Goal: Task Accomplishment & Management: Use online tool/utility

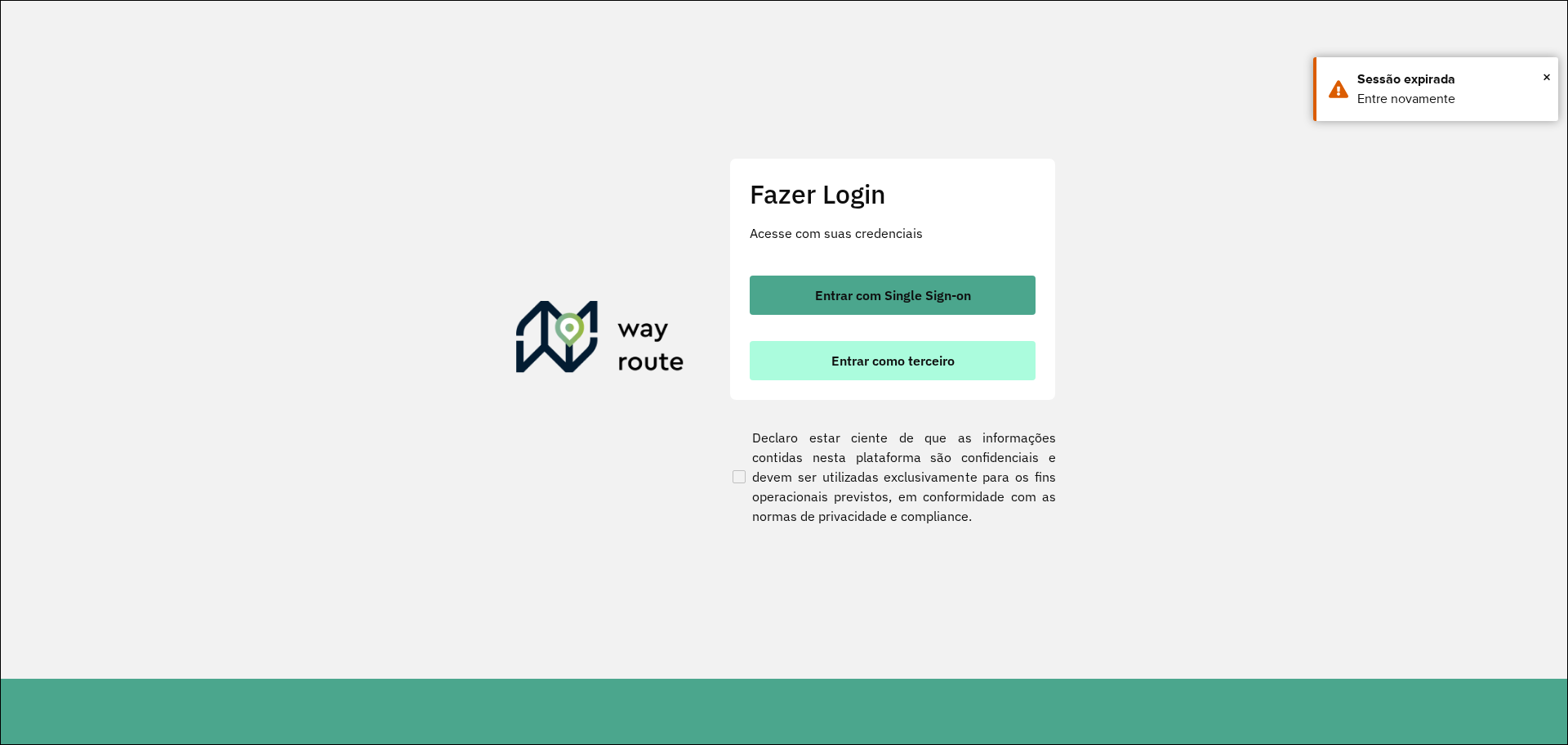
click at [946, 373] on button "Entrar como terceiro" at bounding box center [892, 360] width 286 height 40
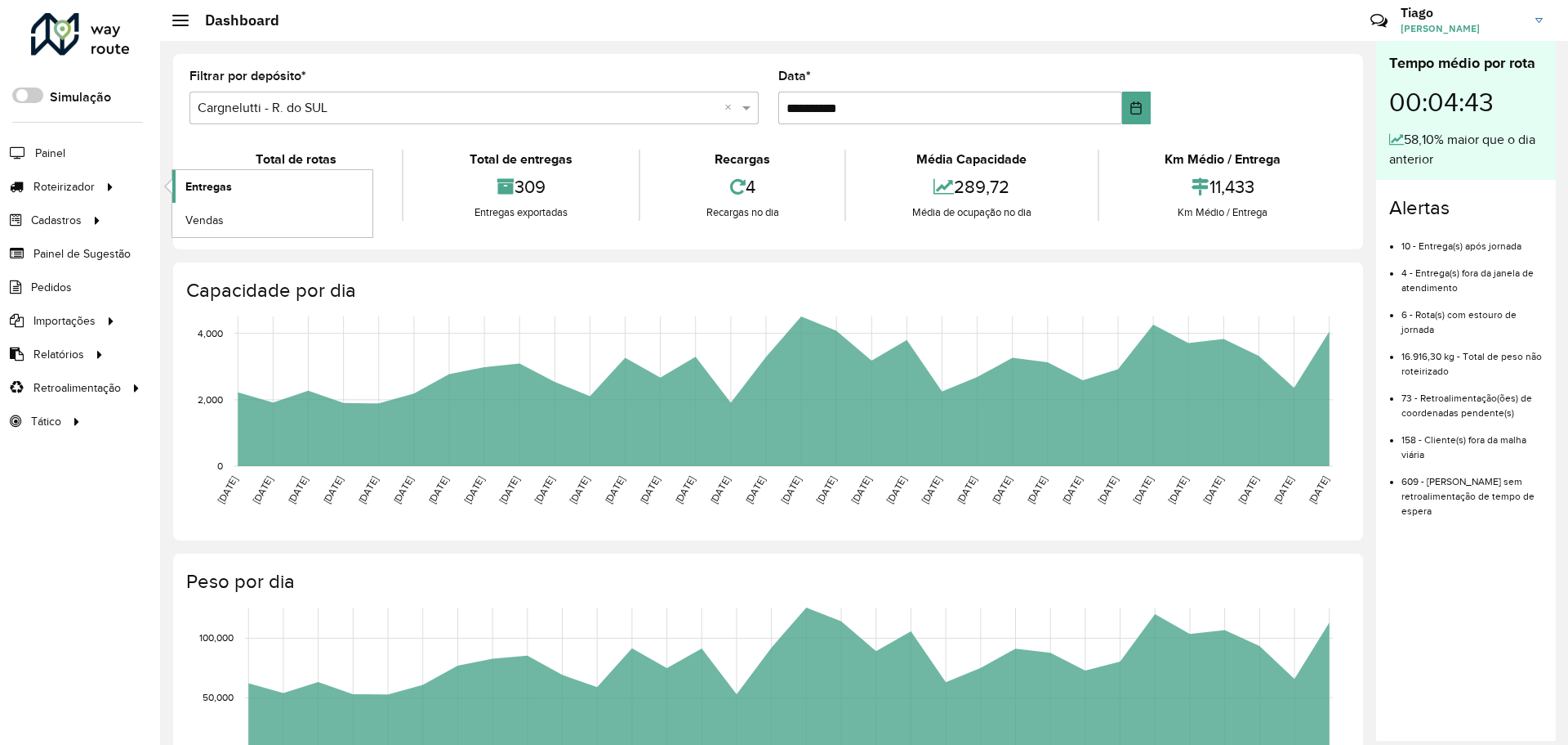
click at [207, 176] on link "Entregas" at bounding box center [273, 186] width 200 height 33
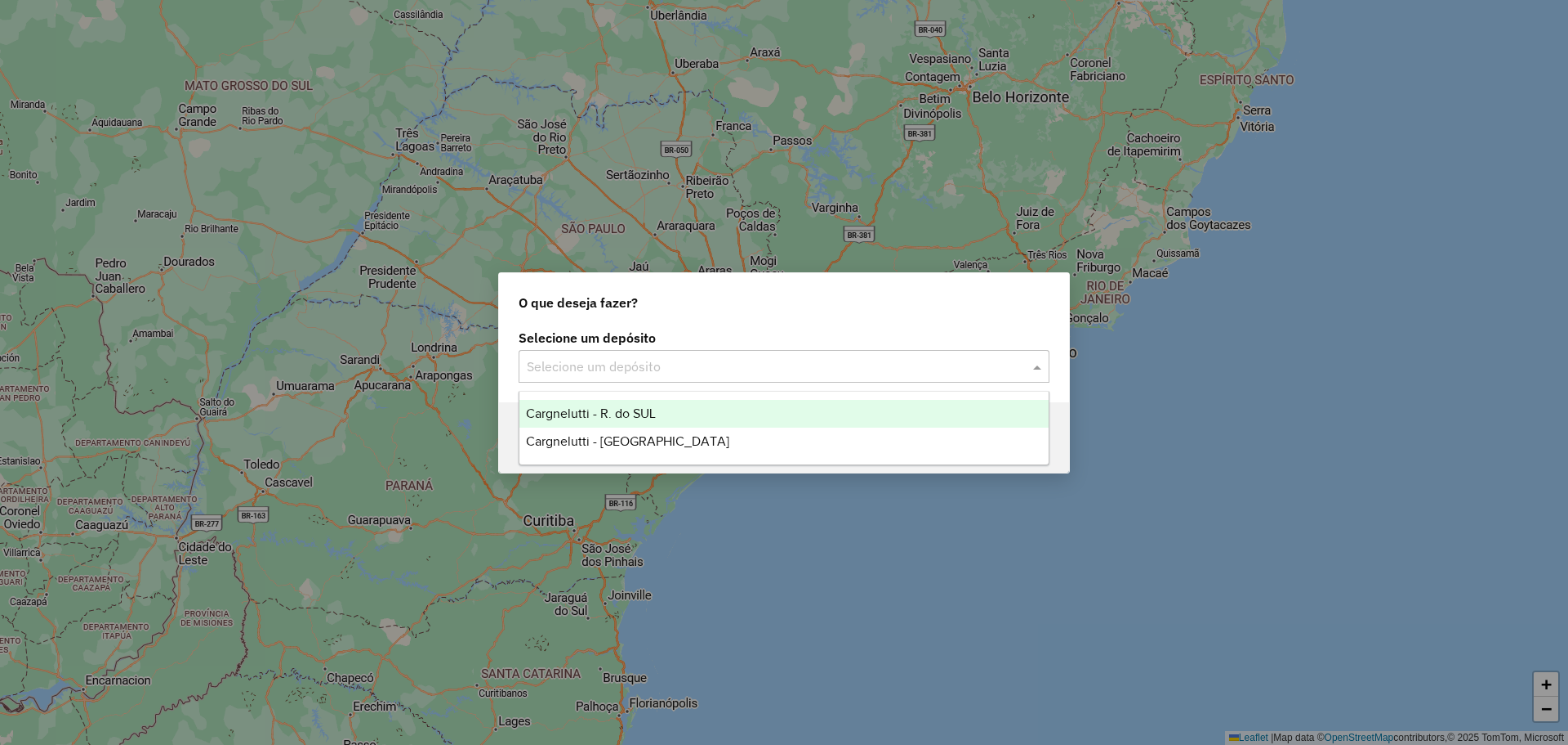
click at [578, 367] on input "text" at bounding box center [767, 367] width 482 height 19
click at [578, 406] on span "Cargnelutti - R. do SUL" at bounding box center [590, 412] width 129 height 14
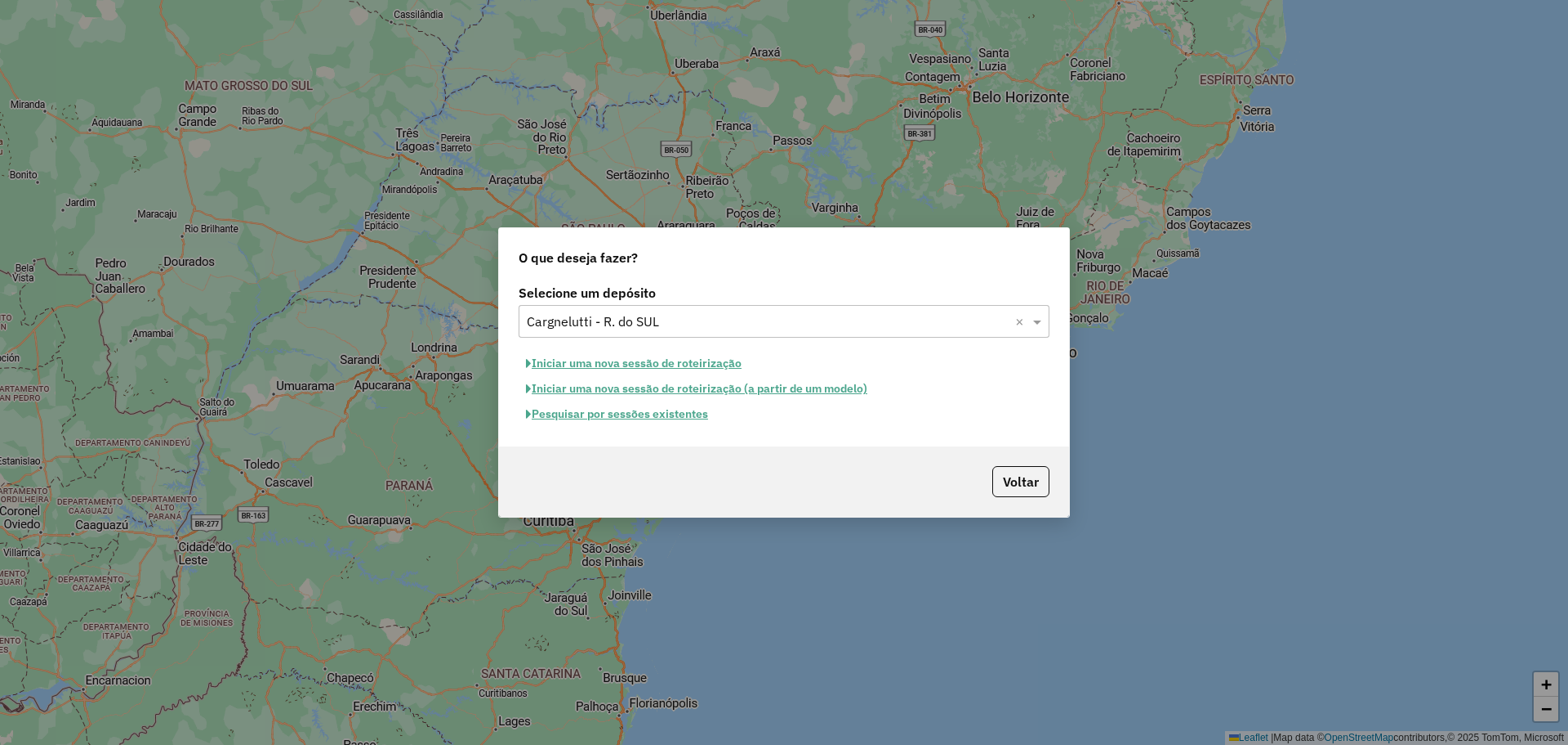
click at [604, 367] on button "Iniciar uma nova sessão de roteirização" at bounding box center [633, 364] width 230 height 26
select select "*"
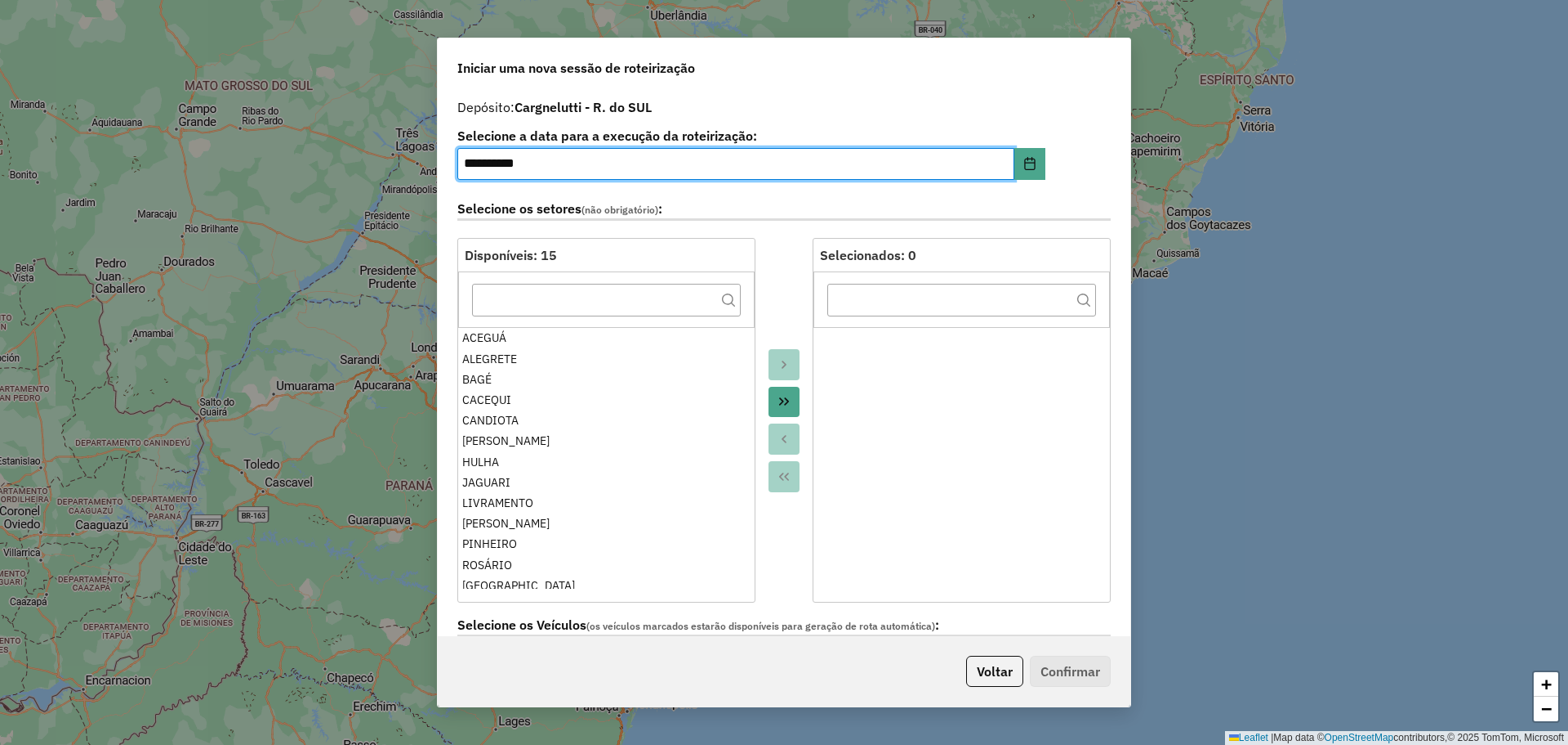
click at [782, 408] on button "Move All to Target" at bounding box center [784, 402] width 31 height 31
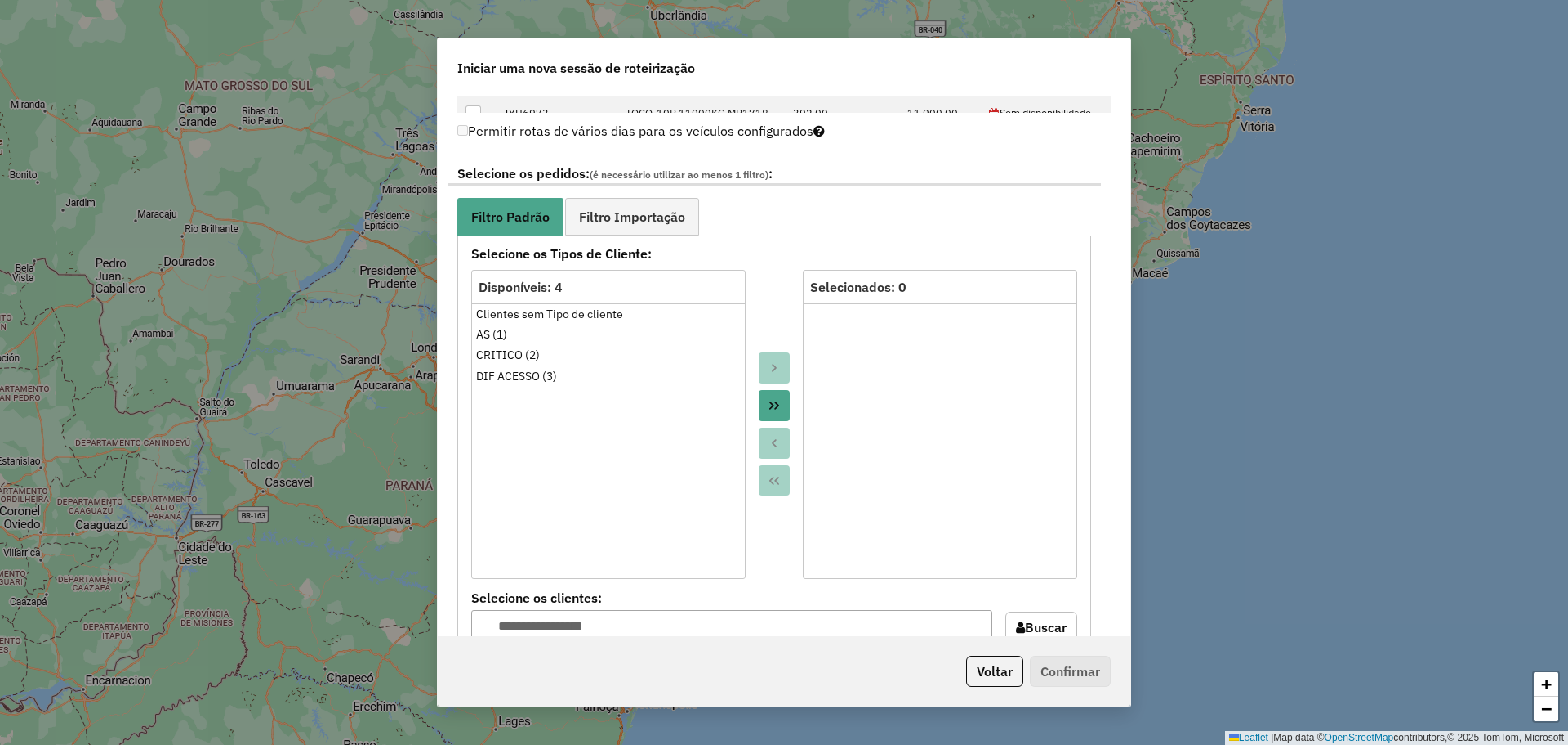
click at [773, 413] on button "Move All to Target" at bounding box center [775, 405] width 31 height 31
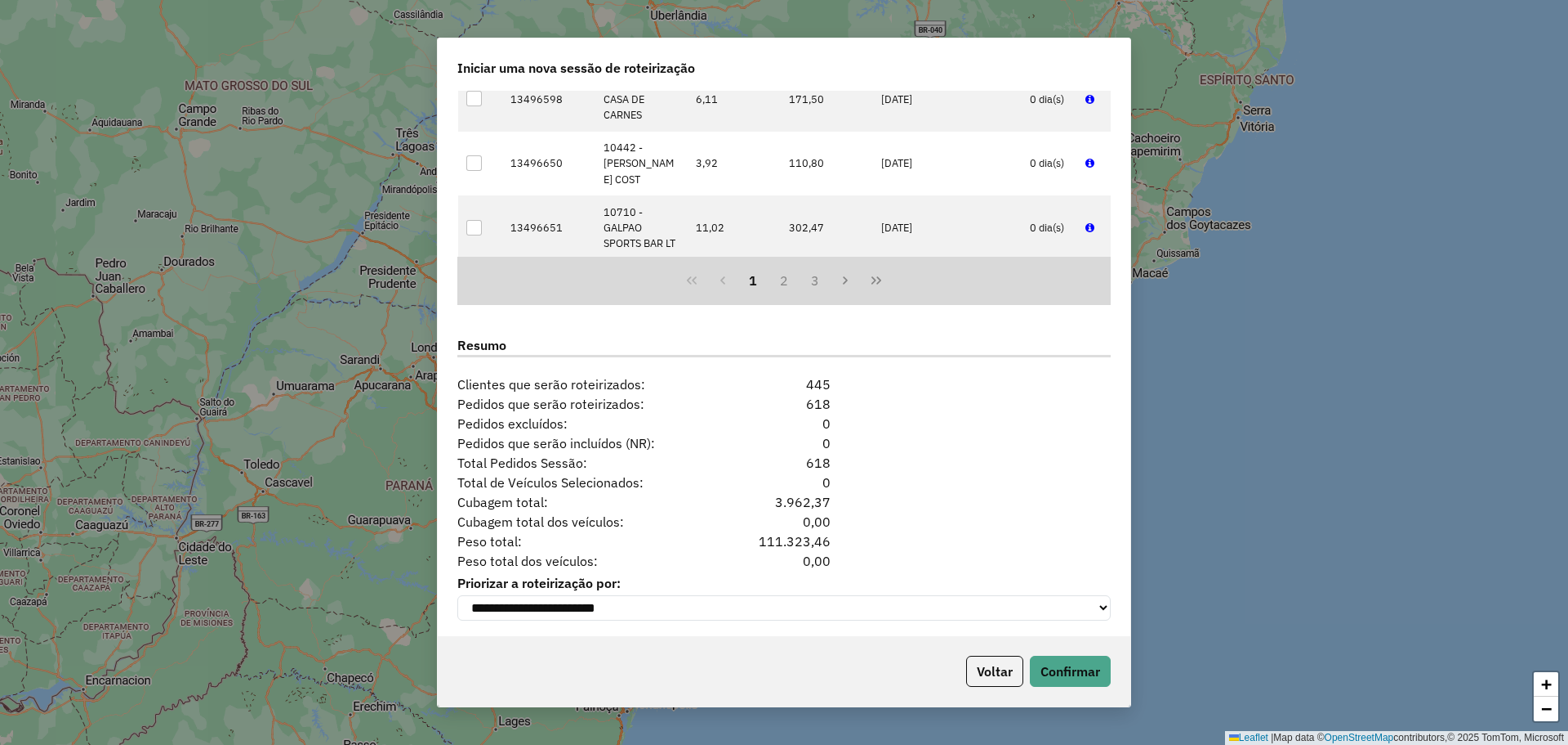
scroll to position [1864, 0]
click at [1040, 661] on button "Confirmar" at bounding box center [1070, 672] width 81 height 31
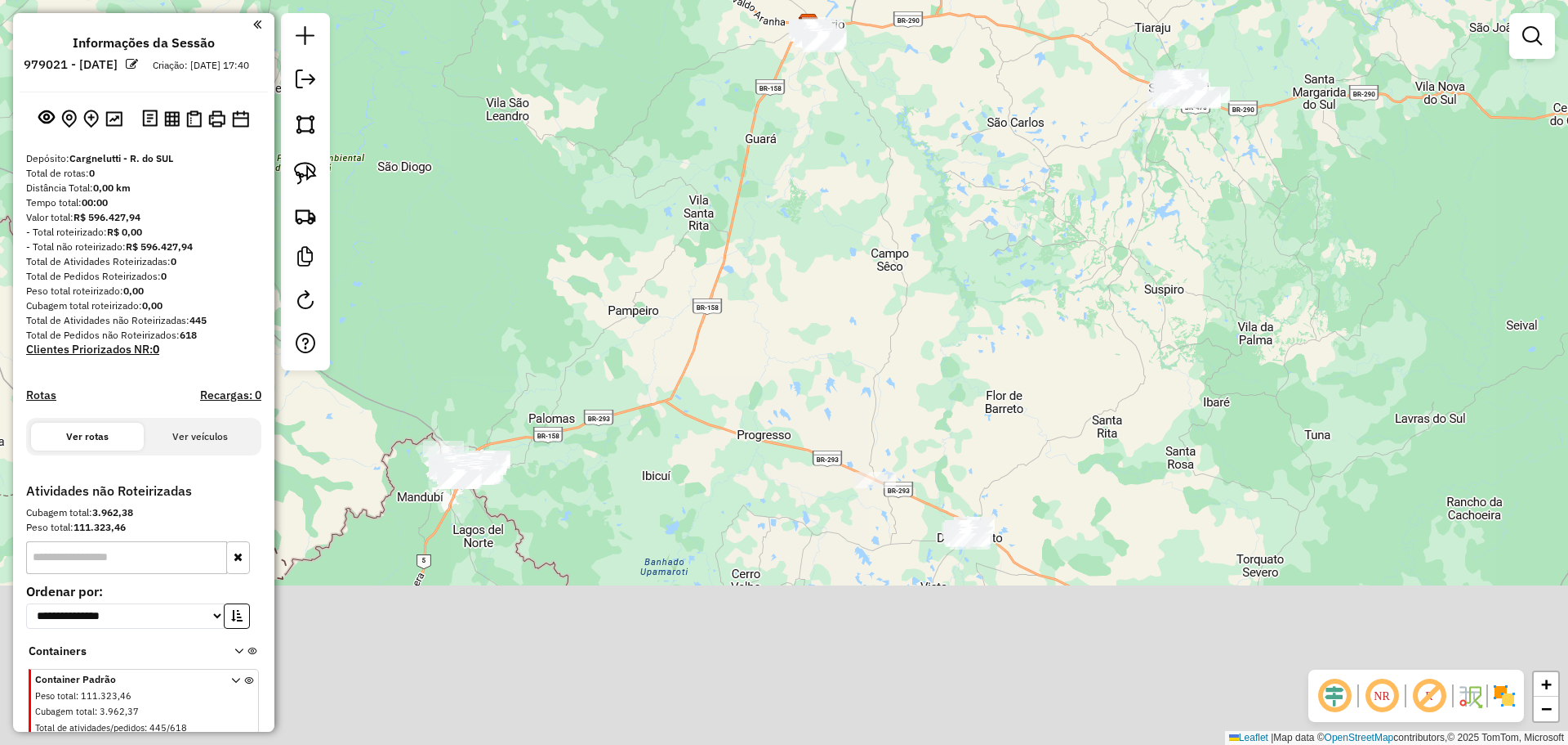
drag, startPoint x: 733, startPoint y: 508, endPoint x: 722, endPoint y: -99, distance: 607.1
click at [722, 0] on html "**********" at bounding box center [784, 372] width 1568 height 745
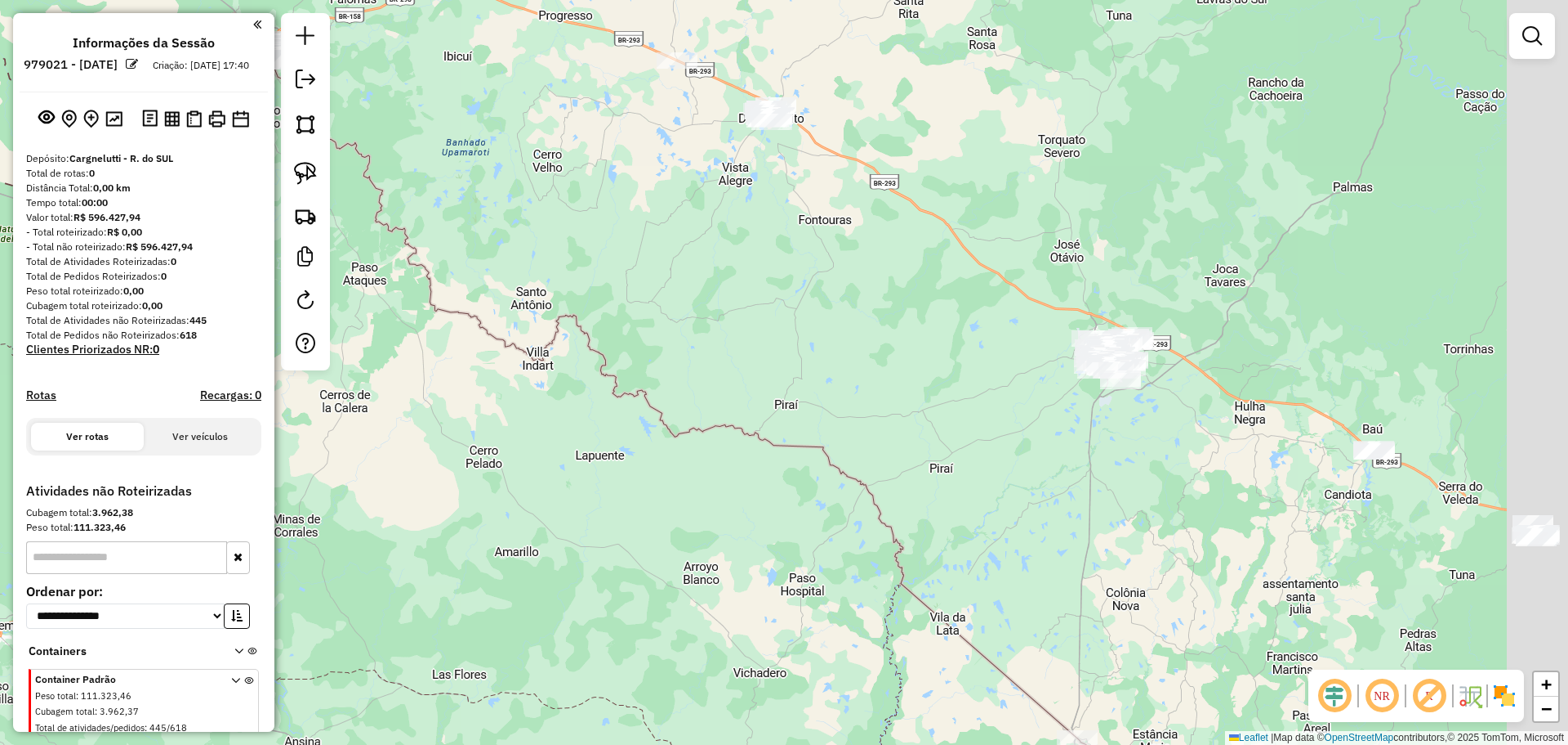
drag, startPoint x: 1005, startPoint y: 247, endPoint x: 419, endPoint y: -77, distance: 669.6
click at [419, 0] on html "**********" at bounding box center [784, 372] width 1568 height 745
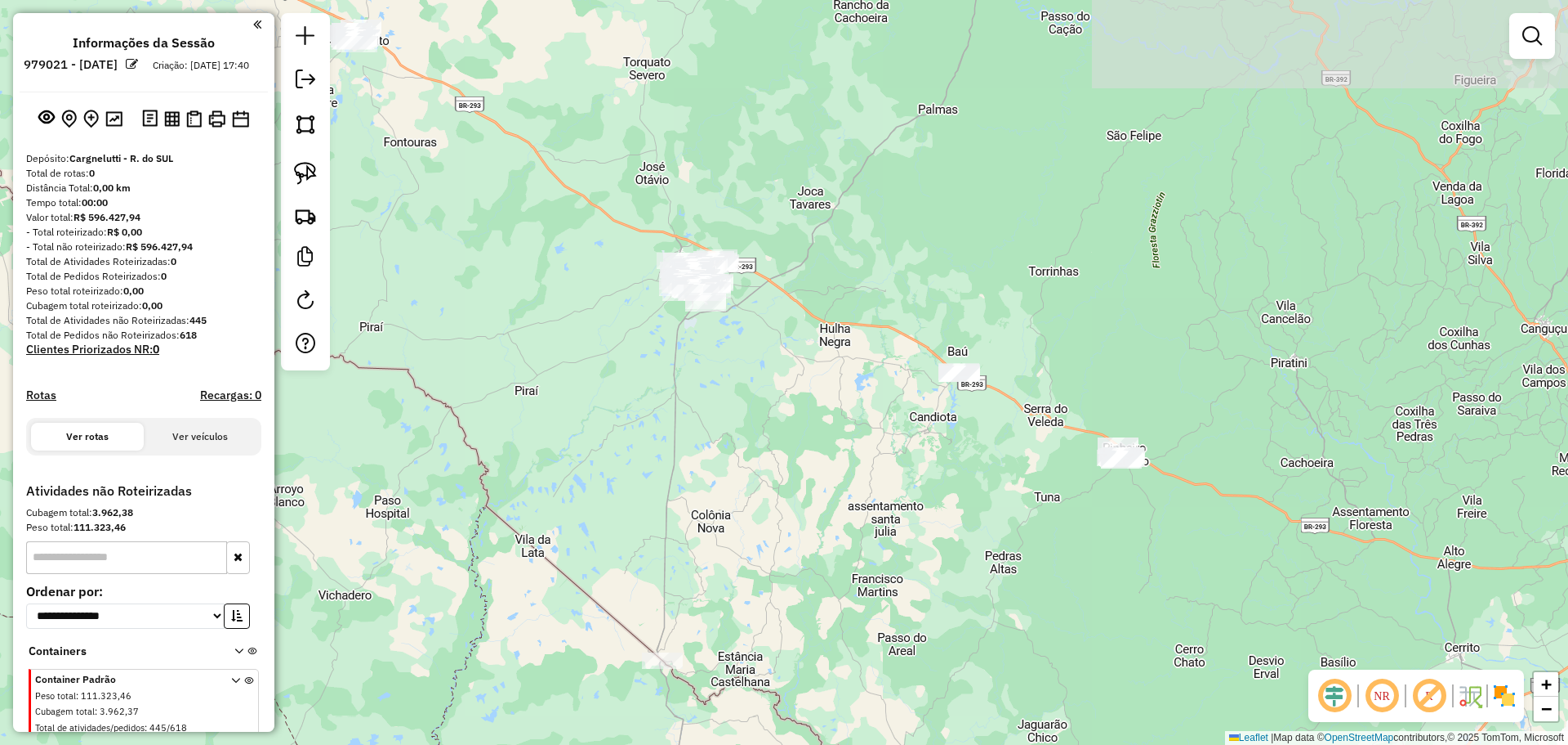
drag, startPoint x: 767, startPoint y: 310, endPoint x: 771, endPoint y: 455, distance: 145.1
click at [771, 455] on div "Janela de atendimento Grade de atendimento Capacidade Transportadoras Veículos …" at bounding box center [784, 372] width 1568 height 745
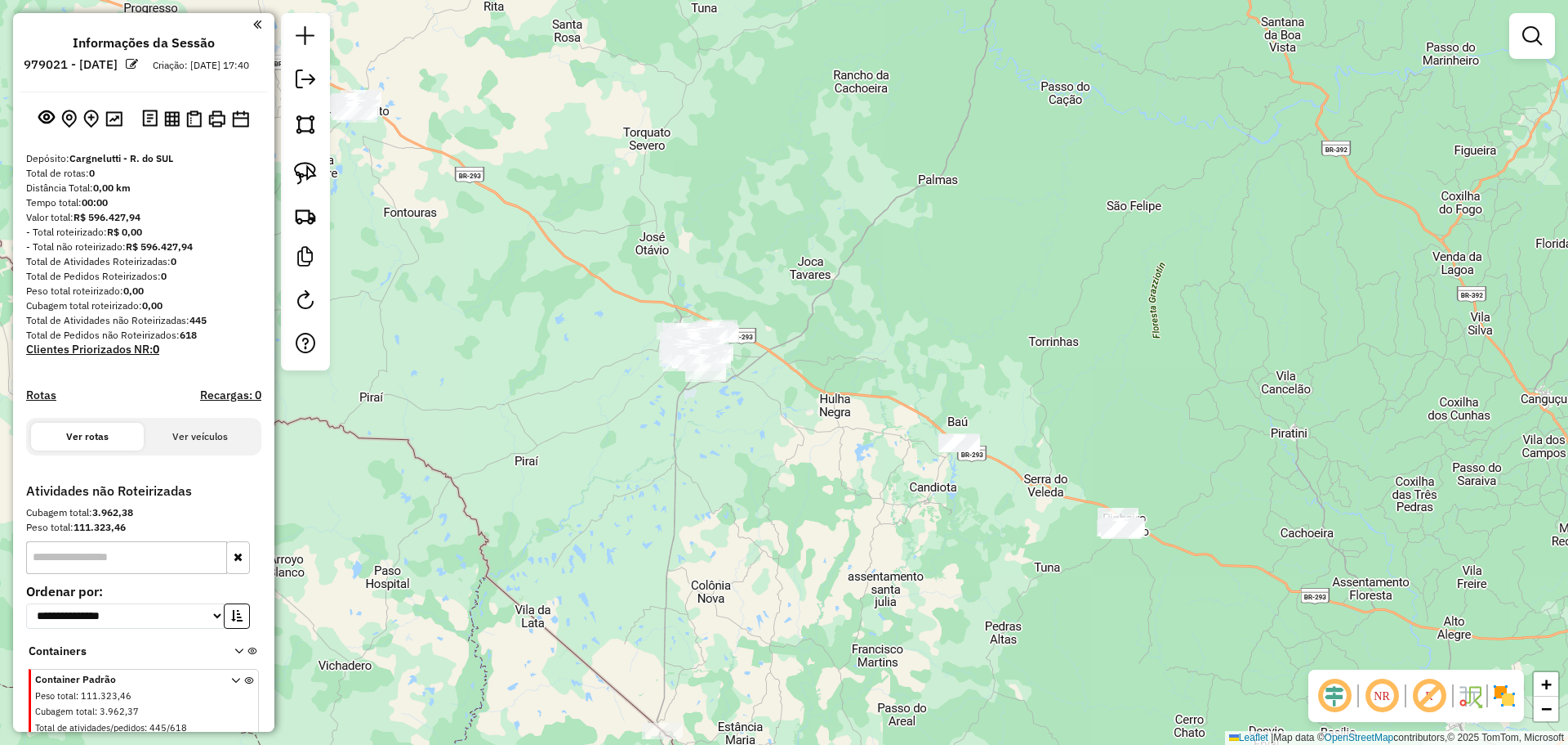
drag, startPoint x: 765, startPoint y: 399, endPoint x: 769, endPoint y: 461, distance: 62.1
click at [769, 461] on div "Janela de atendimento Grade de atendimento Capacidade Transportadoras Veículos …" at bounding box center [784, 372] width 1568 height 745
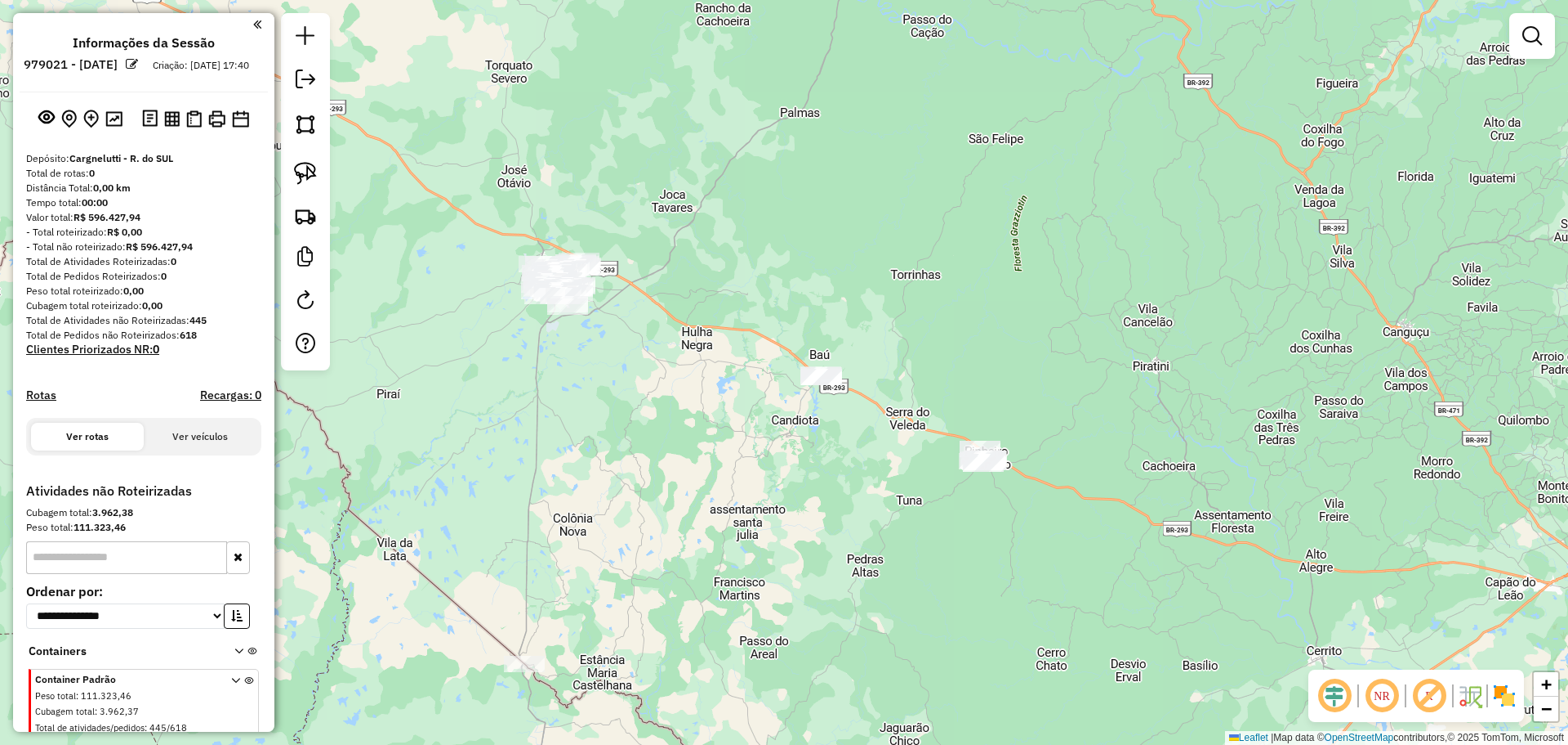
drag, startPoint x: 839, startPoint y: 467, endPoint x: 711, endPoint y: 333, distance: 185.3
click at [806, 447] on div "Janela de atendimento Grade de atendimento Capacidade Transportadoras Veículos …" at bounding box center [784, 372] width 1568 height 745
click at [316, 170] on img at bounding box center [305, 173] width 23 height 23
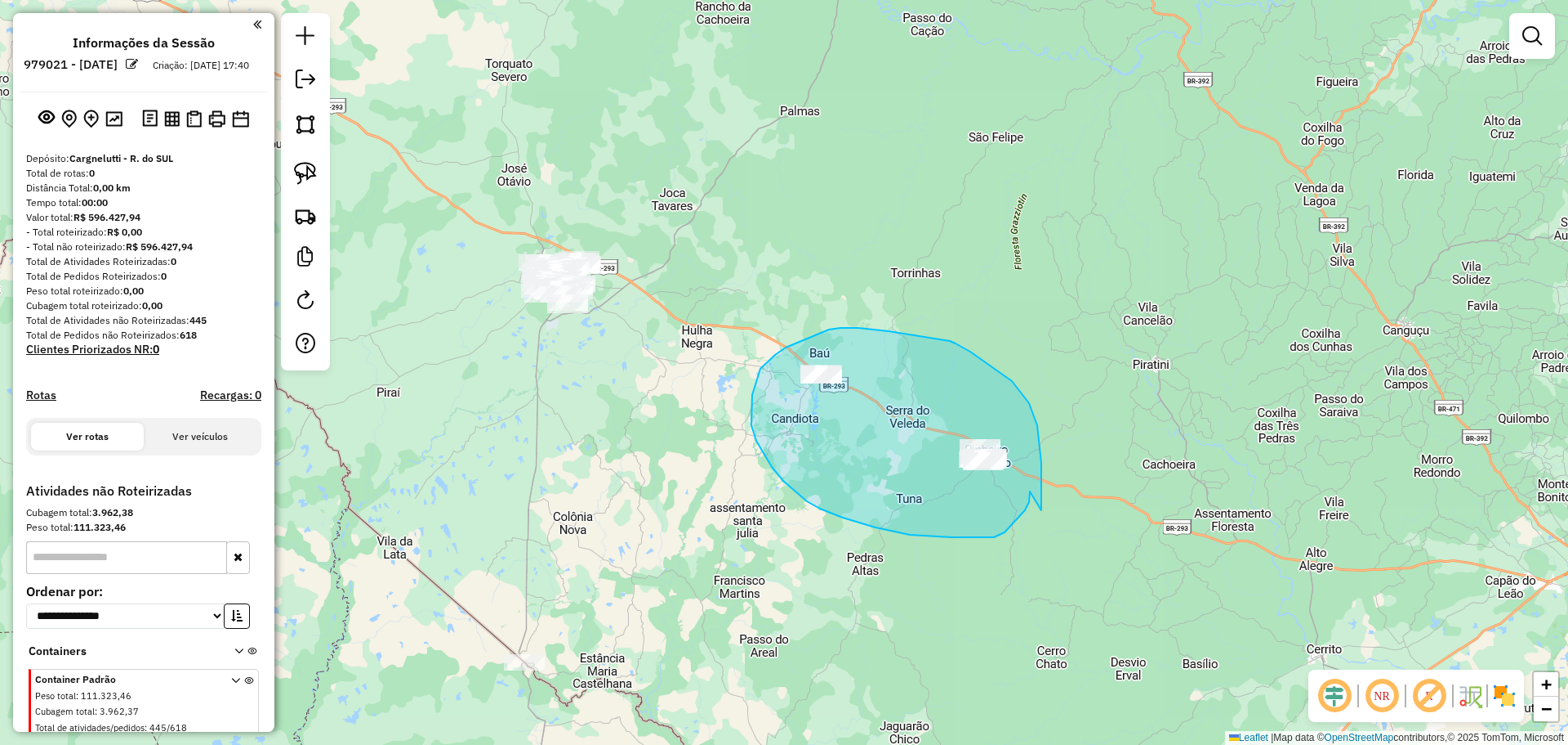
drag, startPoint x: 1041, startPoint y: 504, endPoint x: 1025, endPoint y: 478, distance: 30.5
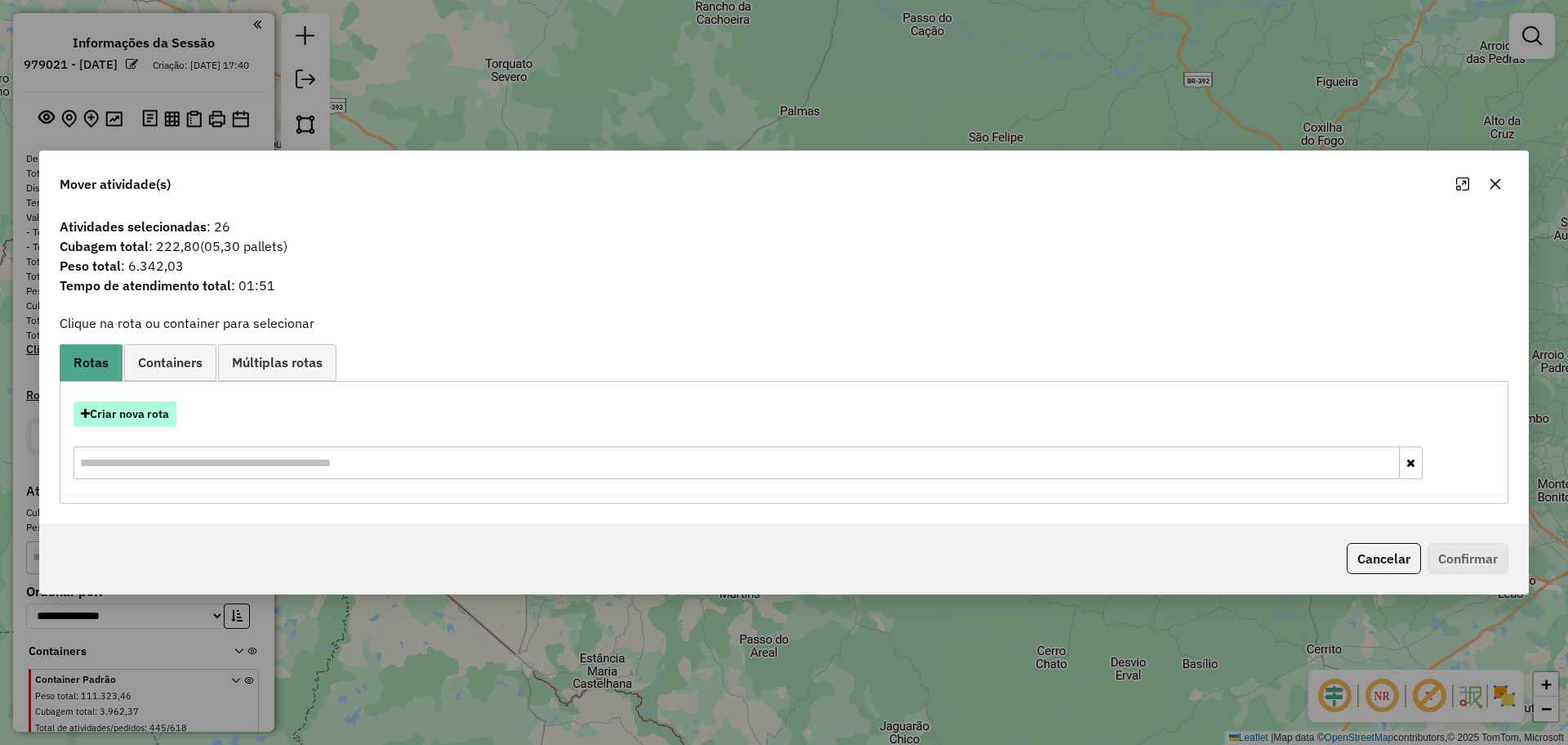
click at [158, 409] on button "Criar nova rota" at bounding box center [125, 414] width 103 height 26
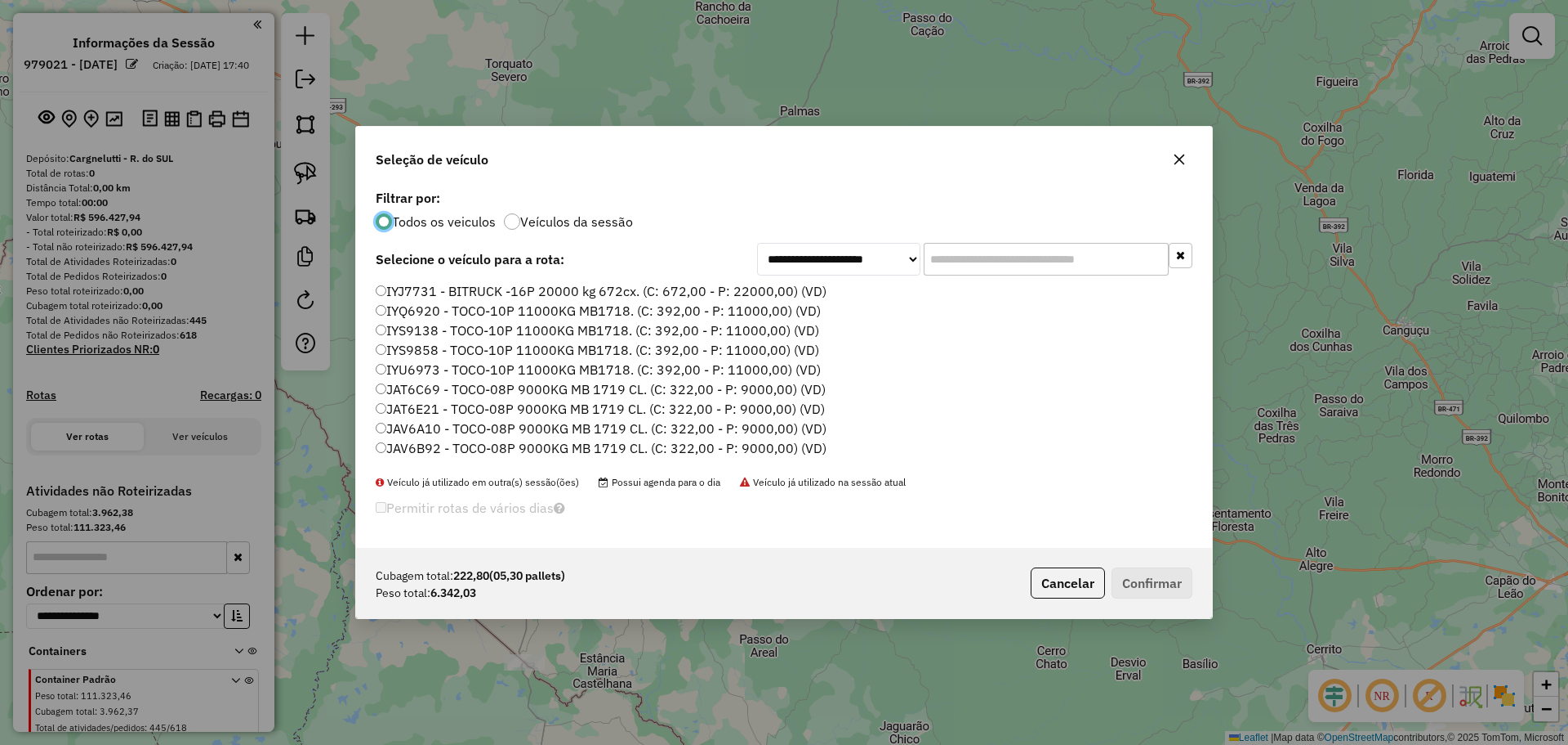
scroll to position [9, 5]
click at [1005, 255] on input "text" at bounding box center [1046, 259] width 245 height 33
type input "*"
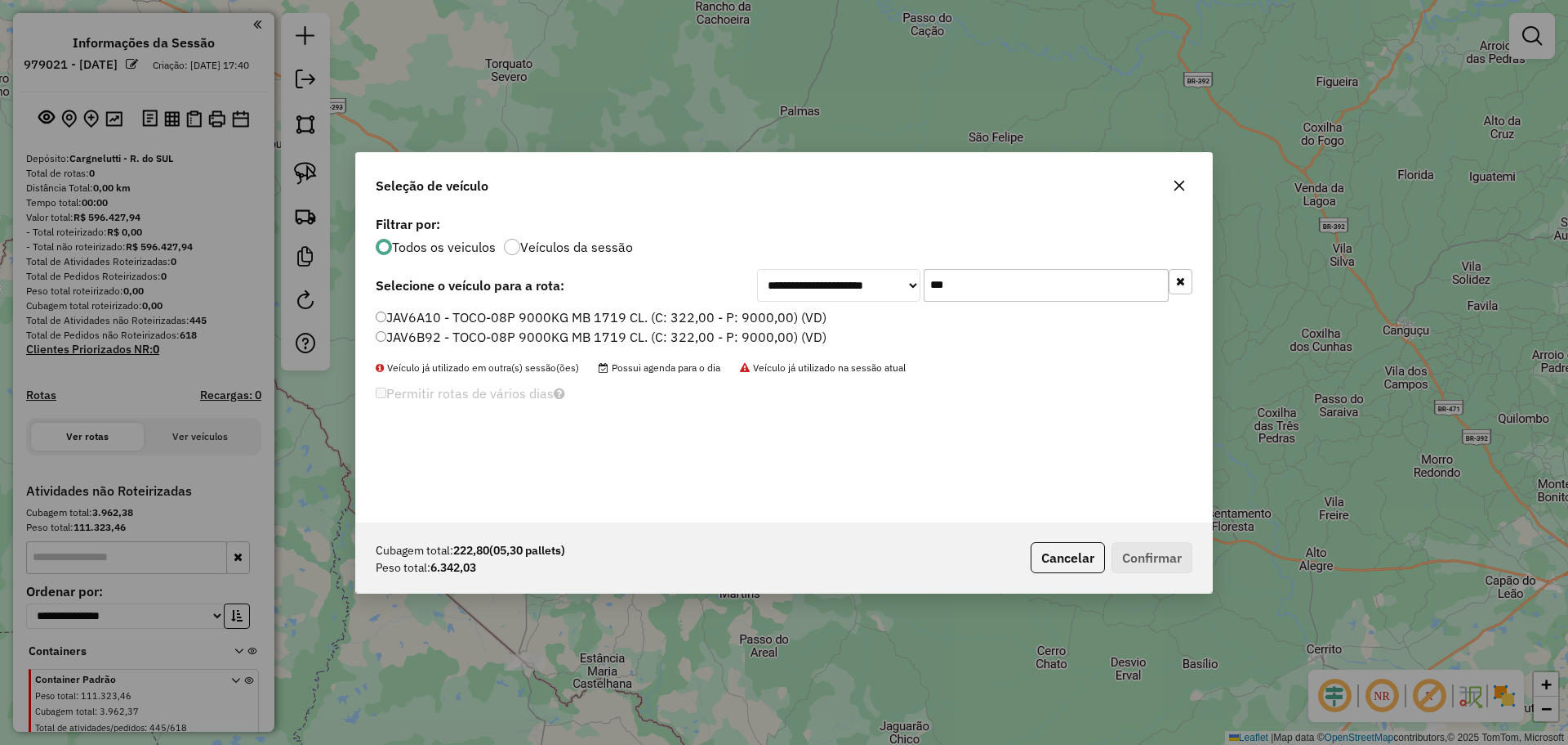
type input "***"
click at [743, 336] on label "JAV6B92 - TOCO-08P 9000KG MB 1719 CL. (C: 322,00 - P: 9000,00) (VD)" at bounding box center [600, 336] width 451 height 19
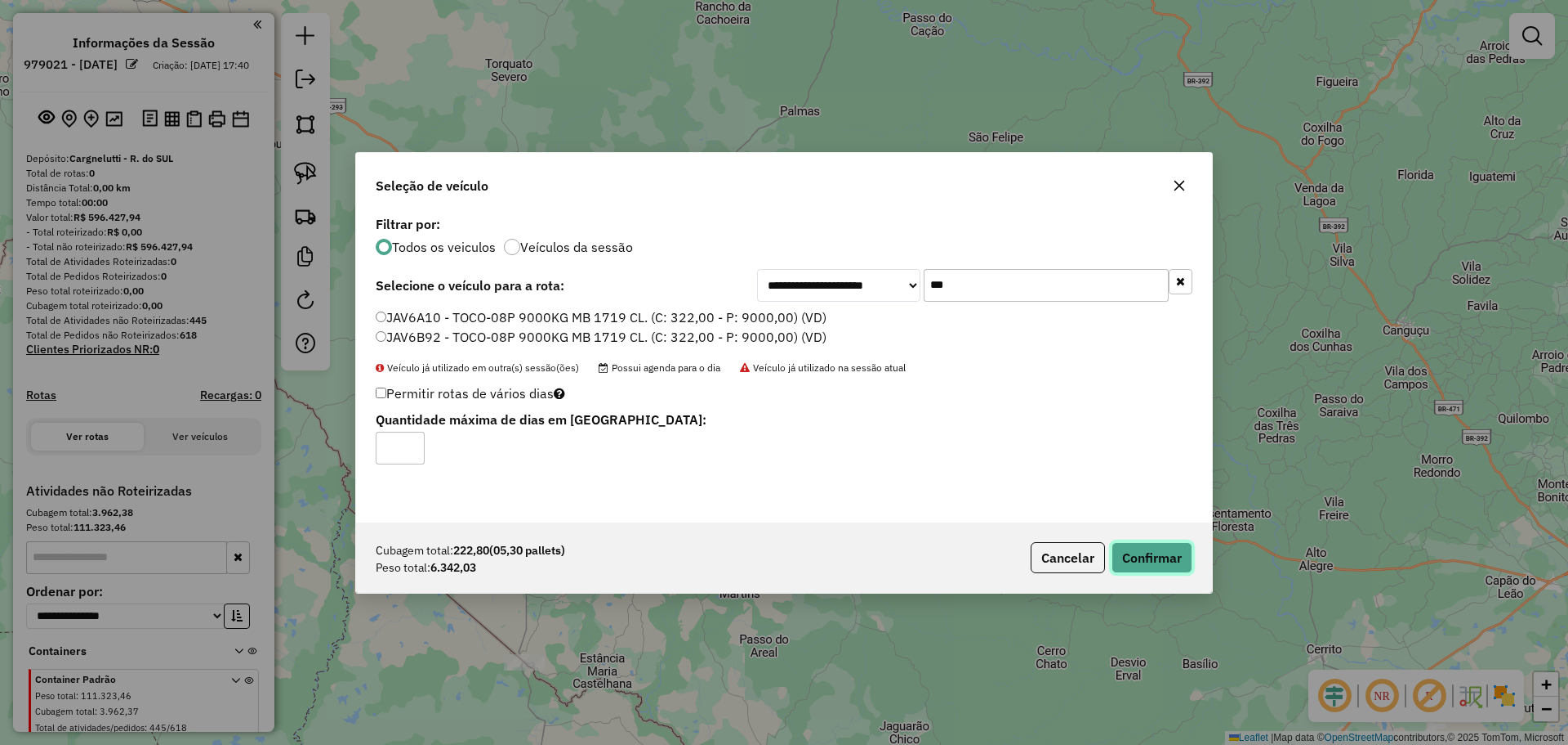
click at [1163, 552] on button "Confirmar" at bounding box center [1152, 558] width 81 height 31
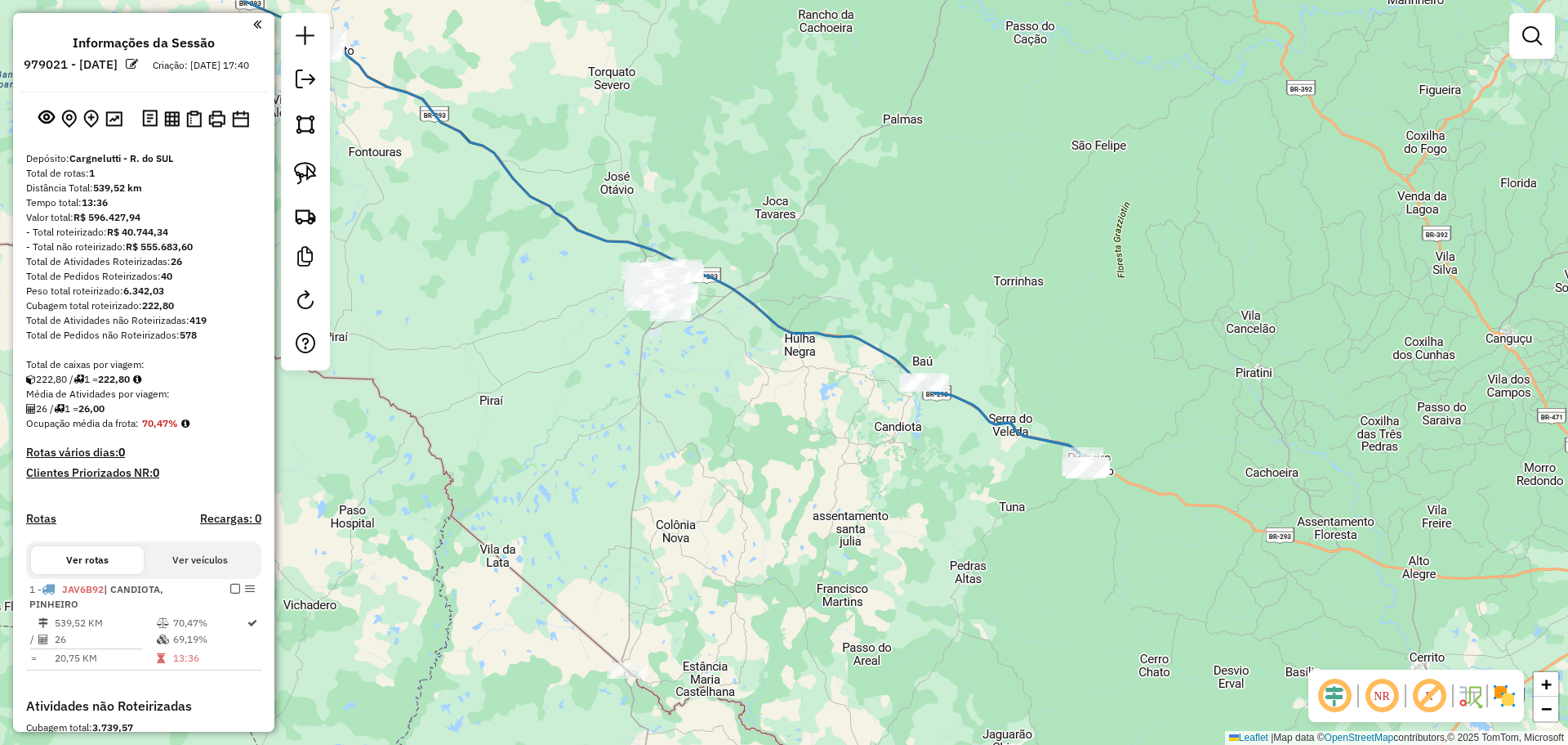
drag, startPoint x: 630, startPoint y: 455, endPoint x: 728, endPoint y: 463, distance: 98.3
click at [728, 463] on div "Janela de atendimento Grade de atendimento Capacidade Transportadoras Veículos …" at bounding box center [784, 372] width 1568 height 745
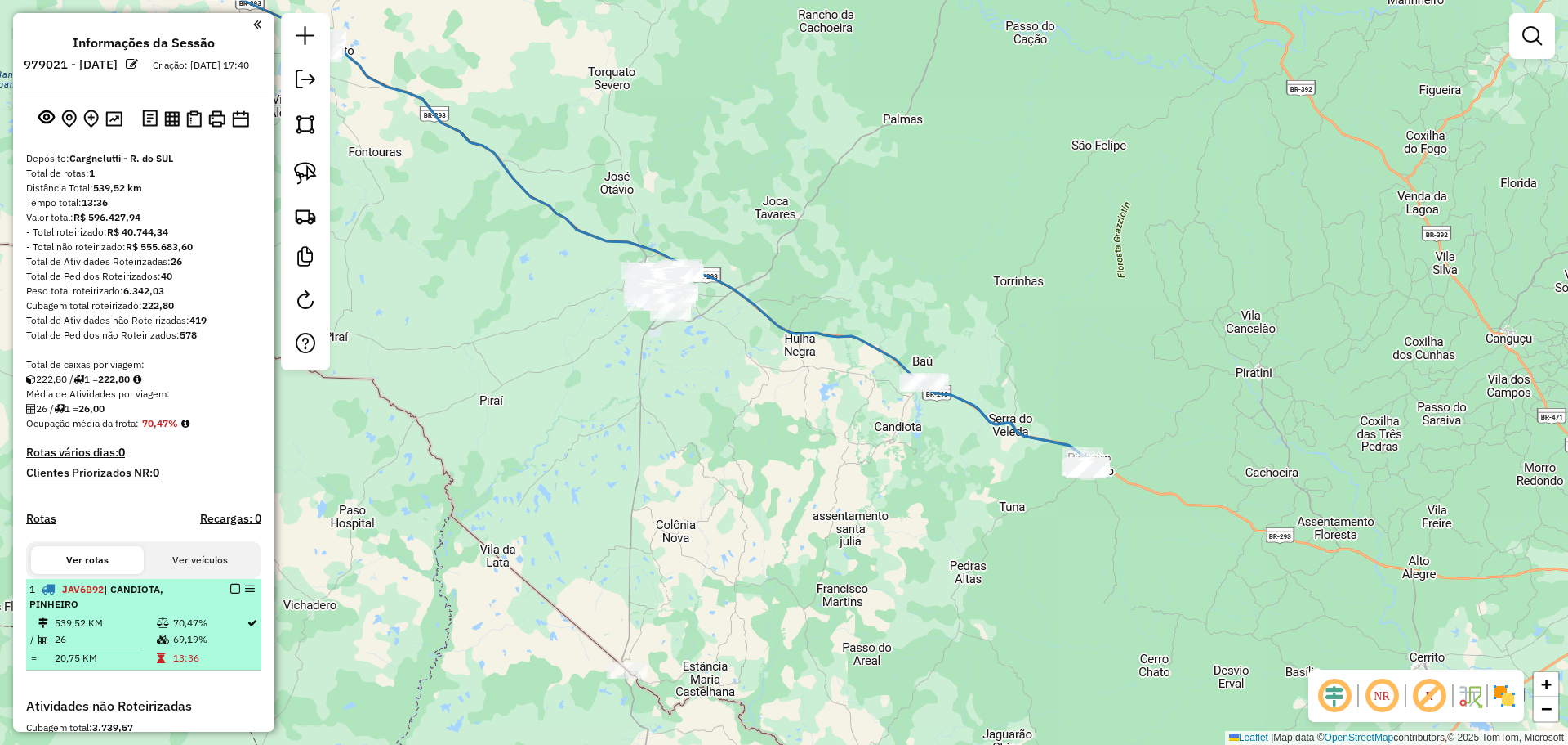
click at [230, 593] on em at bounding box center [235, 588] width 10 height 10
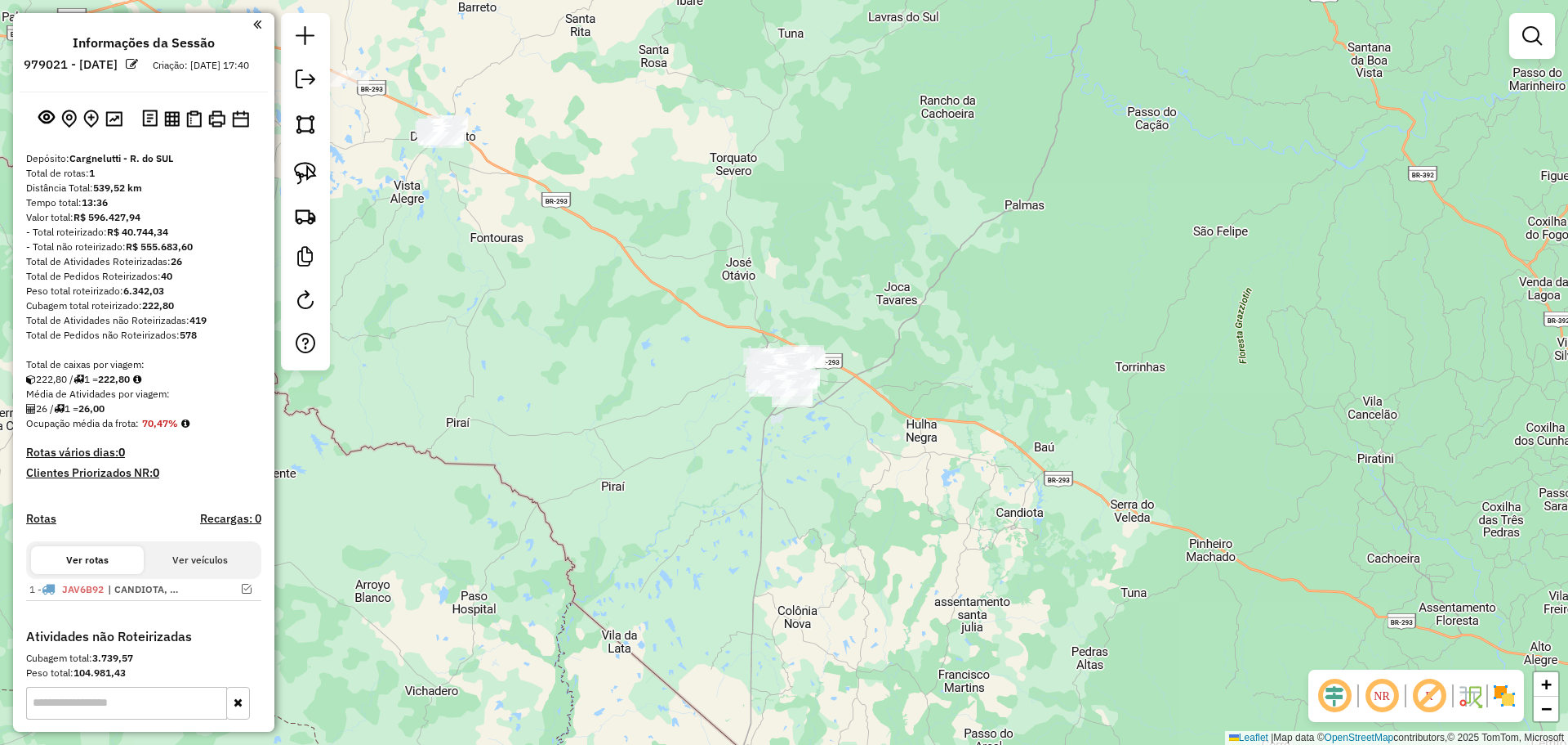
drag, startPoint x: 621, startPoint y: 496, endPoint x: 717, endPoint y: 568, distance: 120.0
click at [717, 568] on div "Janela de atendimento Grade de atendimento Capacidade Transportadoras Veículos …" at bounding box center [784, 372] width 1568 height 745
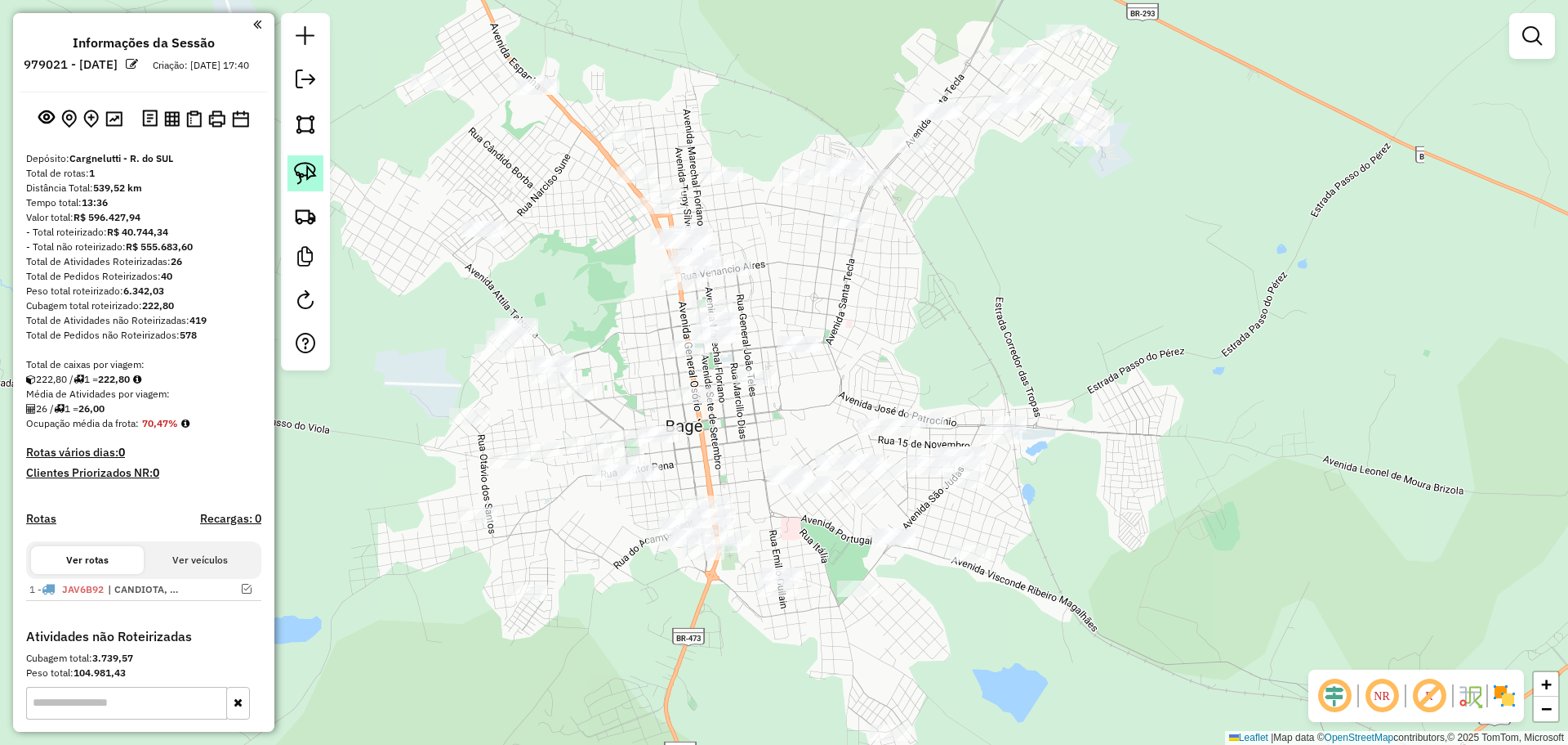
click at [297, 167] on img at bounding box center [305, 173] width 23 height 23
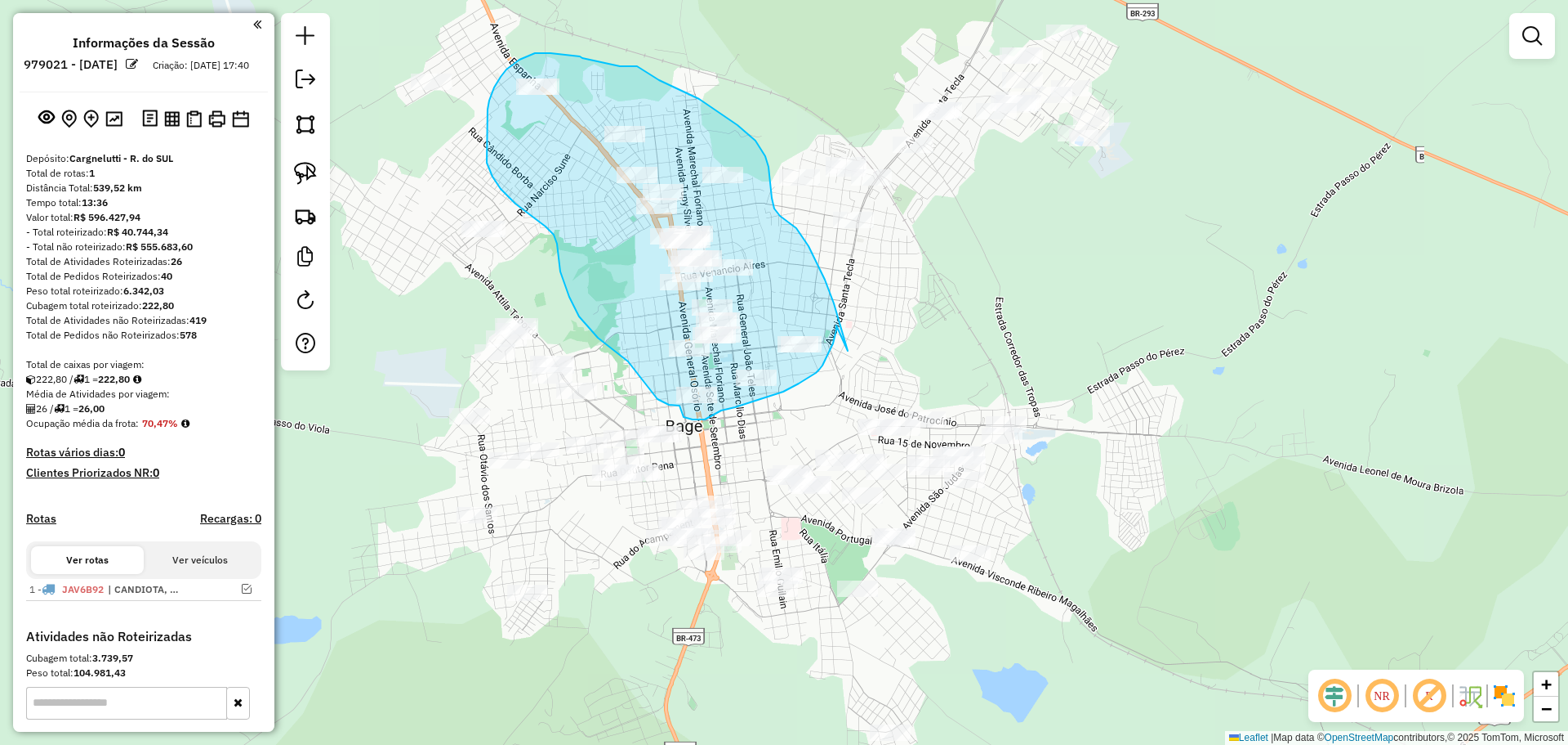
drag, startPoint x: 846, startPoint y: 347, endPoint x: 836, endPoint y: 325, distance: 24.2
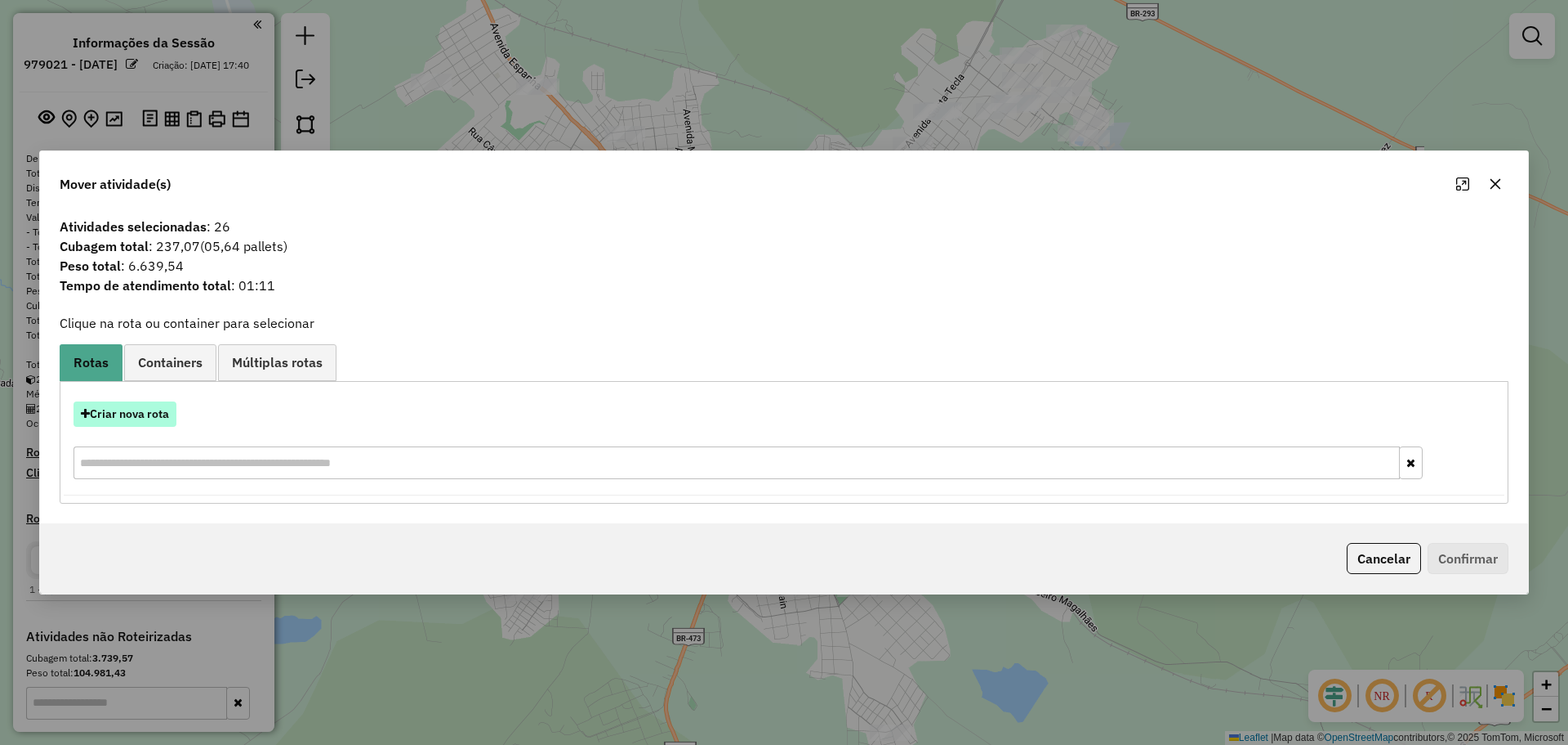
click at [90, 409] on button "Criar nova rota" at bounding box center [125, 414] width 103 height 26
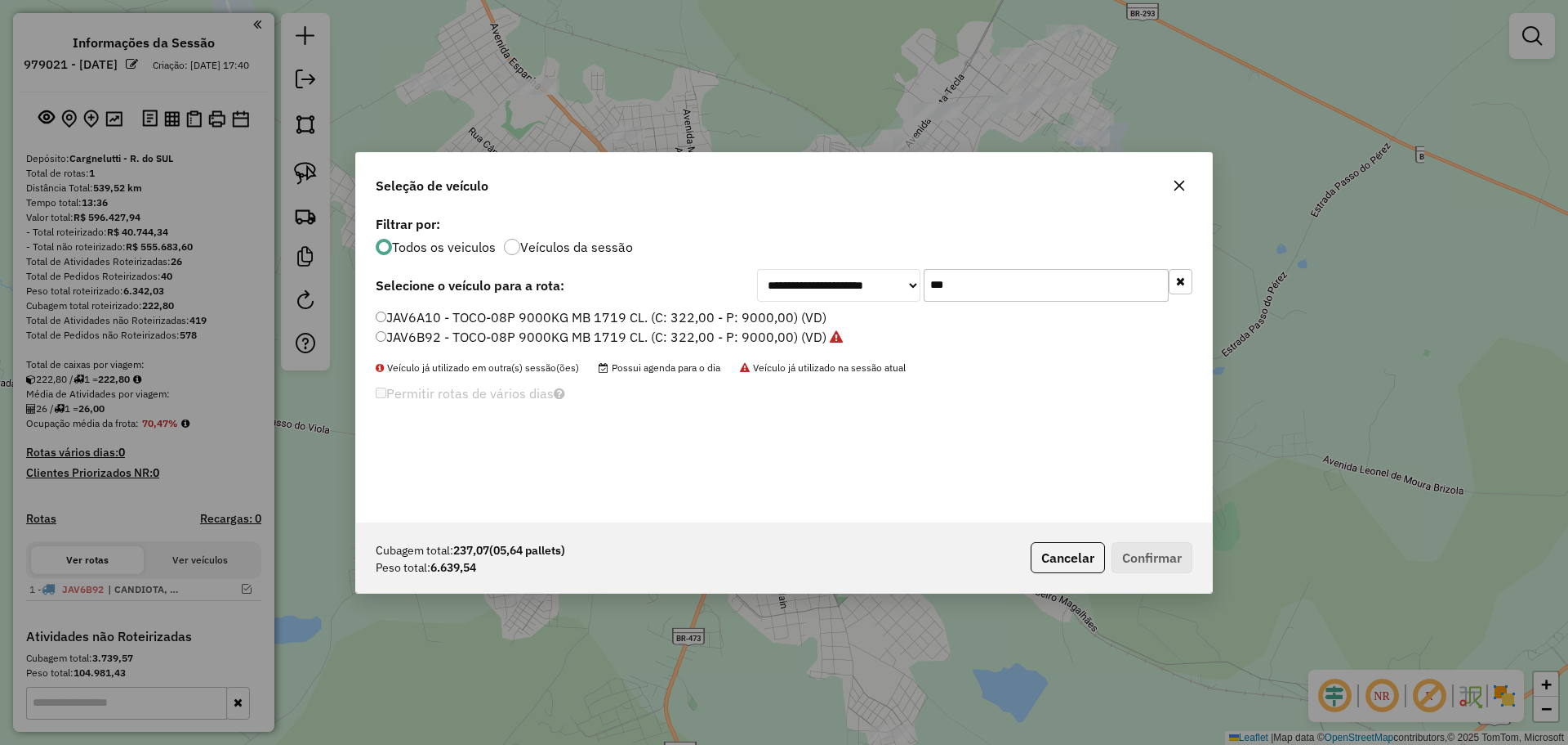
drag, startPoint x: 965, startPoint y: 293, endPoint x: 921, endPoint y: 288, distance: 44.3
click at [921, 288] on div "**********" at bounding box center [975, 286] width 435 height 33
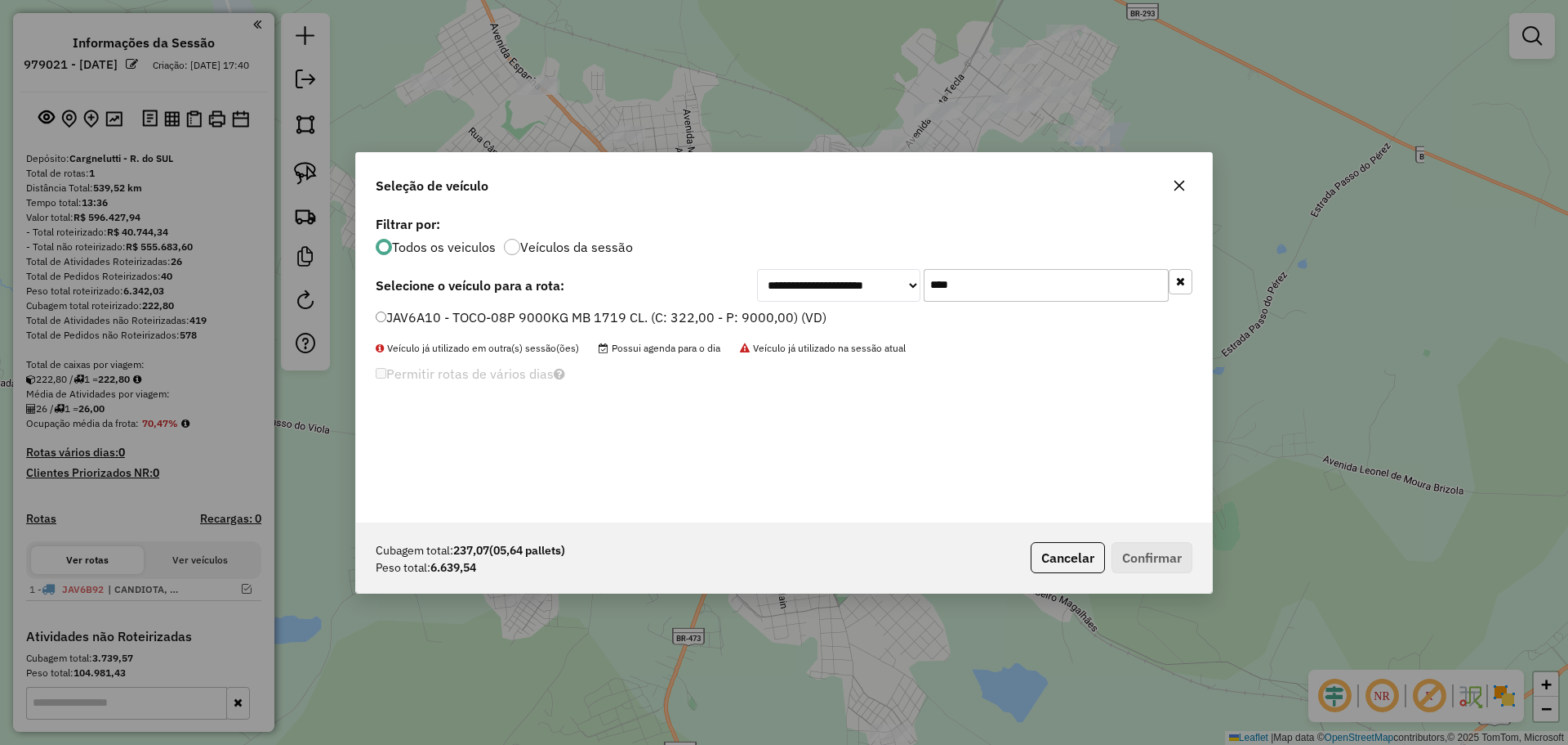
type input "****"
click at [773, 315] on label "JAV6A10 - TOCO-08P 9000KG MB 1719 CL. (C: 322,00 - P: 9000,00) (VD)" at bounding box center [600, 317] width 451 height 19
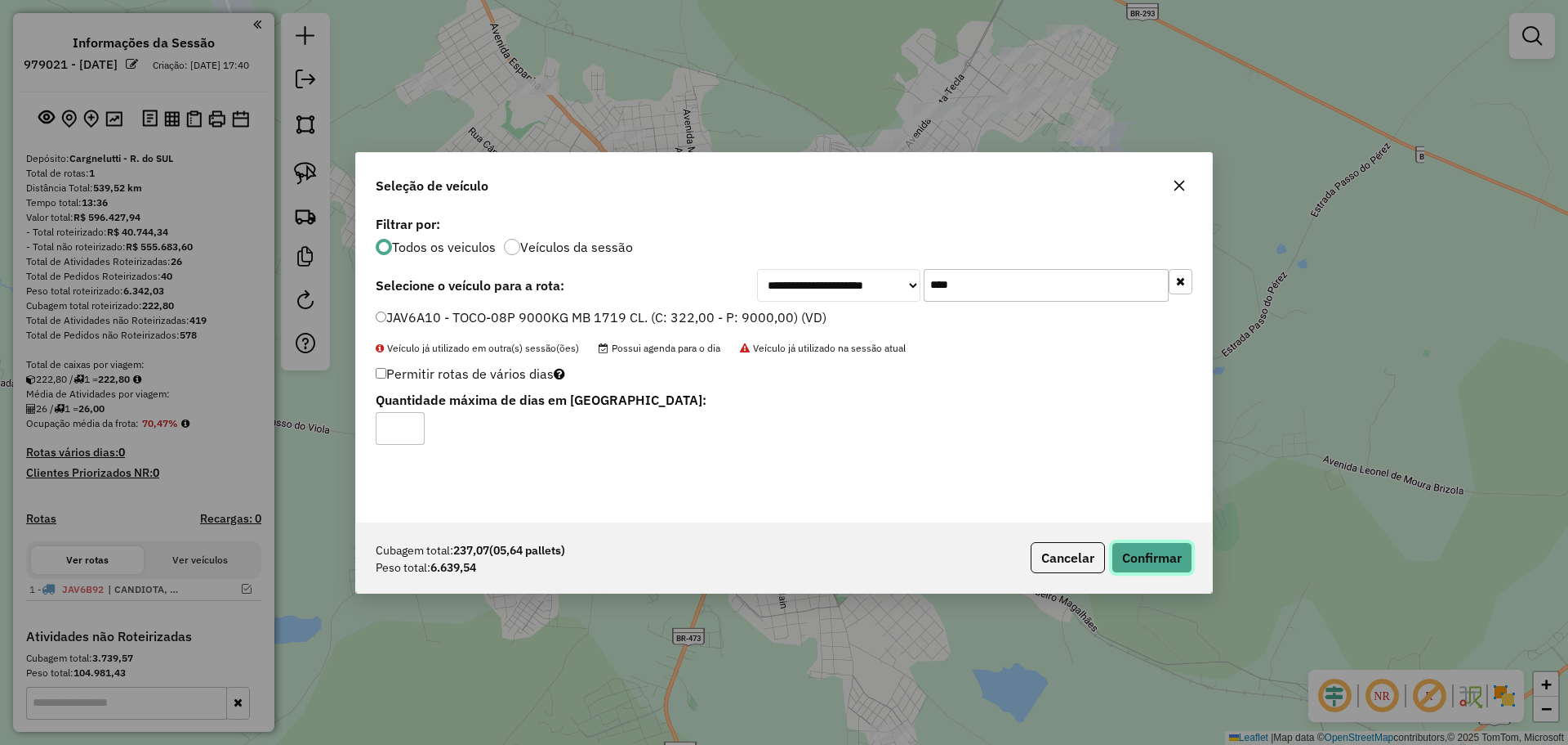
click at [1150, 564] on button "Confirmar" at bounding box center [1152, 558] width 81 height 31
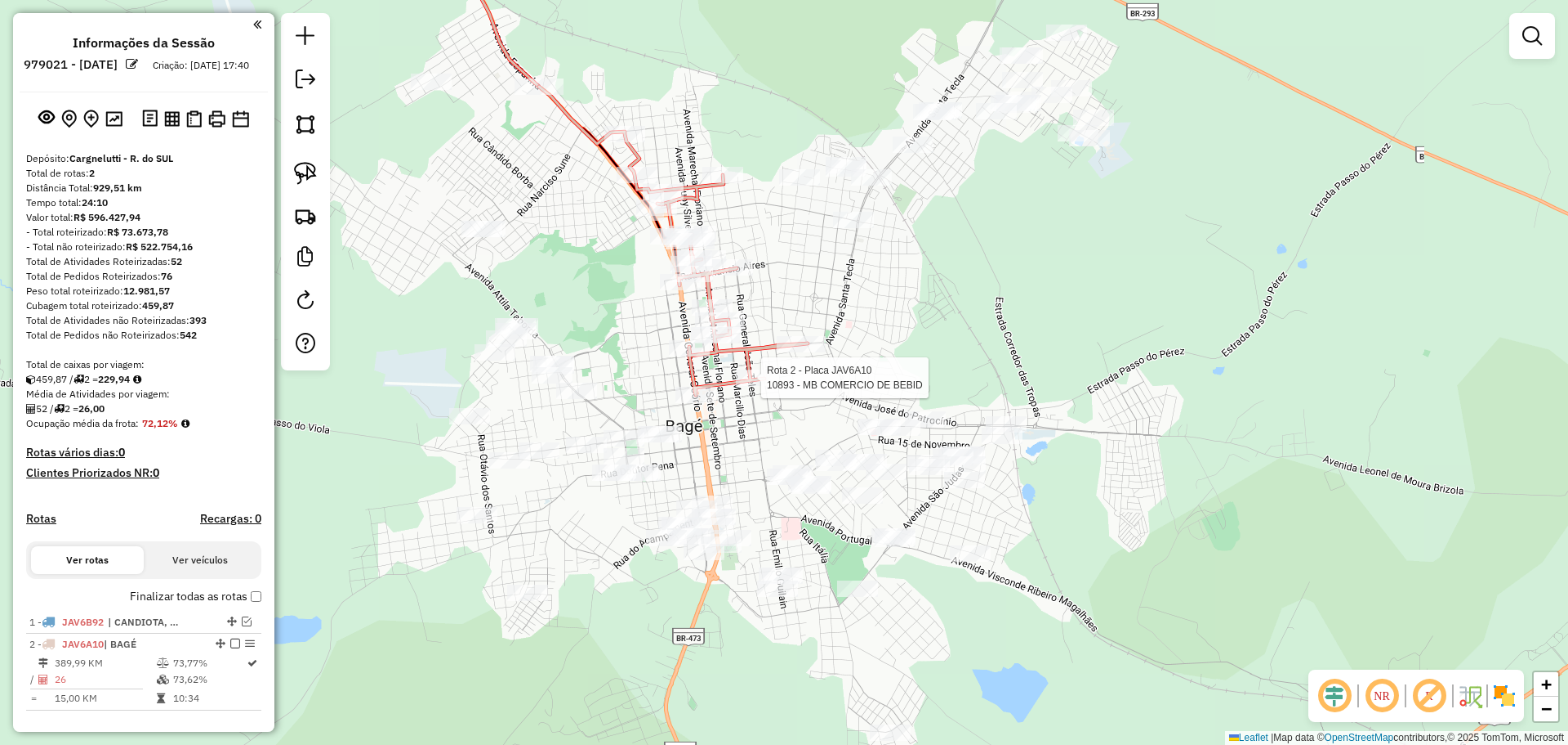
select select "**********"
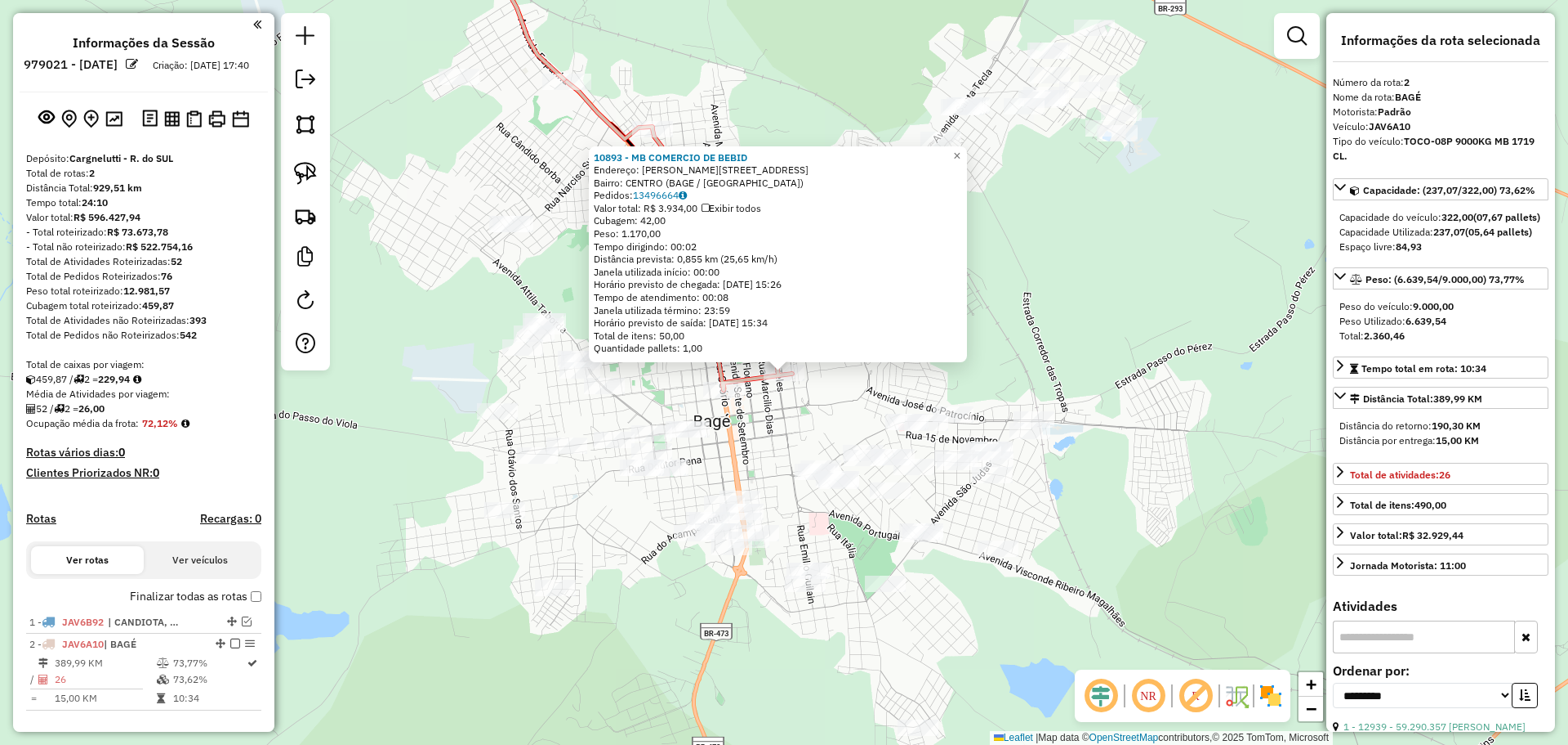
scroll to position [315, 0]
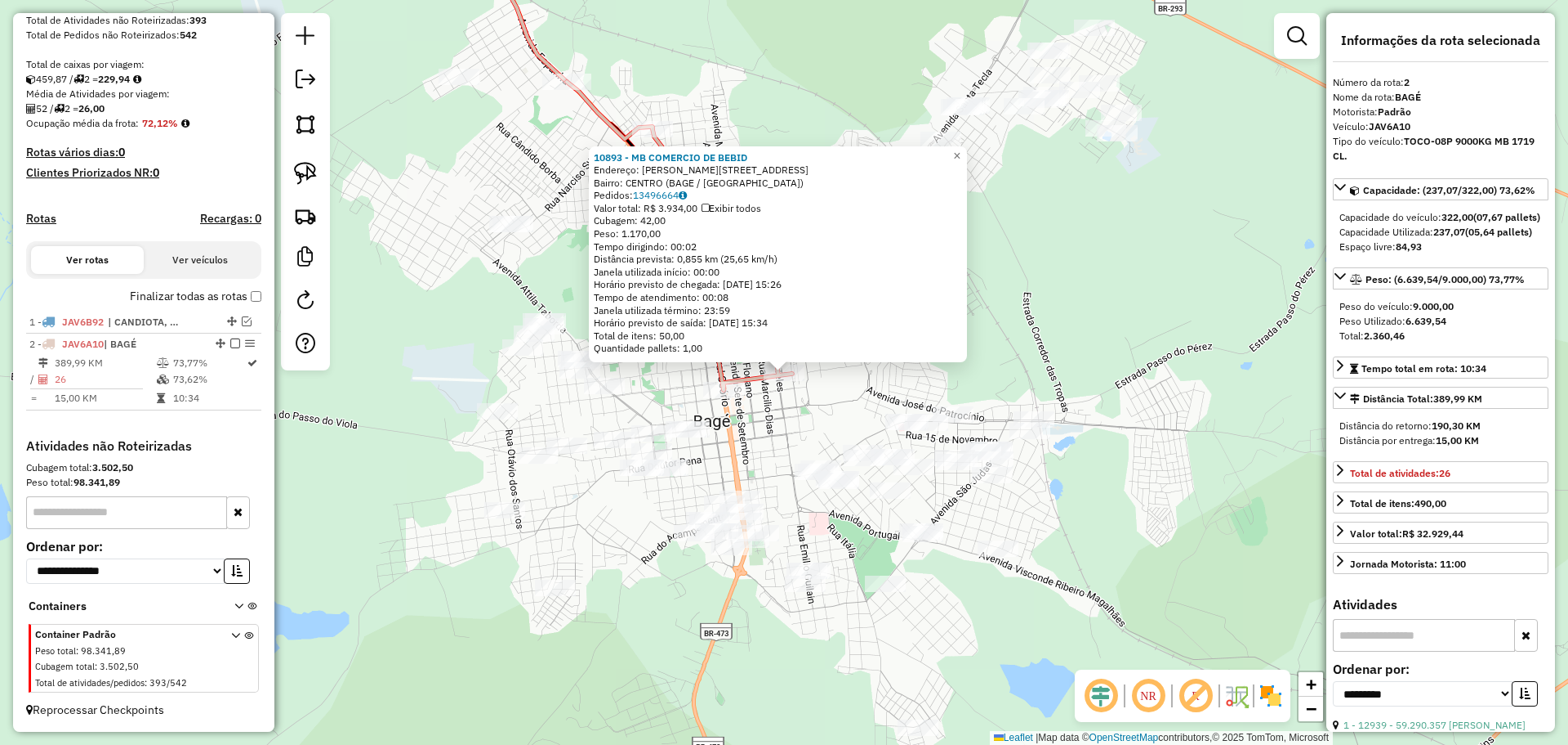
click at [801, 435] on div "10893 - MB COMERCIO DE BEBID Endereço: R ISMAEL SOARES 362 Bairro: CENTRO (BAGE…" at bounding box center [784, 372] width 1568 height 745
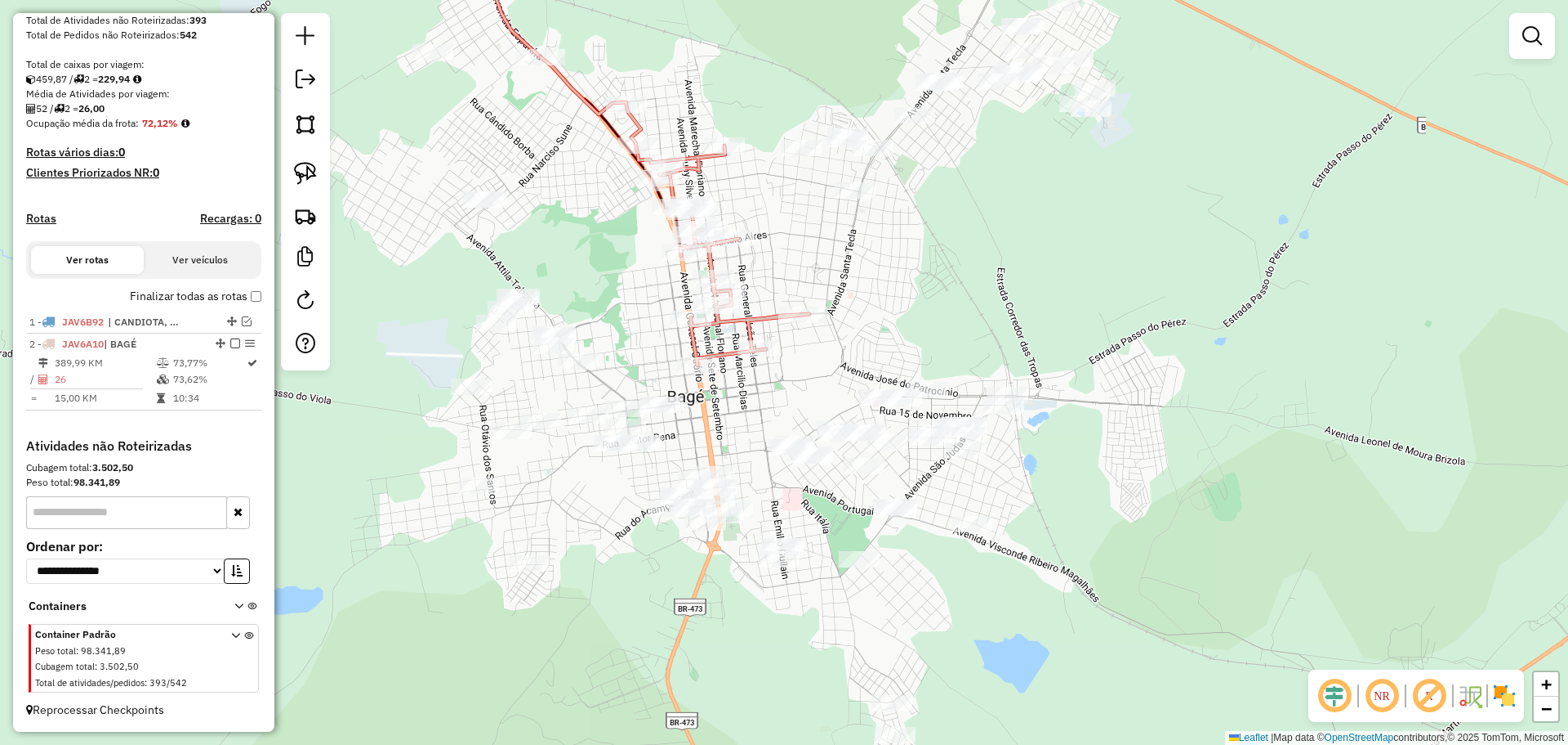
drag, startPoint x: 791, startPoint y: 435, endPoint x: 766, endPoint y: 411, distance: 34.7
click at [766, 411] on div "Janela de atendimento Grade de atendimento Capacidade Transportadoras Veículos …" at bounding box center [784, 372] width 1568 height 745
drag, startPoint x: 303, startPoint y: 172, endPoint x: 536, endPoint y: 218, distance: 237.5
click at [303, 171] on img at bounding box center [305, 173] width 23 height 23
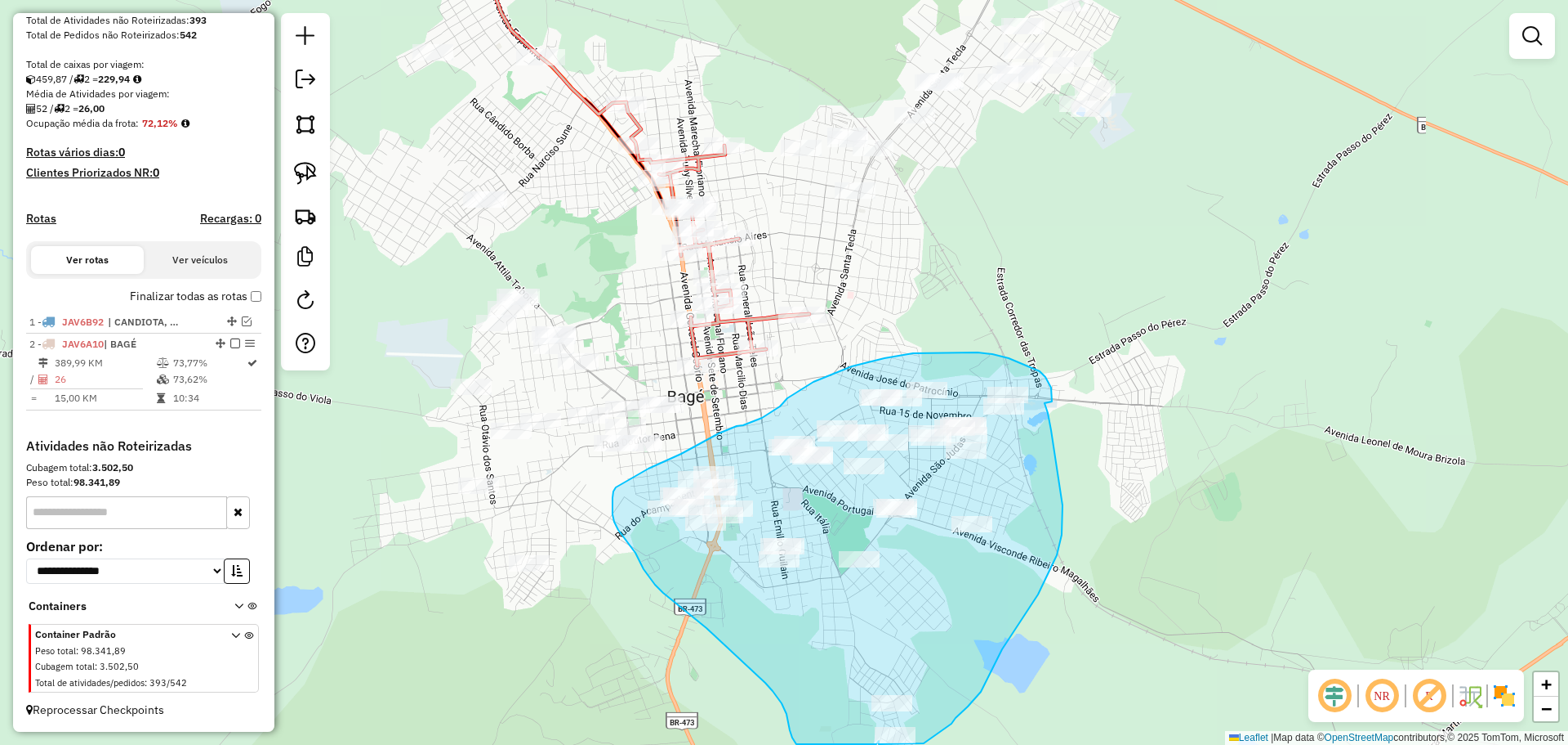
drag, startPoint x: 1040, startPoint y: 371, endPoint x: 1045, endPoint y: 403, distance: 32.4
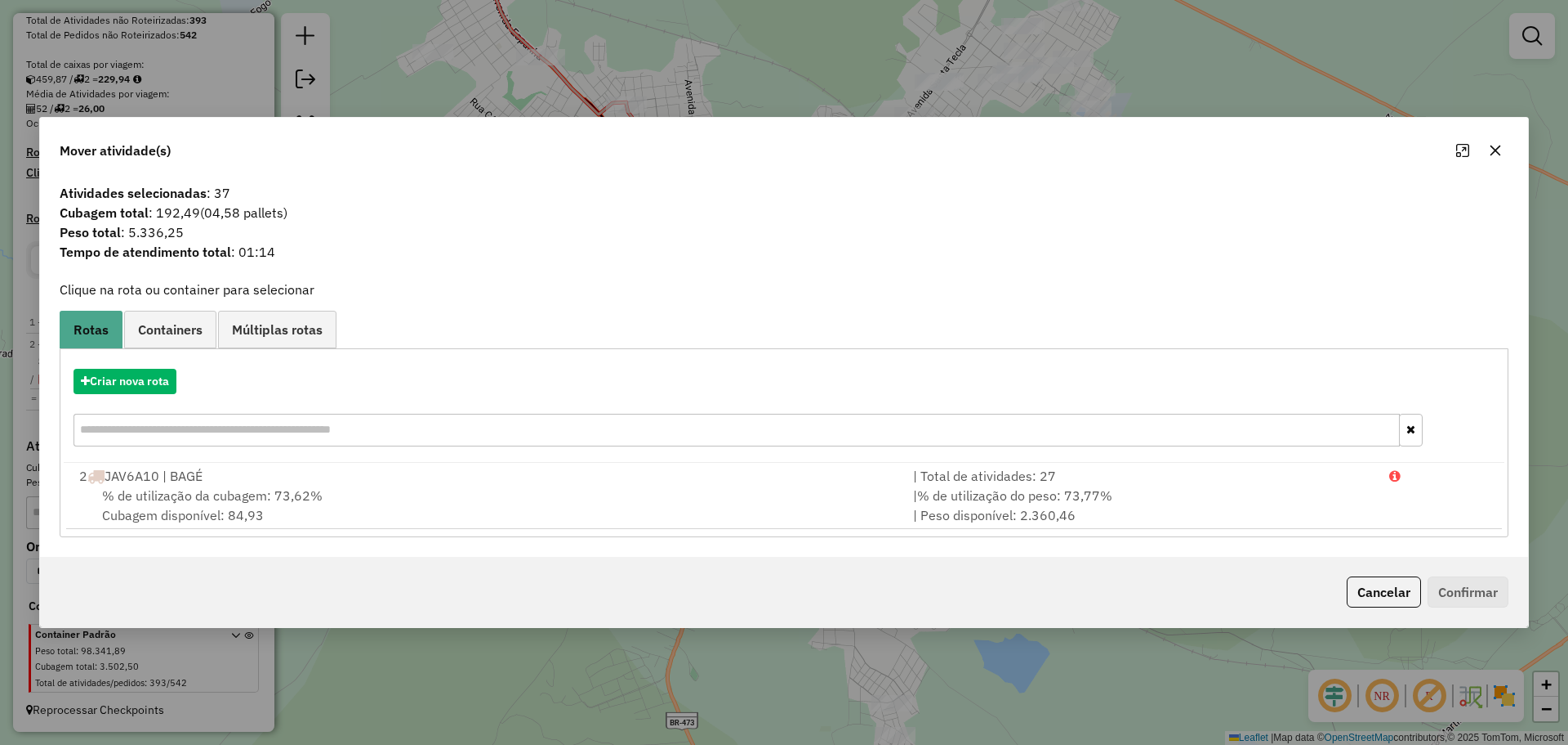
click at [1502, 152] on button "button" at bounding box center [1495, 150] width 26 height 26
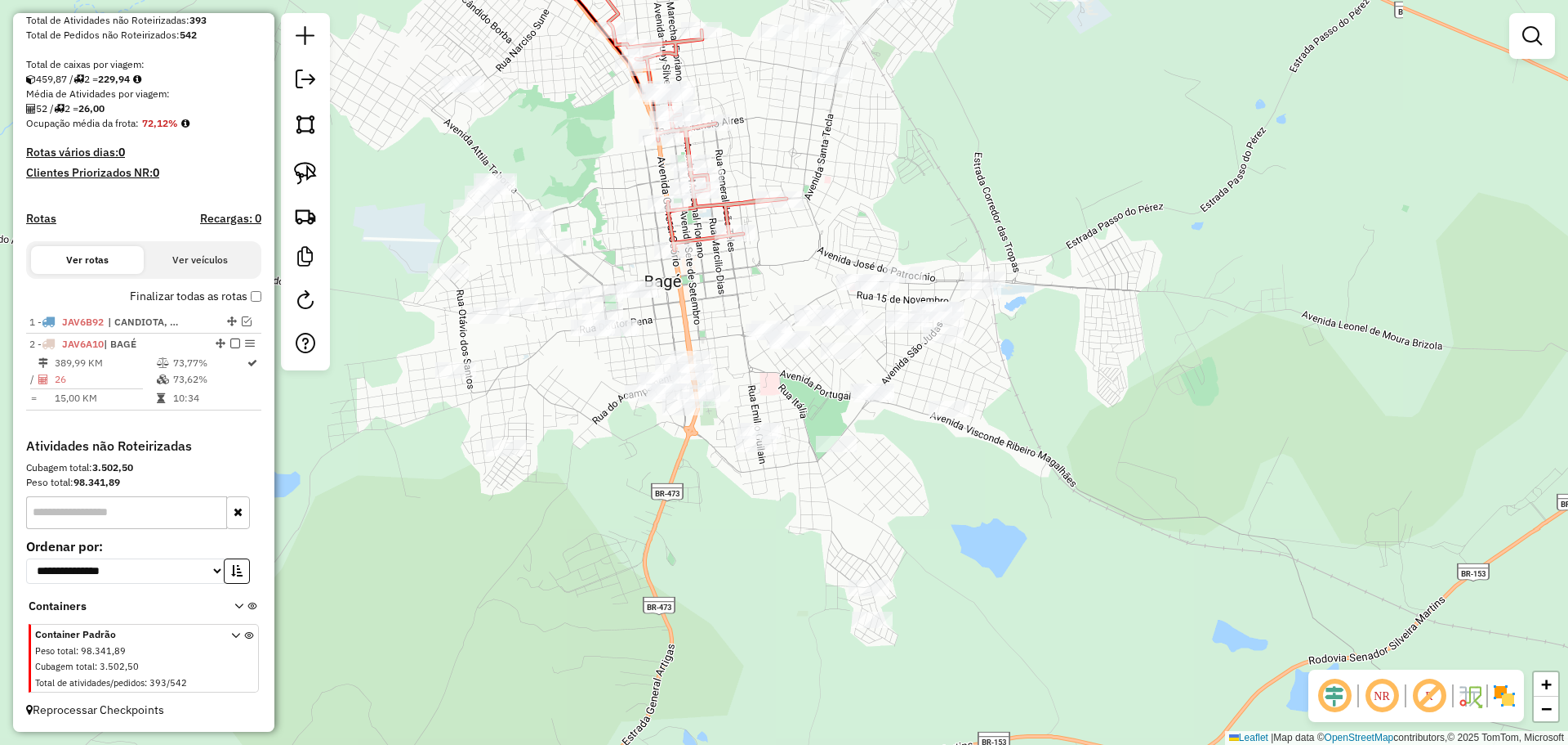
drag, startPoint x: 1039, startPoint y: 513, endPoint x: 1016, endPoint y: 397, distance: 118.3
click at [1016, 397] on div "Janela de atendimento Grade de atendimento Capacidade Transportadoras Veículos …" at bounding box center [784, 372] width 1568 height 745
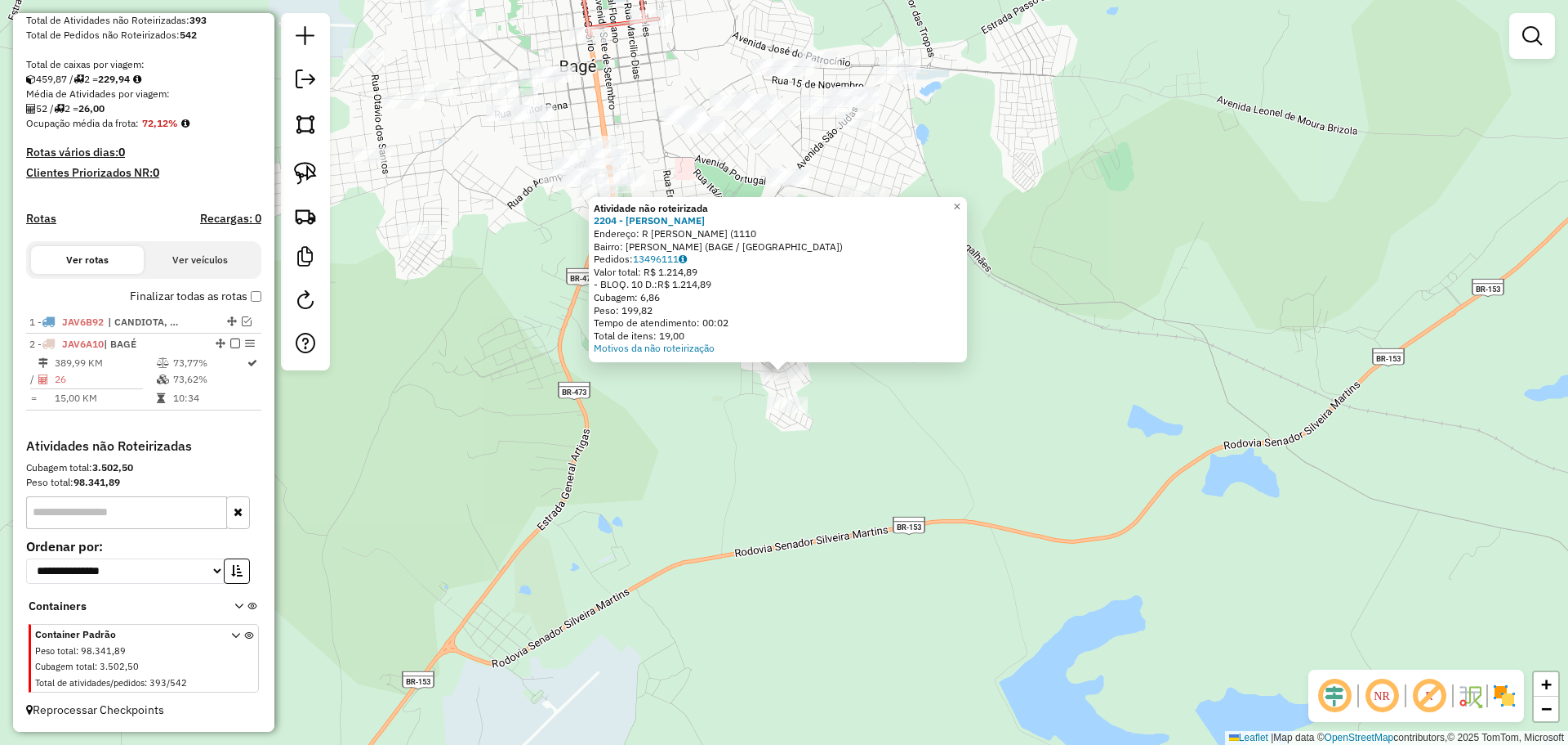
click at [779, 421] on div "Atividade não roteirizada 2204 - ANTONIO DINARTE PERE Endereço: R PAULO JORGE B…" at bounding box center [784, 372] width 1568 height 745
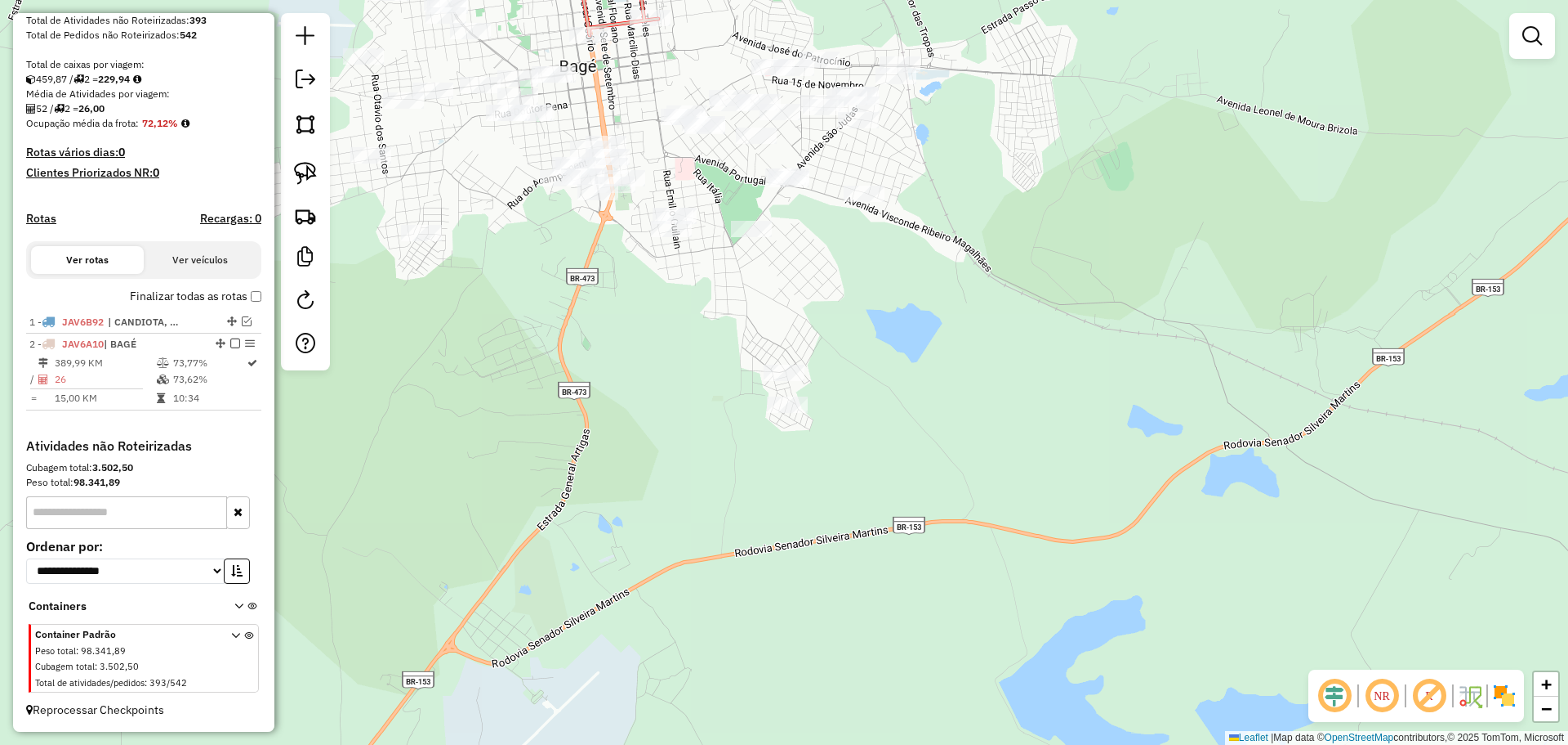
click at [778, 412] on div at bounding box center [787, 405] width 40 height 17
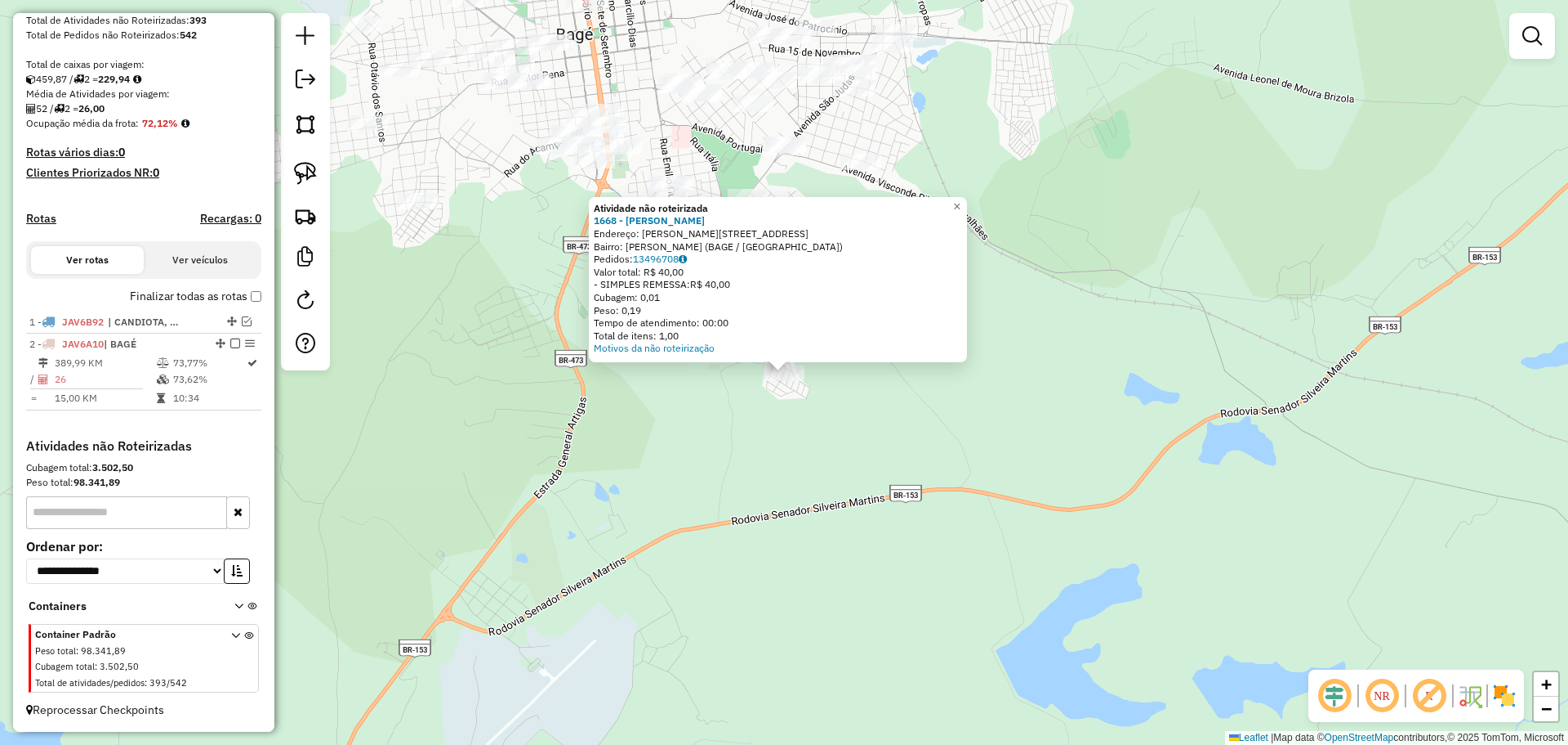
click at [833, 429] on div "Atividade não roteirizada 1668 - JULIO CEZAR CAMARGO Endereço: R SILVANO CORREA…" at bounding box center [784, 372] width 1568 height 745
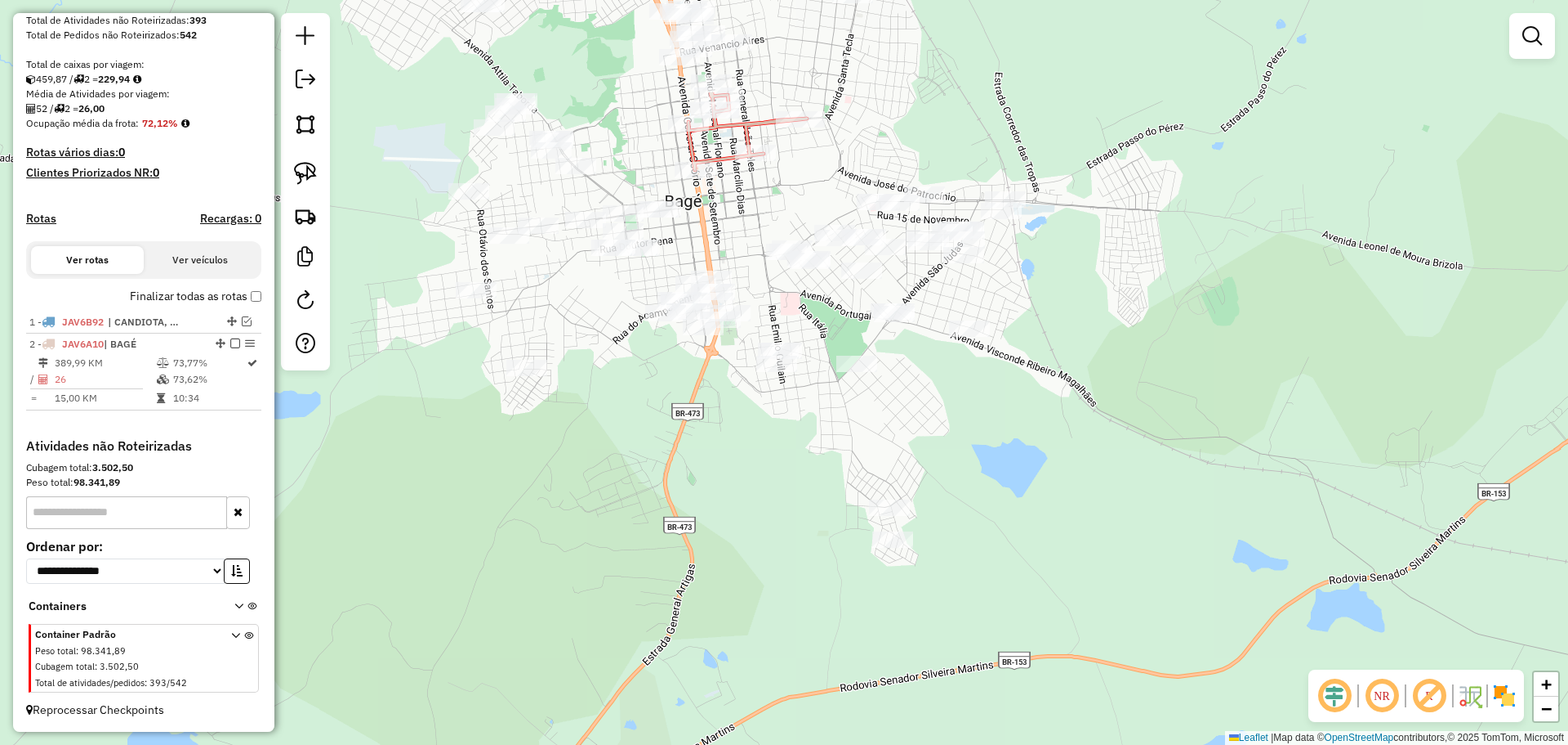
drag, startPoint x: 902, startPoint y: 413, endPoint x: 1010, endPoint y: 577, distance: 196.4
click at [1010, 577] on div "Janela de atendimento Grade de atendimento Capacidade Transportadoras Veículos …" at bounding box center [784, 372] width 1568 height 745
click at [311, 173] on img at bounding box center [305, 173] width 23 height 23
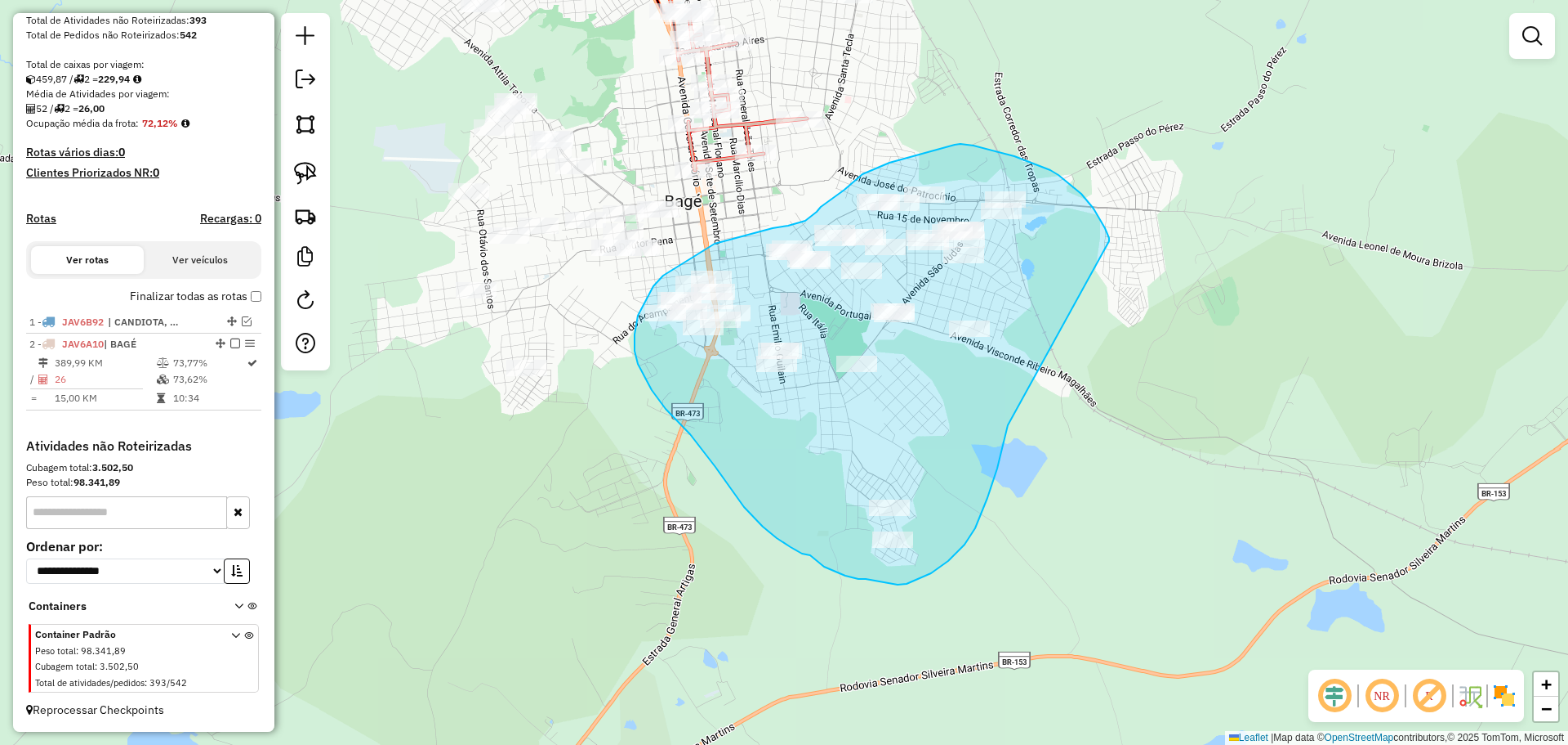
drag, startPoint x: 1086, startPoint y: 200, endPoint x: 1008, endPoint y: 425, distance: 238.1
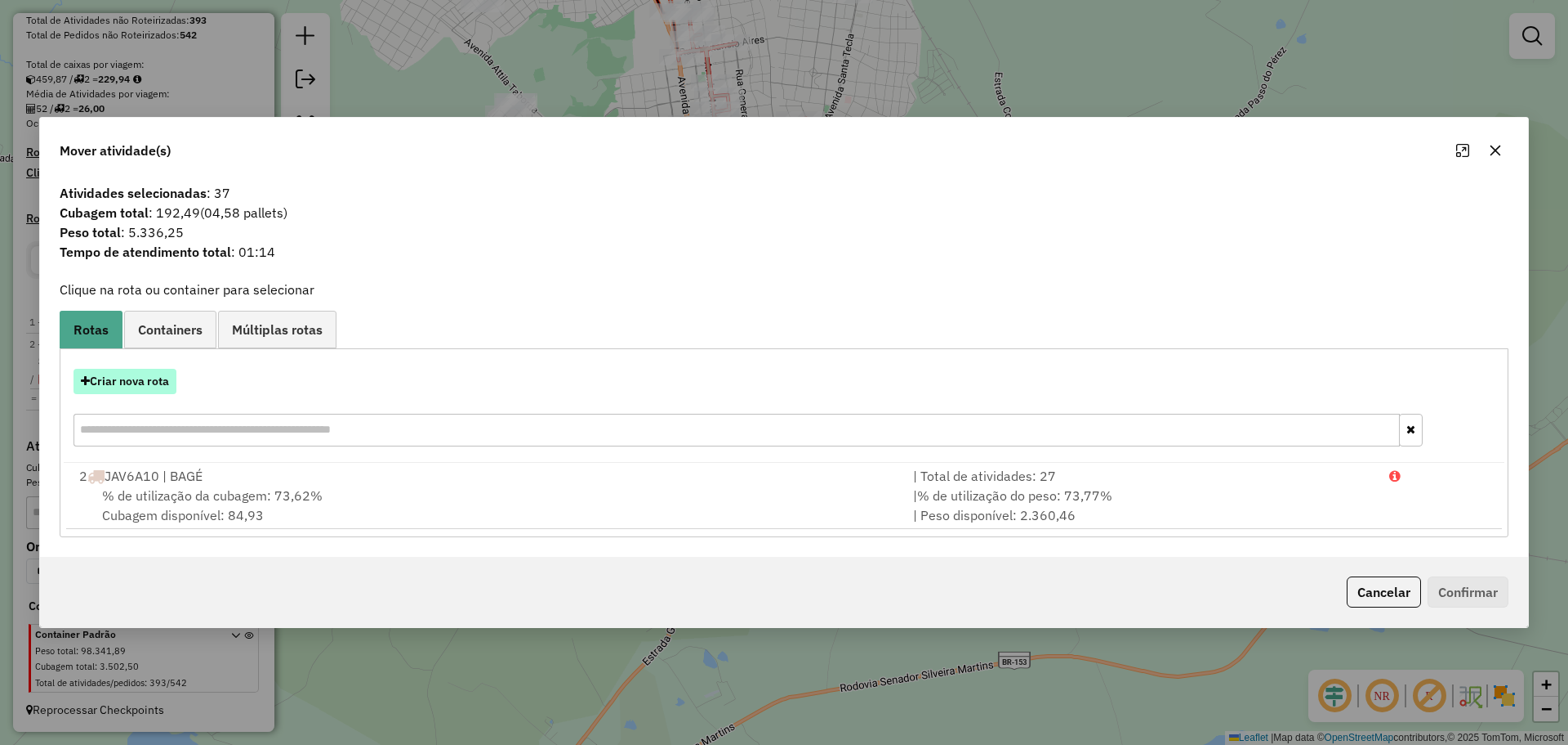
click at [148, 373] on button "Criar nova rota" at bounding box center [125, 381] width 103 height 26
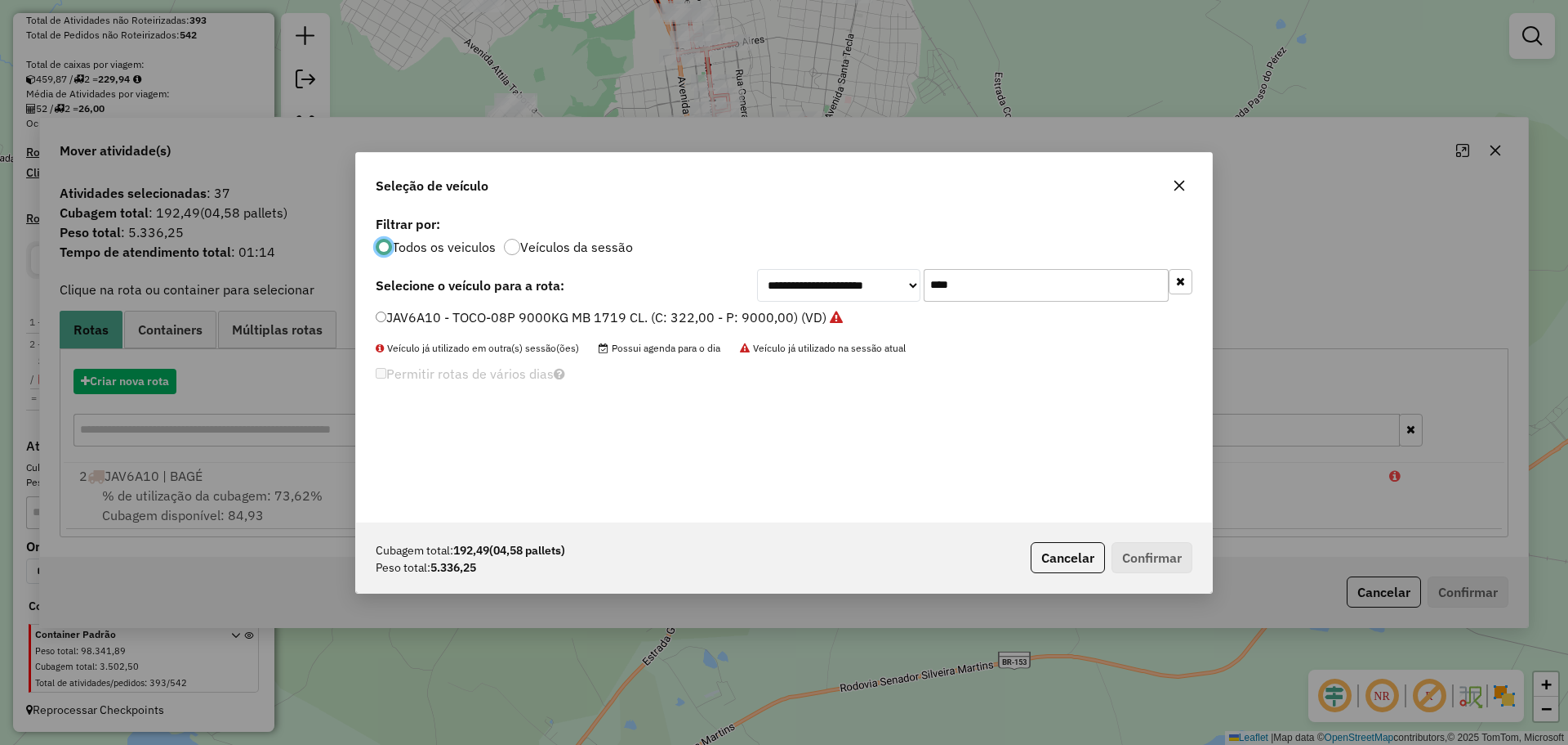
scroll to position [9, 5]
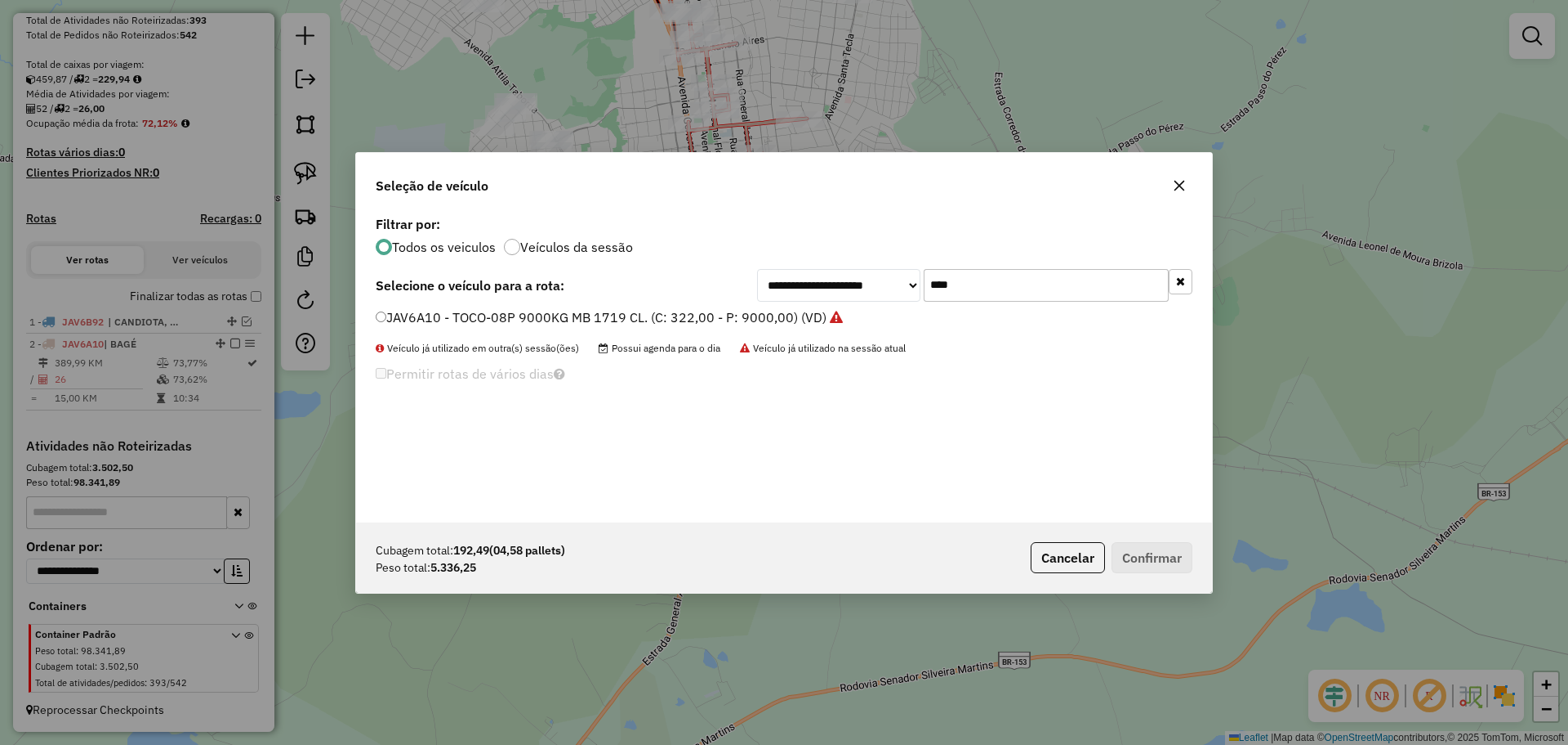
drag, startPoint x: 986, startPoint y: 289, endPoint x: 864, endPoint y: 272, distance: 123.2
click at [864, 272] on div "**********" at bounding box center [975, 286] width 435 height 33
click at [616, 322] on label "JAV6B92 - TOCO-08P 9000KG MB 1719 CL. (C: 322,00 - P: 9000,00) (VD)" at bounding box center [609, 317] width 467 height 19
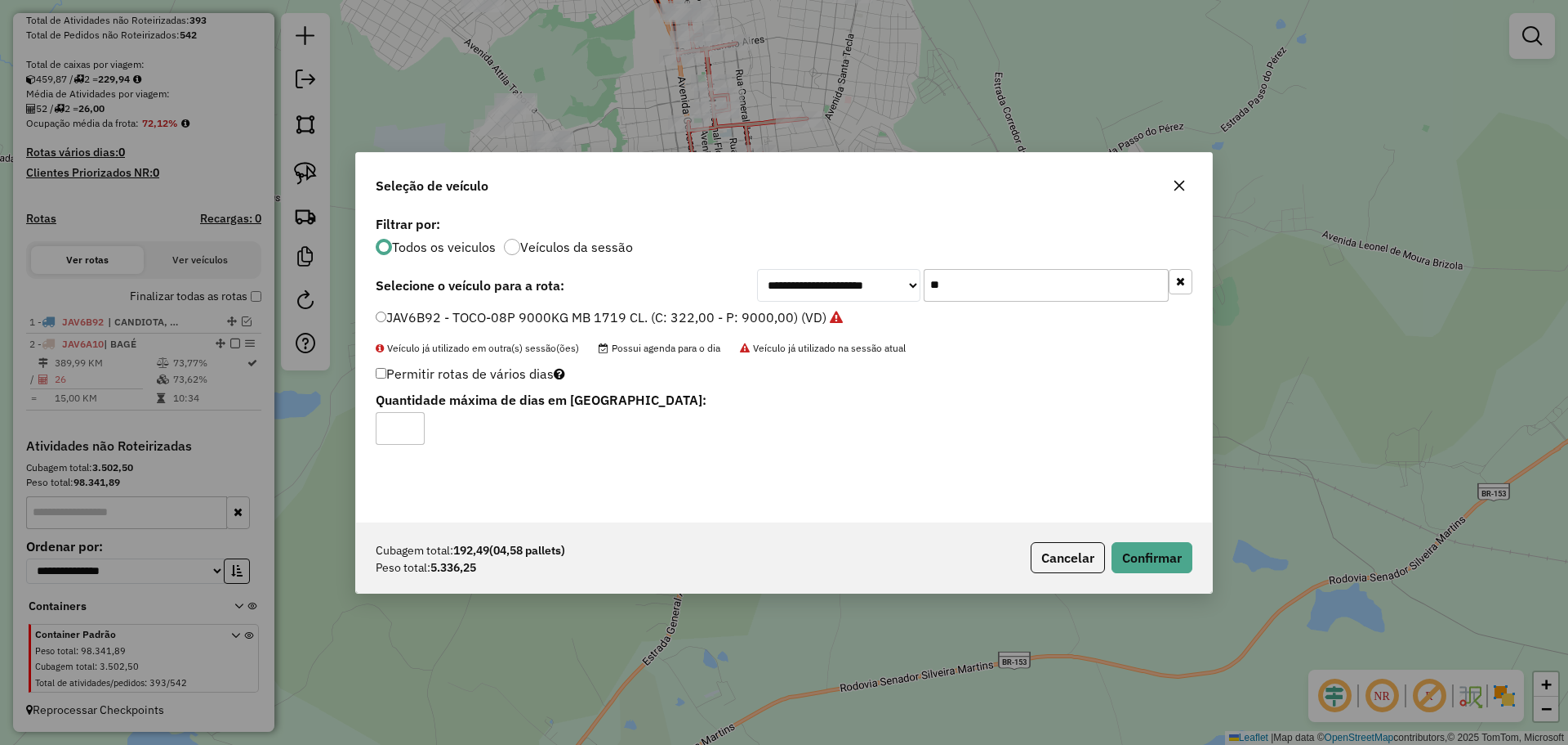
drag, startPoint x: 988, startPoint y: 286, endPoint x: 879, endPoint y: 277, distance: 109.4
click at [879, 277] on div "**********" at bounding box center [975, 286] width 435 height 33
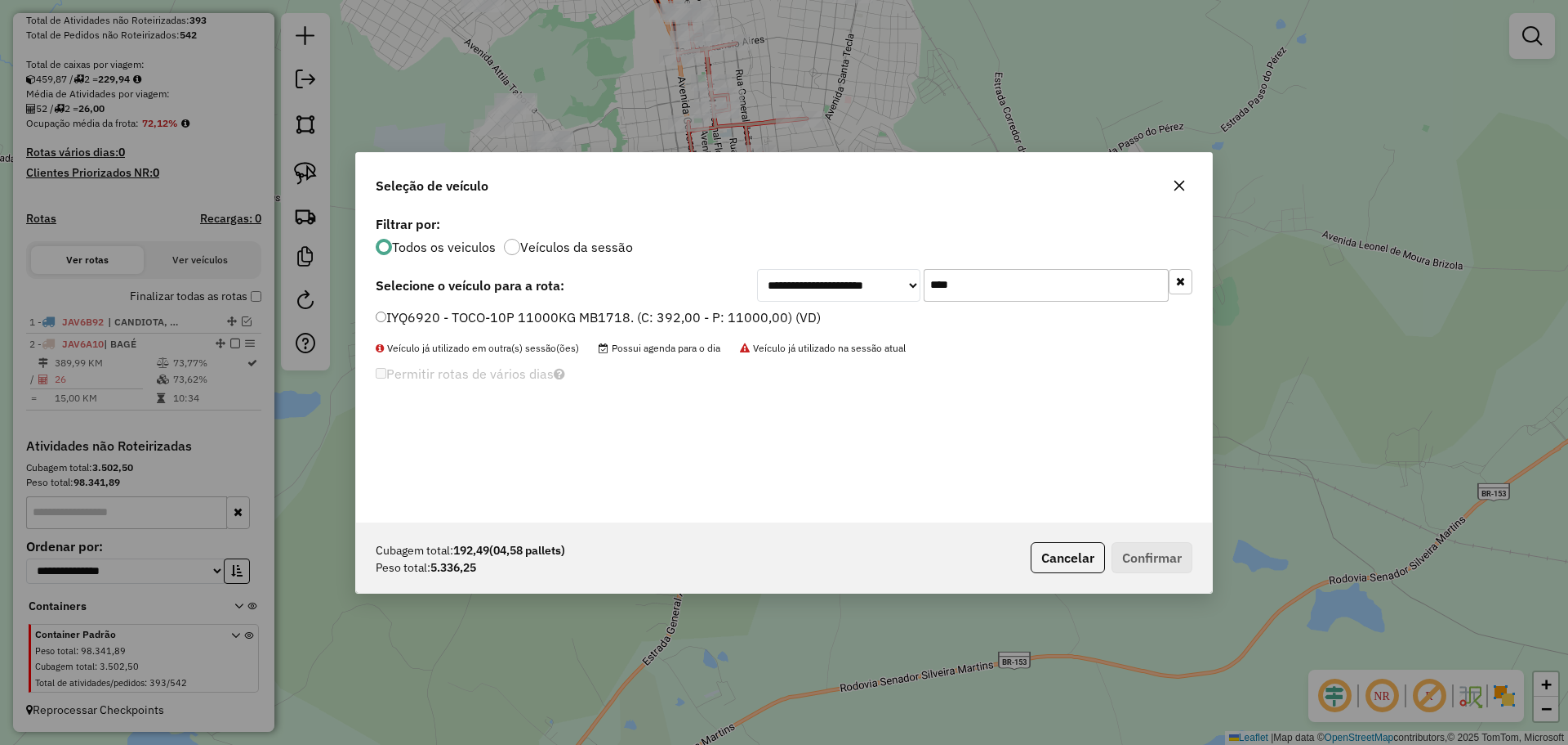
type input "****"
click at [681, 321] on label "IYQ6920 - TOCO-10P 11000KG MB1718. (C: 392,00 - P: 11000,00) (VD)" at bounding box center [598, 317] width 445 height 19
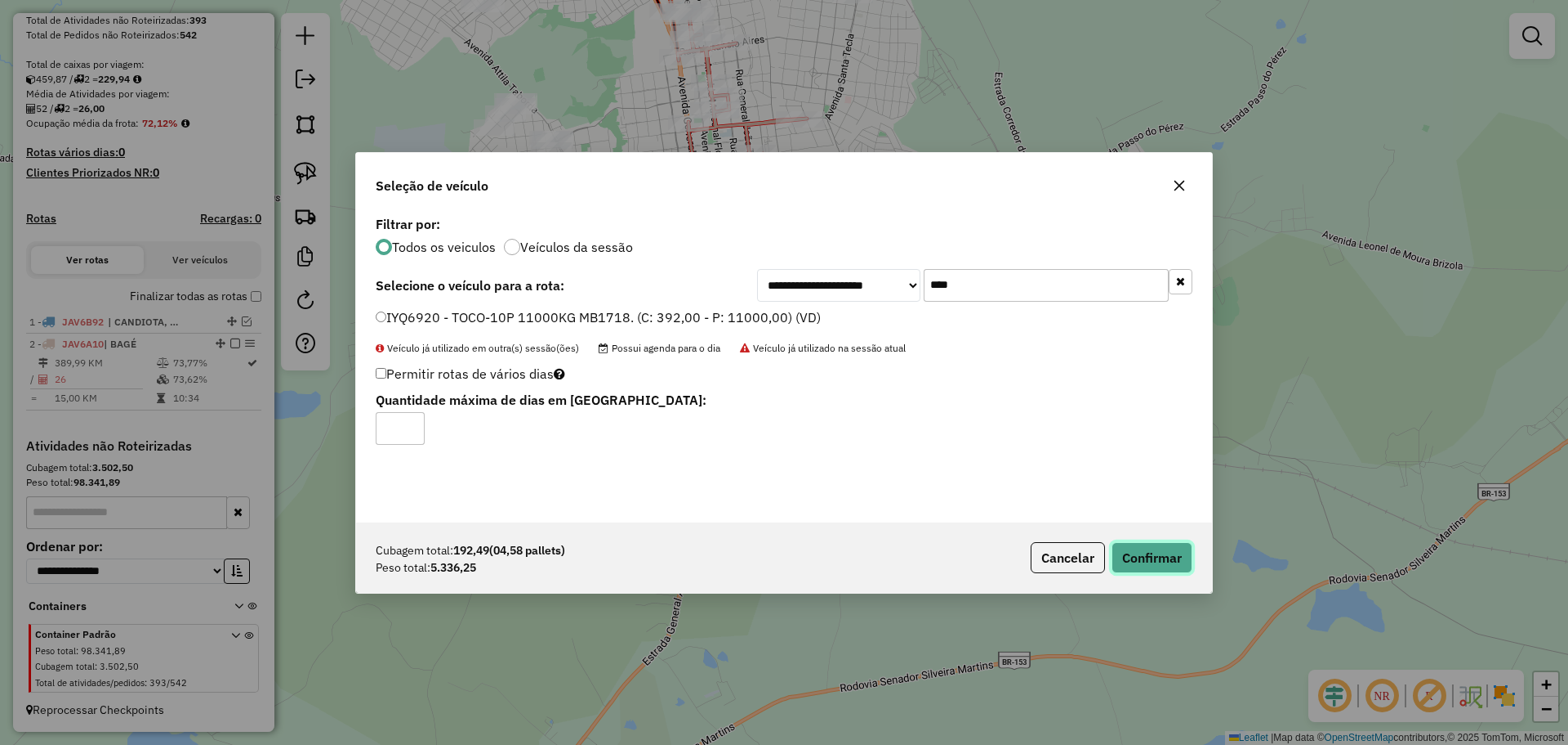
click at [1137, 563] on button "Confirmar" at bounding box center [1152, 558] width 81 height 31
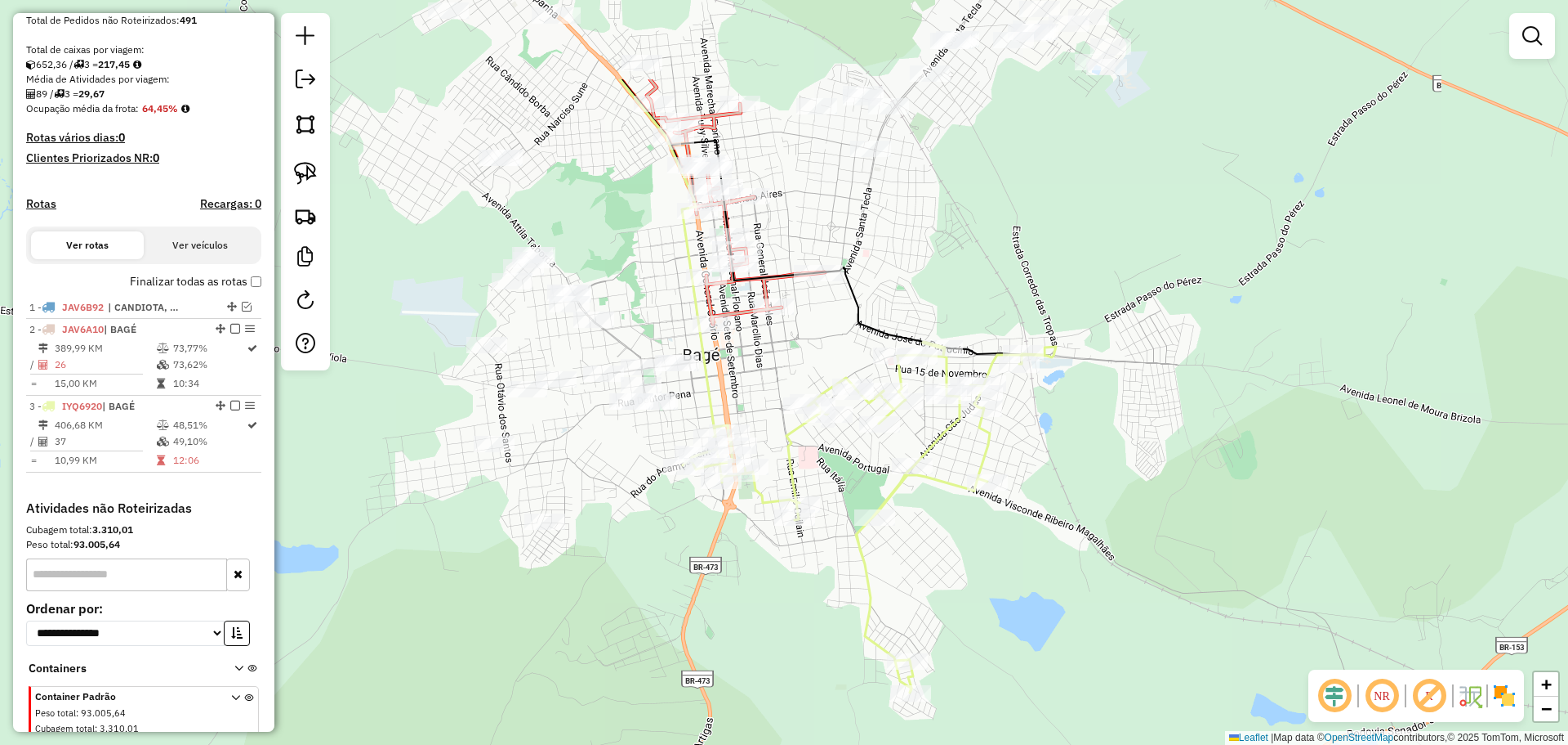
drag, startPoint x: 793, startPoint y: 152, endPoint x: 811, endPoint y: 307, distance: 156.0
click at [811, 307] on div "Janela de atendimento Grade de atendimento Capacidade Transportadoras Veículos …" at bounding box center [784, 372] width 1568 height 745
select select "**********"
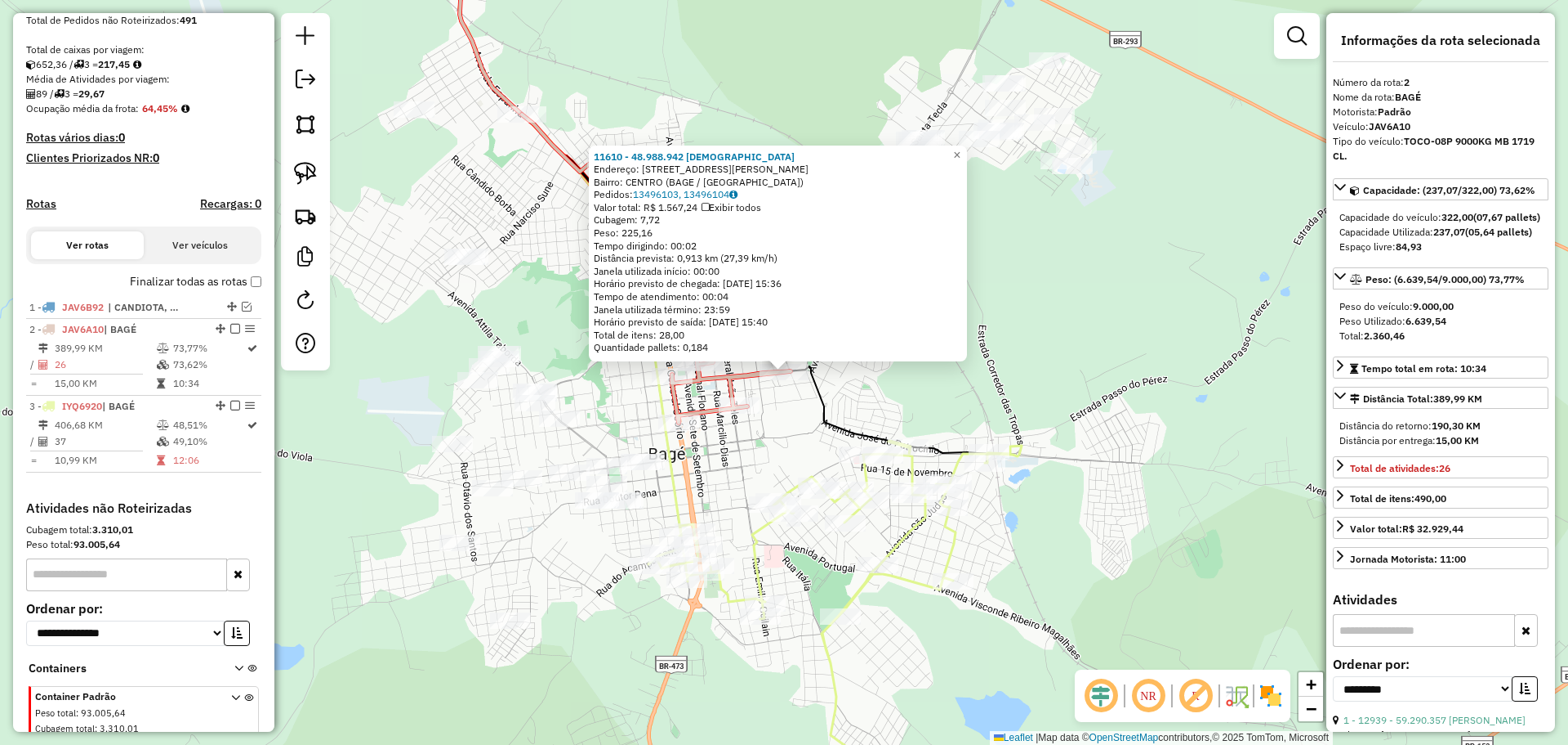
scroll to position [391, 0]
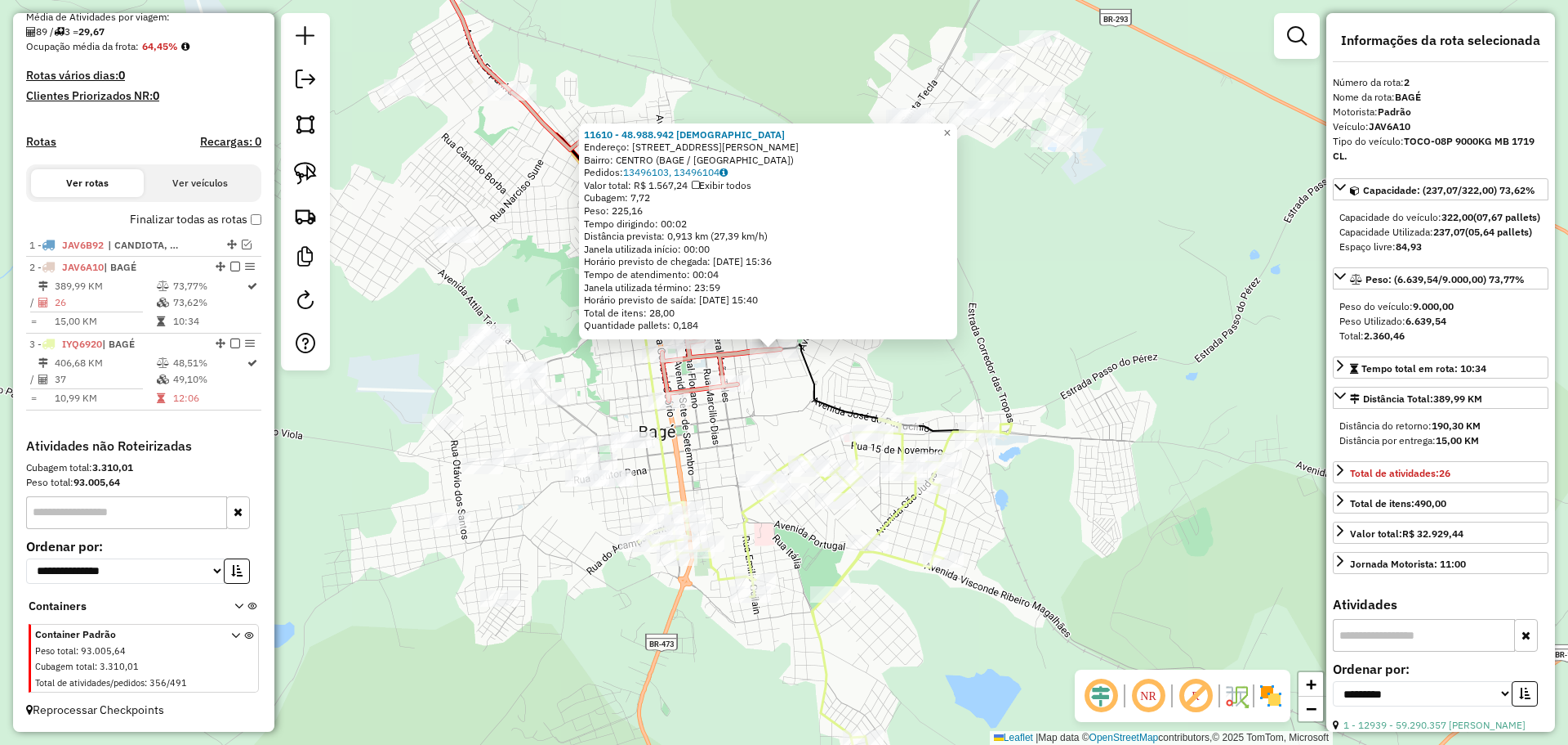
drag, startPoint x: 806, startPoint y: 444, endPoint x: 796, endPoint y: 422, distance: 24.2
click at [796, 422] on div "11610 - 48.988.942 CHRISTIAN Endereço: R PRESIDENTE VARGAS 651 Bairro: CENTRO (…" at bounding box center [784, 372] width 1568 height 745
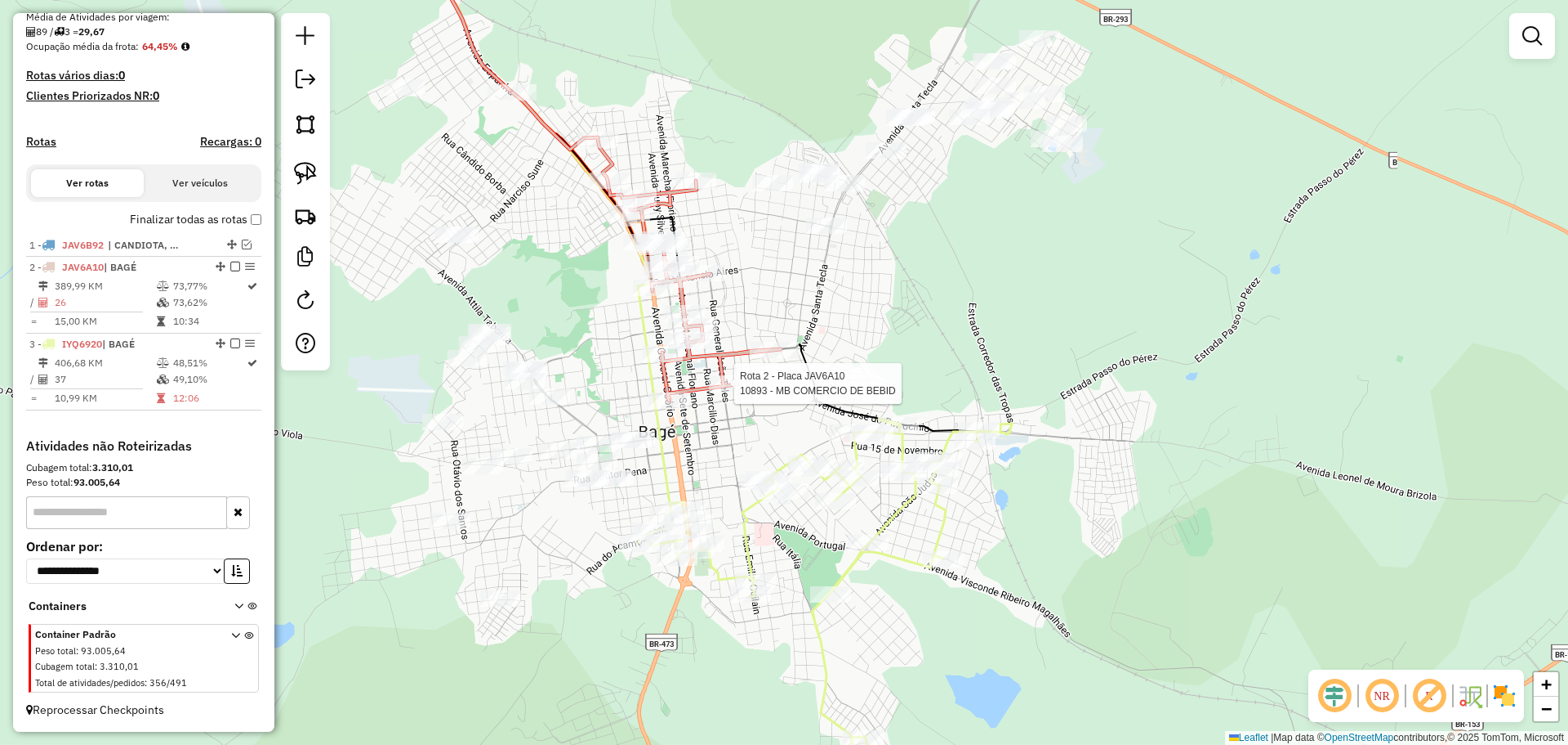
select select "**********"
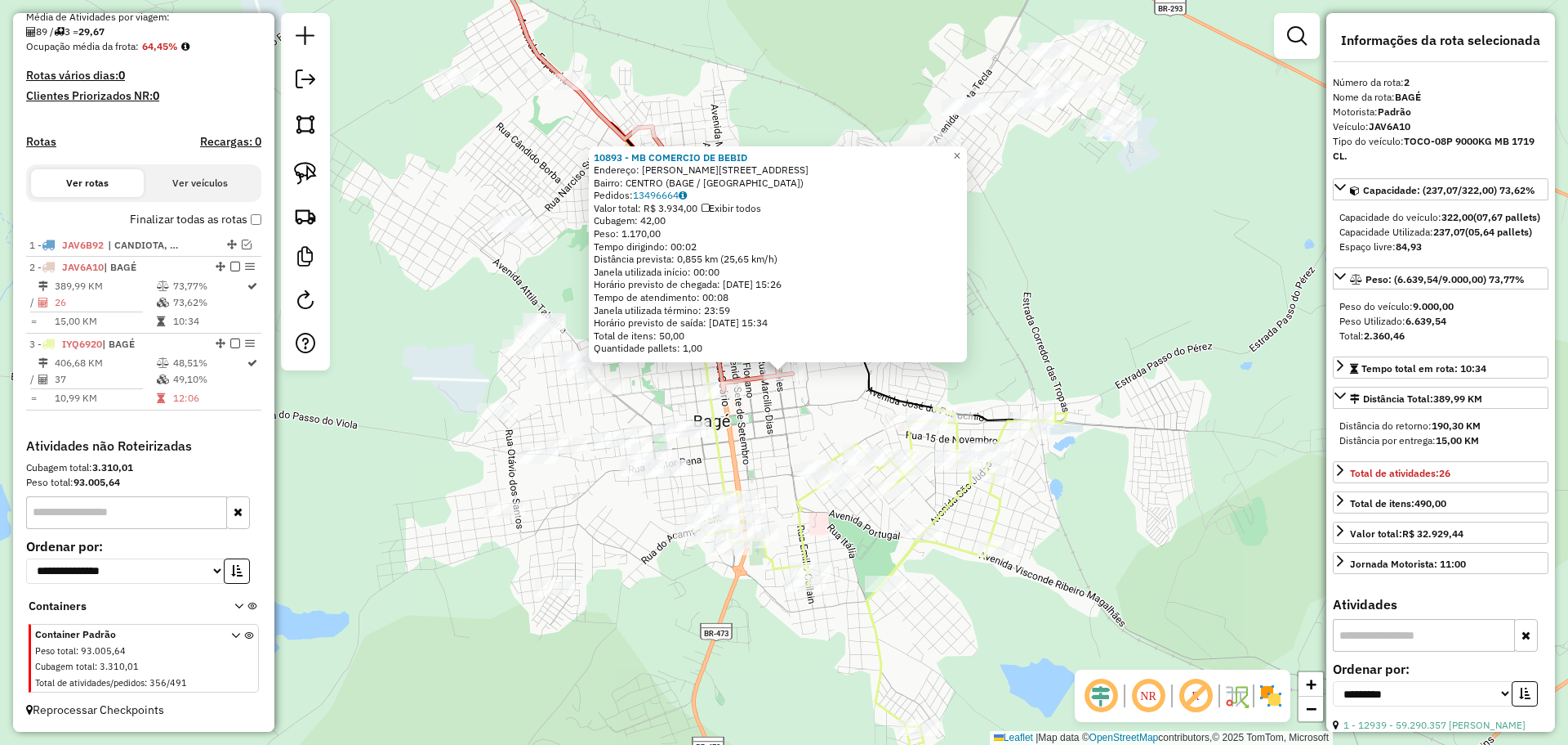
click at [759, 404] on div "10893 - MB COMERCIO DE BEBID Endereço: R ISMAEL SOARES 362 Bairro: CENTRO (BAGE…" at bounding box center [784, 372] width 1568 height 745
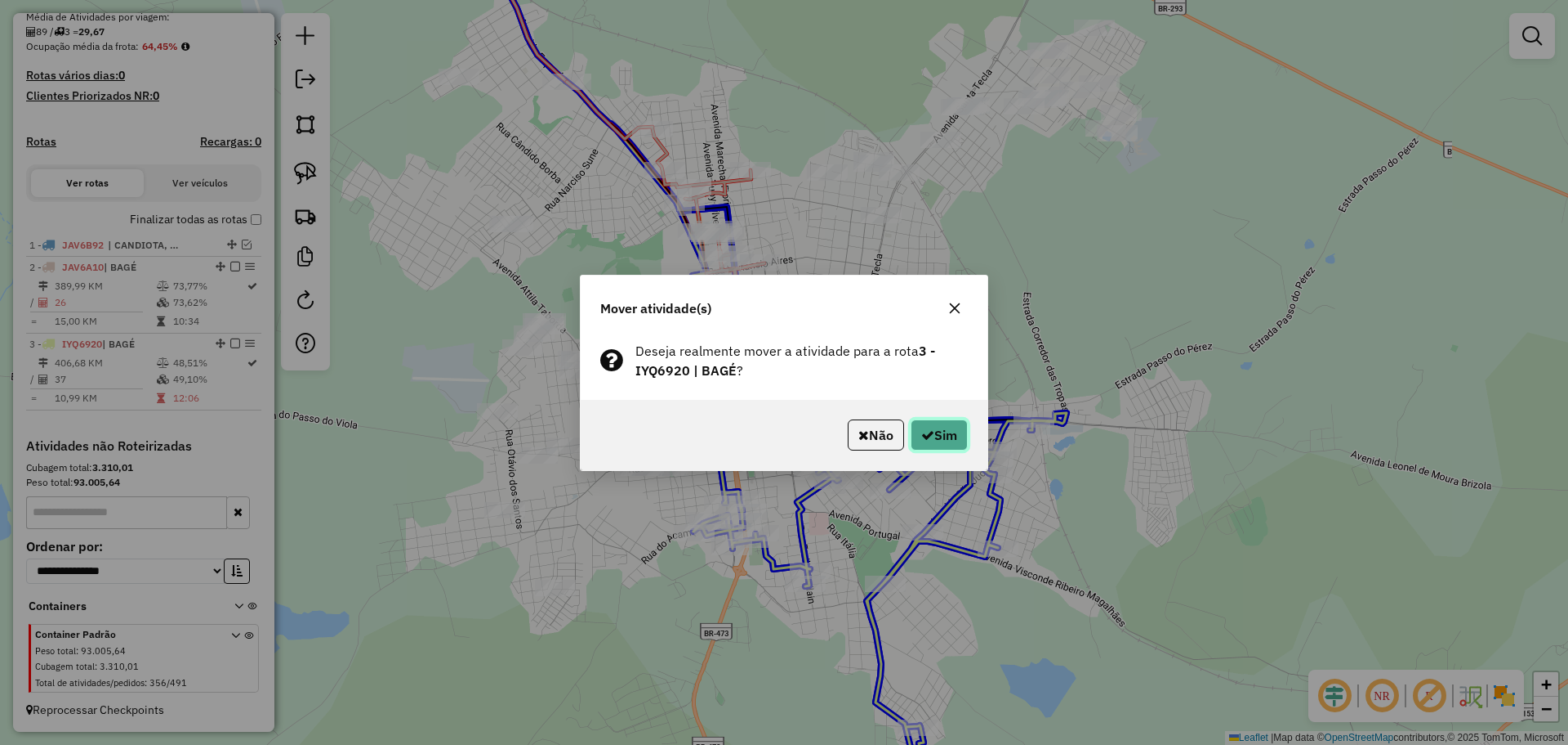
click at [947, 446] on button "Sim" at bounding box center [939, 435] width 57 height 31
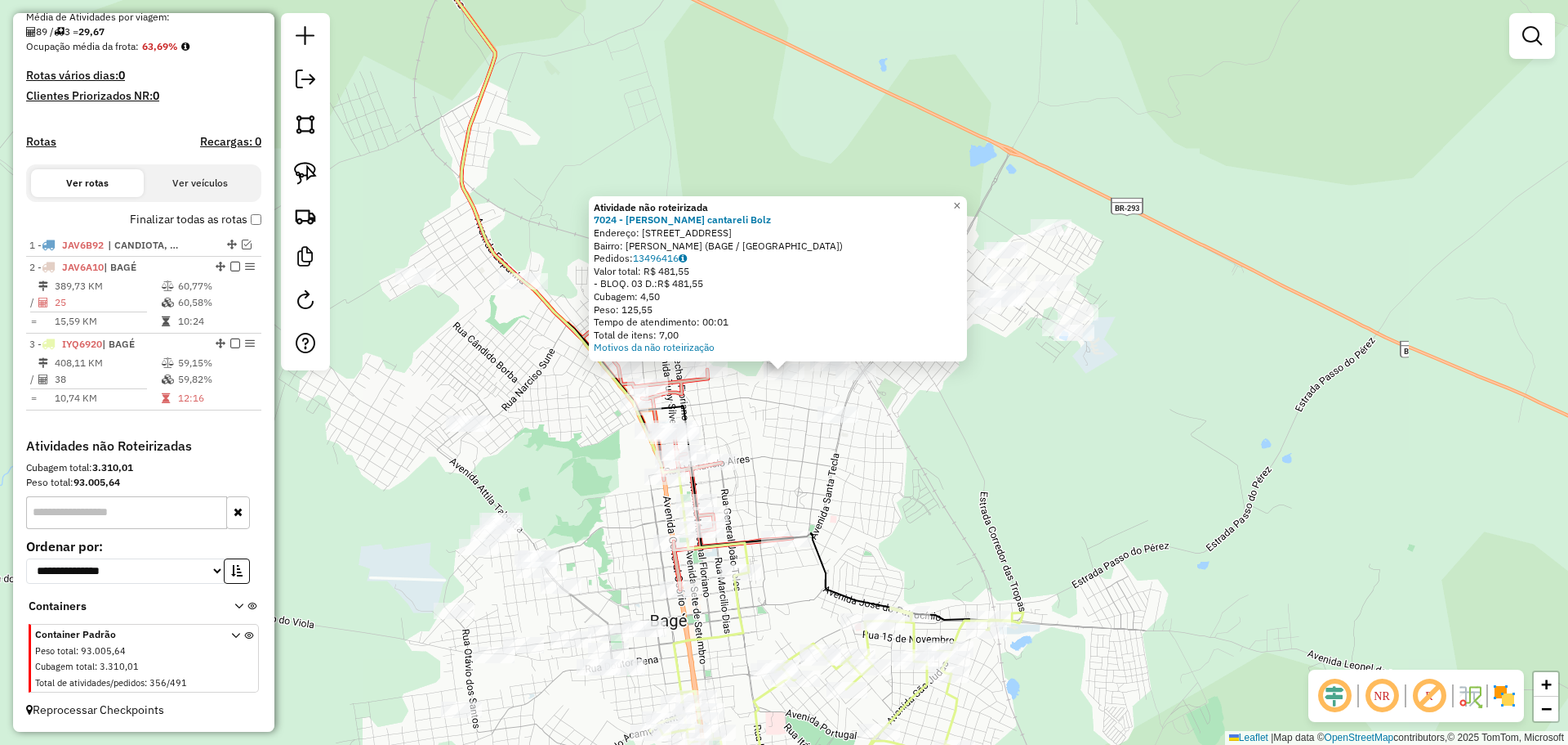
click at [781, 460] on div "Atividade não roteirizada 7024 - Clair cantareli Bolz Endereço: R MONTE LIBANO …" at bounding box center [784, 372] width 1568 height 745
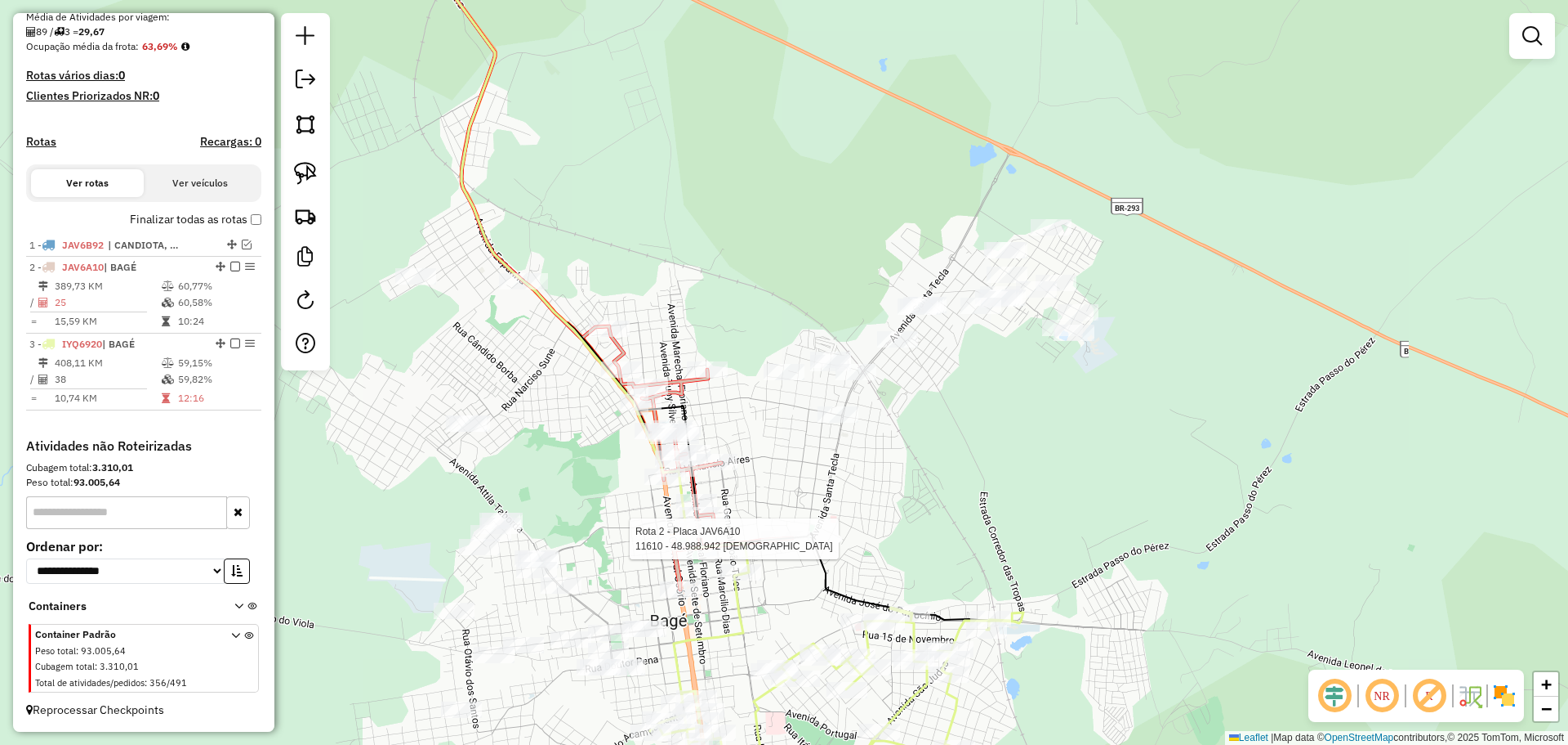
click at [782, 547] on div at bounding box center [785, 538] width 49 height 17
select select "**********"
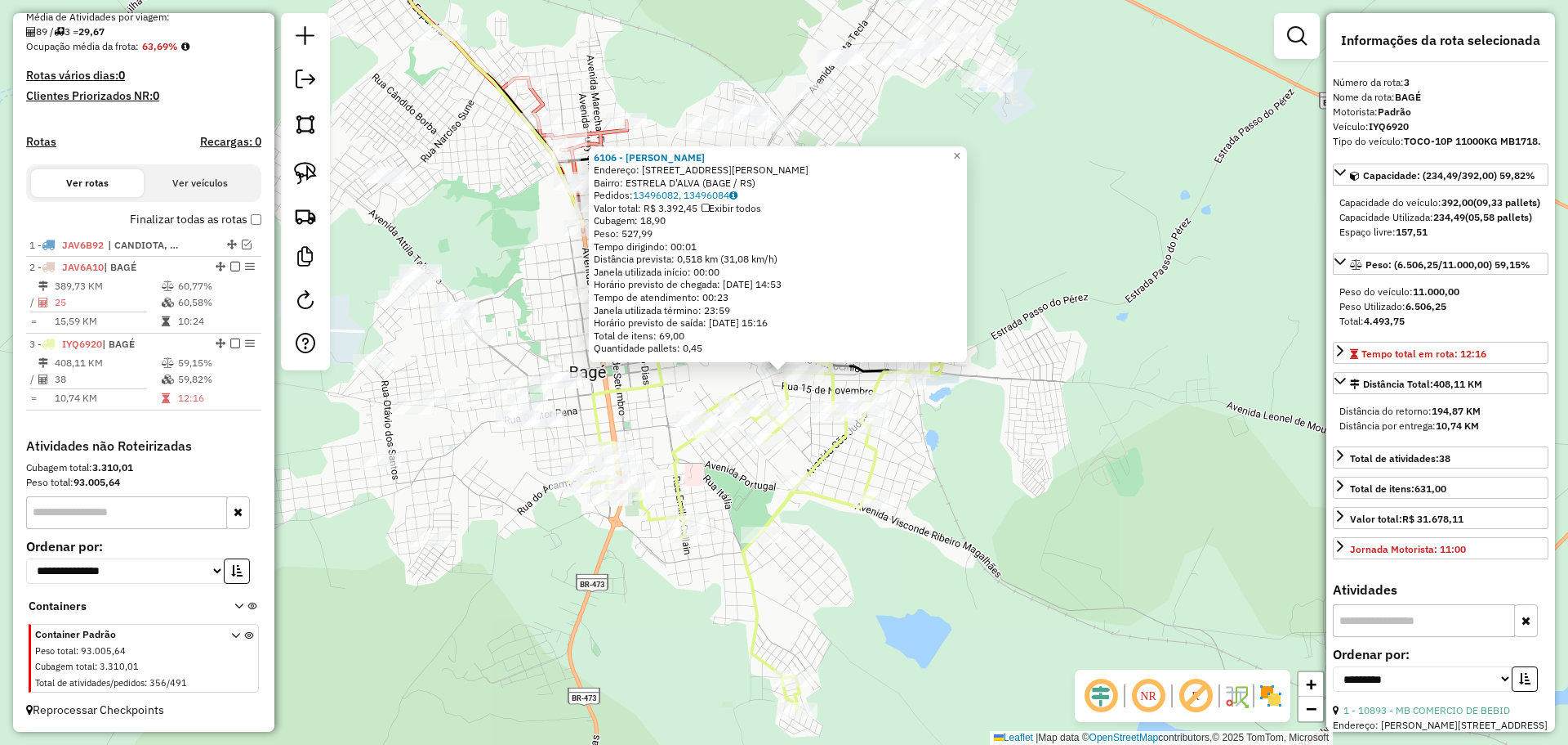
click at [678, 496] on icon at bounding box center [756, 517] width 374 height 384
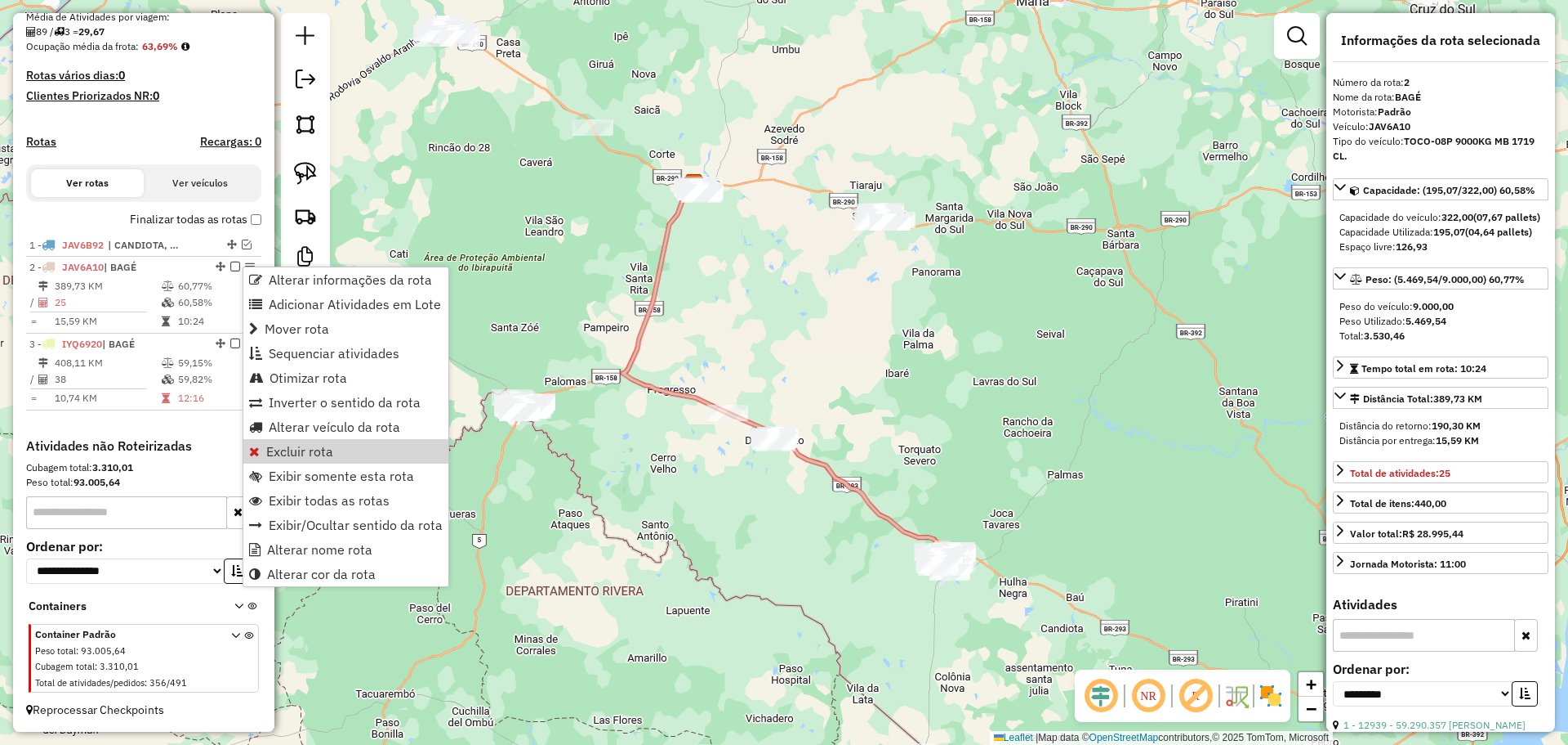
click at [831, 507] on div "Janela de atendimento Grade de atendimento Capacidade Transportadoras Veículos …" at bounding box center [784, 372] width 1568 height 745
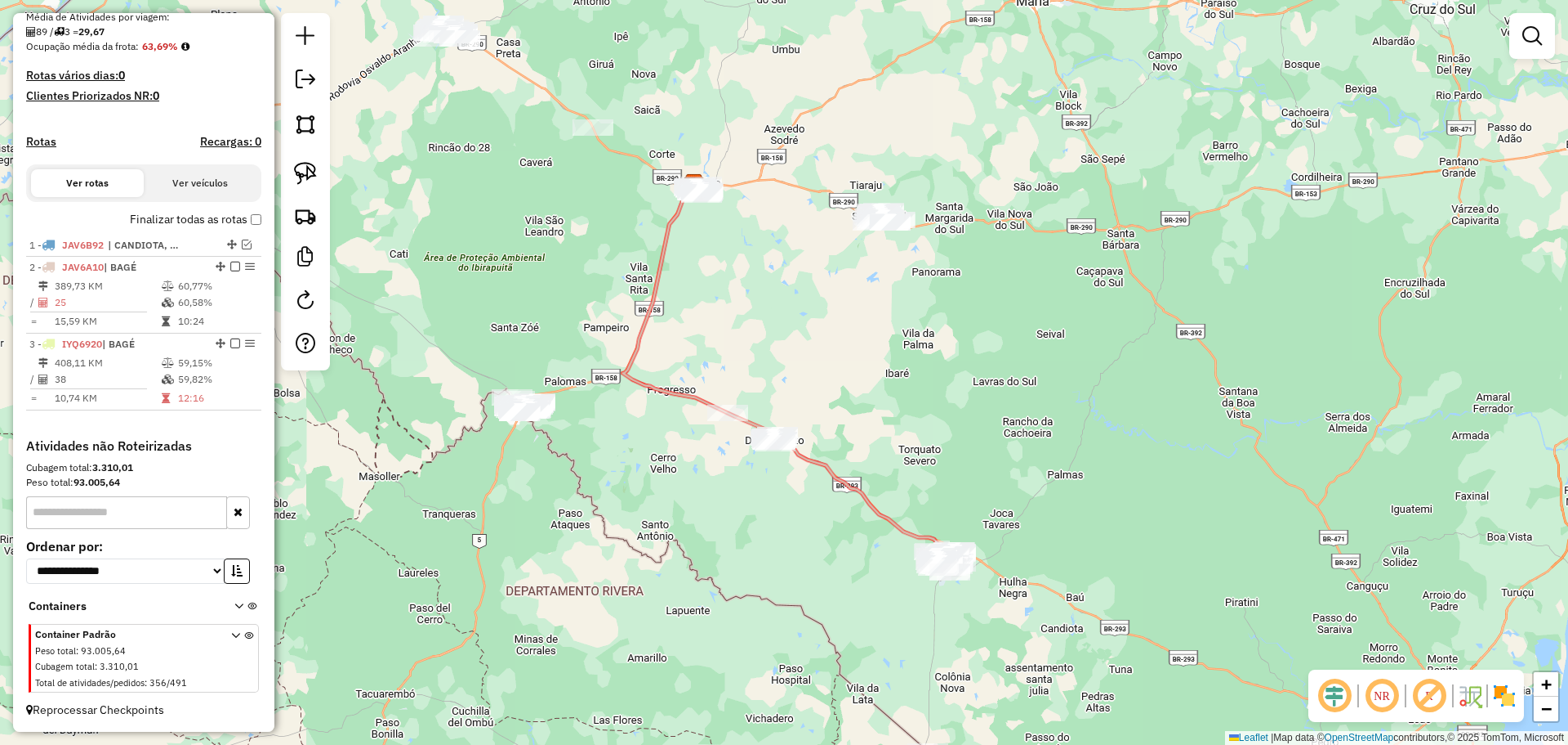
drag, startPoint x: 818, startPoint y: 581, endPoint x: 577, endPoint y: 441, distance: 278.7
click at [577, 441] on div "Janela de atendimento Grade de atendimento Capacidade Transportadoras Veículos …" at bounding box center [784, 372] width 1568 height 745
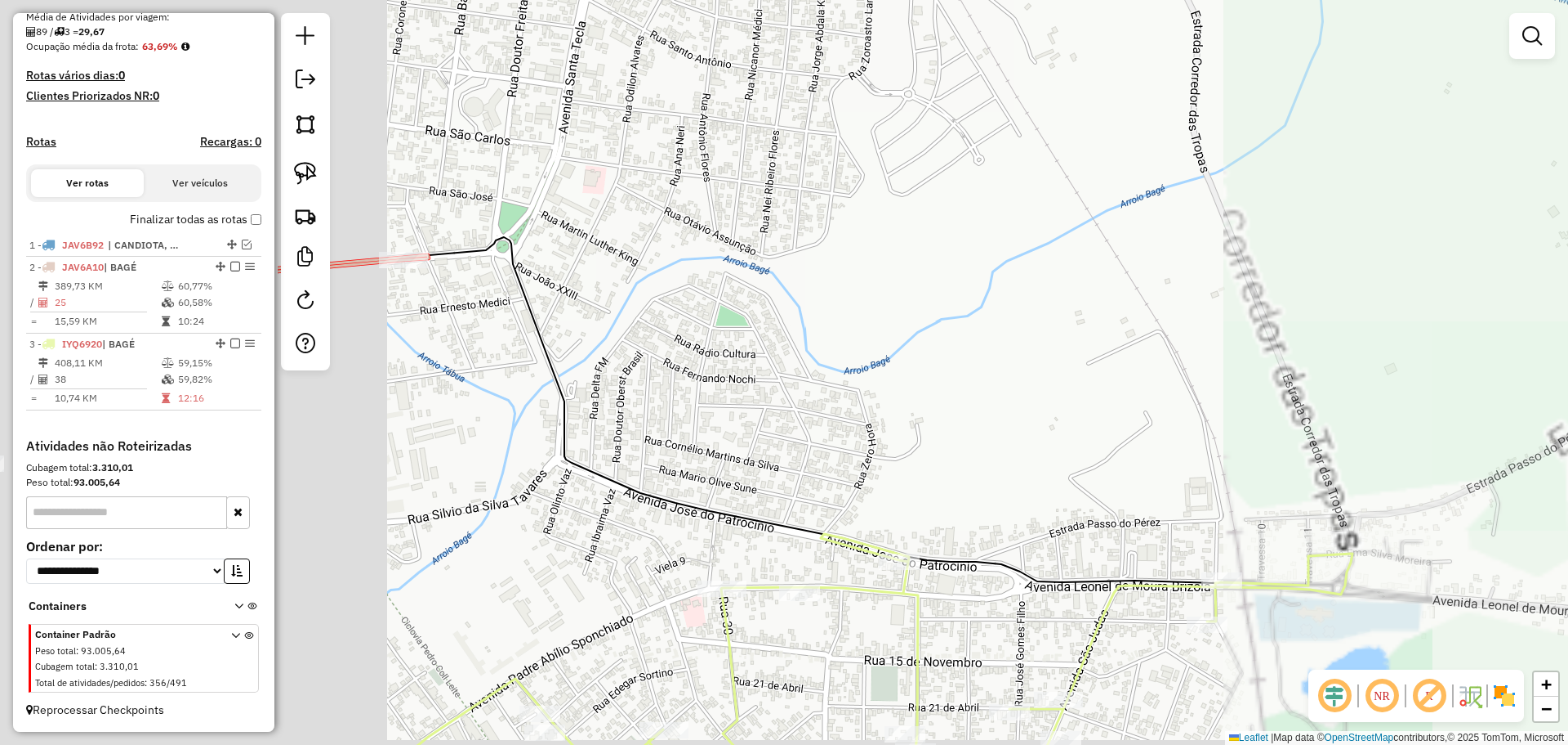
drag, startPoint x: 647, startPoint y: 405, endPoint x: 1081, endPoint y: 351, distance: 437.3
click at [1081, 351] on div "Janela de atendimento Grade de atendimento Capacidade Transportadoras Veículos …" at bounding box center [784, 372] width 1568 height 745
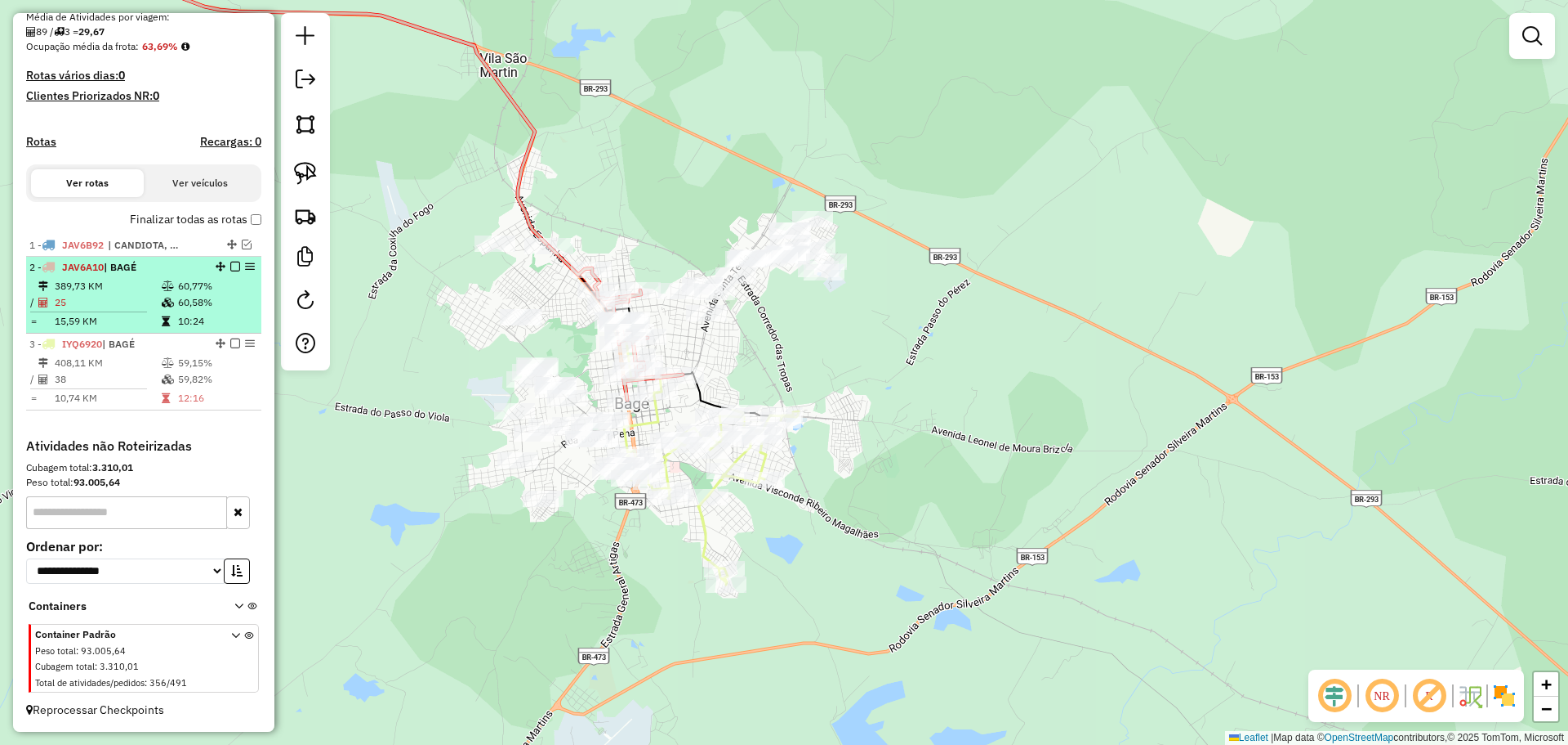
drag, startPoint x: 248, startPoint y: 272, endPoint x: 238, endPoint y: 265, distance: 12.2
click at [238, 265] on div at bounding box center [230, 266] width 49 height 10
select select "**********"
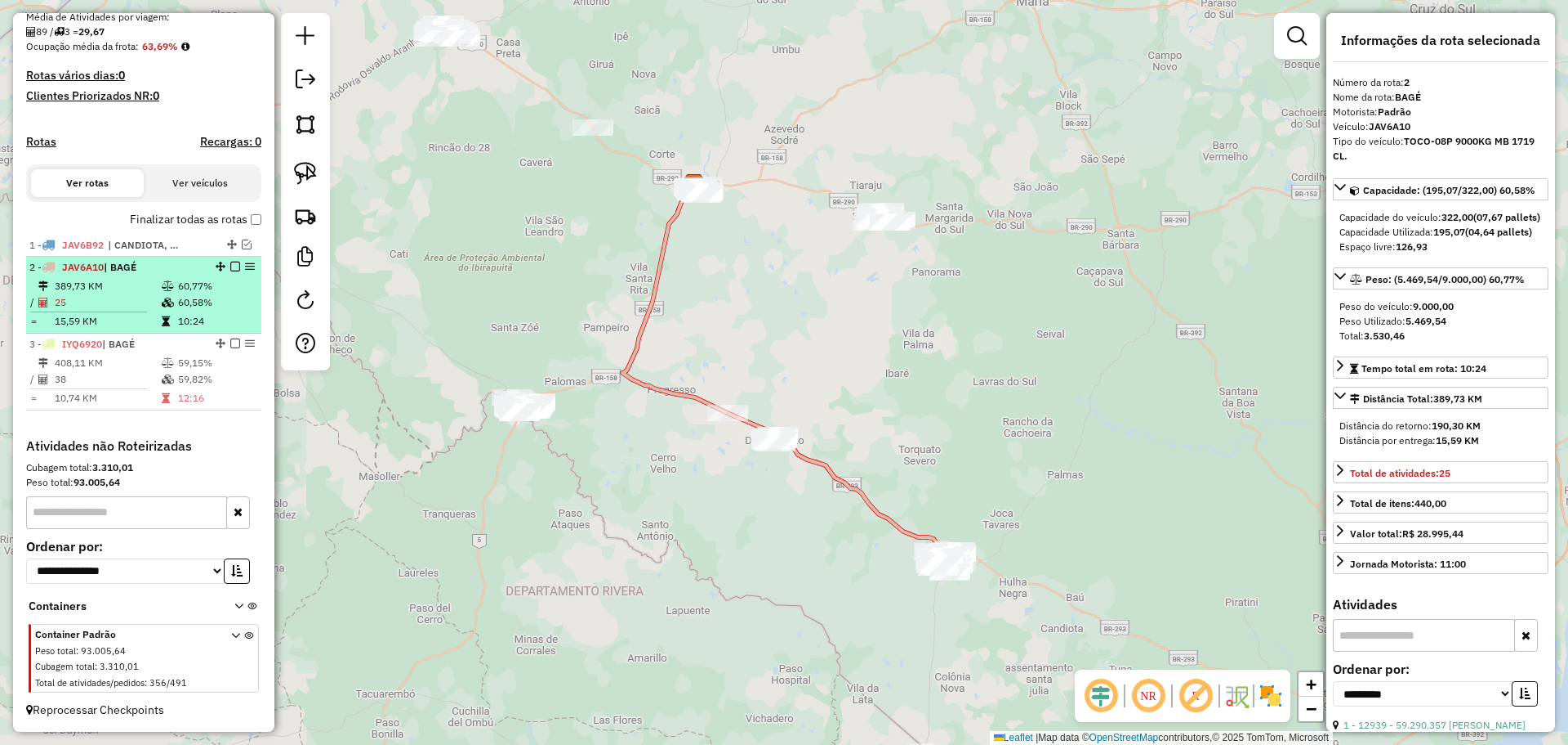
click at [245, 266] on em at bounding box center [250, 266] width 10 height 10
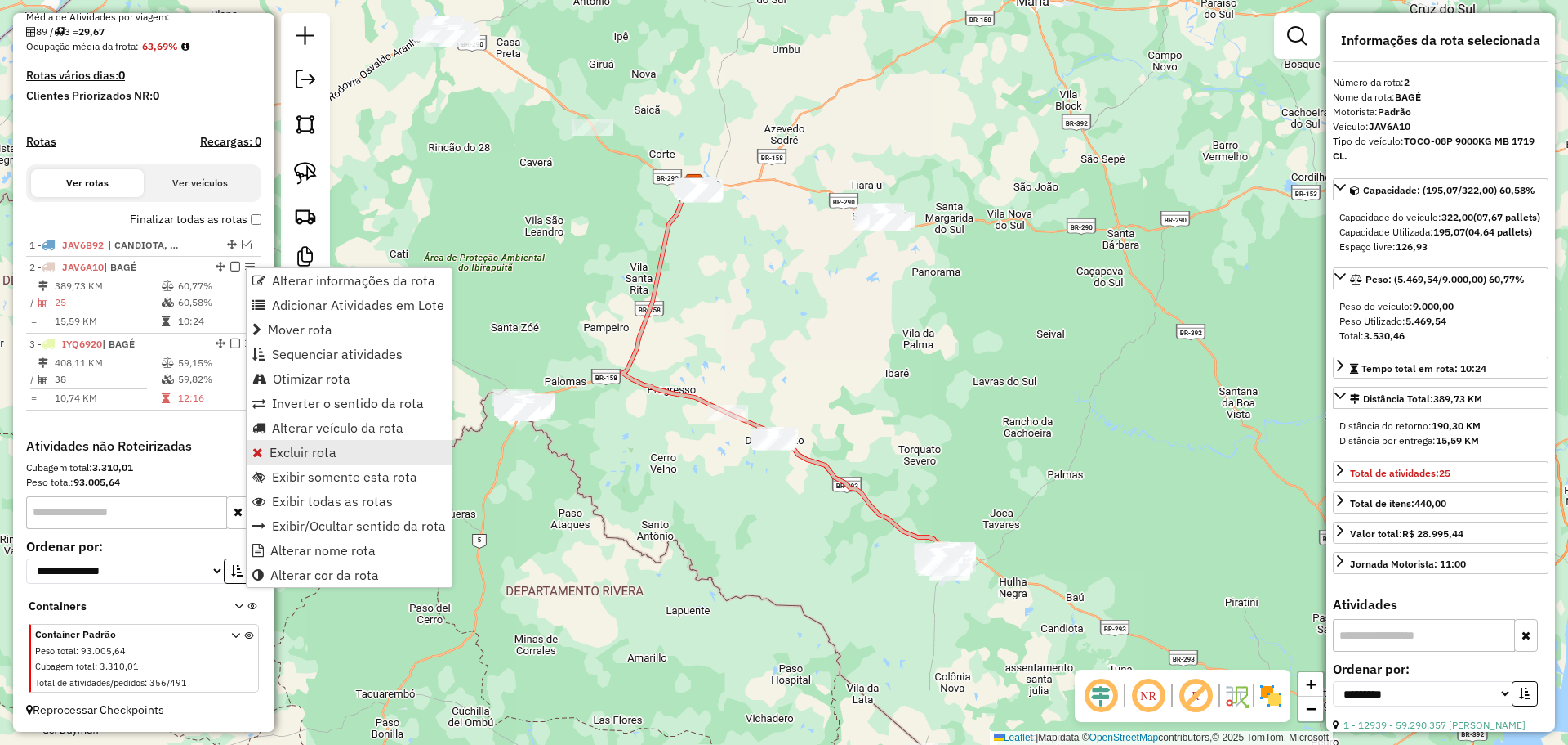
click at [286, 447] on span "Excluir rota" at bounding box center [303, 452] width 67 height 13
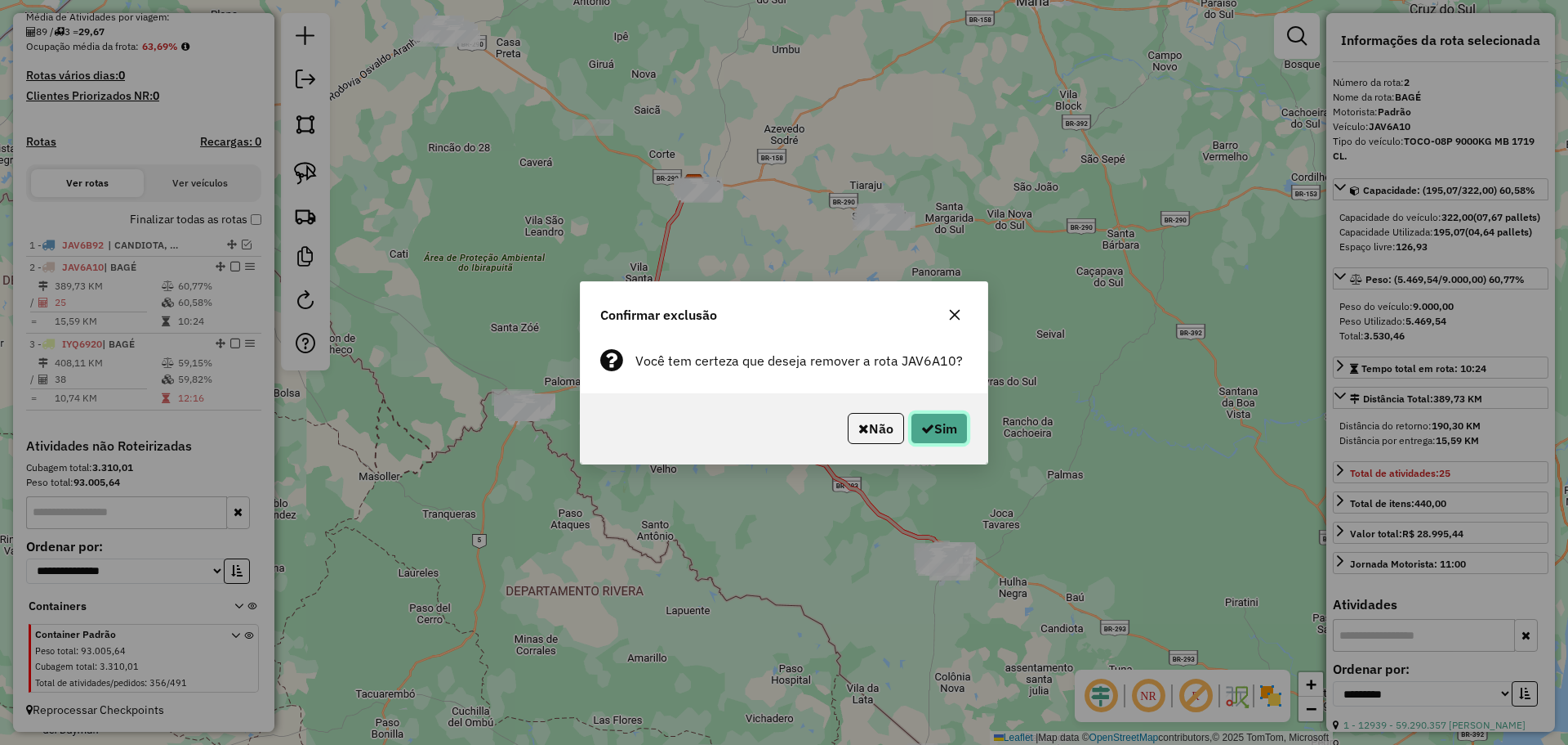
click at [921, 419] on button "Sim" at bounding box center [939, 428] width 57 height 31
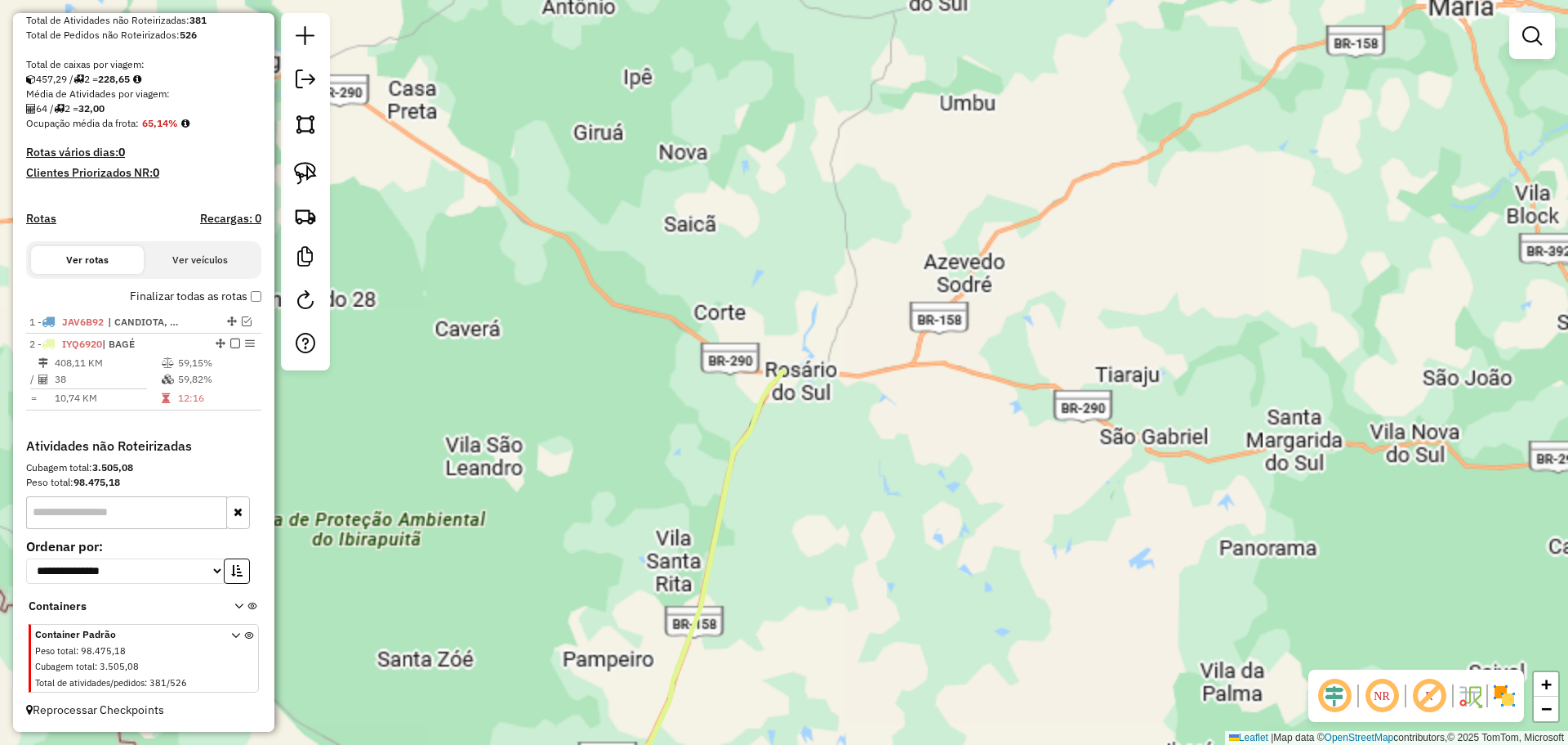
scroll to position [315, 0]
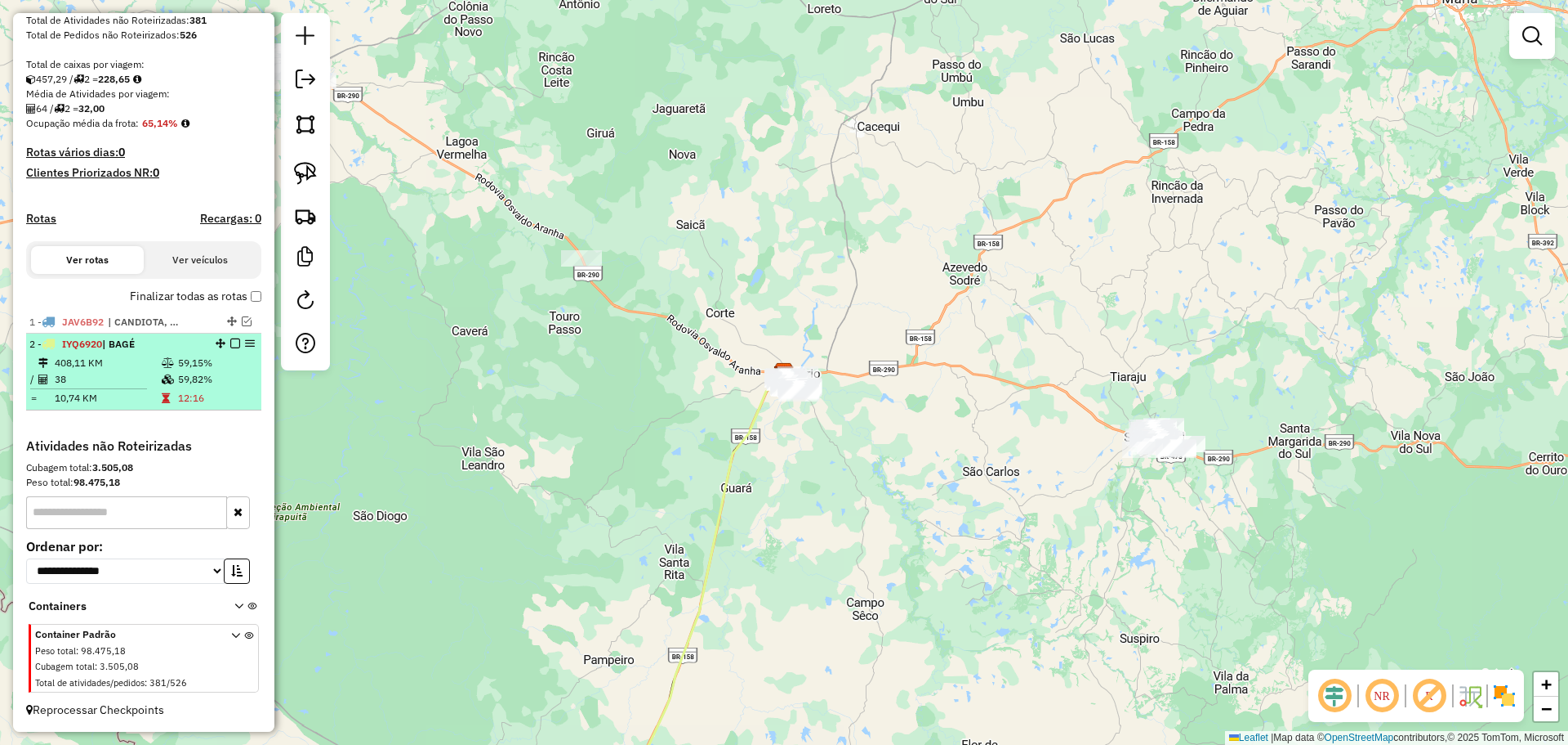
select select "**********"
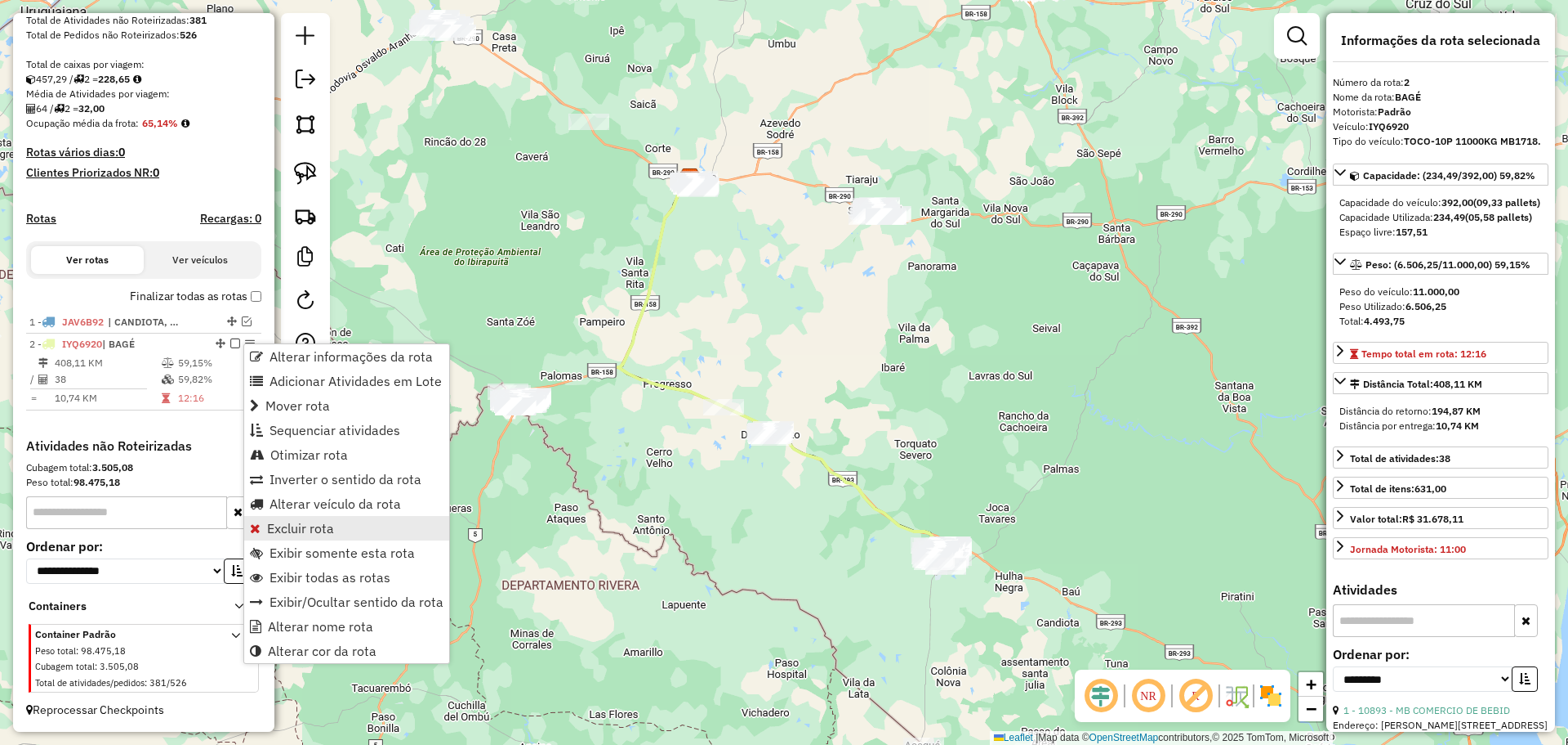
click at [310, 526] on span "Excluir rota" at bounding box center [300, 528] width 67 height 13
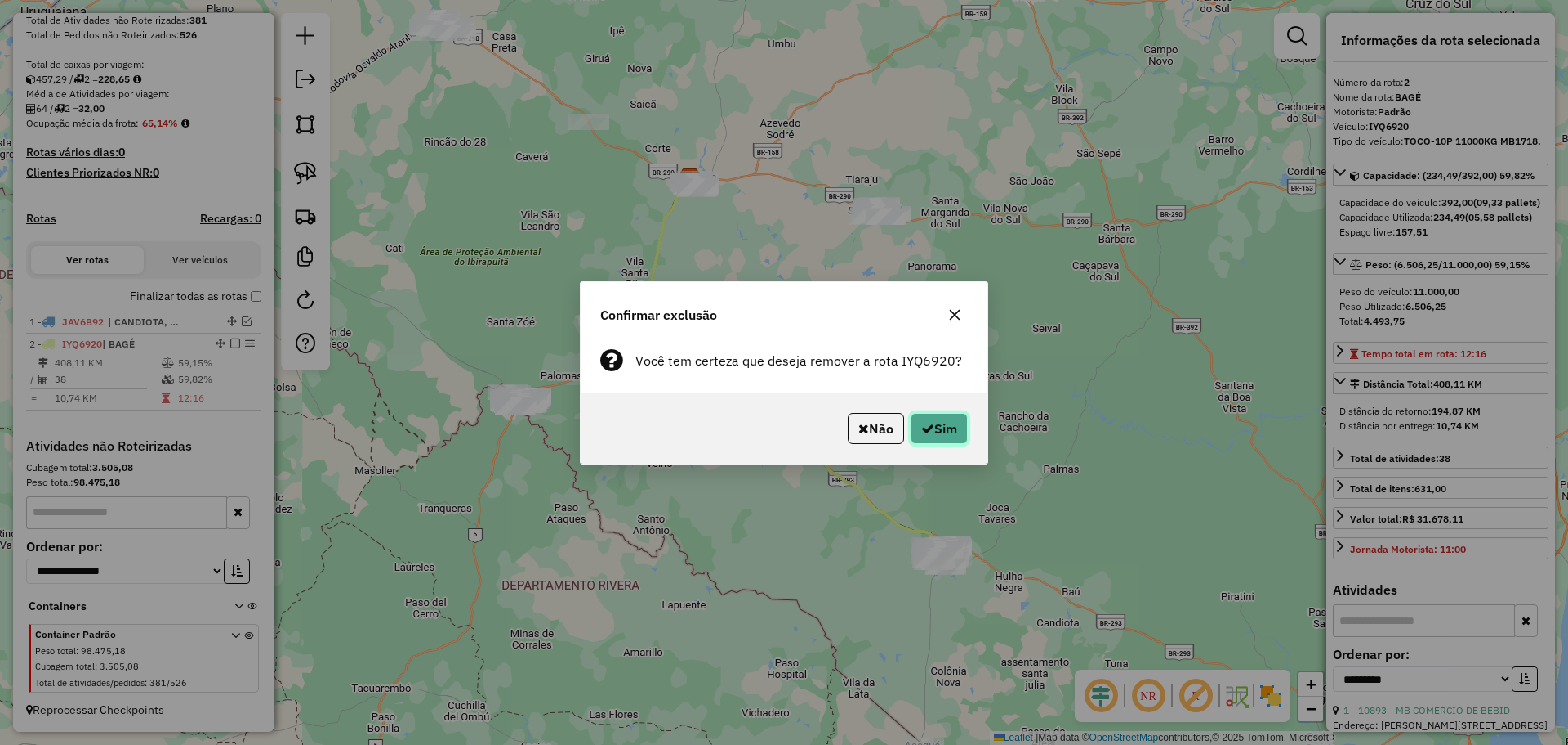
click at [957, 430] on button "Sim" at bounding box center [939, 428] width 57 height 31
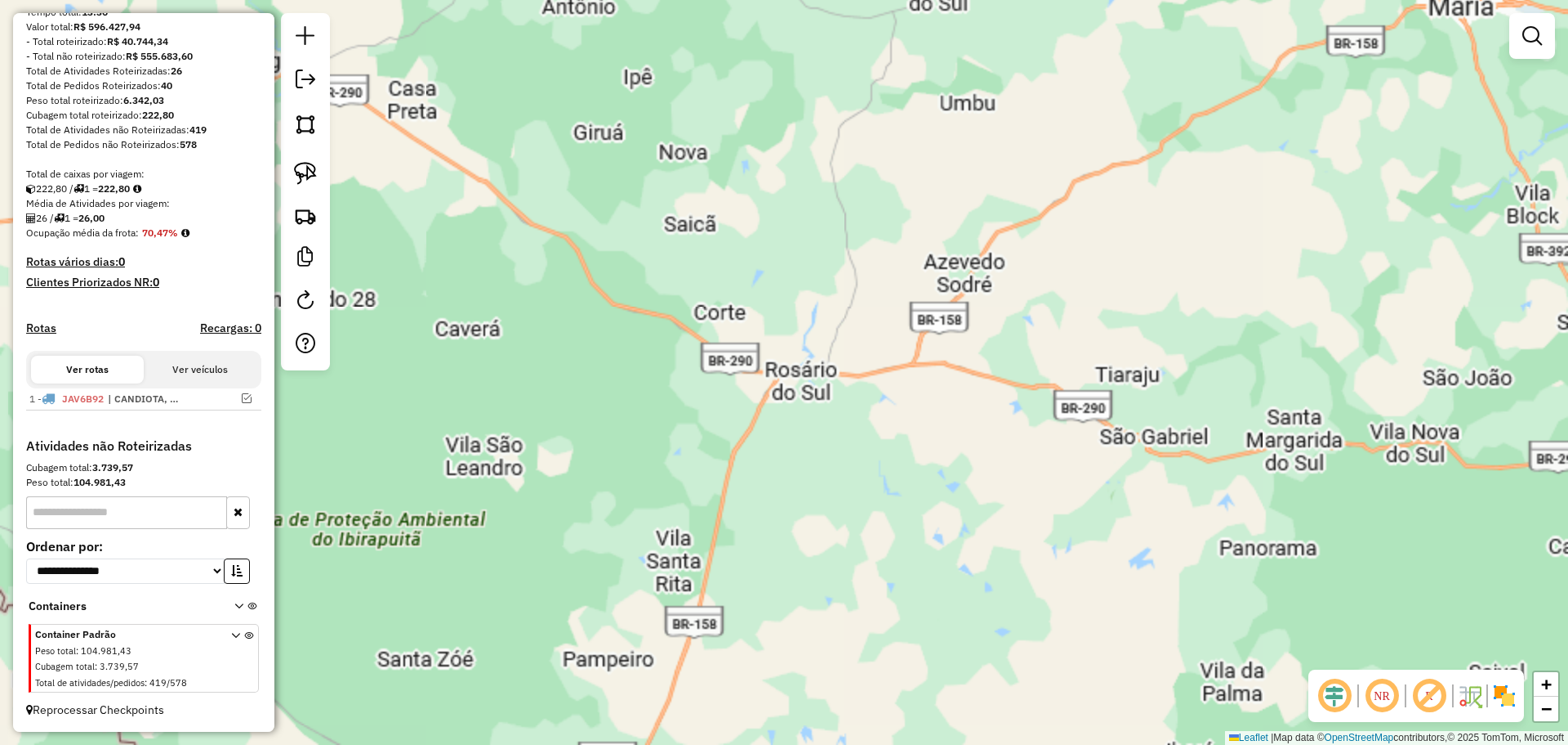
scroll to position [205, 0]
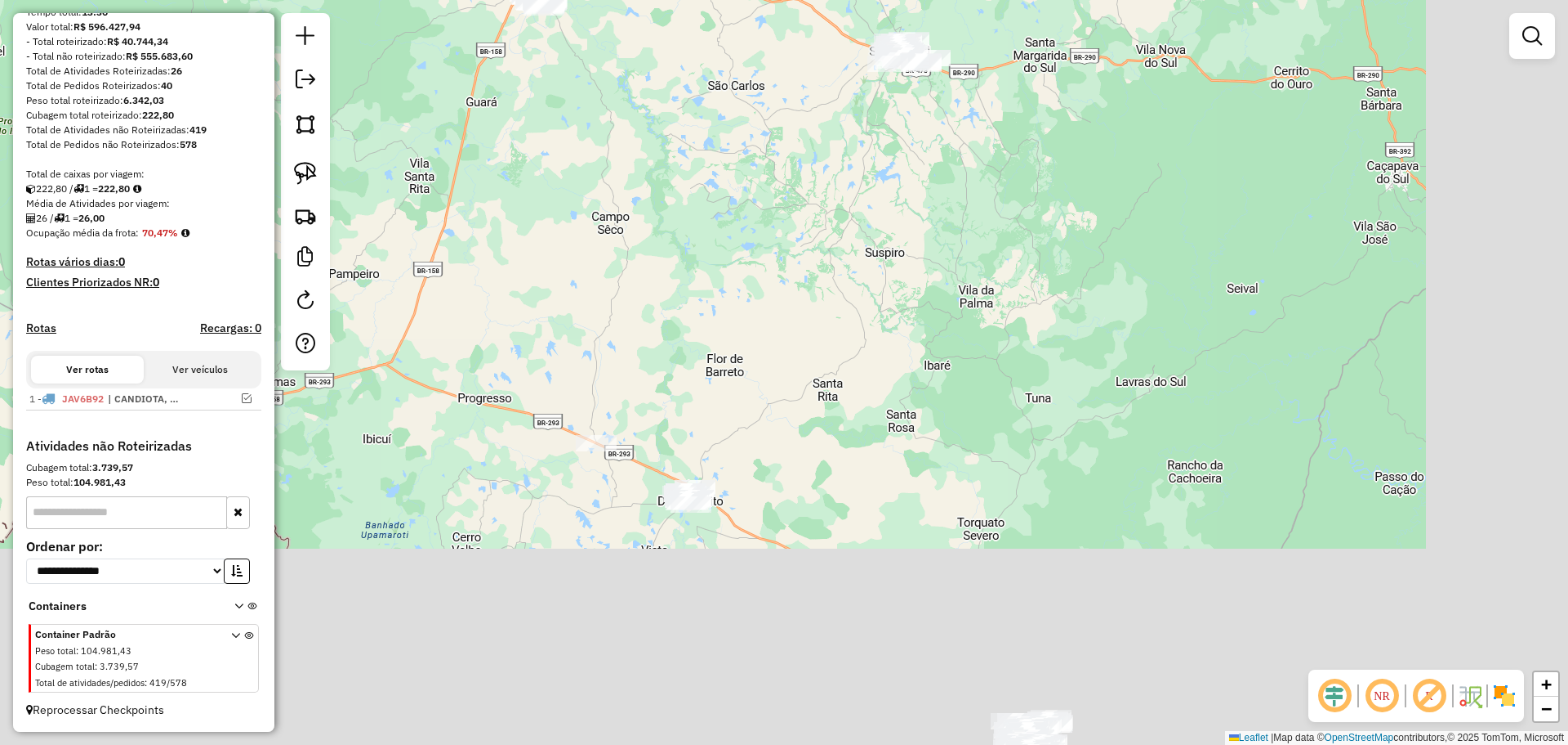
drag, startPoint x: 951, startPoint y: 541, endPoint x: 694, endPoint y: 124, distance: 489.8
click at [695, 118] on div "Janela de atendimento Grade de atendimento Capacidade Transportadoras Veículos …" at bounding box center [784, 372] width 1568 height 745
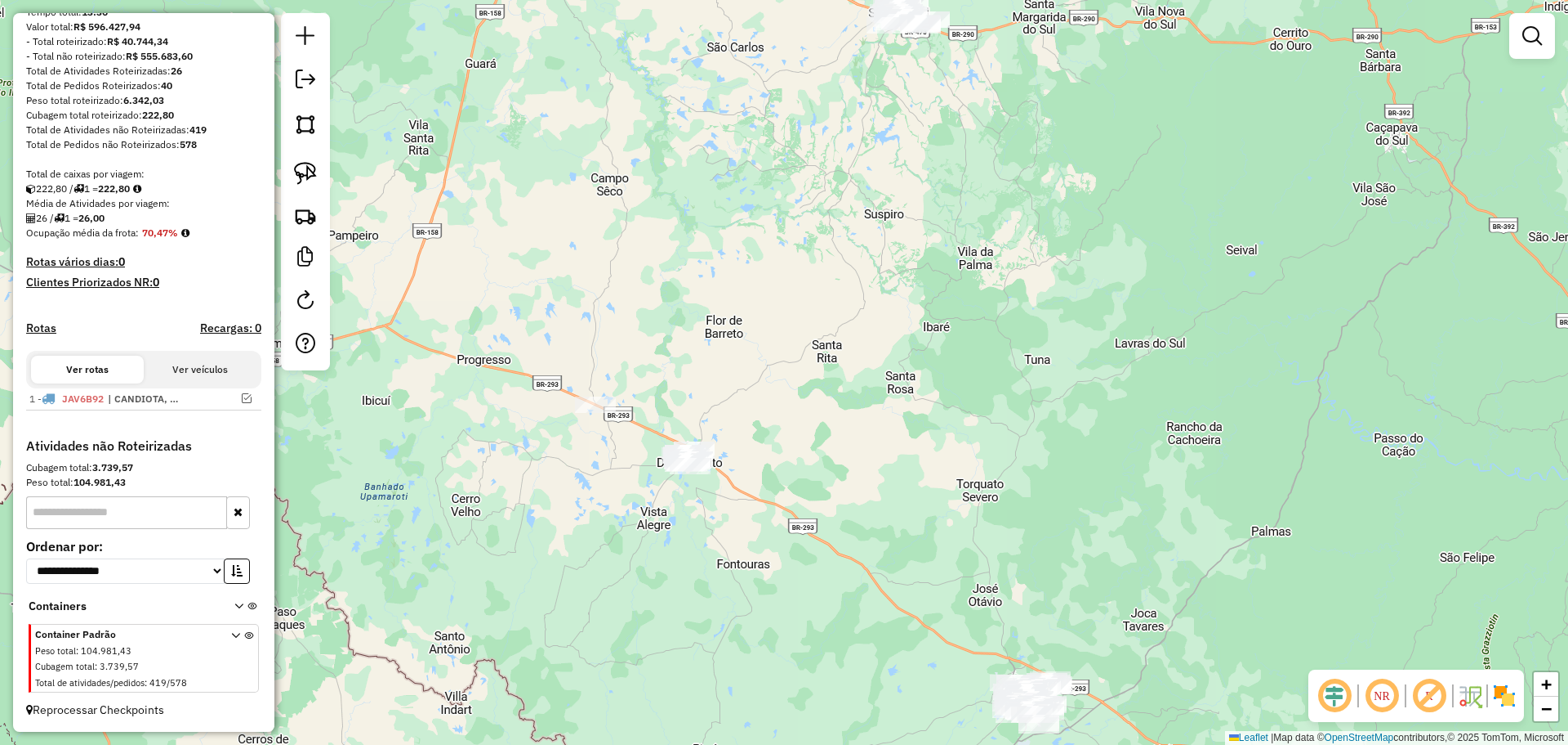
drag, startPoint x: 904, startPoint y: 638, endPoint x: 647, endPoint y: 348, distance: 387.5
click at [647, 348] on div "Janela de atendimento Grade de atendimento Capacidade Transportadoras Veículos …" at bounding box center [784, 372] width 1568 height 745
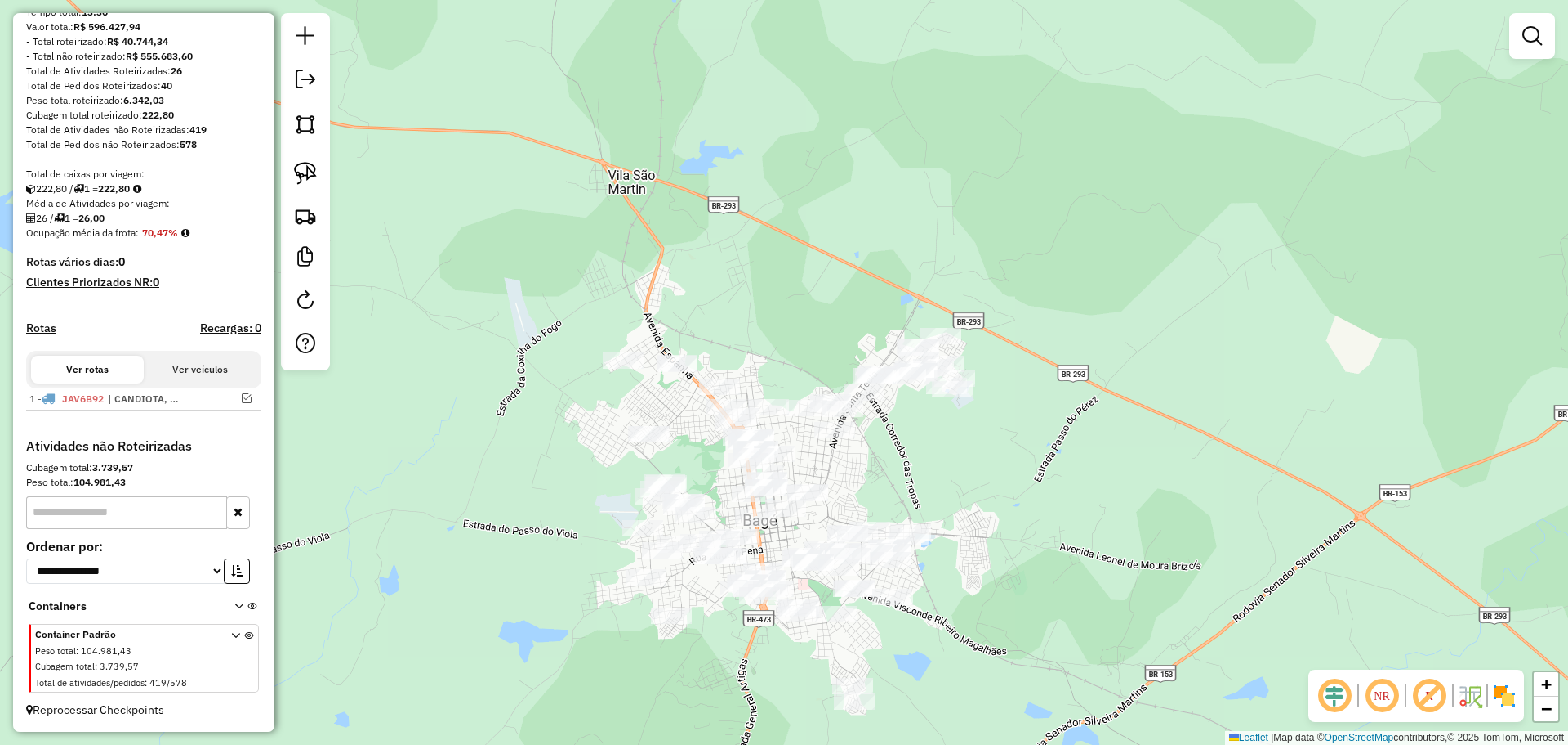
click at [1513, 47] on div at bounding box center [1532, 36] width 46 height 46
click at [1528, 42] on em at bounding box center [1531, 35] width 19 height 19
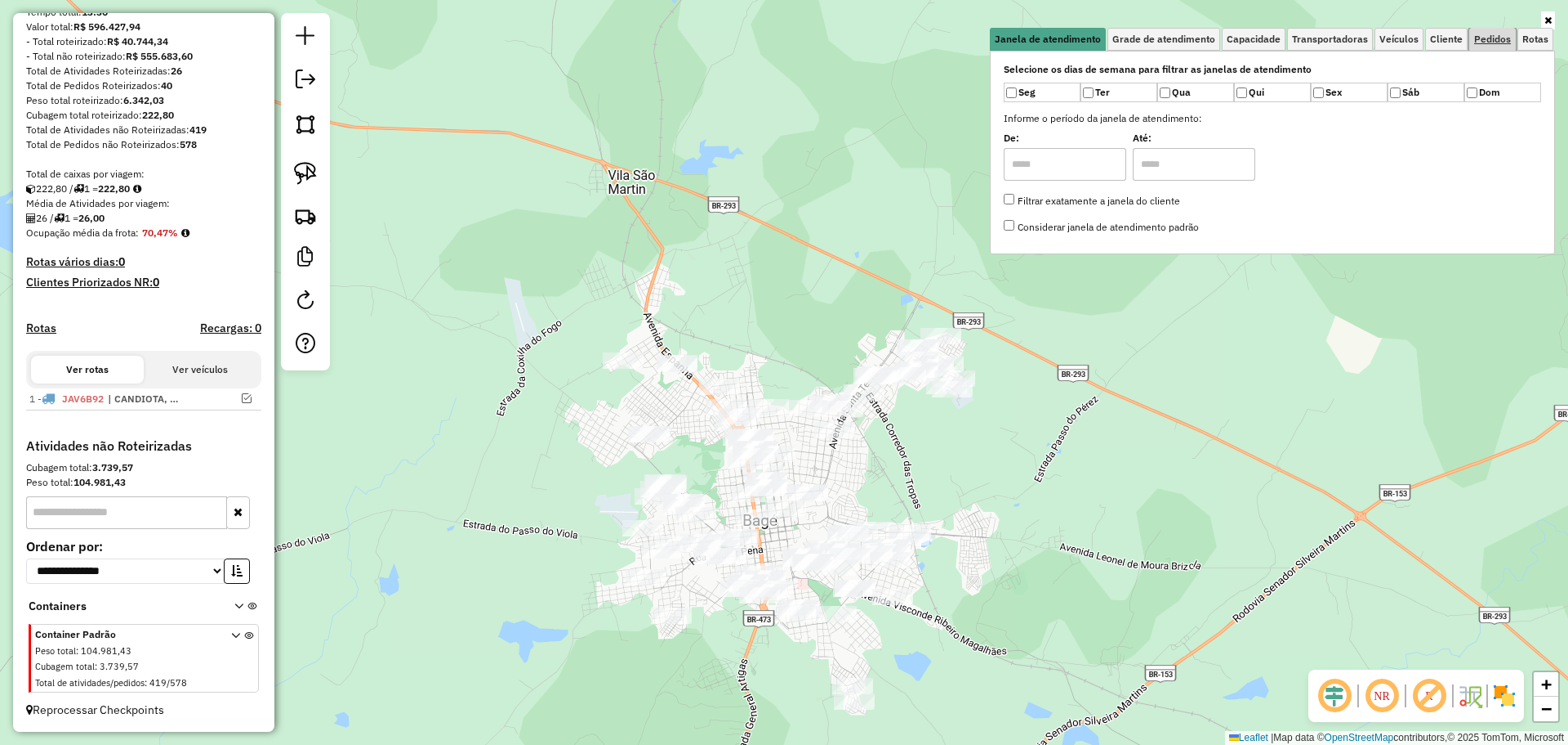
click at [1494, 40] on span "Pedidos" at bounding box center [1493, 39] width 37 height 10
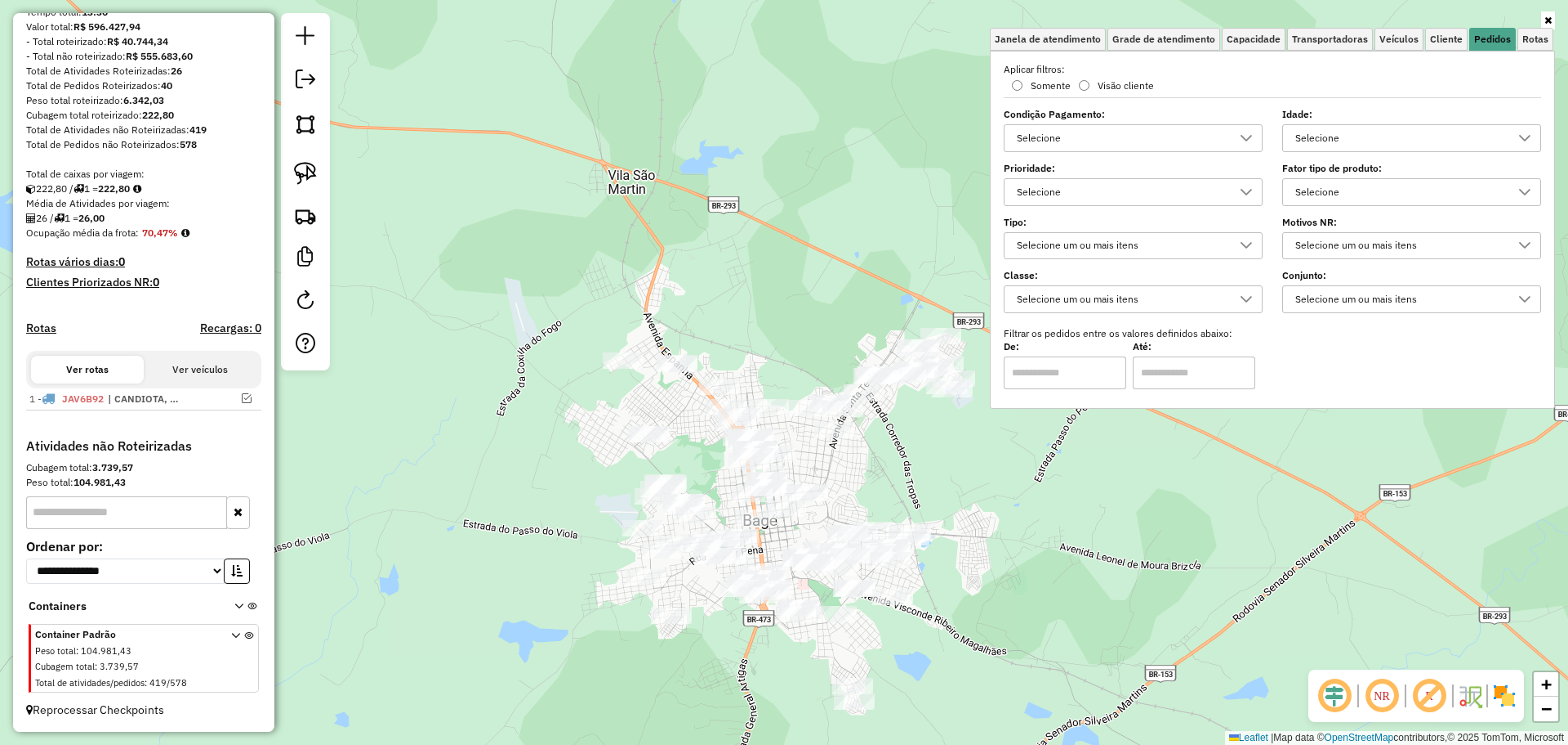
click at [1391, 132] on div "Selecione" at bounding box center [1399, 138] width 219 height 26
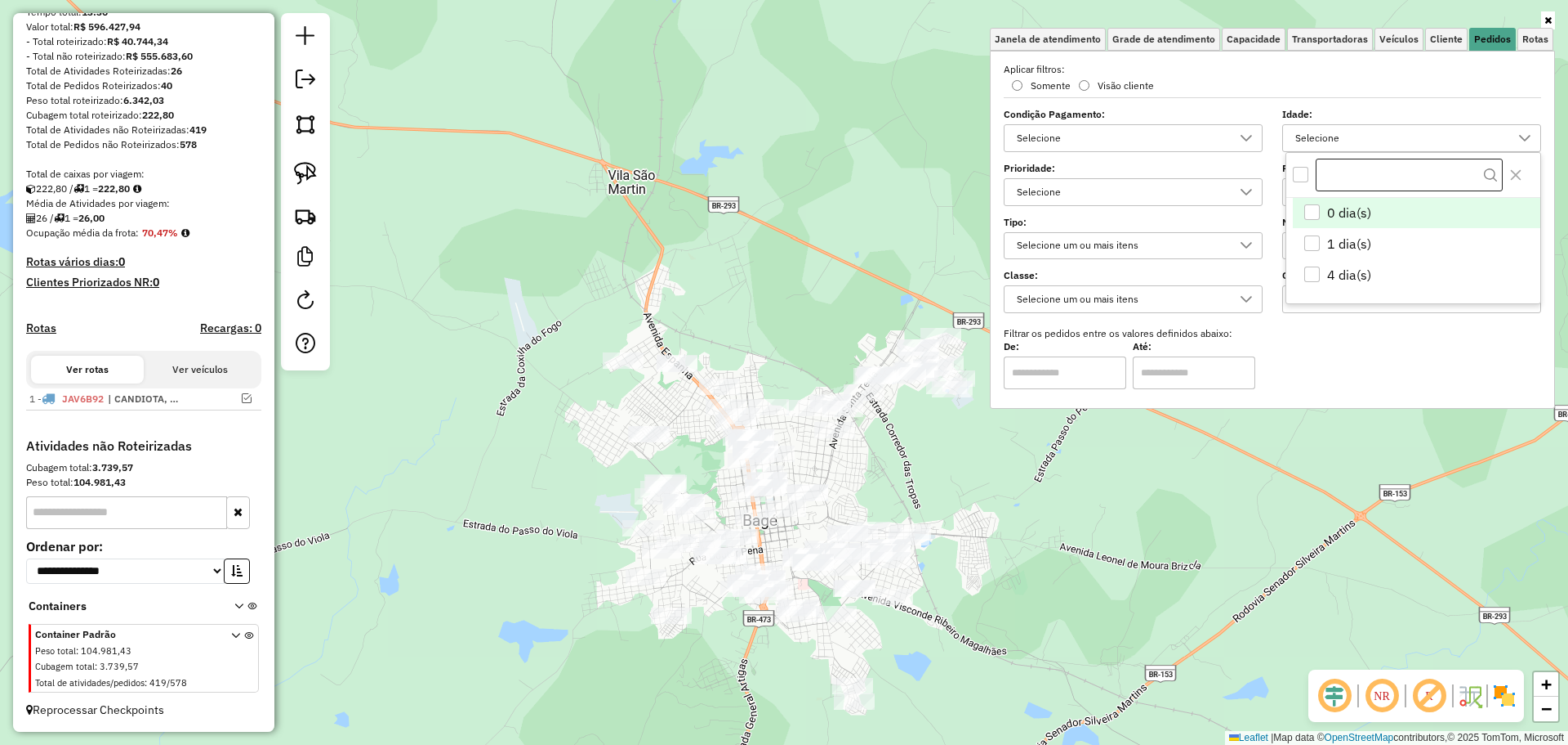
scroll to position [10, 56]
click at [1316, 242] on div "1 dia(s)" at bounding box center [1312, 243] width 16 height 16
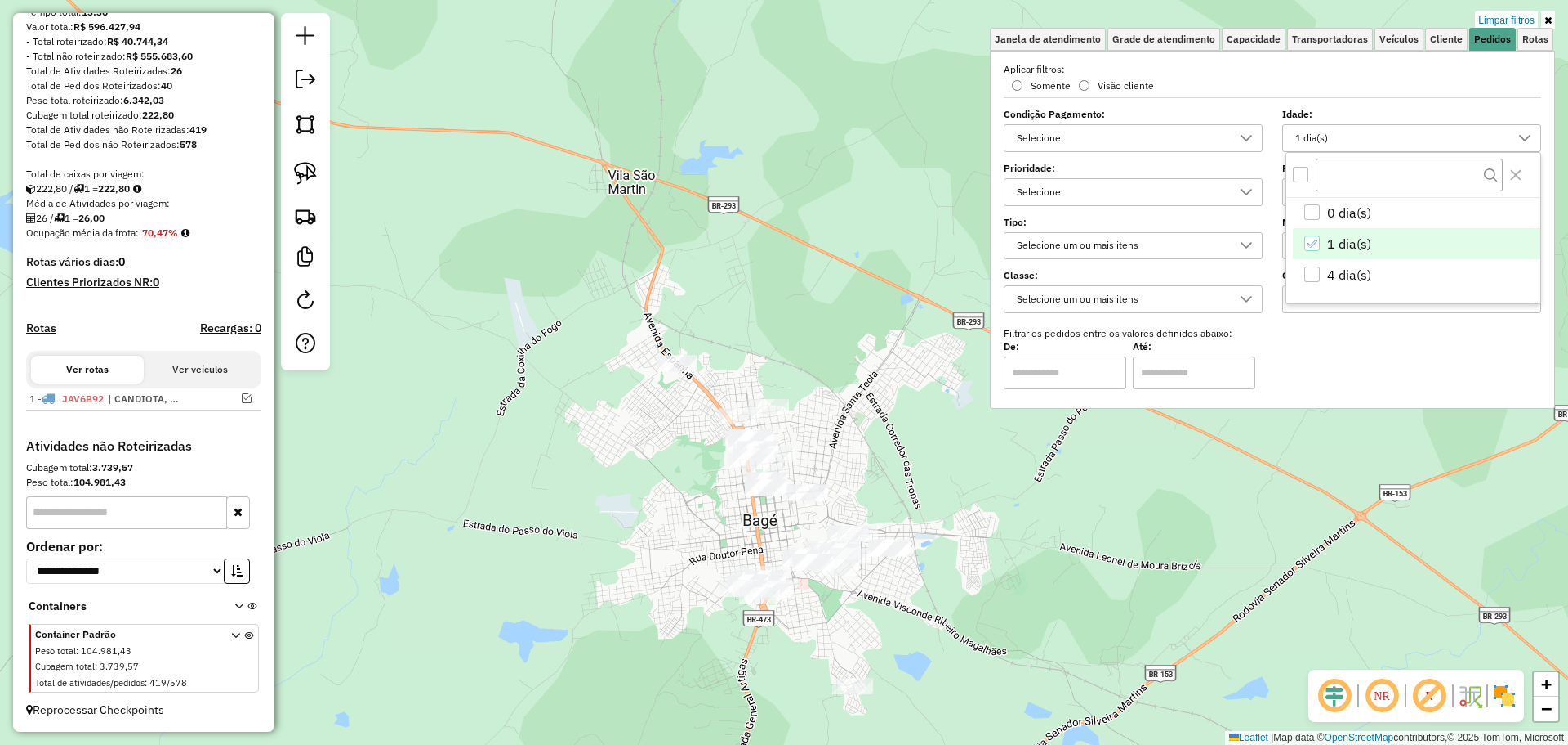
click at [859, 467] on div "Limpar filtros Janela de atendimento Grade de atendimento Capacidade Transporta…" at bounding box center [784, 372] width 1568 height 745
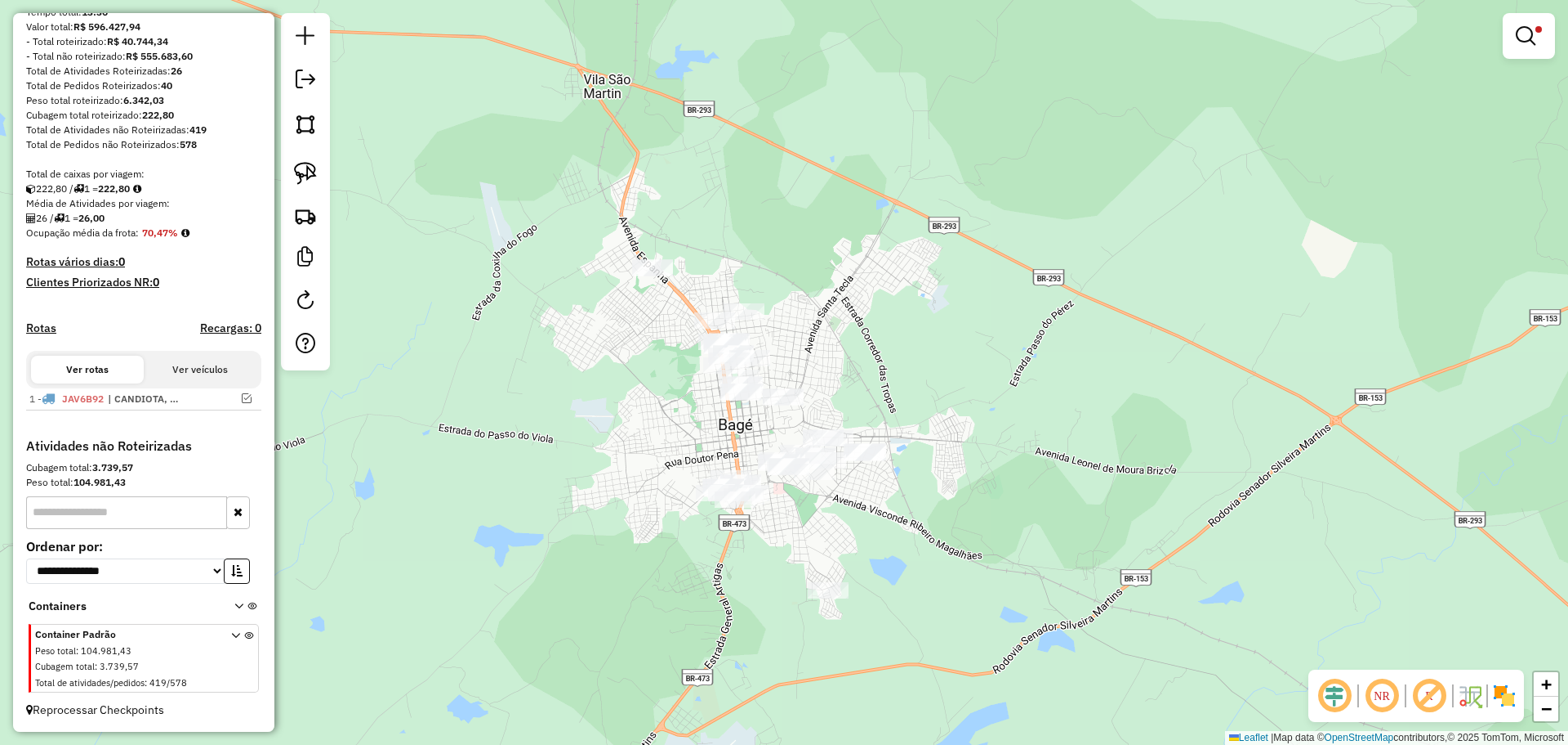
drag, startPoint x: 863, startPoint y: 475, endPoint x: 838, endPoint y: 379, distance: 99.2
click at [838, 379] on div "Limpar filtros Janela de atendimento Grade de atendimento Capacidade Transporta…" at bounding box center [784, 372] width 1568 height 745
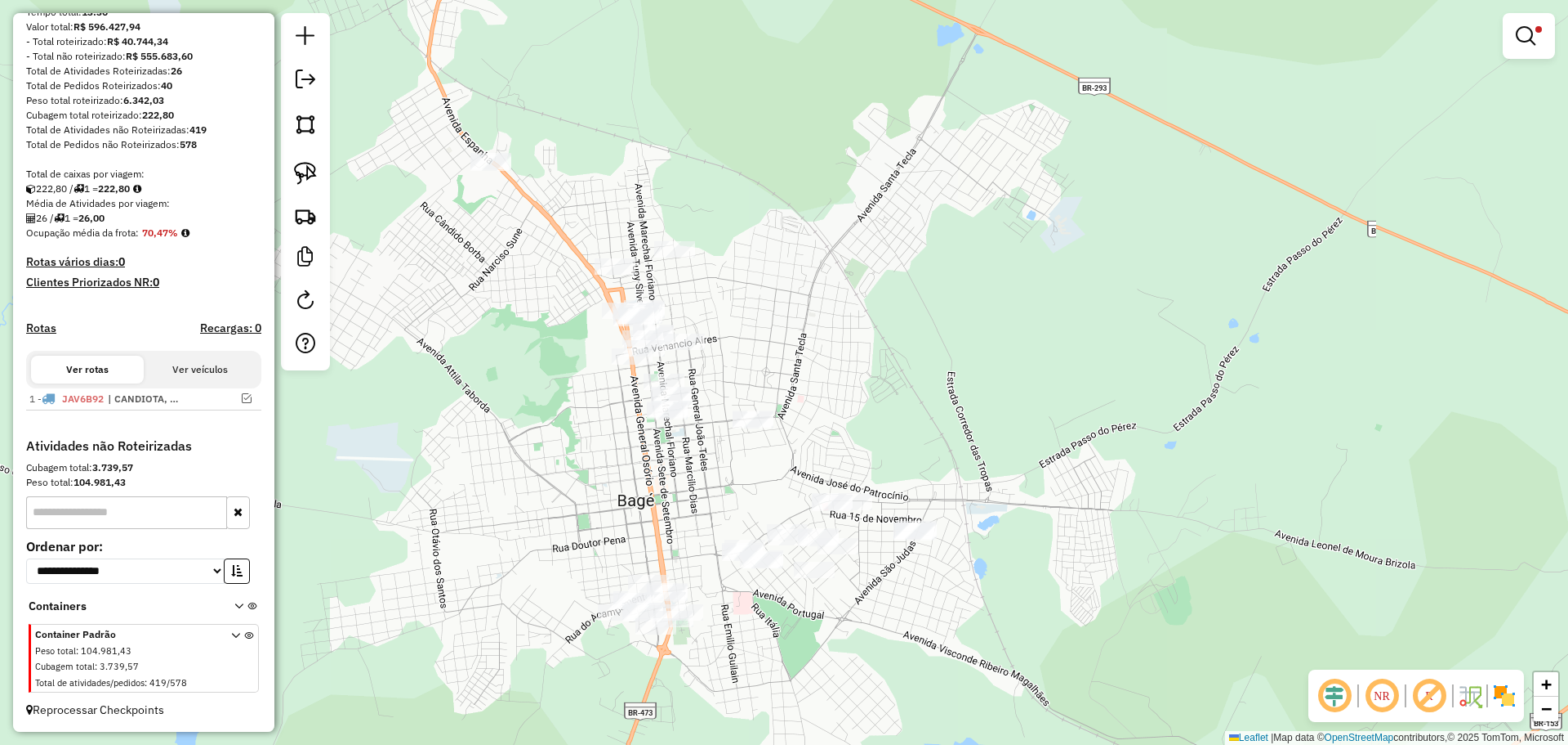
click at [825, 437] on div "Limpar filtros Janela de atendimento Grade de atendimento Capacidade Transporta…" at bounding box center [784, 372] width 1568 height 745
click at [294, 168] on img at bounding box center [305, 173] width 23 height 23
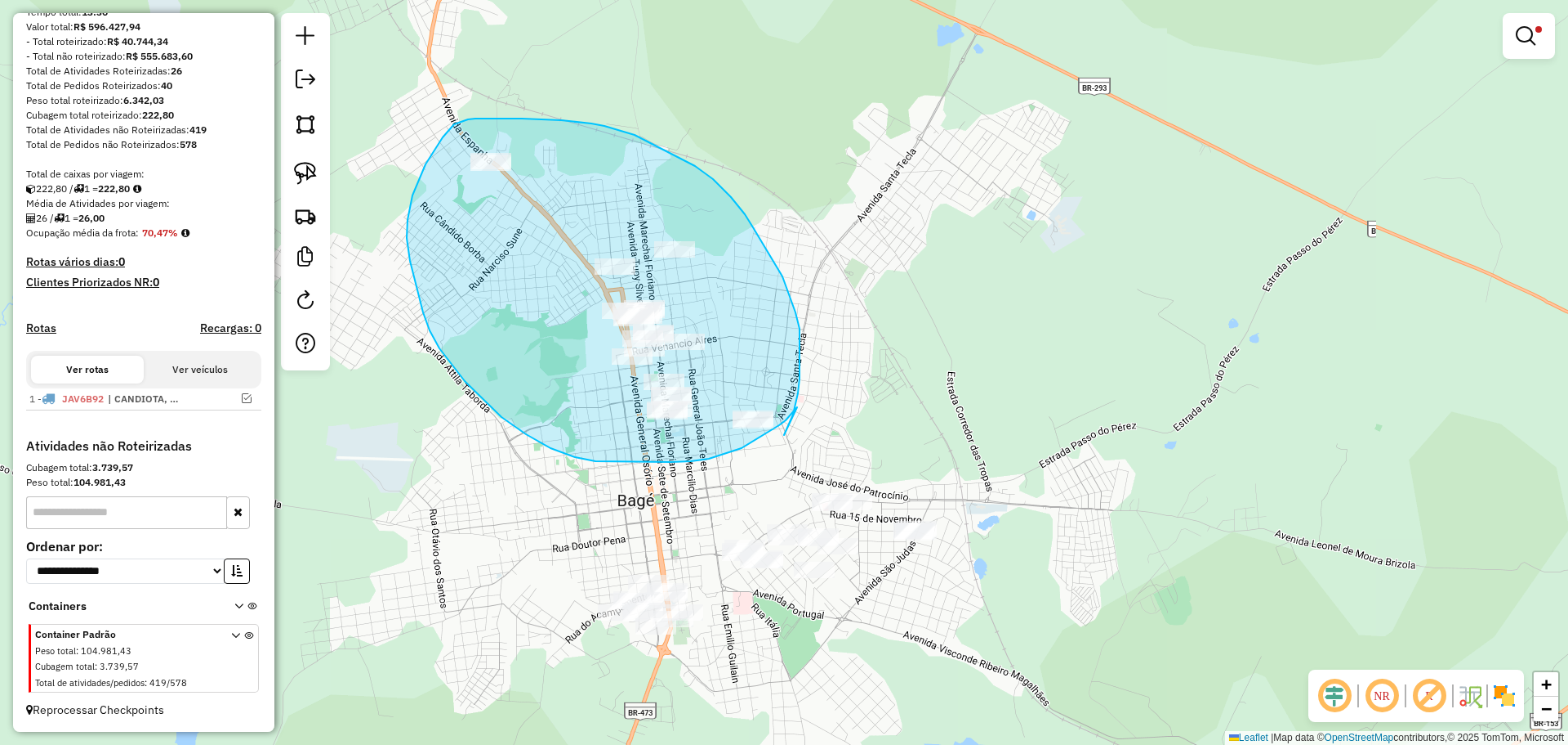
drag, startPoint x: 784, startPoint y: 435, endPoint x: 797, endPoint y: 407, distance: 30.9
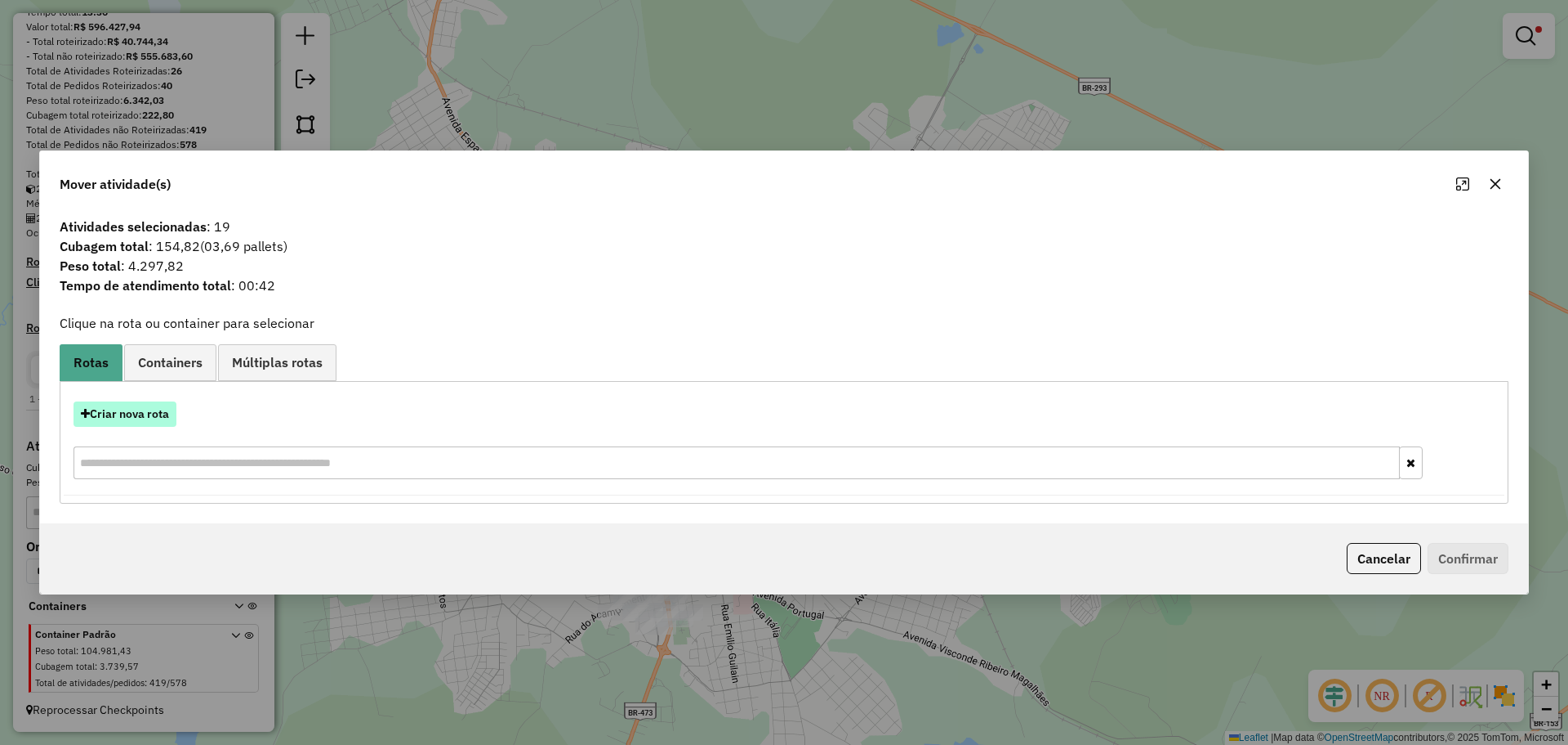
click at [110, 419] on button "Criar nova rota" at bounding box center [125, 414] width 103 height 26
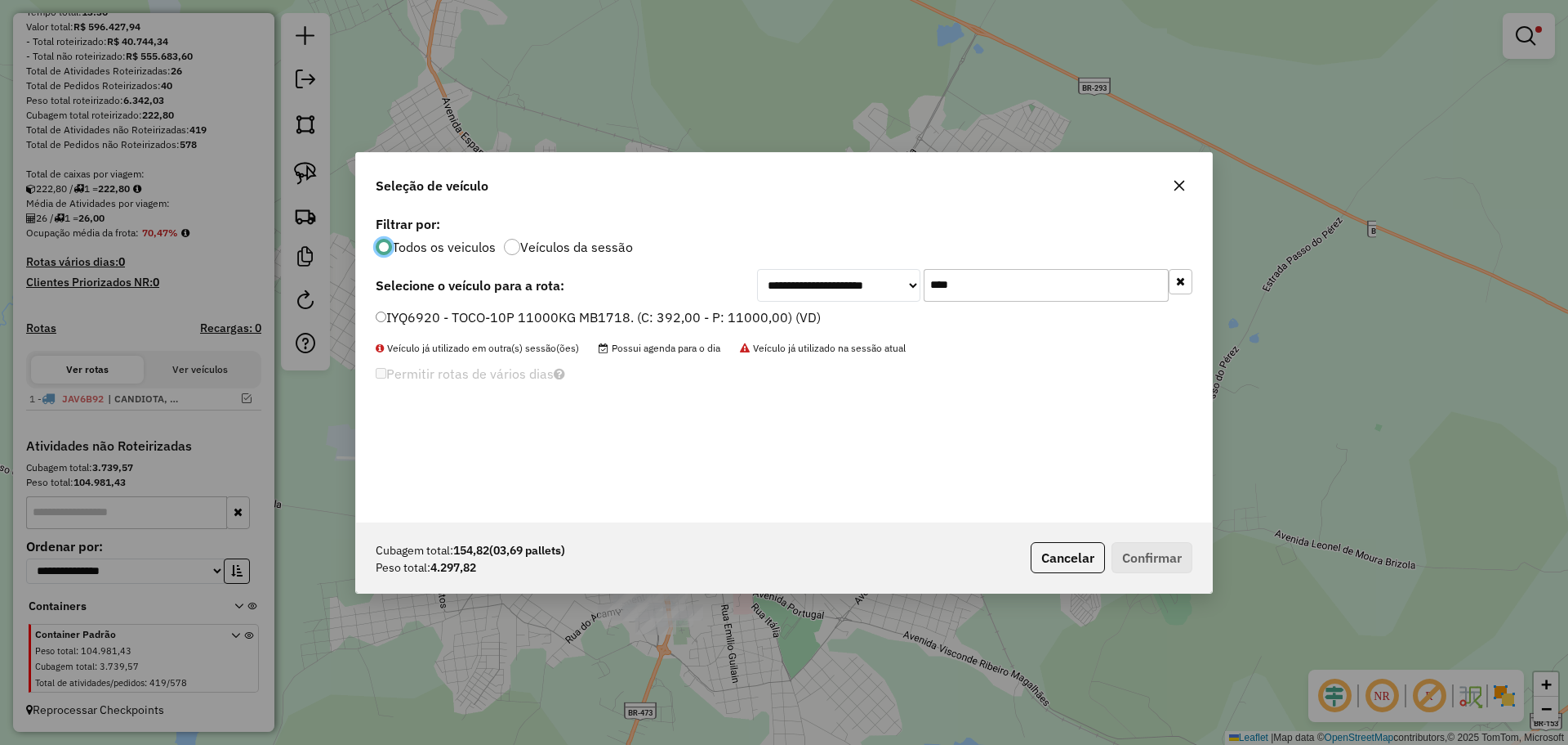
scroll to position [9, 5]
drag, startPoint x: 974, startPoint y: 288, endPoint x: 913, endPoint y: 278, distance: 61.8
click at [913, 278] on div "**********" at bounding box center [975, 286] width 435 height 33
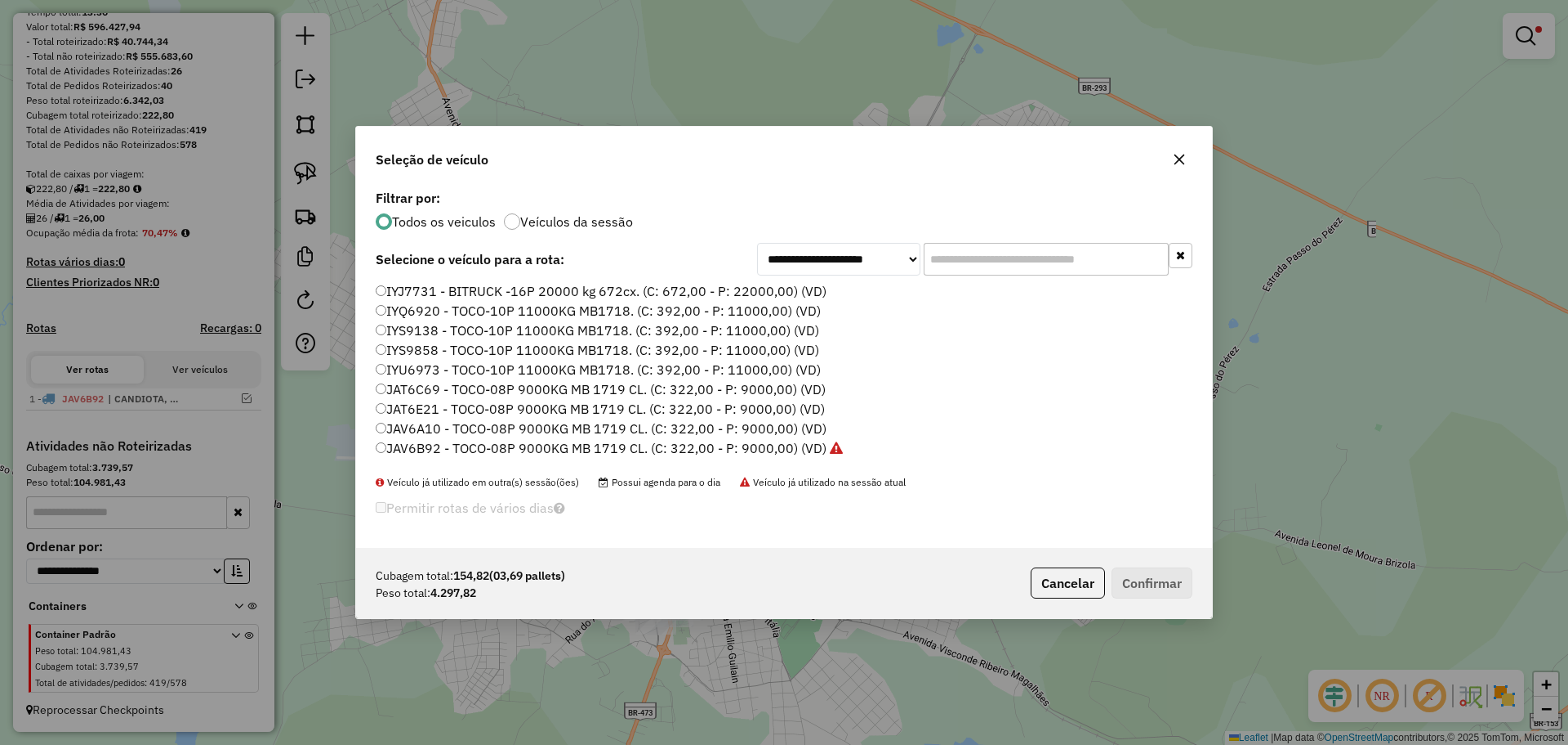
click at [570, 424] on label "JAV6A10 - TOCO-08P 9000KG MB 1719 CL. (C: 322,00 - P: 9000,00) (VD)" at bounding box center [600, 428] width 451 height 19
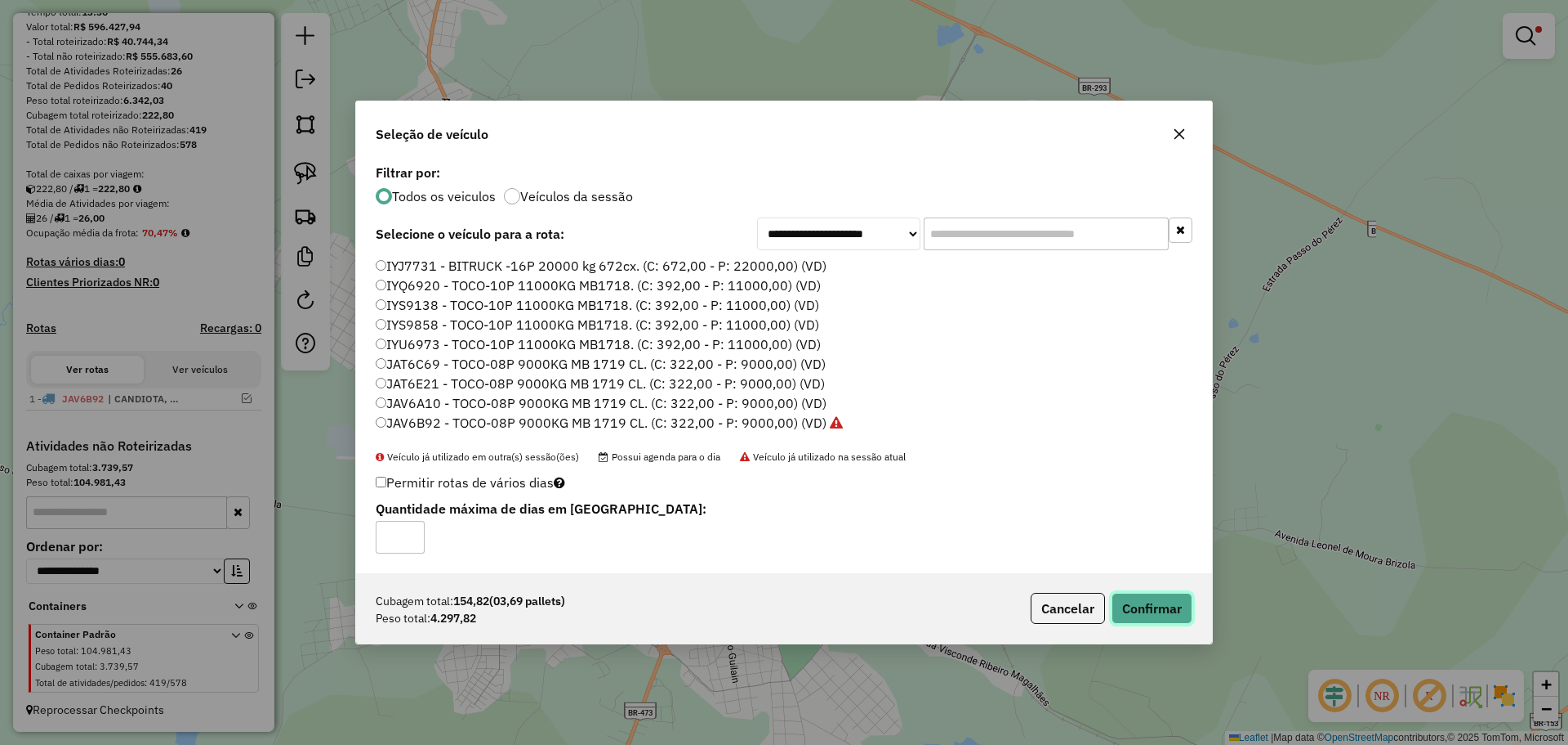
click at [1121, 598] on button "Confirmar" at bounding box center [1152, 608] width 81 height 31
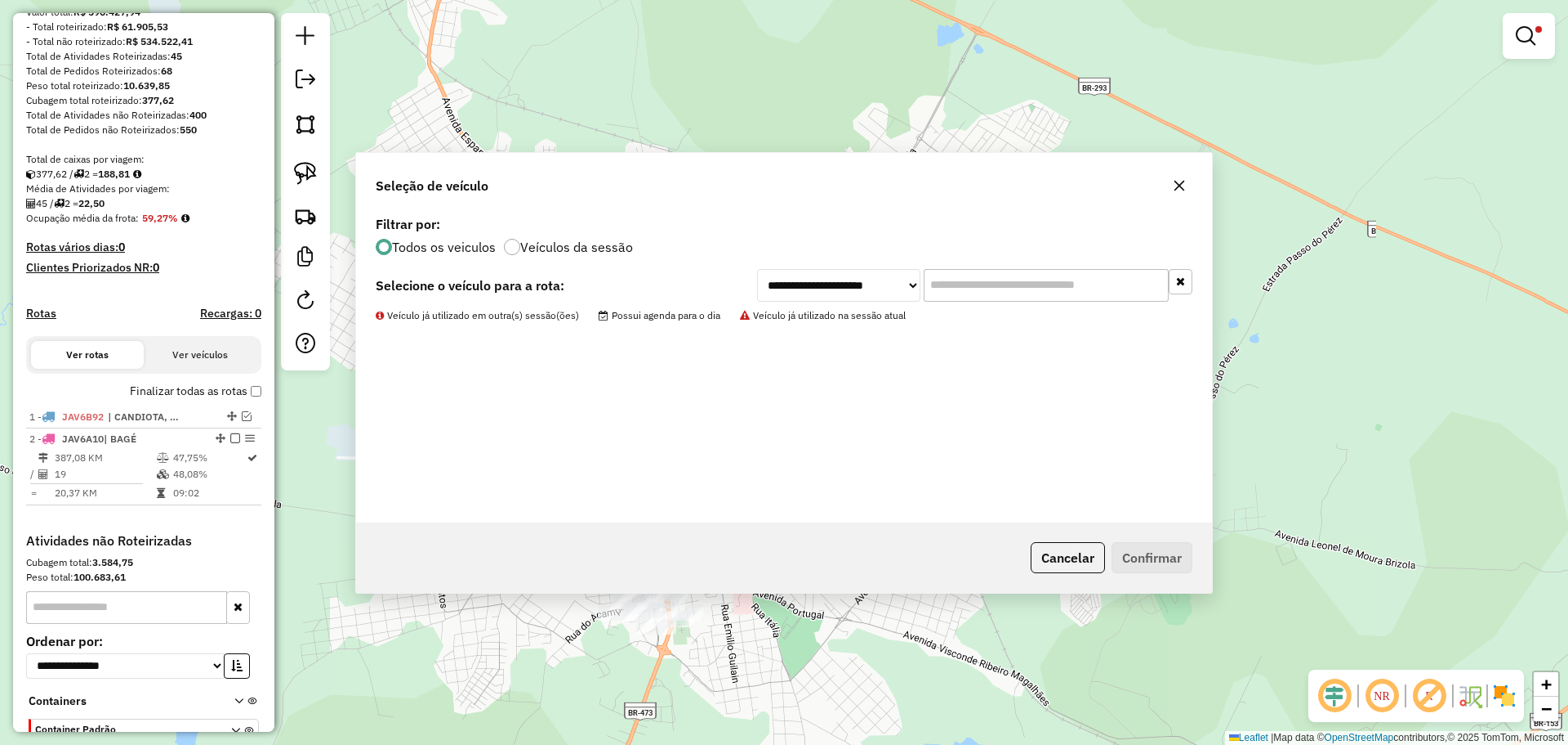
scroll to position [315, 0]
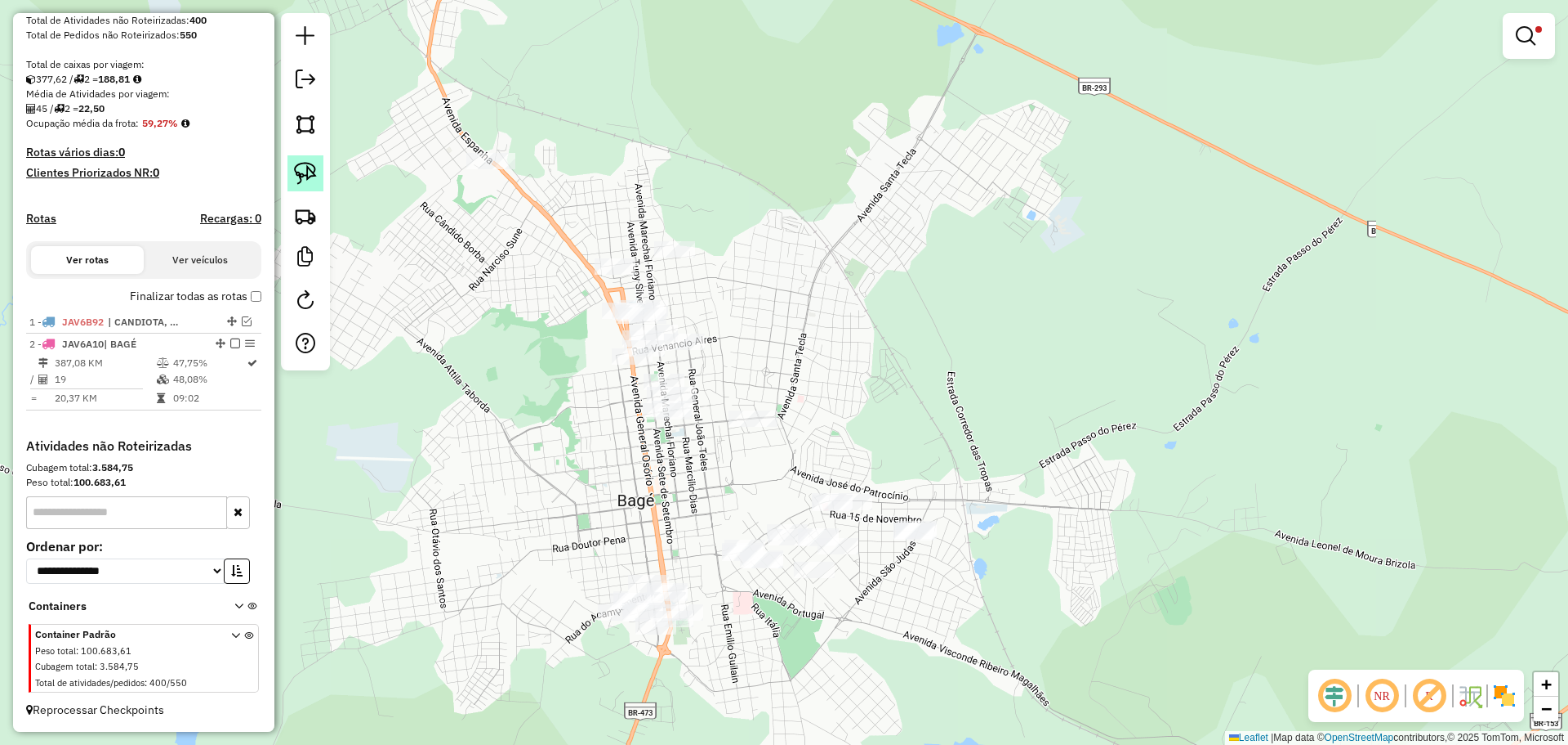
click at [308, 165] on img at bounding box center [305, 173] width 23 height 23
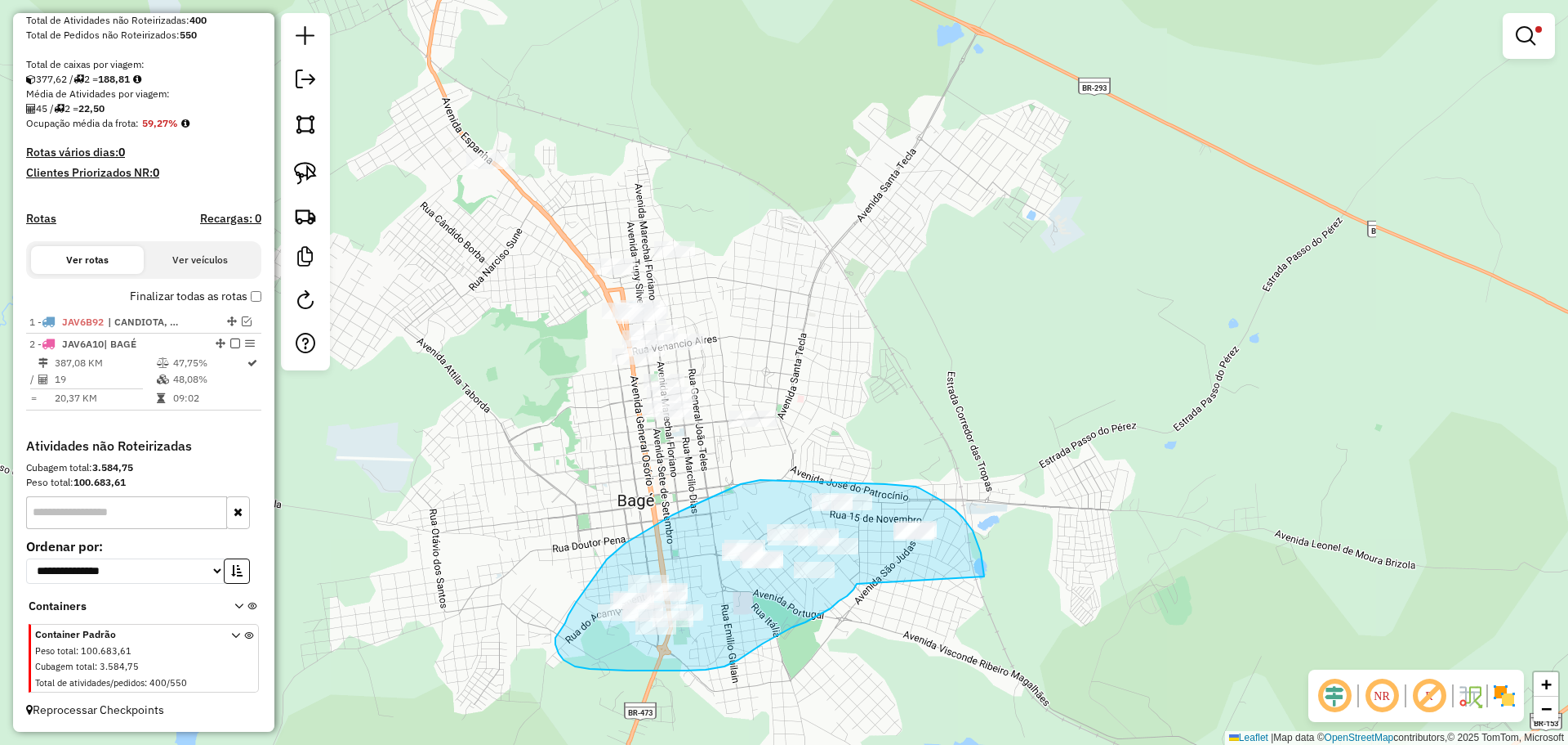
drag, startPoint x: 979, startPoint y: 545, endPoint x: 857, endPoint y: 582, distance: 127.5
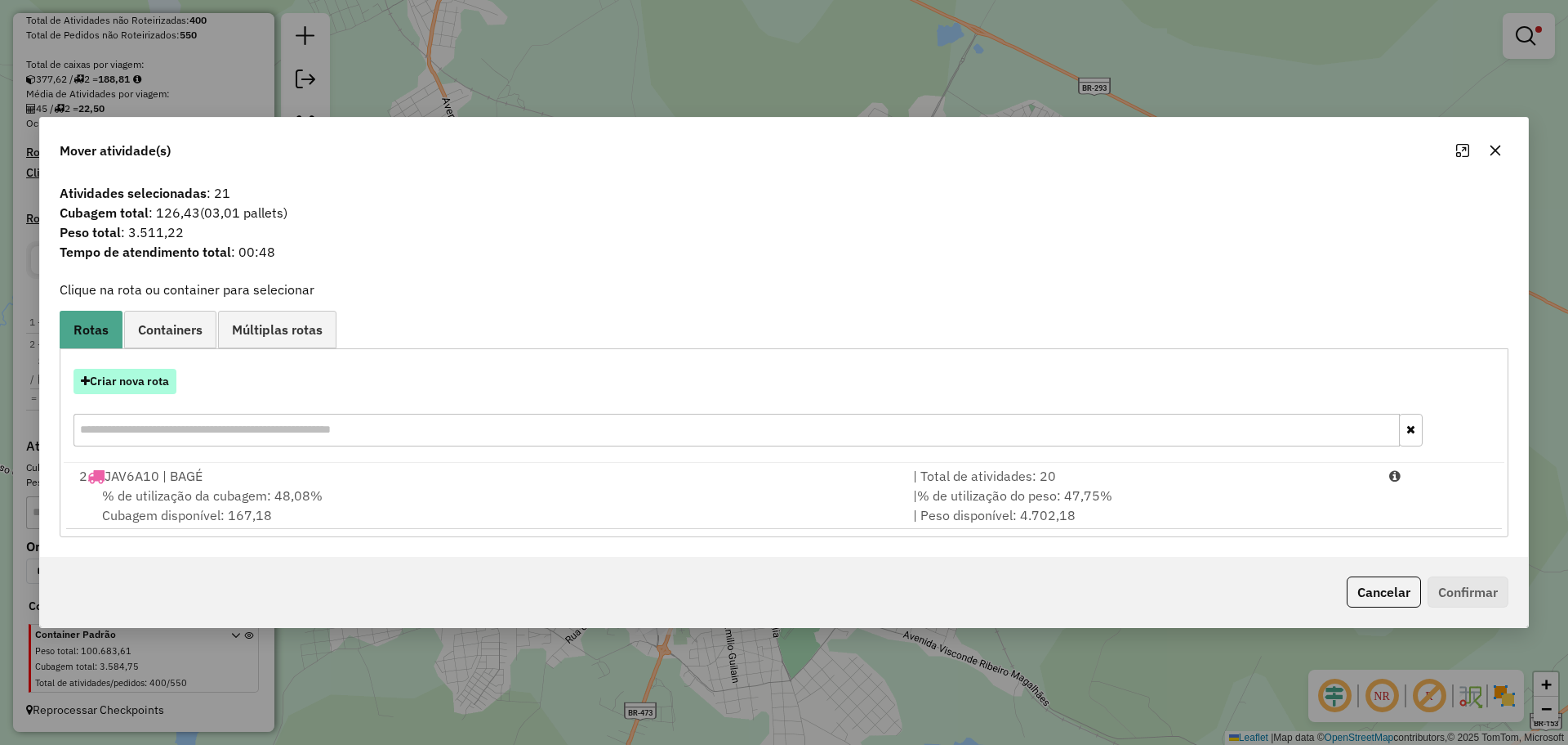
click at [137, 374] on button "Criar nova rota" at bounding box center [125, 381] width 103 height 26
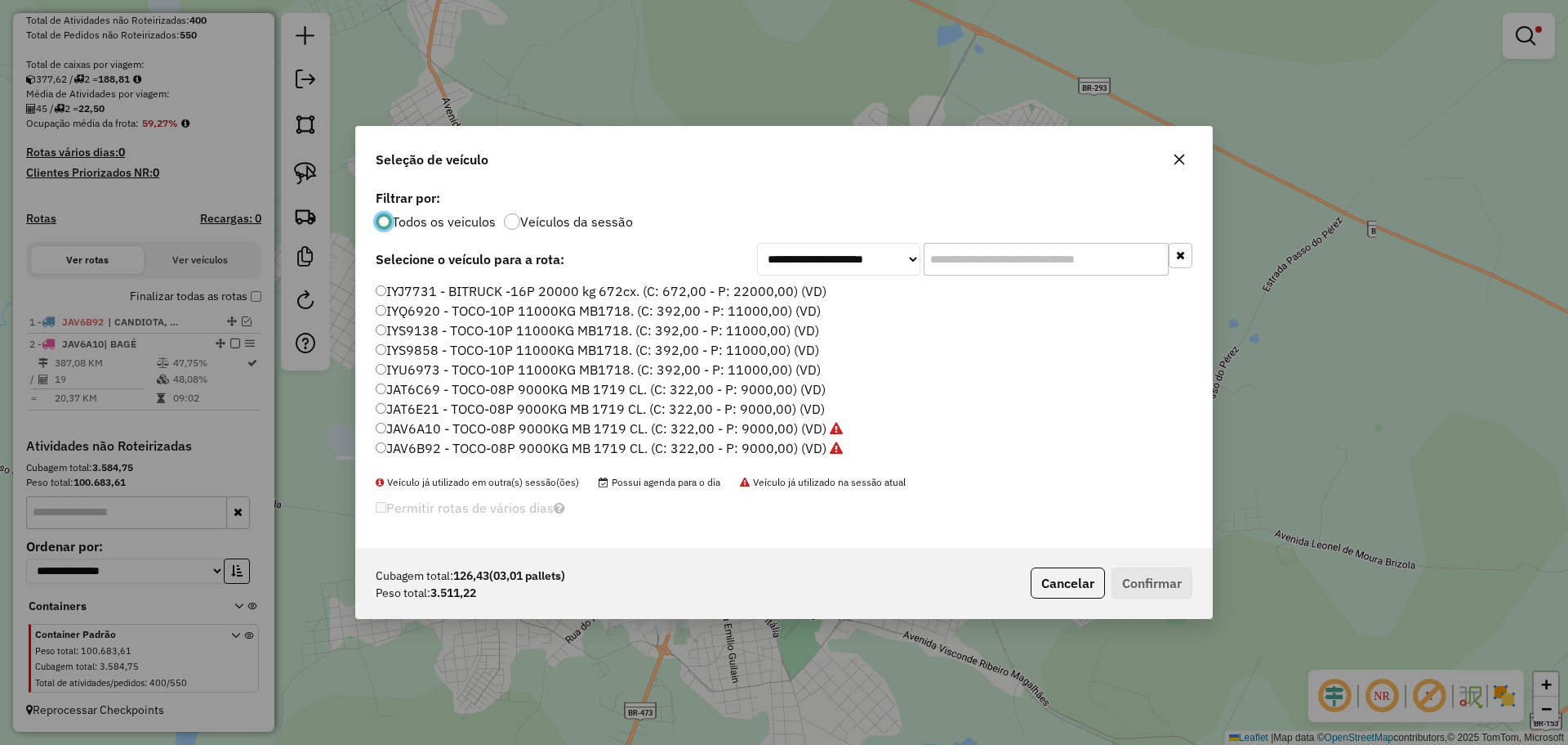
scroll to position [9, 5]
click at [980, 250] on input "text" at bounding box center [1046, 259] width 245 height 33
click at [712, 310] on label "IYQ6920 - TOCO-10P 11000KG MB1718. (C: 392,00 - P: 11000,00) (VD)" at bounding box center [598, 310] width 445 height 19
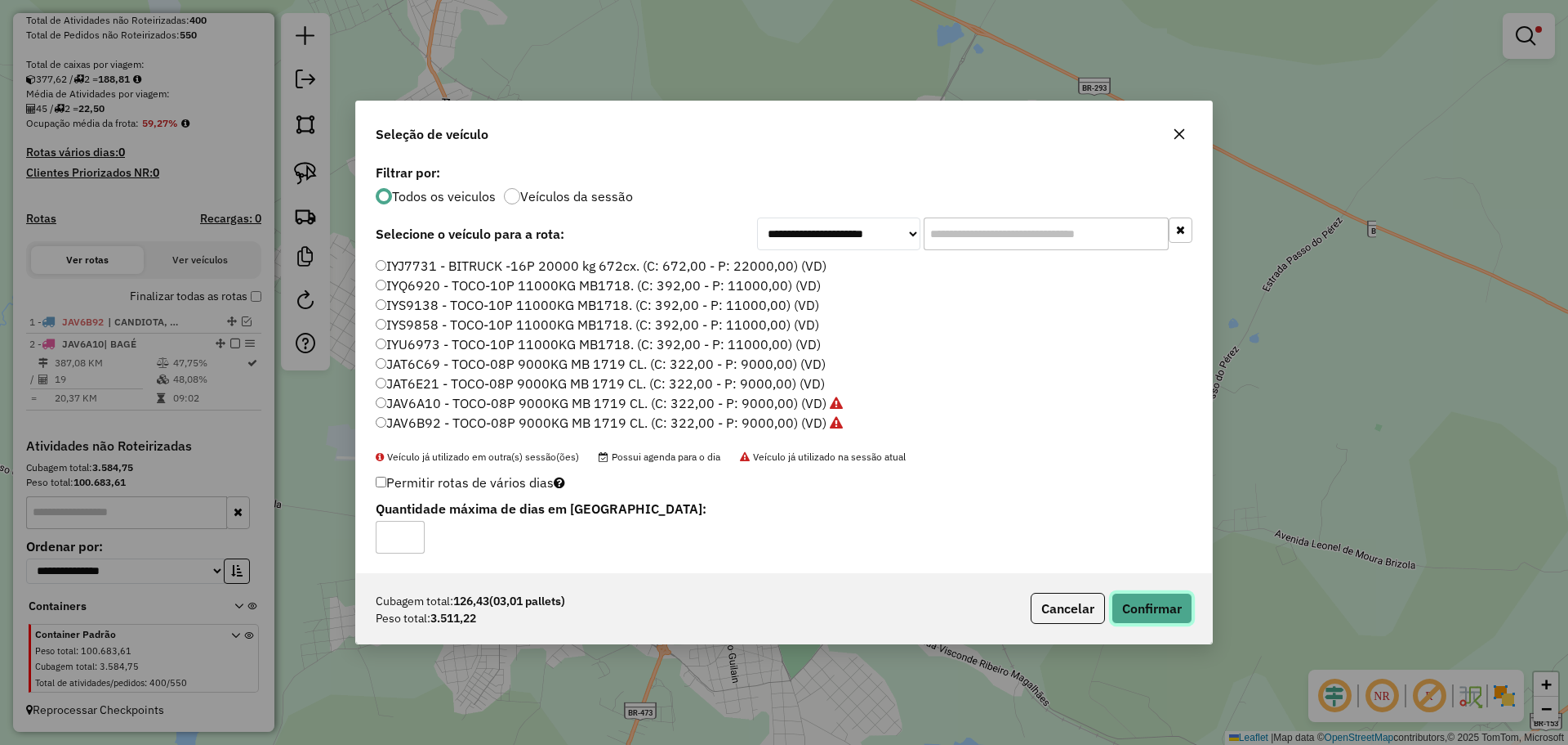
click at [1152, 620] on button "Confirmar" at bounding box center [1152, 608] width 81 height 31
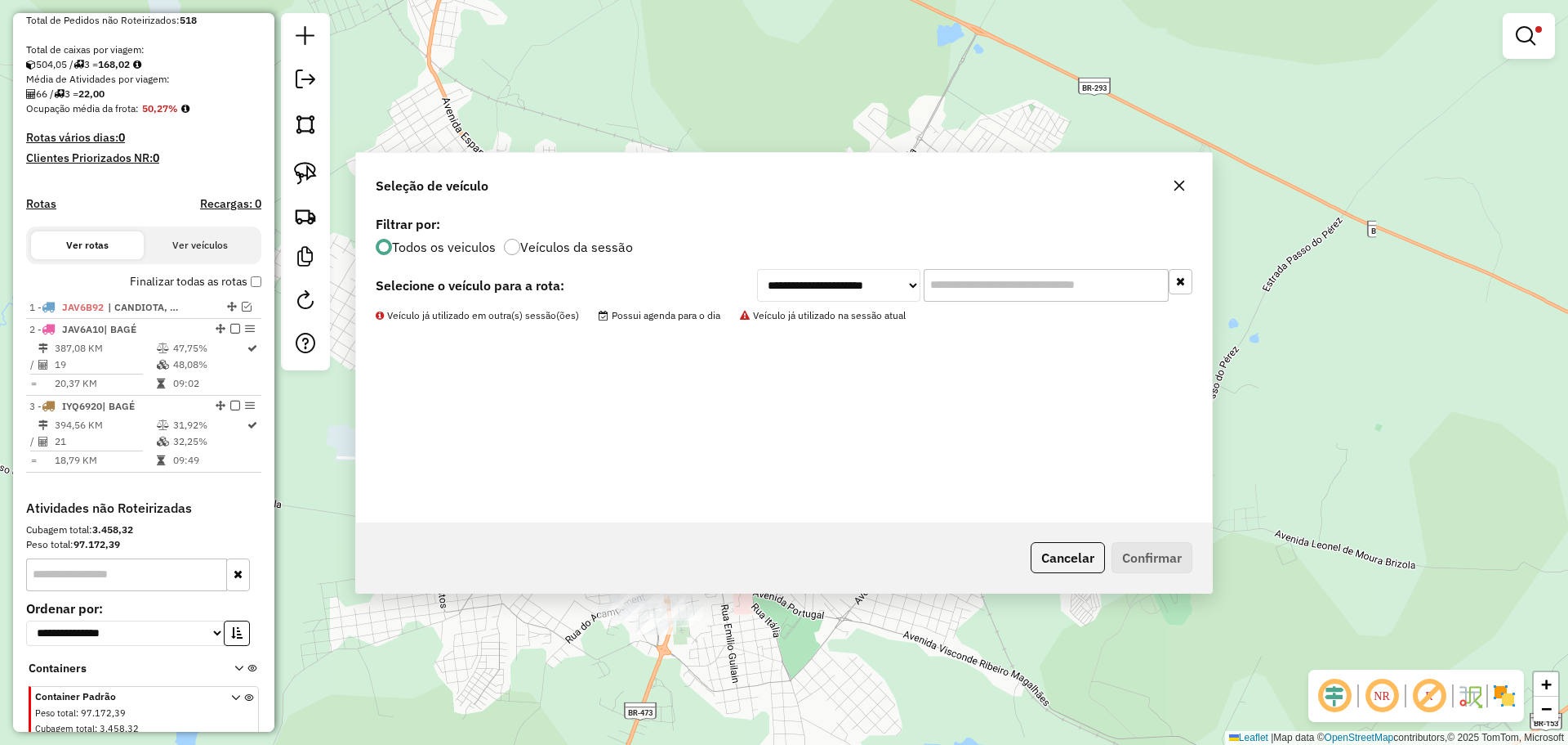
scroll to position [391, 0]
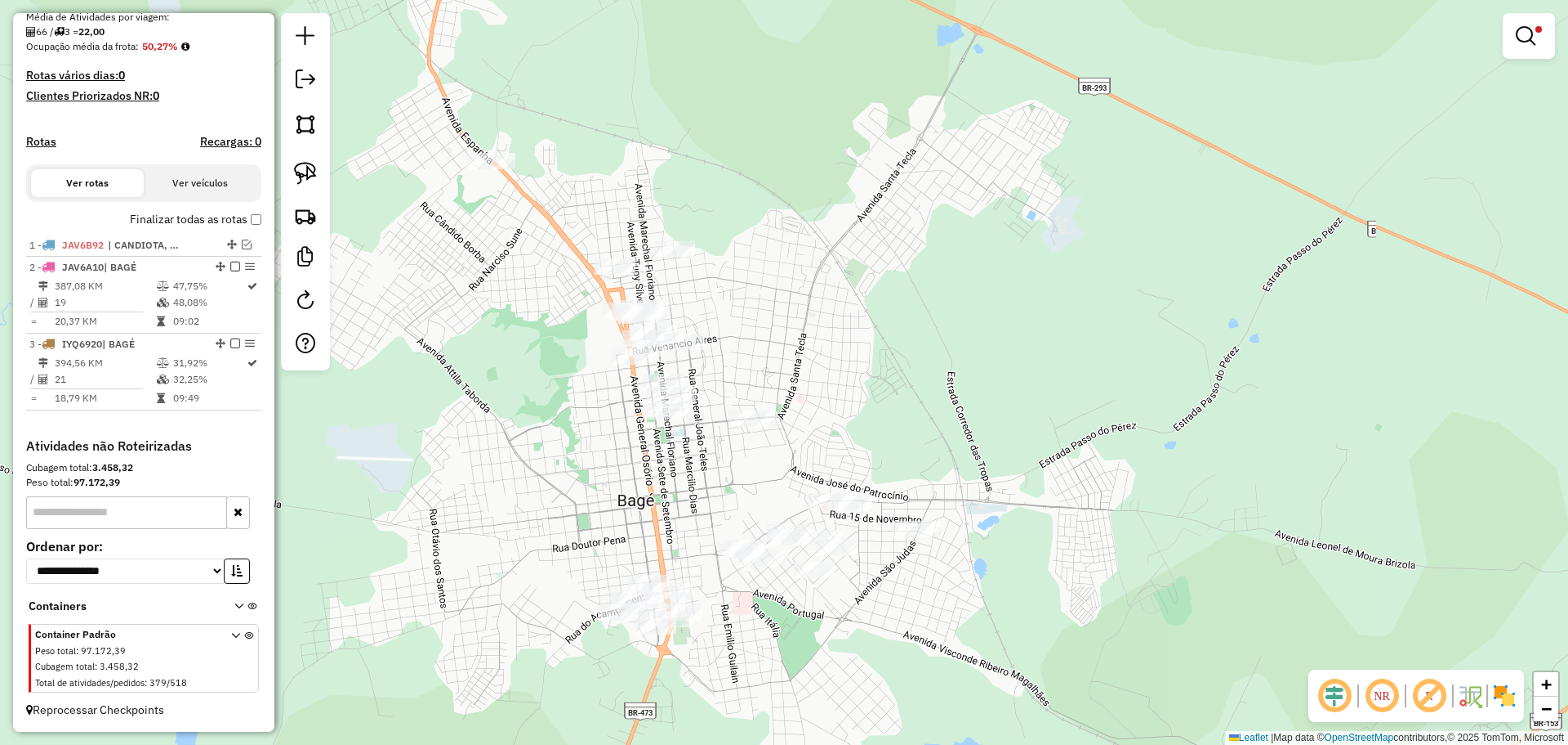
click at [1537, 45] on link at bounding box center [1529, 36] width 39 height 33
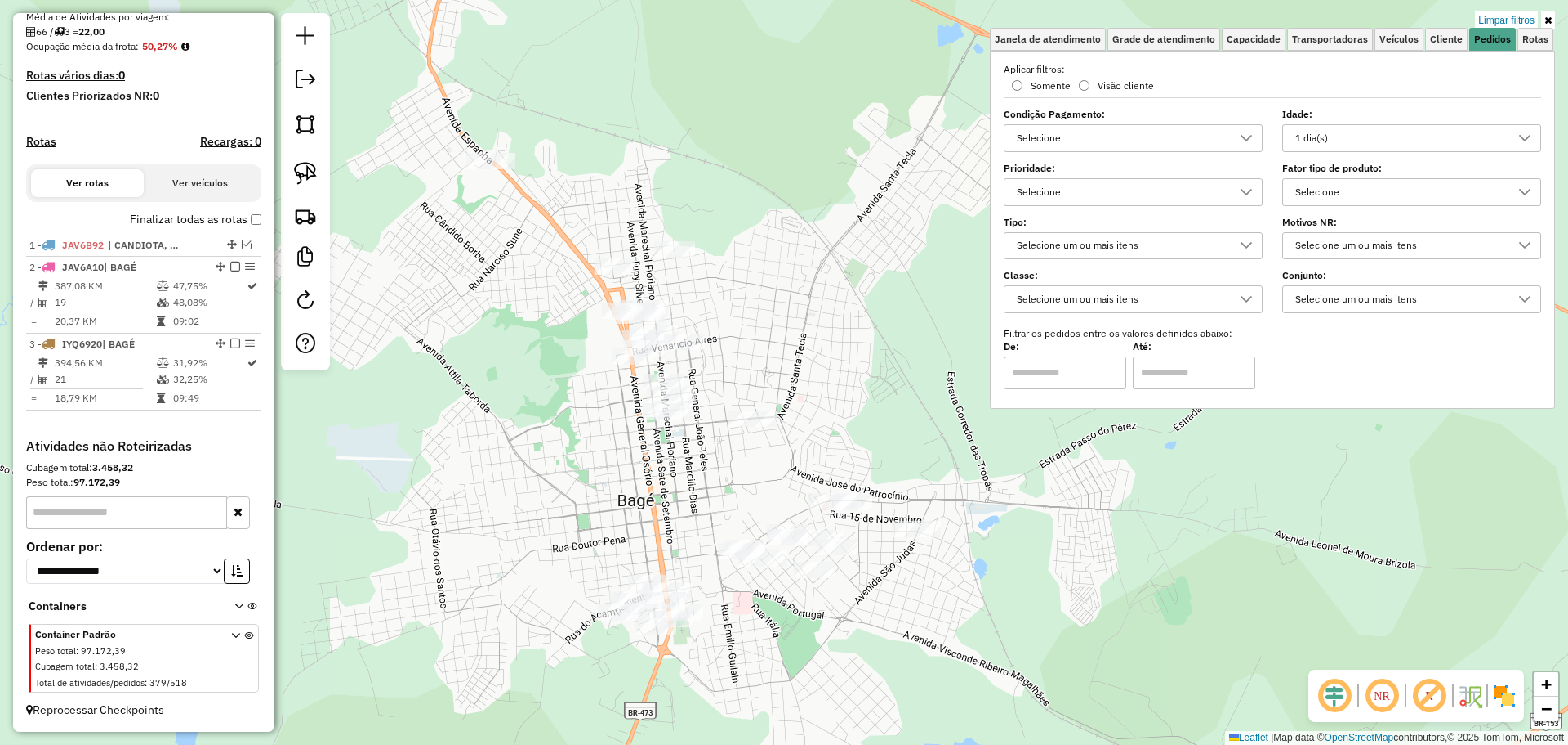
click at [1398, 137] on div "1 dia(s)" at bounding box center [1399, 138] width 219 height 26
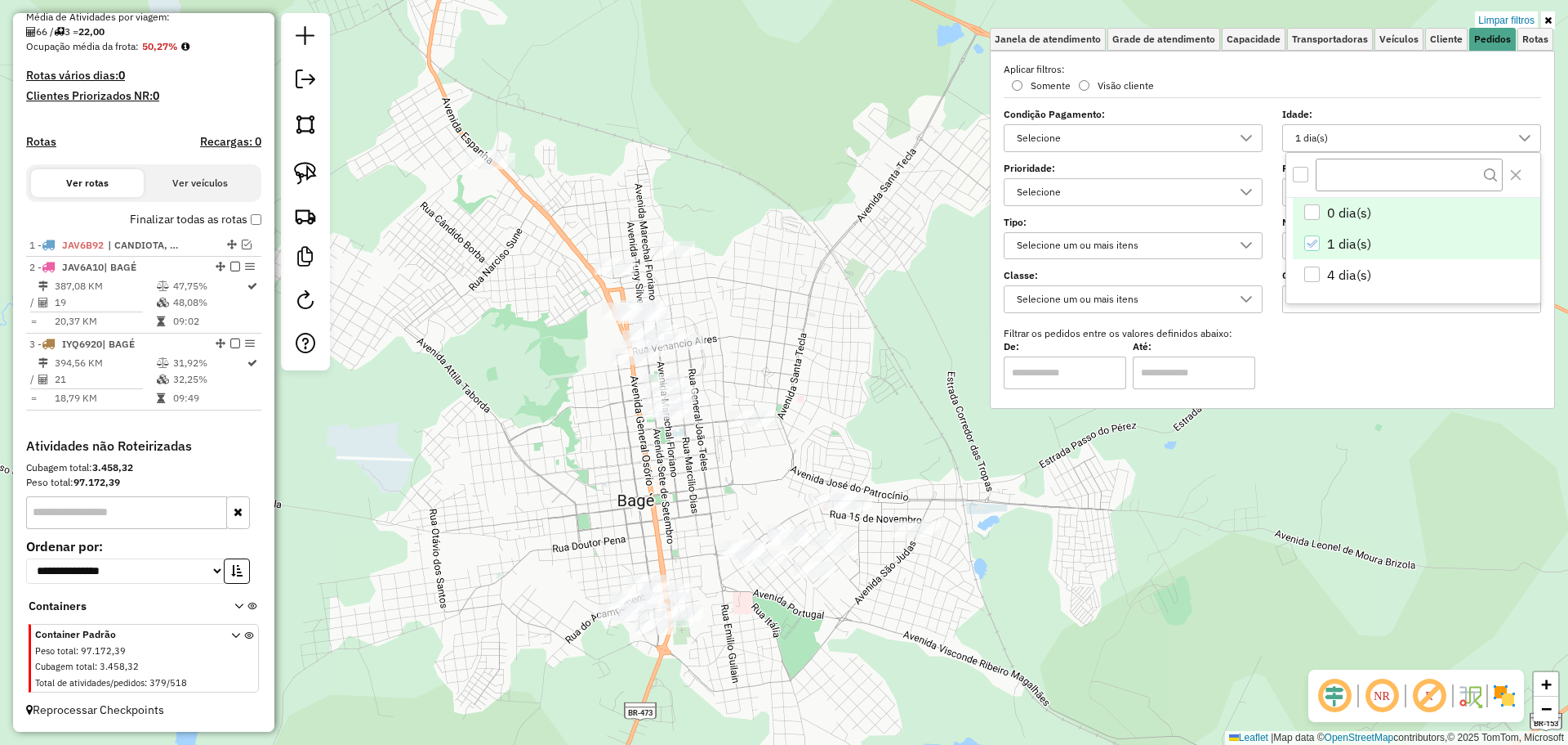
scroll to position [10, 56]
click at [1316, 231] on li "1 dia(s)" at bounding box center [1417, 243] width 248 height 31
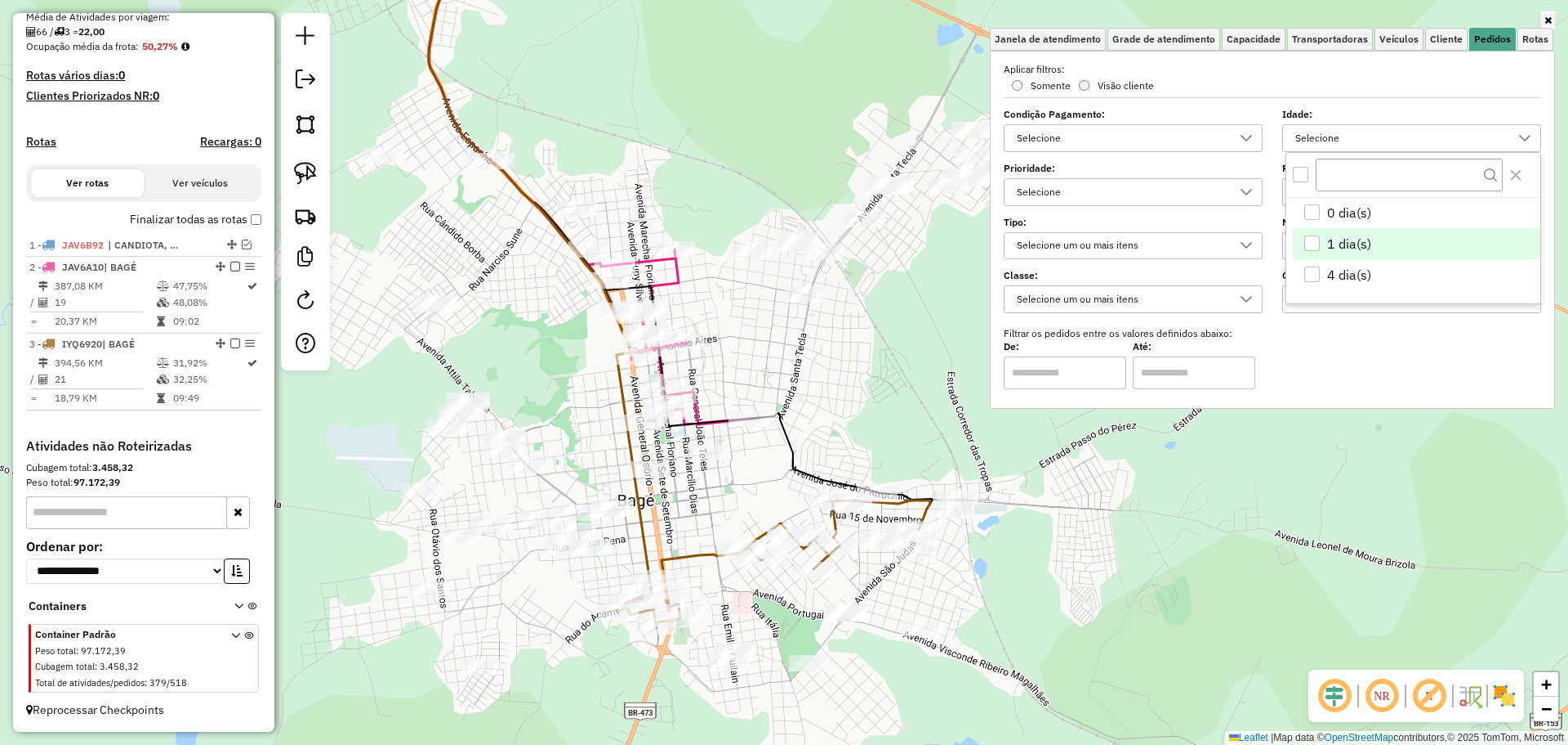
click at [751, 466] on div "Rota 2 - Placa JAV6A10 11610 - 48.988.942 CHRISTIAN Janela de atendimento Grade…" at bounding box center [784, 372] width 1568 height 745
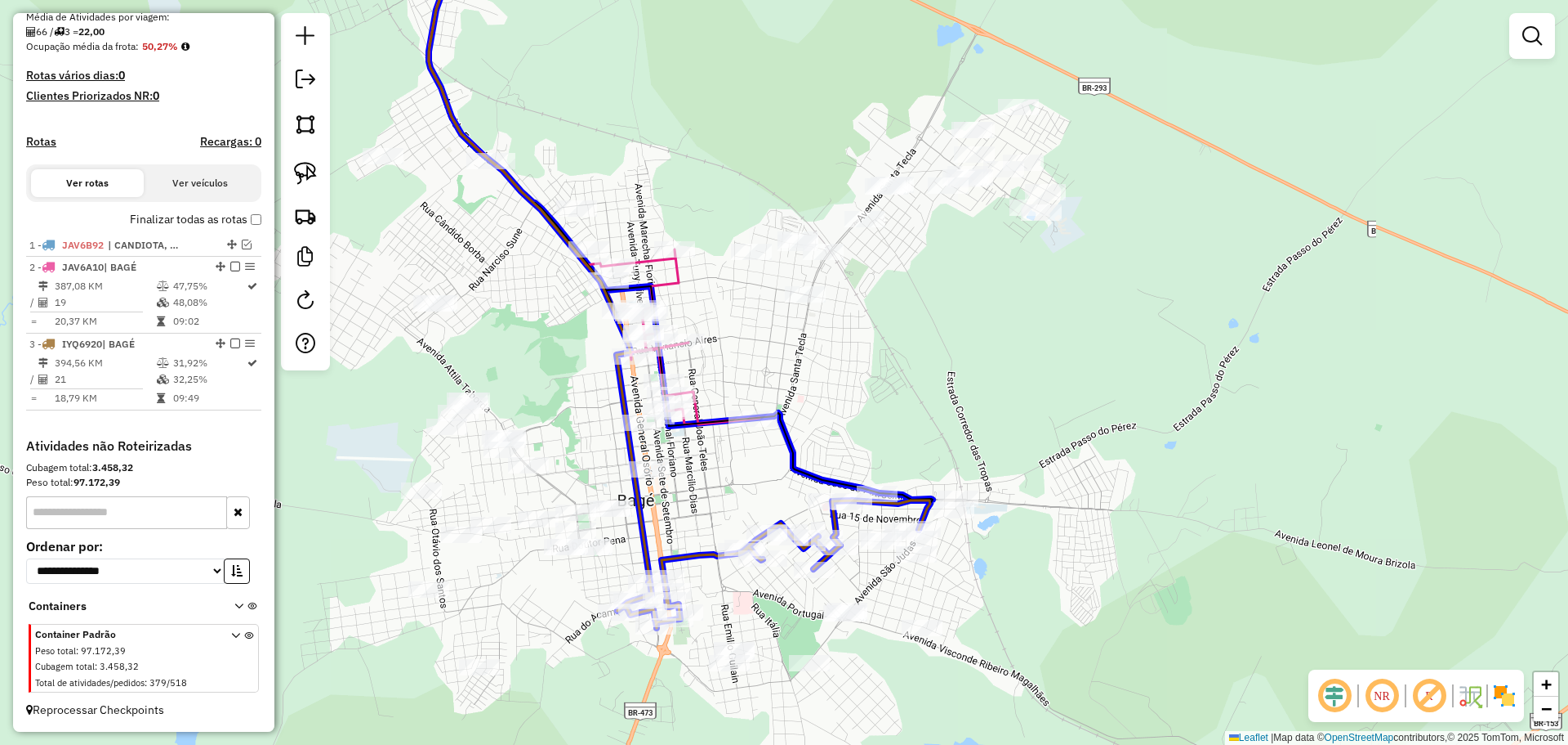
drag, startPoint x: 711, startPoint y: 462, endPoint x: 767, endPoint y: 541, distance: 96.8
click at [767, 541] on div at bounding box center [767, 533] width 40 height 17
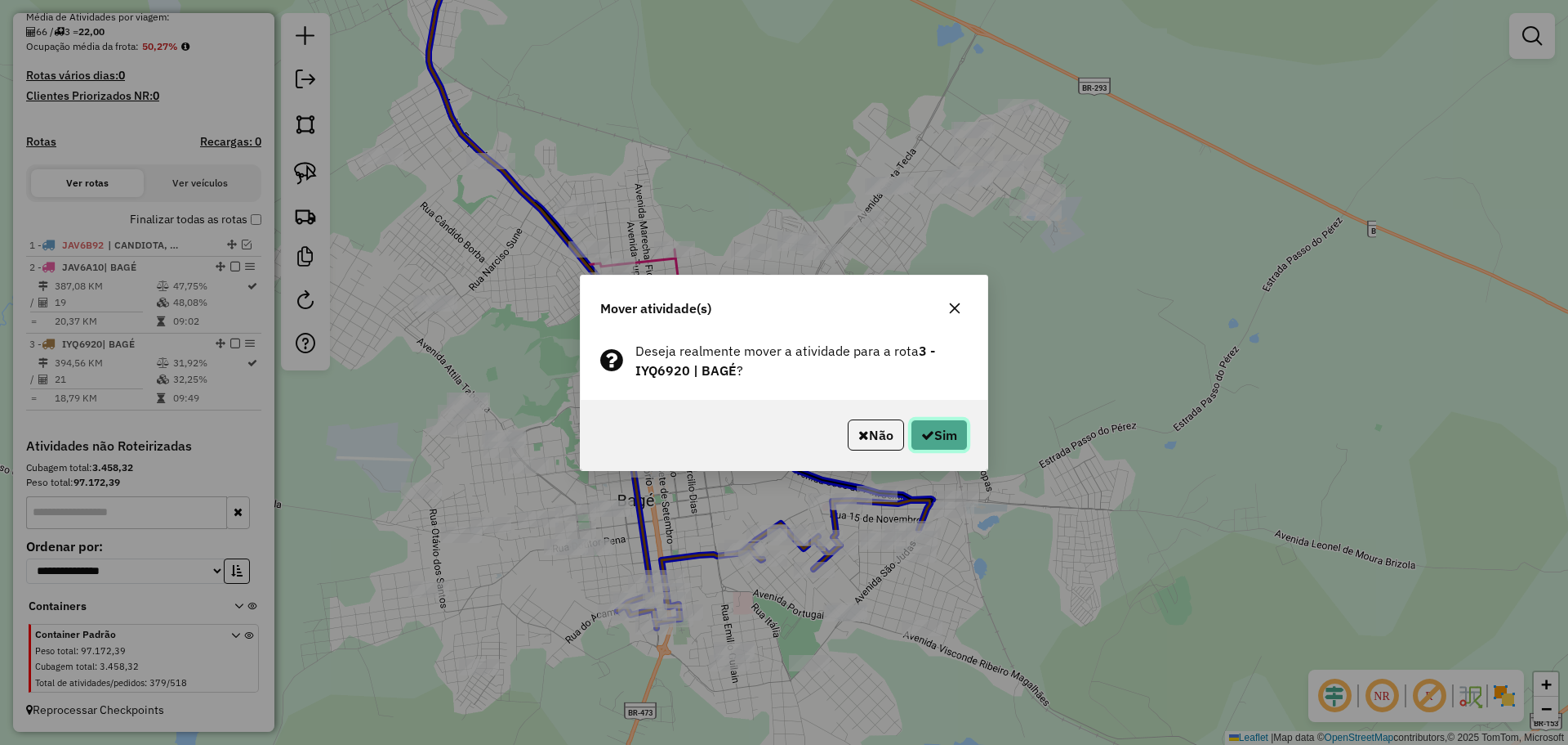
click at [929, 441] on icon "button" at bounding box center [928, 435] width 13 height 13
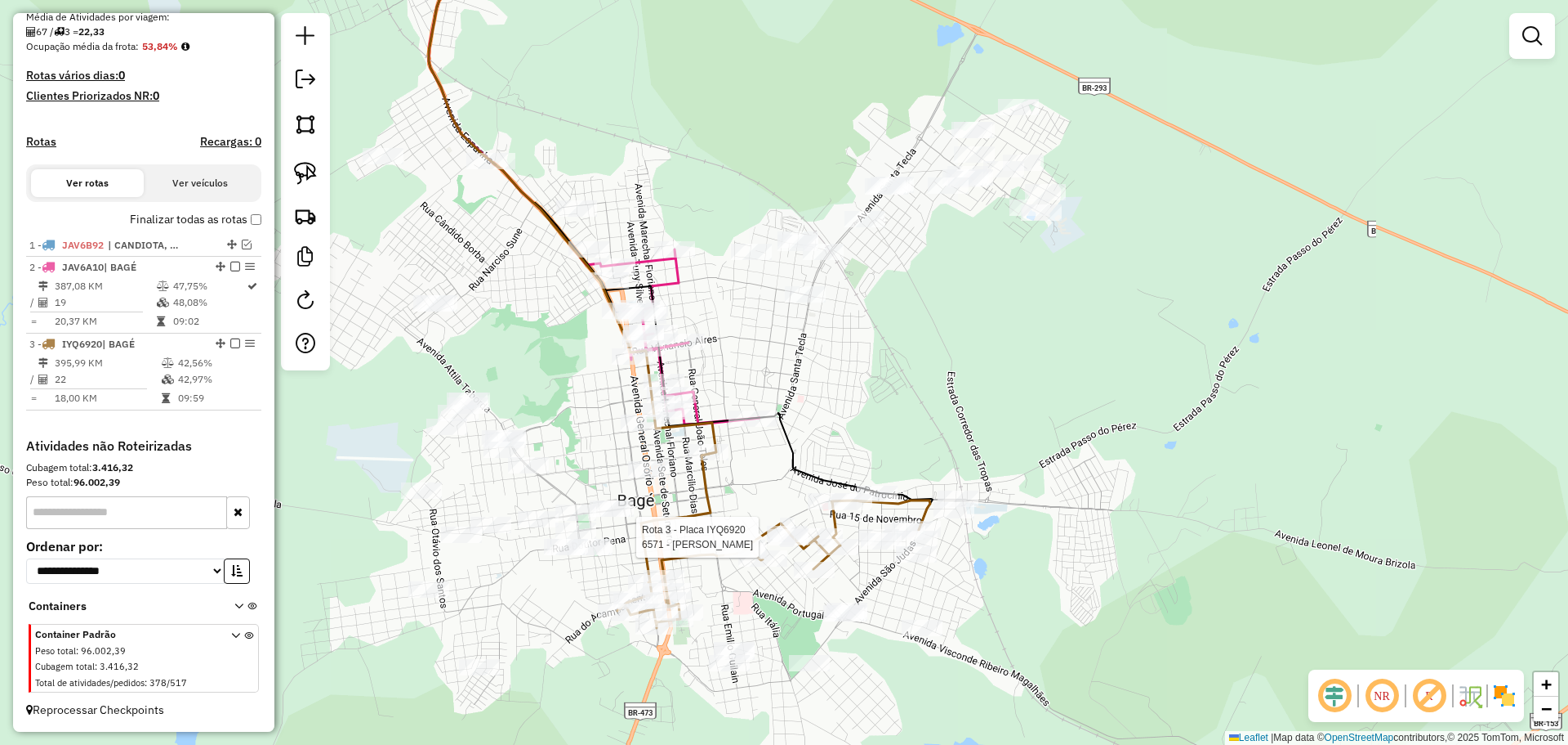
select select "**********"
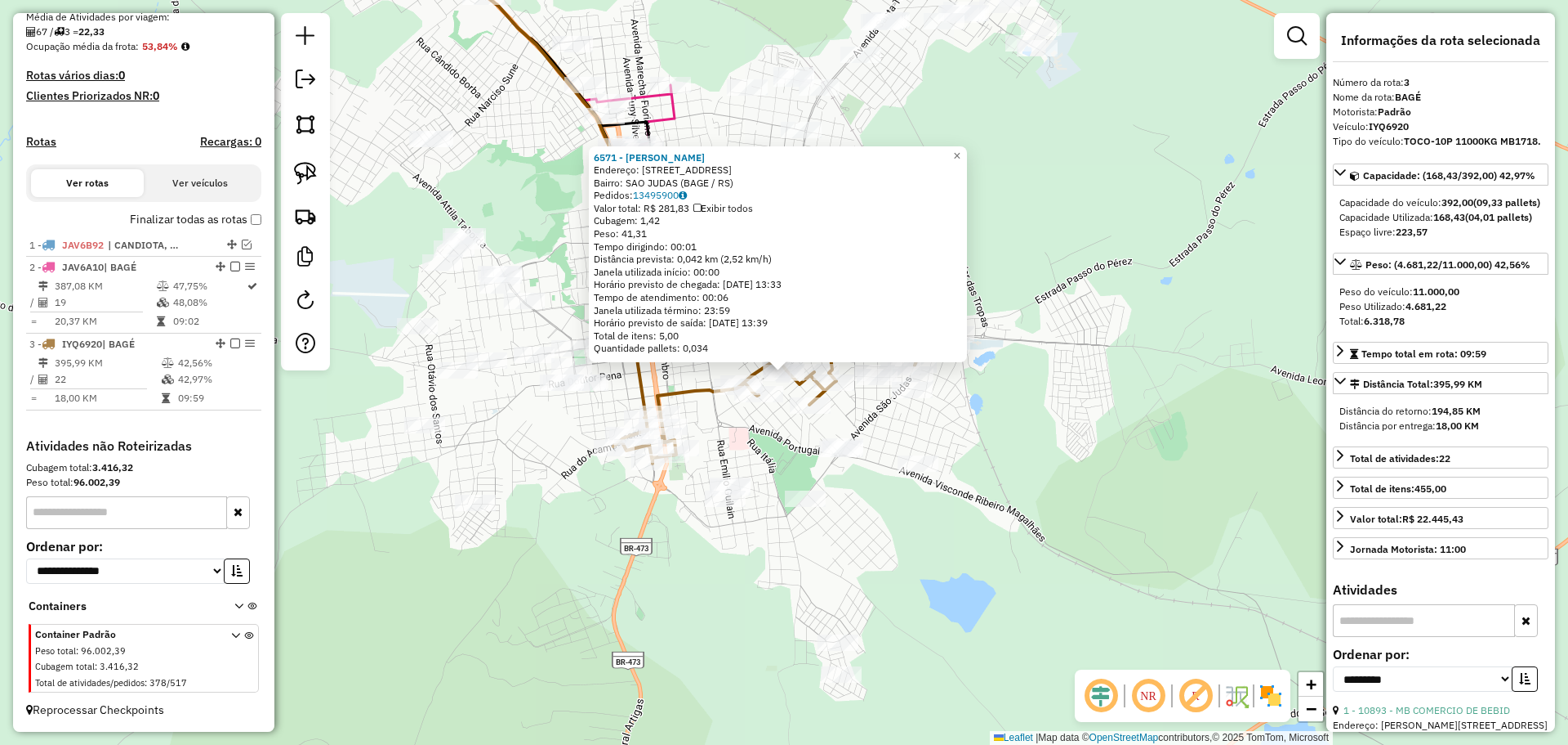
click at [716, 514] on div "6571 - IRACELIA VAZ SILVEIR Endereço: AV PIRATINI 151 Bairro: SAO JUDAS (BAGE /…" at bounding box center [784, 372] width 1568 height 745
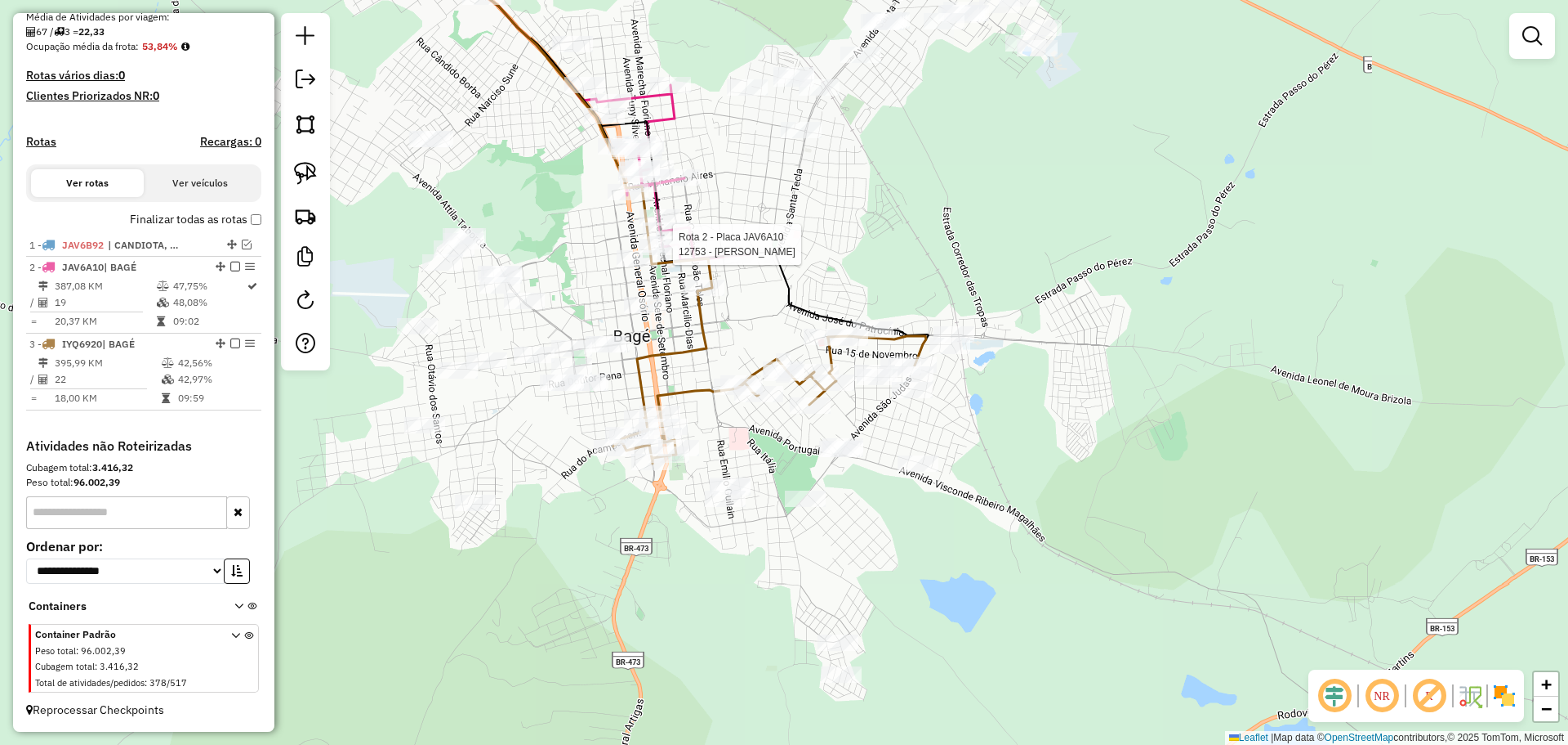
select select "**********"
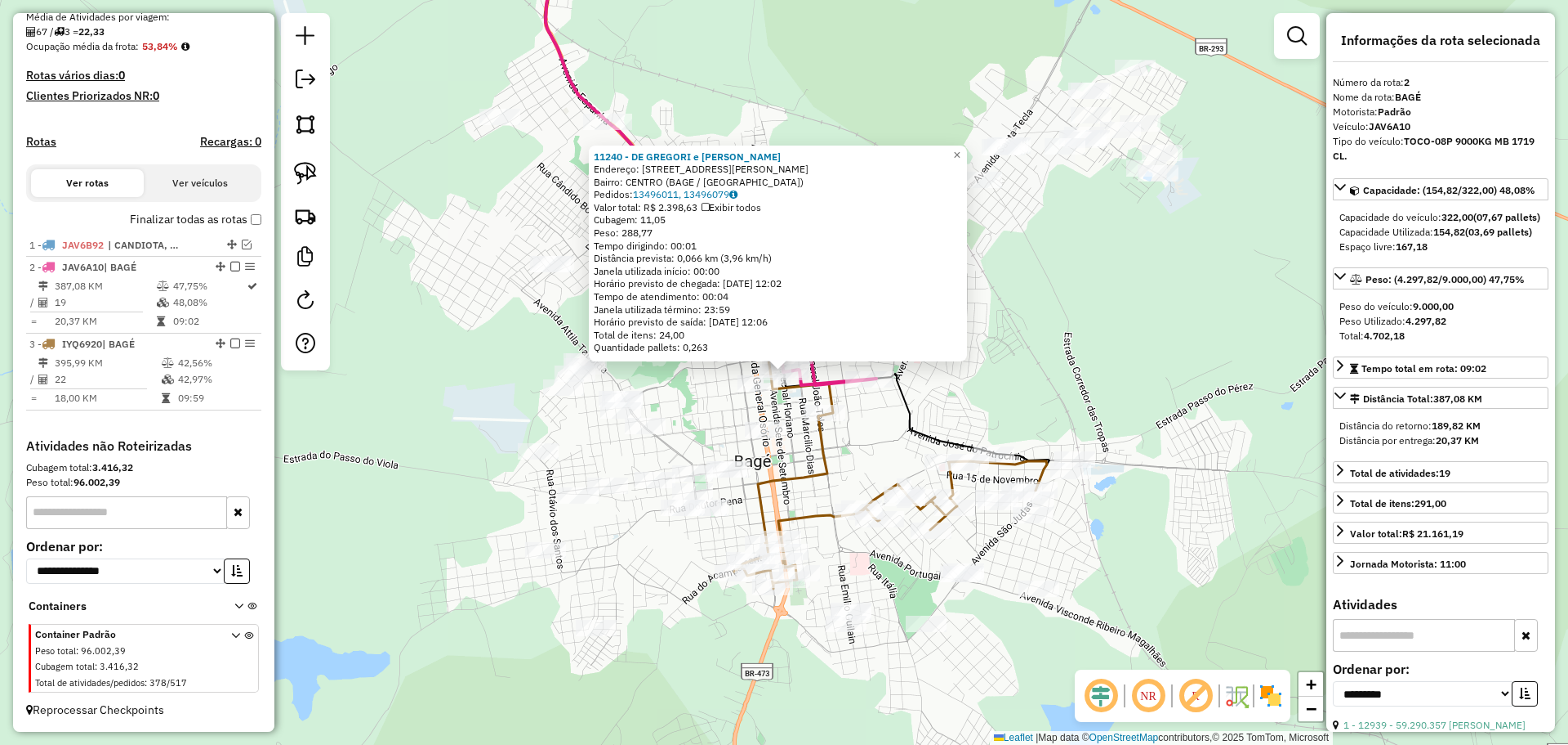
click at [848, 460] on div "Rota 2 - Placa JAV6A10 11610 - 48.988.942 CHRISTIAN 11240 - DE GREGORI e GARRID…" at bounding box center [784, 372] width 1568 height 745
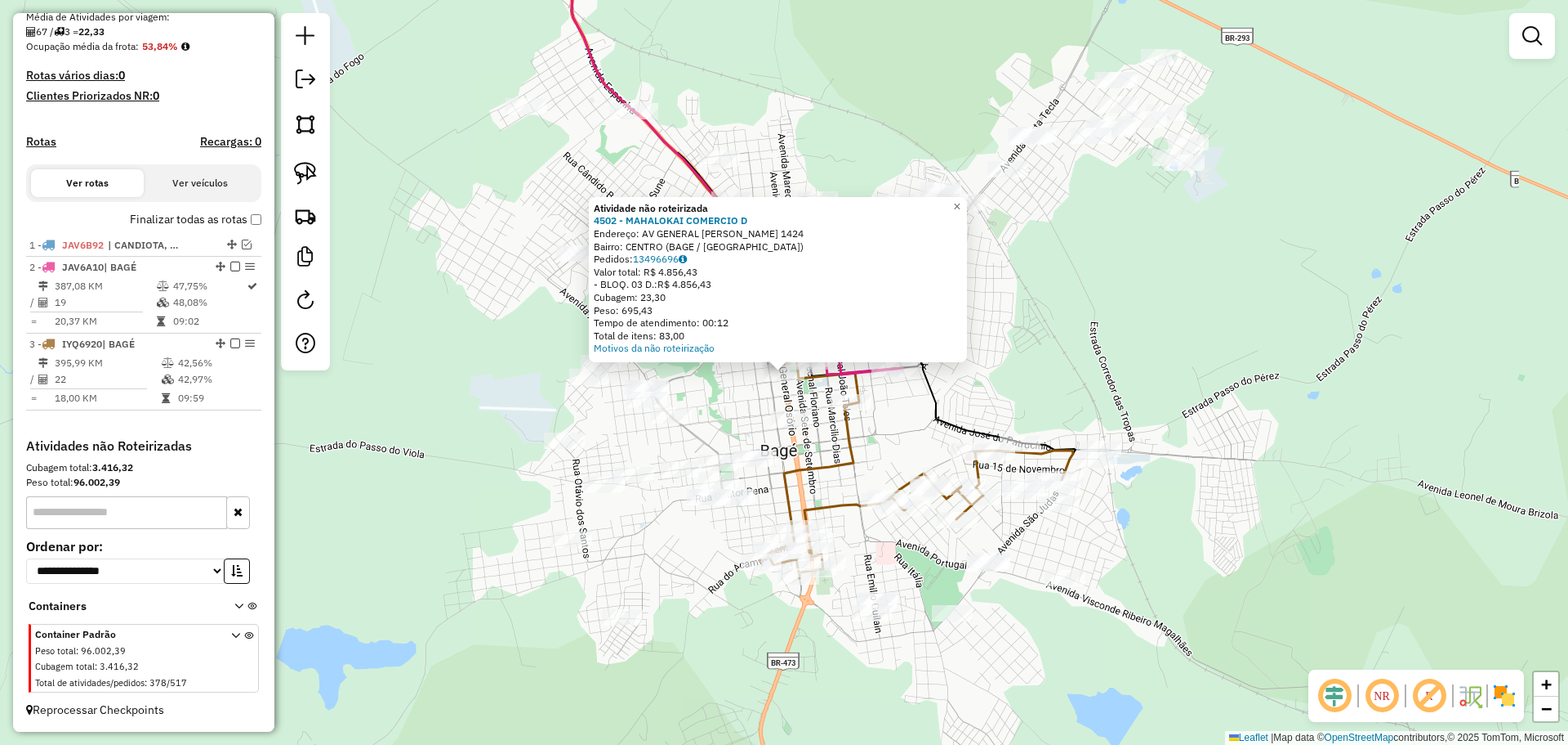
click at [820, 414] on div "Atividade não roteirizada 4502 - MAHALOKAI COMERCIO D Endereço: AV GENERAL OSOR…" at bounding box center [784, 372] width 1568 height 745
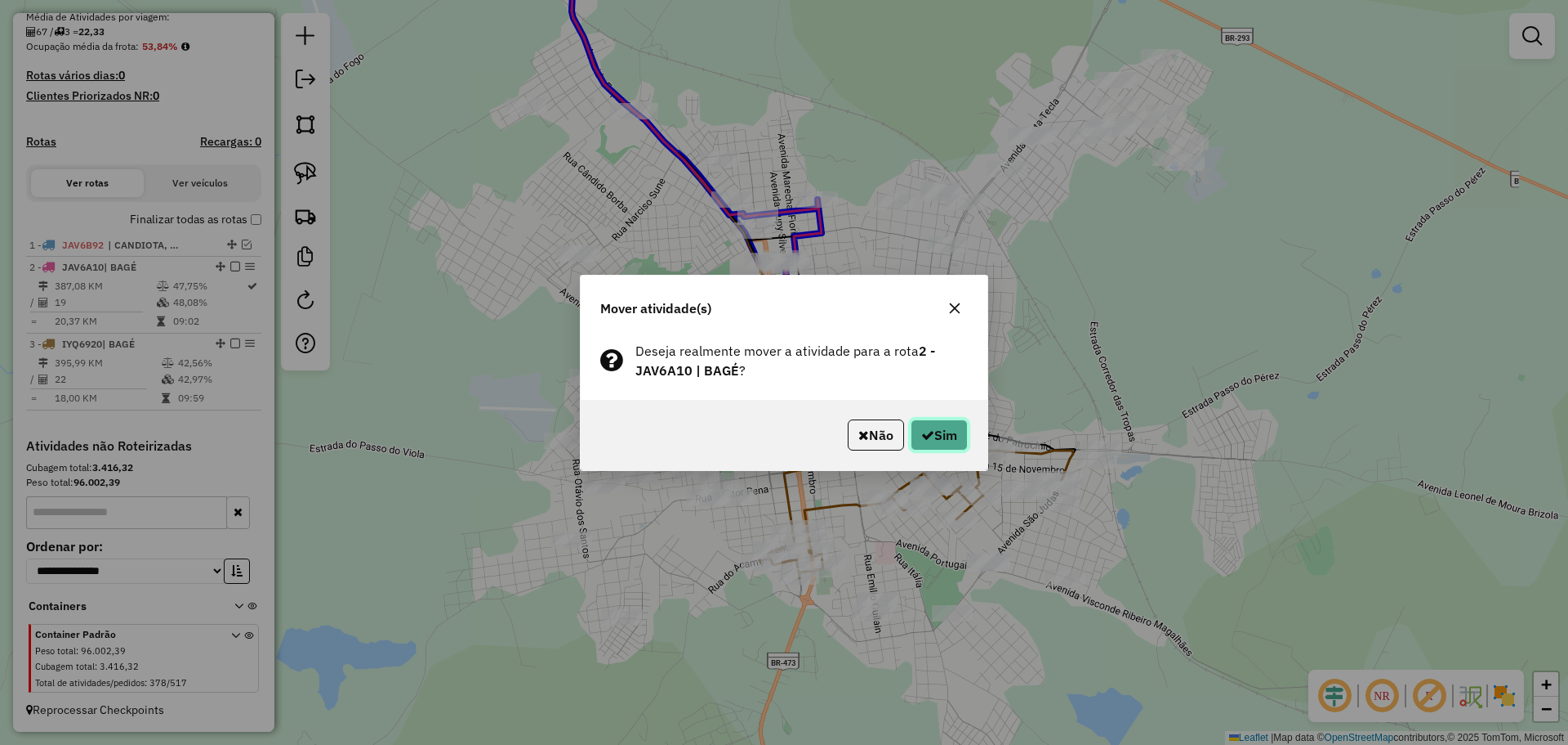
click at [941, 431] on button "Sim" at bounding box center [939, 435] width 57 height 31
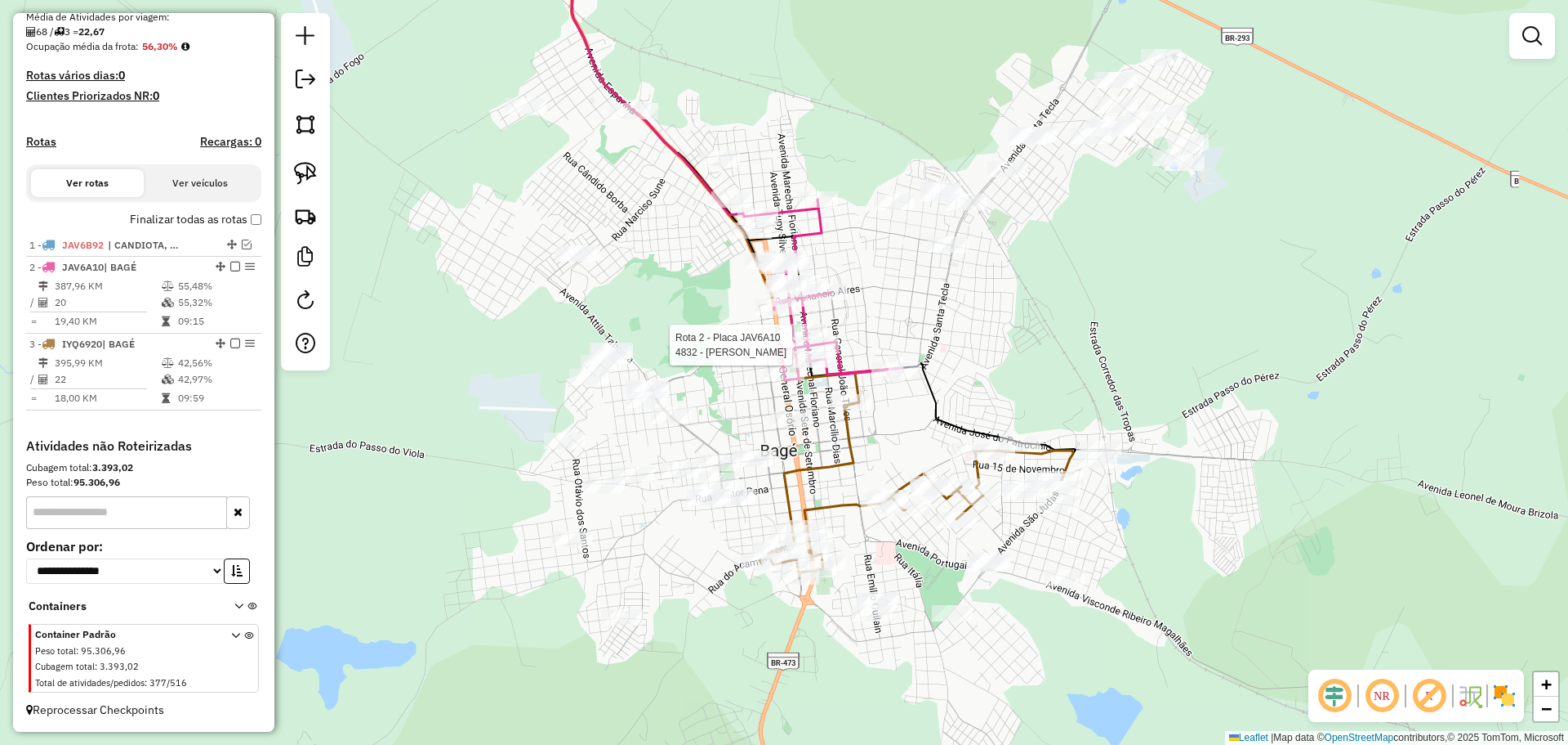
select select "**********"
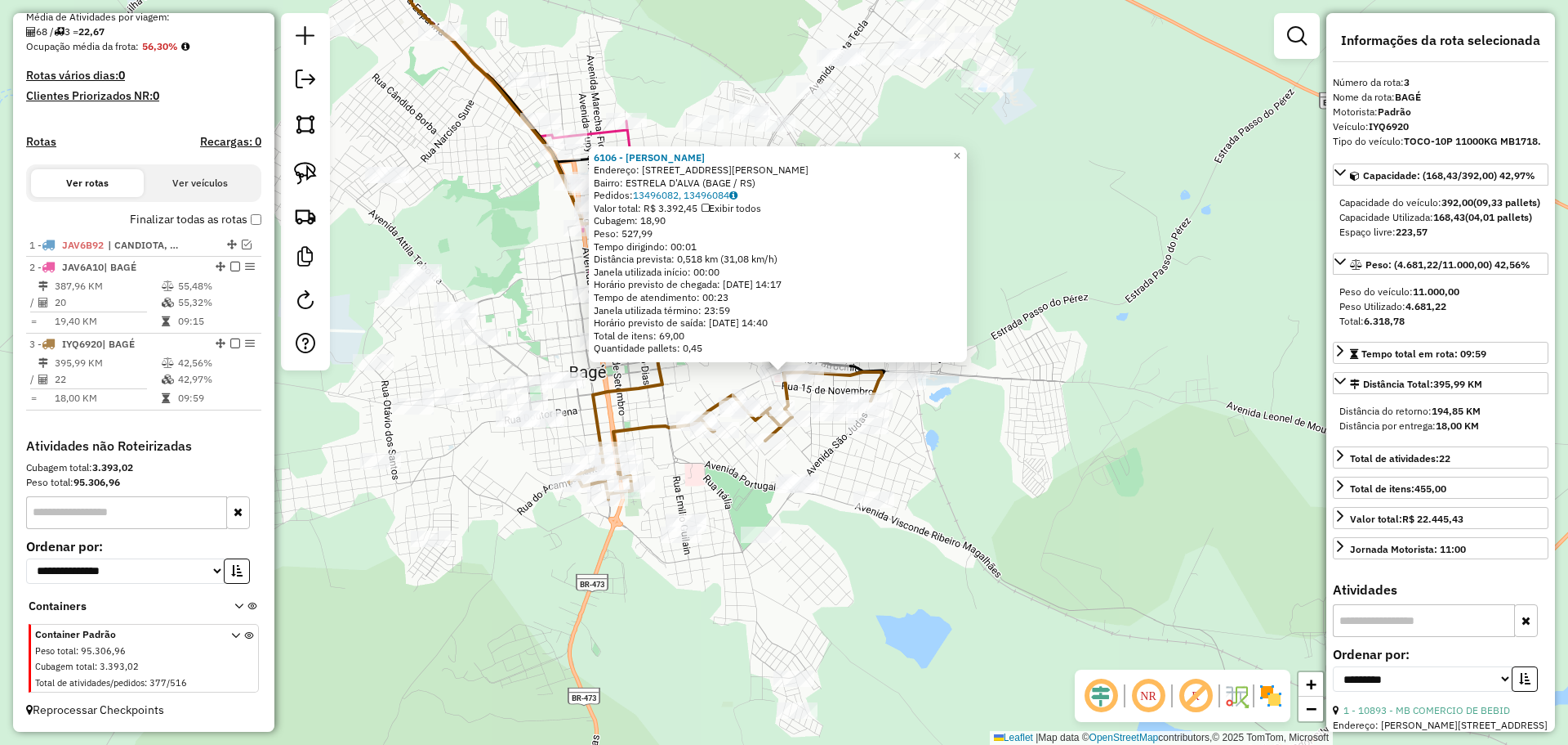
click at [721, 510] on div "6106 - Ivaoe Machado Pinhe Endereço: AV PADRE ABILIO SPONCHIADO 1101 Bairro: ES…" at bounding box center [784, 372] width 1568 height 745
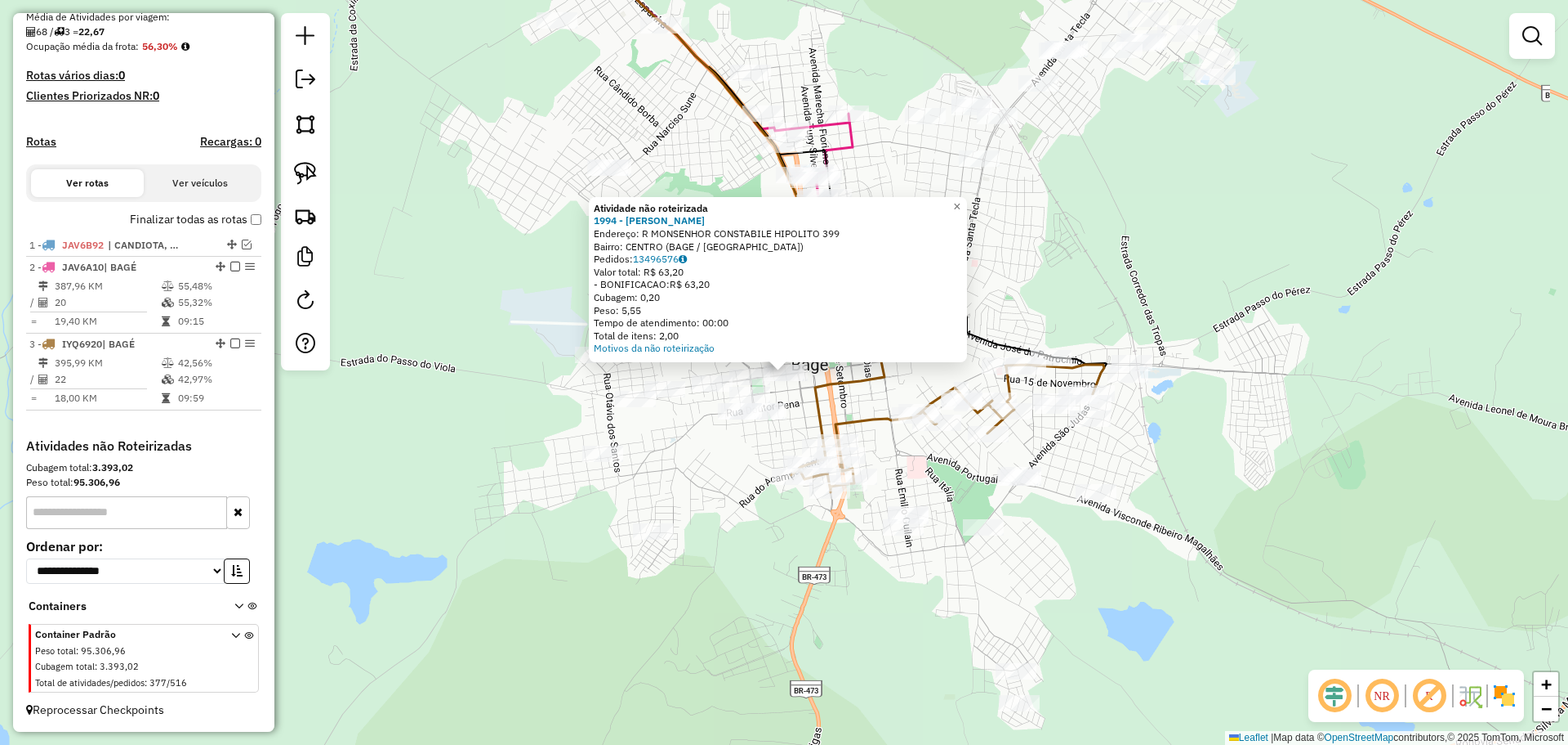
click at [817, 389] on icon at bounding box center [947, 405] width 313 height 175
select select "**********"
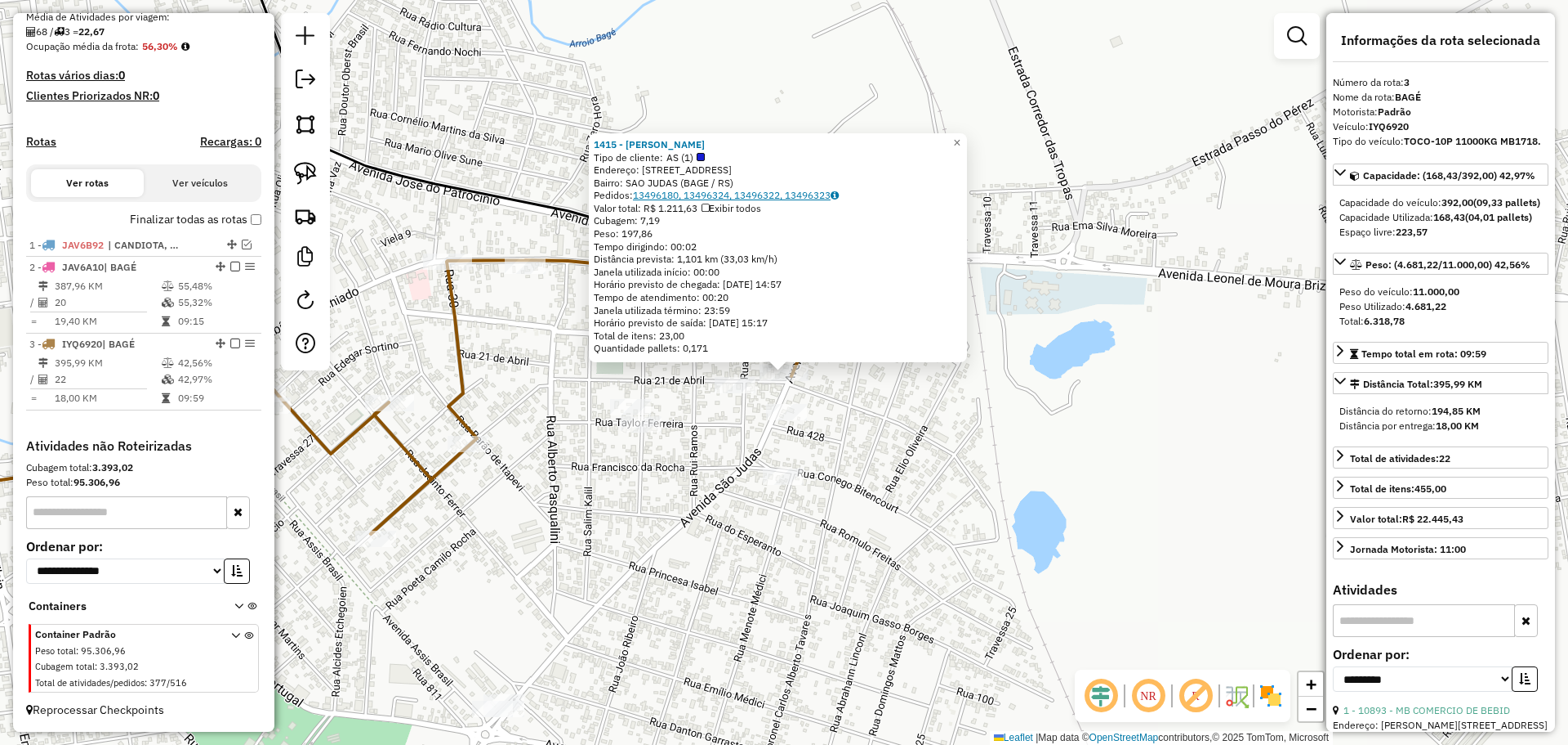
click at [732, 195] on link "13496180, 13496324, 13496322, 13496323" at bounding box center [736, 195] width 206 height 12
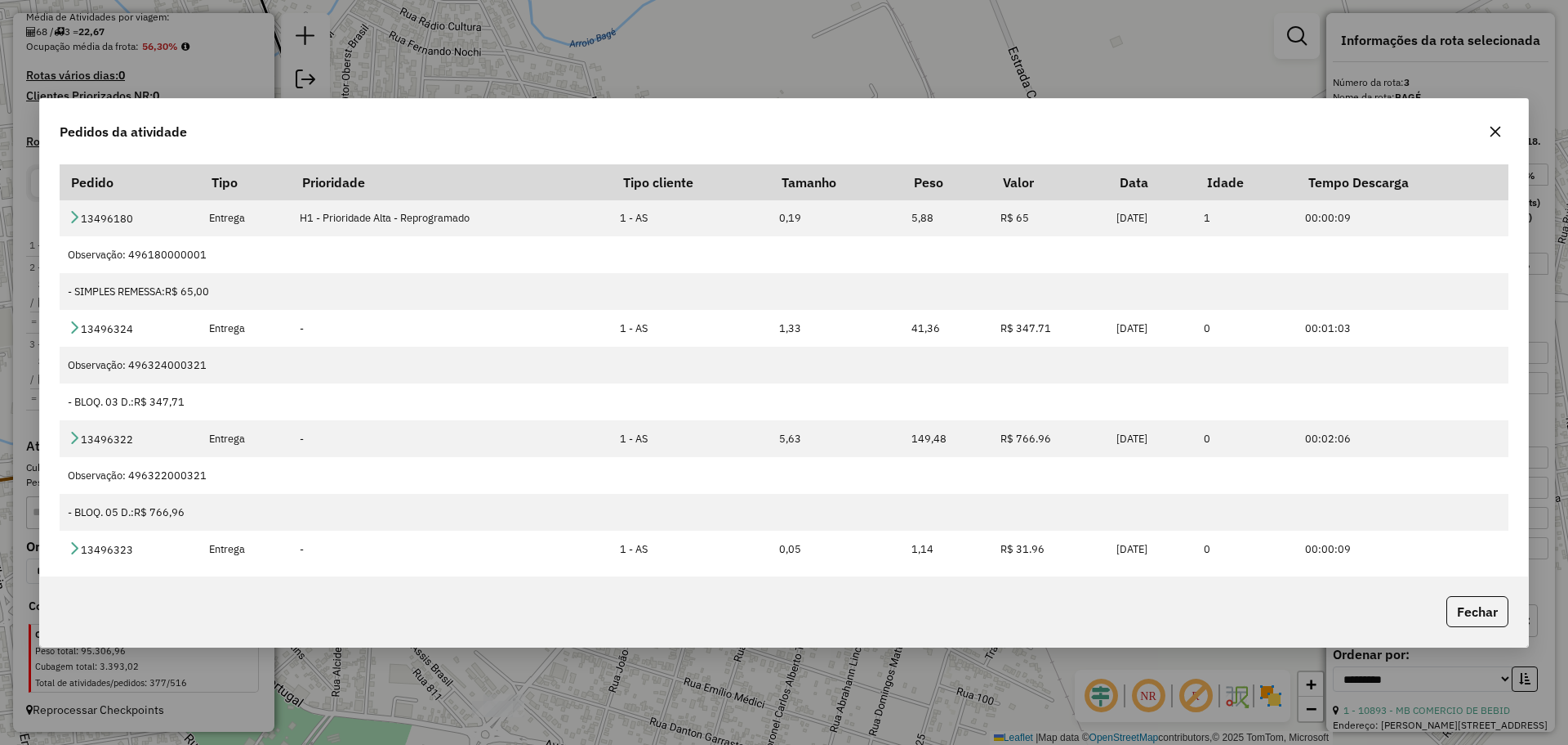
click at [1505, 130] on button "button" at bounding box center [1495, 131] width 26 height 26
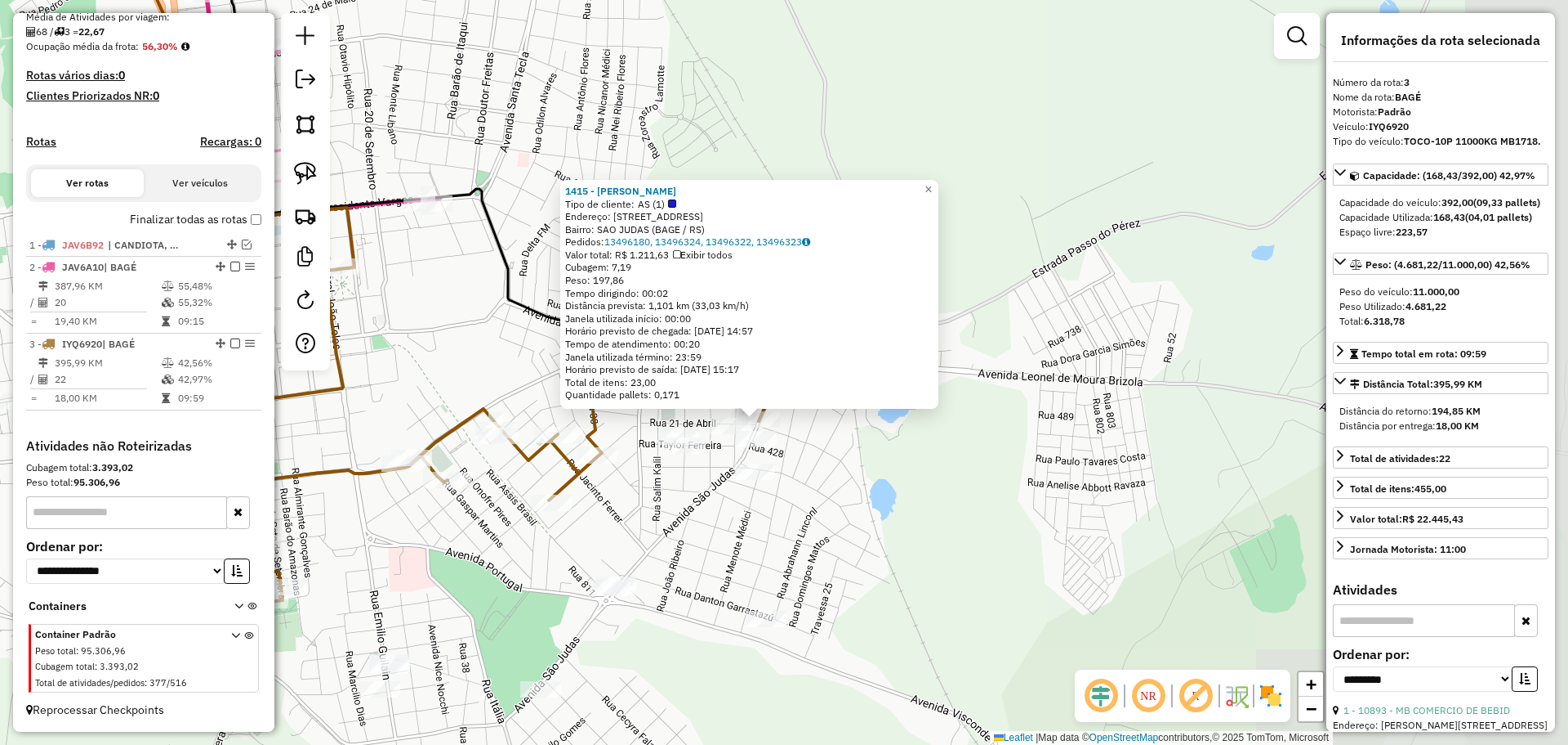
click at [700, 506] on div "1415 - ALEX SEVERO DE SEVER Tipo de cliente: AS (1) Endereço: AV SAO JUDAS 1518…" at bounding box center [784, 372] width 1568 height 745
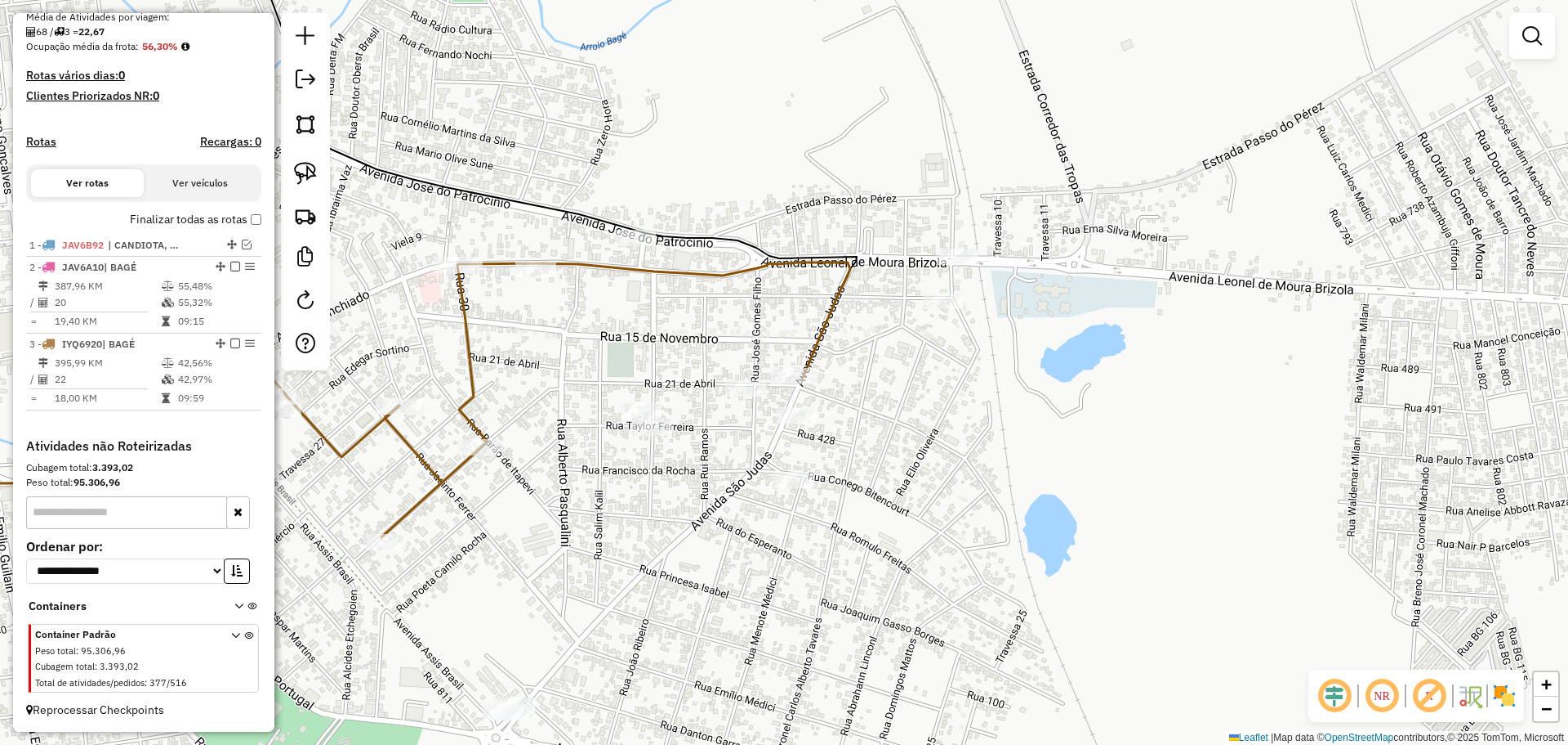
click at [744, 397] on div at bounding box center [745, 389] width 40 height 17
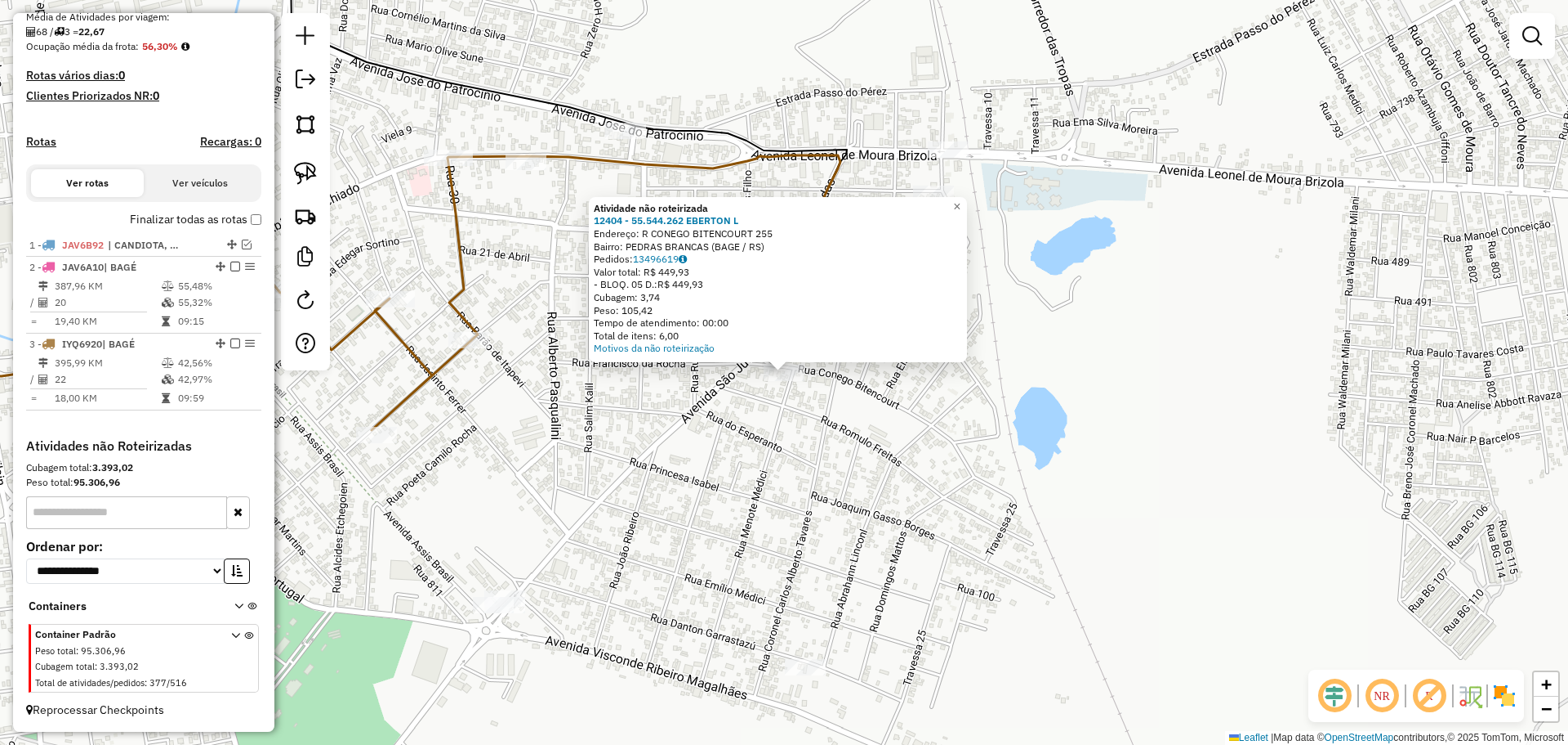
click at [767, 436] on div "Atividade não roteirizada 12404 - 55.544.262 EBERTON L Endereço: R CONEGO BITEN…" at bounding box center [784, 372] width 1568 height 745
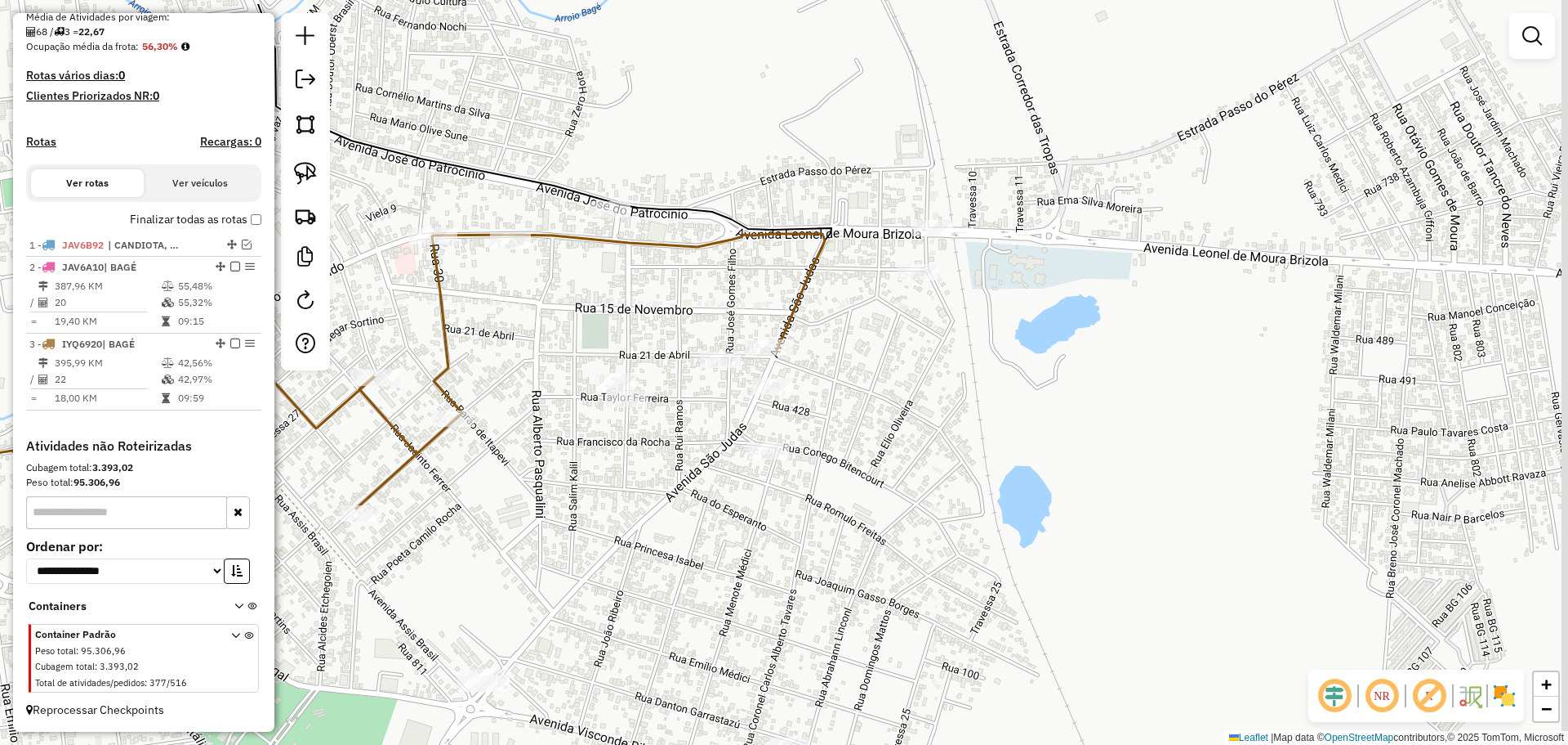
drag, startPoint x: 752, startPoint y: 434, endPoint x: 696, endPoint y: 445, distance: 57.1
click at [737, 543] on div "Janela de atendimento Grade de atendimento Capacidade Transportadoras Veículos …" at bounding box center [784, 372] width 1568 height 745
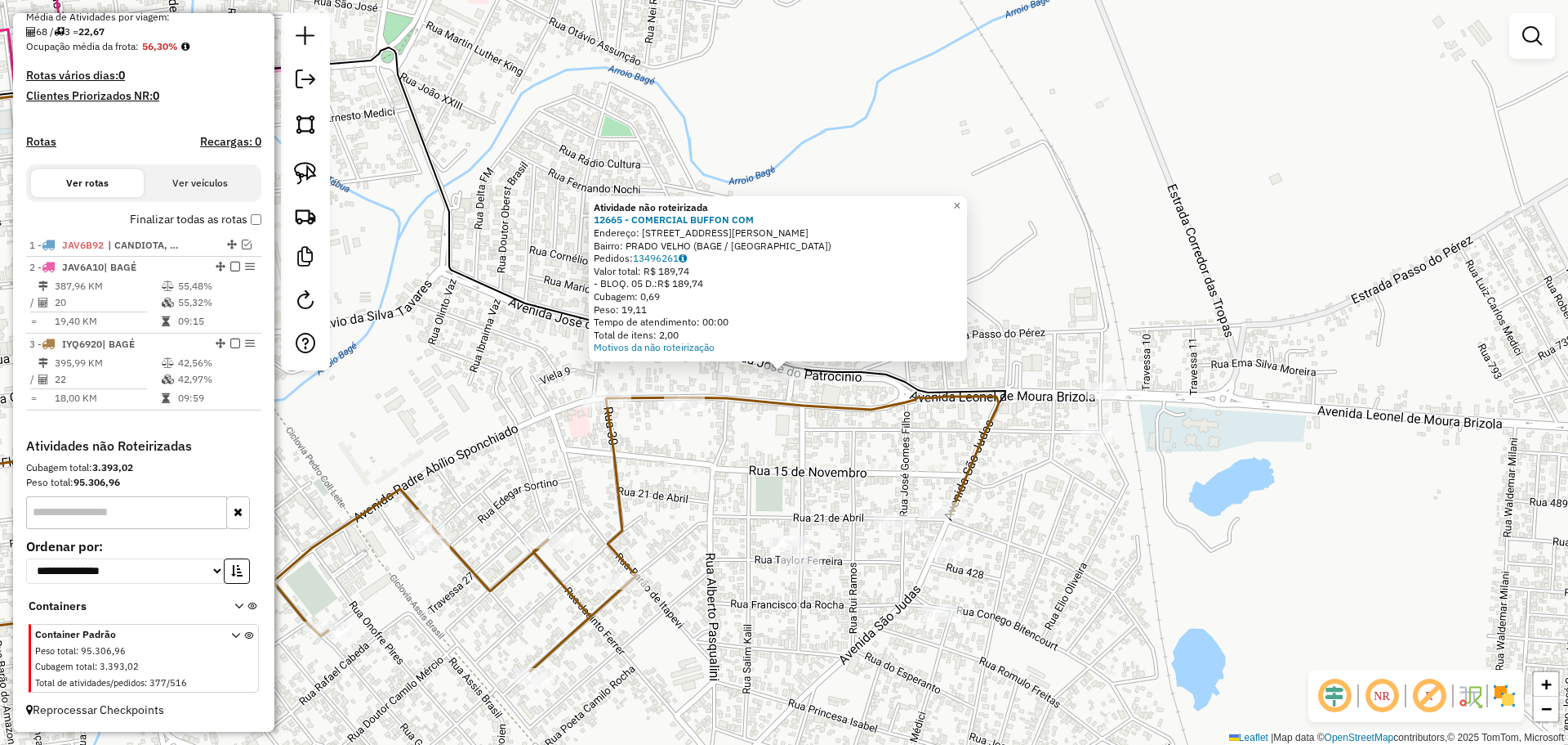
click at [685, 475] on div "Atividade não roteirizada 12665 - COMERCIAL BUFFON COM Endereço: AV JOSE DO PAT…" at bounding box center [784, 372] width 1568 height 745
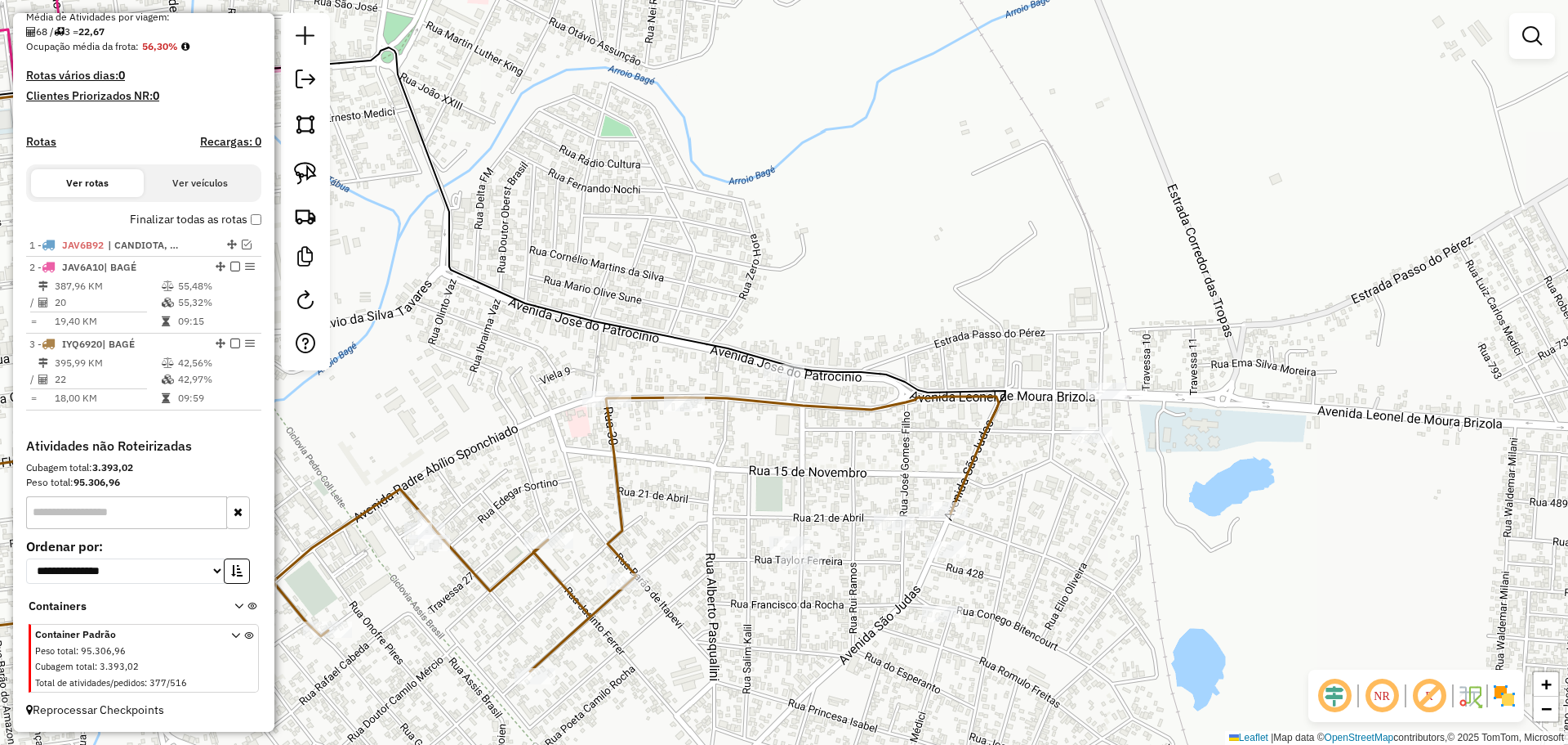
click at [793, 531] on div "Janela de atendimento Grade de atendimento Capacidade Transportadoras Veículos …" at bounding box center [784, 372] width 1568 height 745
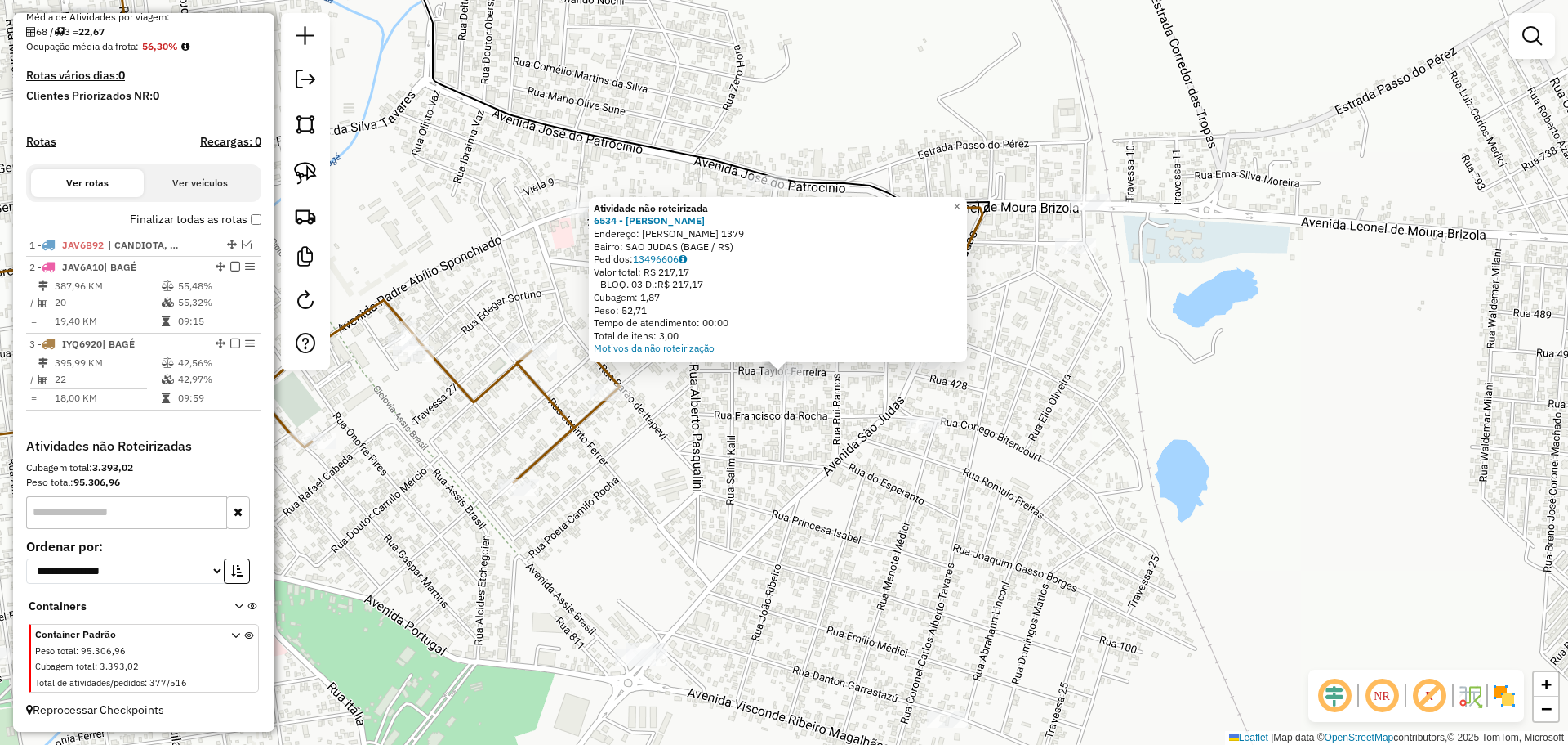
click at [788, 401] on div "Atividade não roteirizada 6534 - JOSE ADHAIR DE FREIT Endereço: R TAYLOR FERREI…" at bounding box center [784, 372] width 1568 height 745
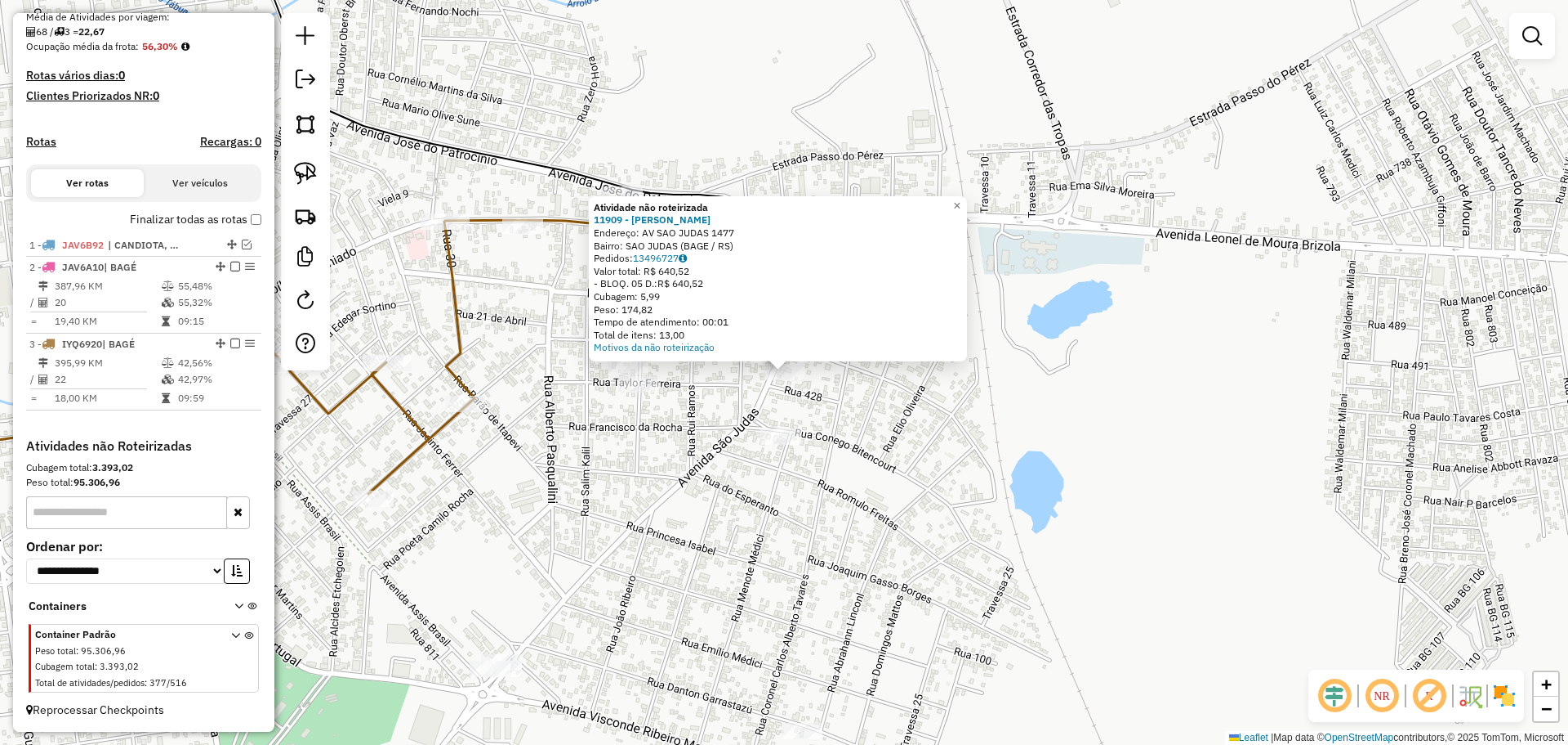
click at [745, 438] on div "Atividade não roteirizada 11909 - DANIEL AUGUSTO DE AZ Endereço: AV SAO JUDAS 1…" at bounding box center [784, 372] width 1568 height 745
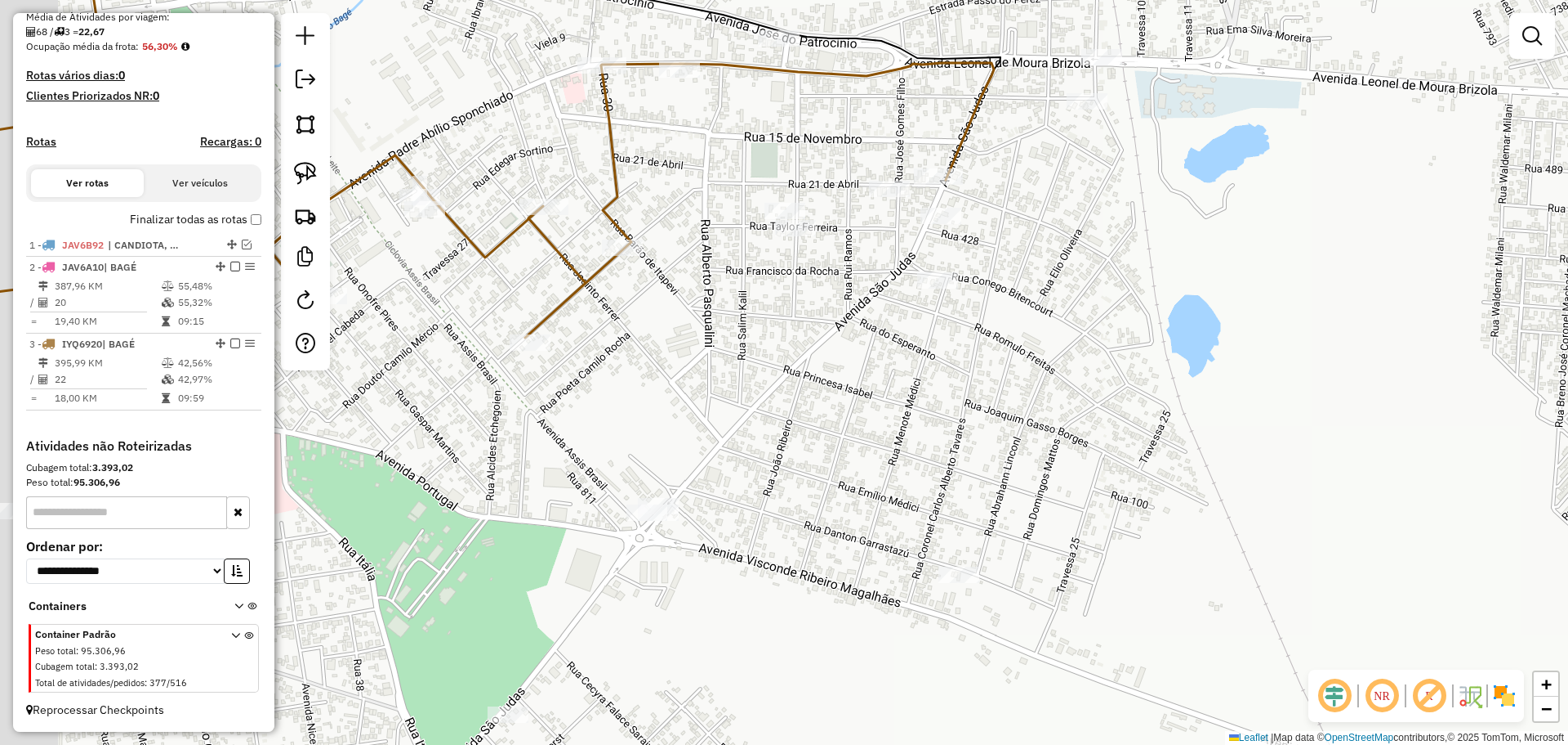
drag, startPoint x: 687, startPoint y: 366, endPoint x: 861, endPoint y: 287, distance: 191.1
click at [861, 287] on div "Janela de atendimento Grade de atendimento Capacidade Transportadoras Veículos …" at bounding box center [784, 372] width 1568 height 745
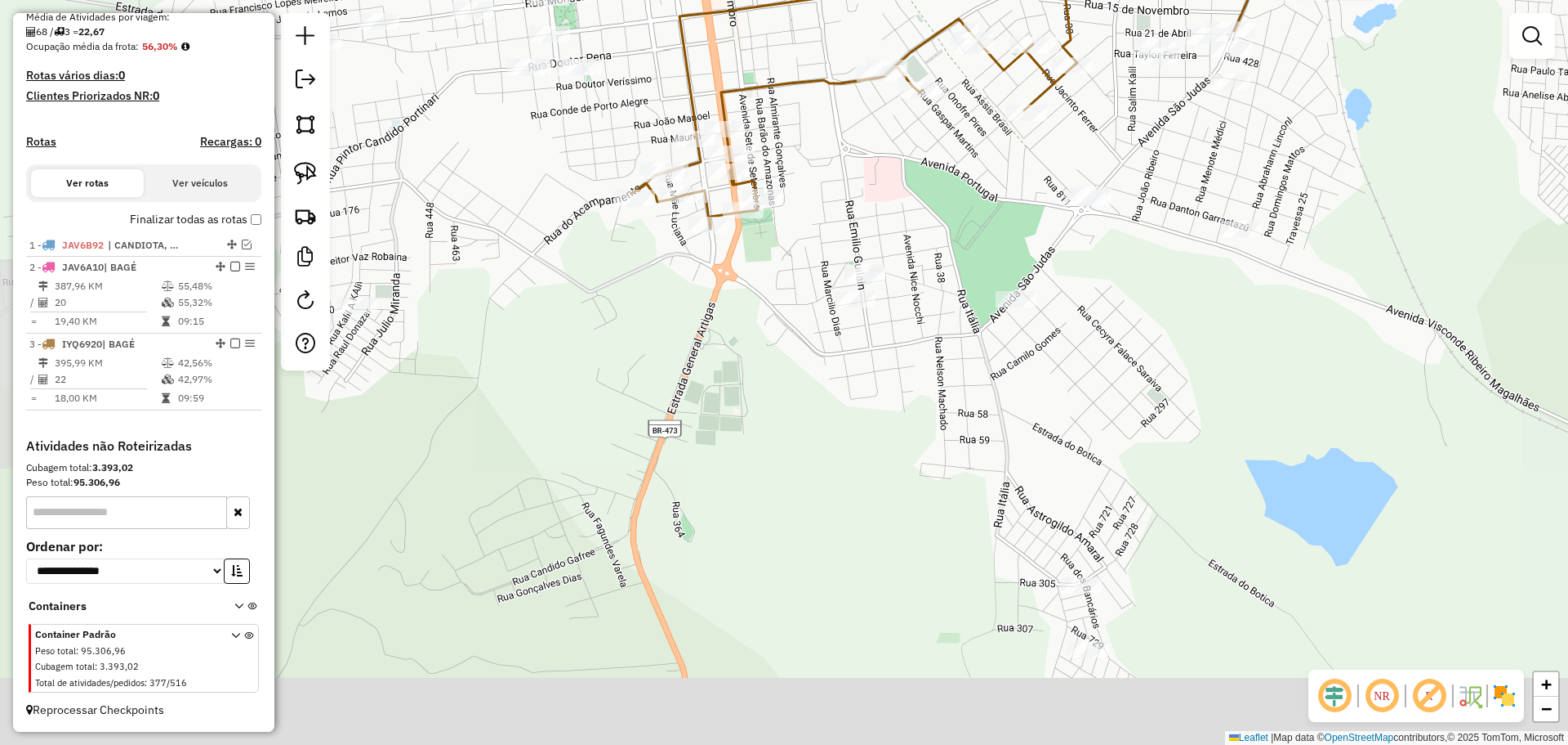
drag, startPoint x: 659, startPoint y: 441, endPoint x: 1017, endPoint y: 204, distance: 429.3
click at [1017, 204] on div "Janela de atendimento Grade de atendimento Capacidade Transportadoras Veículos …" at bounding box center [784, 372] width 1568 height 745
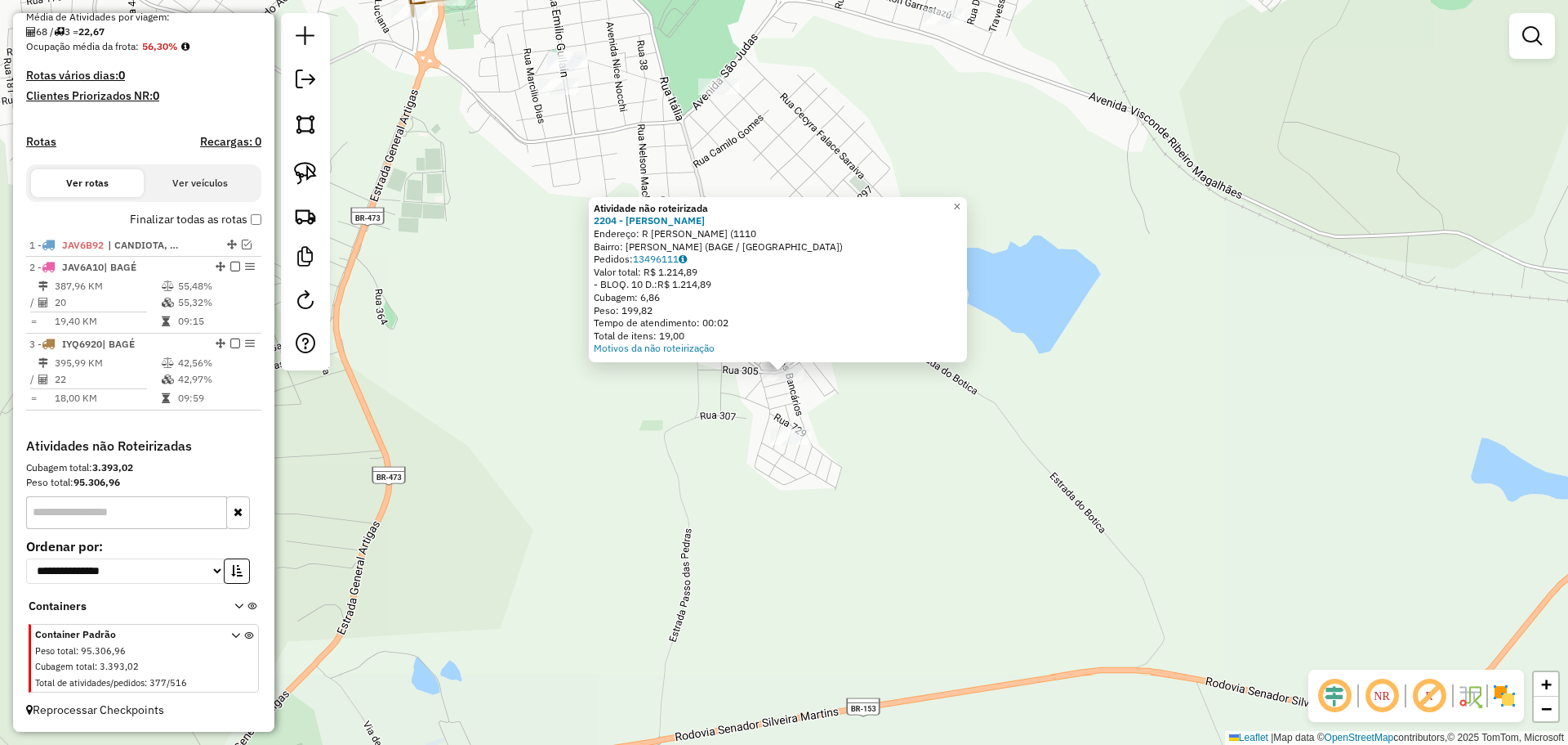
click at [690, 434] on div "Atividade não roteirizada 2204 - ANTONIO DINARTE PERE Endereço: R PAULO JORGE B…" at bounding box center [784, 372] width 1568 height 745
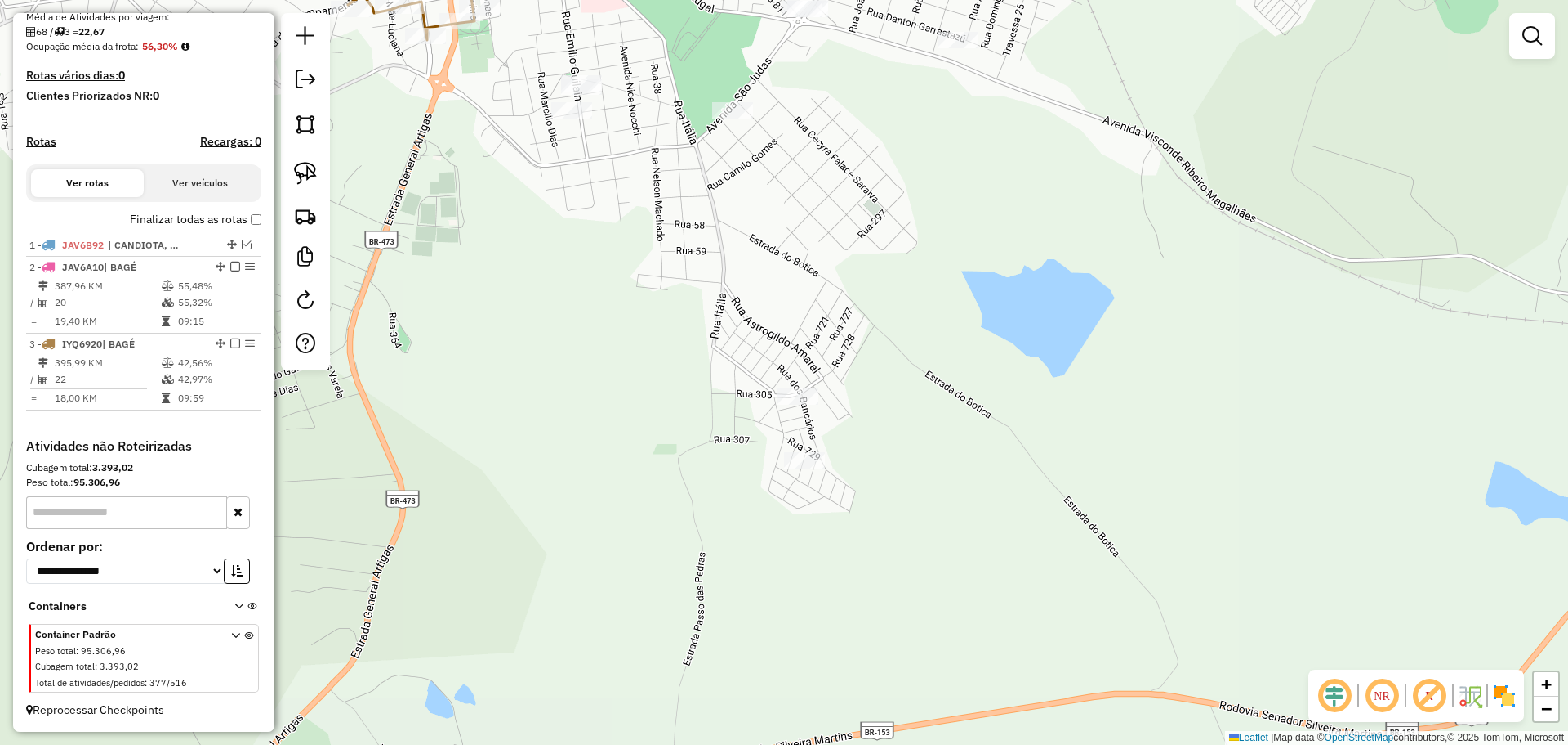
drag, startPoint x: 678, startPoint y: 442, endPoint x: 733, endPoint y: 560, distance: 130.2
click at [729, 559] on div "Janela de atendimento Grade de atendimento Capacidade Transportadoras Veículos …" at bounding box center [784, 372] width 1568 height 745
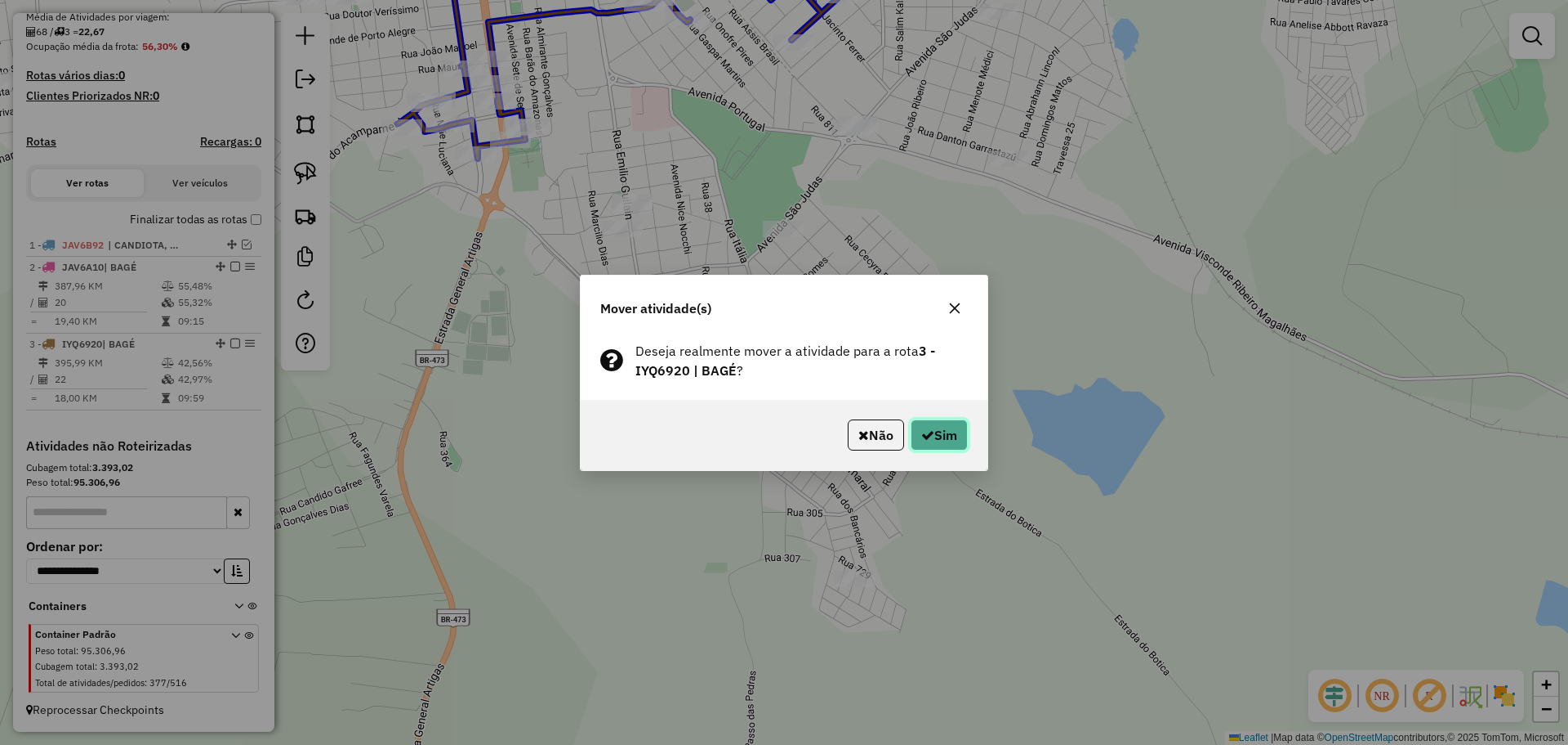
click at [934, 434] on button "Sim" at bounding box center [939, 435] width 57 height 31
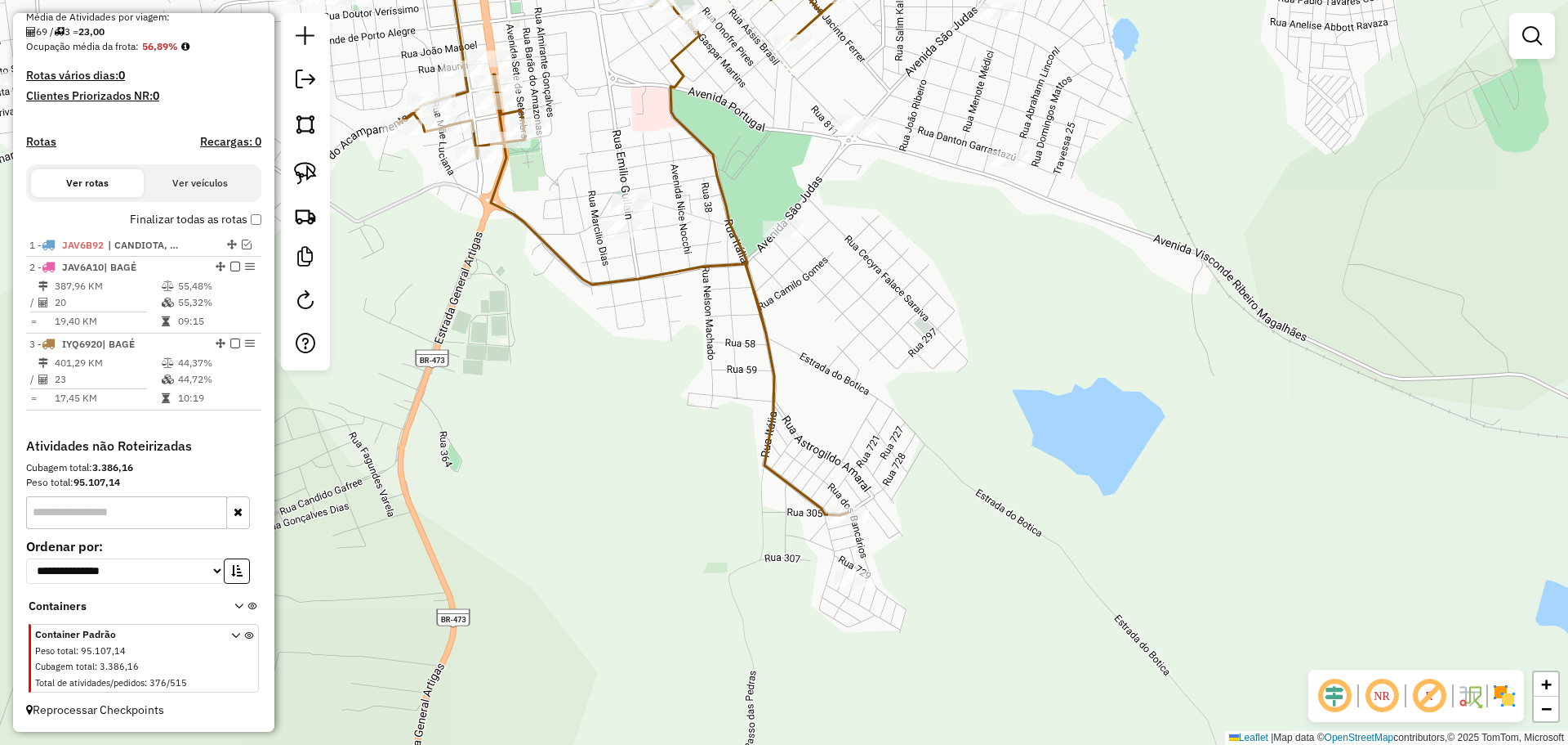
click at [680, 466] on div "Janela de atendimento Grade de atendimento Capacidade Transportadoras Veículos …" at bounding box center [784, 372] width 1568 height 745
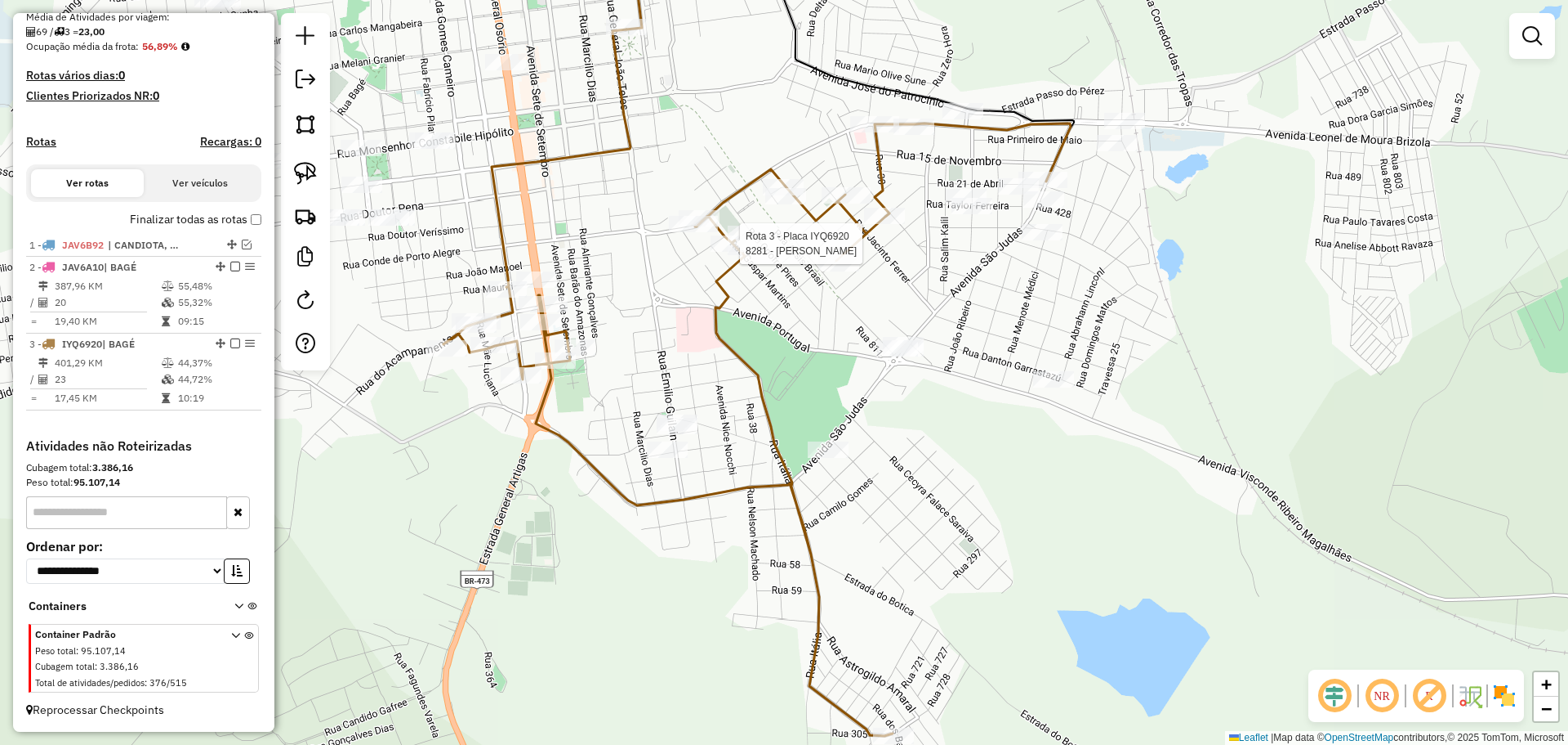
select select "**********"
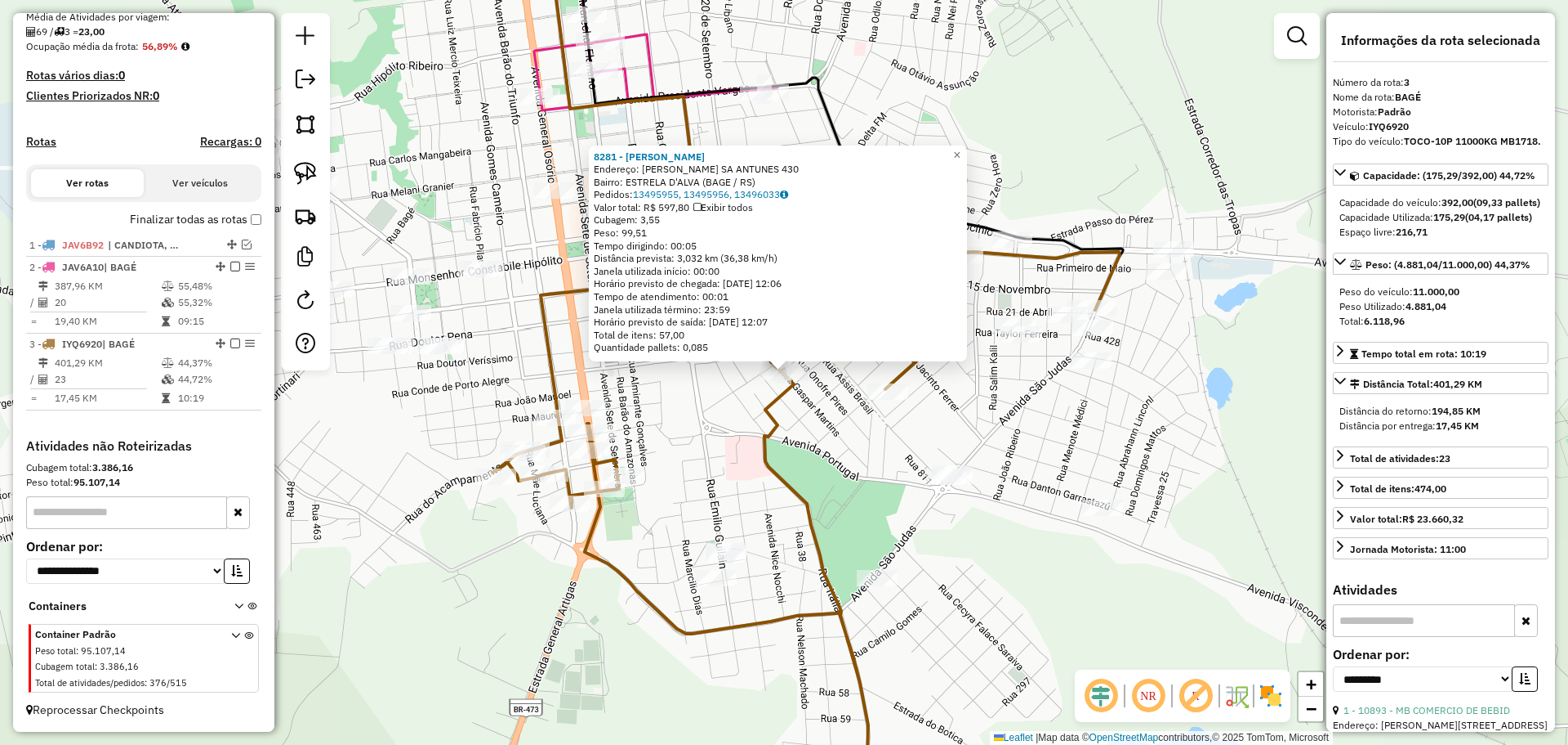
click at [667, 634] on div "8281 - Tainara Machado Carr Endereço: R FRANCISCO SA ANTUNES 430 Bairro: ESTREL…" at bounding box center [784, 372] width 1568 height 745
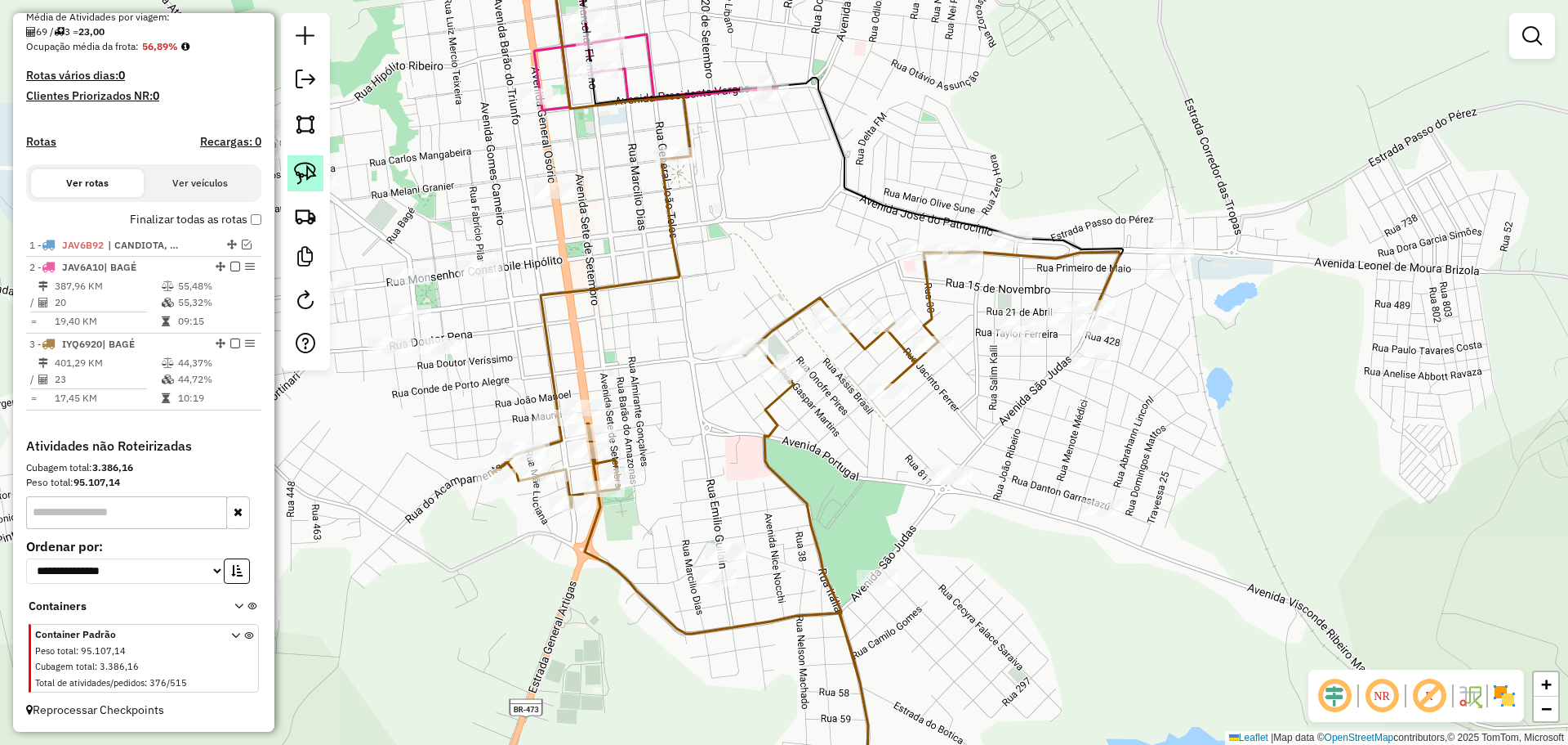
click at [314, 169] on img at bounding box center [305, 173] width 23 height 23
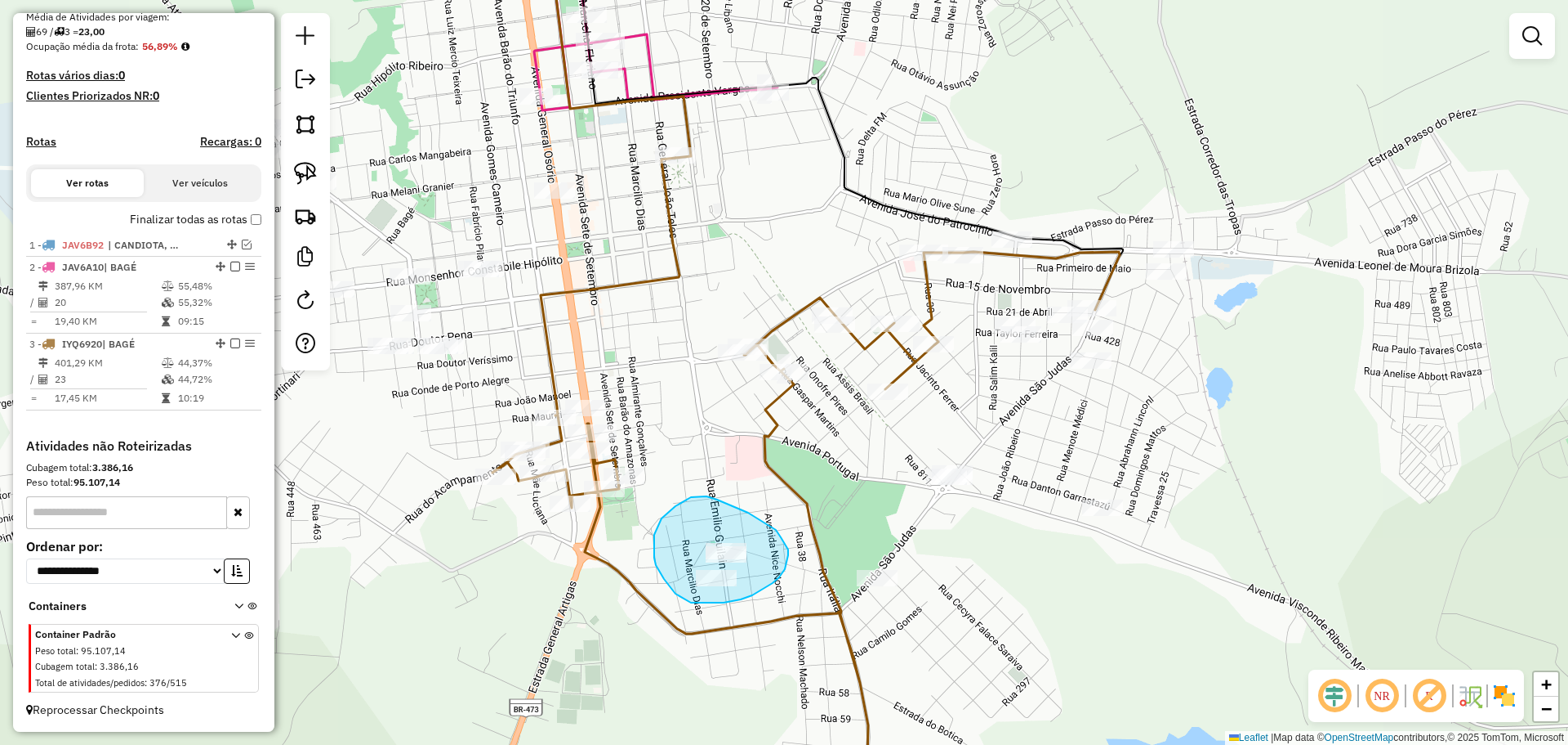
drag, startPoint x: 776, startPoint y: 530, endPoint x: 788, endPoint y: 545, distance: 19.2
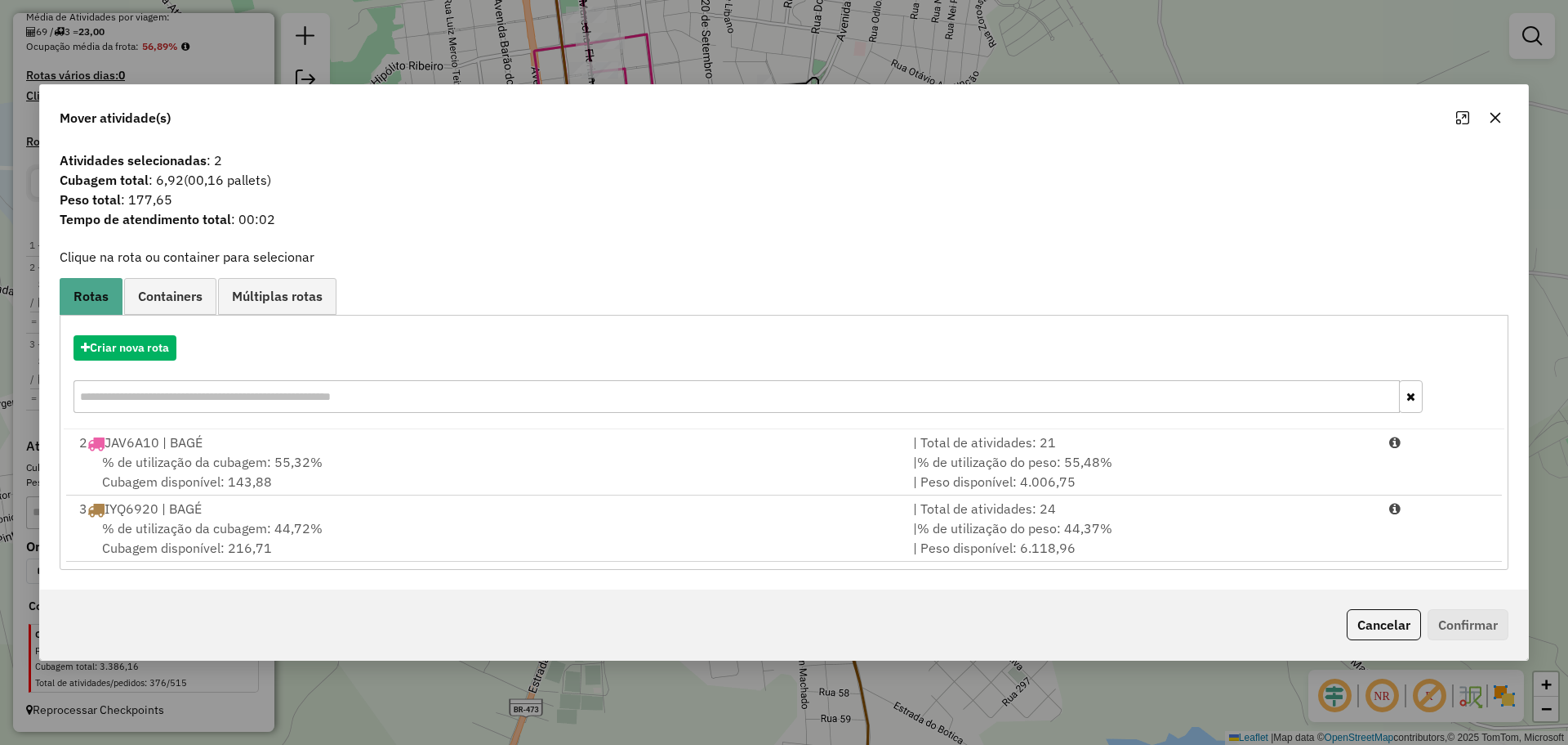
click at [1502, 119] on button "button" at bounding box center [1495, 118] width 26 height 26
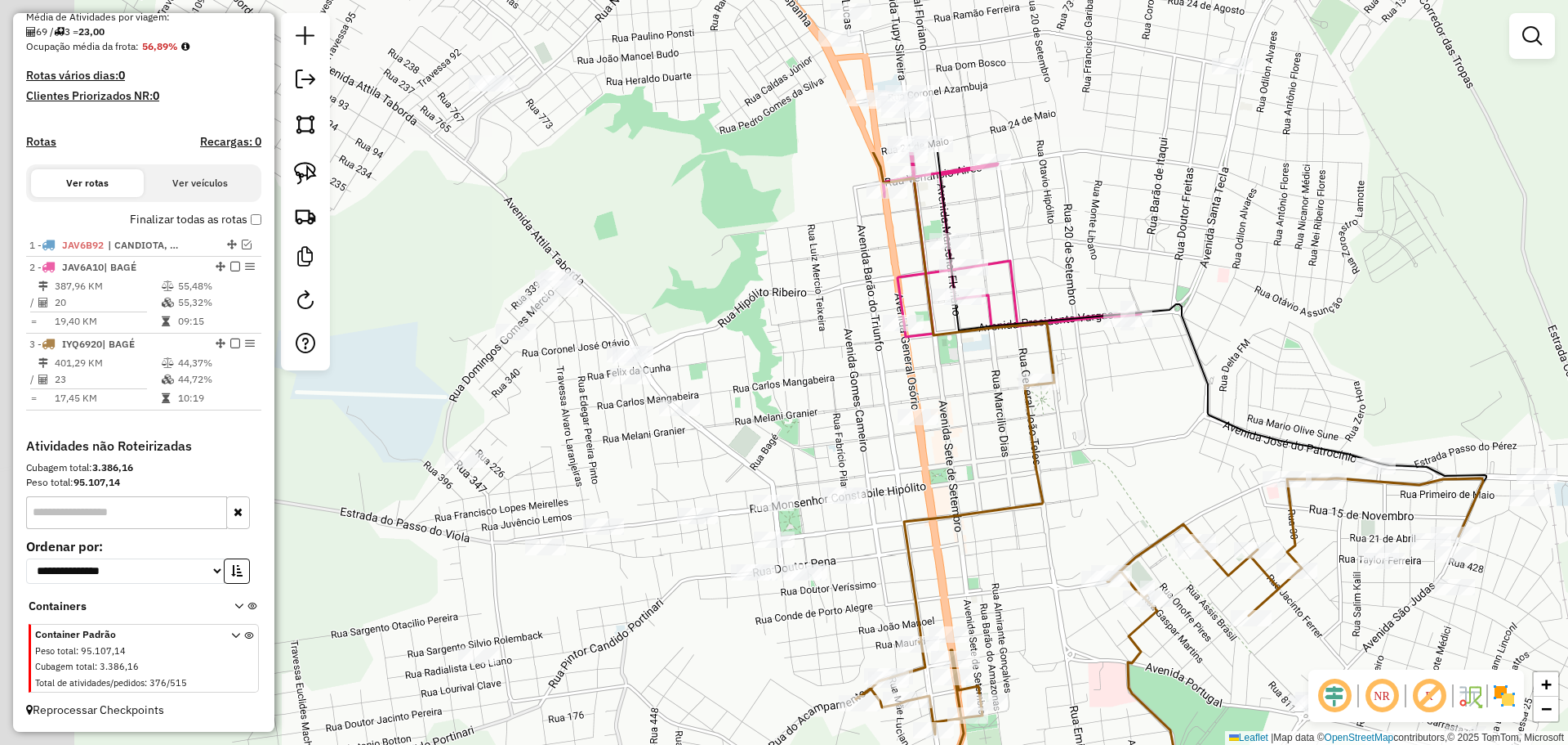
drag, startPoint x: 774, startPoint y: 322, endPoint x: 1127, endPoint y: 461, distance: 379.4
click at [1127, 461] on div "Janela de atendimento Grade de atendimento Capacidade Transportadoras Veículos …" at bounding box center [784, 372] width 1568 height 745
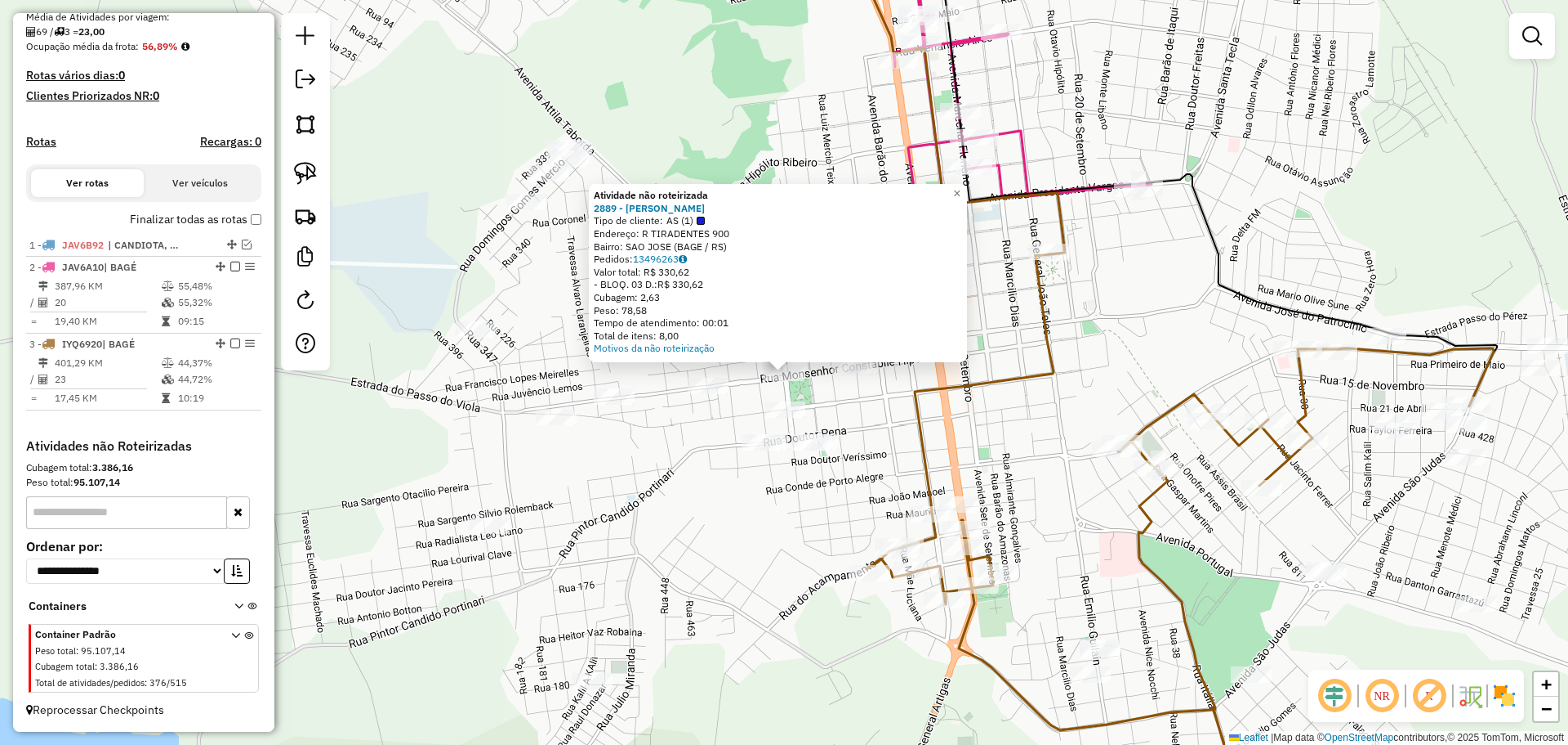
click at [907, 456] on div "Atividade não roteirizada 2889 - JOSE LUIZ SGARABOTTO Tipo de cliente: AS (1) E…" at bounding box center [784, 372] width 1568 height 745
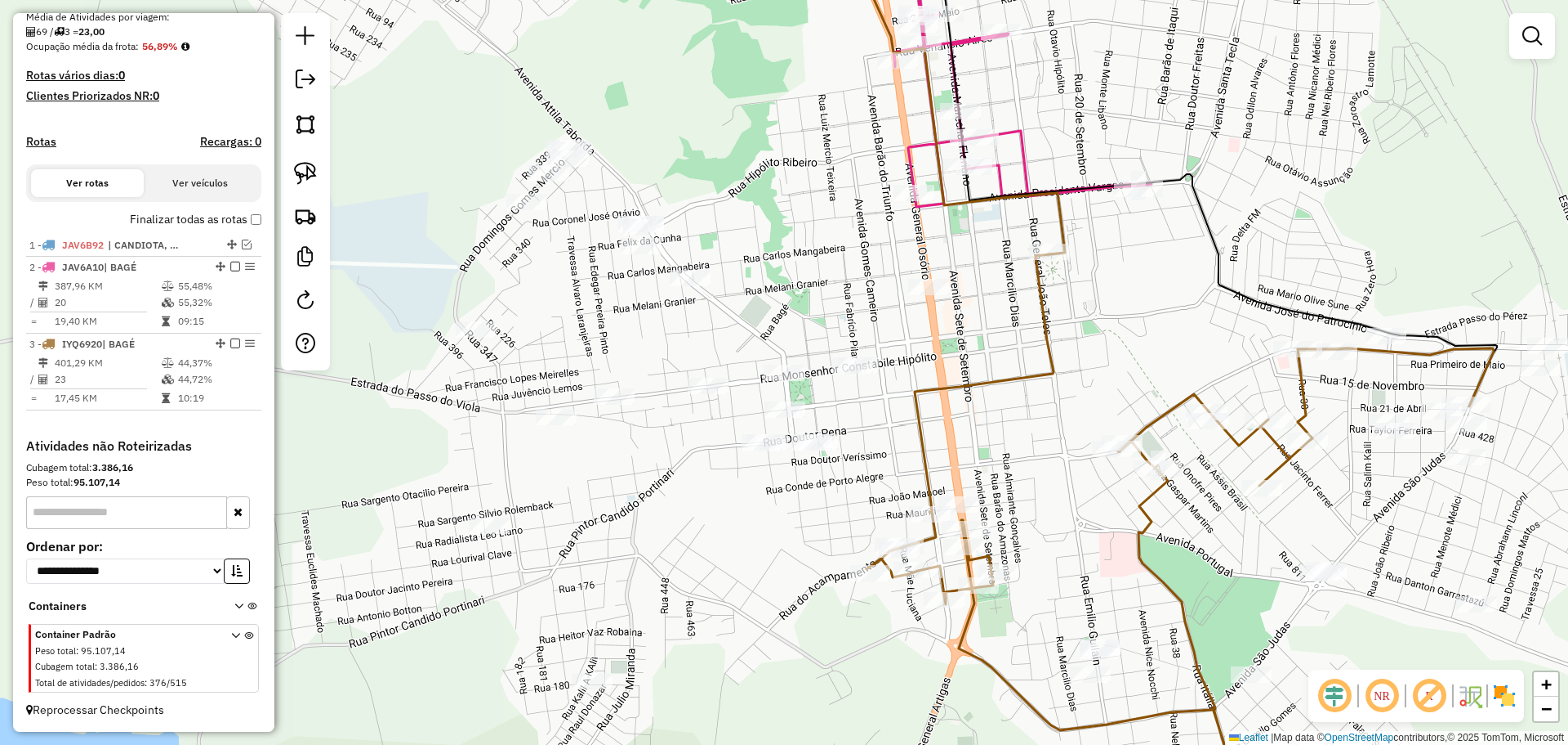
click at [870, 378] on div "Janela de atendimento Grade de atendimento Capacidade Transportadoras Veículos …" at bounding box center [784, 372] width 1568 height 745
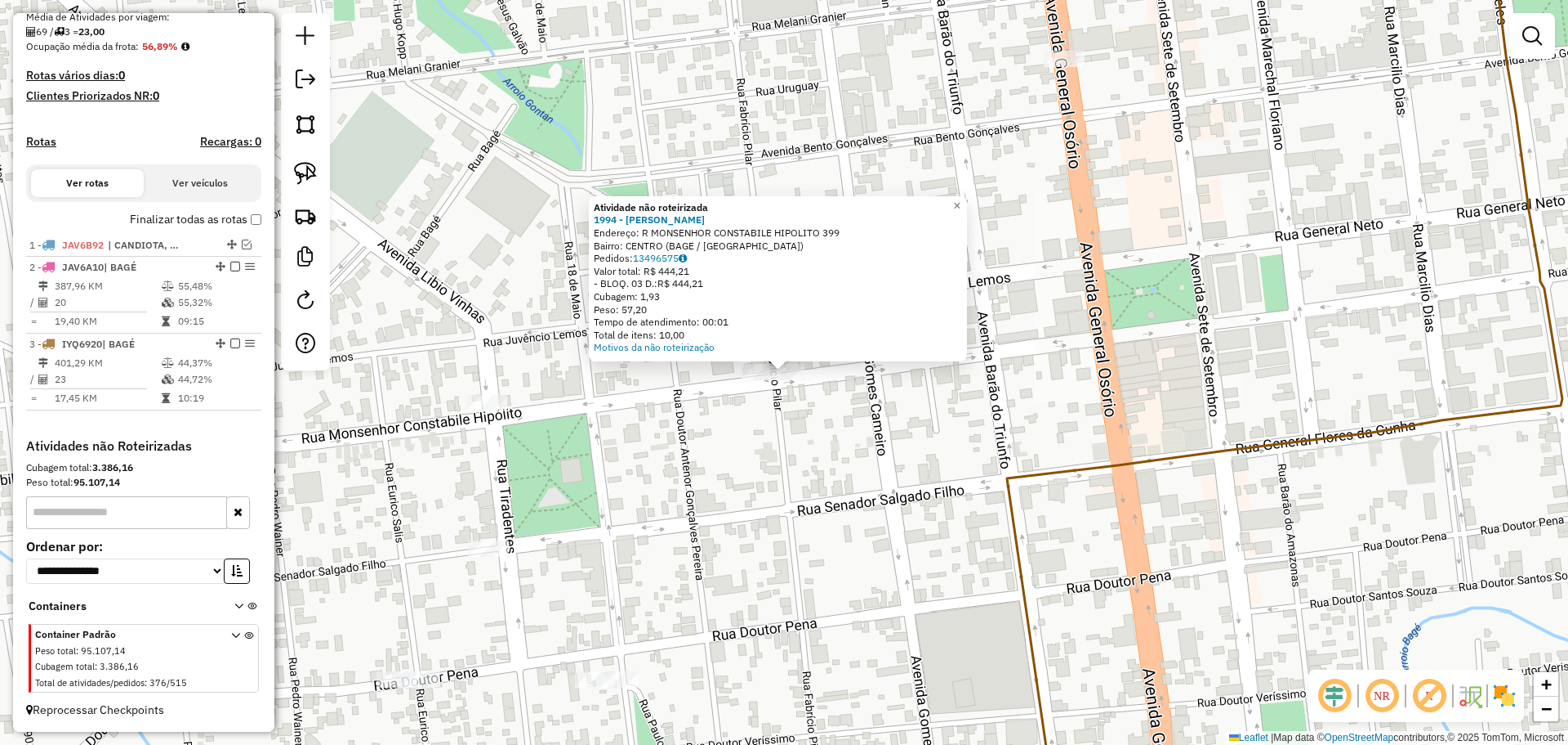
click at [848, 423] on div "Atividade não roteirizada 1994 - DARLIN CRISTIANE AVI Endereço: R MONSENHOR CON…" at bounding box center [784, 372] width 1568 height 745
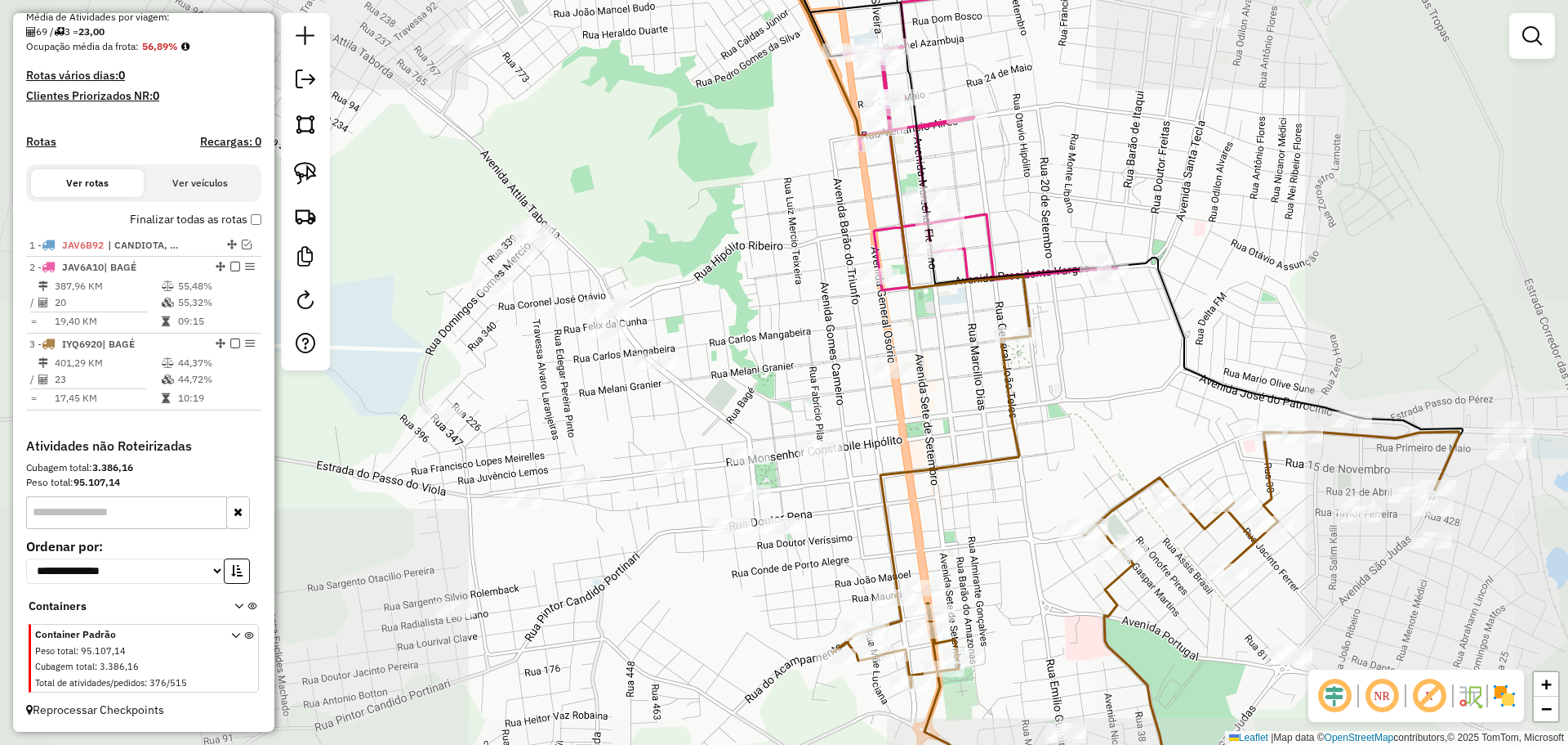
drag, startPoint x: 944, startPoint y: 378, endPoint x: 885, endPoint y: 458, distance: 99.4
click at [885, 458] on div "Janela de atendimento Grade de atendimento Capacidade Transportadoras Veículos …" at bounding box center [784, 372] width 1568 height 745
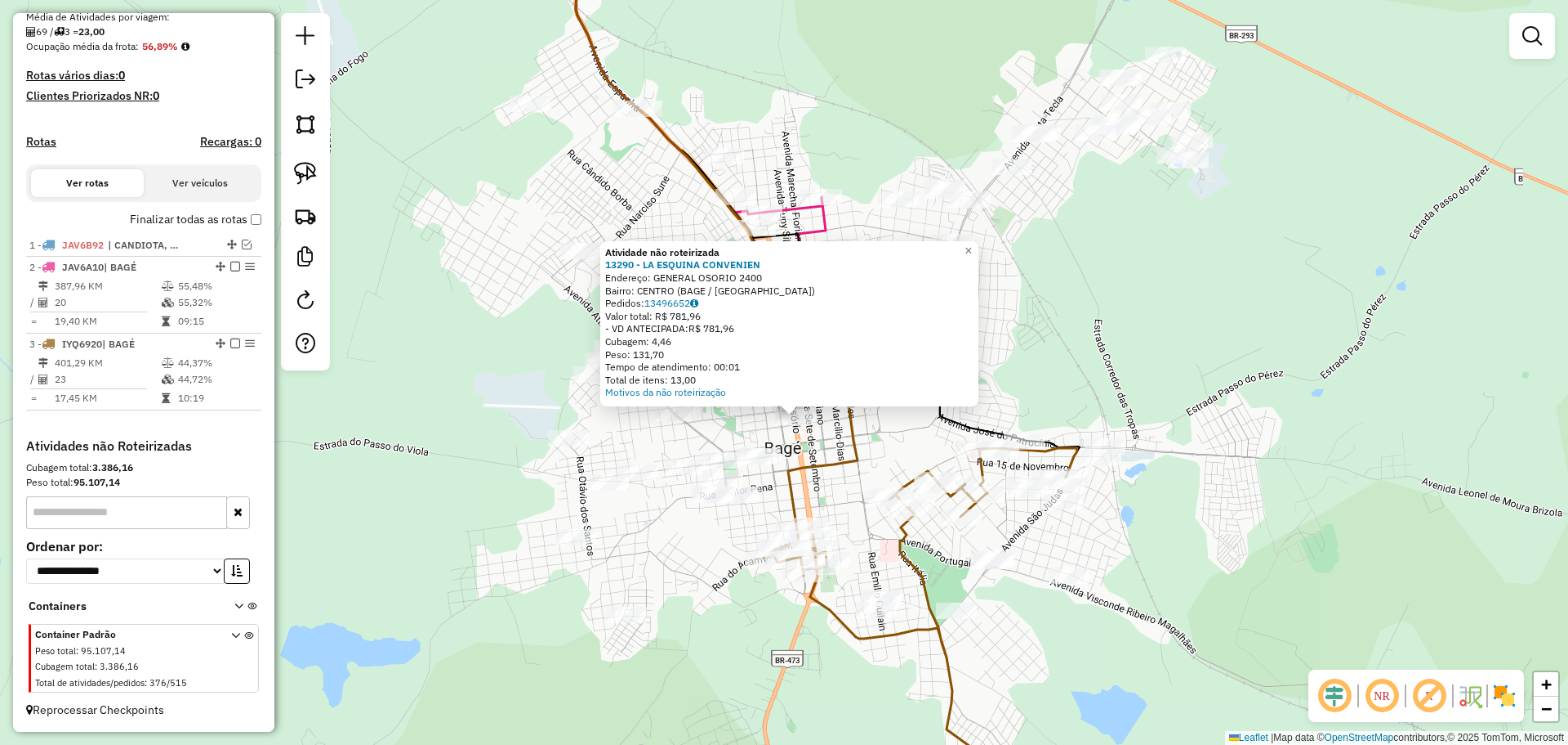
click at [848, 494] on div "Atividade não roteirizada 13290 - LA ESQUINA CONVENIEN Endereço: GENERAL OSORIO…" at bounding box center [784, 372] width 1568 height 745
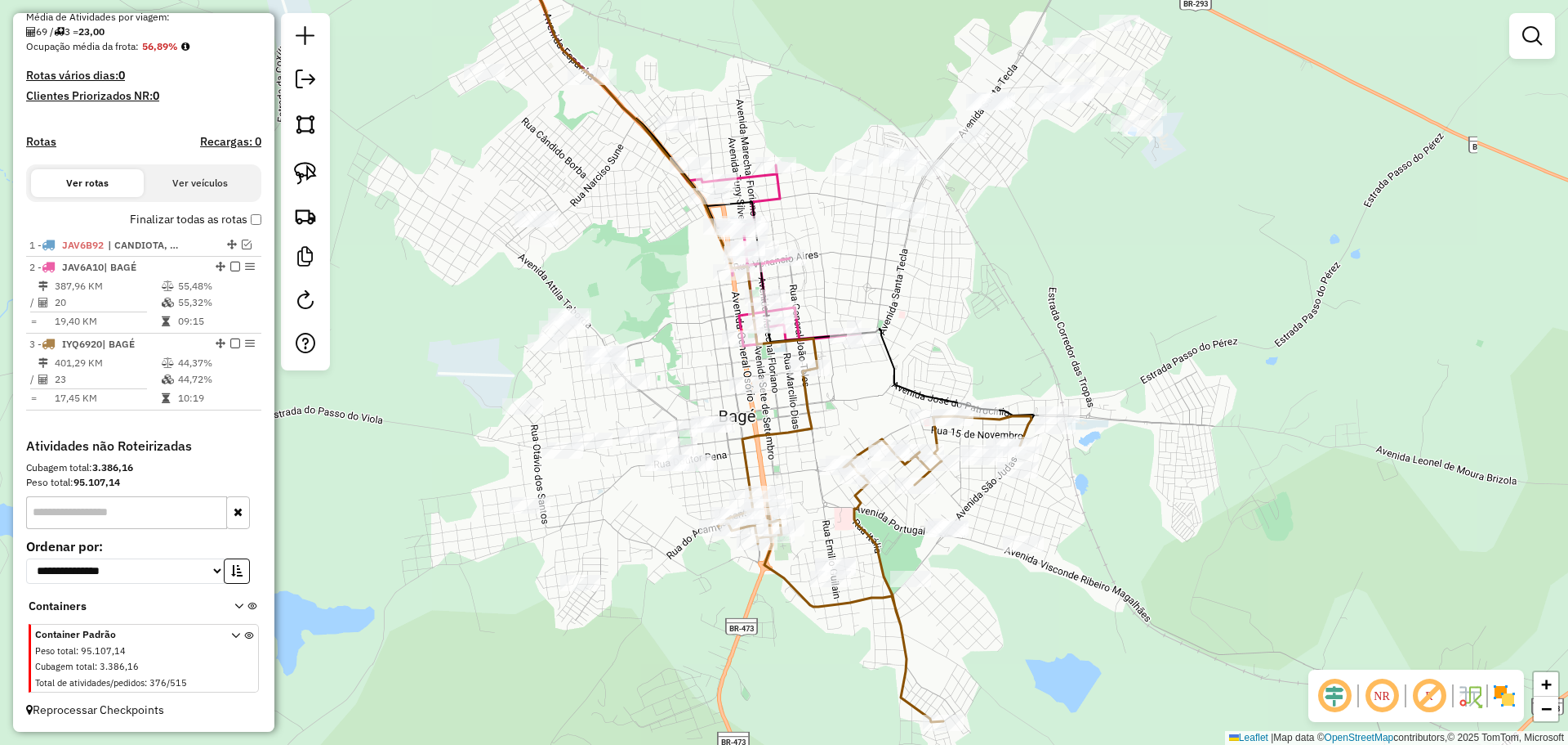
drag, startPoint x: 848, startPoint y: 494, endPoint x: 785, endPoint y: 453, distance: 75.2
click at [785, 453] on div "Janela de atendimento Grade de atendimento Capacidade Transportadoras Veículos …" at bounding box center [784, 372] width 1568 height 745
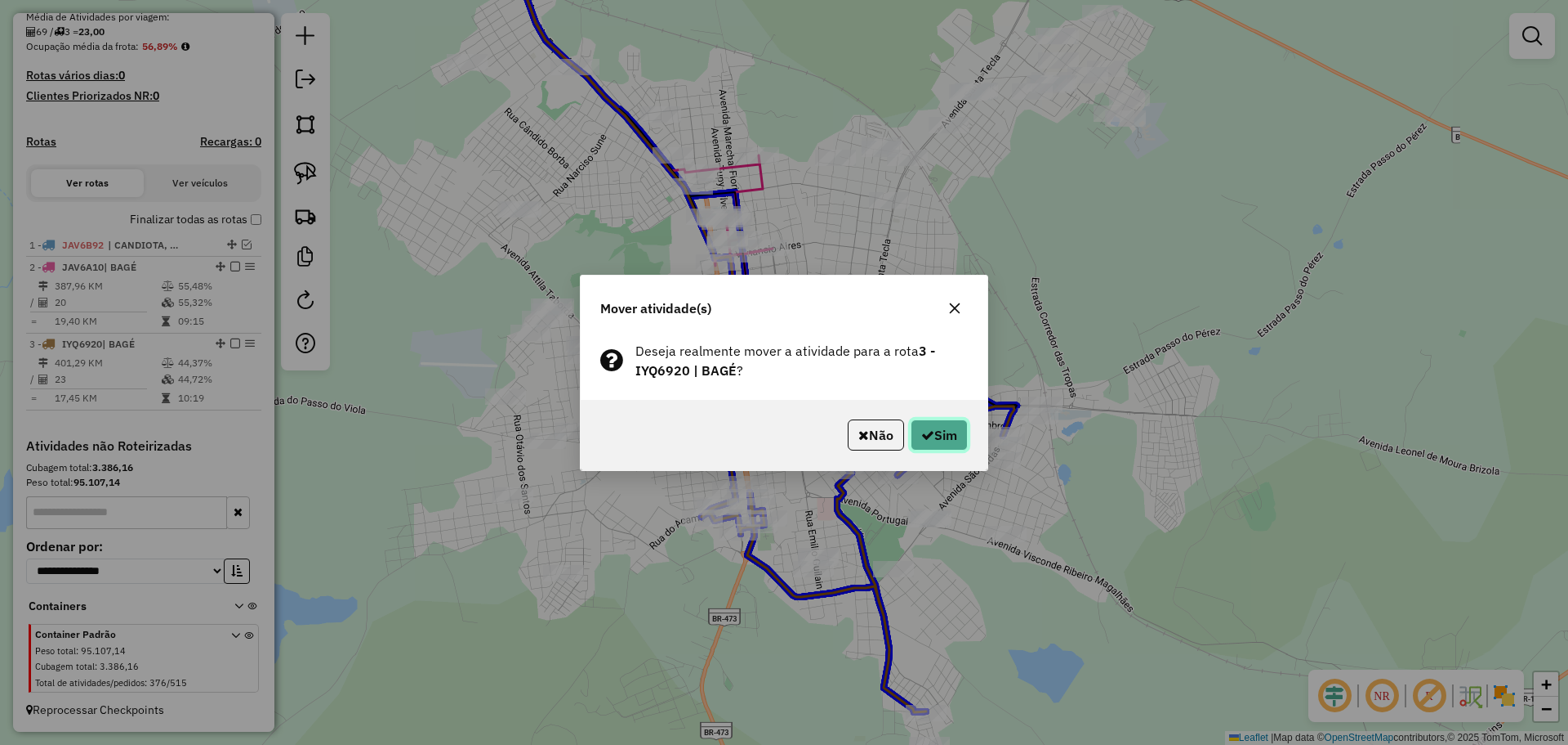
click at [948, 434] on button "Sim" at bounding box center [939, 435] width 57 height 31
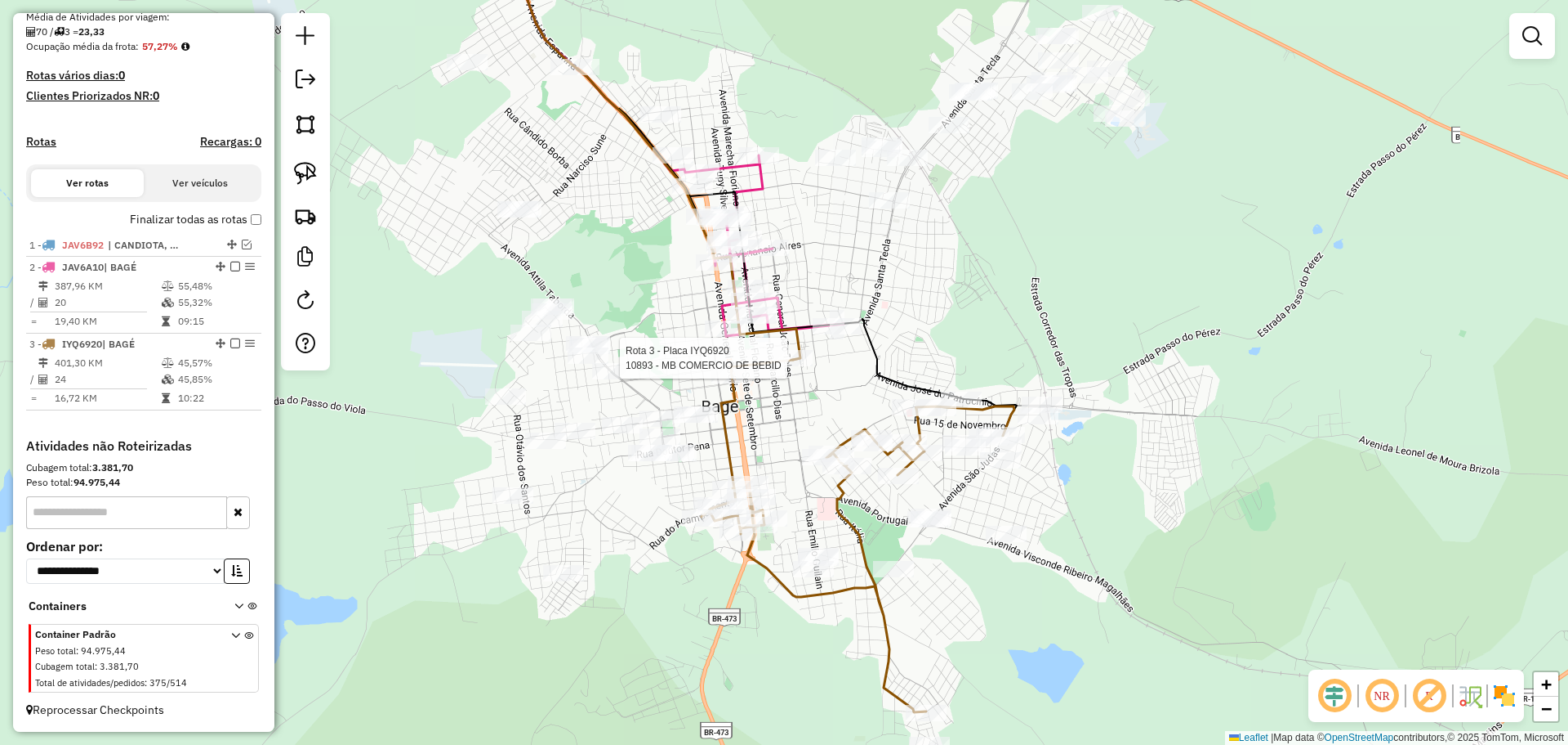
select select "**********"
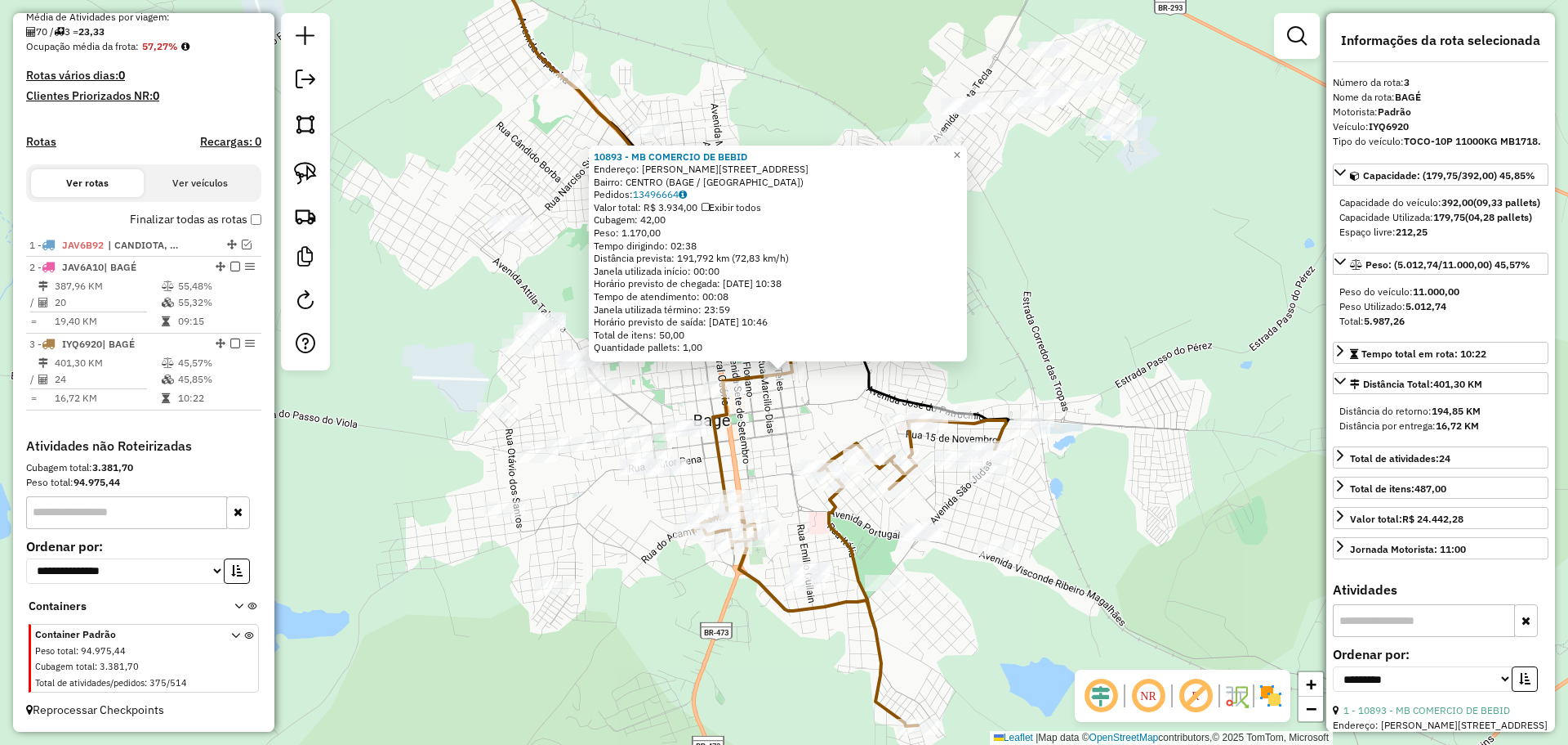
click at [762, 439] on div "10893 - MB COMERCIO DE BEBID Endereço: R ISMAEL SOARES 362 Bairro: CENTRO (BAGE…" at bounding box center [784, 372] width 1568 height 745
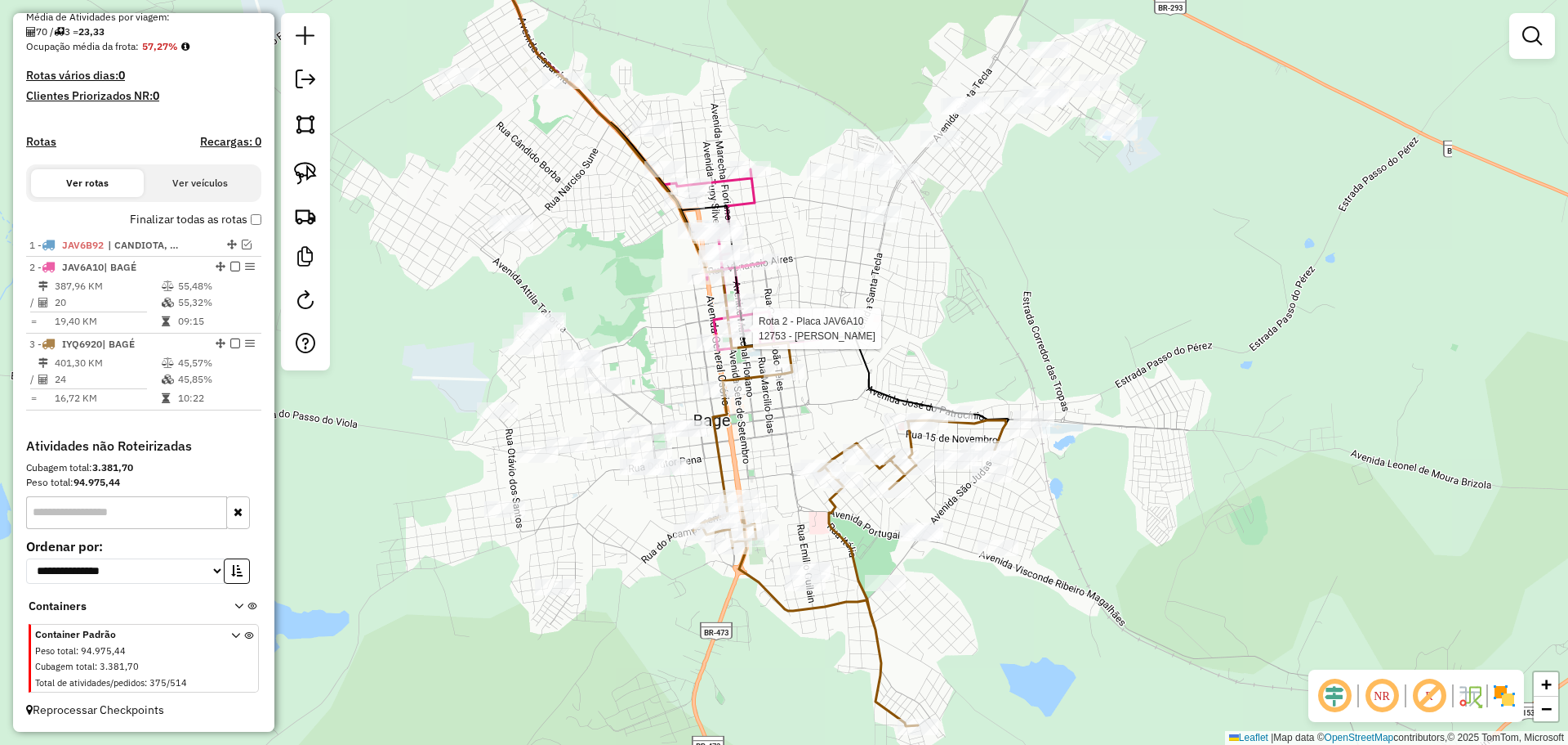
select select "**********"
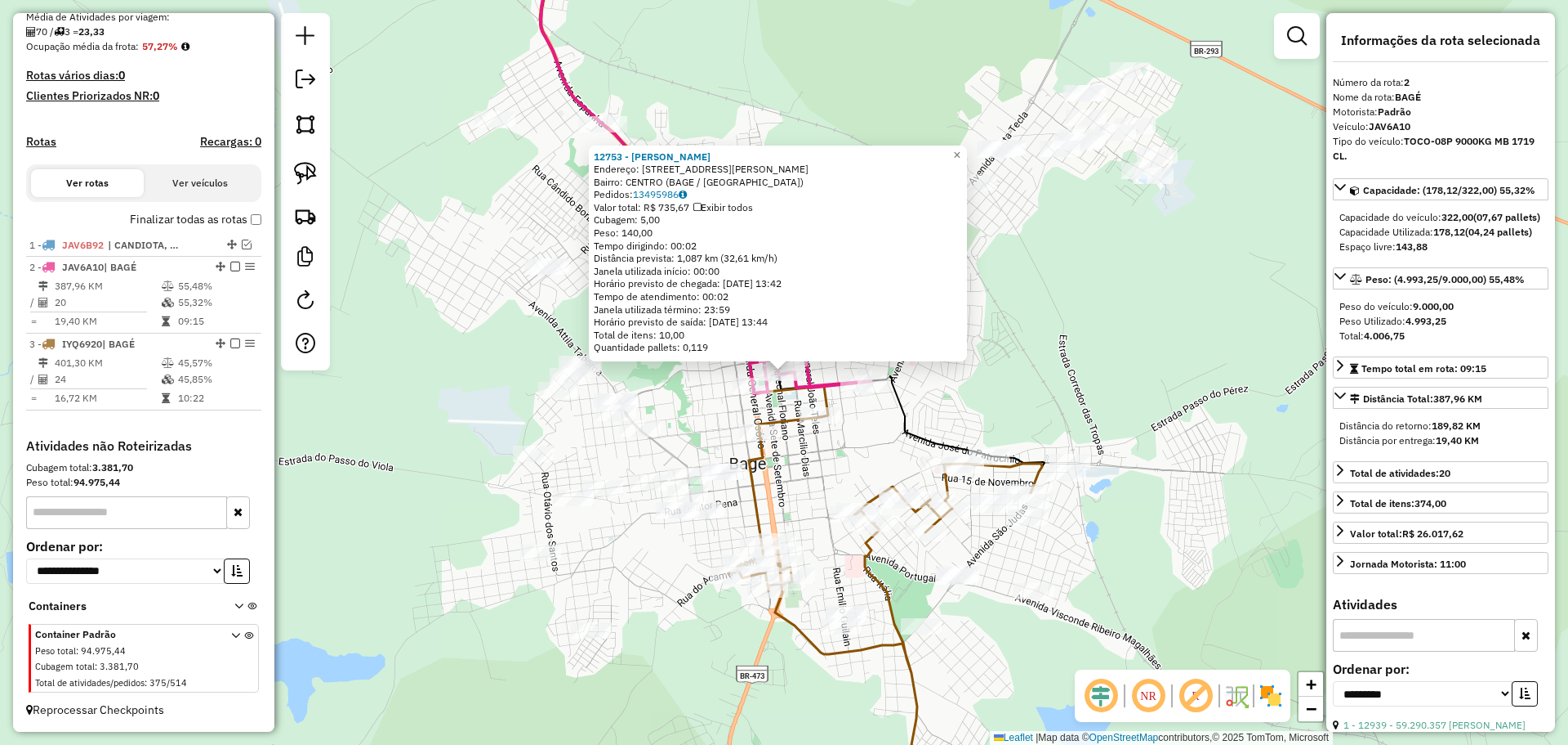
click at [700, 421] on div "12753 - GRACIANO ARISTIMUNHA Endereço: R MARECHAL DEODORO 330 Bairro: CENTRO (B…" at bounding box center [784, 372] width 1568 height 745
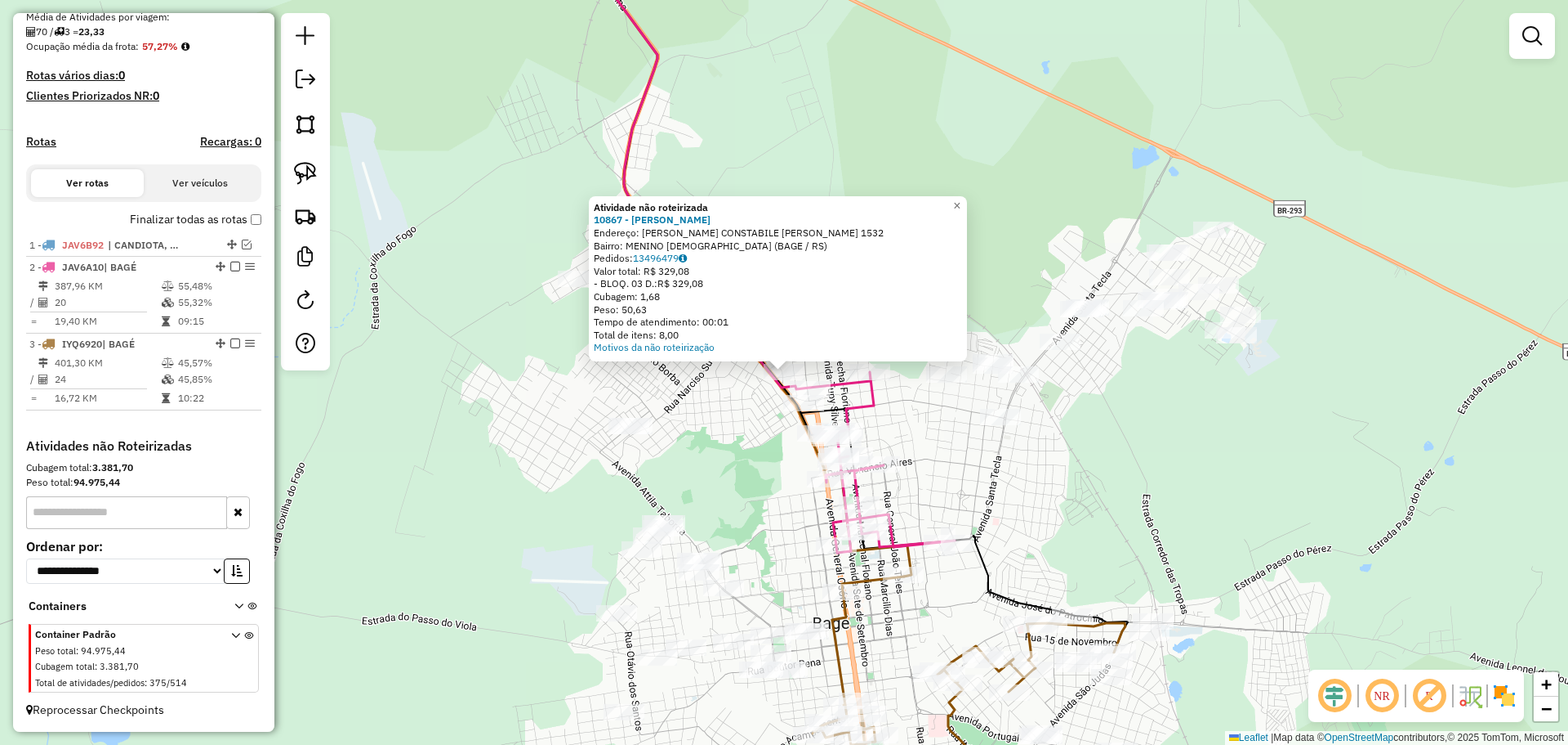
drag, startPoint x: 707, startPoint y: 446, endPoint x: 760, endPoint y: 382, distance: 83.1
click at [707, 446] on div "Atividade não roteirizada 10867 - RANIERI LEMOS MOLINZ Endereço: R MONSENHOR CO…" at bounding box center [784, 372] width 1568 height 745
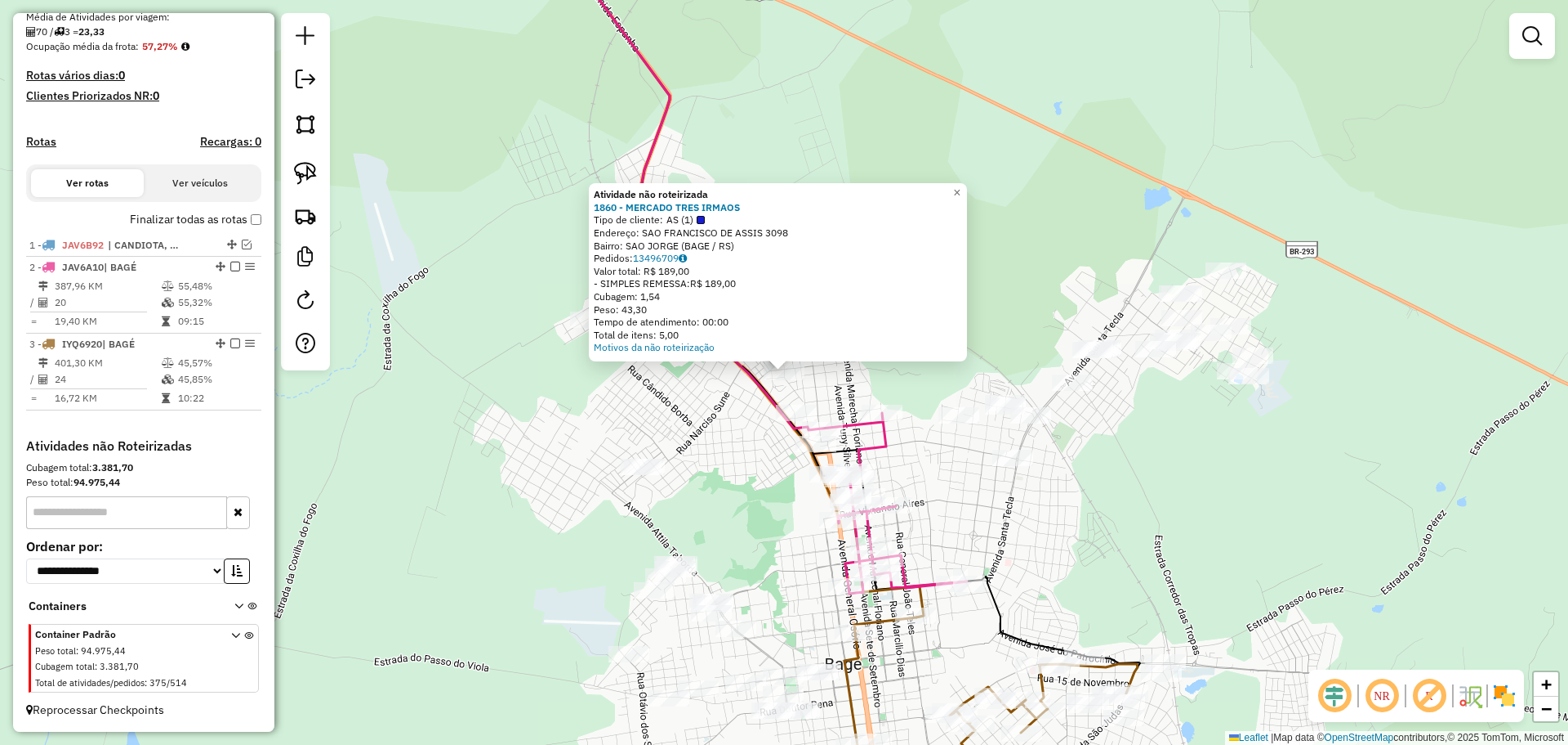
click at [755, 412] on div "Atividade não roteirizada 1860 - MERCADO TRES IRMAOS Tipo de cliente: AS (1) En…" at bounding box center [784, 372] width 1568 height 745
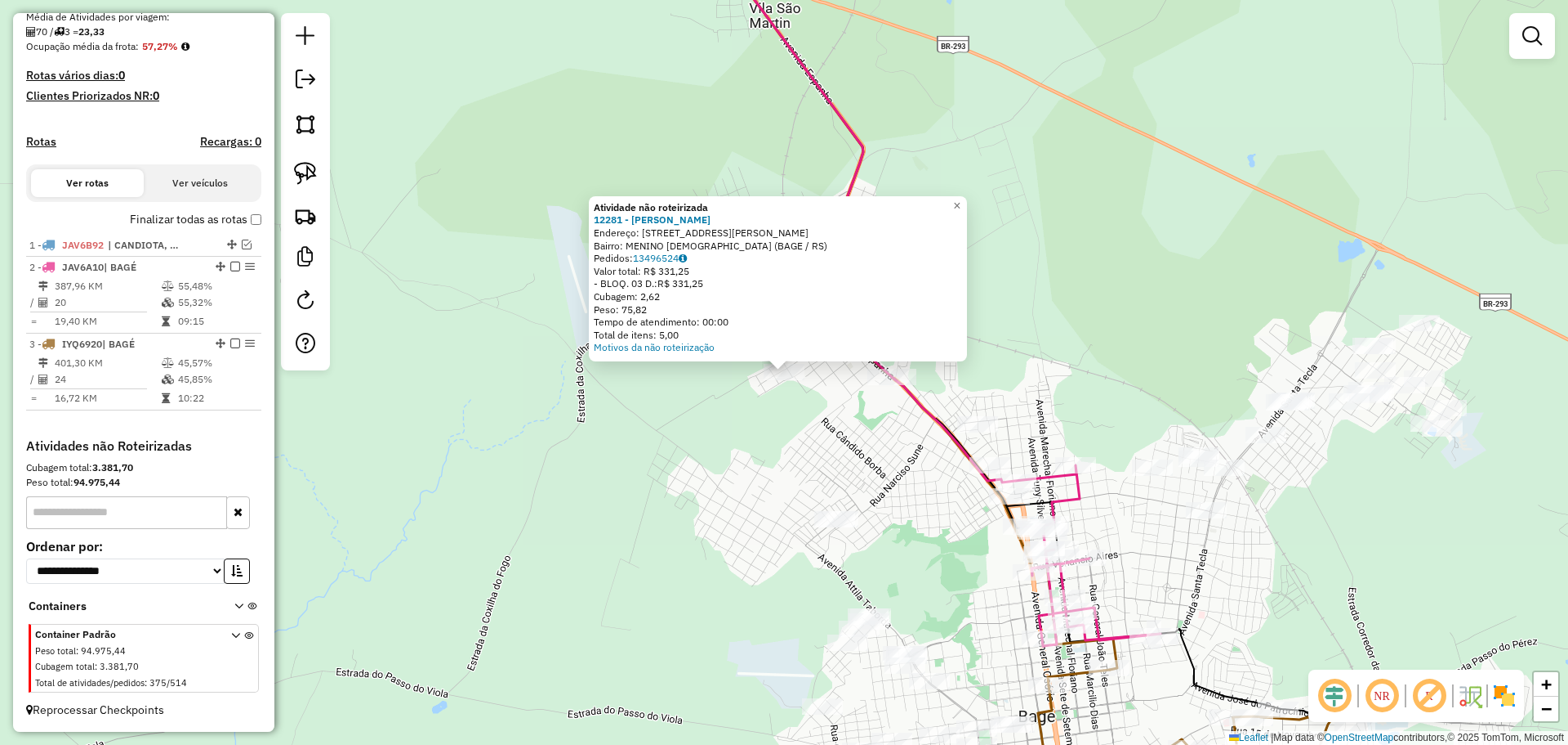
click at [878, 467] on div "Atividade não roteirizada 12281 - TIAGO FERREIRA CHAVE Endereço: R PROFESSORA M…" at bounding box center [784, 372] width 1568 height 745
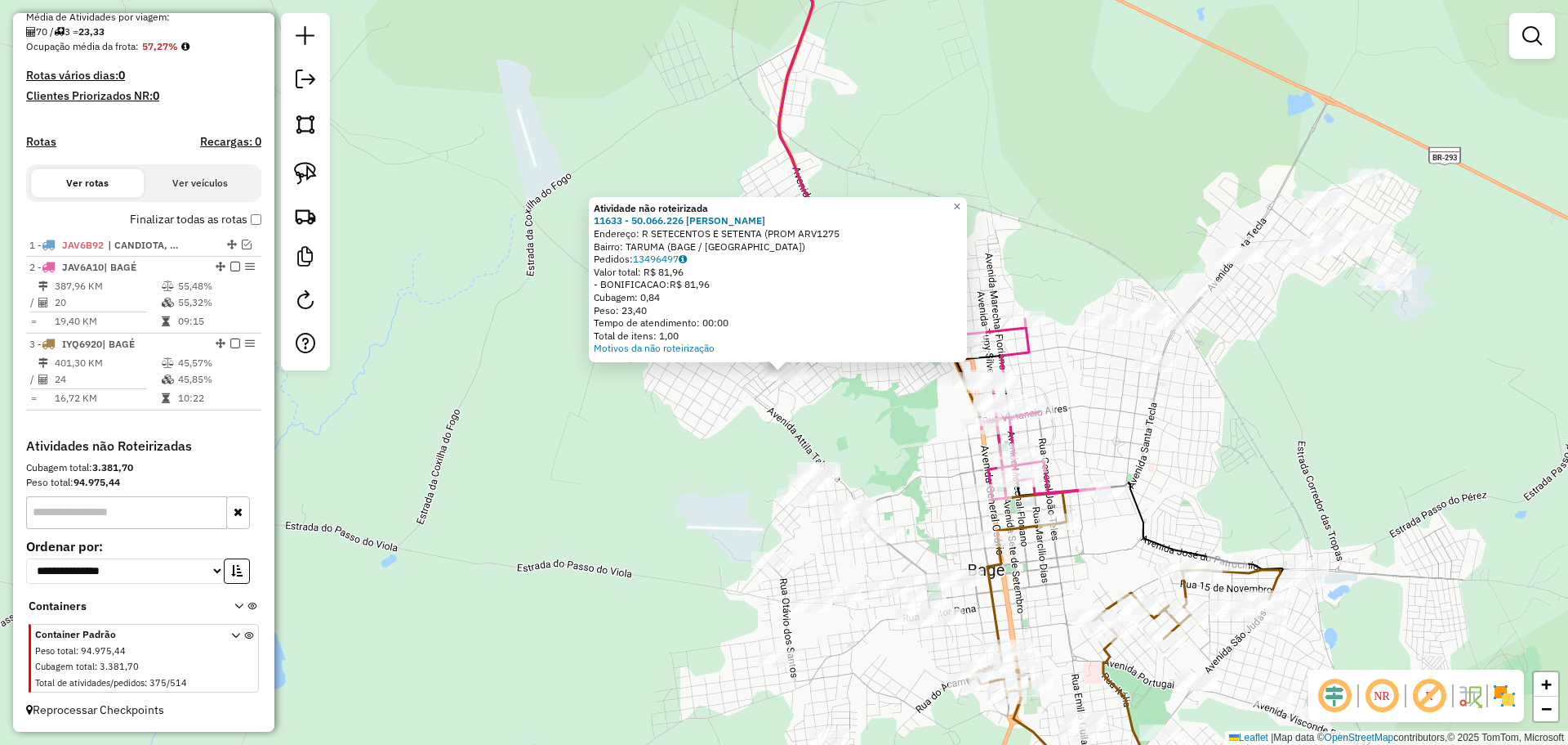
click at [897, 457] on div "Atividade não roteirizada 11633 - 50.066.226 LUIZ CARL Endereço: R SETECENTOS E…" at bounding box center [784, 372] width 1568 height 745
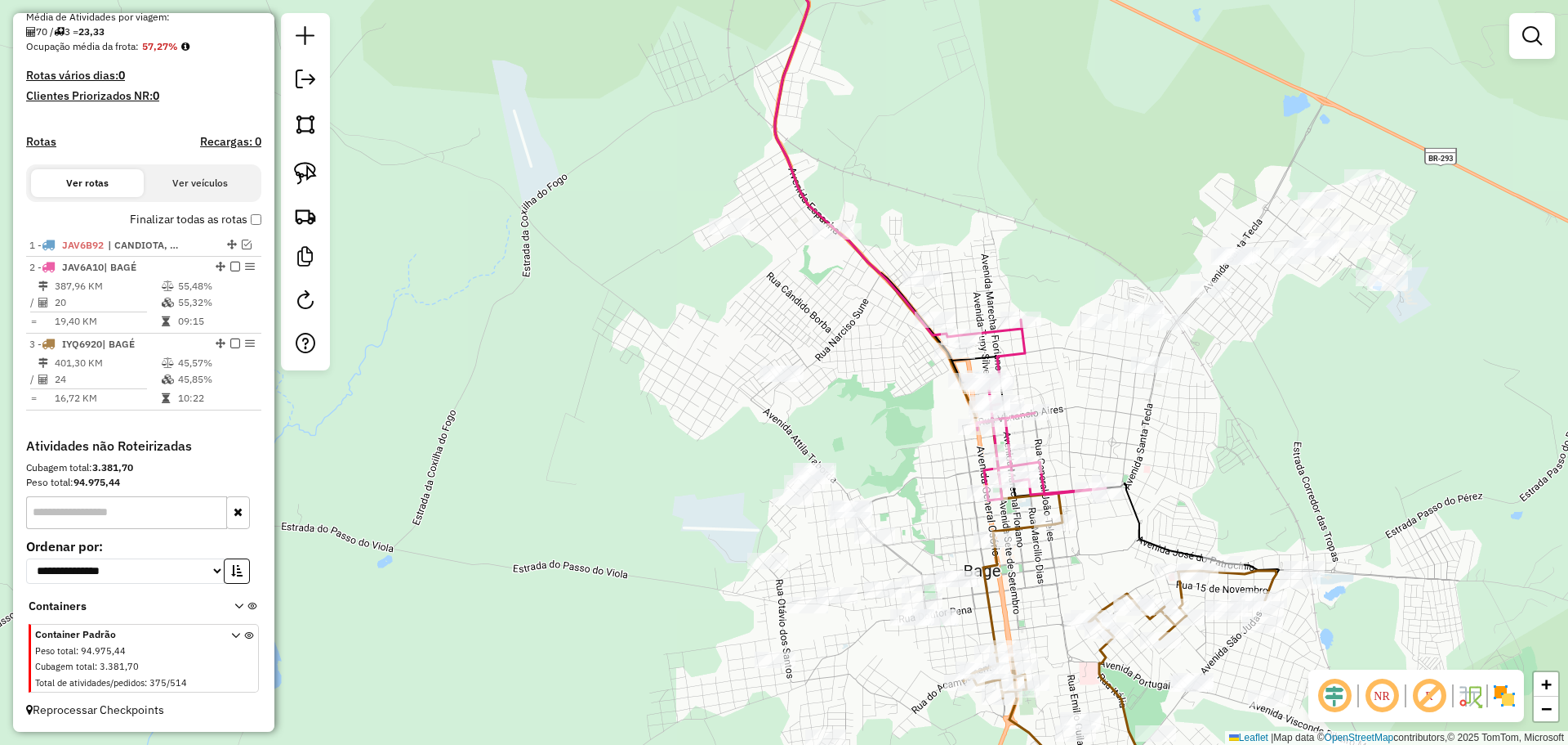
drag, startPoint x: 1109, startPoint y: 416, endPoint x: 958, endPoint y: 428, distance: 151.5
click at [958, 428] on div "Janela de atendimento Grade de atendimento Capacidade Transportadoras Veículos …" at bounding box center [784, 372] width 1568 height 745
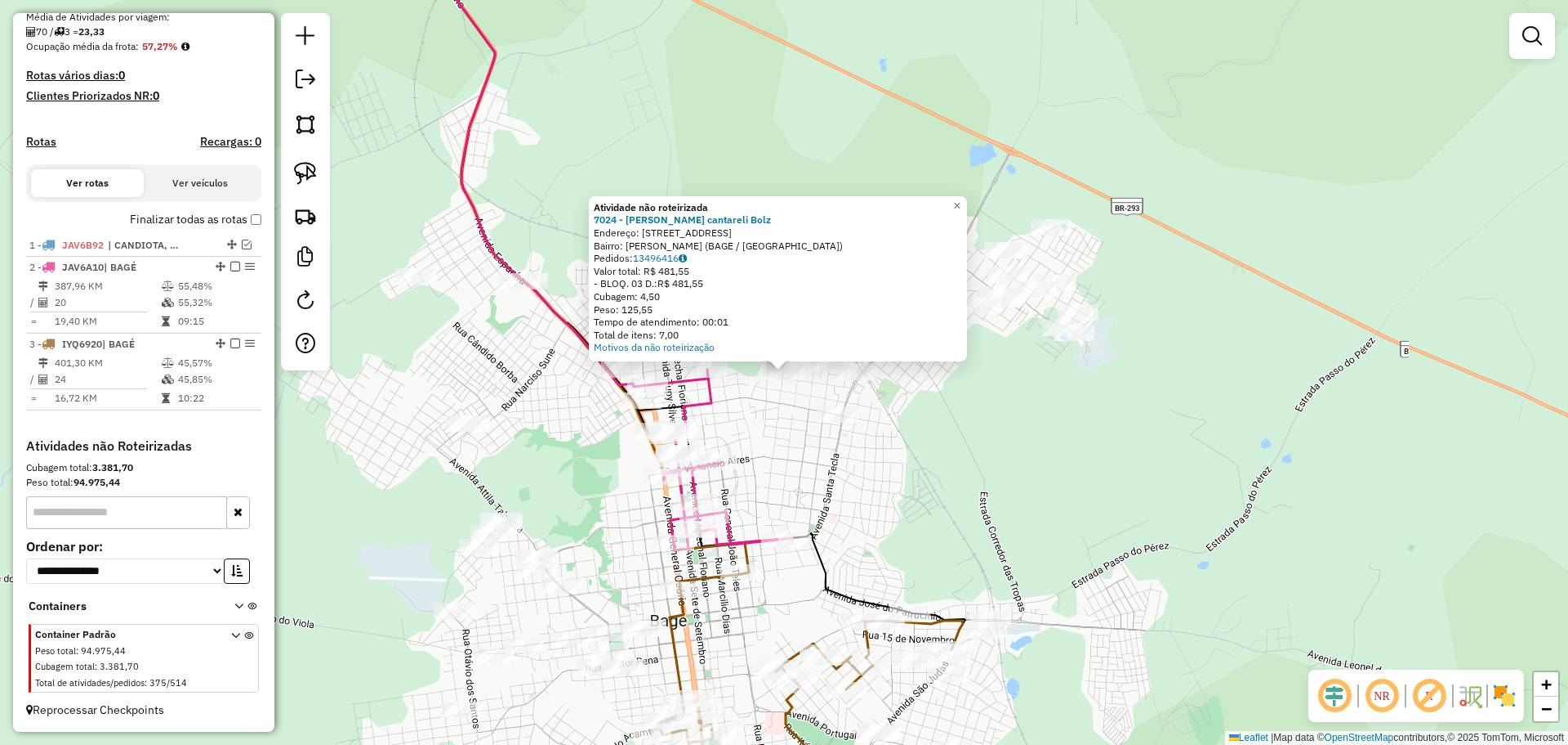
click at [802, 429] on div "Atividade não roteirizada 7024 - Clair cantareli Bolz Endereço: R MONTE LIBANO …" at bounding box center [784, 372] width 1568 height 745
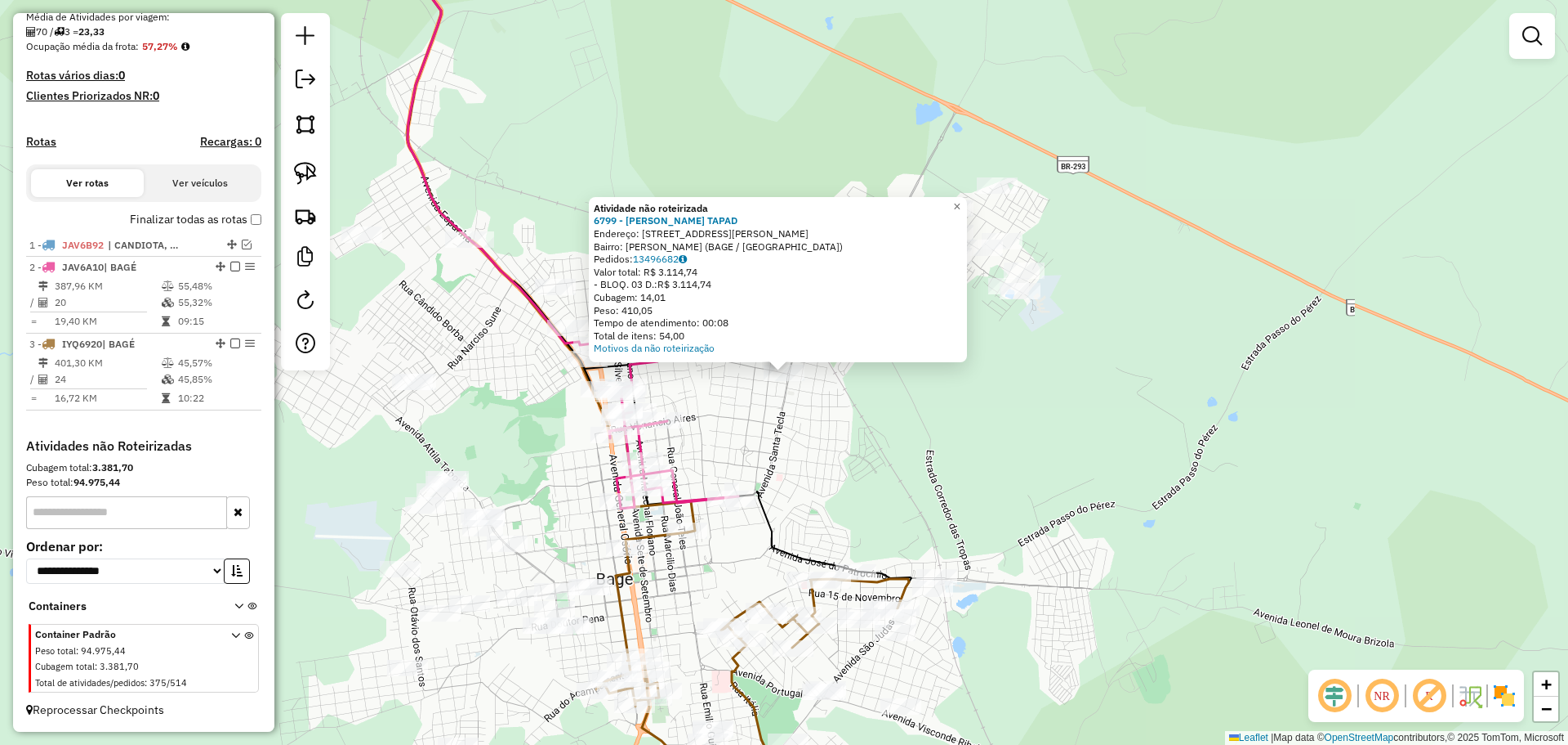
click at [790, 423] on div "Atividade não roteirizada 6799 - MANUELA GANTES TAPAD Endereço: R PAULO CORREA …" at bounding box center [784, 372] width 1568 height 745
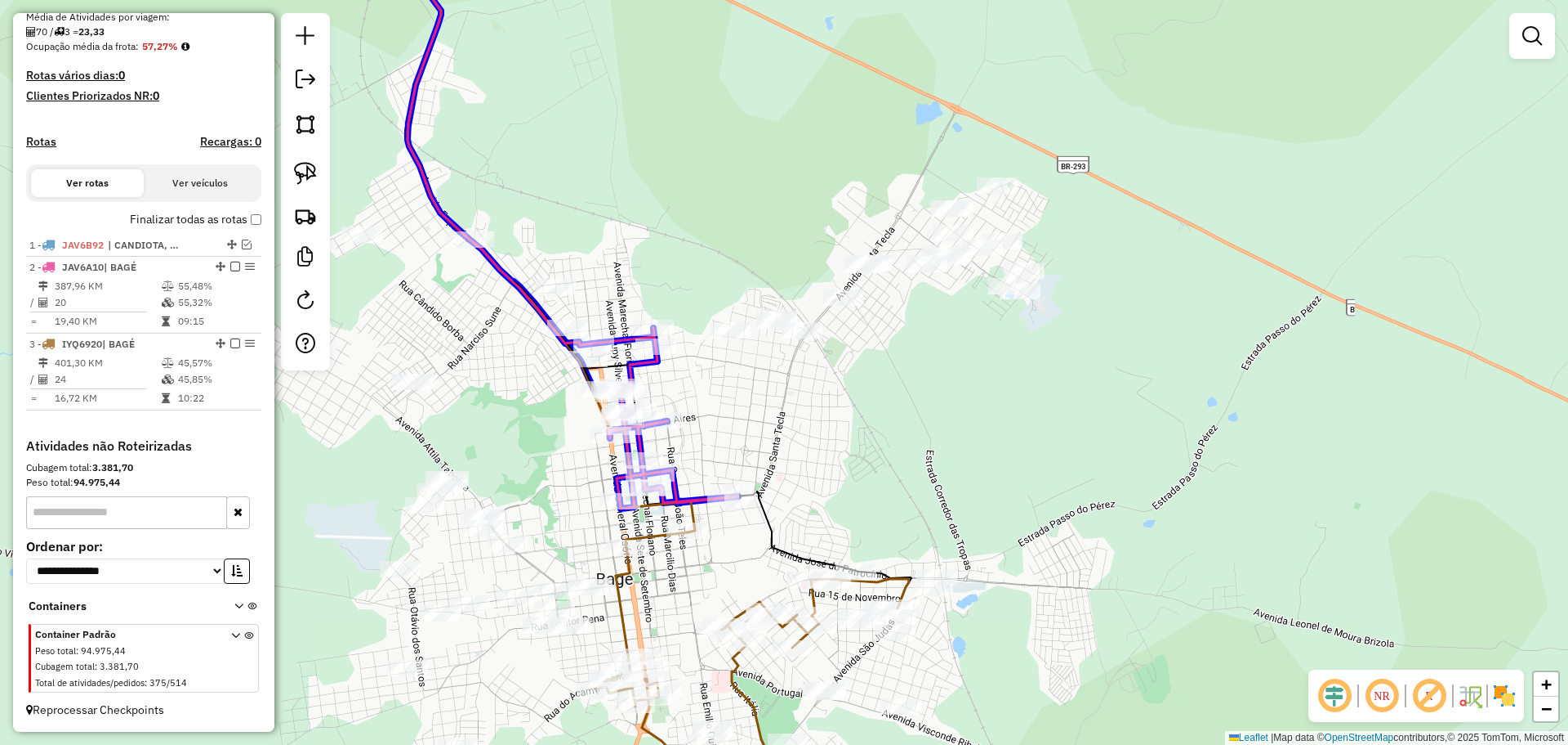
click at [663, 355] on div at bounding box center [655, 346] width 40 height 17
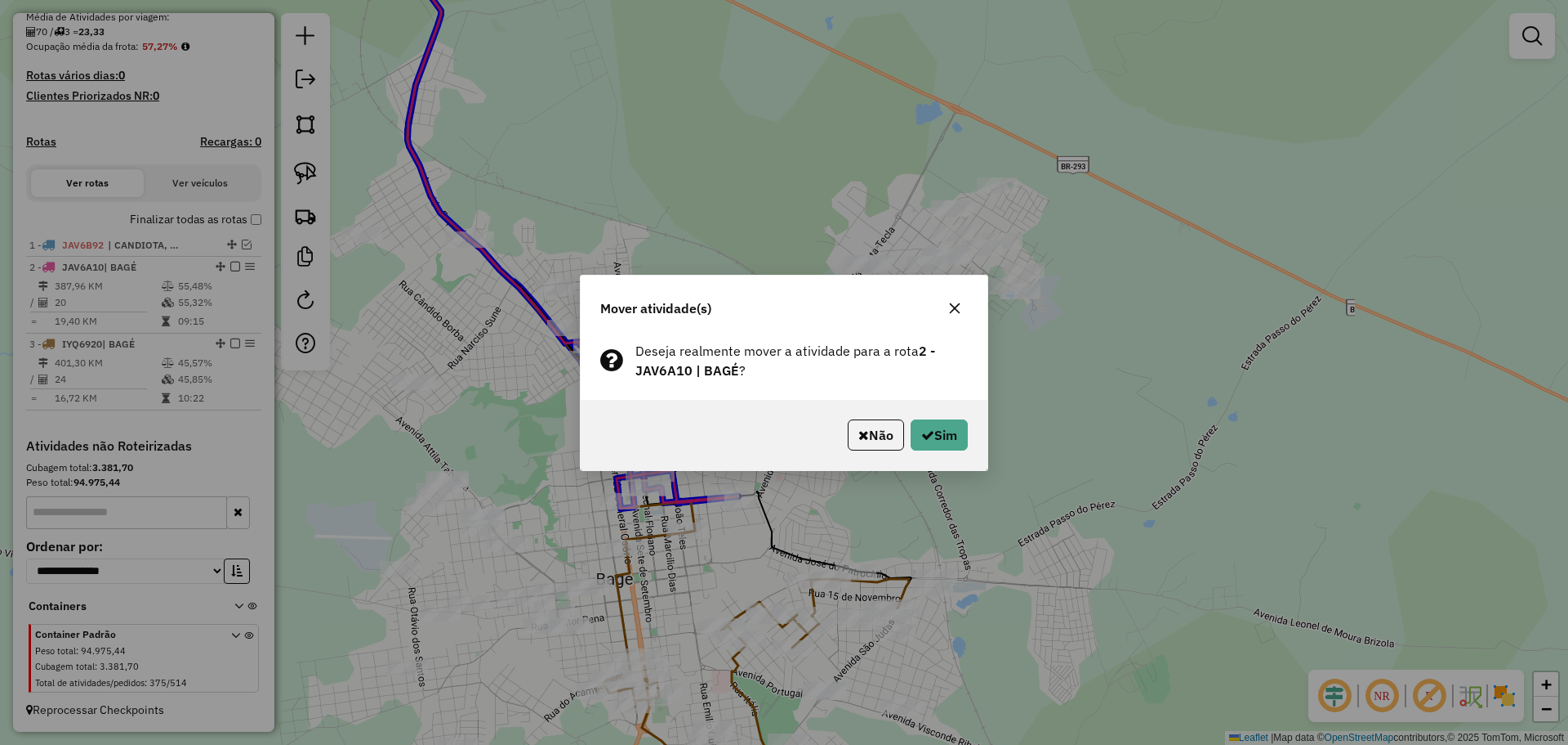
click at [944, 418] on div "Não Sim" at bounding box center [784, 435] width 407 height 71
click at [953, 426] on button "Sim" at bounding box center [939, 435] width 57 height 31
click at [946, 434] on button "Sim" at bounding box center [939, 435] width 57 height 31
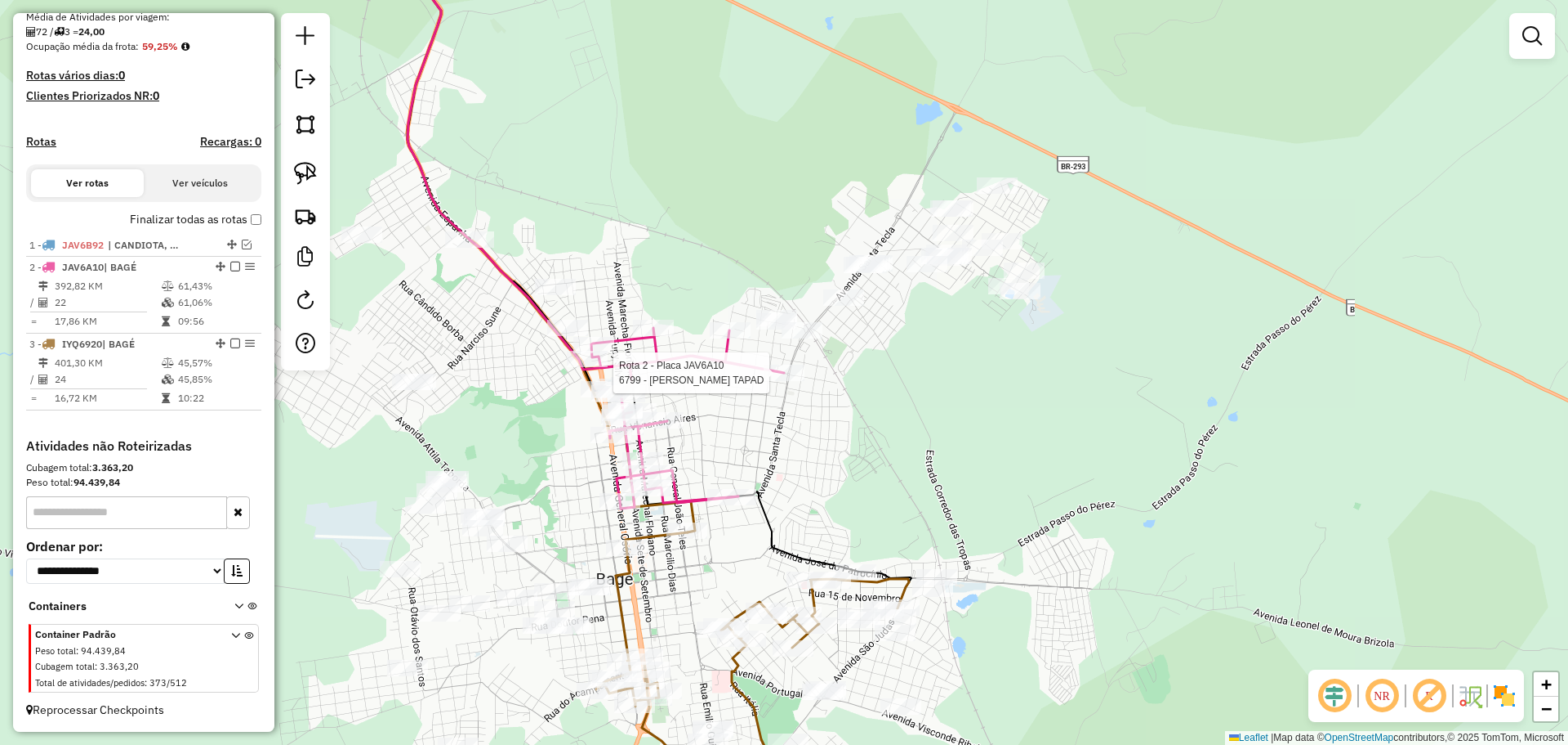
select select "**********"
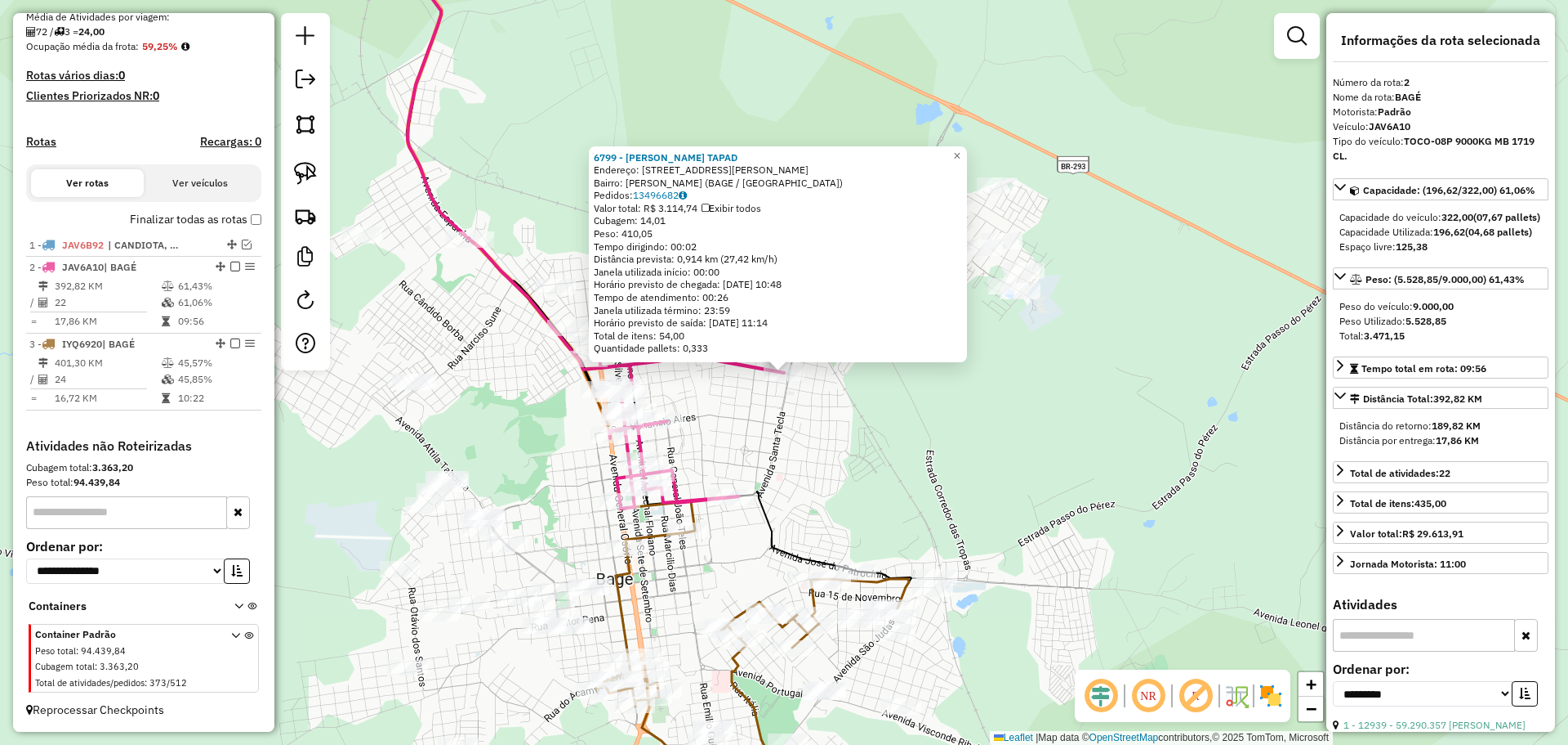
click at [796, 392] on div "6799 - MANUELA GANTES TAPAD Endereço: R PAULO CORREA LOPES 30 Bairro: GETULIO V…" at bounding box center [784, 372] width 1568 height 745
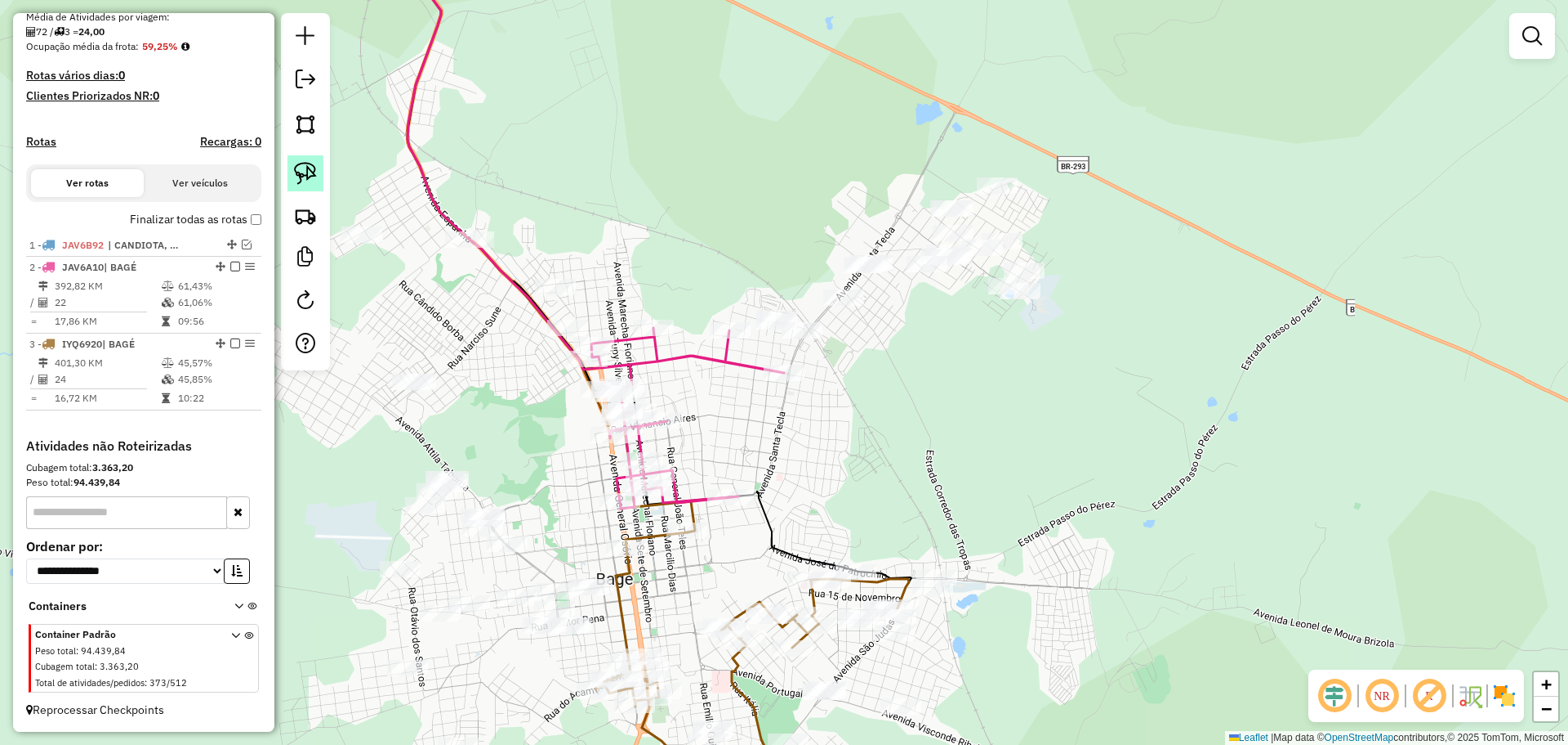
click at [312, 170] on img at bounding box center [305, 173] width 23 height 23
drag, startPoint x: 837, startPoint y: 362, endPoint x: 812, endPoint y: 351, distance: 27.3
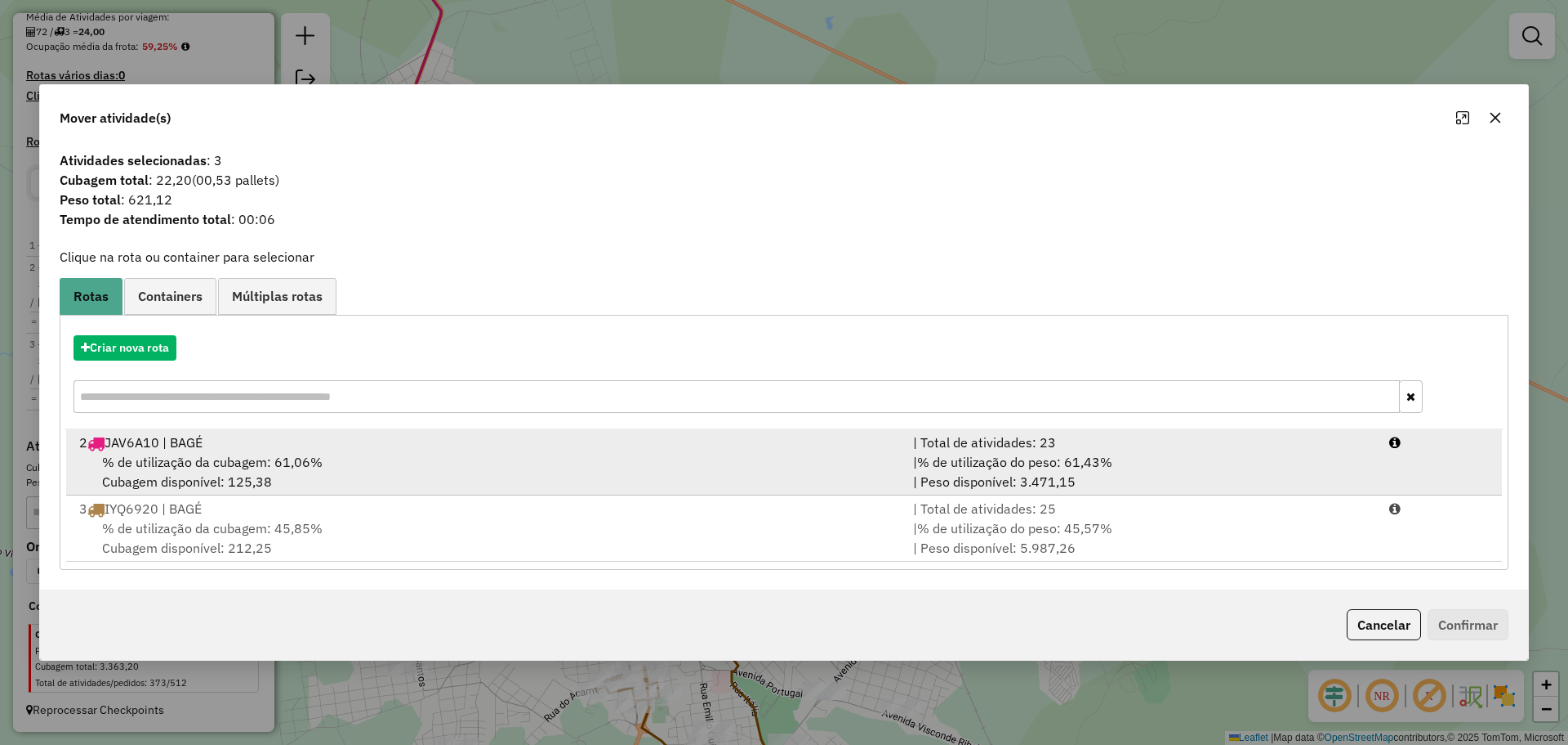
click at [685, 448] on div "2 JAV6A10 | BAGÉ" at bounding box center [487, 442] width 834 height 19
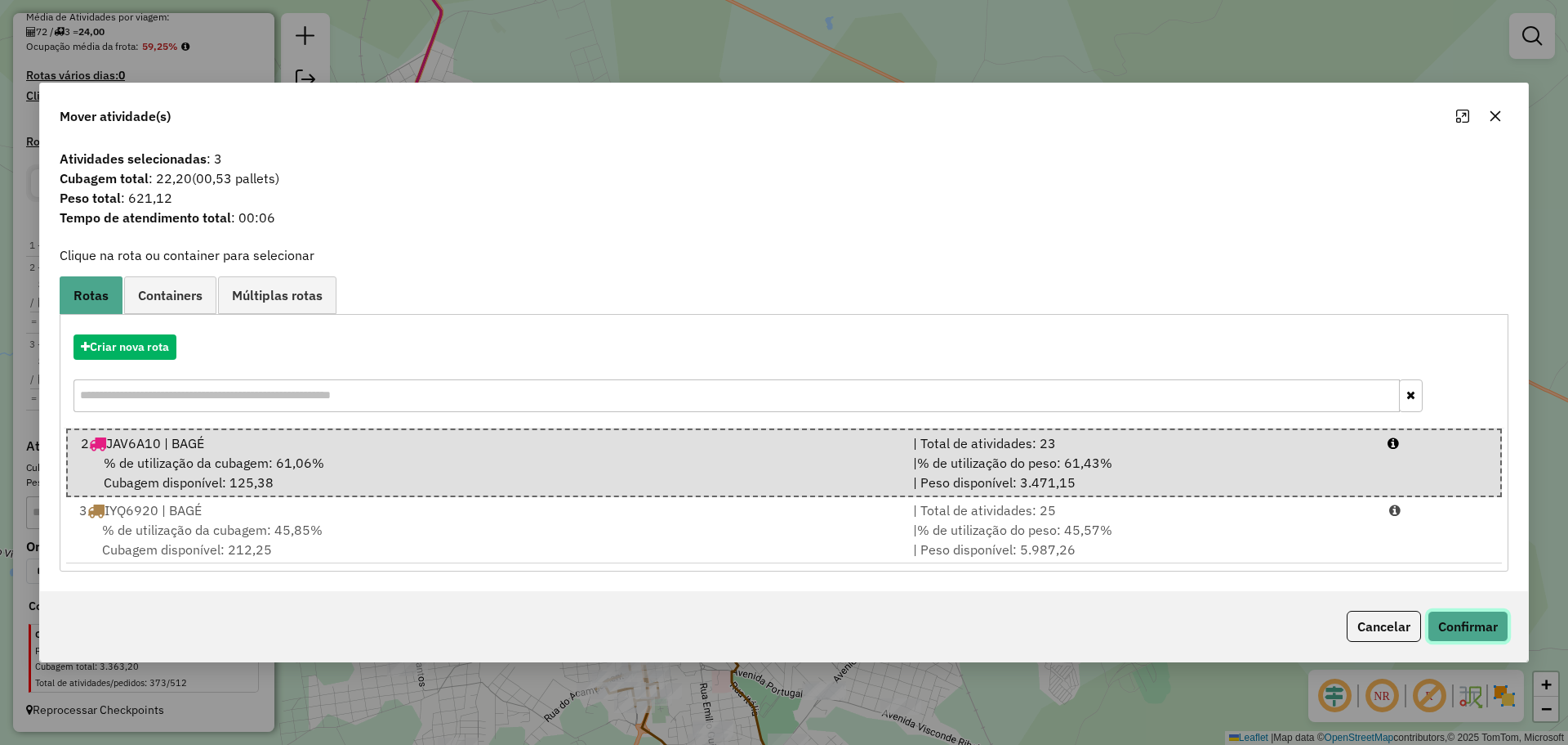
click at [1444, 625] on button "Confirmar" at bounding box center [1468, 626] width 81 height 31
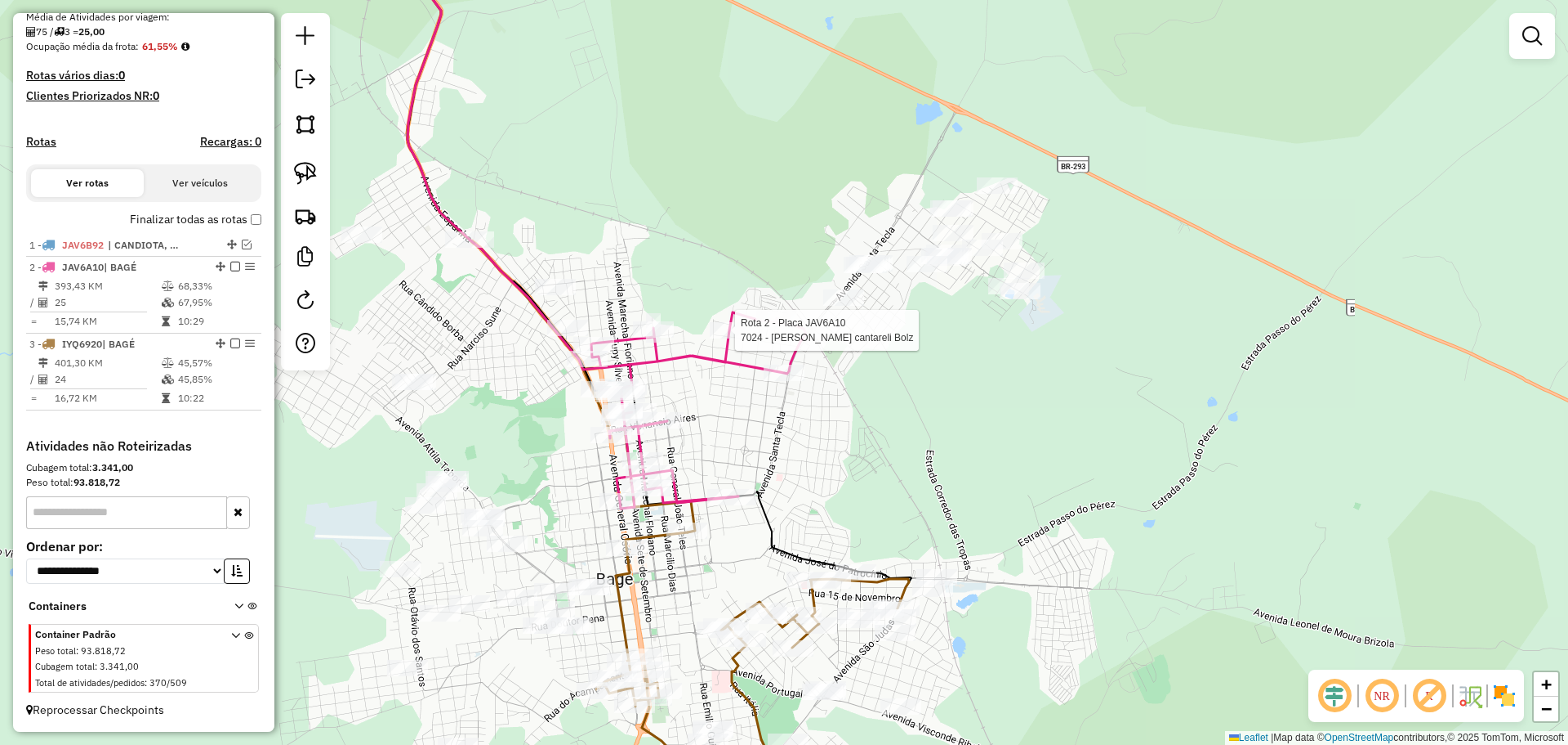
select select "**********"
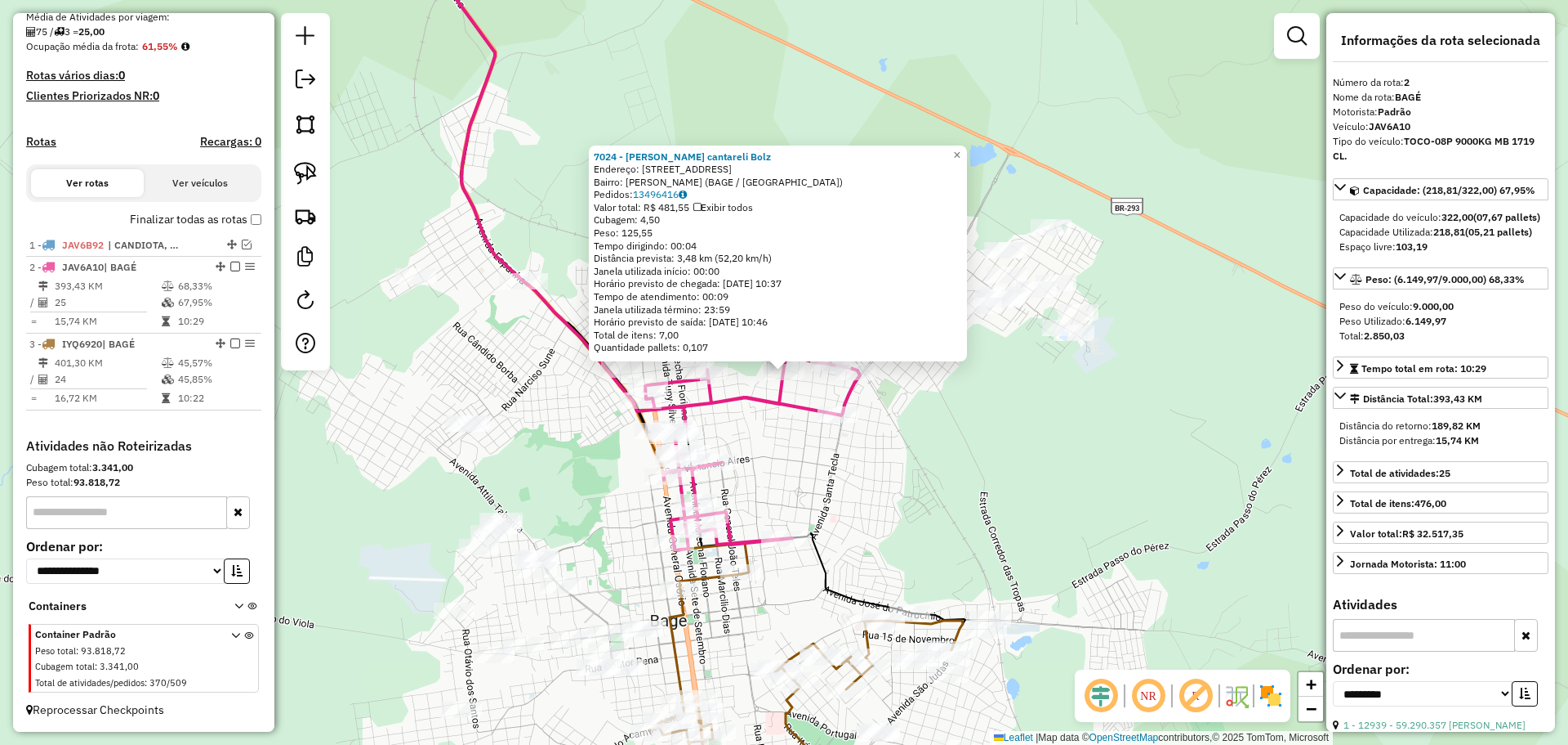
click at [890, 492] on div "7024 - Clair cantareli Bolz Endereço: R MONTE LIBANO 1073 Bairro: GETULIO VARGA…" at bounding box center [784, 372] width 1568 height 745
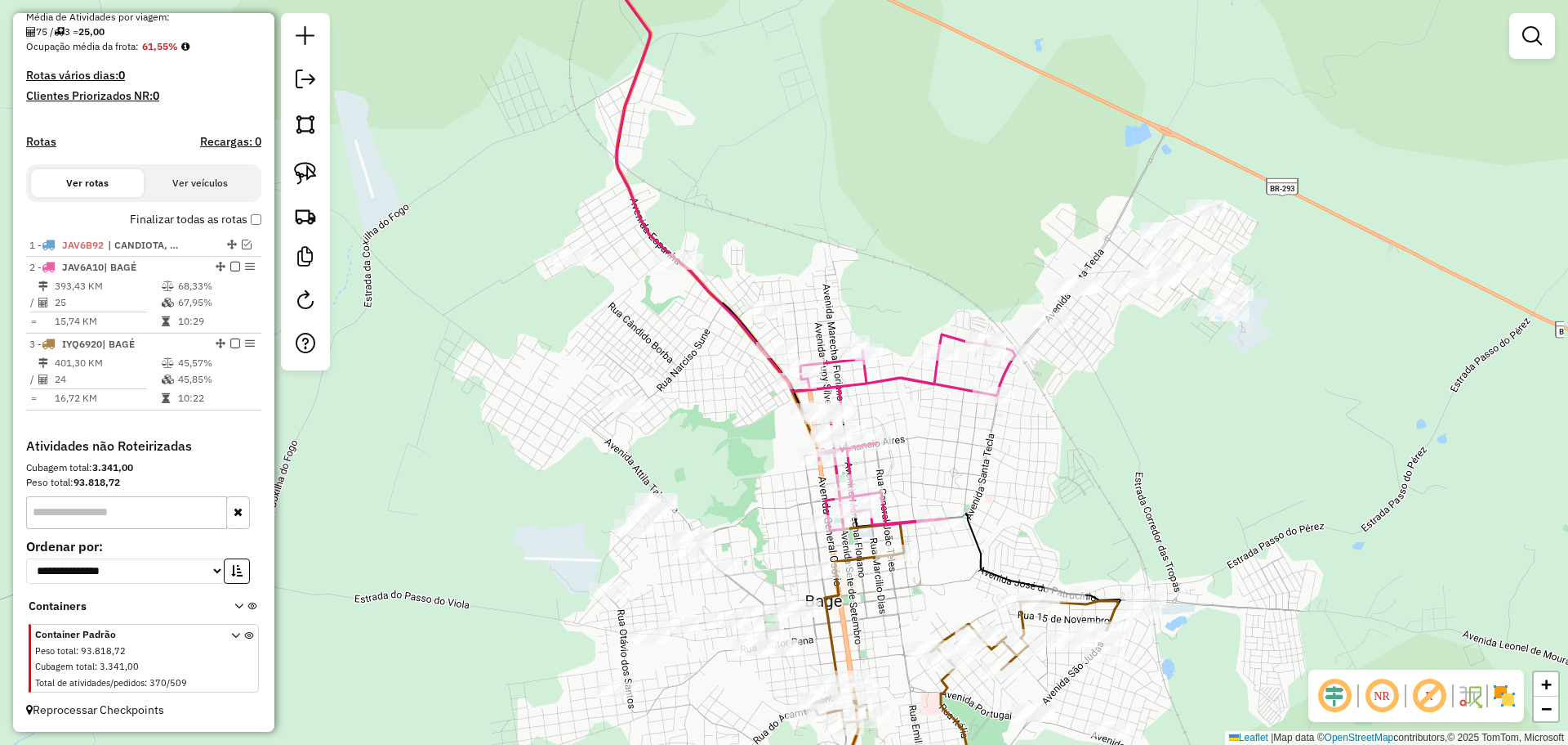
drag, startPoint x: 869, startPoint y: 460, endPoint x: 1025, endPoint y: 441, distance: 157.2
click at [1025, 441] on div "Janela de atendimento Grade de atendimento Capacidade Transportadoras Veículos …" at bounding box center [784, 372] width 1568 height 745
click at [771, 322] on div "Janela de atendimento Grade de atendimento Capacidade Transportadoras Veículos …" at bounding box center [784, 372] width 1568 height 745
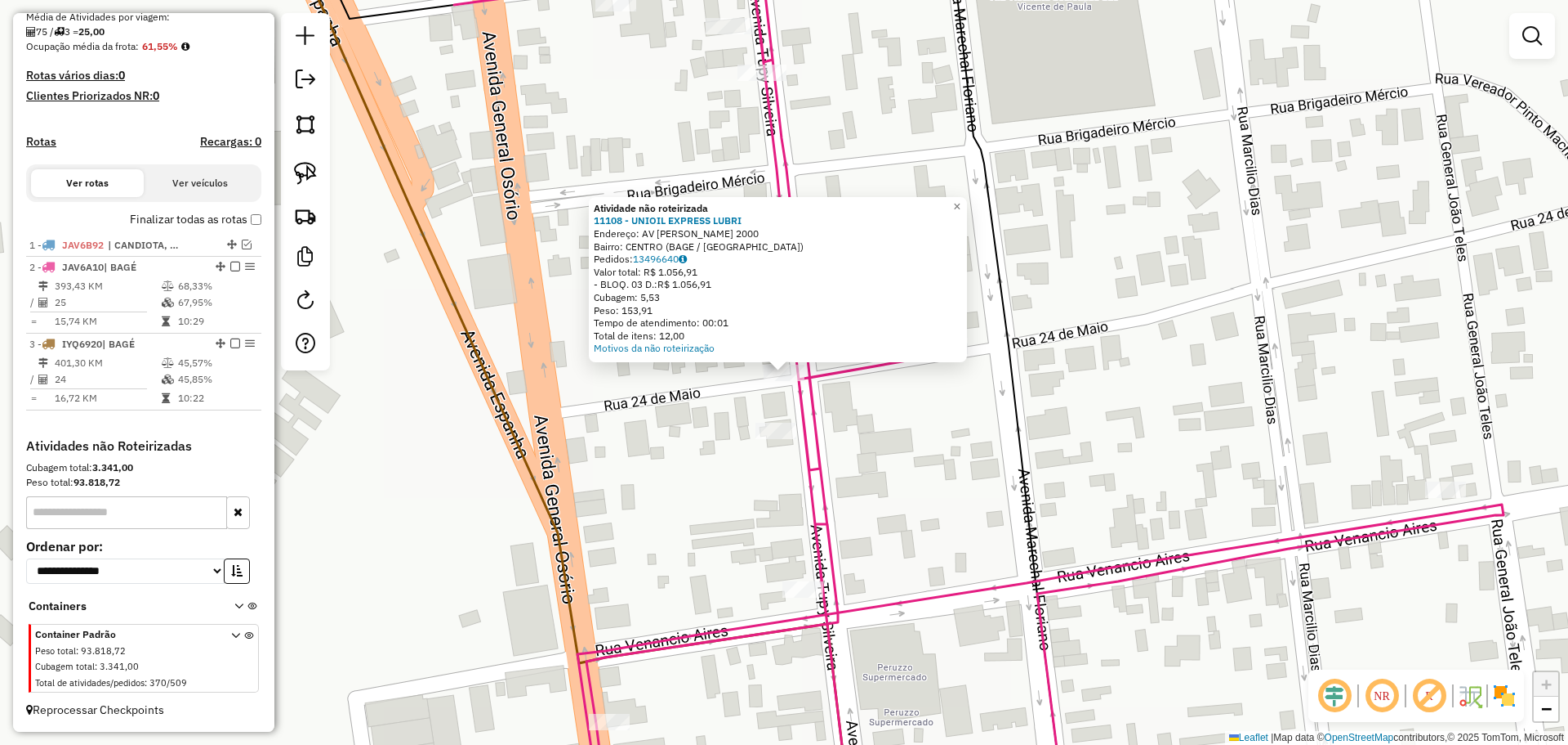
click at [827, 420] on div "Atividade não roteirizada 11108 - UNIOIL EXPRESS LUBRI Endereço: AV TUPY SILVEI…" at bounding box center [784, 372] width 1568 height 745
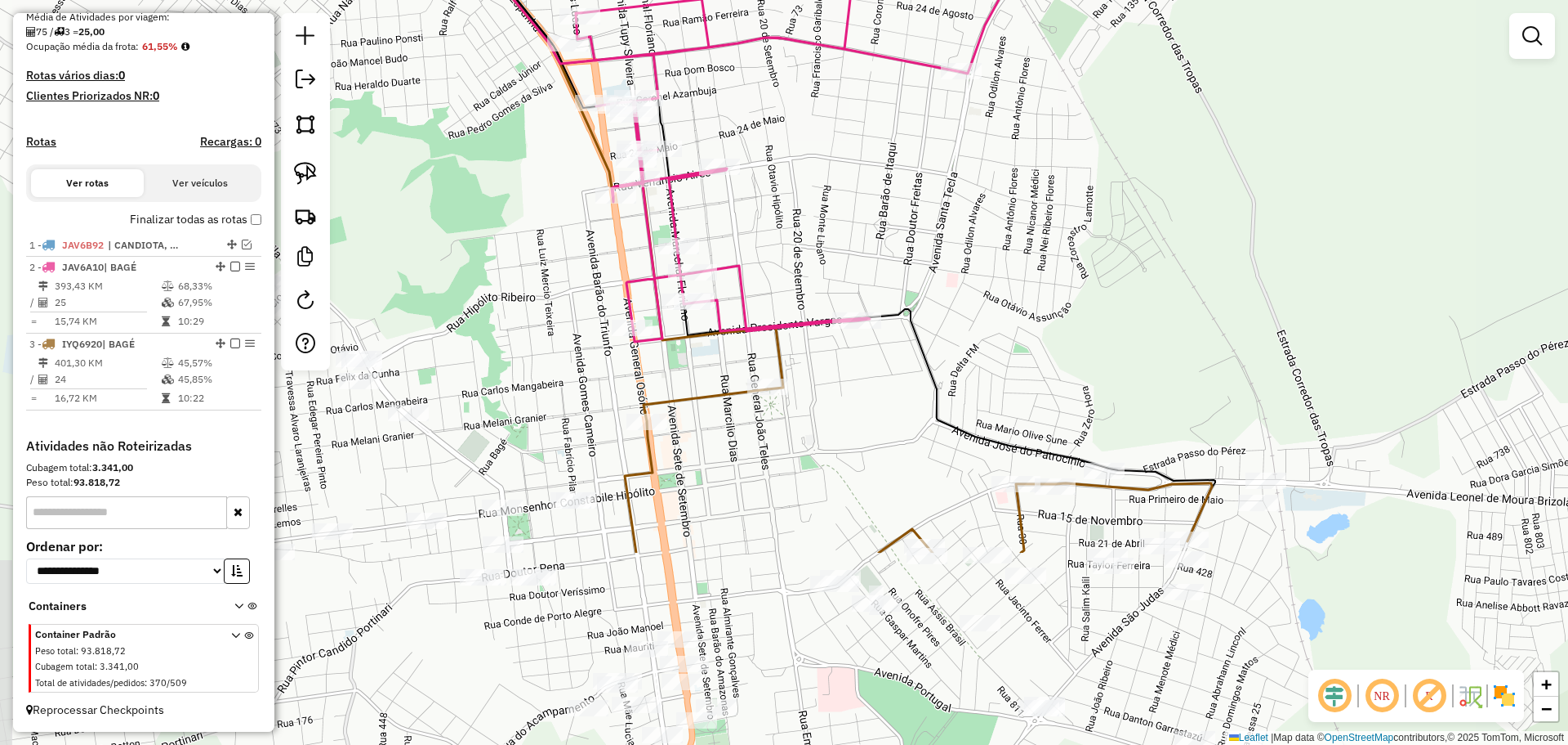
drag, startPoint x: 1013, startPoint y: 441, endPoint x: 818, endPoint y: 175, distance: 329.8
click at [818, 175] on div "Janela de atendimento Grade de atendimento Capacidade Transportadoras Veículos …" at bounding box center [784, 372] width 1568 height 745
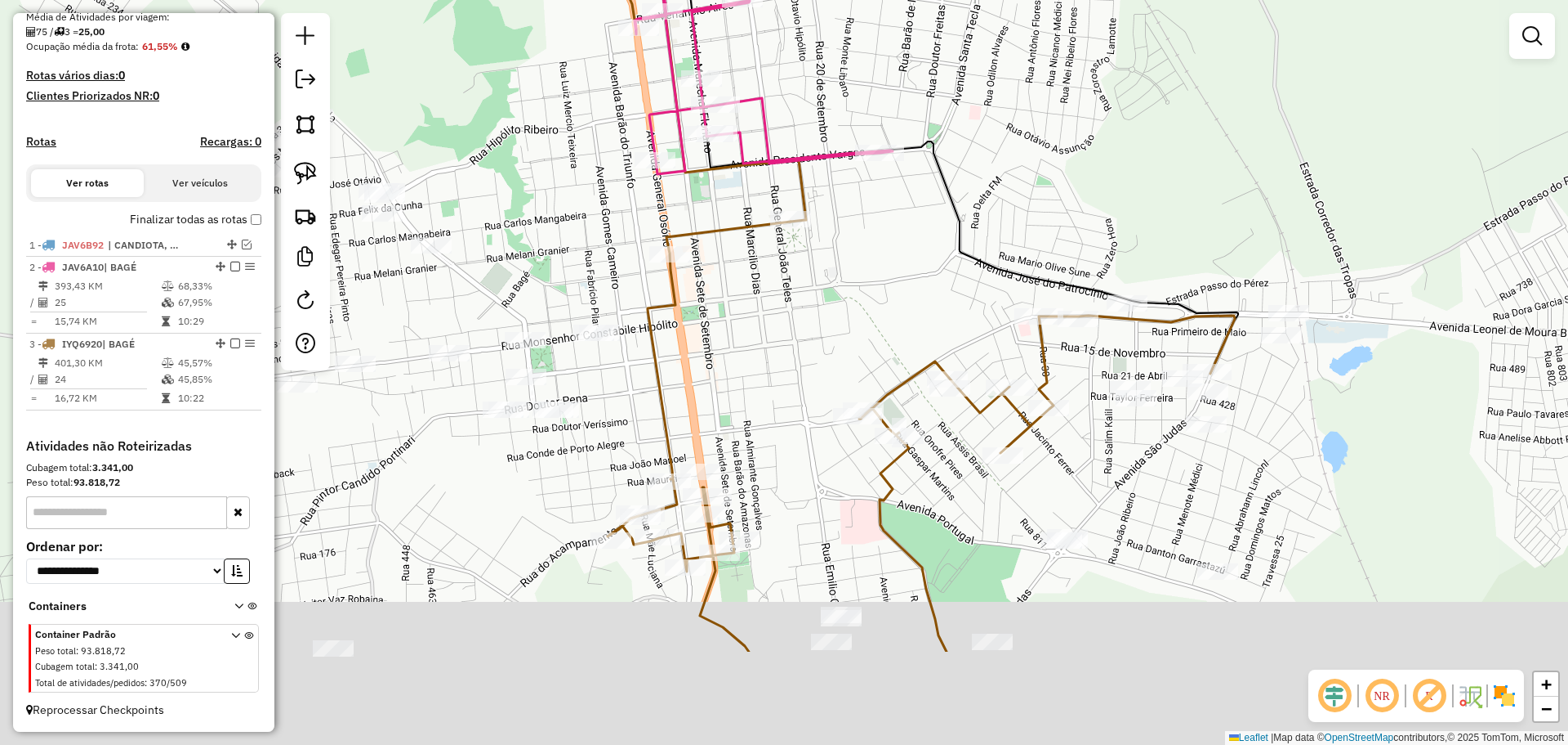
drag, startPoint x: 737, startPoint y: 491, endPoint x: 761, endPoint y: 308, distance: 184.6
click at [761, 308] on div "Janela de atendimento Grade de atendimento Capacidade Transportadoras Veículos …" at bounding box center [784, 372] width 1568 height 745
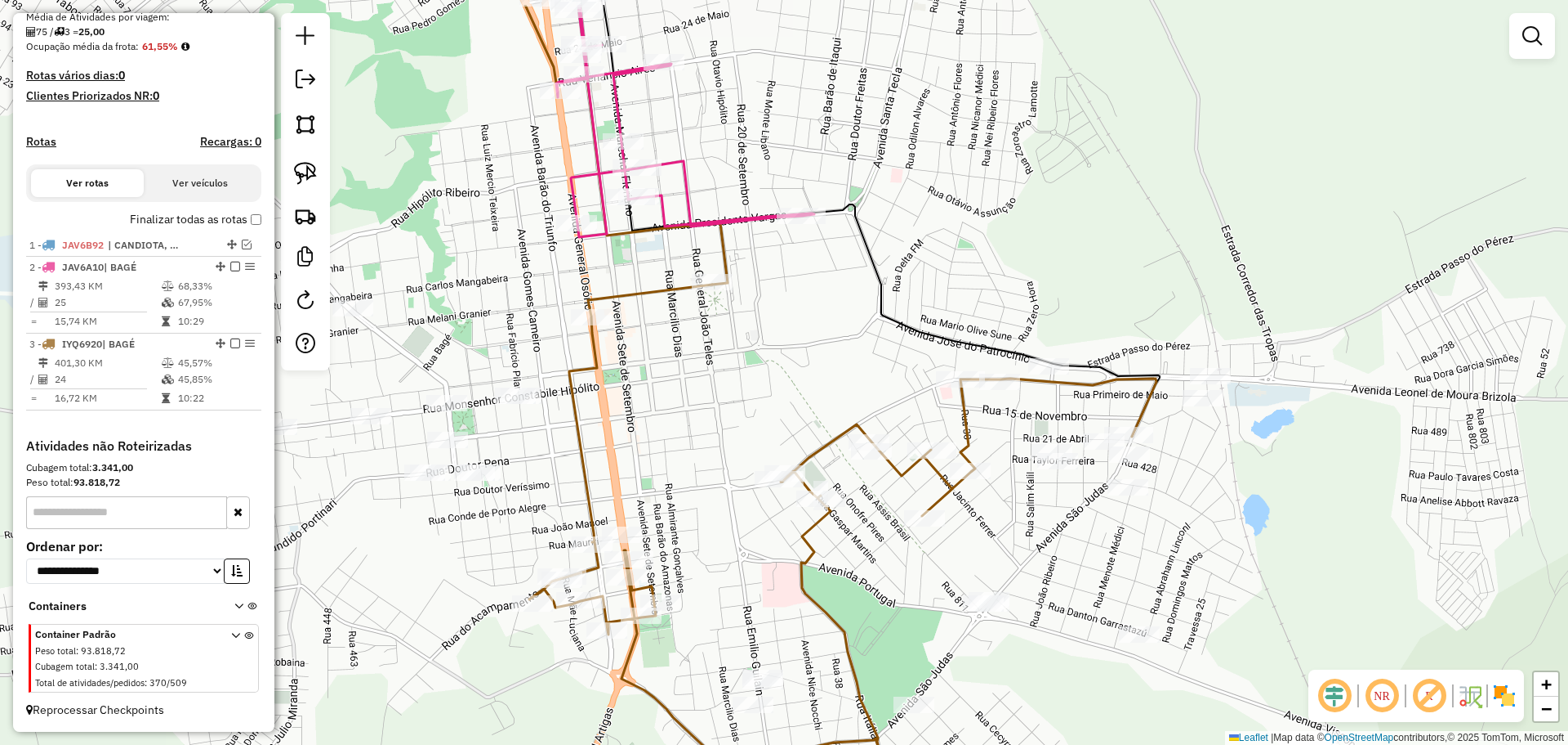
drag, startPoint x: 790, startPoint y: 377, endPoint x: 710, endPoint y: 456, distance: 112.4
click at [710, 456] on div "Janela de atendimento Grade de atendimento Capacidade Transportadoras Veículos …" at bounding box center [784, 372] width 1568 height 745
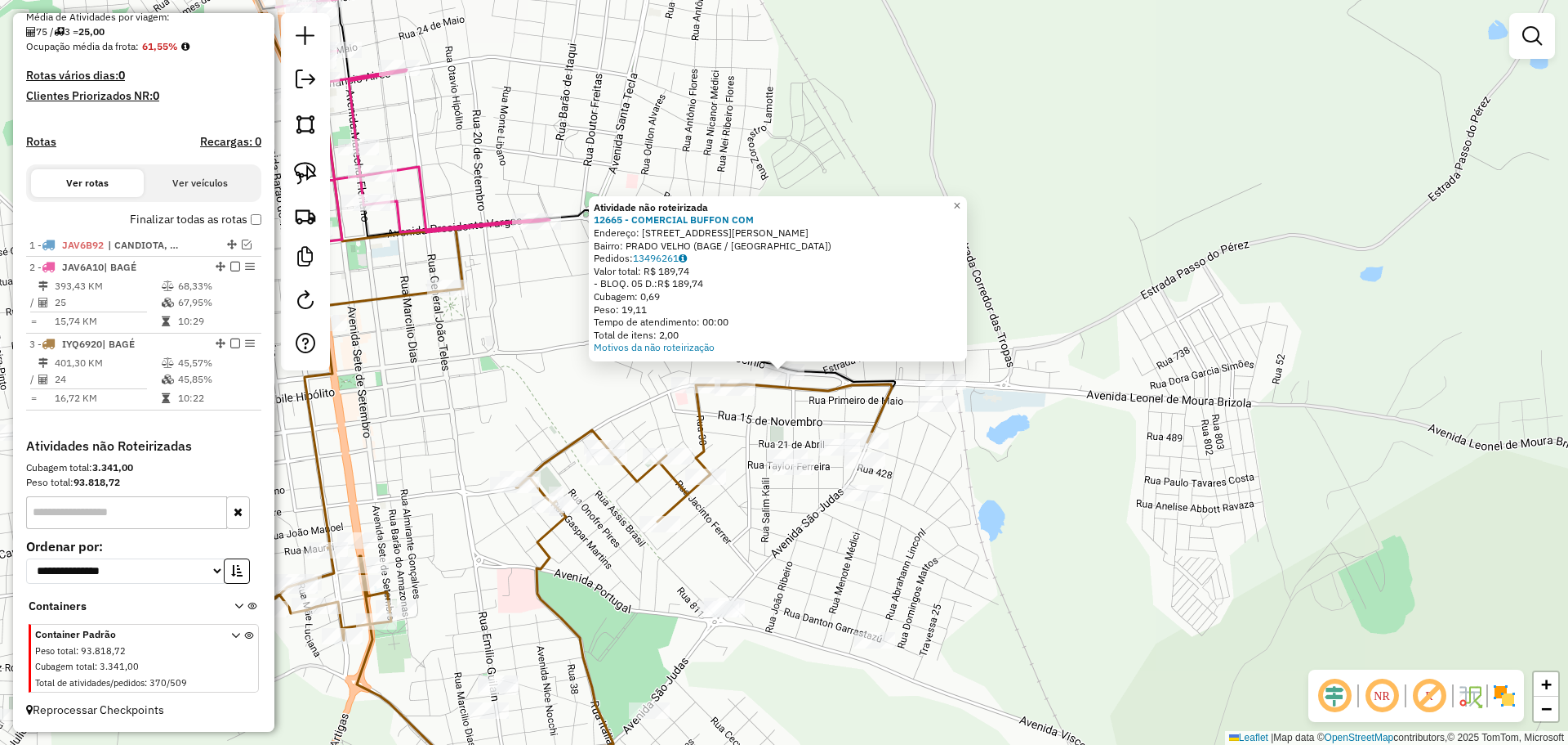
click at [782, 536] on div "Atividade não roteirizada 12665 - COMERCIAL BUFFON COM Endereço: AV JOSE DO PAT…" at bounding box center [784, 372] width 1568 height 745
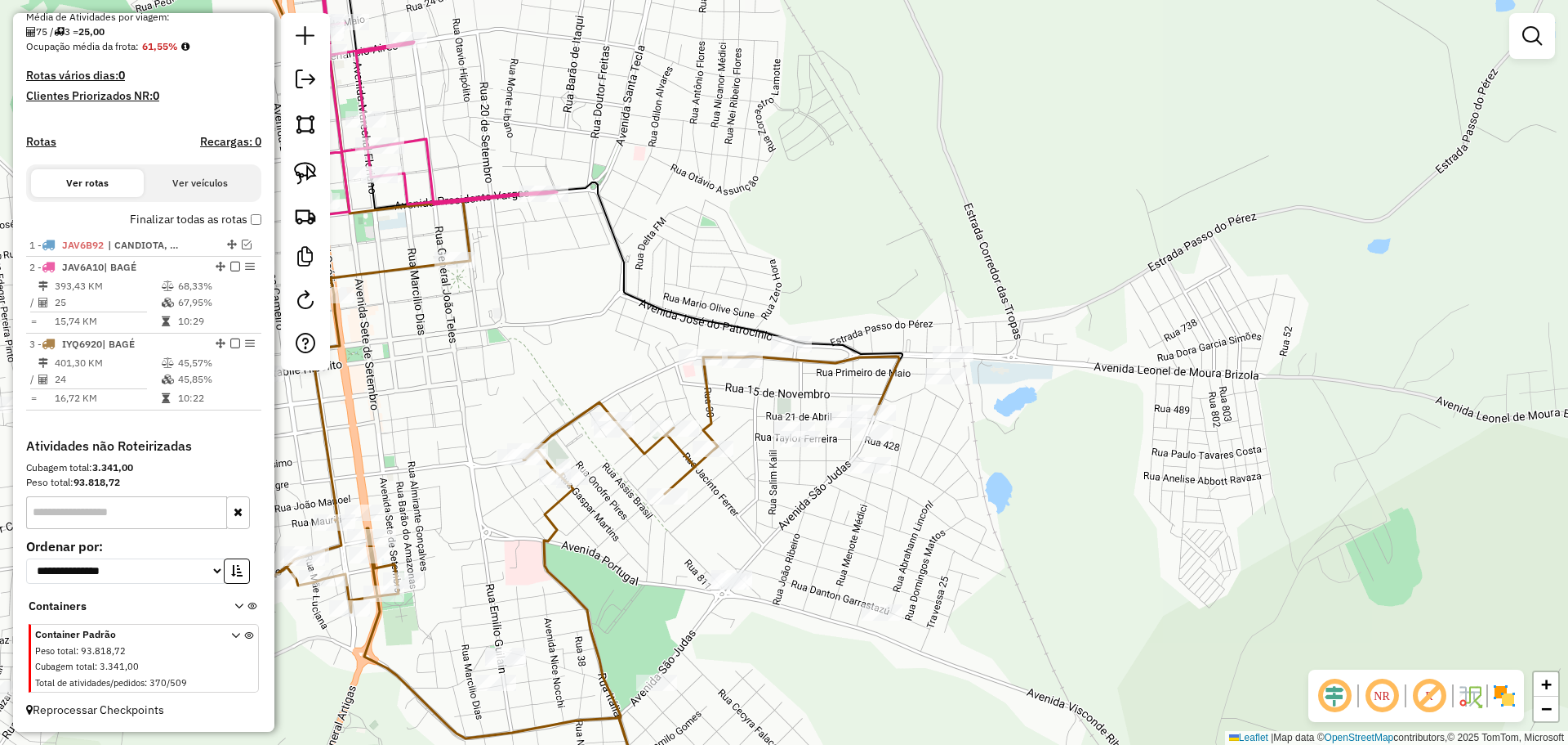
drag, startPoint x: 747, startPoint y: 554, endPoint x: 769, endPoint y: 354, distance: 201.2
click at [773, 358] on div "Janela de atendimento Grade de atendimento Capacidade Transportadoras Veículos …" at bounding box center [784, 372] width 1568 height 745
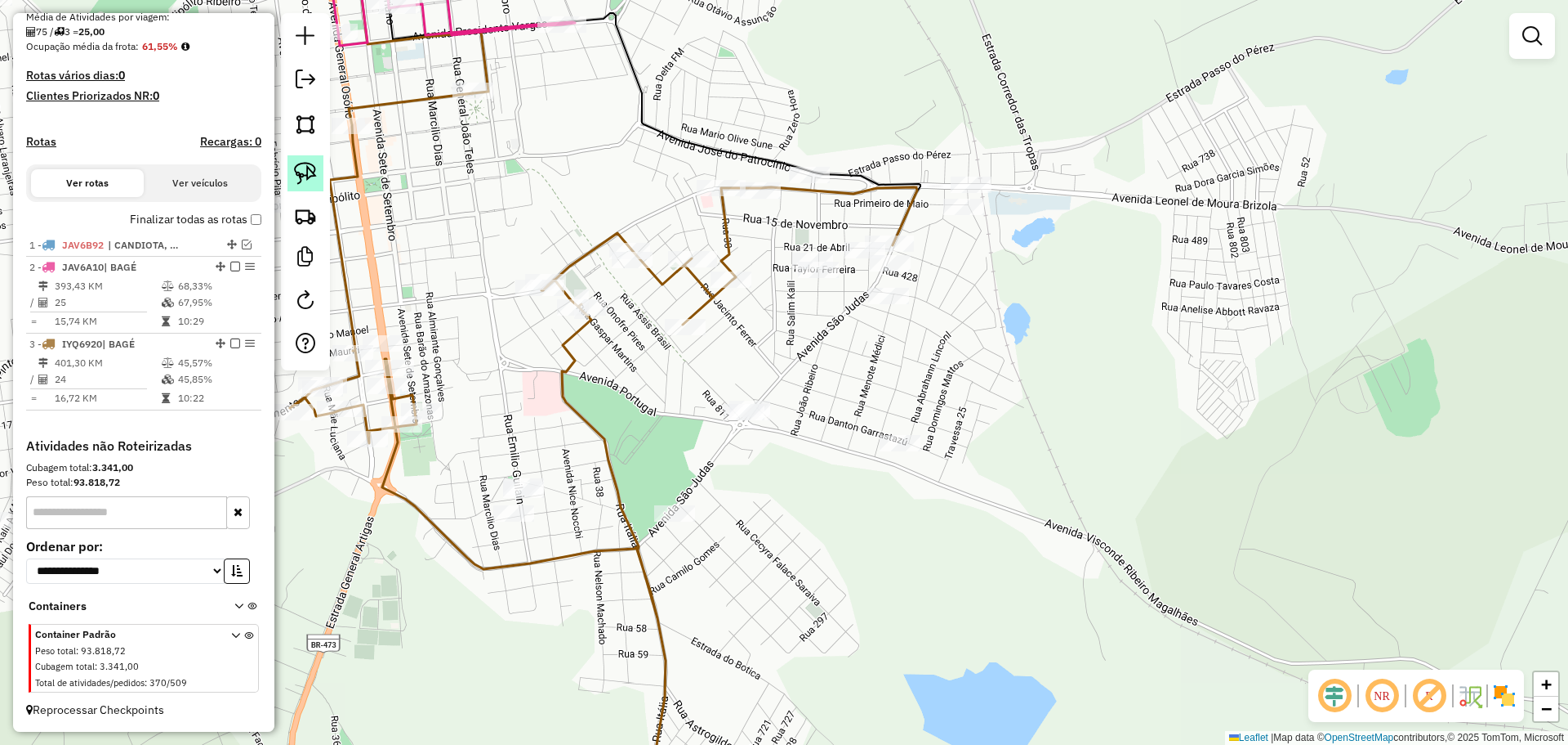
click at [310, 167] on img at bounding box center [305, 173] width 23 height 23
drag, startPoint x: 766, startPoint y: 428, endPoint x: 796, endPoint y: 423, distance: 30.4
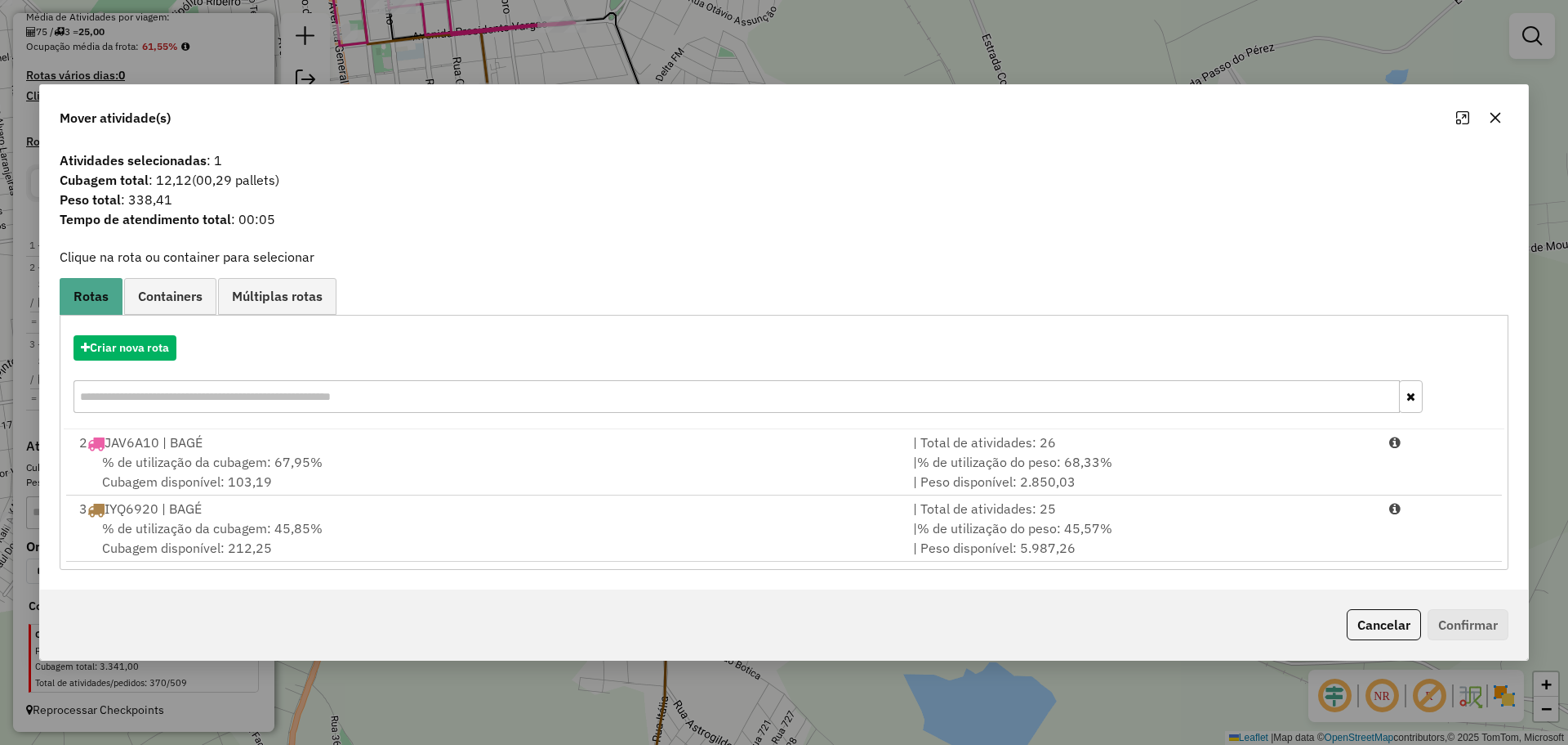
click at [1490, 113] on icon "button" at bounding box center [1495, 118] width 13 height 13
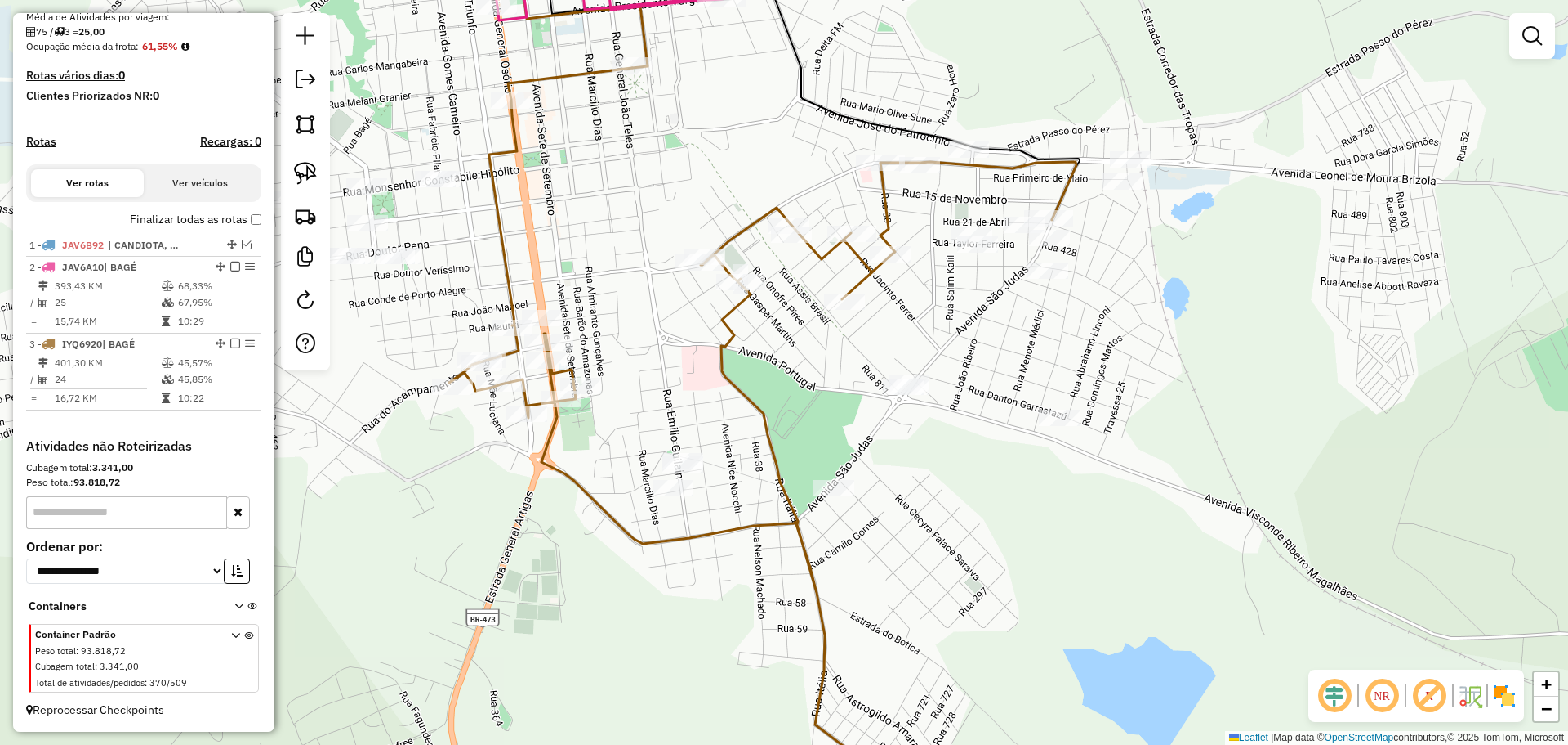
drag, startPoint x: 618, startPoint y: 433, endPoint x: 778, endPoint y: 412, distance: 161.4
click at [778, 412] on div "Janela de atendimento Grade de atendimento Capacidade Transportadoras Veículos …" at bounding box center [784, 372] width 1568 height 745
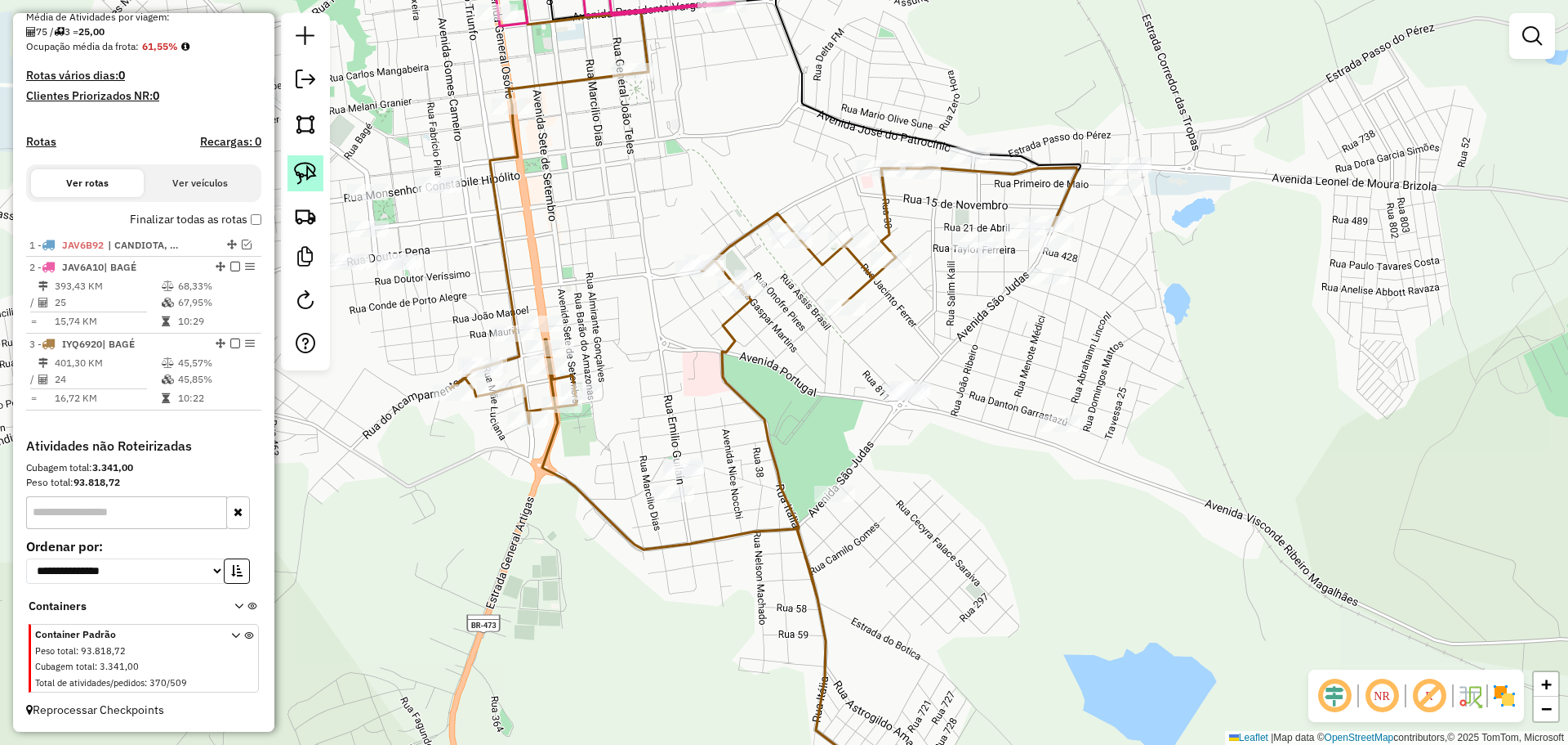
click at [307, 181] on img at bounding box center [305, 173] width 23 height 23
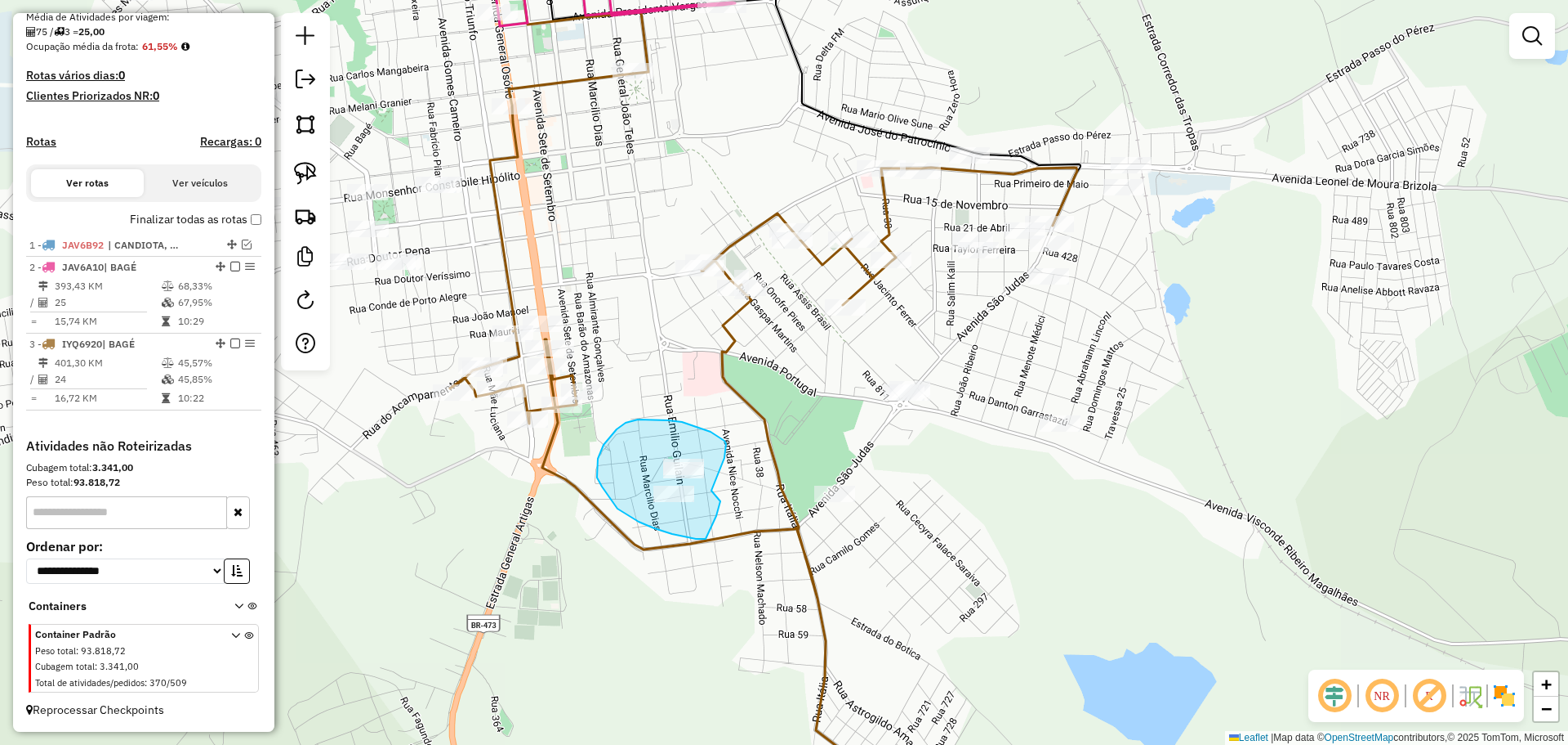
drag, startPoint x: 711, startPoint y: 491, endPoint x: 721, endPoint y: 499, distance: 12.8
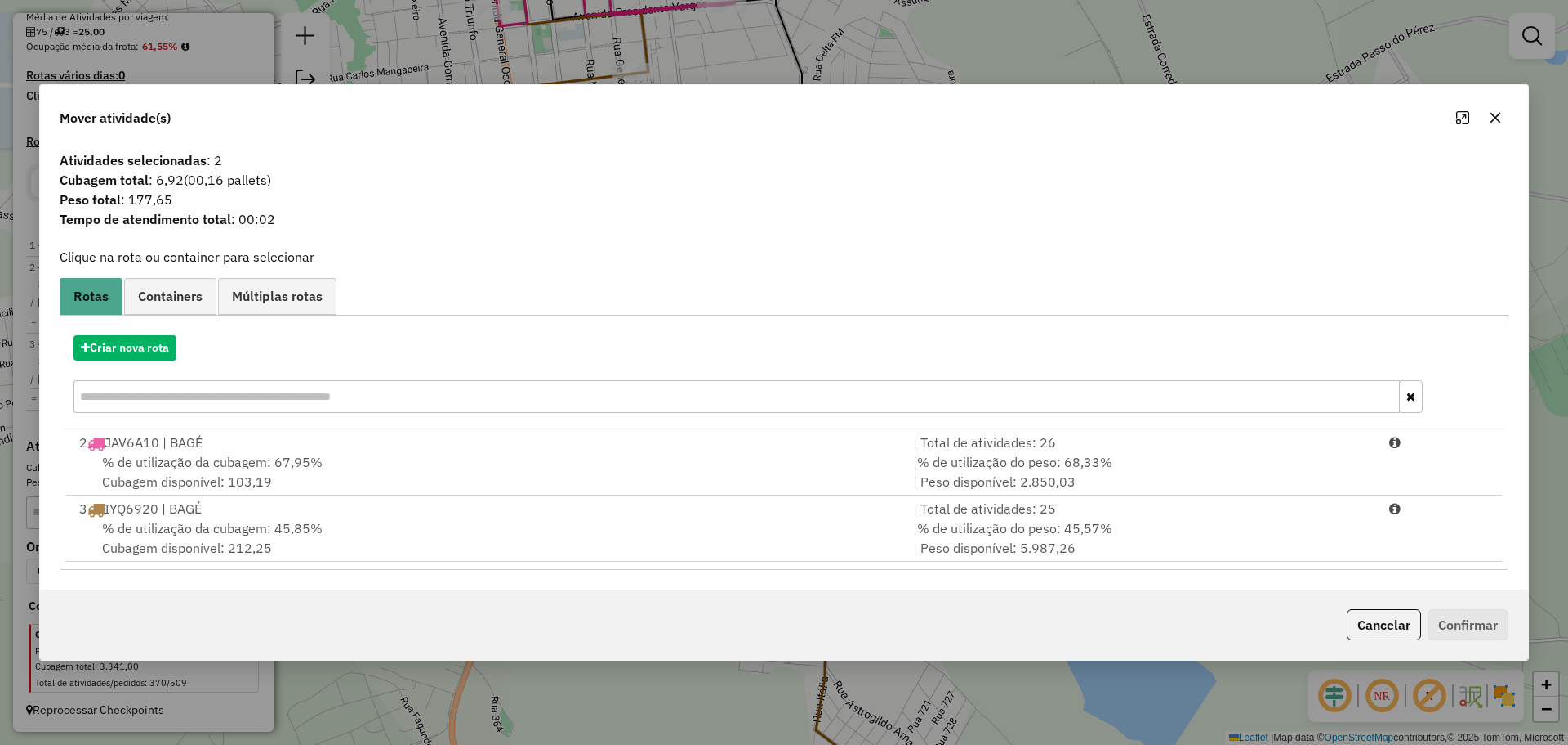
click at [1505, 120] on button "button" at bounding box center [1495, 118] width 26 height 26
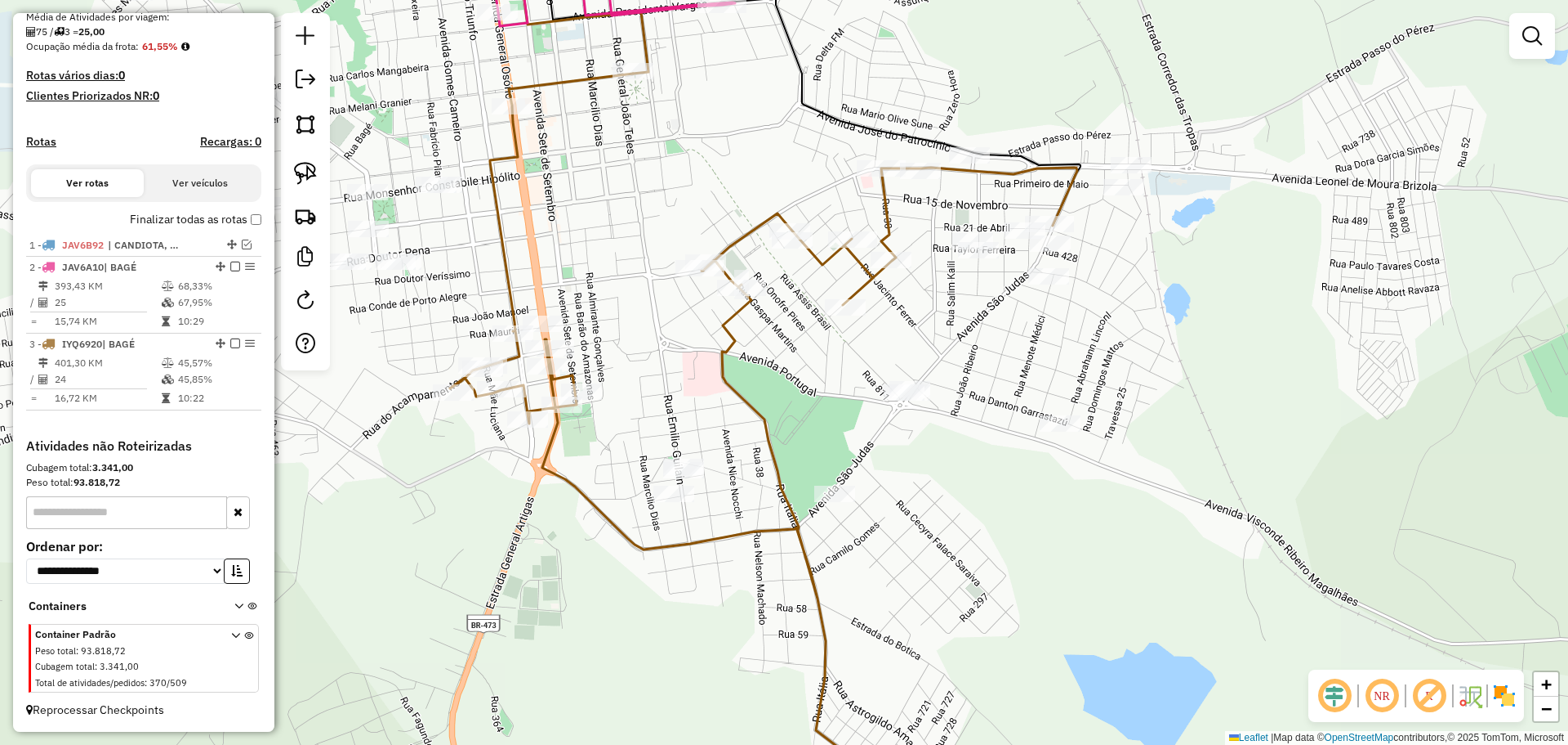
click at [825, 485] on div "Janela de atendimento Grade de atendimento Capacidade Transportadoras Veículos …" at bounding box center [784, 372] width 1568 height 745
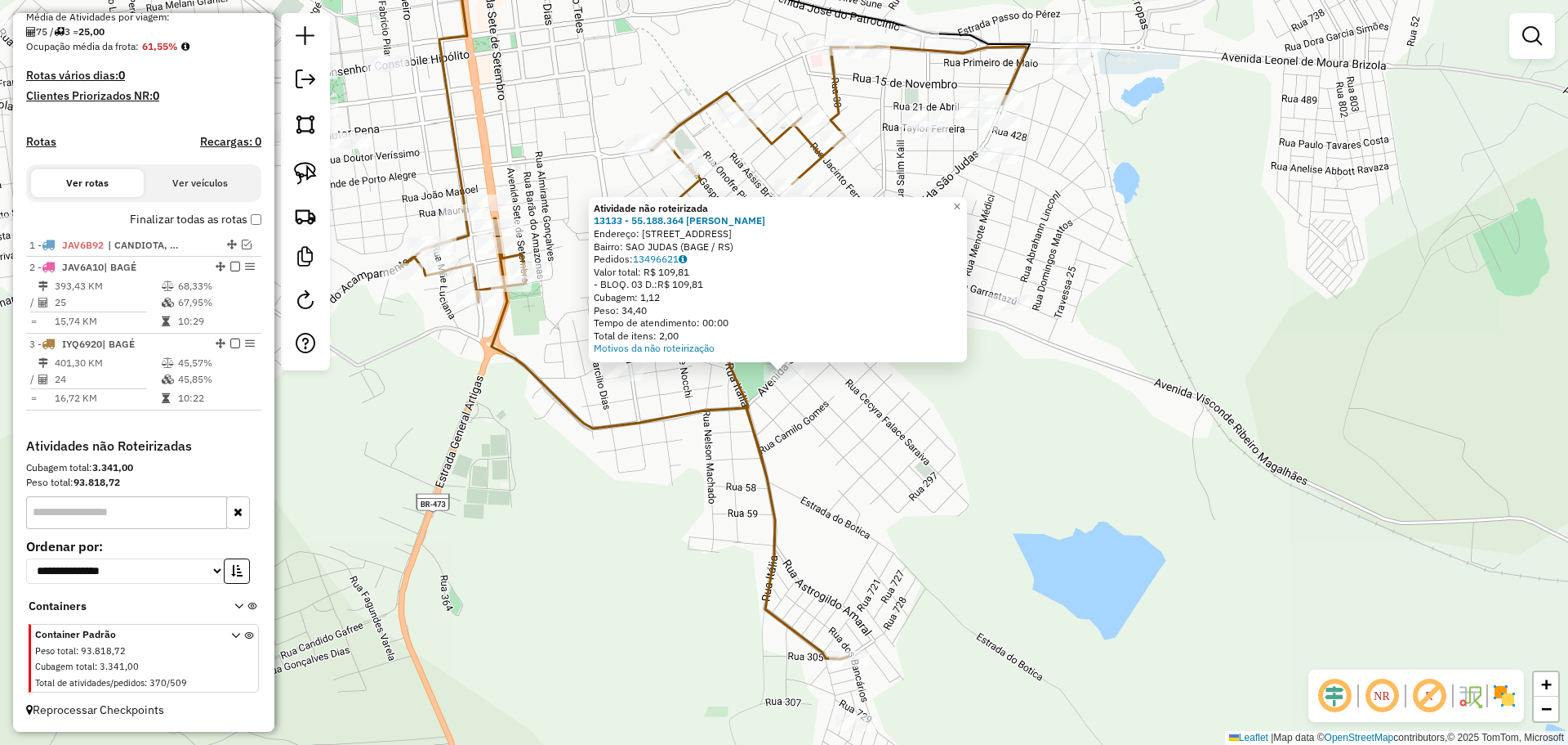
click at [834, 500] on div "Atividade não roteirizada 13133 - 55.188.364 NELI LEAL Endereço: AV SAO JUDAS 2…" at bounding box center [784, 372] width 1568 height 745
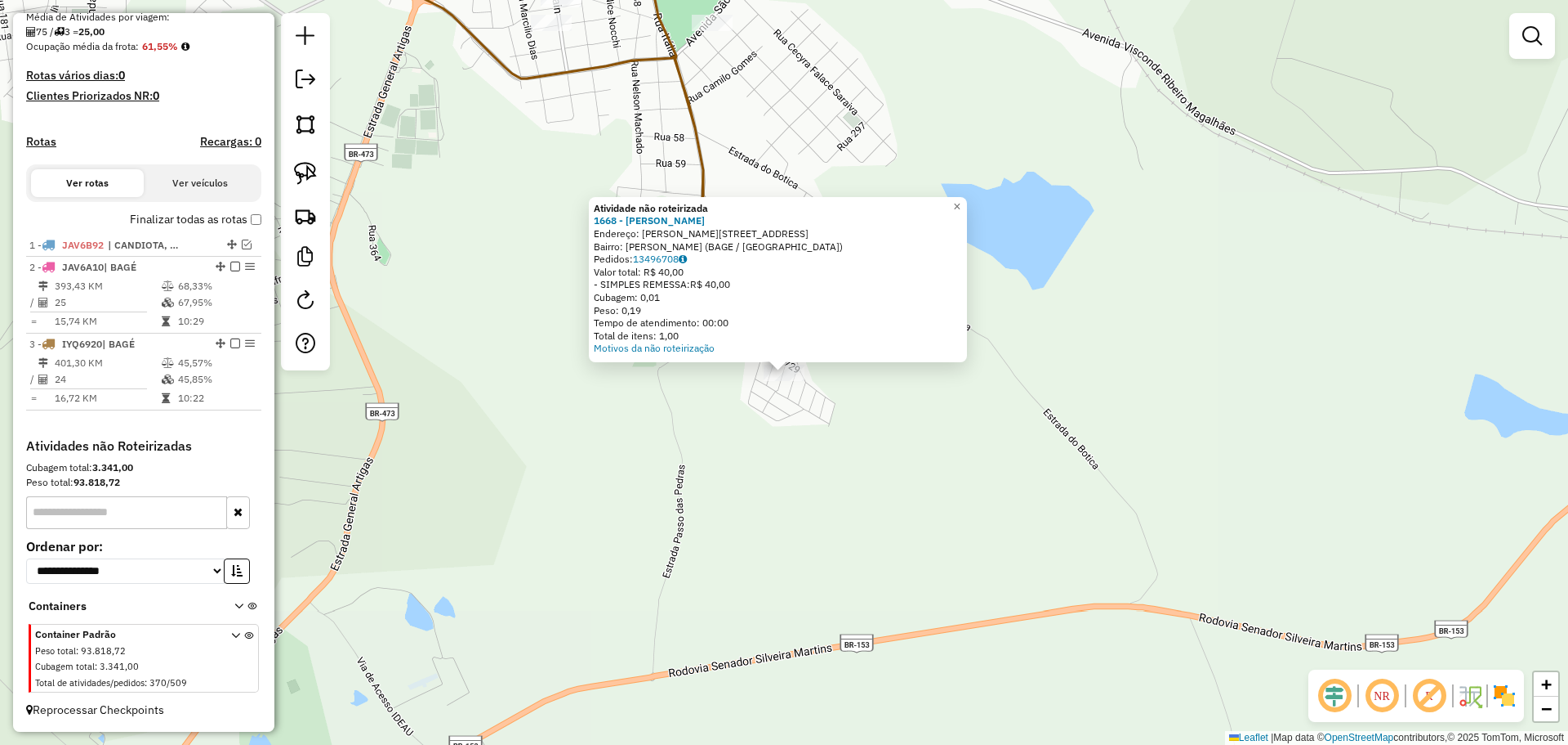
click at [694, 435] on div "Atividade não roteirizada 1668 - JULIO CEZAR CAMARGO Endereço: R SILVANO CORREA…" at bounding box center [784, 372] width 1568 height 745
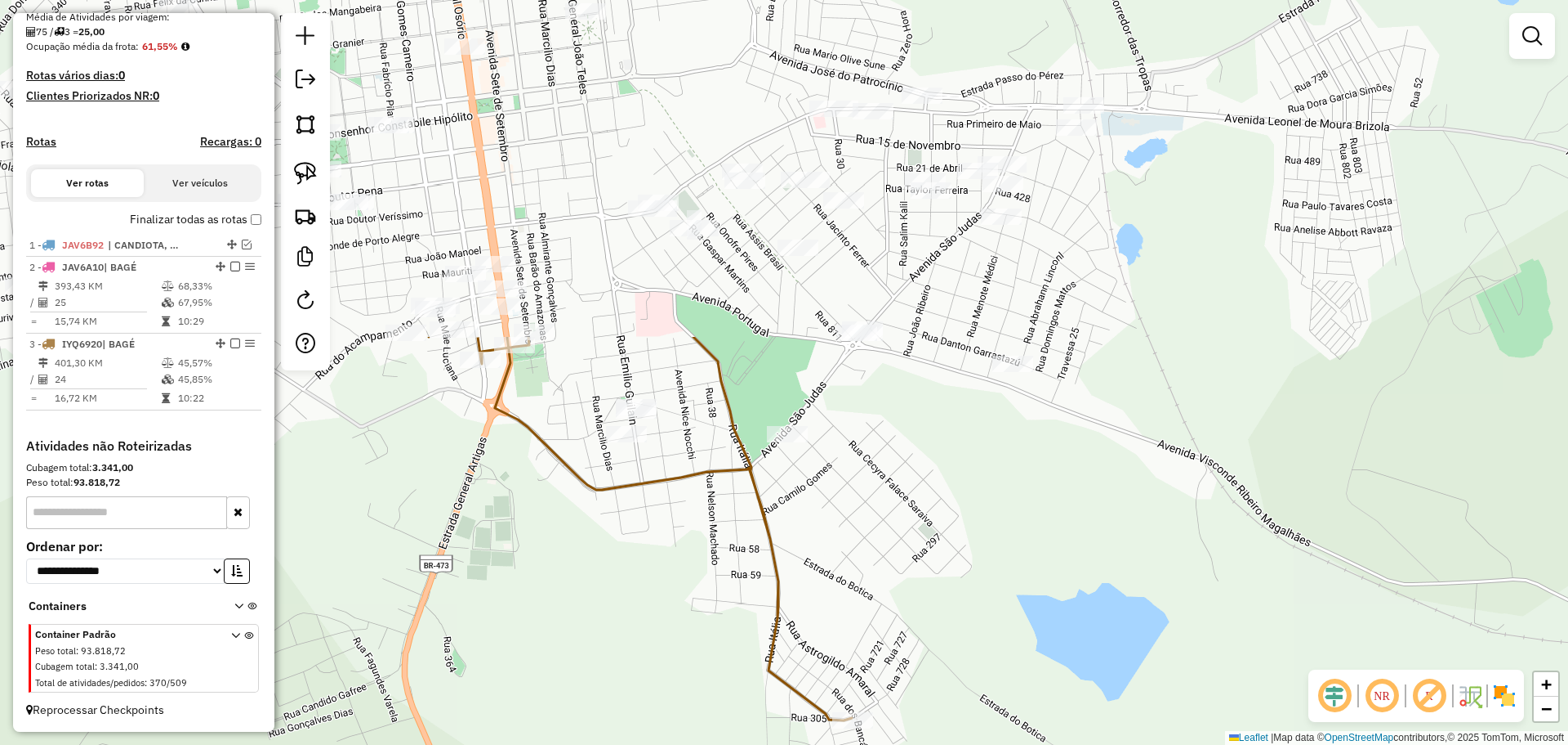
drag, startPoint x: 678, startPoint y: 346, endPoint x: 754, endPoint y: 758, distance: 419.0
click at [754, 744] on html "Aguarde... Pop-up bloqueado! Seu navegador bloqueou automáticamente a abertura …" at bounding box center [784, 372] width 1568 height 745
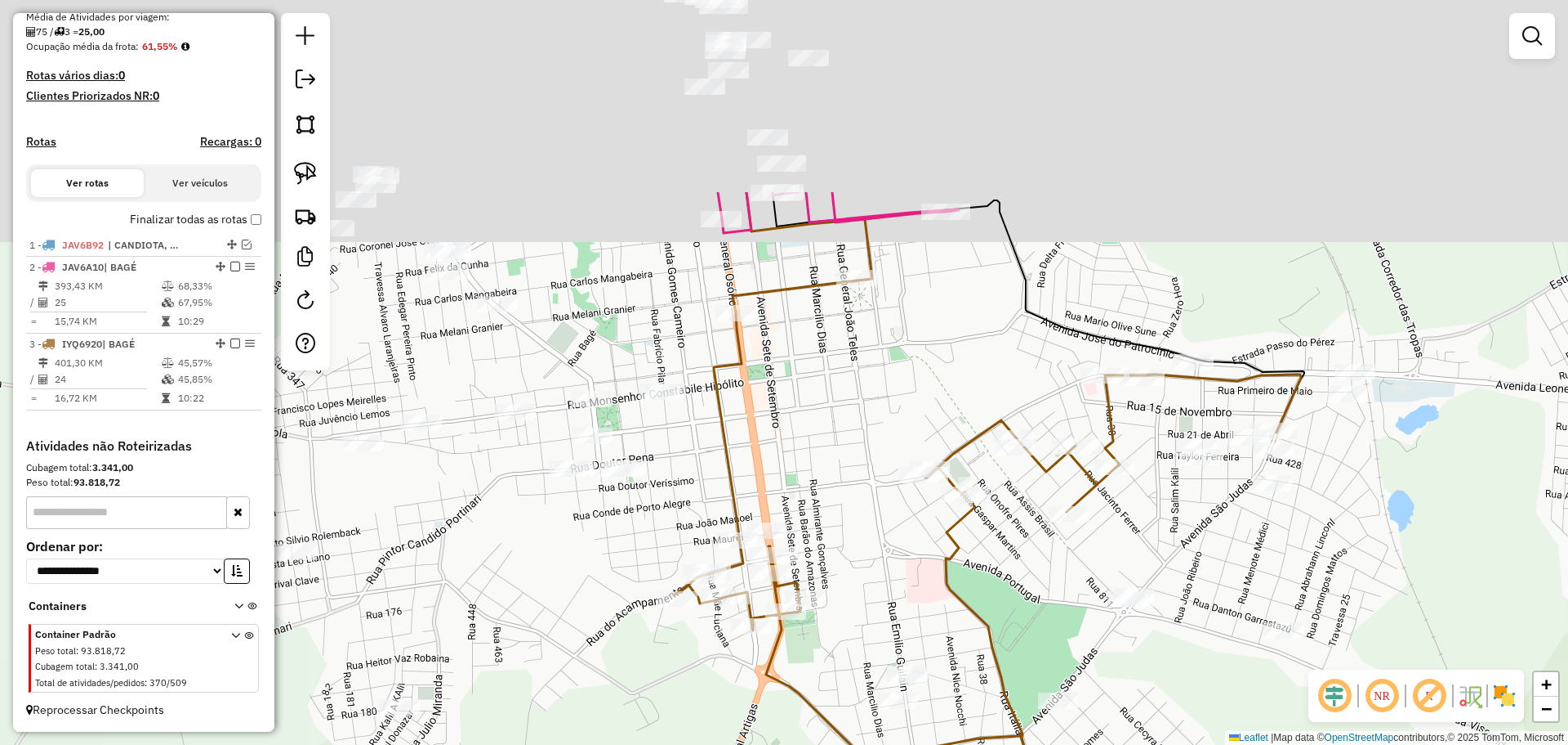
drag, startPoint x: 804, startPoint y: 373, endPoint x: 1158, endPoint y: 716, distance: 492.9
click at [1158, 716] on div "Janela de atendimento Grade de atendimento Capacidade Transportadoras Veículos …" at bounding box center [784, 372] width 1568 height 745
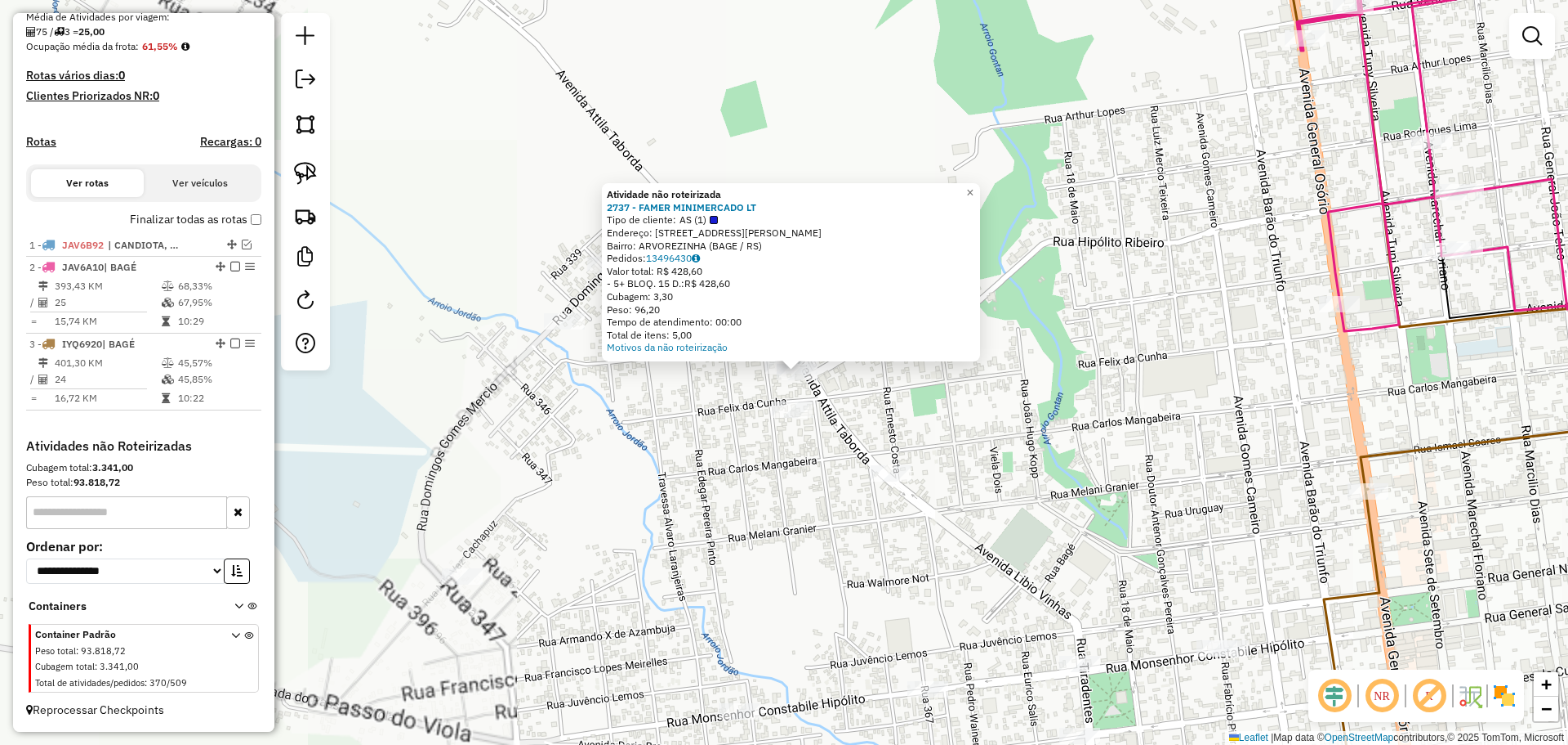
click at [757, 446] on div "Atividade não roteirizada 2737 - FAMER MINIMERCADO LT Tipo de cliente: AS (1) E…" at bounding box center [784, 372] width 1568 height 745
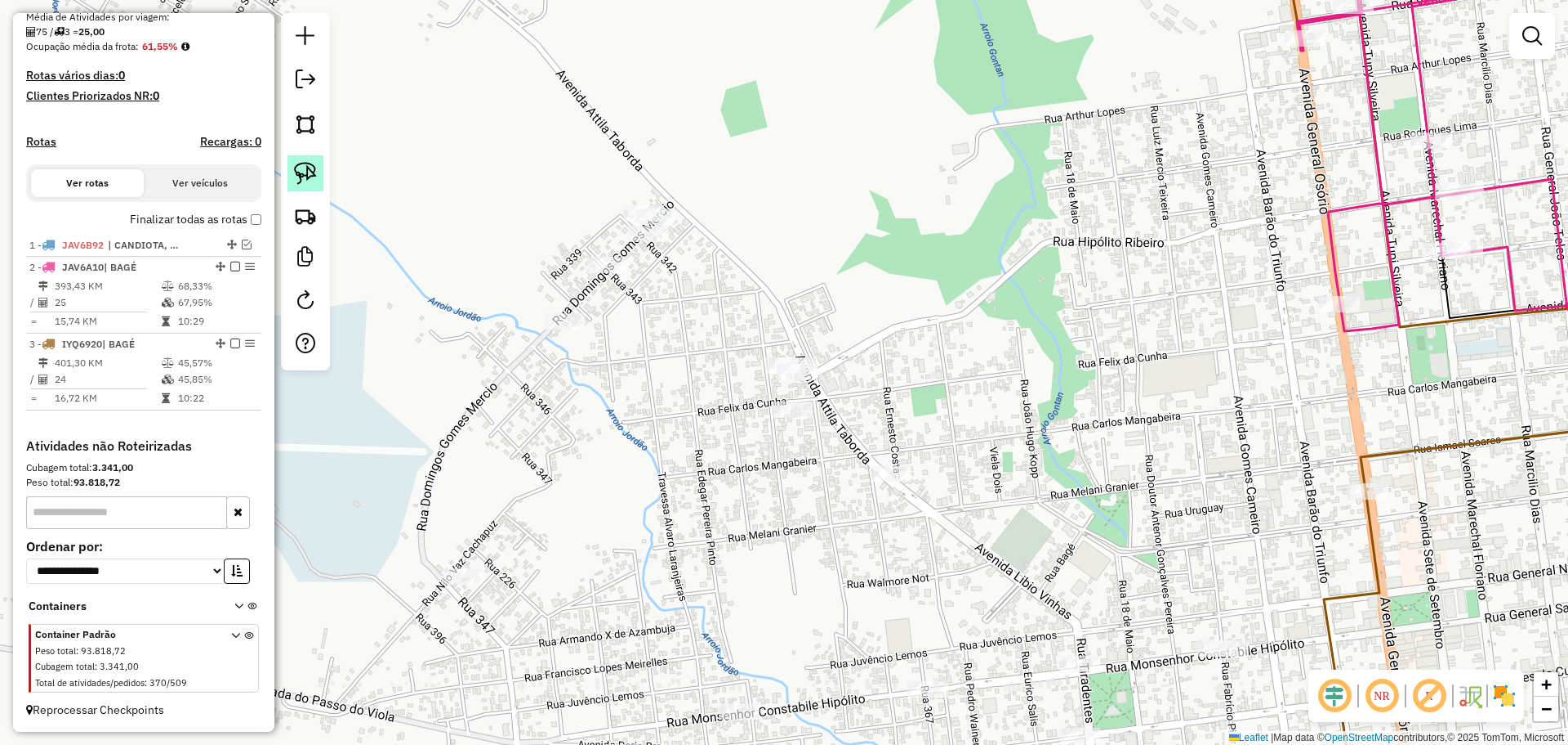
click at [305, 168] on img at bounding box center [305, 173] width 23 height 23
drag, startPoint x: 847, startPoint y: 352, endPoint x: 863, endPoint y: 378, distance: 30.5
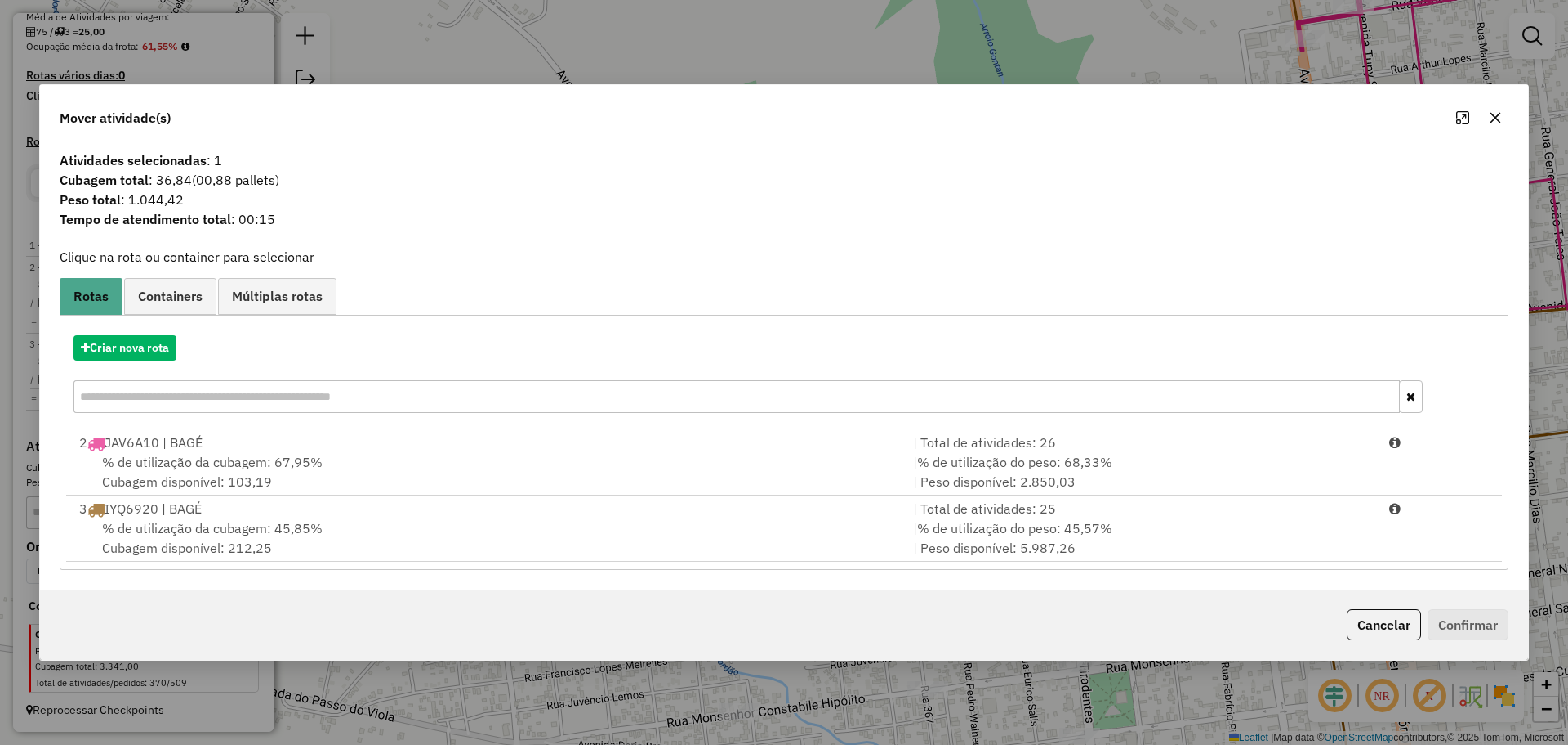
click at [1503, 111] on button "button" at bounding box center [1495, 118] width 26 height 26
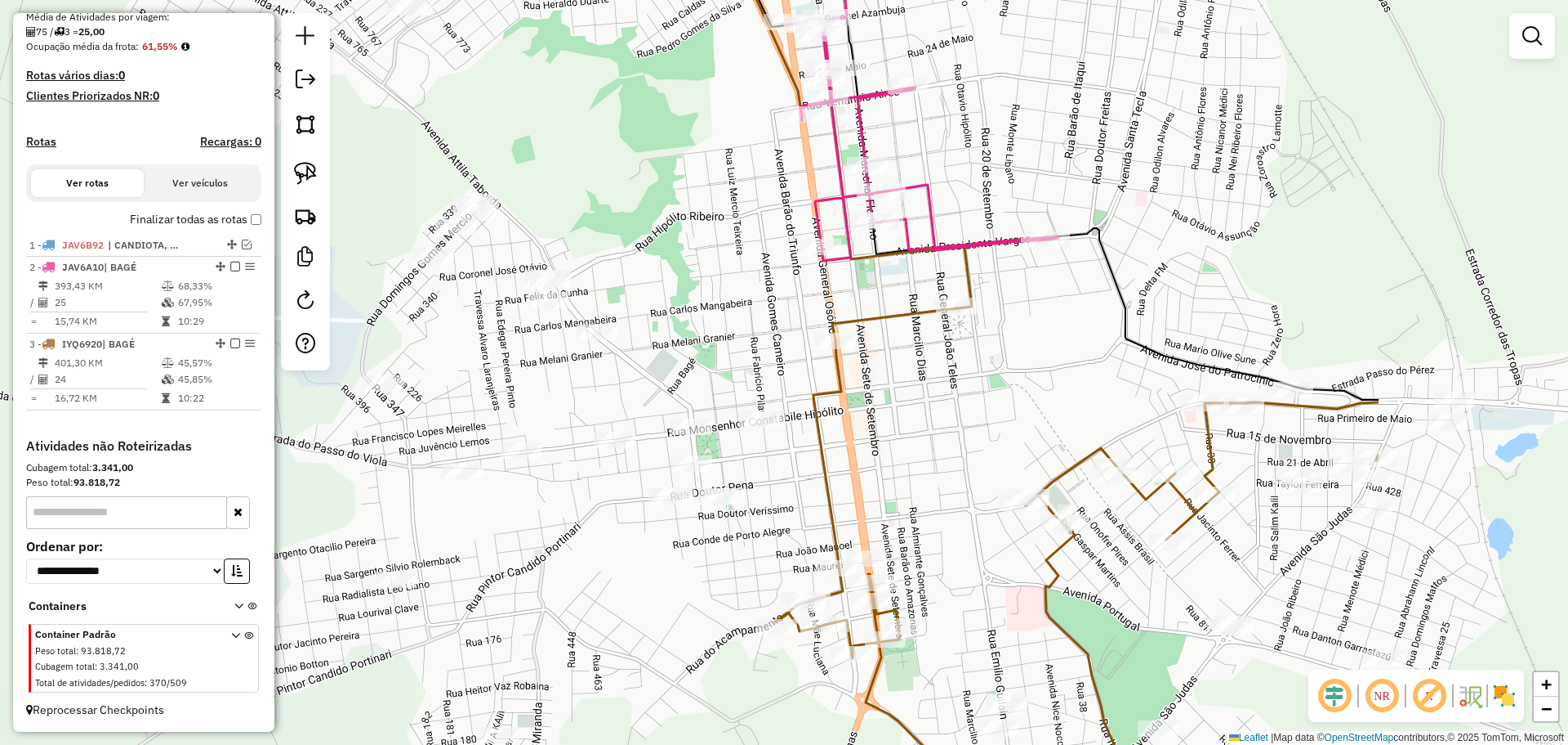
drag, startPoint x: 1037, startPoint y: 422, endPoint x: 691, endPoint y: 356, distance: 352.2
click at [691, 356] on div "Janela de atendimento Grade de atendimento Capacidade Transportadoras Veículos …" at bounding box center [784, 372] width 1568 height 745
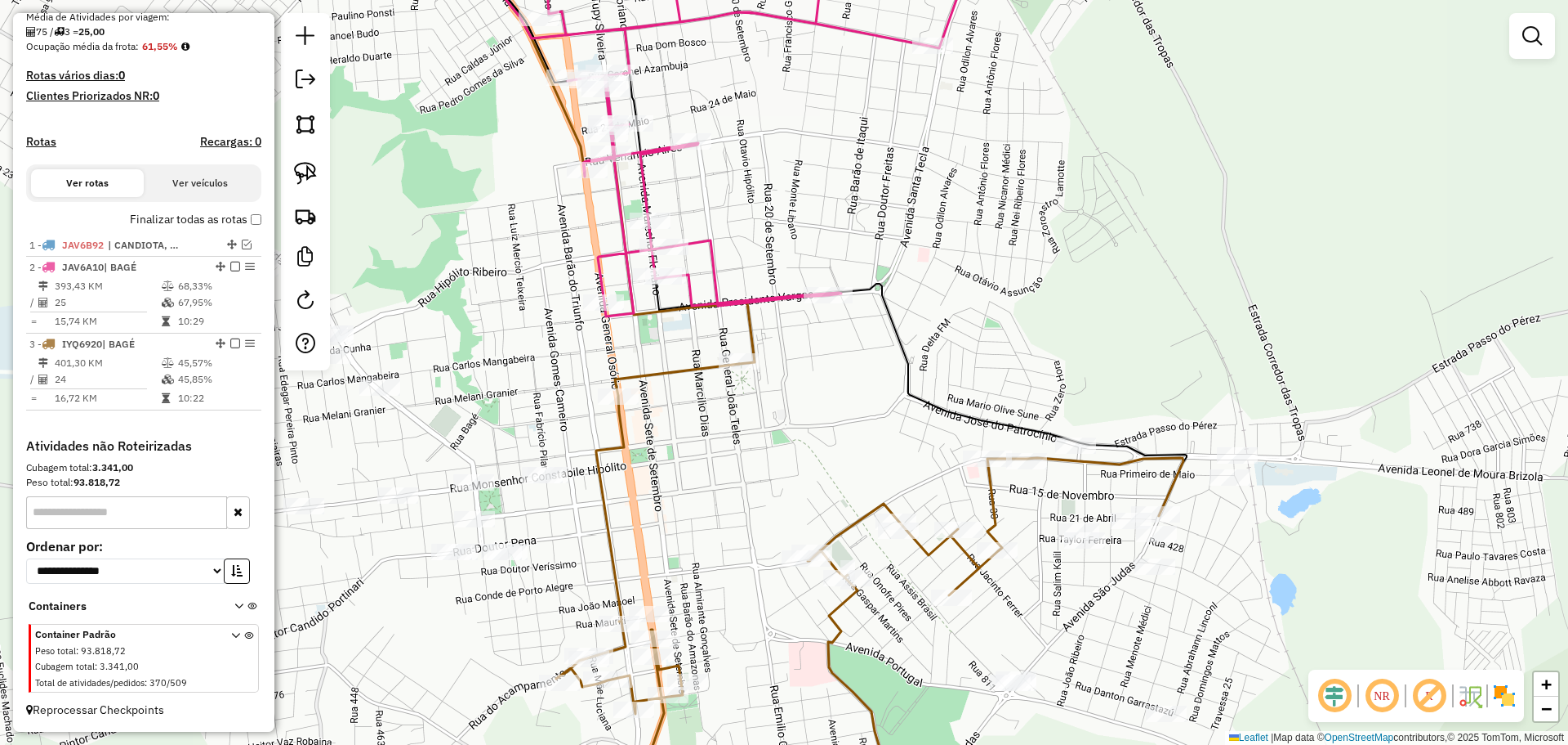
drag, startPoint x: 831, startPoint y: 456, endPoint x: 620, endPoint y: 545, distance: 229.0
click at [620, 545] on icon at bounding box center [869, 619] width 627 height 511
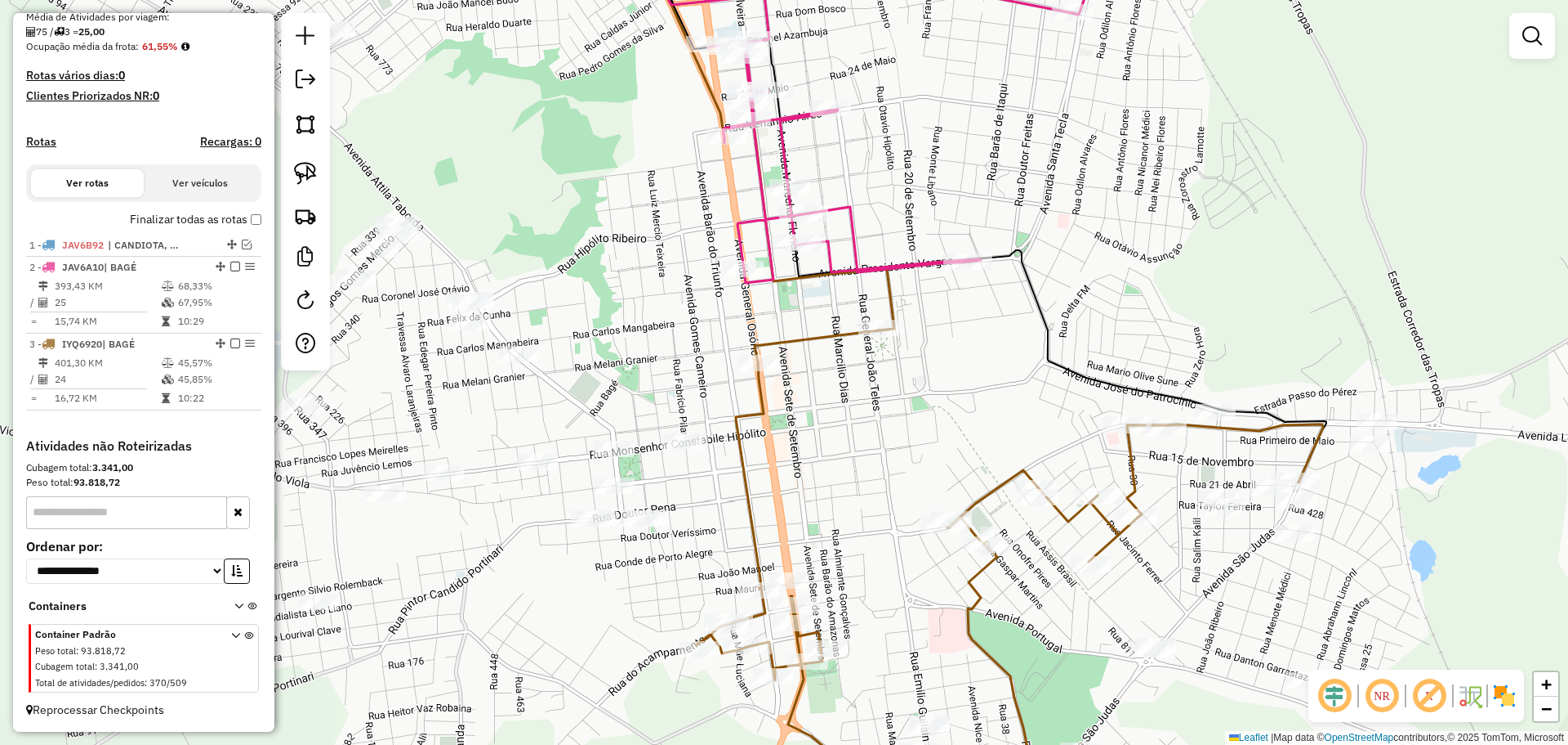
drag, startPoint x: 655, startPoint y: 445, endPoint x: 781, endPoint y: 374, distance: 144.6
click at [794, 369] on div "Janela de atendimento Grade de atendimento Capacidade Transportadoras Veículos …" at bounding box center [784, 372] width 1568 height 745
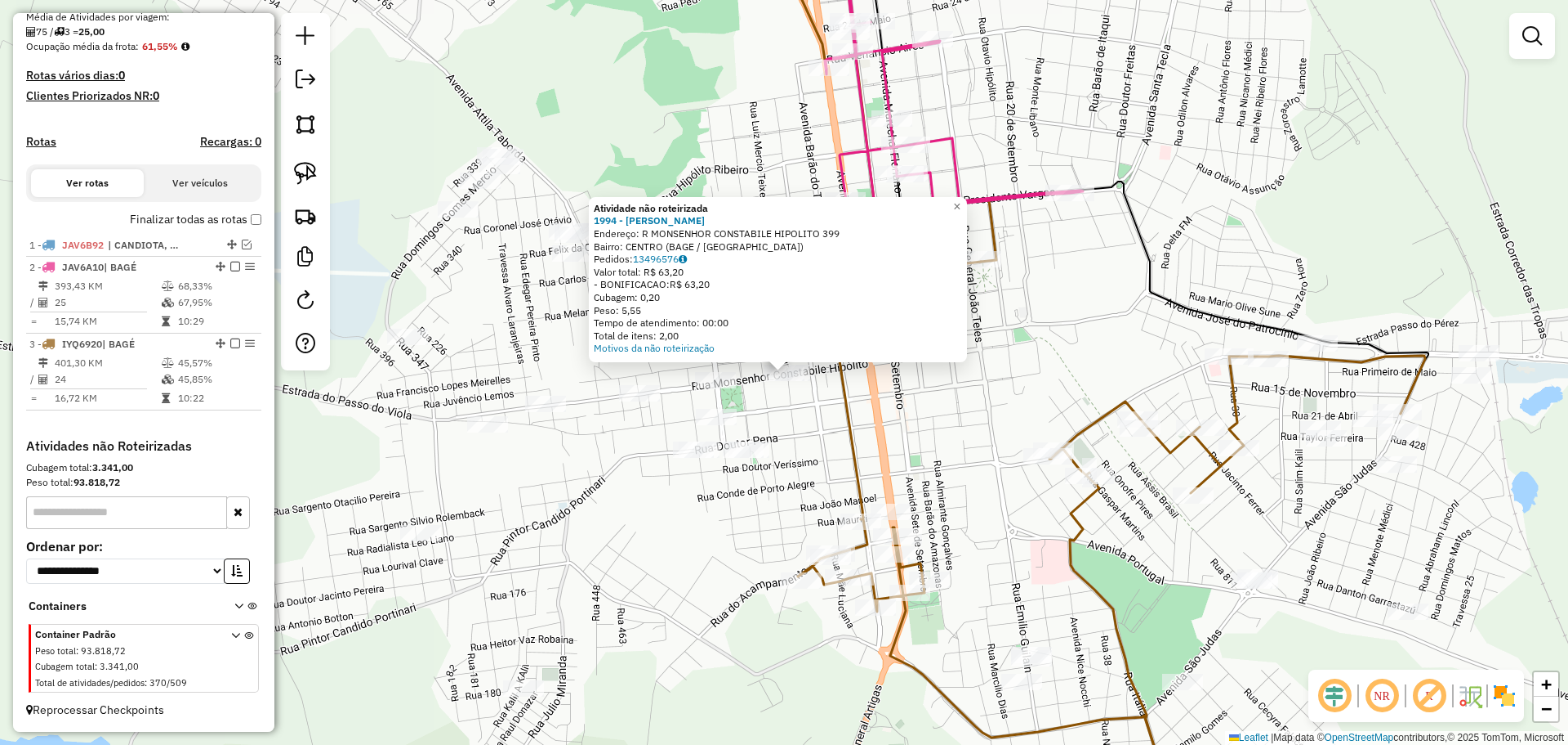
click at [765, 413] on div "Atividade não roteirizada 1994 - DARLIN CRISTIANE AVI Endereço: R MONSENHOR CON…" at bounding box center [784, 372] width 1568 height 745
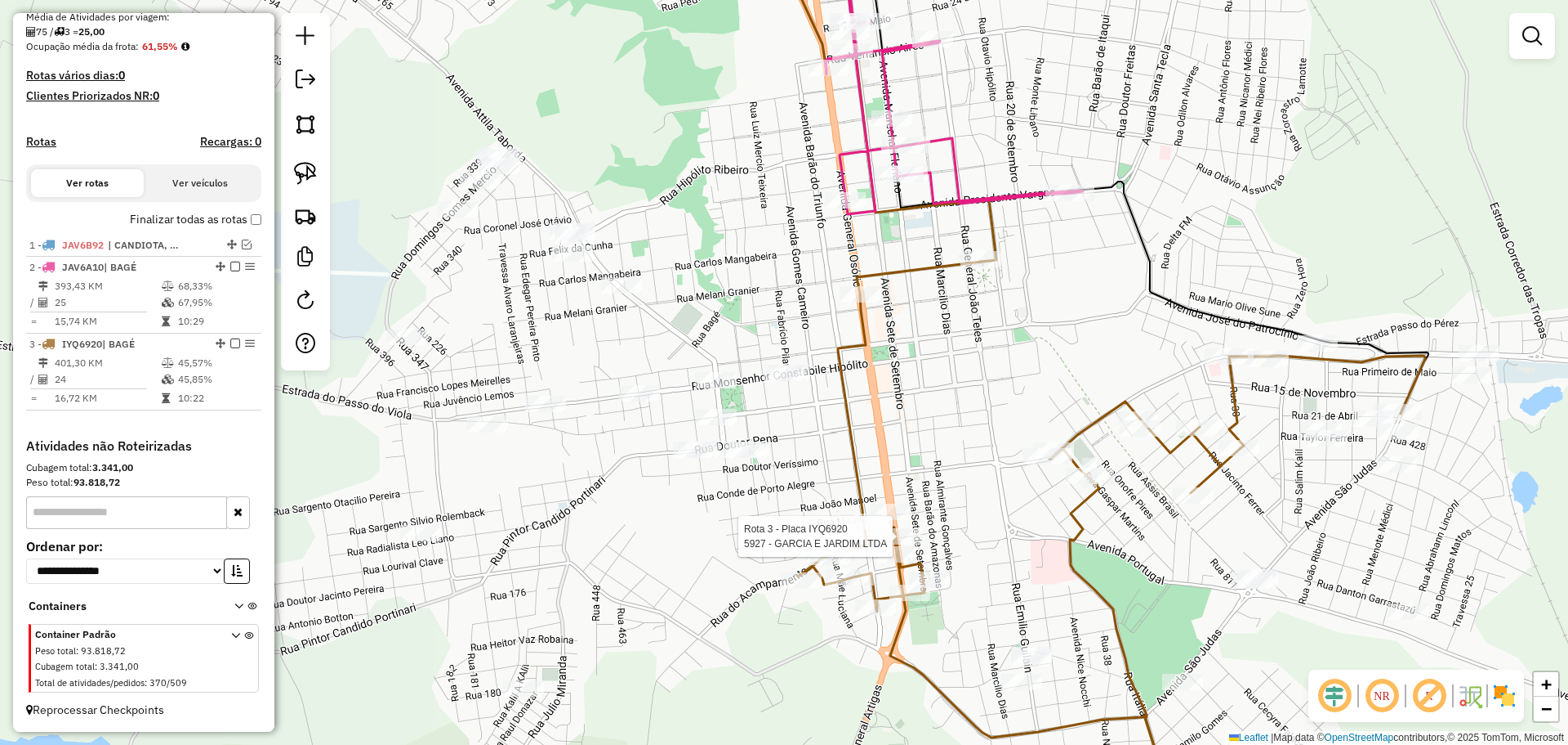
select select "**********"
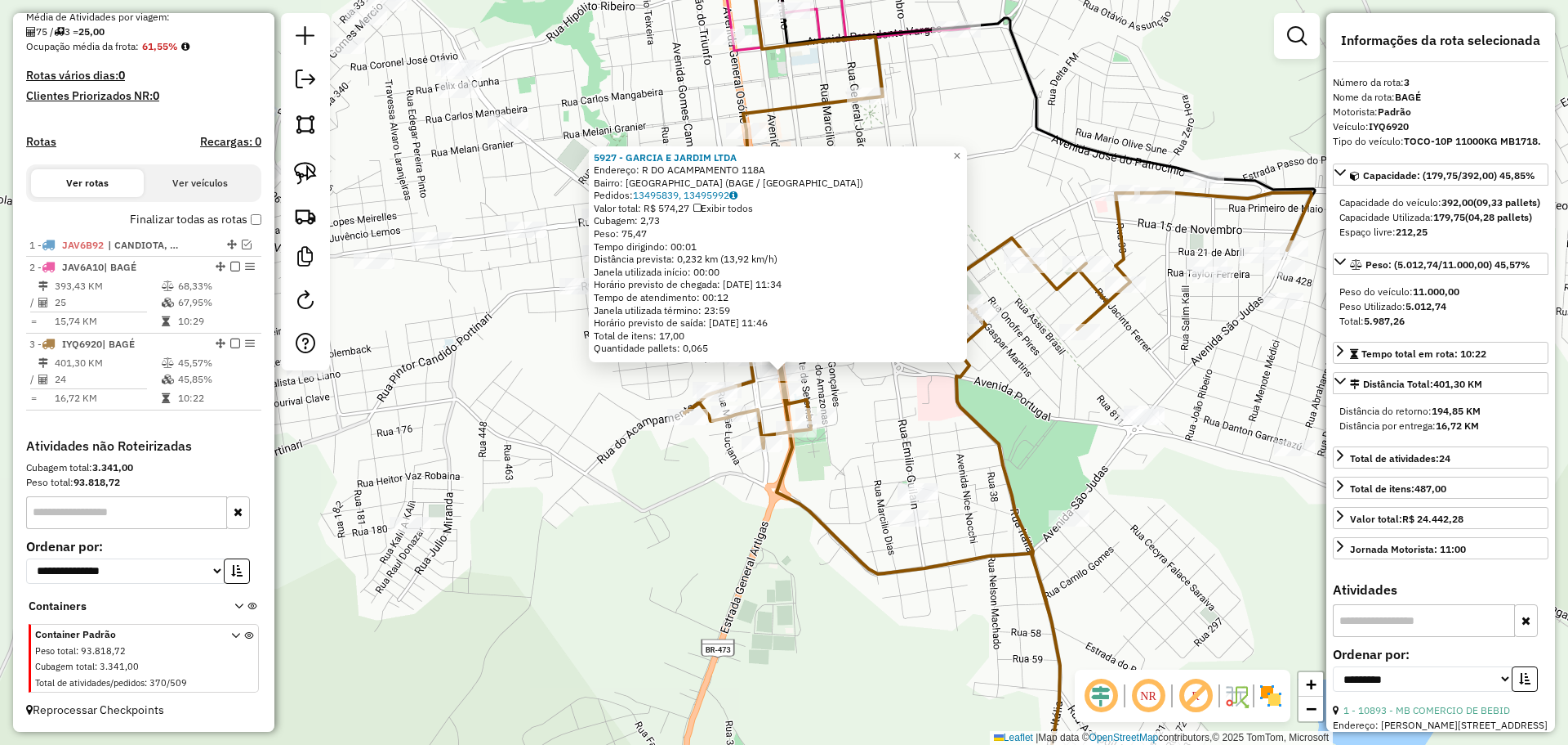
click at [878, 534] on div "5927 - GARCIA E JARDIM LTDA Endereço: R DO ACAMPAMENTO 118A Bairro: PASSO DO PR…" at bounding box center [784, 372] width 1568 height 745
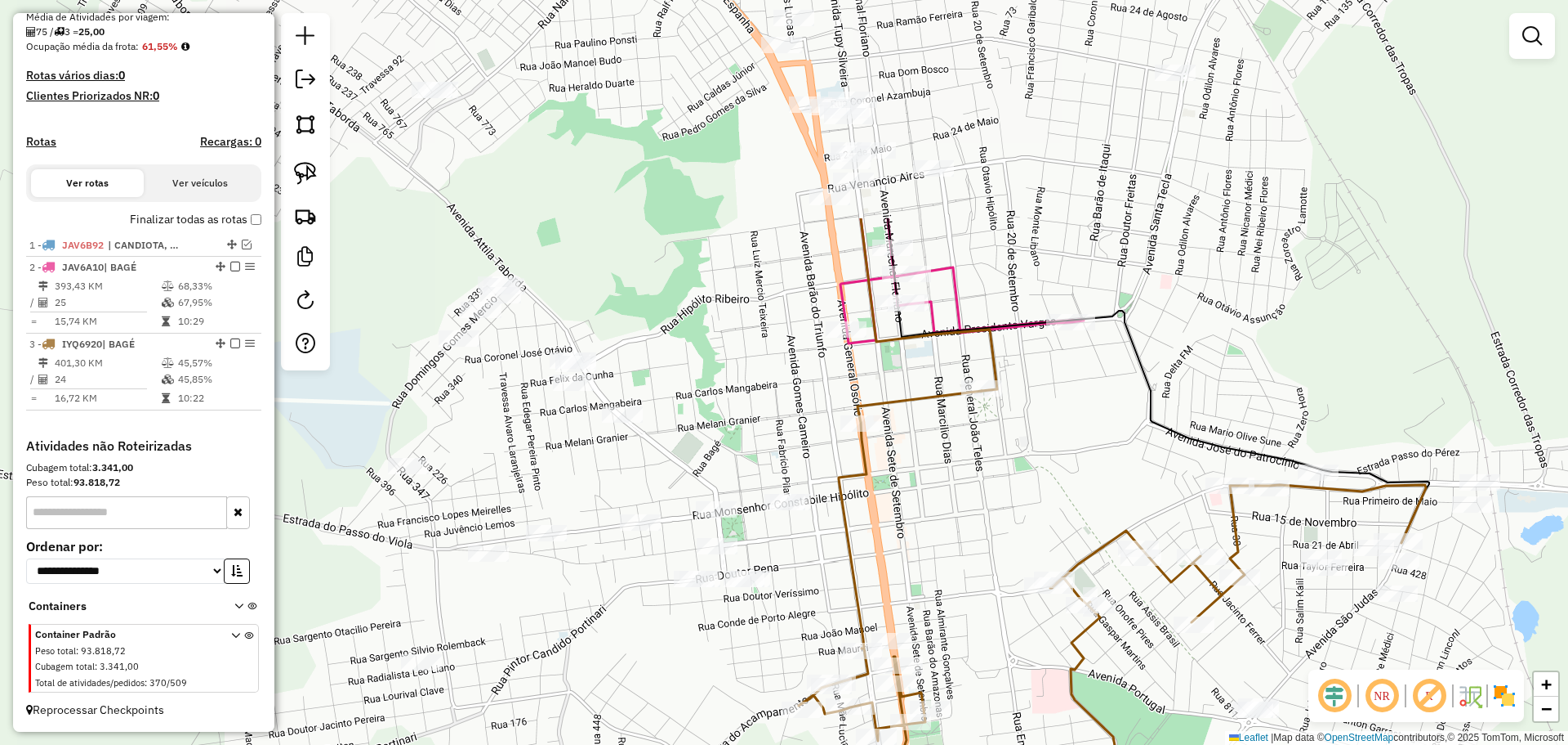
drag, startPoint x: 893, startPoint y: 402, endPoint x: 1010, endPoint y: 672, distance: 294.3
click at [1010, 672] on div "Janela de atendimento Grade de atendimento Capacidade Transportadoras Veículos …" at bounding box center [784, 372] width 1568 height 745
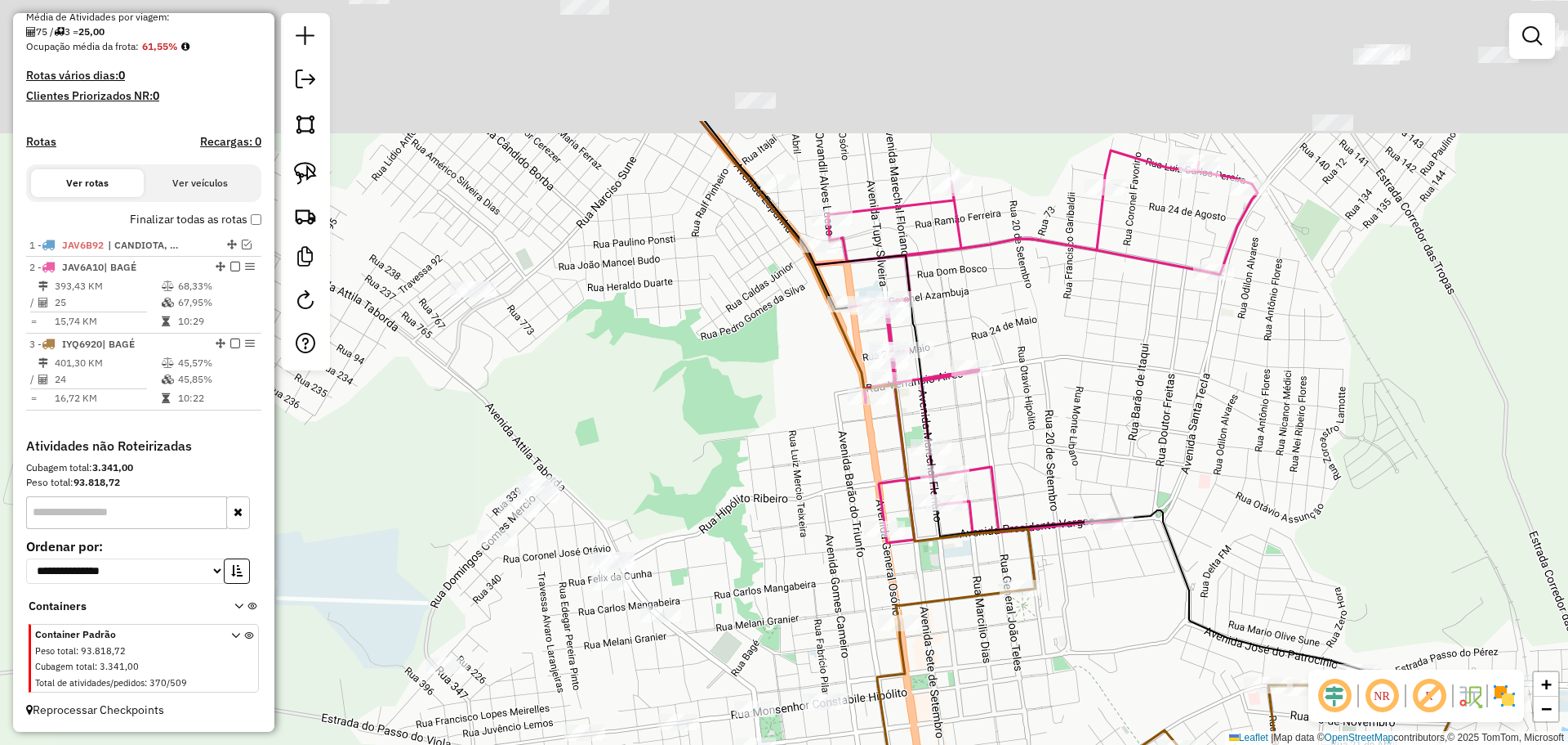
drag, startPoint x: 978, startPoint y: 468, endPoint x: 1016, endPoint y: 671, distance: 206.5
click at [1016, 671] on div "Janela de atendimento Grade de atendimento Capacidade Transportadoras Veículos …" at bounding box center [784, 372] width 1568 height 745
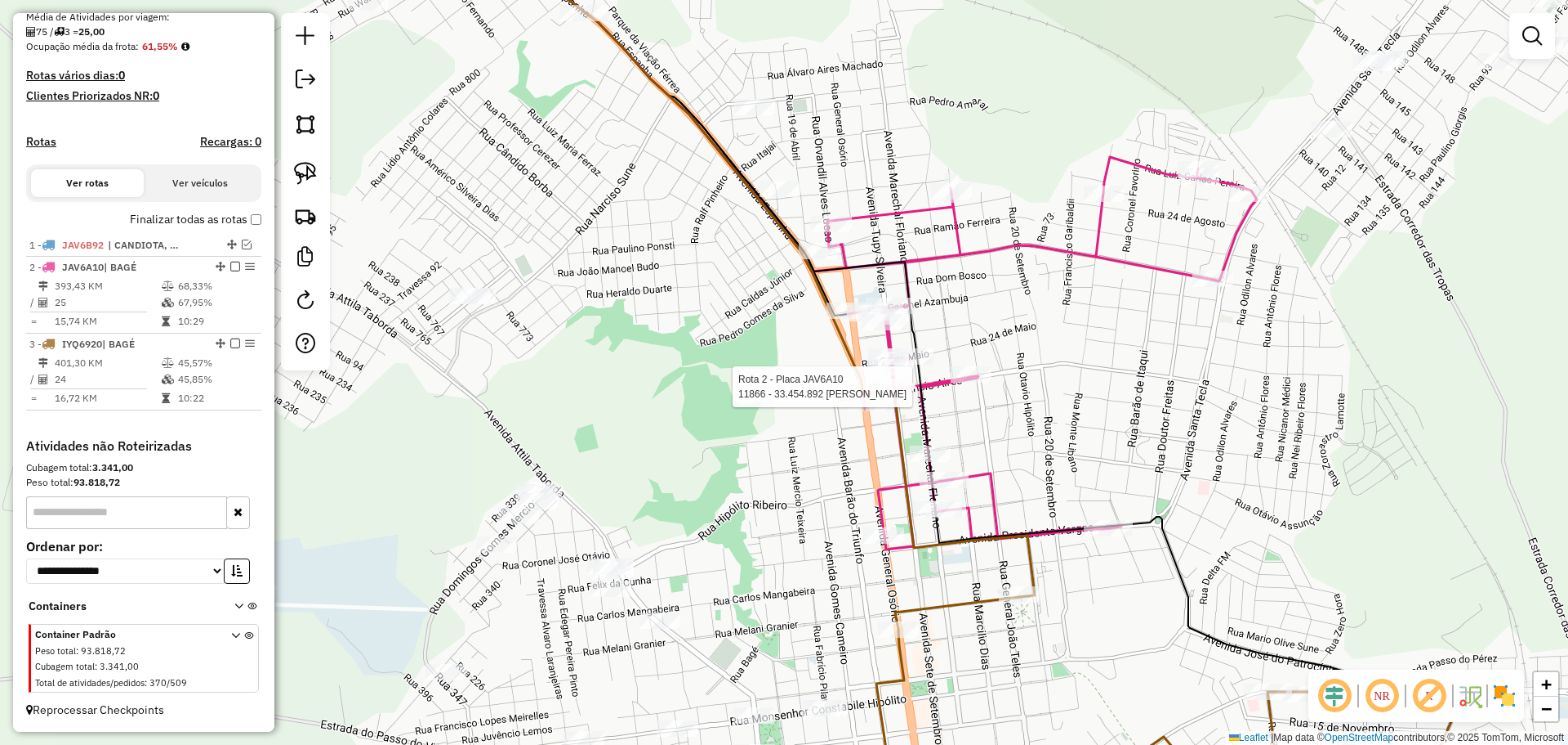
select select "**********"
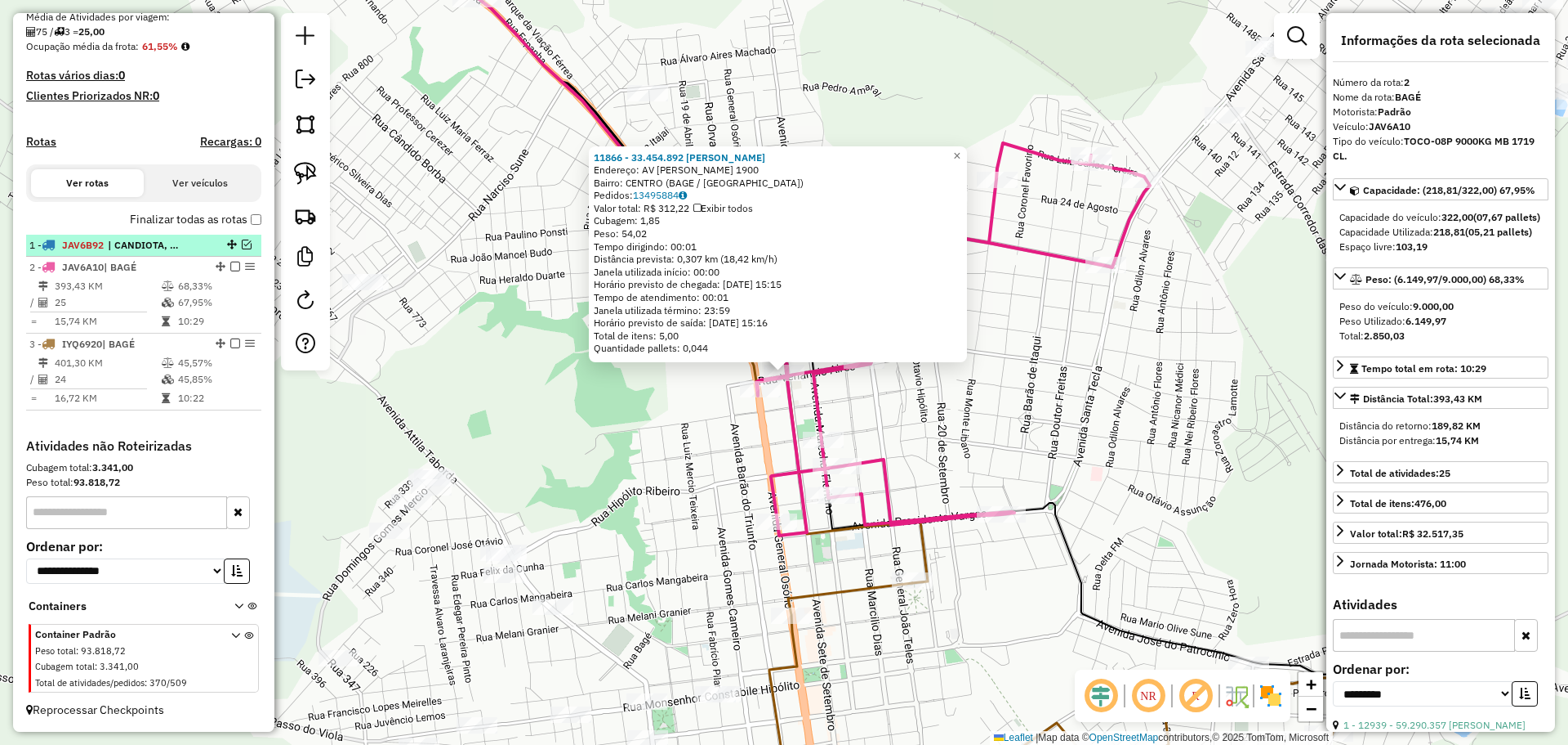
click at [143, 239] on span "| CANDIOTA, PINHEIRO" at bounding box center [145, 245] width 75 height 15
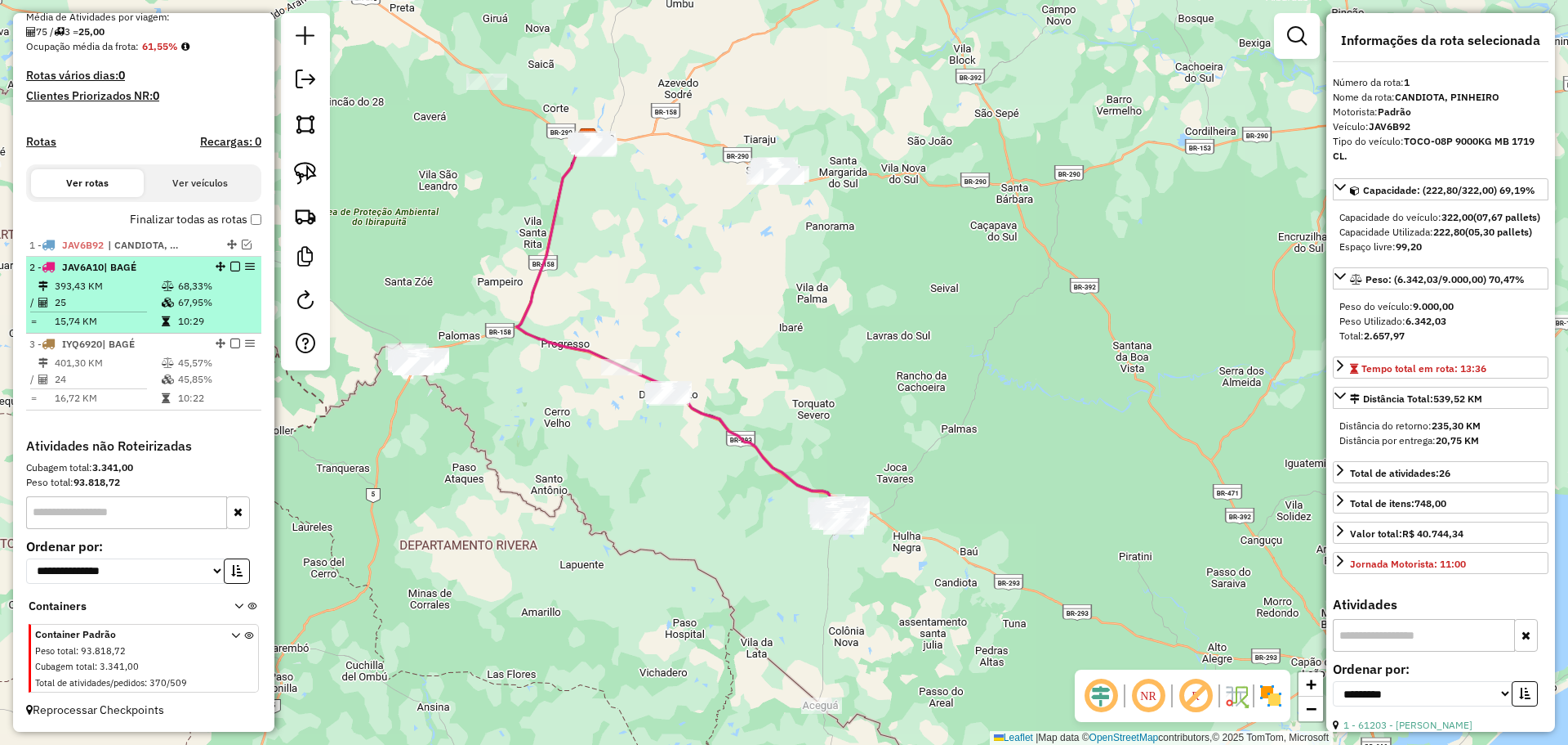
click at [95, 267] on span "JAV6A10" at bounding box center [83, 266] width 41 height 12
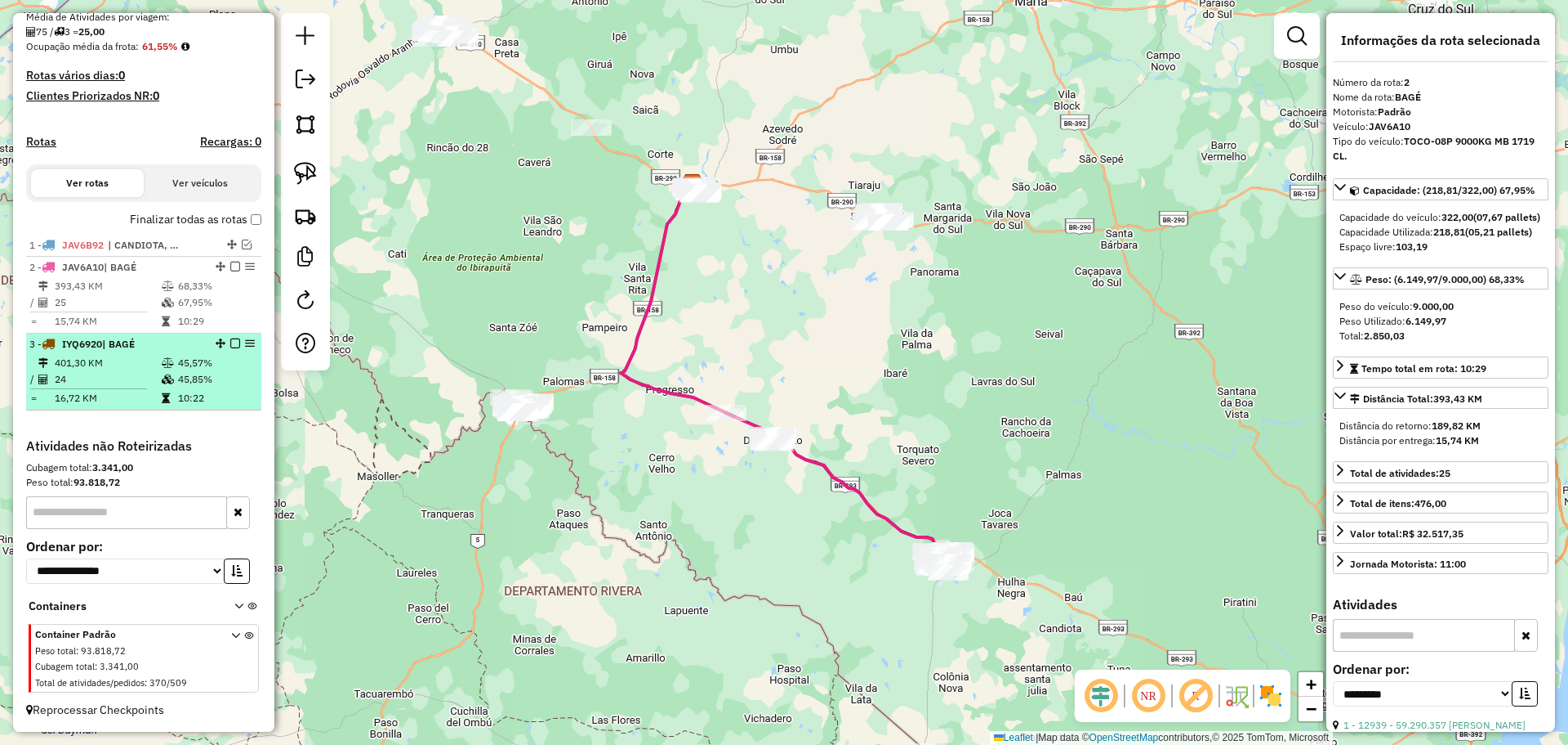
click at [92, 360] on td "401,30 KM" at bounding box center [107, 363] width 107 height 17
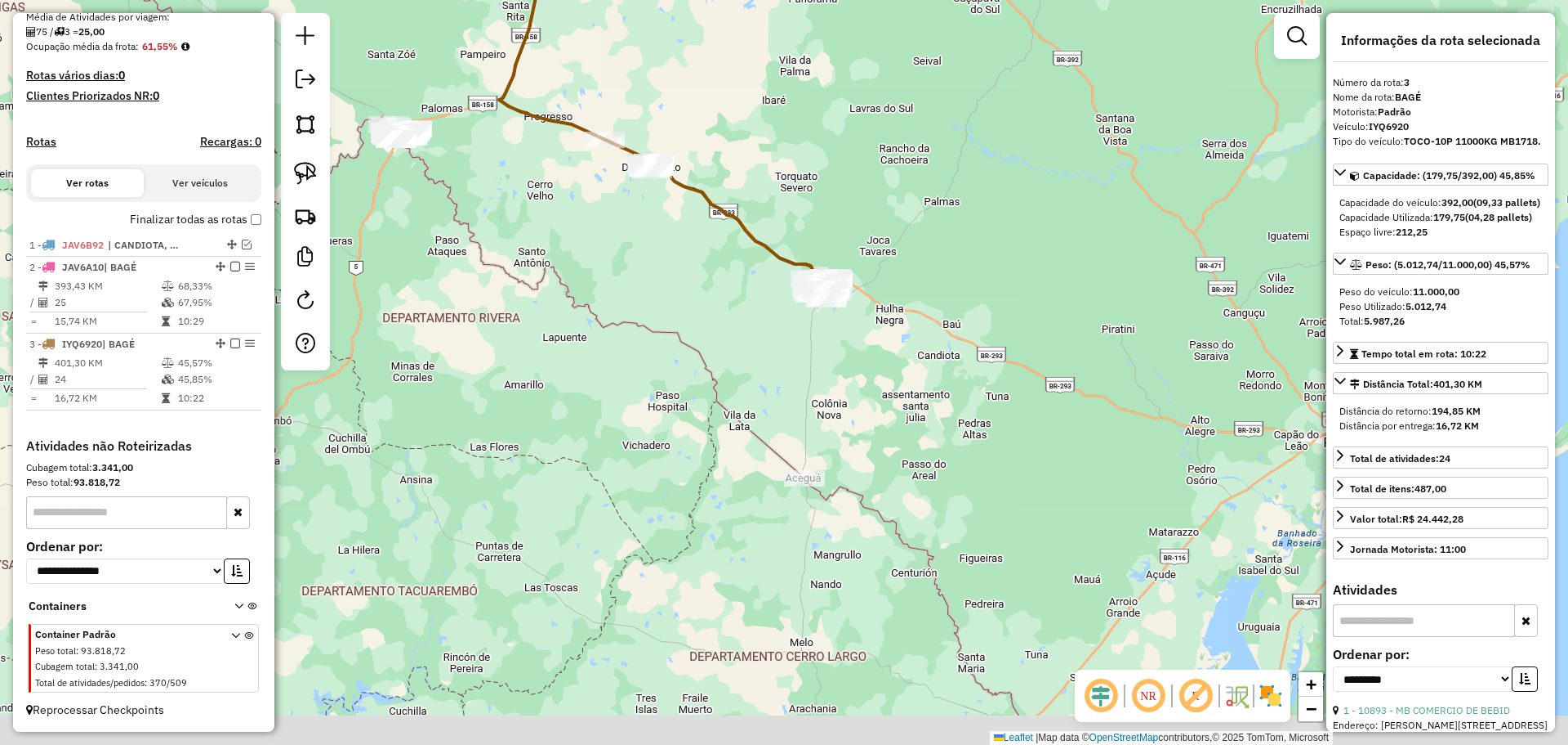
drag, startPoint x: 715, startPoint y: 624, endPoint x: 542, endPoint y: 254, distance: 408.4
click at [542, 254] on div "Janela de atendimento Grade de atendimento Capacidade Transportadoras Veículos …" at bounding box center [784, 372] width 1568 height 745
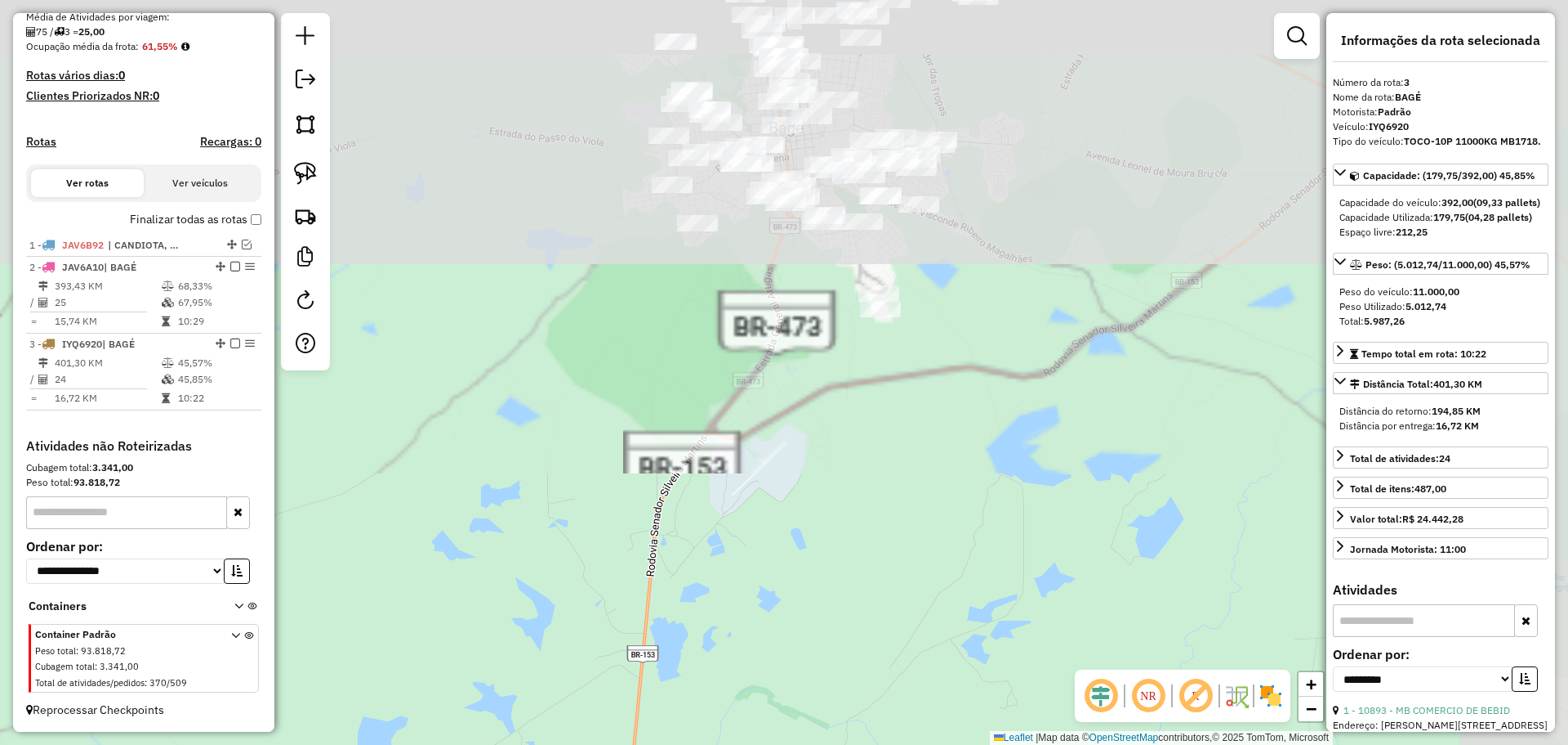
drag, startPoint x: 778, startPoint y: 153, endPoint x: 609, endPoint y: 685, distance: 558.2
click at [609, 685] on div "Janela de atendimento Grade de atendimento Capacidade Transportadoras Veículos …" at bounding box center [784, 372] width 1568 height 745
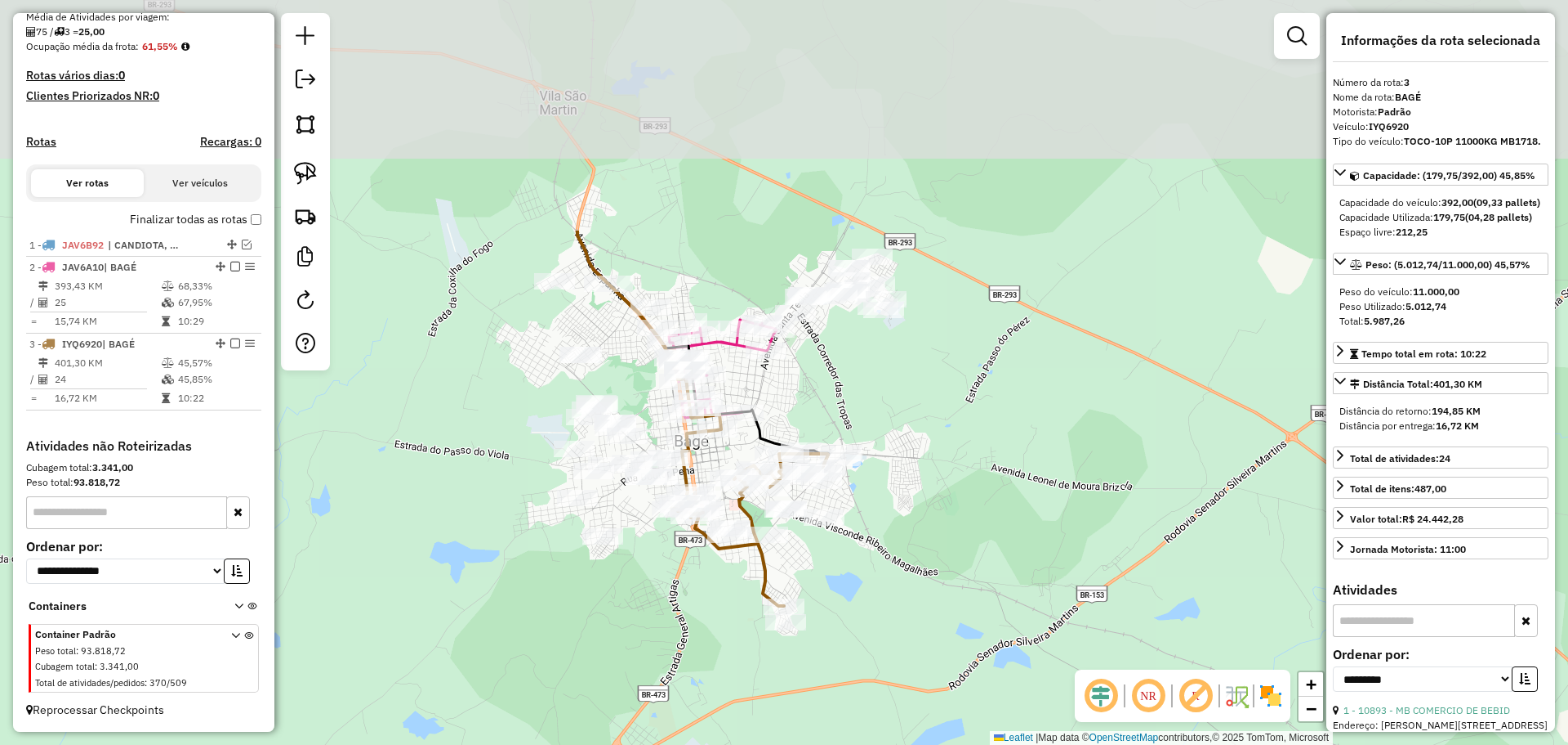
drag, startPoint x: 732, startPoint y: 334, endPoint x: 637, endPoint y: 639, distance: 319.5
click at [637, 639] on div "Janela de atendimento Grade de atendimento Capacidade Transportadoras Veículos …" at bounding box center [784, 372] width 1568 height 745
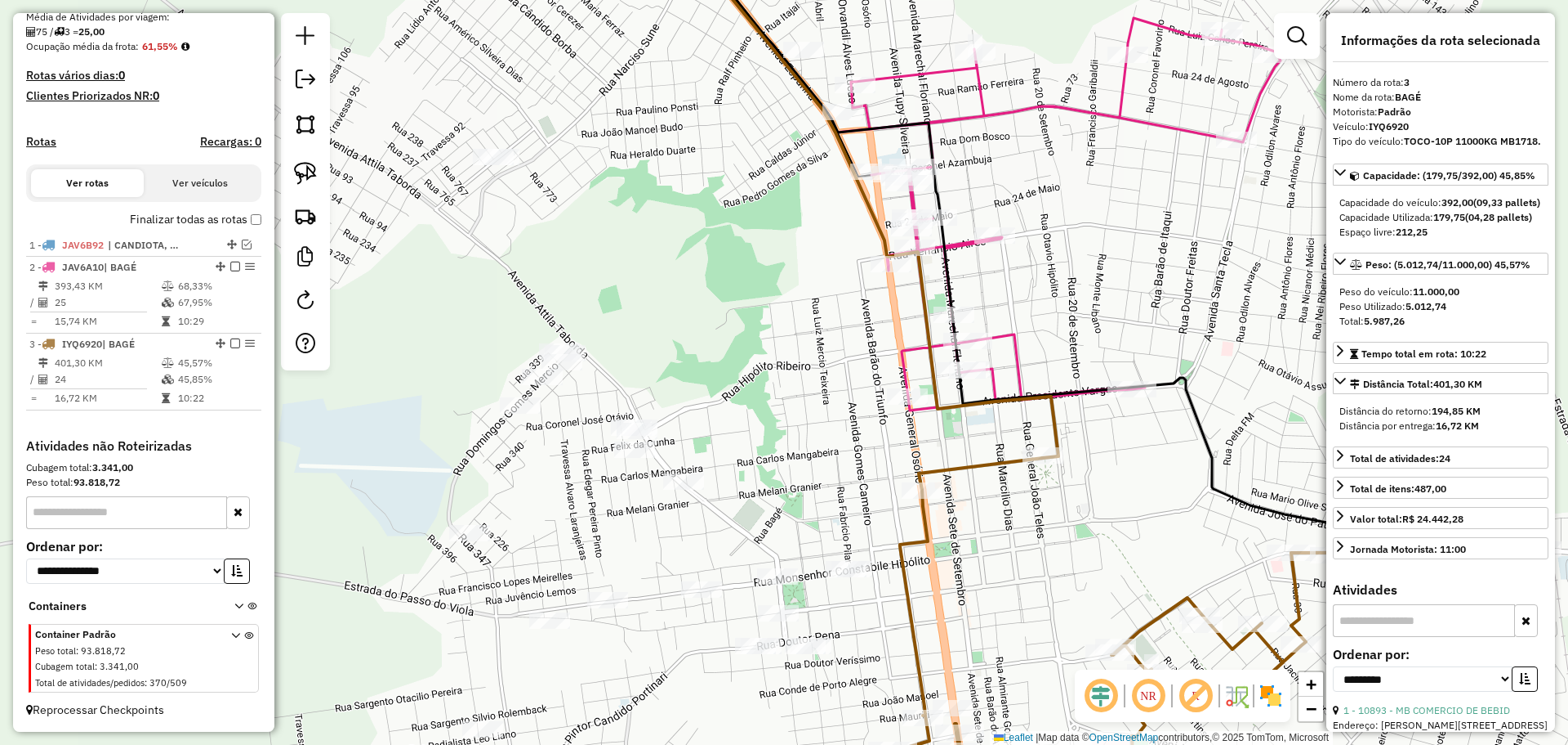
drag, startPoint x: 702, startPoint y: 435, endPoint x: 701, endPoint y: 397, distance: 38.0
click at [701, 397] on div "Janela de atendimento Grade de atendimento Capacidade Transportadoras Veículos …" at bounding box center [784, 372] width 1568 height 745
click at [313, 175] on img at bounding box center [305, 173] width 23 height 23
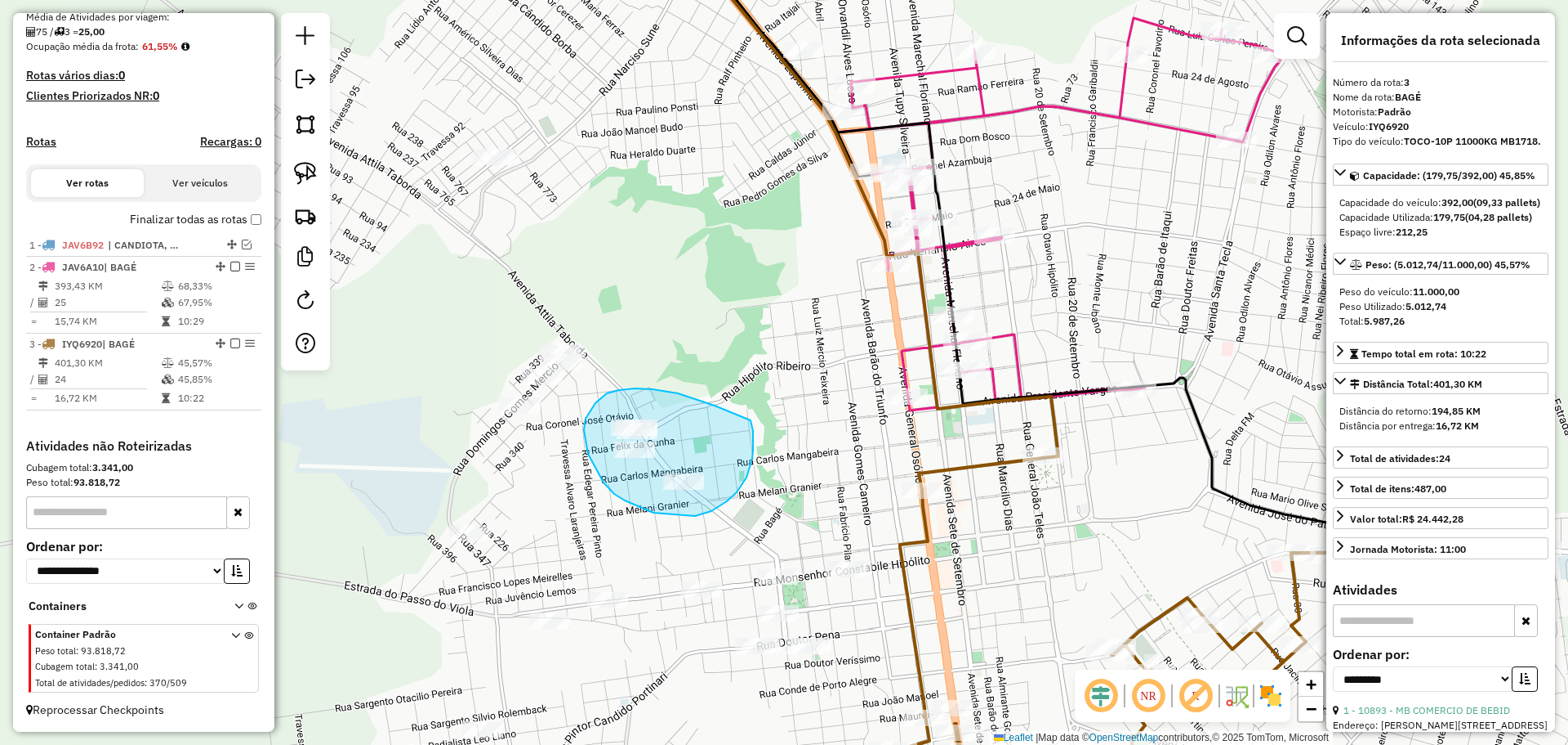
drag, startPoint x: 714, startPoint y: 405, endPoint x: 751, endPoint y: 420, distance: 39.9
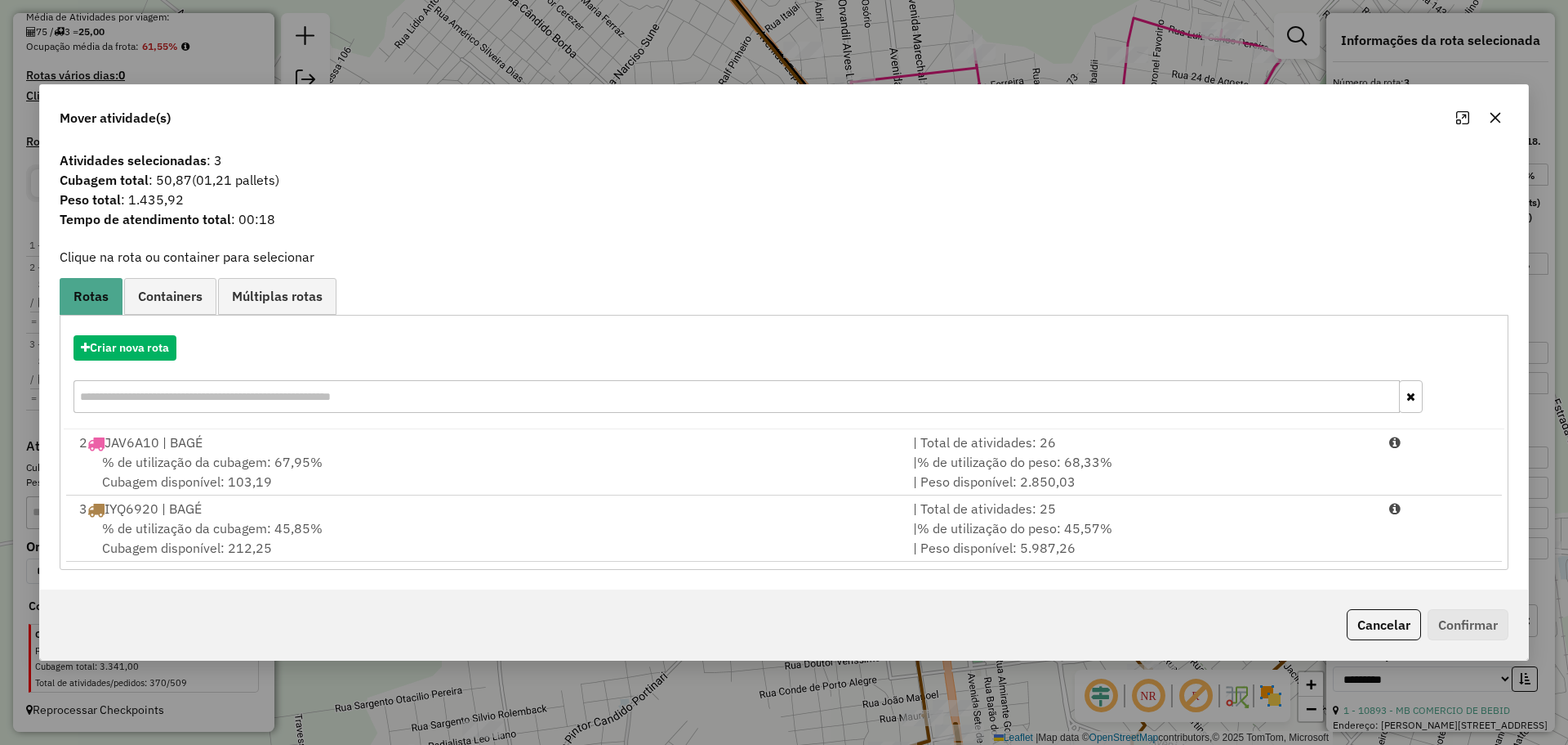
click at [732, 427] on div "Criar nova rota" at bounding box center [783, 376] width 1440 height 107
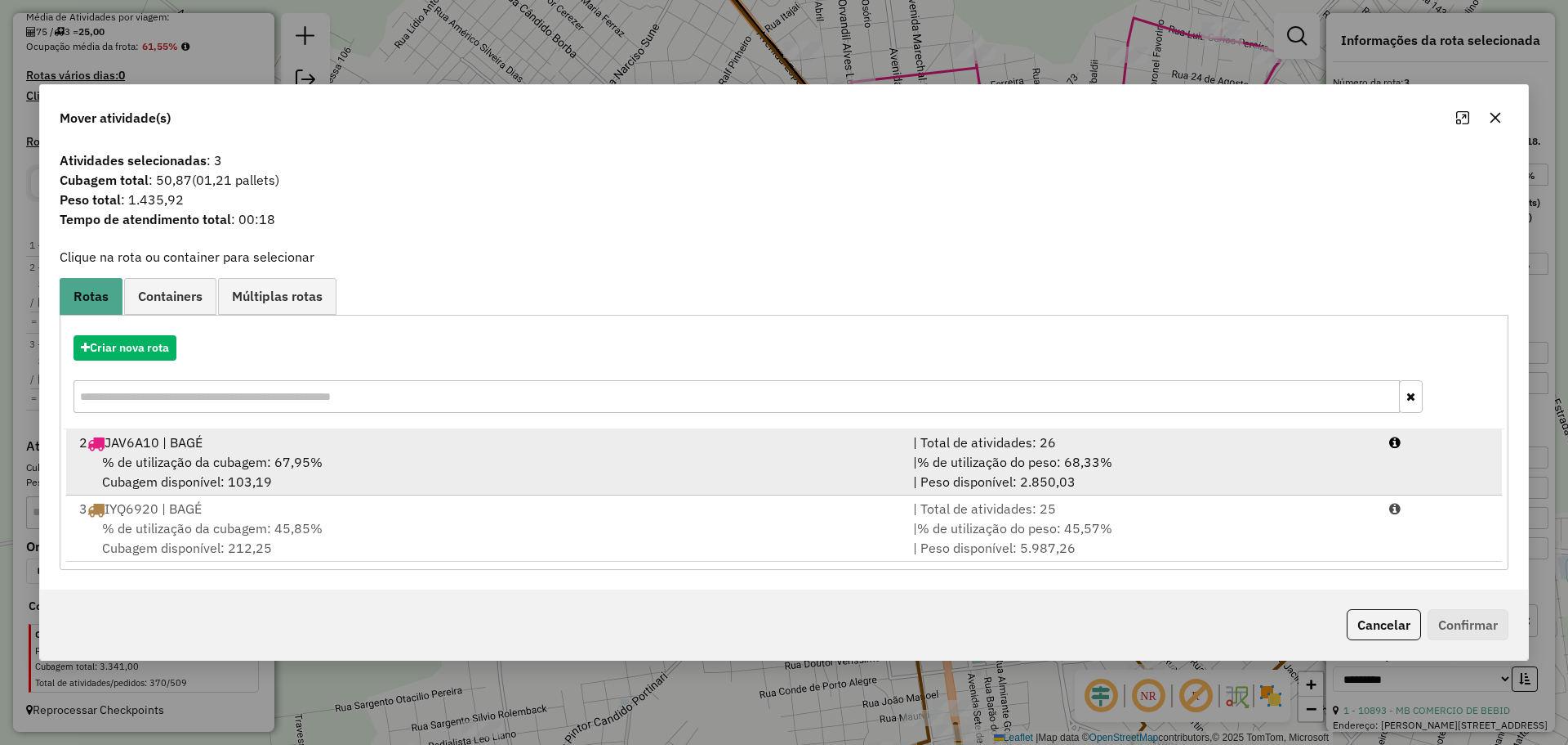
click at [738, 441] on div "2 JAV6A10 | BAGÉ" at bounding box center [487, 442] width 834 height 19
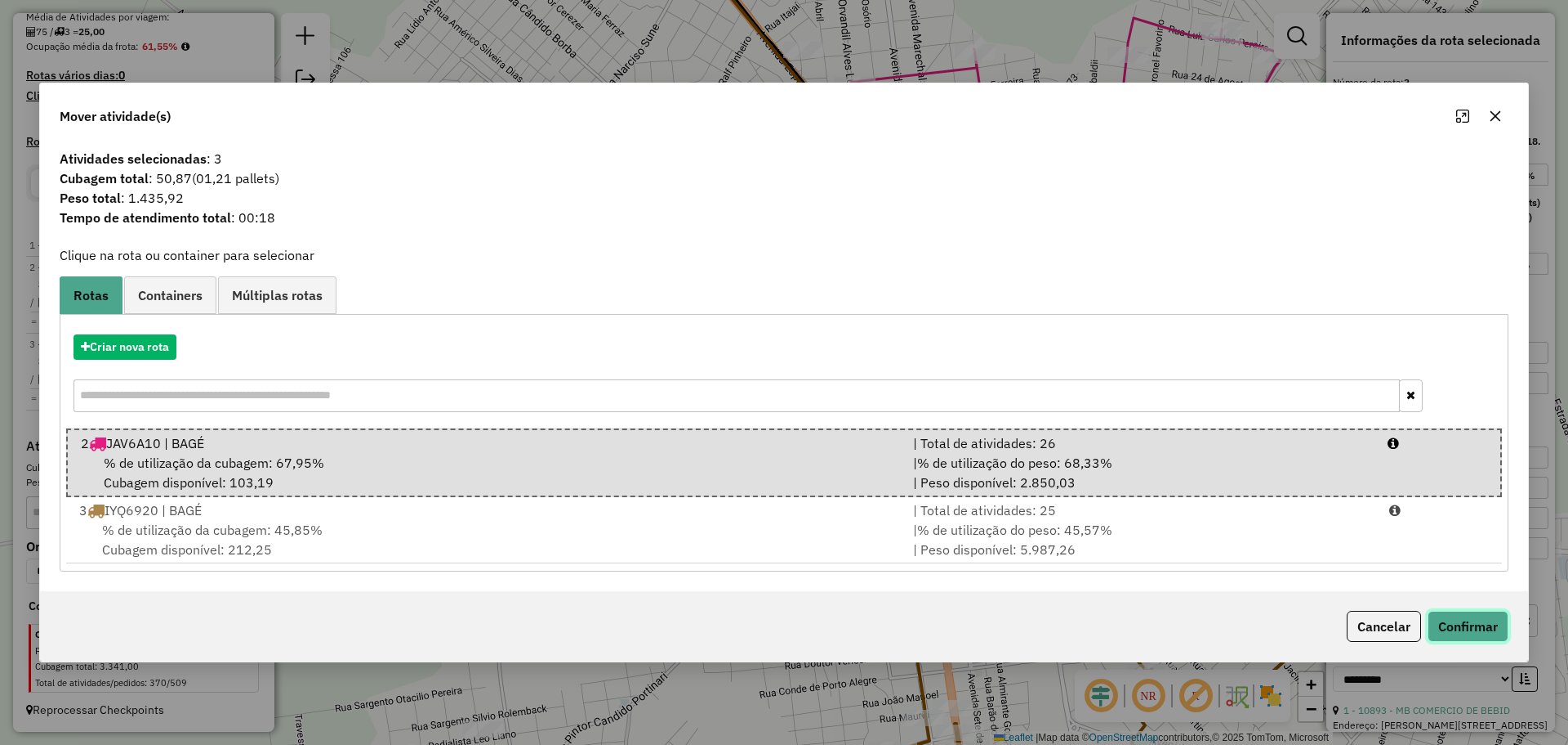
click at [1467, 623] on button "Confirmar" at bounding box center [1468, 626] width 81 height 31
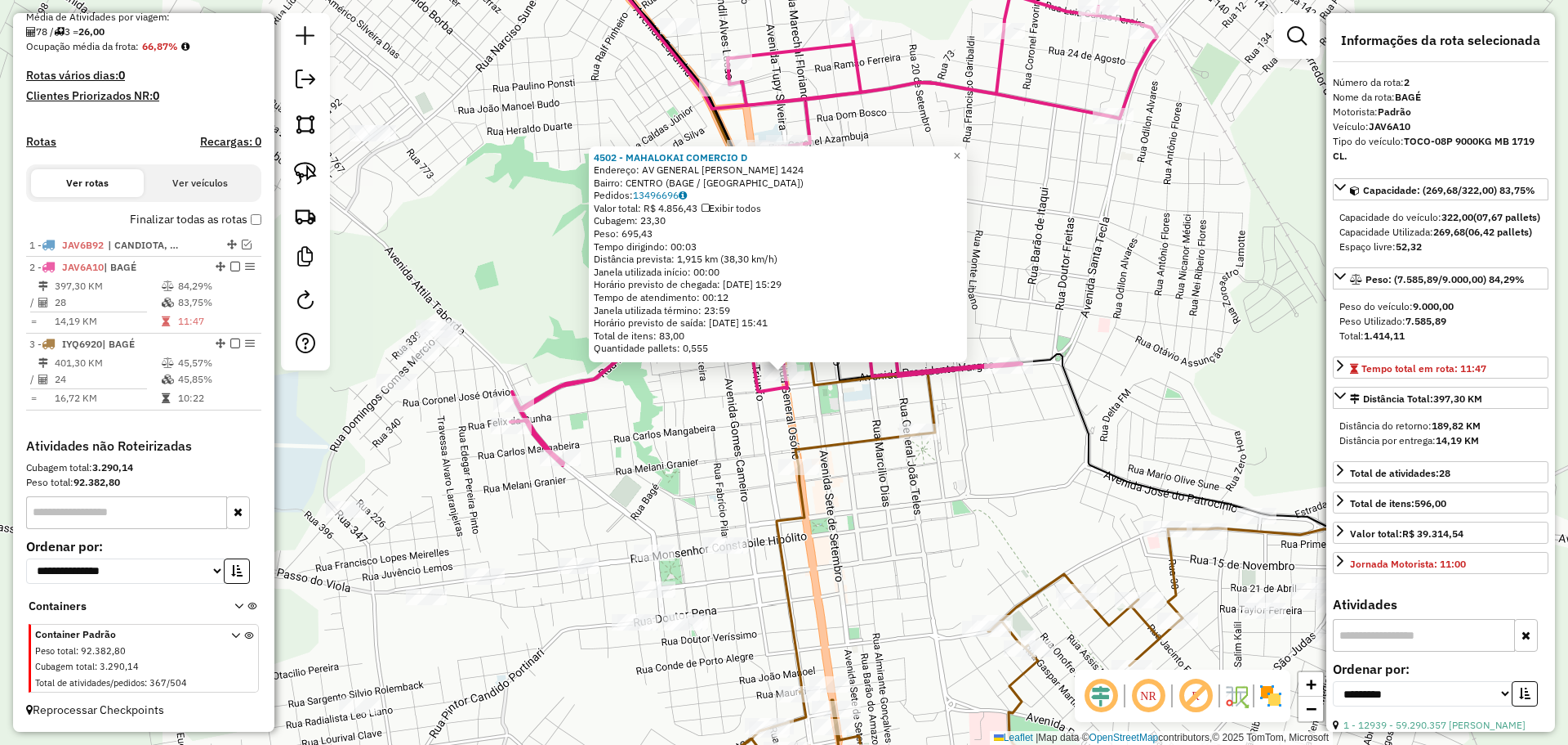
click at [864, 508] on div "4502 - MAHALOKAI COMERCIO D Endereço: AV GENERAL OSORIO 1424 Bairro: CENTRO (BA…" at bounding box center [784, 372] width 1568 height 745
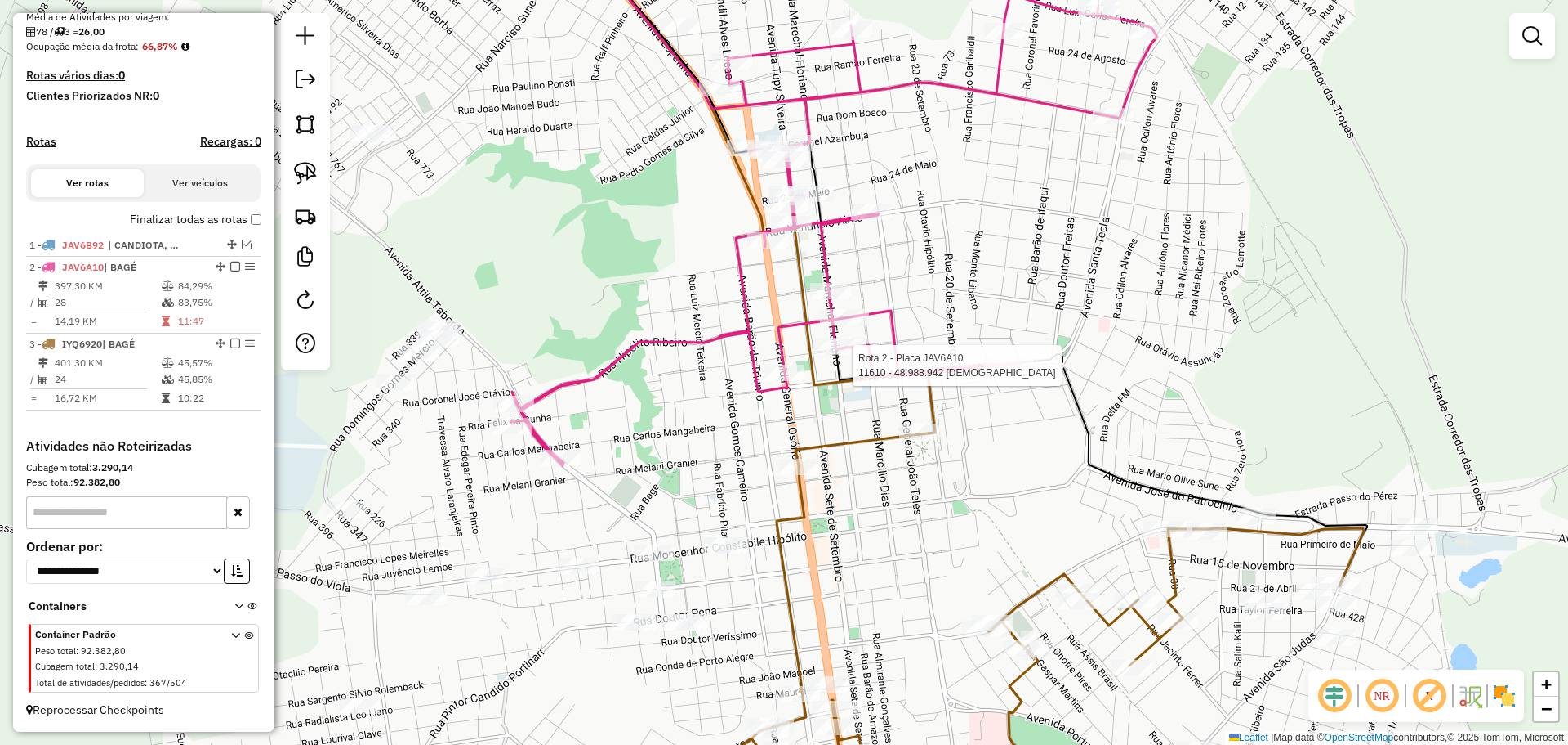
select select "**********"
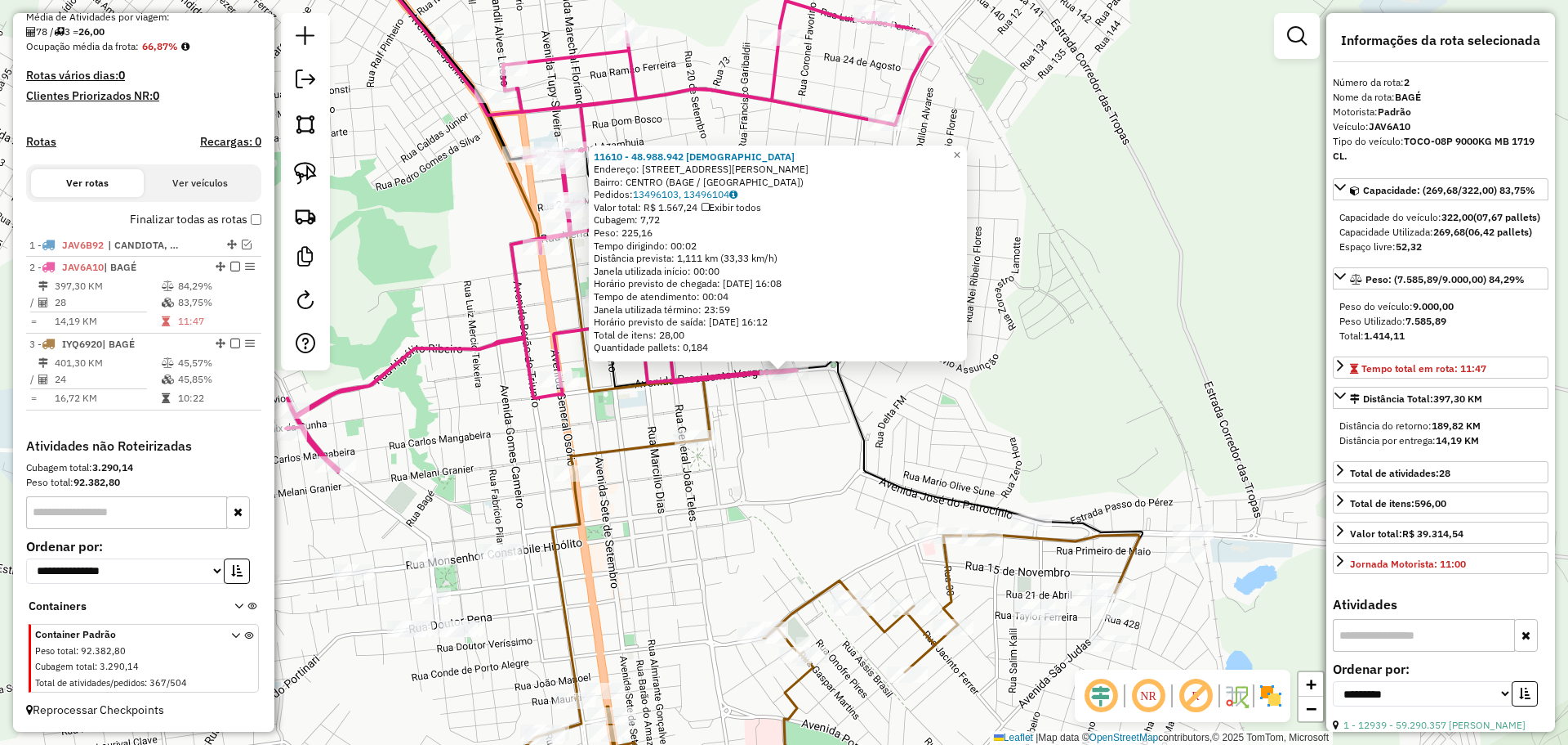
click at [785, 458] on div "11610 - 48.988.942 CHRISTIAN Endereço: R PRESIDENTE VARGAS 651 Bairro: CENTRO (…" at bounding box center [784, 372] width 1568 height 745
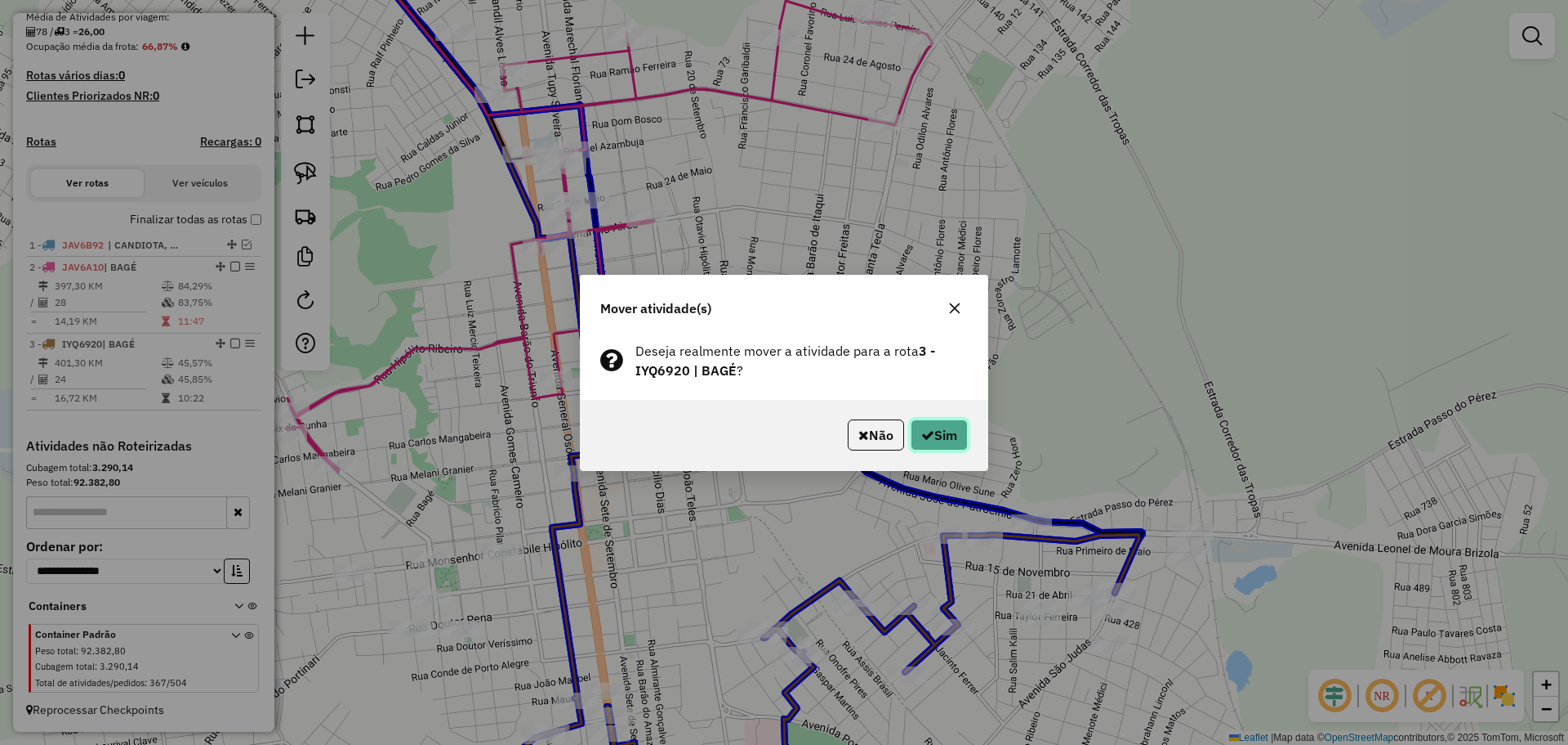
click at [936, 427] on button "Sim" at bounding box center [939, 435] width 57 height 31
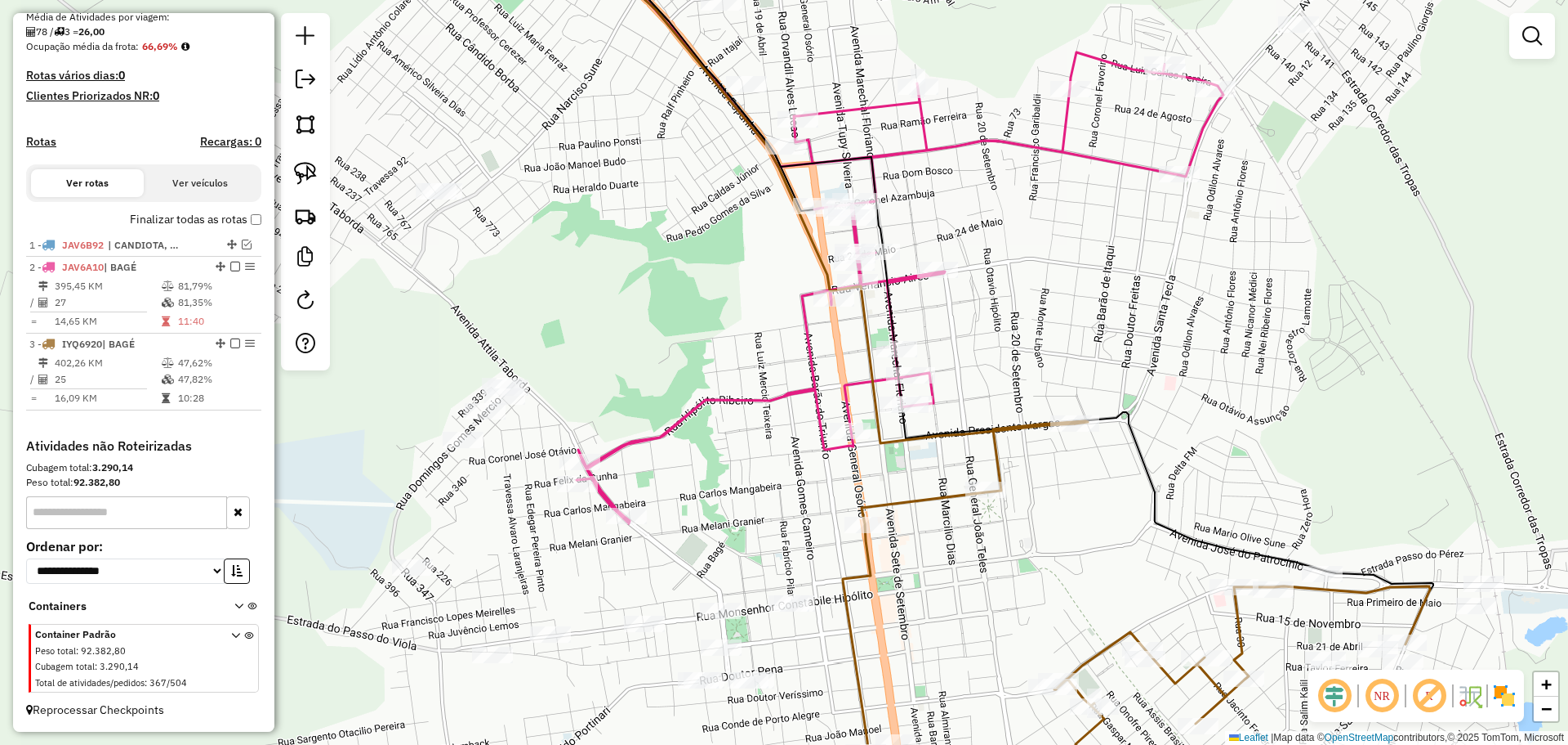
drag, startPoint x: 498, startPoint y: 473, endPoint x: 761, endPoint y: 509, distance: 265.5
click at [767, 513] on div "Janela de atendimento Grade de atendimento Capacidade Transportadoras Veículos …" at bounding box center [784, 372] width 1568 height 745
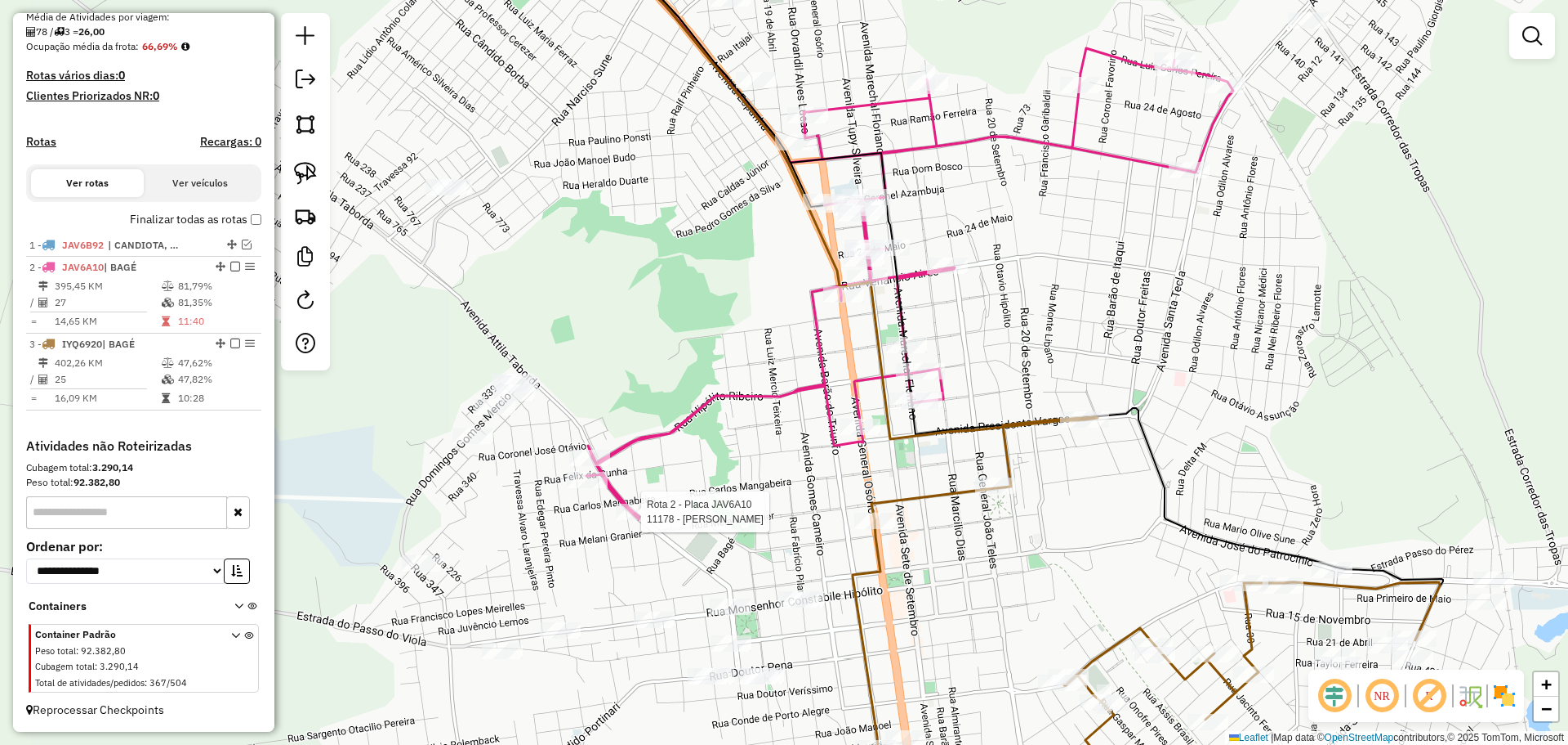
select select "**********"
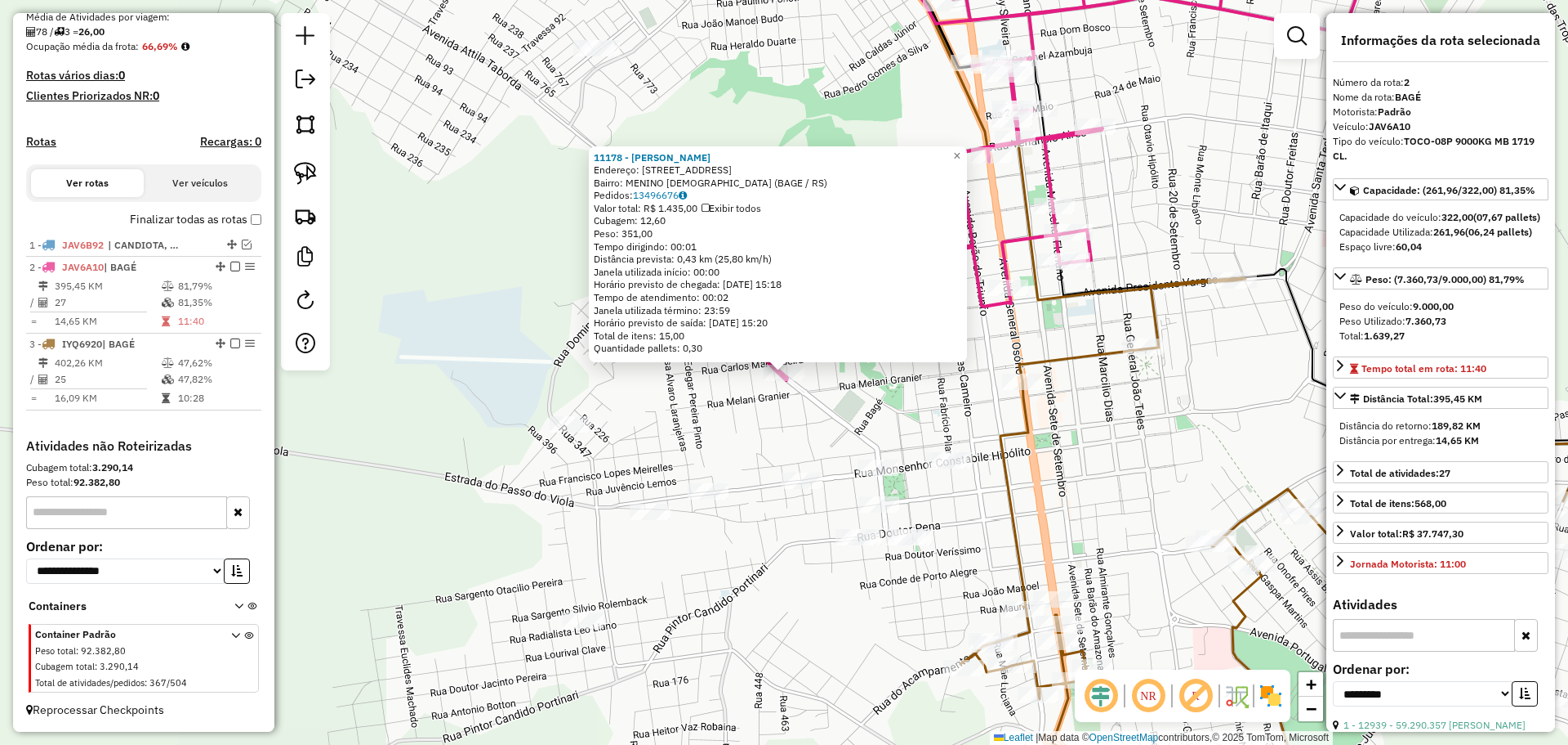
click at [830, 436] on div "11178 - ELIANE LUNA DA SILVA Endereço: R LIBIO VINHAS 265 Bairro: MENINO DEUS (…" at bounding box center [784, 372] width 1568 height 745
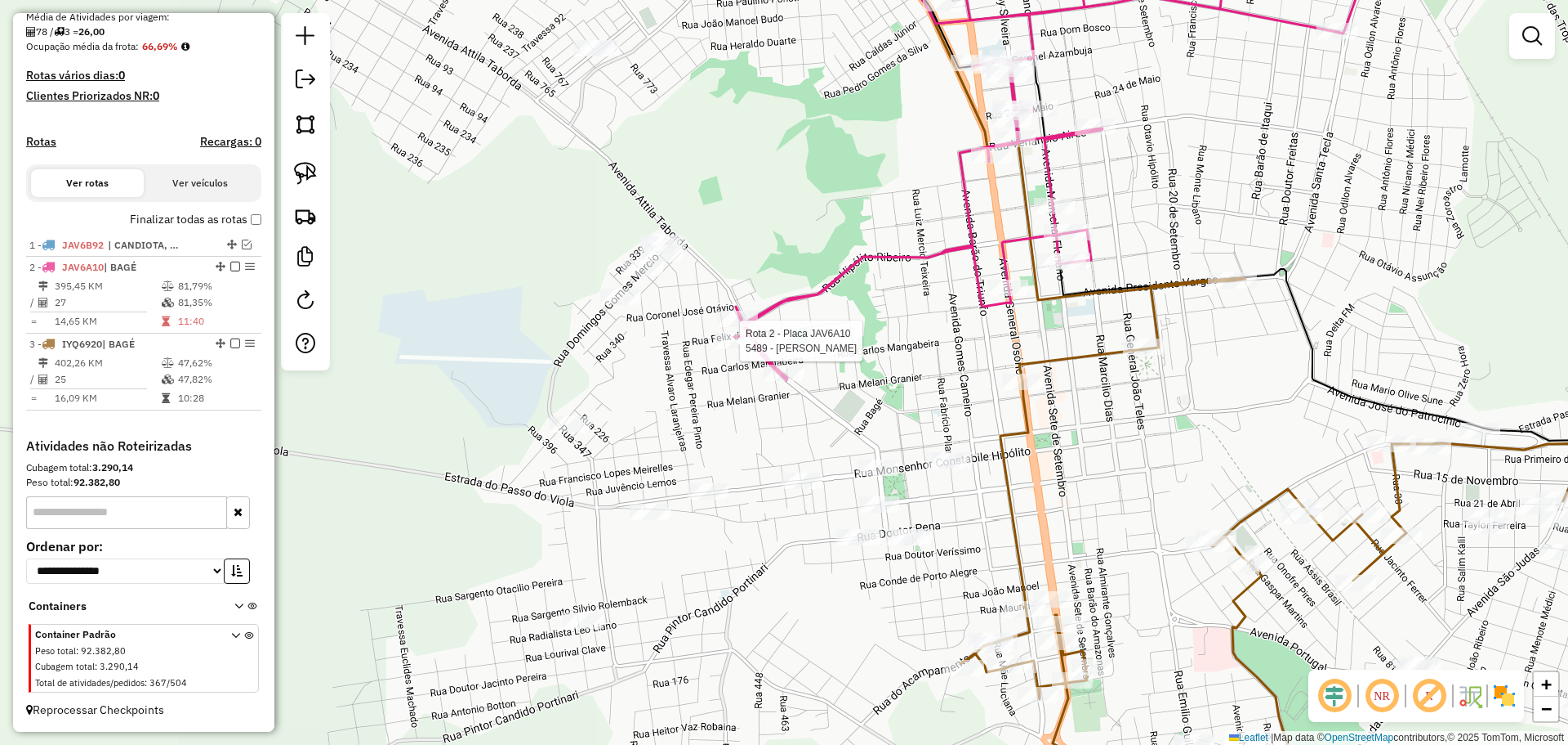
select select "**********"
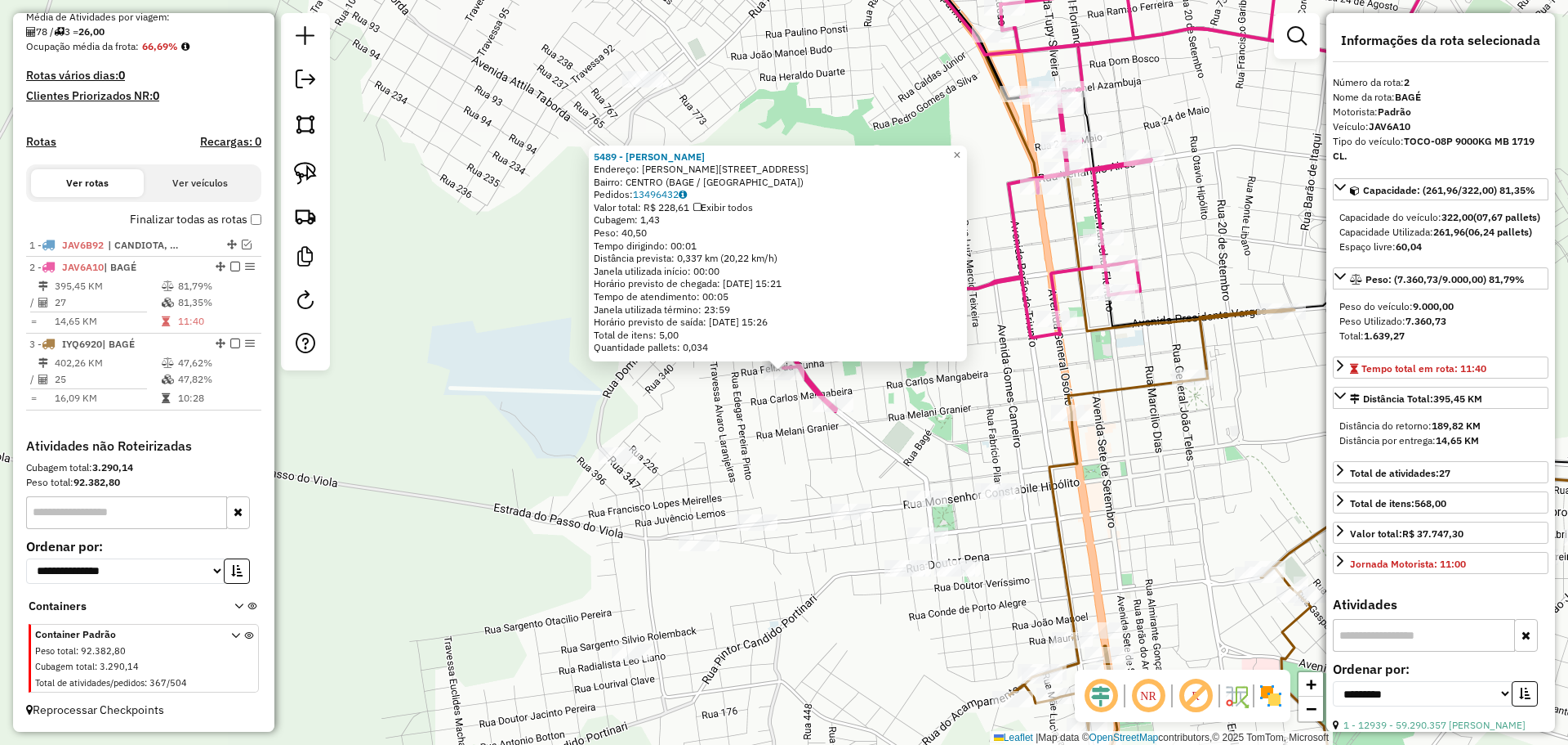
click at [803, 448] on div "5489 - ADAO LEITE VALERIO Endereço: R FELIX DA CUNHA 1254 Bairro: CENTRO (BAGE …" at bounding box center [784, 372] width 1568 height 745
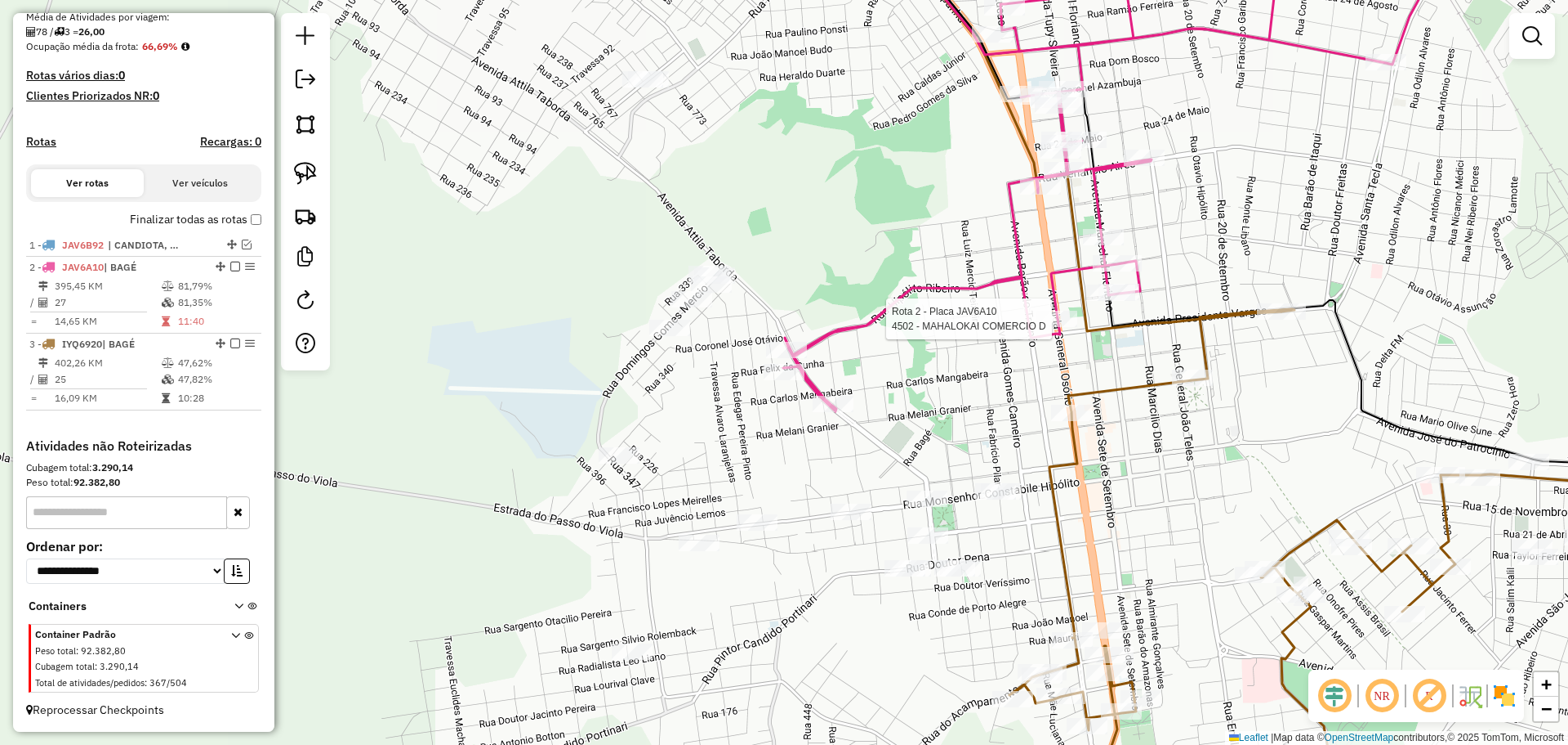
select select "**********"
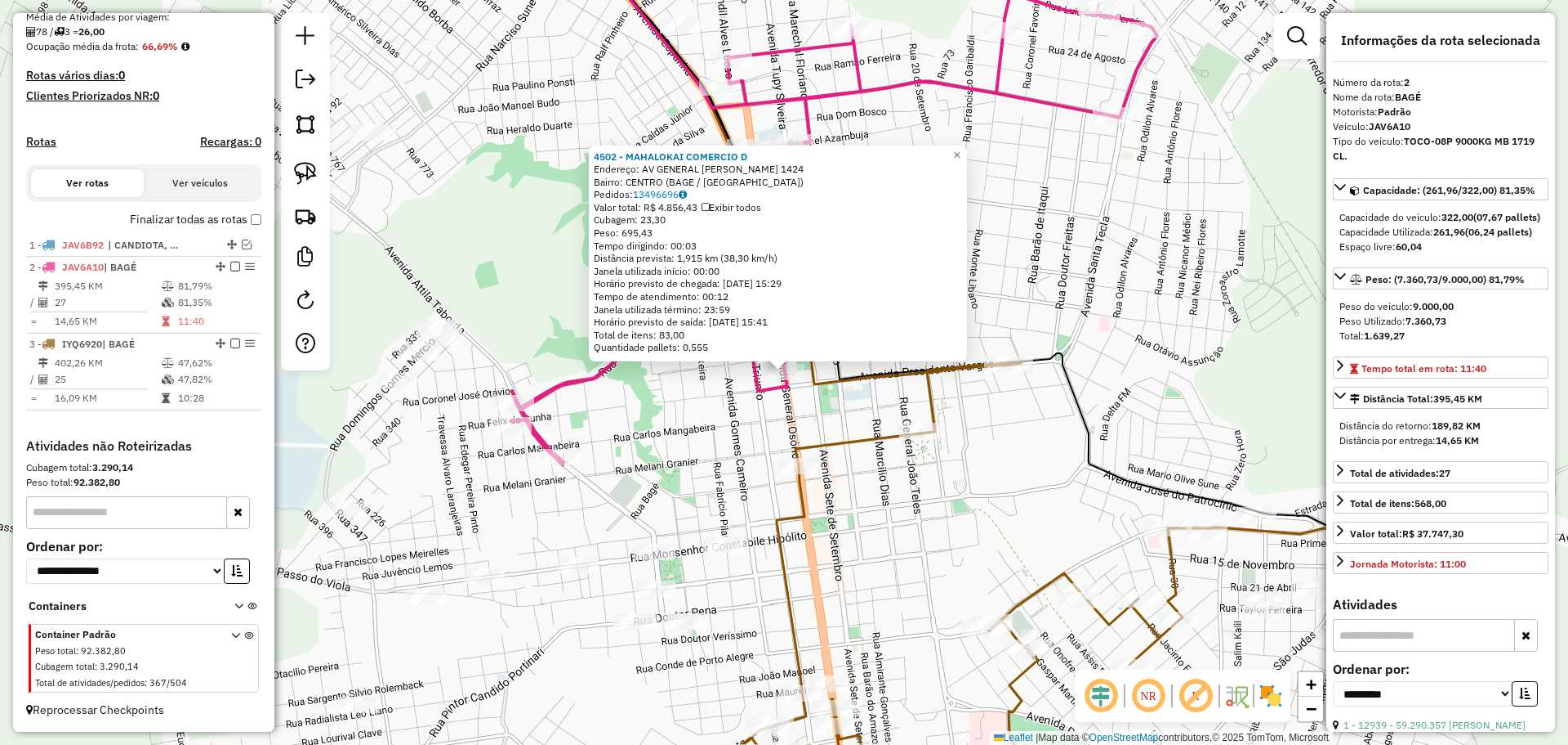
click at [982, 441] on div "4502 - MAHALOKAI COMERCIO D Endereço: AV GENERAL OSORIO 1424 Bairro: CENTRO (BA…" at bounding box center [784, 372] width 1568 height 745
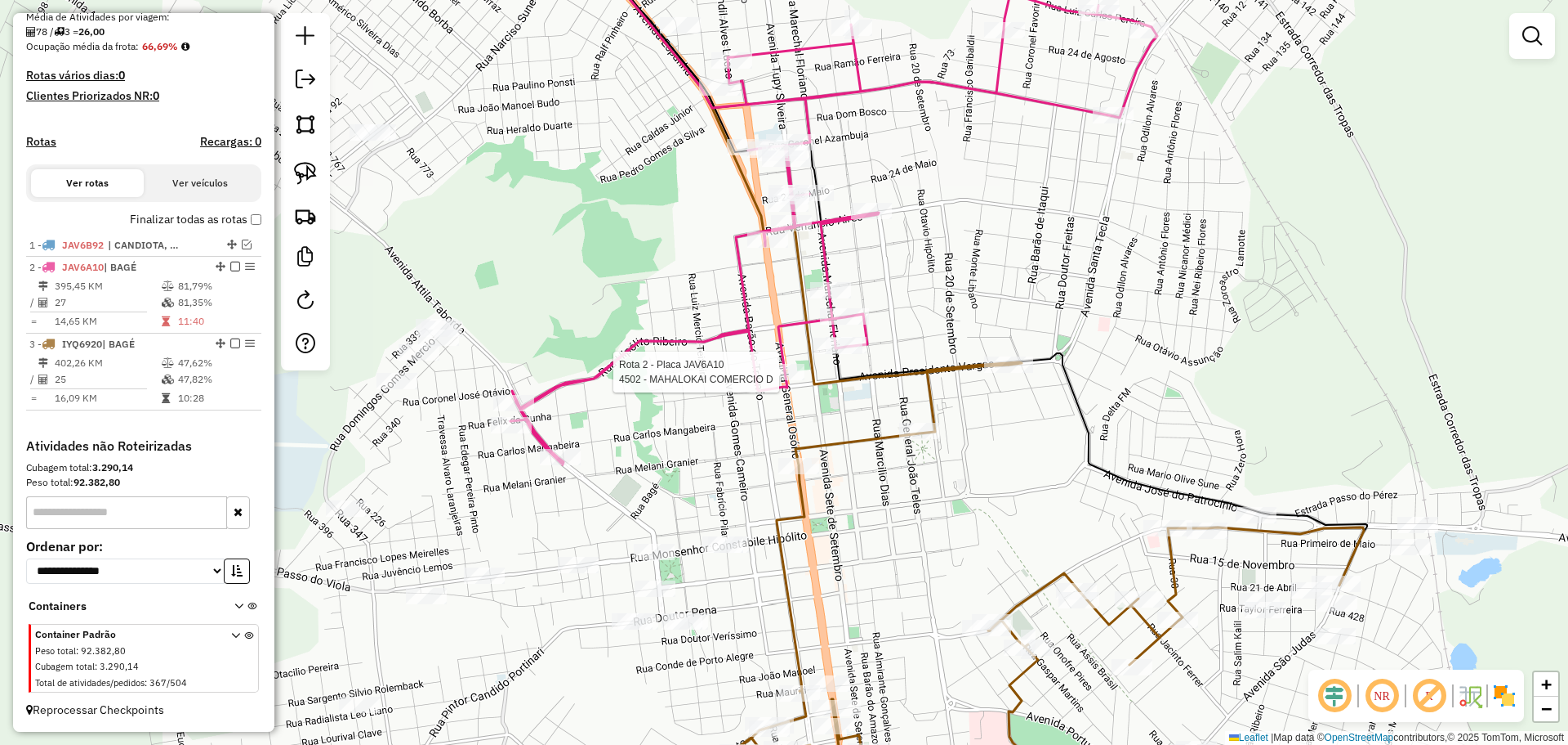
select select "**********"
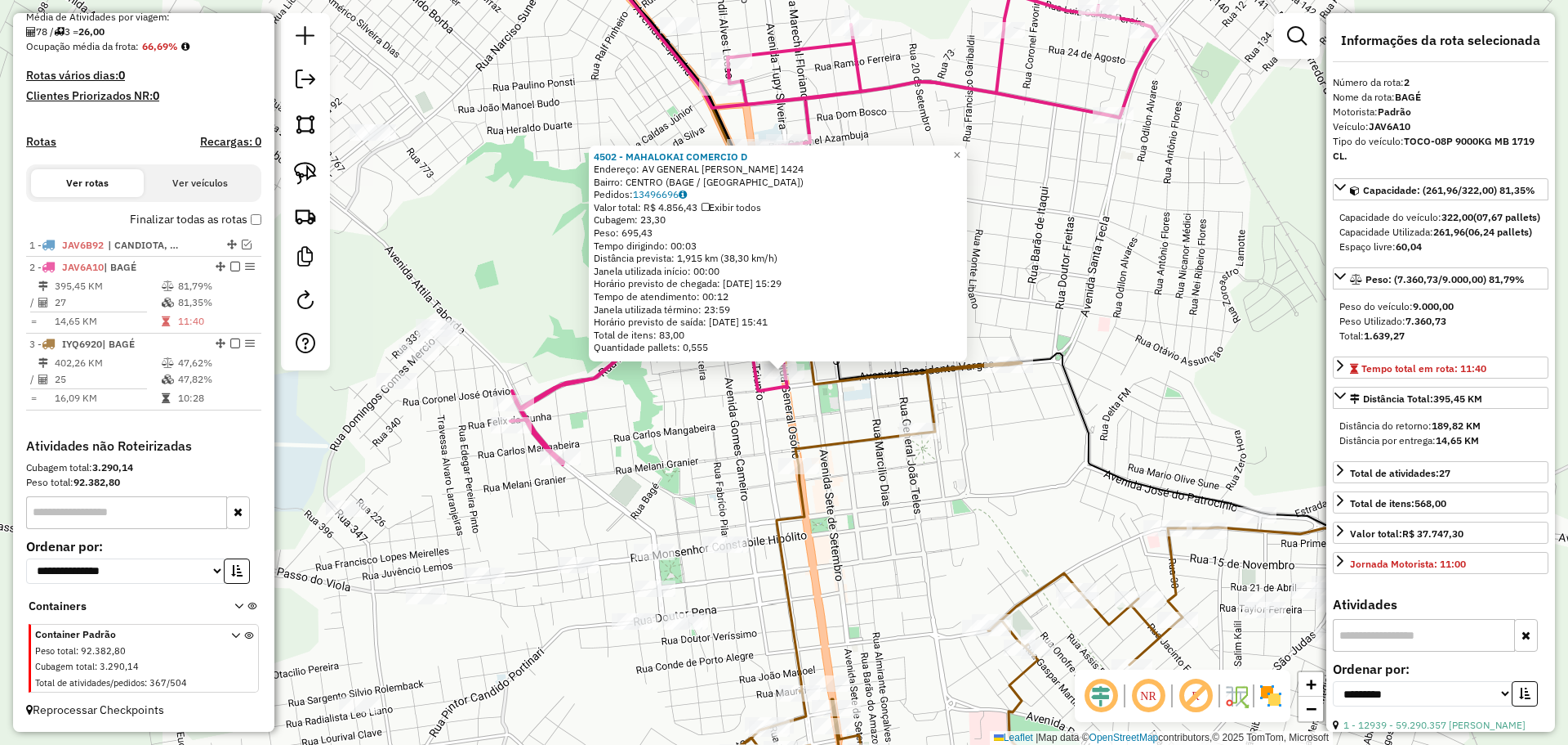
click at [794, 402] on div "Rota 2 - Placa JAV6A10 4502 - MAHALOKAI COMERCIO D 4502 - MAHALOKAI COMERCIO D …" at bounding box center [784, 372] width 1568 height 745
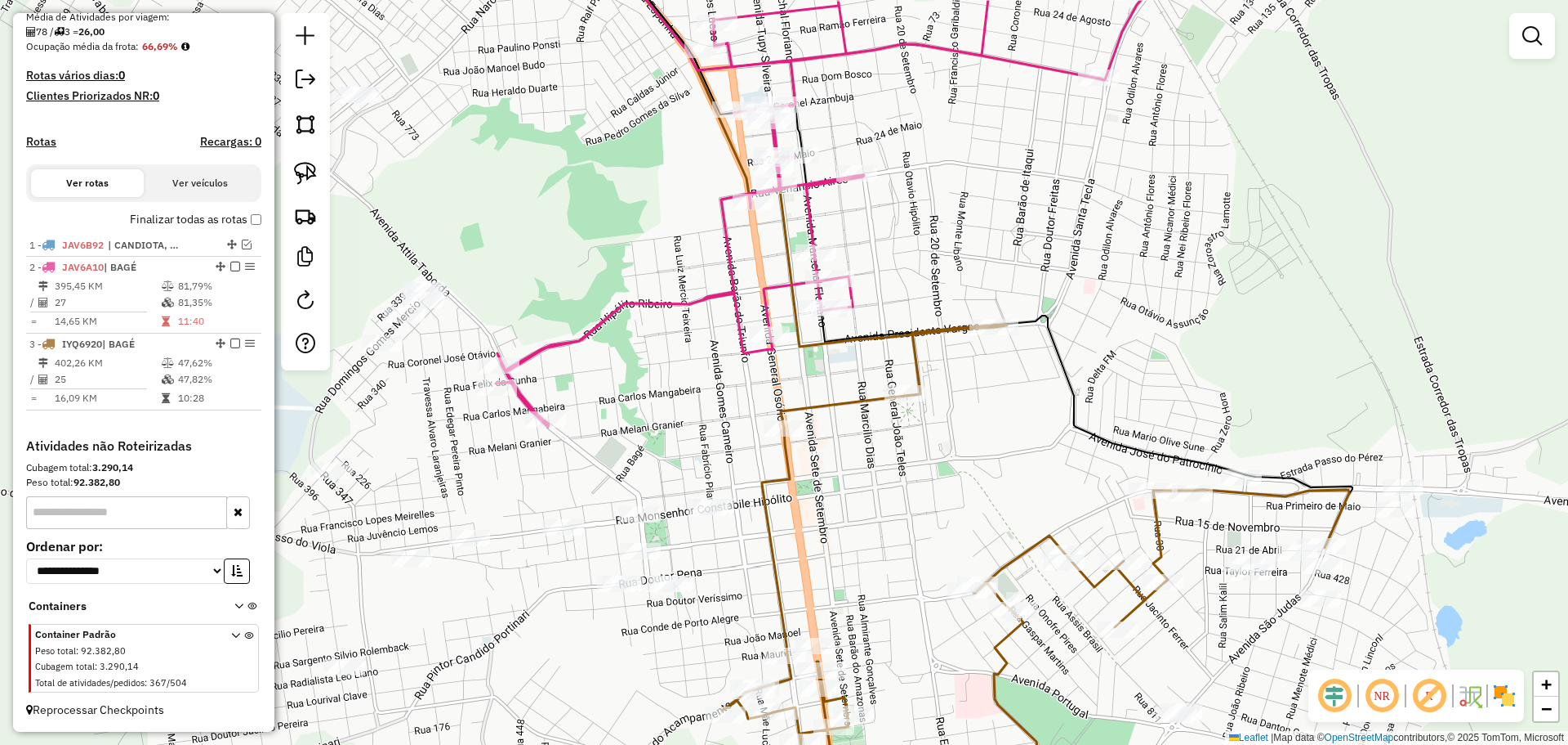
drag, startPoint x: 889, startPoint y: 300, endPoint x: 874, endPoint y: 263, distance: 39.9
click at [874, 263] on div "Janela de atendimento Grade de atendimento Capacidade Transportadoras Veículos …" at bounding box center [784, 372] width 1568 height 745
select select "**********"
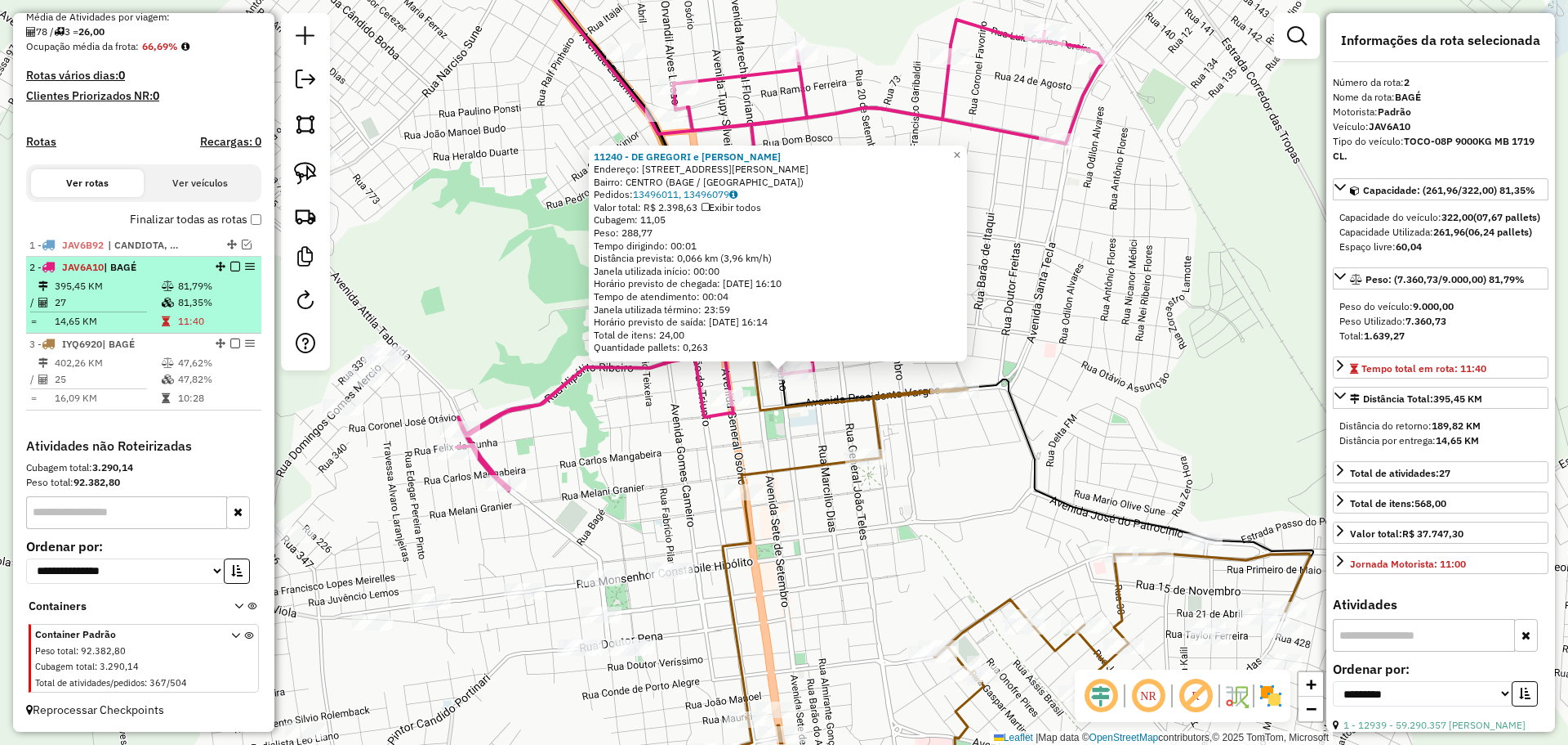
click at [232, 265] on em at bounding box center [235, 266] width 10 height 10
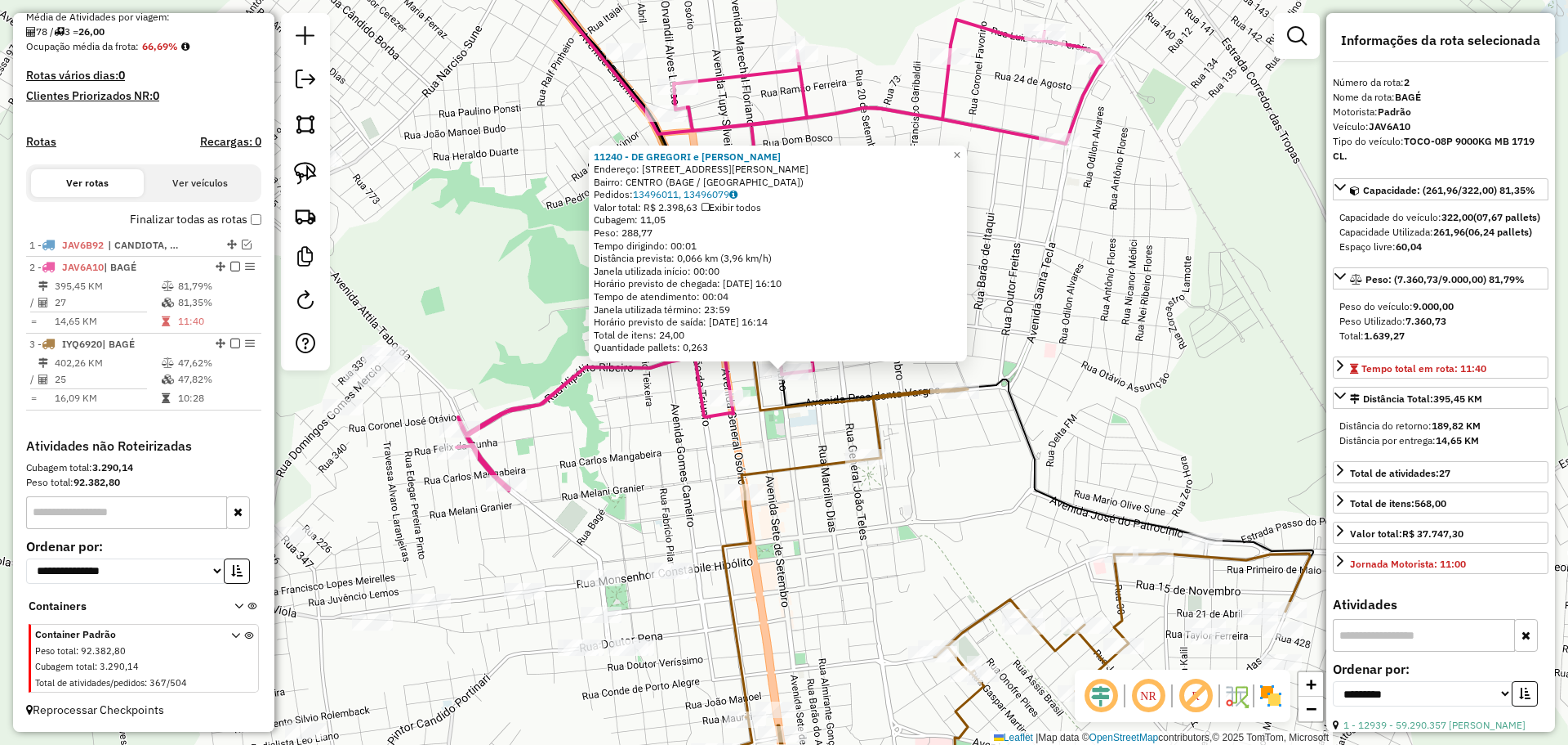
scroll to position [337, 0]
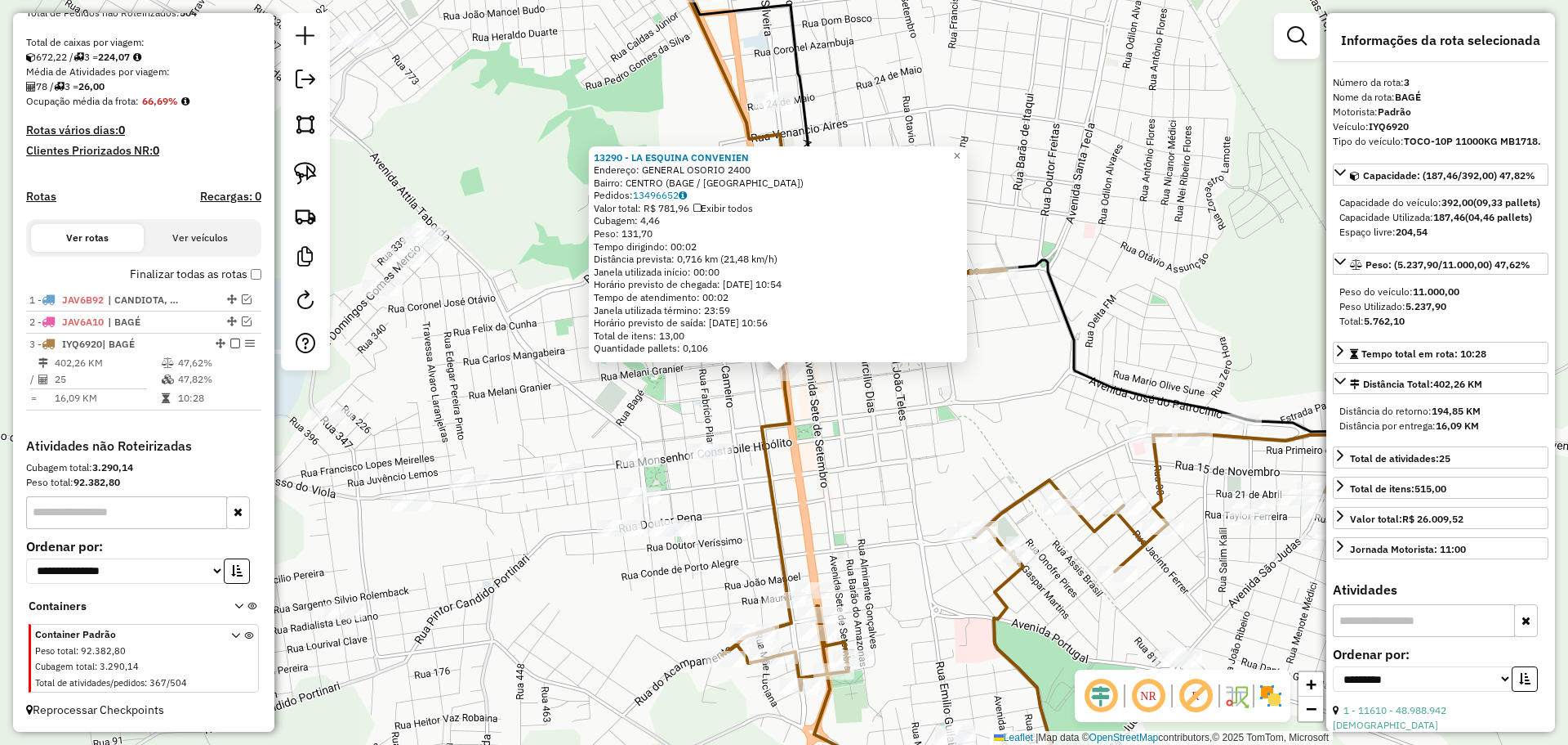
click at [835, 488] on div "13290 - LA ESQUINA CONVENIEN Endereço: GENERAL OSORIO 2400 Bairro: CENTRO (BAGE…" at bounding box center [784, 372] width 1568 height 745
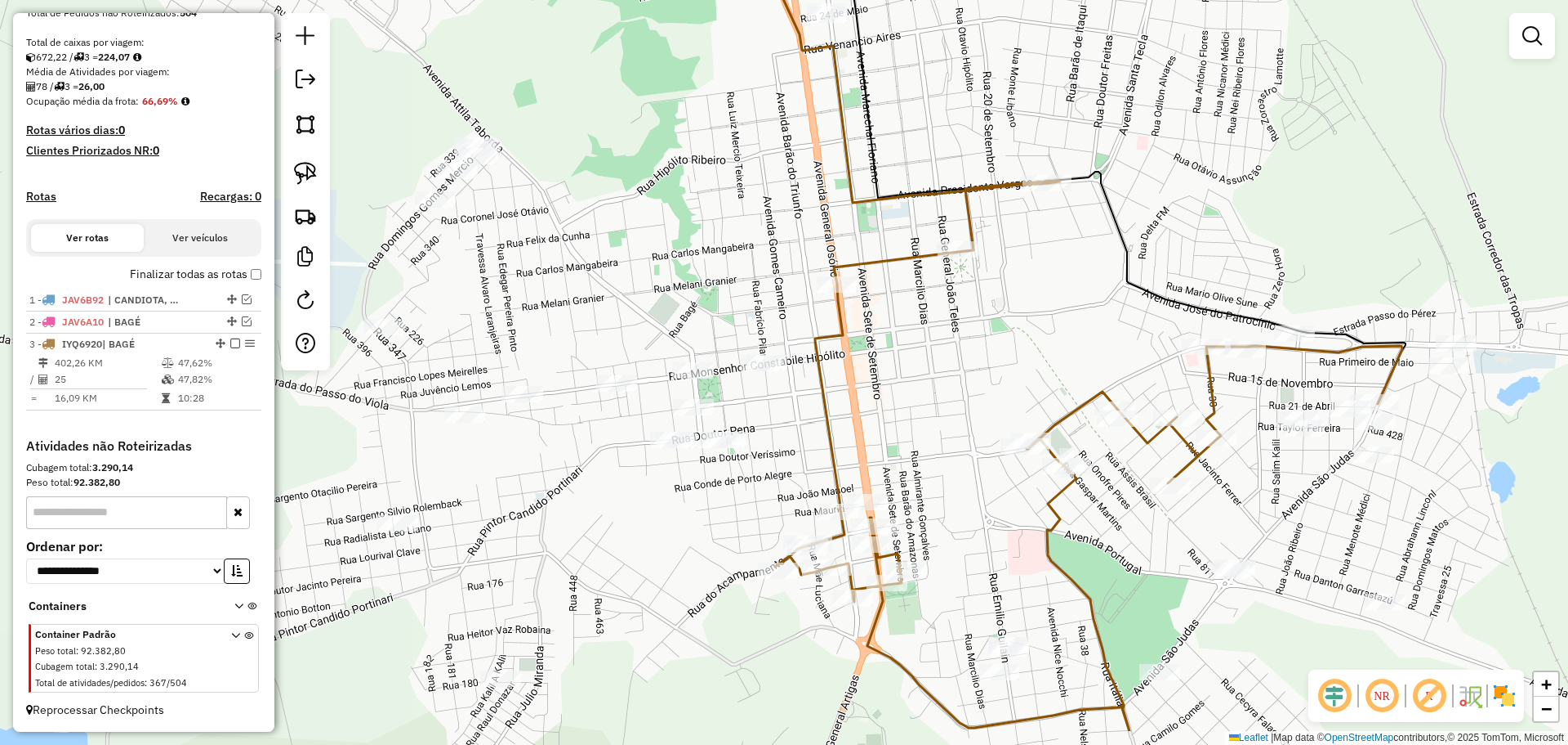
drag, startPoint x: 833, startPoint y: 484, endPoint x: 886, endPoint y: 396, distance: 102.7
click at [886, 396] on div "Janela de atendimento Grade de atendimento Capacidade Transportadoras Veículos …" at bounding box center [784, 372] width 1568 height 745
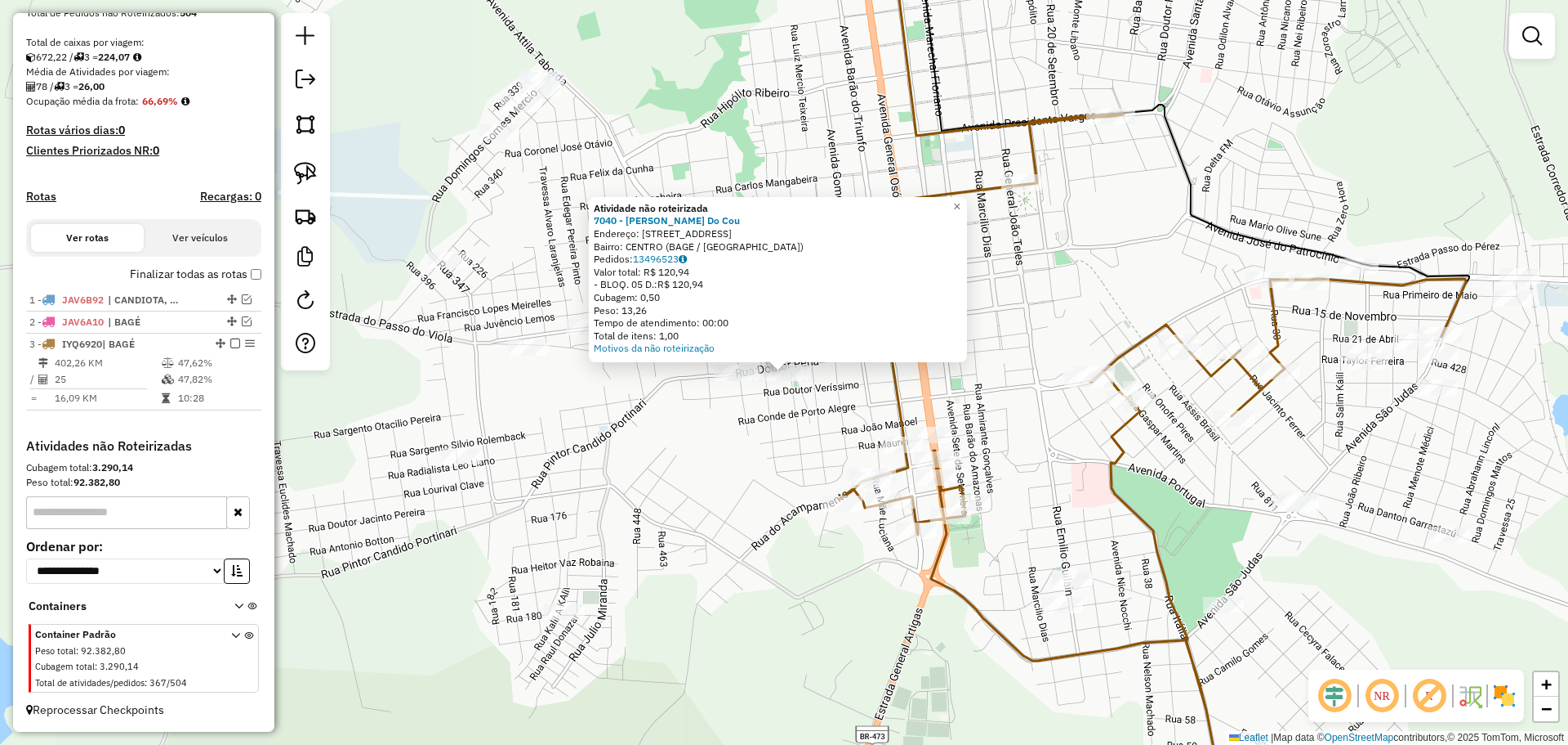
click at [813, 455] on div "Atividade não roteirizada 7040 - Fanny Beatriz Do Cou Endereço: R DEZOITO DE MA…" at bounding box center [784, 372] width 1568 height 745
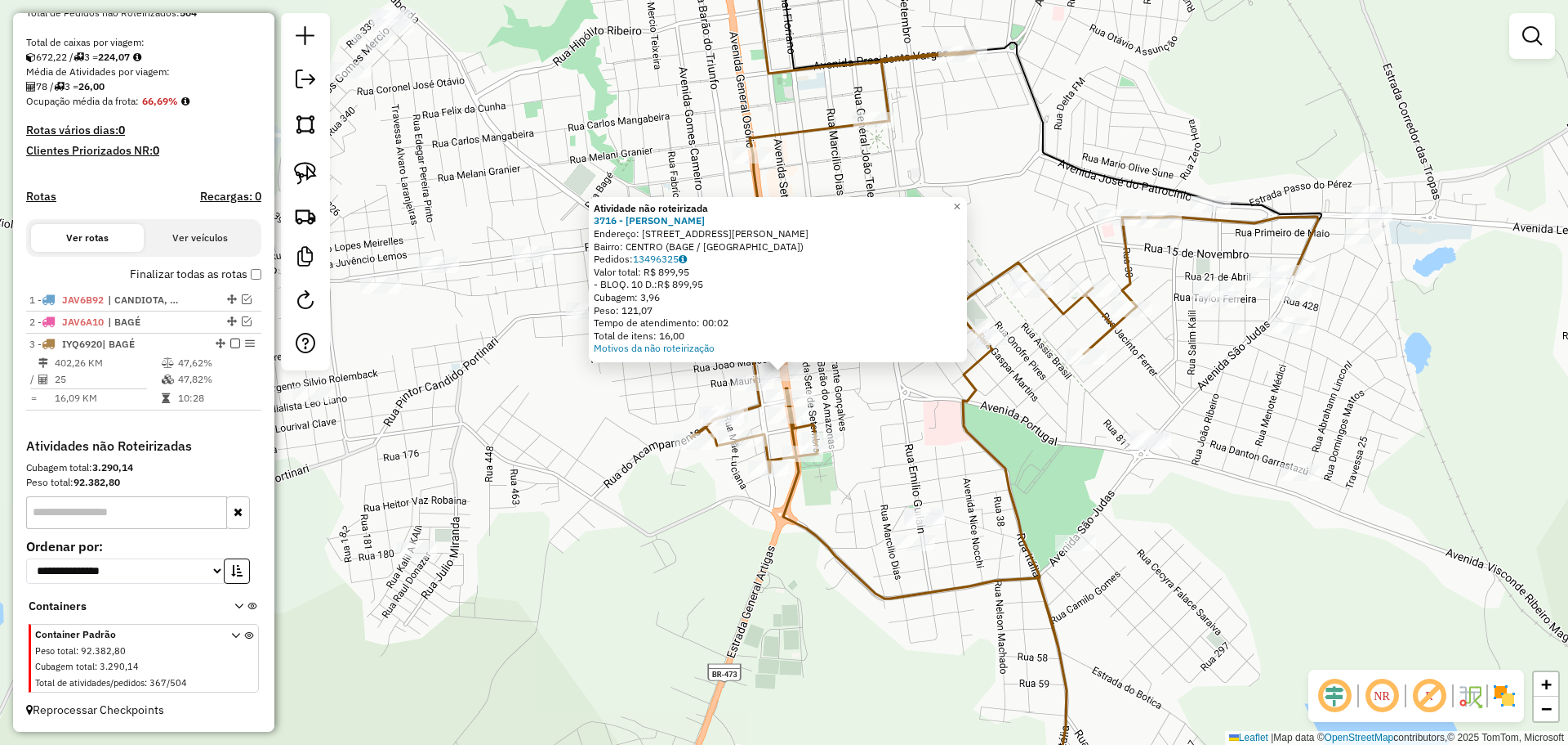
click at [934, 438] on div "Atividade não roteirizada 3716 - LUCIANO MARTINEZ HAH Endereço: AV GENERAL OSOR…" at bounding box center [784, 372] width 1568 height 745
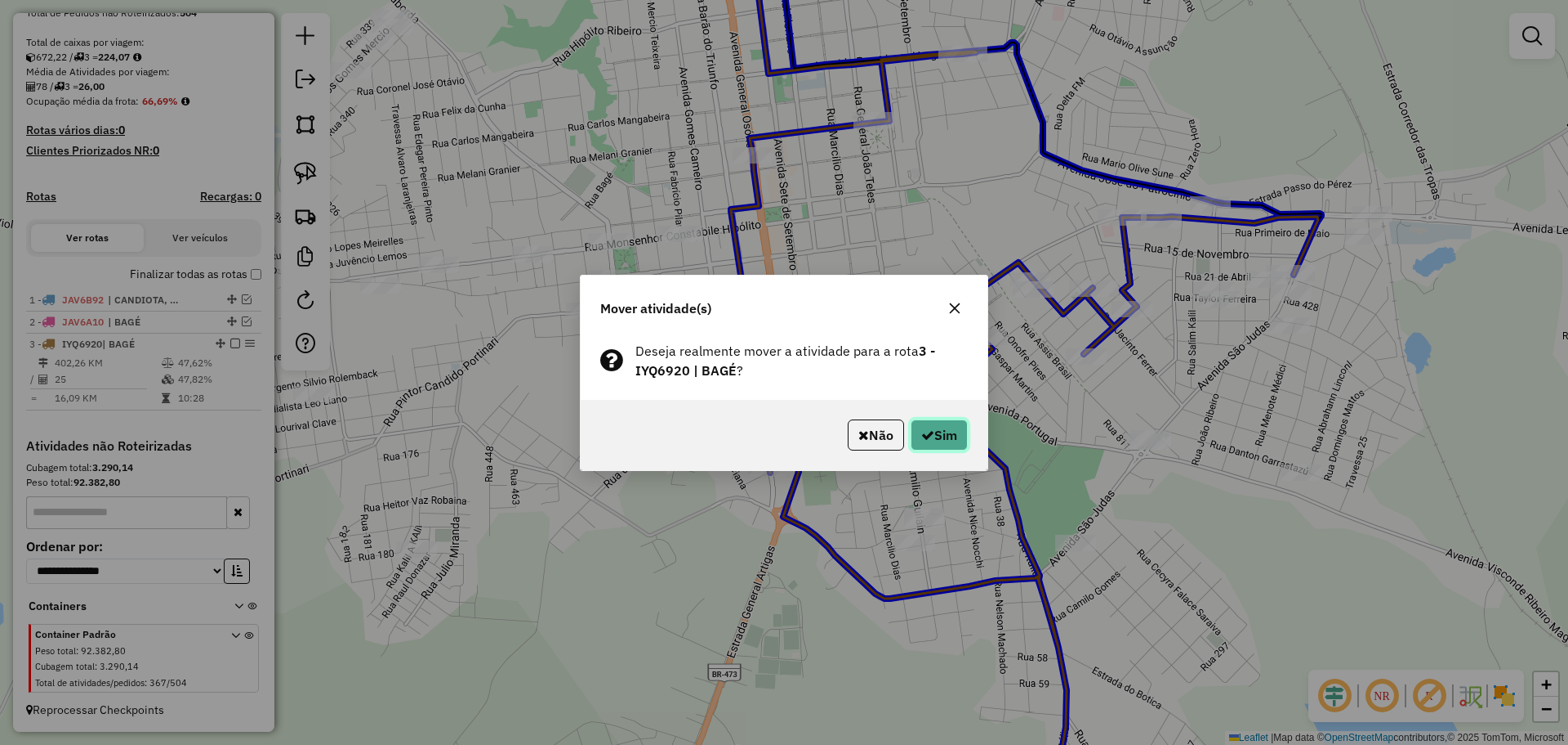
click at [945, 434] on button "Sim" at bounding box center [939, 435] width 57 height 31
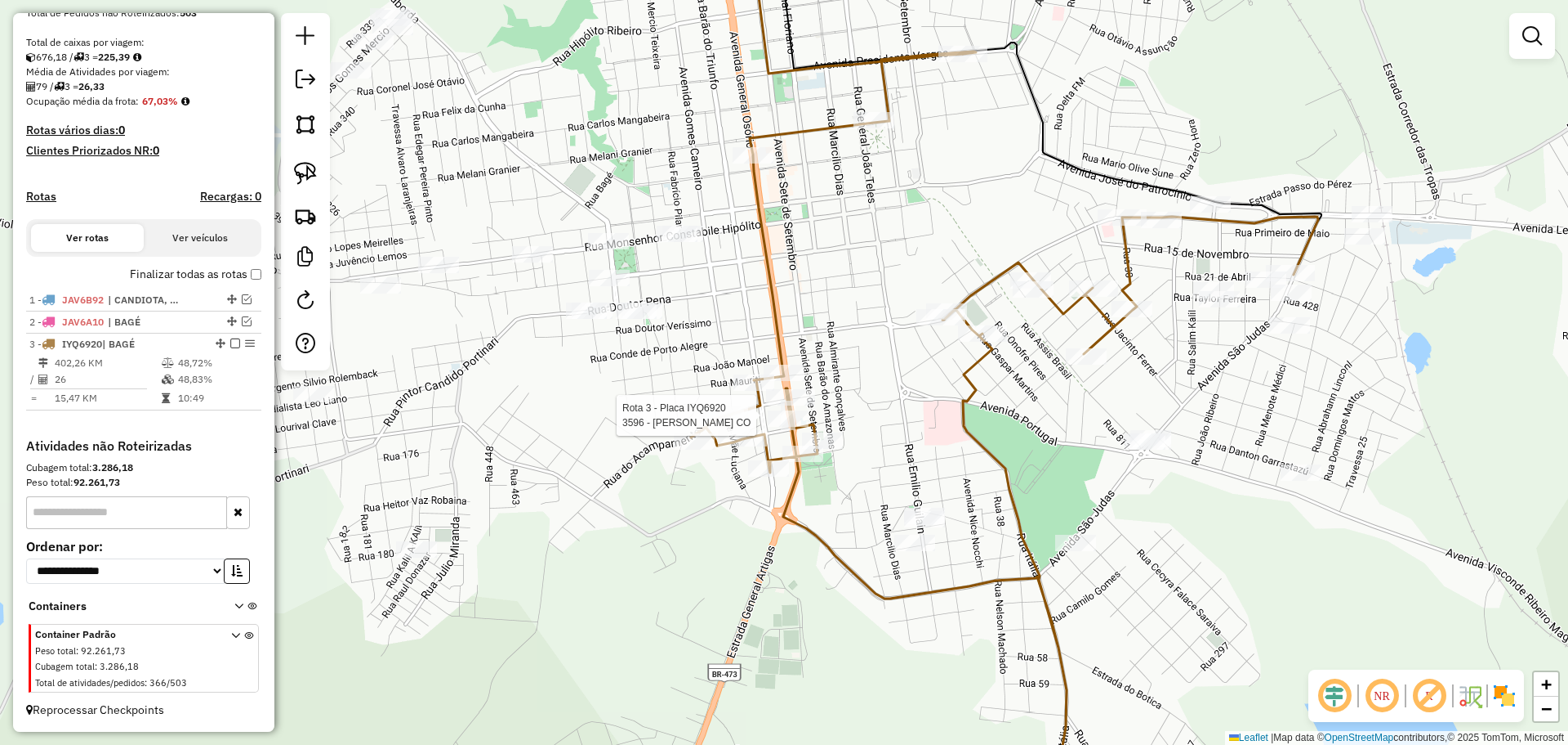
select select "**********"
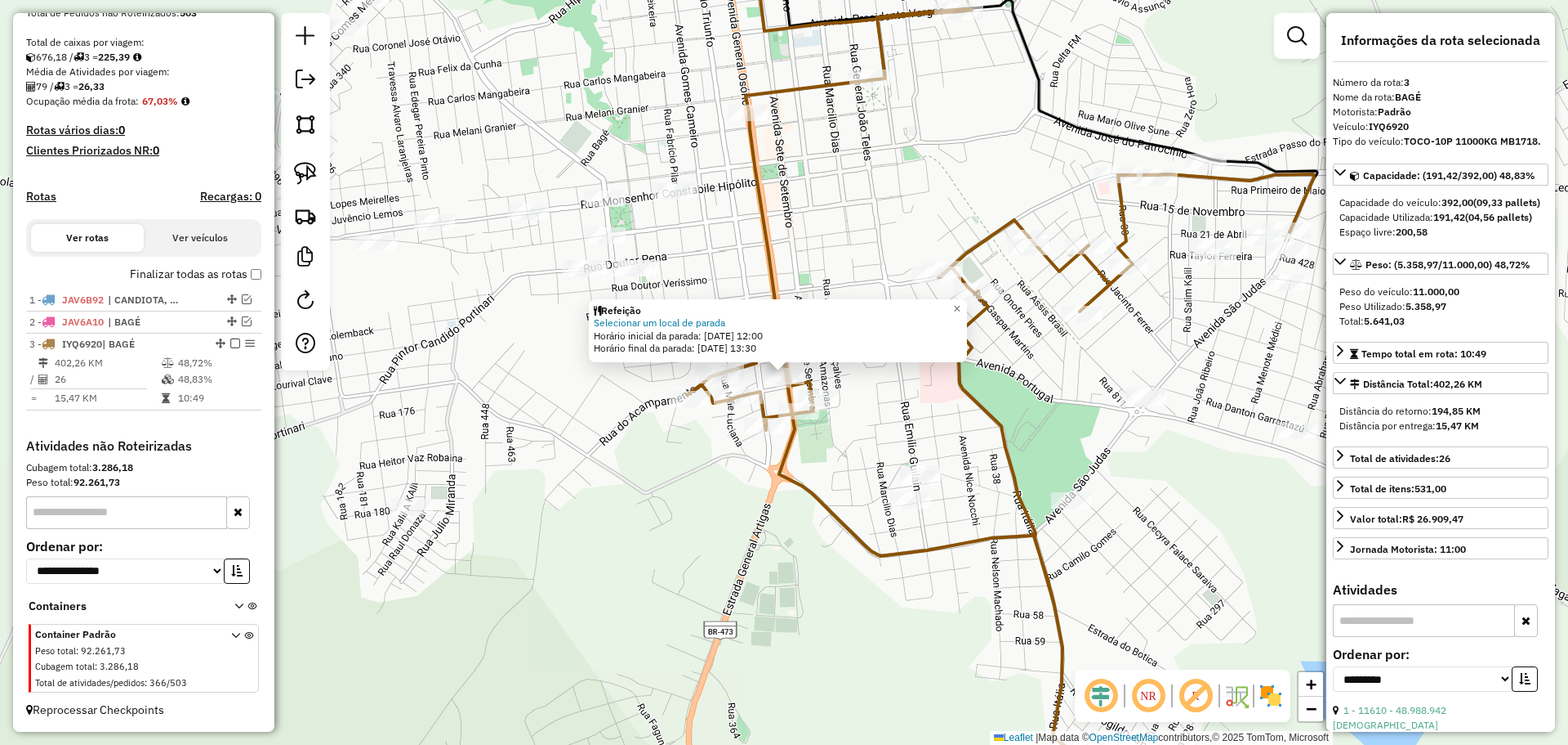
click at [889, 397] on div "Refeição Selecionar um local de parada Horário inicial da parada: 14/08/2025 12…" at bounding box center [784, 372] width 1568 height 745
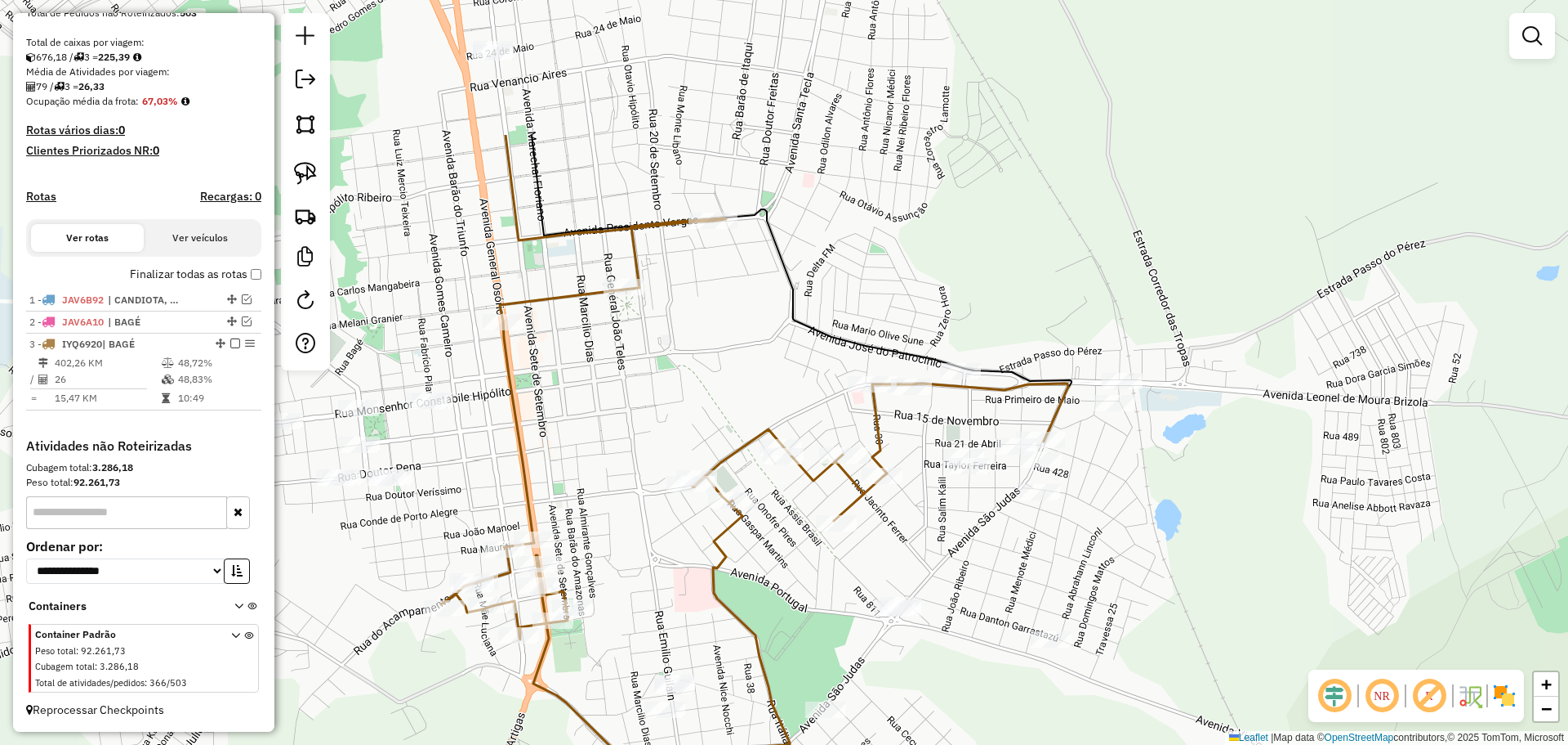
drag, startPoint x: 958, startPoint y: 370, endPoint x: 711, endPoint y: 580, distance: 324.2
click at [711, 580] on icon at bounding box center [754, 607] width 627 height 777
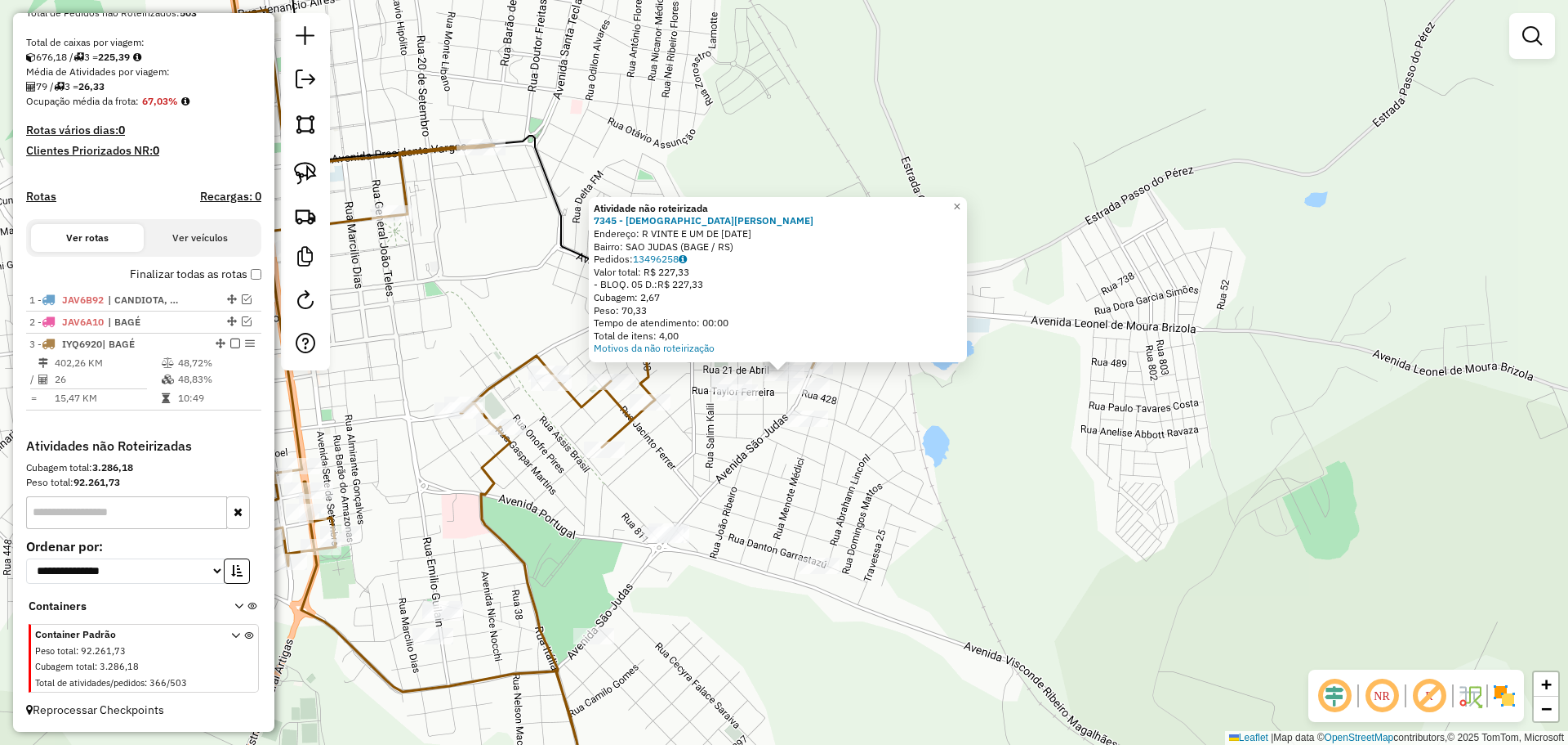
click at [760, 435] on div "Atividade não roteirizada 7345 - Cristiane Rosa Brasi Endereço: R VINTE E UM DE…" at bounding box center [784, 372] width 1568 height 745
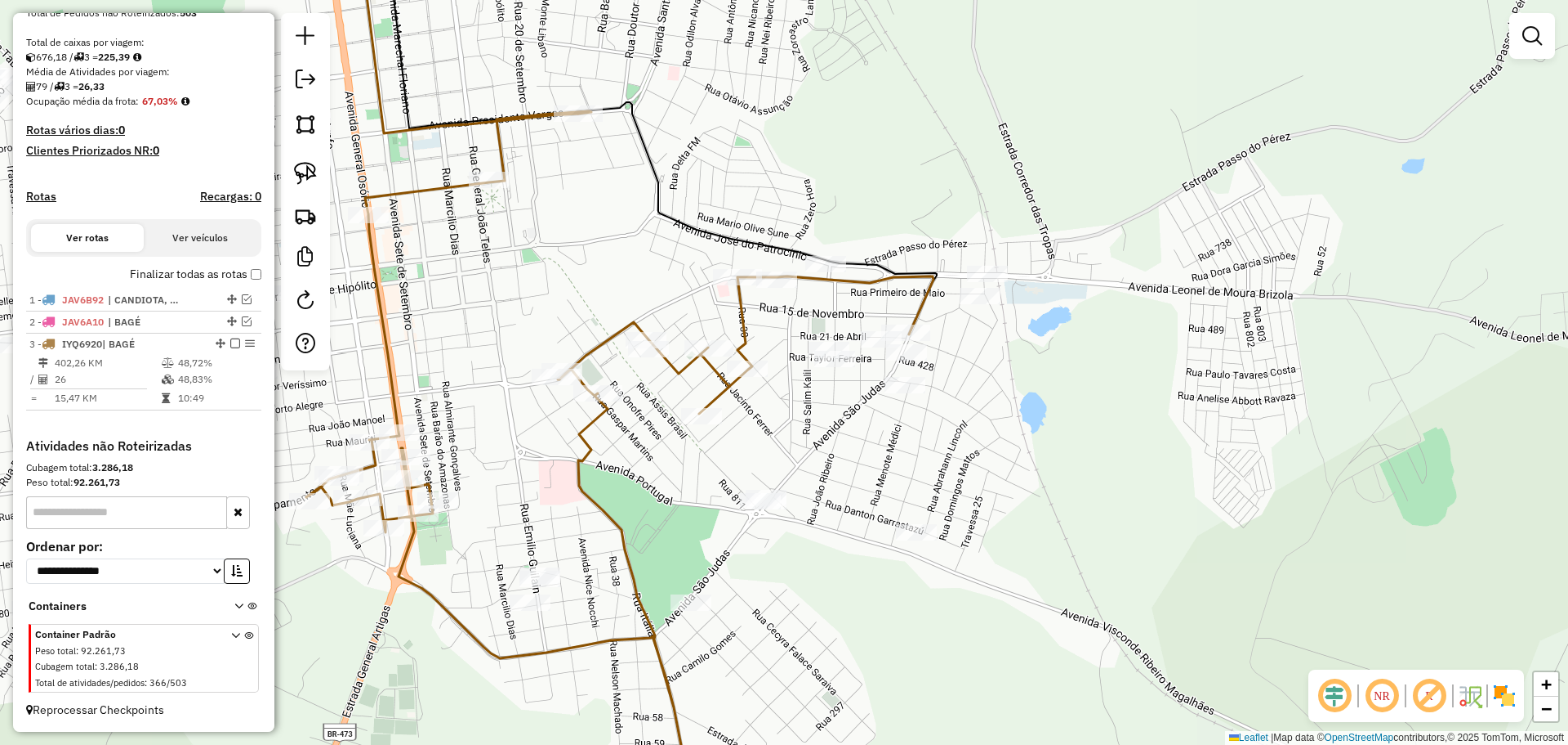
drag, startPoint x: 678, startPoint y: 435, endPoint x: 814, endPoint y: 360, distance: 155.3
click at [814, 360] on div "Janela de atendimento Grade de atendimento Capacidade Transportadoras Veículos …" at bounding box center [784, 372] width 1568 height 745
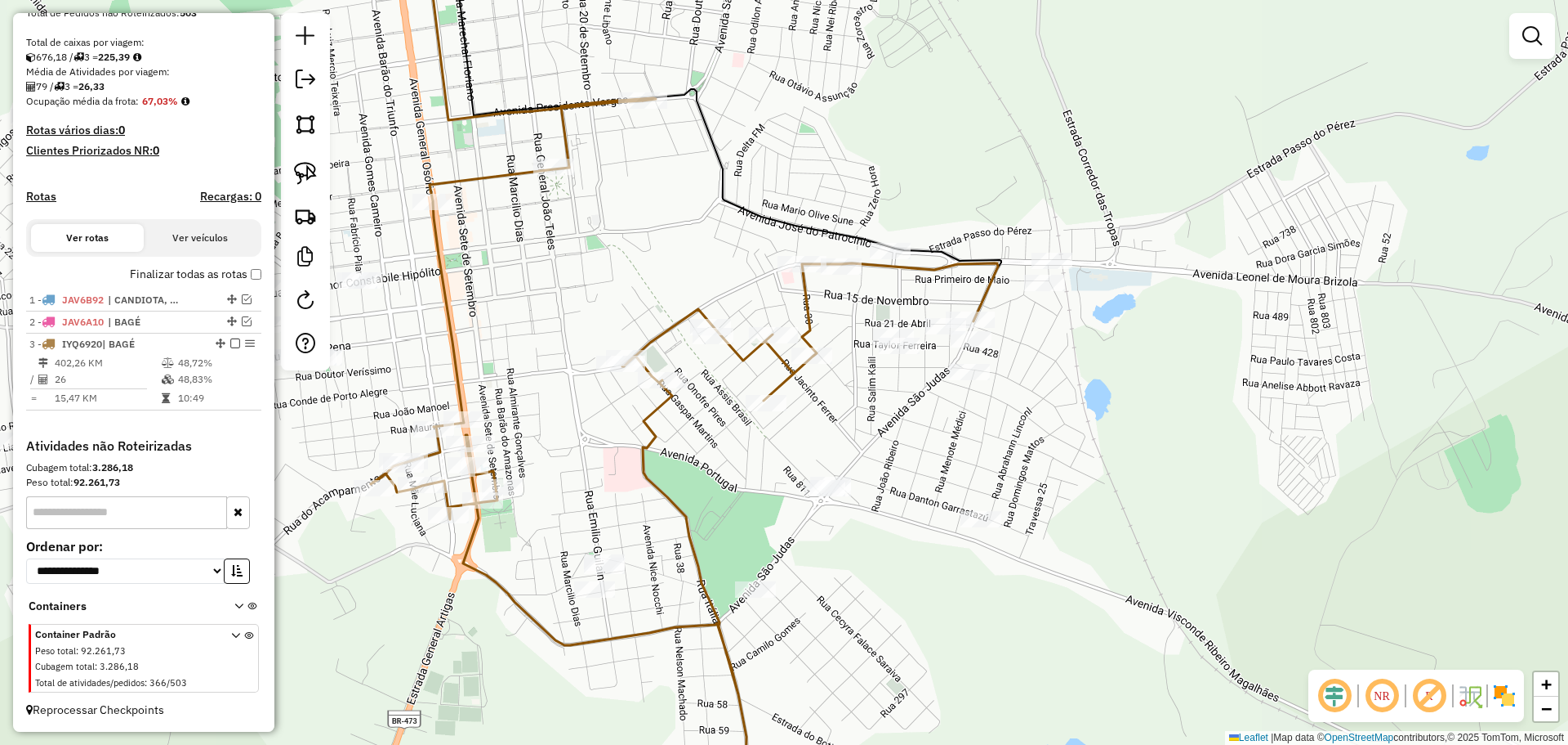
drag, startPoint x: 684, startPoint y: 459, endPoint x: 710, endPoint y: 488, distance: 38.9
click at [710, 488] on div "Janela de atendimento Grade de atendimento Capacidade Transportadoras Veículos …" at bounding box center [784, 372] width 1568 height 745
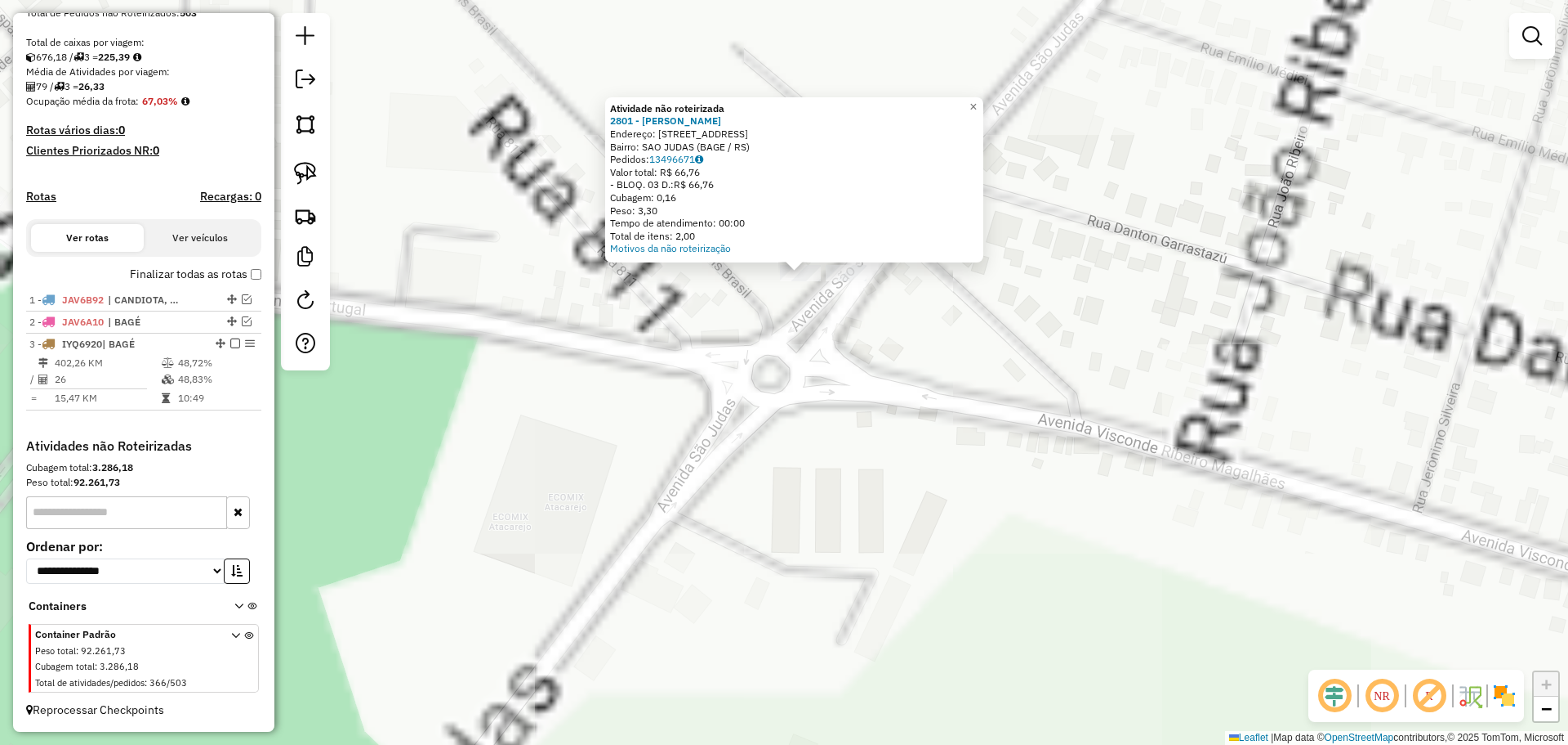
click at [852, 327] on div "Atividade não roteirizada 2801 - ANA PAULA FIALHO LEI Endereço: AV SAO JUDAS 75…" at bounding box center [784, 372] width 1568 height 745
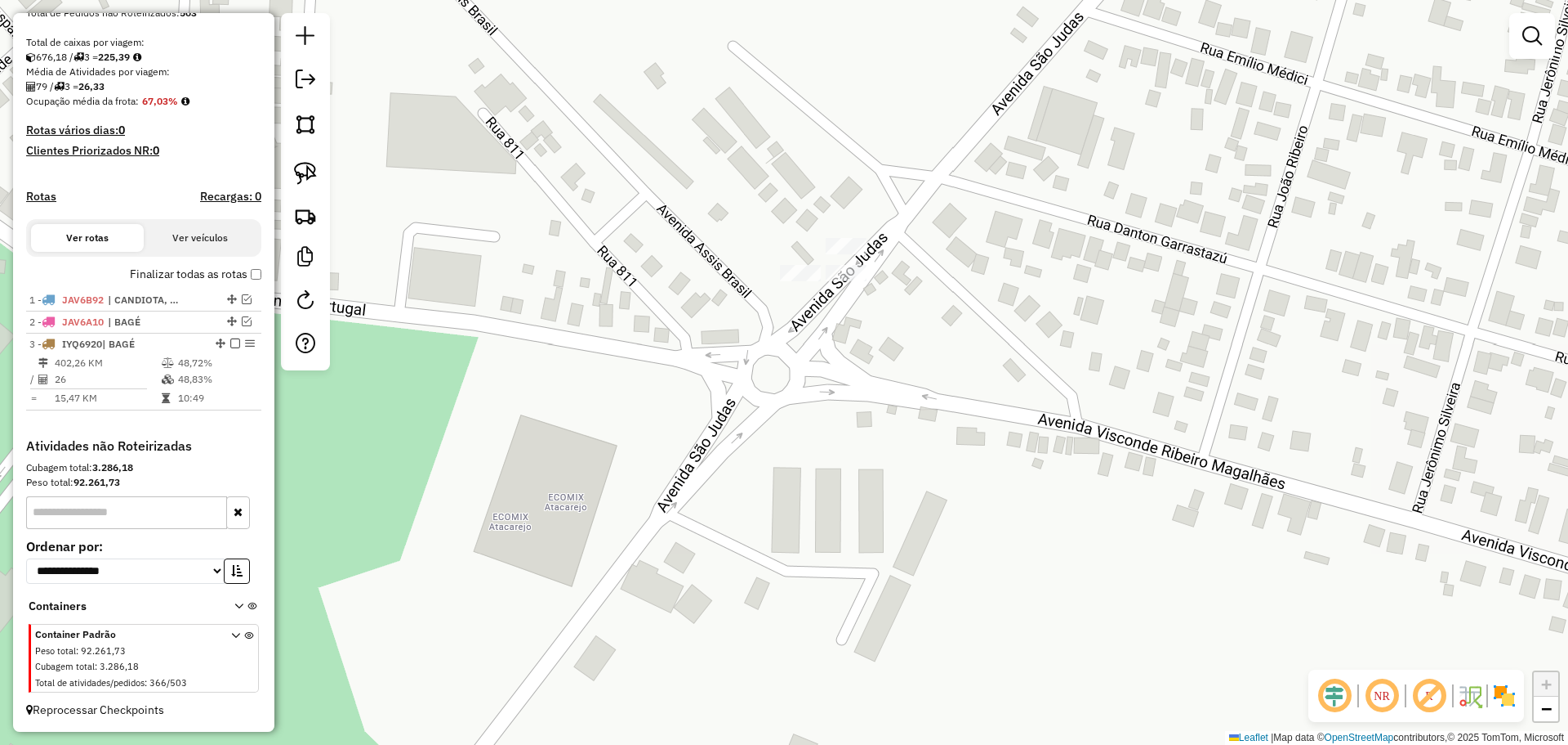
click at [851, 281] on div at bounding box center [846, 273] width 40 height 17
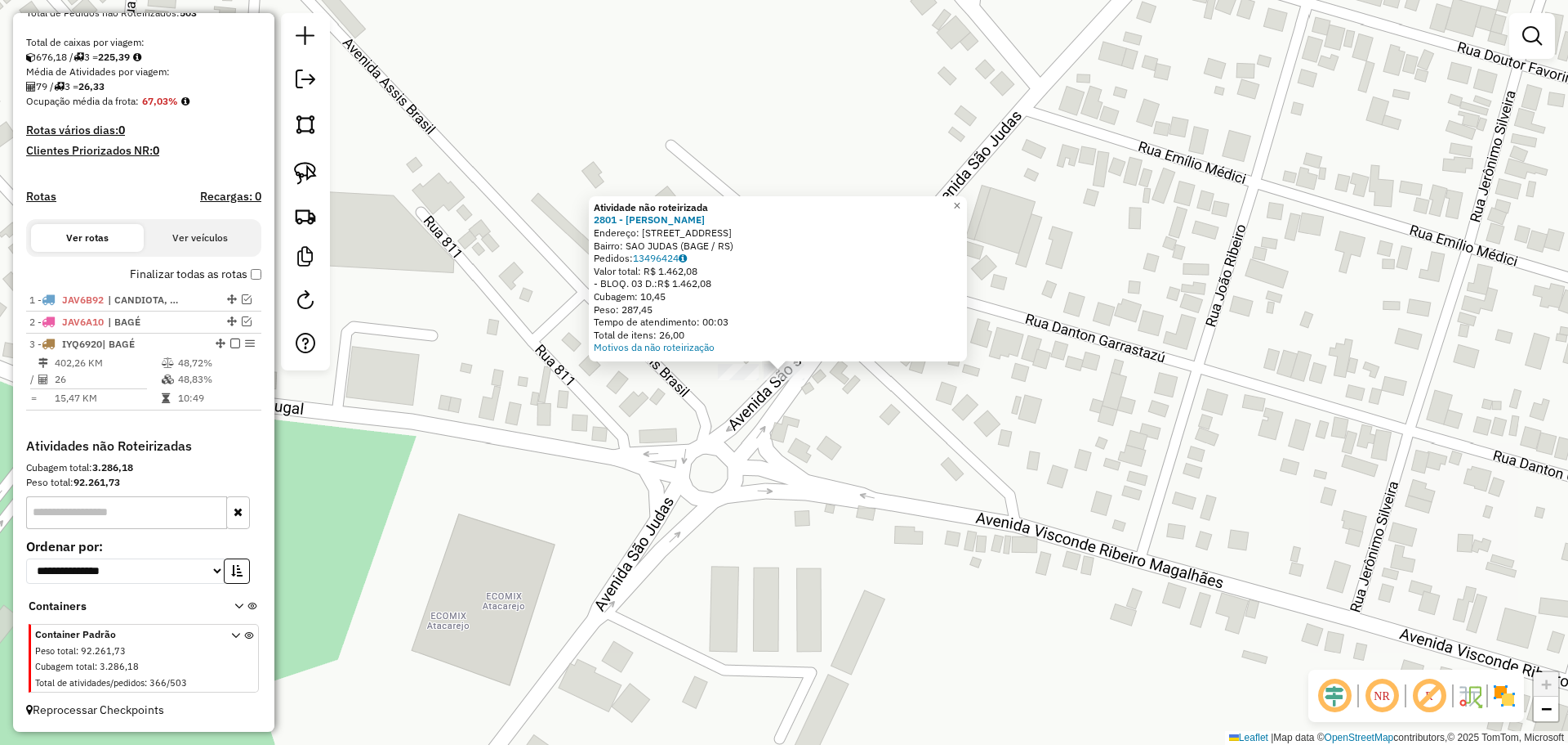
click at [778, 428] on div "Atividade não roteirizada 2801 - ANA PAULA FIALHO LEI Endereço: AV SAO JUDAS 75…" at bounding box center [784, 372] width 1568 height 745
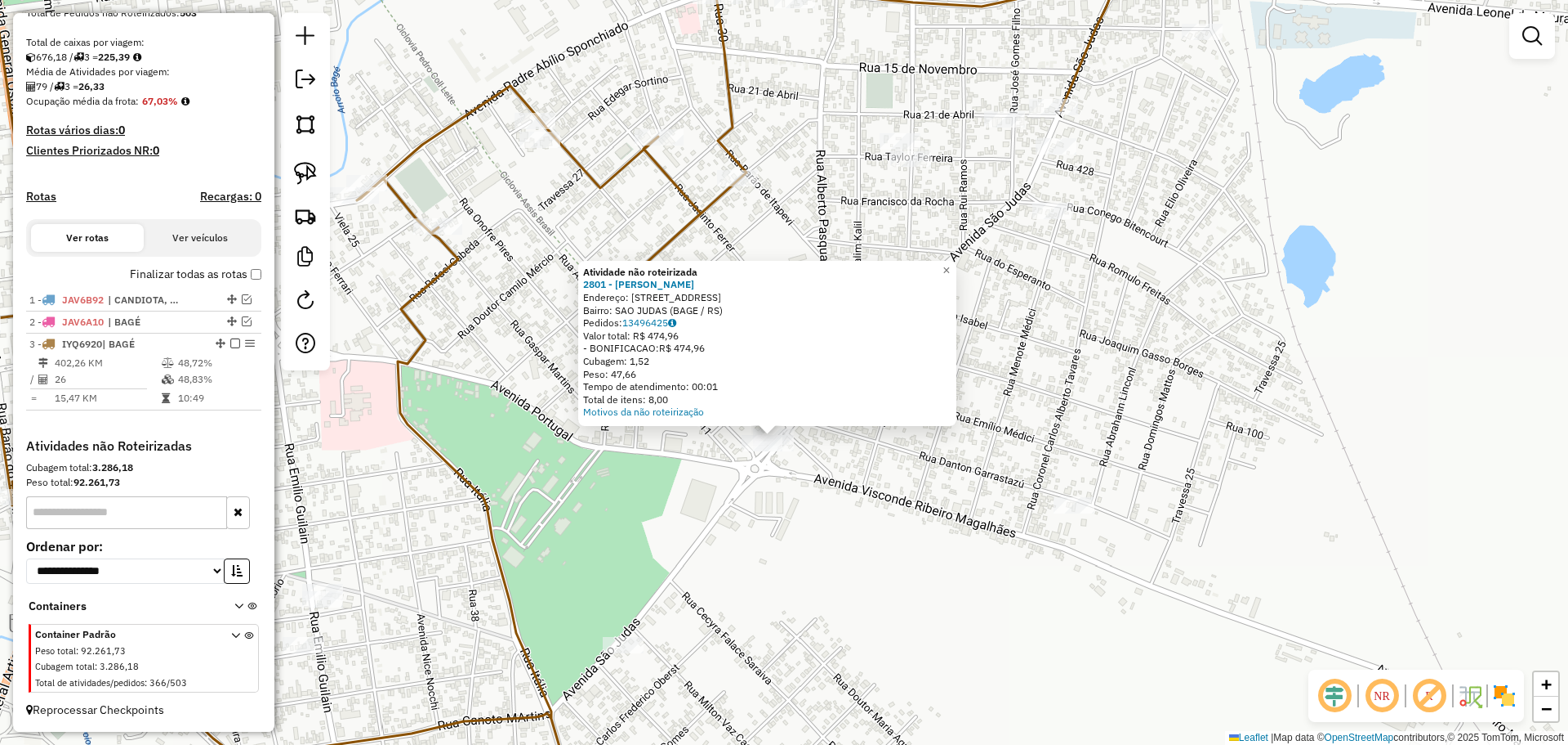
click at [761, 478] on div "Atividade não roteirizada 2801 - ANA PAULA FIALHO LEI Endereço: AV SAO JUDAS 75…" at bounding box center [784, 372] width 1568 height 745
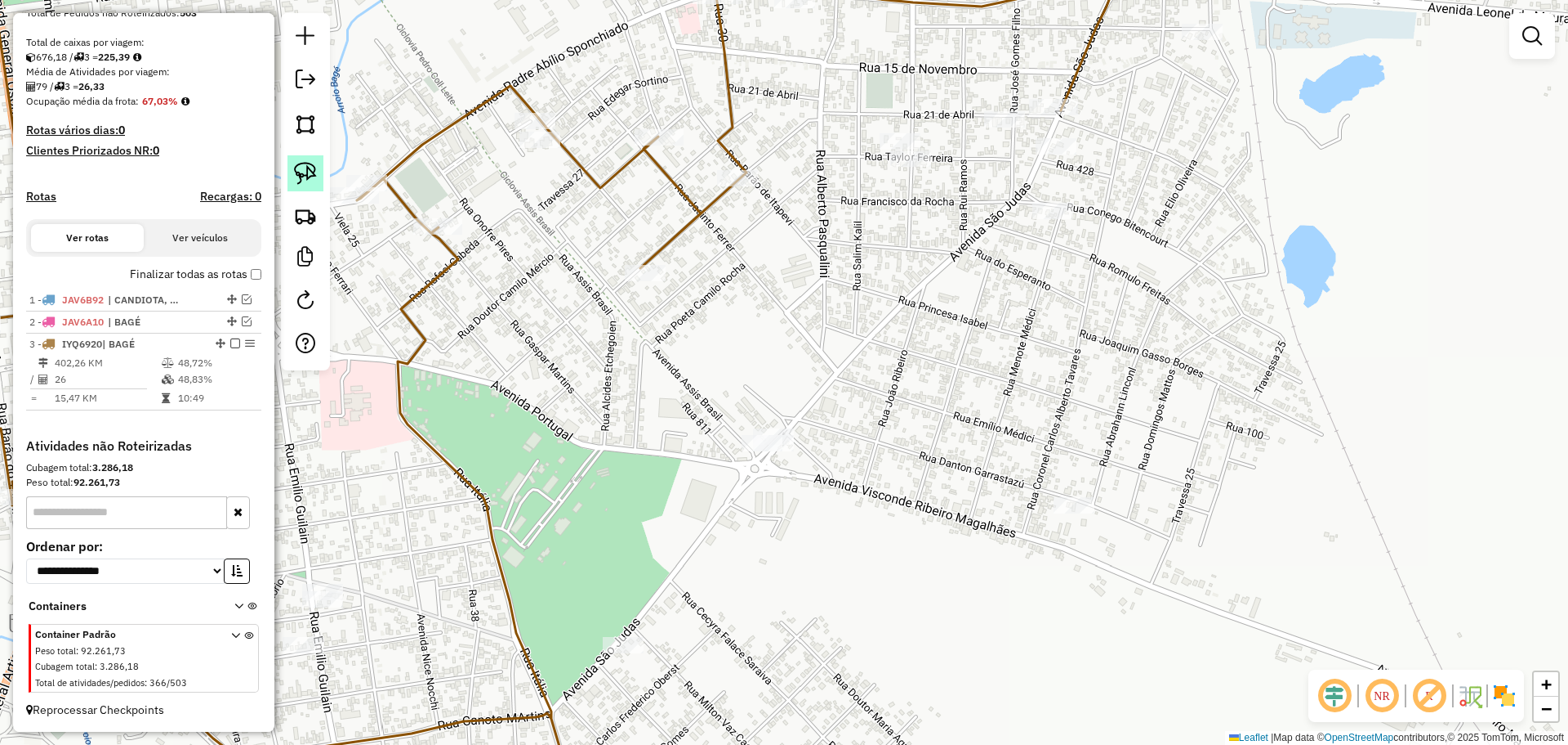
click at [304, 173] on img at bounding box center [305, 173] width 23 height 23
drag, startPoint x: 813, startPoint y: 453, endPoint x: 818, endPoint y: 413, distance: 40.3
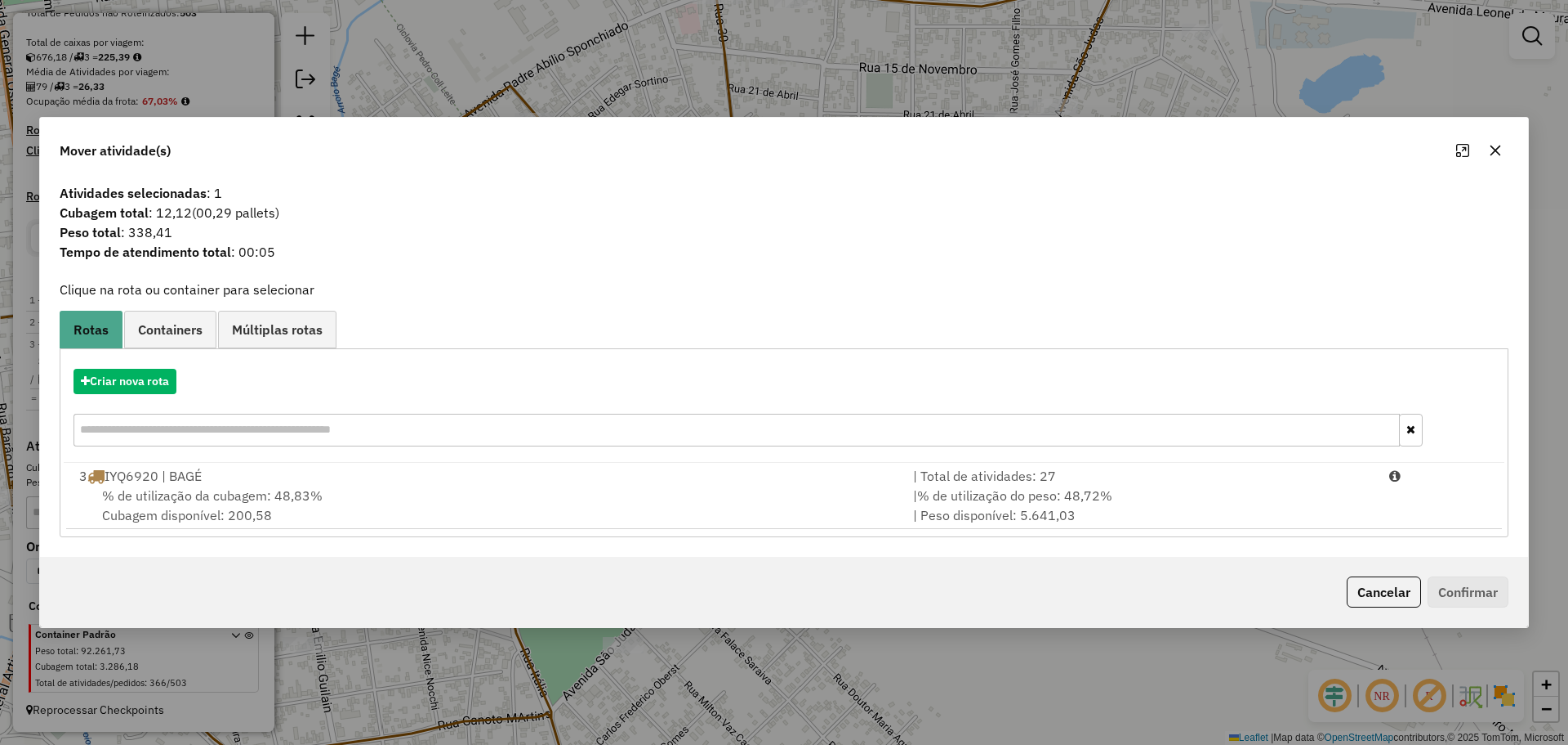
click at [1493, 147] on icon "button" at bounding box center [1495, 151] width 13 height 13
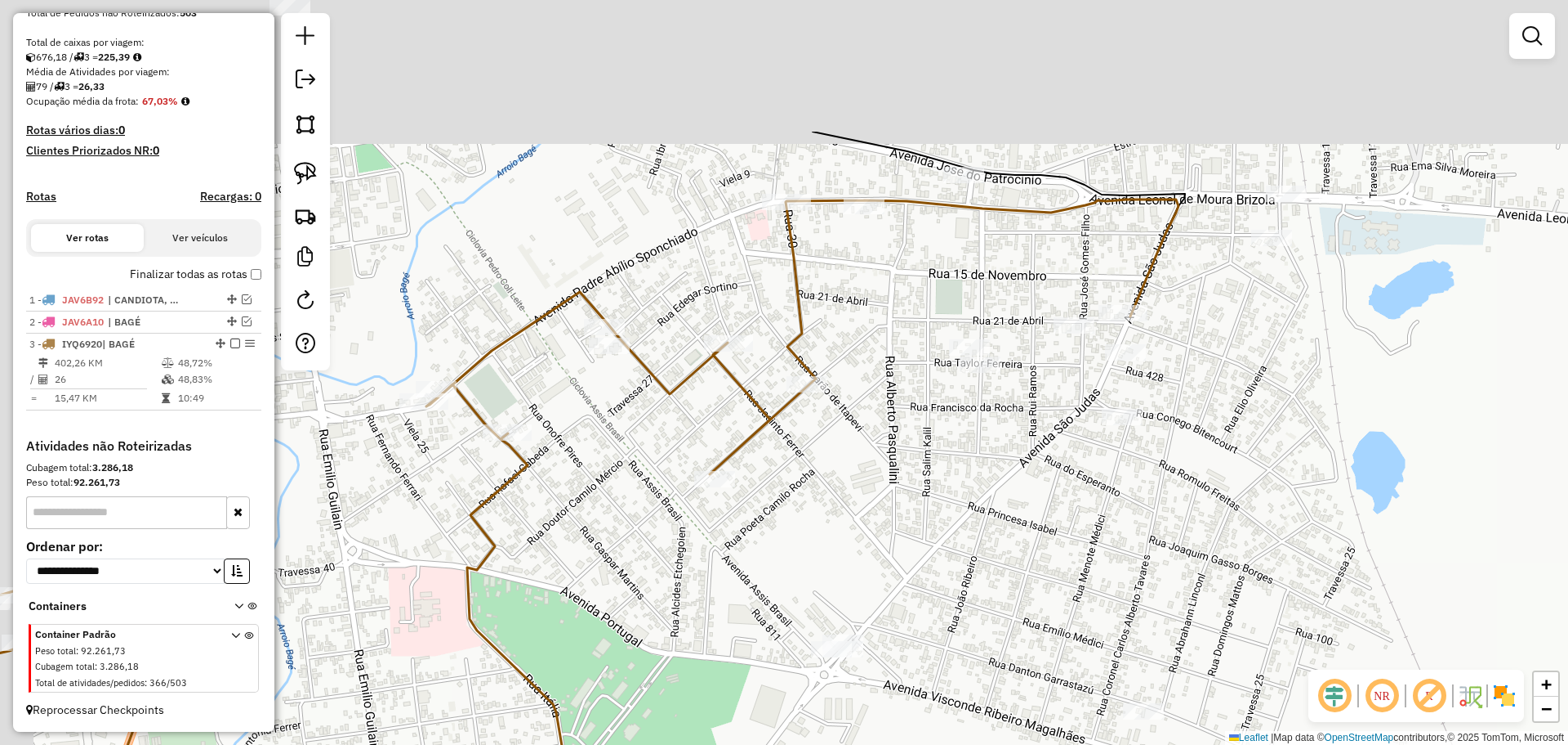
drag, startPoint x: 812, startPoint y: 351, endPoint x: 959, endPoint y: 496, distance: 206.5
click at [967, 495] on div "Rota 3 - Placa IYQ6920 60060 - CLEONICE PASSOS SOAR Janela de atendimento Grade…" at bounding box center [784, 372] width 1568 height 745
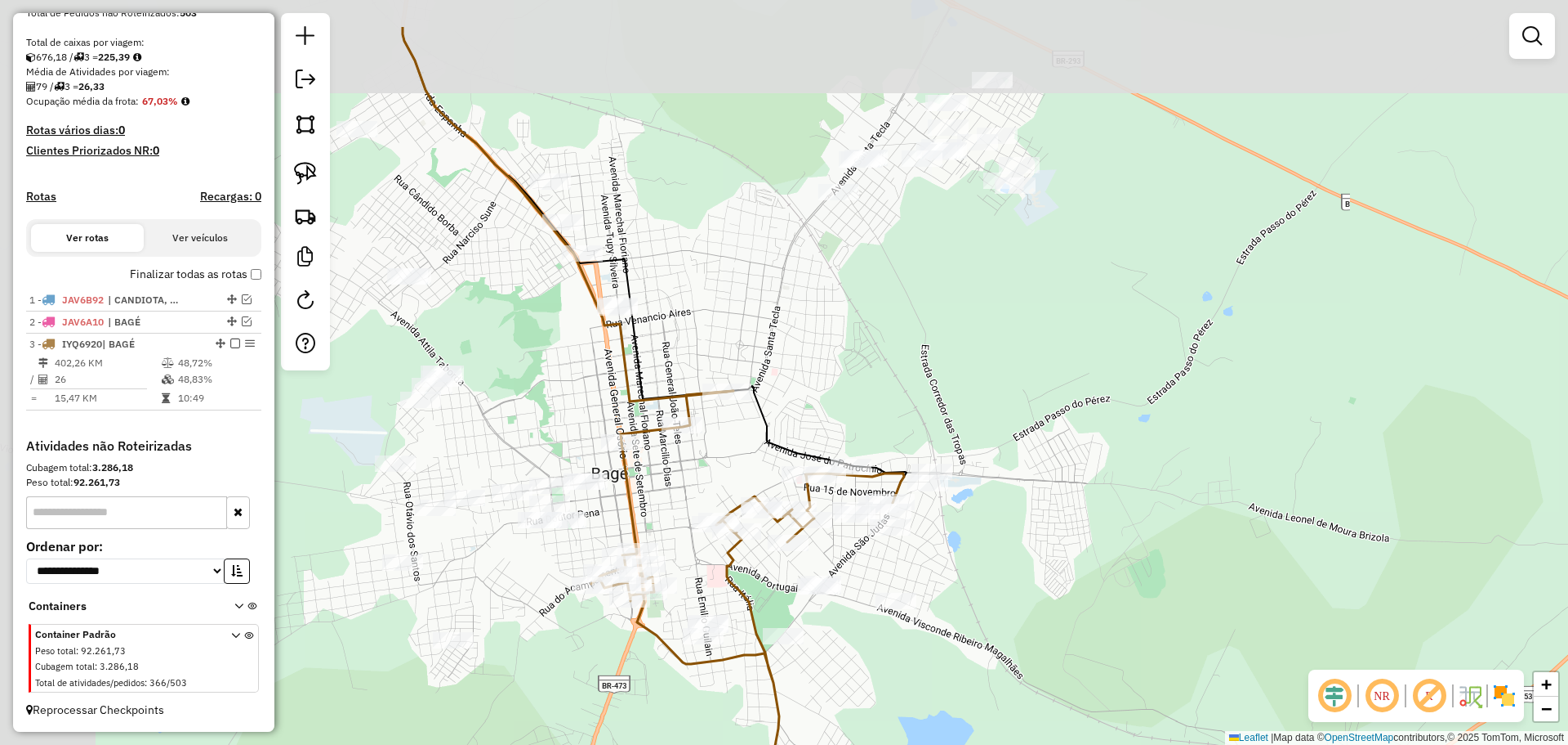
drag, startPoint x: 600, startPoint y: 418, endPoint x: 726, endPoint y: 492, distance: 146.1
click at [726, 492] on div "Janela de atendimento Grade de atendimento Capacidade Transportadoras Veículos …" at bounding box center [784, 372] width 1568 height 745
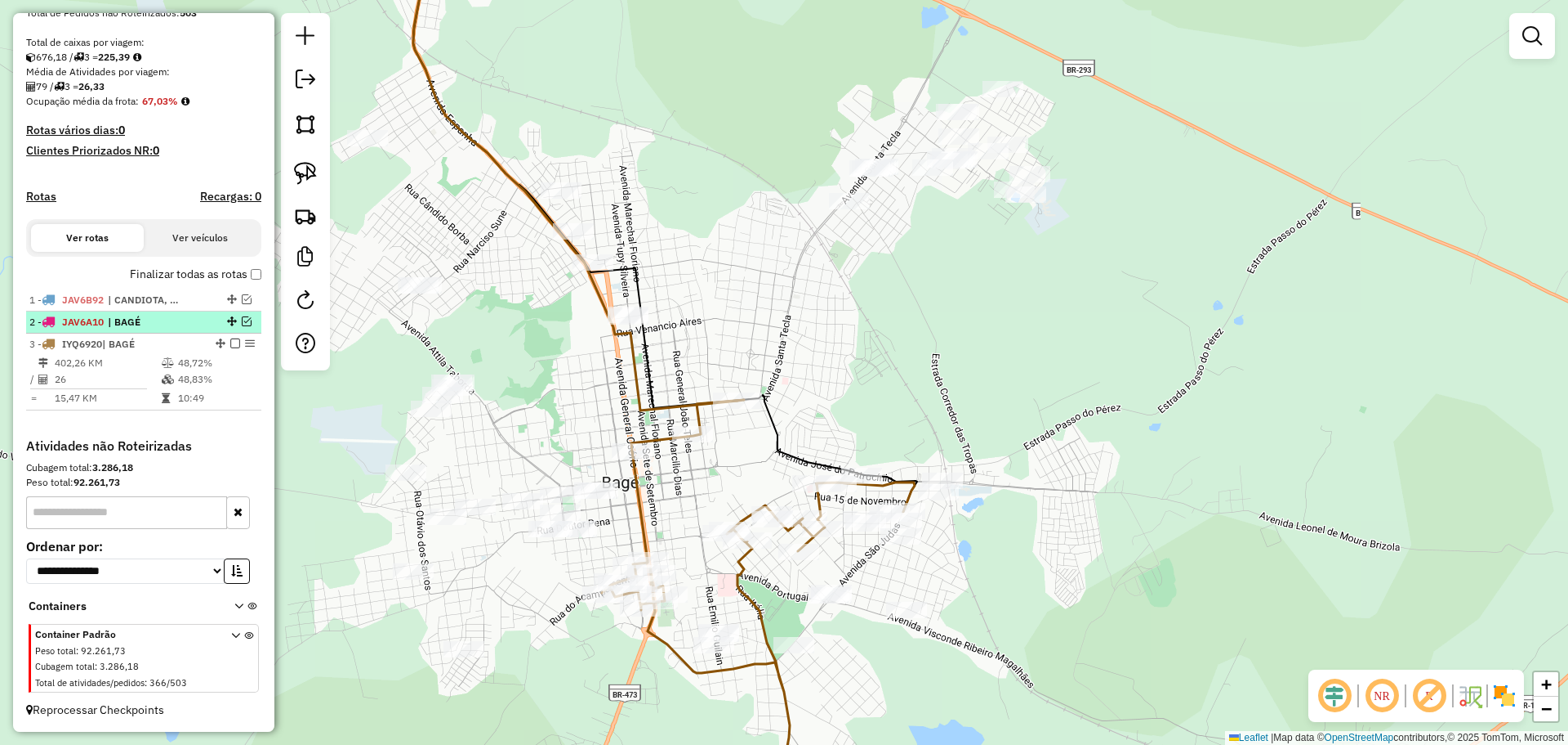
click at [241, 321] on em at bounding box center [246, 321] width 10 height 10
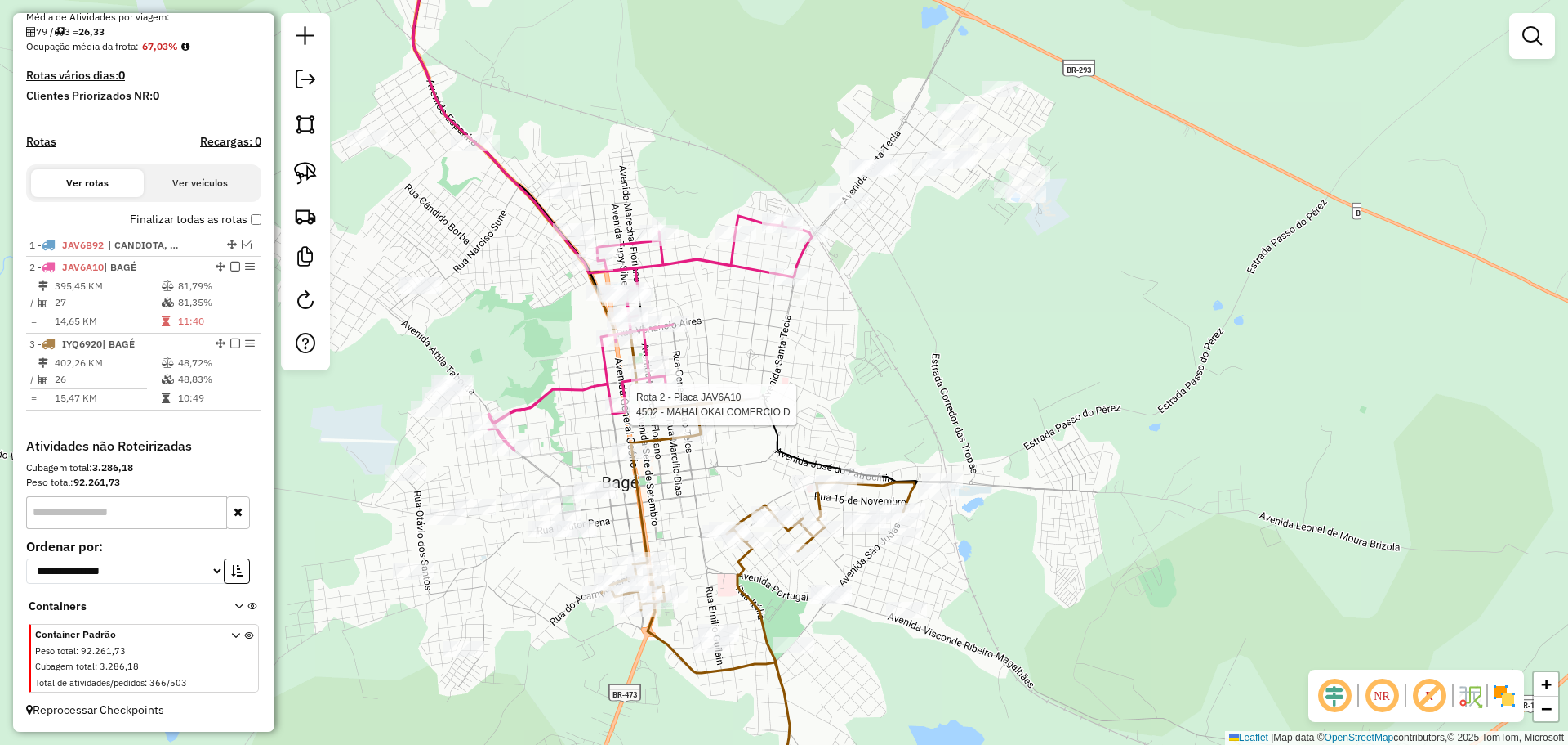
select select "**********"
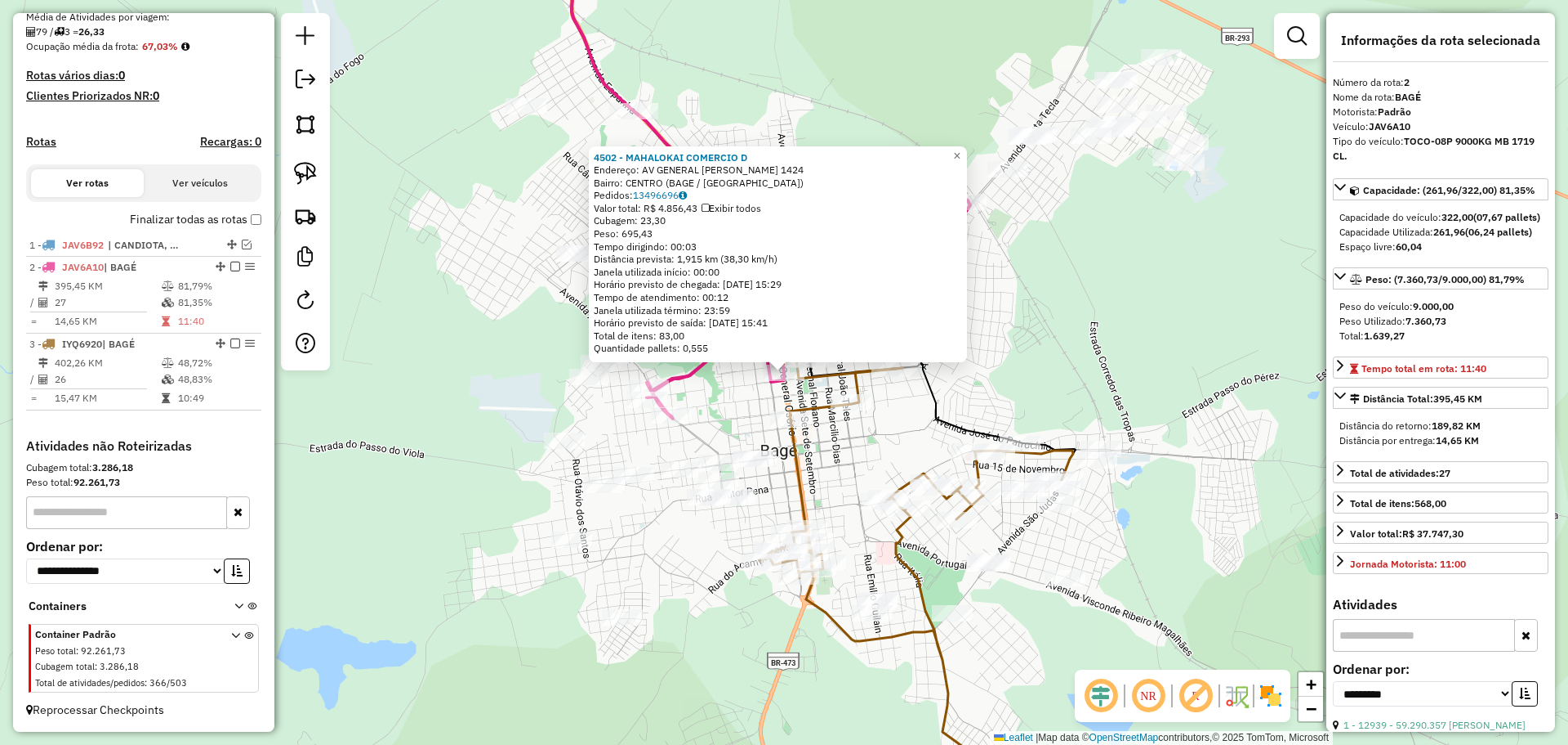
click at [846, 426] on div "4502 - MAHALOKAI COMERCIO D Endereço: AV GENERAL OSORIO 1424 Bairro: CENTRO (BA…" at bounding box center [784, 372] width 1568 height 745
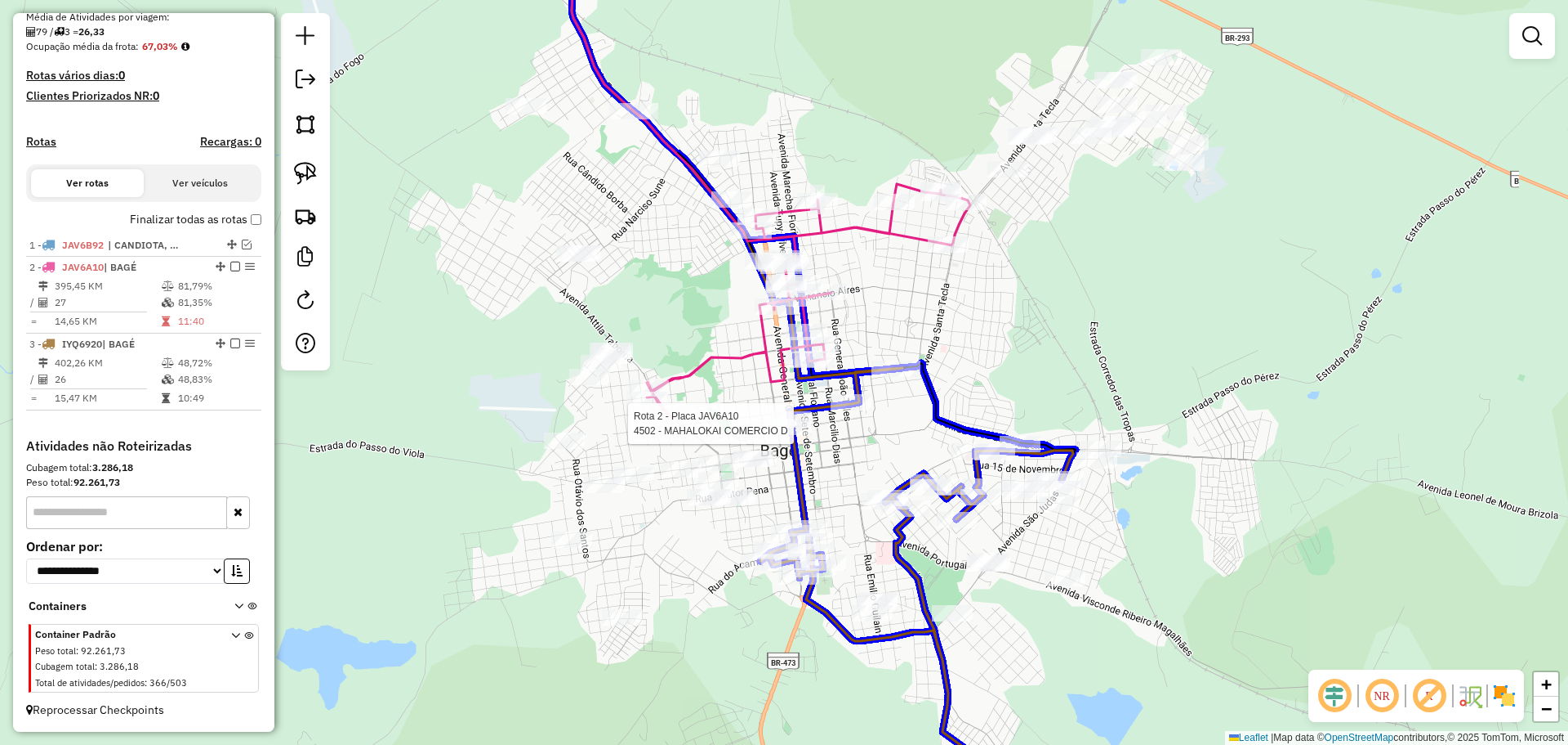
click at [802, 433] on div at bounding box center [791, 427] width 40 height 17
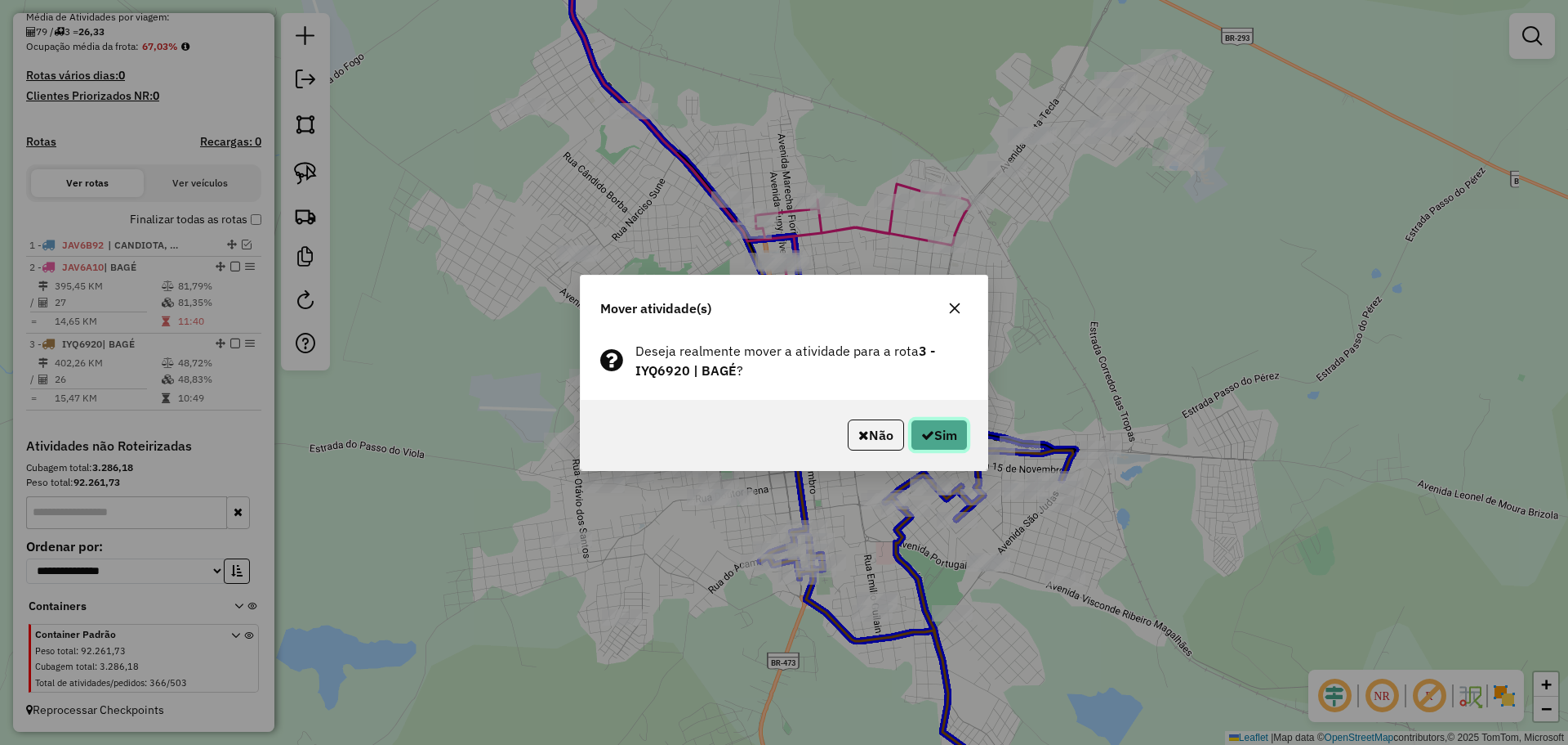
click at [922, 422] on button "Sim" at bounding box center [939, 435] width 57 height 31
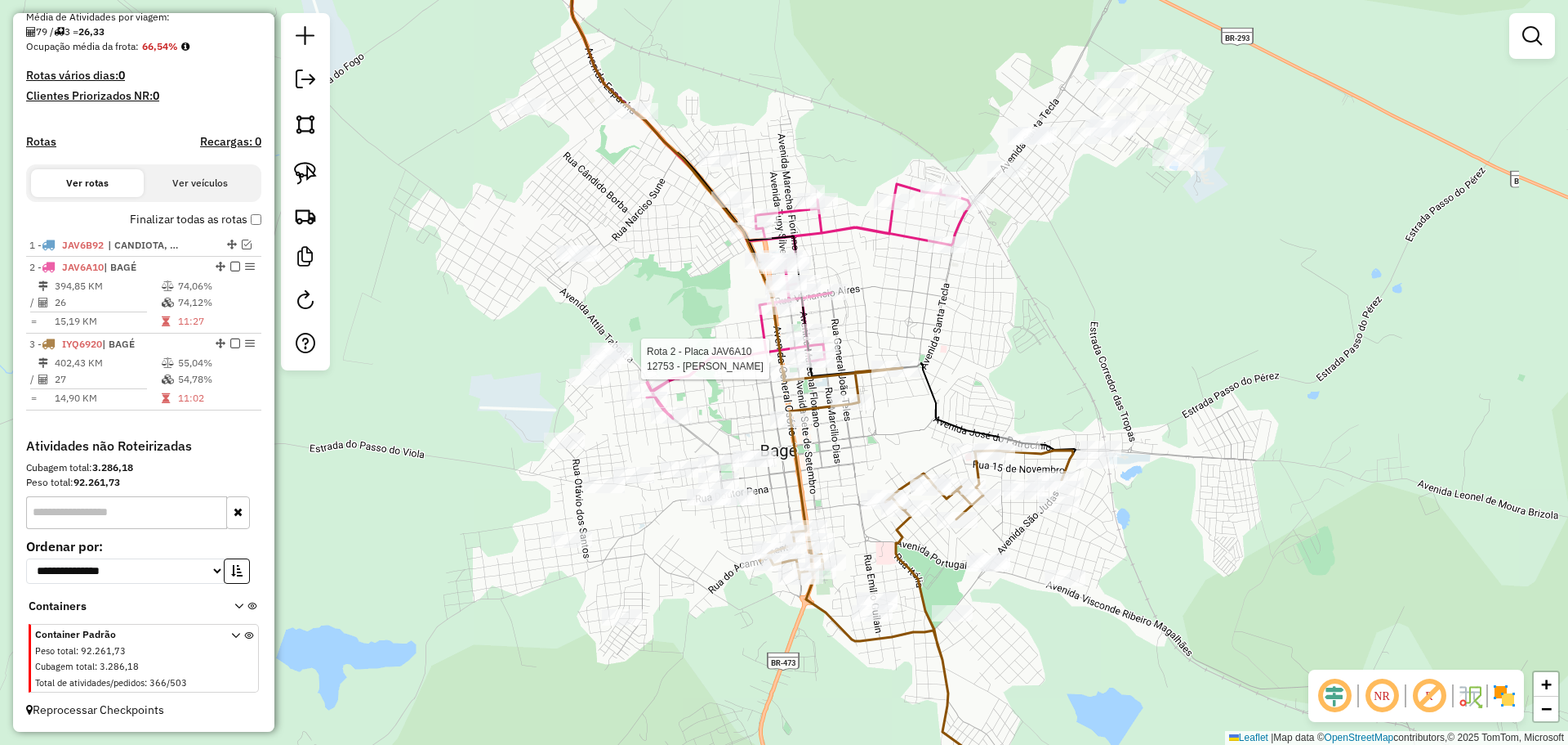
select select "**********"
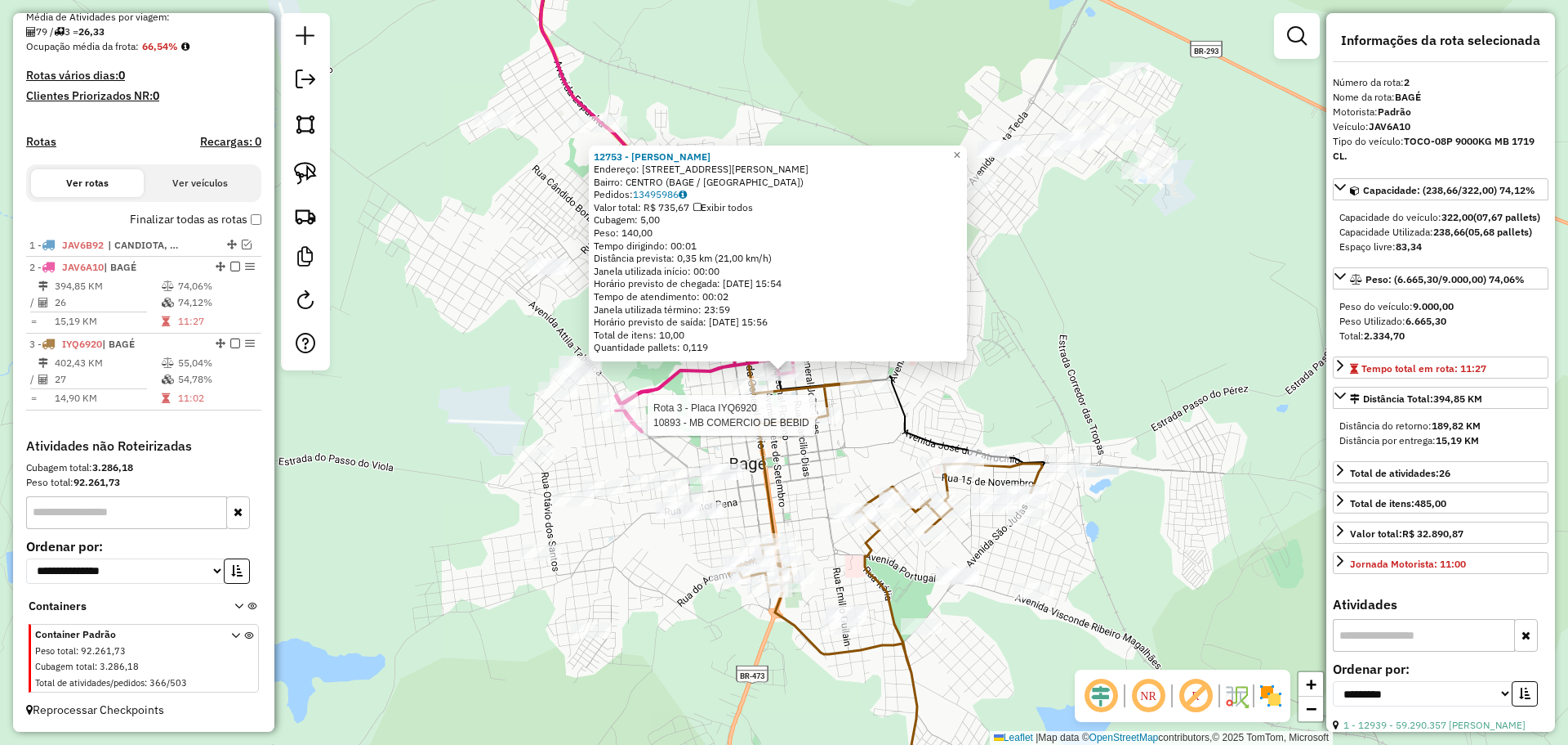
click at [814, 423] on div at bounding box center [820, 415] width 40 height 17
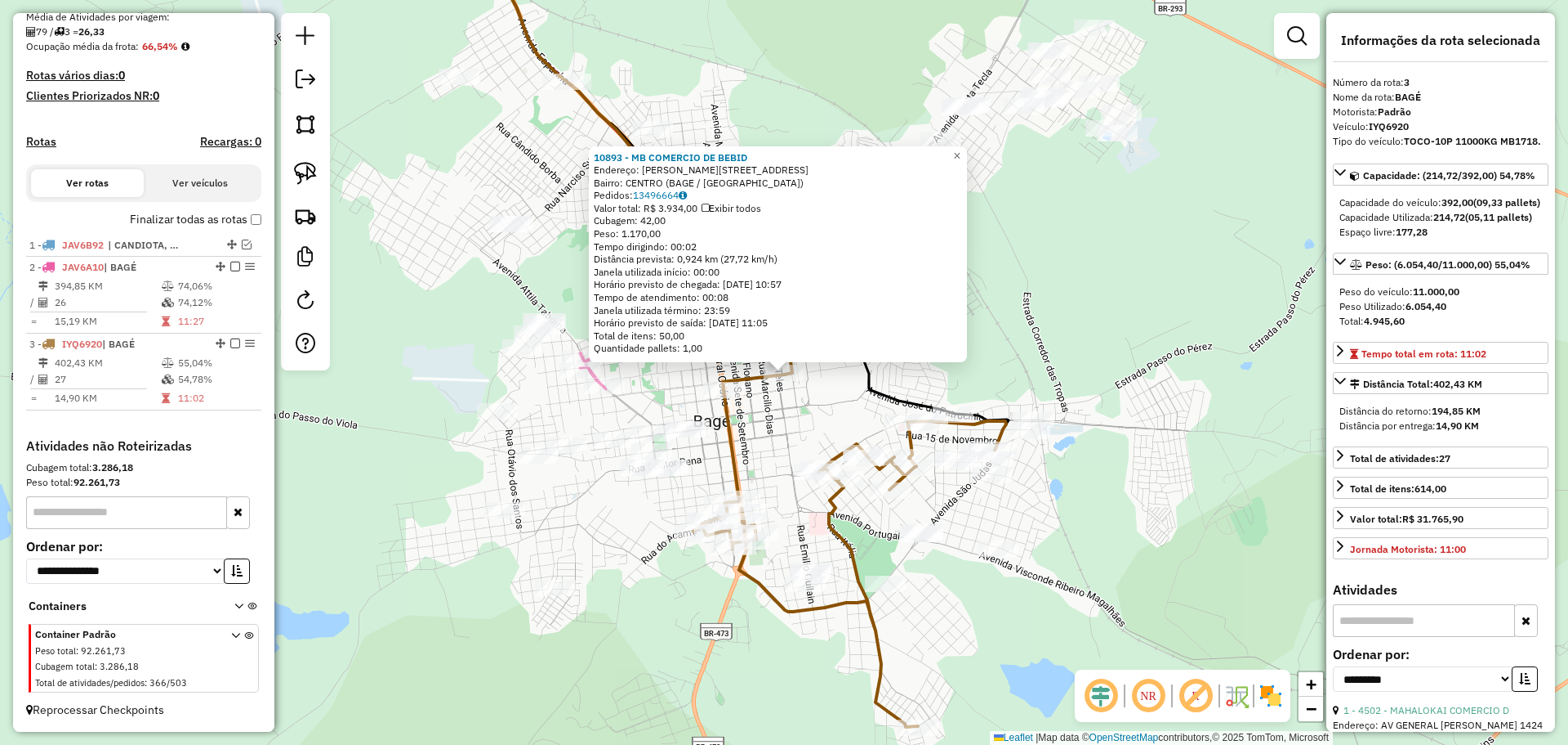
click at [841, 408] on div "10893 - MB COMERCIO DE BEBID Endereço: R ISMAEL SOARES 362 Bairro: CENTRO (BAGE…" at bounding box center [784, 372] width 1568 height 745
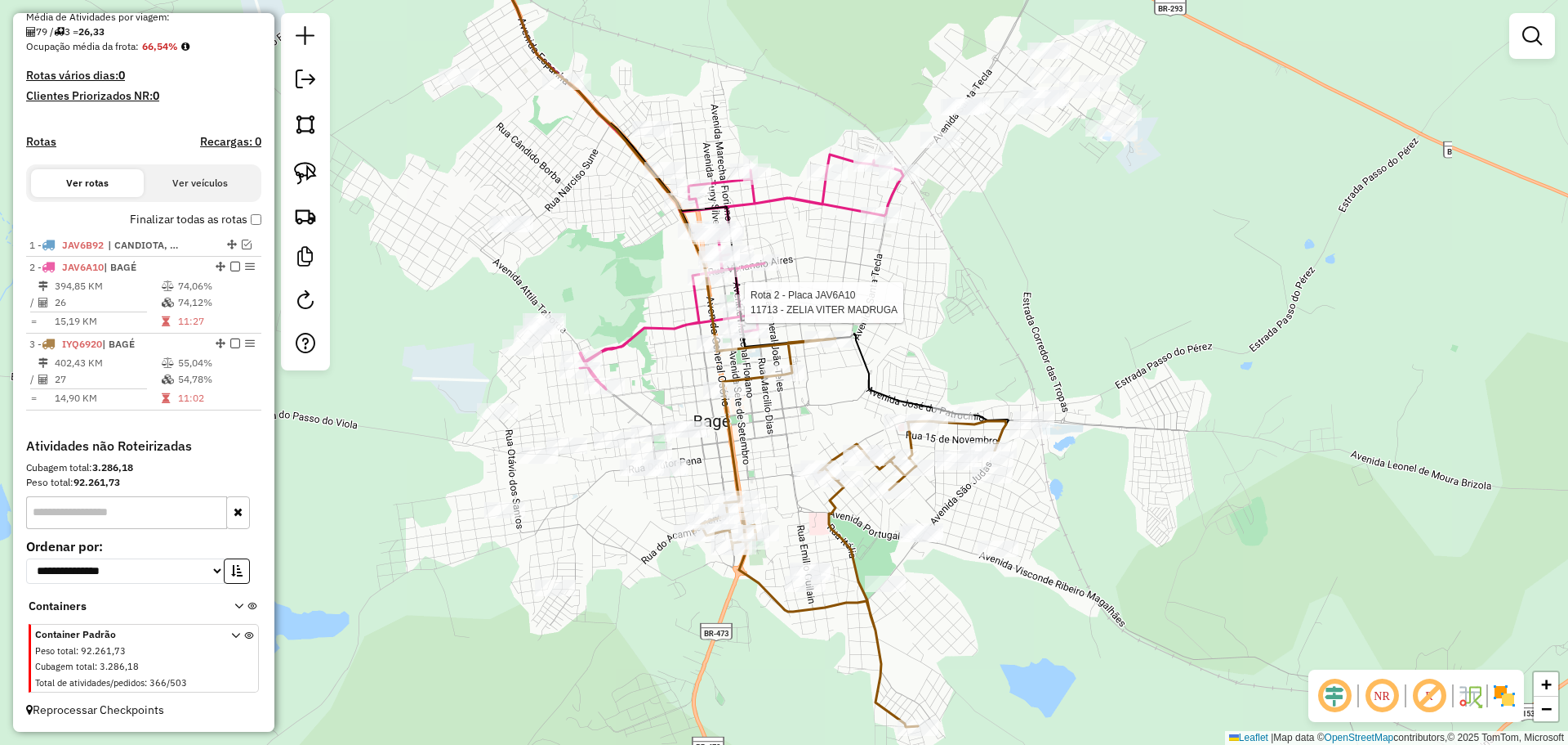
select select "**********"
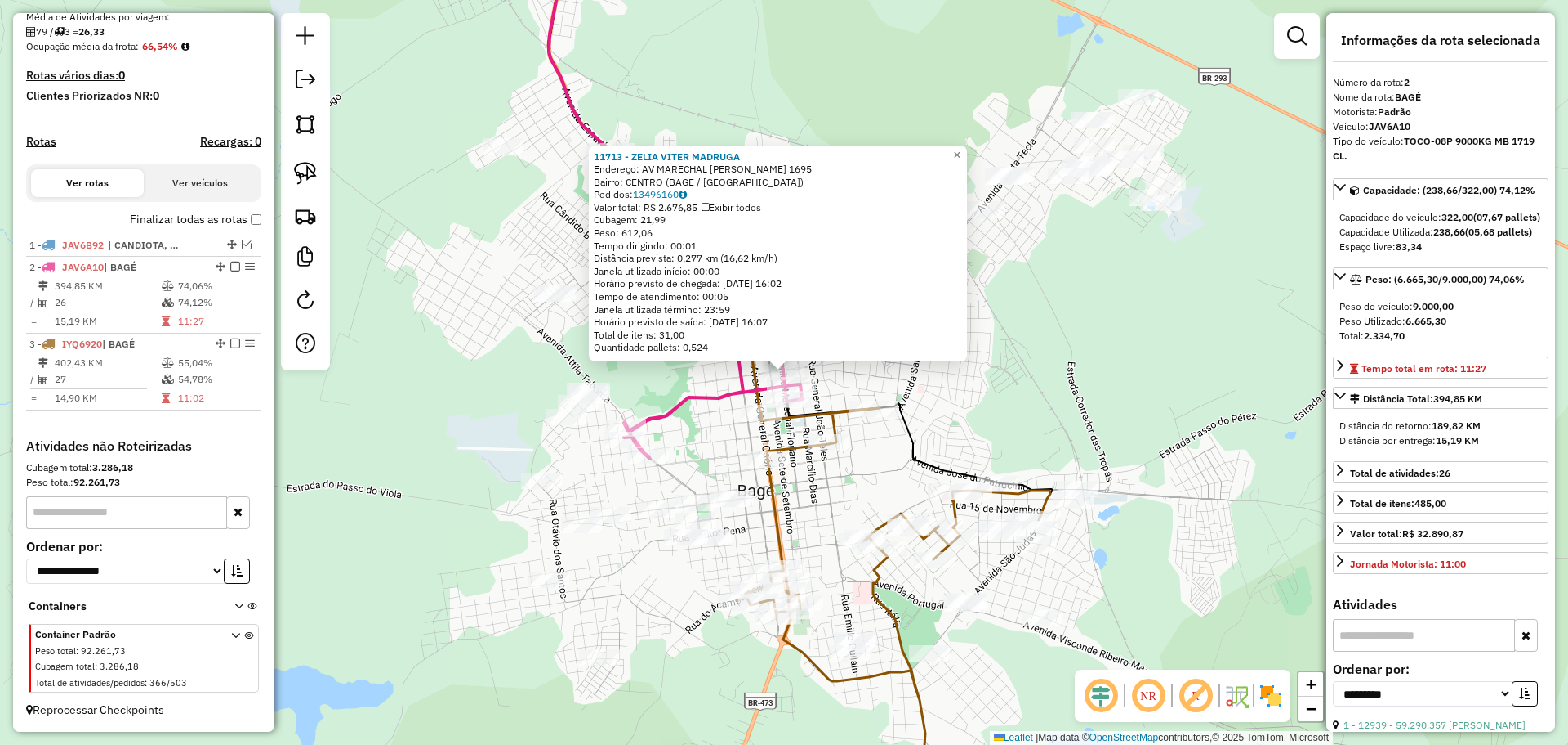
click at [825, 489] on div "11713 - ZELIA VITER MADRUGA Endereço: AV MARECHAL FLORIANO 1695 Bairro: CENTRO …" at bounding box center [784, 372] width 1568 height 745
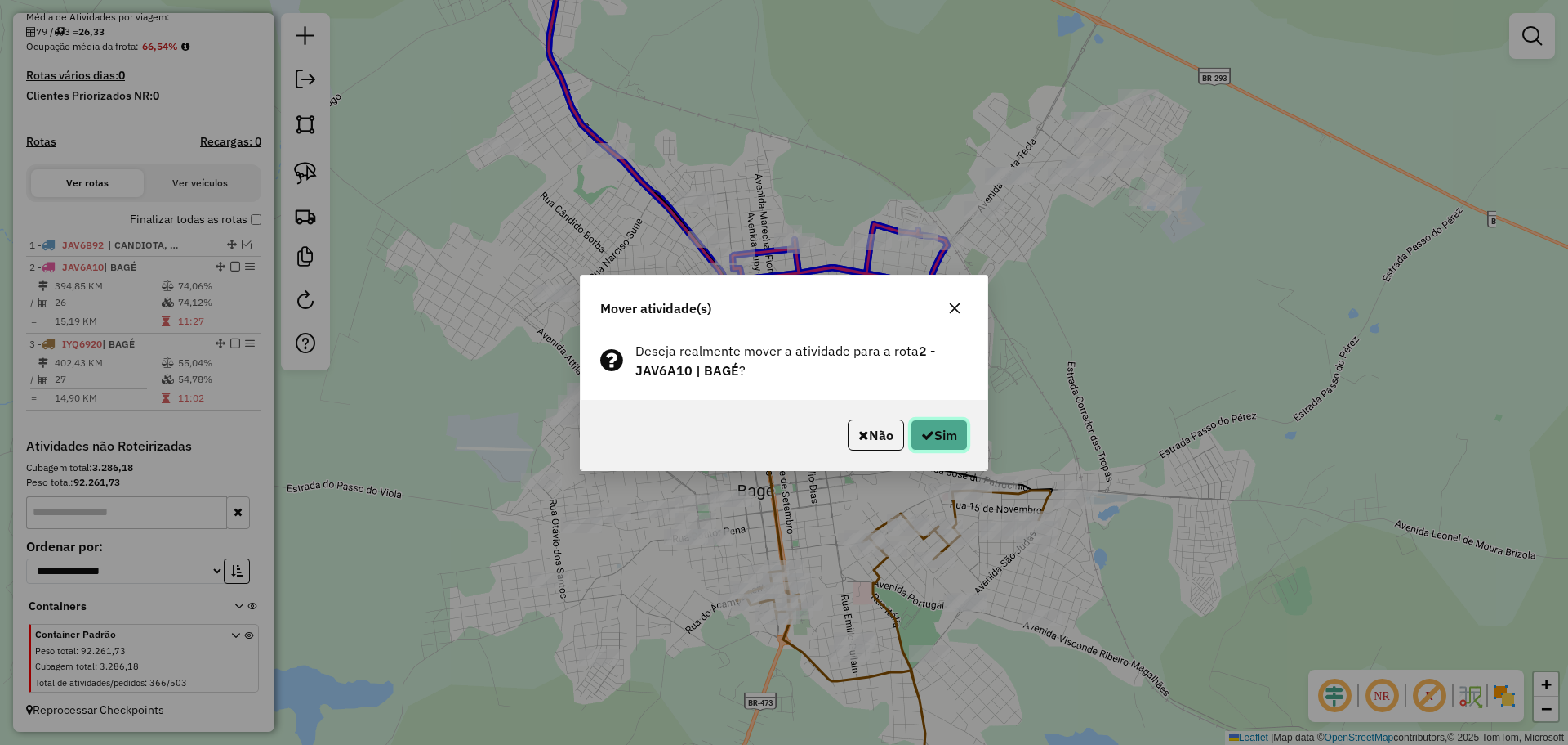
click at [940, 440] on button "Sim" at bounding box center [939, 435] width 57 height 31
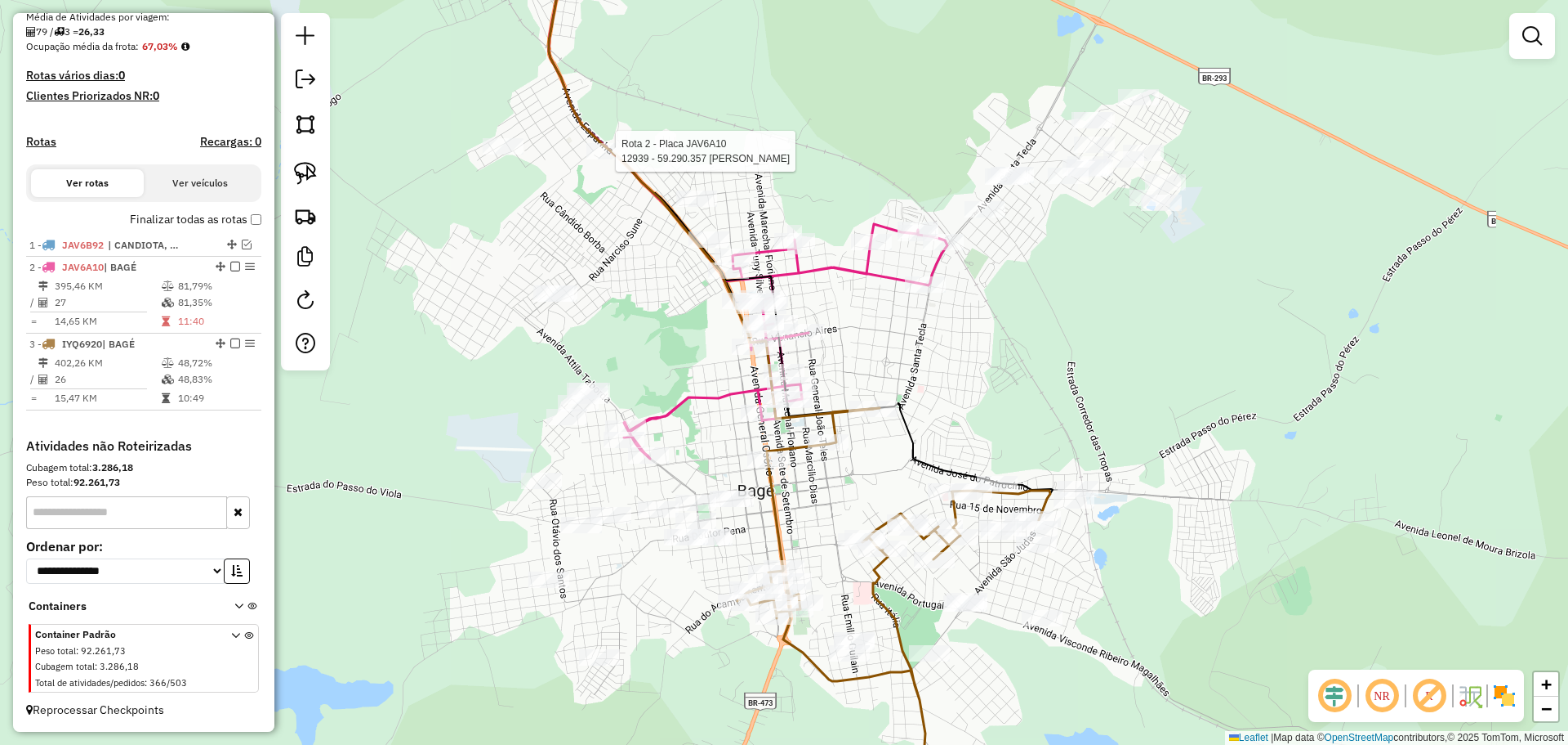
select select "**********"
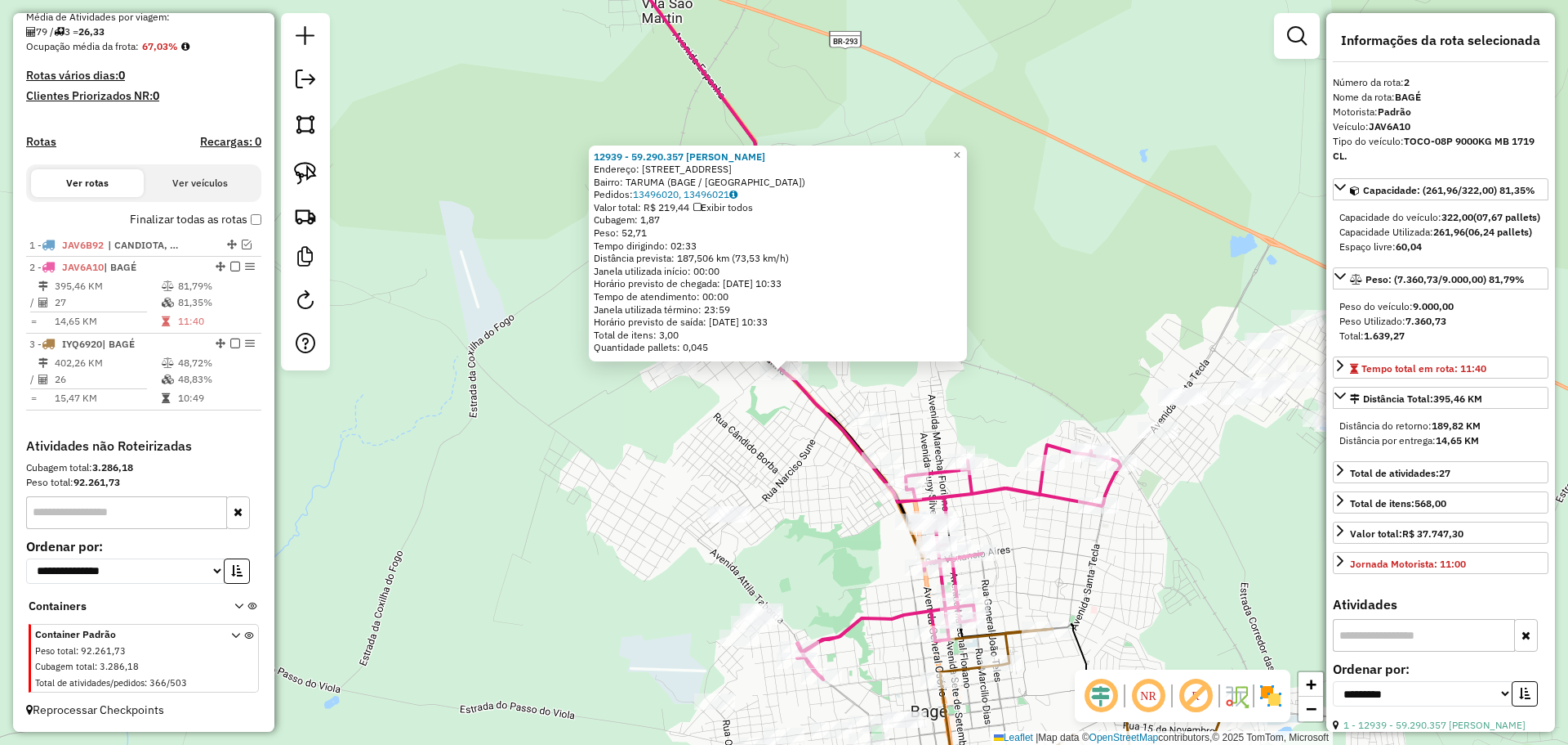
click at [816, 533] on div "12939 - 59.290.357 LUIZ CARL Endereço: AV ESPANHA 3378 Bairro: TARUMA (BAGE / R…" at bounding box center [784, 372] width 1568 height 745
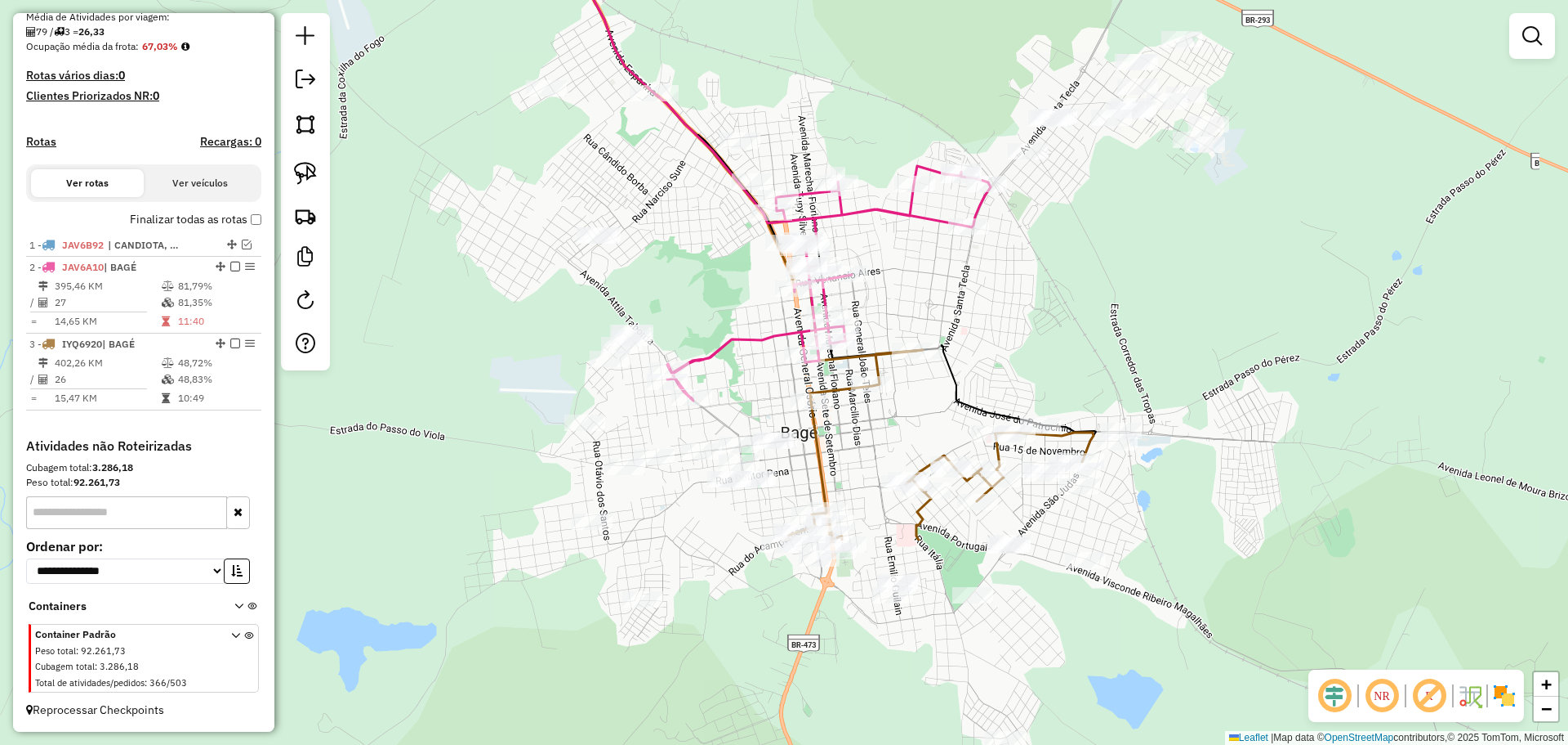
drag, startPoint x: 816, startPoint y: 543, endPoint x: 686, endPoint y: 264, distance: 307.8
click at [686, 264] on div "Janela de atendimento Grade de atendimento Capacidade Transportadoras Veículos …" at bounding box center [784, 372] width 1568 height 745
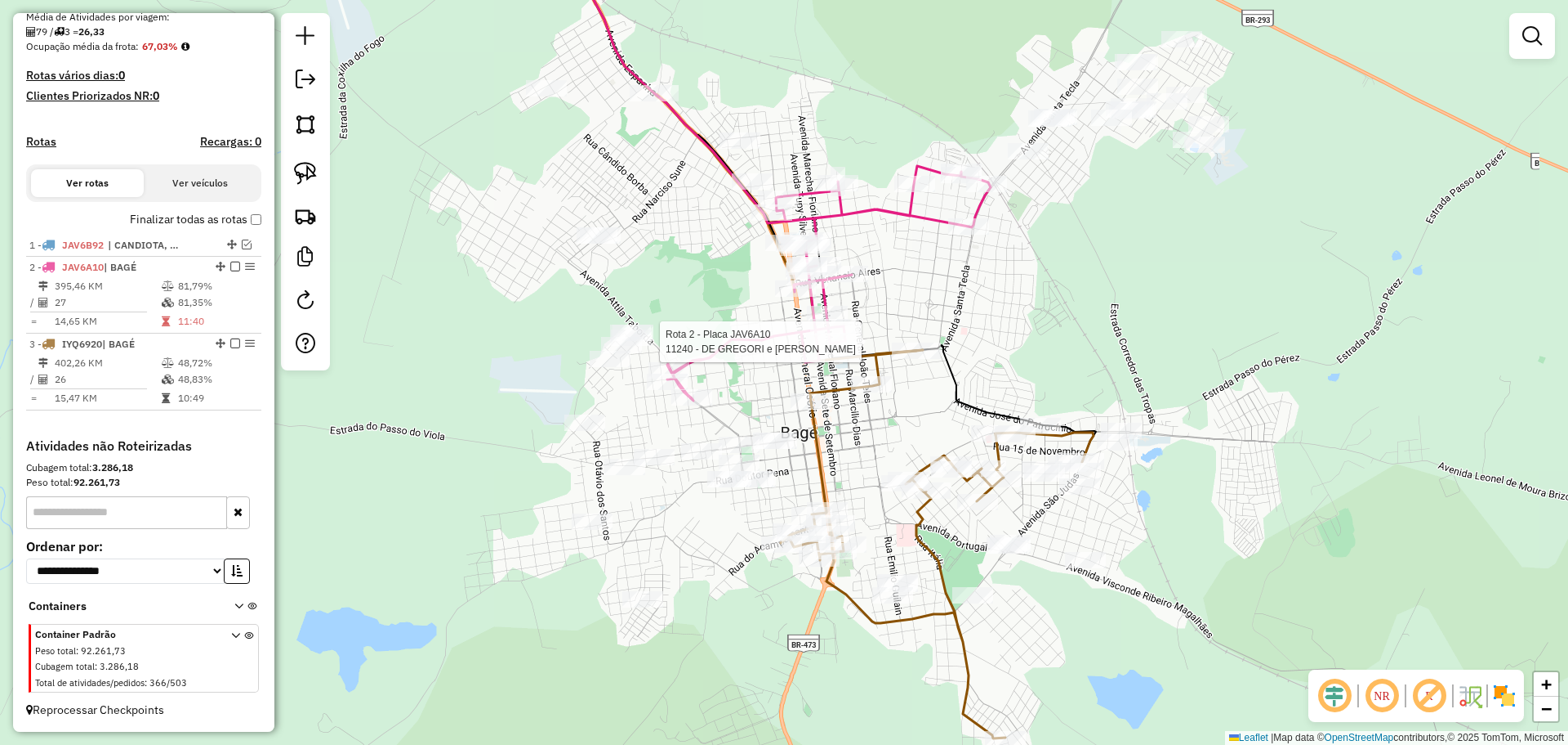
select select "**********"
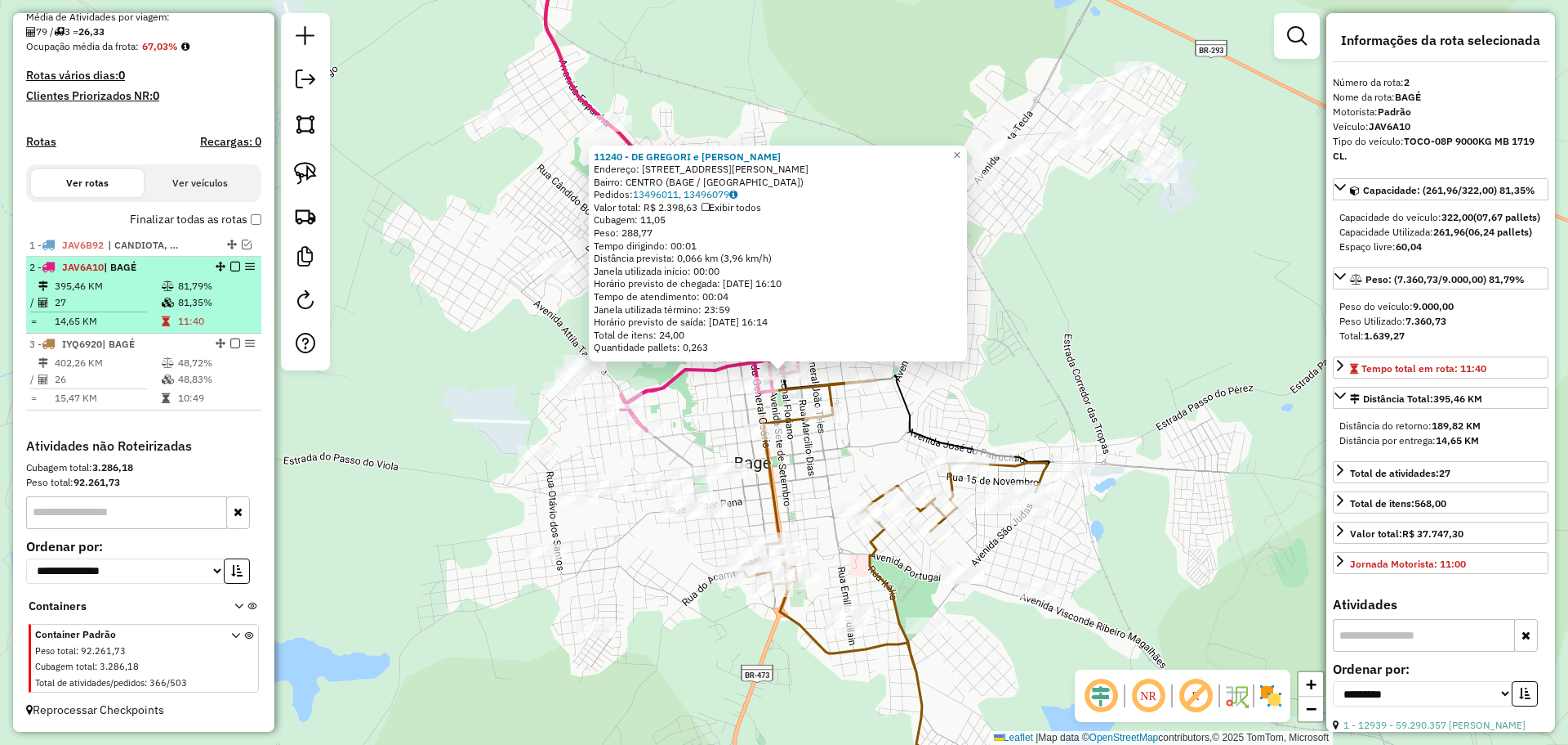
click at [230, 263] on em at bounding box center [235, 266] width 10 height 10
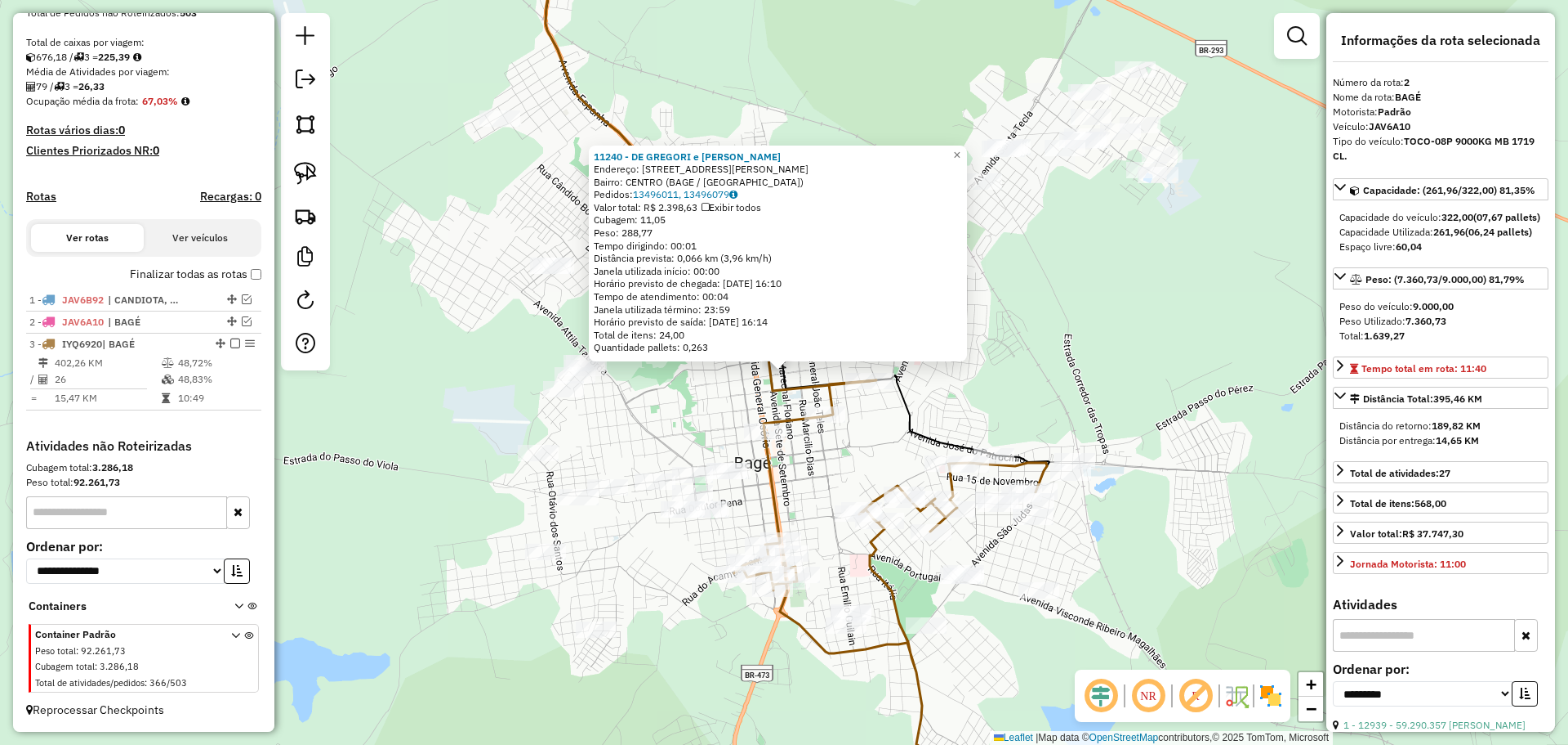
scroll to position [337, 0]
click at [789, 438] on div "11240 - DE GREGORI e GARRIDO Endereço: AV MARECHAL FLORIANO 1501 Bairro: CENTRO…" at bounding box center [784, 372] width 1568 height 745
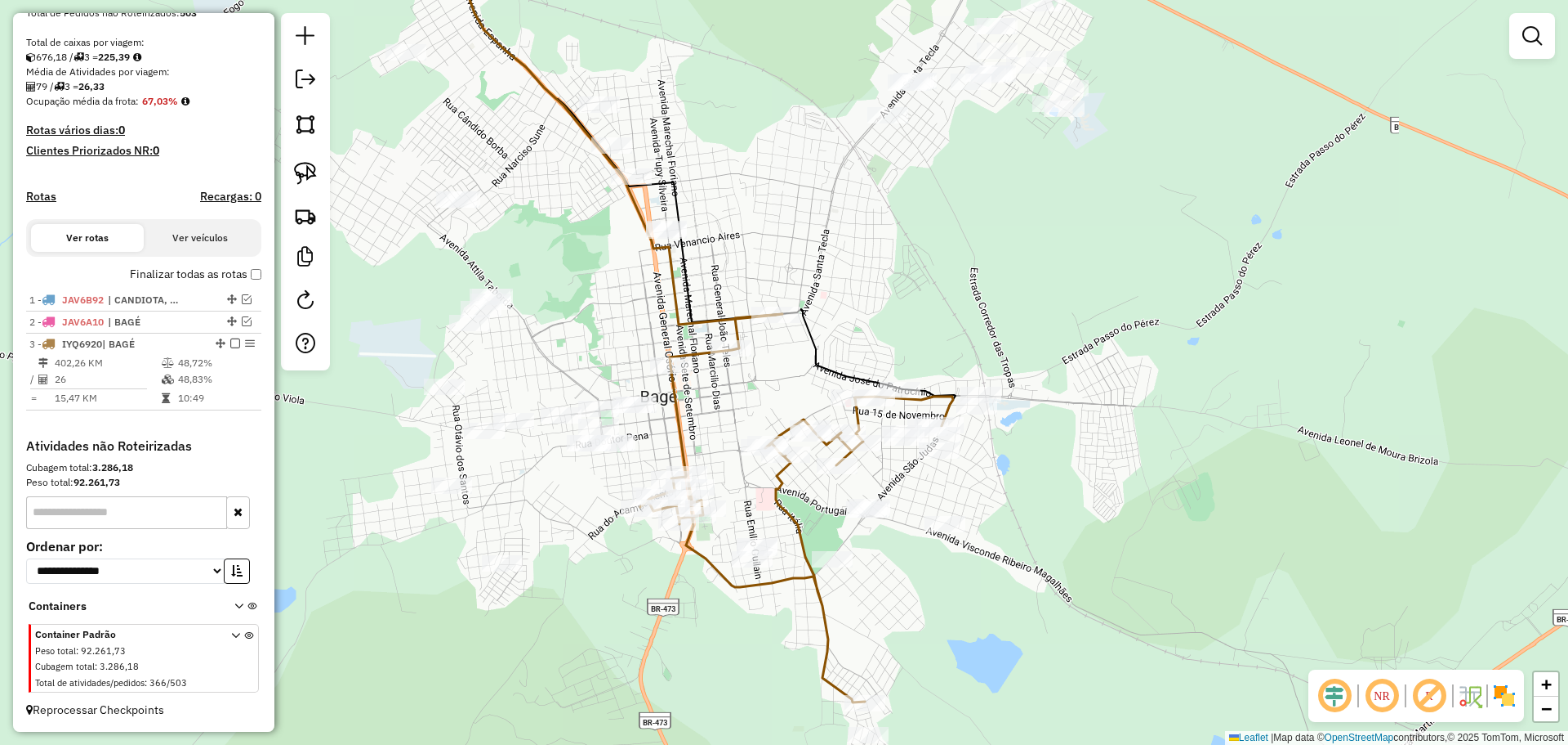
drag, startPoint x: 810, startPoint y: 463, endPoint x: 715, endPoint y: 397, distance: 115.7
click at [715, 397] on div "Janela de atendimento Grade de atendimento Capacidade Transportadoras Veículos …" at bounding box center [784, 372] width 1568 height 745
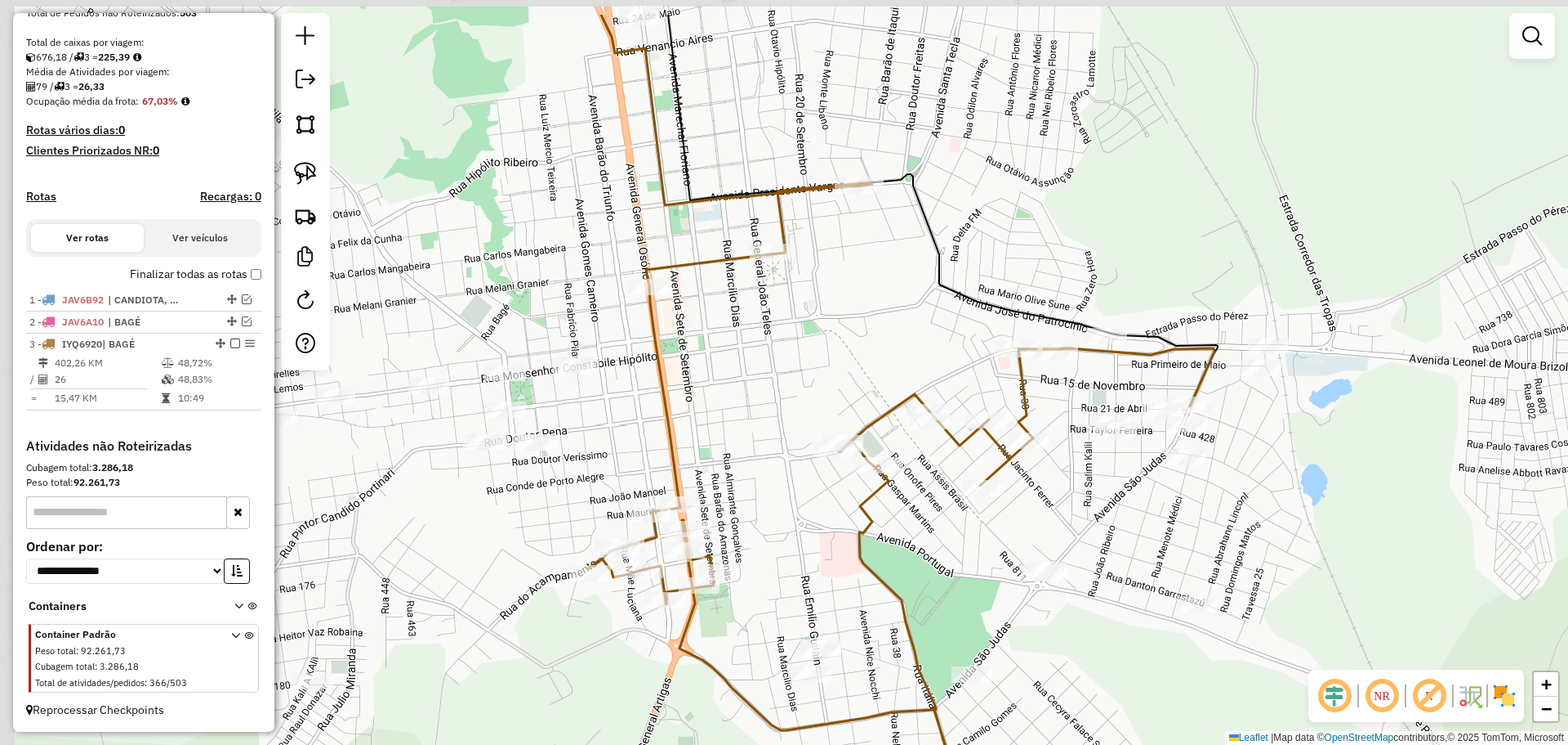
drag, startPoint x: 697, startPoint y: 470, endPoint x: 918, endPoint y: 560, distance: 238.6
click at [918, 560] on div "Janela de atendimento Grade de atendimento Capacidade Transportadoras Veículos …" at bounding box center [784, 372] width 1568 height 745
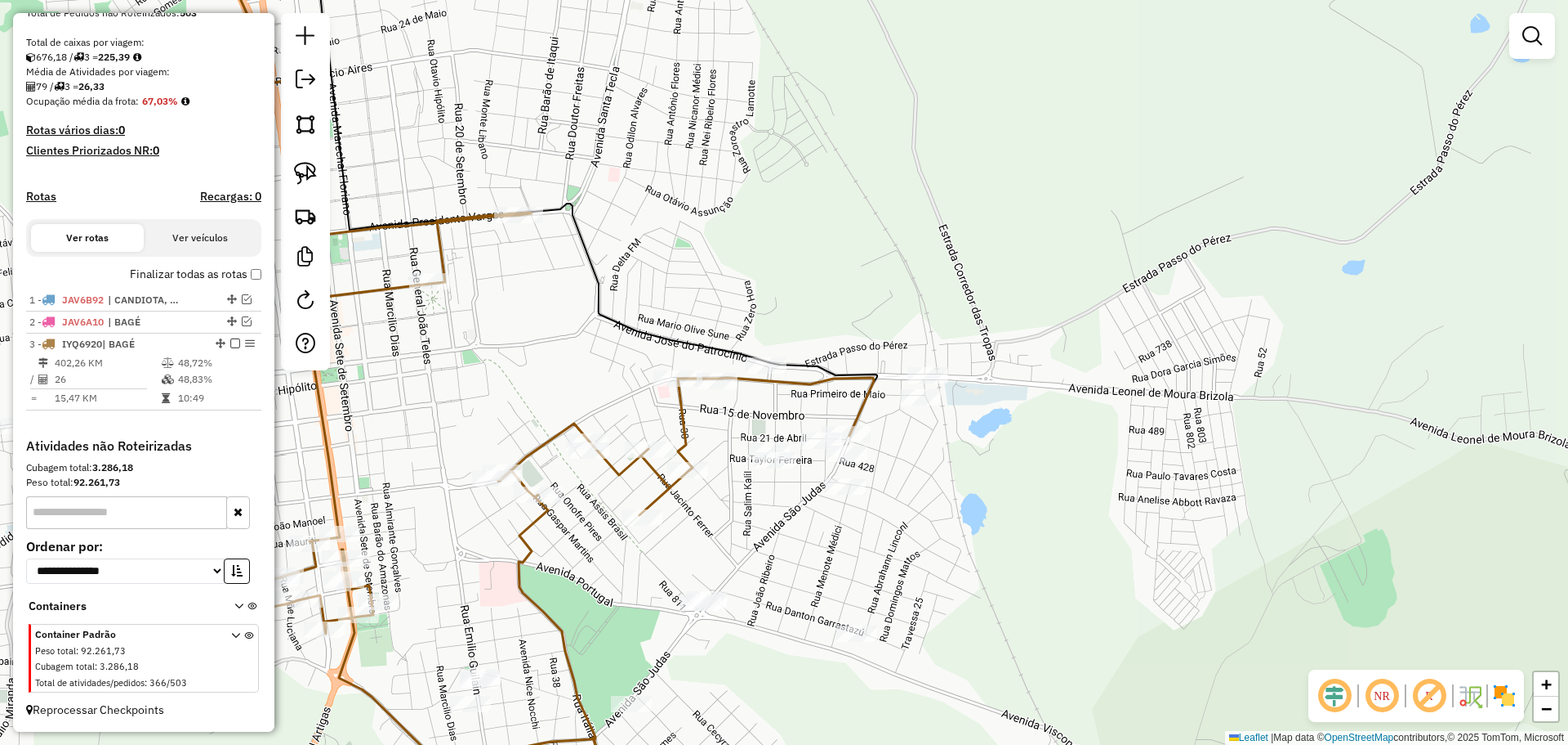
drag, startPoint x: 623, startPoint y: 389, endPoint x: 248, endPoint y: 438, distance: 378.2
click at [248, 438] on hb-router-mapa "Informações da Sessão 979021 - 14/08/2025 Criação: 13/08/2025 17:40 Depósito: C…" at bounding box center [784, 372] width 1568 height 745
click at [314, 174] on img at bounding box center [305, 173] width 23 height 23
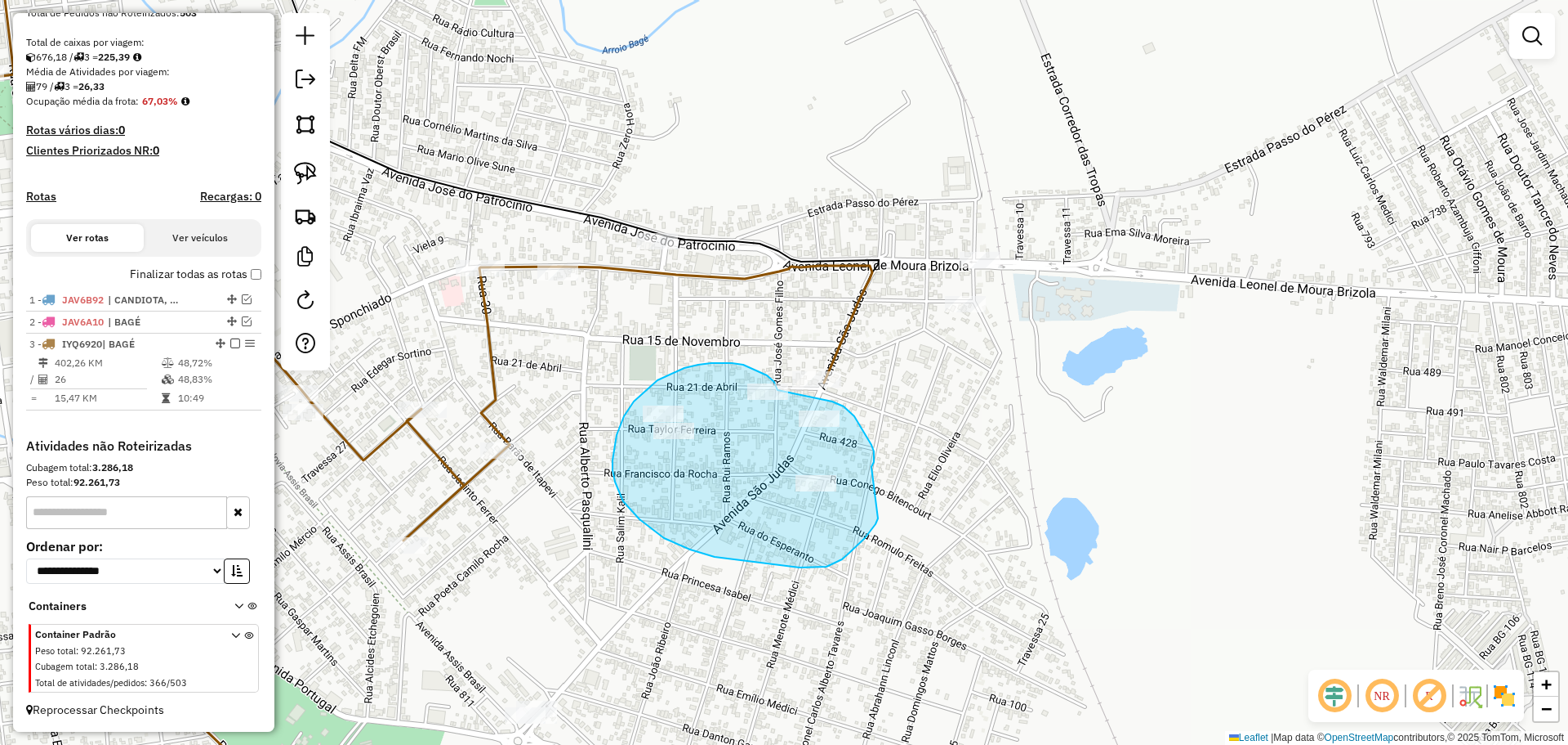
drag, startPoint x: 871, startPoint y: 445, endPoint x: 883, endPoint y: 506, distance: 62.2
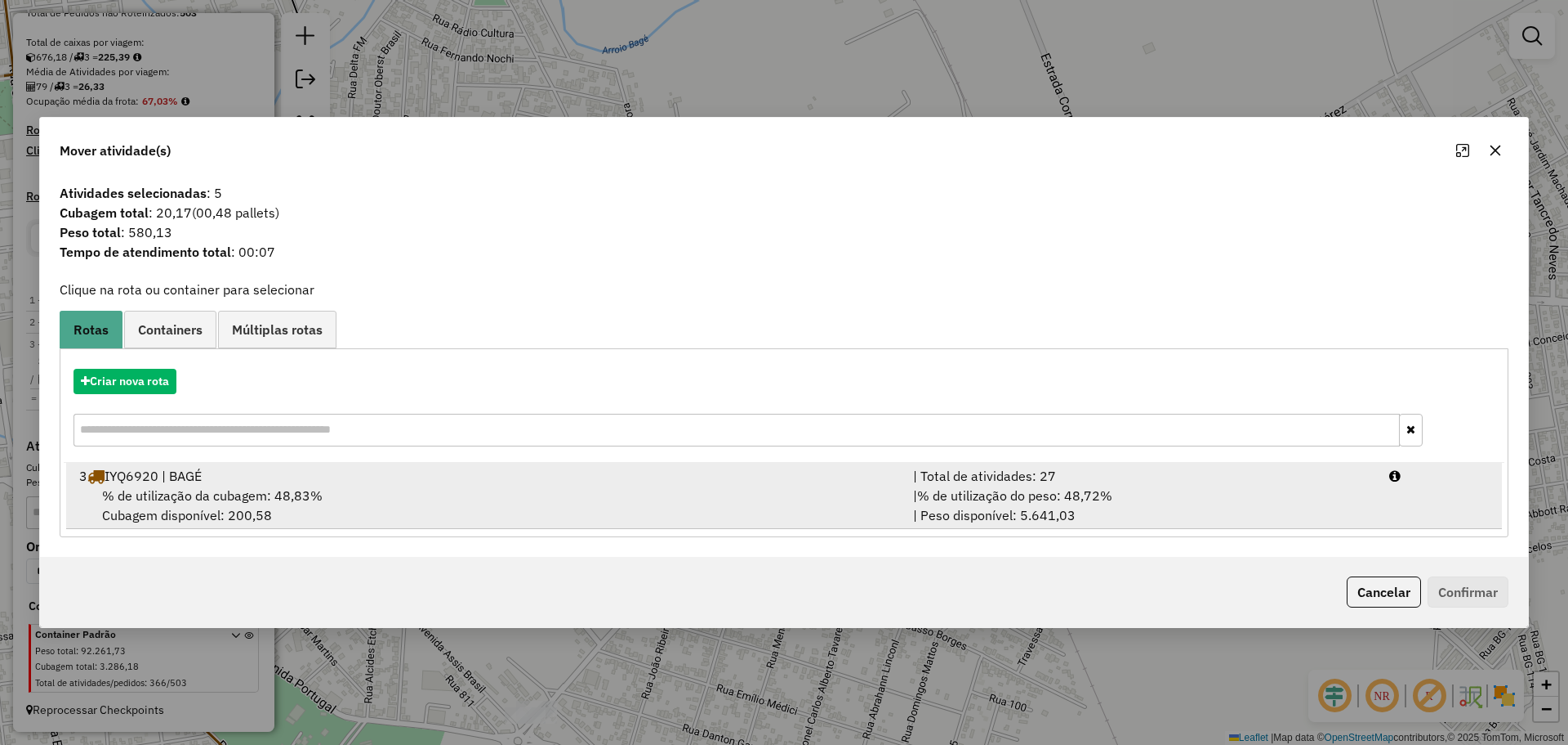
click at [409, 491] on div "% de utilização da cubagem: 48,83% Cubagem disponível: 200,58" at bounding box center [487, 504] width 834 height 40
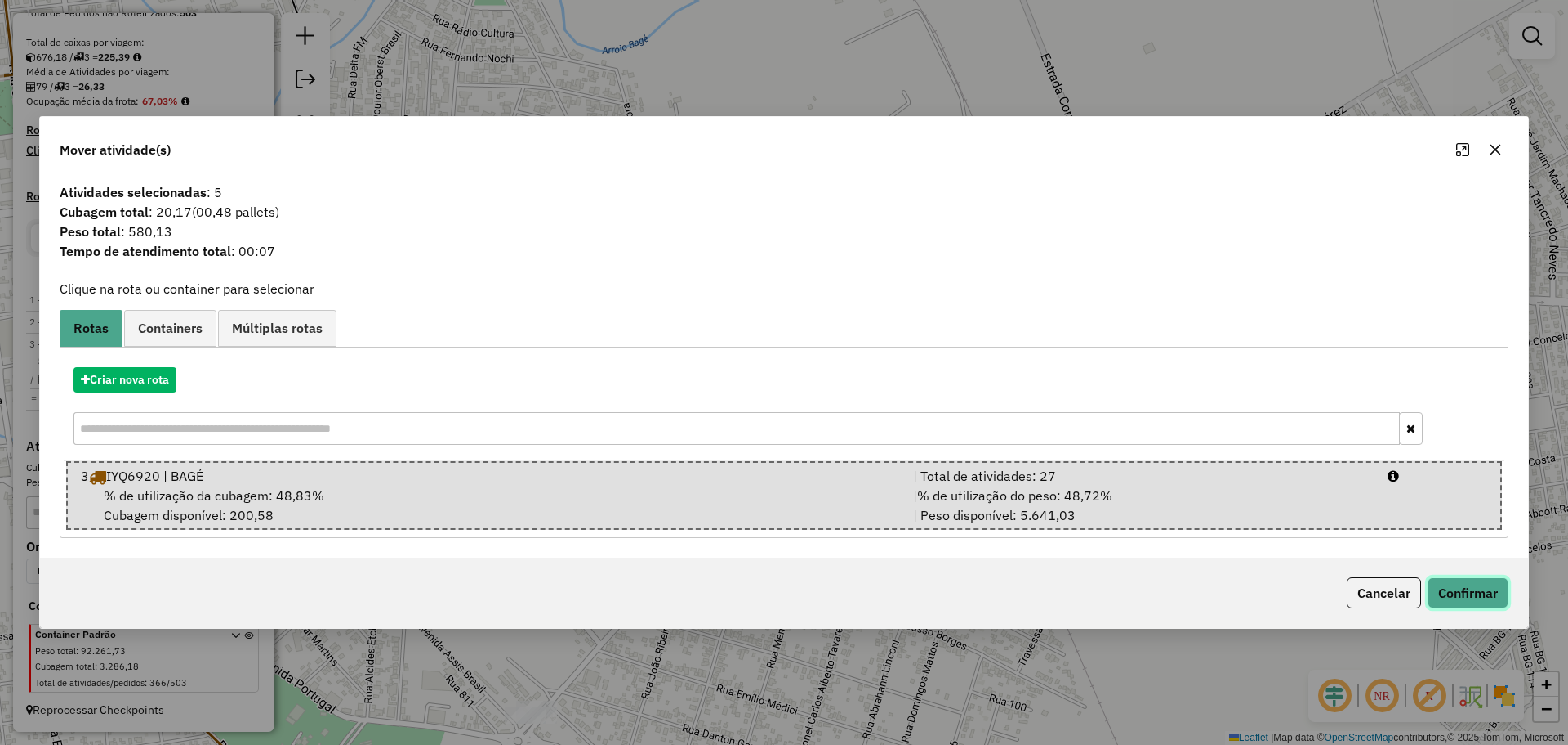
click at [1488, 599] on button "Confirmar" at bounding box center [1468, 593] width 81 height 31
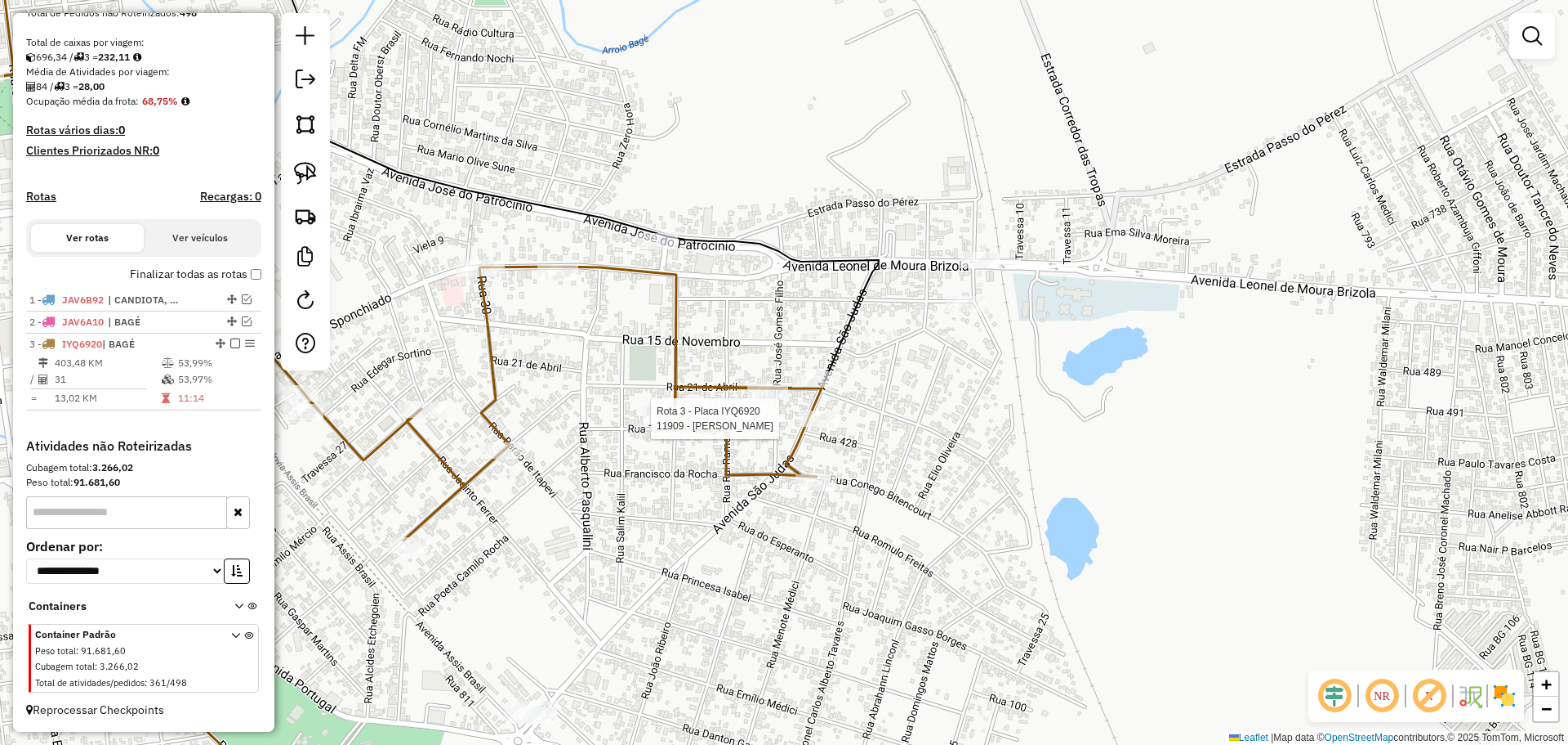
select select "**********"
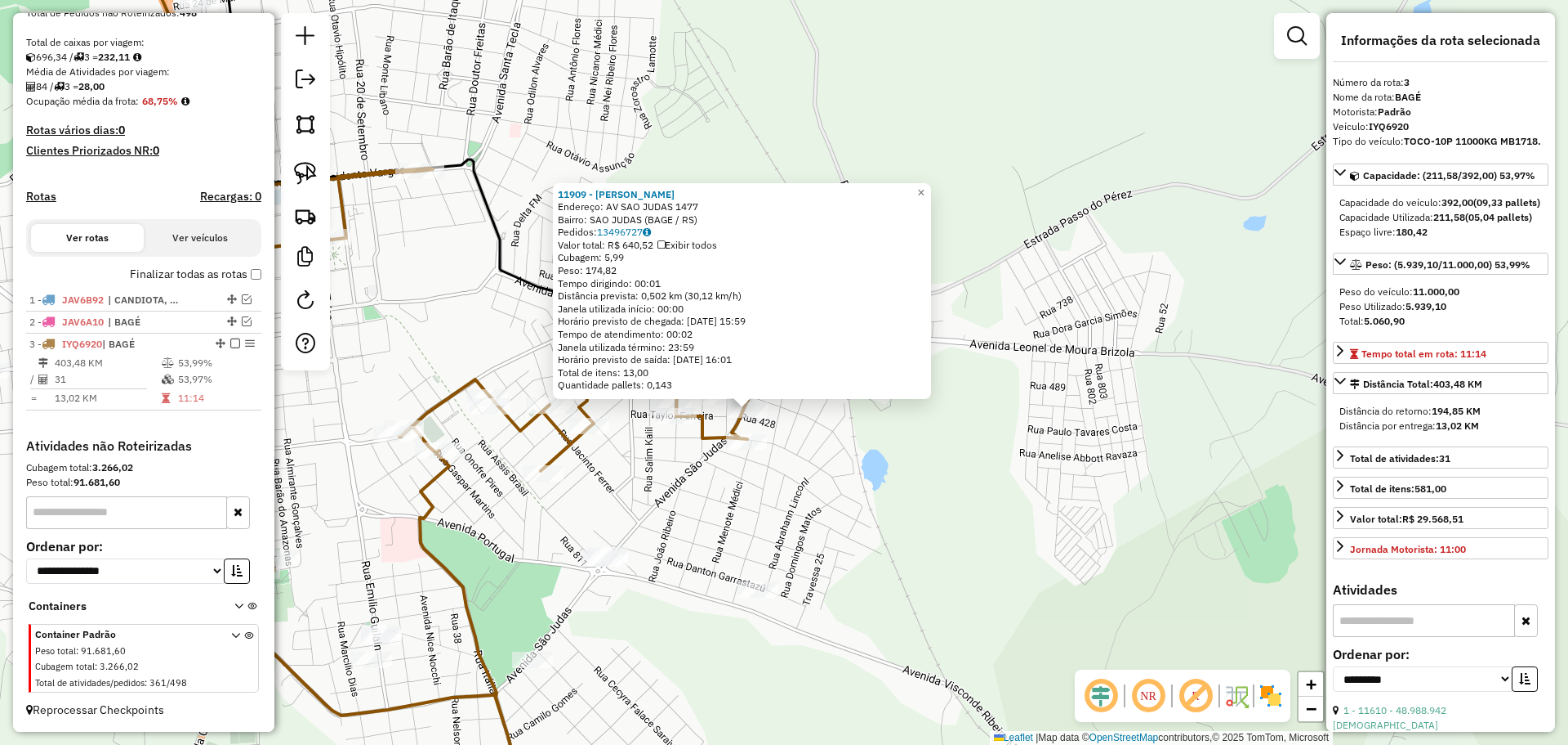
click at [688, 463] on div "11909 - DANIEL AUGUSTO DE AZ Endereço: AV SAO JUDAS 1477 Bairro: SAO JUDAS (BAG…" at bounding box center [784, 372] width 1568 height 745
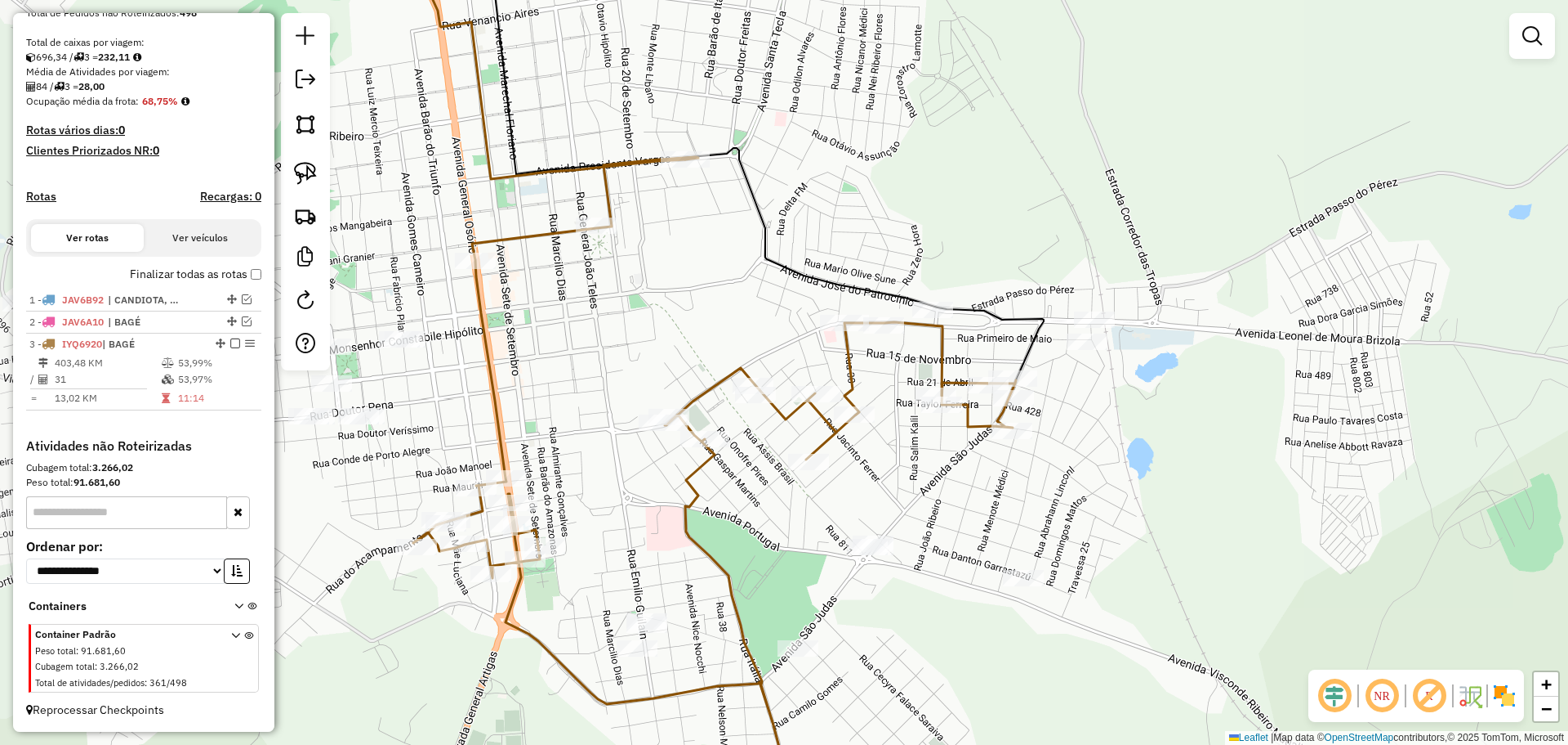
drag, startPoint x: 655, startPoint y: 461, endPoint x: 932, endPoint y: 471, distance: 277.2
click at [932, 471] on div "Janela de atendimento Grade de atendimento Capacidade Transportadoras Veículos …" at bounding box center [784, 372] width 1568 height 745
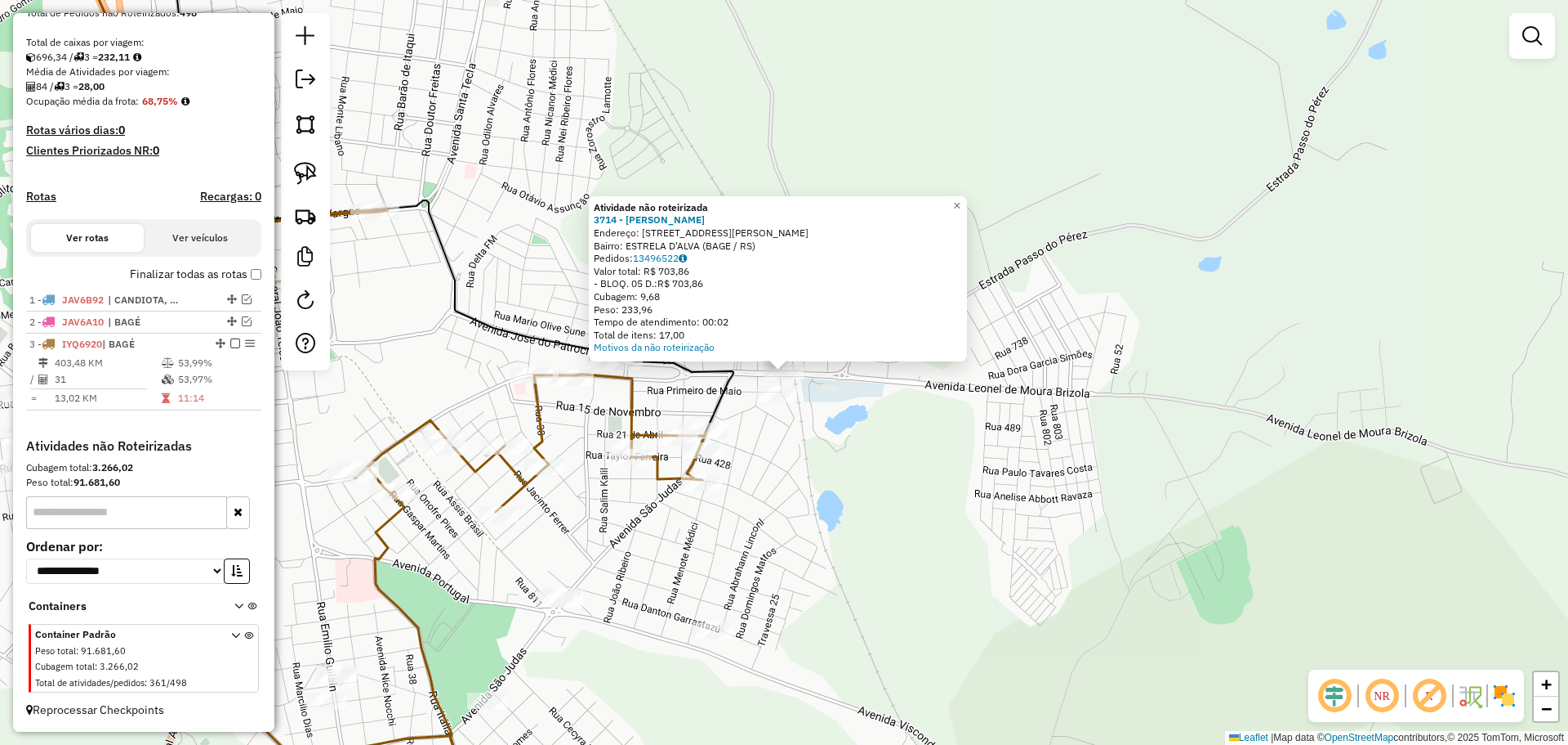
drag, startPoint x: 783, startPoint y: 369, endPoint x: 809, endPoint y: 386, distance: 31.1
click at [700, 412] on div "Atividade não roteirizada 3714 - BIANCA ESTER CAMARGO Endereço: AV PADRE ABILIO…" at bounding box center [784, 372] width 1568 height 745
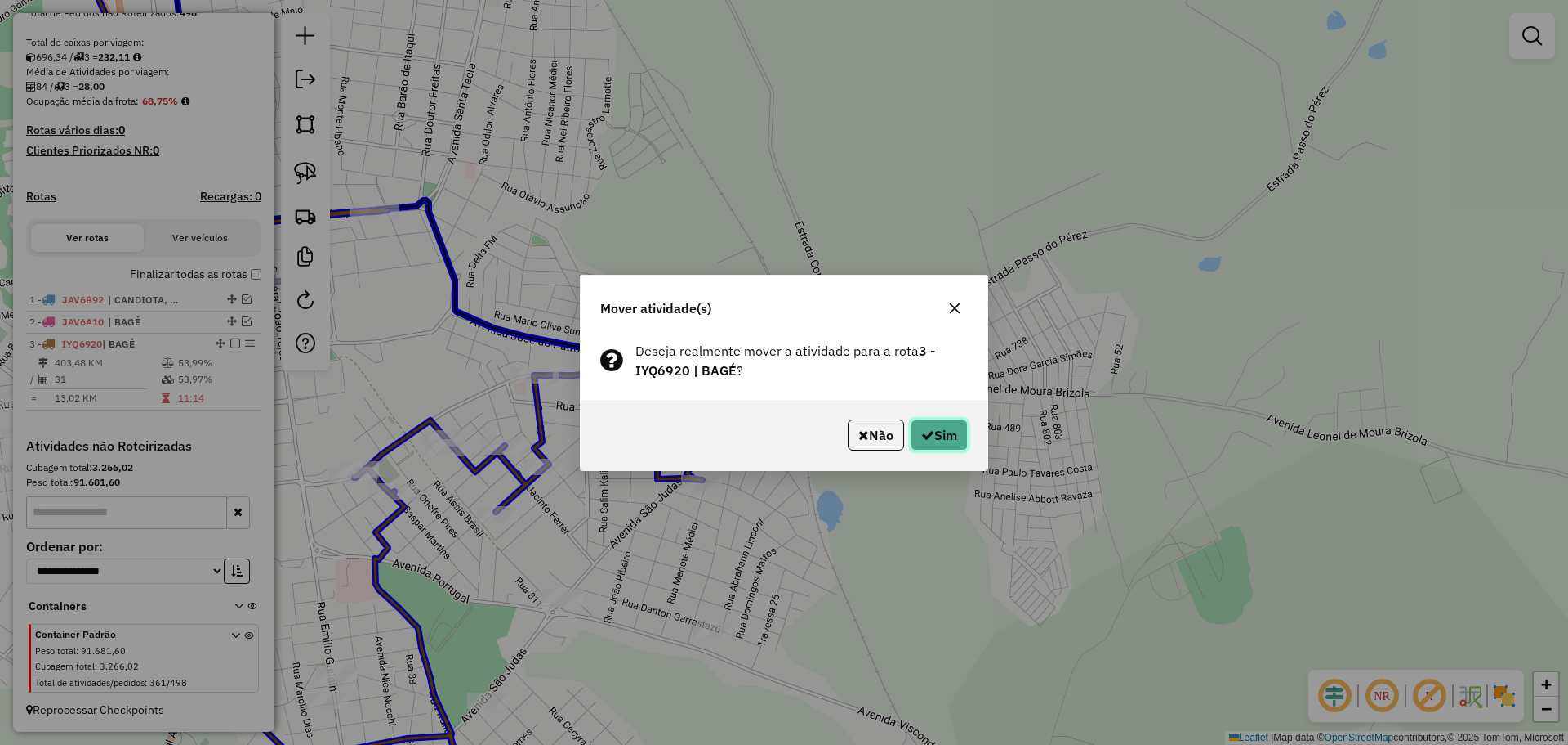
click at [922, 428] on icon "button" at bounding box center [928, 435] width 13 height 13
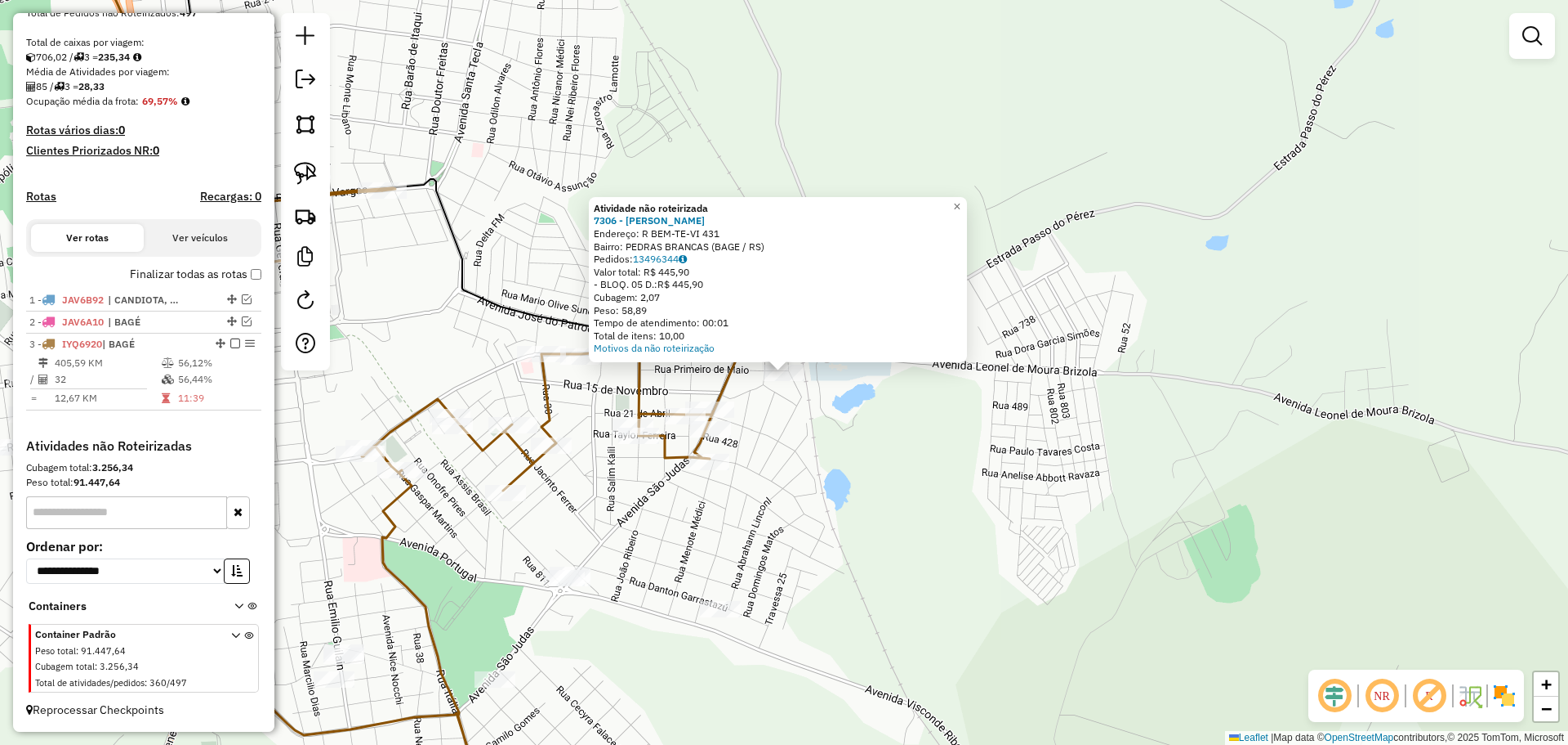
click at [778, 400] on div "Atividade não roteirizada 7306 - Adilson Alves Branco Endereço: R BEM-TE-VI 431…" at bounding box center [784, 372] width 1568 height 745
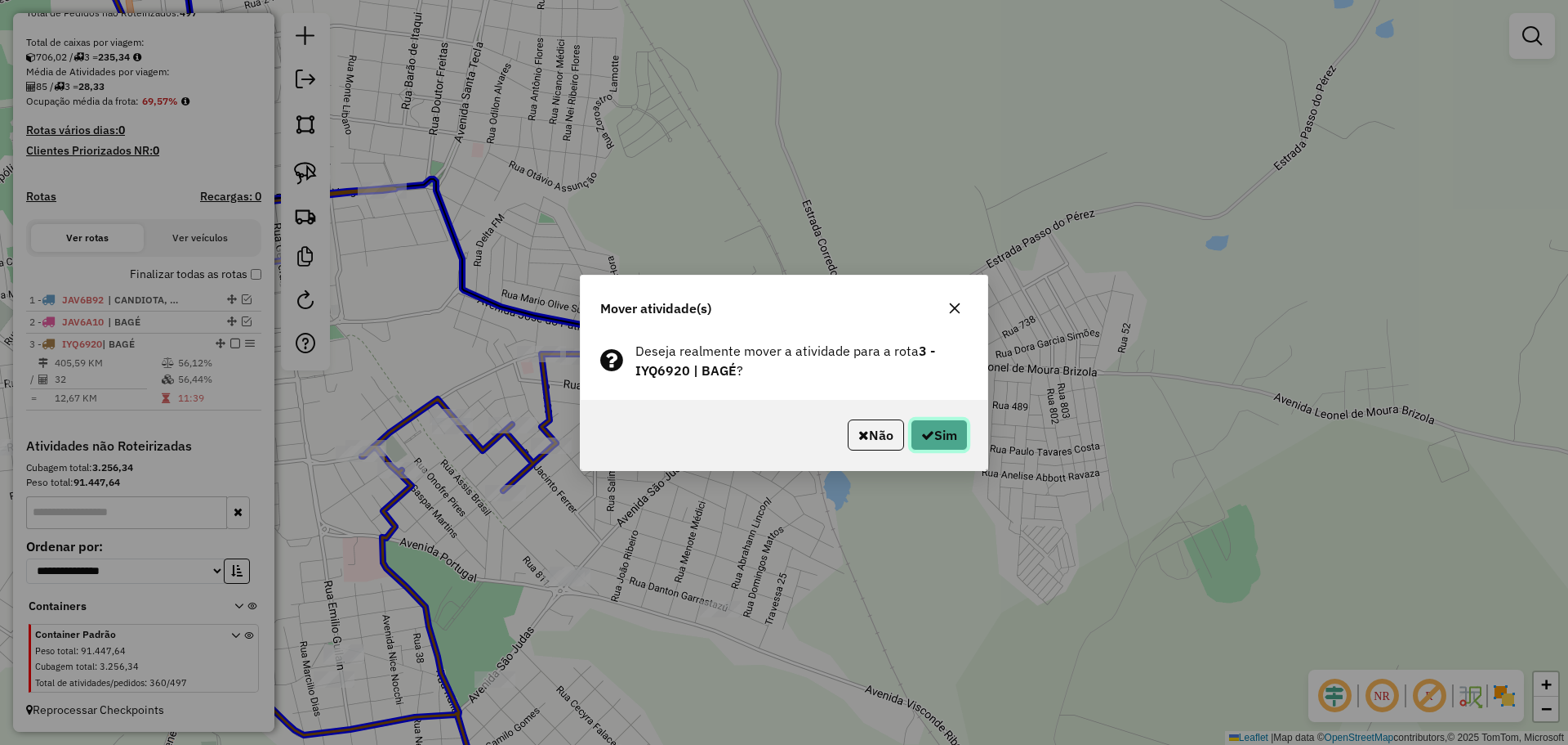
click at [925, 423] on button "Sim" at bounding box center [939, 435] width 57 height 31
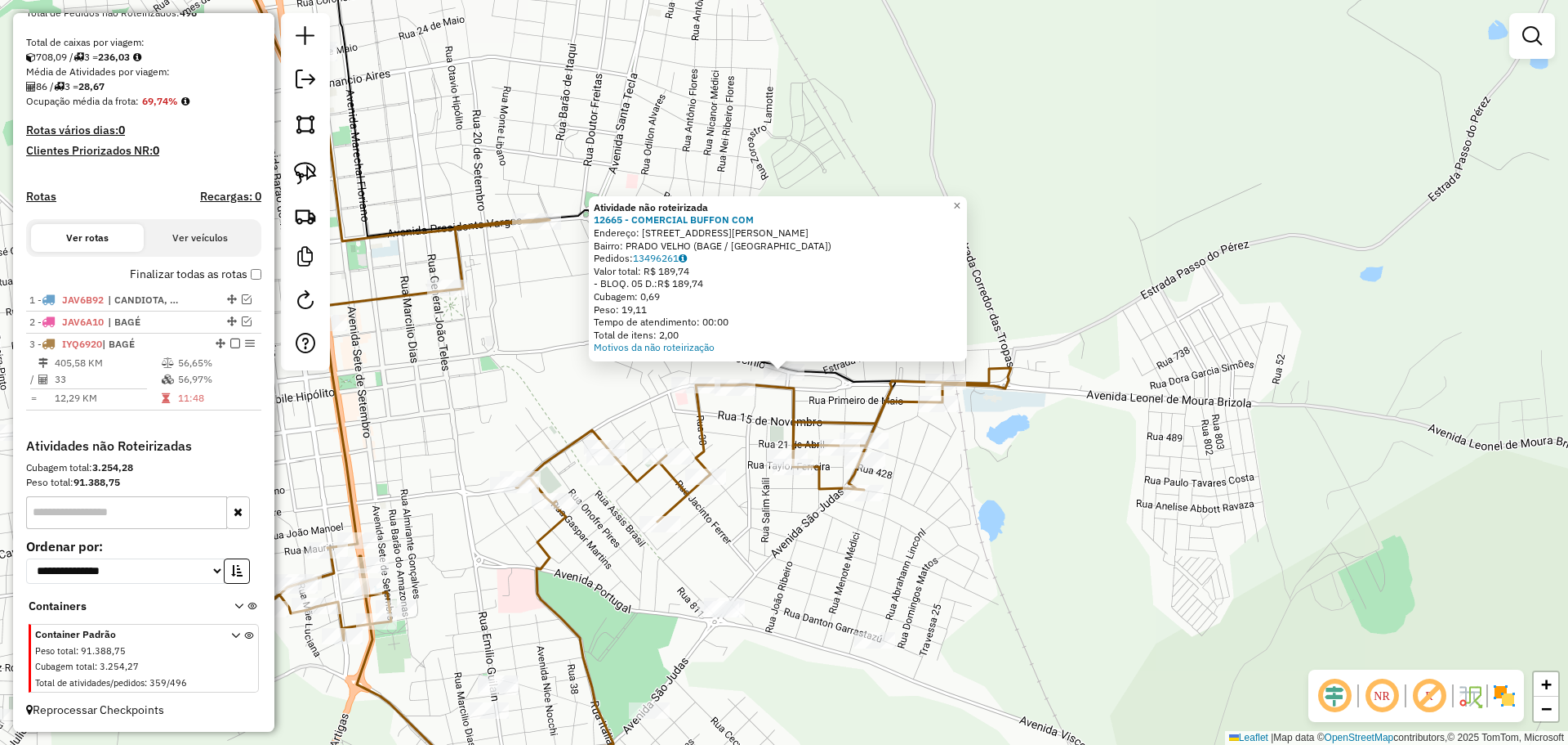
click at [722, 408] on div "Rota 3 - Placa IYQ6920 4814 - MARLECI CONCEICAO PI Atividade não roteirizada 12…" at bounding box center [784, 372] width 1568 height 745
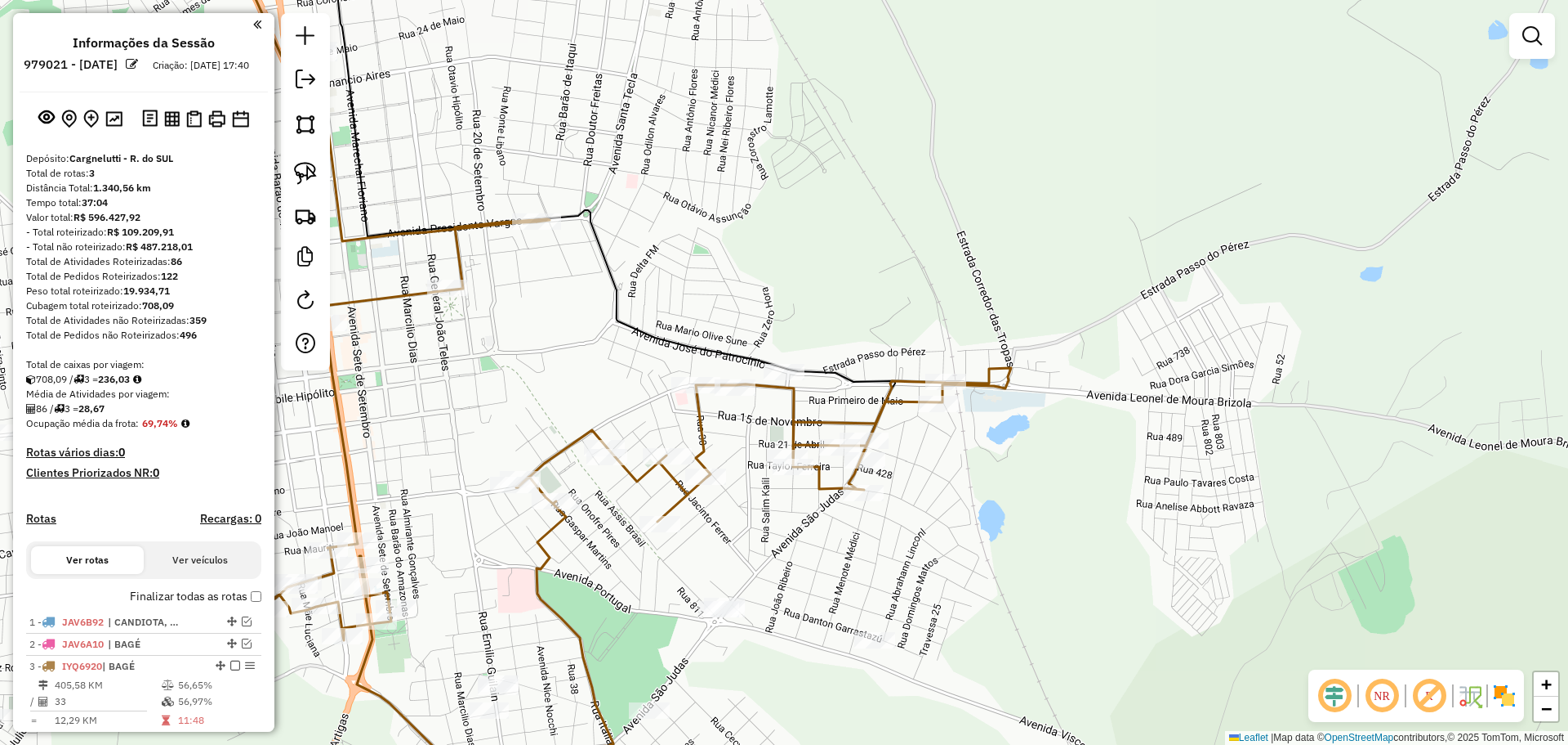
scroll to position [337, 0]
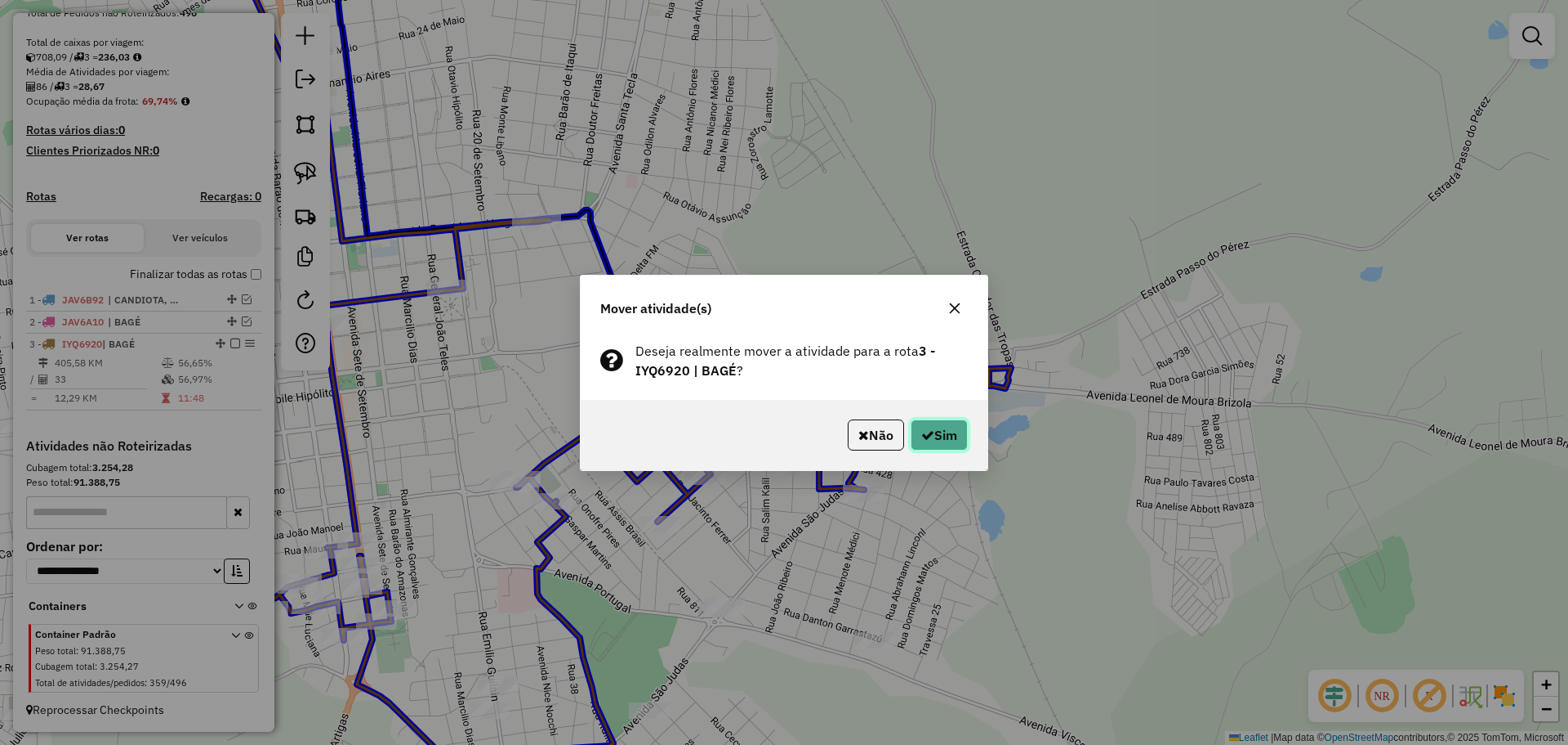
click at [947, 439] on button "Sim" at bounding box center [939, 435] width 57 height 31
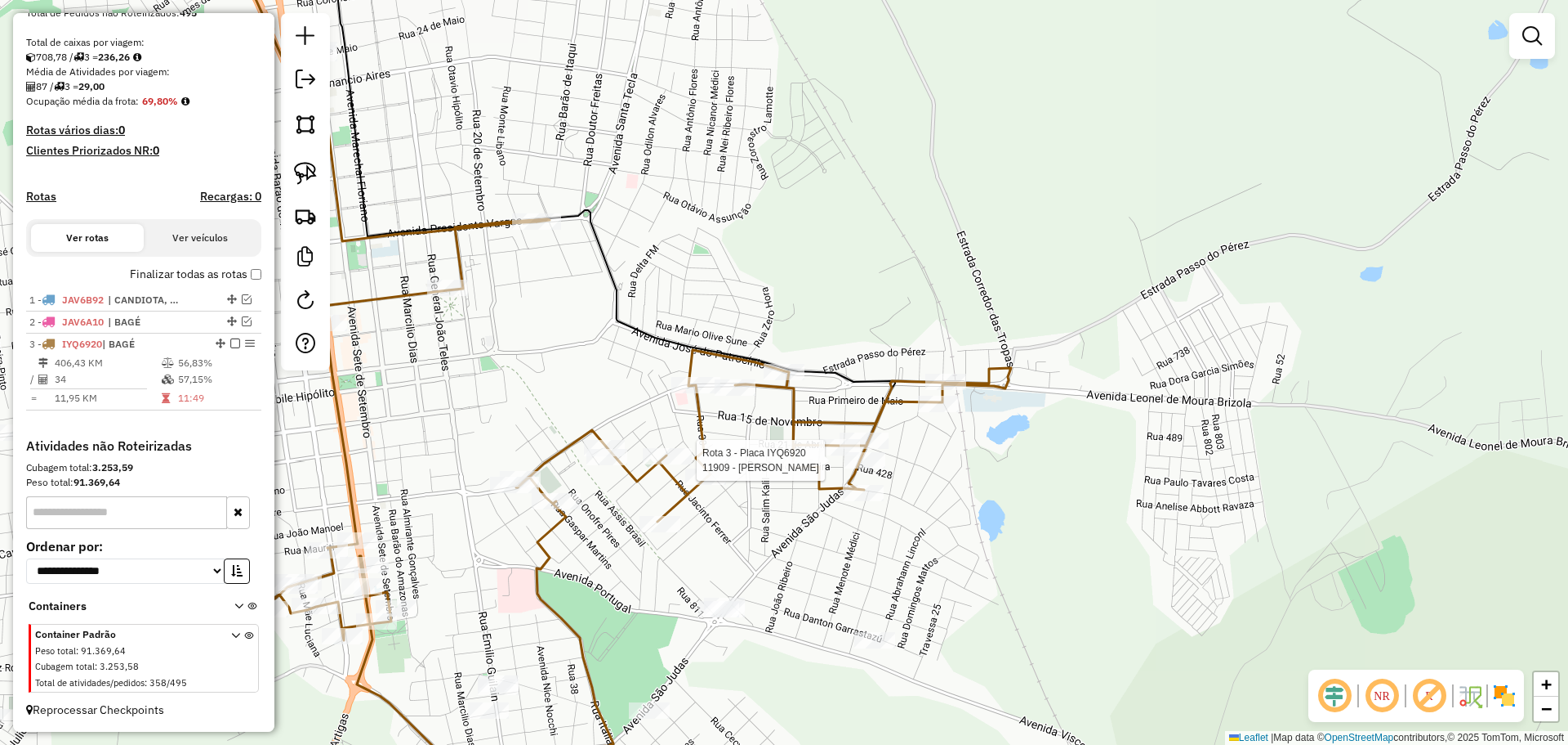
select select "**********"
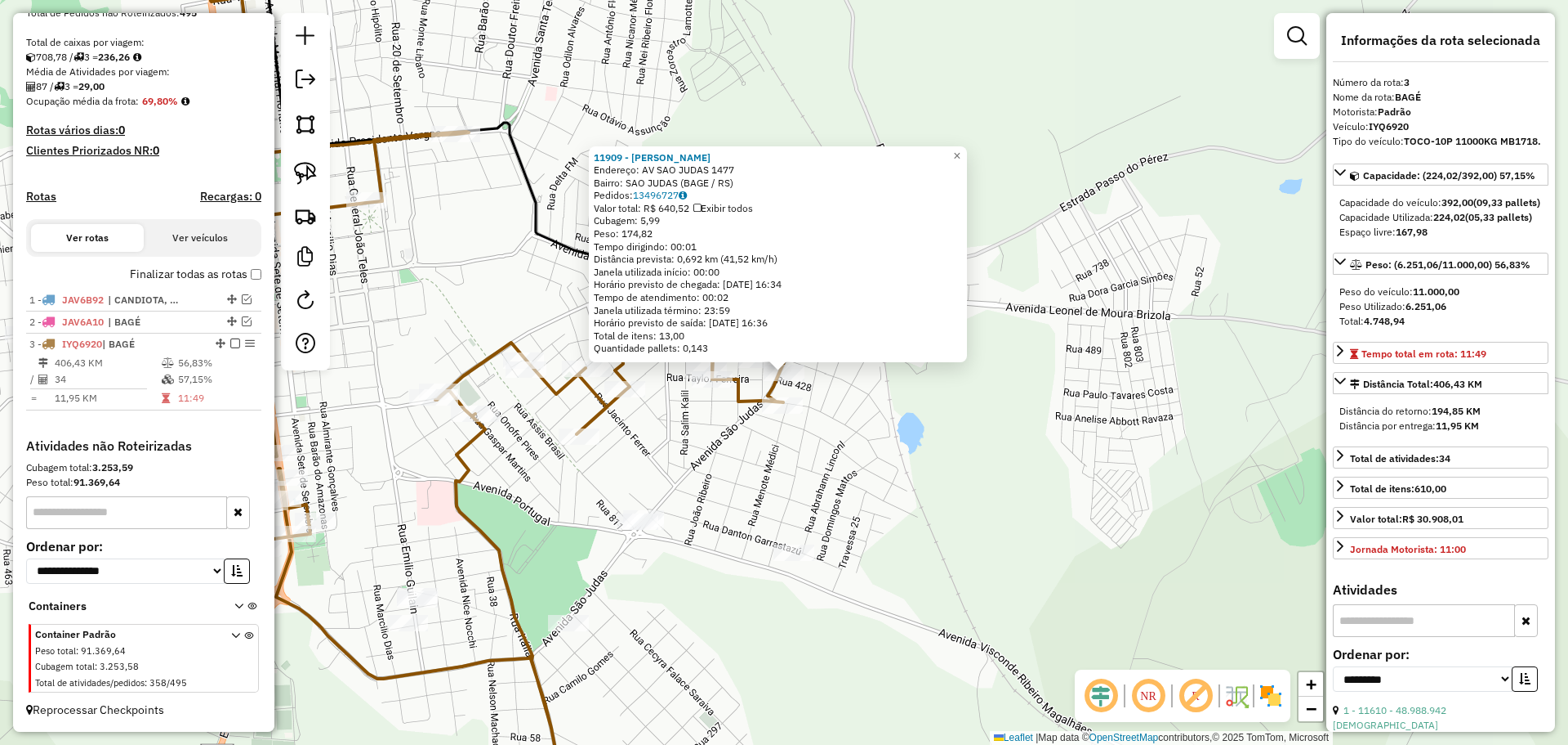
click at [812, 481] on div "11909 - DANIEL AUGUSTO DE AZ Endereço: AV SAO JUDAS 1477 Bairro: SAO JUDAS (BAG…" at bounding box center [784, 372] width 1568 height 745
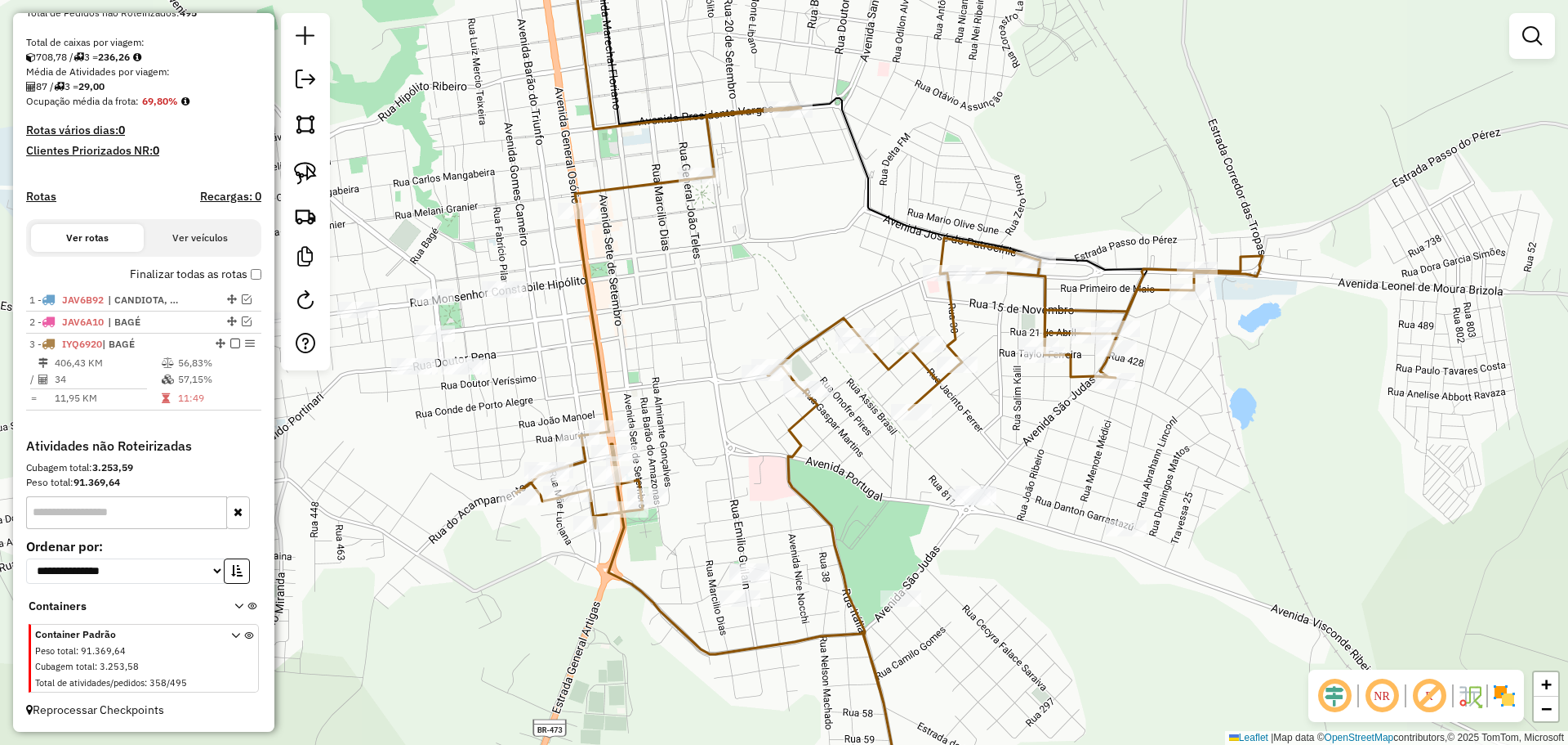
drag, startPoint x: 780, startPoint y: 488, endPoint x: 1116, endPoint y: 465, distance: 336.8
click at [1116, 465] on div "Janela de atendimento Grade de atendimento Capacidade Transportadoras Veículos …" at bounding box center [784, 372] width 1568 height 745
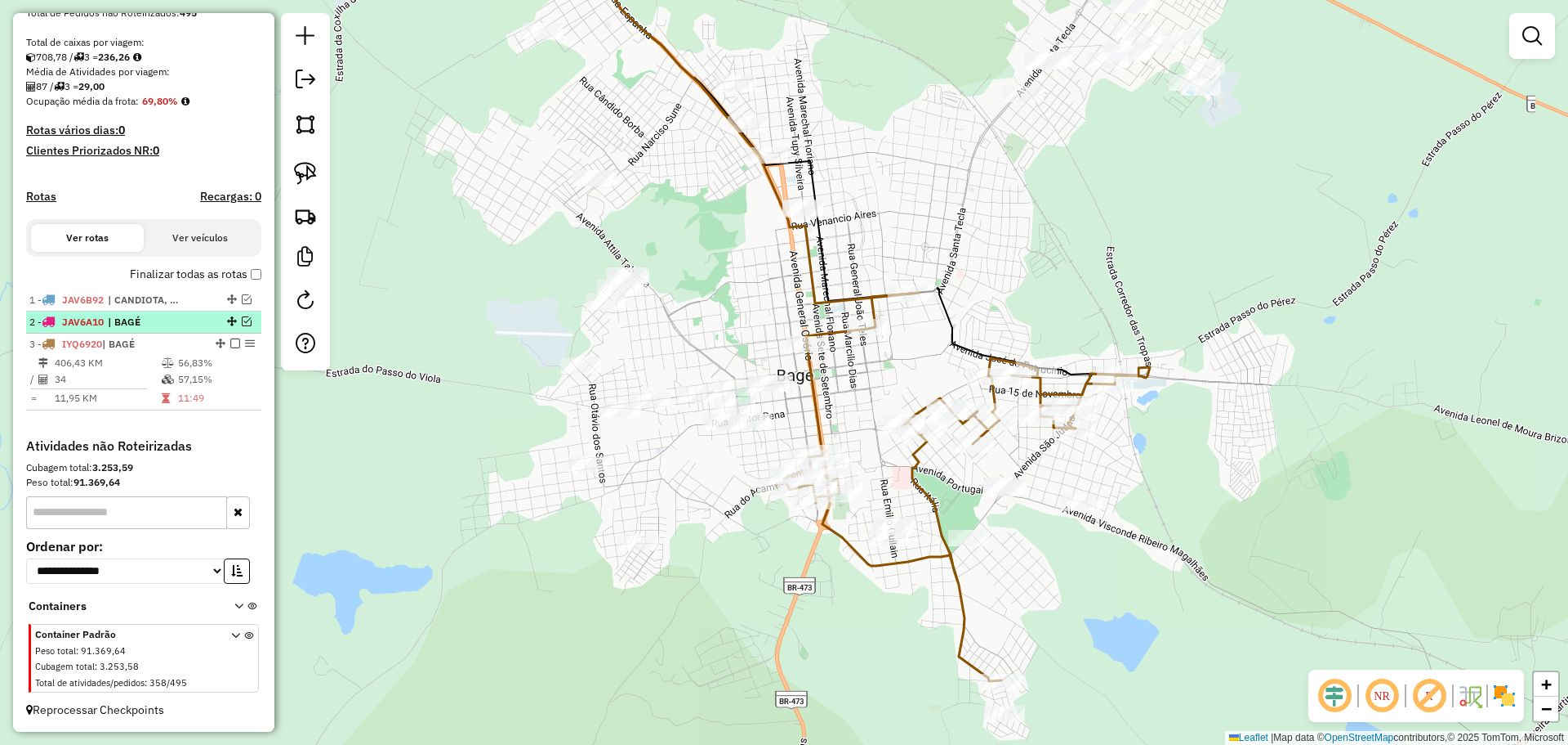
click at [241, 316] on em at bounding box center [246, 321] width 10 height 10
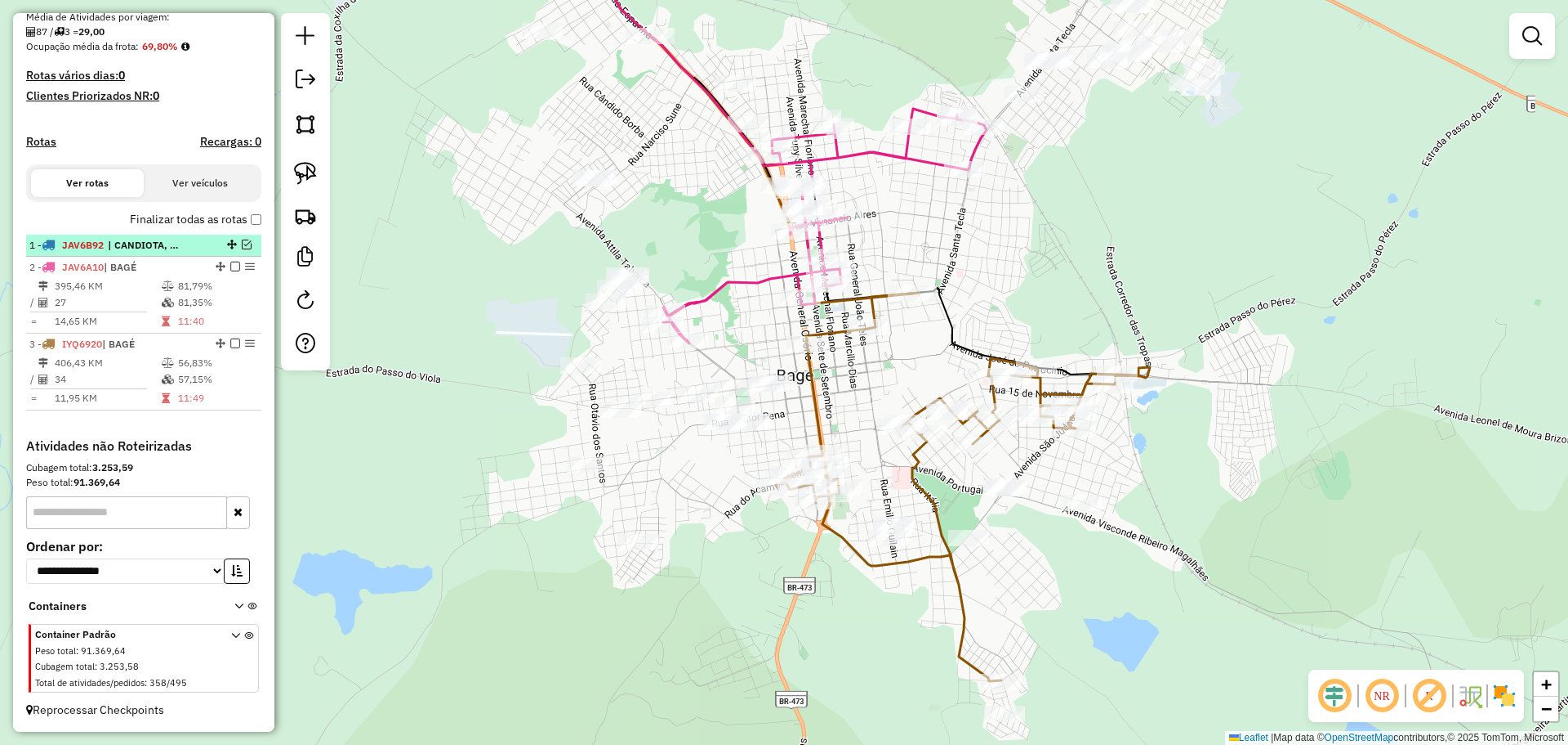
click at [165, 247] on span "| CANDIOTA, PINHEIRO" at bounding box center [145, 245] width 75 height 15
select select "**********"
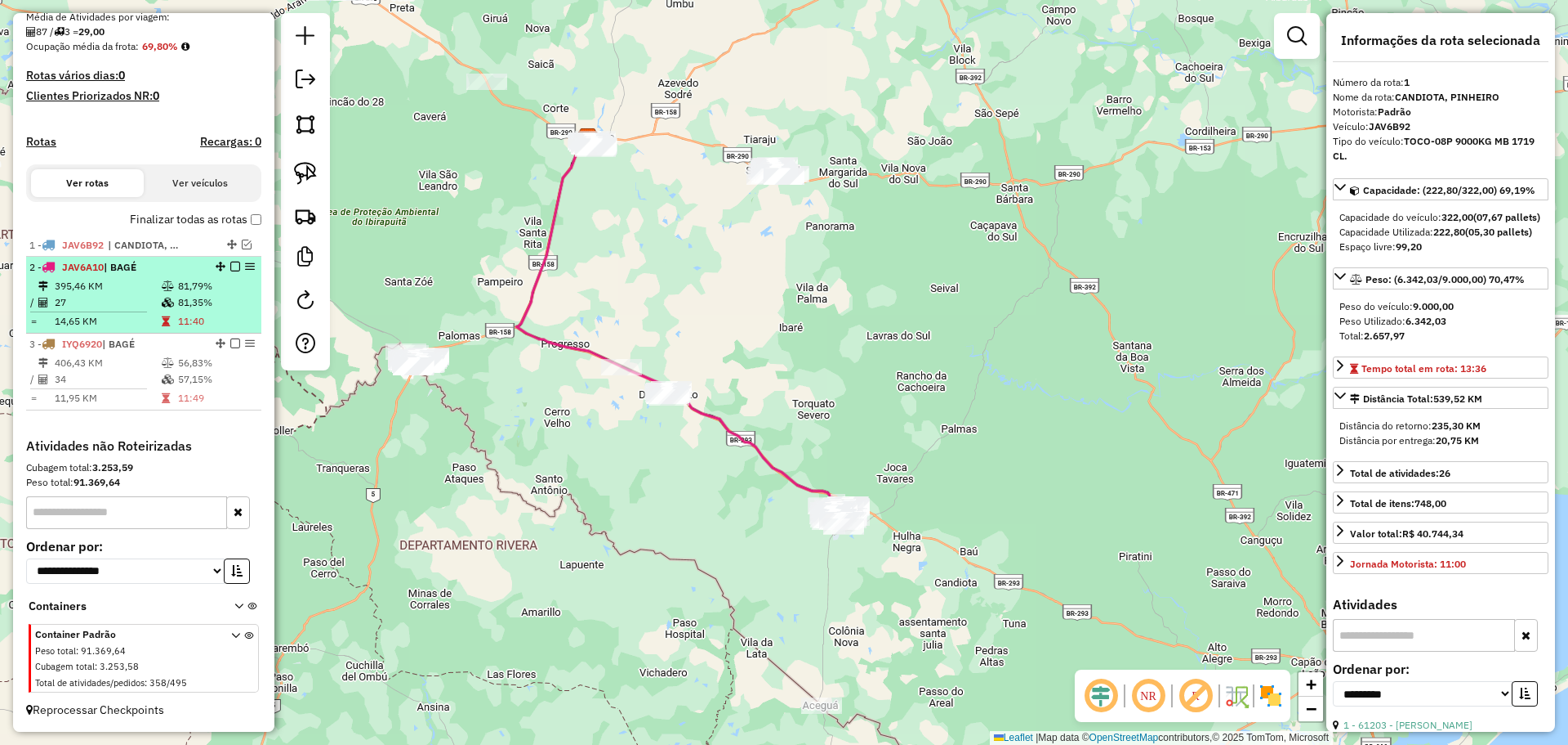
click at [144, 276] on li "2 - JAV6A10 | BAGÉ 395,46 KM 81,79% / 27 81,35% = 14,65 KM 11:40" at bounding box center [143, 295] width 235 height 77
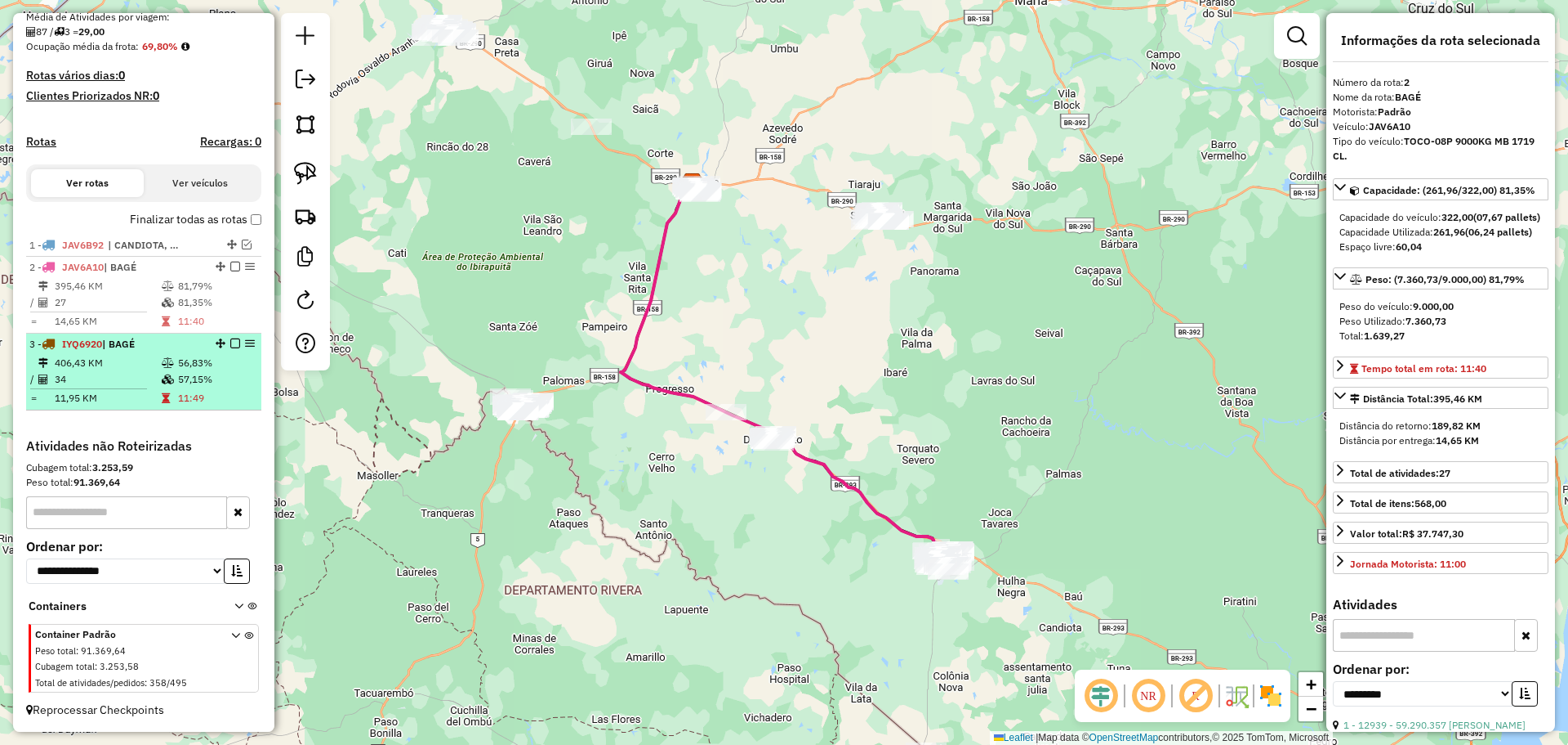
click at [103, 355] on td "406,43 KM" at bounding box center [107, 363] width 107 height 17
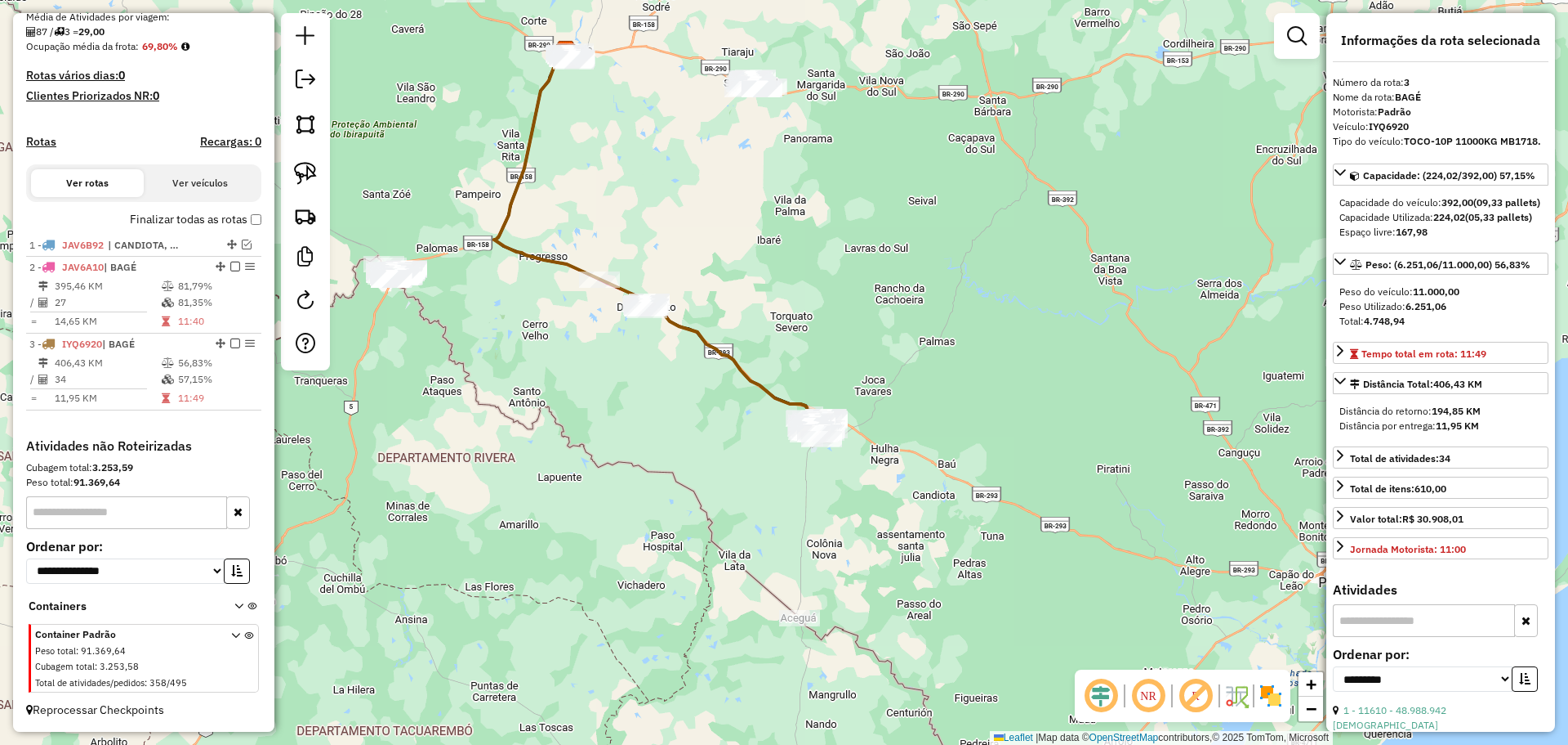
drag, startPoint x: 944, startPoint y: 517, endPoint x: 819, endPoint y: 389, distance: 178.9
click at [819, 389] on div "Janela de atendimento Grade de atendimento Capacidade Transportadoras Veículos …" at bounding box center [784, 372] width 1568 height 745
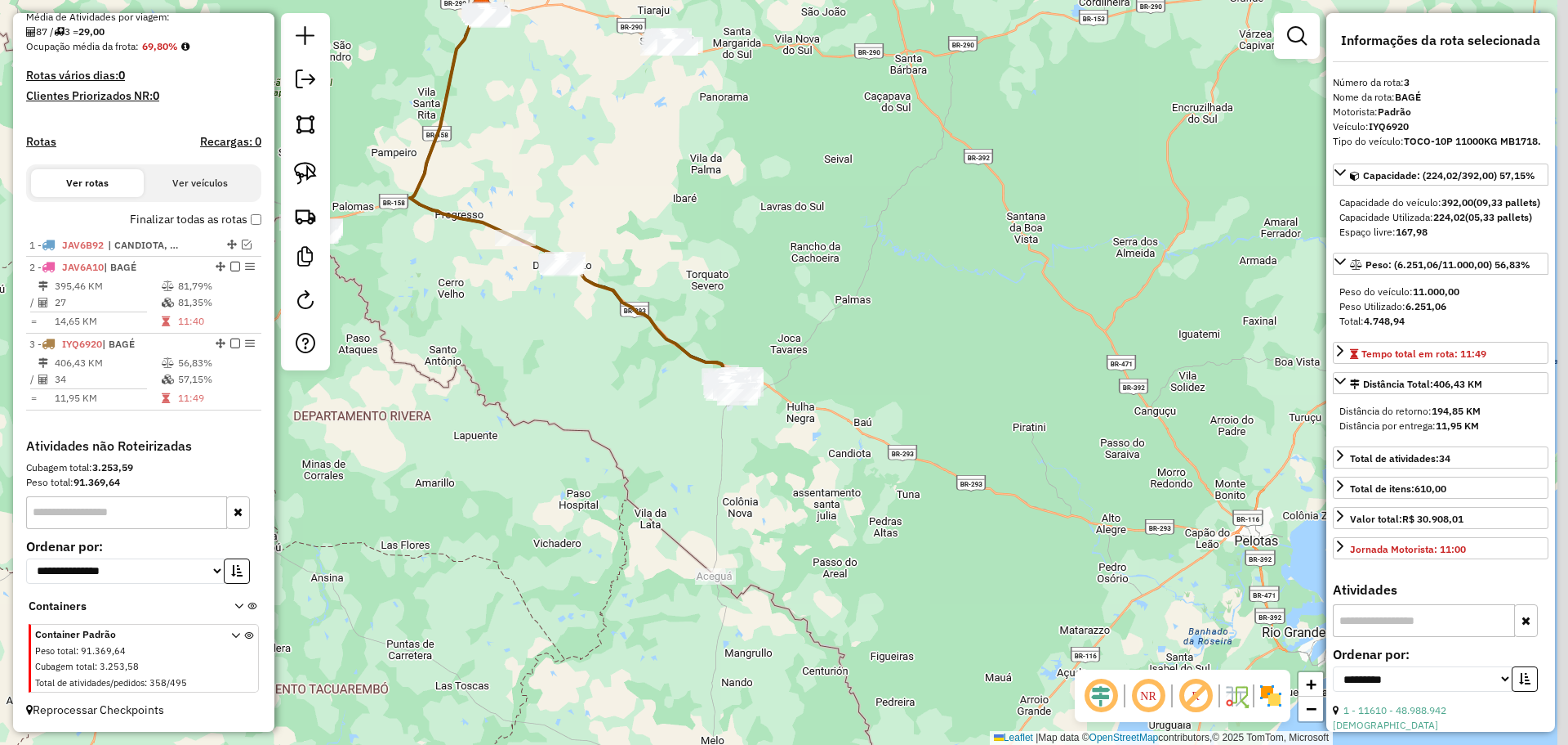
drag, startPoint x: 797, startPoint y: 503, endPoint x: 692, endPoint y: 446, distance: 119.5
click at [691, 456] on div "Janela de atendimento Grade de atendimento Capacidade Transportadoras Veículos …" at bounding box center [784, 372] width 1568 height 745
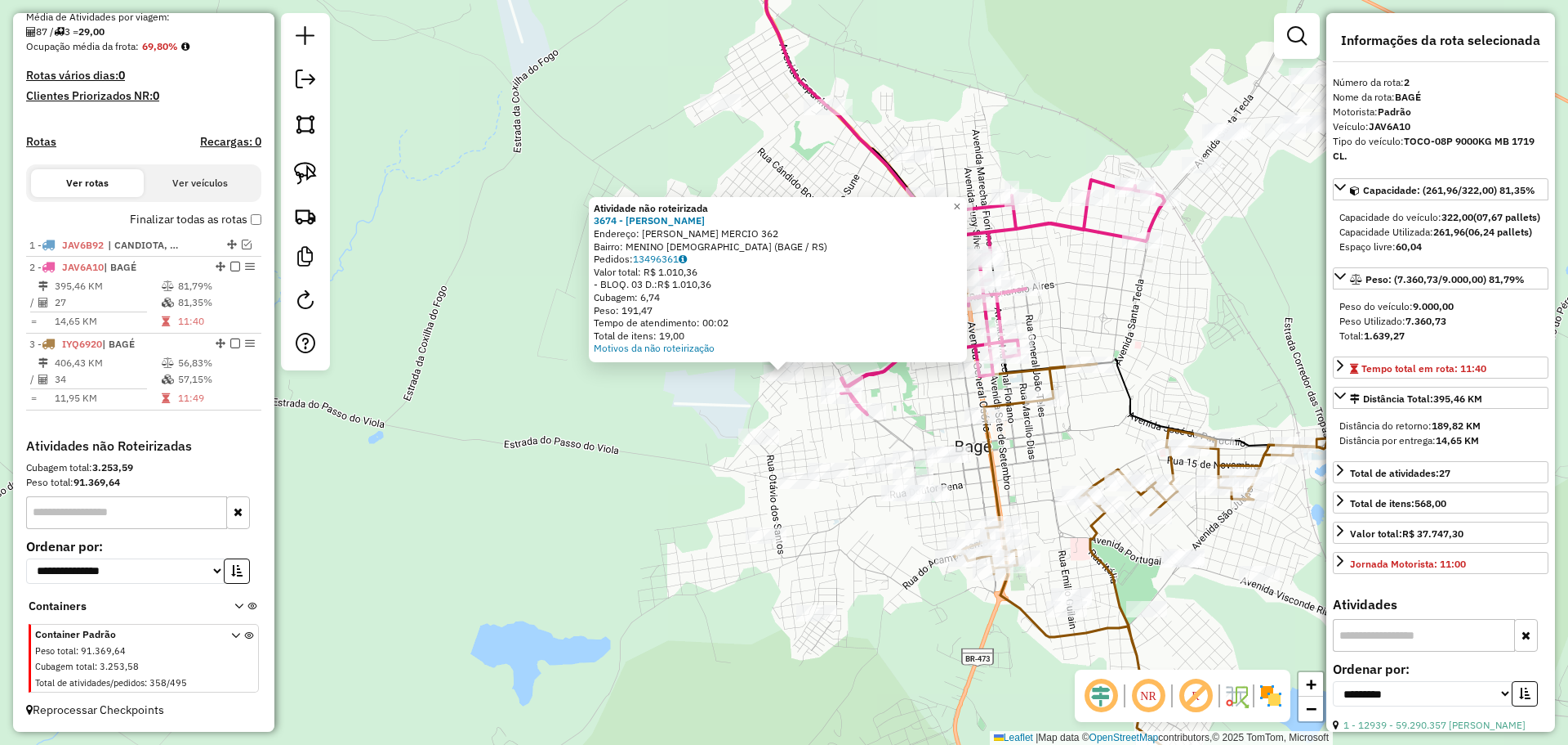
click at [805, 419] on div "Atividade não roteirizada 3674 - LIANE GARCIA RODRIGU Endereço: R DOMINGOS G. M…" at bounding box center [784, 372] width 1568 height 745
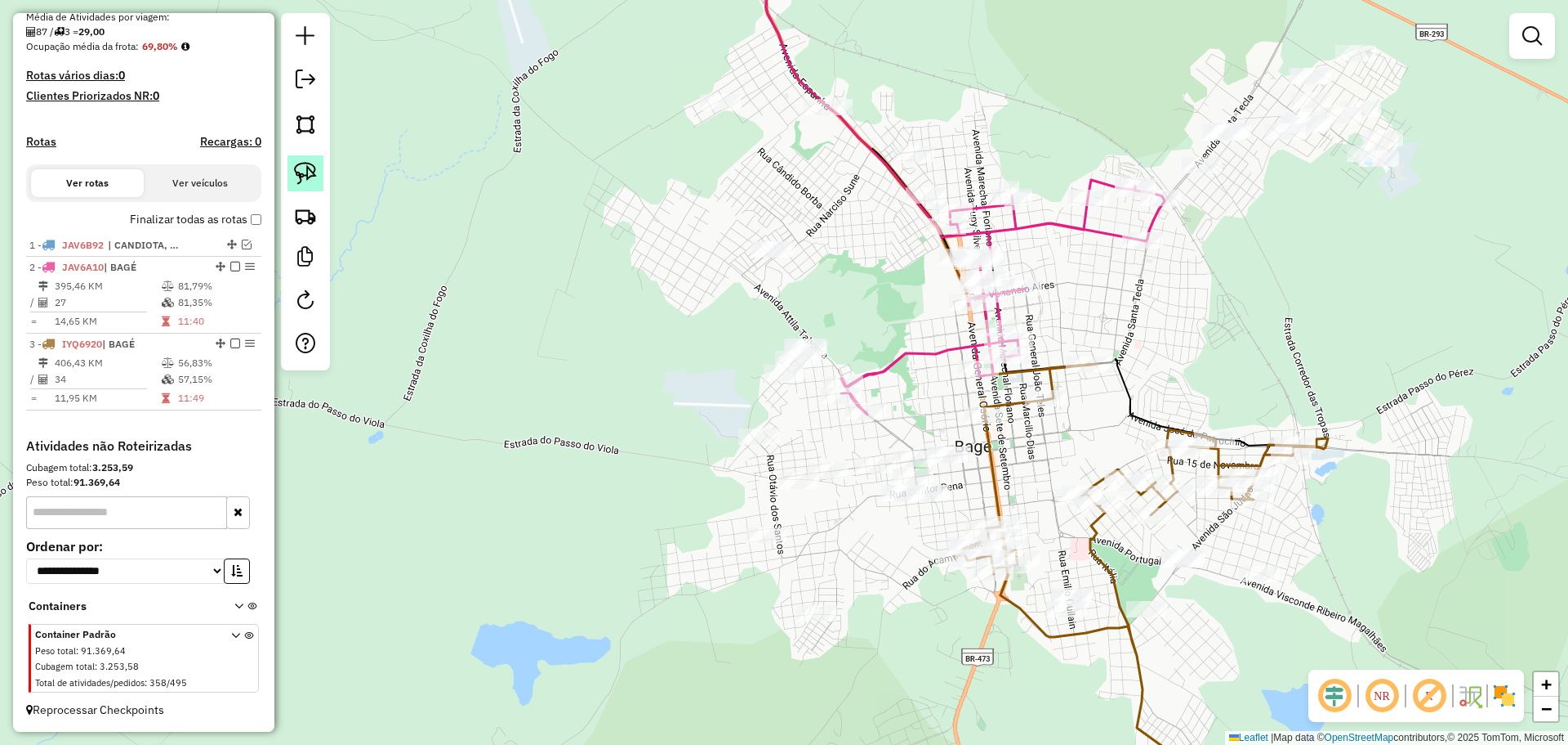
click at [307, 181] on img at bounding box center [305, 173] width 23 height 23
drag, startPoint x: 820, startPoint y: 372, endPoint x: 791, endPoint y: 395, distance: 37.0
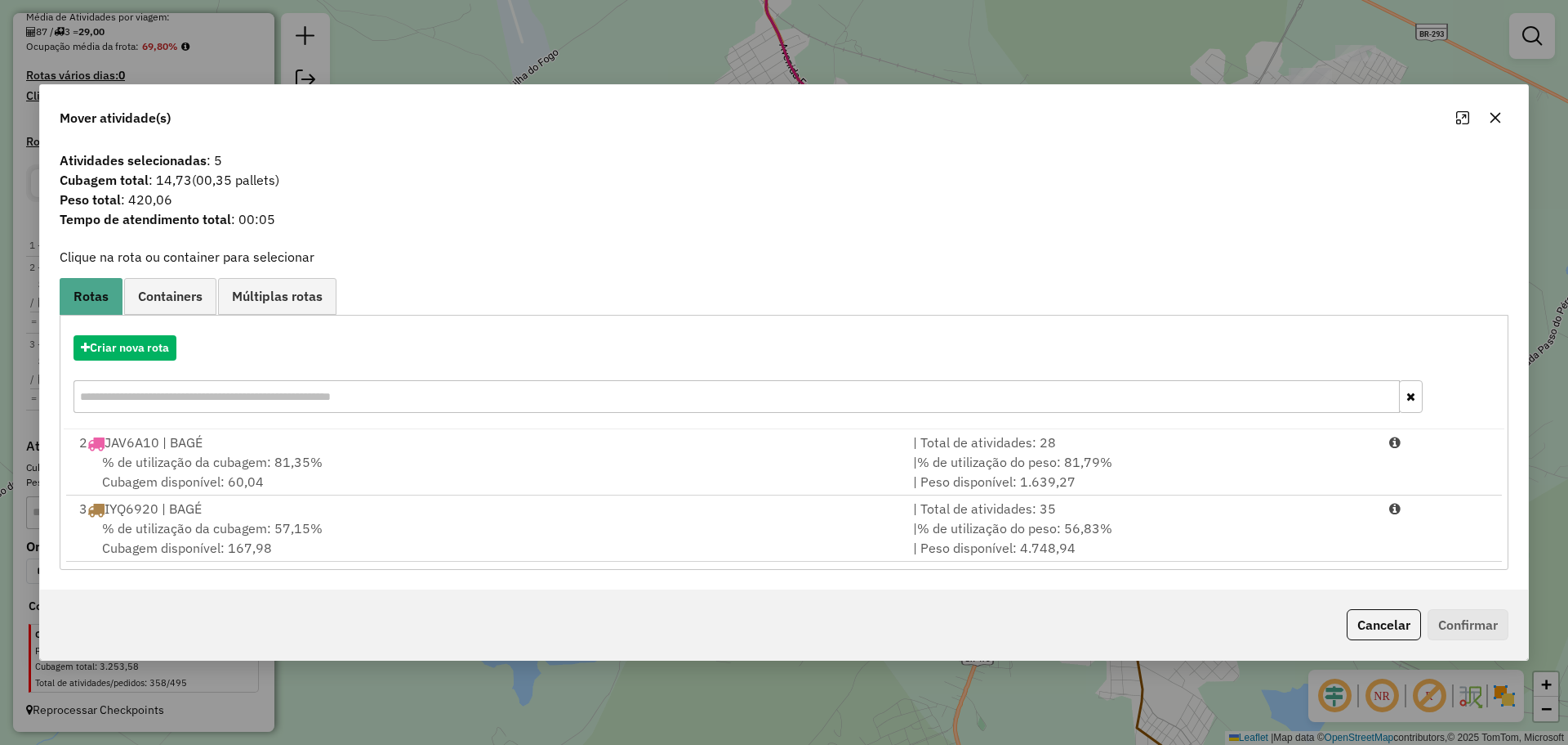
click at [1503, 114] on button "button" at bounding box center [1495, 118] width 26 height 26
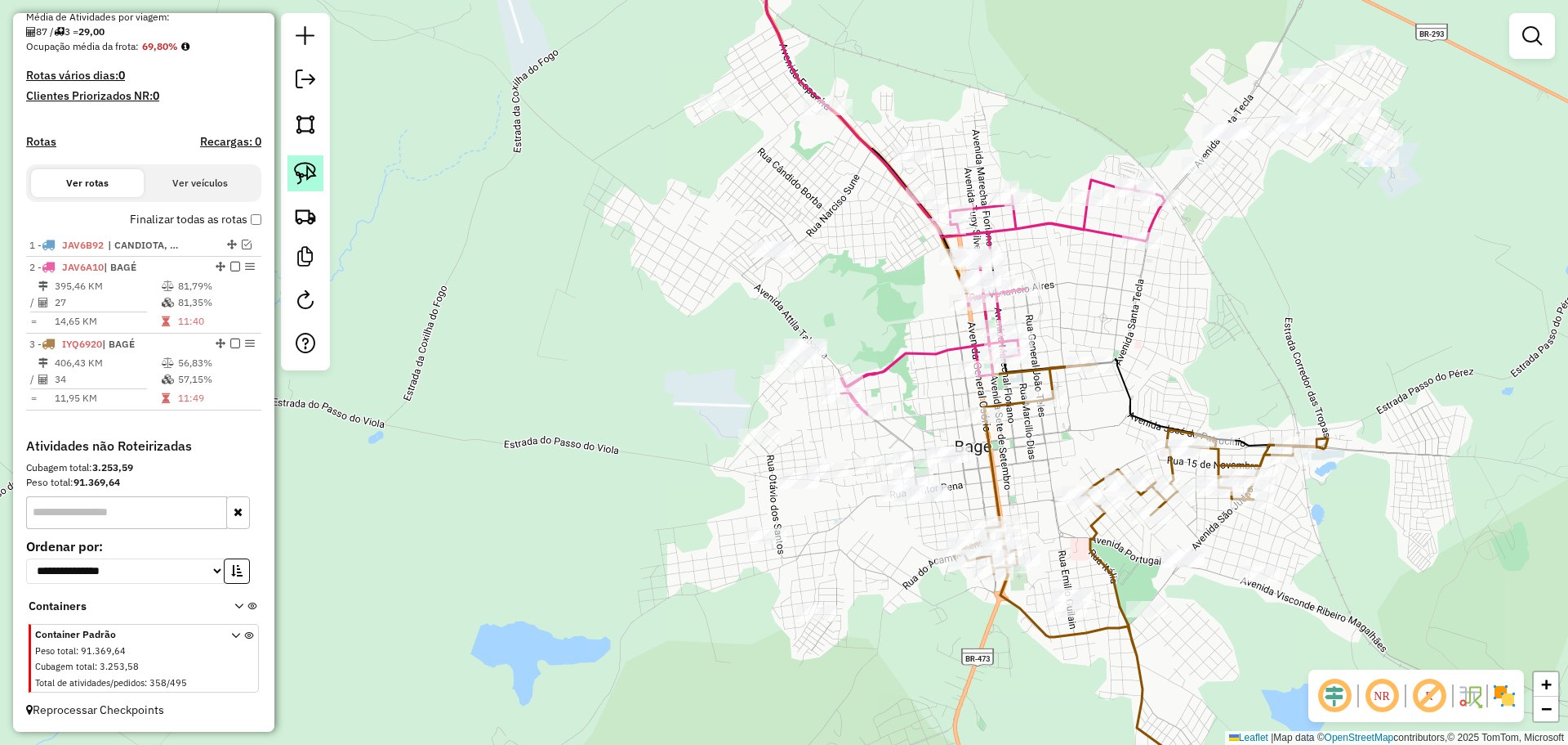
click at [308, 164] on img at bounding box center [305, 173] width 23 height 23
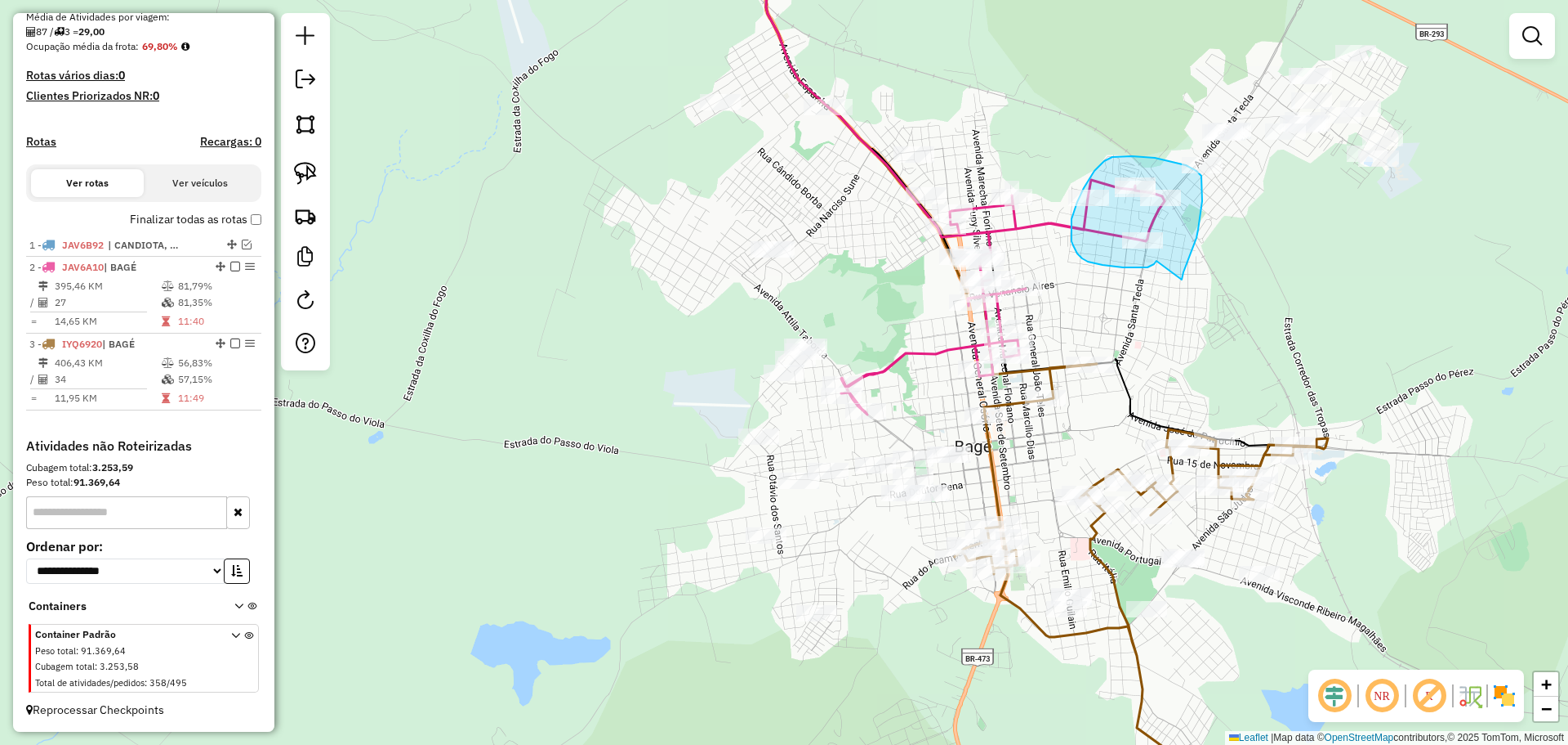
drag, startPoint x: 1182, startPoint y: 279, endPoint x: 1157, endPoint y: 261, distance: 30.8
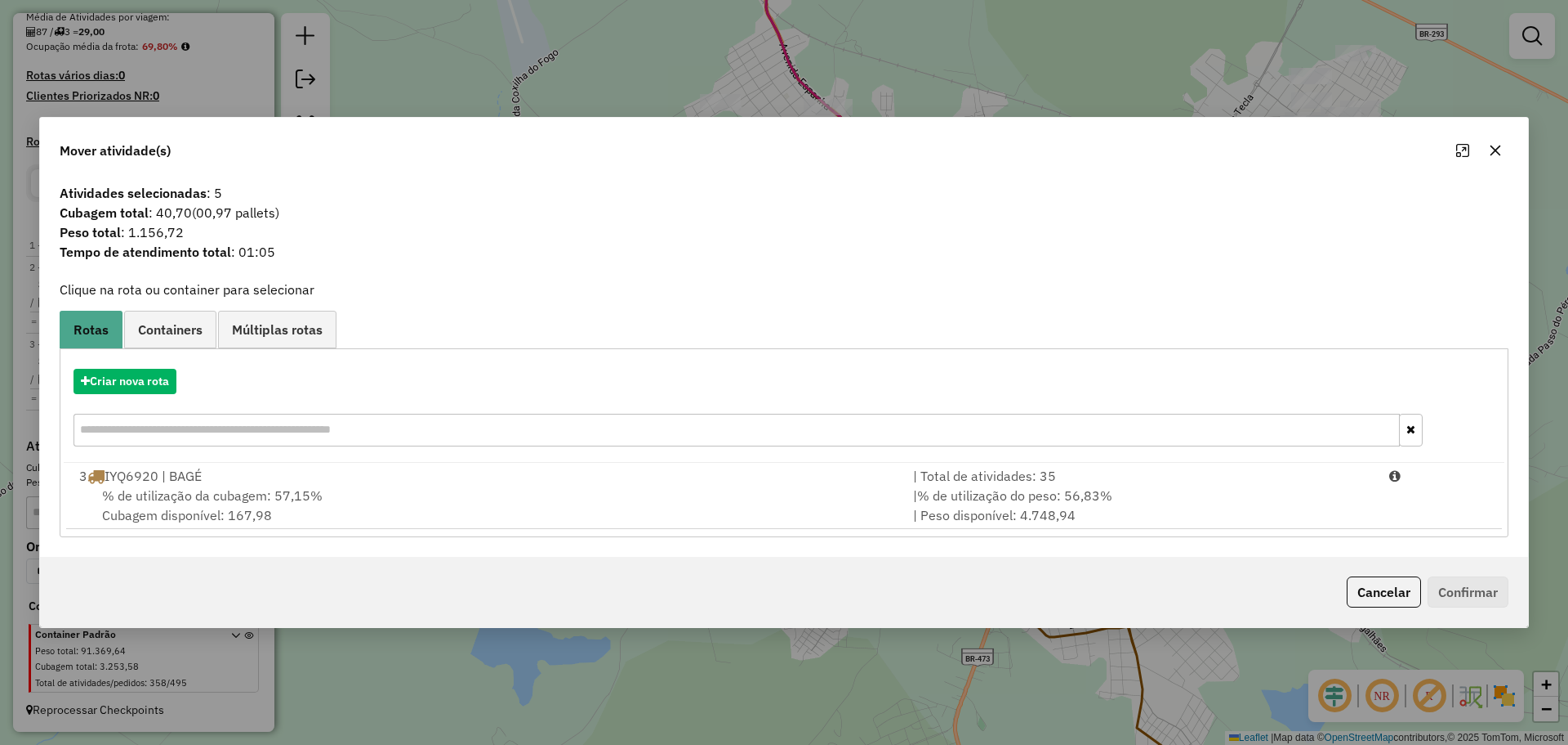
click at [1495, 152] on icon "button" at bounding box center [1496, 151] width 11 height 11
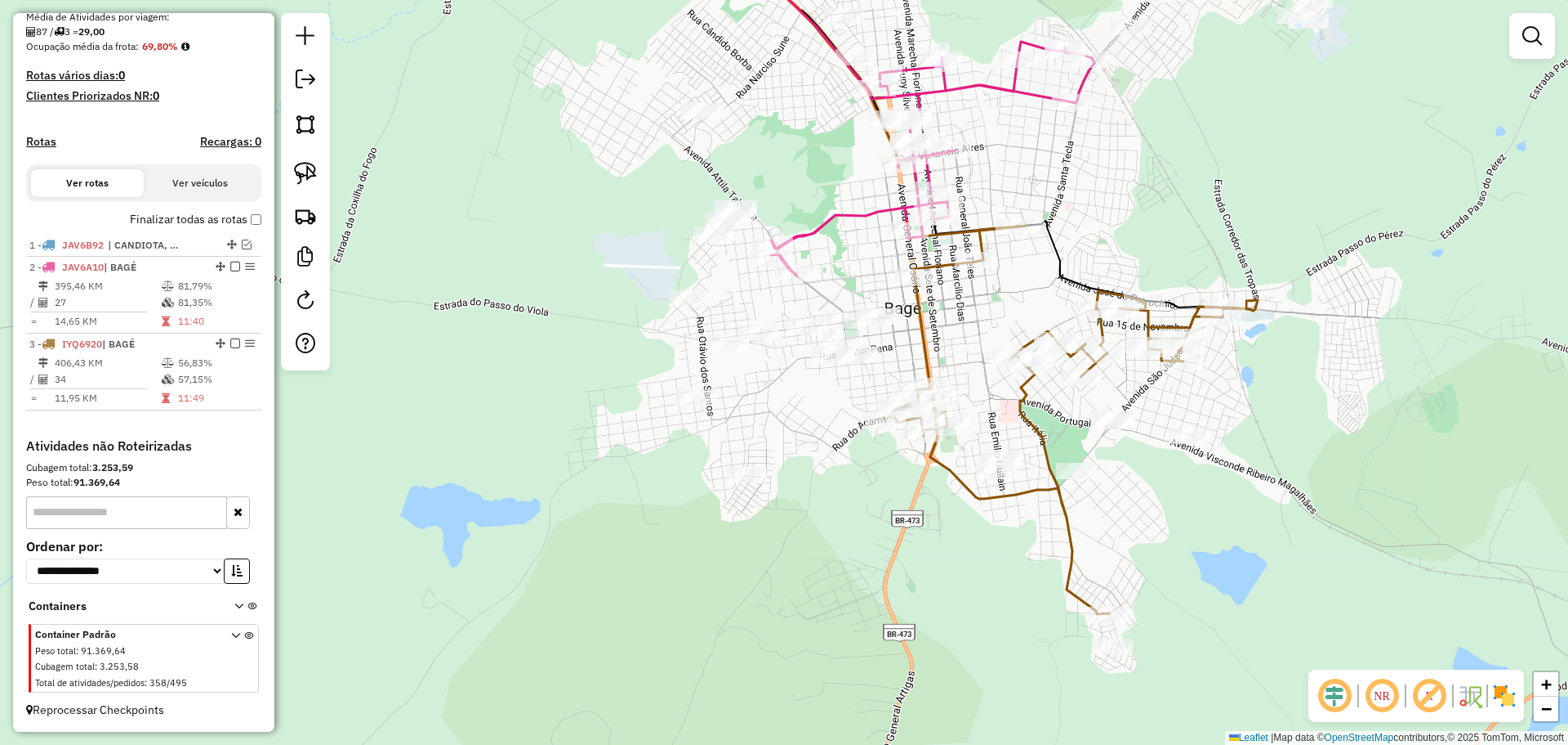
drag, startPoint x: 1182, startPoint y: 315, endPoint x: 1112, endPoint y: 176, distance: 155.6
click at [1112, 176] on div "Janela de atendimento Grade de atendimento Capacidade Transportadoras Veículos …" at bounding box center [784, 372] width 1568 height 745
select select "**********"
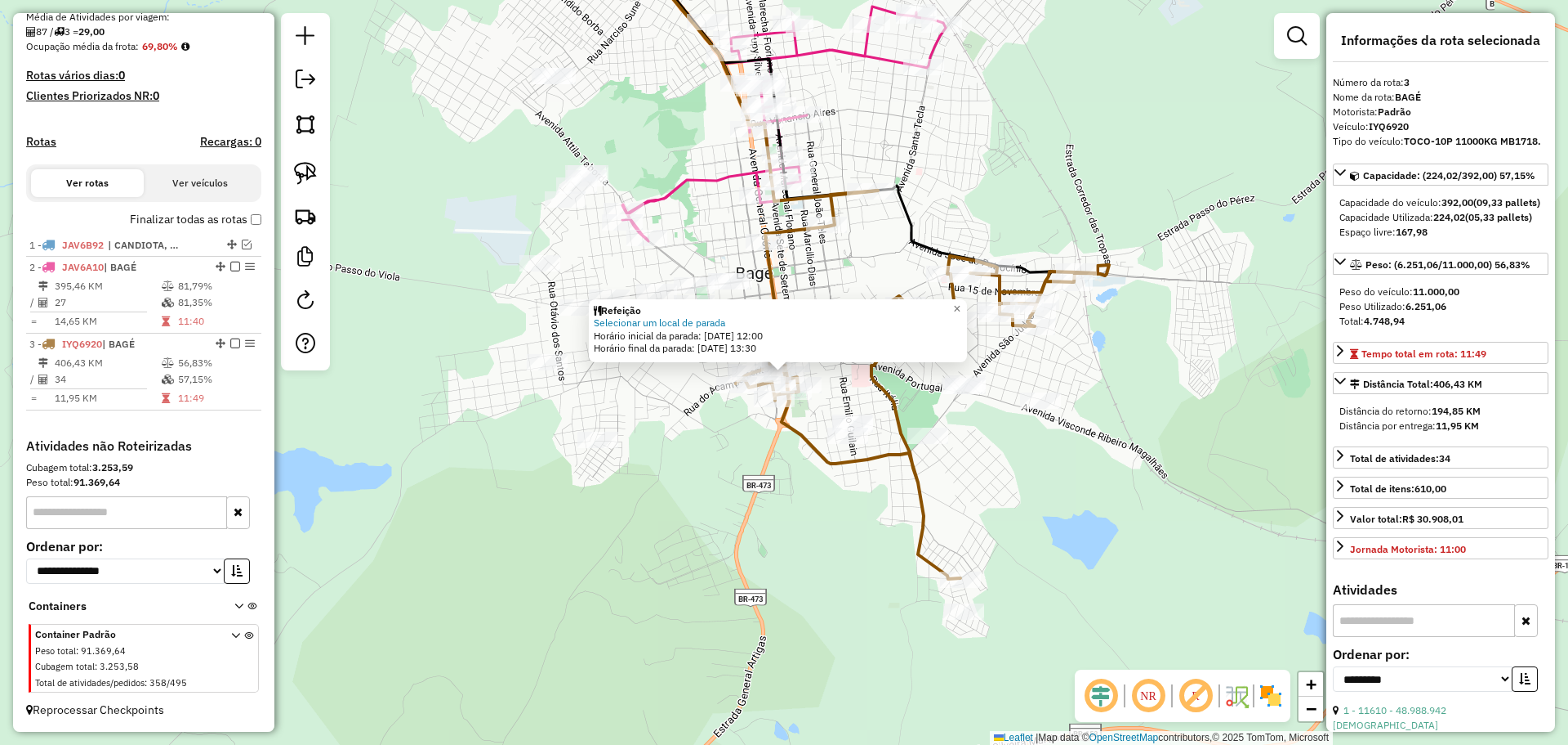
click at [911, 511] on div "Refeição Selecionar um local de parada Horário inicial da parada: 14/08/2025 12…" at bounding box center [784, 372] width 1568 height 745
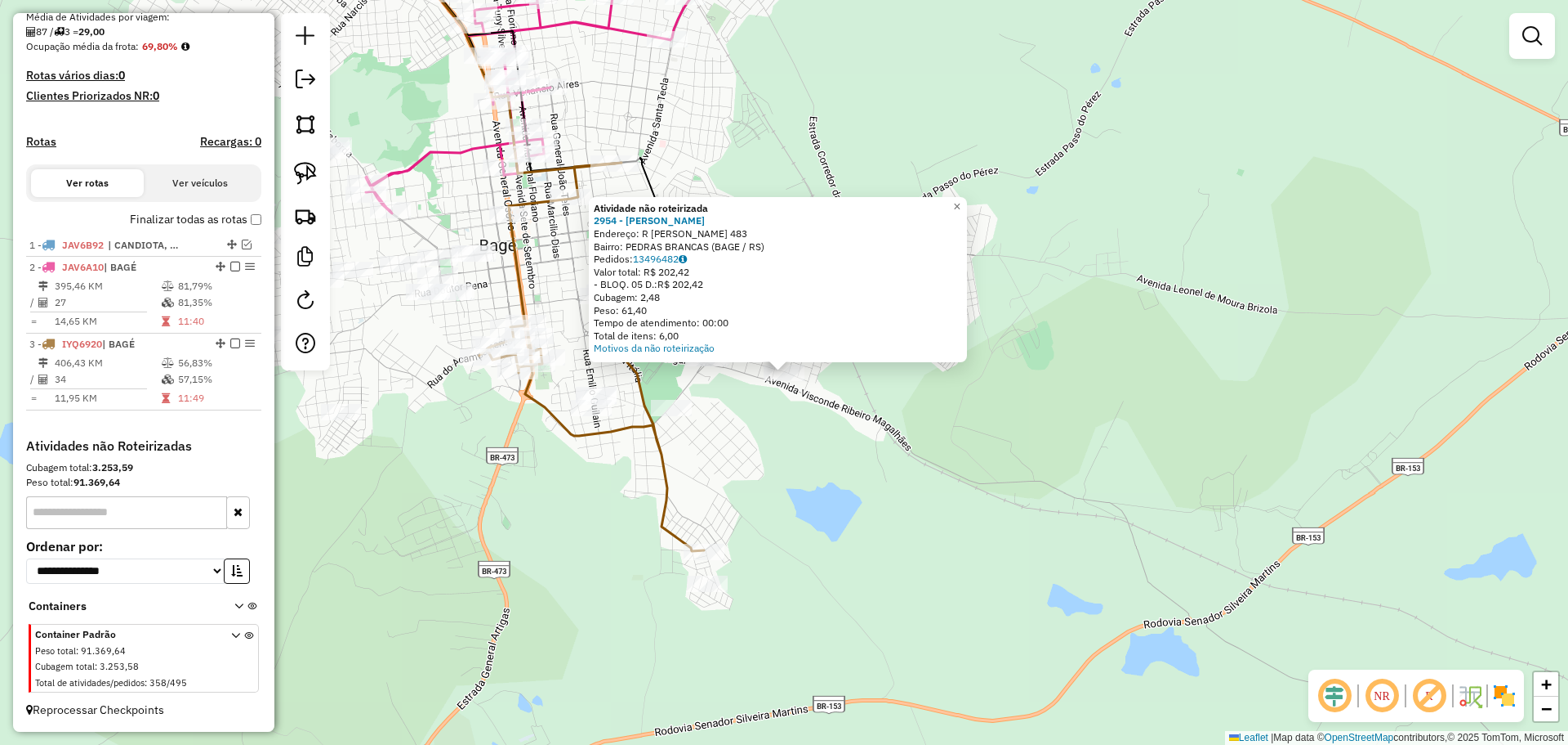
click at [752, 423] on div "Atividade não roteirizada 2954 - MARILIA NOGUEIRA FAR Endereço: R DANTON GARRAS…" at bounding box center [784, 372] width 1568 height 745
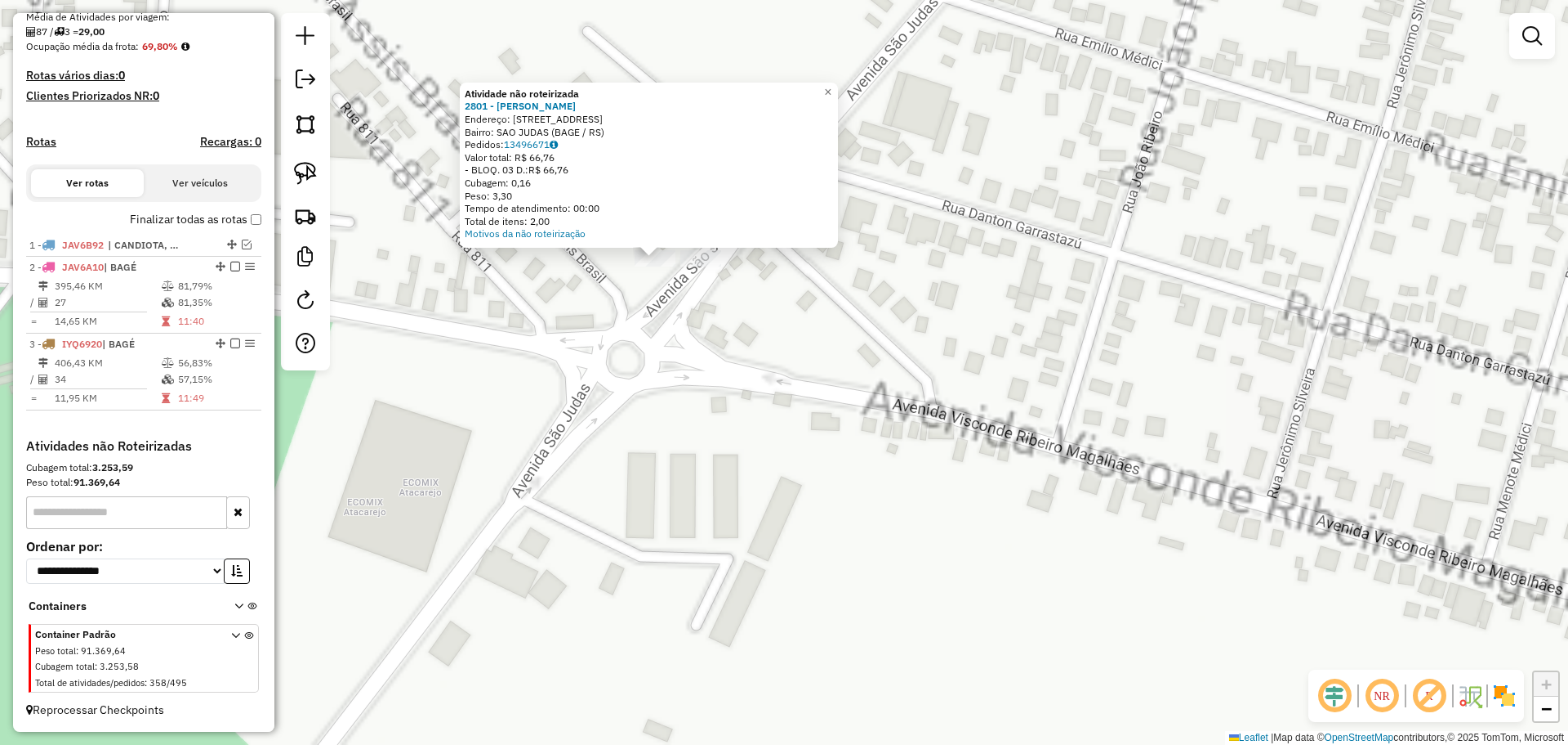
click at [823, 410] on div "Atividade não roteirizada 2801 - ANA PAULA FIALHO LEI Endereço: AV SAO JUDAS 75…" at bounding box center [784, 372] width 1568 height 745
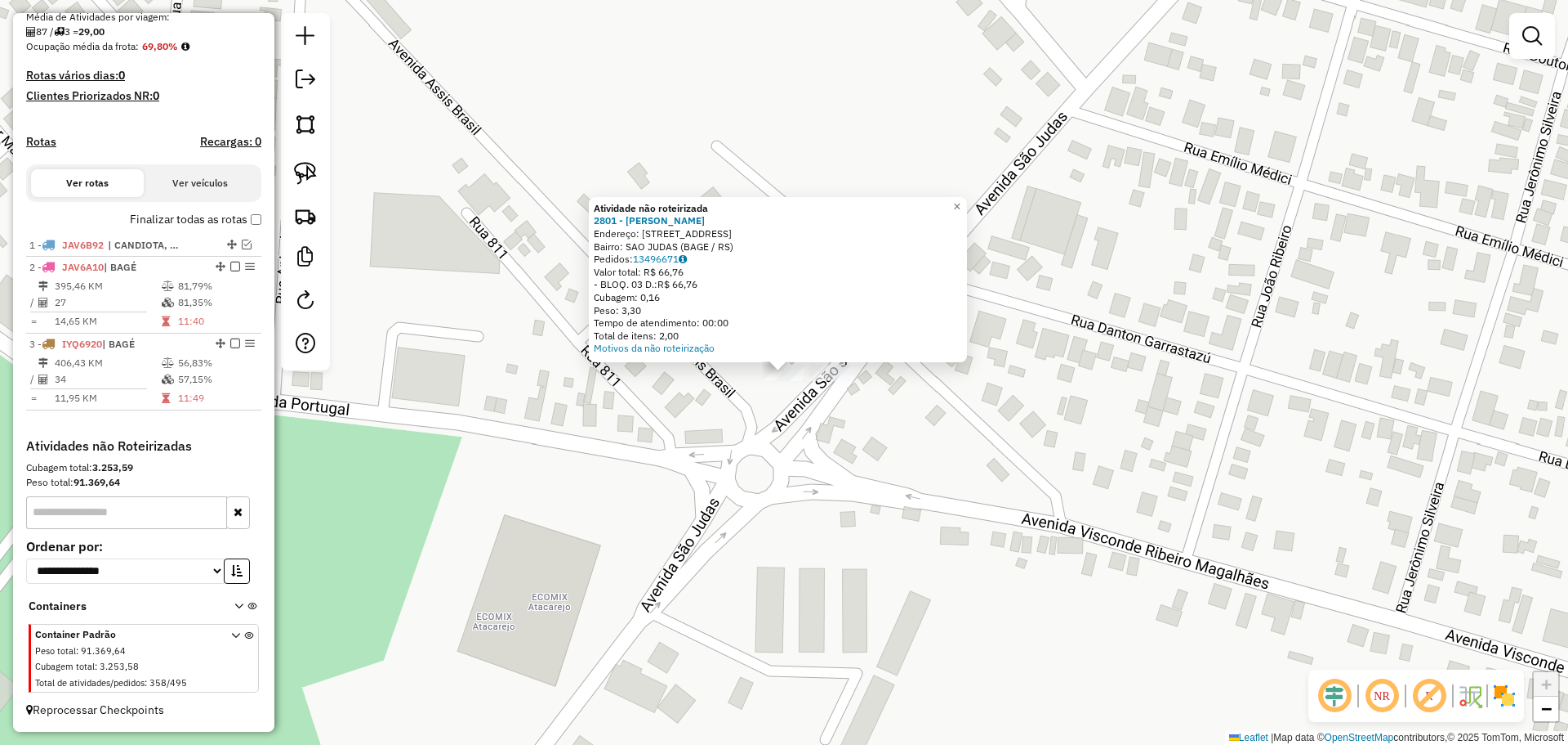
click at [736, 412] on div "Atividade não roteirizada 2801 - ANA PAULA FIALHO LEI Endereço: AV SAO JUDAS 75…" at bounding box center [784, 372] width 1568 height 745
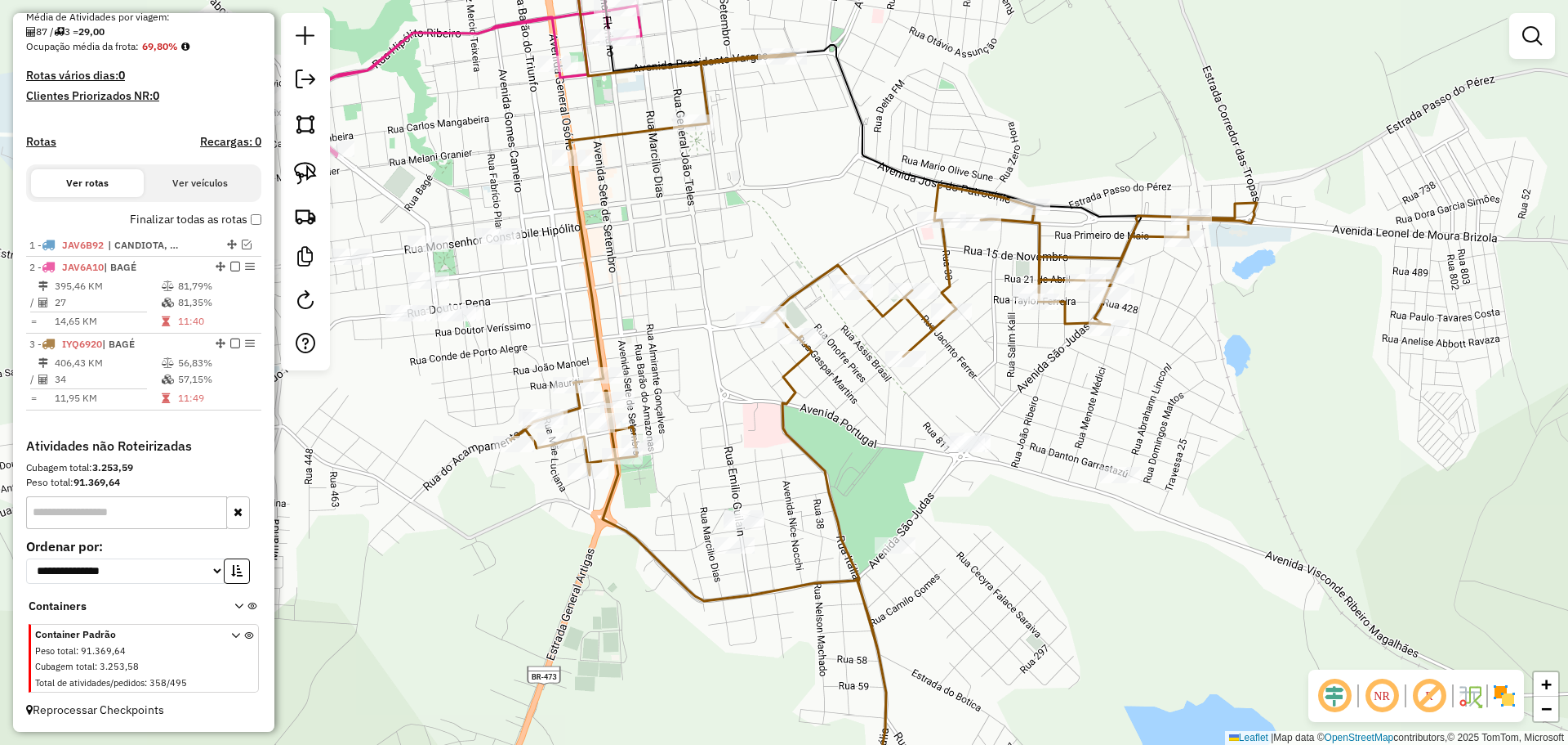
drag, startPoint x: 686, startPoint y: 412, endPoint x: 909, endPoint y: 449, distance: 226.0
click at [909, 449] on div "Janela de atendimento Grade de atendimento Capacidade Transportadoras Veículos …" at bounding box center [784, 372] width 1568 height 745
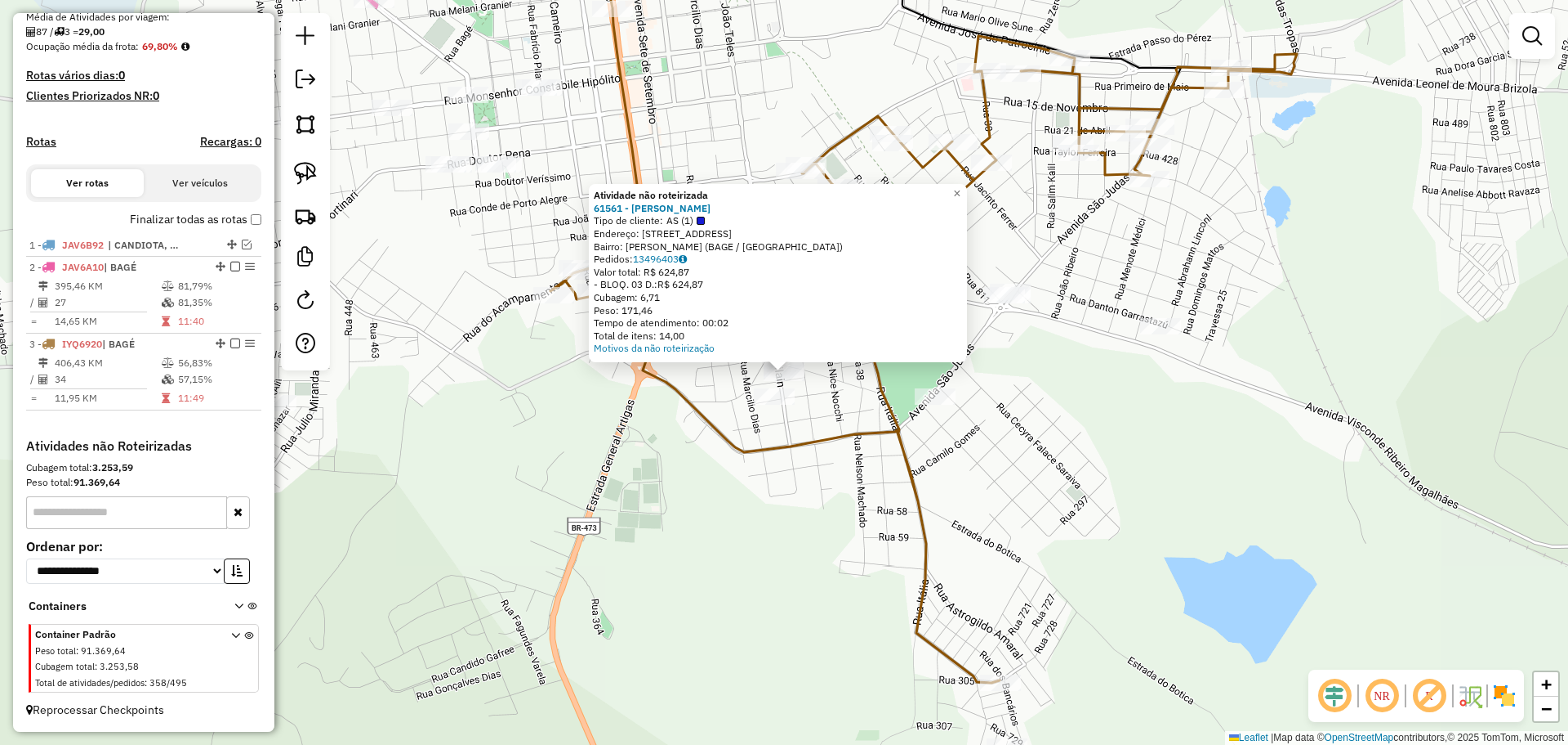
click at [725, 423] on div "Atividade não roteirizada 61561 - JORGE EDERSON CORREA Tipo de cliente: AS (1) …" at bounding box center [784, 372] width 1568 height 745
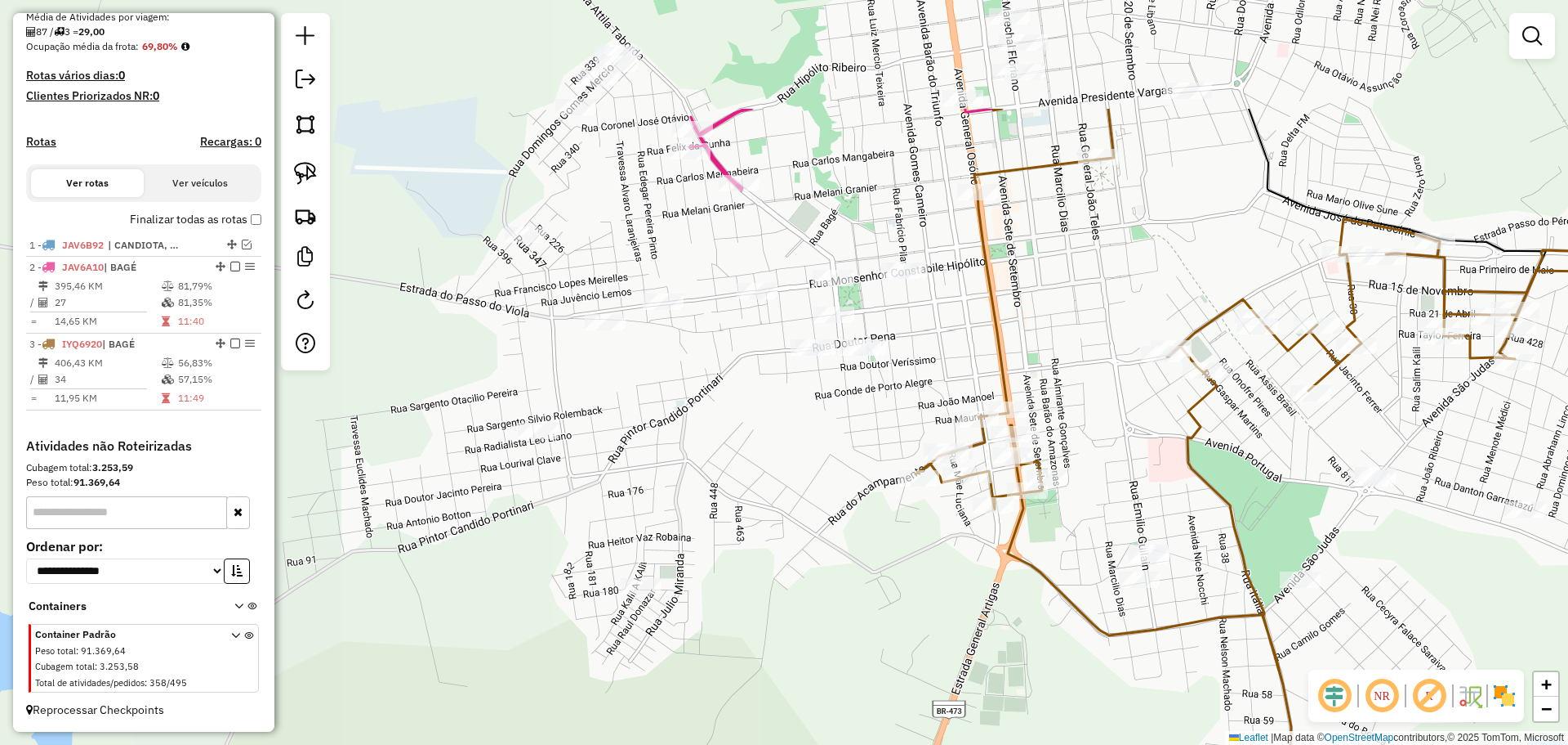
drag, startPoint x: 704, startPoint y: 440, endPoint x: 1071, endPoint y: 641, distance: 418.4
click at [1071, 641] on div "Janela de atendimento Grade de atendimento Capacidade Transportadoras Veículos …" at bounding box center [784, 372] width 1568 height 745
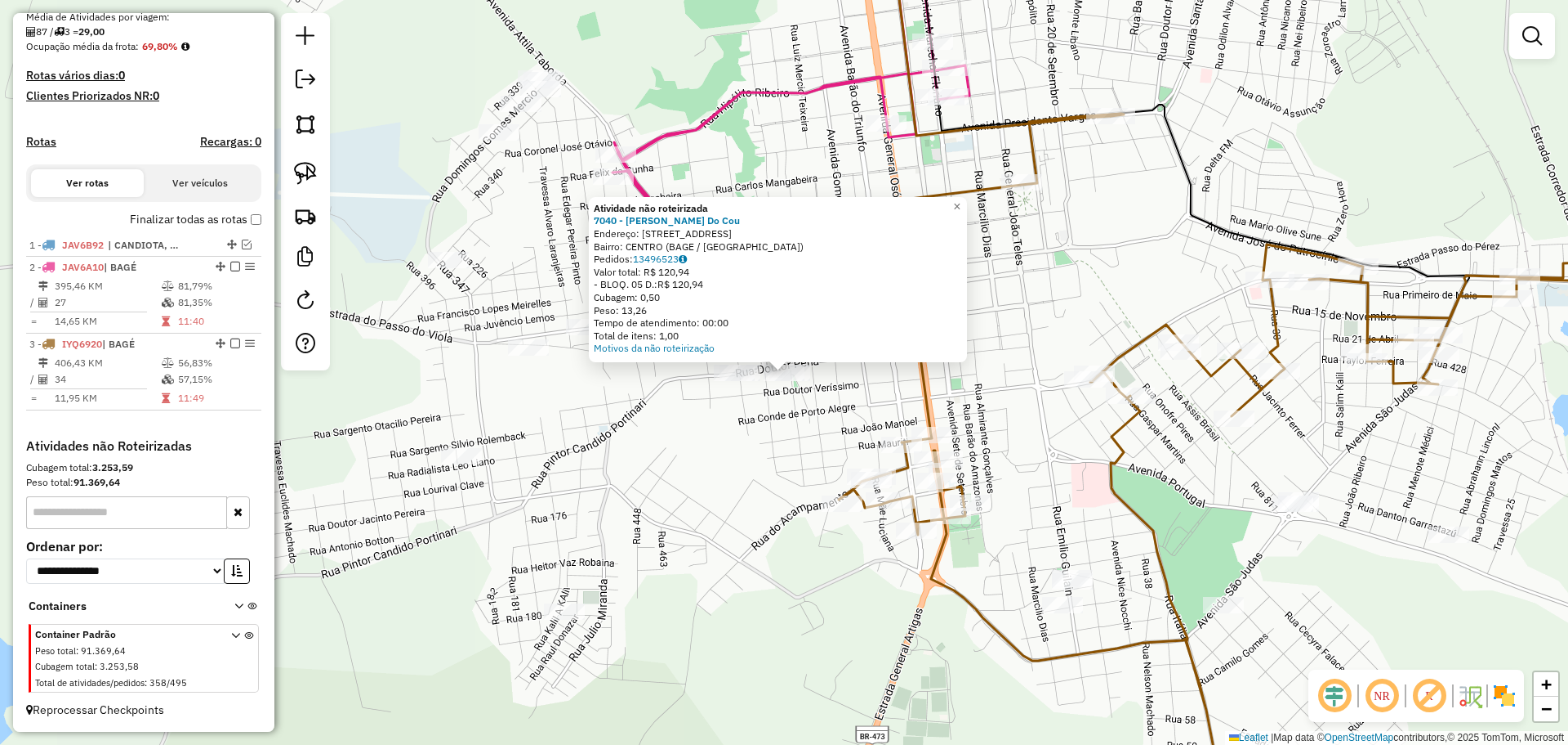
click at [727, 381] on div at bounding box center [734, 373] width 40 height 17
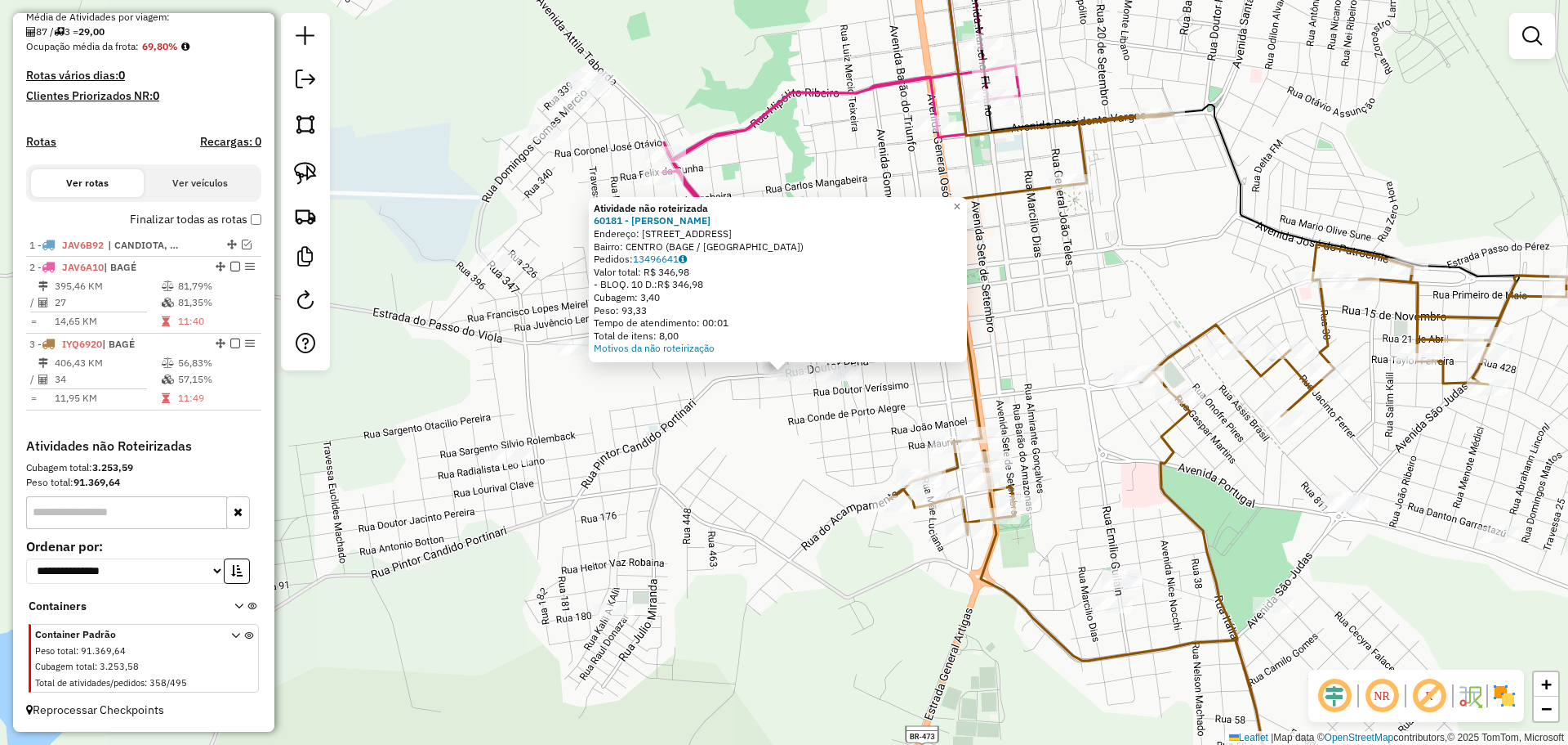
click at [733, 416] on div "Atividade não roteirizada 60181 - LUIS EDUARDO DA LUZ Endereço: R DOUTOR PENA 7…" at bounding box center [784, 372] width 1568 height 745
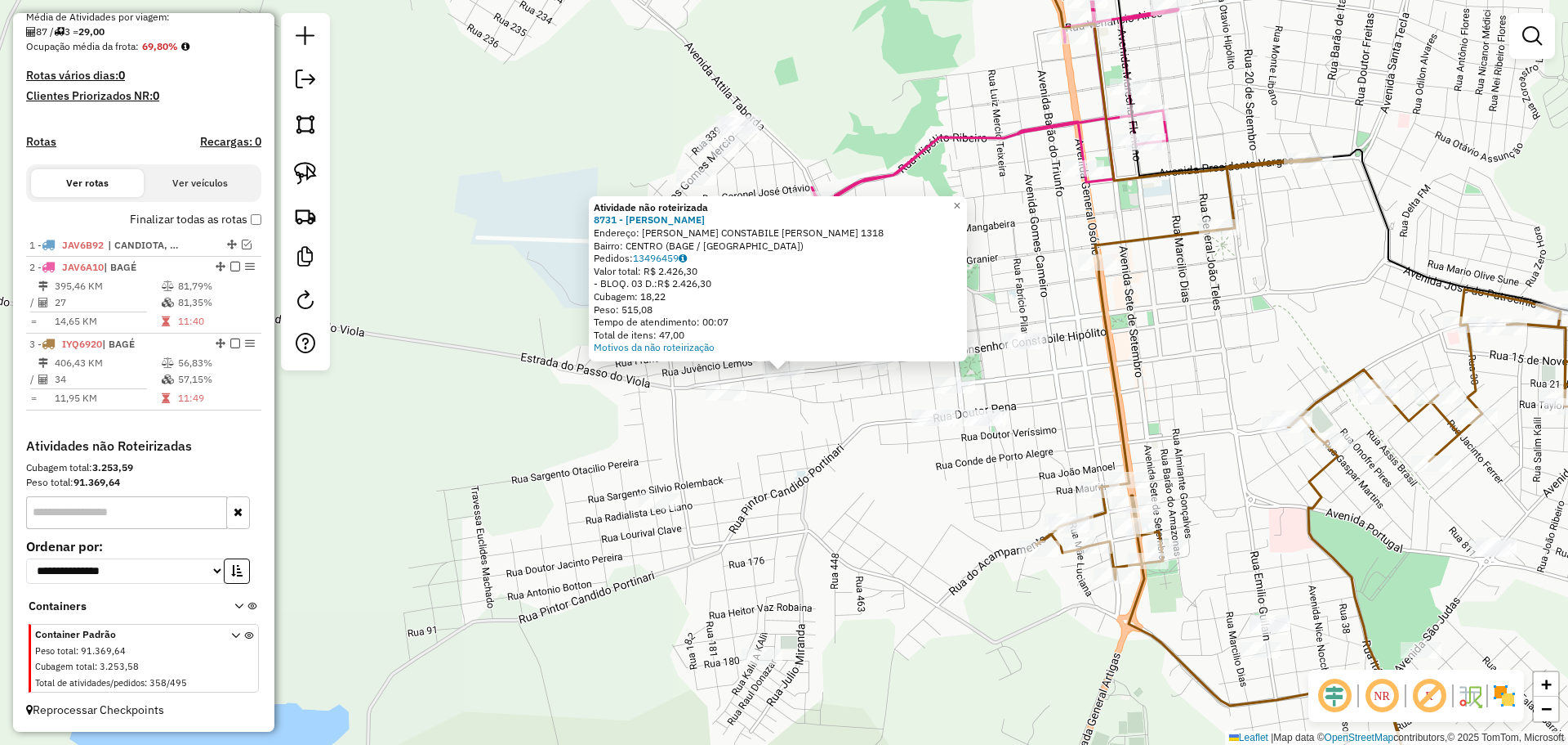
click at [711, 408] on div "Atividade não roteirizada 8731 - CATIA SILENA MARTINS Endereço: R MONSENHOR CON…" at bounding box center [784, 372] width 1568 height 745
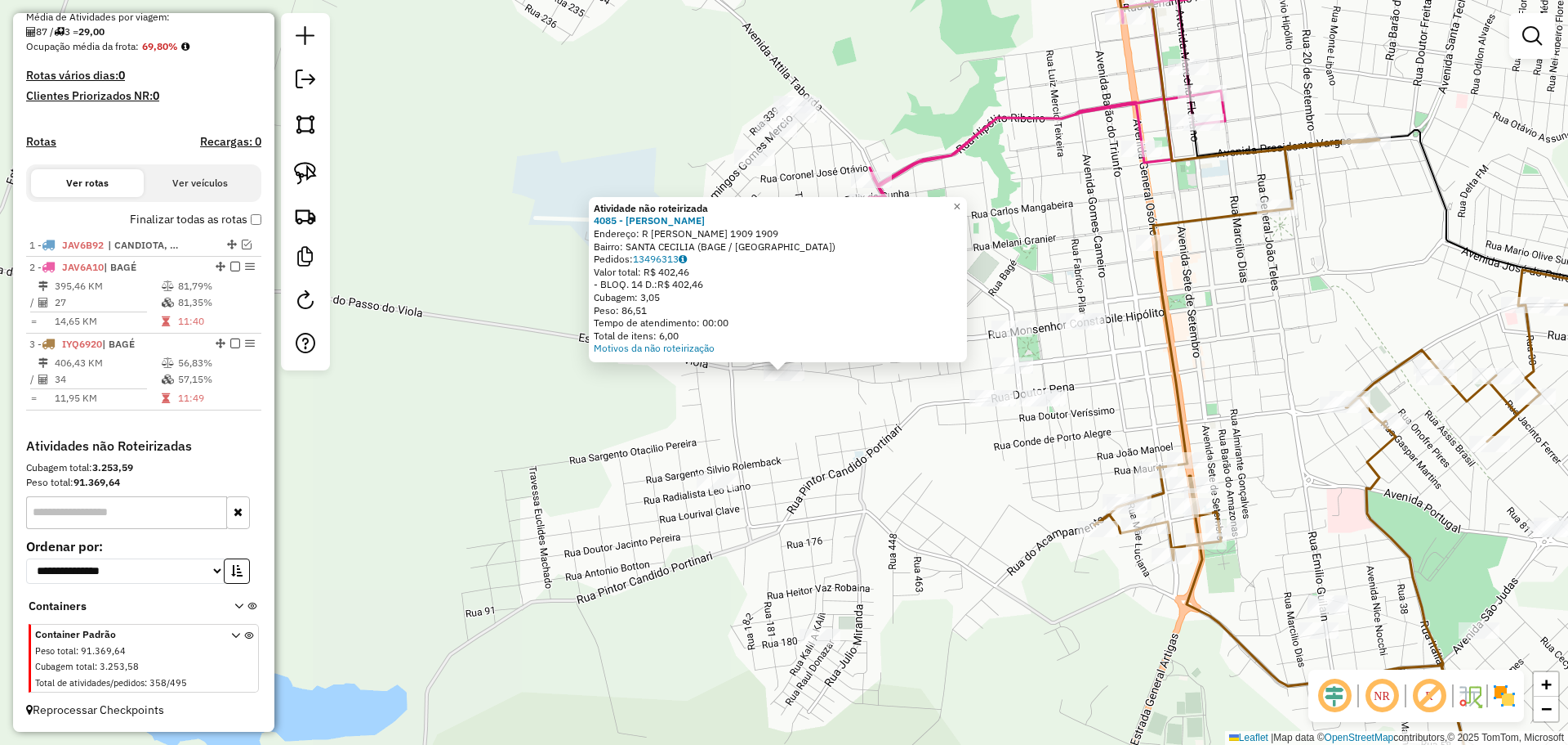
click at [768, 413] on div "Atividade não roteirizada 4085 - ANTONIA ROSA GOMES F Endereço: R DARIO BROSSAR…" at bounding box center [784, 372] width 1568 height 745
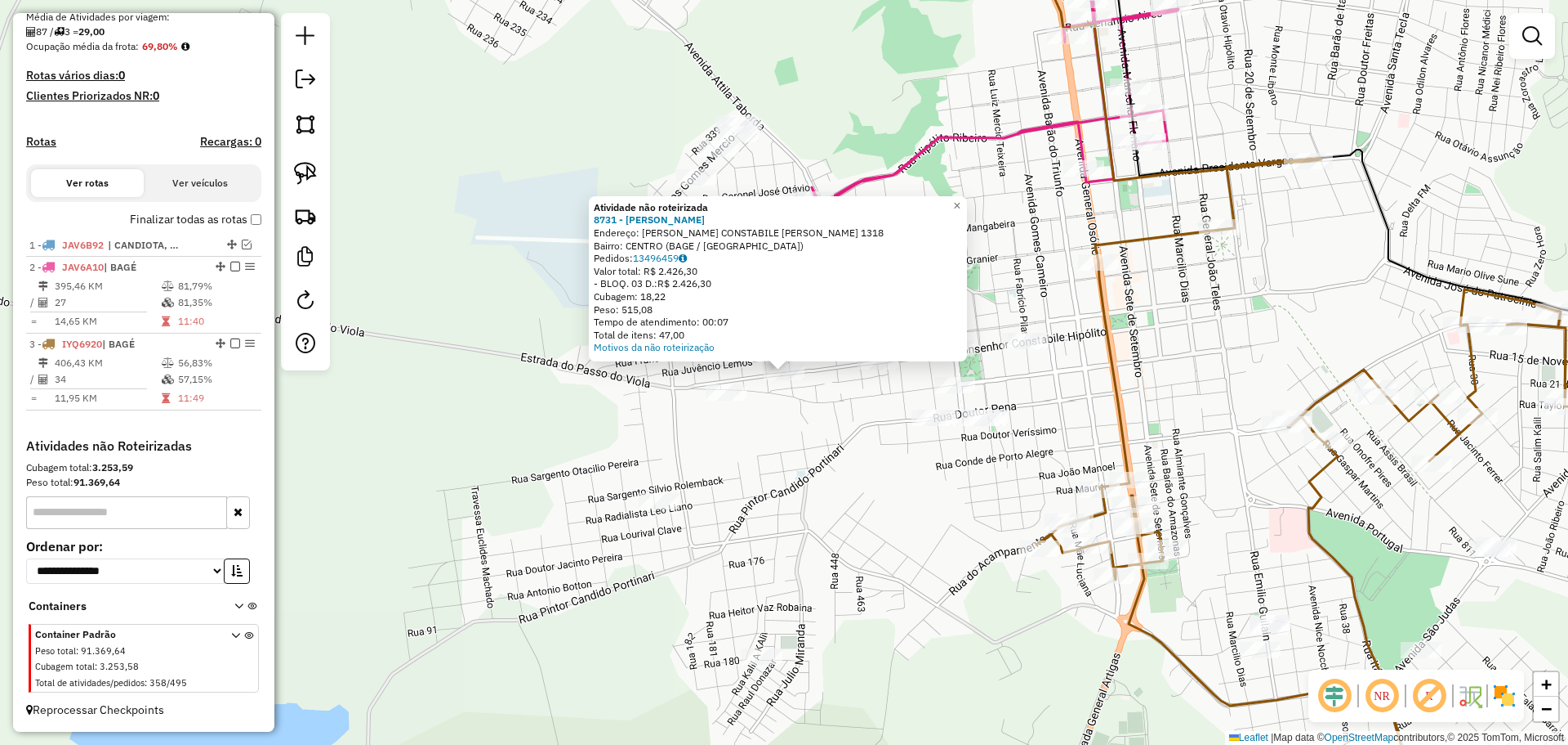
click at [838, 412] on div "Atividade não roteirizada 8731 - CATIA SILENA MARTINS Endereço: R MONSENHOR CON…" at bounding box center [784, 372] width 1568 height 745
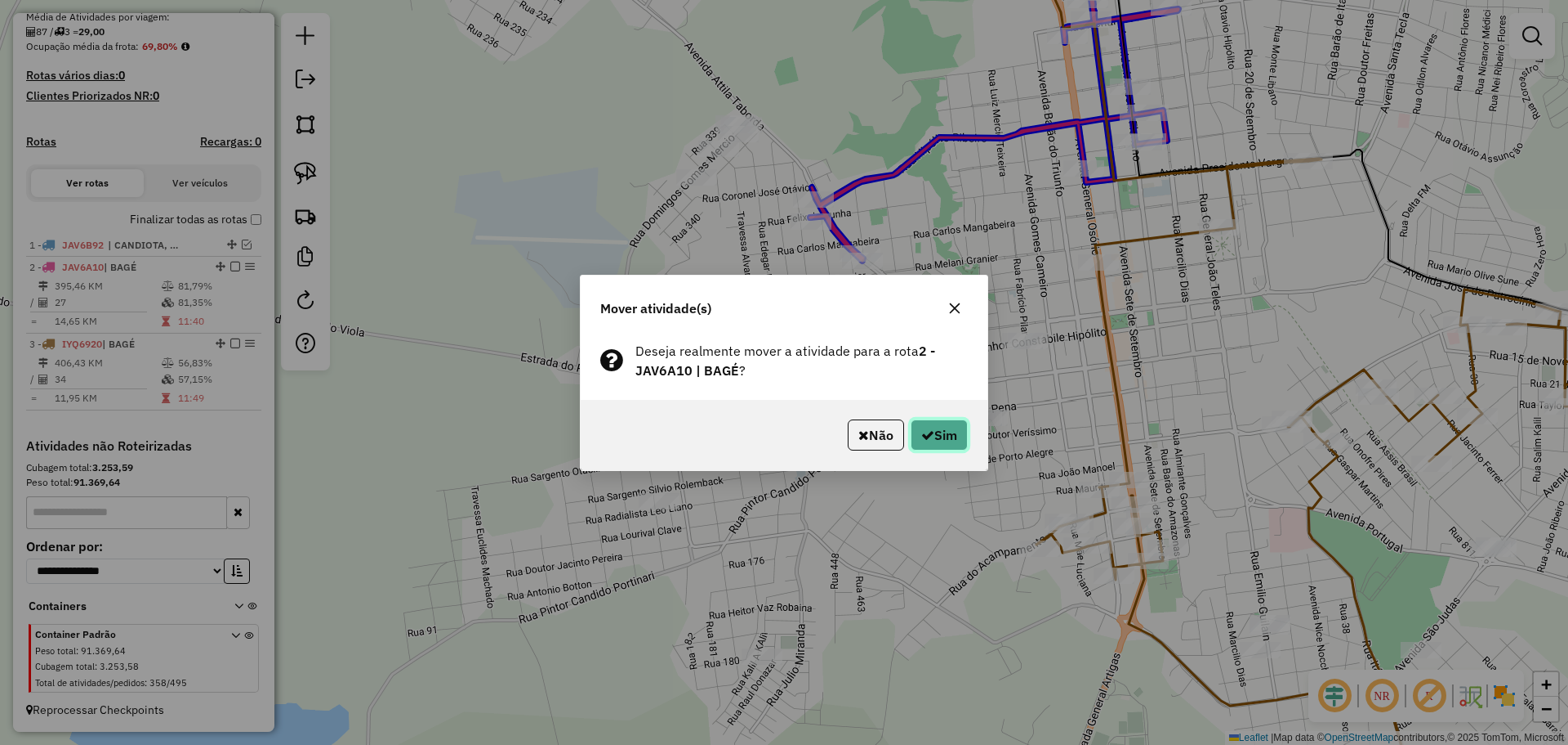
click at [928, 424] on button "Sim" at bounding box center [939, 435] width 57 height 31
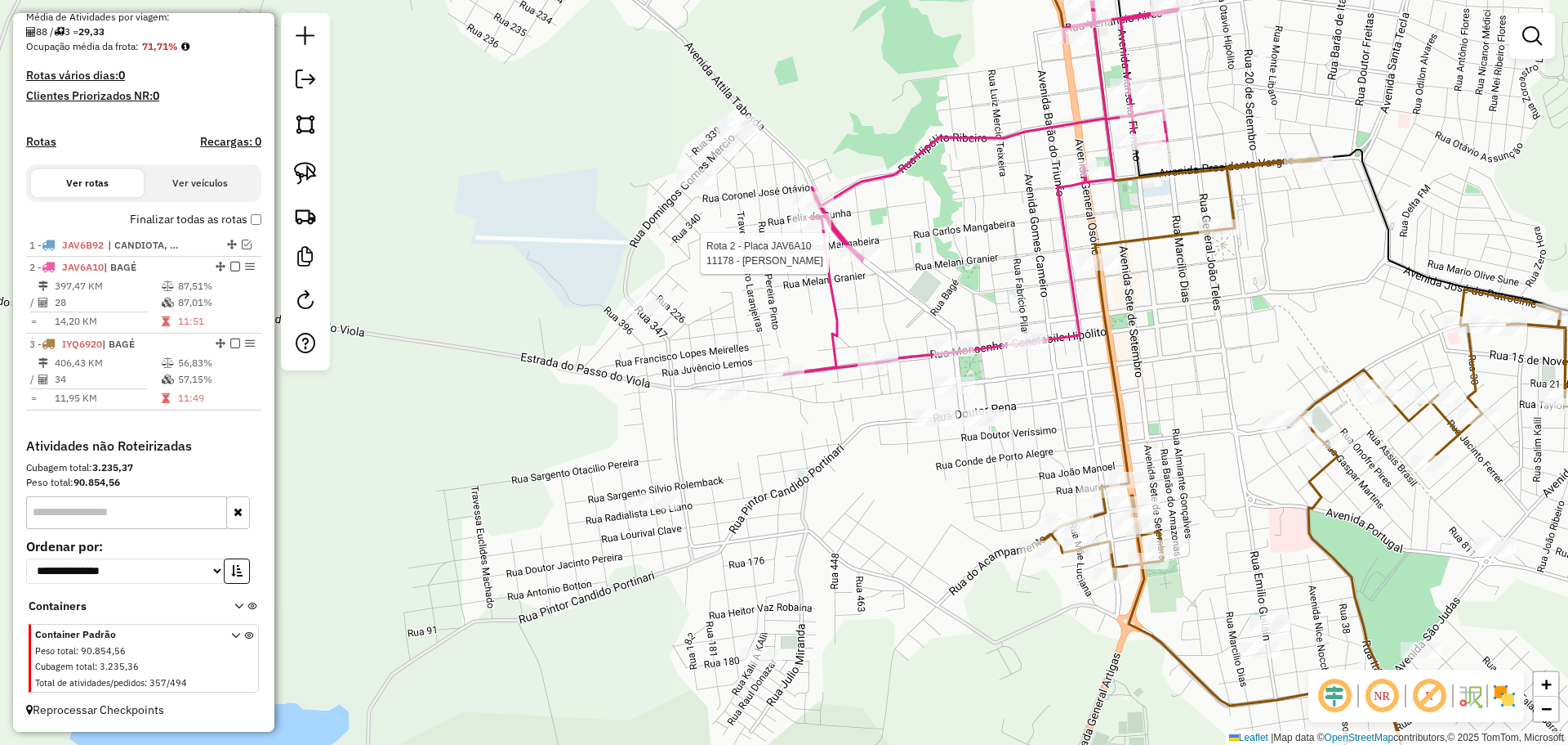
select select "**********"
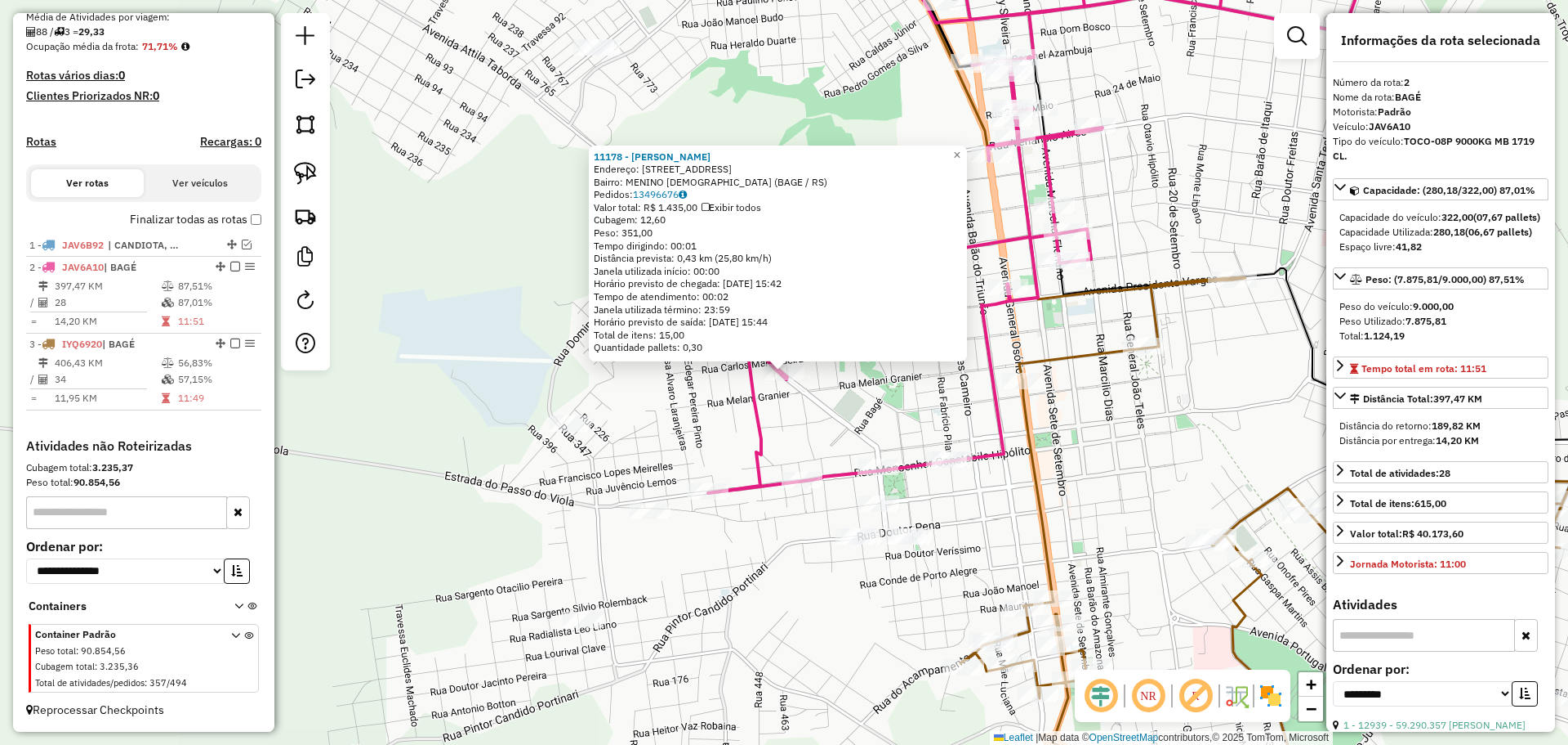
click at [1055, 468] on div "11178 - ELIANE LUNA DA SILVA Endereço: R LIBIO VINHAS 265 Bairro: MENINO DEUS (…" at bounding box center [784, 372] width 1568 height 745
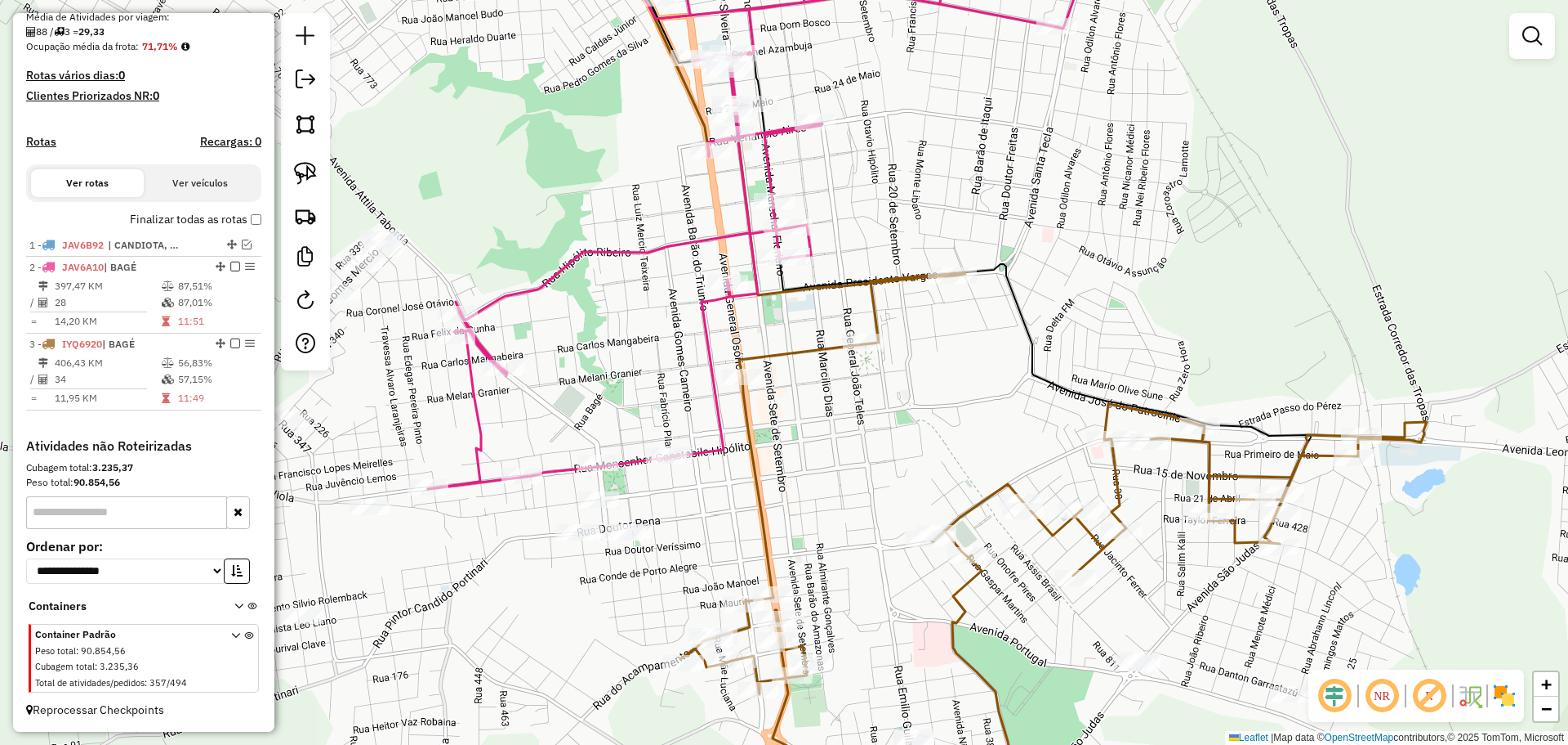
drag, startPoint x: 1062, startPoint y: 458, endPoint x: 782, endPoint y: 455, distance: 280.0
click at [782, 455] on div "Janela de atendimento Grade de atendimento Capacidade Transportadoras Veículos …" at bounding box center [784, 372] width 1568 height 745
select select "**********"
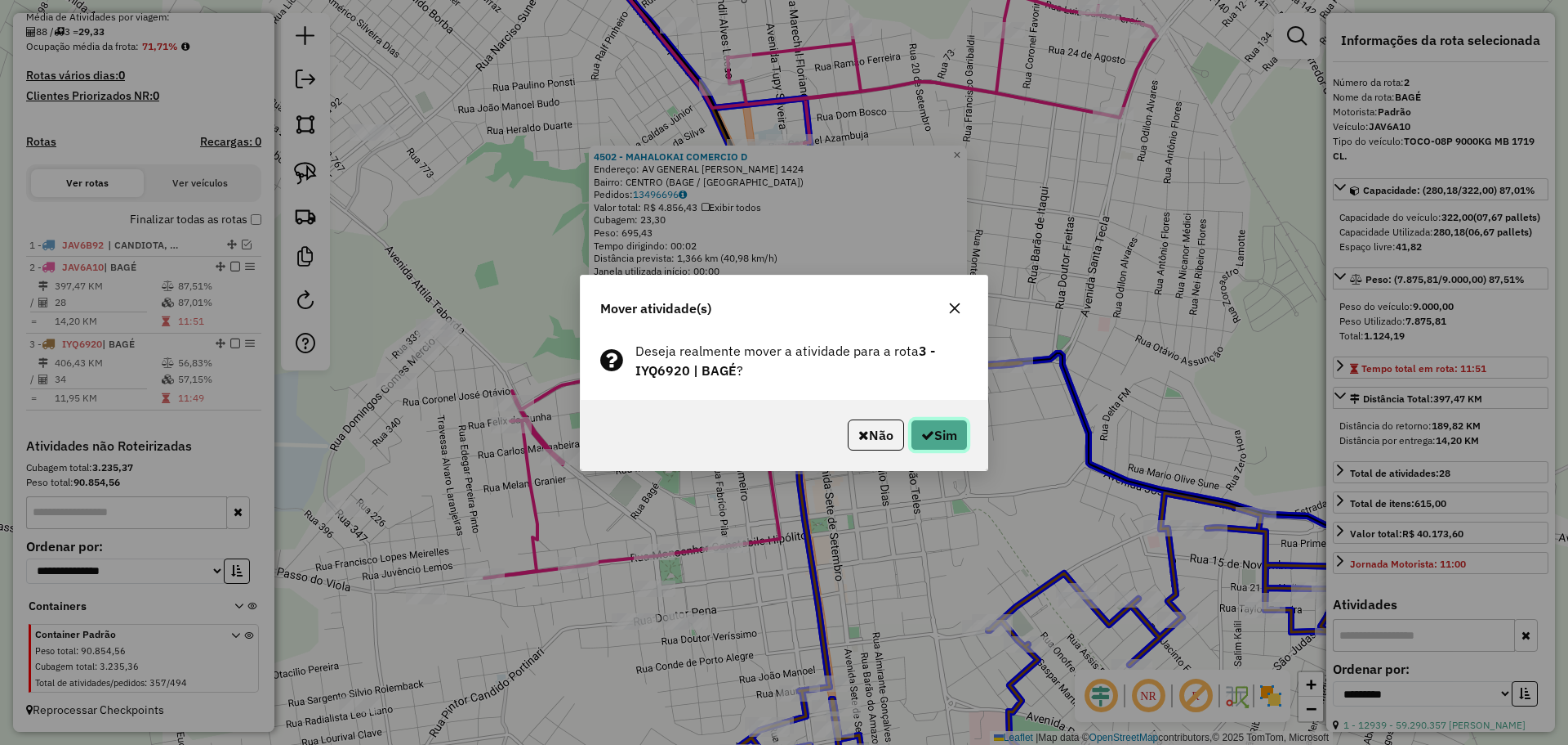
click at [959, 434] on button "Sim" at bounding box center [939, 435] width 57 height 31
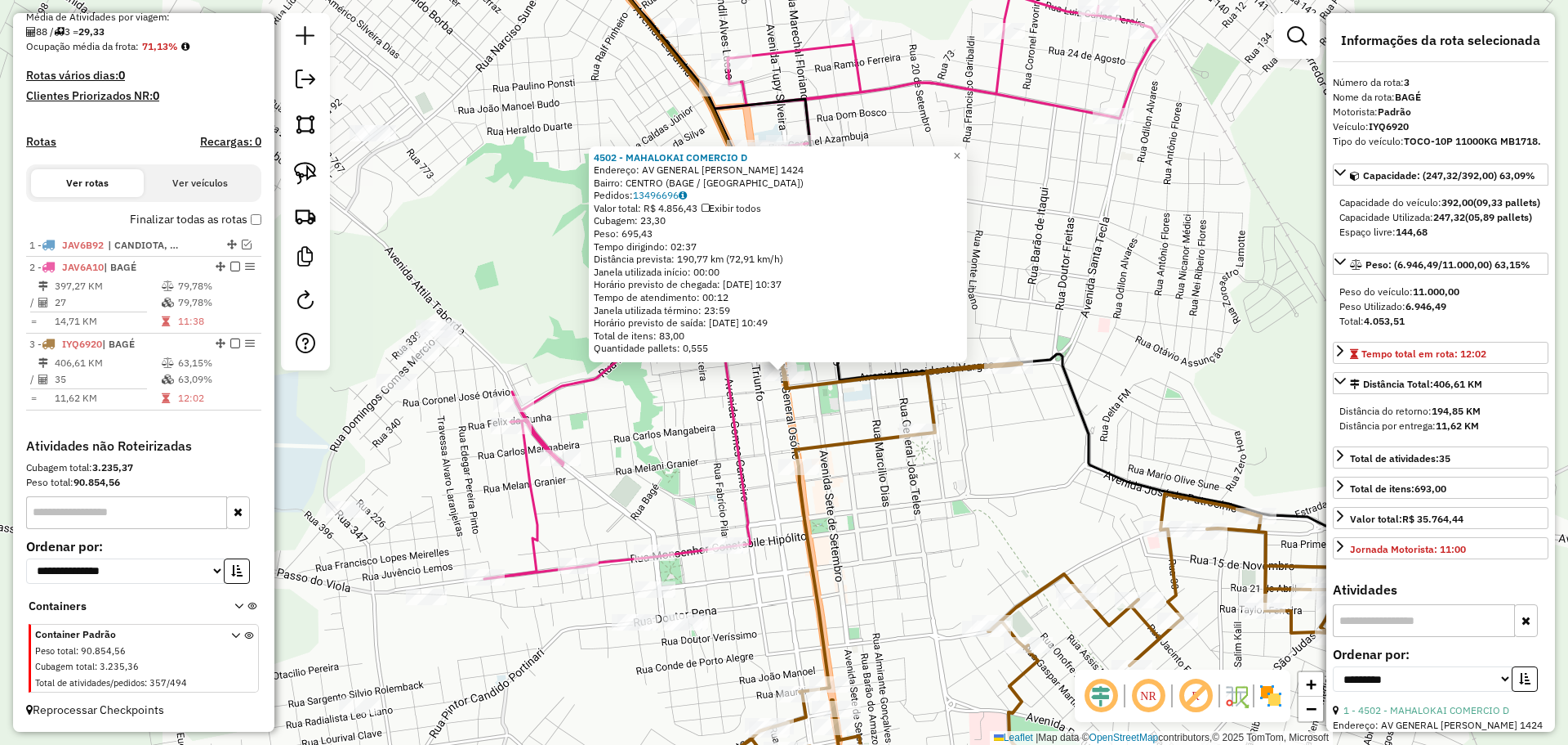
click at [842, 477] on div "4502 - MAHALOKAI COMERCIO D Endereço: AV GENERAL OSORIO 1424 Bairro: CENTRO (BA…" at bounding box center [784, 372] width 1568 height 745
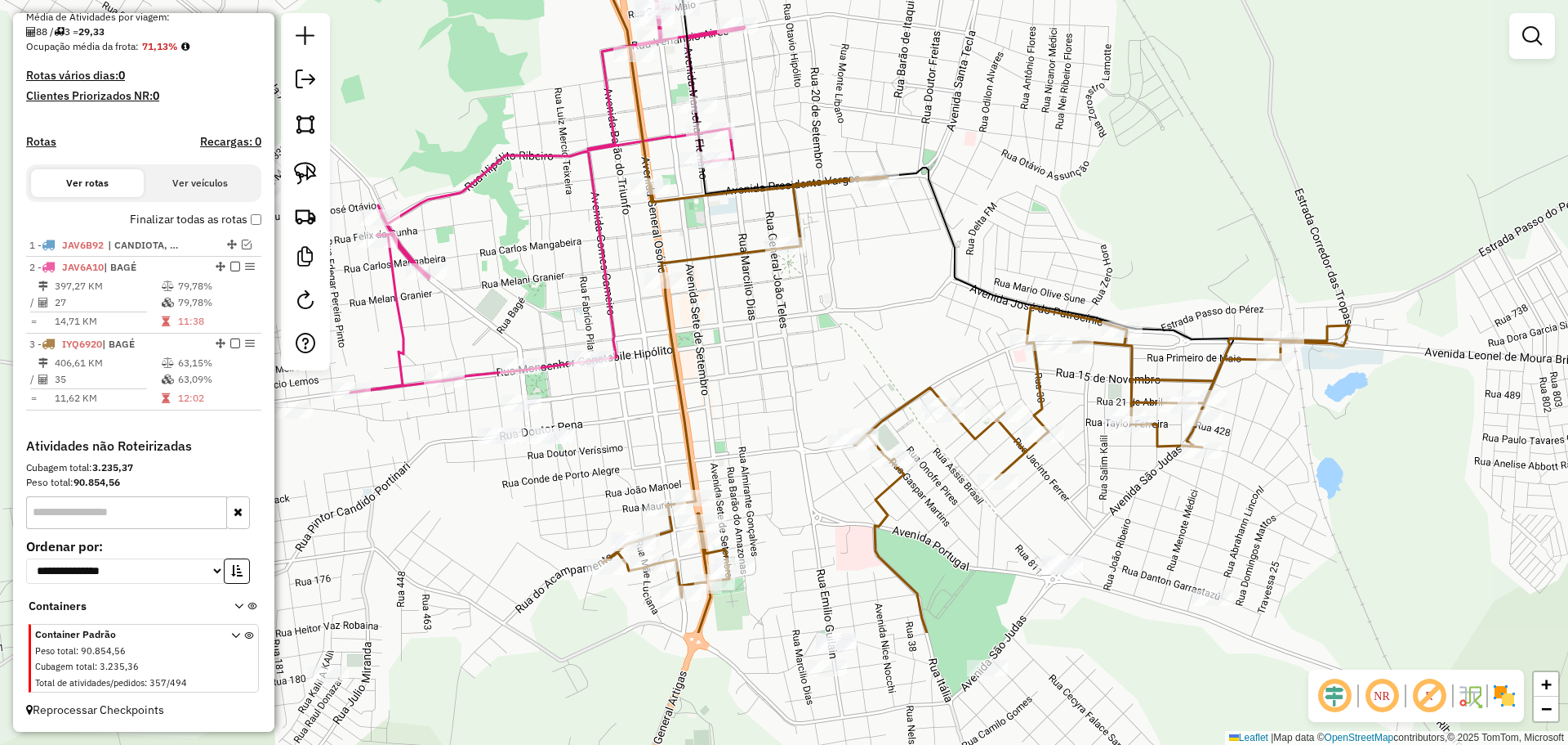
drag, startPoint x: 885, startPoint y: 497, endPoint x: 752, endPoint y: 310, distance: 229.5
click at [752, 310] on div "Janela de atendimento Grade de atendimento Capacidade Transportadoras Veículos …" at bounding box center [784, 372] width 1568 height 745
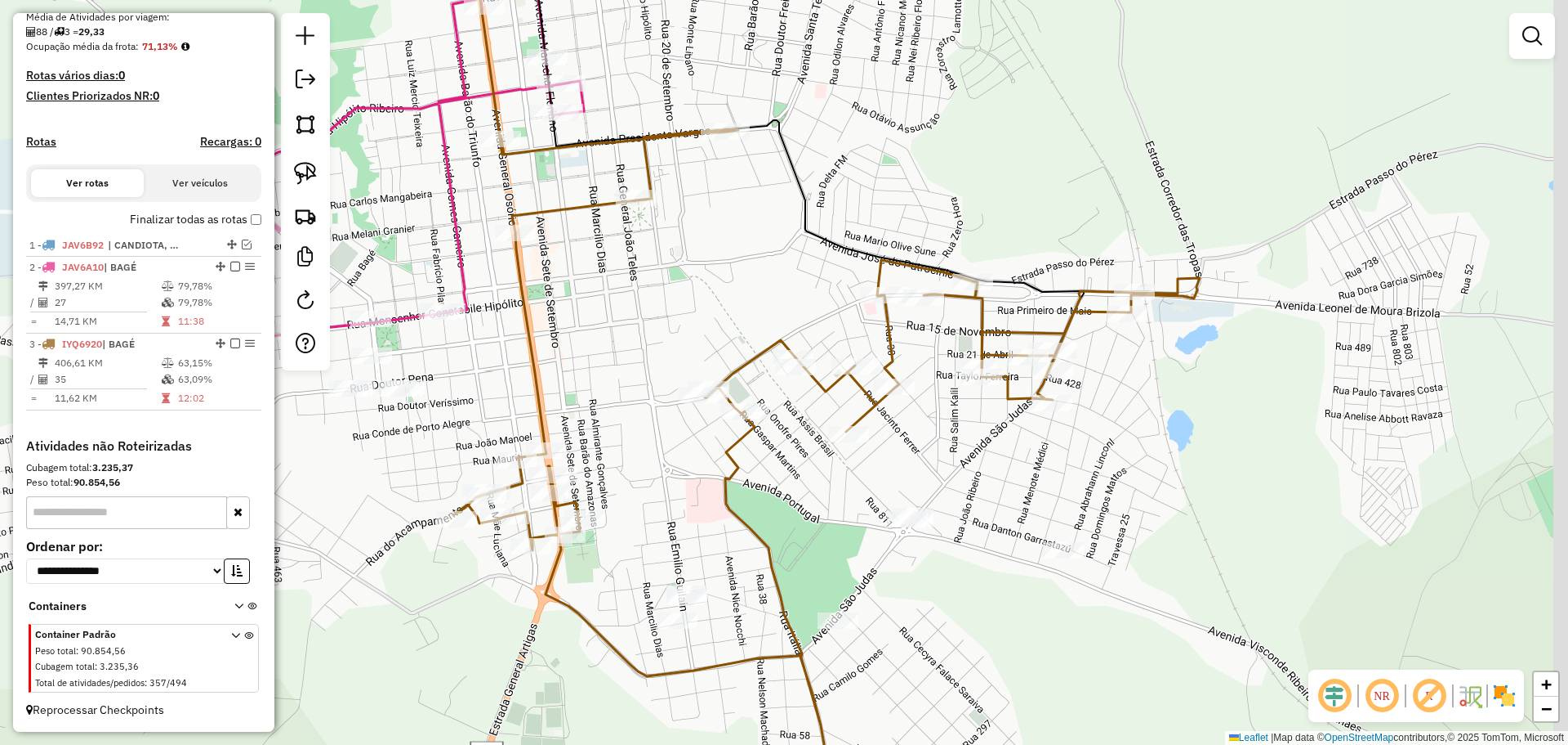
drag, startPoint x: 885, startPoint y: 501, endPoint x: 676, endPoint y: 441, distance: 217.4
click at [676, 441] on icon at bounding box center [826, 450] width 746 height 642
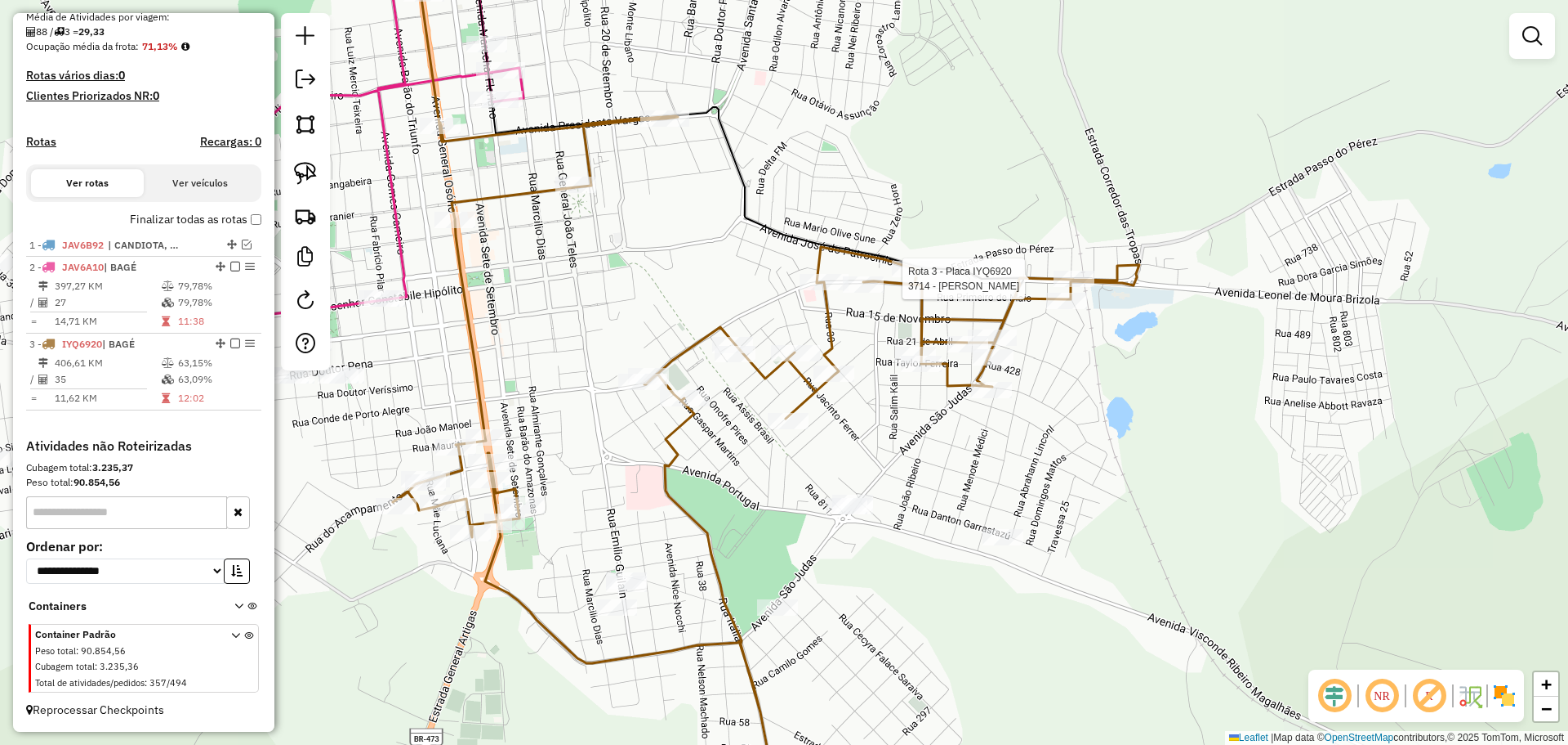
select select "**********"
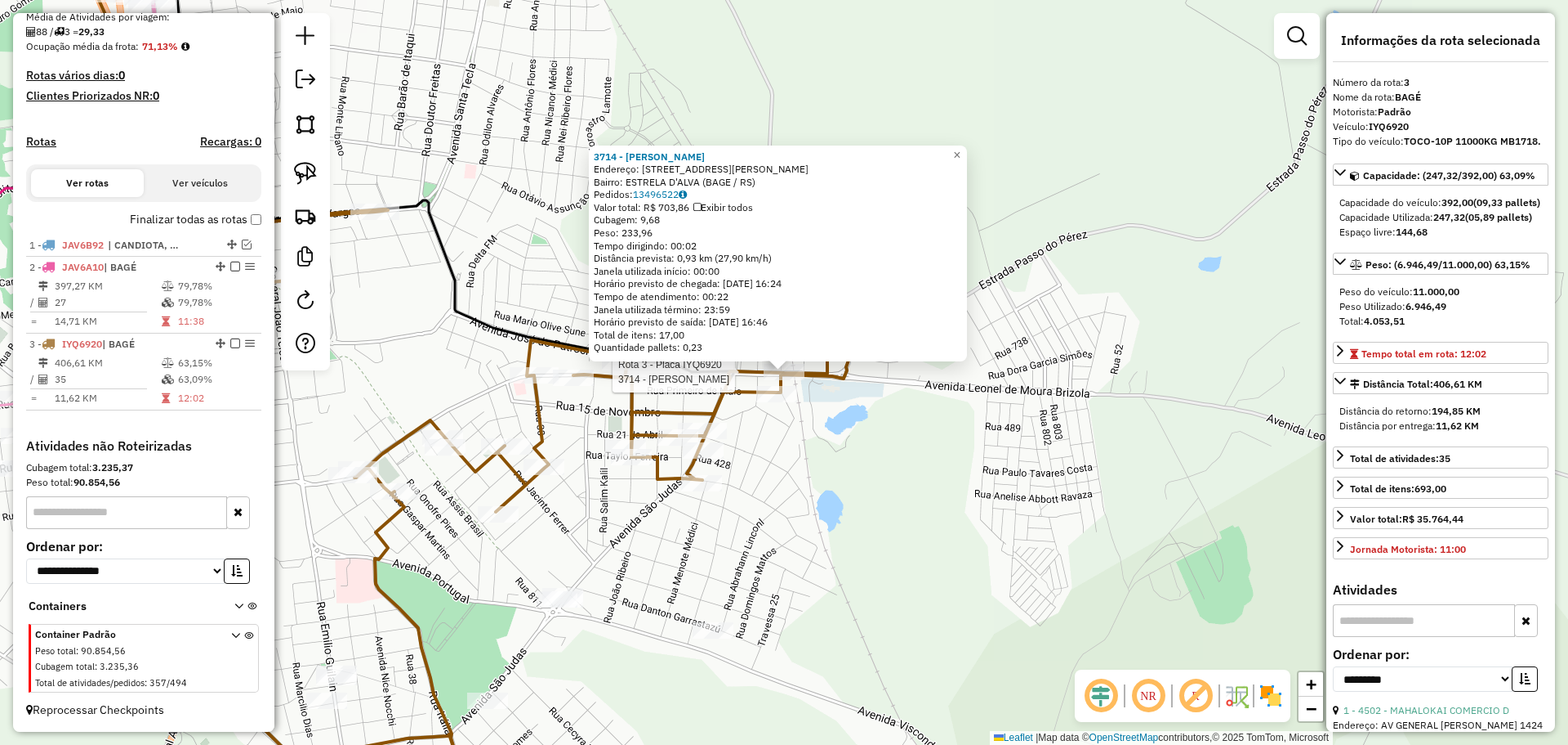
click at [774, 380] on div at bounding box center [784, 372] width 40 height 17
click at [701, 495] on div "3714 - BIANCA ESTER CAMARGO Endereço: AV PADRE ABILIO SPONCHIADO 2220 Bairro: E…" at bounding box center [784, 372] width 1568 height 745
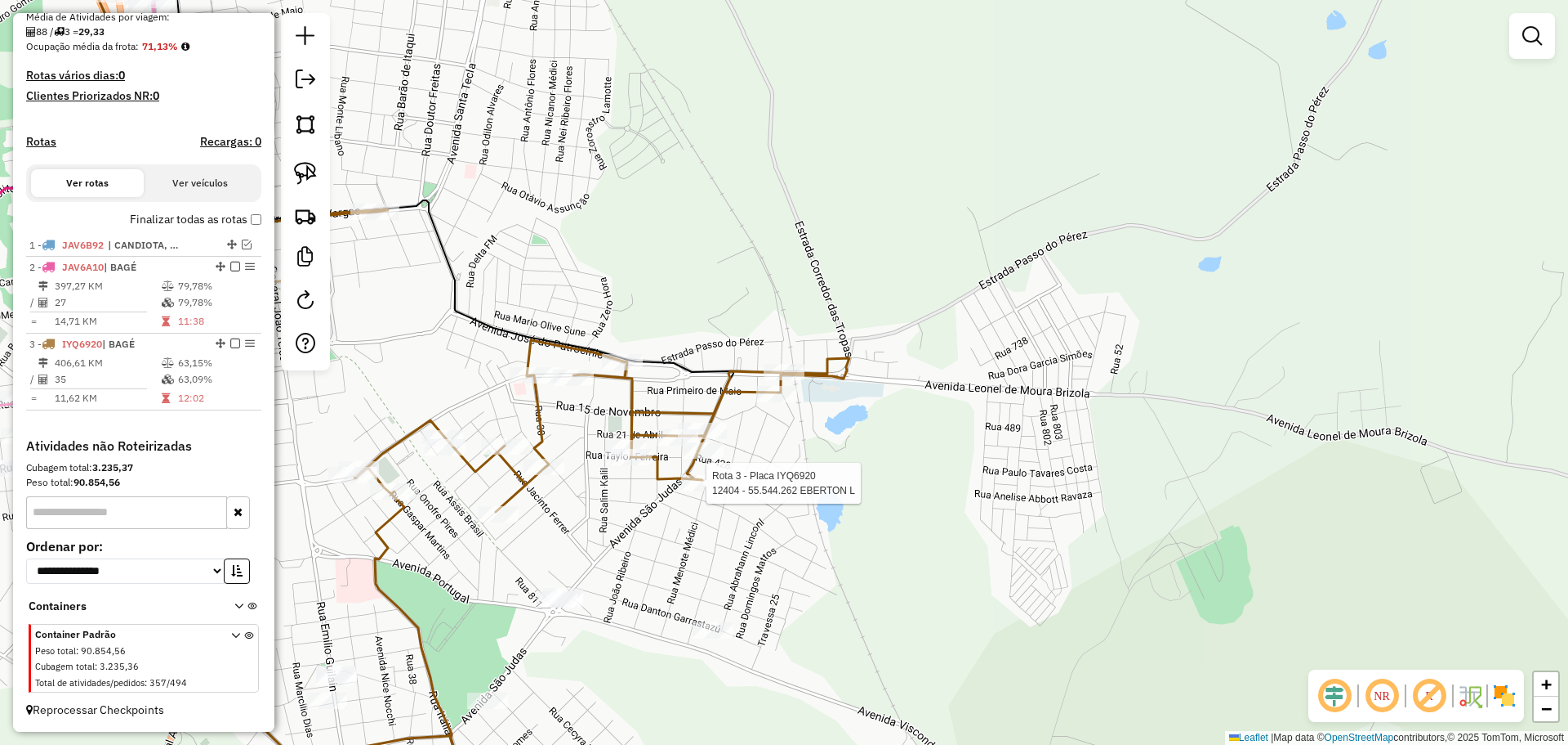
select select "**********"
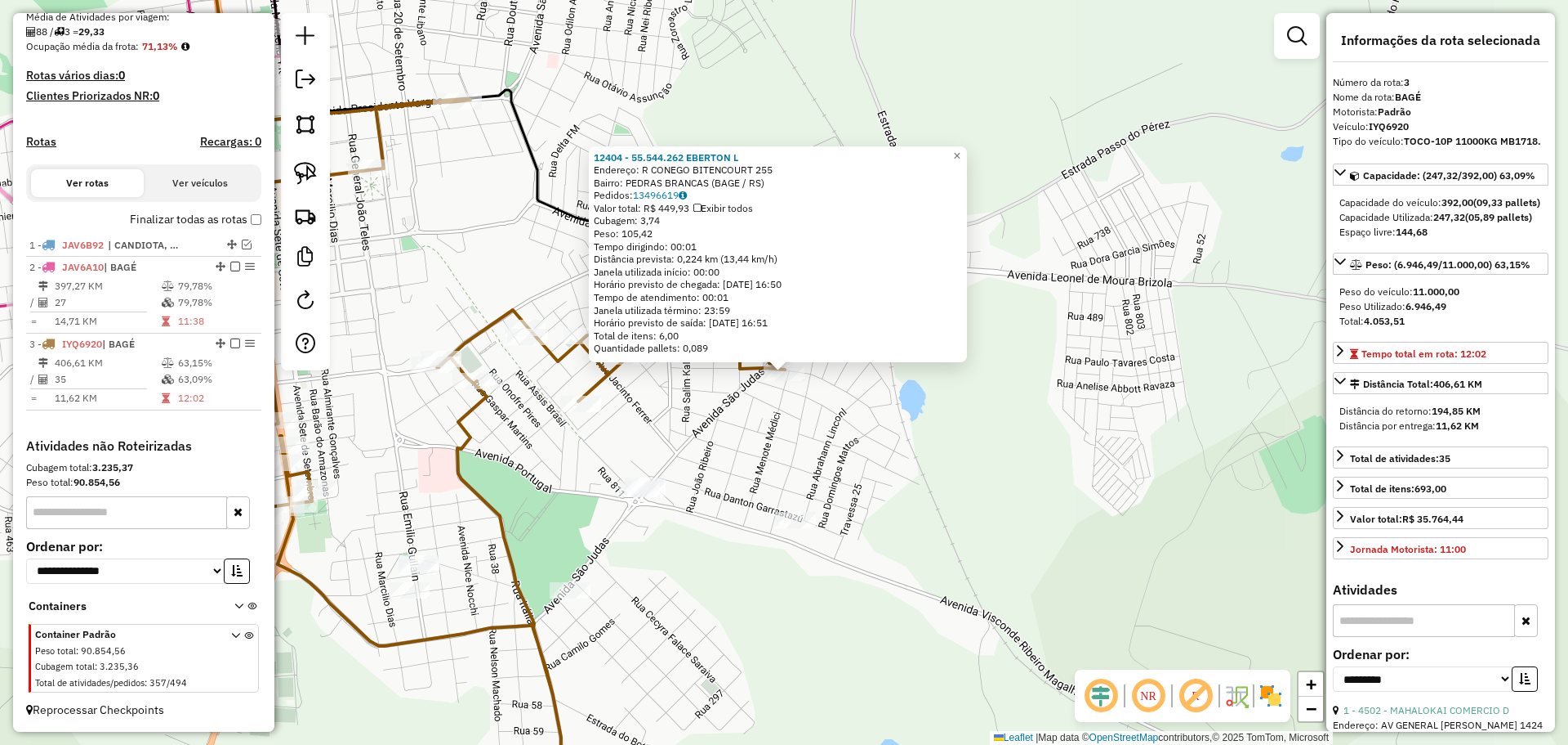
click at [670, 435] on div "12404 - 55.544.262 EBERTON L Endereço: R CONEGO BITENCOURT 255 Bairro: PEDRAS B…" at bounding box center [784, 372] width 1568 height 745
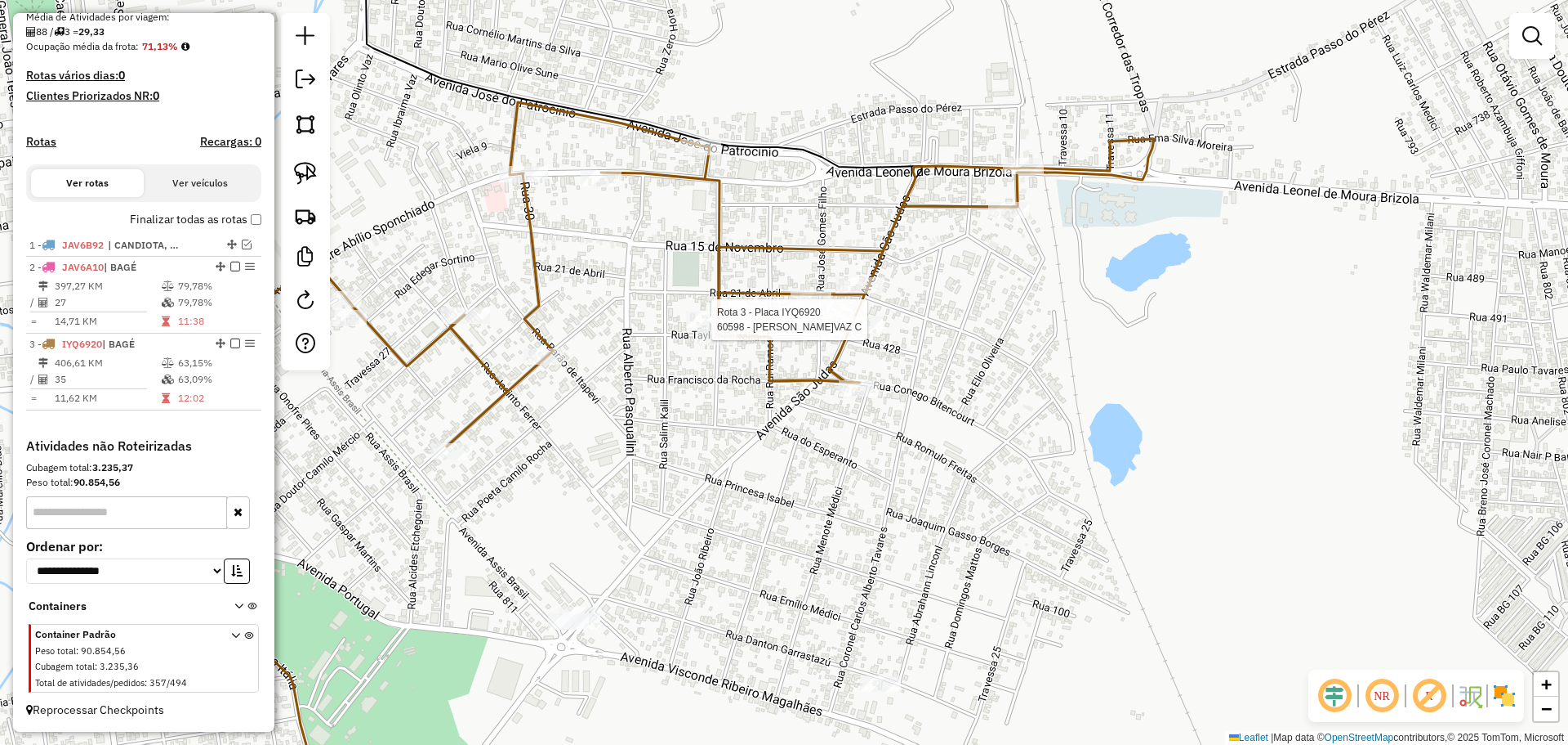
select select "**********"
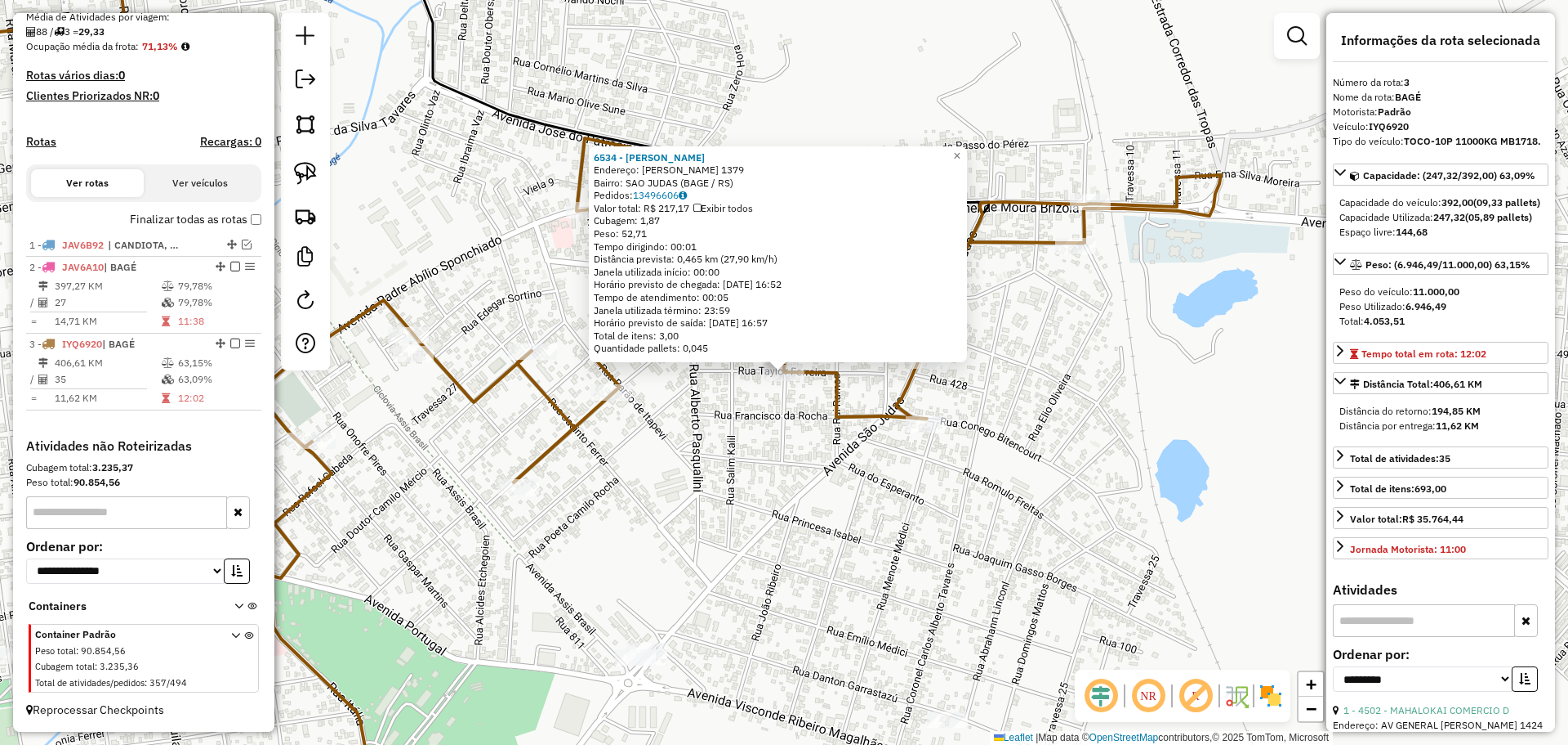
click at [790, 426] on div "6534 - JOSE ADHAIR DE FREIT Endereço: R TAYLOR FERREIRA 1379 Bairro: SAO JUDAS …" at bounding box center [784, 372] width 1568 height 745
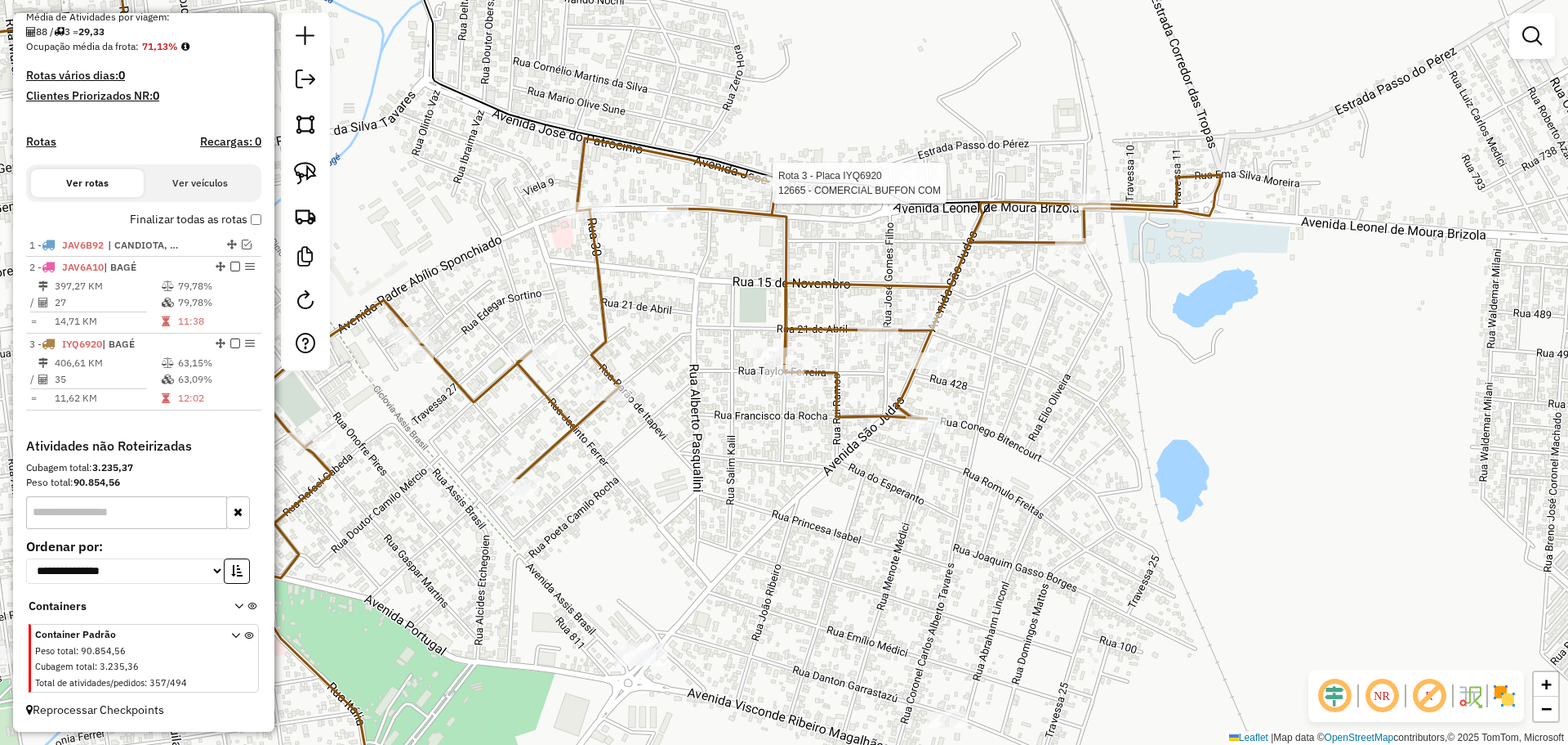
select select "**********"
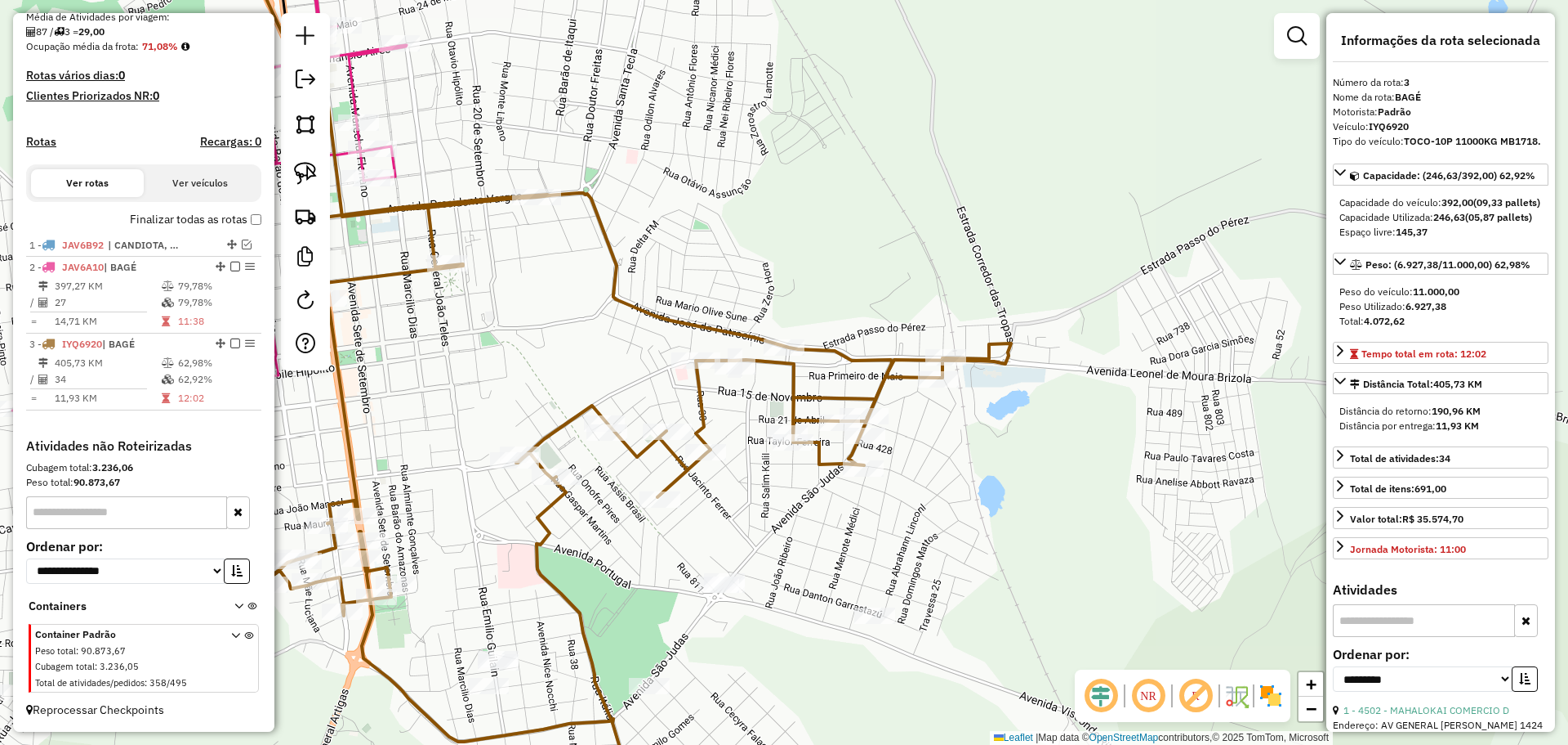
drag, startPoint x: 732, startPoint y: 506, endPoint x: 763, endPoint y: 413, distance: 98.0
click at [767, 413] on div "Janela de atendimento Grade de atendimento Capacidade Transportadoras Veículos …" at bounding box center [784, 372] width 1568 height 745
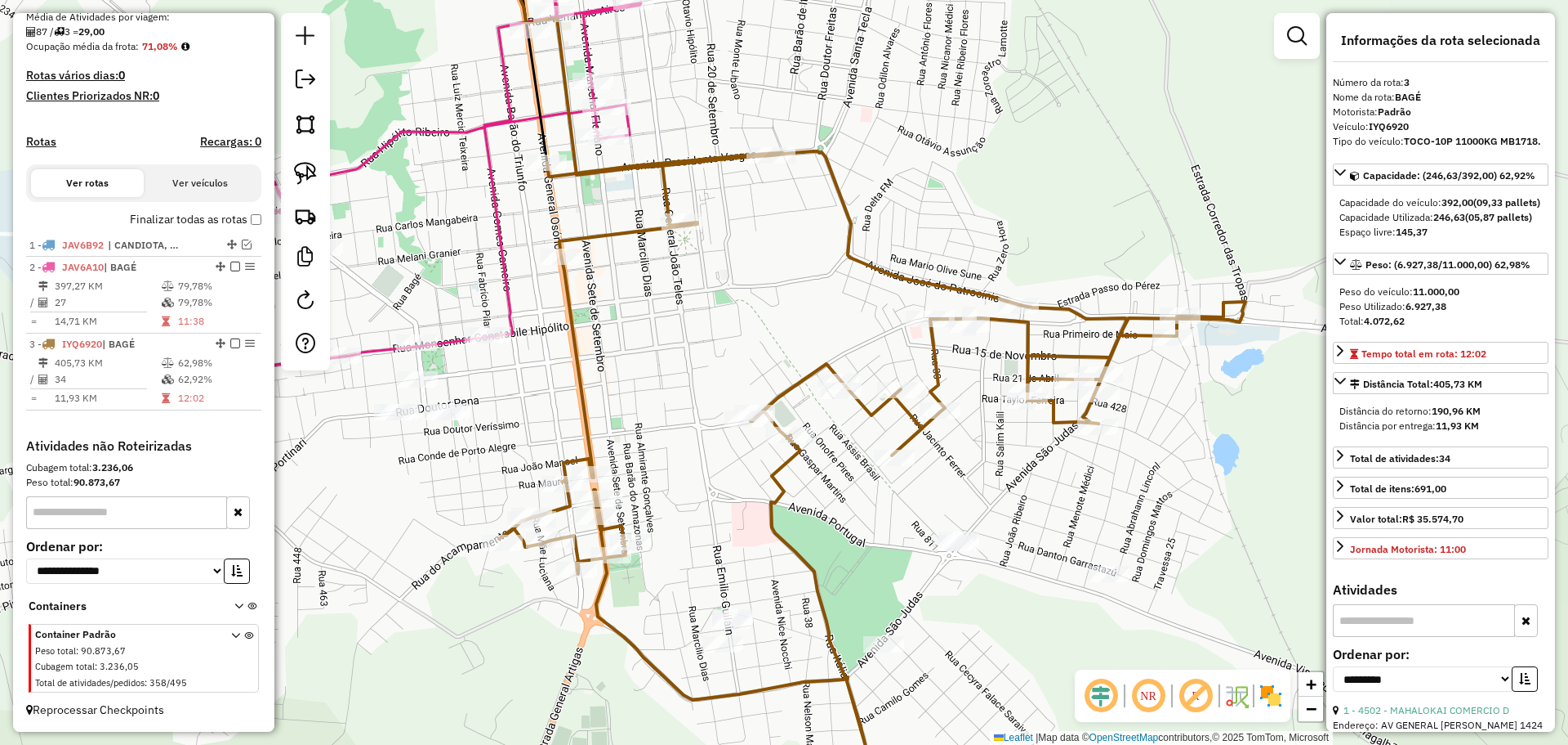
drag, startPoint x: 714, startPoint y: 502, endPoint x: 959, endPoint y: 518, distance: 245.5
click at [959, 518] on div "Janela de atendimento Grade de atendimento Capacidade Transportadoras Veículos …" at bounding box center [784, 372] width 1568 height 745
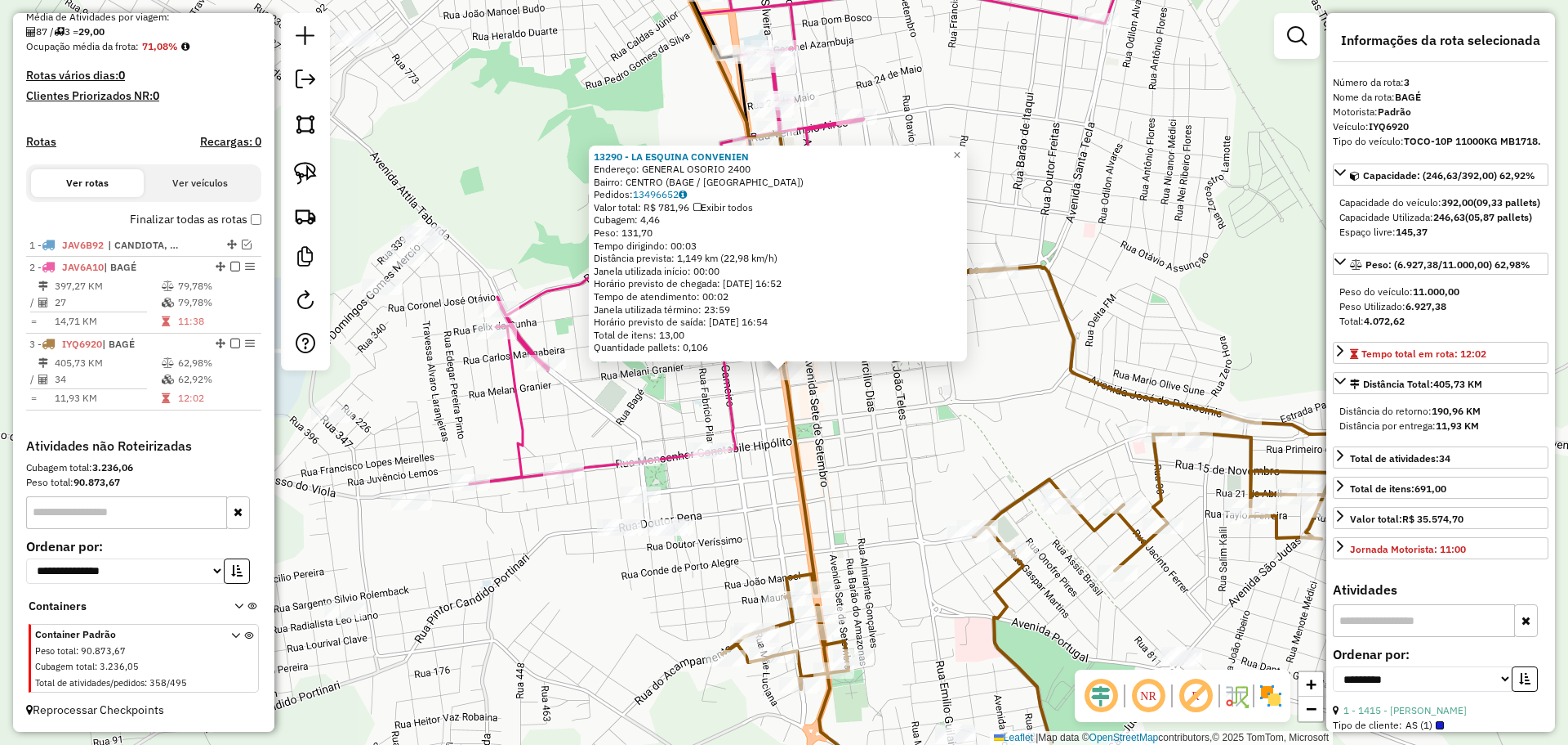
click at [781, 403] on icon at bounding box center [1094, 544] width 746 height 551
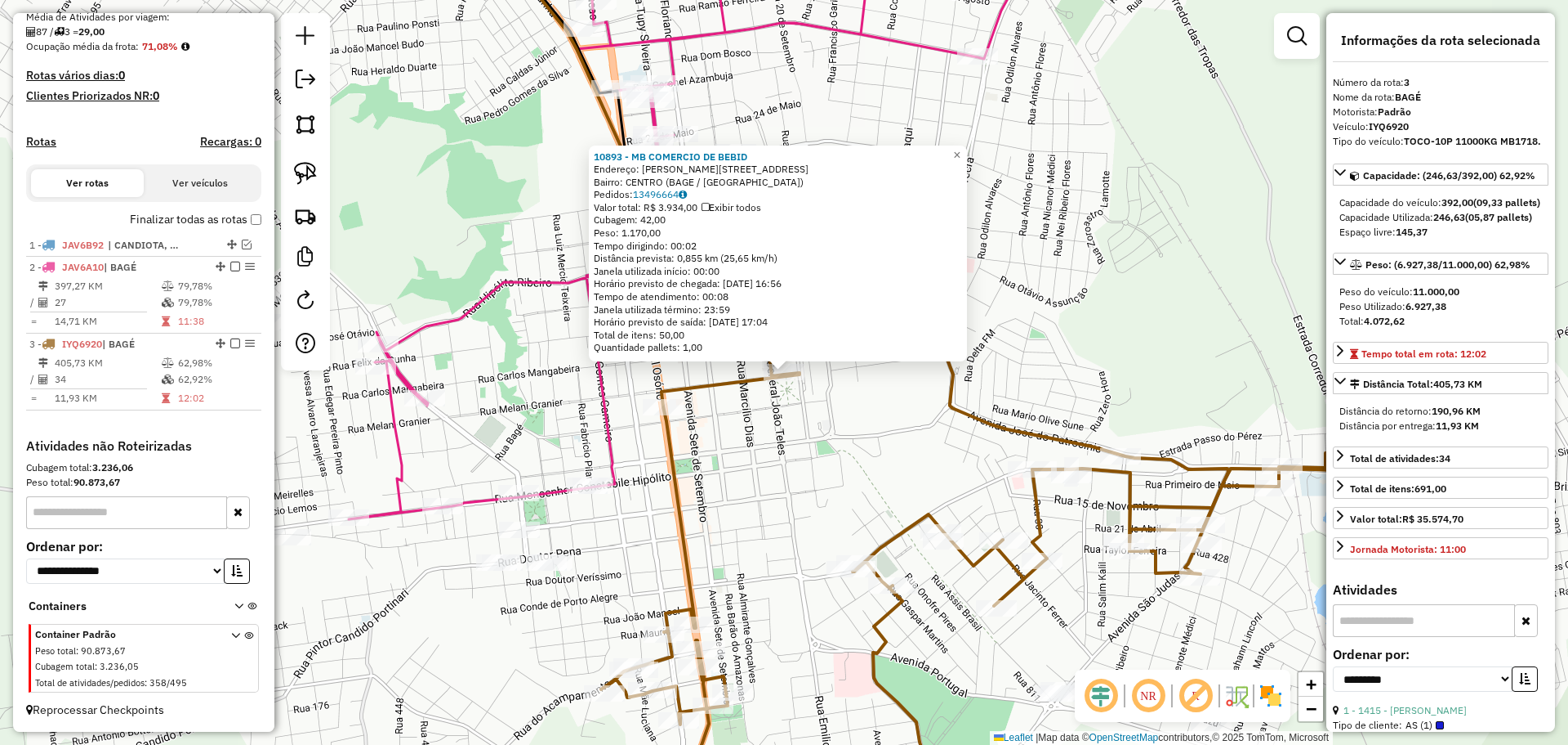
click at [852, 399] on div "10893 - MB COMERCIO DE BEBID Endereço: R ISMAEL SOARES 362 Bairro: CENTRO (BAGE…" at bounding box center [784, 372] width 1568 height 745
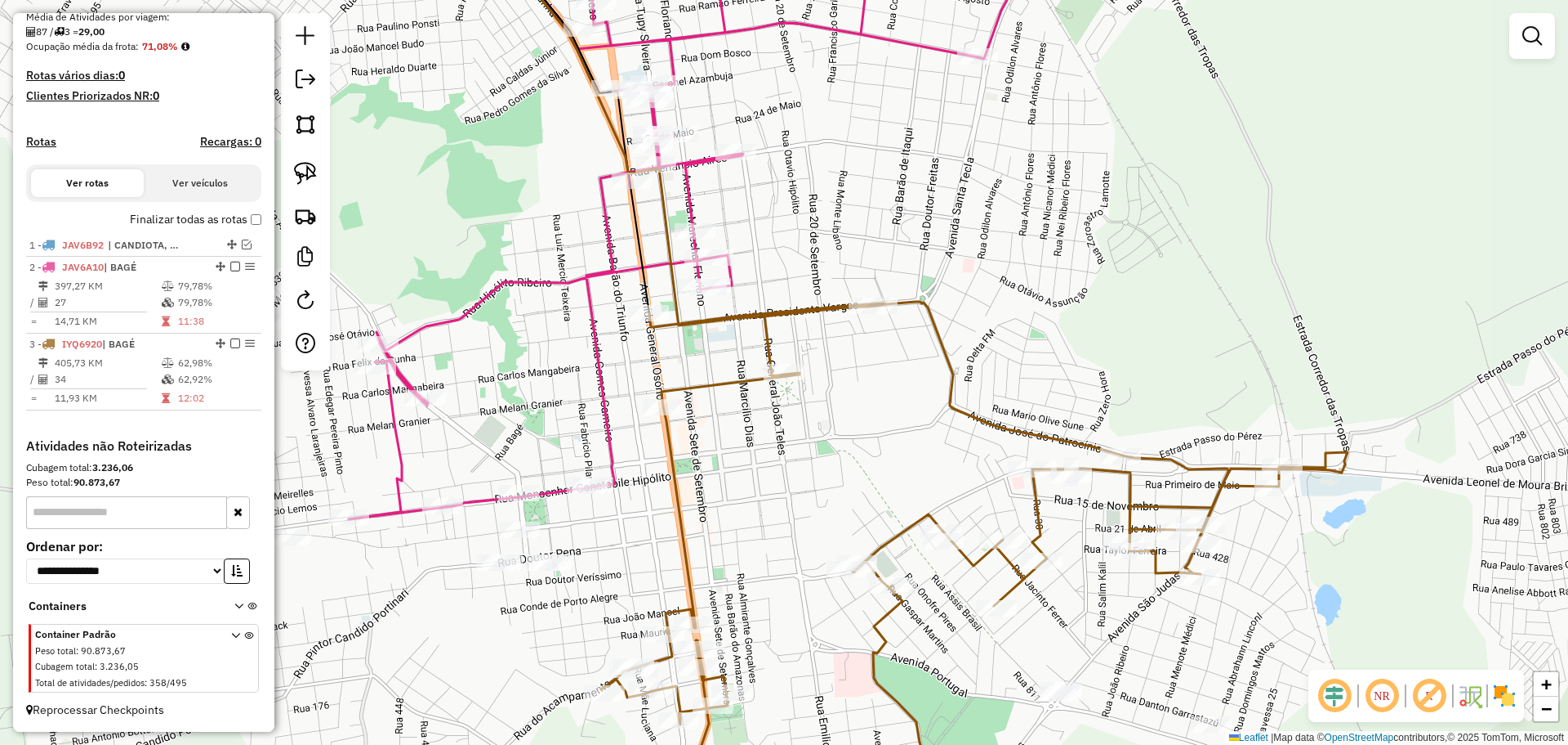
click at [861, 303] on icon at bounding box center [974, 560] width 746 height 515
select select "**********"
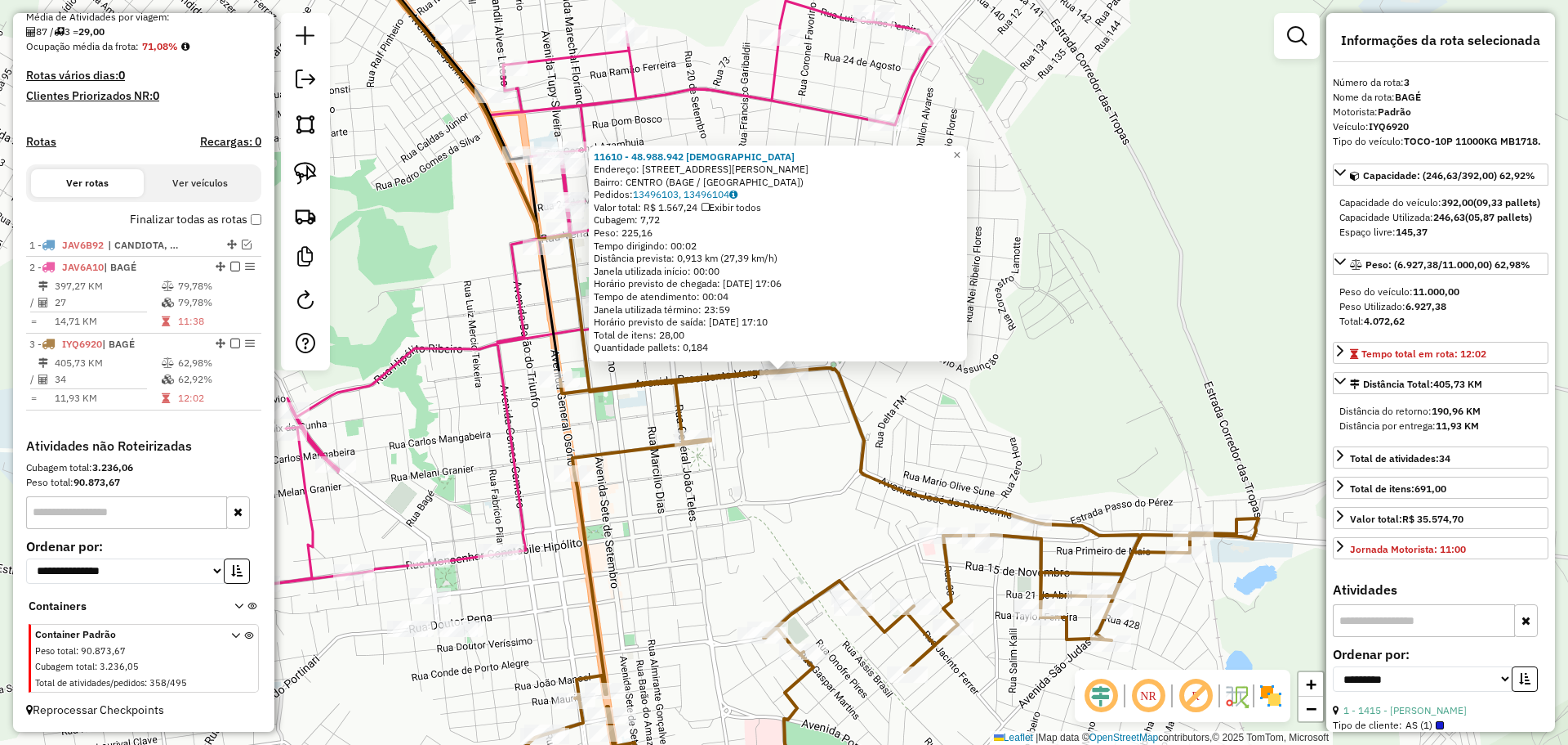
click at [752, 448] on div "Rota 3 - Placa IYQ6920 11610 - 48.988.942 CHRISTIAN 11610 - 48.988.942 CHRISTIA…" at bounding box center [784, 372] width 1568 height 745
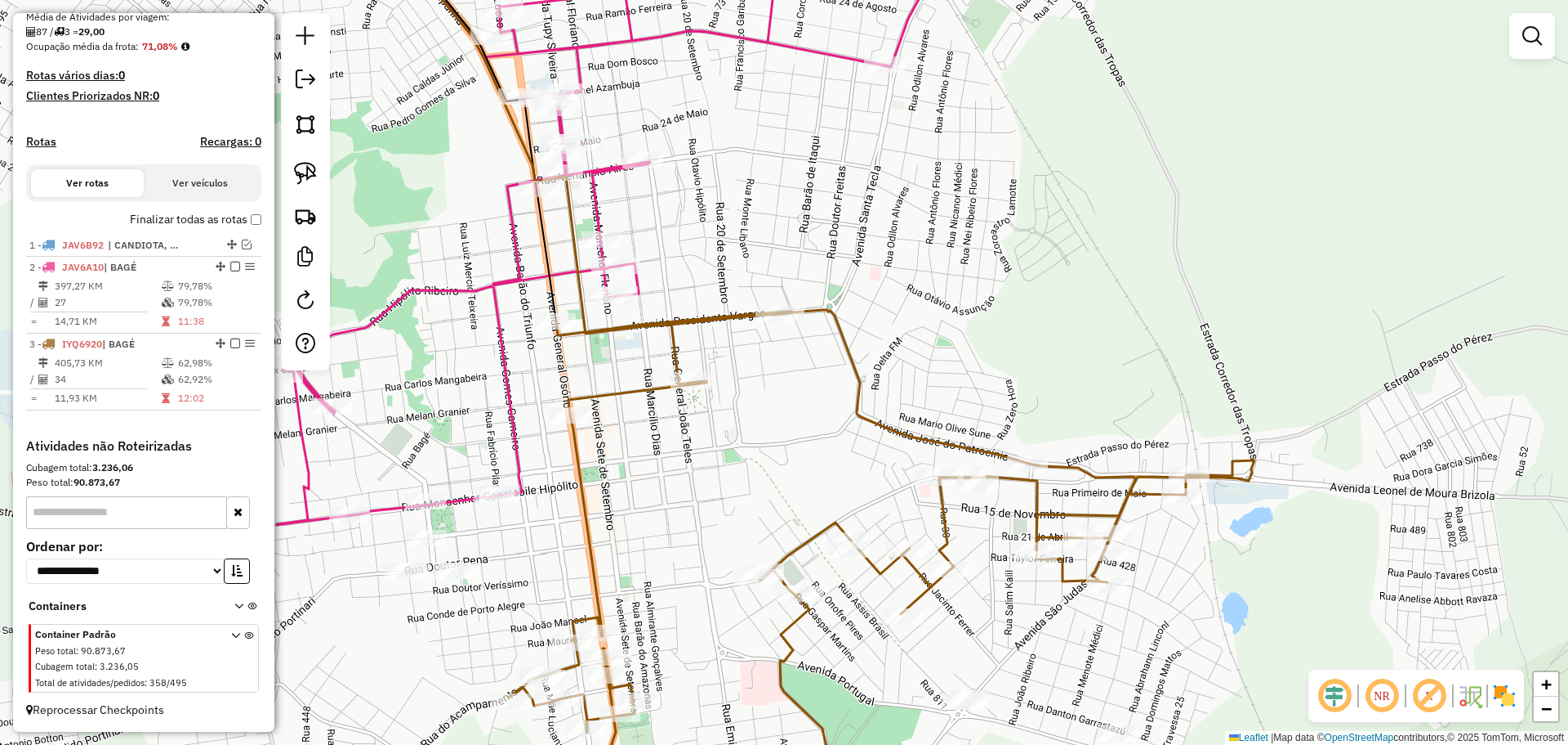
drag, startPoint x: 722, startPoint y: 469, endPoint x: 737, endPoint y: 264, distance: 205.5
click at [737, 264] on div "Janela de atendimento Grade de atendimento Capacidade Transportadoras Veículos …" at bounding box center [784, 372] width 1568 height 745
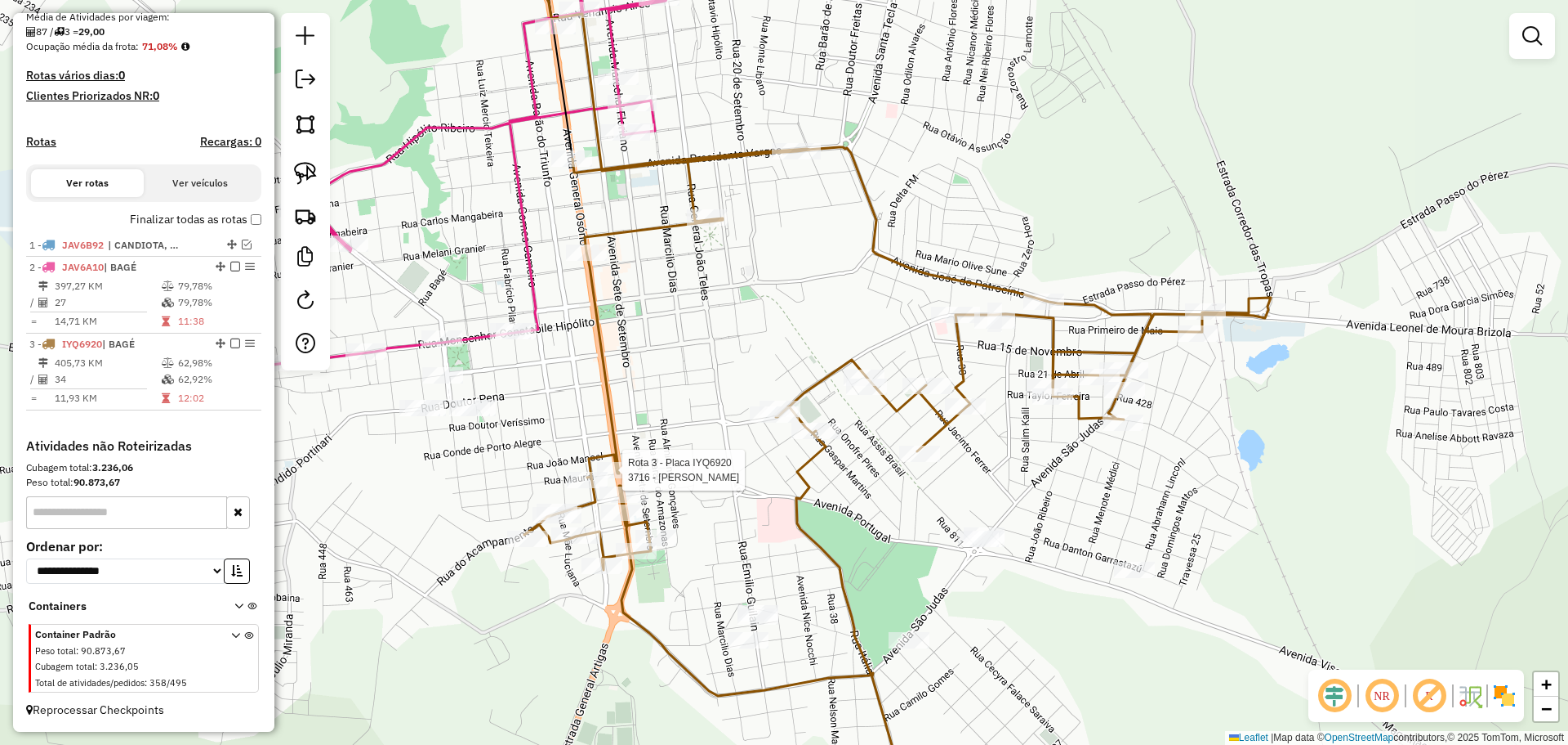
select select "**********"
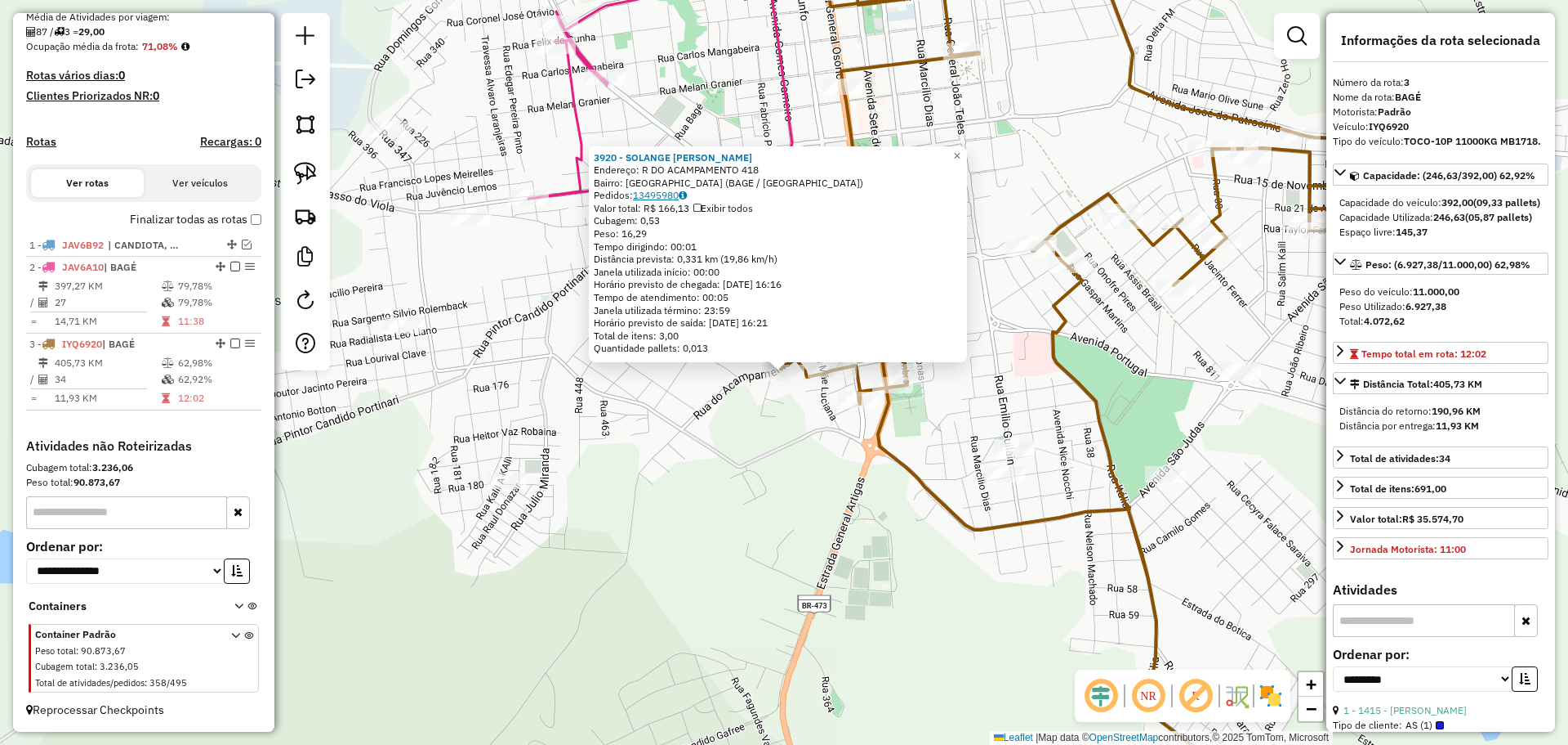
click at [676, 196] on link "13495980" at bounding box center [660, 195] width 54 height 12
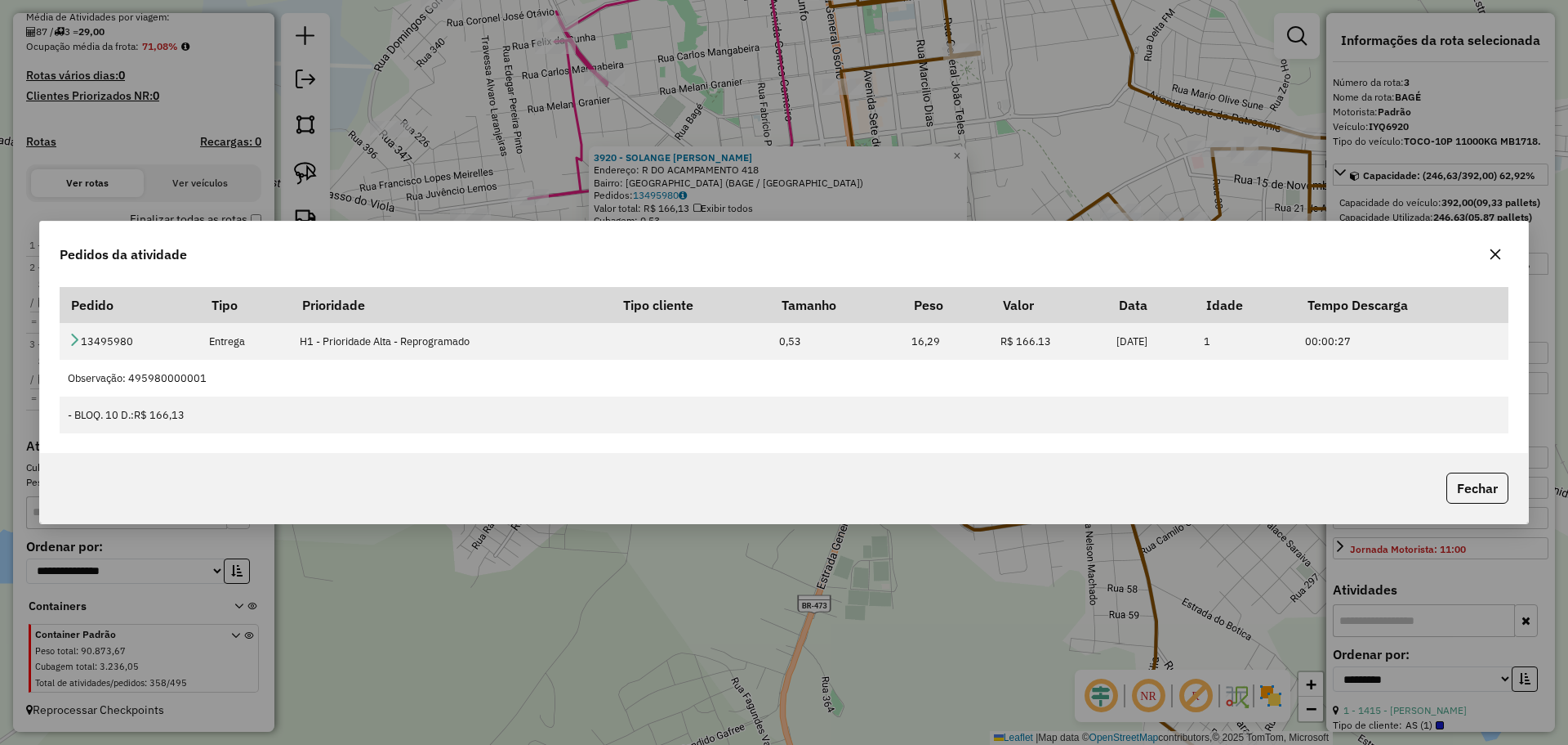
click at [1500, 251] on icon "button" at bounding box center [1495, 254] width 13 height 13
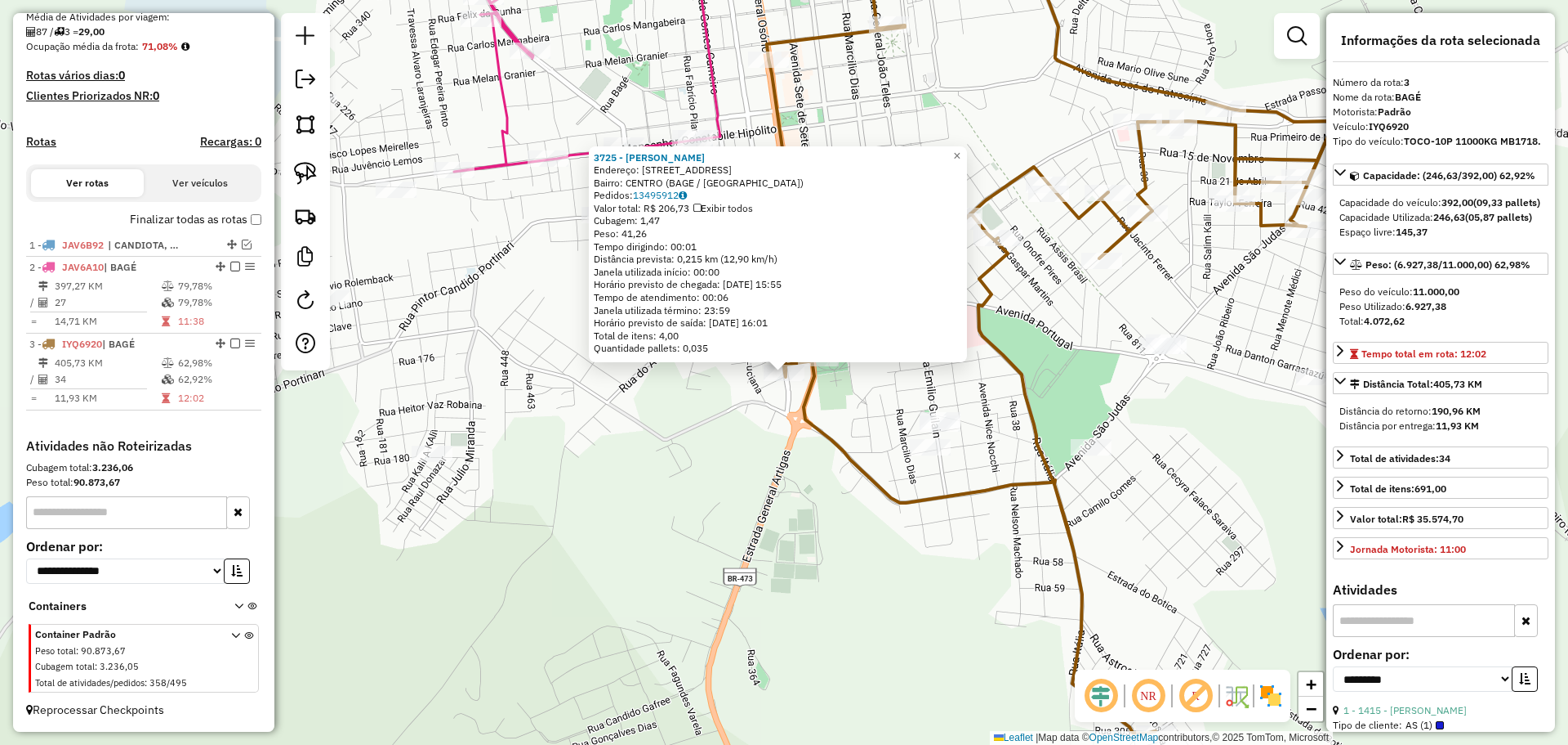
click at [667, 186] on div "Bairro: CENTRO (BAGE / [GEOGRAPHIC_DATA])" at bounding box center [778, 183] width 368 height 13
click at [667, 190] on link "13495912" at bounding box center [660, 195] width 54 height 12
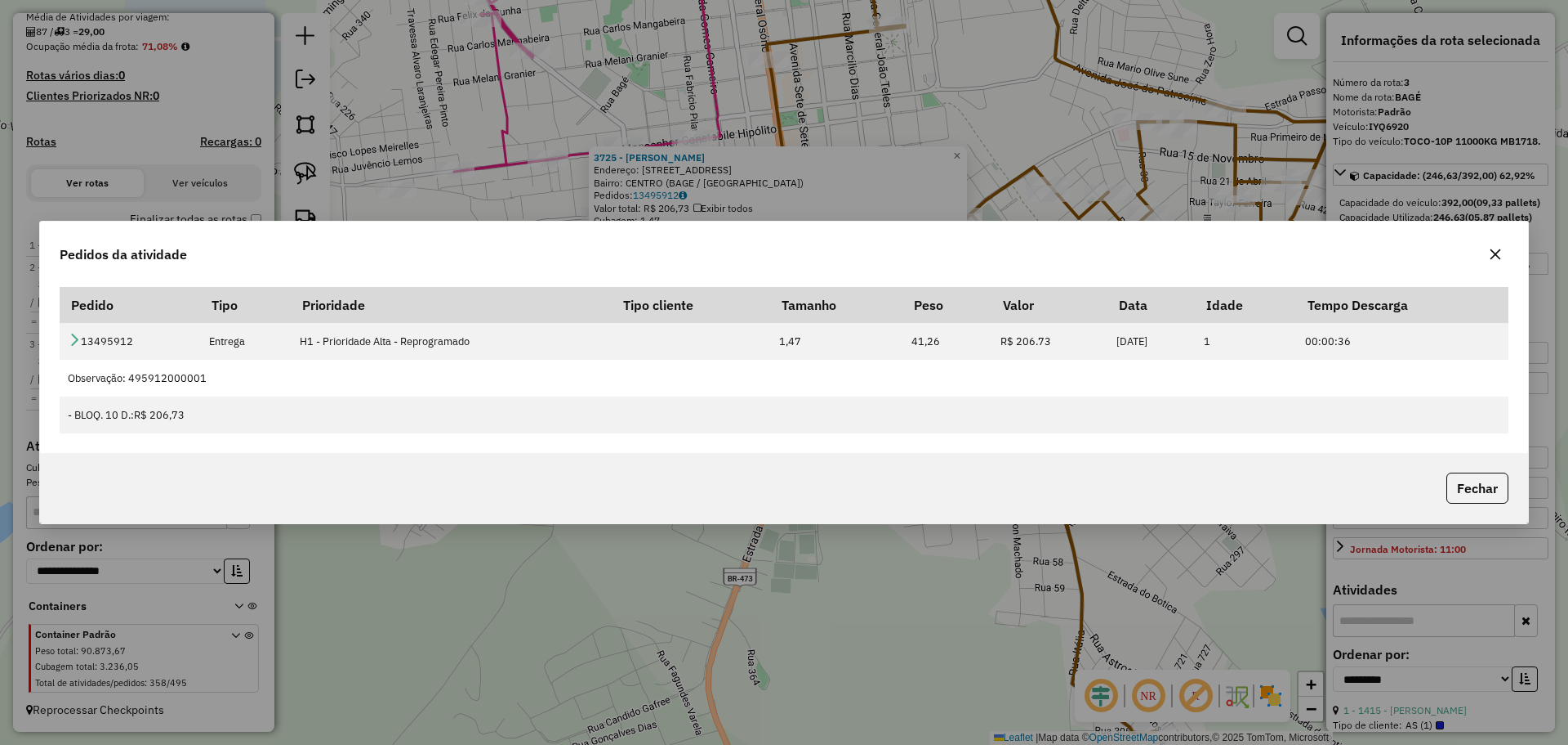
click at [1500, 254] on icon "button" at bounding box center [1495, 254] width 13 height 13
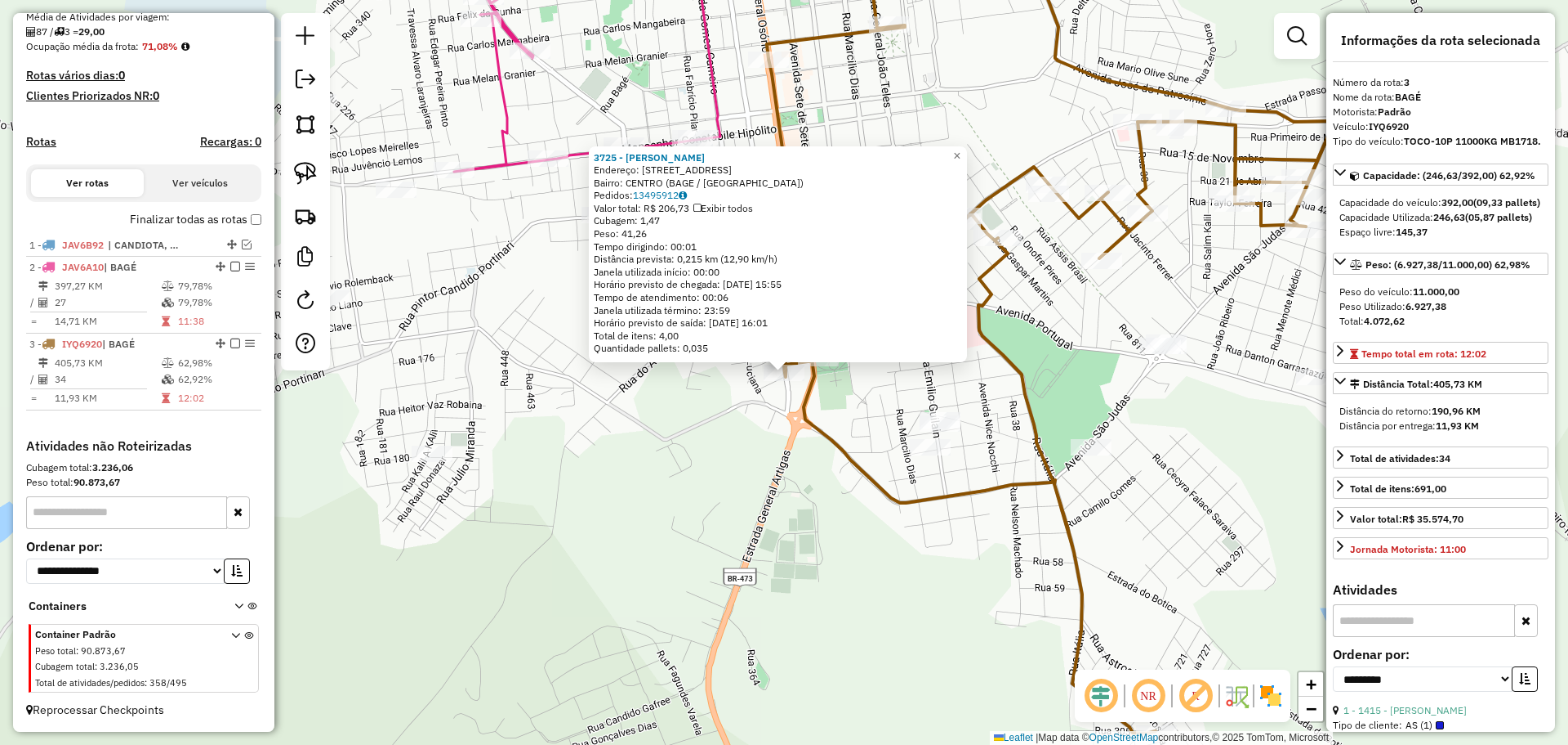
click at [924, 466] on div "3725 - ZILMA NUNES SILVEIRA Endereço: AV BARAO DO TRIUNFO 97 Bairro: CENTRO (BA…" at bounding box center [784, 372] width 1568 height 745
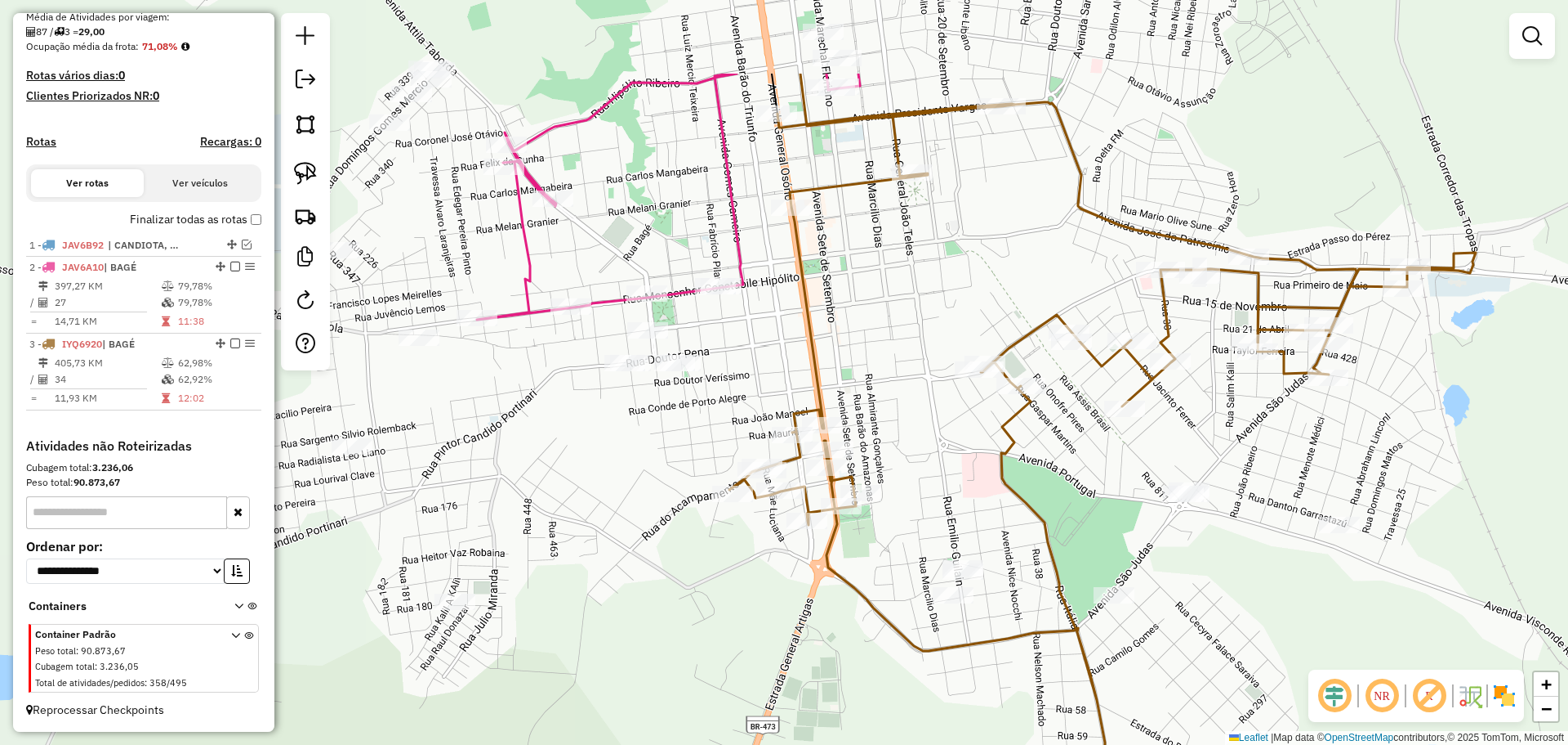
drag, startPoint x: 941, startPoint y: 418, endPoint x: 958, endPoint y: 513, distance: 96.5
click at [958, 513] on div "Janela de atendimento Grade de atendimento Capacidade Transportadoras Veículos …" at bounding box center [784, 372] width 1568 height 745
select select "**********"
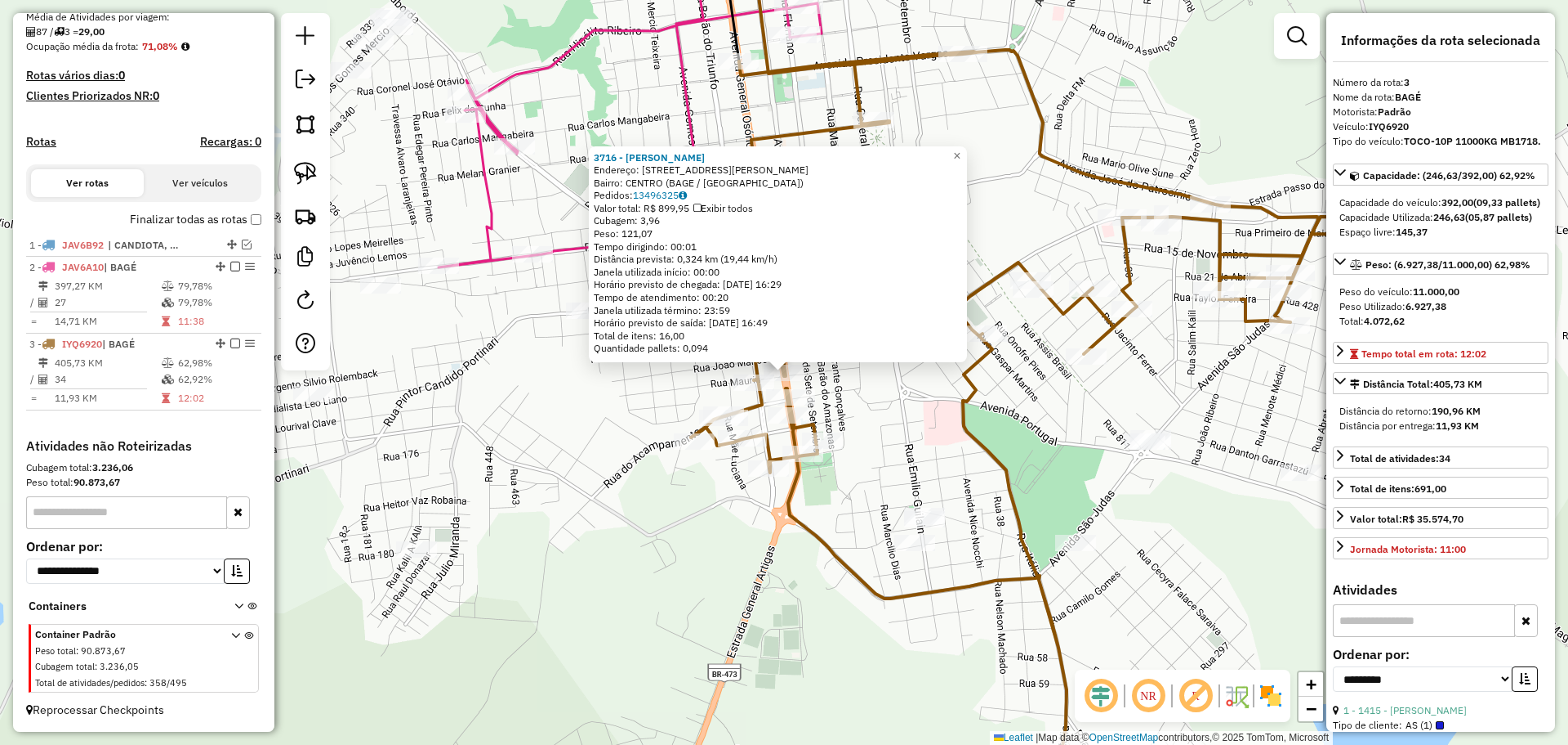
click at [824, 426] on icon at bounding box center [1064, 435] width 746 height 767
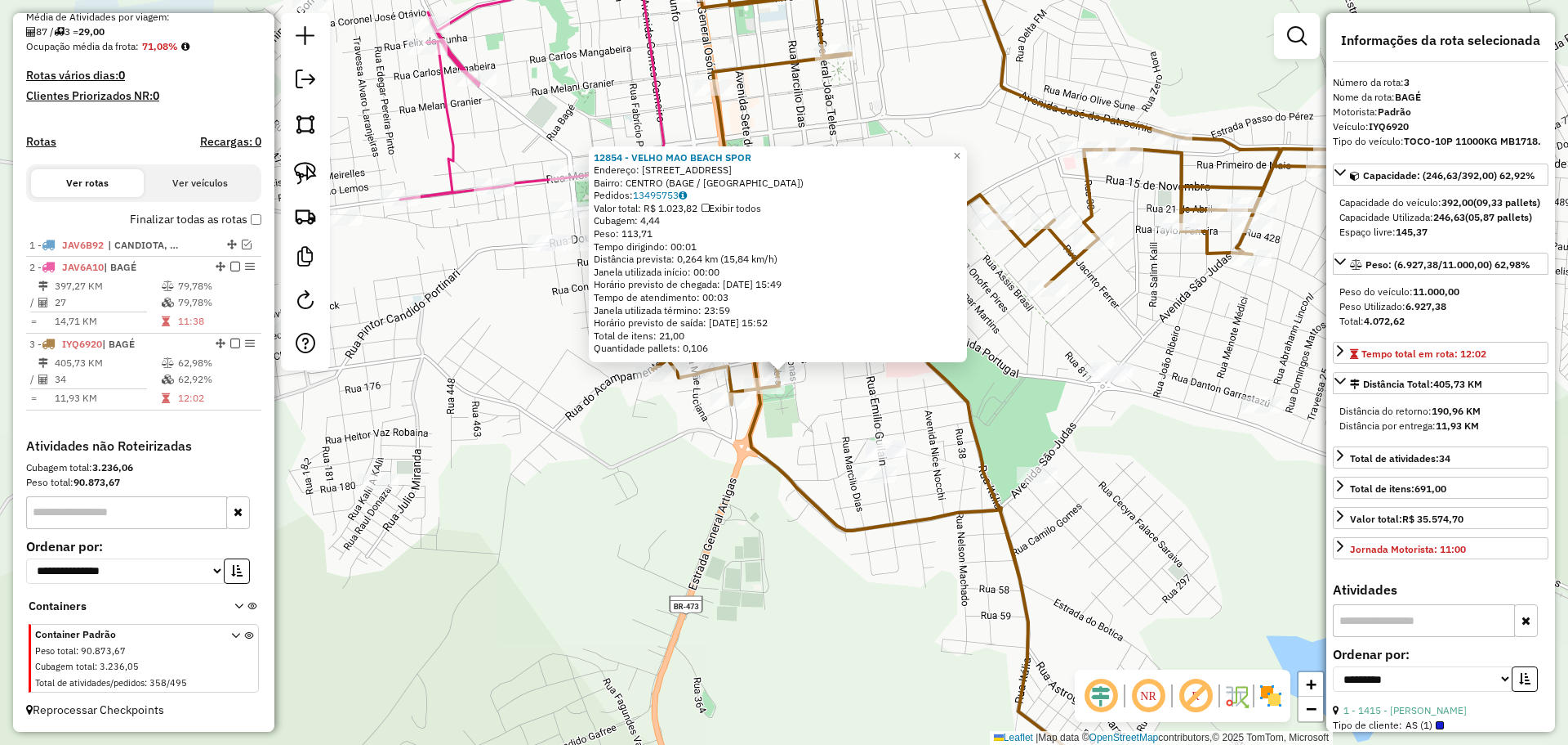
click at [909, 423] on div "12854 - VELHO MAO BEACH SPOR Endereço: R BARAO DO AMAZONAS 60 Bairro: CENTRO (B…" at bounding box center [784, 372] width 1568 height 745
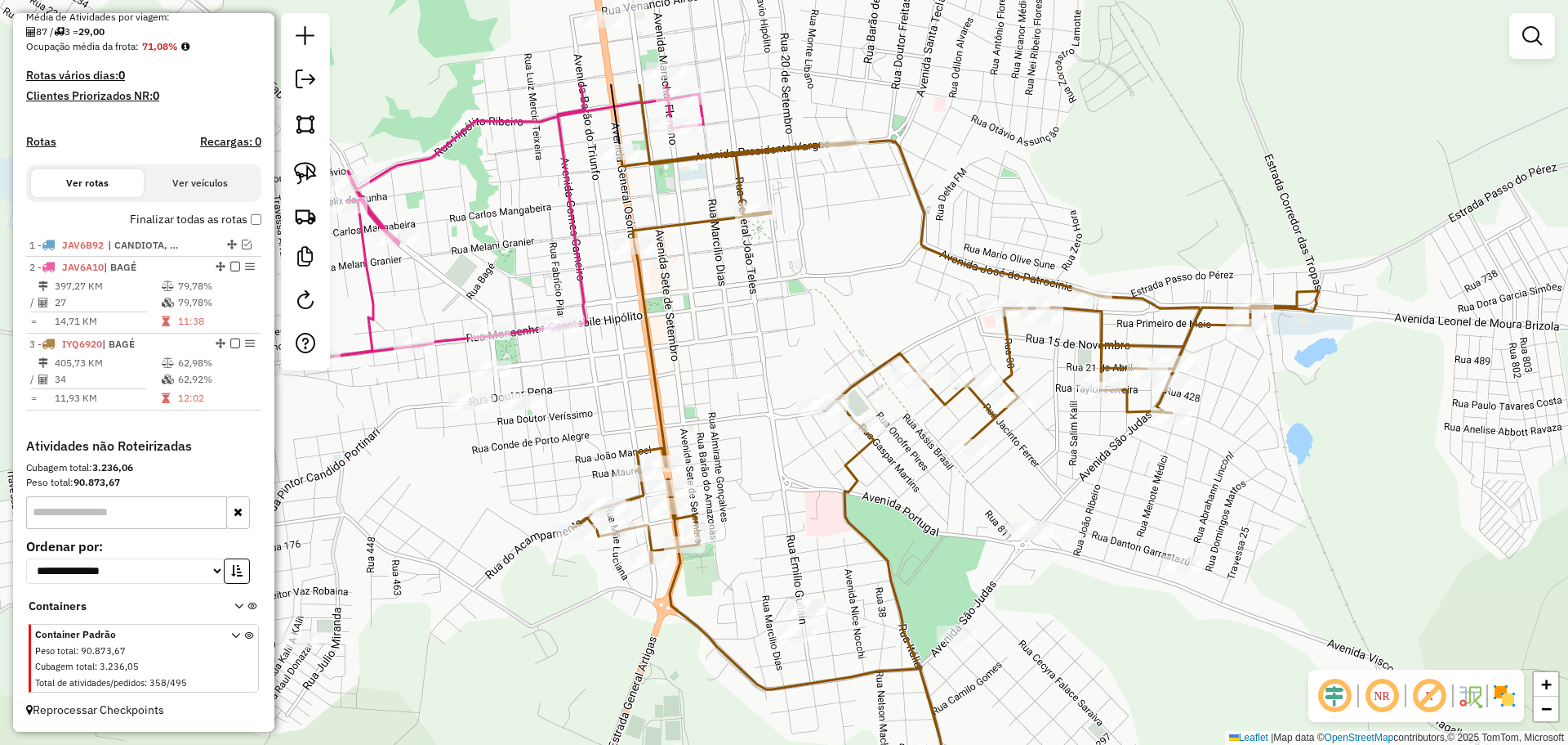
drag, startPoint x: 1018, startPoint y: 401, endPoint x: 941, endPoint y: 559, distance: 175.8
click at [941, 559] on div "Janela de atendimento Grade de atendimento Capacidade Transportadoras Veículos …" at bounding box center [784, 372] width 1568 height 745
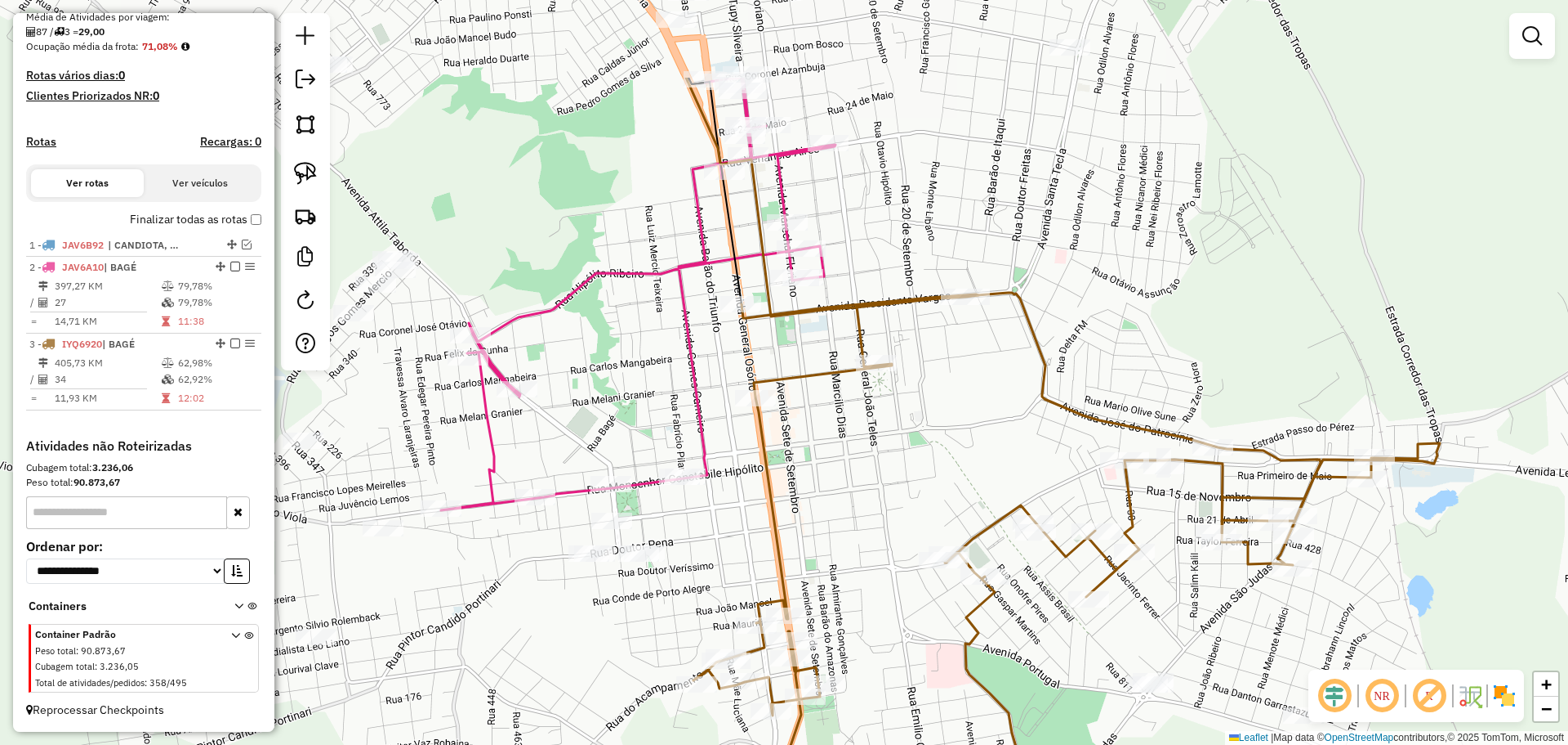
drag, startPoint x: 918, startPoint y: 470, endPoint x: 1000, endPoint y: 562, distance: 123.2
click at [1000, 562] on div "Rota 3 - Placa IYQ6920 8281 - Tainara Machado Carr Janela de atendimento Grade …" at bounding box center [784, 372] width 1568 height 745
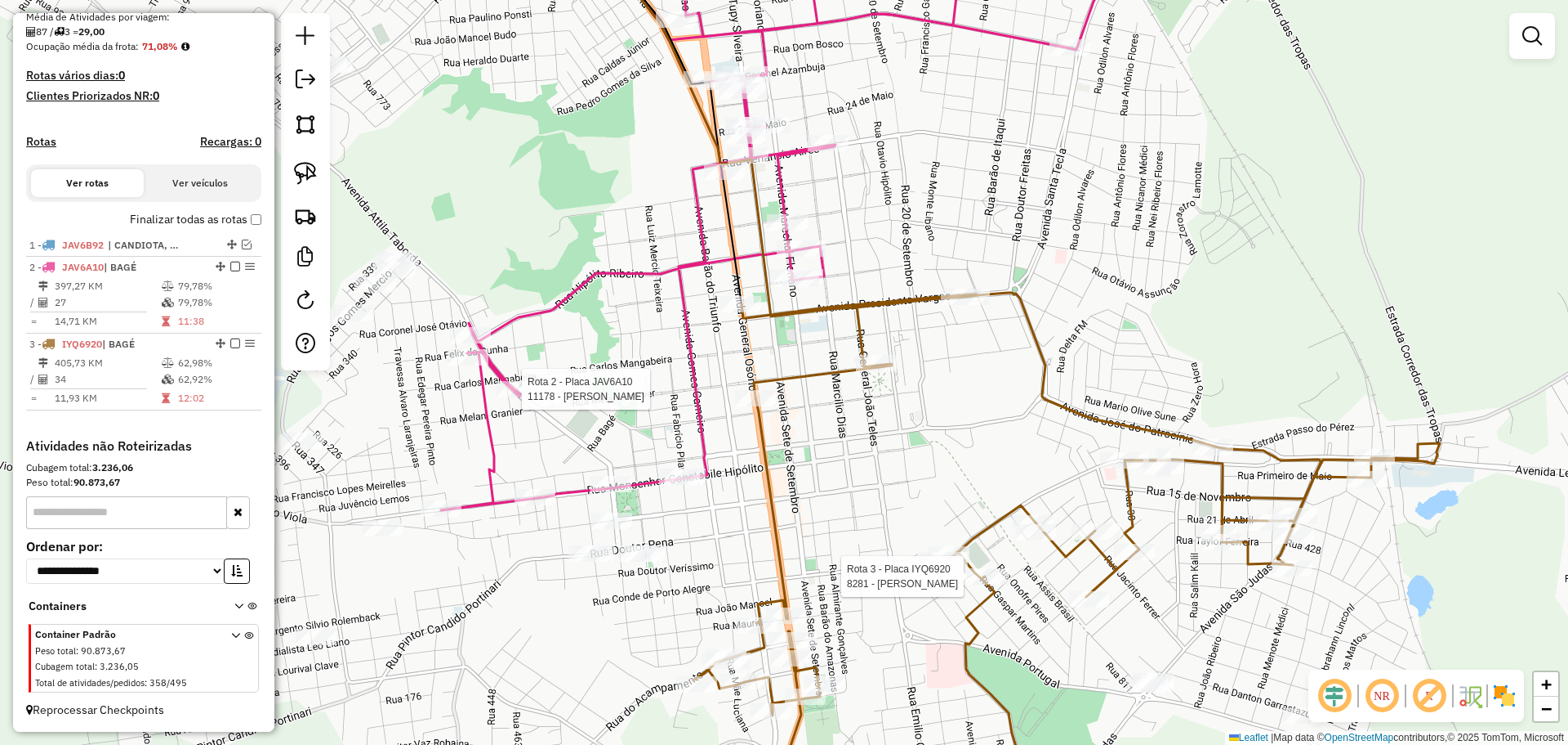
select select "**********"
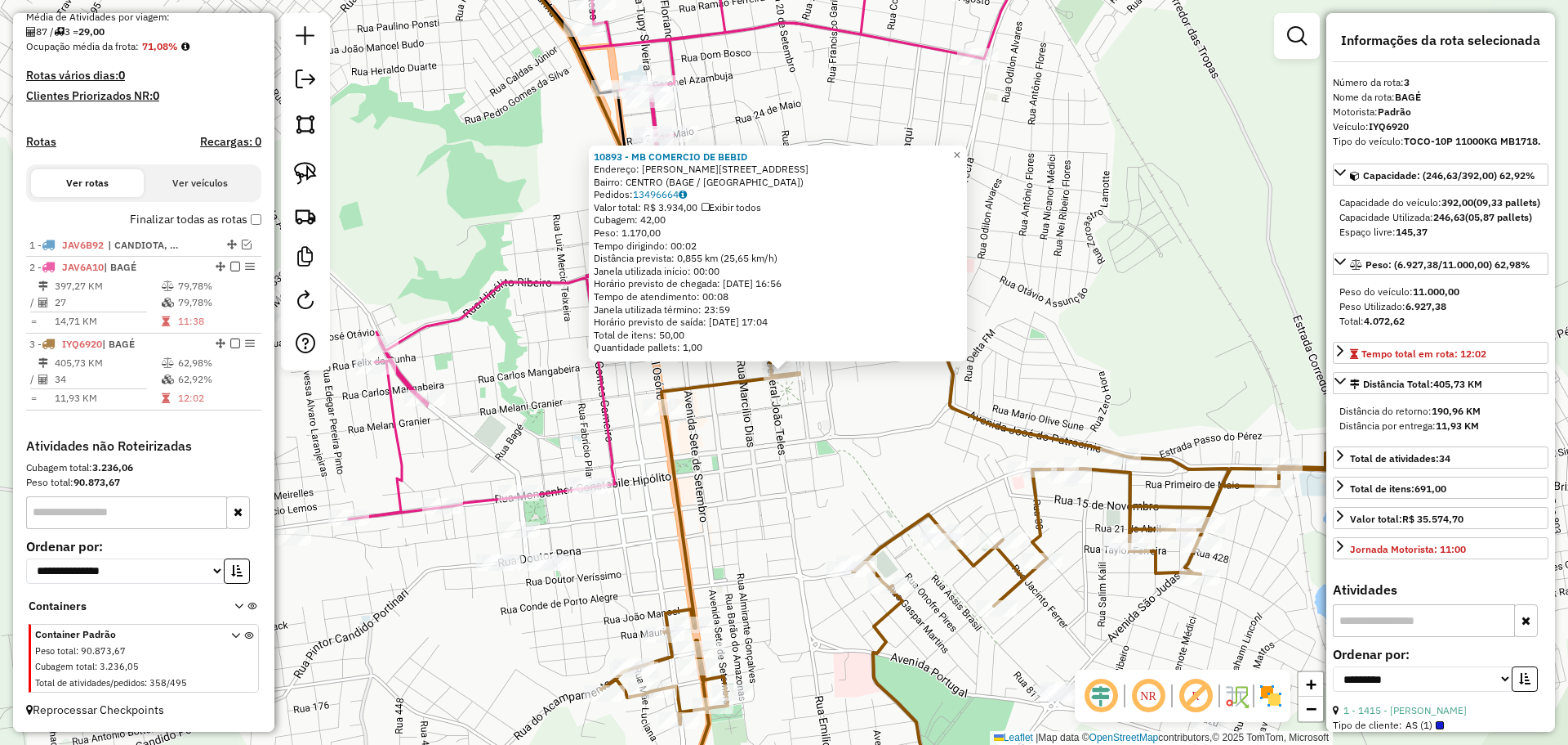
click at [810, 448] on div "10893 - MB COMERCIO DE BEBID Endereço: R ISMAEL SOARES 362 Bairro: CENTRO (BAGE…" at bounding box center [784, 372] width 1568 height 745
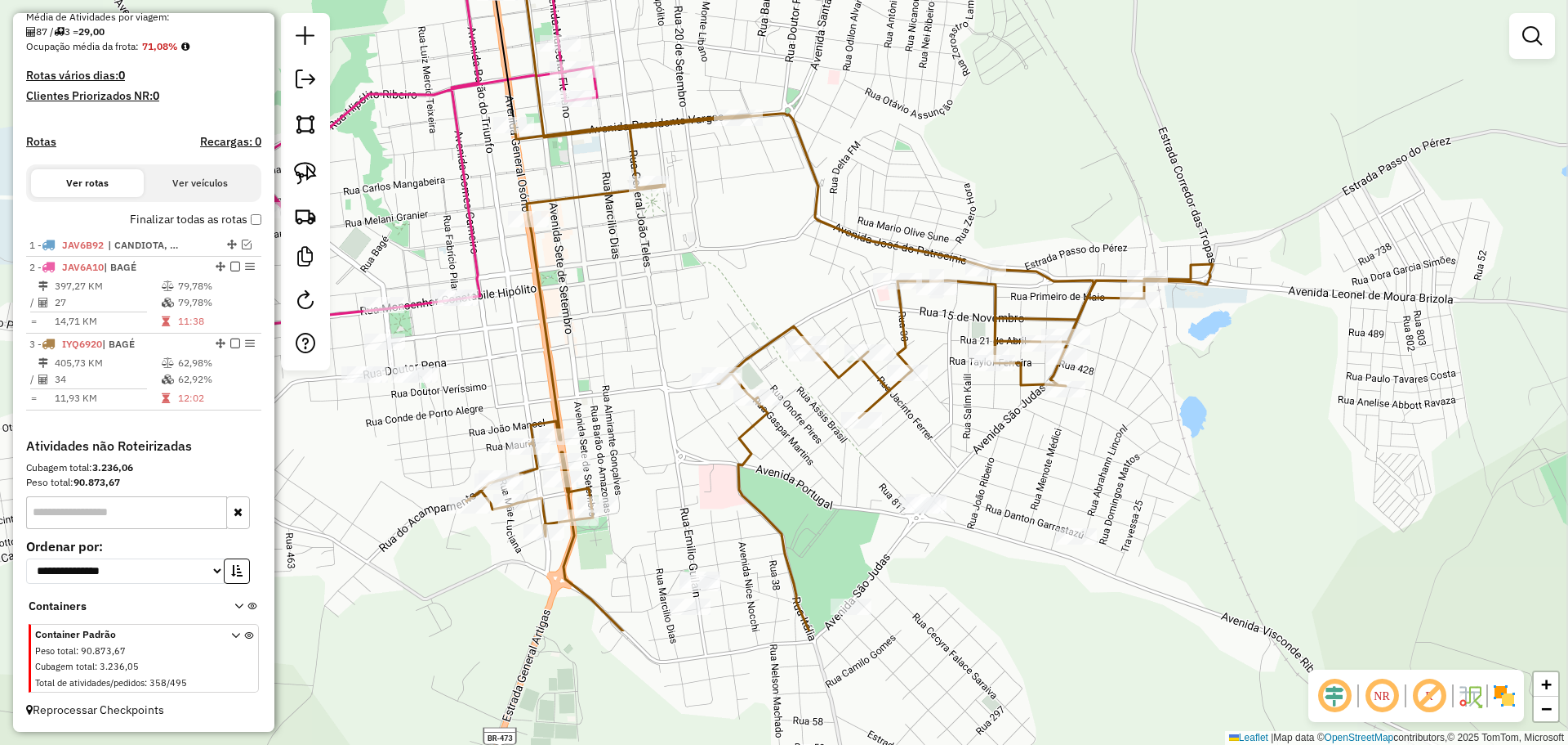
drag, startPoint x: 1048, startPoint y: 595, endPoint x: 914, endPoint y: 407, distance: 230.9
click at [914, 407] on div "Janela de atendimento Grade de atendimento Capacidade Transportadoras Veículos …" at bounding box center [784, 372] width 1568 height 745
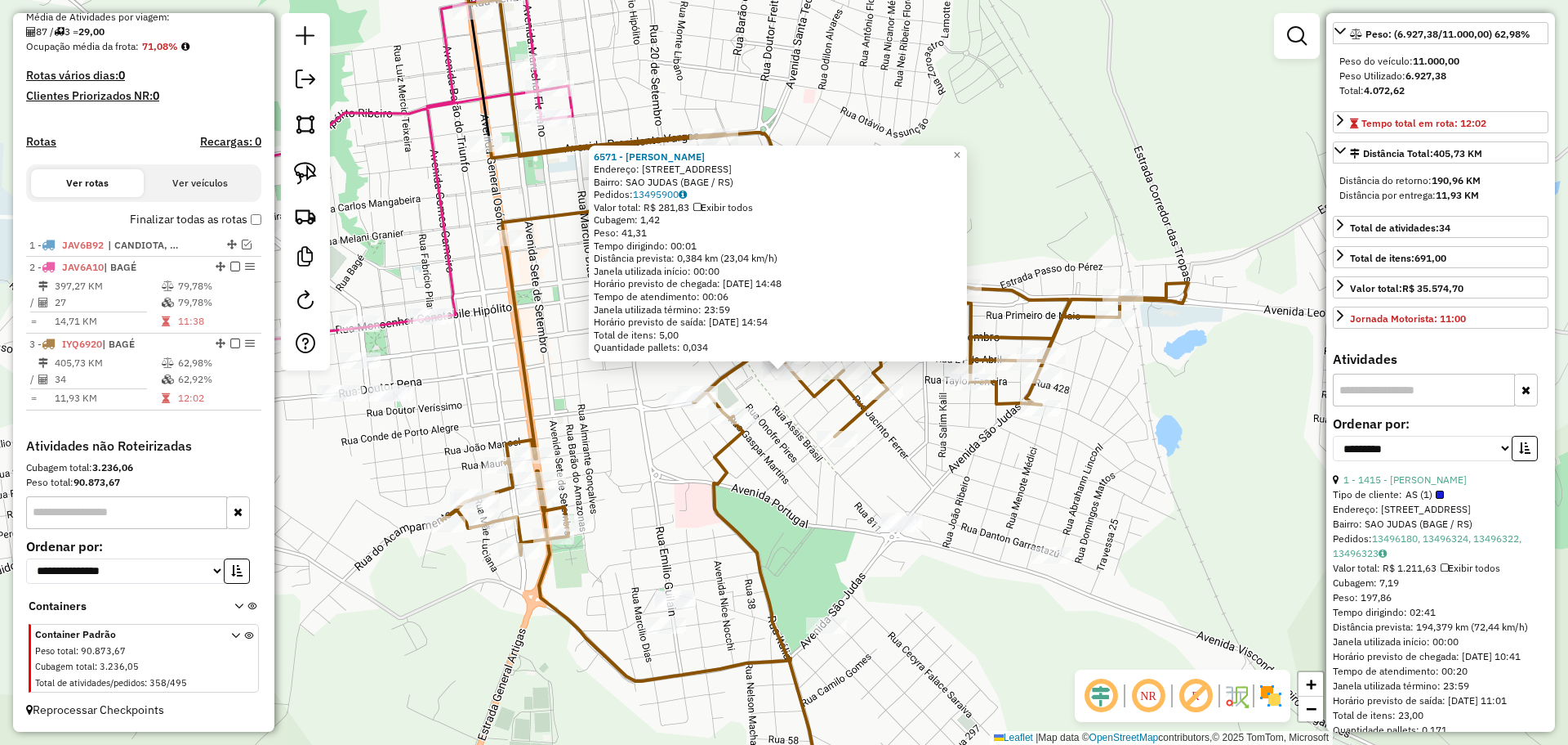
scroll to position [327, 0]
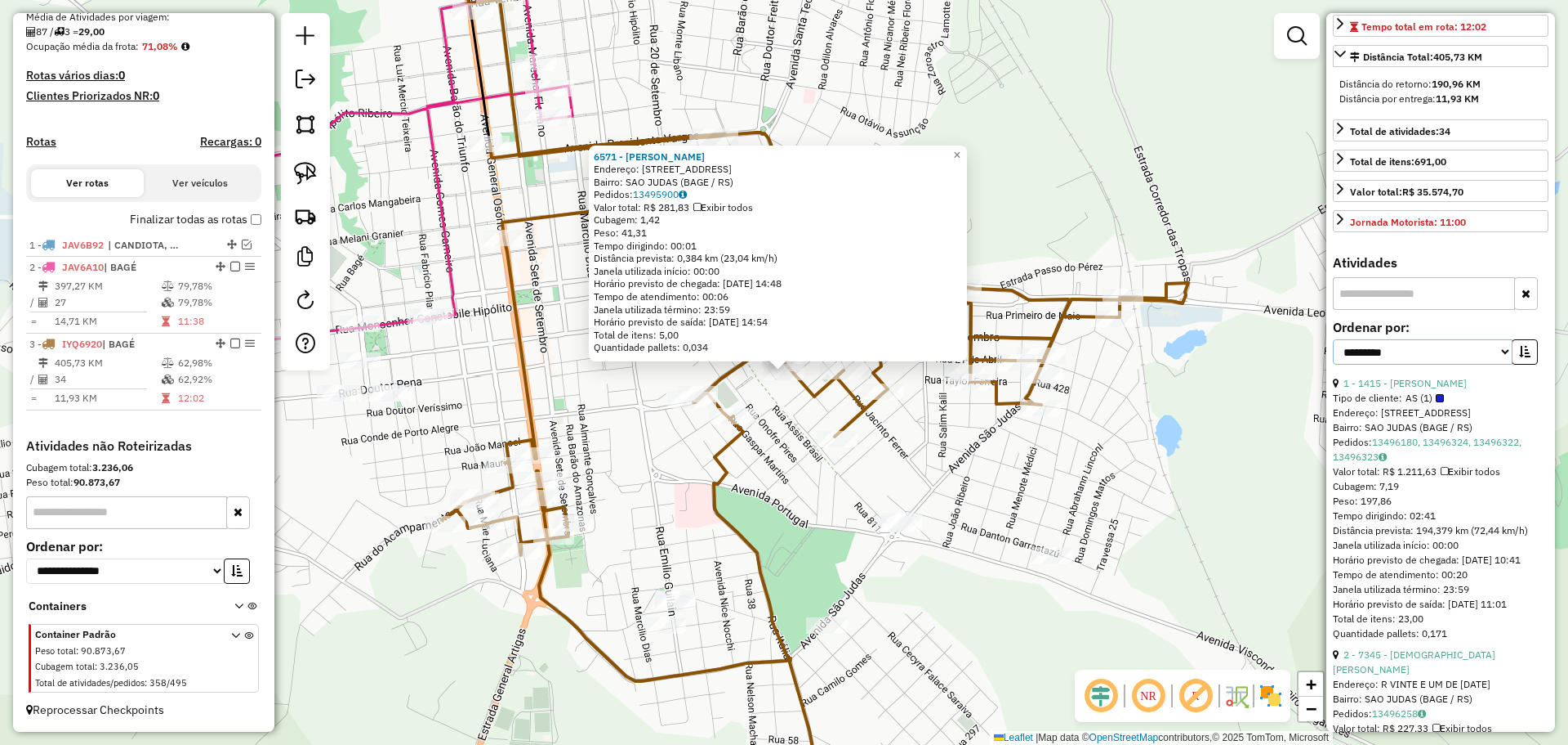
click at [1496, 365] on select "**********" at bounding box center [1423, 352] width 180 height 26
click at [1333, 365] on select "**********" at bounding box center [1423, 352] width 180 height 26
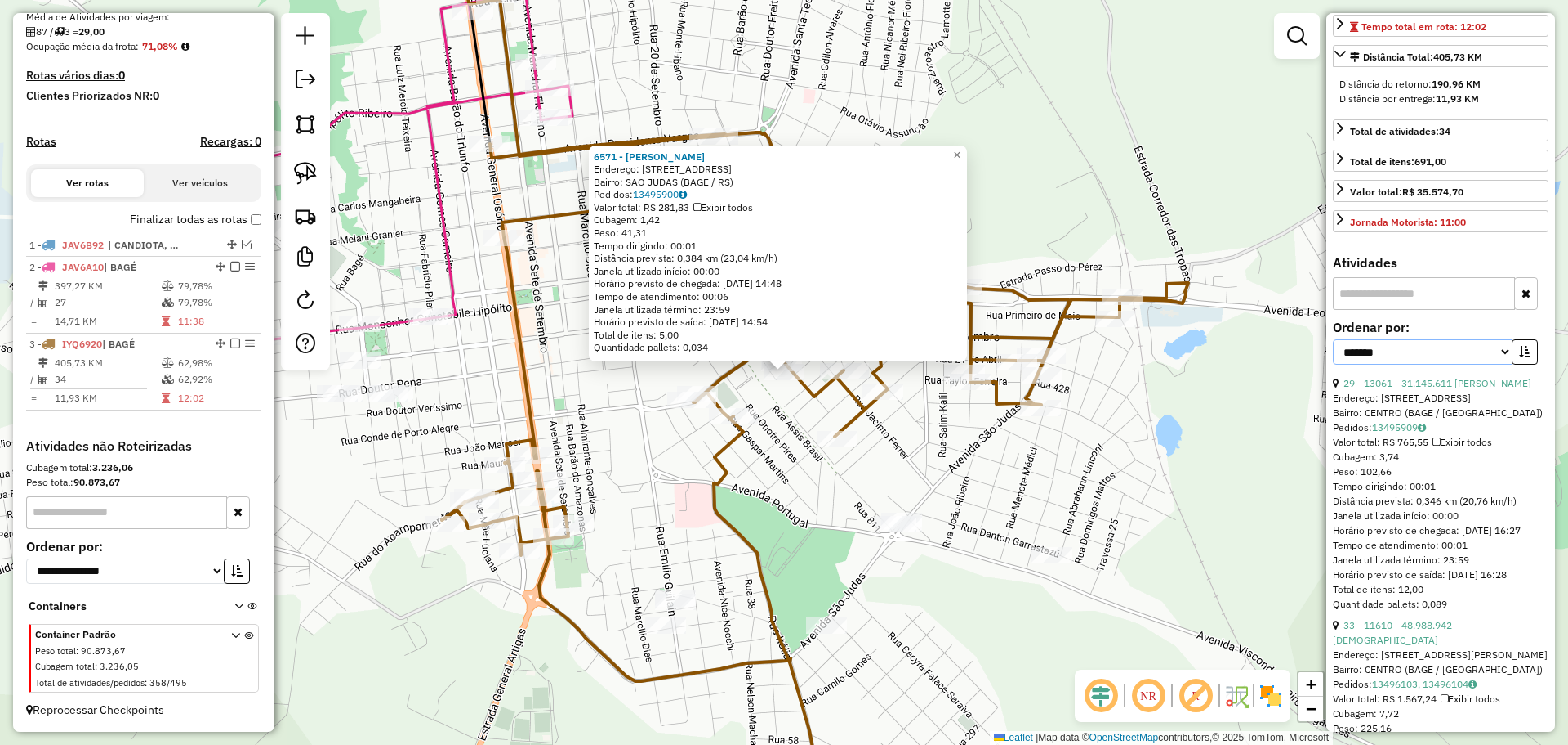
click at [1453, 365] on select "**********" at bounding box center [1423, 352] width 180 height 26
select select "*********"
click at [1333, 365] on select "**********" at bounding box center [1423, 352] width 180 height 26
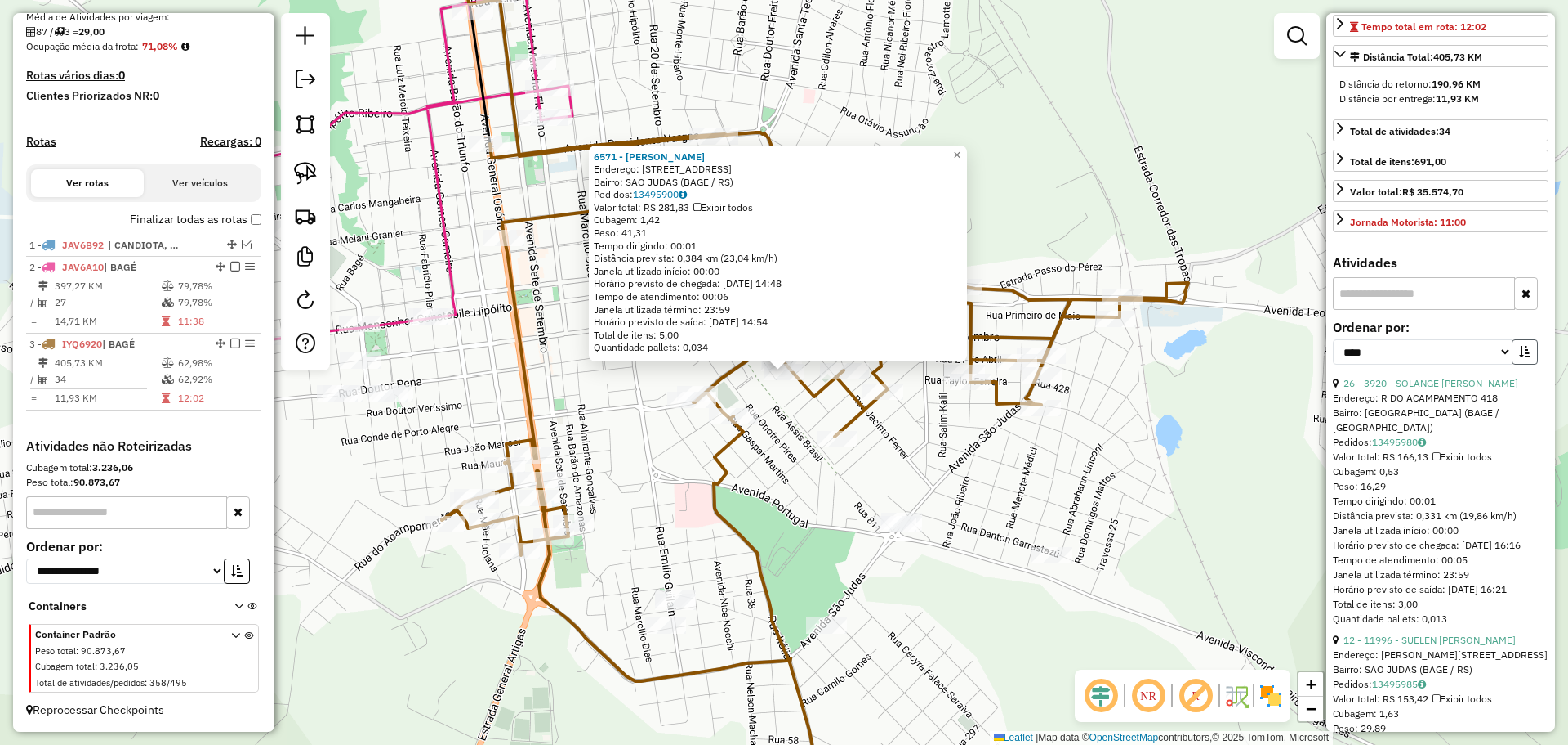
click at [1520, 357] on icon "button" at bounding box center [1525, 351] width 11 height 11
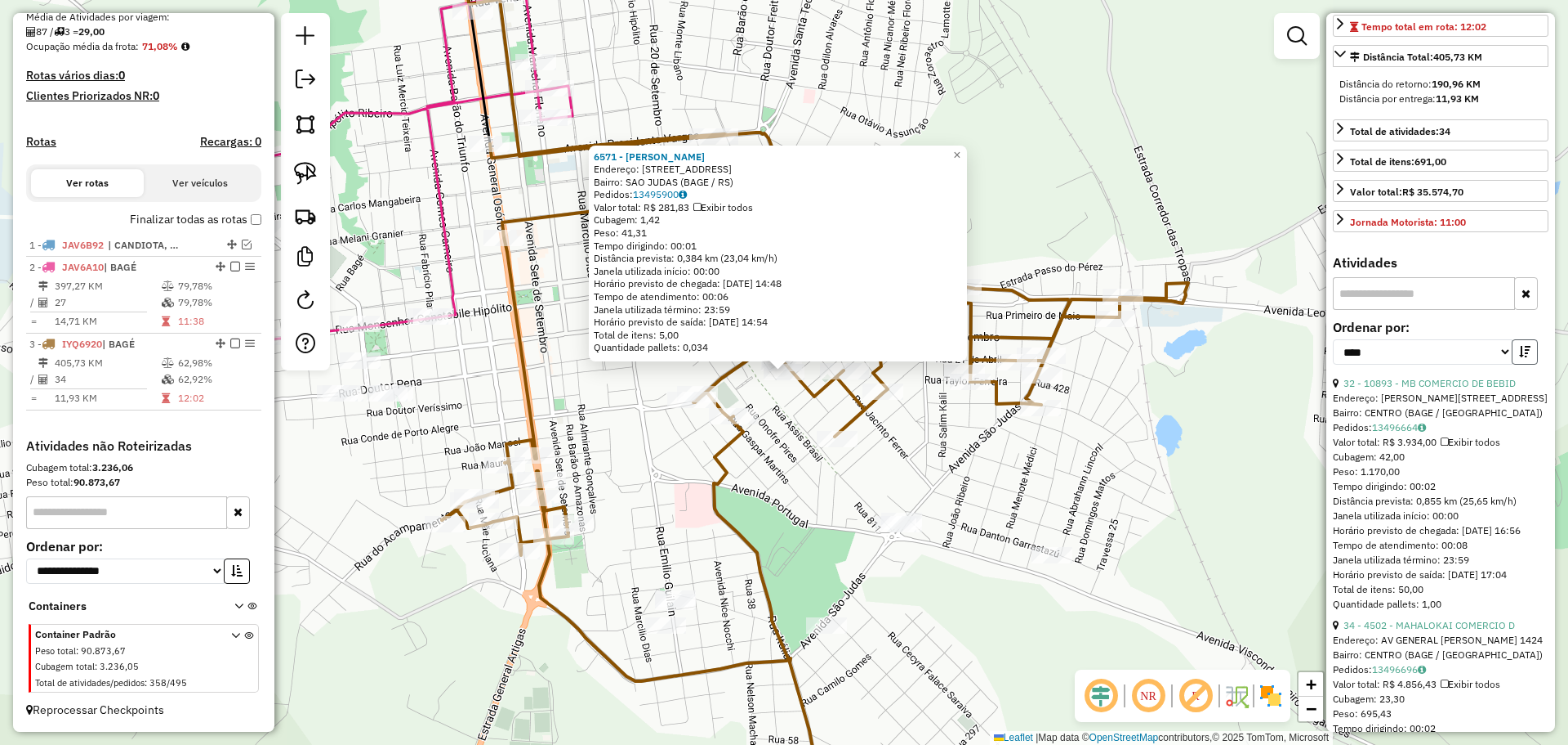
click at [1520, 357] on icon "button" at bounding box center [1525, 351] width 11 height 11
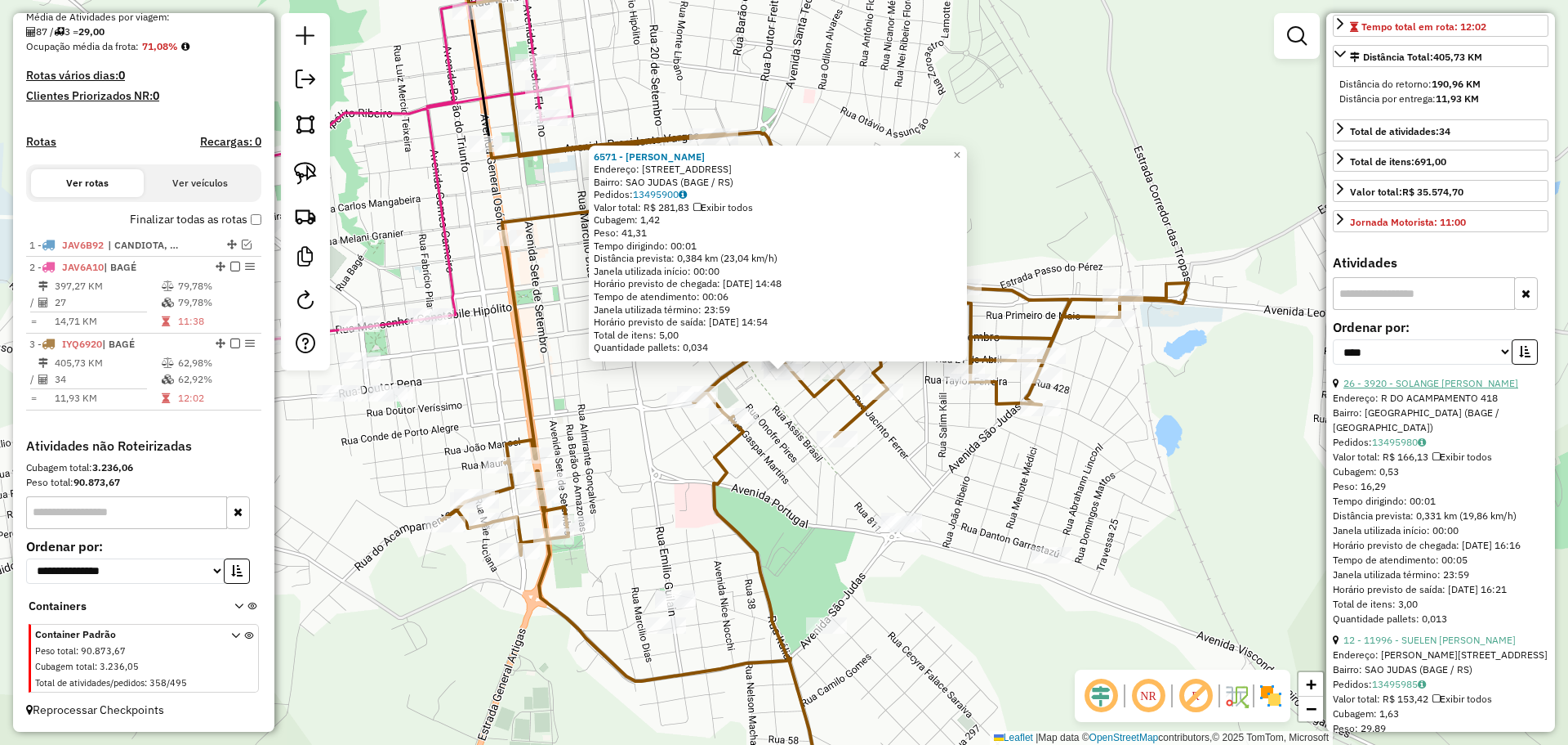
click at [1473, 389] on link "26 - 3920 - SOLANGE MARIA DA CUN" at bounding box center [1431, 382] width 174 height 12
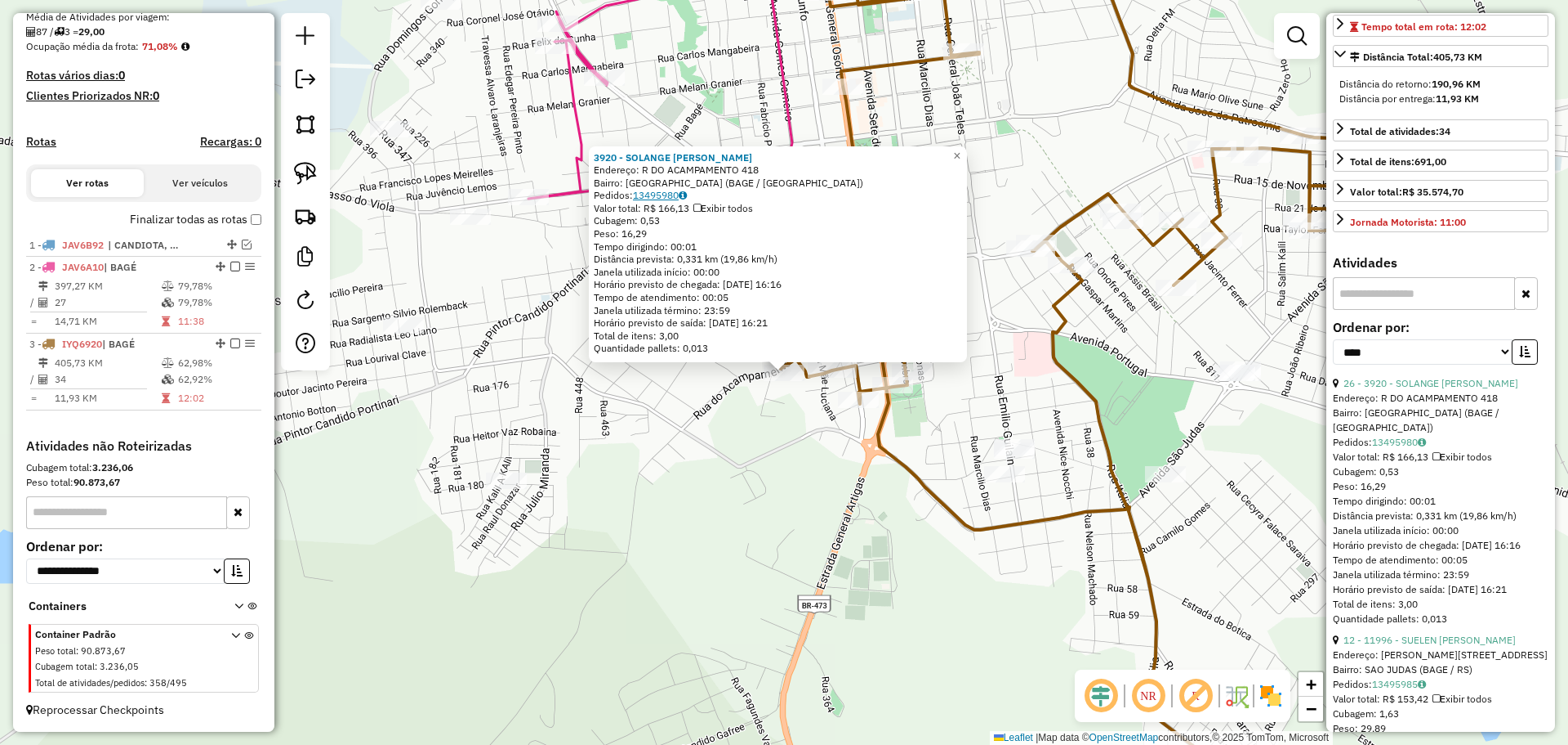
click at [677, 196] on link "13495980" at bounding box center [660, 195] width 54 height 12
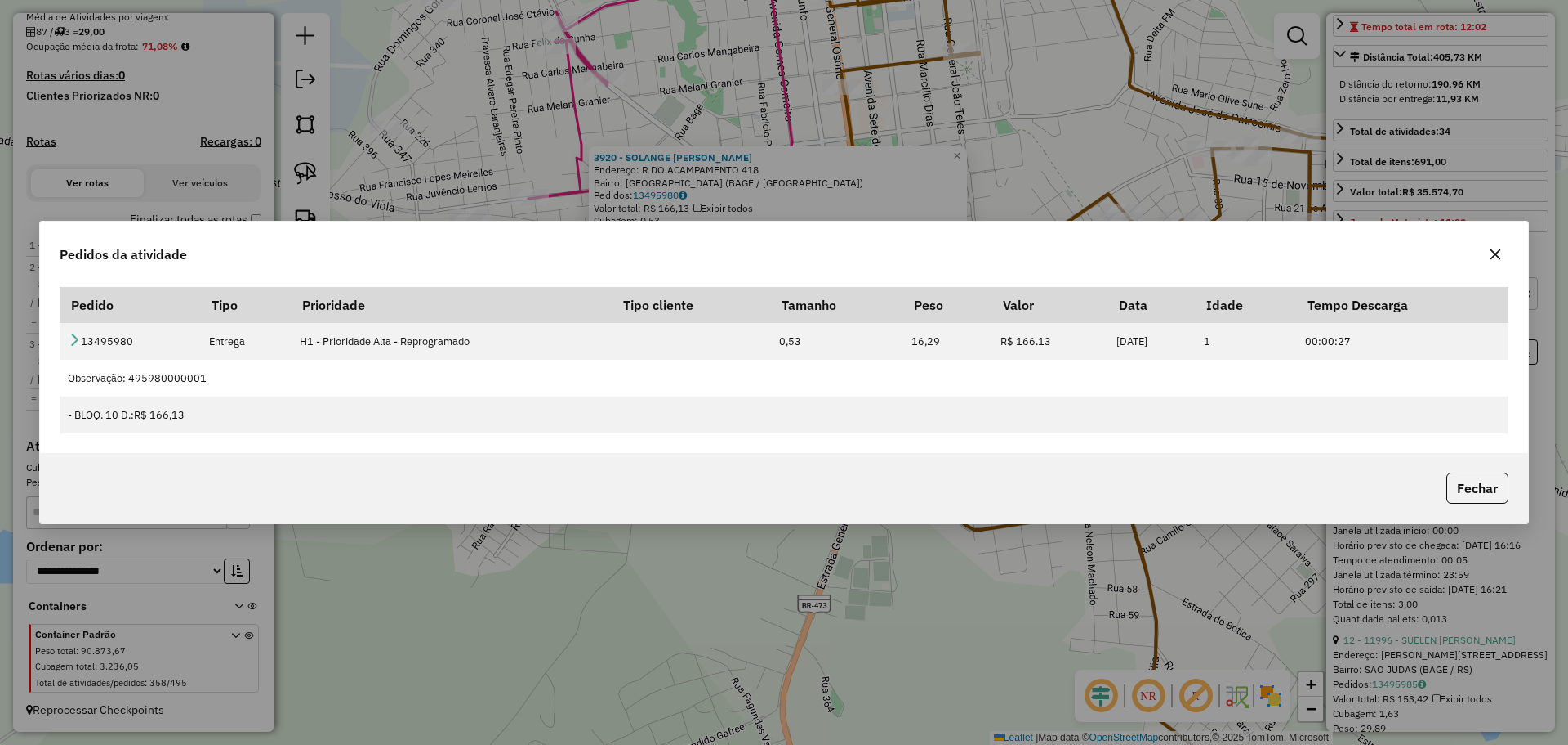
click at [1500, 256] on icon "button" at bounding box center [1495, 254] width 13 height 13
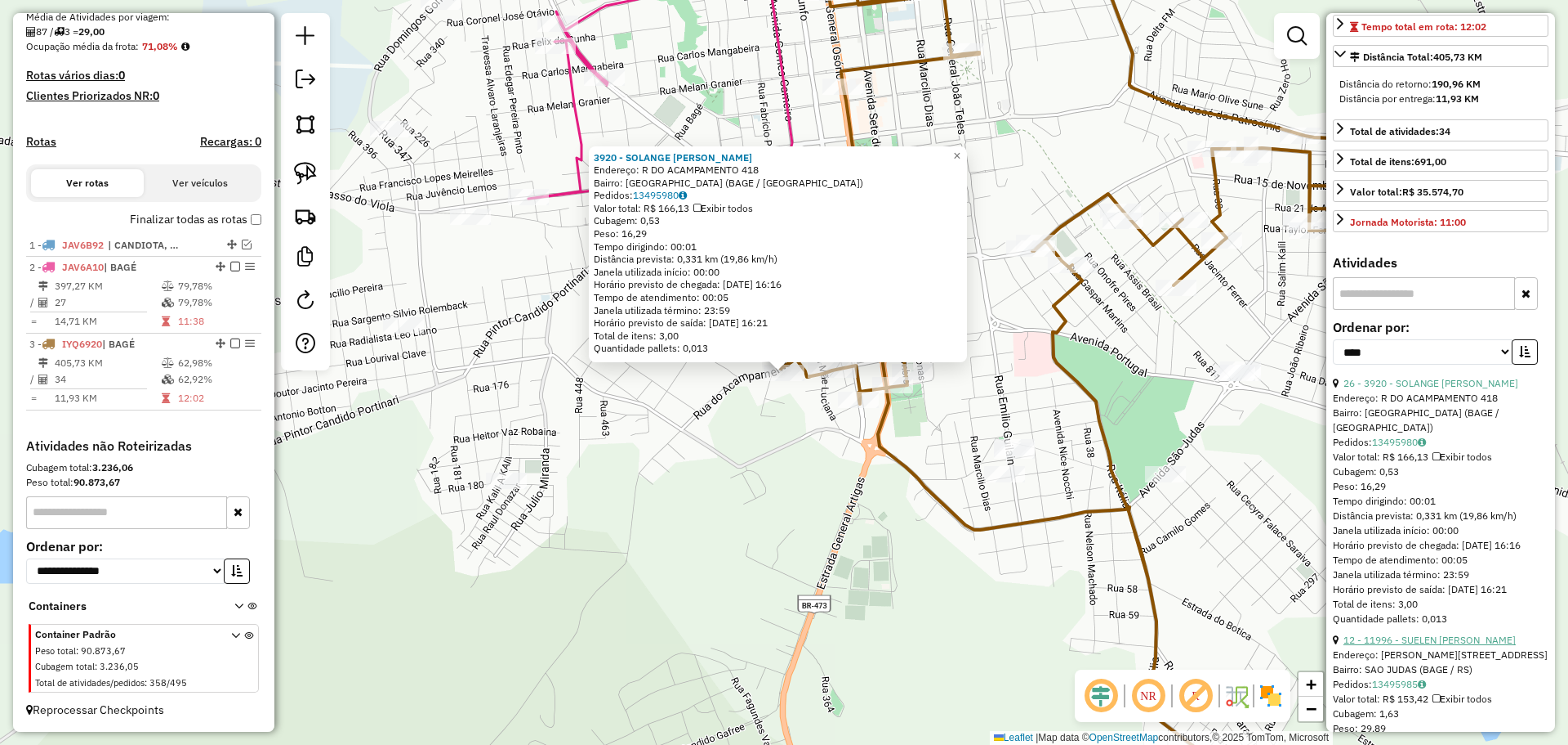
click at [1426, 646] on link "12 - 11996 - SUELEN RITTA ALMEIDA" at bounding box center [1430, 639] width 173 height 12
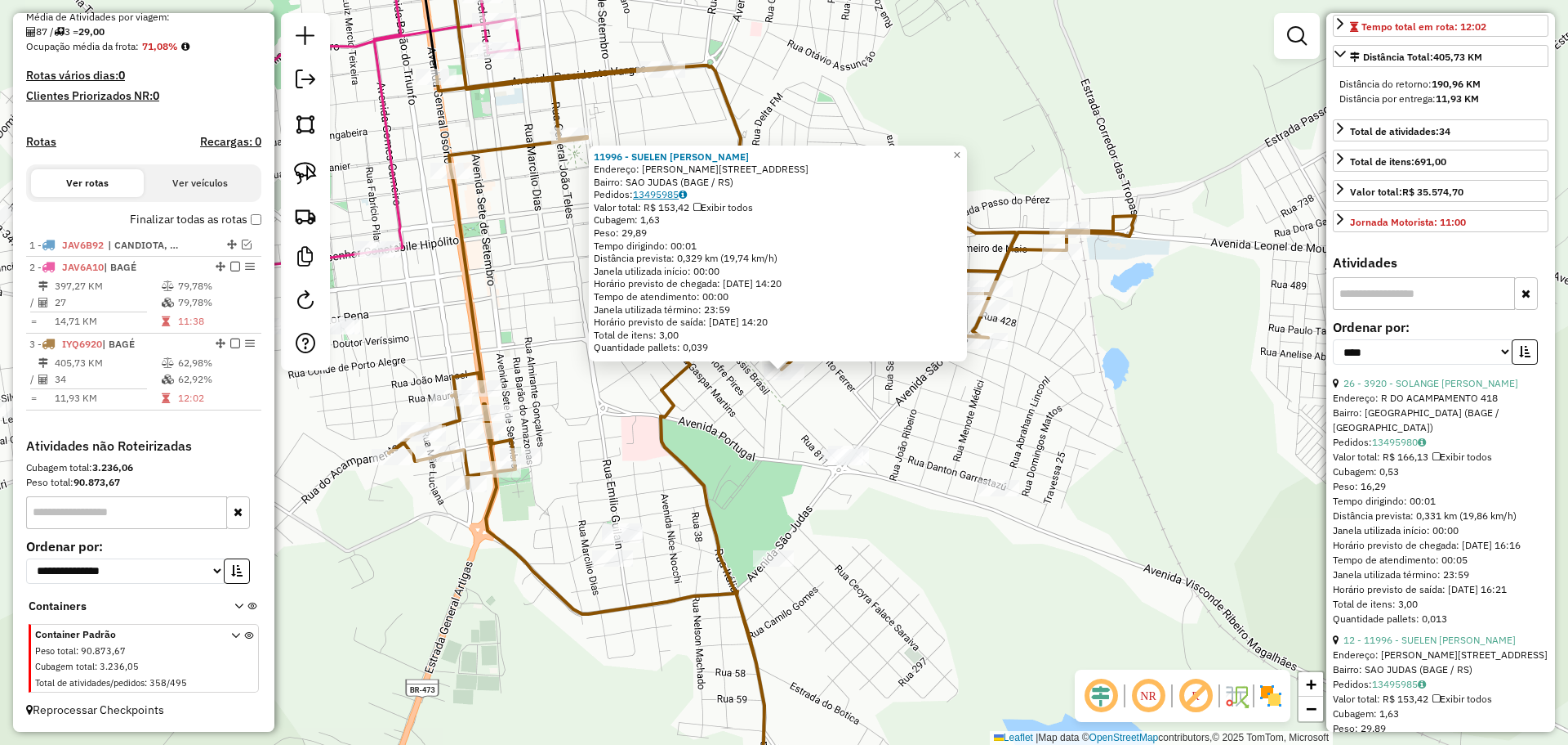
click at [641, 194] on link "13495985" at bounding box center [660, 194] width 54 height 12
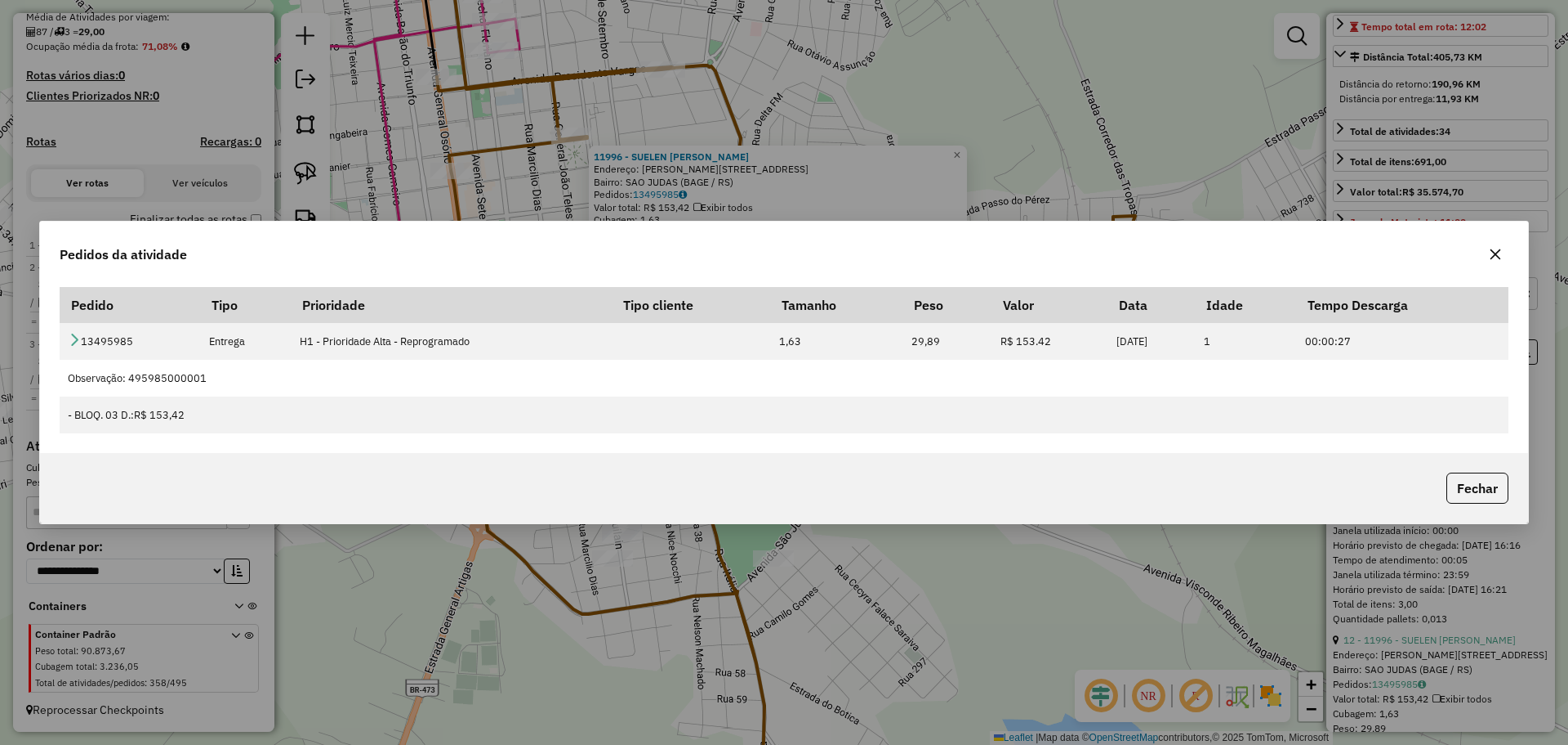
click at [1505, 250] on button "button" at bounding box center [1495, 254] width 26 height 26
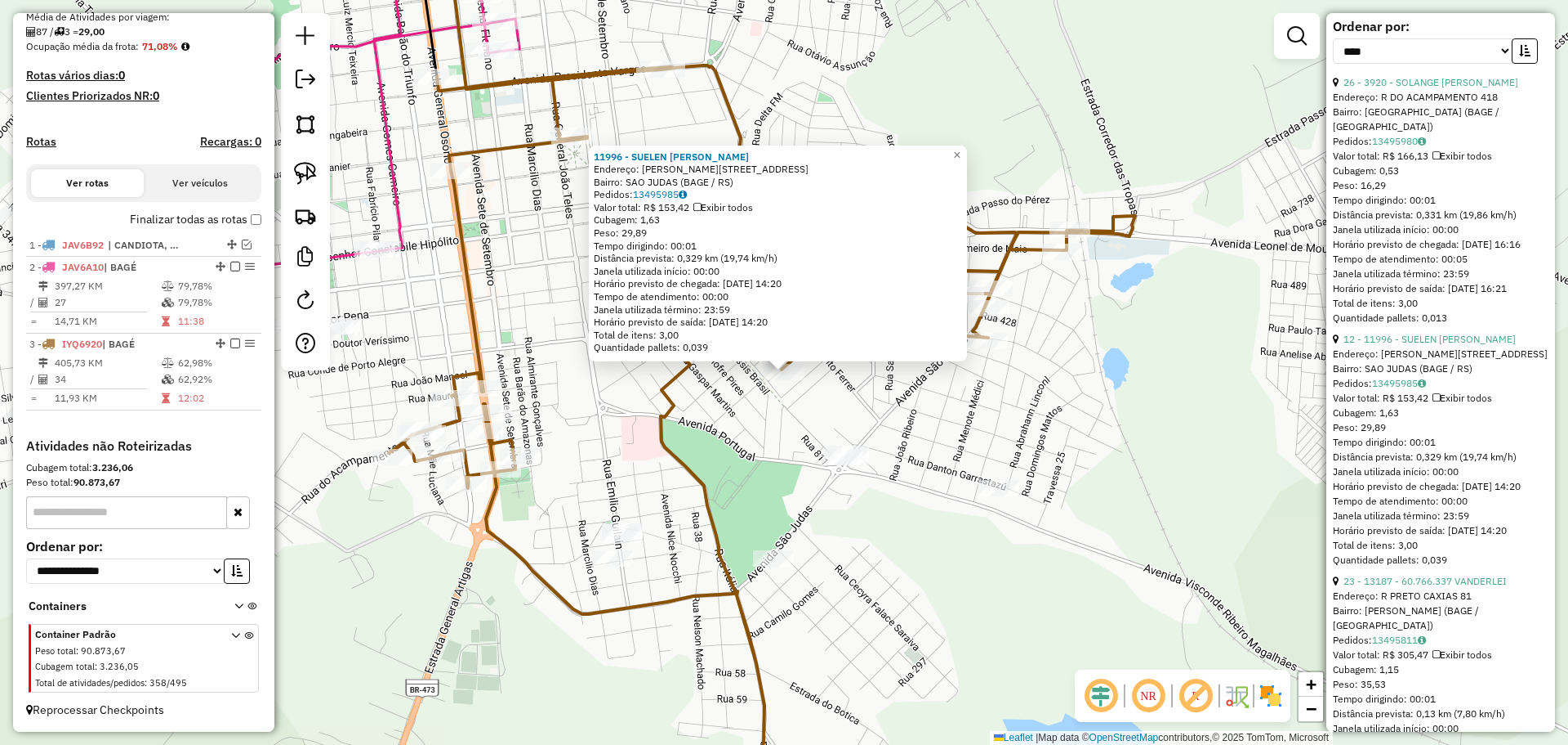
scroll to position [654, 0]
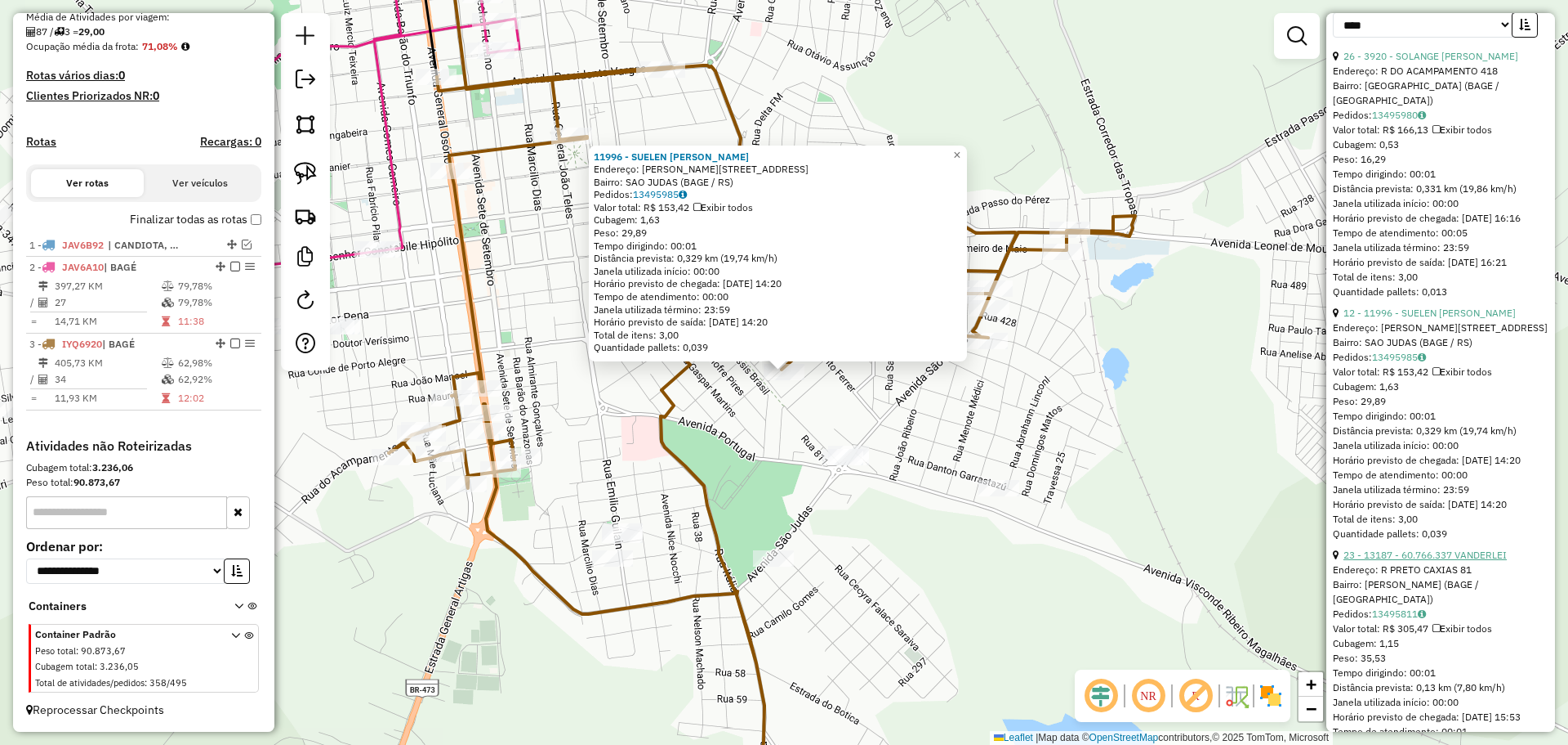
click at [1444, 560] on link "23 - 13187 - 60.766.337 VANDERLEI" at bounding box center [1426, 554] width 163 height 12
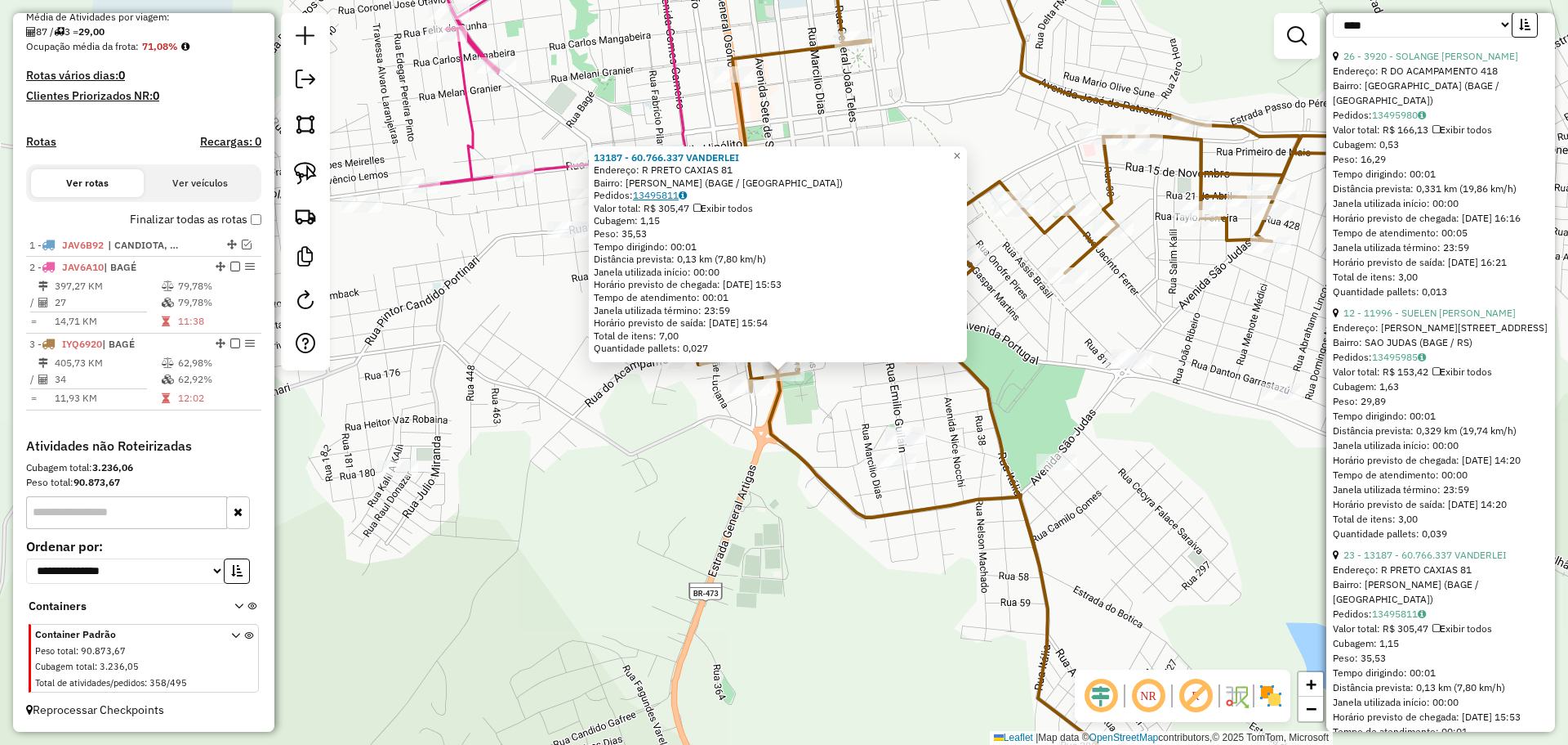
click at [656, 197] on link "13495811" at bounding box center [660, 195] width 54 height 12
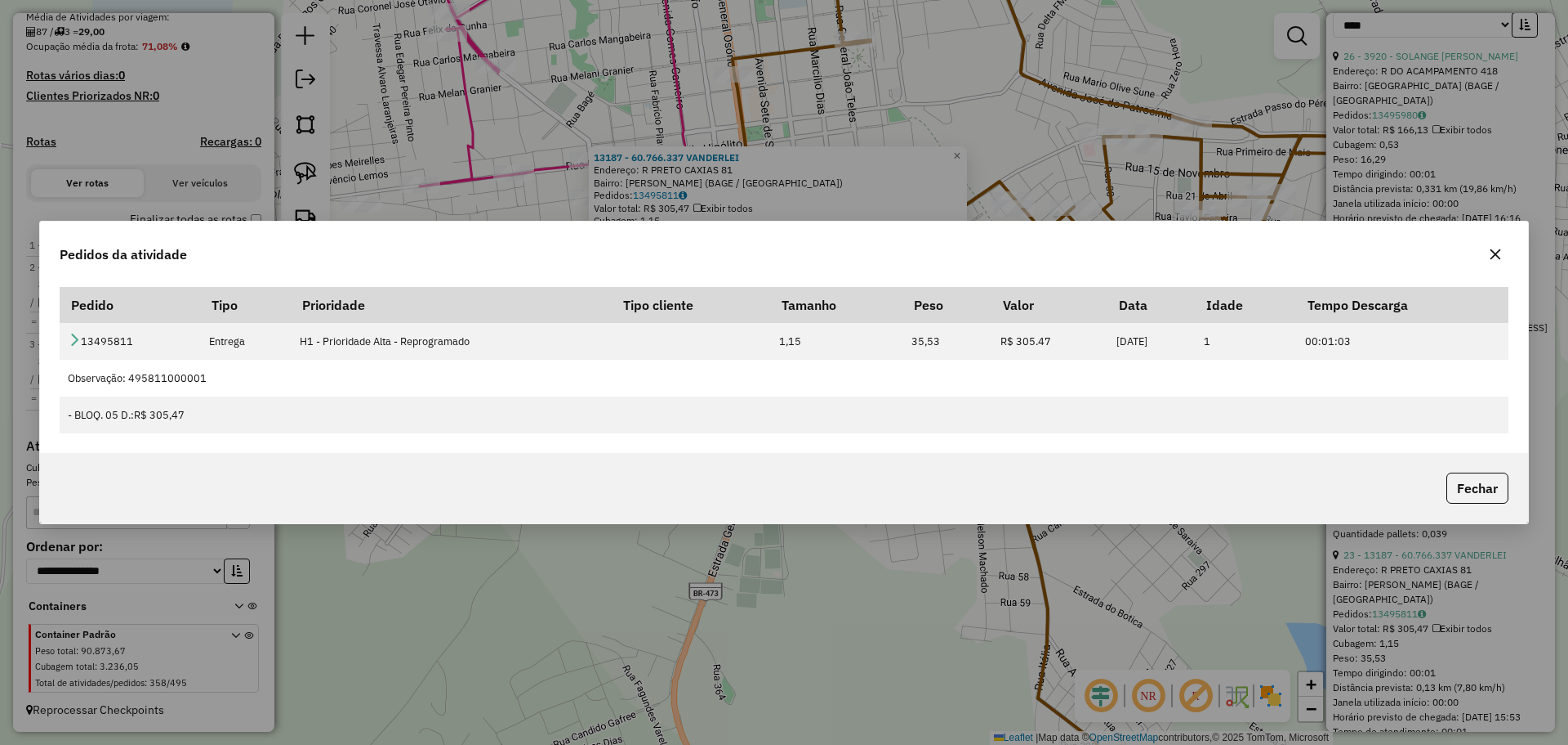
click at [1483, 260] on div at bounding box center [1495, 254] width 26 height 26
click at [1491, 252] on icon "button" at bounding box center [1495, 254] width 13 height 13
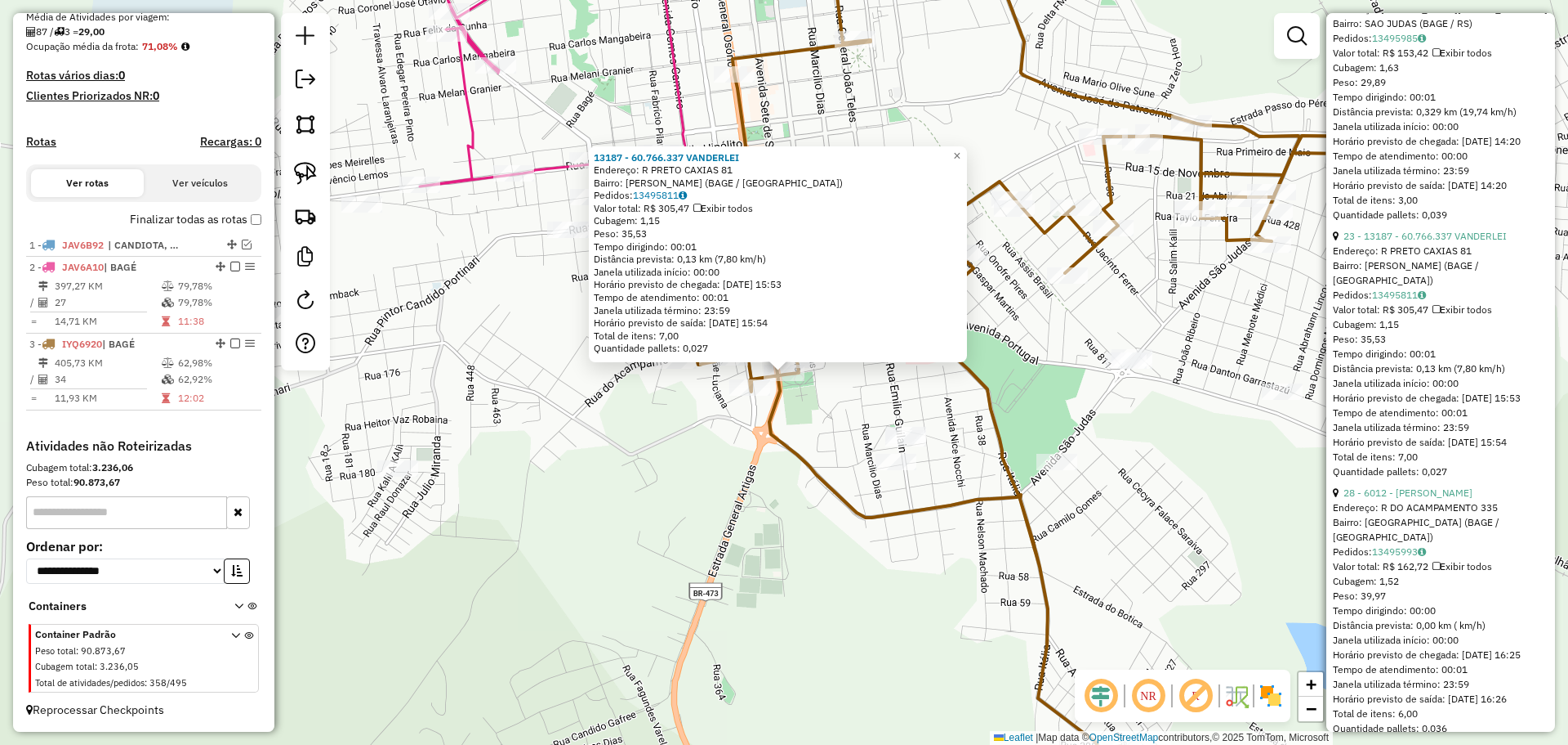
scroll to position [981, 0]
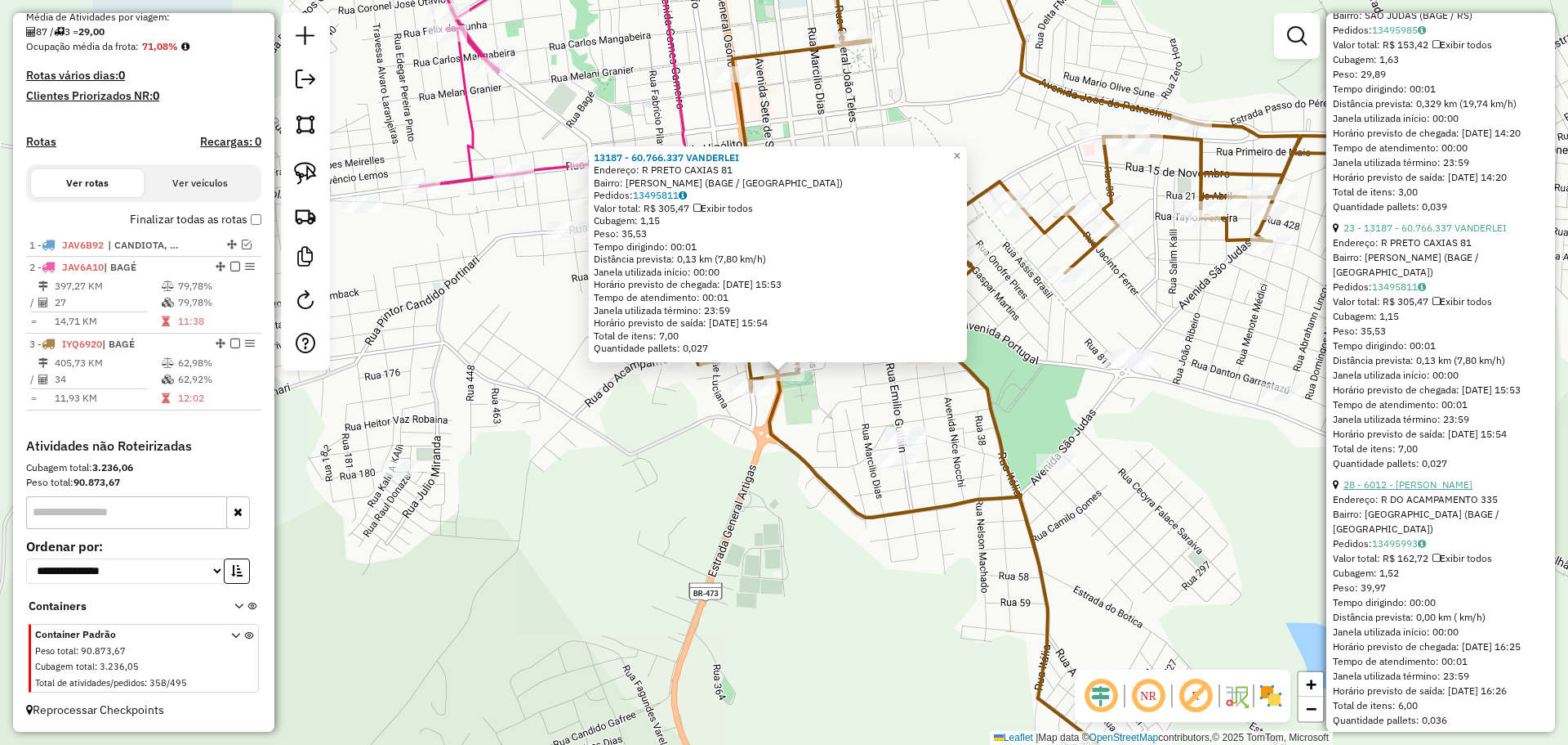
click at [1429, 491] on link "28 - 6012 - LETICIA MARIA MACHAD" at bounding box center [1408, 483] width 129 height 12
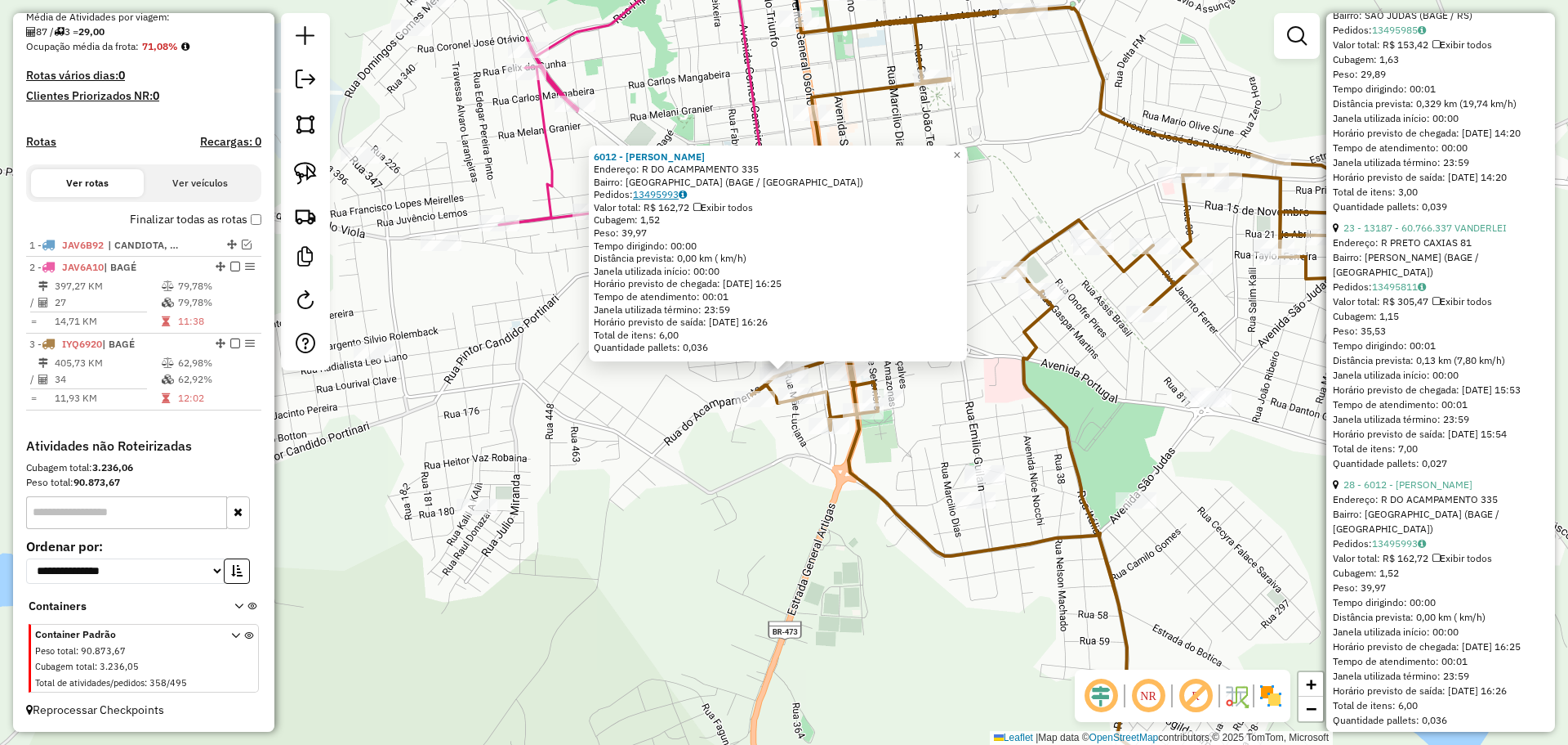
click at [657, 197] on link "13495993" at bounding box center [660, 194] width 54 height 12
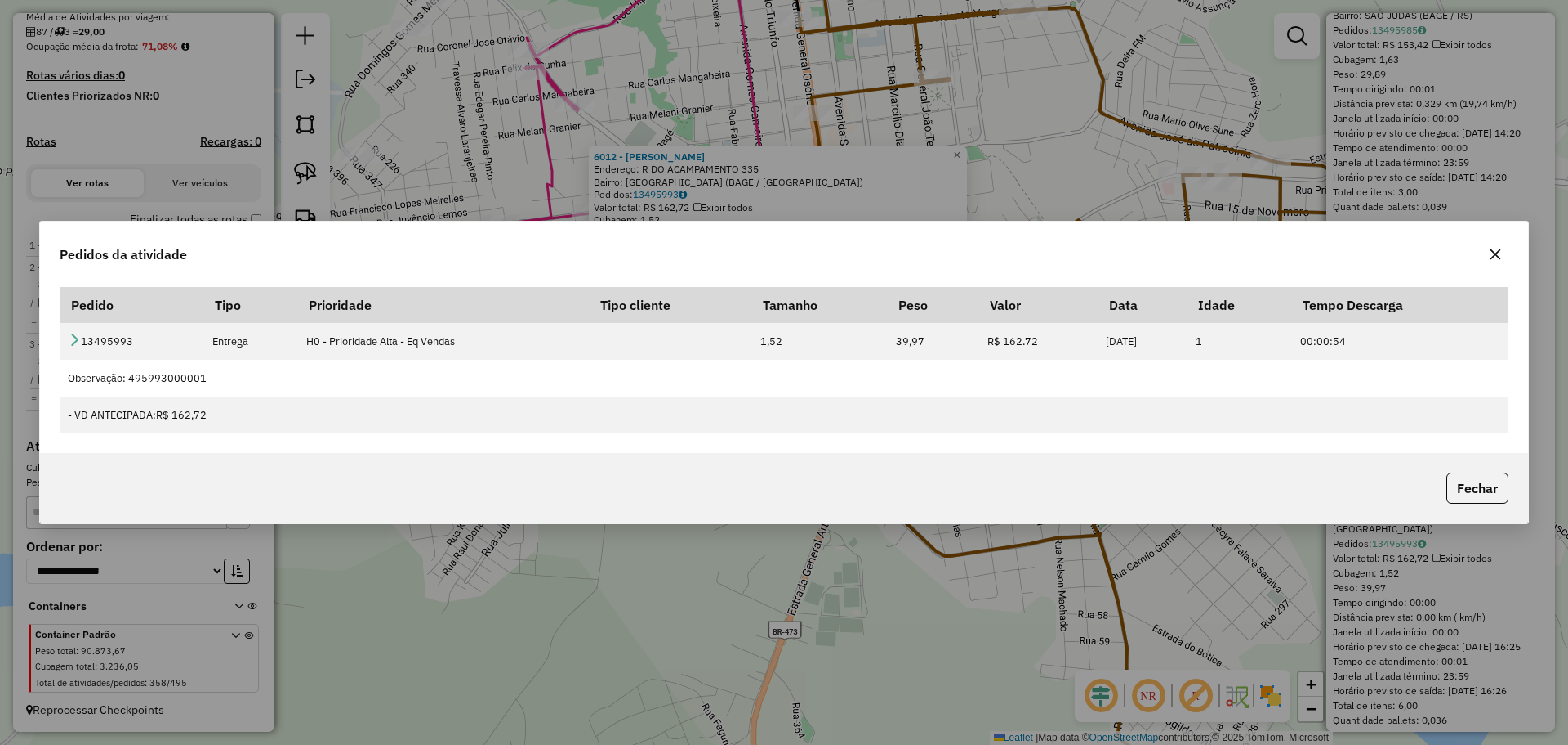
click at [1492, 254] on icon "button" at bounding box center [1495, 254] width 13 height 13
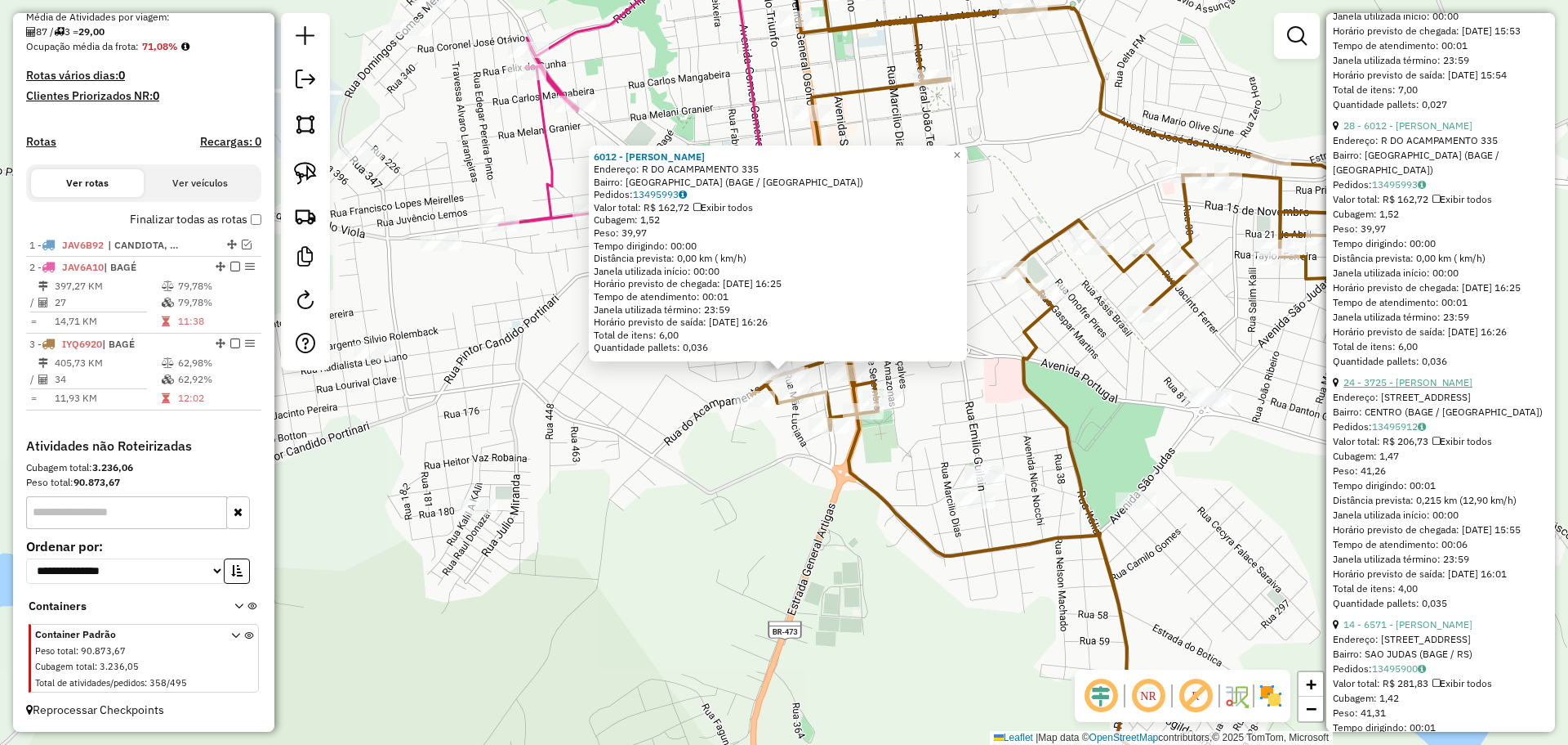
scroll to position [1389, 0]
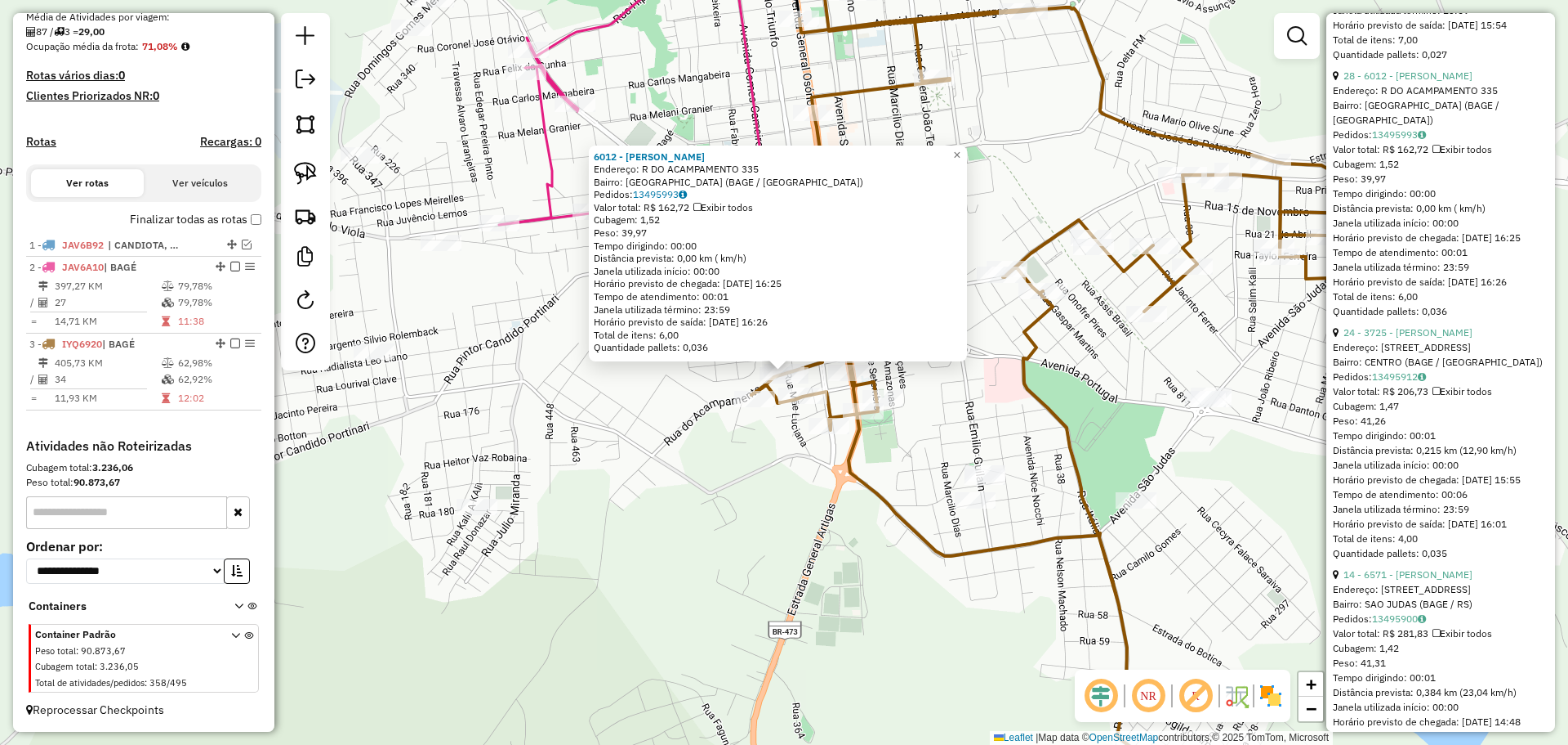
click at [1443, 581] on div "14 - 6571 - IRACELIA VAZ SILVEIR" at bounding box center [1440, 574] width 216 height 15
click at [1441, 581] on link "14 - 6571 - IRACELIA VAZ SILVEIR" at bounding box center [1408, 573] width 129 height 12
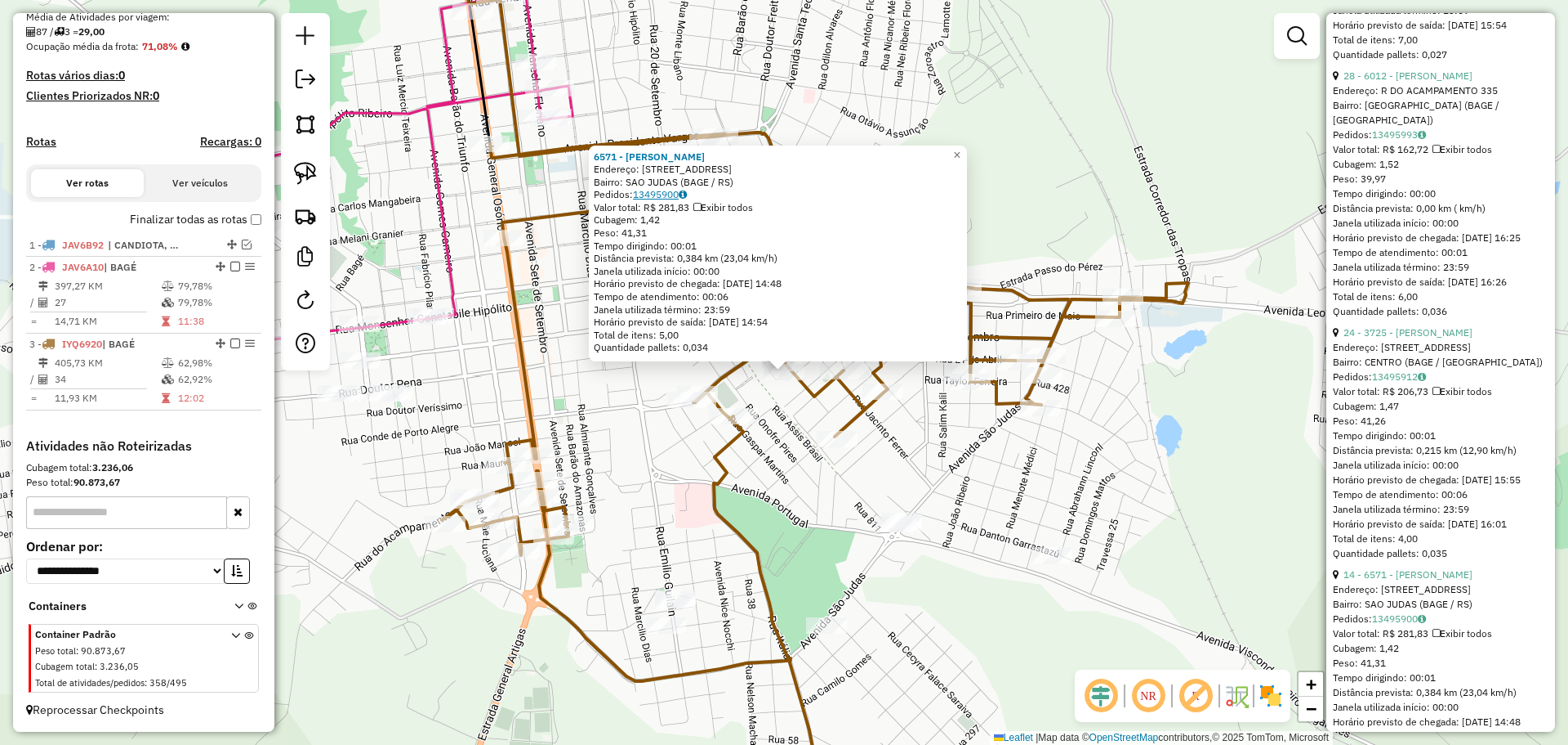
click at [656, 189] on link "13495900" at bounding box center [660, 194] width 54 height 12
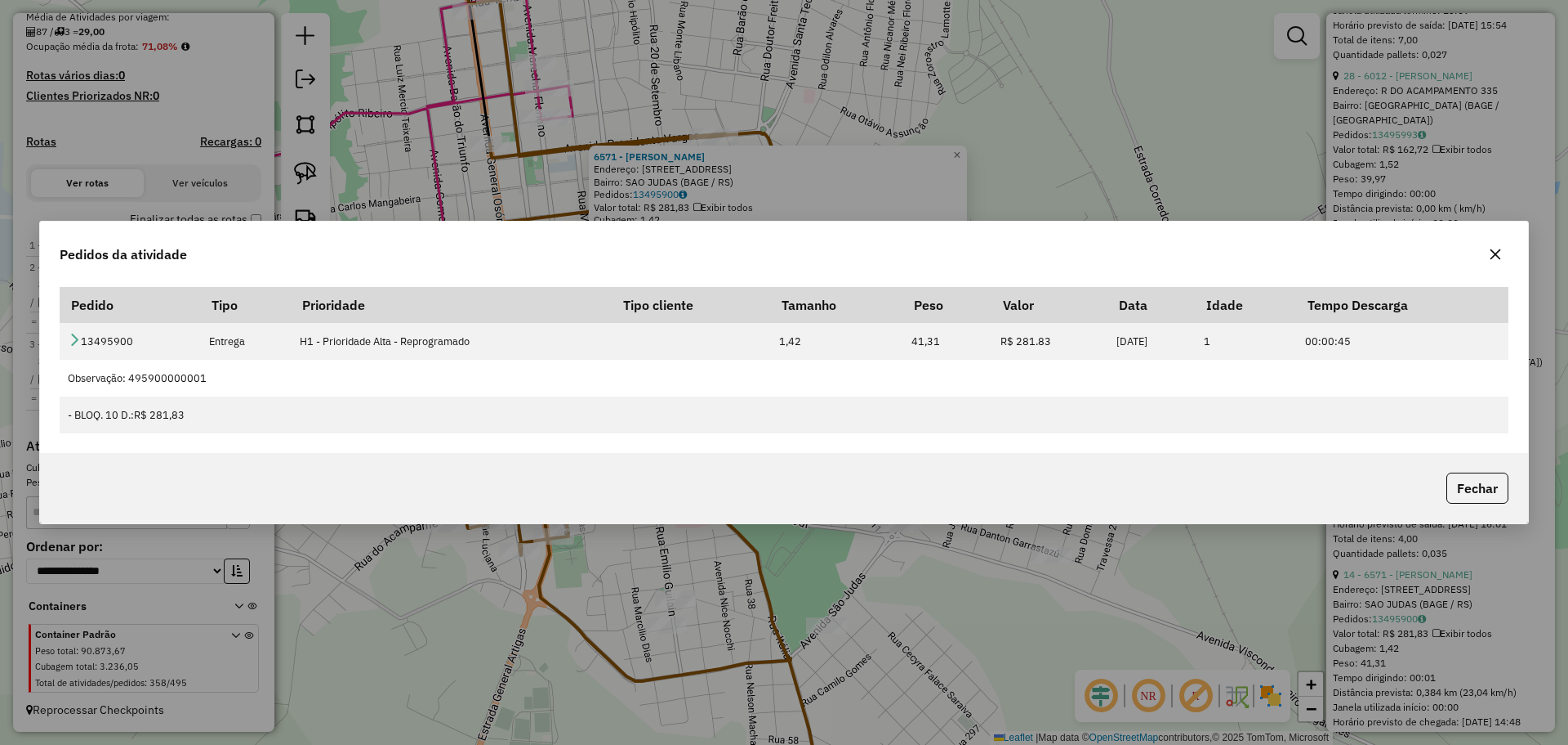
click at [1504, 252] on button "button" at bounding box center [1495, 254] width 26 height 26
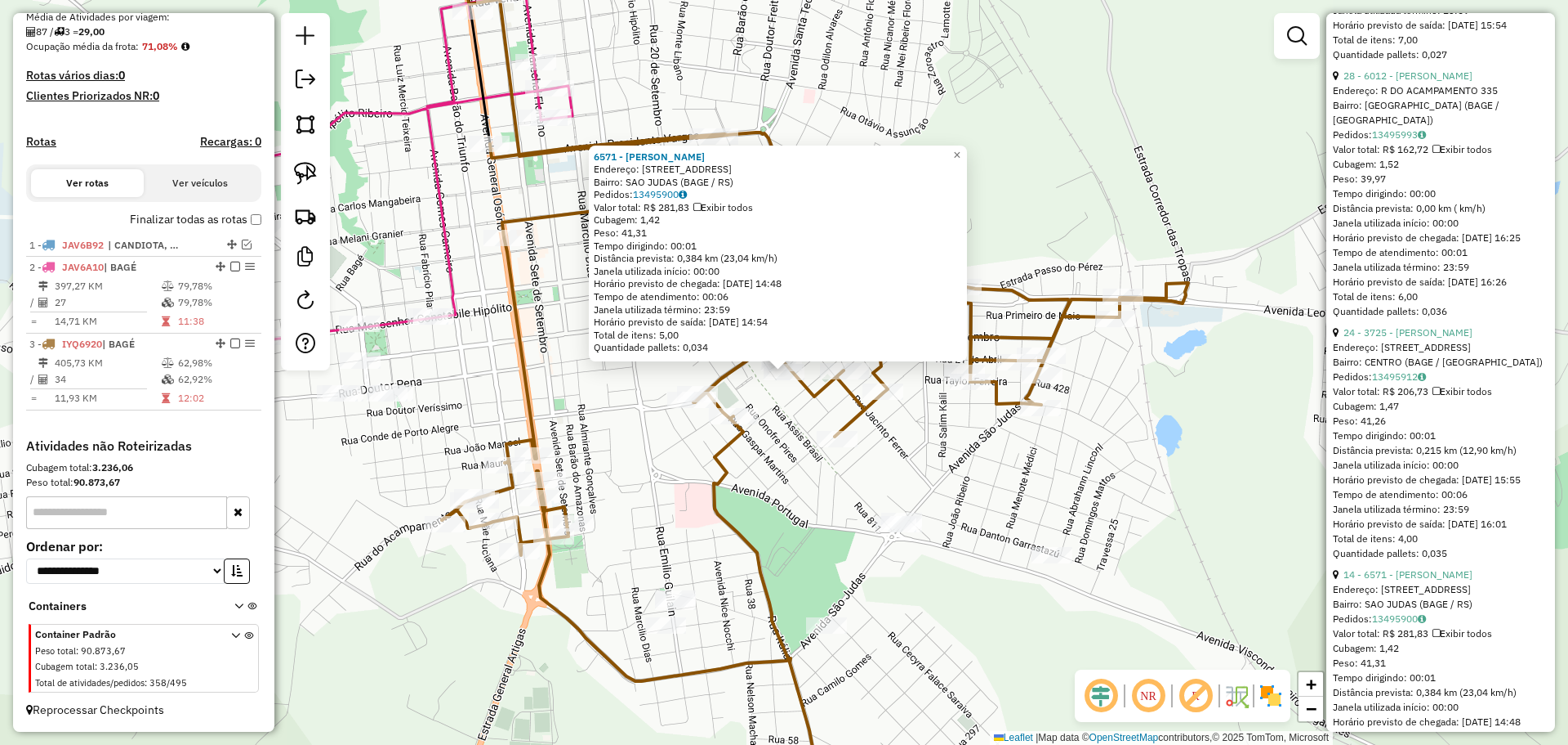
click at [1003, 468] on div "6571 - IRACELIA VAZ SILVEIR Endereço: AV PIRATINI 151 Bairro: SAO JUDAS (BAGE /…" at bounding box center [784, 372] width 1568 height 745
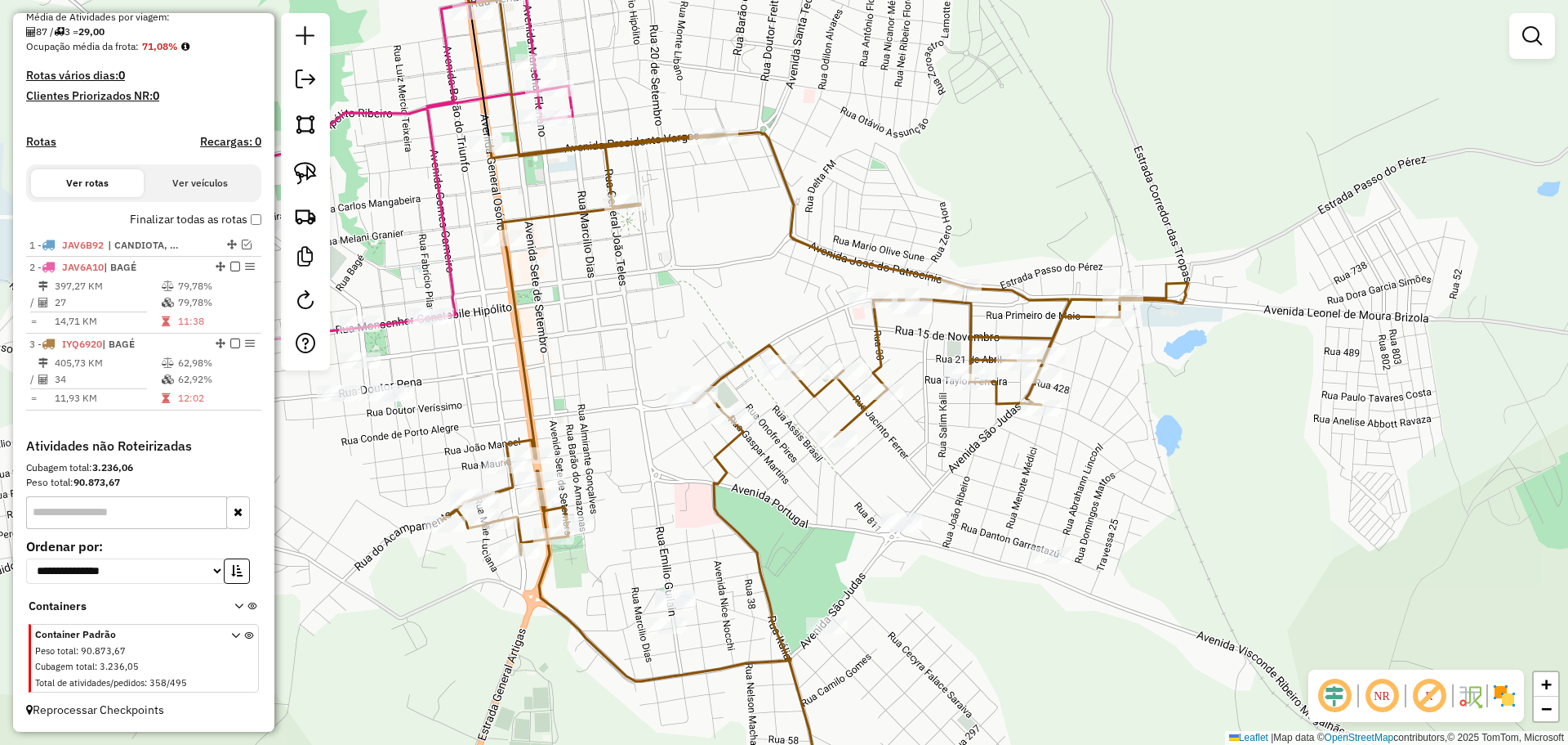
select select "*********"
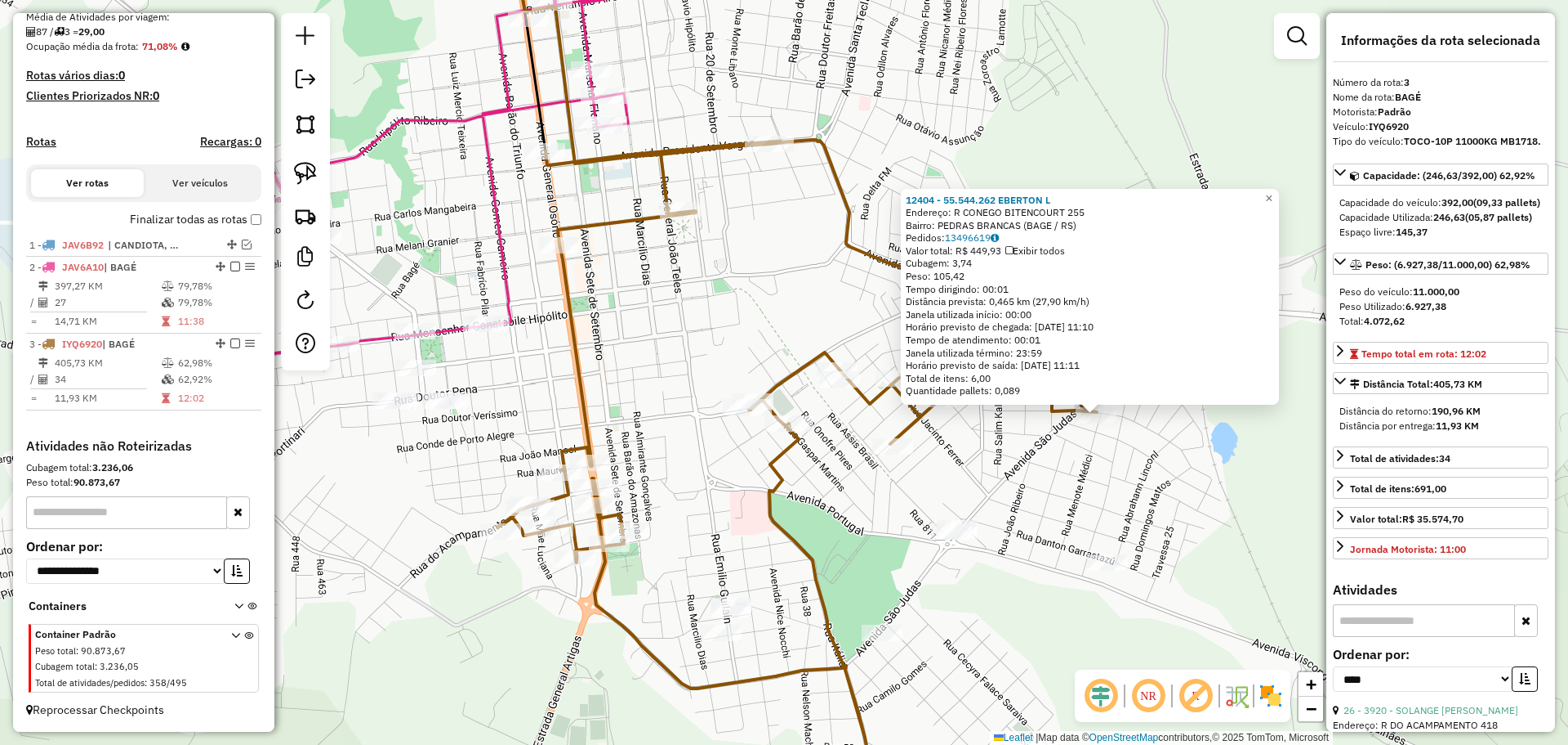
drag, startPoint x: 470, startPoint y: 279, endPoint x: 784, endPoint y: 322, distance: 316.9
click at [784, 322] on div "12404 - 55.544.262 EBERTON L Endereço: R CONEGO BITENCOURT 255 Bairro: PEDRAS B…" at bounding box center [784, 372] width 1568 height 745
click at [592, 114] on icon at bounding box center [444, 141] width 395 height 432
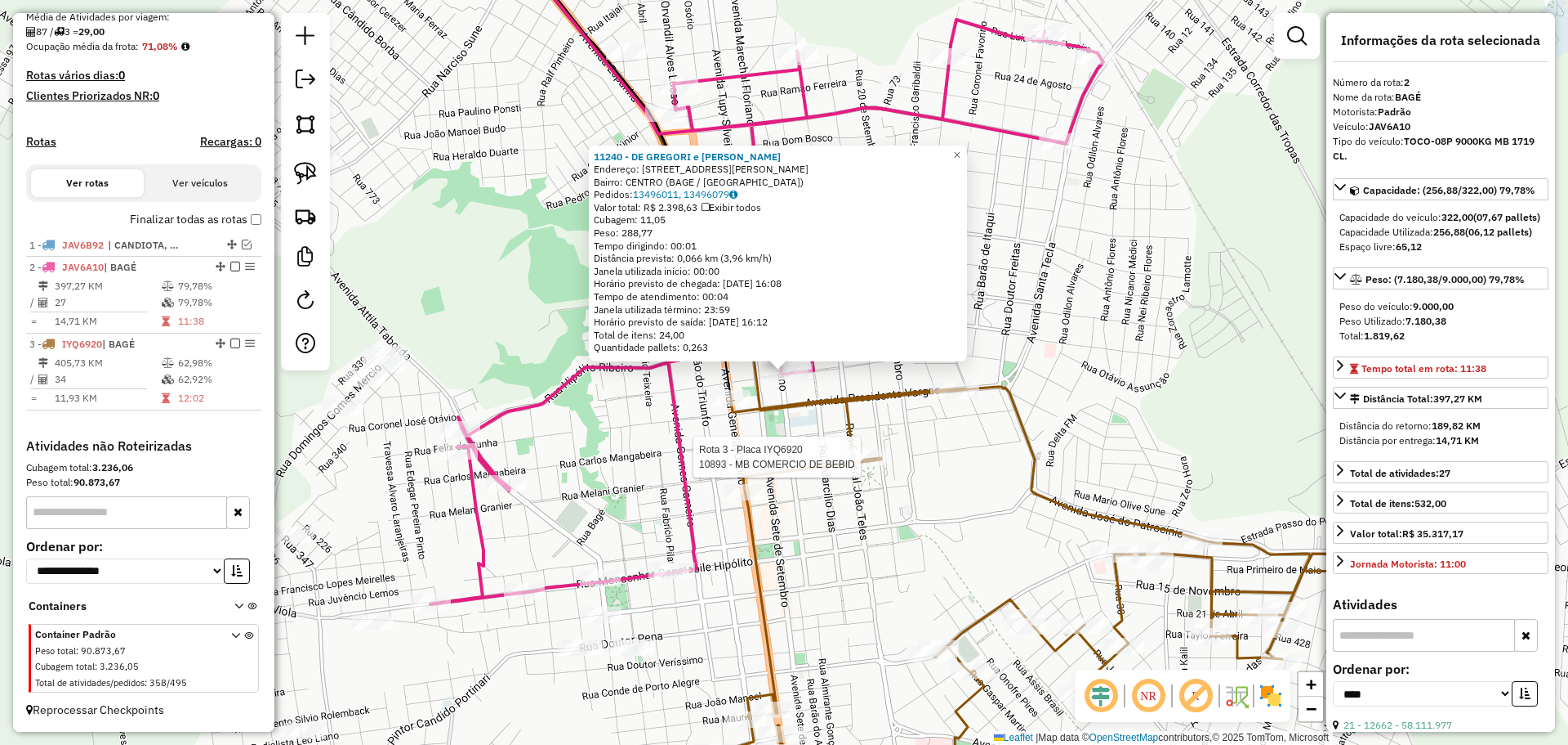
click at [858, 465] on div at bounding box center [866, 457] width 40 height 17
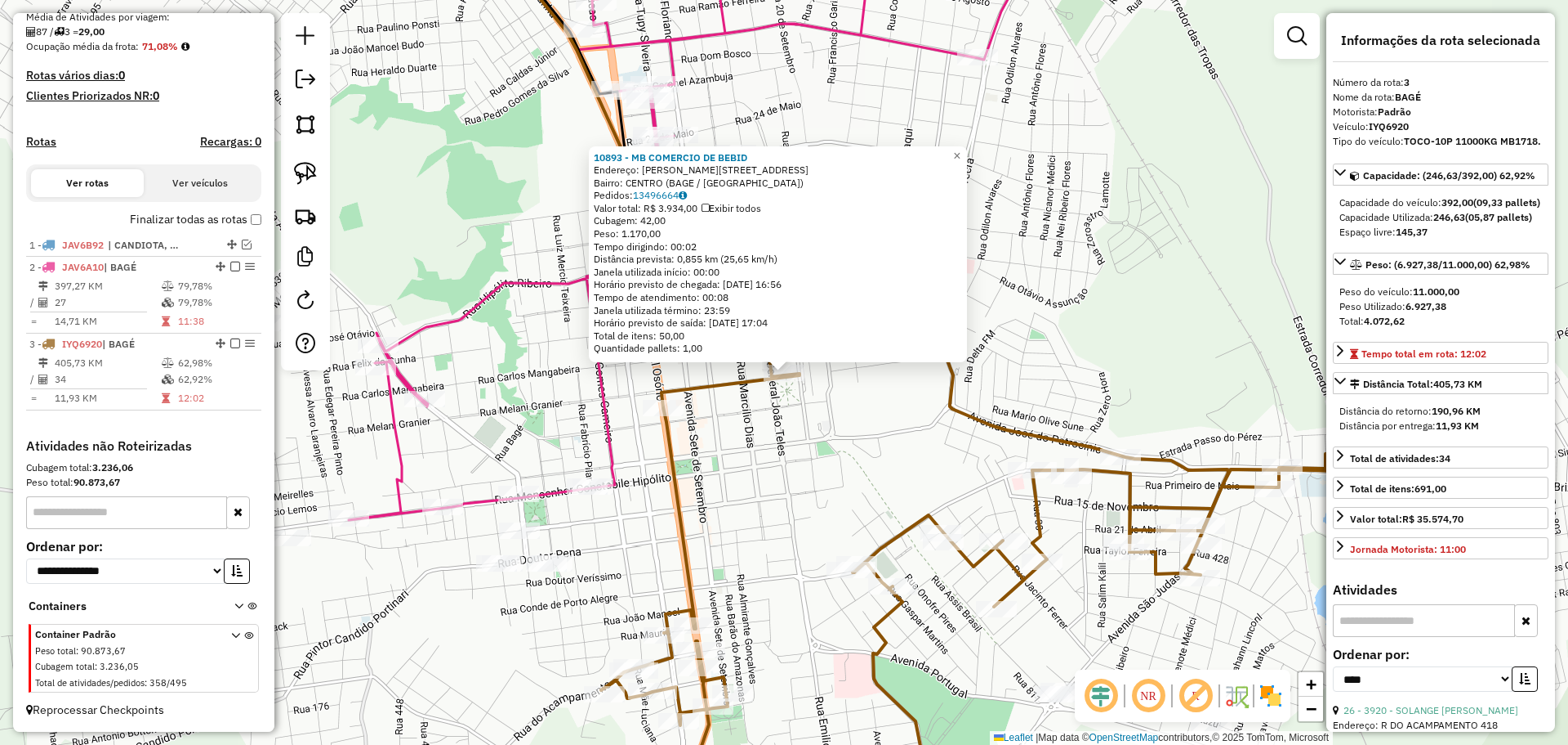
click at [941, 484] on div "10893 - MB COMERCIO DE BEBID Endereço: R ISMAEL SOARES 362 Bairro: CENTRO (BAGE…" at bounding box center [784, 372] width 1568 height 745
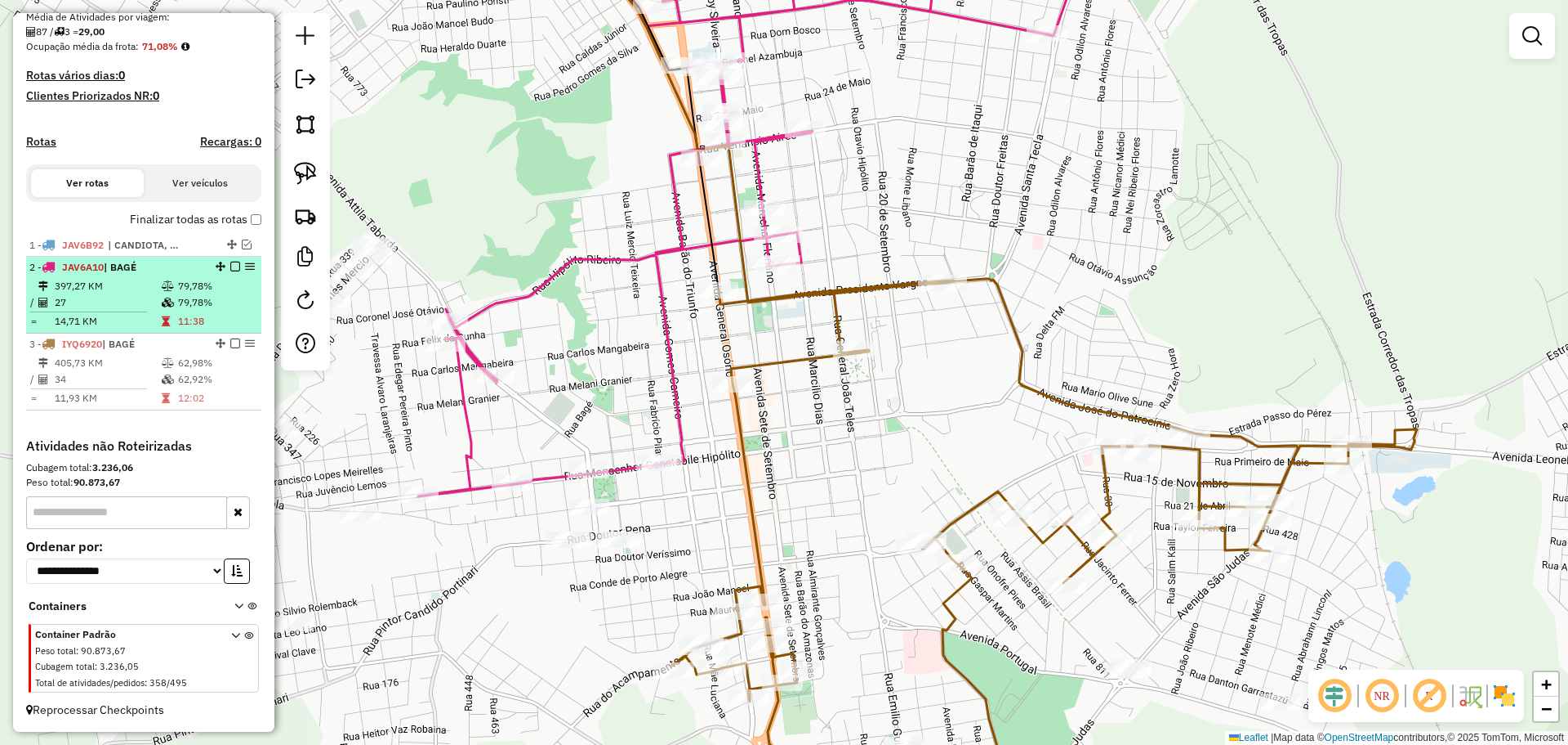
click at [233, 264] on em at bounding box center [235, 266] width 10 height 10
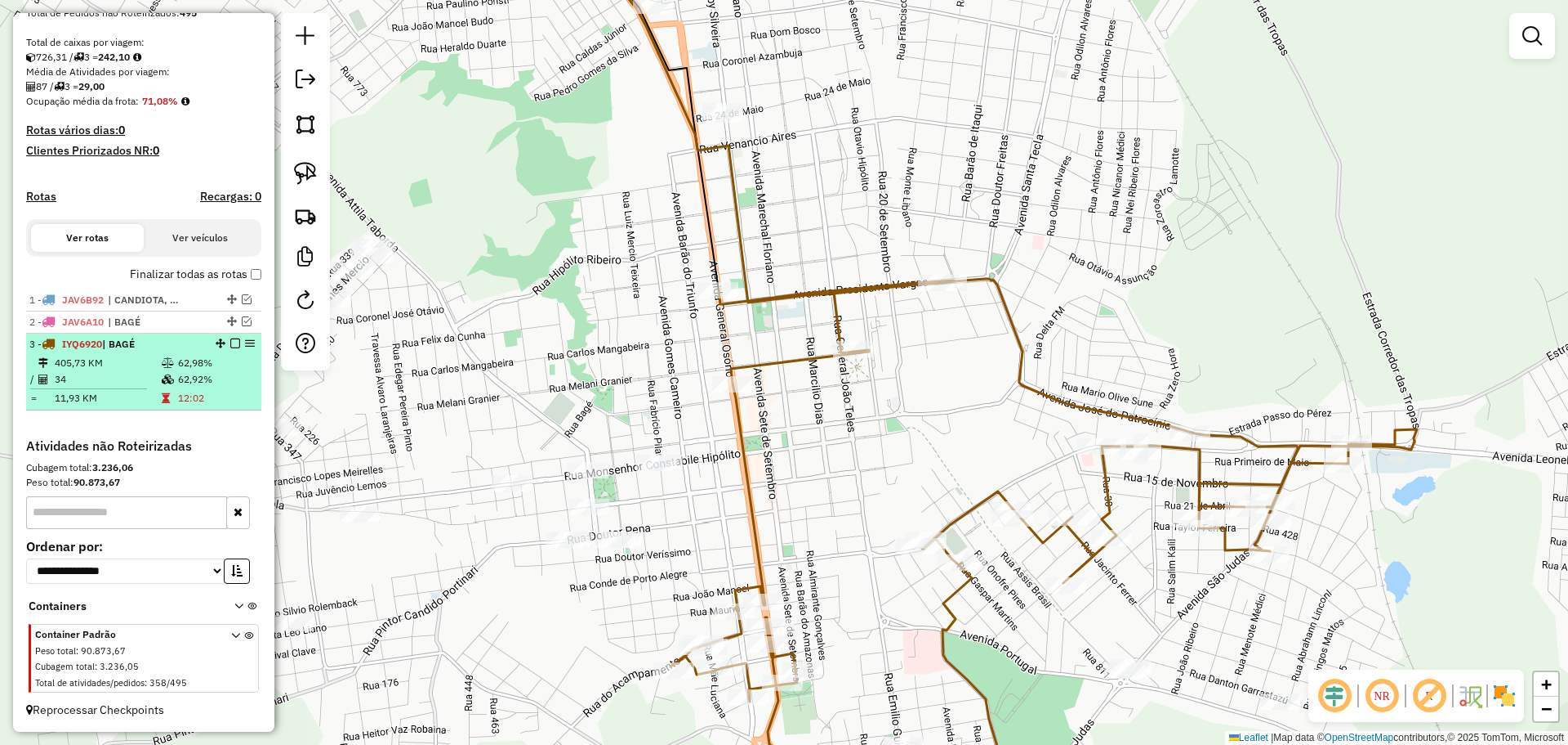
click at [230, 345] on em at bounding box center [235, 343] width 10 height 10
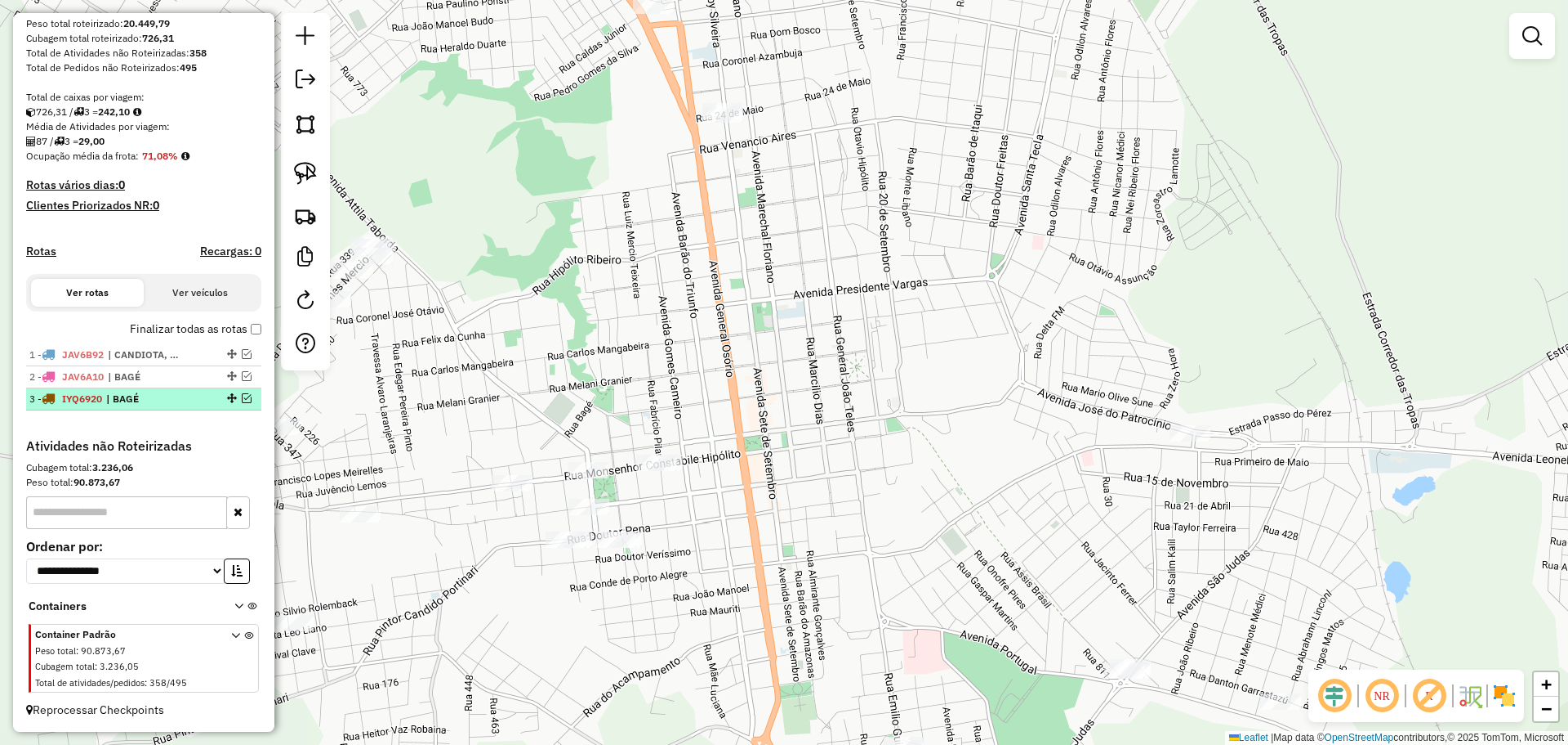
scroll to position [282, 0]
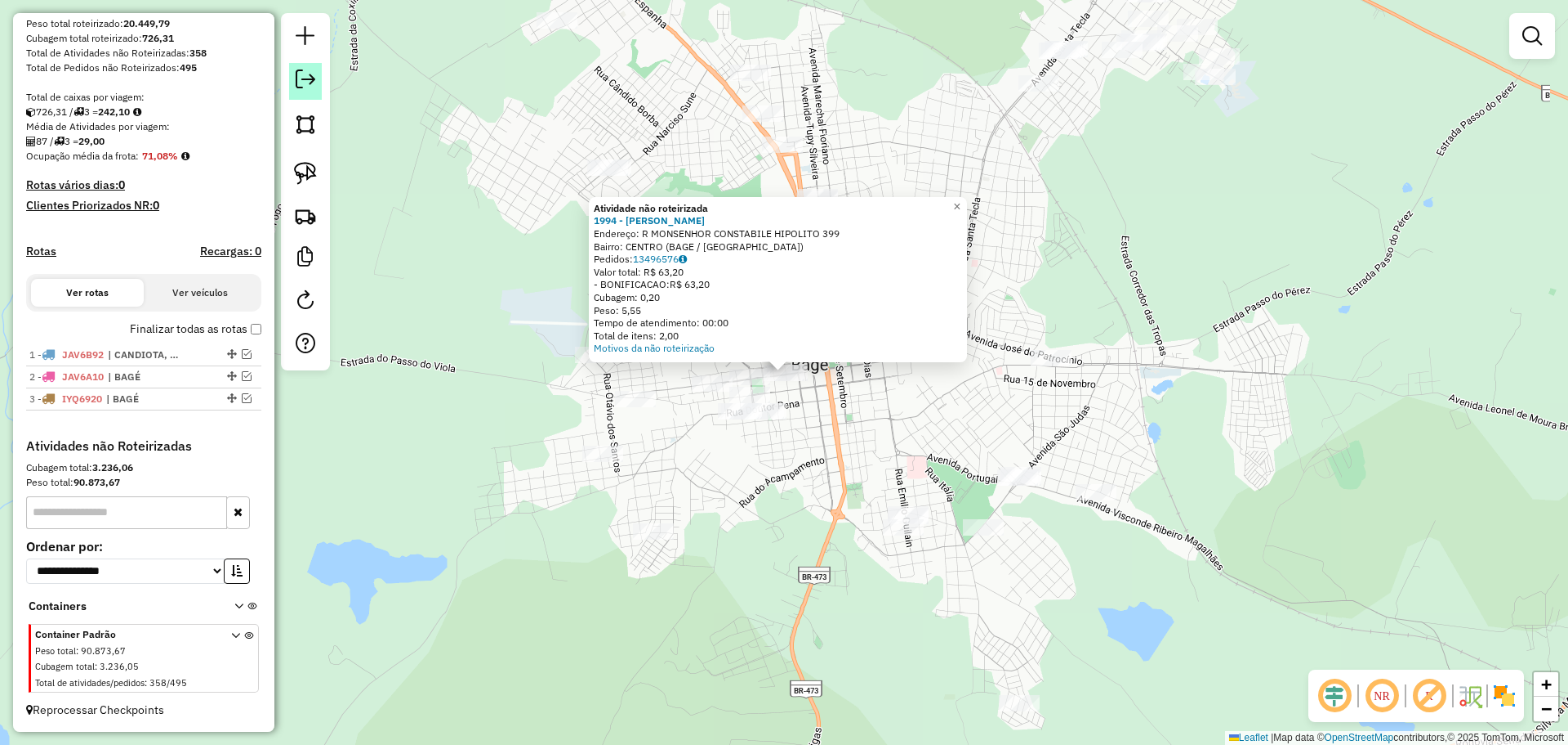
click at [294, 86] on link at bounding box center [306, 82] width 33 height 37
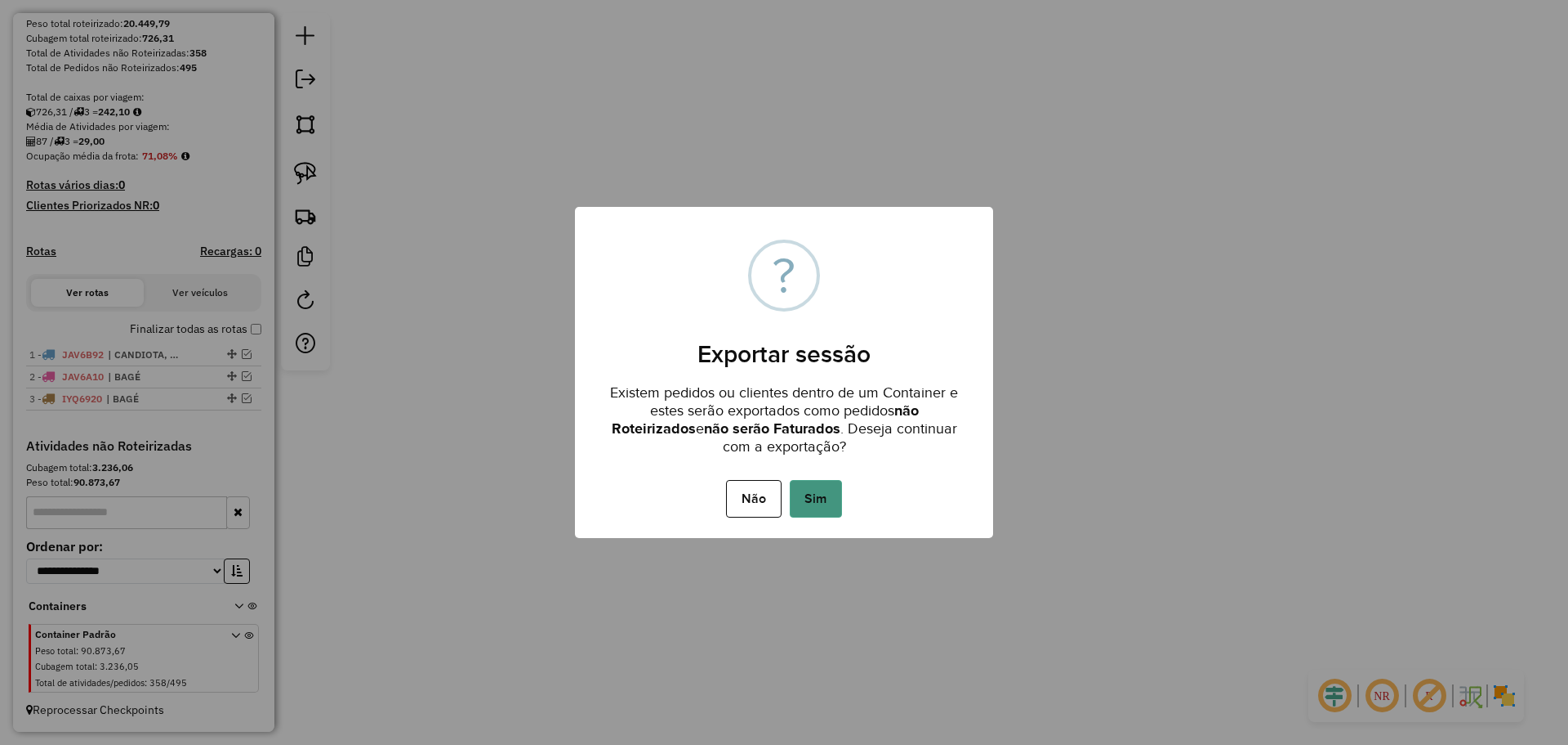
click at [816, 502] on button "Sim" at bounding box center [815, 498] width 52 height 38
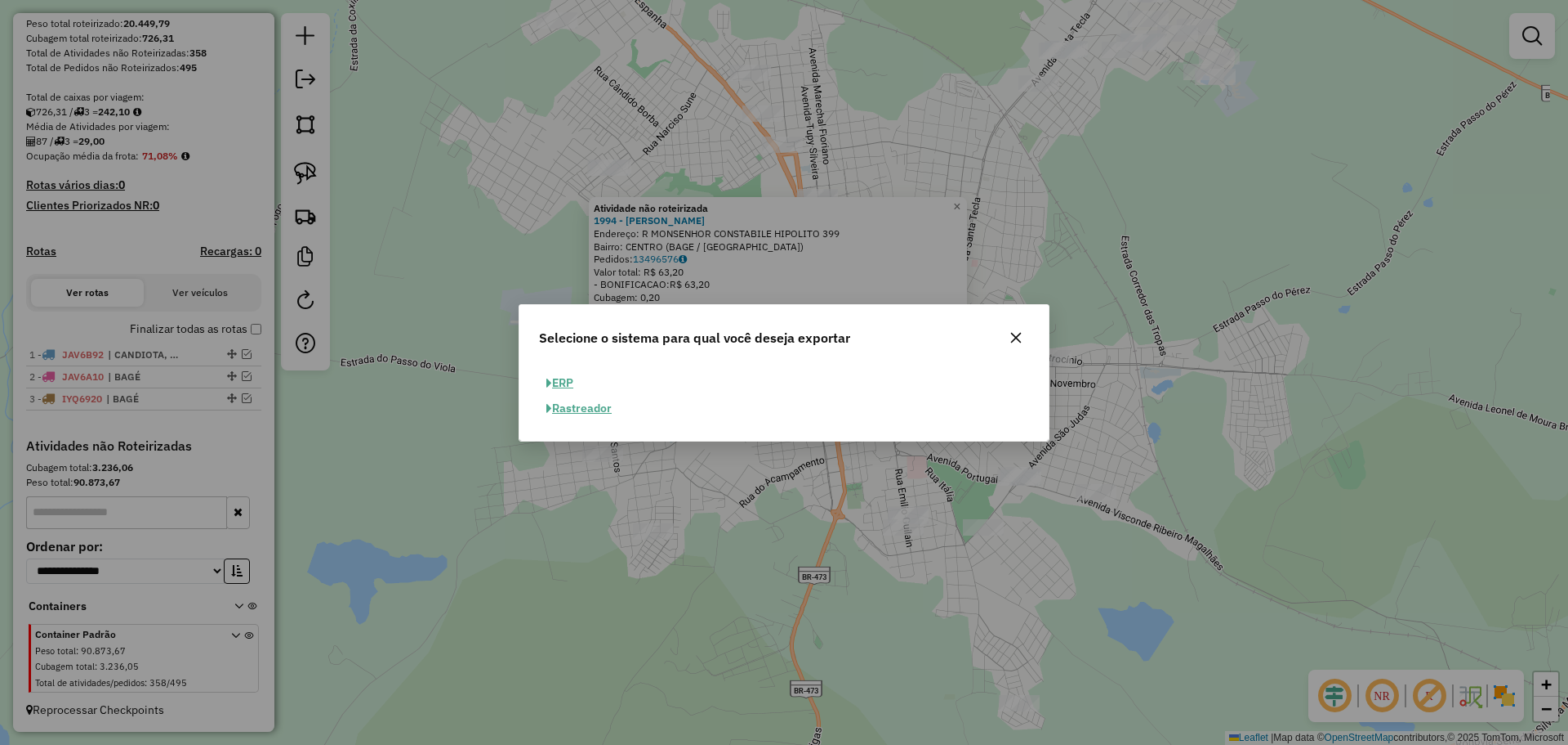
click at [576, 382] on button "ERP" at bounding box center [559, 383] width 41 height 26
select select "**"
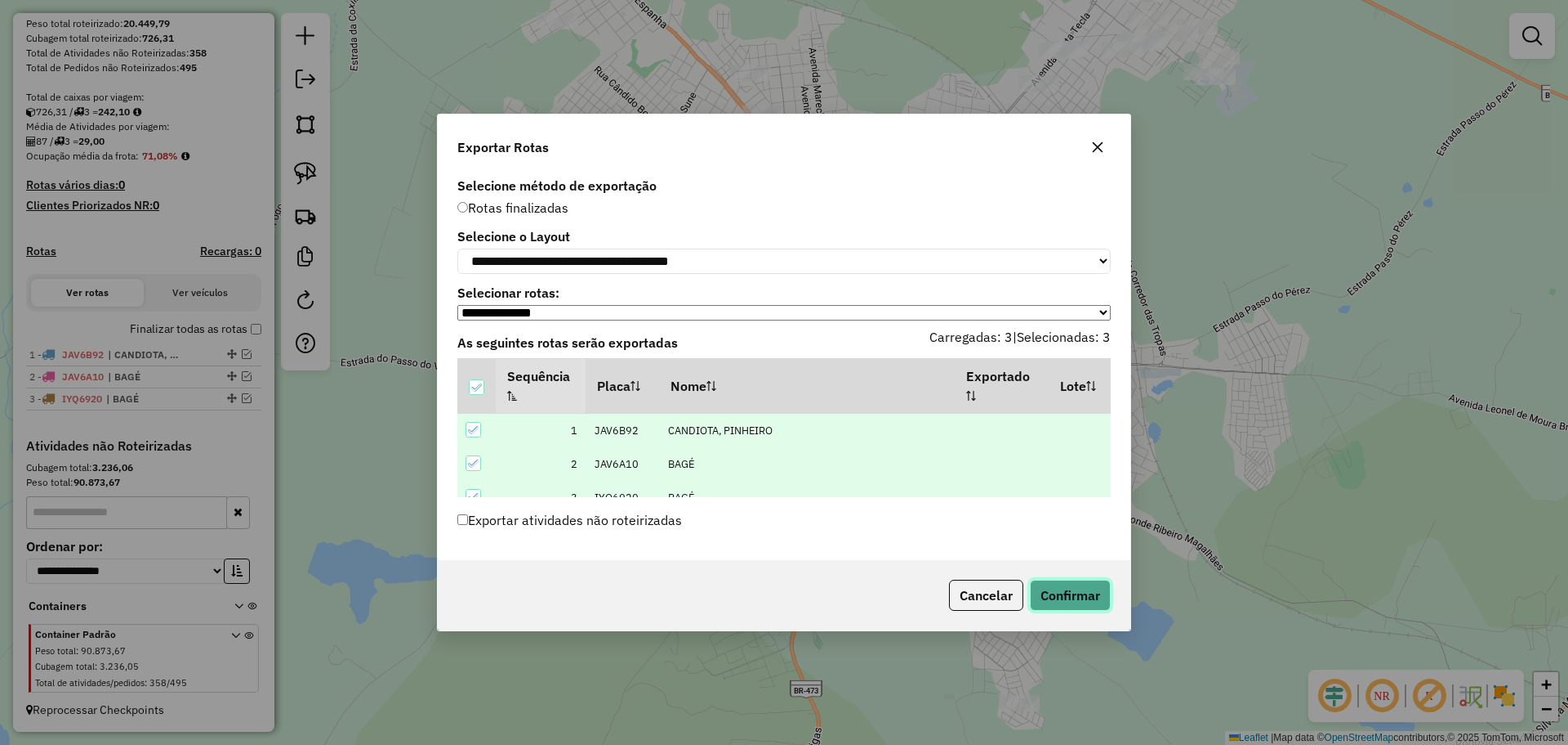
click at [1080, 590] on button "Confirmar" at bounding box center [1070, 595] width 81 height 31
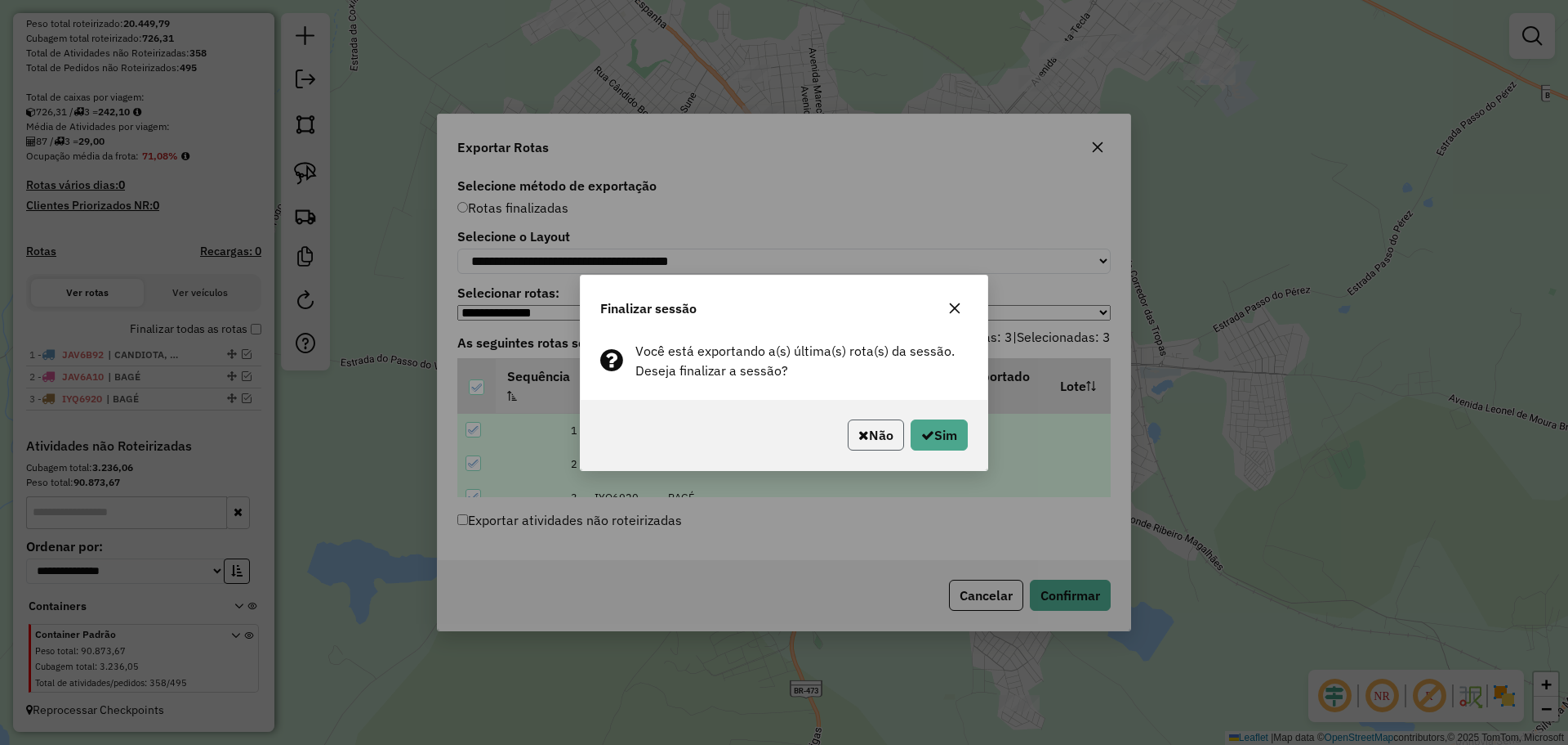
click at [870, 439] on button "Não" at bounding box center [876, 435] width 56 height 31
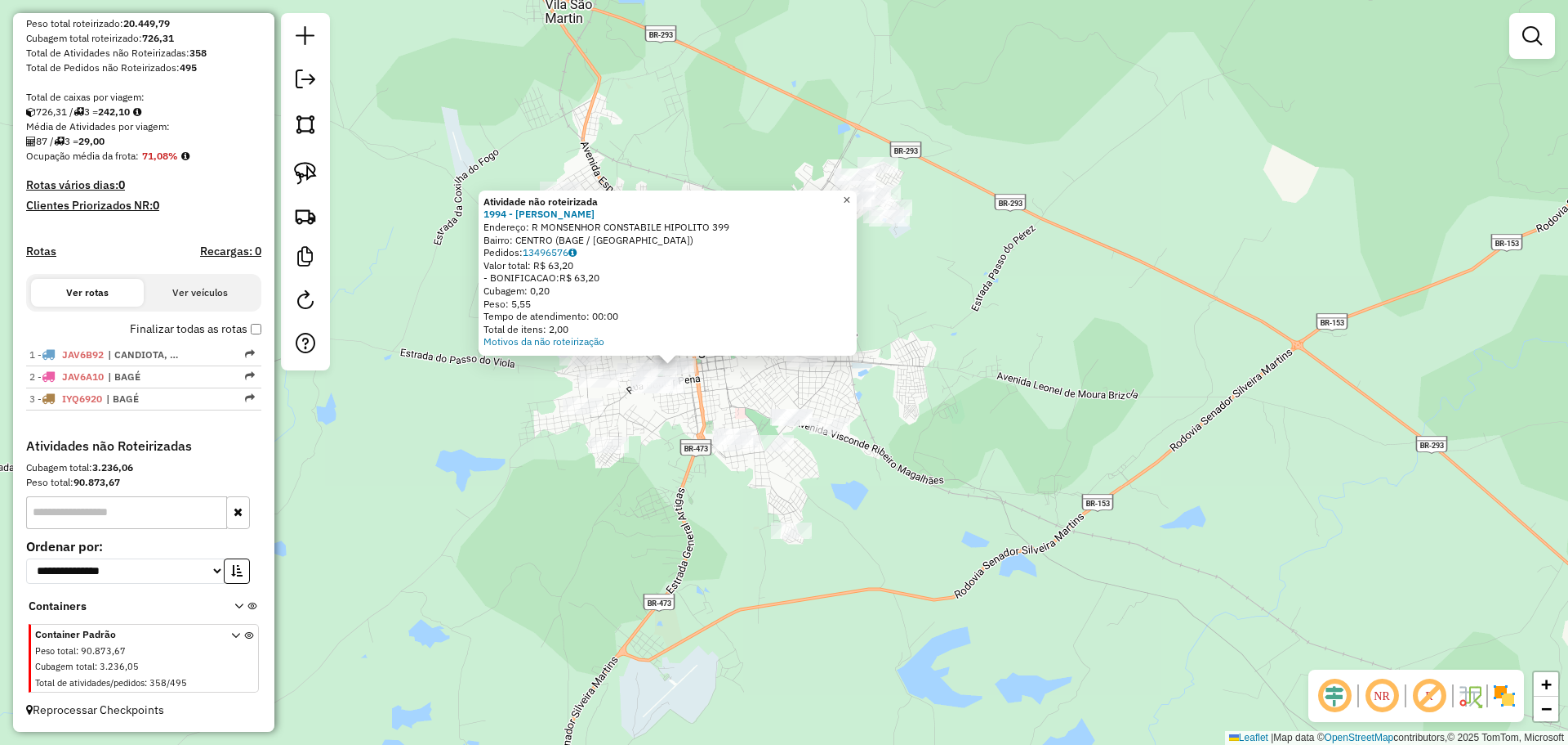
click at [850, 193] on span "×" at bounding box center [846, 199] width 7 height 14
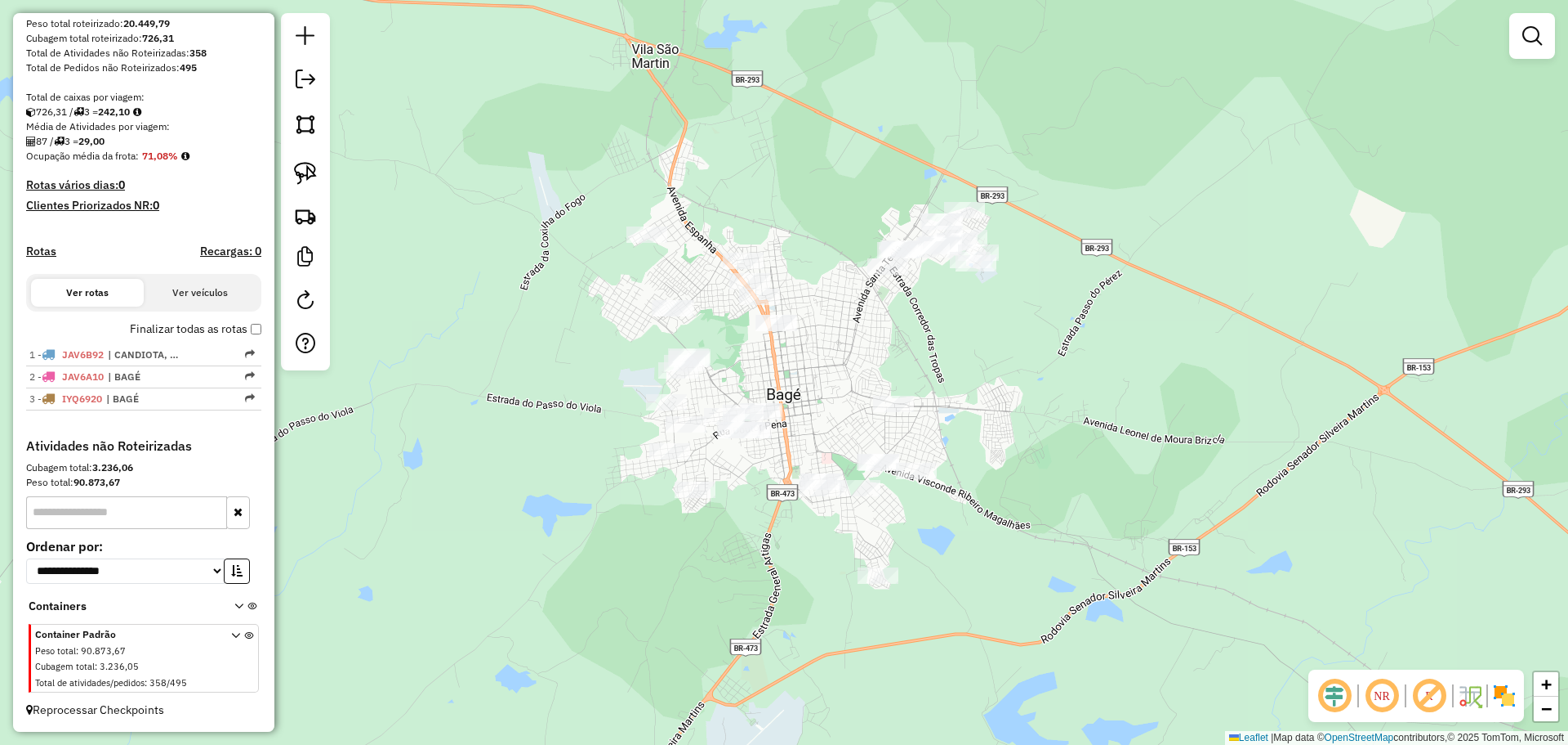
drag, startPoint x: 670, startPoint y: 198, endPoint x: 1143, endPoint y: 428, distance: 526.0
click at [1143, 428] on div "Janela de atendimento Grade de atendimento Capacidade Transportadoras Veículos …" at bounding box center [784, 372] width 1568 height 745
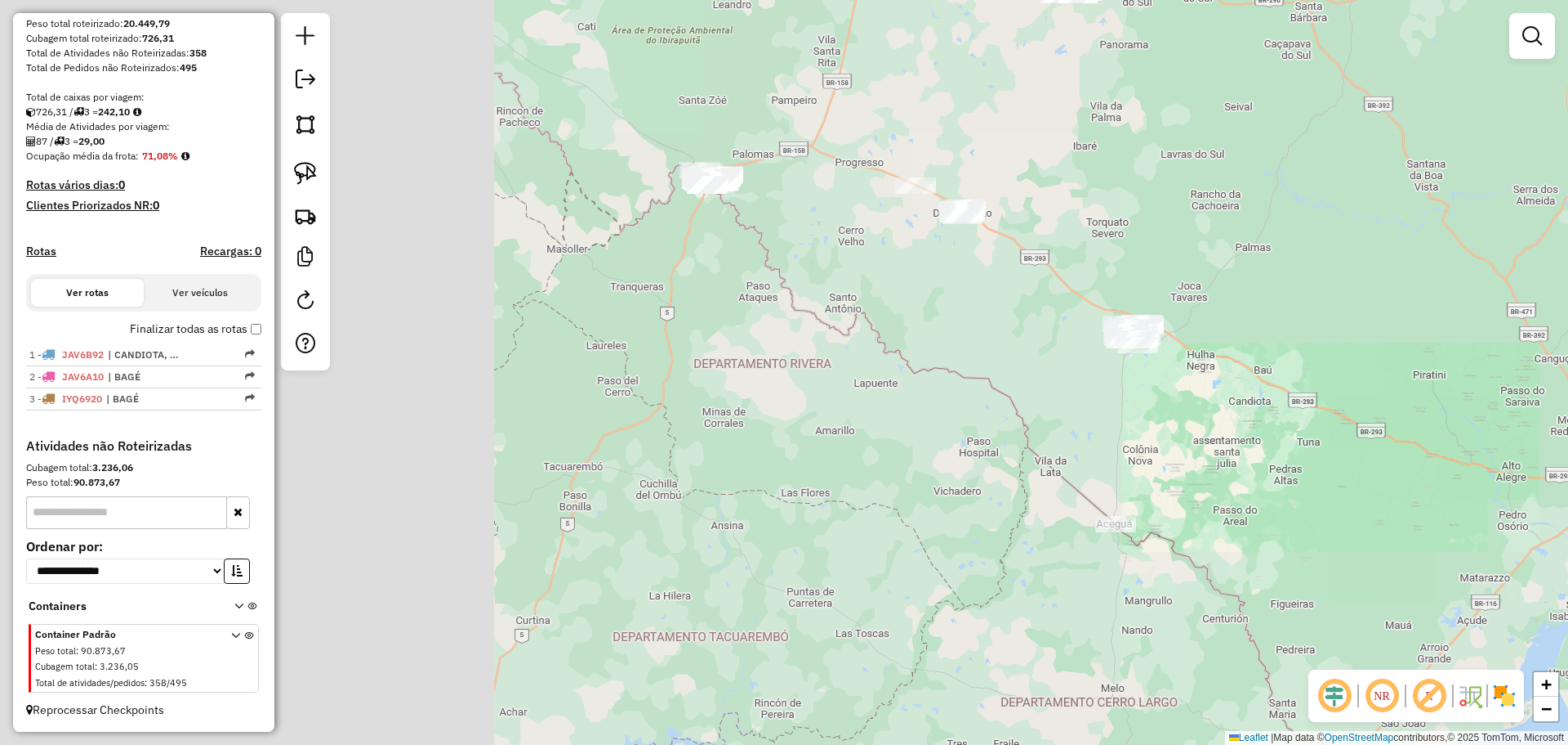
drag, startPoint x: 512, startPoint y: 254, endPoint x: 1284, endPoint y: 403, distance: 786.2
click at [1284, 403] on div "Janela de atendimento Grade de atendimento Capacidade Transportadoras Veículos …" at bounding box center [784, 372] width 1568 height 745
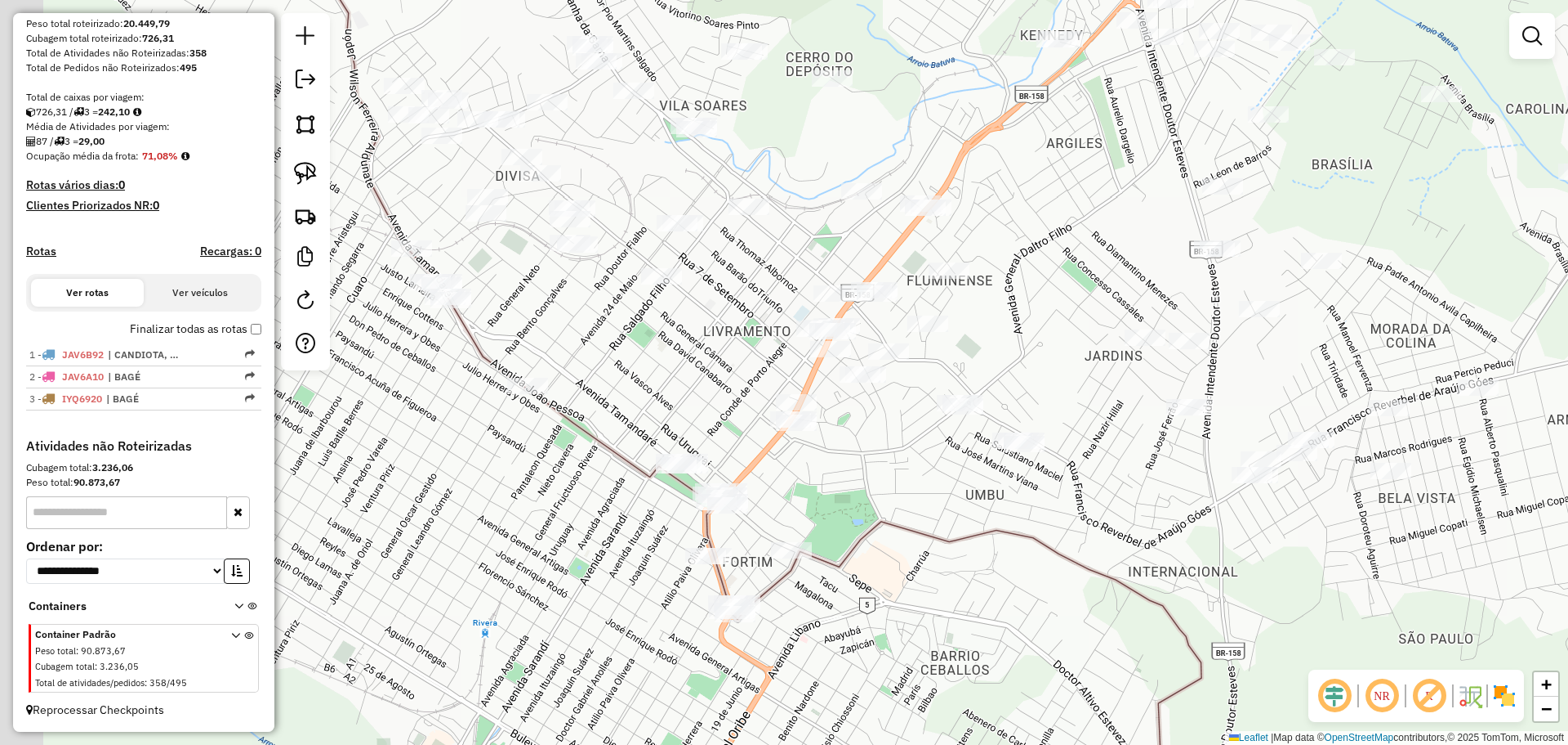
drag, startPoint x: 1095, startPoint y: 241, endPoint x: 1122, endPoint y: 228, distance: 30.0
click at [1122, 228] on div "Janela de atendimento Grade de atendimento Capacidade Transportadoras Veículos …" at bounding box center [784, 372] width 1568 height 745
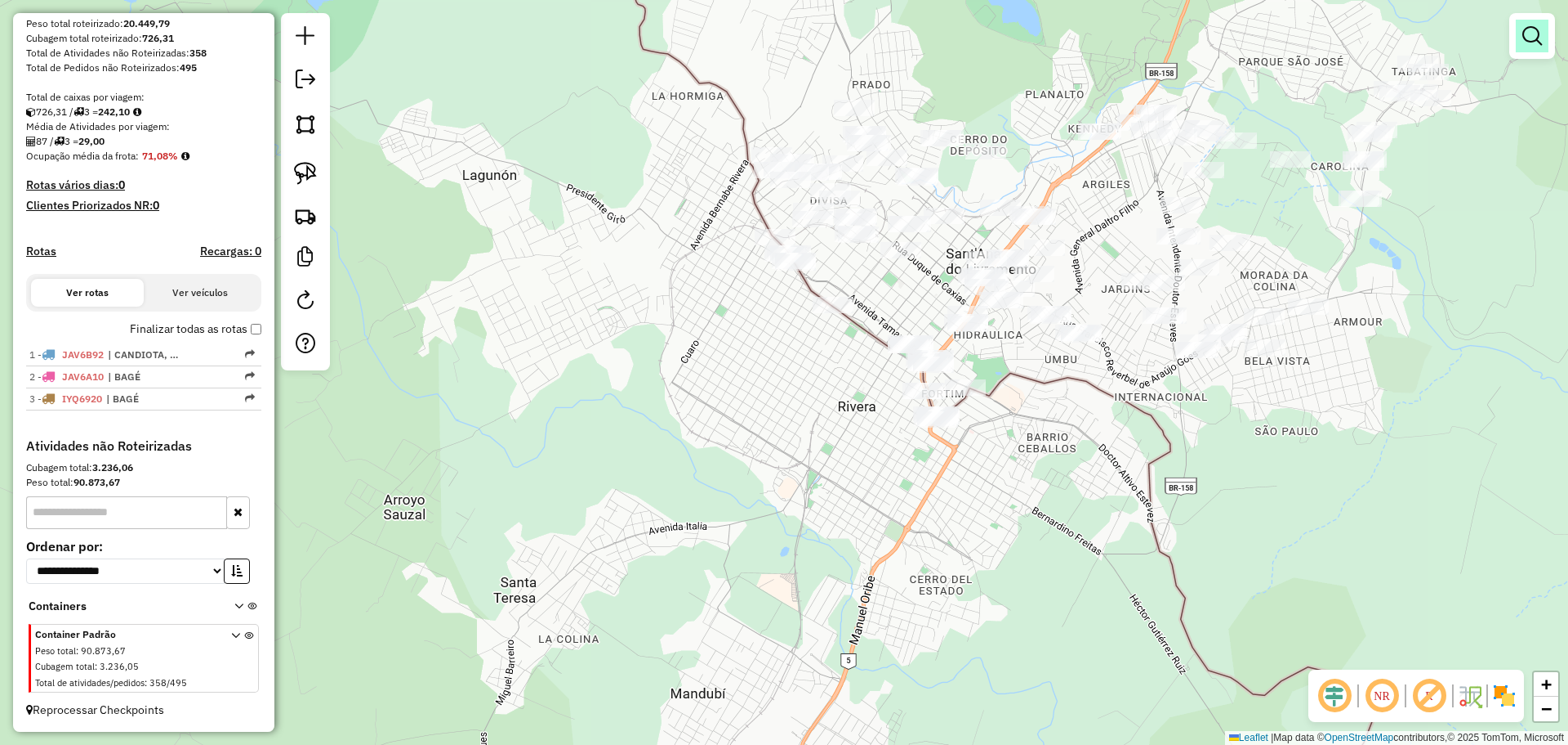
click at [1532, 41] on em at bounding box center [1531, 35] width 19 height 19
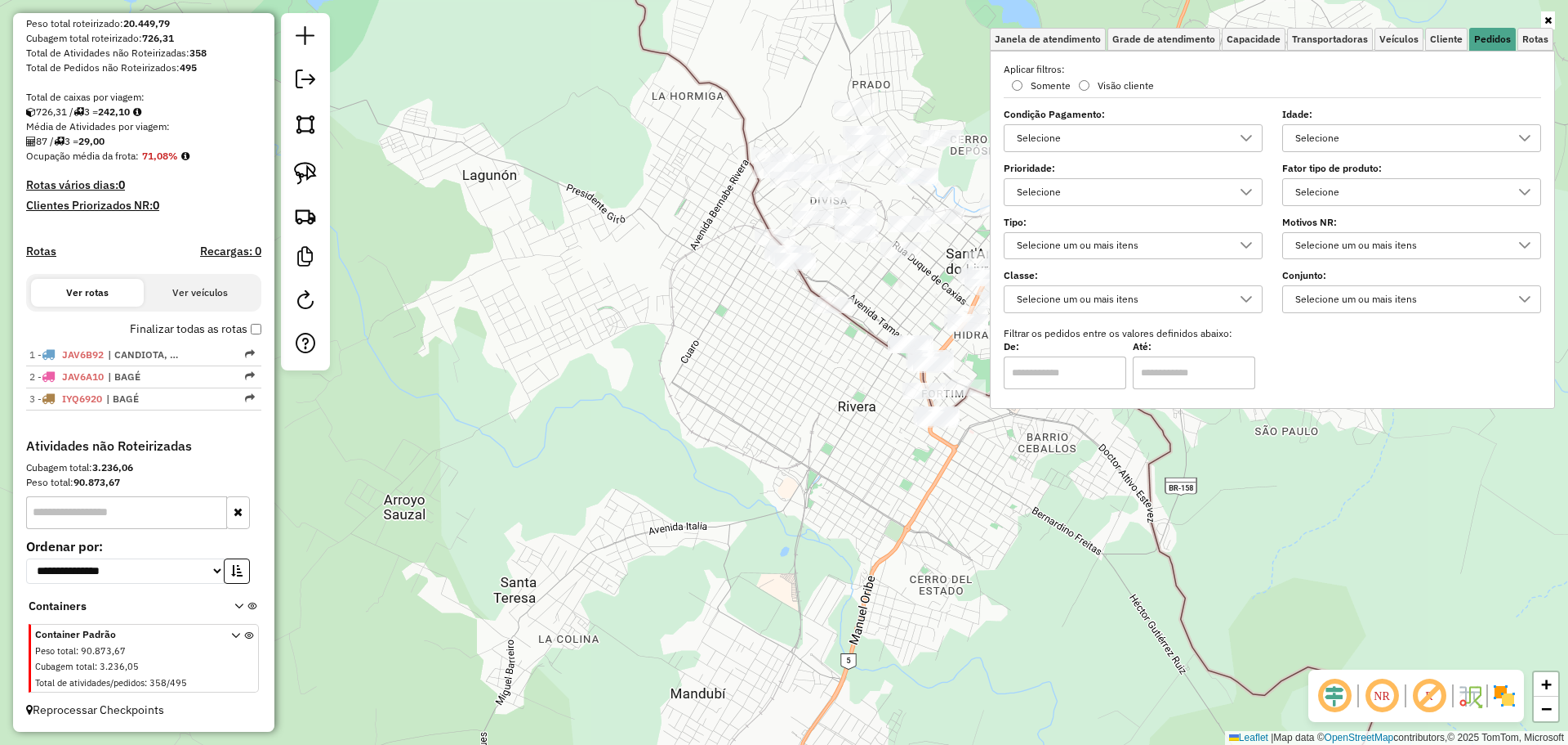
click at [1410, 132] on div "Selecione" at bounding box center [1399, 138] width 219 height 26
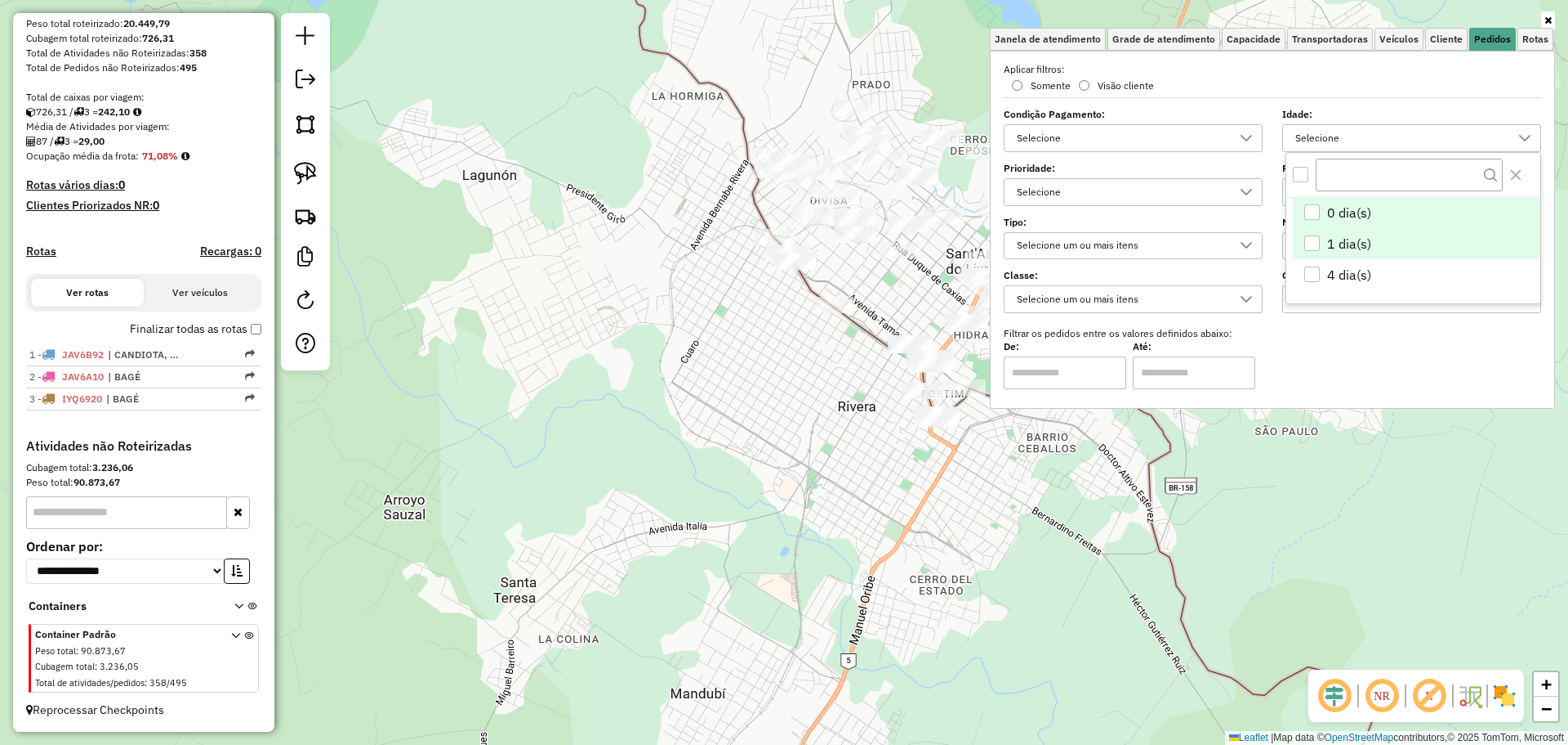
click at [1350, 242] on span "1 dia(s)" at bounding box center [1350, 243] width 44 height 19
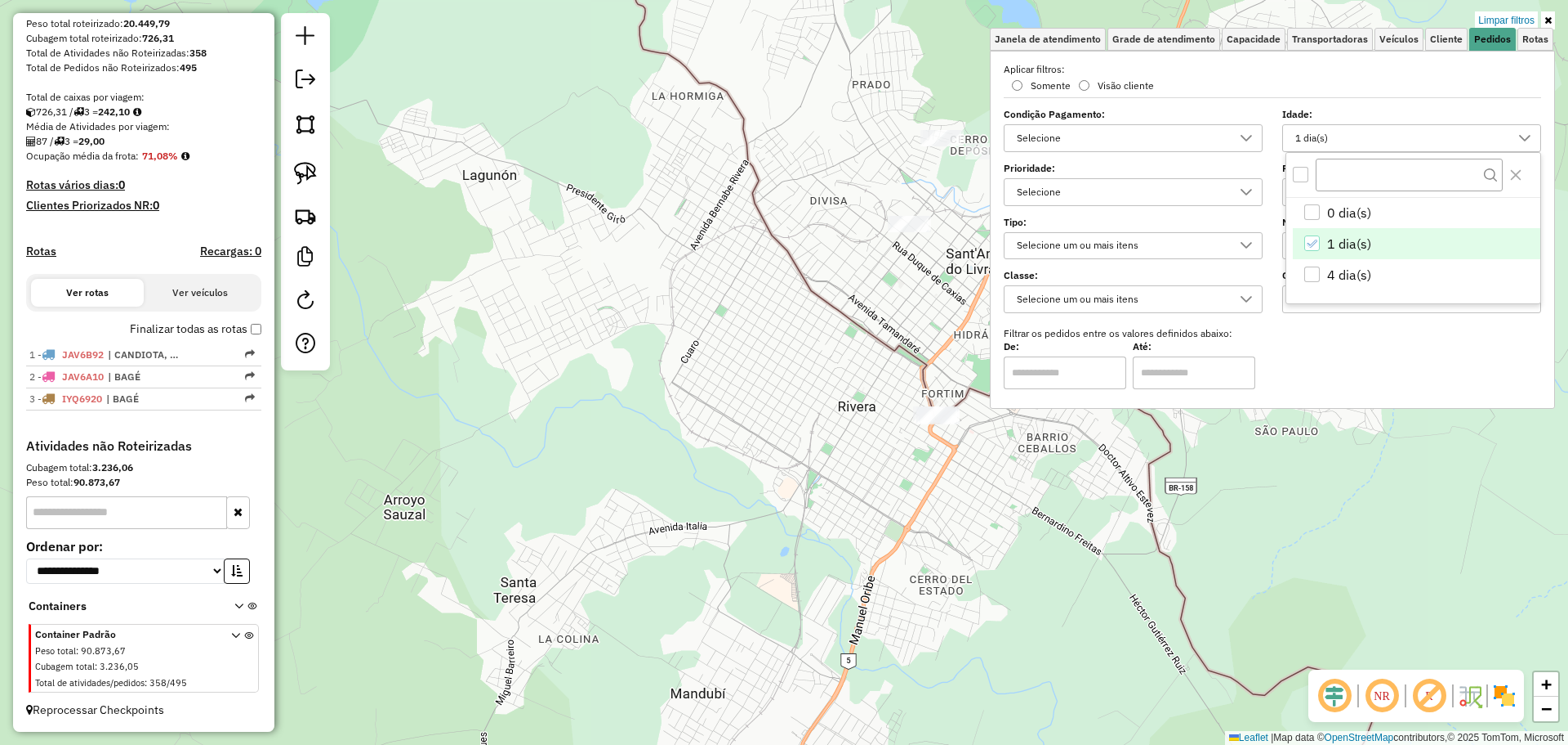
click at [1025, 523] on div "Limpar filtros Janela de atendimento Grade de atendimento Capacidade Transporta…" at bounding box center [784, 372] width 1568 height 745
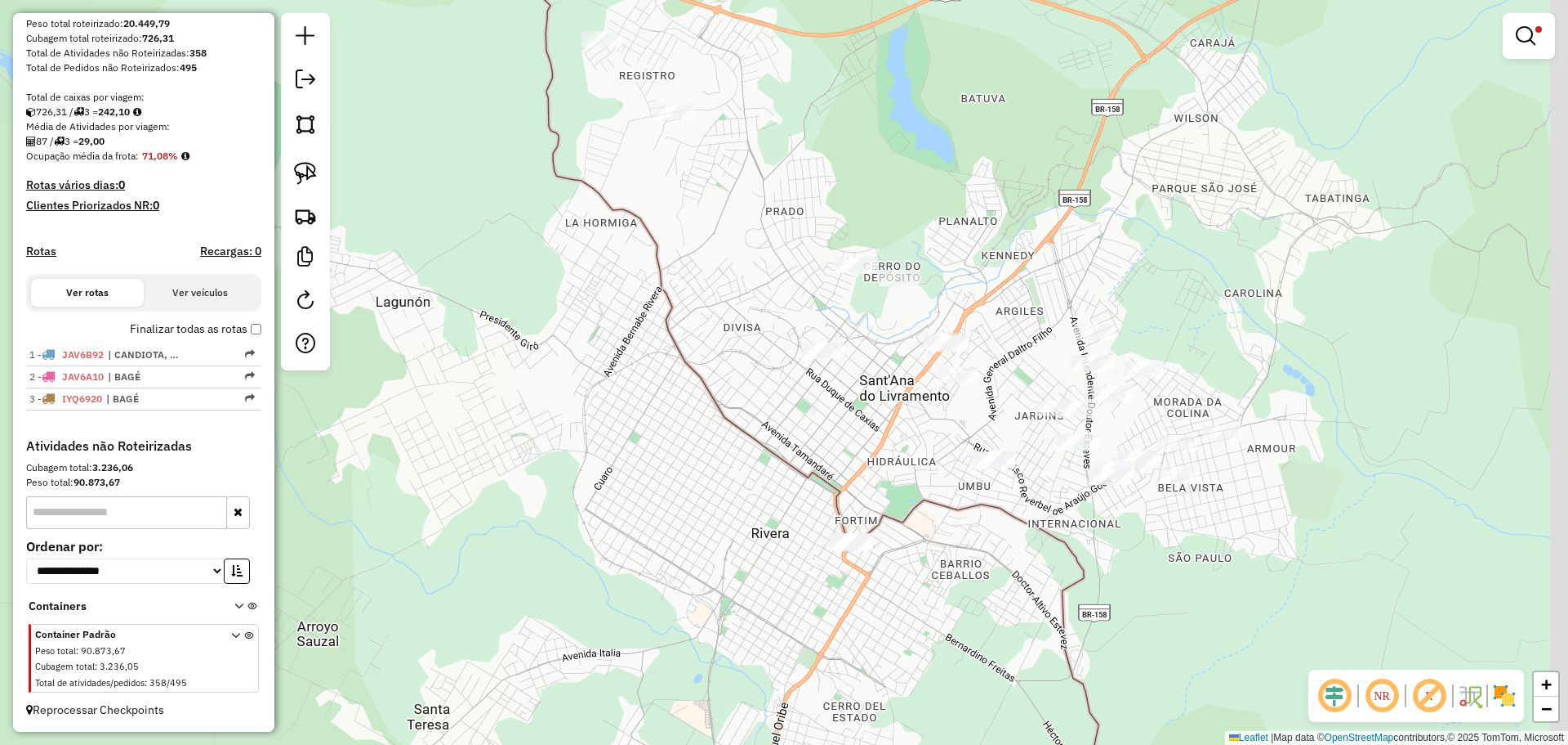
drag, startPoint x: 1047, startPoint y: 447, endPoint x: 959, endPoint y: 574, distance: 154.5
click at [959, 574] on div "Limpar filtros Janela de atendimento Grade de atendimento Capacidade Transporta…" at bounding box center [784, 372] width 1568 height 745
click at [311, 170] on img at bounding box center [305, 173] width 23 height 23
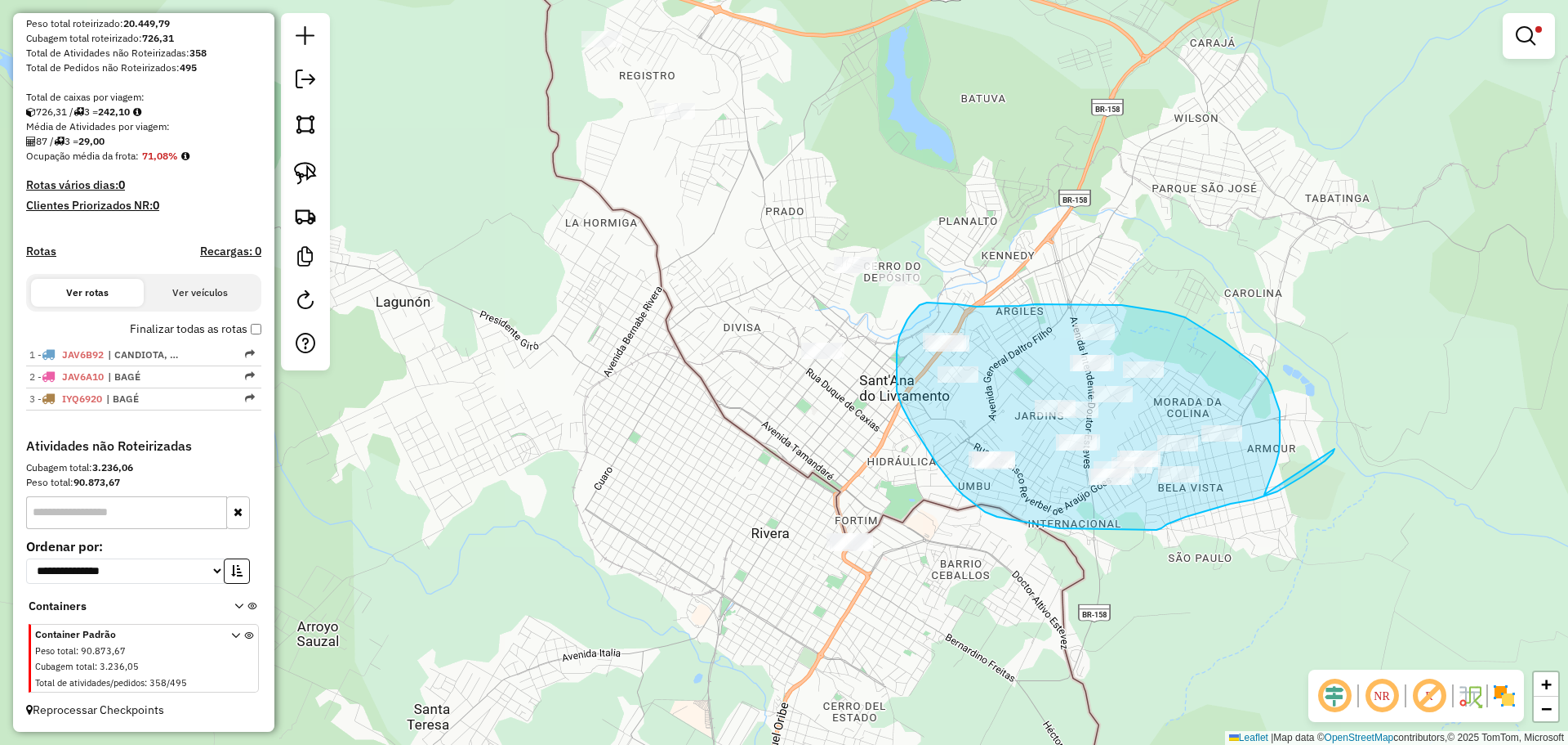
drag, startPoint x: 1266, startPoint y: 491, endPoint x: 1335, endPoint y: 448, distance: 81.3
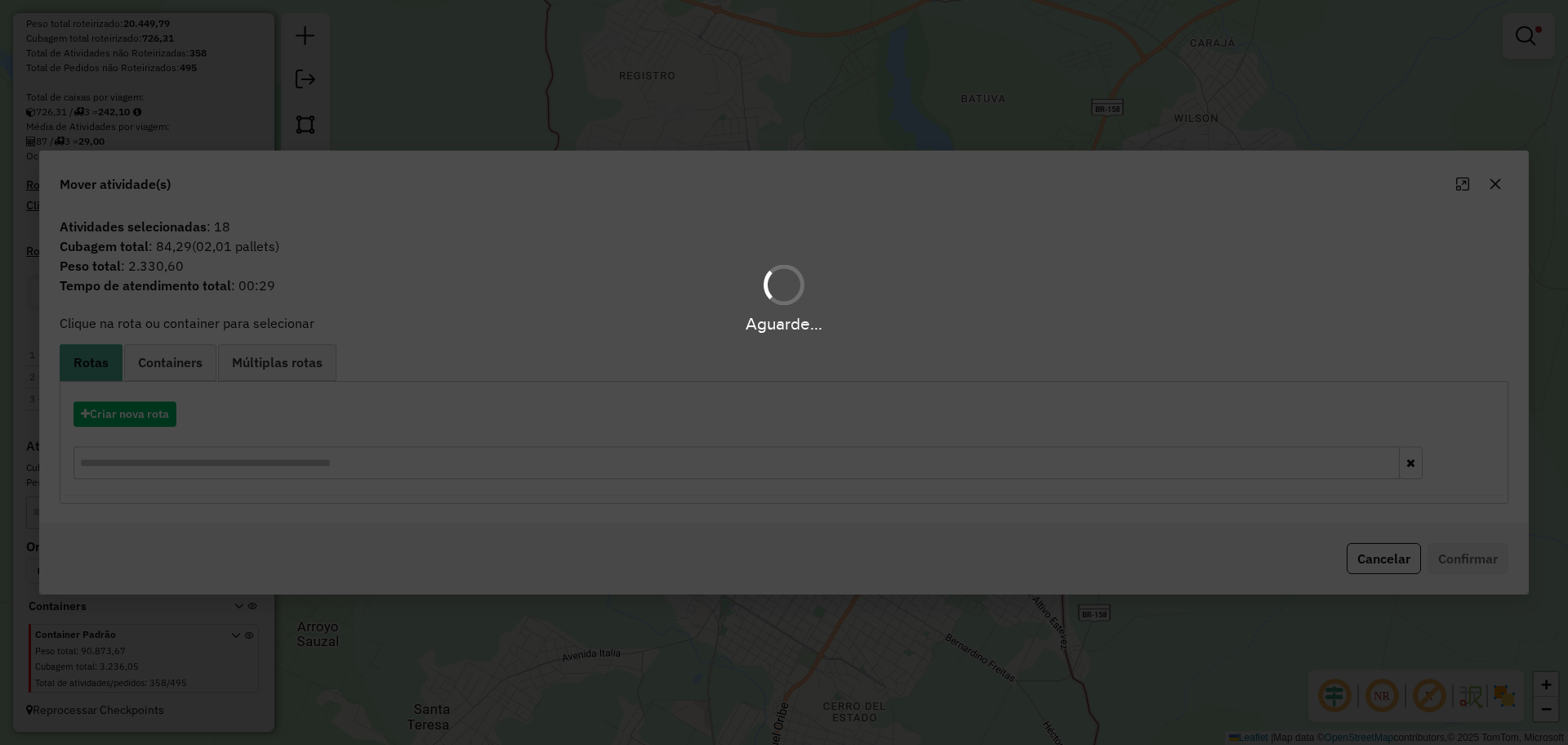
click at [151, 417] on div "Aguarde..." at bounding box center [784, 372] width 1568 height 745
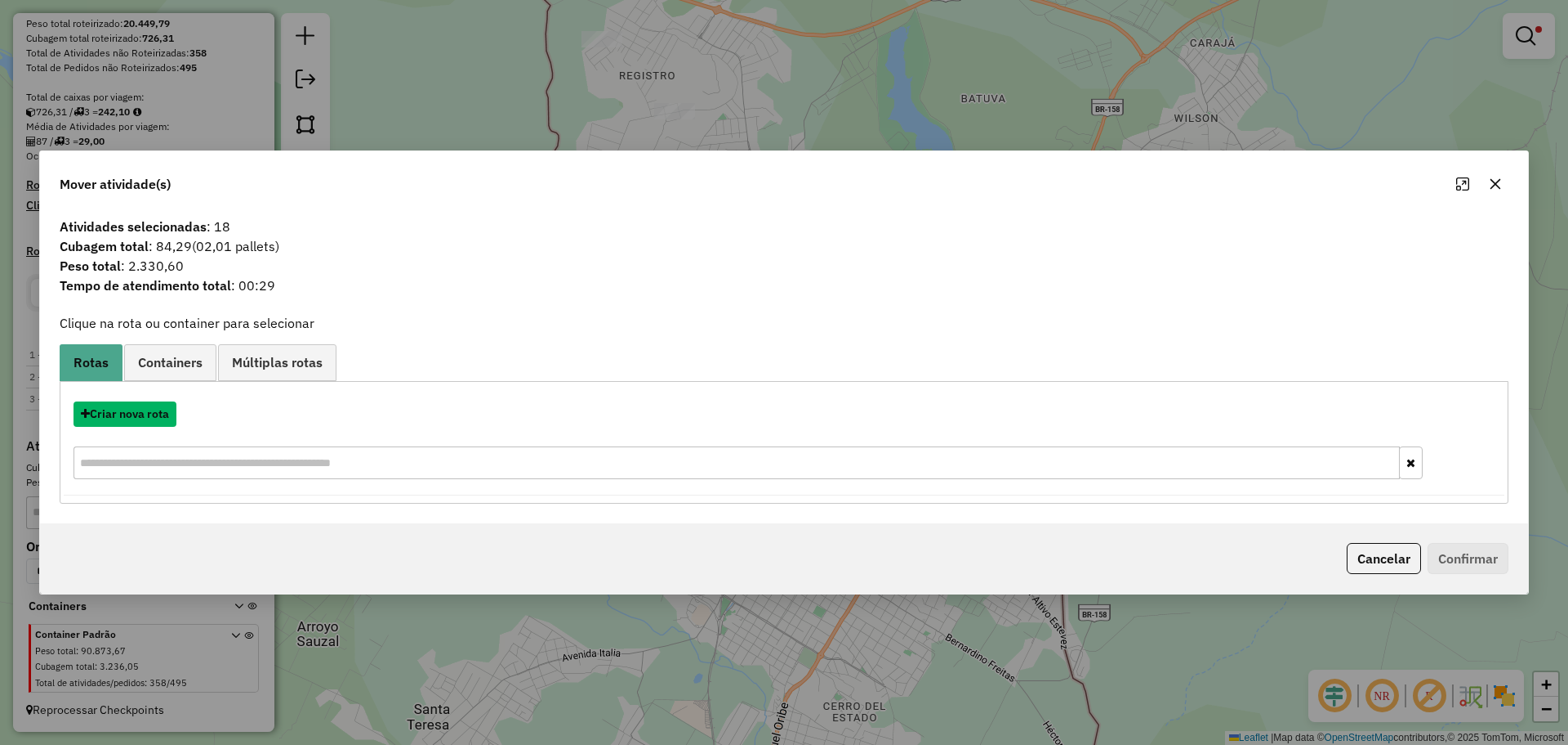
click at [151, 417] on button "Criar nova rota" at bounding box center [125, 414] width 103 height 26
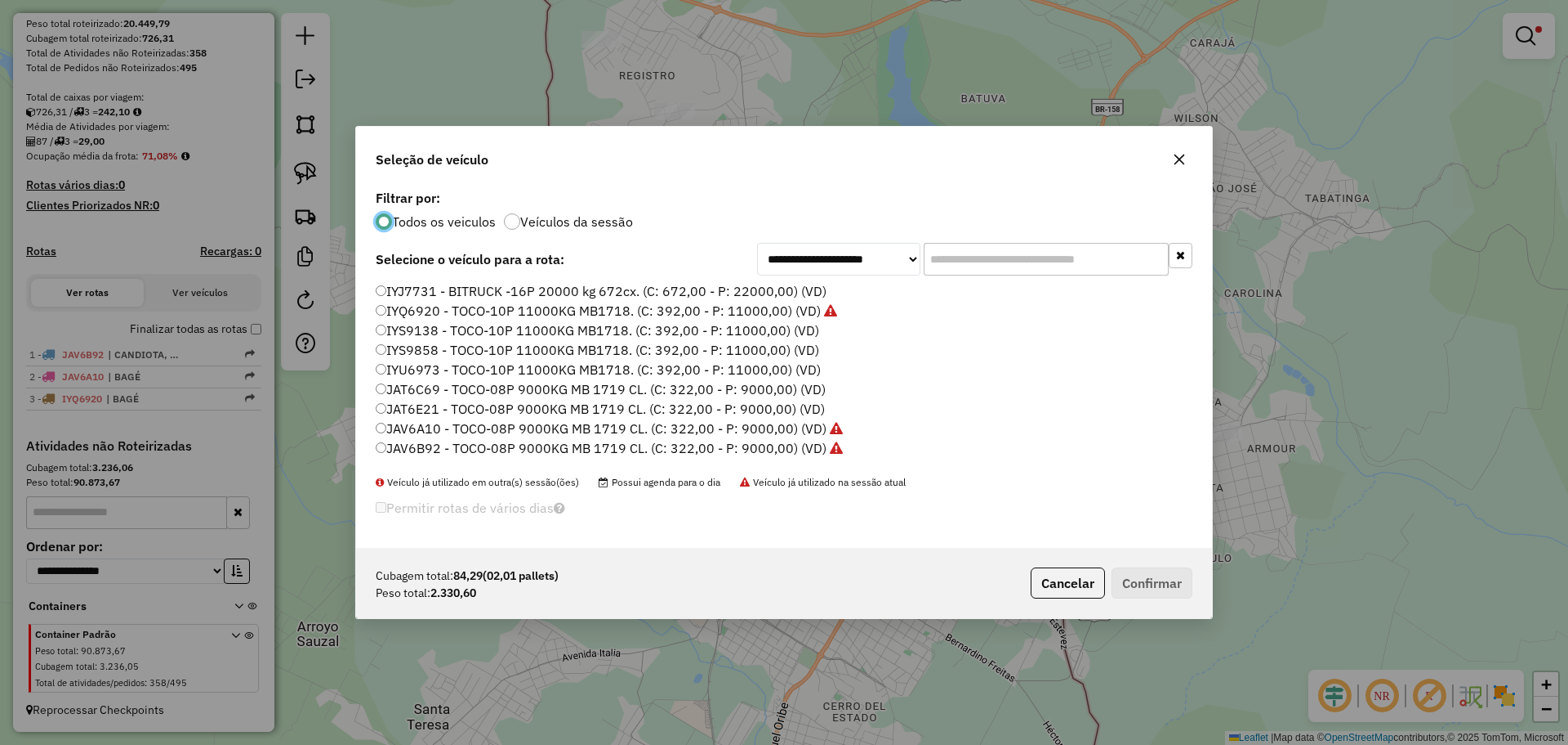
scroll to position [9, 5]
click at [1034, 254] on input "text" at bounding box center [1046, 259] width 245 height 33
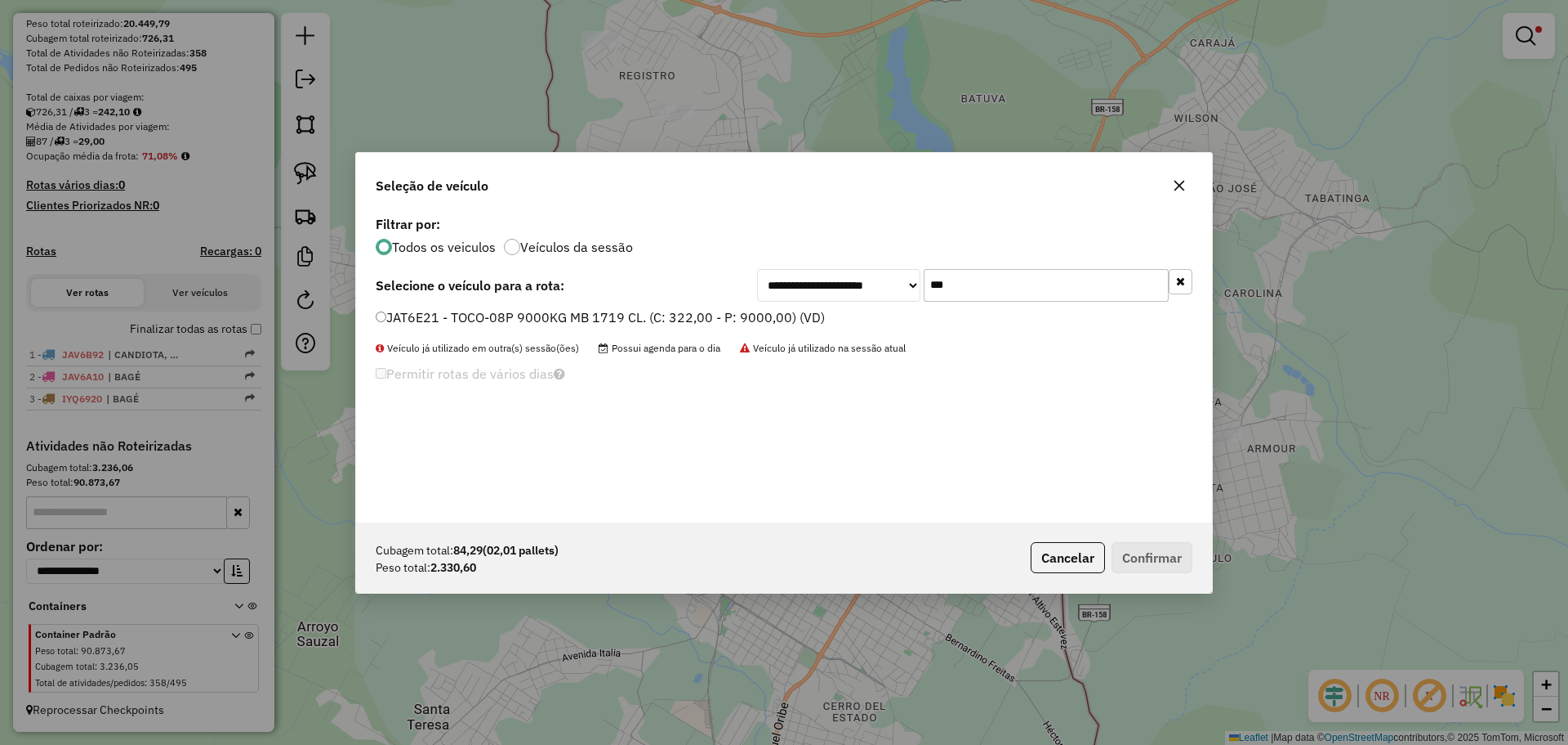
type input "***"
click at [515, 322] on label "JAT6E21 - TOCO-08P 9000KG MB 1719 CL. (C: 322,00 - P: 9000,00) (VD)" at bounding box center [599, 317] width 449 height 19
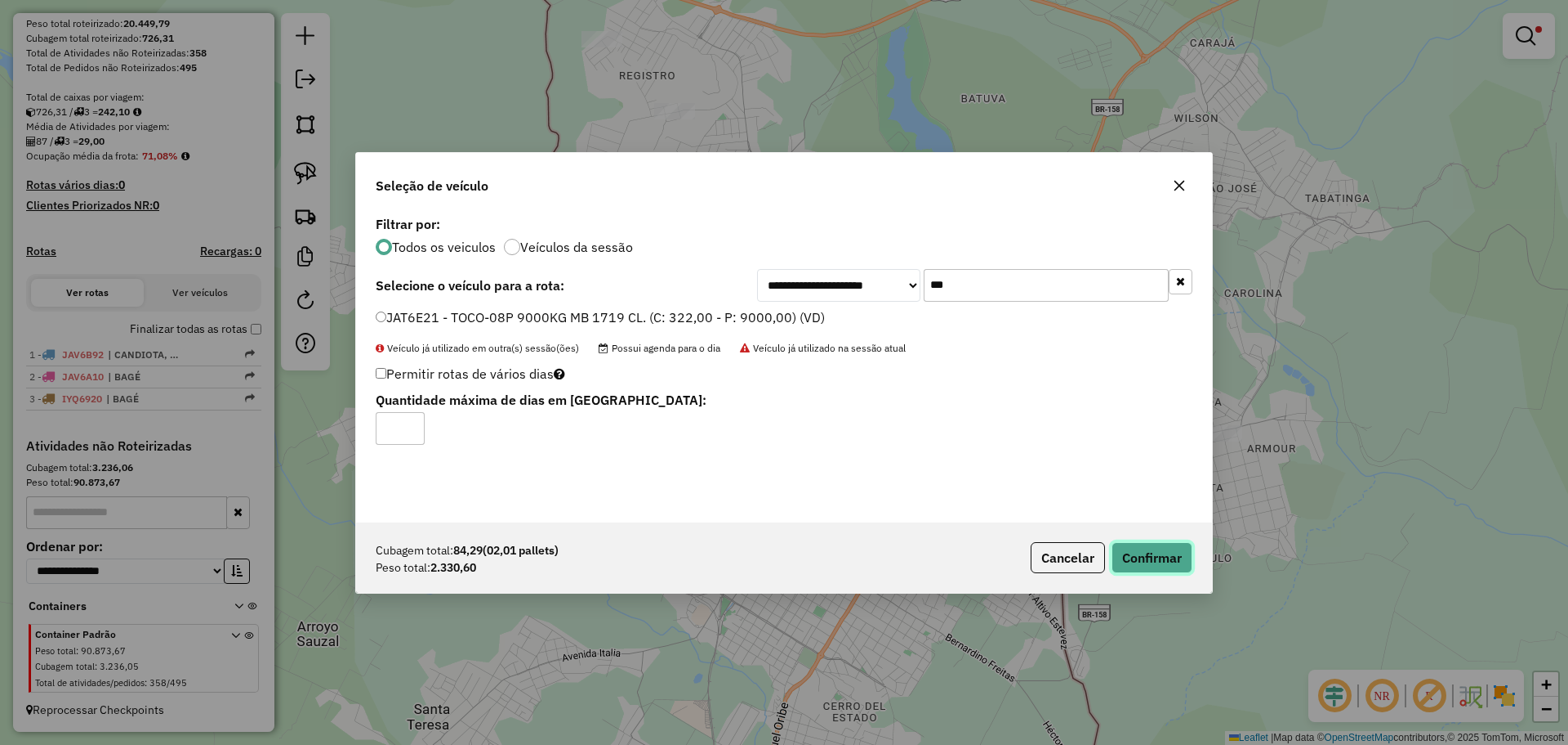
click at [1170, 559] on button "Confirmar" at bounding box center [1152, 558] width 81 height 31
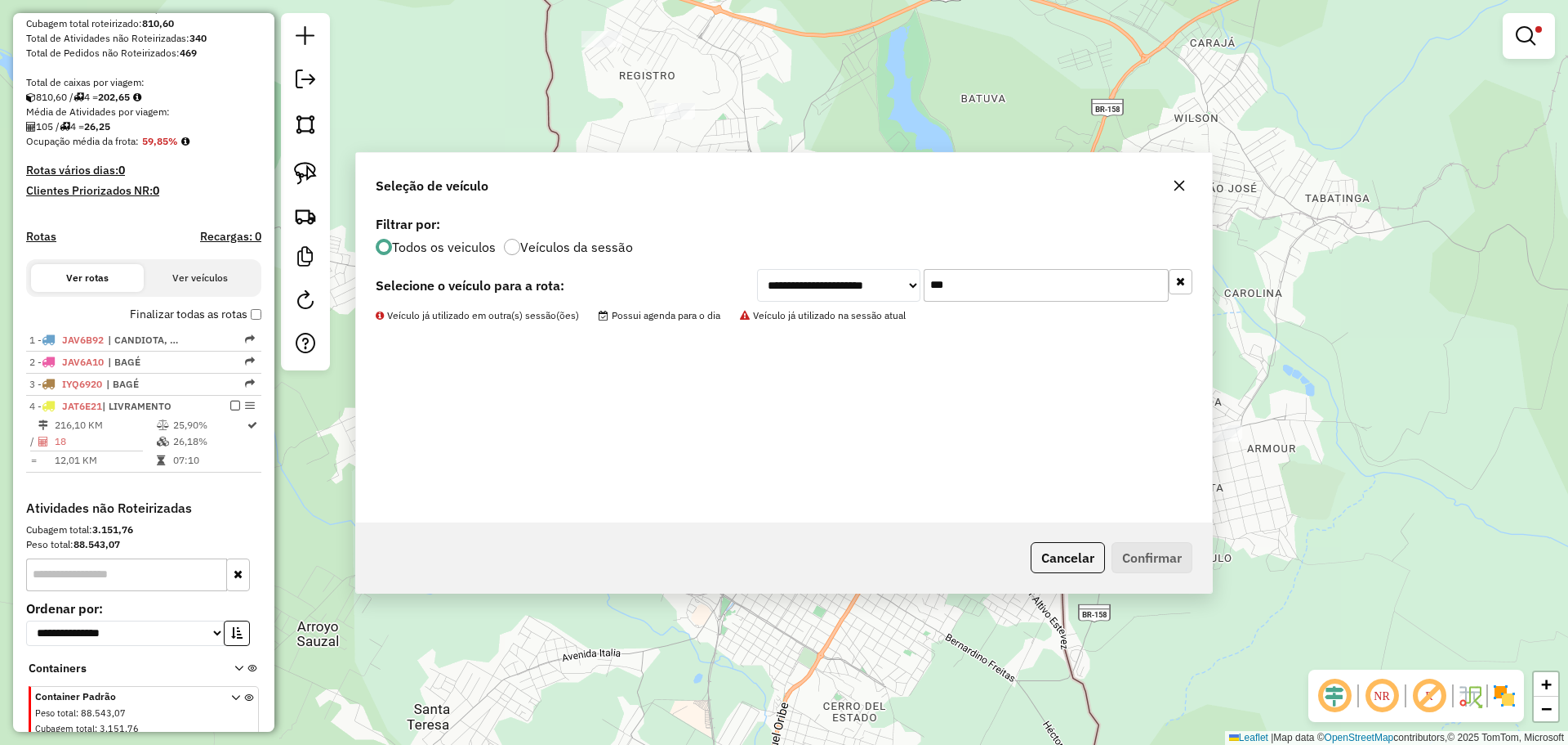
scroll to position [359, 0]
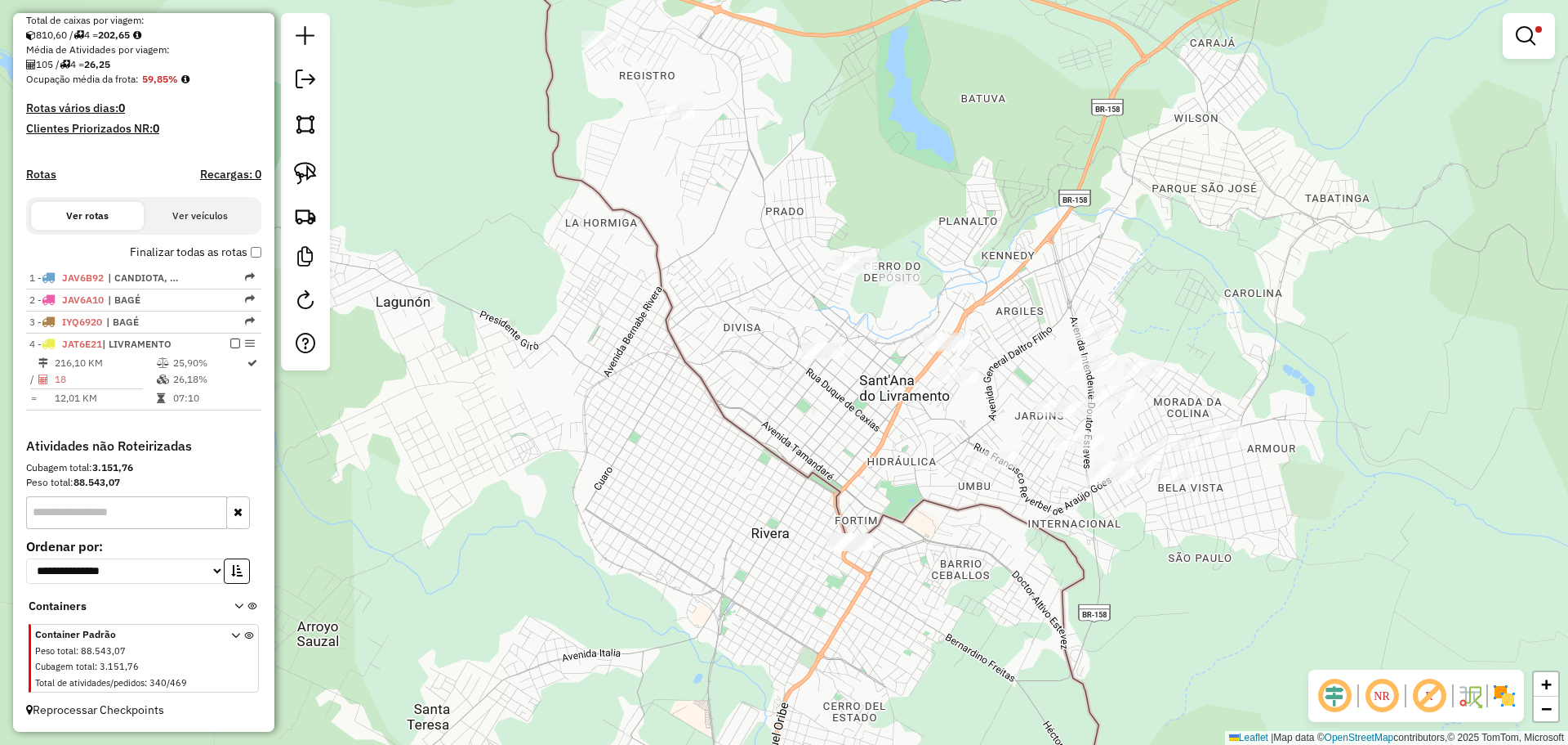
click at [920, 462] on div "Limpar filtros Janela de atendimento Grade de atendimento Capacidade Transporta…" at bounding box center [784, 372] width 1568 height 745
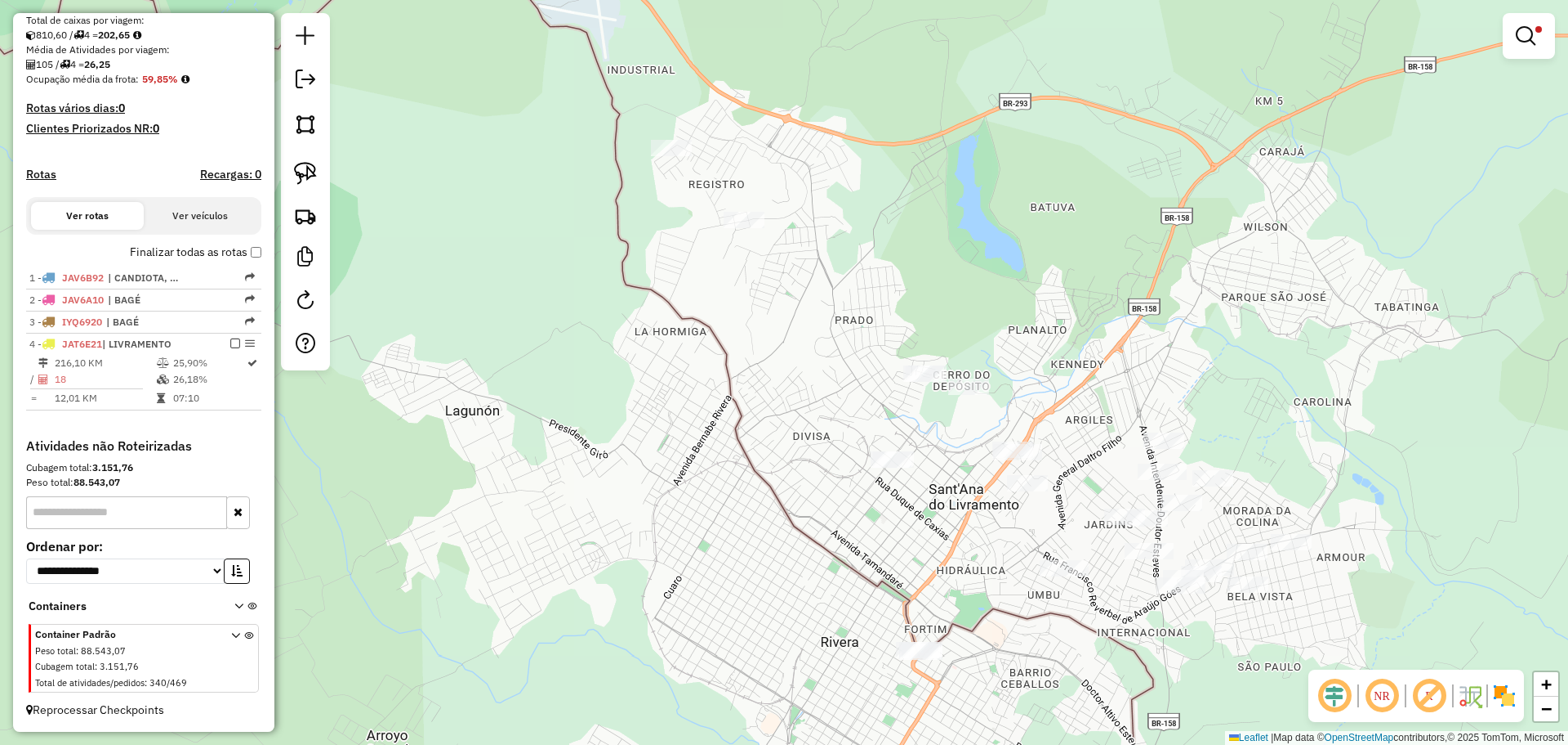
drag, startPoint x: 951, startPoint y: 539, endPoint x: 989, endPoint y: 574, distance: 51.7
click at [989, 574] on div "Limpar filtros Janela de atendimento Grade de atendimento Capacidade Transporta…" at bounding box center [784, 372] width 1568 height 745
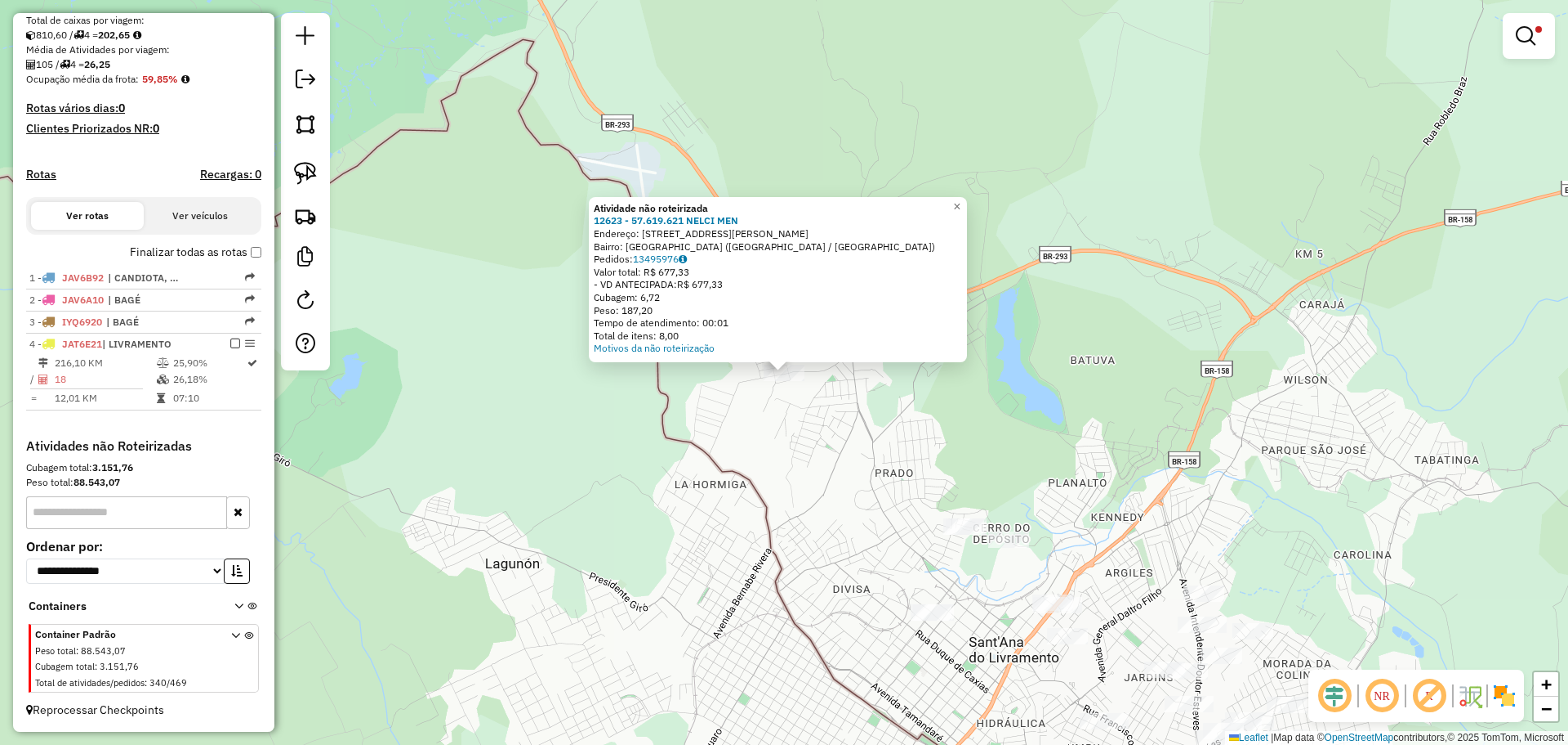
click at [882, 482] on div "Atividade não roteirizada 12623 - 57.619.621 NELCI MEN Endereço: R IRMAO LINO D…" at bounding box center [784, 372] width 1568 height 745
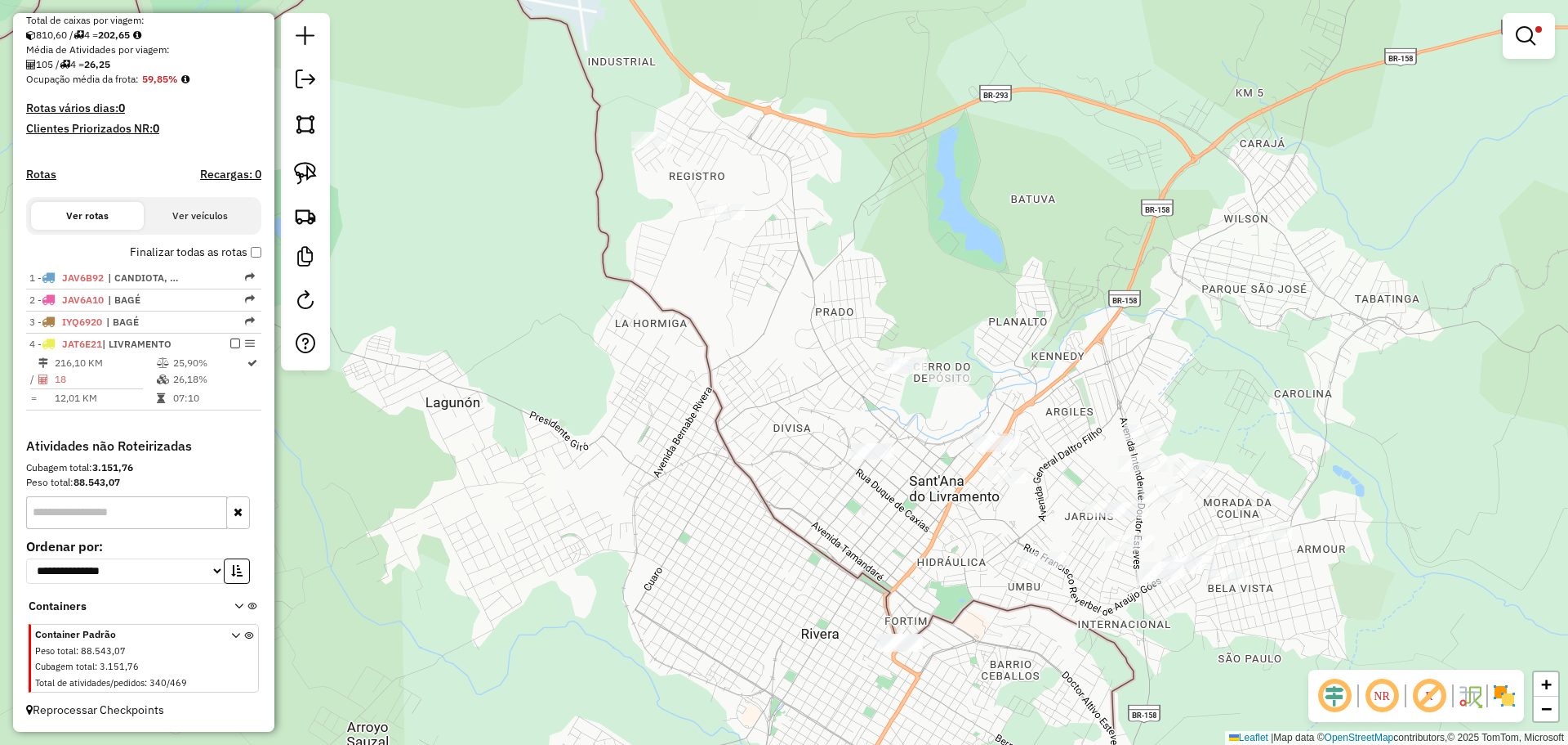
drag, startPoint x: 861, startPoint y: 519, endPoint x: 801, endPoint y: 358, distance: 171.8
click at [801, 358] on div "Limpar filtros Janela de atendimento Grade de atendimento Capacidade Transporta…" at bounding box center [784, 372] width 1568 height 745
click at [308, 173] on img at bounding box center [305, 173] width 23 height 23
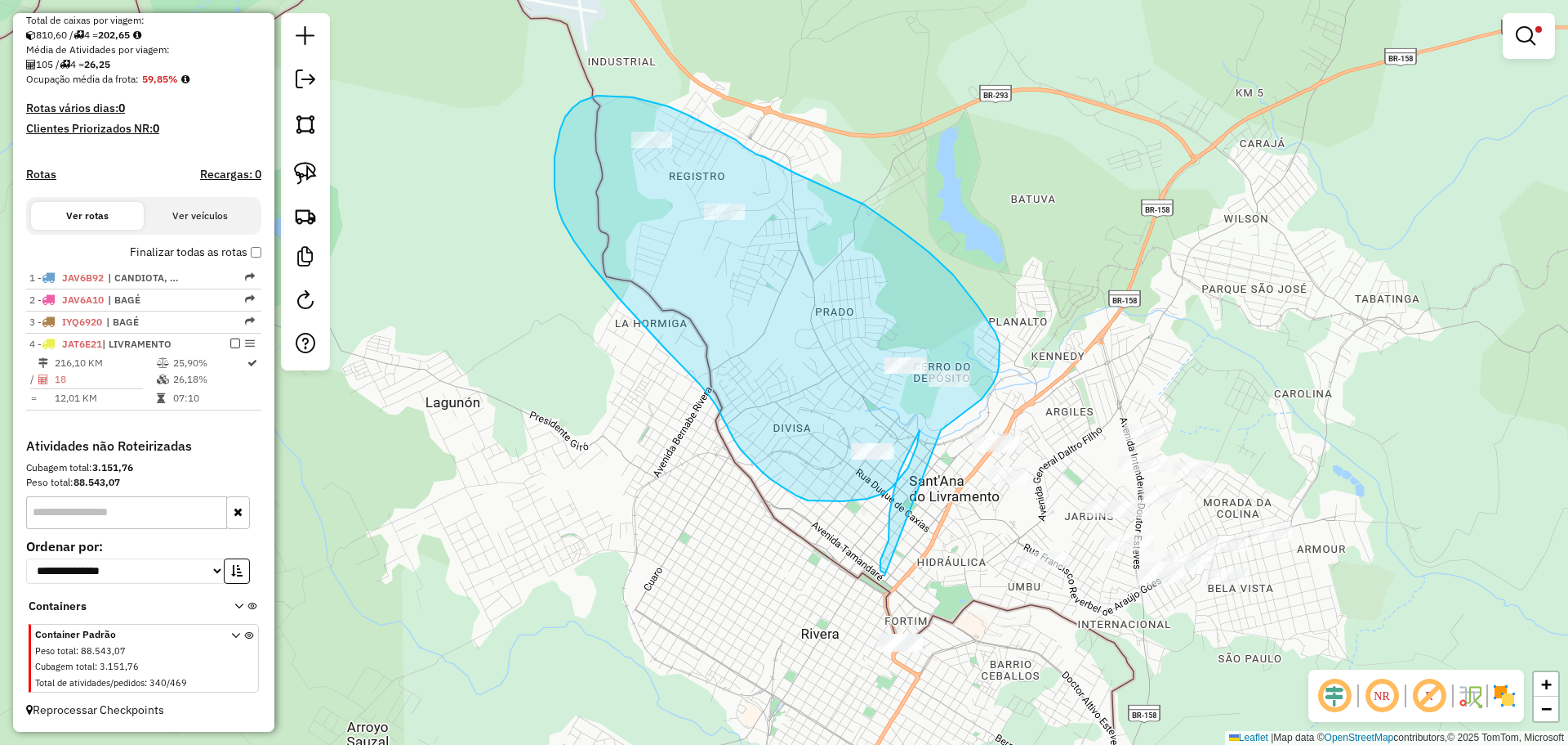
drag, startPoint x: 955, startPoint y: 419, endPoint x: 885, endPoint y: 575, distance: 171.0
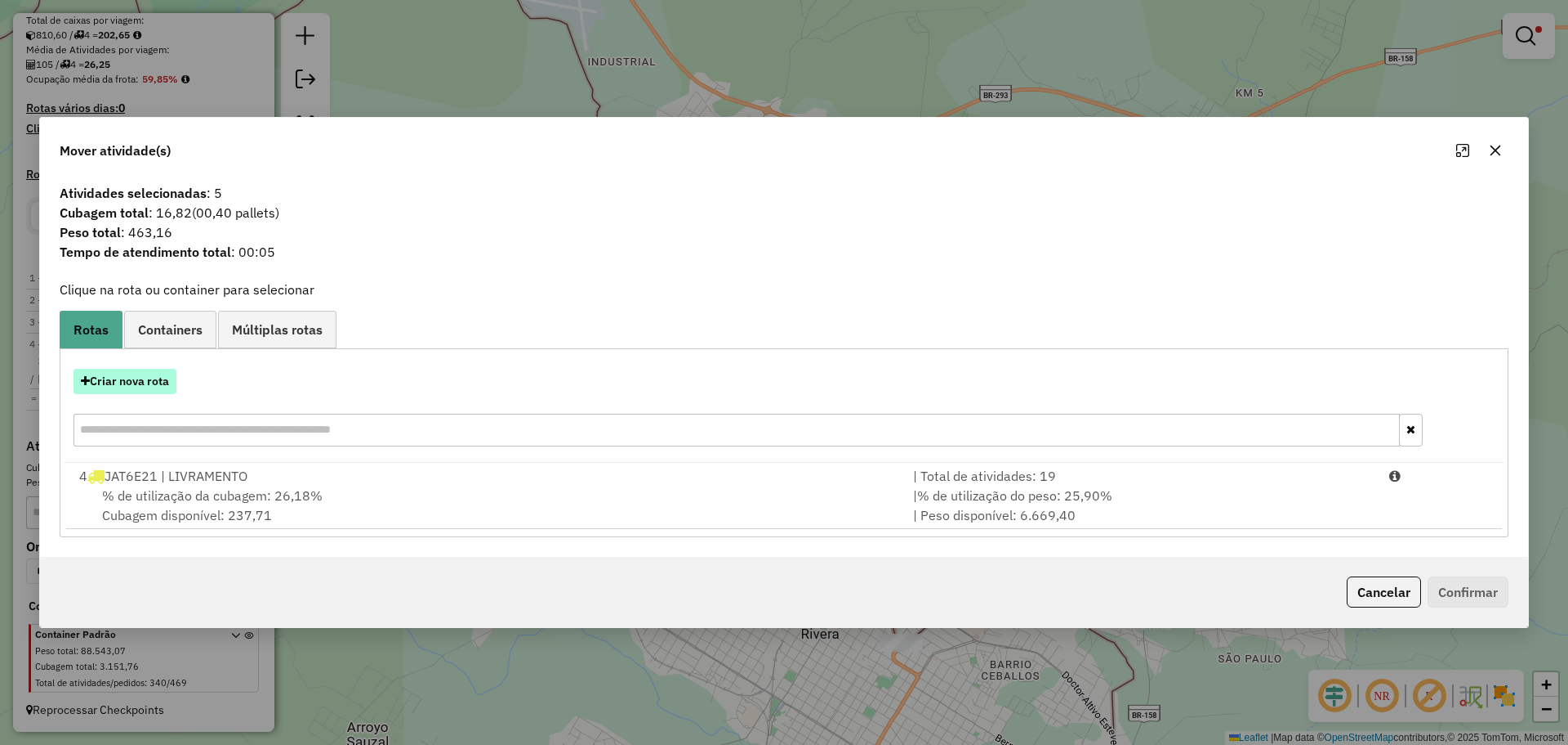
click at [157, 386] on button "Criar nova rota" at bounding box center [125, 381] width 103 height 26
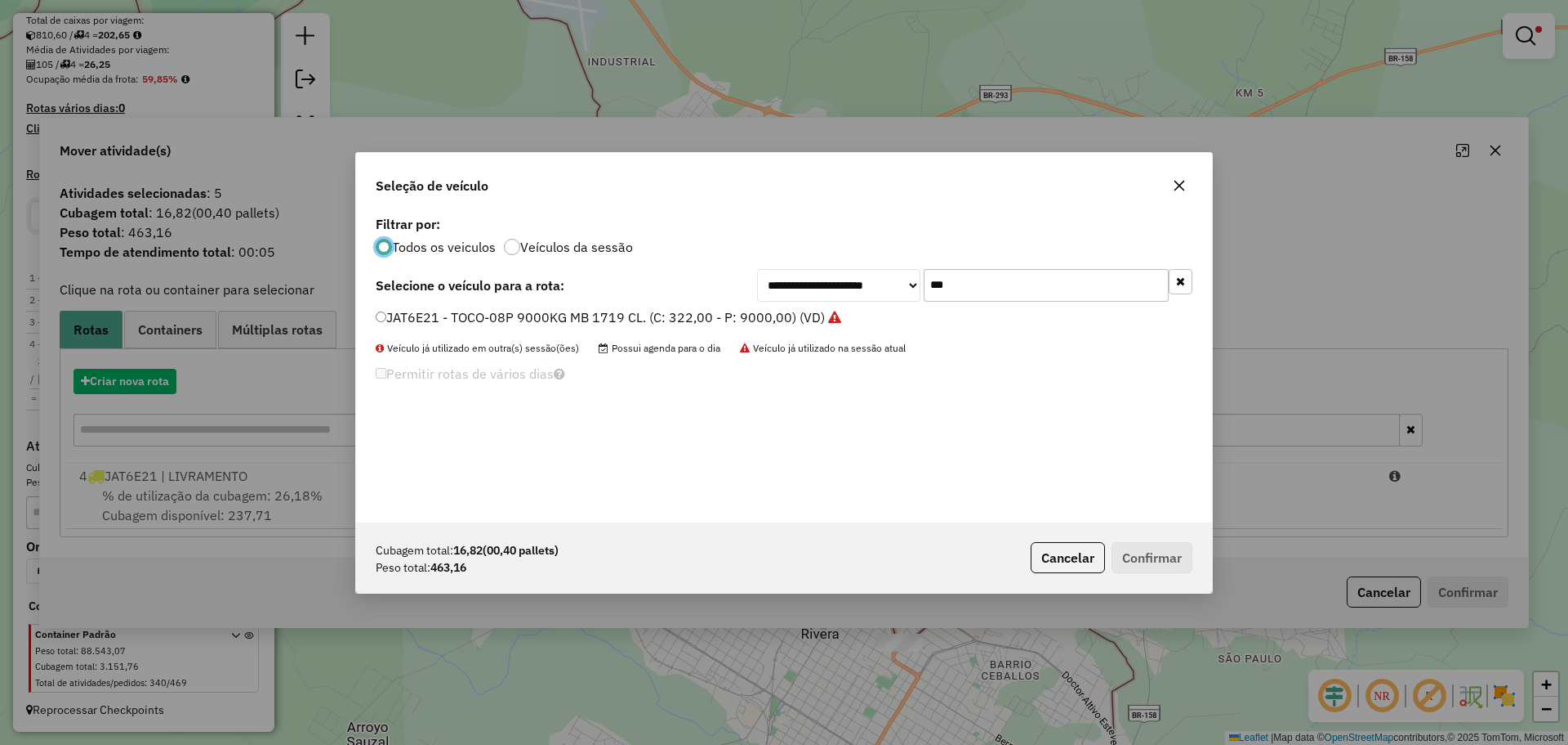
scroll to position [9, 5]
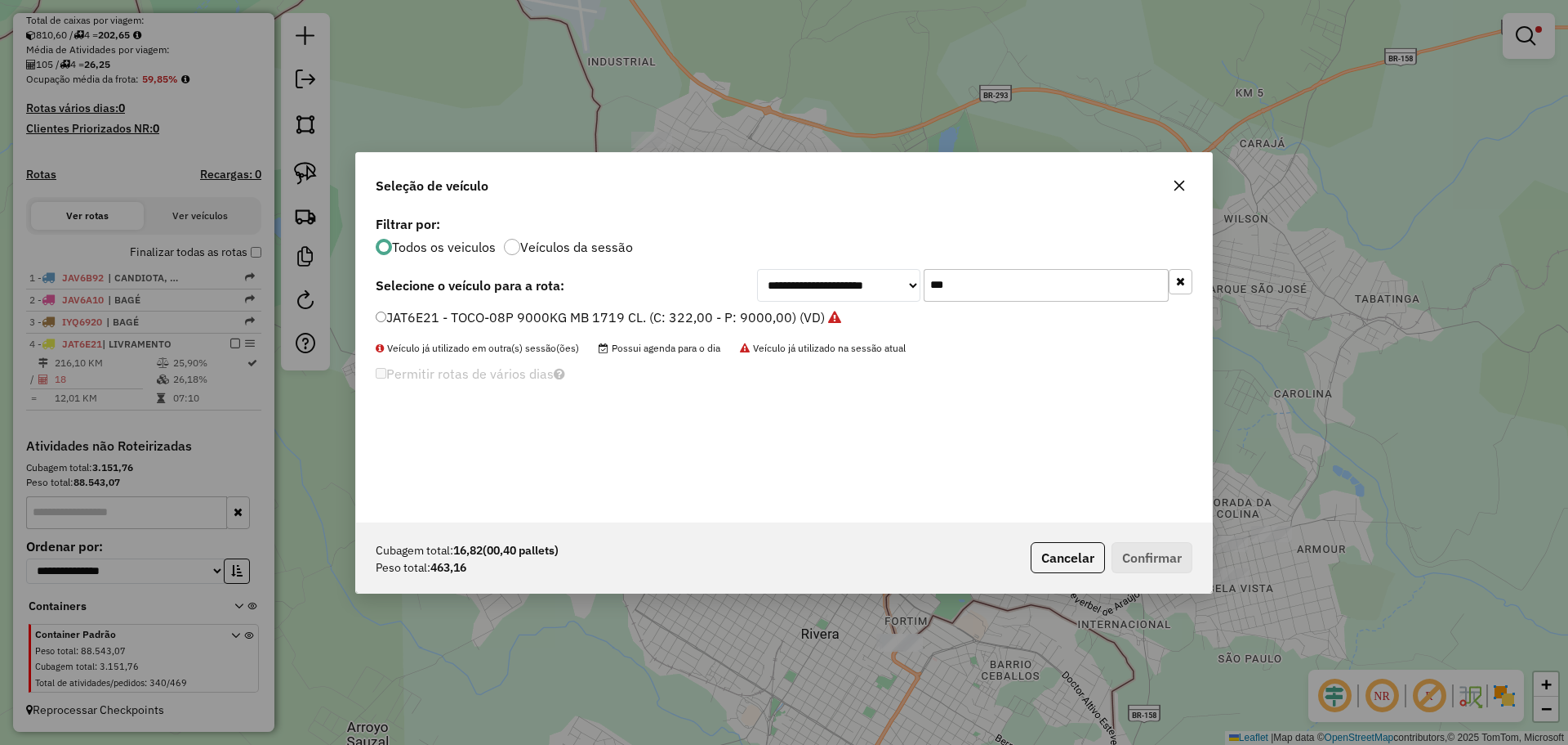
click at [911, 270] on div "**********" at bounding box center [975, 286] width 435 height 33
type input "***"
click at [470, 317] on label "JBU9B64 - TOCO-06P 6000 kg. (C: 252,00 - P: 6000,00) (VD)" at bounding box center [563, 317] width 375 height 19
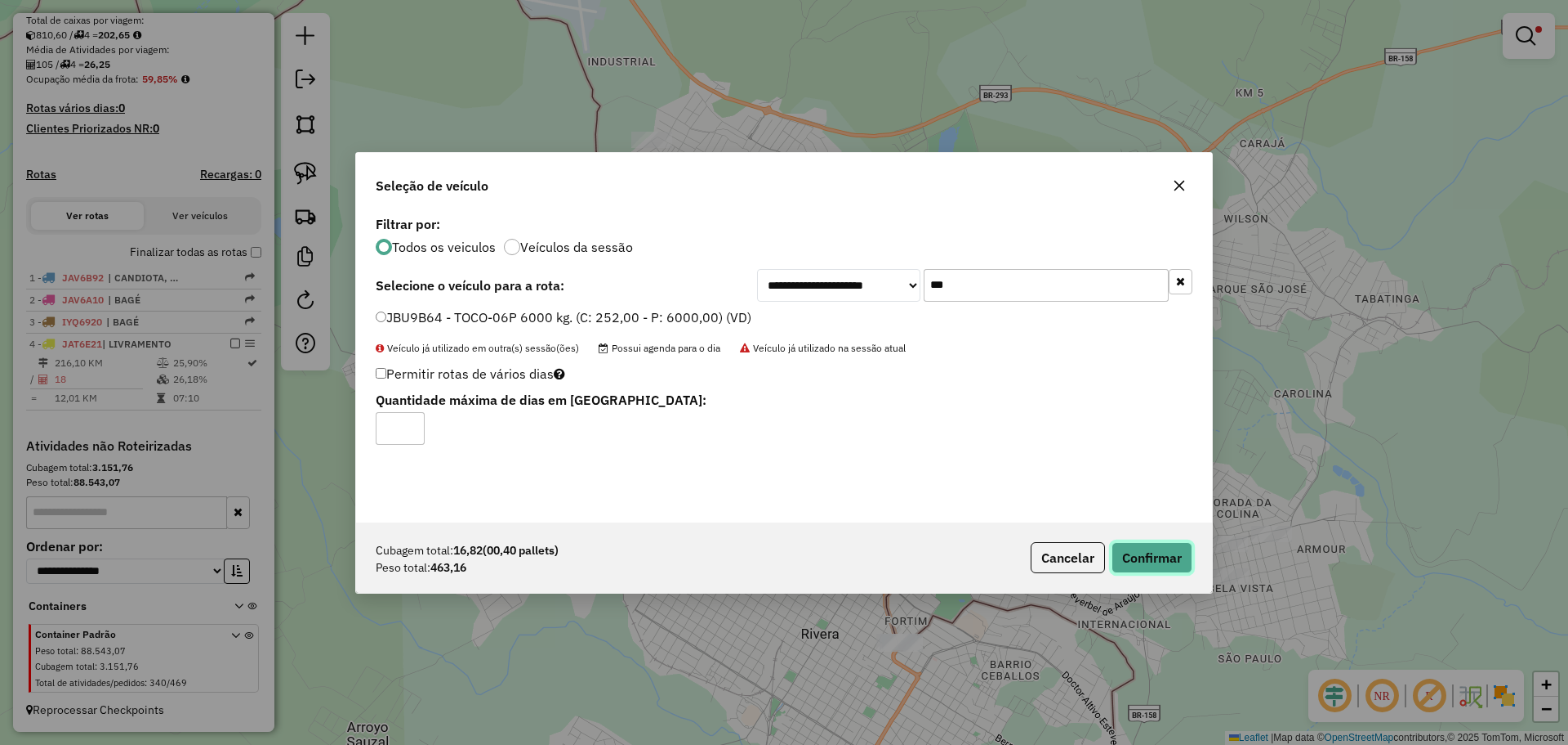
click at [1149, 570] on button "Confirmar" at bounding box center [1152, 558] width 81 height 31
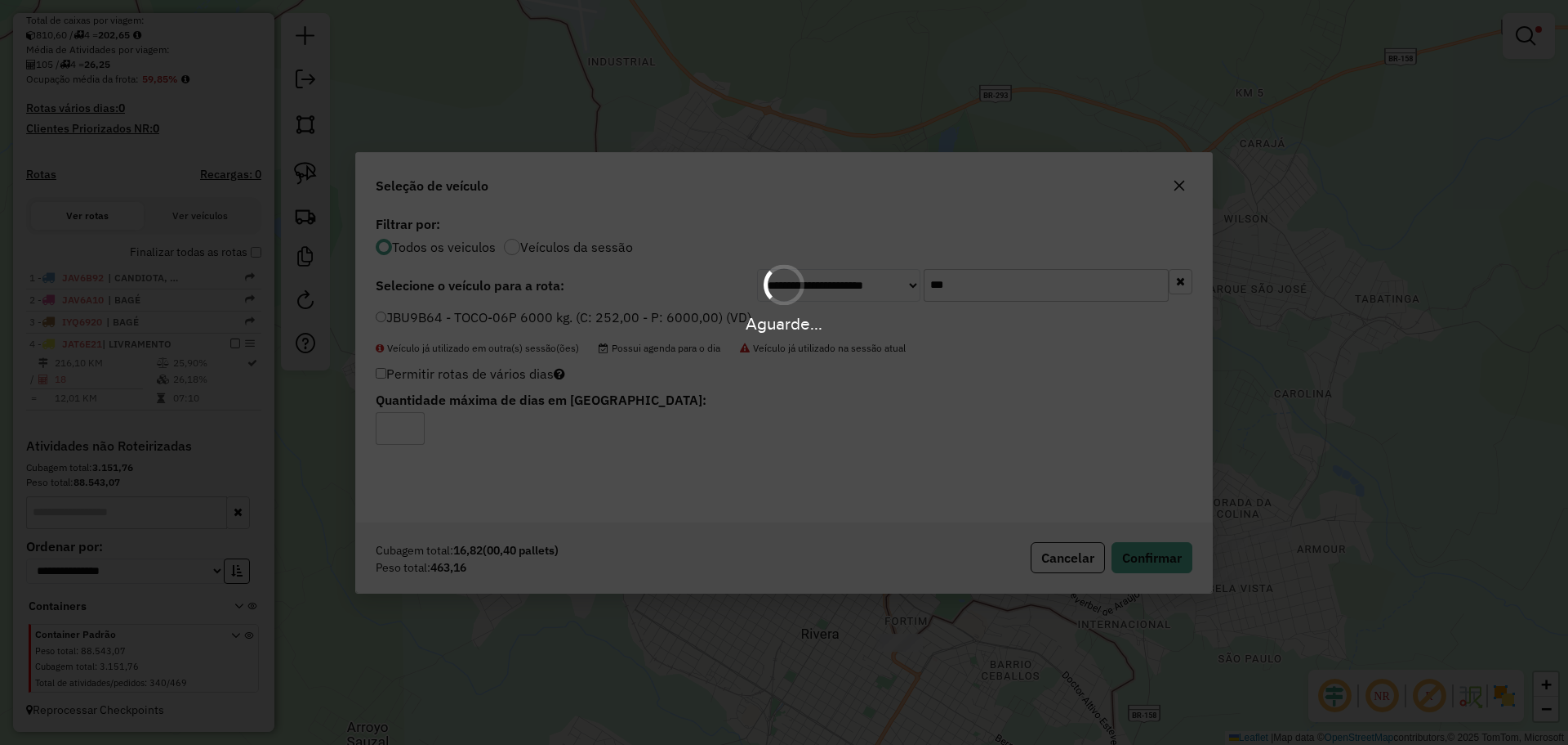
scroll to position [391, 0]
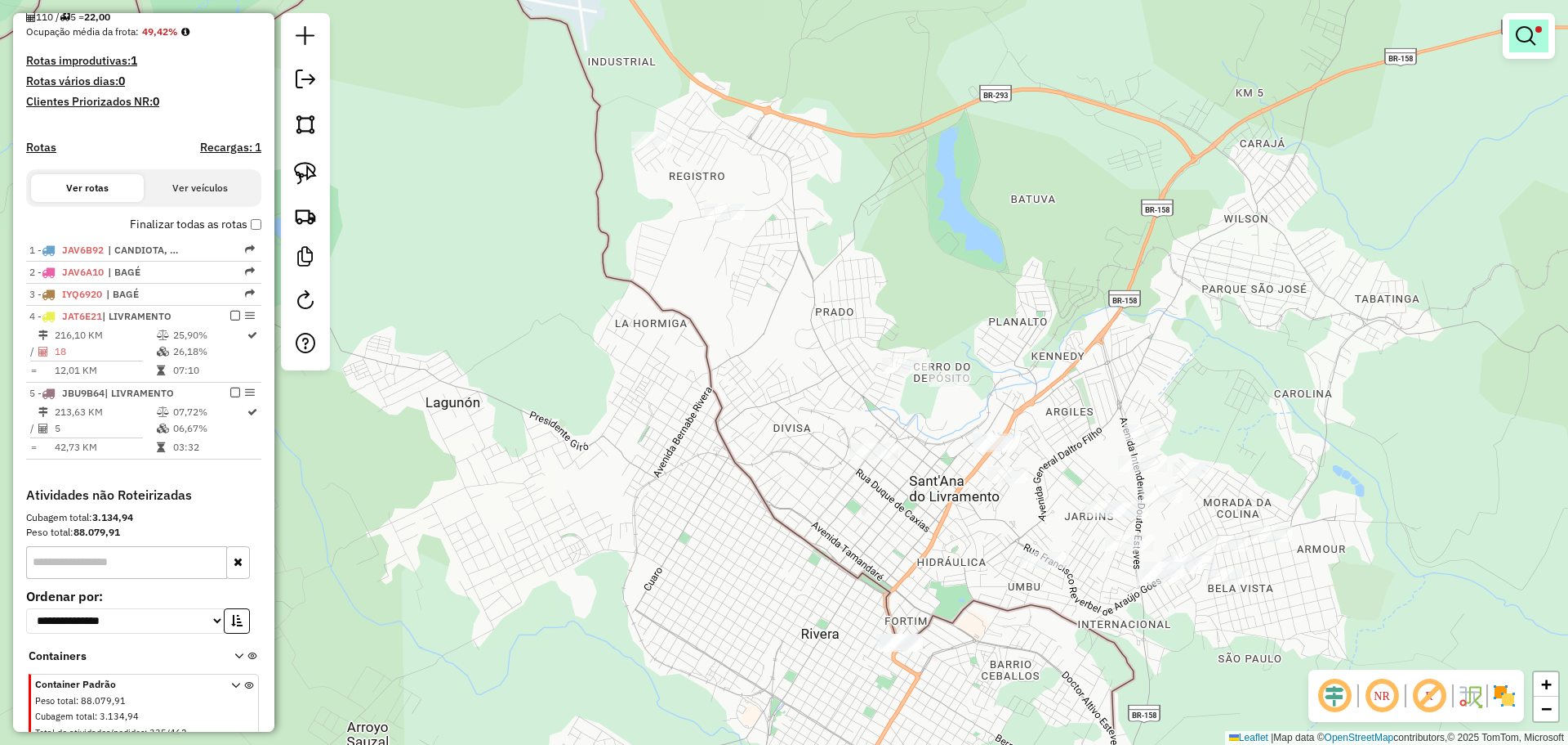
click at [1522, 31] on em at bounding box center [1525, 35] width 19 height 19
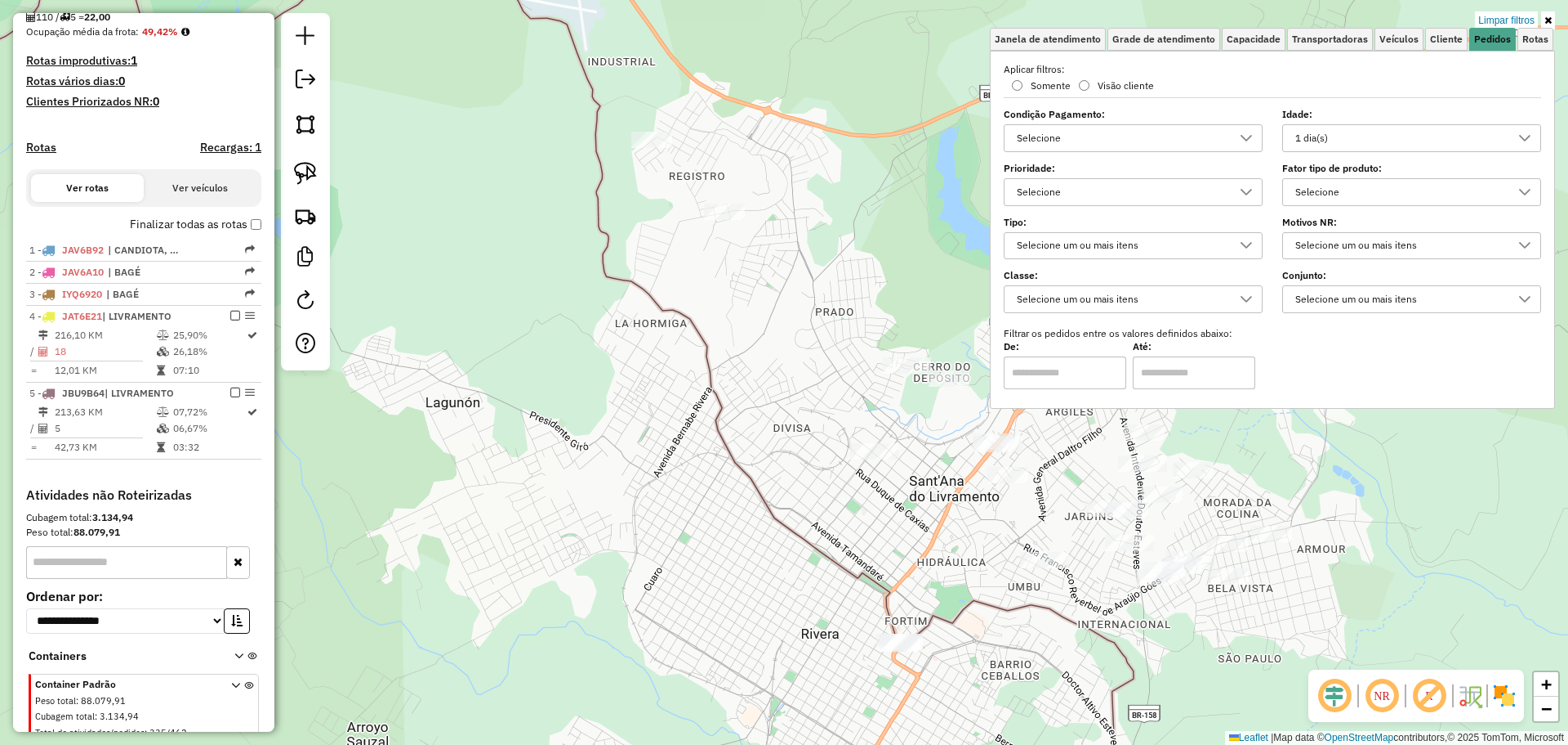
click at [1431, 140] on div "1 dia(s)" at bounding box center [1399, 138] width 219 height 26
click at [1314, 242] on icon "1 dia(s)" at bounding box center [1312, 243] width 11 height 11
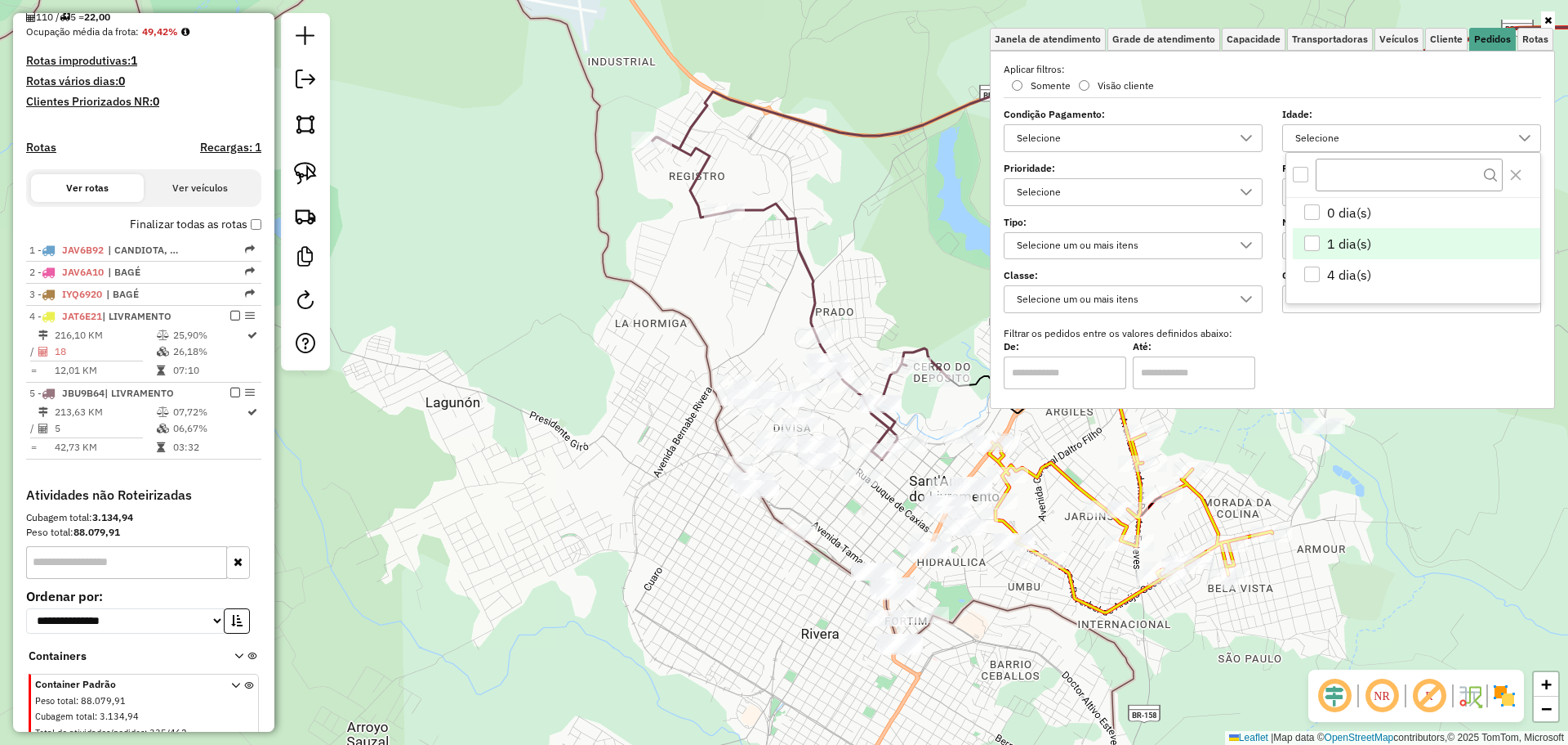
click at [871, 508] on div "Janela de atendimento Grade de atendimento Capacidade Transportadoras Veículos …" at bounding box center [784, 372] width 1568 height 745
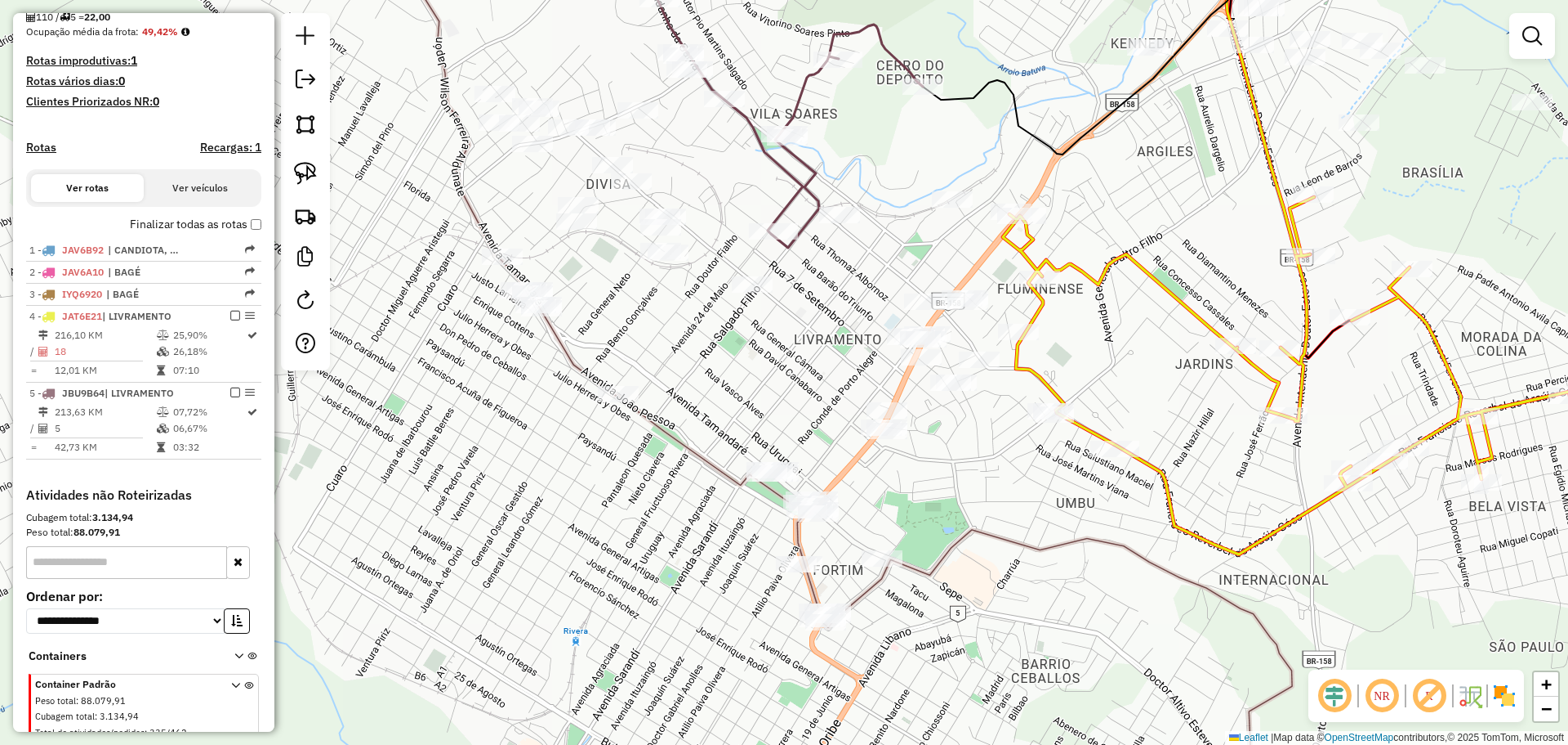
drag, startPoint x: 873, startPoint y: 524, endPoint x: 803, endPoint y: 382, distance: 158.3
click at [803, 382] on div "Janela de atendimento Grade de atendimento Capacidade Transportadoras Veículos …" at bounding box center [784, 372] width 1568 height 745
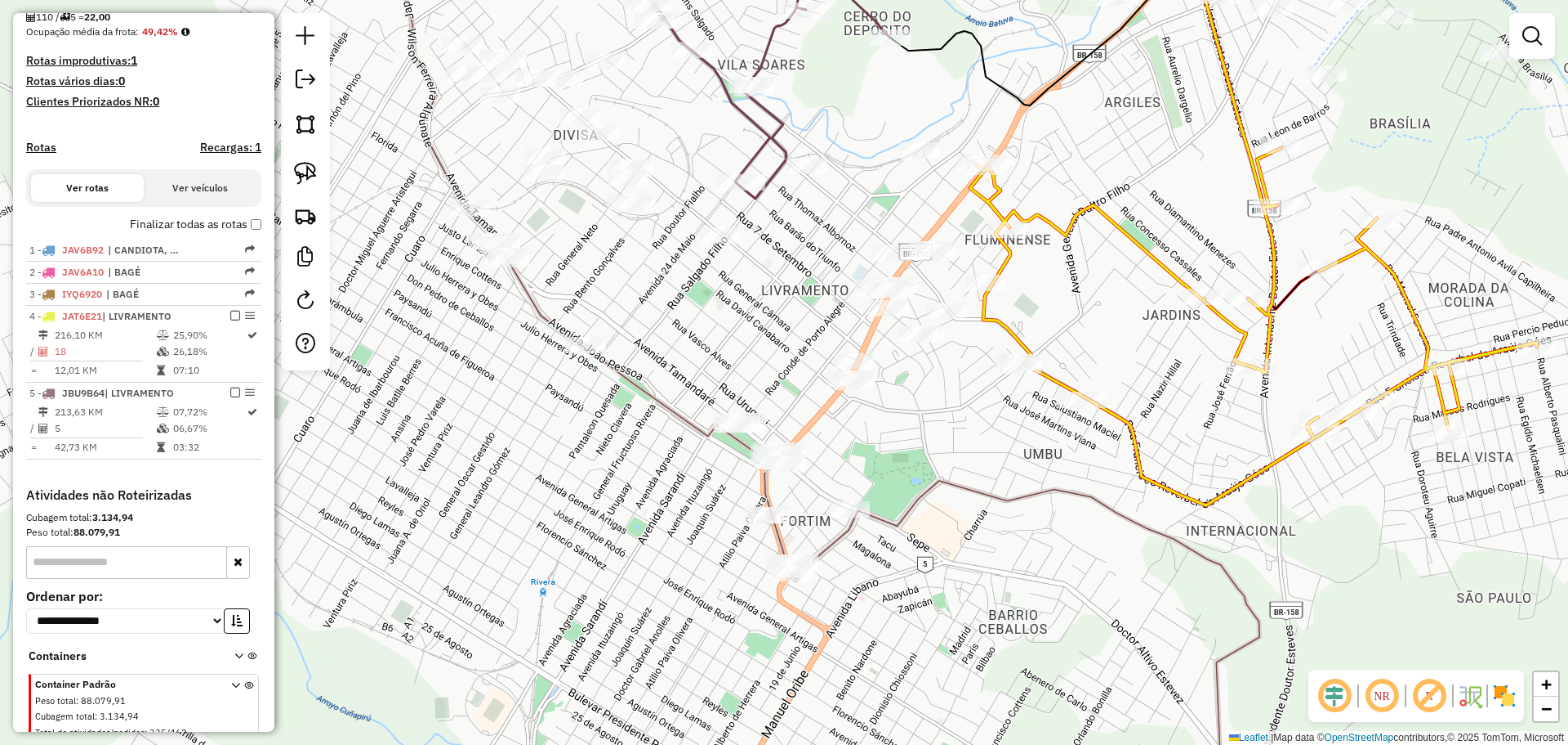
drag, startPoint x: 803, startPoint y: 382, endPoint x: 771, endPoint y: 336, distance: 56.0
click at [771, 336] on div "Janela de atendimento Grade de atendimento Capacidade Transportadoras Veículos …" at bounding box center [784, 372] width 1568 height 745
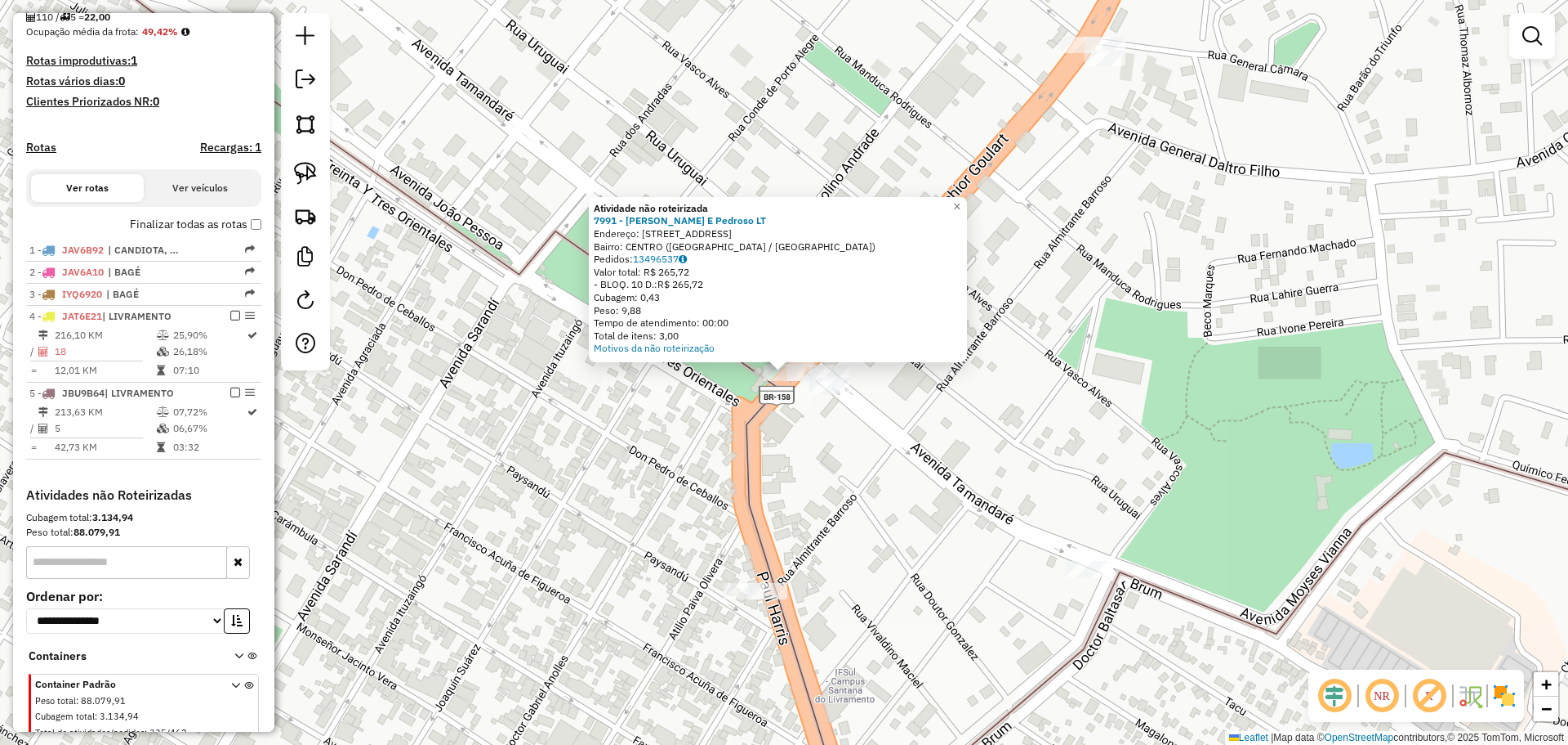
click at [814, 414] on div "Atividade não roteirizada 7991 - Montiel E Pedroso LT Endereço: AV ALMIRANTE TA…" at bounding box center [784, 372] width 1568 height 745
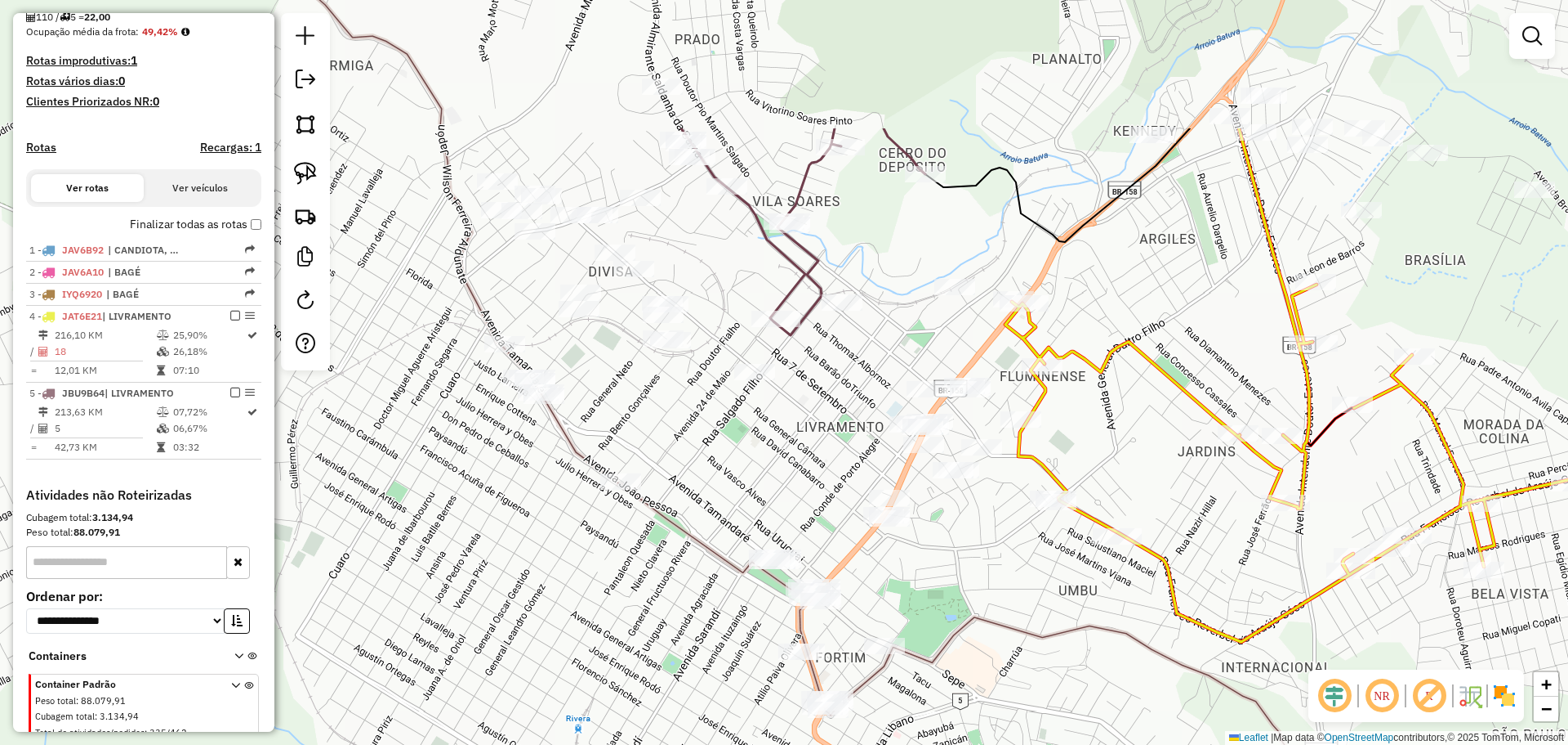
drag, startPoint x: 810, startPoint y: 291, endPoint x: 805, endPoint y: 497, distance: 206.1
click at [805, 497] on div "Janela de atendimento Grade de atendimento Capacidade Transportadoras Veículos …" at bounding box center [784, 372] width 1568 height 745
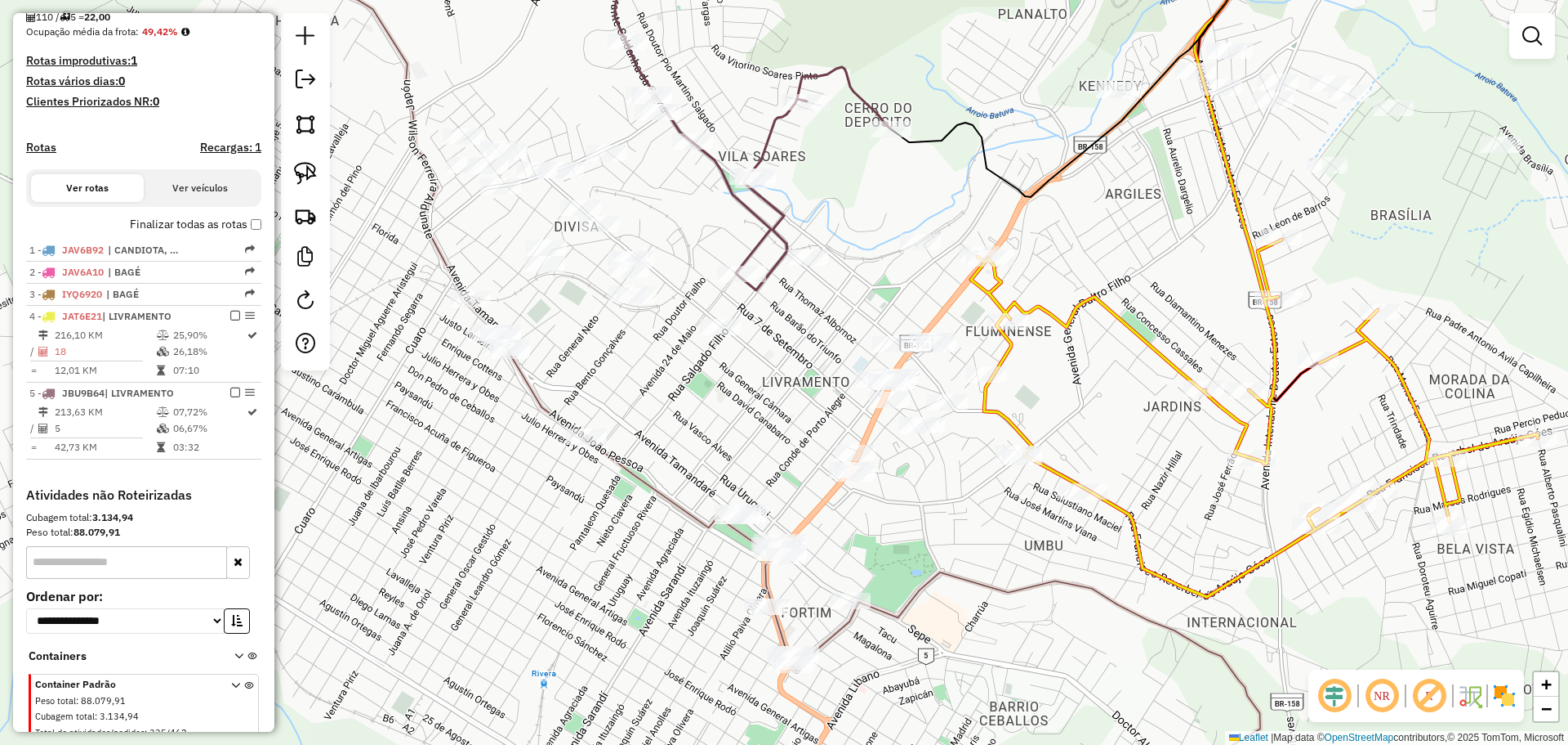
drag, startPoint x: 817, startPoint y: 394, endPoint x: 782, endPoint y: 345, distance: 60.2
click at [782, 345] on div "Janela de atendimento Grade de atendimento Capacidade Transportadoras Veículos …" at bounding box center [784, 372] width 1568 height 745
click at [813, 275] on div "Janela de atendimento Grade de atendimento Capacidade Transportadoras Veículos …" at bounding box center [784, 372] width 1568 height 745
click at [802, 265] on div at bounding box center [808, 257] width 40 height 17
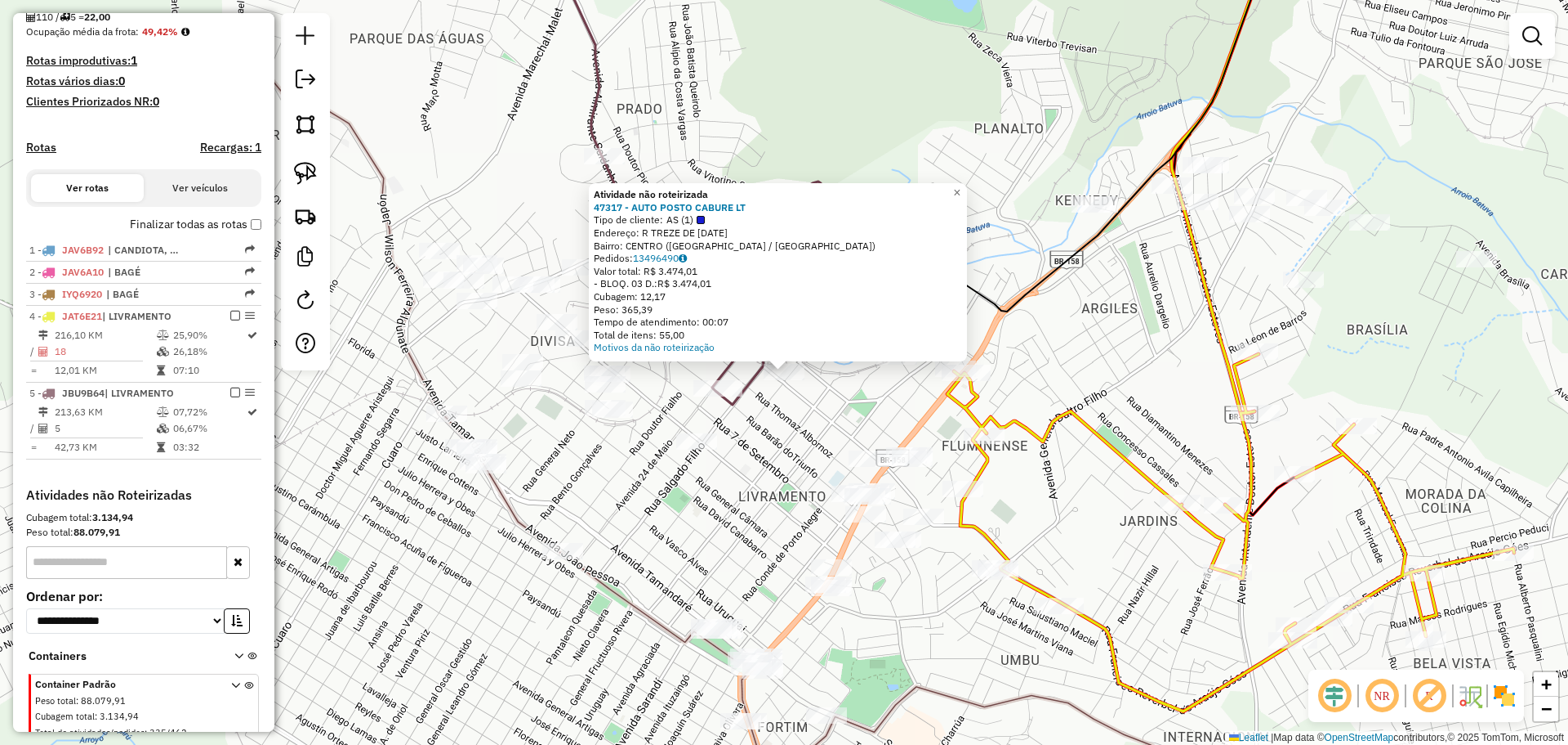
click at [790, 409] on div "Atividade não roteirizada 47317 - AUTO POSTO CABURE LT Tipo de cliente: AS (1) …" at bounding box center [784, 372] width 1568 height 745
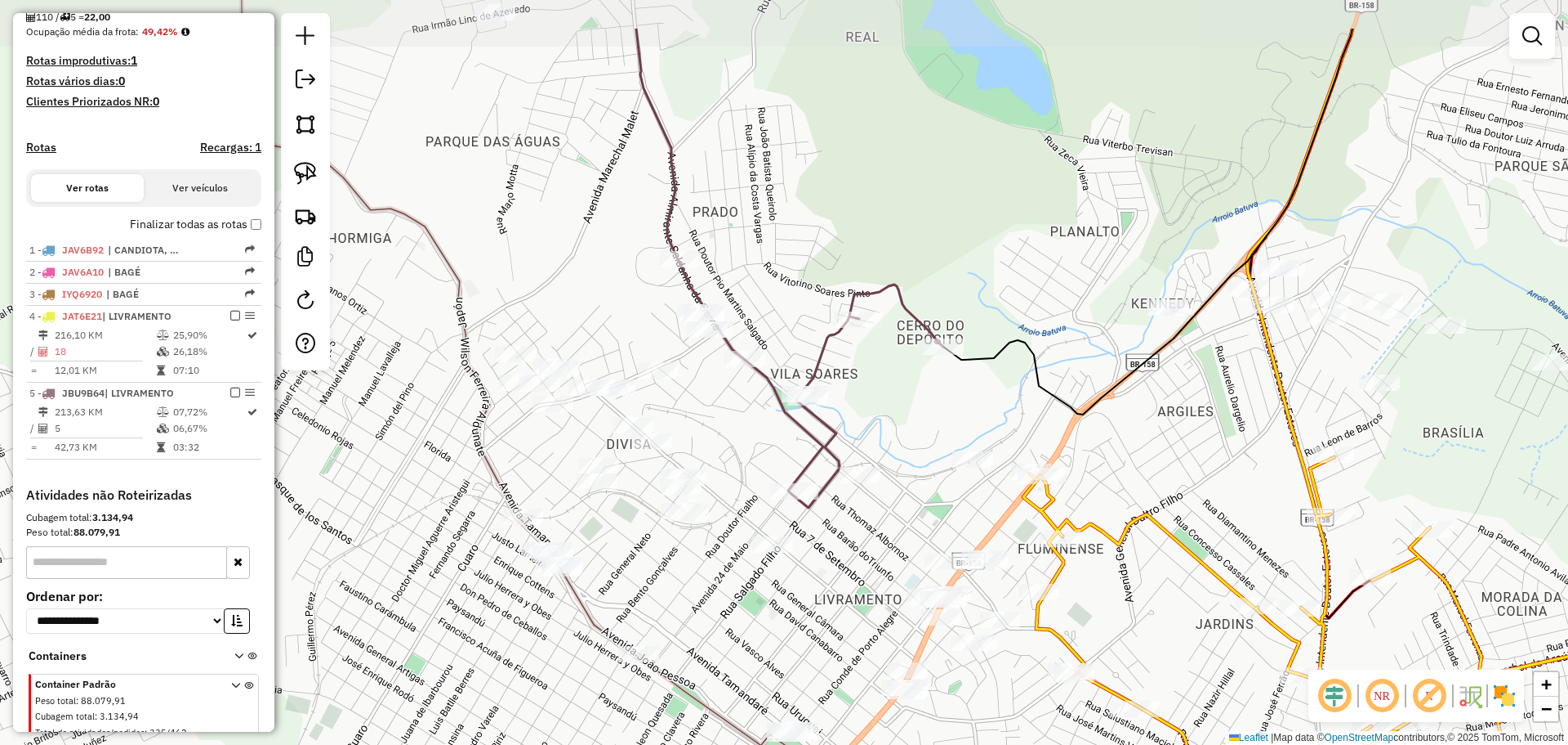
drag, startPoint x: 789, startPoint y: 431, endPoint x: 870, endPoint y: 523, distance: 122.6
click at [870, 523] on div "Janela de atendimento Grade de atendimento Capacidade Transportadoras Veículos …" at bounding box center [784, 372] width 1568 height 745
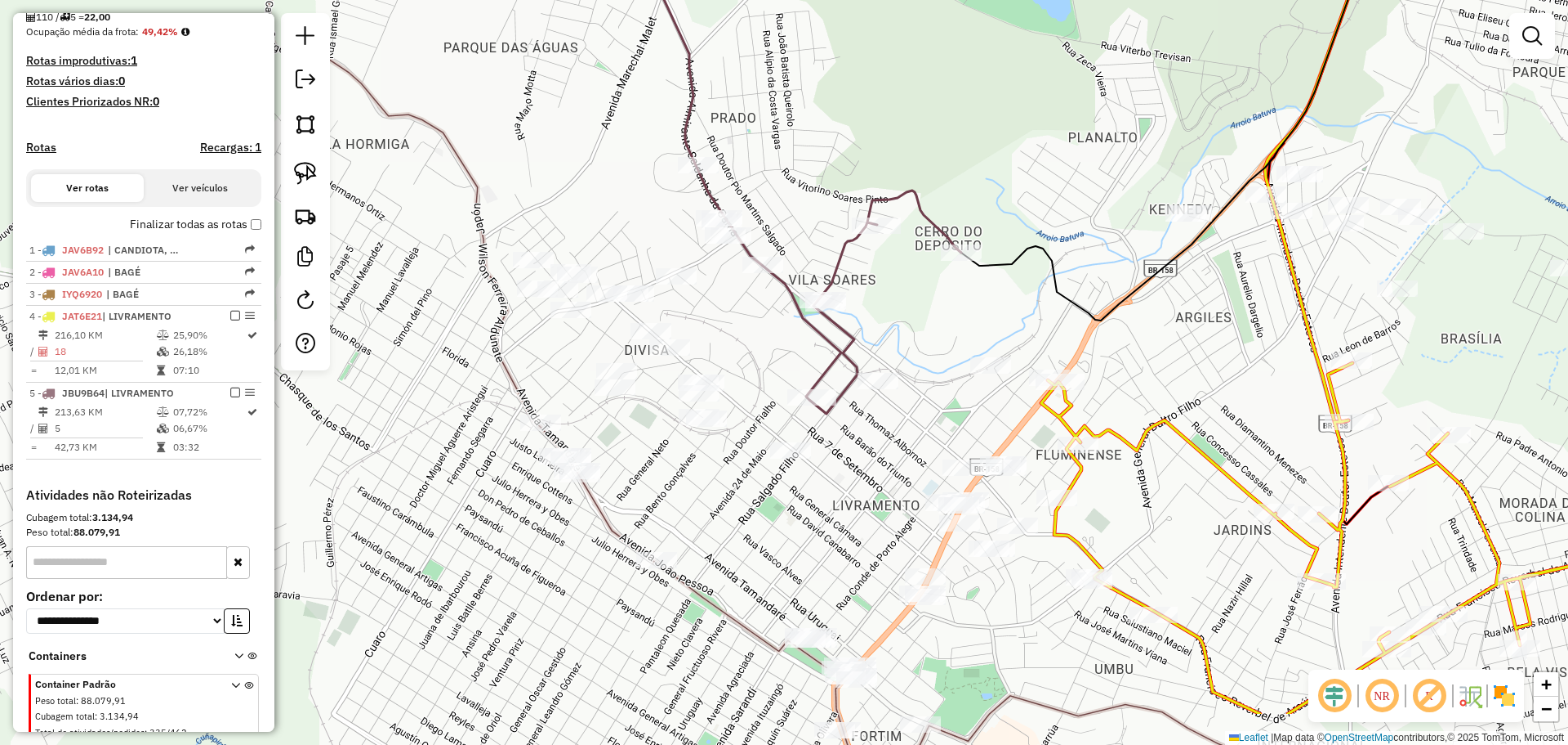
drag, startPoint x: 900, startPoint y: 553, endPoint x: 900, endPoint y: 448, distance: 105.0
click at [900, 448] on div "Janela de atendimento Grade de atendimento Capacidade Transportadoras Veículos …" at bounding box center [784, 372] width 1568 height 745
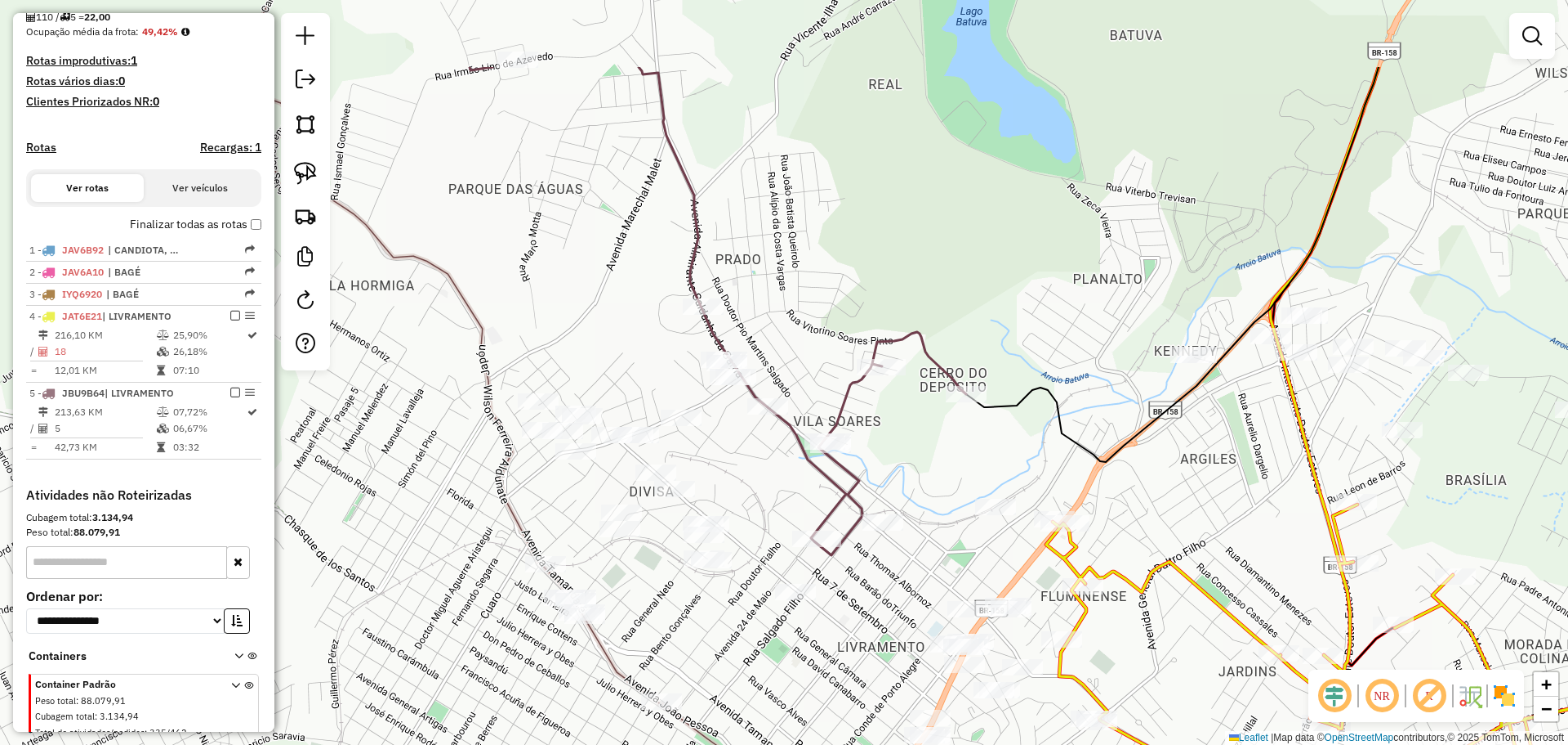
drag, startPoint x: 900, startPoint y: 461, endPoint x: 905, endPoint y: 596, distance: 135.1
click at [905, 596] on div "Janela de atendimento Grade de atendimento Capacidade Transportadoras Veículos …" at bounding box center [784, 372] width 1568 height 745
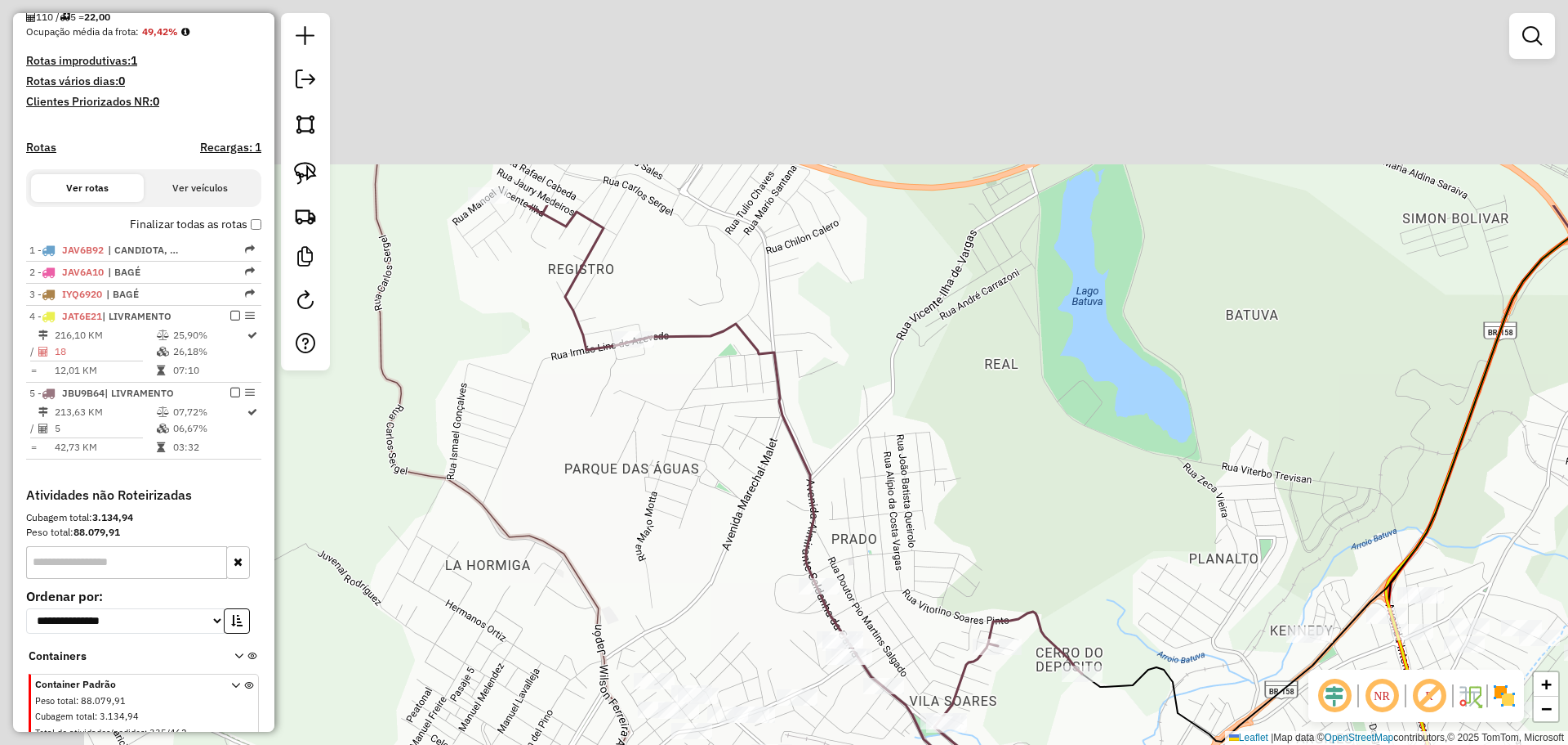
drag, startPoint x: 700, startPoint y: 263, endPoint x: 815, endPoint y: 544, distance: 303.6
click at [815, 544] on icon at bounding box center [805, 519] width 554 height 629
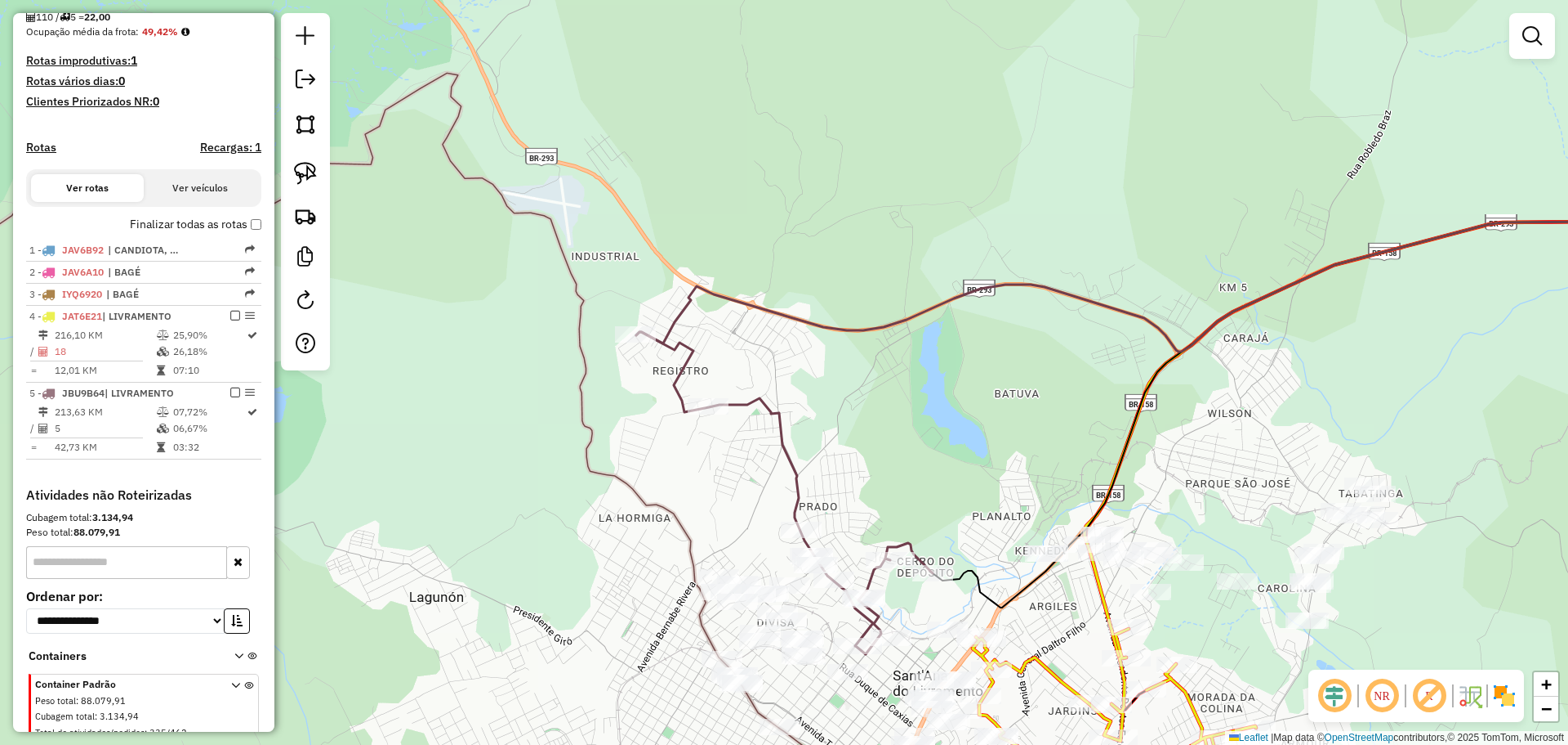
click at [626, 322] on div "Rota 5 - Placa JBU9B64 47866 - MARIA OTILIA BERVANG Janela de atendimento Grade…" at bounding box center [784, 372] width 1568 height 745
select select "*********"
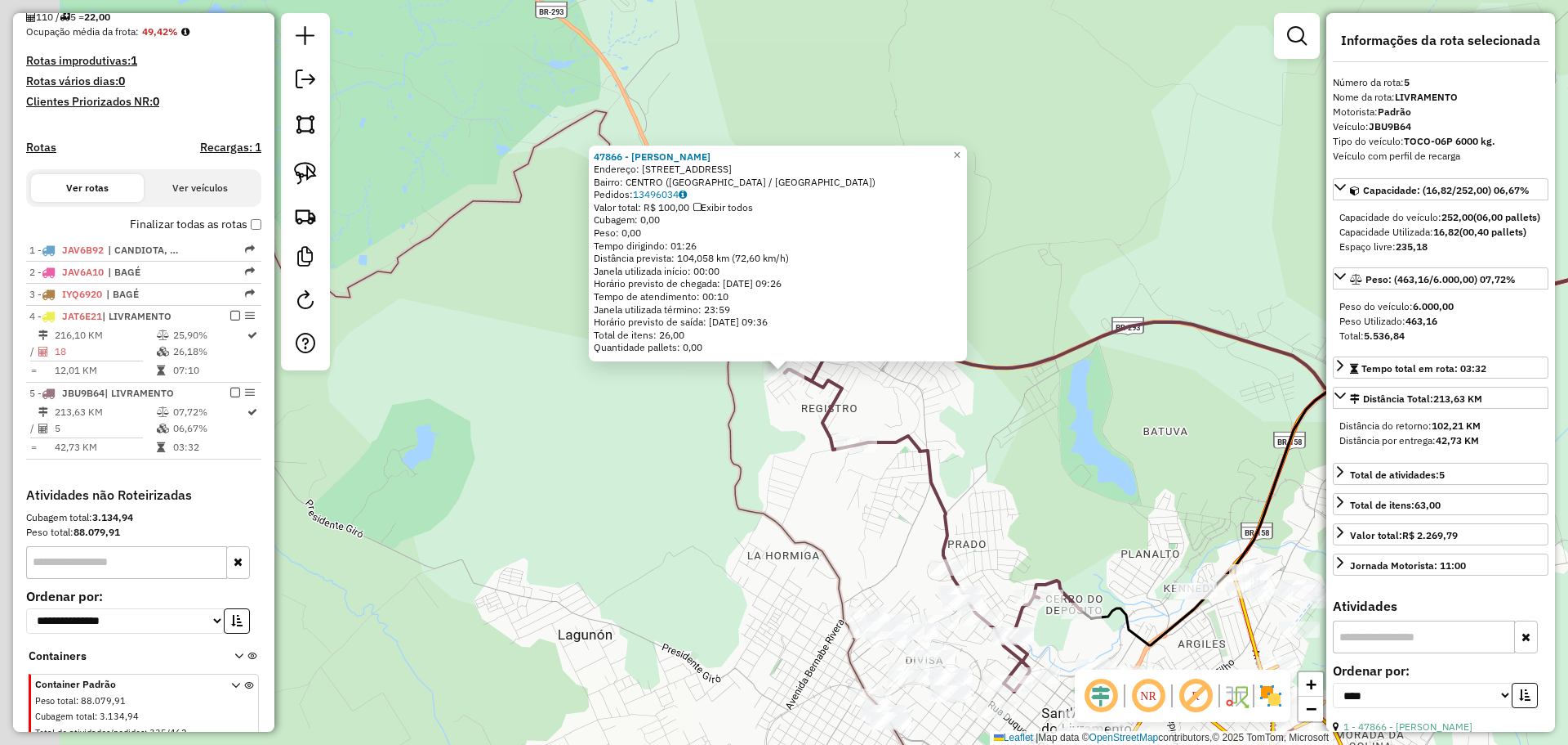
scroll to position [456, 0]
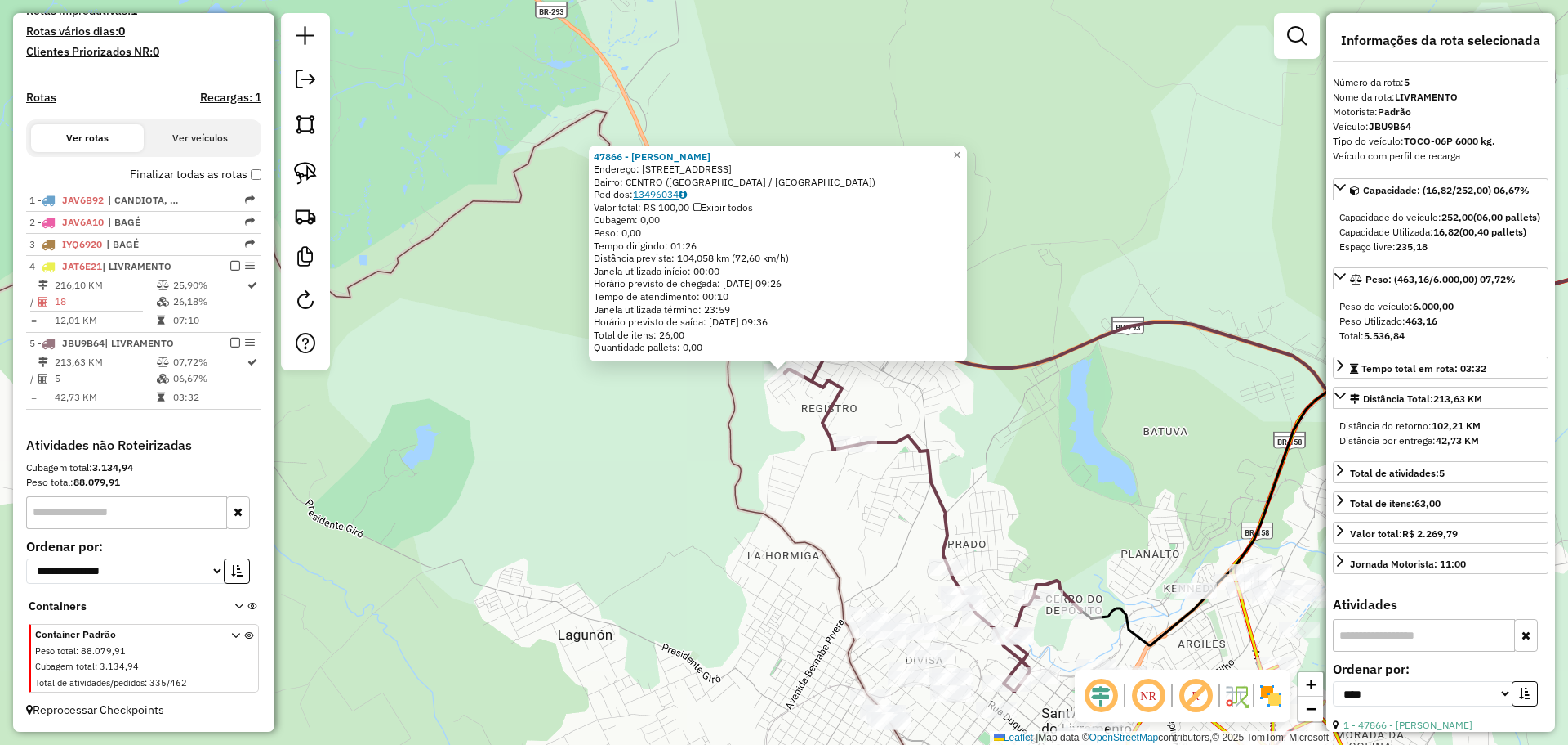
click at [667, 195] on link "13496034" at bounding box center [660, 194] width 54 height 12
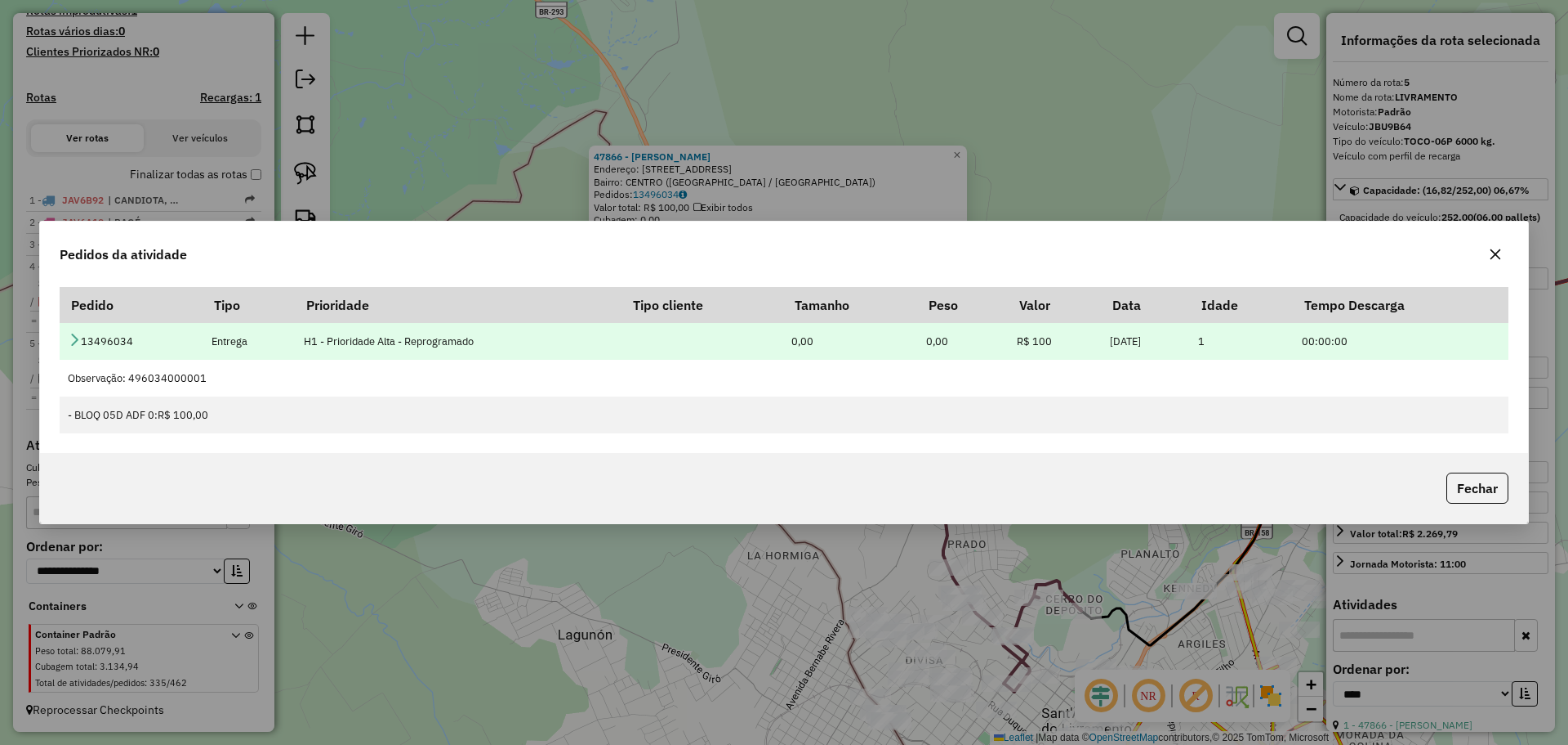
click at [71, 338] on icon at bounding box center [74, 339] width 13 height 13
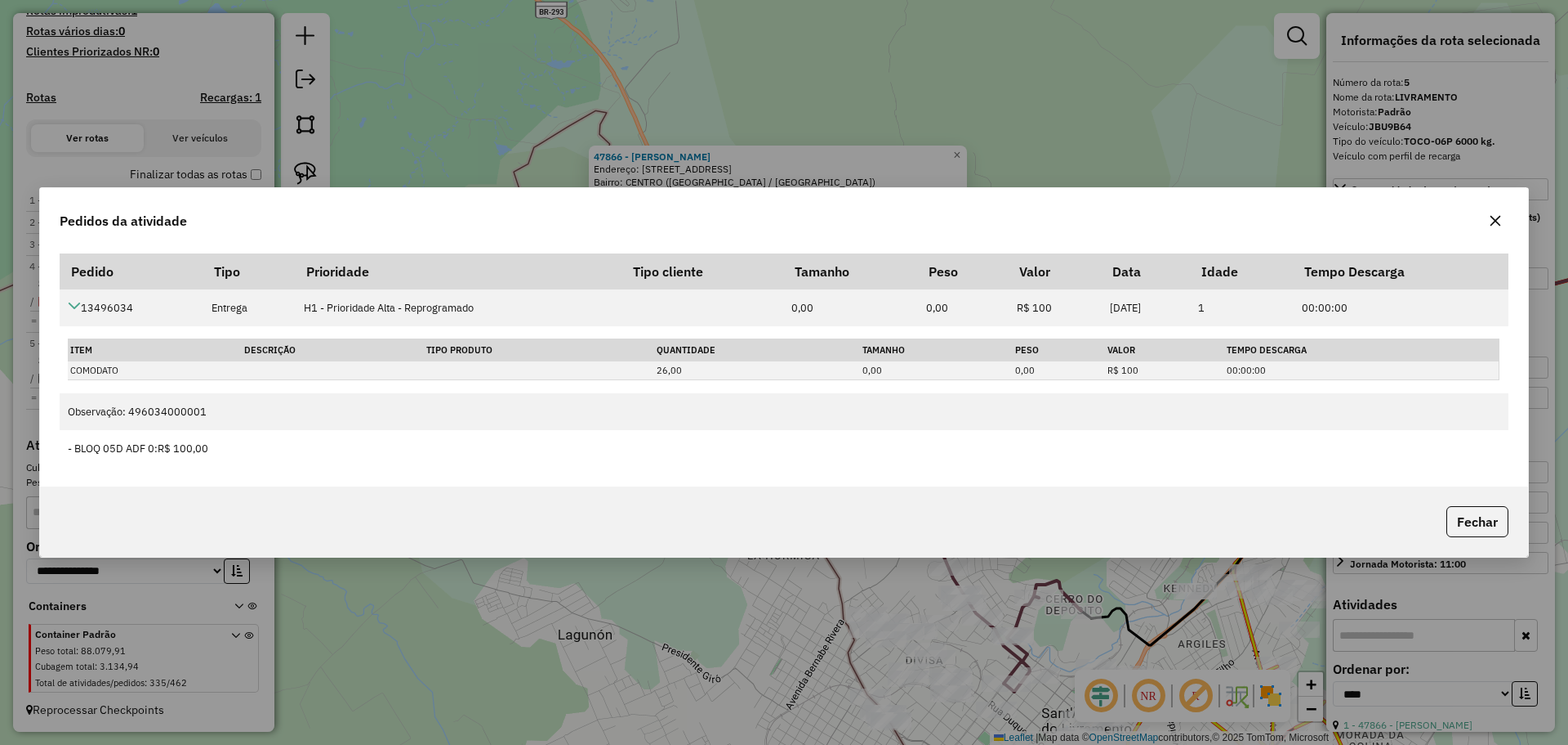
click at [1488, 221] on button "button" at bounding box center [1495, 220] width 26 height 26
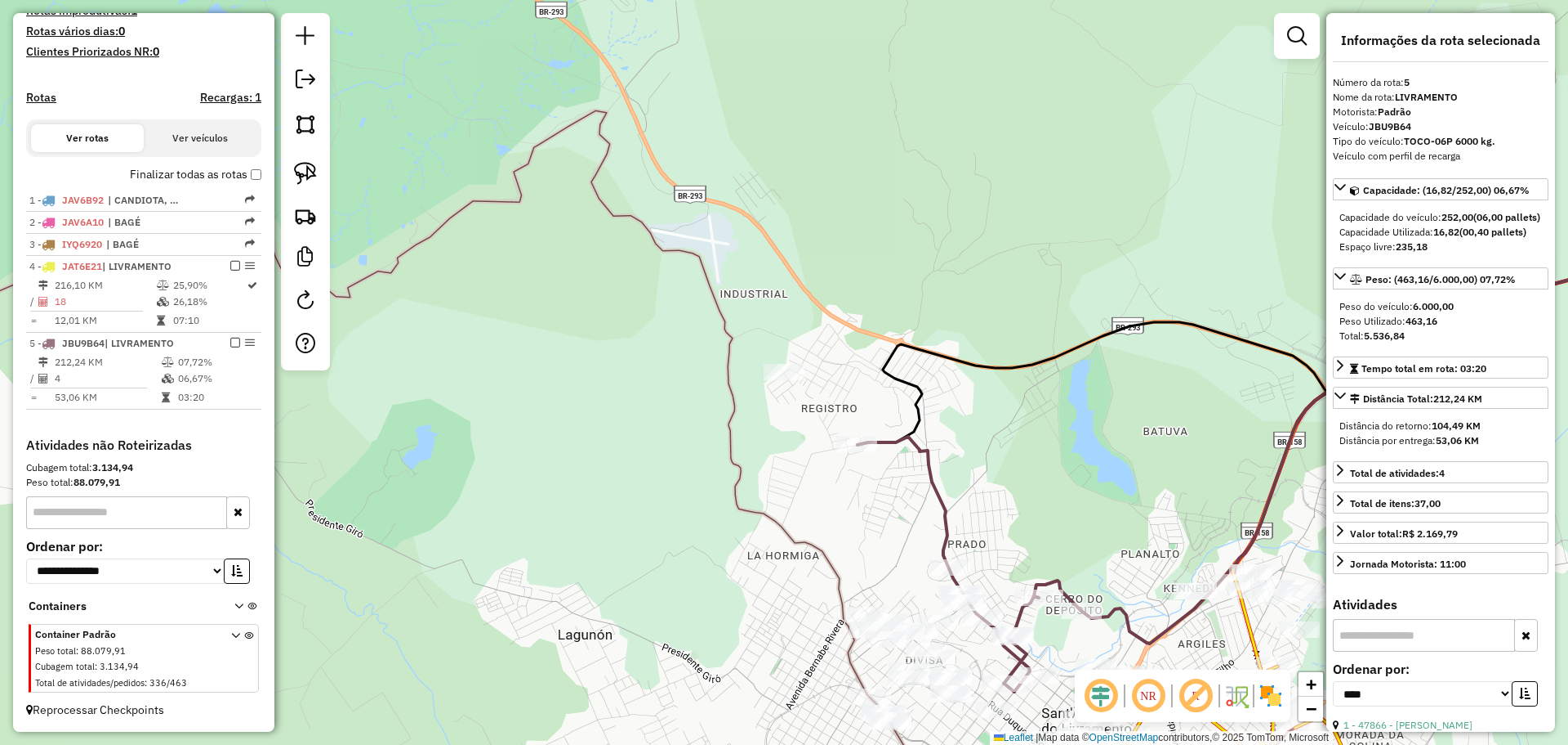
click at [843, 457] on div "Rota 5 - Placa JBU9B64 12623 - 57.619.621 NELCI MEN Janela de atendimento Grade…" at bounding box center [784, 372] width 1568 height 745
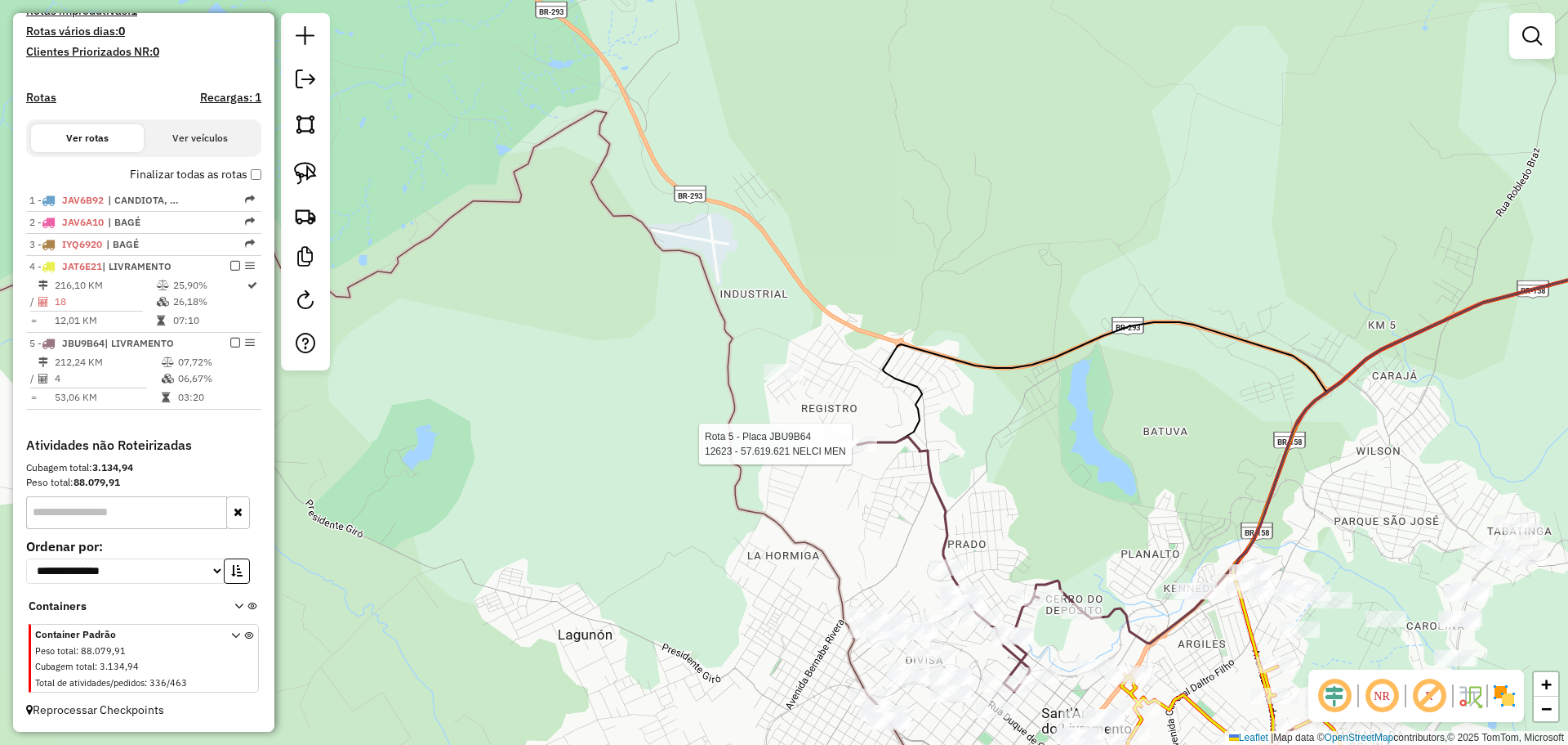
select select "*********"
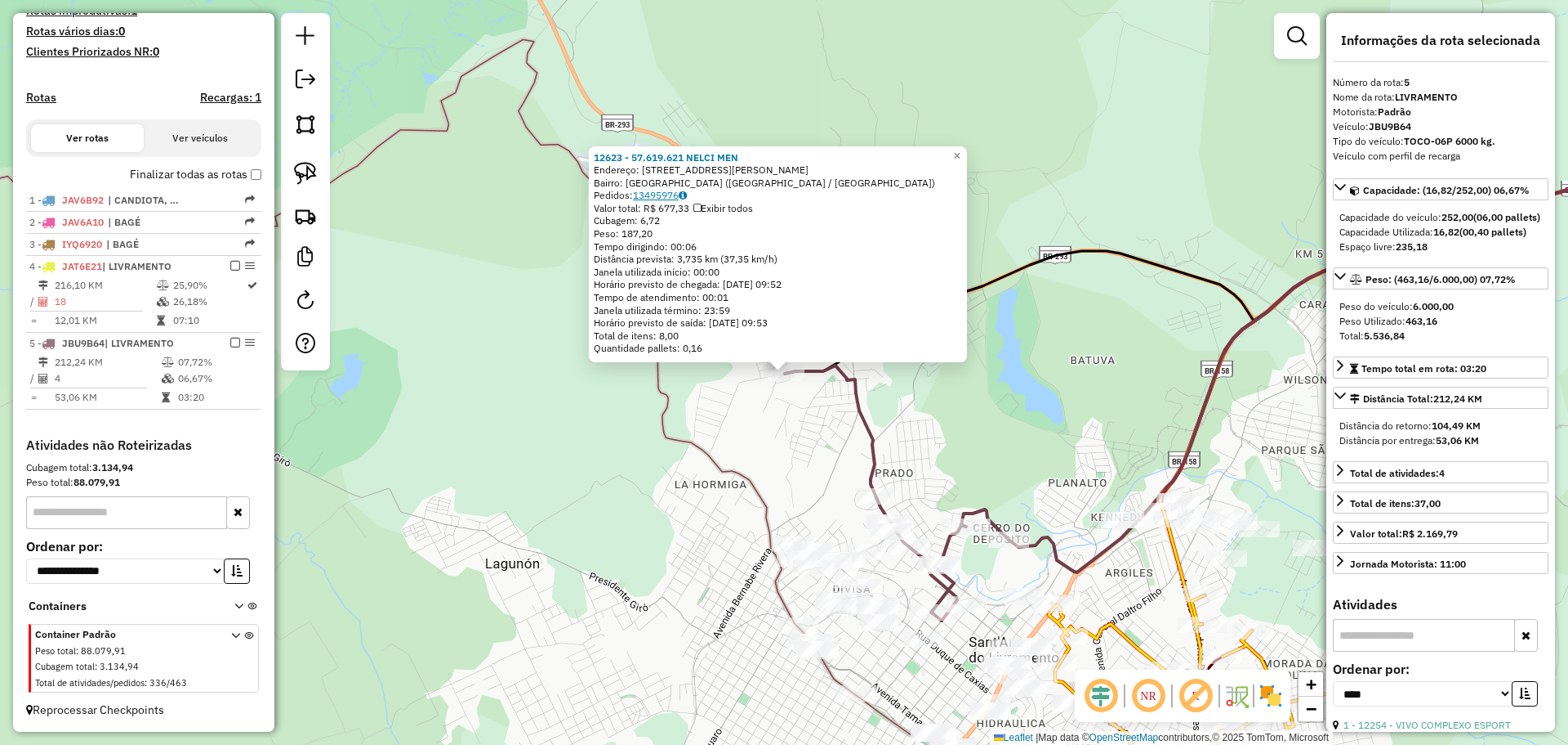
click at [667, 197] on link "13495976" at bounding box center [660, 195] width 54 height 12
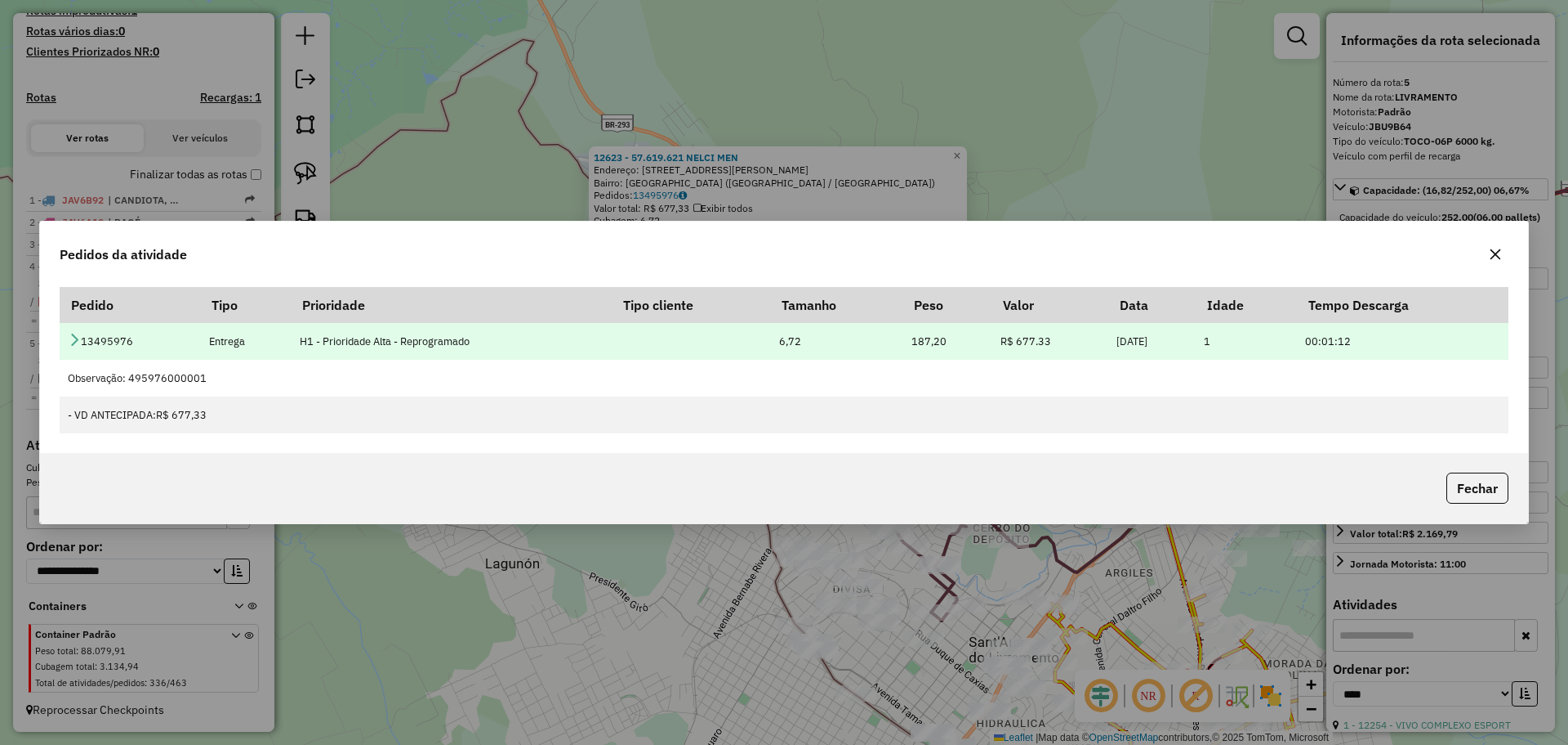
click at [78, 344] on icon at bounding box center [74, 339] width 13 height 13
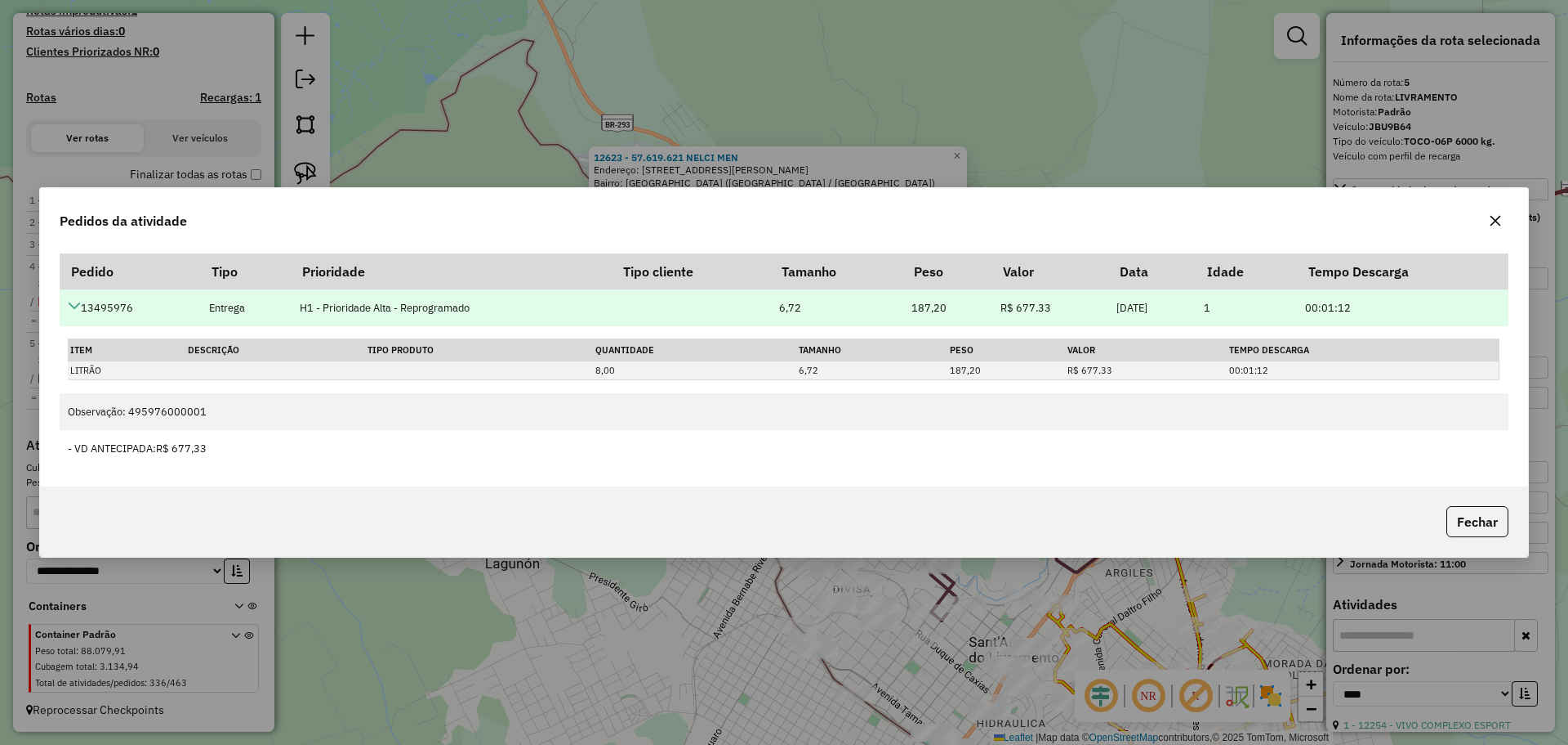
click at [76, 310] on icon at bounding box center [74, 306] width 13 height 13
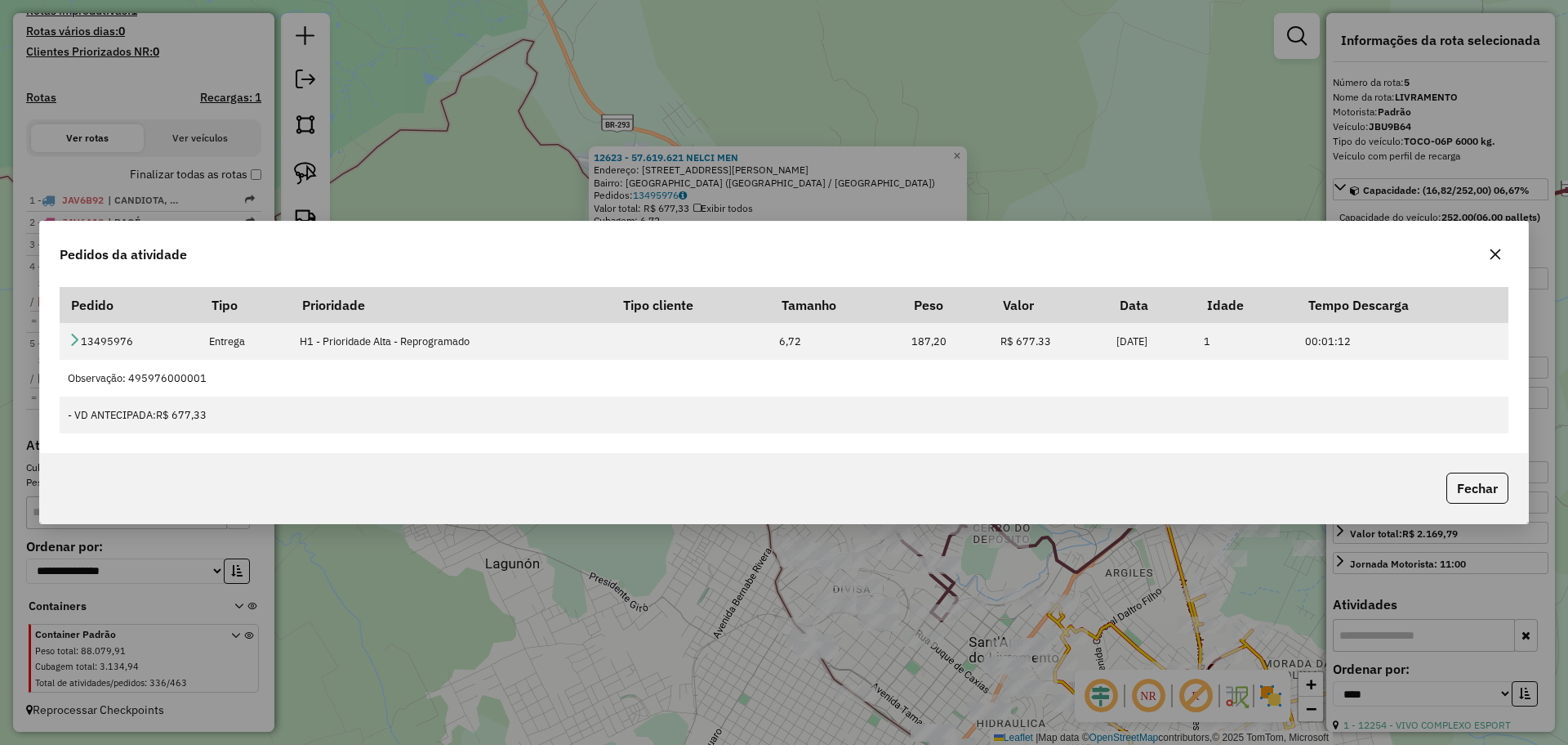
click at [1496, 264] on button "button" at bounding box center [1495, 254] width 26 height 26
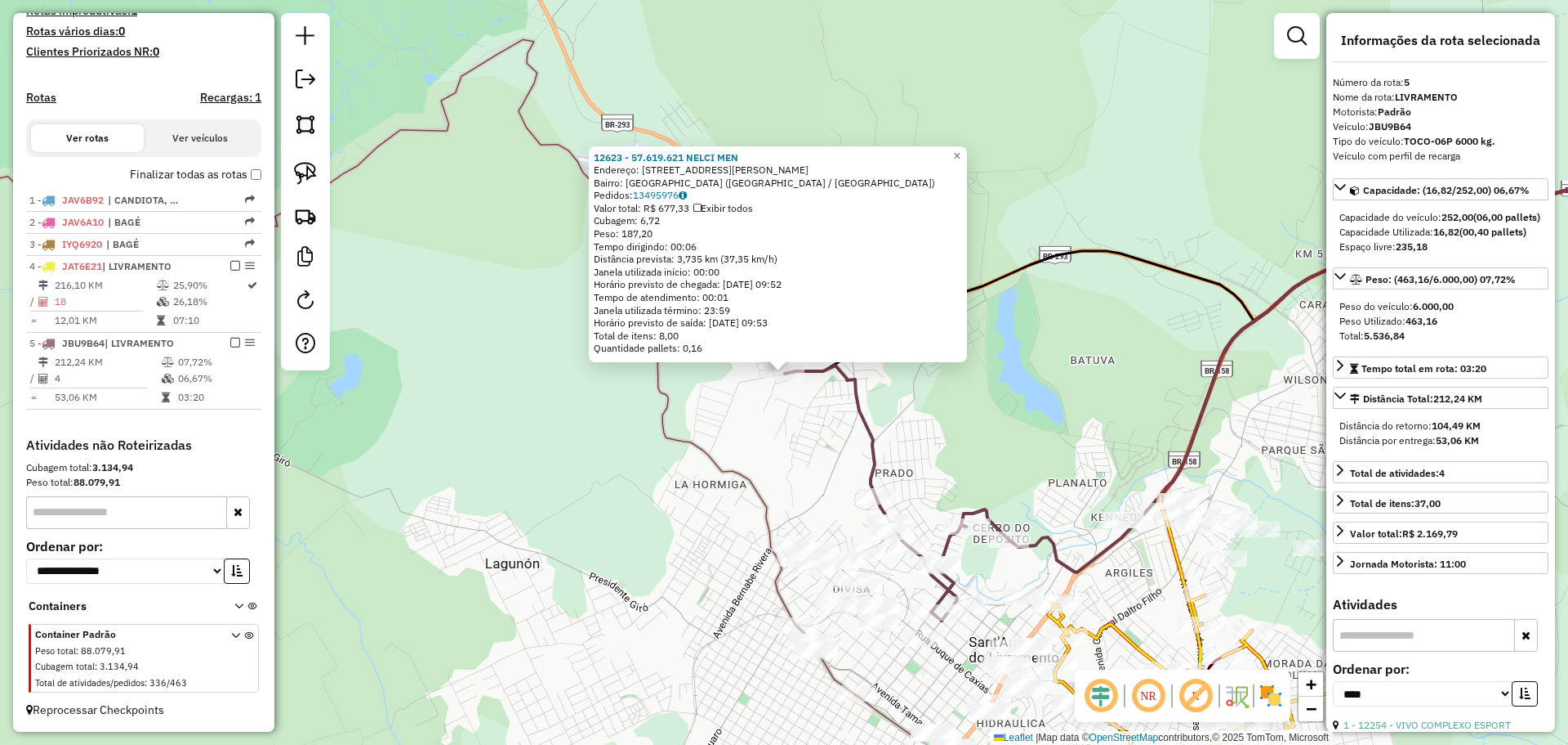
click at [914, 471] on div "12623 - 57.619.621 NELCI MEN Endereço: R IRMAO LINO DE AZEVEDO 639 Bairro: PARQ…" at bounding box center [784, 372] width 1568 height 745
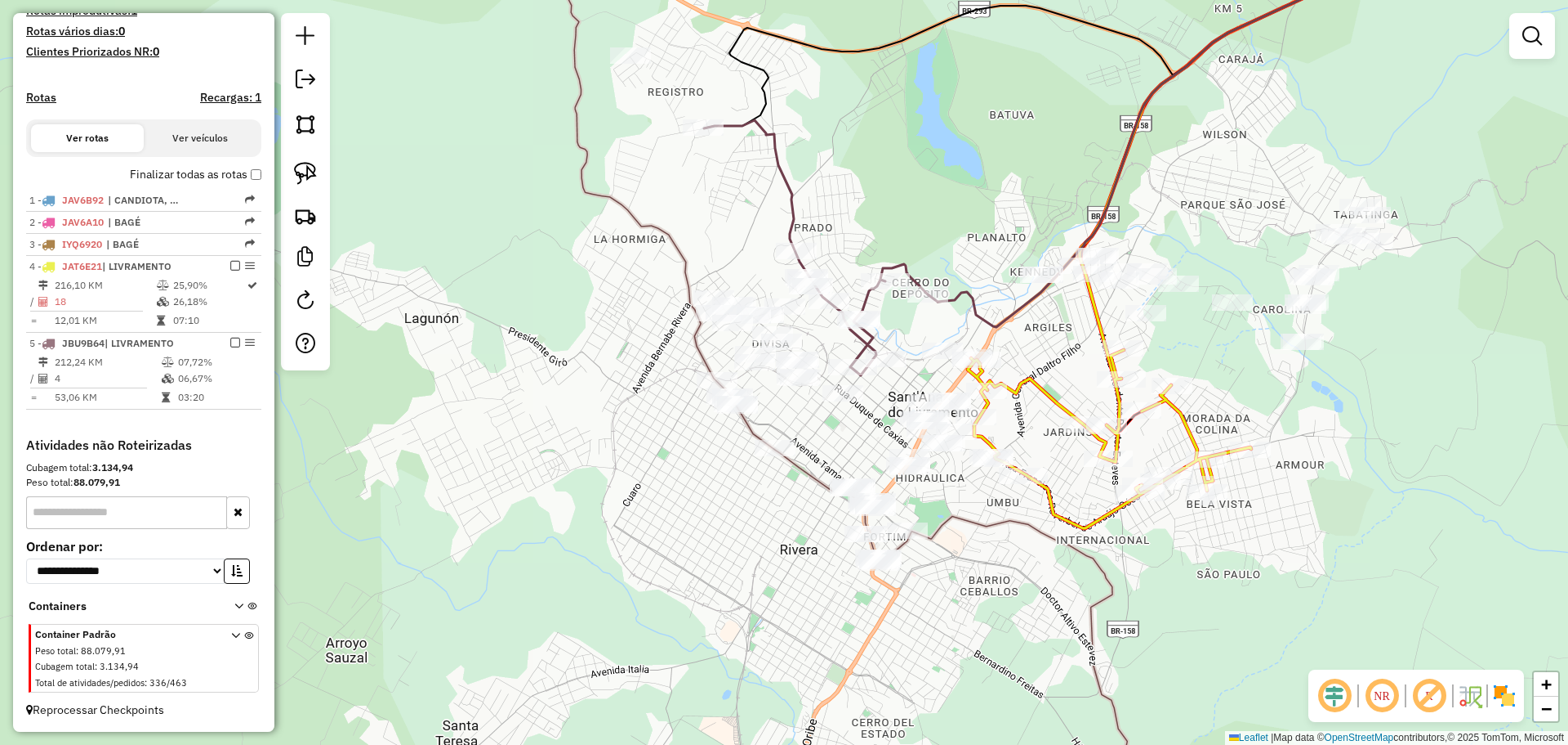
drag, startPoint x: 914, startPoint y: 470, endPoint x: 833, endPoint y: 225, distance: 258.0
click at [833, 225] on div "Janela de atendimento Grade de atendimento Capacidade Transportadoras Veículos …" at bounding box center [784, 372] width 1568 height 745
click at [300, 167] on img at bounding box center [305, 173] width 23 height 23
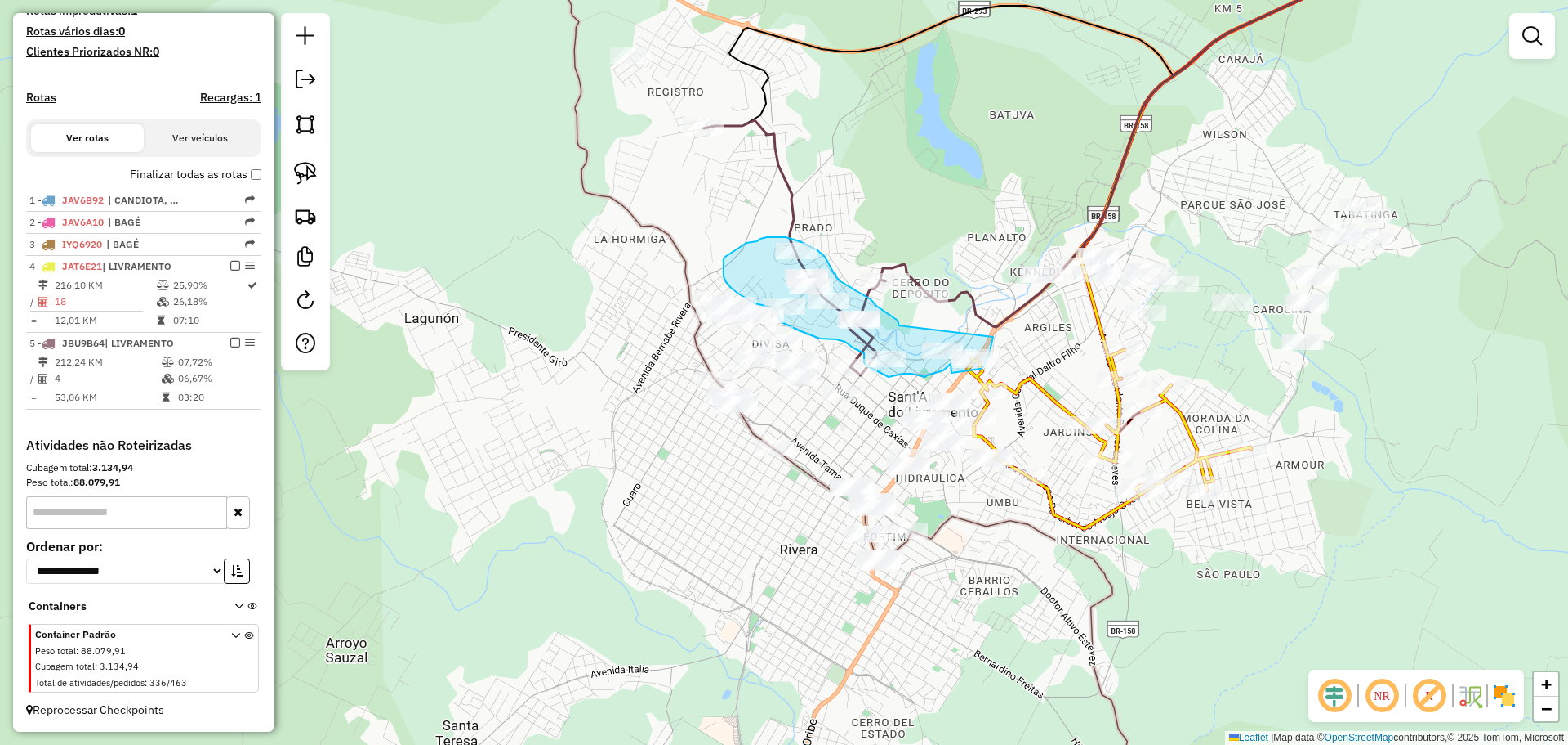
drag, startPoint x: 899, startPoint y: 325, endPoint x: 993, endPoint y: 336, distance: 94.6
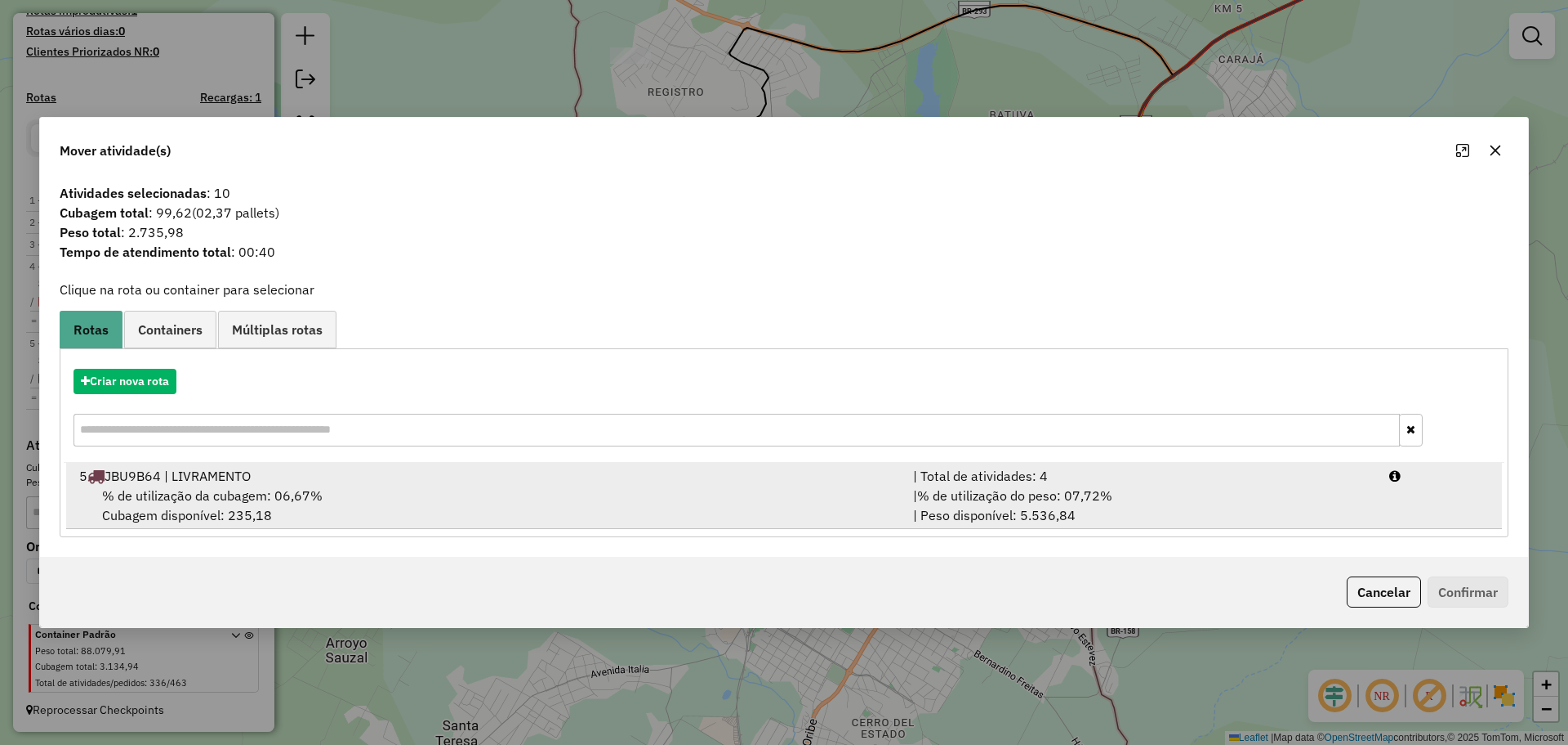
click at [789, 498] on div "% de utilização da cubagem: 06,67% Cubagem disponível: 235,18" at bounding box center [487, 504] width 834 height 40
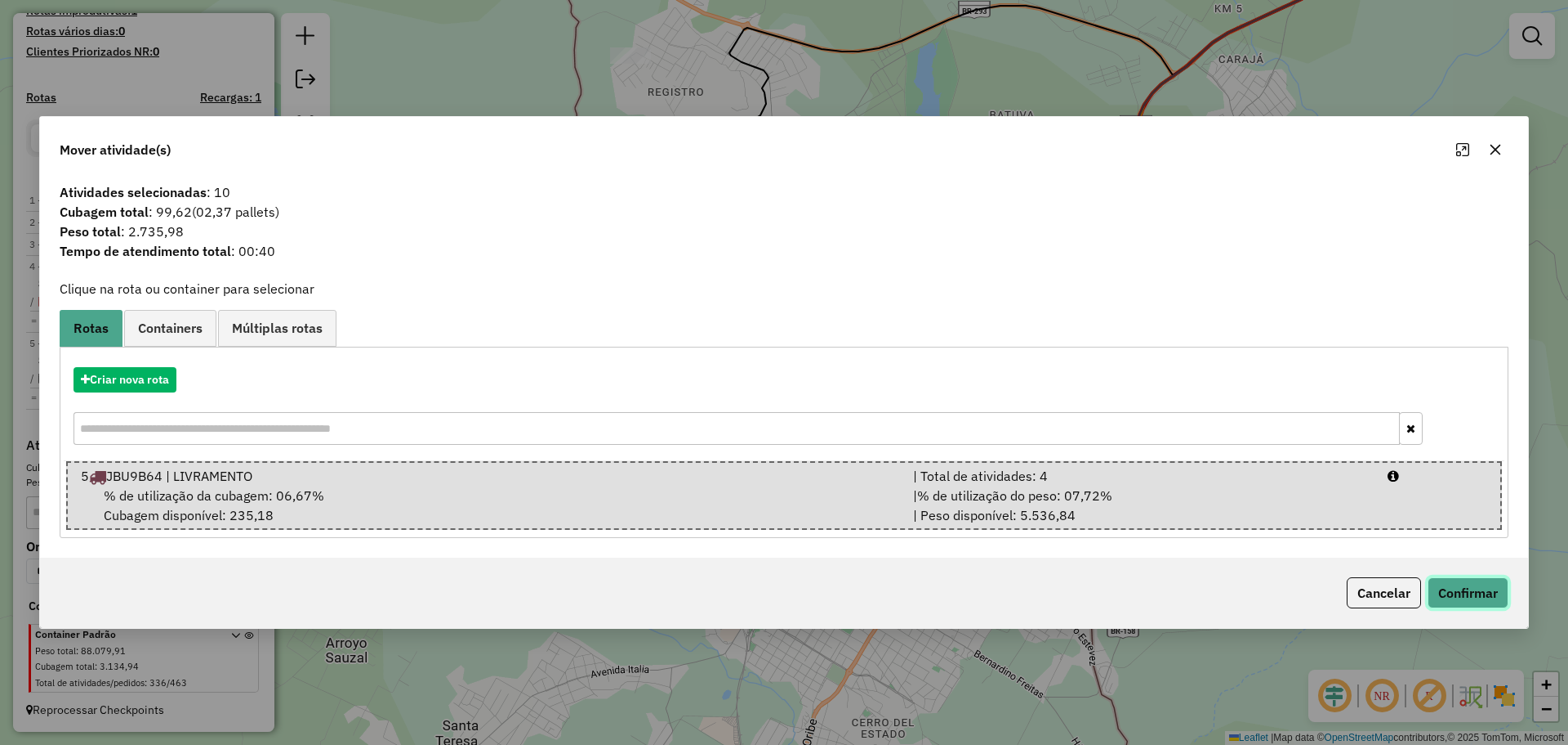
click at [1490, 589] on button "Confirmar" at bounding box center [1468, 593] width 81 height 31
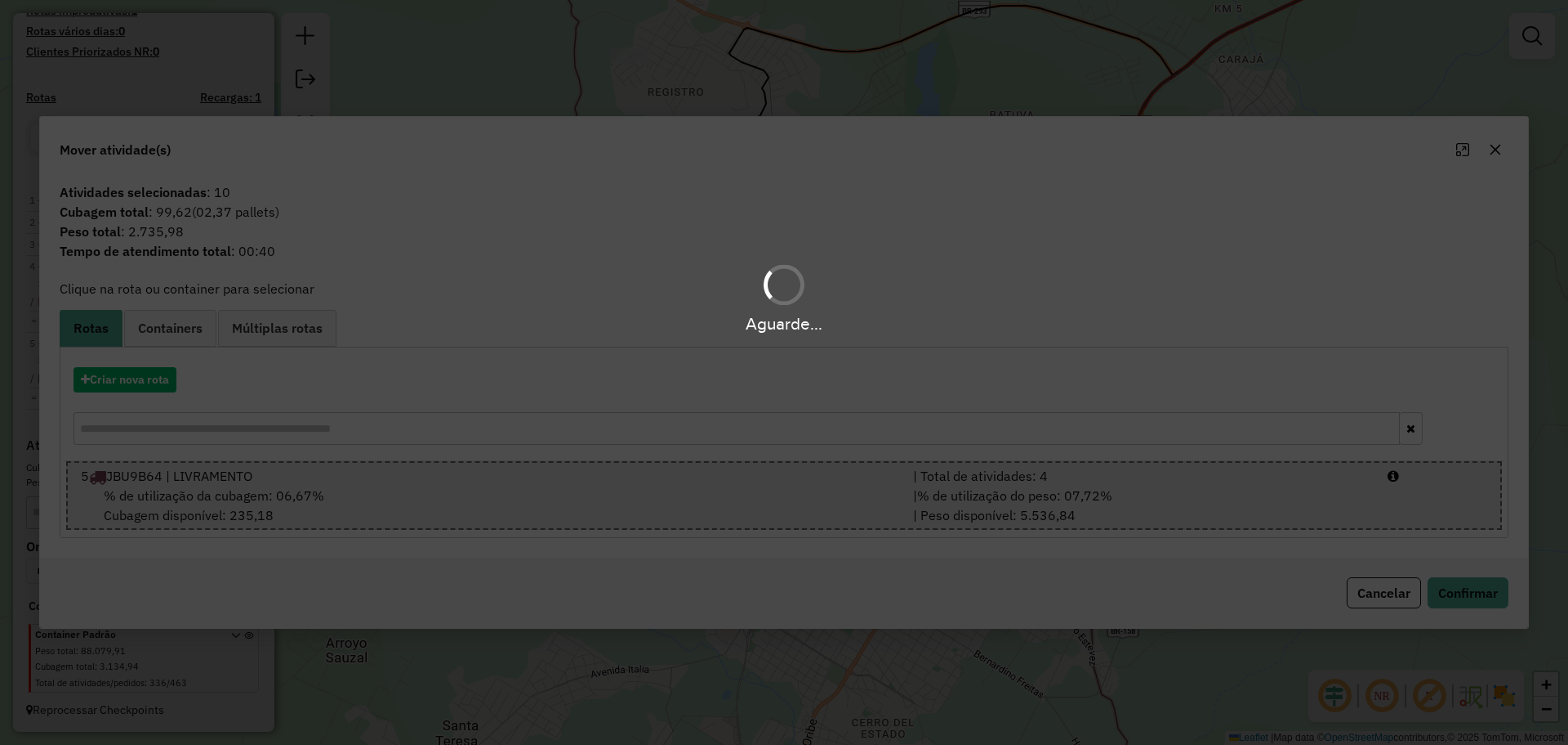
scroll to position [435, 0]
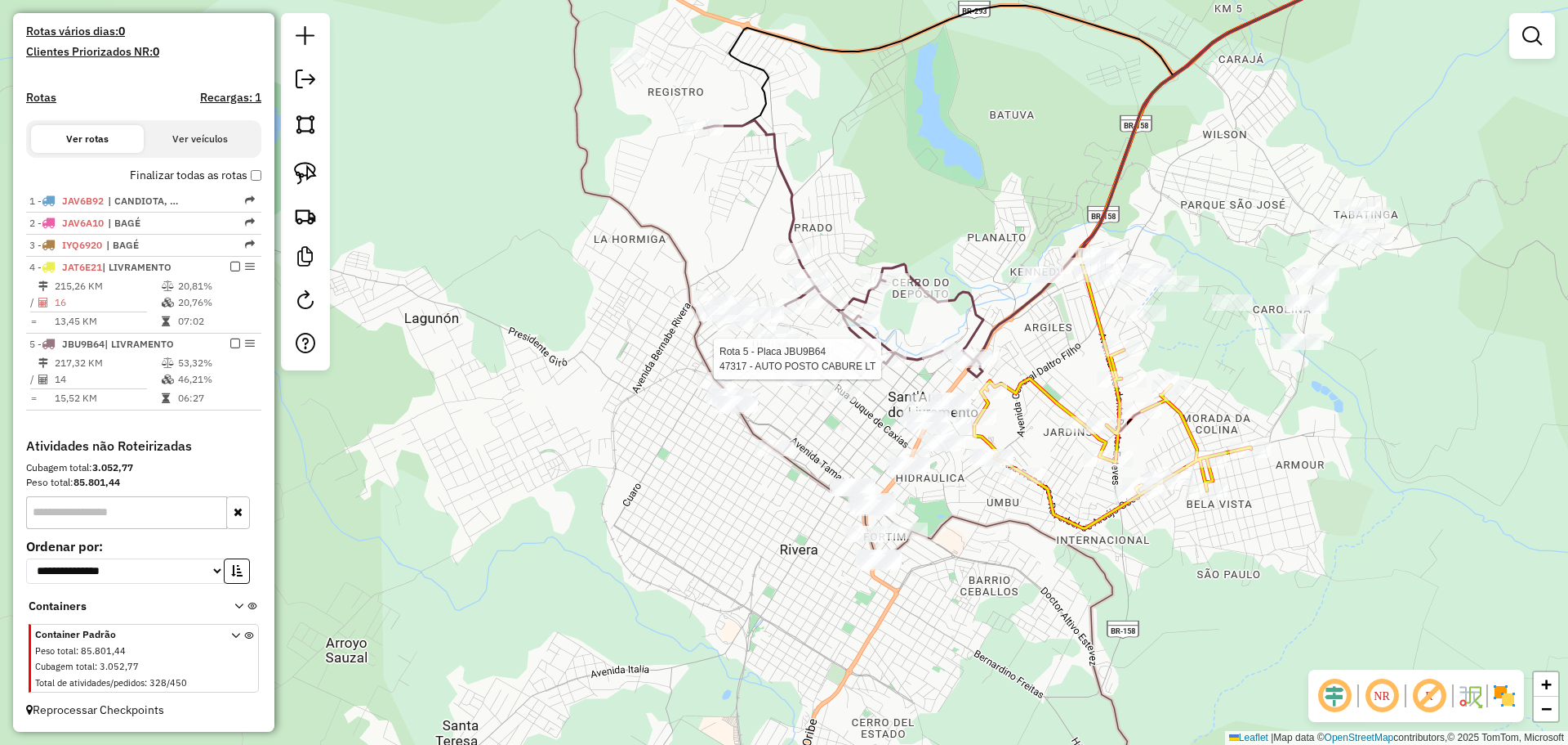
select select "*********"
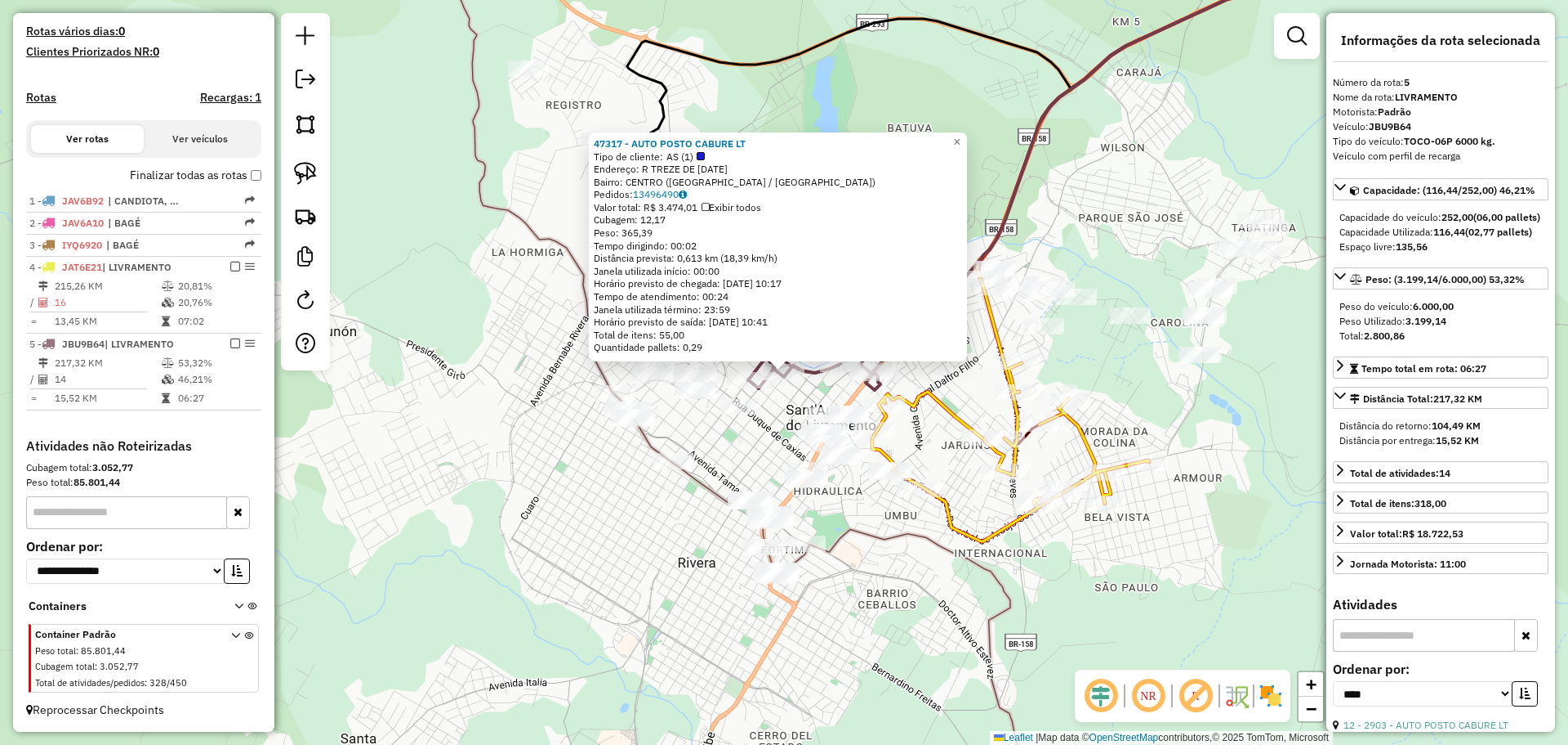
click at [793, 404] on div "47317 - AUTO POSTO CABURE LT Tipo de cliente: AS (1) Endereço: R TREZE DE MAIO …" at bounding box center [784, 372] width 1568 height 745
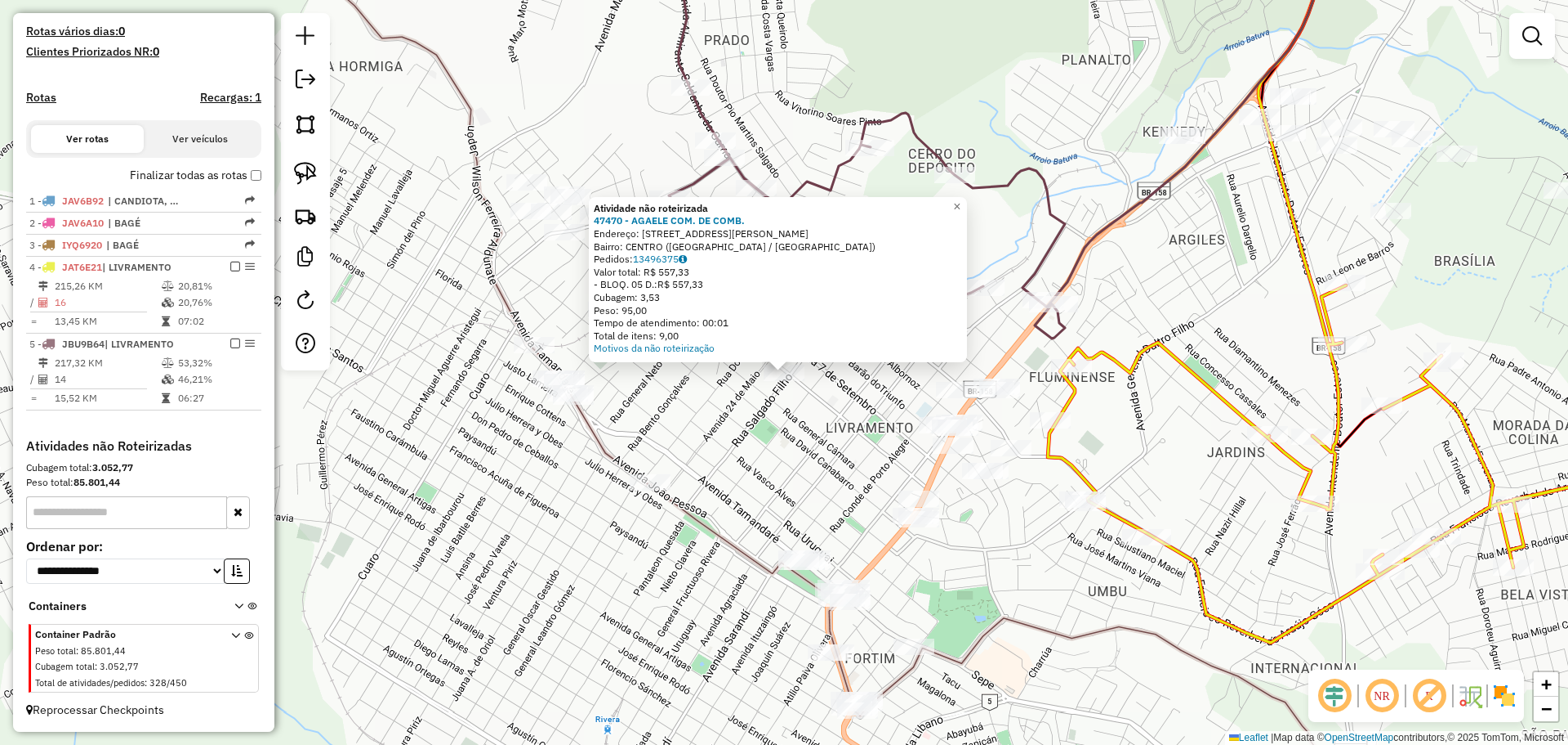
click at [771, 429] on div "Atividade não roteirizada 47470 - AGAELE COM. DE COMB. Endereço: [STREET_ADDRES…" at bounding box center [784, 372] width 1568 height 745
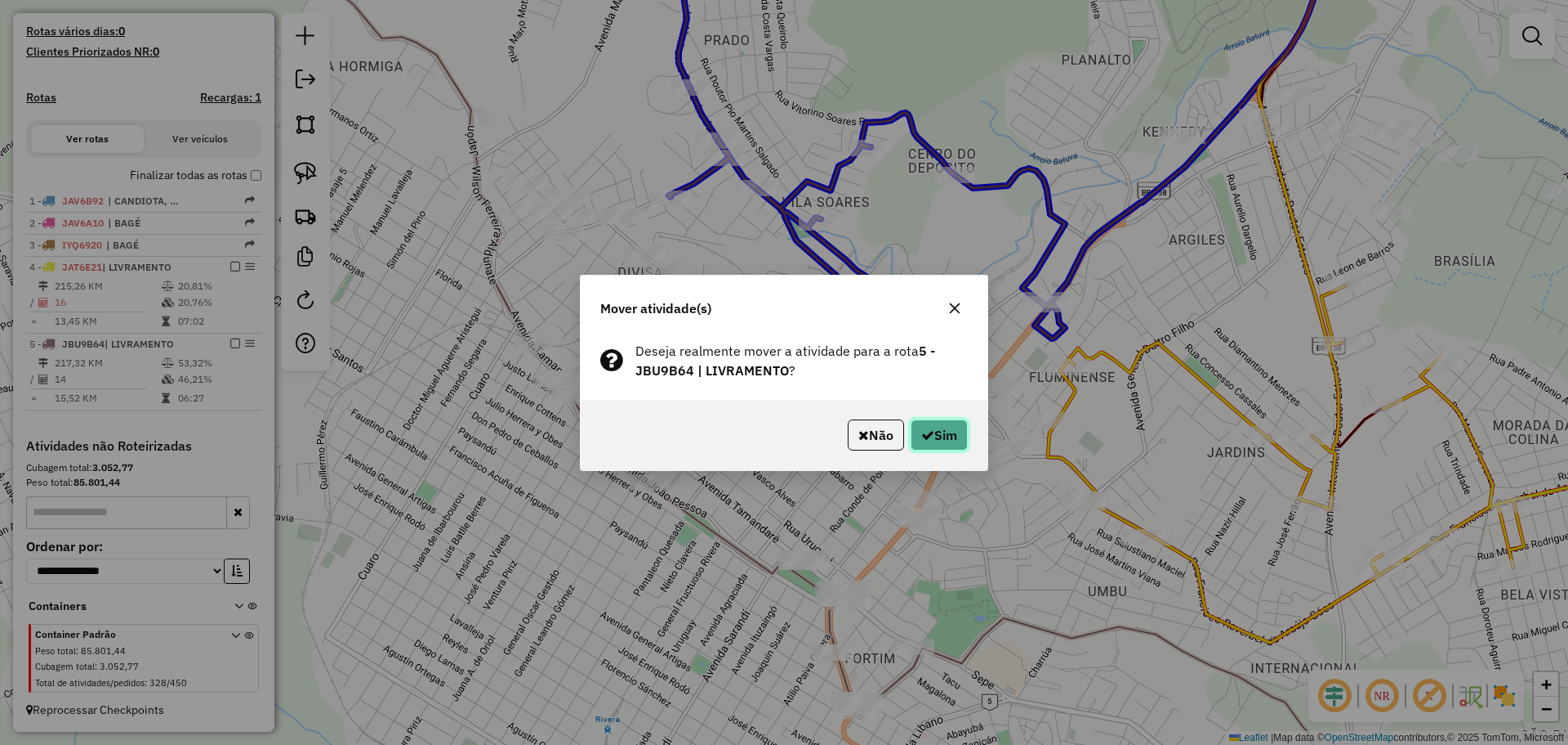
click at [931, 431] on button "Sim" at bounding box center [939, 435] width 57 height 31
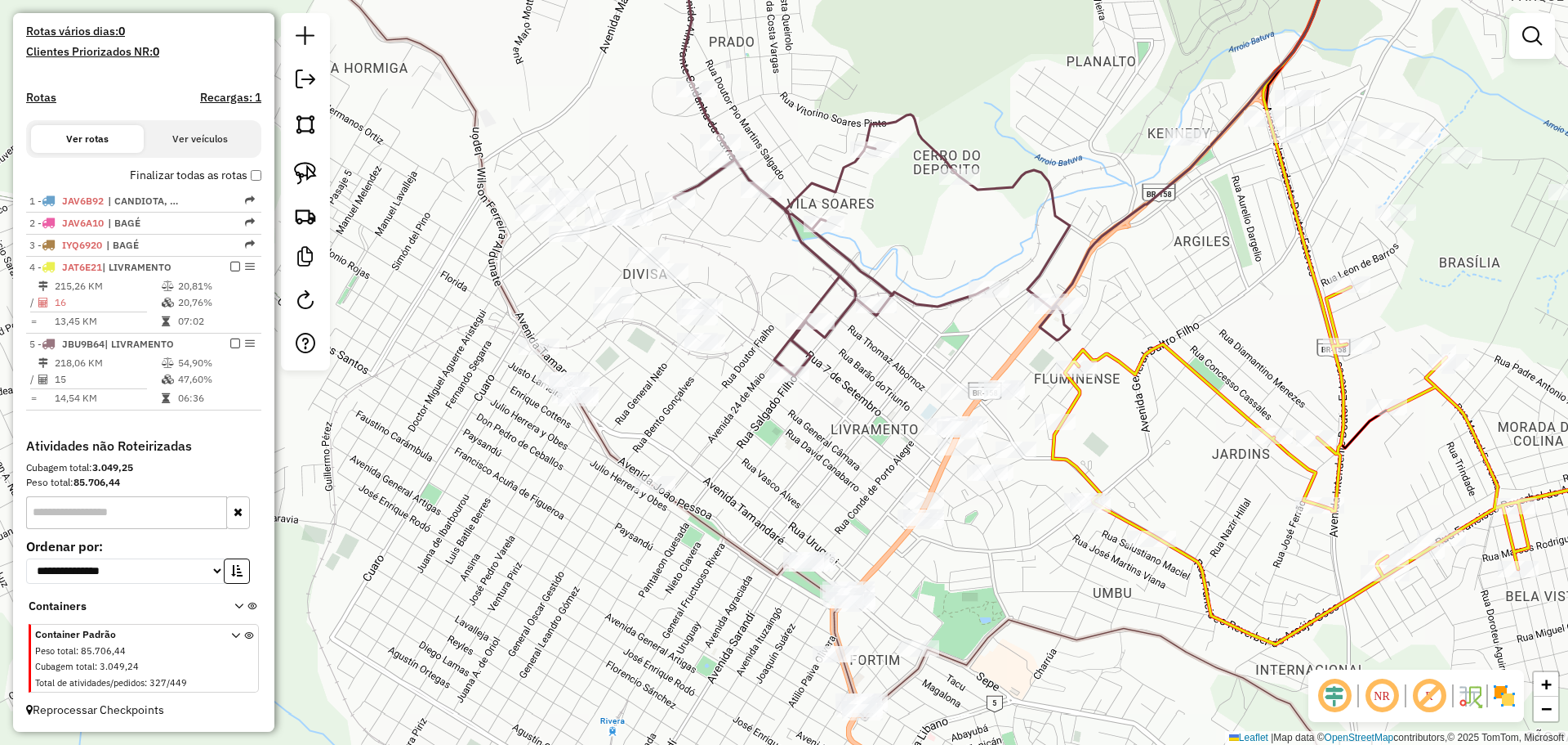
click at [825, 457] on div "Janela de atendimento Grade de atendimento Capacidade Transportadoras Veículos …" at bounding box center [784, 372] width 1568 height 745
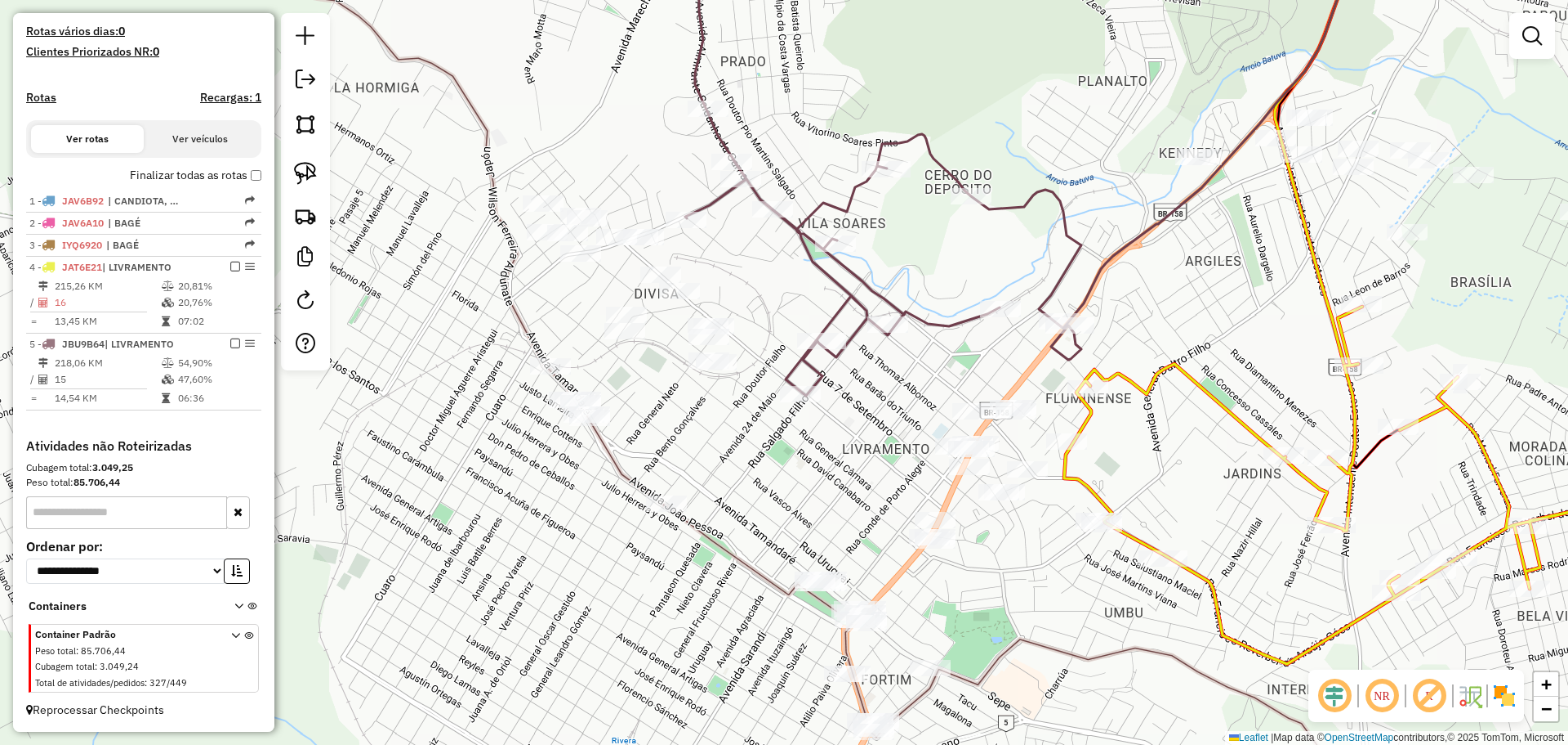
drag, startPoint x: 678, startPoint y: 451, endPoint x: 690, endPoint y: 470, distance: 22.5
click at [690, 470] on div "Janela de atendimento Grade de atendimento Capacidade Transportadoras Veículos …" at bounding box center [784, 372] width 1568 height 745
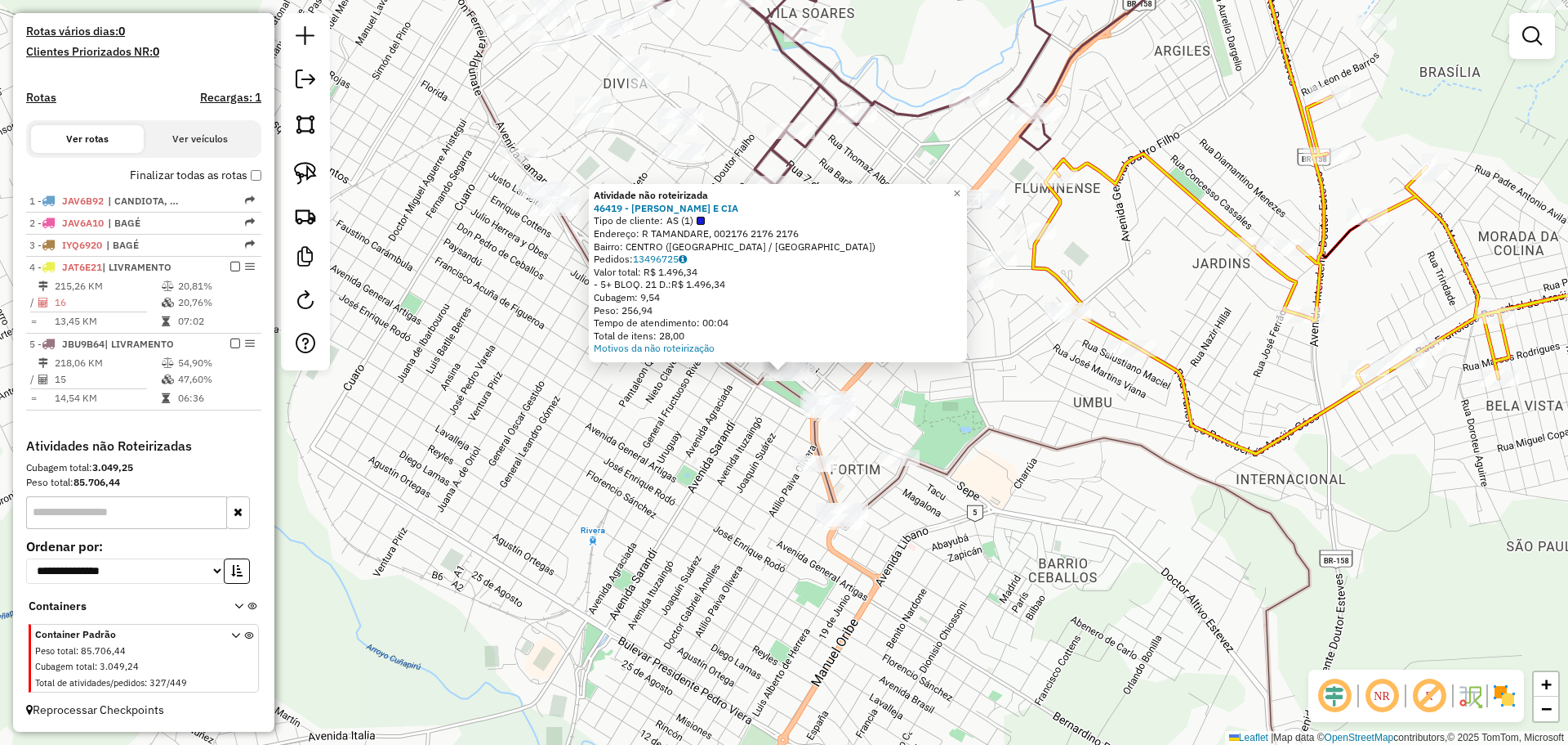
click at [756, 497] on div "Atividade não roteirizada 46419 - HILMI ABDULLAH E CIA Tipo de cliente: AS (1) …" at bounding box center [784, 372] width 1568 height 745
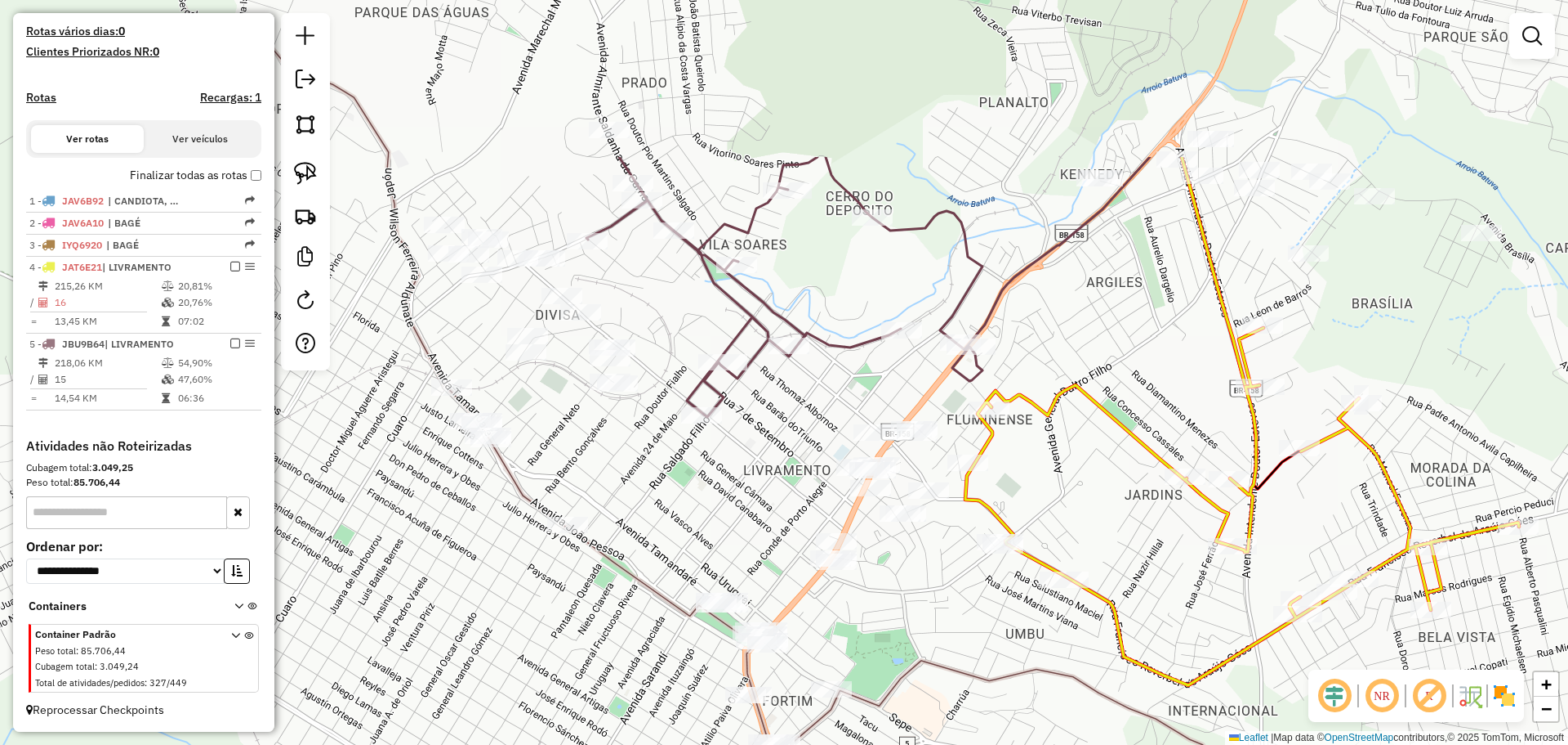
drag, startPoint x: 781, startPoint y: 310, endPoint x: 707, endPoint y: 572, distance: 272.2
click at [707, 572] on div "Janela de atendimento Grade de atendimento Capacidade Transportadoras Veículos …" at bounding box center [784, 372] width 1568 height 745
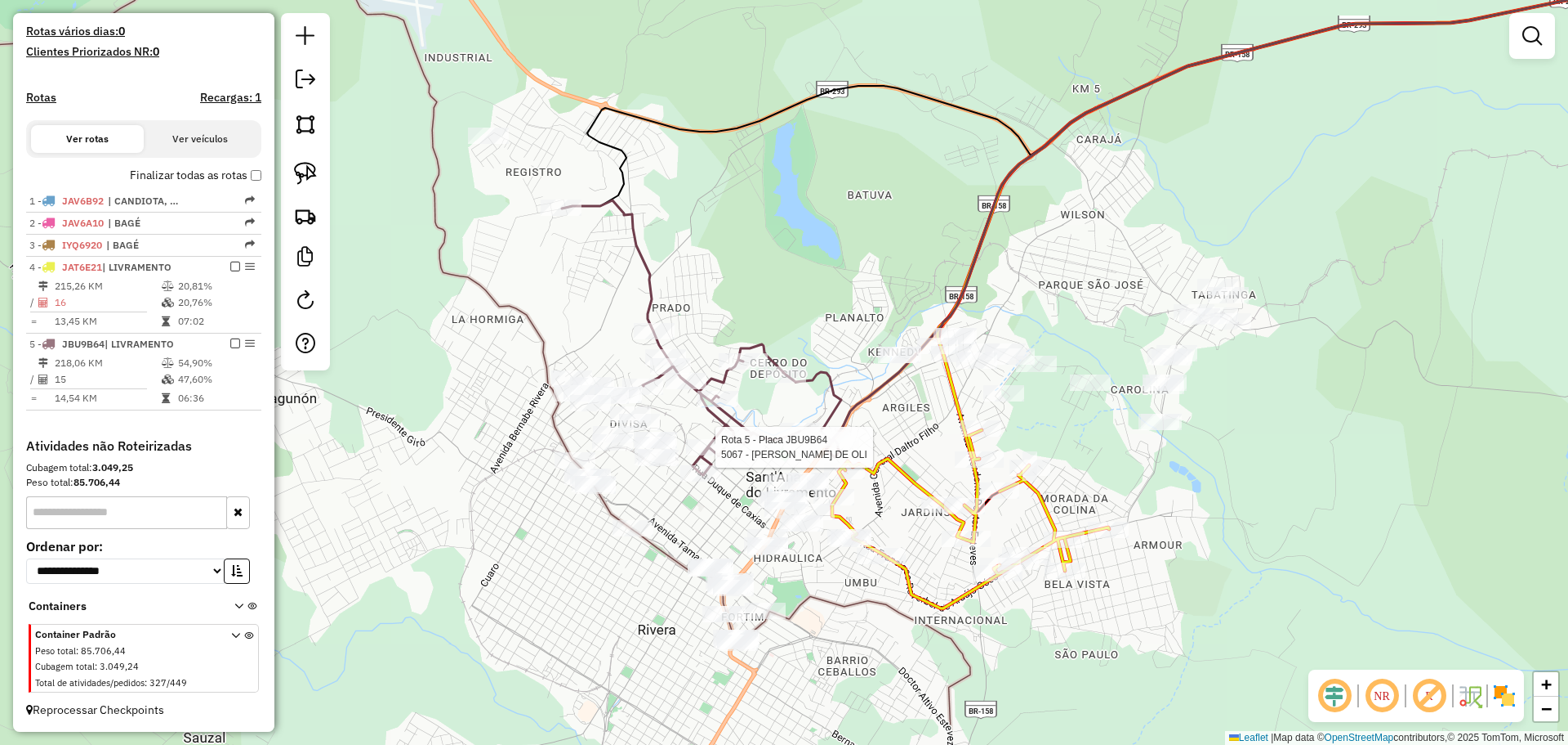
select select "*********"
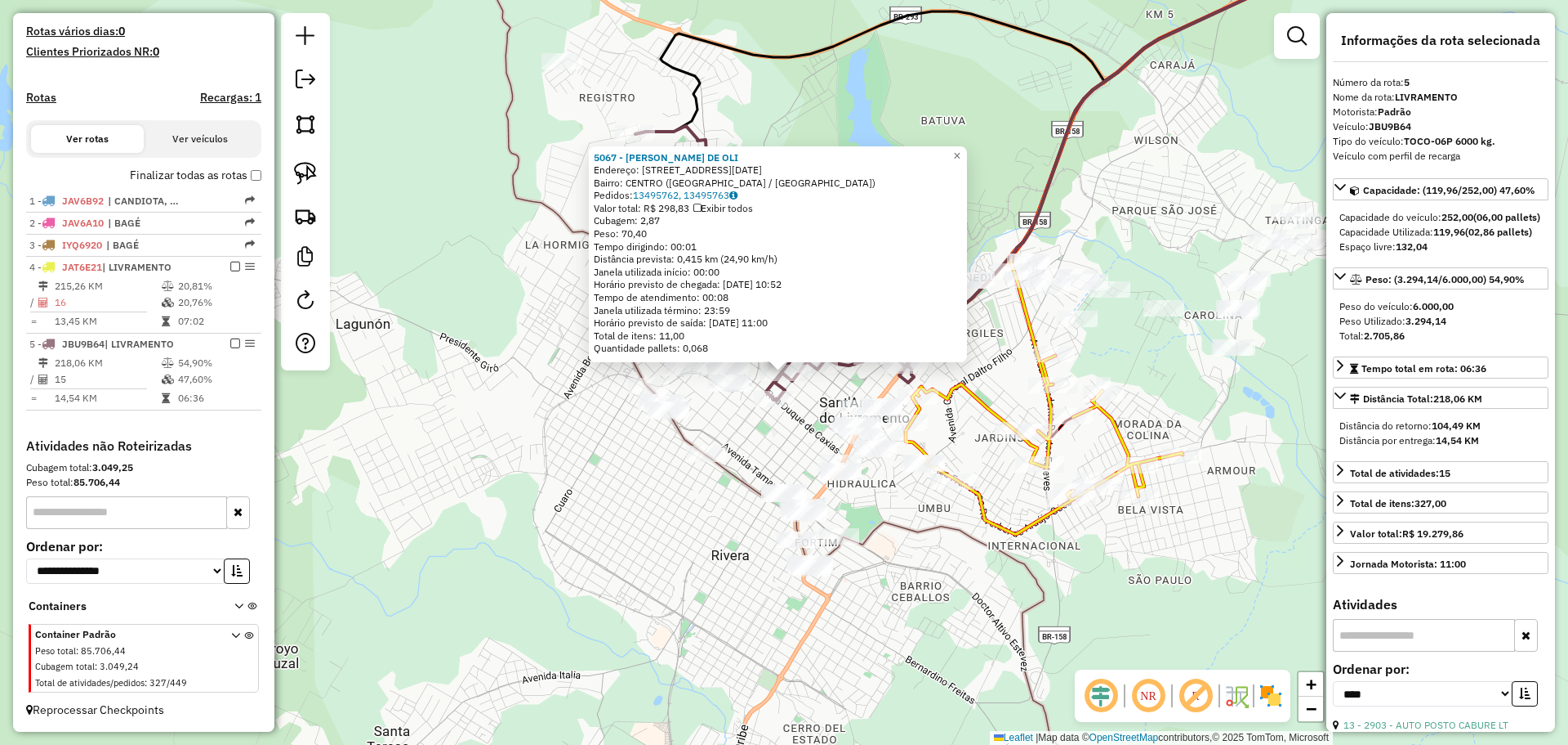
click at [778, 456] on div "5067 - LIDIA JUSSARA DE OLI Endereço: AV 24 DE MAIO 1141 Bairro: CENTRO (SANT A…" at bounding box center [784, 372] width 1568 height 745
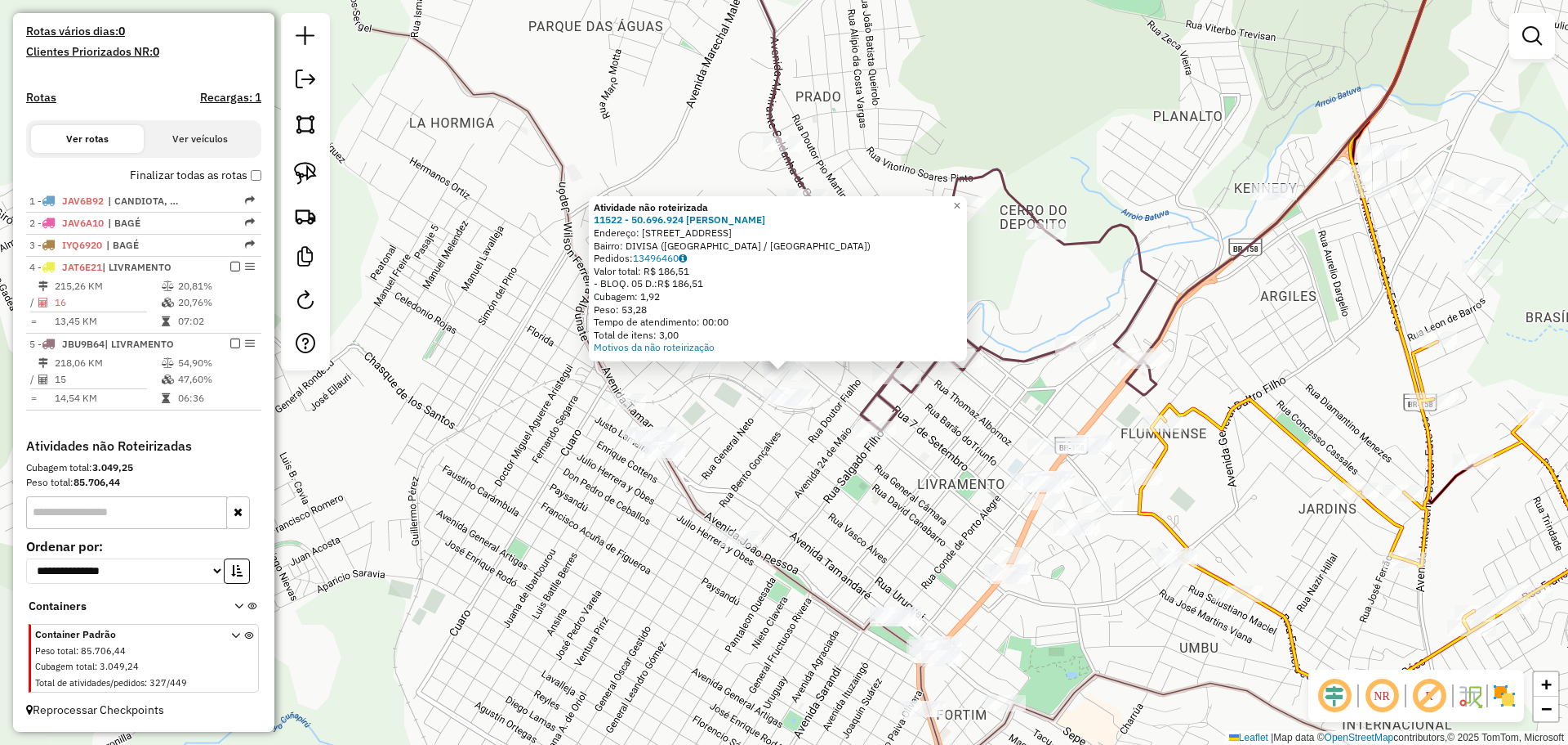
click at [791, 419] on div "Atividade não roteirizada 11522 - 50.696.924 JORGE UBI Endereço: R GENERAL NETO…" at bounding box center [784, 372] width 1568 height 745
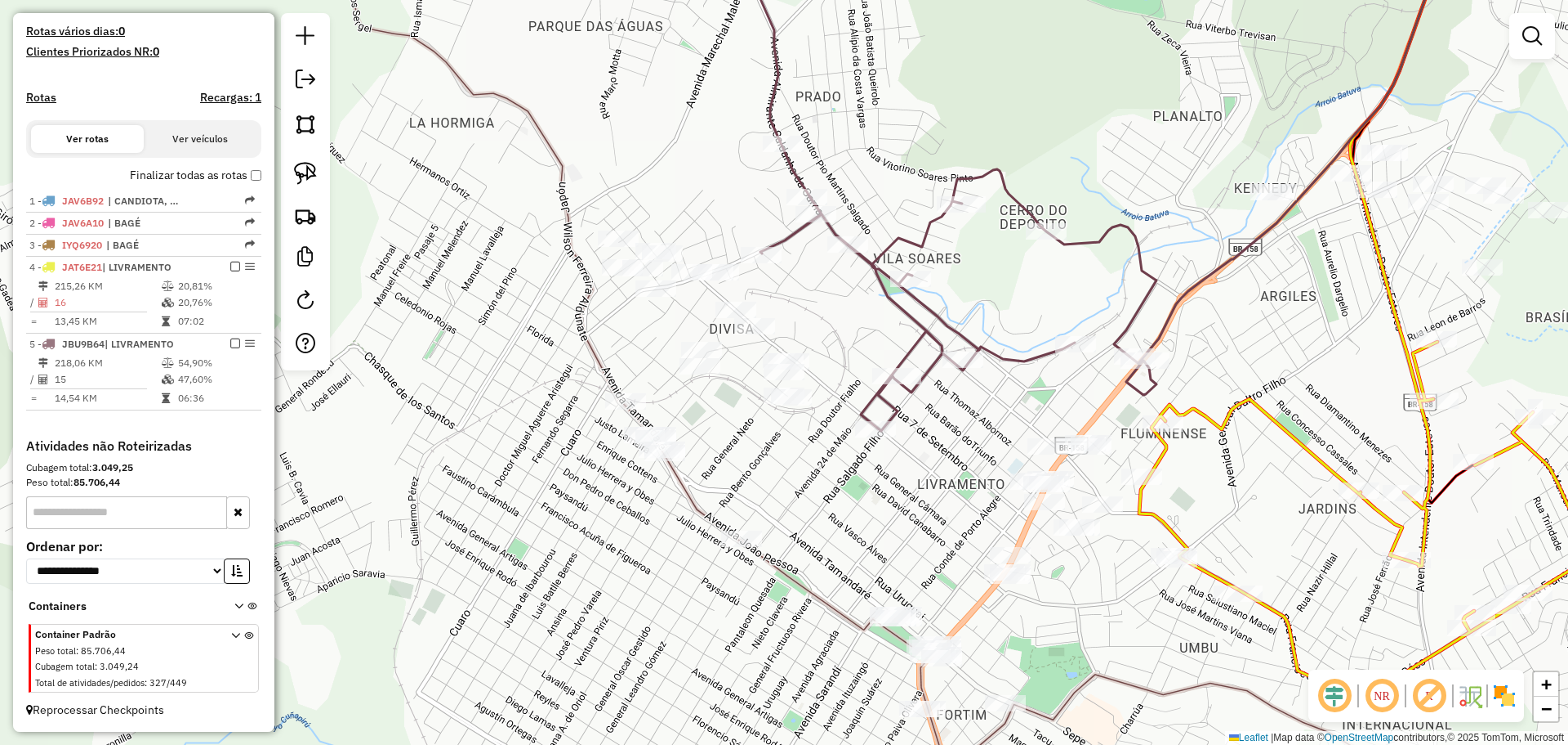
click at [789, 405] on div at bounding box center [791, 397] width 40 height 17
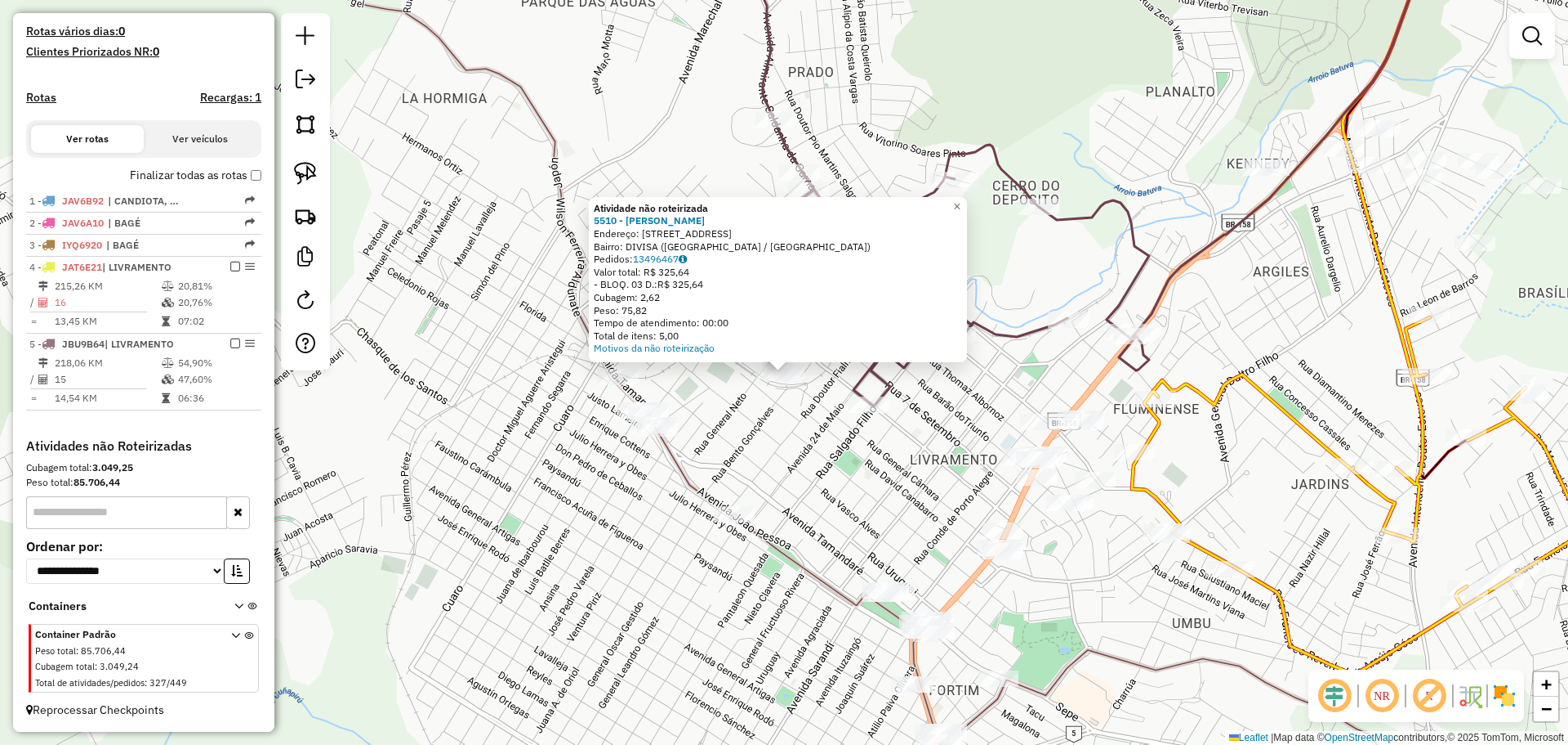
click at [779, 448] on div "Atividade não roteirizada 5510 - ELCY PEREIRA PINTOS Endereço: R GENERAL CAMARA…" at bounding box center [784, 372] width 1568 height 745
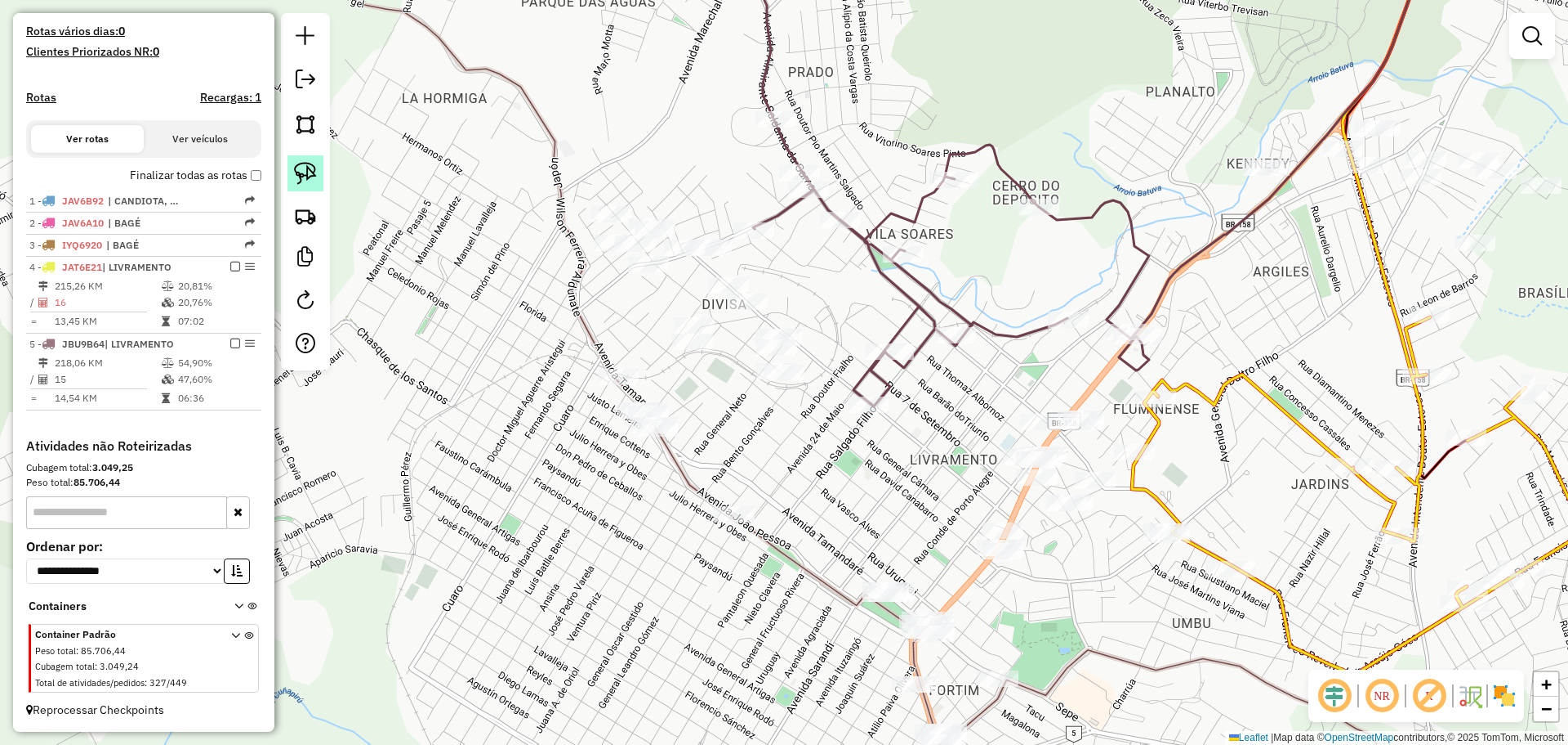
click at [304, 166] on img at bounding box center [305, 173] width 23 height 23
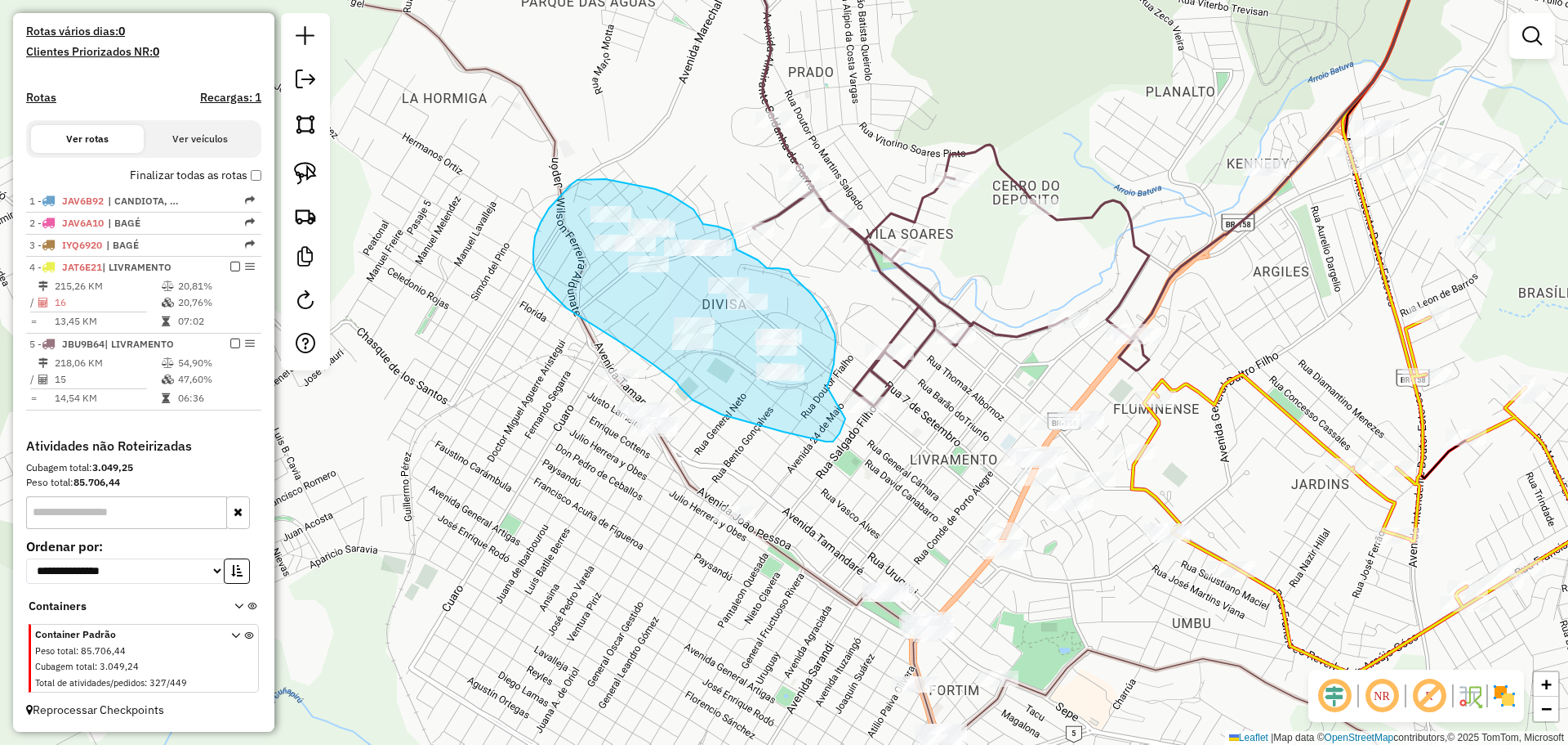
drag, startPoint x: 834, startPoint y: 333, endPoint x: 846, endPoint y: 413, distance: 80.9
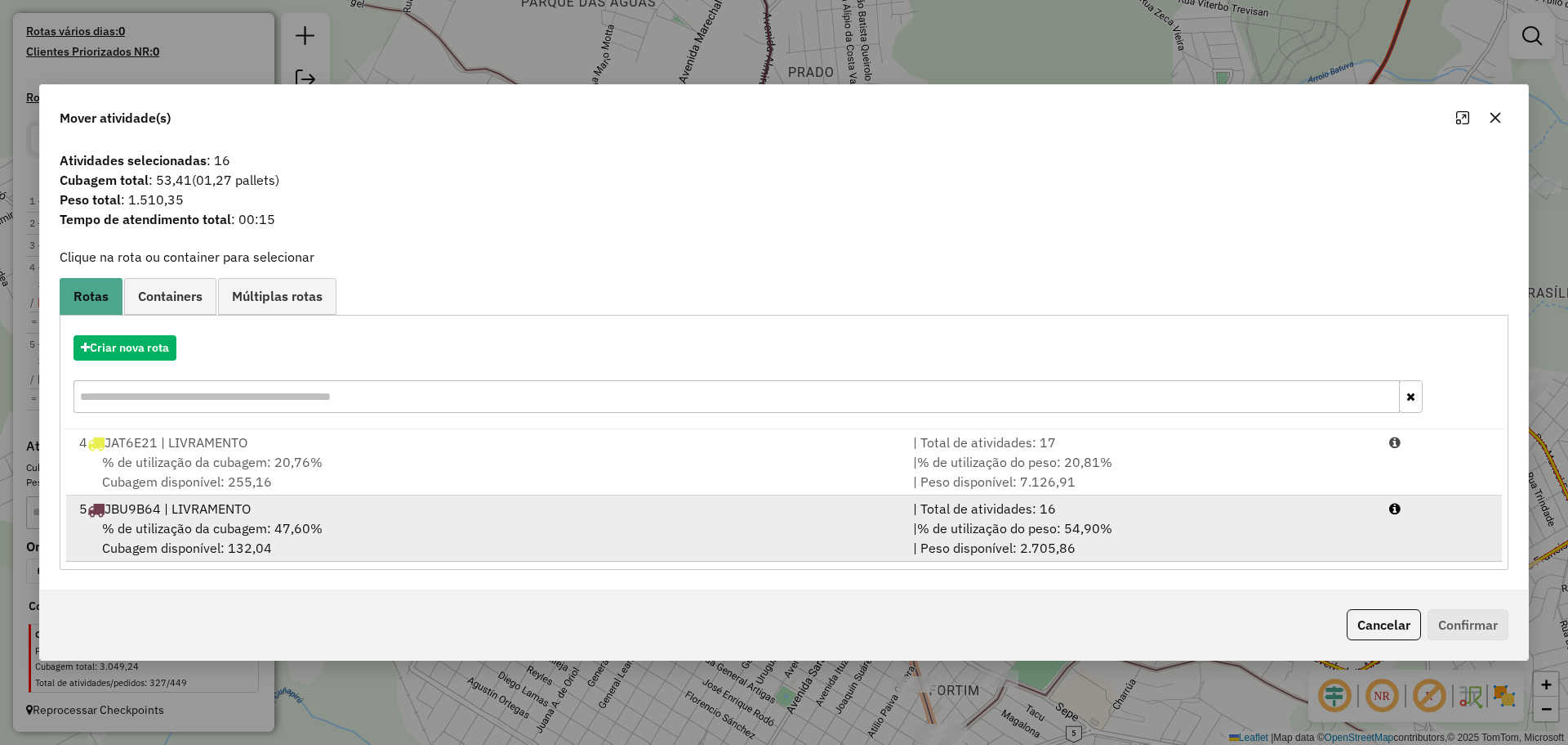
click at [682, 508] on div "5 JBU9B64 | LIVRAMENTO" at bounding box center [487, 508] width 834 height 19
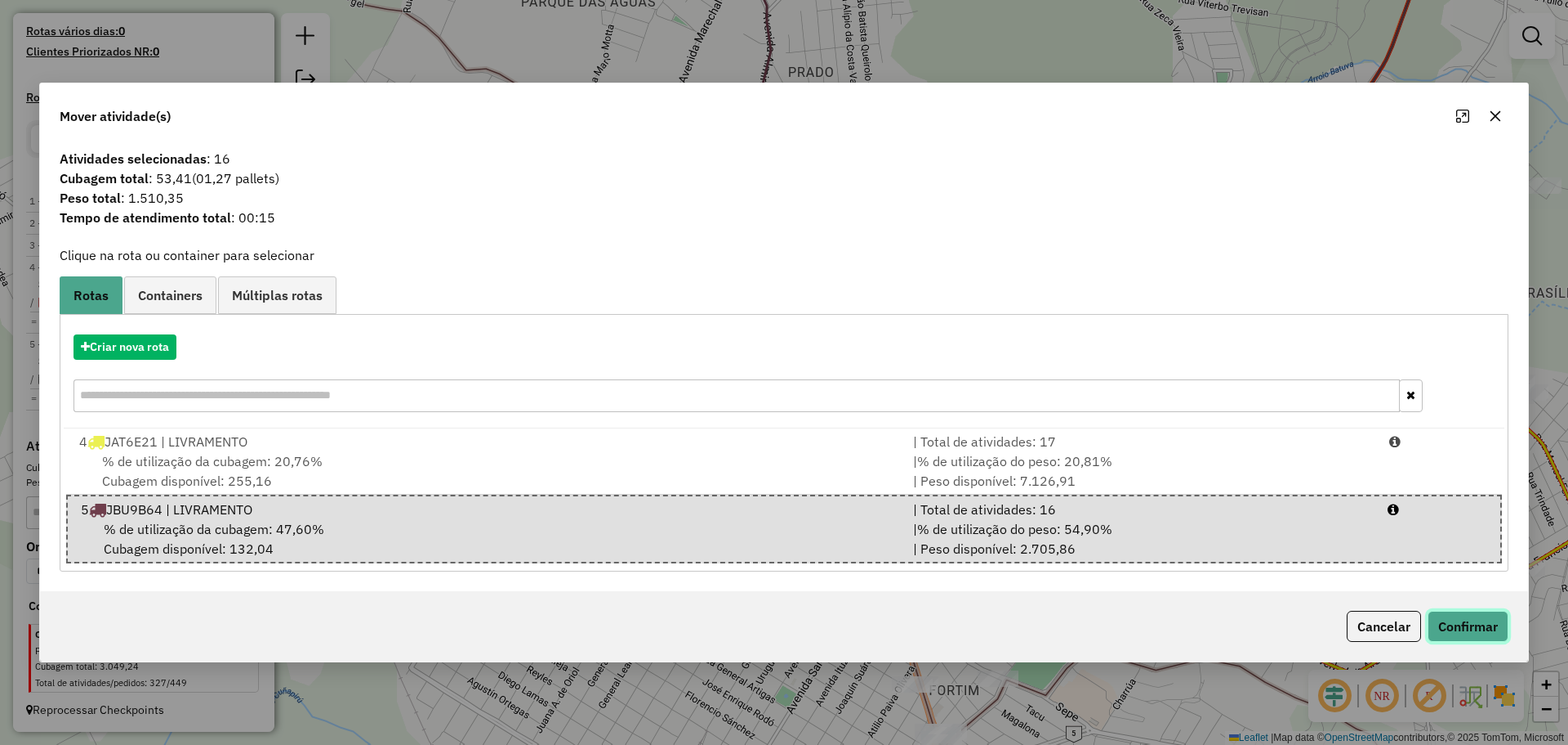
click at [1462, 623] on button "Confirmar" at bounding box center [1468, 626] width 81 height 31
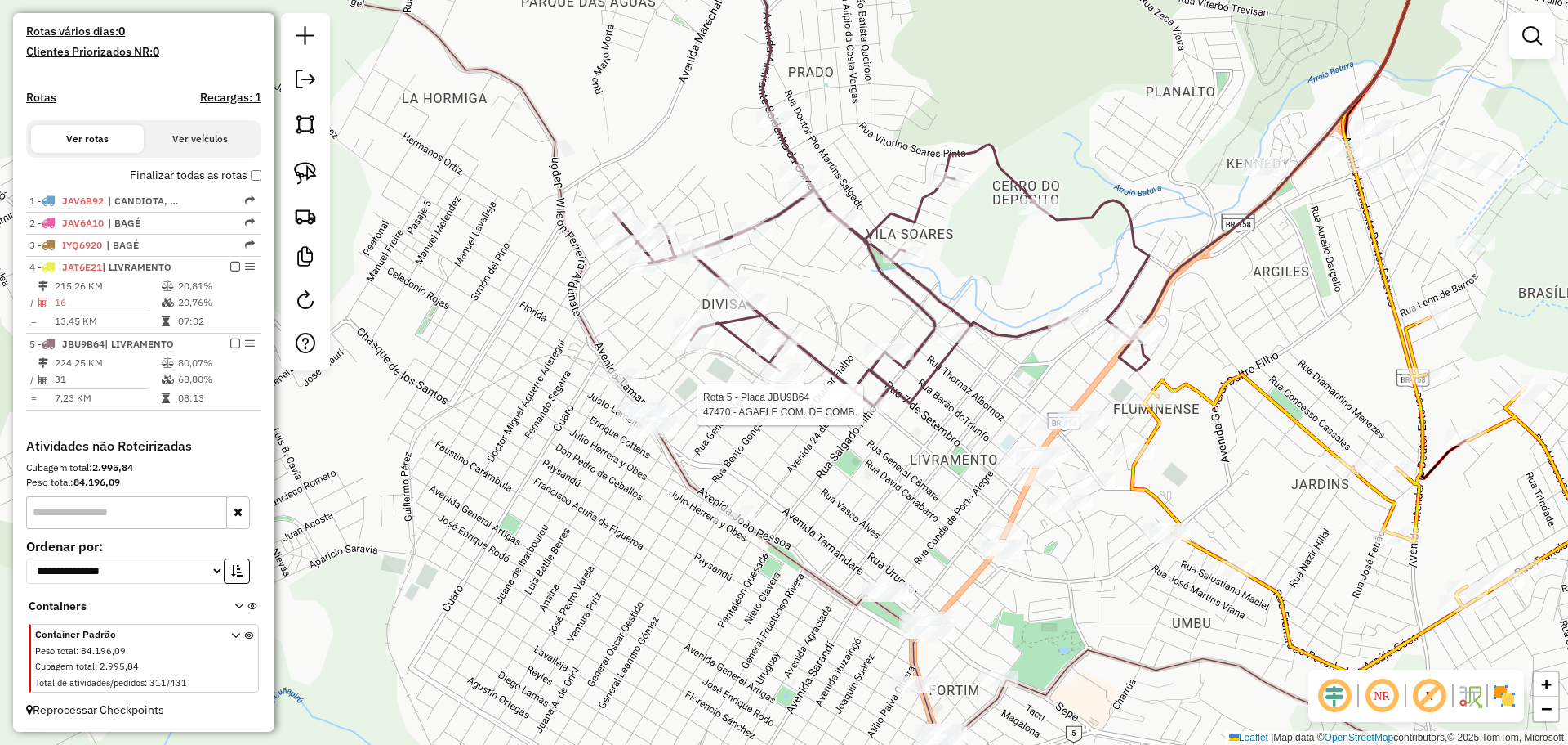
select select "*********"
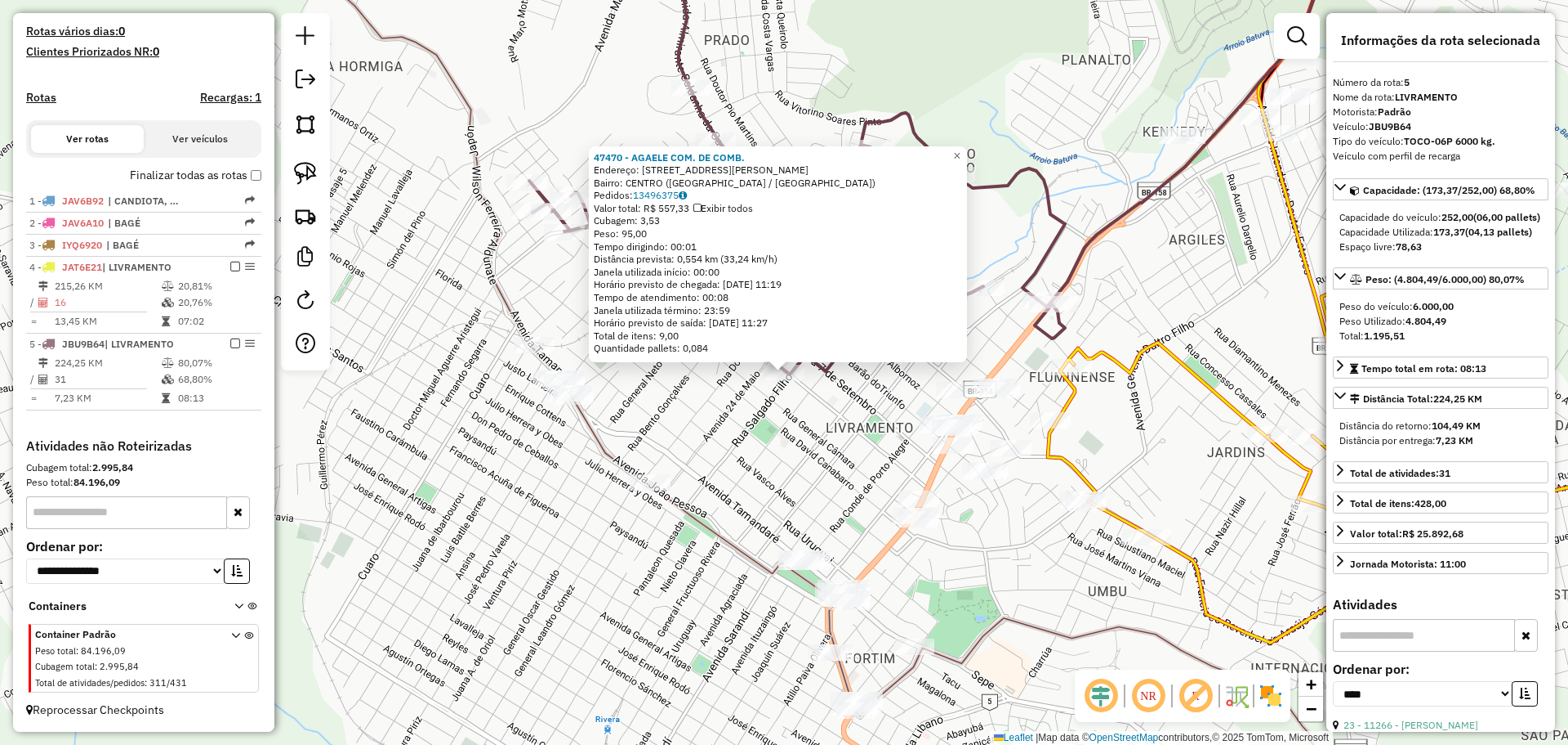
click at [855, 467] on div "47470 - AGAELE COM. DE COMB. Endereço: R SENADOR SALGADO FILHO 858 Bairro: CENT…" at bounding box center [784, 372] width 1568 height 745
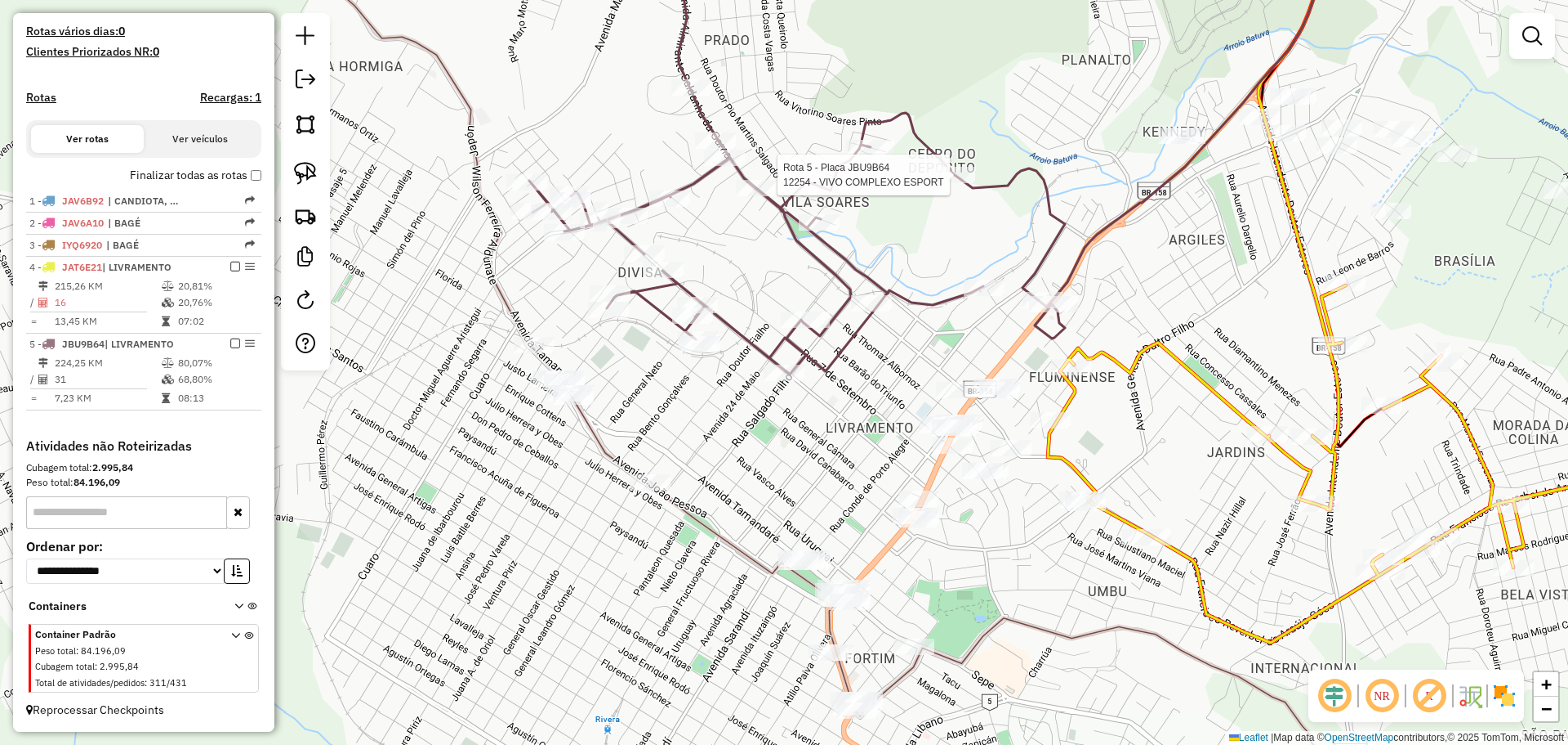
select select "*********"
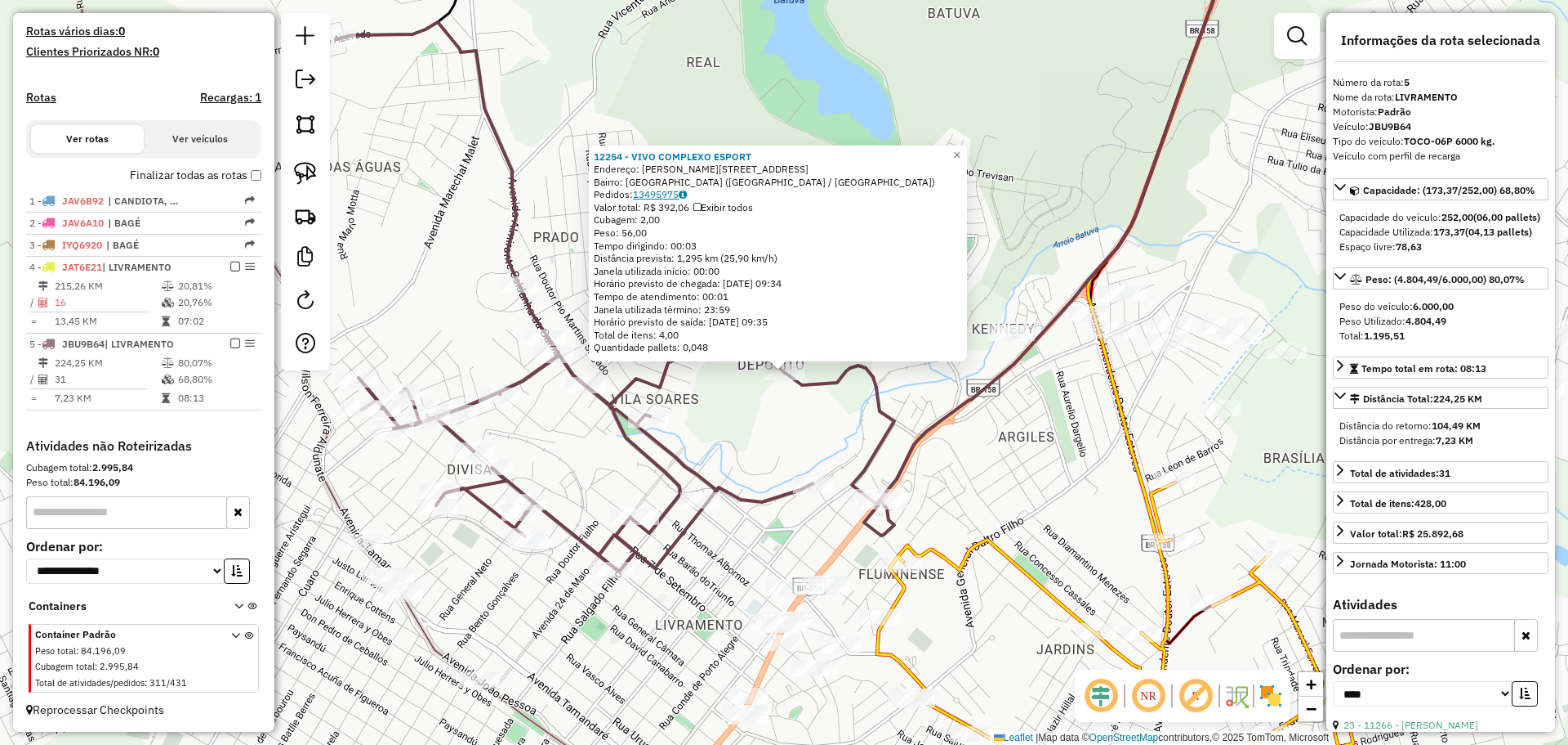
click at [673, 189] on link "13495975" at bounding box center [660, 194] width 54 height 12
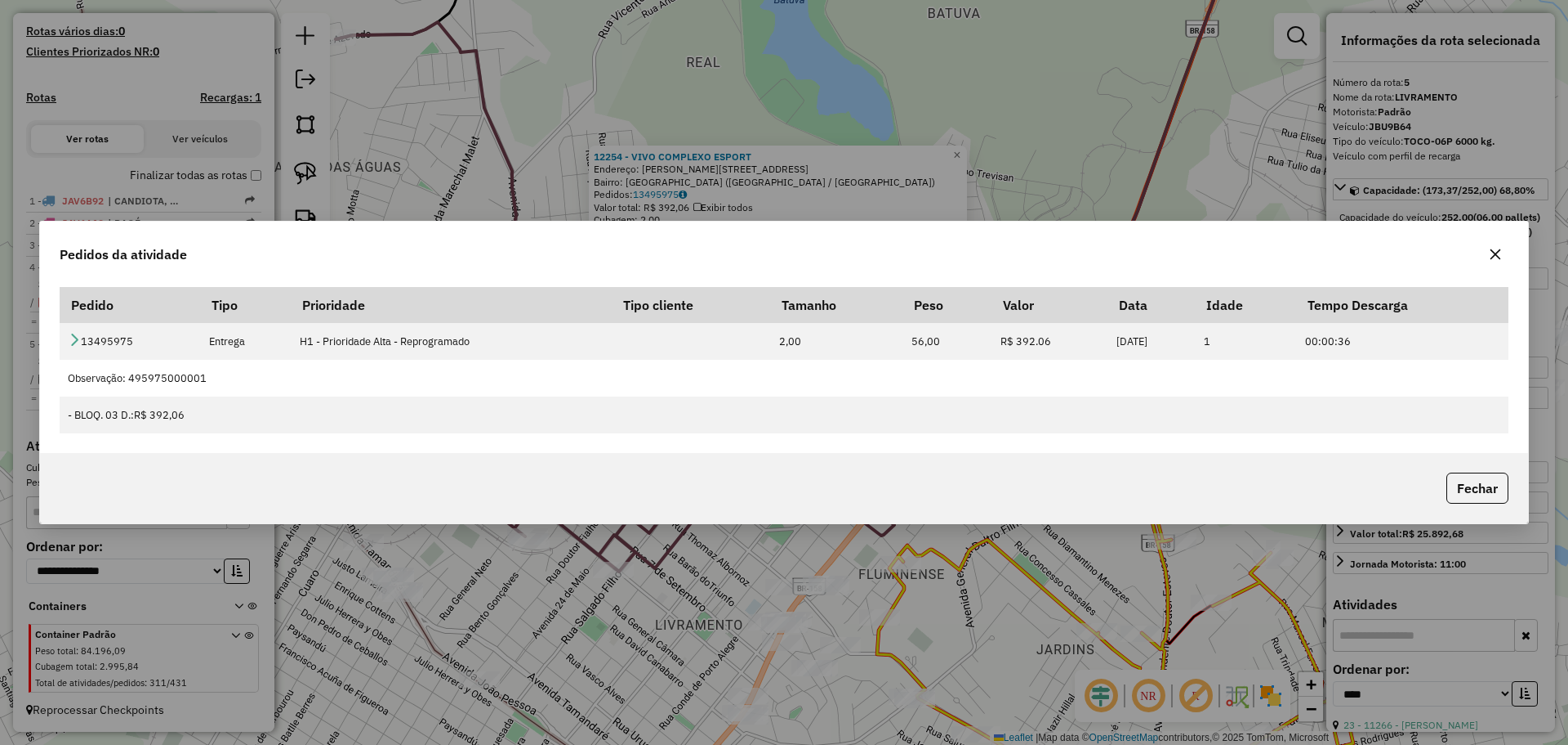
click at [1503, 257] on button "button" at bounding box center [1495, 254] width 26 height 26
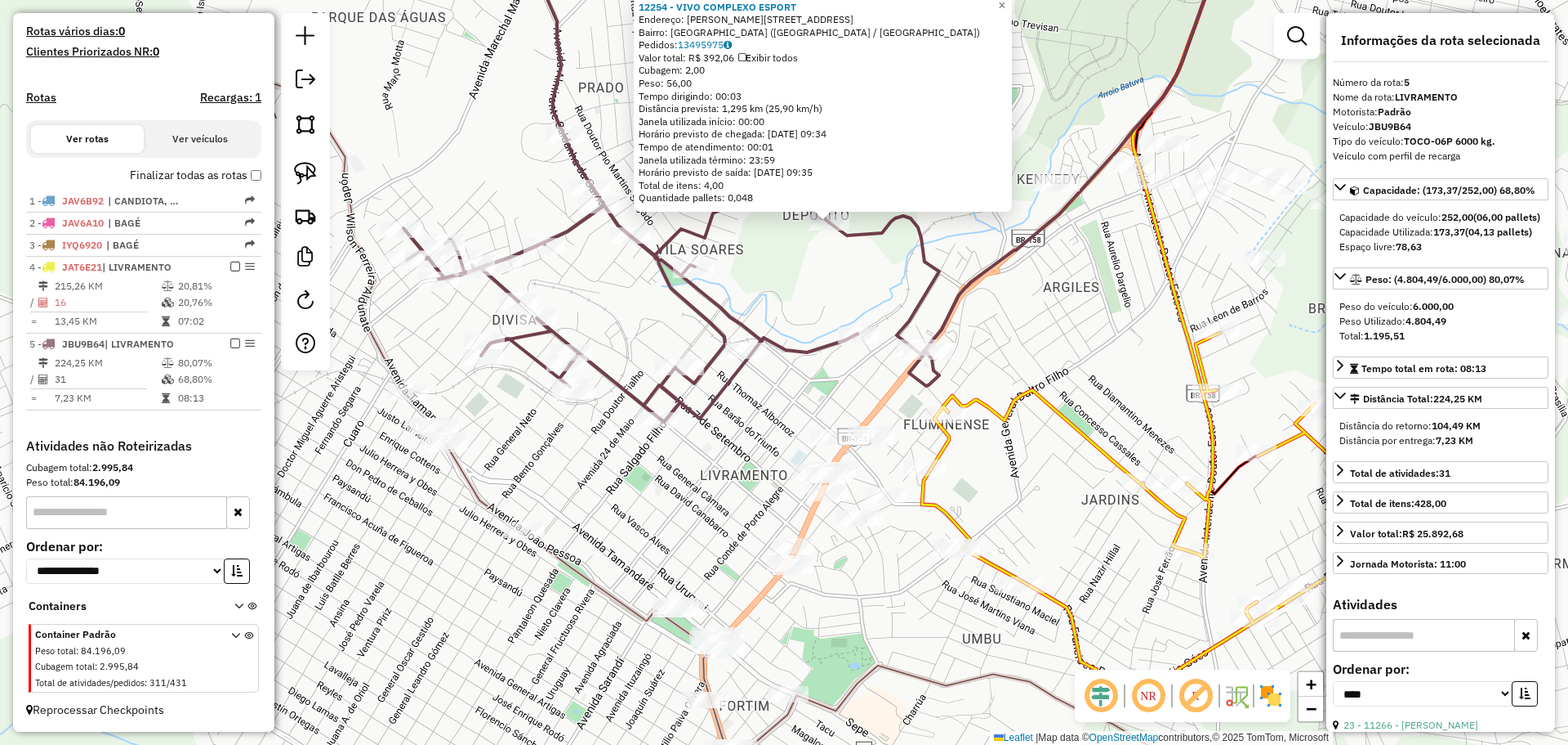
drag, startPoint x: 716, startPoint y: 561, endPoint x: 761, endPoint y: 410, distance: 157.6
click at [761, 410] on div "12254 - VIVO COMPLEXO ESPORT Endereço: R VITORINO SOARES PINTO 575 Bairro: CERR…" at bounding box center [784, 372] width 1568 height 745
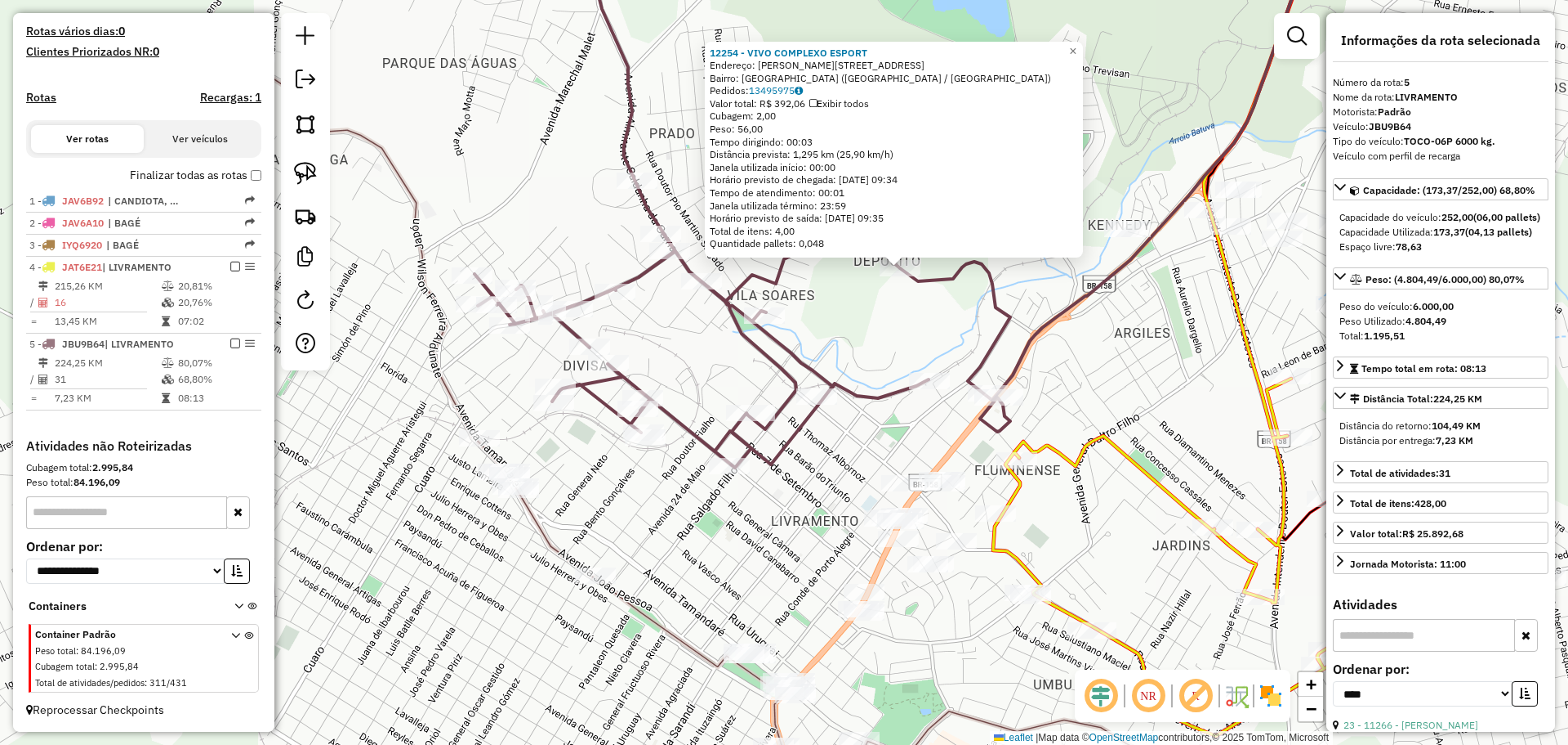
drag, startPoint x: 767, startPoint y: 430, endPoint x: 831, endPoint y: 461, distance: 71.1
click at [831, 461] on div "12254 - VIVO COMPLEXO ESPORT Endereço: R VITORINO SOARES PINTO 575 Bairro: CERR…" at bounding box center [784, 372] width 1568 height 745
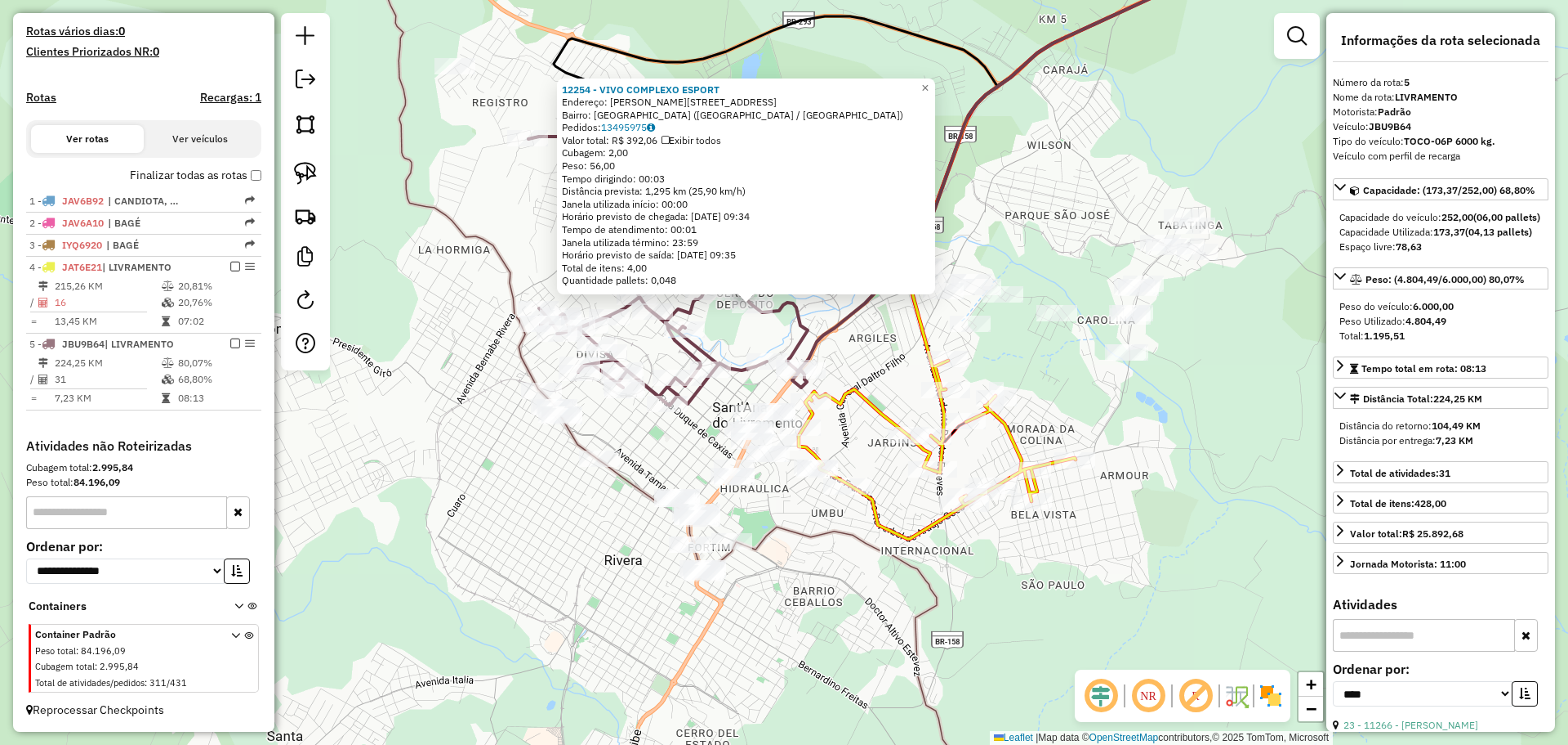
click at [653, 351] on div "Rota 5 - Placa JBU9B64 10954 - MARIA DE LOURDES ALV 12254 - VIVO COMPLEXO ESPOR…" at bounding box center [784, 372] width 1568 height 745
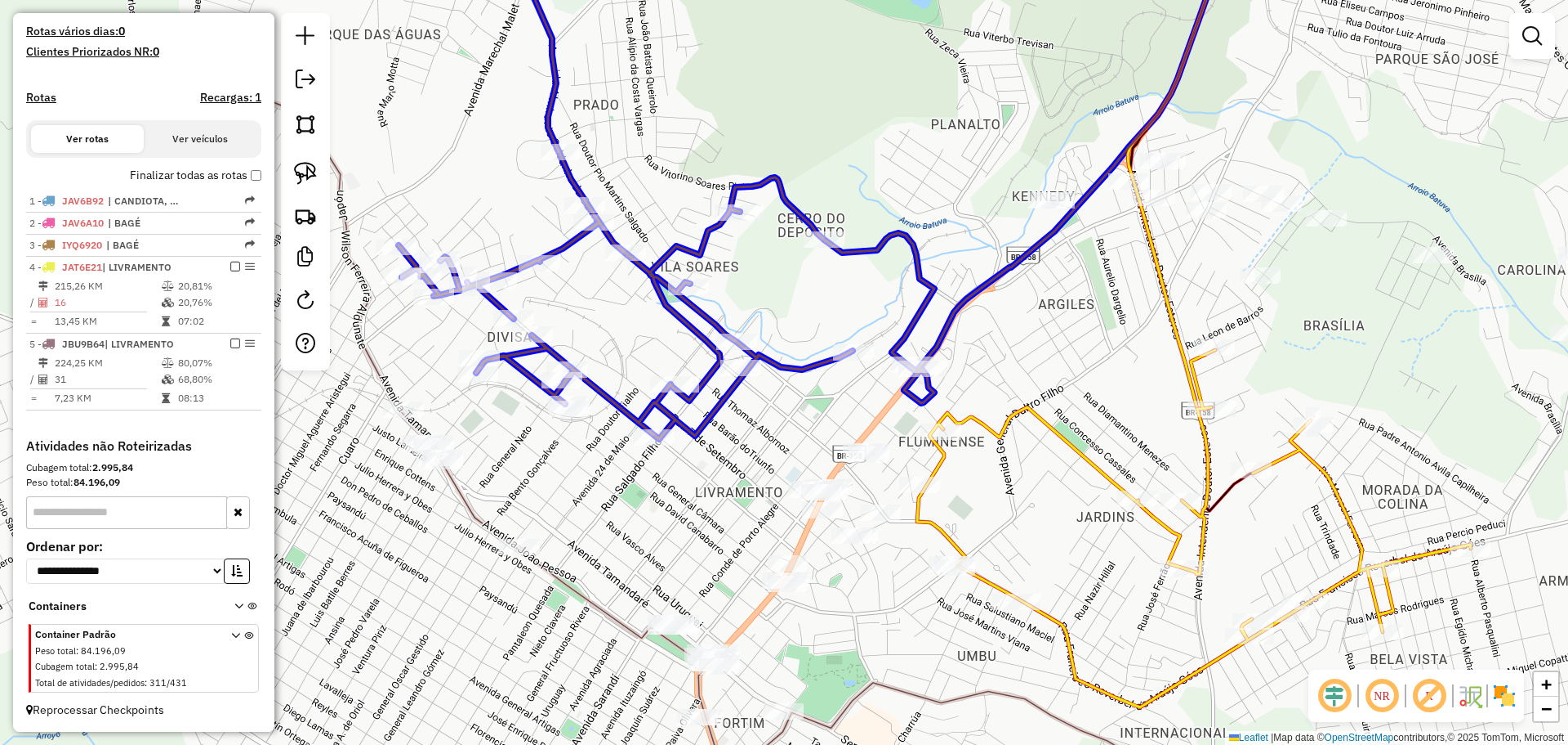
click at [746, 350] on div at bounding box center [736, 342] width 40 height 17
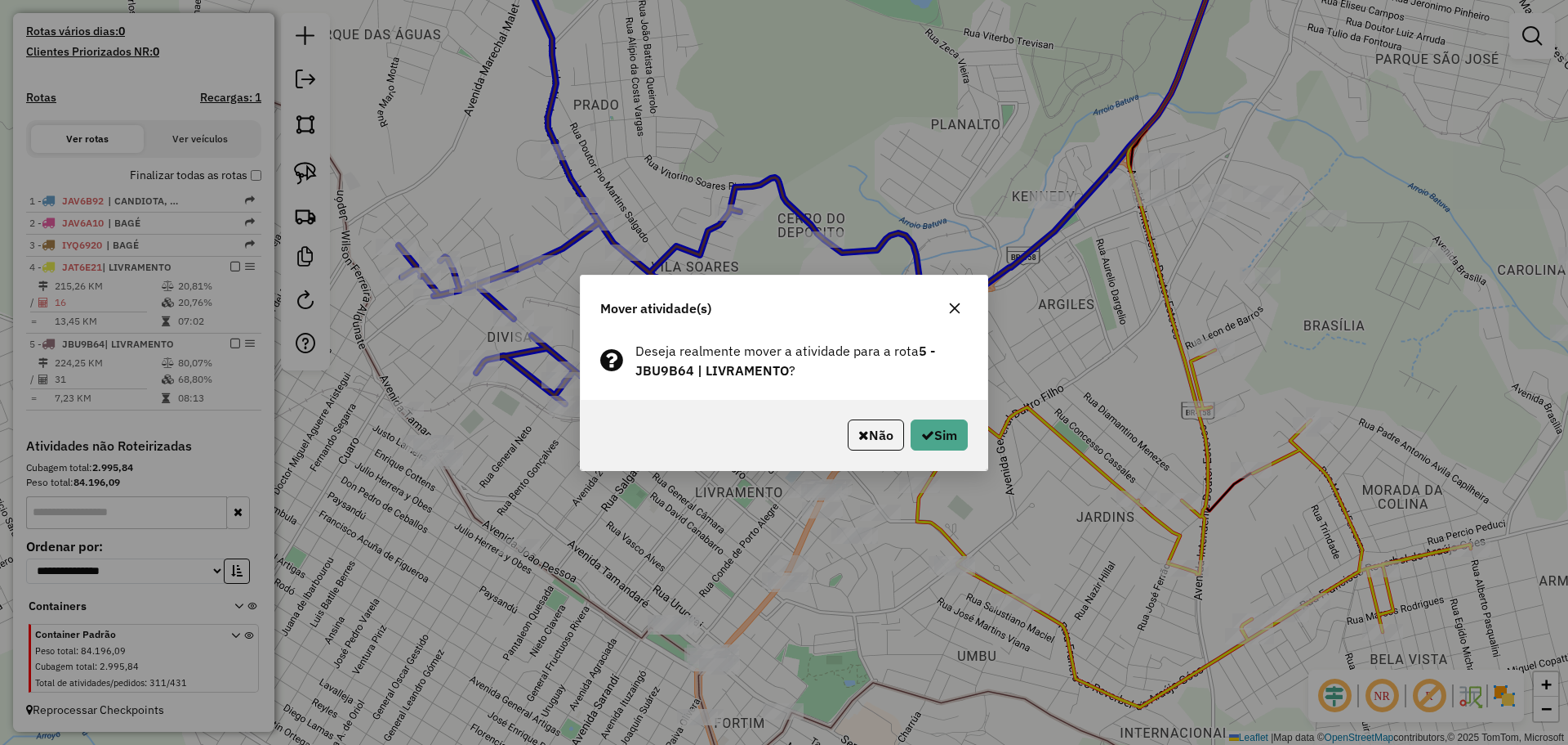
click at [959, 299] on button "button" at bounding box center [955, 308] width 26 height 26
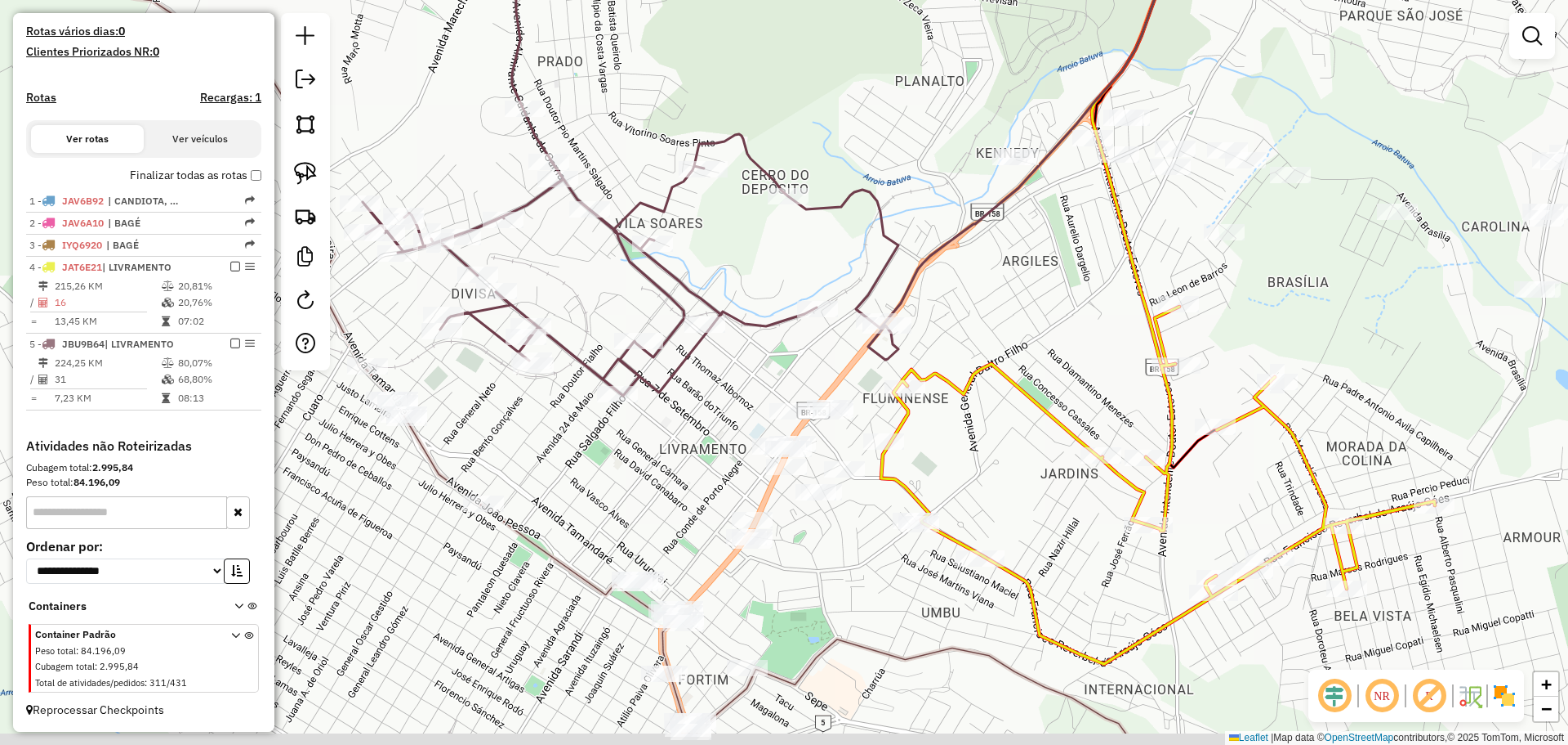
drag, startPoint x: 848, startPoint y: 402, endPoint x: 812, endPoint y: 359, distance: 56.1
click at [812, 359] on div "Janela de atendimento Grade de atendimento Capacidade Transportadoras Veículos …" at bounding box center [784, 372] width 1568 height 745
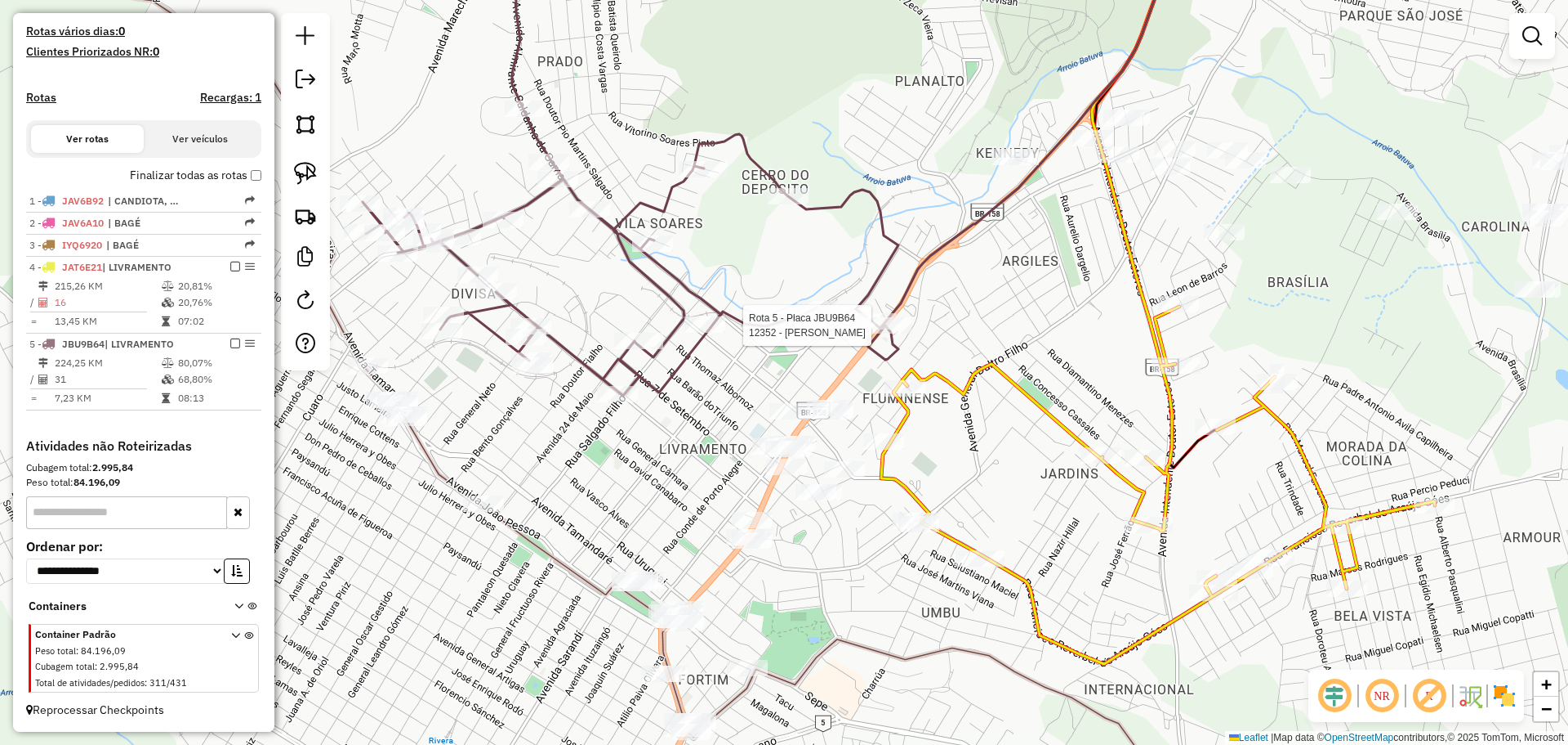
select select "*********"
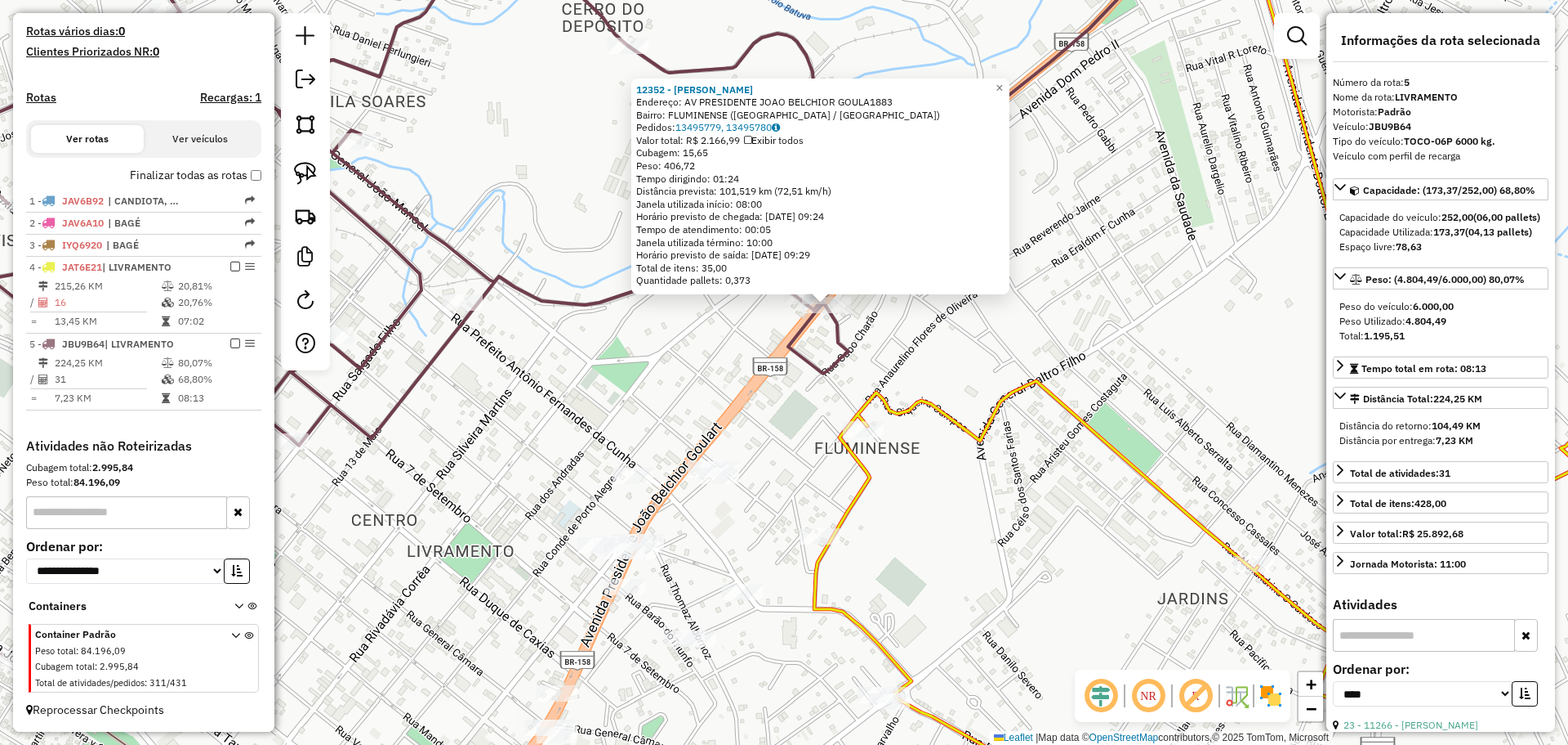
click at [767, 374] on div "12352 - VITOR LUIZ SODER Endereço: AV PRESIDENTE JOAO BELCHIOR GOULA1883 Bairro…" at bounding box center [784, 372] width 1568 height 745
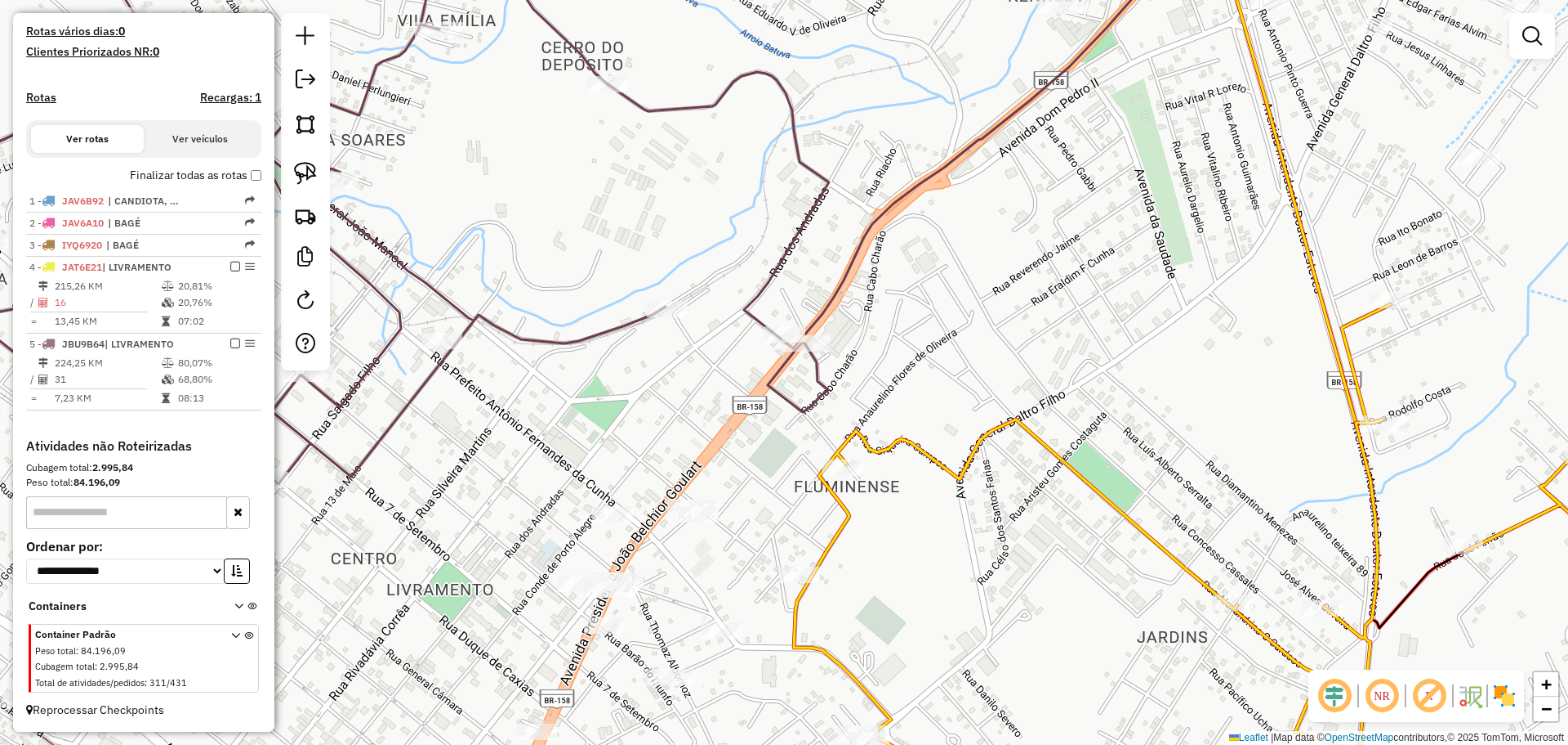
drag, startPoint x: 754, startPoint y: 365, endPoint x: 734, endPoint y: 403, distance: 42.9
click at [734, 403] on div "Janela de atendimento Grade de atendimento Capacidade Transportadoras Veículos …" at bounding box center [784, 372] width 1568 height 745
drag, startPoint x: 303, startPoint y: 170, endPoint x: 707, endPoint y: 318, distance: 430.3
click at [303, 169] on img at bounding box center [305, 173] width 23 height 23
drag, startPoint x: 856, startPoint y: 381, endPoint x: 885, endPoint y: 367, distance: 32.2
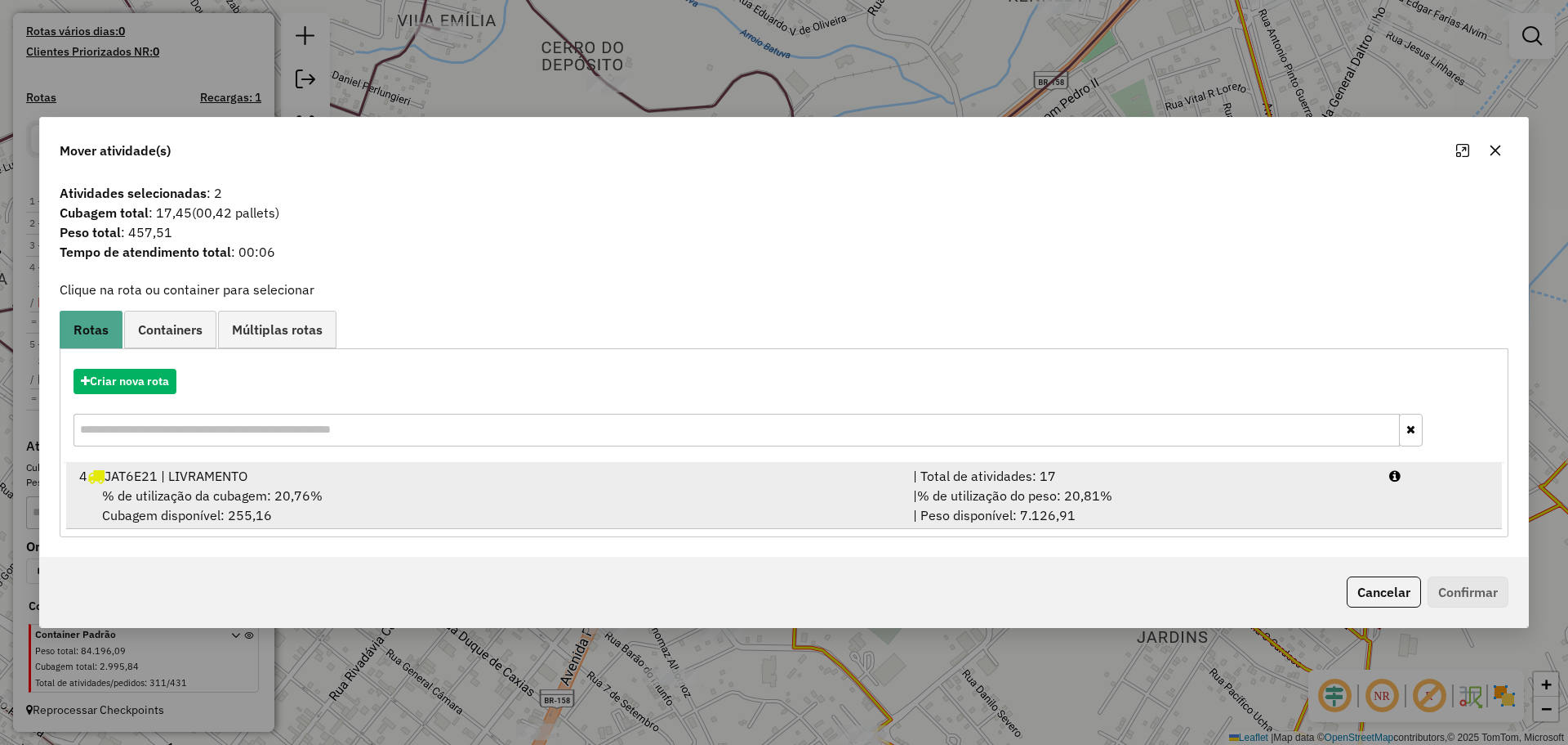
click at [825, 488] on div "% de utilização da cubagem: 20,76% Cubagem disponível: 255,16" at bounding box center [487, 504] width 834 height 40
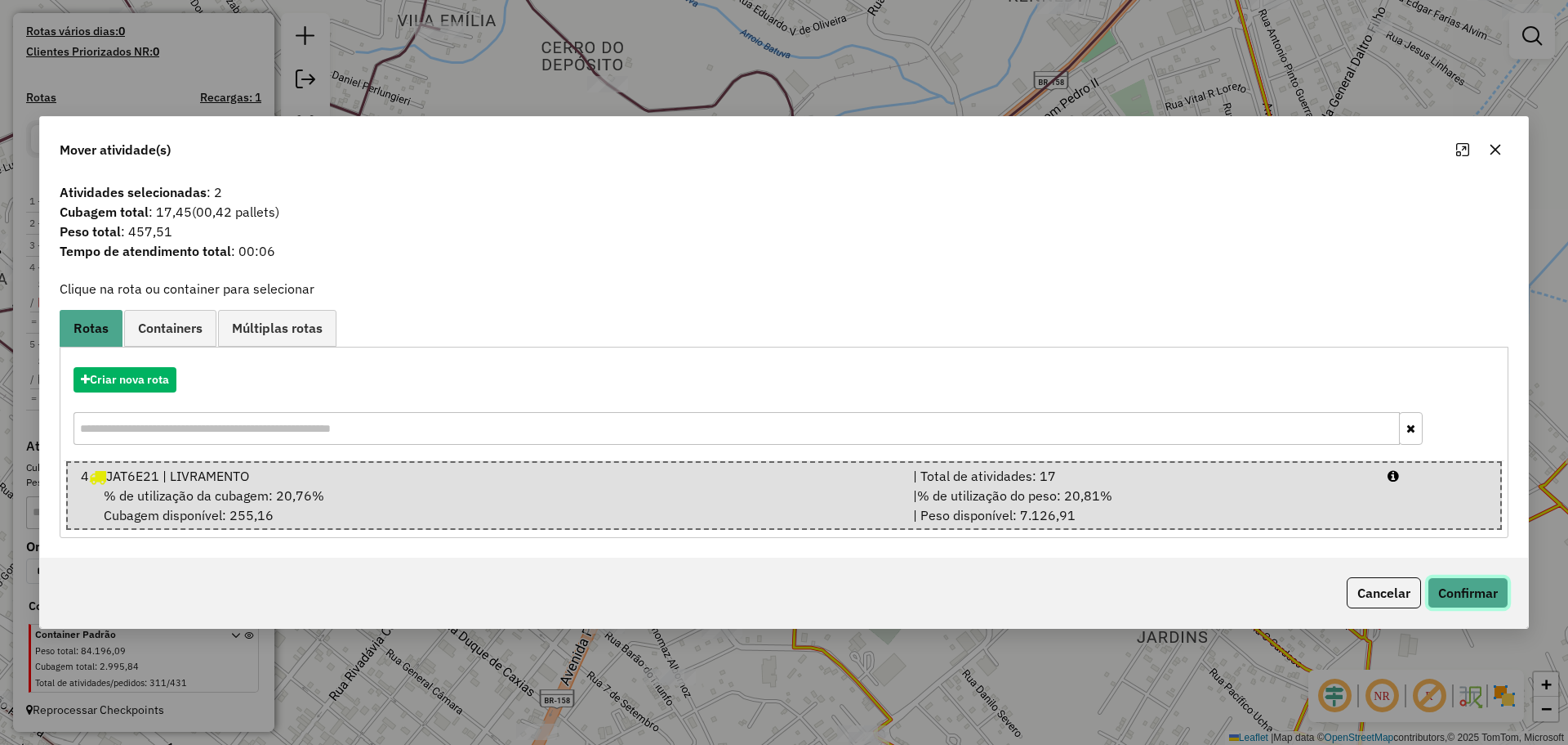
click at [1468, 581] on button "Confirmar" at bounding box center [1468, 593] width 81 height 31
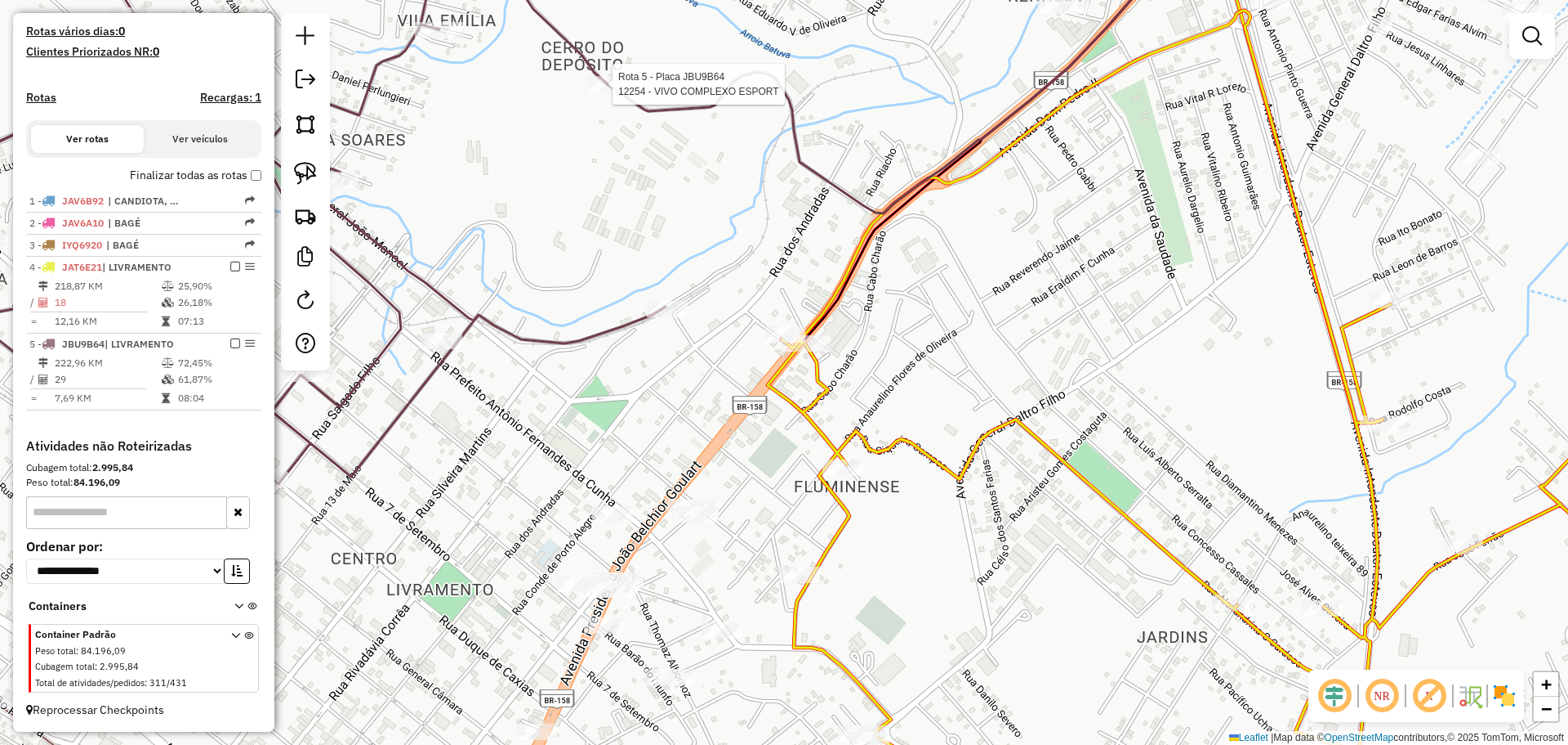
select select "*********"
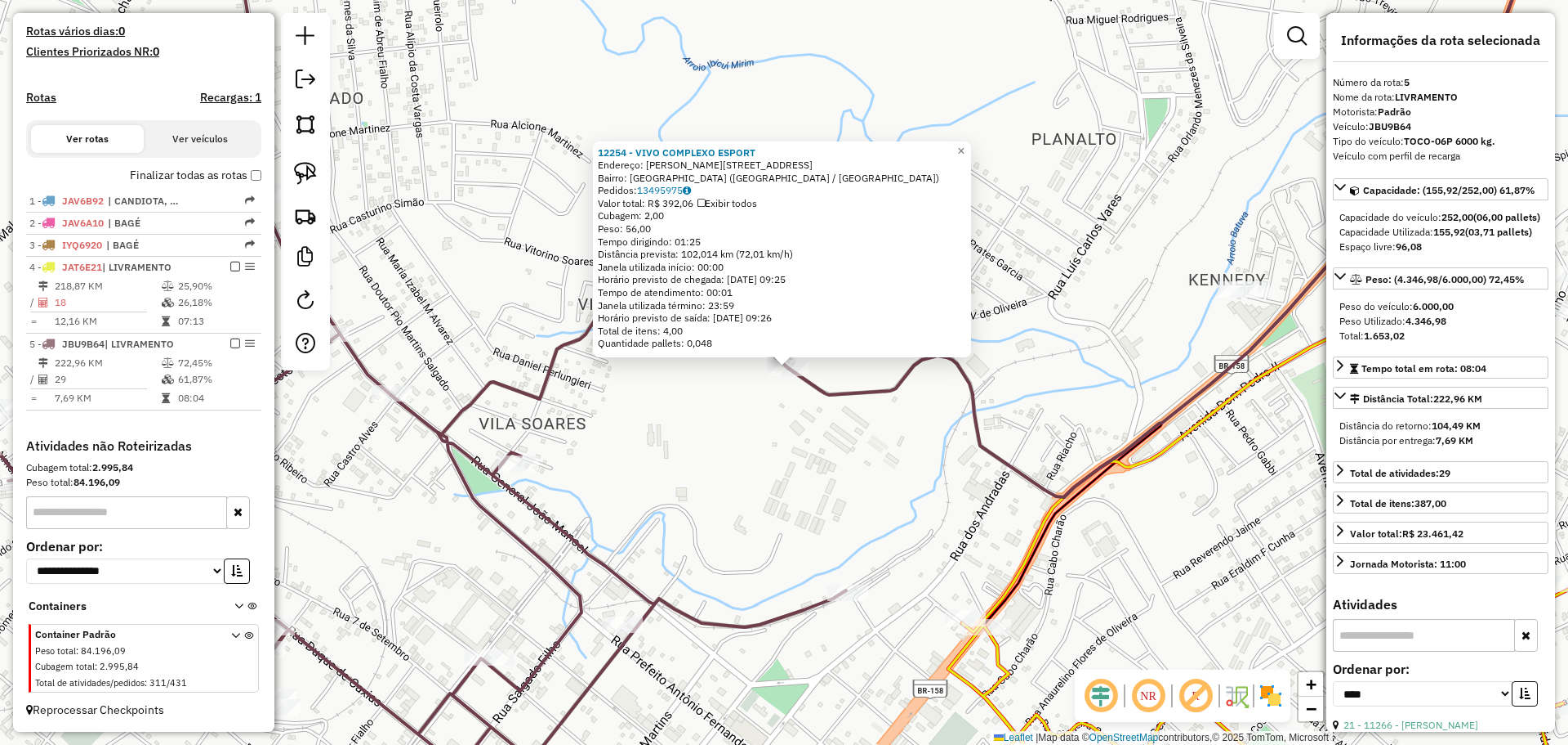
drag, startPoint x: 702, startPoint y: 523, endPoint x: 749, endPoint y: 389, distance: 142.0
click at [749, 390] on div "12254 - VIVO COMPLEXO ESPORT Endereço: R VITORINO SOARES PINTO 575 Bairro: CERR…" at bounding box center [784, 372] width 1568 height 745
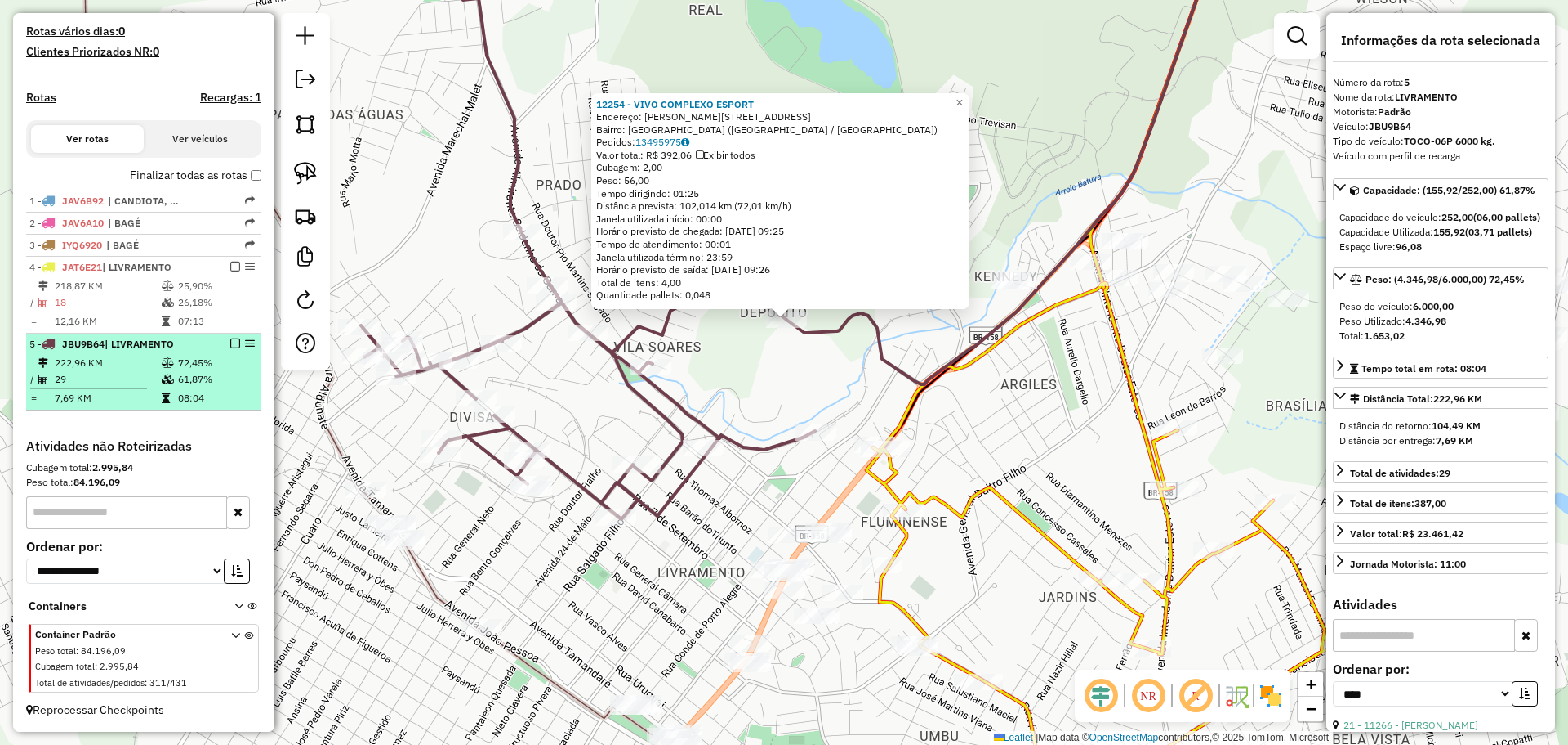
click at [231, 344] on em at bounding box center [235, 343] width 10 height 10
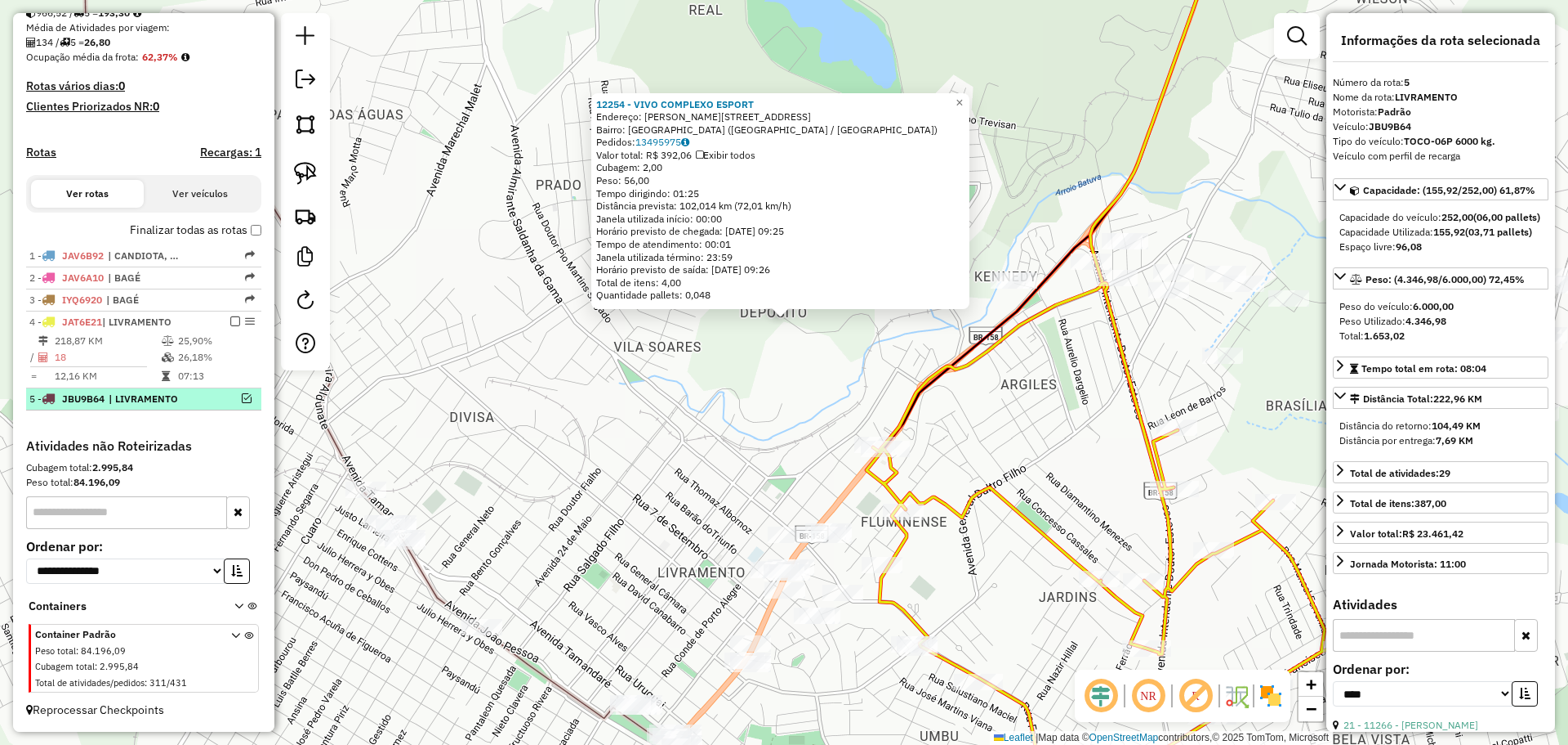
scroll to position [381, 0]
drag, startPoint x: 810, startPoint y: 437, endPoint x: 790, endPoint y: 434, distance: 20.2
click at [801, 436] on div "12254 - VIVO COMPLEXO ESPORT Endereço: R VITORINO SOARES PINTO 575 Bairro: CERR…" at bounding box center [784, 372] width 1568 height 745
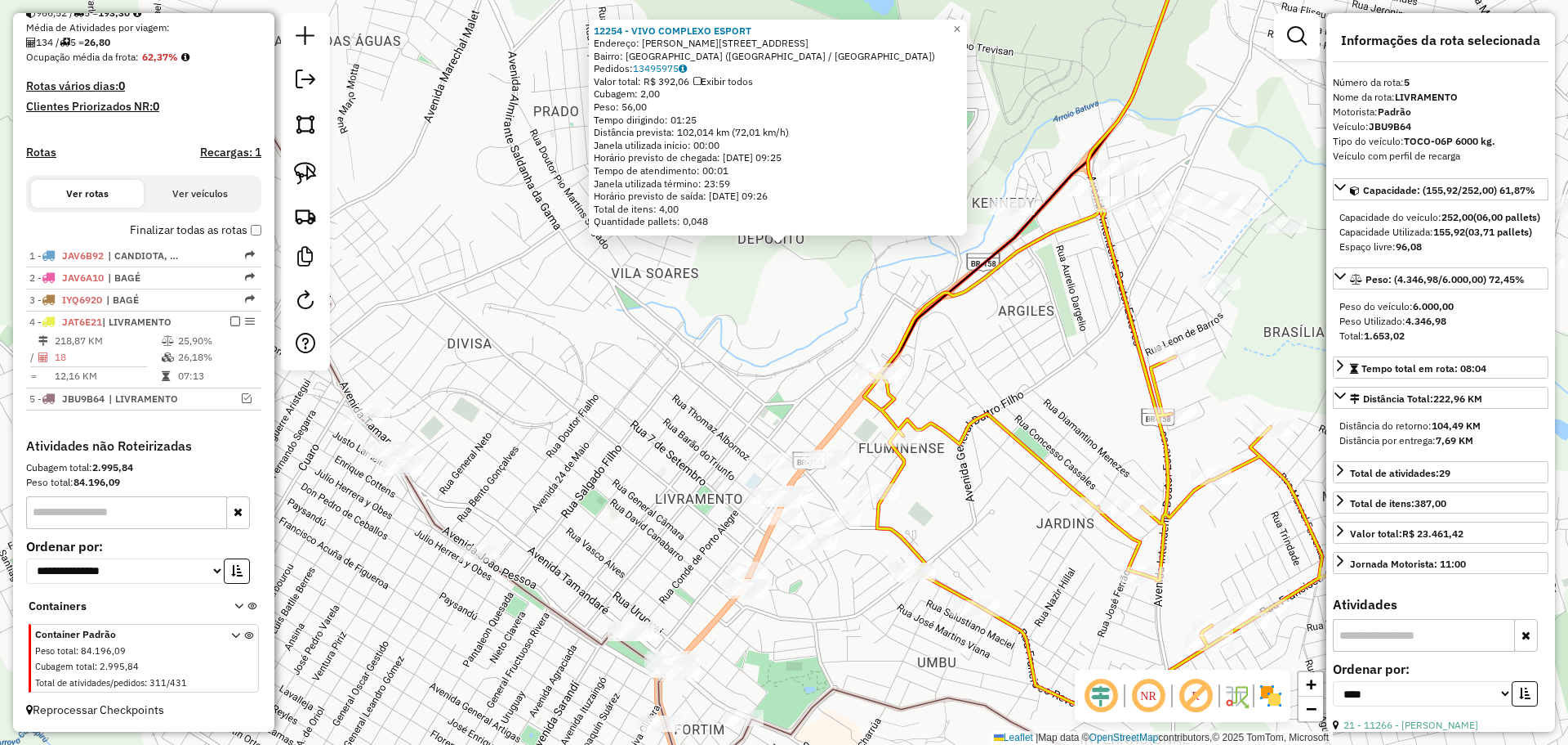
drag, startPoint x: 770, startPoint y: 429, endPoint x: 784, endPoint y: 356, distance: 74.3
click at [784, 356] on div "12254 - VIVO COMPLEXO ESPORT Endereço: R VITORINO SOARES PINTO 575 Bairro: CERR…" at bounding box center [784, 372] width 1568 height 745
click at [744, 394] on div "12254 - VIVO COMPLEXO ESPORT Endereço: R VITORINO SOARES PINTO 575 Bairro: CERR…" at bounding box center [784, 372] width 1568 height 745
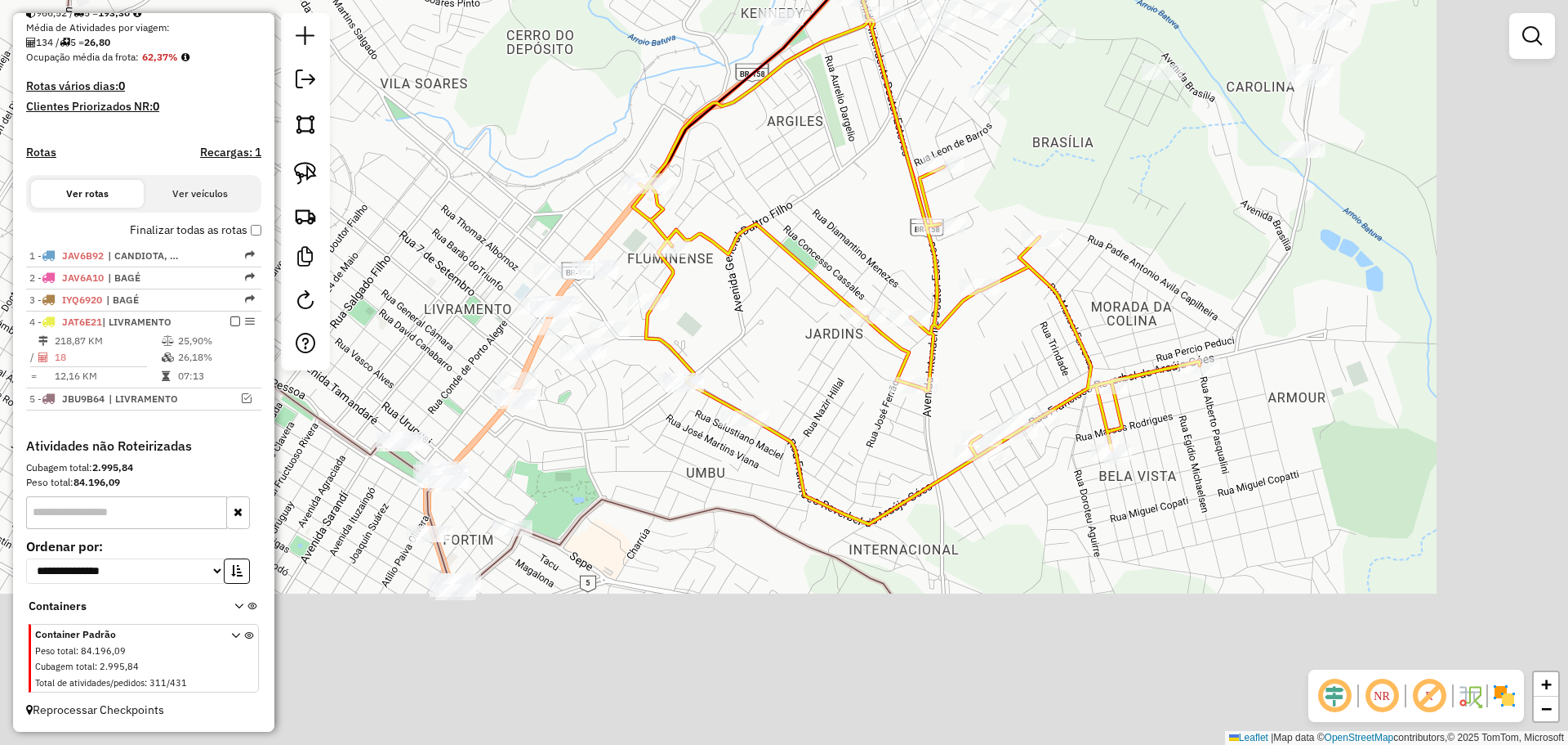
drag, startPoint x: 733, startPoint y: 414, endPoint x: 501, endPoint y: 226, distance: 298.6
click at [501, 226] on div "Janela de atendimento Grade de atendimento Capacidade Transportadoras Veículos …" at bounding box center [784, 372] width 1568 height 745
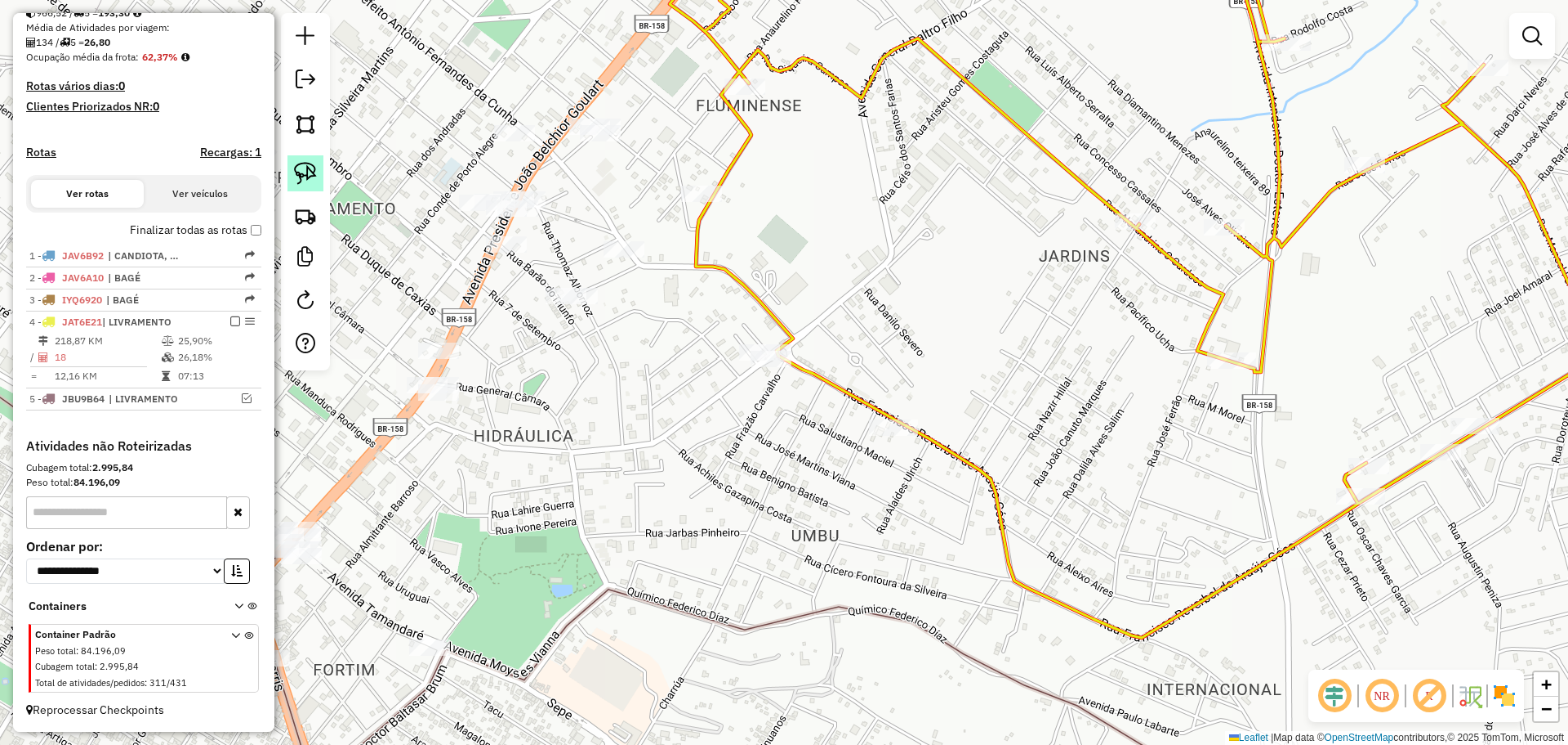
click at [297, 167] on img at bounding box center [305, 173] width 23 height 23
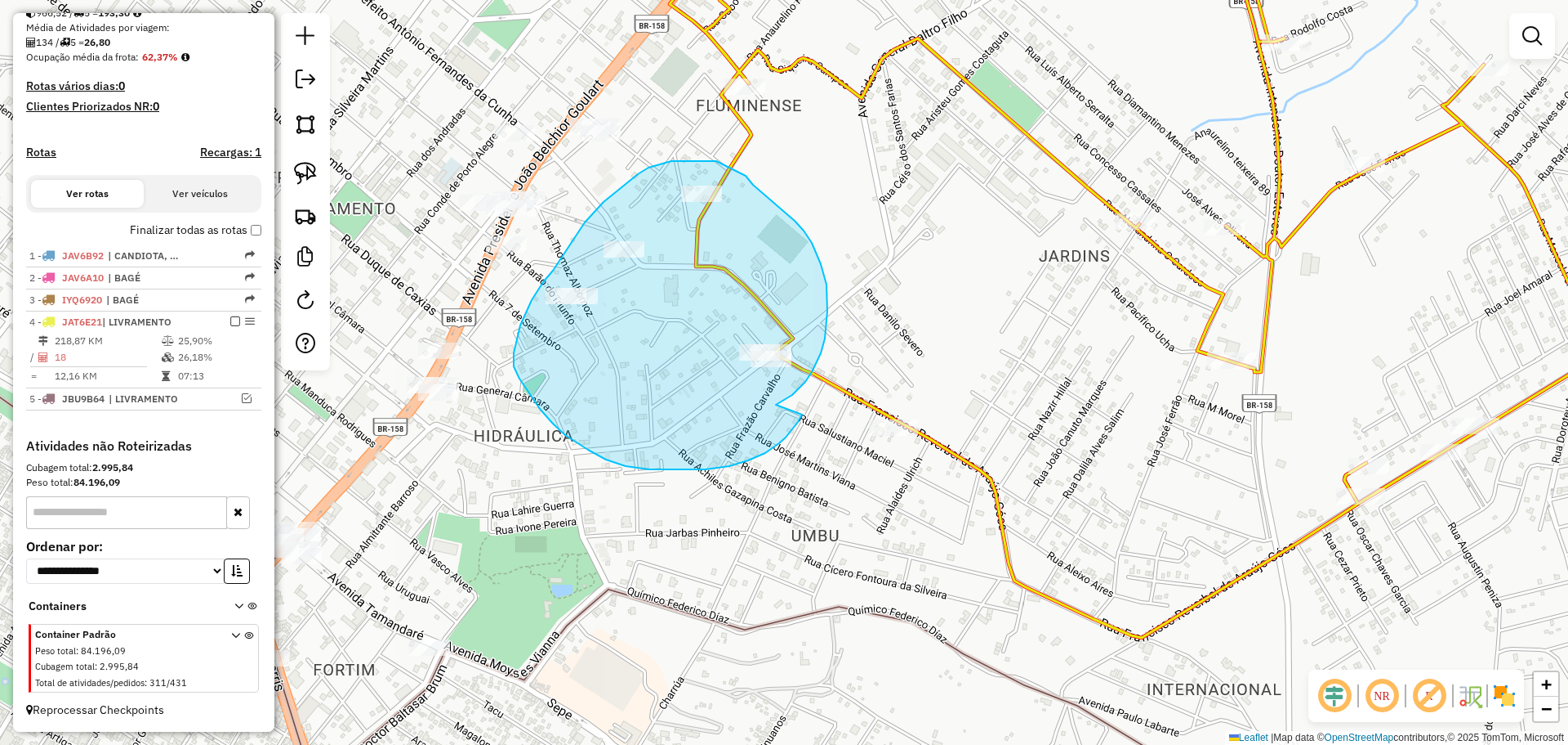
drag, startPoint x: 776, startPoint y: 404, endPoint x: 807, endPoint y: 389, distance: 34.4
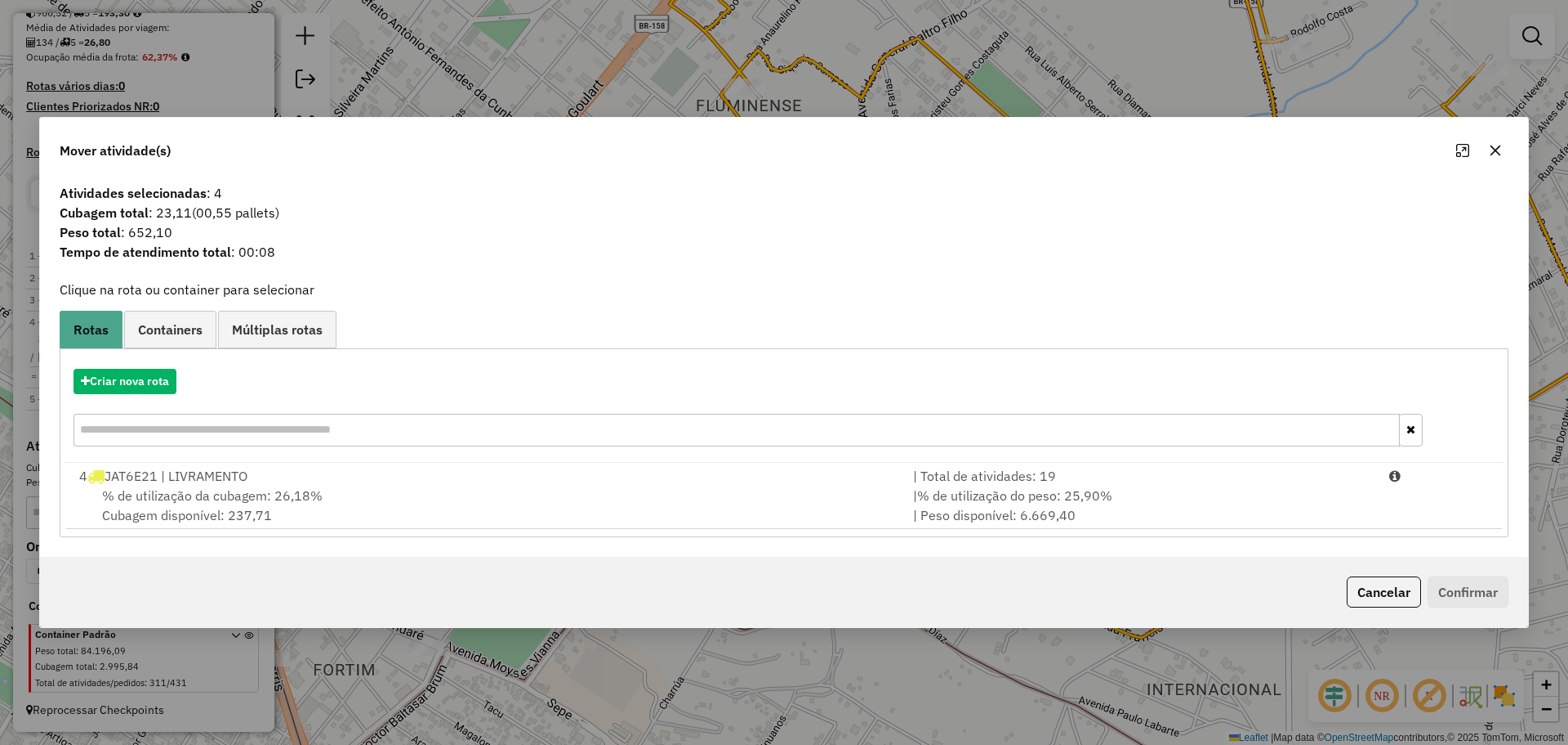
click at [1506, 166] on div "Mover atividade(s)" at bounding box center [784, 147] width 1488 height 59
click at [1495, 146] on icon "button" at bounding box center [1495, 151] width 13 height 13
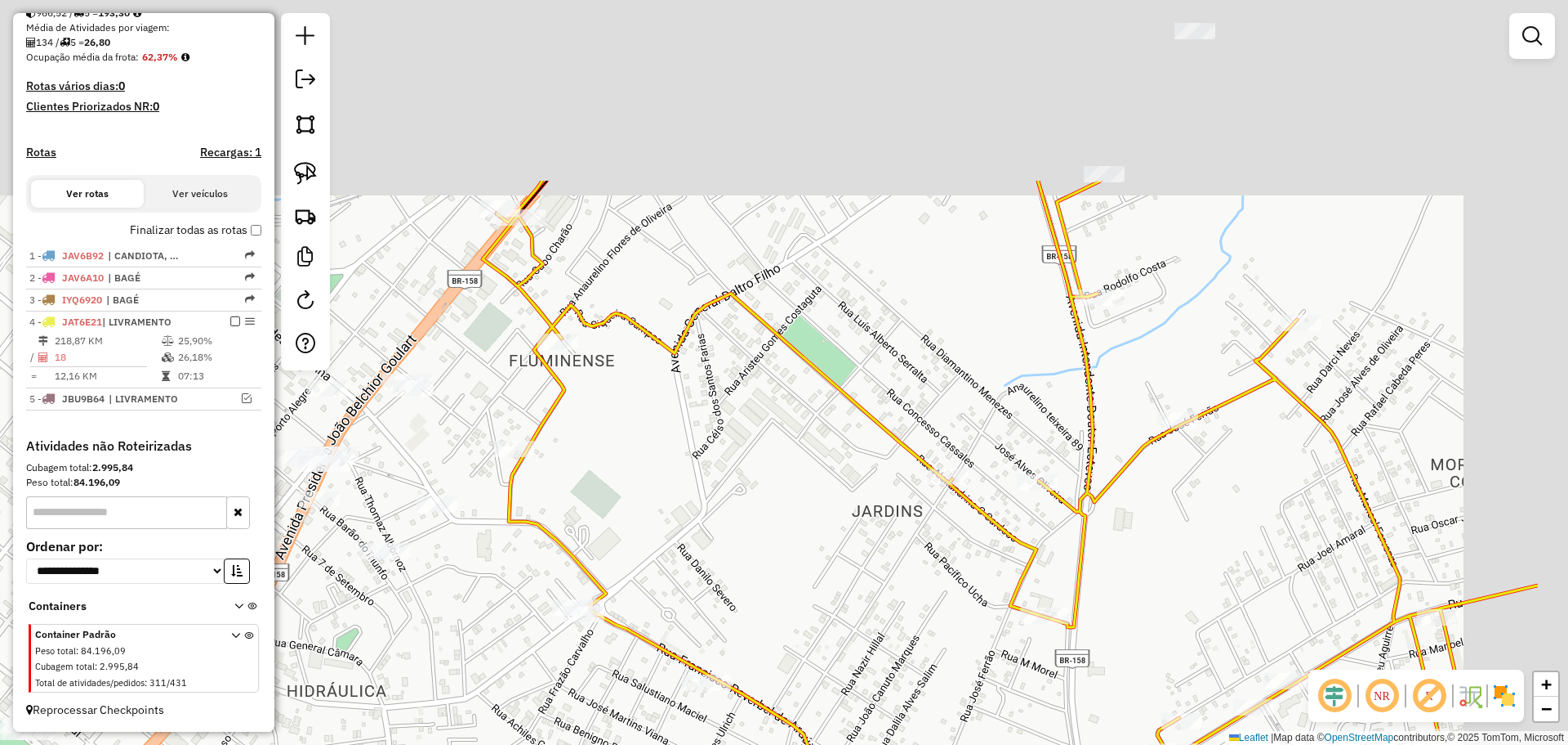
drag, startPoint x: 930, startPoint y: 275, endPoint x: 788, endPoint y: 463, distance: 235.6
click at [795, 459] on div "Janela de atendimento Grade de atendimento Capacidade Transportadoras Veículos …" at bounding box center [784, 372] width 1568 height 745
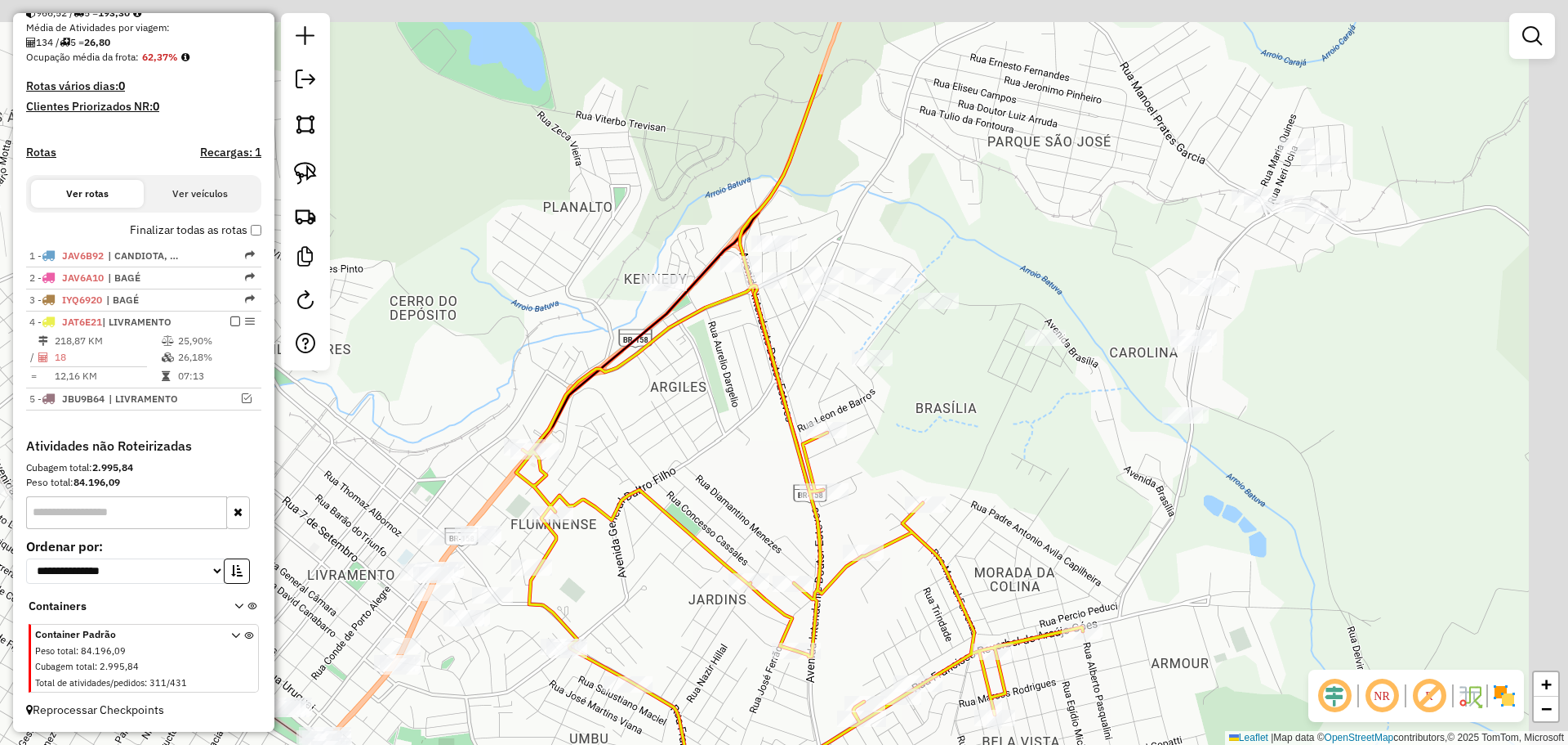
drag, startPoint x: 1108, startPoint y: 401, endPoint x: 1052, endPoint y: 465, distance: 85.0
click at [1052, 465] on div "Janela de atendimento Grade de atendimento Capacidade Transportadoras Veículos …" at bounding box center [784, 372] width 1568 height 745
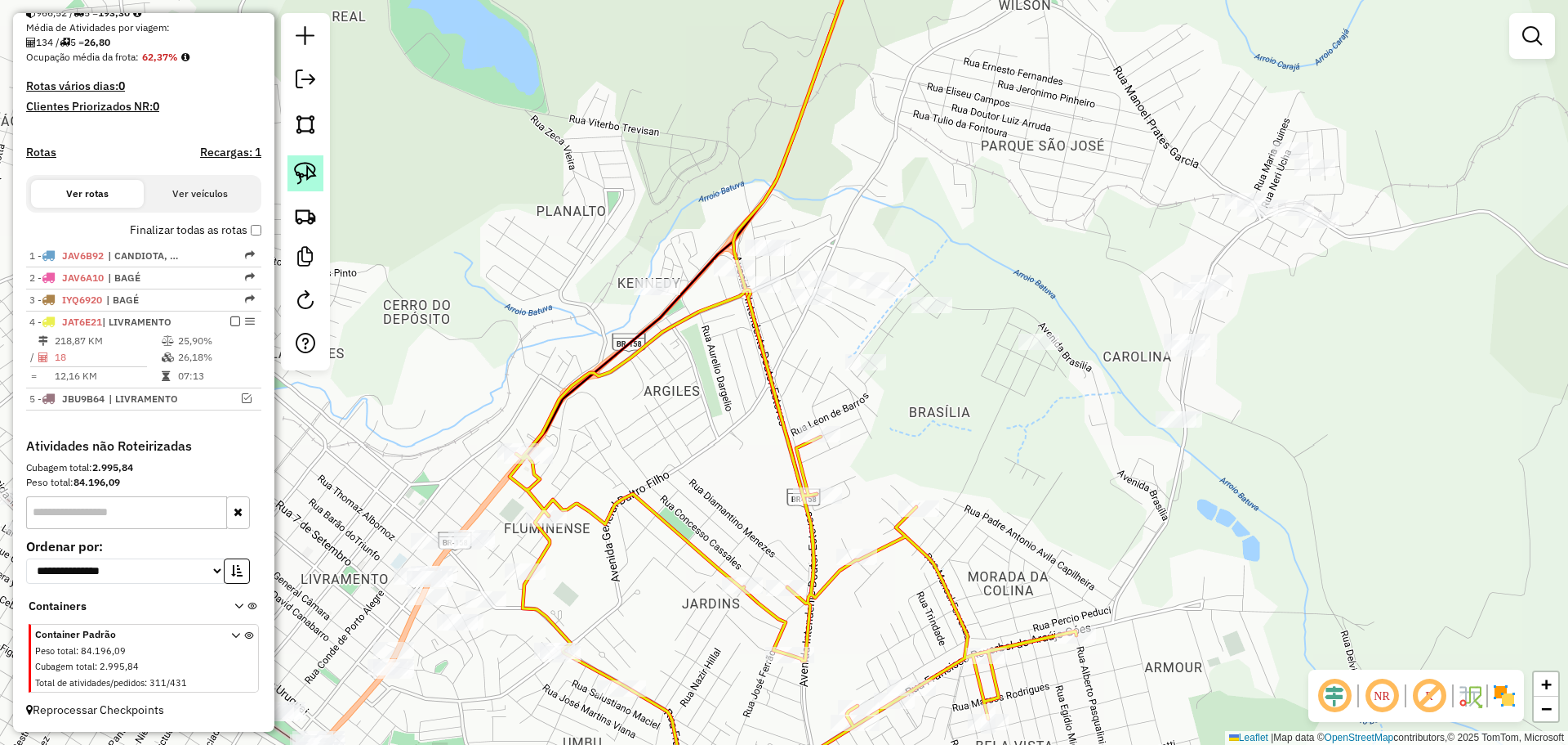
click at [313, 173] on img at bounding box center [305, 173] width 23 height 23
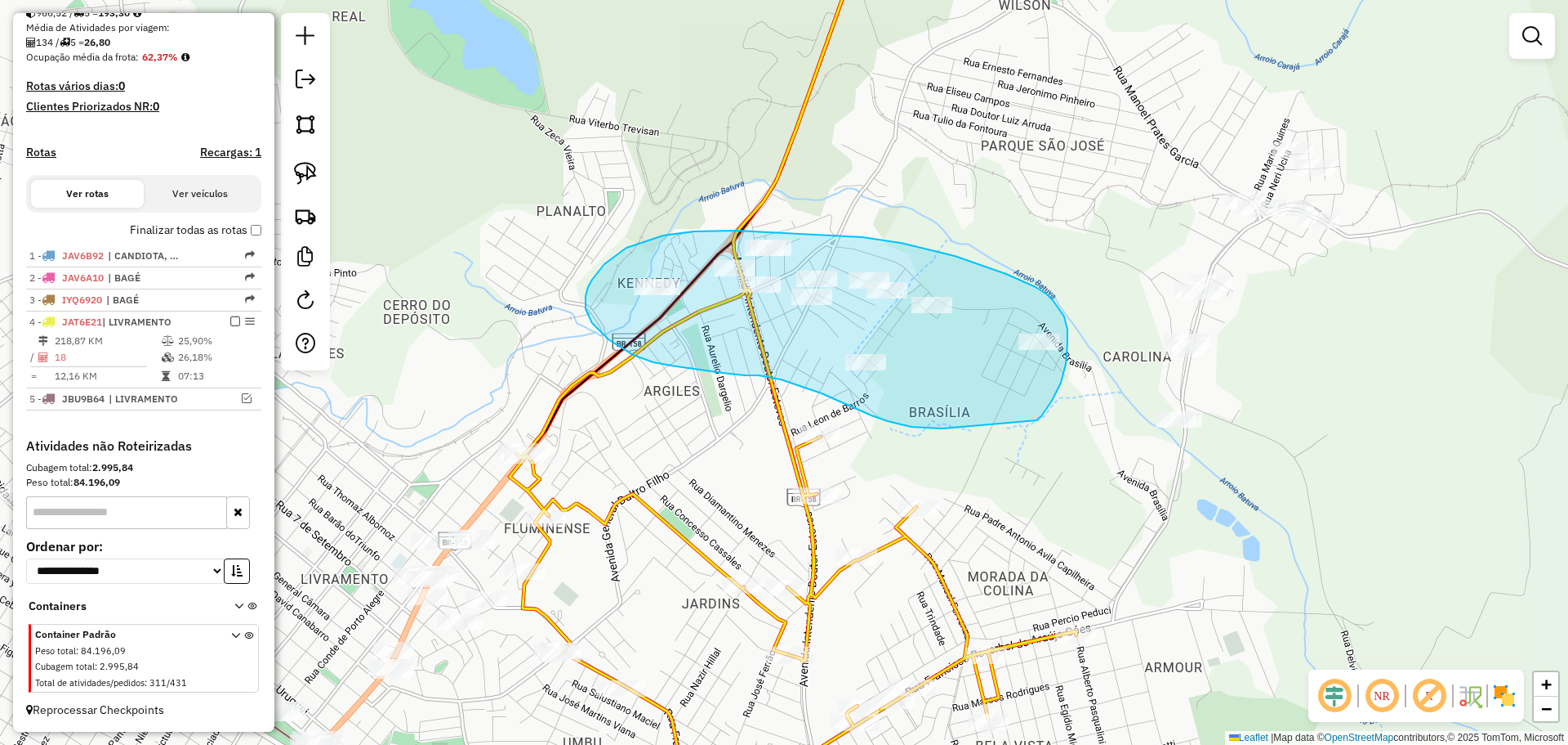
drag, startPoint x: 1036, startPoint y: 420, endPoint x: 953, endPoint y: 427, distance: 83.3
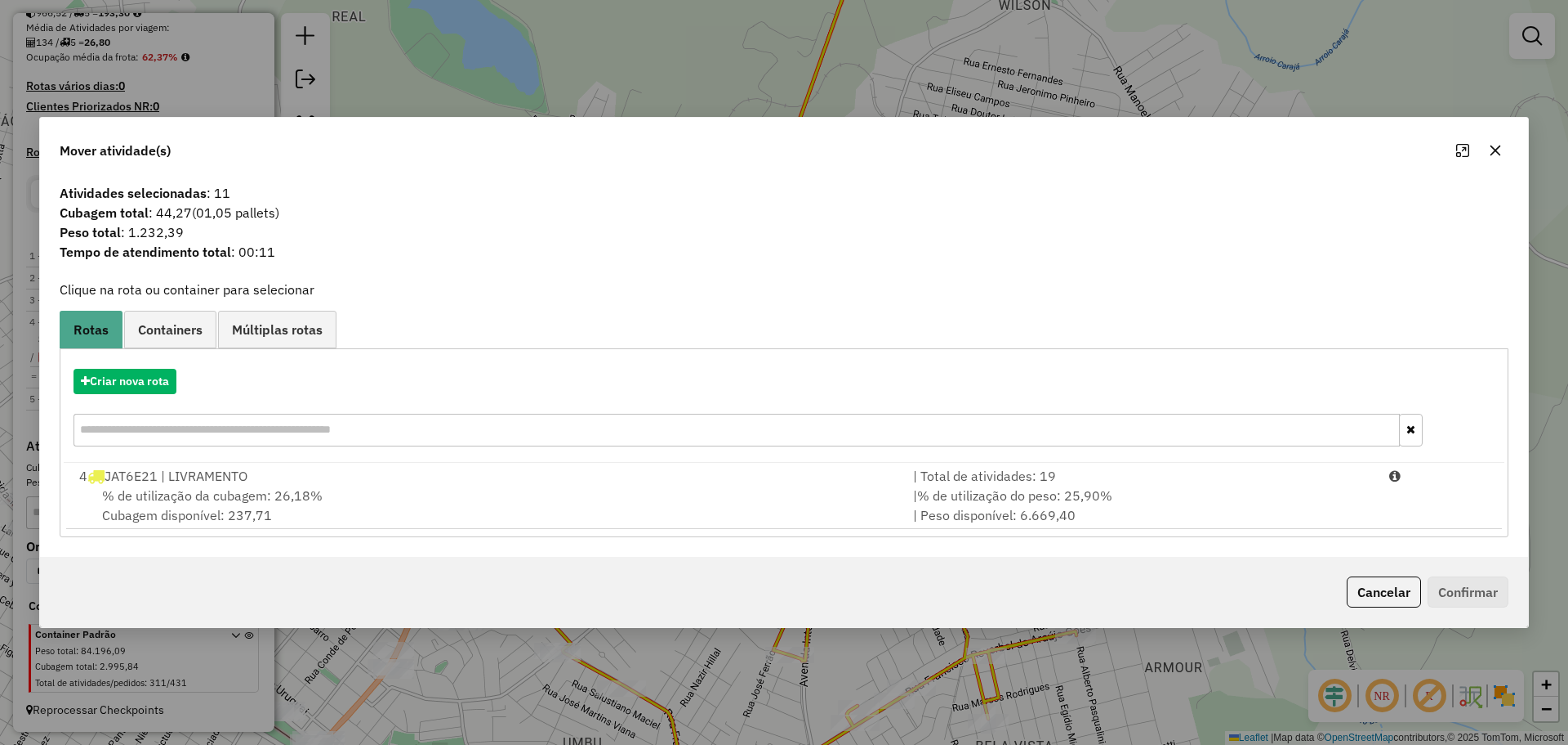
click at [879, 485] on div "% de utilização da cubagem: 26,18% Cubagem disponível: 237,71" at bounding box center [487, 504] width 834 height 40
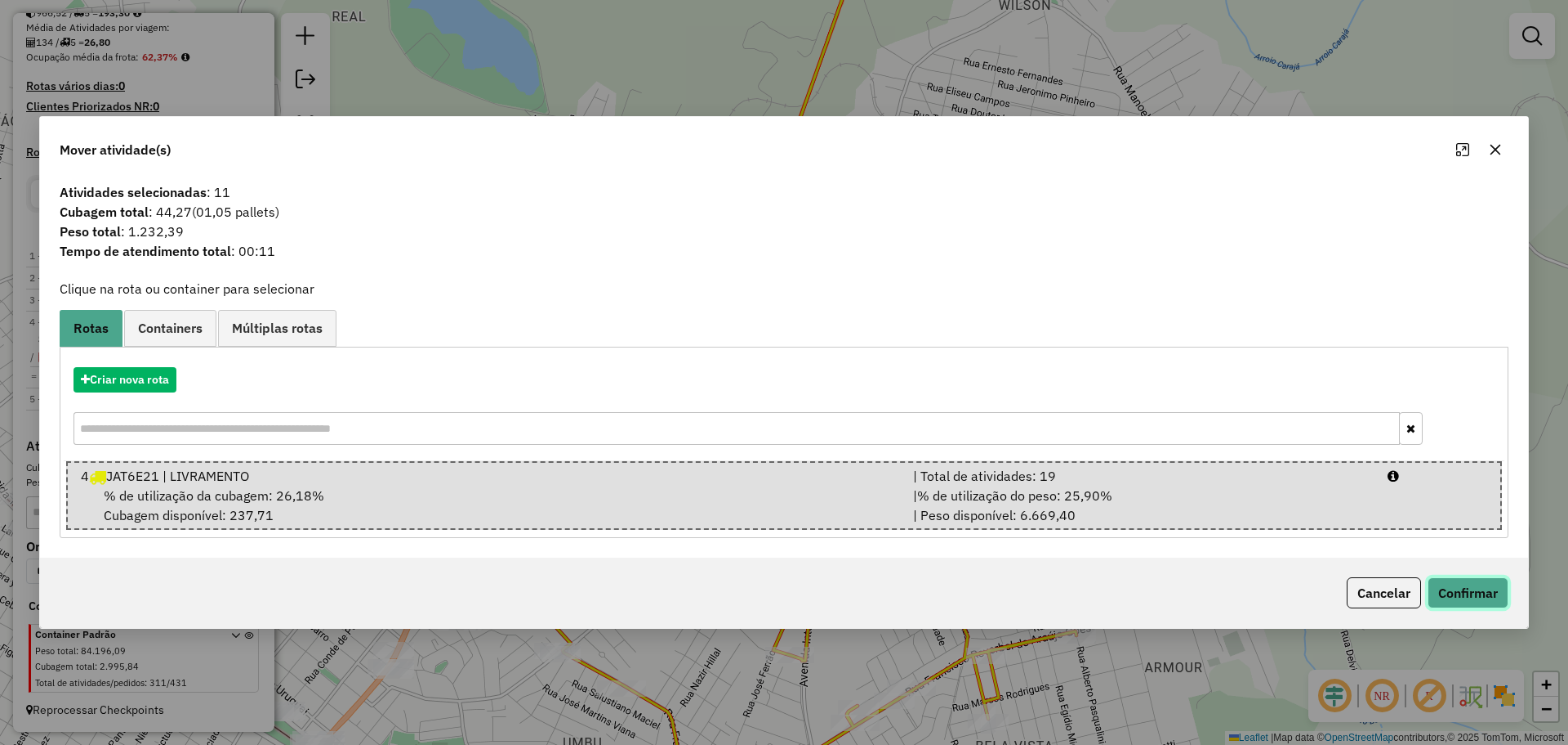
click at [1458, 593] on button "Confirmar" at bounding box center [1468, 593] width 81 height 31
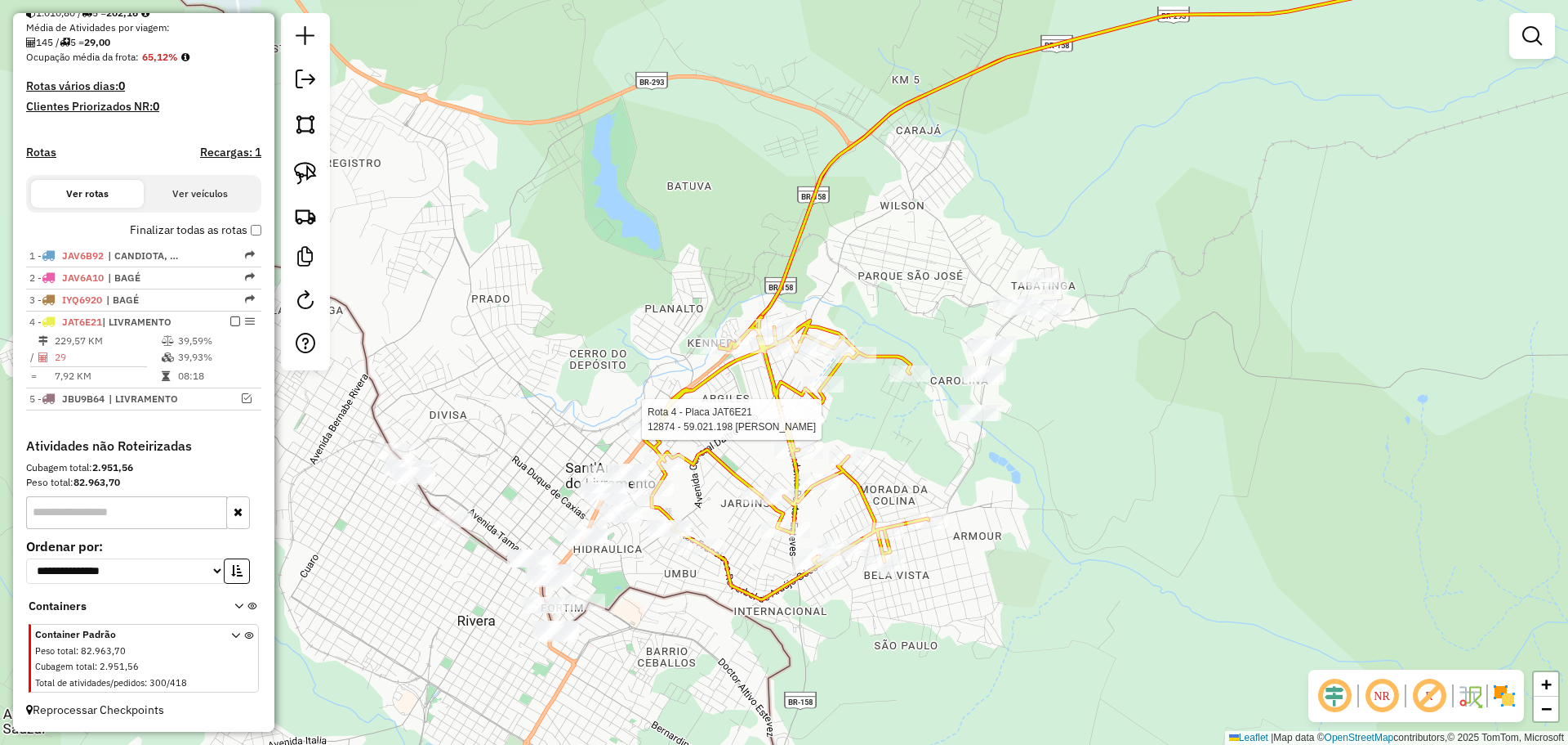
select select "*********"
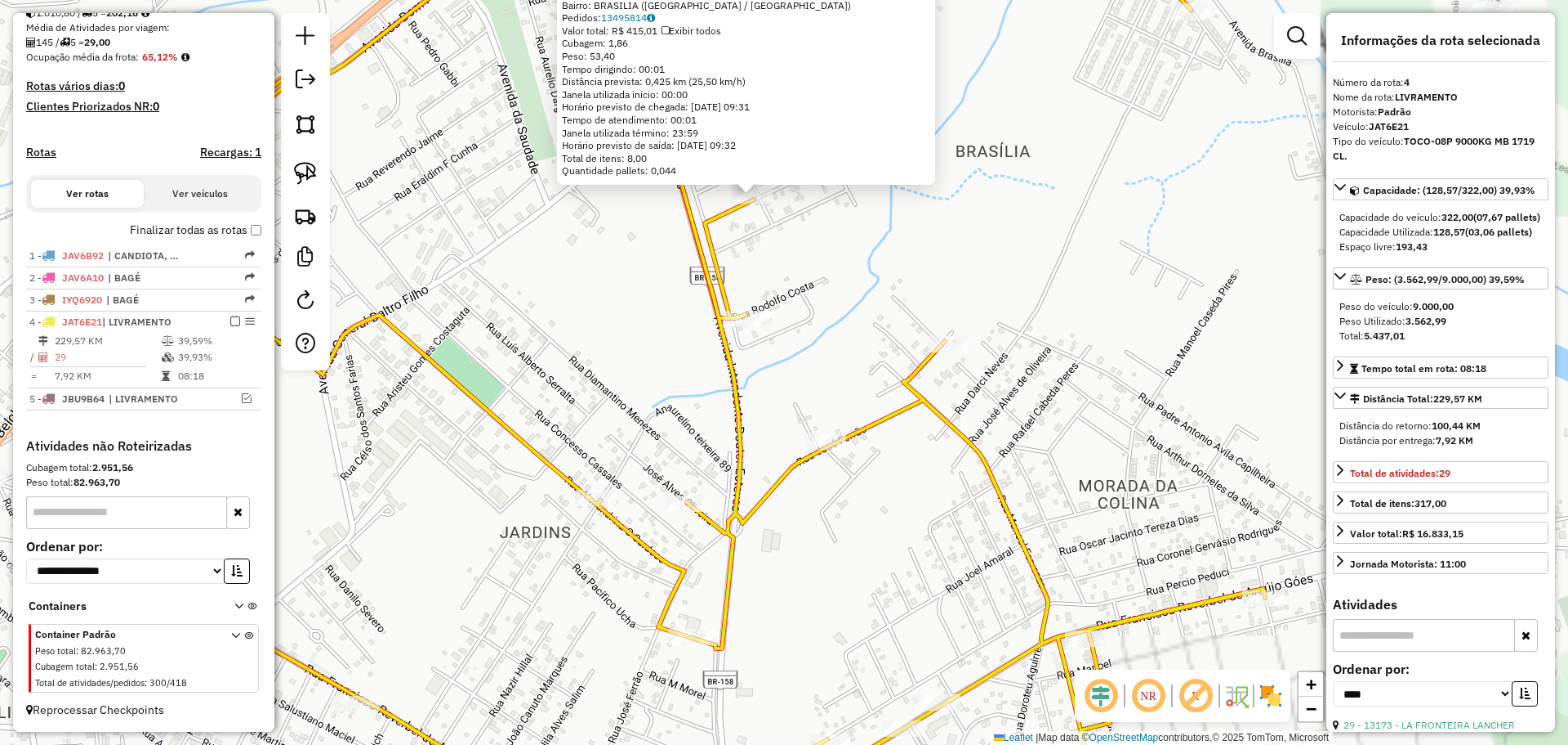
click at [850, 358] on div "12874 - 59.021.198 CARLO GIO Endereço: R BISPO KINSOLVING 172 Bairro: BRASILIA …" at bounding box center [784, 372] width 1568 height 745
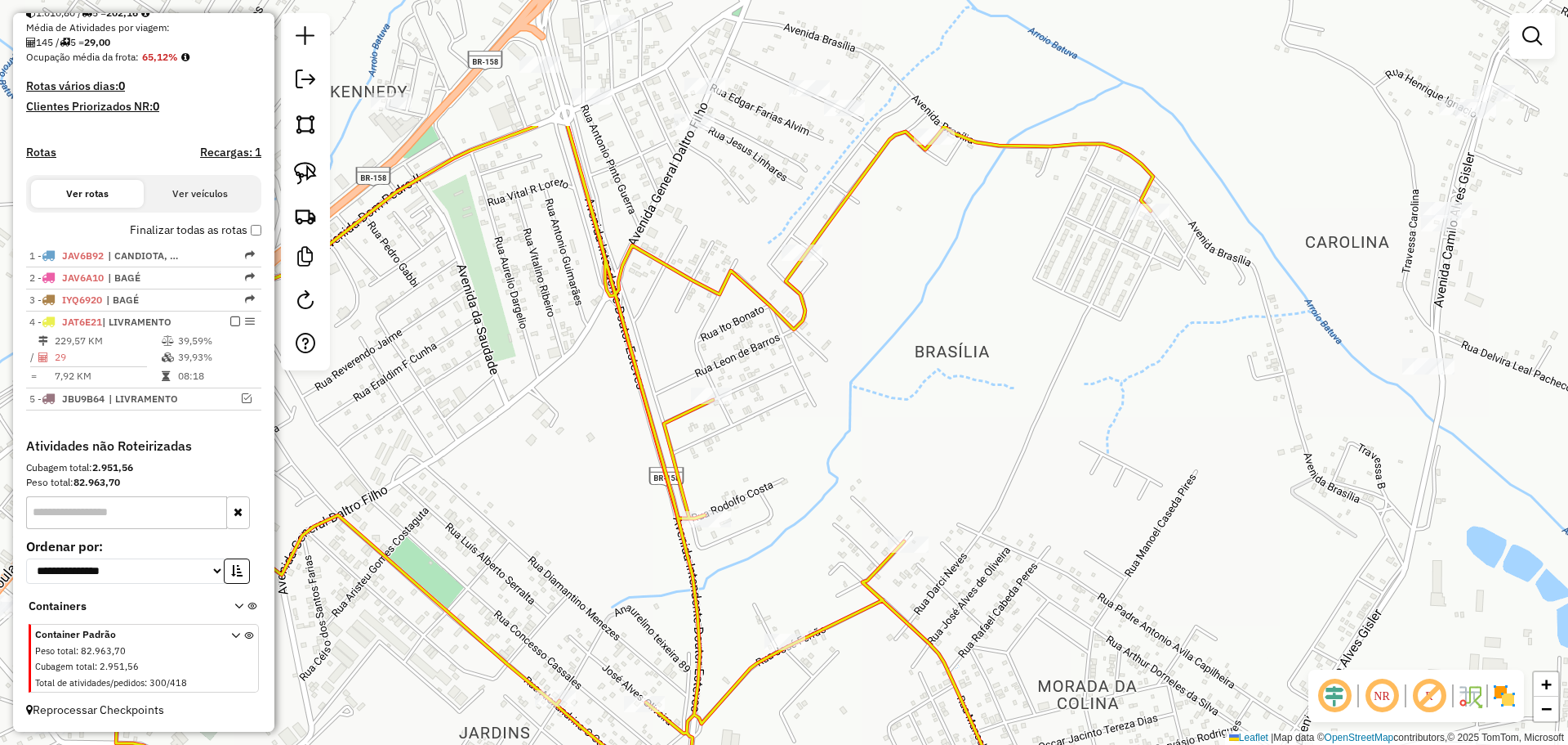
drag, startPoint x: 846, startPoint y: 306, endPoint x: 807, endPoint y: 514, distance: 211.6
click at [807, 514] on div "Janela de atendimento Grade de atendimento Capacidade Transportadoras Veículos …" at bounding box center [784, 372] width 1568 height 745
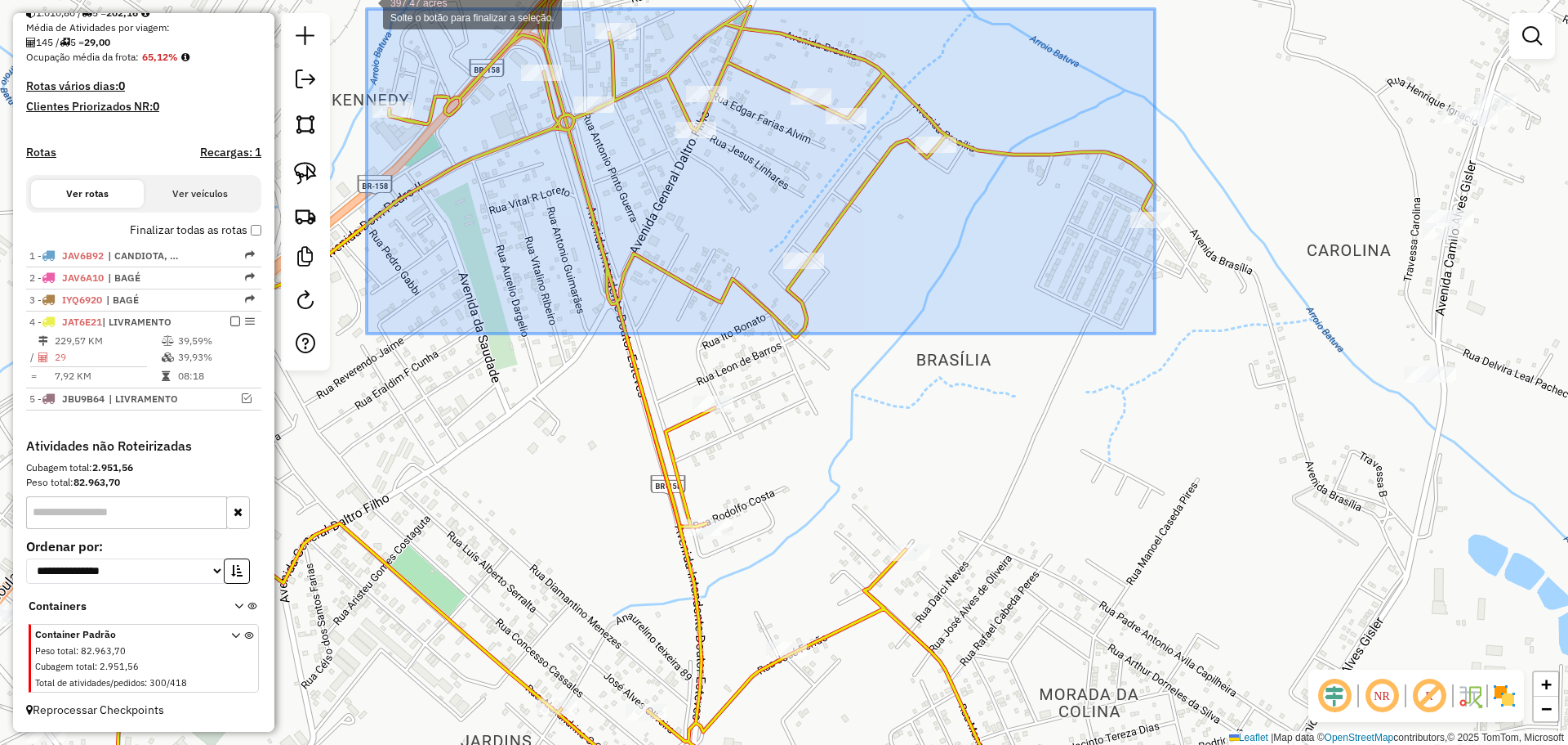
drag, startPoint x: 1155, startPoint y: 333, endPoint x: 366, endPoint y: 9, distance: 852.9
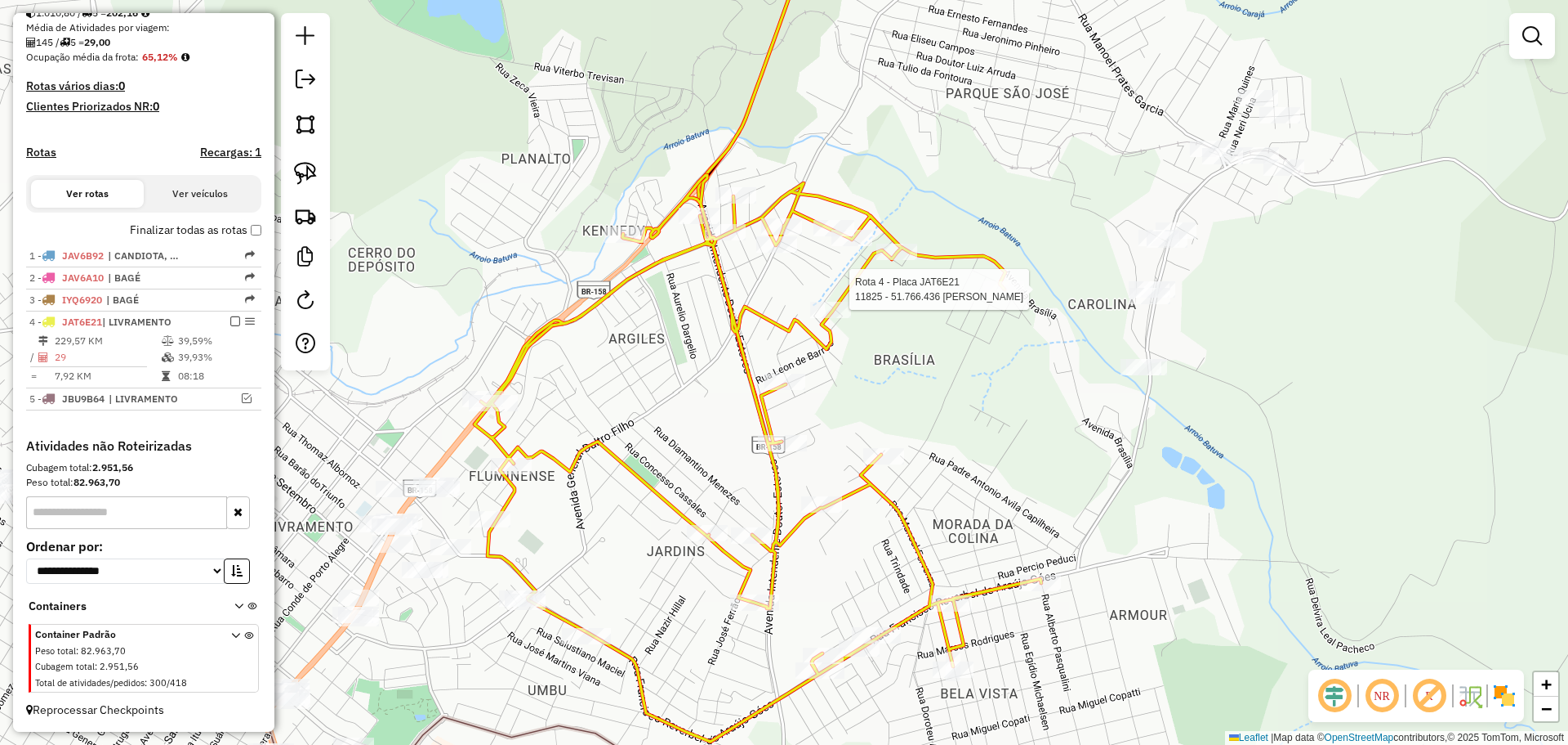
select select "*********"
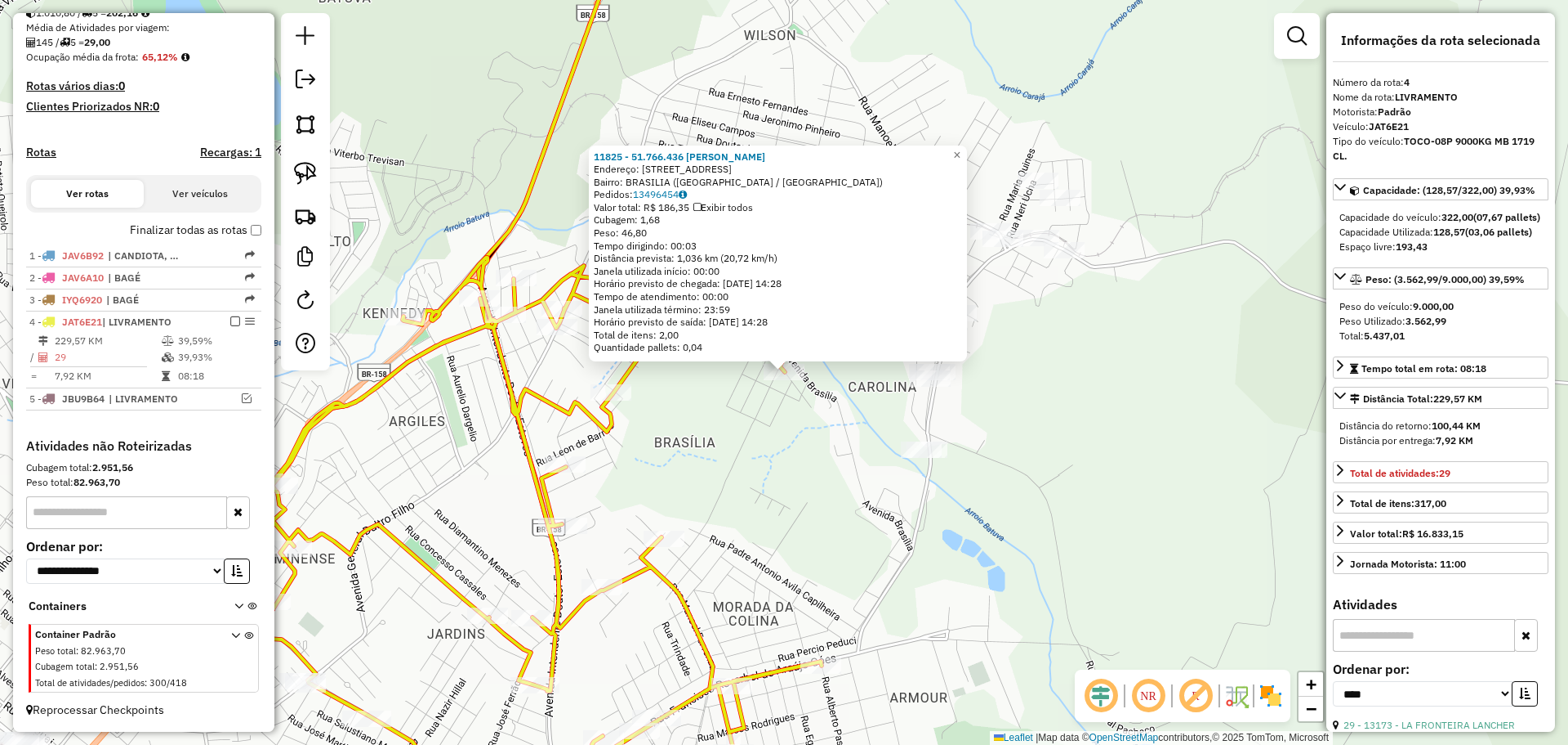
click at [789, 401] on div "Rota 4 - Placa JAT6E21 11825 - 51.766.436 VILMAR AL 11825 - 51.766.436 VILMAR A…" at bounding box center [784, 372] width 1568 height 745
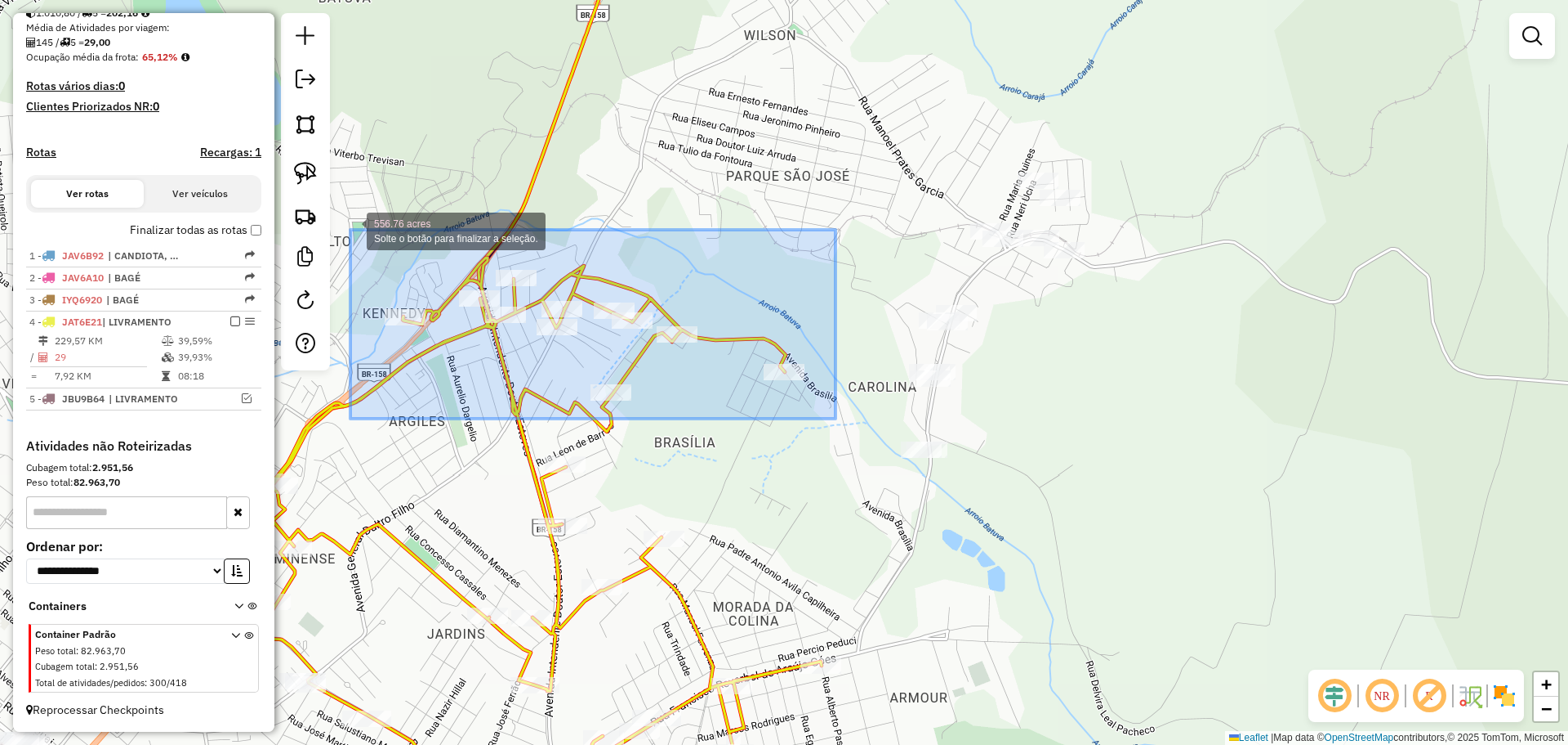
drag, startPoint x: 796, startPoint y: 419, endPoint x: 350, endPoint y: 226, distance: 486.0
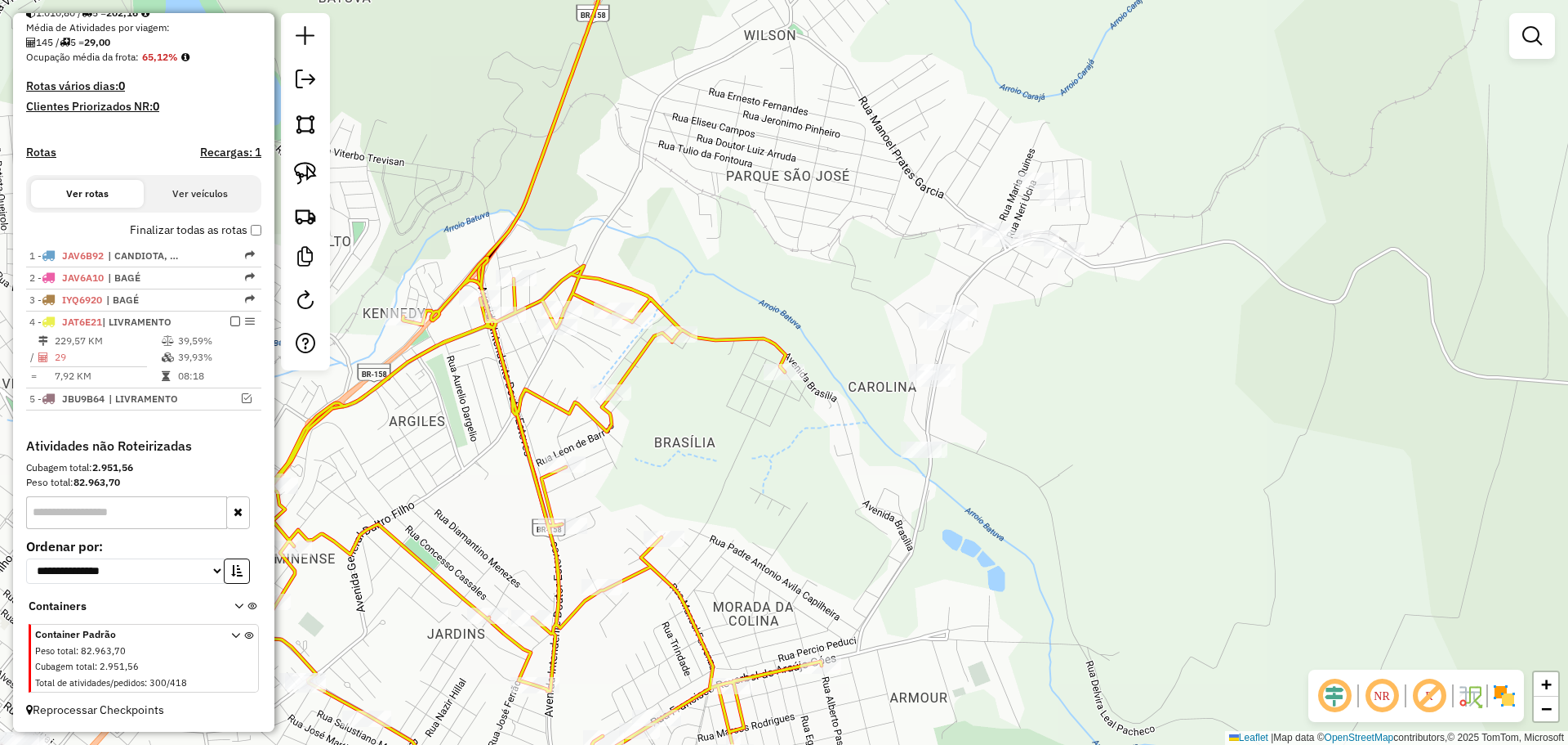
click at [499, 306] on div "Janela de atendimento Grade de atendimento Capacidade Transportadoras Veículos …" at bounding box center [784, 372] width 1568 height 745
select select "*********"
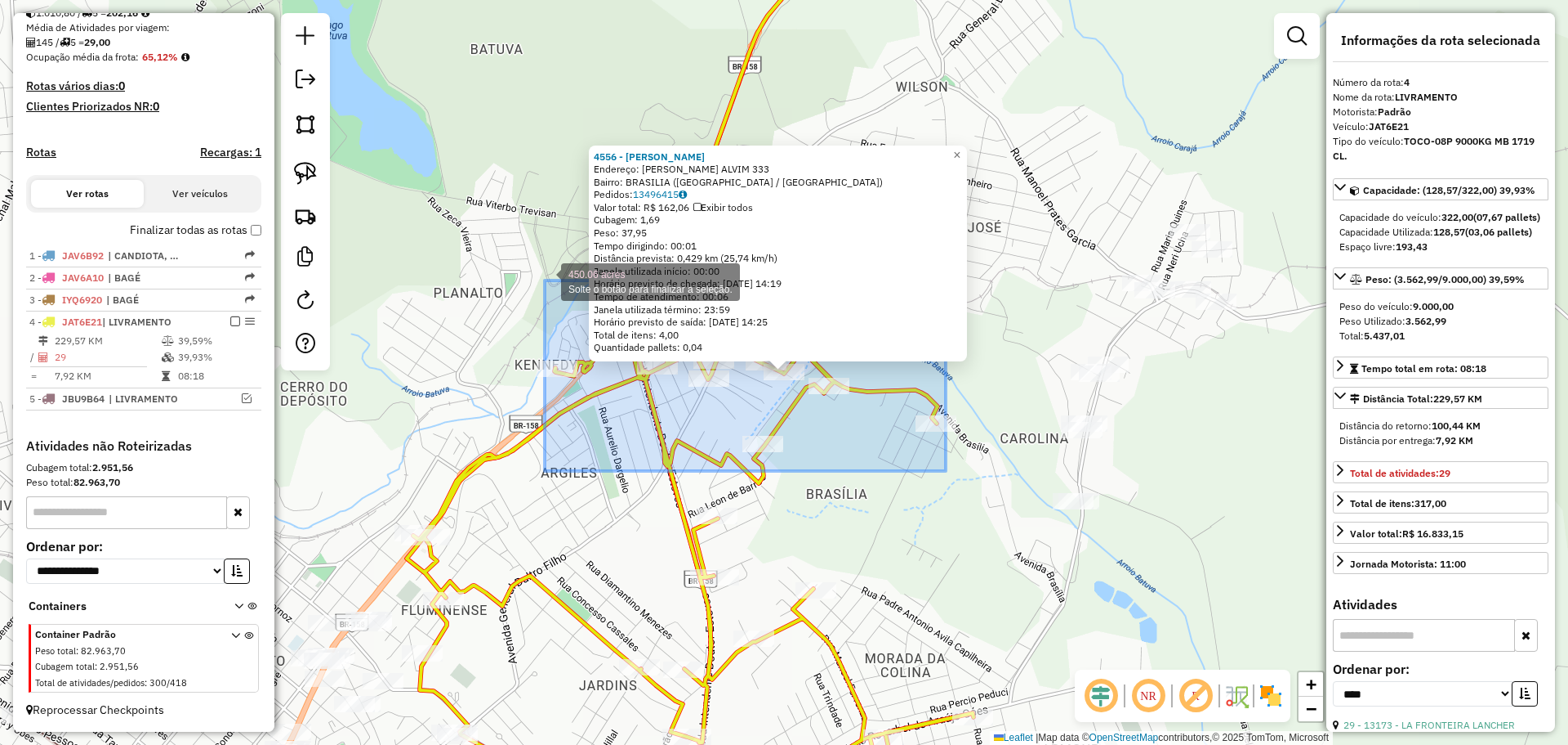
drag, startPoint x: 946, startPoint y: 470, endPoint x: 523, endPoint y: 243, distance: 480.1
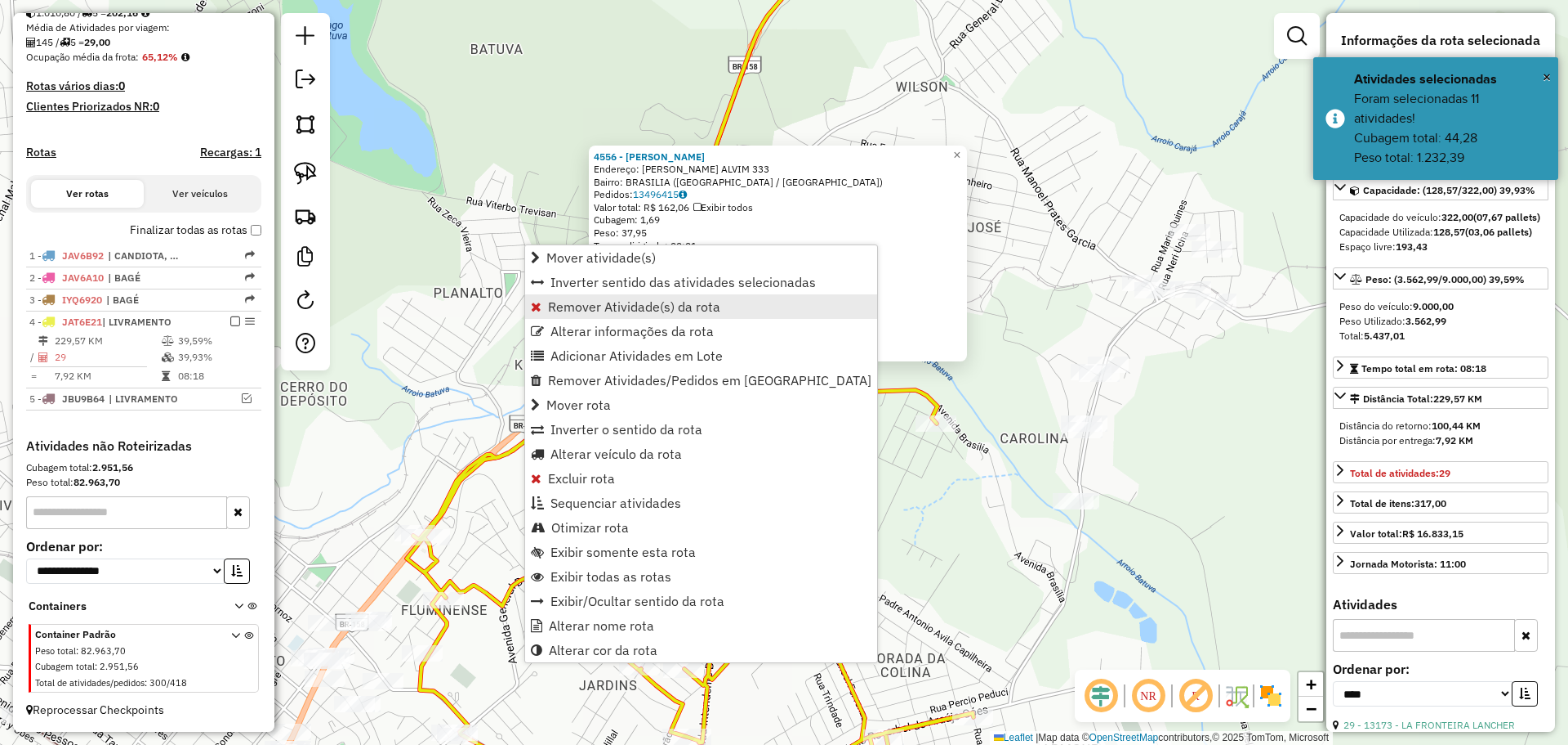
click at [600, 308] on span "Remover Atividade(s) da rota" at bounding box center [634, 307] width 173 height 13
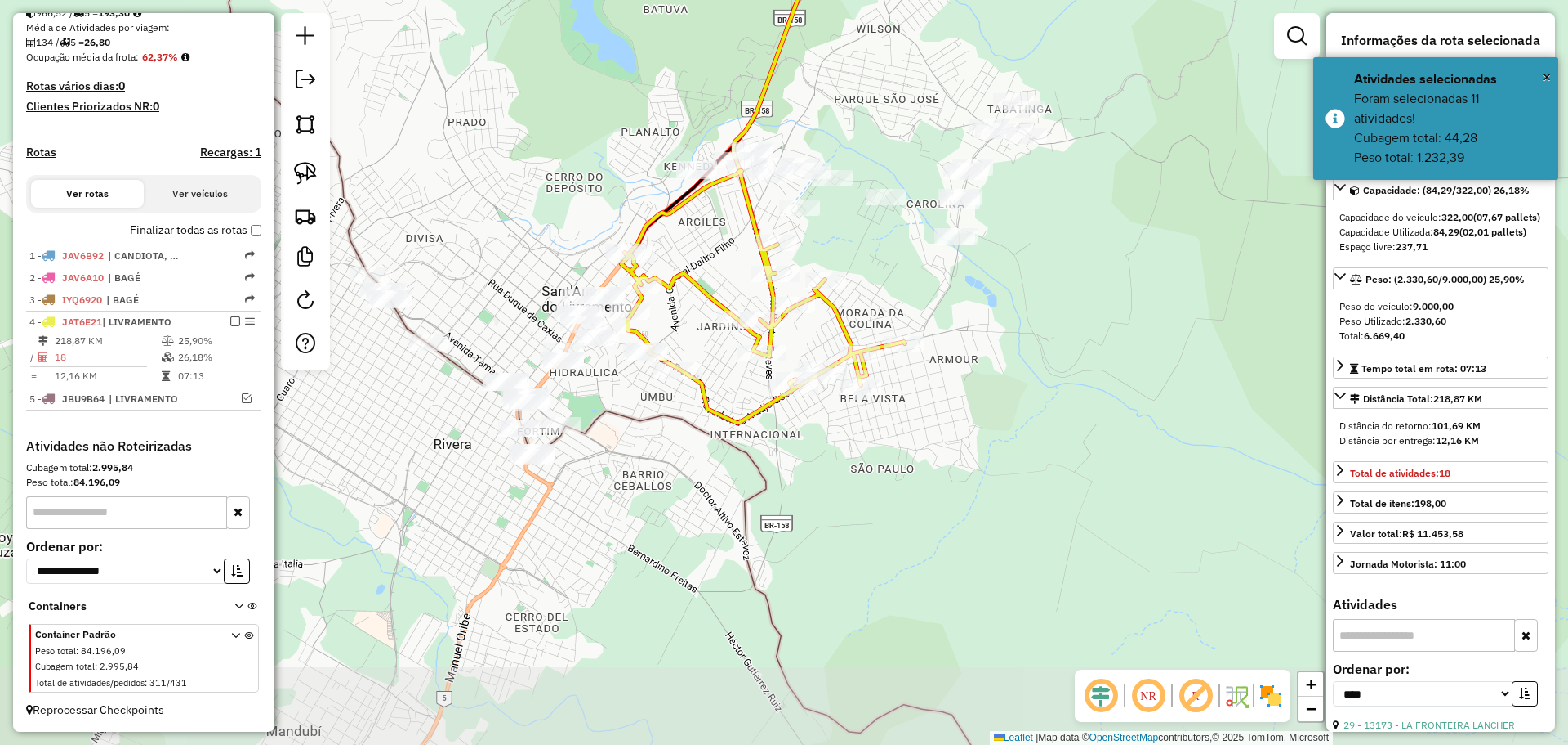
drag, startPoint x: 577, startPoint y: 453, endPoint x: 701, endPoint y: 268, distance: 222.7
click at [701, 268] on div "Janela de atendimento Grade de atendimento Capacidade Transportadoras Veículos …" at bounding box center [784, 372] width 1568 height 745
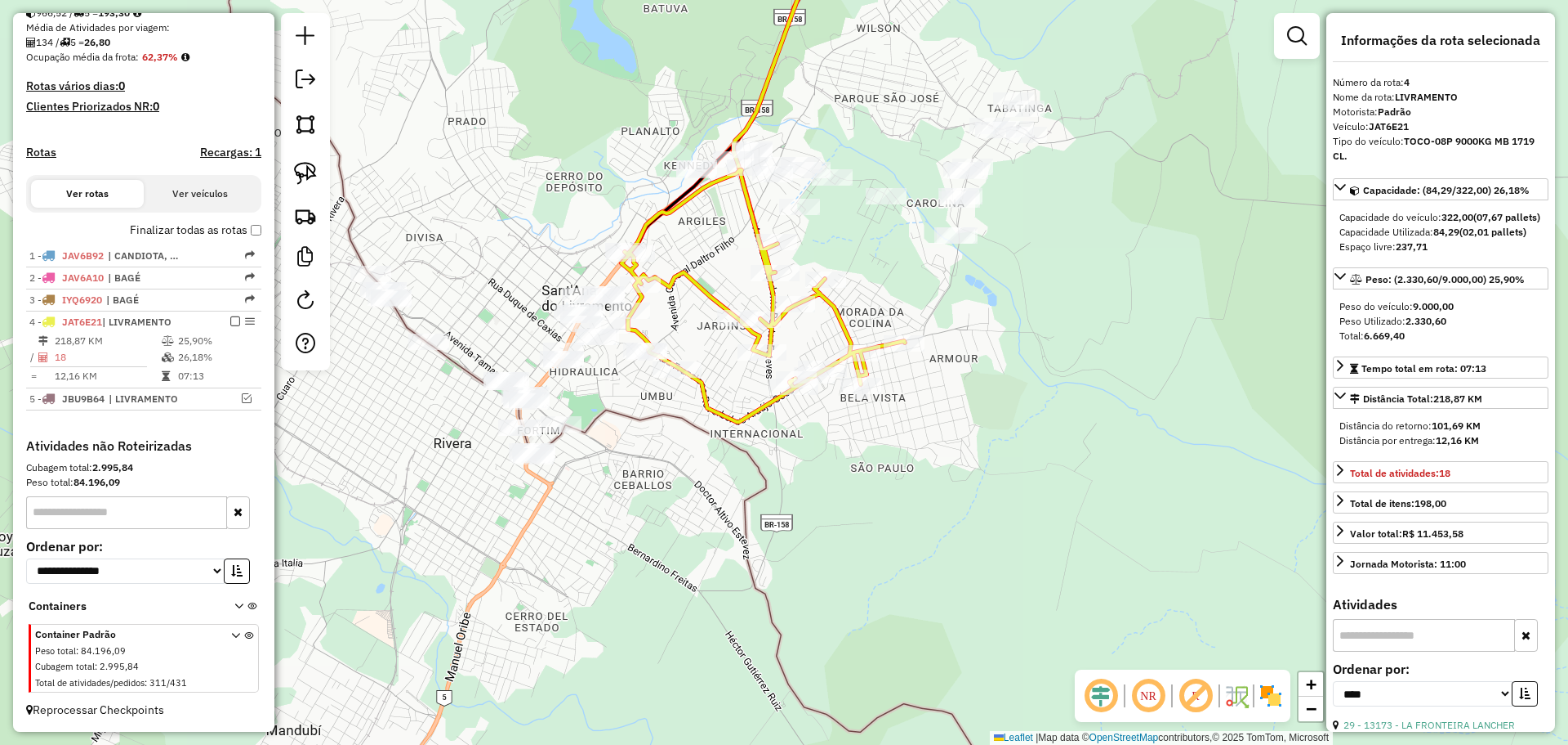
click at [565, 433] on div at bounding box center [561, 424] width 40 height 17
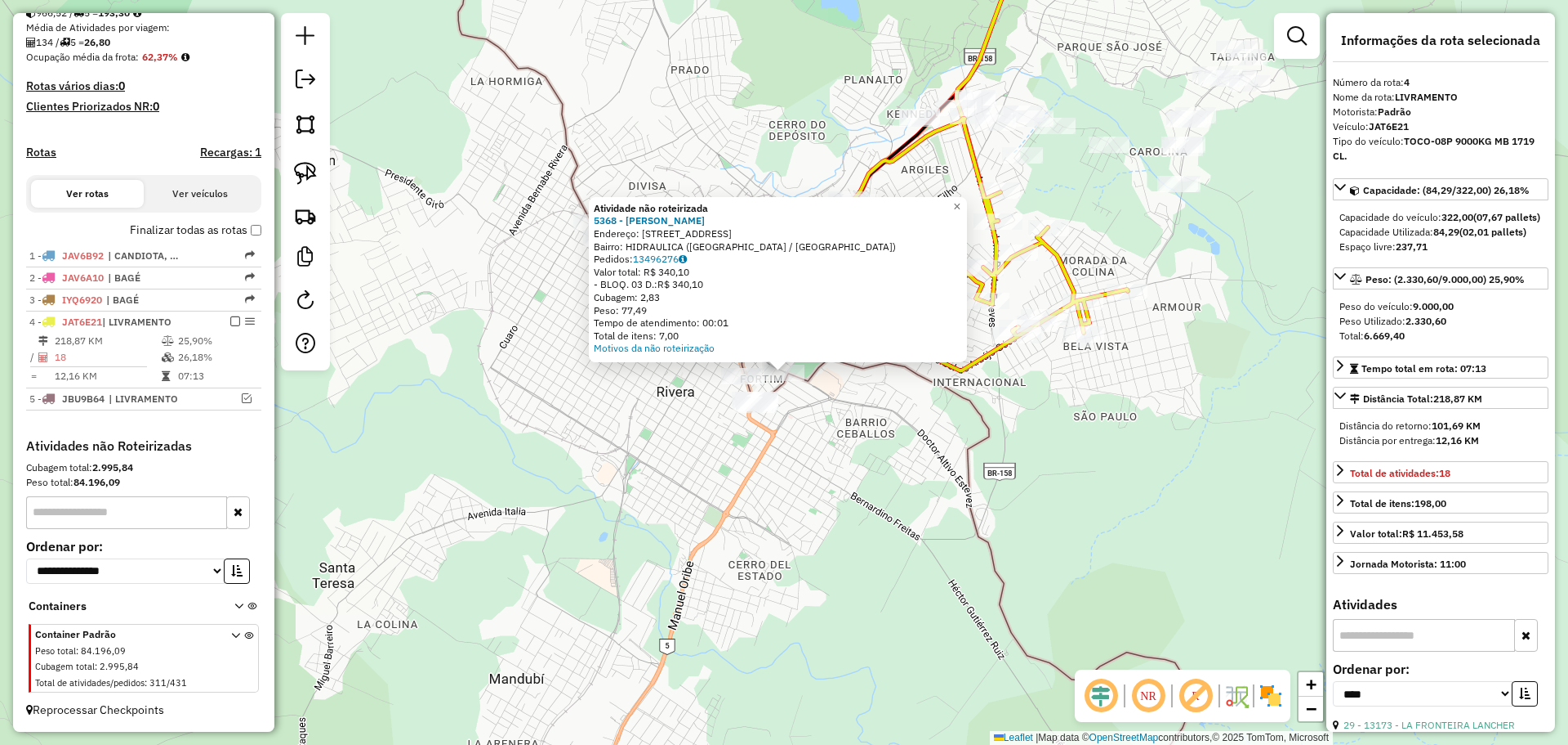
click at [576, 435] on div "Atividade não roteirizada 5368 - LUIS FERNANDO LOPEZ Endereço: AV ALMIRANTE TAM…" at bounding box center [784, 372] width 1568 height 745
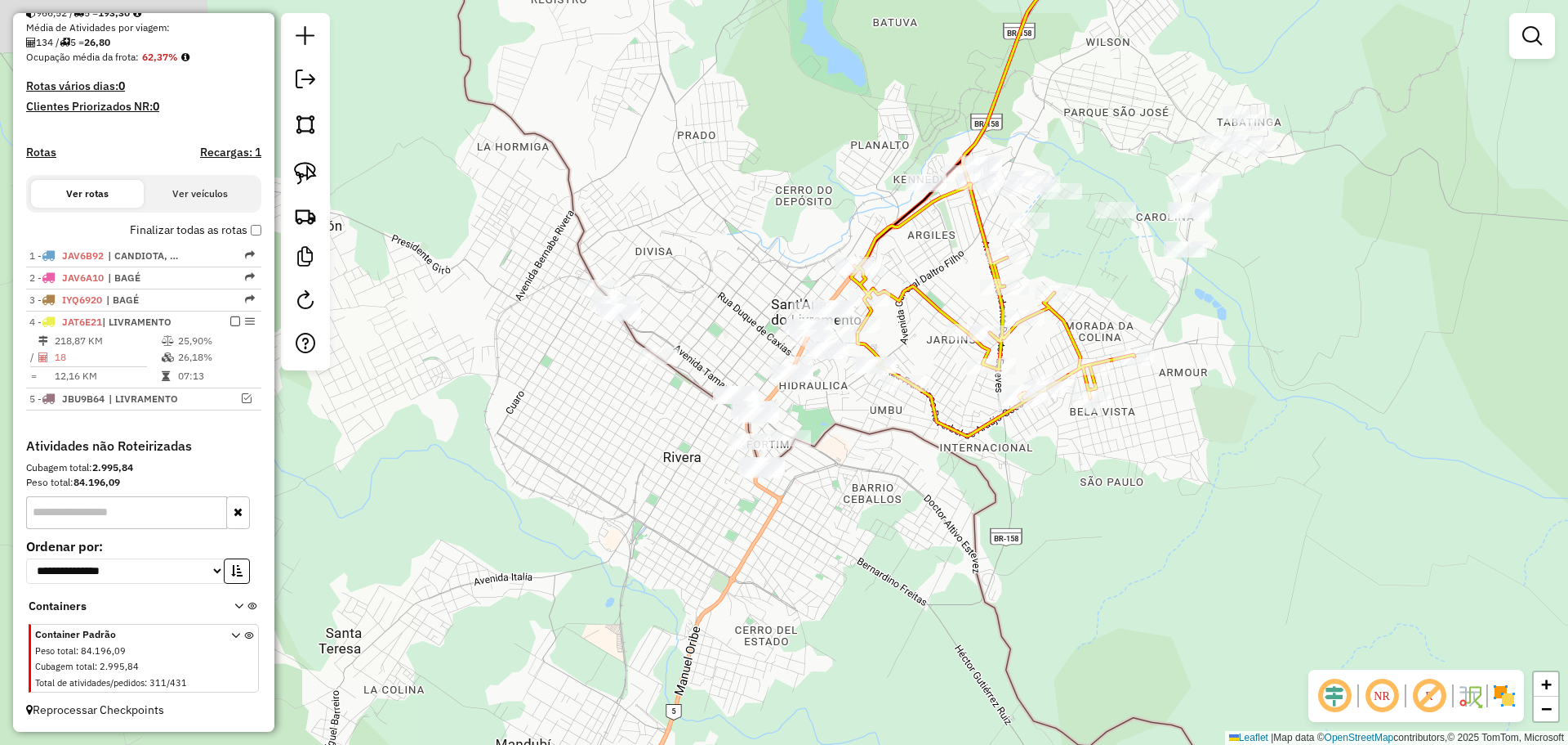
drag, startPoint x: 842, startPoint y: 428, endPoint x: 846, endPoint y: 460, distance: 32.2
click at [846, 460] on div "Janela de atendimento Grade de atendimento Capacidade Transportadoras Veículos …" at bounding box center [784, 372] width 1568 height 745
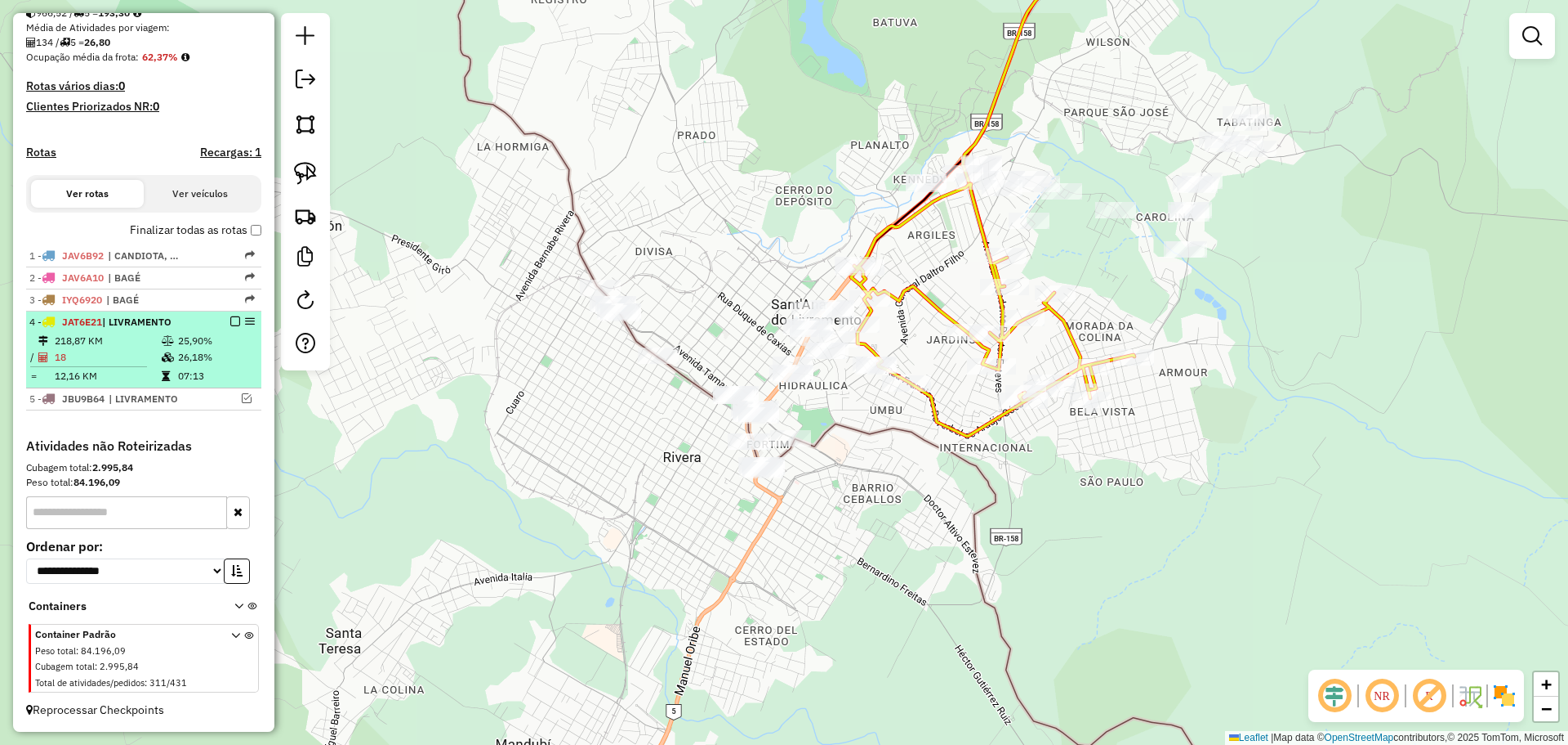
click at [233, 318] on em at bounding box center [235, 321] width 10 height 10
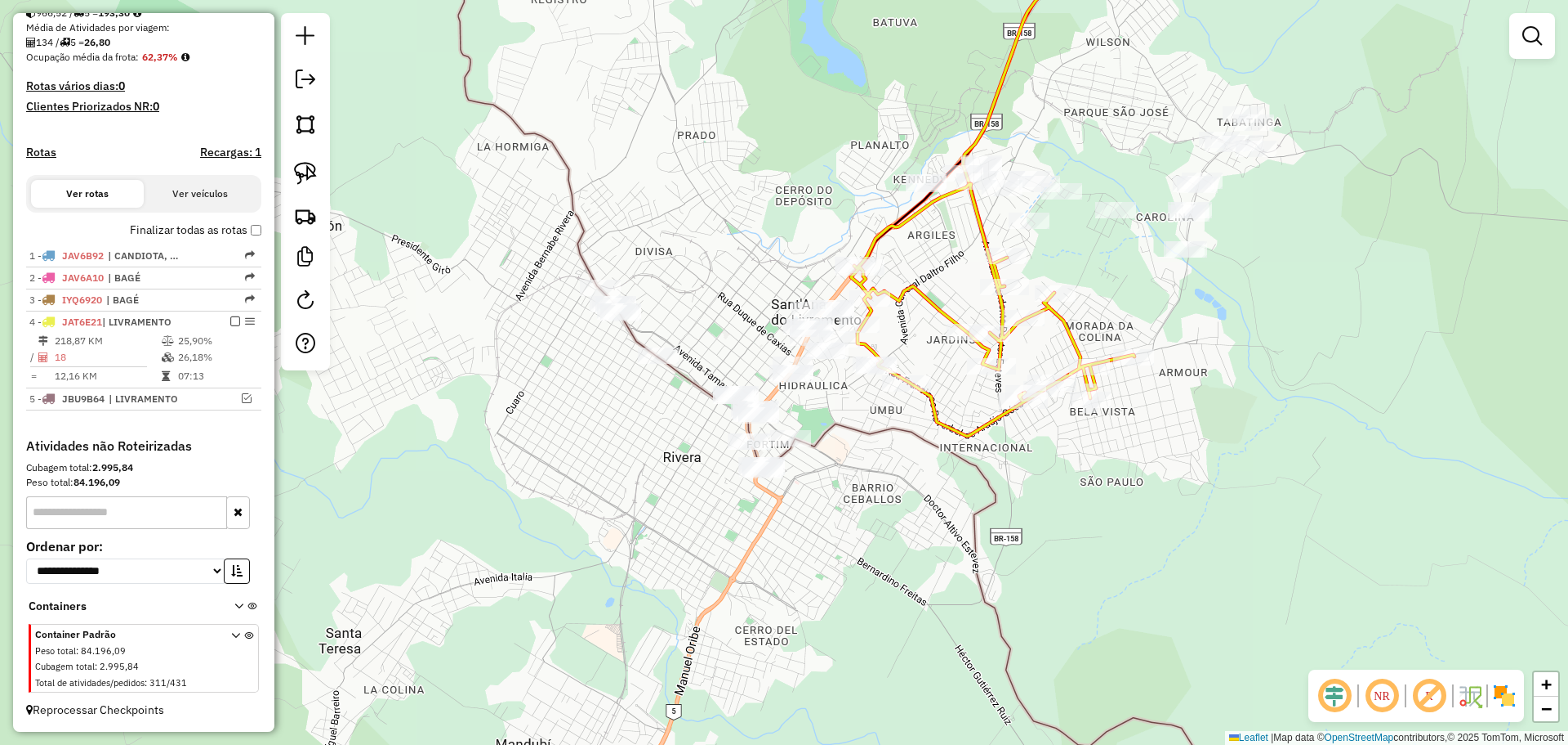
scroll to position [326, 0]
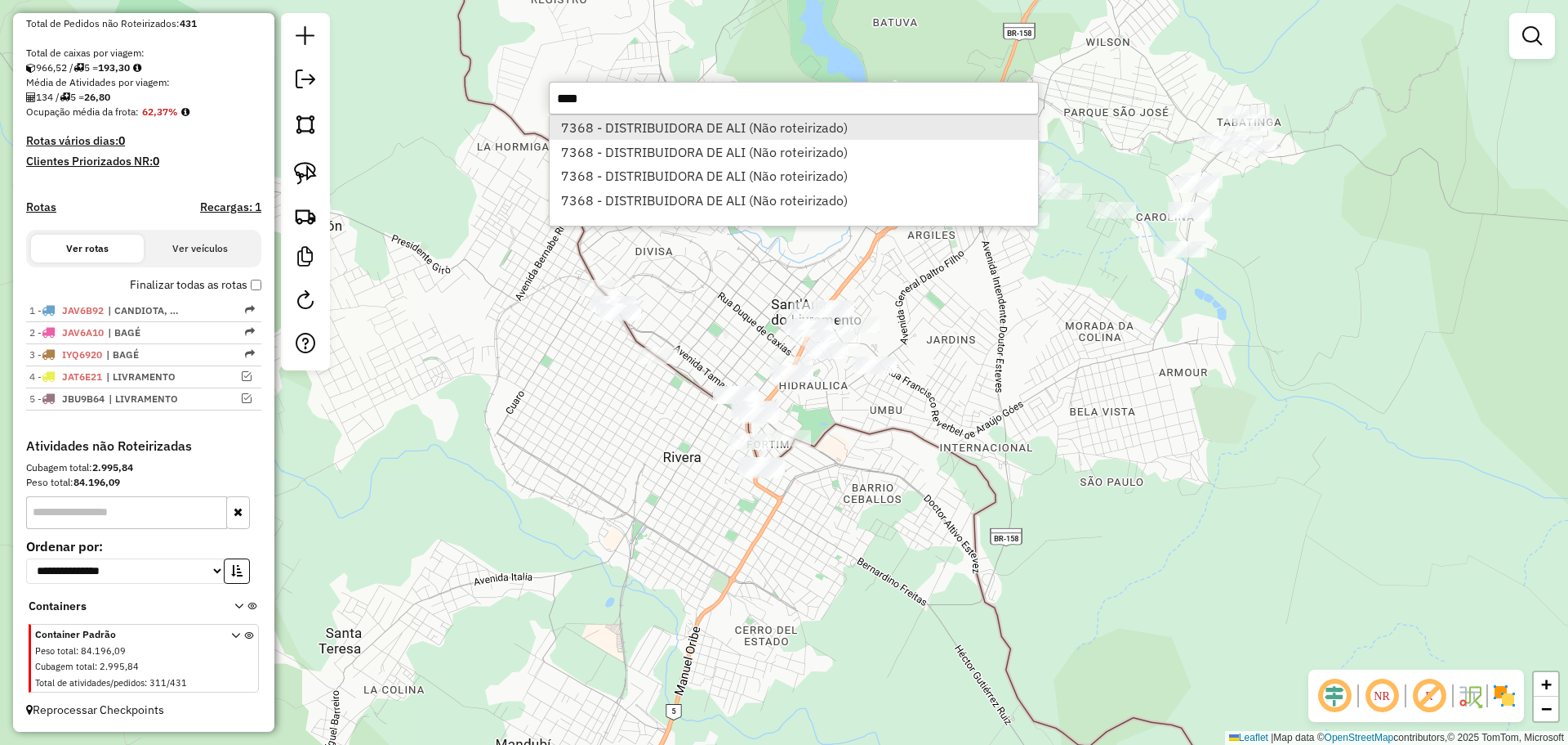
type input "****"
click at [640, 126] on li "7368 - DISTRIBUIDORA DE ALI (Não roteirizado)" at bounding box center [794, 127] width 488 height 25
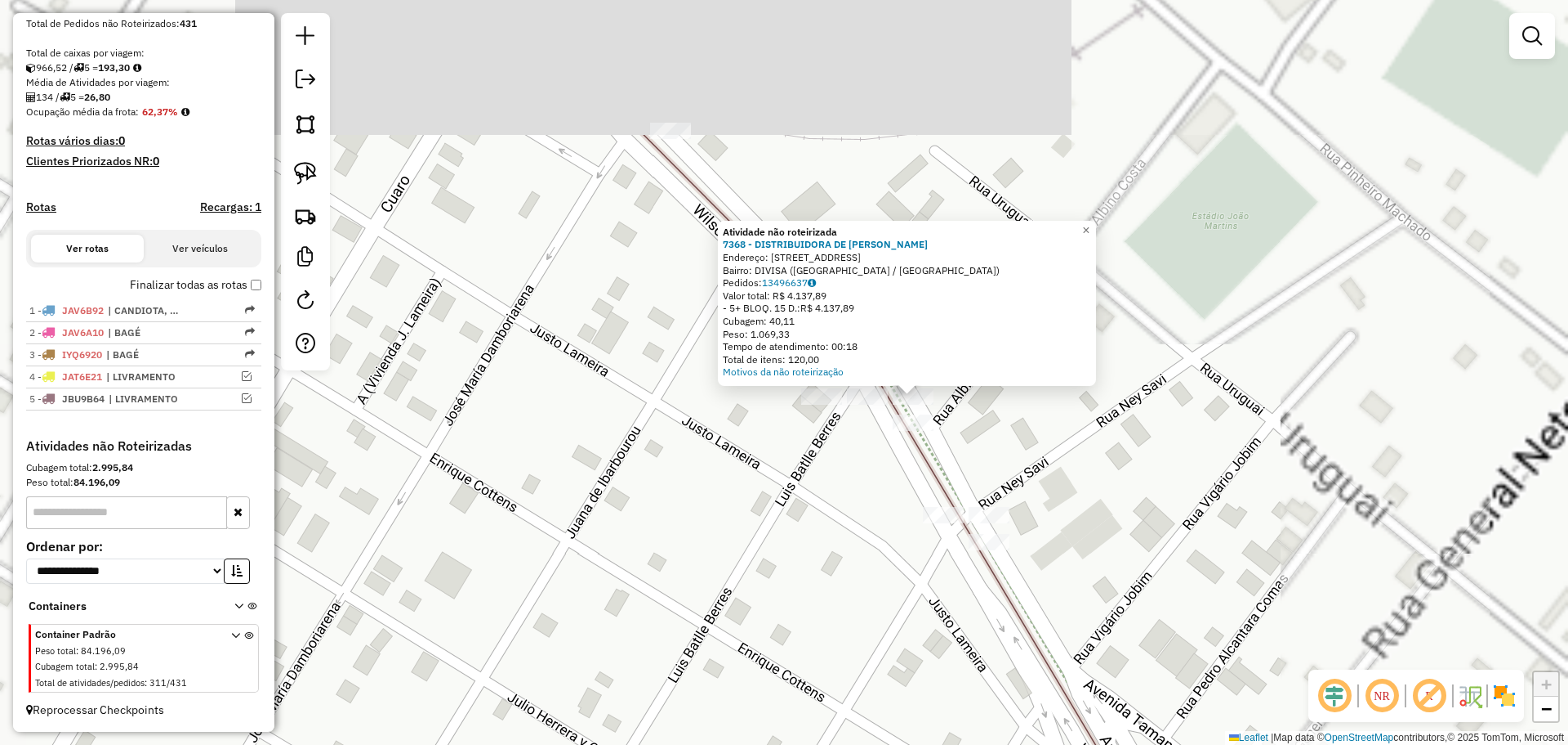
drag, startPoint x: 928, startPoint y: 189, endPoint x: 663, endPoint y: 530, distance: 431.9
click at [663, 530] on div "Atividade não roteirizada 7368 - DISTRIBUIDORA DE ALI Endereço: AV ALMIRANTE TA…" at bounding box center [784, 372] width 1568 height 745
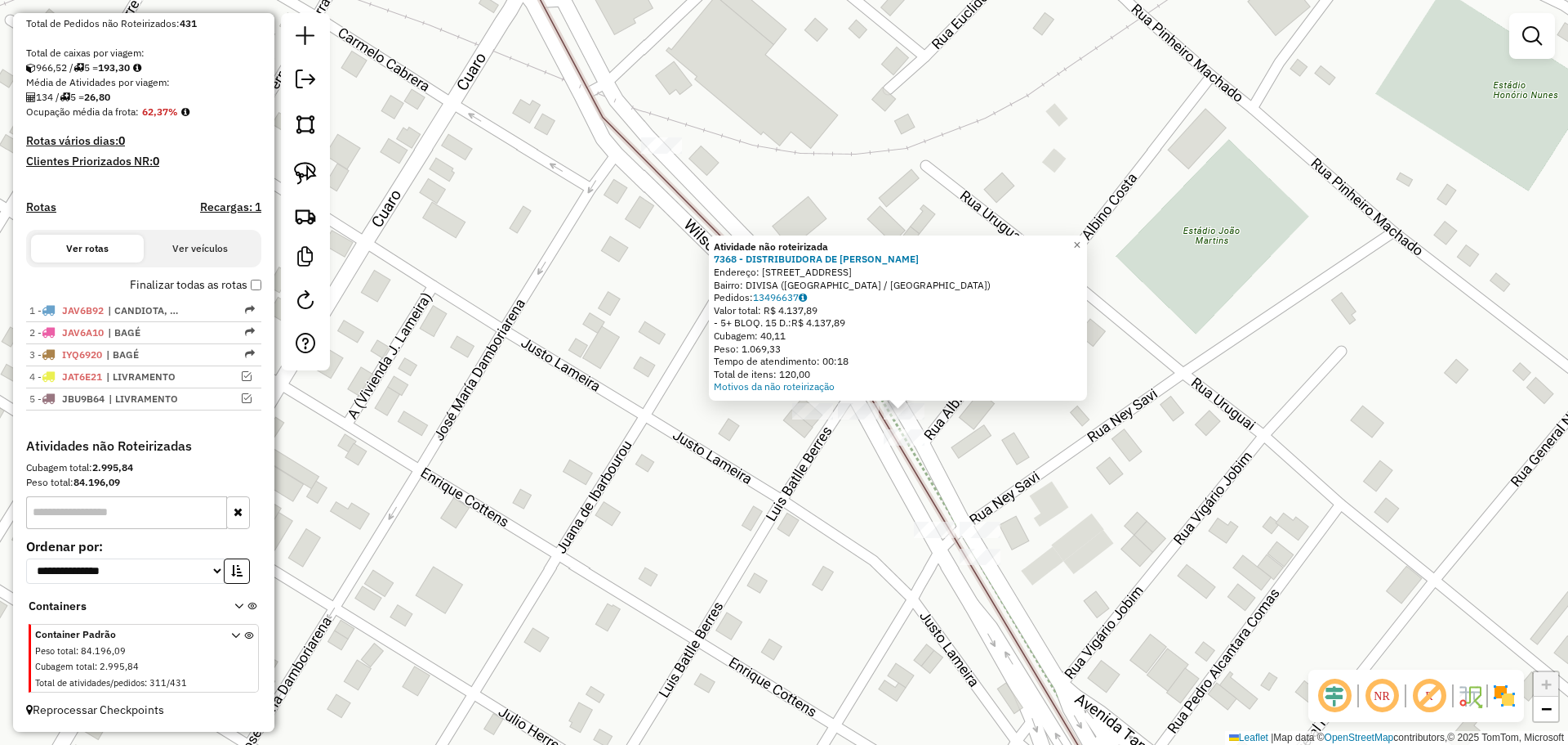
click at [803, 472] on div "Atividade não roteirizada 7368 - DISTRIBUIDORA DE ALI Endereço: AV ALMIRANTE TA…" at bounding box center [784, 372] width 1568 height 745
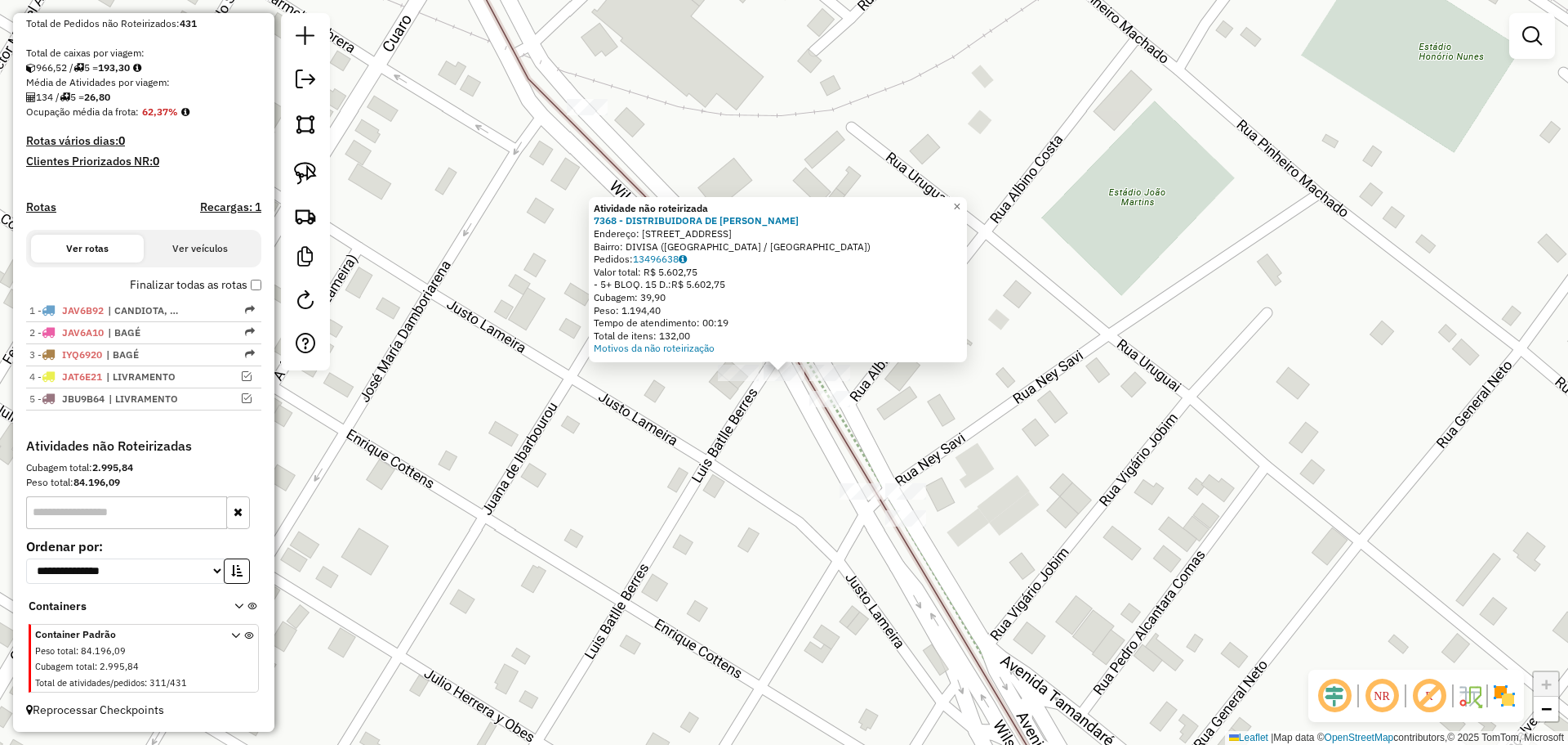
click at [827, 389] on div "Atividade não roteirizada 7368 - DISTRIBUIDORA DE ALI Endereço: AV ALMIRANTE TA…" at bounding box center [784, 372] width 1568 height 745
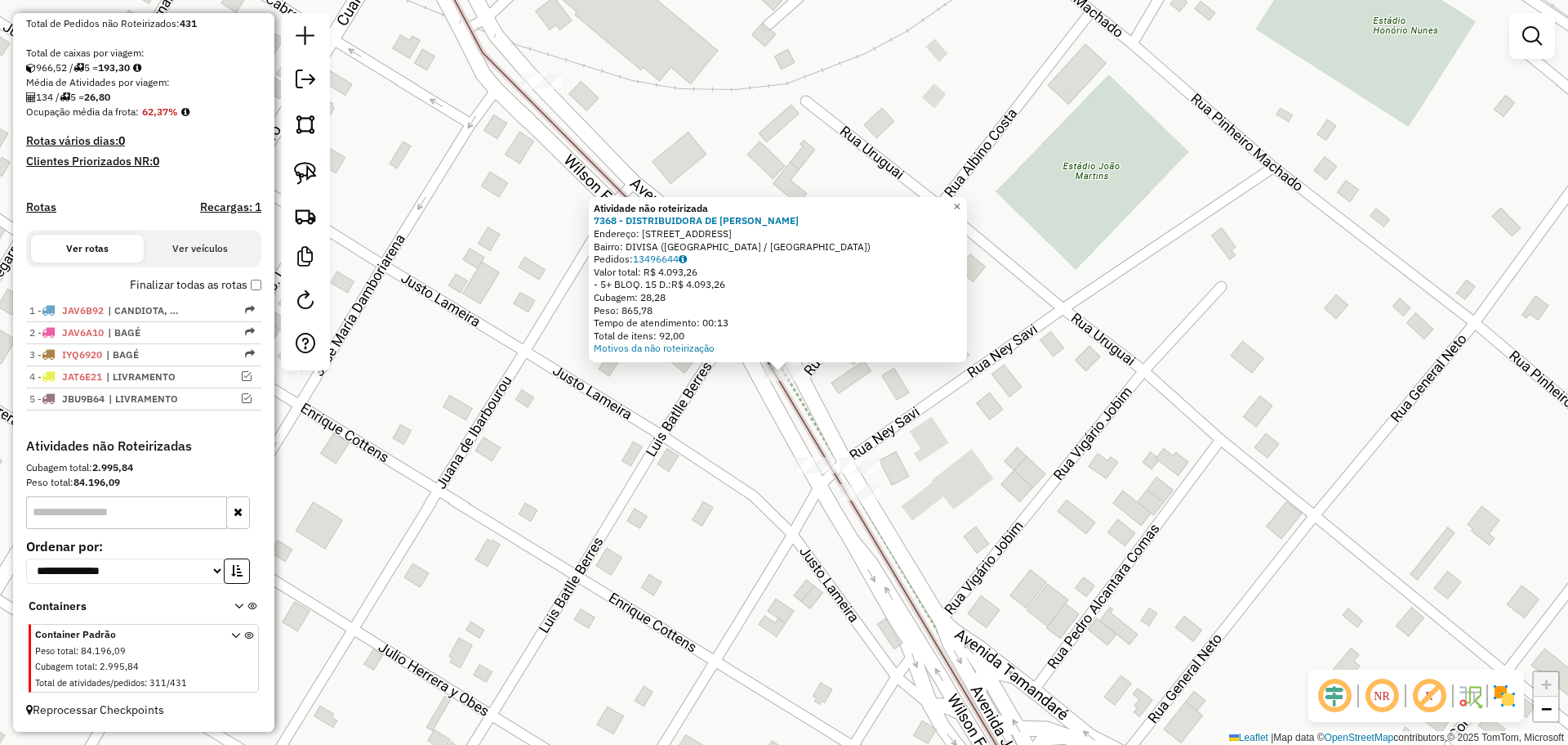
click at [668, 425] on div "Atividade não roteirizada 7368 - DISTRIBUIDORA DE ALI Endereço: AV ALMIRANTE TA…" at bounding box center [784, 372] width 1568 height 745
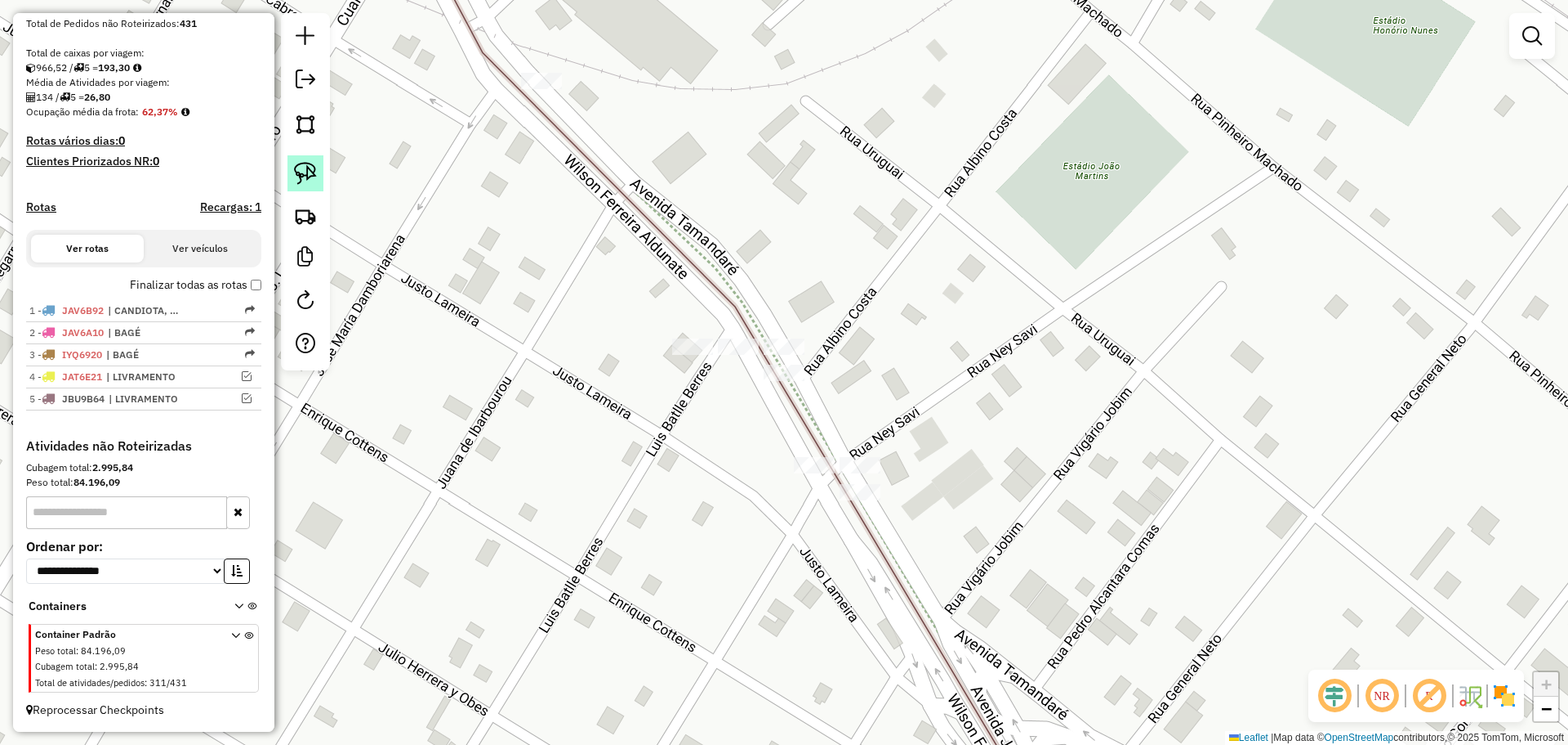
click at [312, 175] on img at bounding box center [305, 173] width 23 height 23
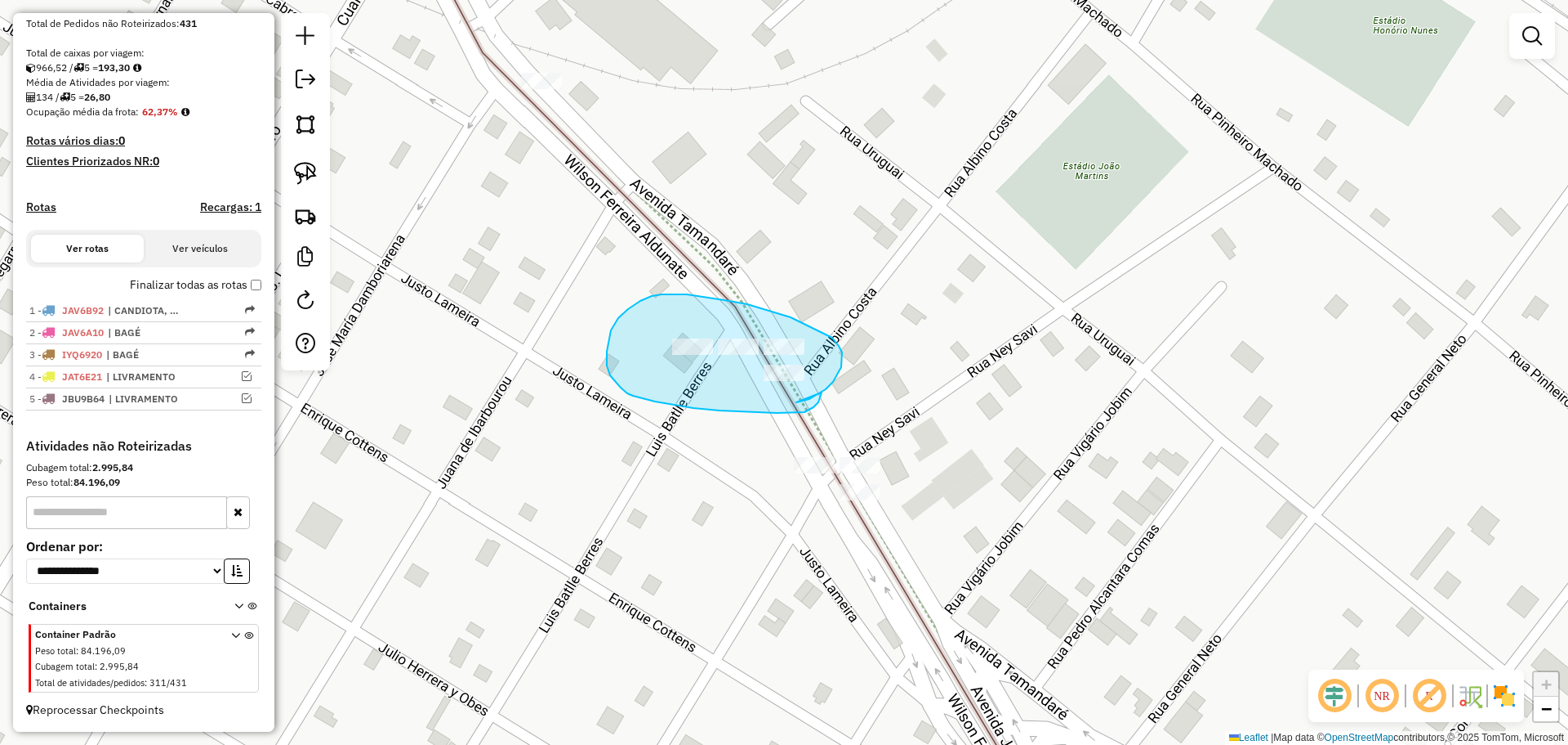
drag, startPoint x: 841, startPoint y: 367, endPoint x: 823, endPoint y: 387, distance: 26.9
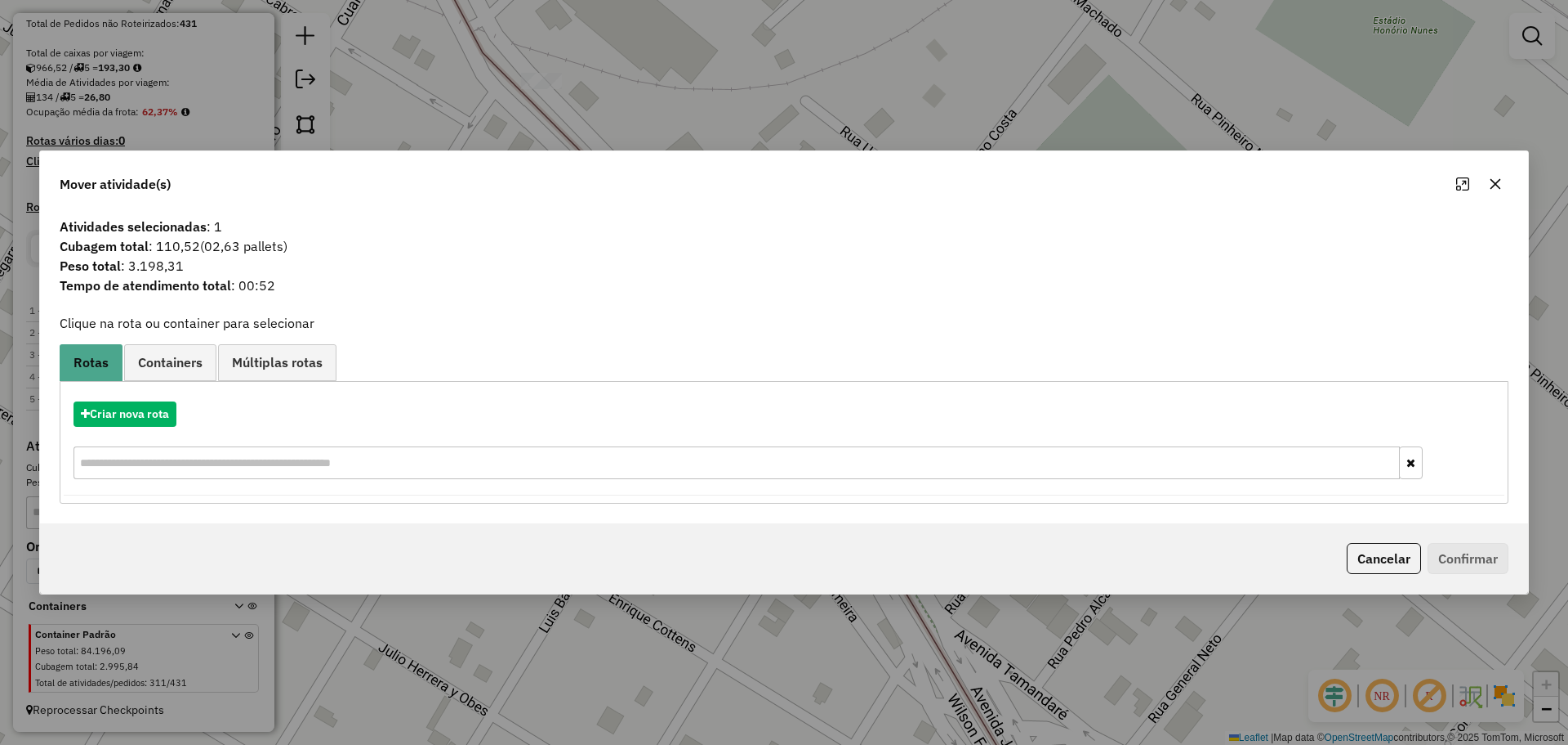
click at [99, 389] on div "Criar nova rota" at bounding box center [783, 442] width 1440 height 107
click at [119, 402] on button "Criar nova rota" at bounding box center [125, 414] width 103 height 26
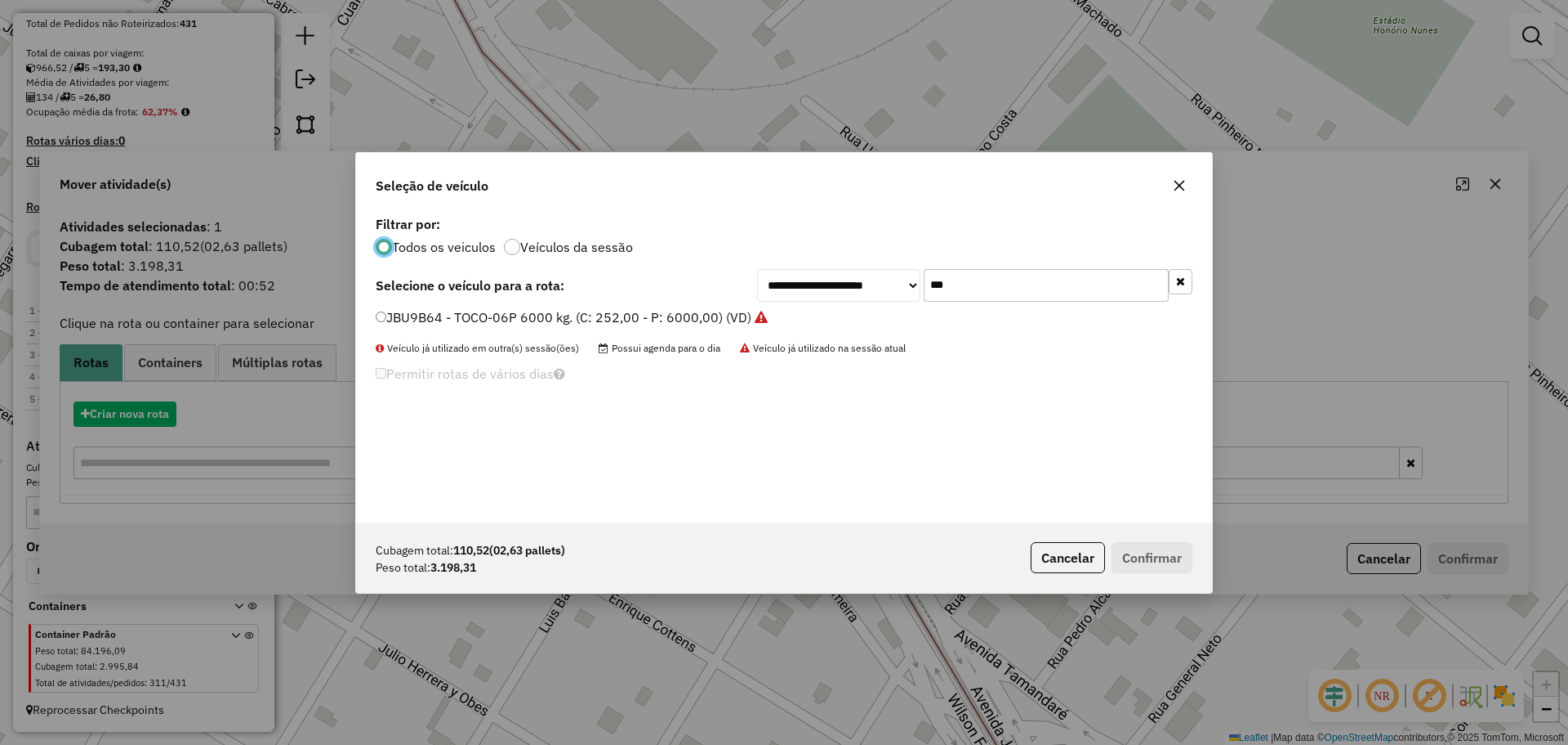
scroll to position [9, 5]
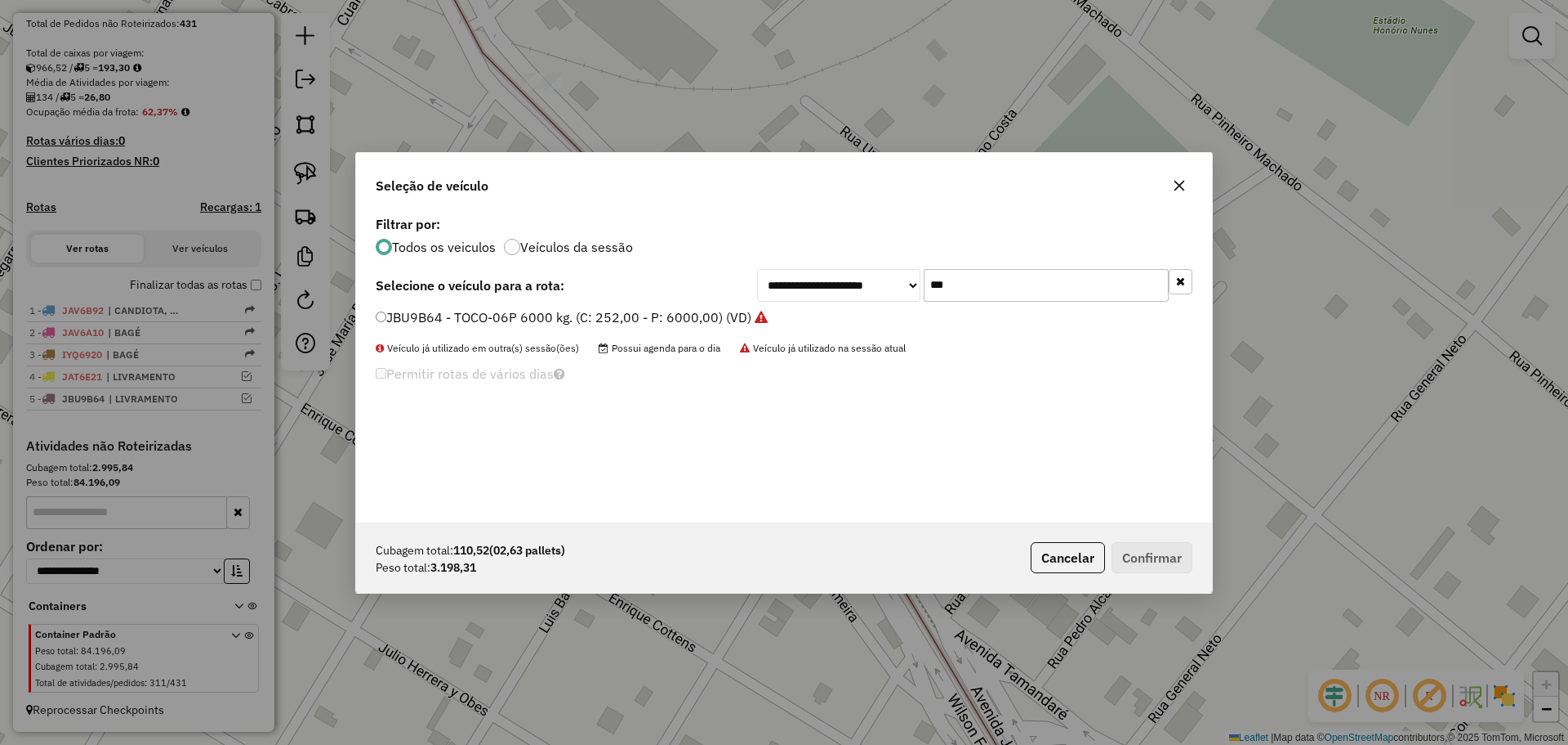
drag, startPoint x: 973, startPoint y: 286, endPoint x: 900, endPoint y: 293, distance: 73.3
click at [900, 293] on div "**********" at bounding box center [975, 286] width 435 height 33
type input "***"
click at [744, 319] on label "JBU7I95 - TOCO-10P 11000KG MB1718. (C: 392,00 - P: 11000,00) (VD)" at bounding box center [598, 317] width 444 height 19
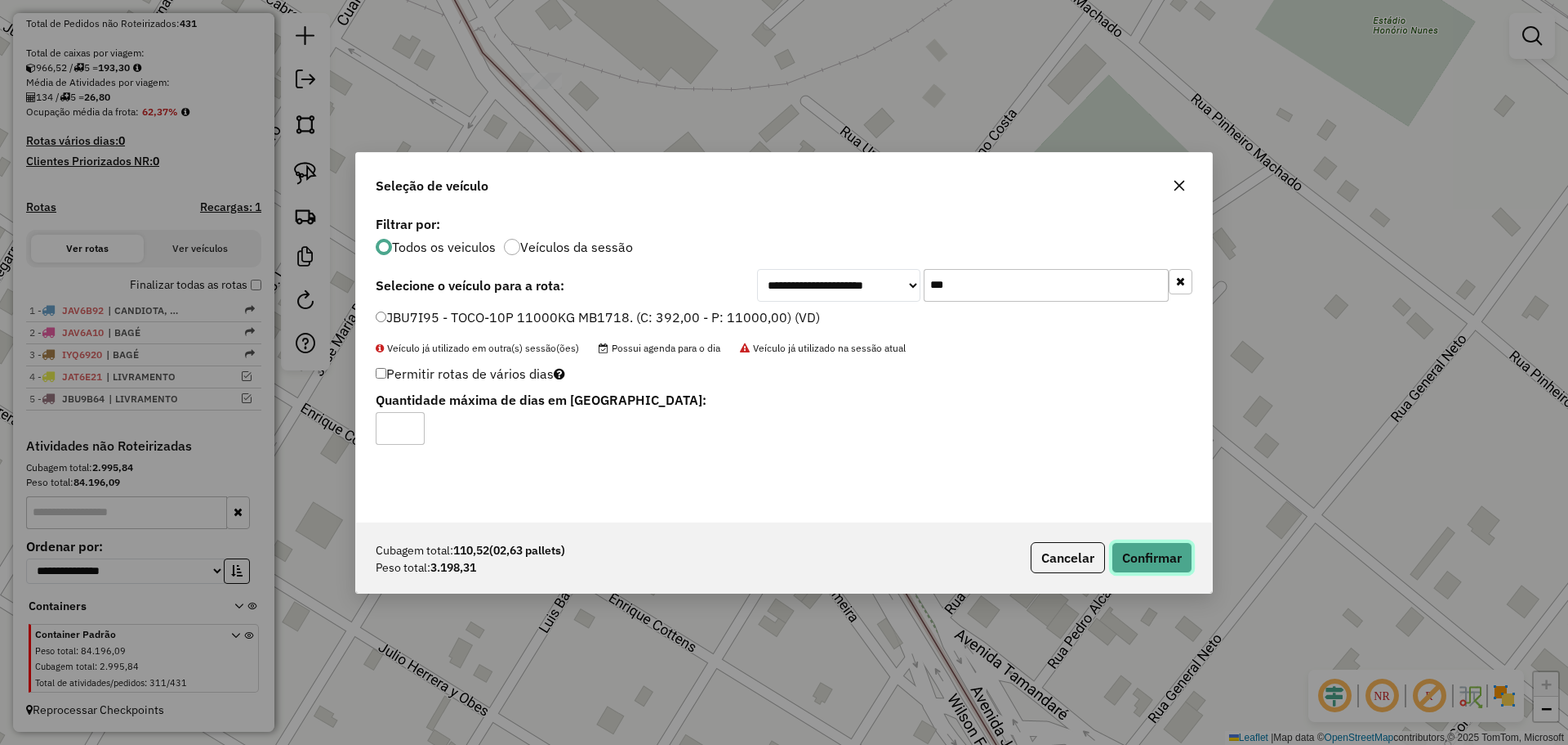
click at [1123, 550] on button "Confirmar" at bounding box center [1152, 558] width 81 height 31
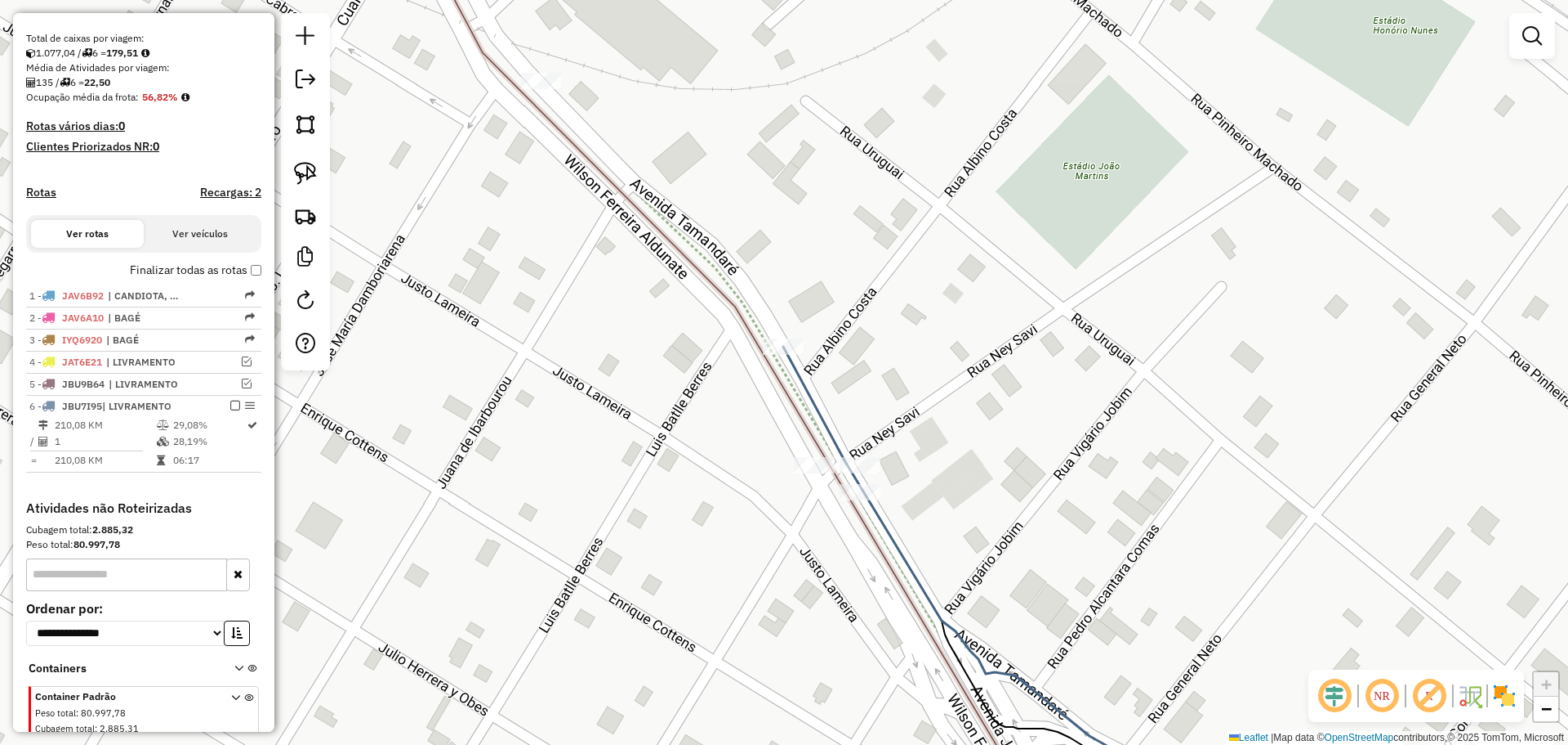
scroll to position [403, 0]
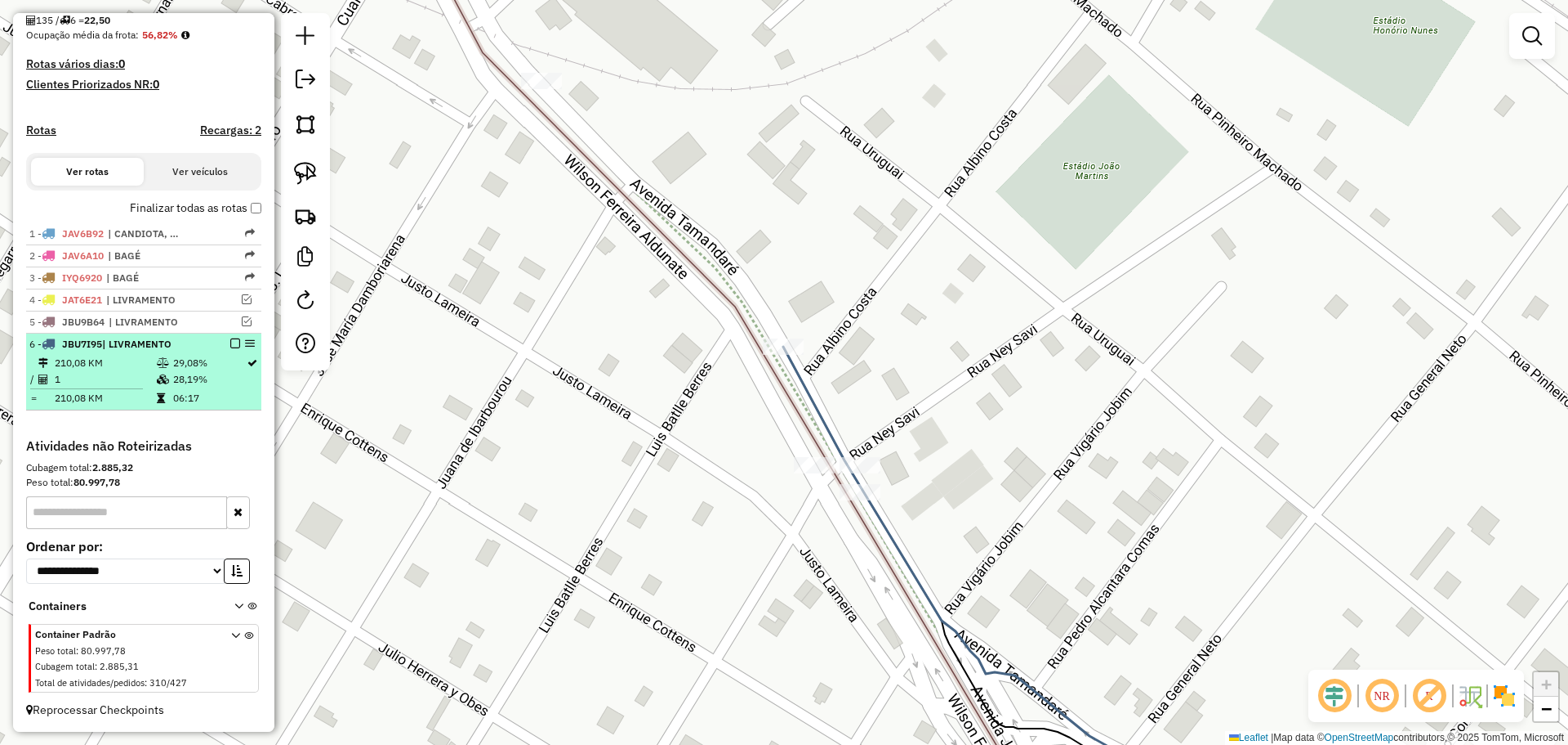
click at [233, 343] on em at bounding box center [235, 343] width 10 height 10
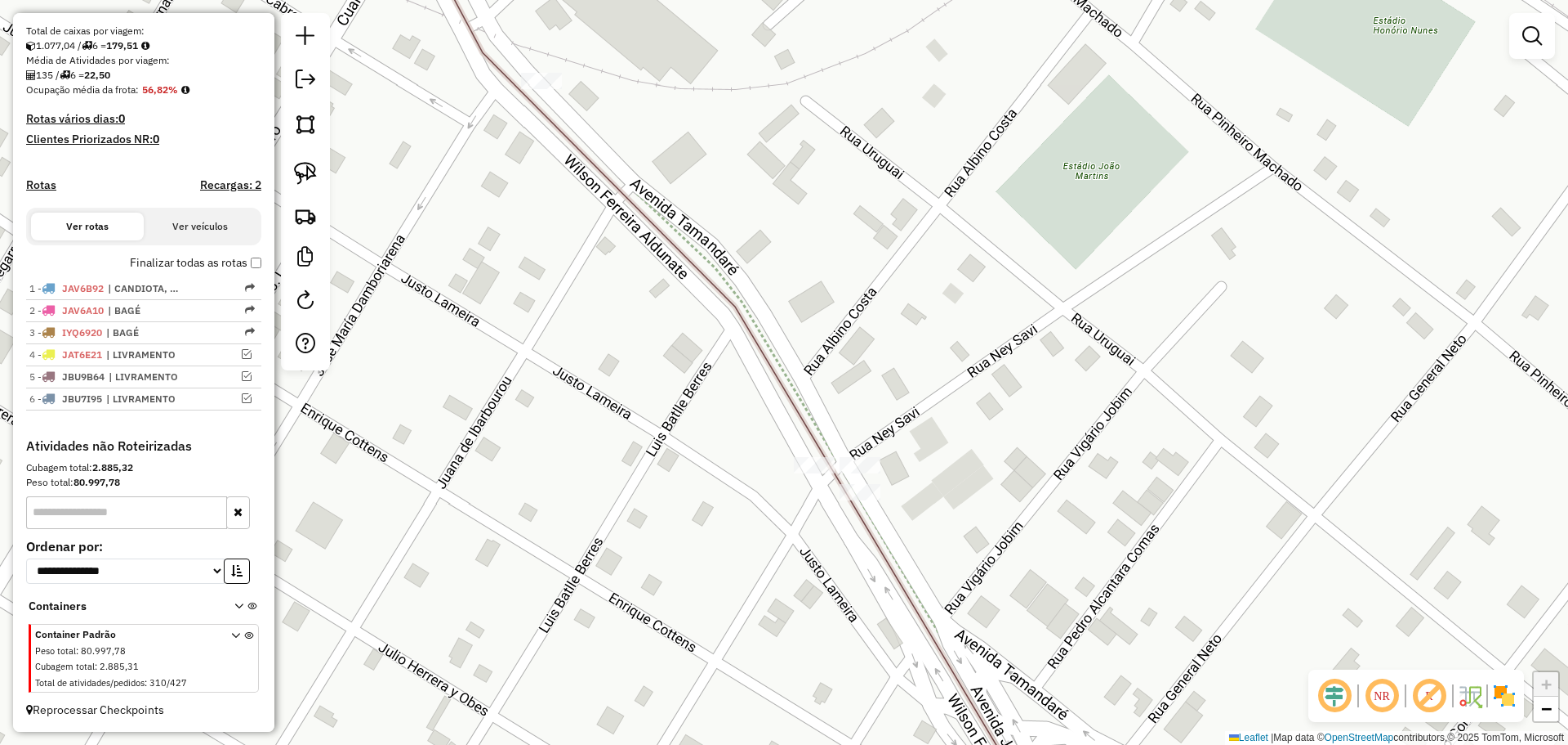
click at [689, 412] on div "Janela de atendimento Grade de atendimento Capacidade Transportadoras Veículos …" at bounding box center [784, 372] width 1568 height 745
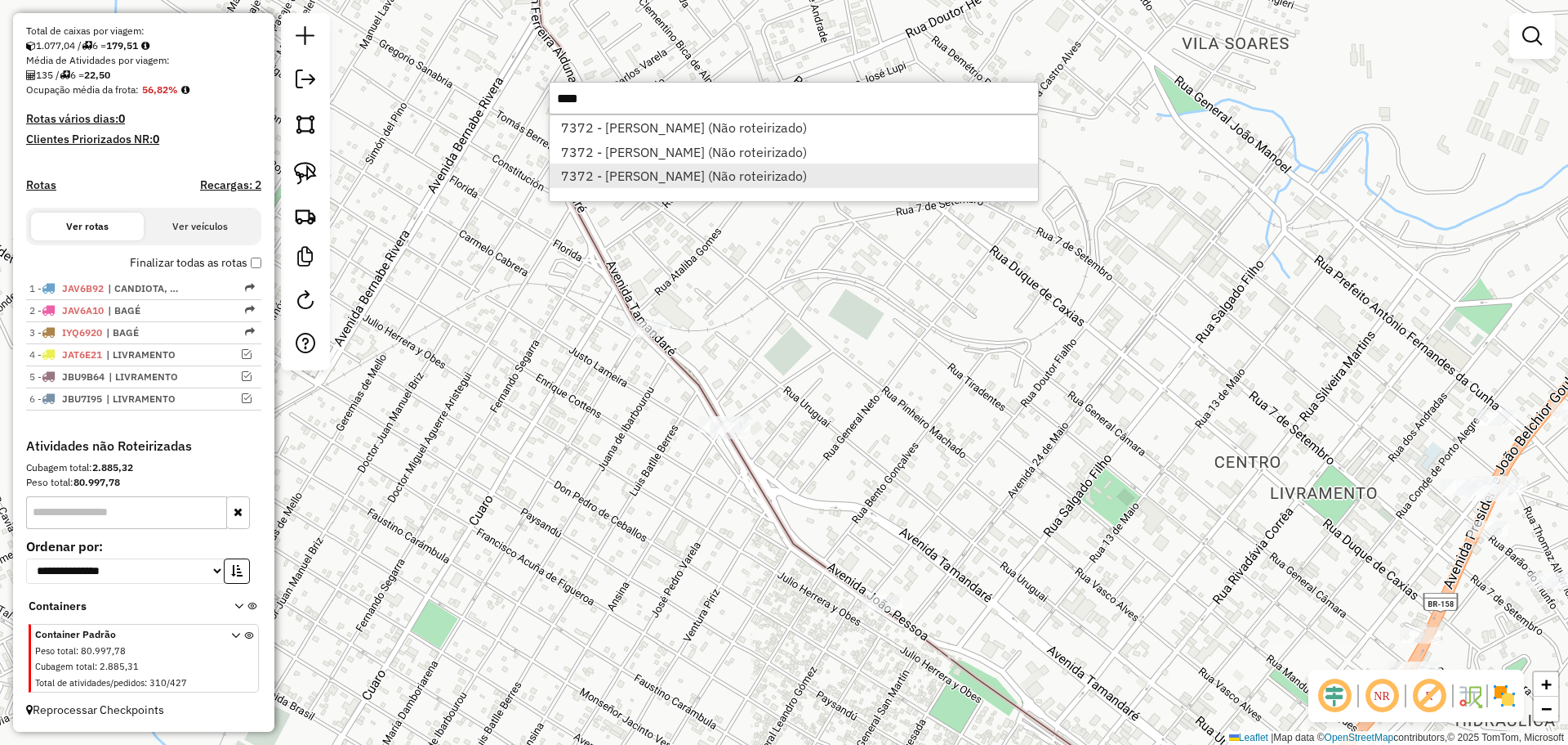
type input "****"
click at [663, 179] on li "7372 - Giovanni Remedi Pint (Não roteirizado)" at bounding box center [794, 175] width 488 height 25
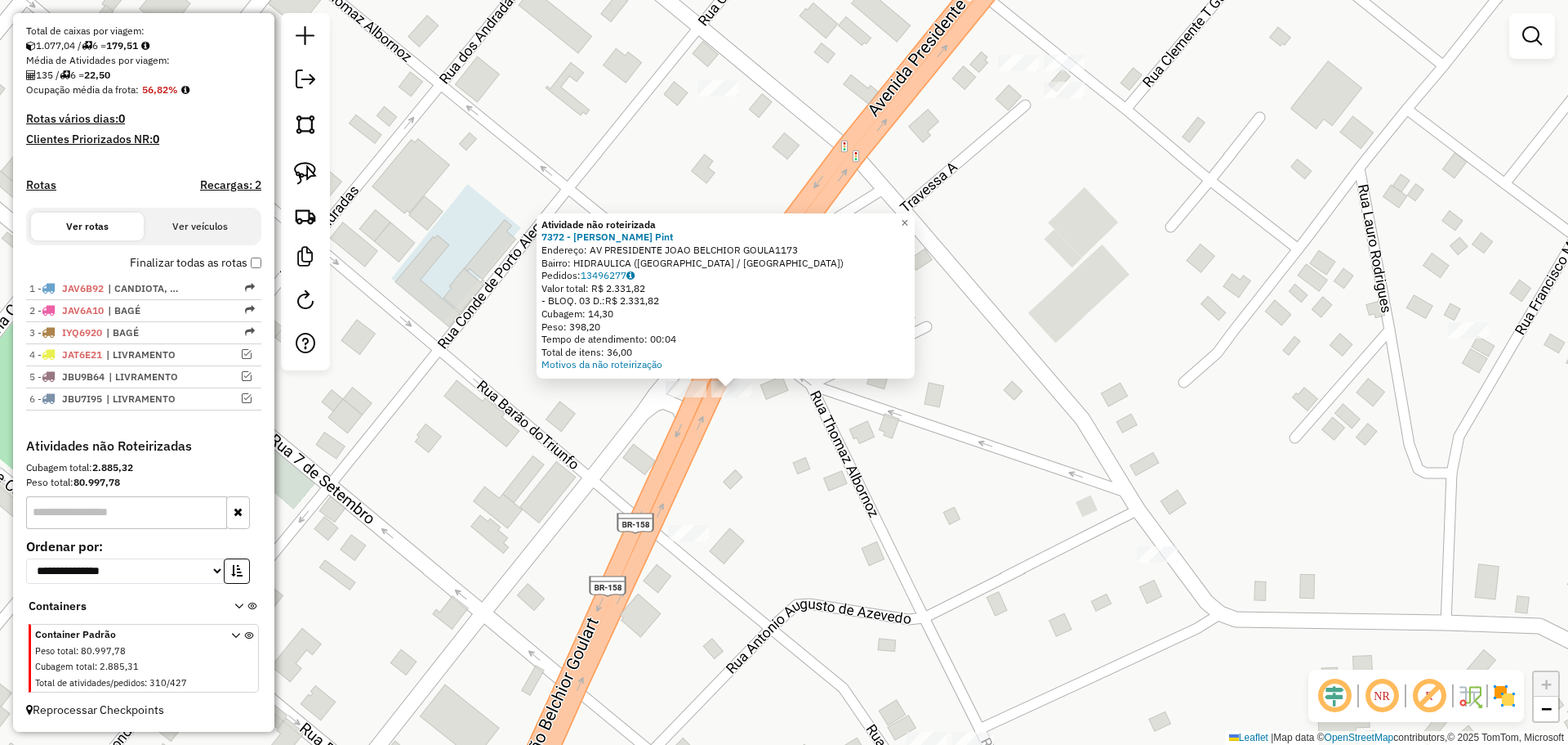
click at [722, 412] on div "Atividade não roteirizada 7372 - Giovanni Remedi Pint Endereço: AV PRESIDENTE J…" at bounding box center [784, 372] width 1568 height 745
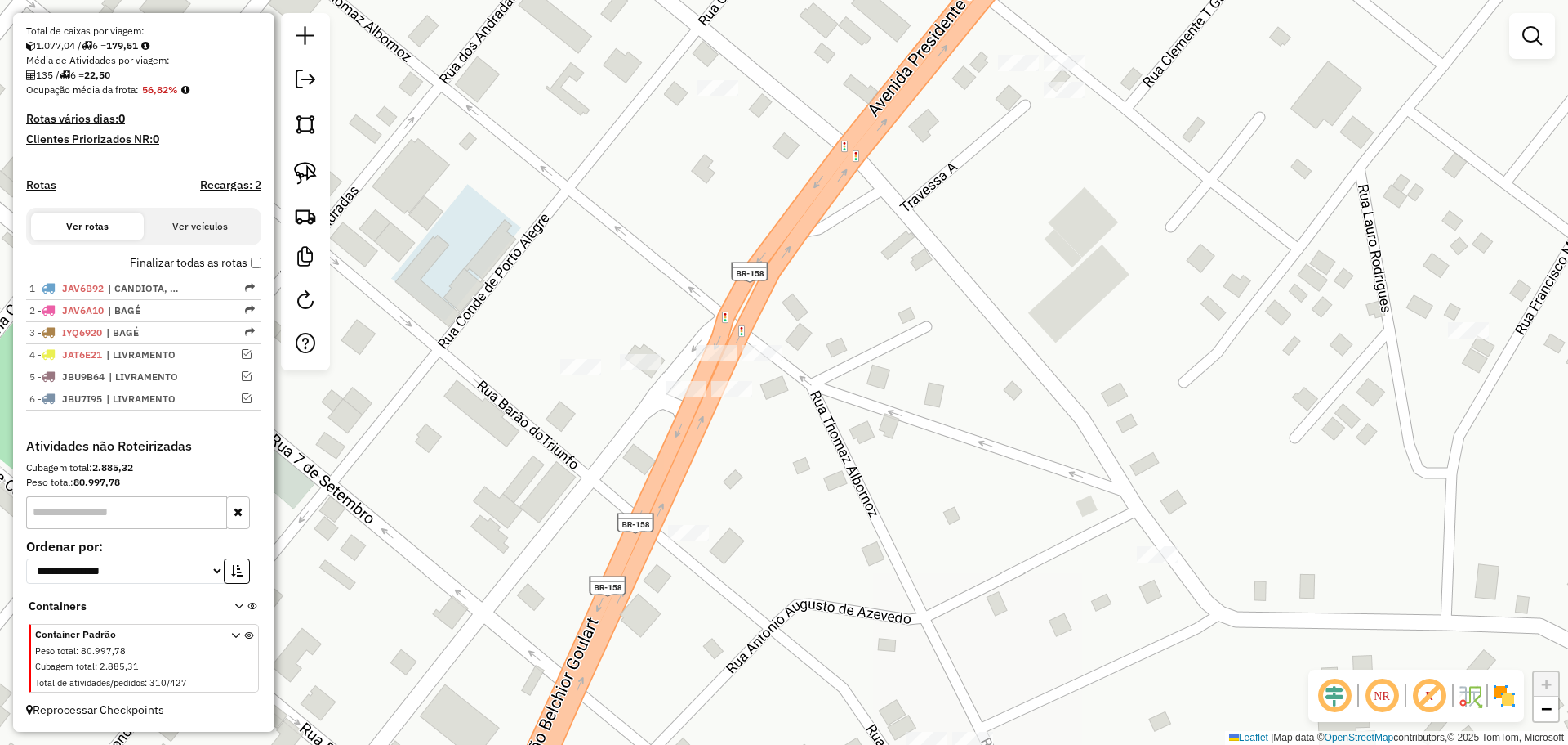
click at [734, 397] on div at bounding box center [732, 389] width 40 height 17
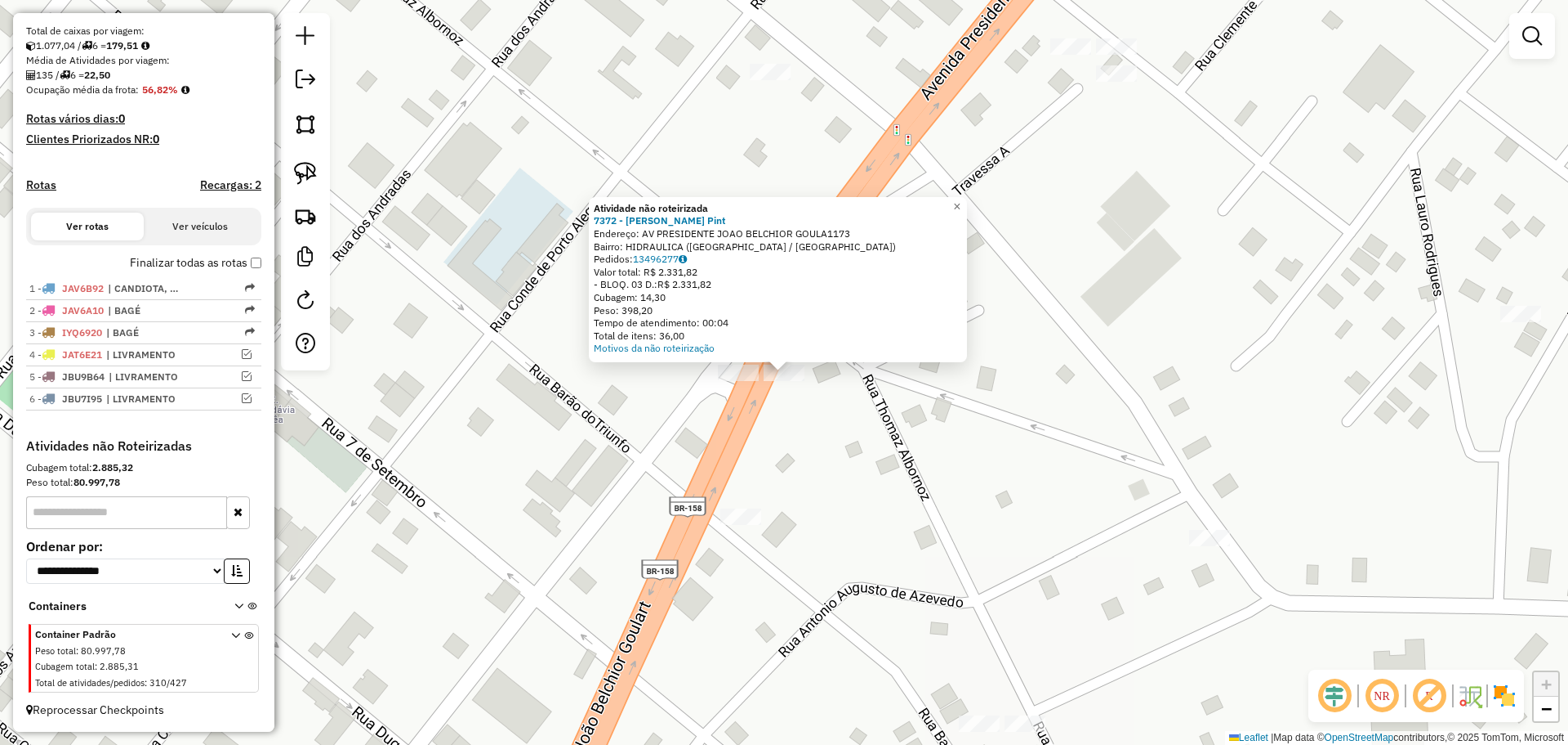
click at [770, 409] on div "Atividade não roteirizada 7372 - Giovanni Remedi Pint Endereço: AV PRESIDENTE J…" at bounding box center [784, 372] width 1568 height 745
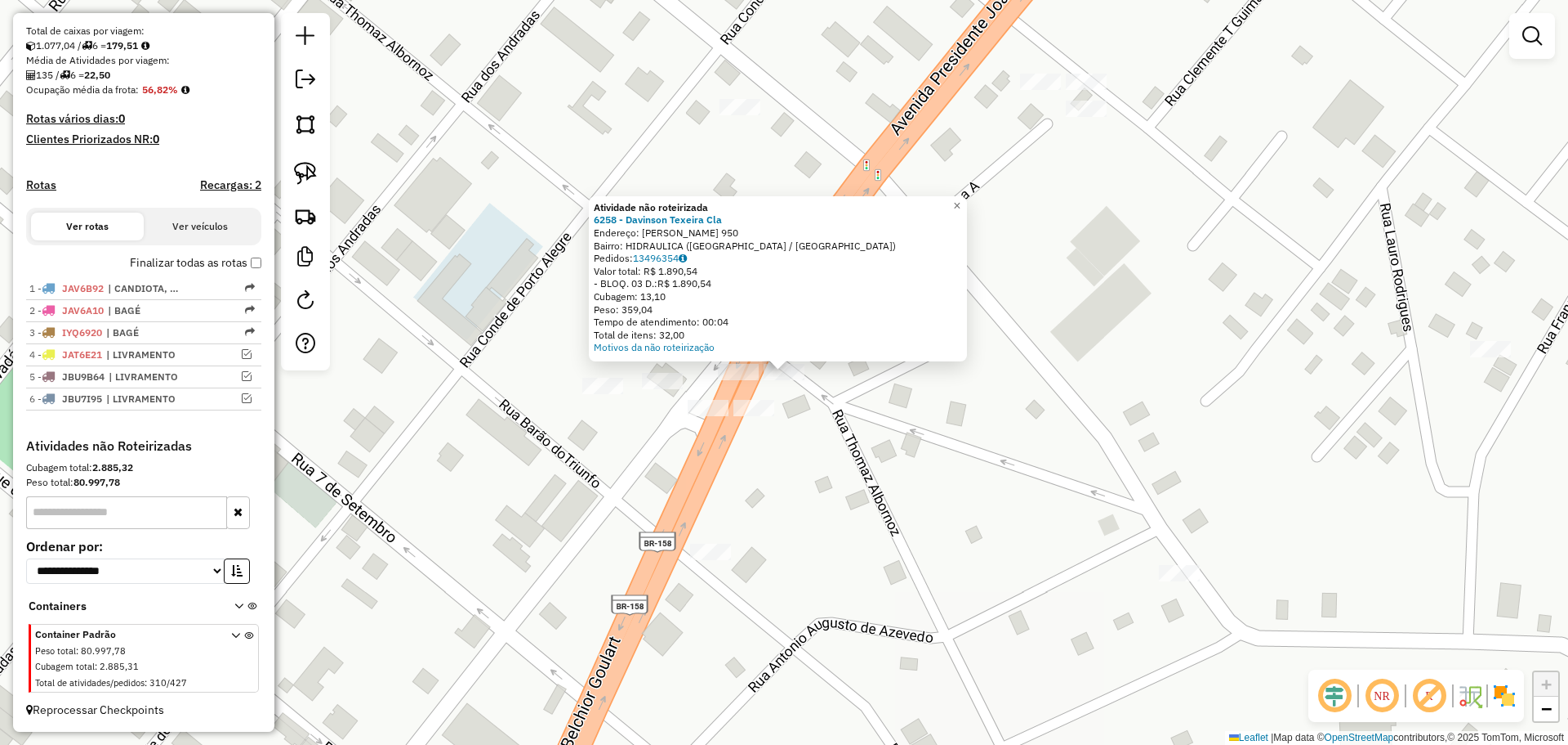
click at [731, 380] on div at bounding box center [738, 372] width 40 height 17
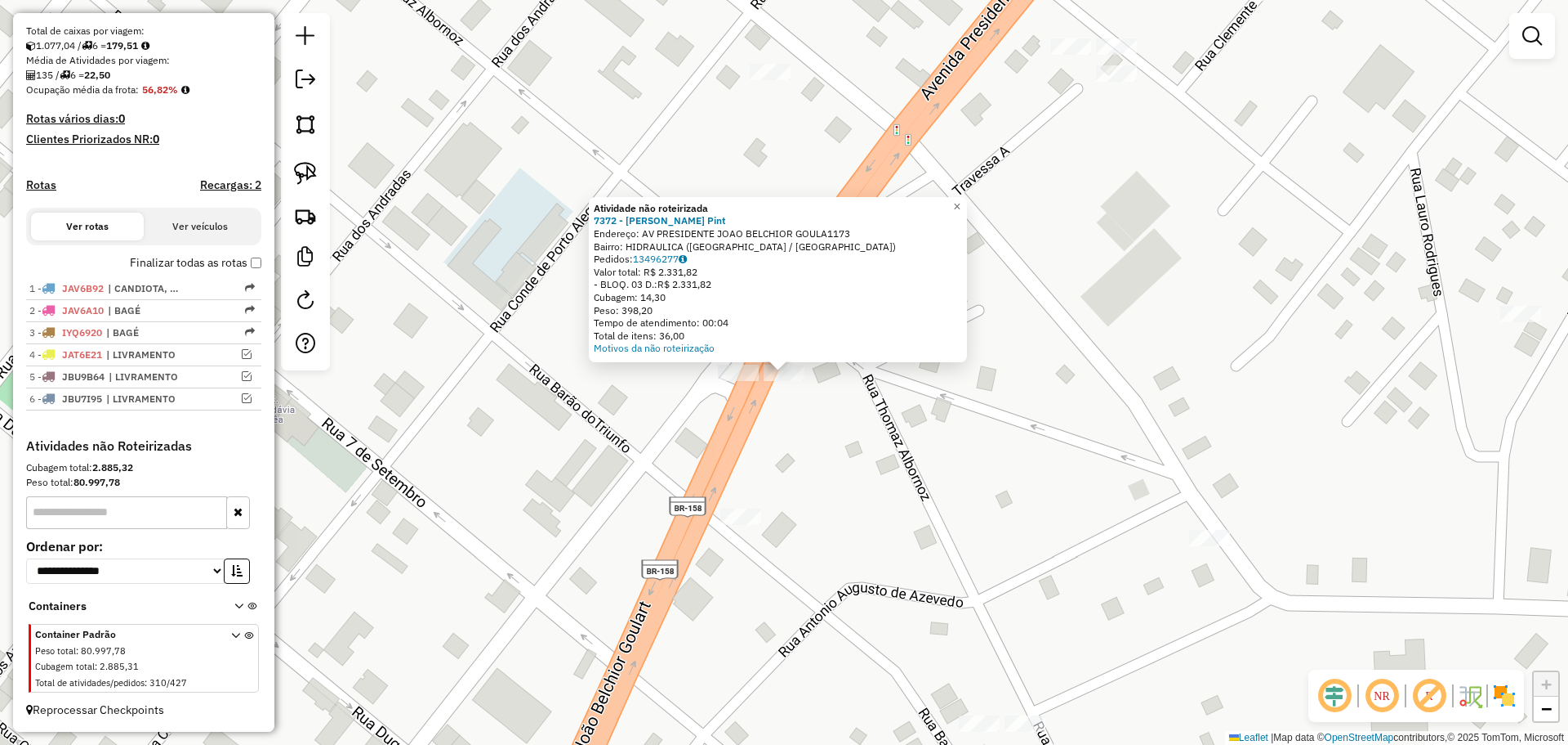
click at [790, 410] on div "Atividade não roteirizada 7372 - Giovanni Remedi Pint Endereço: AV PRESIDENTE J…" at bounding box center [784, 372] width 1568 height 745
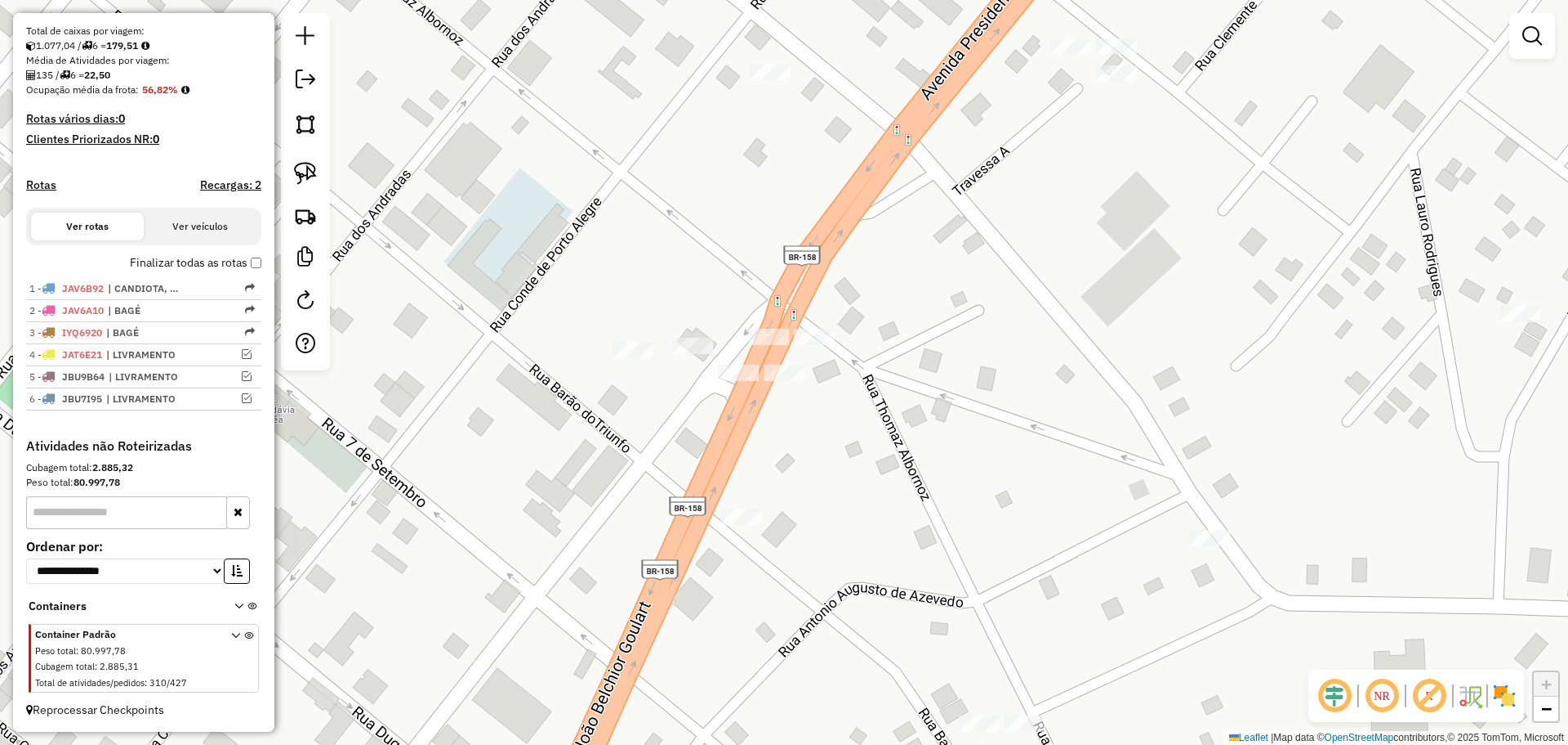
click at [727, 381] on div at bounding box center [738, 373] width 40 height 17
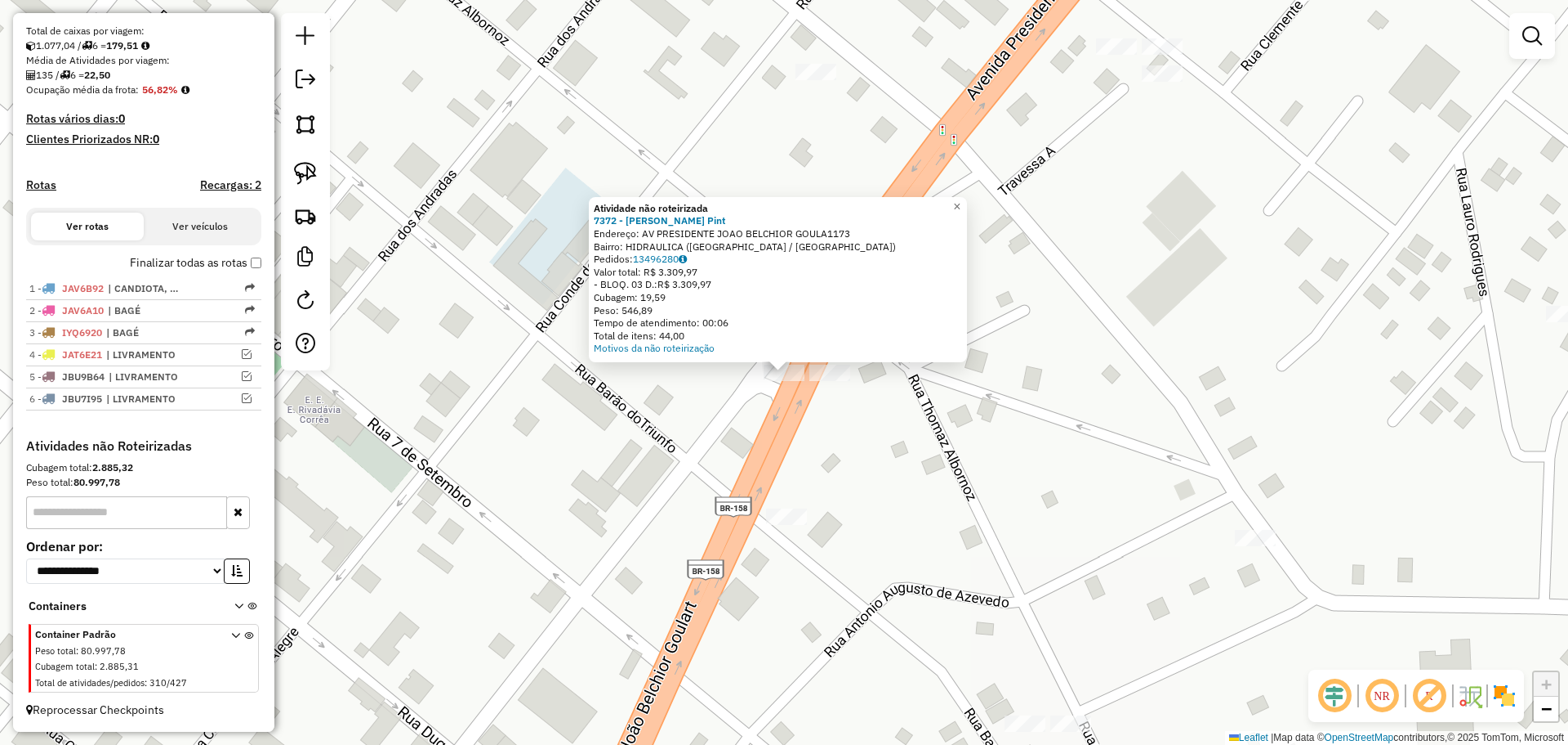
click at [729, 382] on div "Atividade não roteirizada 7372 - Giovanni Remedi Pint Endereço: AV PRESIDENTE J…" at bounding box center [784, 372] width 1568 height 745
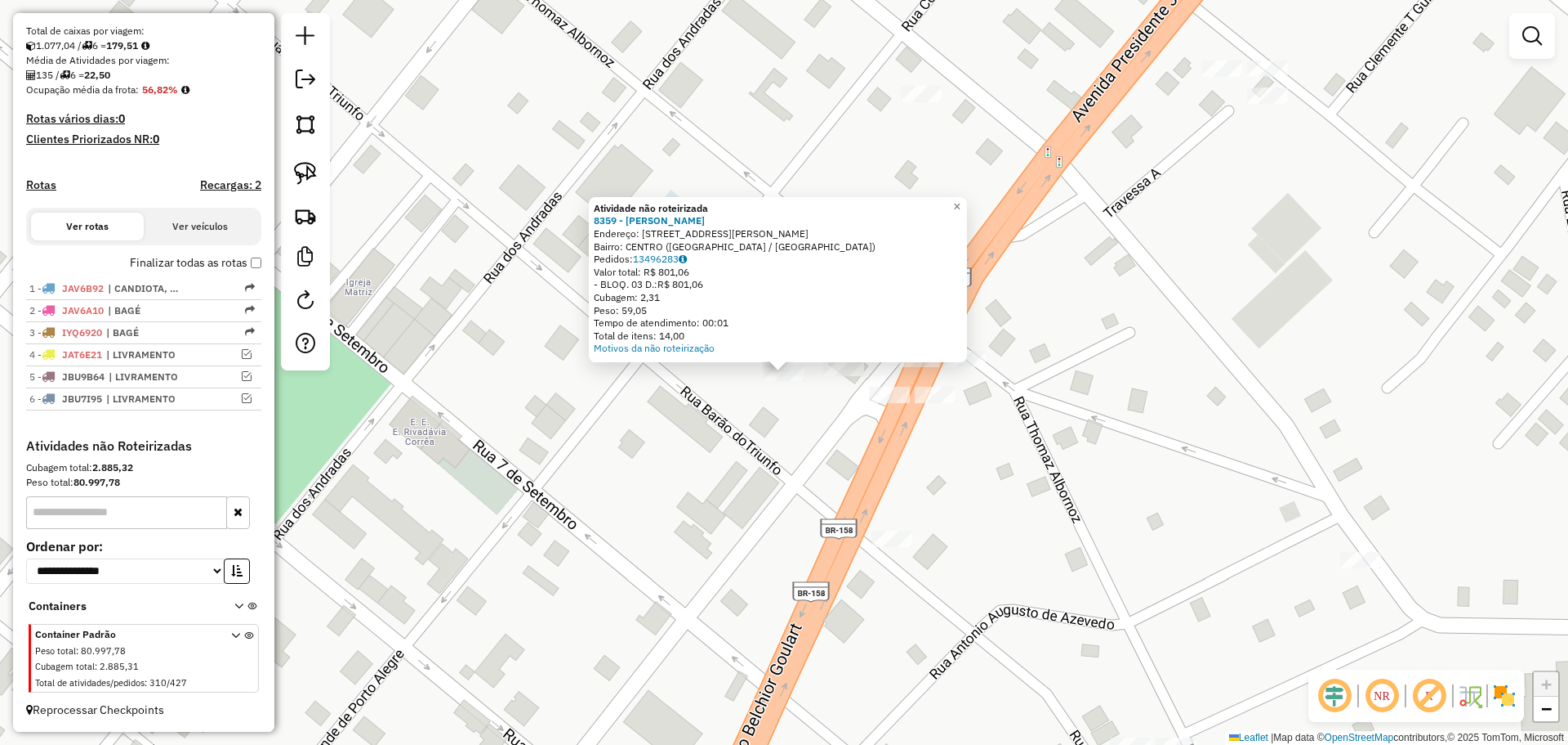
click at [816, 387] on div "Atividade não roteirizada 8359 - FERNANDO ALLENDE FAG Endereço: R PREFEITO HUGO…" at bounding box center [784, 372] width 1568 height 745
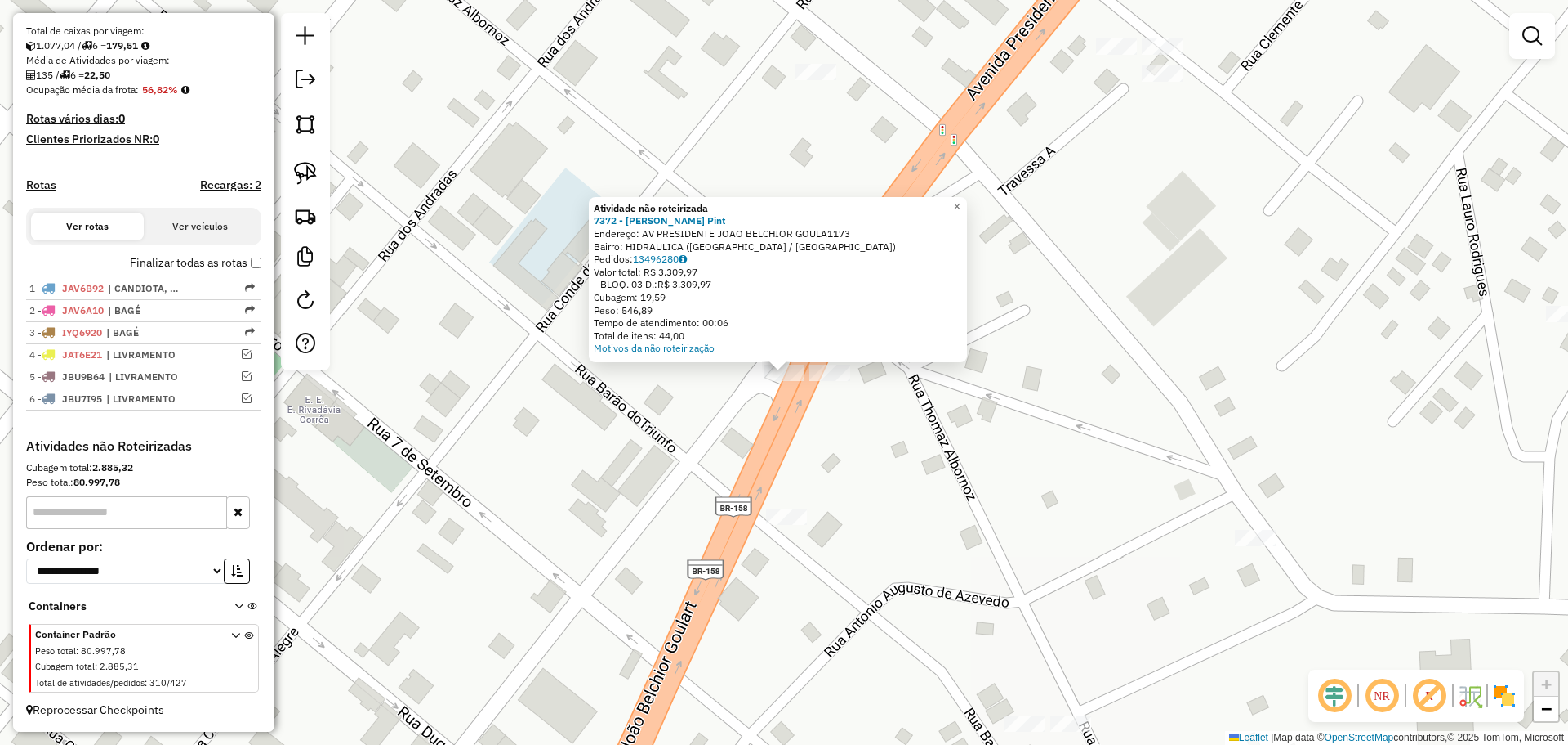
click at [743, 380] on div "Atividade não roteirizada 7372 - Giovanni Remedi Pint Endereço: AV PRESIDENTE J…" at bounding box center [784, 372] width 1568 height 745
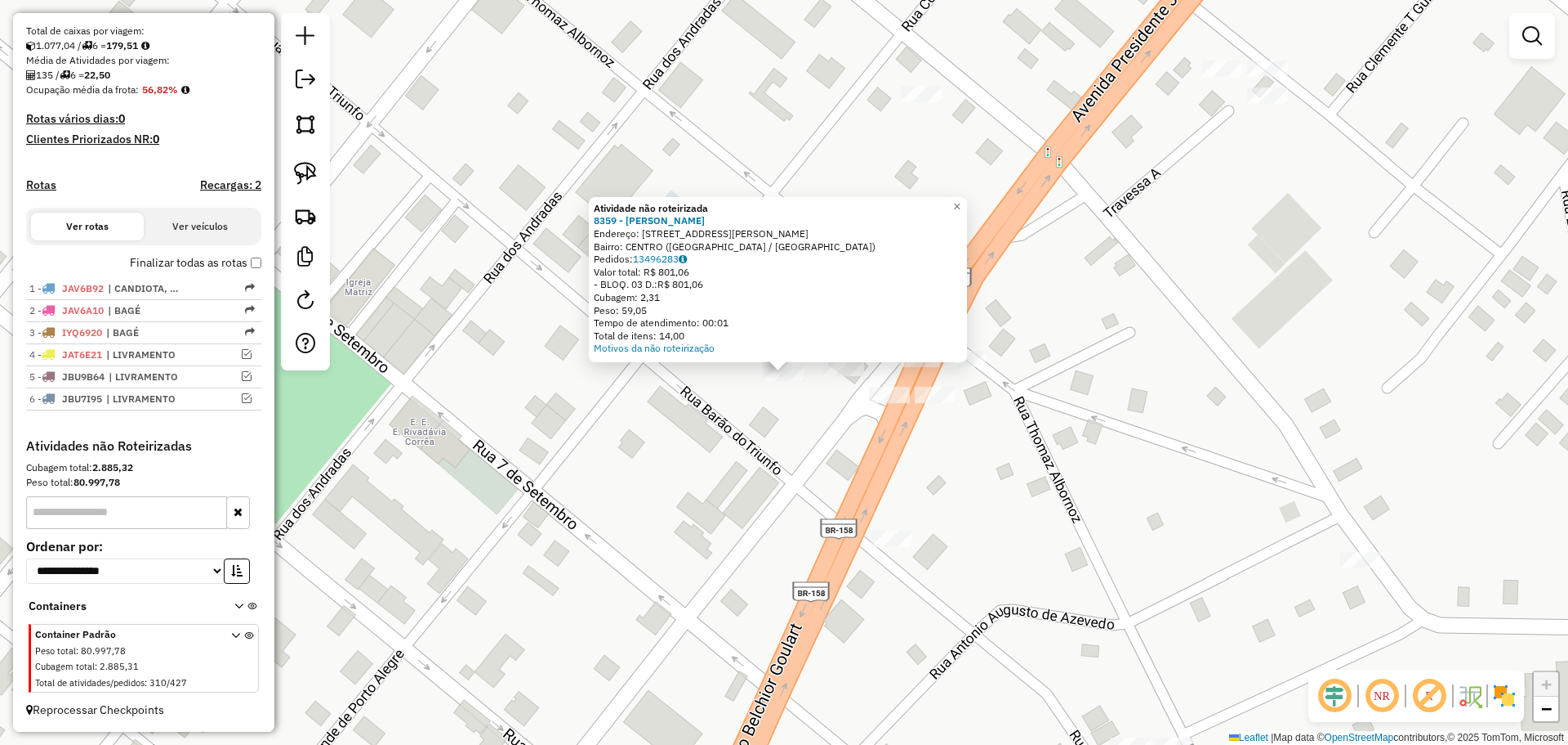
click at [790, 415] on div "Atividade não roteirizada 8359 - FERNANDO ALLENDE FAG Endereço: R PREFEITO HUGO…" at bounding box center [784, 372] width 1568 height 745
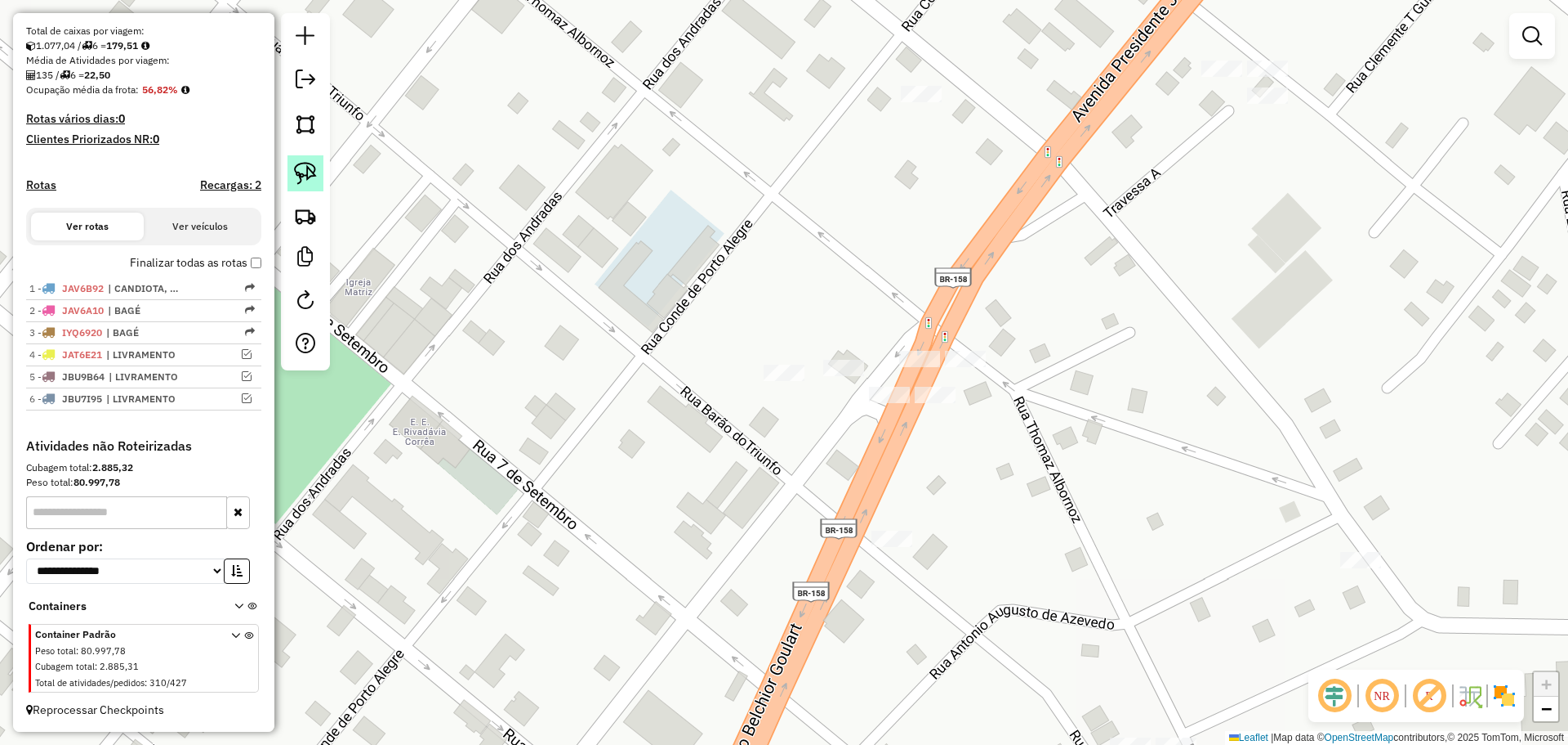
click at [308, 175] on img at bounding box center [305, 173] width 23 height 23
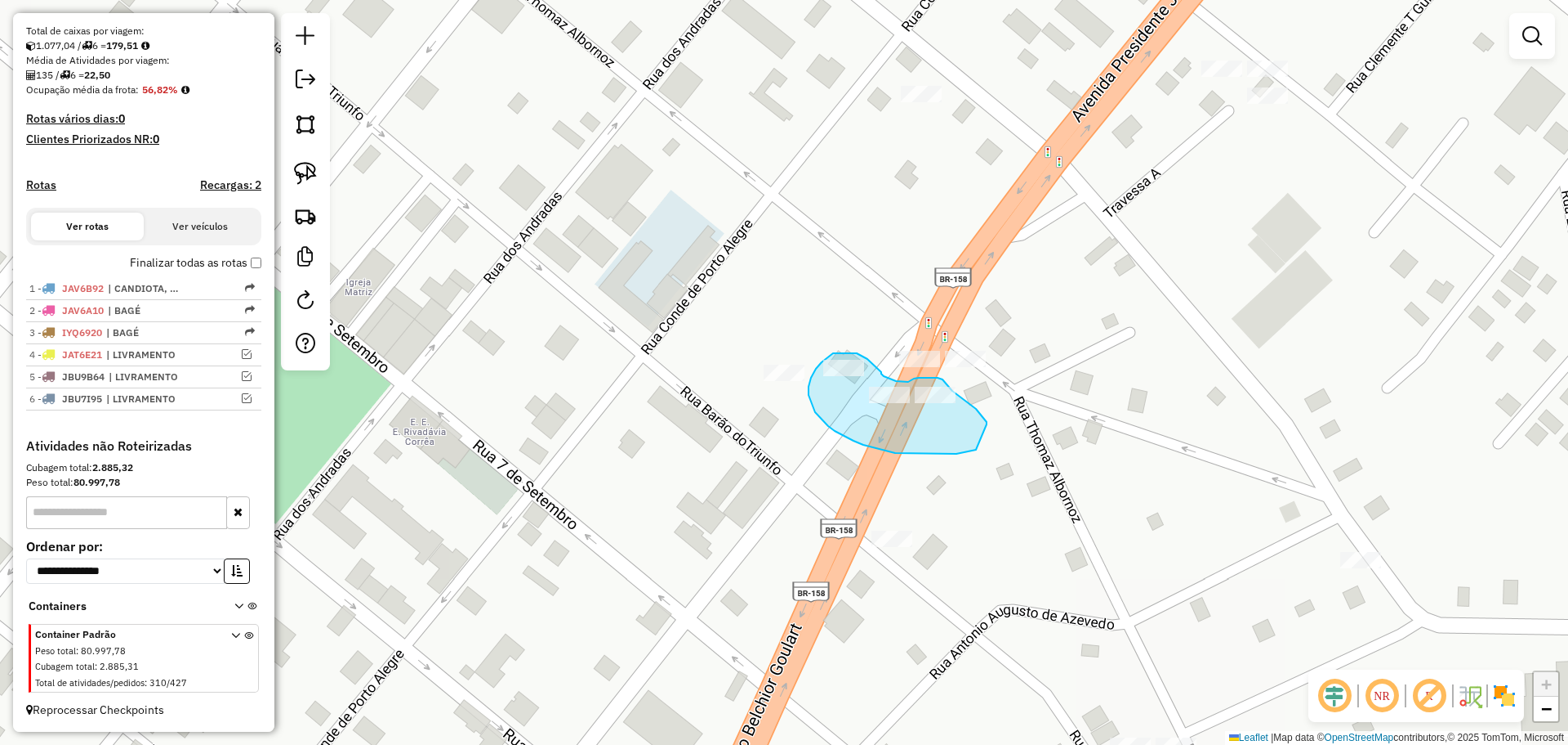
drag, startPoint x: 976, startPoint y: 409, endPoint x: 1002, endPoint y: 438, distance: 38.9
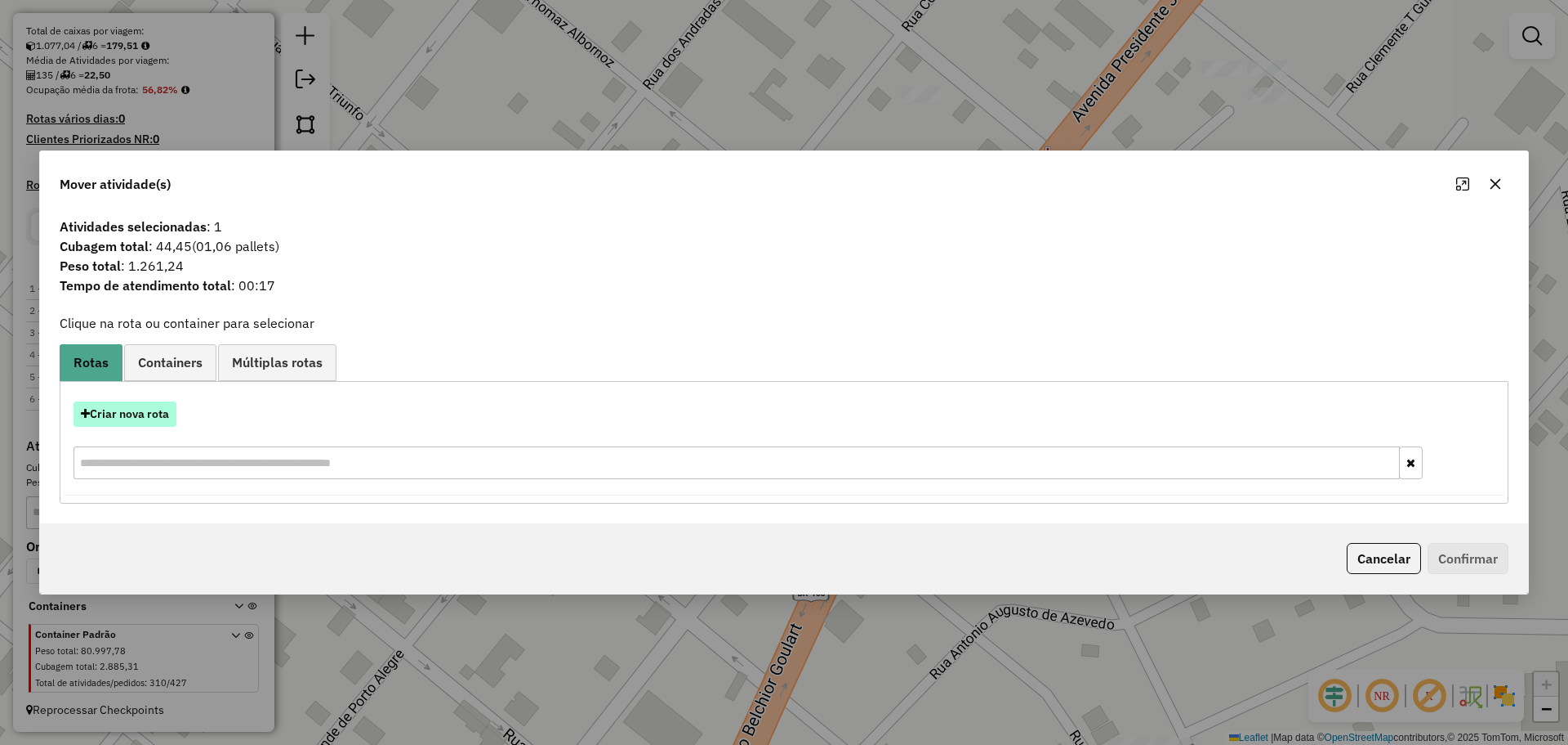
click at [152, 417] on button "Criar nova rota" at bounding box center [125, 414] width 103 height 26
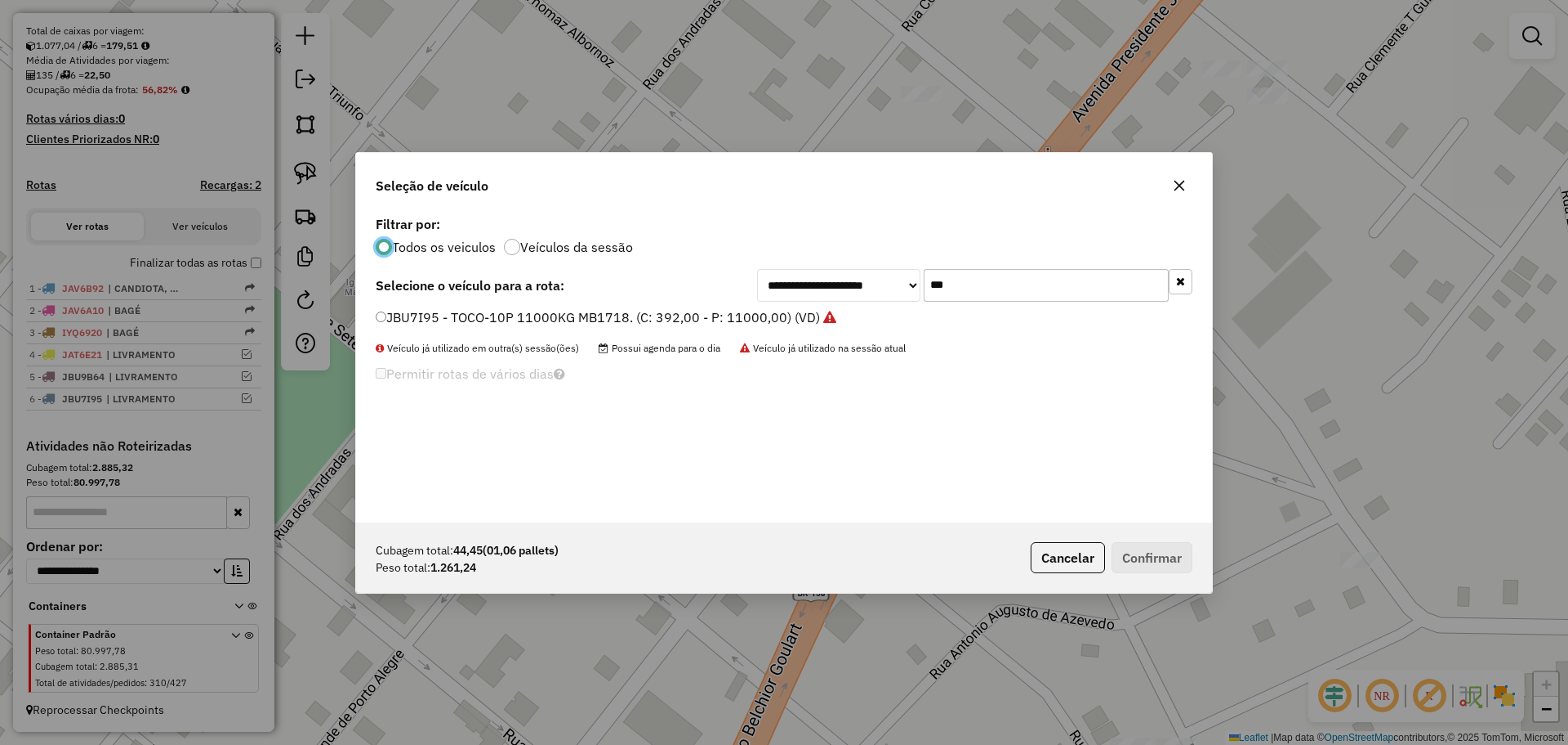
scroll to position [9, 5]
drag, startPoint x: 1015, startPoint y: 300, endPoint x: 852, endPoint y: 283, distance: 163.9
click at [852, 283] on div "**********" at bounding box center [975, 286] width 435 height 33
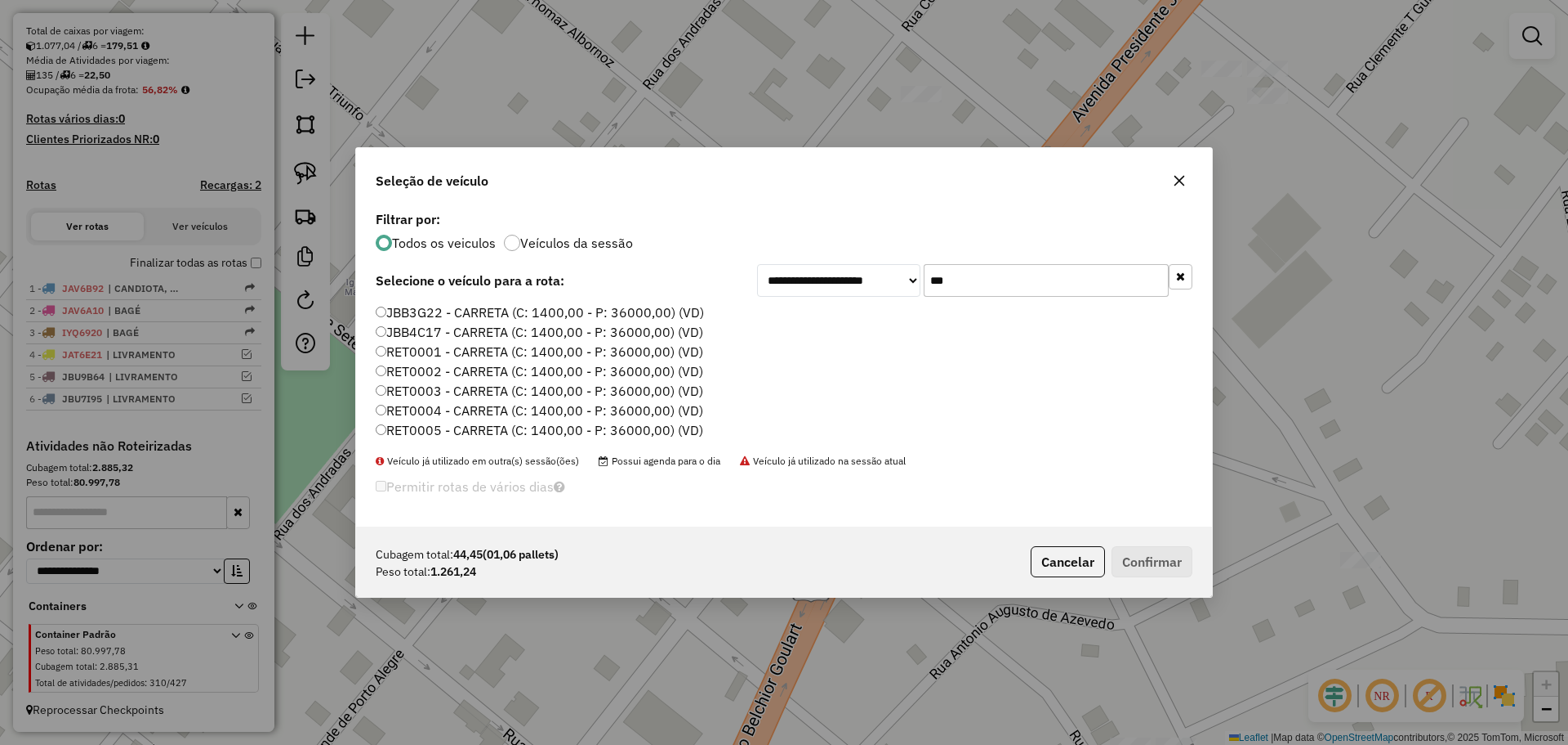
type input "***"
click at [522, 348] on label "RET0001 - CARRETA (C: 1400,00 - P: 36000,00) (VD)" at bounding box center [539, 351] width 328 height 19
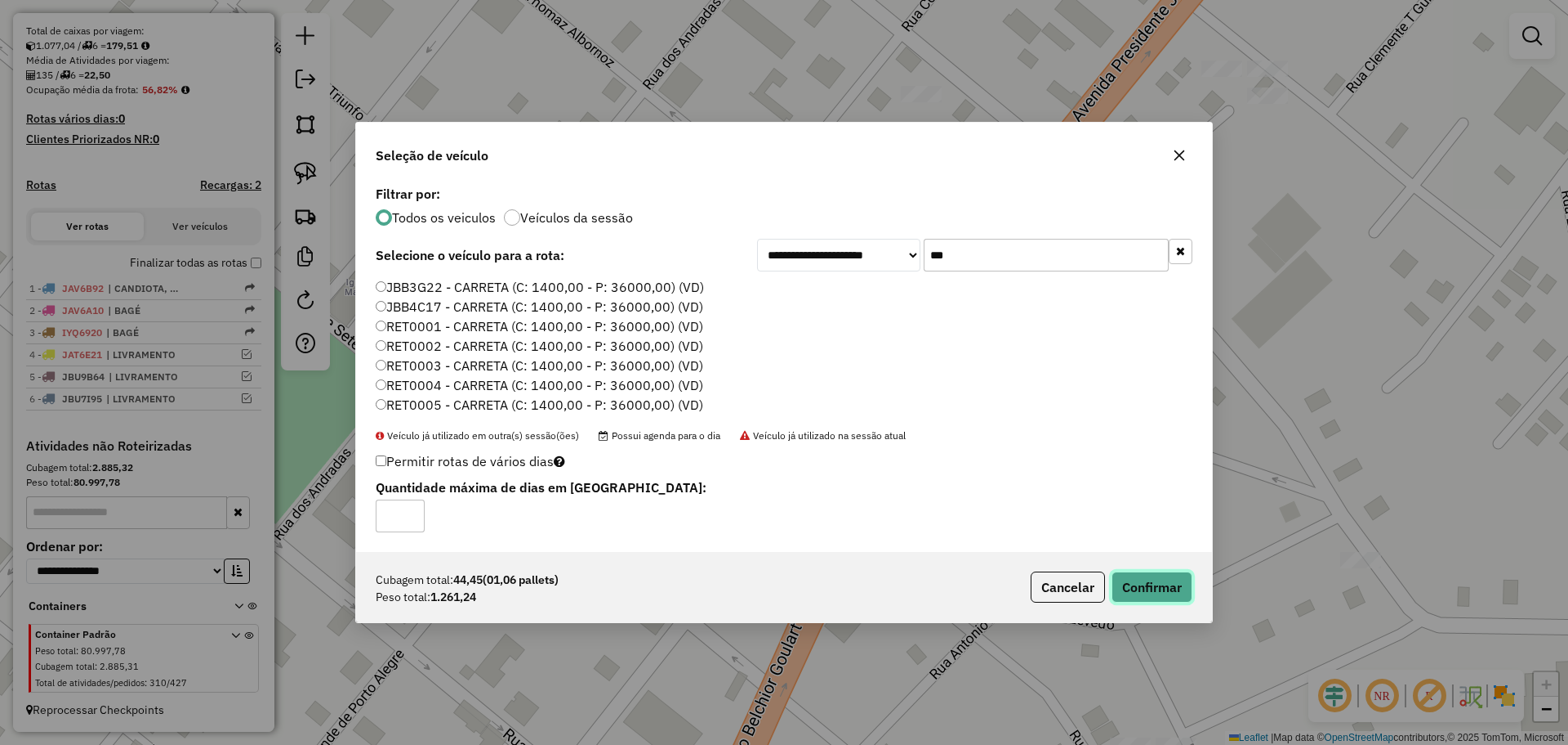
click at [1167, 587] on button "Confirmar" at bounding box center [1152, 587] width 81 height 31
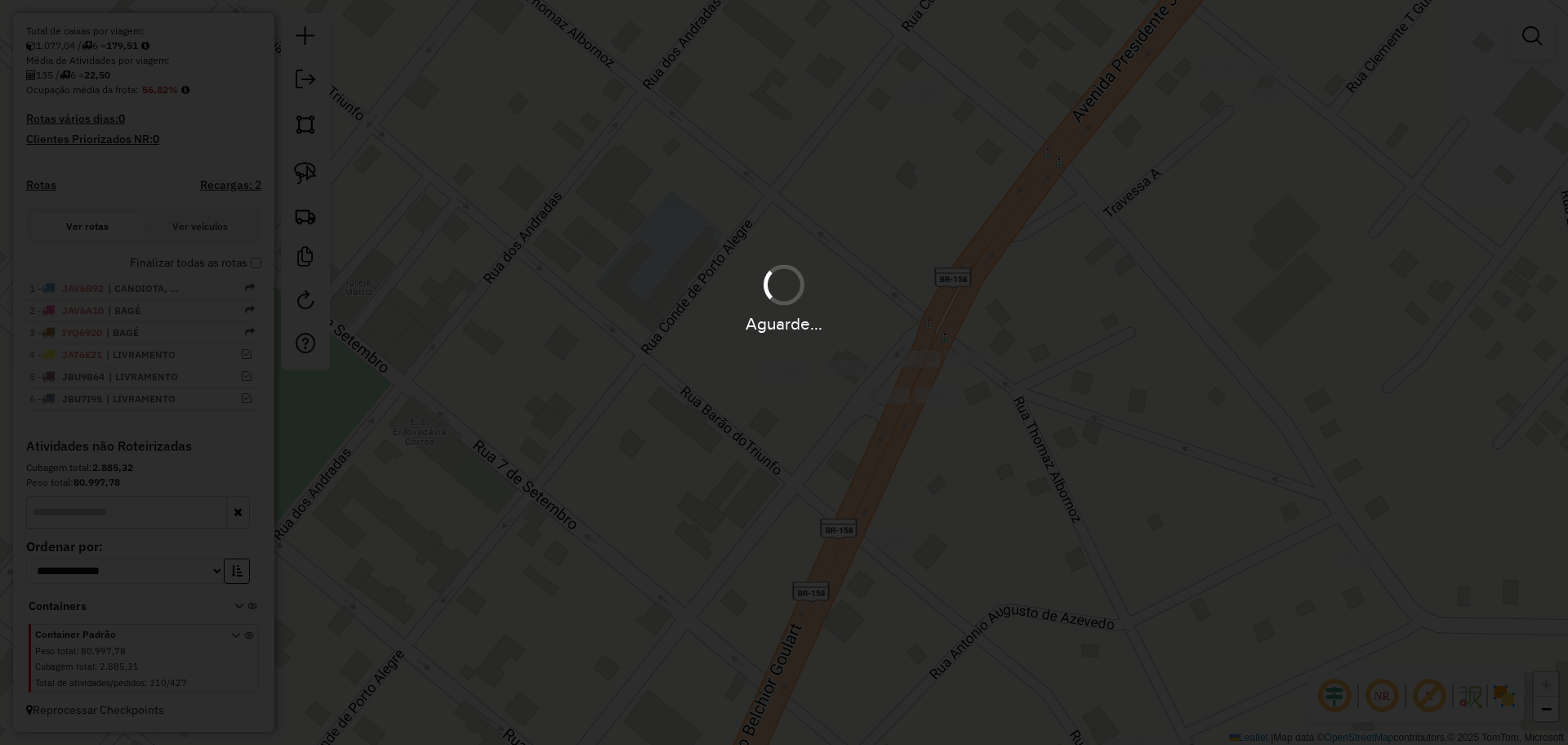
scroll to position [446, 0]
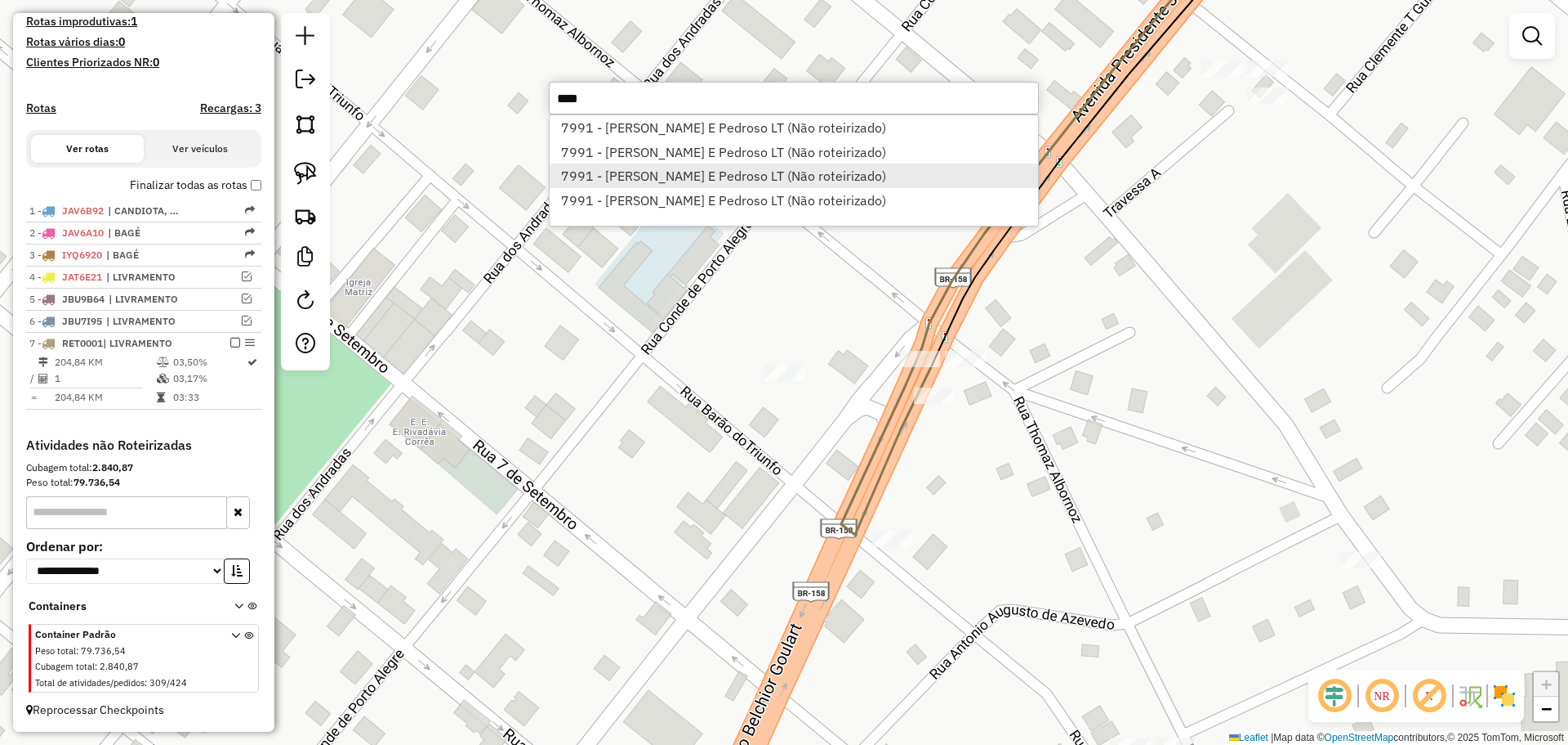
type input "****"
click at [605, 178] on li "7991 - Montiel E Pedroso LT (Não roteirizado)" at bounding box center [794, 175] width 488 height 25
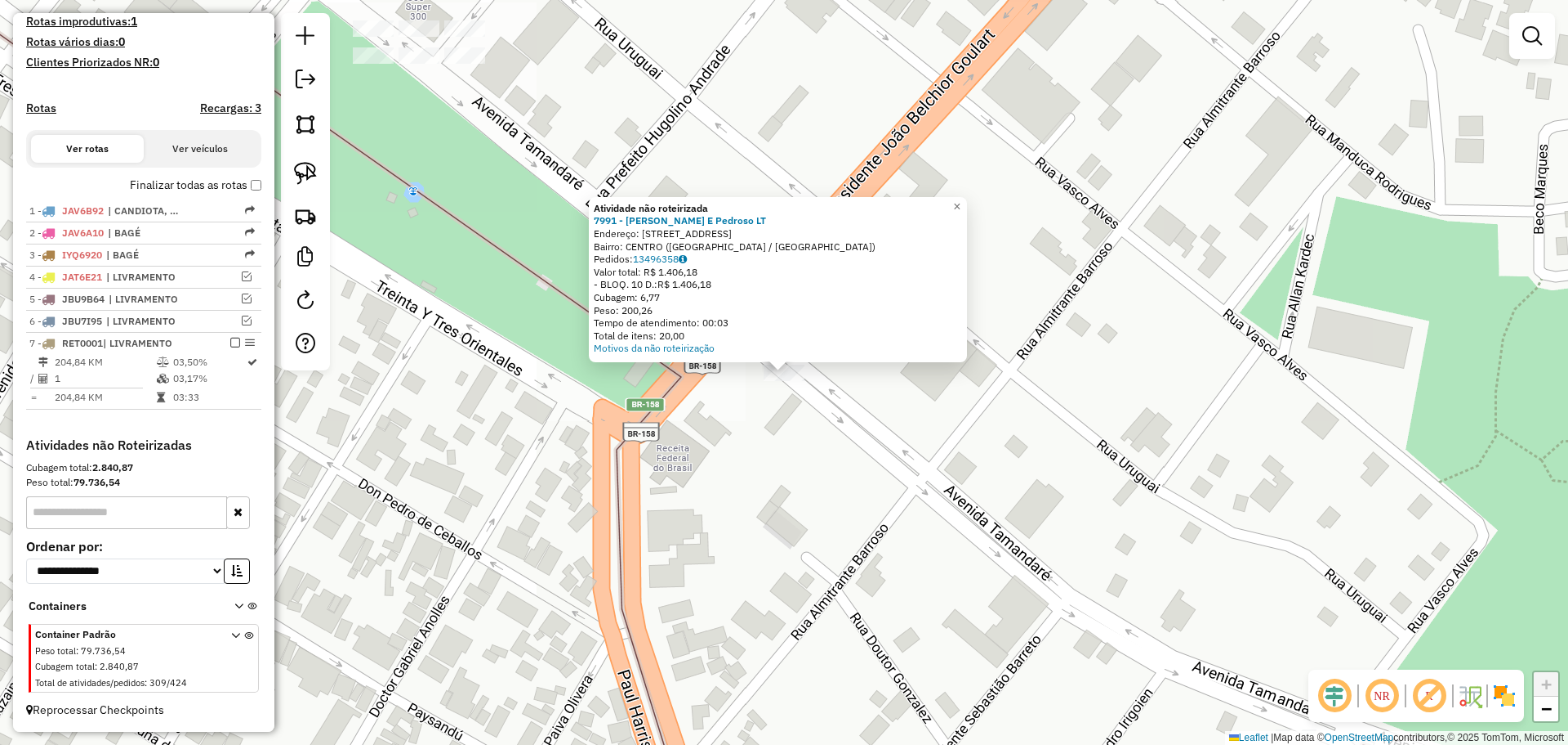
click at [748, 412] on div "Atividade não roteirizada 7991 - Montiel E Pedroso LT Endereço: AV ALMIRANTE TA…" at bounding box center [784, 372] width 1568 height 745
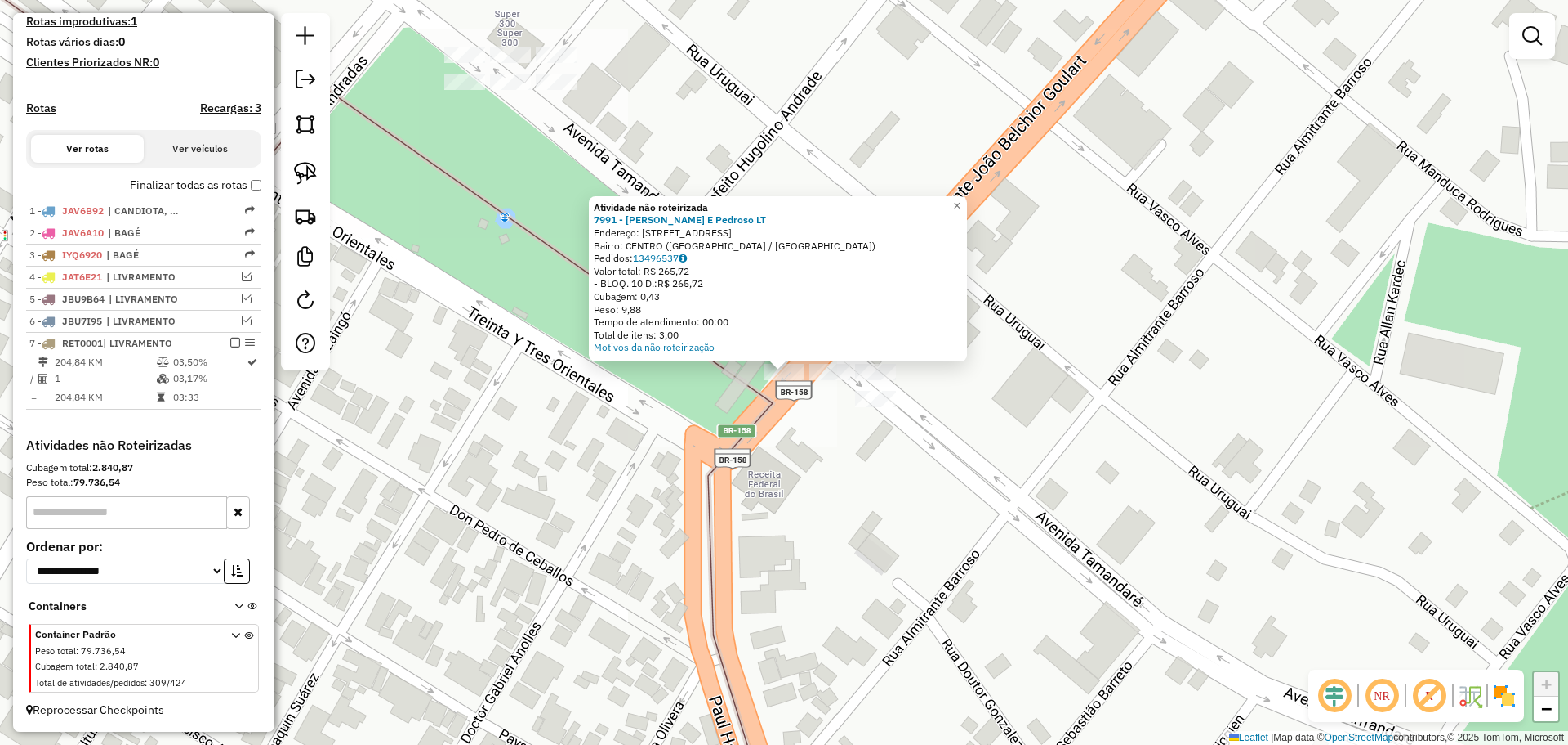
click at [750, 389] on div "Atividade não roteirizada 7991 - Montiel E Pedroso LT Endereço: AV ALMIRANTE TA…" at bounding box center [784, 372] width 1568 height 745
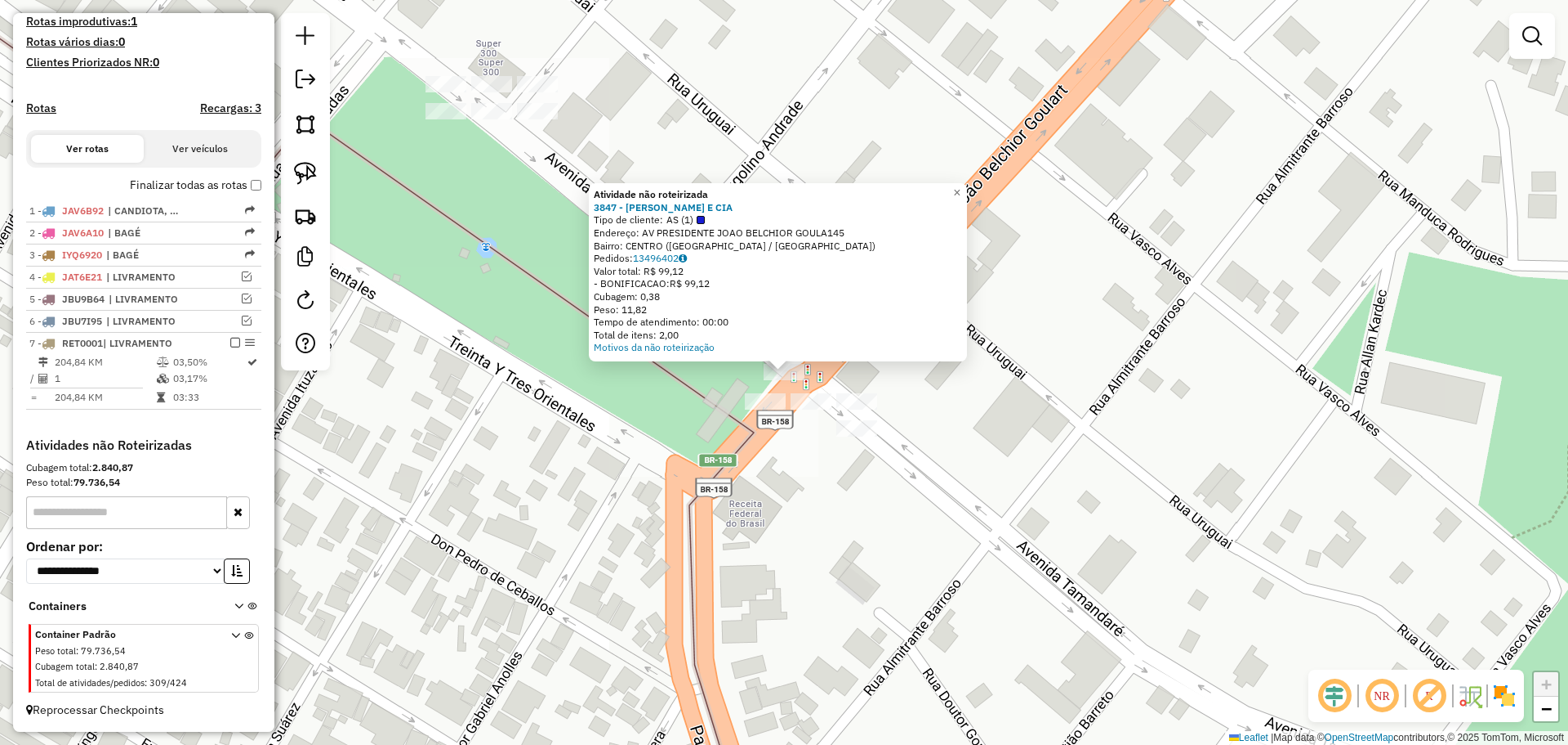
click at [789, 435] on div "Atividade não roteirizada 3847 - J JOSE POSADA E CIA Tipo de cliente: AS (1) En…" at bounding box center [784, 372] width 1568 height 745
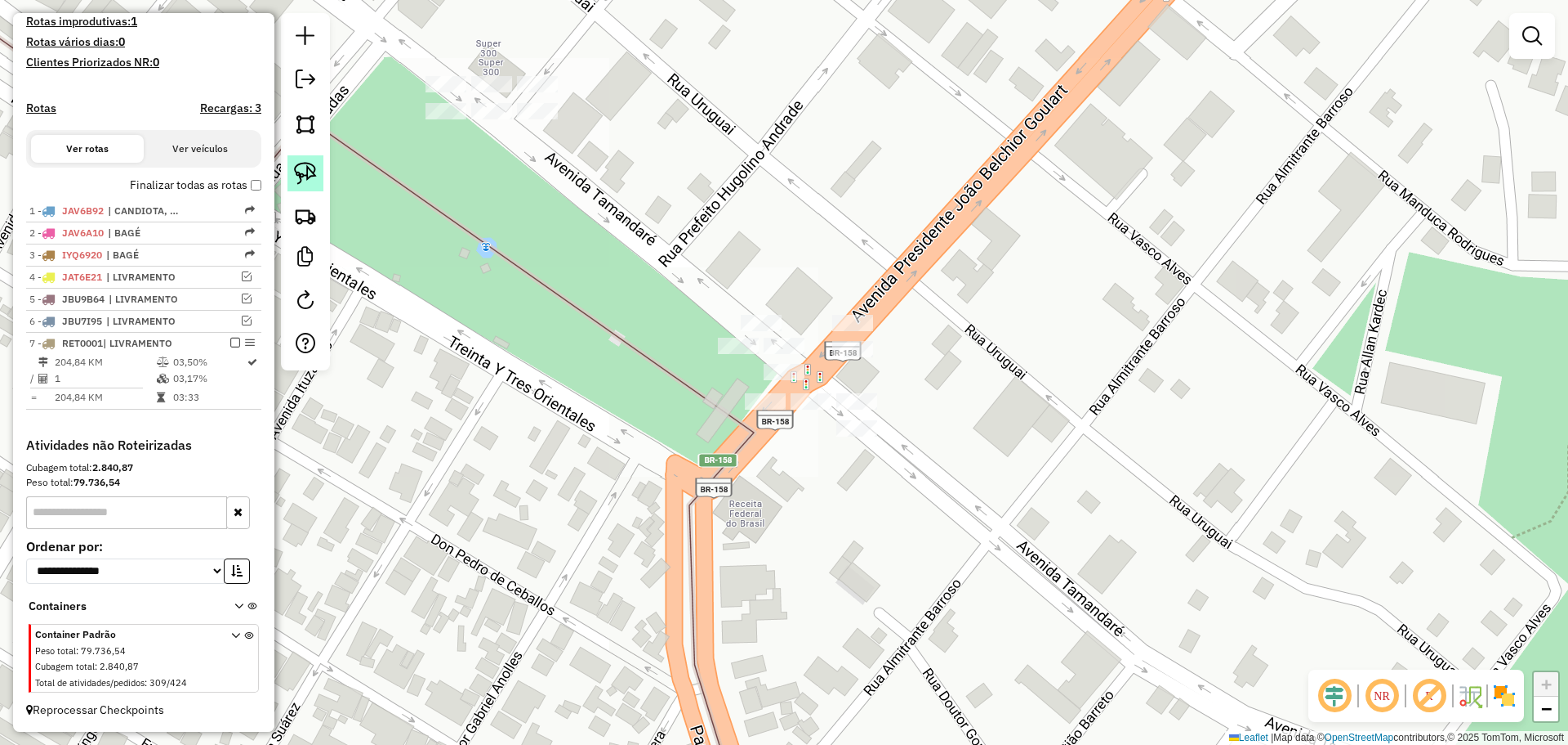
click at [310, 175] on img at bounding box center [305, 173] width 23 height 23
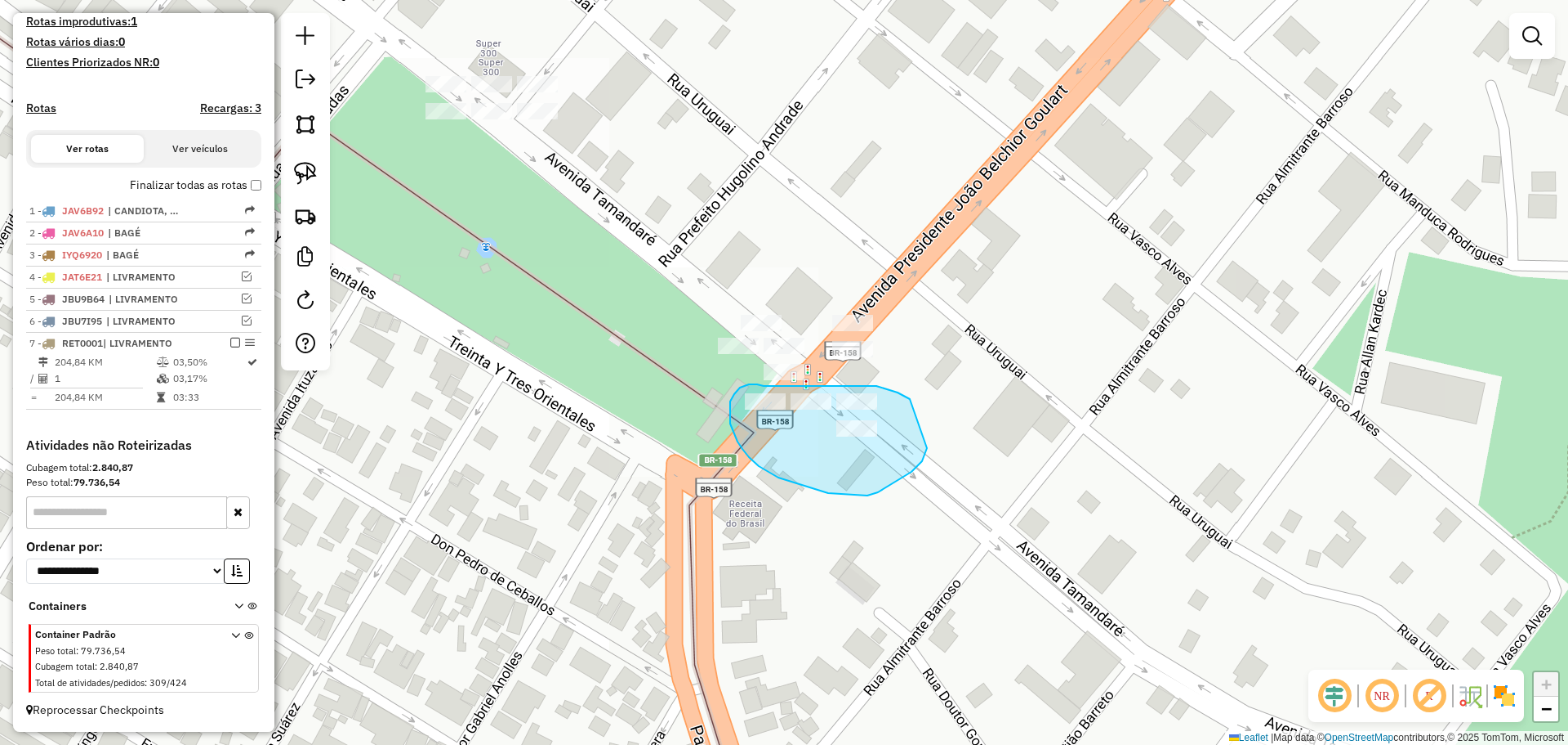
drag, startPoint x: 910, startPoint y: 399, endPoint x: 929, endPoint y: 431, distance: 37.2
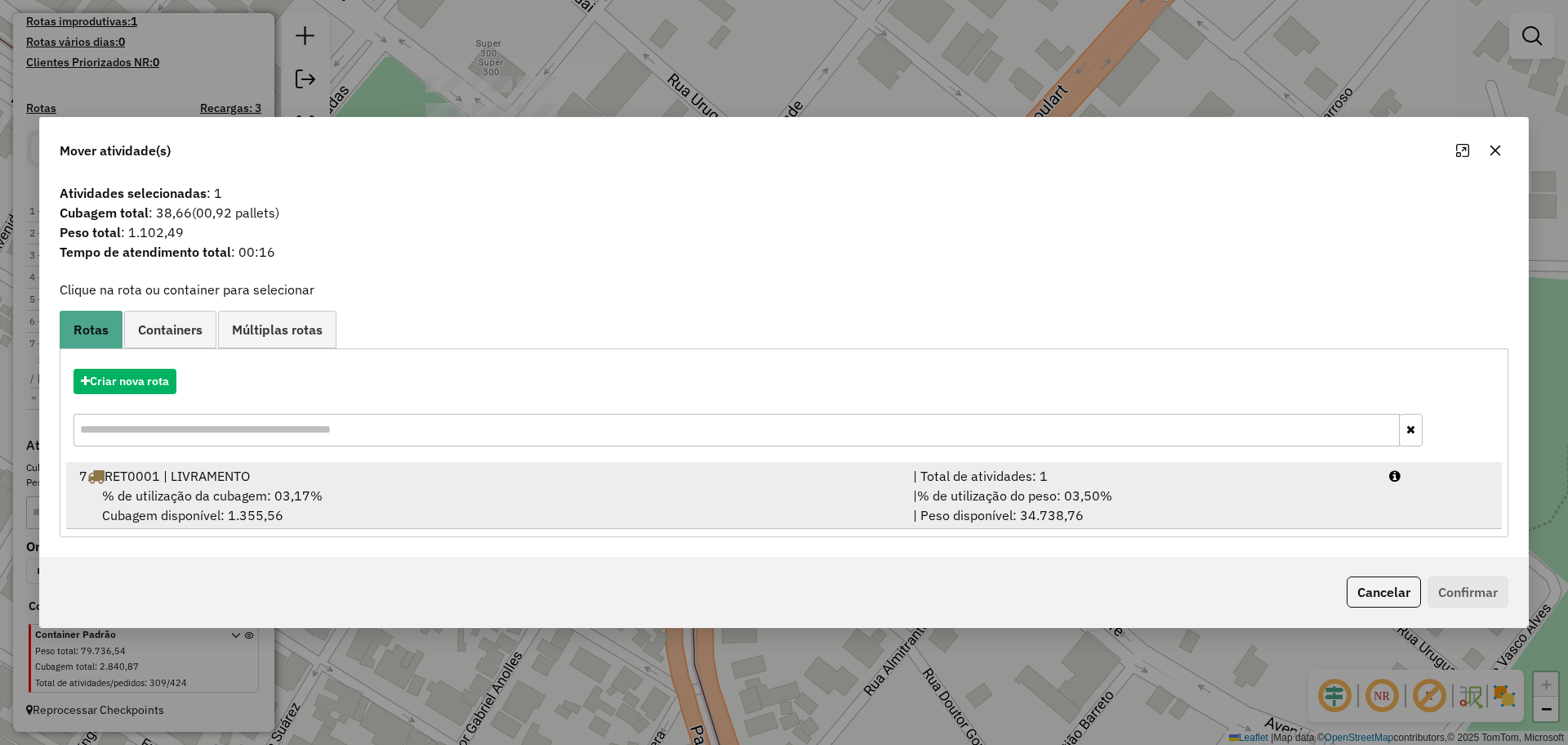
click at [663, 494] on div "% de utilização da cubagem: 03,17% Cubagem disponível: 1.355,56" at bounding box center [487, 504] width 834 height 40
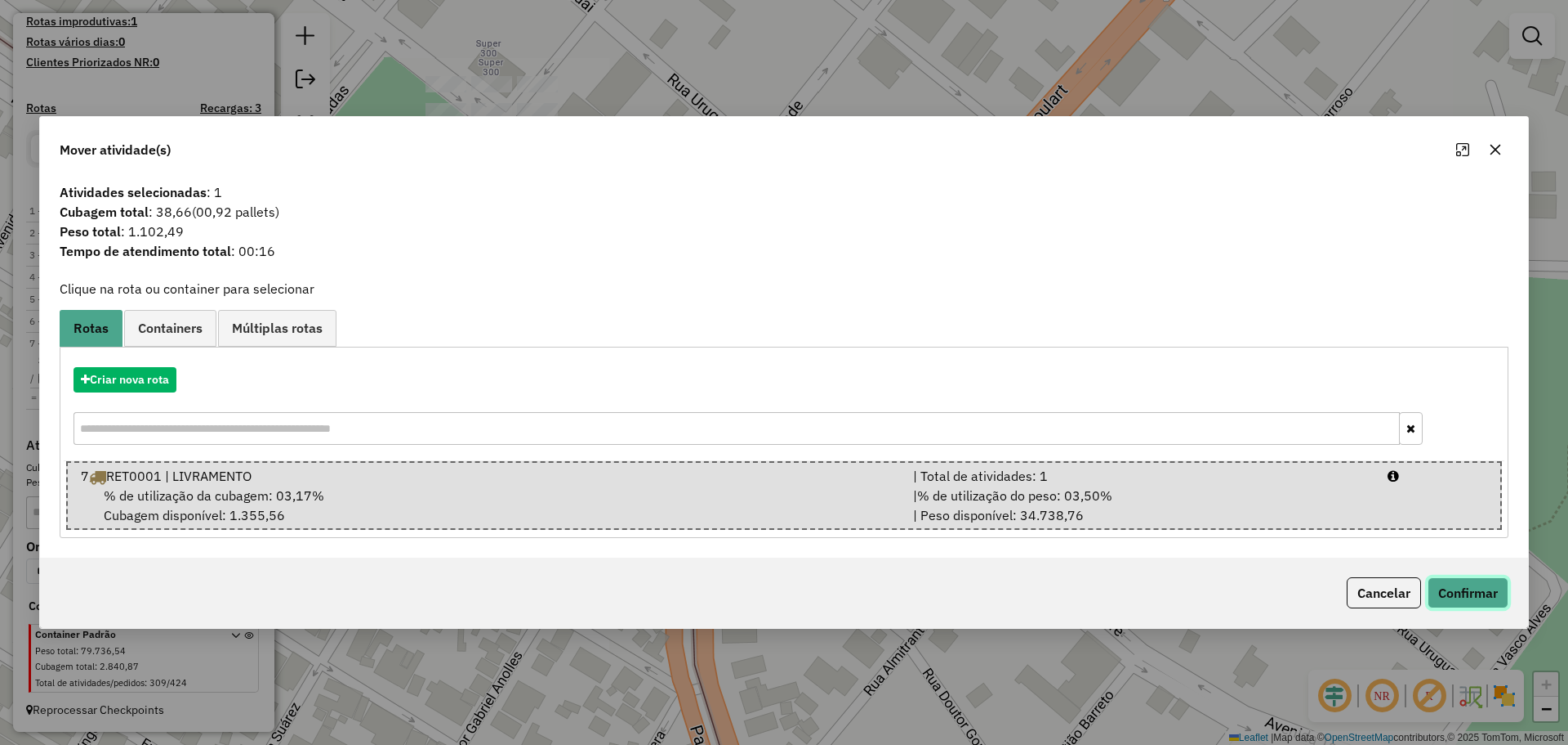
click at [1444, 593] on button "Confirmar" at bounding box center [1468, 593] width 81 height 31
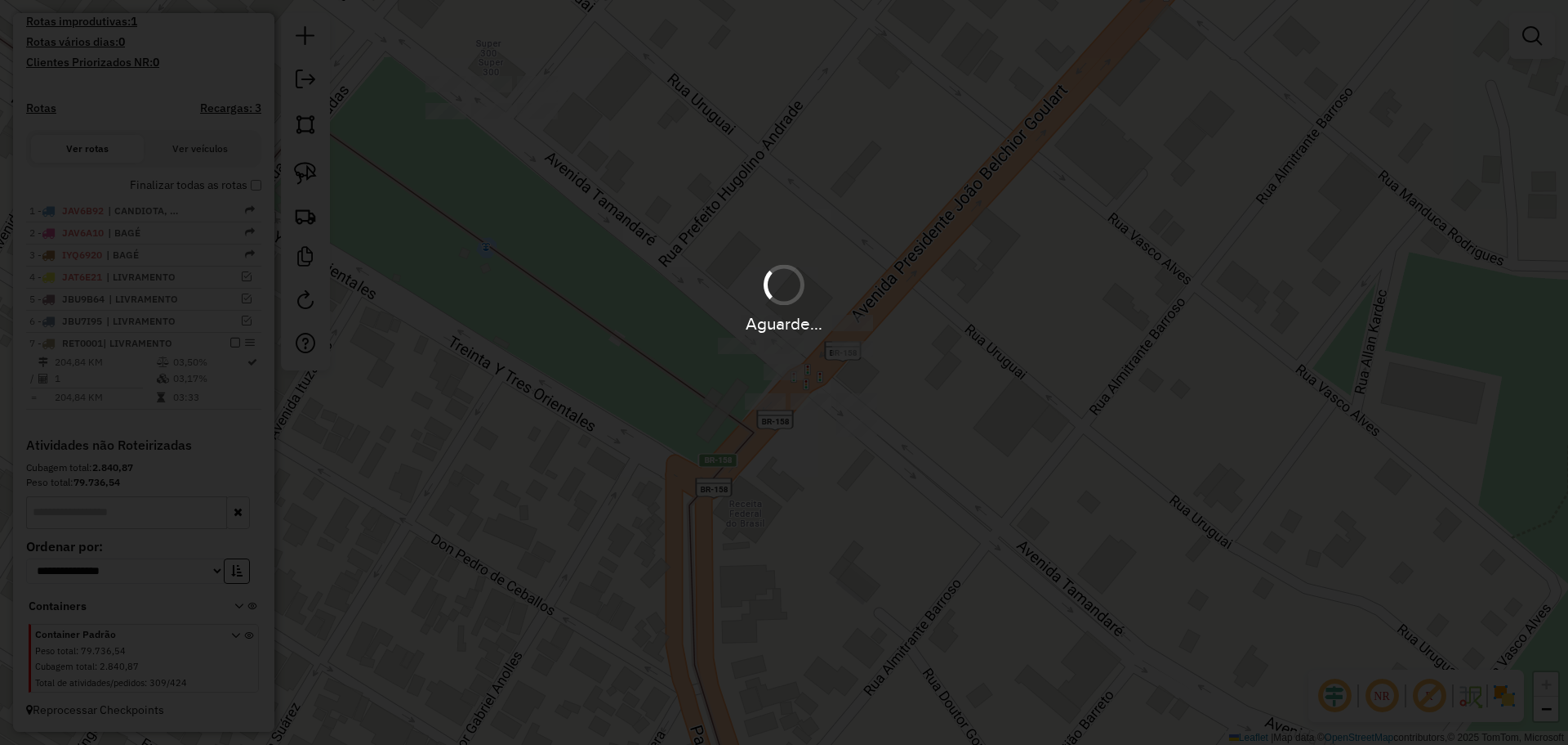
scroll to position [425, 0]
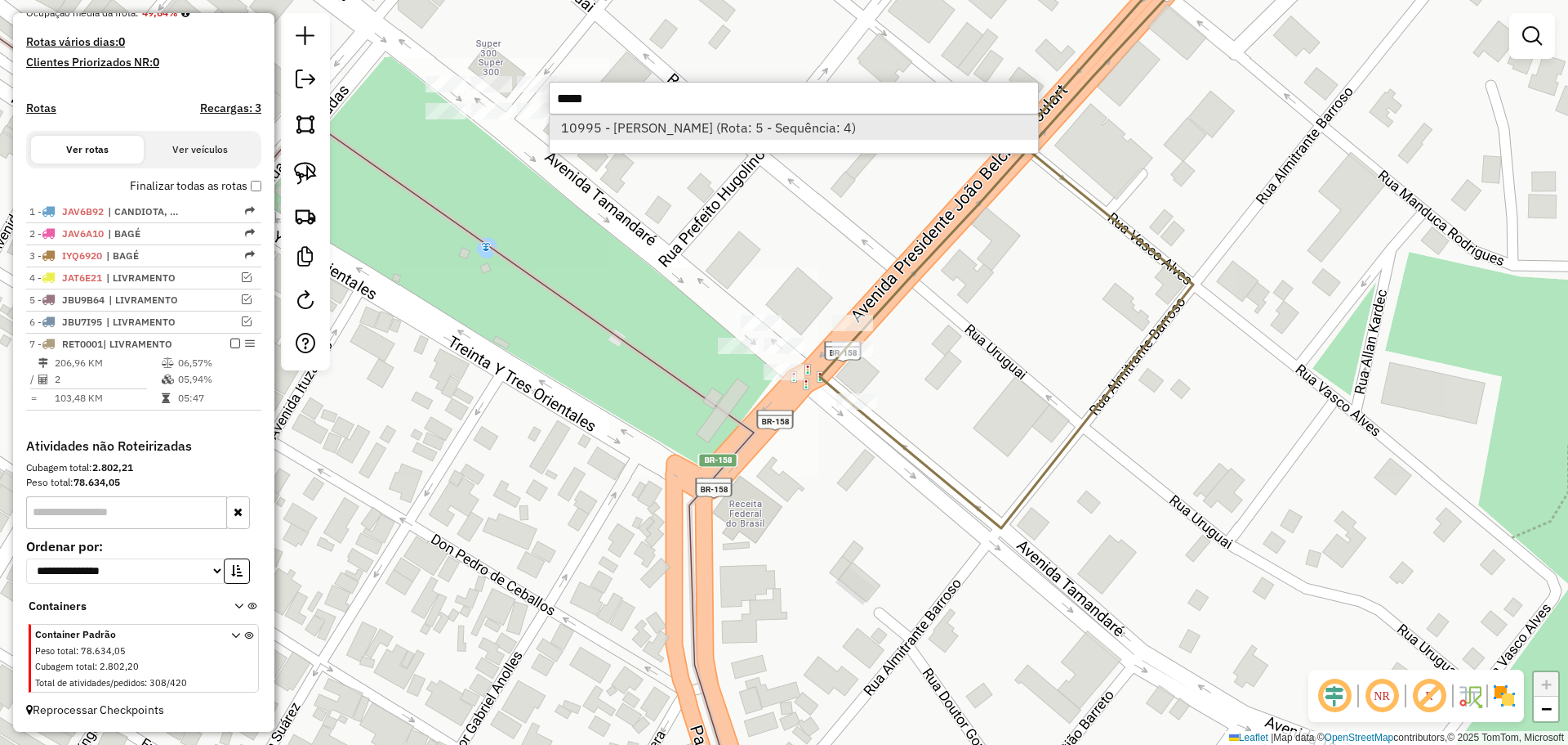
type input "*****"
click at [929, 137] on li "10995 - MARCOS MAURICIO BUEN (Rota: 5 - Sequência: 4)" at bounding box center [794, 127] width 488 height 25
select select "*********"
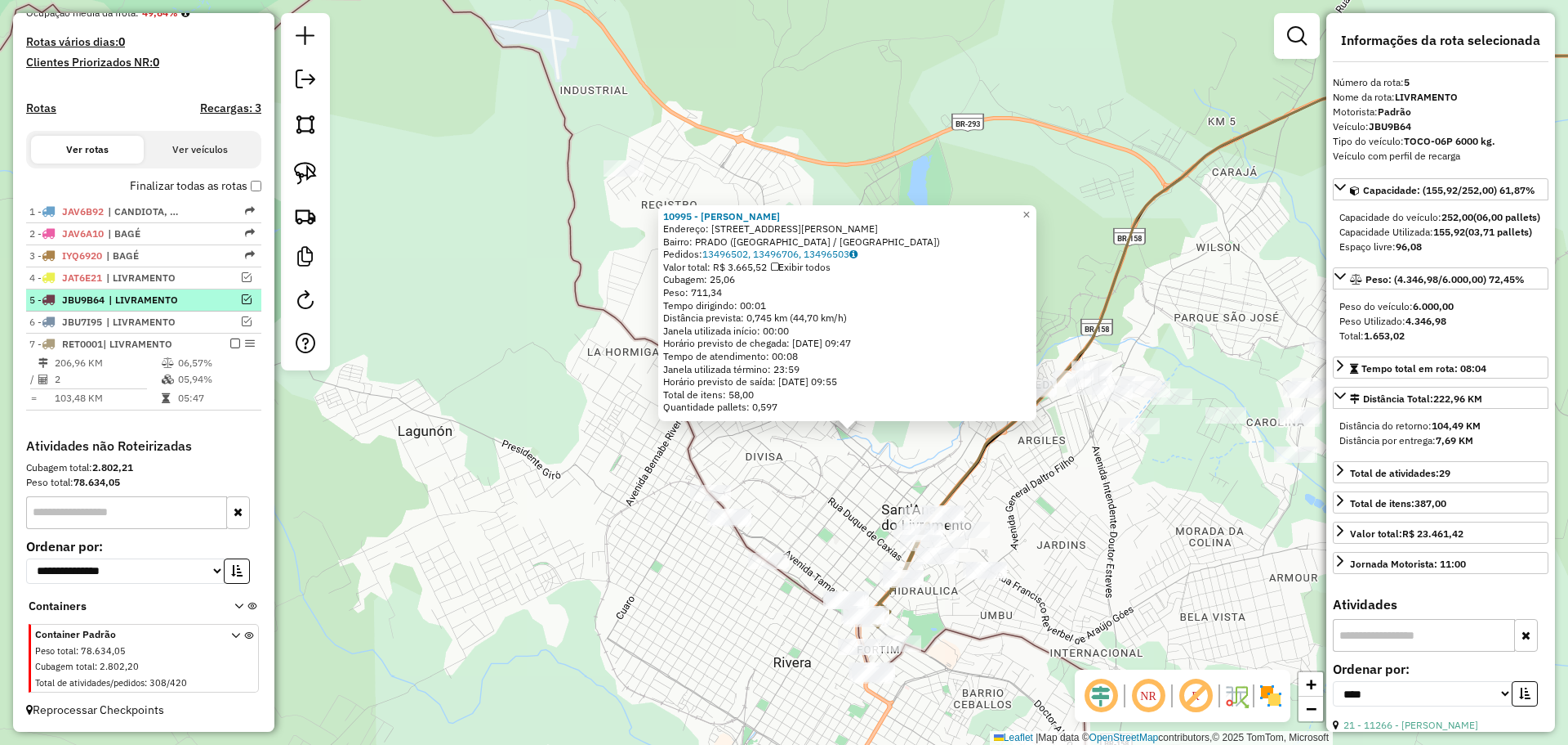
click at [241, 298] on em at bounding box center [246, 299] width 10 height 10
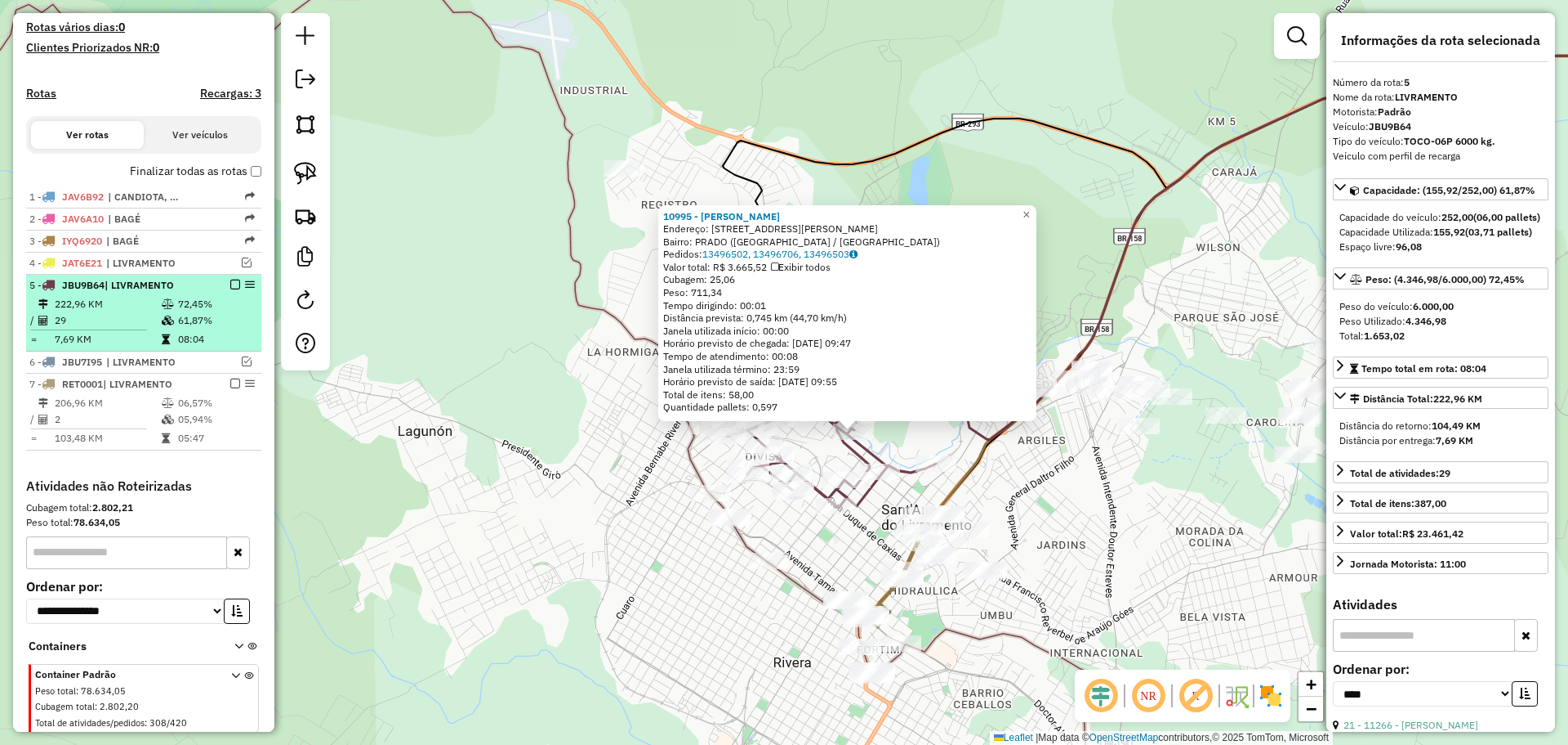
scroll to position [456, 0]
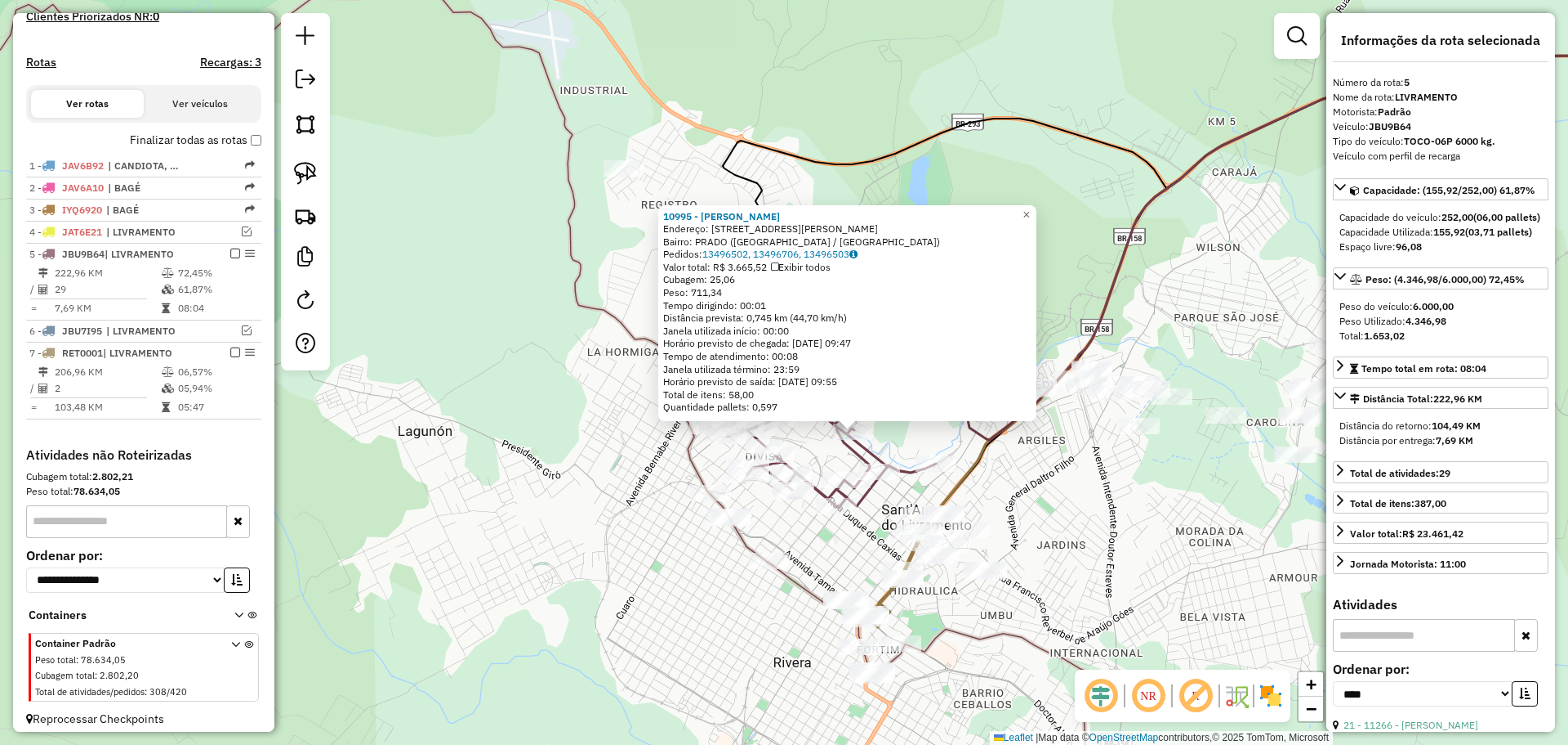
click at [854, 428] on div at bounding box center [846, 418] width 19 height 19
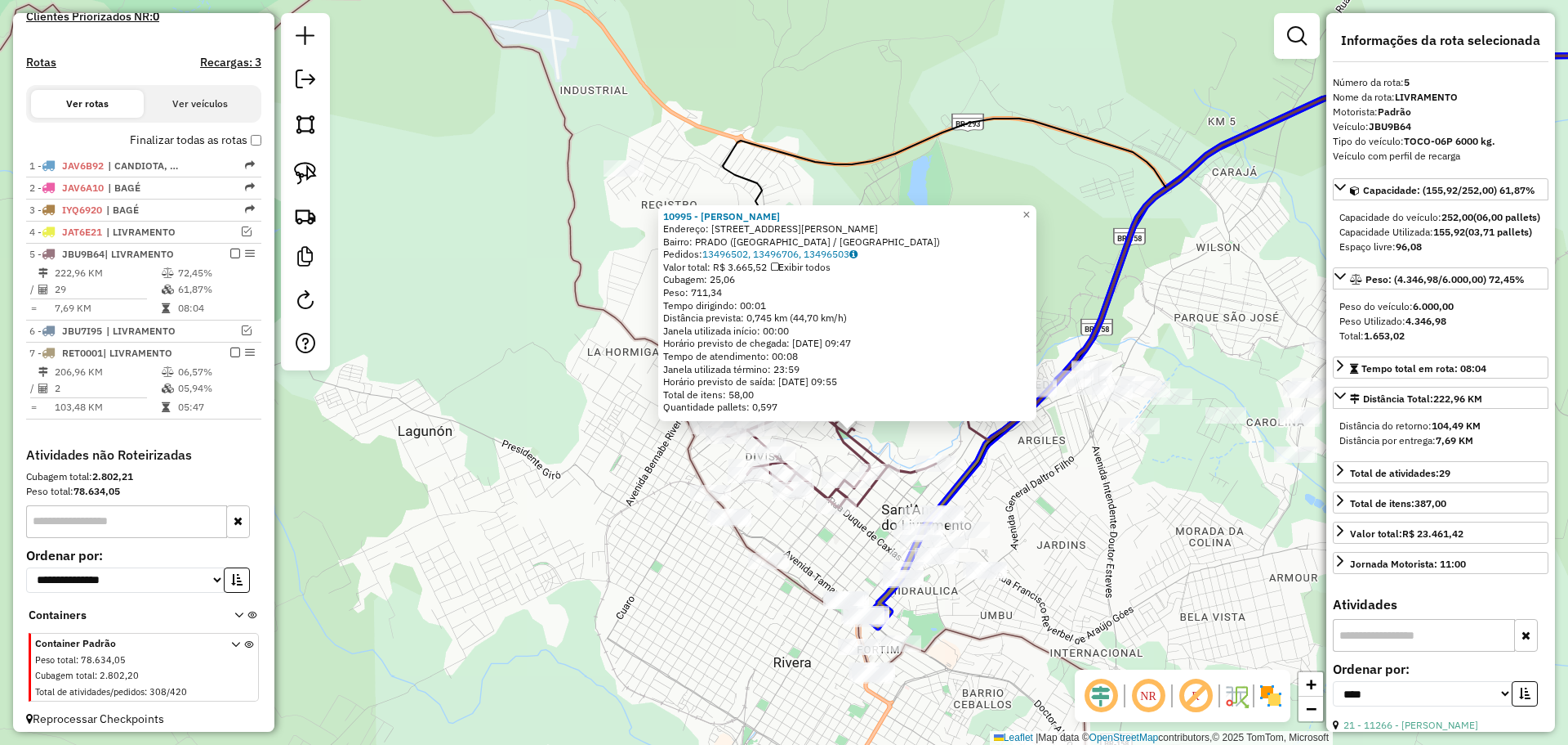
click at [0, 0] on div at bounding box center [0, 0] width 0 height 0
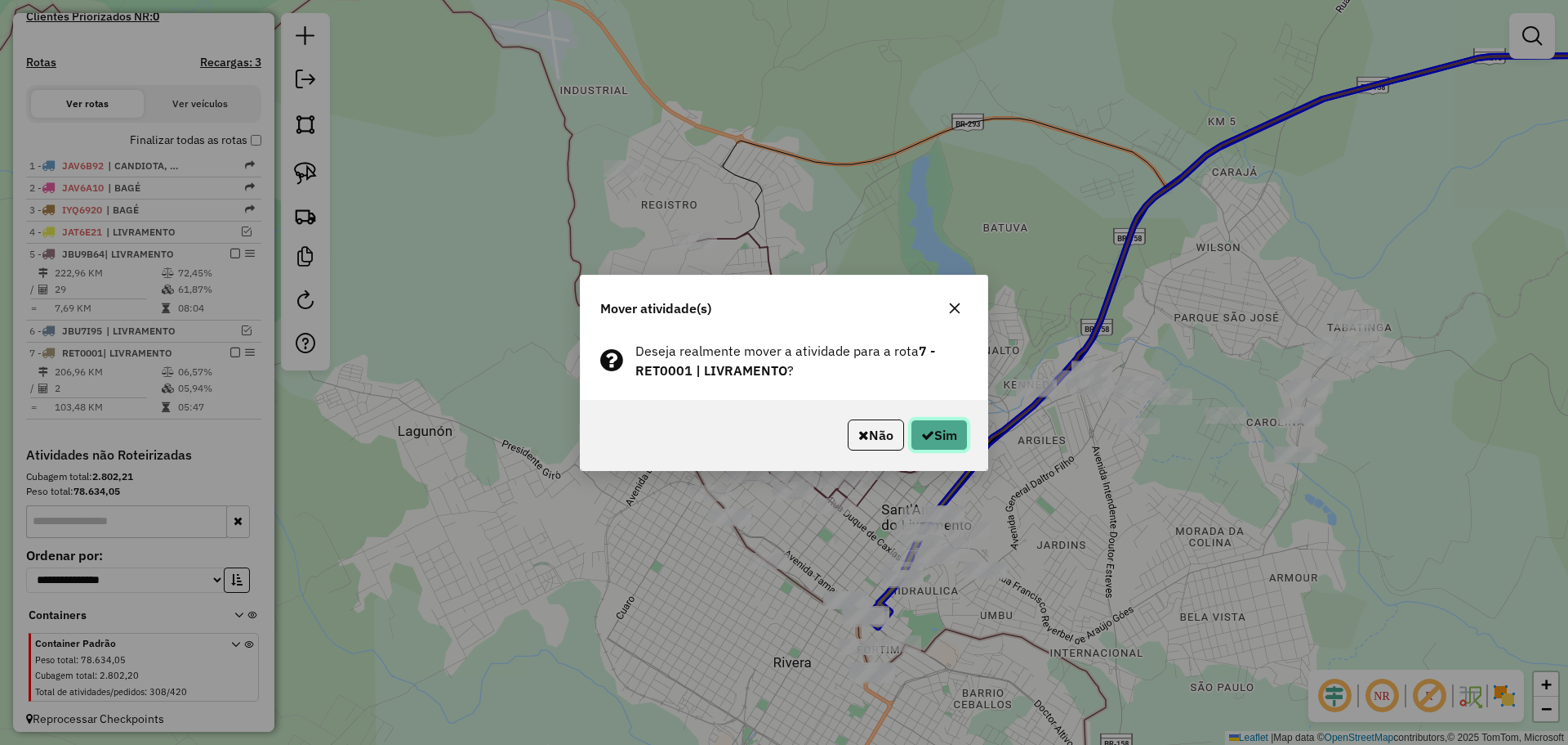
click at [943, 438] on button "Sim" at bounding box center [939, 435] width 57 height 31
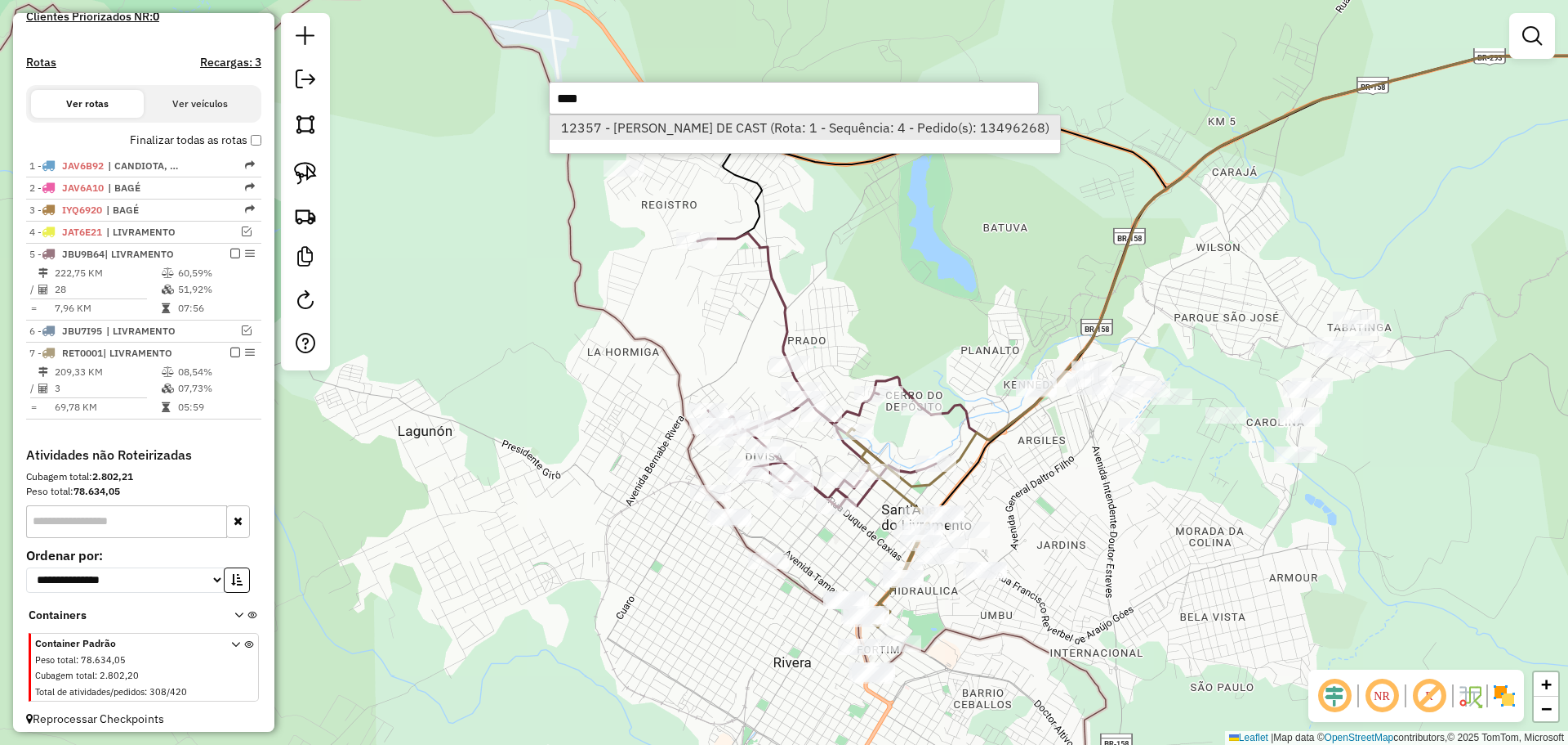
type input "****"
click at [918, 128] on li "12357 - LEANDRO CUBA DE CAST (Rota: 1 - Sequência: 4 - Pedido(s): 13496268)" at bounding box center [805, 127] width 510 height 25
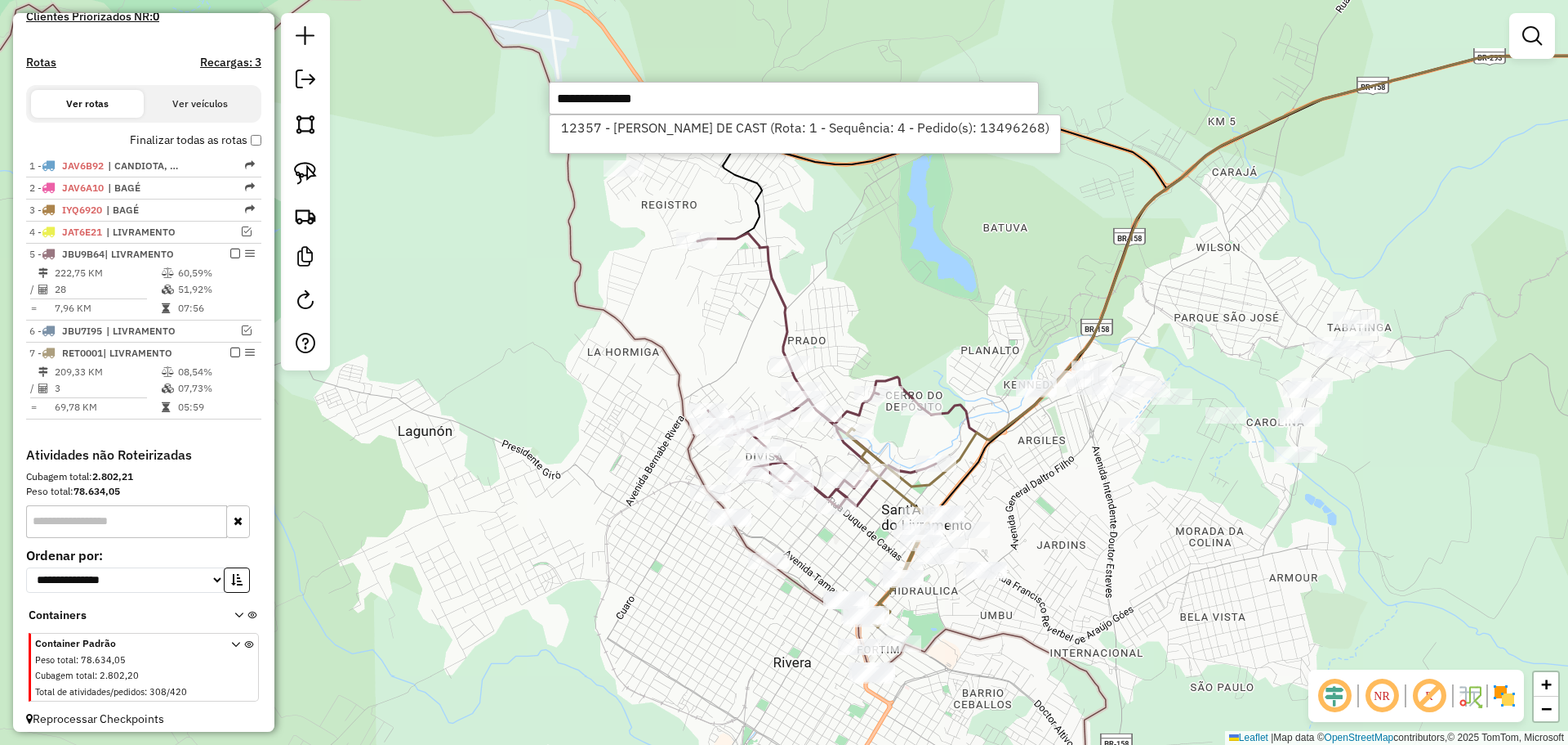
select select "*********"
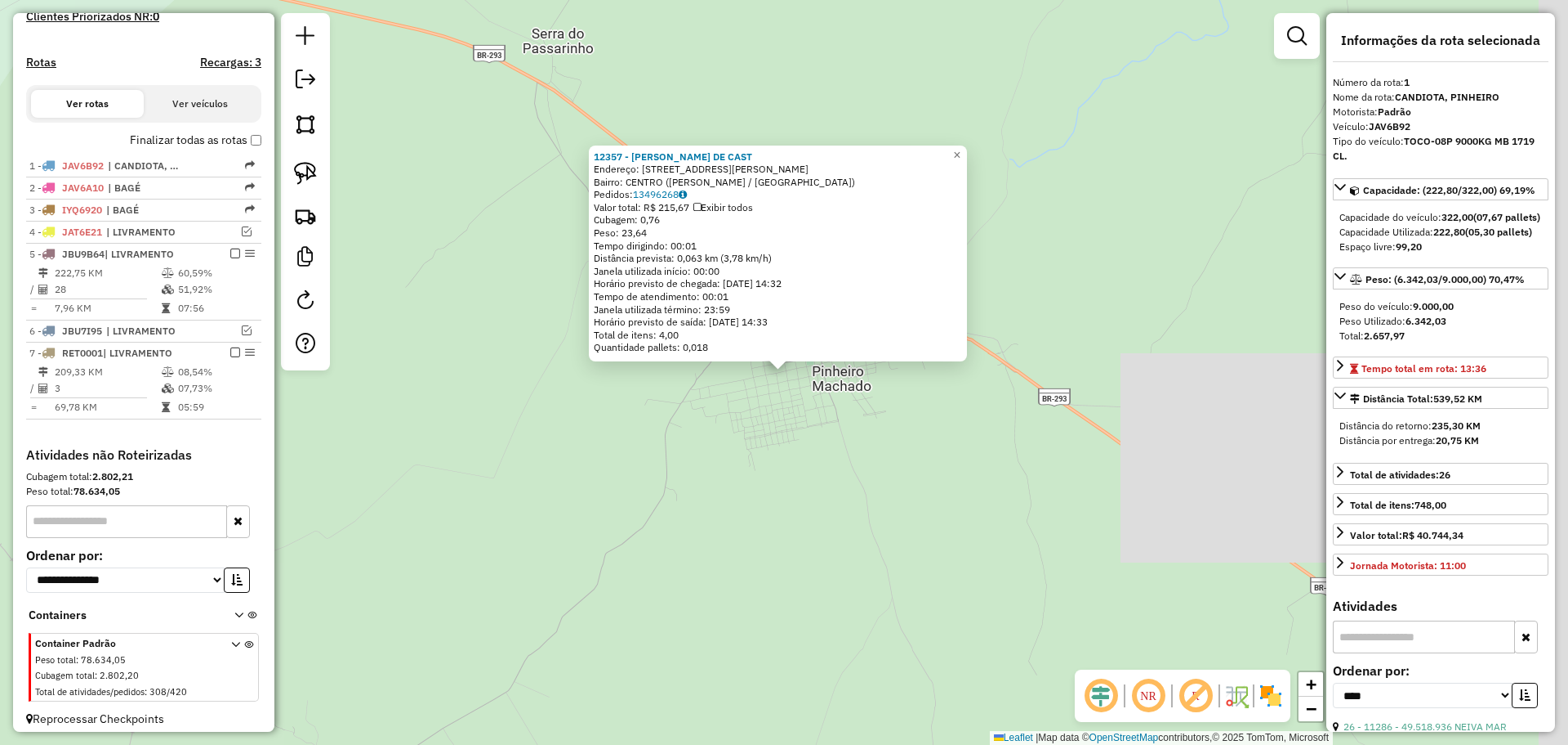
scroll to position [480, 0]
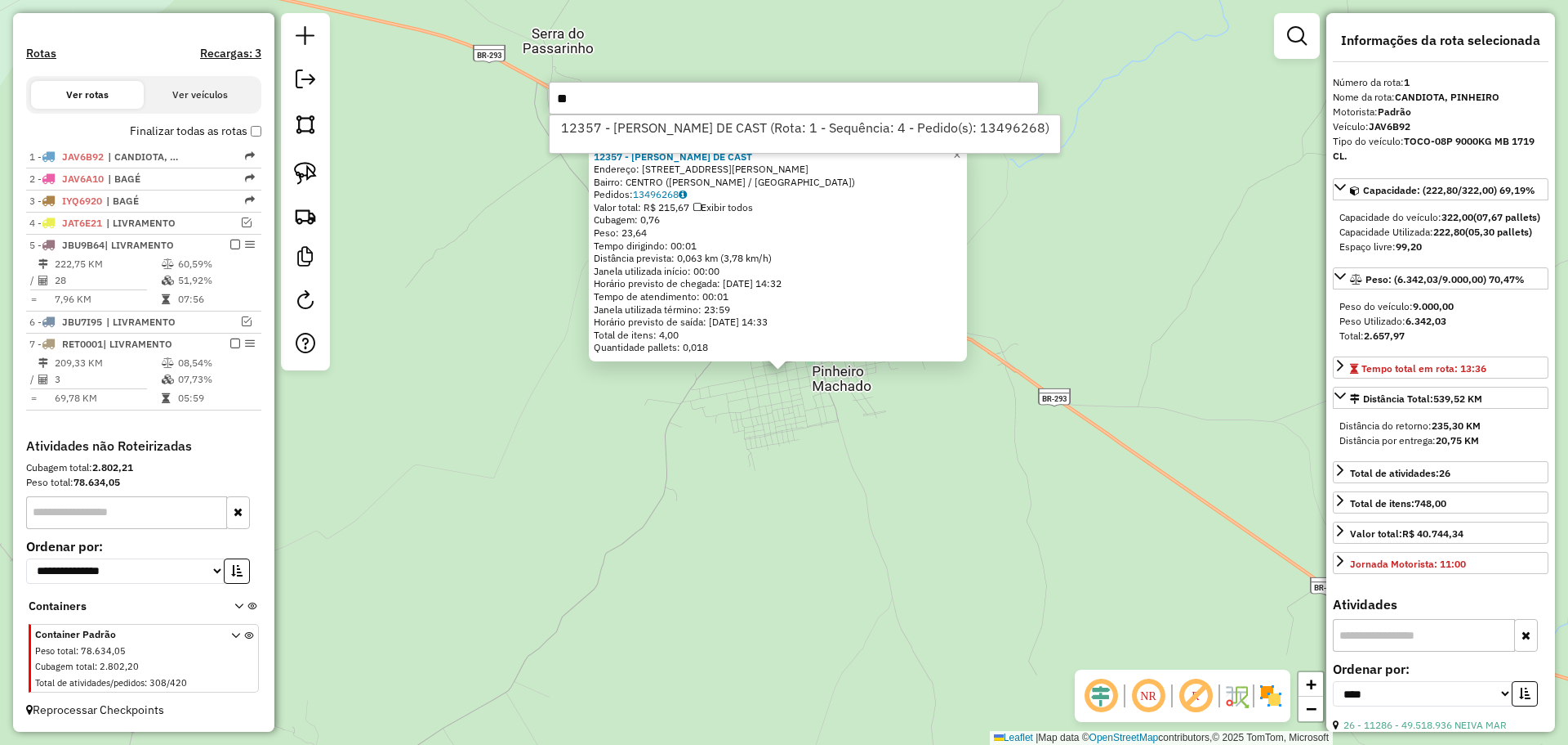
type input "*"
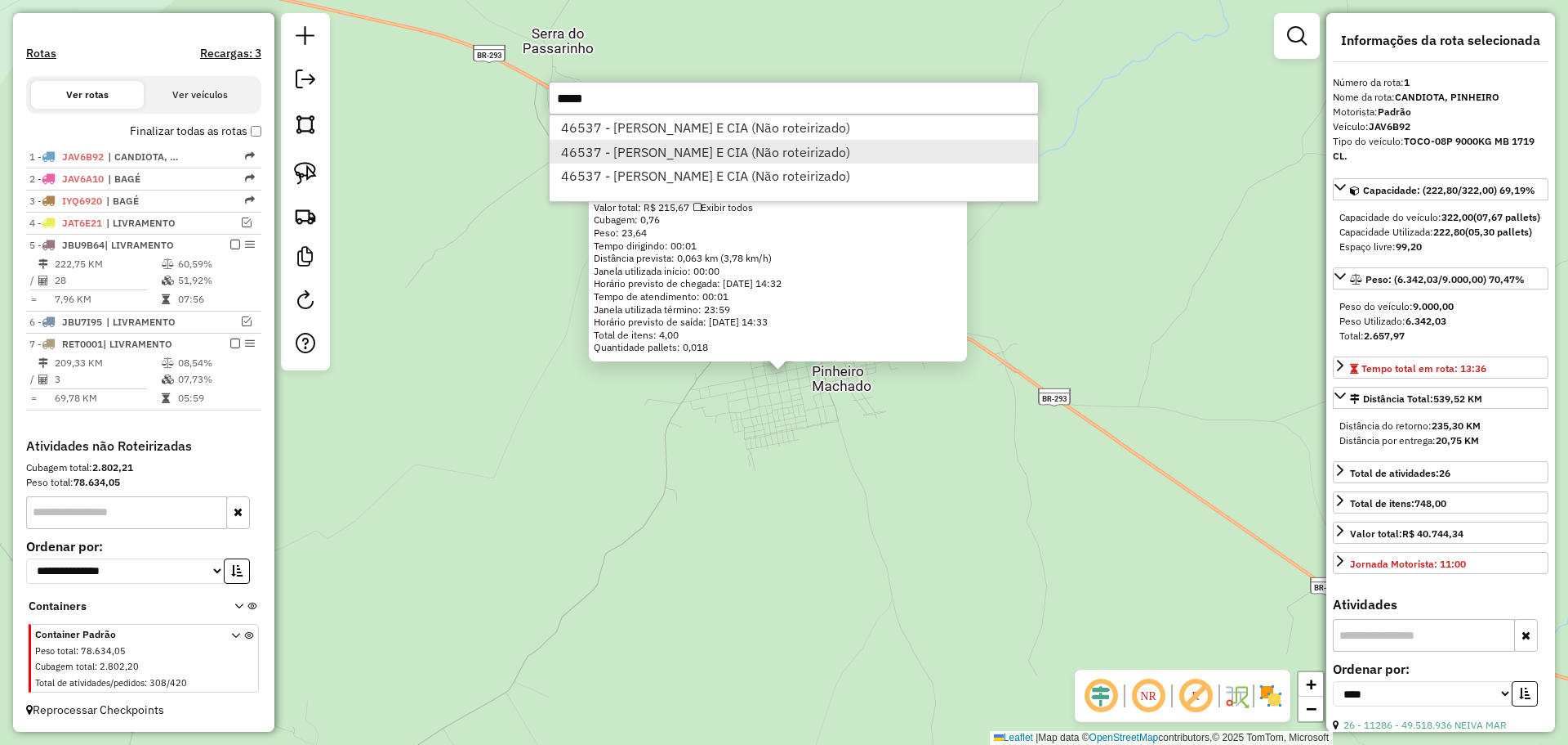
type input "*****"
click at [784, 144] on li "46537 - MENDES VARGAS E CIA (Não roteirizado)" at bounding box center [794, 152] width 488 height 25
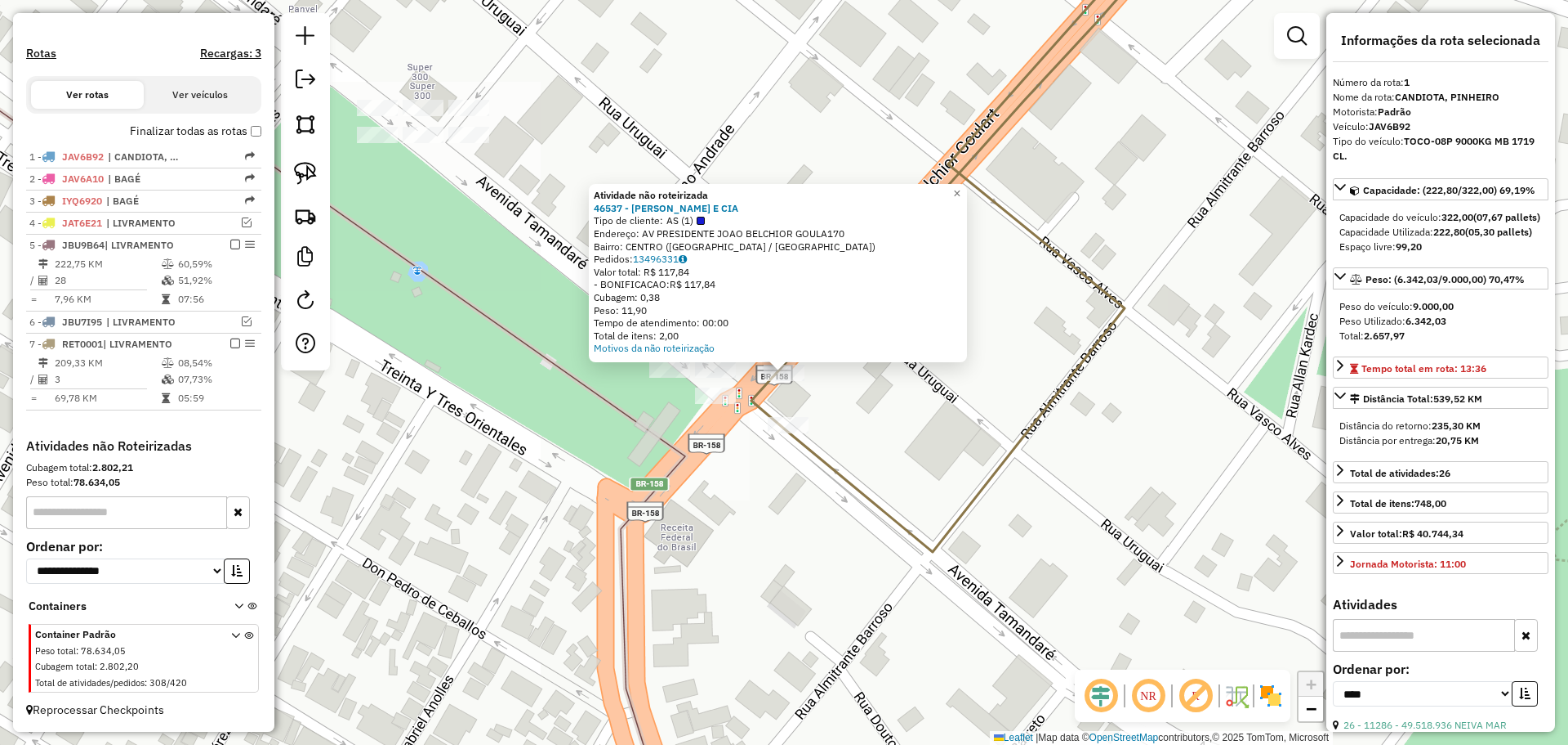
click at [757, 486] on div "Atividade não roteirizada 46537 - MENDES VARGAS E CIA Tipo de cliente: AS (1) E…" at bounding box center [784, 372] width 1568 height 745
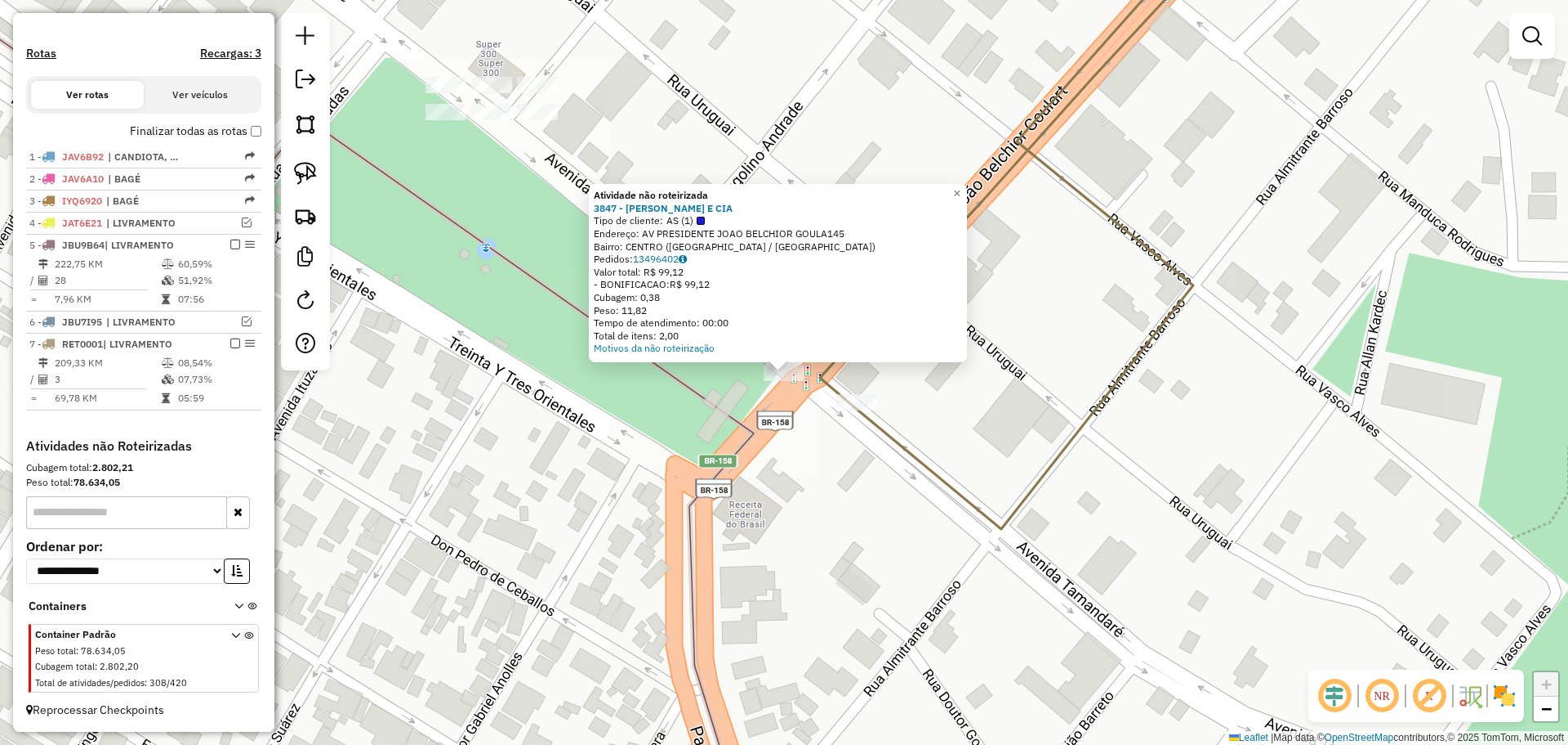
click at [720, 397] on div "Atividade não roteirizada 3847 - J JOSE POSADA E CIA Tipo de cliente: AS (1) En…" at bounding box center [784, 372] width 1568 height 745
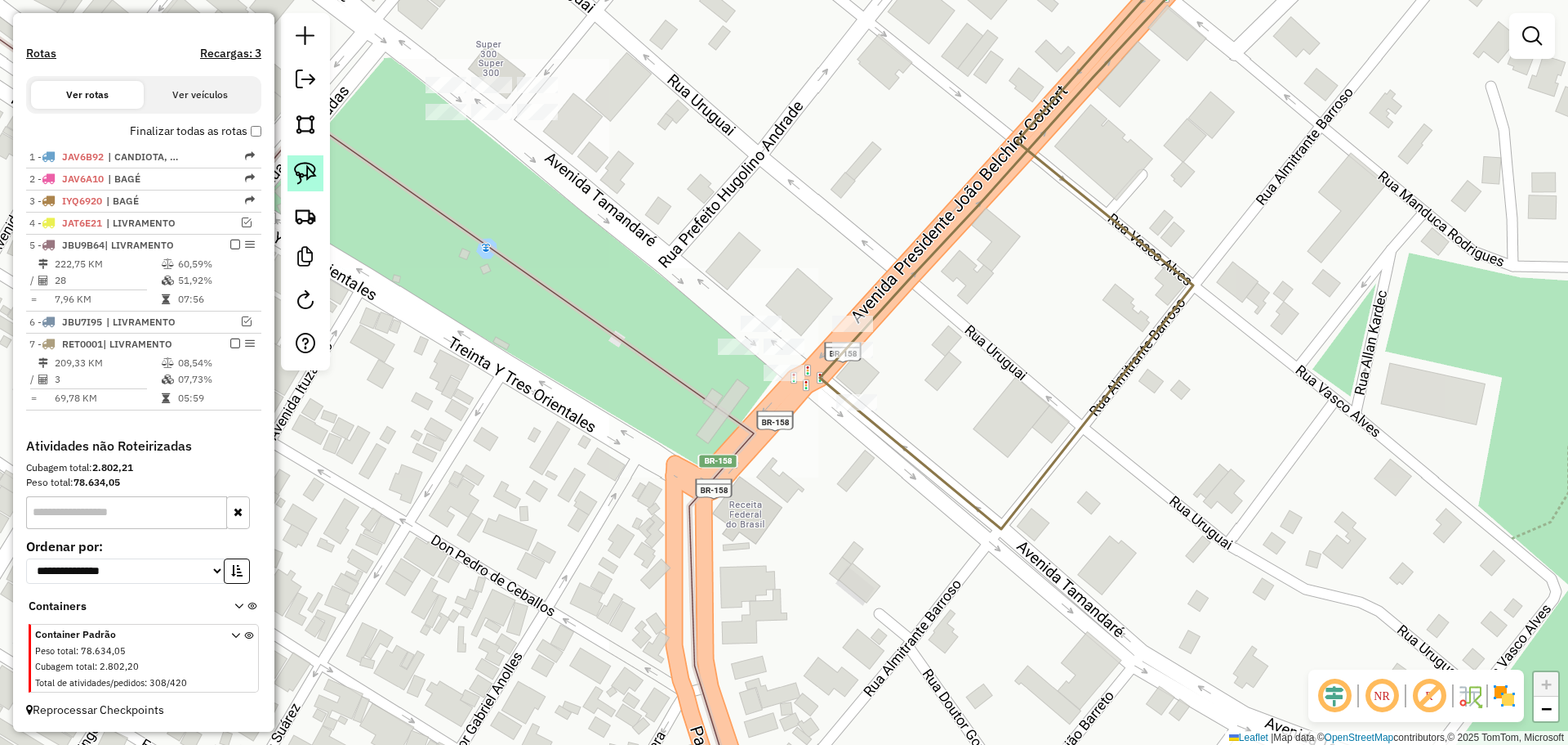
click at [293, 179] on link at bounding box center [305, 173] width 36 height 36
drag, startPoint x: 929, startPoint y: 373, endPoint x: 905, endPoint y: 352, distance: 31.9
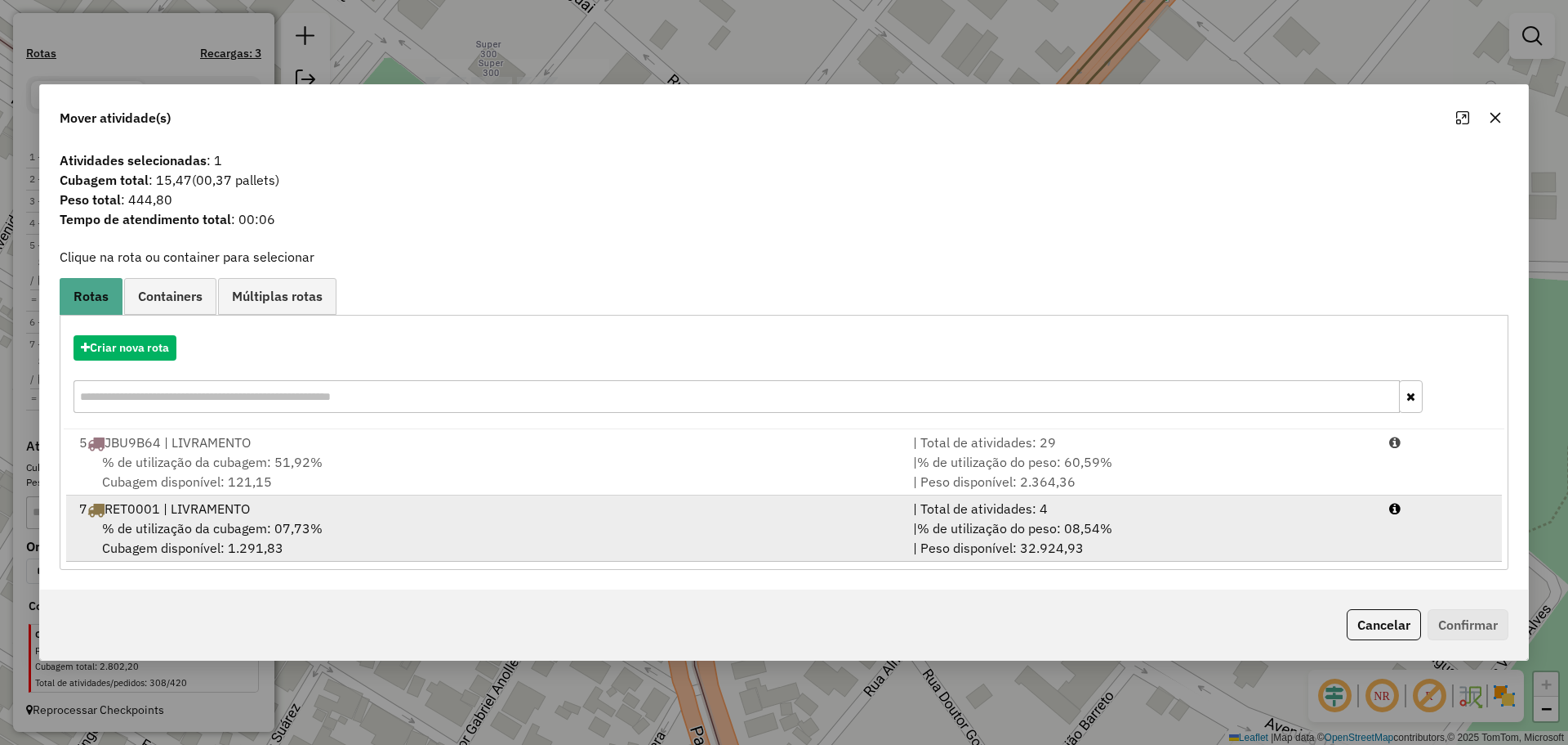
click at [823, 512] on div "7 RET0001 | LIVRAMENTO" at bounding box center [487, 508] width 834 height 19
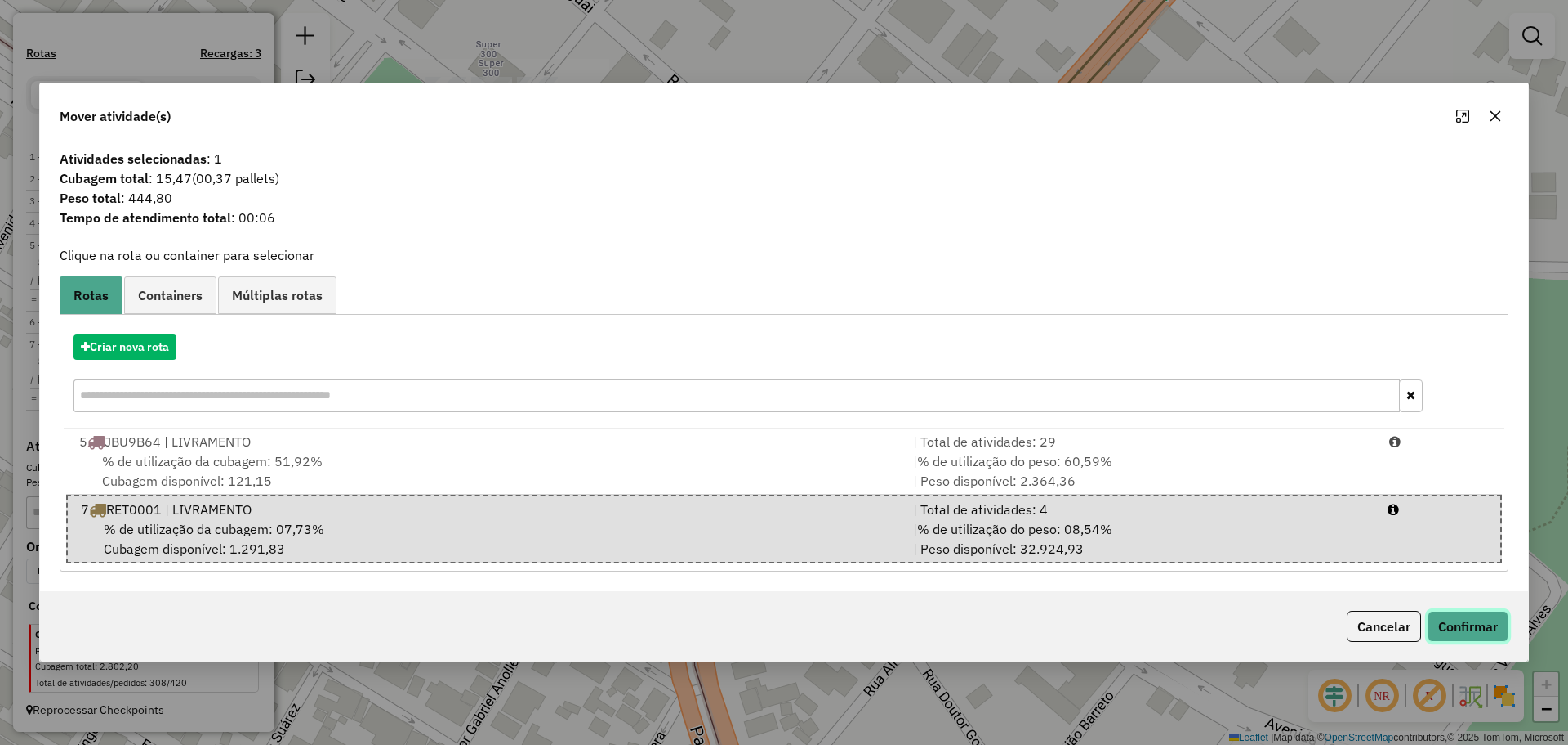
click at [1460, 615] on button "Confirmar" at bounding box center [1468, 626] width 81 height 31
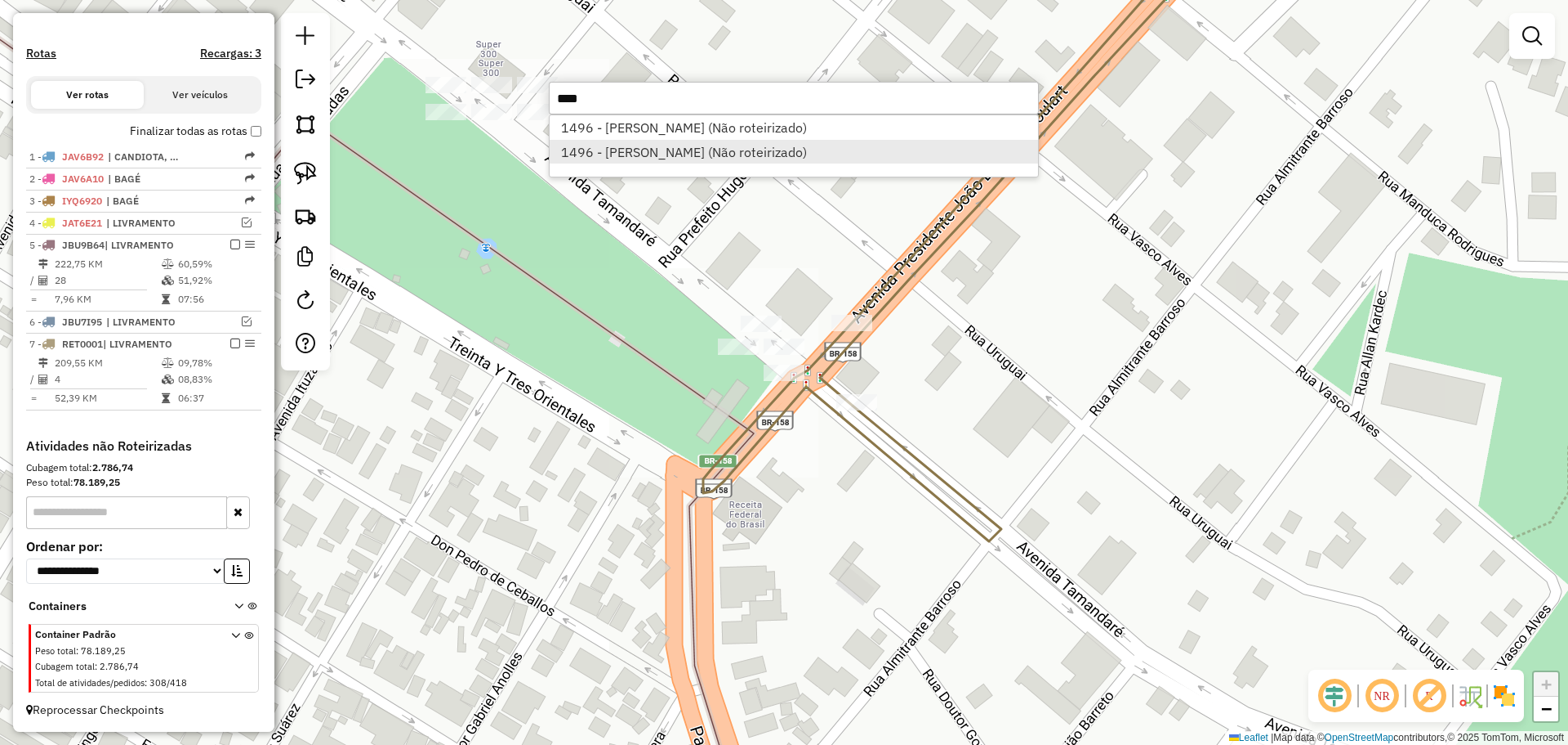
type input "****"
click at [860, 162] on li "1496 - MANOELA SELAU SILVA (Não roteirizado)" at bounding box center [794, 152] width 488 height 25
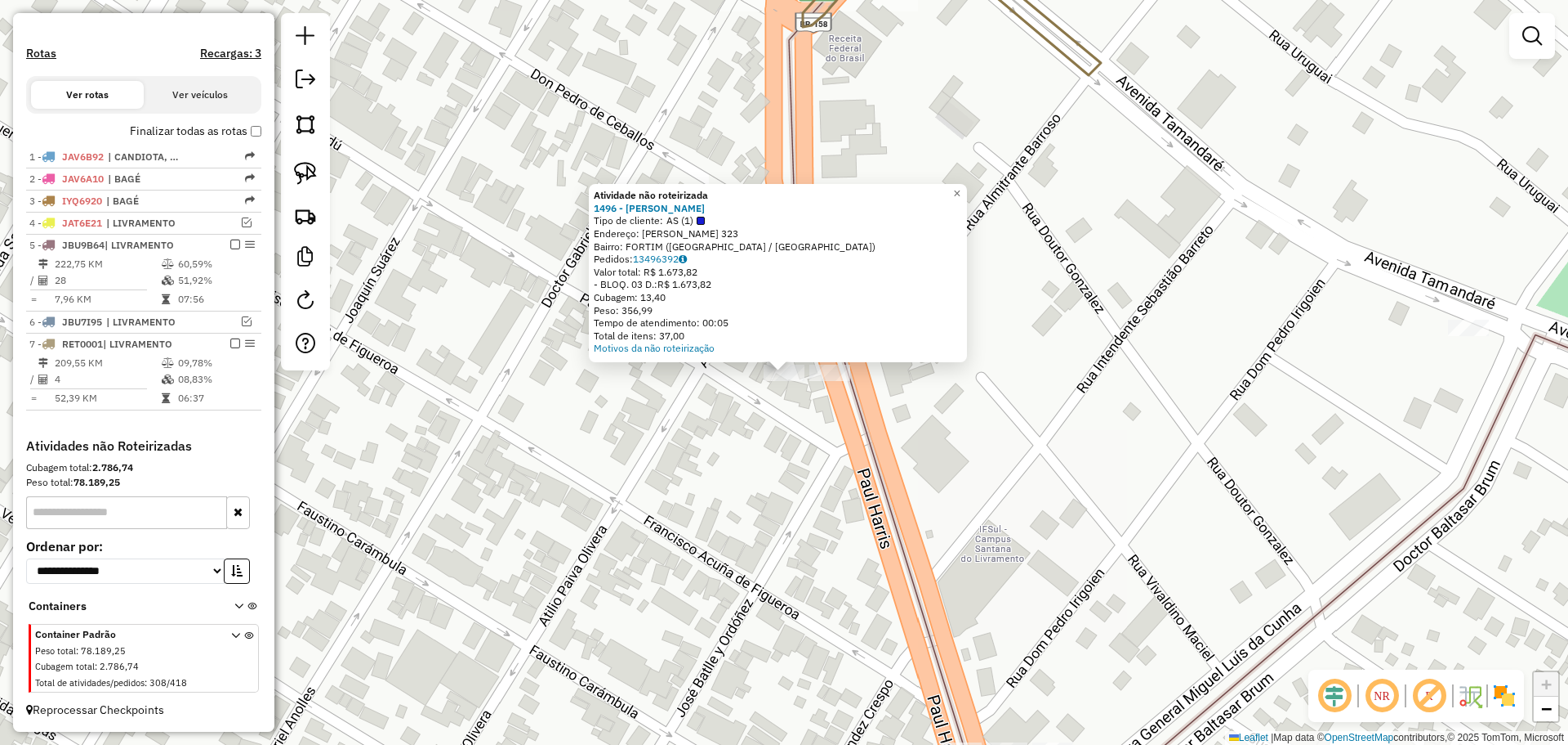
click at [744, 426] on div "Atividade não roteirizada 1496 - MANOELA SELAU SILVA Tipo de cliente: AS (1) En…" at bounding box center [784, 372] width 1568 height 745
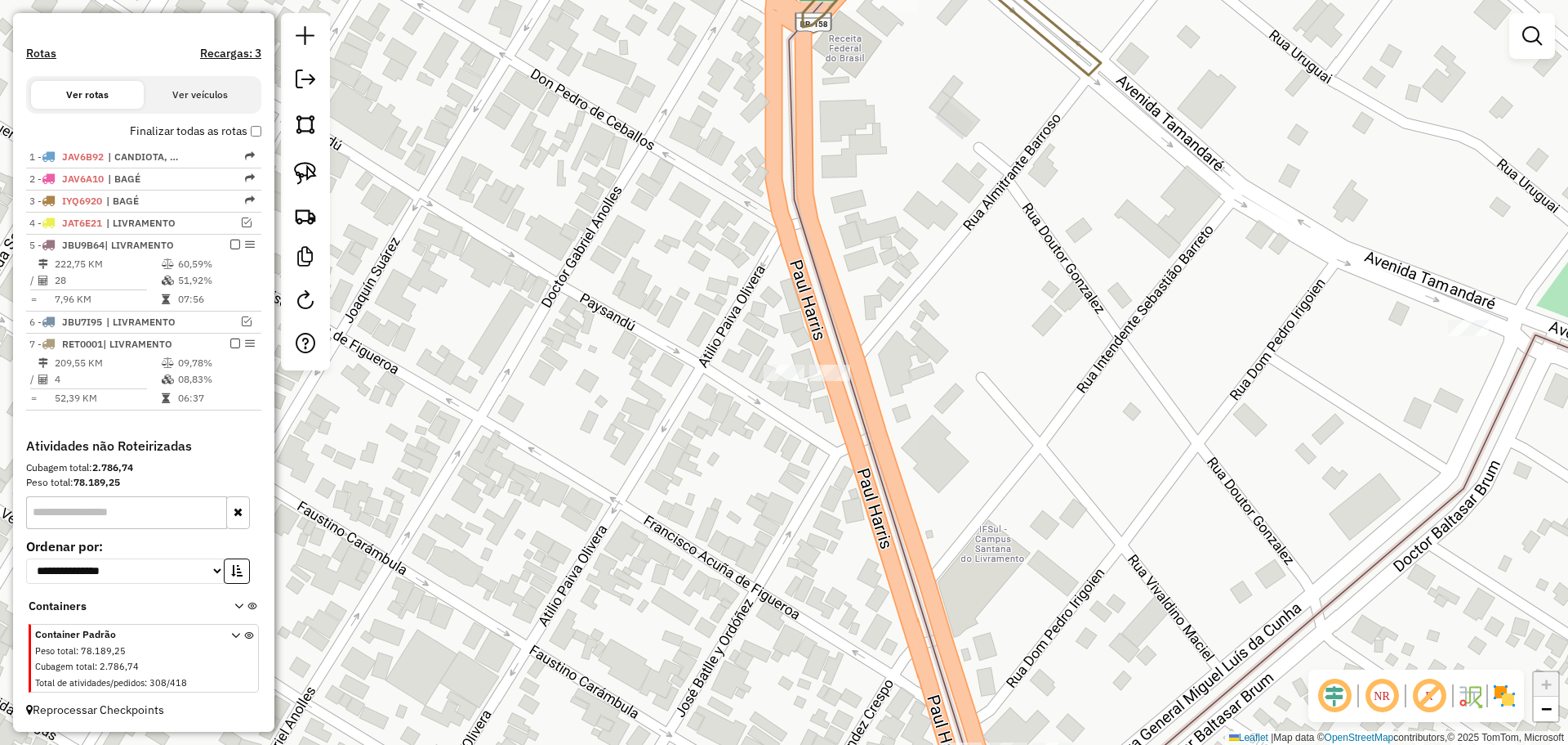
drag, startPoint x: 316, startPoint y: 176, endPoint x: 631, endPoint y: 339, distance: 354.7
click at [318, 176] on link at bounding box center [305, 173] width 36 height 36
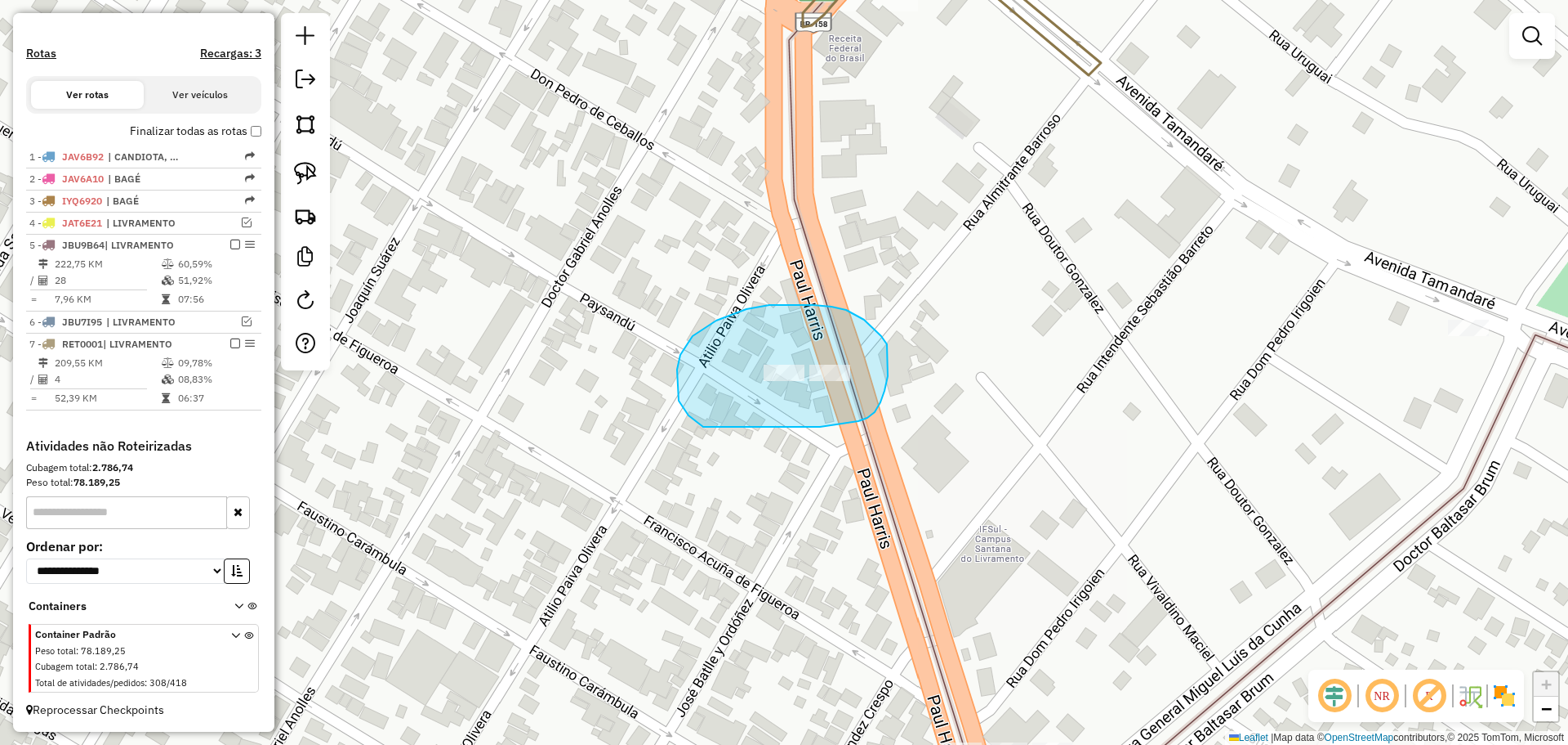
drag, startPoint x: 820, startPoint y: 426, endPoint x: 872, endPoint y: 389, distance: 63.8
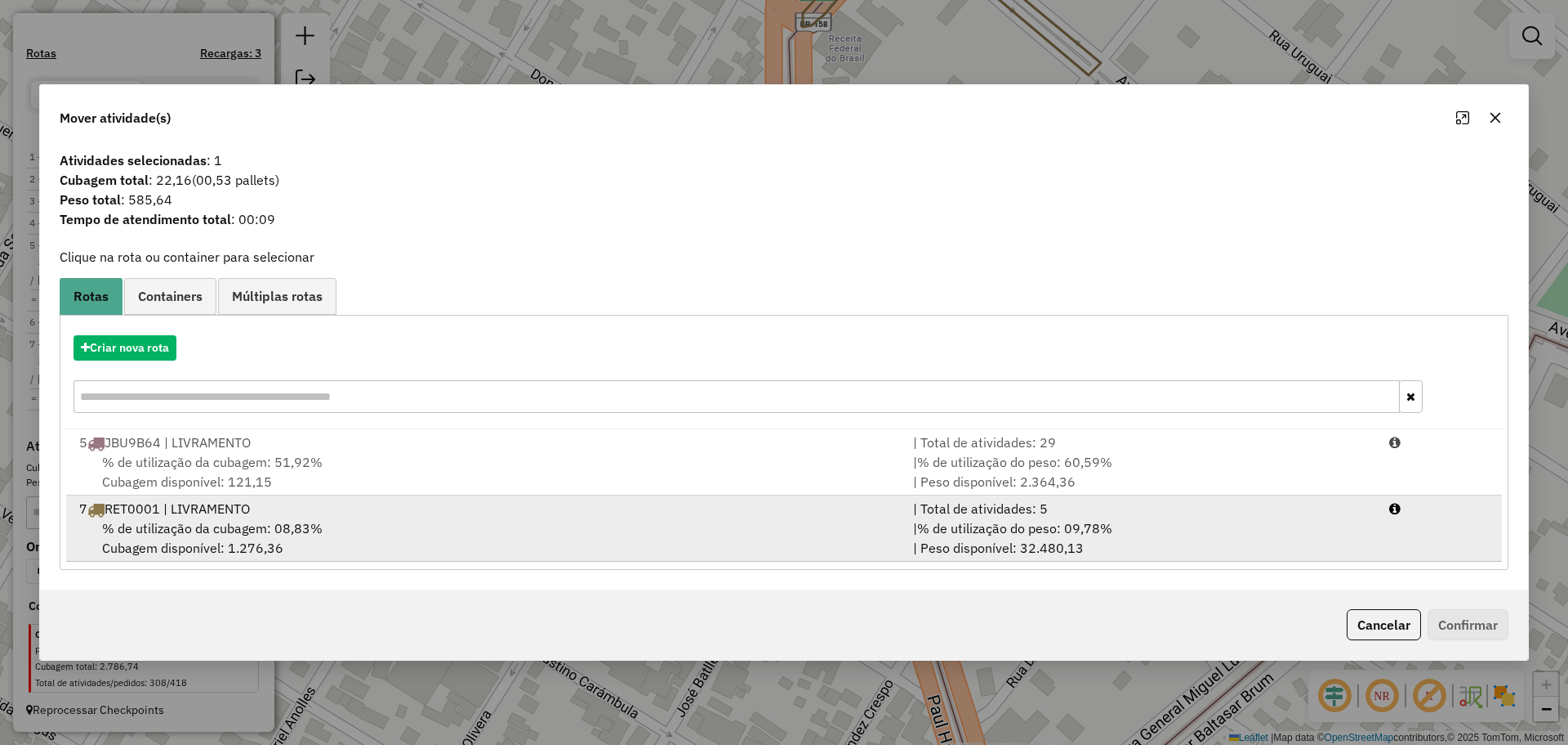
click at [642, 515] on div "7 RET0001 | LIVRAMENTO" at bounding box center [487, 508] width 834 height 19
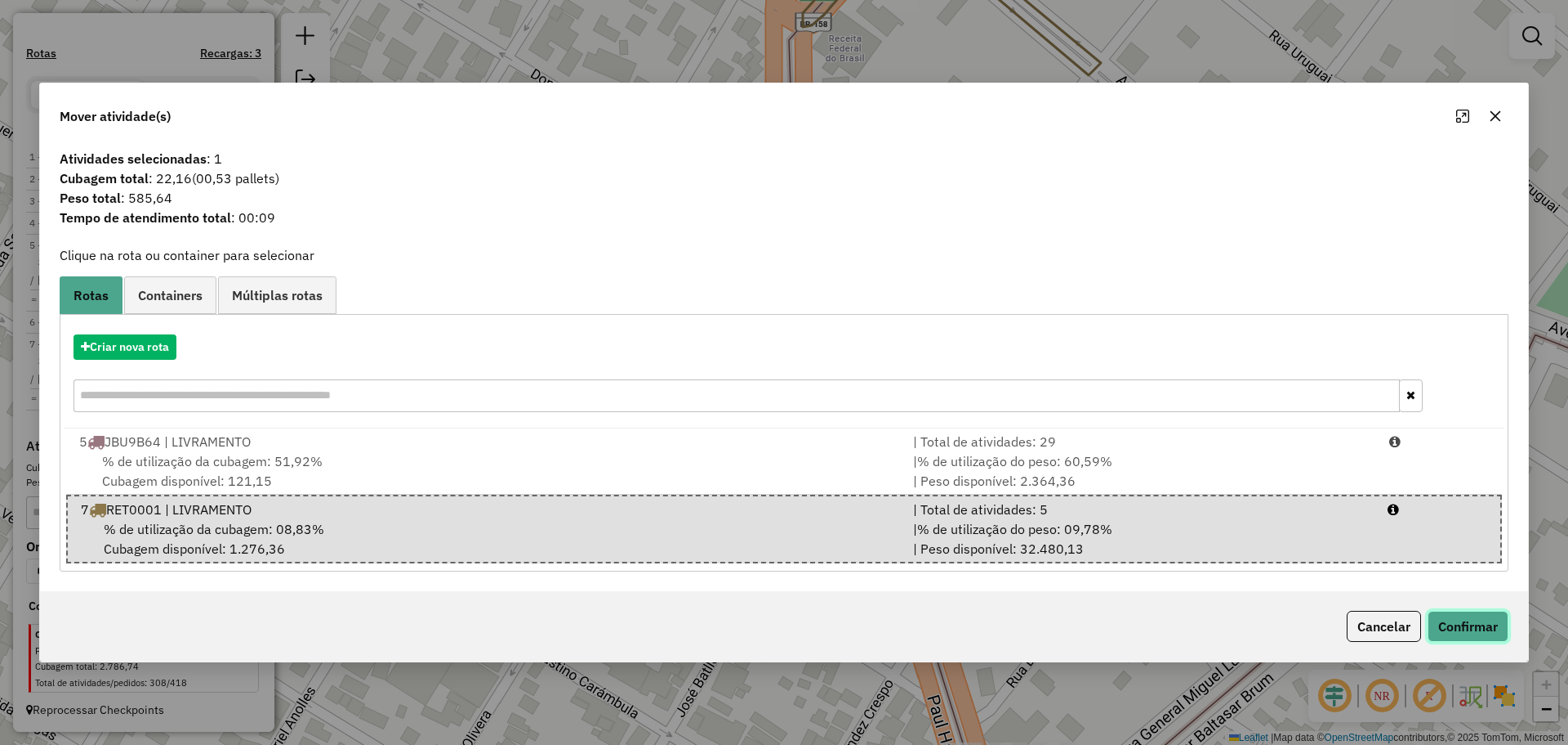
click at [1482, 628] on button "Confirmar" at bounding box center [1468, 626] width 81 height 31
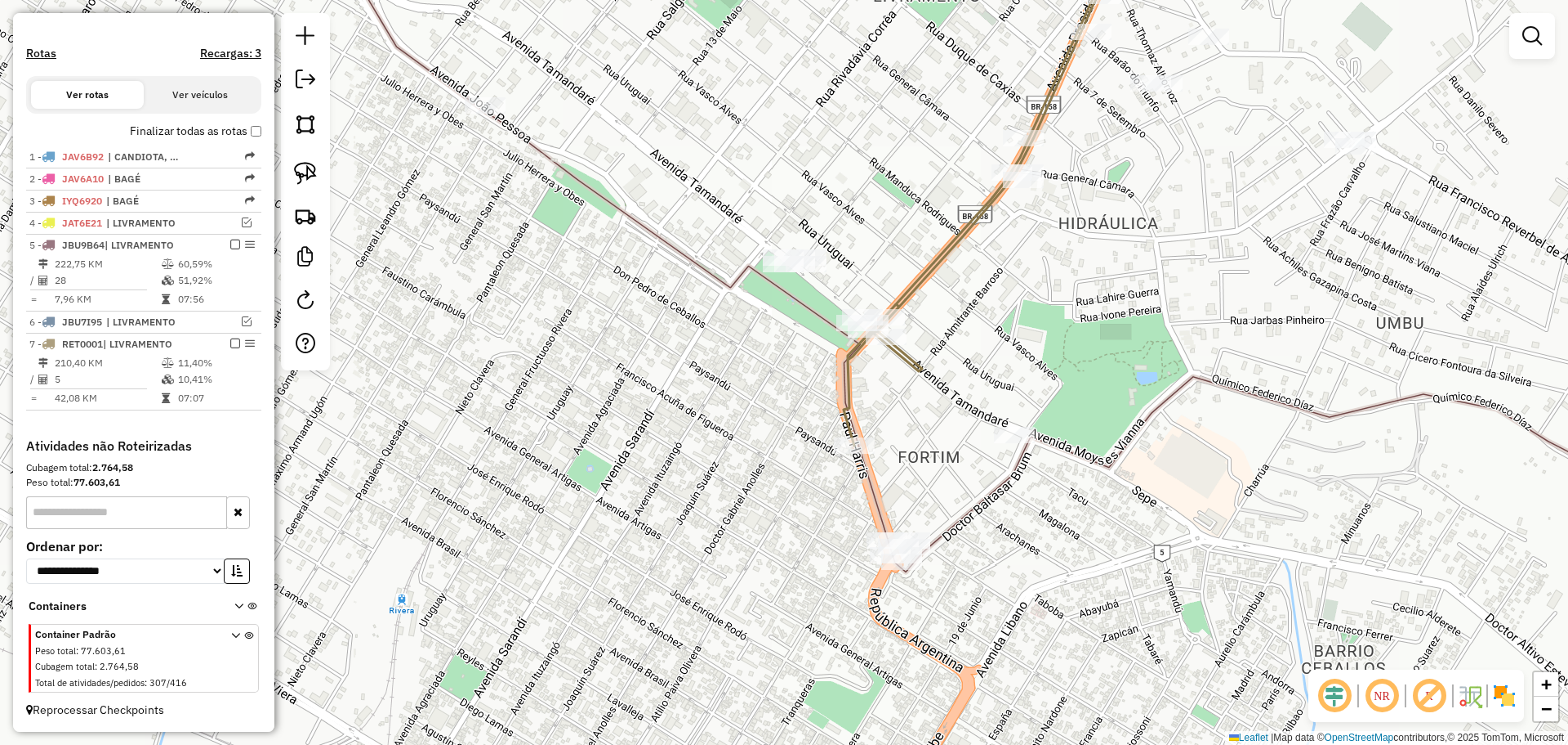
click at [858, 460] on div "Janela de atendimento Grade de atendimento Capacidade Transportadoras Veículos …" at bounding box center [784, 372] width 1568 height 745
click at [855, 457] on div "Janela de atendimento Grade de atendimento Capacidade Transportadoras Veículos …" at bounding box center [784, 372] width 1568 height 745
select select "*********"
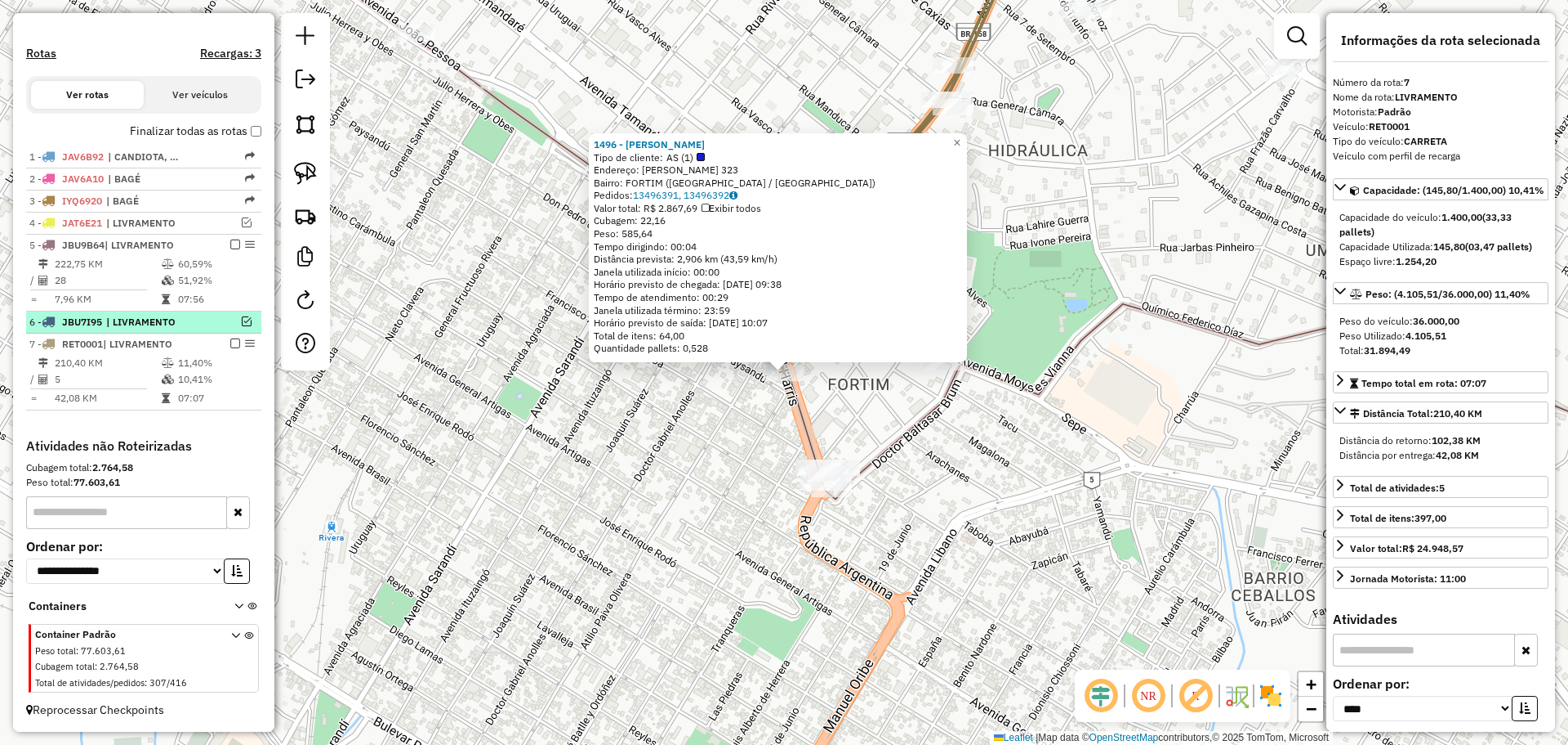
click at [241, 320] on em at bounding box center [246, 321] width 10 height 10
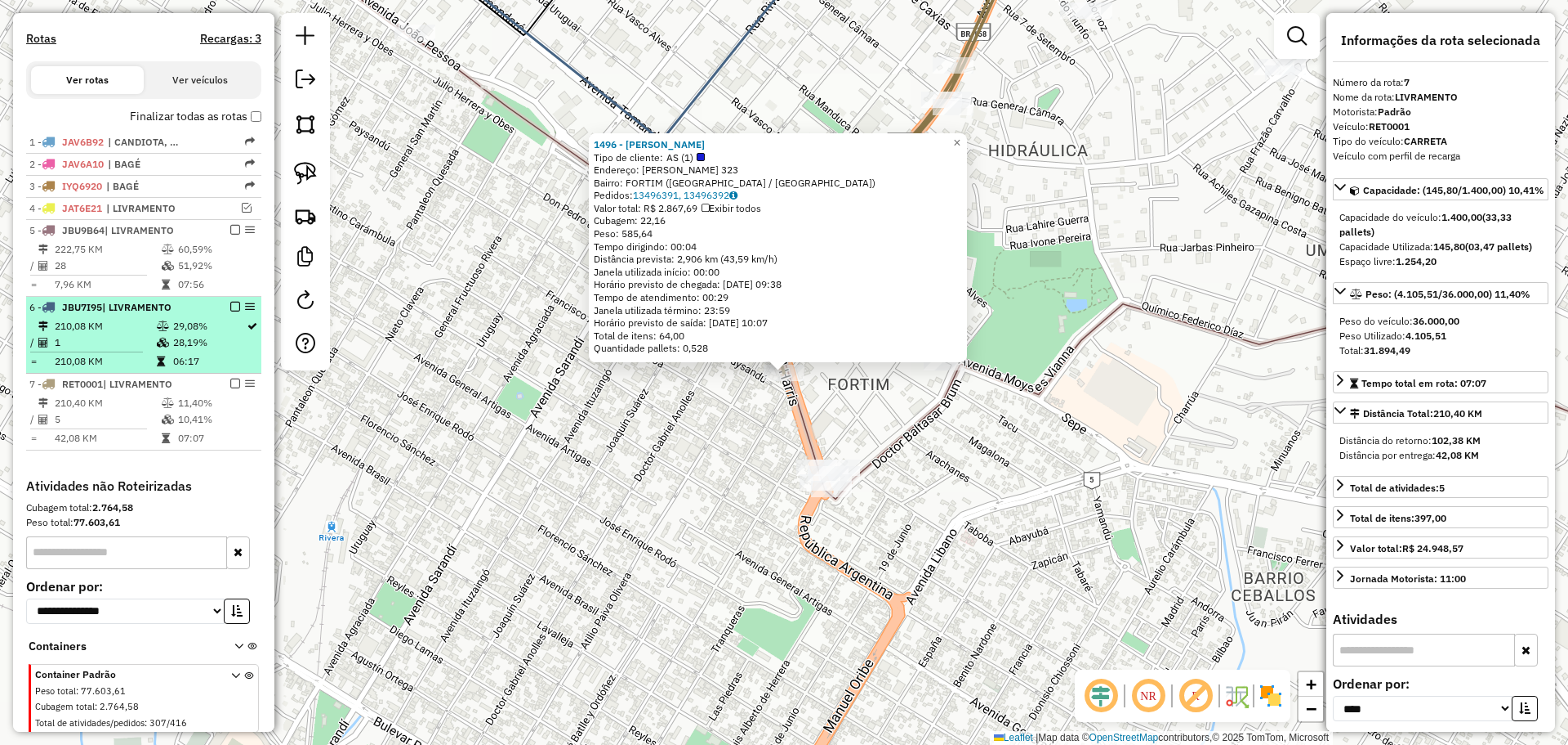
click at [173, 333] on td "29,08%" at bounding box center [209, 326] width 73 height 17
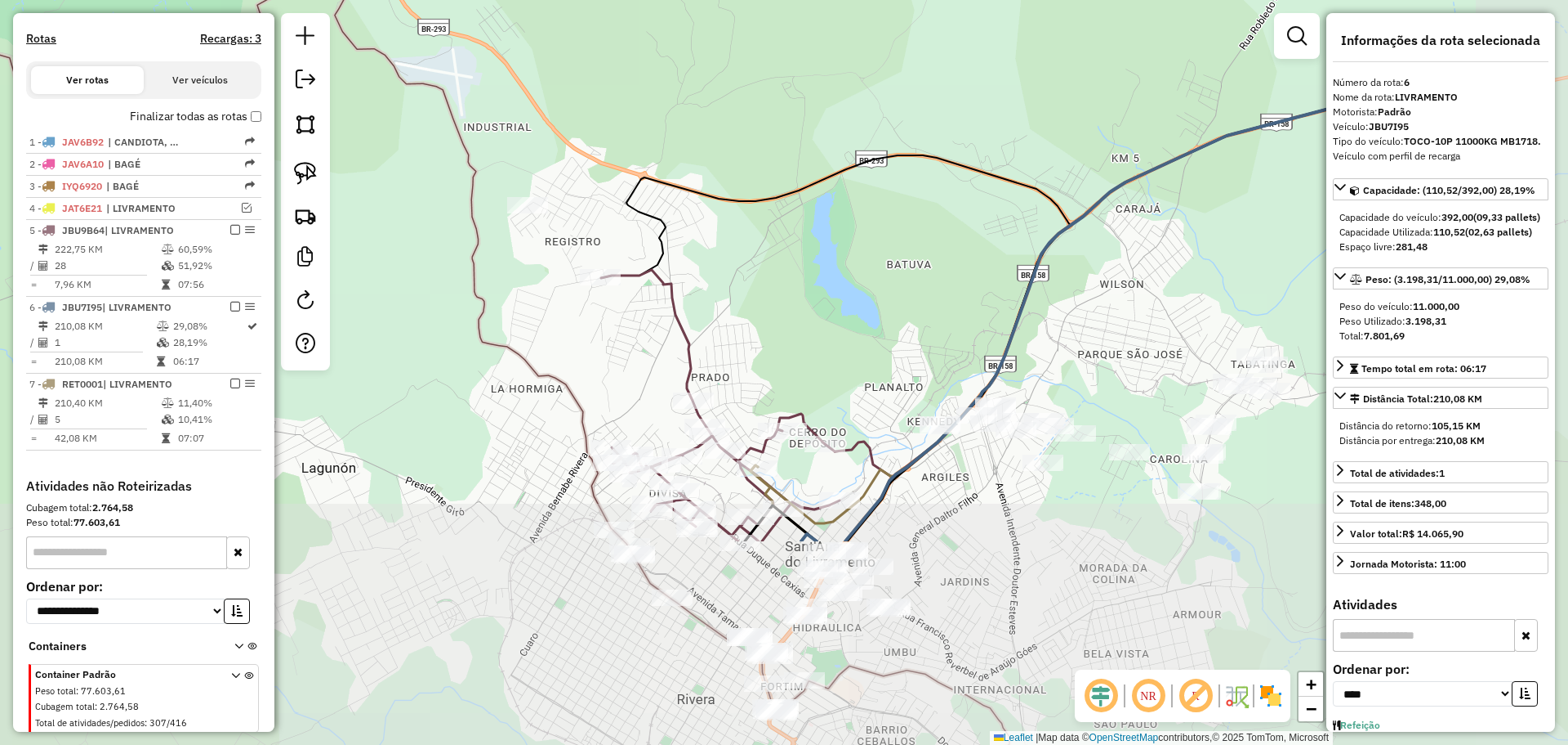
drag, startPoint x: 558, startPoint y: 483, endPoint x: 467, endPoint y: 360, distance: 153.0
click at [467, 360] on div "Janela de atendimento Grade de atendimento Capacidade Transportadoras Veículos …" at bounding box center [784, 372] width 1568 height 745
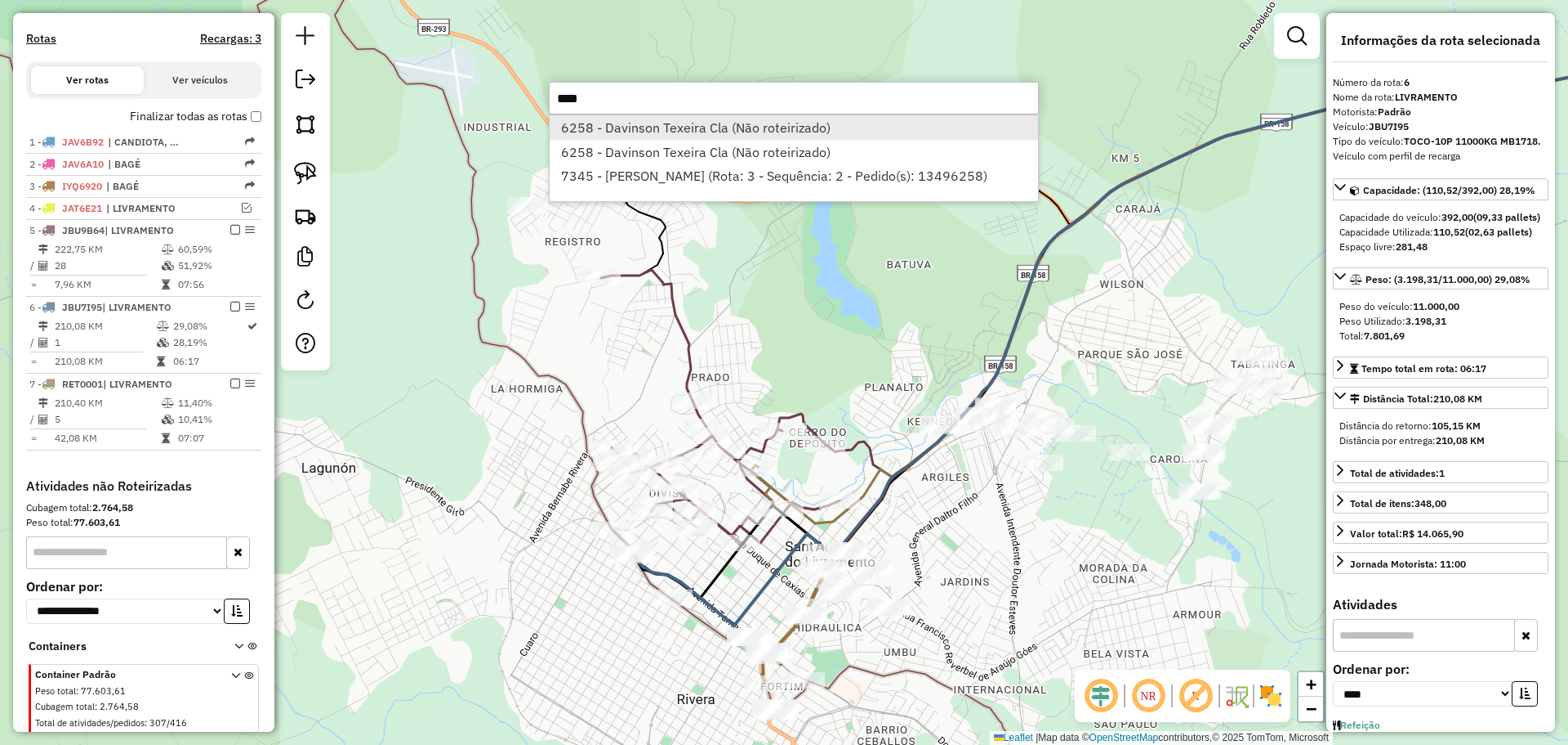
type input "****"
click at [701, 122] on li "6258 - Davinson Texeira Cla (Não roteirizado)" at bounding box center [794, 127] width 488 height 25
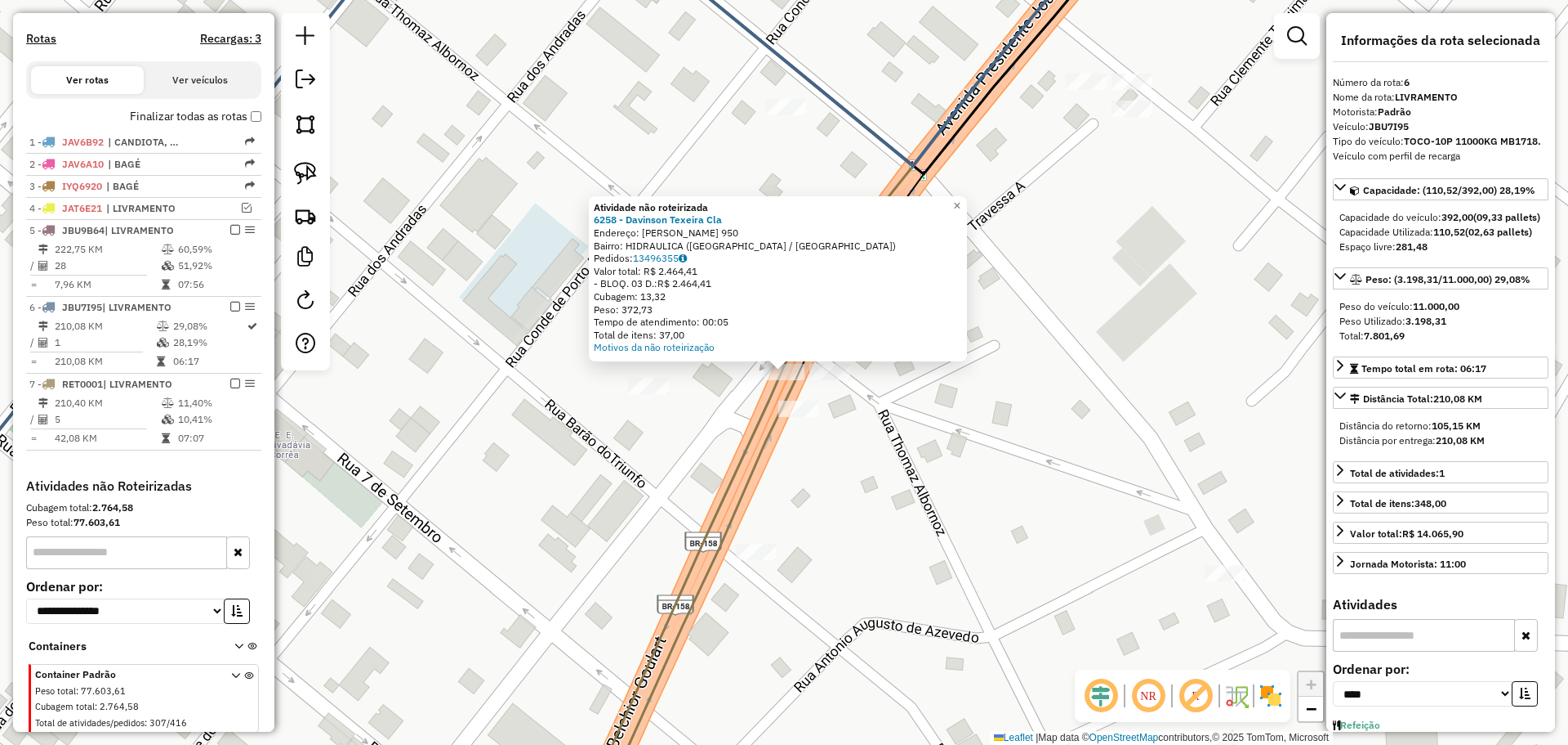
click at [865, 392] on div "Atividade não roteirizada 6258 - Davinson Texeira Cla Endereço: R THOMAZ ALBORN…" at bounding box center [784, 372] width 1568 height 745
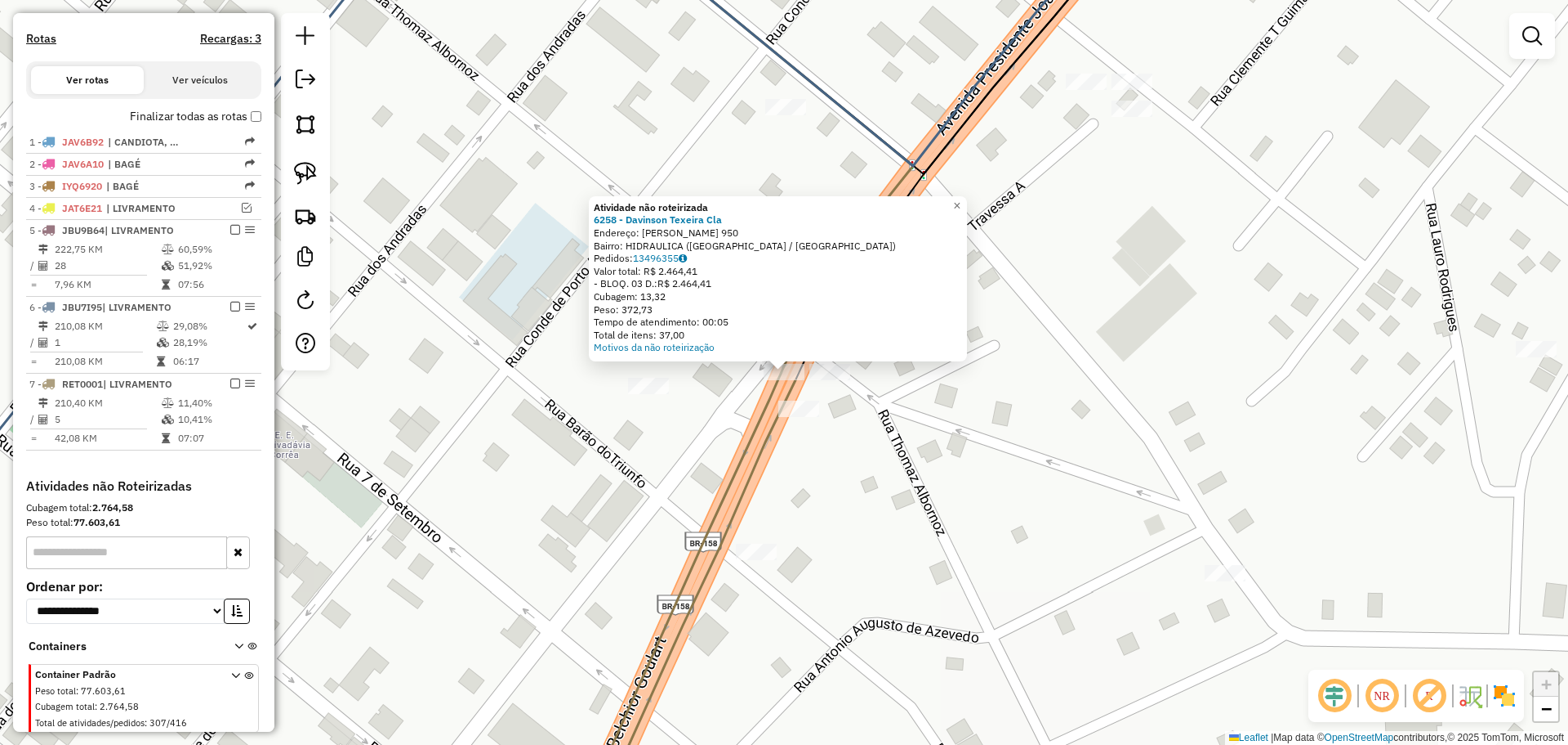
click at [857, 523] on div "Atividade não roteirizada 6258 - Davinson Texeira Cla Endereço: R THOMAZ ALBORN…" at bounding box center [784, 372] width 1568 height 745
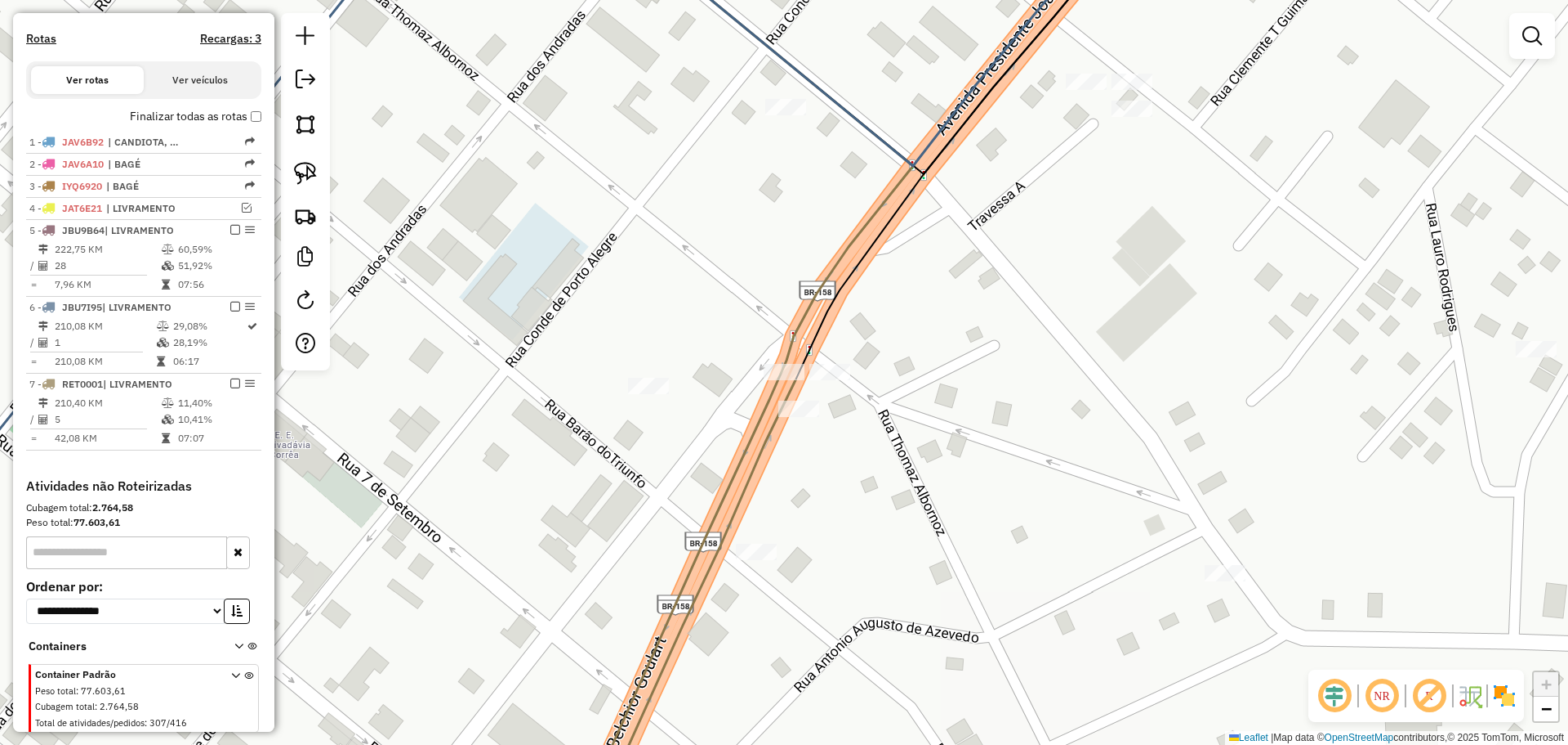
click at [323, 179] on div at bounding box center [305, 191] width 49 height 357
click at [318, 176] on link at bounding box center [305, 173] width 36 height 36
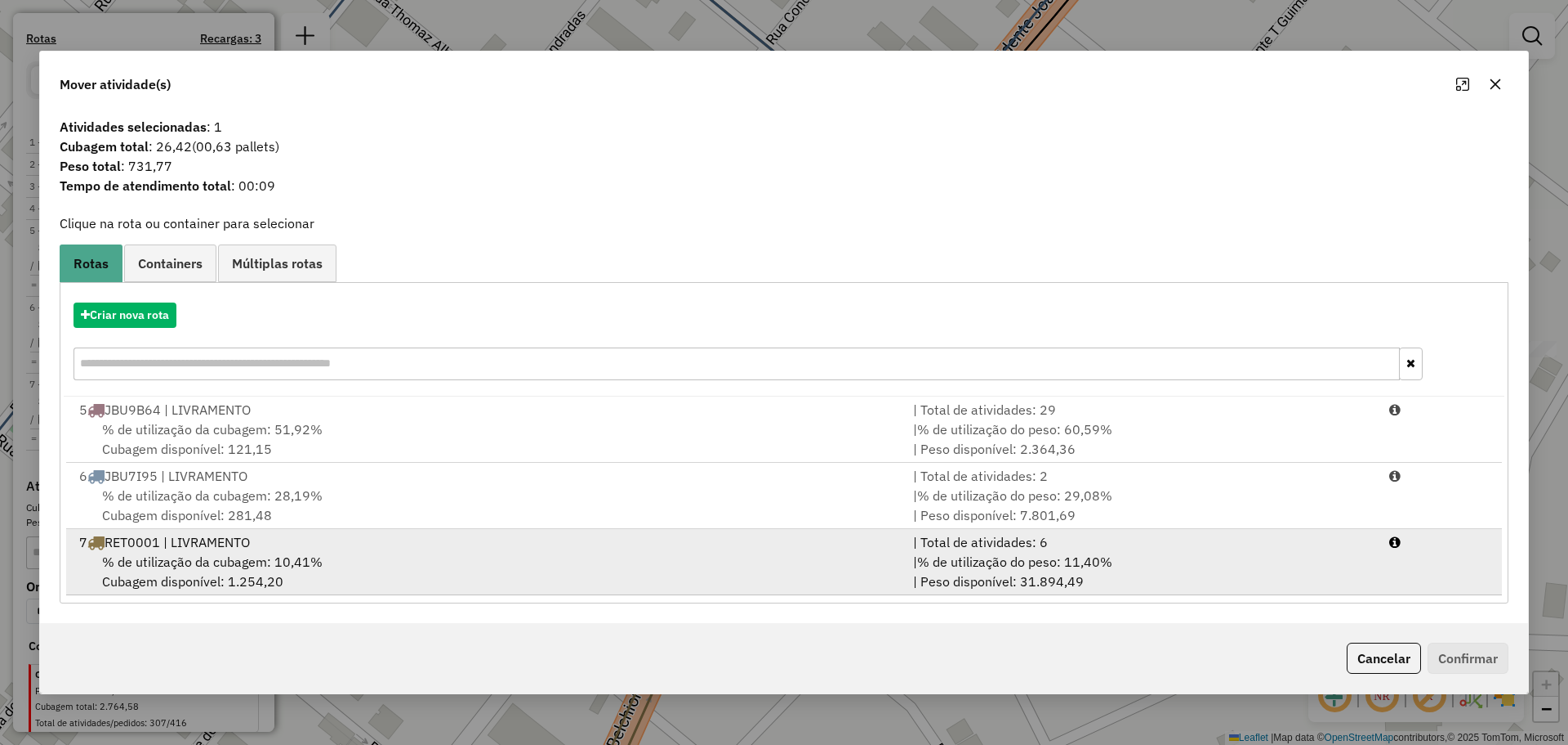
click at [600, 559] on div "% de utilização da cubagem: 10,41% Cubagem disponível: 1.254,20" at bounding box center [487, 571] width 834 height 40
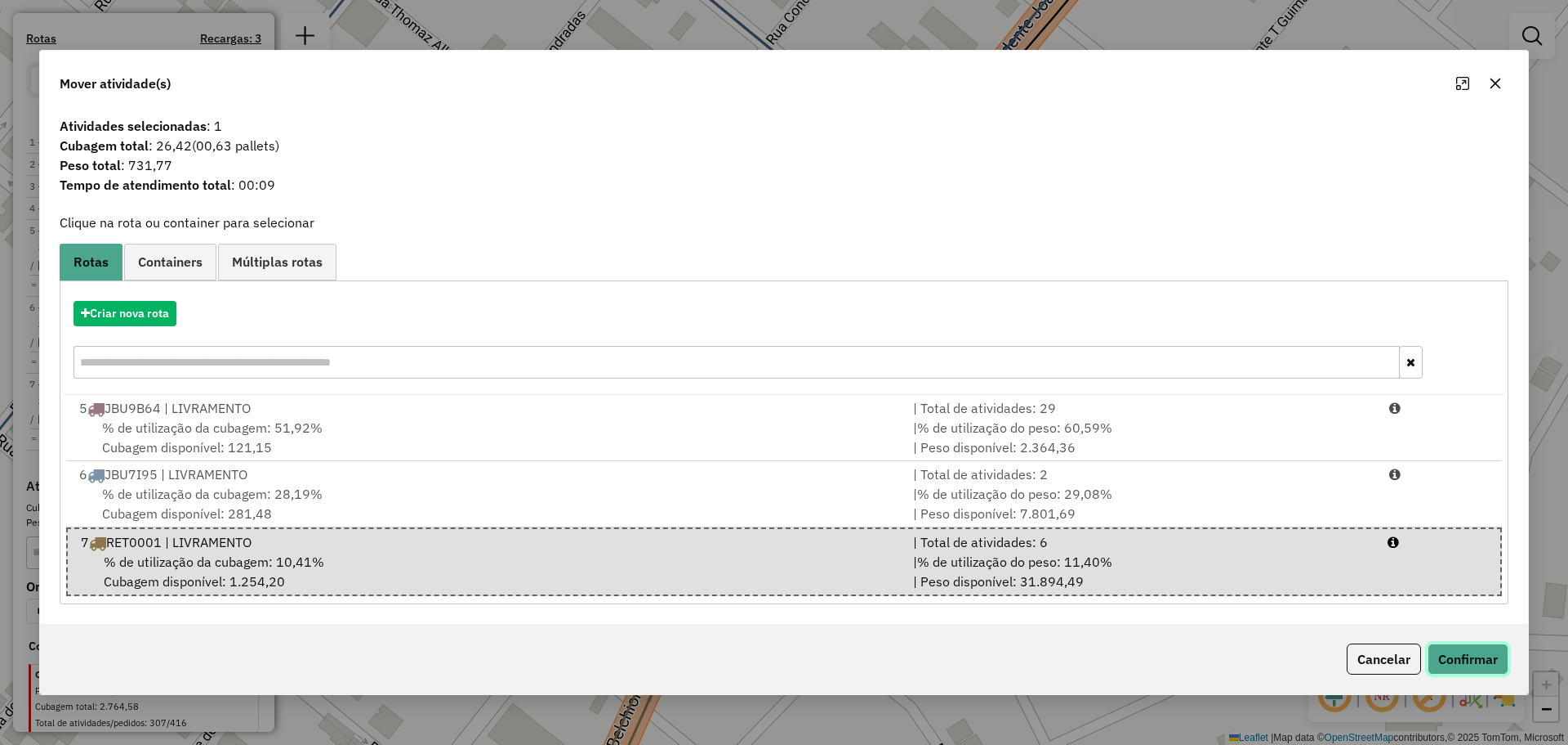
click at [1436, 656] on button "Confirmar" at bounding box center [1468, 659] width 81 height 31
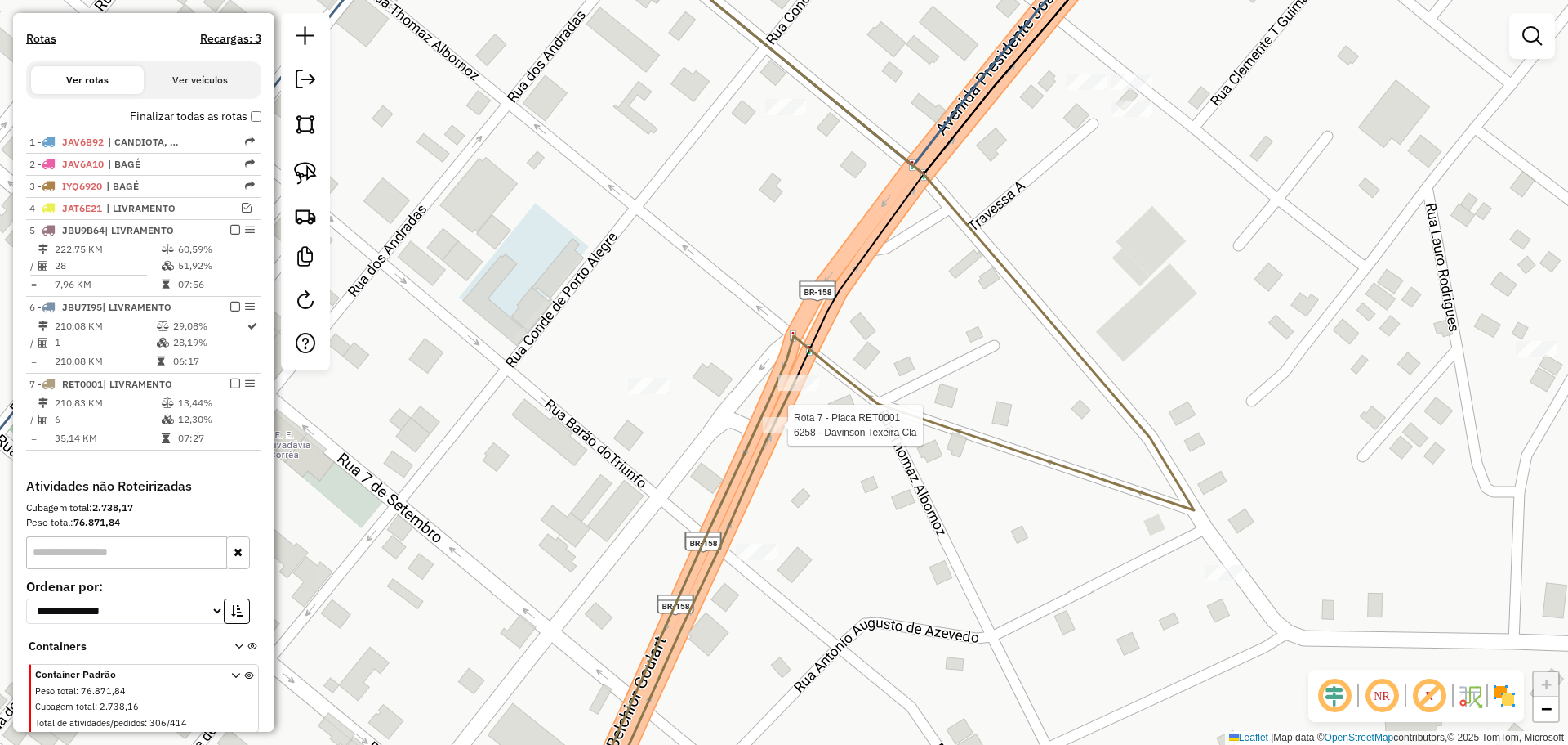
click at [795, 423] on div "Rota 7 - Placa RET0001 6258 - Davinson Texeira Cla Janela de atendimento Grade …" at bounding box center [784, 372] width 1568 height 745
select select "*********"
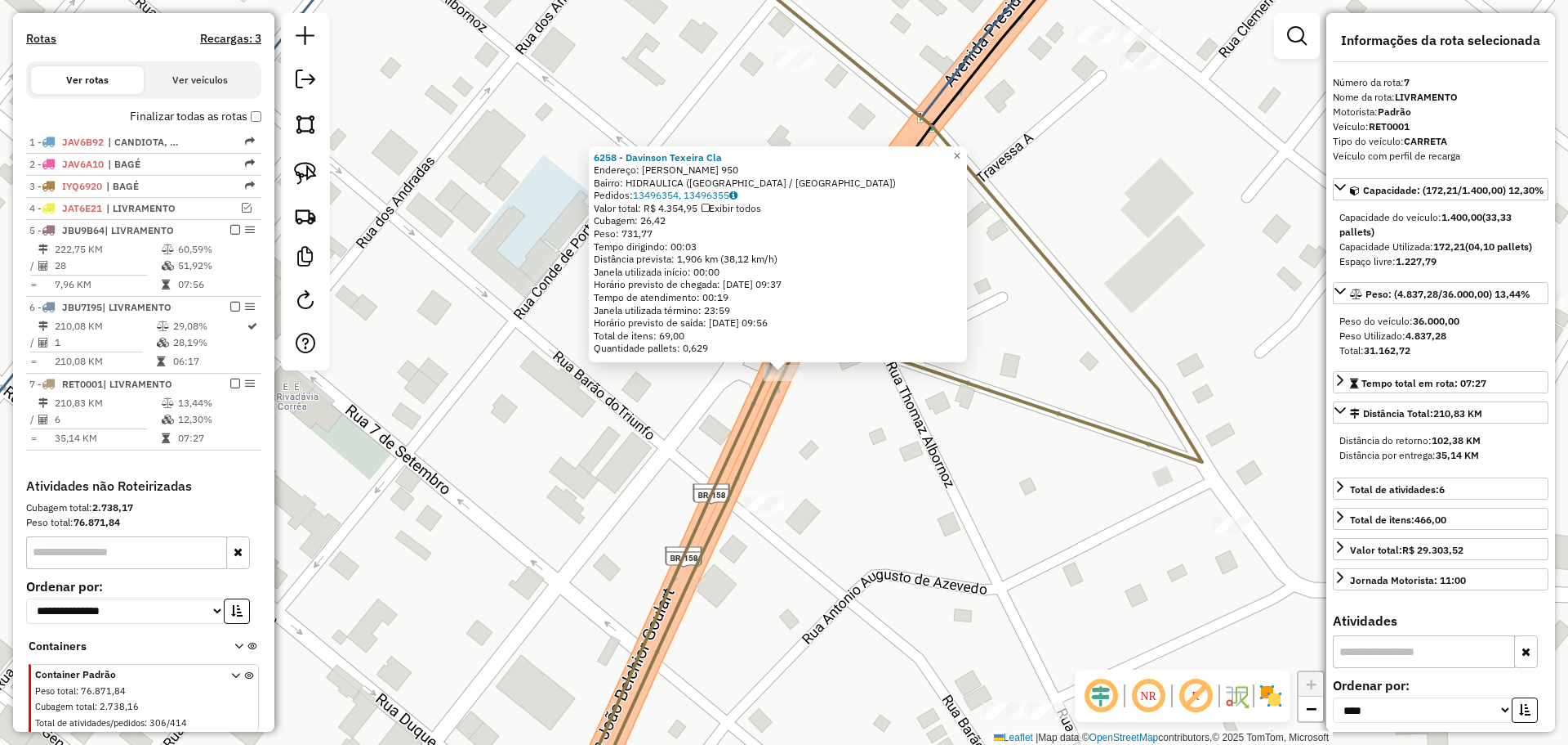
scroll to position [535, 0]
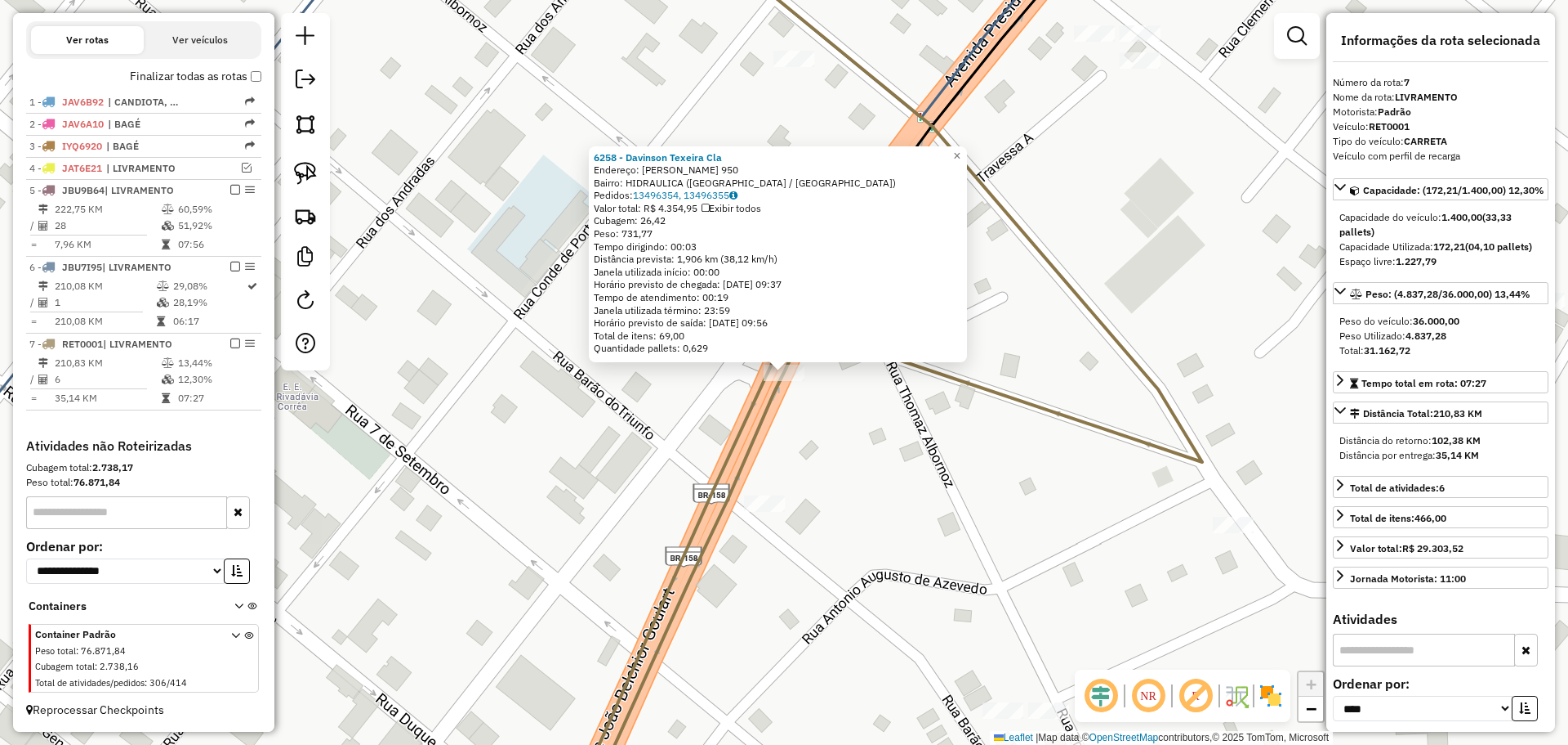
click at [376, 473] on div "6258 - Davinson Texeira Cla Endereço: R THOMAZ ALBORNOZ 950 Bairro: HIDRAULICA …" at bounding box center [784, 372] width 1568 height 745
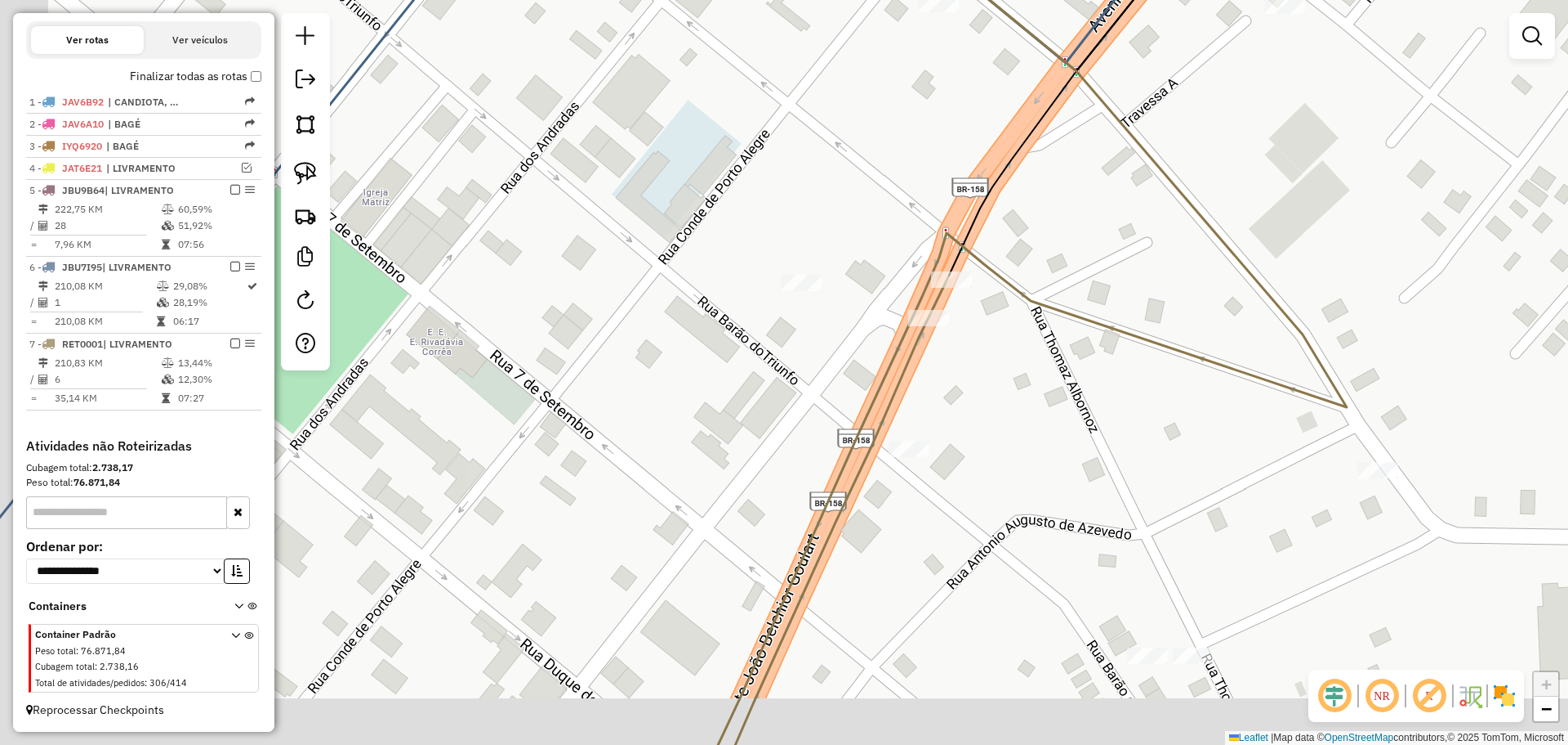
drag, startPoint x: 549, startPoint y: 446, endPoint x: 571, endPoint y: 432, distance: 26.1
click at [571, 432] on div "Janela de atendimento Grade de atendimento Capacidade Transportadoras Veículos …" at bounding box center [784, 372] width 1568 height 745
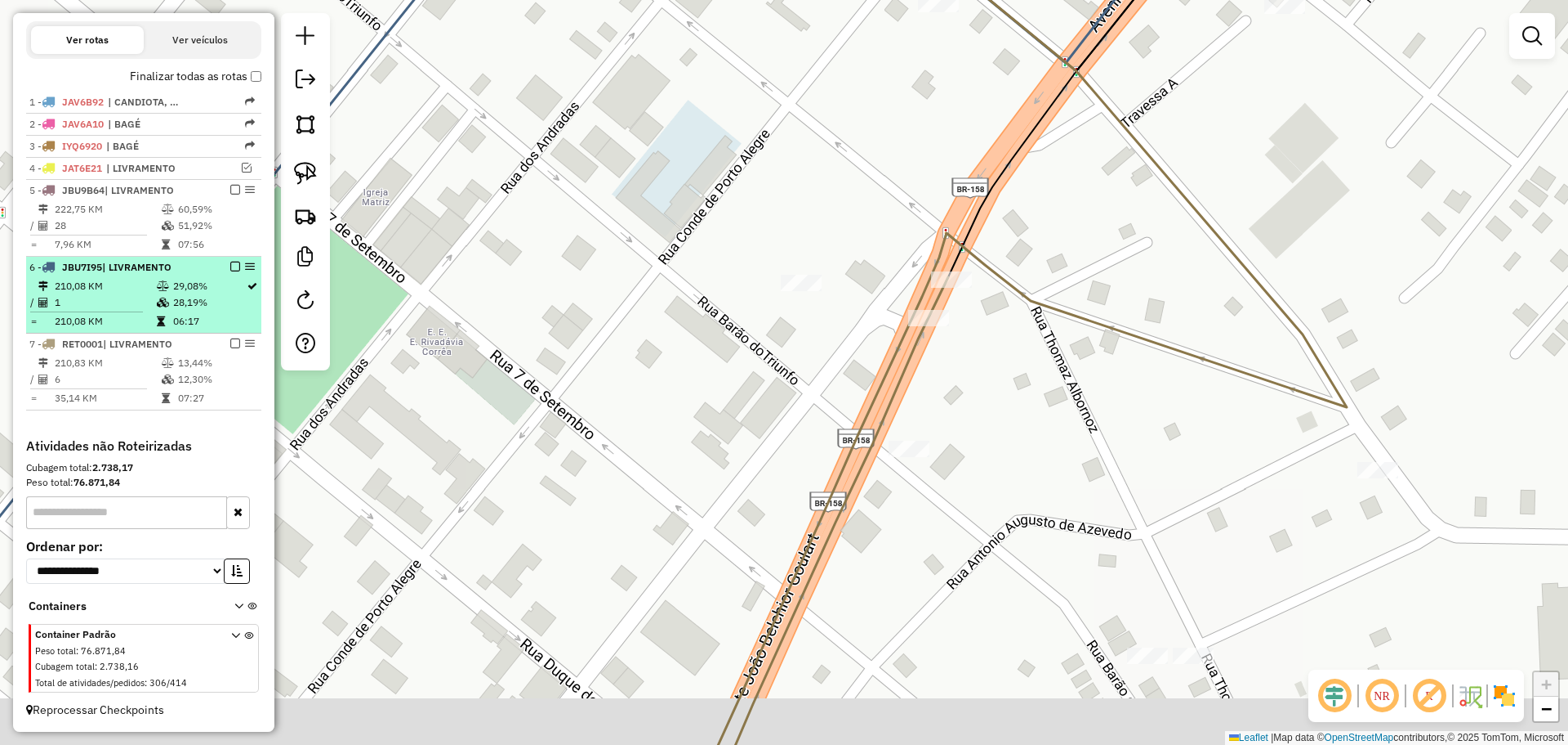
click at [77, 263] on span "JBU7I95" at bounding box center [83, 266] width 40 height 12
select select "*********"
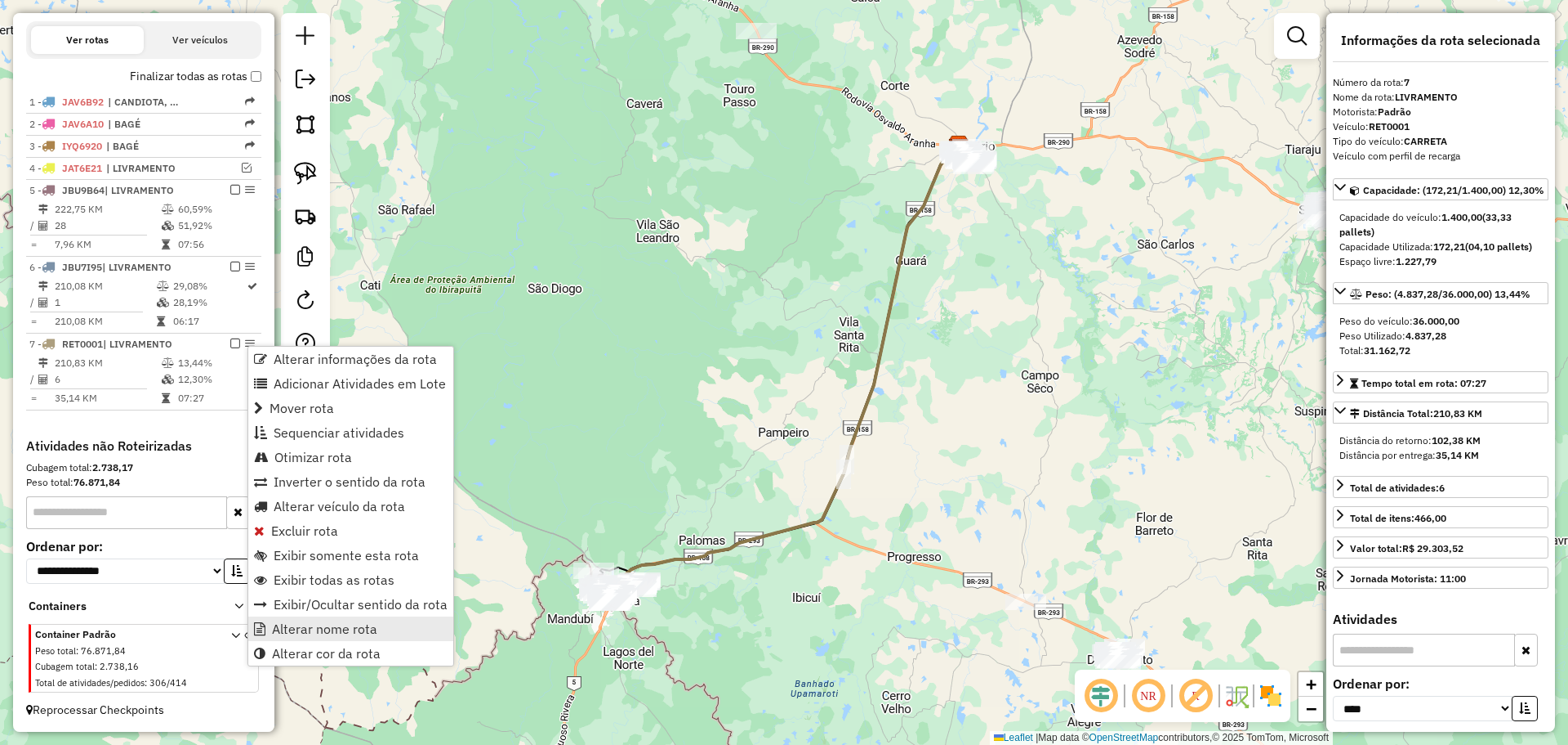
click at [308, 634] on span "Alterar nome rota" at bounding box center [324, 628] width 106 height 13
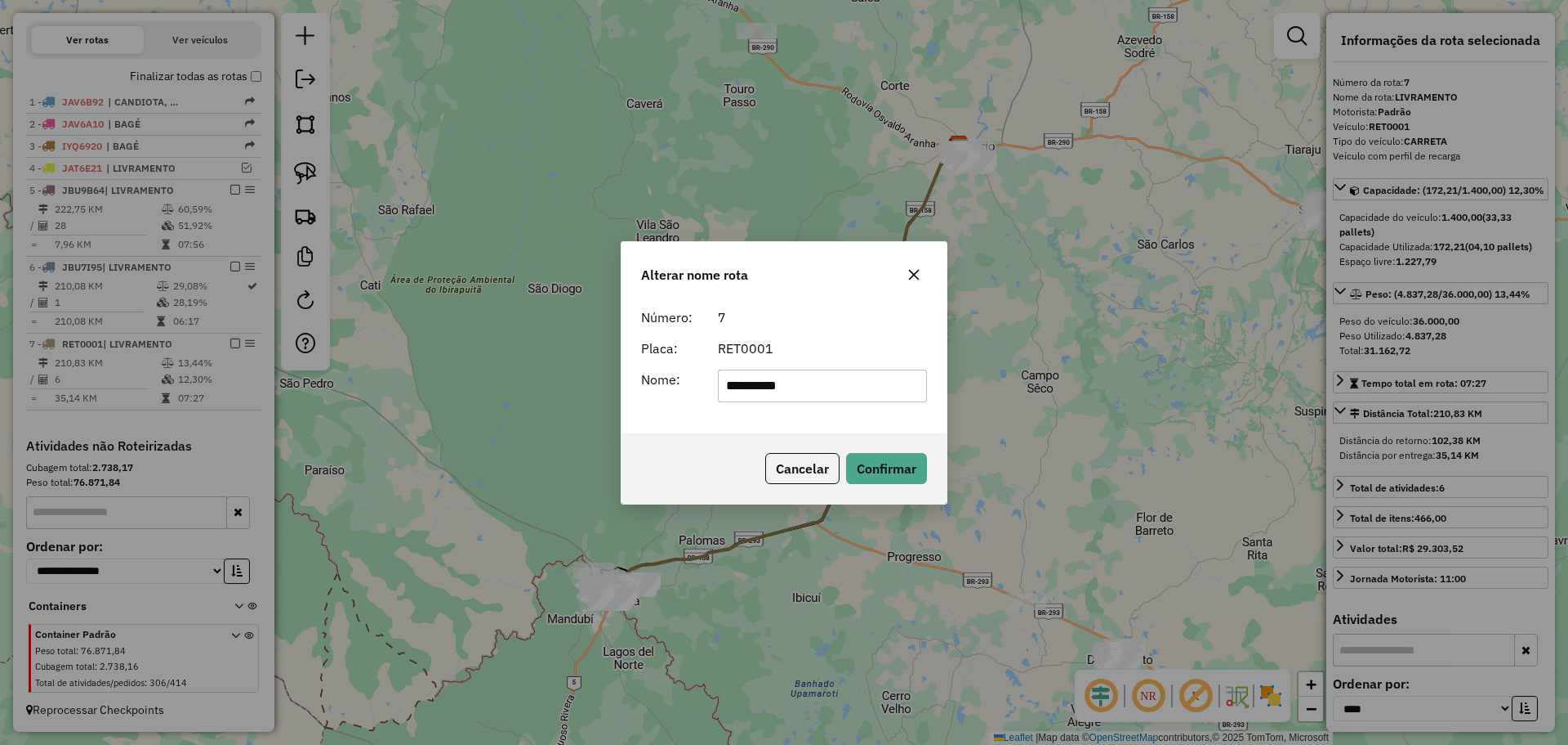
drag, startPoint x: 822, startPoint y: 389, endPoint x: 749, endPoint y: 389, distance: 73.0
click at [749, 389] on input "**********" at bounding box center [823, 386] width 210 height 33
type input "*******"
click at [872, 460] on button "Confirmar" at bounding box center [887, 468] width 81 height 31
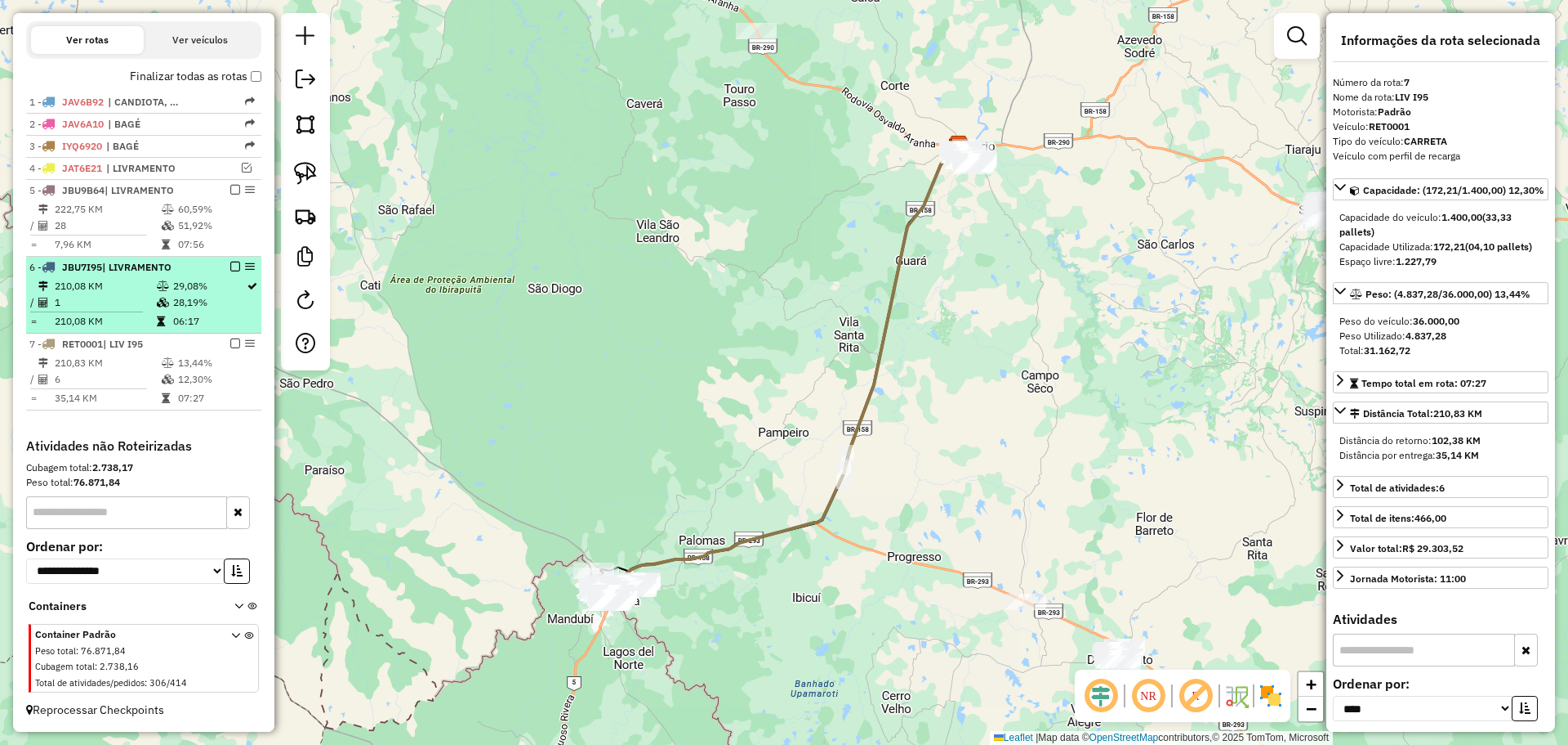
click at [230, 265] on em at bounding box center [235, 266] width 10 height 10
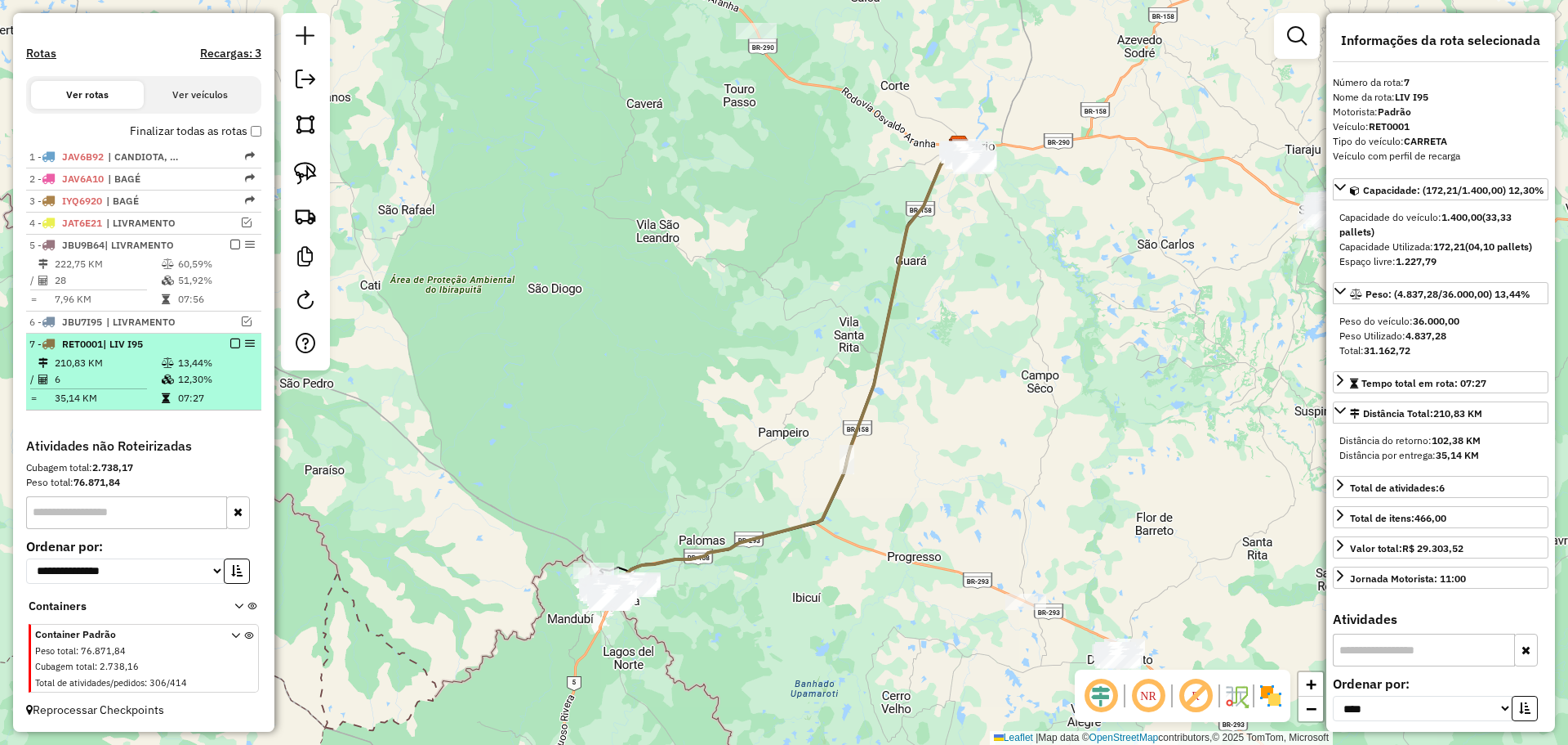
click at [230, 344] on em at bounding box center [235, 343] width 10 height 10
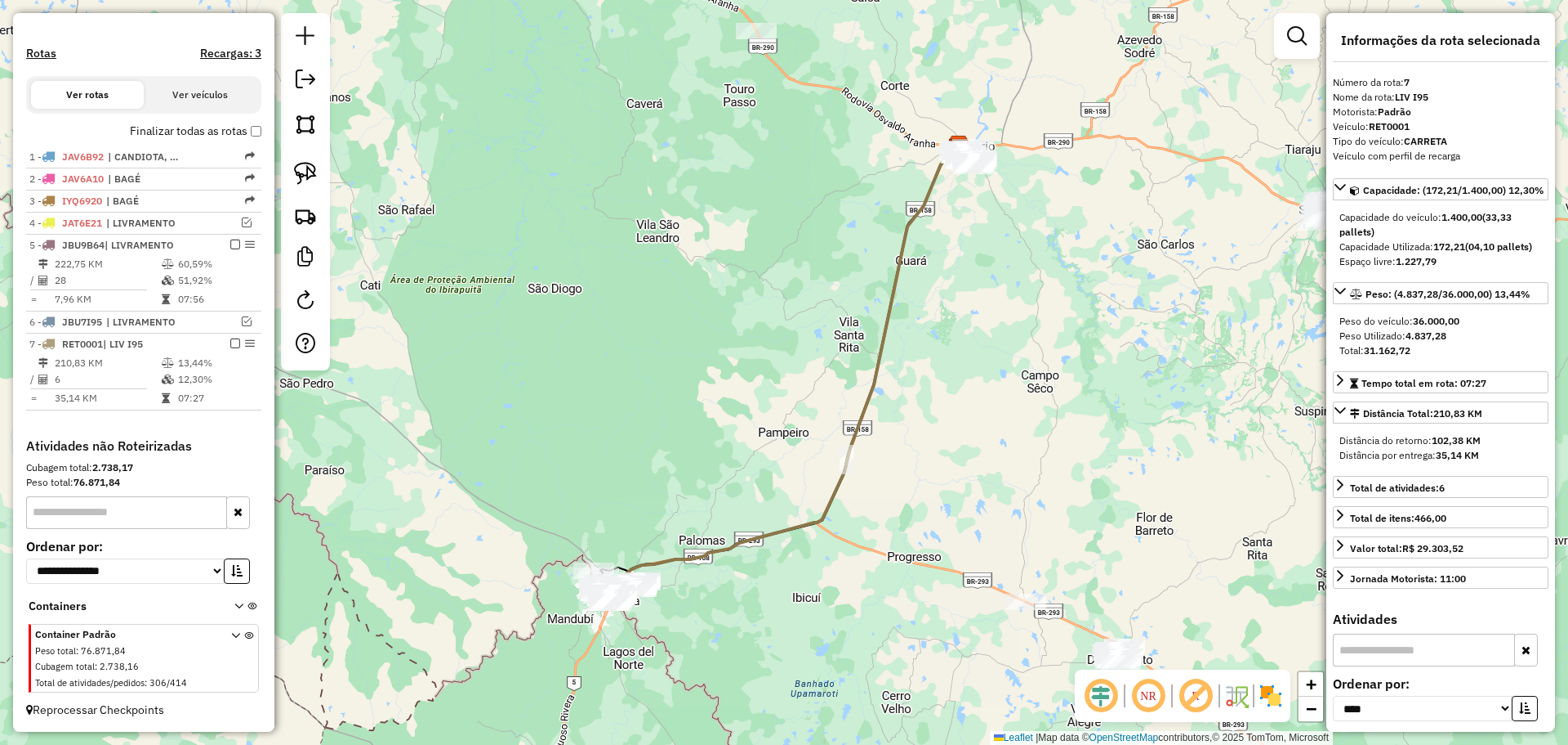
scroll to position [425, 0]
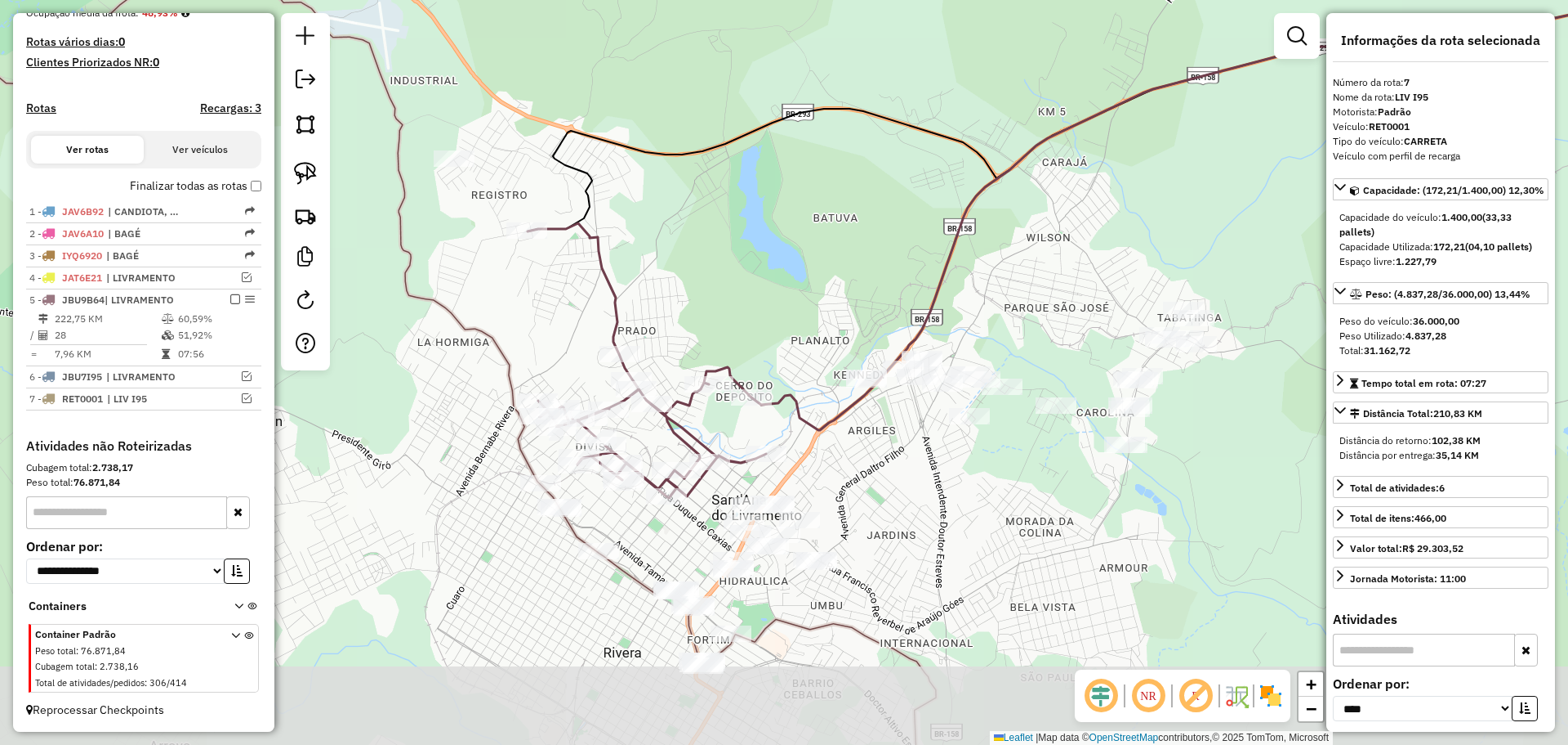
drag, startPoint x: 718, startPoint y: 571, endPoint x: 626, endPoint y: 300, distance: 286.2
click at [626, 300] on div "Janela de atendimento Grade de atendimento Capacidade Transportadoras Veículos …" at bounding box center [784, 372] width 1568 height 745
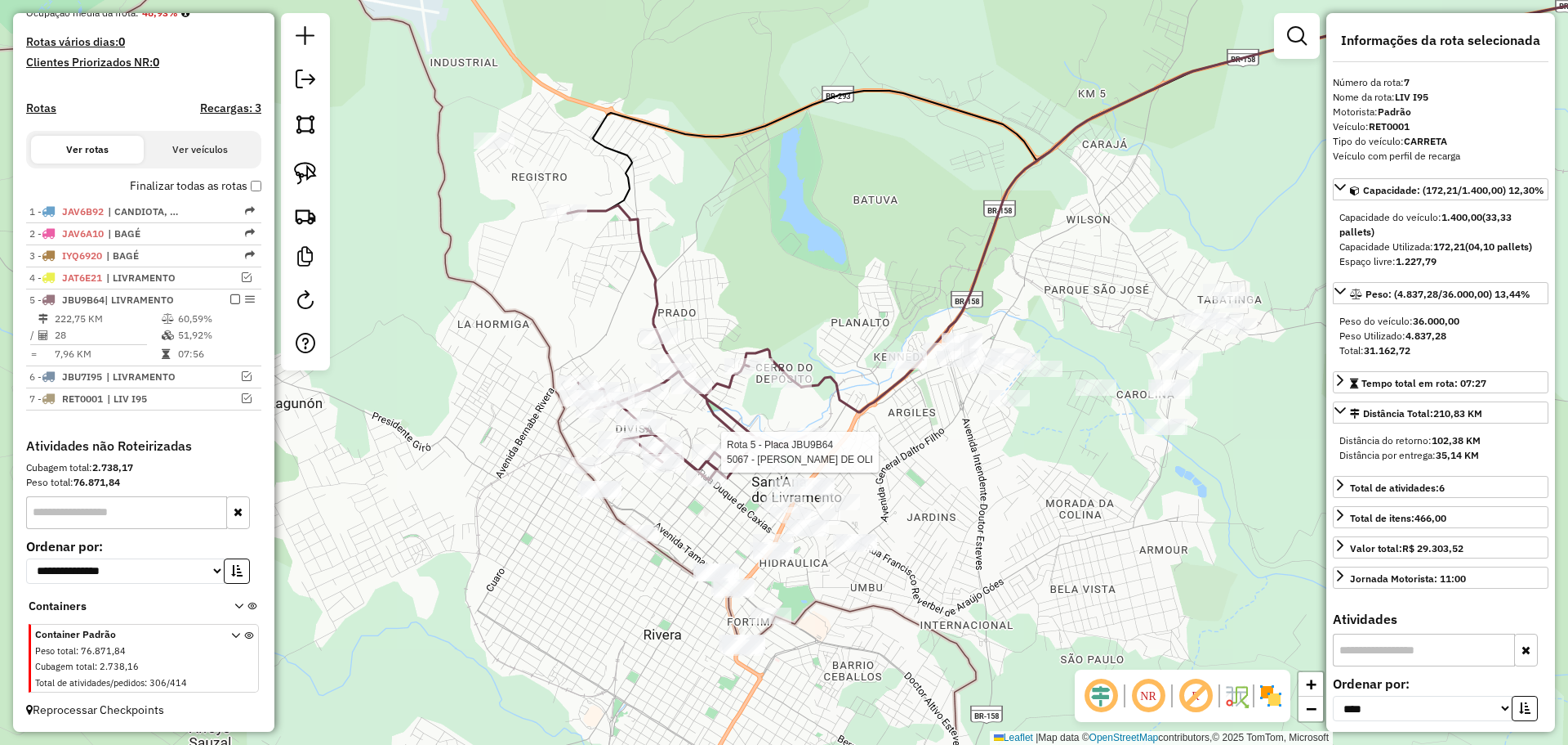
click at [708, 460] on div at bounding box center [716, 452] width 49 height 17
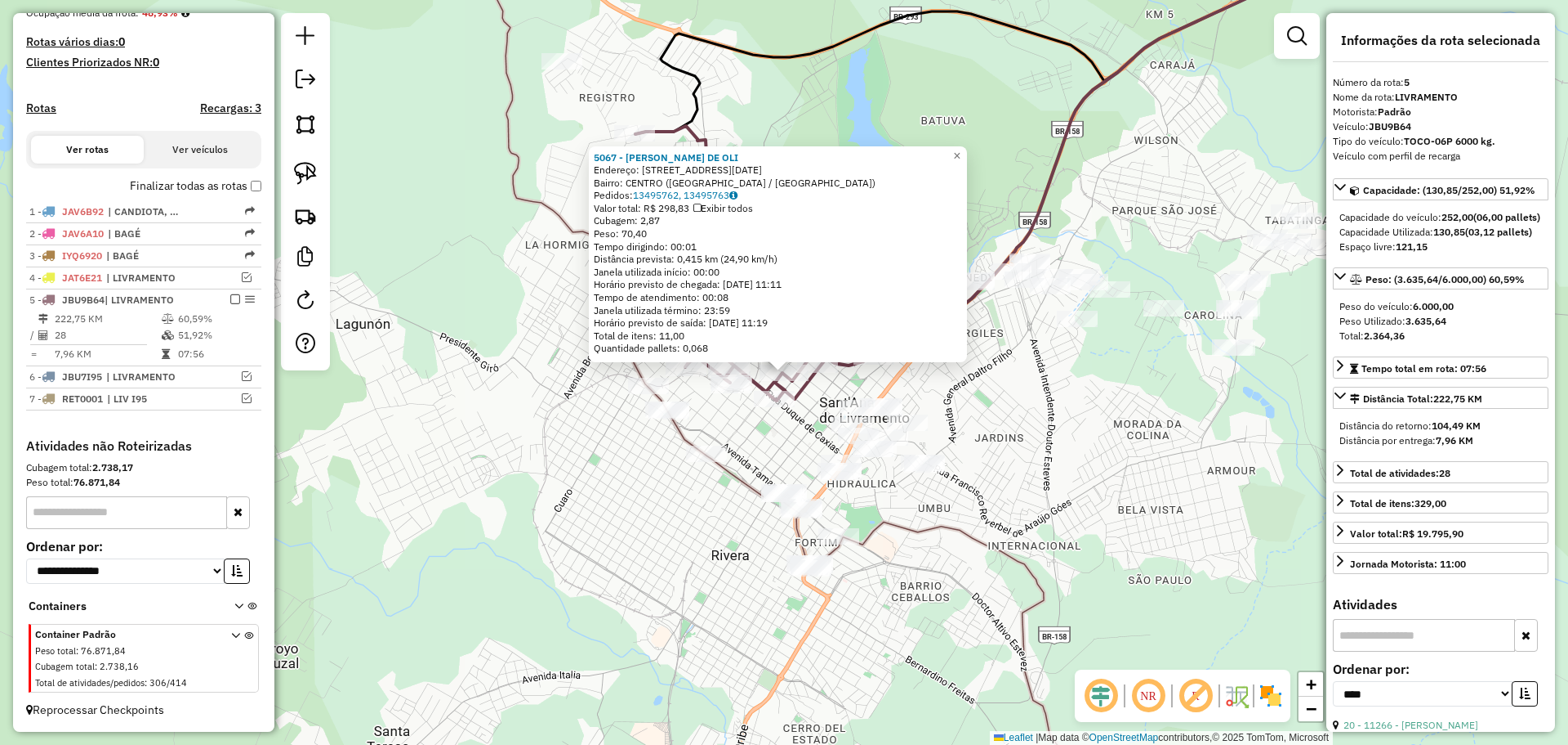
click at [766, 454] on div "5067 - LIDIA JUSSARA DE OLI Endereço: AV 24 DE MAIO 1141 Bairro: CENTRO (SANT A…" at bounding box center [784, 372] width 1568 height 745
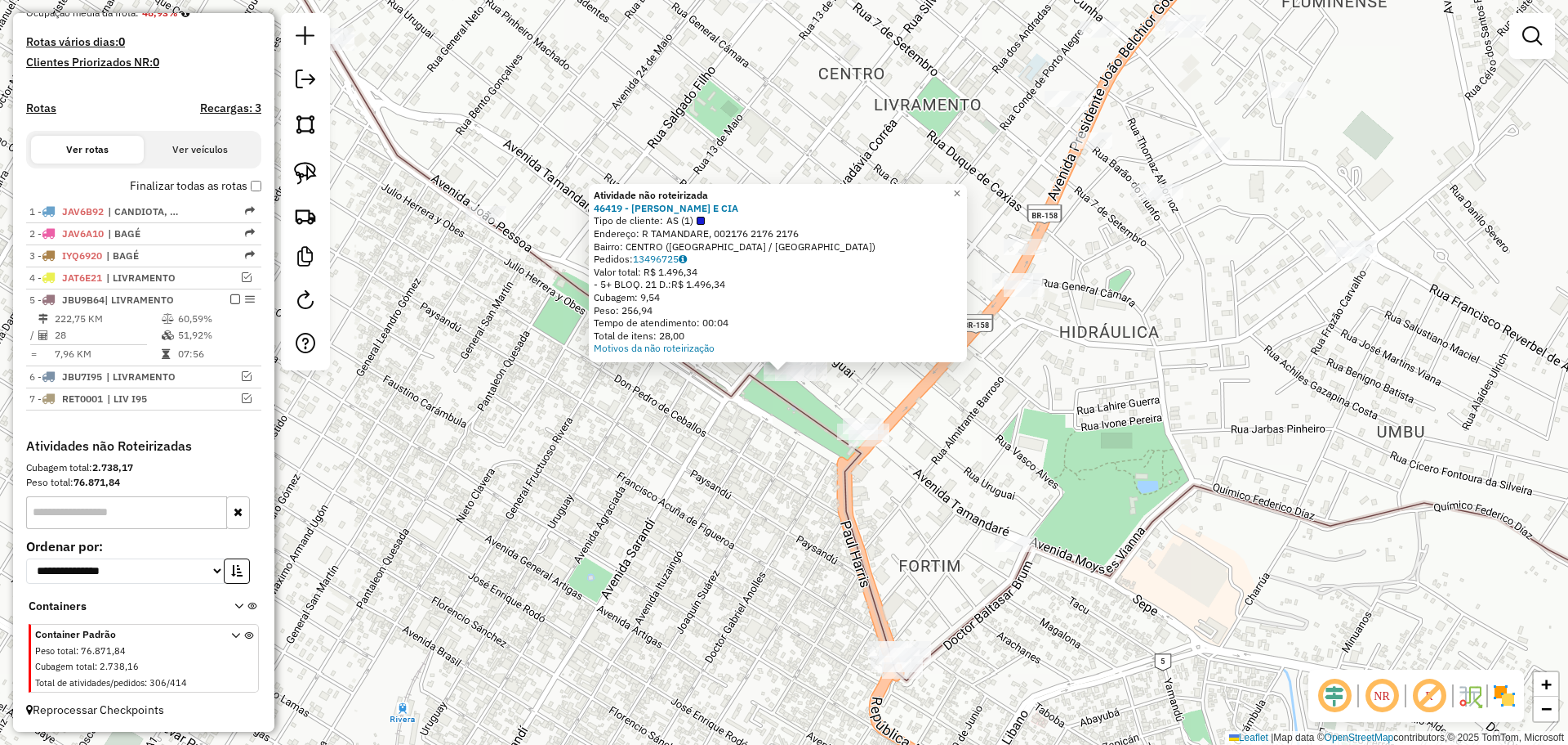
click at [786, 435] on div "Atividade não roteirizada 46419 - HILMI ABDULLAH E CIA Tipo de cliente: AS (1) …" at bounding box center [784, 372] width 1568 height 745
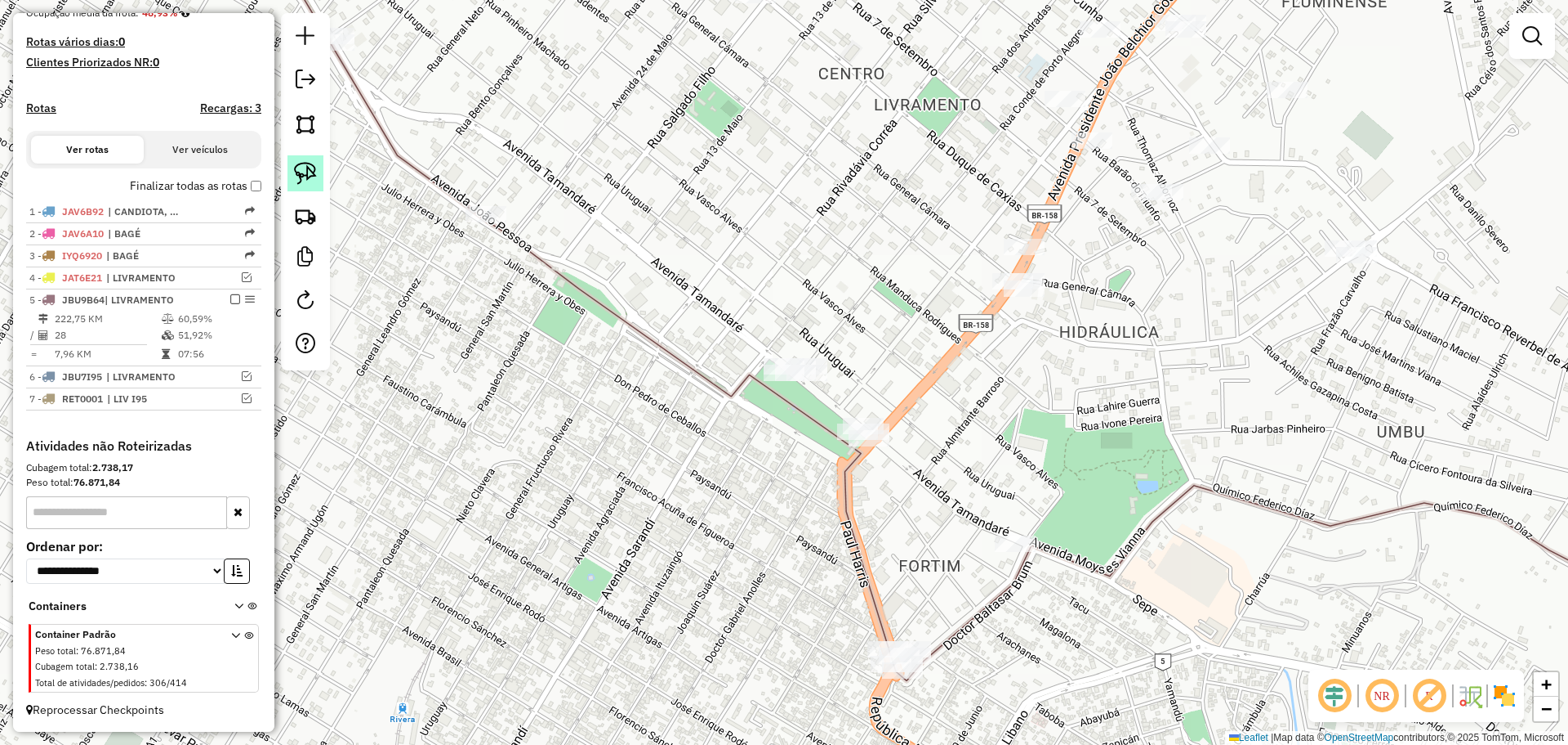
click at [315, 170] on img at bounding box center [305, 173] width 23 height 23
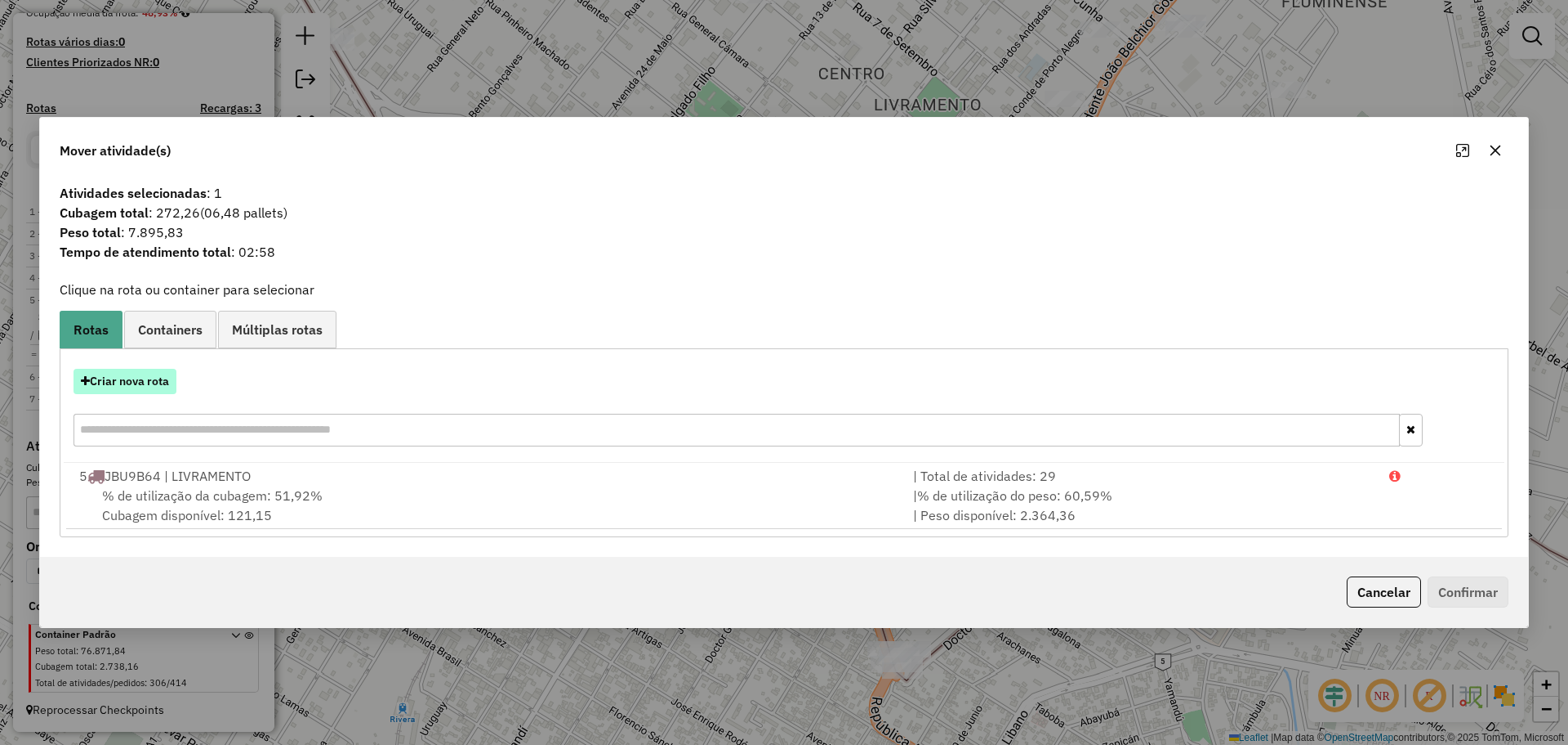
click at [139, 376] on button "Criar nova rota" at bounding box center [125, 381] width 103 height 26
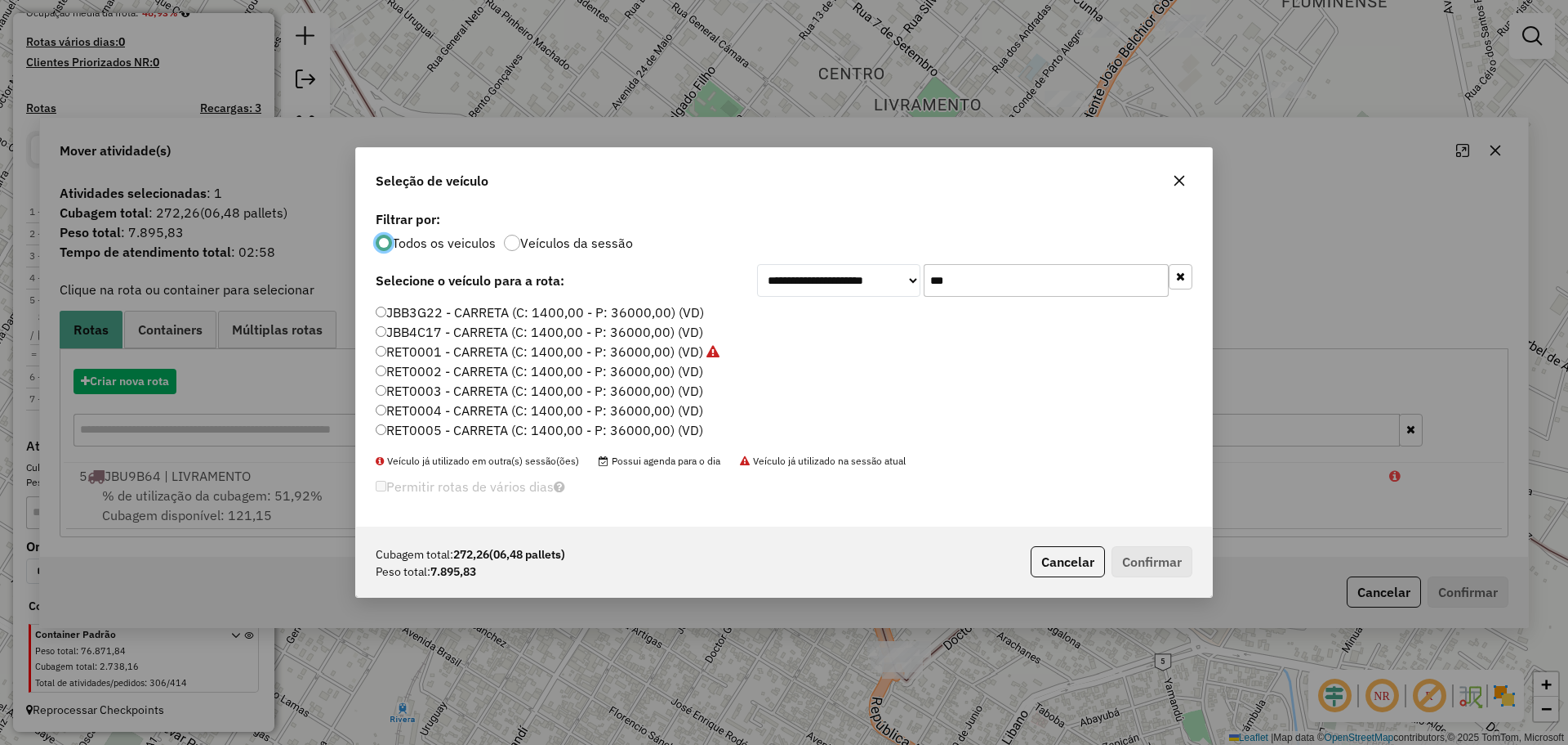
scroll to position [10, 5]
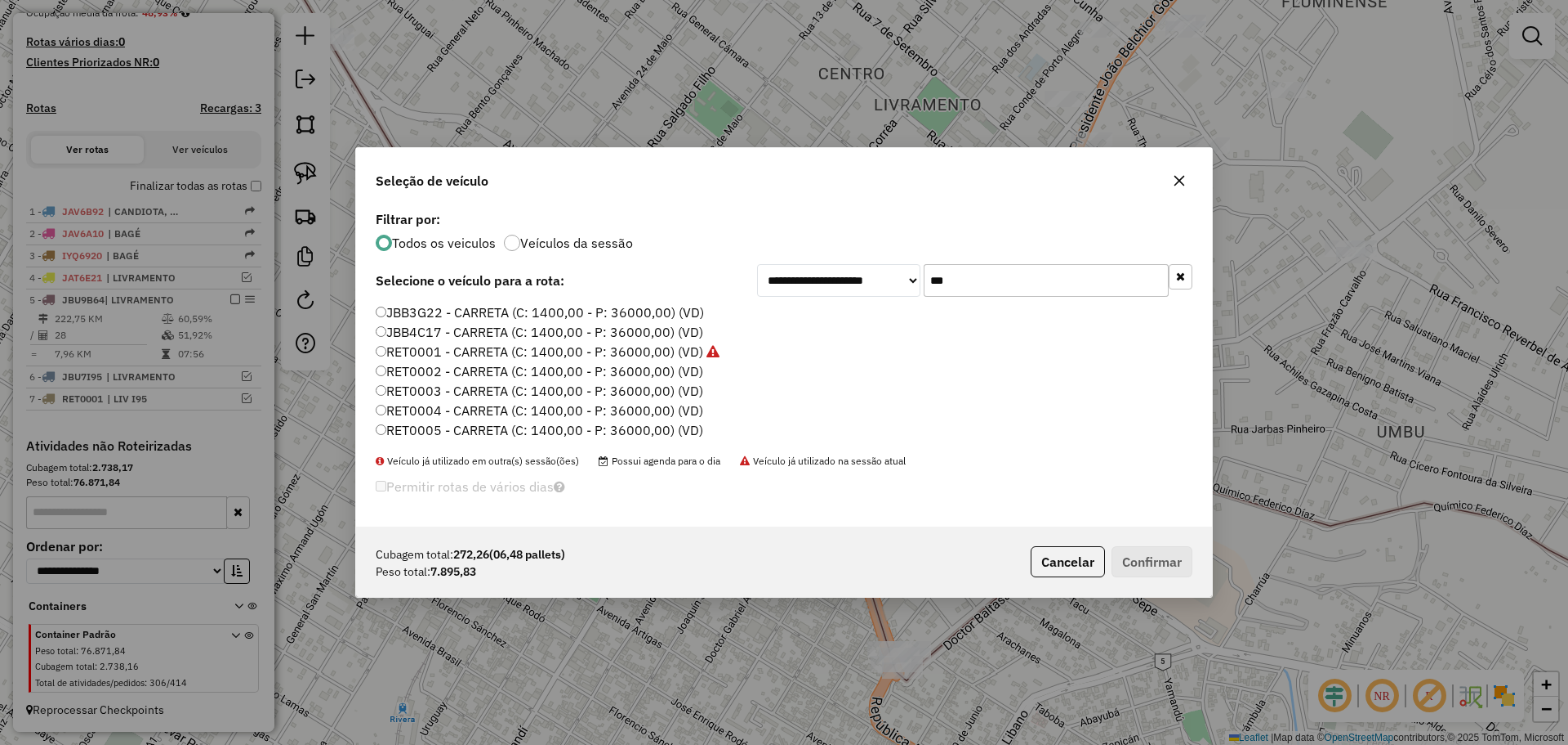
drag, startPoint x: 953, startPoint y: 277, endPoint x: 878, endPoint y: 270, distance: 75.3
click at [878, 270] on div "**********" at bounding box center [975, 280] width 435 height 33
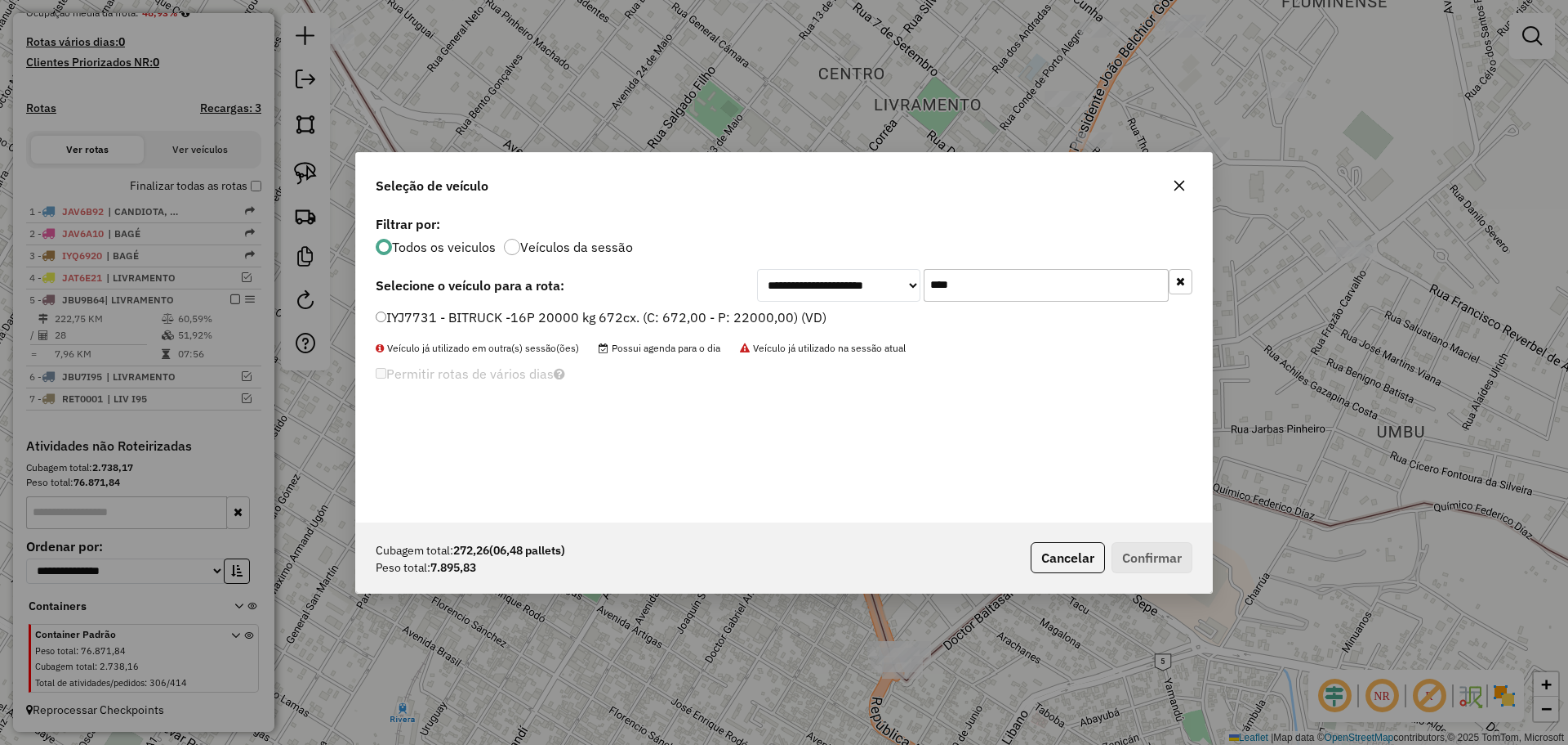
type input "****"
click at [689, 317] on label "IYJ7731 - BITRUCK -16P 20000 kg 672cx. (C: 672,00 - P: 22000,00) (VD)" at bounding box center [600, 317] width 451 height 19
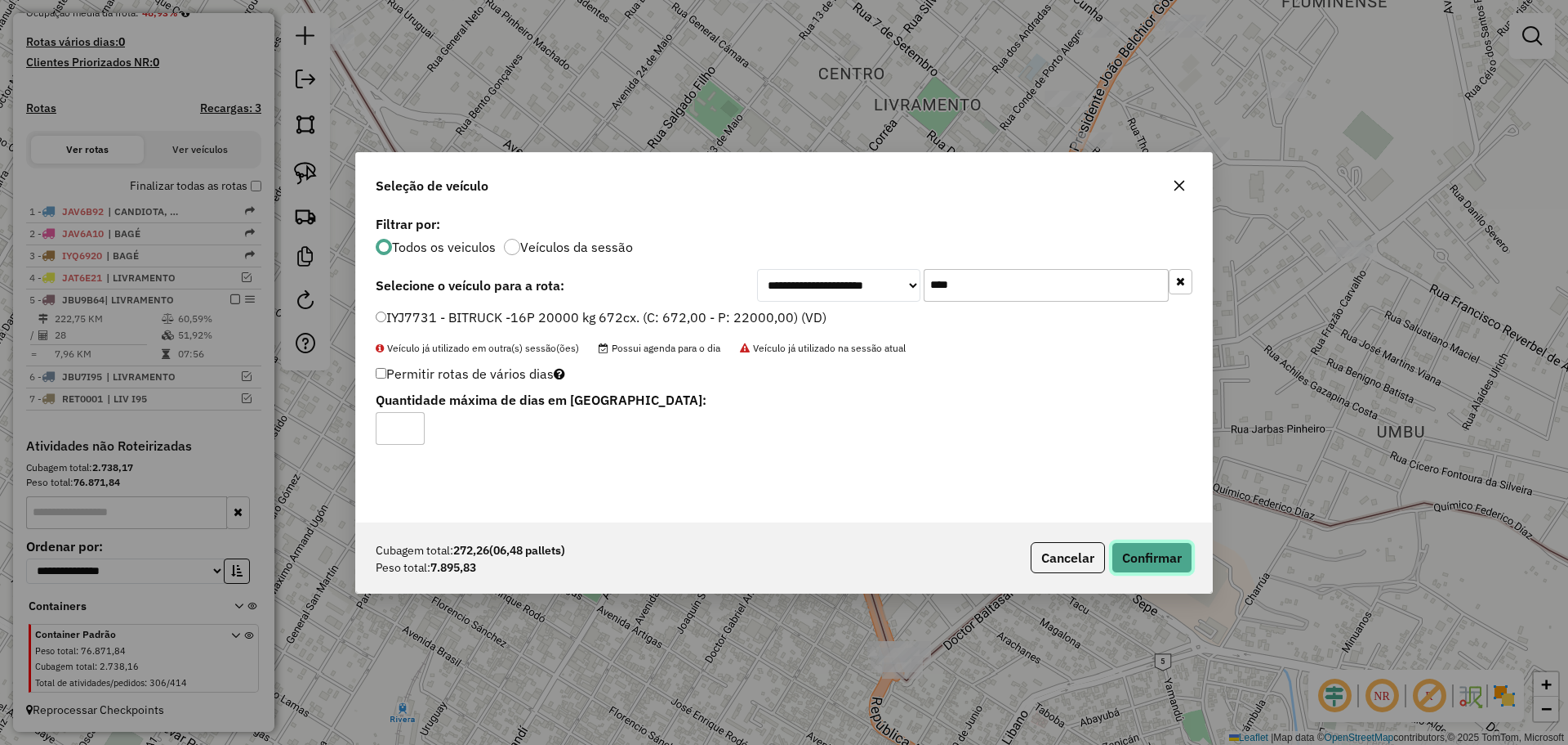
click at [1159, 555] on button "Confirmar" at bounding box center [1152, 558] width 81 height 31
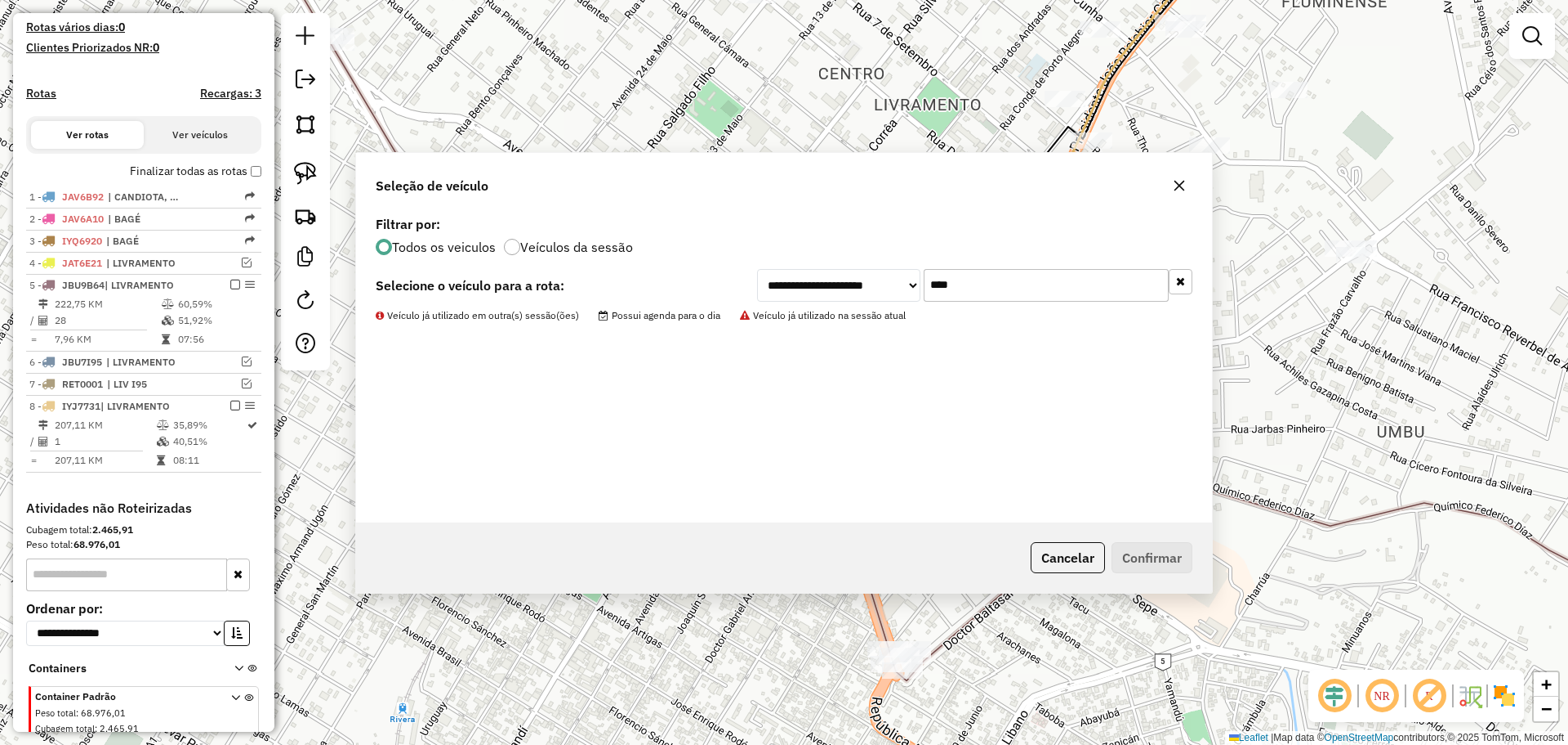
scroll to position [502, 0]
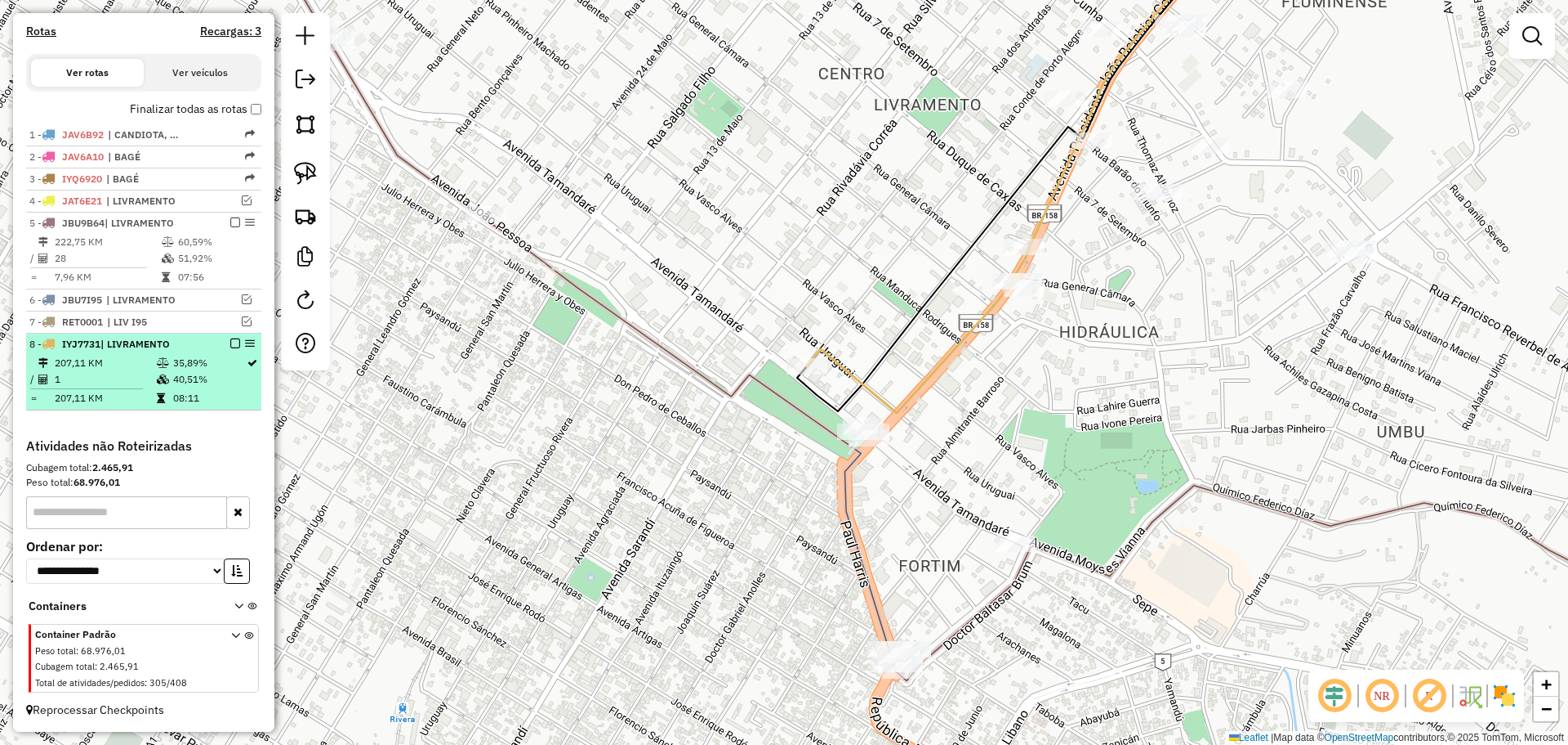
click at [232, 341] on em at bounding box center [235, 343] width 10 height 10
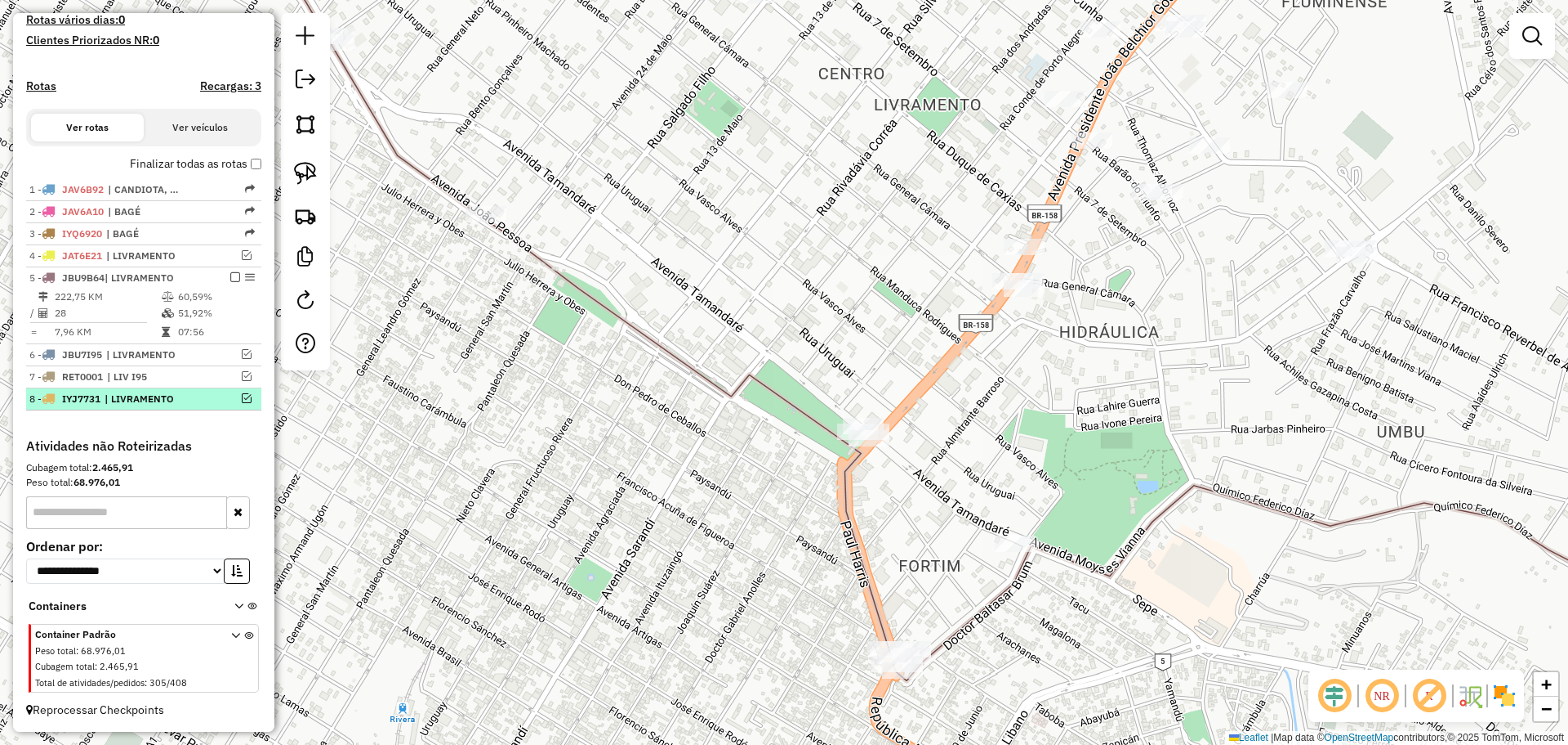
scroll to position [447, 0]
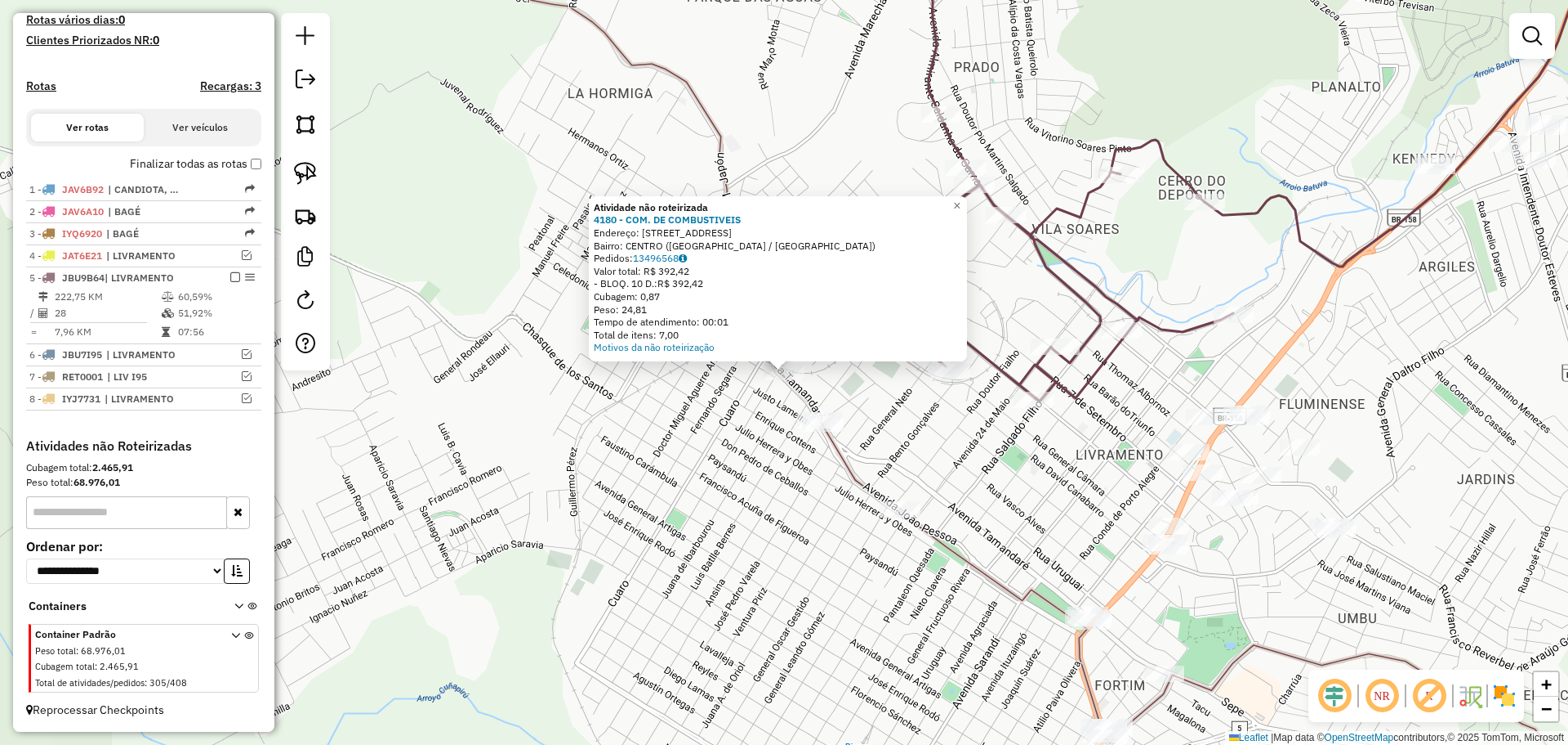
click at [722, 422] on div "Atividade não roteirizada 4180 - COM. DE COMBUSTIVEIS Endereço: AV ALMIRANTE TA…" at bounding box center [784, 372] width 1568 height 745
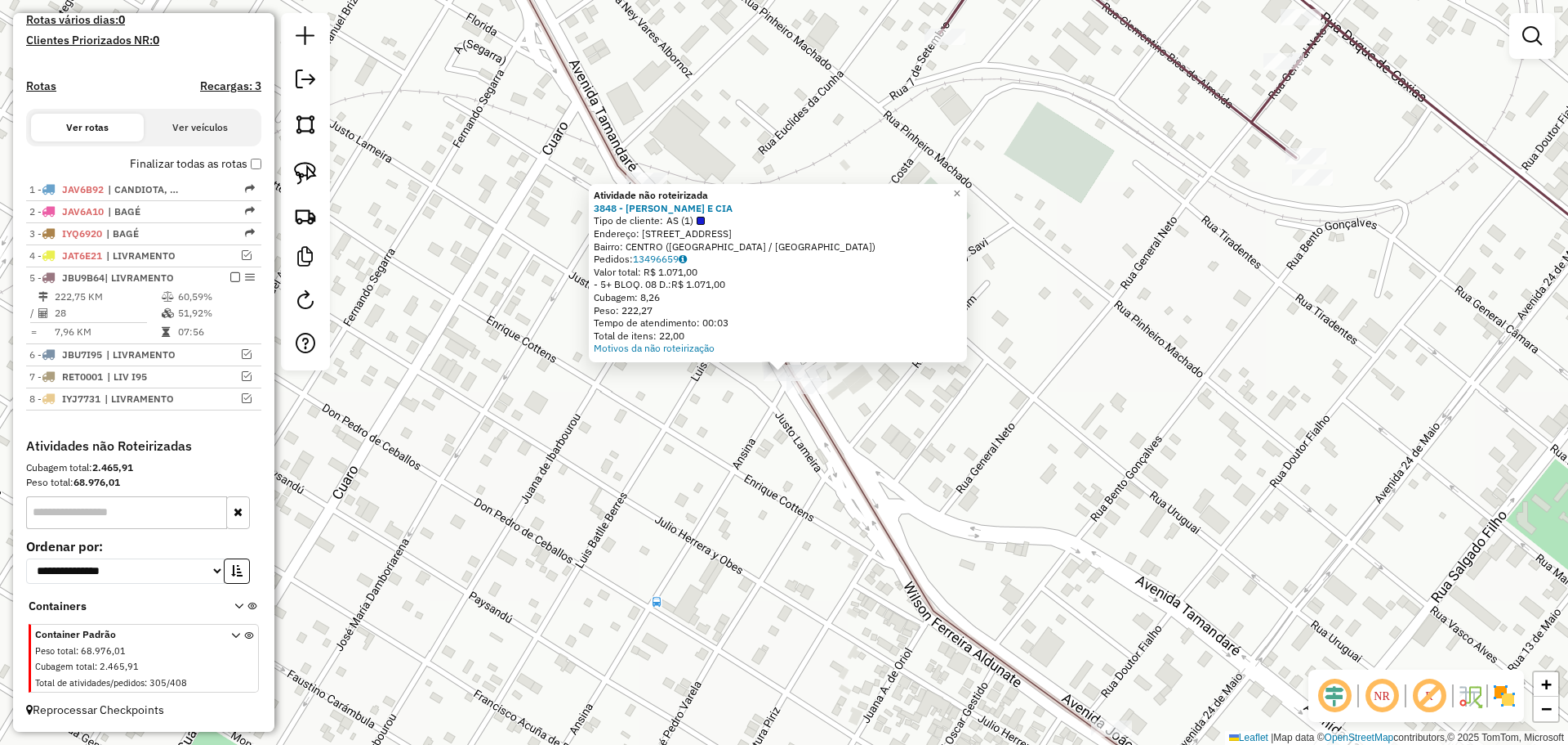
click at [800, 394] on div at bounding box center [807, 386] width 40 height 17
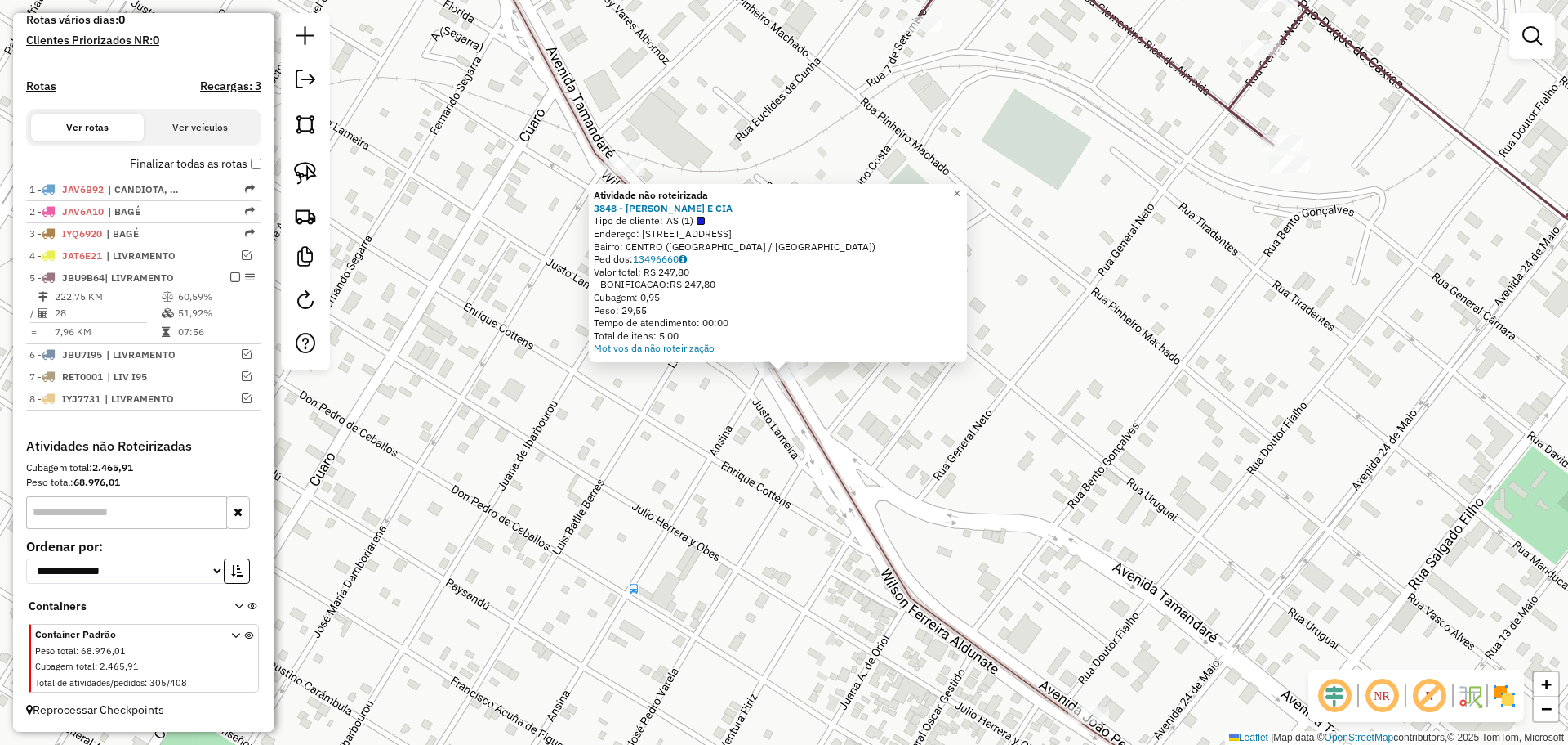
click at [962, 451] on div "Atividade não roteirizada 3848 - J JOSE POSADA E CIA Tipo de cliente: AS (1) En…" at bounding box center [784, 372] width 1568 height 745
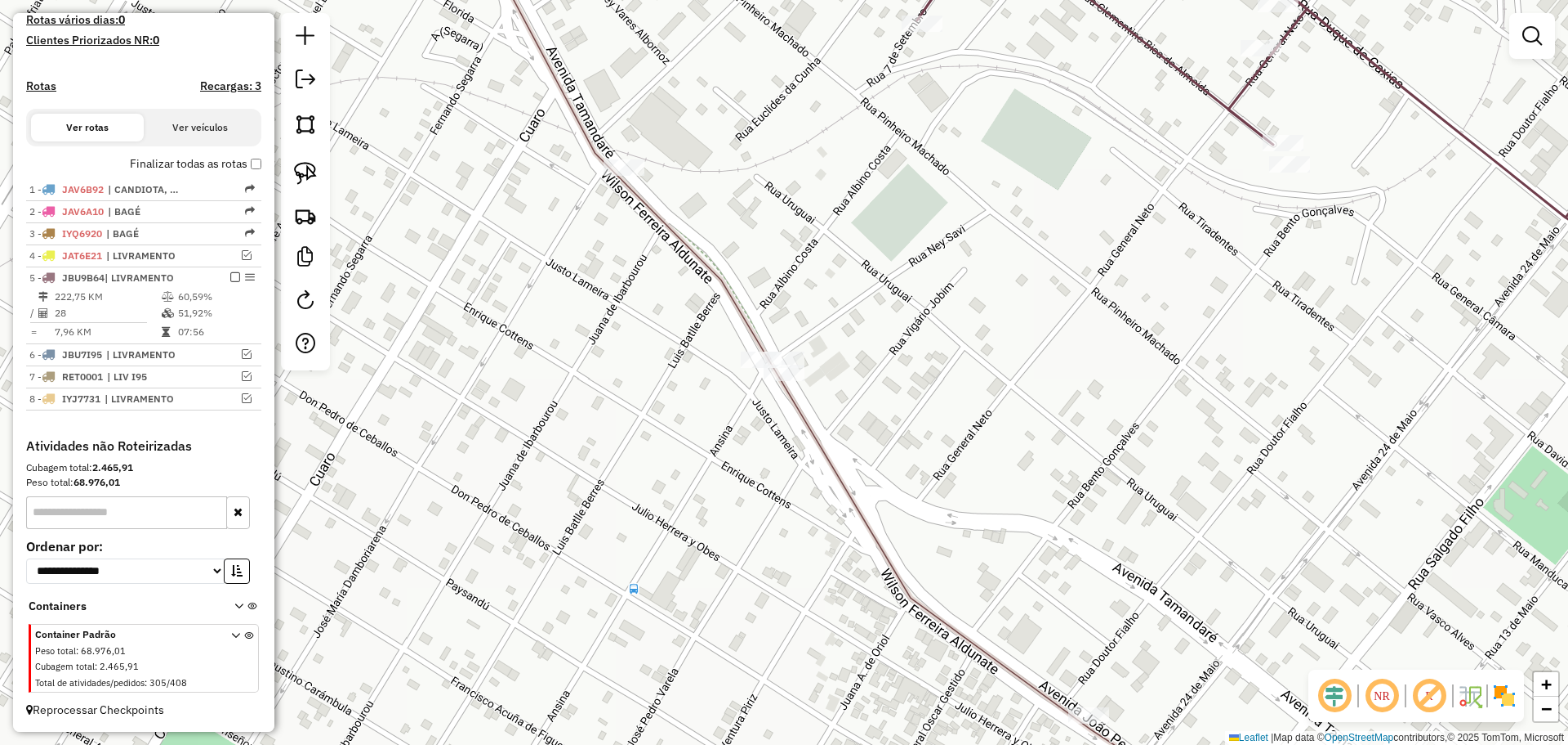
drag, startPoint x: 1160, startPoint y: 485, endPoint x: 455, endPoint y: 319, distance: 724.3
click at [460, 319] on div "Janela de atendimento Grade de atendimento Capacidade Transportadoras Veículos …" at bounding box center [784, 372] width 1568 height 745
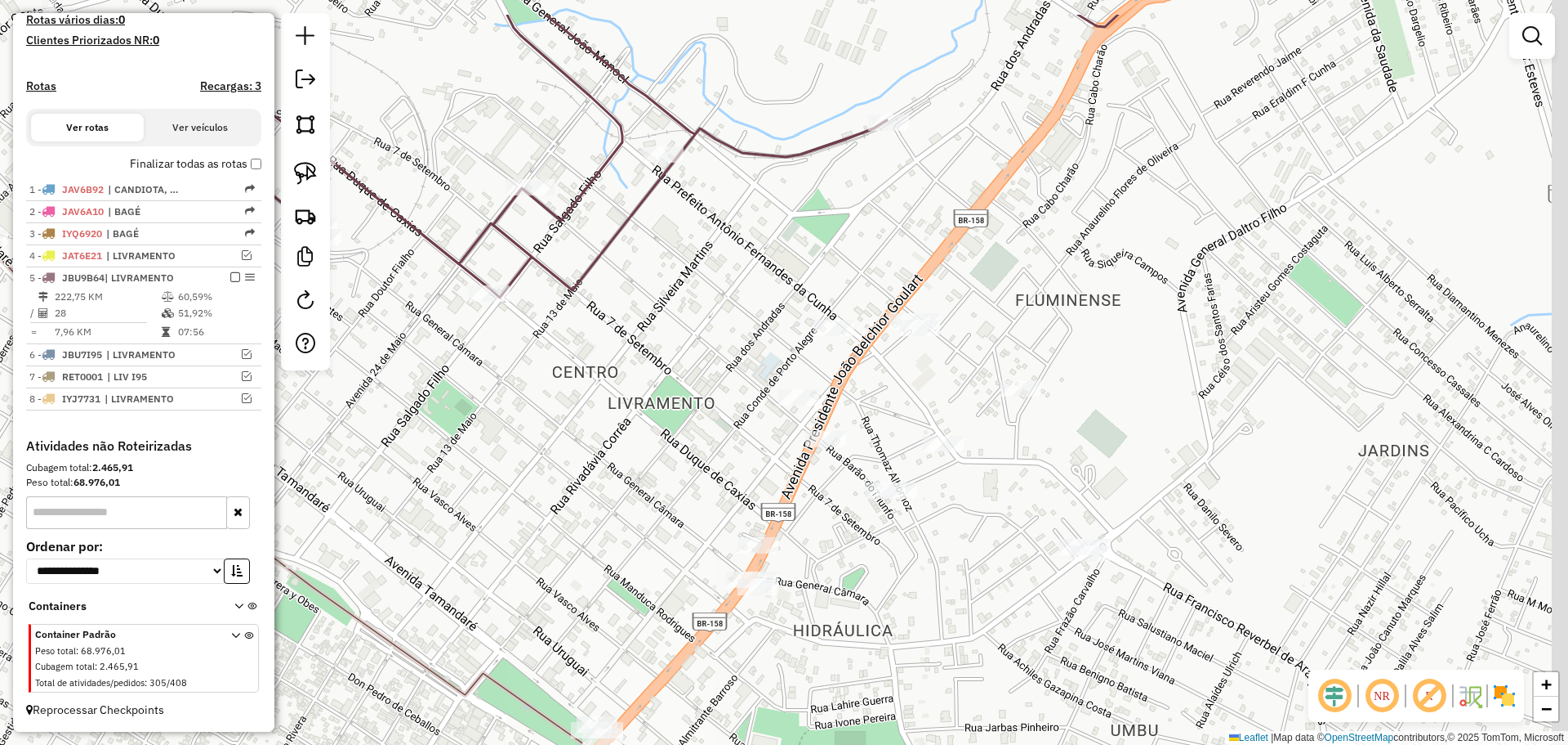
drag, startPoint x: 785, startPoint y: 345, endPoint x: 626, endPoint y: 457, distance: 194.5
click at [626, 457] on div "Janela de atendimento Grade de atendimento Capacidade Transportadoras Veículos …" at bounding box center [784, 372] width 1568 height 745
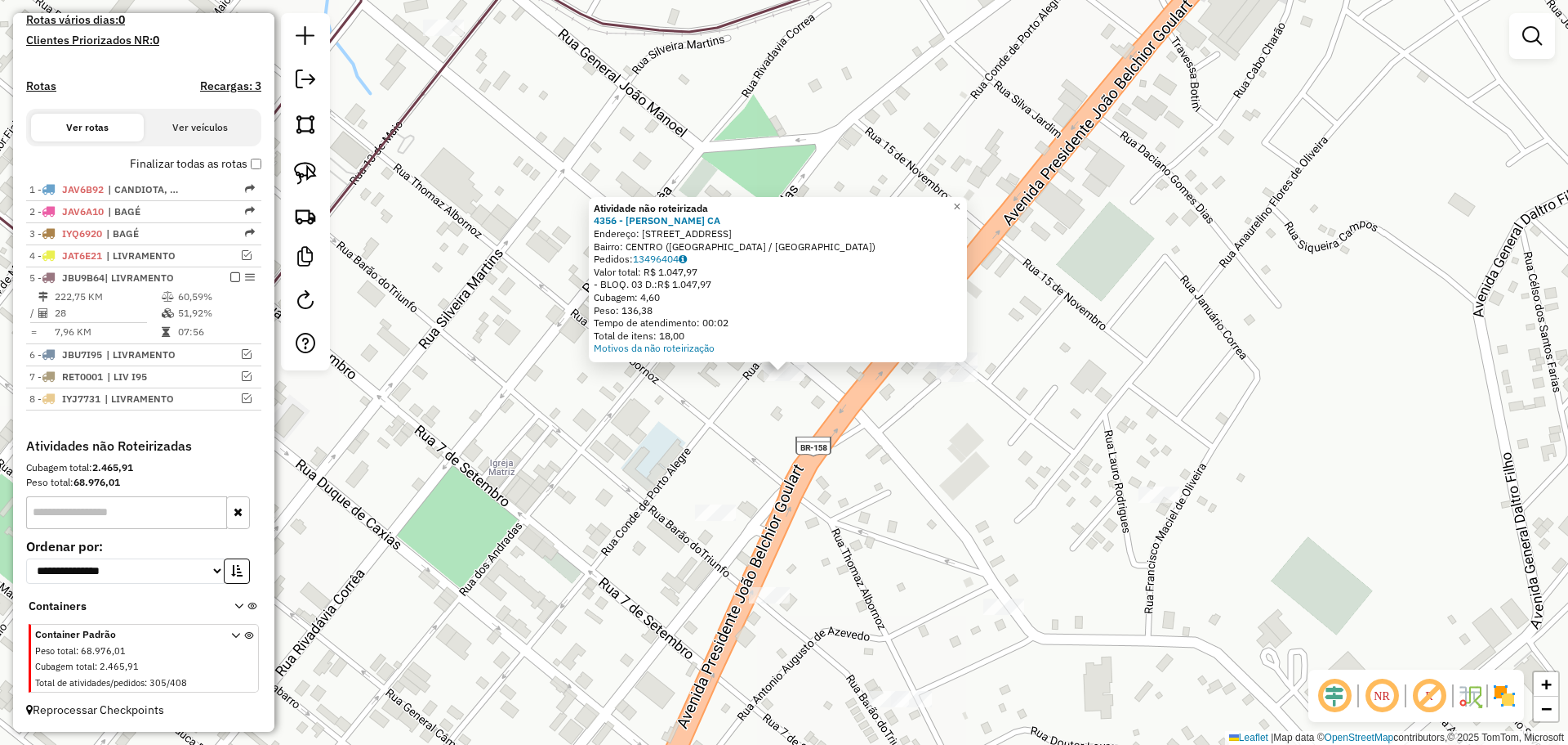
click at [760, 418] on div "Atividade não roteirizada 4356 - ANA IRIS OLIVEIRA CA Endereço: R CONDE DE PORT…" at bounding box center [784, 372] width 1568 height 745
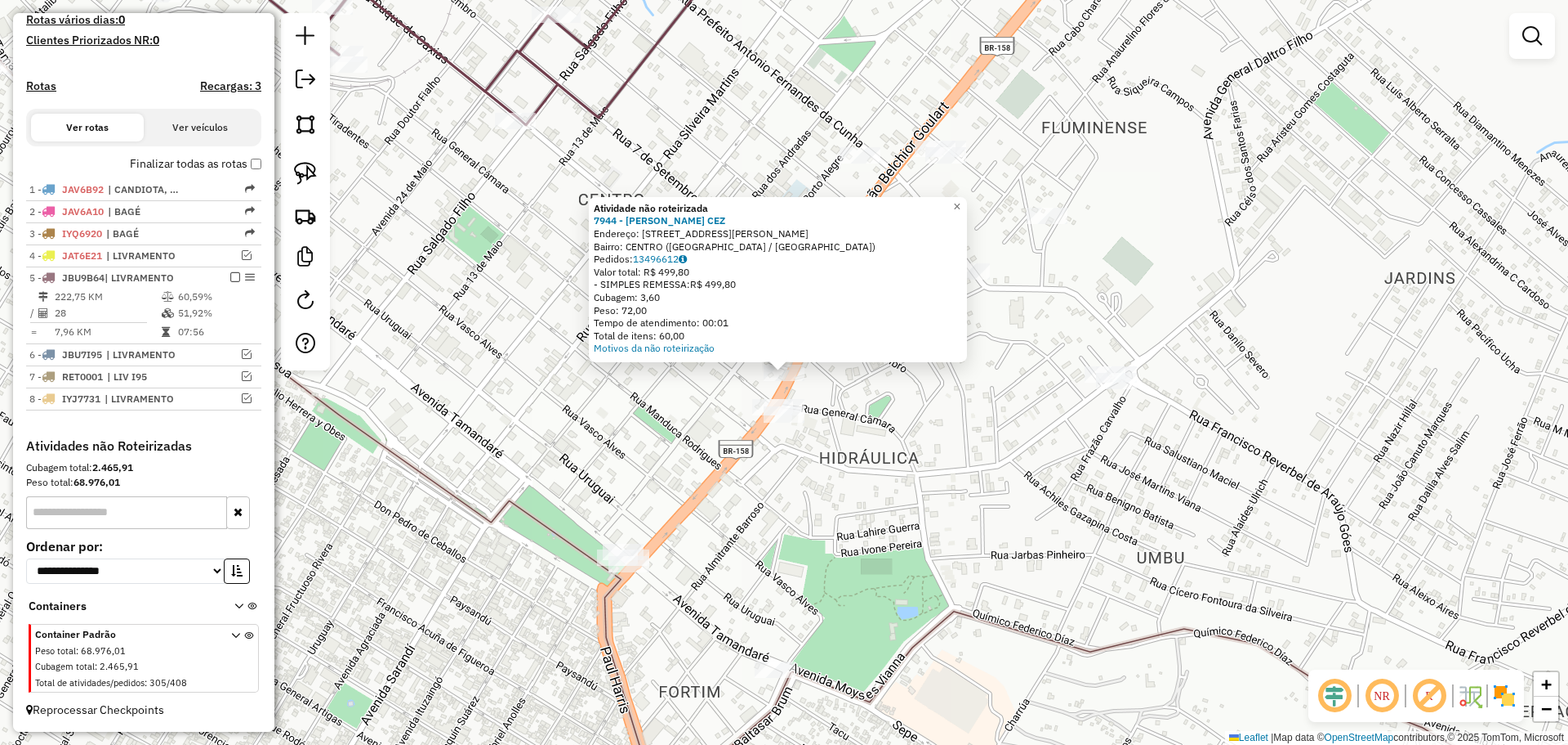
click at [778, 423] on div at bounding box center [784, 414] width 40 height 17
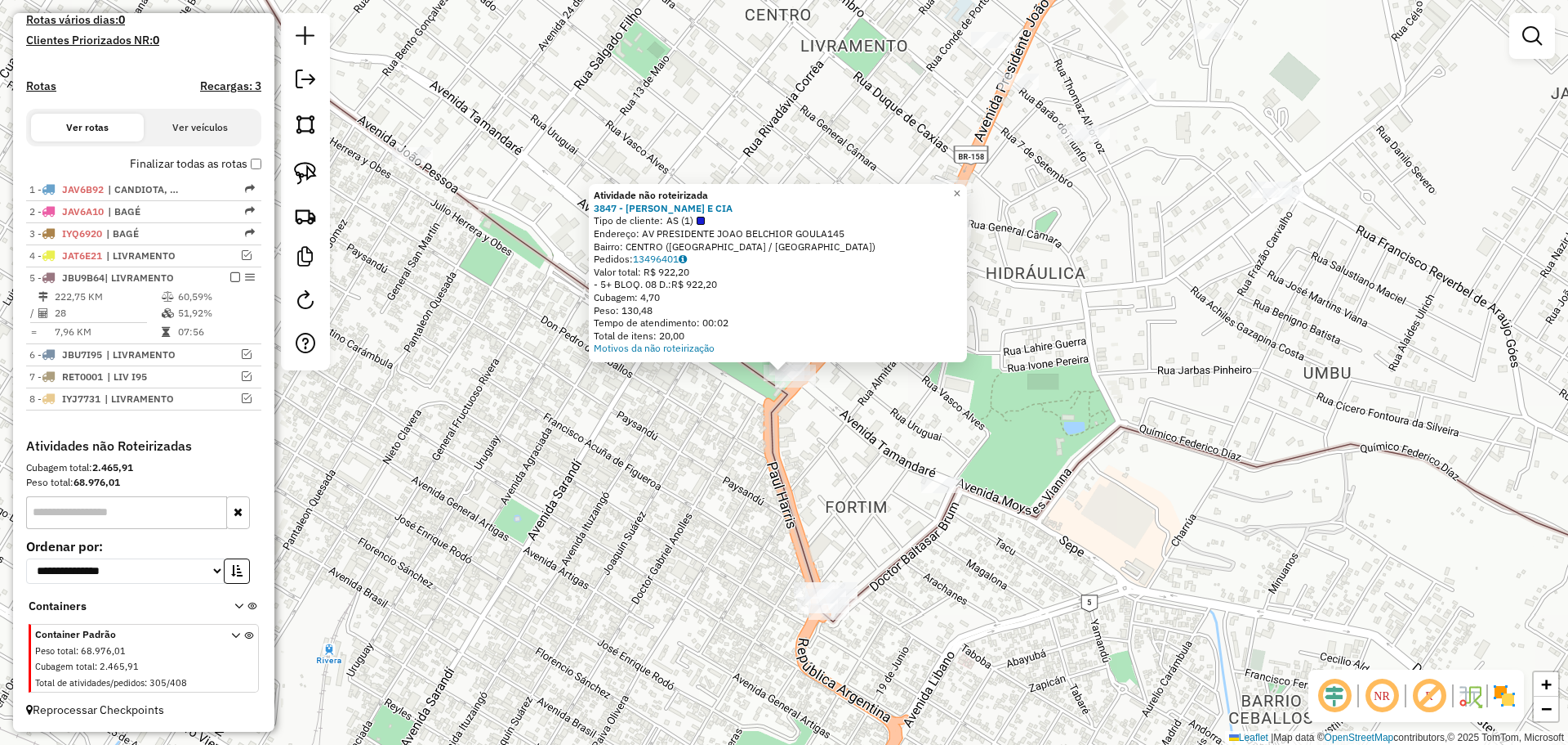
click at [834, 457] on div "Atividade não roteirizada 3847 - J JOSE POSADA E CIA Tipo de cliente: AS (1) En…" at bounding box center [784, 372] width 1568 height 745
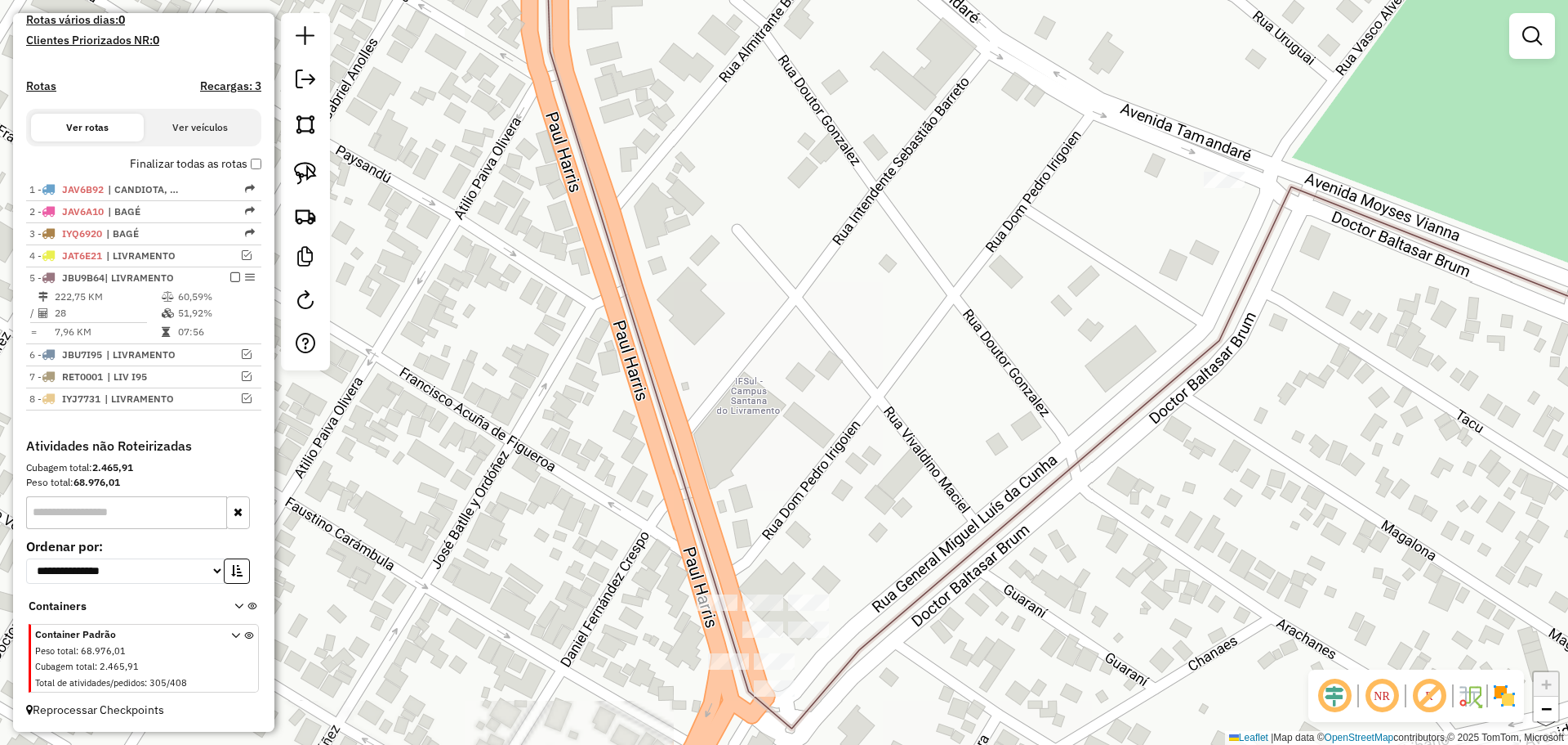
click at [804, 611] on div at bounding box center [809, 603] width 40 height 17
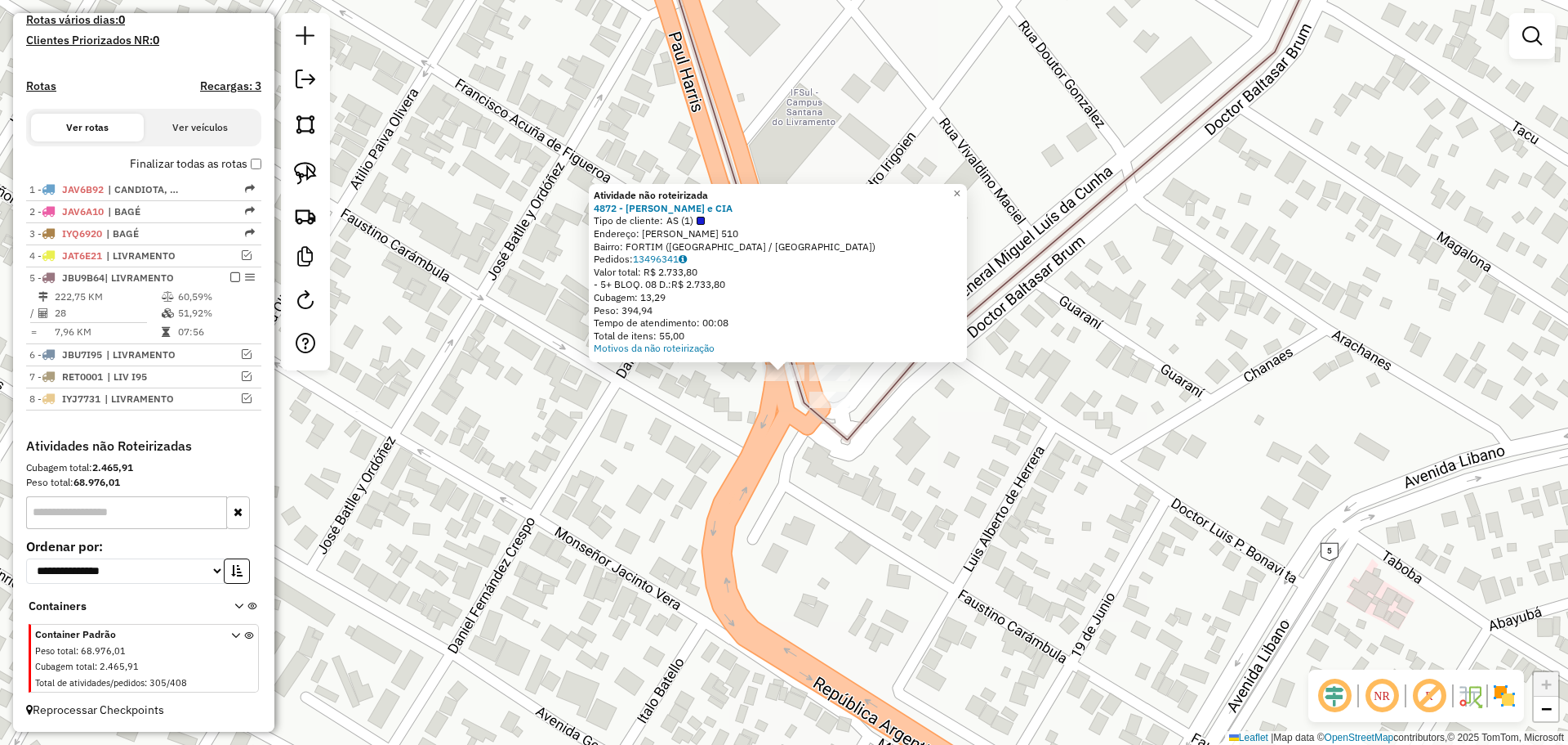
click at [823, 419] on div "Atividade não roteirizada 4872 - J JOSE POSADA e CIA Tipo de cliente: AS (1) En…" at bounding box center [784, 372] width 1568 height 745
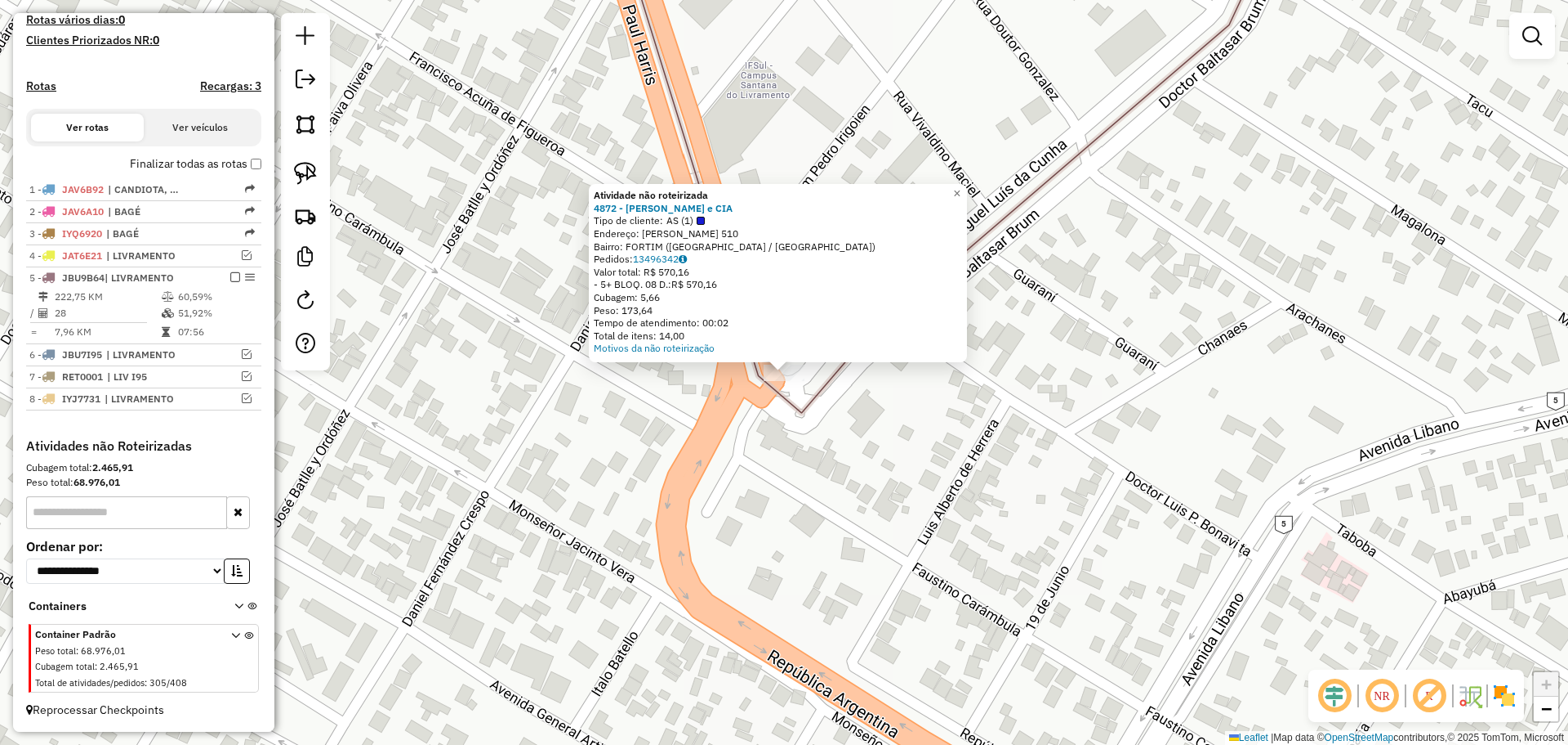
click at [823, 400] on div "Atividade não roteirizada 4872 - J JOSE POSADA e CIA Tipo de cliente: AS (1) En…" at bounding box center [784, 372] width 1568 height 745
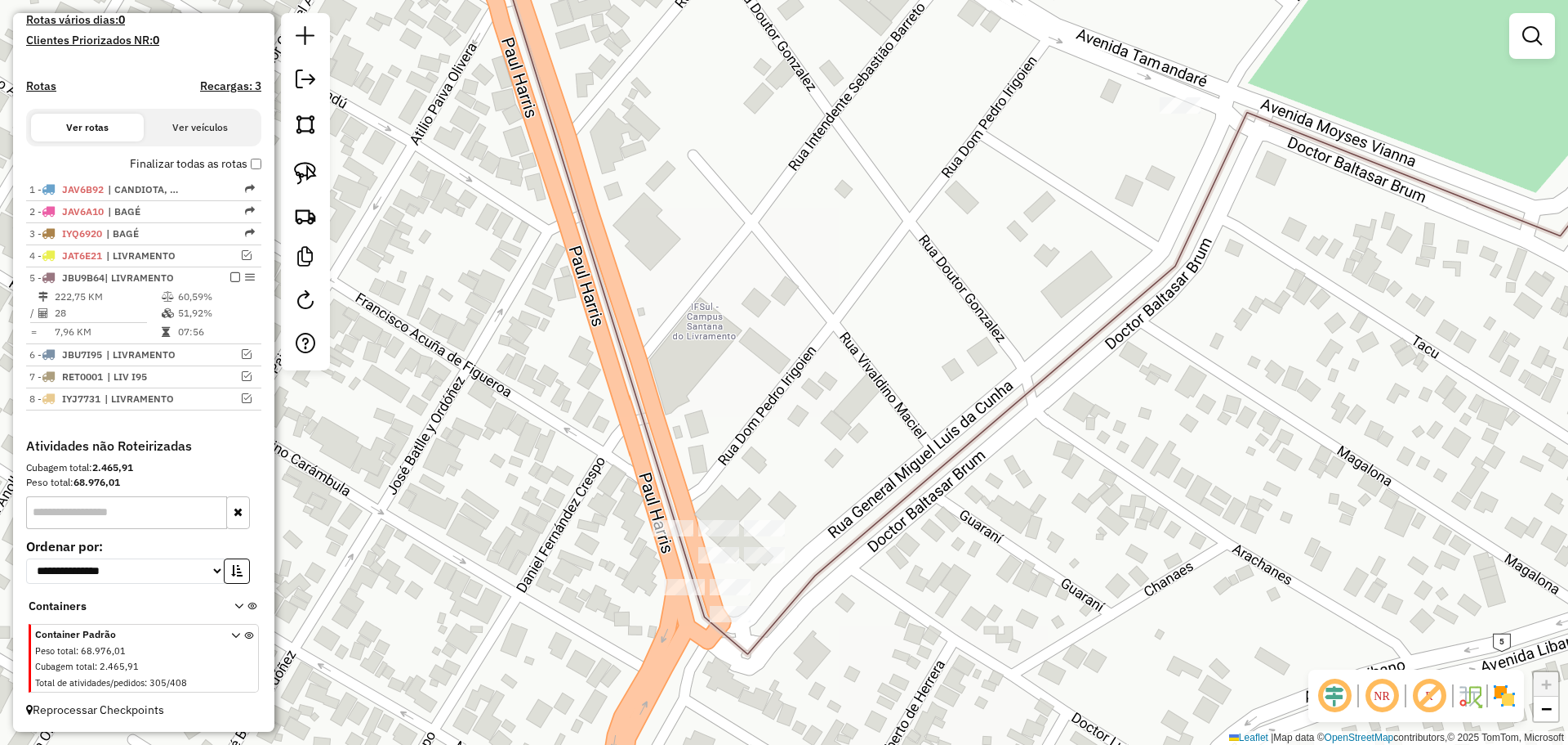
drag, startPoint x: 853, startPoint y: 344, endPoint x: 775, endPoint y: 489, distance: 164.6
click at [794, 596] on div "Janela de atendimento Grade de atendimento Capacidade Transportadoras Veículos …" at bounding box center [784, 372] width 1568 height 745
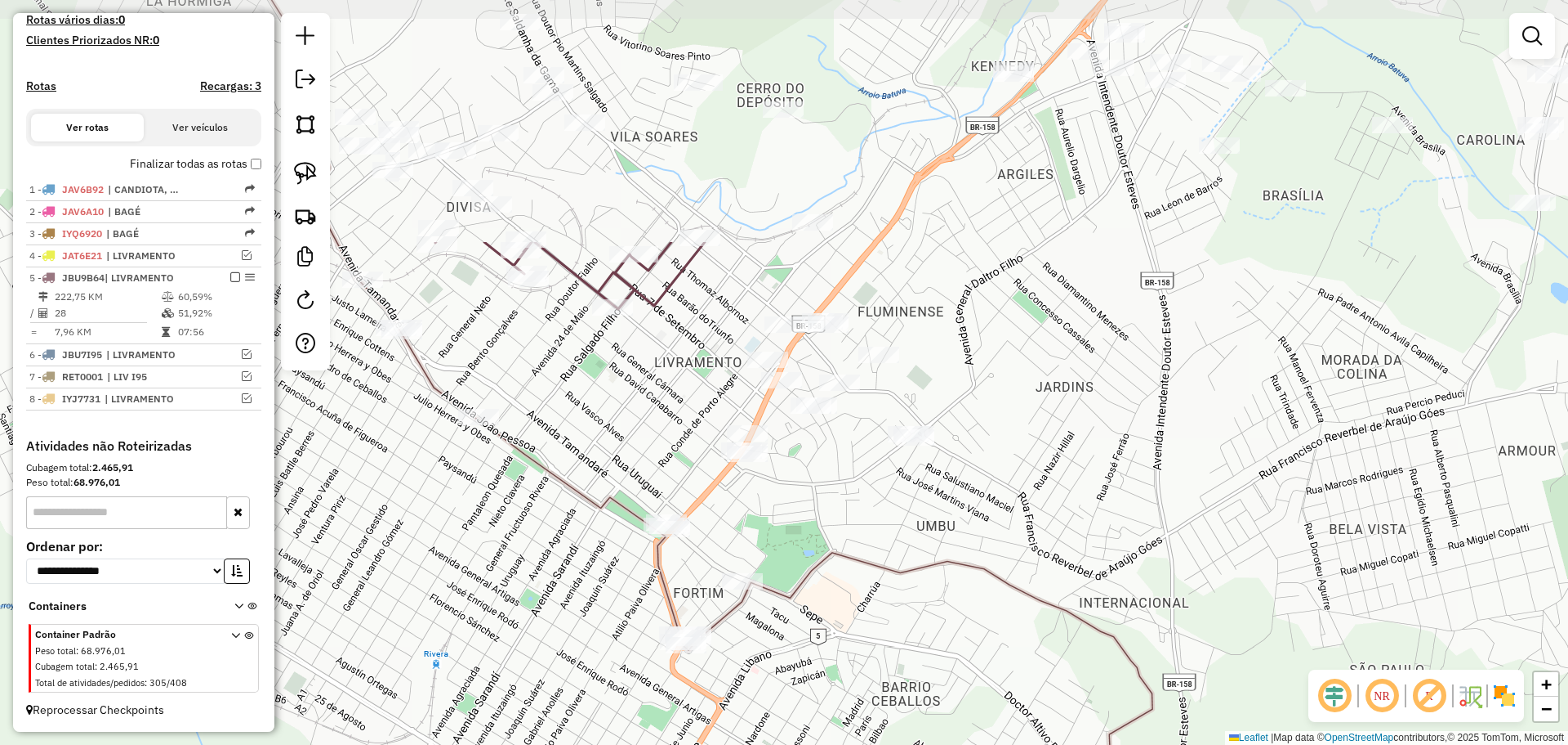
drag, startPoint x: 774, startPoint y: 210, endPoint x: 724, endPoint y: 526, distance: 319.9
click at [724, 526] on div "Janela de atendimento Grade de atendimento Capacidade Transportadoras Veículos …" at bounding box center [784, 372] width 1568 height 745
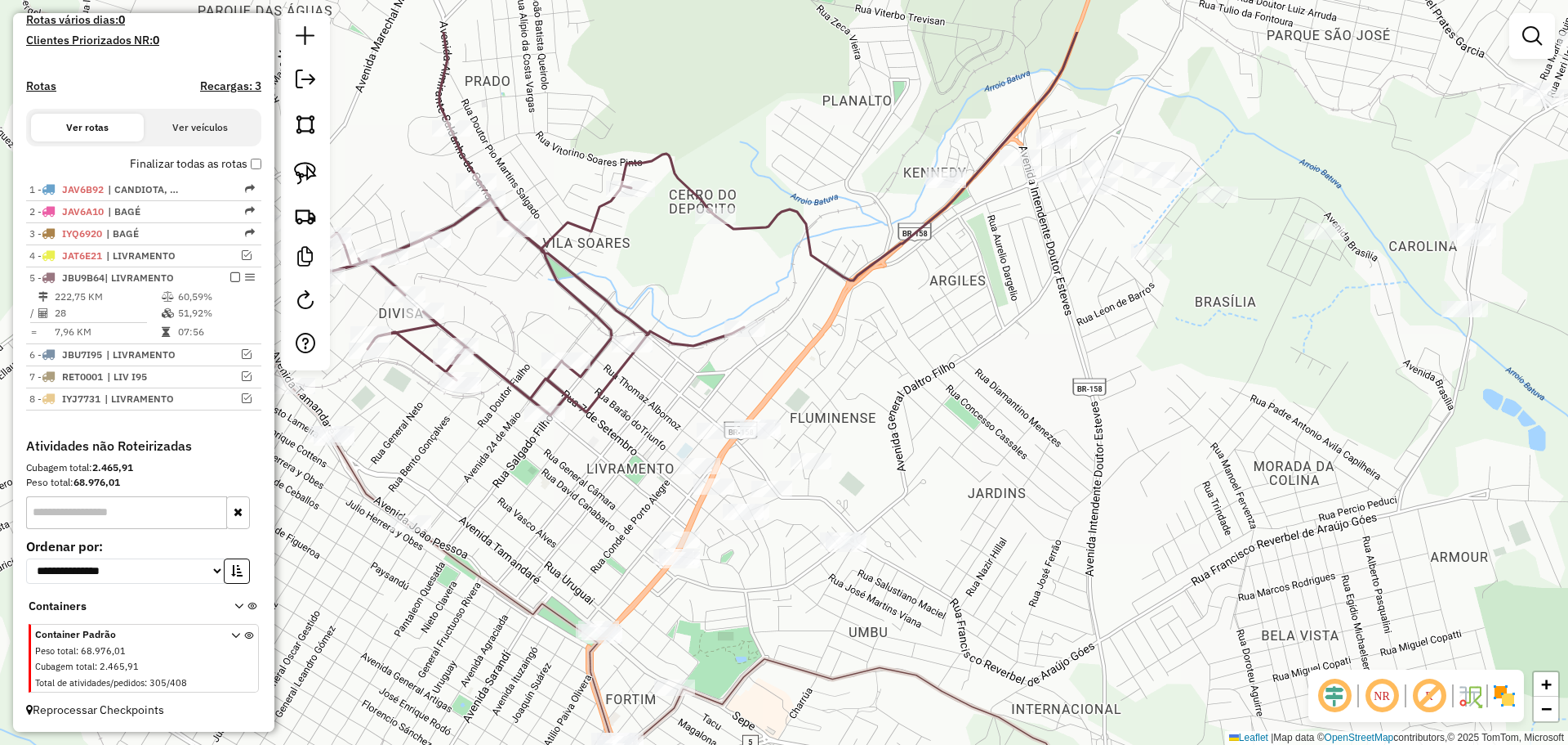
drag, startPoint x: 958, startPoint y: 232, endPoint x: 882, endPoint y: 324, distance: 119.3
click at [882, 324] on div "Janela de atendimento Grade de atendimento Capacidade Transportadoras Veículos …" at bounding box center [784, 372] width 1568 height 745
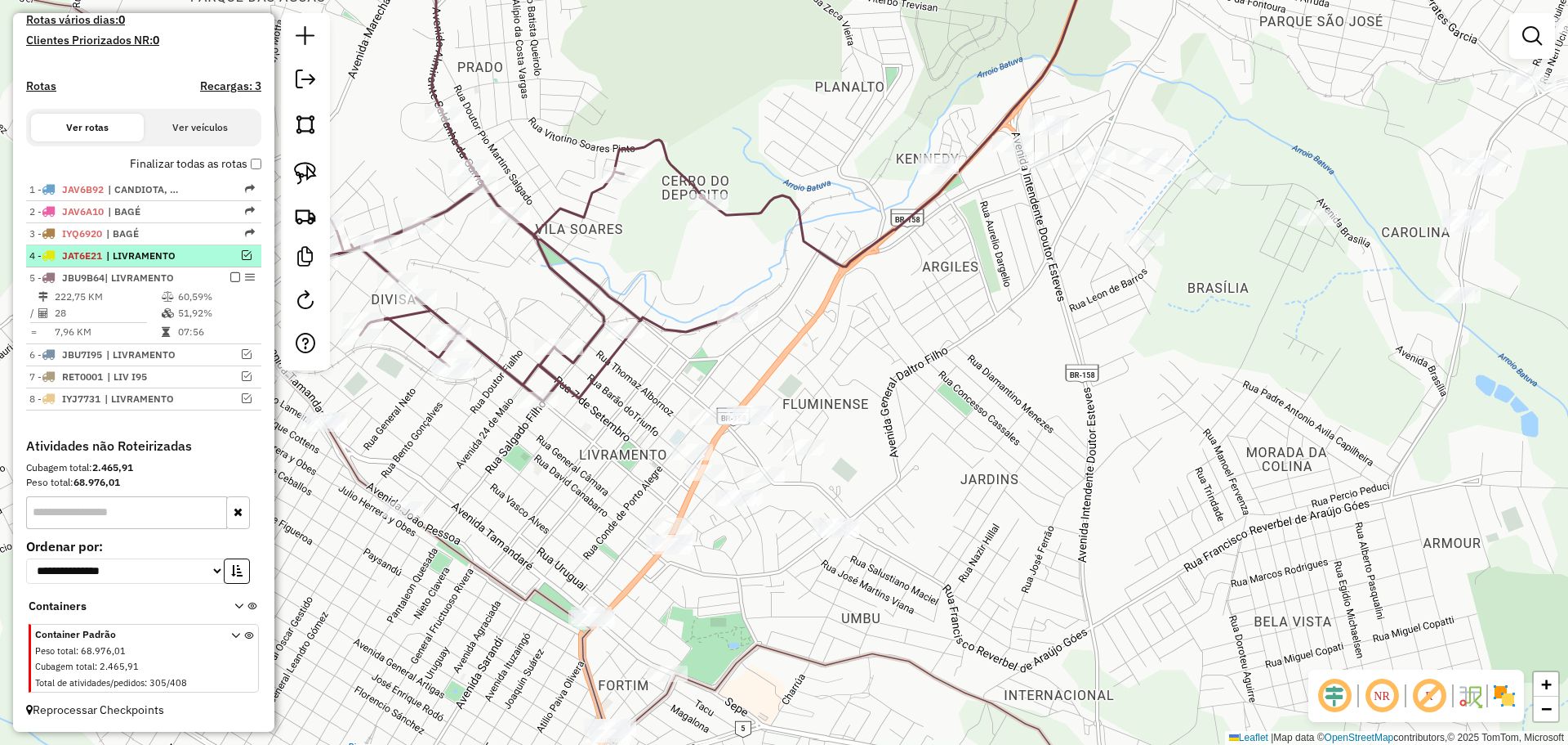
click at [241, 253] on em at bounding box center [246, 254] width 10 height 10
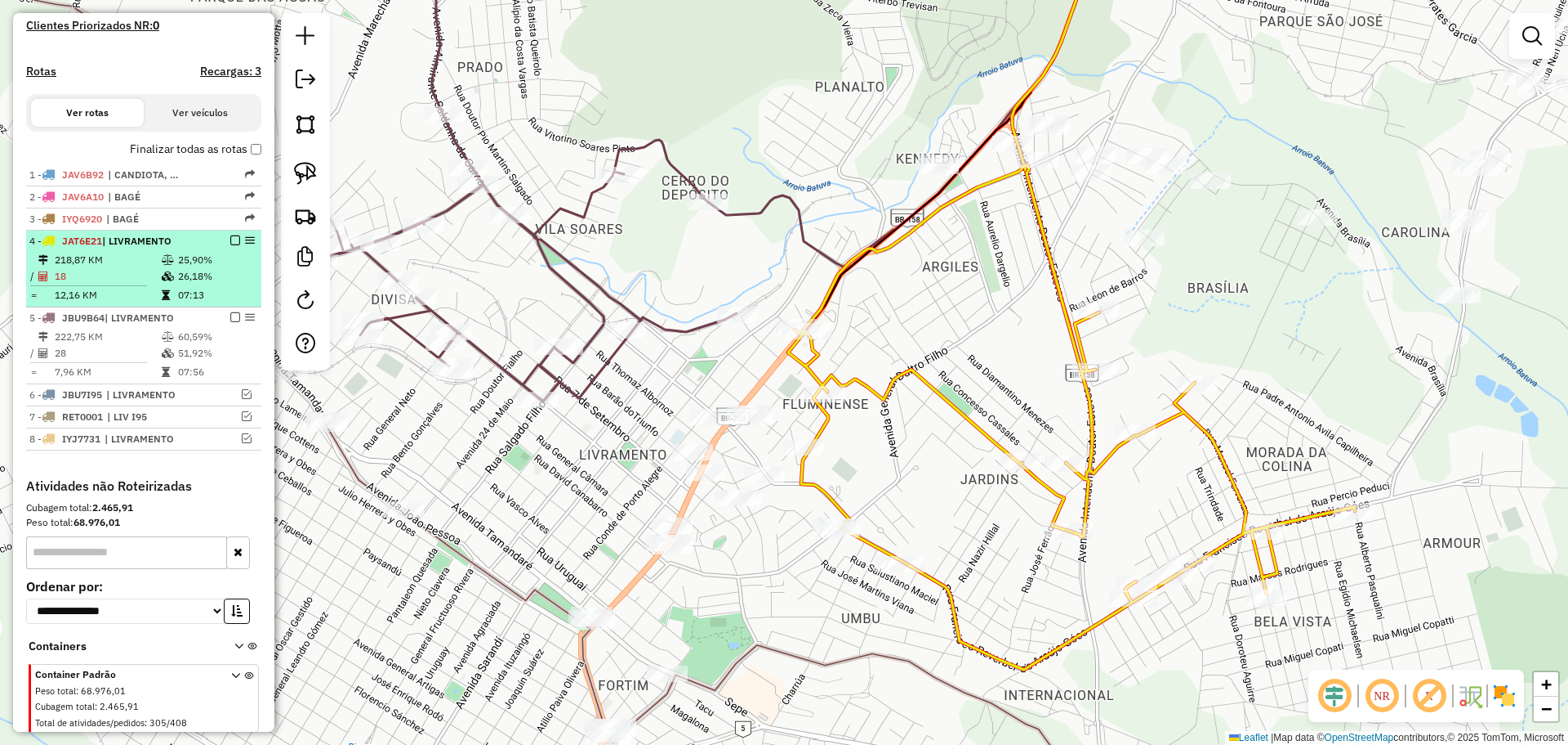
scroll to position [502, 0]
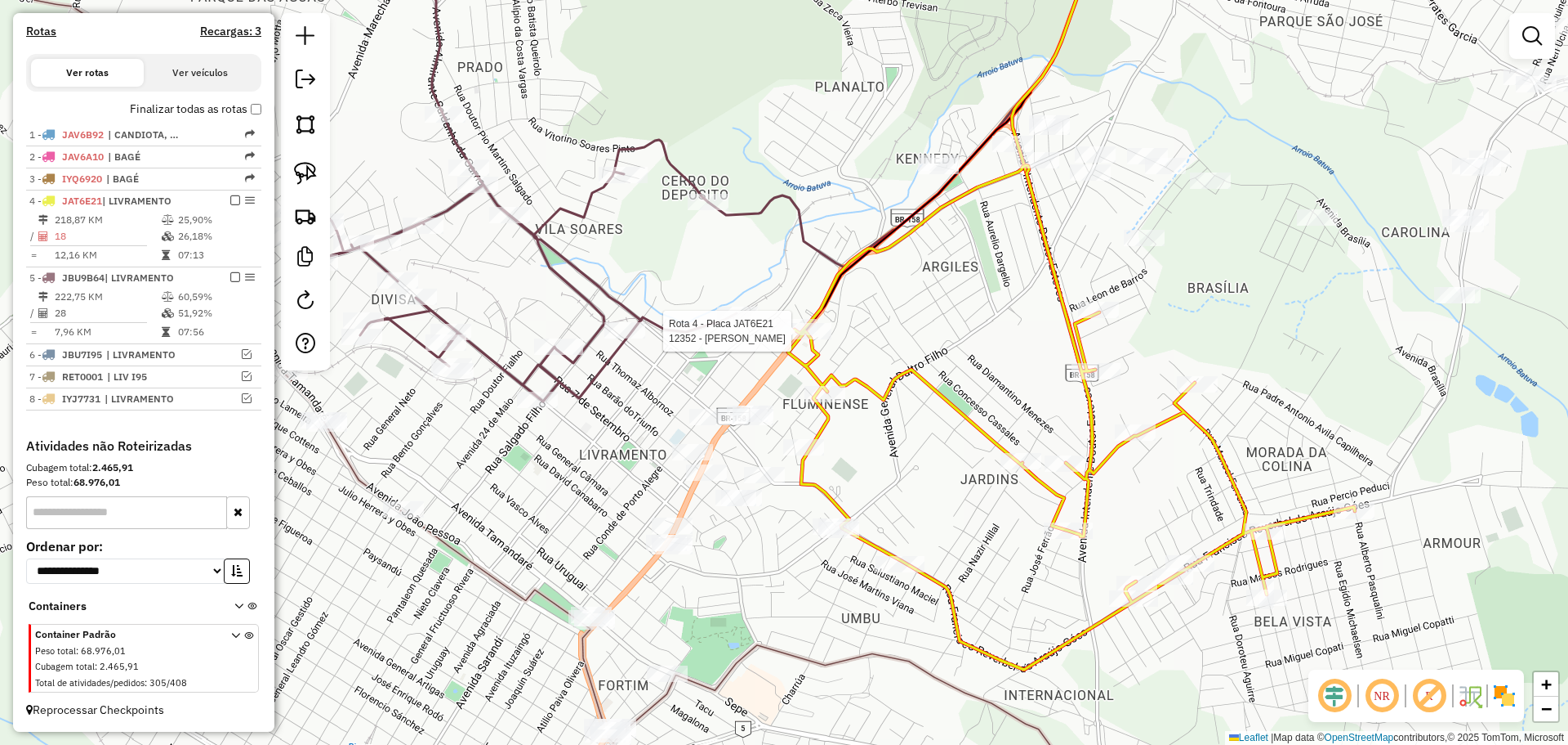
select select "*********"
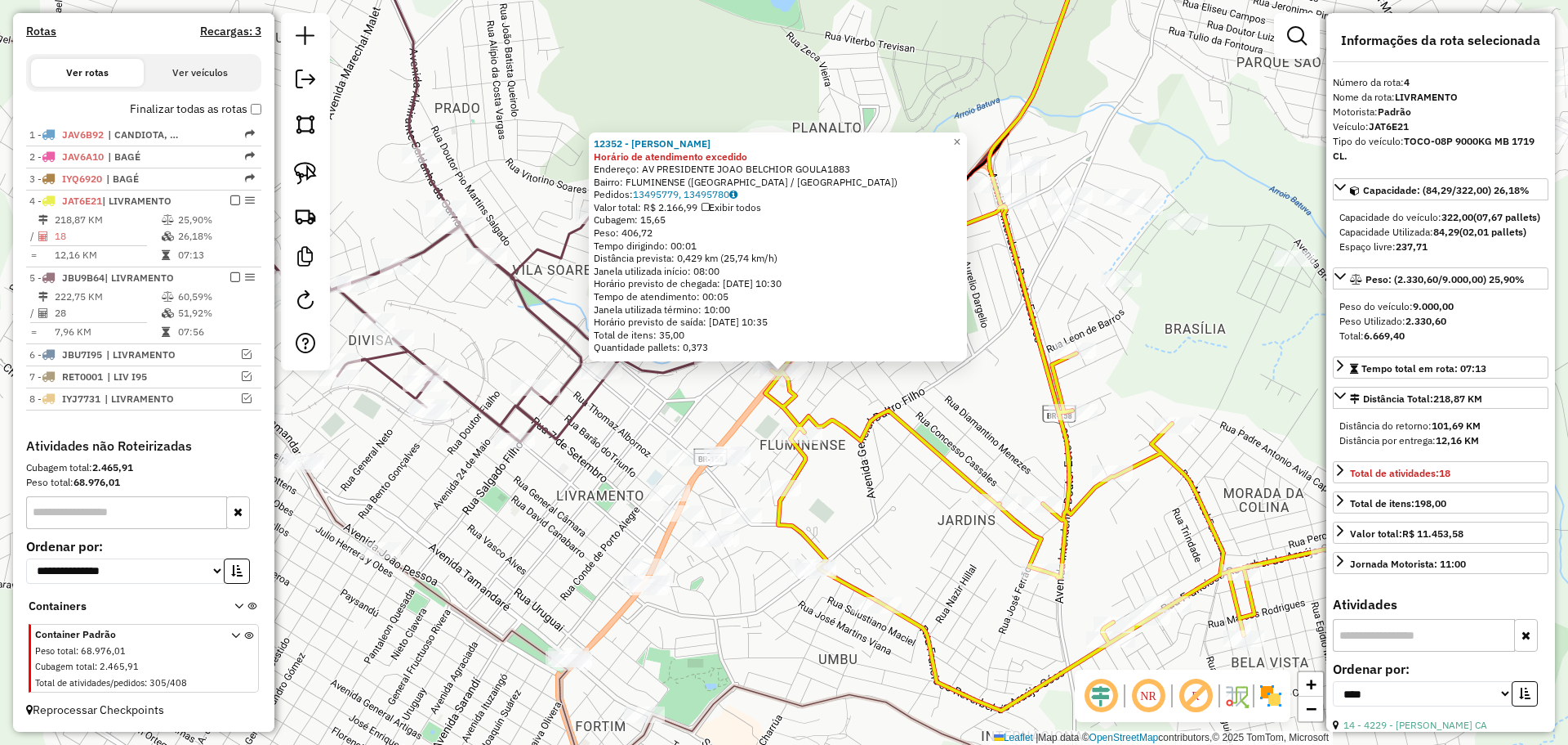
click at [574, 363] on icon at bounding box center [487, 184] width 454 height 516
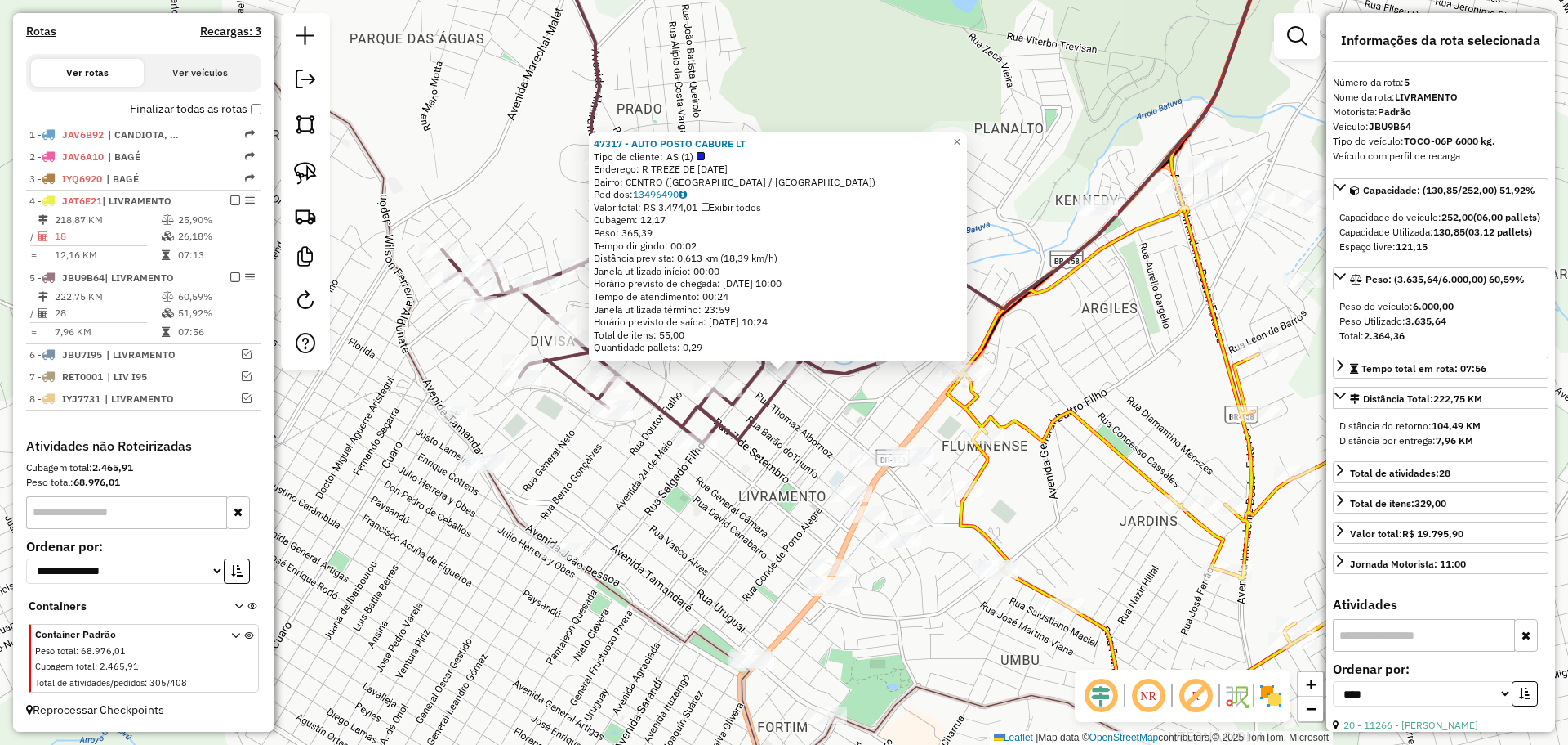
click at [720, 464] on div "47317 - AUTO POSTO CABURE LT Tipo de cliente: AS (1) Endereço: R TREZE DE MAIO …" at bounding box center [784, 372] width 1568 height 745
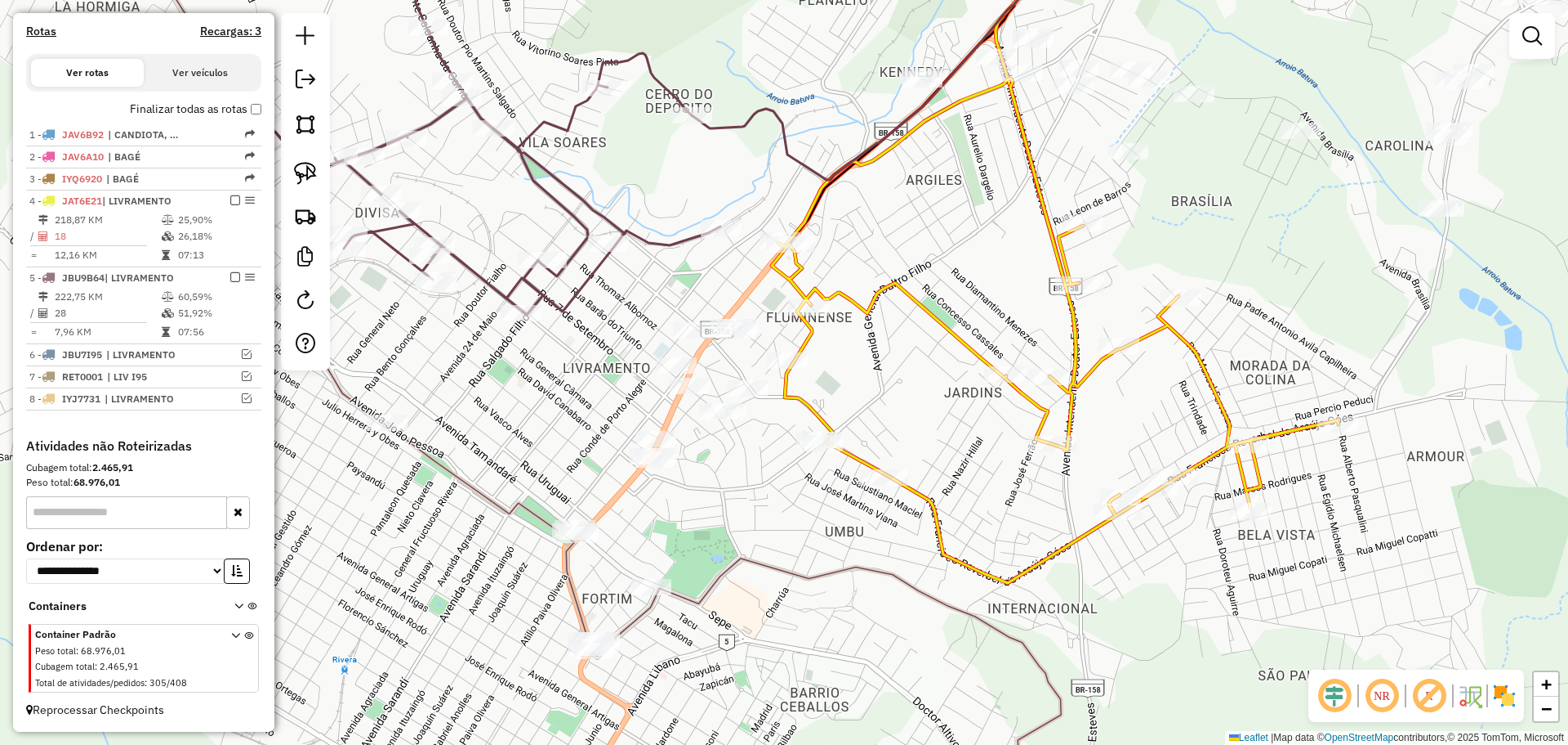
drag, startPoint x: 726, startPoint y: 468, endPoint x: 551, endPoint y: 340, distance: 216.8
click at [551, 340] on div "Janela de atendimento Grade de atendimento Capacidade Transportadoras Veículos …" at bounding box center [784, 372] width 1568 height 745
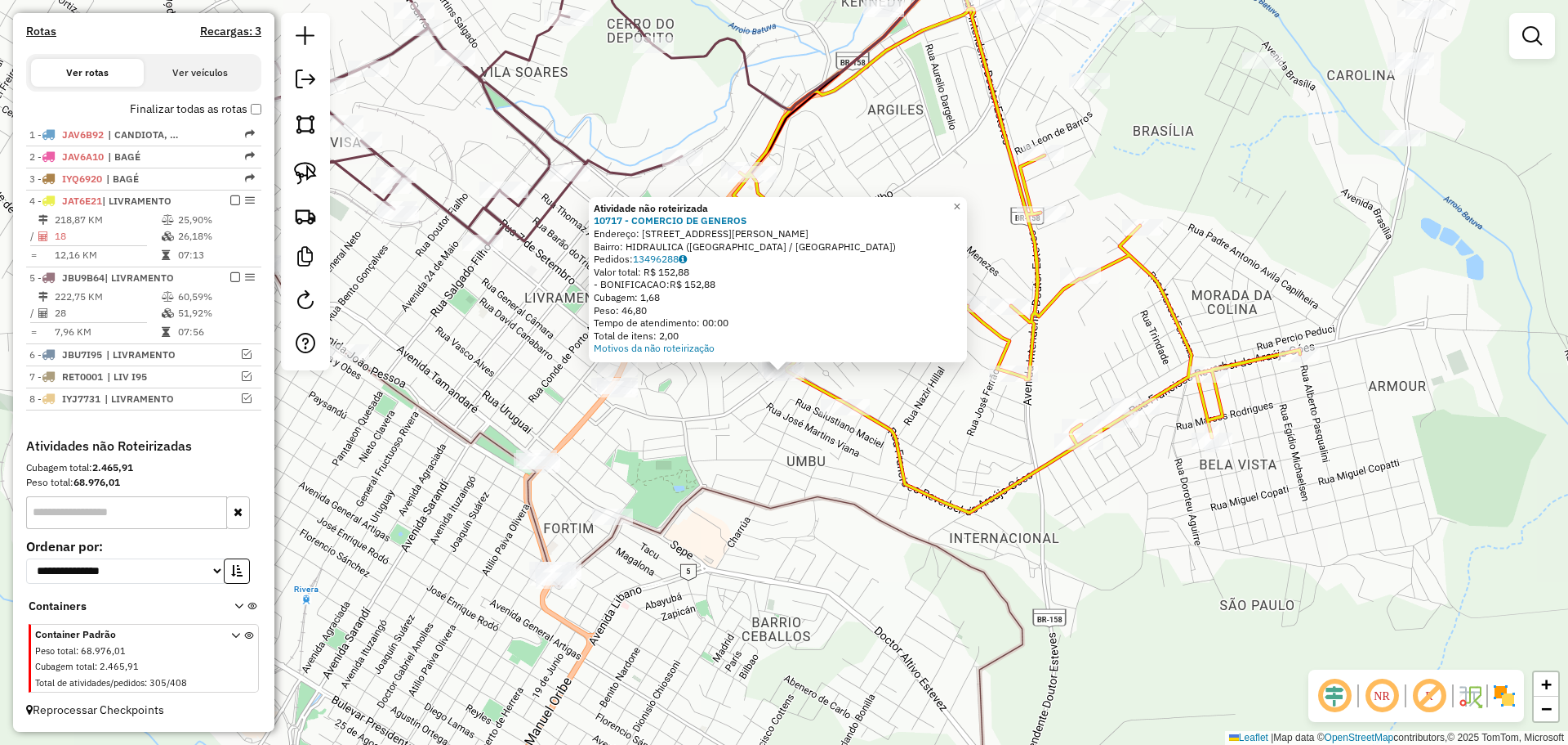
click at [794, 458] on div "Atividade não roteirizada 10717 - COMERCIO DE GENEROS Endereço: AV GENERAL DALT…" at bounding box center [784, 372] width 1568 height 745
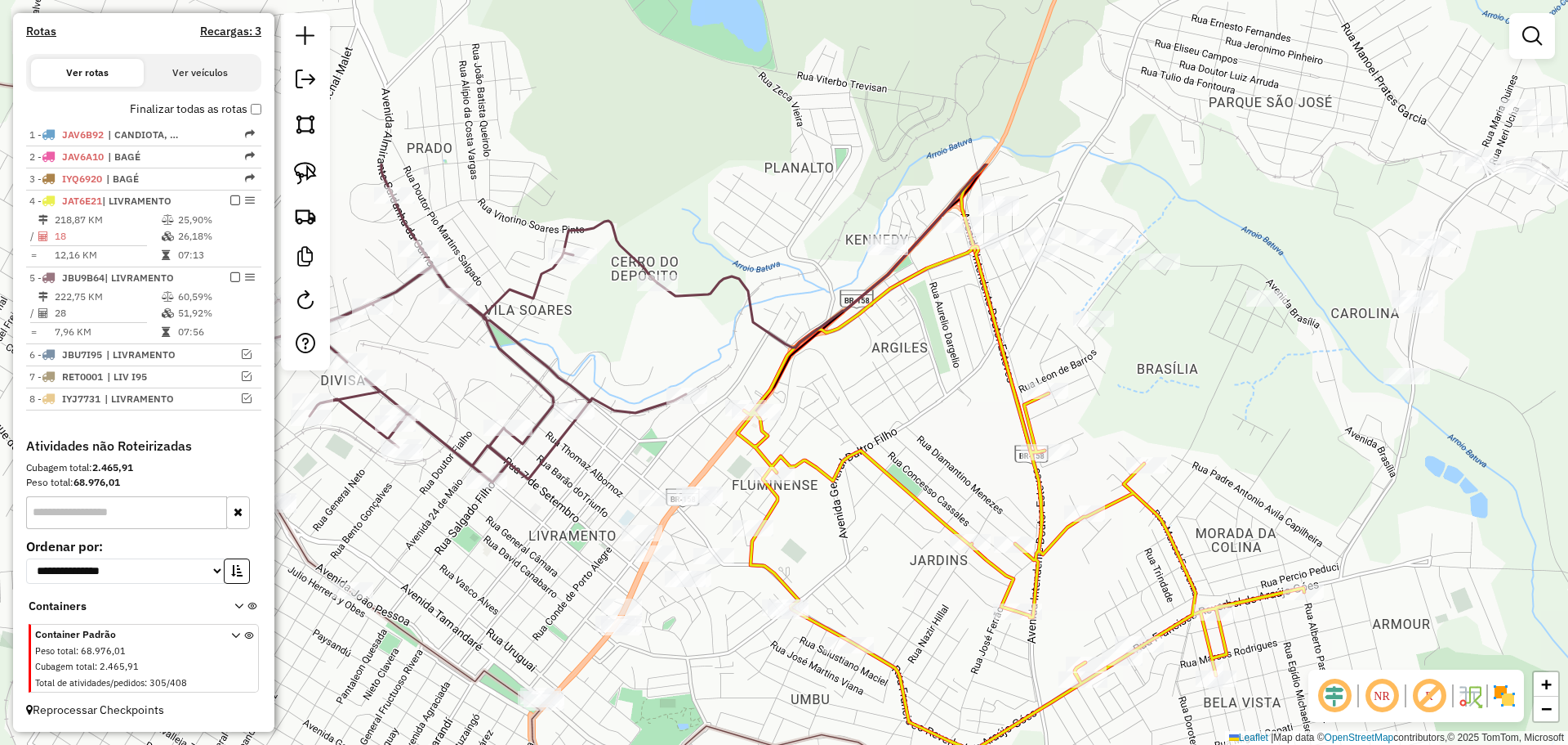
drag, startPoint x: 859, startPoint y: 289, endPoint x: 868, endPoint y: 534, distance: 245.2
click at [865, 528] on div "Janela de atendimento Grade de atendimento Capacidade Transportadoras Veículos …" at bounding box center [784, 372] width 1568 height 745
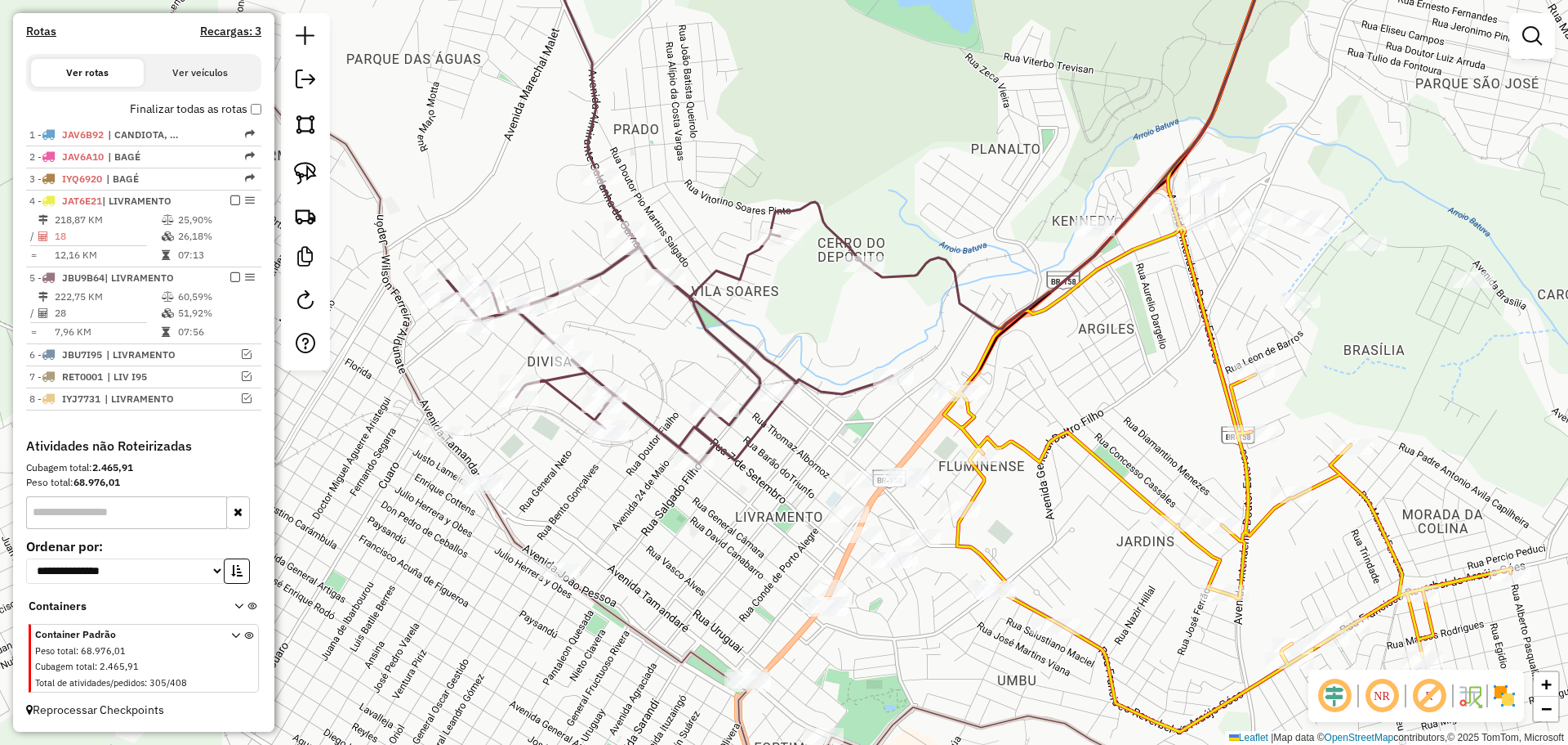
drag, startPoint x: 730, startPoint y: 476, endPoint x: 935, endPoint y: 456, distance: 206.0
click at [935, 456] on div "Janela de atendimento Grade de atendimento Capacidade Transportadoras Veículos …" at bounding box center [784, 372] width 1568 height 745
select select "*********"
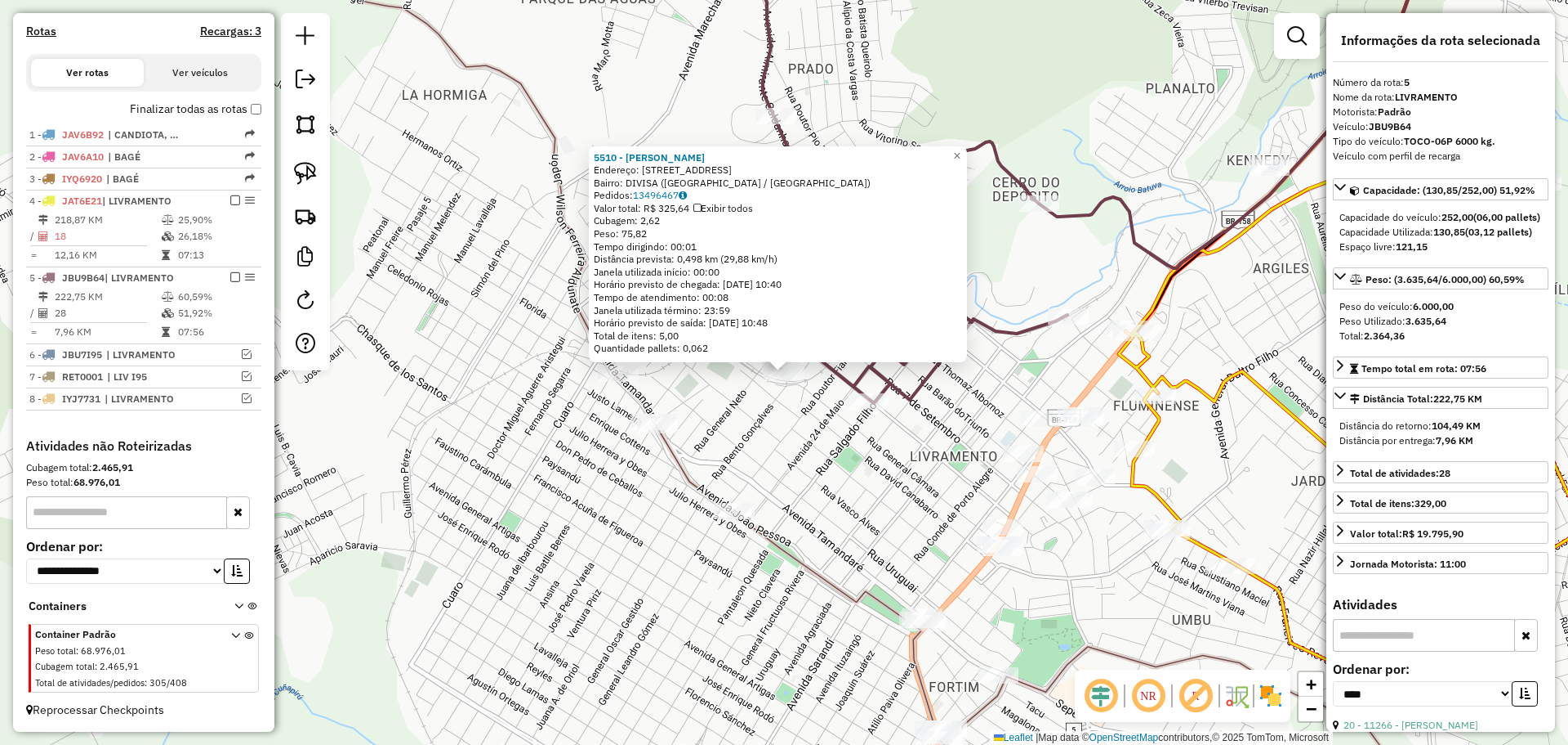
click at [825, 426] on div "5510 - ELCY PEREIRA PINTOS Endereço: R GENERAL CAMARA 840 Bairro: DIVISA (SANT …" at bounding box center [784, 372] width 1568 height 745
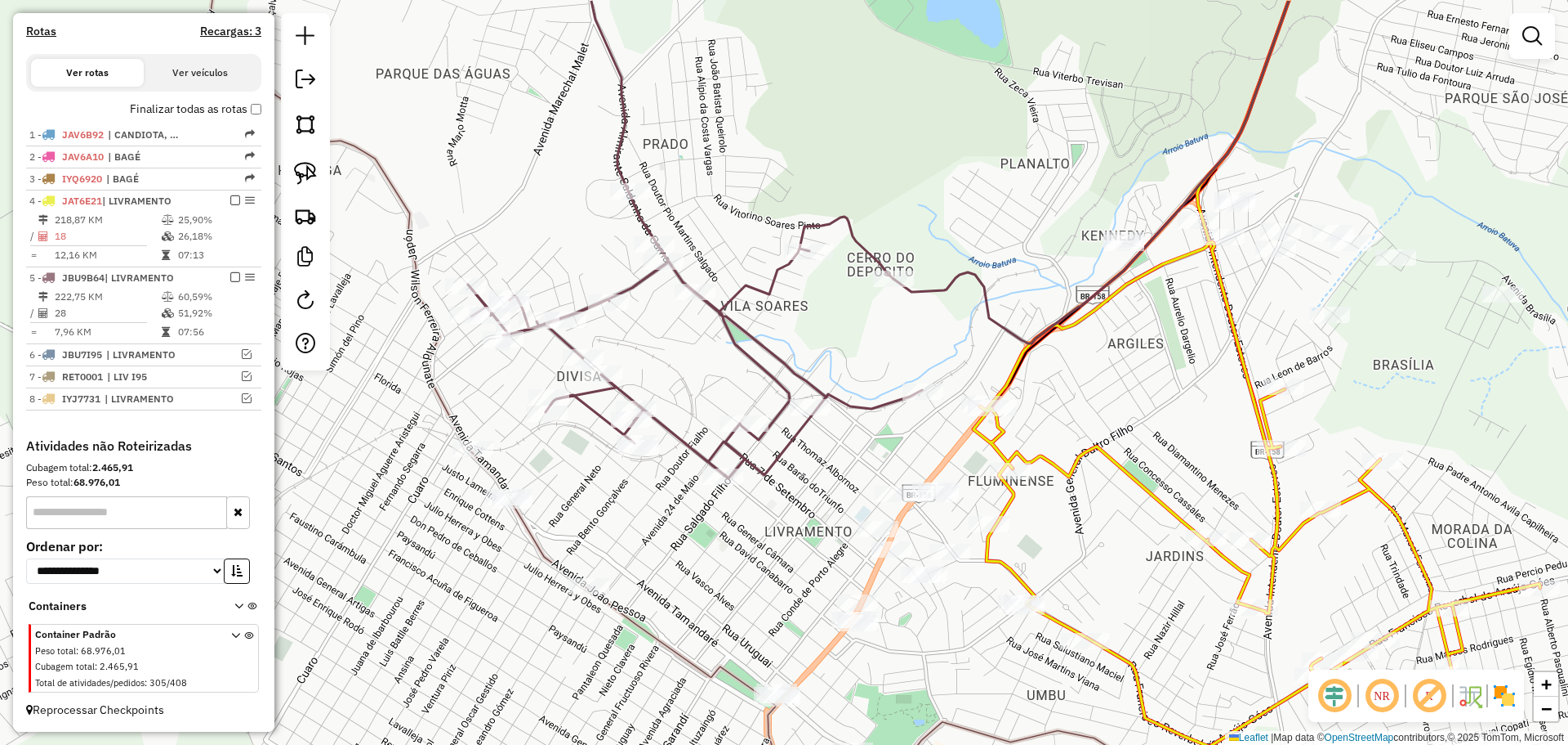
drag, startPoint x: 837, startPoint y: 419, endPoint x: 692, endPoint y: 494, distance: 163.2
click at [692, 494] on div "Janela de atendimento Grade de atendimento Capacidade Transportadoras Veículos …" at bounding box center [784, 372] width 1568 height 745
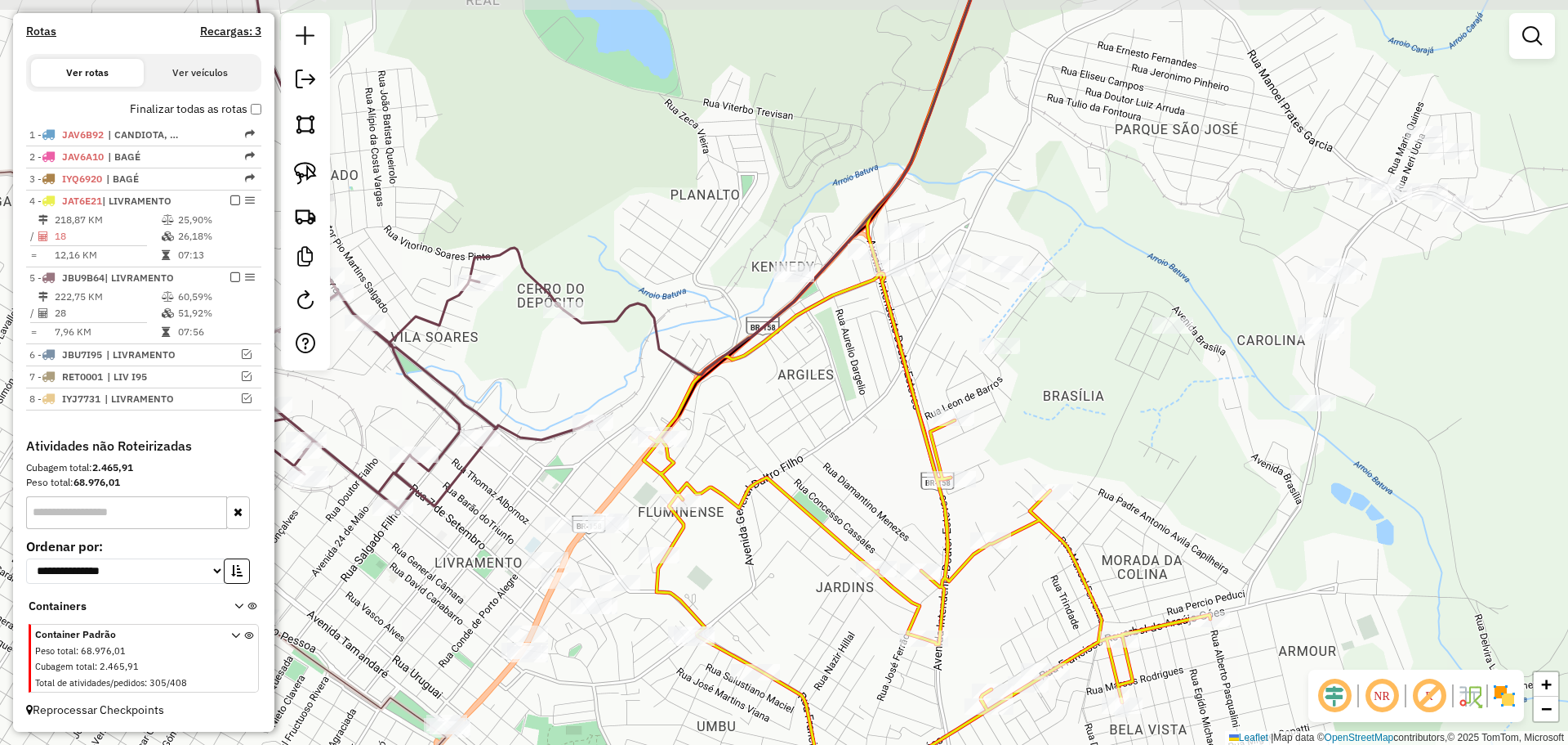
drag, startPoint x: 1203, startPoint y: 370, endPoint x: 872, endPoint y: 401, distance: 332.4
click at [872, 401] on div "Janela de atendimento Grade de atendimento Capacidade Transportadoras Veículos …" at bounding box center [784, 372] width 1568 height 745
click at [313, 174] on img at bounding box center [305, 173] width 23 height 23
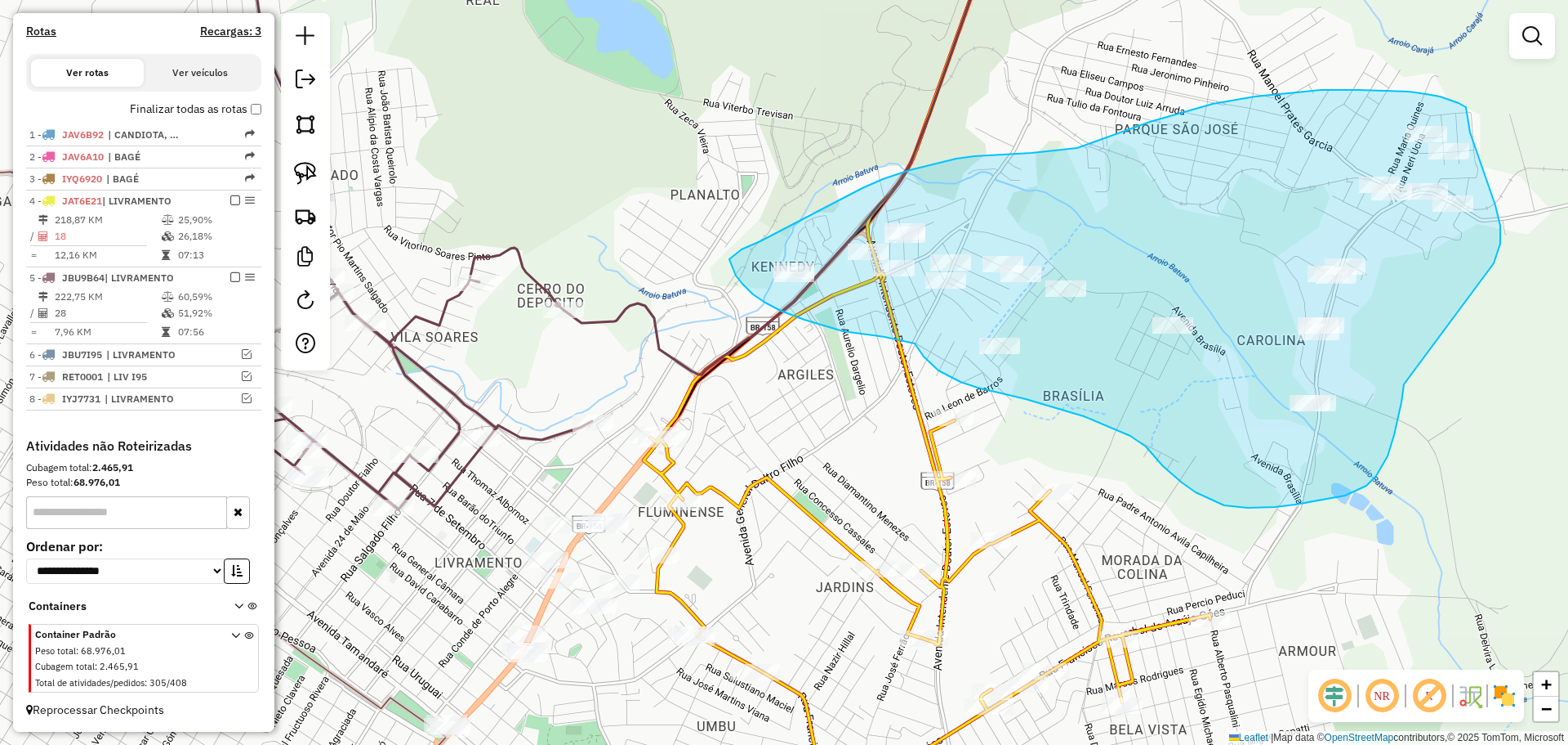
drag, startPoint x: 1499, startPoint y: 246, endPoint x: 1405, endPoint y: 374, distance: 158.8
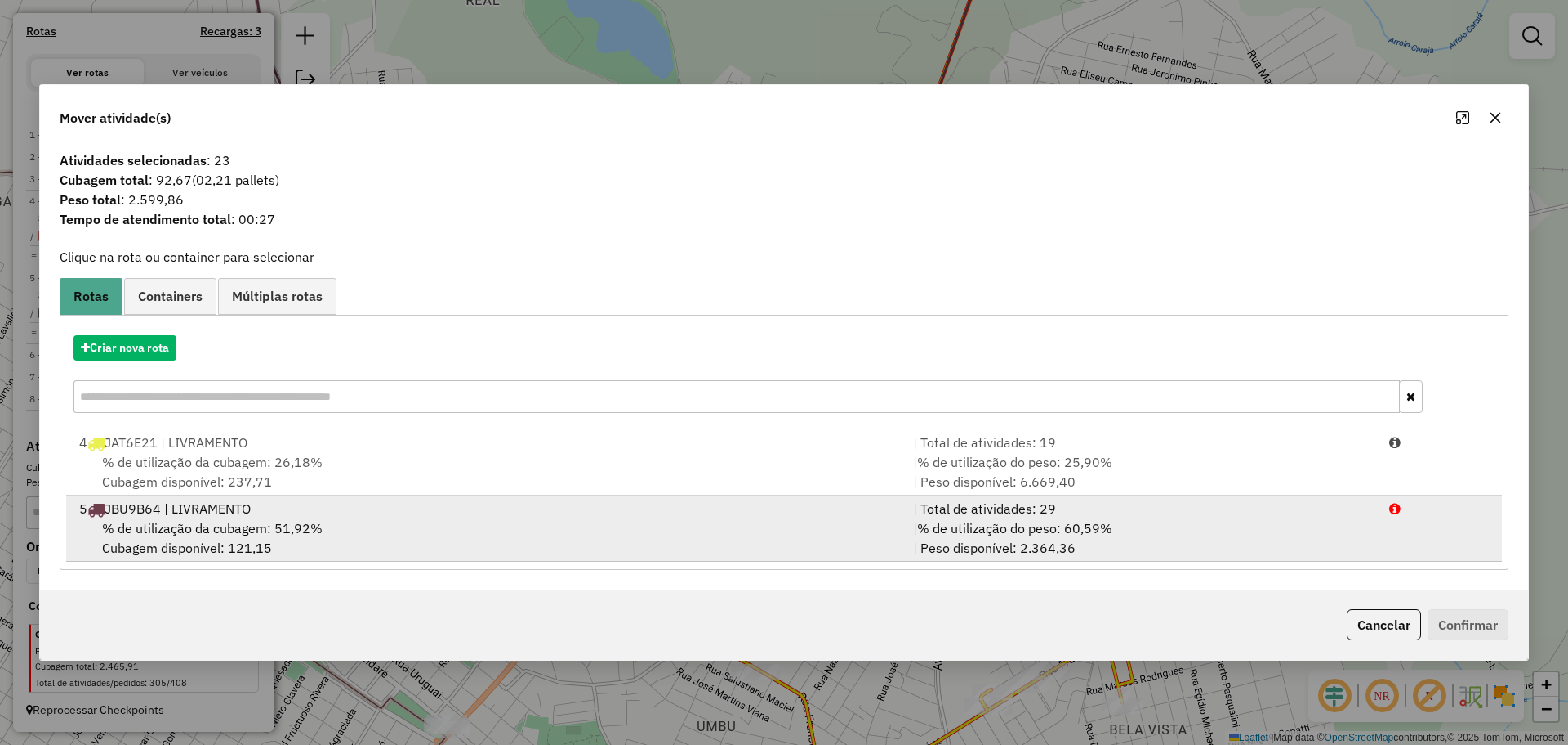
click at [928, 541] on div "| % de utilização do peso: 60,59% | Peso disponível: 2.364,36" at bounding box center [1141, 537] width 476 height 40
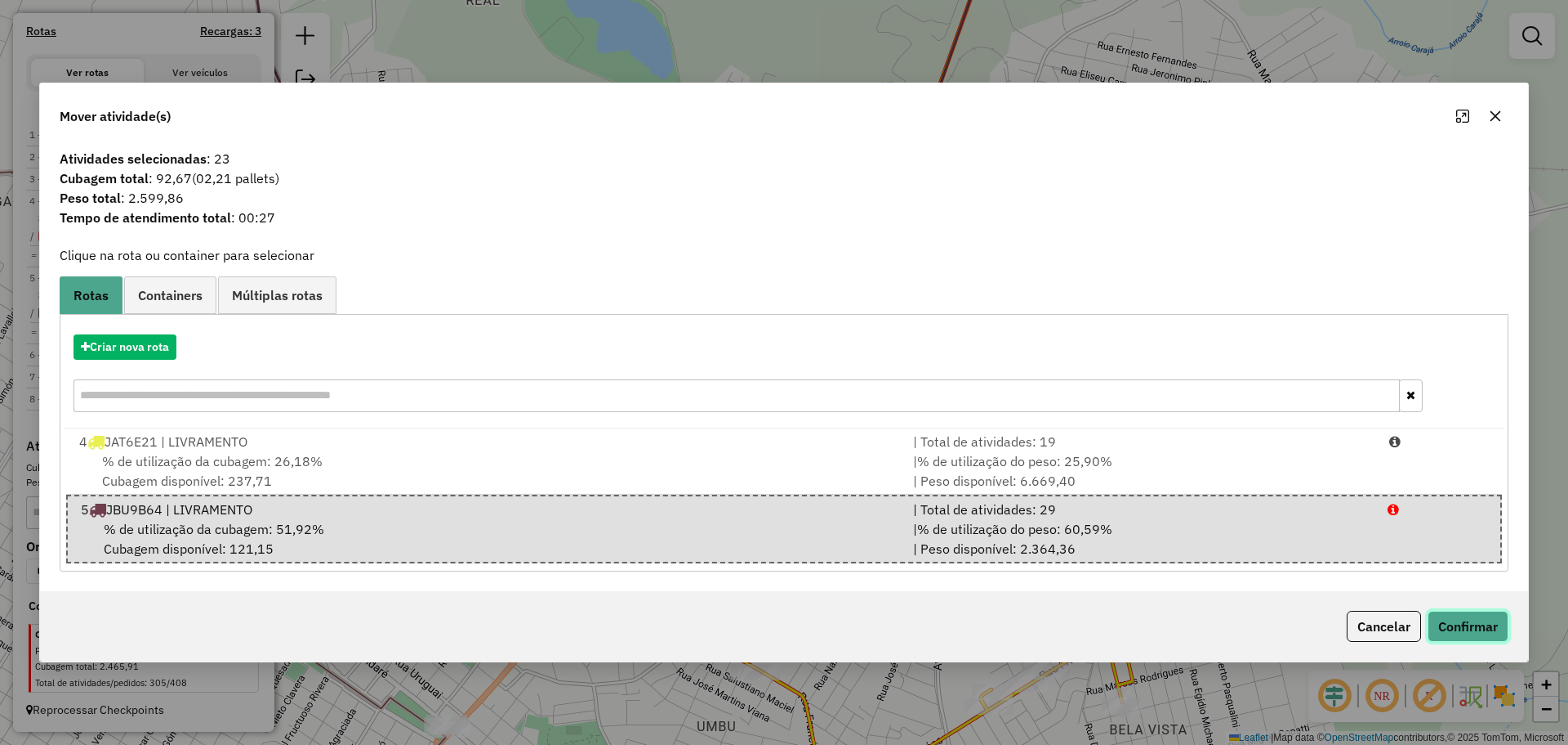
click at [1468, 619] on button "Confirmar" at bounding box center [1468, 626] width 81 height 31
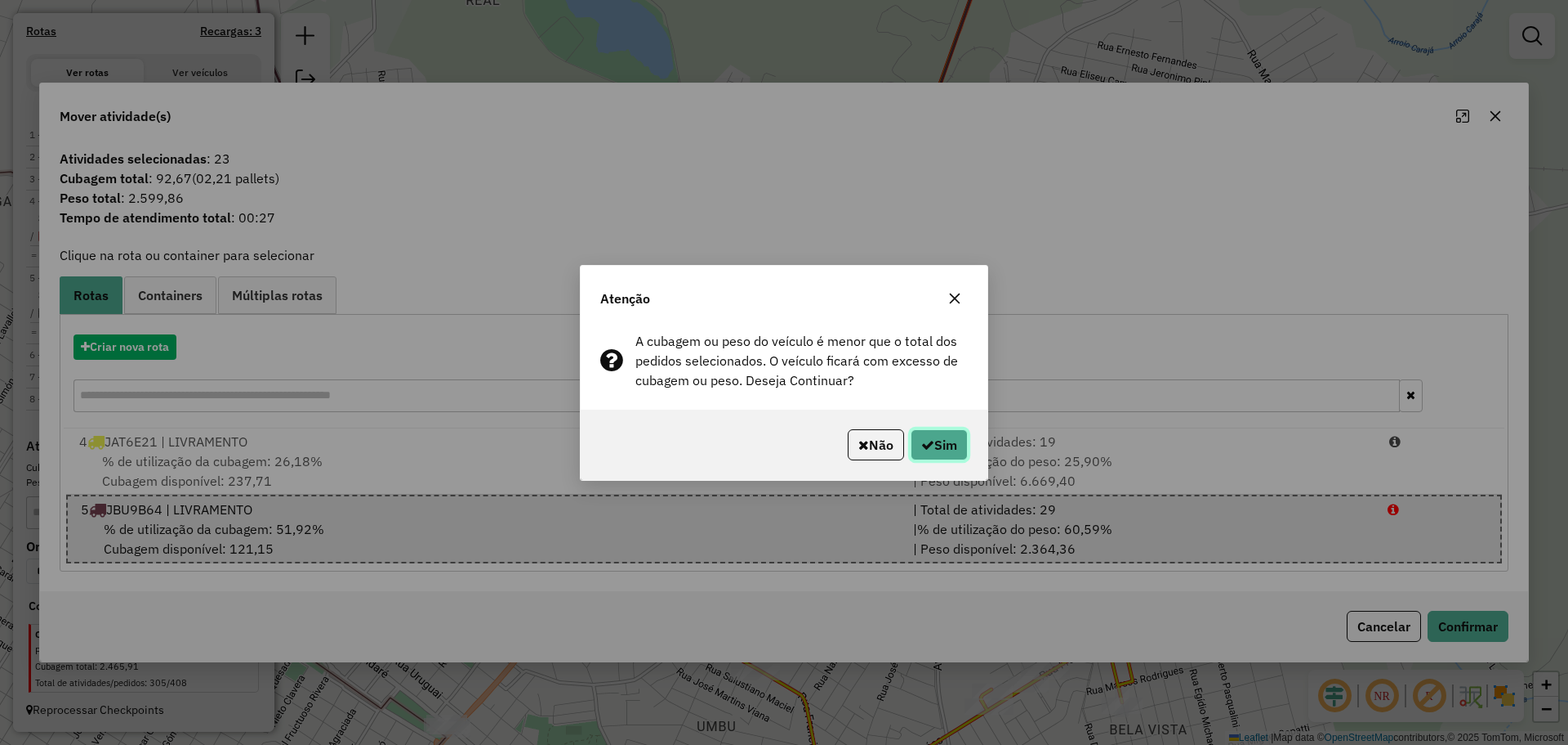
click at [959, 440] on button "Sim" at bounding box center [939, 445] width 57 height 31
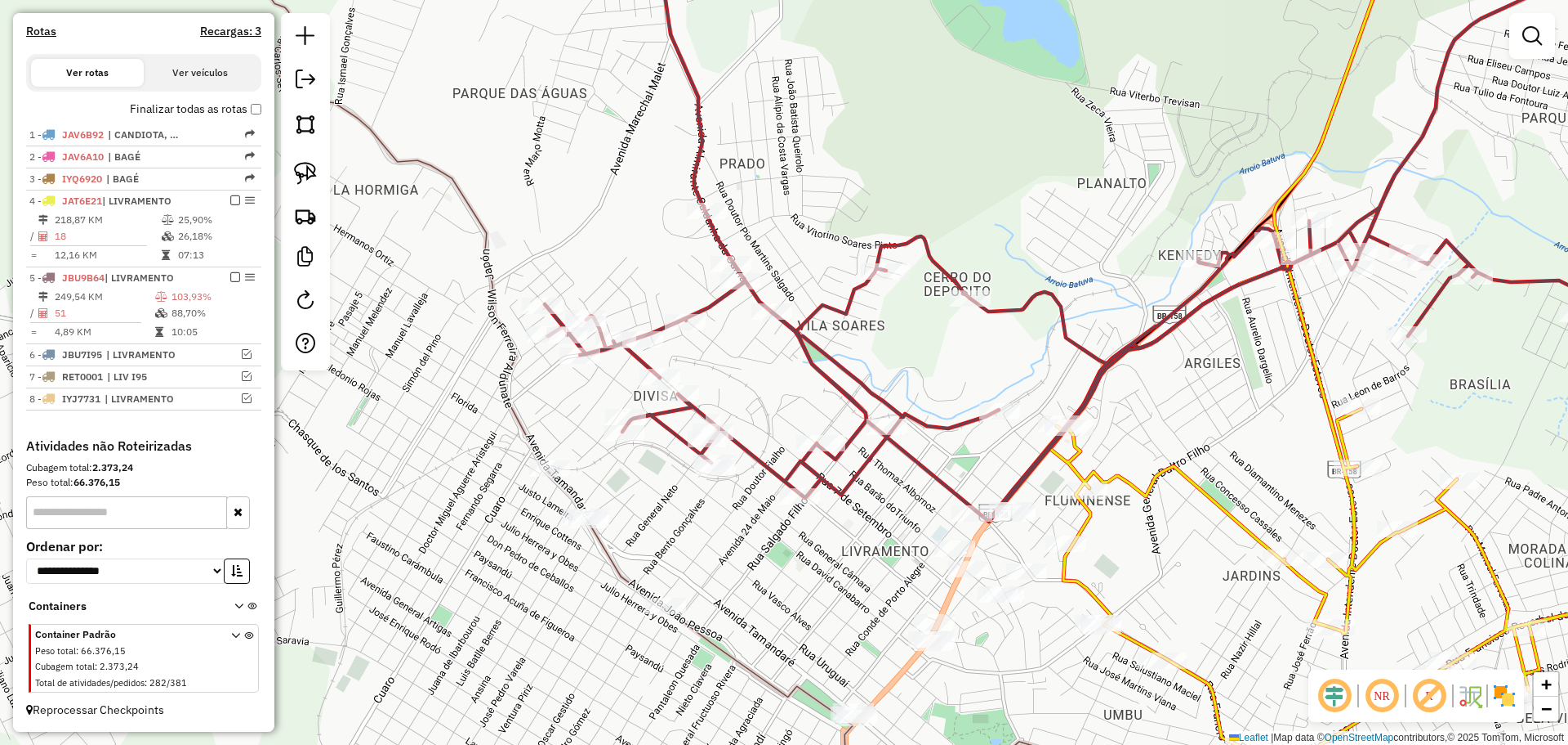
drag, startPoint x: 716, startPoint y: 434, endPoint x: 1126, endPoint y: 422, distance: 410.2
click at [1126, 422] on div "Janela de atendimento Grade de atendimento Capacidade Transportadoras Veículos …" at bounding box center [784, 372] width 1568 height 745
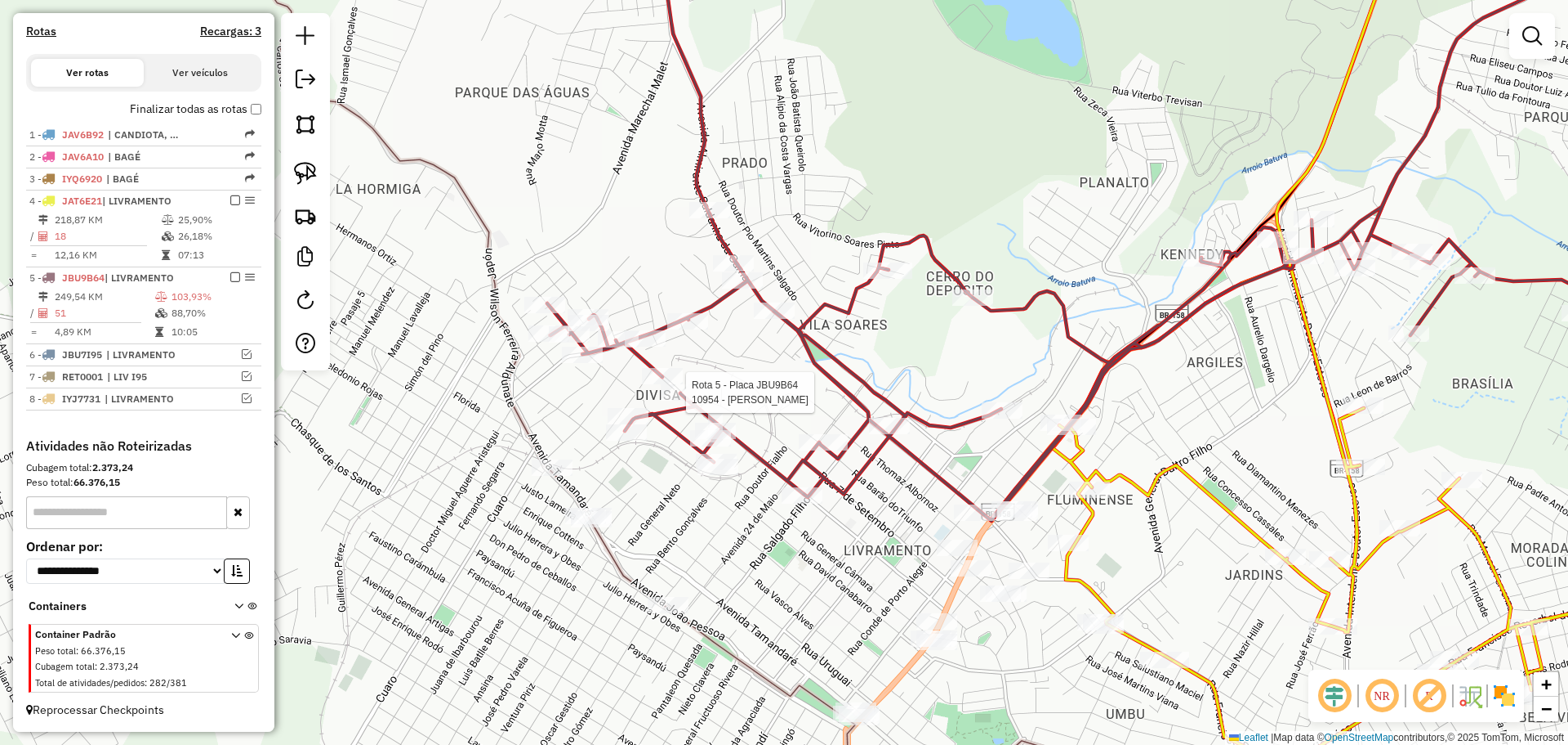
select select "*********"
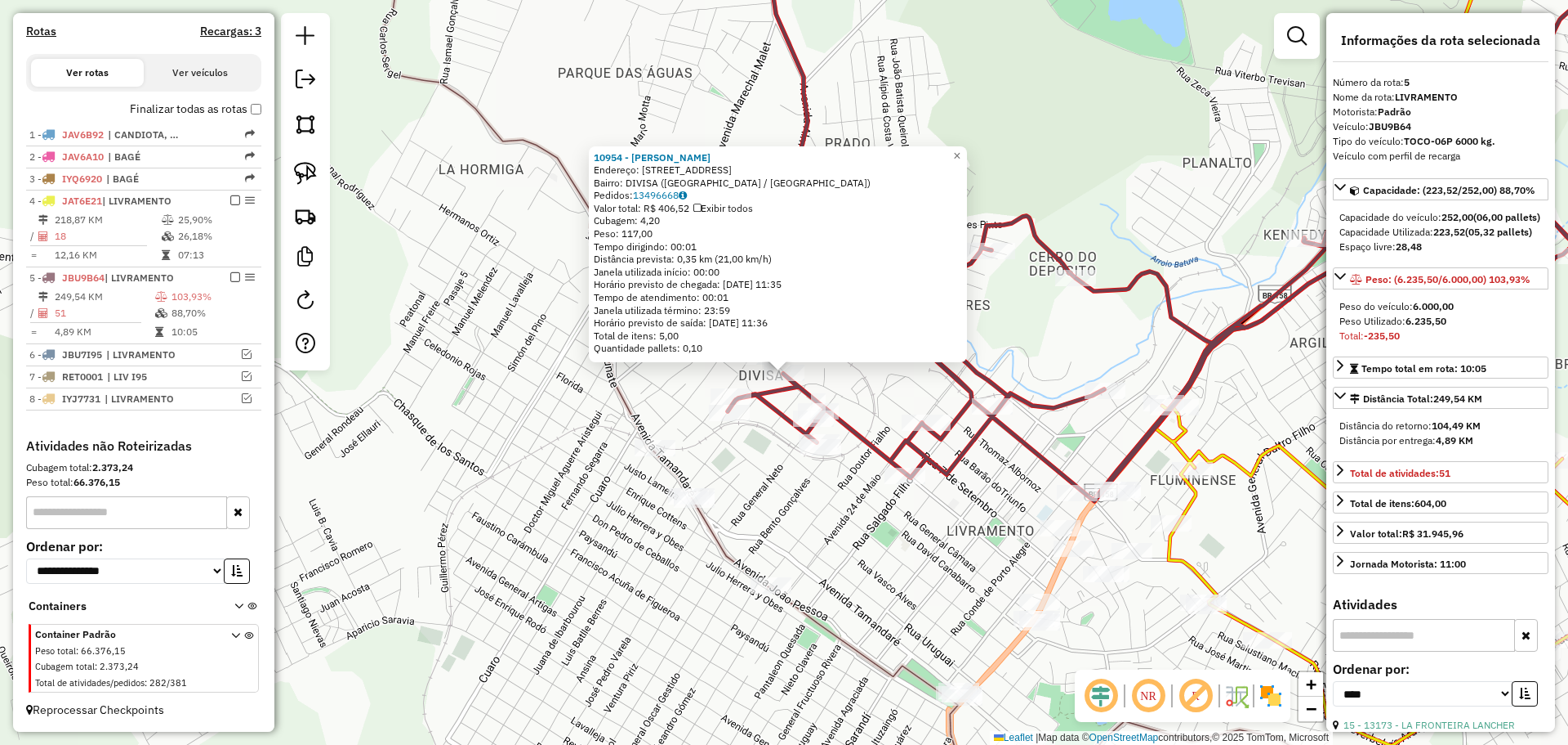
click at [839, 383] on div "10954 - MARIA DE LOURDES ALV Endereço: R DUQUE DE CAXIAS 376 Bairro: DIVISA (SA…" at bounding box center [784, 372] width 1568 height 745
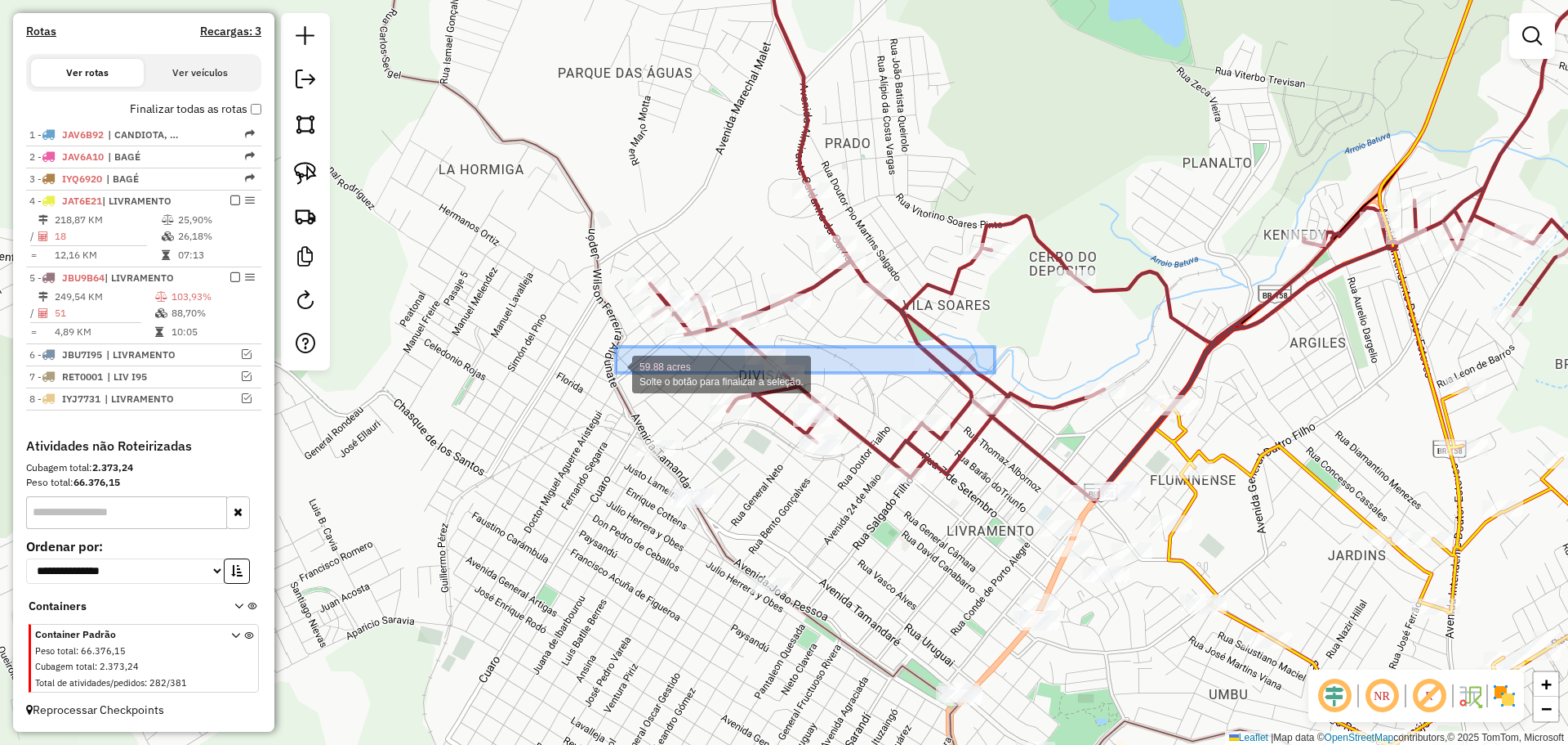
drag, startPoint x: 995, startPoint y: 346, endPoint x: 616, endPoint y: 373, distance: 380.0
click at [616, 373] on div "59.88 acres Solte o botão para finalizar a seleção. Janela de atendimento Grade…" at bounding box center [784, 372] width 1568 height 745
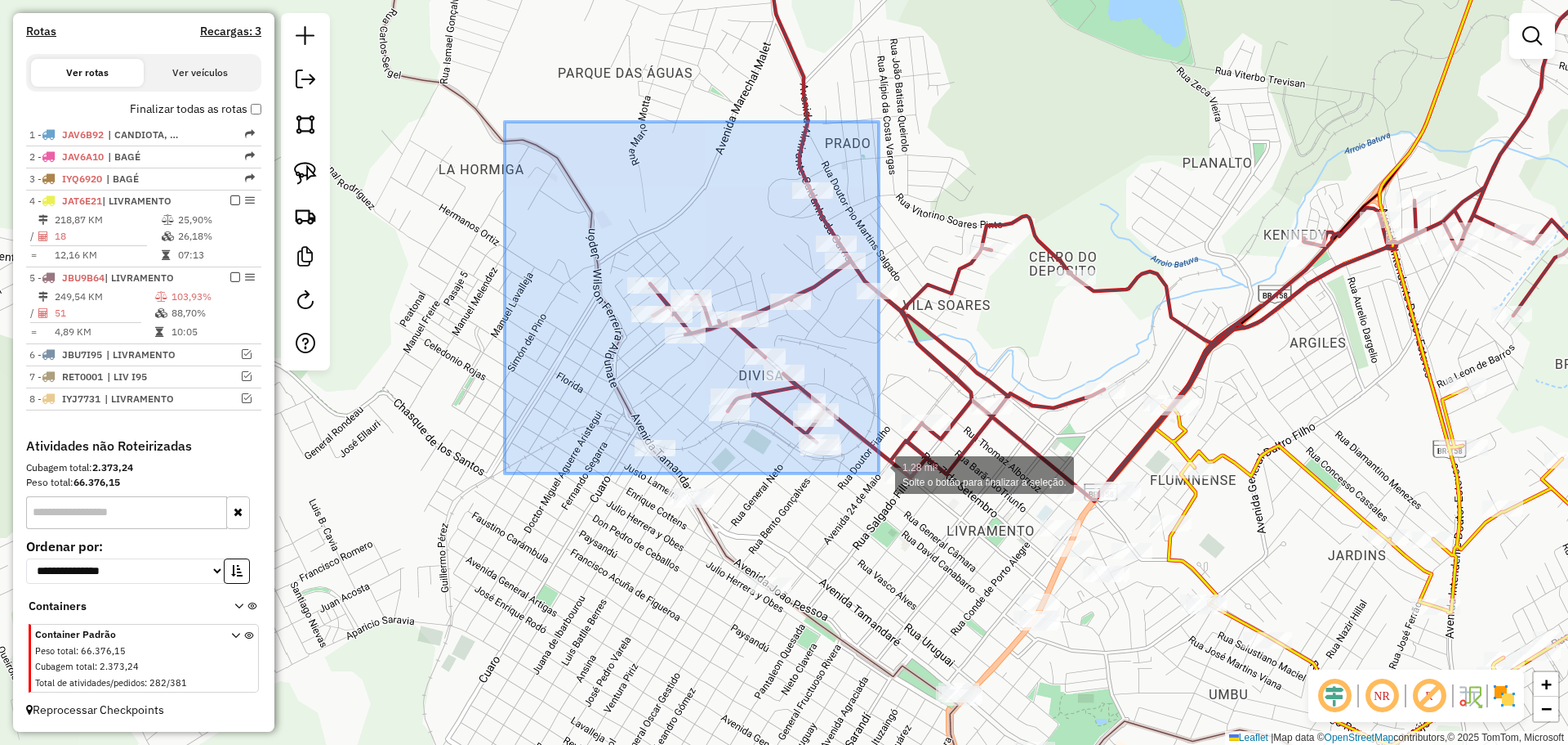
drag, startPoint x: 505, startPoint y: 230, endPoint x: 879, endPoint y: 473, distance: 446.0
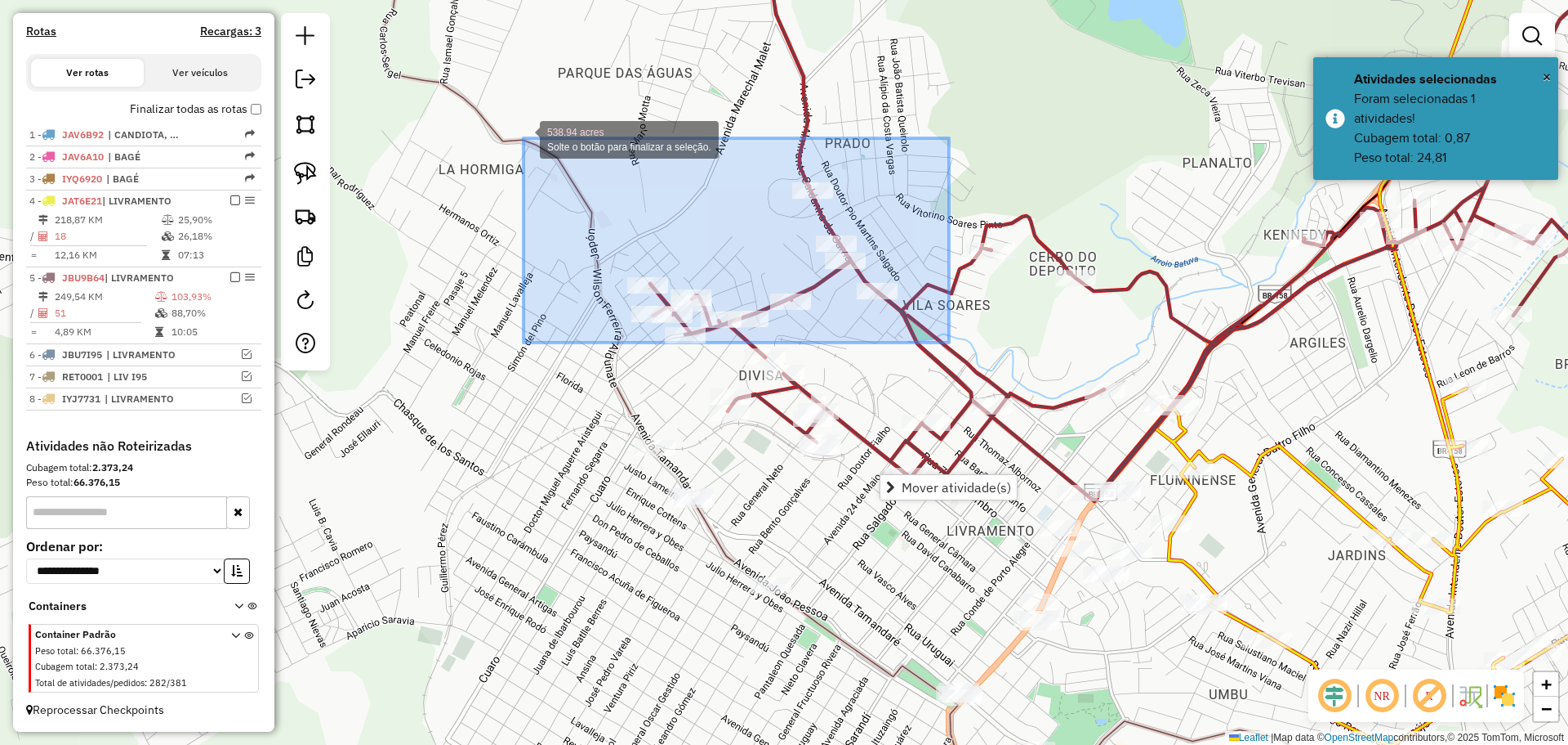
drag, startPoint x: 946, startPoint y: 349, endPoint x: 523, endPoint y: 138, distance: 472.7
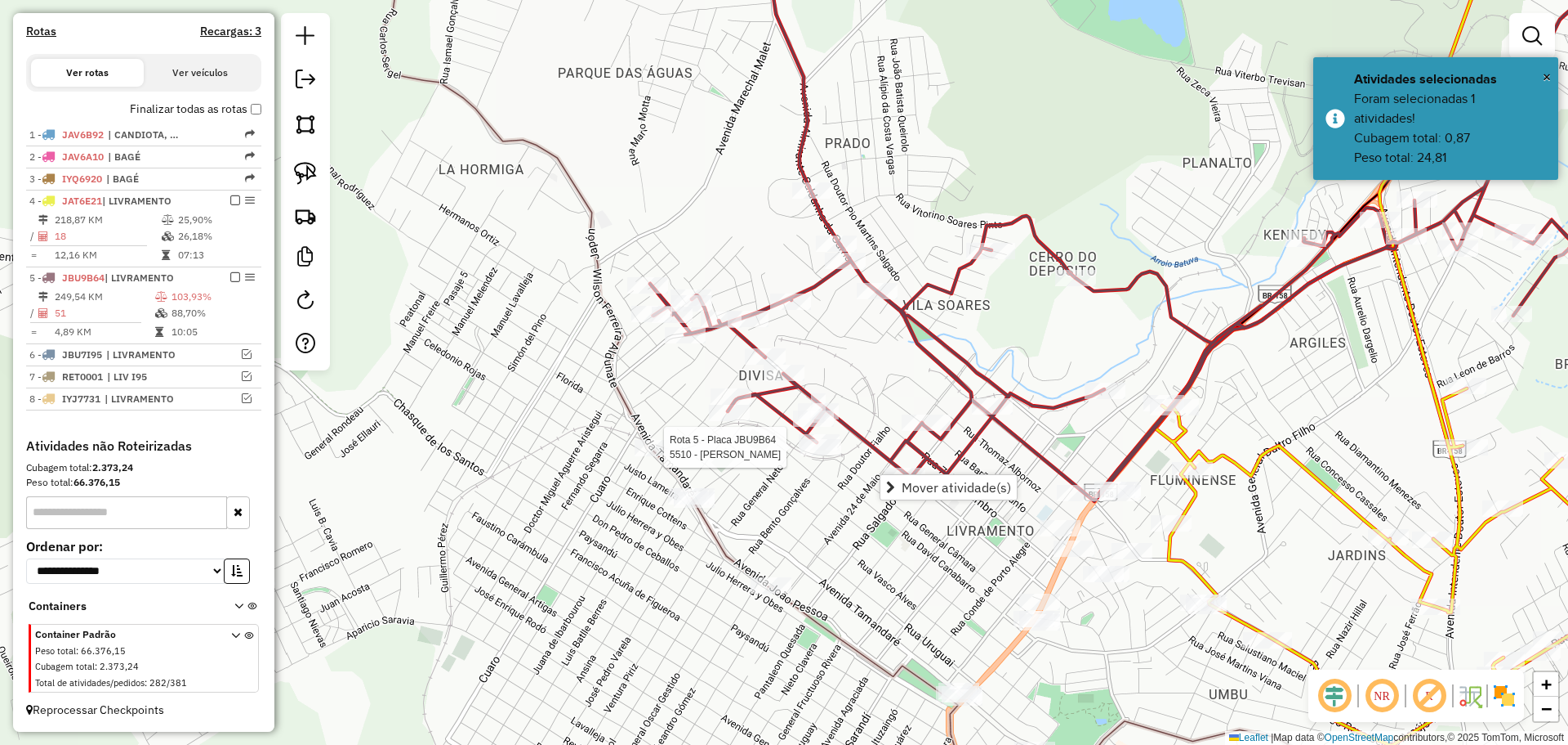
click at [814, 456] on div at bounding box center [821, 447] width 40 height 17
select select "*********"
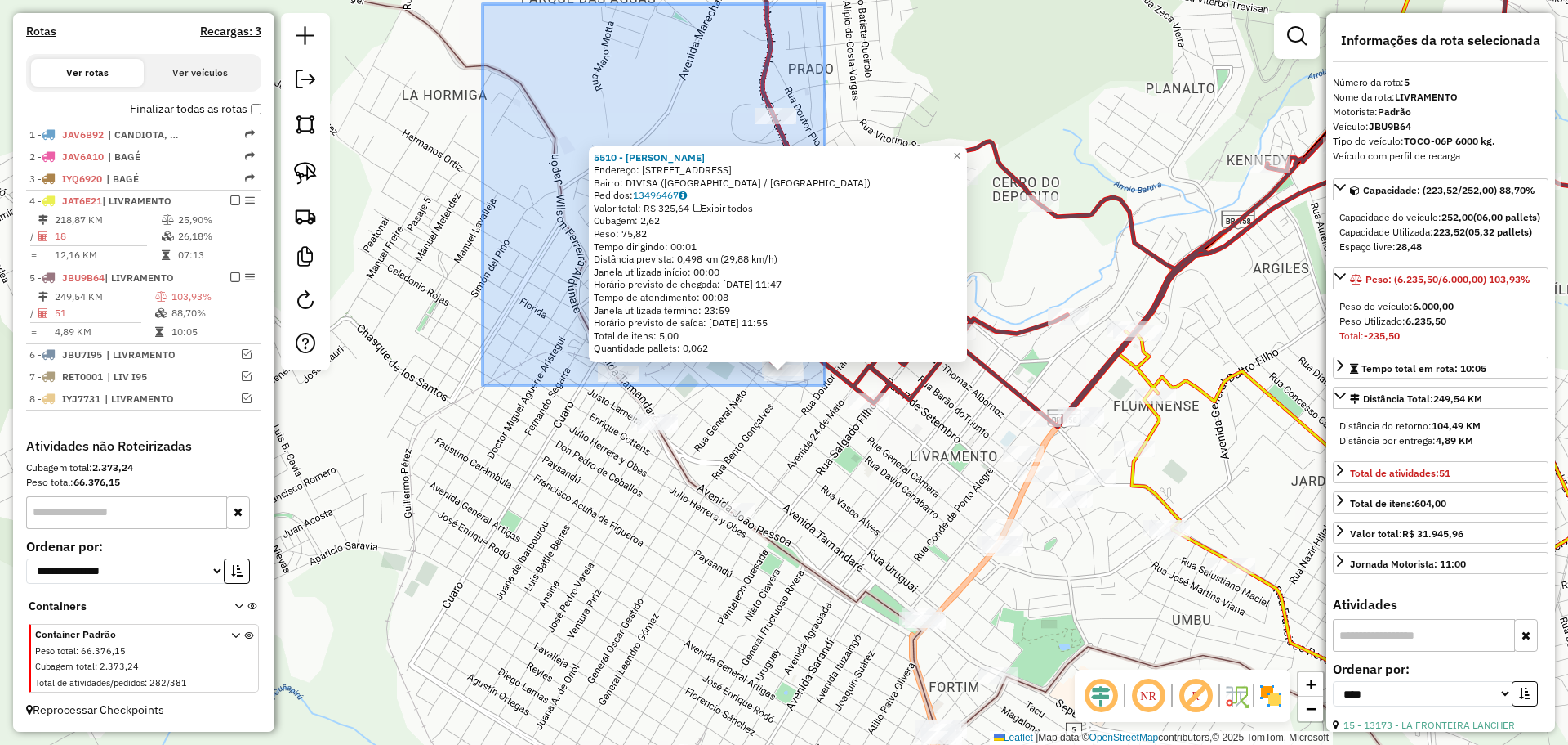
drag, startPoint x: 825, startPoint y: 385, endPoint x: 475, endPoint y: -63, distance: 568.5
click at [475, 0] on html "Aguarde... Pop-up bloqueado! Seu navegador bloqueou automáticamente a abertura …" at bounding box center [784, 372] width 1568 height 745
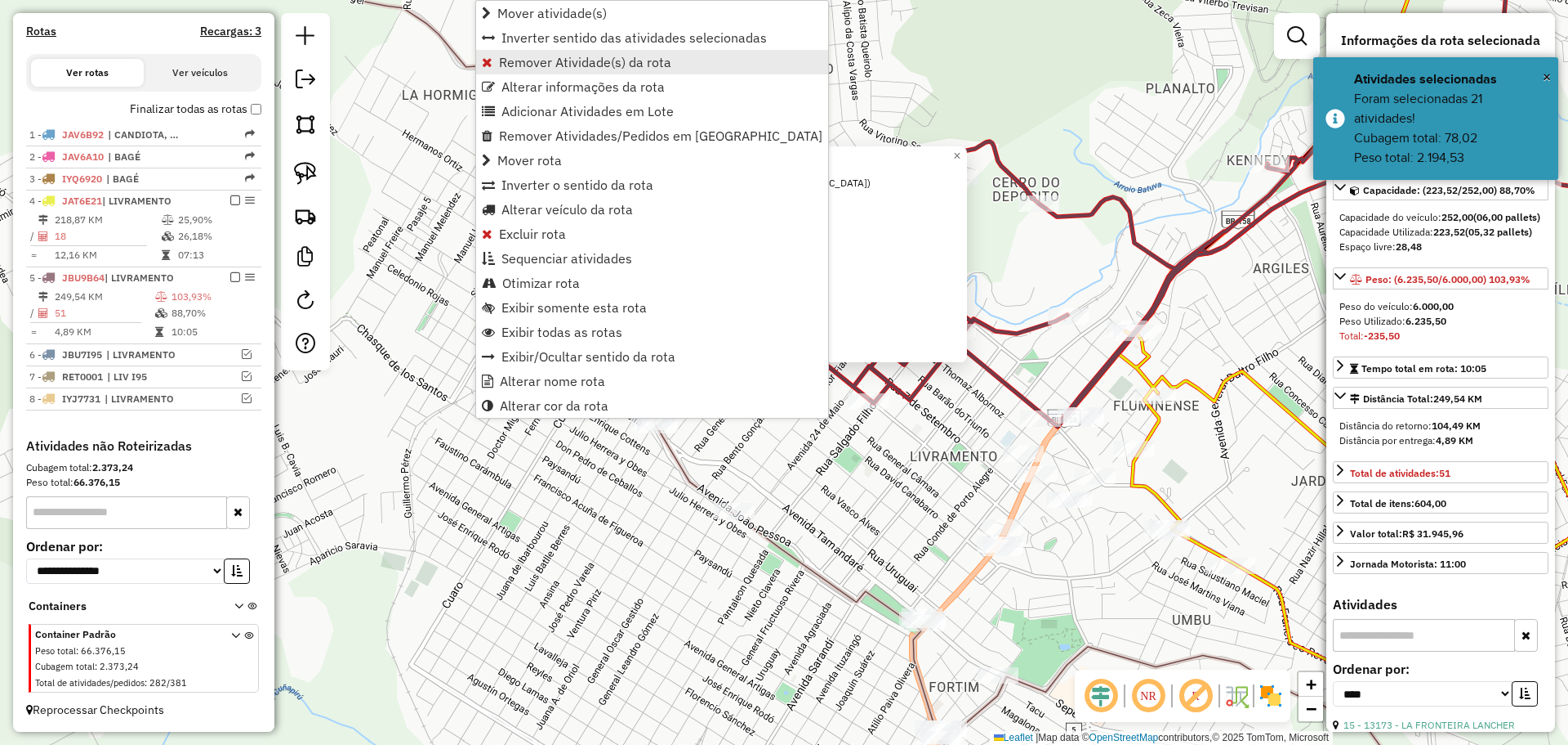
click at [584, 56] on span "Remover Atividade(s) da rota" at bounding box center [586, 62] width 173 height 13
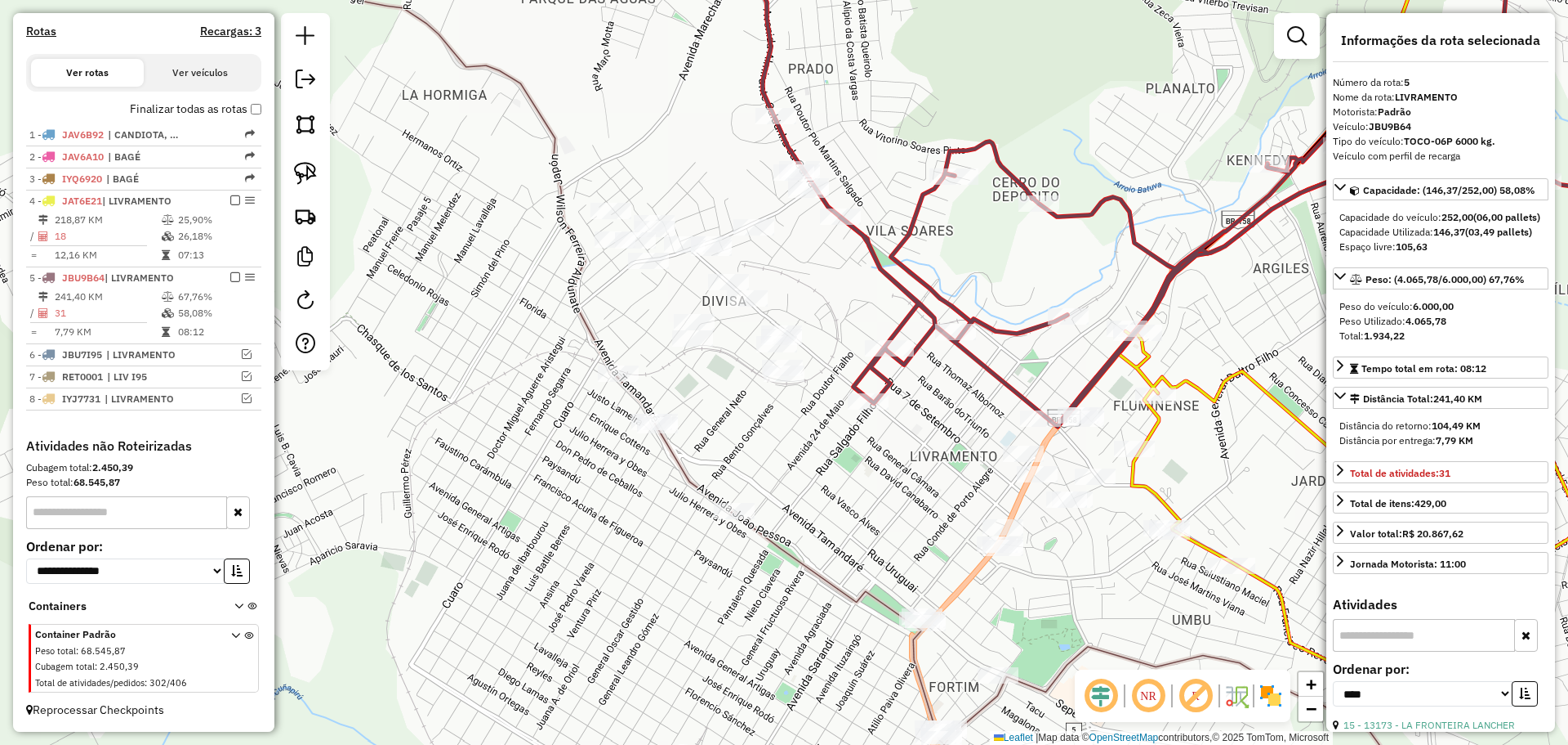
click at [822, 210] on icon at bounding box center [1231, 175] width 989 height 501
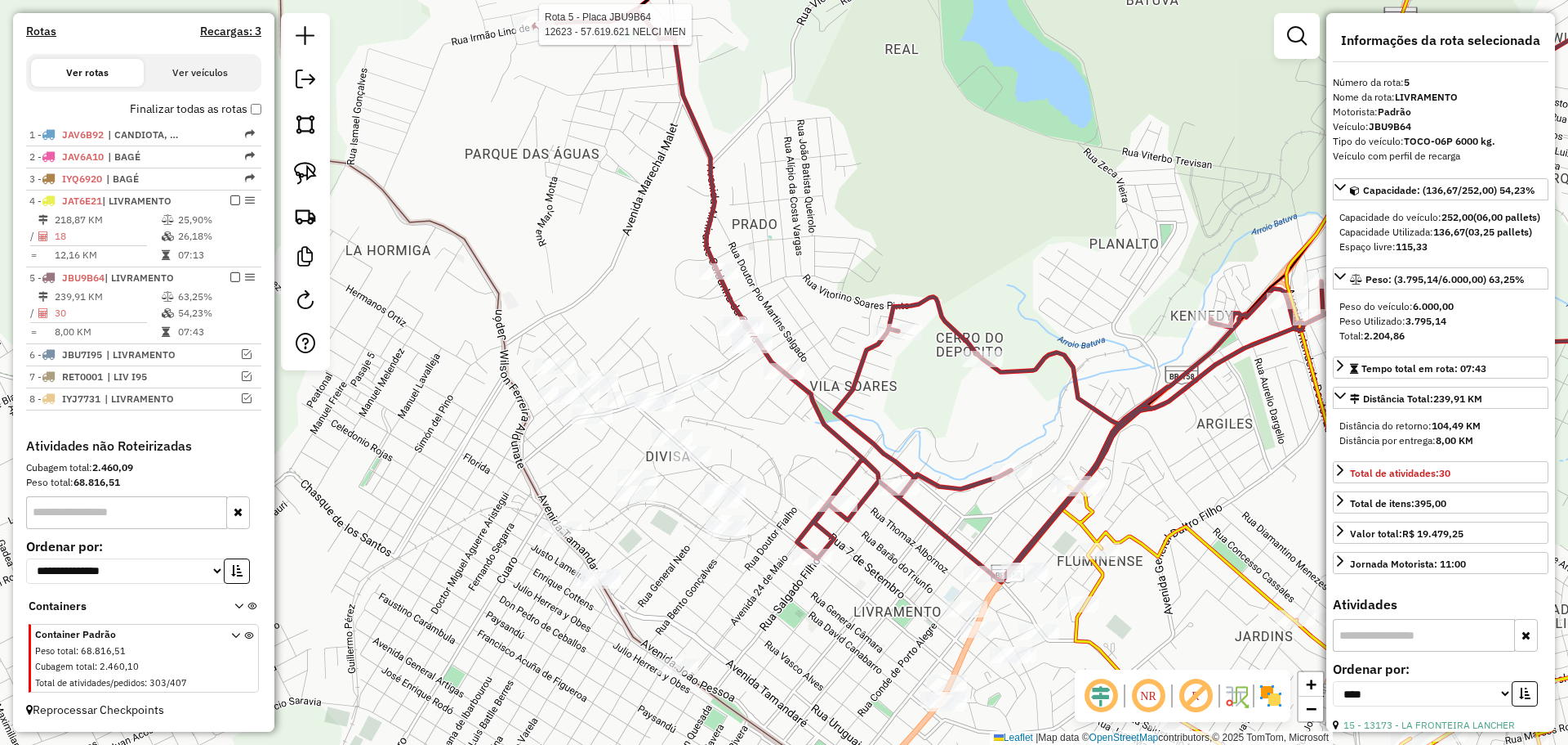
click at [537, 33] on div at bounding box center [534, 25] width 40 height 17
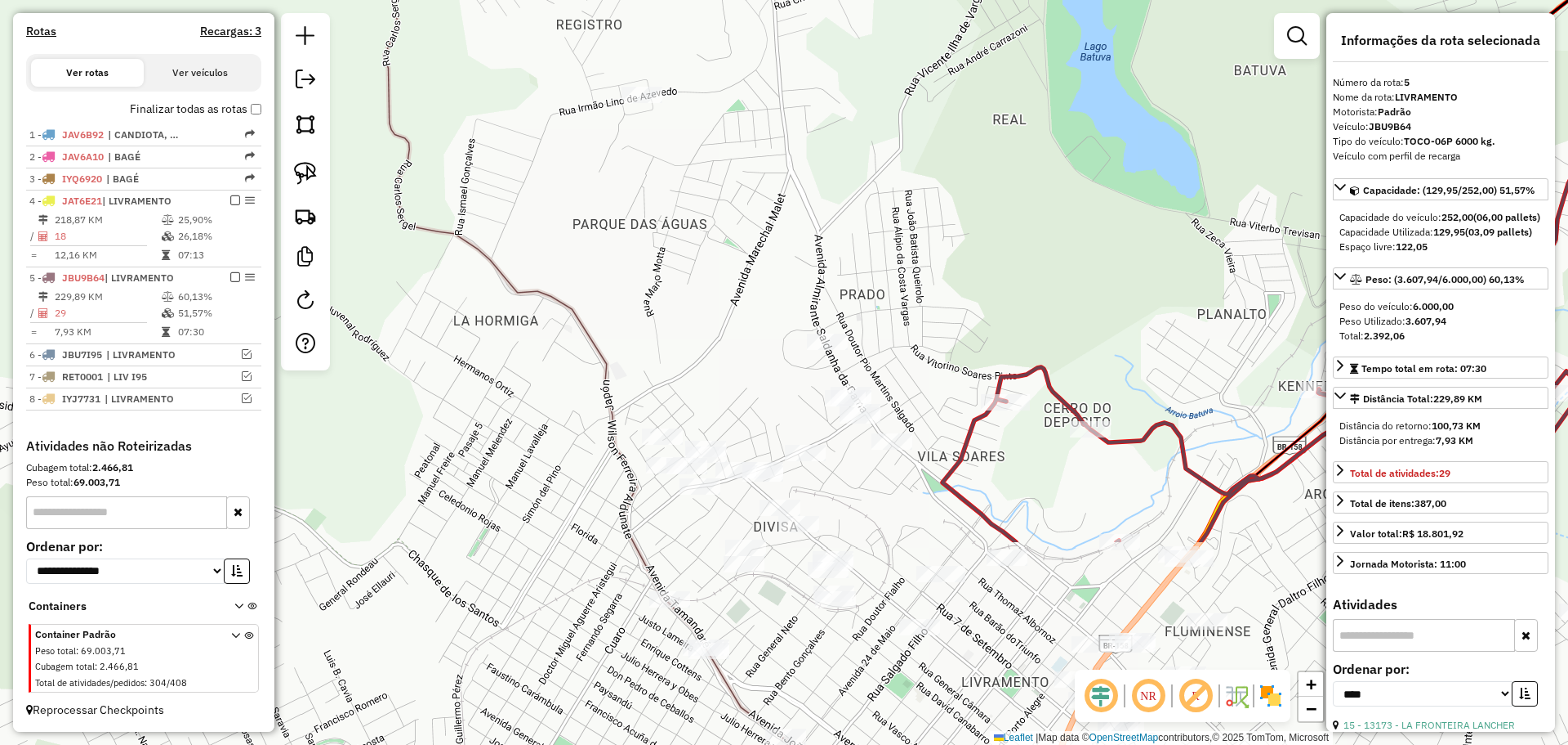
drag, startPoint x: 1068, startPoint y: 638, endPoint x: 796, endPoint y: 206, distance: 510.5
click at [796, 206] on div "Janela de atendimento Grade de atendimento Capacidade Transportadoras Veículos …" at bounding box center [784, 372] width 1568 height 745
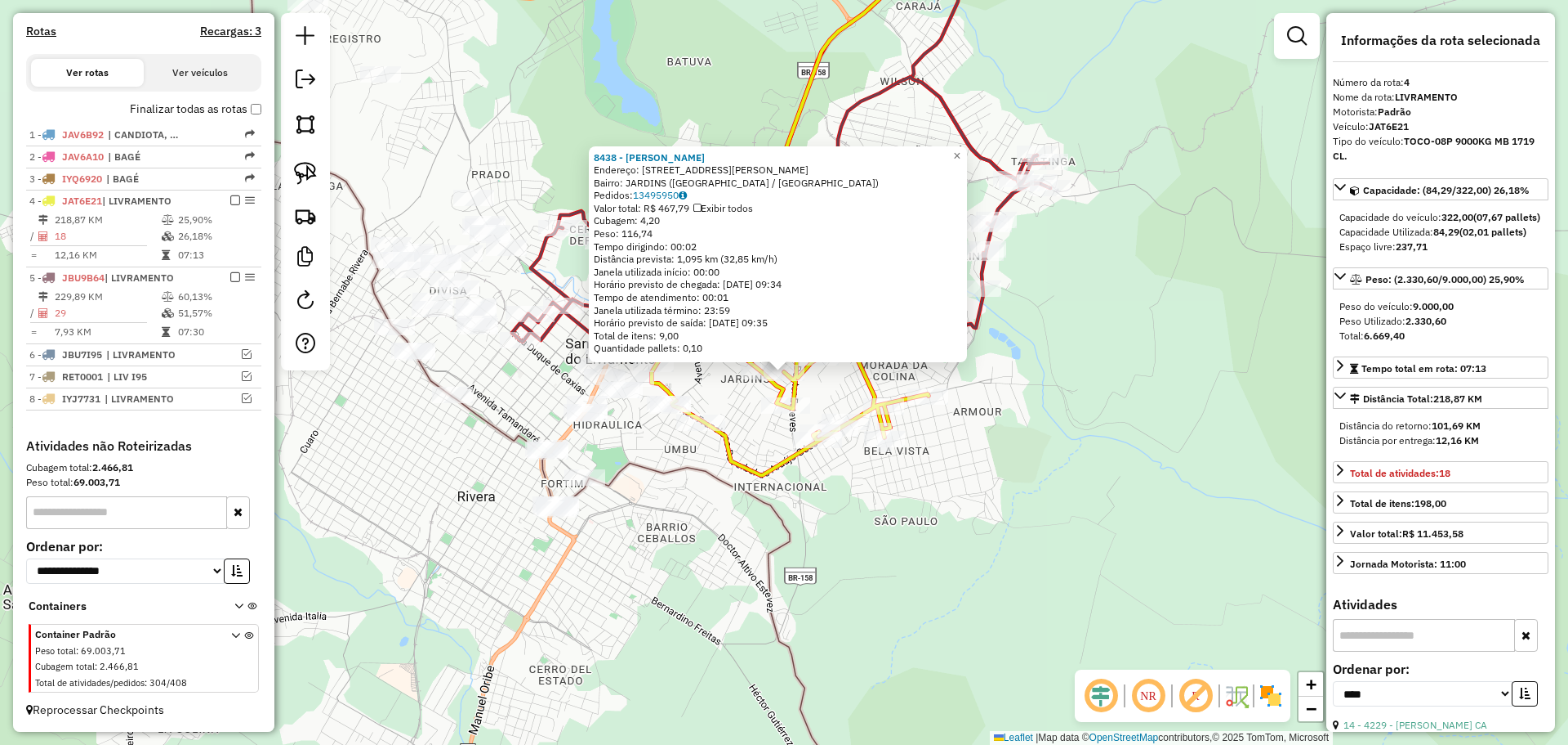
click at [877, 467] on div "8438 - EDSON DELIBIO PAZ BA Endereço: R LUIS ALBERTO SERRALTA 797 Bairro: JARDI…" at bounding box center [784, 372] width 1568 height 745
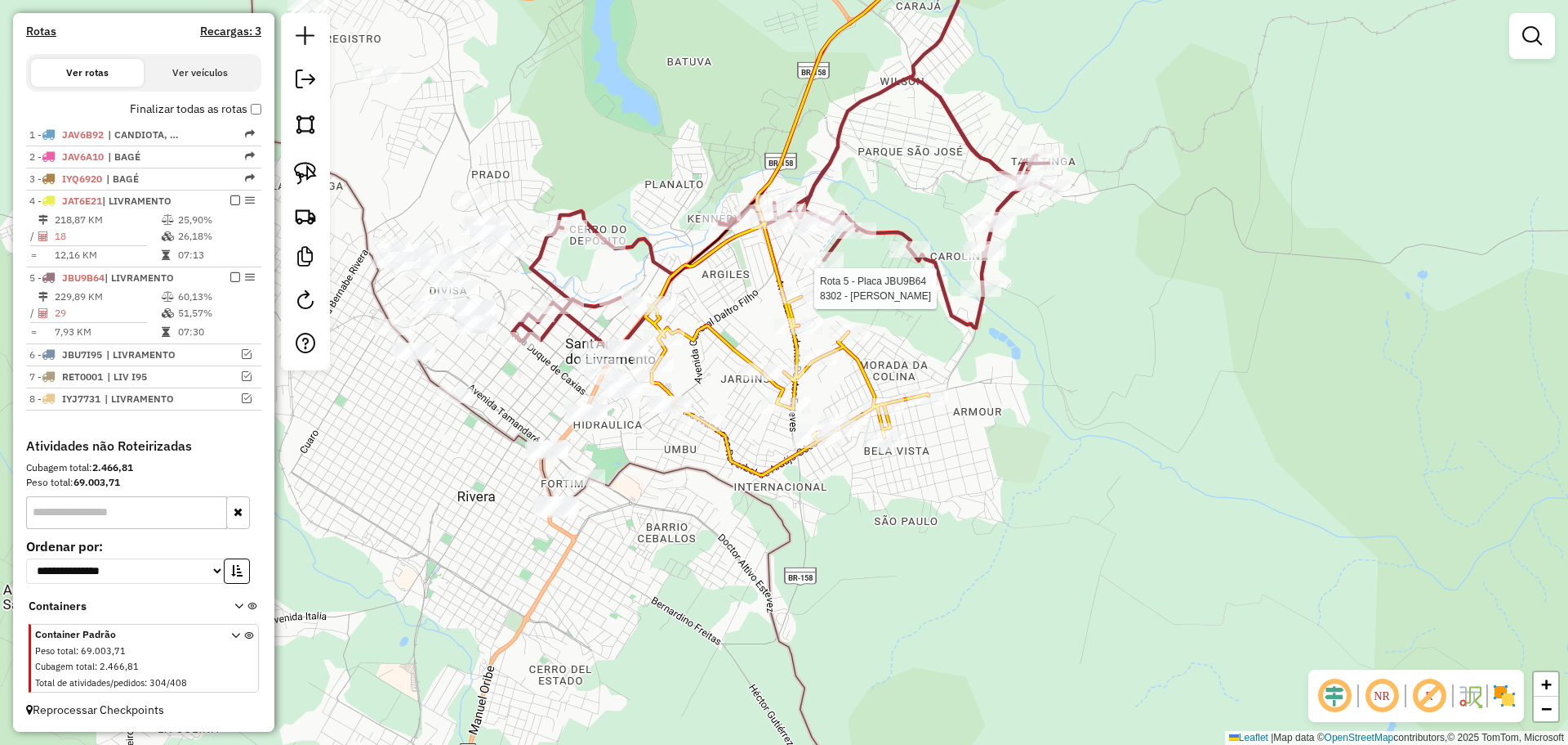
select select "*********"
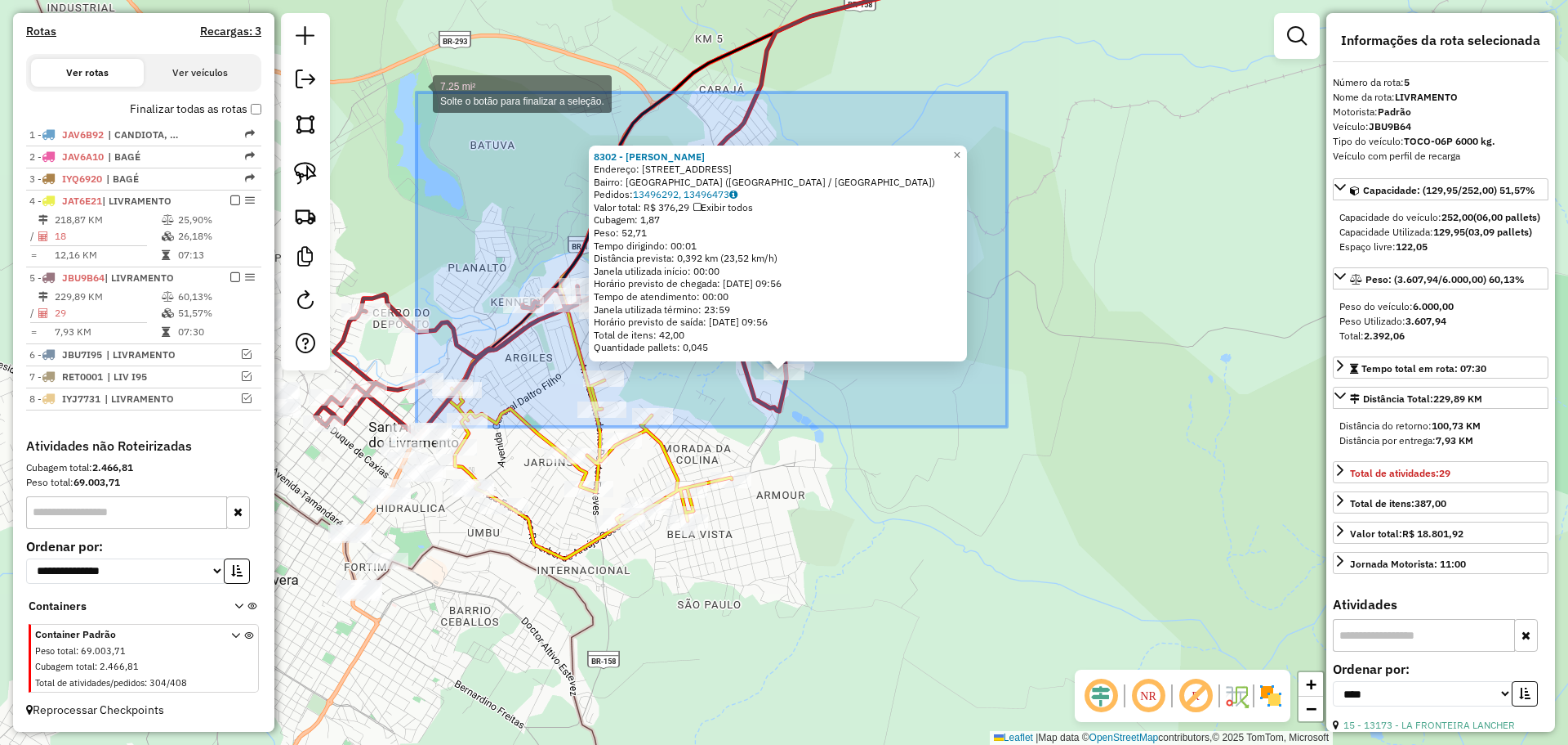
drag, startPoint x: 1004, startPoint y: 426, endPoint x: 419, endPoint y: 55, distance: 692.7
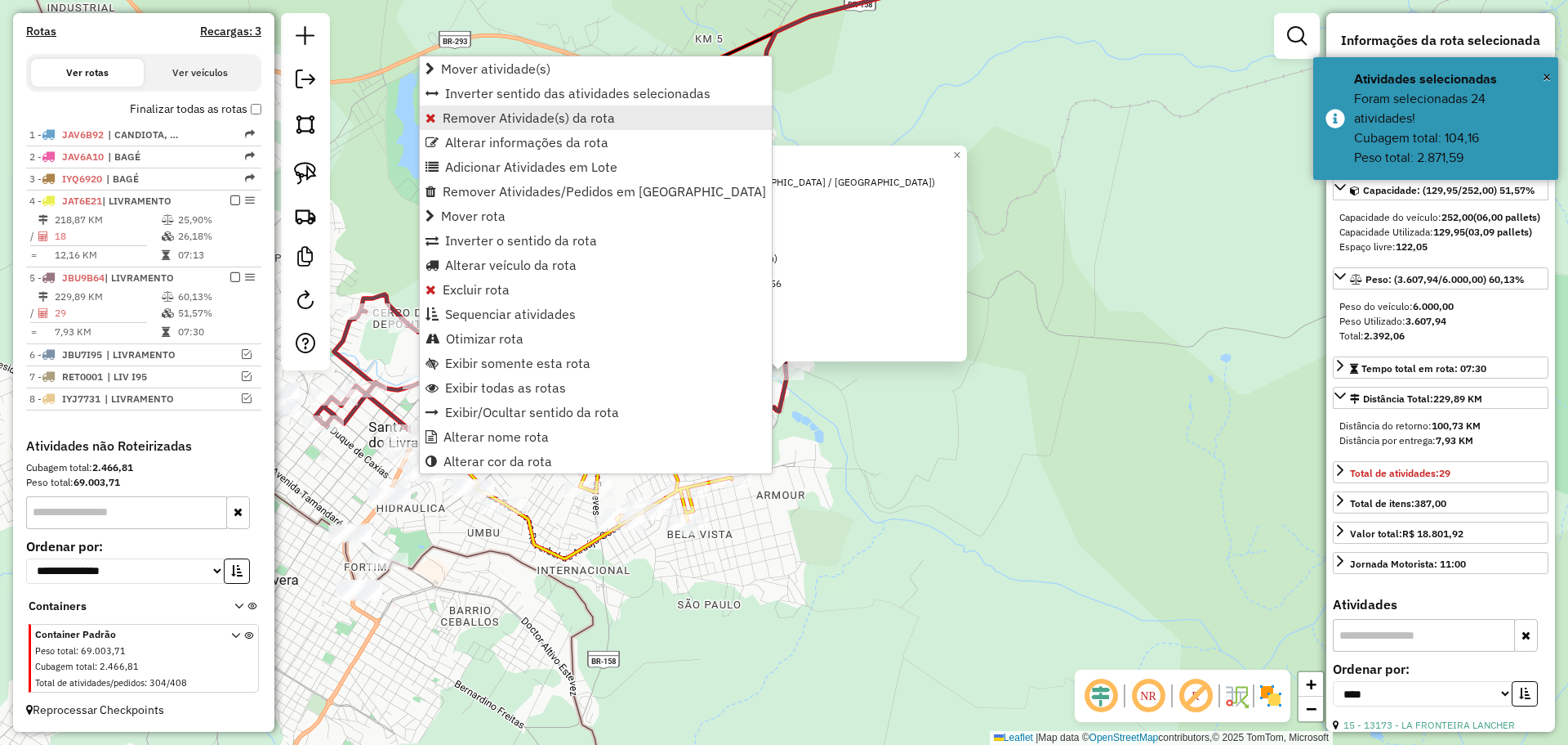
click at [514, 119] on span "Remover Atividade(s) da rota" at bounding box center [529, 118] width 173 height 13
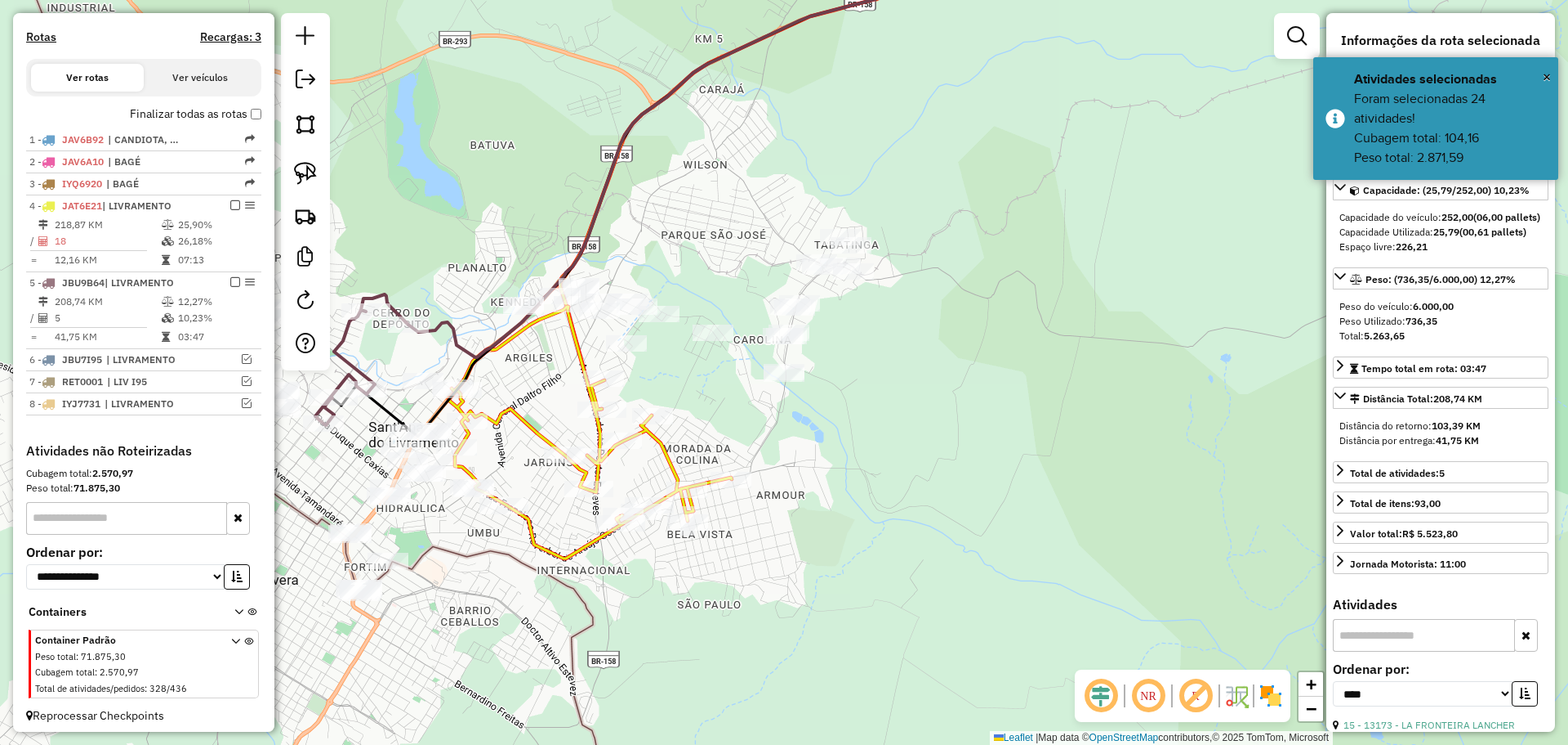
scroll to position [523, 0]
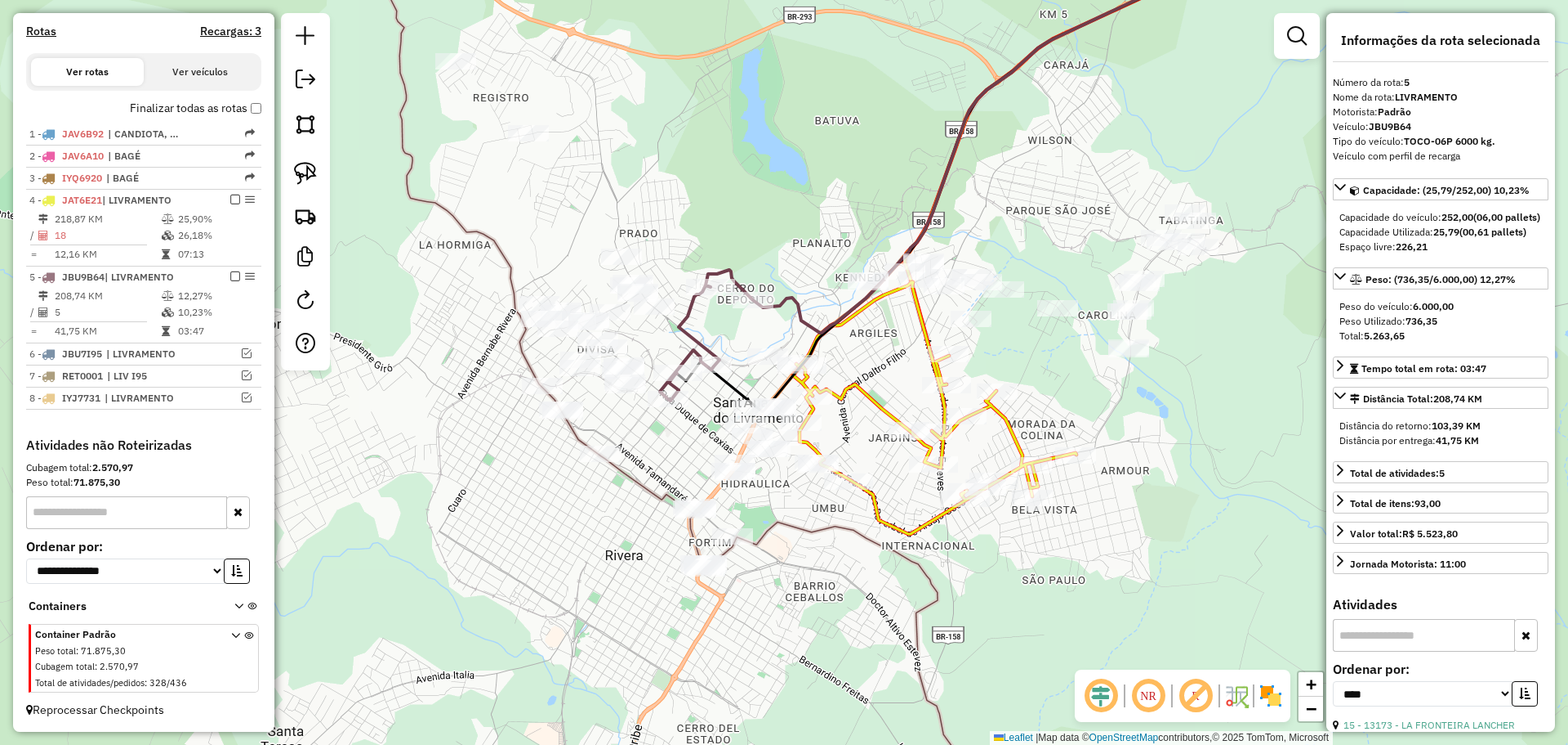
drag, startPoint x: 549, startPoint y: 408, endPoint x: 893, endPoint y: 383, distance: 344.9
click at [893, 383] on div "Janela de atendimento Grade de atendimento Capacidade Transportadoras Veículos …" at bounding box center [784, 372] width 1568 height 745
drag, startPoint x: 311, startPoint y: 175, endPoint x: 353, endPoint y: 189, distance: 44.3
click at [311, 174] on img at bounding box center [305, 173] width 23 height 23
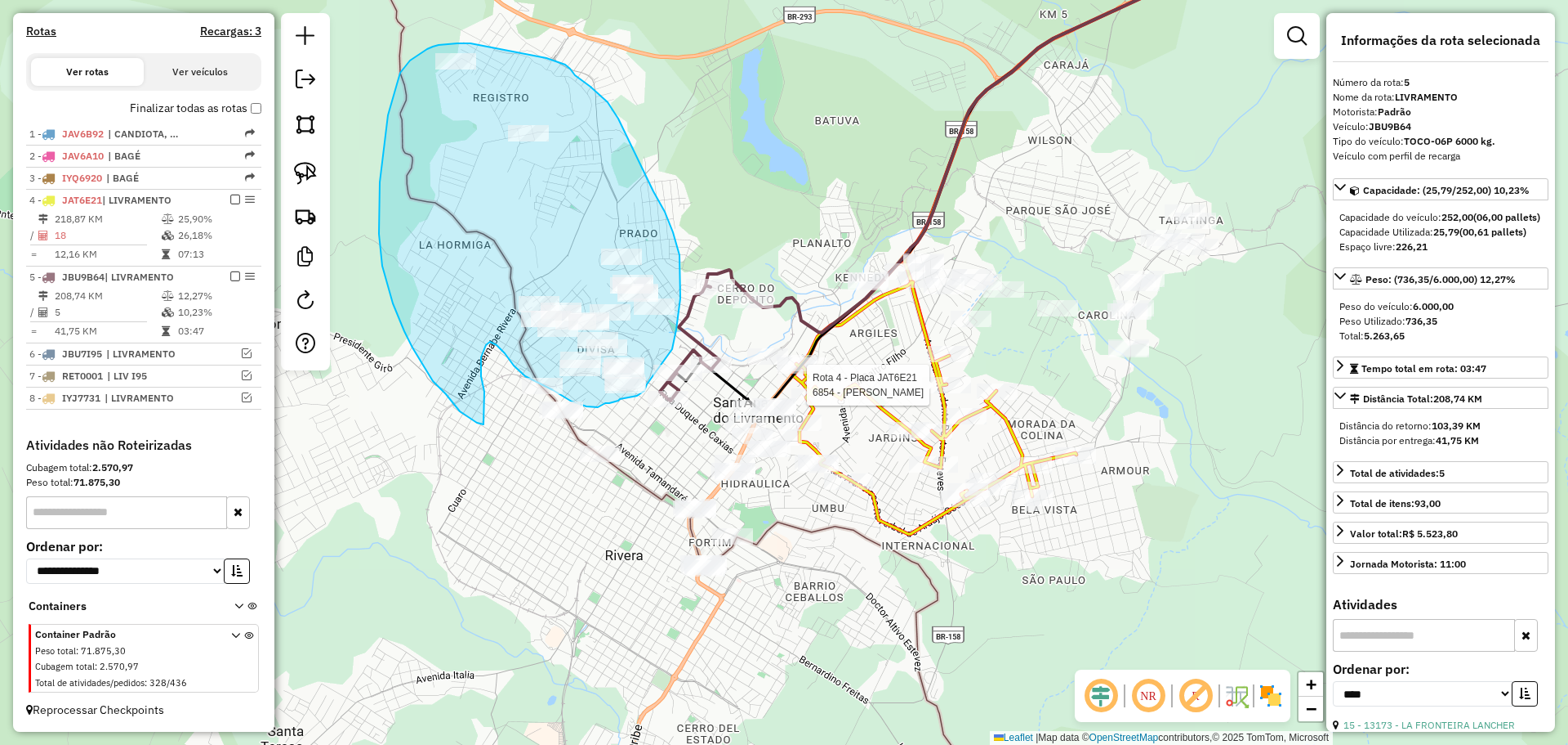
drag, startPoint x: 672, startPoint y: 349, endPoint x: 649, endPoint y: 375, distance: 34.7
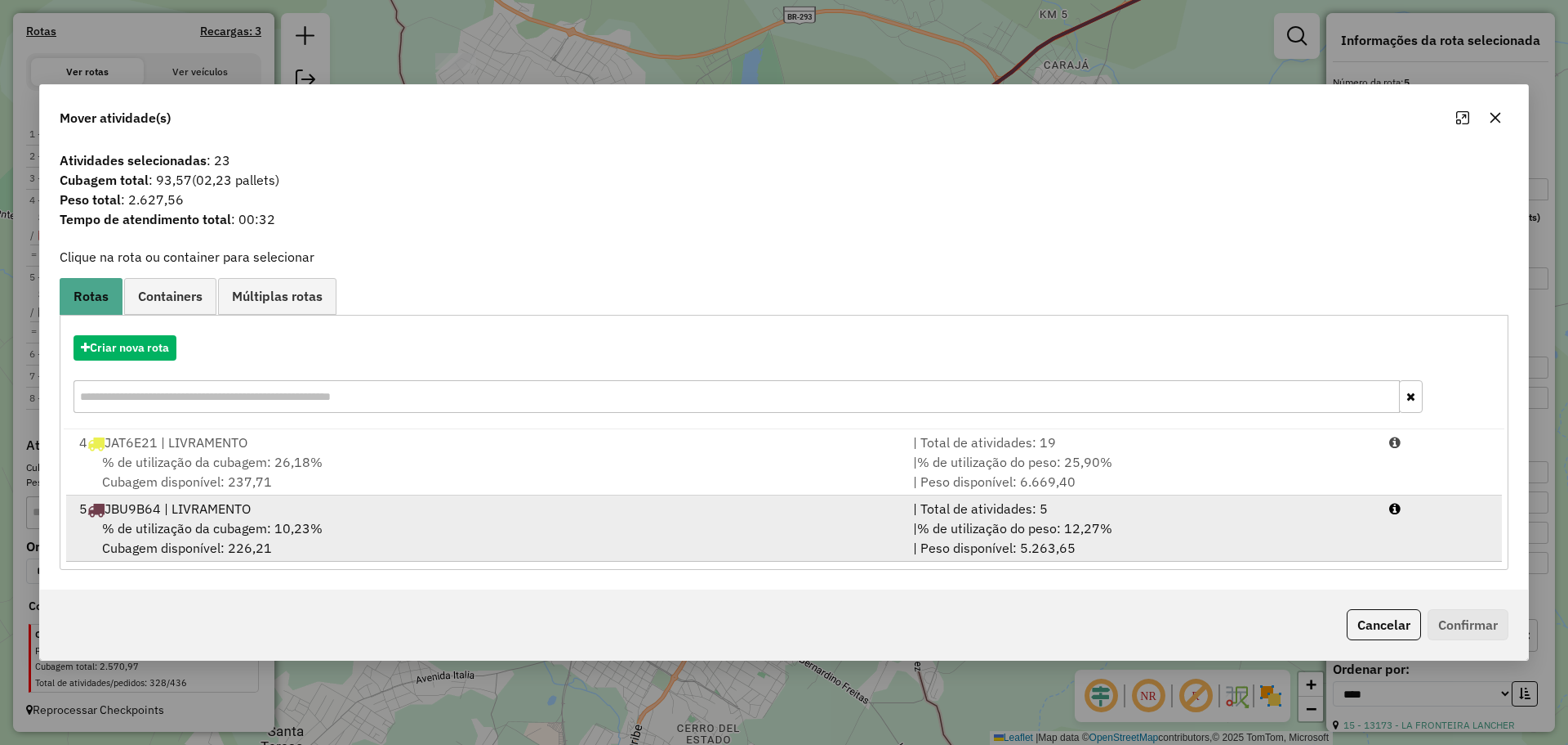
click at [582, 519] on div "% de utilização da cubagem: 10,23% Cubagem disponível: 226,21" at bounding box center [487, 537] width 834 height 40
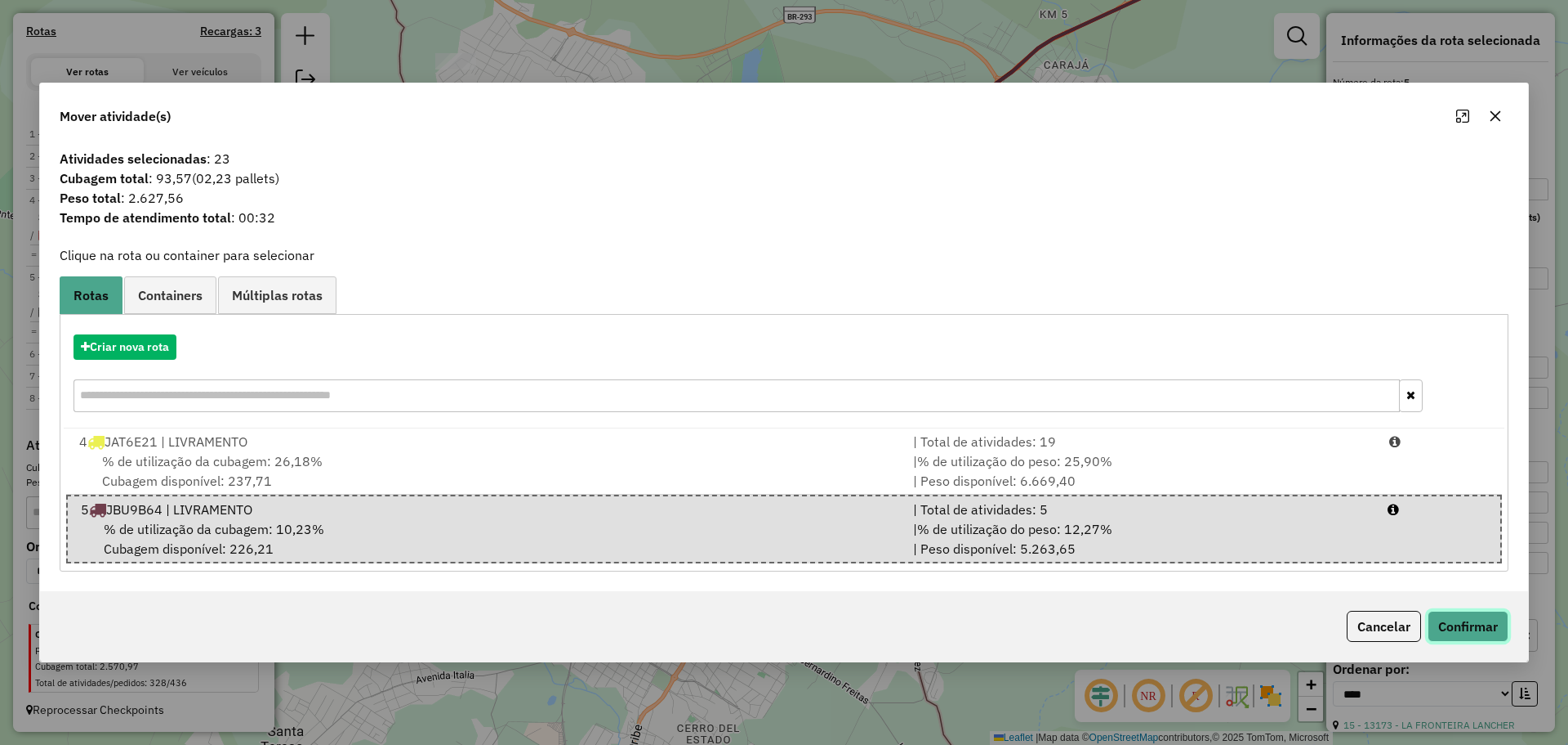
click at [1448, 616] on button "Confirmar" at bounding box center [1468, 626] width 81 height 31
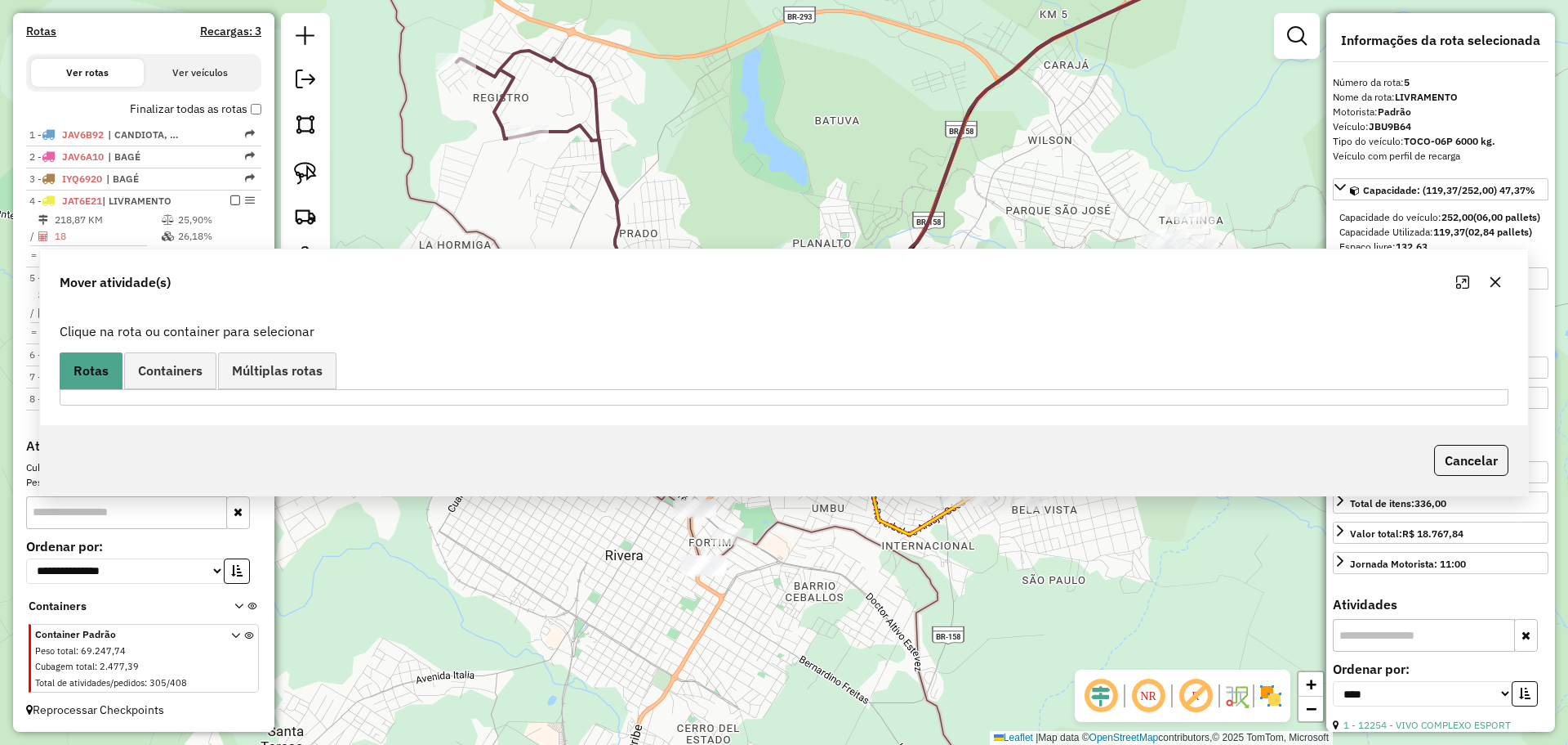
scroll to position [502, 0]
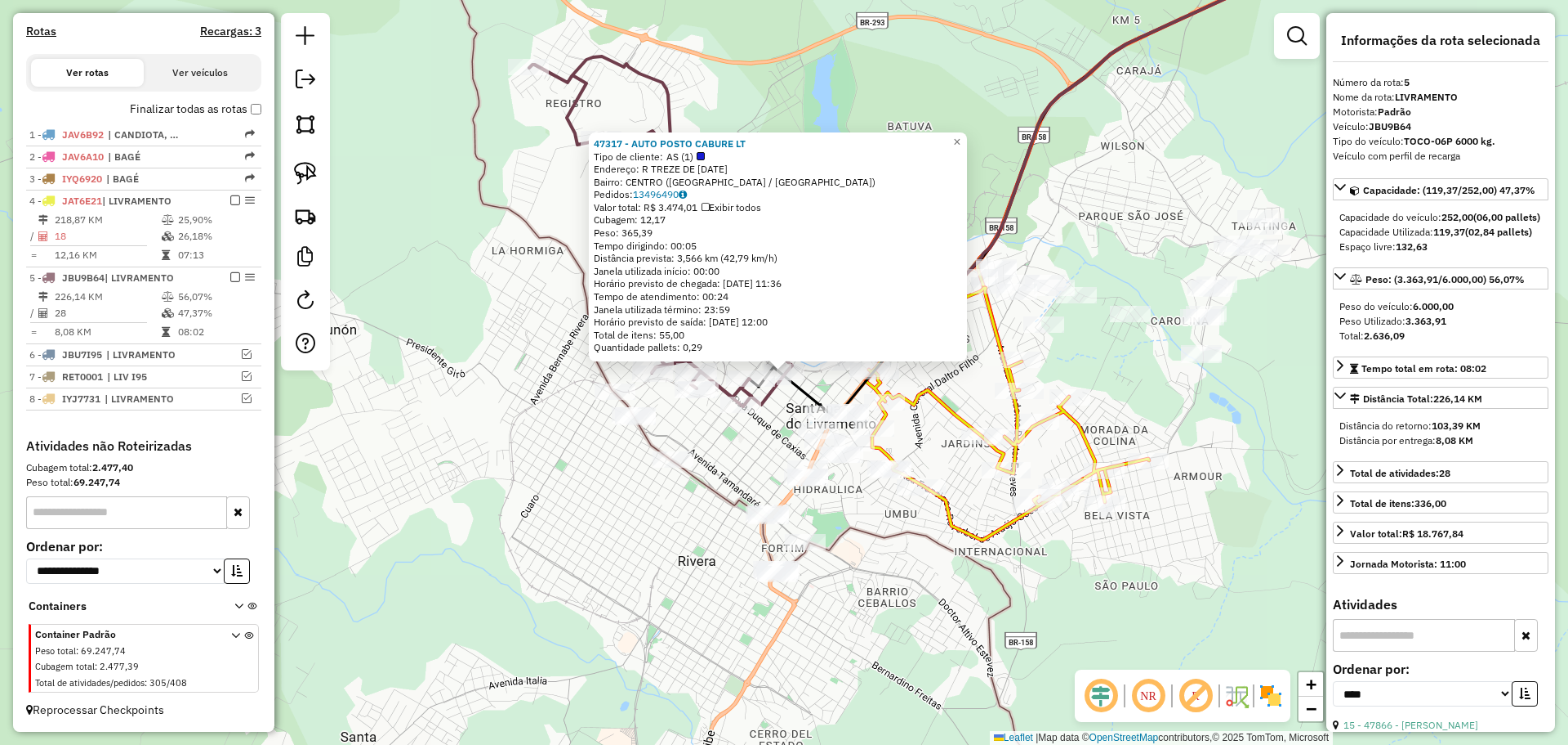
click at [745, 457] on div "47317 - AUTO POSTO CABURE LT Tipo de cliente: AS (1) Endereço: R TREZE DE MAIO …" at bounding box center [784, 372] width 1568 height 745
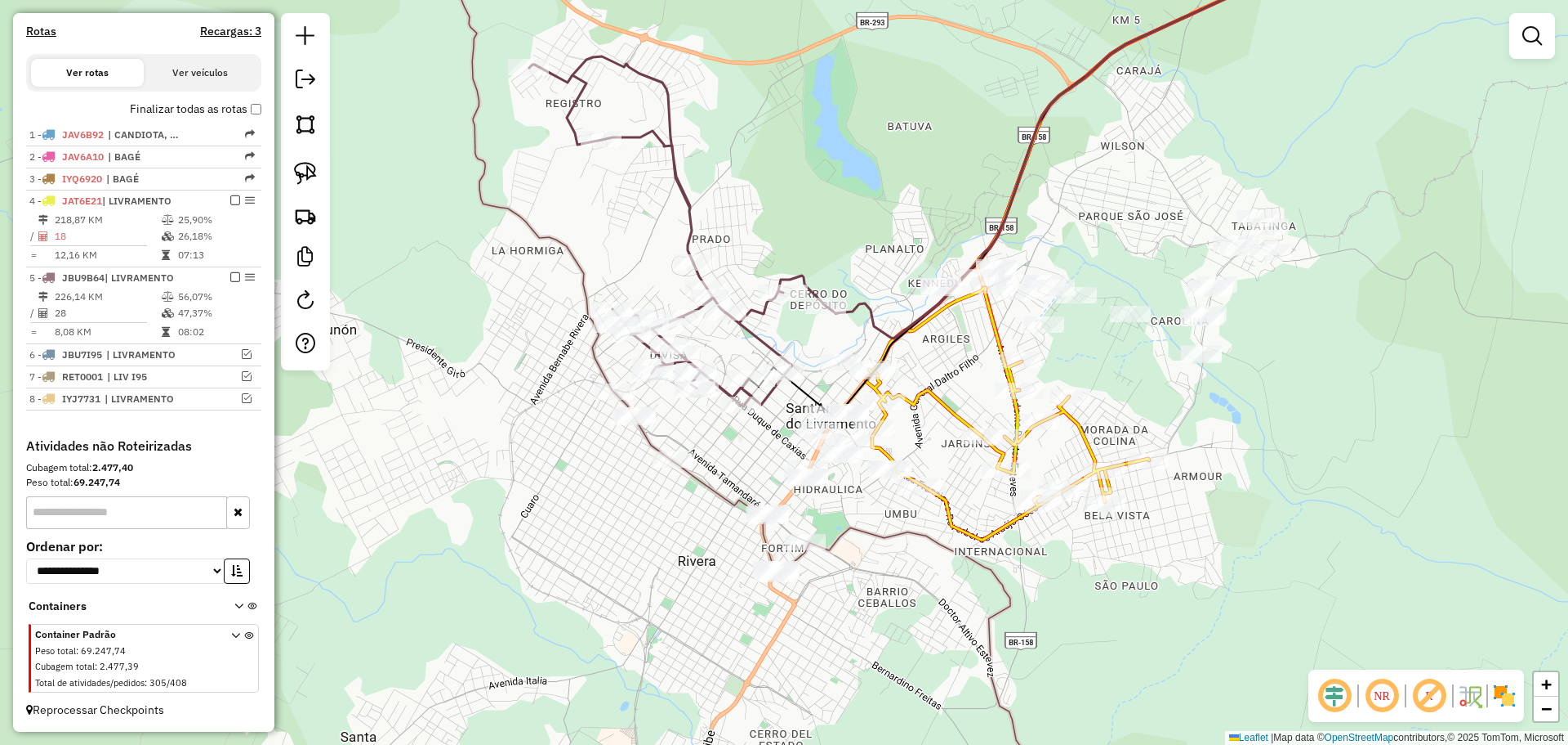
click at [750, 391] on icon at bounding box center [678, 231] width 297 height 350
select select "*********"
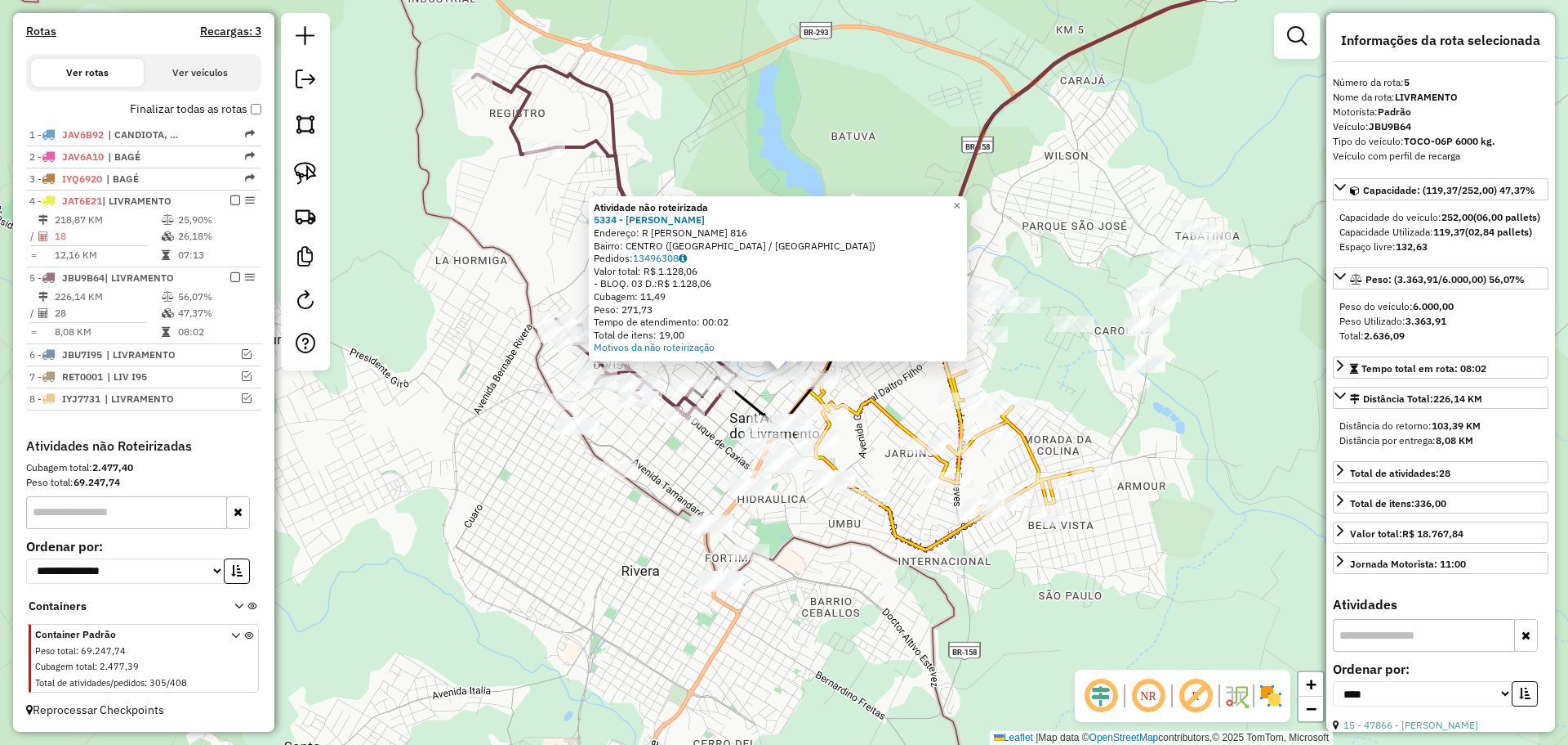
click at [767, 393] on div "Atividade não roteirizada 5334 - LIDIA BEATRIZ DA ROS Endereço: R ARGEMIRO SIMO…" at bounding box center [784, 372] width 1568 height 745
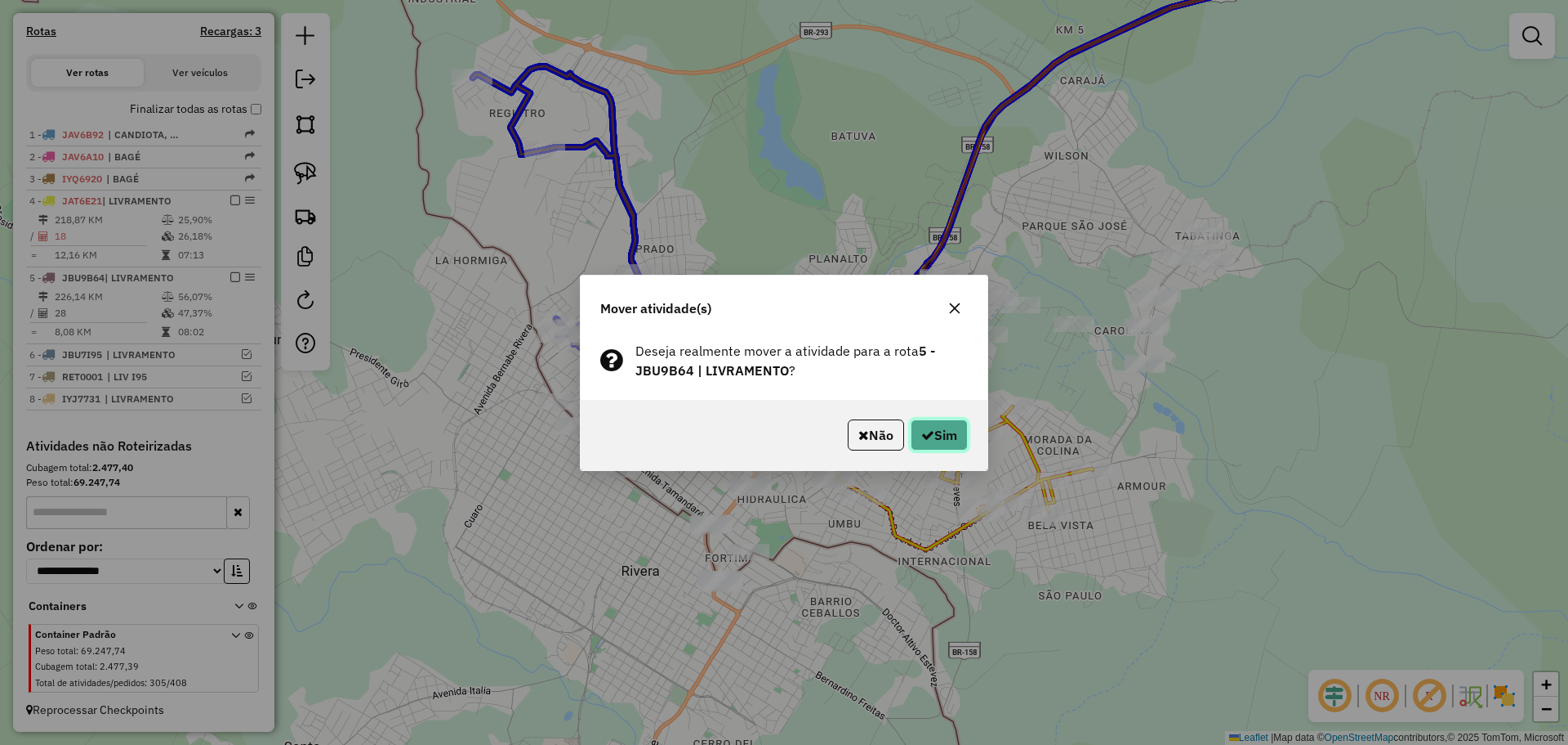
click at [936, 426] on button "Sim" at bounding box center [939, 435] width 57 height 31
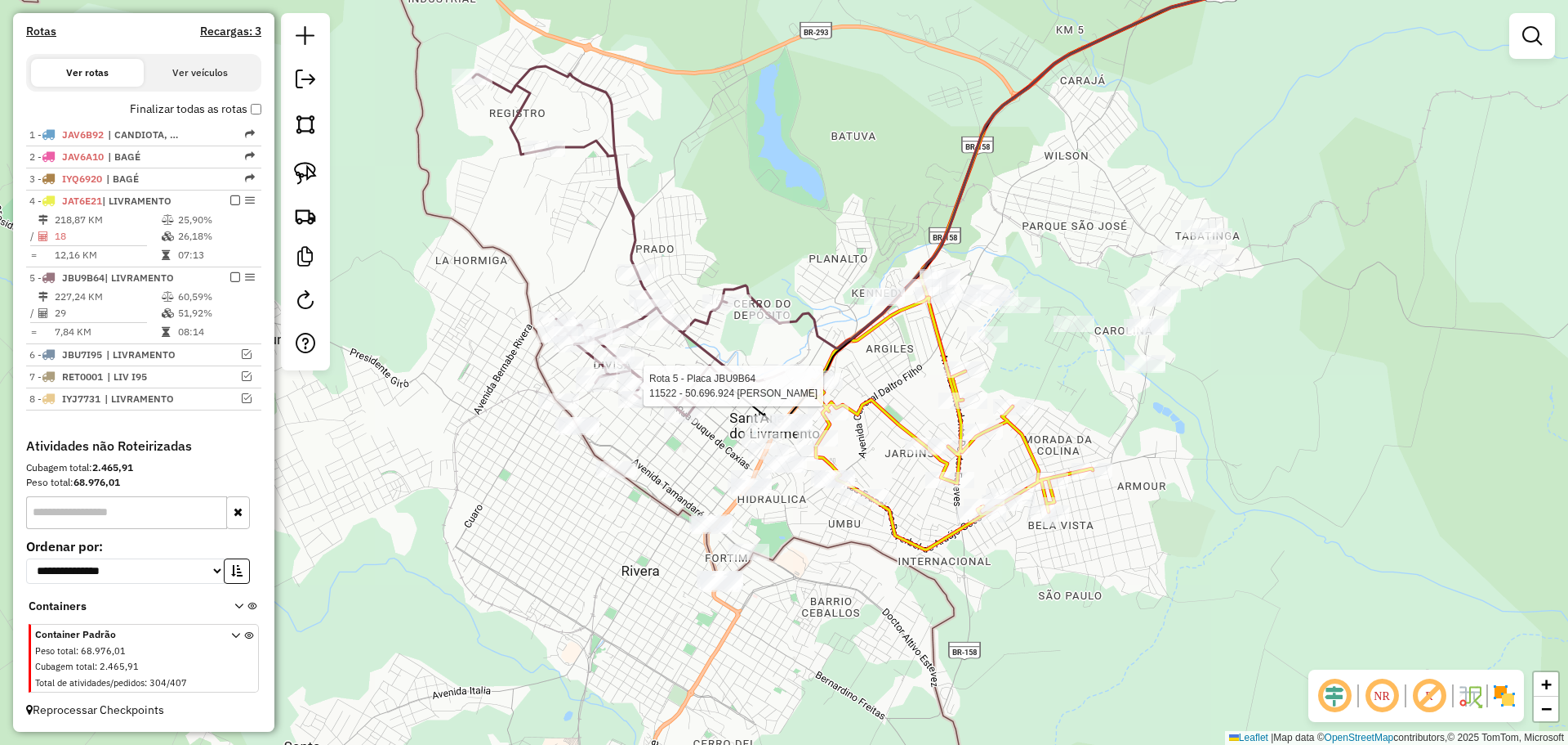
select select "*********"
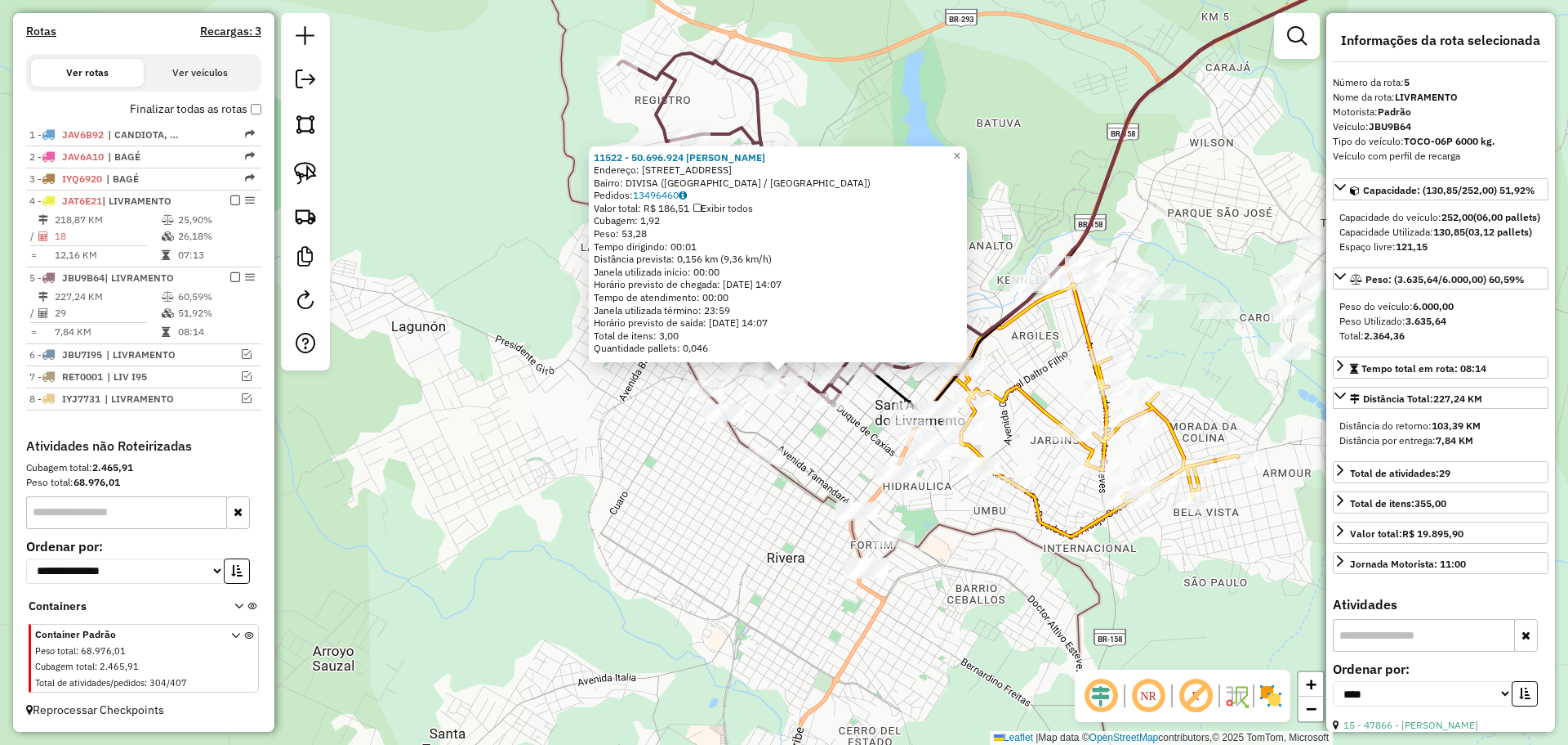
click at [729, 526] on div "11522 - 50.696.924 JORGE UBI Endereço: R GENERAL NETO 814 Bairro: DIVISA (SANT …" at bounding box center [784, 372] width 1568 height 745
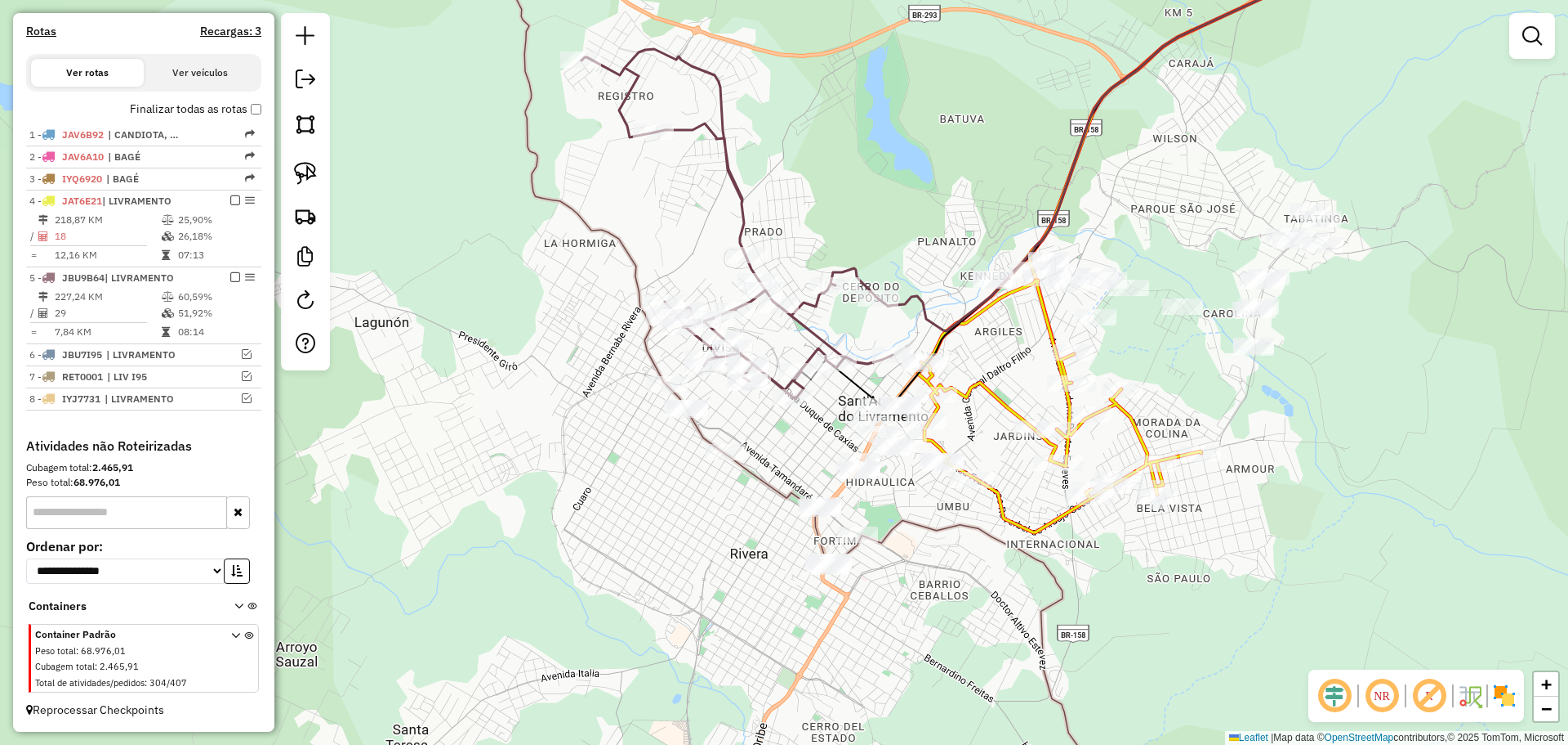
drag, startPoint x: 791, startPoint y: 462, endPoint x: 743, endPoint y: 455, distance: 48.5
click at [743, 455] on div "Janela de atendimento Grade de atendimento Capacidade Transportadoras Veículos …" at bounding box center [784, 372] width 1568 height 745
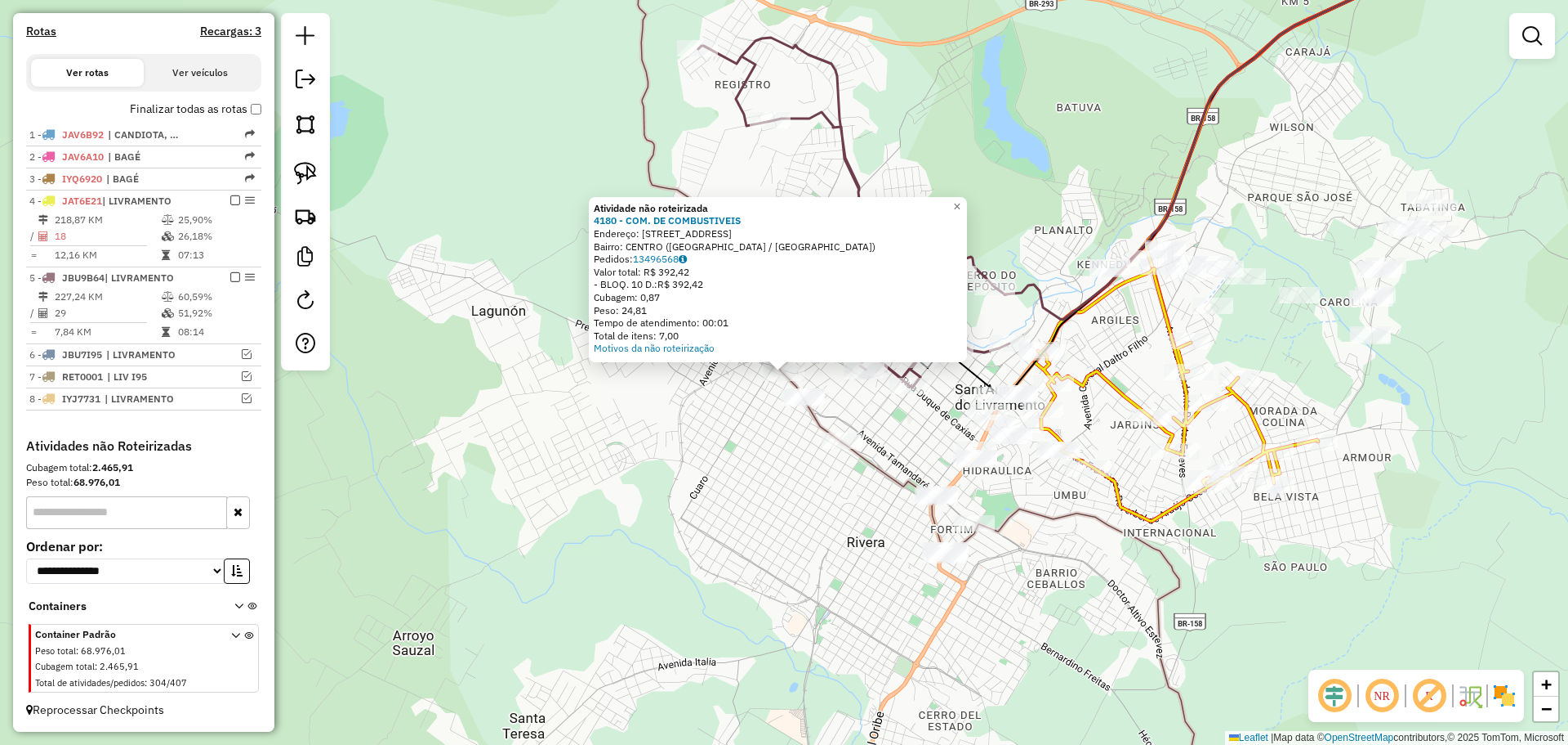
click at [655, 391] on div "Atividade não roteirizada 4180 - COM. DE COMBUSTIVEIS Endereço: AV ALMIRANTE TA…" at bounding box center [784, 372] width 1568 height 745
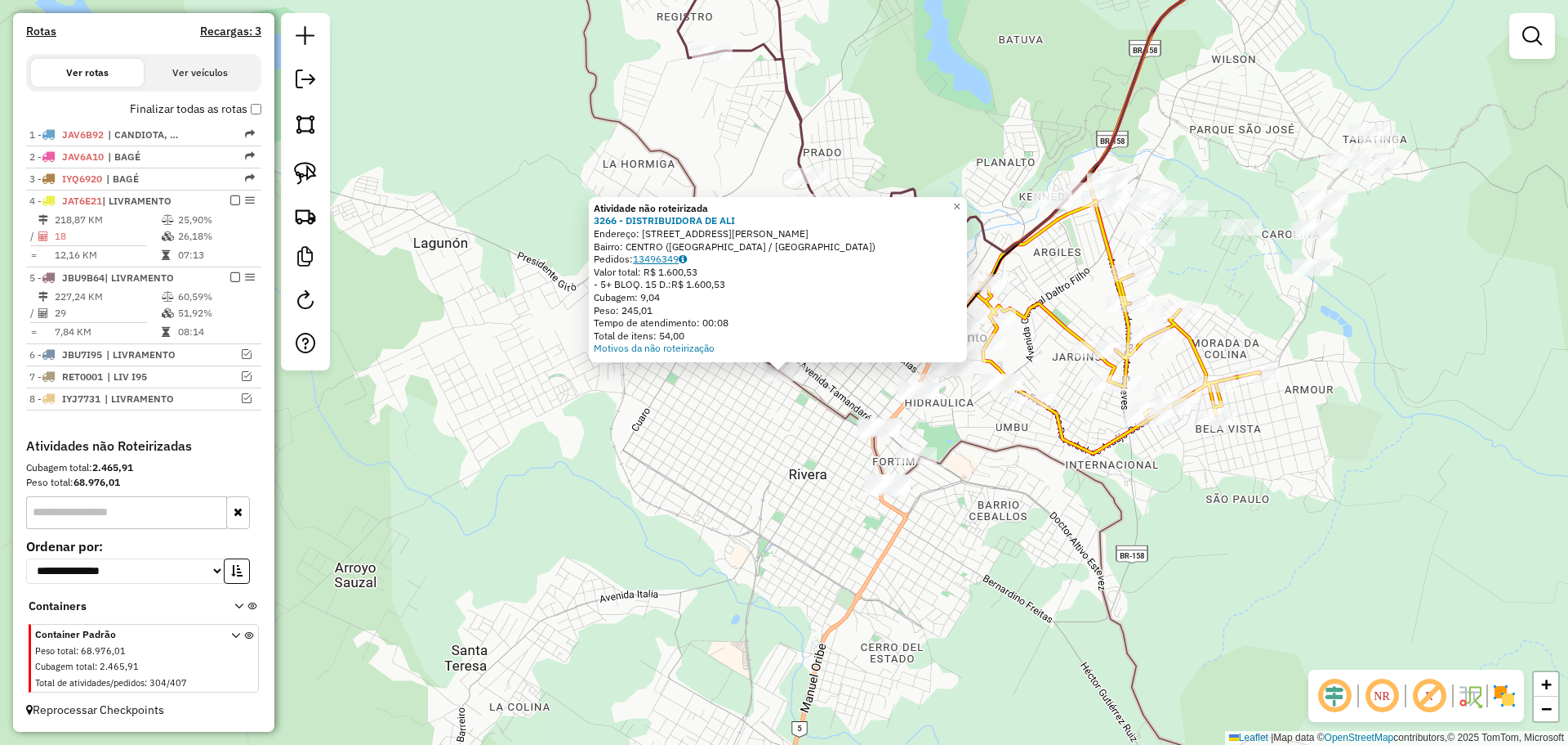
click at [647, 258] on link "13496349" at bounding box center [660, 258] width 54 height 12
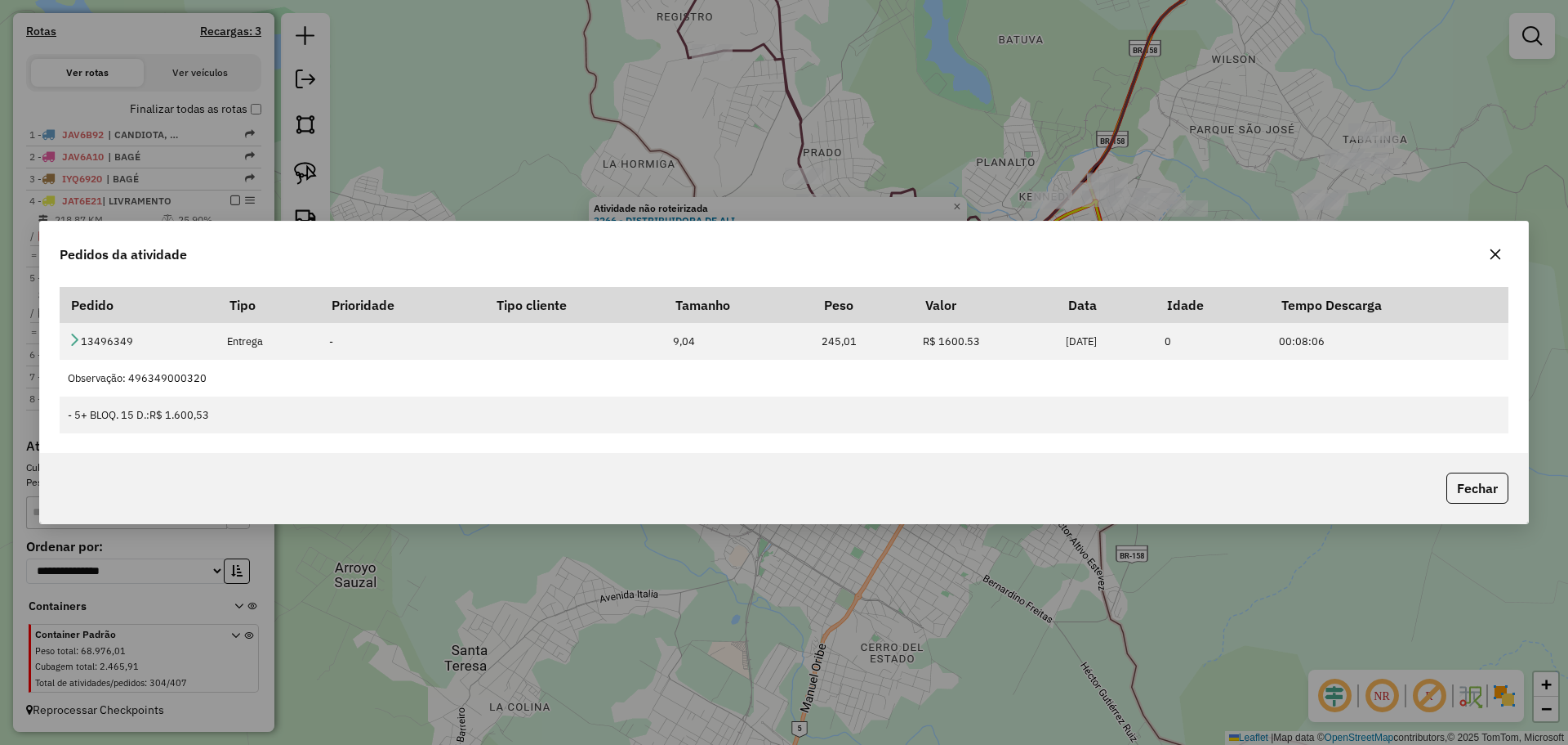
click at [1488, 260] on button "button" at bounding box center [1495, 254] width 26 height 26
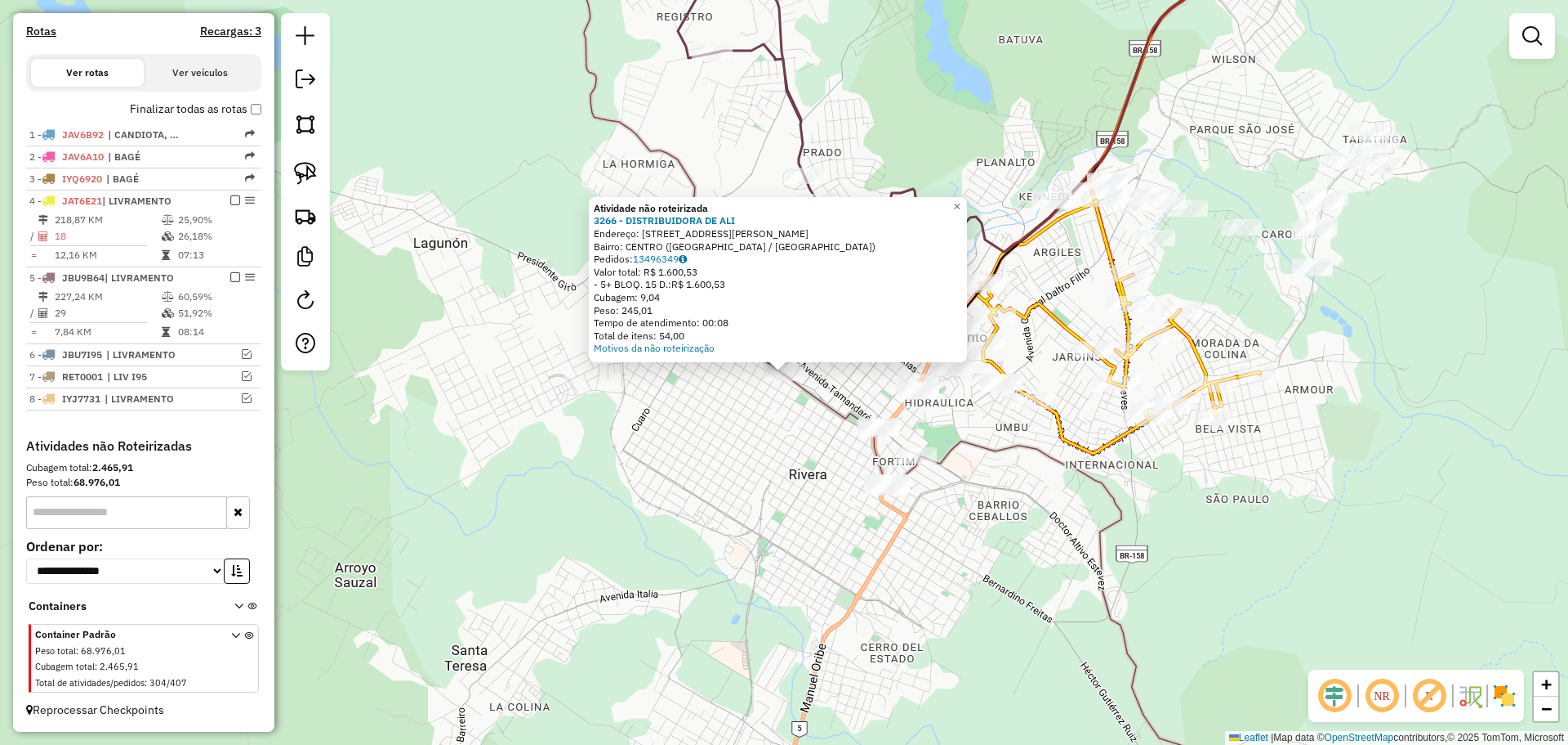
click at [815, 462] on div "Atividade não roteirizada 3266 - DISTRIBUIDORA DE ALI Endereço: AV JOAO PESSOA …" at bounding box center [784, 372] width 1568 height 745
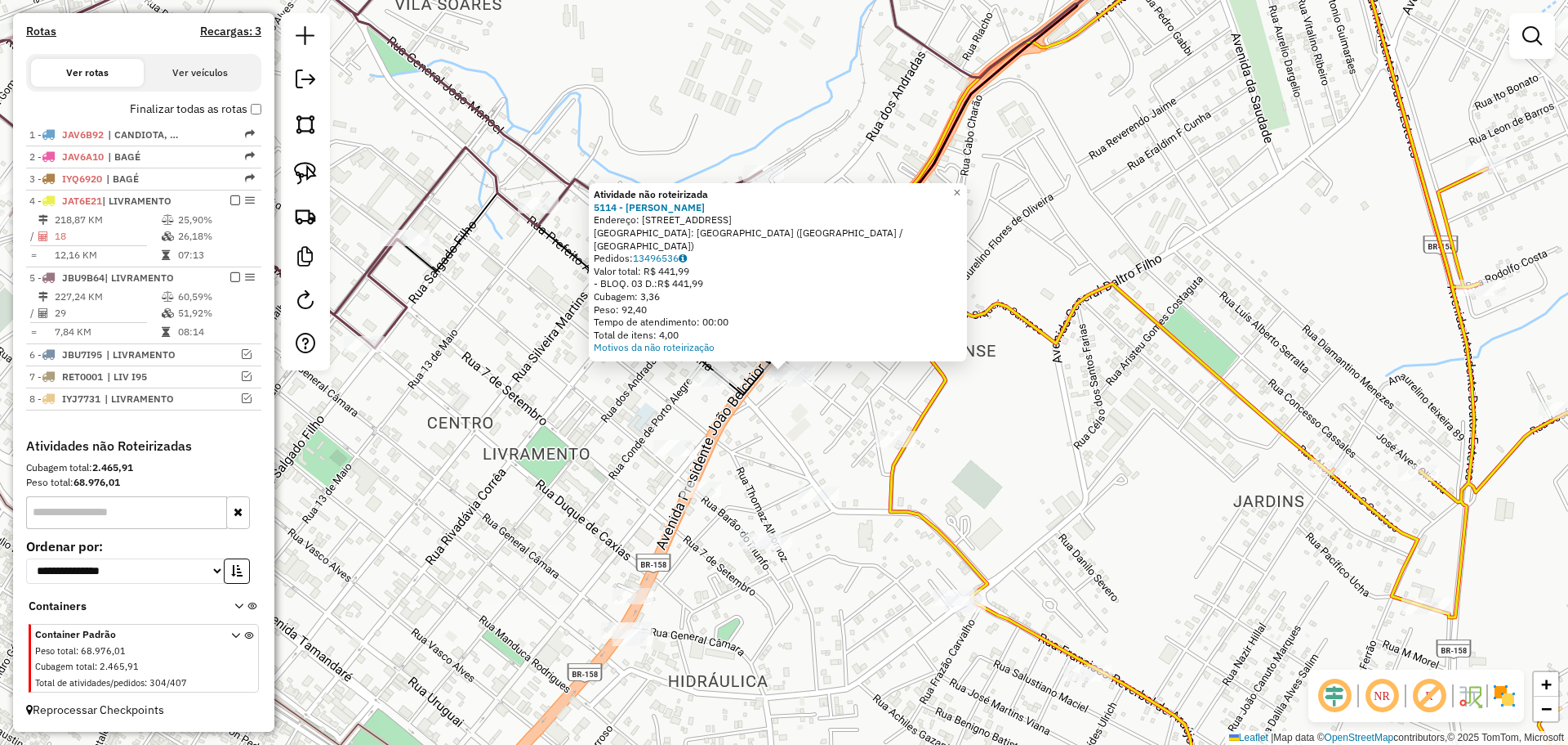
click at [857, 445] on div "Atividade não roteirizada 5114 - JORGE NEI MARQUES Endereço: R PEDRA C COSTA 29…" at bounding box center [784, 372] width 1568 height 745
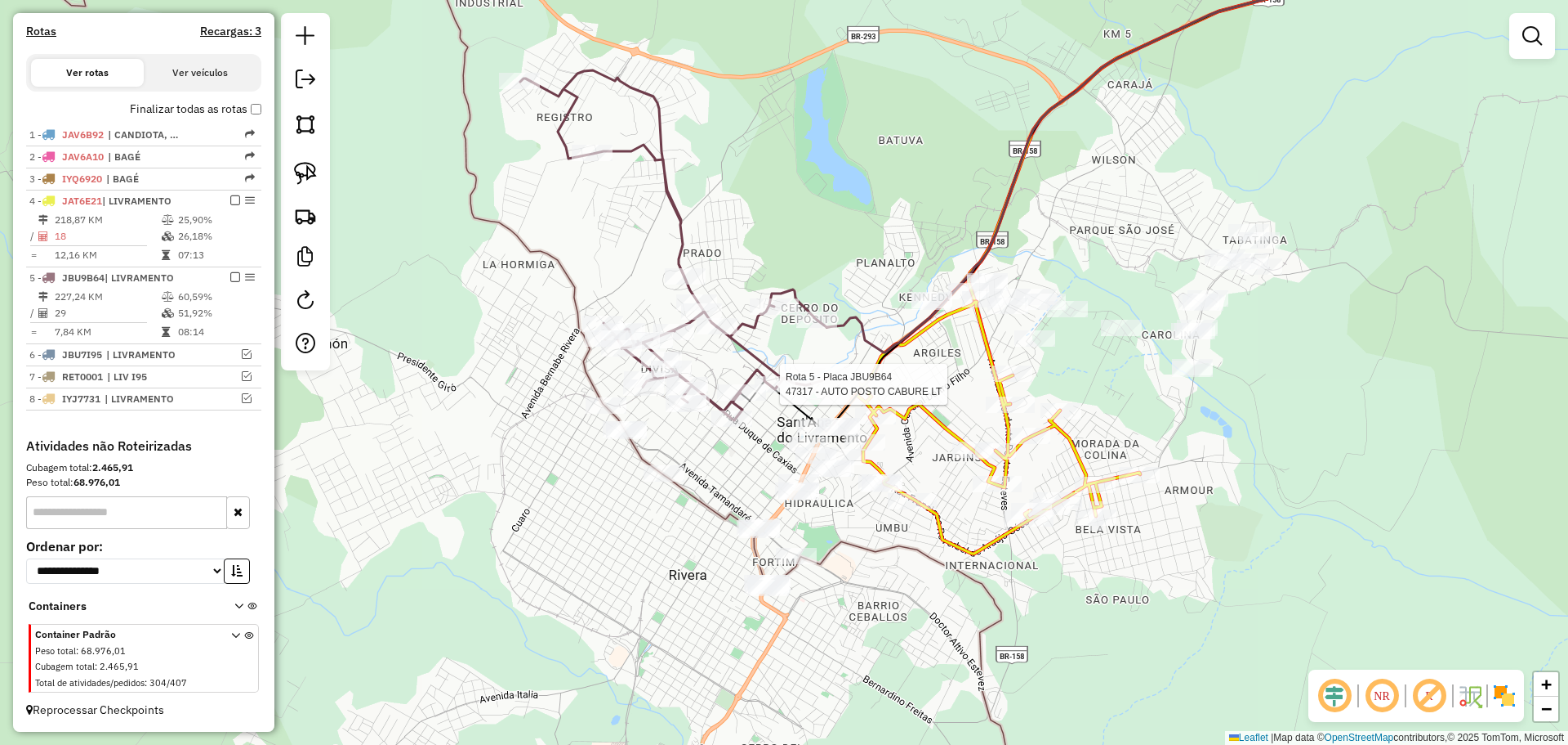
select select "*********"
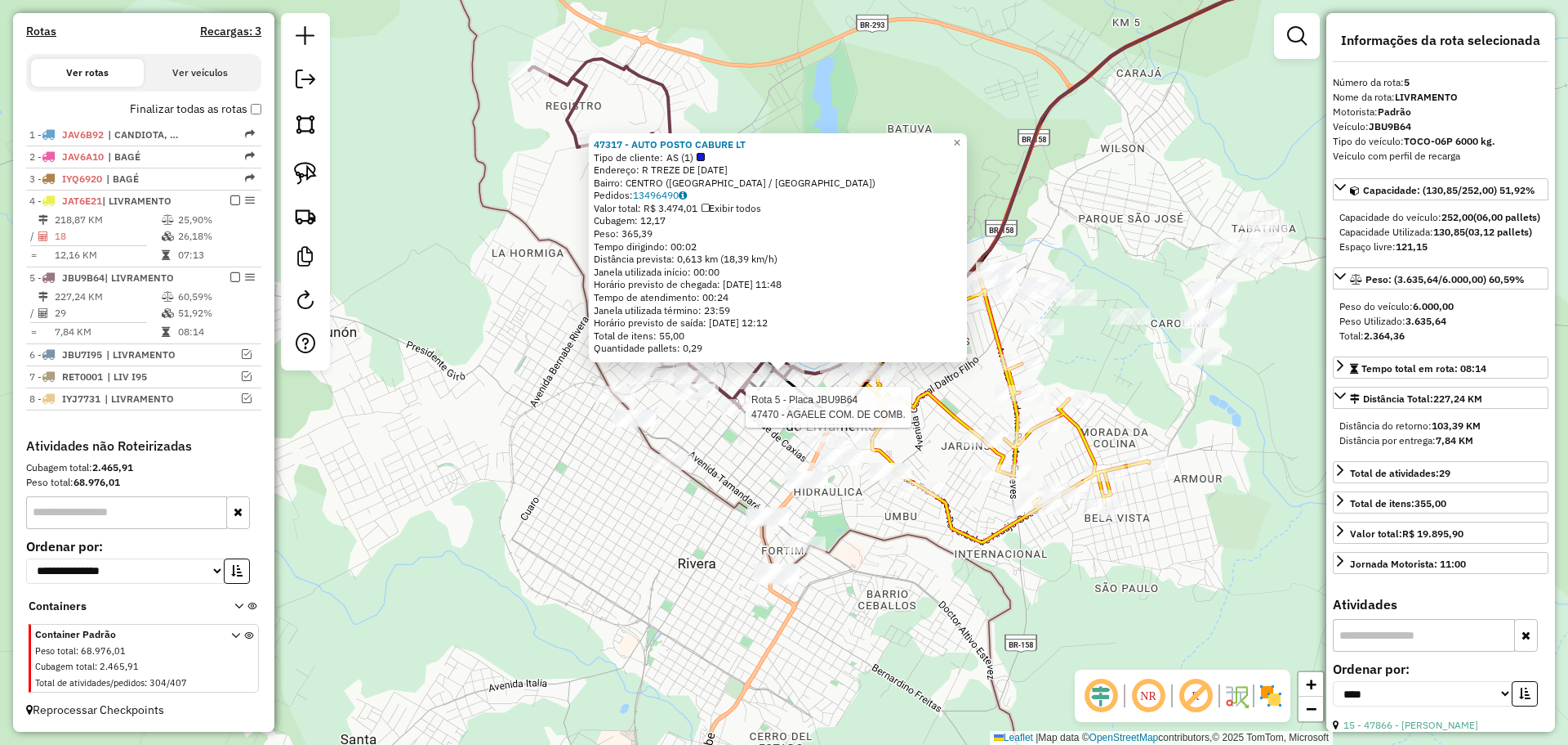
click at [755, 415] on div at bounding box center [741, 407] width 40 height 17
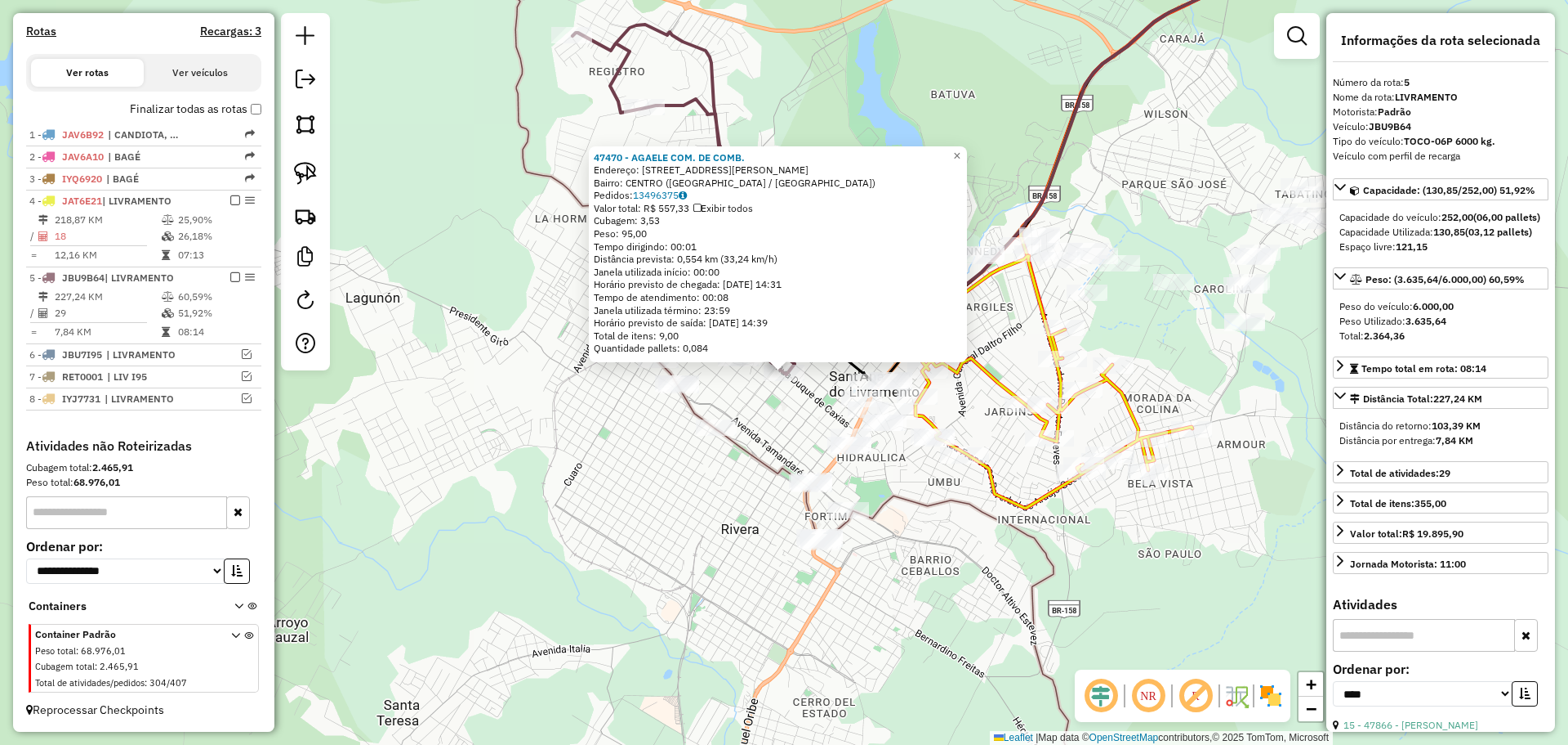
click at [751, 412] on div "47470 - AGAELE COM. DE COMB. Endereço: R SENADOR SALGADO FILHO 858 Bairro: CENT…" at bounding box center [784, 372] width 1568 height 745
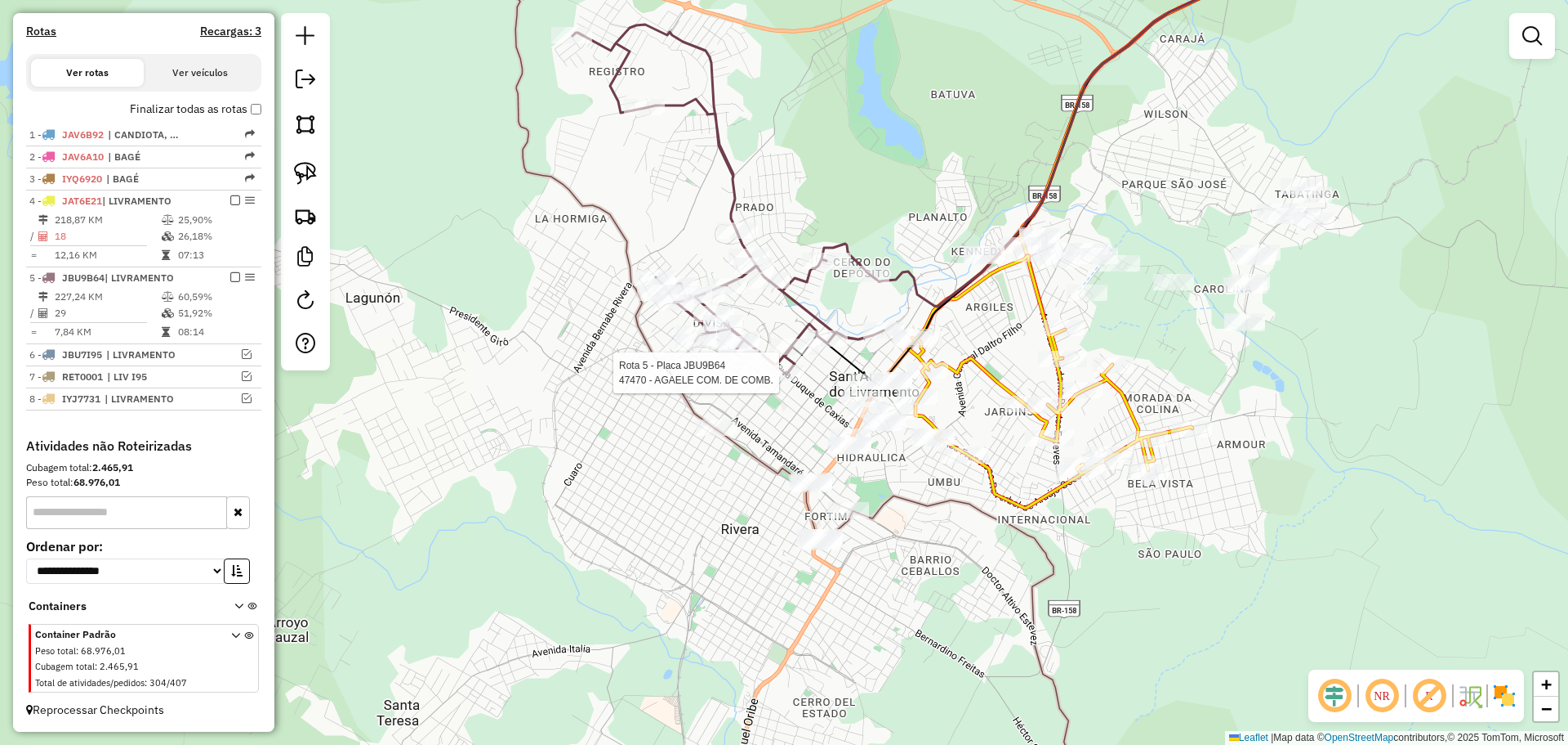
select select "*********"
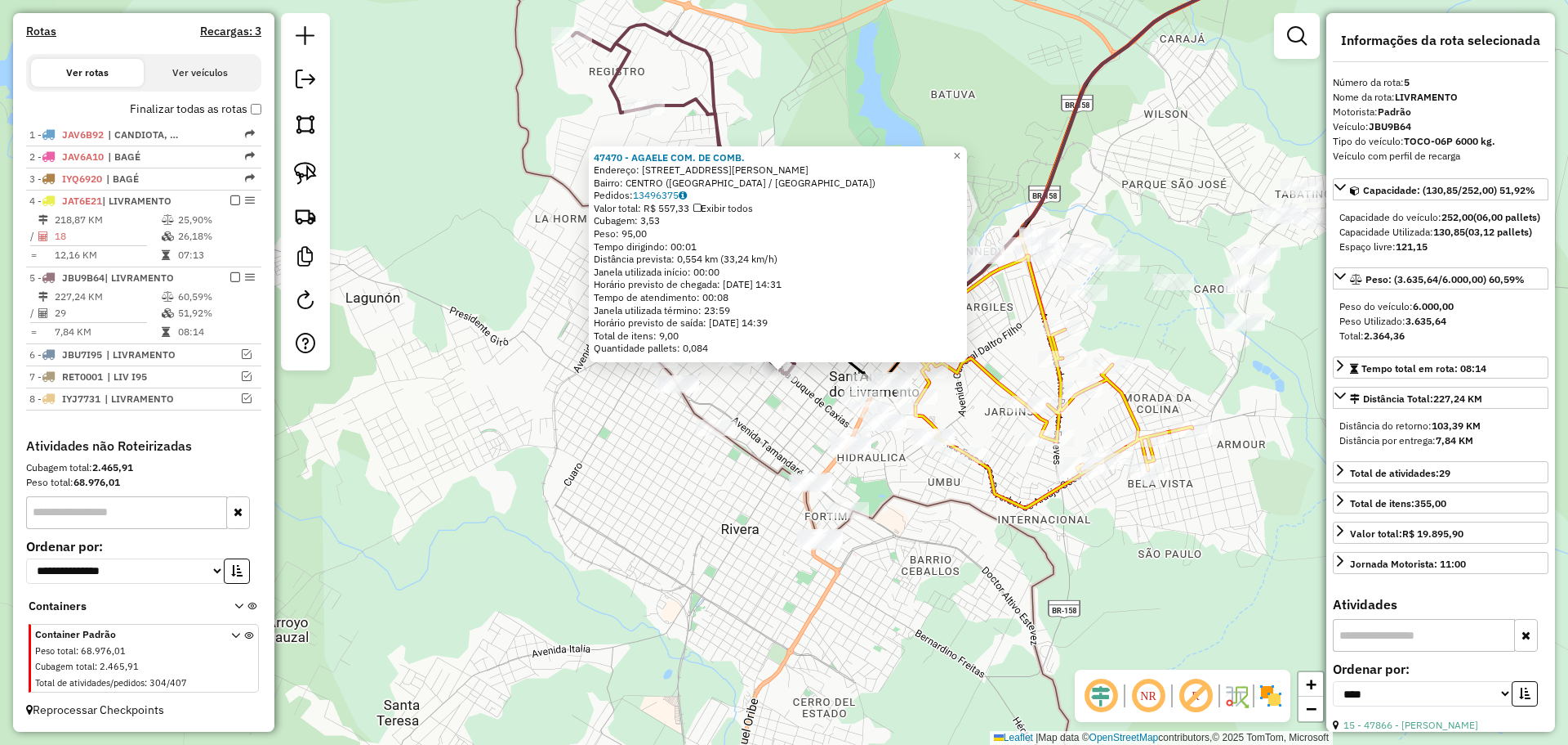
click at [981, 505] on div "47470 - AGAELE COM. DE COMB. Endereço: R SENADOR SALGADO FILHO 858 Bairro: CENT…" at bounding box center [784, 372] width 1568 height 745
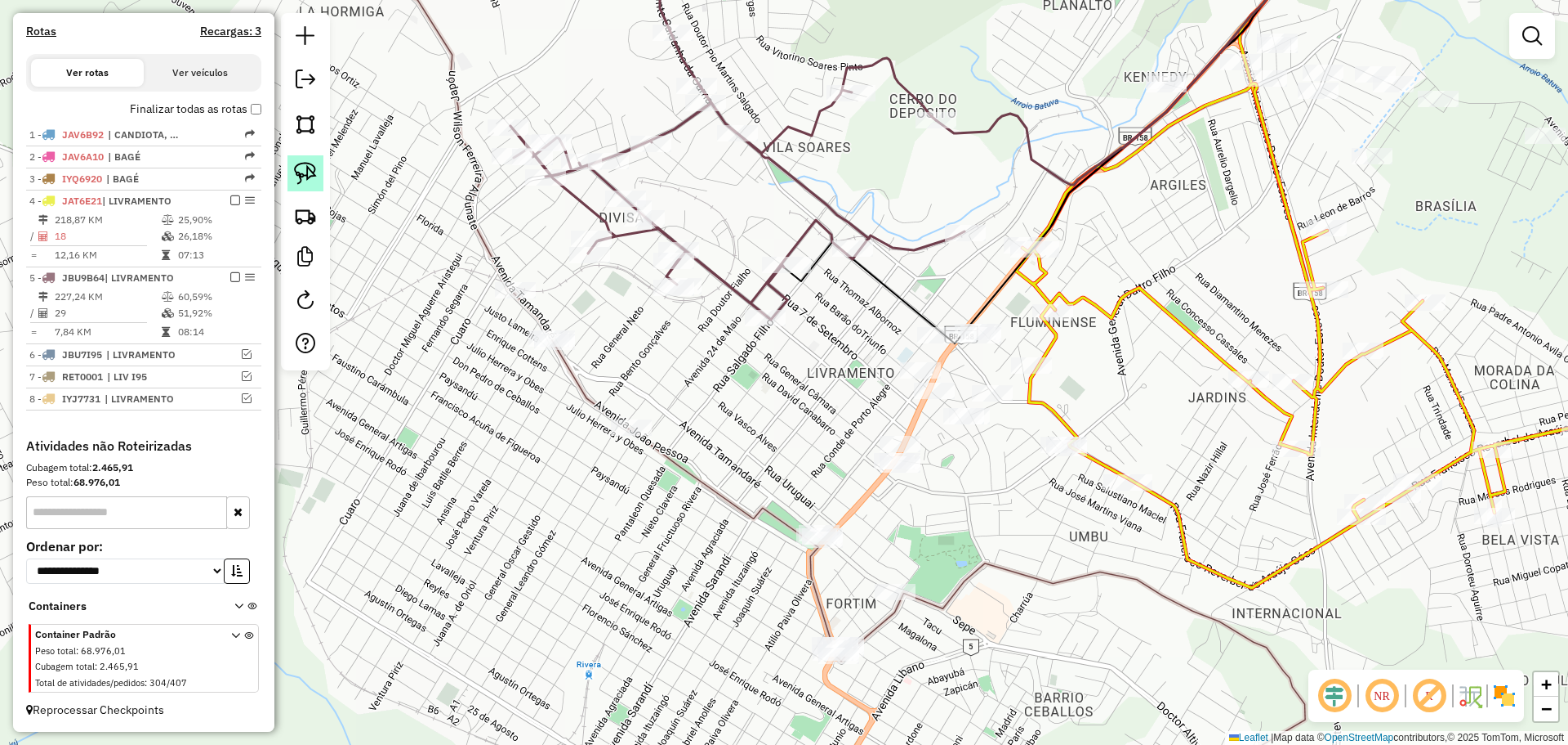
click at [313, 175] on img at bounding box center [305, 173] width 23 height 23
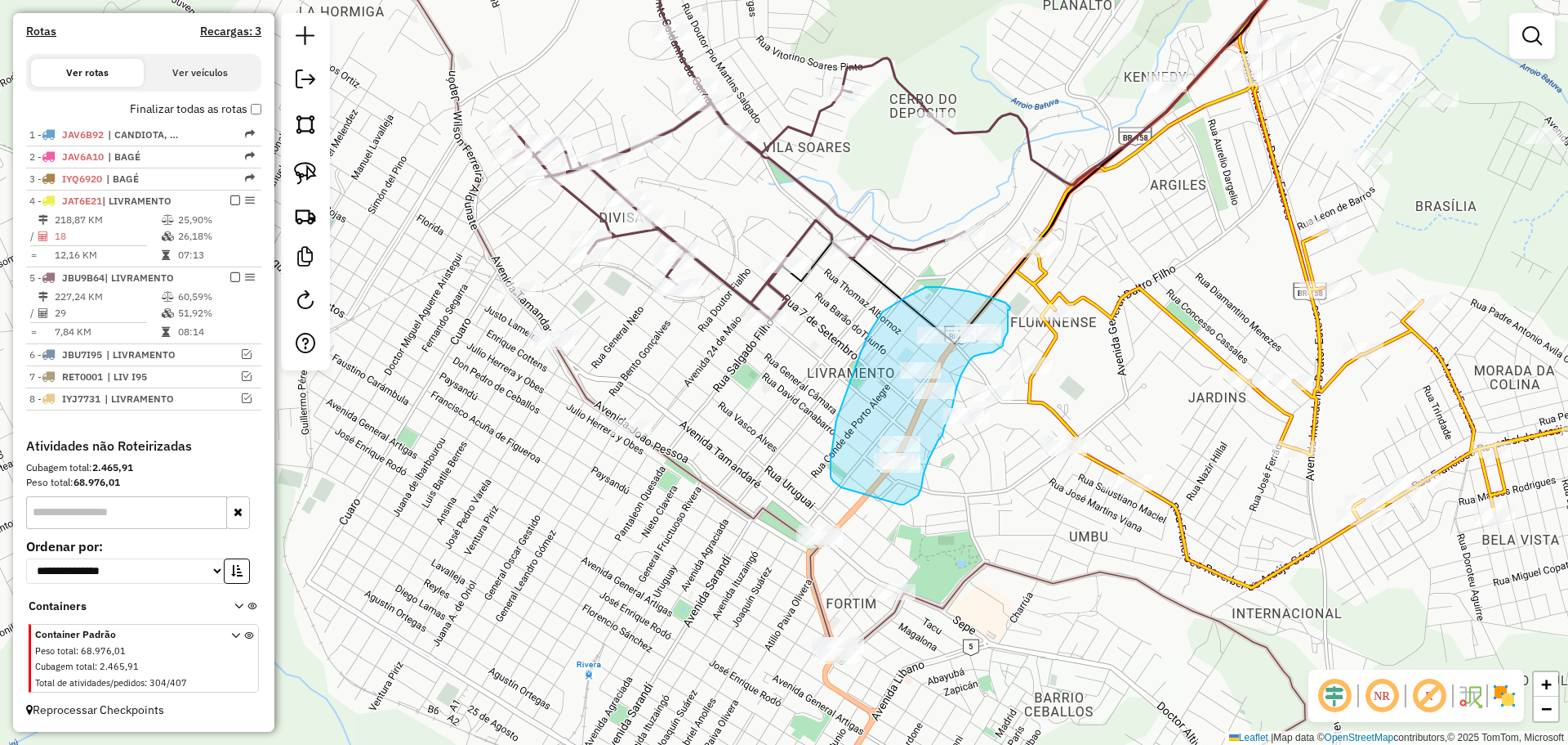
drag, startPoint x: 1008, startPoint y: 310, endPoint x: 1008, endPoint y: 332, distance: 22.0
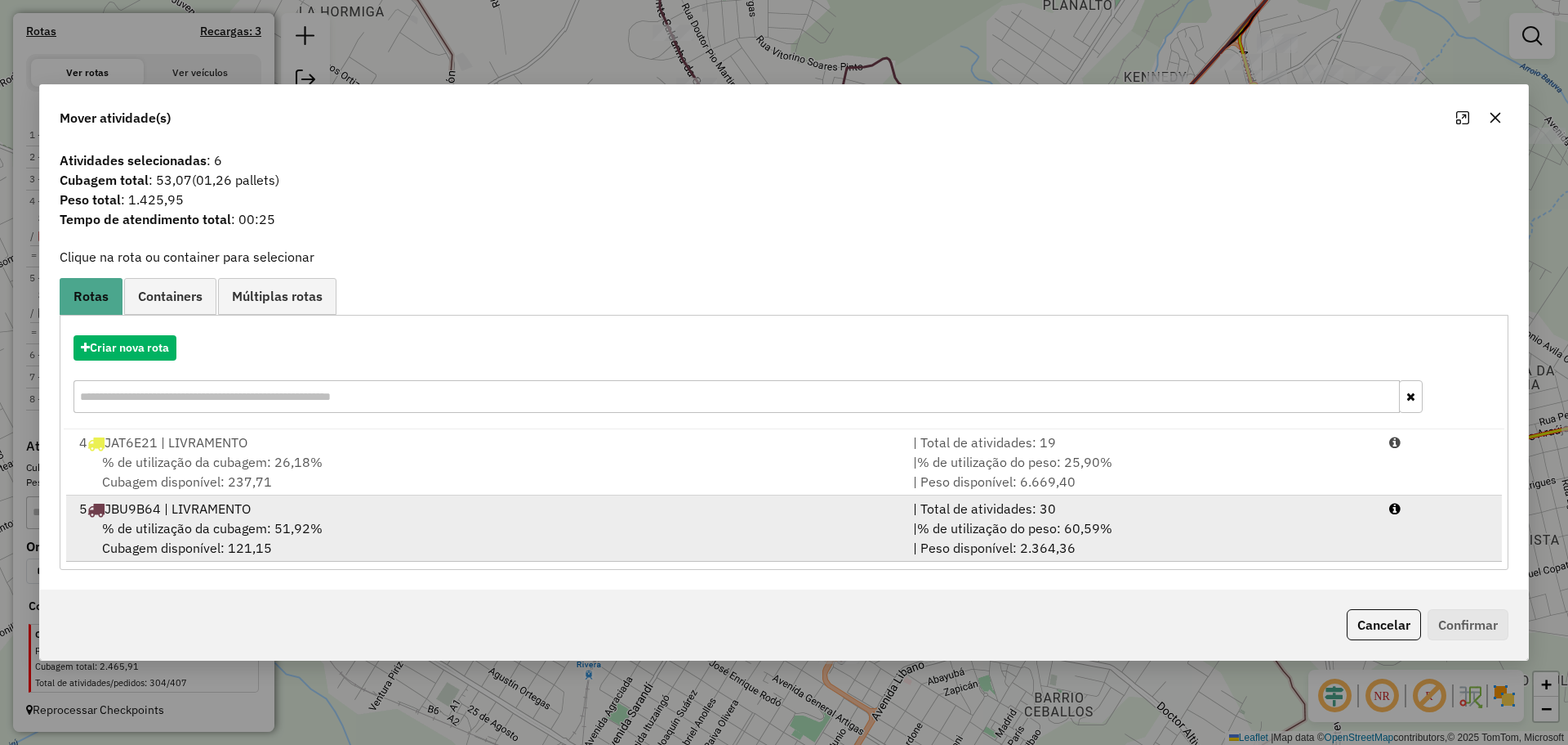
click at [632, 519] on div "% de utilização da cubagem: 51,92% Cubagem disponível: 121,15" at bounding box center [487, 537] width 834 height 40
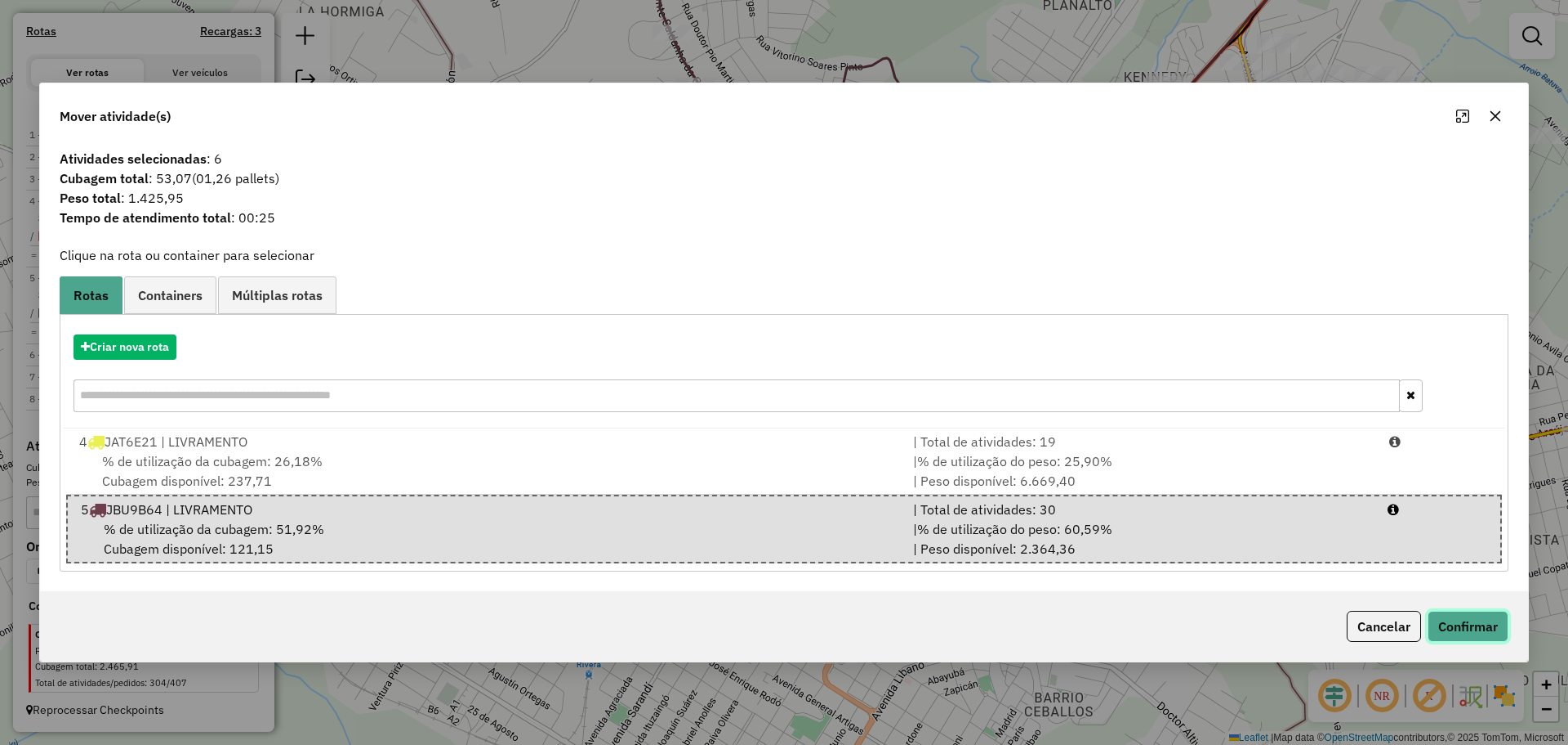
click at [1455, 613] on button "Confirmar" at bounding box center [1468, 626] width 81 height 31
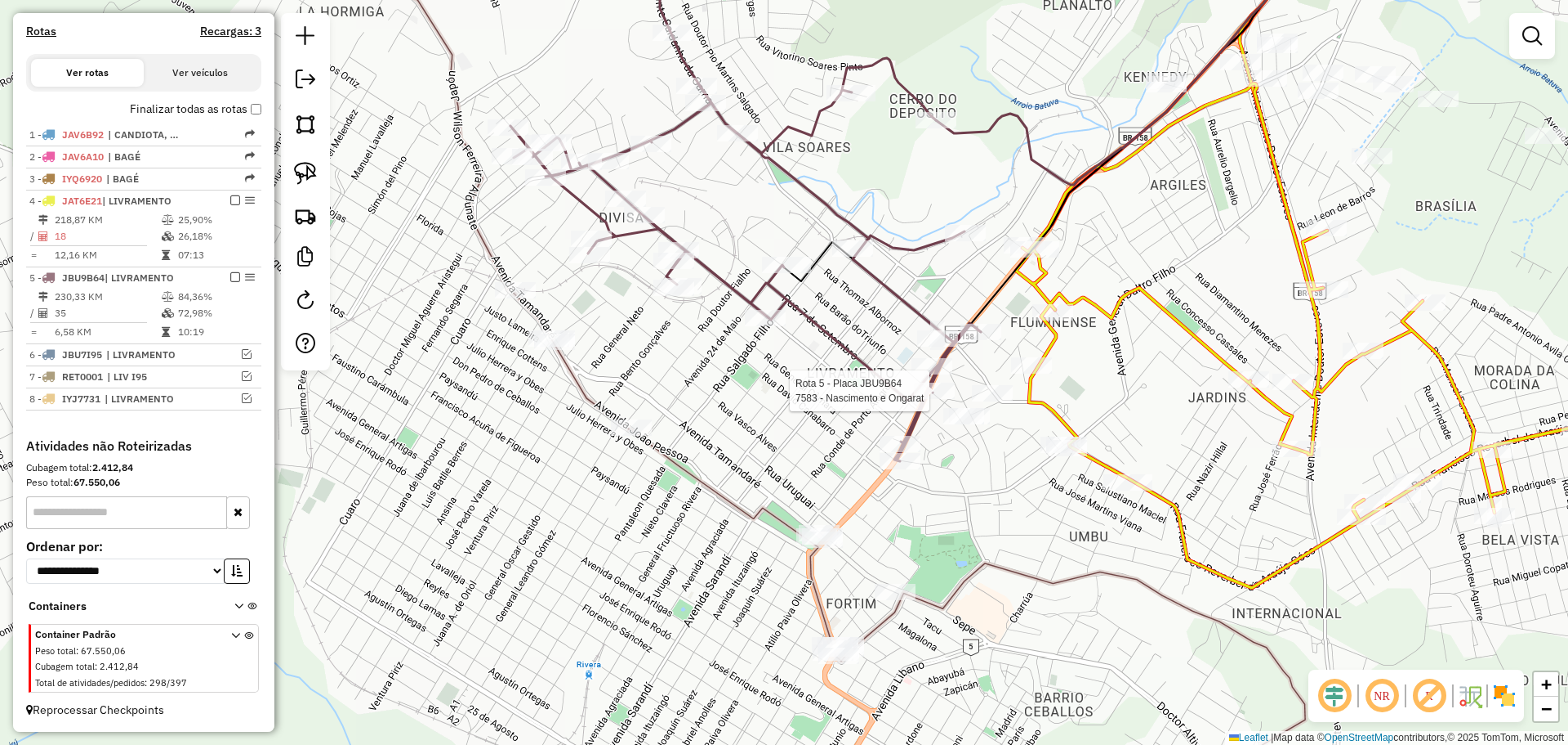
select select "*********"
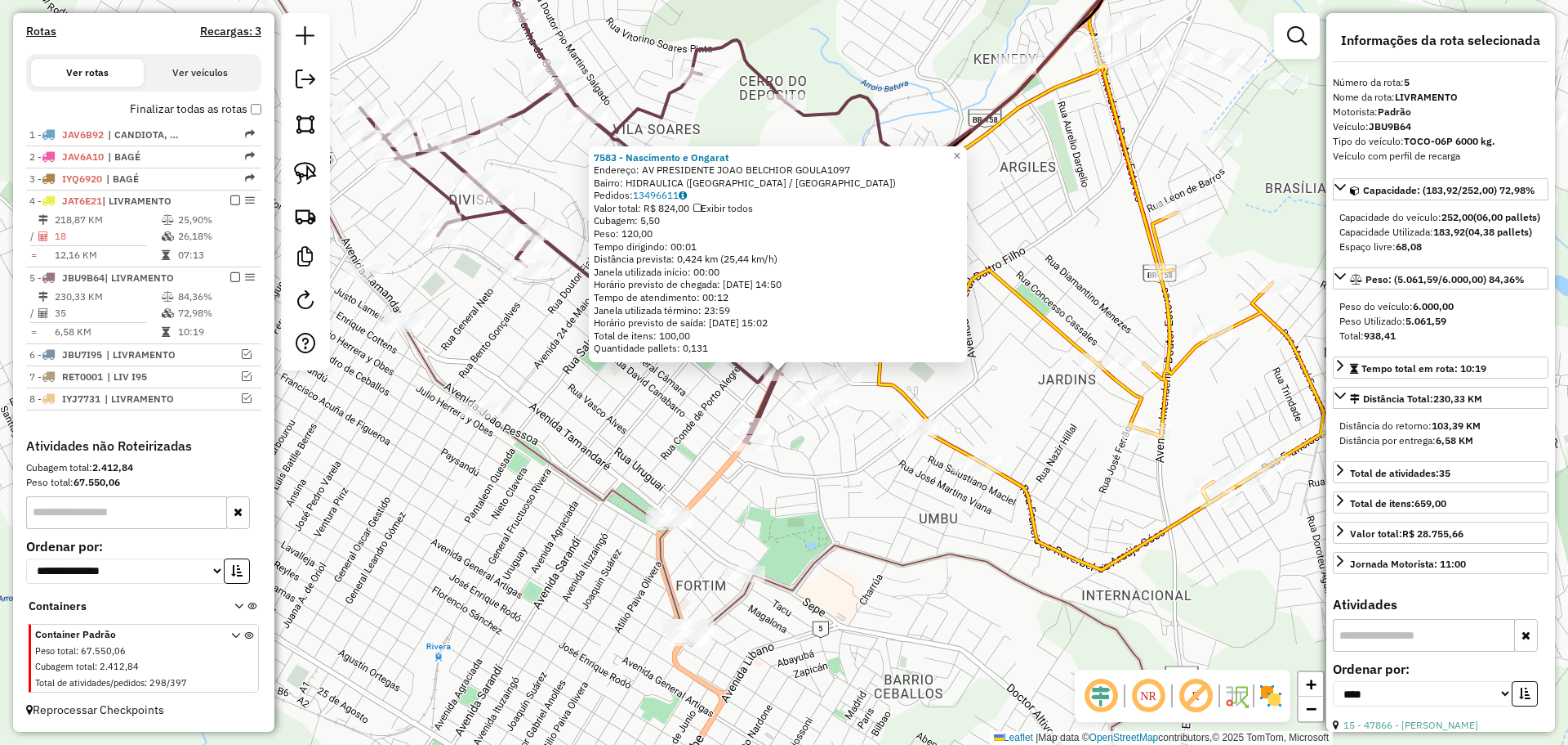
click at [595, 448] on div "7583 - Nascimento e Ongarat Endereço: AV PRESIDENTE JOAO BELCHIOR GOULA1097 Bai…" at bounding box center [784, 372] width 1568 height 745
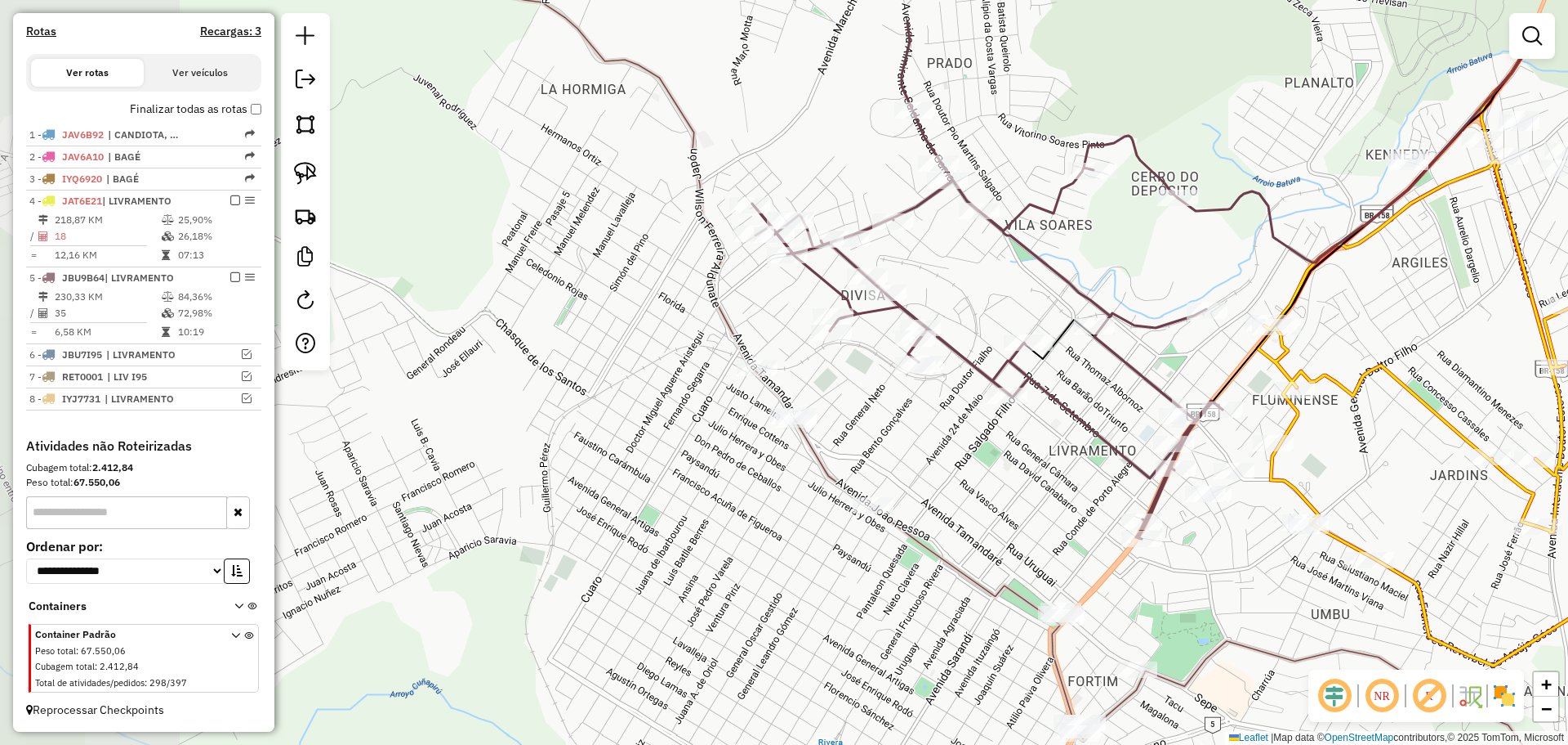
drag, startPoint x: 565, startPoint y: 436, endPoint x: 949, endPoint y: 520, distance: 393.1
click at [958, 533] on div "Janela de atendimento Grade de atendimento Capacidade Transportadoras Veículos …" at bounding box center [784, 372] width 1568 height 745
select select "*********"
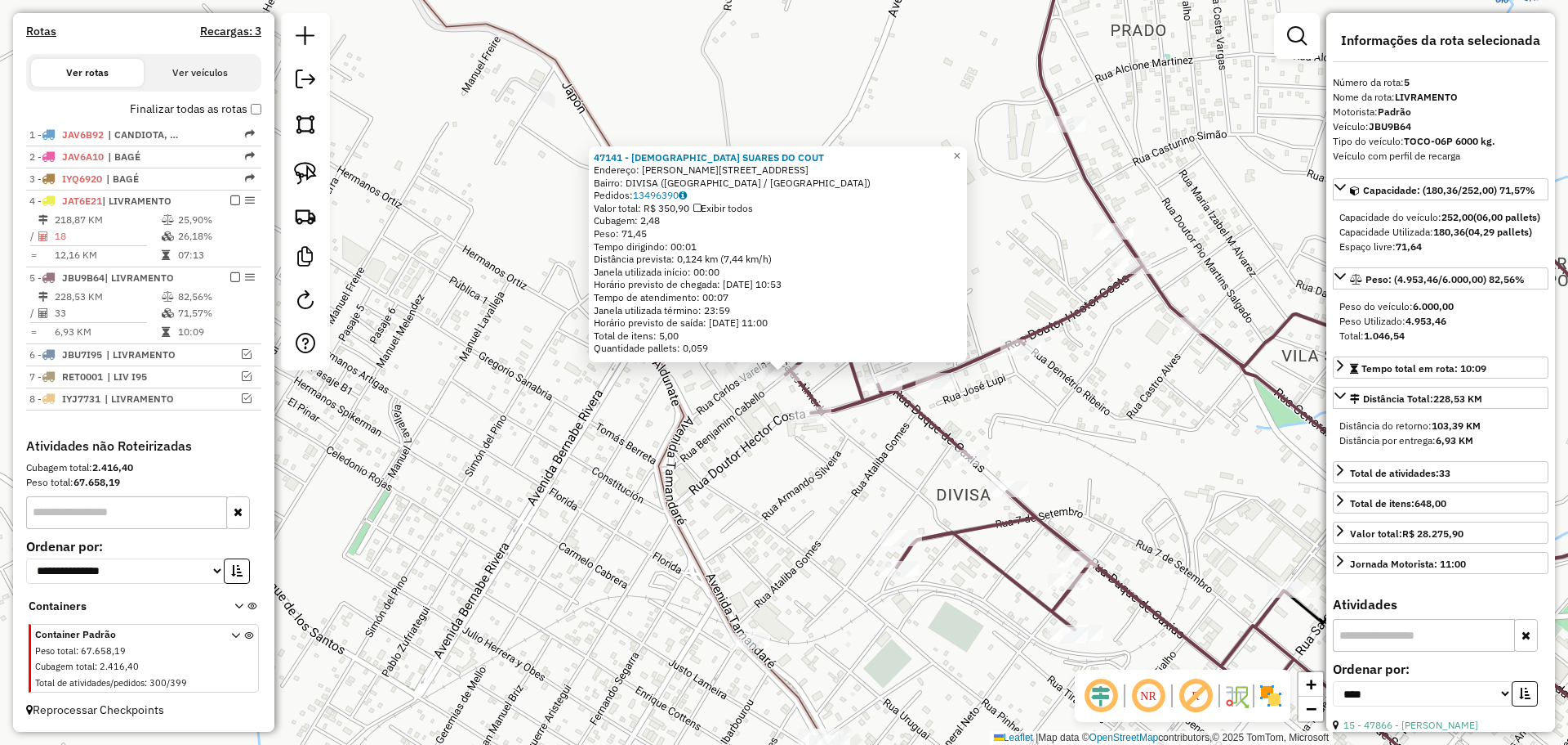
click at [815, 446] on div "47141 - JESUS SUARES DO COUT Endereço: R CLEMENTINO BICA DE ALMEIDA 143 Bairro:…" at bounding box center [784, 372] width 1568 height 745
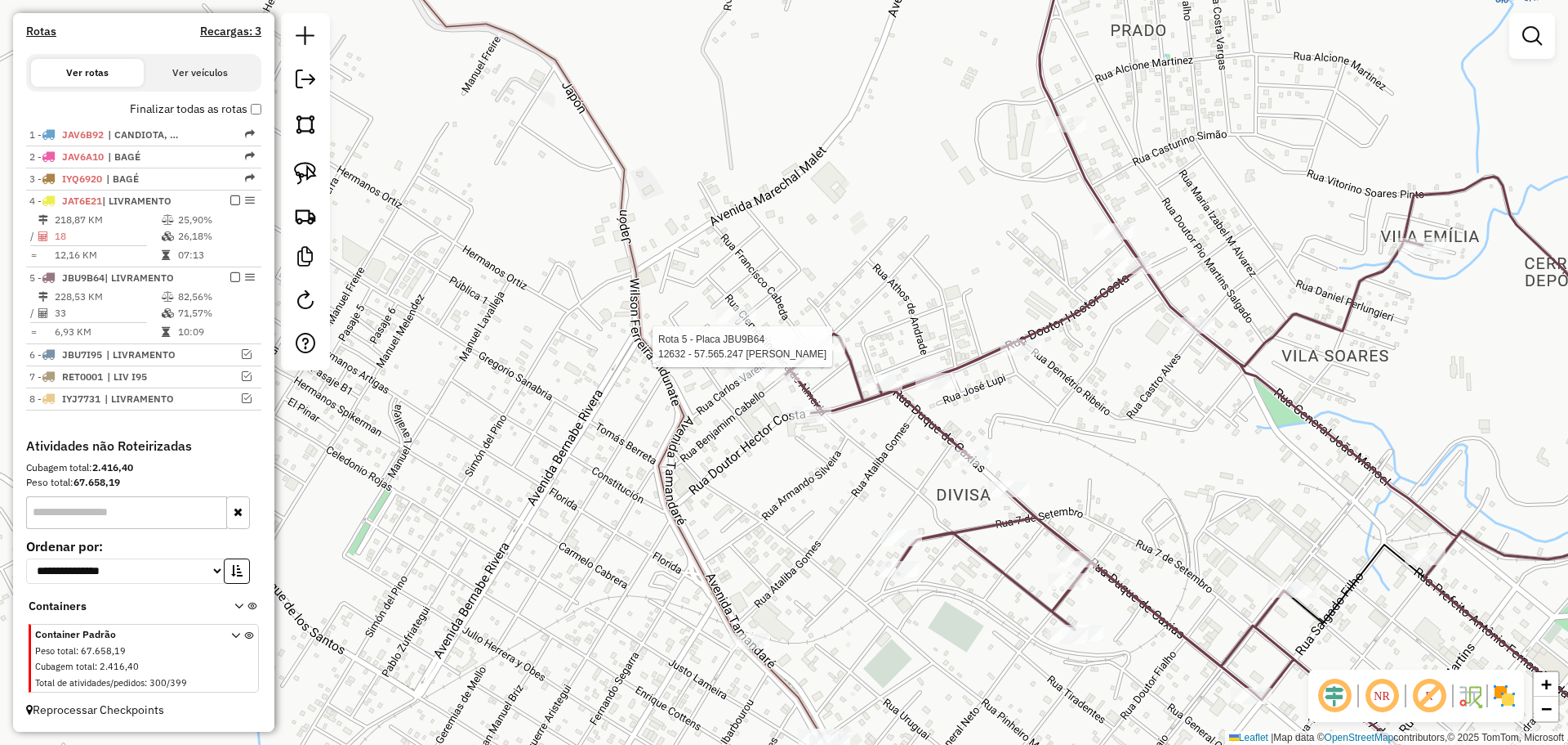
select select "*********"
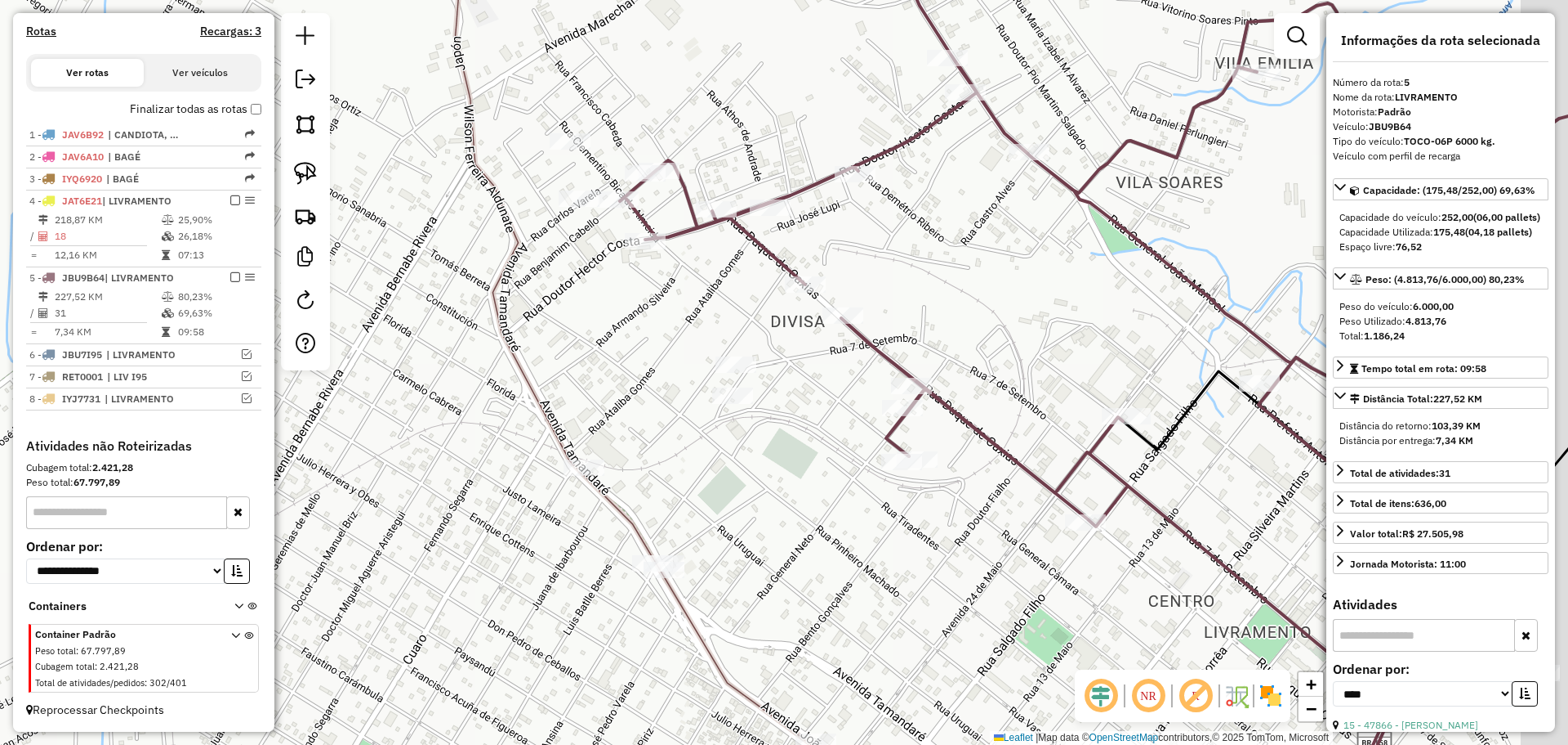
drag, startPoint x: 830, startPoint y: 417, endPoint x: 678, endPoint y: 466, distance: 159.7
click at [678, 466] on div "Janela de atendimento Grade de atendimento Capacidade Transportadoras Veículos …" at bounding box center [784, 372] width 1568 height 745
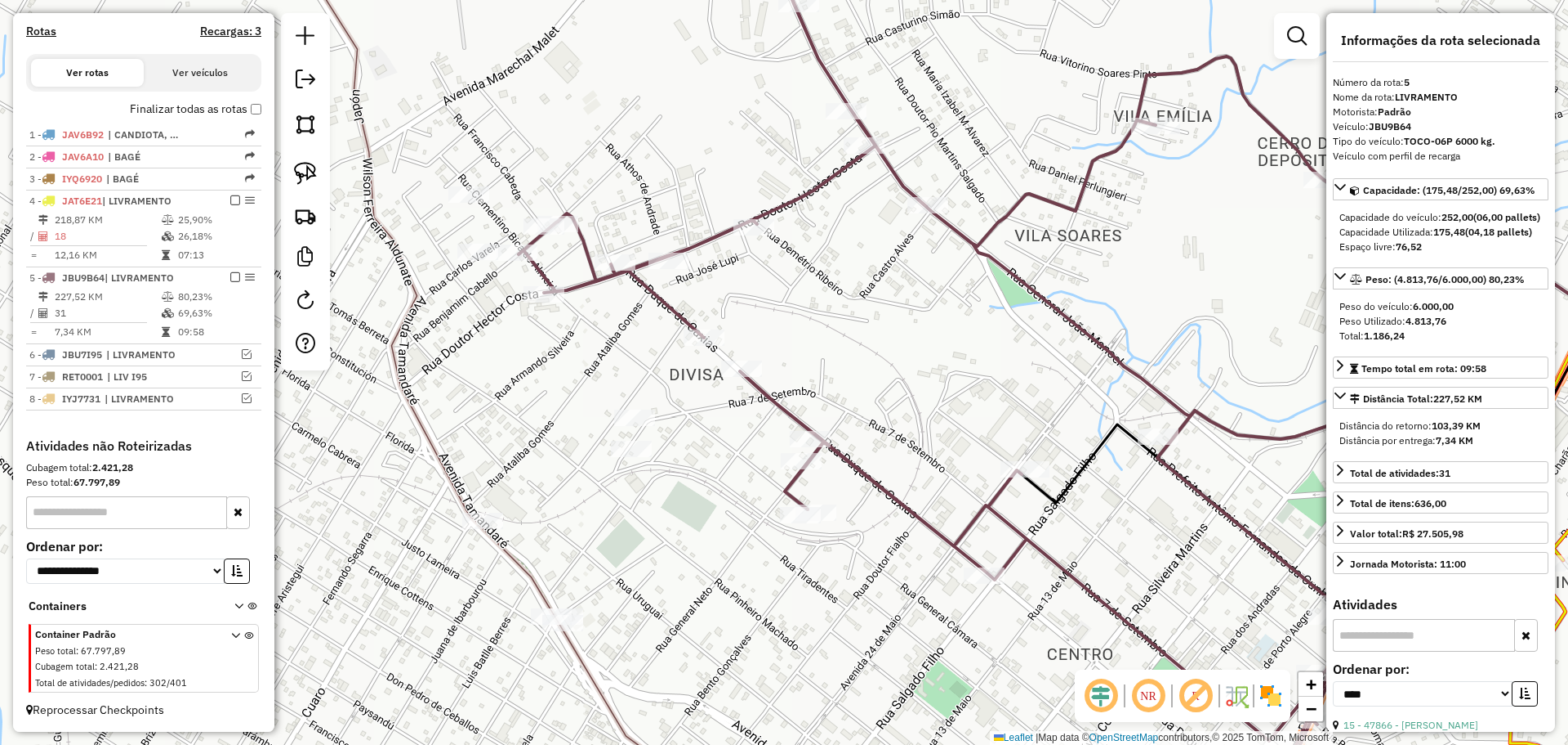
drag, startPoint x: 744, startPoint y: 412, endPoint x: 777, endPoint y: 537, distance: 129.3
click at [777, 537] on div "Janela de atendimento Grade de atendimento Capacidade Transportadoras Veículos …" at bounding box center [784, 372] width 1568 height 745
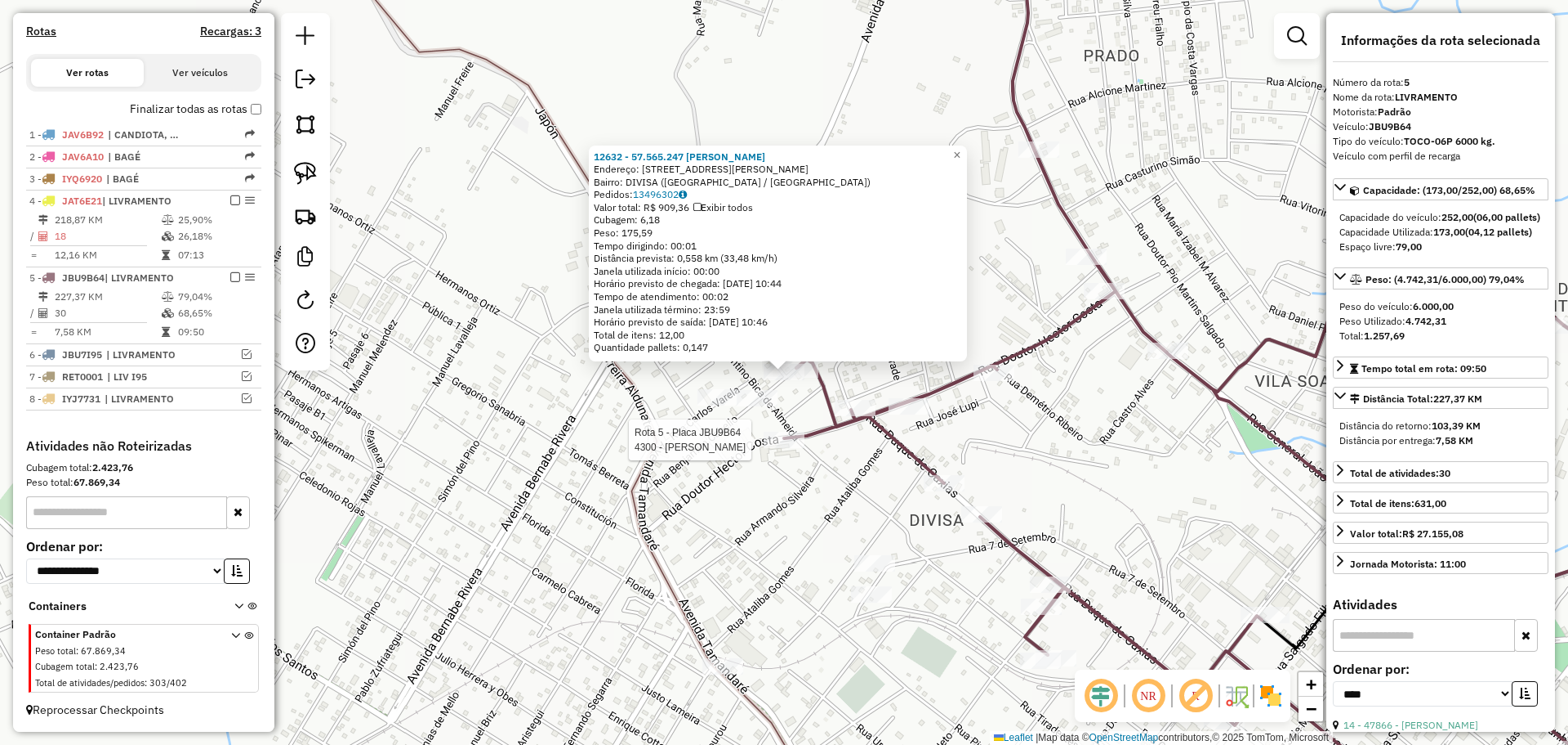
click at [790, 448] on div at bounding box center [784, 440] width 40 height 17
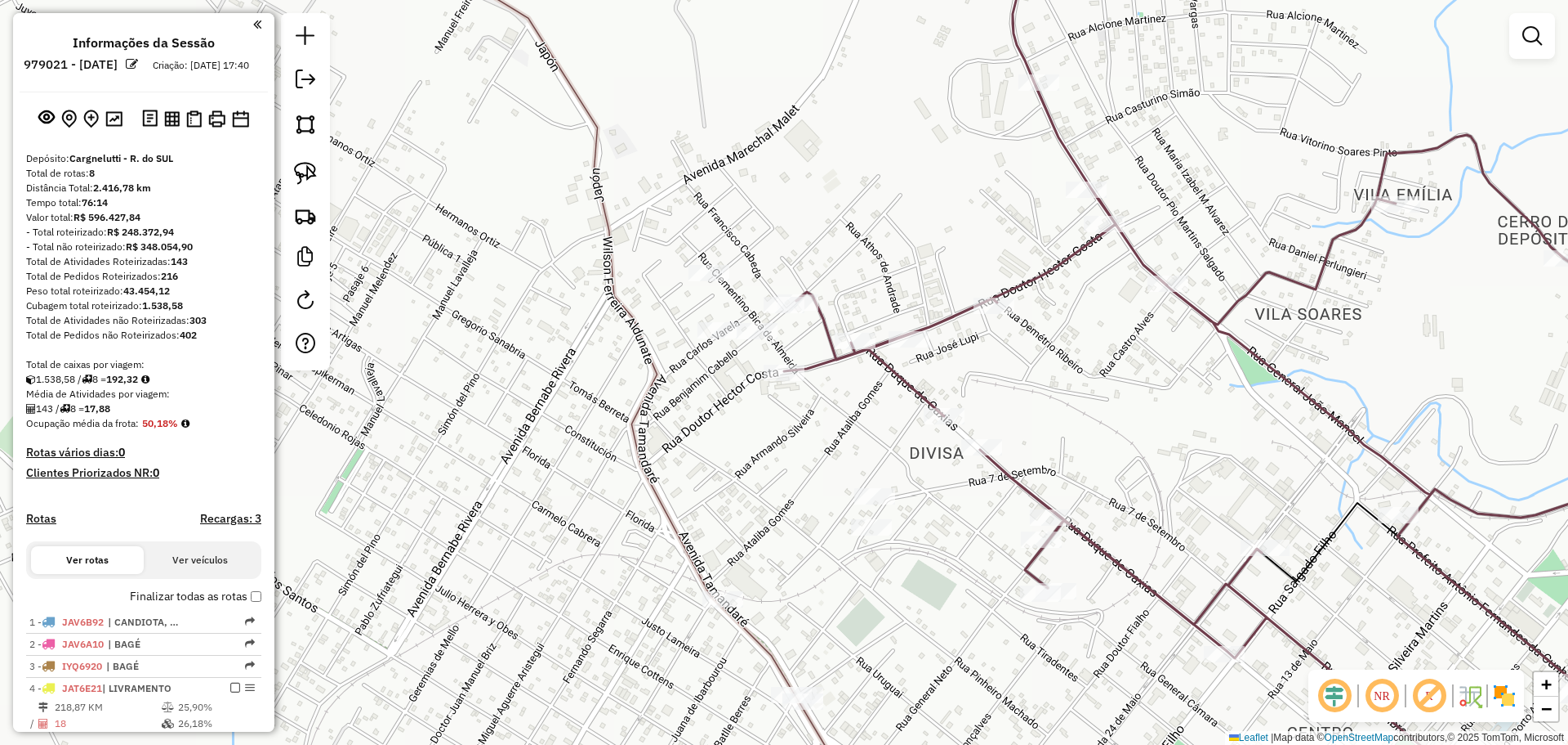
scroll to position [502, 0]
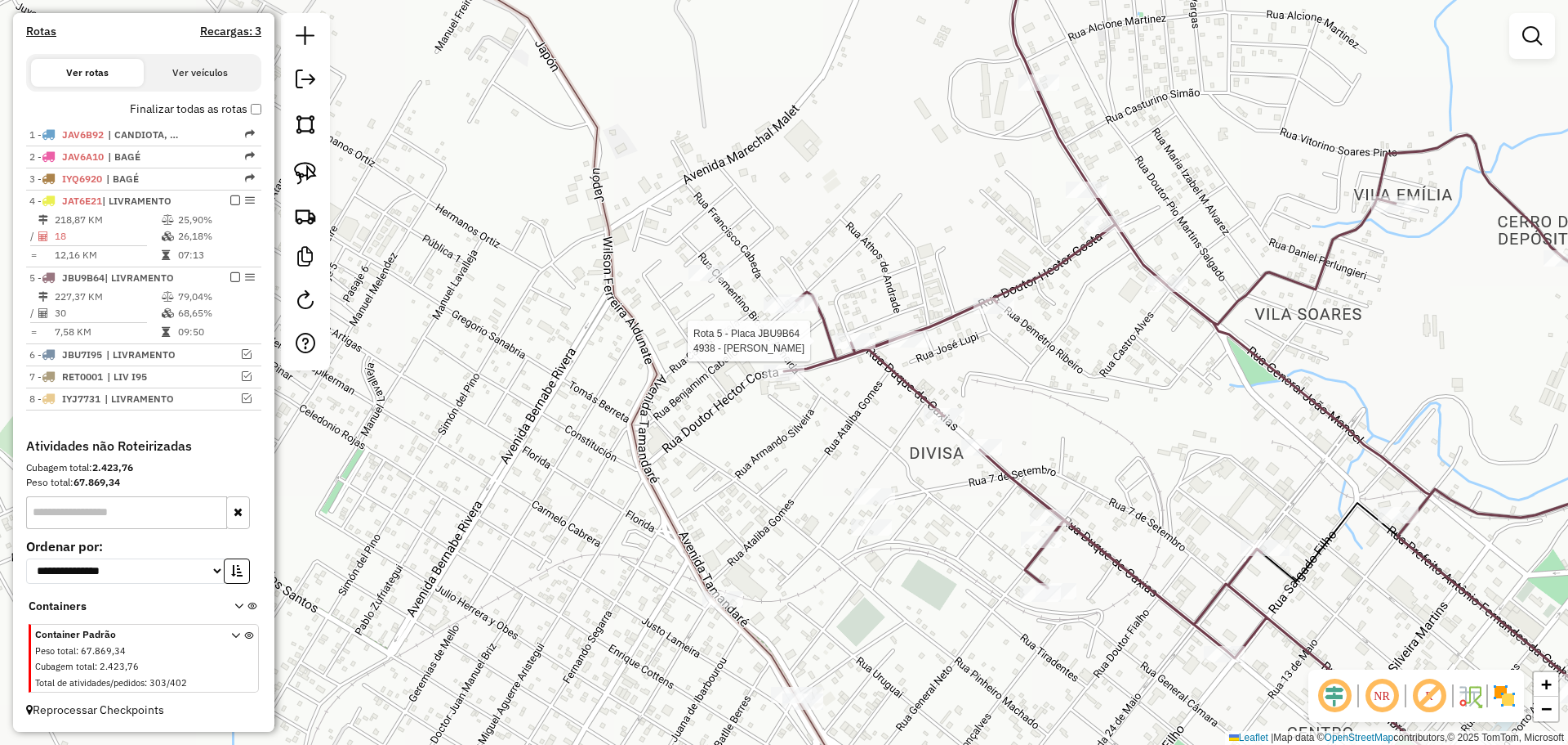
select select "*********"
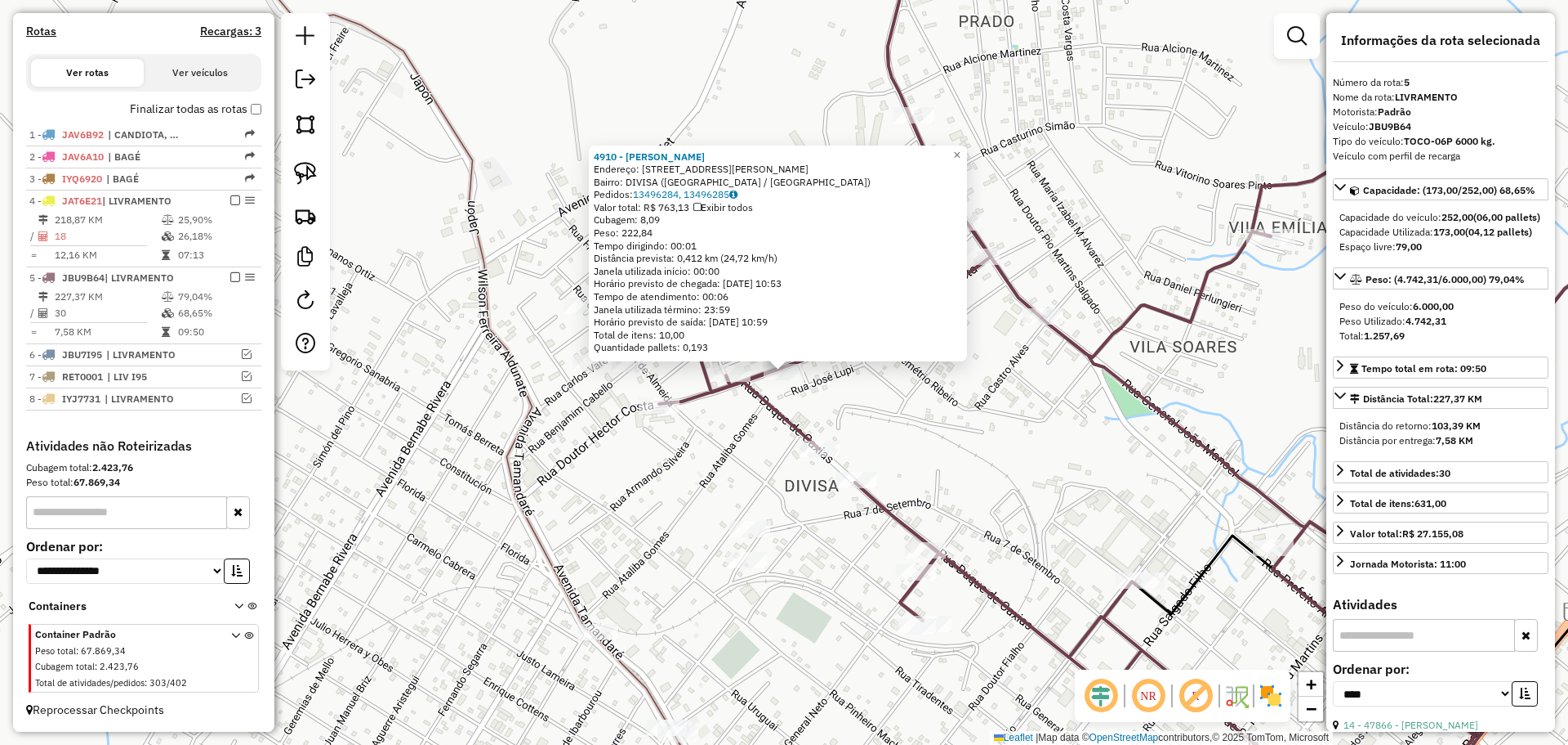
click at [842, 393] on div "4910 - [PERSON_NAME]: AV DOUTOR [PERSON_NAME] 733 Bairro: DIVISA (SANT ANA DO L…" at bounding box center [784, 372] width 1568 height 745
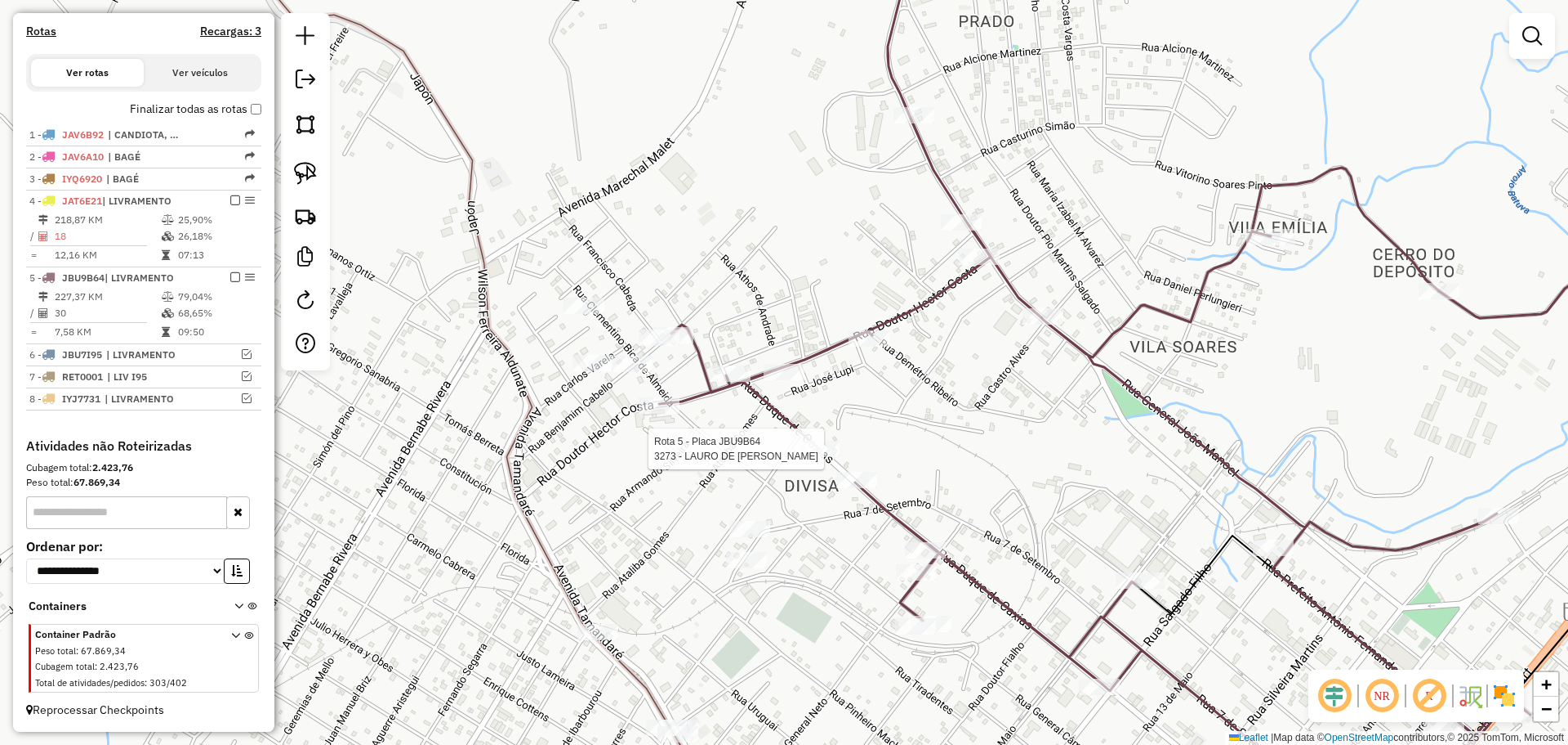
select select "*********"
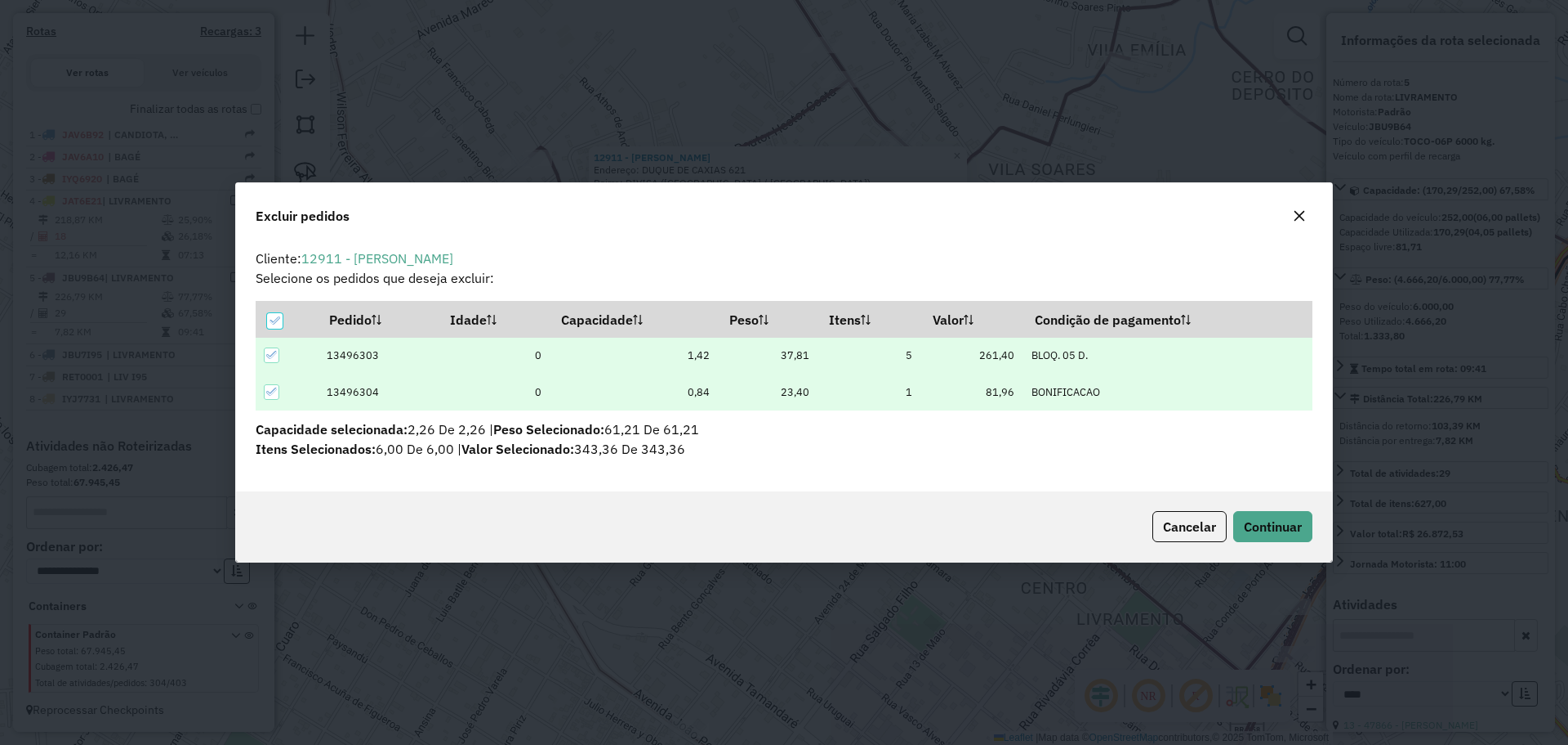
scroll to position [0, 0]
click at [1244, 525] on span "Continuar" at bounding box center [1272, 526] width 58 height 17
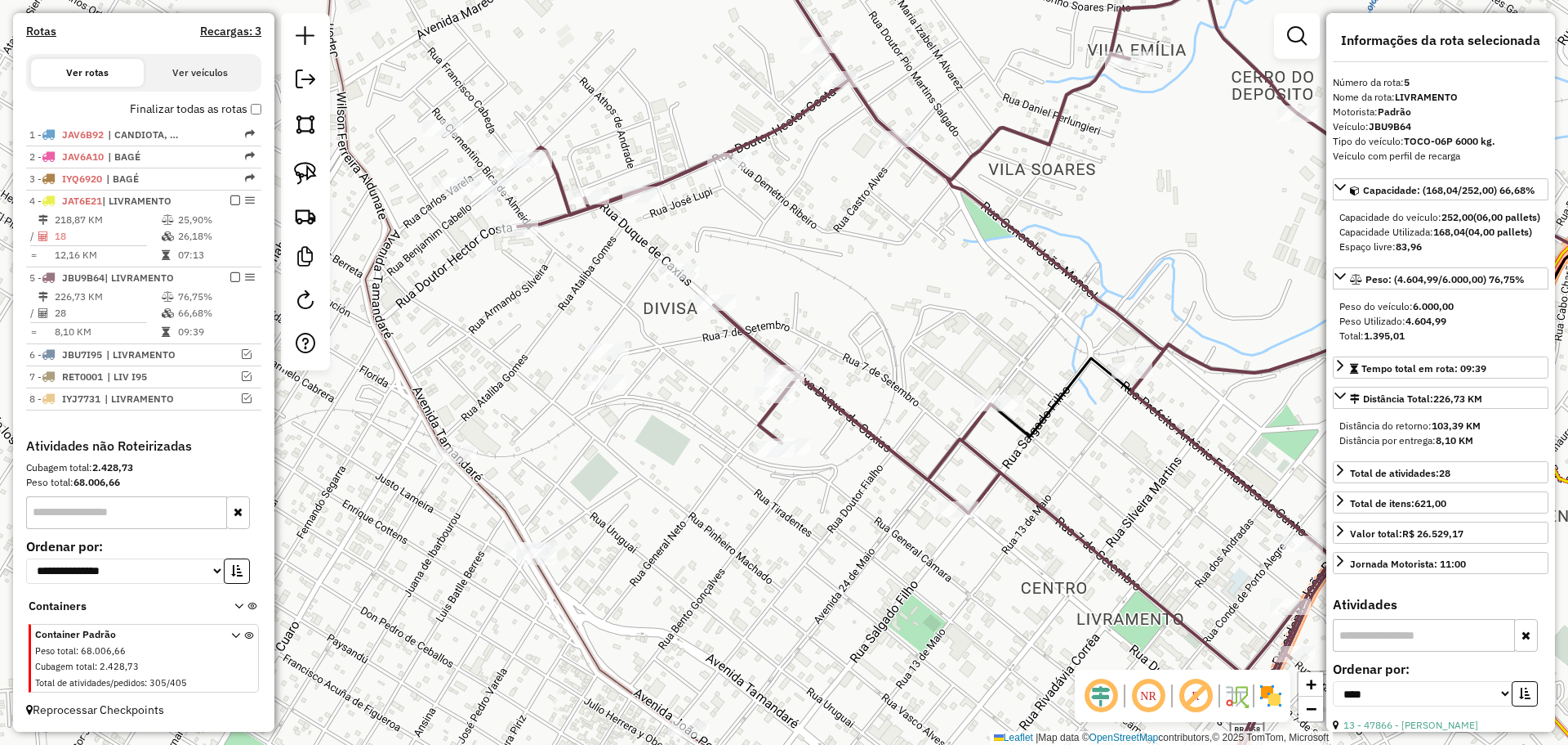
click at [768, 411] on icon at bounding box center [953, 360] width 871 height 869
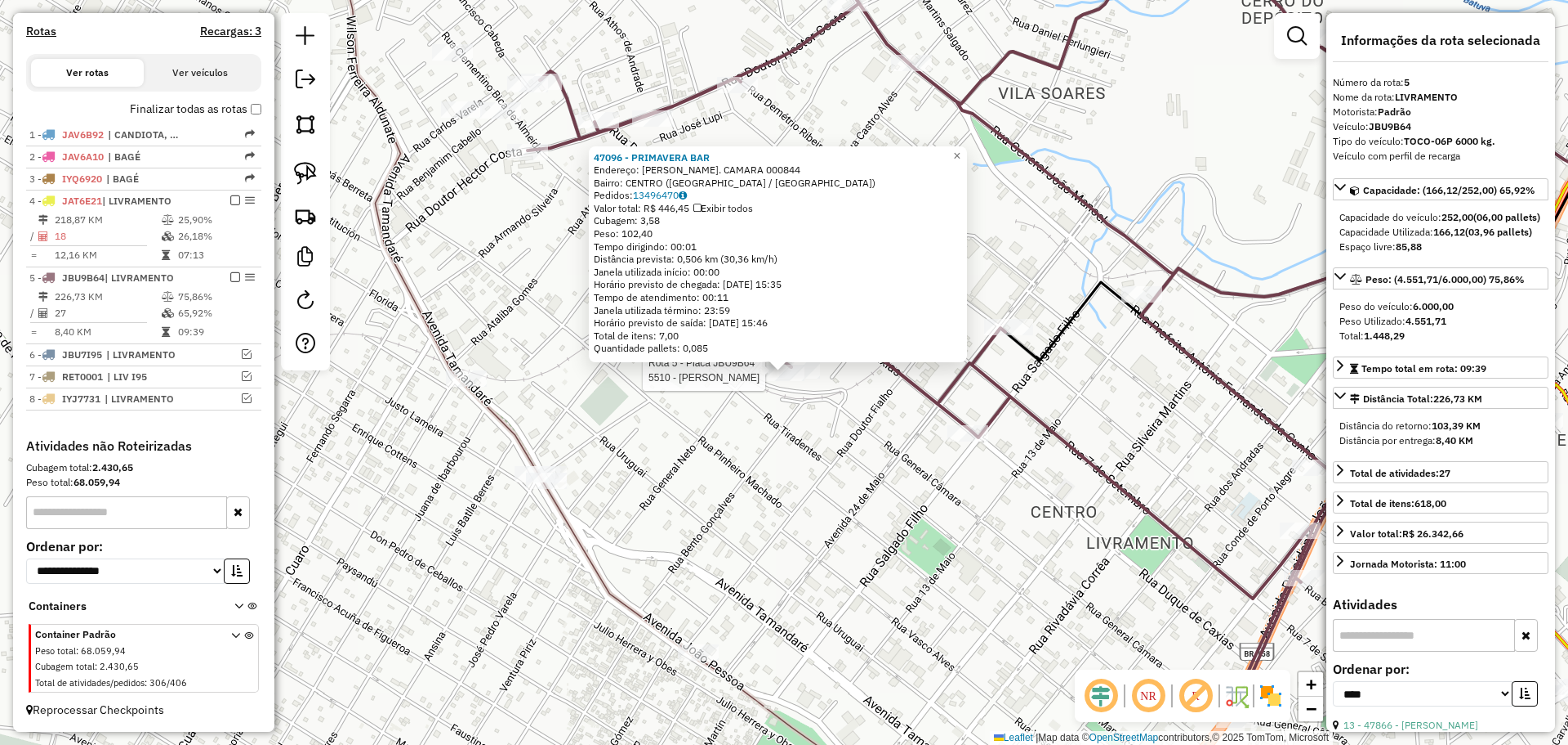
click at [811, 378] on div at bounding box center [800, 370] width 40 height 17
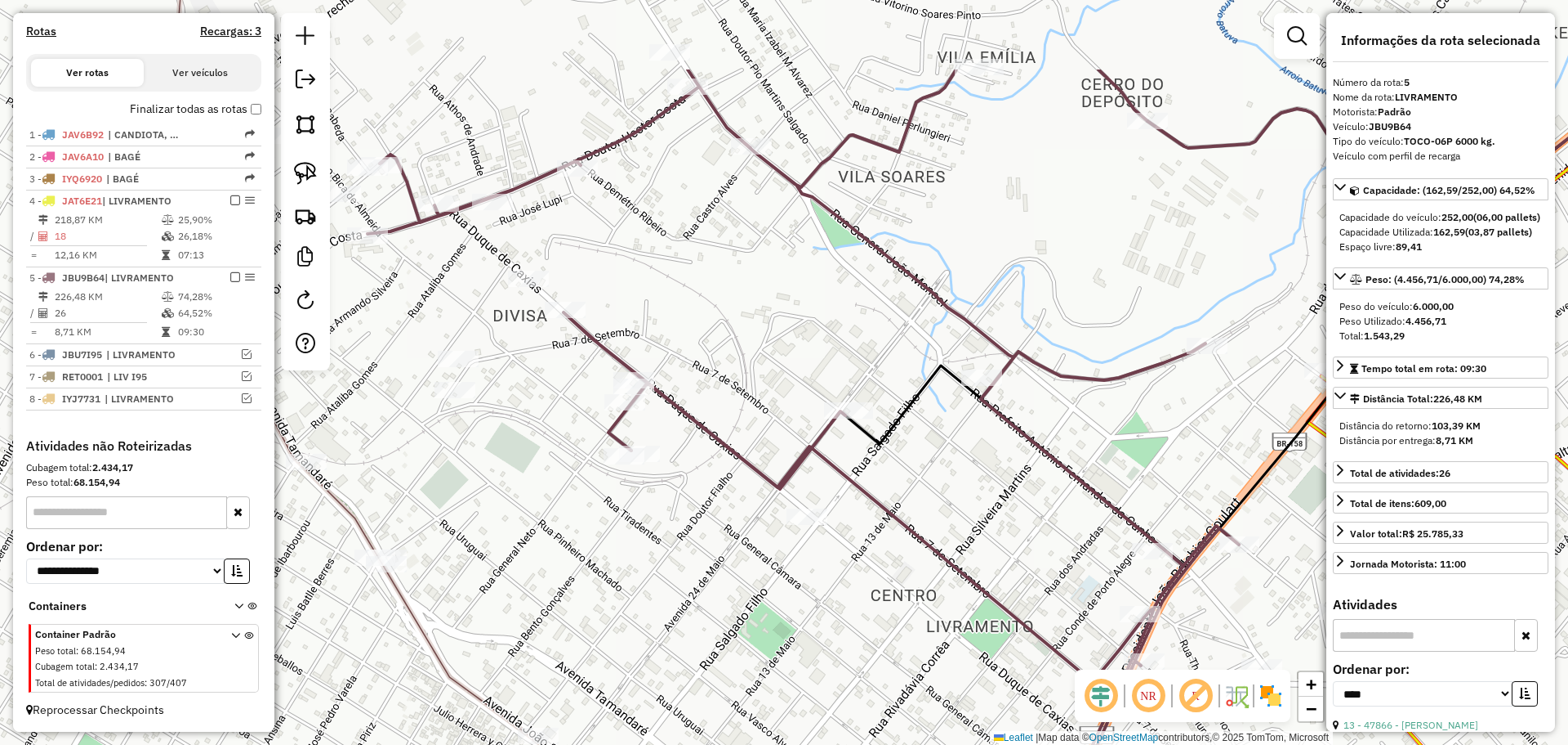
drag, startPoint x: 796, startPoint y: 461, endPoint x: 849, endPoint y: 582, distance: 132.1
click at [849, 582] on icon at bounding box center [802, 435] width 871 height 732
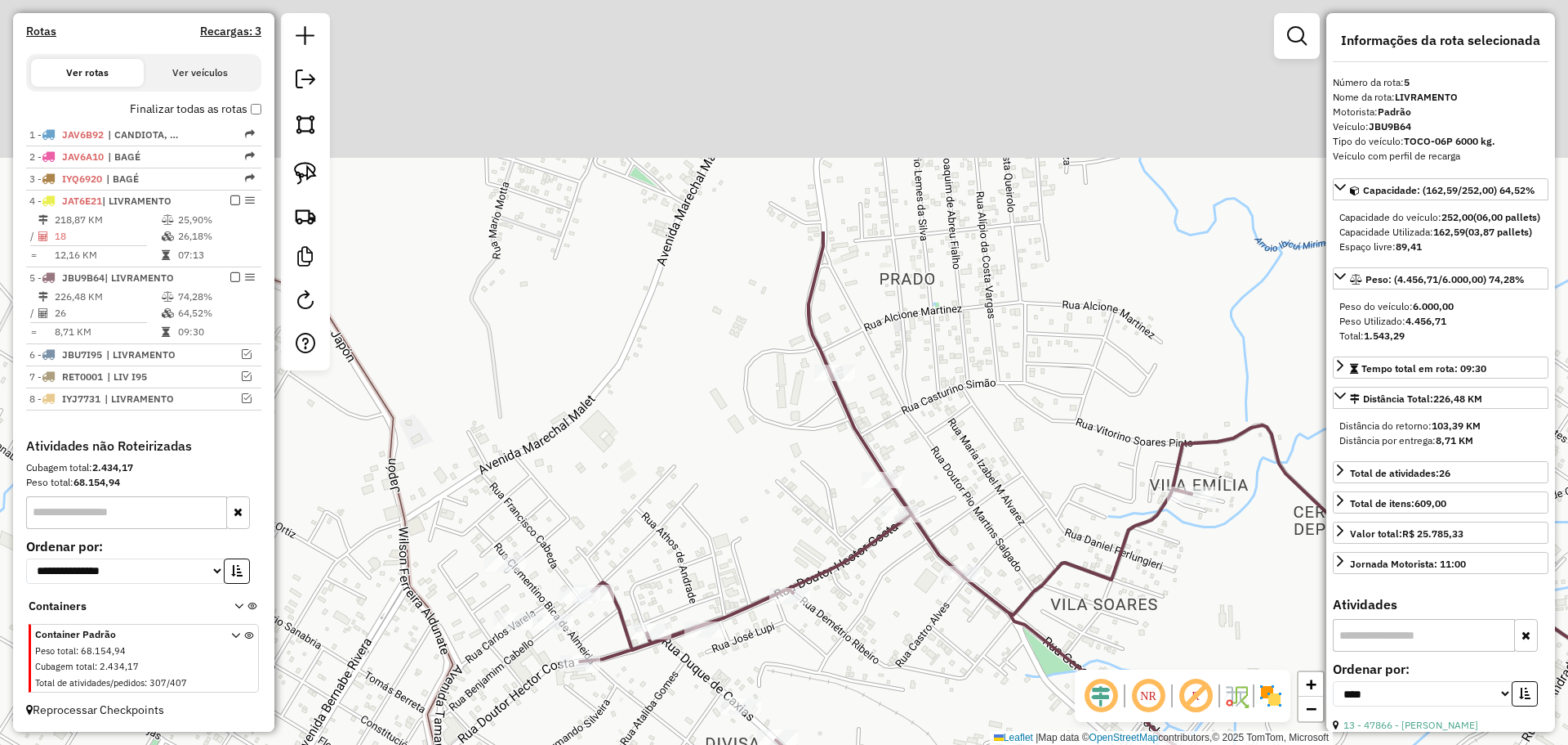
drag, startPoint x: 935, startPoint y: 658, endPoint x: 843, endPoint y: 559, distance: 135.1
click at [940, 664] on div "Janela de atendimento Grade de atendimento Capacidade Transportadoras Veículos …" at bounding box center [784, 372] width 1568 height 745
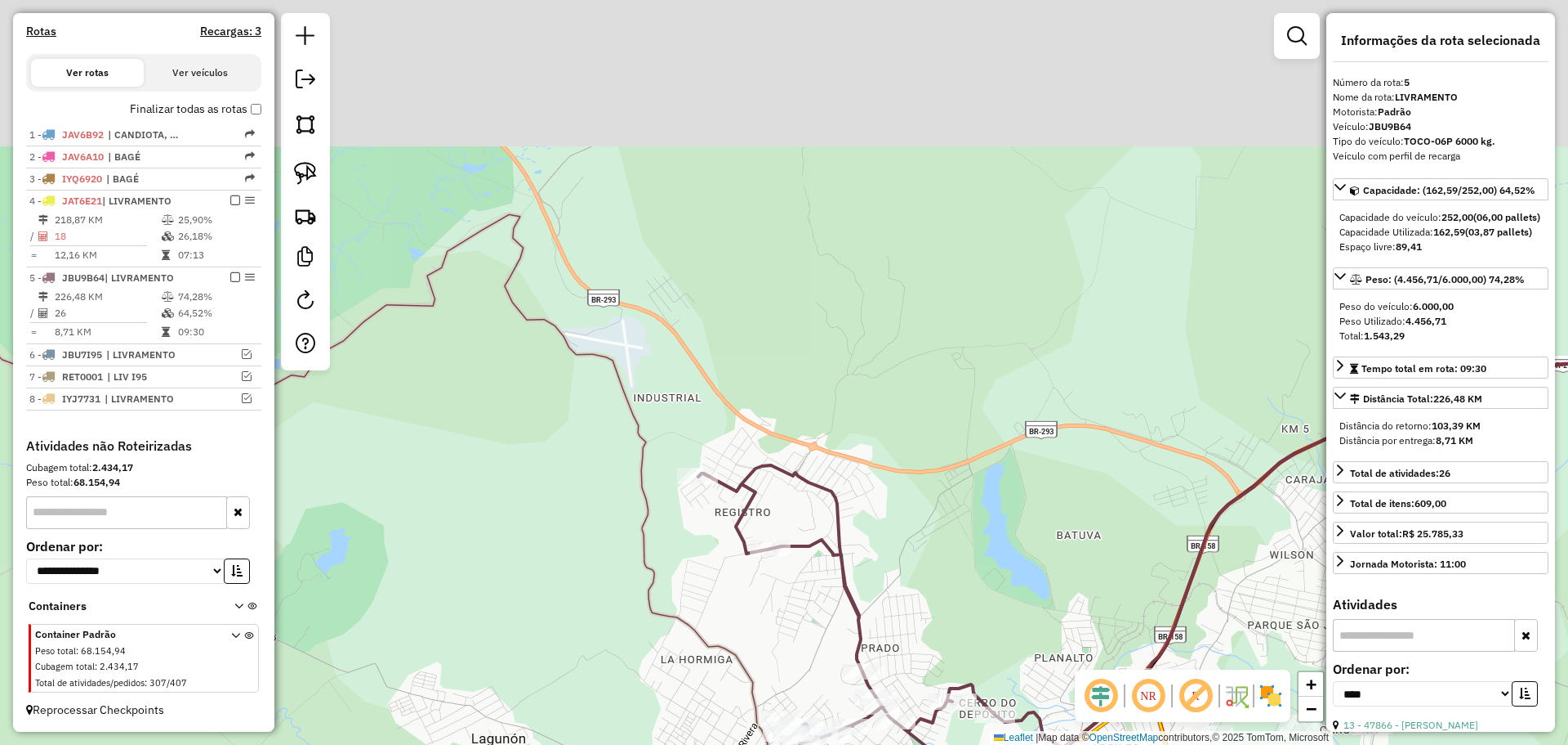
drag, startPoint x: 682, startPoint y: 386, endPoint x: 813, endPoint y: 611, distance: 260.4
click at [813, 611] on div "Janela de atendimento Grade de atendimento Capacidade Transportadoras Veículos …" at bounding box center [784, 372] width 1568 height 745
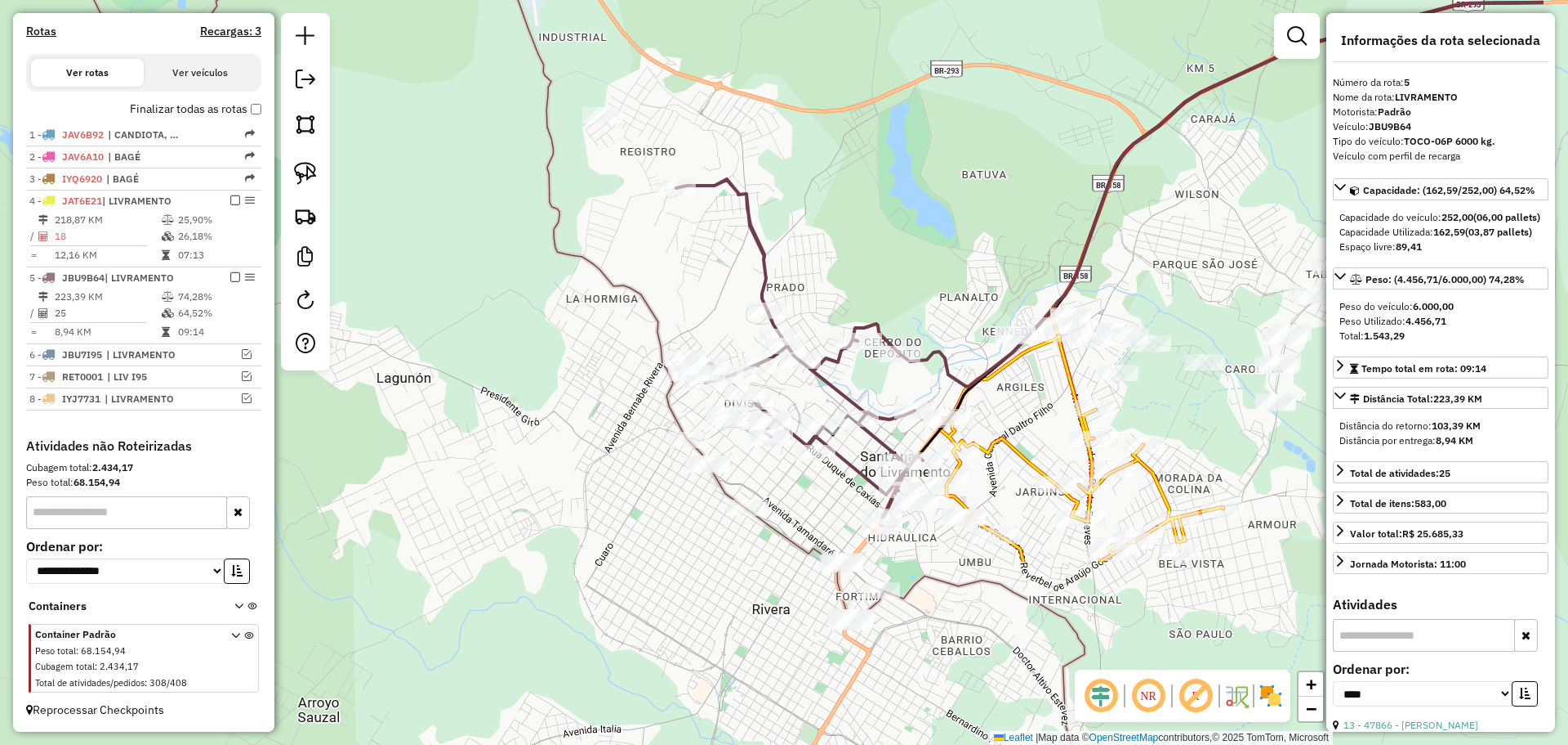
drag, startPoint x: 870, startPoint y: 574, endPoint x: 704, endPoint y: 344, distance: 283.6
click at [703, 342] on div "Janela de atendimento Grade de atendimento Capacidade Transportadoras Veículos …" at bounding box center [784, 372] width 1568 height 745
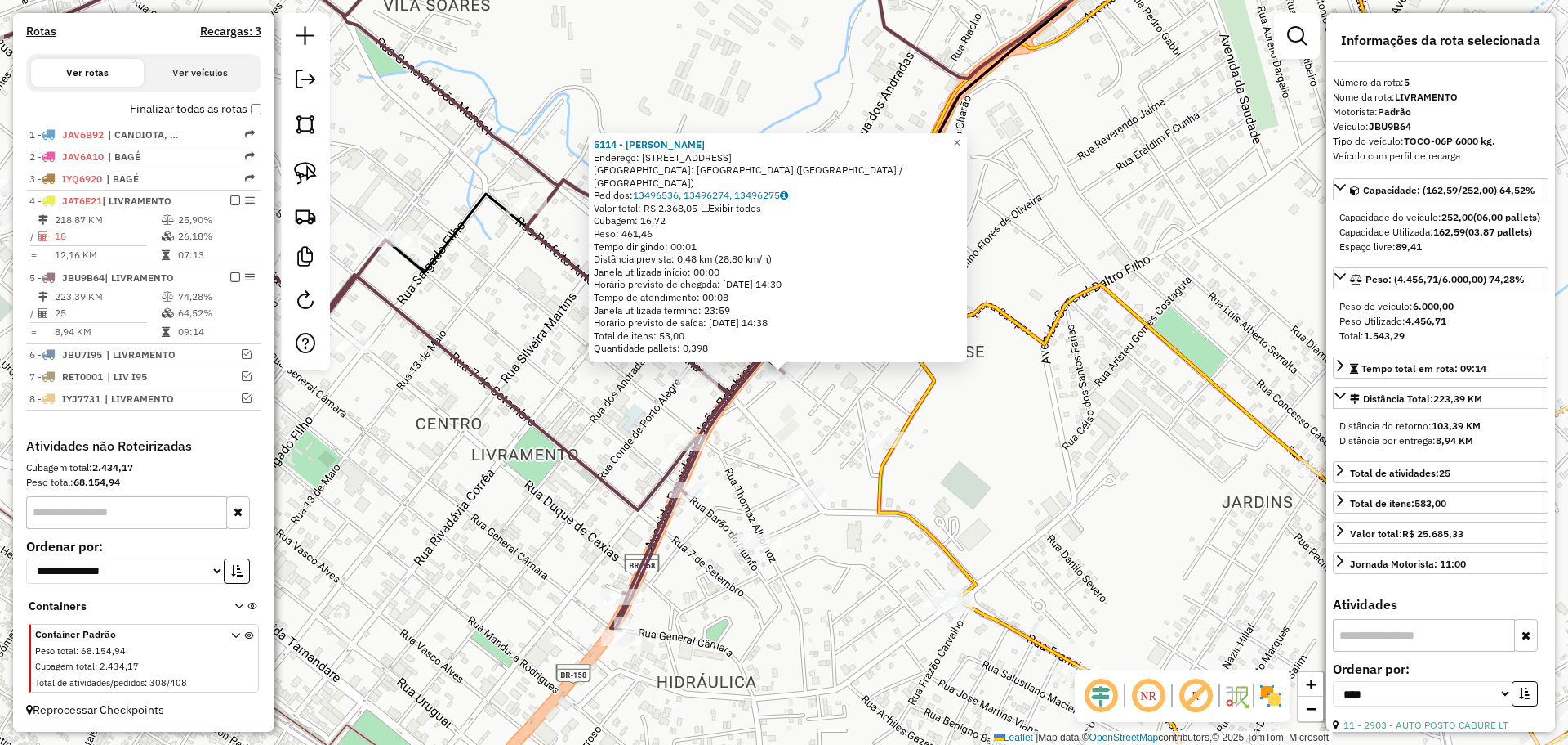
click at [641, 466] on div "5114 - [PERSON_NAME] MARQUES Endereço: R PEDRA C COSTA 291 Bairro: [GEOGRAPHIC_…" at bounding box center [784, 372] width 1568 height 745
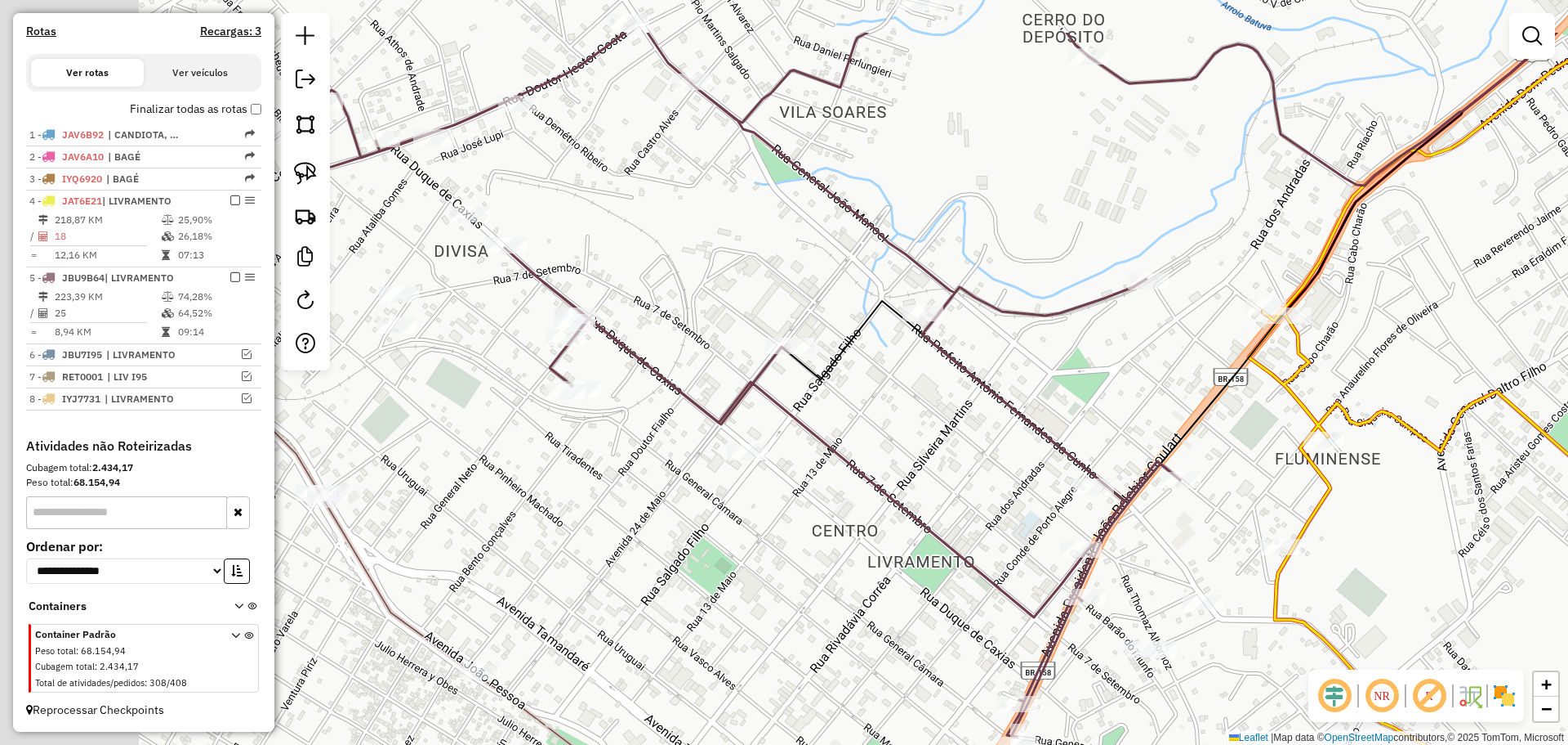
drag, startPoint x: 629, startPoint y: 466, endPoint x: 1025, endPoint y: 573, distance: 410.2
click at [1025, 573] on div "Janela de atendimento Grade de atendimento Capacidade Transportadoras Veículos …" at bounding box center [784, 372] width 1568 height 745
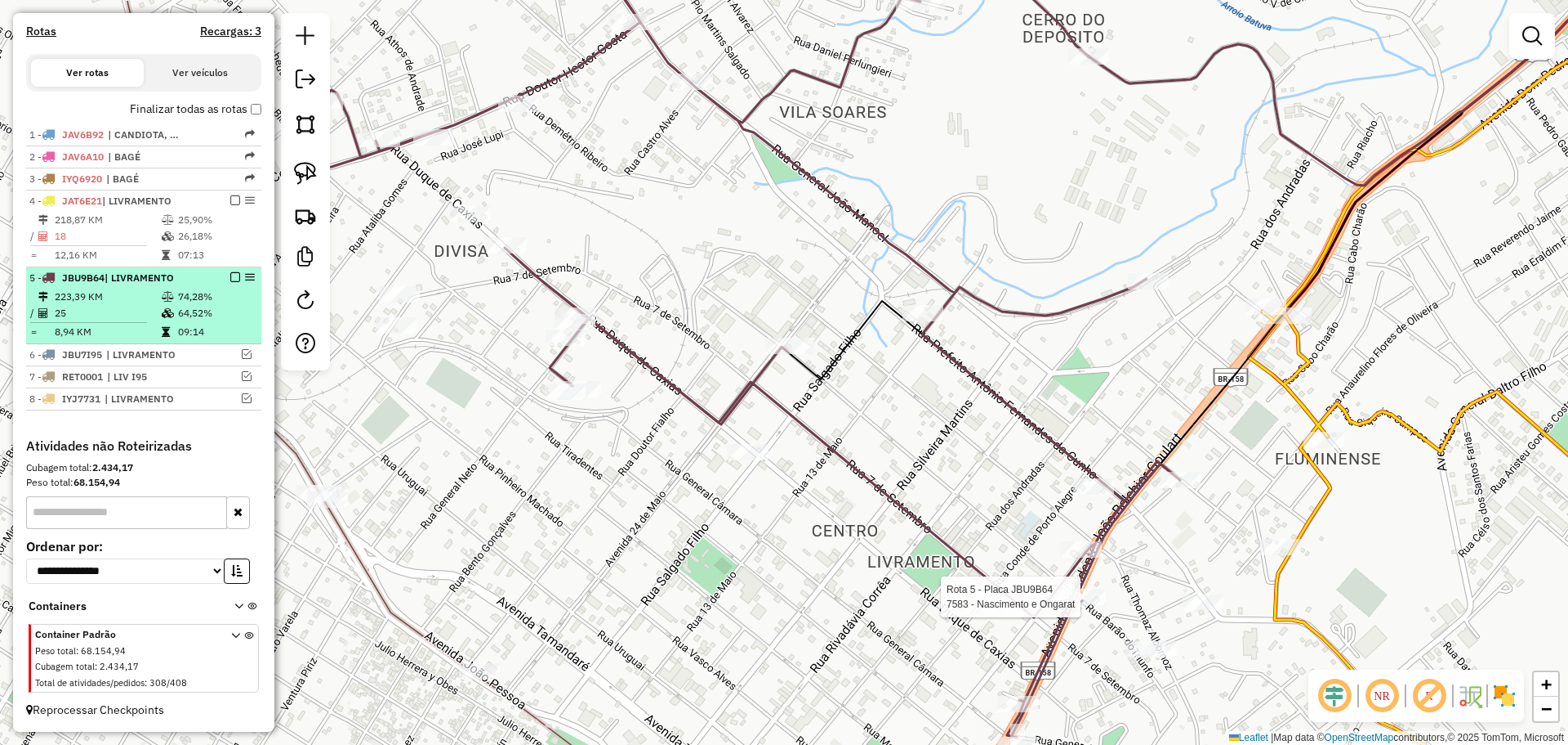
click at [231, 277] on em at bounding box center [235, 277] width 10 height 10
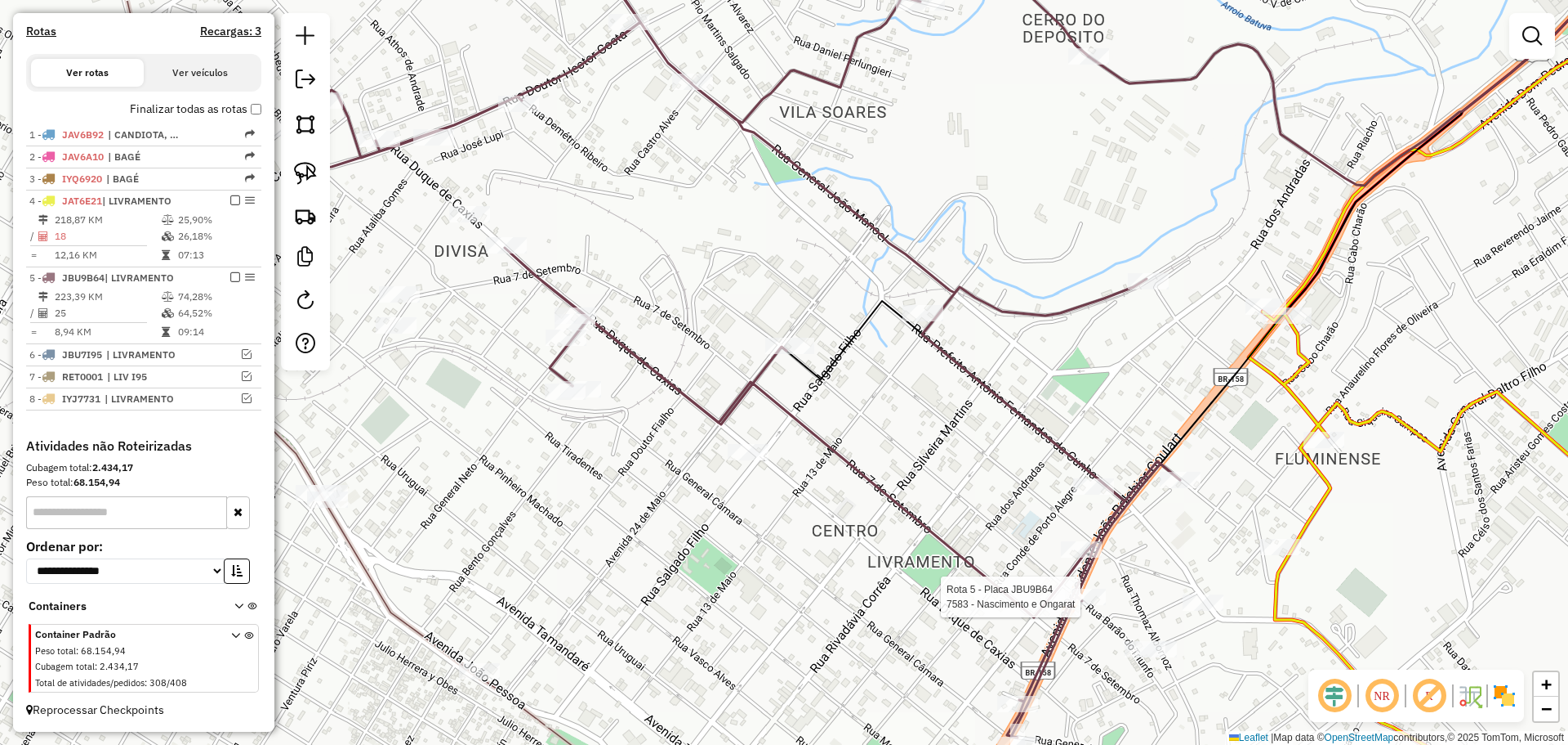
scroll to position [447, 0]
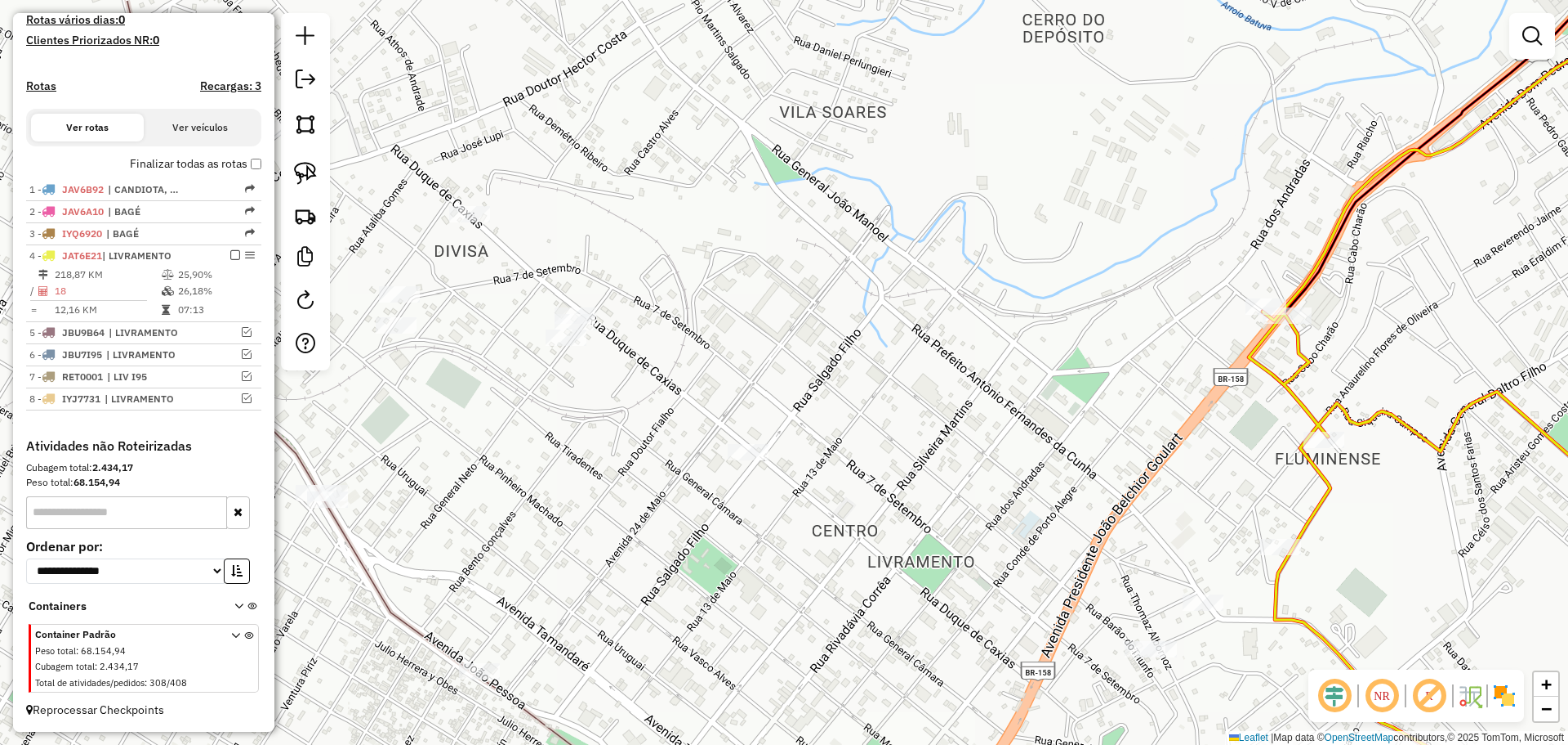
drag, startPoint x: 807, startPoint y: 386, endPoint x: 441, endPoint y: 257, distance: 388.1
click at [441, 257] on div "Janela de atendimento Grade de atendimento Capacidade Transportadoras Veículos …" at bounding box center [784, 372] width 1568 height 745
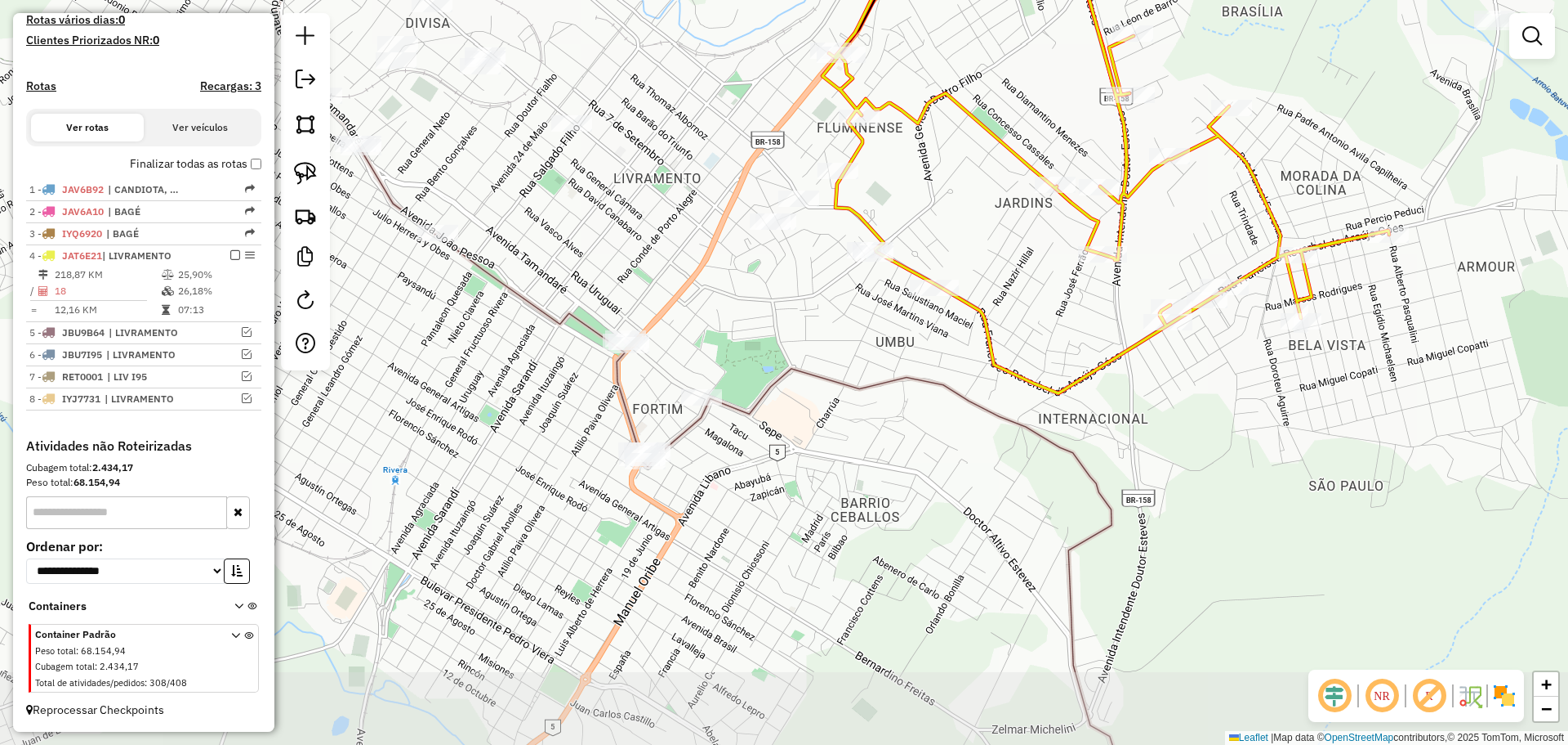
drag, startPoint x: 719, startPoint y: 657, endPoint x: 737, endPoint y: 485, distance: 172.9
click at [737, 485] on div "Janela de atendimento Grade de atendimento Capacidade Transportadoras Veículos …" at bounding box center [784, 372] width 1568 height 745
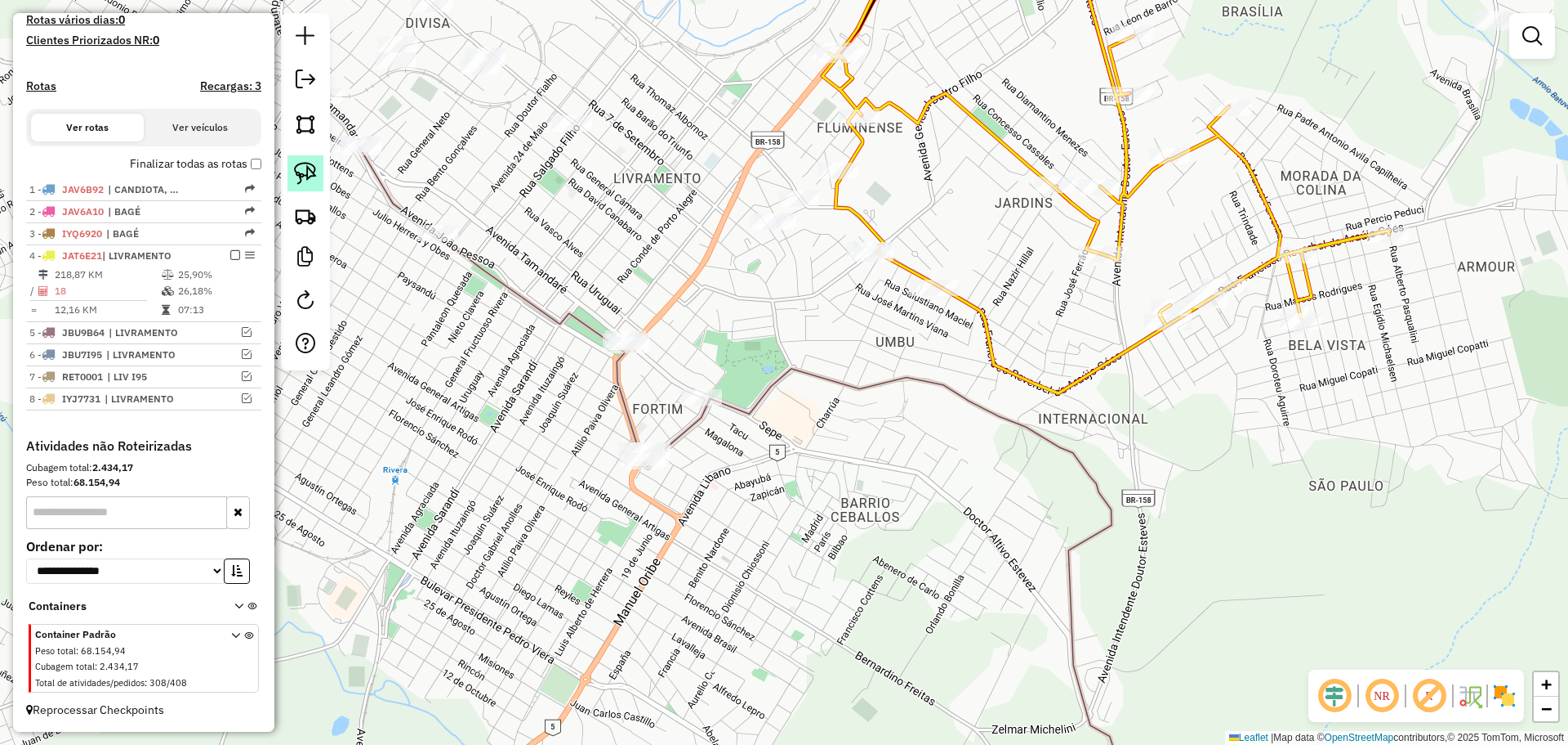
click at [306, 169] on img at bounding box center [305, 173] width 23 height 23
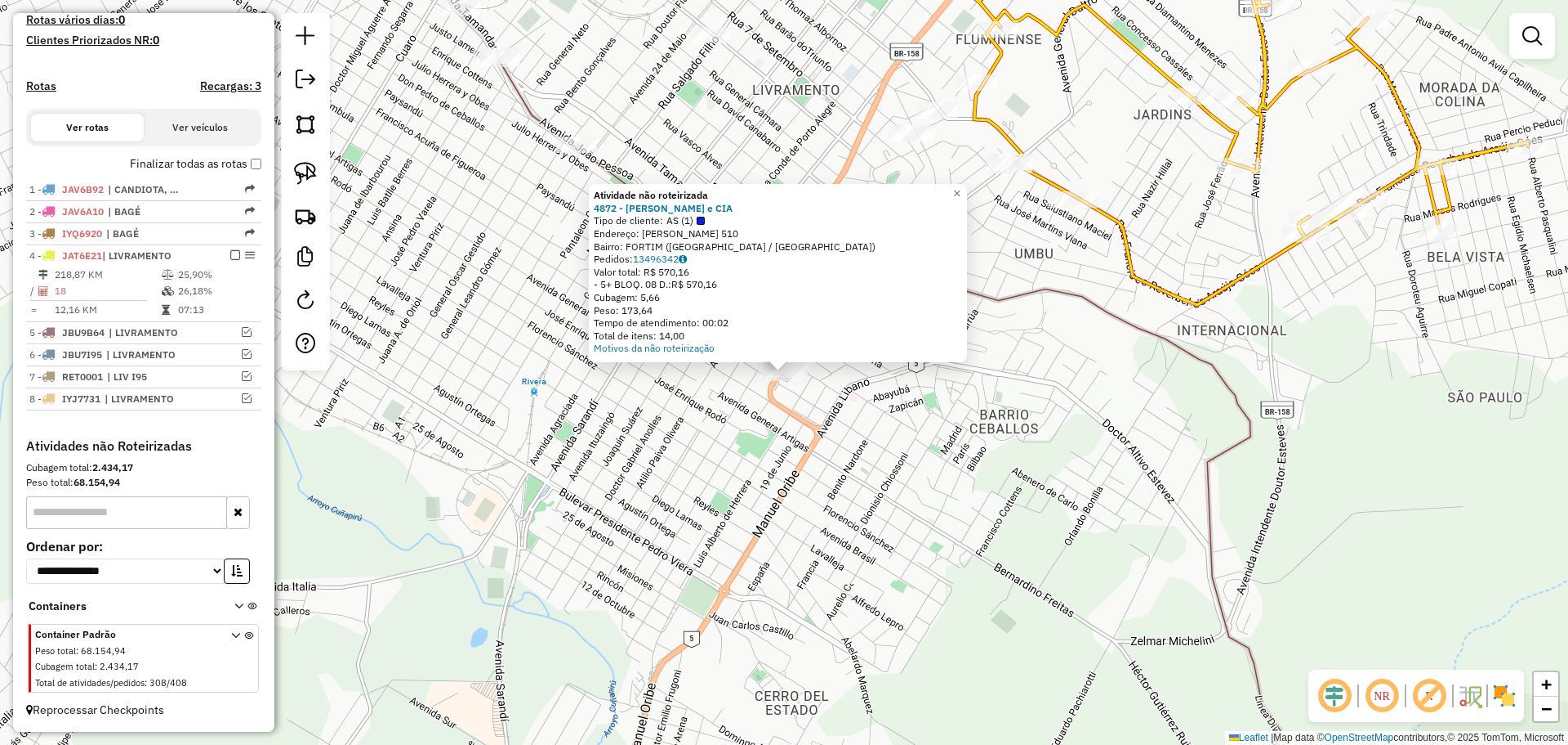
click at [715, 448] on div "Atividade não roteirizada 4872 - [PERSON_NAME] e CIA Tipo de cliente: AS (1) En…" at bounding box center [784, 372] width 1568 height 745
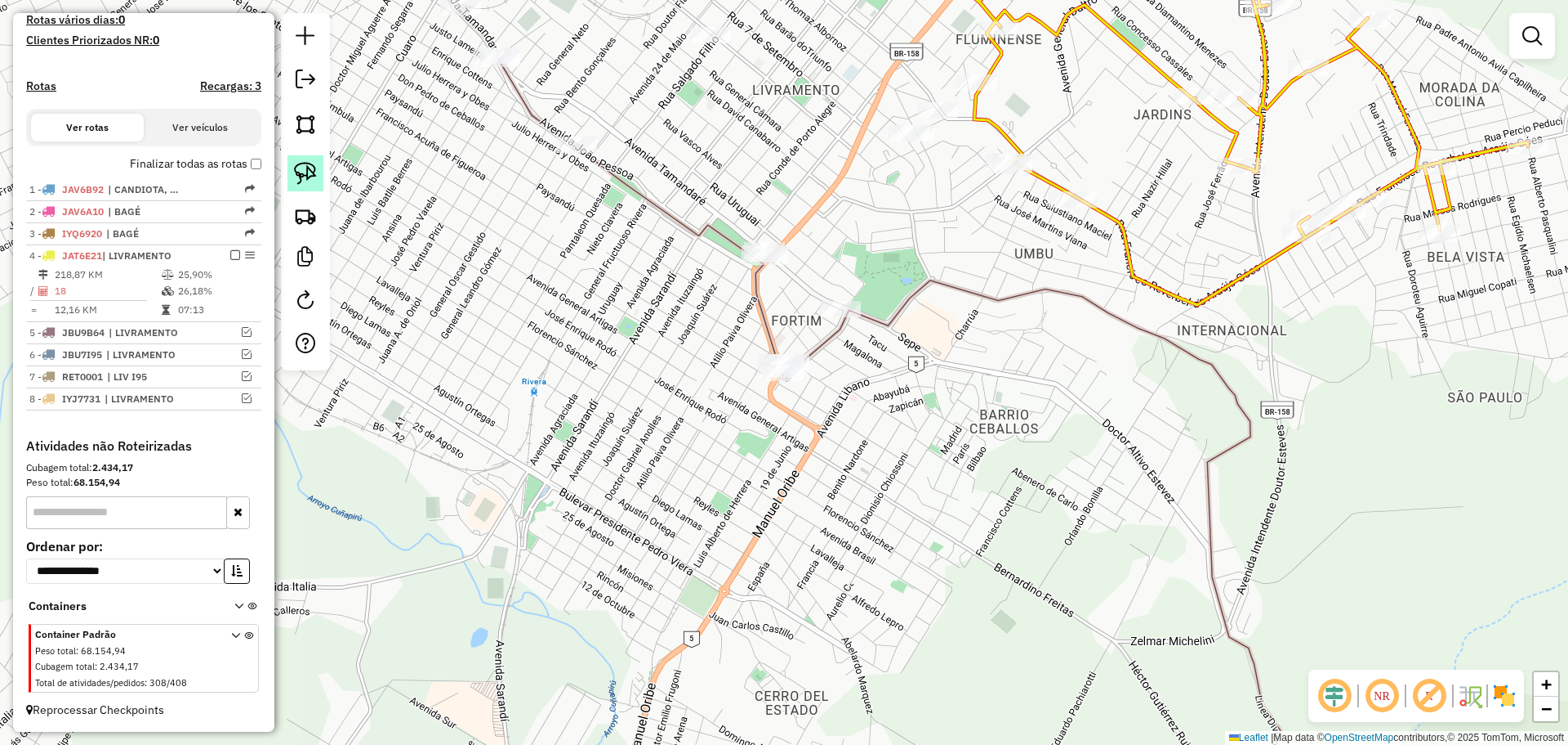
click at [308, 179] on img at bounding box center [305, 173] width 23 height 23
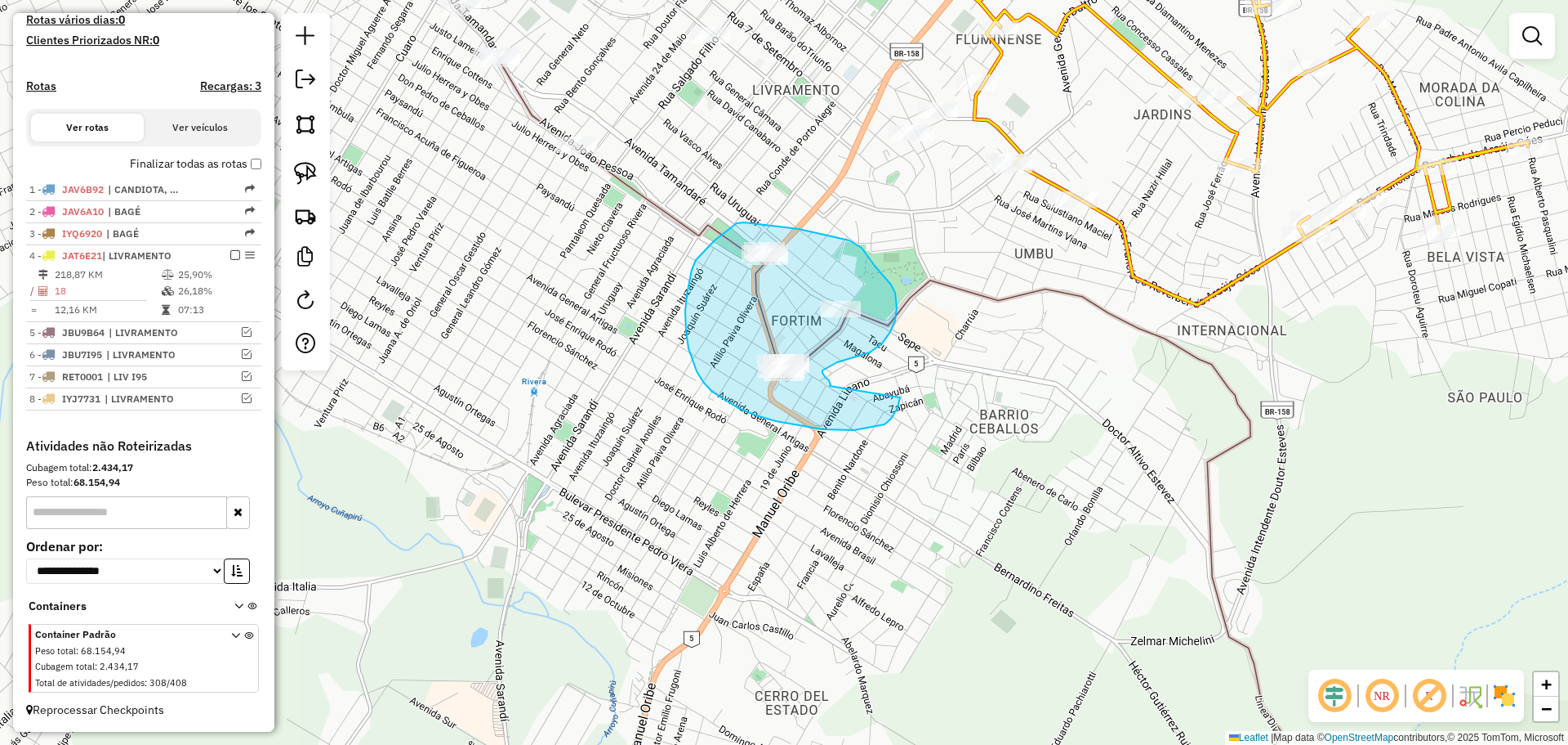
drag, startPoint x: 830, startPoint y: 386, endPoint x: 901, endPoint y: 388, distance: 71.0
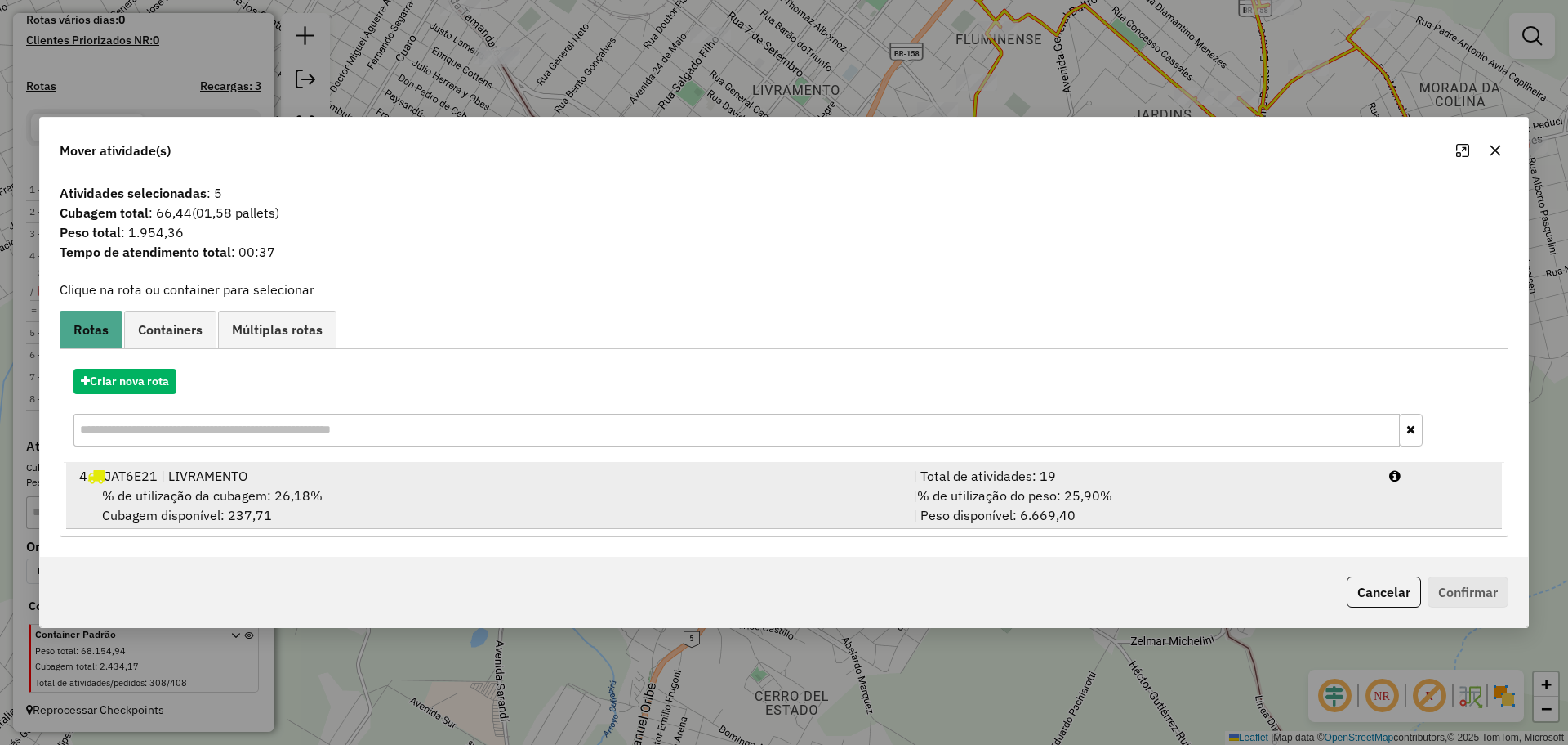
click at [1003, 483] on div "| Total de atividades: 19" at bounding box center [1141, 475] width 476 height 19
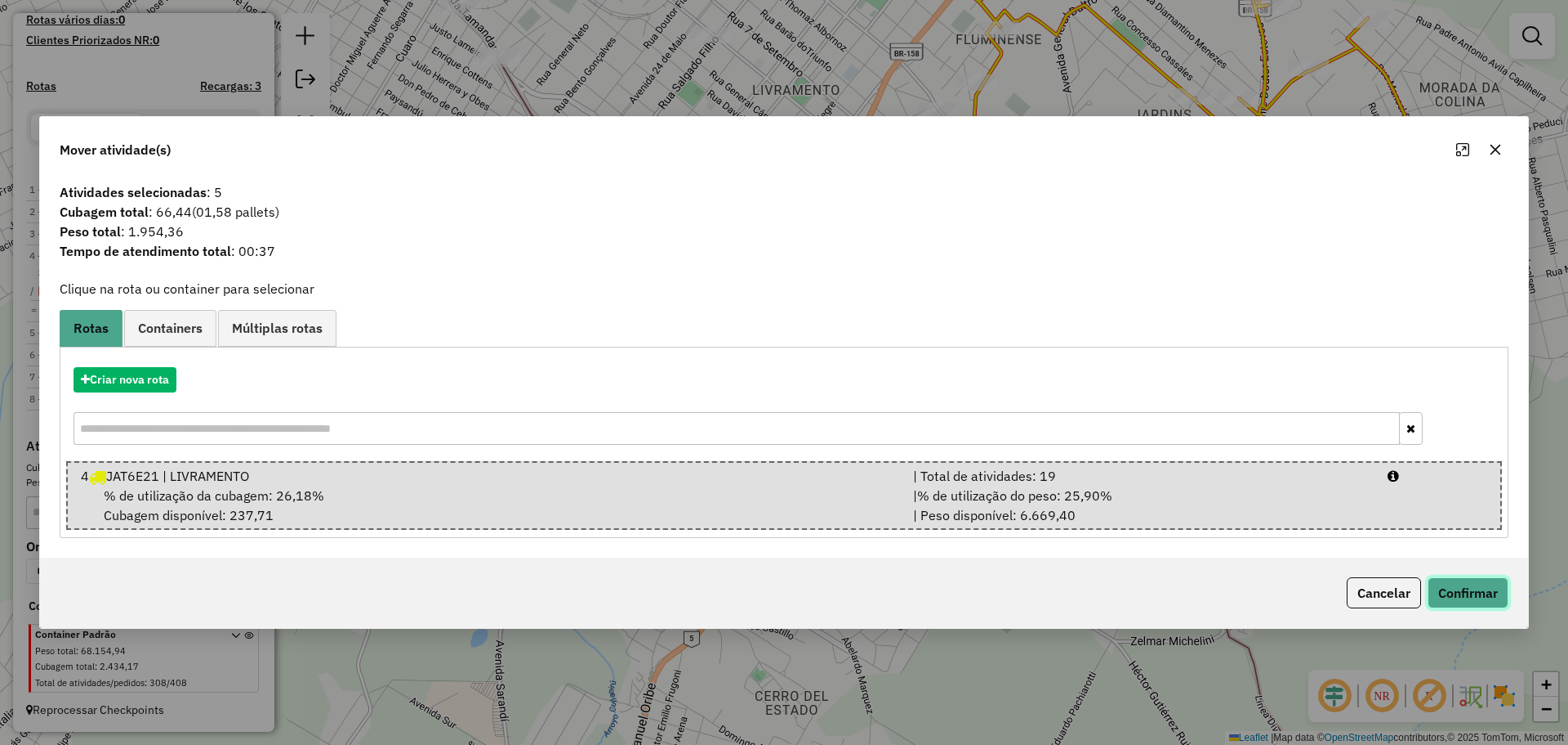
click at [1472, 600] on button "Confirmar" at bounding box center [1468, 593] width 81 height 31
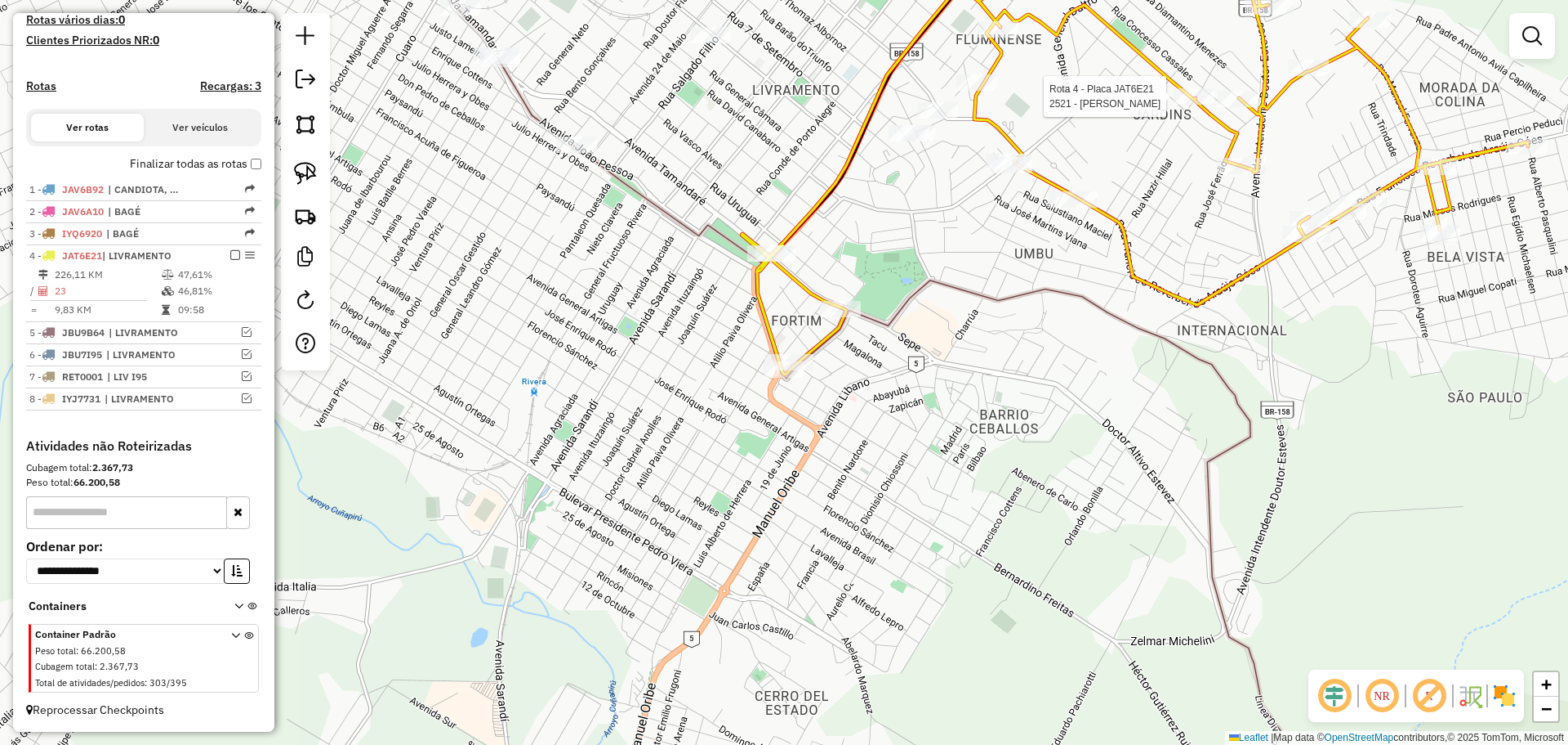
select select "*********"
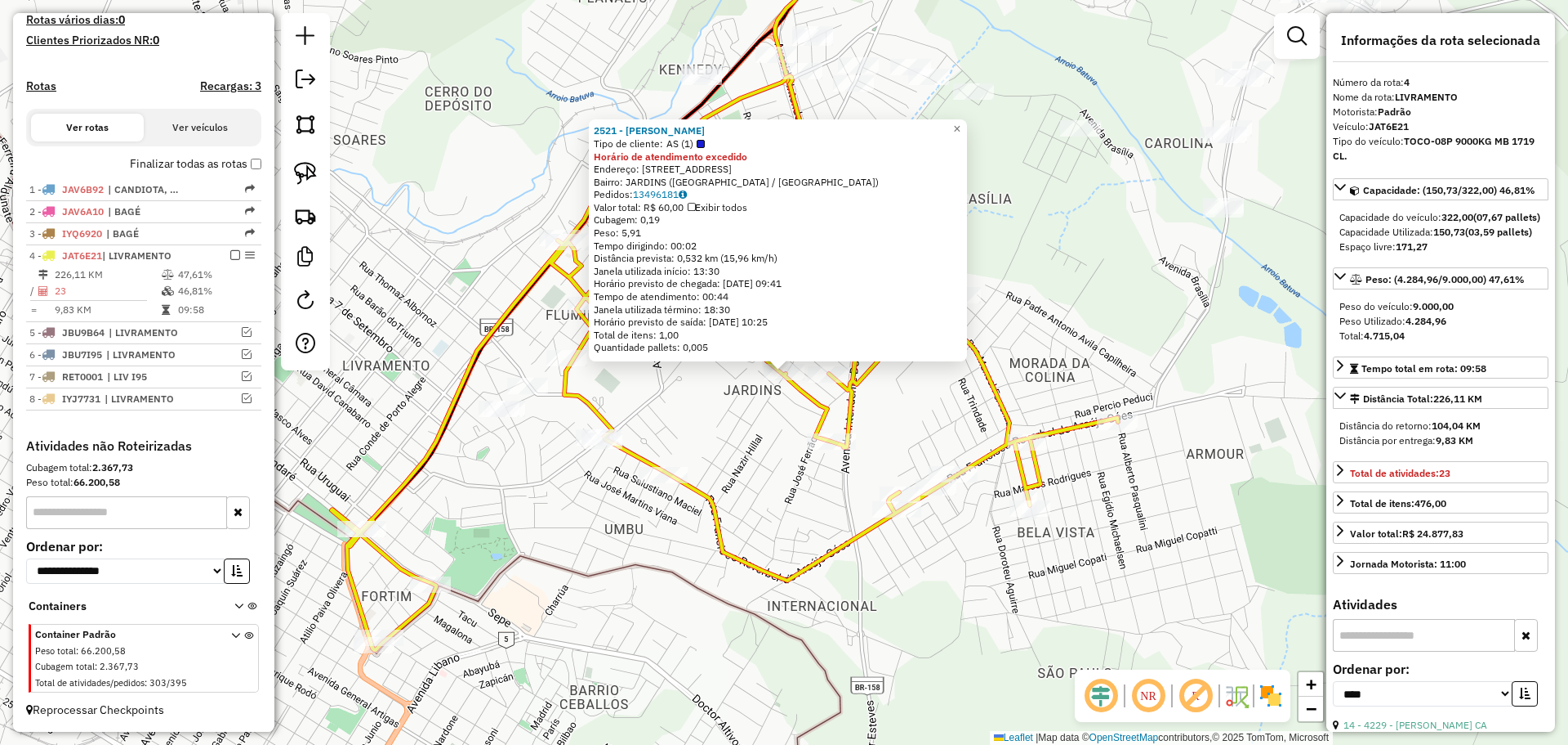
click at [709, 466] on div "2521 - [PERSON_NAME] Tipo de cliente: AS (1) Horário de atendimento excedido En…" at bounding box center [784, 372] width 1568 height 745
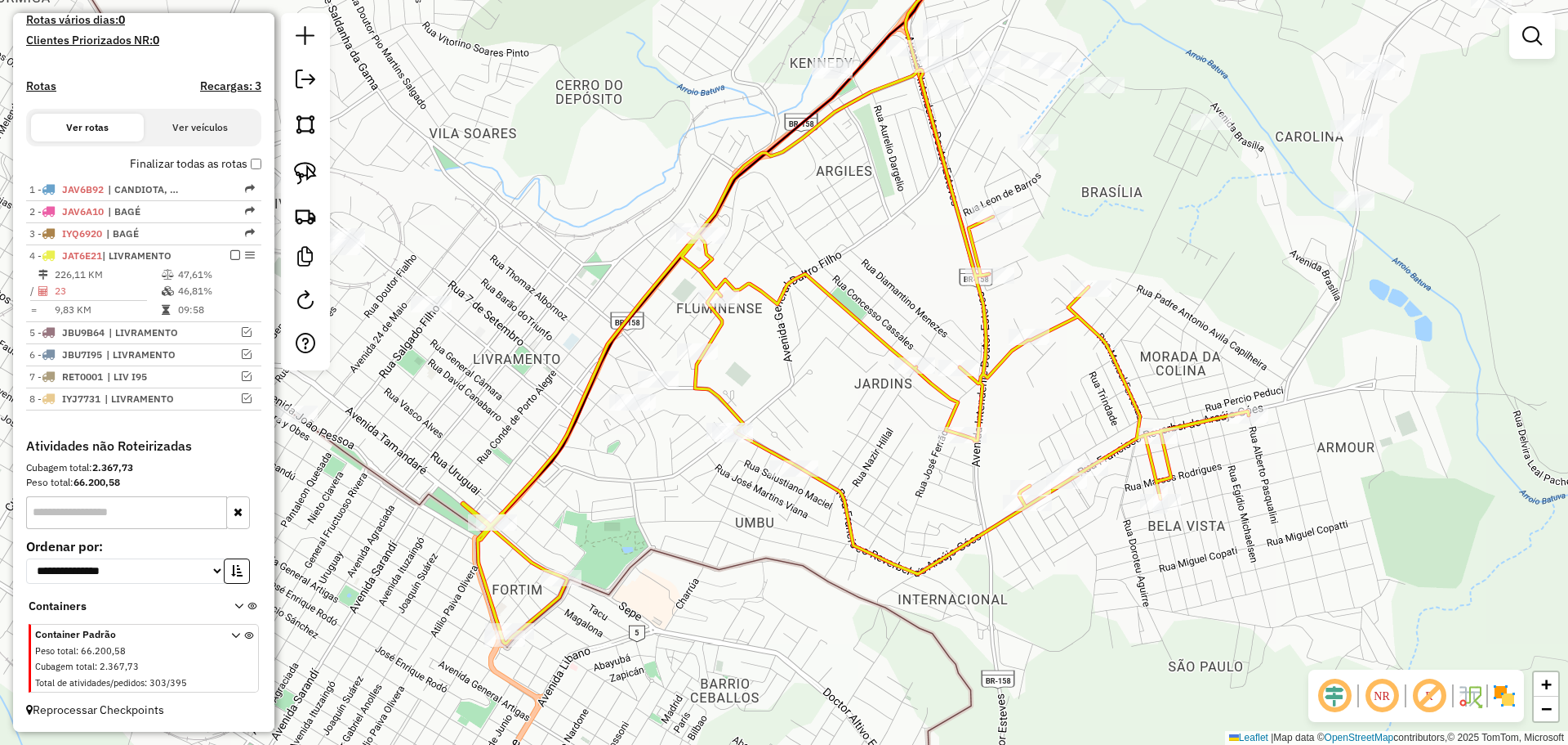
drag, startPoint x: 729, startPoint y: 429, endPoint x: 857, endPoint y: 423, distance: 128.1
click at [857, 423] on div "Janela de atendimento Grade de atendimento Capacidade Transportadoras Veículos …" at bounding box center [784, 372] width 1568 height 745
click at [308, 175] on img at bounding box center [305, 173] width 23 height 23
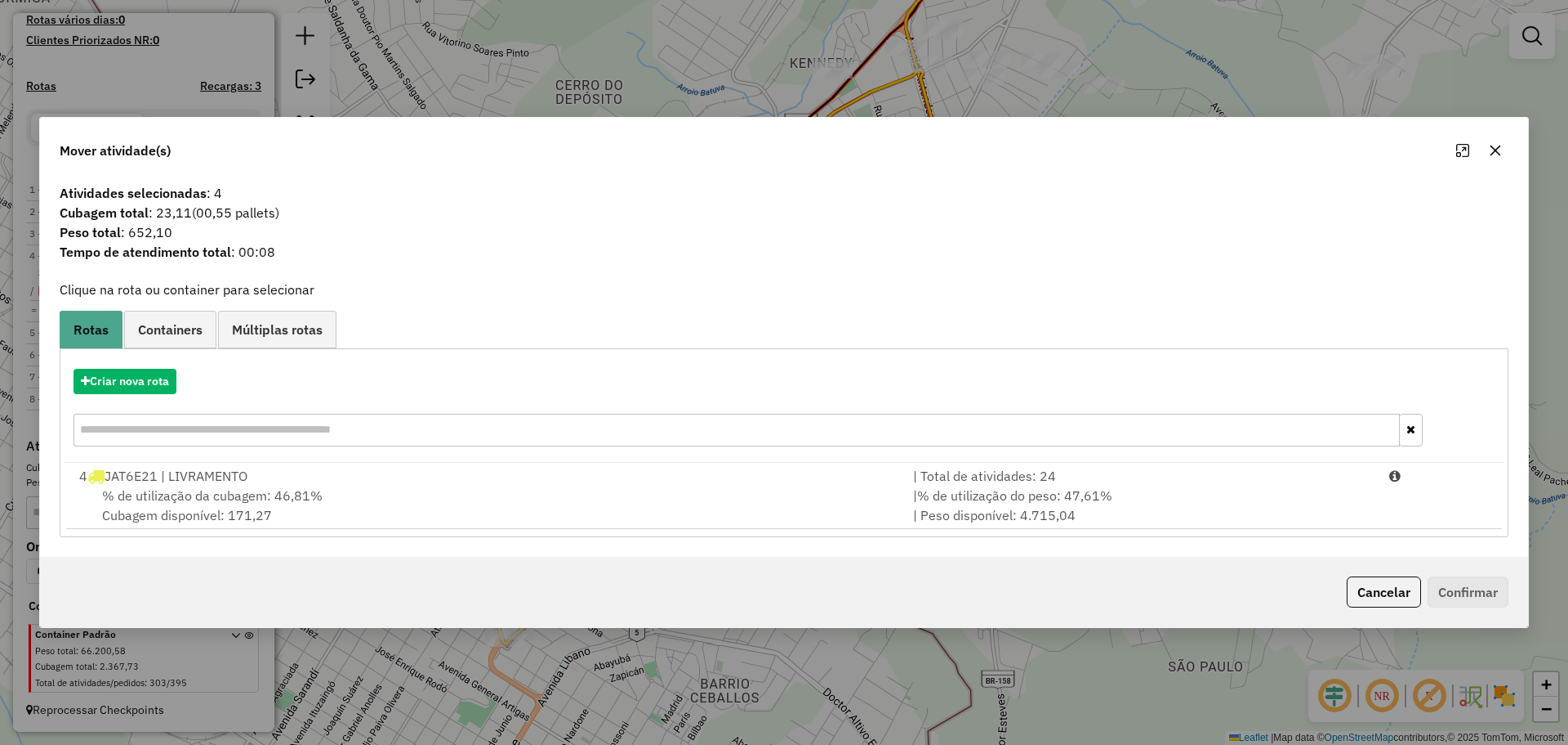
click at [1496, 151] on icon "button" at bounding box center [1496, 151] width 11 height 11
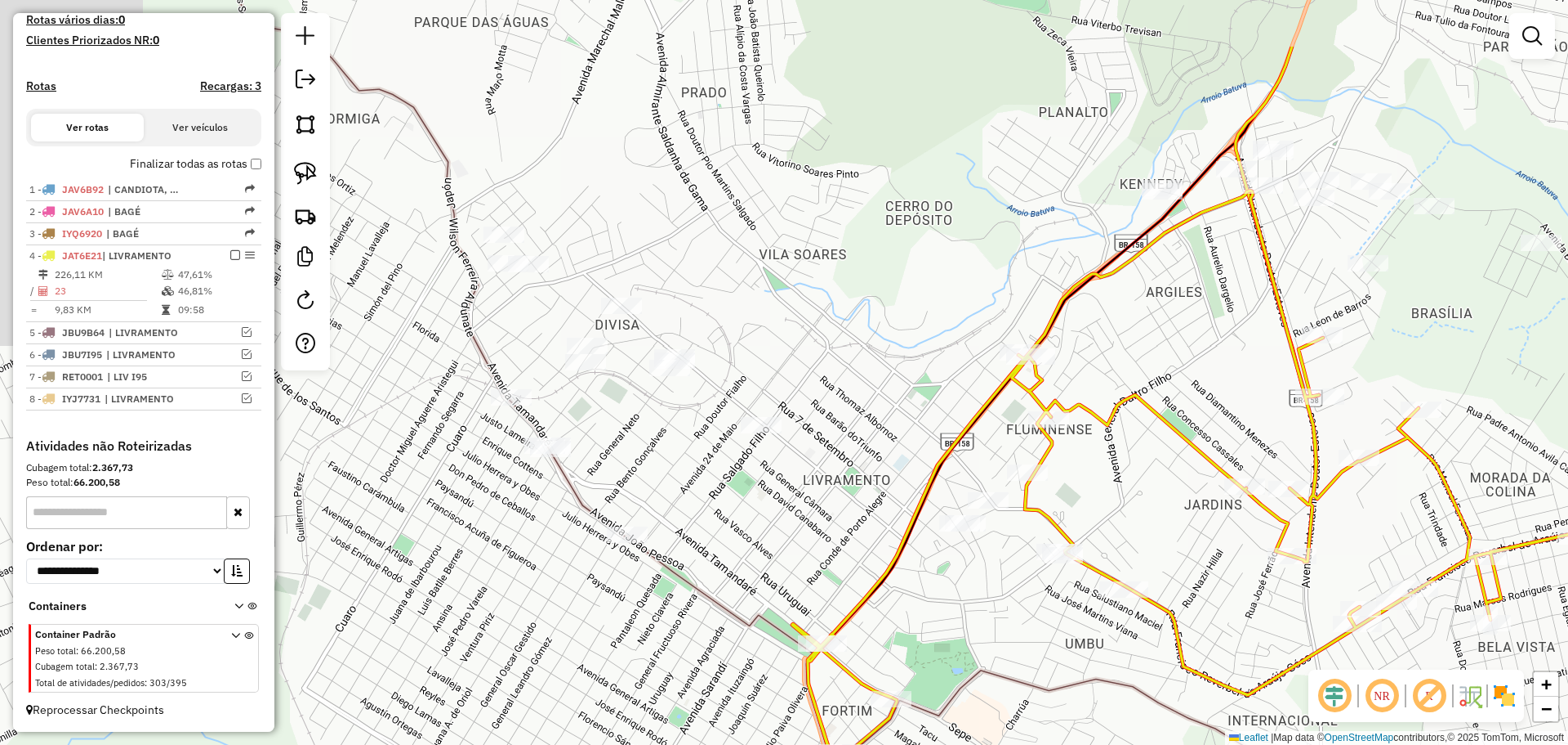
drag, startPoint x: 811, startPoint y: 401, endPoint x: 1154, endPoint y: 525, distance: 364.7
click at [1154, 525] on div "Janela de atendimento Grade de atendimento Capacidade Transportadoras Veículos …" at bounding box center [784, 372] width 1568 height 745
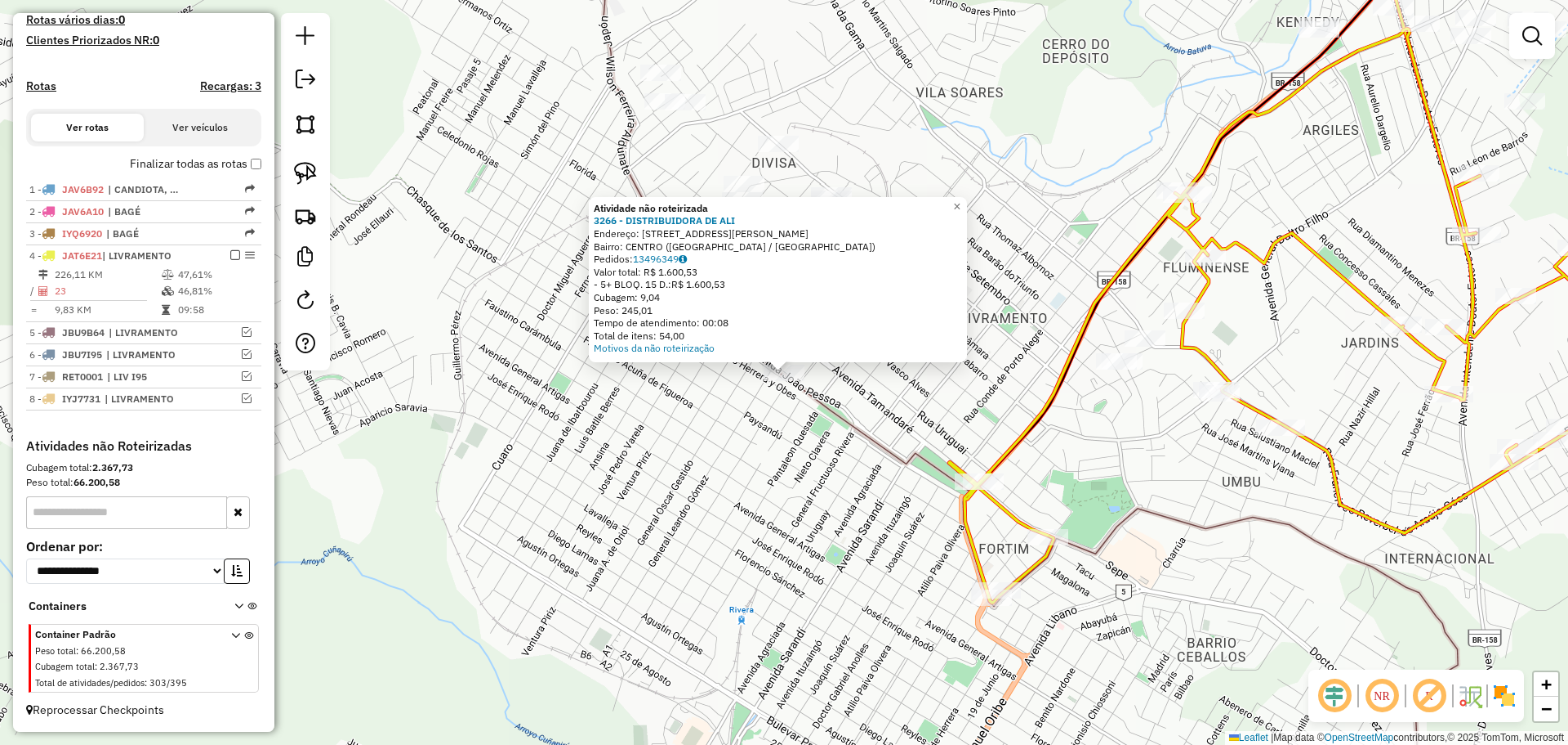
click at [851, 466] on div "Atividade não roteirizada 3266 - DISTRIBUIDORA DE [PERSON_NAME]: [STREET_ADDRES…" at bounding box center [784, 372] width 1568 height 745
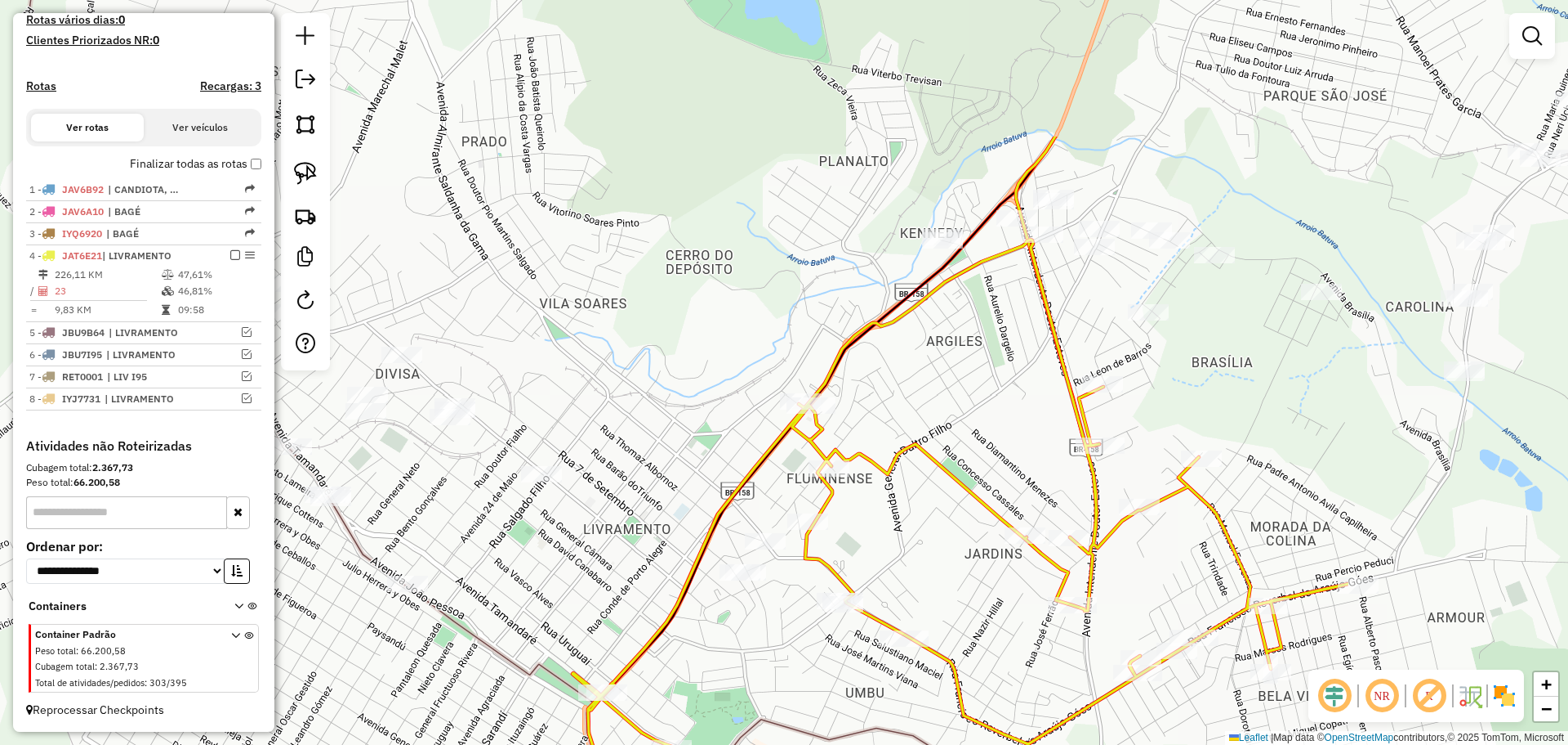
drag, startPoint x: 958, startPoint y: 273, endPoint x: 582, endPoint y: 470, distance: 424.5
click at [566, 499] on div "Janela de atendimento Grade de atendimento Capacidade Transportadoras Veículos …" at bounding box center [784, 372] width 1568 height 745
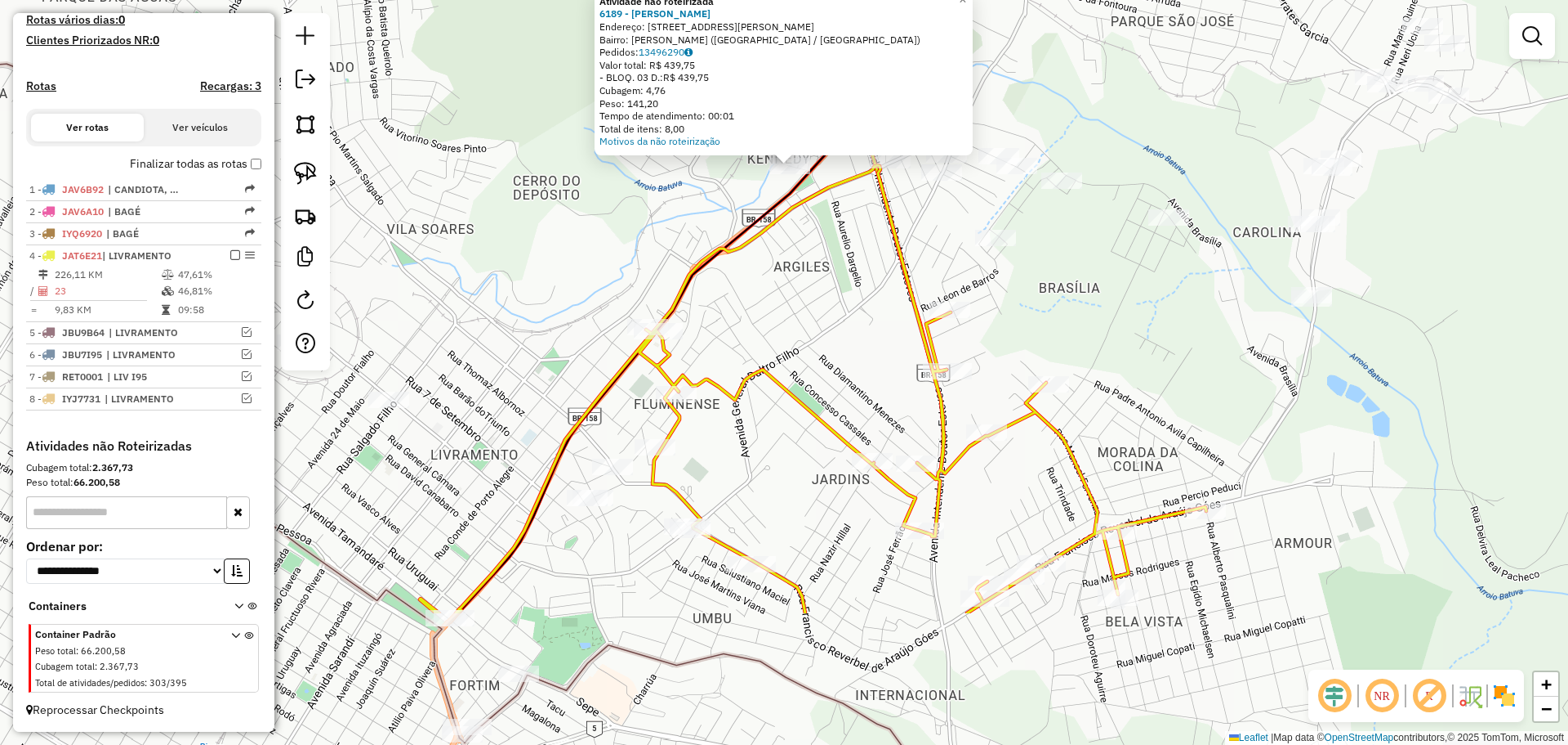
drag, startPoint x: 846, startPoint y: 502, endPoint x: 855, endPoint y: 276, distance: 226.2
click at [855, 276] on div "Atividade não roteirizada 6189 - [PERSON_NAME] S Endereço: [STREET_ADDRESS][PER…" at bounding box center [784, 372] width 1568 height 745
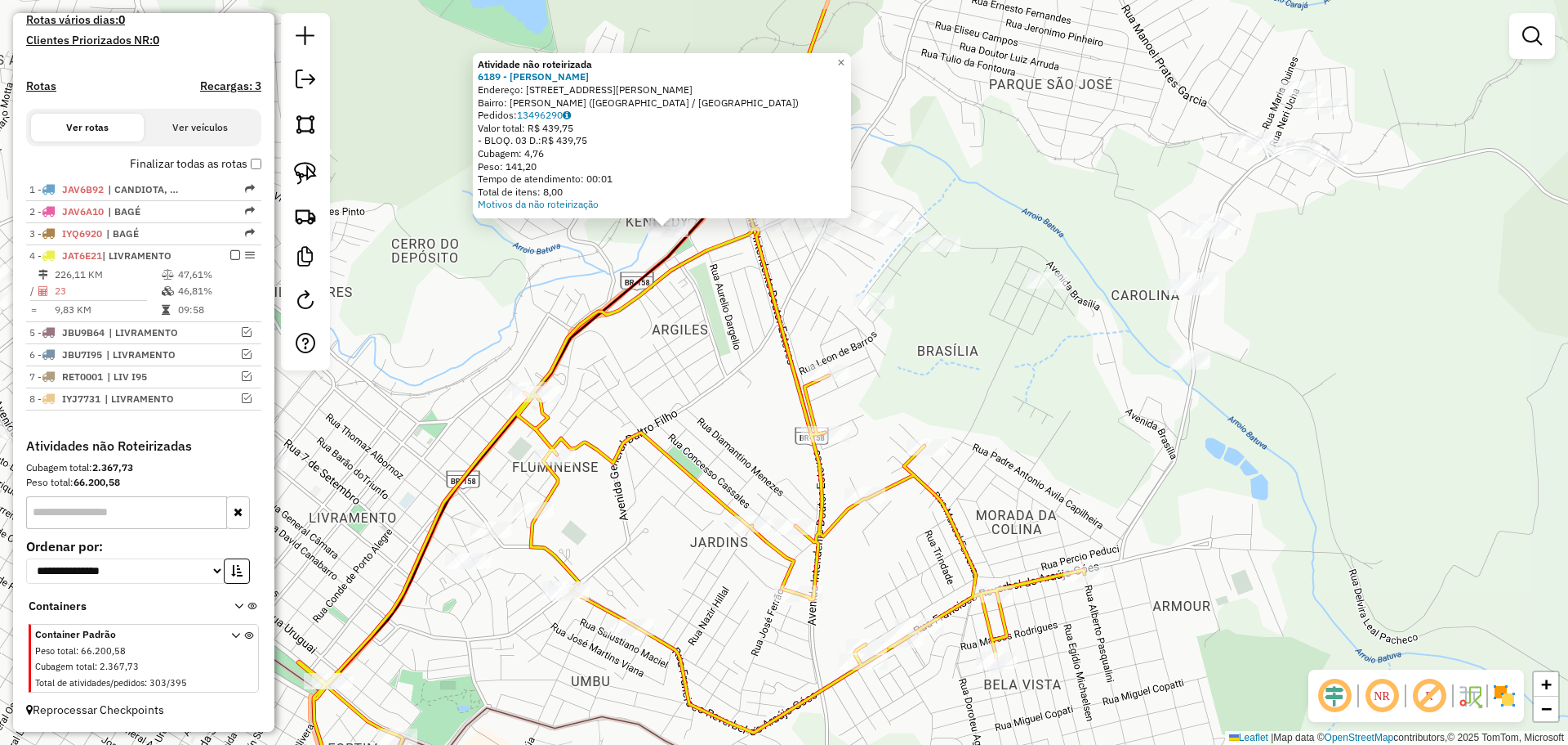
drag, startPoint x: 880, startPoint y: 462, endPoint x: 756, endPoint y: 545, distance: 149.2
click at [756, 545] on icon at bounding box center [691, 514] width 787 height 574
click at [697, 389] on div "Atividade não roteirizada 6189 - [PERSON_NAME] S Endereço: [STREET_ADDRESS][PER…" at bounding box center [784, 372] width 1568 height 745
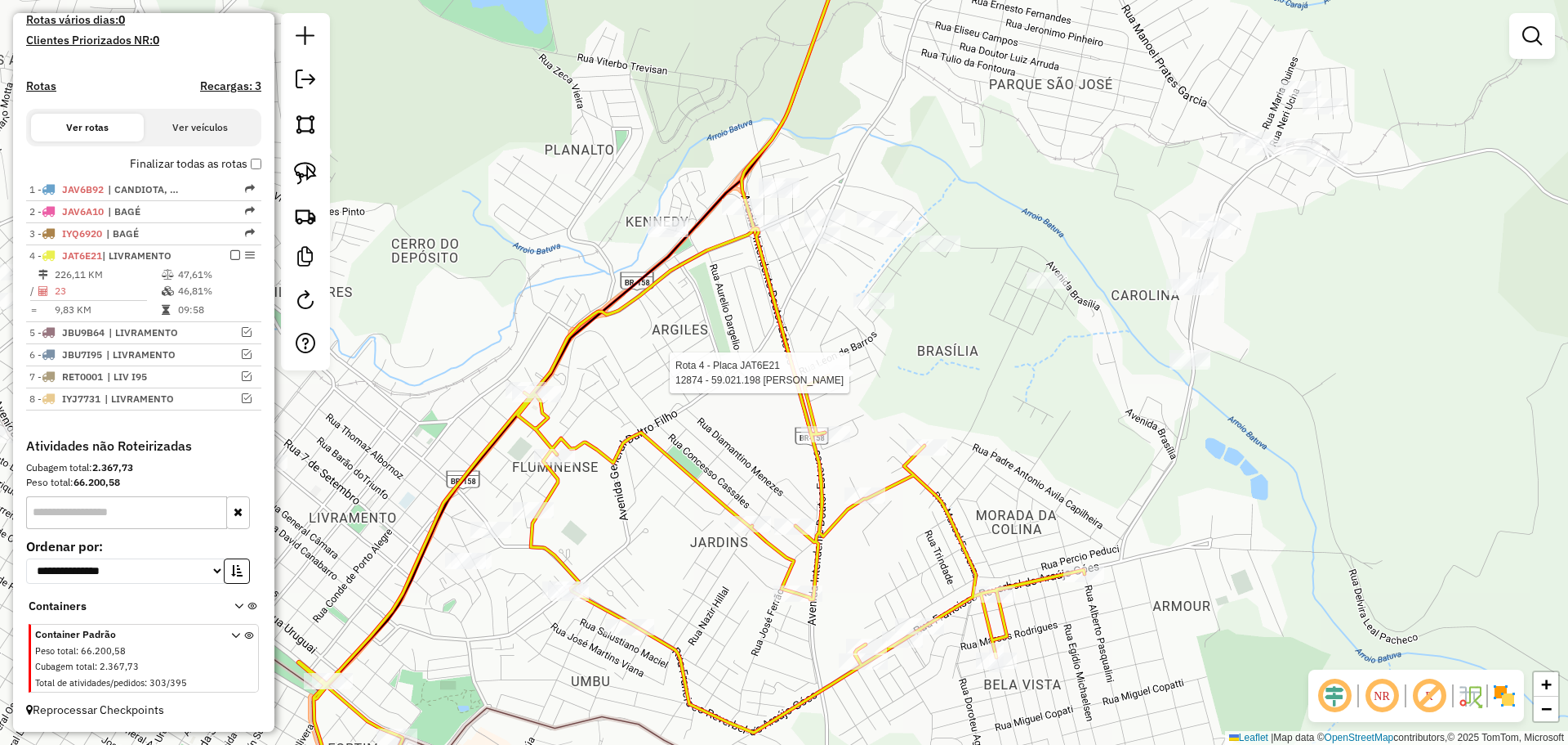
select select "*********"
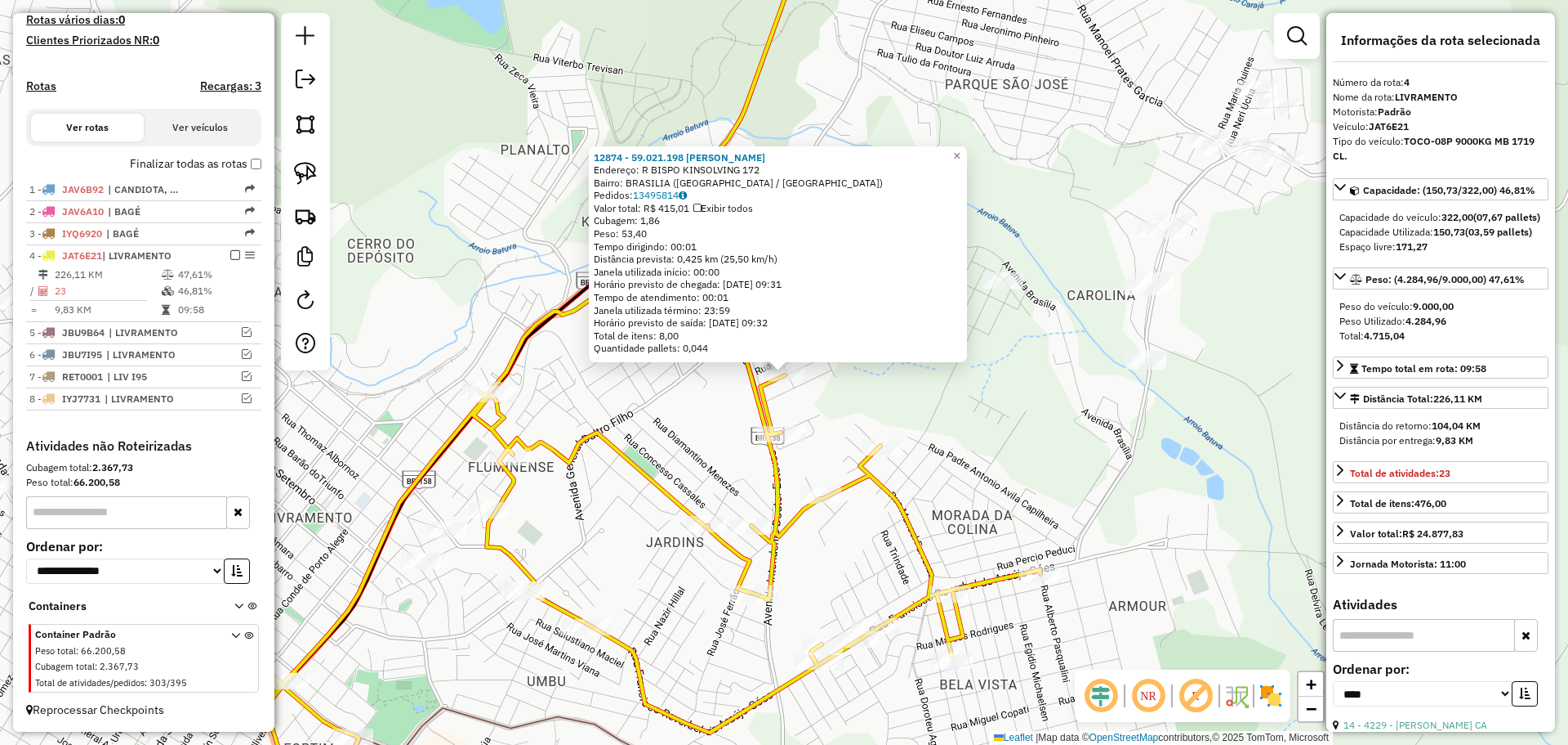
click at [534, 448] on icon at bounding box center [647, 514] width 787 height 574
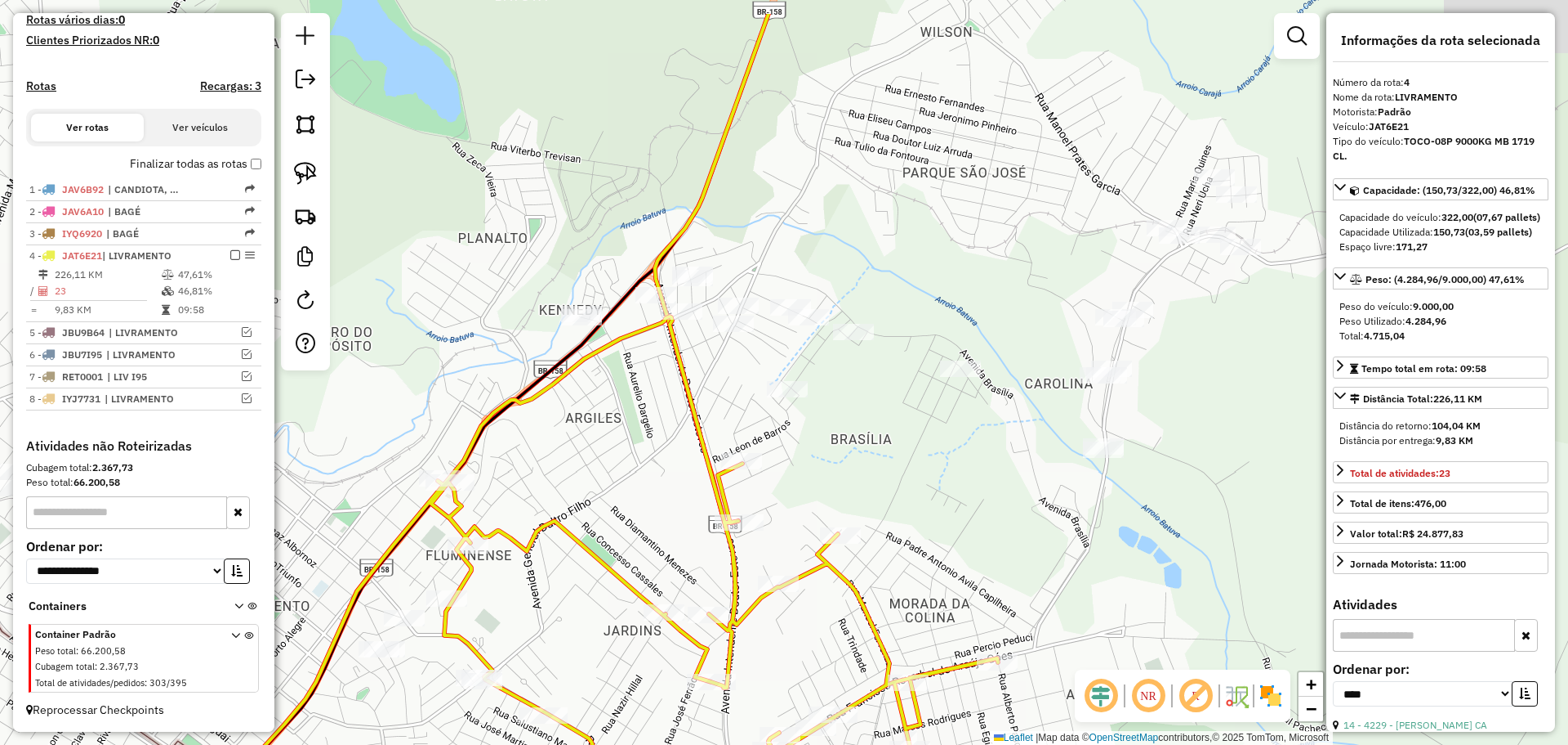
drag, startPoint x: 612, startPoint y: 392, endPoint x: 569, endPoint y: 485, distance: 102.5
click at [569, 485] on div "Janela de atendimento Grade de atendimento Capacidade Transportadoras Veículos …" at bounding box center [784, 372] width 1568 height 745
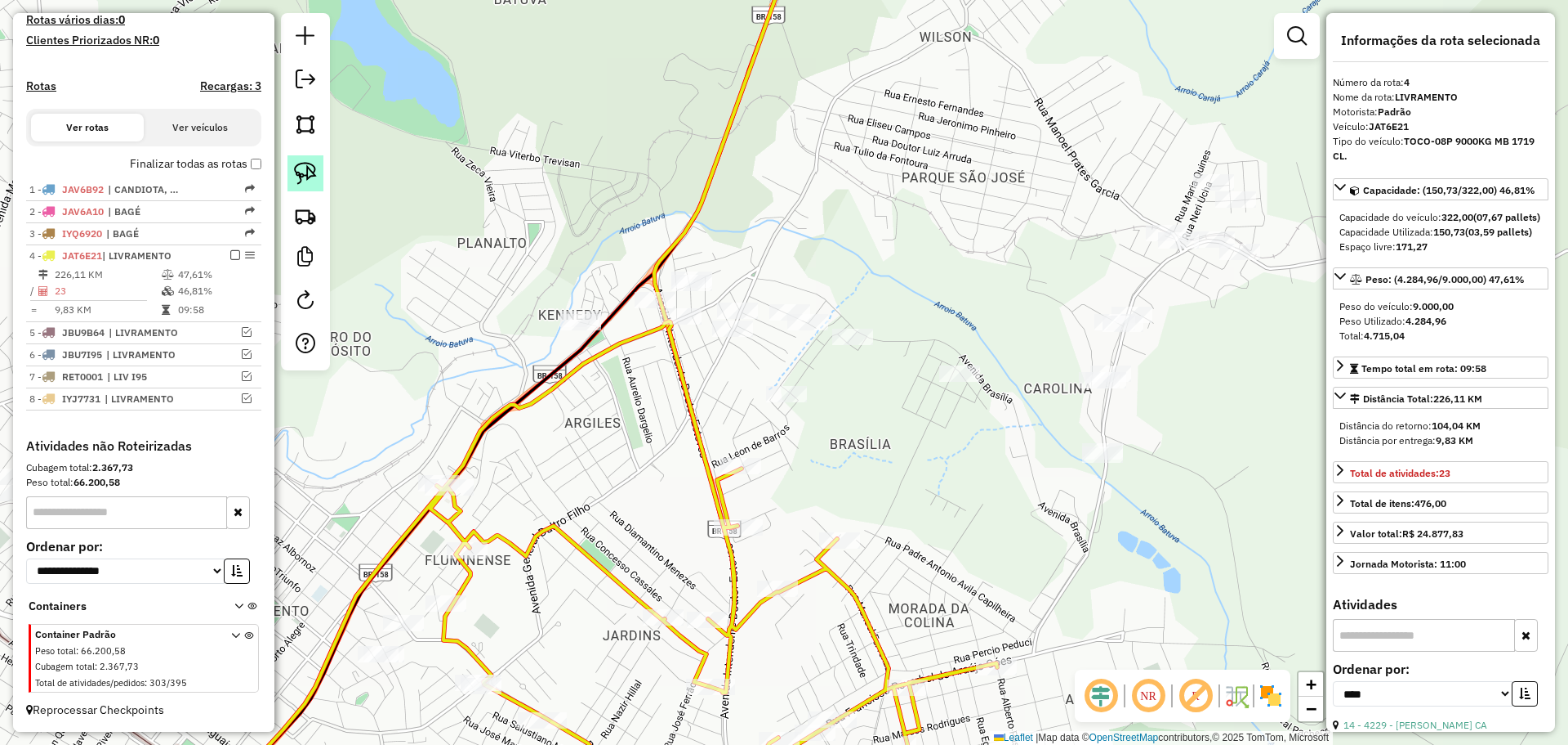
click at [298, 178] on img at bounding box center [305, 173] width 23 height 23
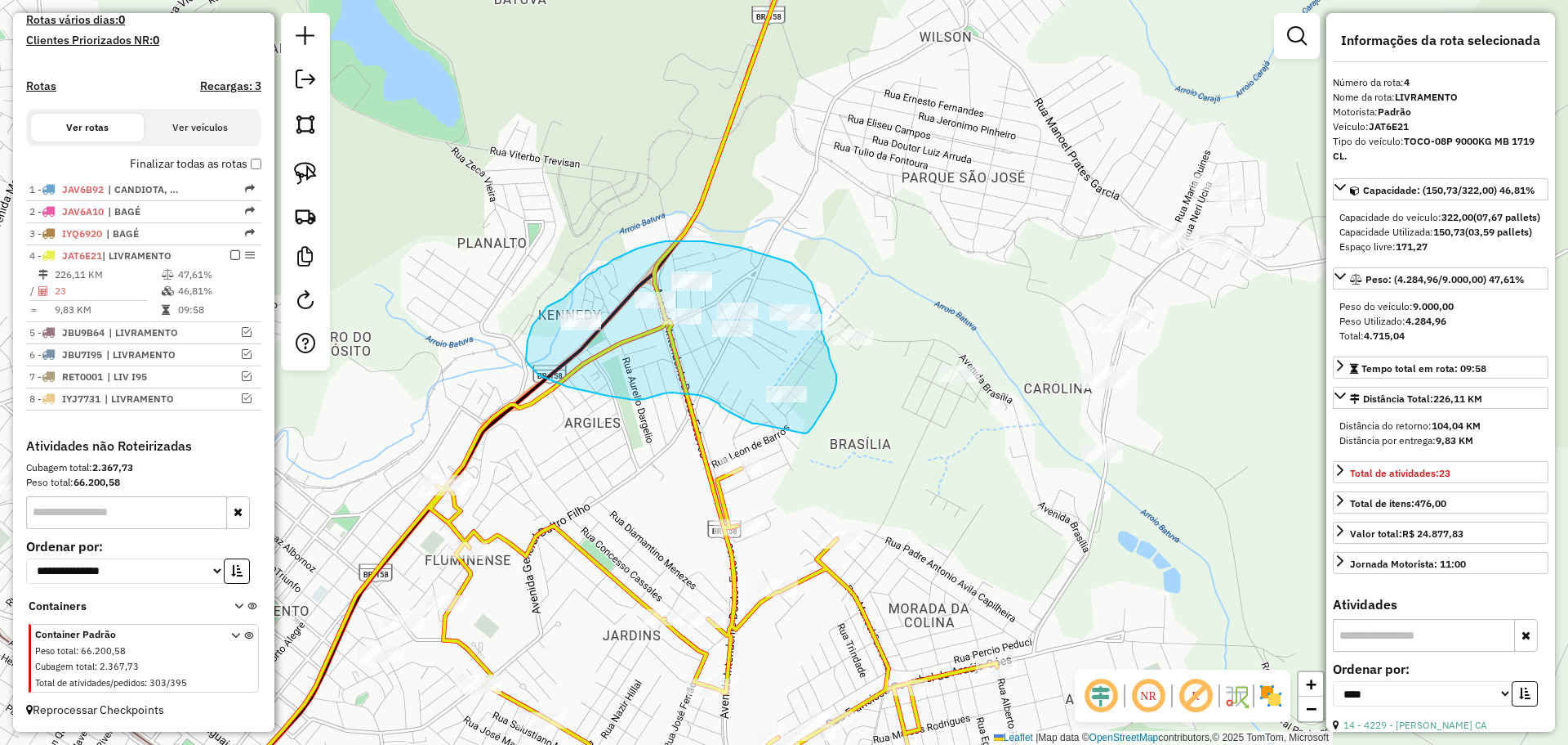
drag, startPoint x: 804, startPoint y: 434, endPoint x: 778, endPoint y: 423, distance: 28.2
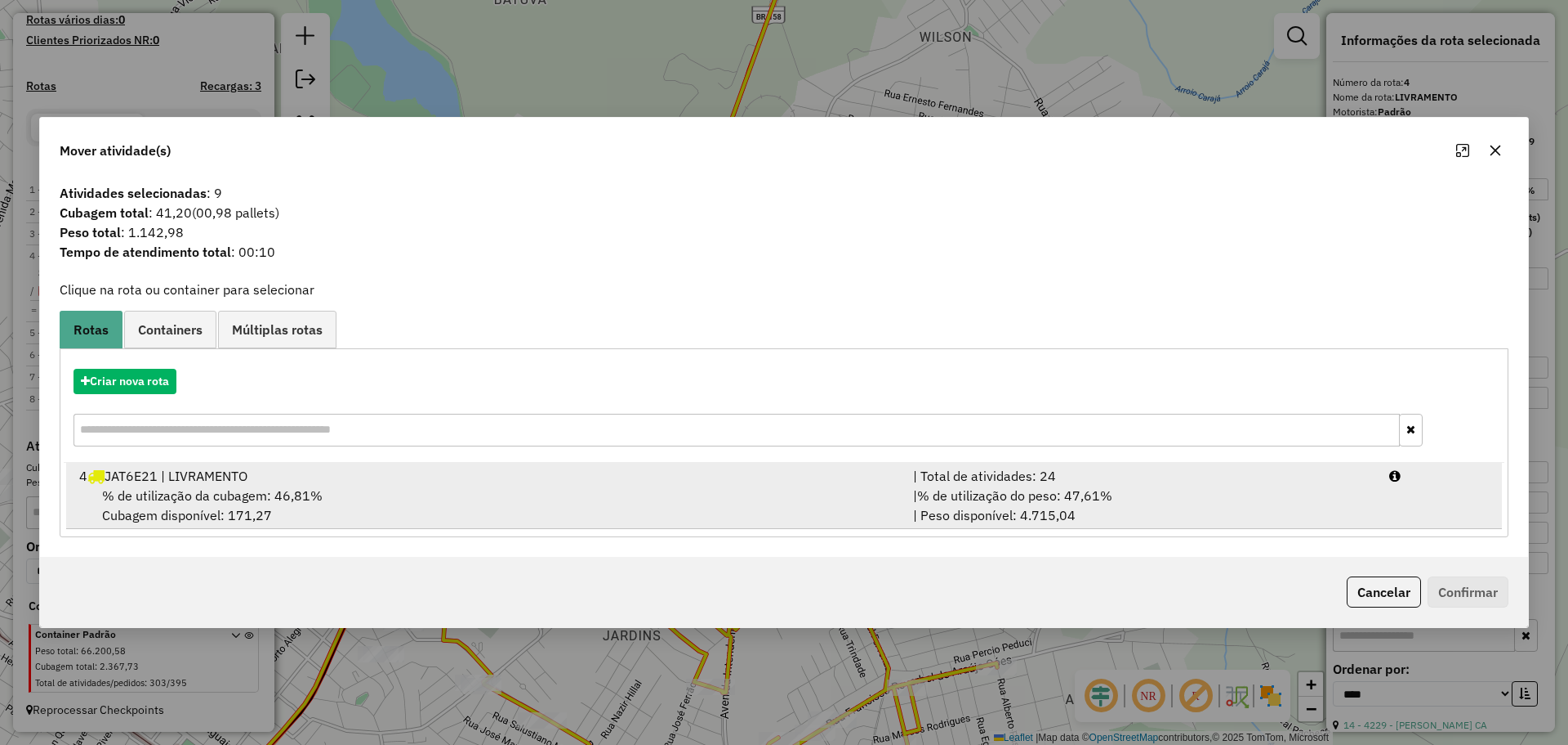
click at [790, 479] on div "4 JAT6E21 | LIVRAMENTO" at bounding box center [487, 475] width 834 height 19
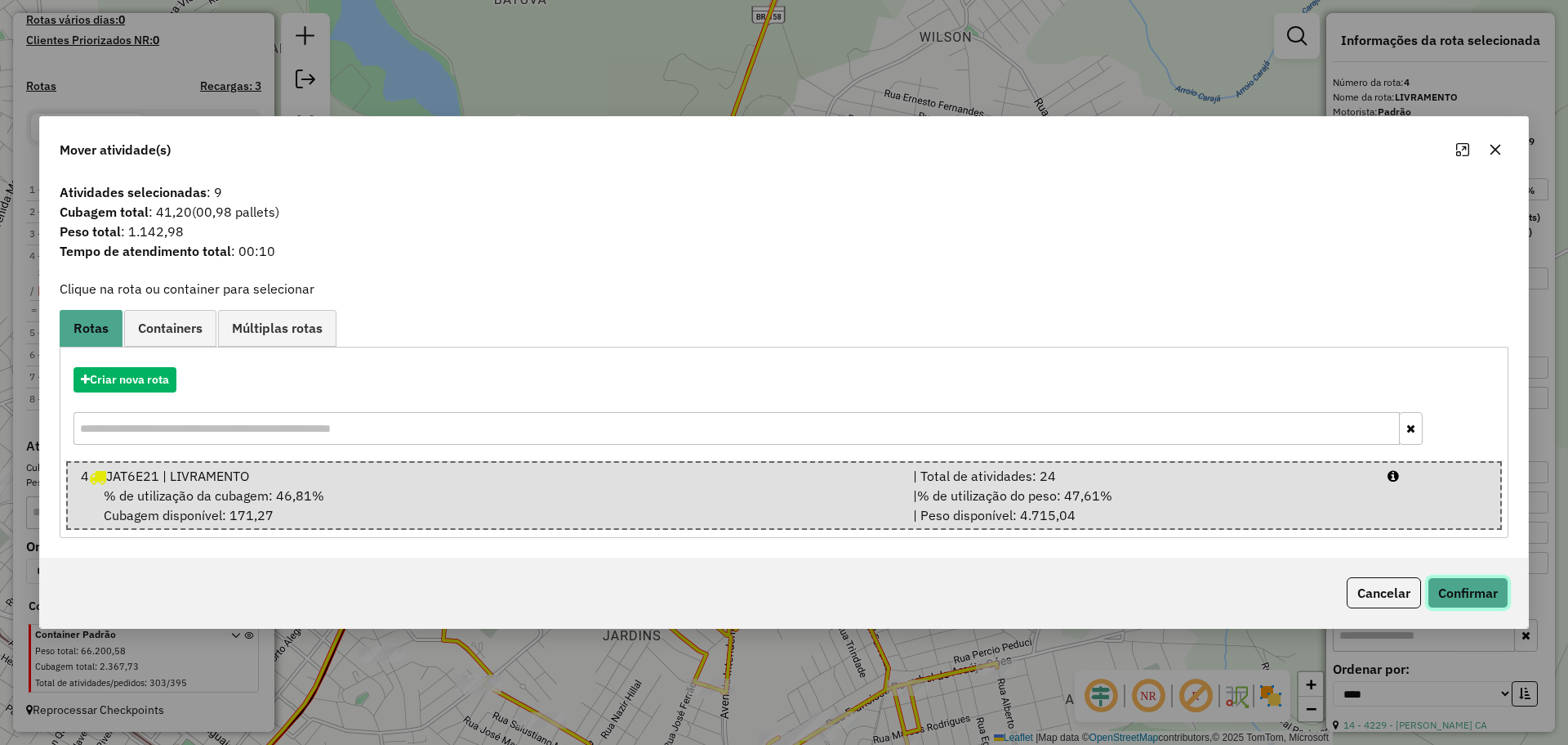
click at [1455, 581] on button "Confirmar" at bounding box center [1468, 593] width 81 height 31
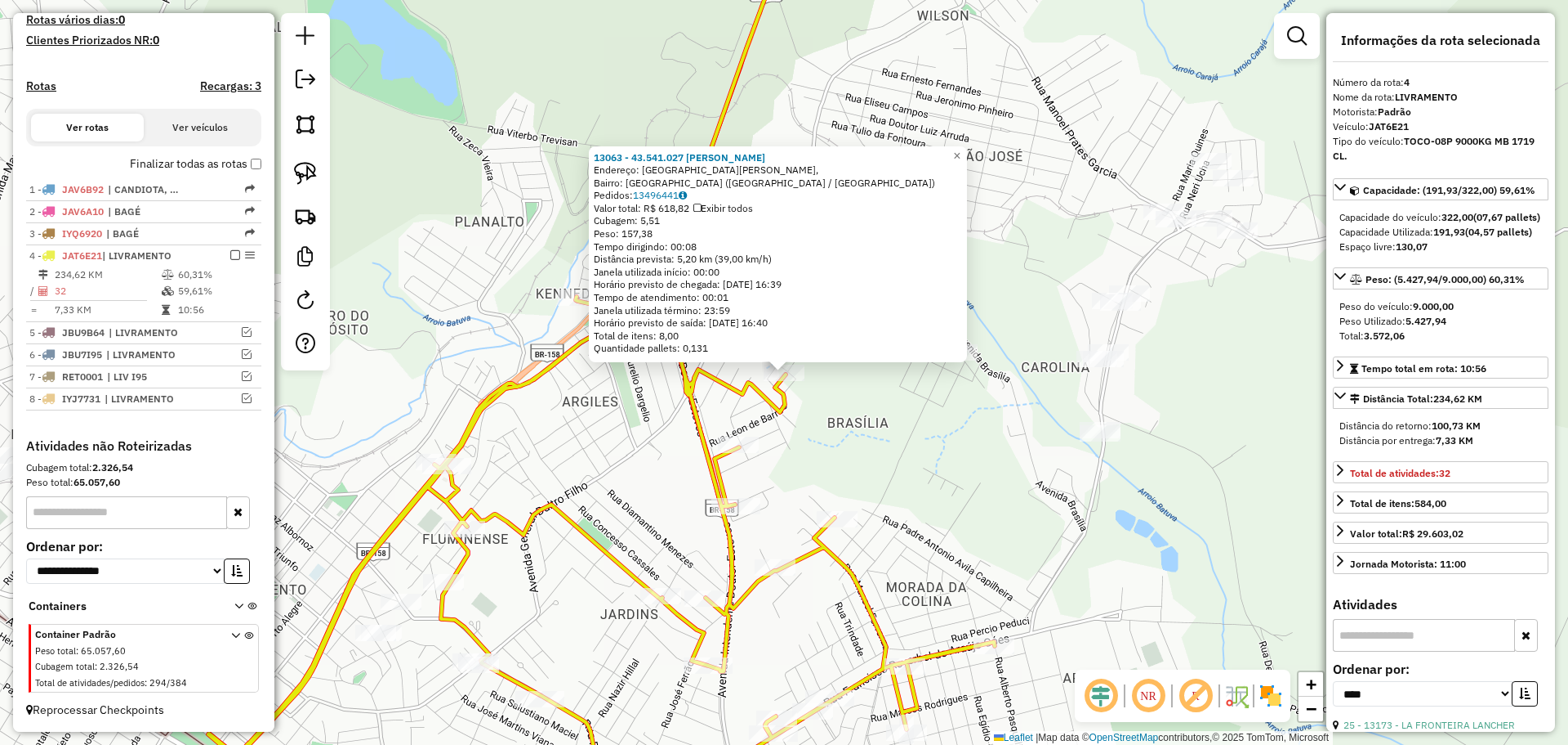
click at [859, 414] on div "13063 - 43.541.027 [PERSON_NAME]: [GEOGRAPHIC_DATA][PERSON_NAME], [GEOGRAPHIC_D…" at bounding box center [784, 372] width 1568 height 745
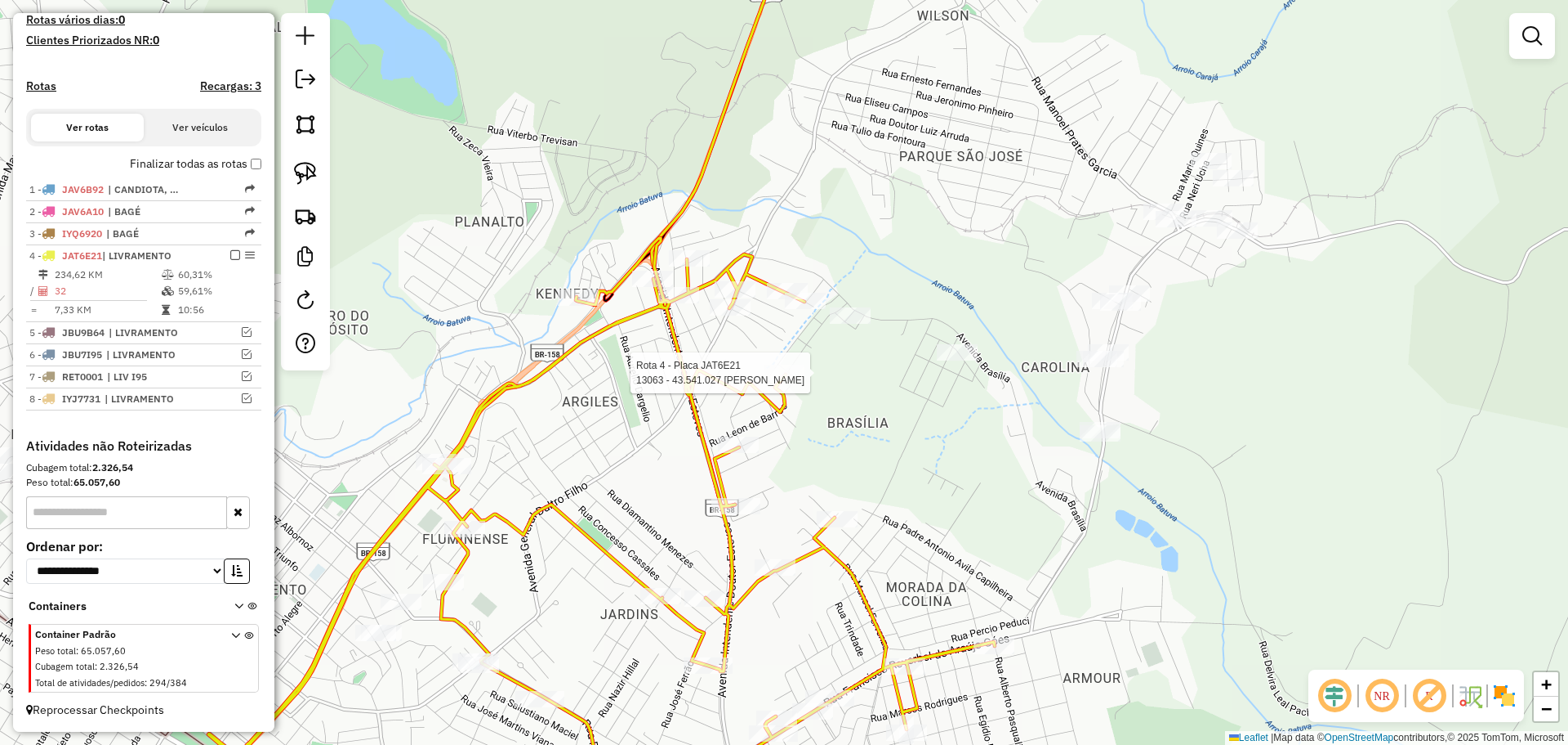
select select "*********"
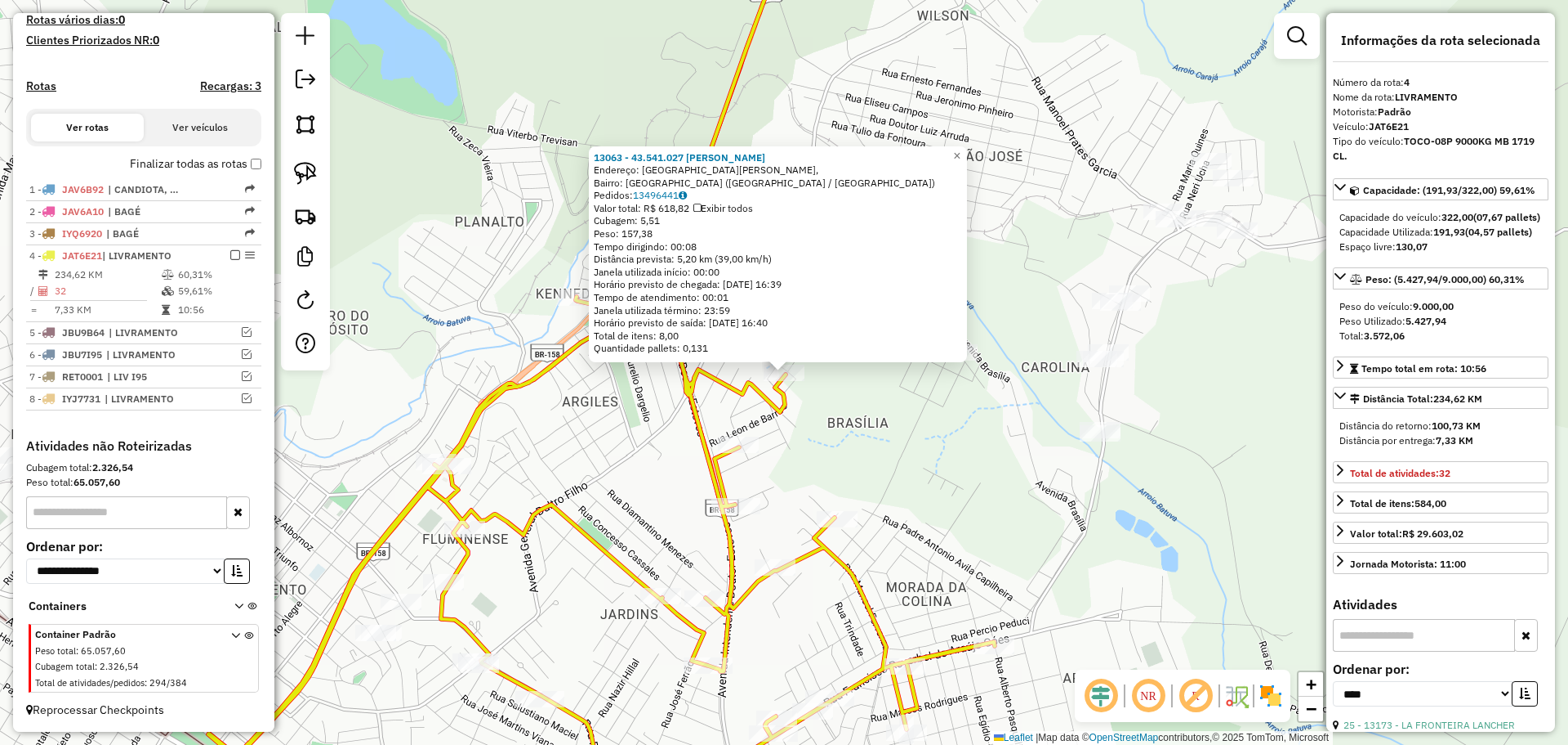
click at [797, 415] on div "13063 - 43.541.027 [PERSON_NAME]: [GEOGRAPHIC_DATA][PERSON_NAME], [GEOGRAPHIC_D…" at bounding box center [784, 372] width 1568 height 745
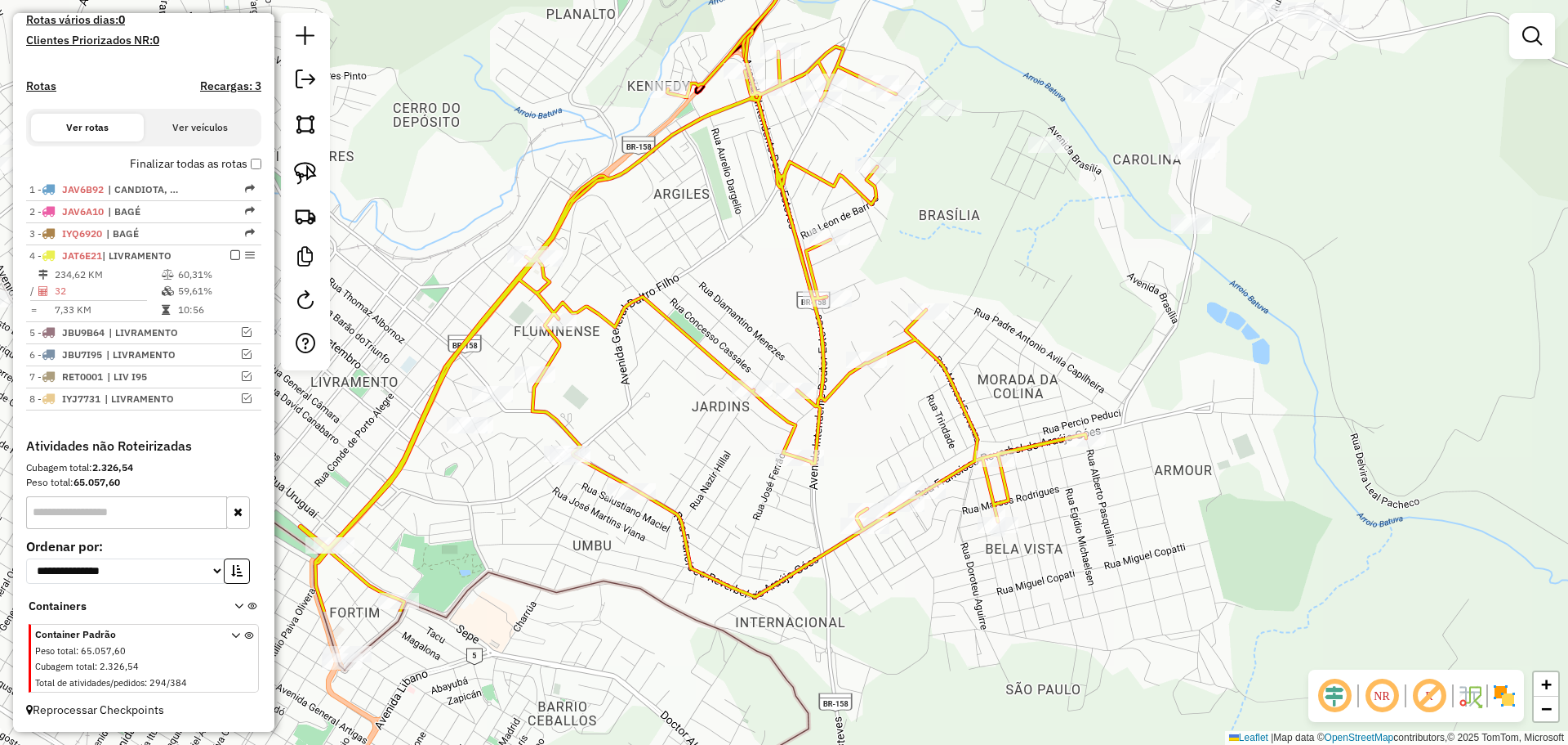
drag, startPoint x: 814, startPoint y: 432, endPoint x: 913, endPoint y: 247, distance: 209.8
click at [913, 247] on div "Janela de atendimento Grade de atendimento Capacidade Transportadoras Veículos …" at bounding box center [784, 372] width 1568 height 745
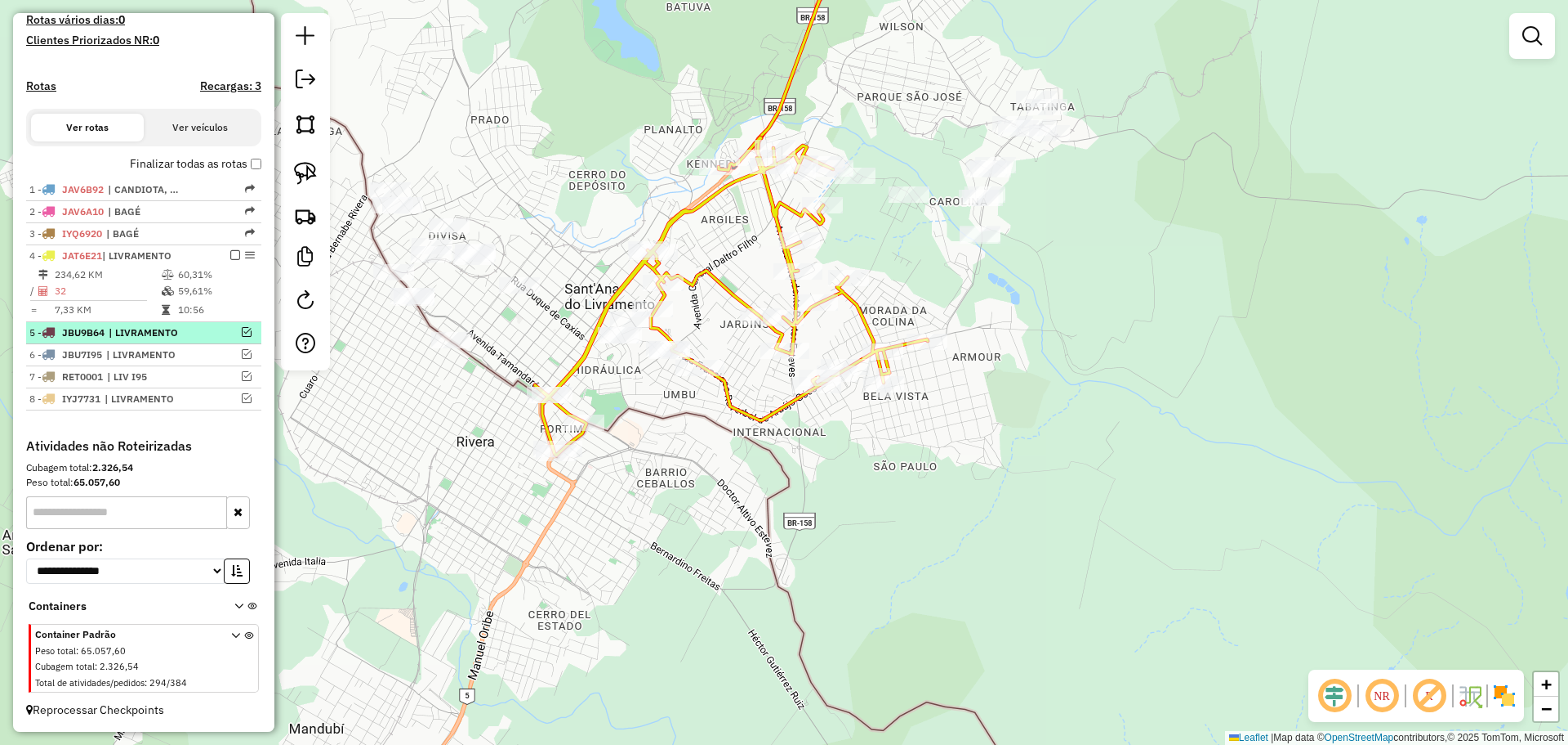
click at [243, 332] on em at bounding box center [246, 332] width 10 height 10
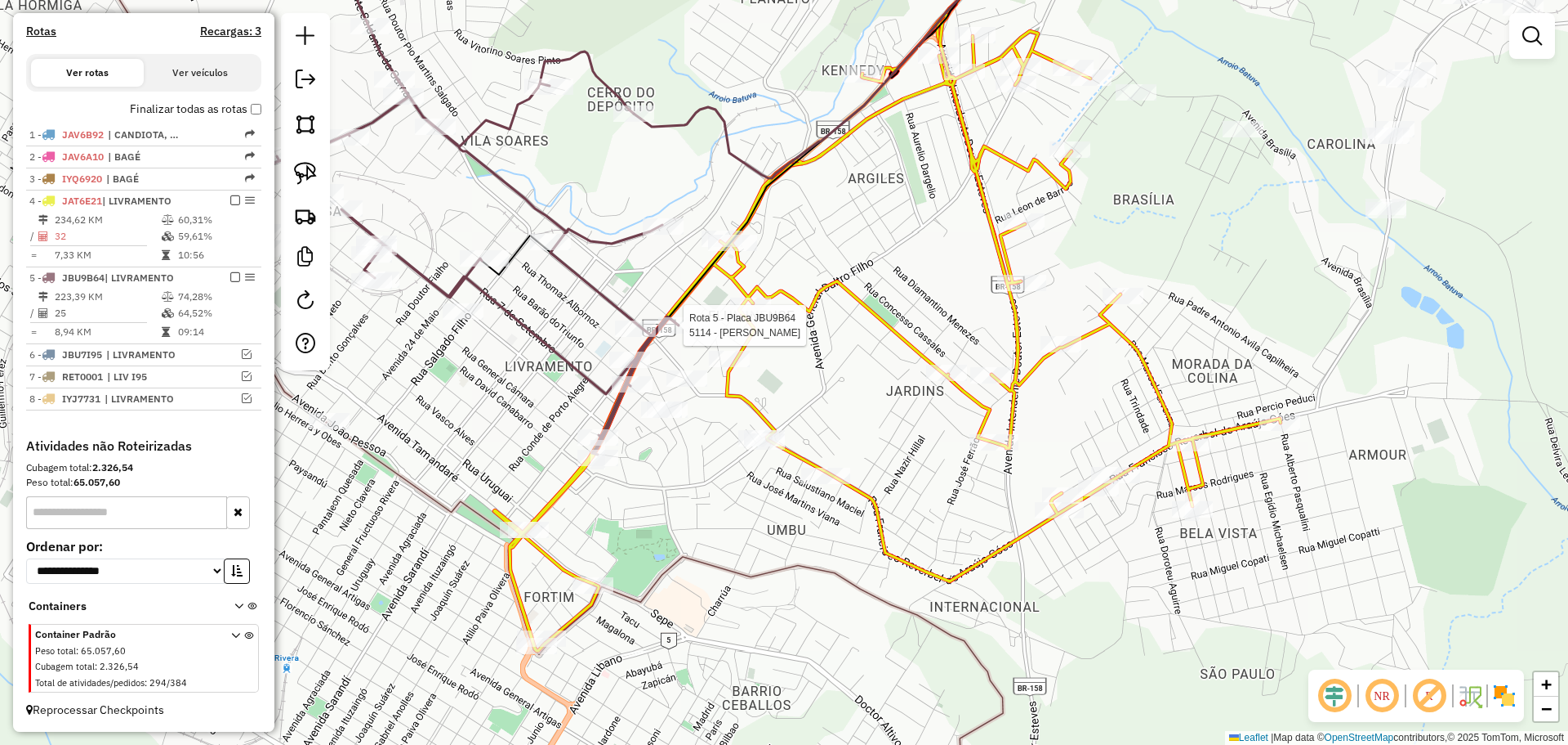
select select "*********"
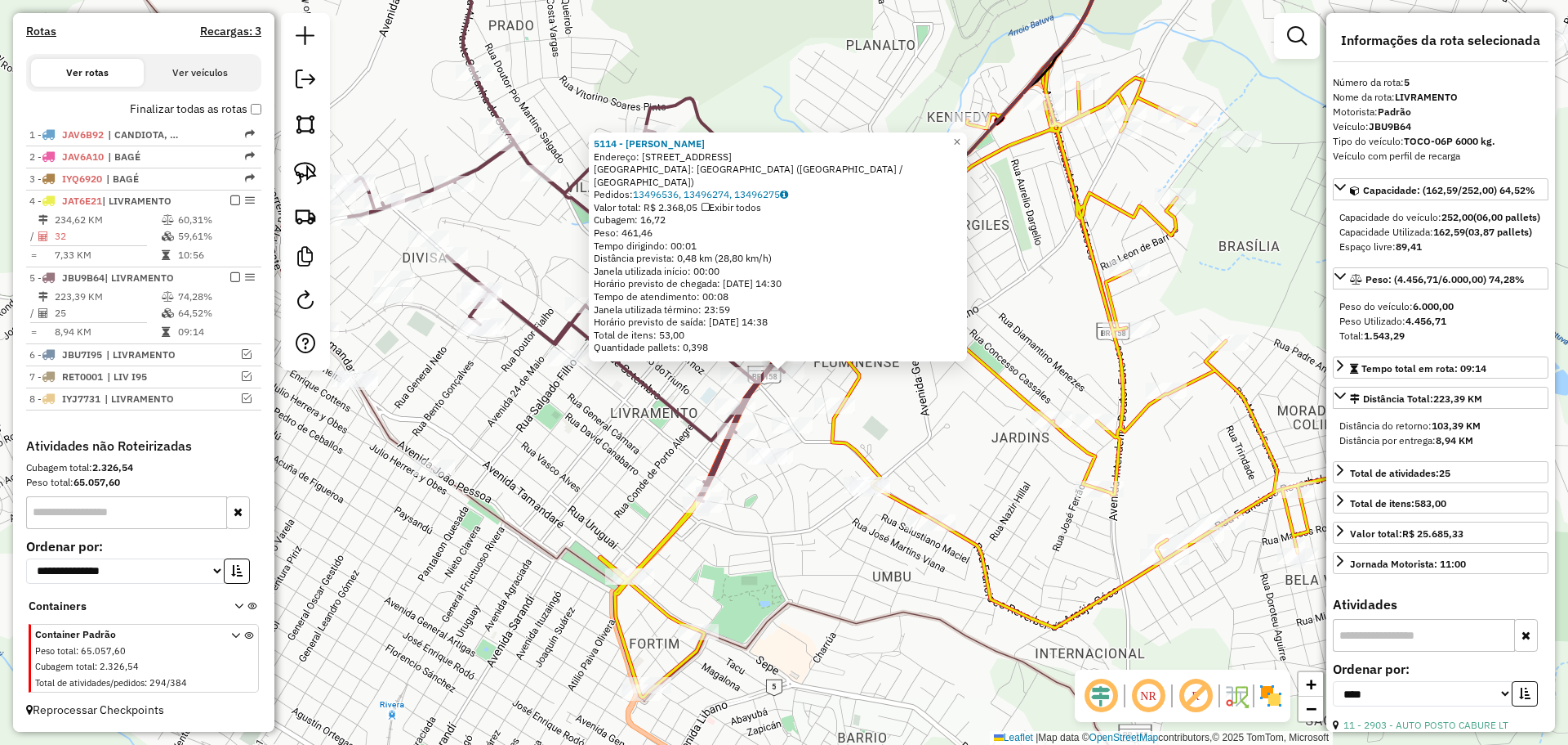
click at [795, 393] on div "5114 - [PERSON_NAME] MARQUES Endereço: R PEDRA C COSTA 291 Bairro: [GEOGRAPHIC_…" at bounding box center [784, 372] width 1568 height 745
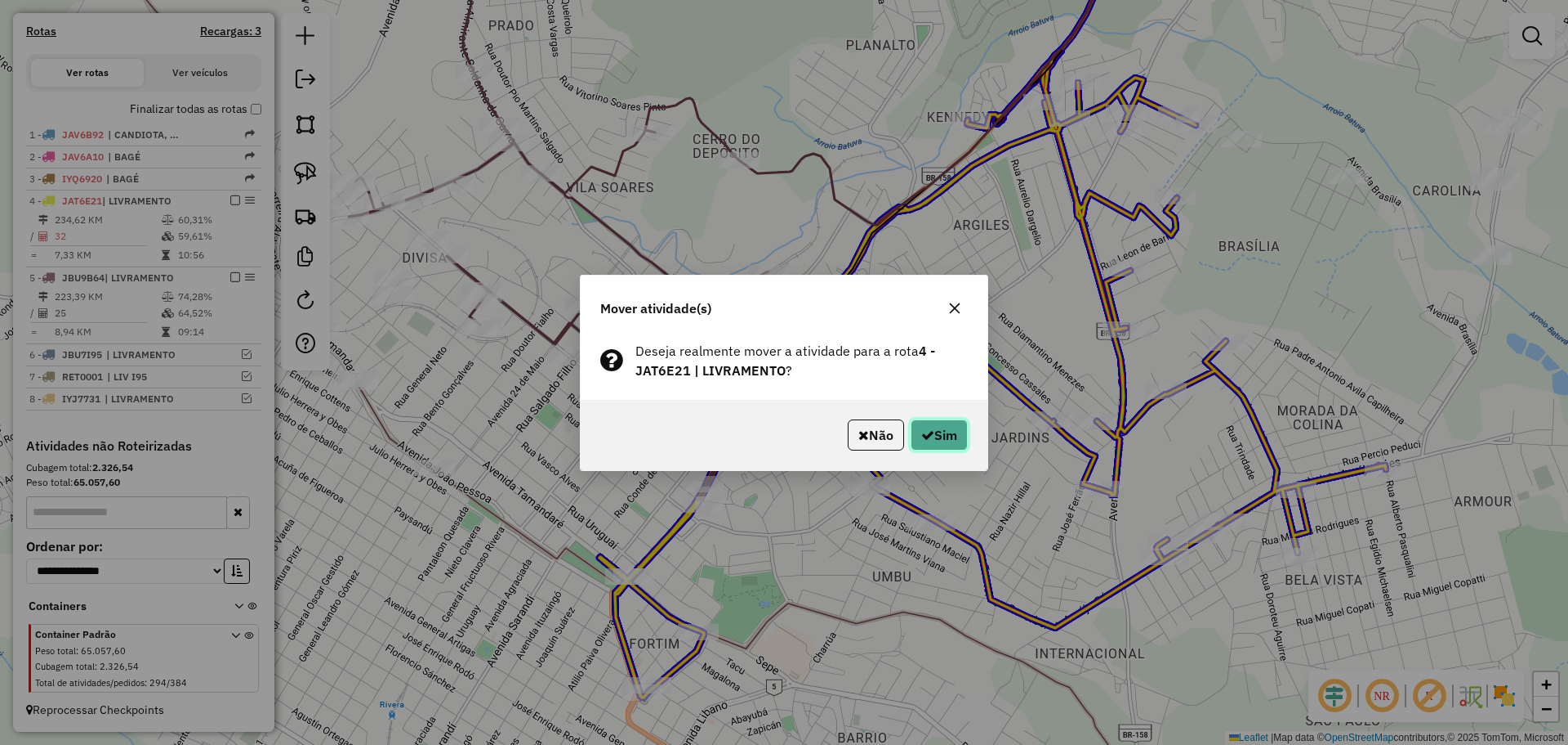
click at [943, 439] on button "Sim" at bounding box center [939, 435] width 57 height 31
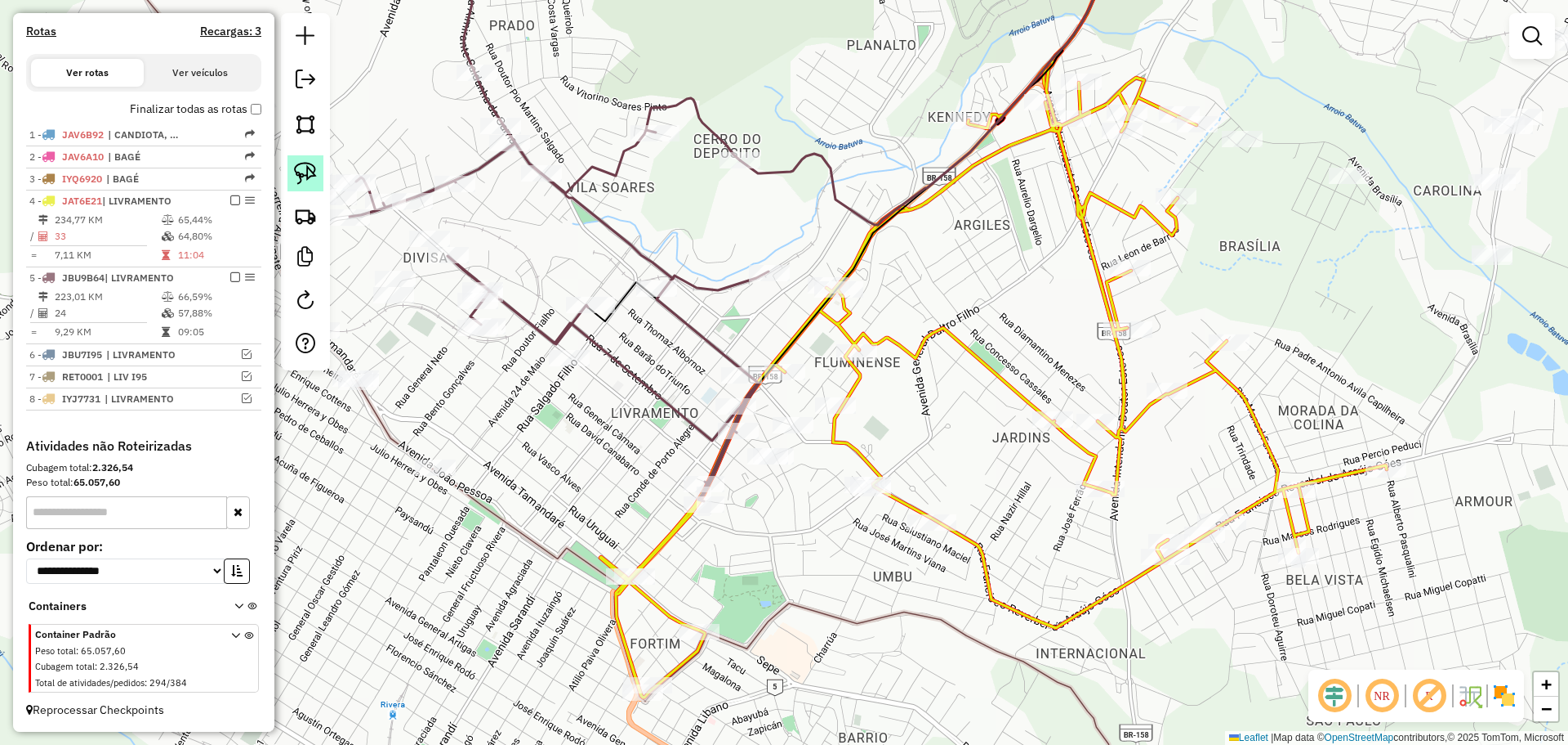
click at [297, 178] on img at bounding box center [305, 173] width 23 height 23
drag, startPoint x: 829, startPoint y: 320, endPoint x: 833, endPoint y: 298, distance: 22.4
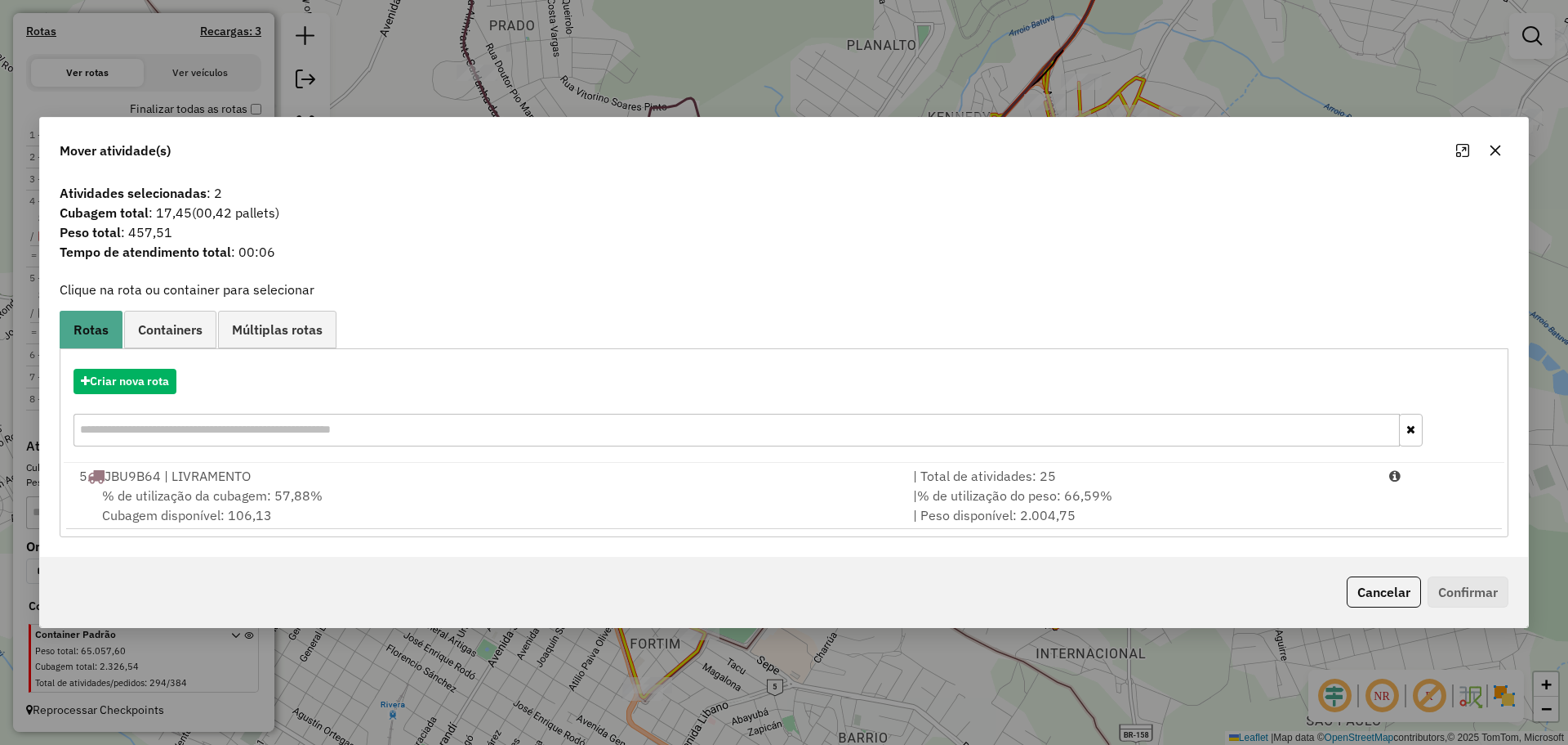
click at [1495, 154] on icon "button" at bounding box center [1495, 151] width 13 height 13
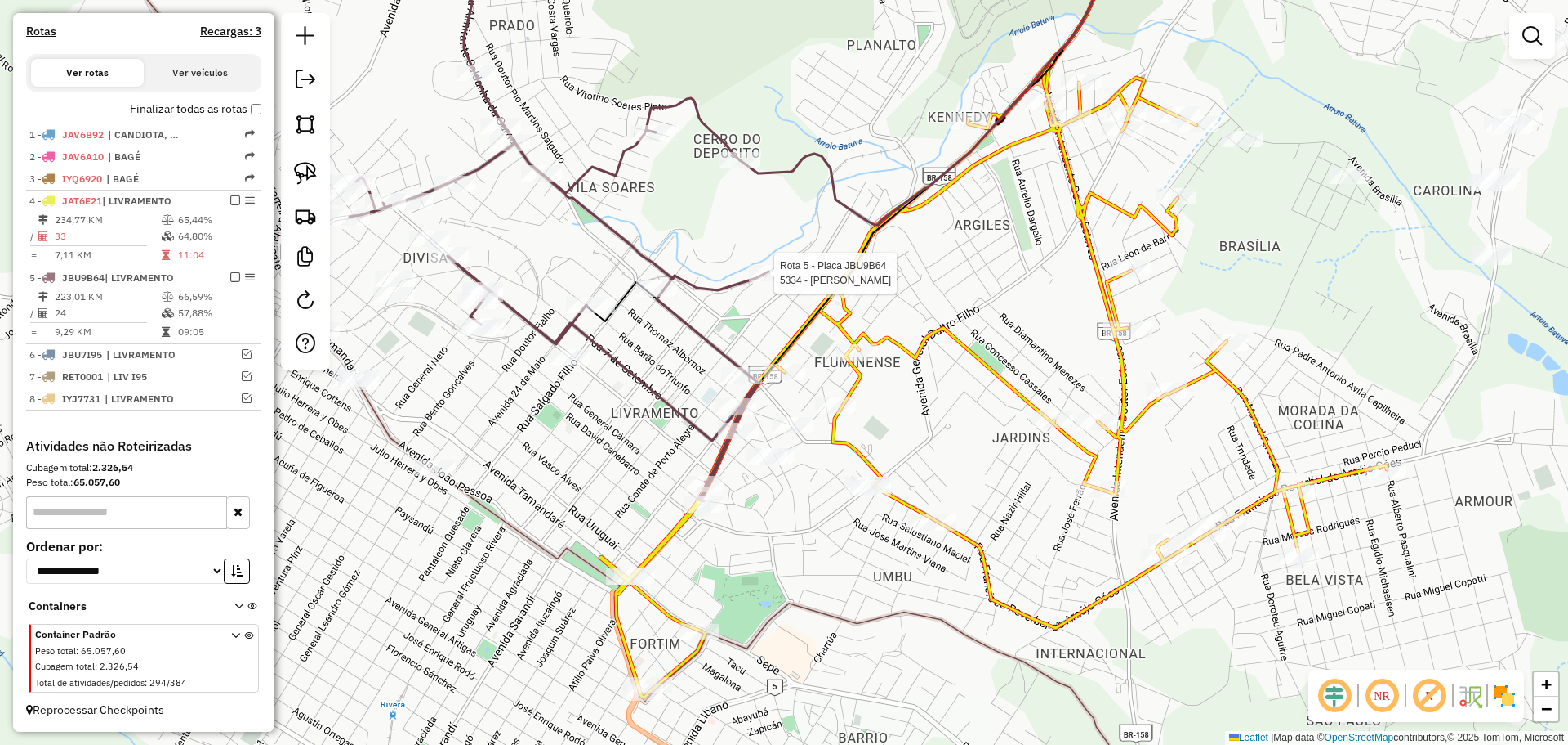
select select "*********"
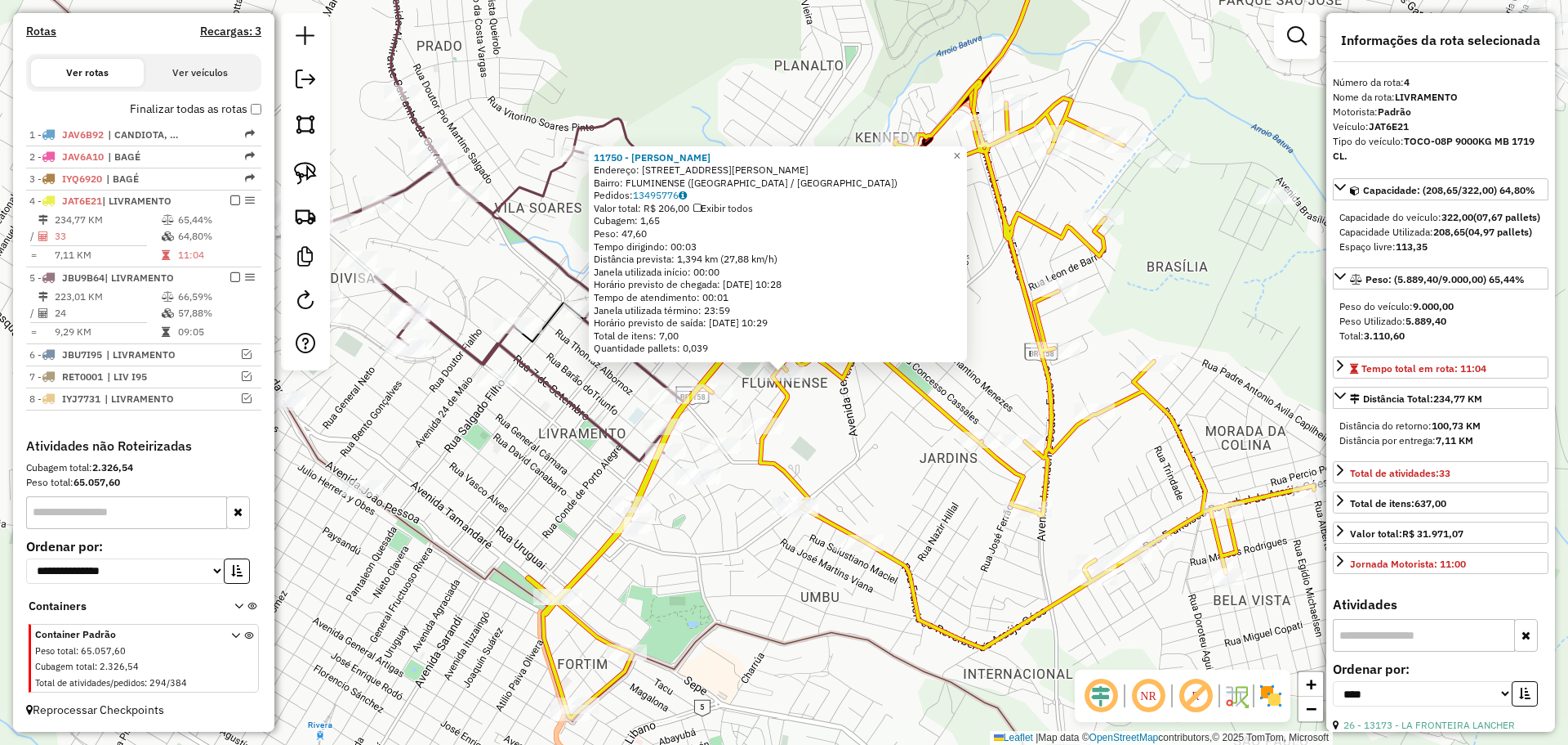
click at [868, 446] on div "11750 - [PERSON_NAME] ARIMA Endereço: R [PERSON_NAME] 420 Bairro: FLUMINENSE ([…" at bounding box center [784, 372] width 1568 height 745
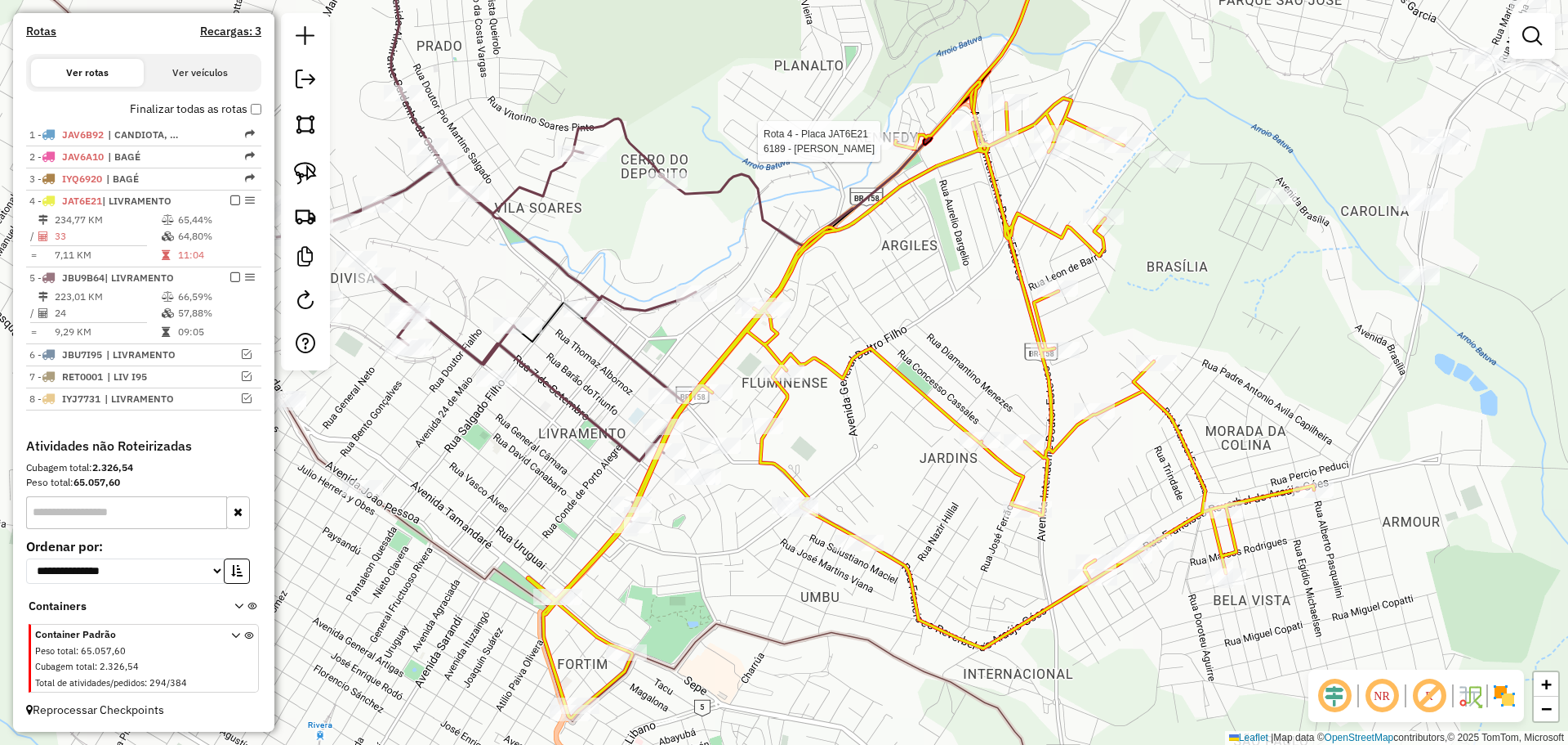
select select "*********"
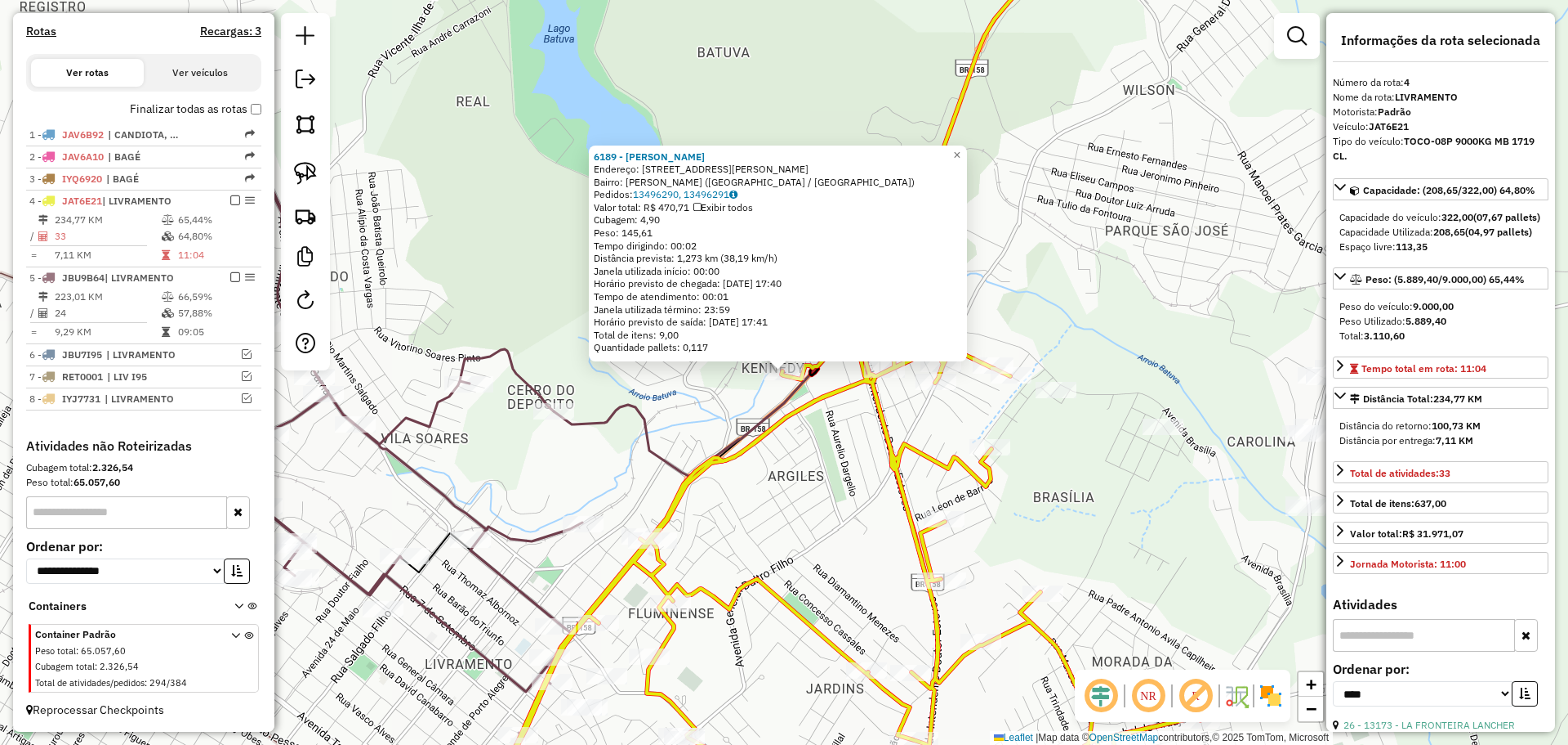
click at [788, 410] on icon at bounding box center [807, 566] width 787 height 507
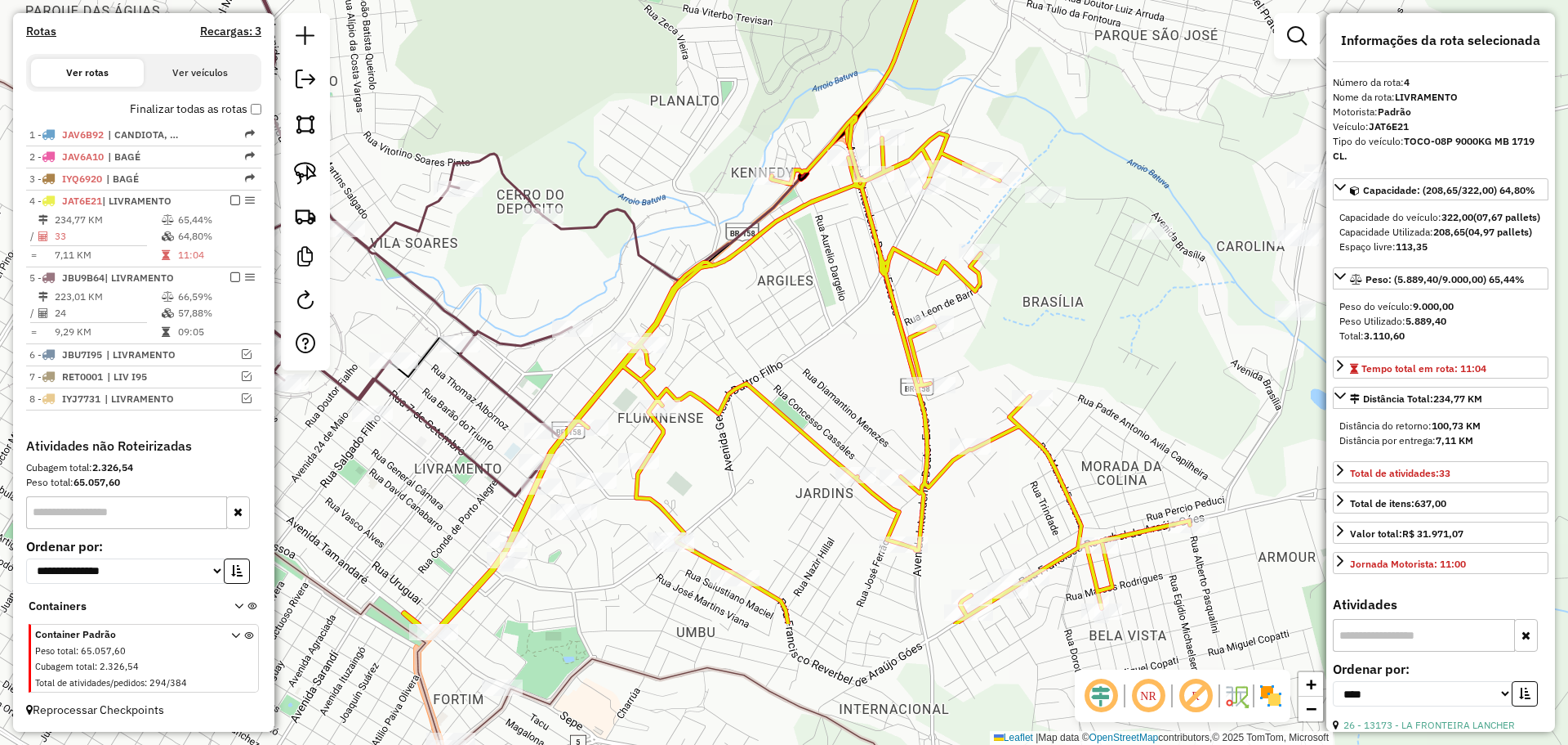
drag, startPoint x: 809, startPoint y: 490, endPoint x: 796, endPoint y: 215, distance: 275.3
click at [796, 215] on div "Janela de atendimento Grade de atendimento Capacidade Transportadoras Veículos …" at bounding box center [784, 372] width 1568 height 745
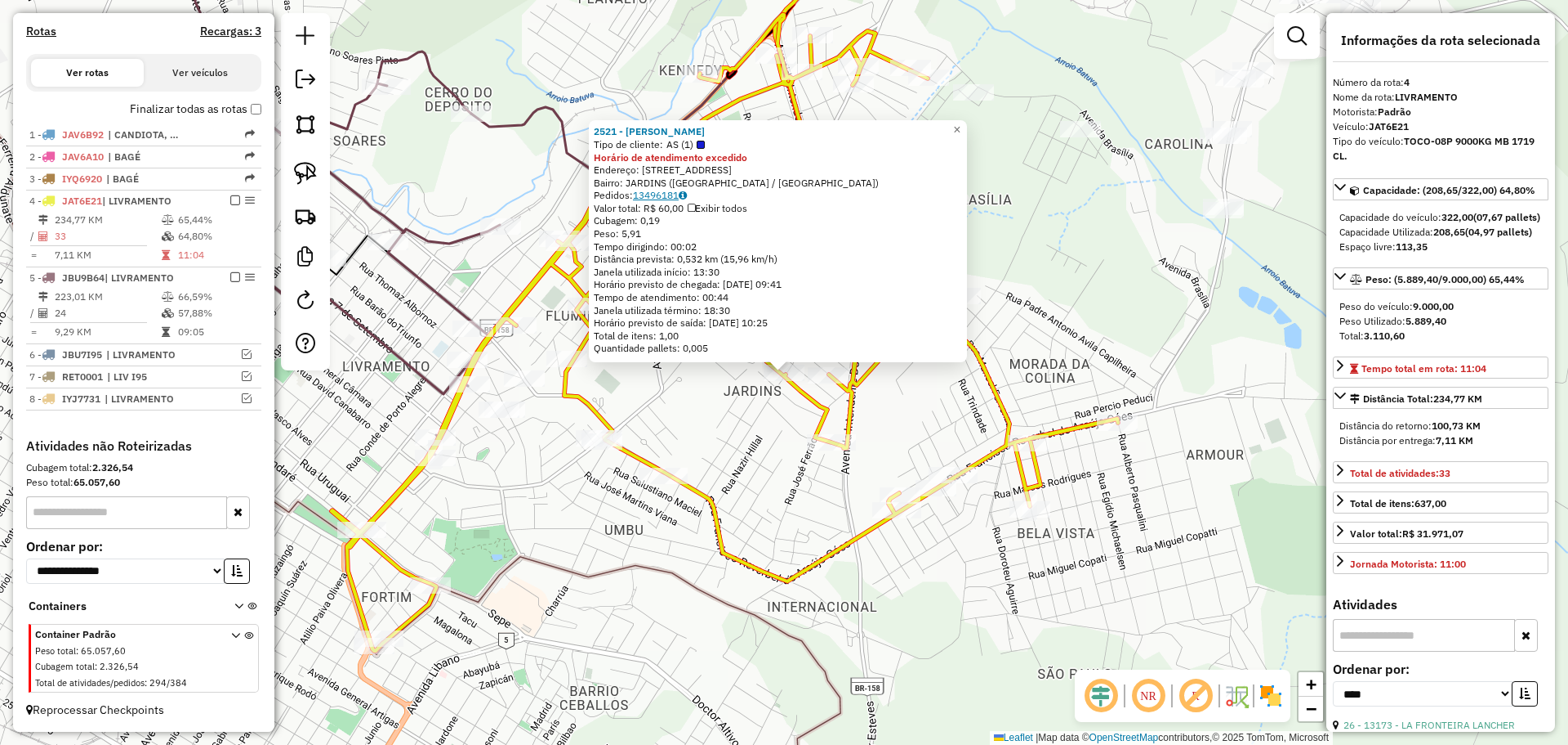
click at [672, 196] on link "13496181" at bounding box center [660, 195] width 54 height 12
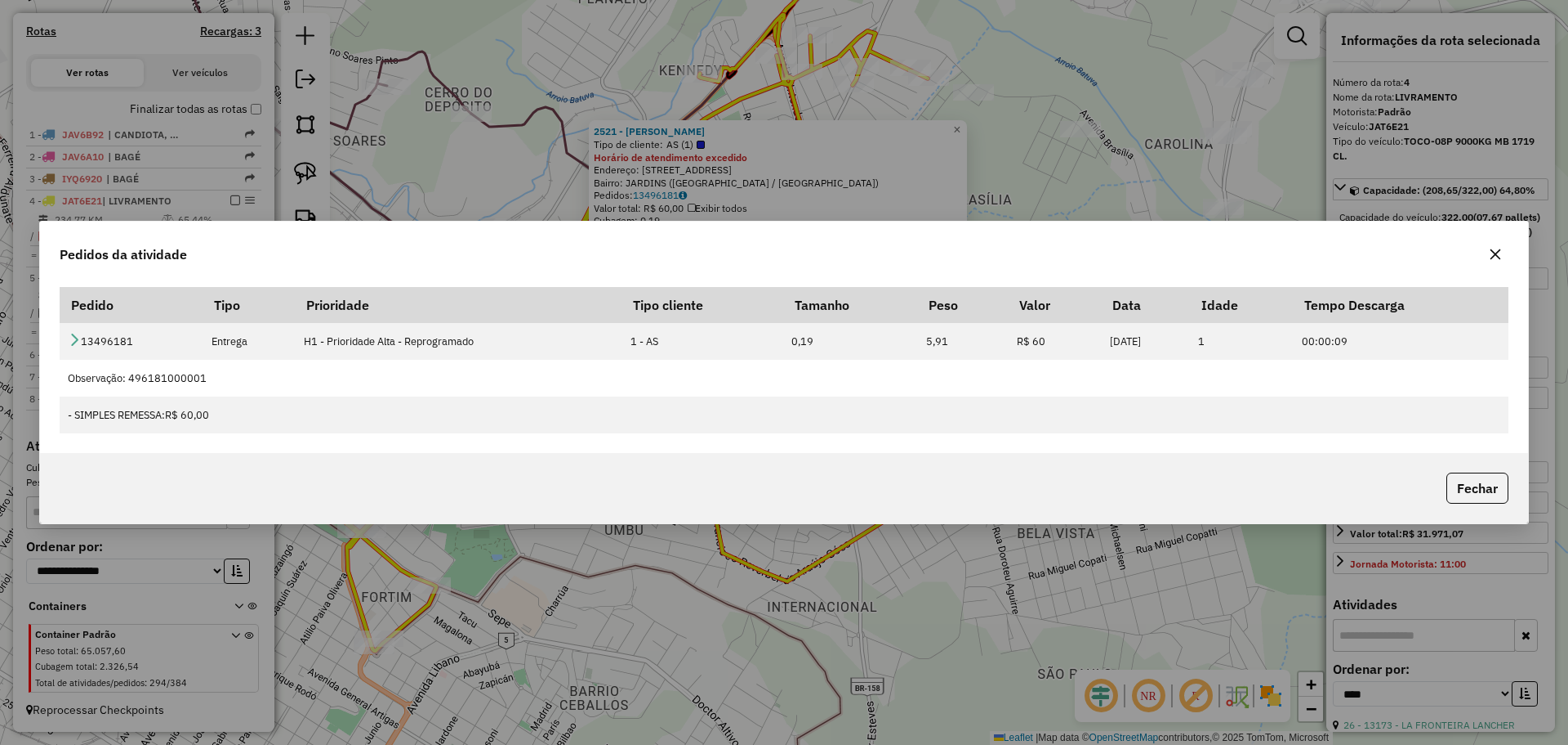
click at [1500, 258] on icon "button" at bounding box center [1496, 254] width 11 height 11
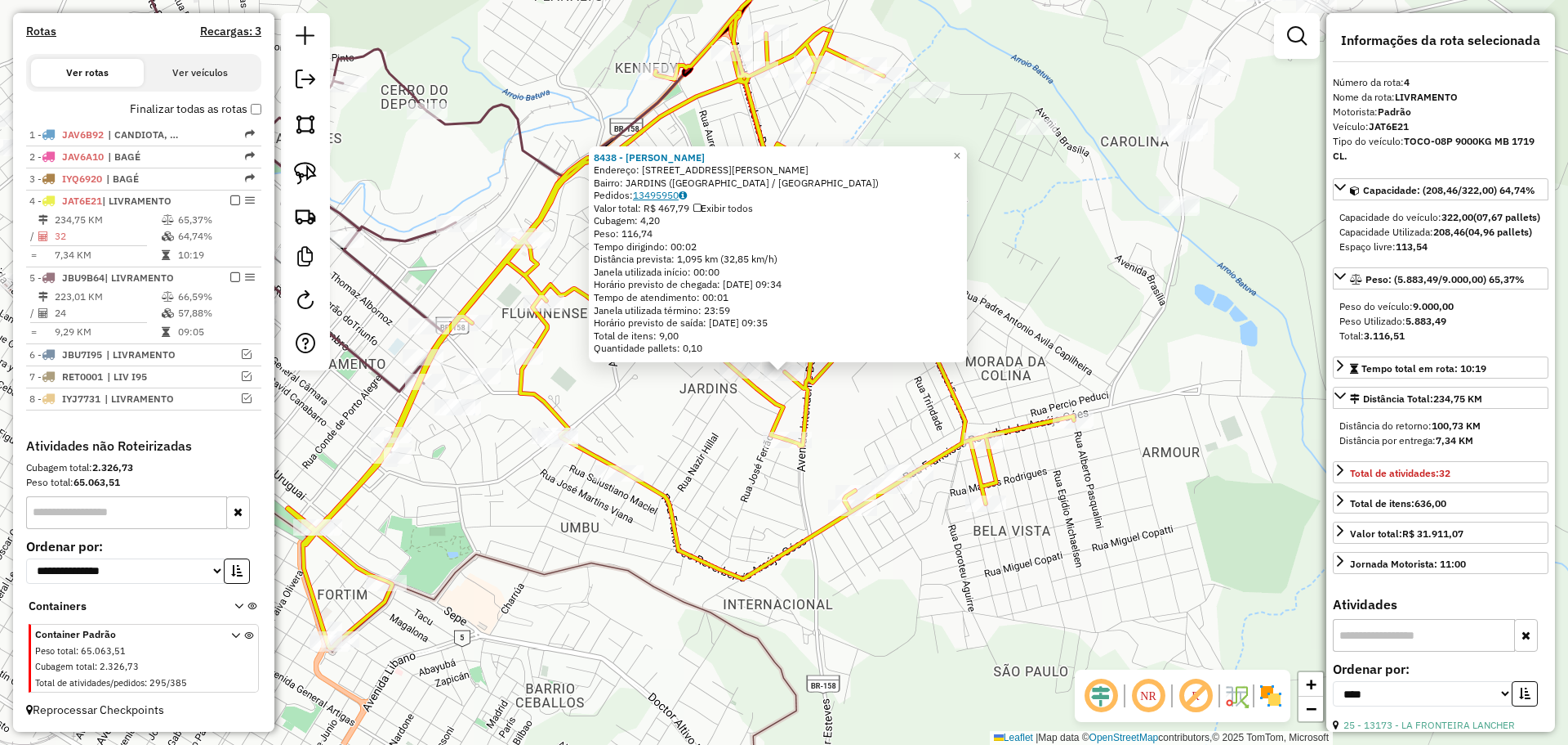
click at [665, 194] on link "13495950" at bounding box center [660, 195] width 54 height 12
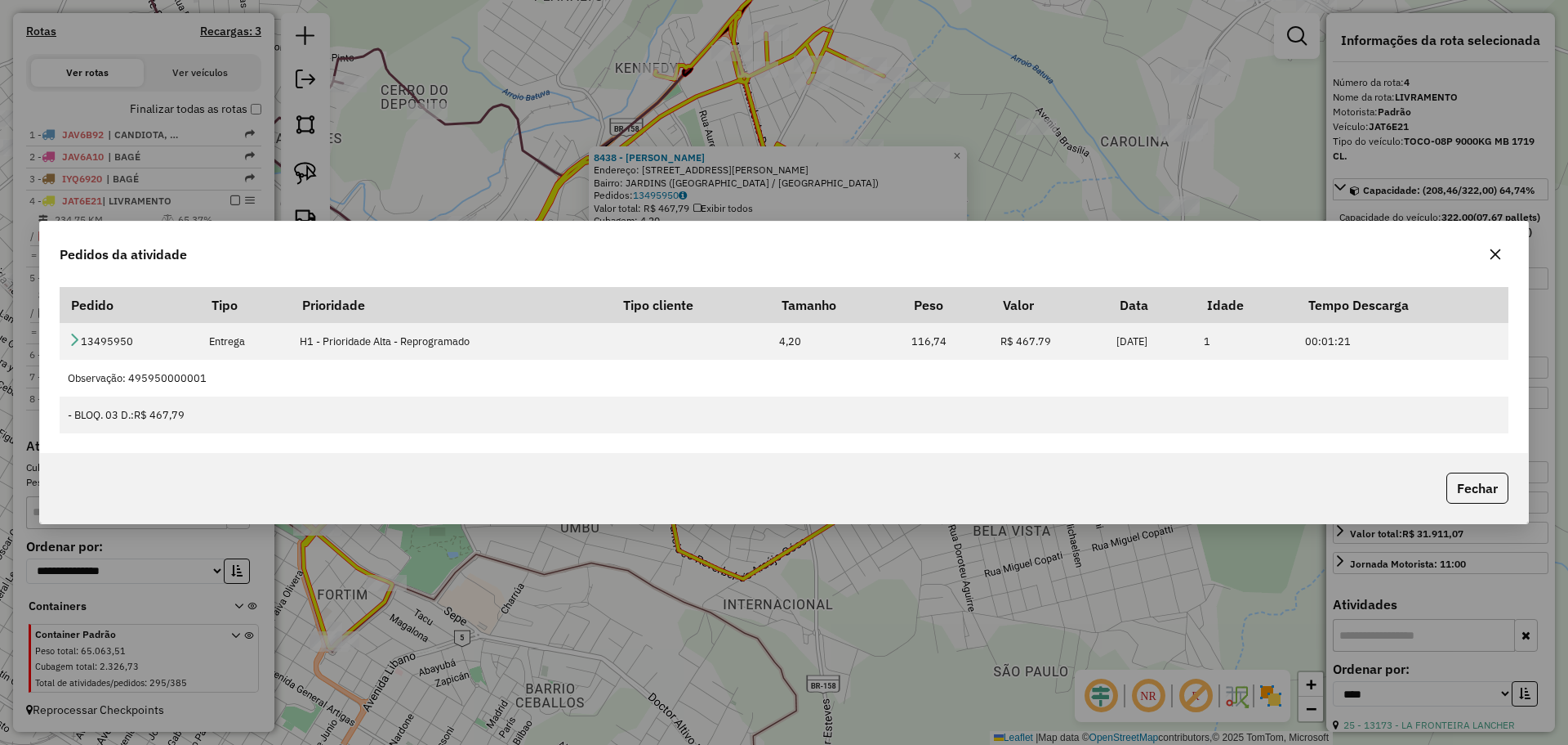
click at [1492, 243] on button "button" at bounding box center [1495, 254] width 26 height 26
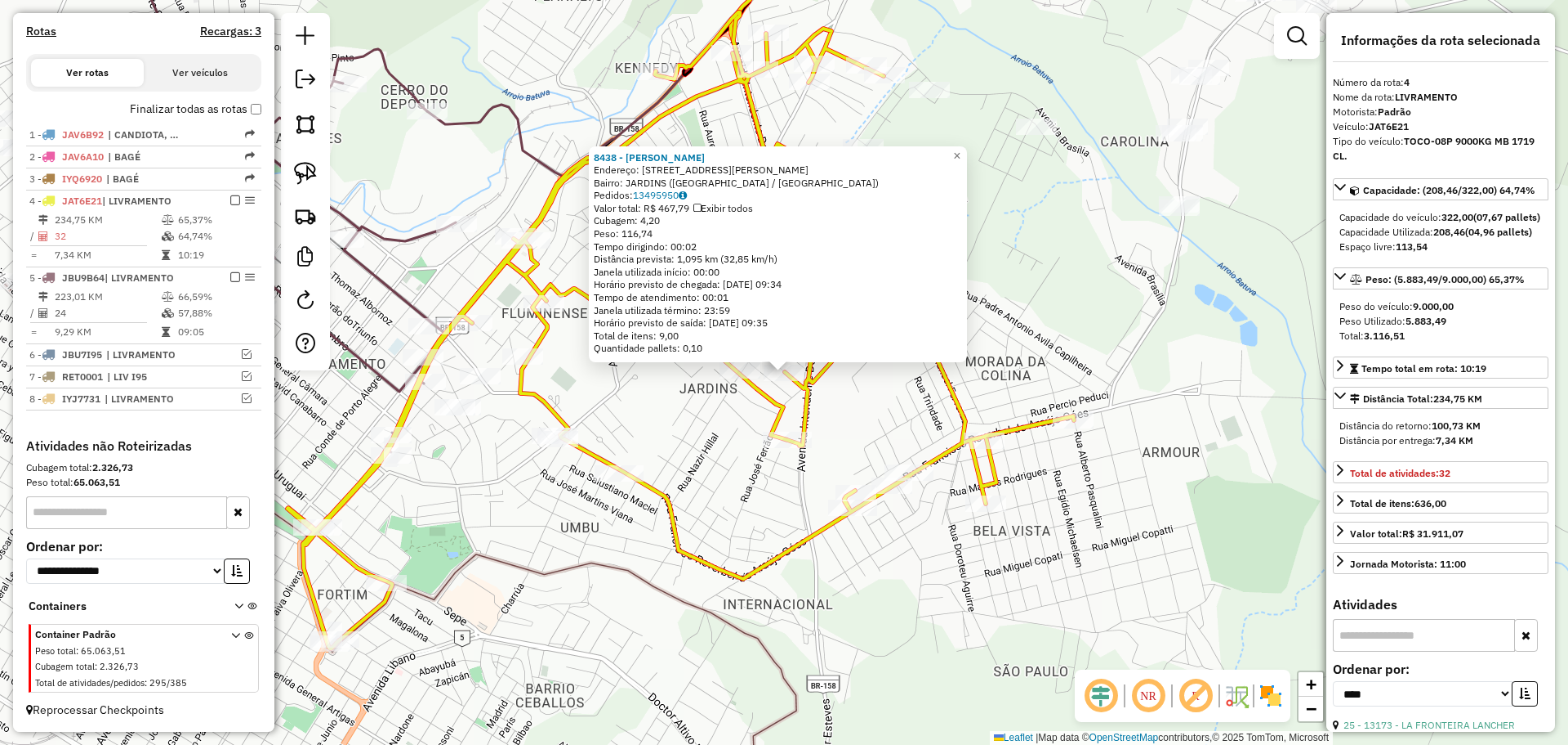
click at [783, 428] on icon at bounding box center [680, 330] width 787 height 636
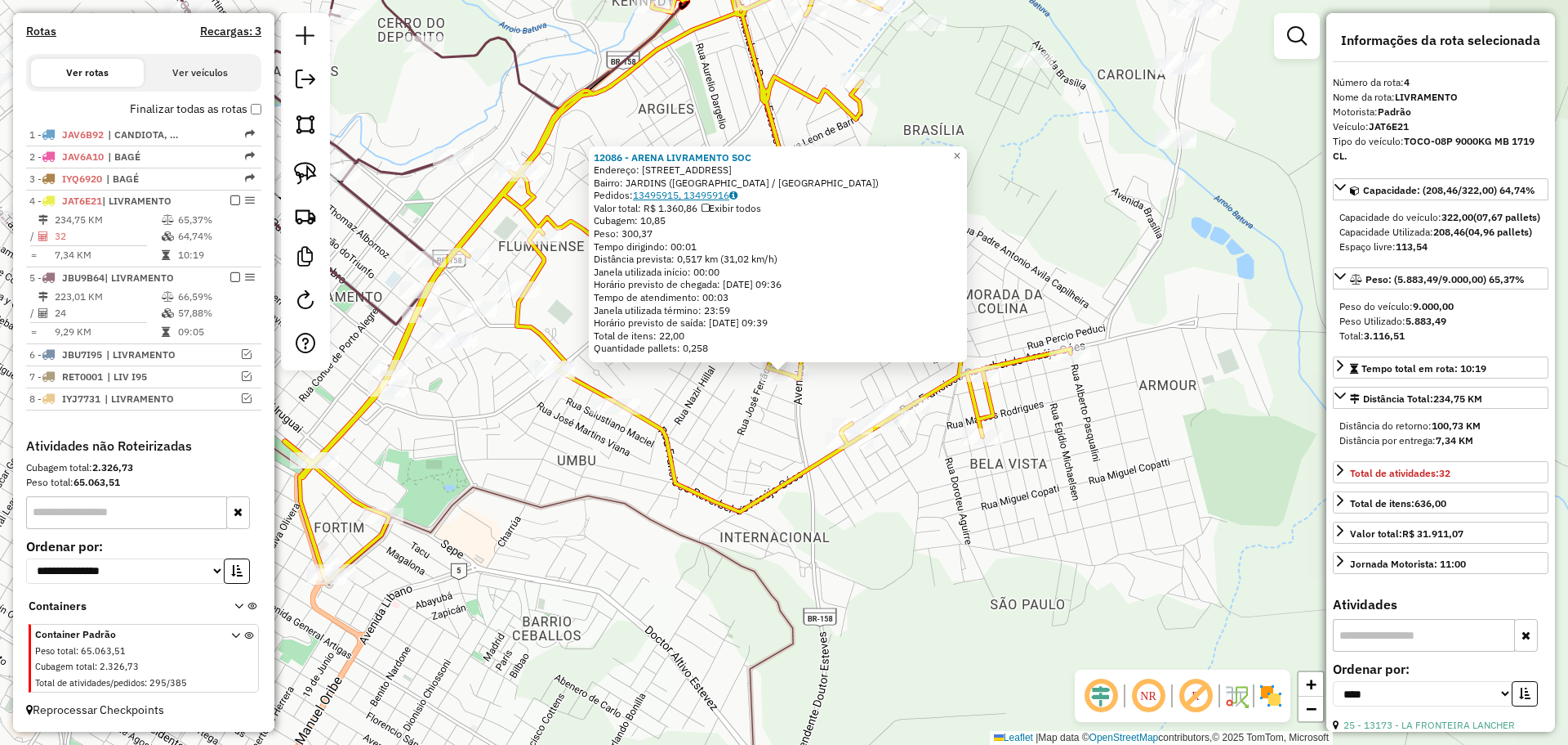
click at [692, 198] on link "13495915, 13495916" at bounding box center [686, 195] width 105 height 12
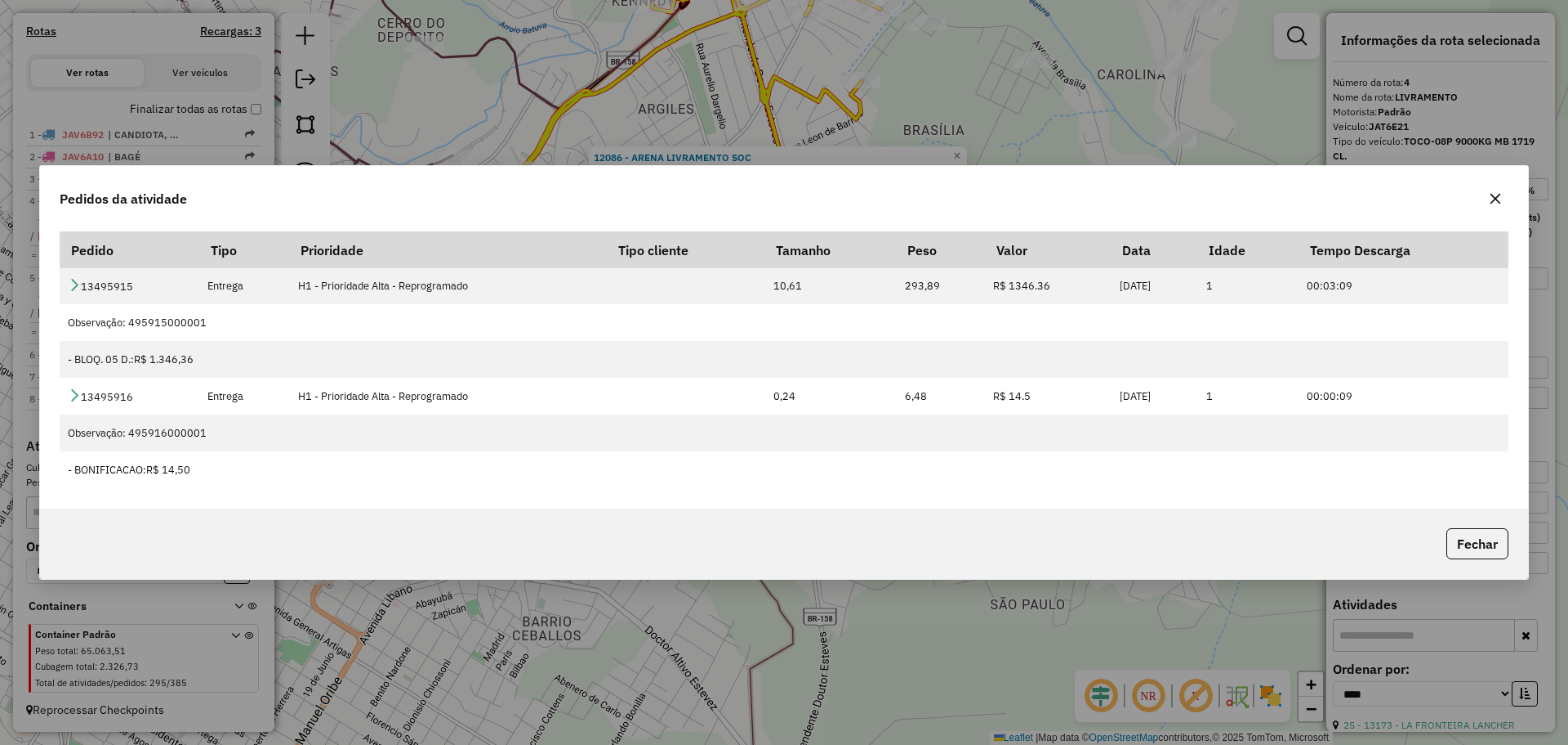
click at [1489, 197] on button "button" at bounding box center [1495, 198] width 26 height 26
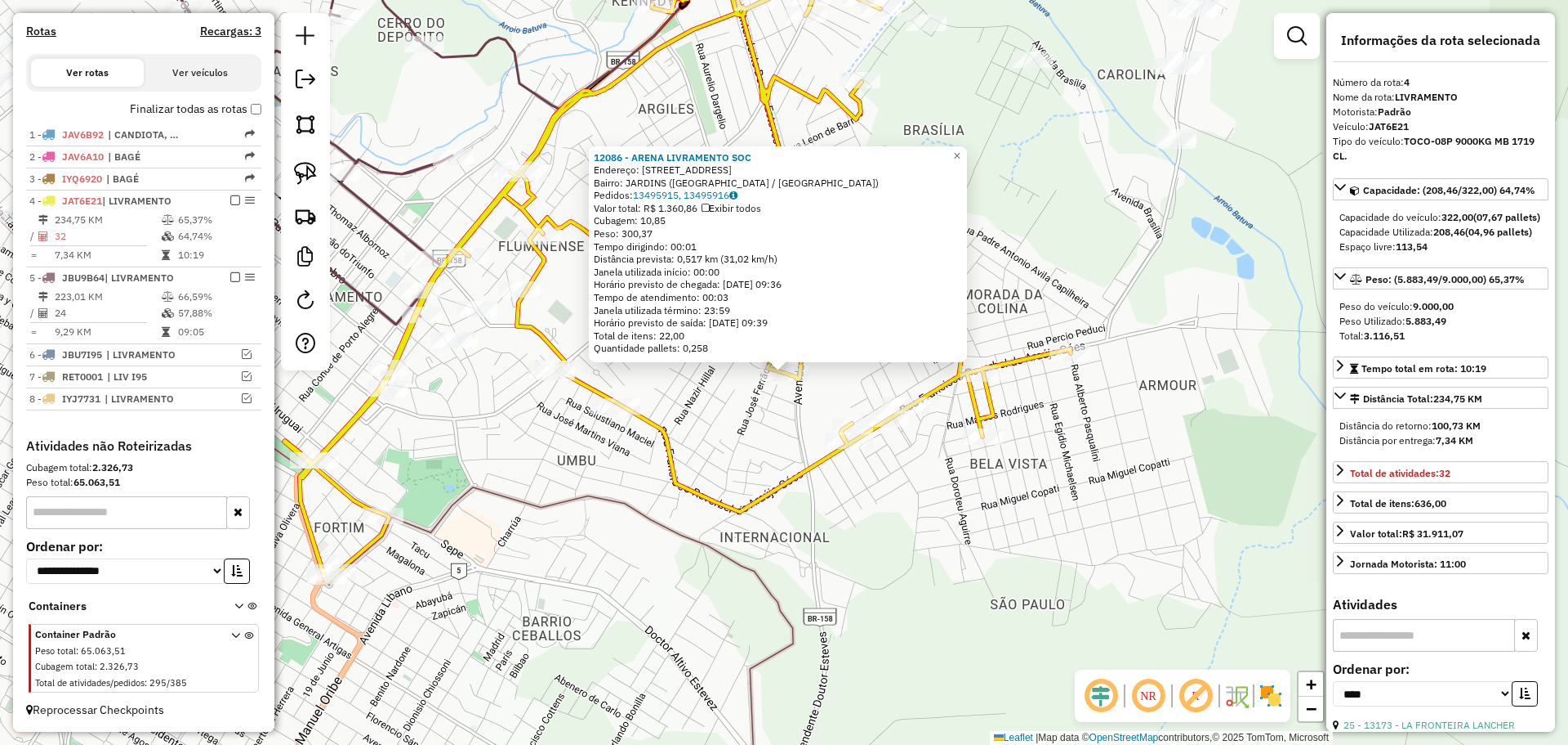
click at [842, 346] on div "Quantidade pallets: 0,258" at bounding box center [778, 348] width 368 height 13
click at [839, 377] on div "12086 - ARENA LIVRAMENTO SOC Endereço: R CINCINATO FERNANDES 146 Bairro: JARDIN…" at bounding box center [784, 372] width 1568 height 745
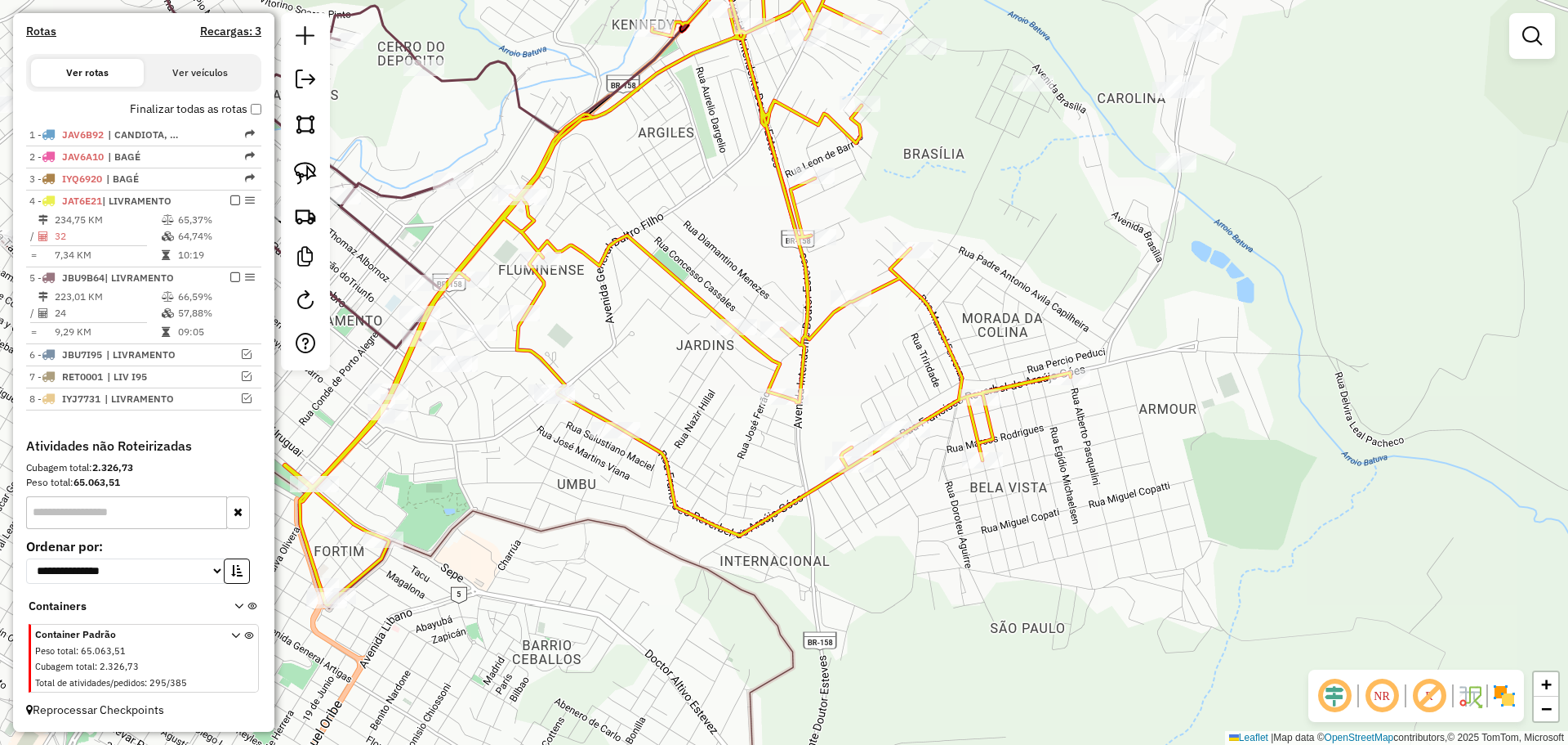
drag, startPoint x: 839, startPoint y: 397, endPoint x: 834, endPoint y: 409, distance: 13.0
click at [834, 409] on div "Janela de atendimento Grade de atendimento Capacidade Transportadoras Veículos …" at bounding box center [784, 372] width 1568 height 745
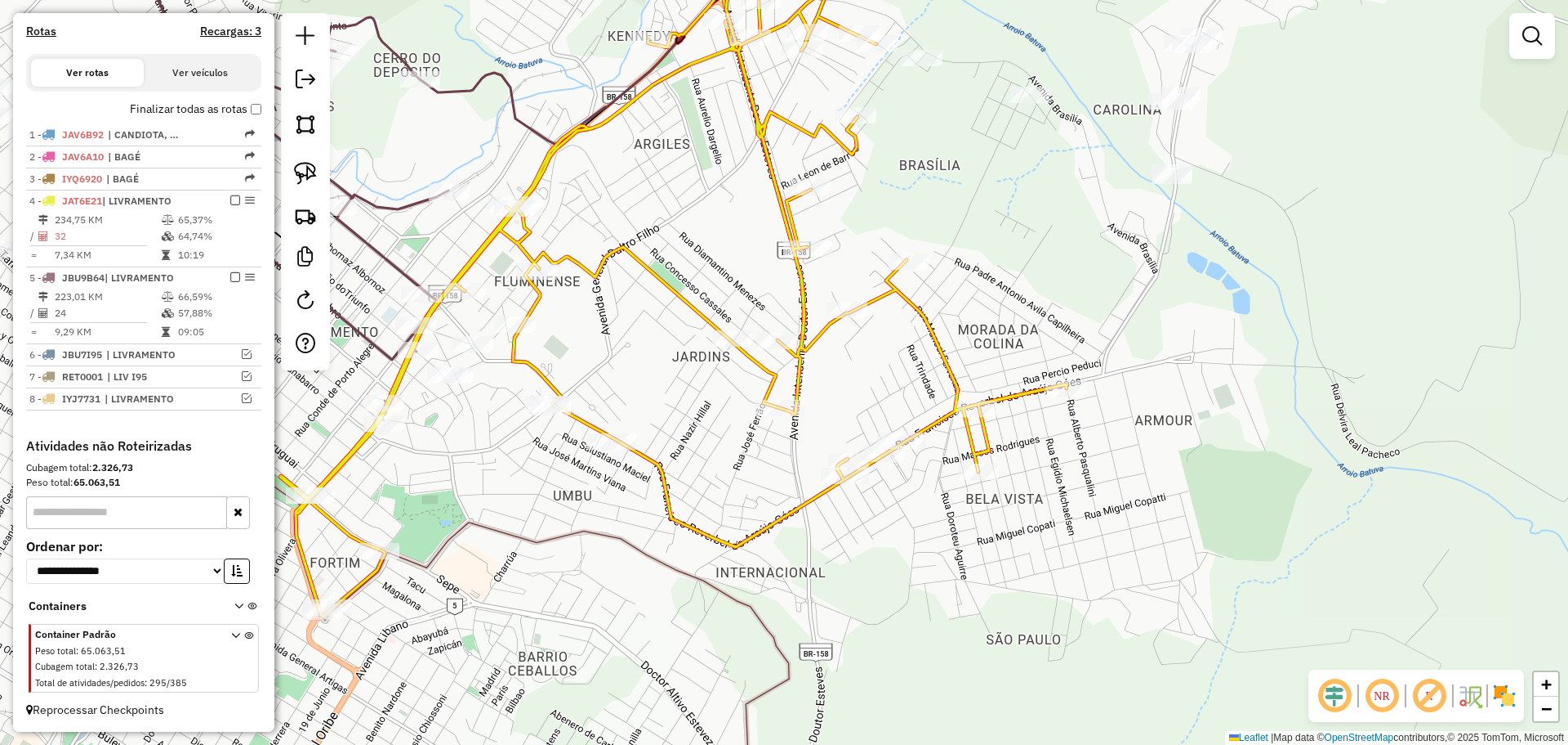
click at [794, 239] on icon at bounding box center [673, 299] width 787 height 636
select select "*********"
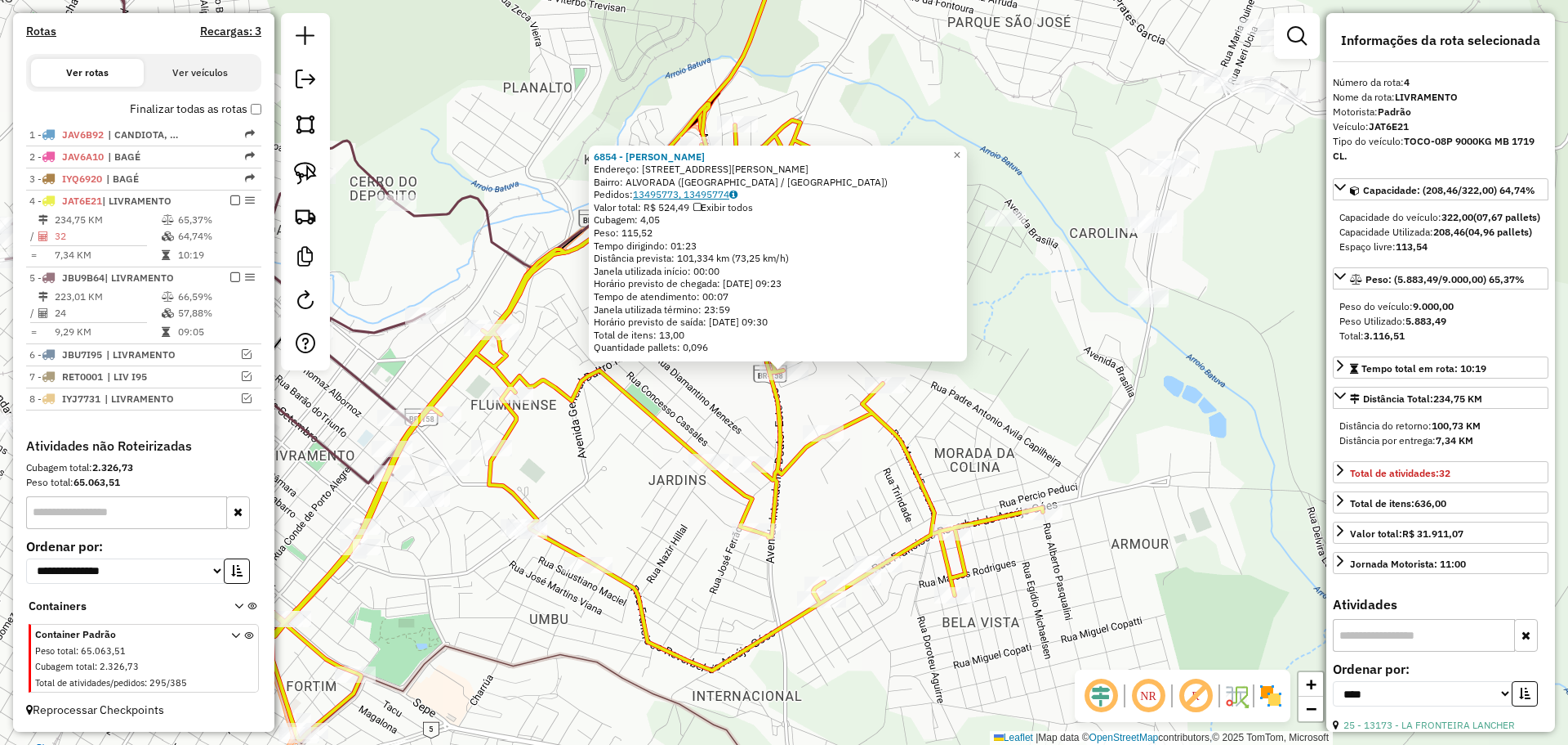
click at [692, 198] on link "13495773, 13495774" at bounding box center [686, 194] width 105 height 12
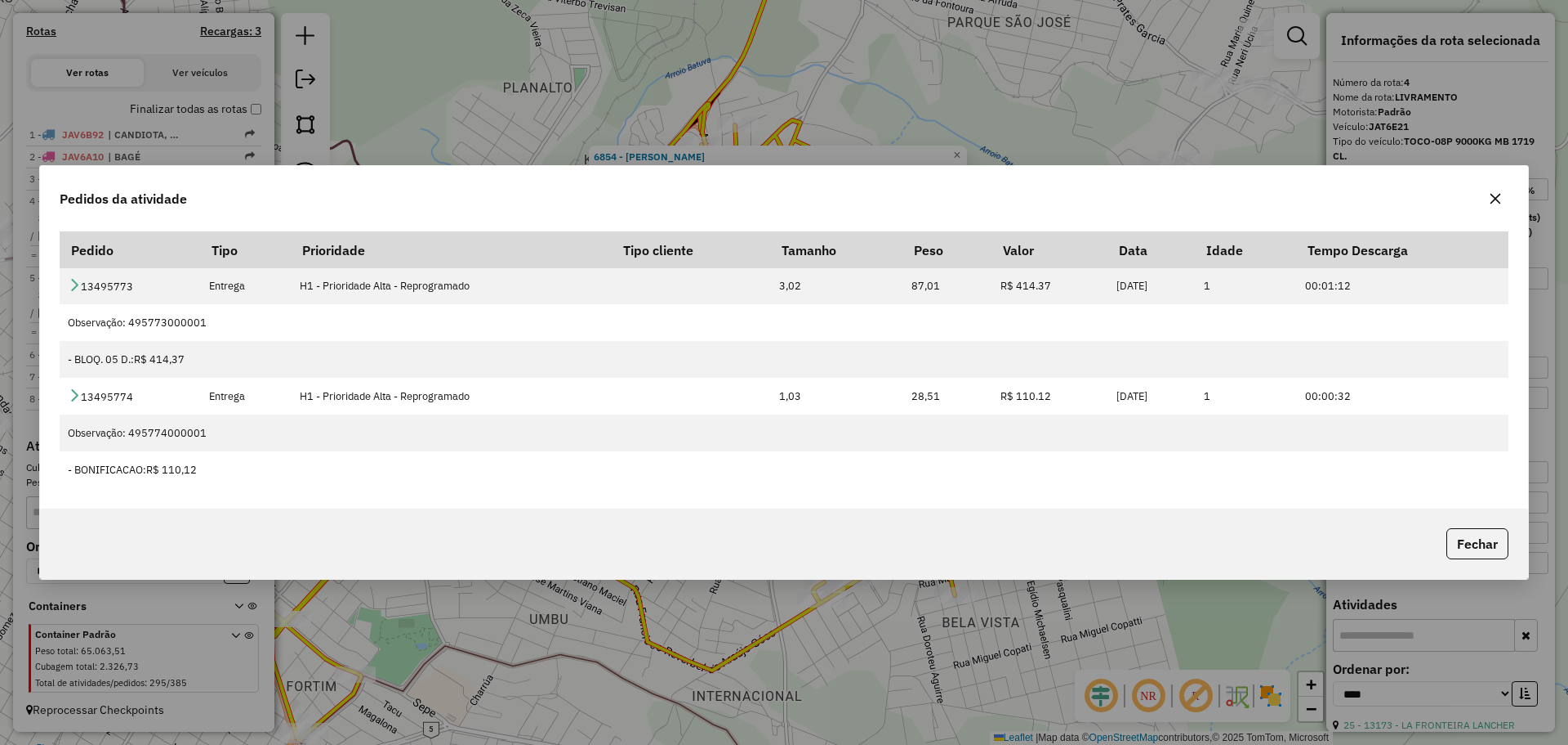
click at [1499, 198] on icon "button" at bounding box center [1495, 198] width 13 height 13
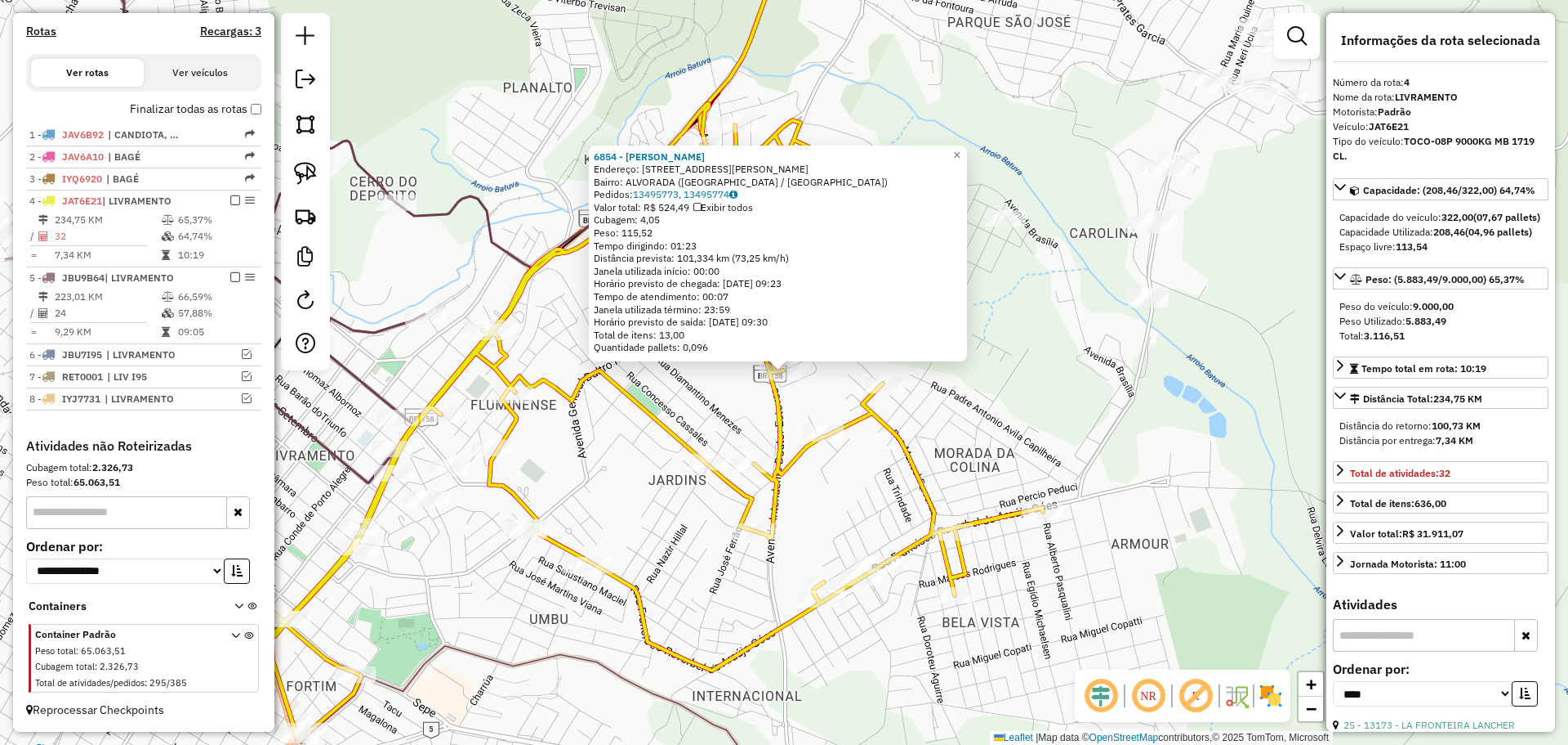
click at [812, 503] on div "6854 - [PERSON_NAME]: [STREET_ADDRESS][PERSON_NAME] Pedidos: 13495773, 13495774…" at bounding box center [784, 372] width 1568 height 745
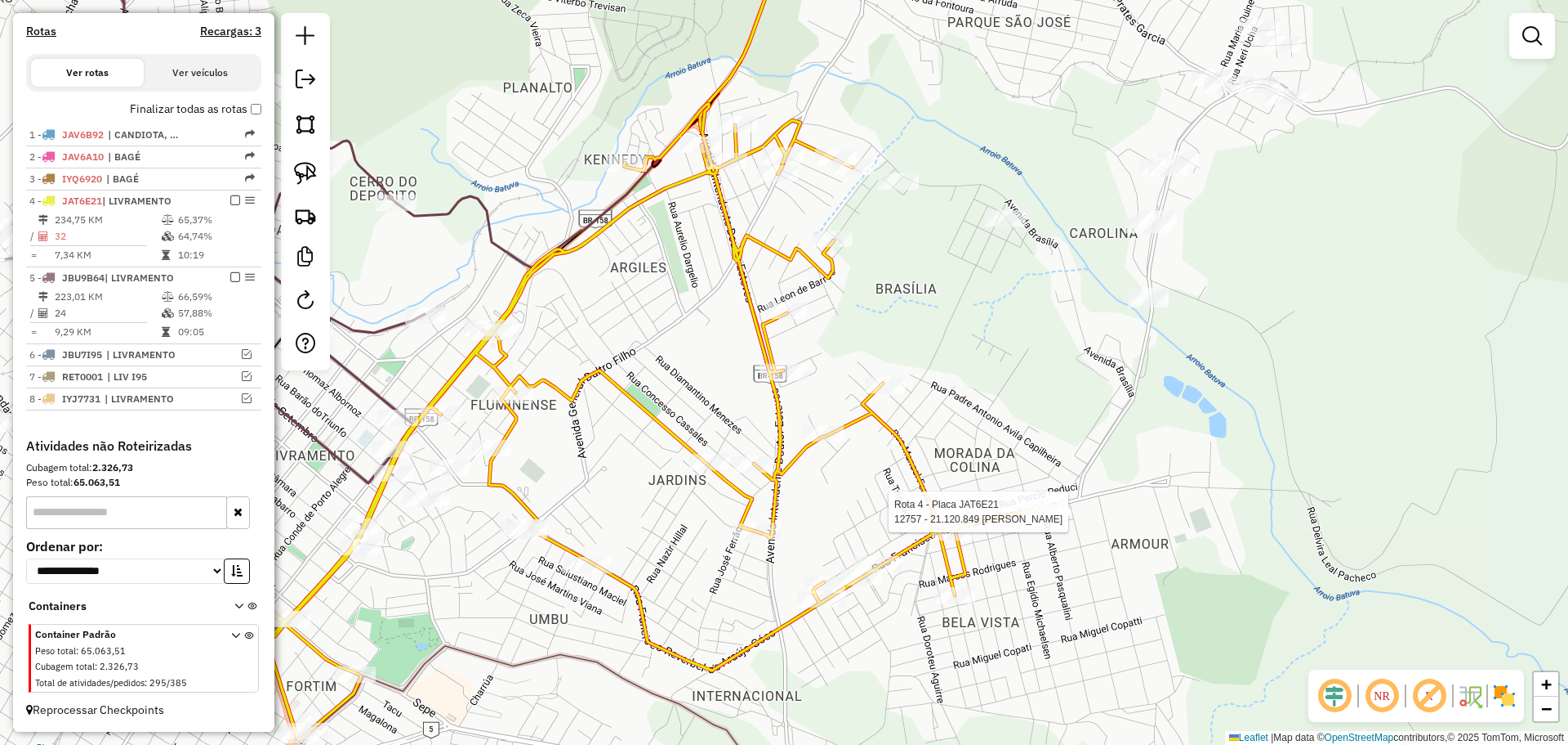
select select "*********"
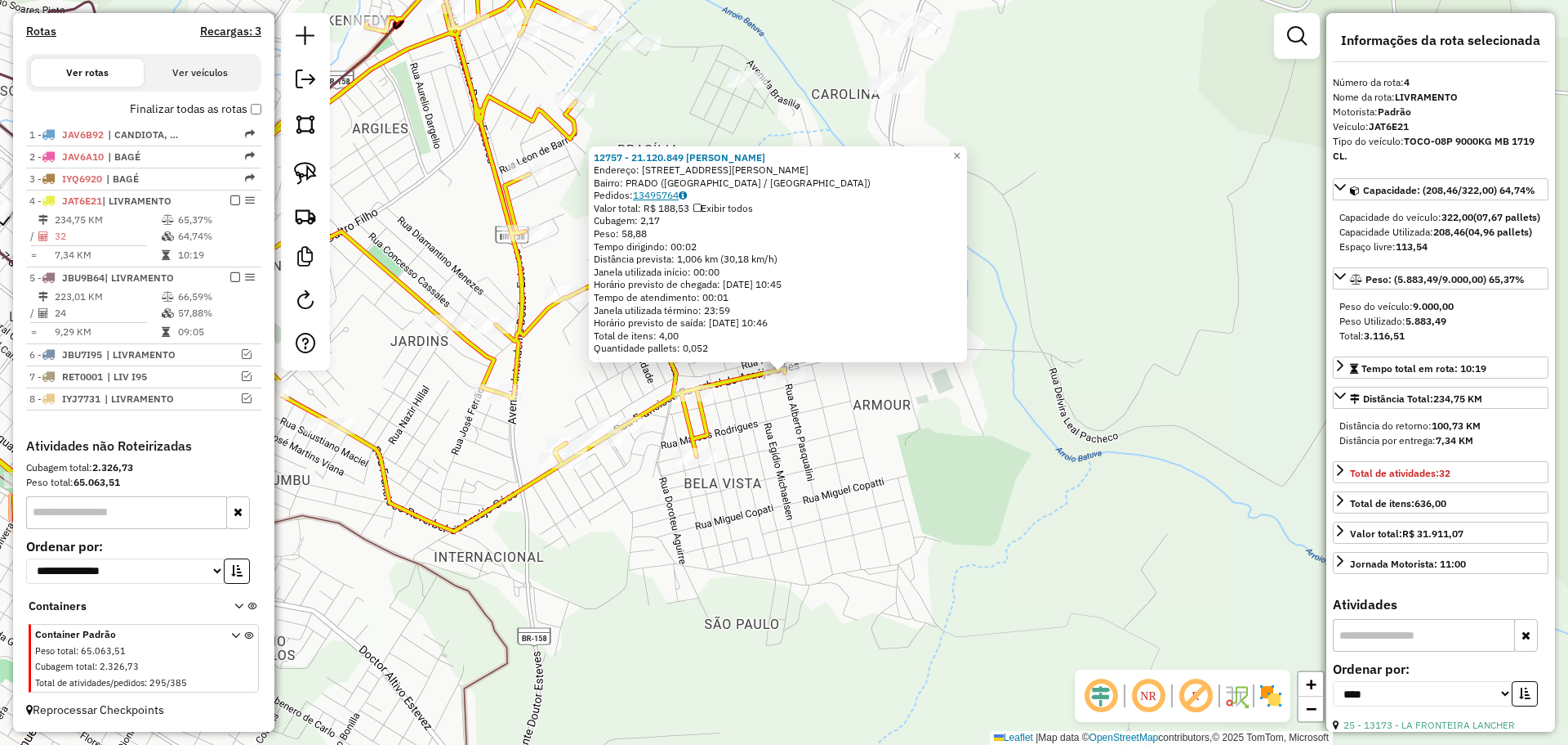
click at [678, 197] on link "13495764" at bounding box center [660, 195] width 54 height 12
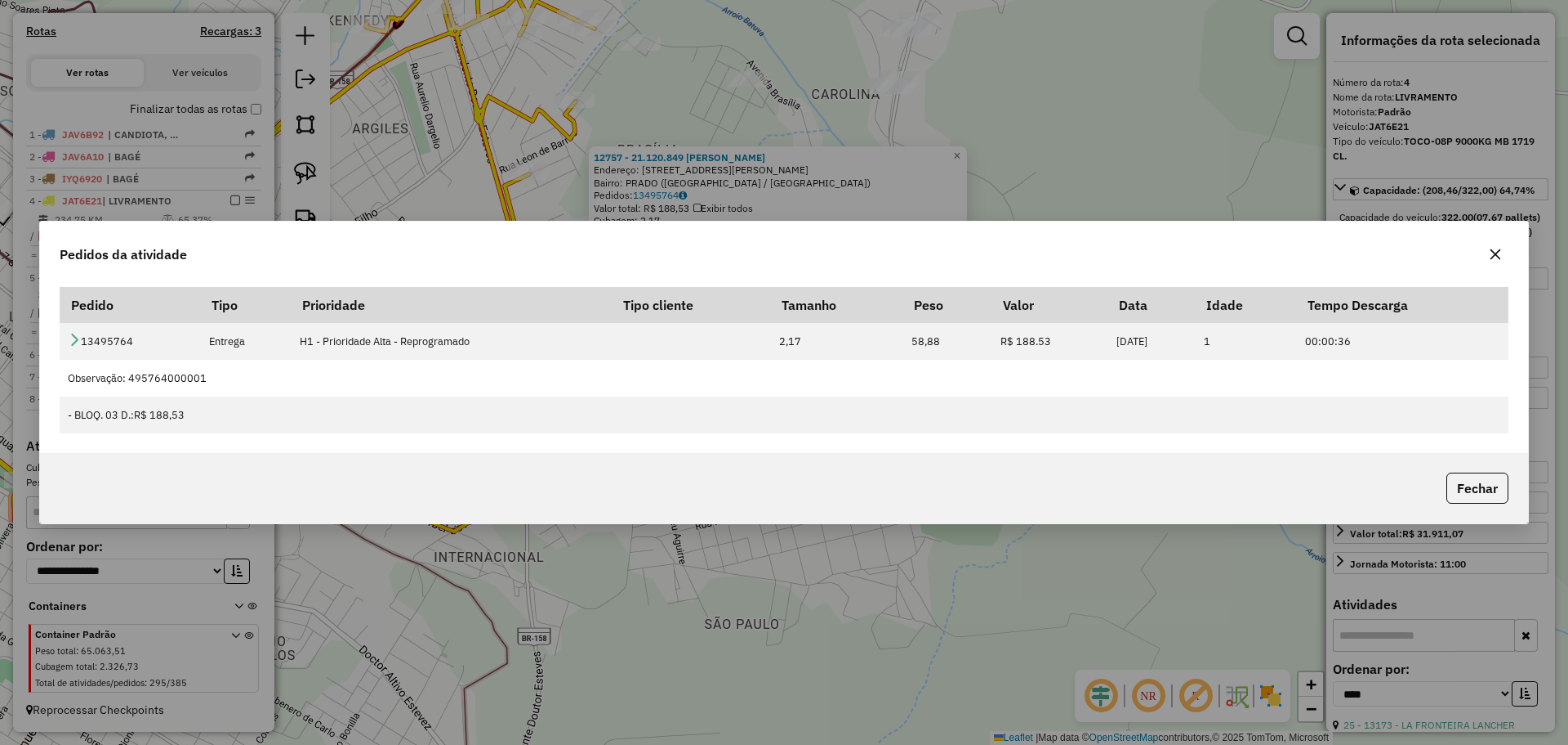
click at [1493, 257] on icon "button" at bounding box center [1496, 254] width 11 height 11
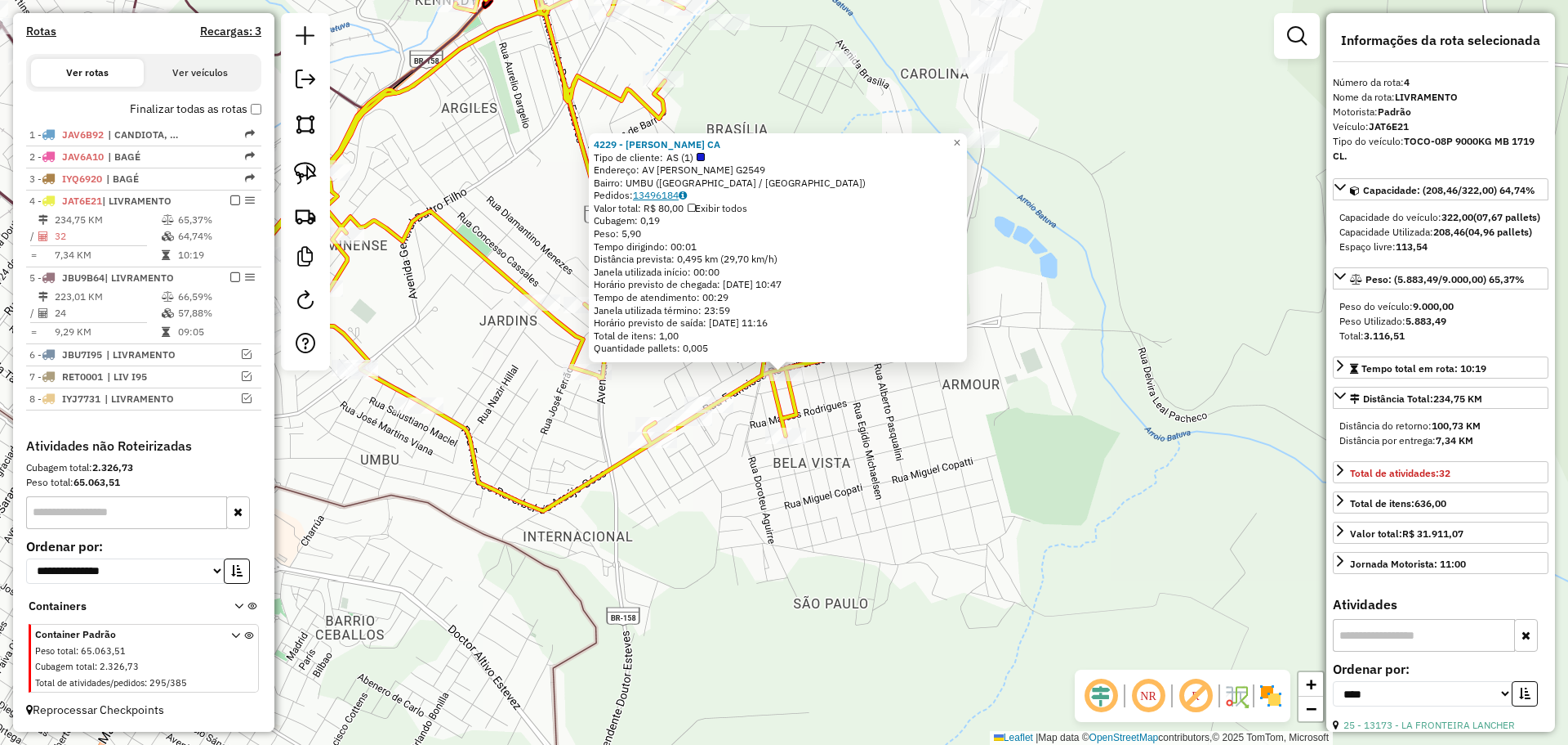
click at [652, 197] on link "13496184" at bounding box center [660, 195] width 54 height 12
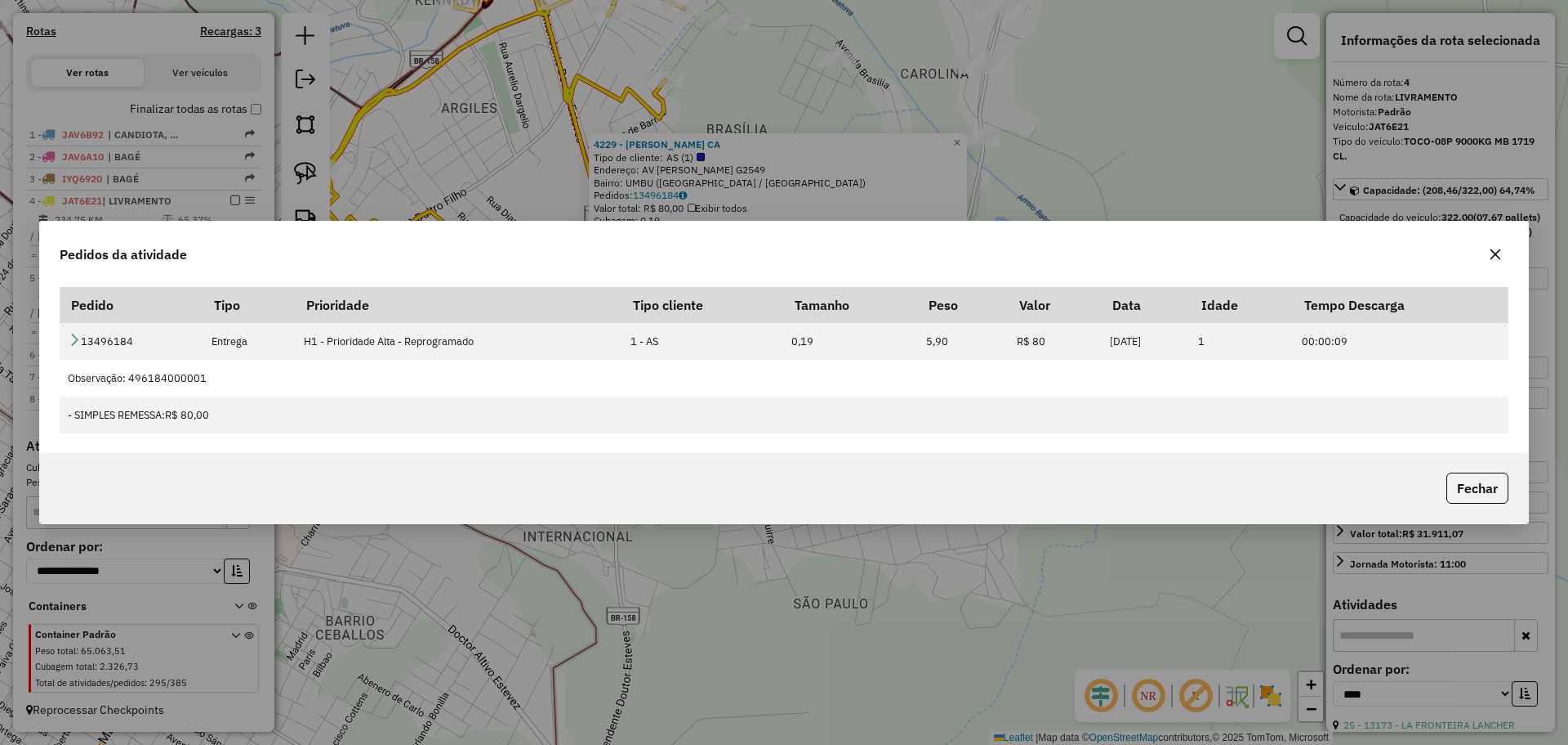
click at [1495, 250] on icon "button" at bounding box center [1495, 254] width 13 height 13
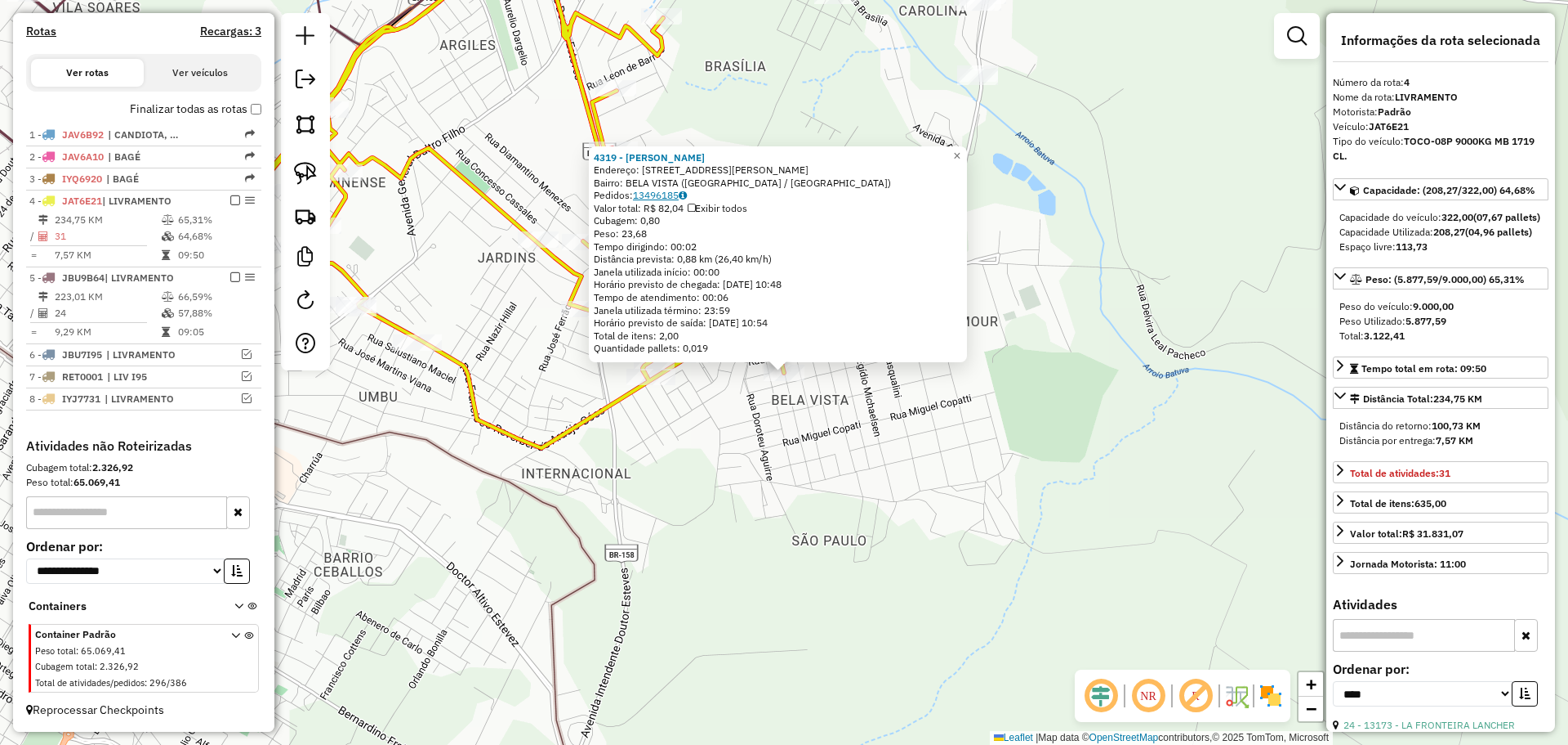
click at [657, 194] on link "13496185" at bounding box center [660, 195] width 54 height 12
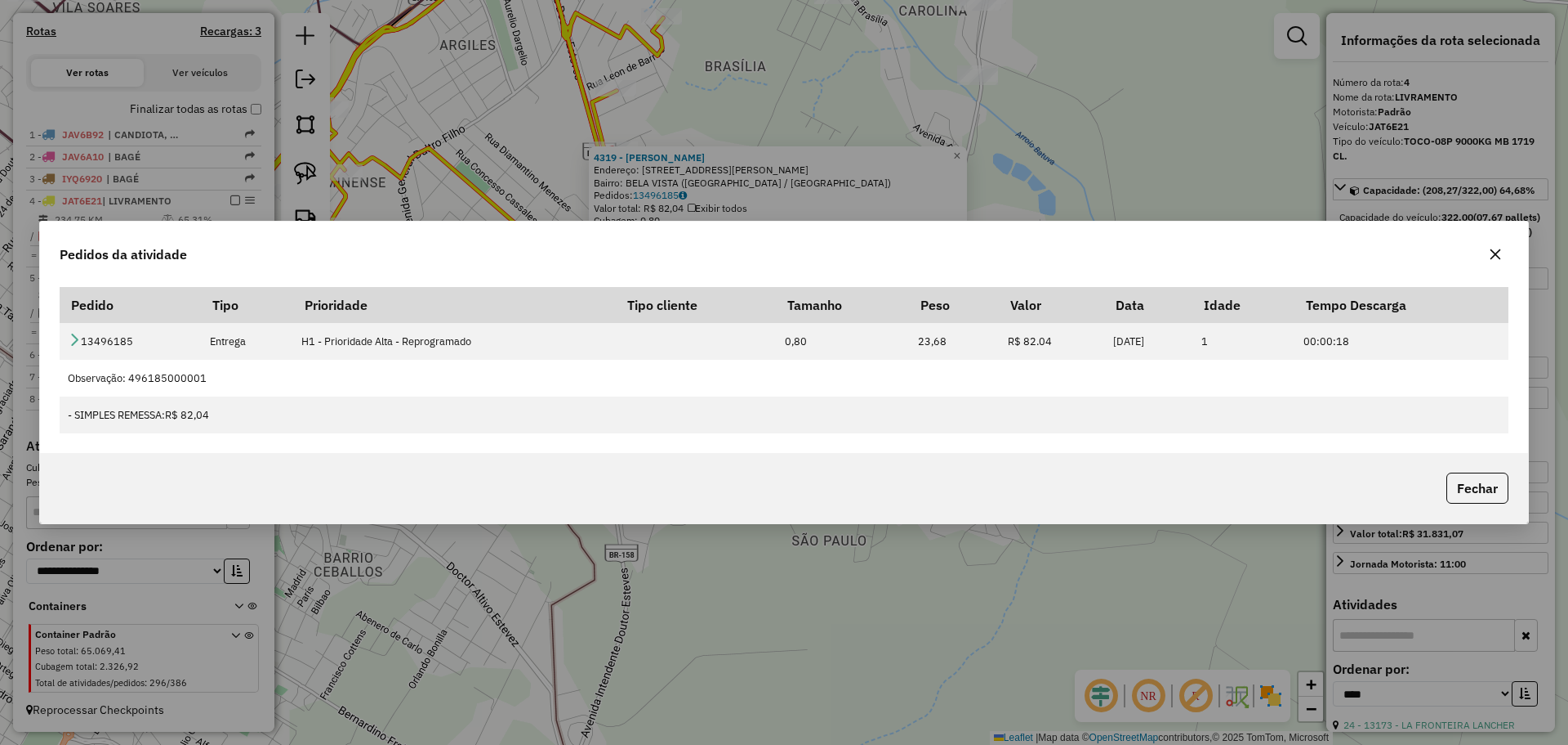
click at [1498, 262] on button "button" at bounding box center [1495, 254] width 26 height 26
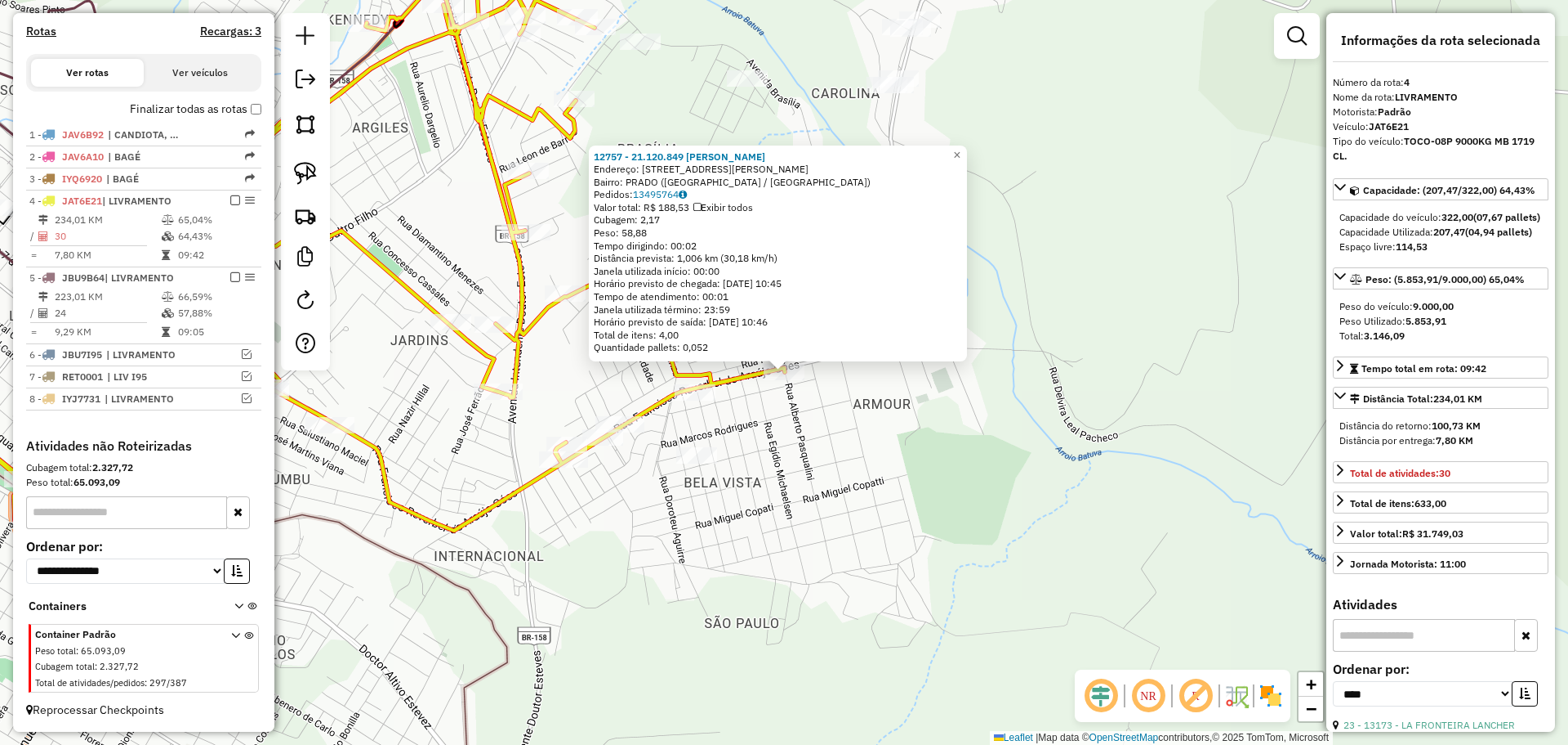
click at [655, 186] on div "Bairro: PRADO ([GEOGRAPHIC_DATA] / [GEOGRAPHIC_DATA])" at bounding box center [778, 182] width 368 height 13
click at [652, 193] on link "13495764" at bounding box center [660, 194] width 54 height 12
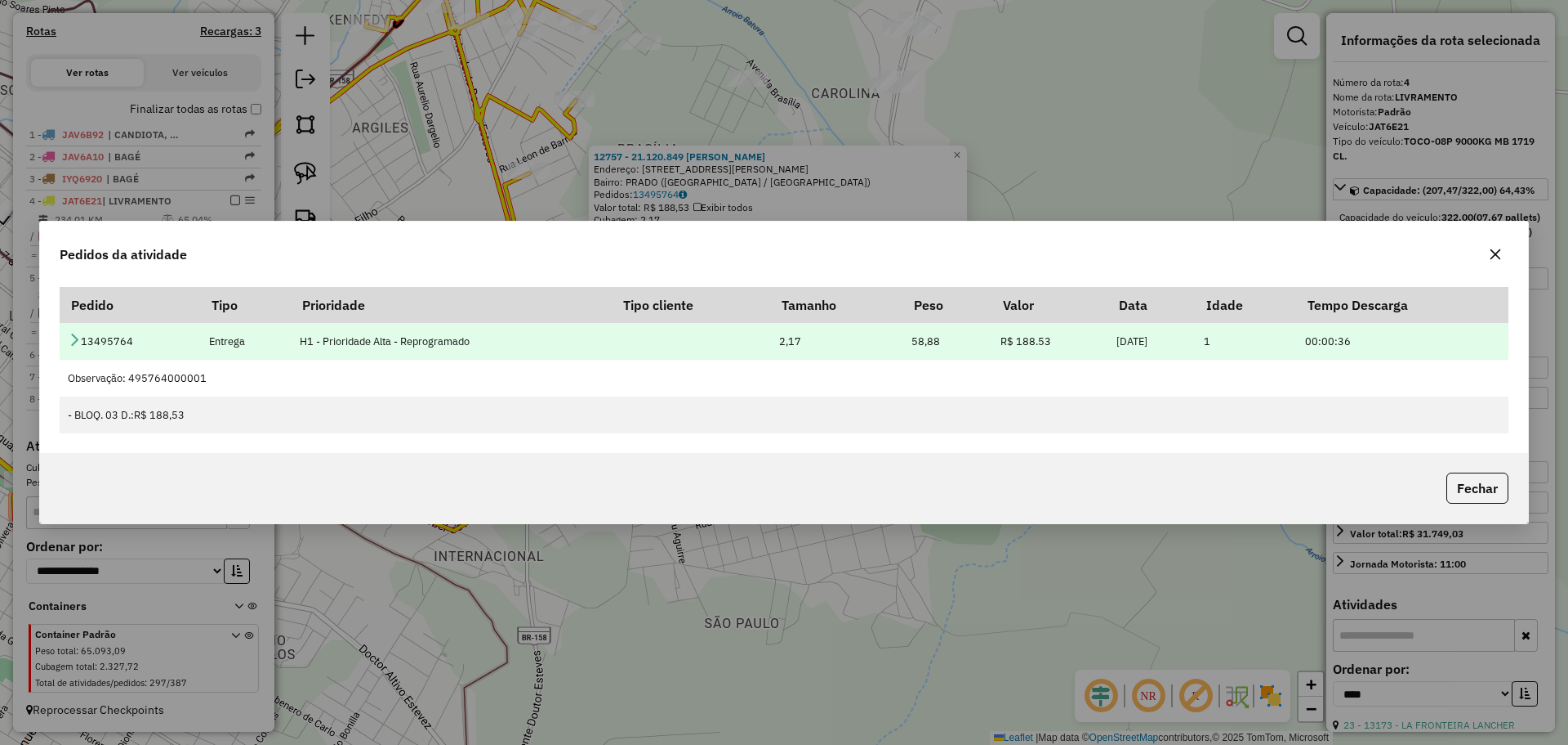
click at [73, 344] on icon at bounding box center [74, 339] width 13 height 13
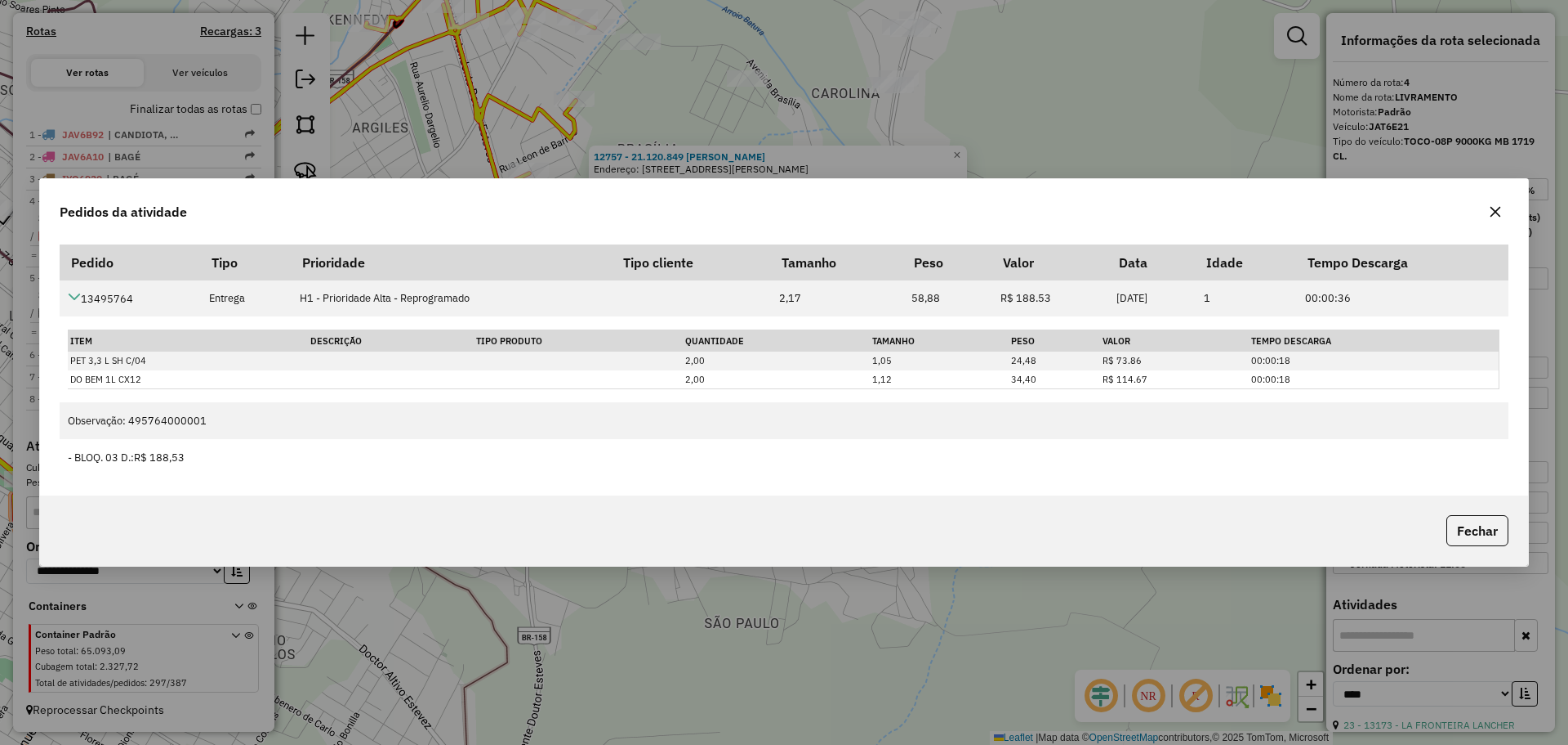
click at [1492, 211] on icon "button" at bounding box center [1495, 211] width 13 height 13
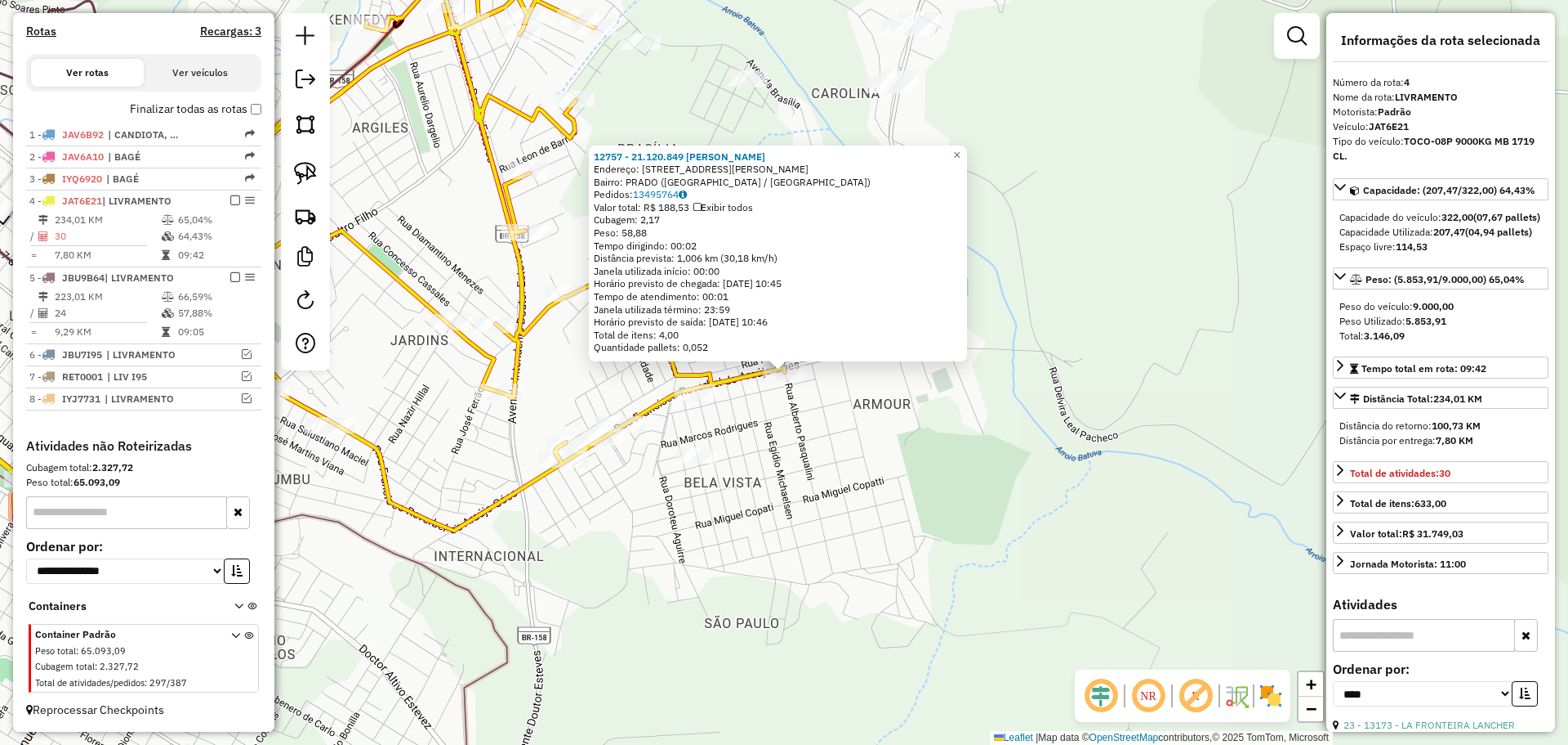
click at [768, 486] on div "12757 - 21.120.849 [PERSON_NAME]: R GENERAL [PERSON_NAME] 98 Bairro: PRADO ([GE…" at bounding box center [784, 372] width 1568 height 745
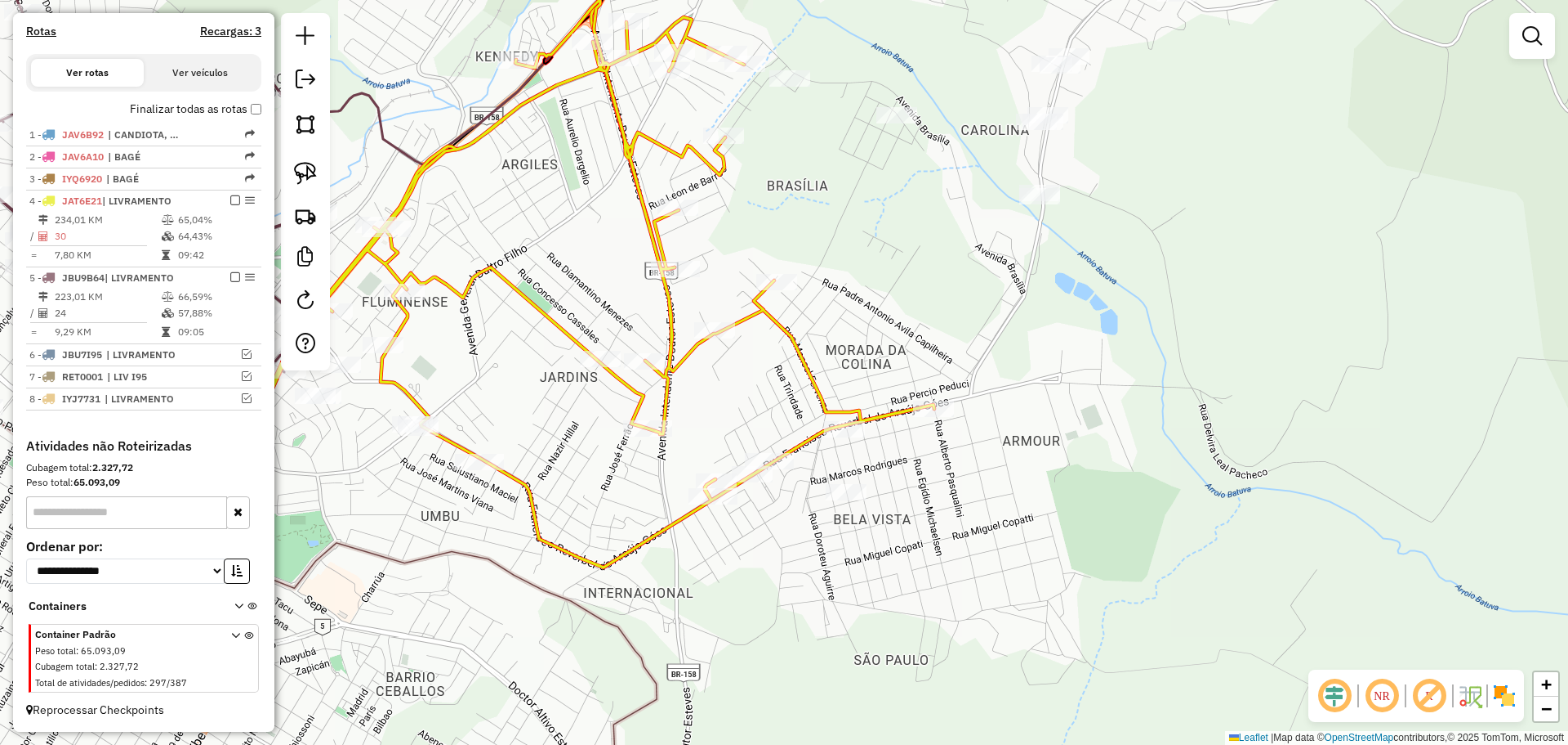
drag, startPoint x: 700, startPoint y: 481, endPoint x: 850, endPoint y: 518, distance: 154.5
click at [850, 518] on div "Janela de atendimento Grade de atendimento Capacidade Transportadoras Veículos …" at bounding box center [784, 372] width 1568 height 745
select select "*********"
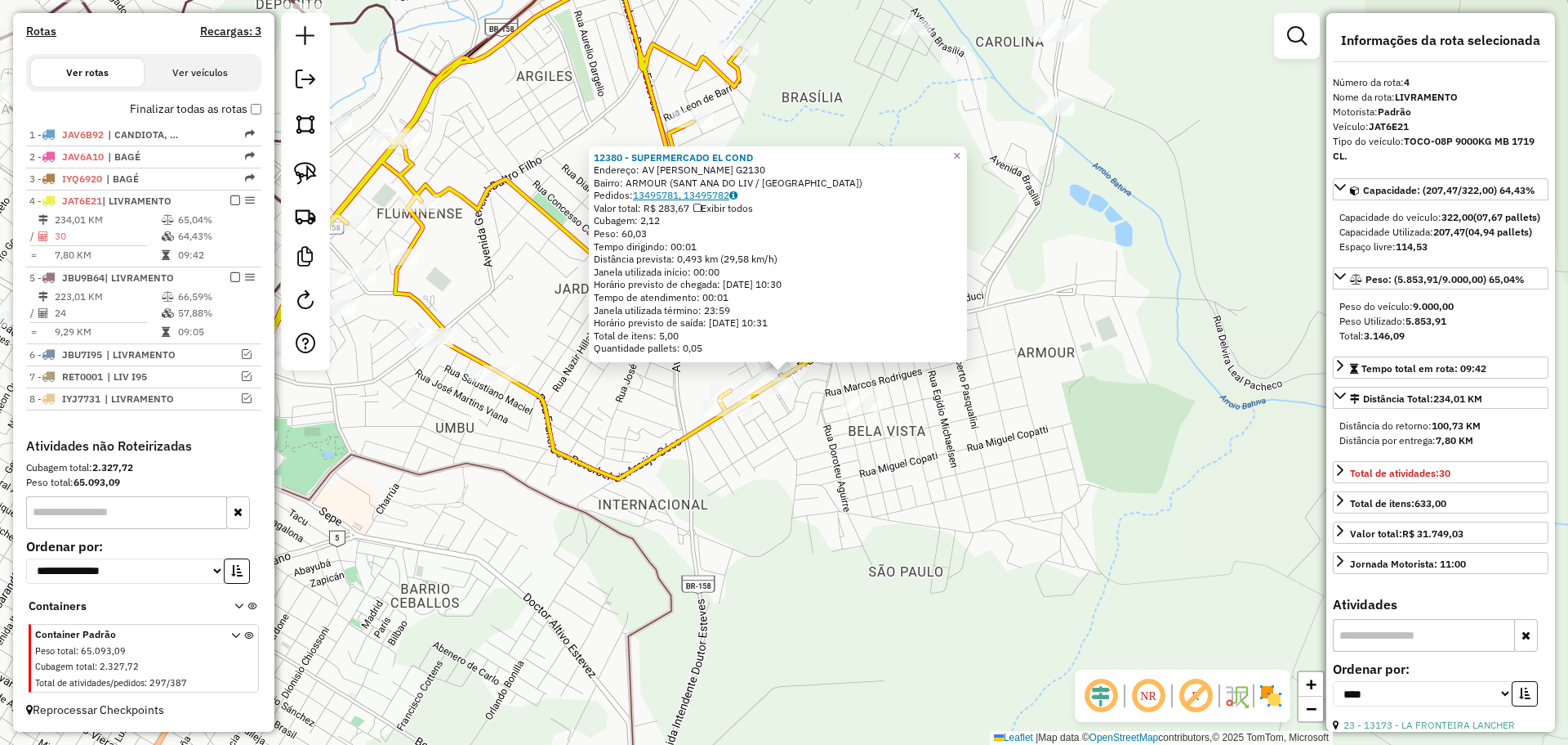
click at [670, 195] on link "13495781, 13495782" at bounding box center [686, 195] width 105 height 12
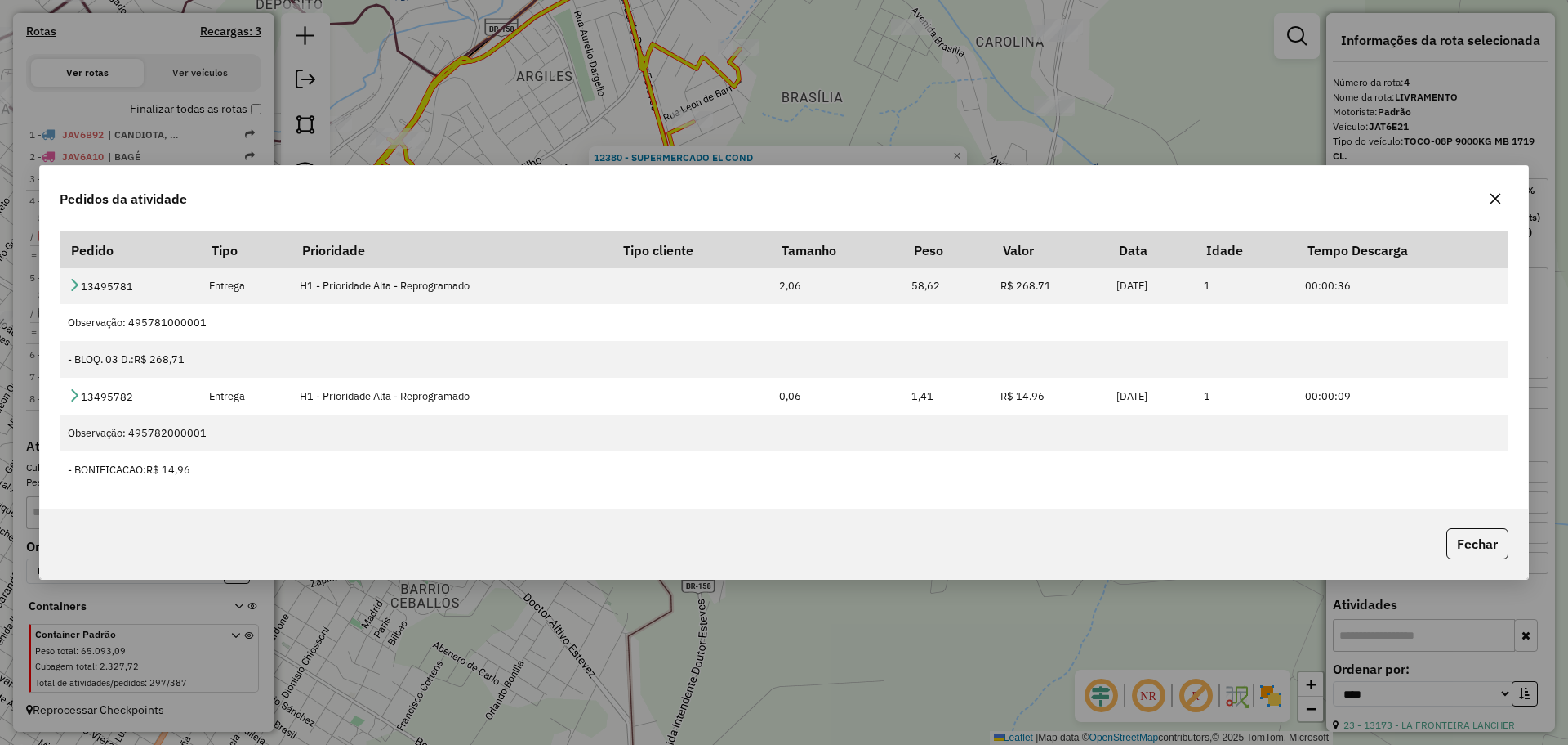
click at [1492, 198] on icon "button" at bounding box center [1495, 198] width 13 height 13
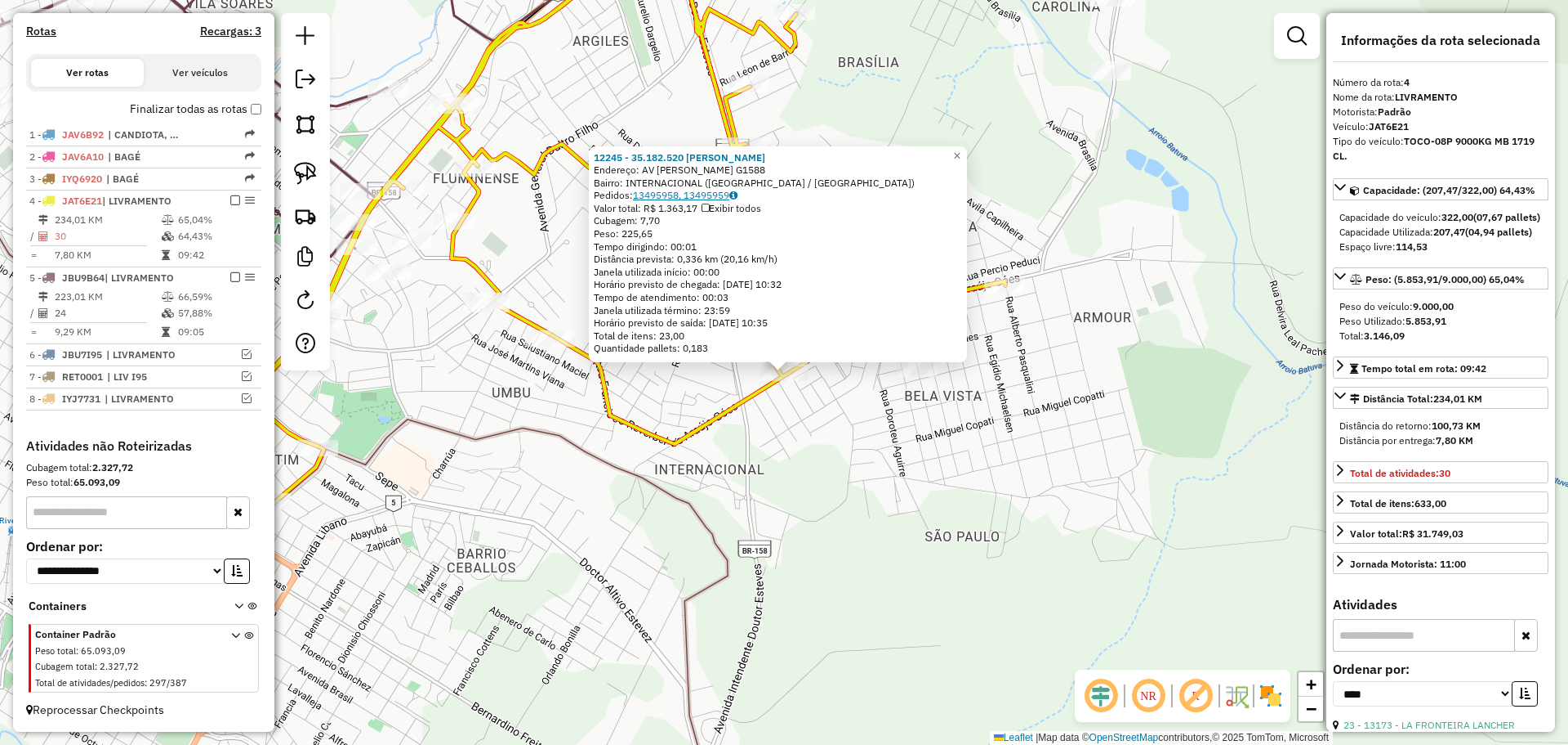
click at [677, 189] on link "13495958, 13495959" at bounding box center [686, 195] width 105 height 12
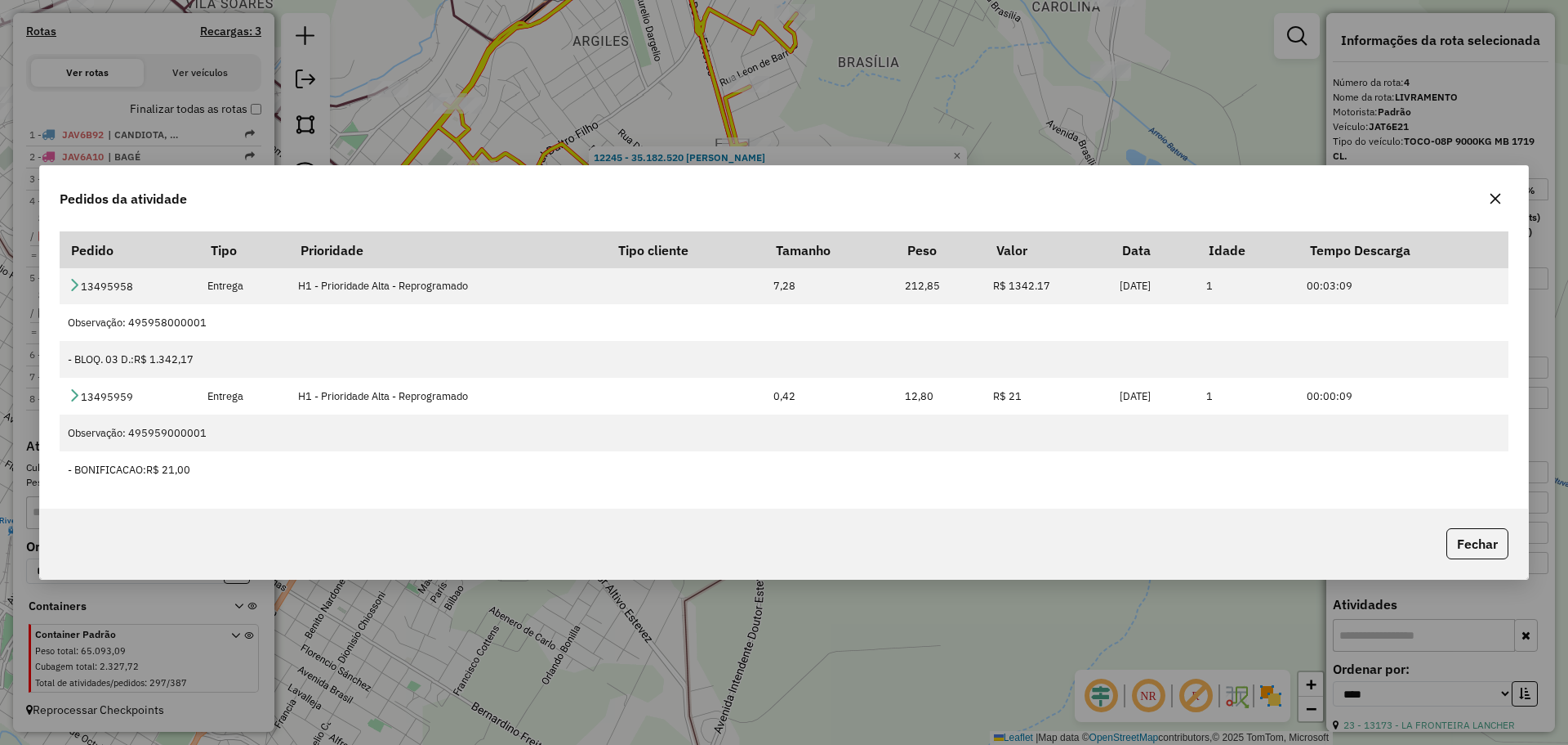
click at [1500, 194] on icon "button" at bounding box center [1495, 198] width 13 height 13
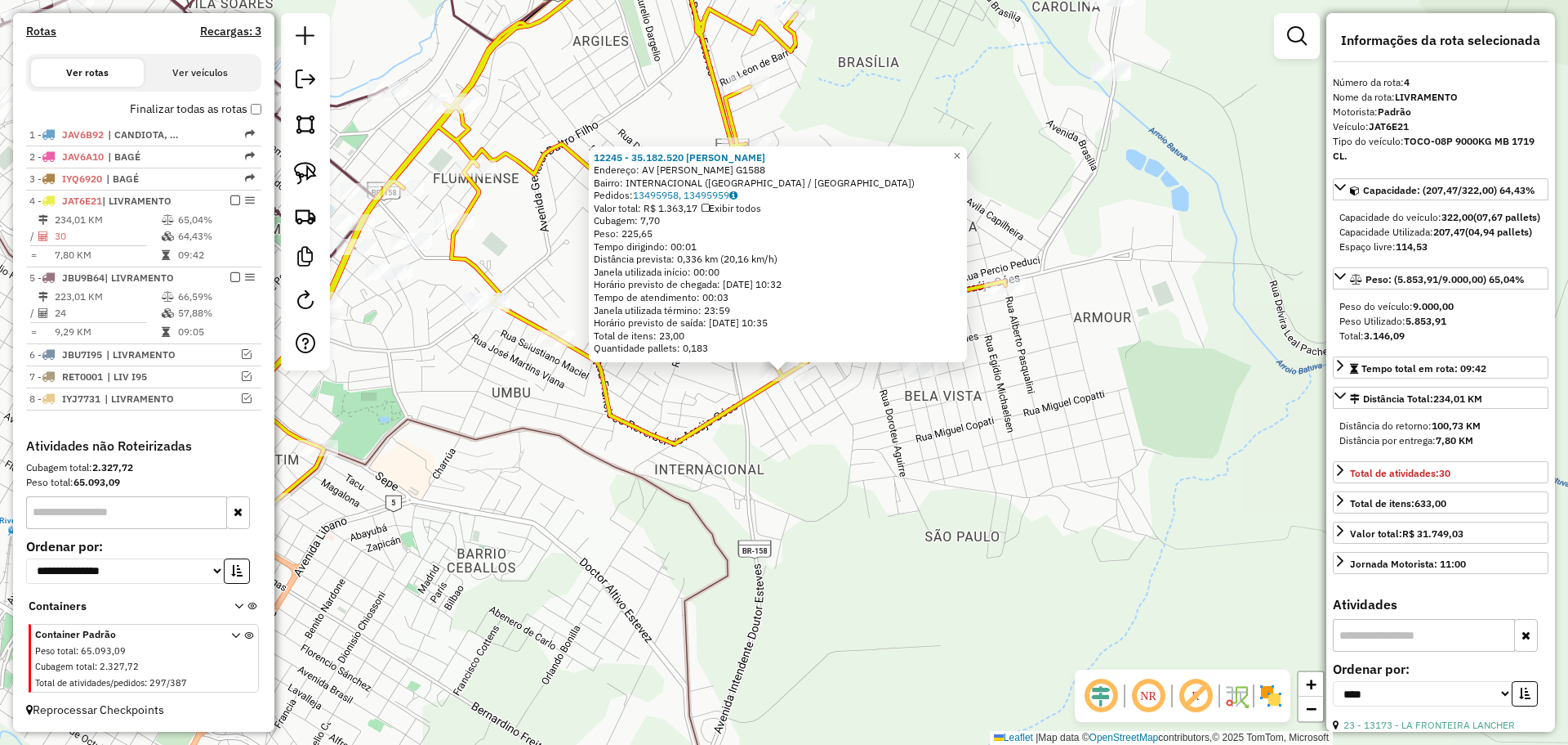
click at [880, 512] on div "12245 - 35.182.520 [PERSON_NAME]: AV [PERSON_NAME] G1588 Bairro: INTERNACIONAL …" at bounding box center [784, 372] width 1568 height 745
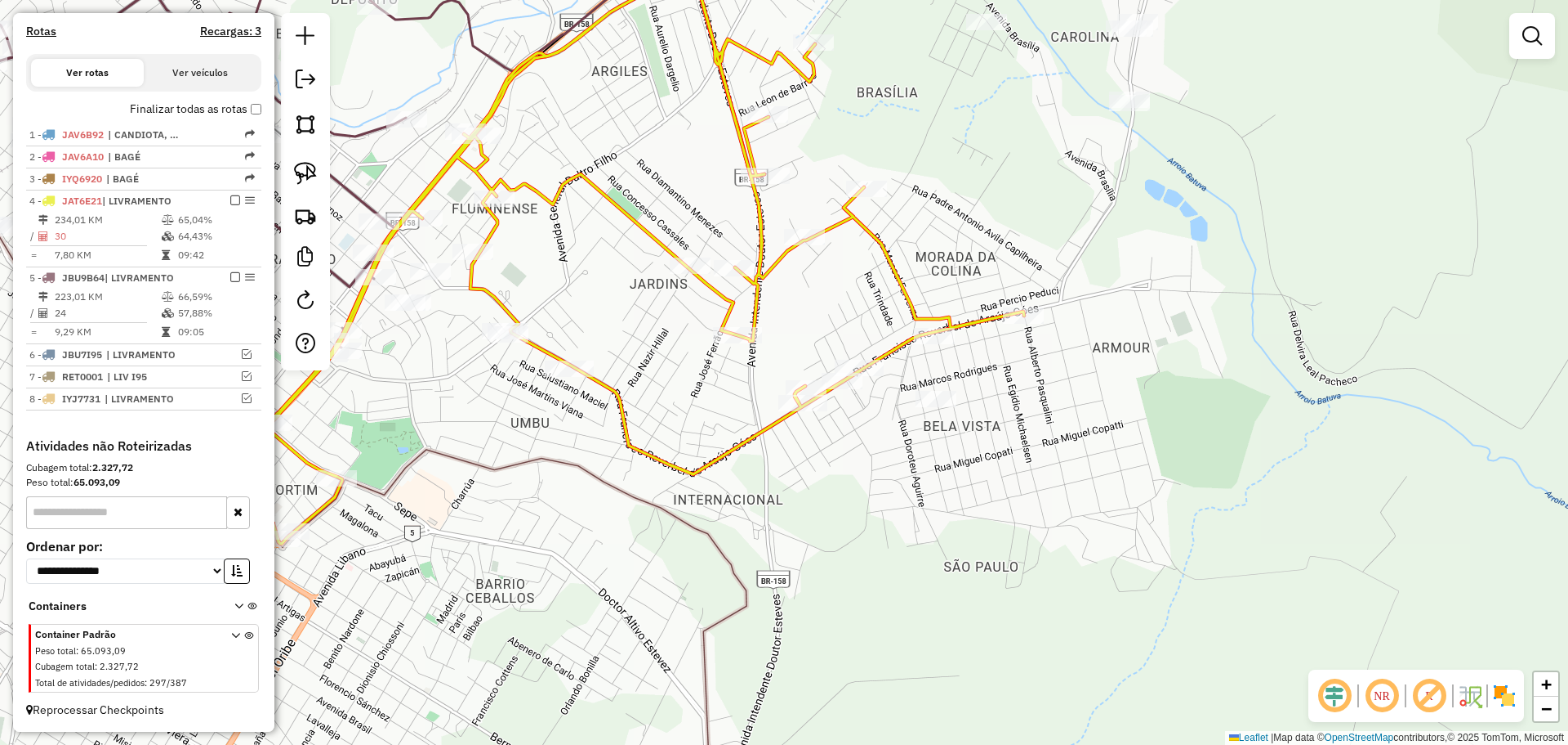
drag, startPoint x: 761, startPoint y: 423, endPoint x: 908, endPoint y: 569, distance: 207.2
click at [908, 544] on icon at bounding box center [631, 250] width 787 height 588
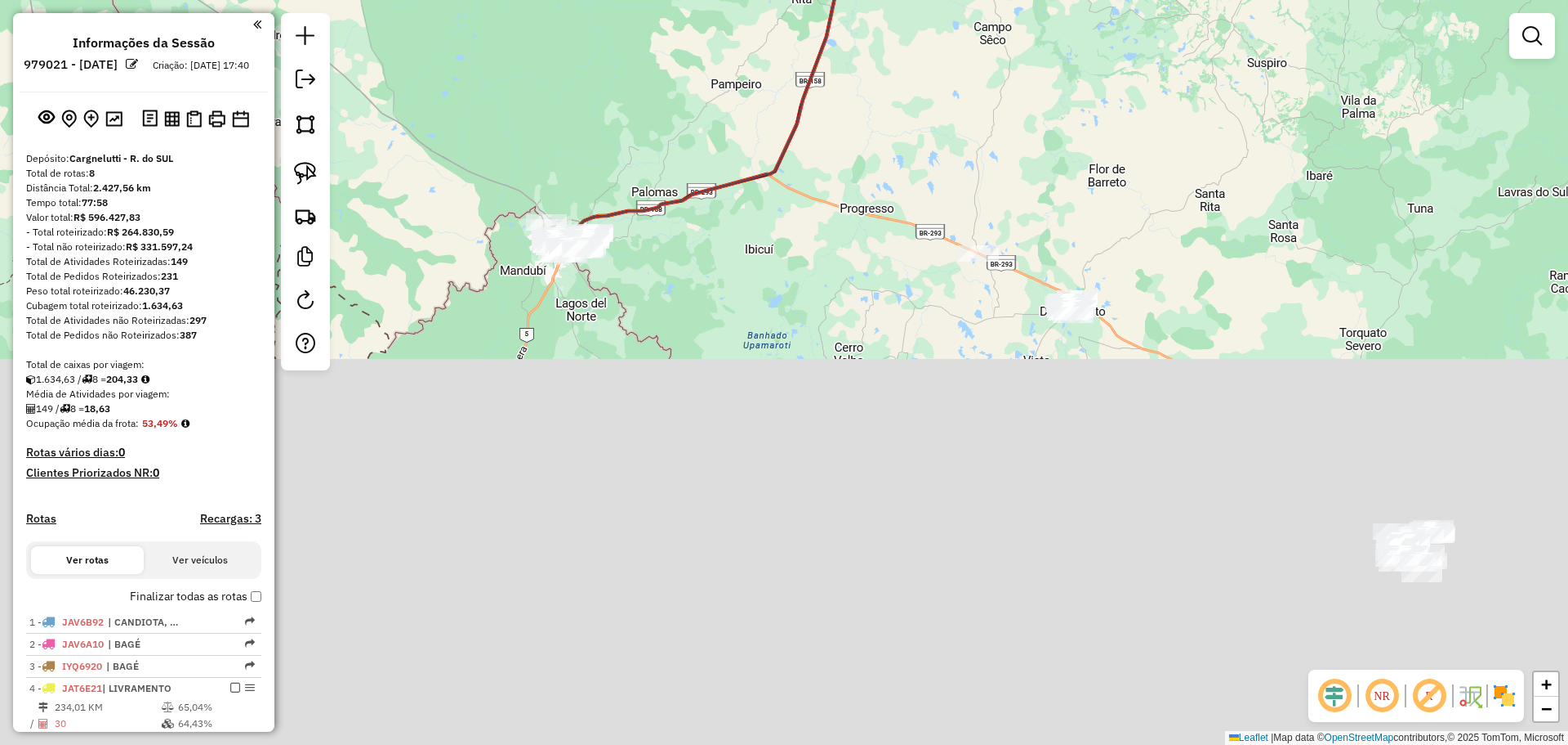
drag, startPoint x: 542, startPoint y: 448, endPoint x: 644, endPoint y: 26, distance: 434.2
click at [645, 24] on div "Janela de atendimento Grade de atendimento Capacidade Transportadoras Veículos …" at bounding box center [784, 372] width 1568 height 745
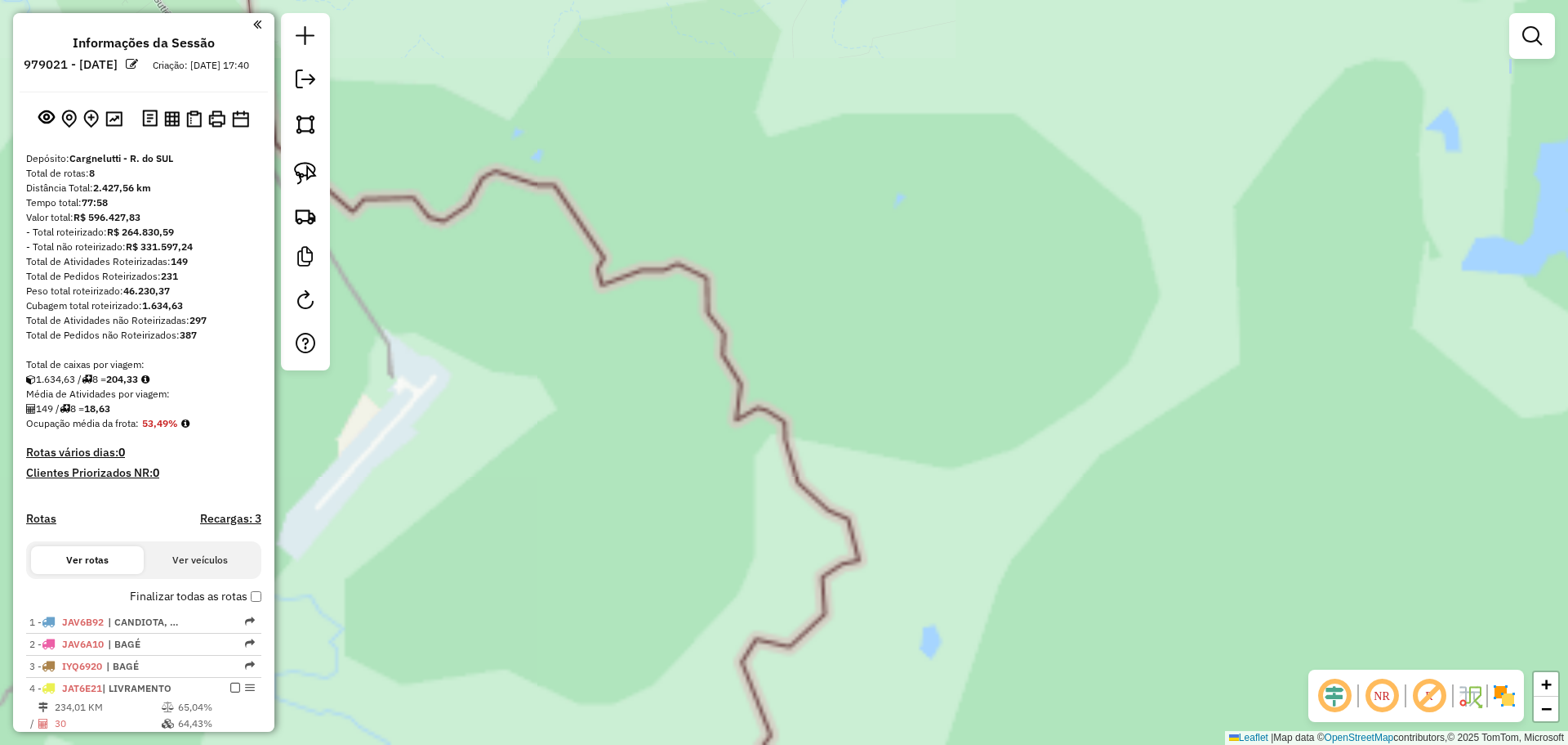
drag, startPoint x: 663, startPoint y: 246, endPoint x: 940, endPoint y: 580, distance: 433.9
click at [948, 588] on div "Janela de atendimento Grade de atendimento Capacidade Transportadoras Veículos …" at bounding box center [784, 372] width 1568 height 745
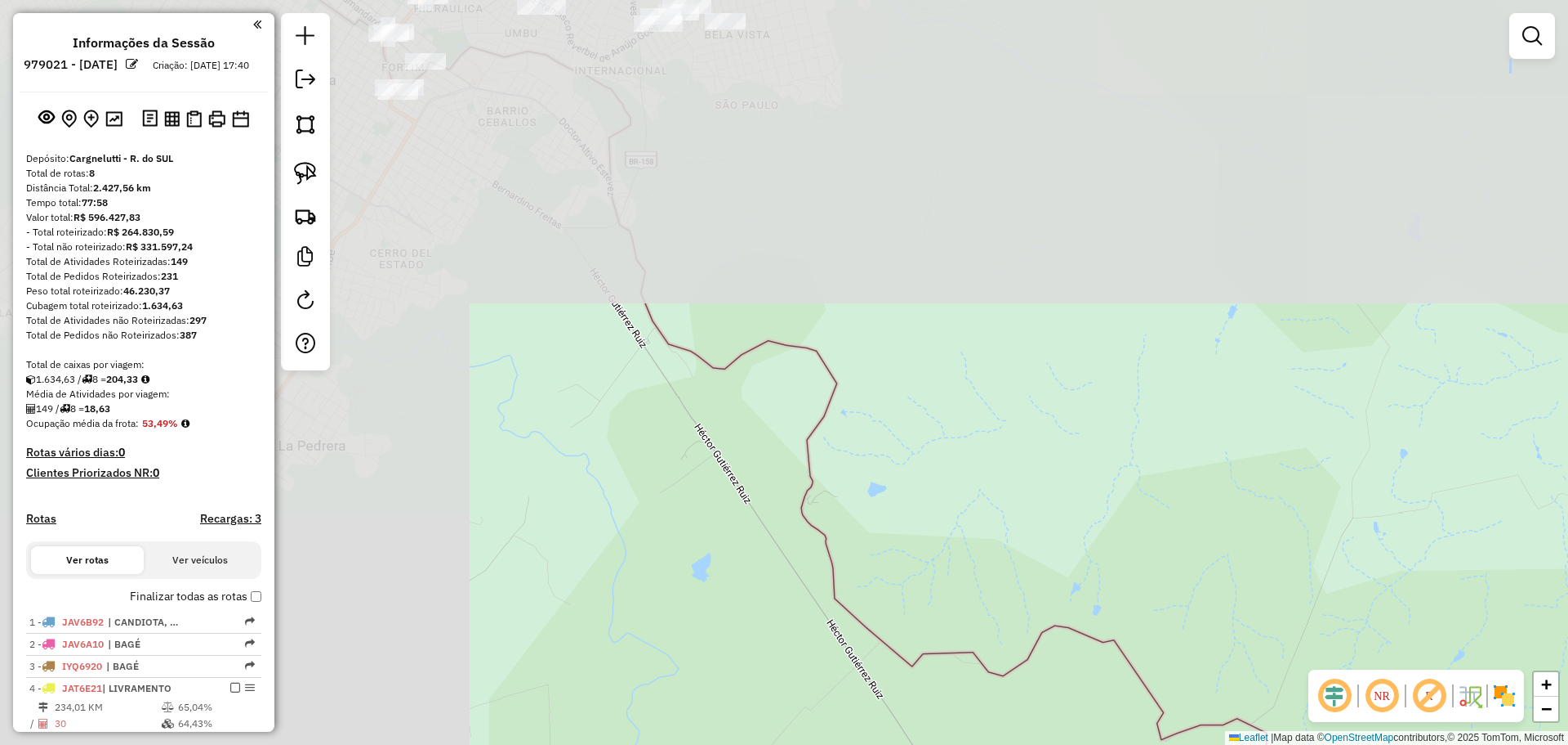
drag, startPoint x: 522, startPoint y: 161, endPoint x: 1043, endPoint y: 583, distance: 670.5
click at [1043, 583] on div "Janela de atendimento Grade de atendimento Capacidade Transportadoras Veículos …" at bounding box center [784, 372] width 1568 height 745
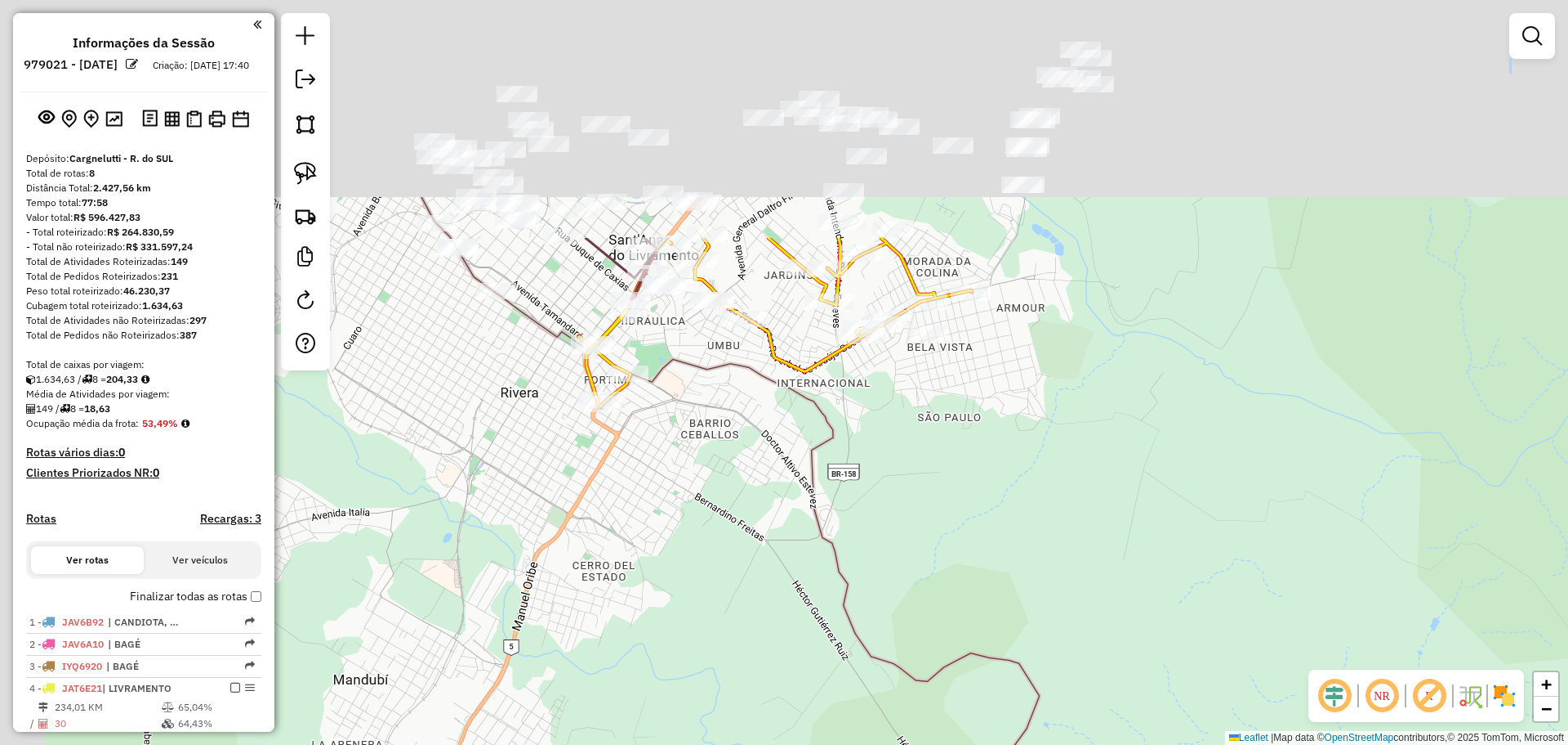
drag, startPoint x: 731, startPoint y: 465, endPoint x: 754, endPoint y: 525, distance: 64.3
click at [754, 524] on div "Janela de atendimento Grade de atendimento Capacidade Transportadoras Veículos …" at bounding box center [784, 372] width 1568 height 745
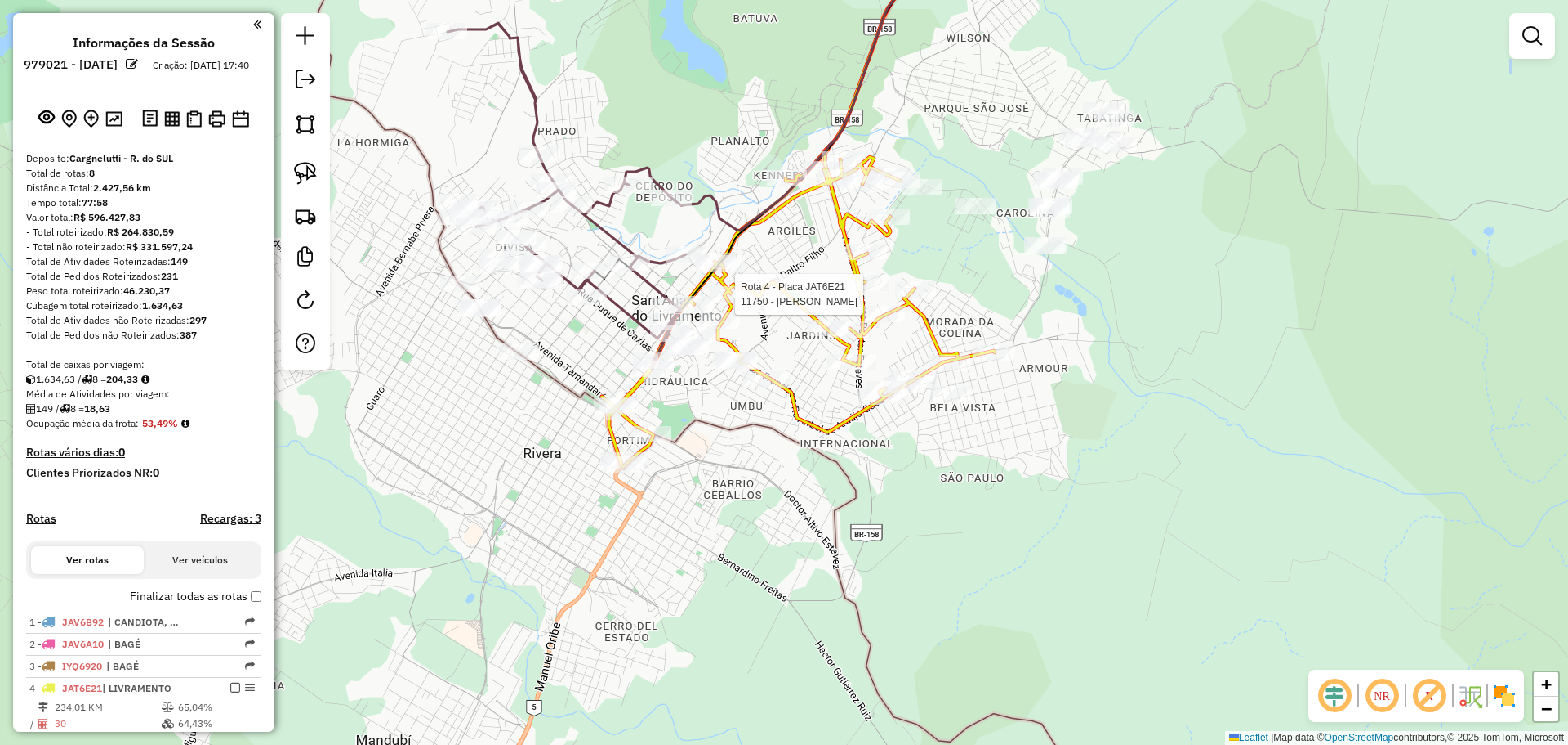
select select "**********"
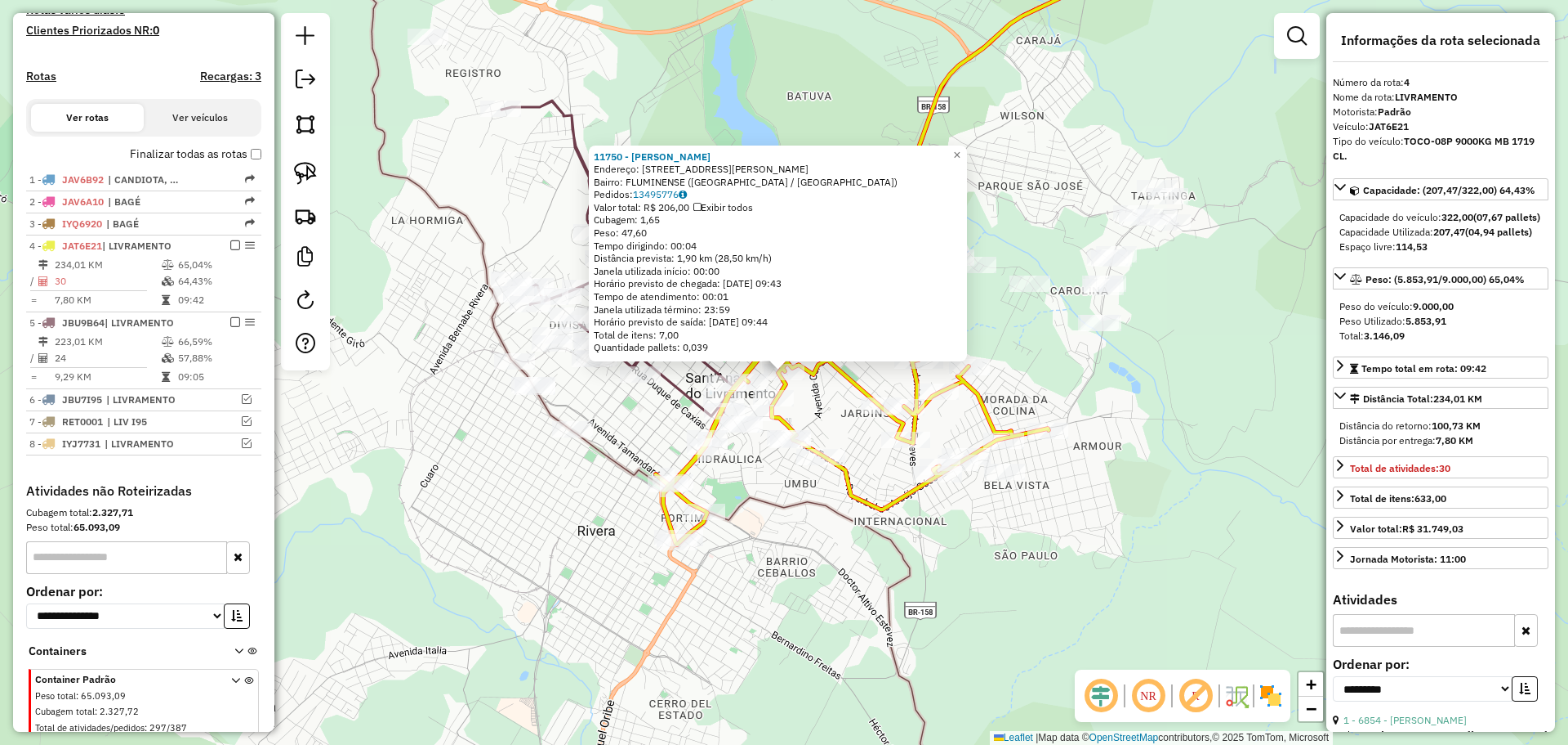
scroll to position [502, 0]
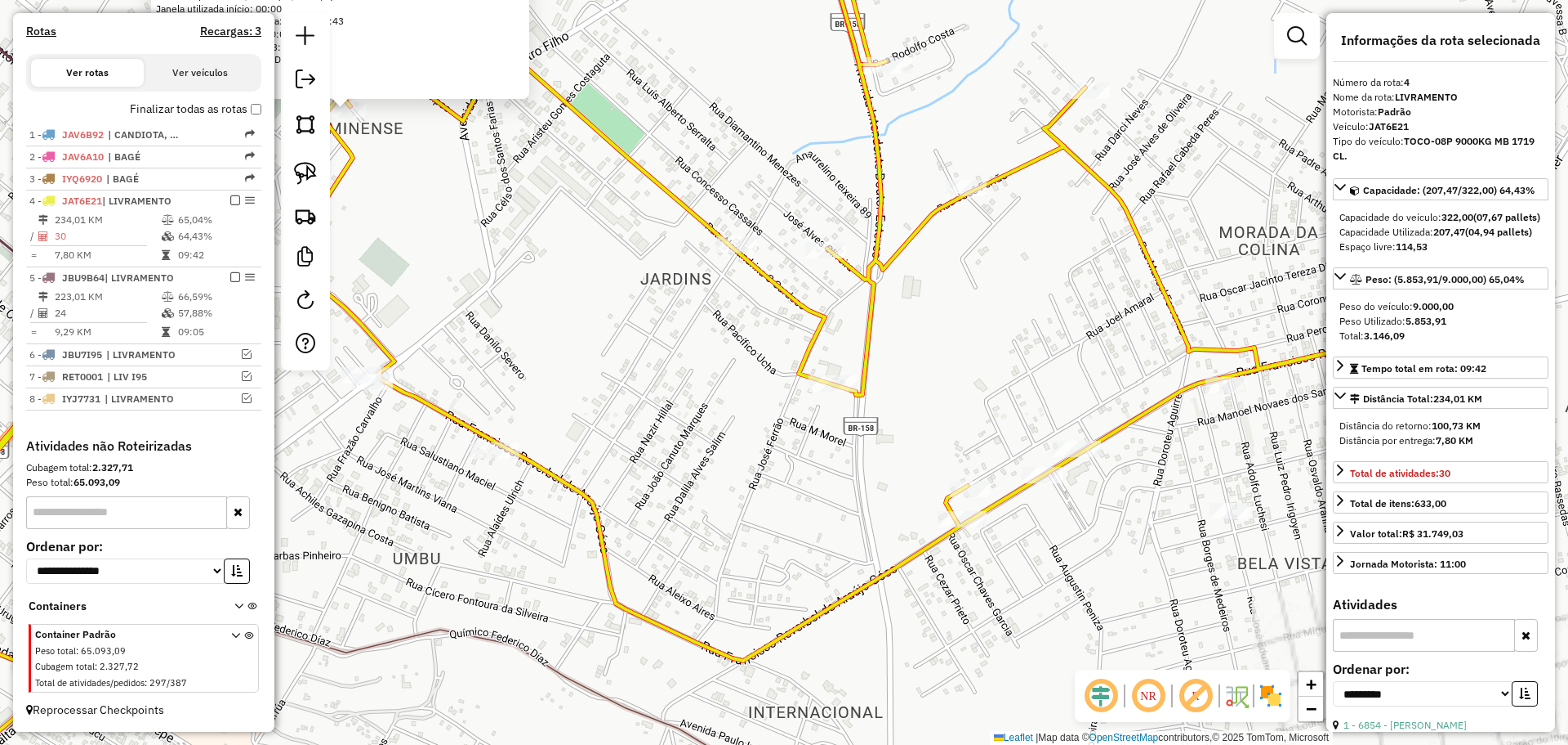
drag, startPoint x: 581, startPoint y: 289, endPoint x: 946, endPoint y: 547, distance: 447.0
click at [946, 547] on div "11750 - [PERSON_NAME] ARIMA Endereço: R [PERSON_NAME] 420 Bairro: FLUMINENSE ([…" at bounding box center [784, 372] width 1568 height 745
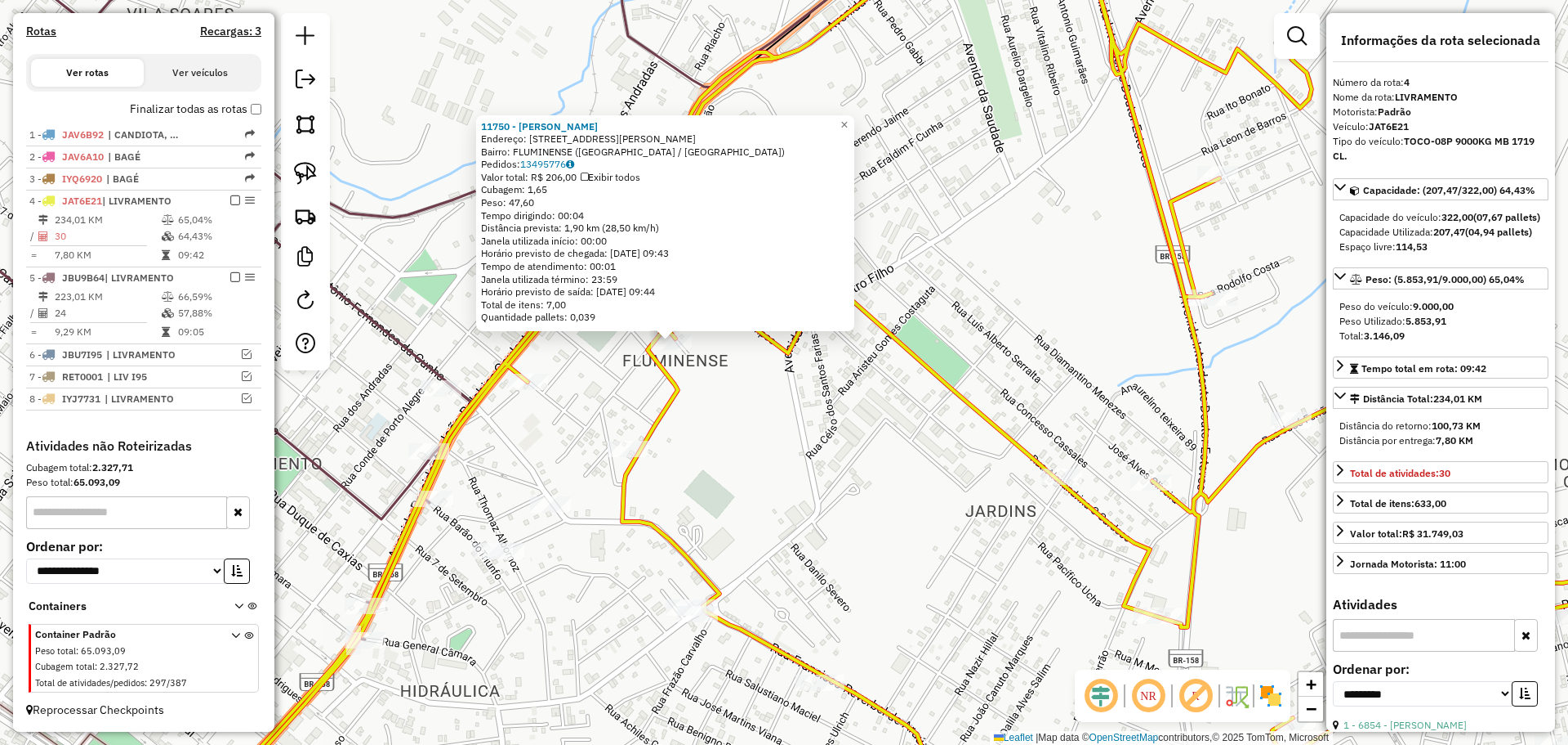
click at [814, 478] on div "11750 - [PERSON_NAME] ARIMA Endereço: R [PERSON_NAME] 420 Bairro: FLUMINENSE ([…" at bounding box center [784, 372] width 1568 height 745
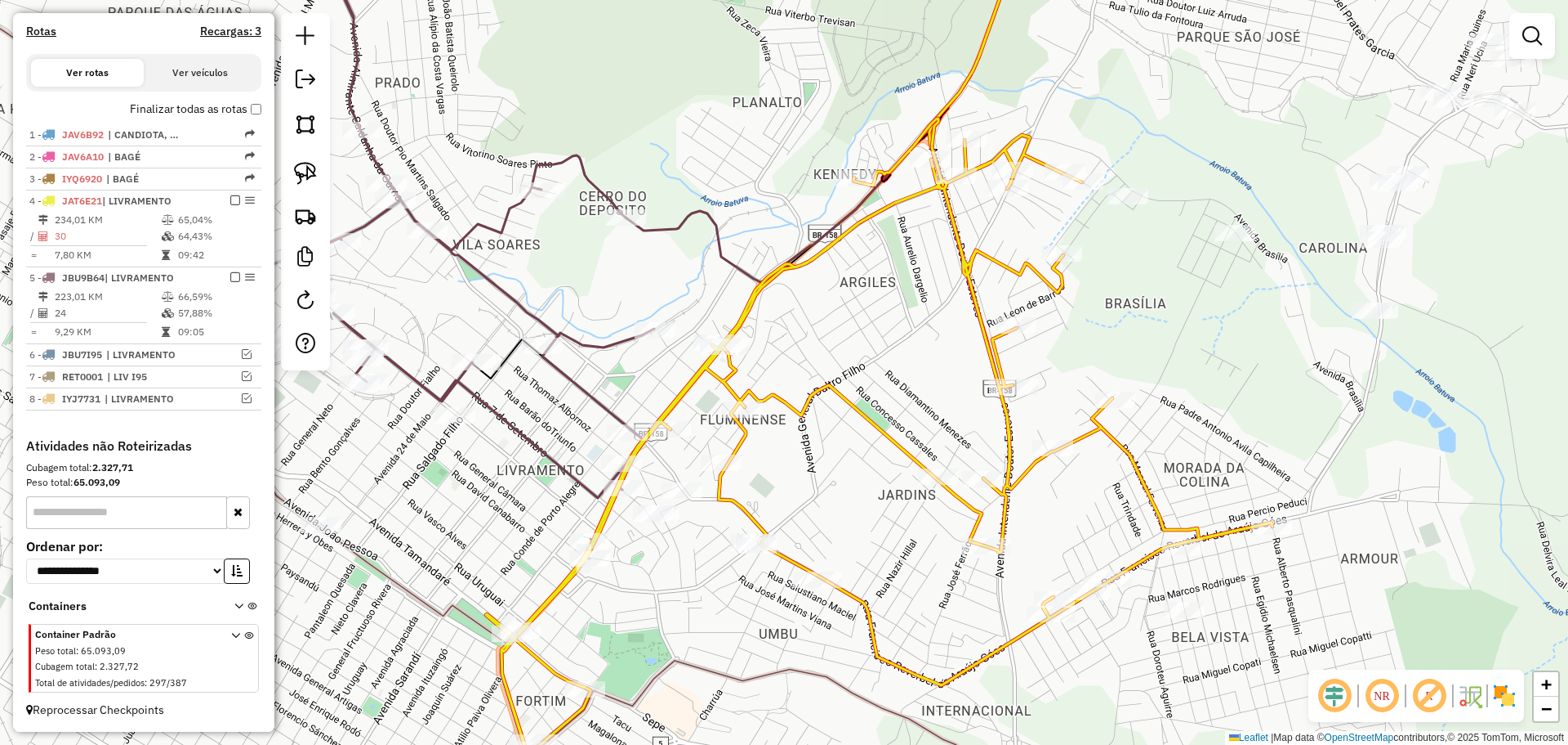
click at [738, 401] on icon at bounding box center [879, 436] width 787 height 636
select select "**********"
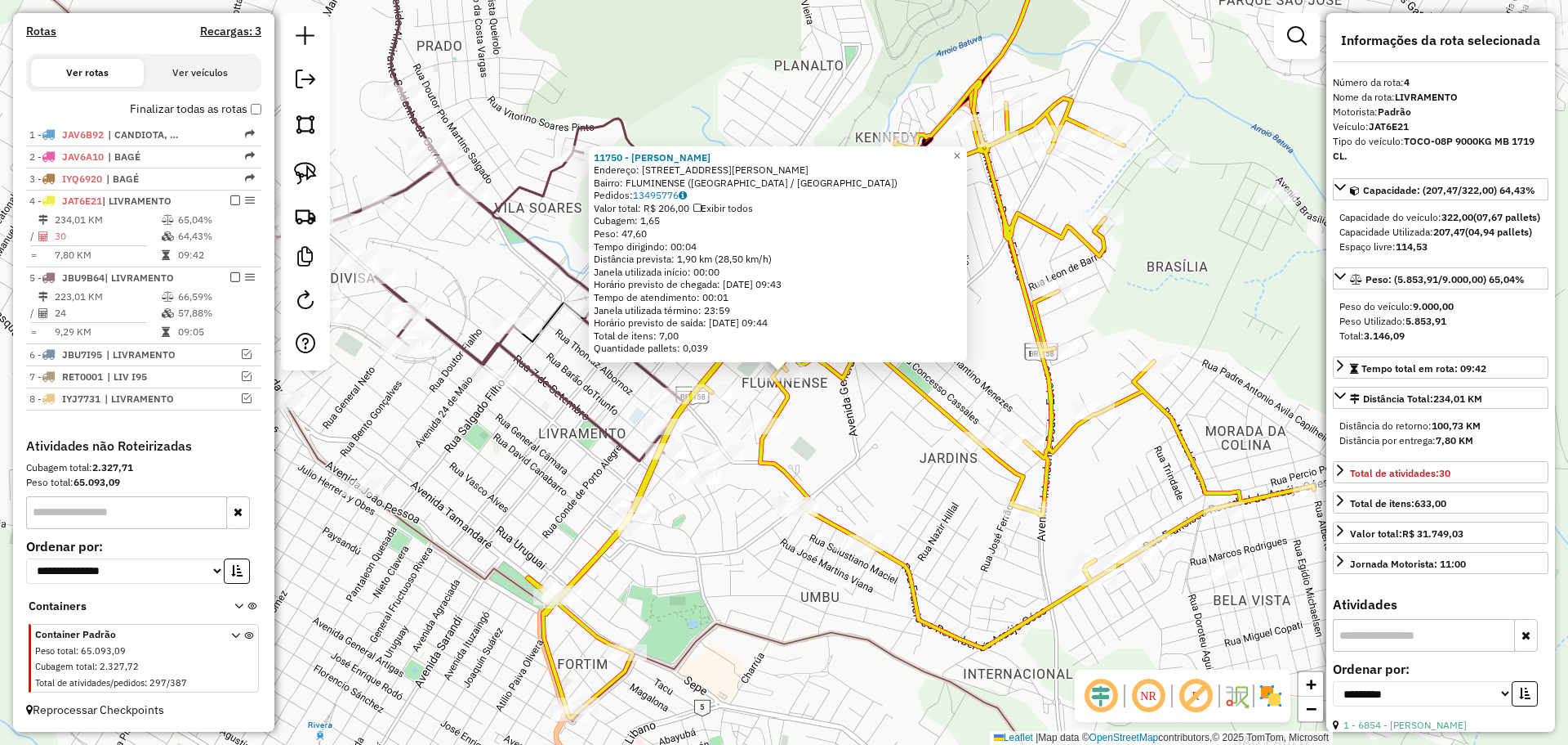
click at [804, 438] on div "11750 - [PERSON_NAME] ARIMA Endereço: R [PERSON_NAME] 420 Bairro: FLUMINENSE ([…" at bounding box center [784, 372] width 1568 height 745
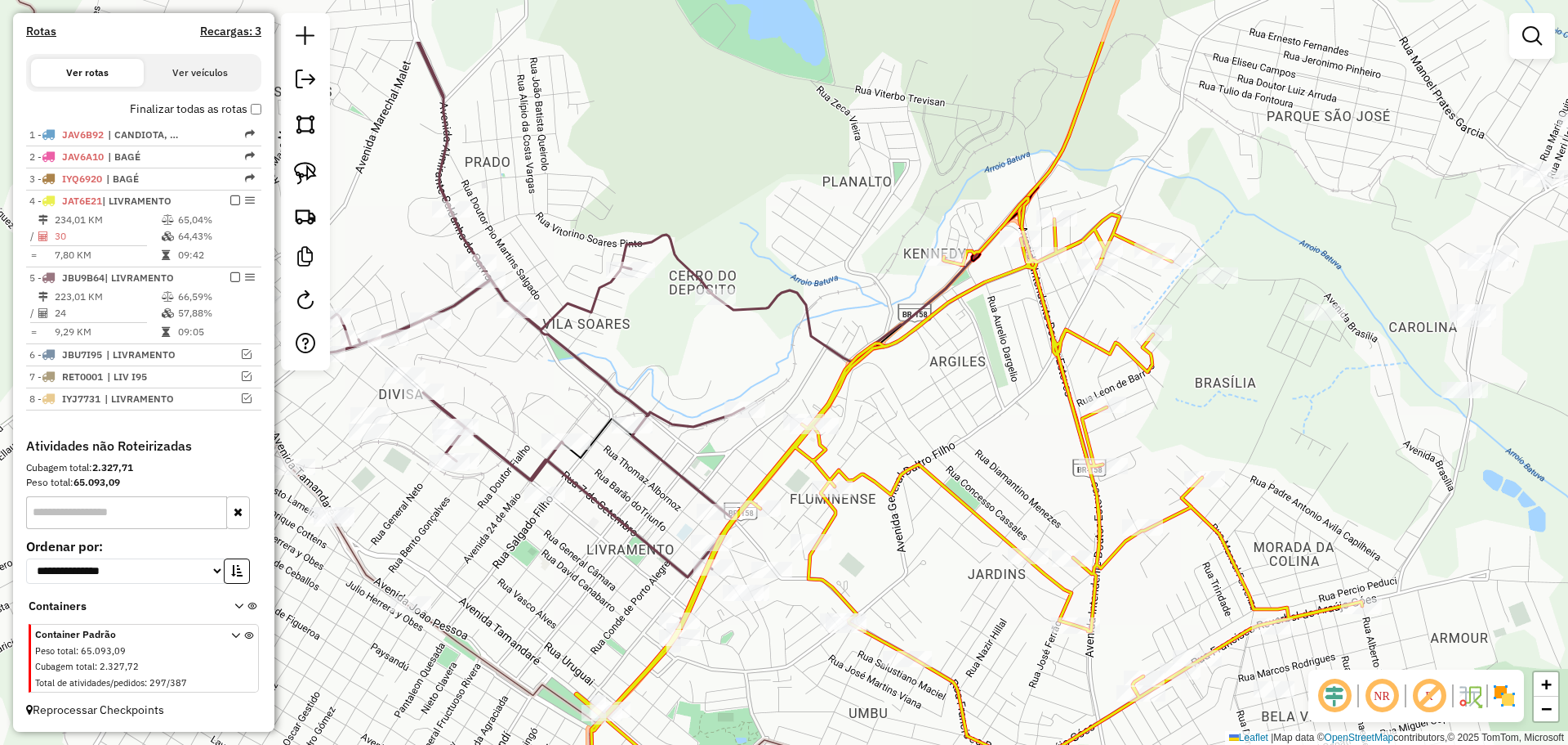
drag, startPoint x: 818, startPoint y: 452, endPoint x: 866, endPoint y: 568, distance: 125.5
click at [866, 568] on div "Janela de atendimento Grade de atendimento Capacidade Transportadoras Veículos …" at bounding box center [784, 372] width 1568 height 745
select select "**********"
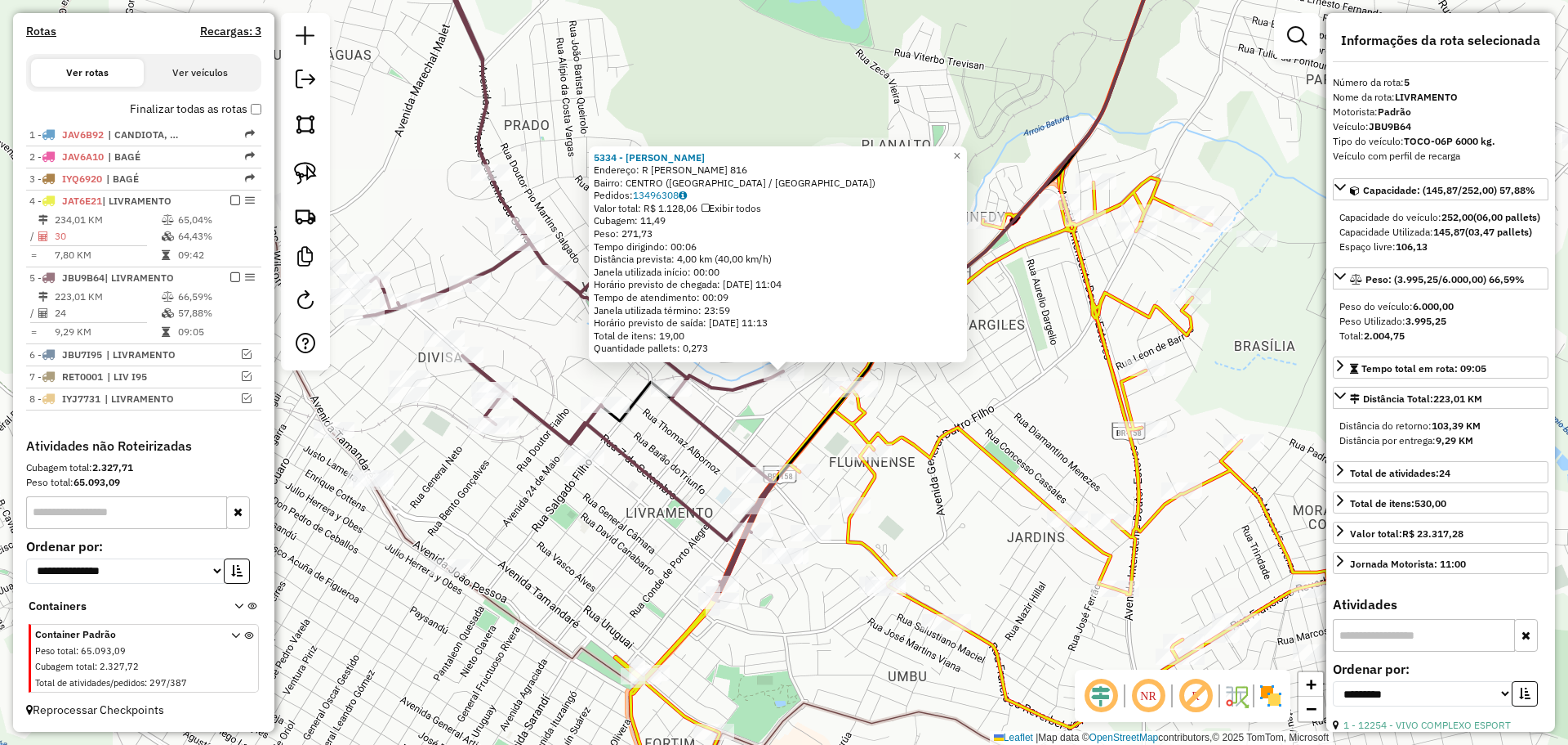
click at [969, 463] on div "5334 - LIDIA [PERSON_NAME]: R [PERSON_NAME] 816 Bairro: CENTRO ([GEOGRAPHIC_DAT…" at bounding box center [784, 372] width 1568 height 745
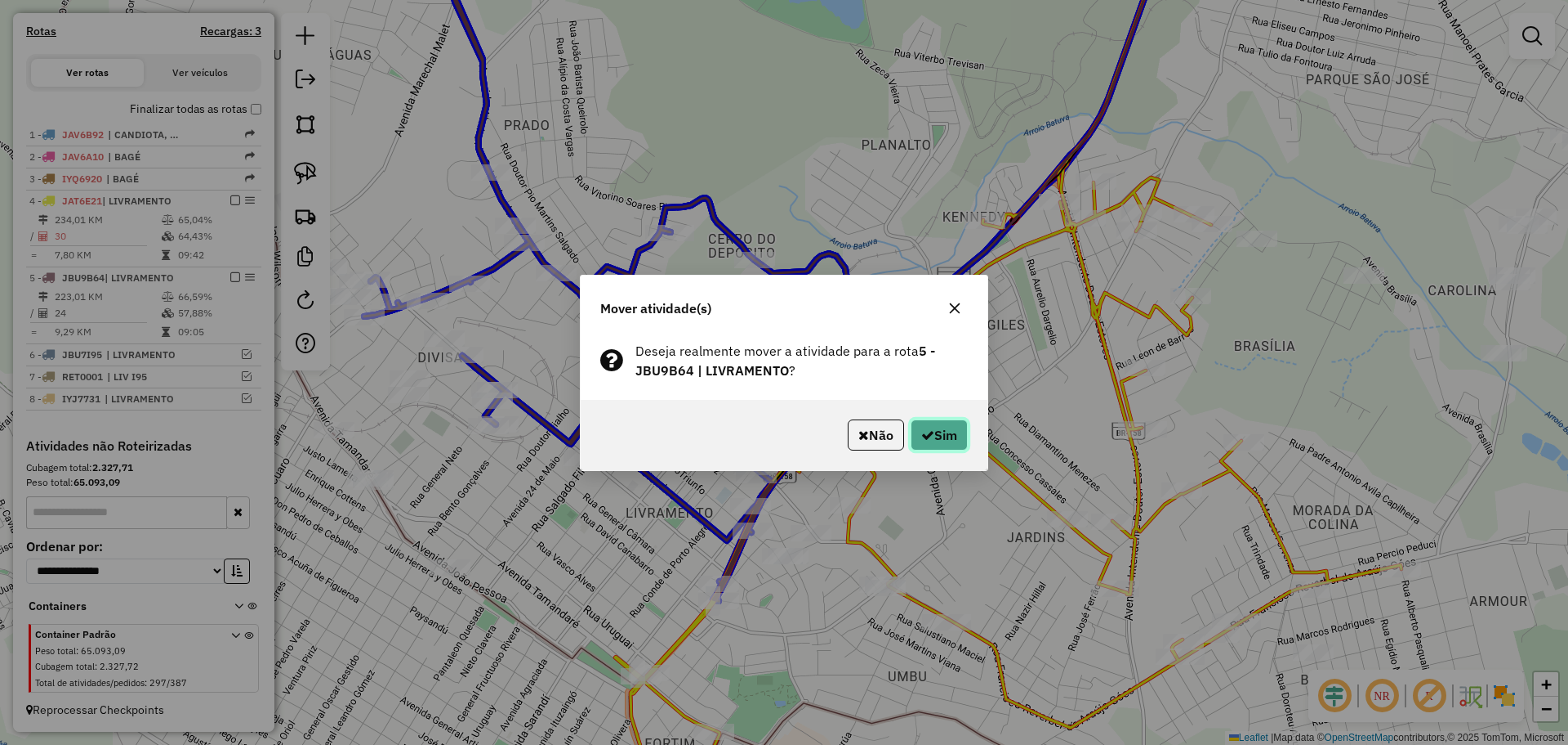
click at [947, 434] on button "Sim" at bounding box center [939, 435] width 57 height 31
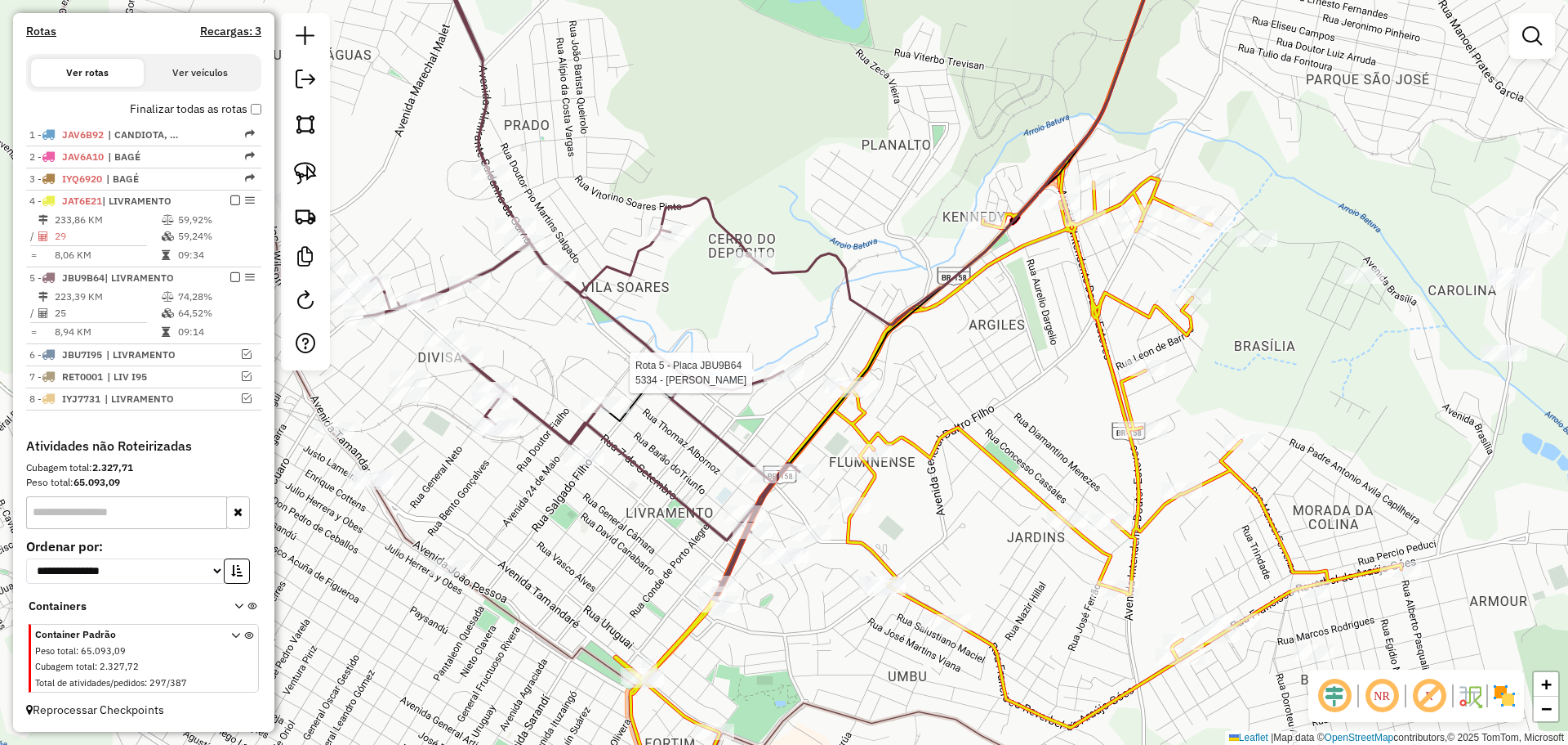
select select "**********"
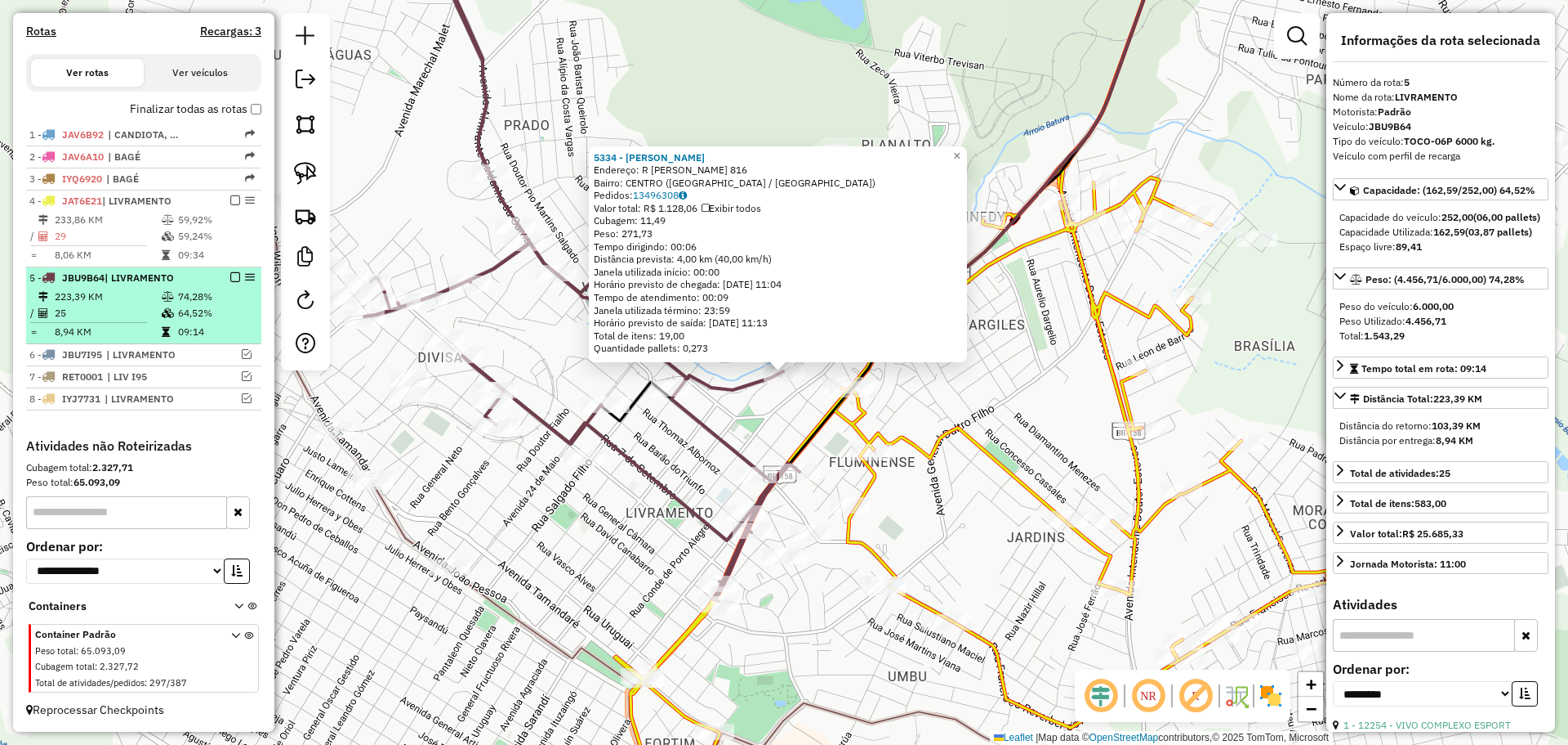
click at [231, 277] on em at bounding box center [235, 277] width 10 height 10
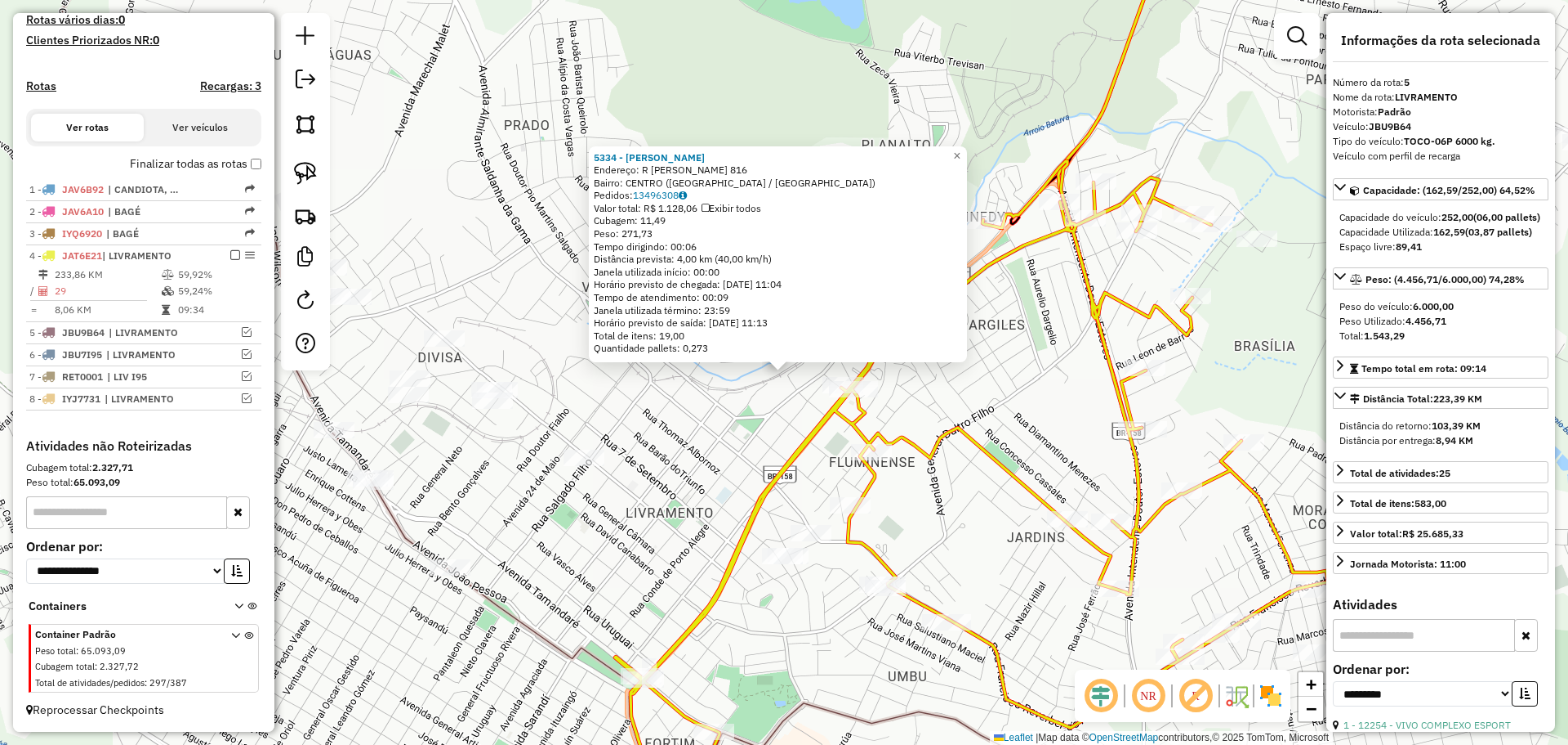
click at [658, 465] on div "5334 - LIDIA [PERSON_NAME]: R [PERSON_NAME] 816 Bairro: CENTRO ([GEOGRAPHIC_DAT…" at bounding box center [784, 372] width 1568 height 745
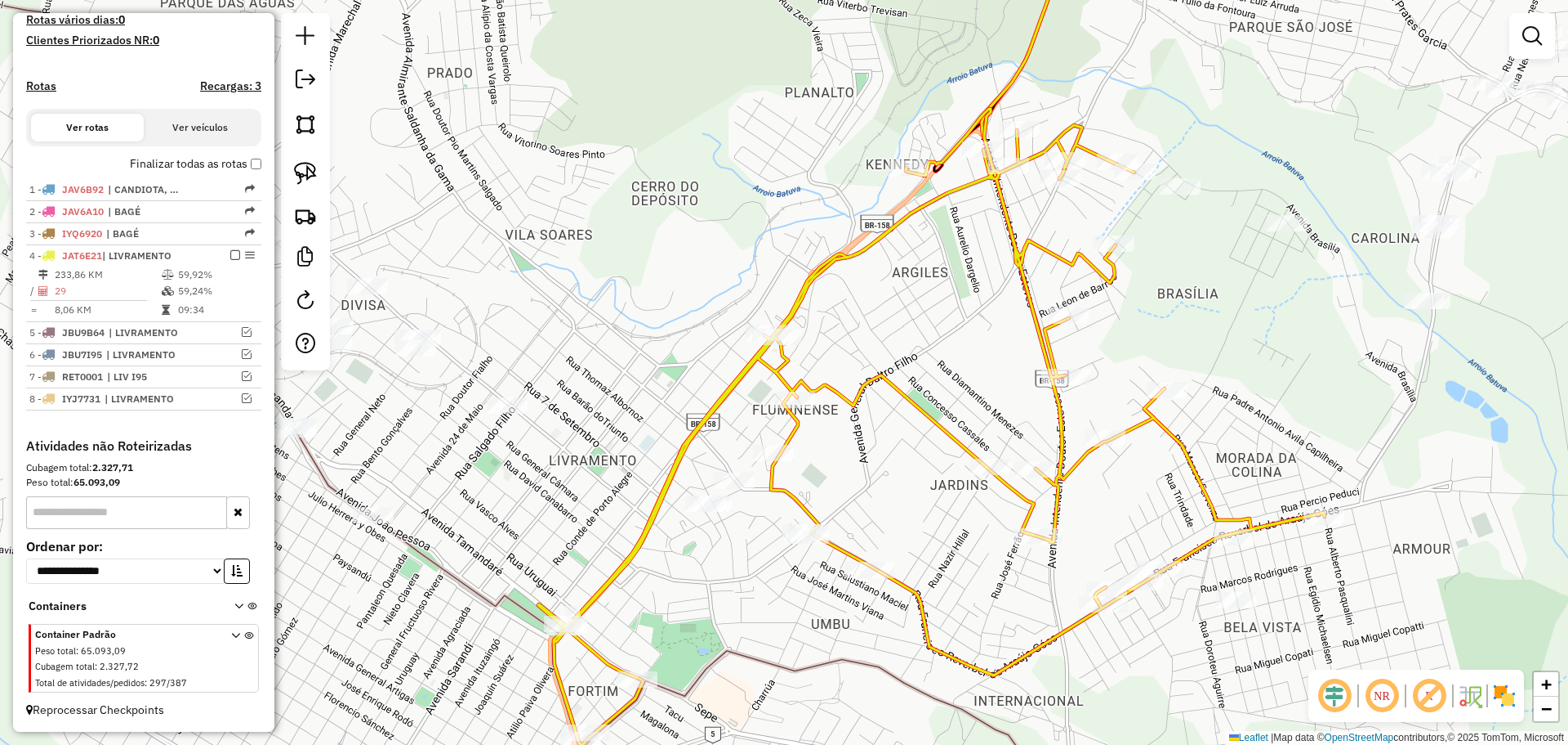
drag, startPoint x: 662, startPoint y: 486, endPoint x: 521, endPoint y: 375, distance: 179.4
click at [521, 375] on div "Janela de atendimento Grade de atendimento Capacidade Transportadoras Veículos …" at bounding box center [784, 372] width 1568 height 745
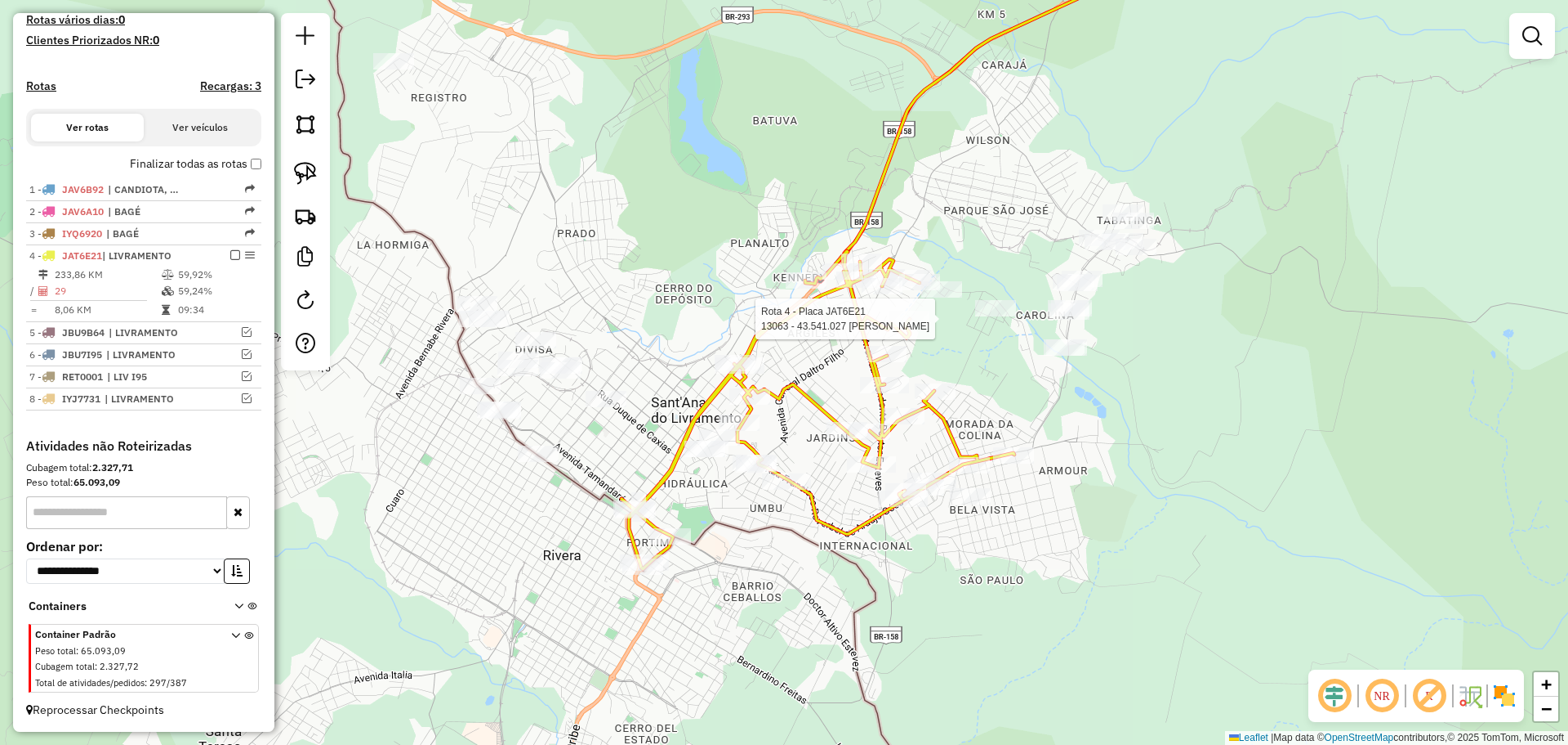
select select "**********"
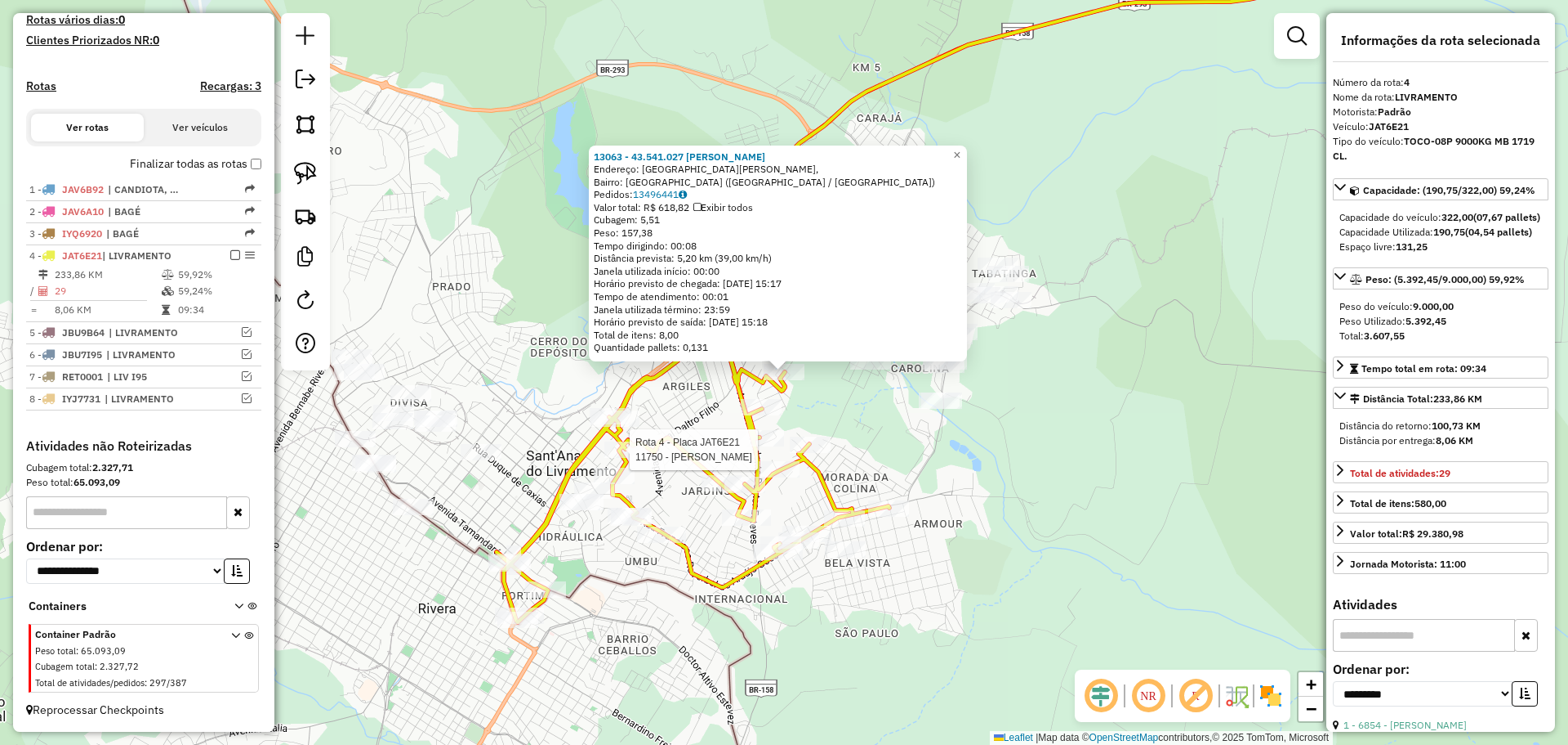
click at [577, 423] on div "Rota 4 - Placa JAT6E21 11736 - MIRTA SOLANGE NIEVES Rota 4 - Placa JAT6E21 1175…" at bounding box center [784, 372] width 1568 height 745
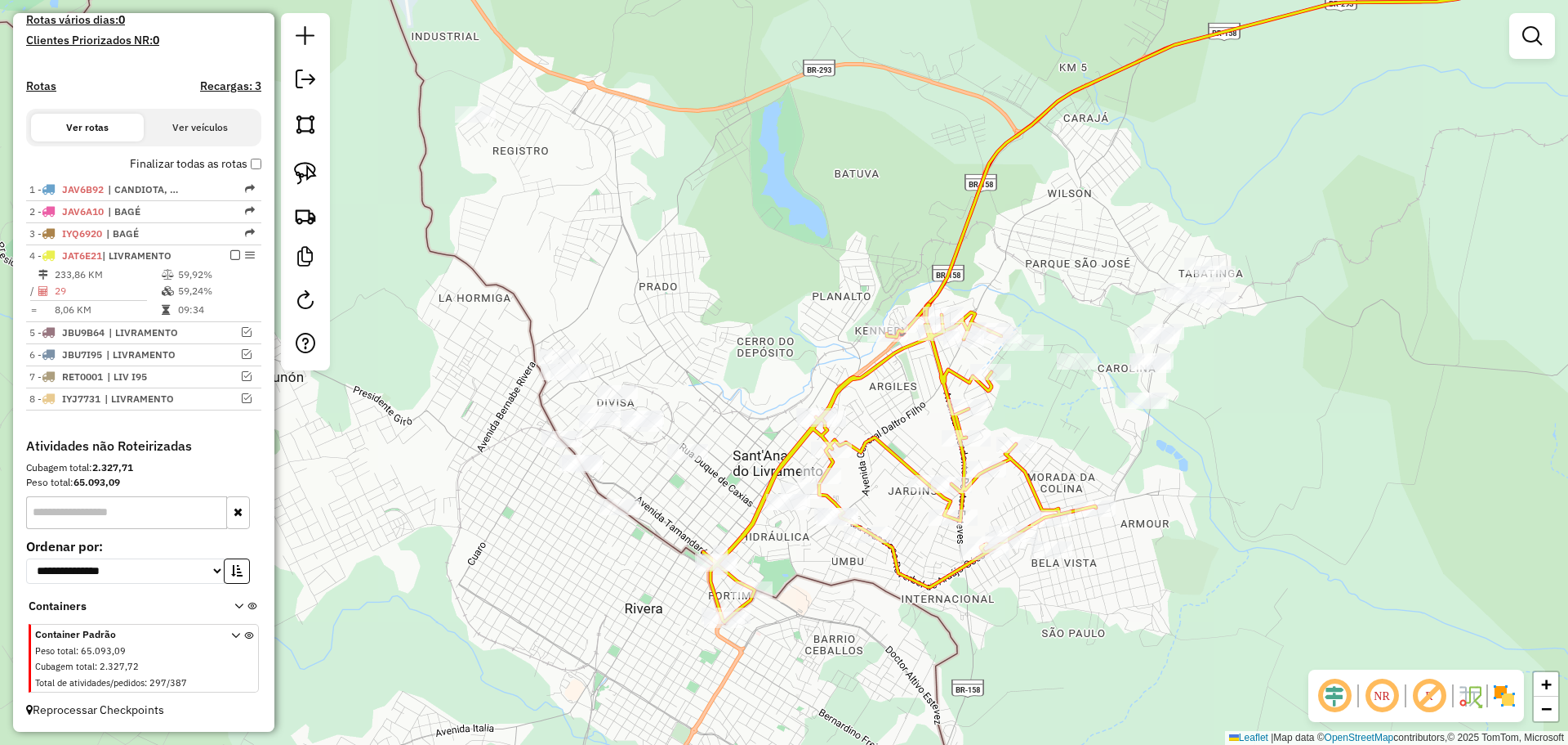
drag, startPoint x: 517, startPoint y: 407, endPoint x: 721, endPoint y: 407, distance: 204.0
click at [721, 407] on div "Janela de atendimento Grade de atendimento Capacidade Transportadoras Veículos …" at bounding box center [784, 372] width 1568 height 745
click at [303, 180] on img at bounding box center [305, 173] width 23 height 23
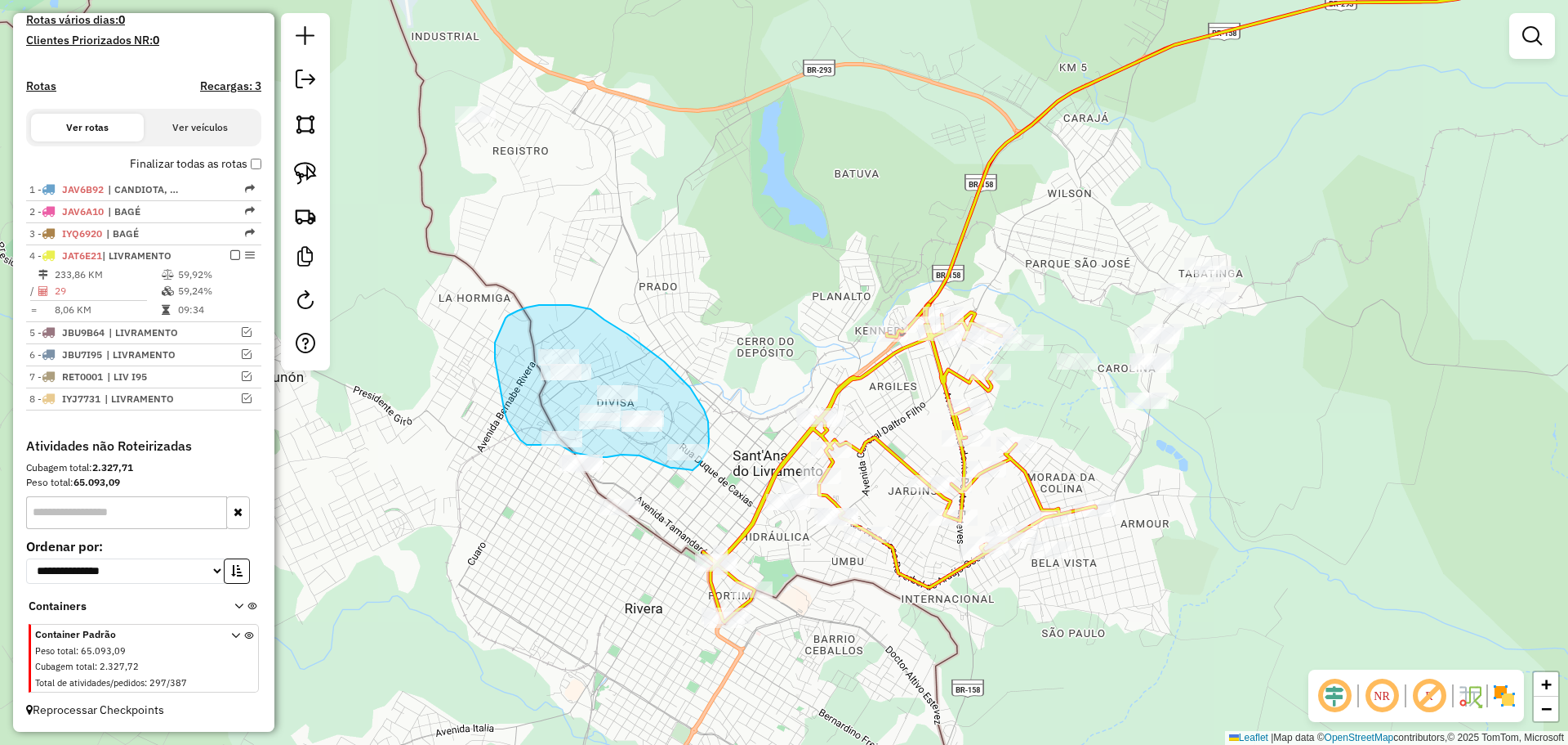
drag, startPoint x: 688, startPoint y: 469, endPoint x: 673, endPoint y: 468, distance: 15.0
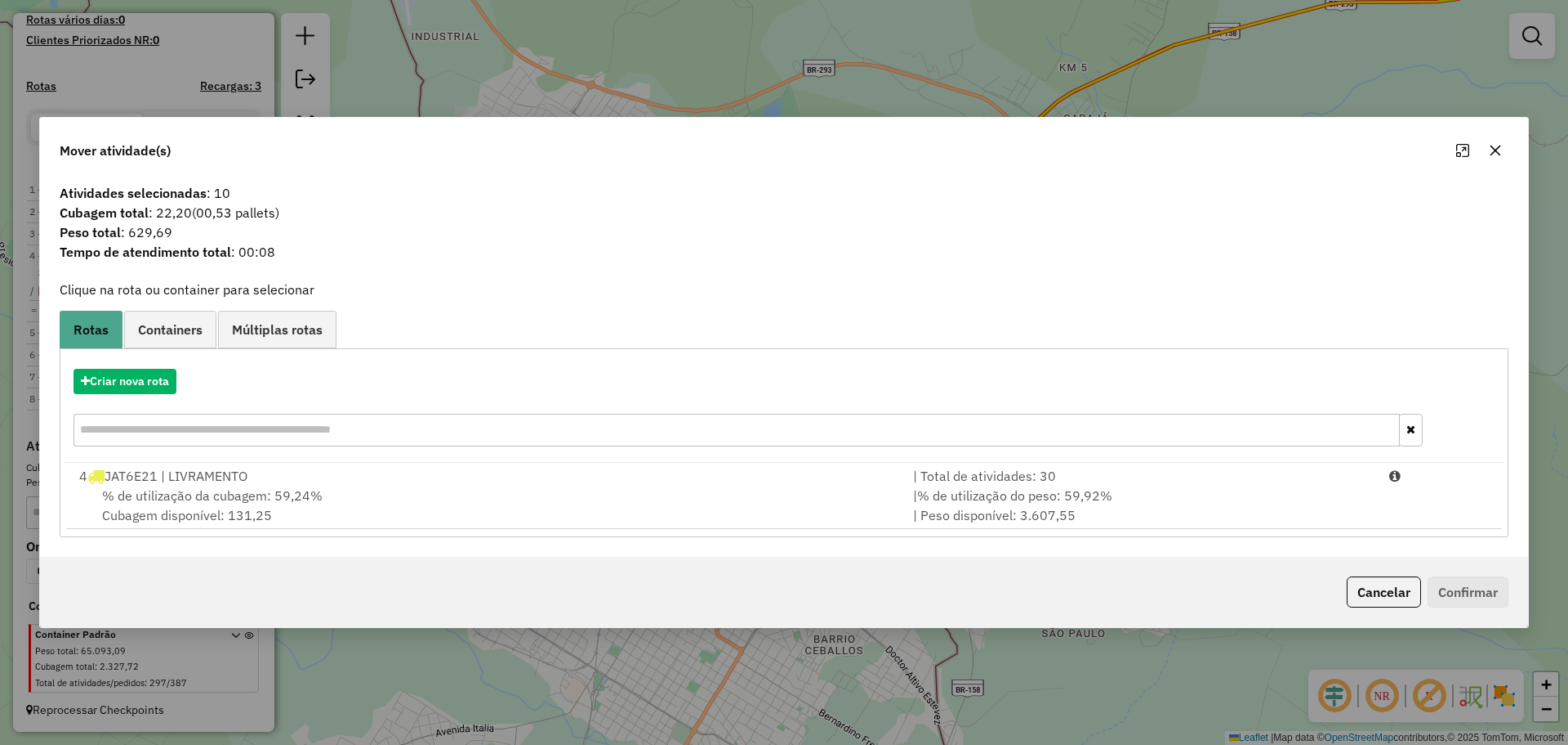
click at [1489, 152] on button "button" at bounding box center [1495, 150] width 26 height 26
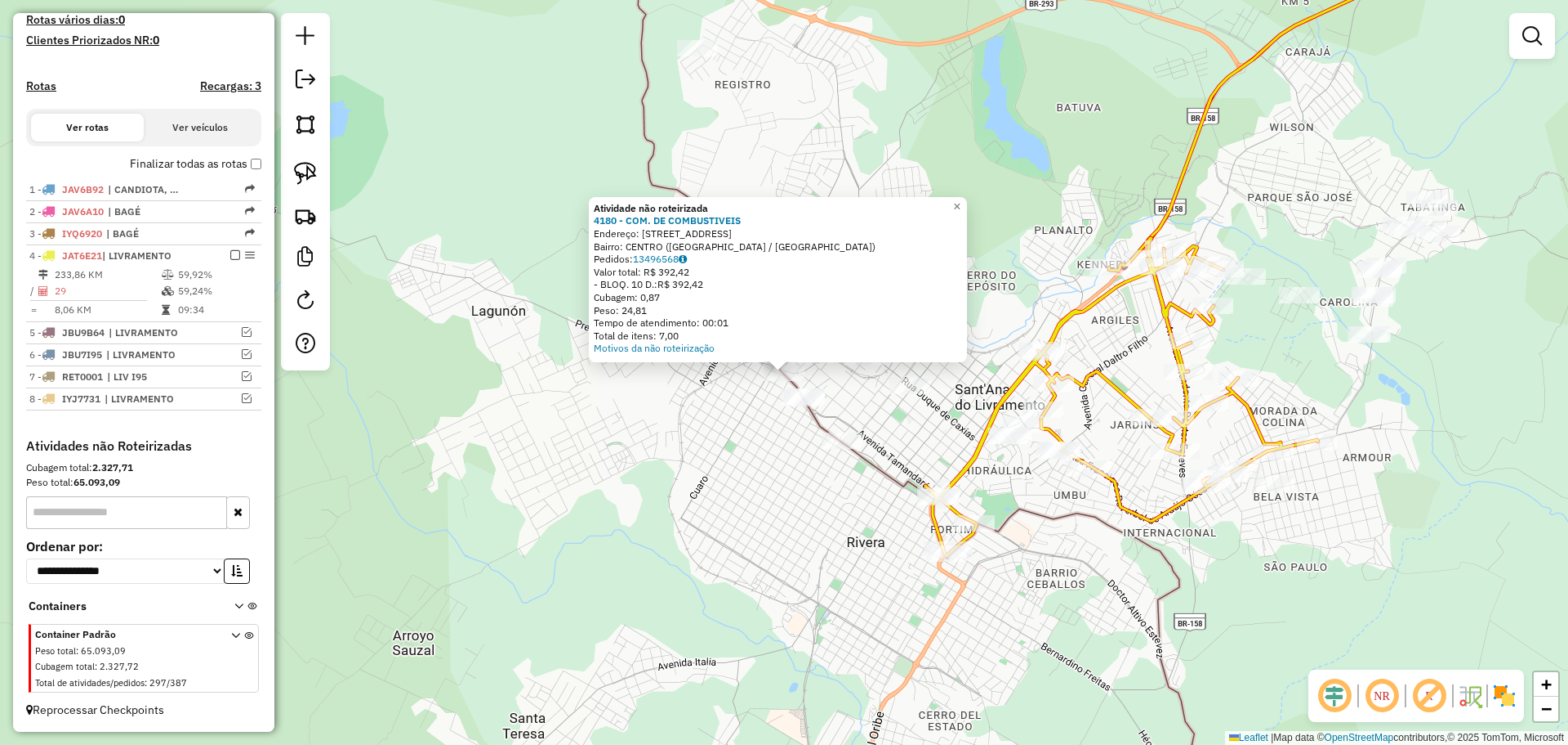
click at [678, 472] on div "Atividade não roteirizada 4180 - COM. DE COMBUSTIVEIS Endereço: [STREET_ADDRESS…" at bounding box center [784, 372] width 1568 height 745
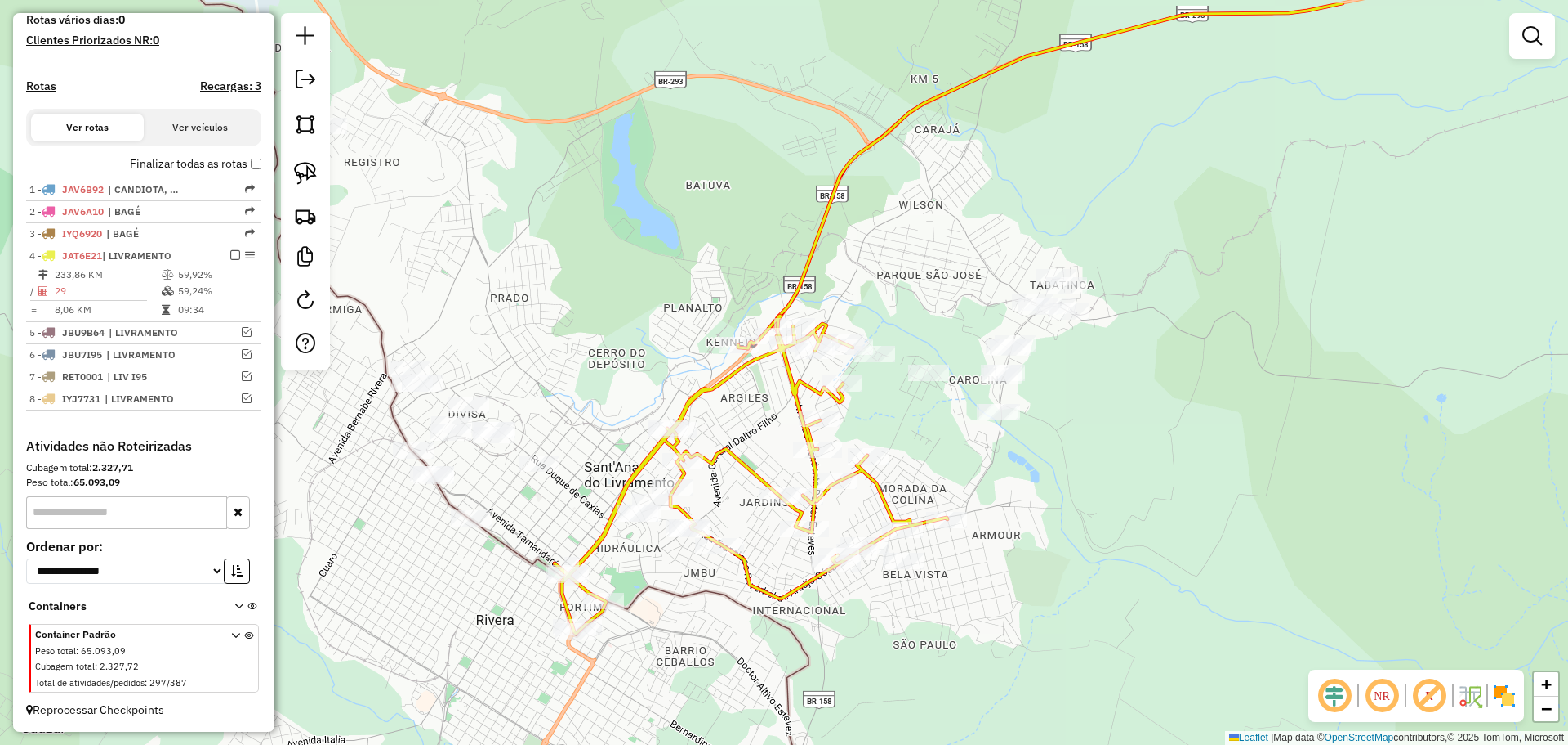
drag, startPoint x: 907, startPoint y: 441, endPoint x: 536, endPoint y: 519, distance: 379.1
click at [536, 519] on div "Janela de atendimento Grade de atendimento Capacidade Transportadoras Veículos …" at bounding box center [784, 372] width 1568 height 745
click at [305, 164] on img at bounding box center [305, 173] width 23 height 23
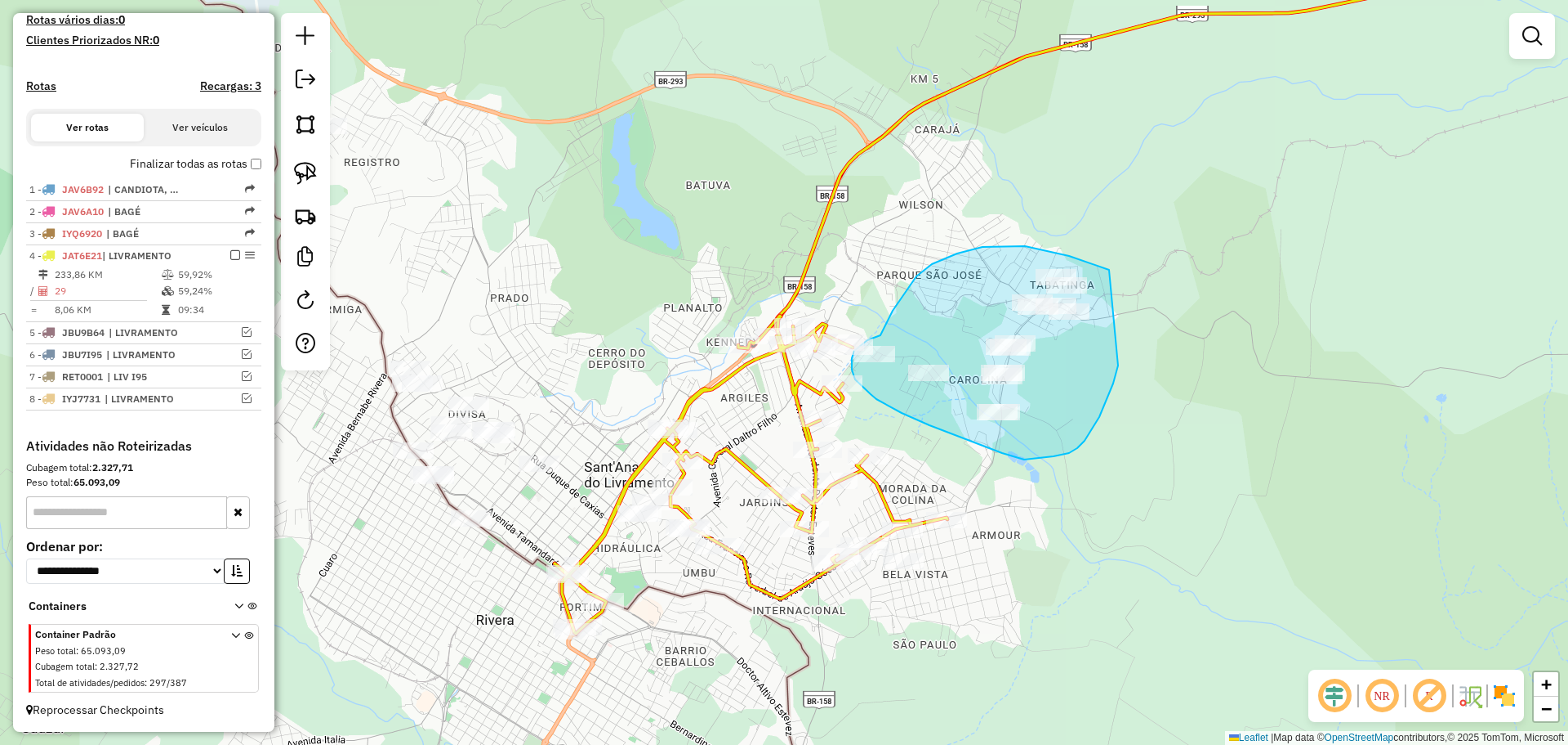
drag, startPoint x: 1109, startPoint y: 270, endPoint x: 1119, endPoint y: 352, distance: 82.6
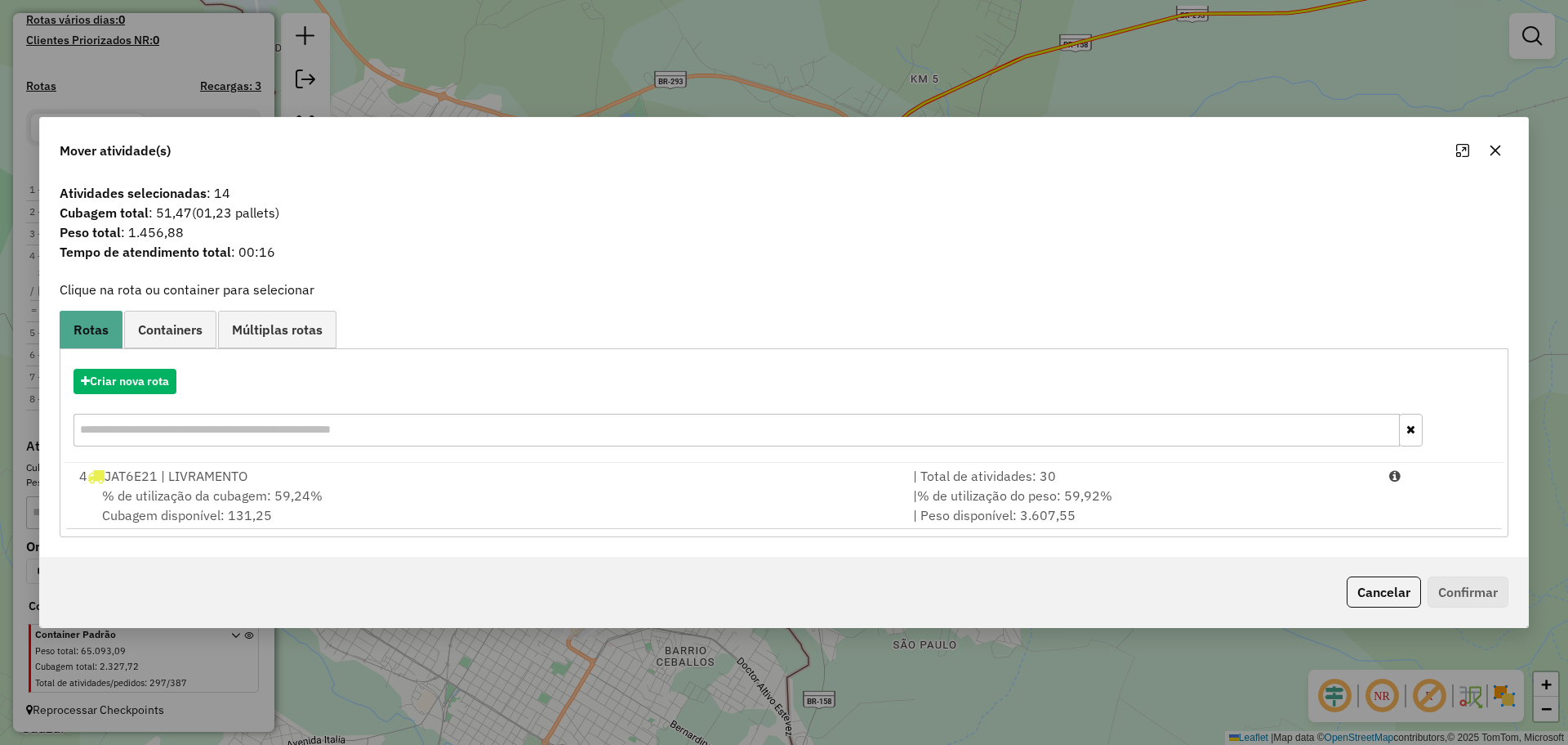
click at [882, 502] on div "% de utilização da cubagem: 59,24% Cubagem disponível: 131,25" at bounding box center [487, 504] width 834 height 40
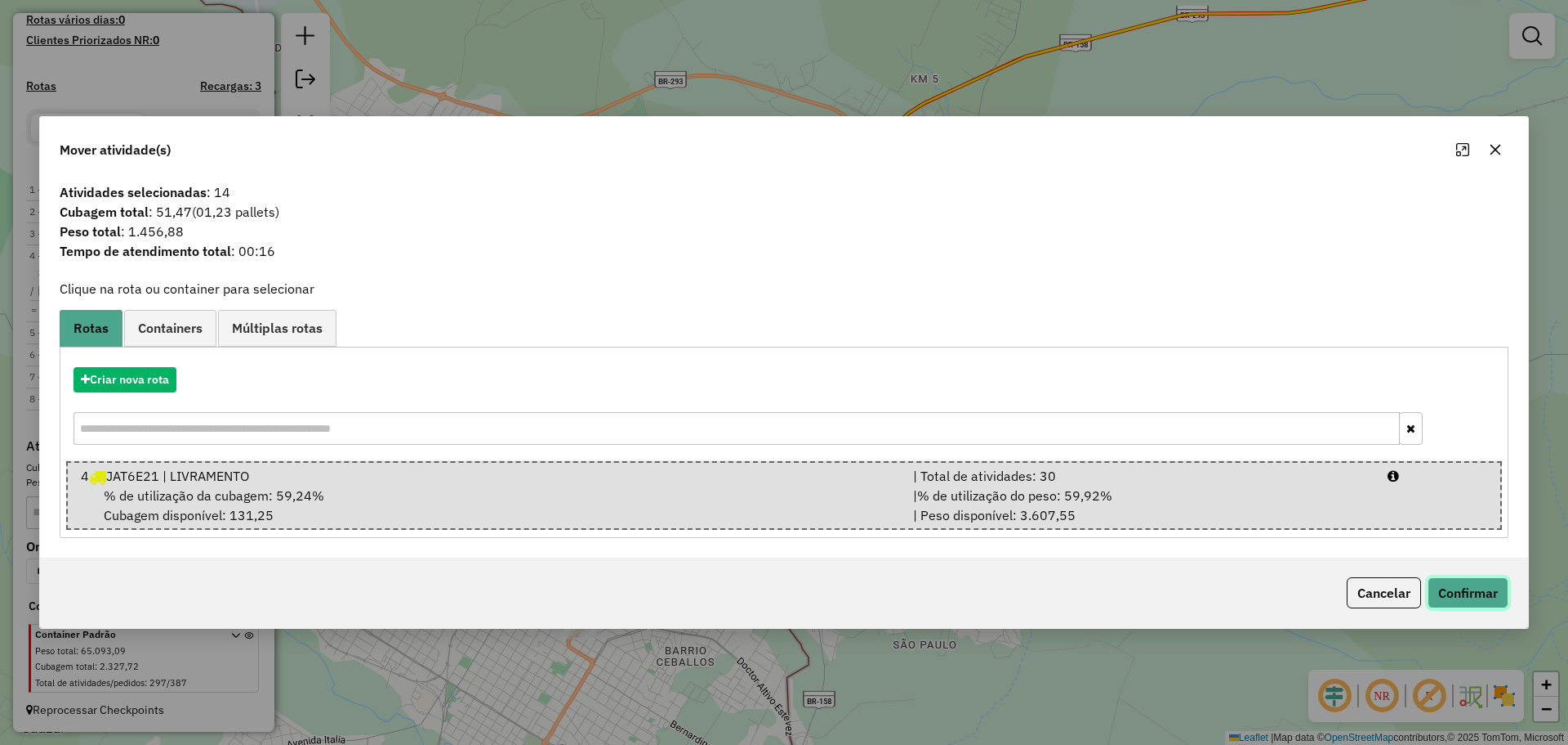
click at [1483, 595] on button "Confirmar" at bounding box center [1468, 593] width 81 height 31
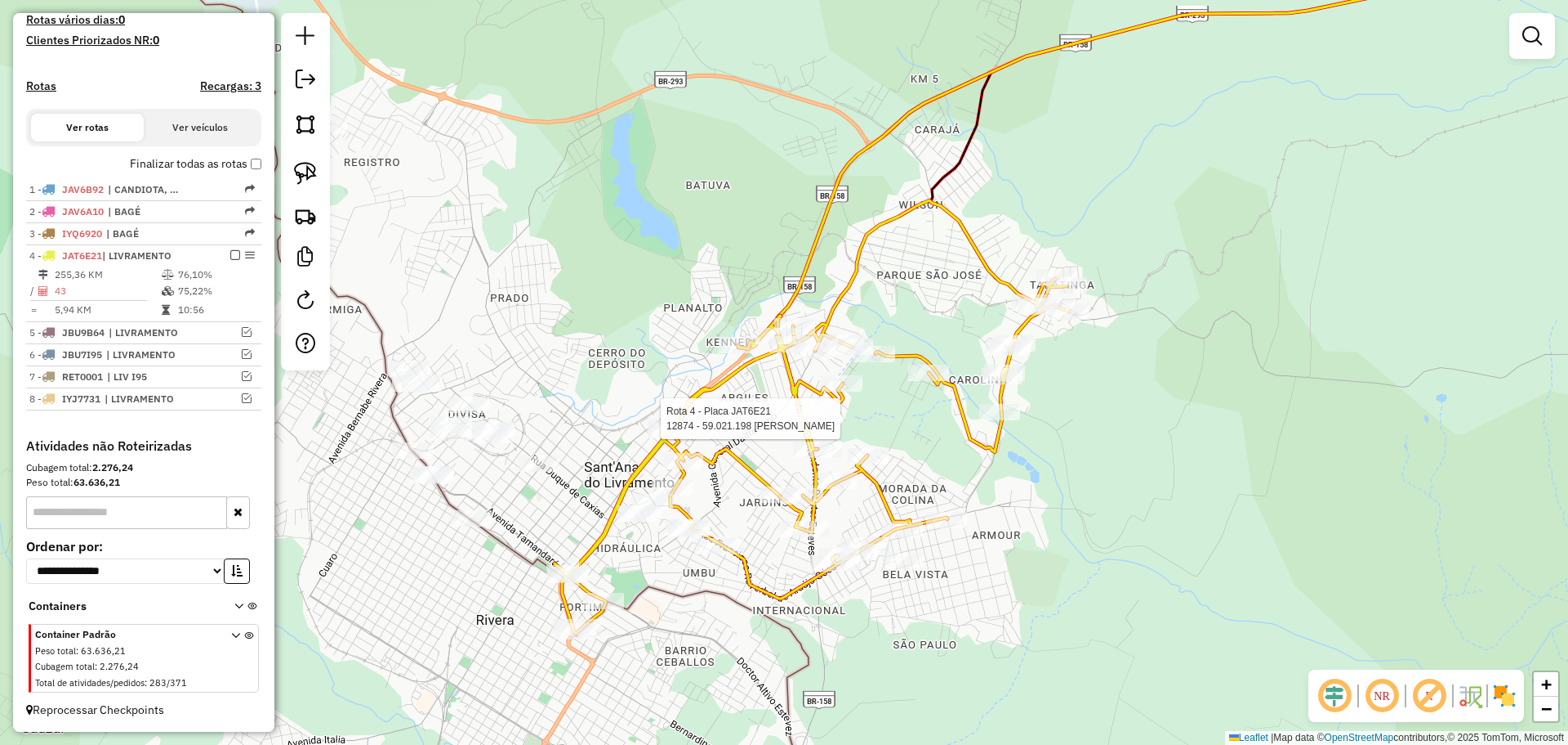
select select "**********"
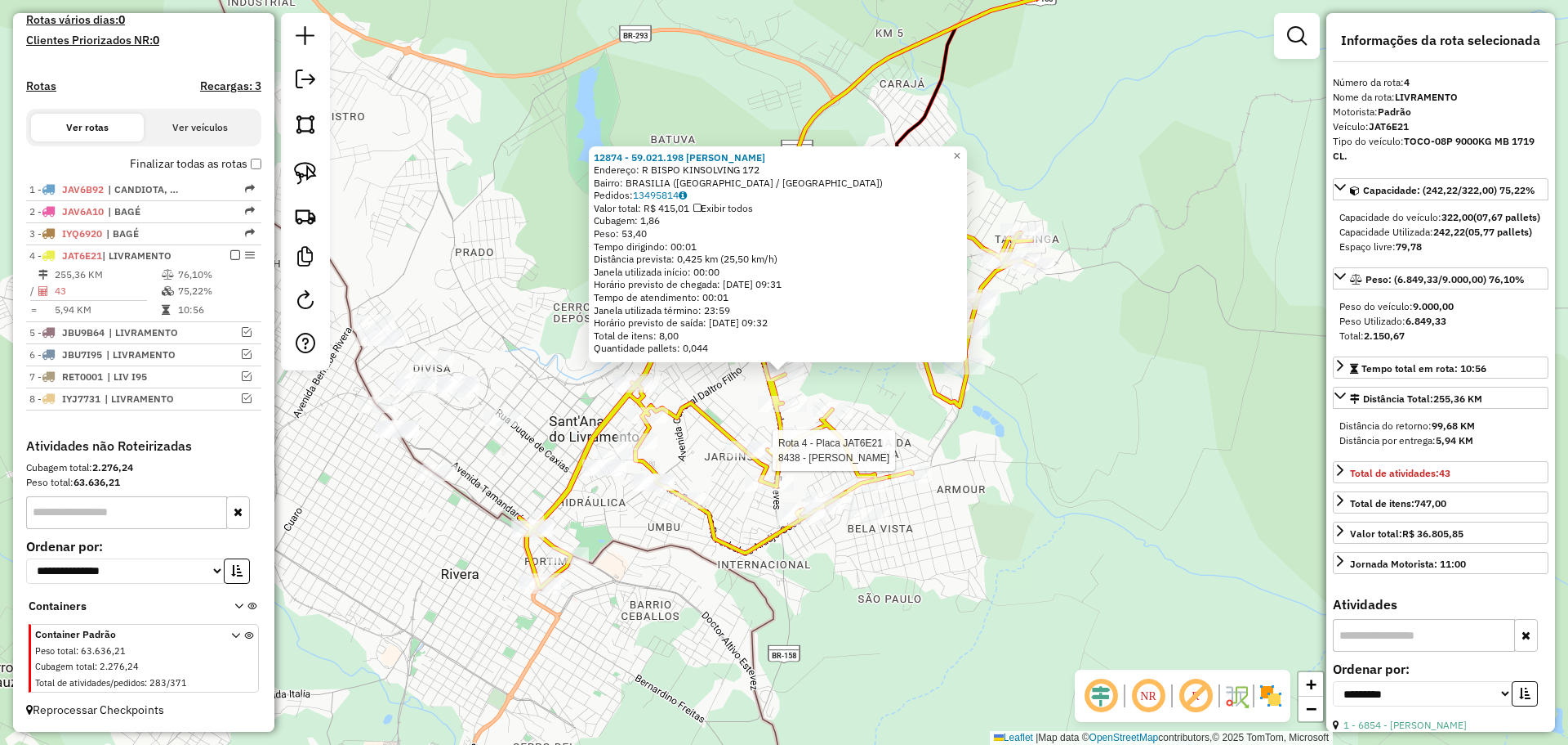
click at [787, 458] on div at bounding box center [767, 450] width 40 height 17
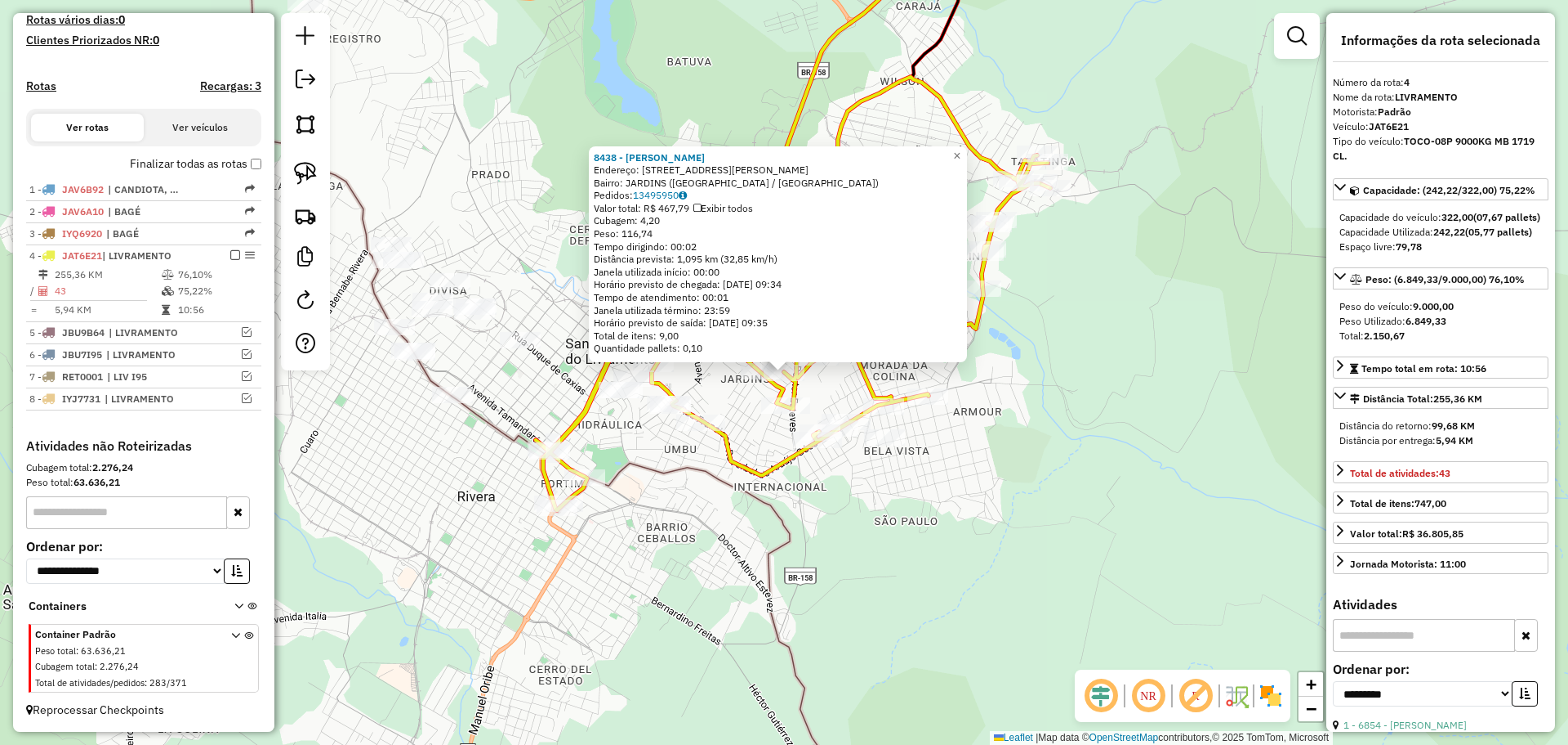
click at [824, 411] on div "8438 - EDSON DELIBIO PAZ BA Endereço: R [PERSON_NAME] 797 Bairro: JARDINS ([GEO…" at bounding box center [784, 372] width 1568 height 745
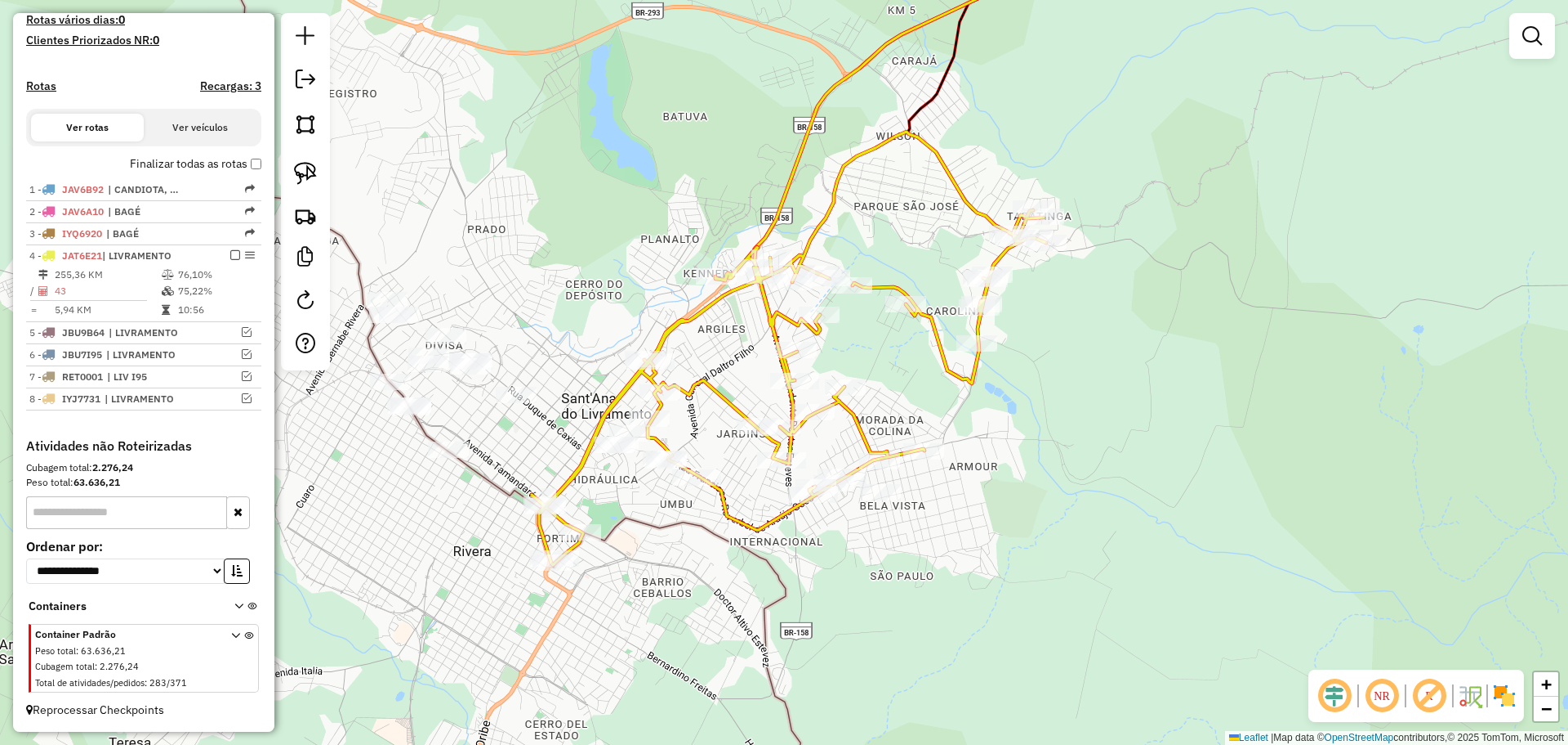
drag, startPoint x: 857, startPoint y: 317, endPoint x: 848, endPoint y: 421, distance: 104.4
click at [848, 421] on div "Rota 4 - Placa JAT6E21 13229 - ANE CILENE DA FONS Janela de atendimento Grade d…" at bounding box center [784, 372] width 1568 height 745
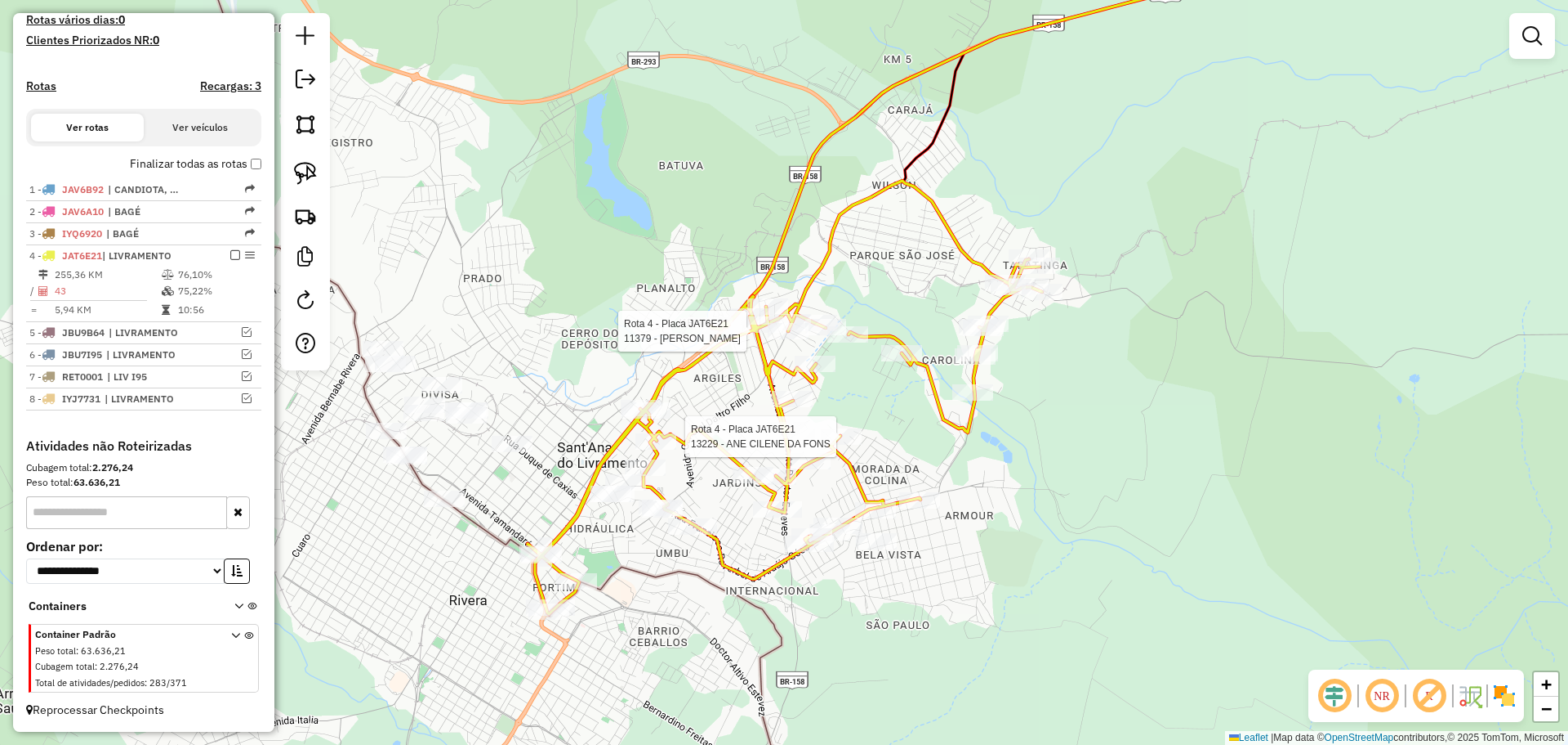
click at [789, 339] on div at bounding box center [788, 331] width 40 height 17
select select "**********"
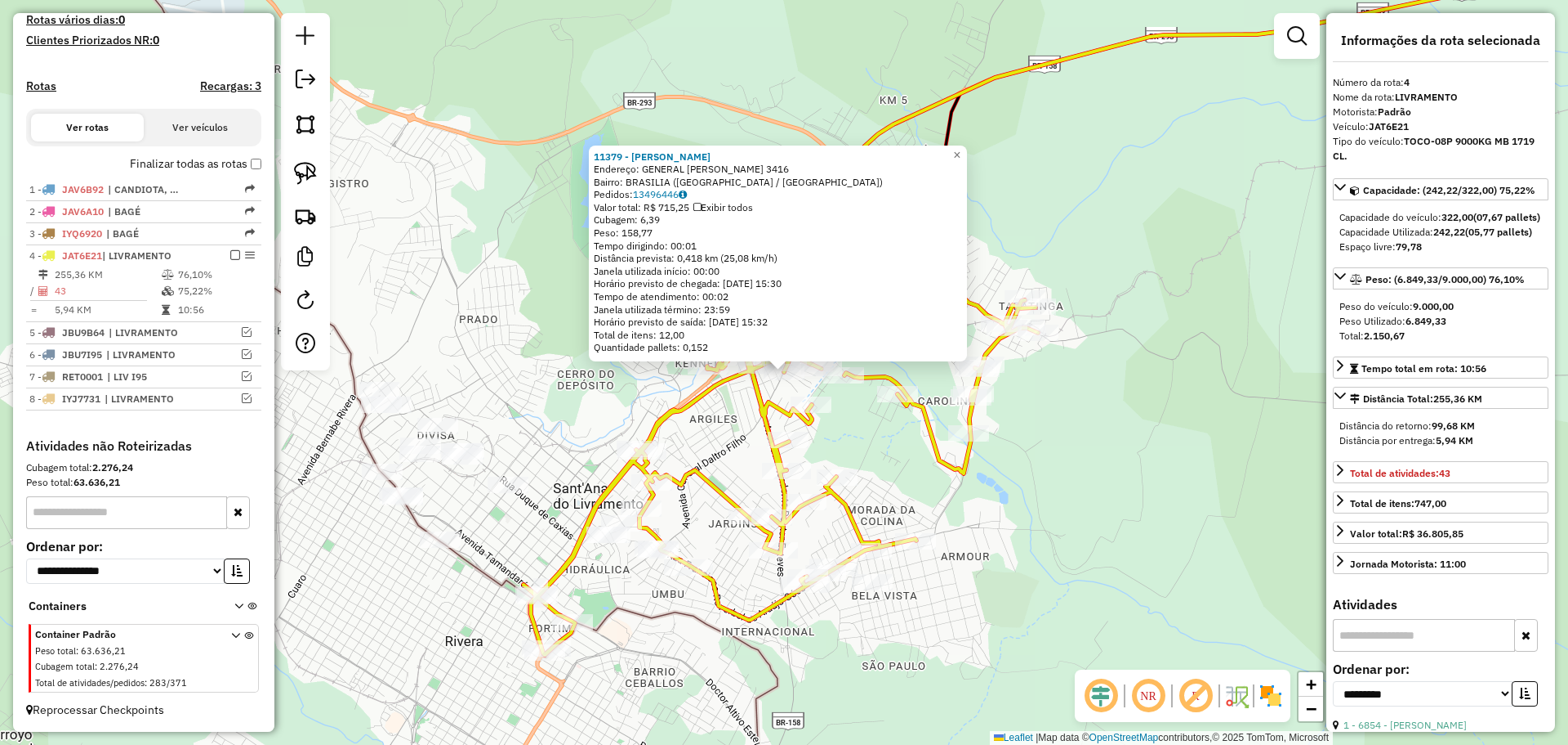
click at [920, 414] on icon at bounding box center [780, 438] width 515 height 434
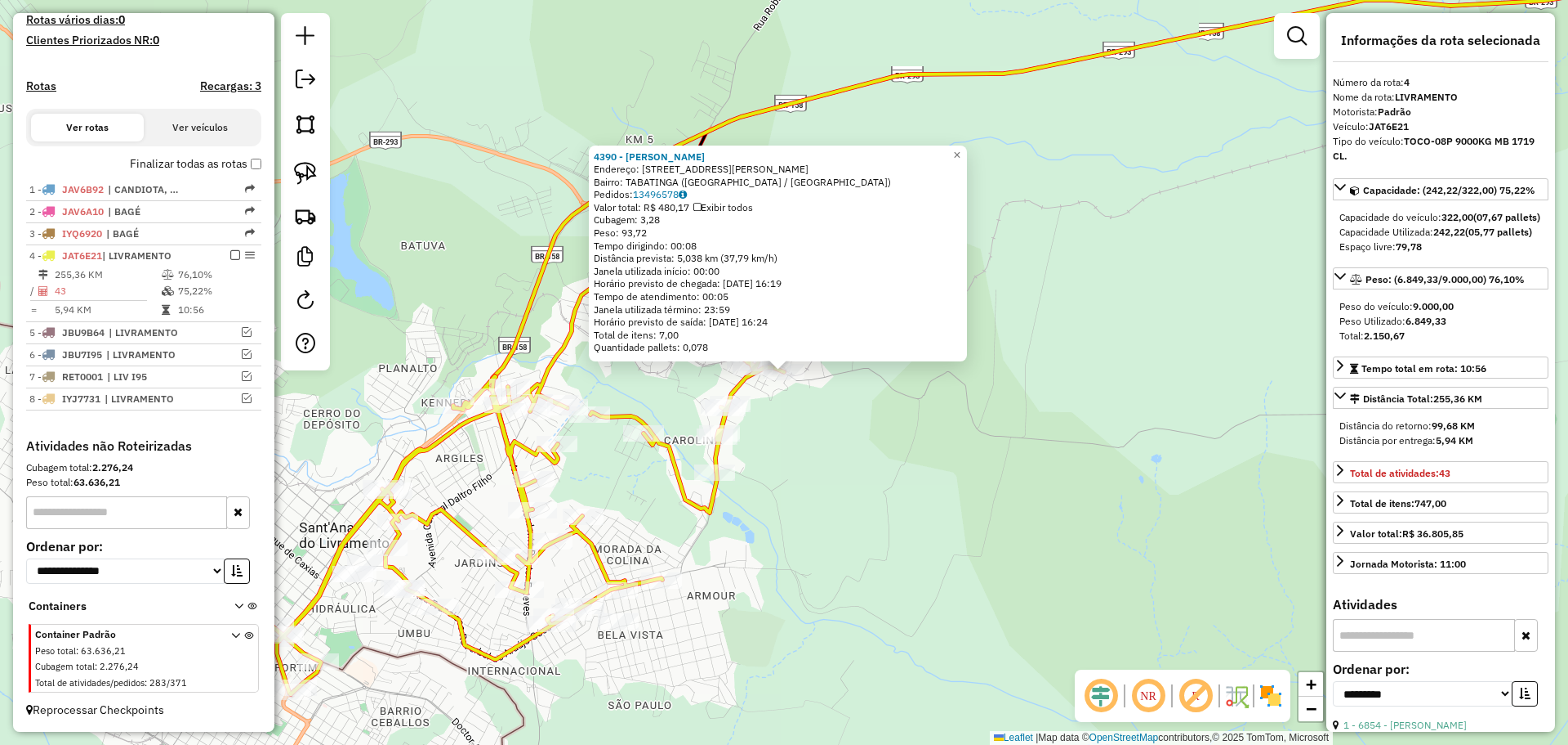
click at [781, 332] on div "Total de itens: 7,00" at bounding box center [778, 335] width 368 height 13
click at [744, 424] on div "Rota 4 - Placa JAT6E21 4390 - [GEOGRAPHIC_DATA][PERSON_NAME] DE MACI 4390 - [PE…" at bounding box center [784, 372] width 1568 height 745
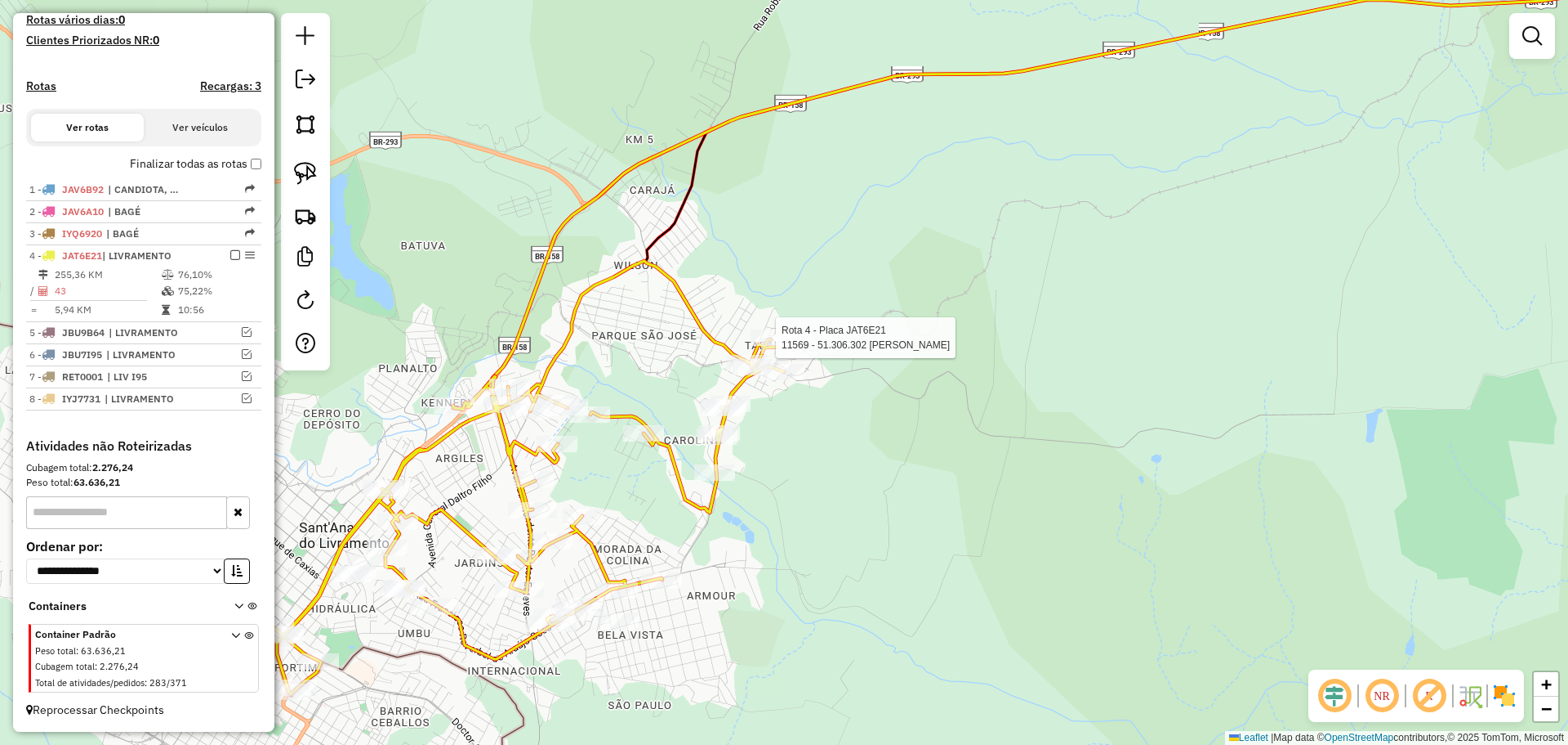
select select "**********"
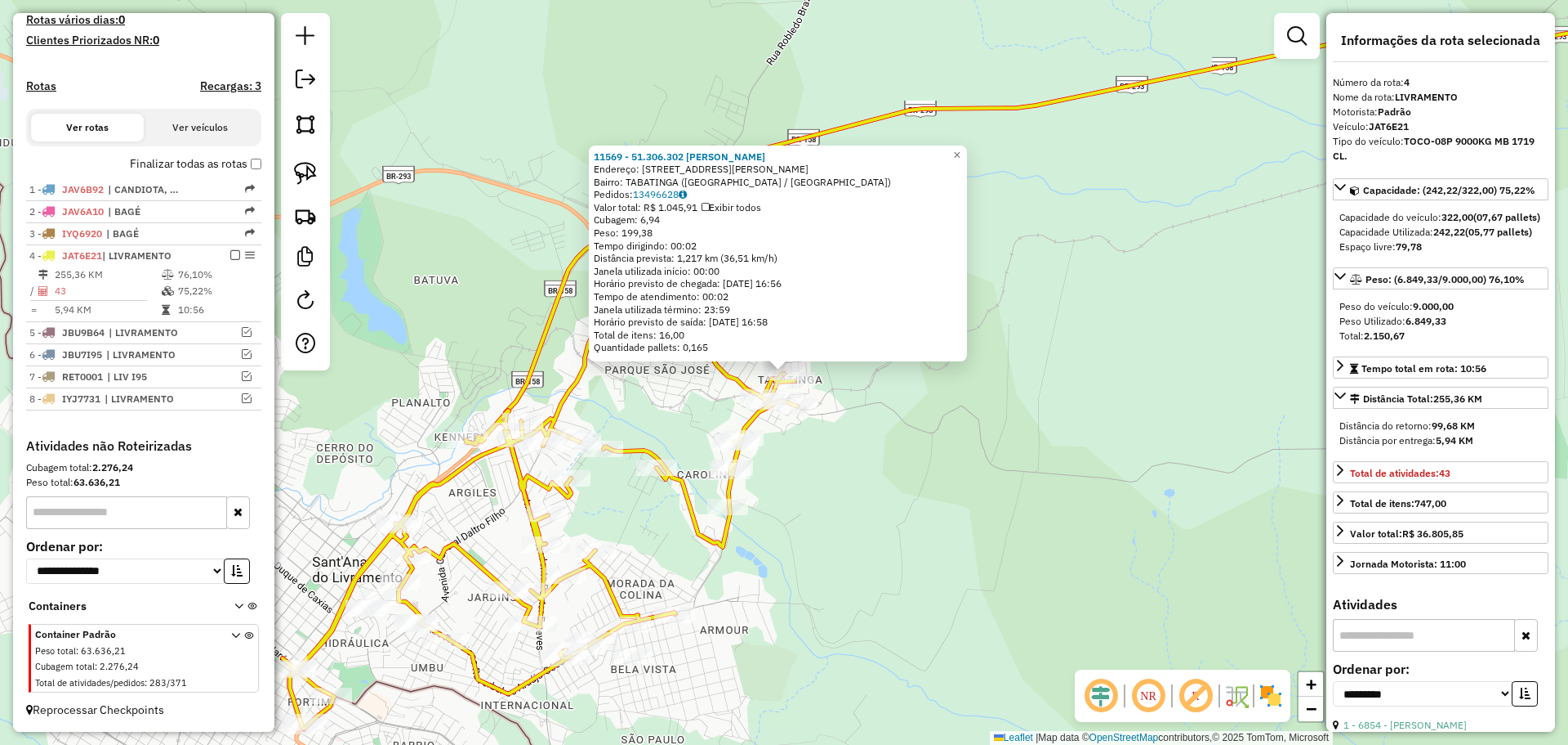
click at [805, 393] on div "Rota 4 - Placa JAT6E21 4390 - [GEOGRAPHIC_DATA][PERSON_NAME] DE MACI 11569 - 51…" at bounding box center [784, 372] width 1568 height 745
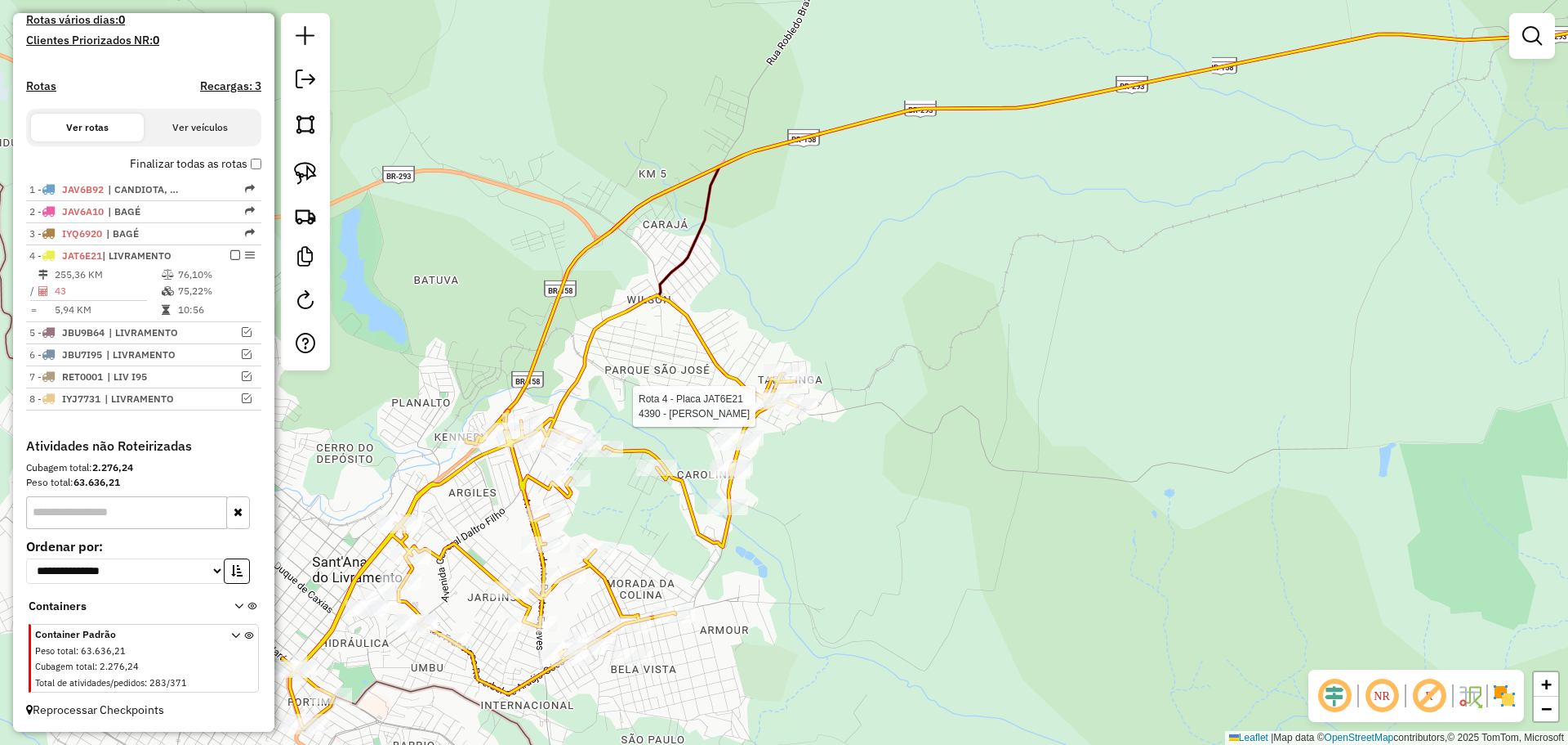
select select "**********"
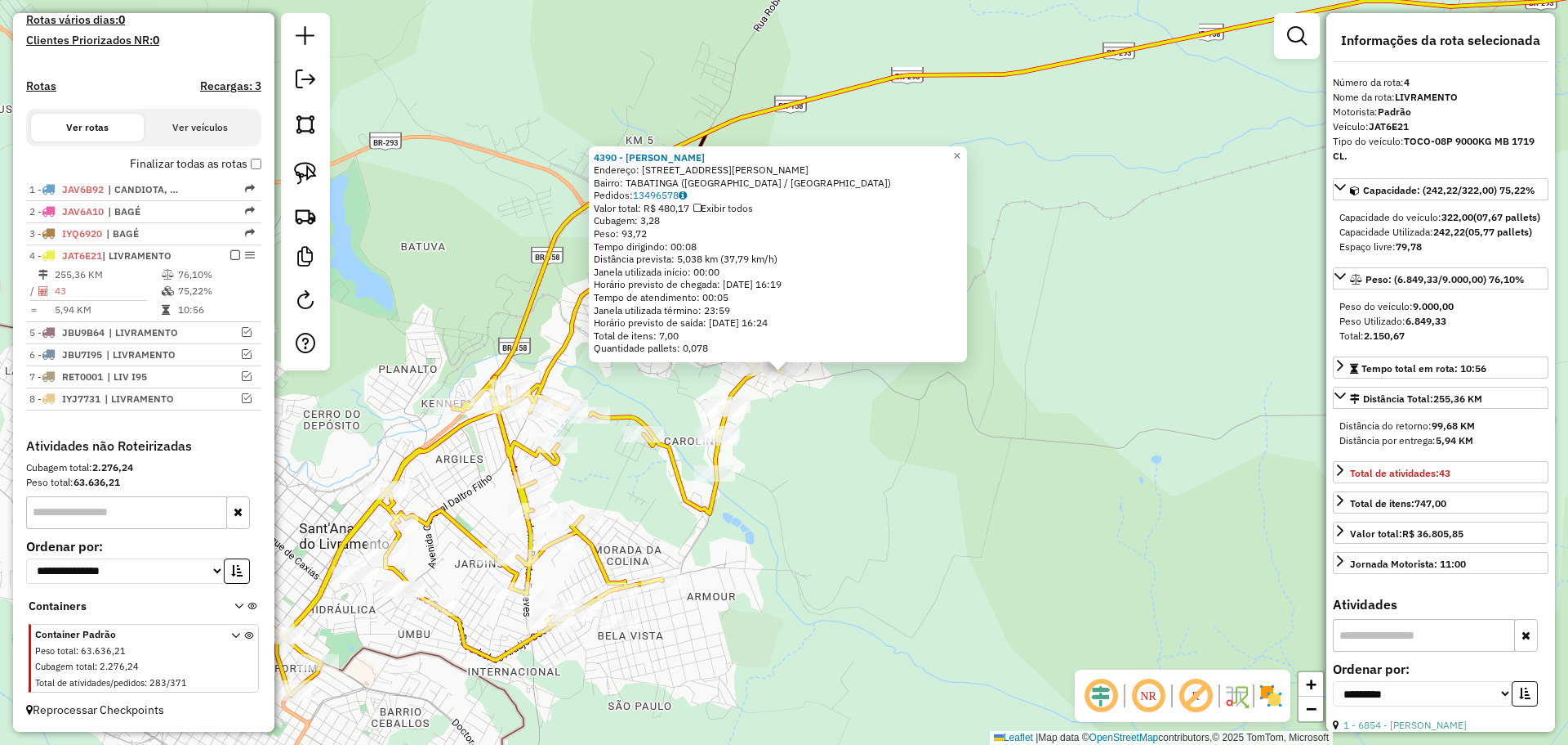
click at [726, 391] on icon at bounding box center [527, 479] width 515 height 434
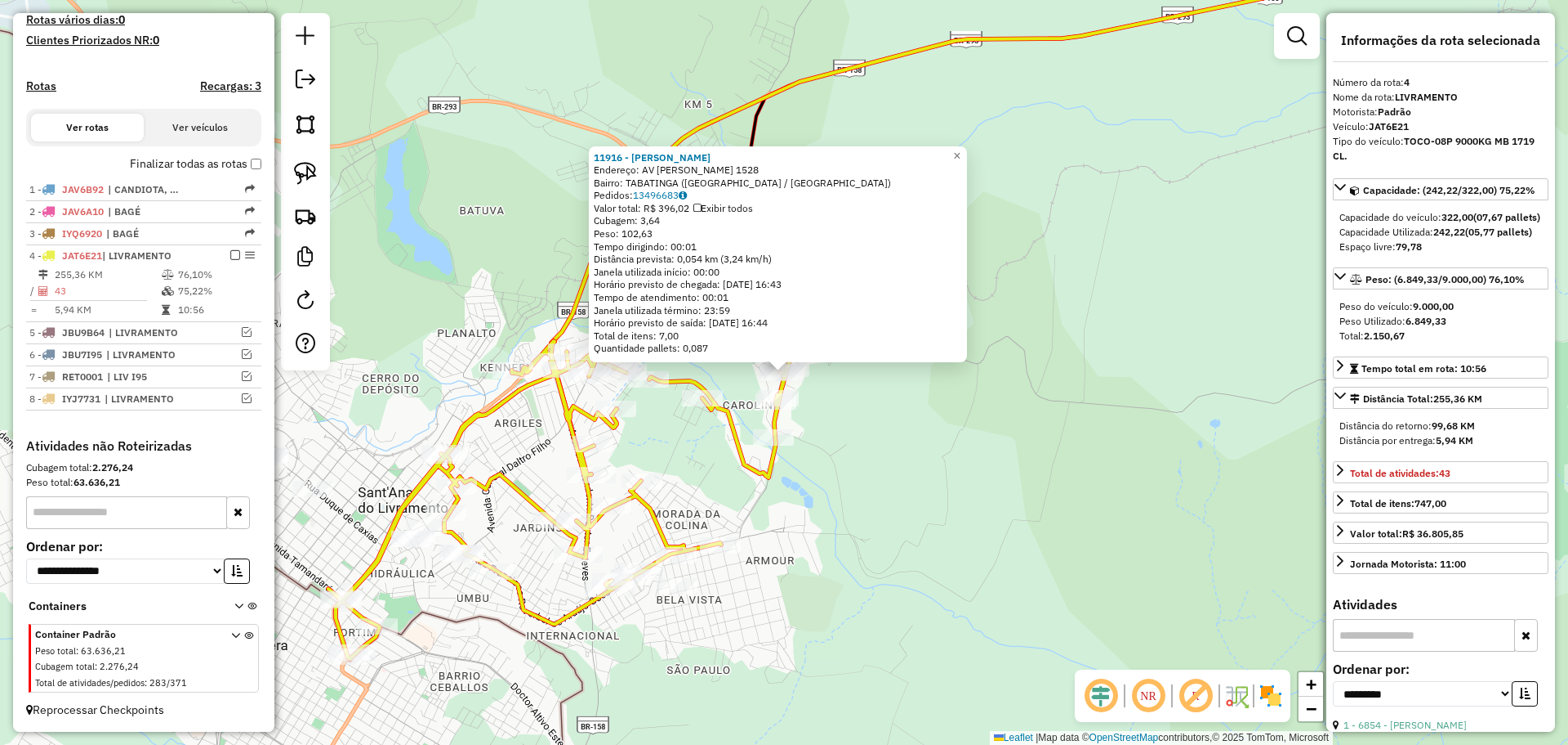
click at [862, 410] on div "Rota 4 - Placa JAT6E21 5257 - [PERSON_NAME] 11916 - [PERSON_NAME]: AV [PERSON_N…" at bounding box center [784, 372] width 1568 height 745
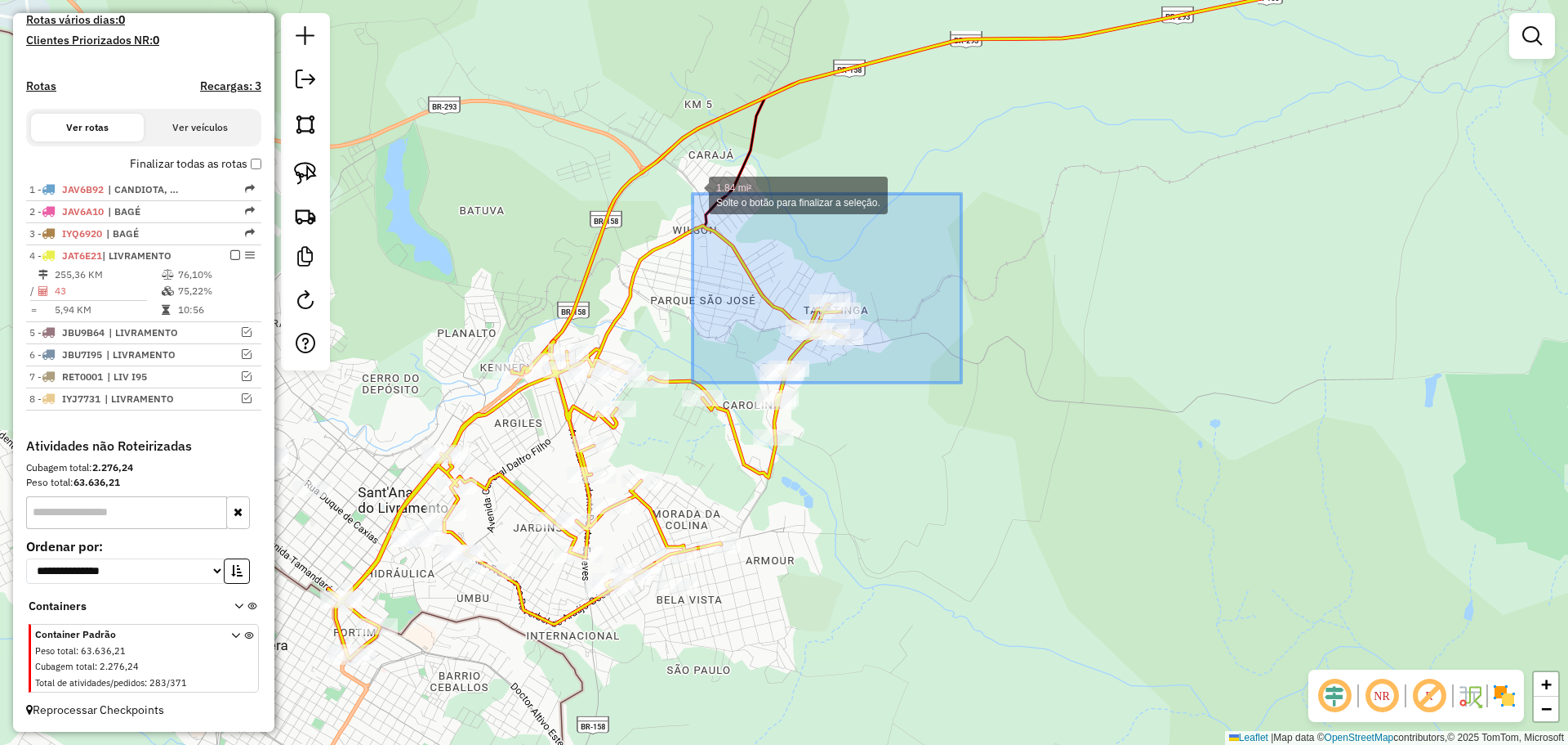
drag, startPoint x: 957, startPoint y: 385, endPoint x: 691, endPoint y: 189, distance: 330.4
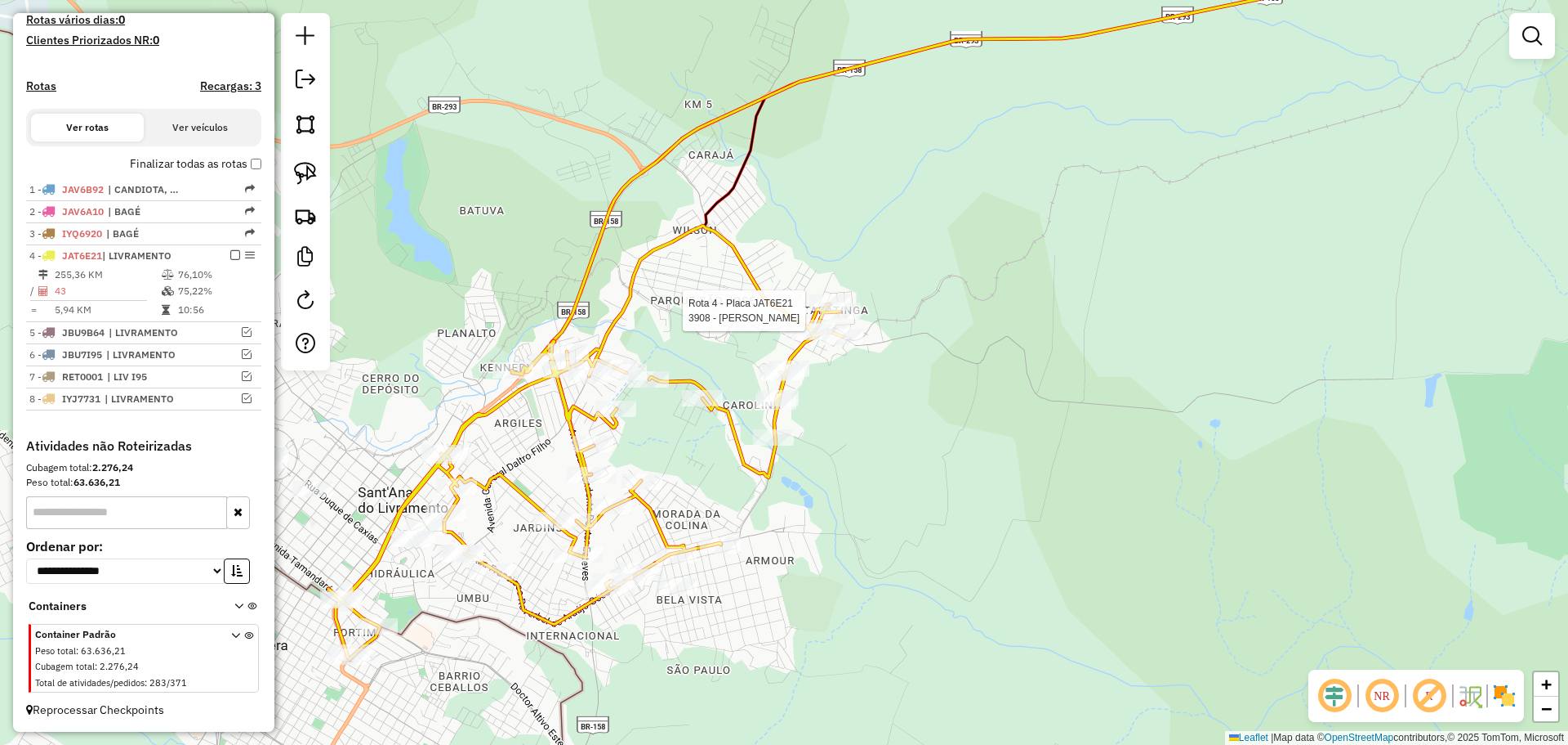
select select "**********"
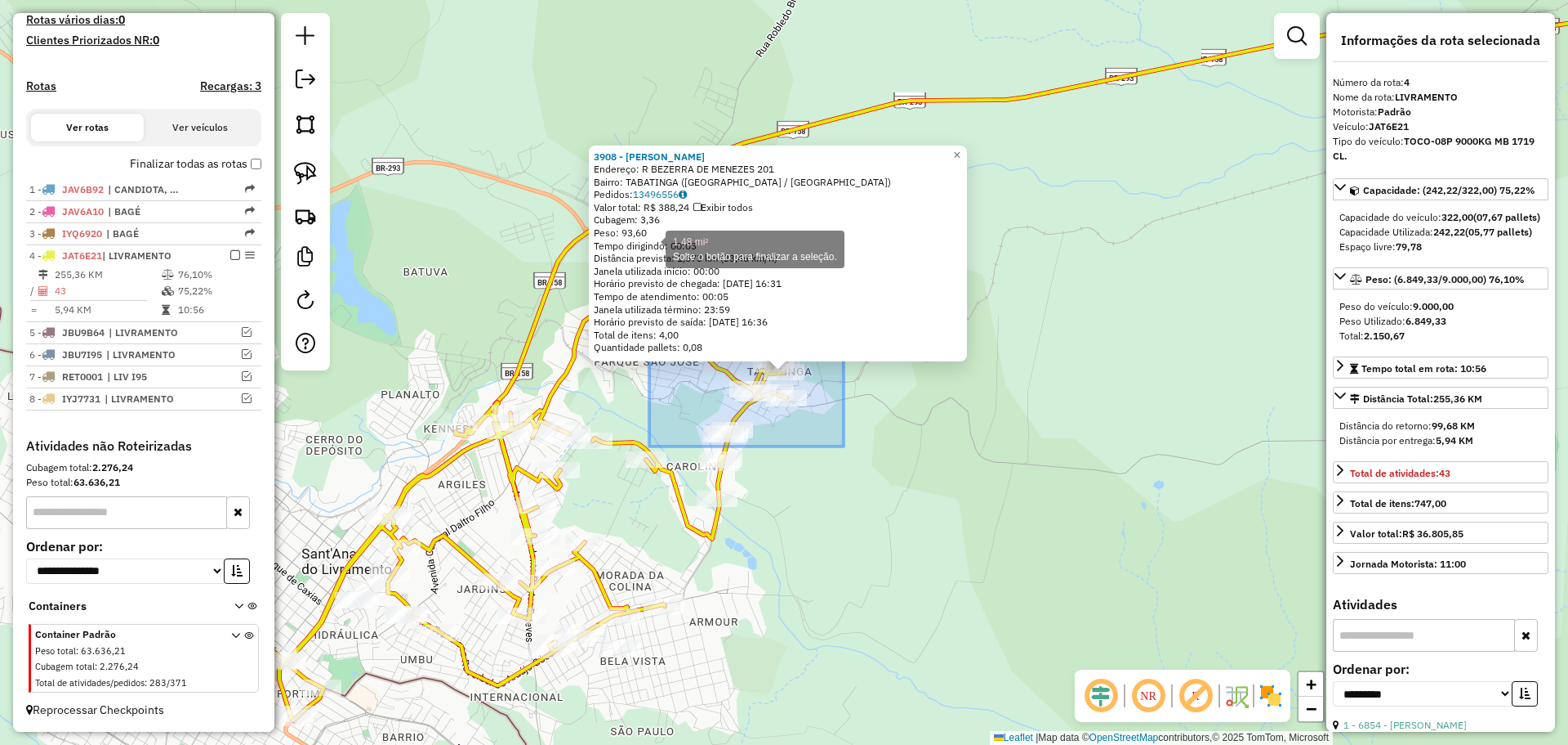
drag, startPoint x: 768, startPoint y: 421, endPoint x: 648, endPoint y: 242, distance: 215.5
click at [648, 243] on div "3908 - [PERSON_NAME]: R BEZERRA DE MENEZES 201 Bairro: TABATINGA ([GEOGRAPHIC_D…" at bounding box center [784, 372] width 1568 height 745
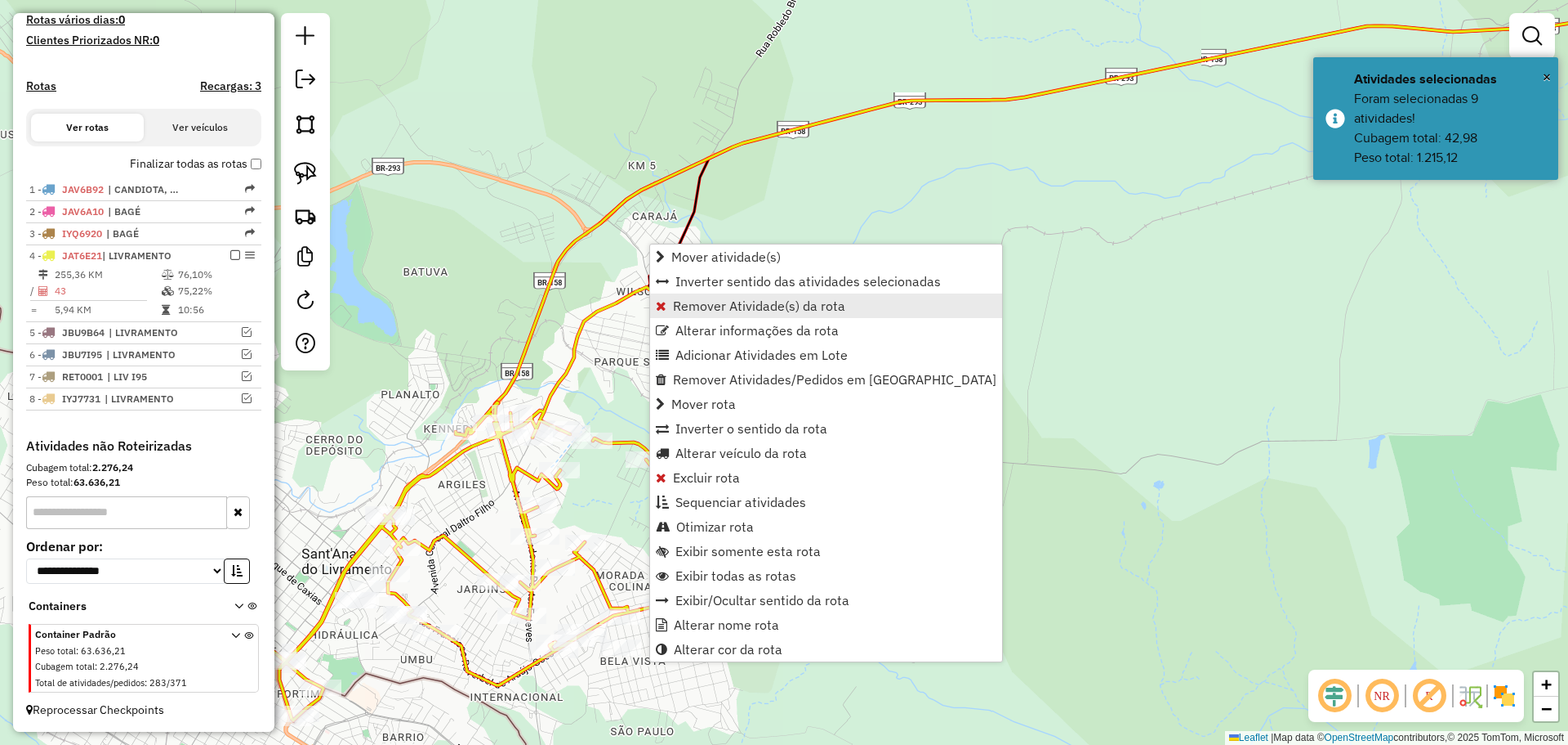
click at [732, 301] on span "Remover Atividade(s) da rota" at bounding box center [759, 306] width 173 height 13
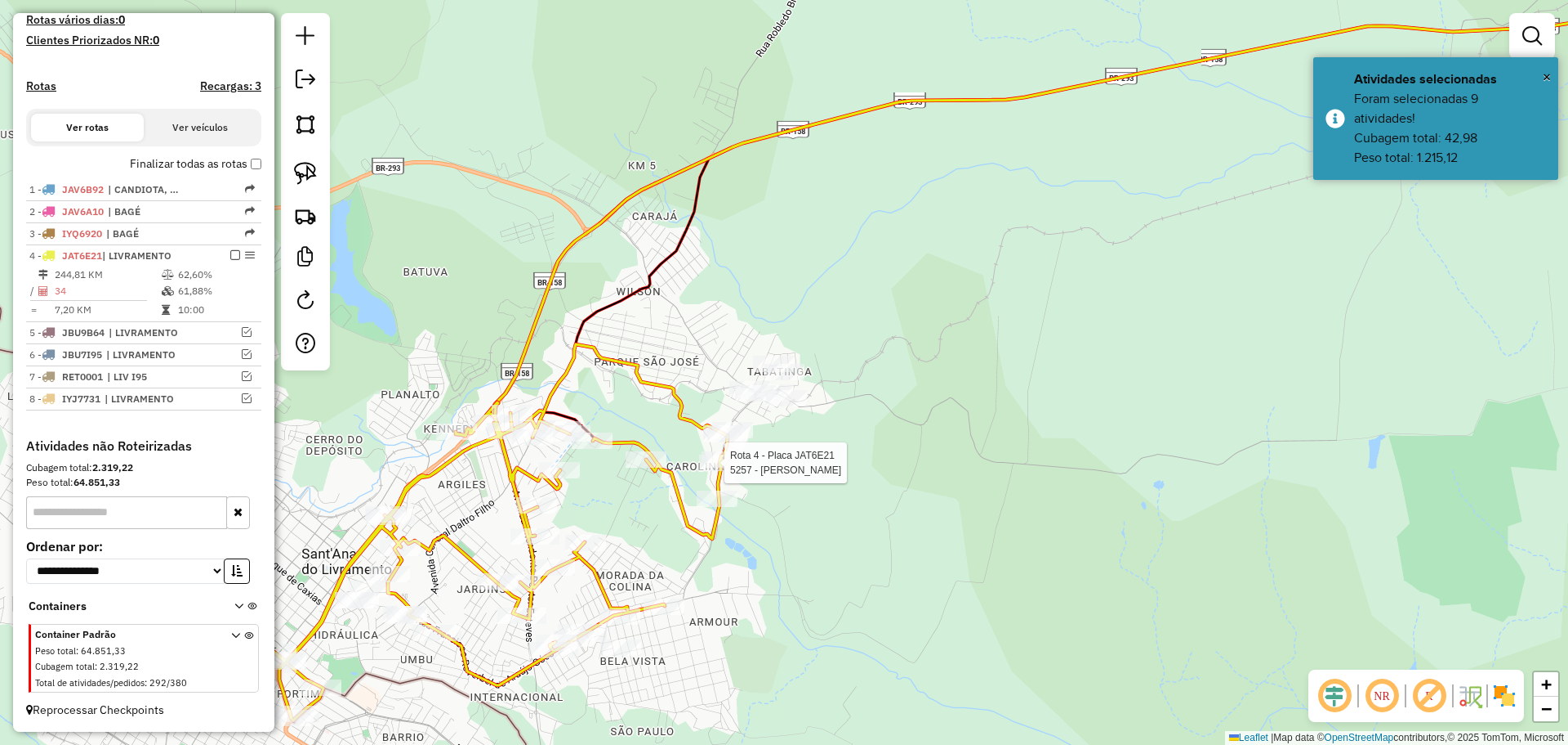
select select "**********"
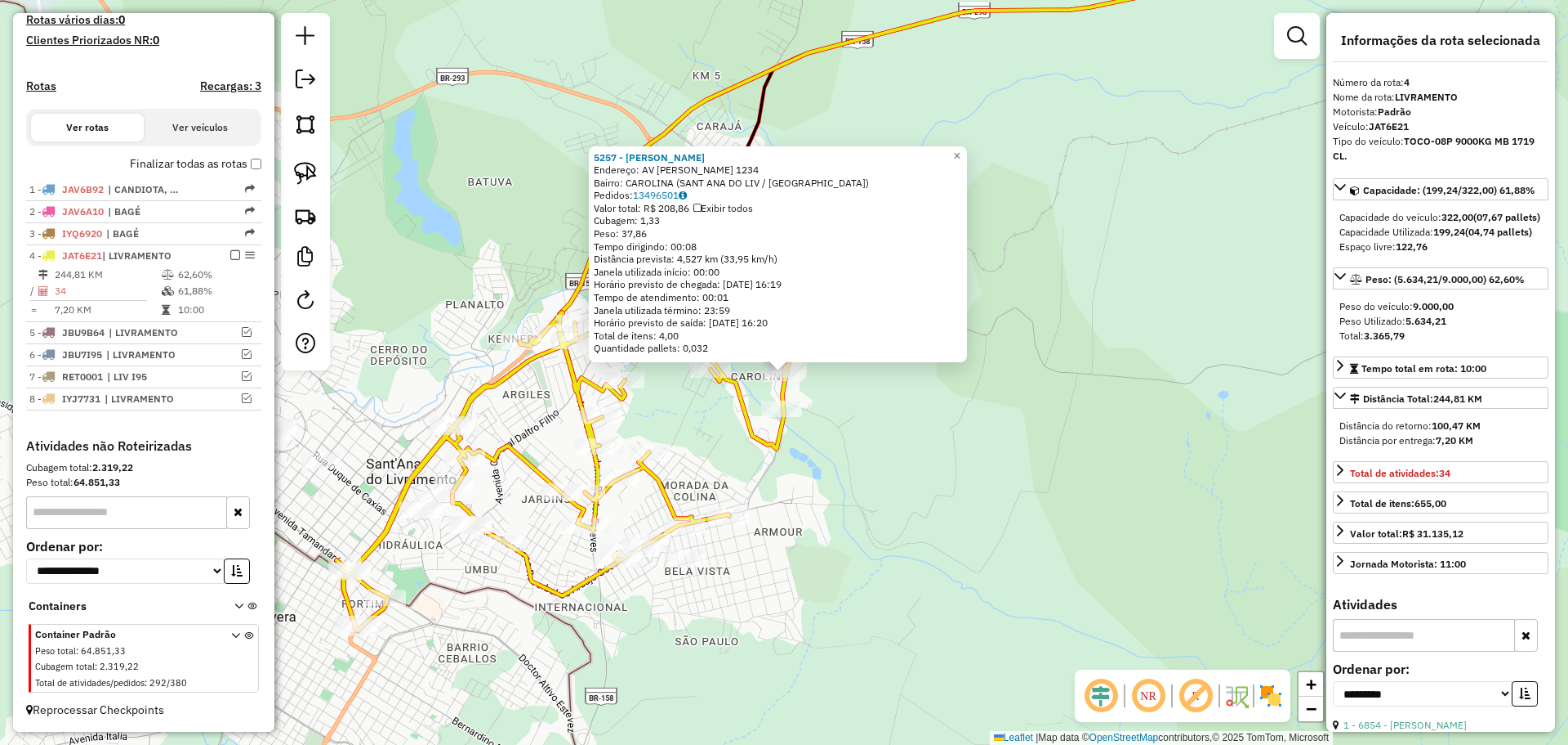
click at [861, 444] on div "5257 - [PERSON_NAME] Endereço: AV [PERSON_NAME] 1234 Bairro: CAROLINA ([GEOGRAP…" at bounding box center [784, 372] width 1568 height 745
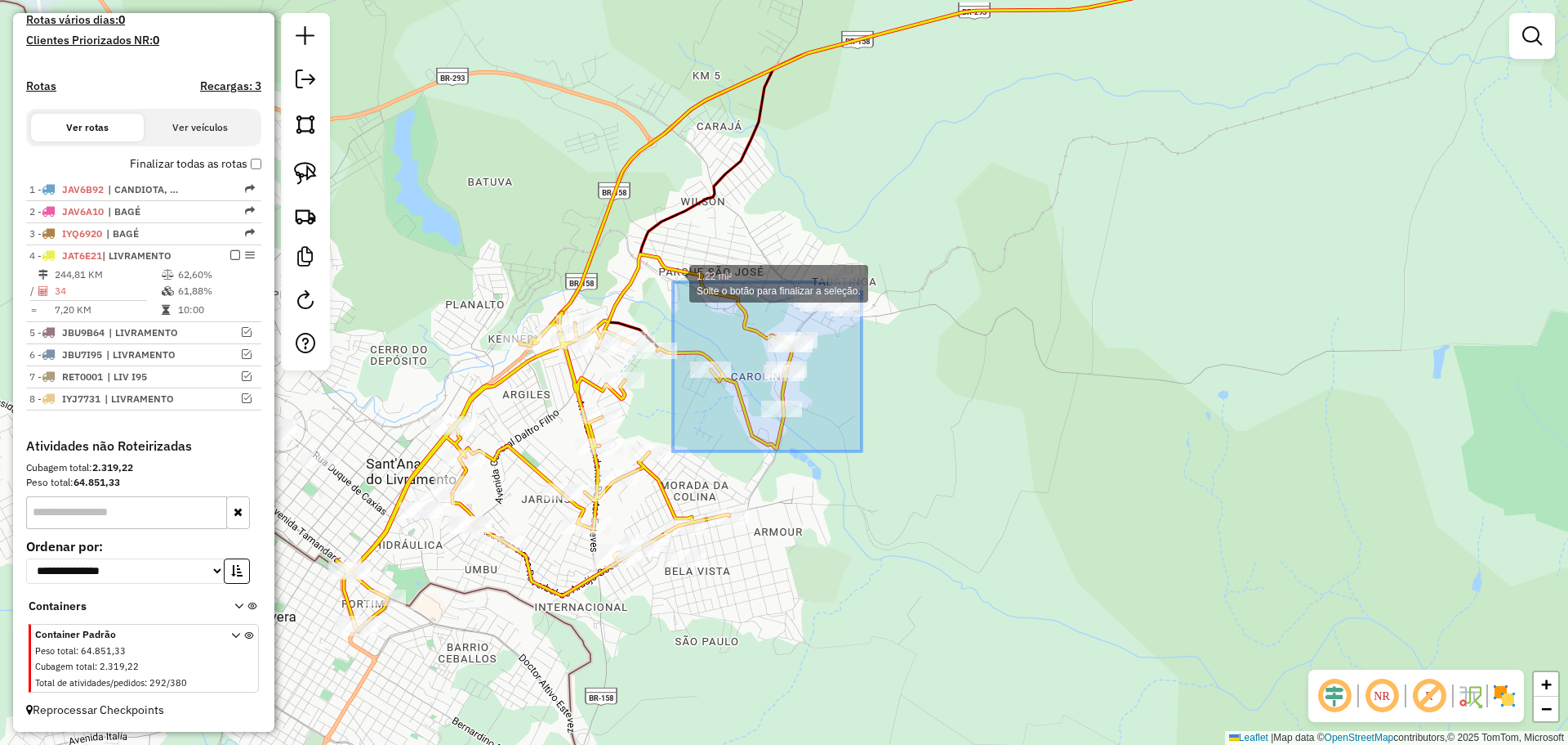
drag, startPoint x: 862, startPoint y: 451, endPoint x: 673, endPoint y: 282, distance: 253.5
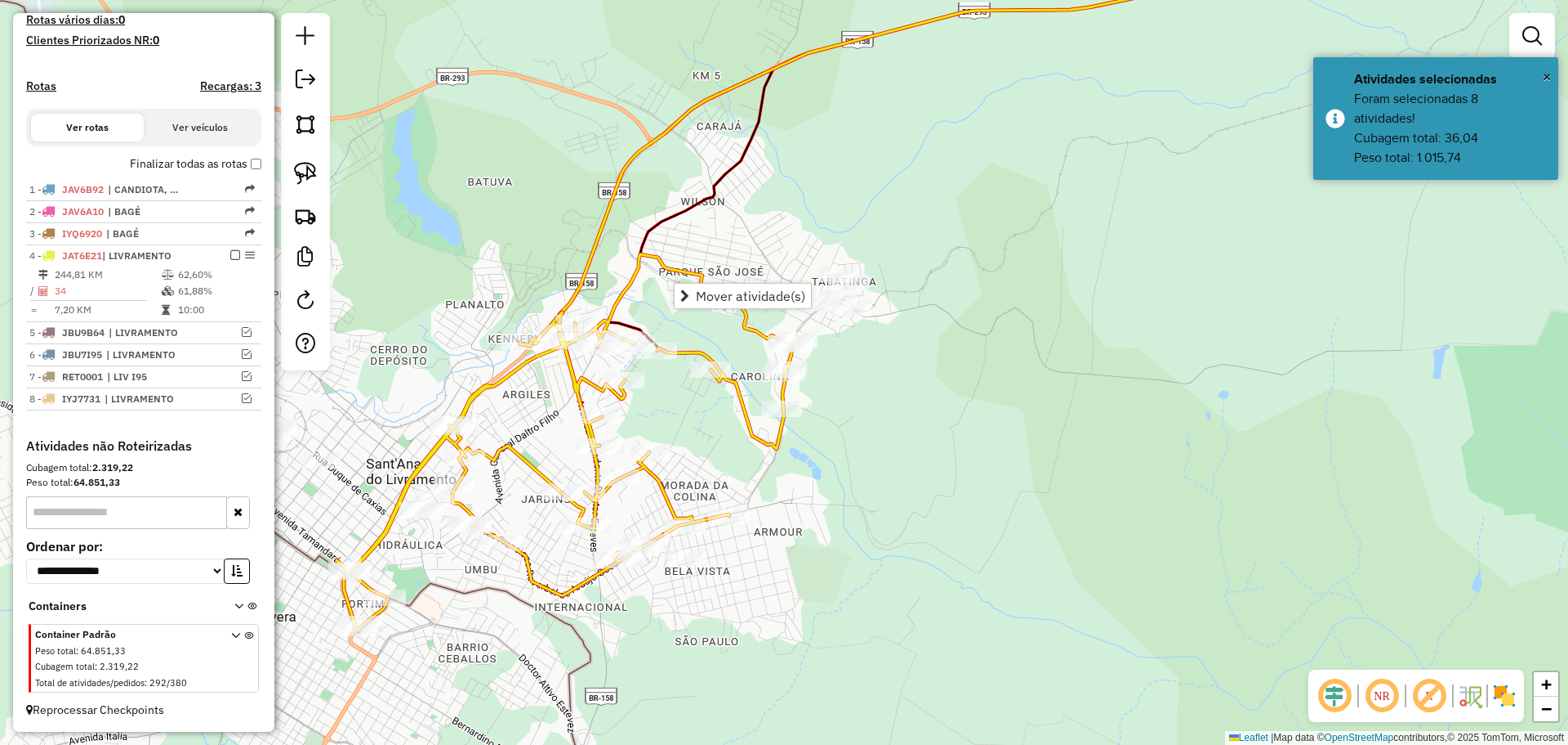
select select "**********"
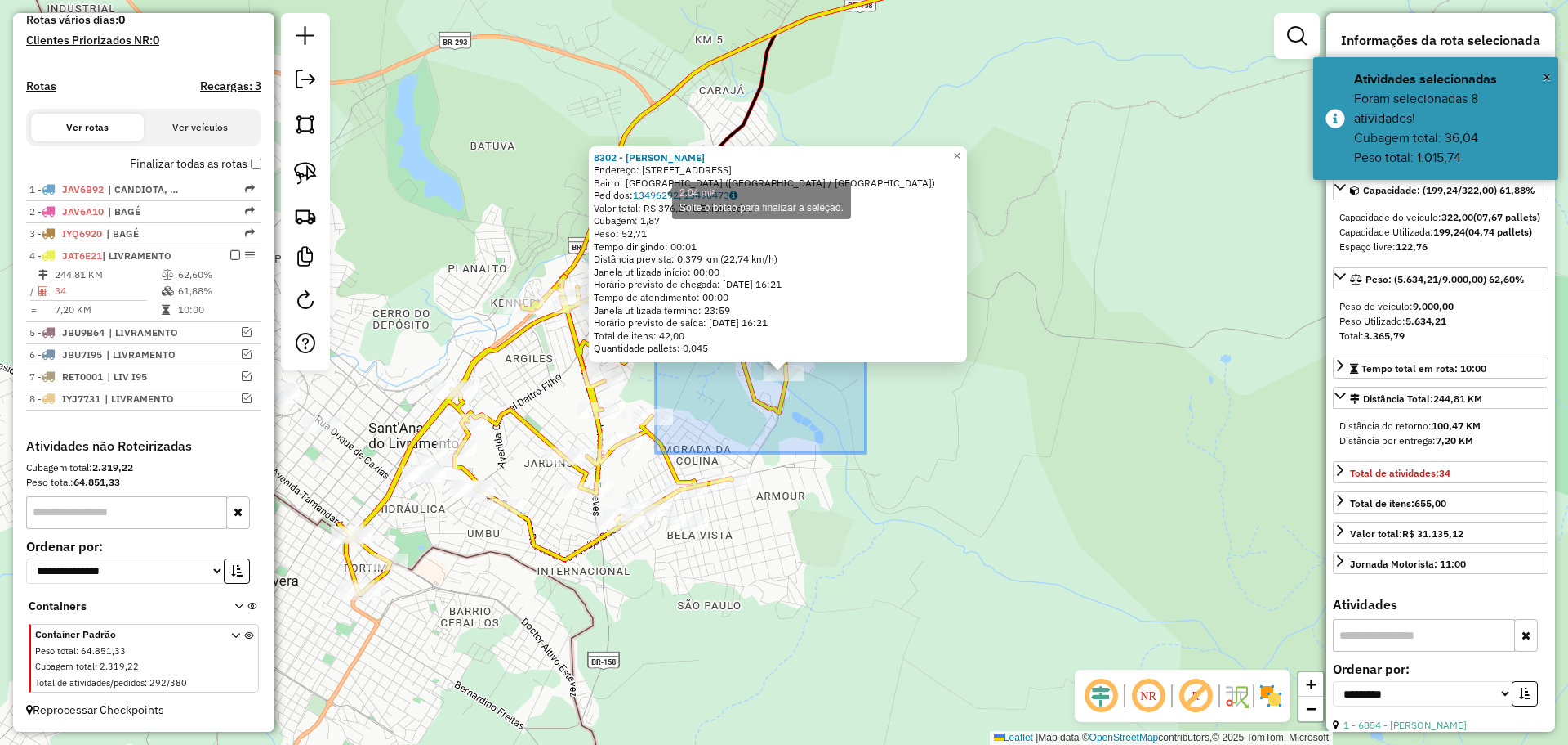
drag, startPoint x: 866, startPoint y: 453, endPoint x: 658, endPoint y: 182, distance: 341.6
click at [658, 182] on div "8302 - [PERSON_NAME]: [STREET_ADDRESS][PERSON_NAME] Bairro: [GEOGRAPHIC_DATA] (…" at bounding box center [784, 372] width 1568 height 745
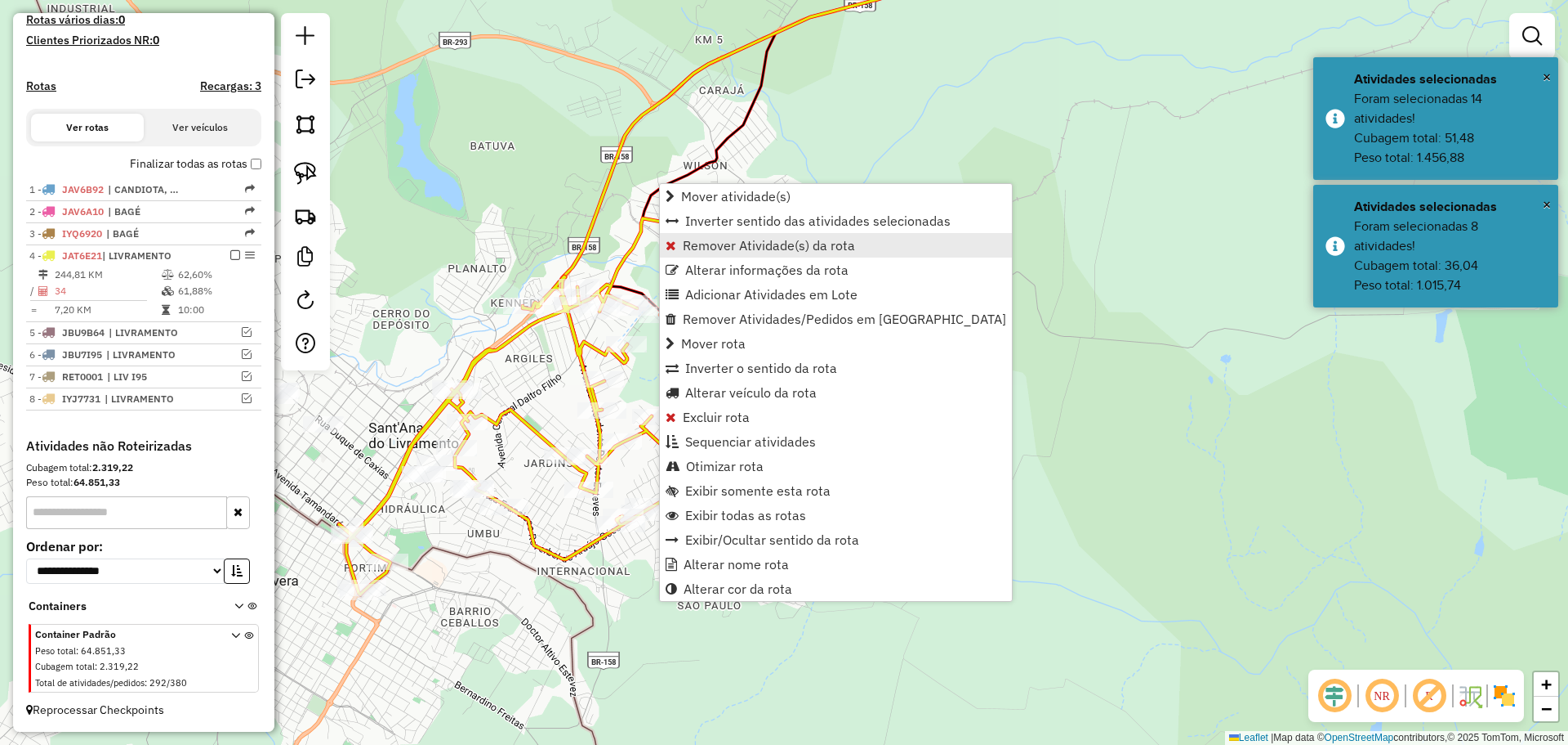
click at [721, 243] on span "Remover Atividade(s) da rota" at bounding box center [769, 245] width 173 height 13
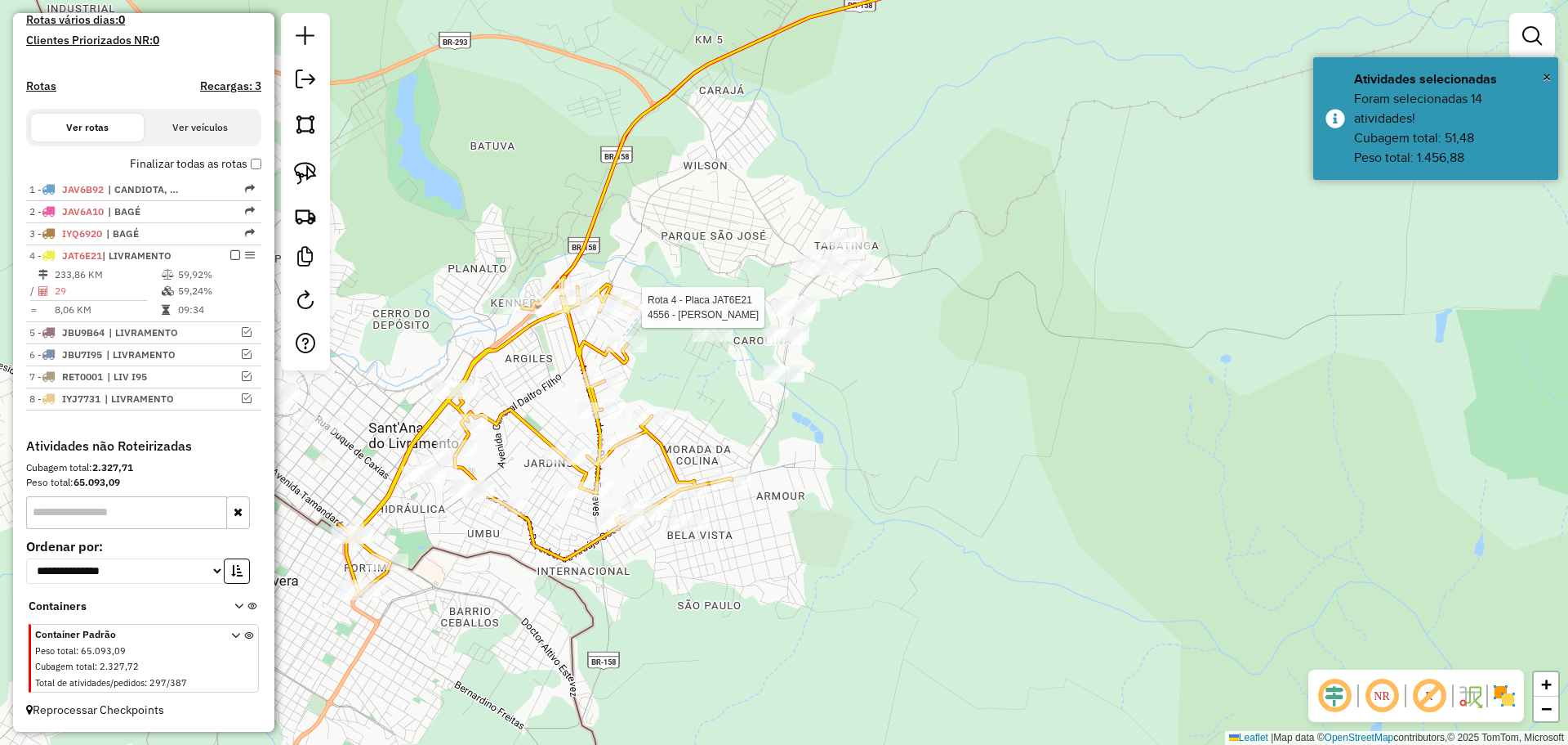
select select "**********"
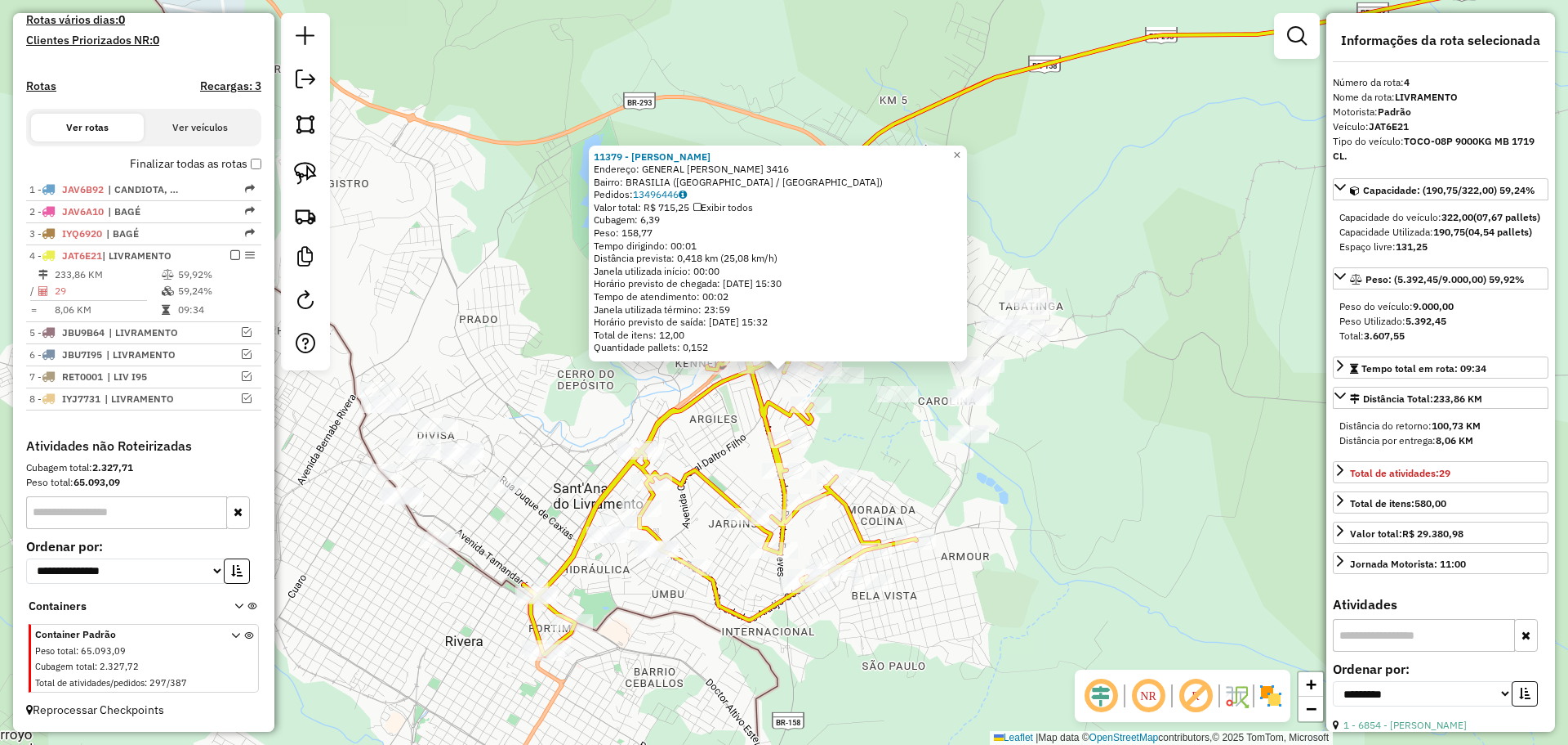
click at [717, 444] on div "11379 - [PERSON_NAME]: GENERAL DALTRO FILHO 3416 Bairro: [GEOGRAPHIC_DATA] ([GE…" at bounding box center [784, 372] width 1568 height 745
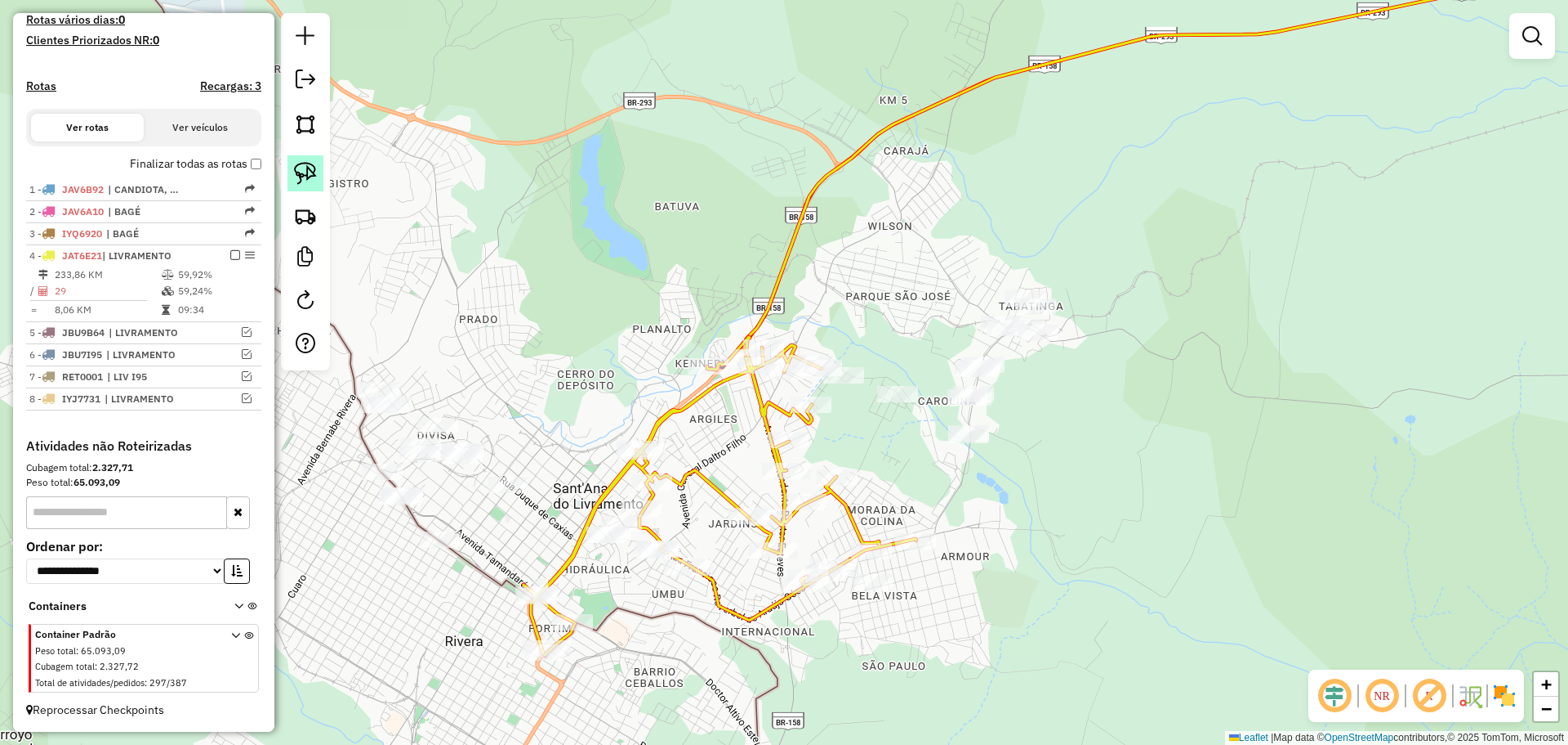
click at [311, 179] on img at bounding box center [305, 173] width 23 height 23
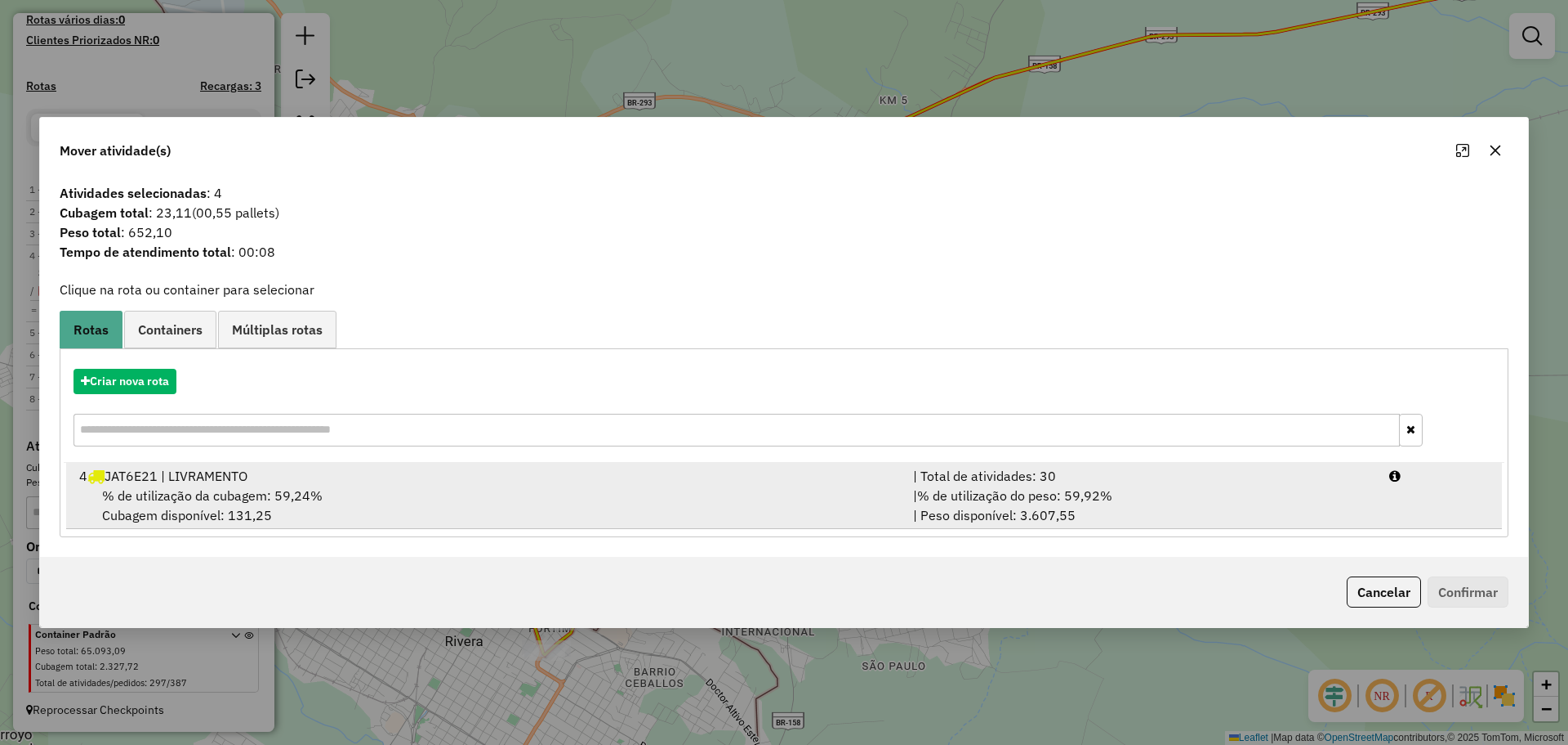
click at [682, 513] on div "% de utilização da cubagem: 59,24% Cubagem disponível: 131,25" at bounding box center [487, 504] width 834 height 40
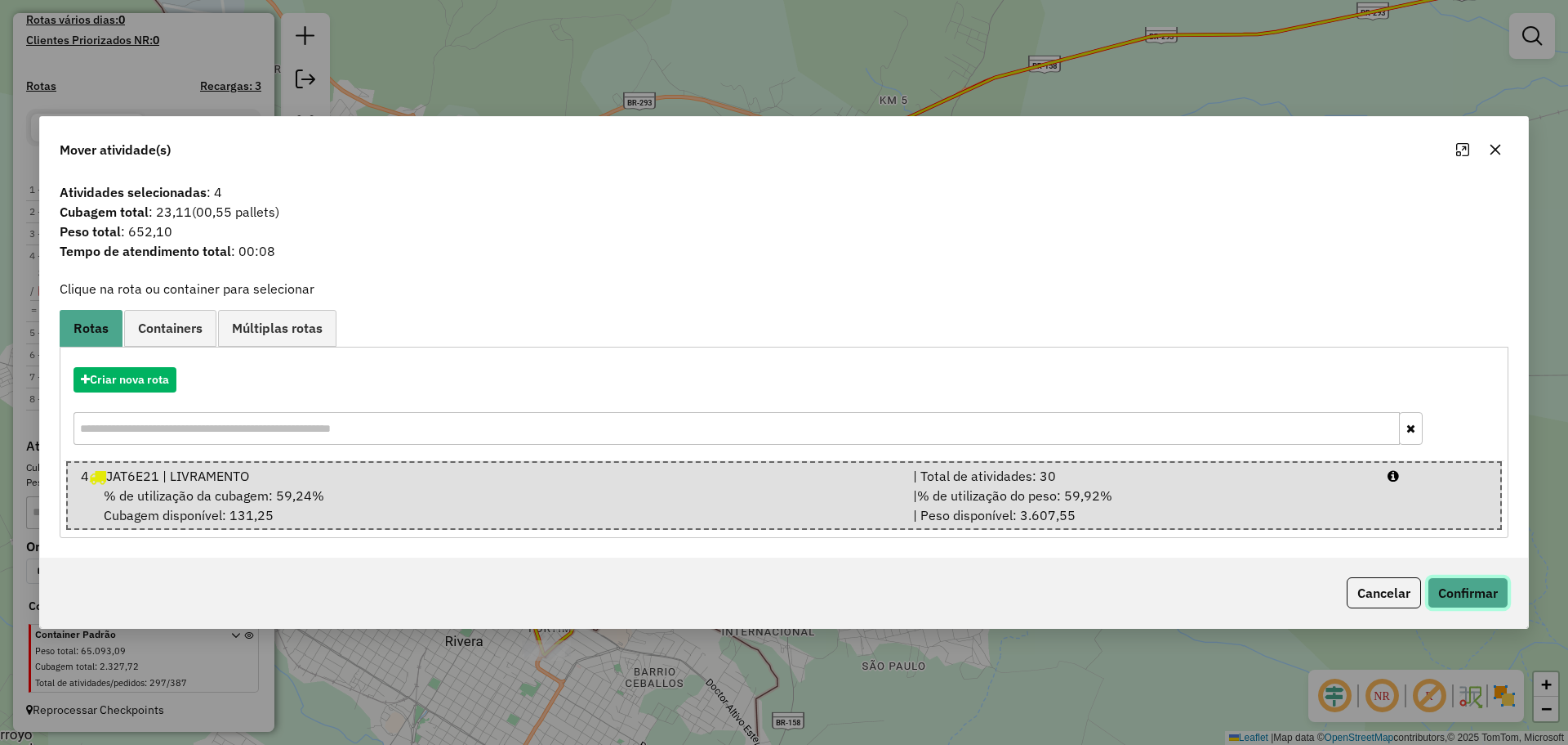
click at [1448, 592] on button "Confirmar" at bounding box center [1468, 593] width 81 height 31
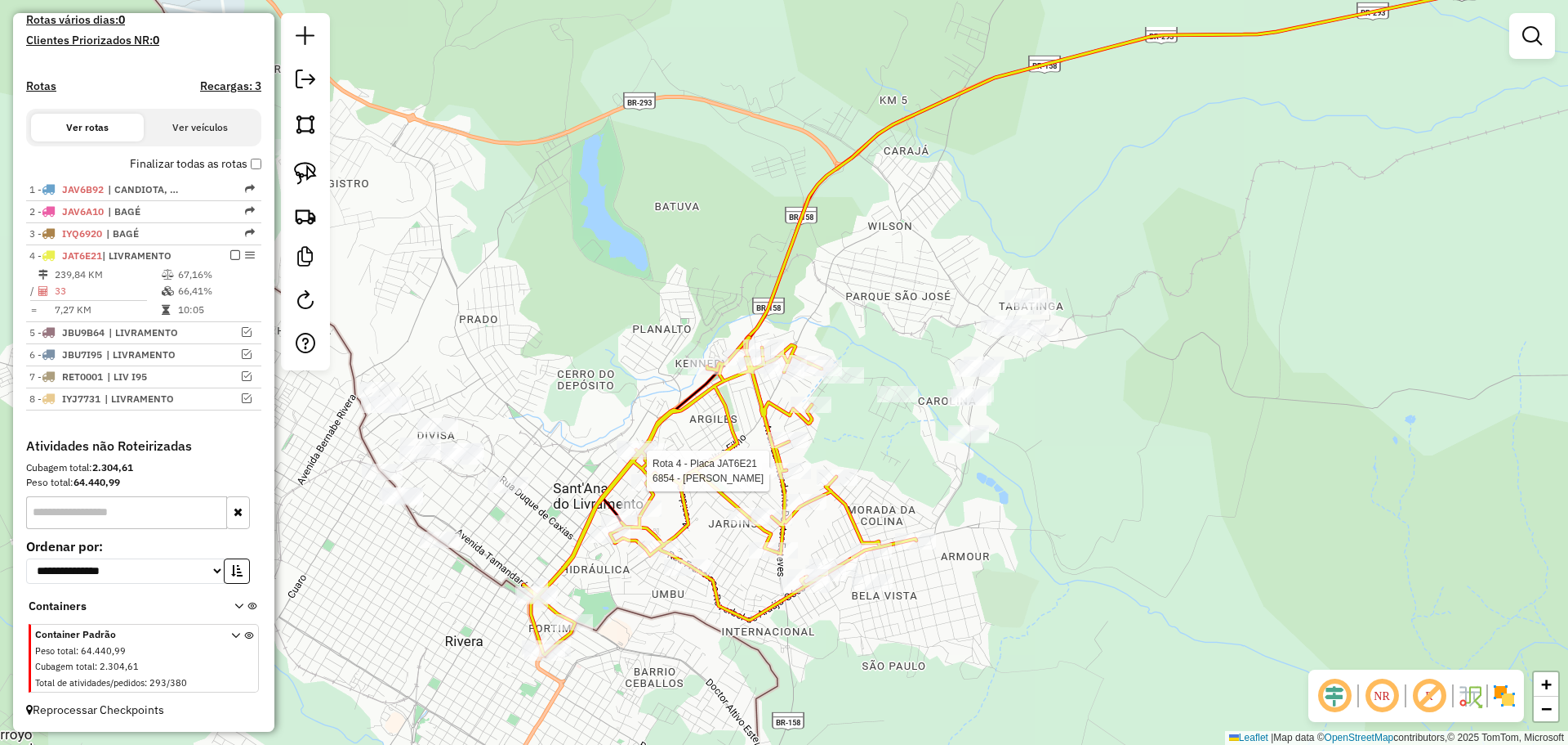
select select "**********"
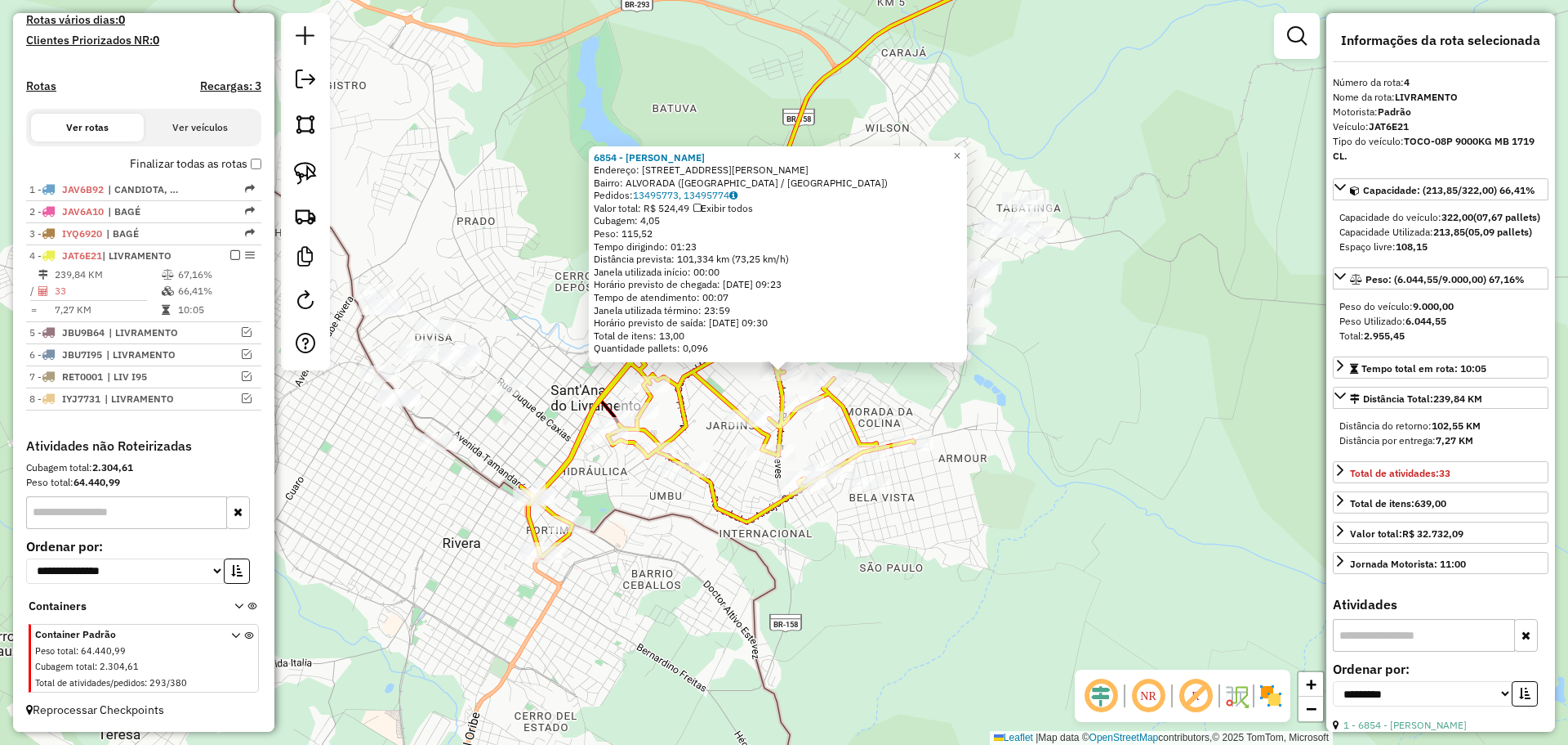
click at [829, 502] on div "Rota 4 - Placa JAT6E21 3082 - [PERSON_NAME] Rota 4 - Placa JAT6E21 12245 - 35.1…" at bounding box center [784, 372] width 1568 height 745
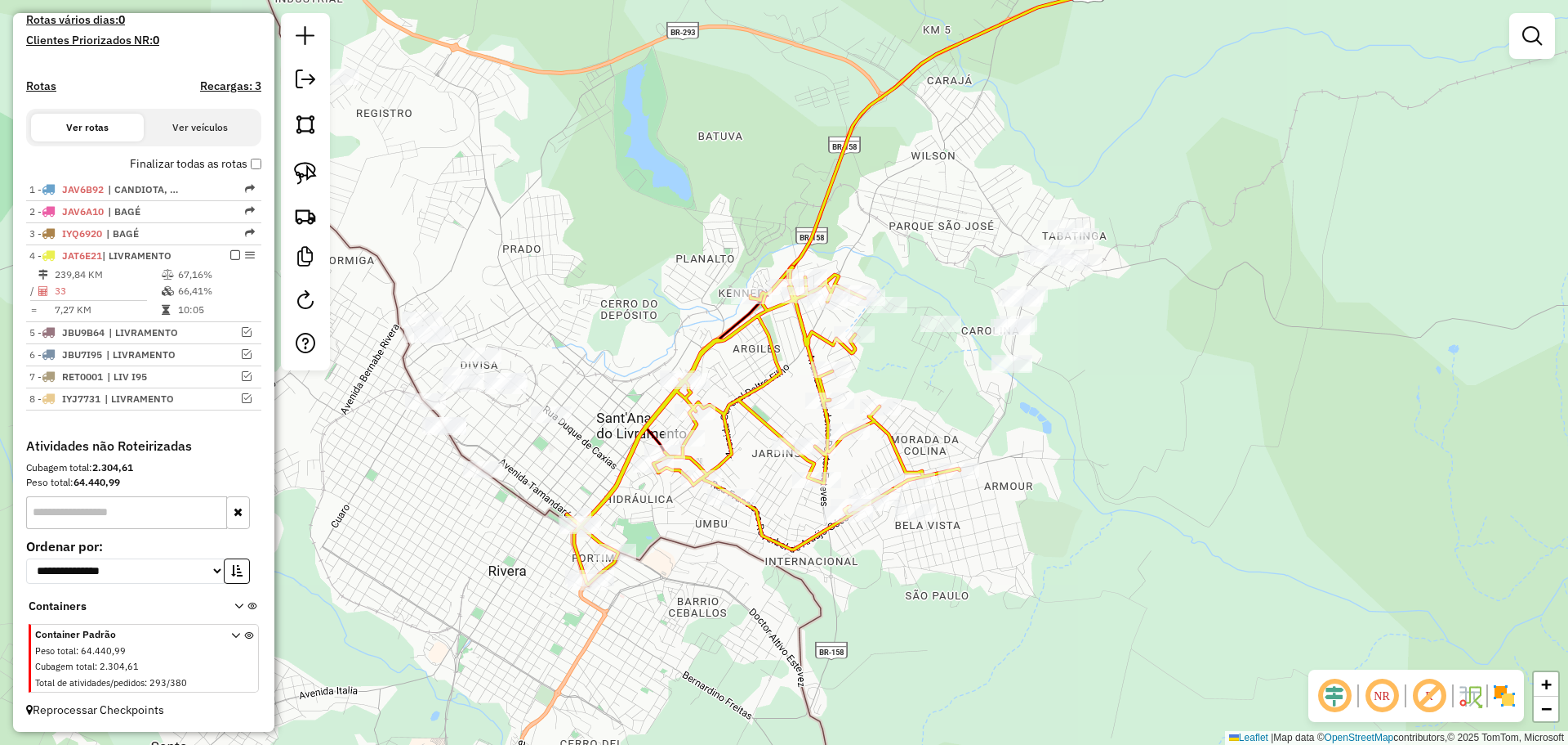
drag, startPoint x: 790, startPoint y: 572, endPoint x: 935, endPoint y: 619, distance: 152.4
click at [935, 619] on div "Janela de atendimento Grade de atendimento Capacidade Transportadoras Veículos …" at bounding box center [784, 372] width 1568 height 745
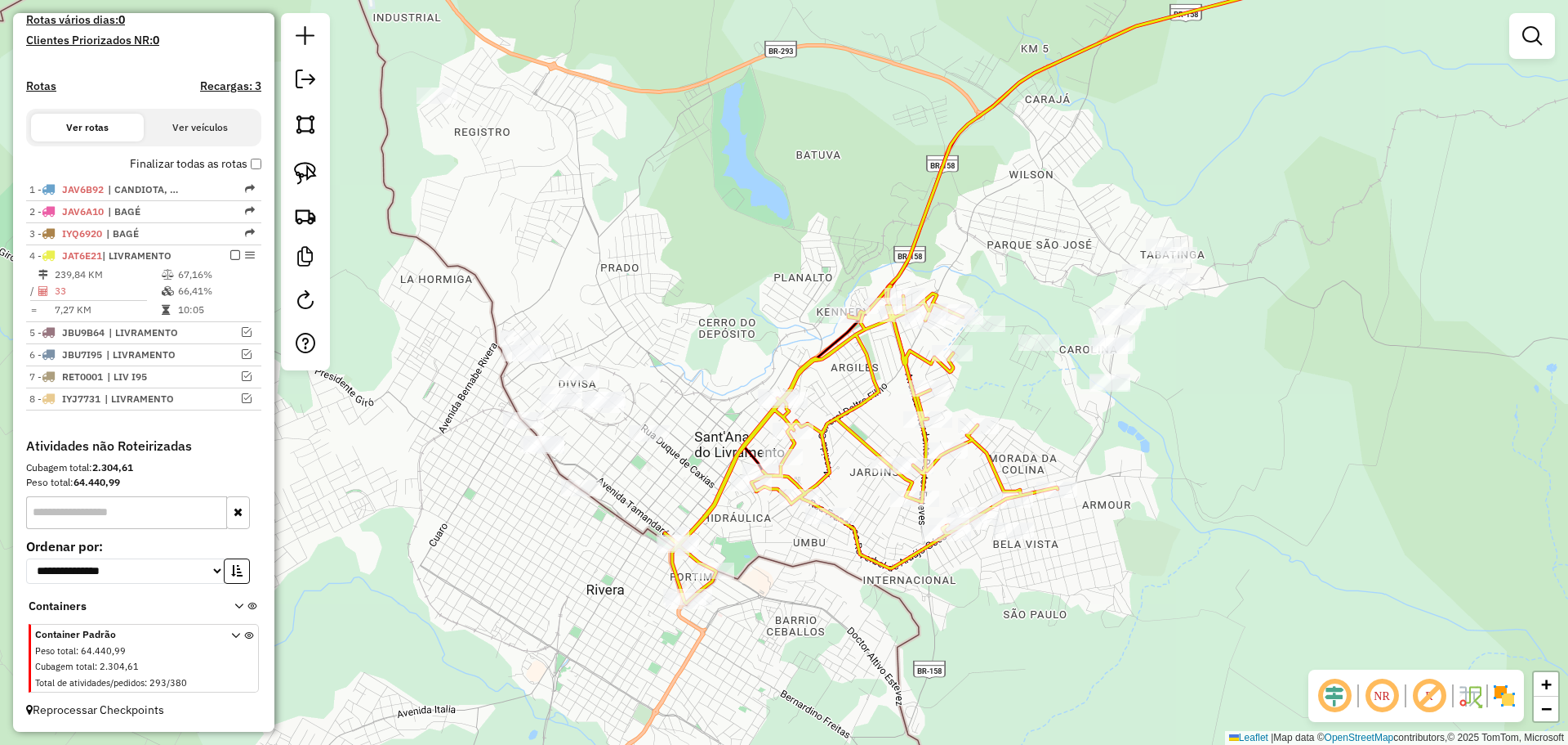
click at [548, 432] on div "Janela de atendimento Grade de atendimento Capacidade Transportadoras Veículos …" at bounding box center [784, 372] width 1568 height 745
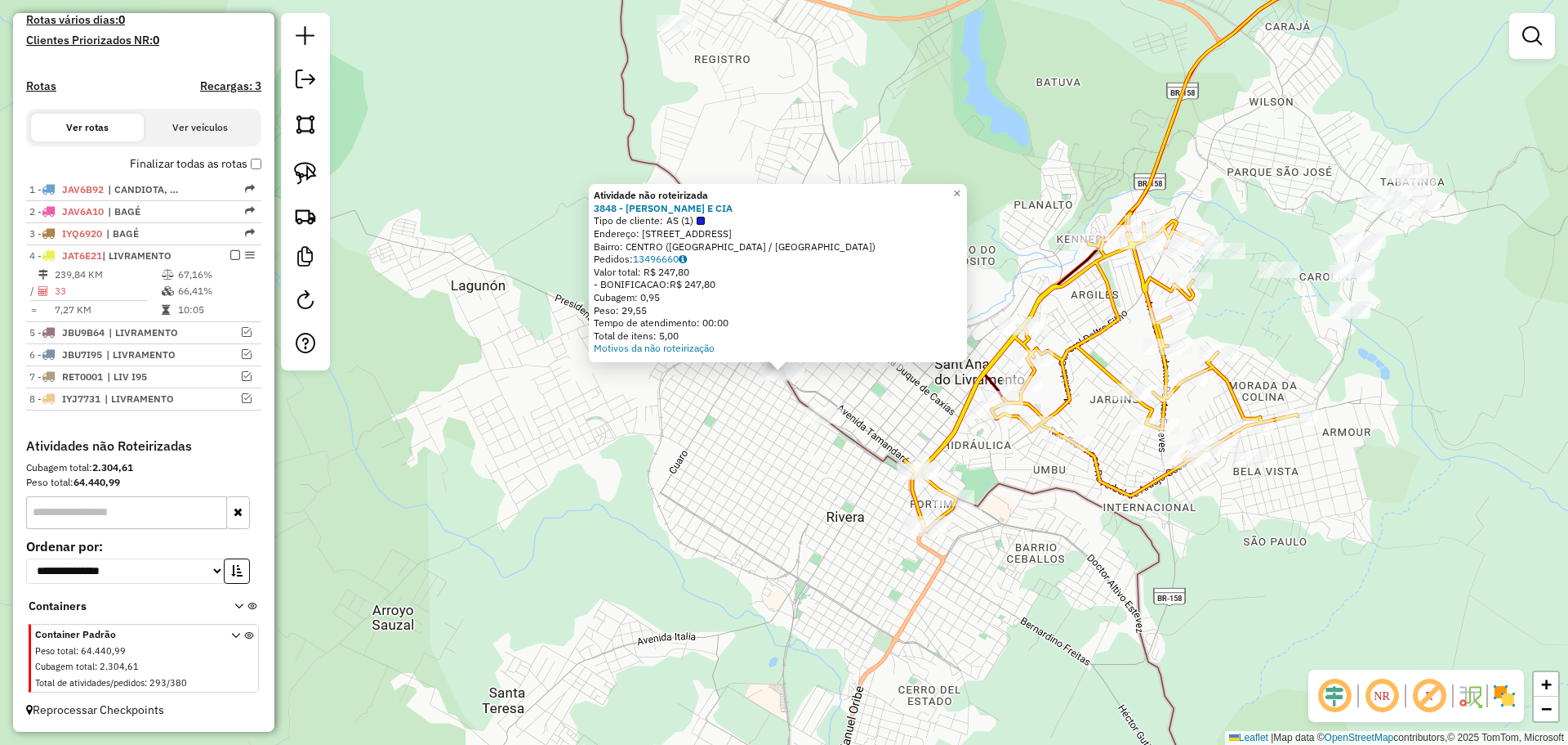
click at [588, 465] on div "Atividade não roteirizada 3848 - J [PERSON_NAME] E CIA Tipo de cliente: AS (1) …" at bounding box center [784, 372] width 1568 height 745
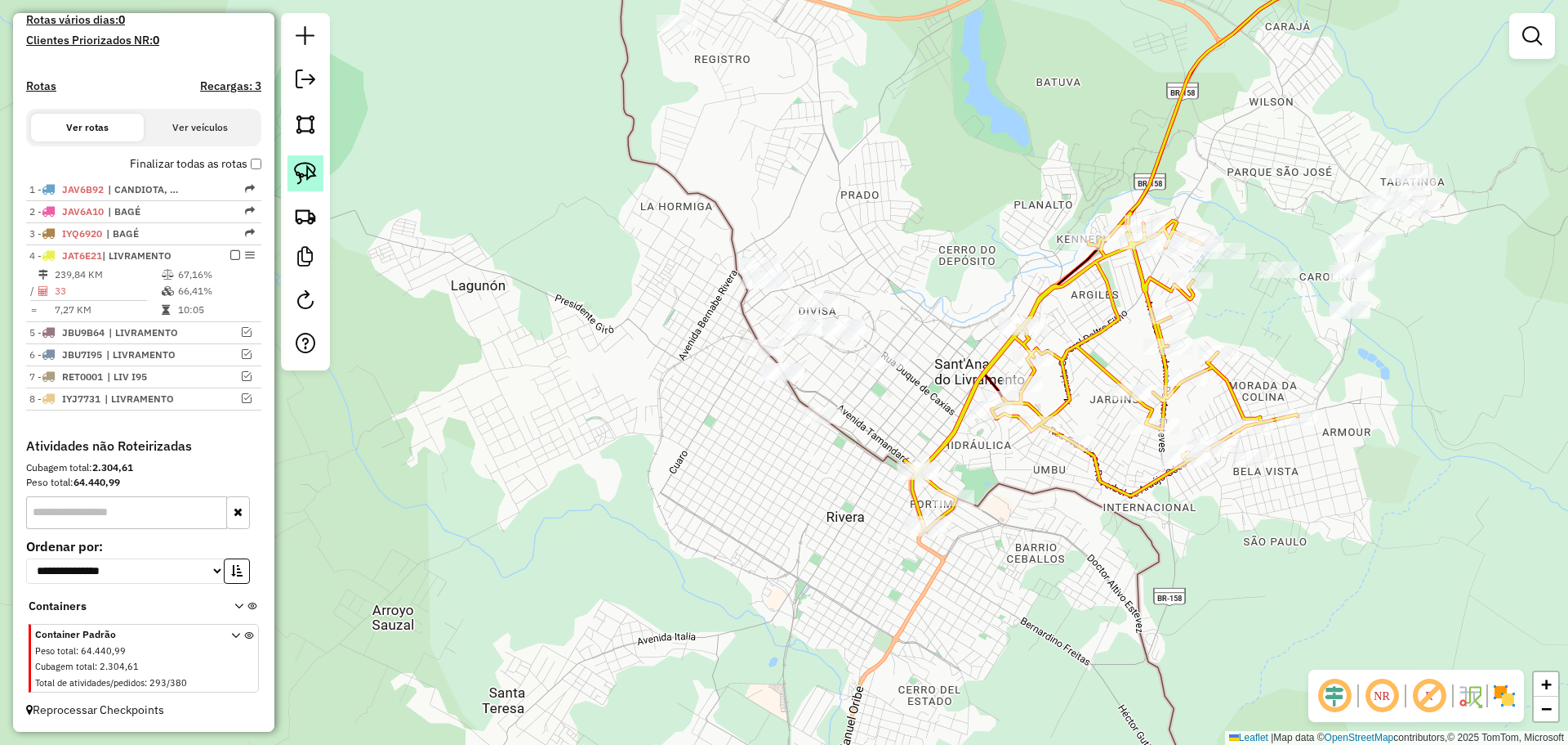
click at [311, 175] on img at bounding box center [305, 173] width 23 height 23
drag, startPoint x: 789, startPoint y: 393, endPoint x: 805, endPoint y: 382, distance: 19.4
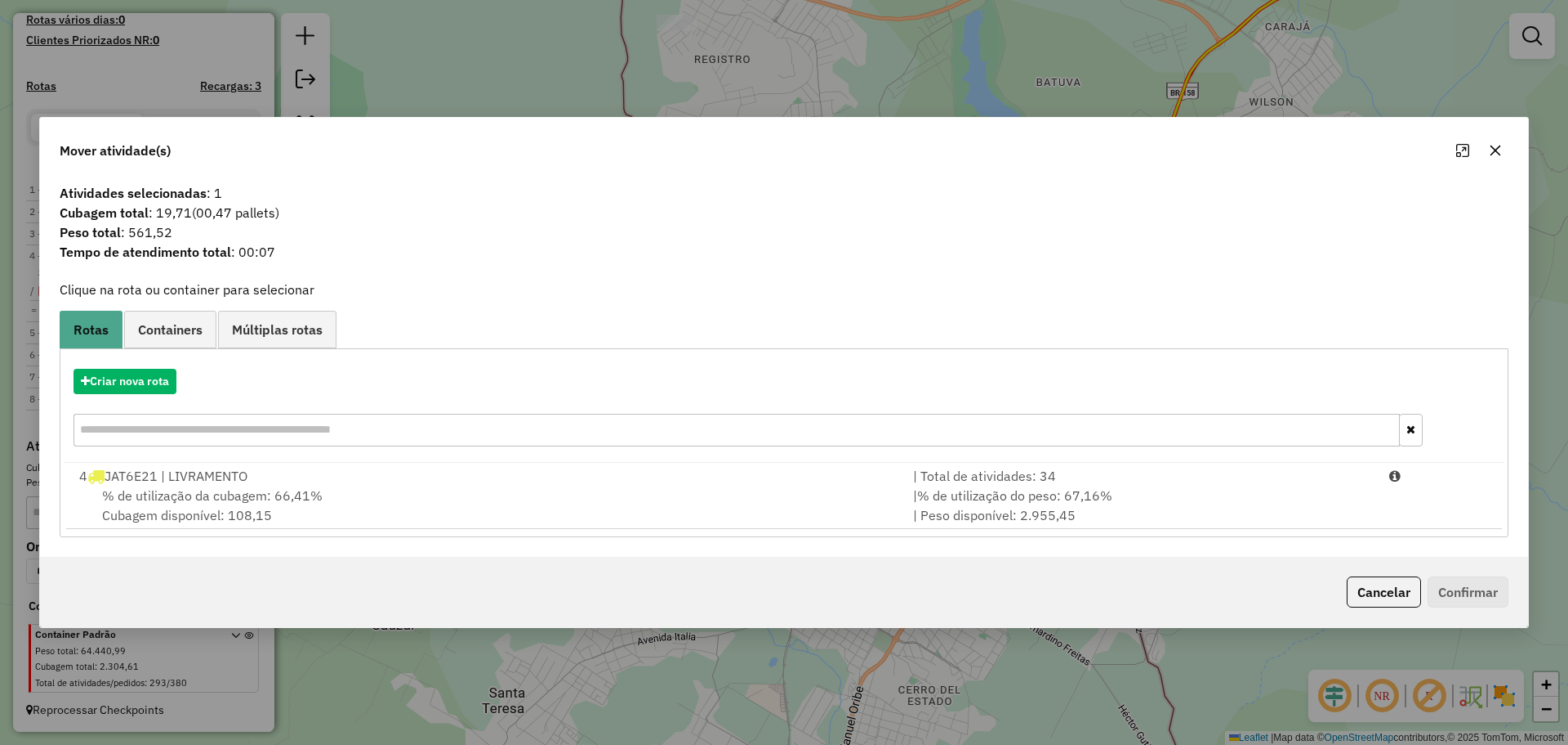
drag, startPoint x: 1499, startPoint y: 148, endPoint x: 1394, endPoint y: 185, distance: 111.3
click at [1499, 148] on icon "button" at bounding box center [1495, 151] width 13 height 13
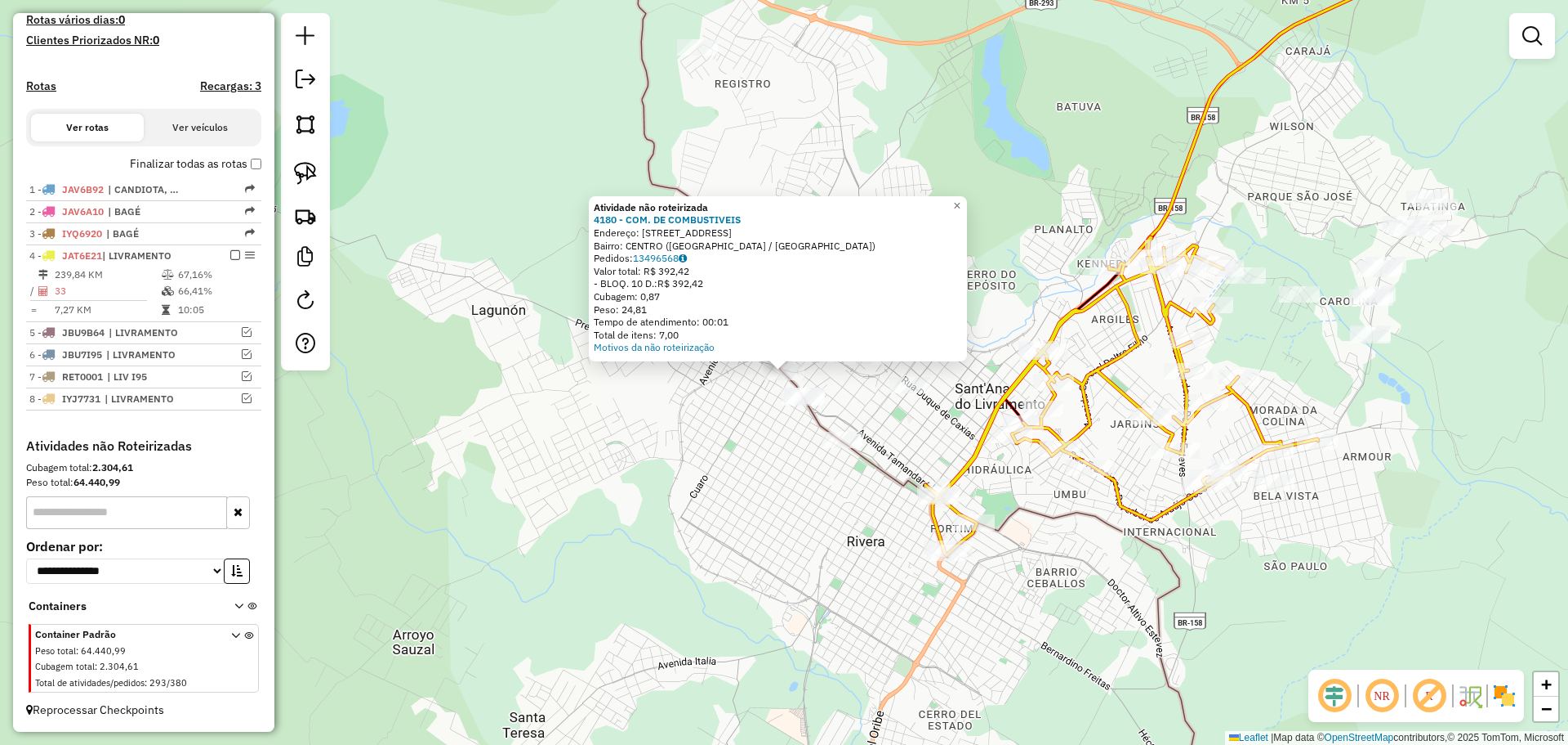
click at [737, 401] on div "Atividade não roteirizada 4180 - COM. DE COMBUSTIVEIS Endereço: [STREET_ADDRESS…" at bounding box center [784, 372] width 1568 height 745
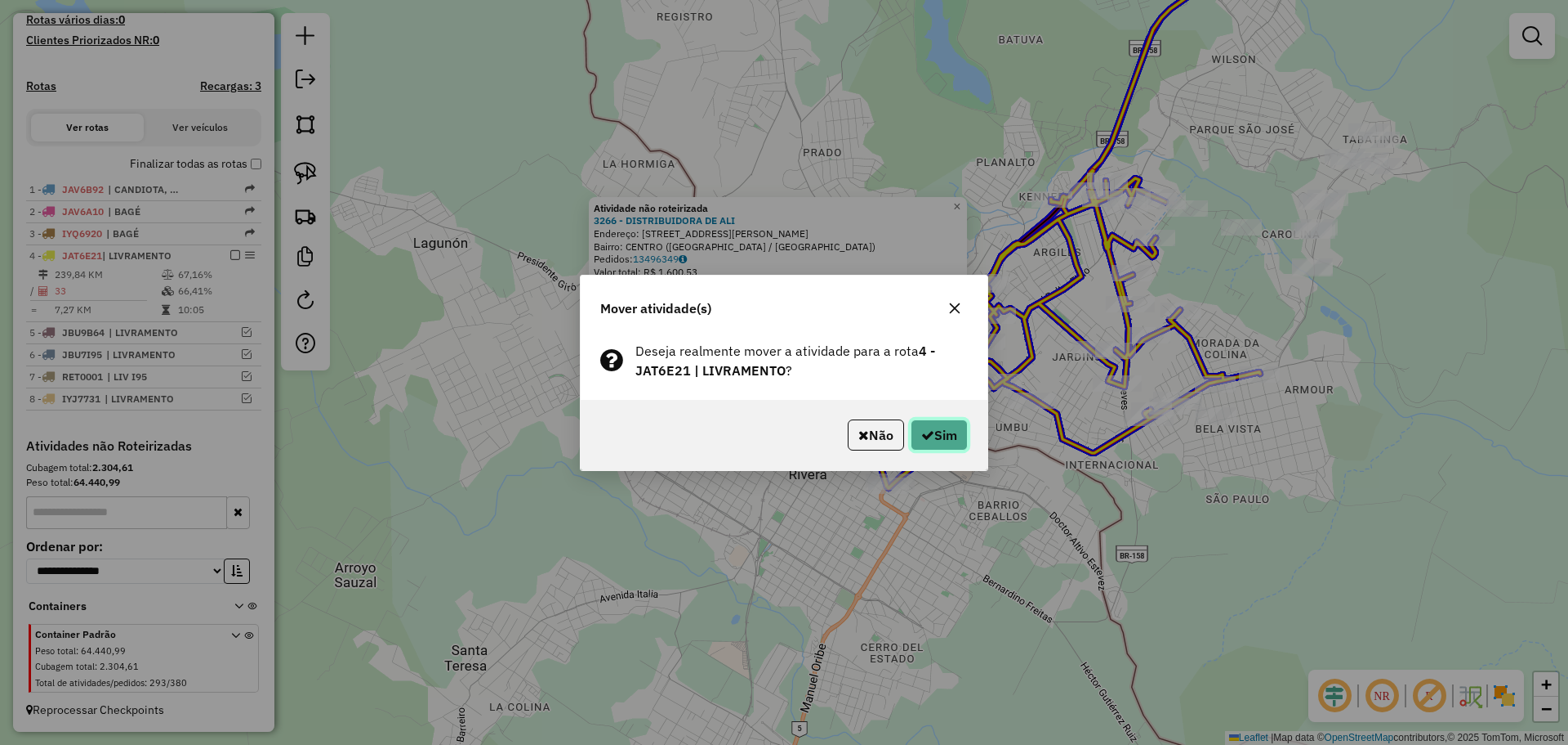
click at [959, 432] on button "Sim" at bounding box center [939, 435] width 57 height 31
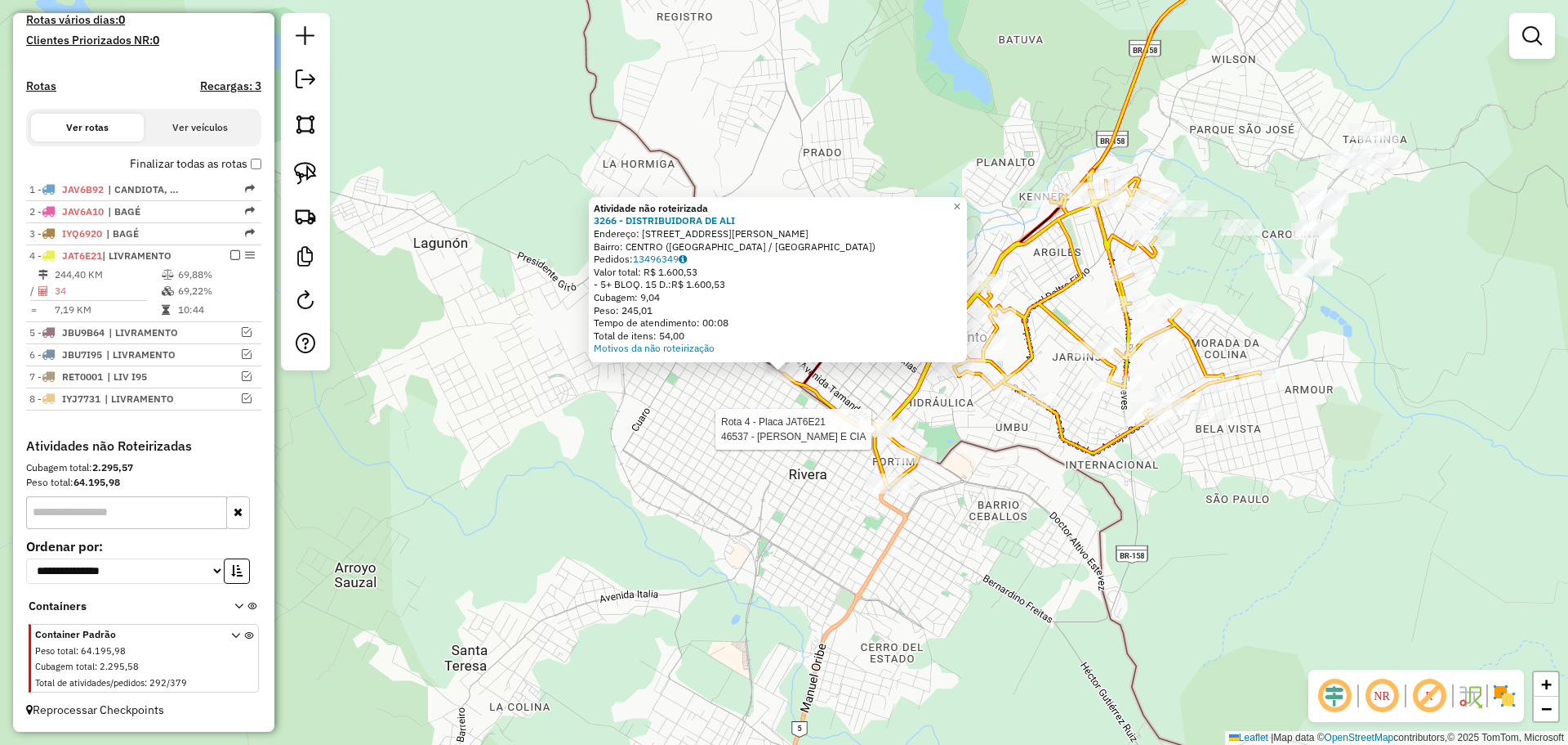
select select "**********"
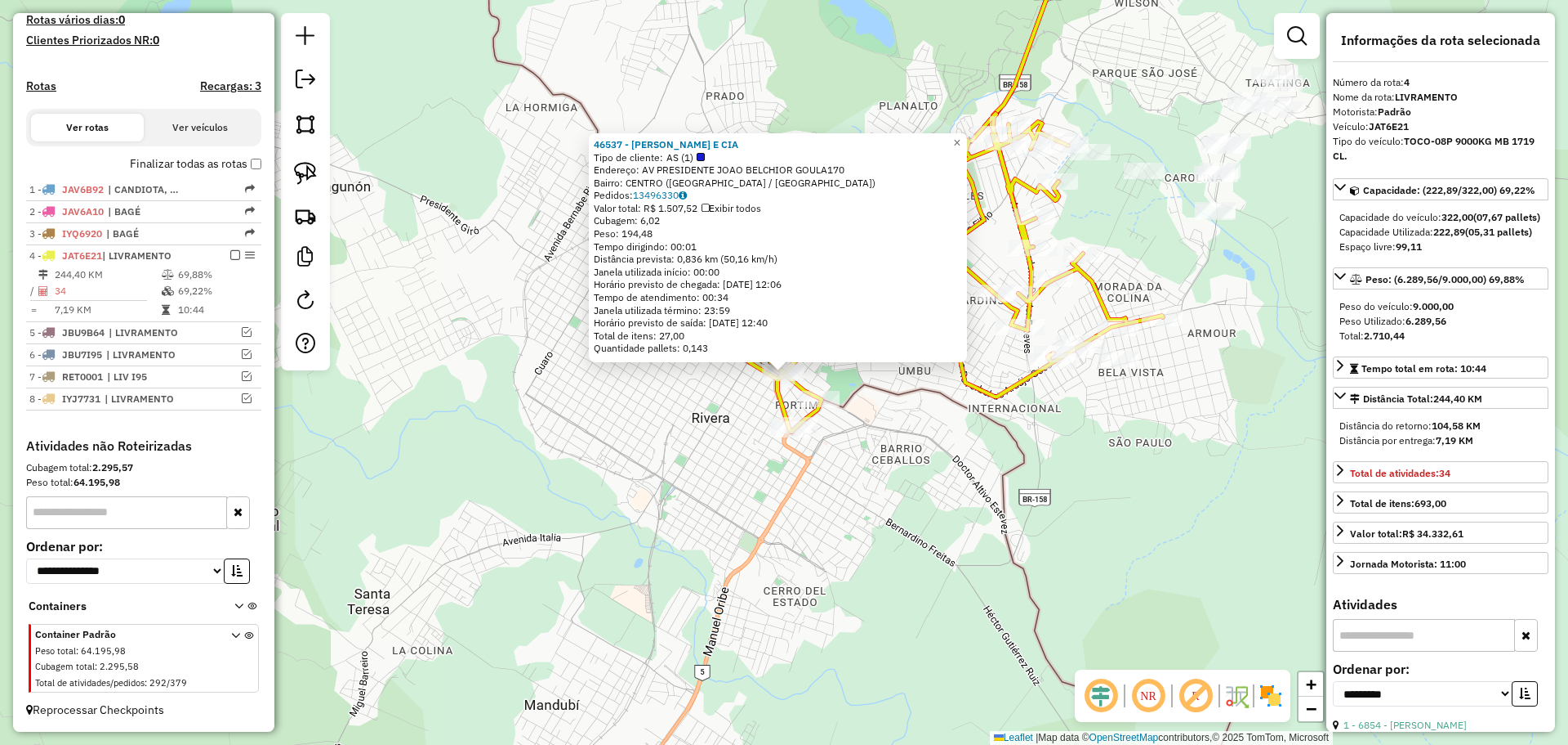
click at [863, 424] on div "46537 - [PERSON_NAME] E CIA Tipo de cliente: AS (1) Endereço: AV PRESIDENTE [PE…" at bounding box center [784, 372] width 1568 height 745
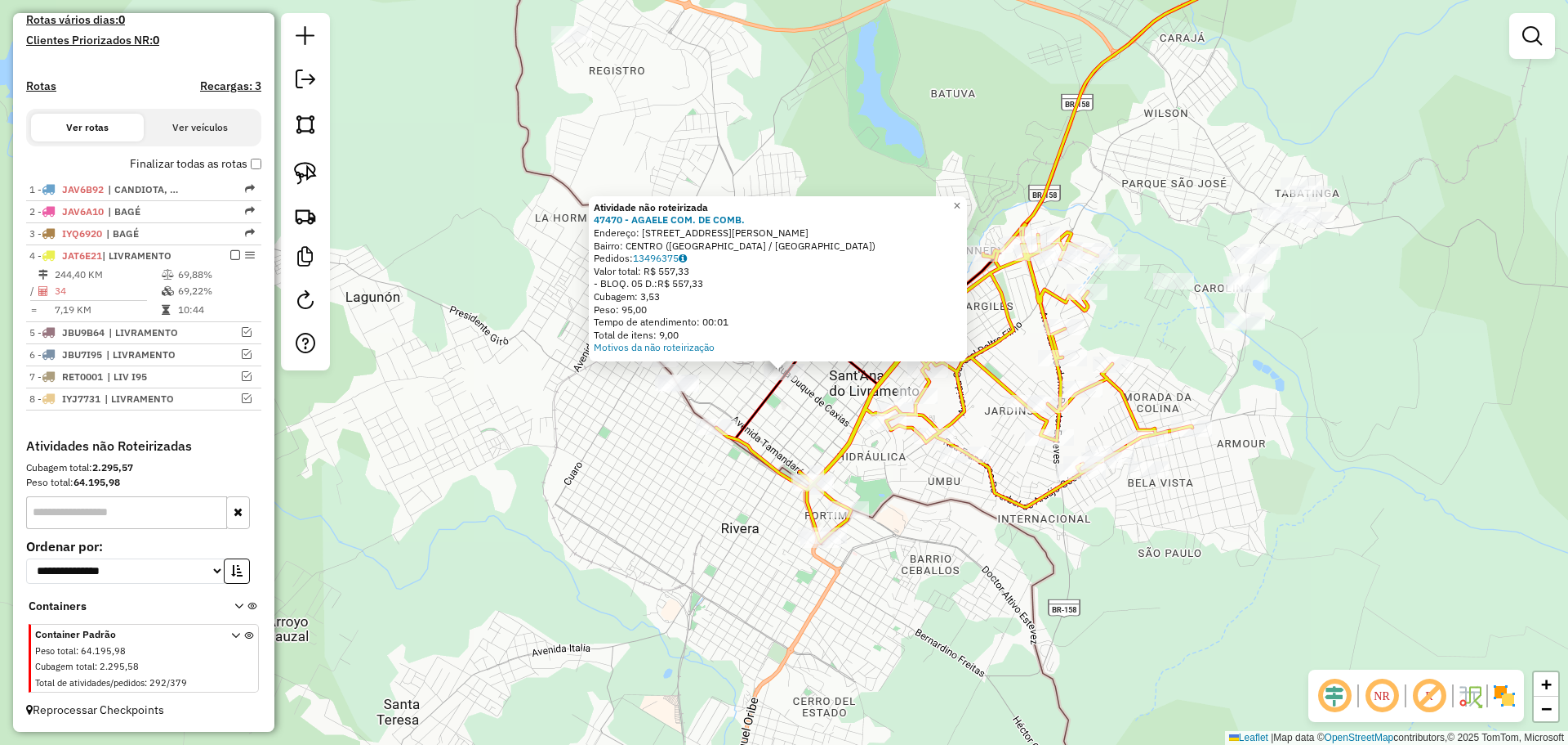
click at [742, 404] on div "Atividade não roteirizada 47470 - AGAELE COM. DE COMB. Endereço: [STREET_ADDRES…" at bounding box center [784, 372] width 1568 height 745
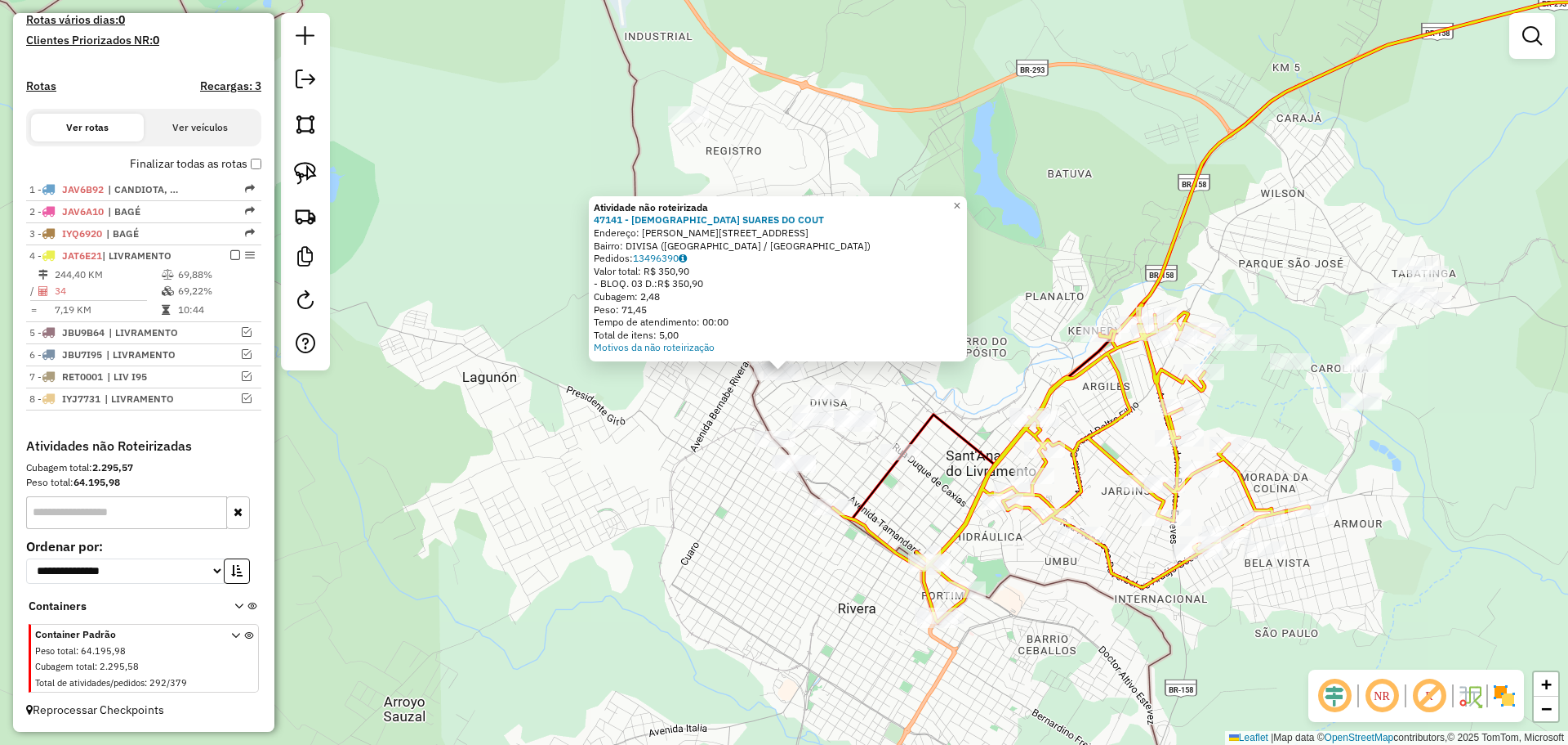
drag, startPoint x: 726, startPoint y: 412, endPoint x: 767, endPoint y: 381, distance: 51.4
click at [727, 412] on div "Atividade não roteirizada 47141 - JESUS SUARES DO COUT Endereço: [STREET_ADDRES…" at bounding box center [784, 372] width 1568 height 745
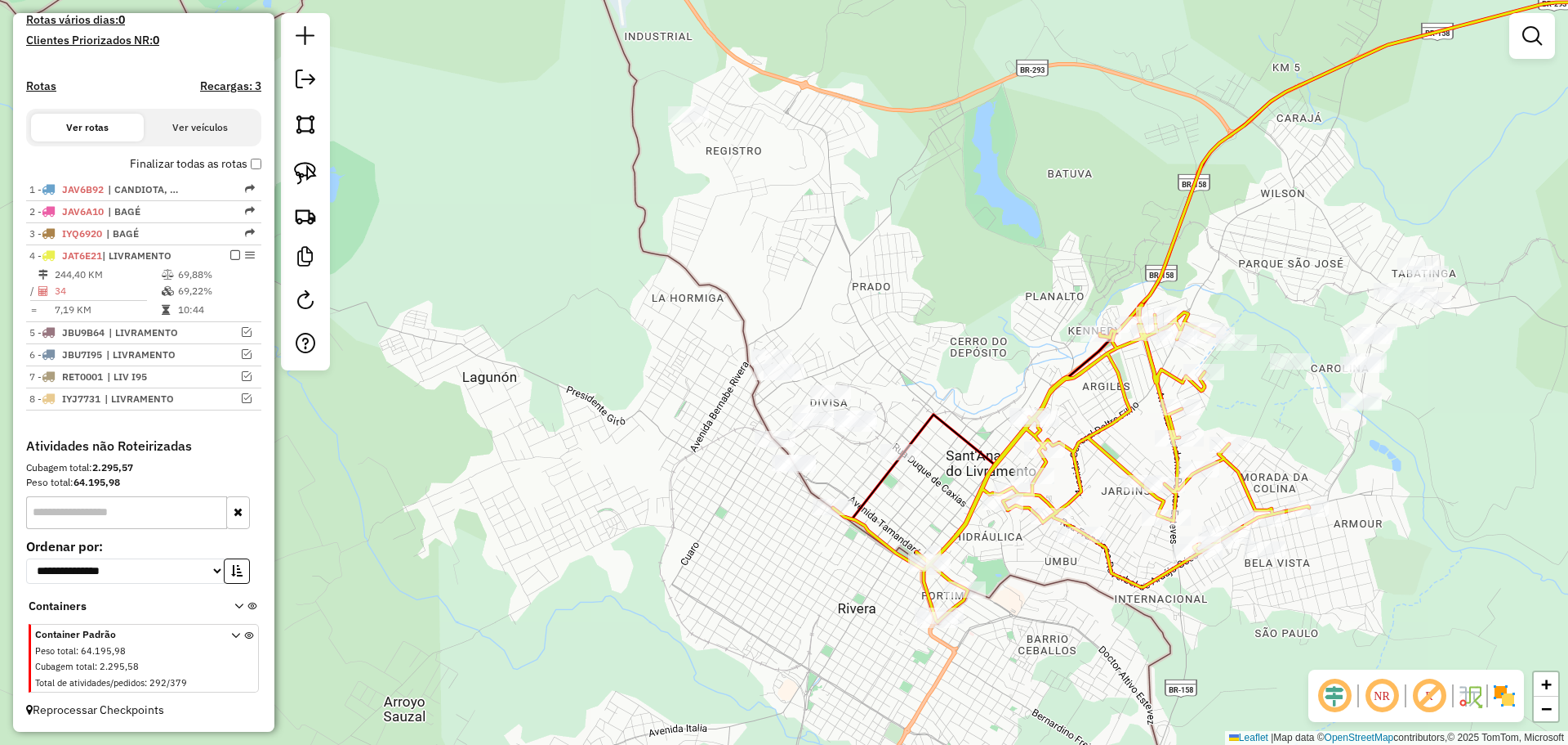
click at [766, 347] on div "Janela de atendimento Grade de atendimento Capacidade Transportadoras Veículos …" at bounding box center [784, 372] width 1568 height 745
select select "**********"
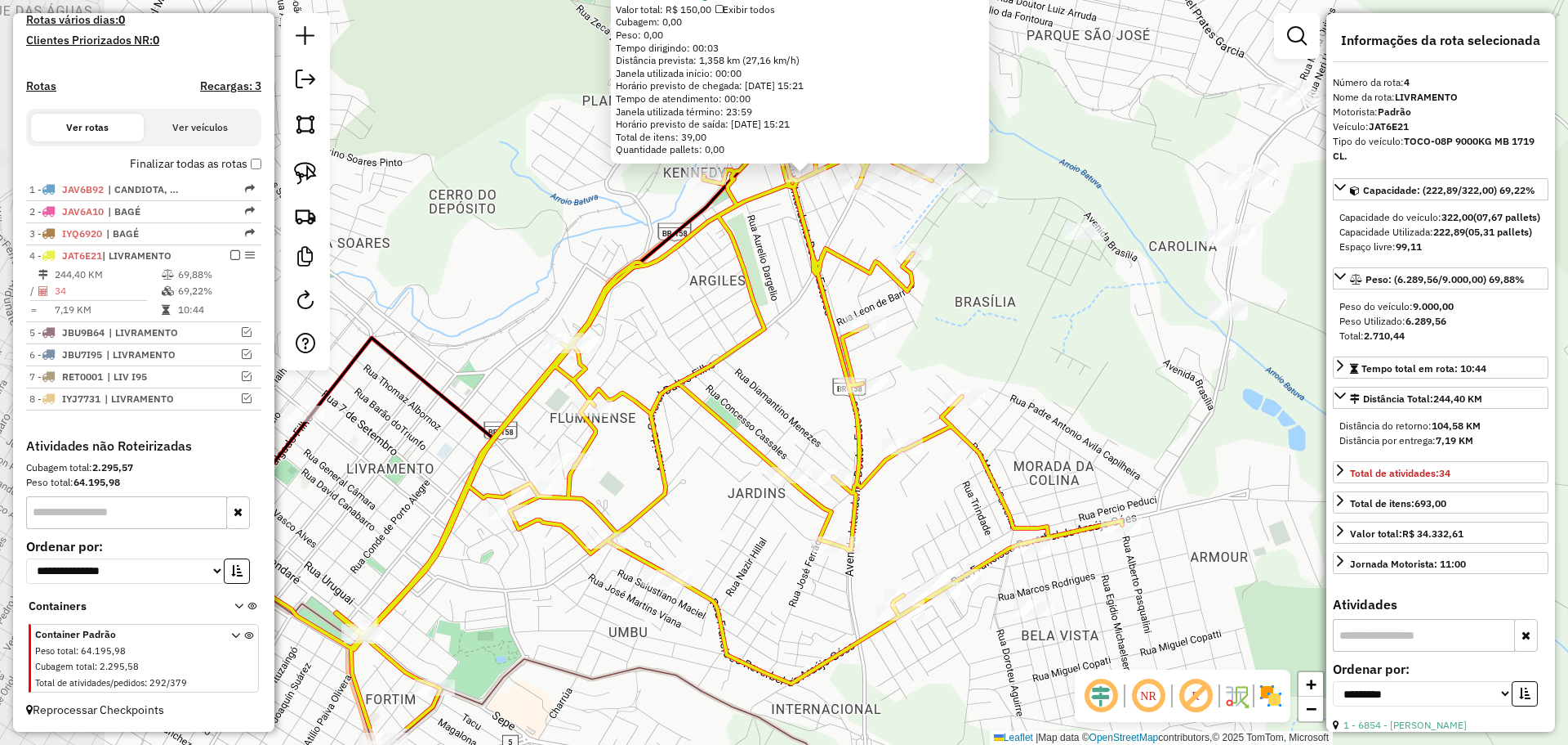
drag, startPoint x: 846, startPoint y: 548, endPoint x: 1047, endPoint y: 456, distance: 221.1
click at [1047, 456] on div "13173 - LA FRONTEIRA LANCHER Endereço: [STREET_ADDRESS][PERSON_NAME] [GEOGRAPHI…" at bounding box center [784, 372] width 1568 height 745
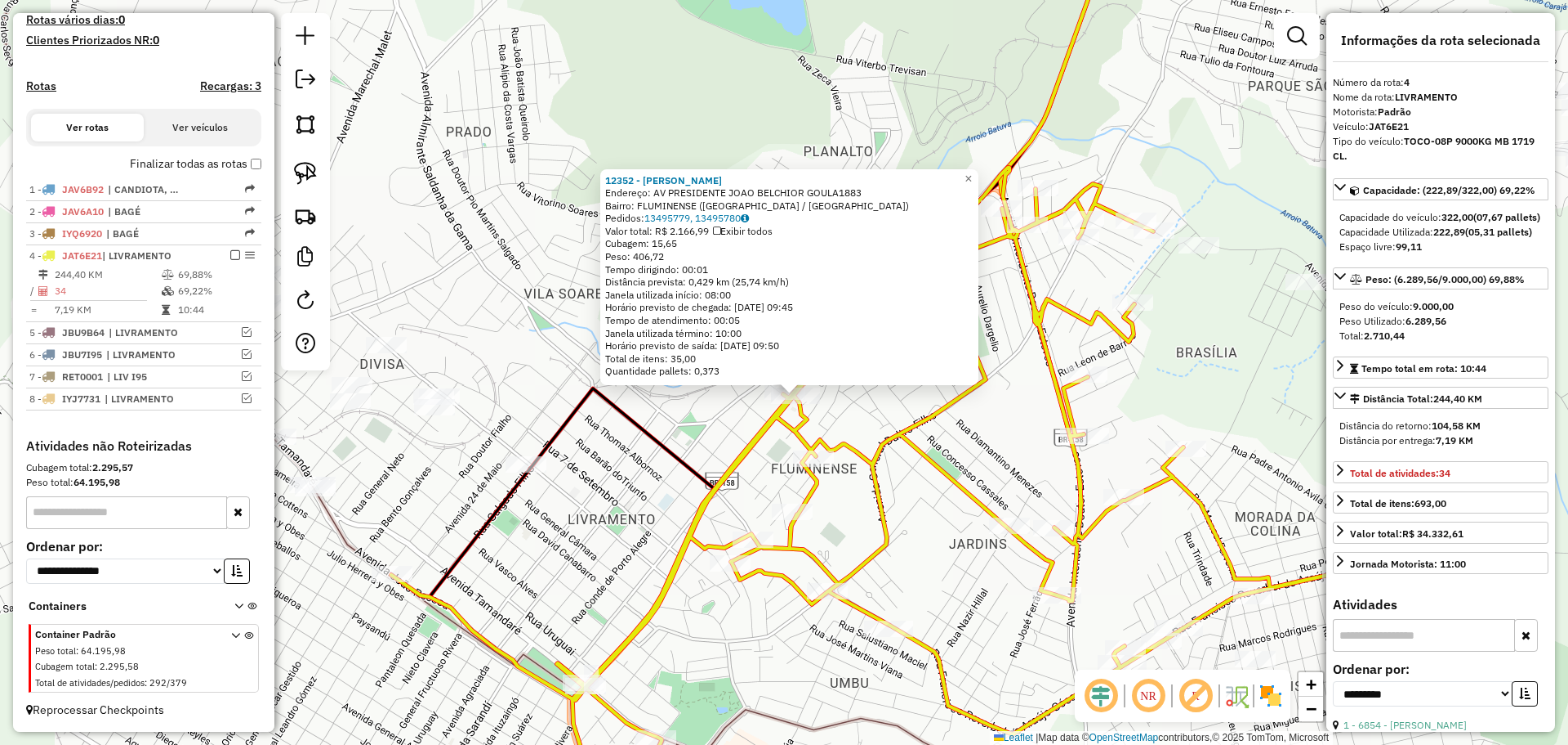
click at [906, 436] on icon at bounding box center [867, 485] width 952 height 636
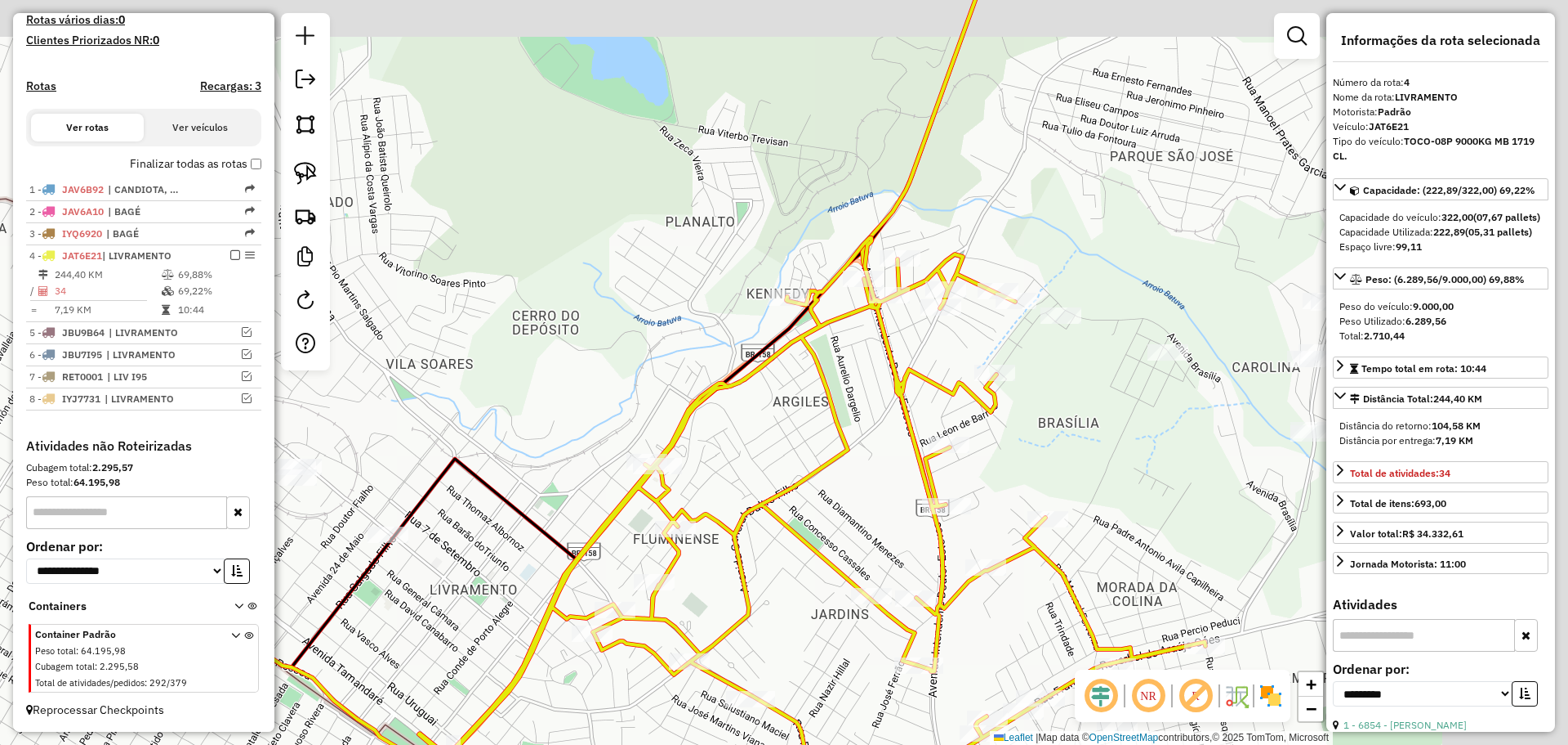
drag, startPoint x: 862, startPoint y: 411, endPoint x: 768, endPoint y: 393, distance: 95.7
click at [764, 481] on div "Janela de atendimento Grade de atendimento Capacidade Transportadoras Veículos …" at bounding box center [784, 372] width 1568 height 745
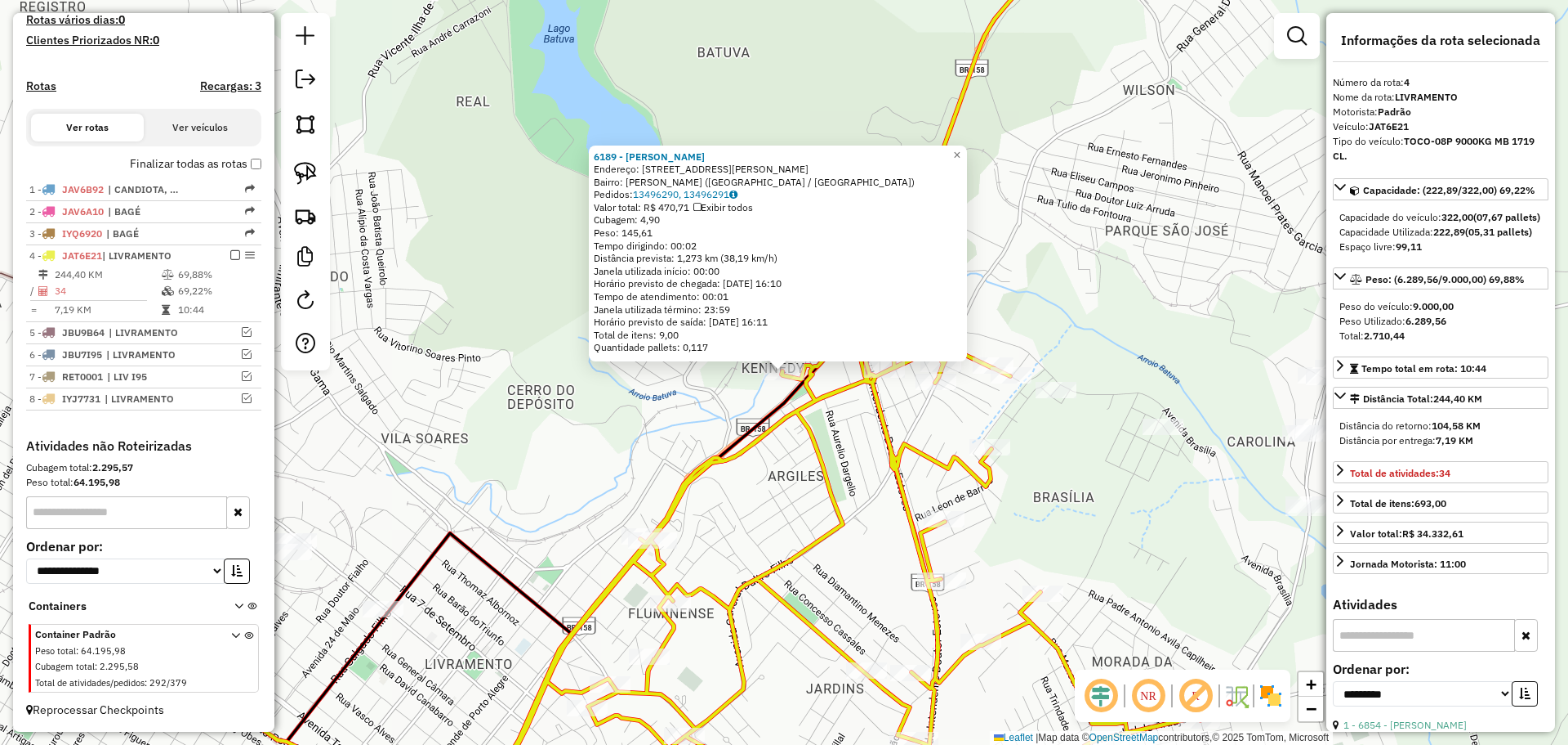
click at [830, 439] on div "6189 - [PERSON_NAME] S Endereço: R PRINCESA [PERSON_NAME] 101 Bairro: [PERSON_N…" at bounding box center [784, 372] width 1568 height 745
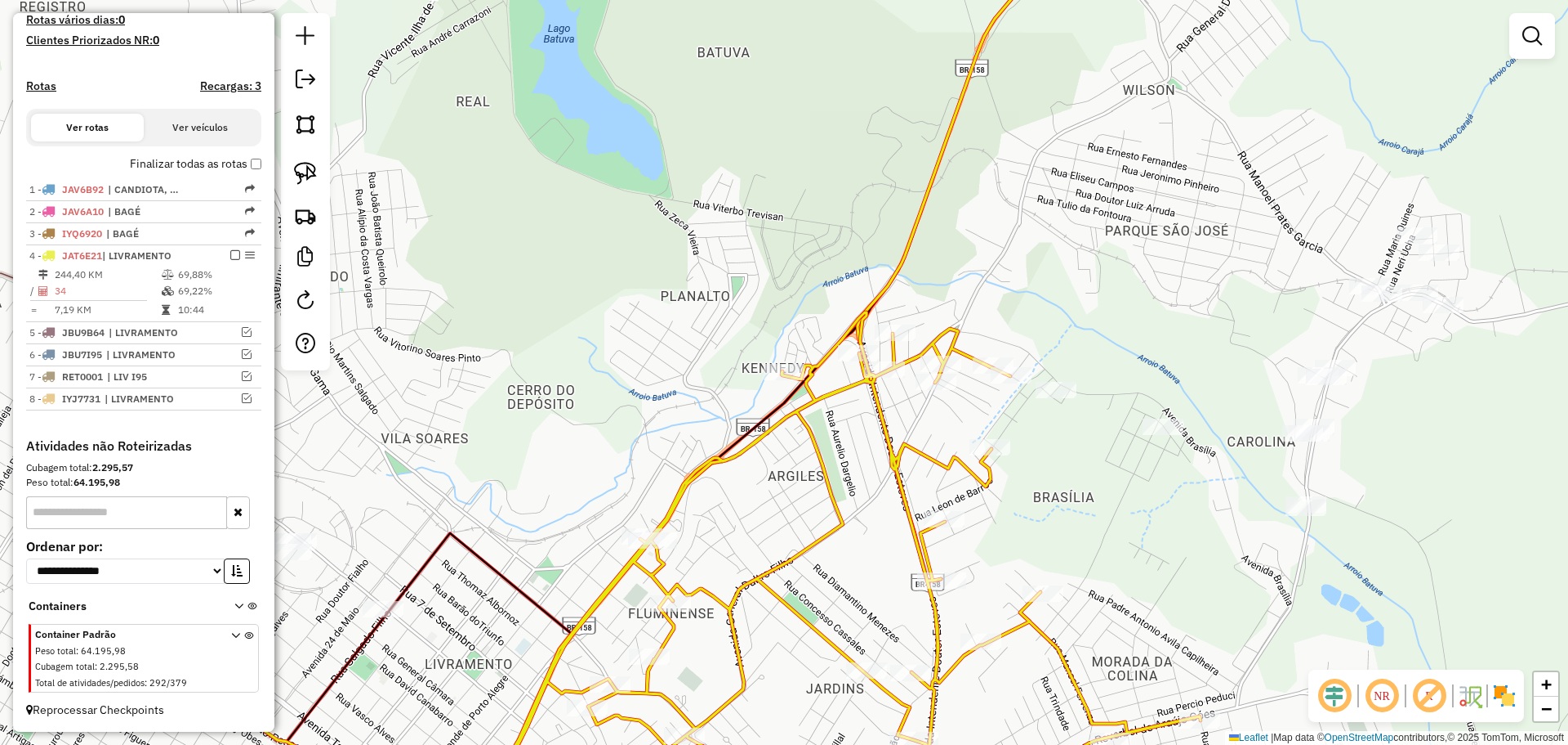
click at [900, 322] on div "Rota 4 - Placa JAT6E21 4645 - JENIFER LETICIA ALVE Janela de atendimento Grade …" at bounding box center [784, 372] width 1568 height 745
select select "**********"
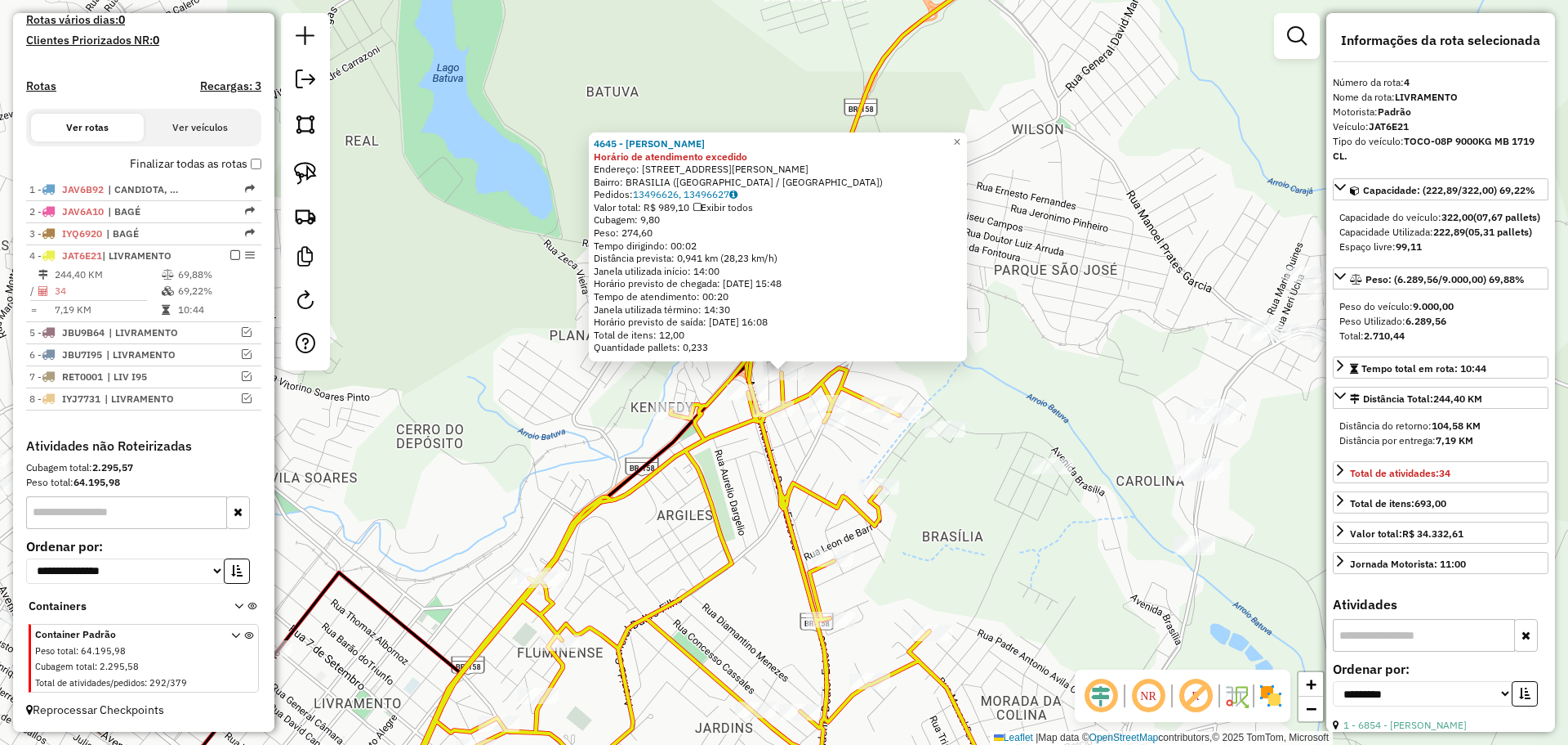
click at [746, 377] on icon at bounding box center [612, 585] width 952 height 468
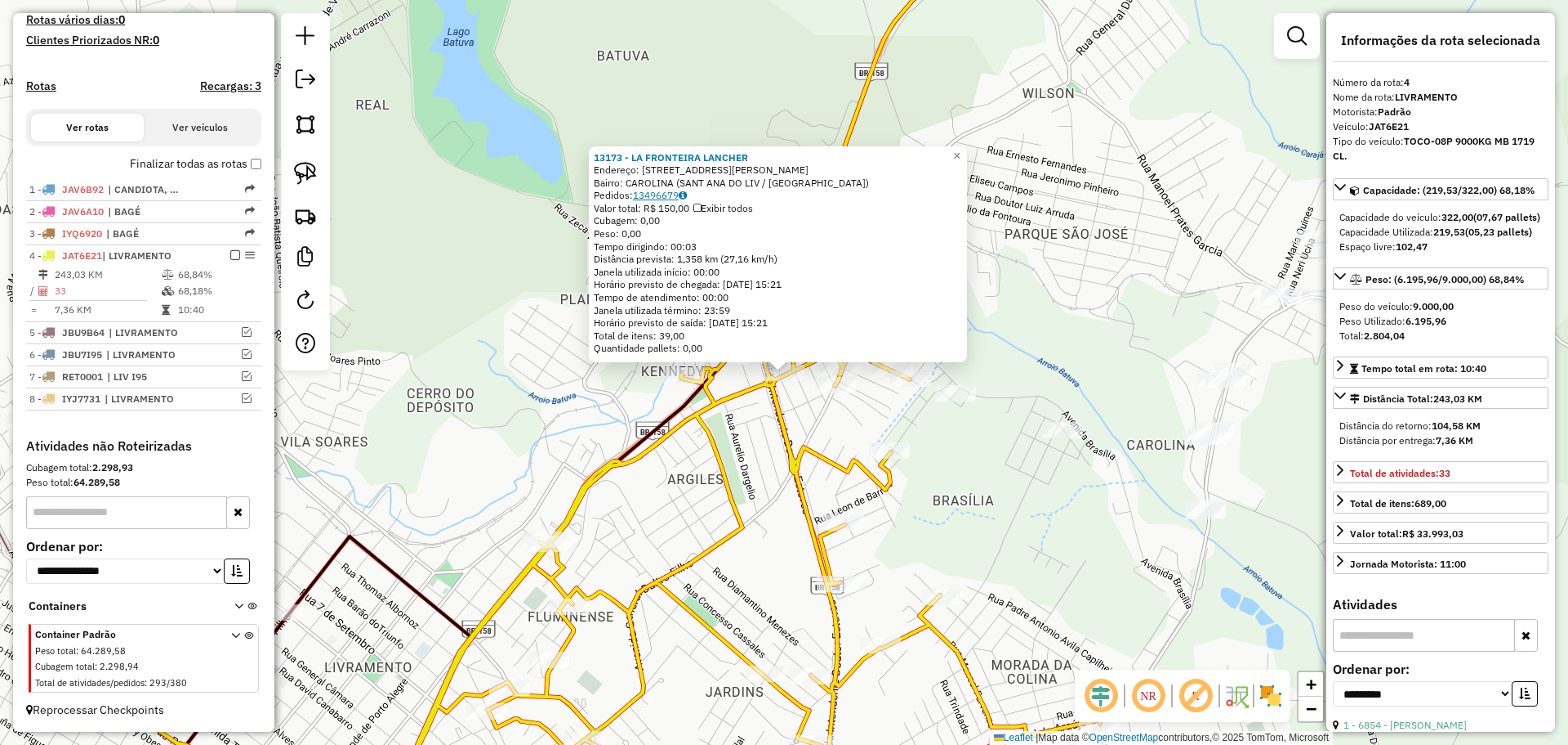
click at [678, 190] on link "13496679" at bounding box center [660, 195] width 54 height 12
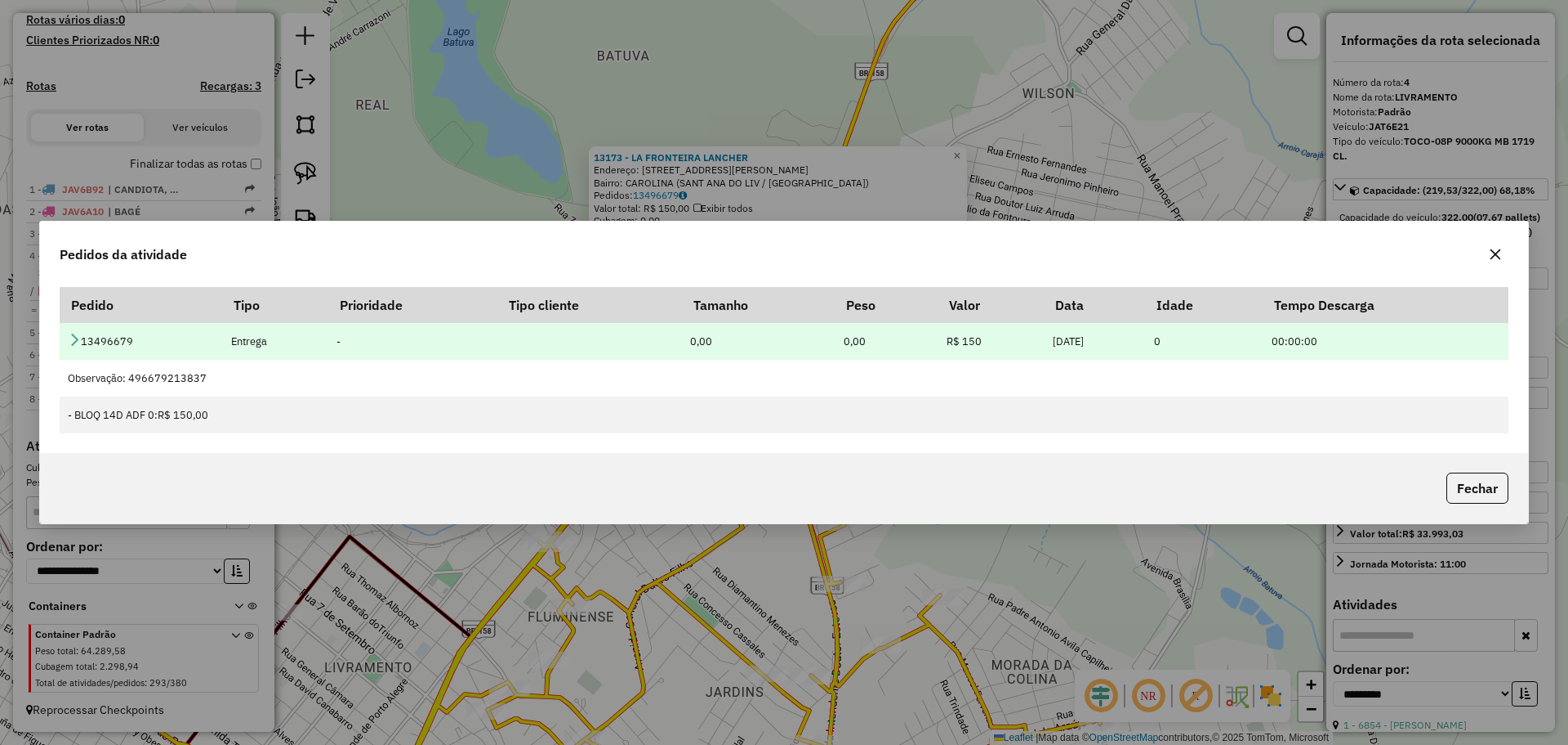
click at [72, 344] on icon at bounding box center [74, 339] width 13 height 13
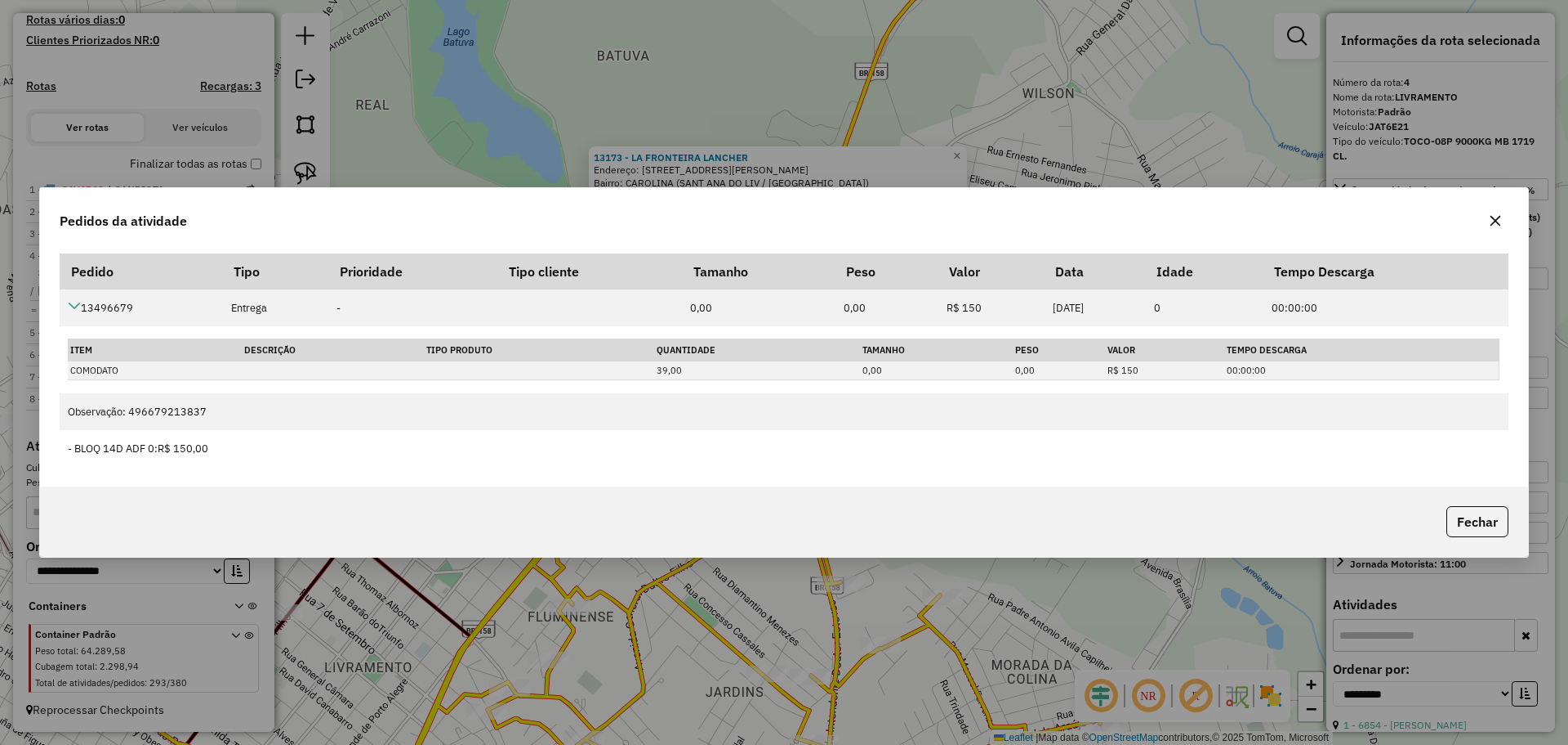
click at [1491, 220] on icon "button" at bounding box center [1495, 220] width 13 height 13
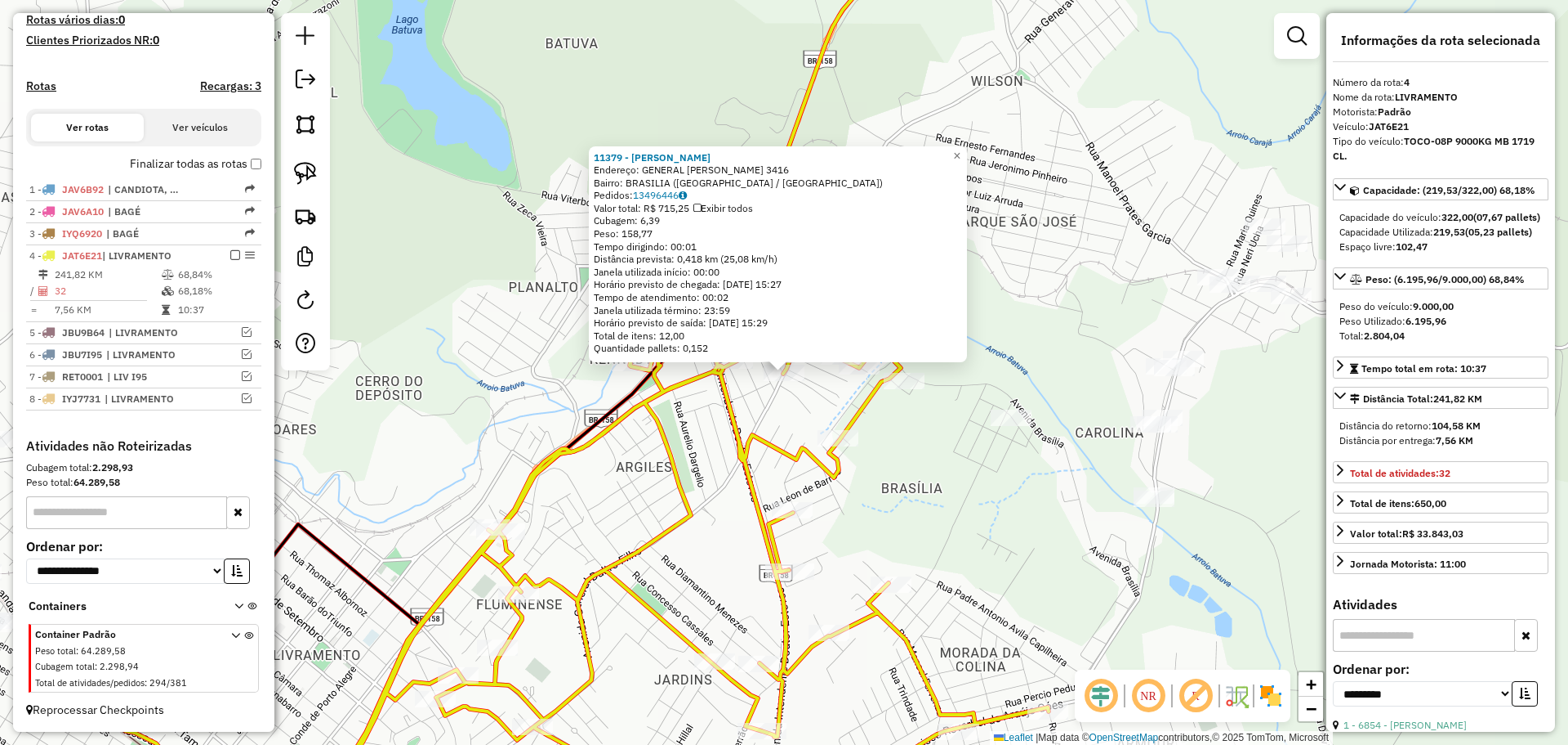
click at [811, 397] on div "11379 - [PERSON_NAME]: GENERAL DALTRO FILHO 3416 Bairro: [GEOGRAPHIC_DATA] ([GE…" at bounding box center [784, 372] width 1568 height 745
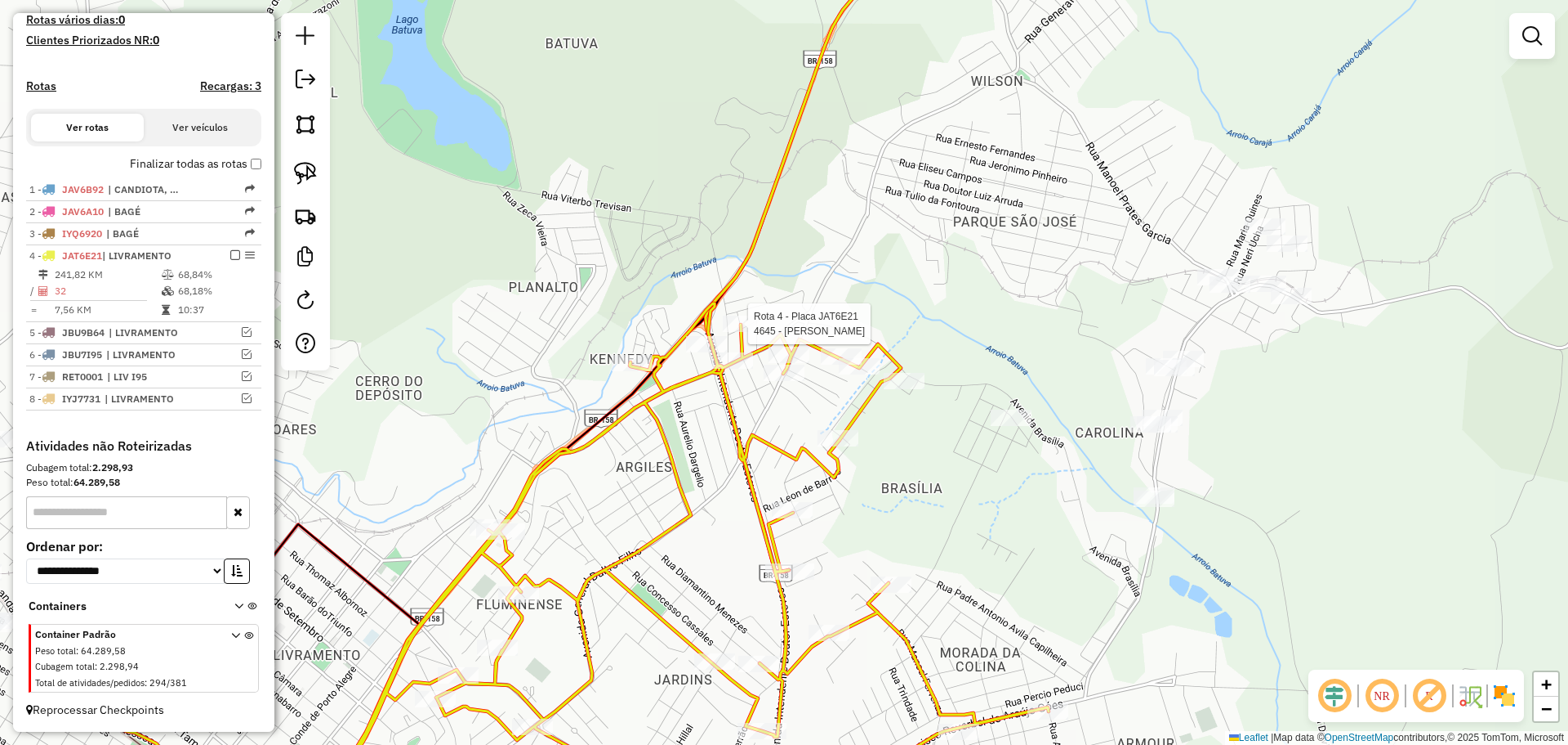
select select "**********"
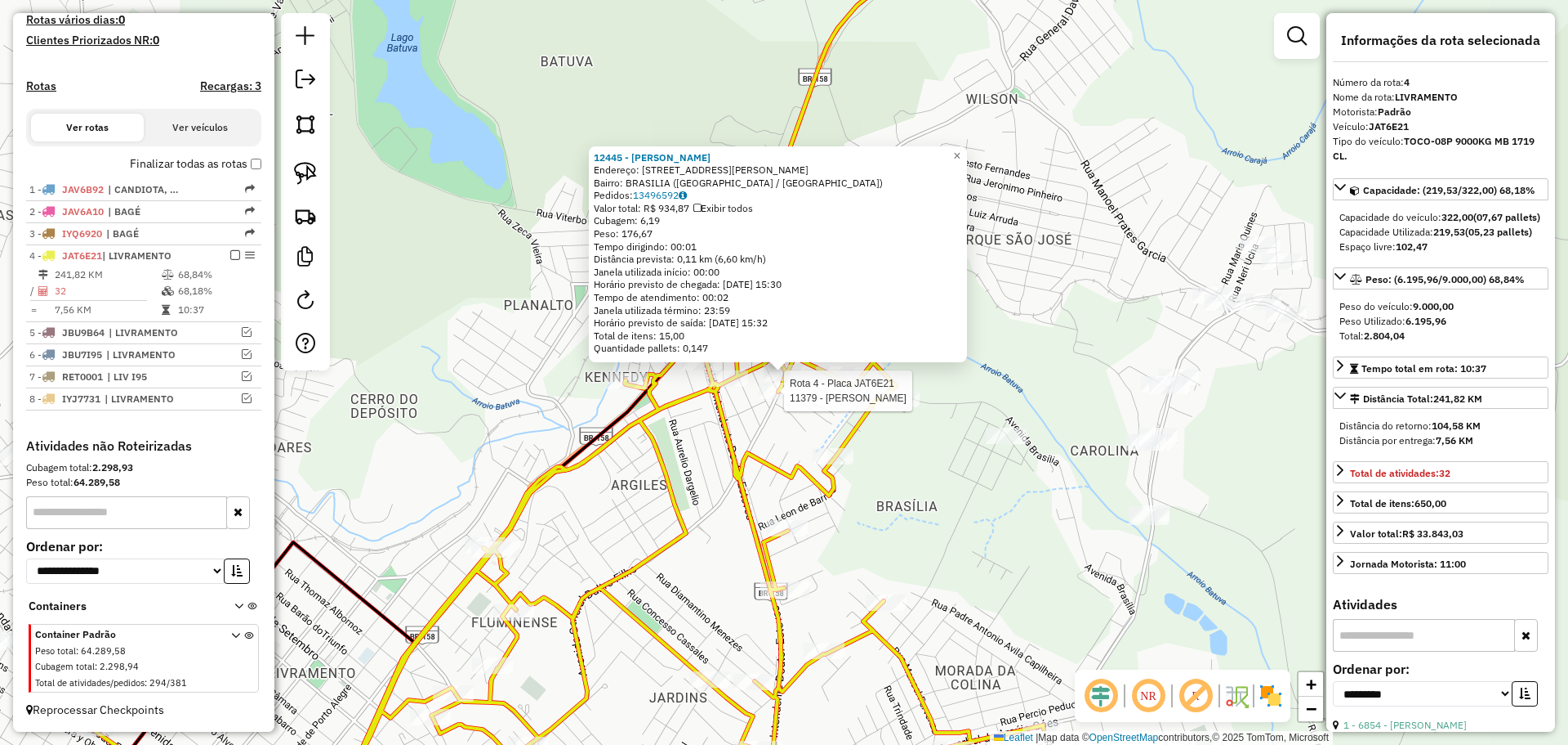
click at [775, 399] on div at bounding box center [779, 390] width 40 height 17
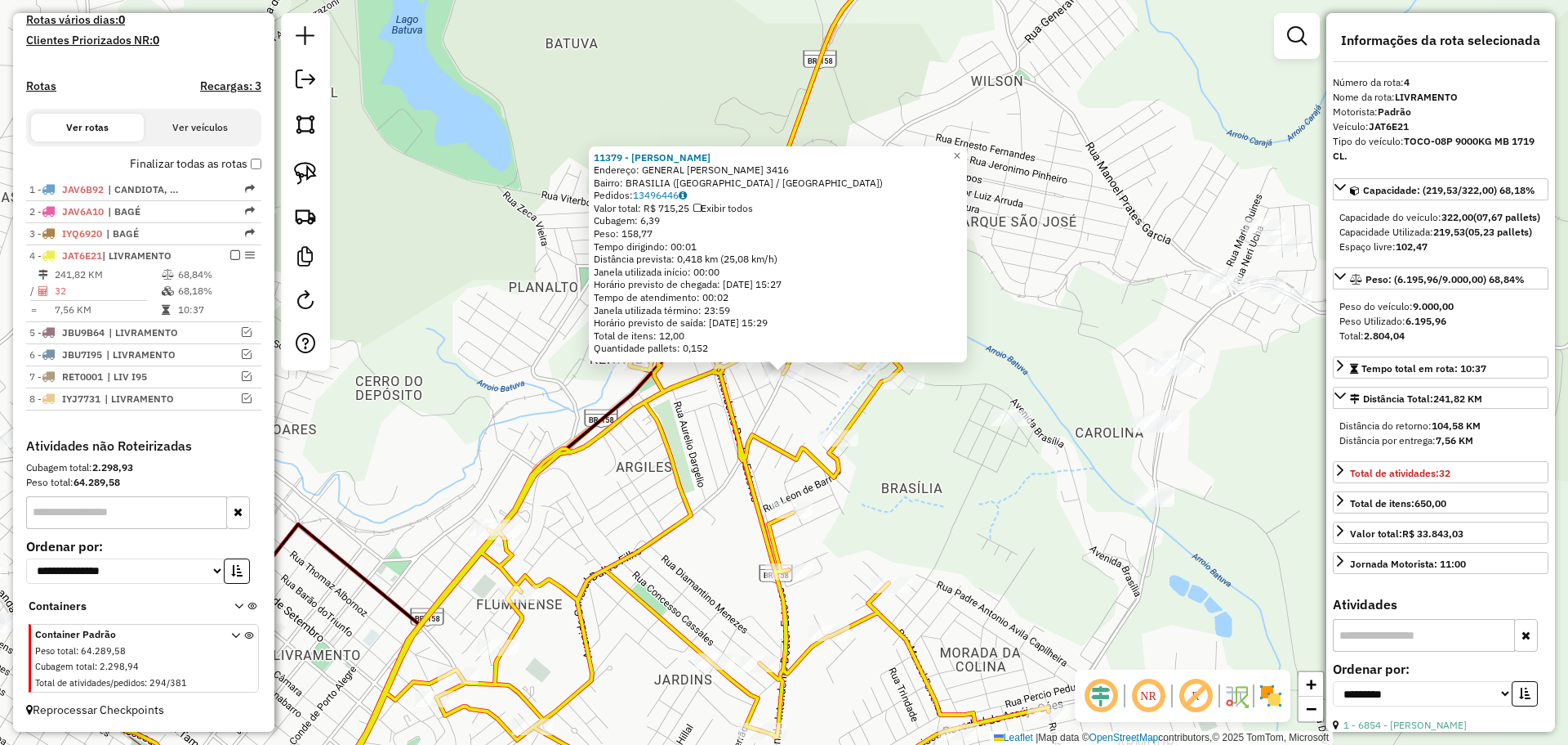
click at [822, 395] on div "11379 - [PERSON_NAME]: GENERAL DALTRO FILHO 3416 Bairro: [GEOGRAPHIC_DATA] ([GE…" at bounding box center [784, 372] width 1568 height 745
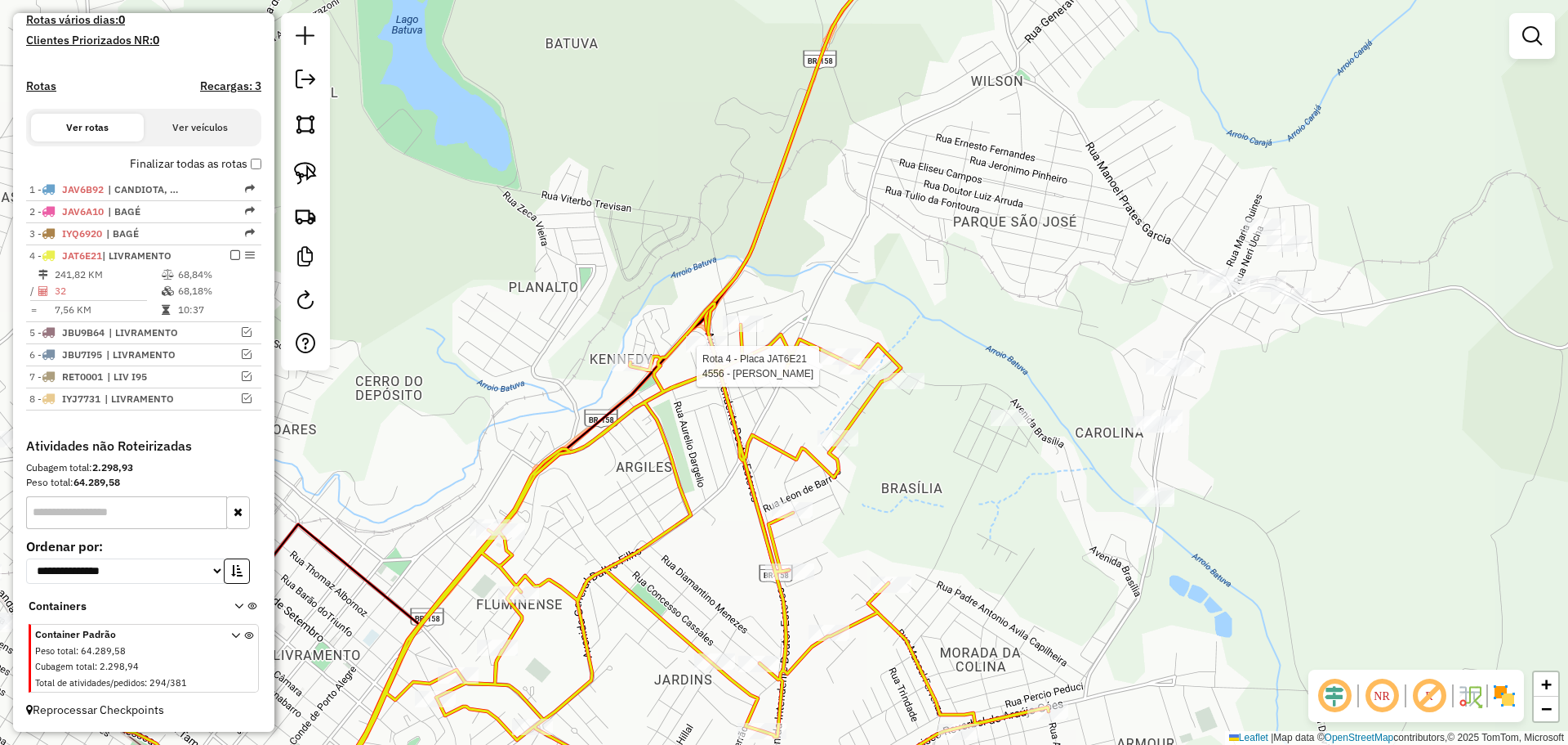
select select "**********"
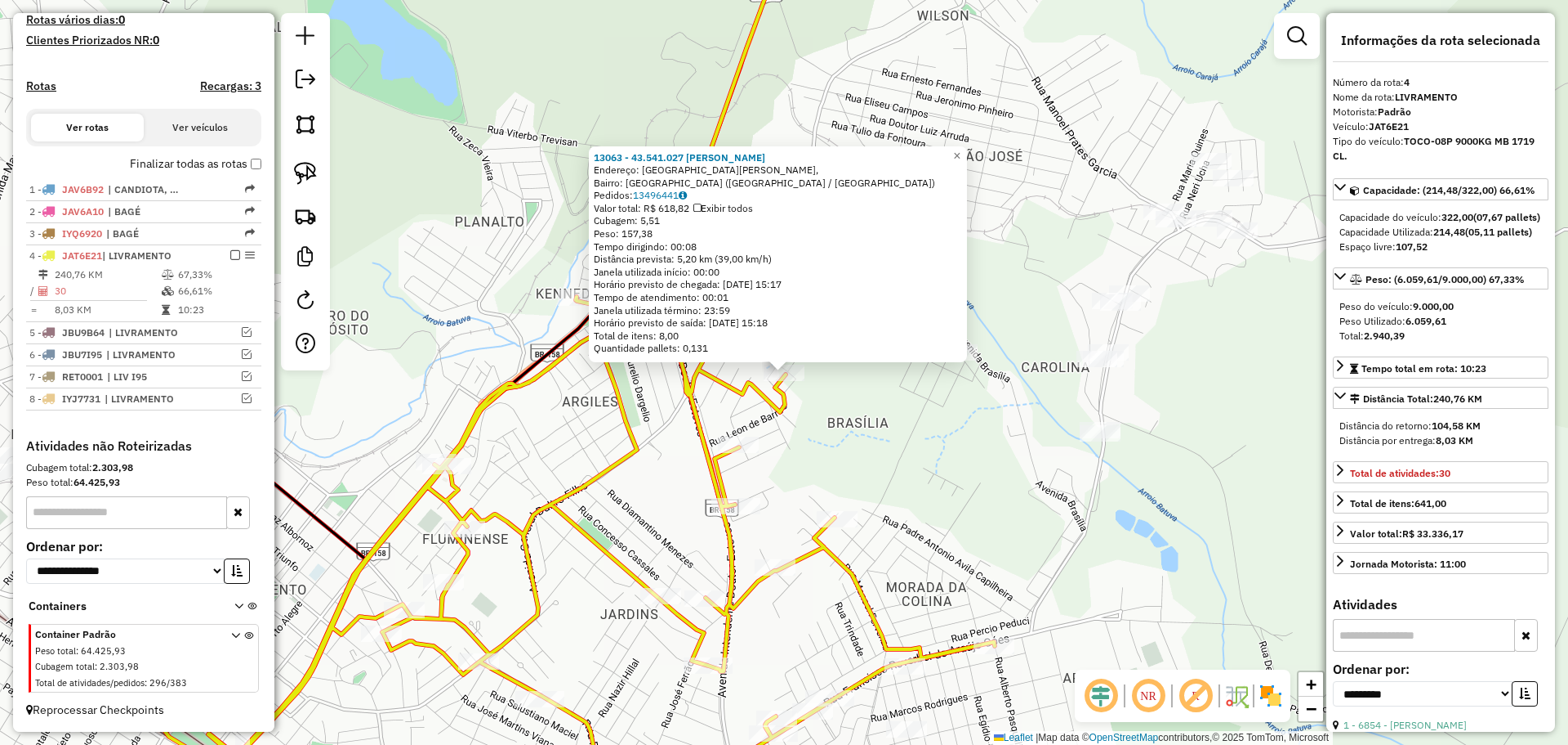
click at [783, 453] on div "13063 - 43.541.027 [PERSON_NAME]: [GEOGRAPHIC_DATA][PERSON_NAME], [GEOGRAPHIC_D…" at bounding box center [784, 372] width 1568 height 745
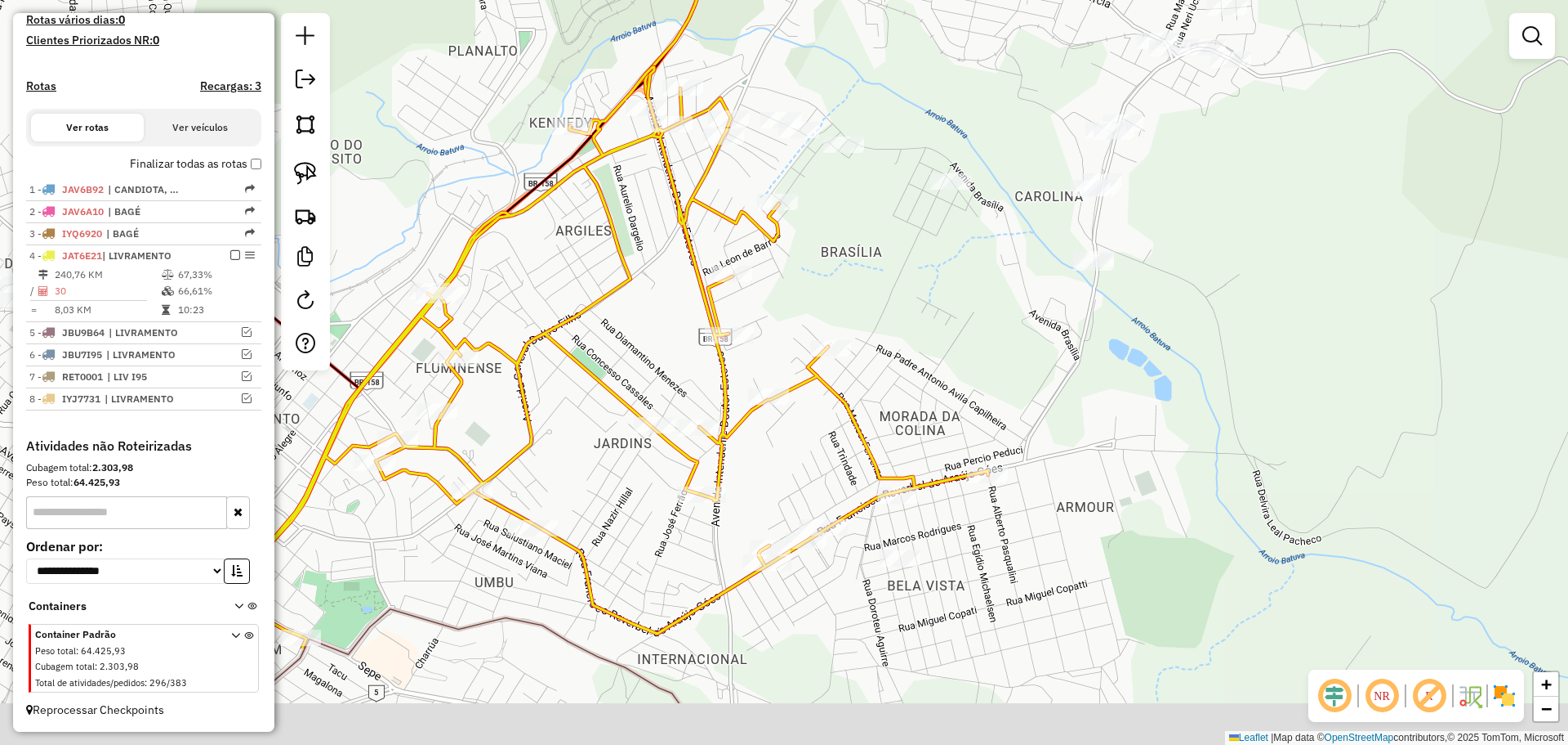
drag, startPoint x: 811, startPoint y: 508, endPoint x: 804, endPoint y: 333, distance: 175.1
click at [804, 333] on div "Janela de atendimento Grade de atendimento Capacidade Transportadoras Veículos …" at bounding box center [784, 372] width 1568 height 745
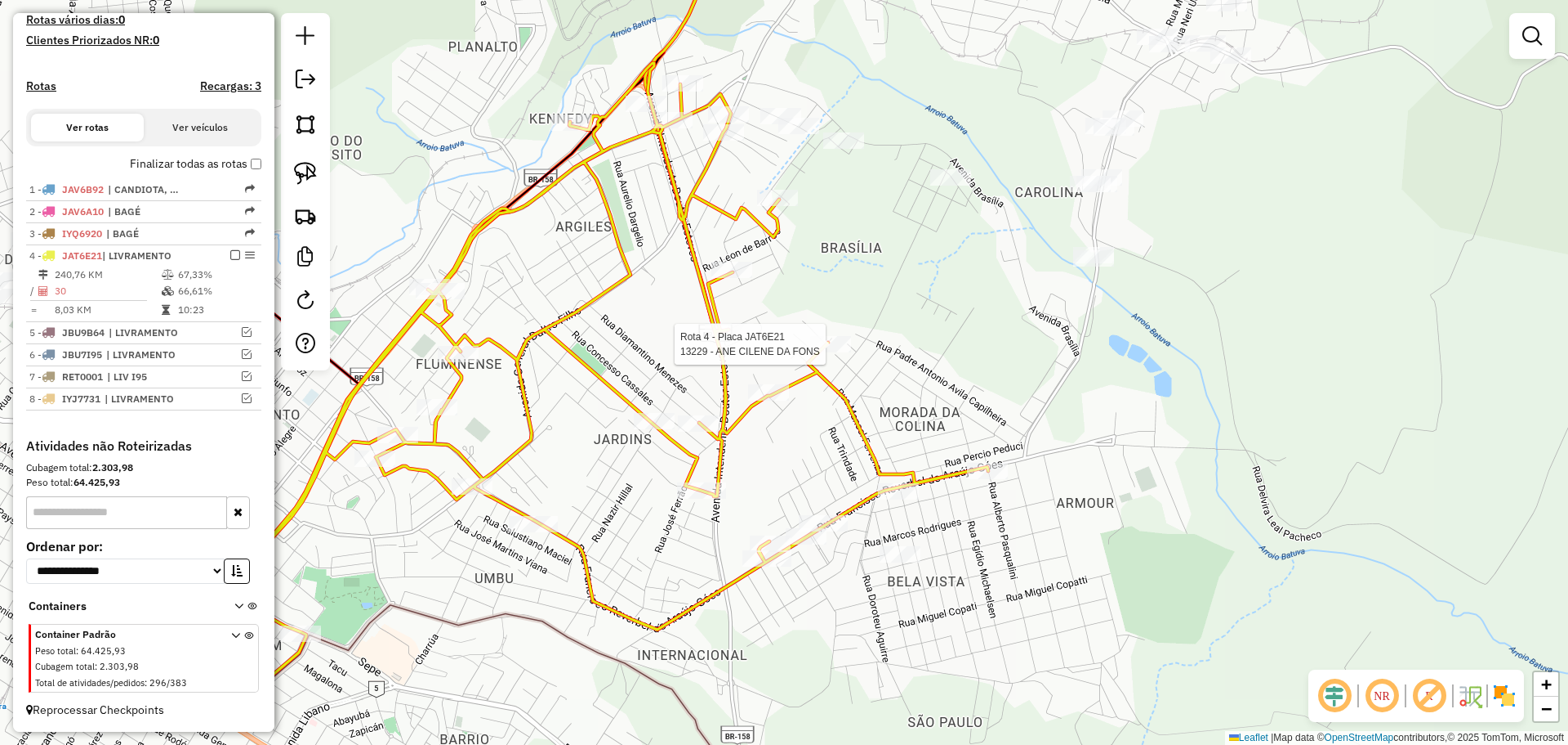
select select "**********"
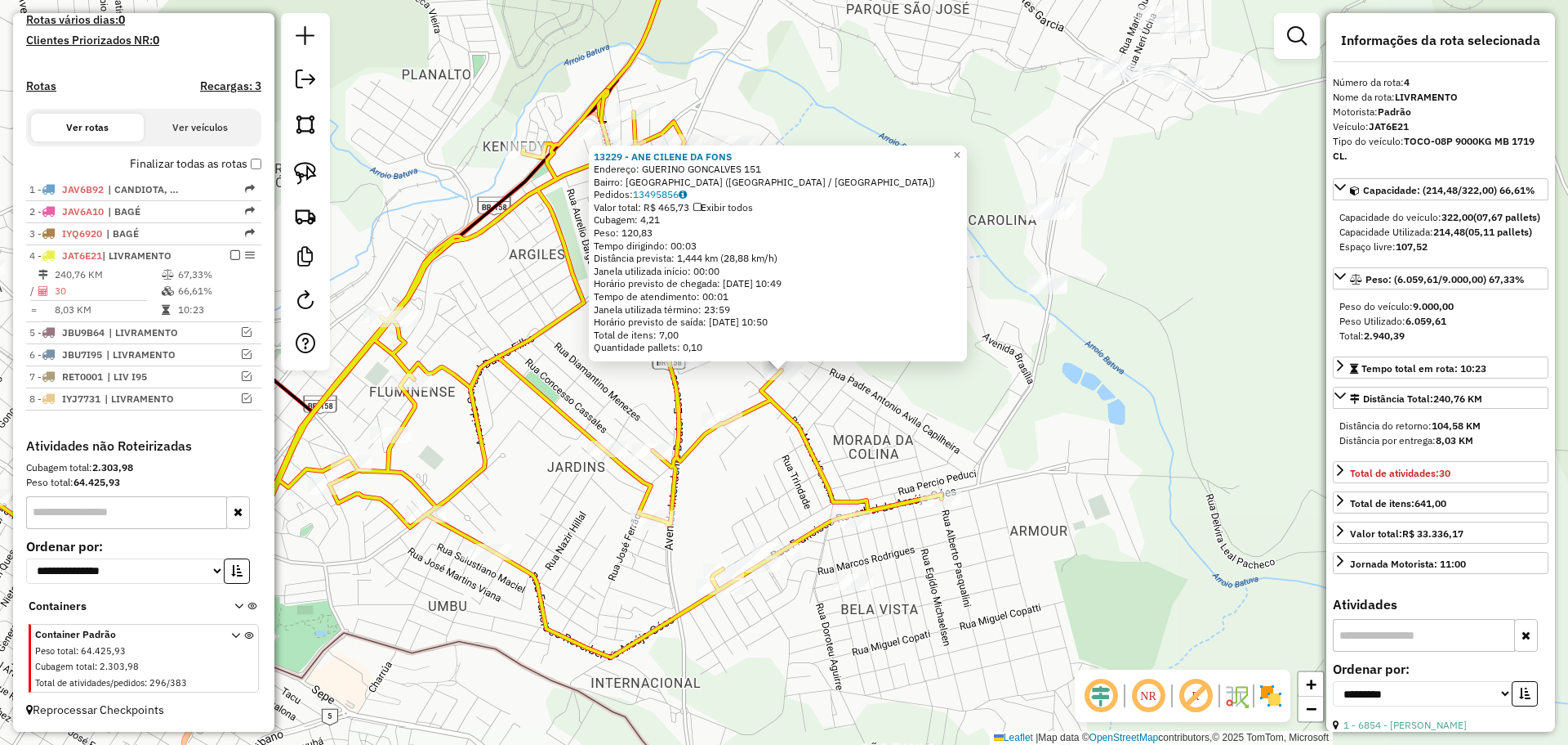
click at [784, 491] on div "13229 - ANE CILENE DA FONS Endereço: GUERINO GONCALVES 151 Bairro: [GEOGRAPHIC_…" at bounding box center [784, 372] width 1568 height 745
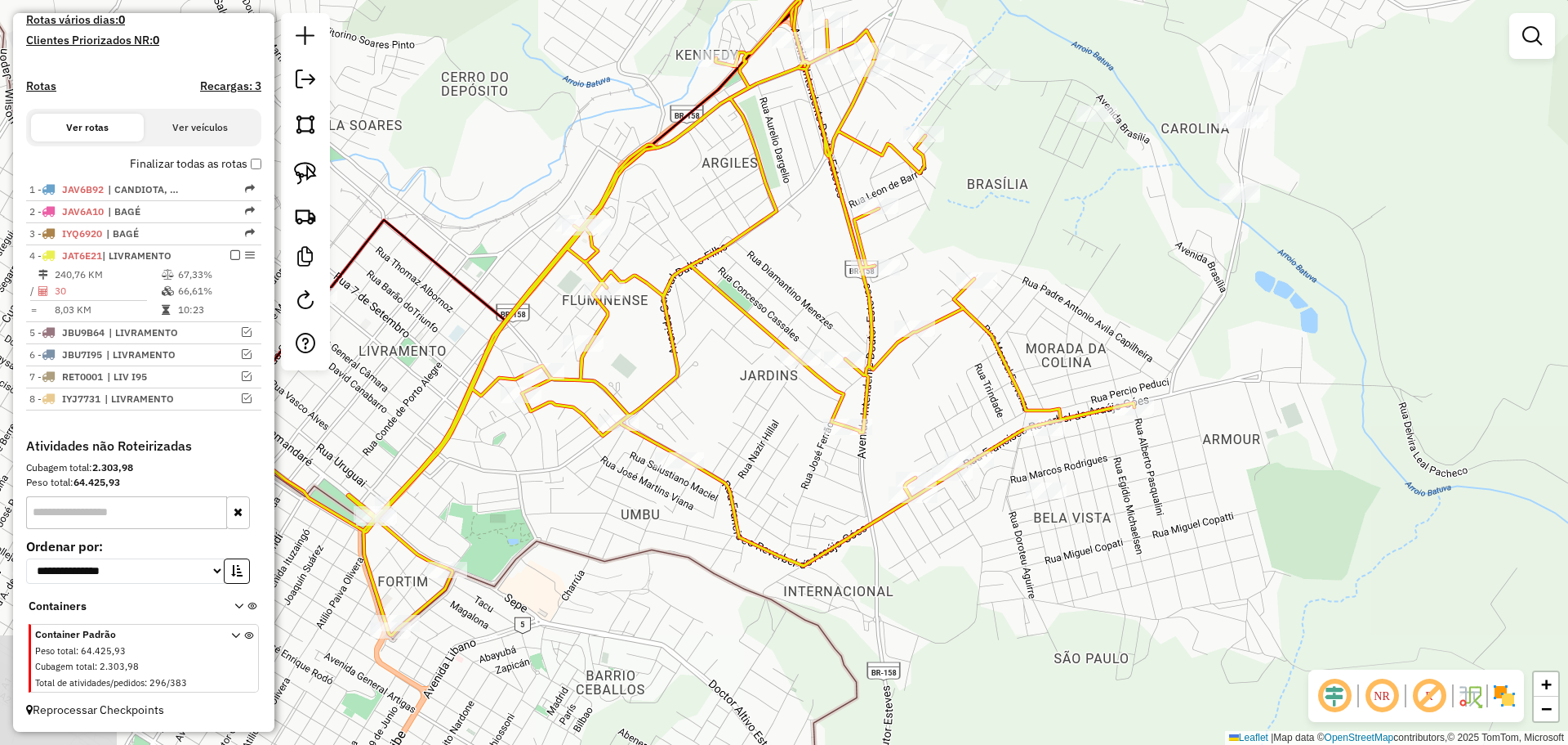
drag, startPoint x: 777, startPoint y: 491, endPoint x: 969, endPoint y: 400, distance: 212.5
click at [969, 400] on div "Janela de atendimento Grade de atendimento Capacidade Transportadoras Veículos …" at bounding box center [784, 372] width 1568 height 745
select select "**********"
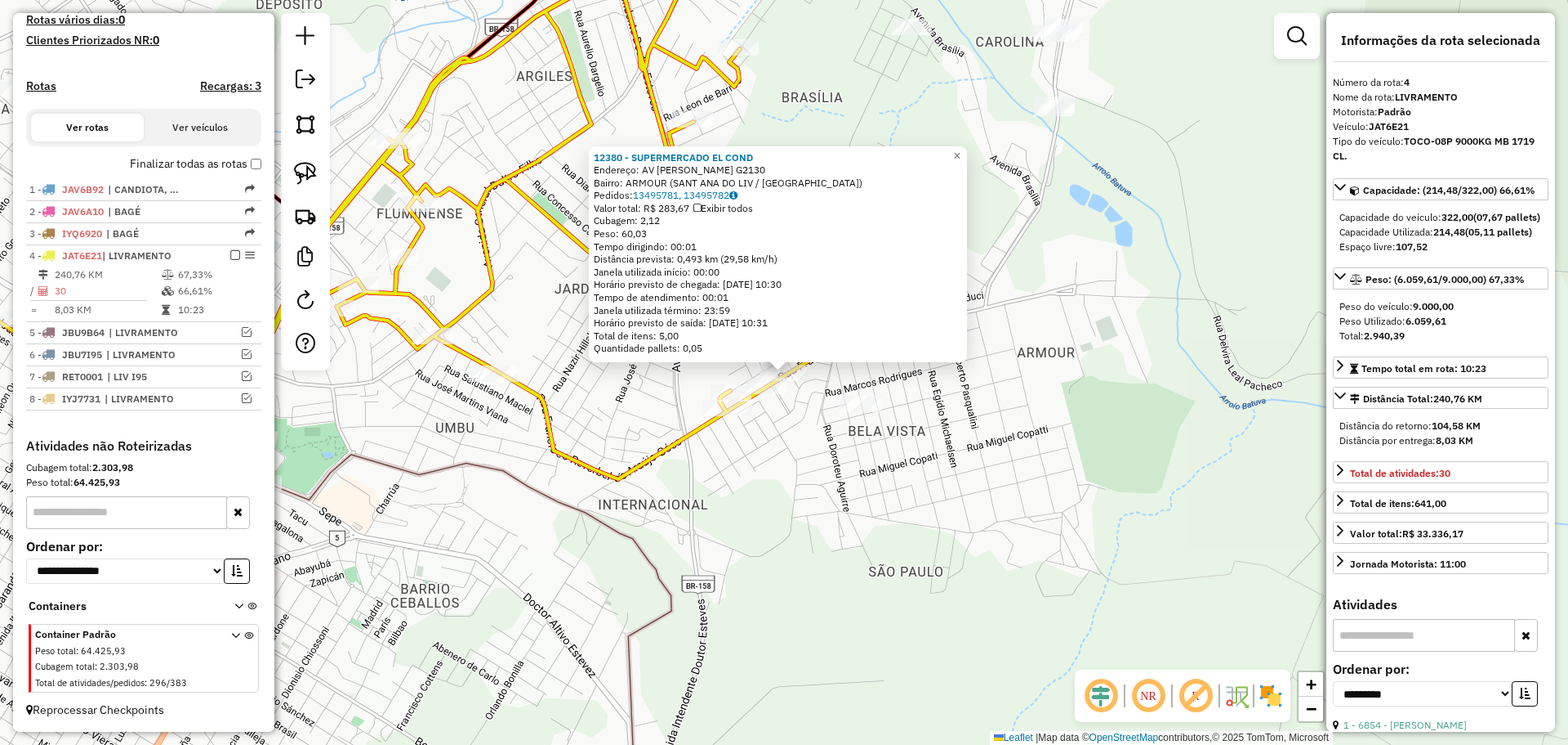
click at [813, 408] on div "12380 - SUPERMERCADO EL COND Endereço: AV [PERSON_NAME] DE ARAUJO G2130 Bairro:…" at bounding box center [784, 372] width 1568 height 745
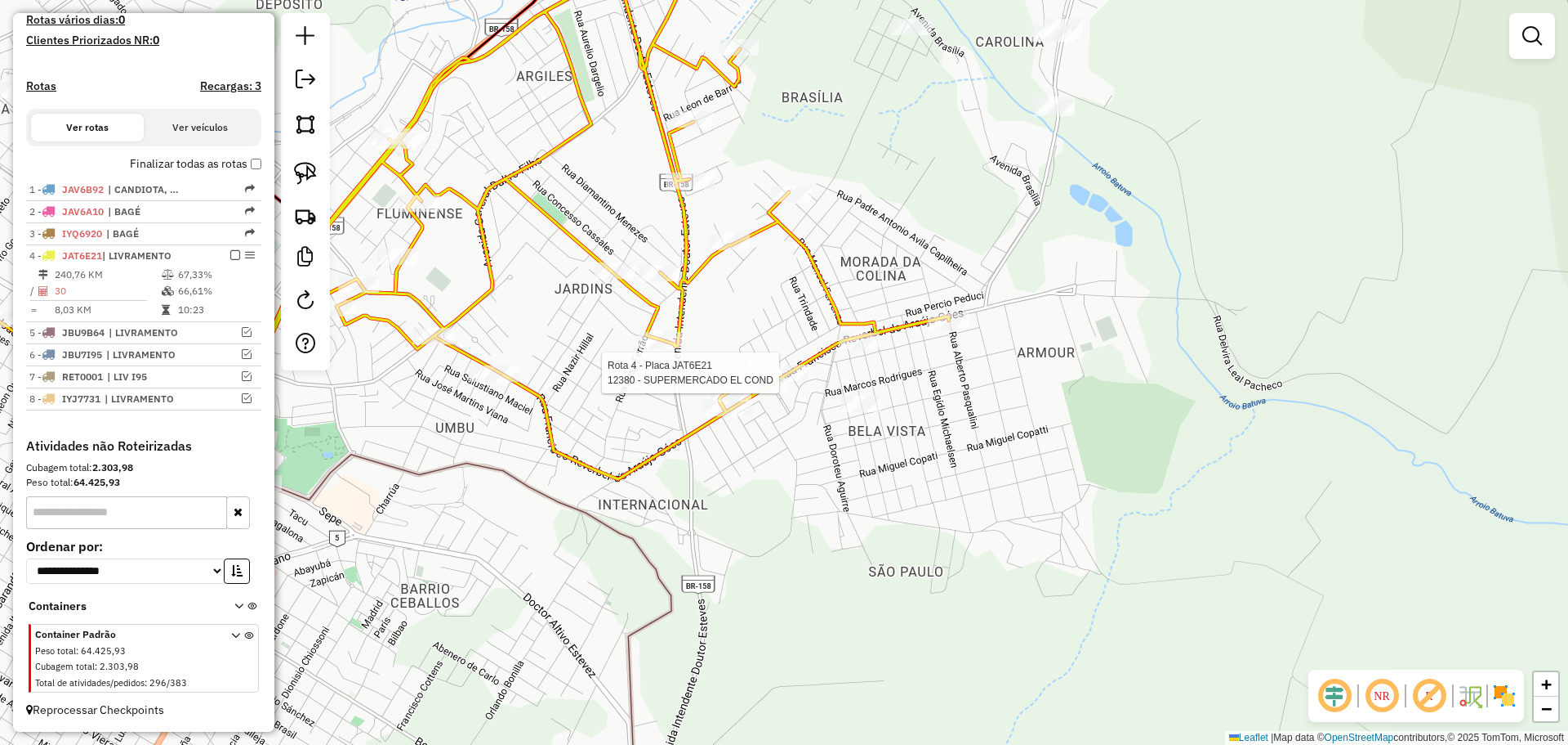
select select "**********"
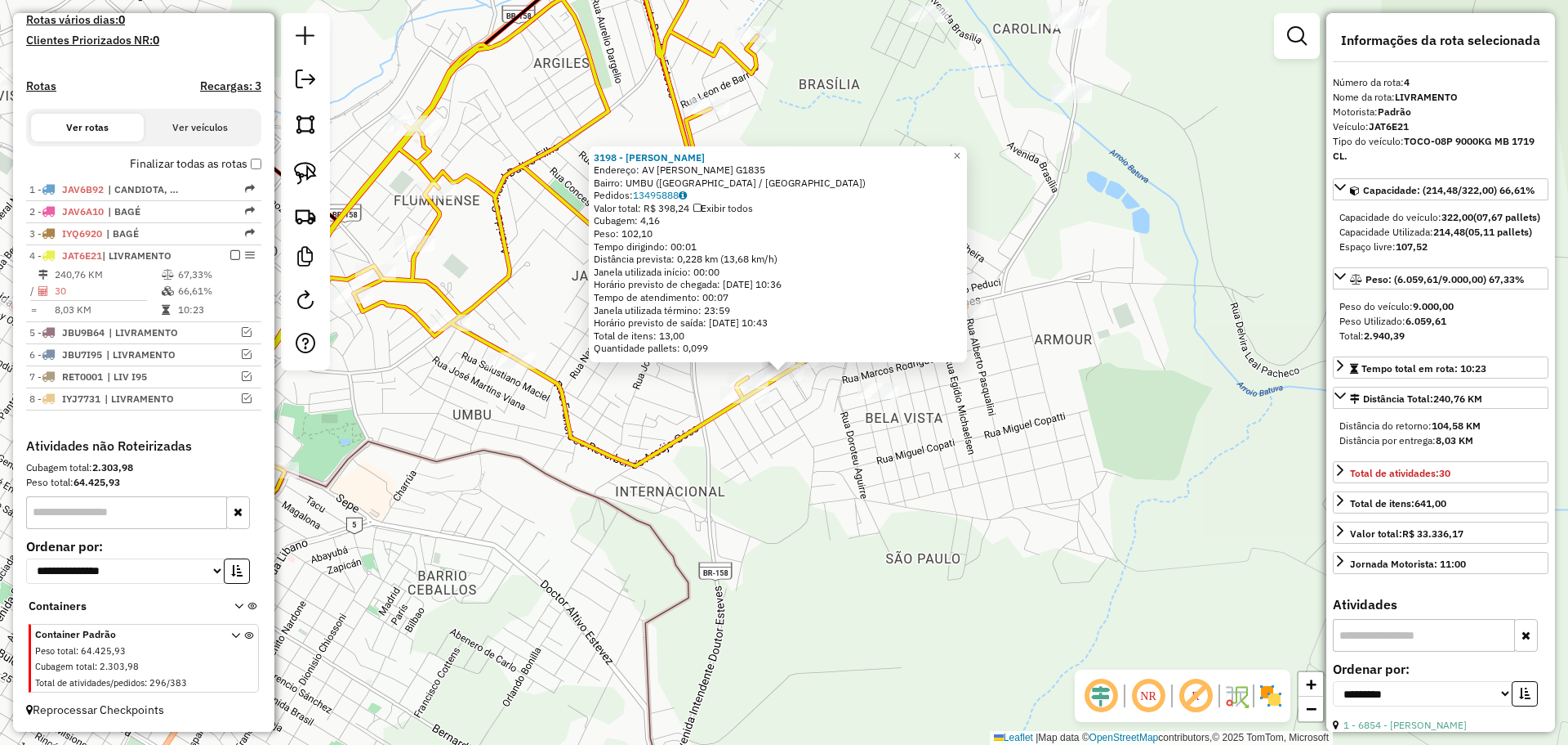
click at [679, 389] on div "Rota 4 - Placa JAT6E21 12245 - 35.182.520 [PERSON_NAME] GO 3198 - [PERSON_NAME]…" at bounding box center [784, 372] width 1568 height 745
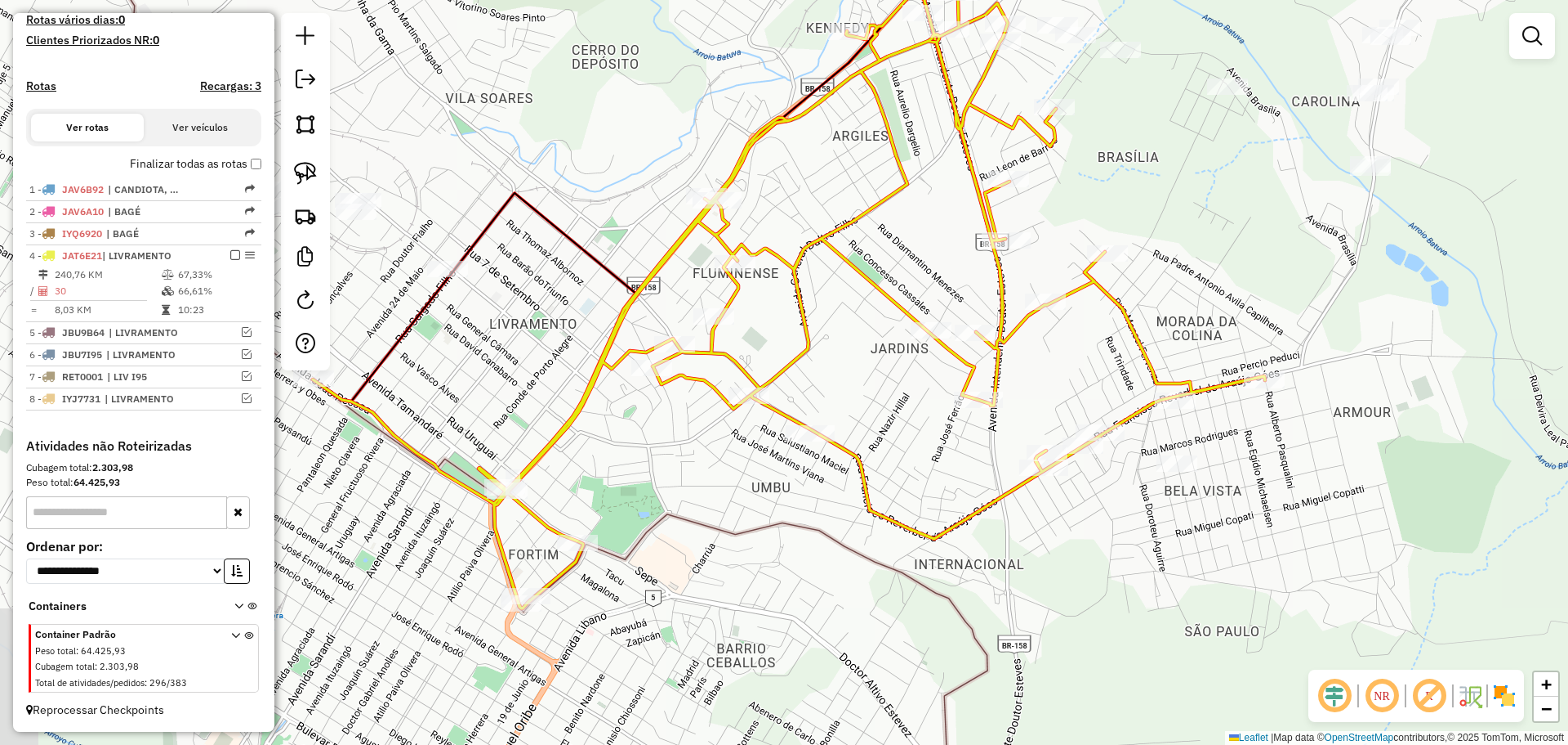
drag, startPoint x: 941, startPoint y: 461, endPoint x: 952, endPoint y: 464, distance: 11.4
click at [952, 464] on div "Janela de atendimento Grade de atendimento Capacidade Transportadoras Veículos …" at bounding box center [784, 372] width 1568 height 745
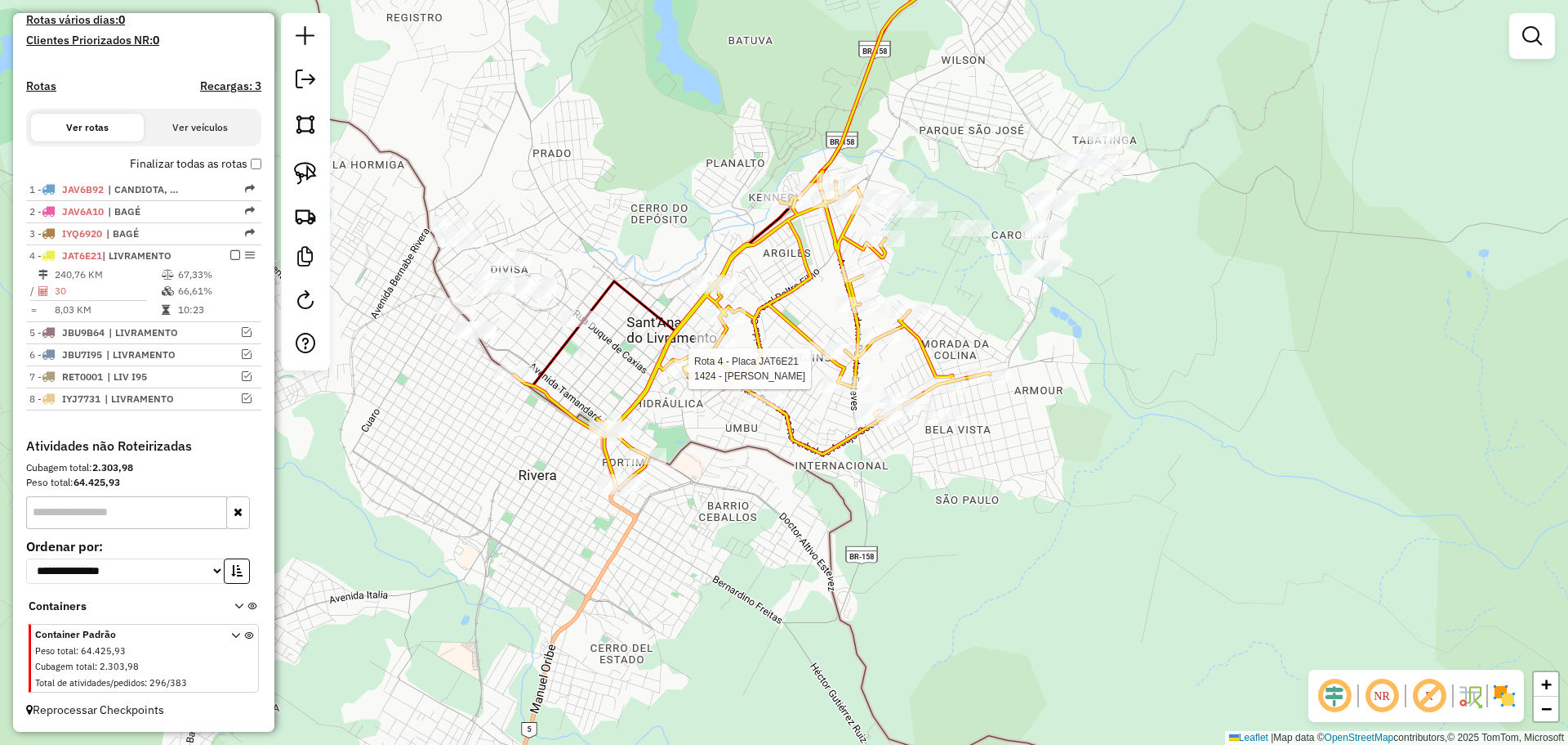
select select "**********"
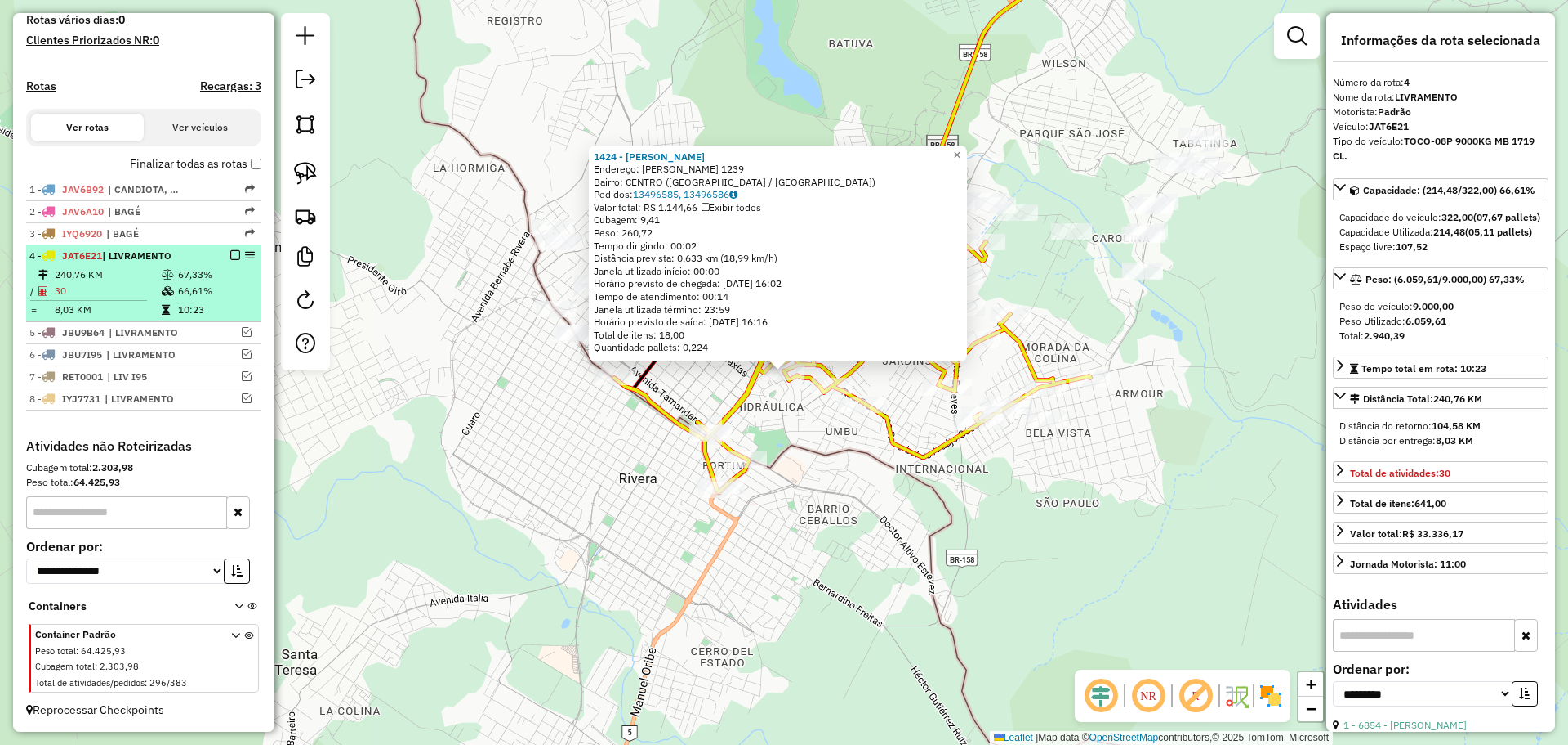
click at [230, 256] on em at bounding box center [235, 254] width 10 height 10
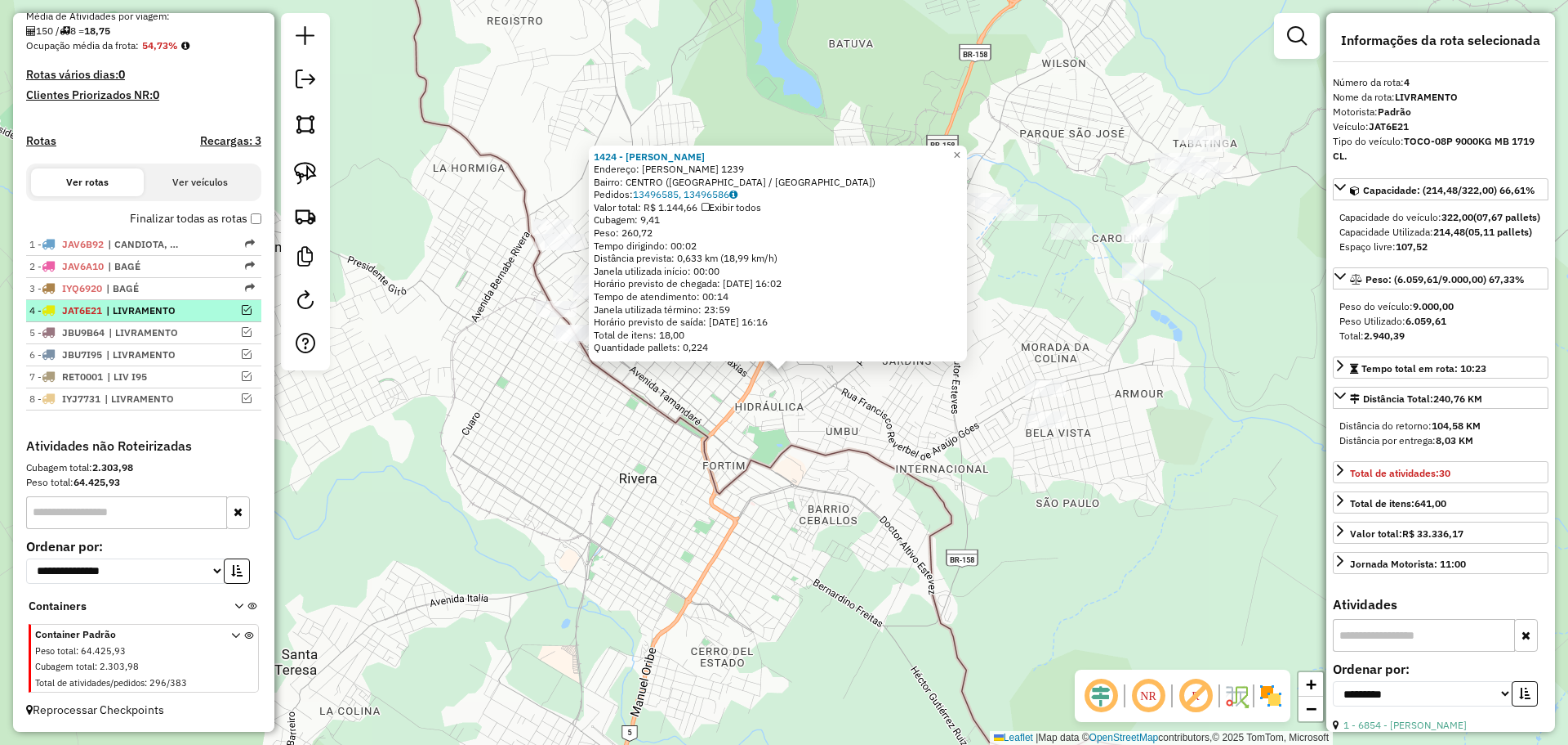
scroll to position [392, 0]
click at [153, 308] on span "| LIVRAMENTO" at bounding box center [144, 310] width 75 height 15
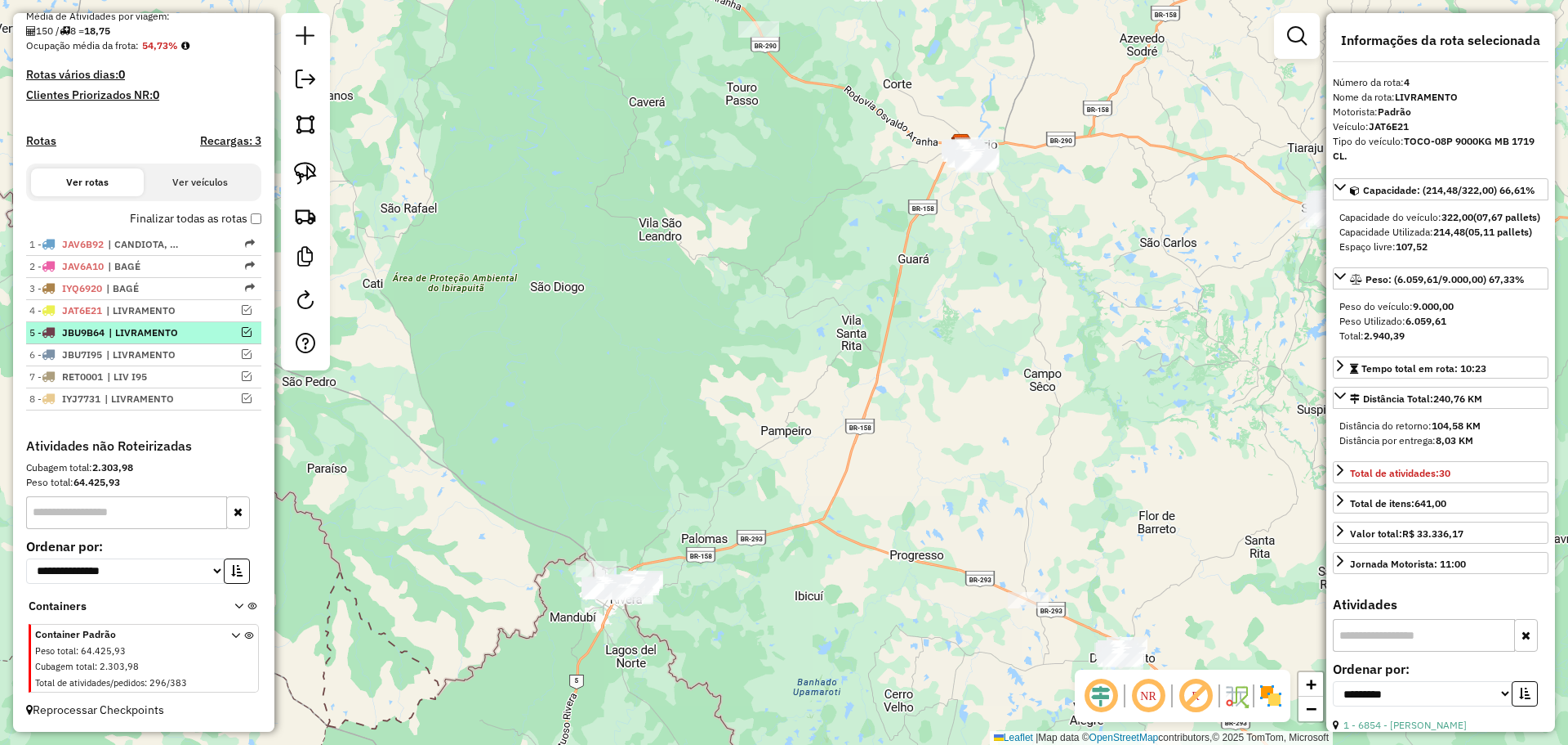
click at [156, 335] on span "| LIVRAMENTO" at bounding box center [146, 333] width 75 height 15
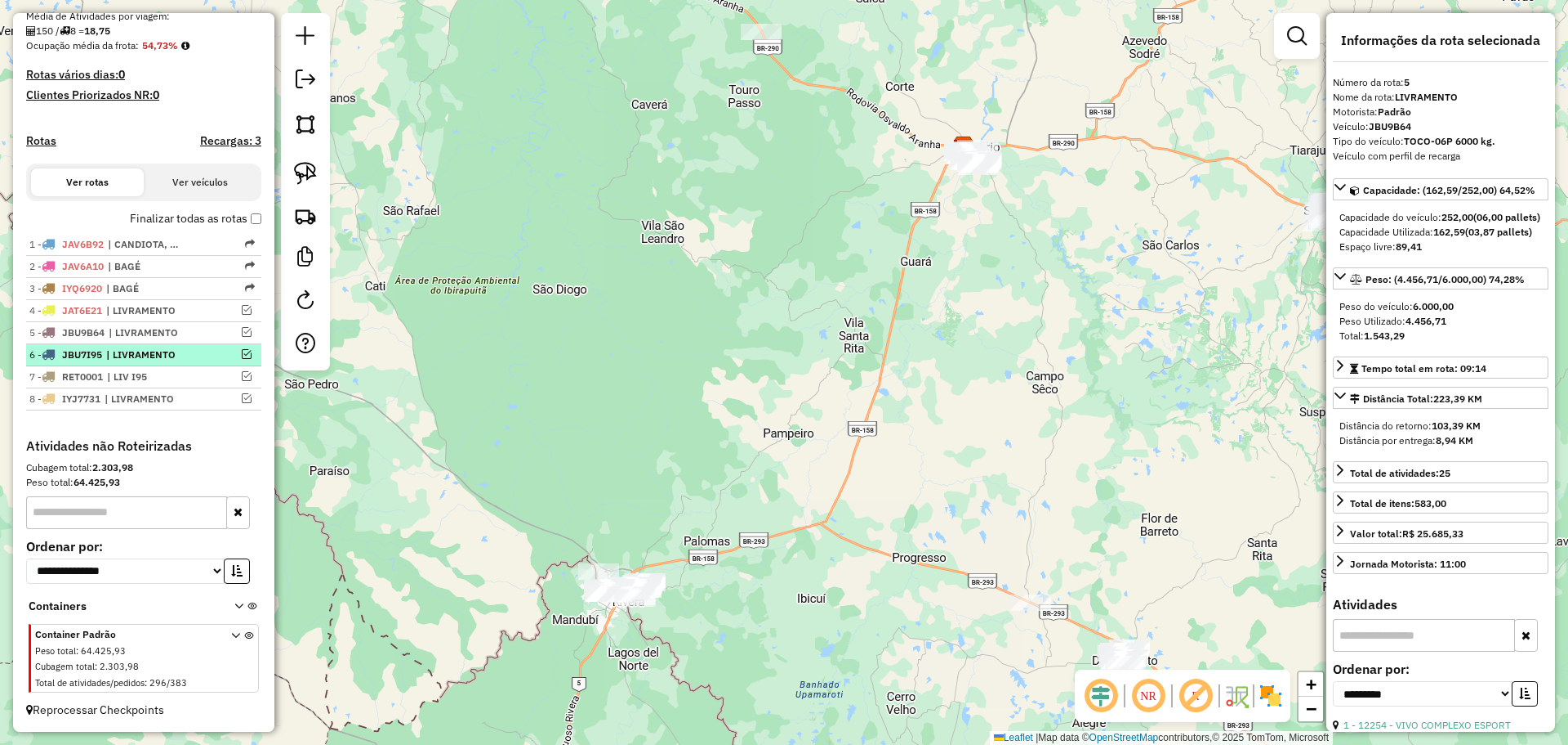
click at [139, 356] on span "| LIVRAMENTO" at bounding box center [144, 355] width 75 height 15
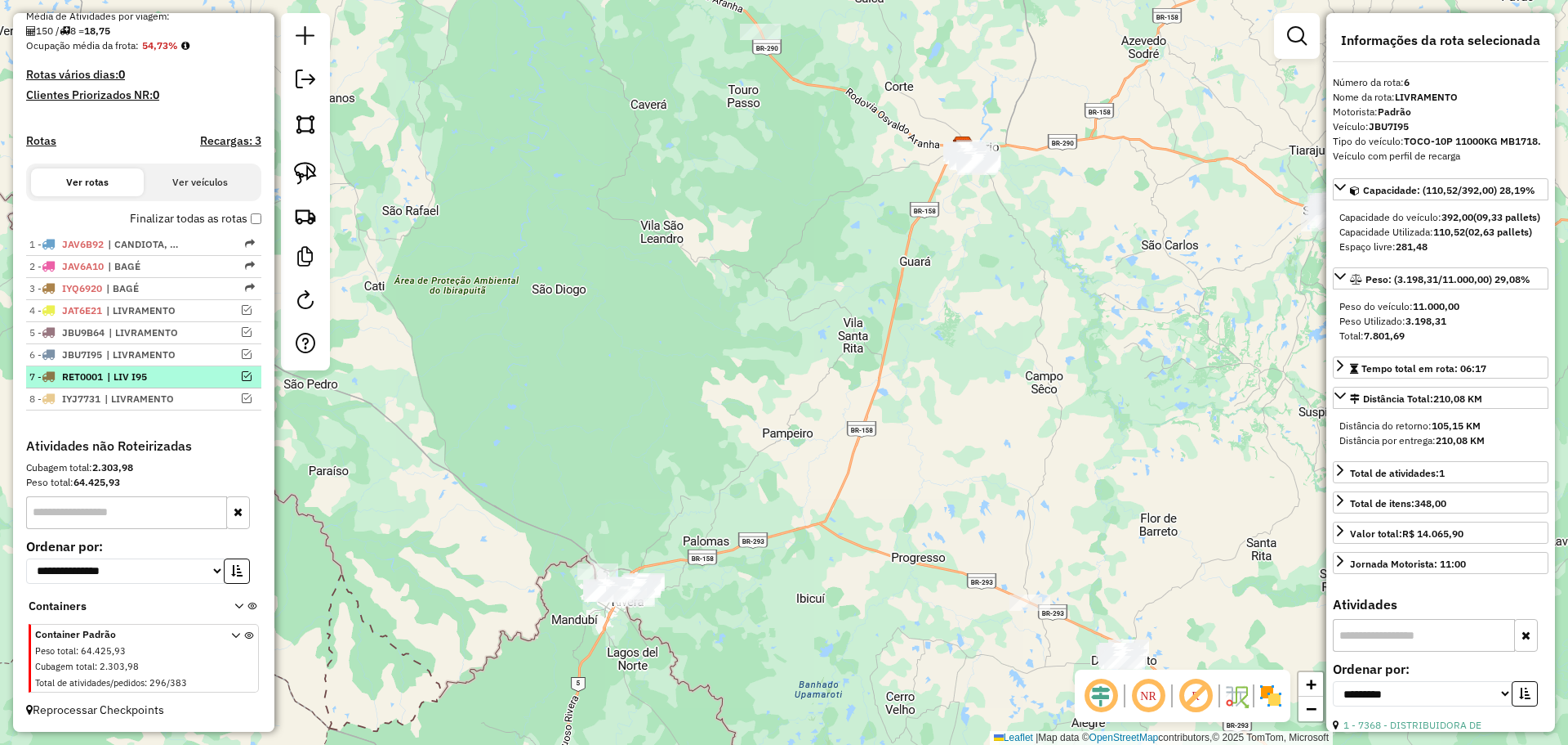
click at [139, 380] on span "| LIV I95" at bounding box center [145, 377] width 75 height 15
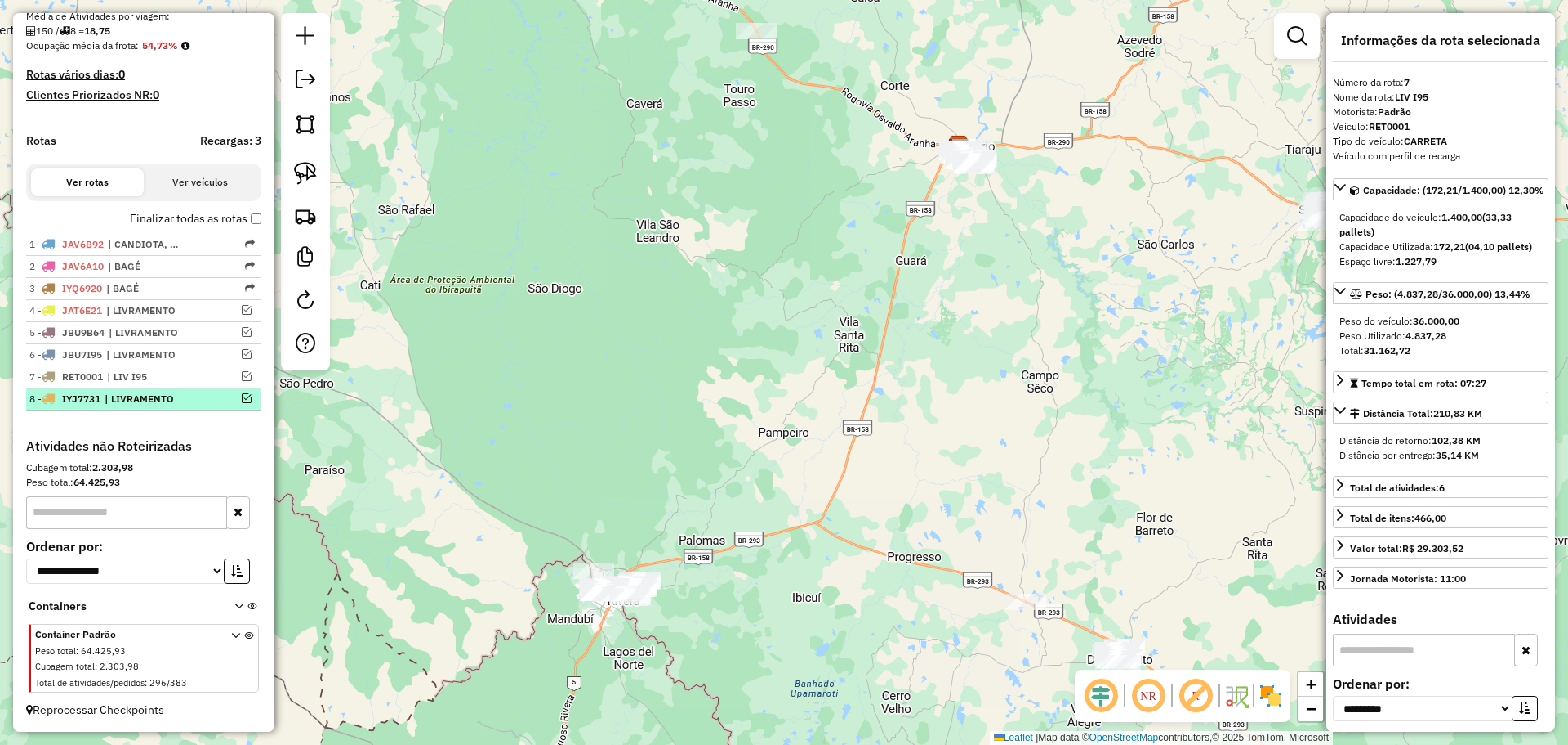
click at [140, 397] on span "| LIVRAMENTO" at bounding box center [142, 399] width 75 height 15
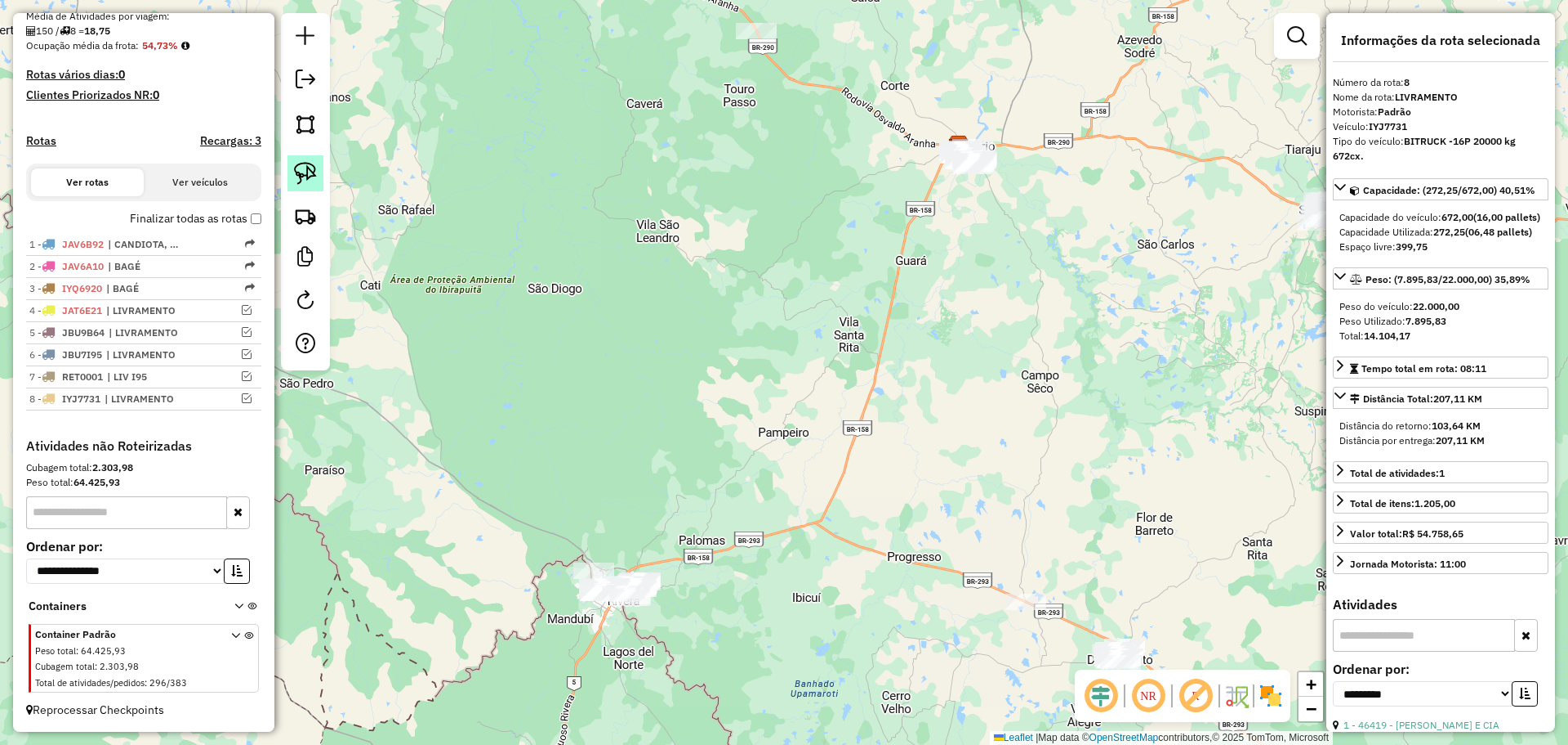
click at [309, 169] on img at bounding box center [305, 173] width 23 height 23
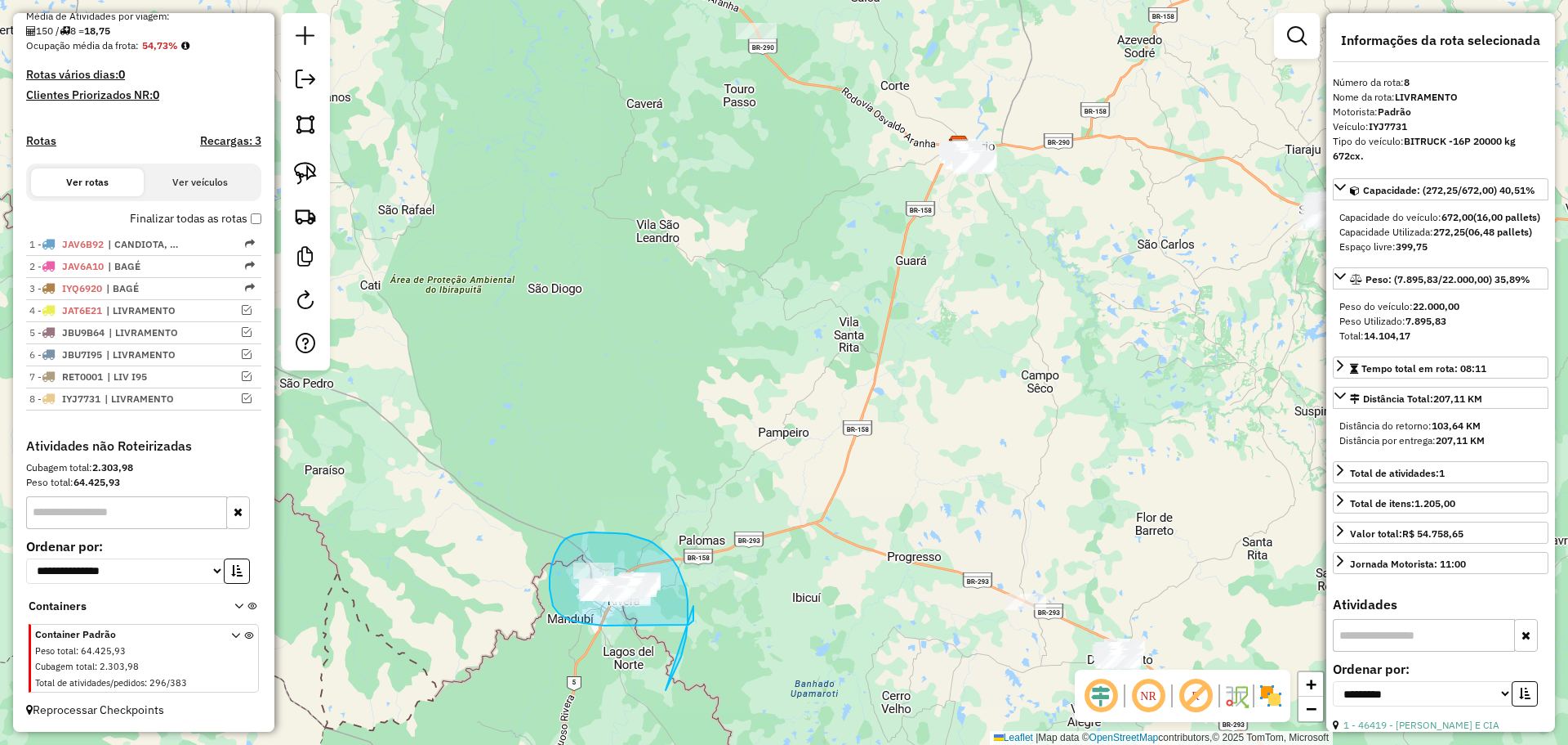
drag, startPoint x: 666, startPoint y: 690, endPoint x: 693, endPoint y: 604, distance: 90.1
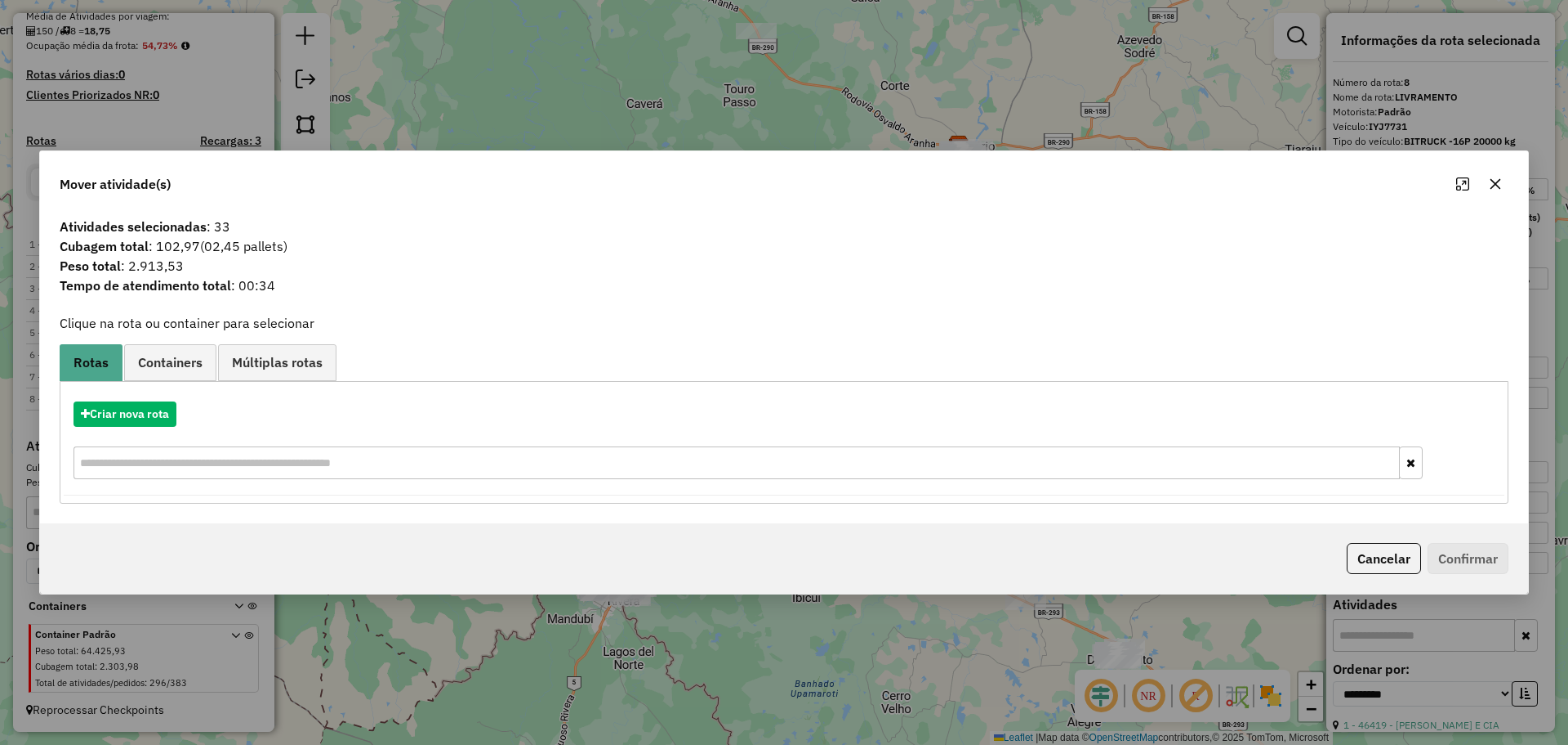
click at [1499, 189] on icon "button" at bounding box center [1495, 184] width 13 height 13
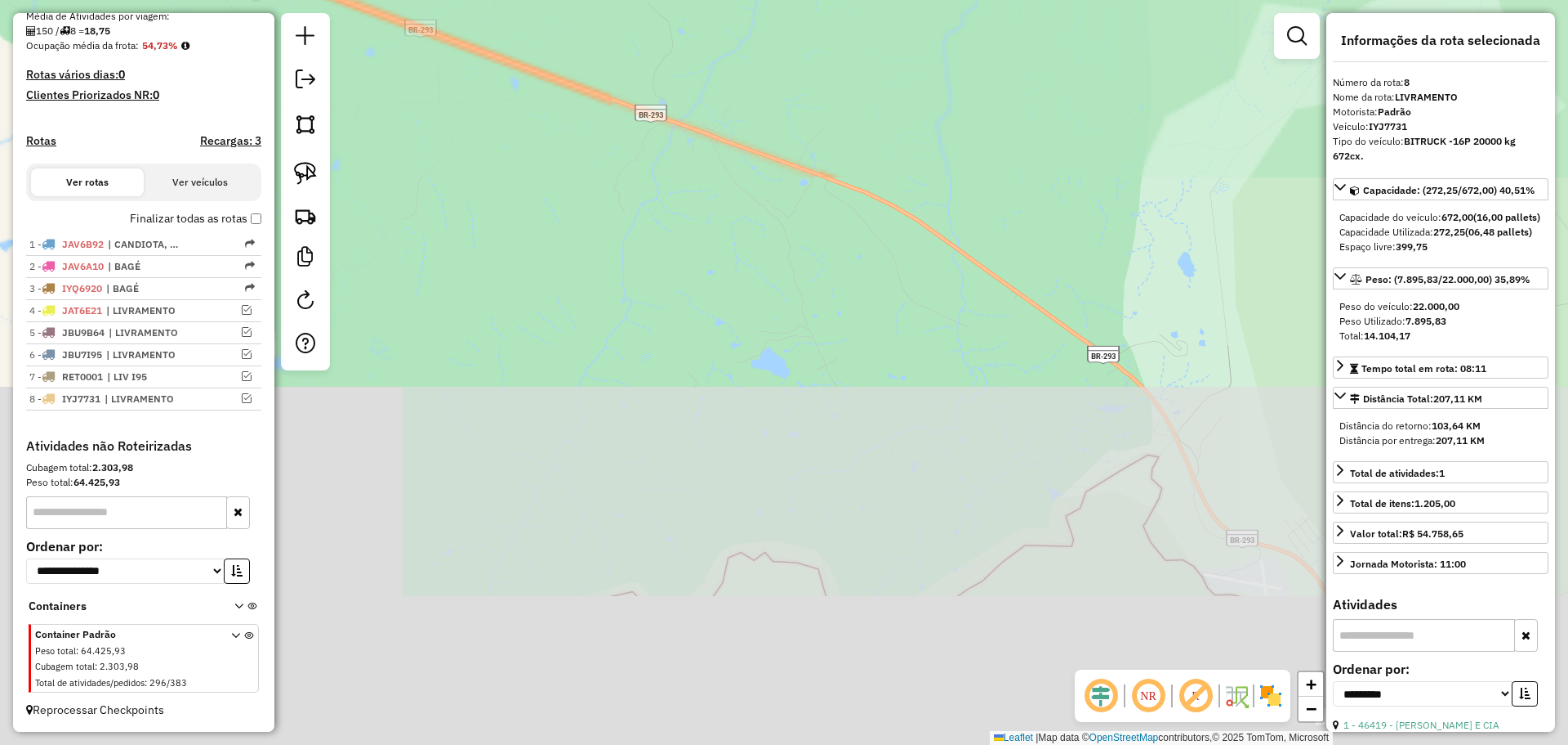
drag, startPoint x: 611, startPoint y: 636, endPoint x: 535, endPoint y: 85, distance: 556.2
click at [535, 90] on div "Janela de atendimento Grade de atendimento Capacidade Transportadoras Veículos …" at bounding box center [784, 372] width 1568 height 745
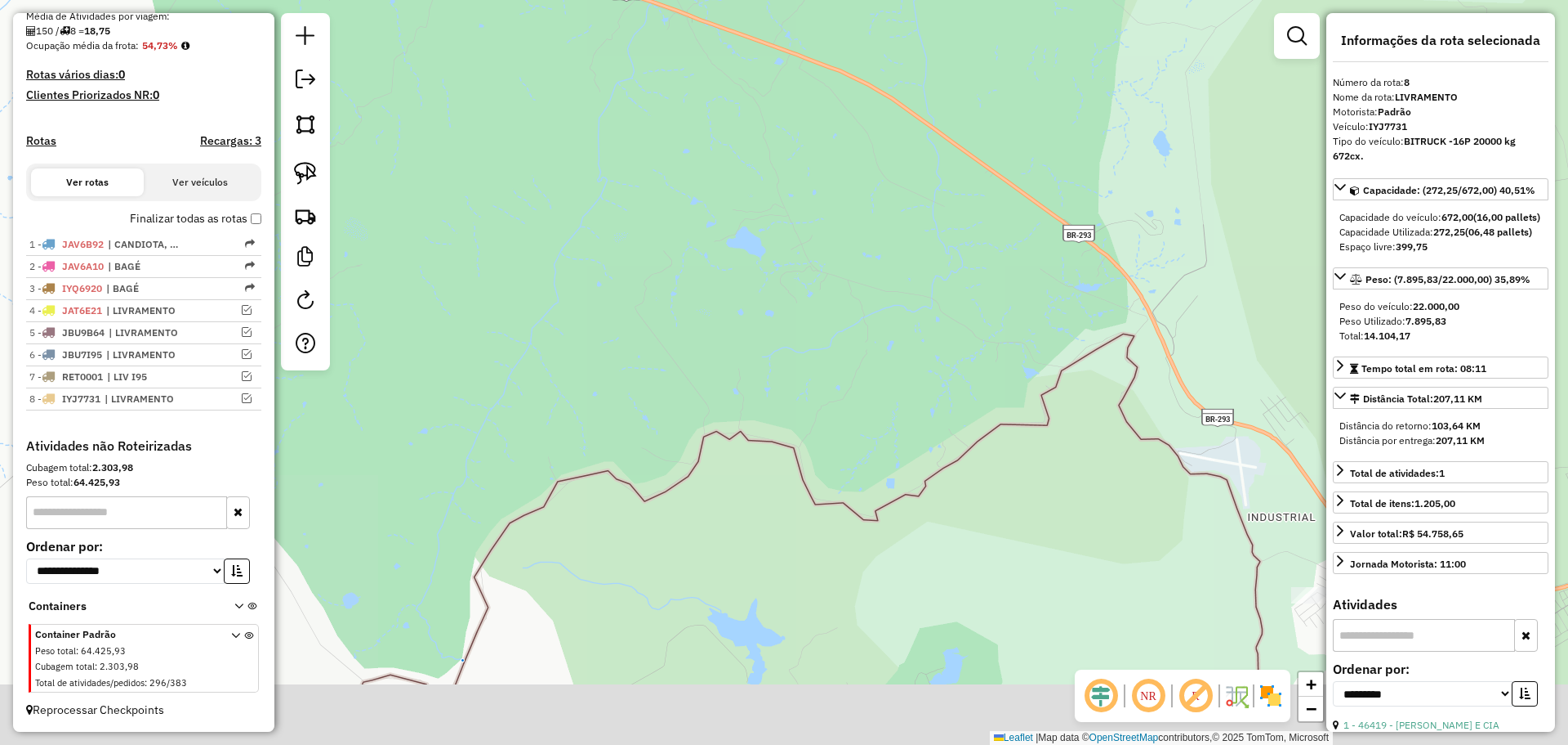
drag, startPoint x: 894, startPoint y: 574, endPoint x: 695, endPoint y: 44, distance: 566.1
click at [700, 55] on div "Janela de atendimento Grade de atendimento Capacidade Transportadoras Veículos …" at bounding box center [784, 372] width 1568 height 745
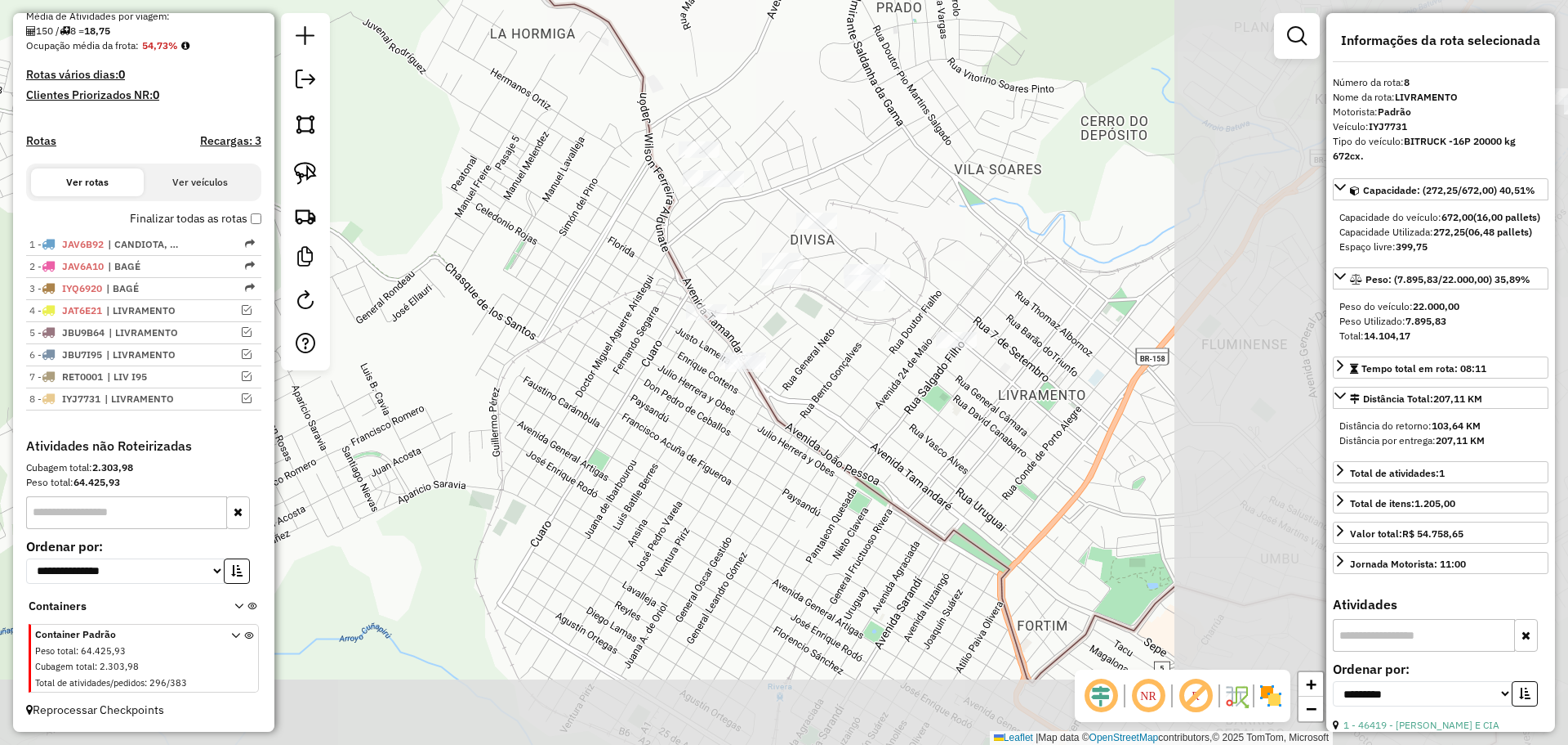
drag, startPoint x: 1121, startPoint y: 442, endPoint x: 588, endPoint y: 181, distance: 593.5
click at [588, 181] on div "Janela de atendimento Grade de atendimento Capacidade Transportadoras Veículos …" at bounding box center [784, 372] width 1568 height 745
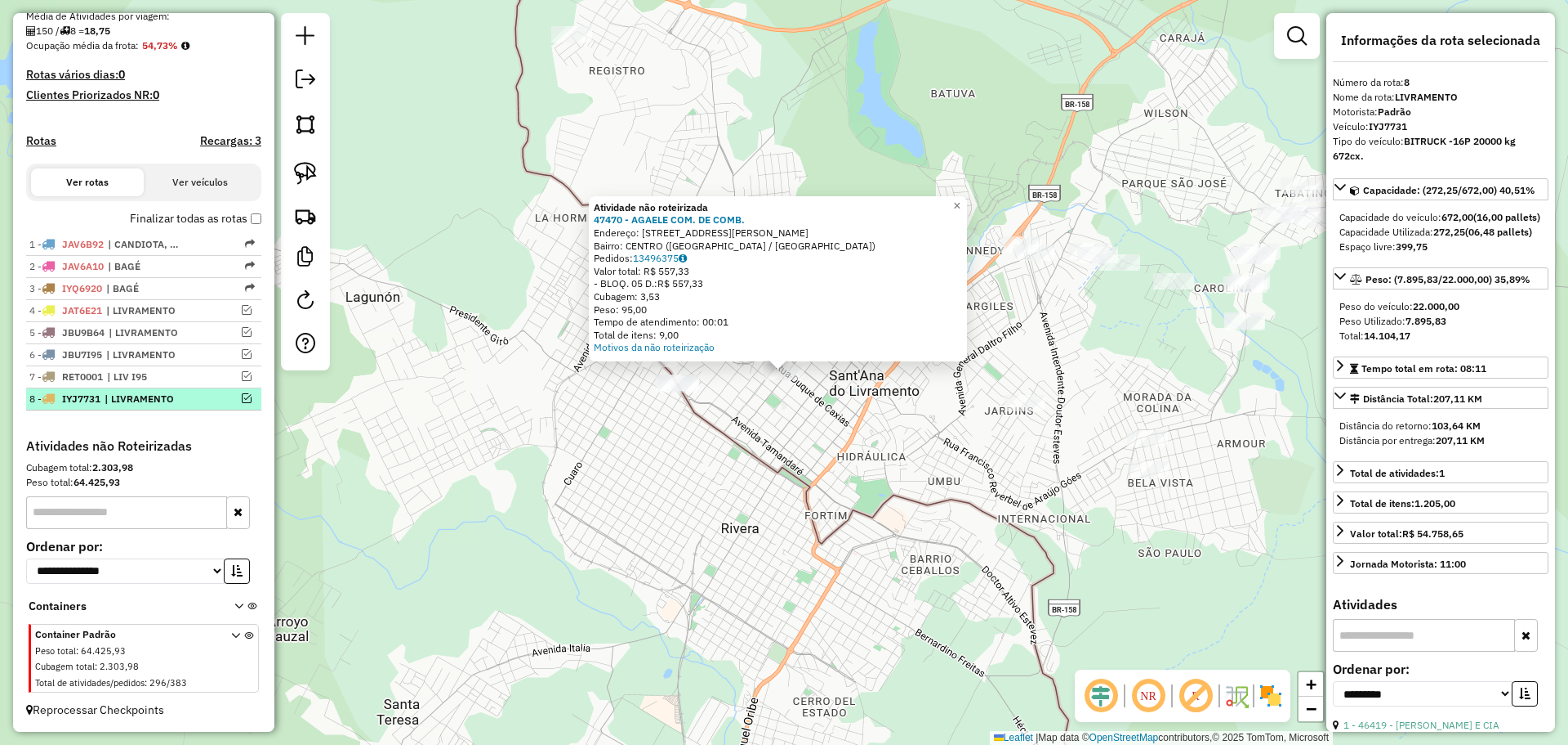
click at [153, 398] on span "| LIVRAMENTO" at bounding box center [142, 399] width 75 height 15
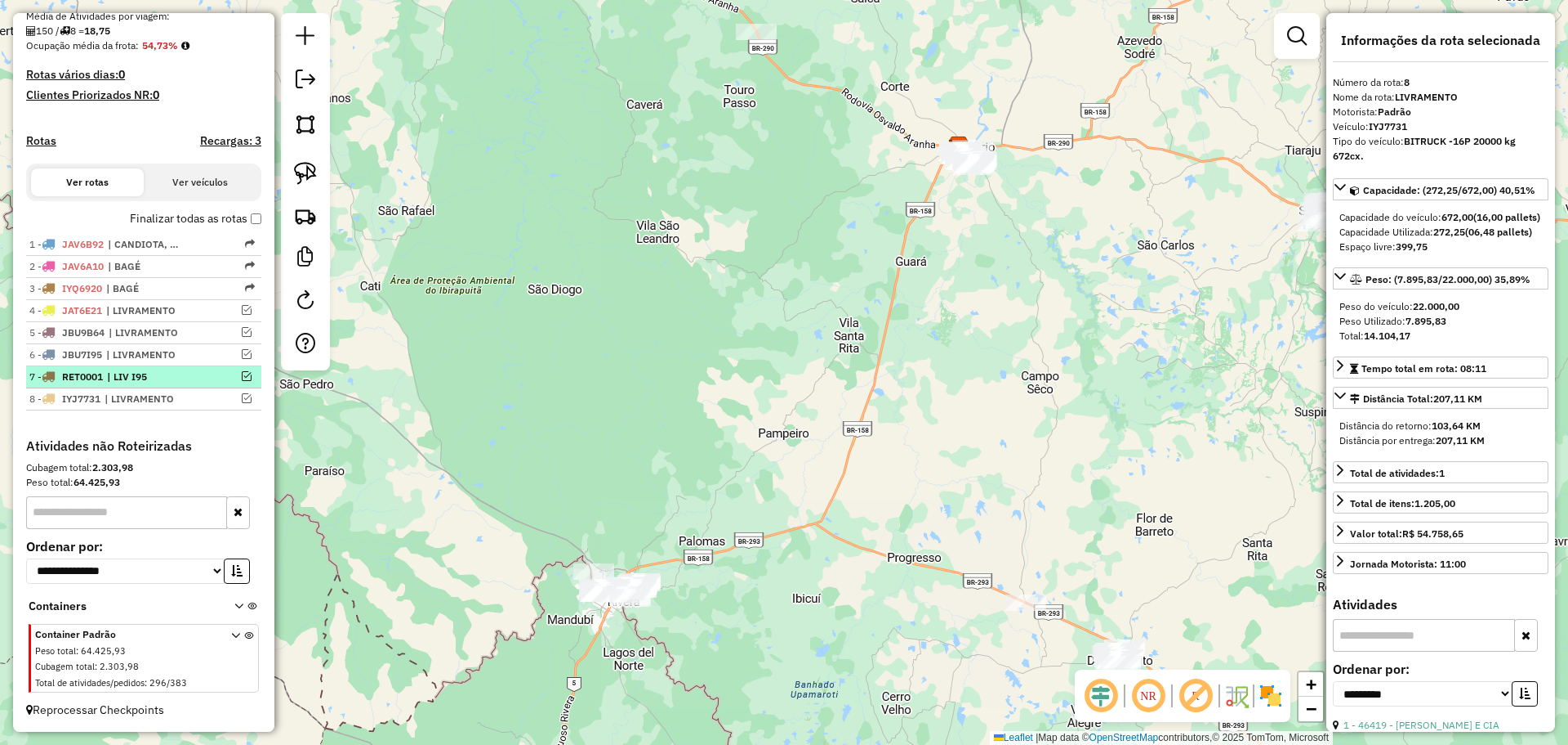
click at [158, 377] on span "| LIV I95" at bounding box center [145, 377] width 75 height 15
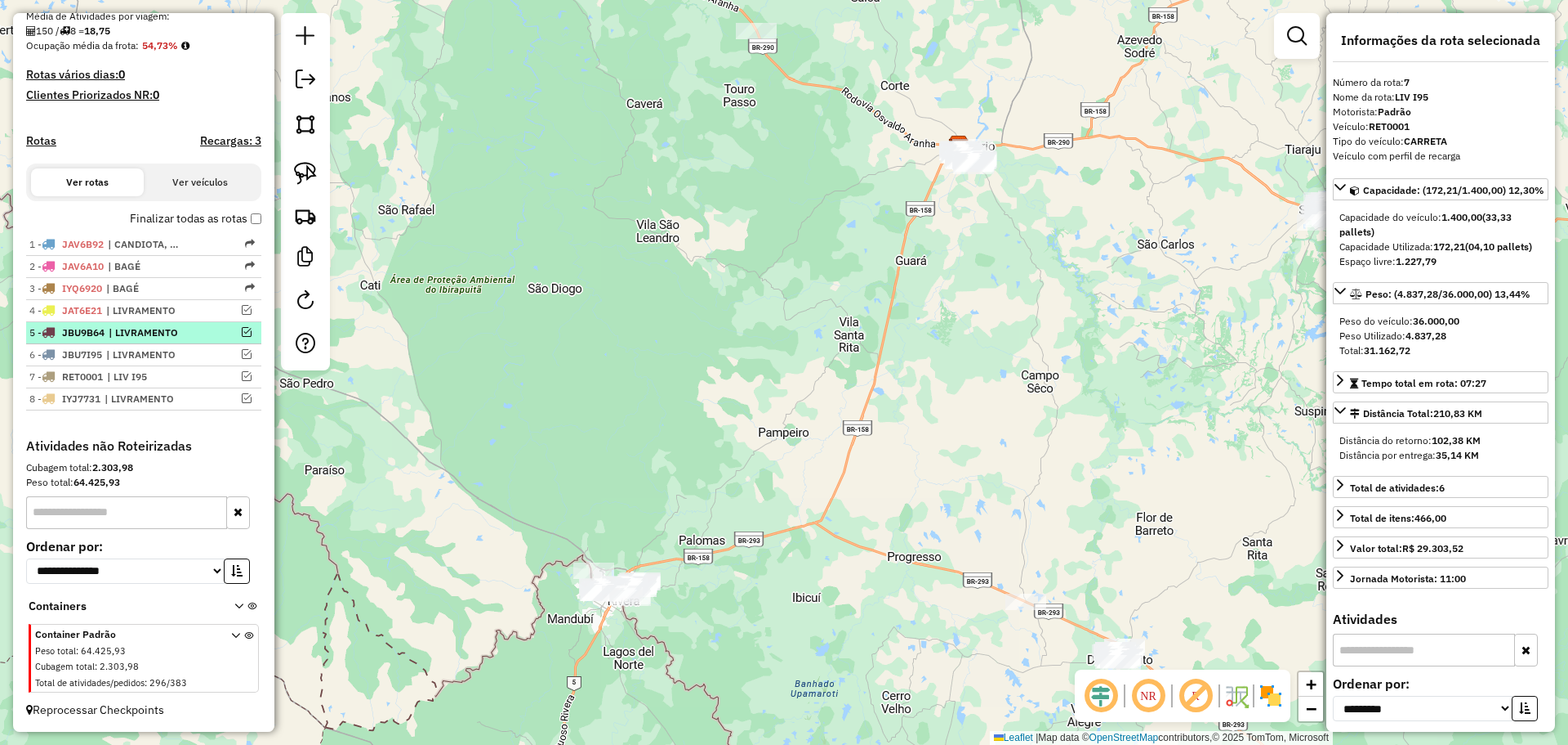
click at [166, 333] on span "| LIVRAMENTO" at bounding box center [146, 333] width 75 height 15
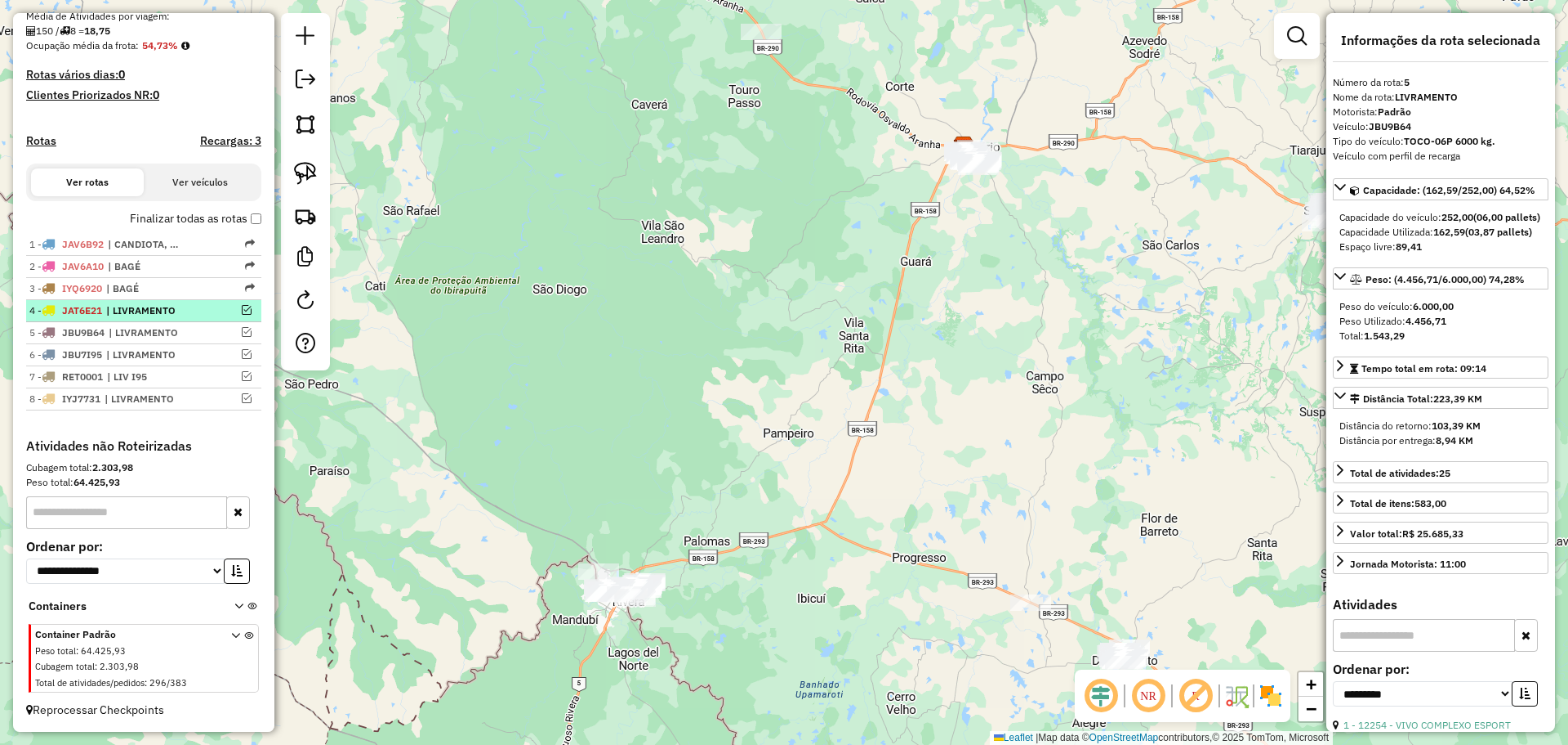
click at [168, 315] on span "| LIVRAMENTO" at bounding box center [144, 310] width 75 height 15
click at [242, 307] on em at bounding box center [246, 310] width 10 height 10
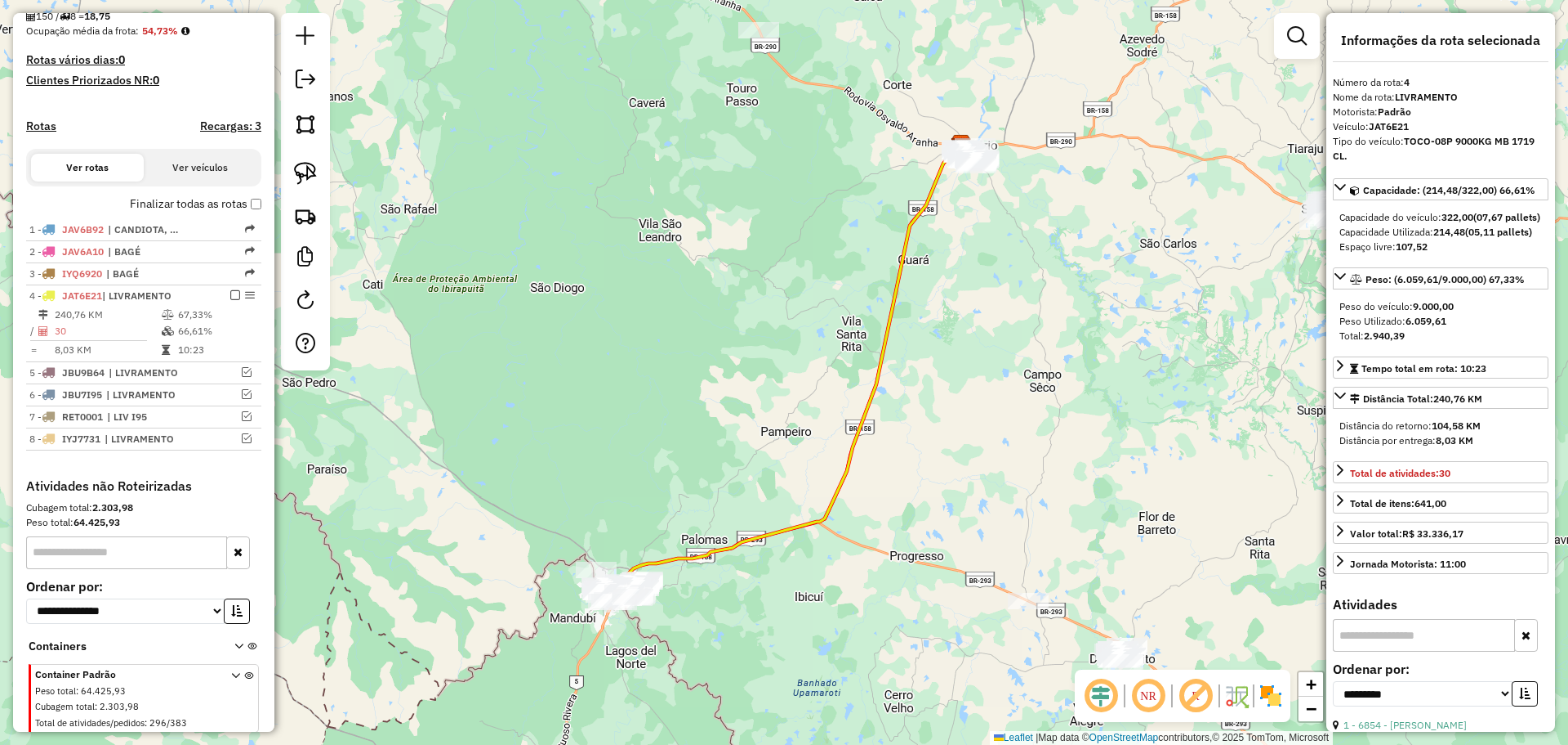
scroll to position [447, 0]
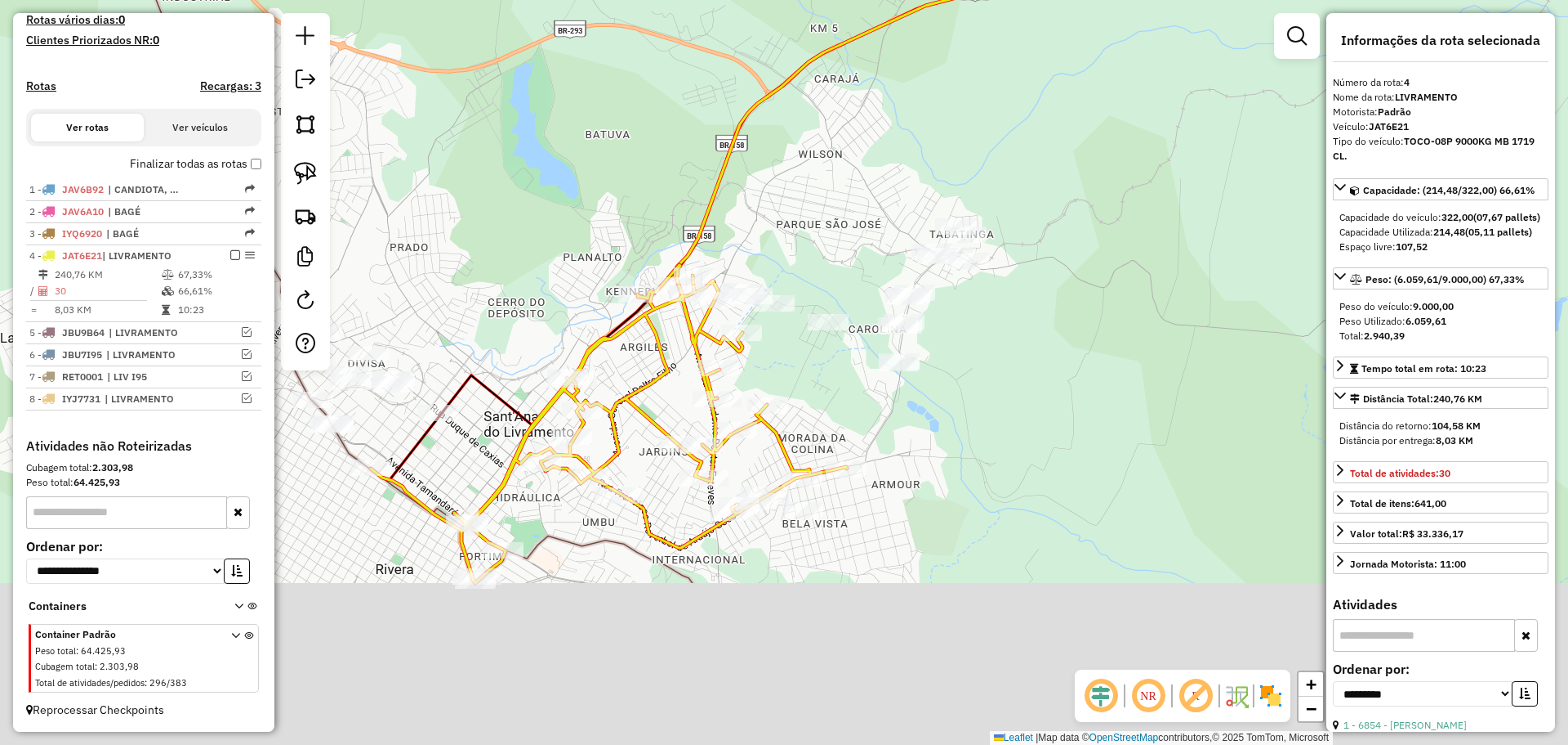
drag, startPoint x: 649, startPoint y: 576, endPoint x: 521, endPoint y: 318, distance: 288.0
click at [521, 318] on div "Janela de atendimento Grade de atendimento Capacidade Transportadoras Veículos …" at bounding box center [784, 372] width 1568 height 745
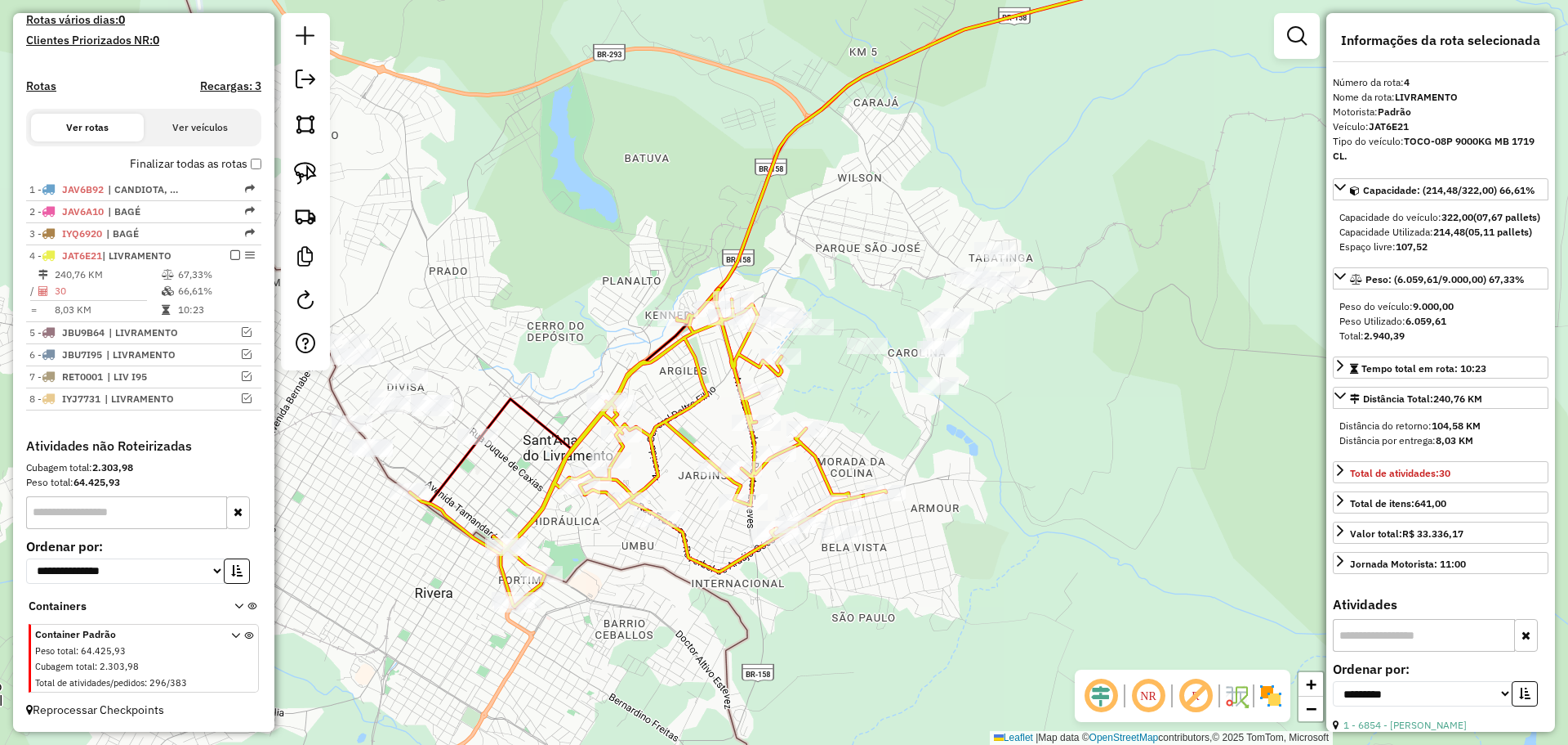
drag, startPoint x: 644, startPoint y: 373, endPoint x: 695, endPoint y: 425, distance: 72.8
click at [695, 425] on div "Janela de atendimento Grade de atendimento Capacidade Transportadoras Veículos …" at bounding box center [784, 372] width 1568 height 745
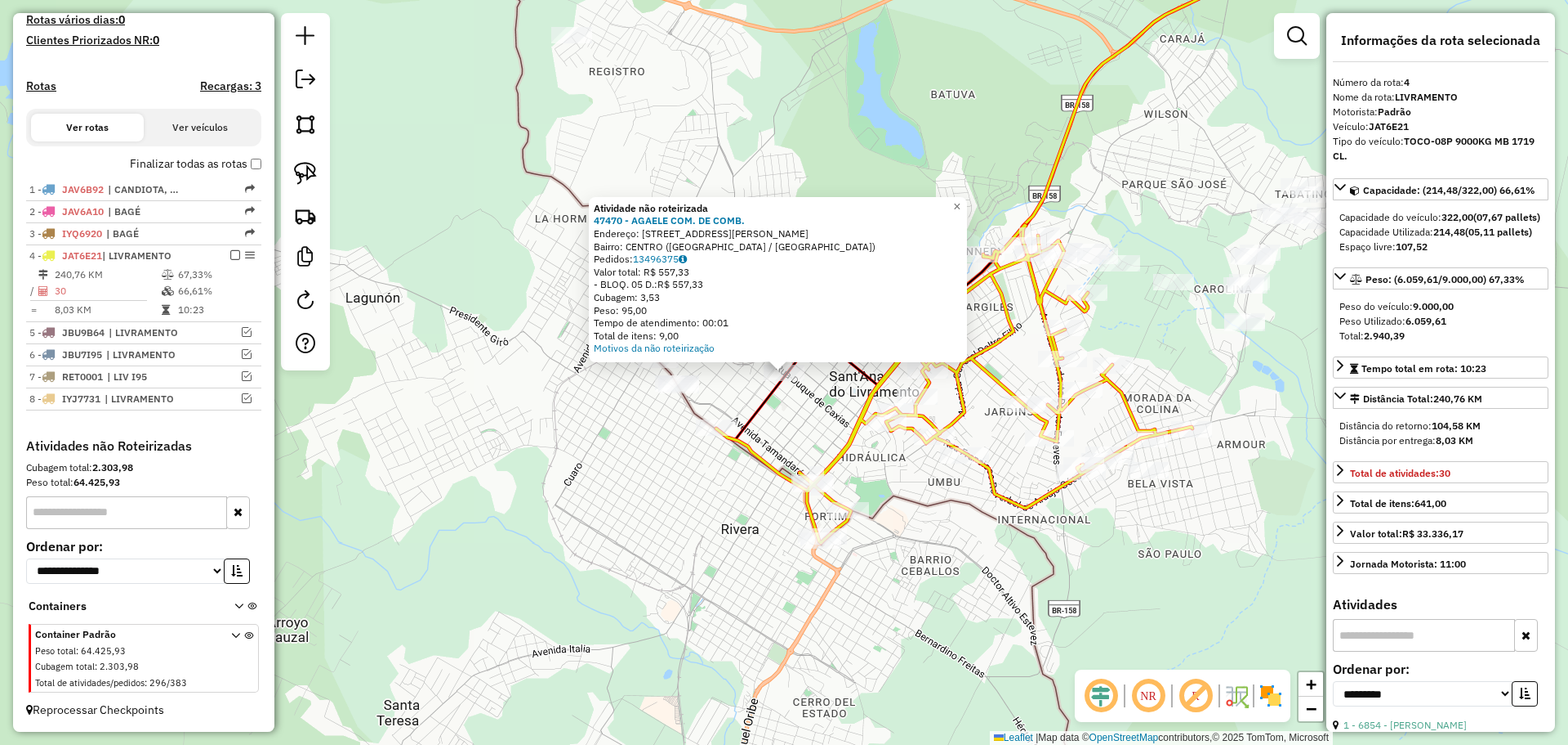
click at [784, 423] on div "Atividade não roteirizada 47470 - AGAELE COM. DE COMB. Endereço: [STREET_ADDRES…" at bounding box center [784, 372] width 1568 height 745
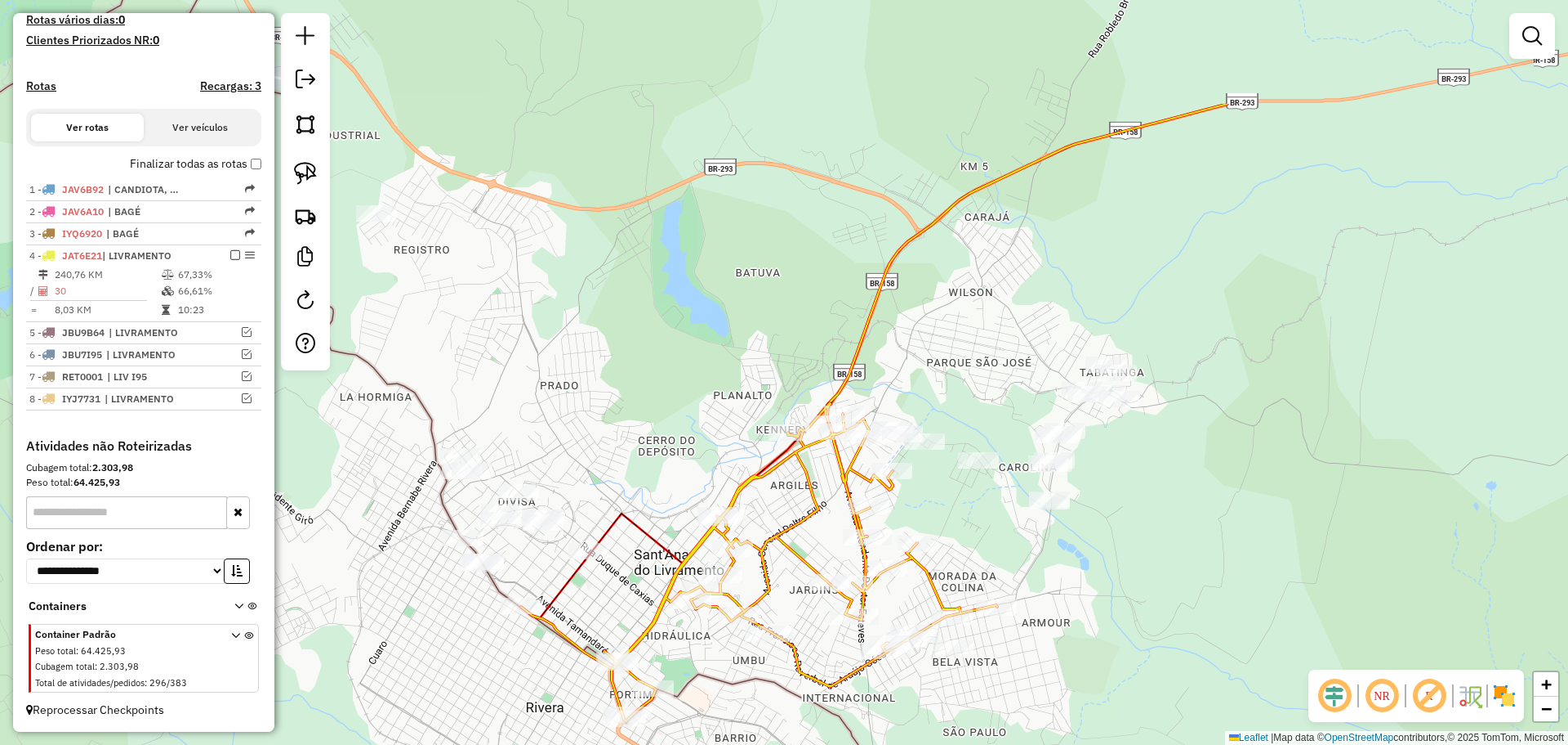
drag, startPoint x: 930, startPoint y: 352, endPoint x: 709, endPoint y: 547, distance: 294.7
click at [709, 547] on icon at bounding box center [759, 562] width 476 height 318
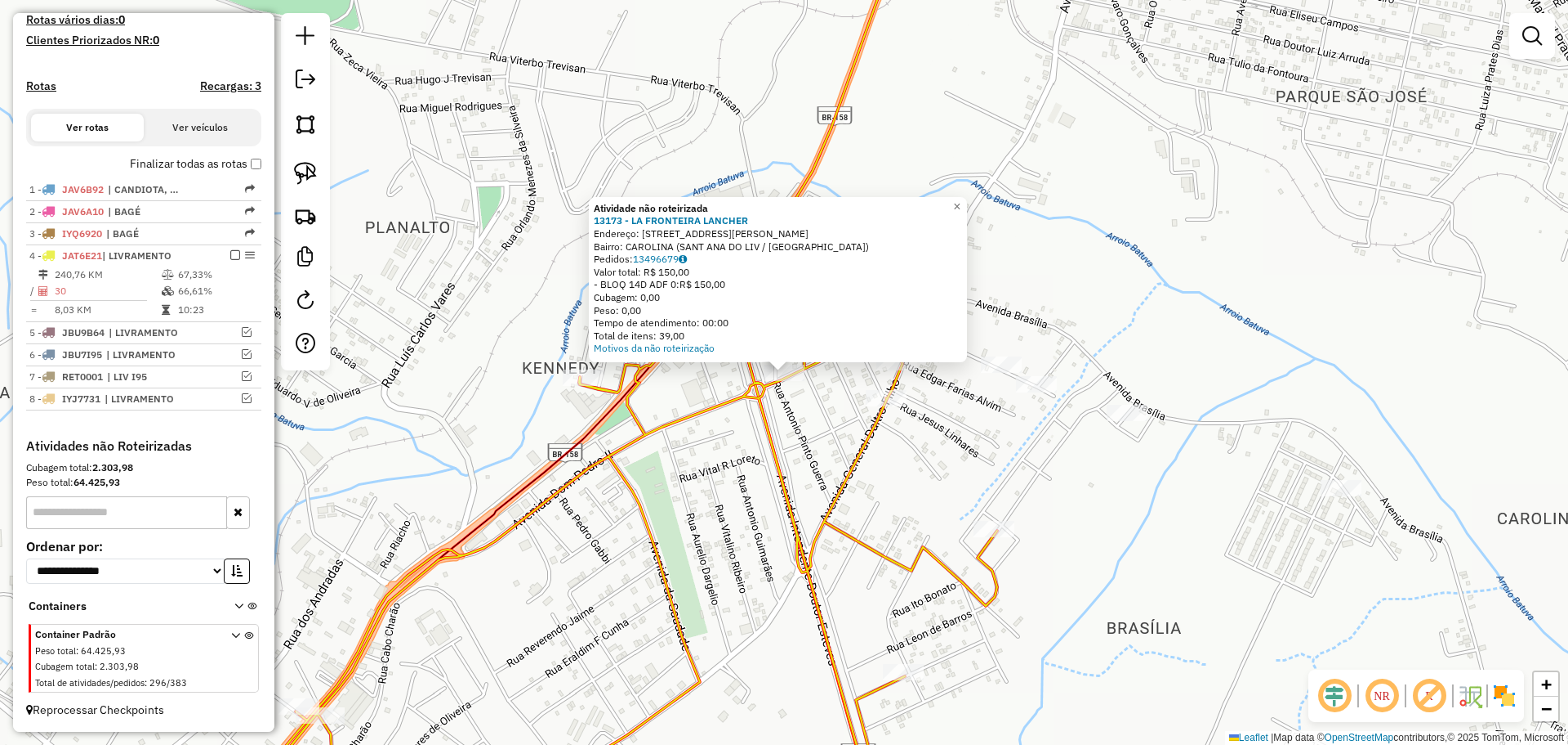
click at [784, 412] on div "Atividade não roteirizada 13173 - LA FRONTEIRA LANCHER Endereço: [STREET_ADDRES…" at bounding box center [784, 372] width 1568 height 745
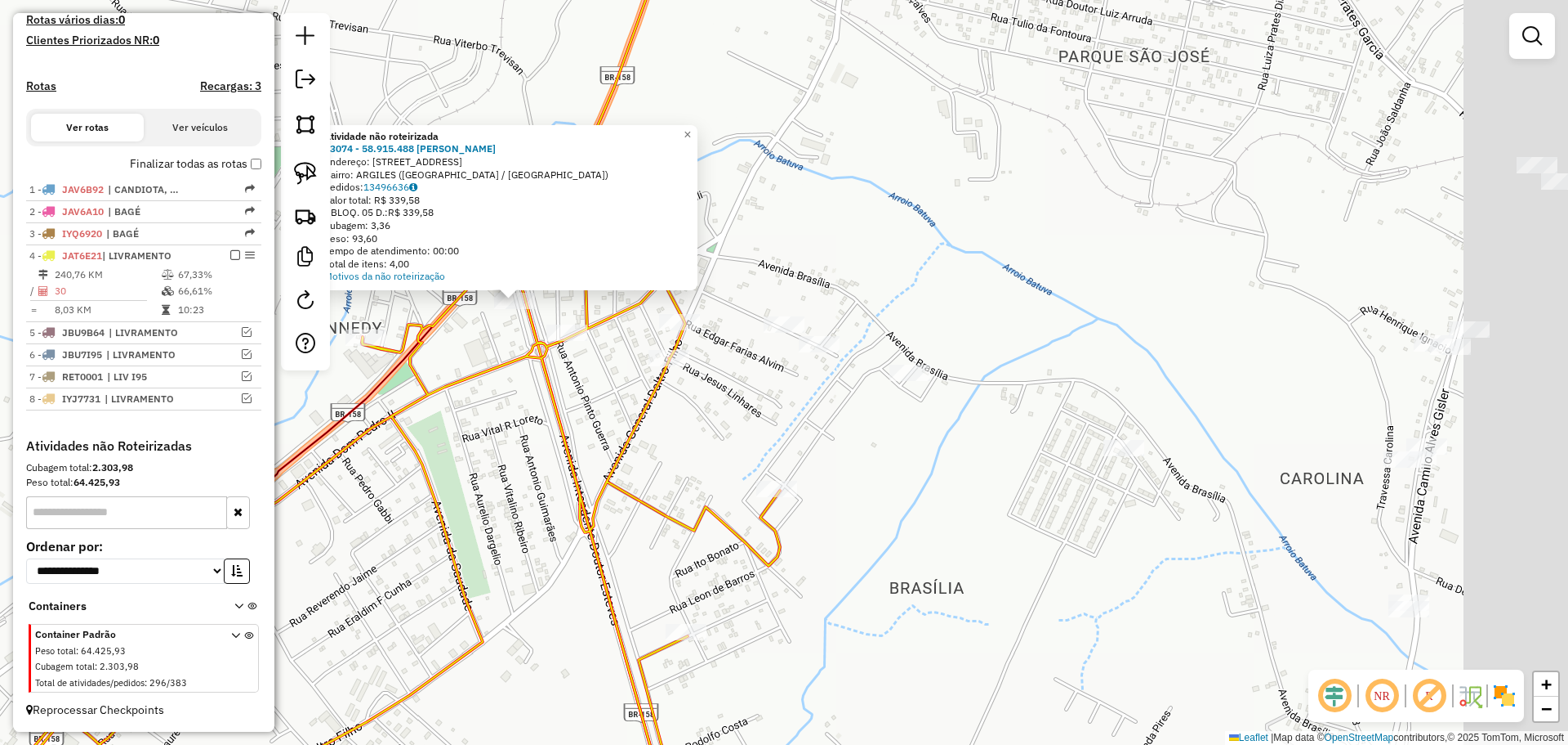
drag, startPoint x: 918, startPoint y: 529, endPoint x: 655, endPoint y: 450, distance: 274.6
click at [646, 457] on div "Atividade não roteirizada 13074 - 58.915.488 [PERSON_NAME]: [STREET_ADDRESS] [G…" at bounding box center [784, 372] width 1568 height 745
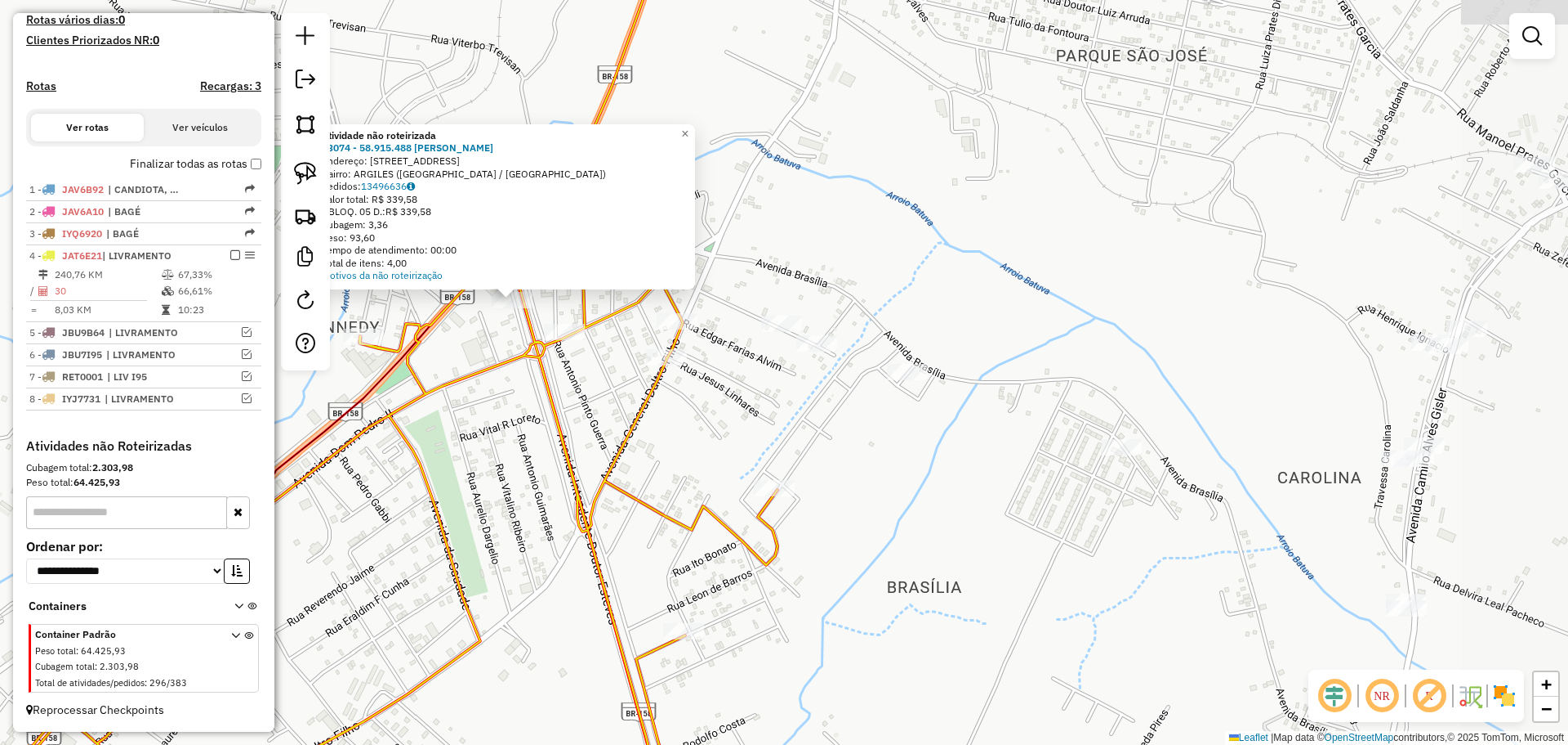
click at [783, 441] on div "Atividade não roteirizada 13074 - 58.915.488 [PERSON_NAME]: [STREET_ADDRESS] [G…" at bounding box center [784, 372] width 1568 height 745
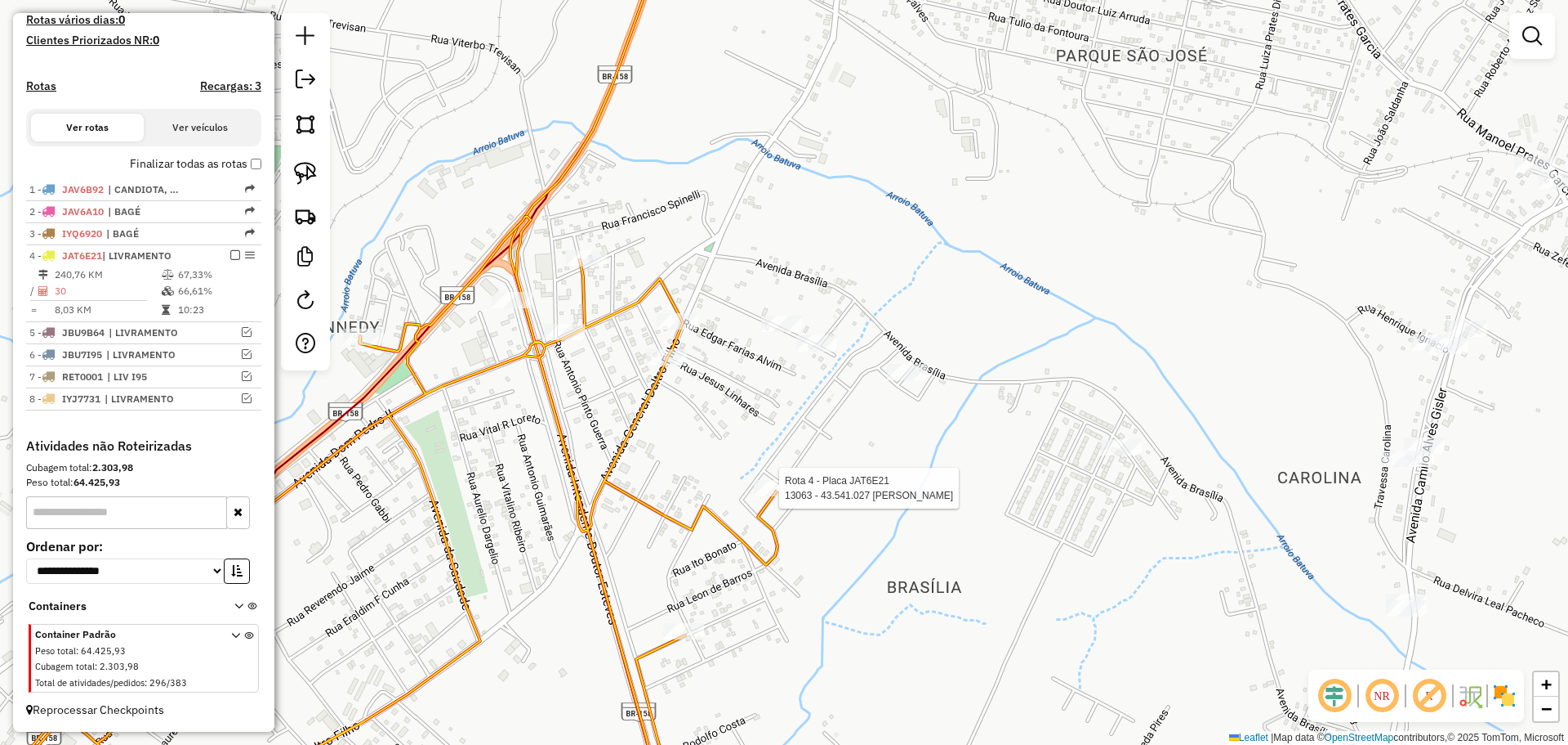
select select "**********"
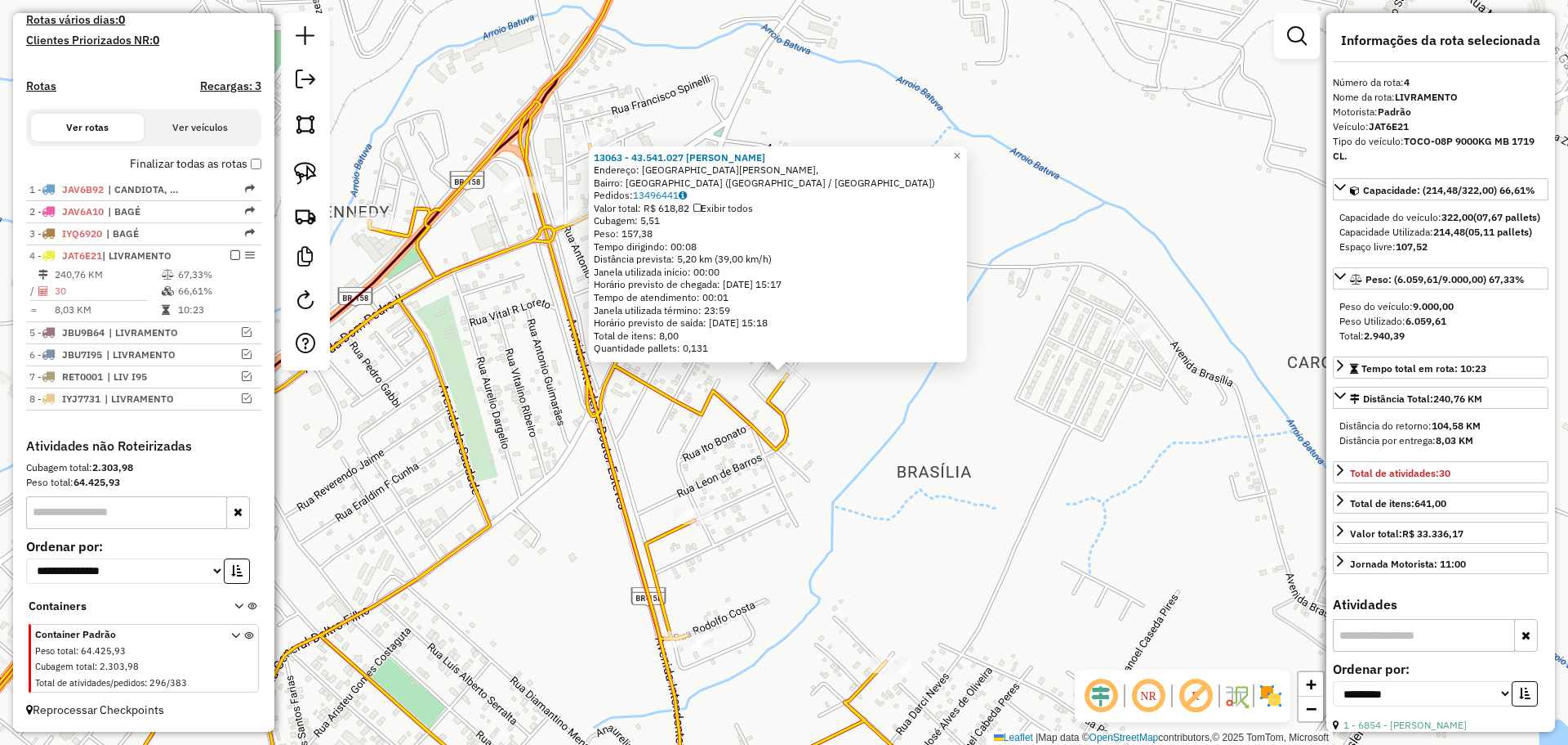
click at [792, 466] on div "13063 - 43.541.027 [PERSON_NAME]: [GEOGRAPHIC_DATA][PERSON_NAME], [GEOGRAPHIC_D…" at bounding box center [784, 372] width 1568 height 745
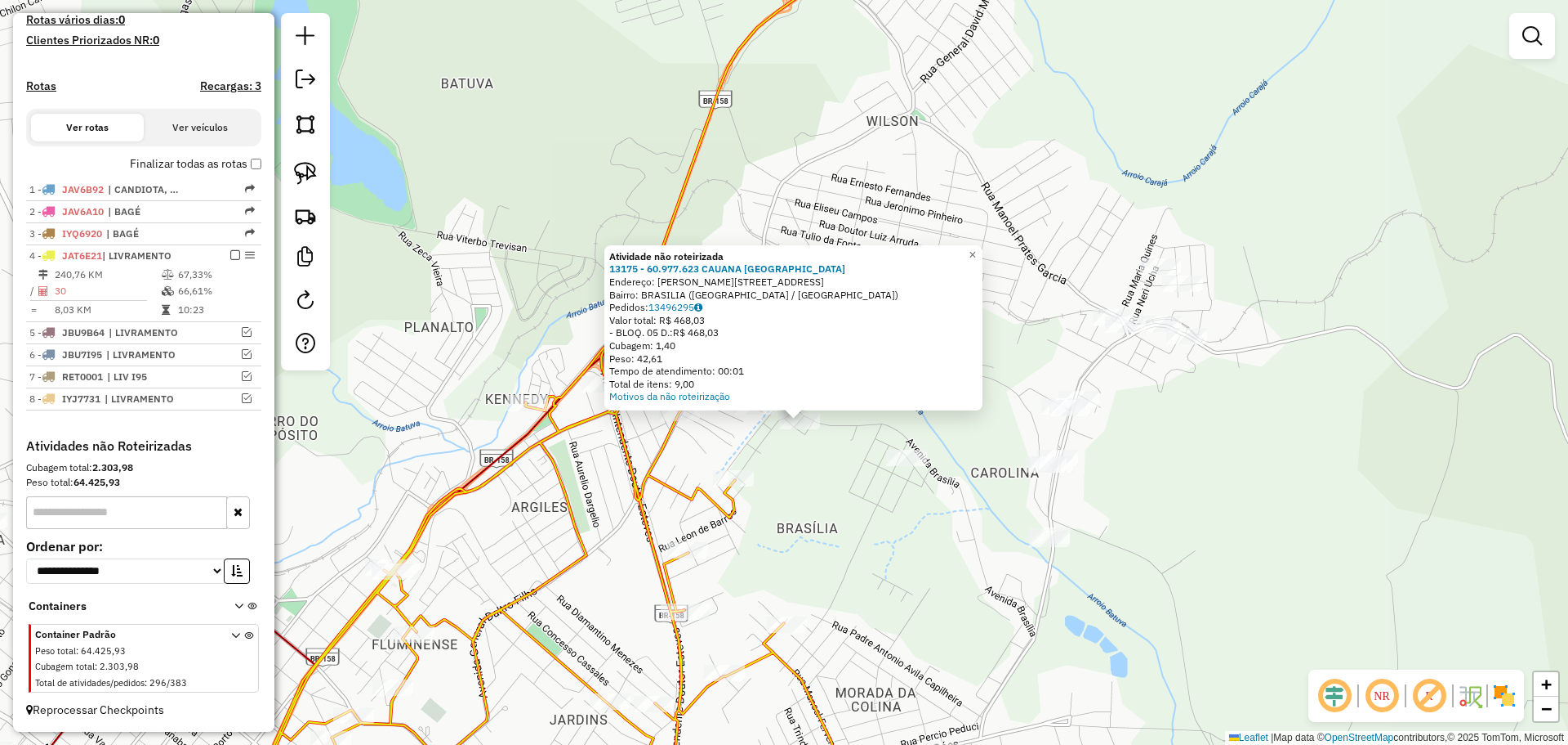
click at [801, 543] on div "Atividade não roteirizada 13175 - 60.977.623 CAUANA VA Endereço: [STREET_ADDRES…" at bounding box center [784, 372] width 1568 height 745
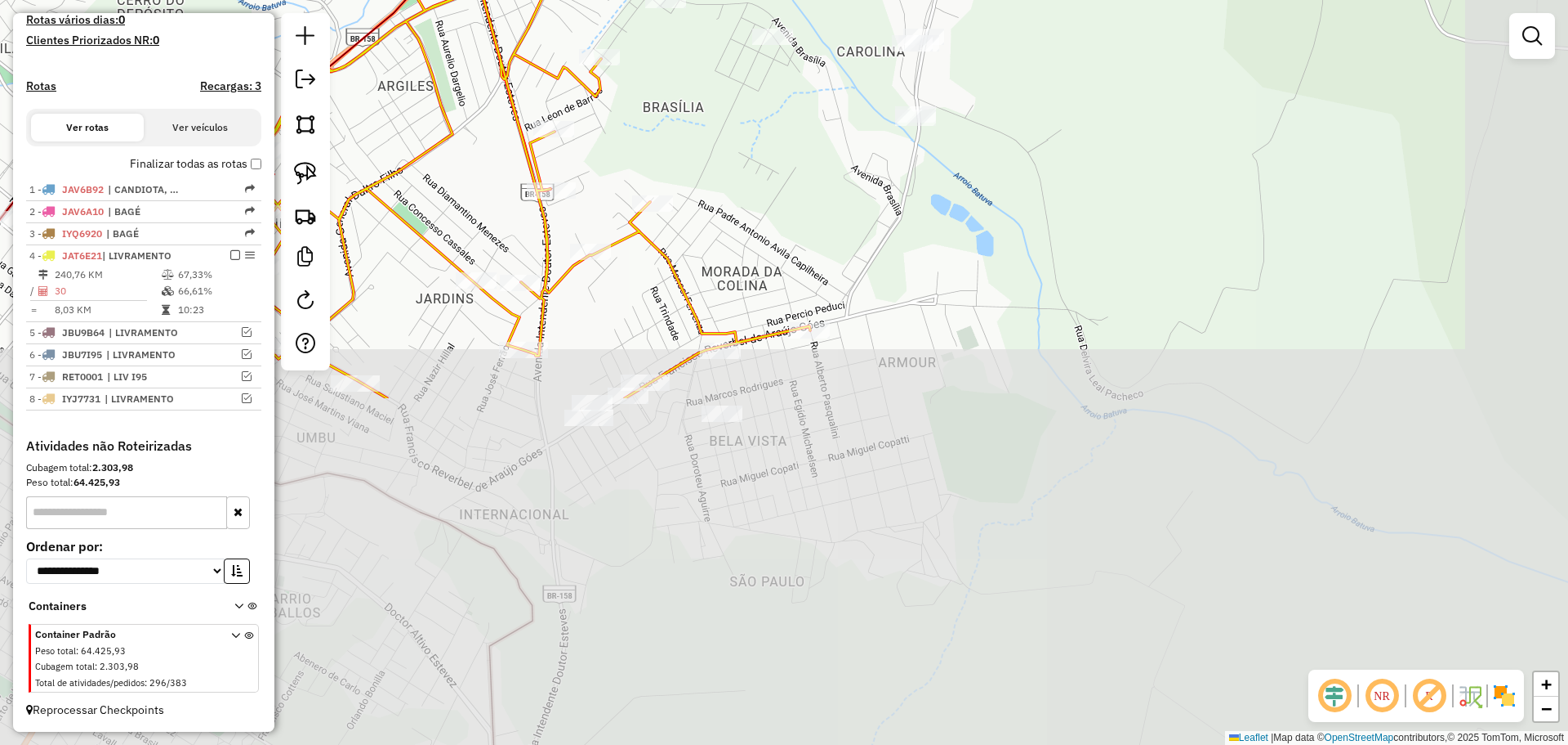
drag, startPoint x: 798, startPoint y: 536, endPoint x: 666, endPoint y: 130, distance: 426.9
click at [666, 130] on div "Janela de atendimento Grade de atendimento Capacidade Transportadoras Veículos …" at bounding box center [784, 372] width 1568 height 745
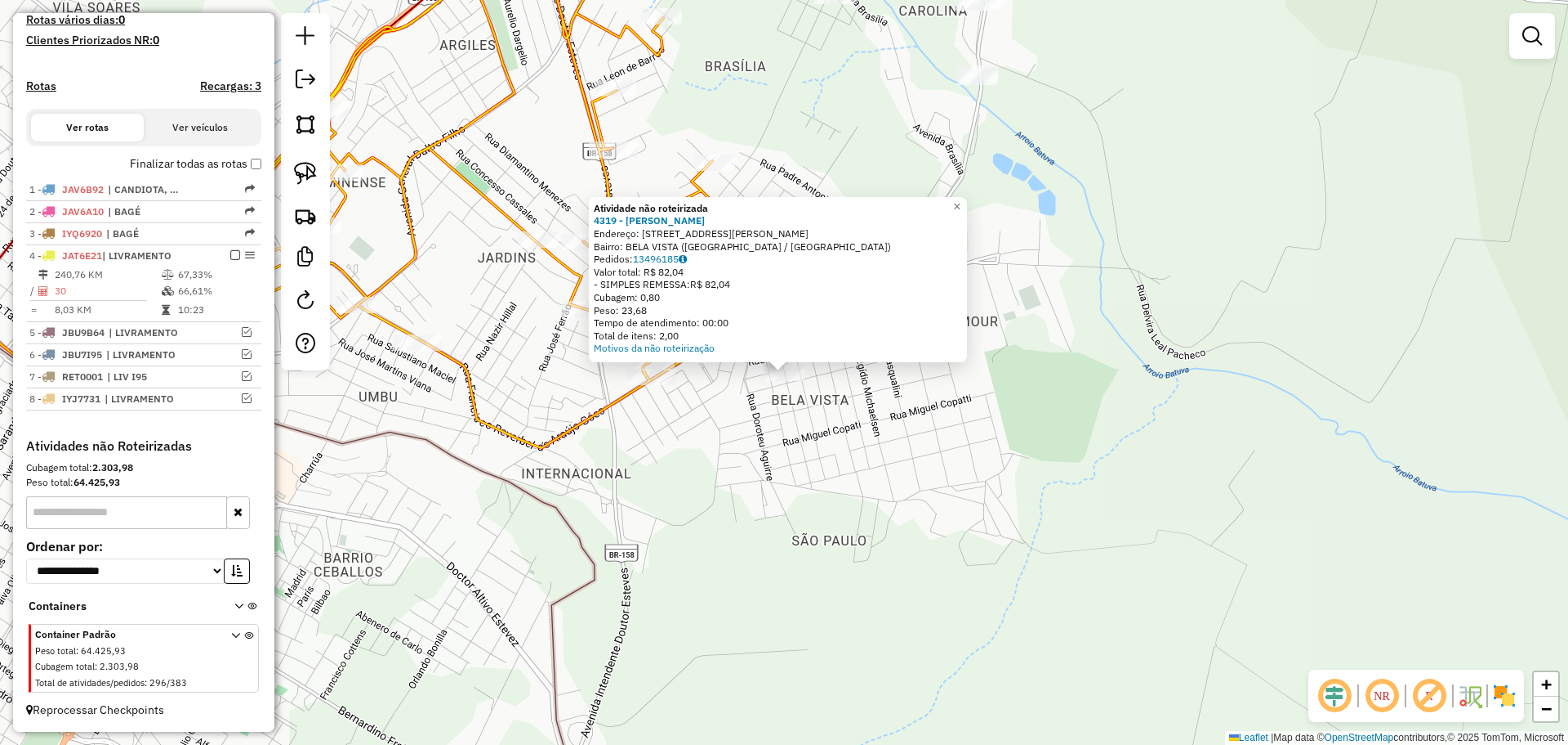
click at [774, 427] on div "Atividade não roteirizada 4319 - [PERSON_NAME]: [STREET_ADDRESS][PERSON_NAME] B…" at bounding box center [784, 372] width 1568 height 745
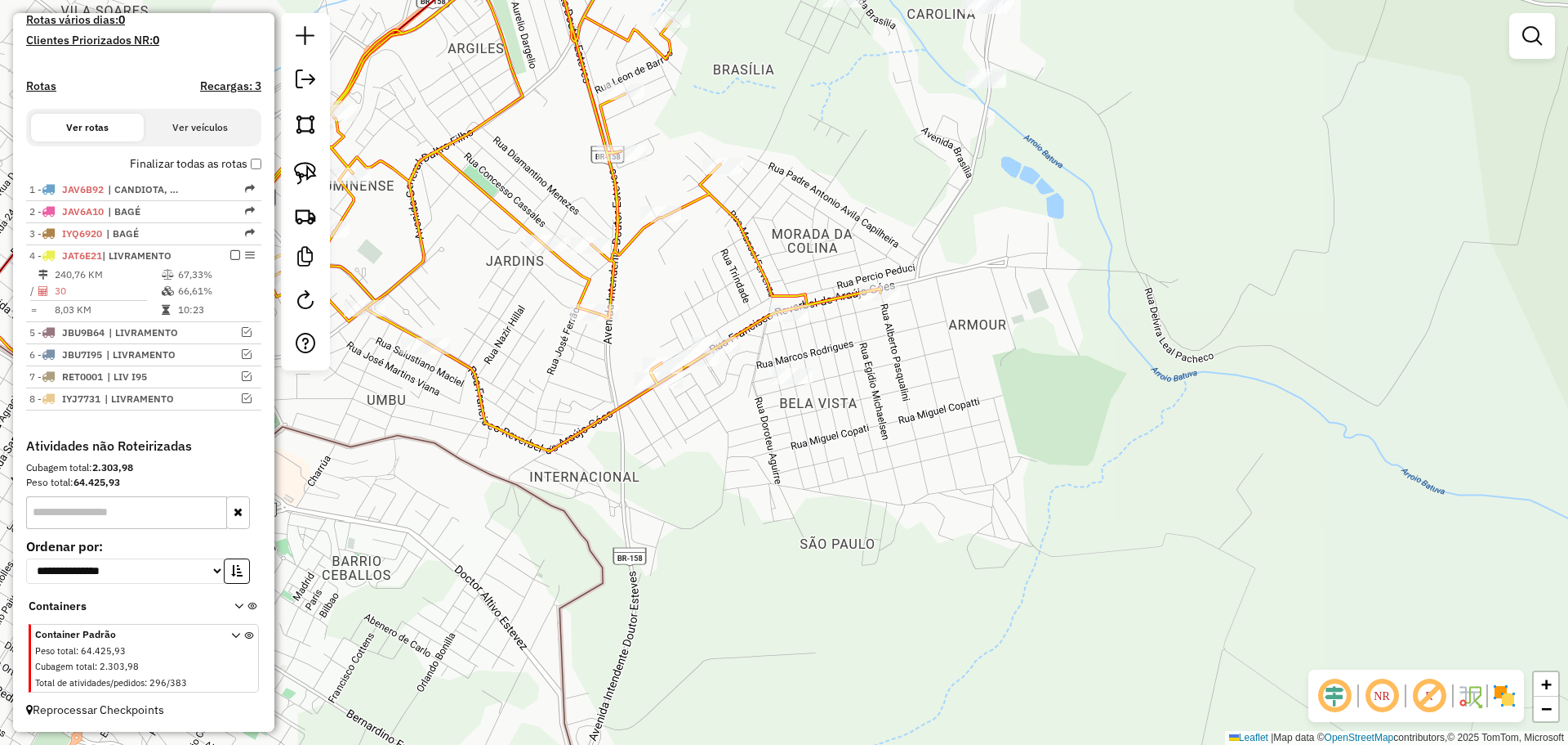
drag, startPoint x: 677, startPoint y: 420, endPoint x: 950, endPoint y: 530, distance: 294.3
click at [950, 530] on div "Janela de atendimento Grade de atendimento Capacidade Transportadoras Veículos …" at bounding box center [784, 372] width 1568 height 745
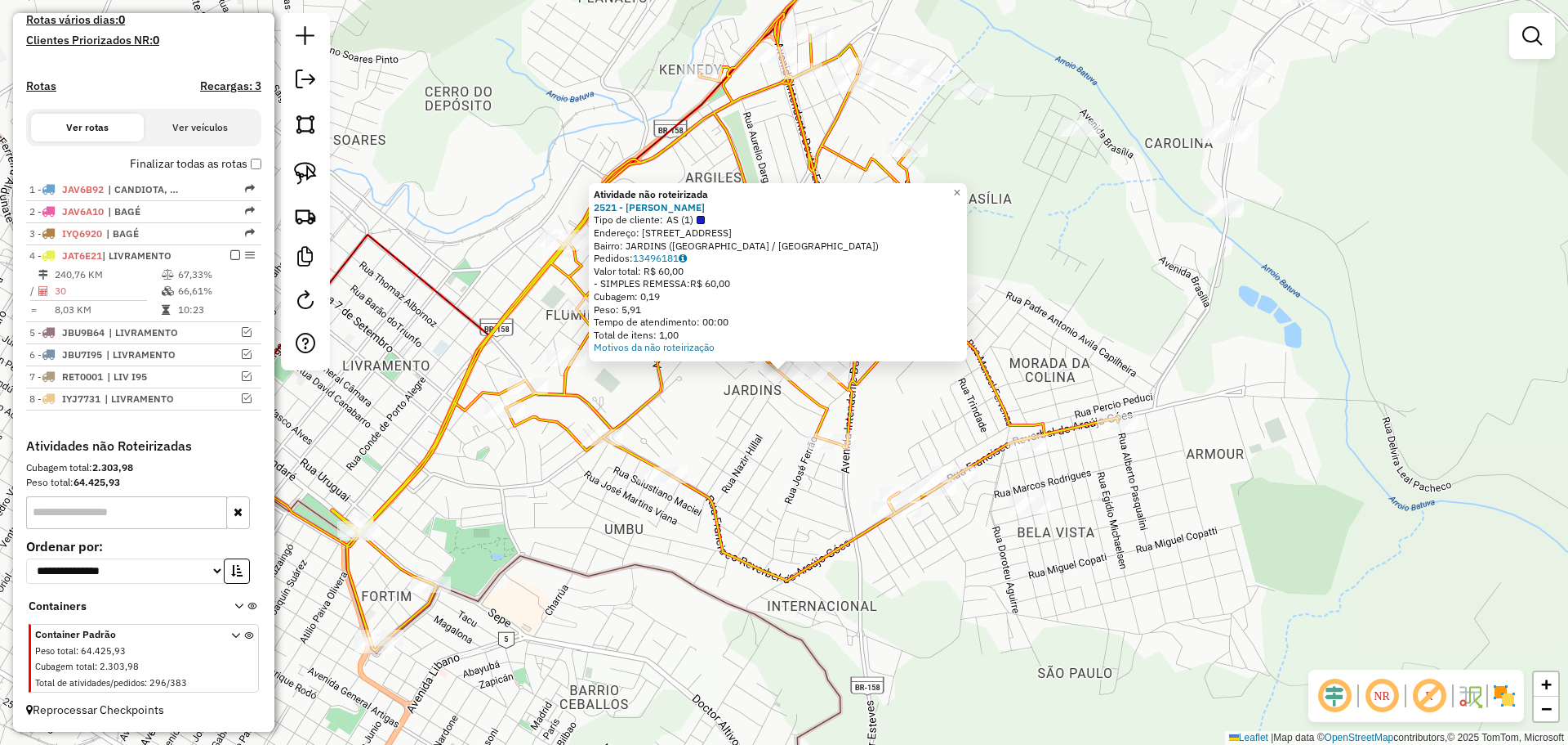
click at [778, 423] on div "Atividade não roteirizada 2521 - [PERSON_NAME] Tipo de cliente: AS (1) Endereço…" at bounding box center [784, 372] width 1568 height 745
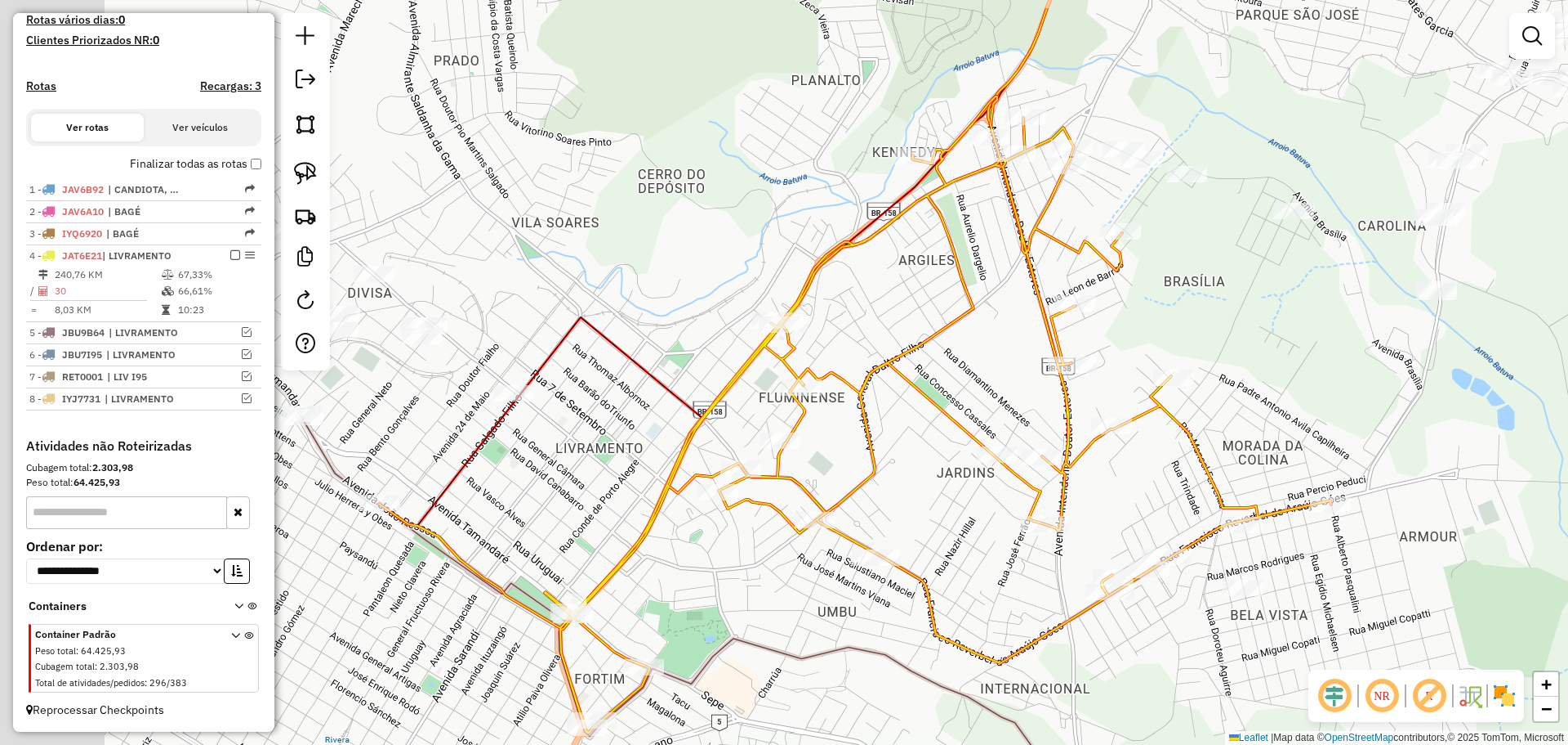
drag, startPoint x: 734, startPoint y: 416, endPoint x: 960, endPoint y: 502, distance: 241.8
click at [960, 502] on div "Janela de atendimento Grade de atendimento Capacidade Transportadoras Veículos …" at bounding box center [784, 372] width 1568 height 745
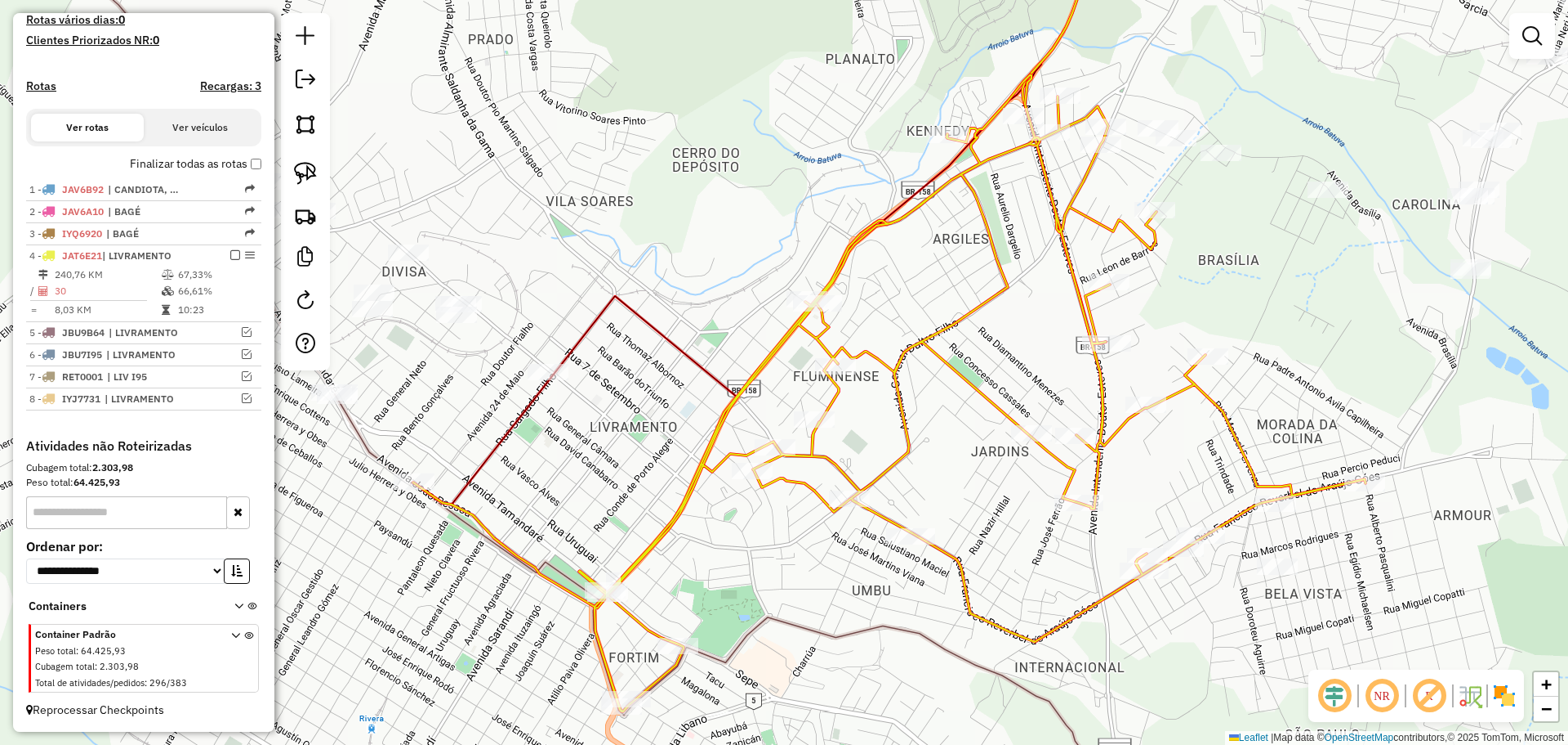
drag, startPoint x: 890, startPoint y: 464, endPoint x: 926, endPoint y: 431, distance: 48.8
click at [926, 431] on icon at bounding box center [889, 393] width 952 height 636
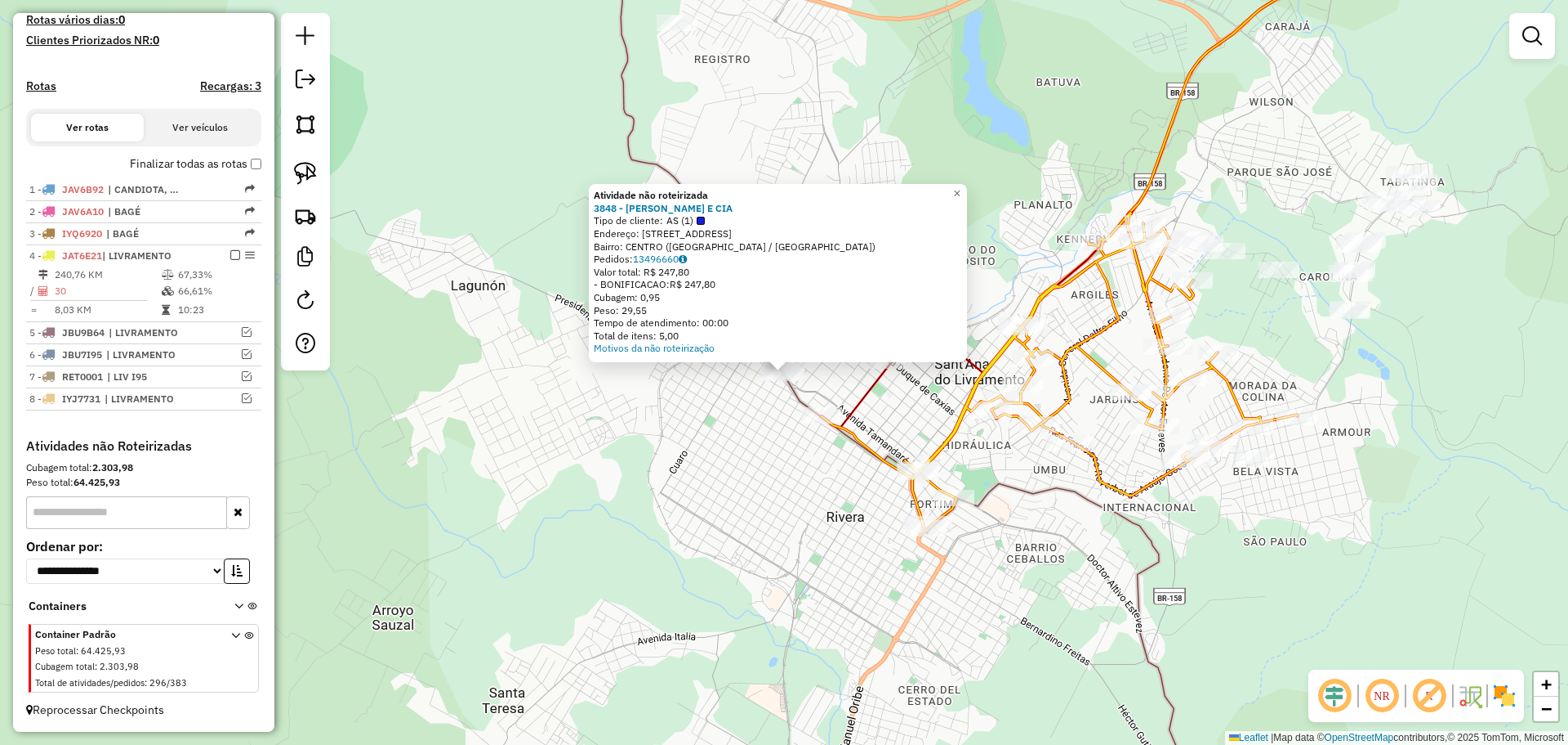
click at [722, 426] on div "Atividade não roteirizada 3848 - J [PERSON_NAME] E CIA Tipo de cliente: AS (1) …" at bounding box center [784, 372] width 1568 height 745
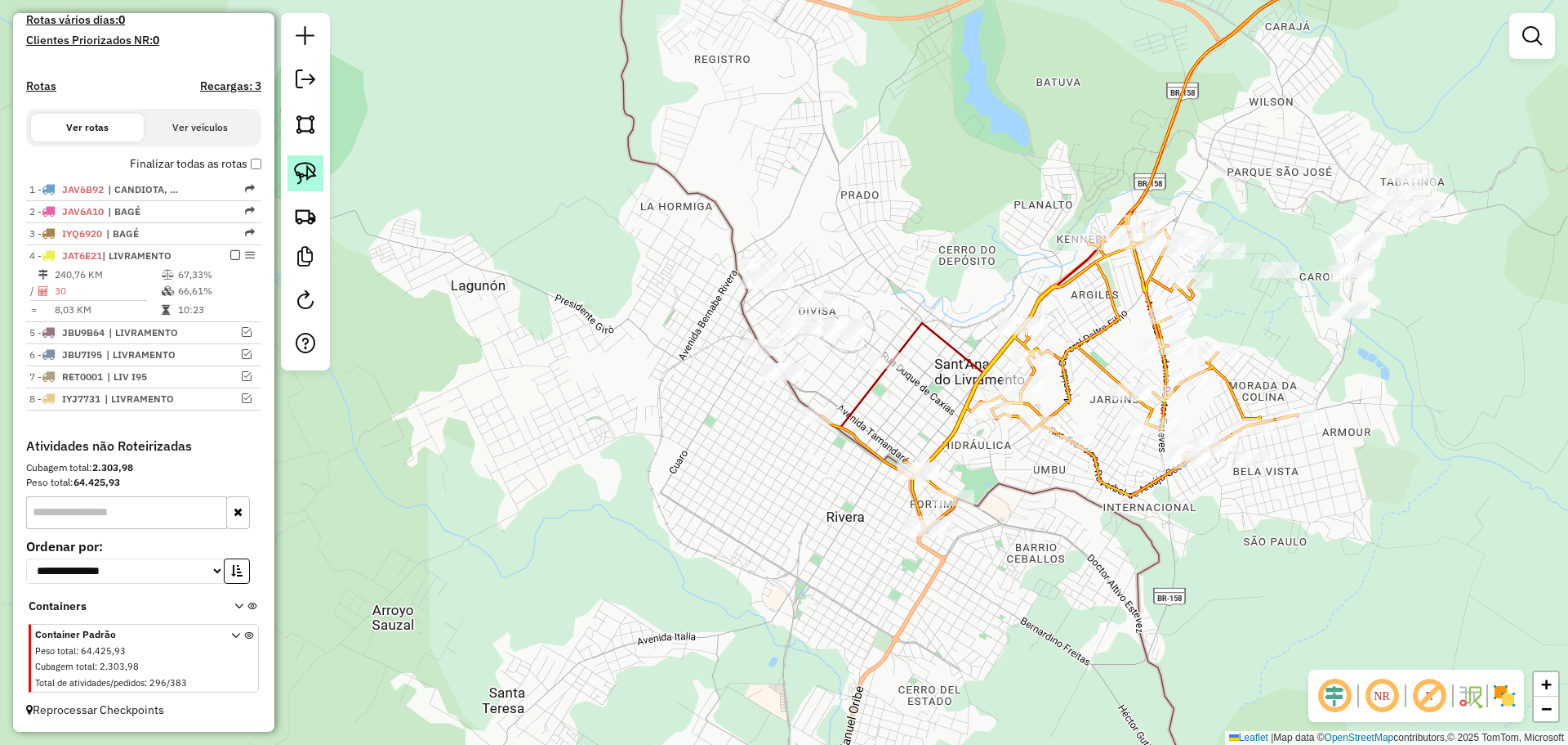
click at [319, 178] on link at bounding box center [305, 173] width 36 height 36
drag, startPoint x: 812, startPoint y: 374, endPoint x: 823, endPoint y: 381, distance: 13.0
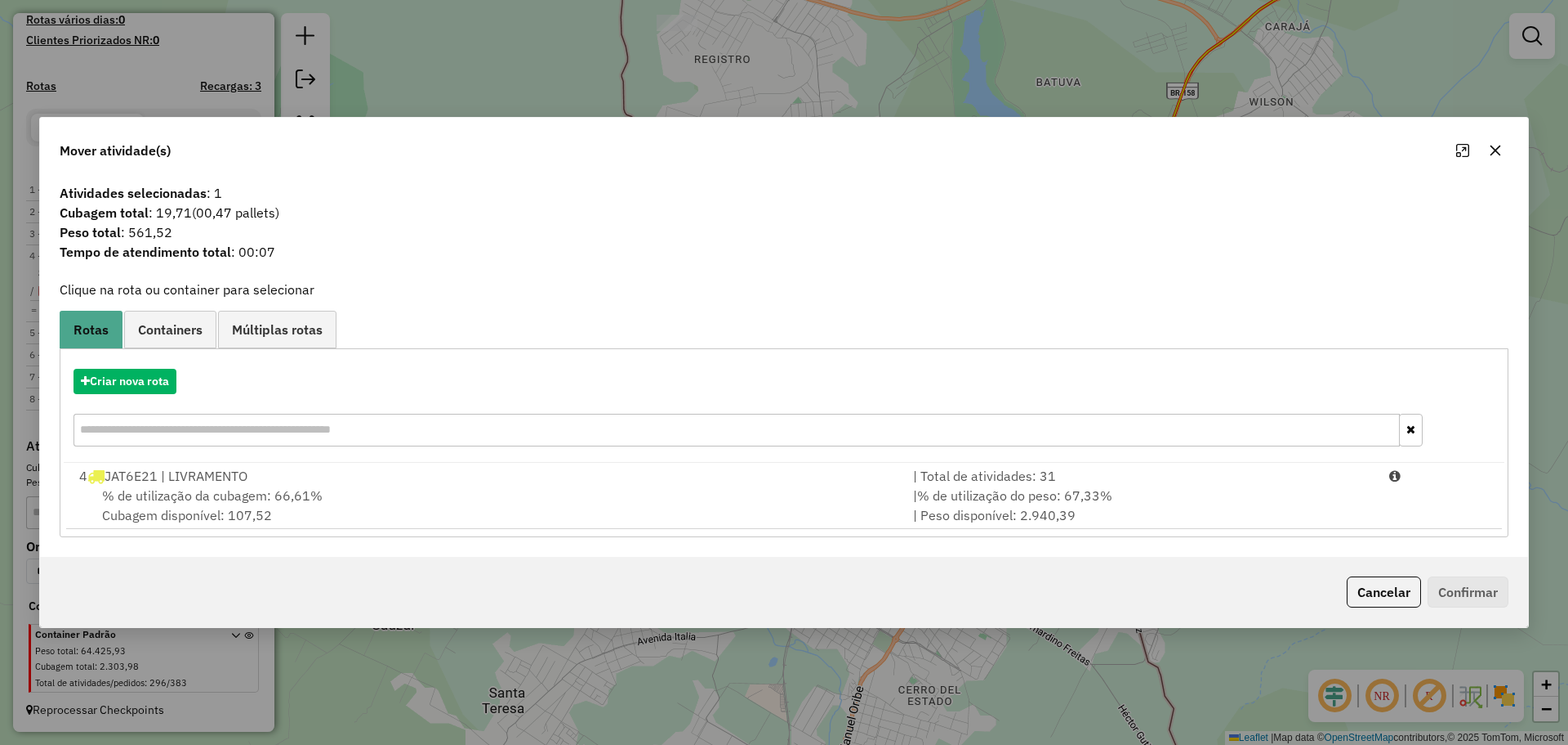
click at [705, 474] on div "4 JAT6E21 | LIVRAMENTO" at bounding box center [487, 475] width 834 height 19
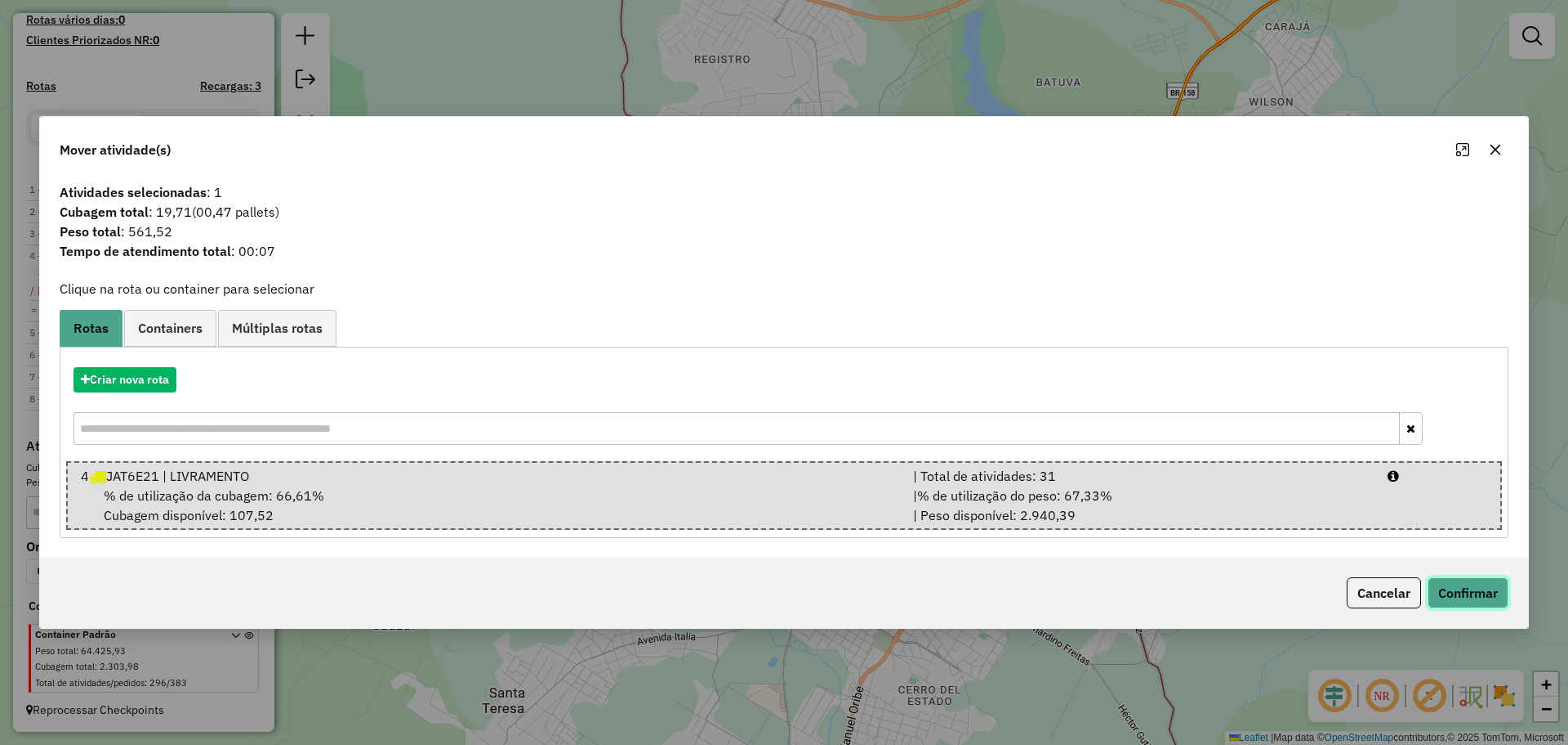
click at [1471, 582] on button "Confirmar" at bounding box center [1468, 593] width 81 height 31
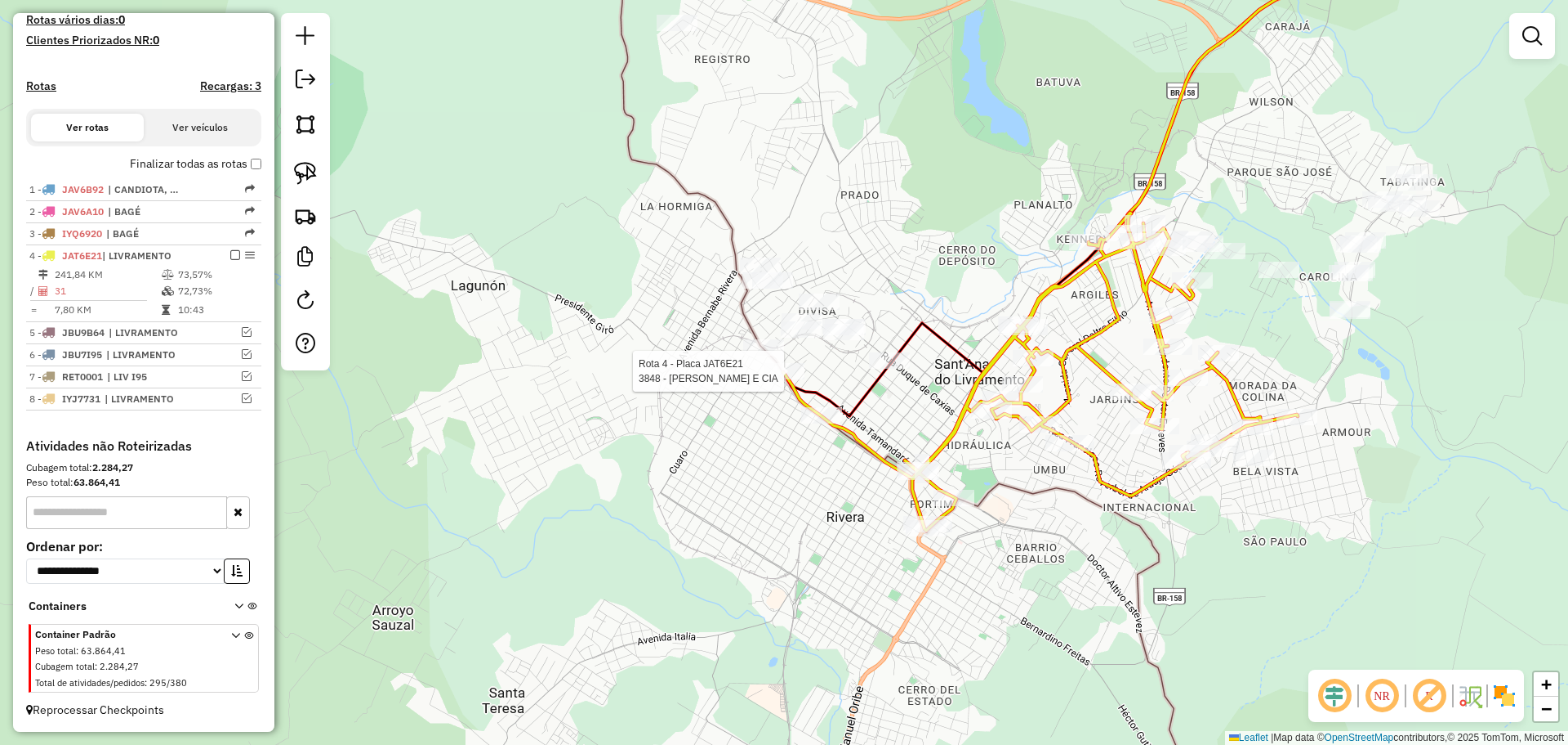
click at [789, 379] on div at bounding box center [784, 371] width 40 height 17
select select "**********"
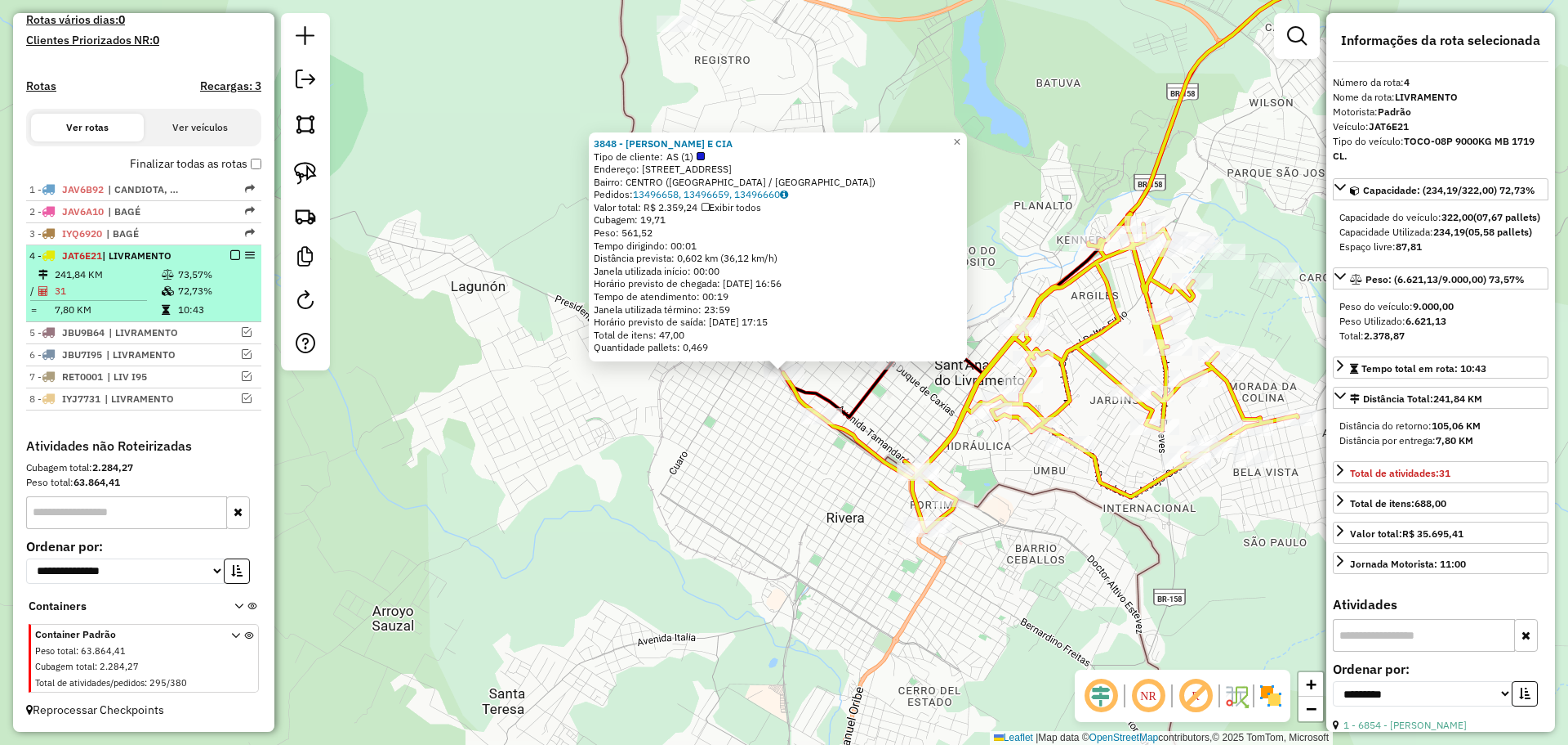
click at [230, 255] on em at bounding box center [235, 254] width 10 height 10
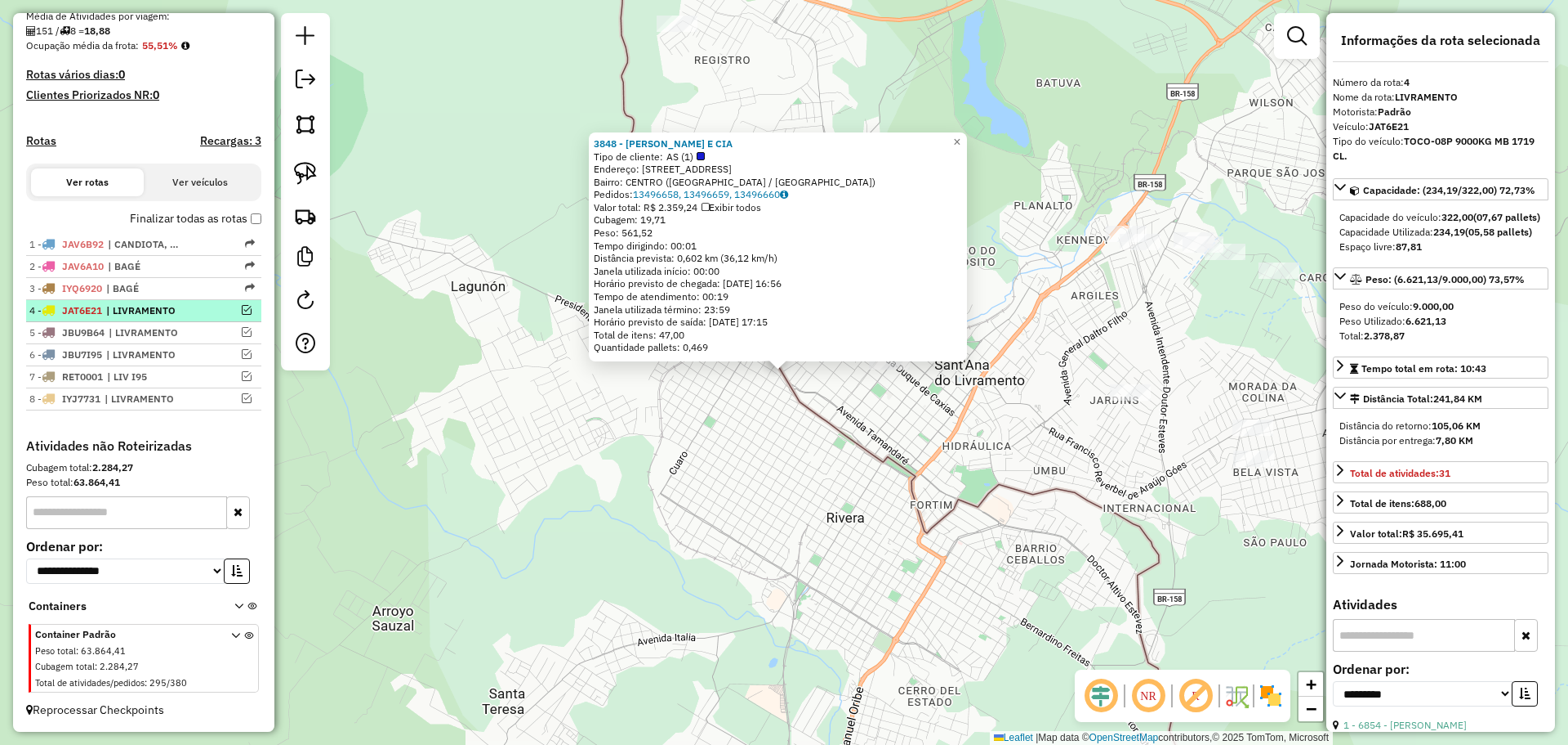
scroll to position [392, 0]
click at [196, 318] on li "4 - JAT6E21 | LIVRAMENTO" at bounding box center [143, 311] width 235 height 22
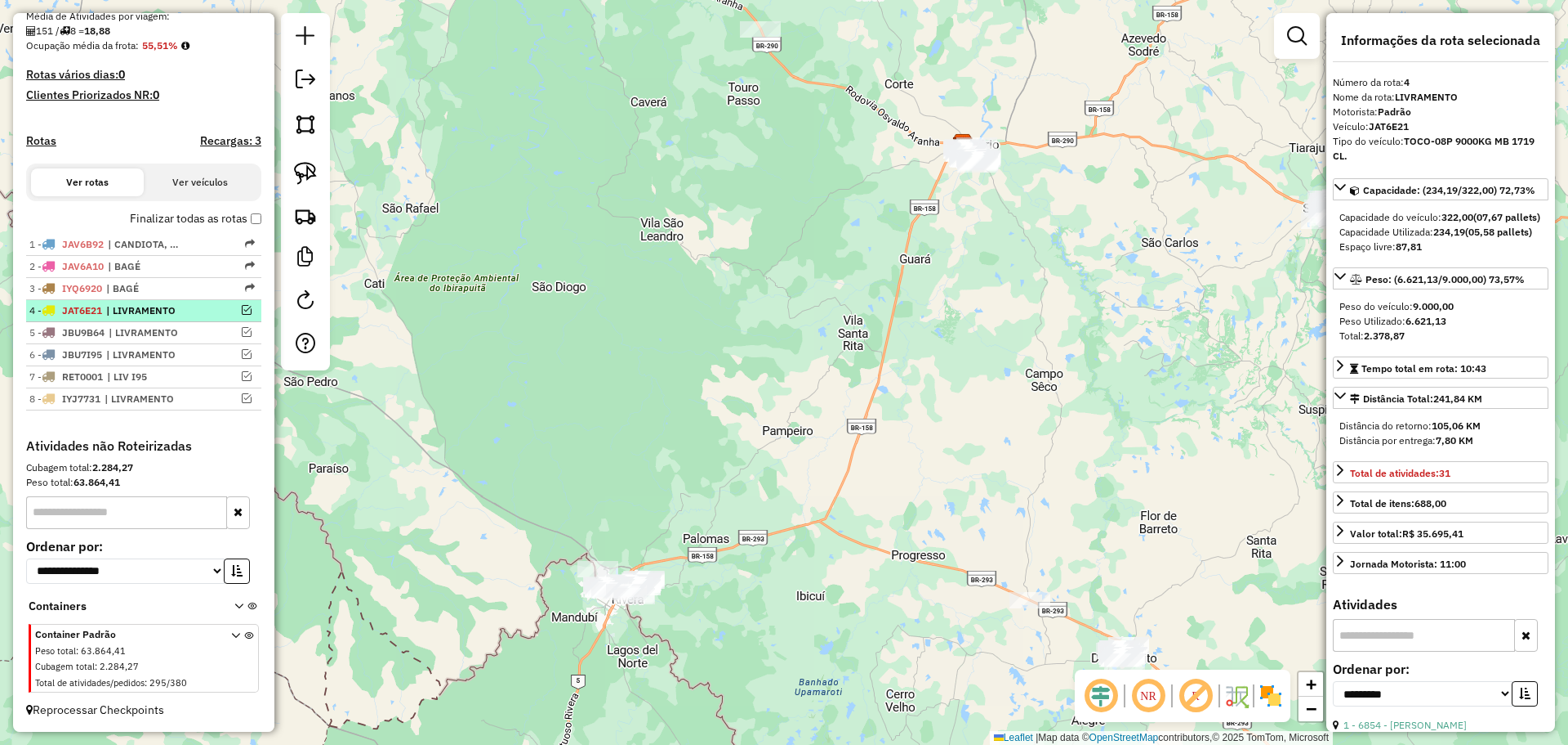
click at [242, 312] on em at bounding box center [246, 310] width 10 height 10
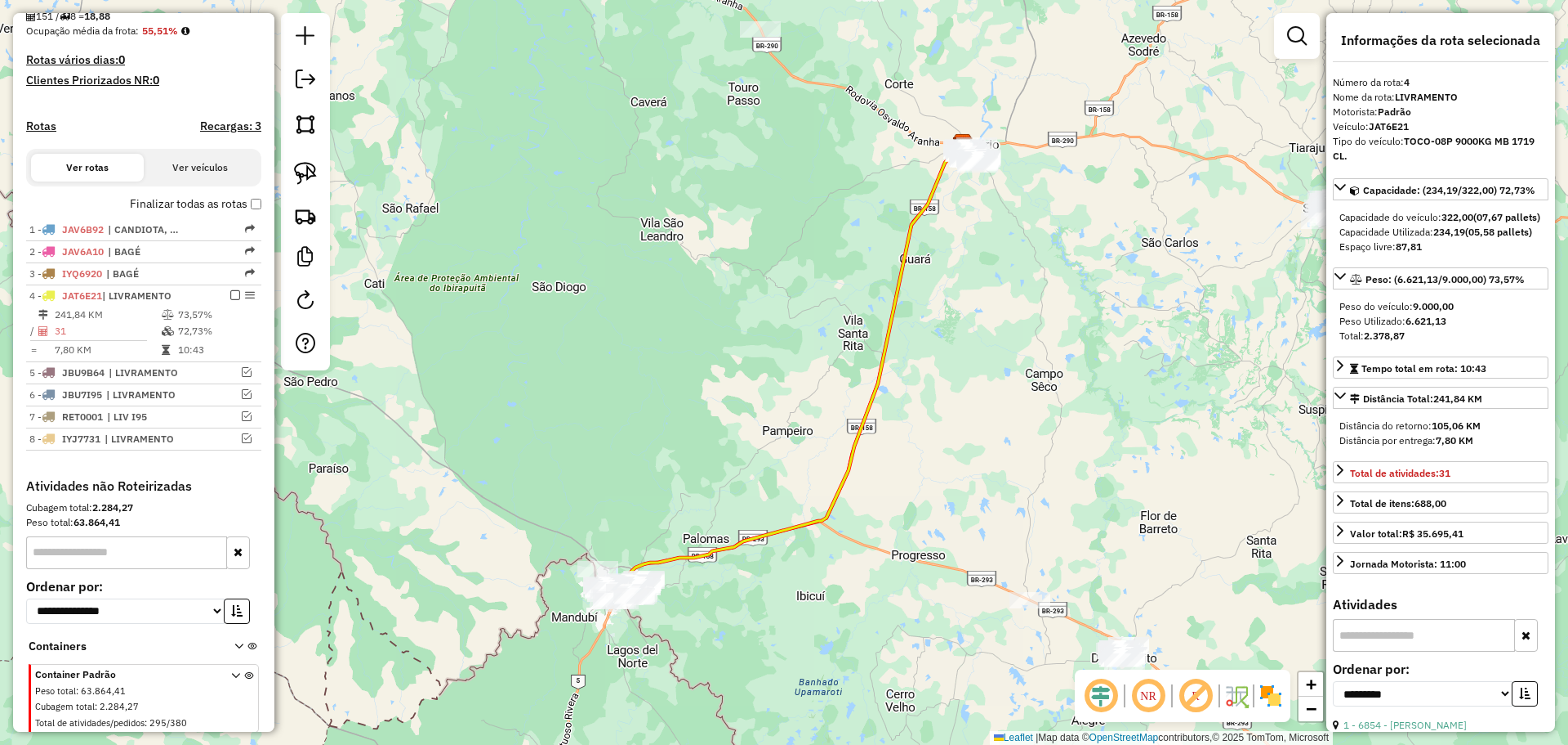
scroll to position [447, 0]
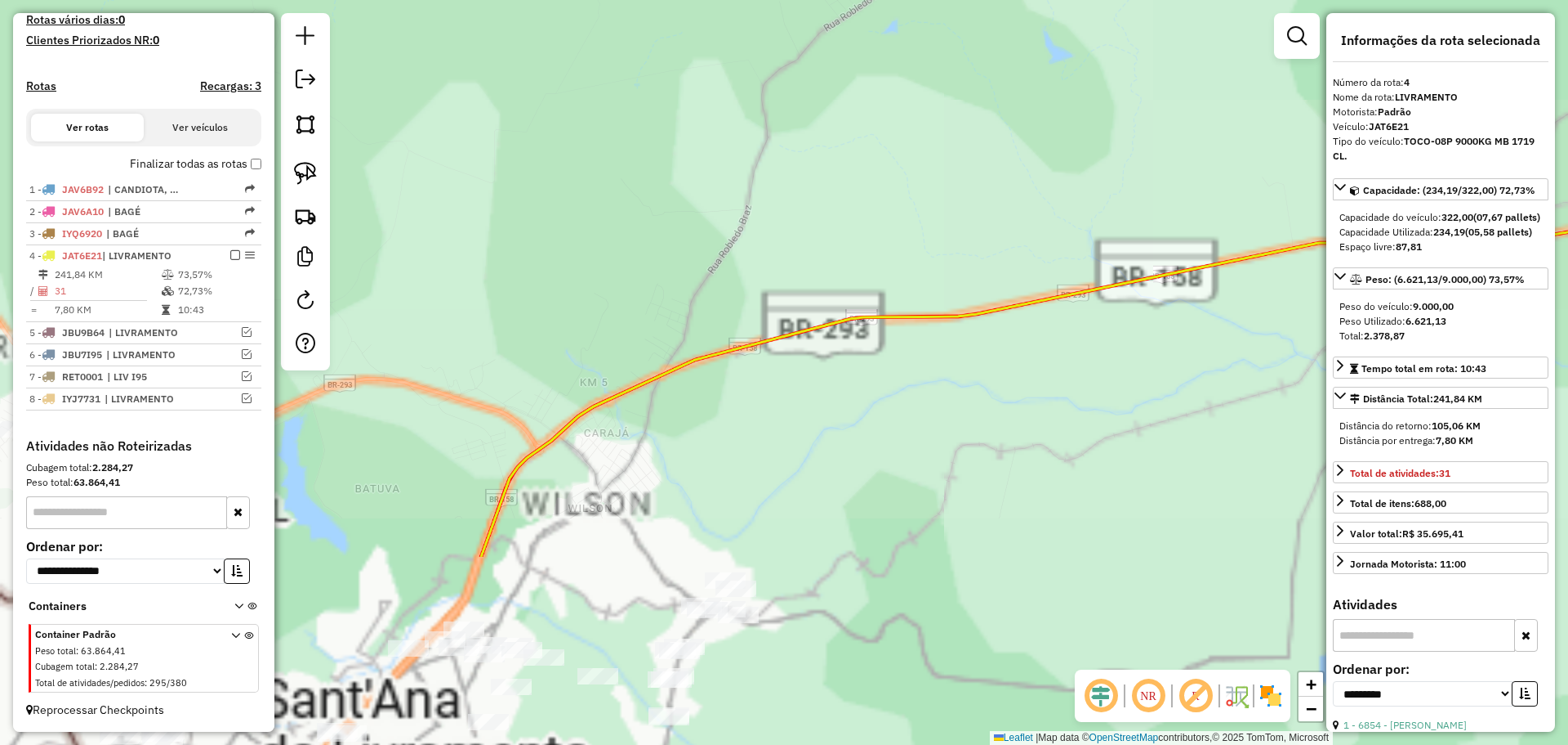
drag, startPoint x: 637, startPoint y: 595, endPoint x: 592, endPoint y: 85, distance: 512.0
click at [592, 80] on div "Janela de atendimento Grade de atendimento Capacidade Transportadoras Veículos …" at bounding box center [784, 372] width 1568 height 745
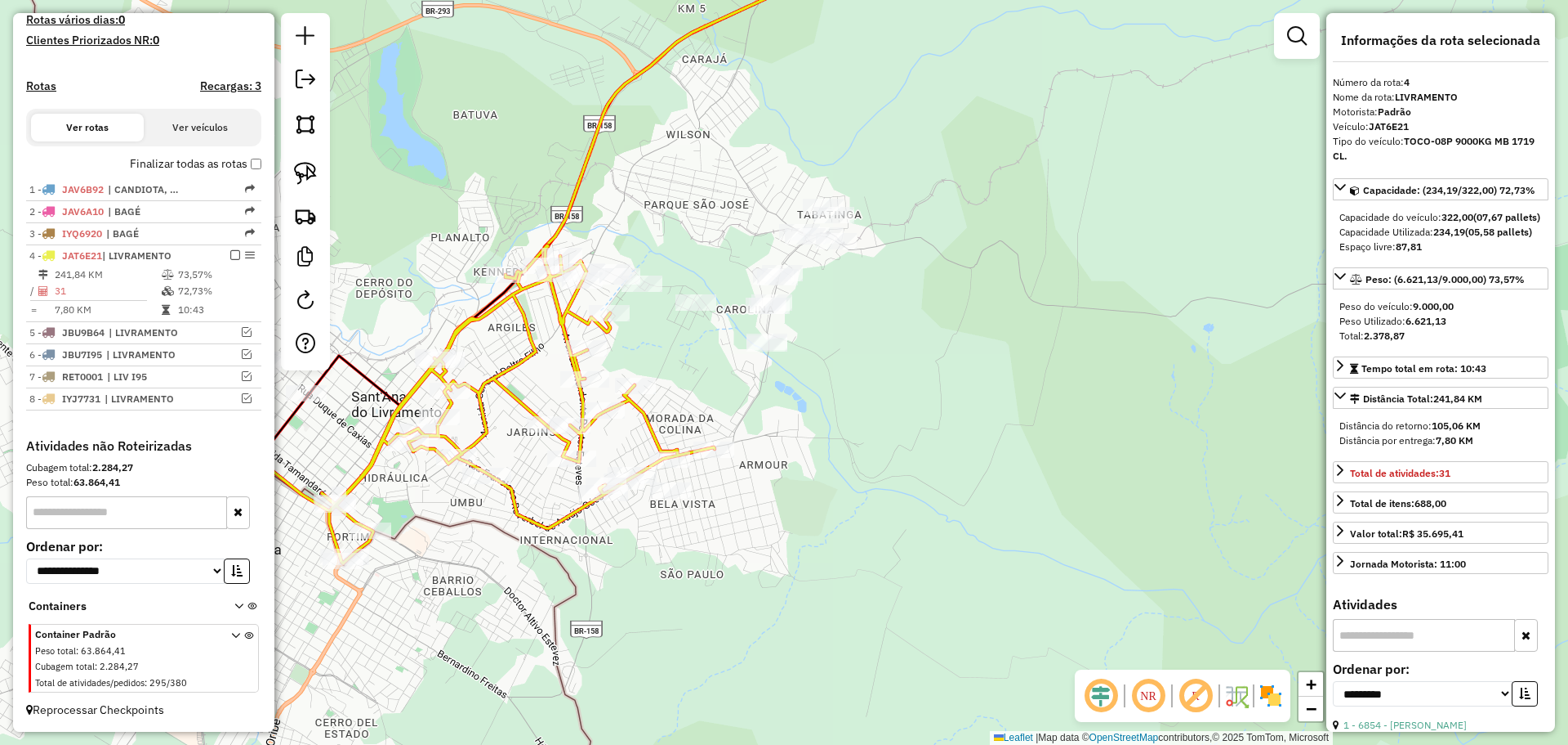
drag, startPoint x: 596, startPoint y: 404, endPoint x: 701, endPoint y: 284, distance: 159.5
click at [701, 284] on div "Janela de atendimento Grade de atendimento Capacidade Transportadoras Veículos …" at bounding box center [784, 372] width 1568 height 745
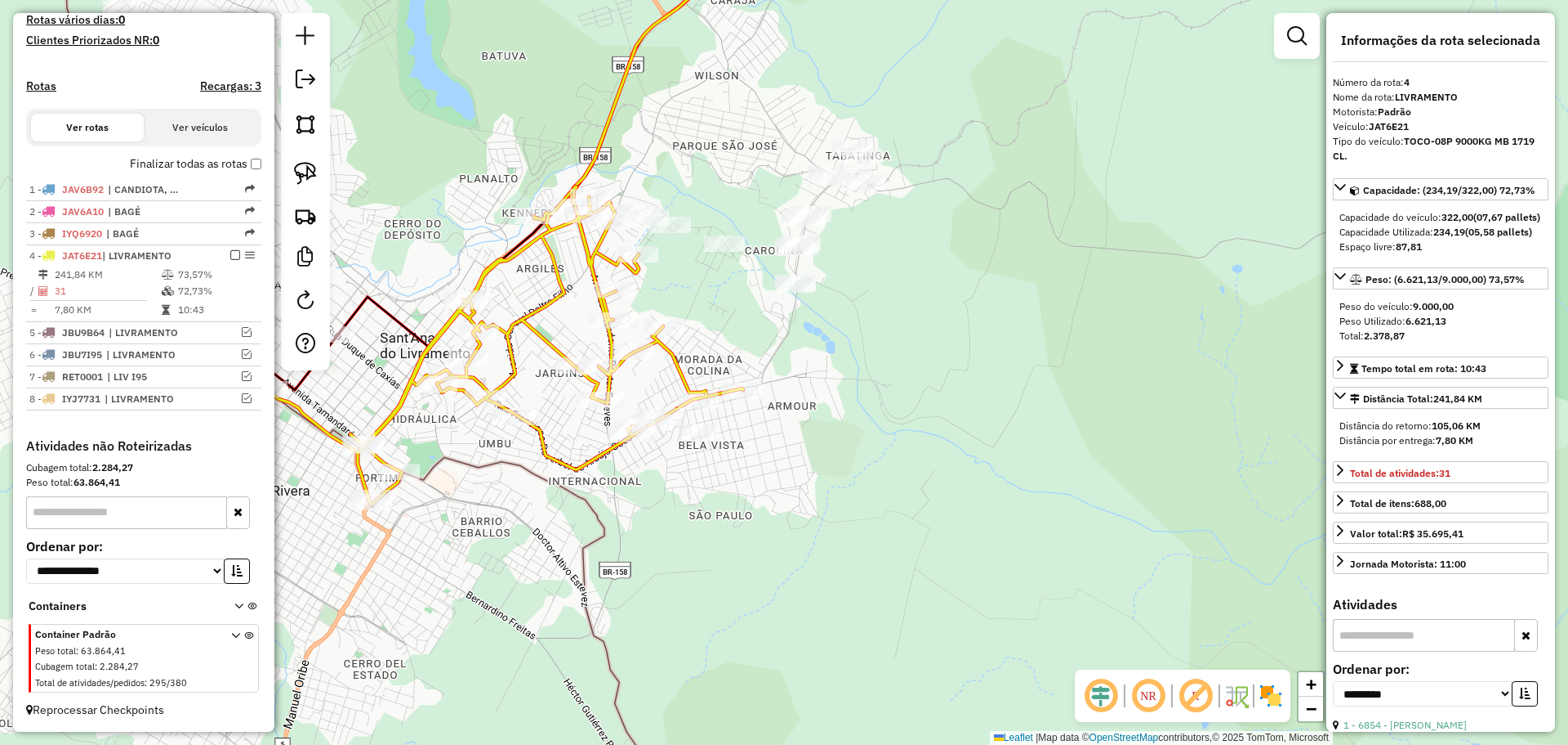
drag, startPoint x: 523, startPoint y: 473, endPoint x: 611, endPoint y: 462, distance: 88.7
click at [611, 462] on div "Janela de atendimento Grade de atendimento Capacidade Transportadoras Veículos …" at bounding box center [784, 372] width 1568 height 745
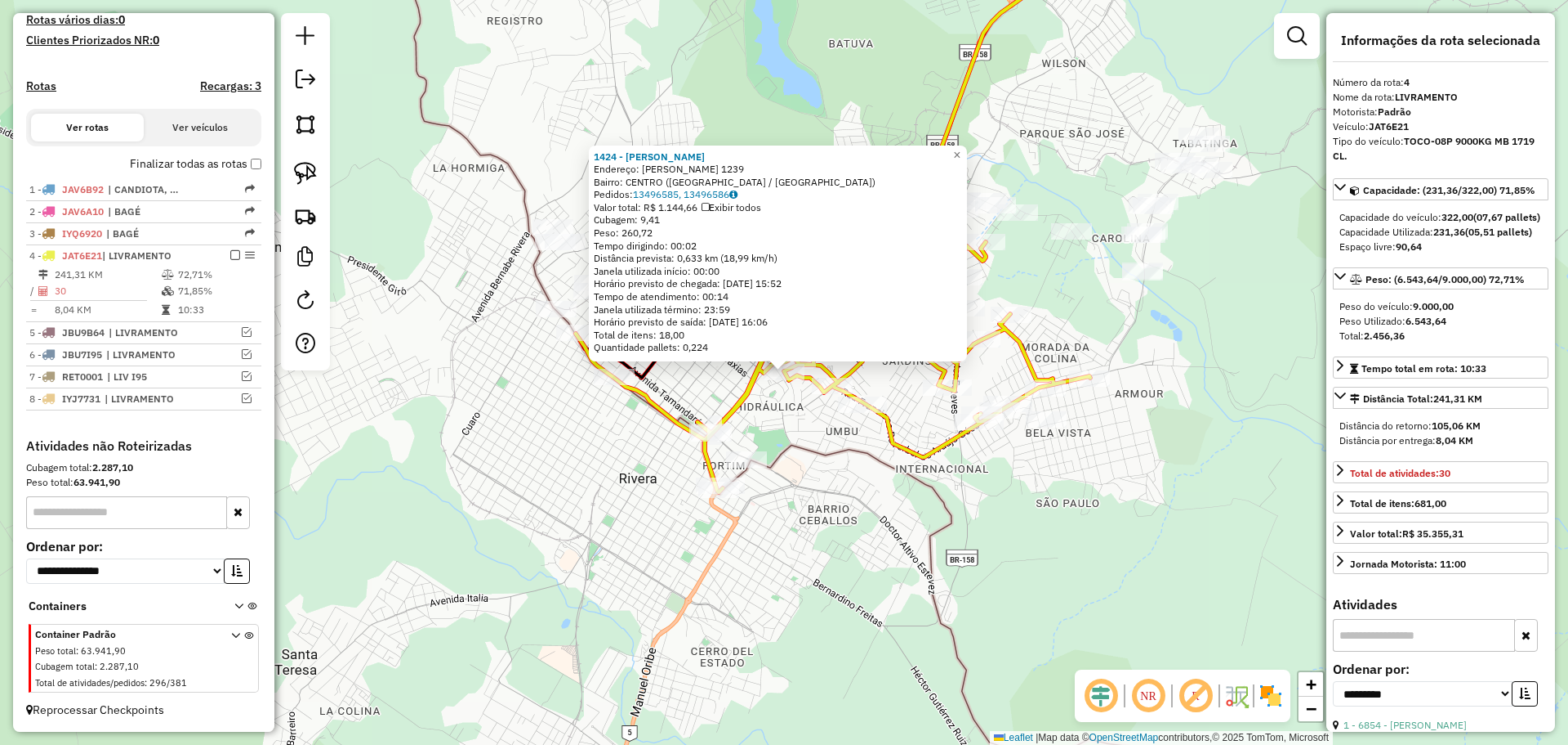
click at [816, 377] on icon at bounding box center [833, 333] width 515 height 318
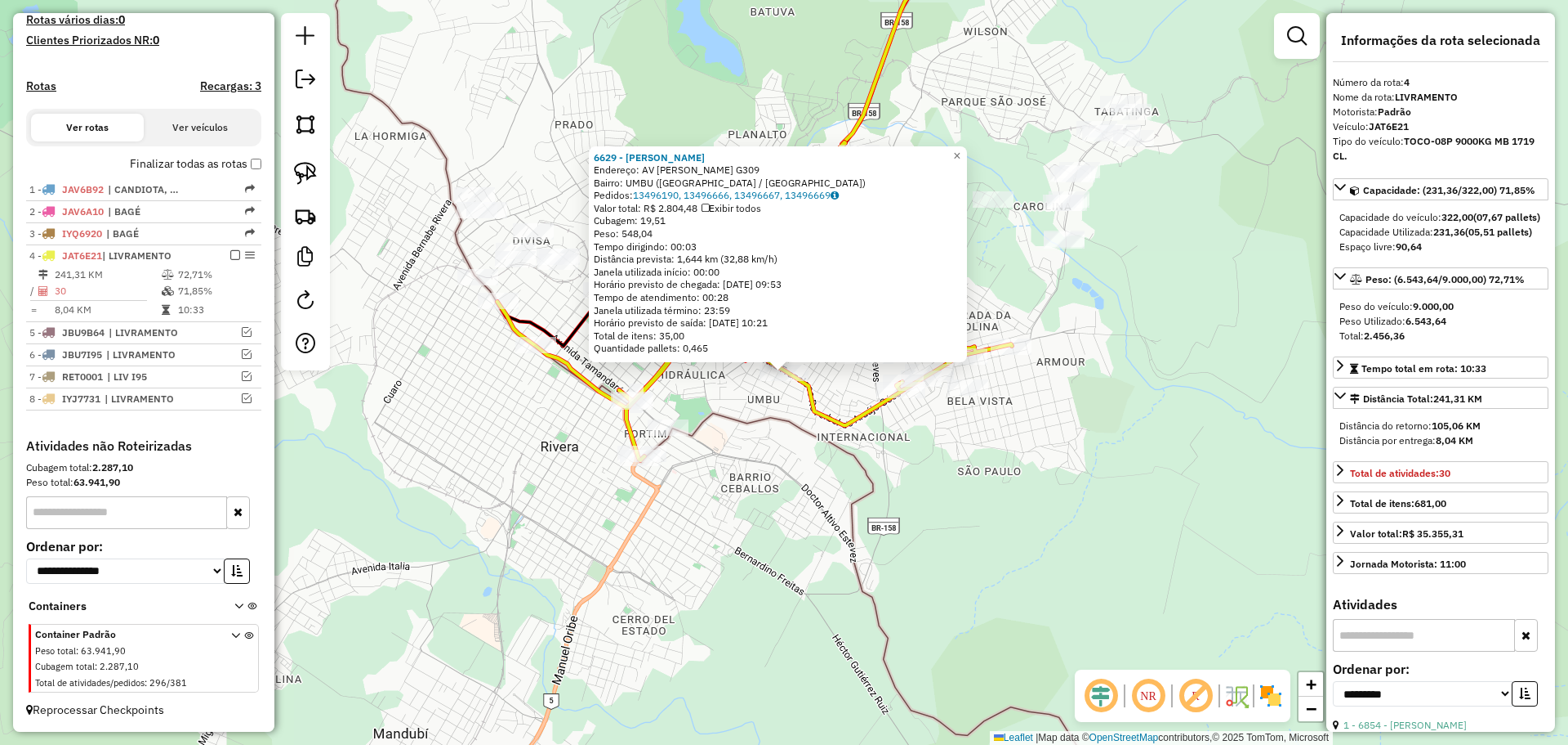
click at [814, 386] on icon at bounding box center [755, 301] width 515 height 318
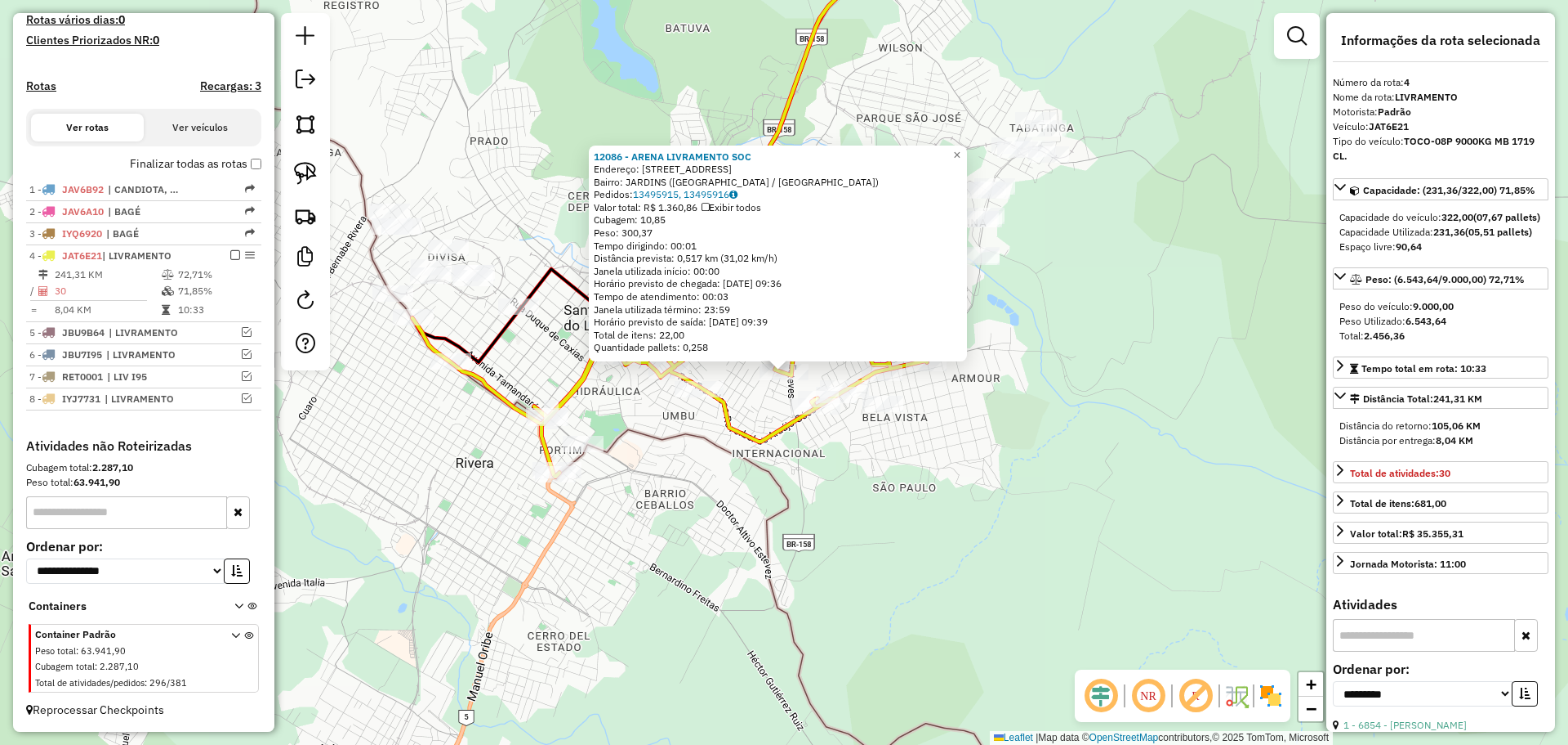
click at [639, 456] on div "12086 - ARENA LIVRAMENTO SOC Endereço: R CINCINATO FERNANDES 146 Bairro: JARDIN…" at bounding box center [784, 372] width 1568 height 745
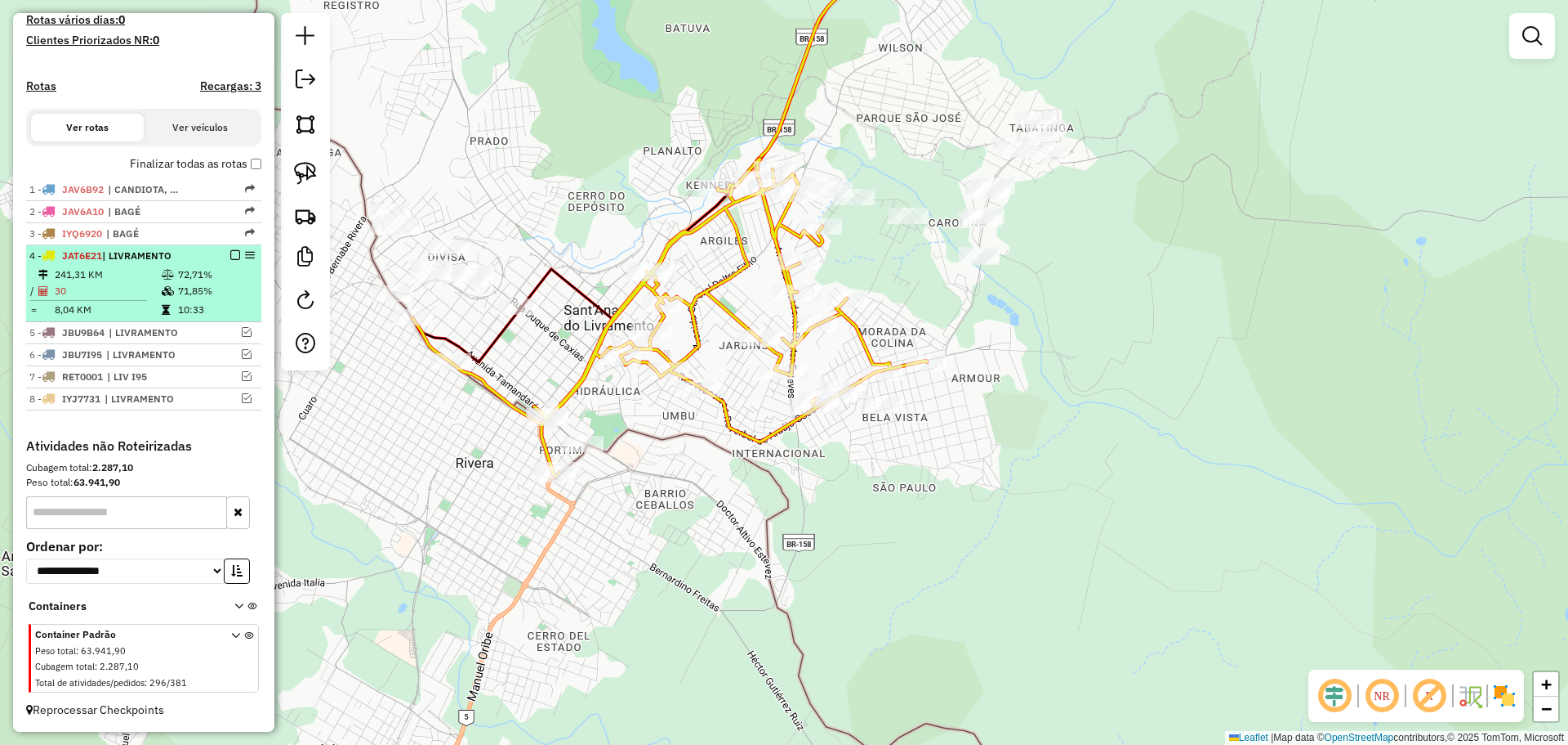
click at [230, 255] on em at bounding box center [235, 254] width 10 height 10
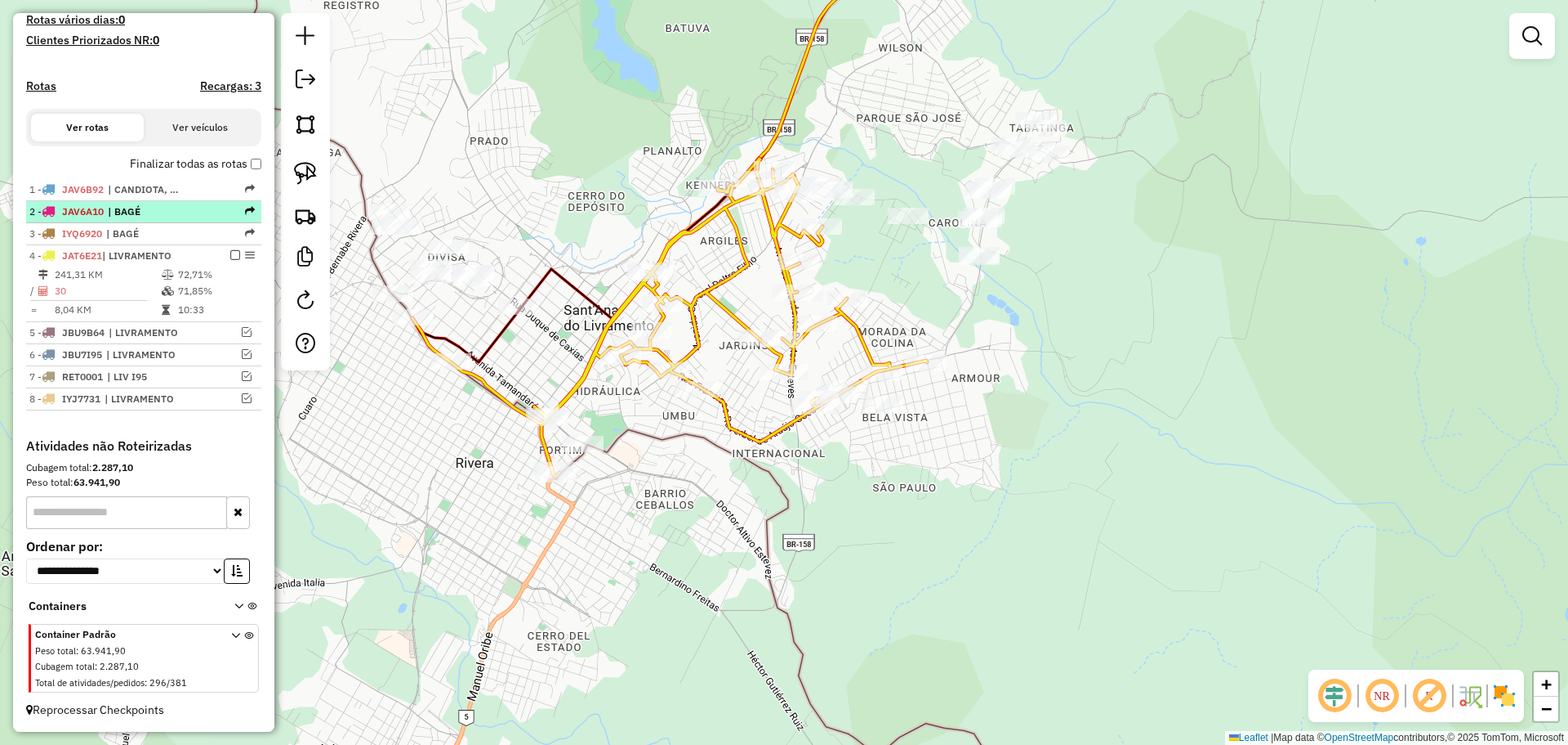
scroll to position [392, 0]
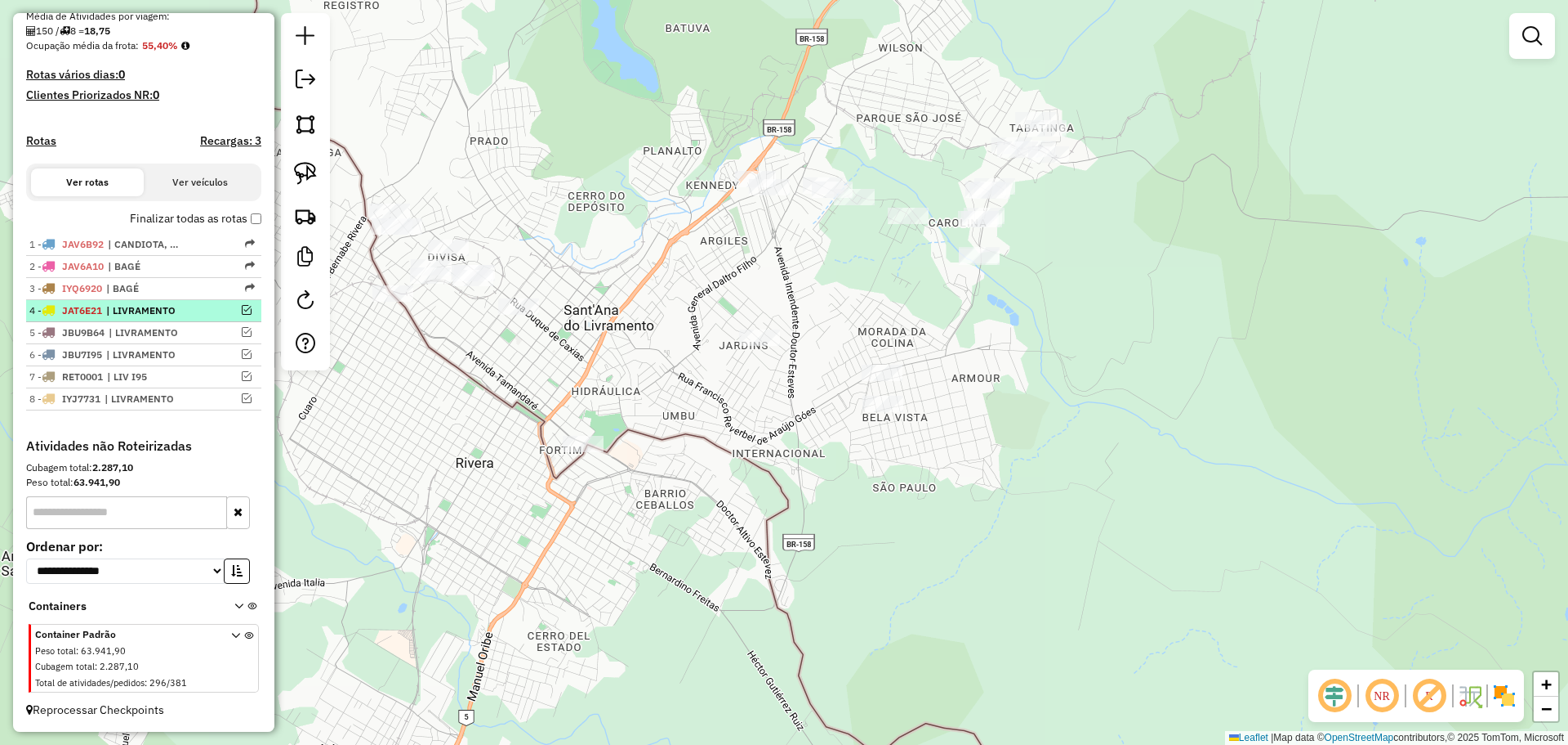
click at [214, 314] on div at bounding box center [230, 310] width 49 height 10
select select "**********"
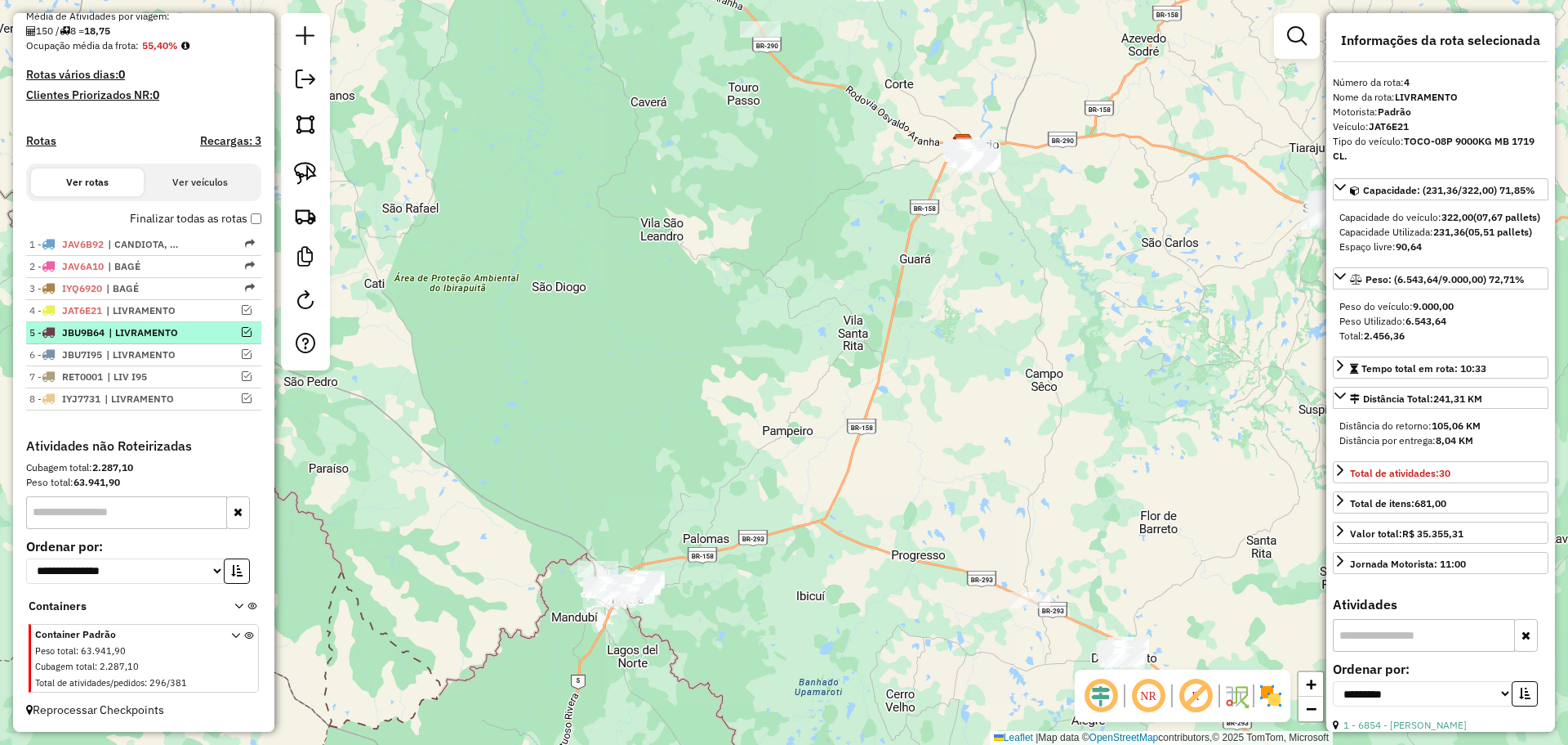
click at [184, 333] on span "| LIVRAMENTO" at bounding box center [146, 333] width 75 height 15
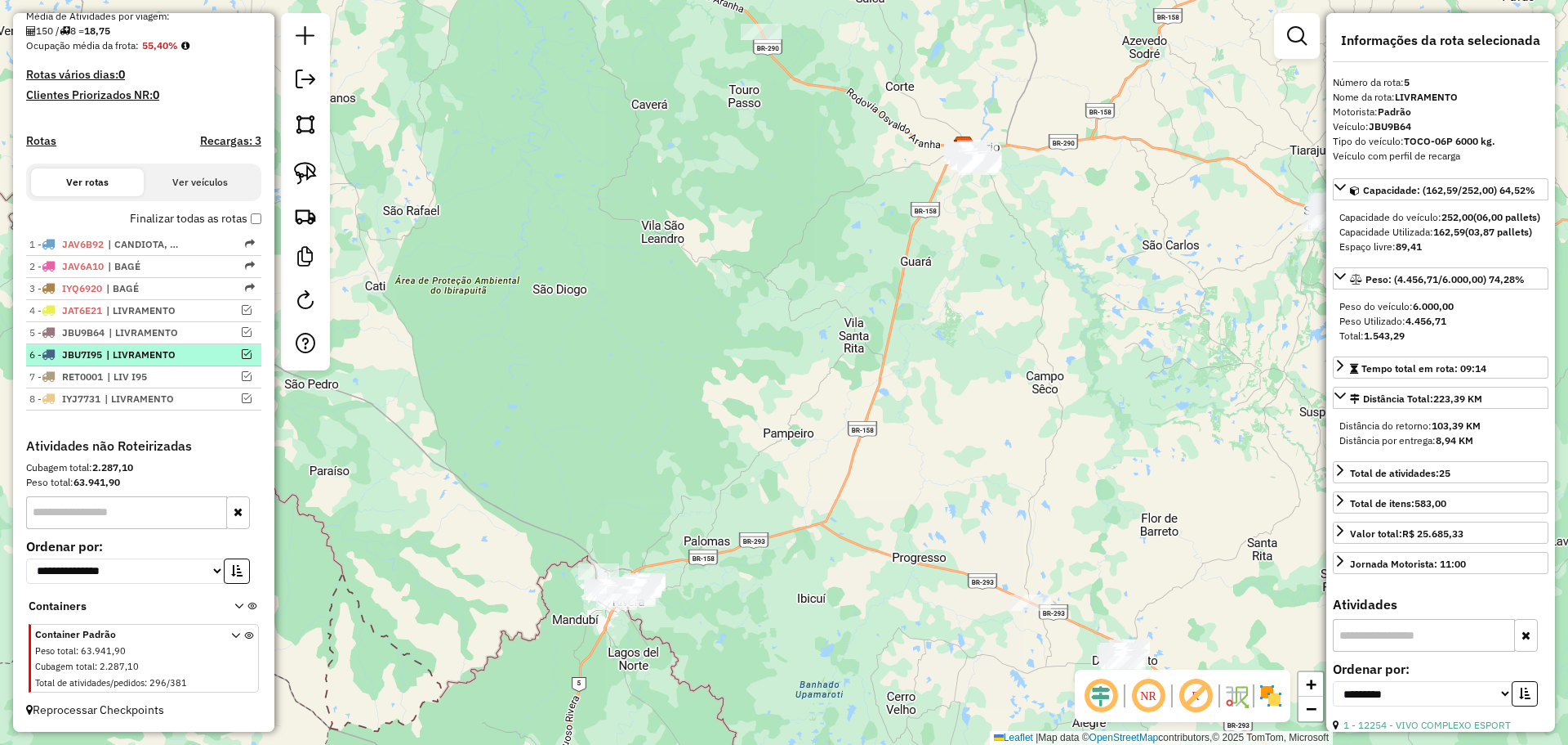
click at [159, 354] on span "| LIVRAMENTO" at bounding box center [144, 355] width 75 height 15
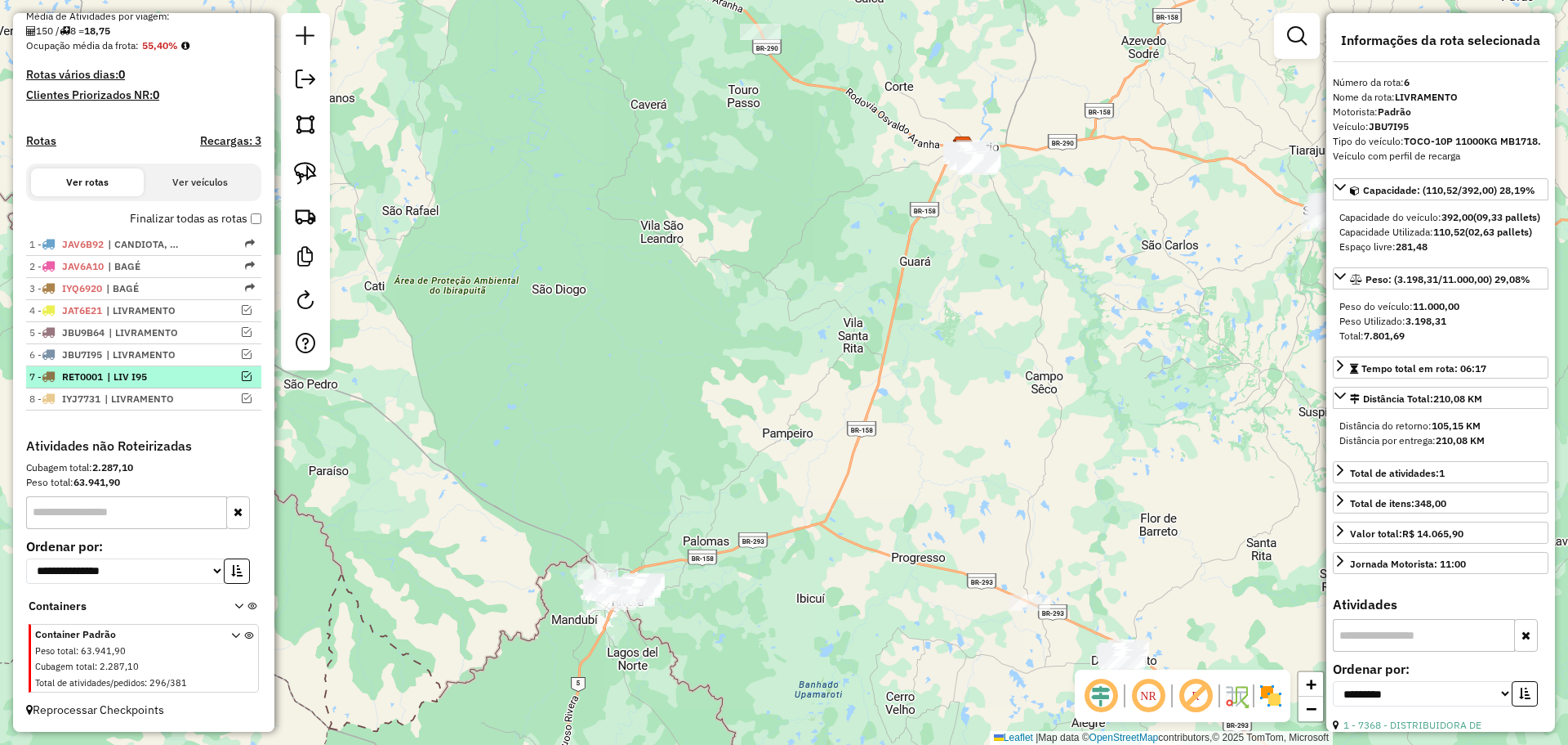
click at [162, 376] on span "| LIV I95" at bounding box center [145, 377] width 75 height 15
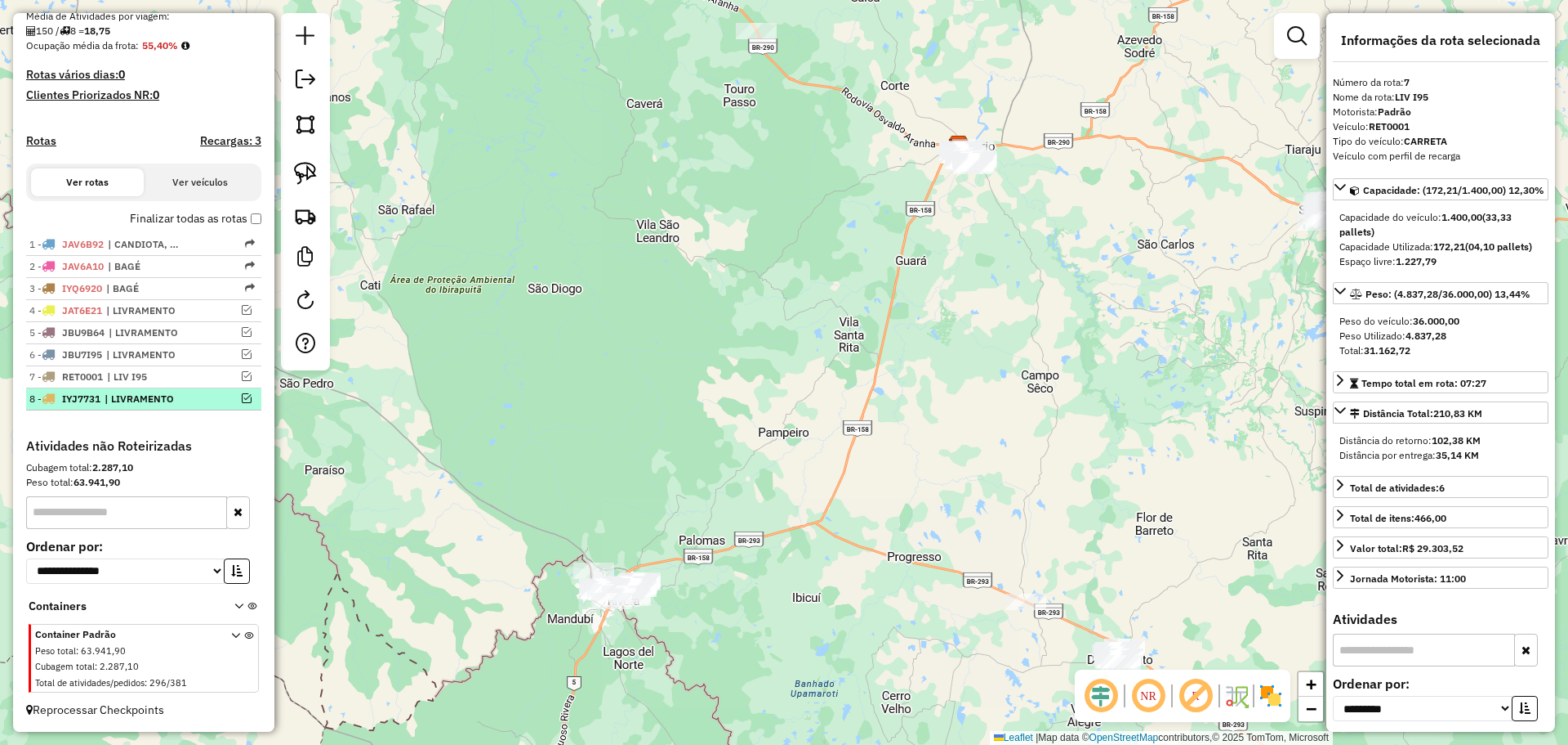
click at [159, 397] on span "| LIVRAMENTO" at bounding box center [142, 399] width 75 height 15
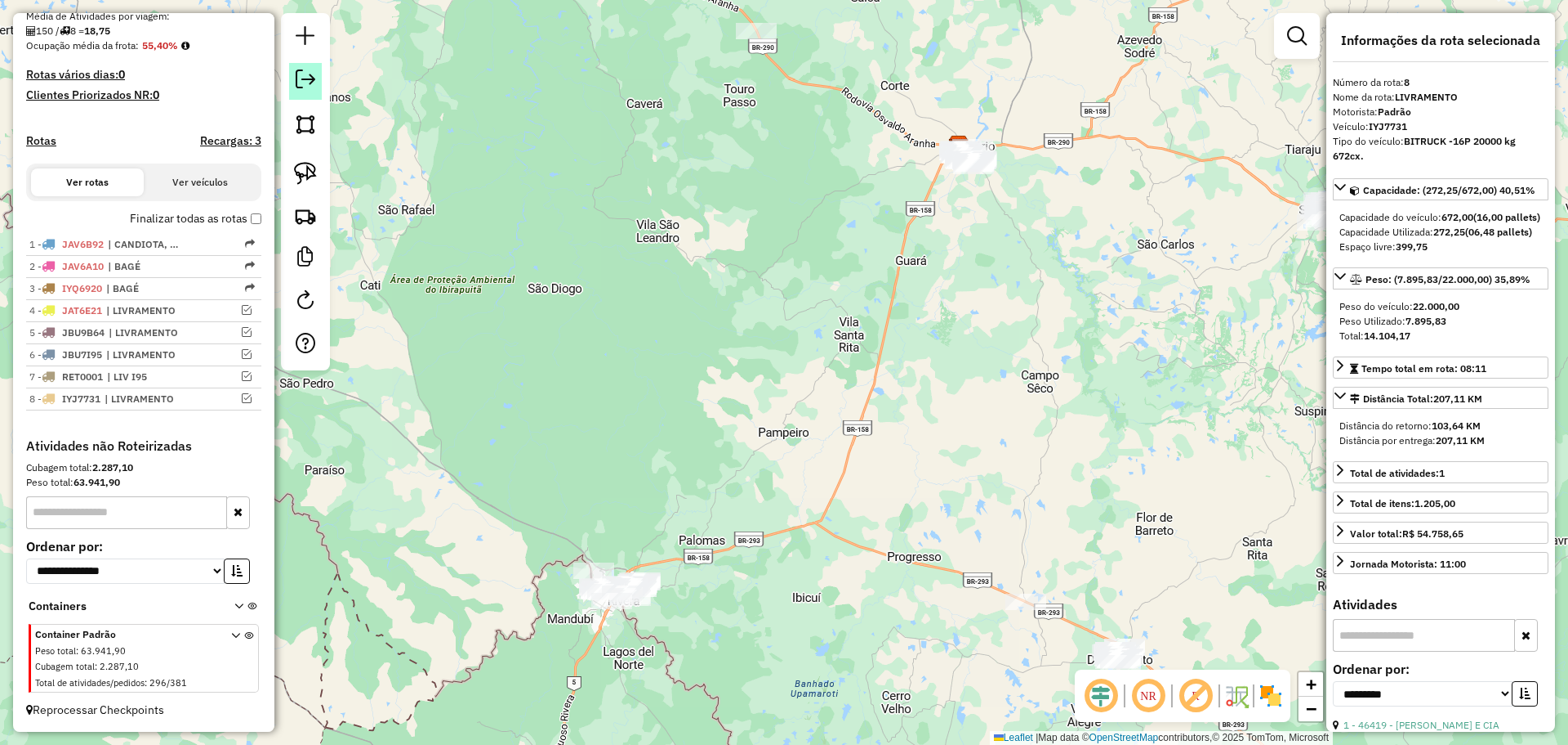
click at [312, 78] on em at bounding box center [305, 79] width 19 height 19
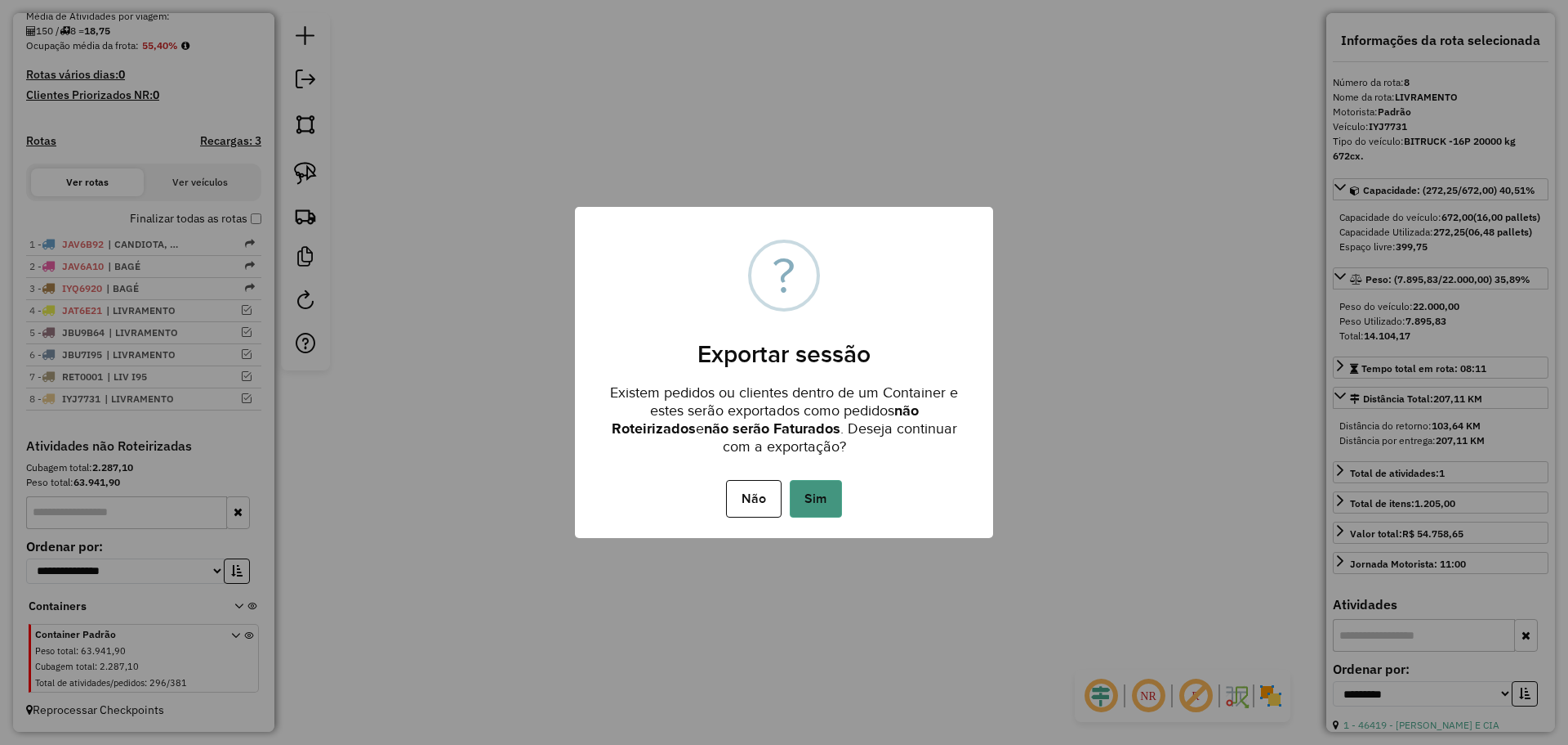
click at [819, 494] on button "Sim" at bounding box center [815, 498] width 52 height 38
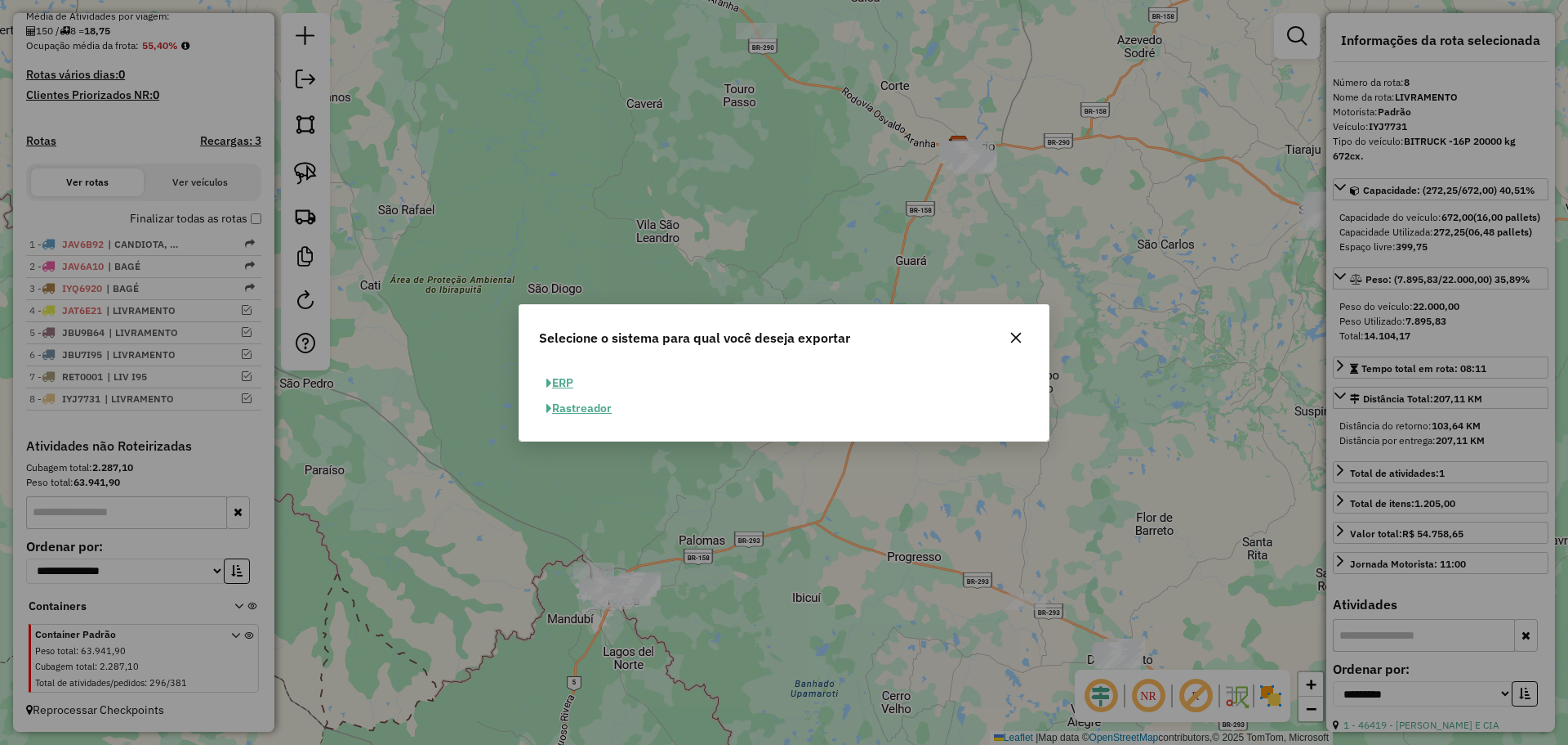
click at [575, 376] on button "ERP" at bounding box center [559, 383] width 41 height 26
select select "**"
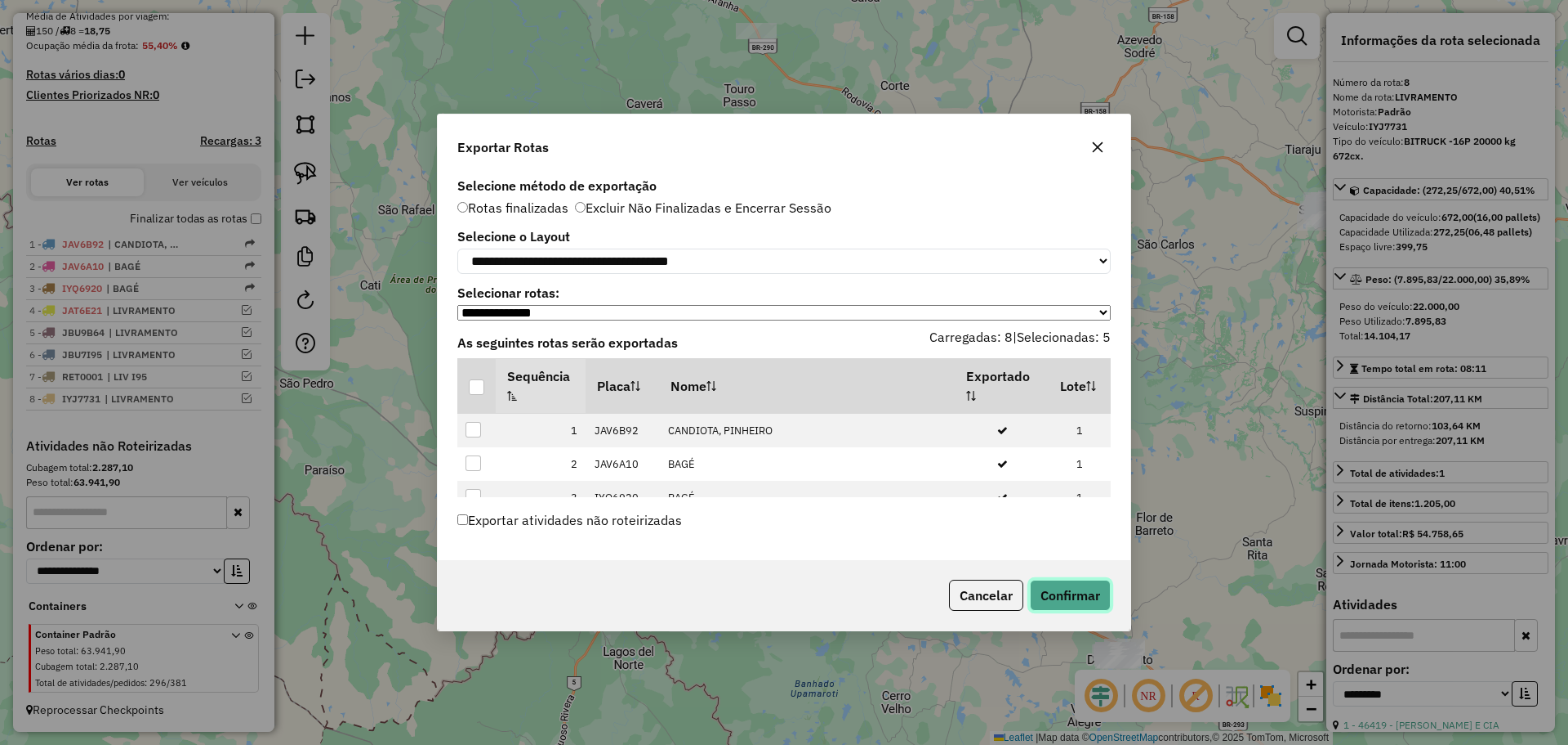
click at [1050, 589] on button "Confirmar" at bounding box center [1070, 595] width 81 height 31
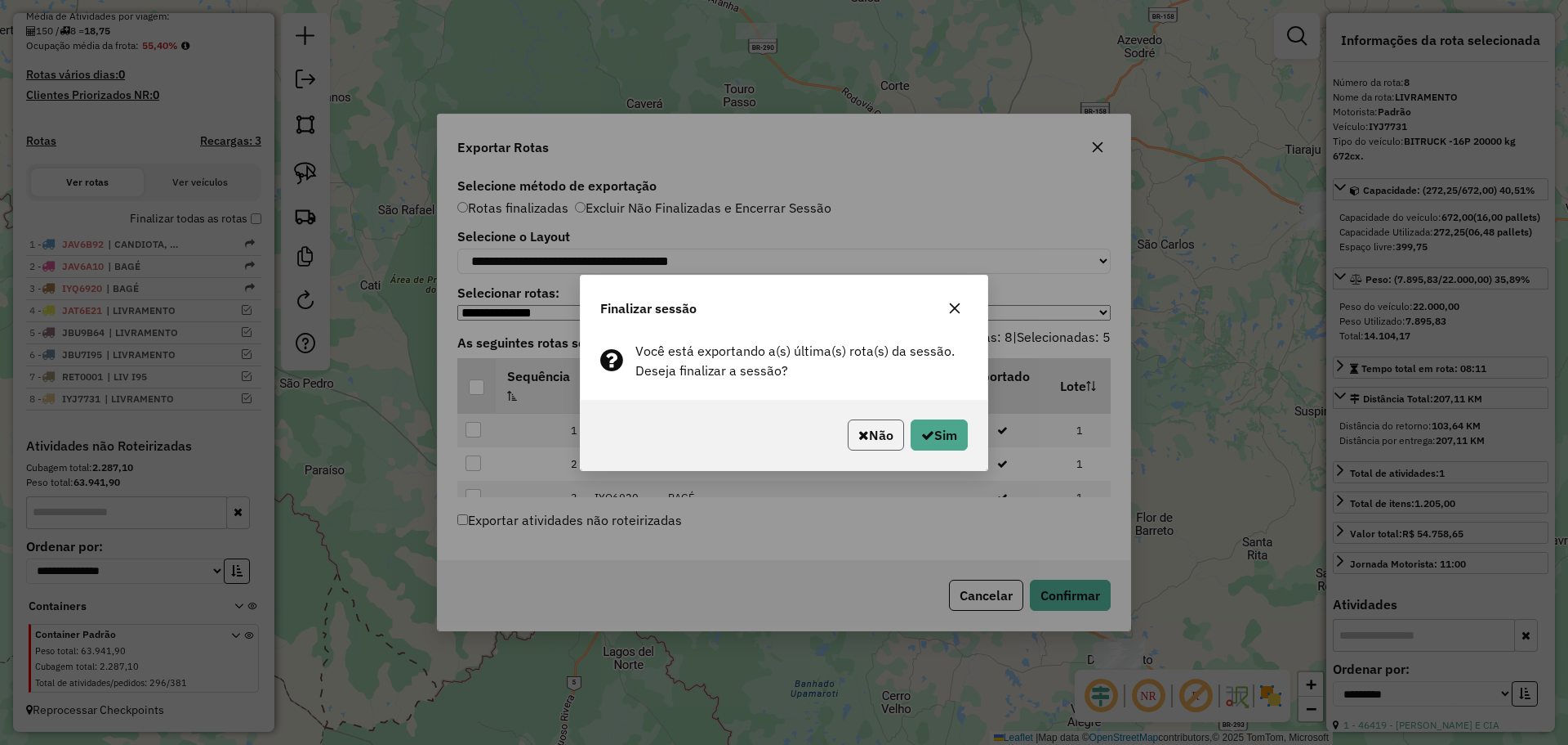
click at [869, 445] on button "Não" at bounding box center [876, 435] width 56 height 31
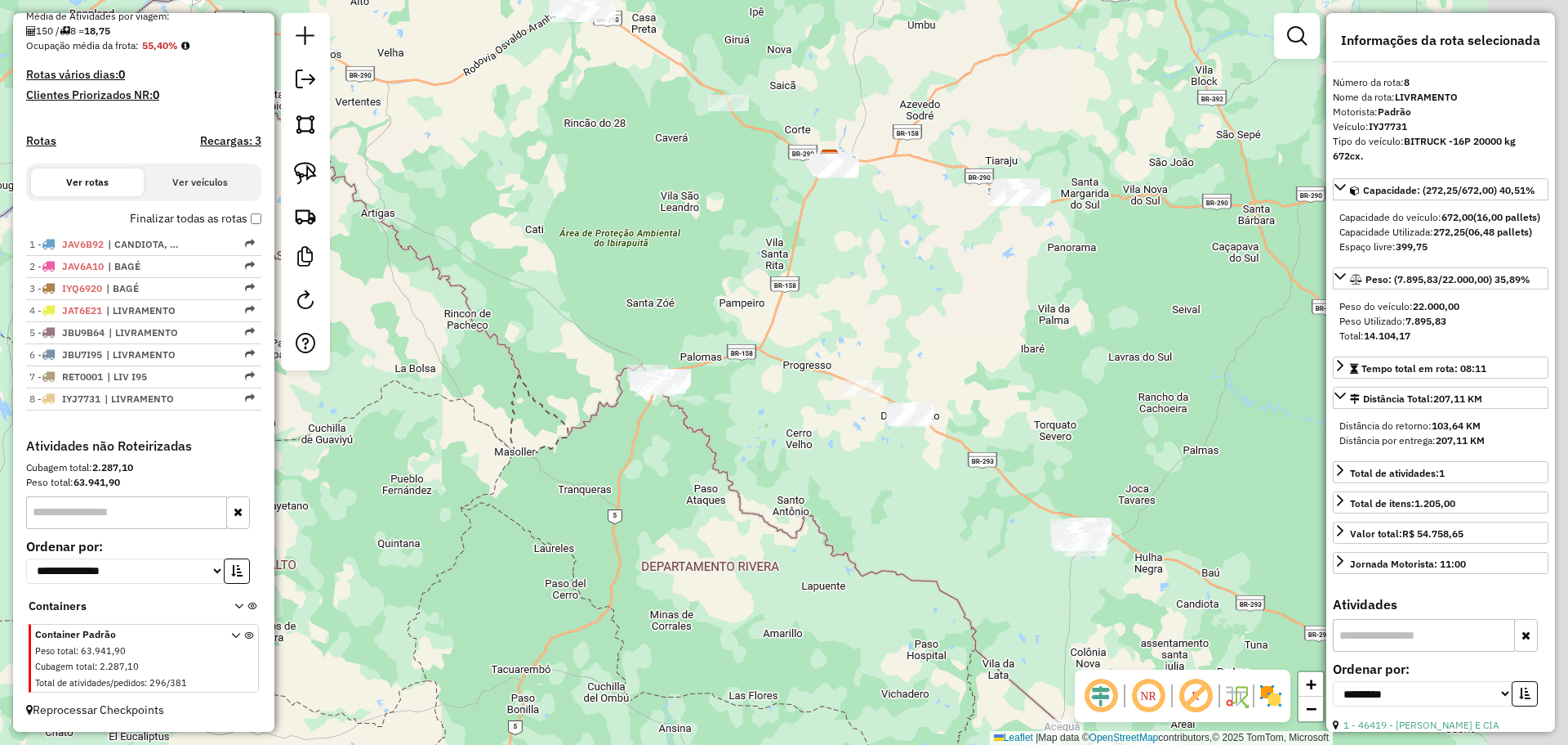
drag, startPoint x: 839, startPoint y: 303, endPoint x: 671, endPoint y: 207, distance: 193.5
click at [671, 207] on div "Janela de atendimento Grade de atendimento Capacidade Transportadoras Veículos …" at bounding box center [784, 372] width 1568 height 745
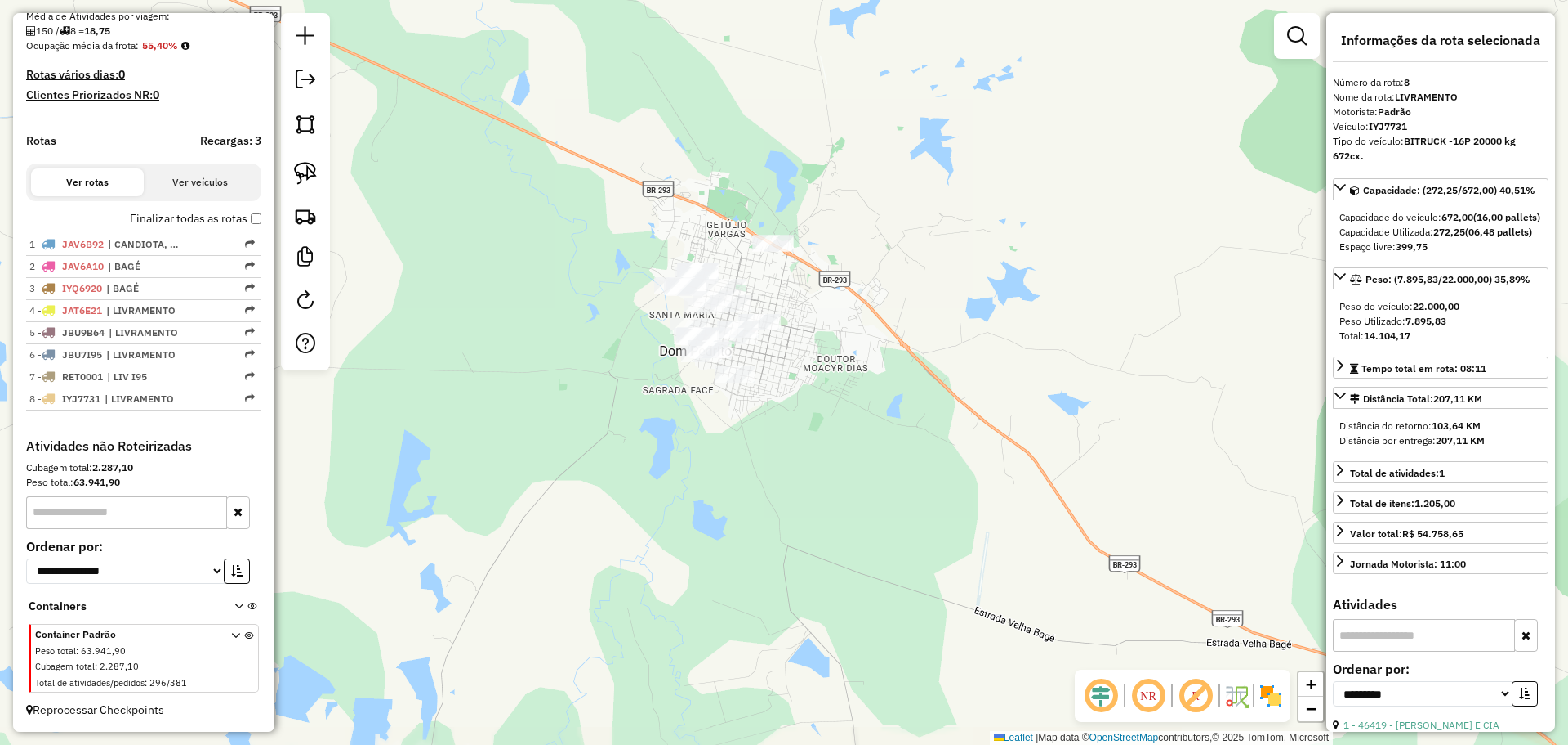
click at [807, 333] on div "Janela de atendimento Grade de atendimento Capacidade Transportadoras Veículos …" at bounding box center [784, 372] width 1568 height 745
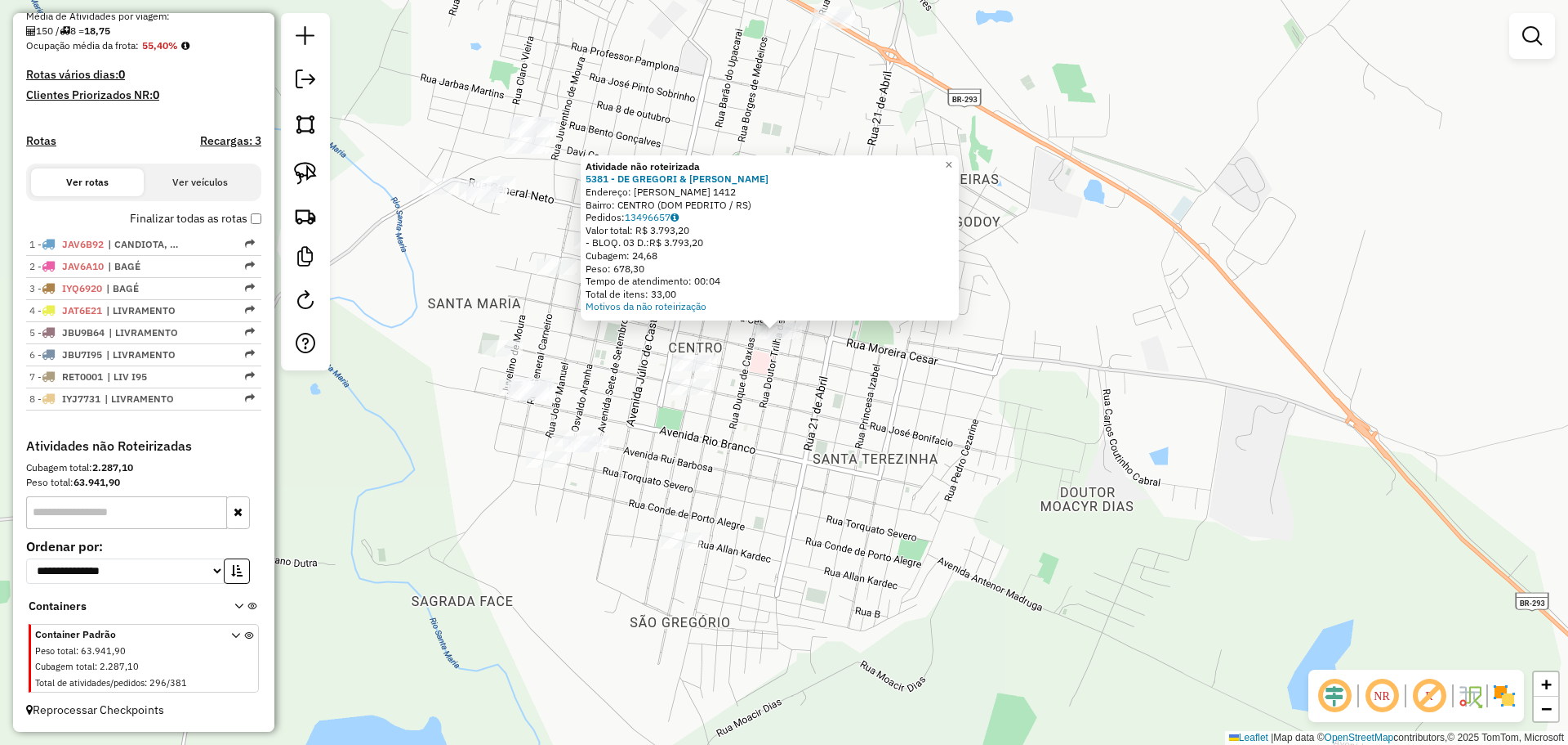
click at [741, 389] on div "Atividade não roteirizada 5381 - DE GREGORI & GARRIDO Endereço: R MOREIRA CEZAR…" at bounding box center [784, 372] width 1568 height 745
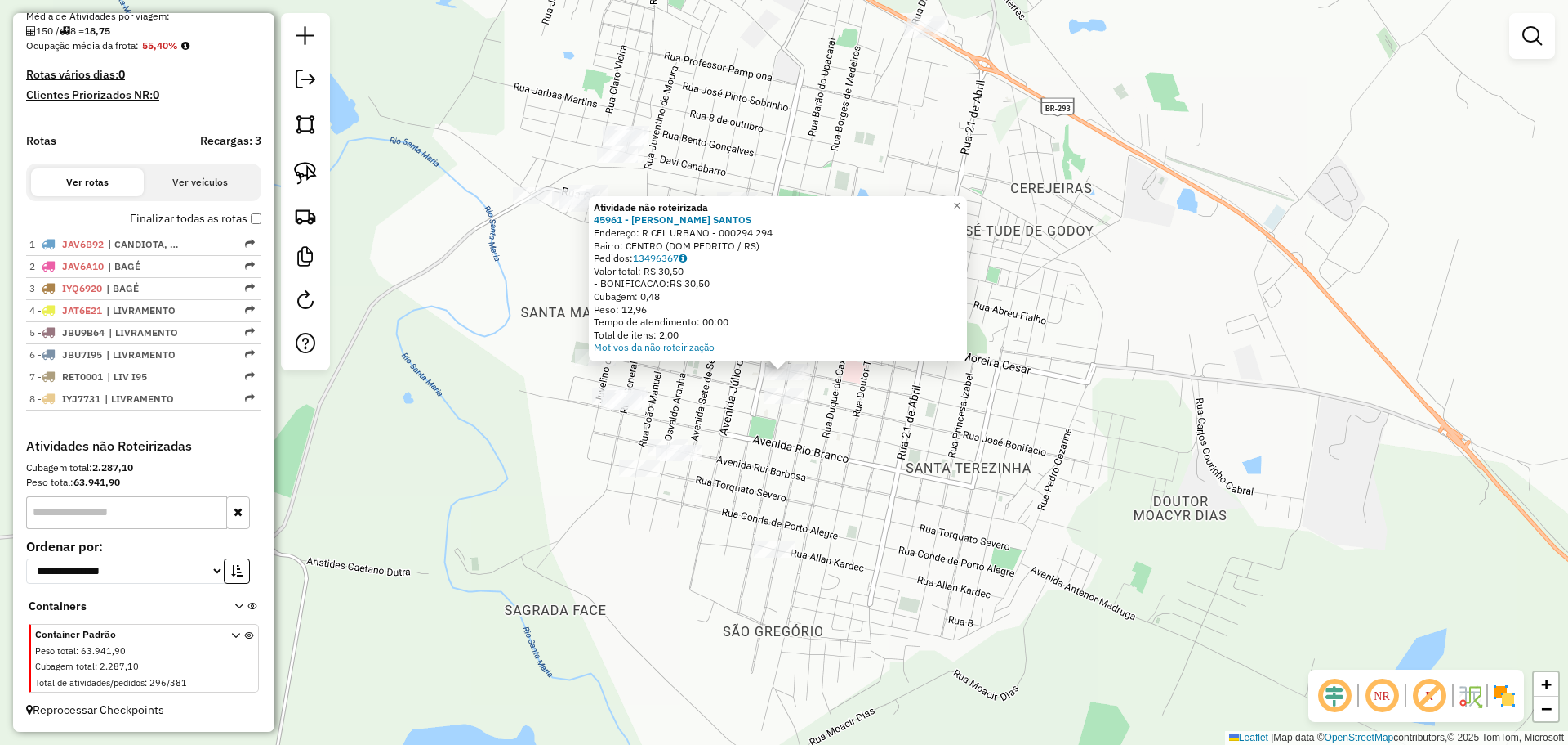
click at [858, 414] on div "Atividade não roteirizada 45961 - SIDINEI E. SANTOS Endereço: R CEL URBANO - 00…" at bounding box center [784, 372] width 1568 height 745
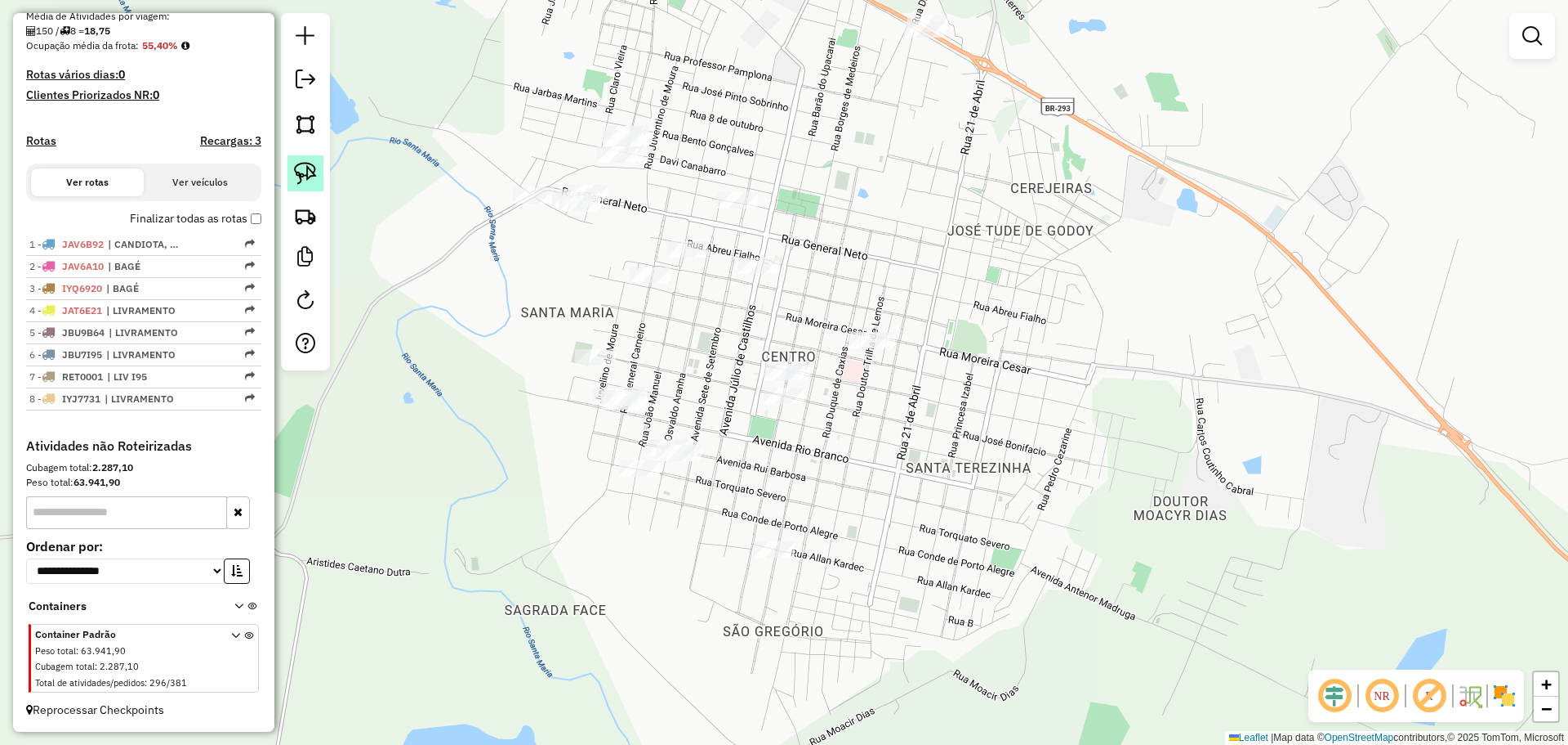
click at [318, 175] on link at bounding box center [305, 173] width 36 height 36
drag, startPoint x: 904, startPoint y: 385, endPoint x: 924, endPoint y: 364, distance: 29.0
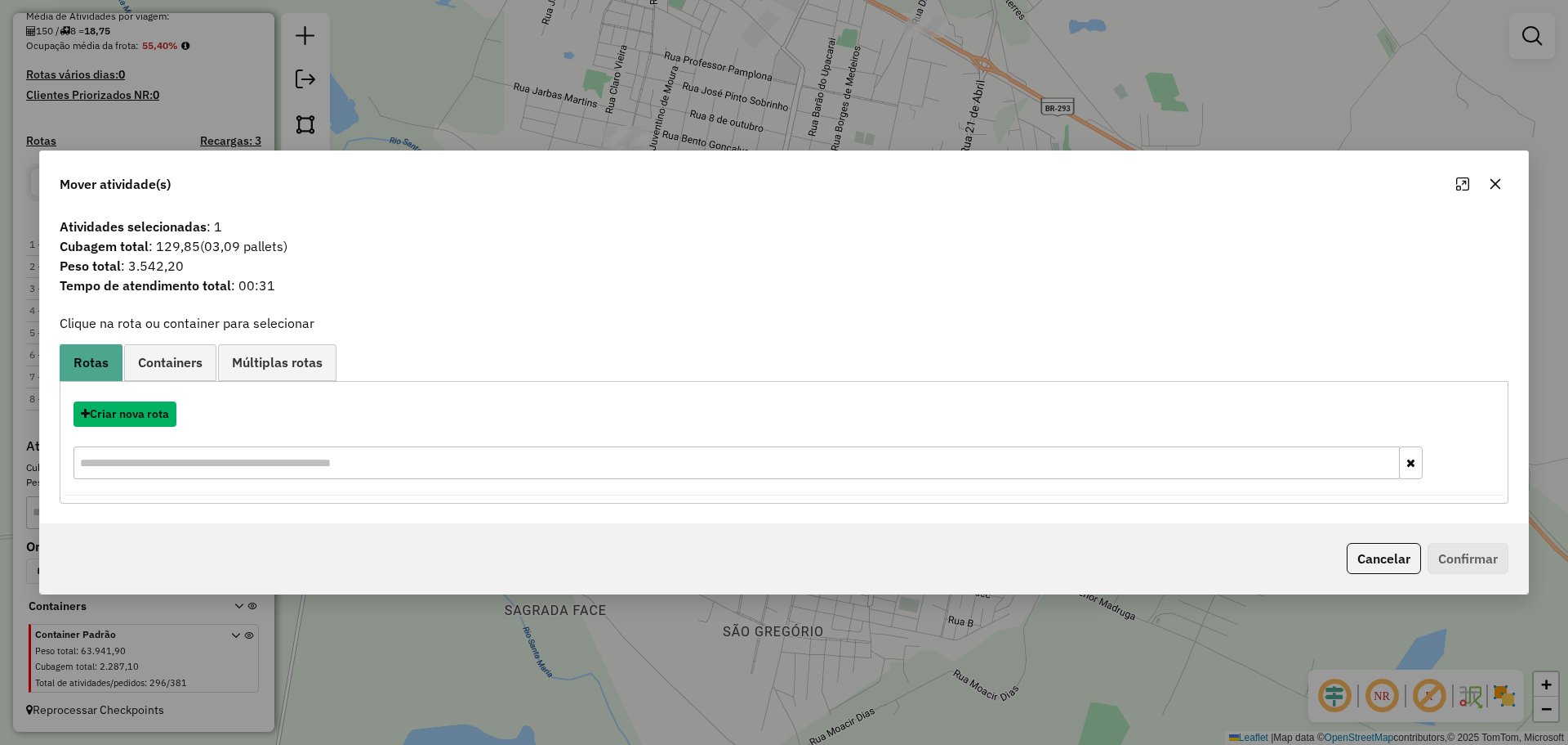
click at [115, 414] on button "Criar nova rota" at bounding box center [125, 414] width 103 height 26
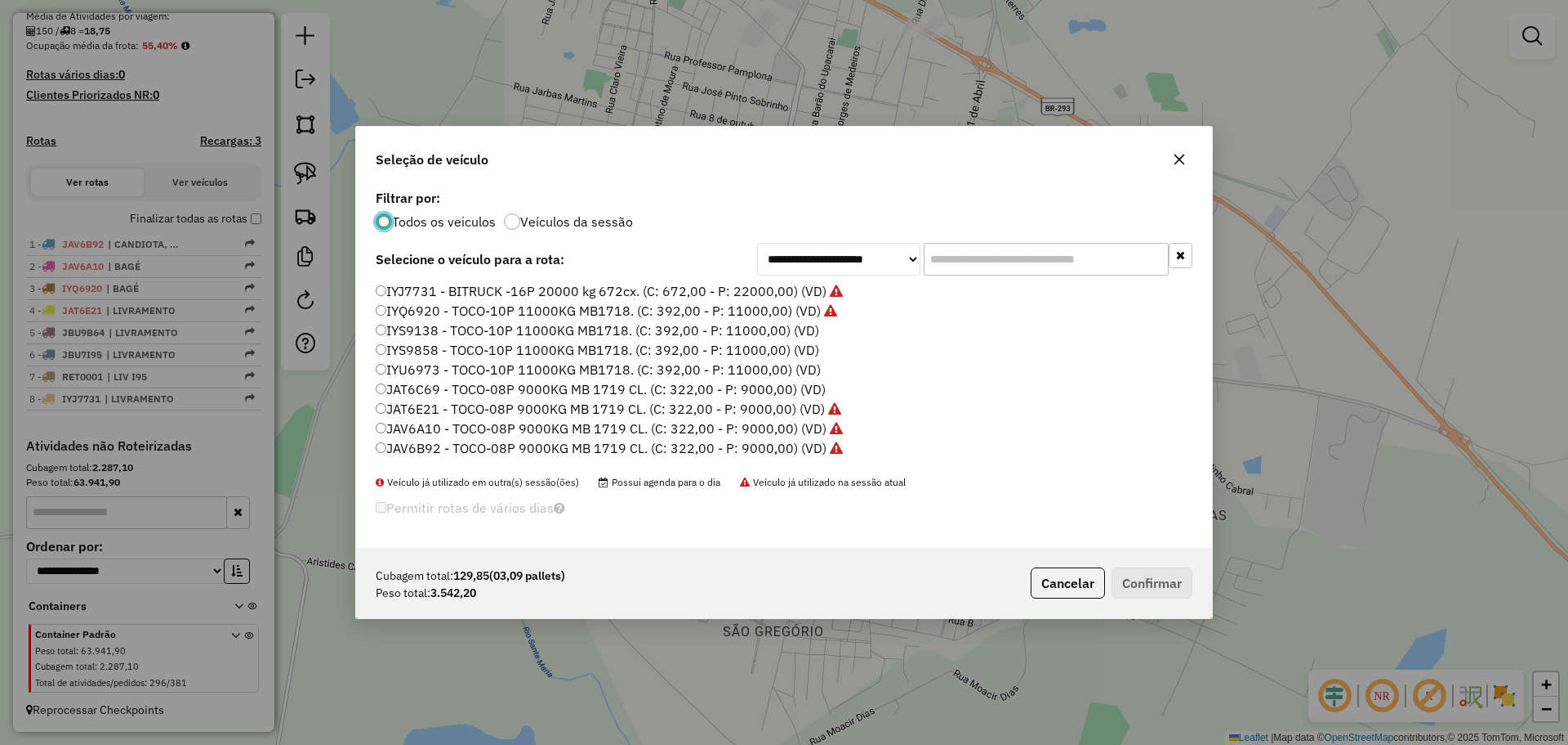
scroll to position [9, 5]
click at [981, 266] on input "text" at bounding box center [1046, 259] width 245 height 33
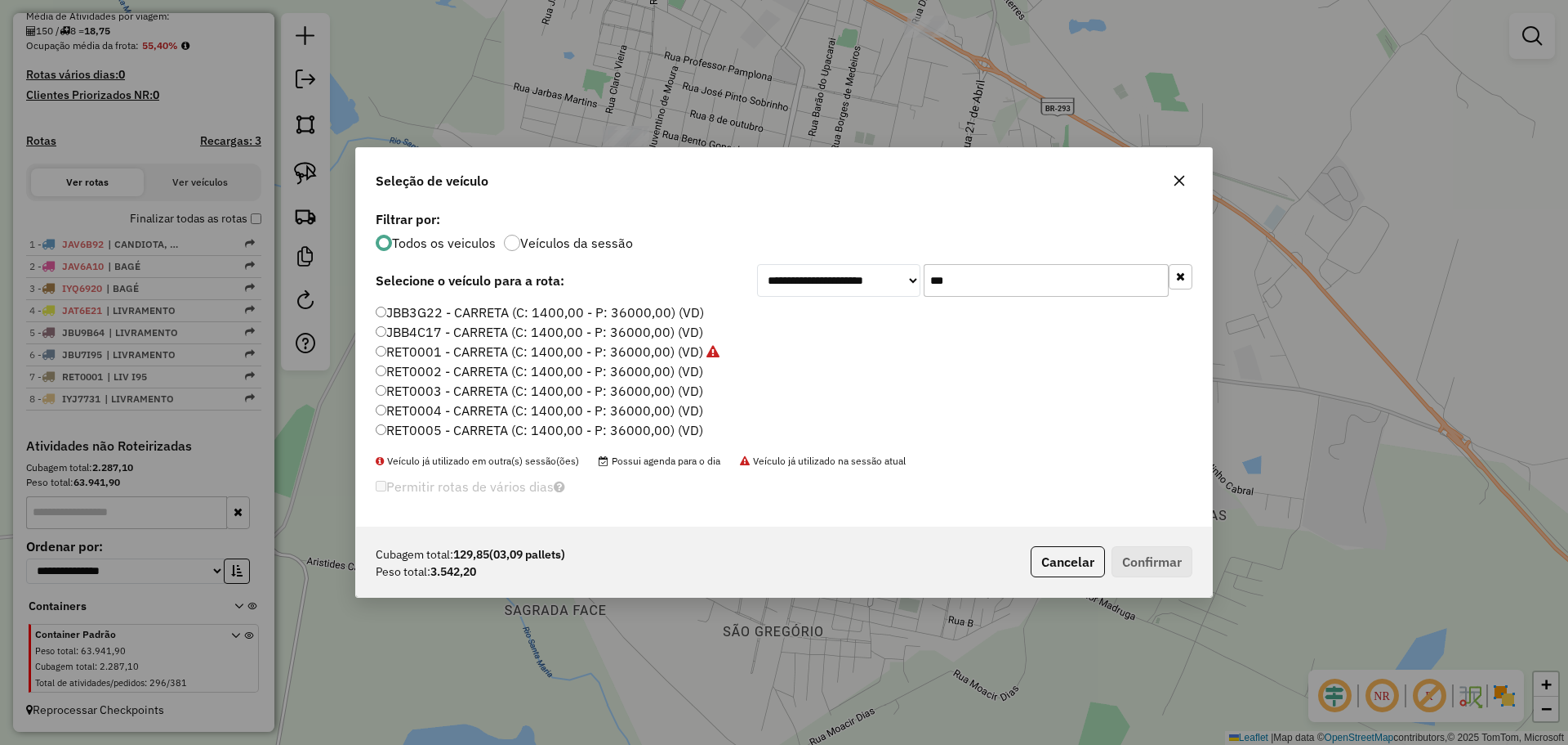
type input "***"
click at [539, 374] on label "RET0002 - CARRETA (C: 1400,00 - P: 36000,00) (VD)" at bounding box center [539, 370] width 328 height 19
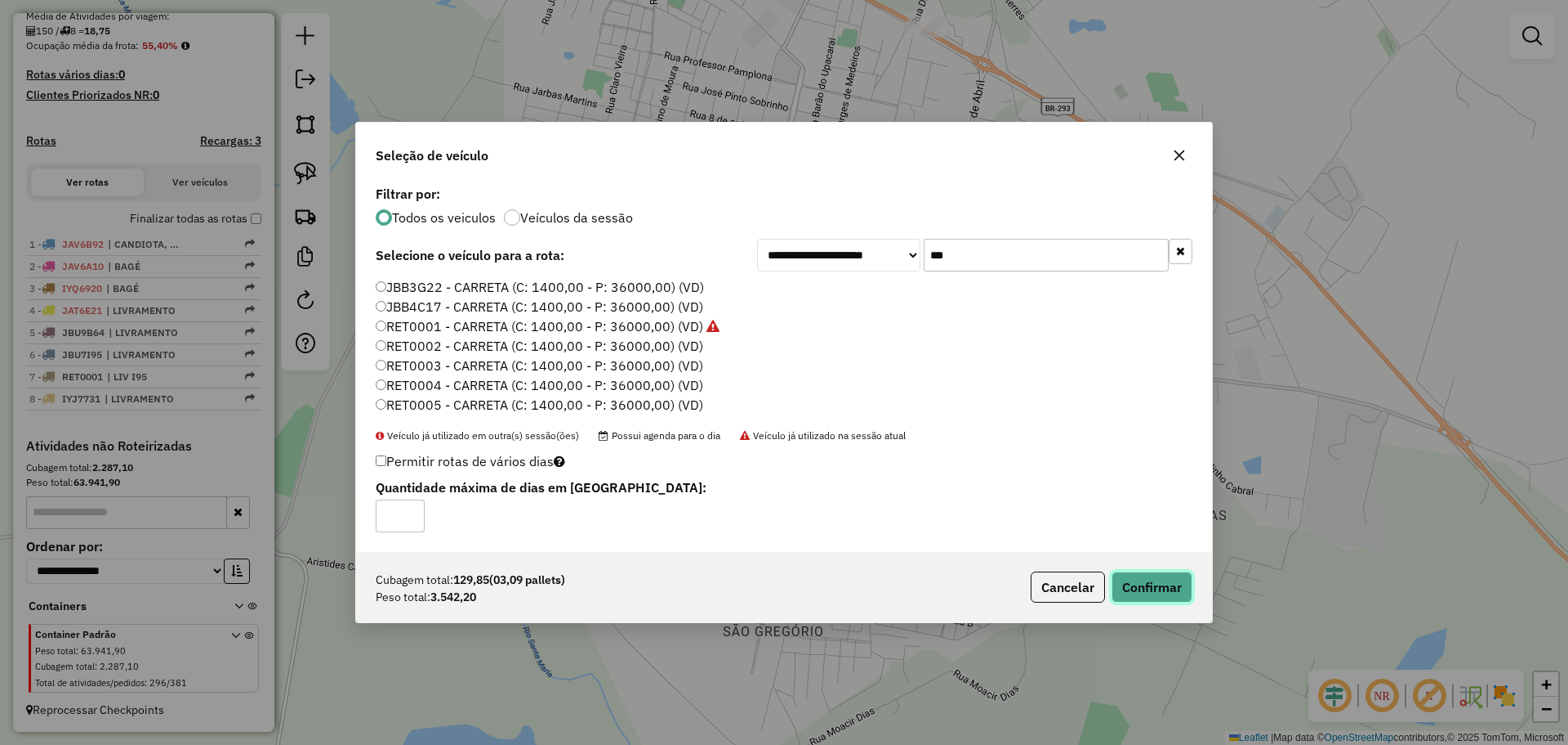
click at [1141, 579] on button "Confirmar" at bounding box center [1152, 587] width 81 height 31
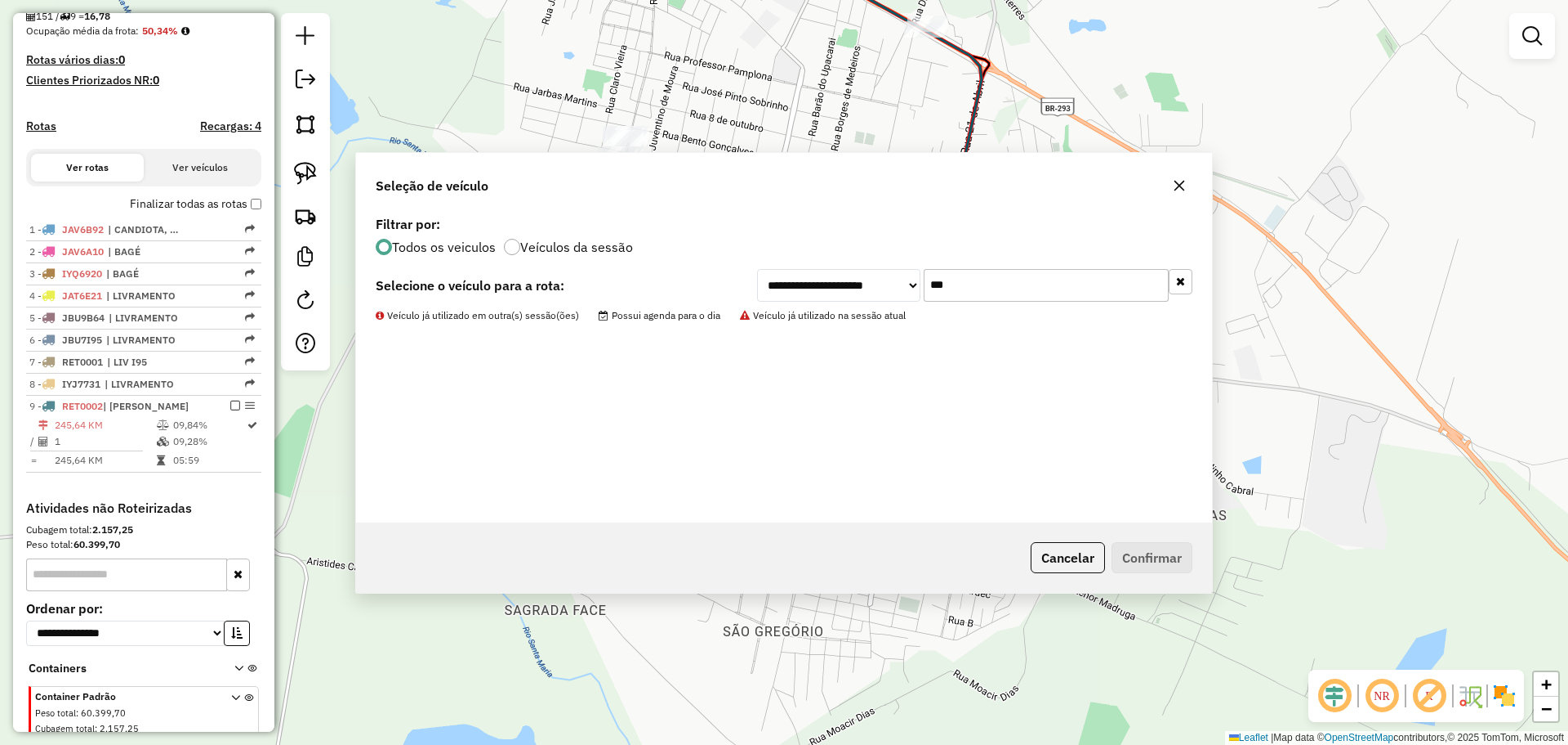
scroll to position [469, 0]
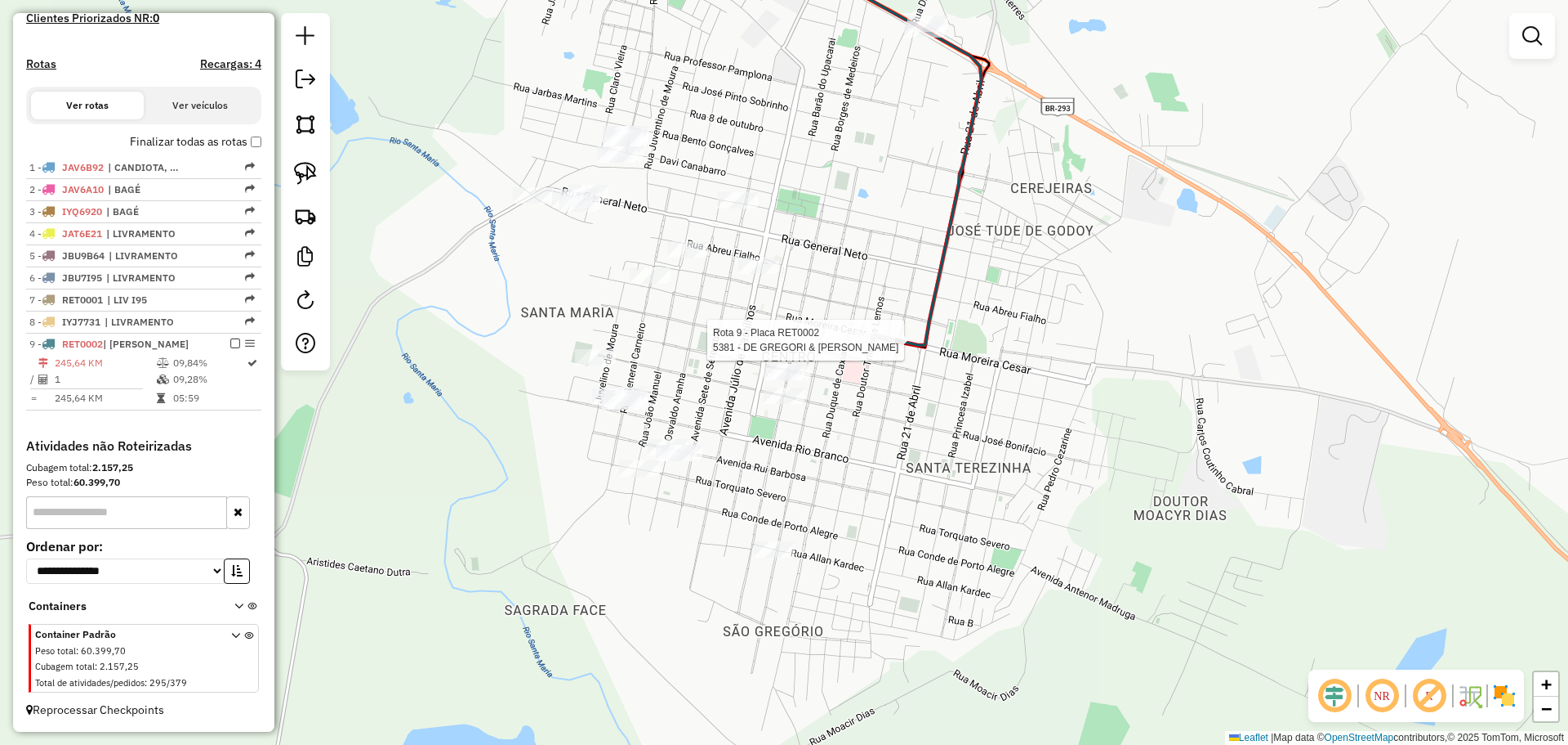
select select "**********"
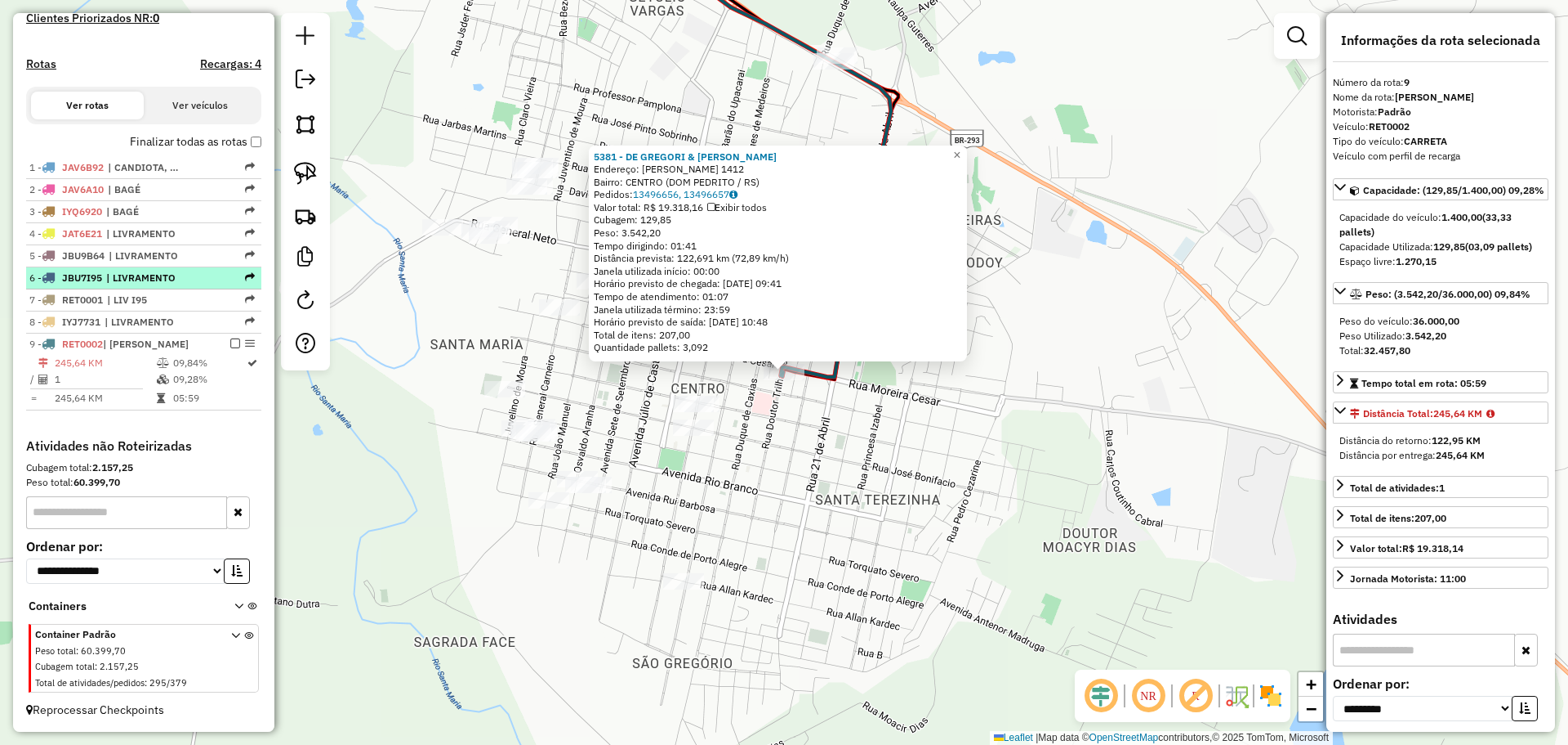
click at [230, 341] on em at bounding box center [235, 343] width 10 height 10
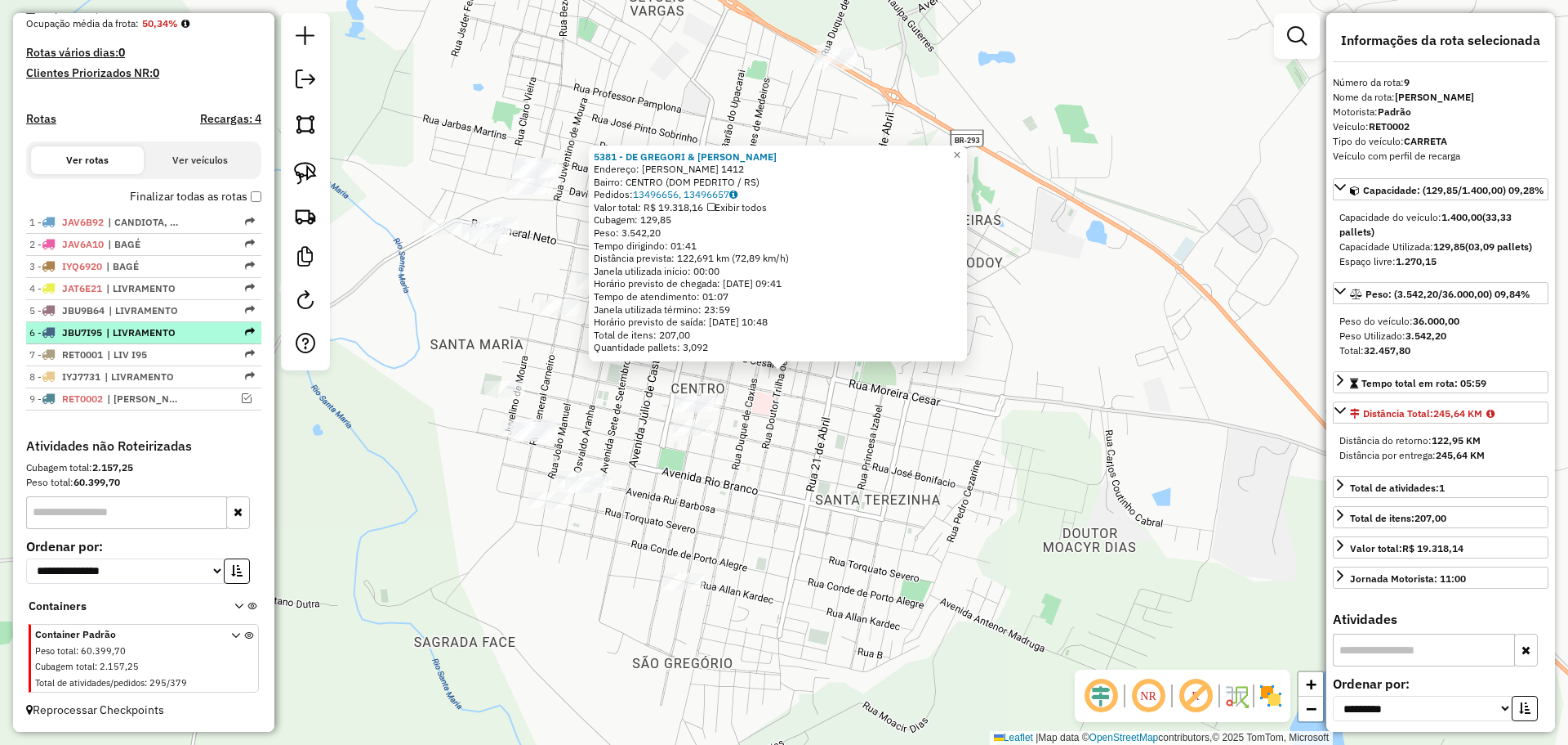
scroll to position [414, 0]
click at [898, 406] on div "5381 - DE GREGORI & GARRIDO Endereço: R MOREIRA CEZAR 1412 Bairro: CENTRO (DOM …" at bounding box center [784, 372] width 1568 height 745
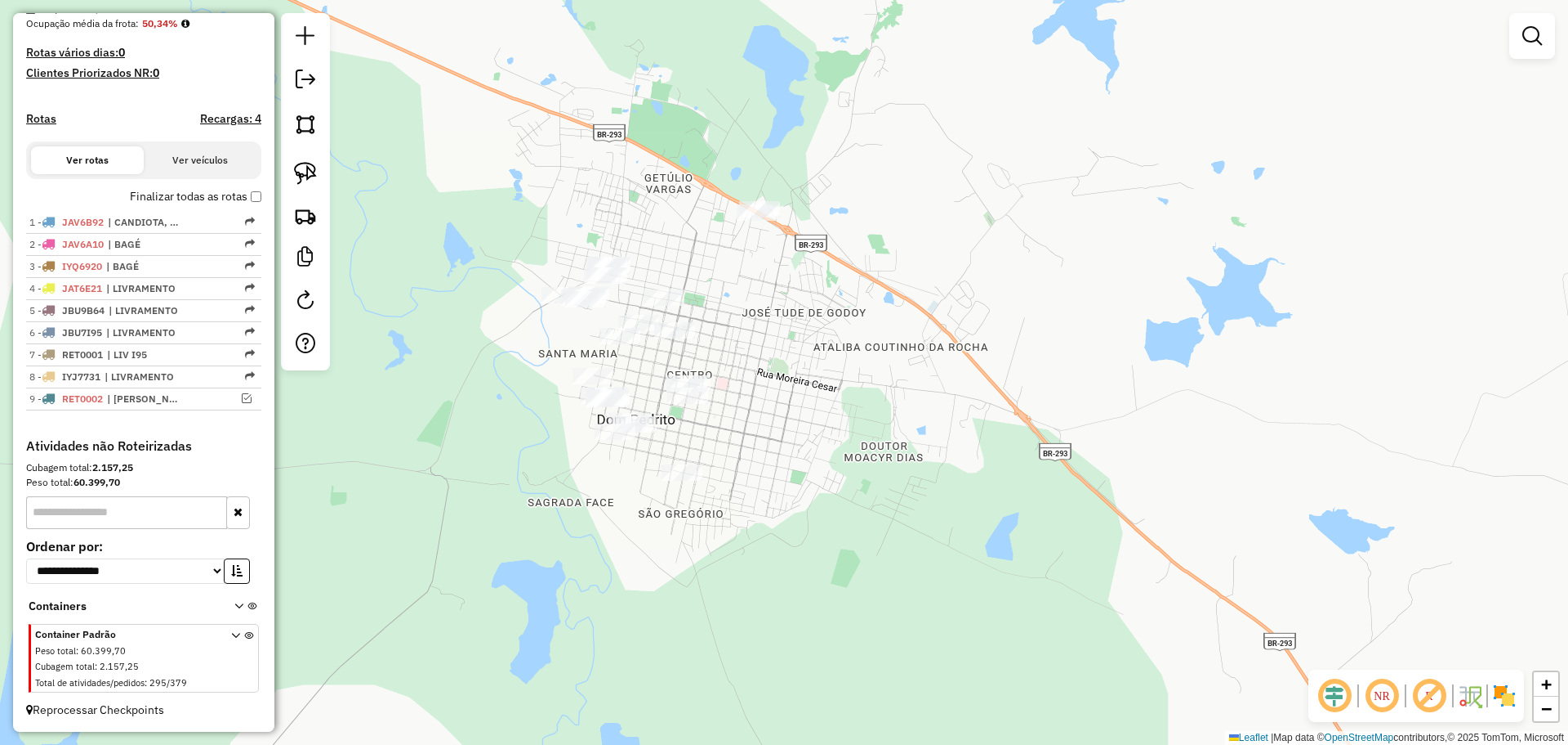
click at [823, 373] on div "Janela de atendimento Grade de atendimento Capacidade Transportadoras Veículos …" at bounding box center [784, 372] width 1568 height 745
click at [314, 175] on img at bounding box center [305, 173] width 23 height 23
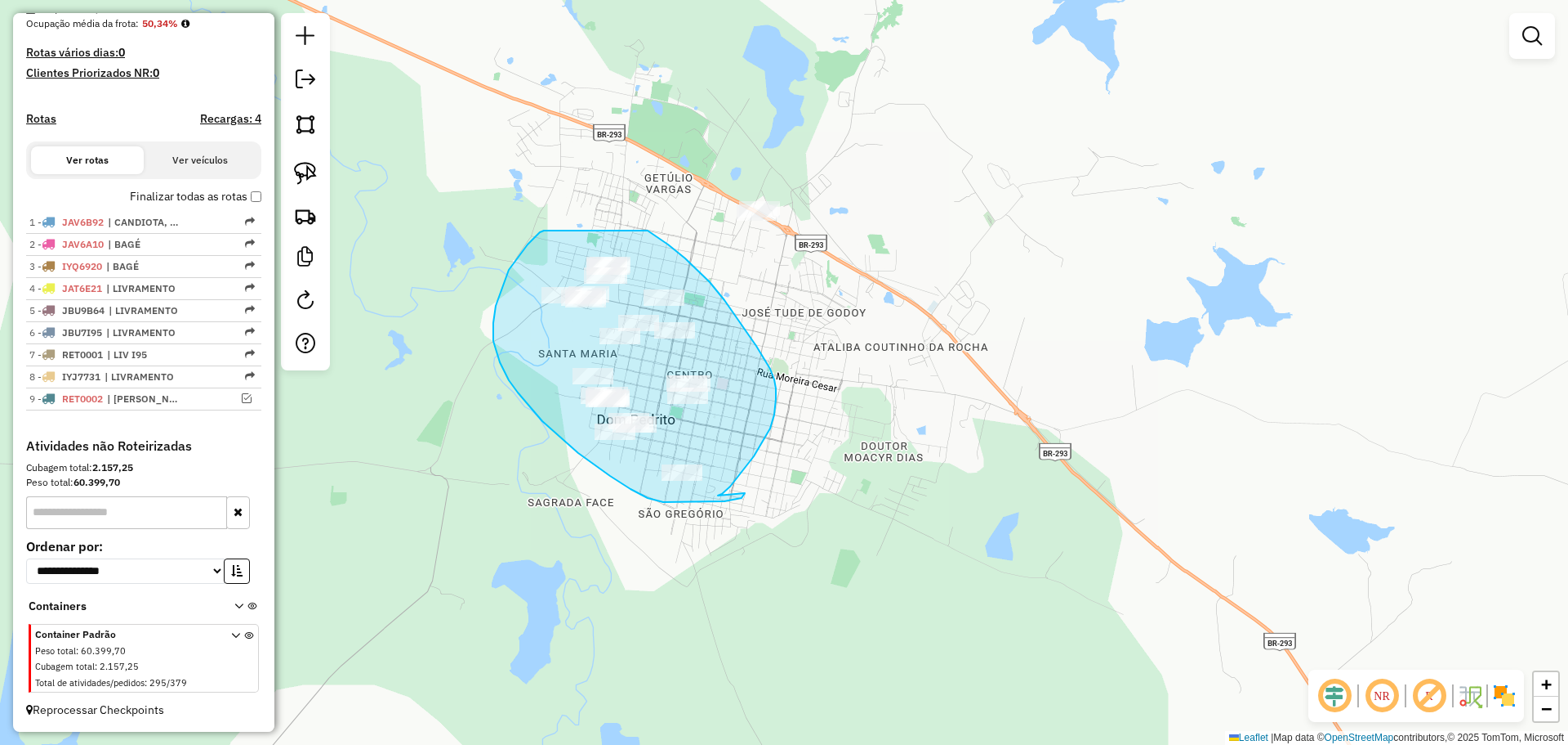
drag, startPoint x: 718, startPoint y: 495, endPoint x: 745, endPoint y: 492, distance: 27.2
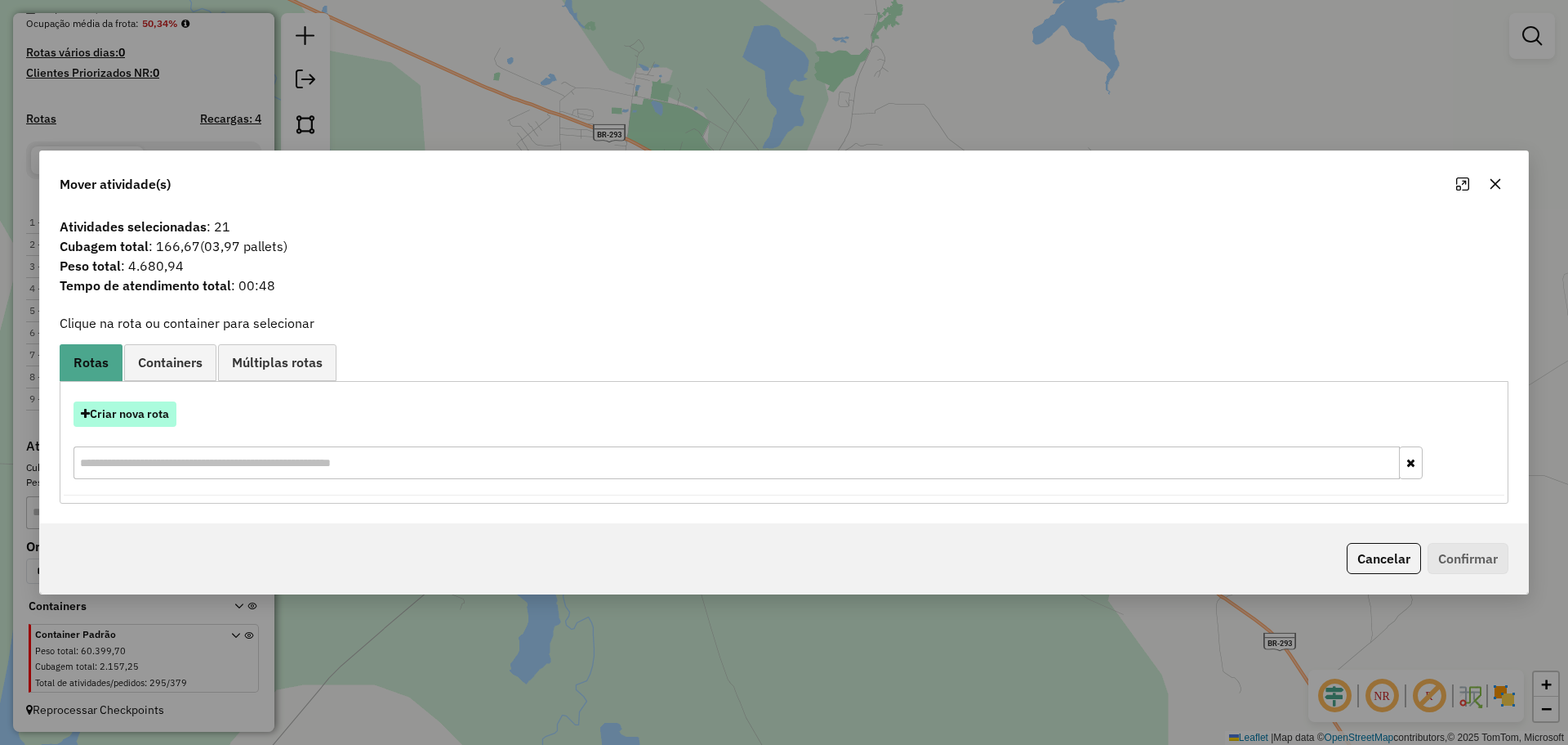
click at [153, 414] on button "Criar nova rota" at bounding box center [125, 414] width 103 height 26
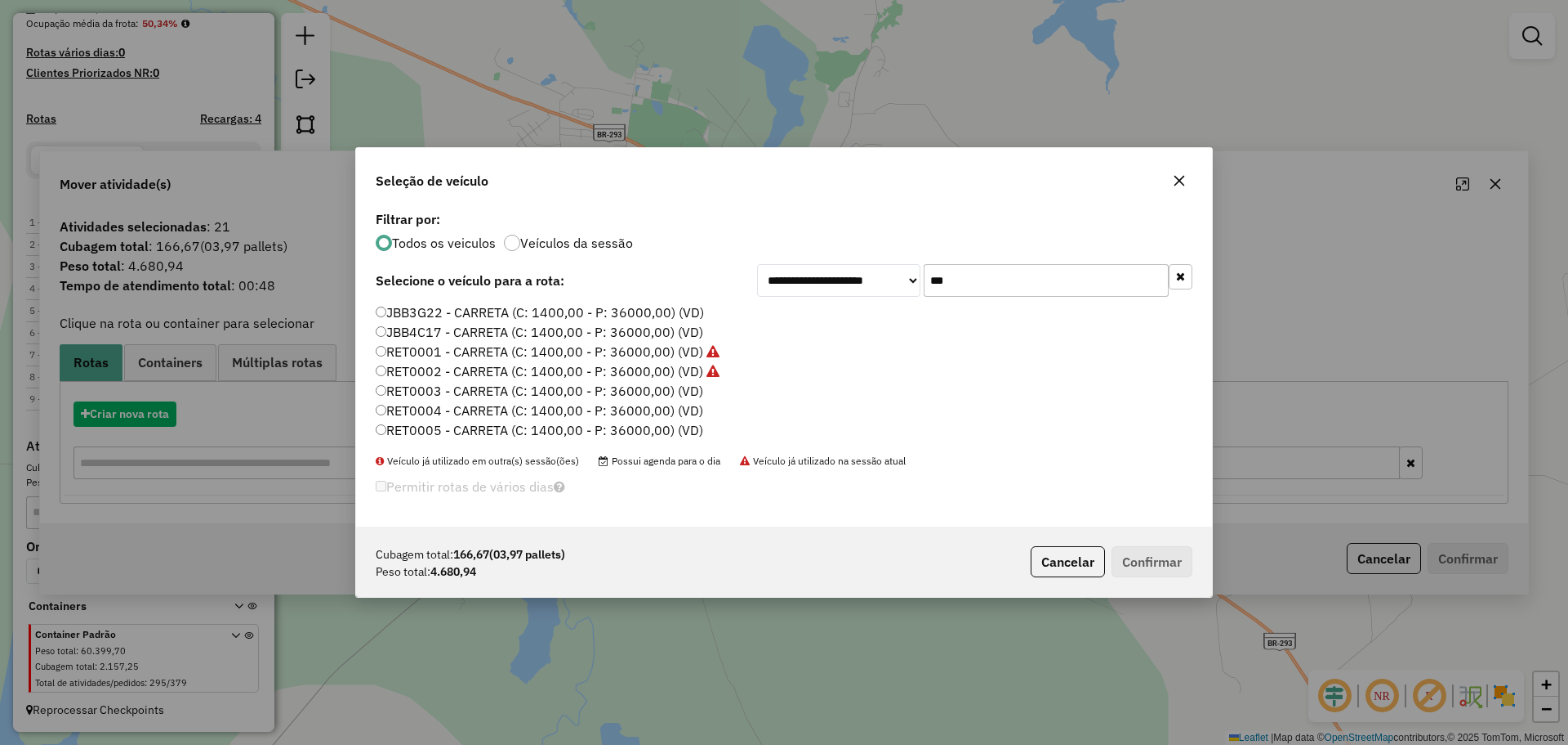
scroll to position [10, 5]
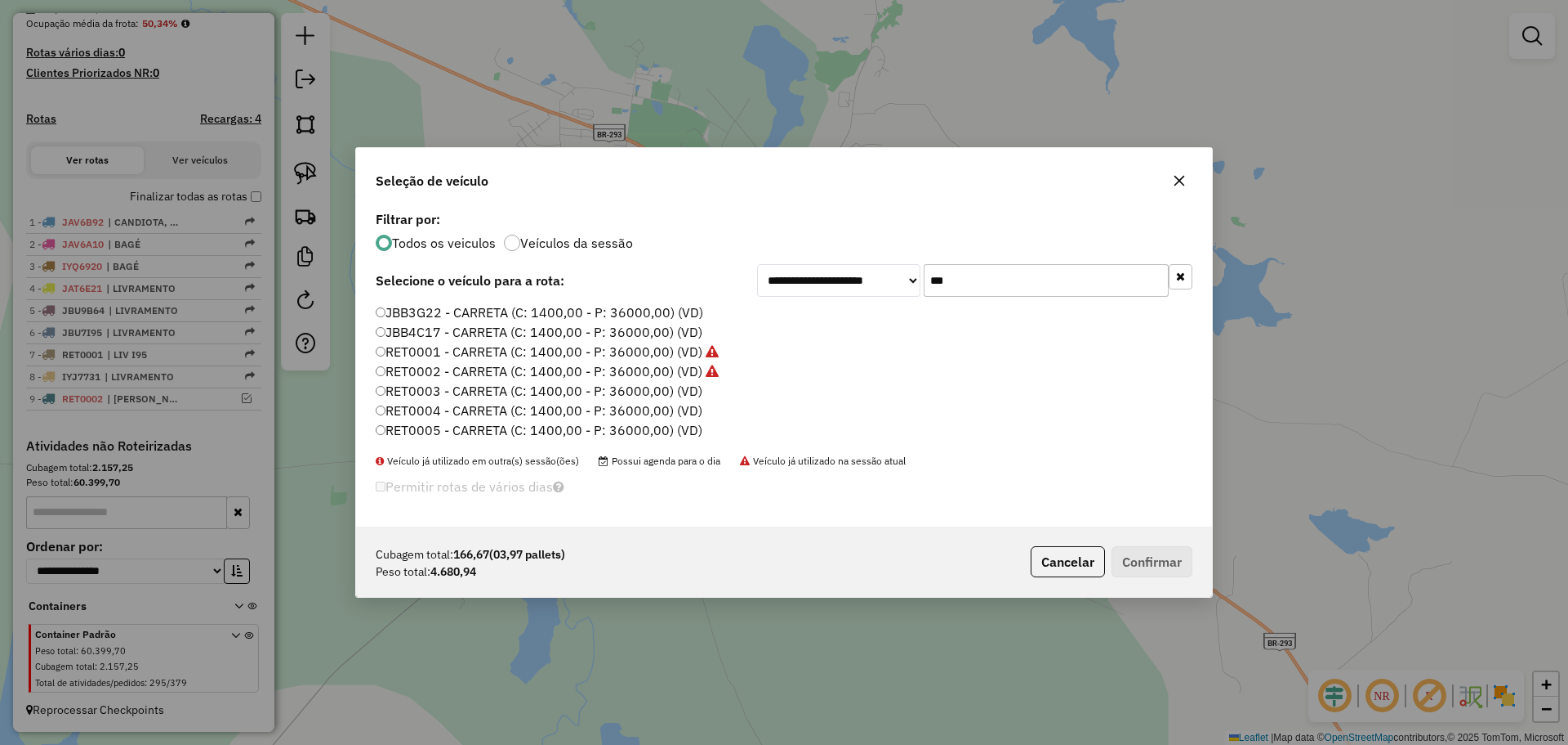
drag, startPoint x: 922, startPoint y: 286, endPoint x: 878, endPoint y: 281, distance: 44.3
click at [878, 281] on div "**********" at bounding box center [975, 280] width 435 height 33
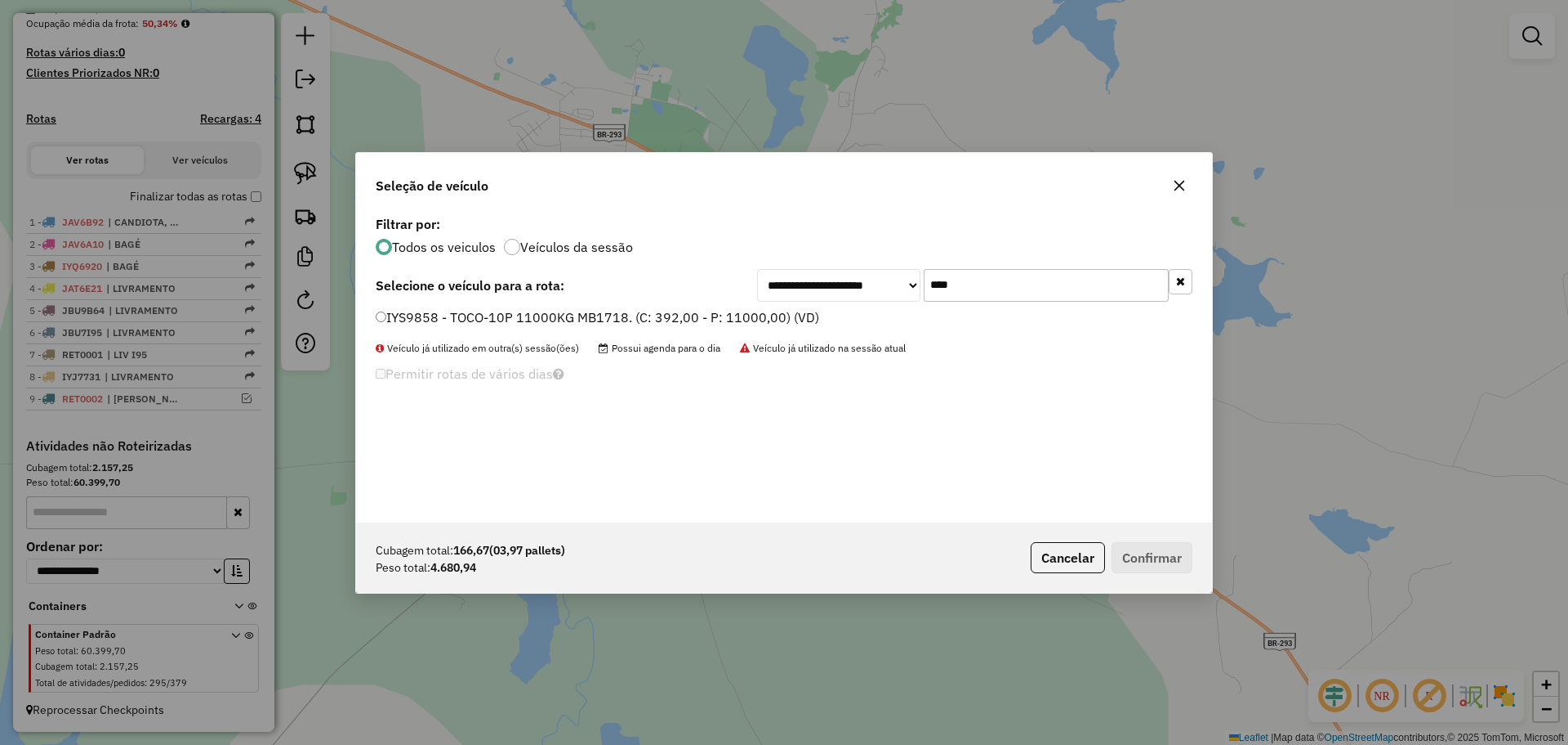
type input "****"
click at [739, 324] on label "IYS9858 - TOCO-10P 11000KG MB1718. (C: 392,00 - P: 11000,00) (VD)" at bounding box center [597, 317] width 443 height 19
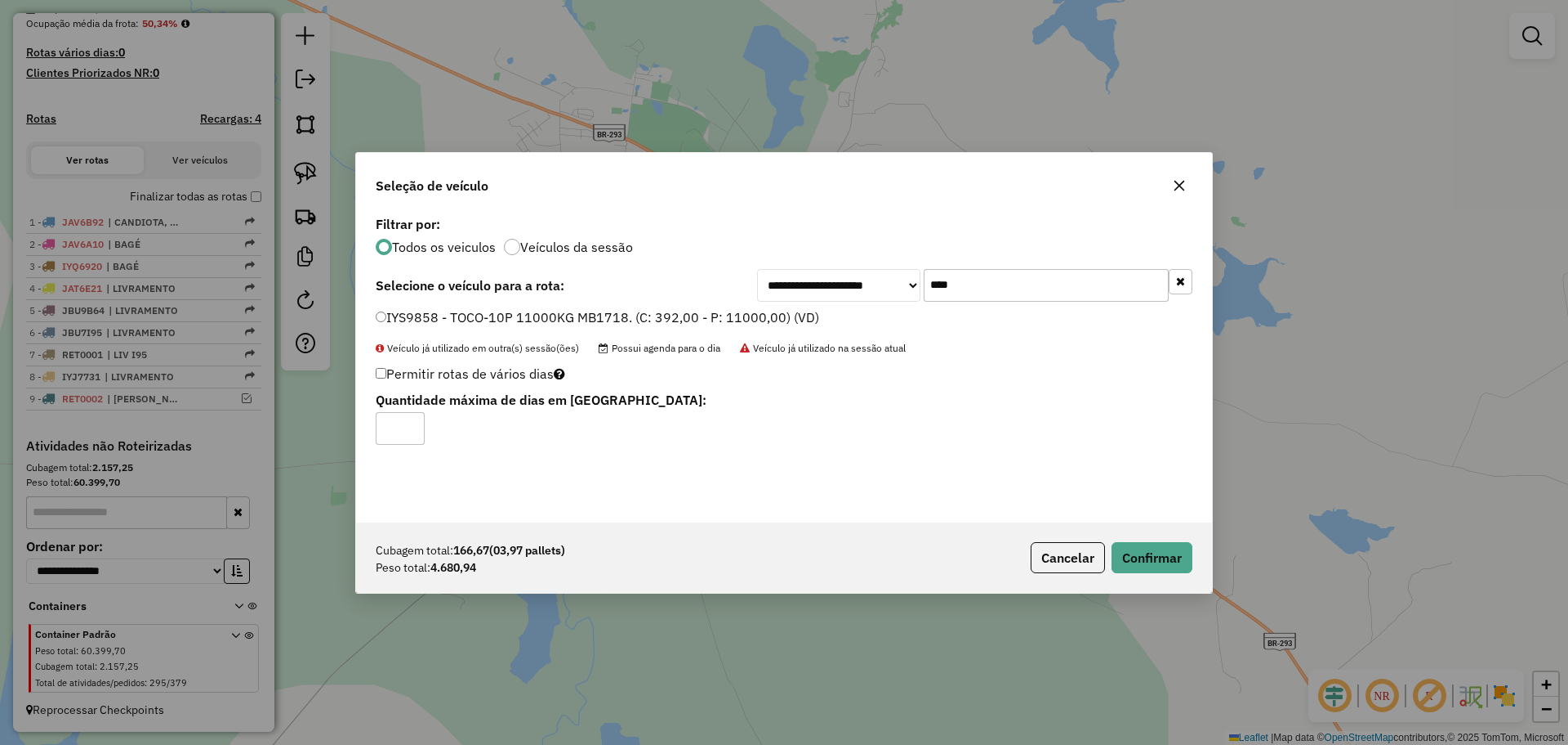
click at [1166, 540] on div "Cubagem total: 166,67 (03,97 pallets) Peso total: 4.680,94 Cancelar Confirmar" at bounding box center [784, 558] width 856 height 71
click at [1164, 547] on button "Confirmar" at bounding box center [1152, 558] width 81 height 31
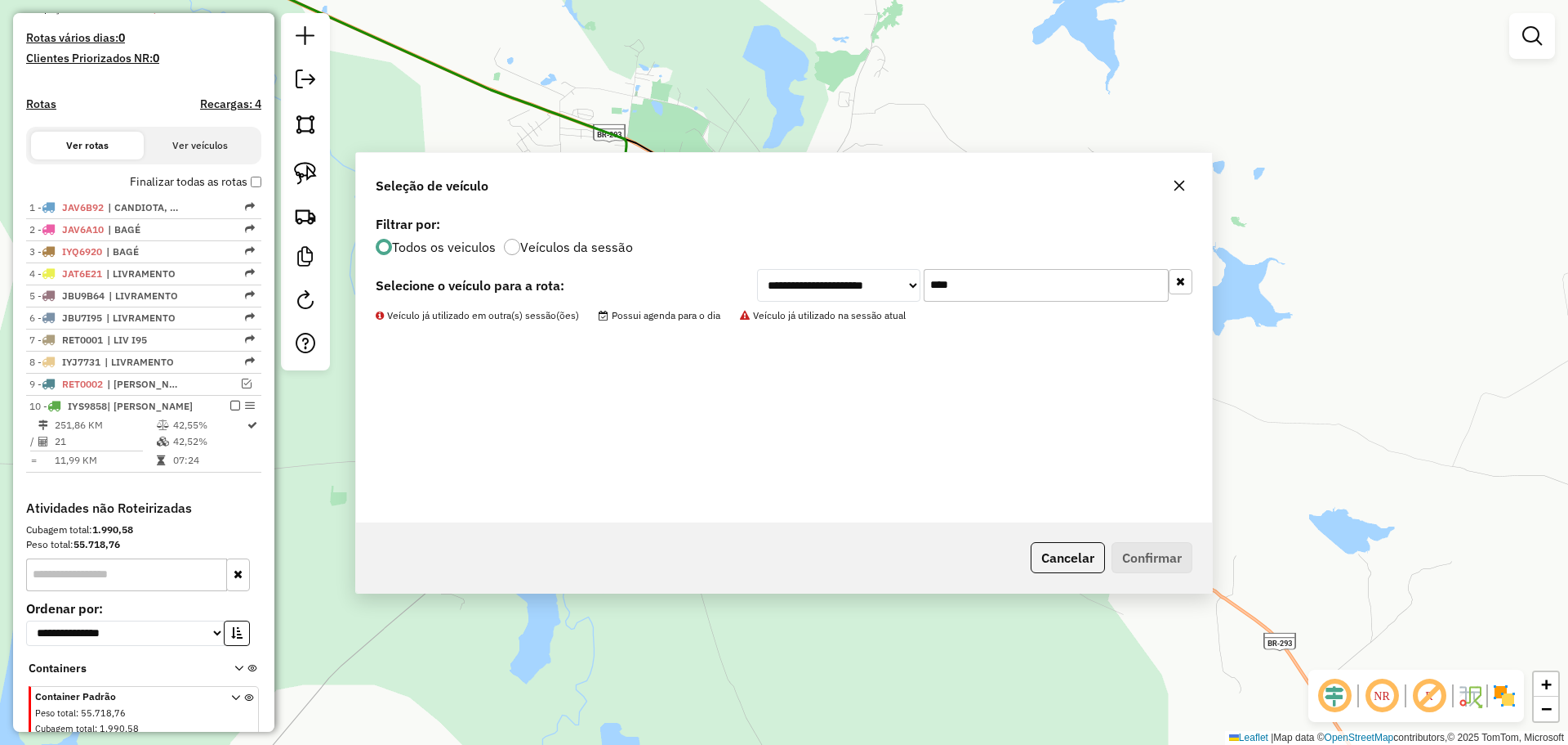
scroll to position [491, 0]
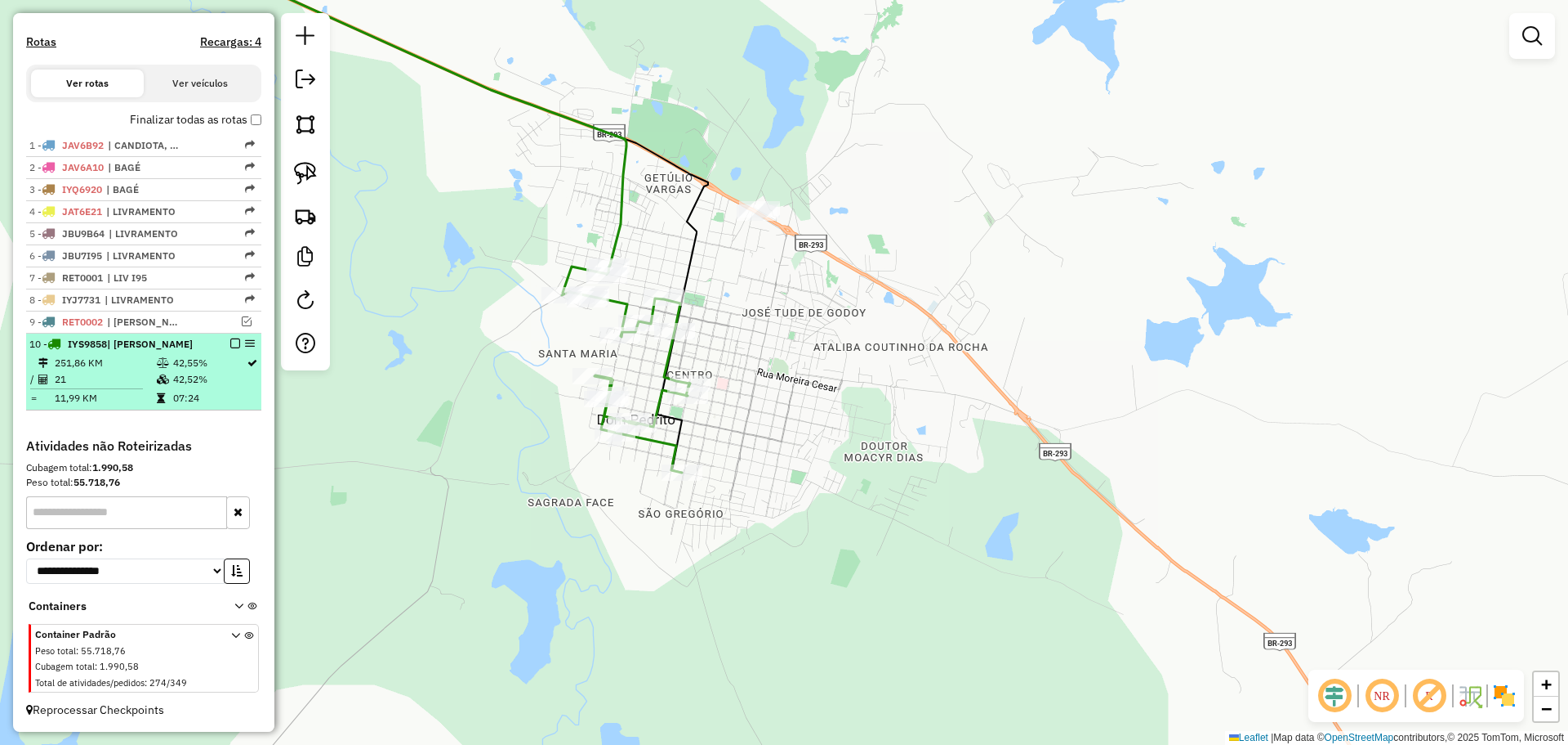
click at [230, 342] on em at bounding box center [235, 343] width 10 height 10
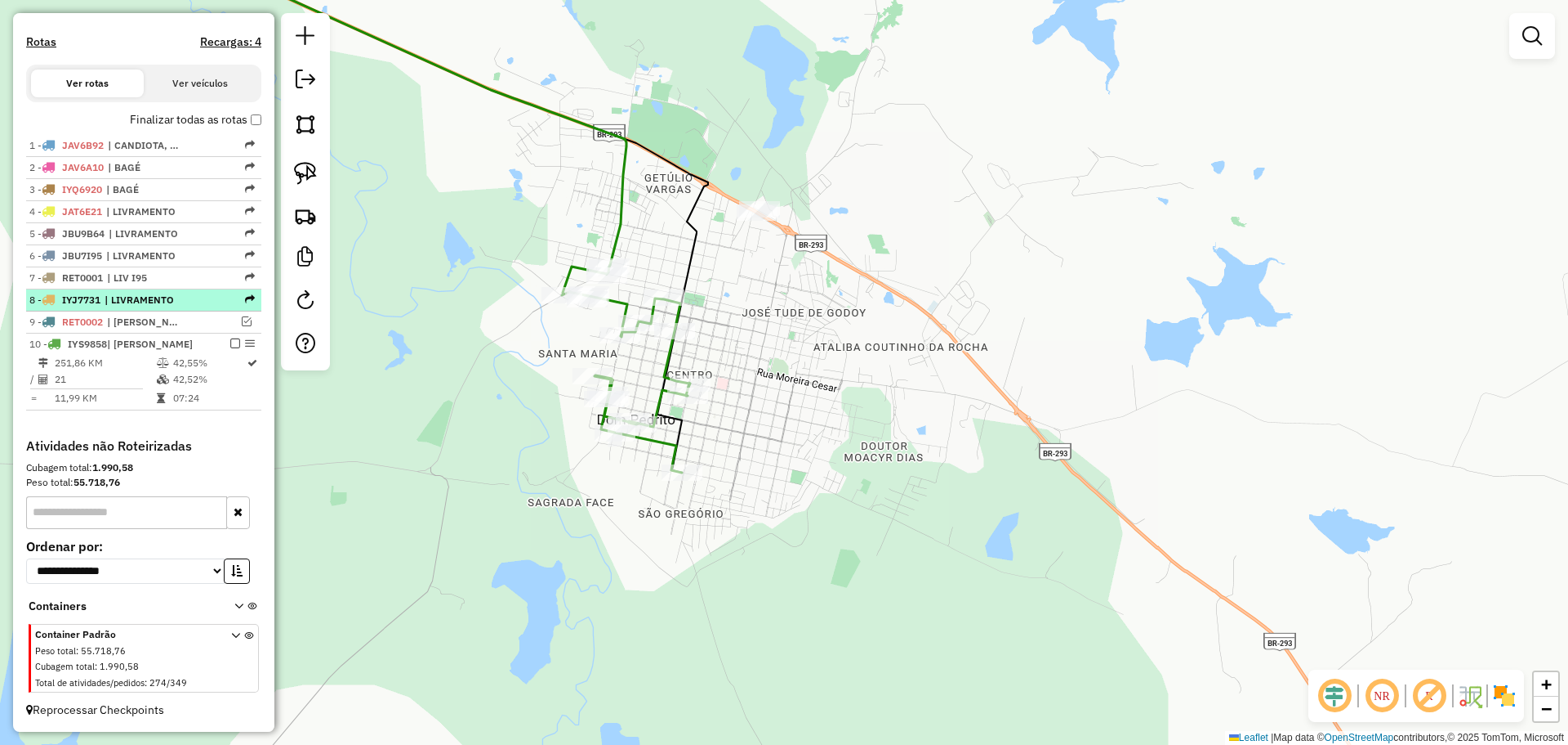
scroll to position [436, 0]
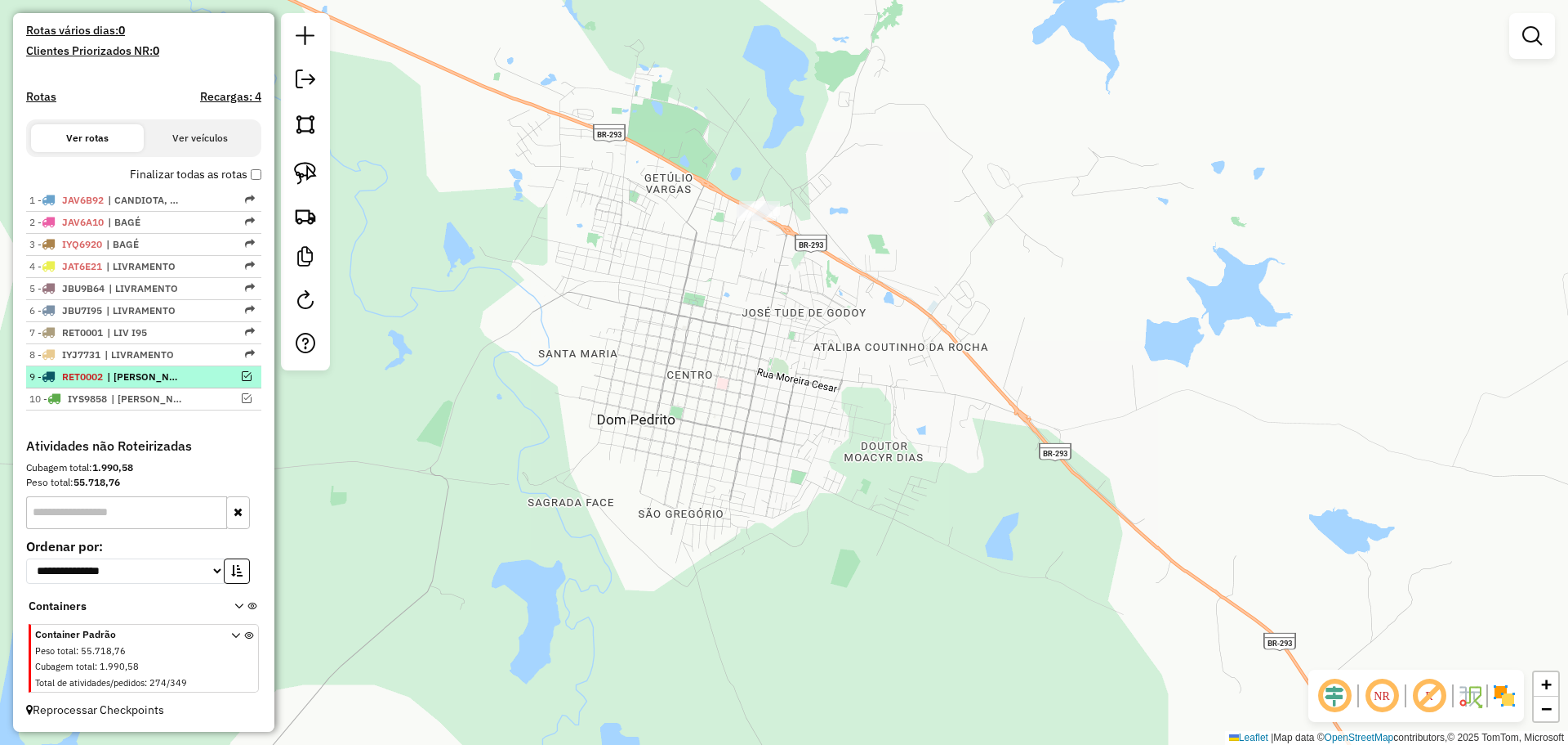
click at [209, 367] on li "9 - RET0002 | DOM PEDRITO" at bounding box center [143, 378] width 235 height 22
select select "**********"
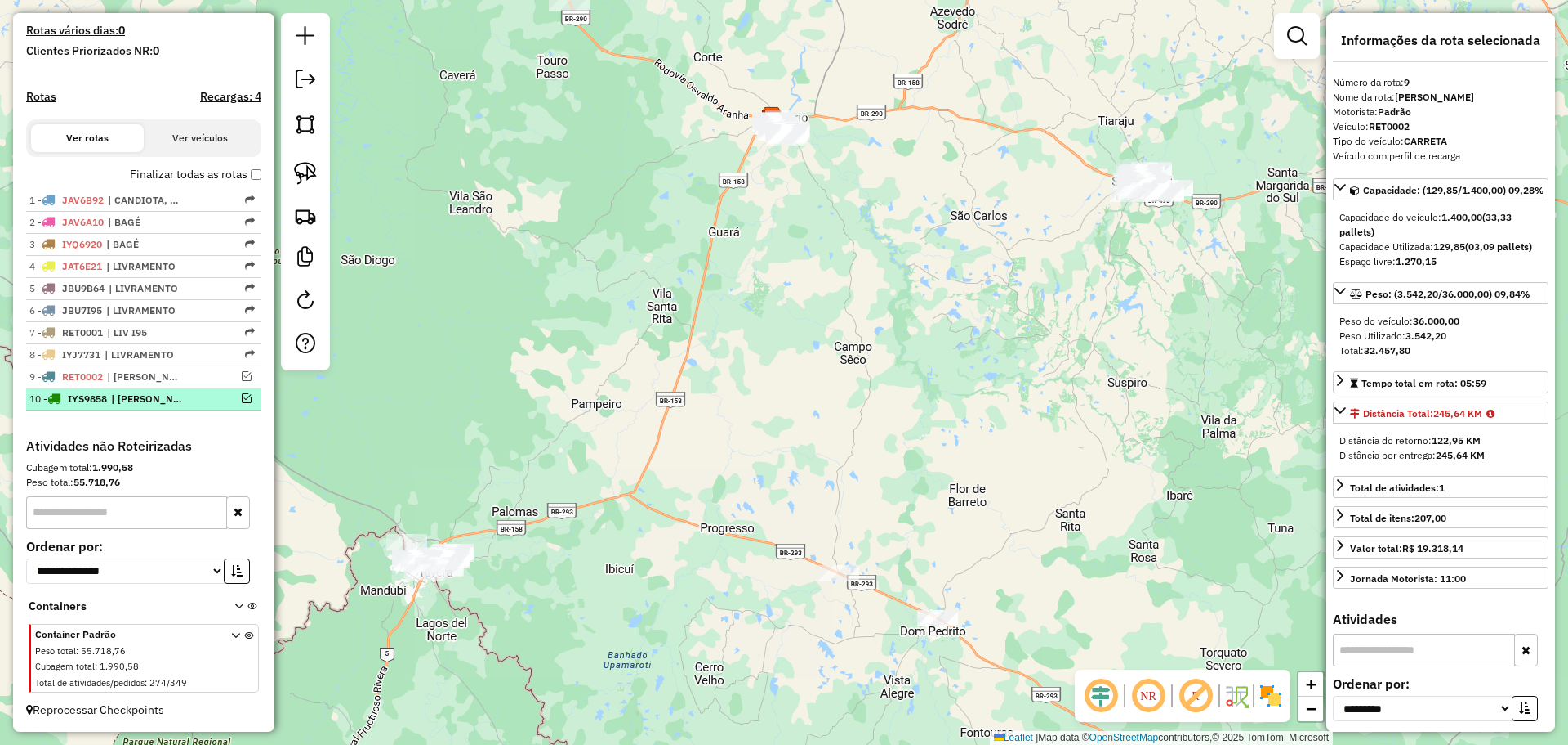
click at [205, 391] on div "10 - IYS9858 | DOM PEDRITO" at bounding box center [143, 399] width 229 height 15
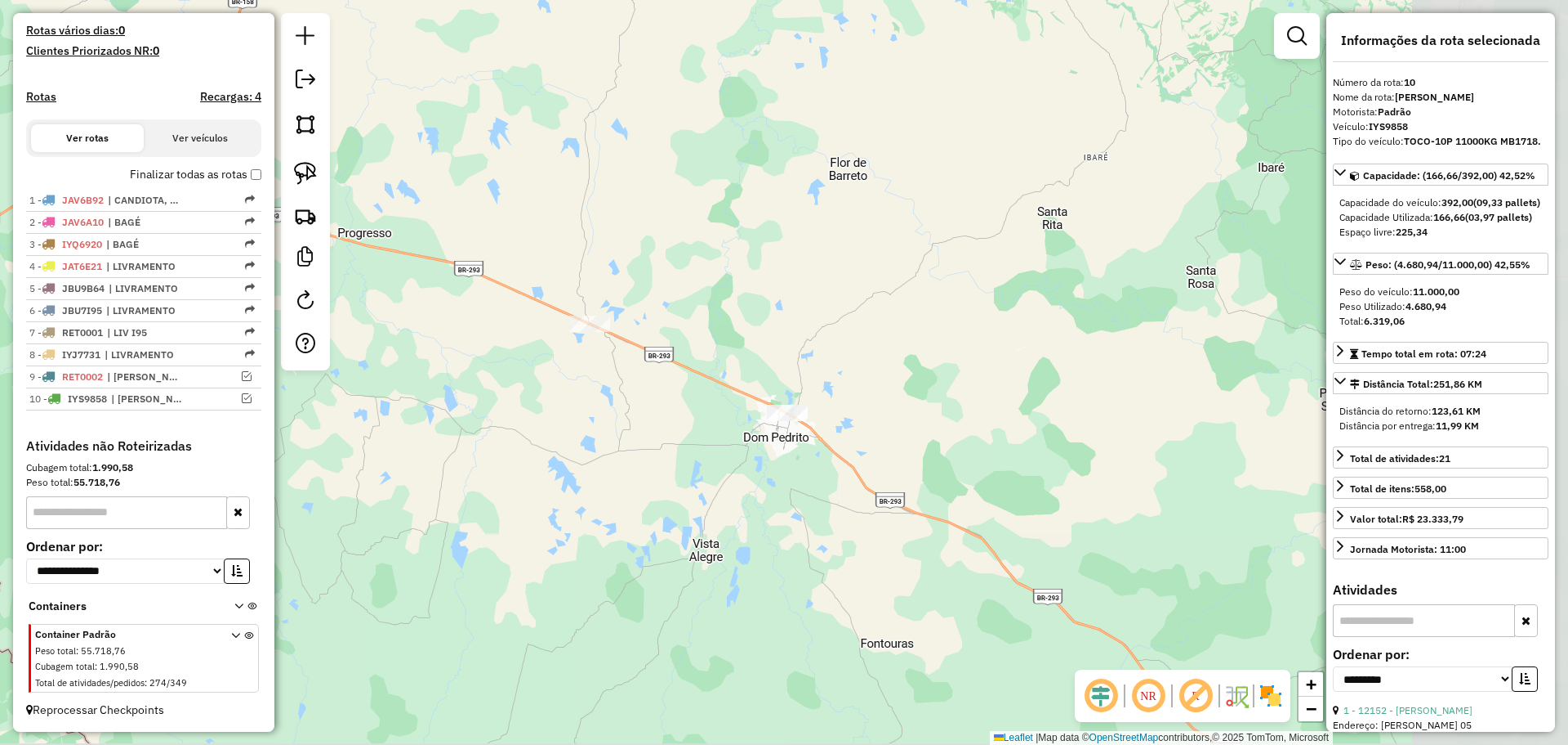
drag, startPoint x: 633, startPoint y: 604, endPoint x: 416, endPoint y: 397, distance: 299.9
click at [416, 397] on div "Janela de atendimento Grade de atendimento Capacidade Transportadoras Veículos …" at bounding box center [784, 372] width 1568 height 745
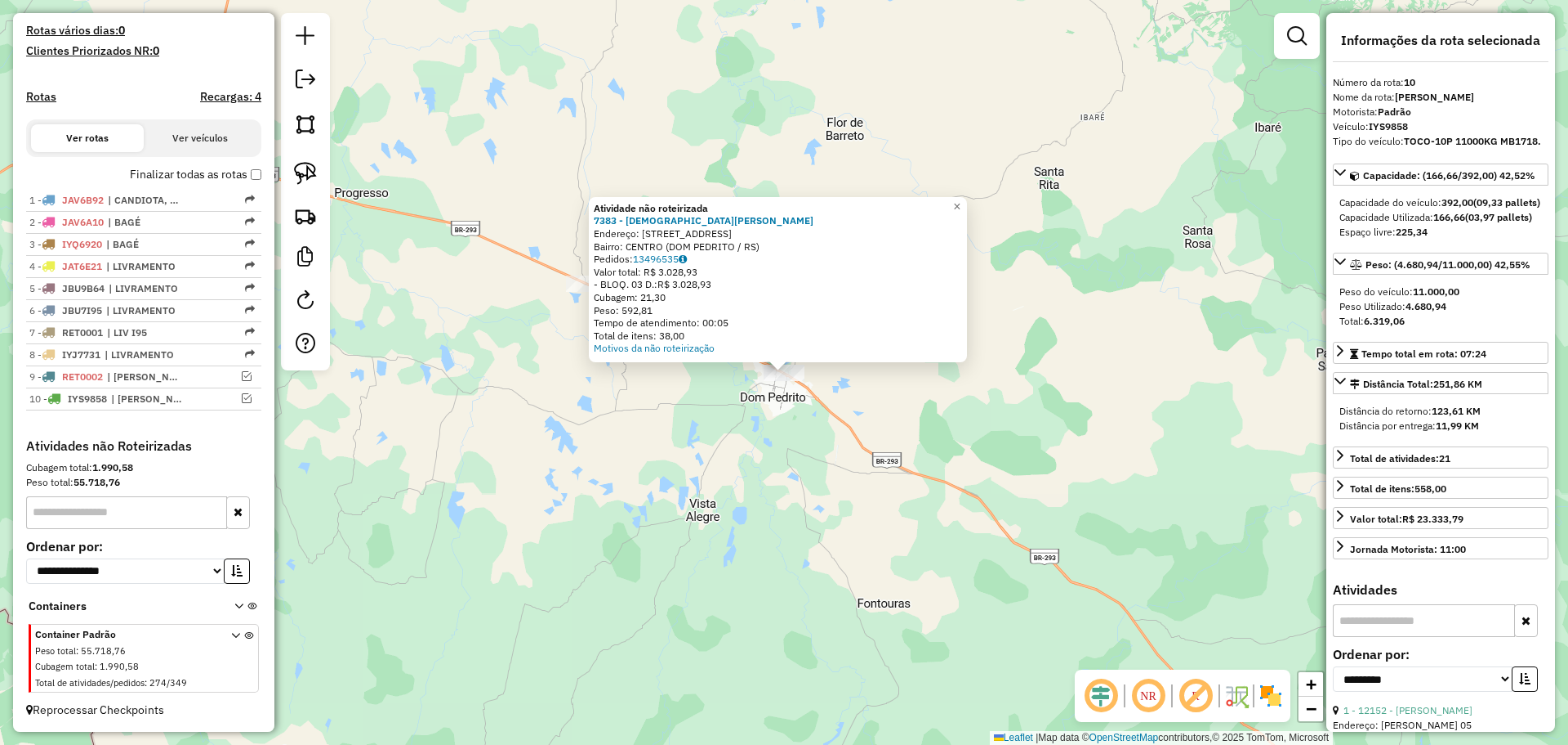
click at [706, 423] on div "Atividade não roteirizada 7383 - Cristiane Montardo C Endereço: R Rua Da Tradic…" at bounding box center [784, 372] width 1568 height 745
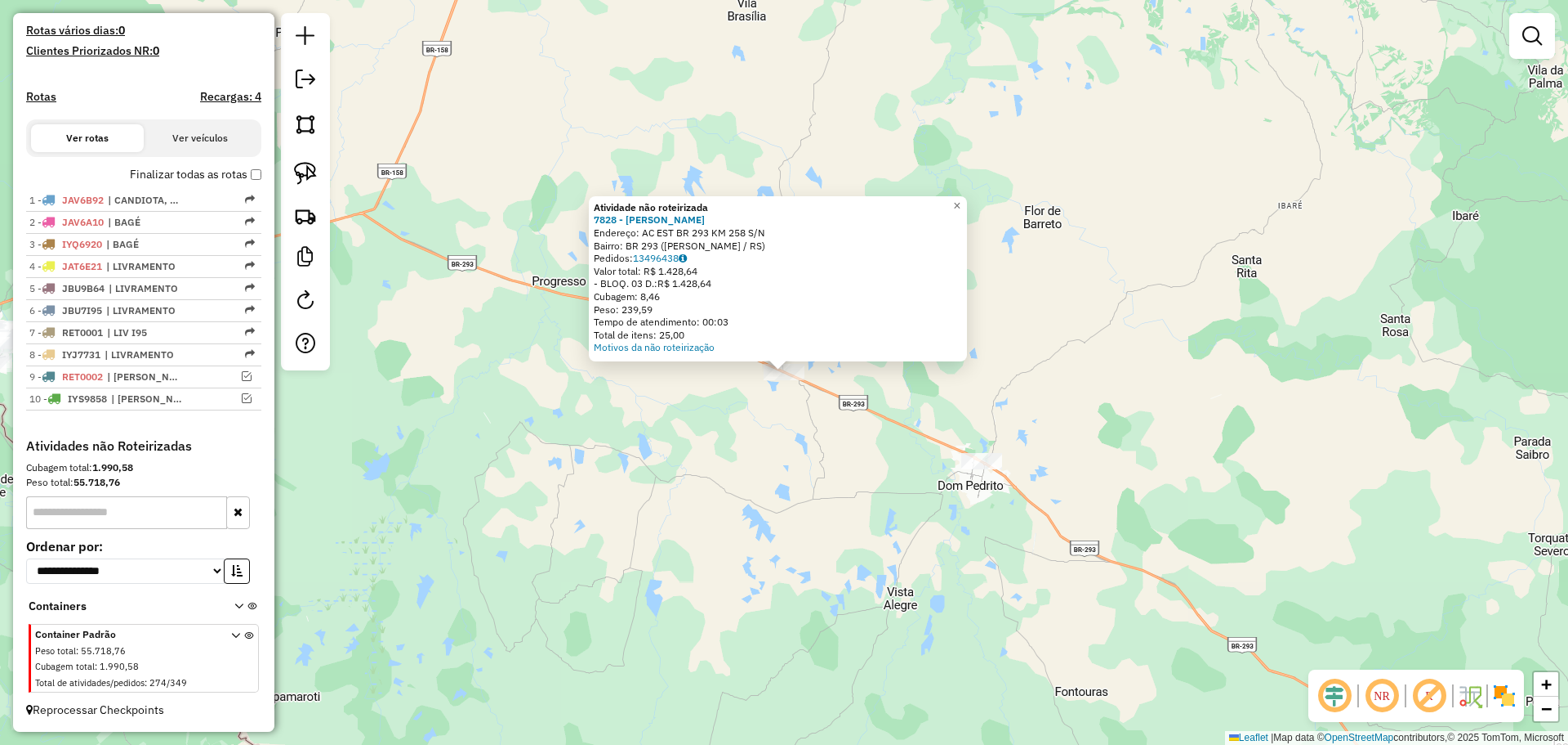
click at [825, 481] on div "Atividade não roteirizada 7828 - Carlos Reinaldo Seve Endereço: AC EST BR 293 K…" at bounding box center [784, 372] width 1568 height 745
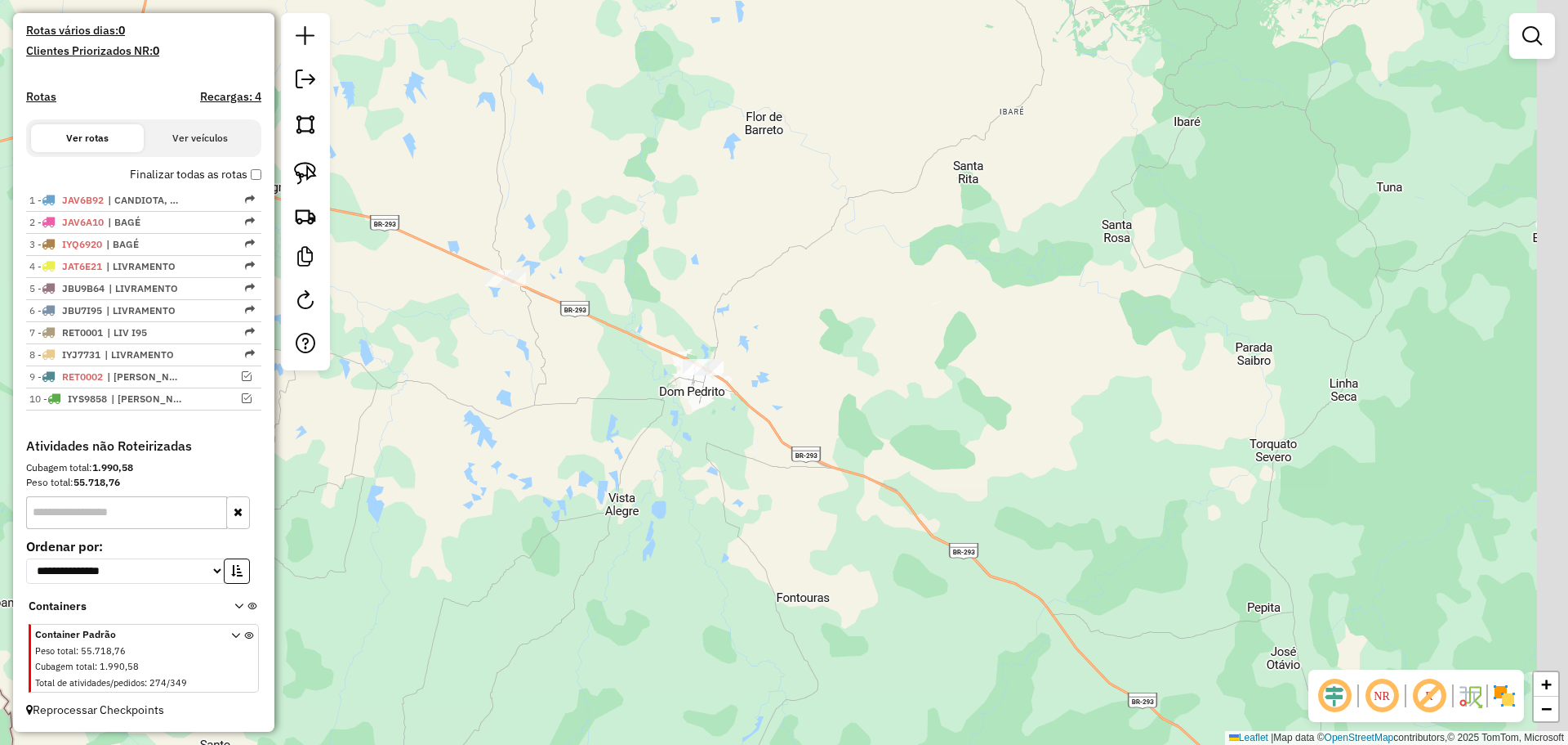
drag, startPoint x: 874, startPoint y: 495, endPoint x: 596, endPoint y: 401, distance: 293.5
click at [596, 401] on div "Janela de atendimento Grade de atendimento Capacidade Transportadoras Veículos …" at bounding box center [784, 372] width 1568 height 745
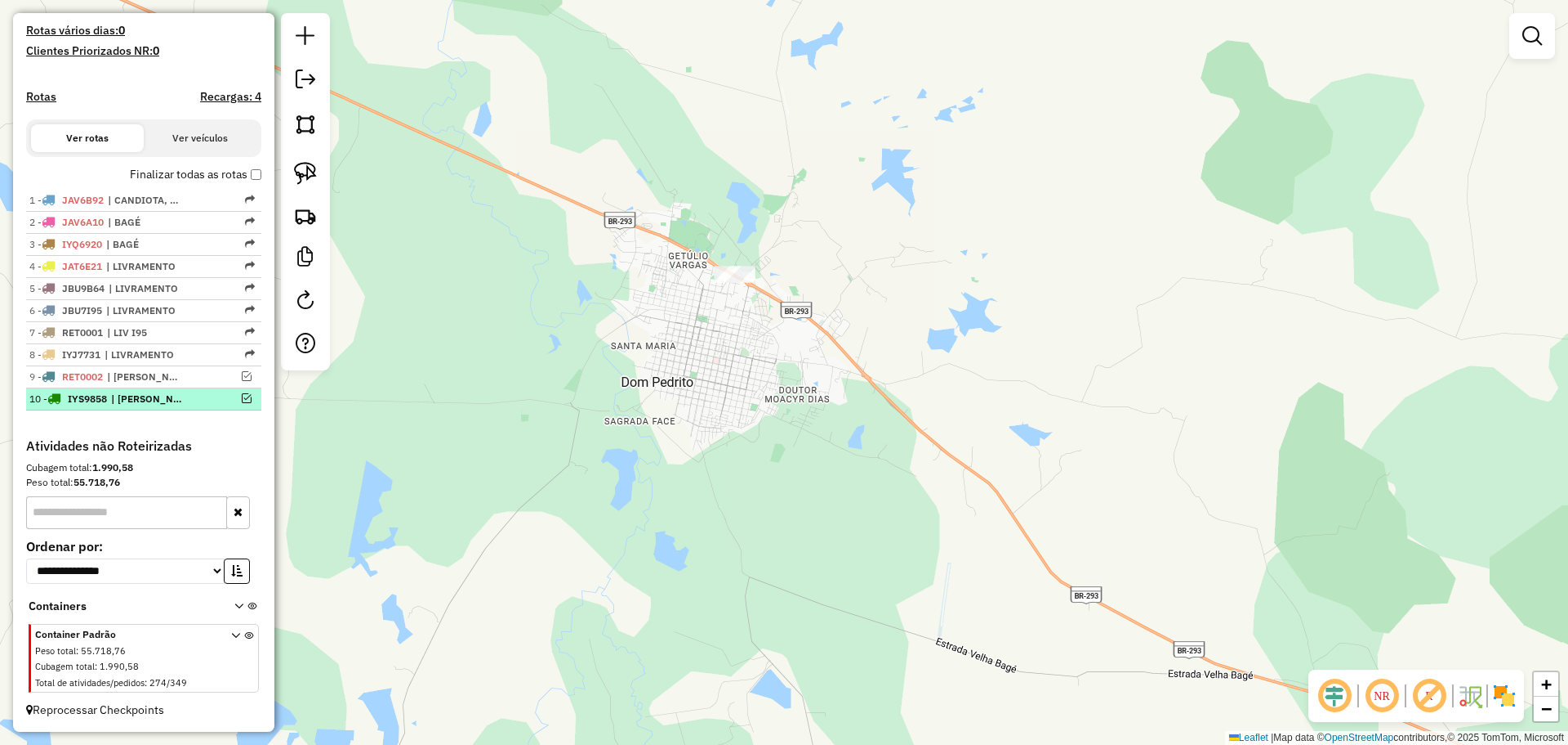
click at [244, 398] on em at bounding box center [246, 398] width 10 height 10
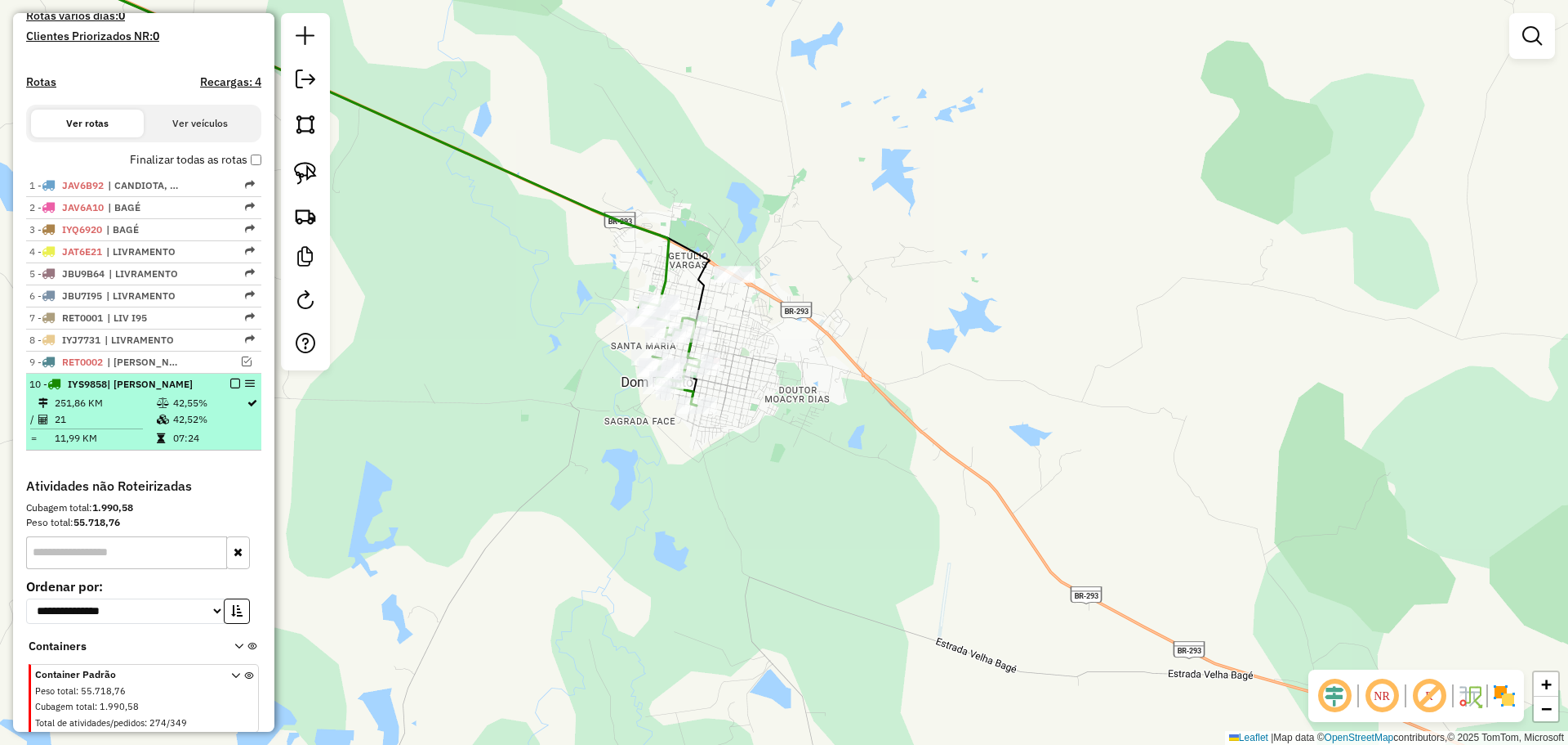
scroll to position [491, 0]
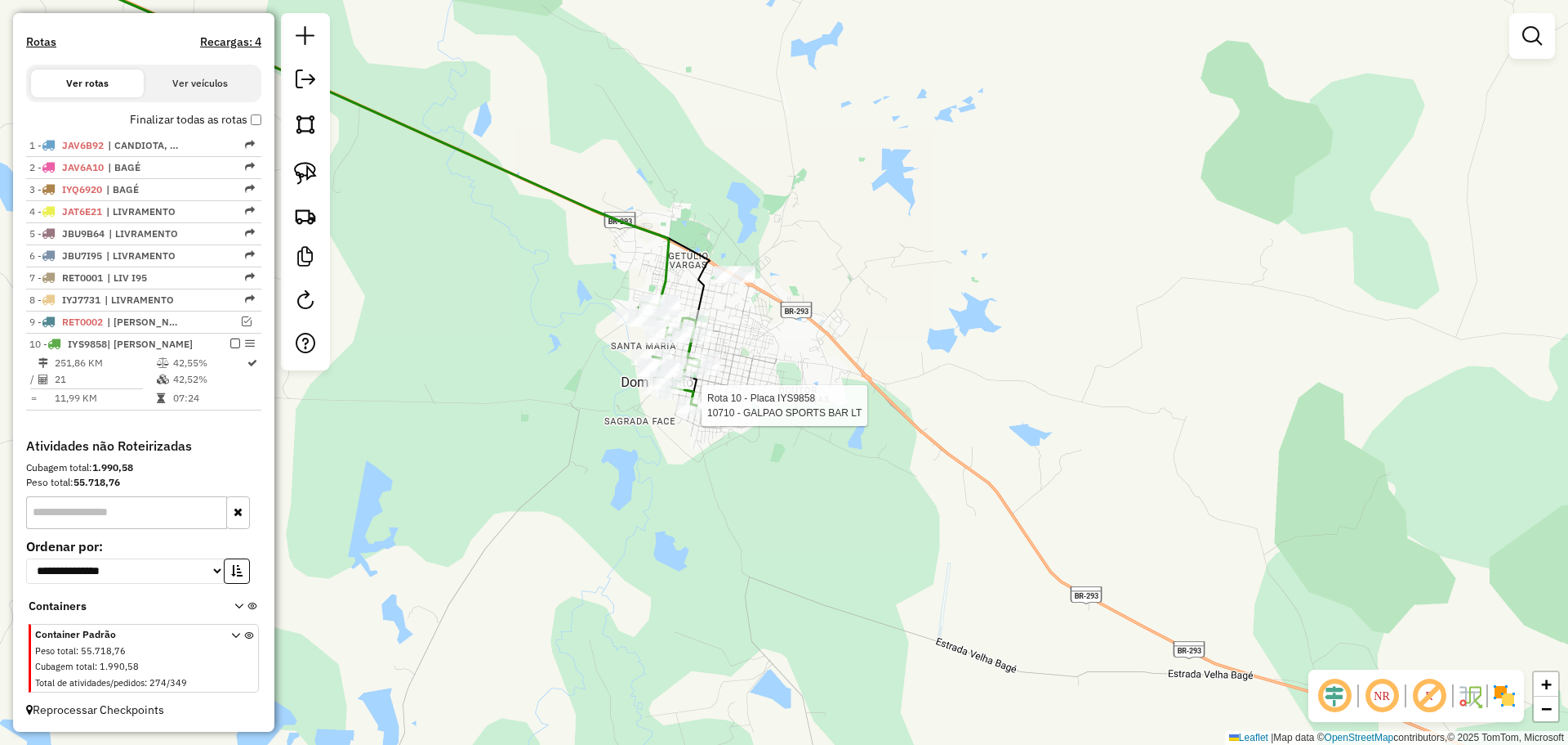
select select "**********"
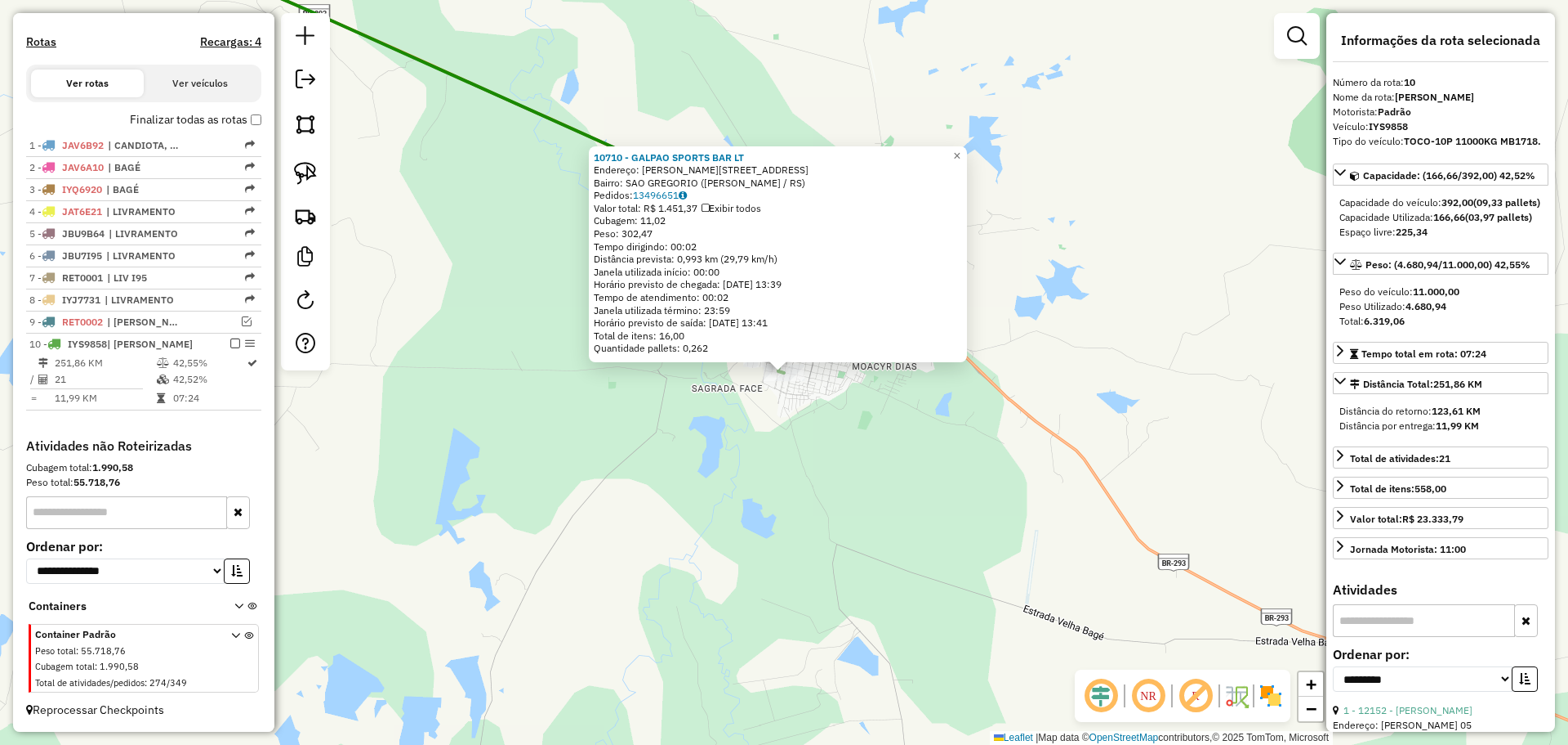
click at [695, 411] on div "10710 - GALPAO SPORTS BAR LT Endereço: R RUA ANDRADE NEVES 441 Bairro: SAO GREG…" at bounding box center [784, 372] width 1568 height 745
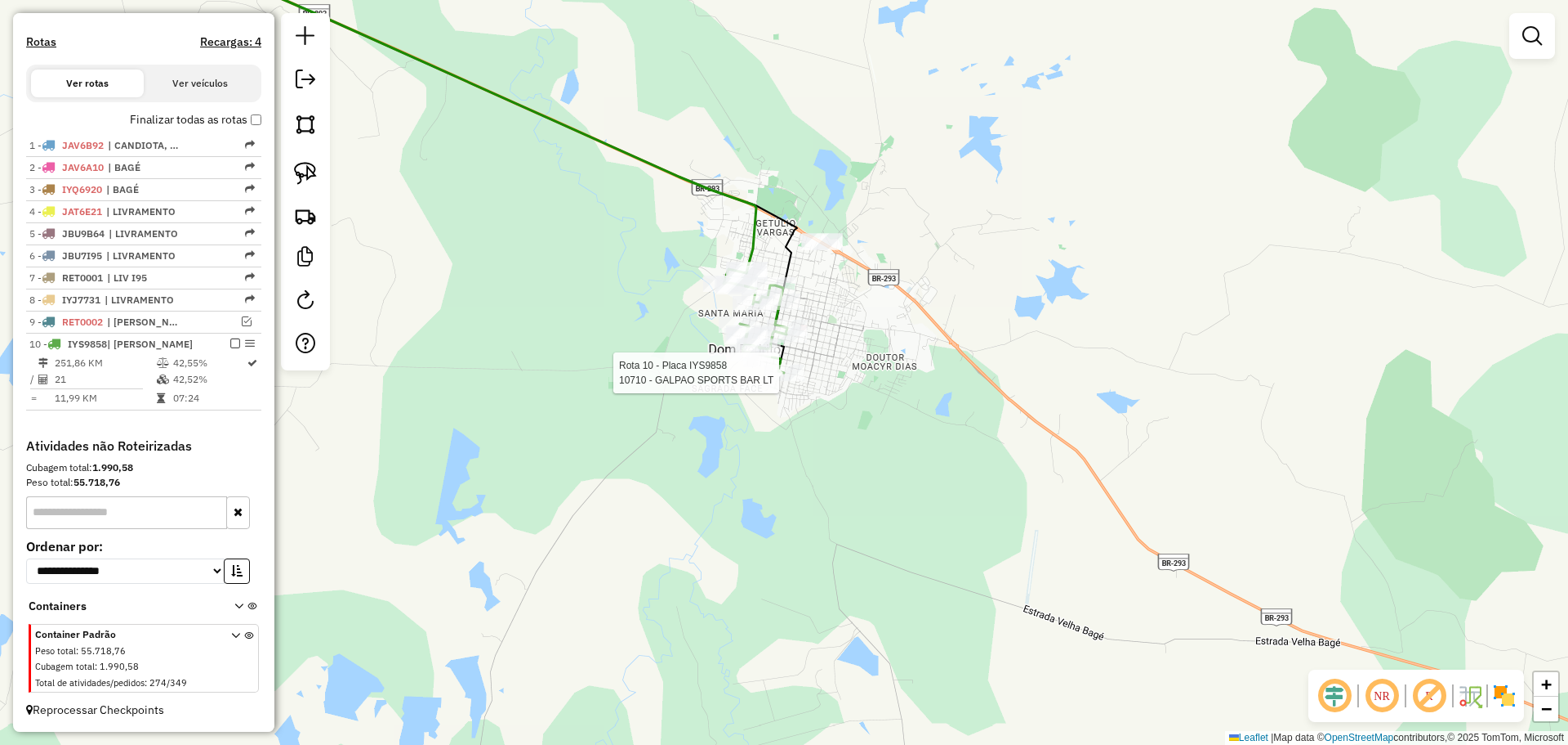
select select "**********"
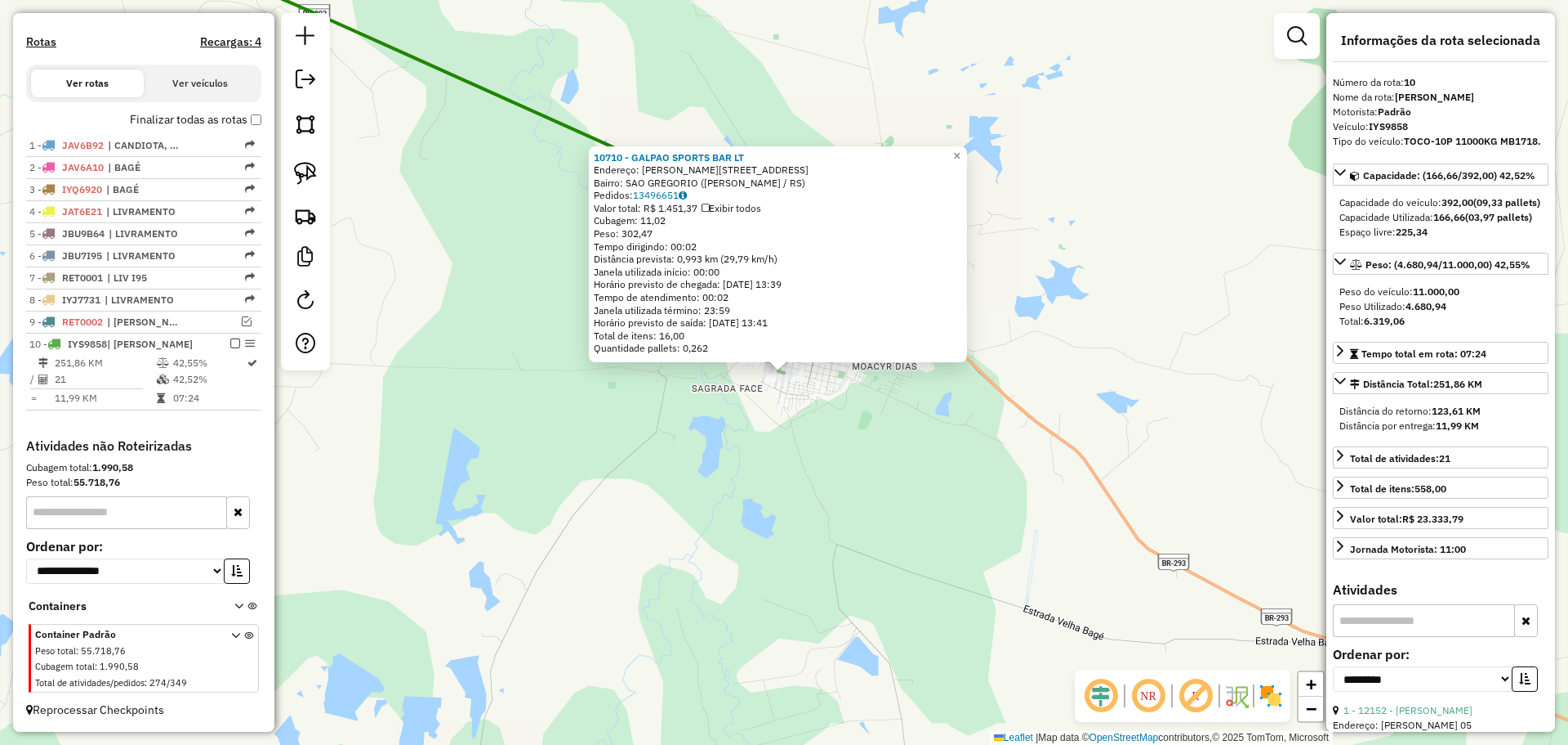
click at [778, 389] on div "Rota 10 - Placa IYS9858 10710 - GALPAO SPORTS BAR LT 10710 - GALPAO SPORTS BAR …" at bounding box center [784, 372] width 1568 height 745
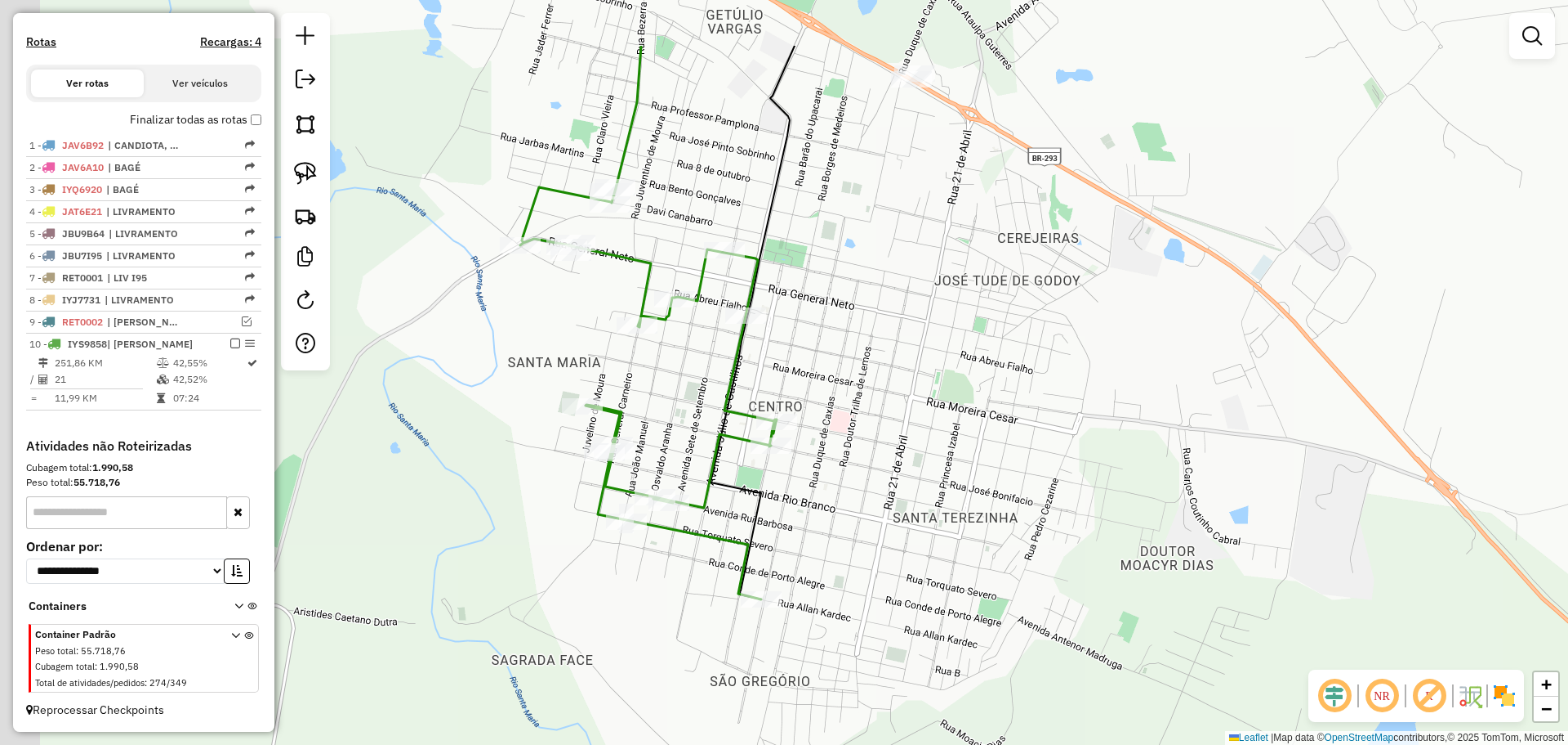
drag, startPoint x: 802, startPoint y: 331, endPoint x: 852, endPoint y: 457, distance: 135.6
click at [863, 457] on div "Janela de atendimento Grade de atendimento Capacidade Transportadoras Veículos …" at bounding box center [784, 372] width 1568 height 745
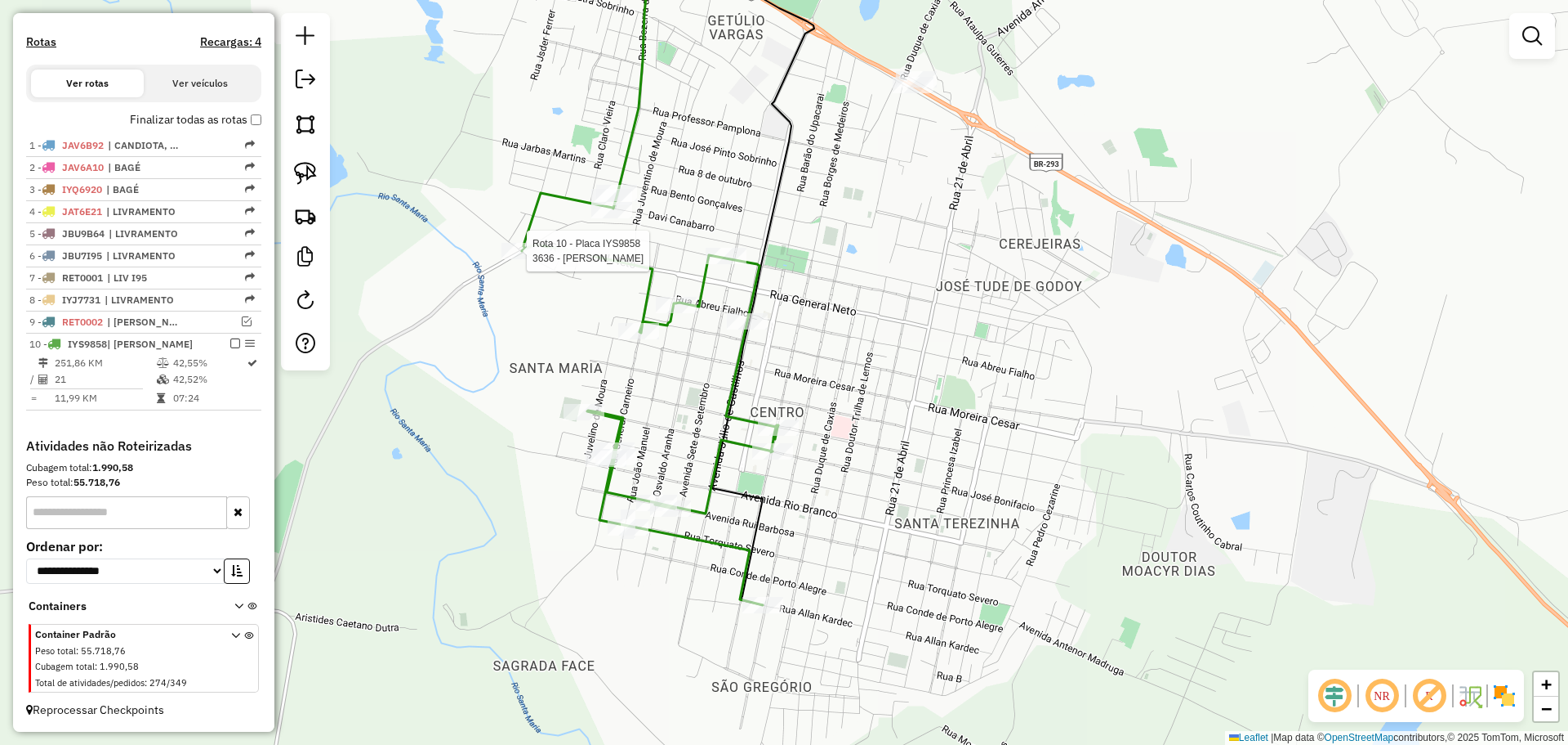
select select "**********"
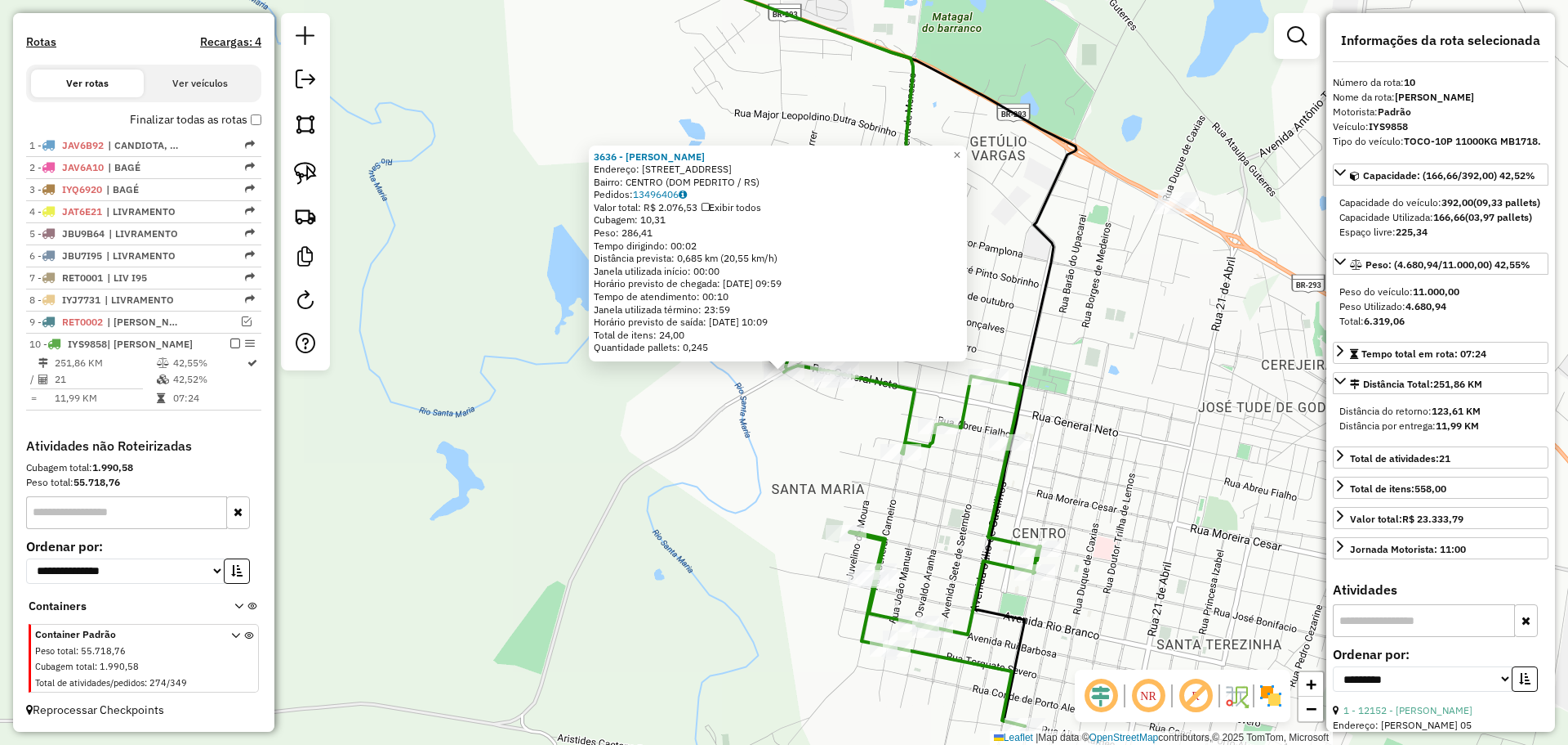
click at [727, 414] on div "3636 - LEANDRO LUIS AGNES Endereço: R BEIRA RIO 106 106 Bairro: CENTRO (DOM PED…" at bounding box center [784, 372] width 1568 height 745
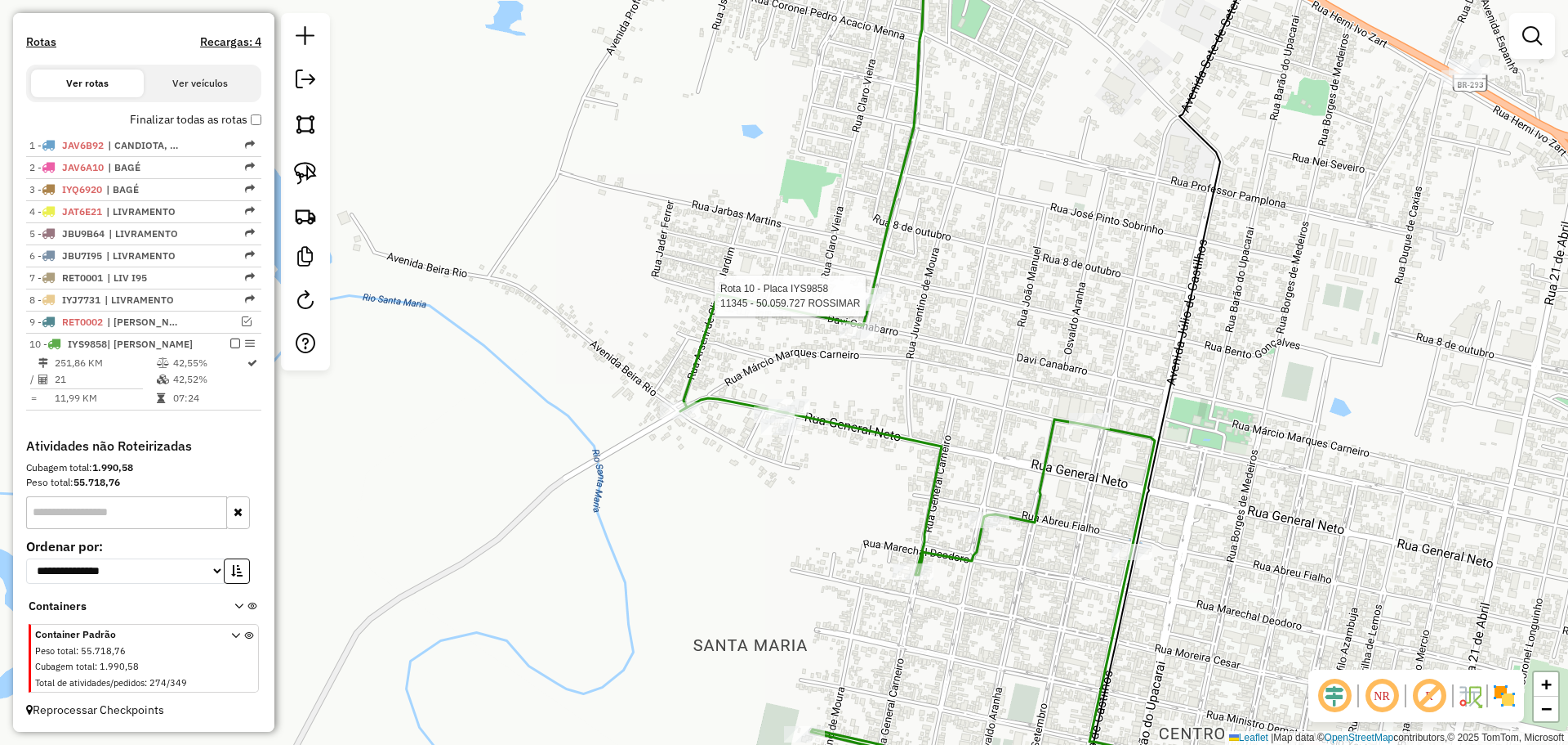
select select "**********"
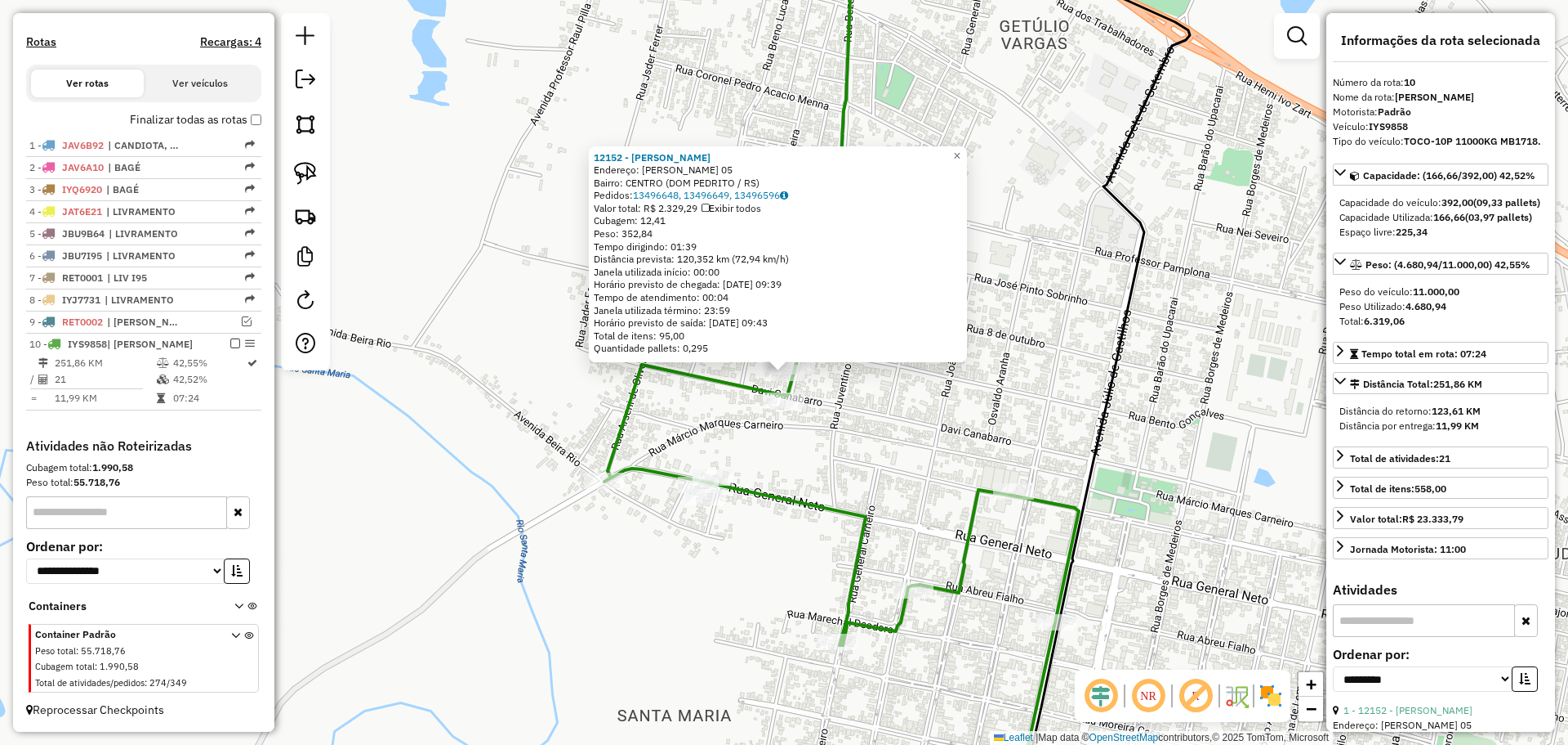
click at [771, 391] on icon at bounding box center [841, 589] width 475 height 459
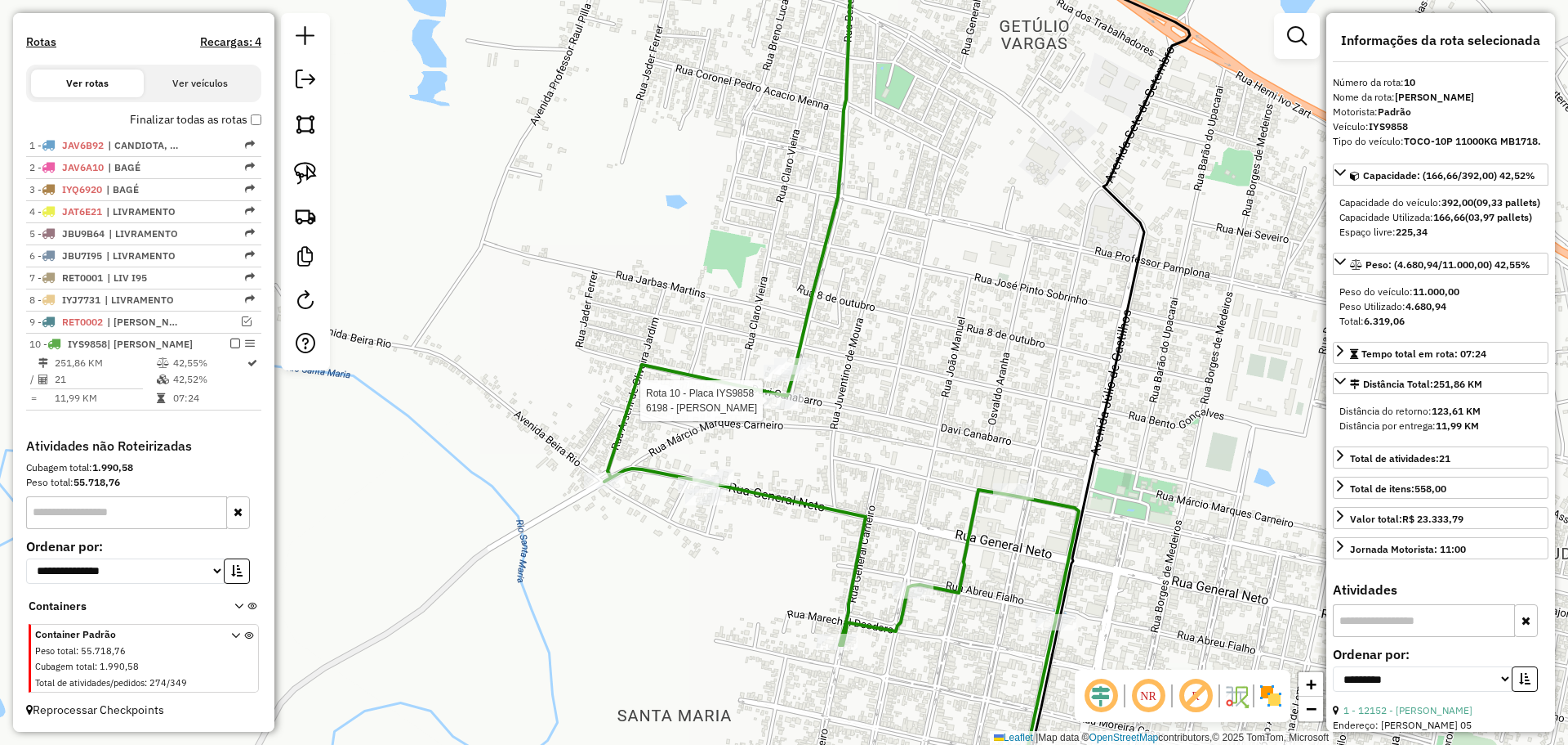
click at [785, 391] on icon at bounding box center [841, 589] width 475 height 459
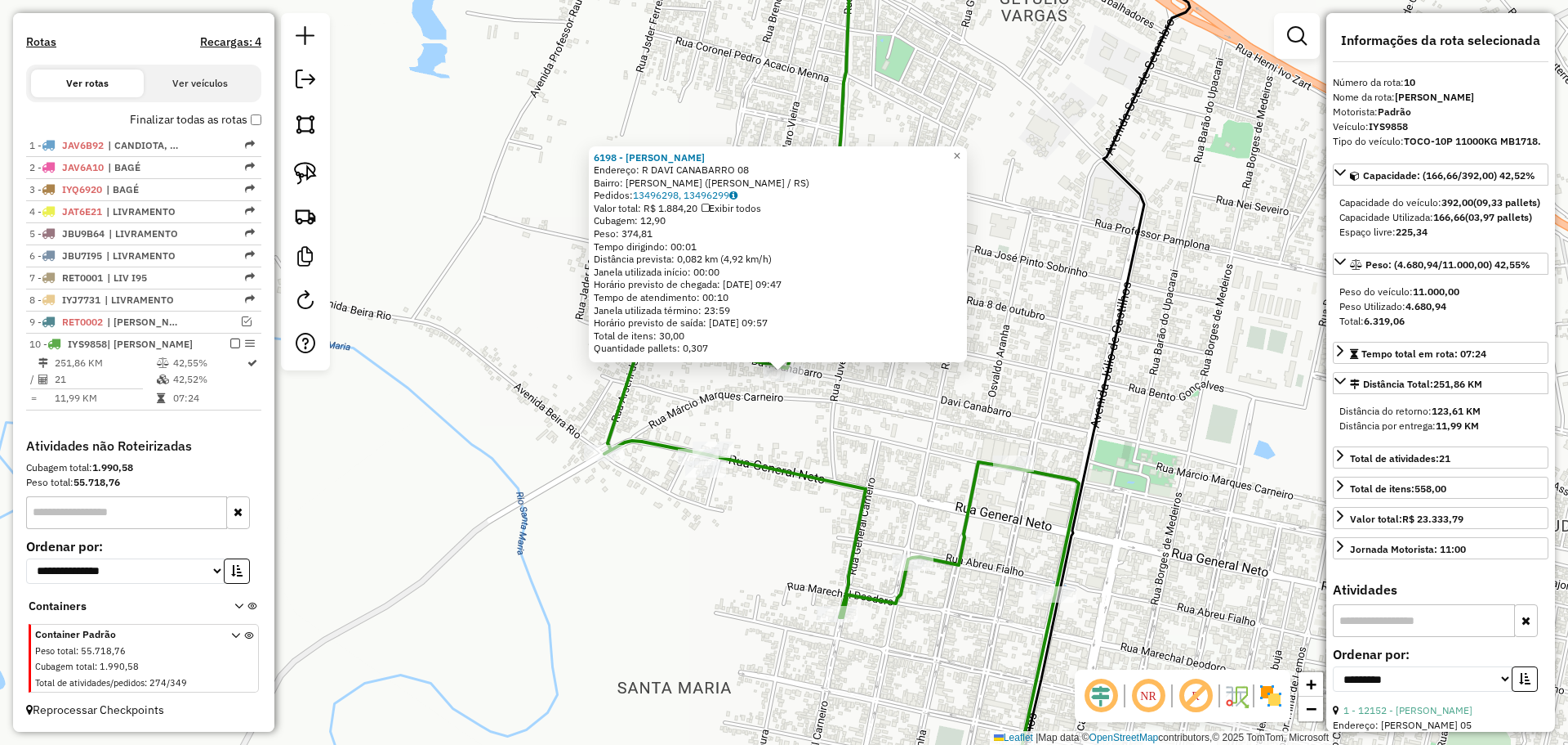
click at [807, 421] on div "6198 - Heliomar Rodrigues G Endereço: R DAVI CANABARRO 08 Bairro: GETULIO VARGA…" at bounding box center [784, 372] width 1568 height 745
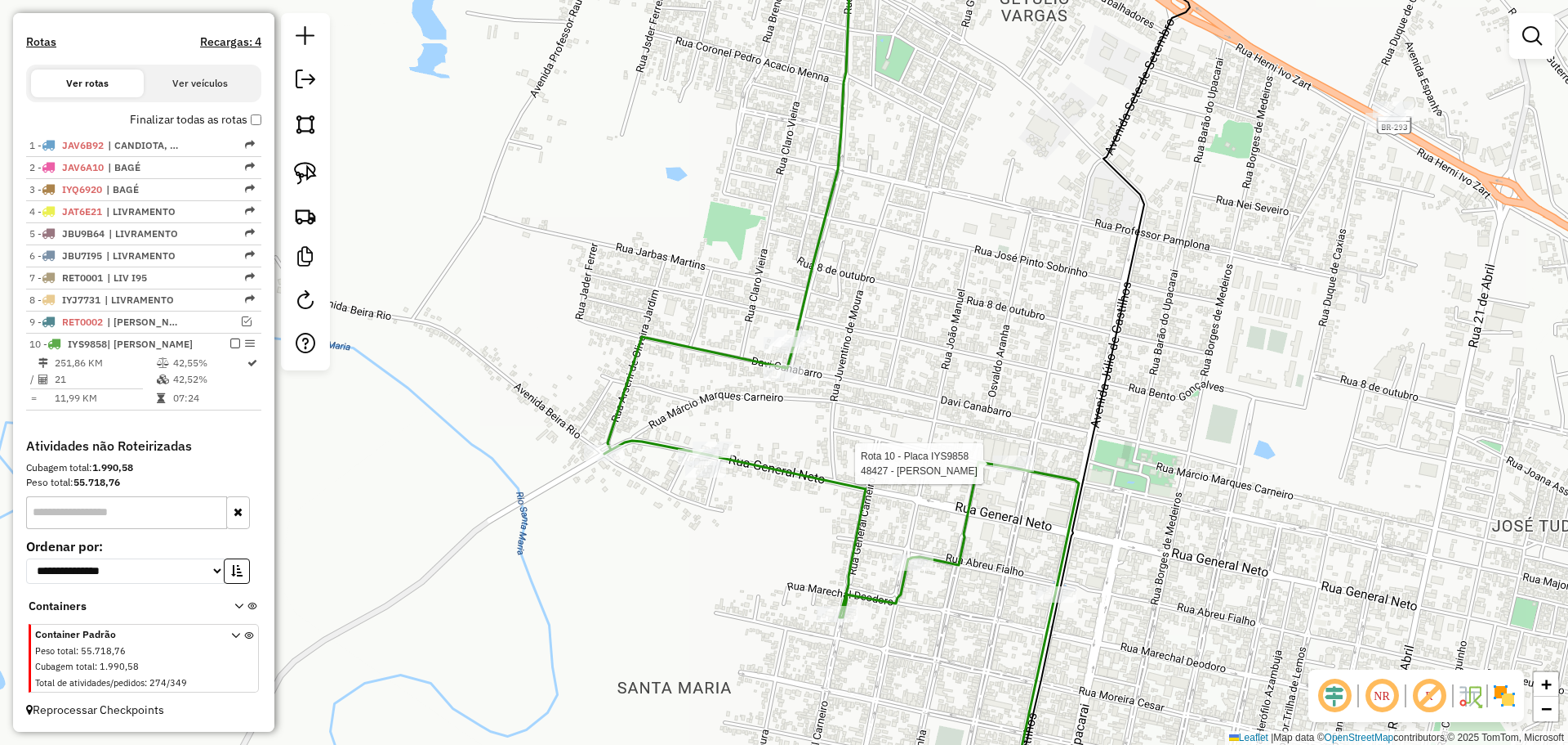
click at [1014, 471] on div at bounding box center [1014, 464] width 40 height 17
select select "**********"
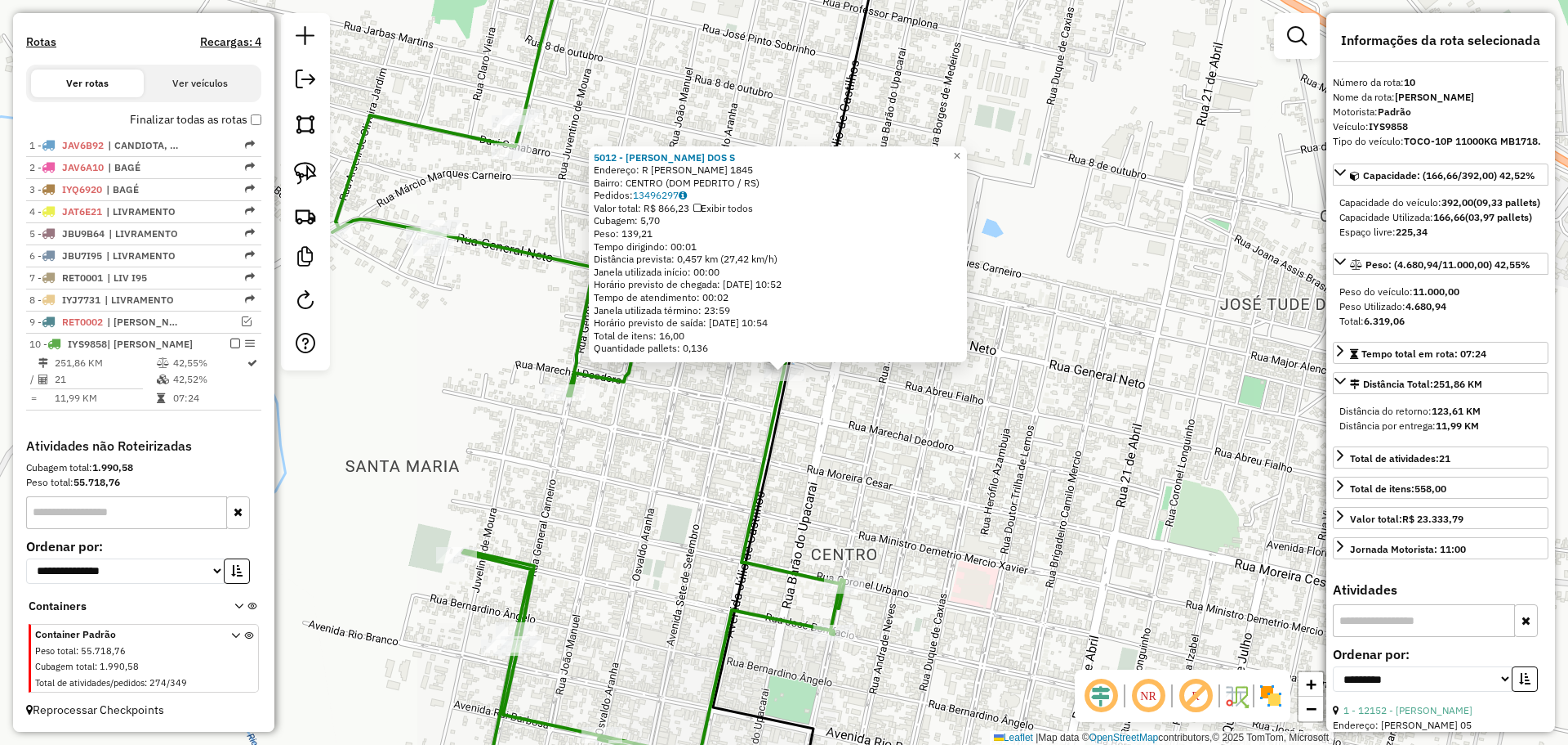
click at [833, 502] on div "5012 - LUIS OMAR LEAL DOS S Endereço: R JULIO DE CASTILHOS 1845 Bairro: CENTRO …" at bounding box center [784, 372] width 1568 height 745
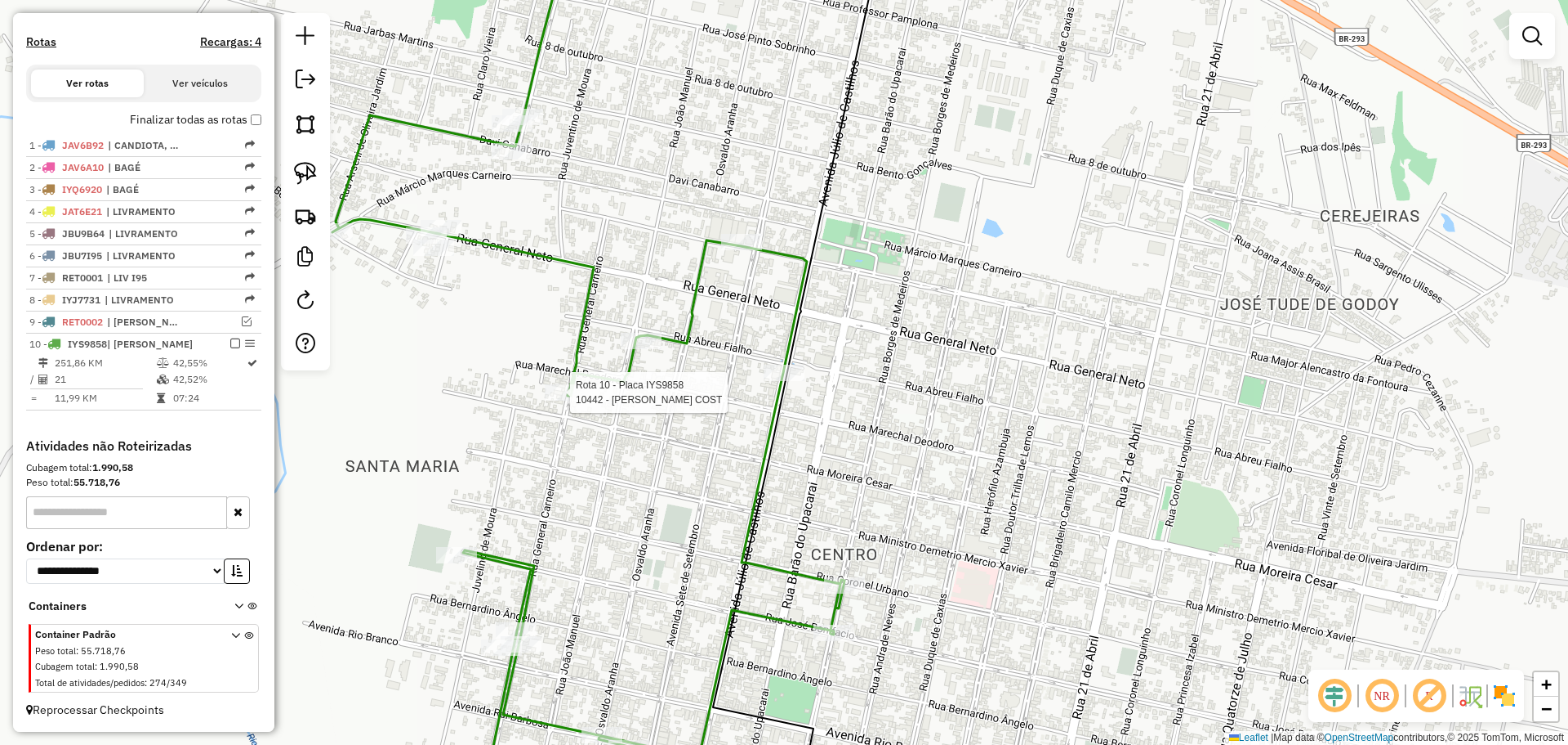
select select "**********"
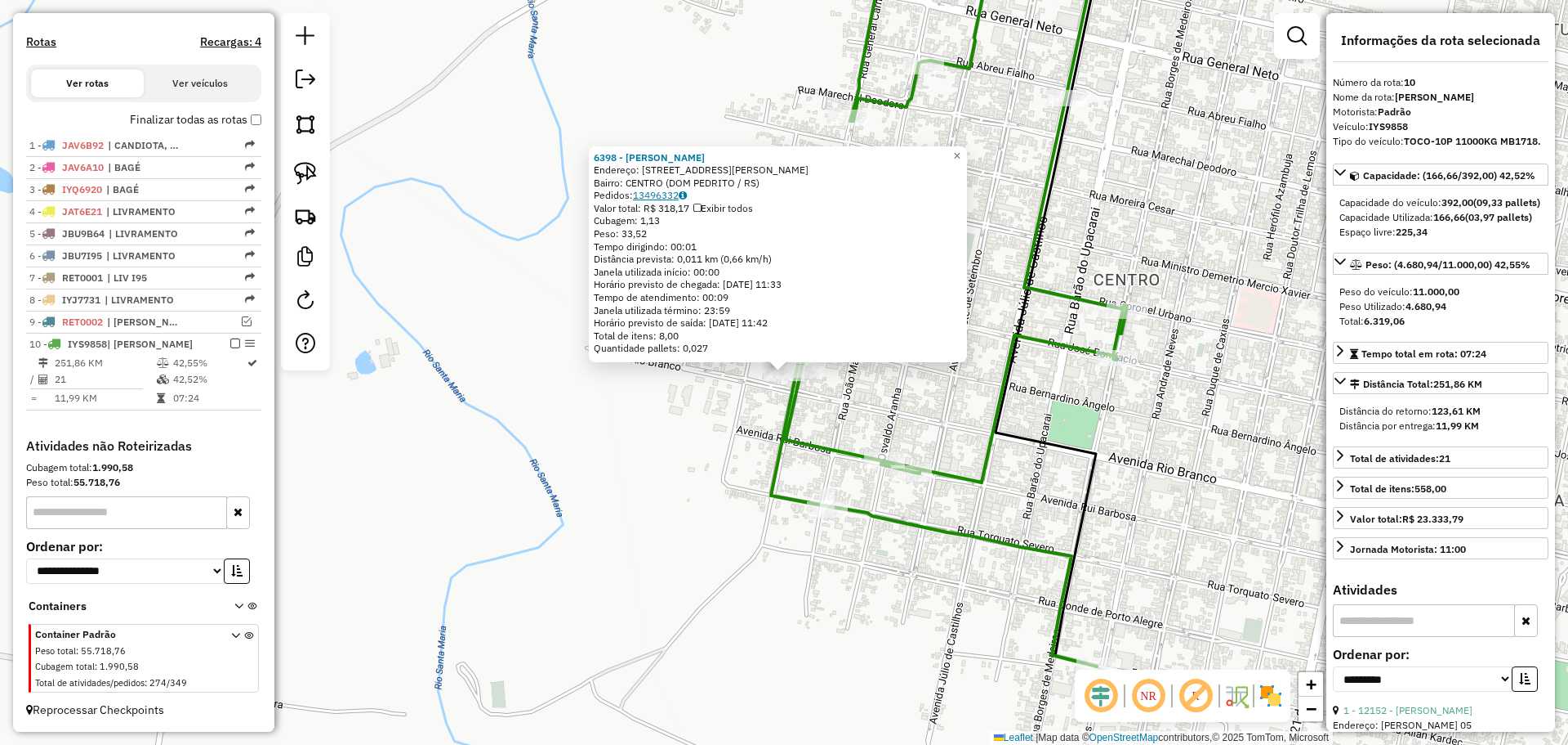
click at [670, 196] on link "13496332" at bounding box center [660, 195] width 54 height 12
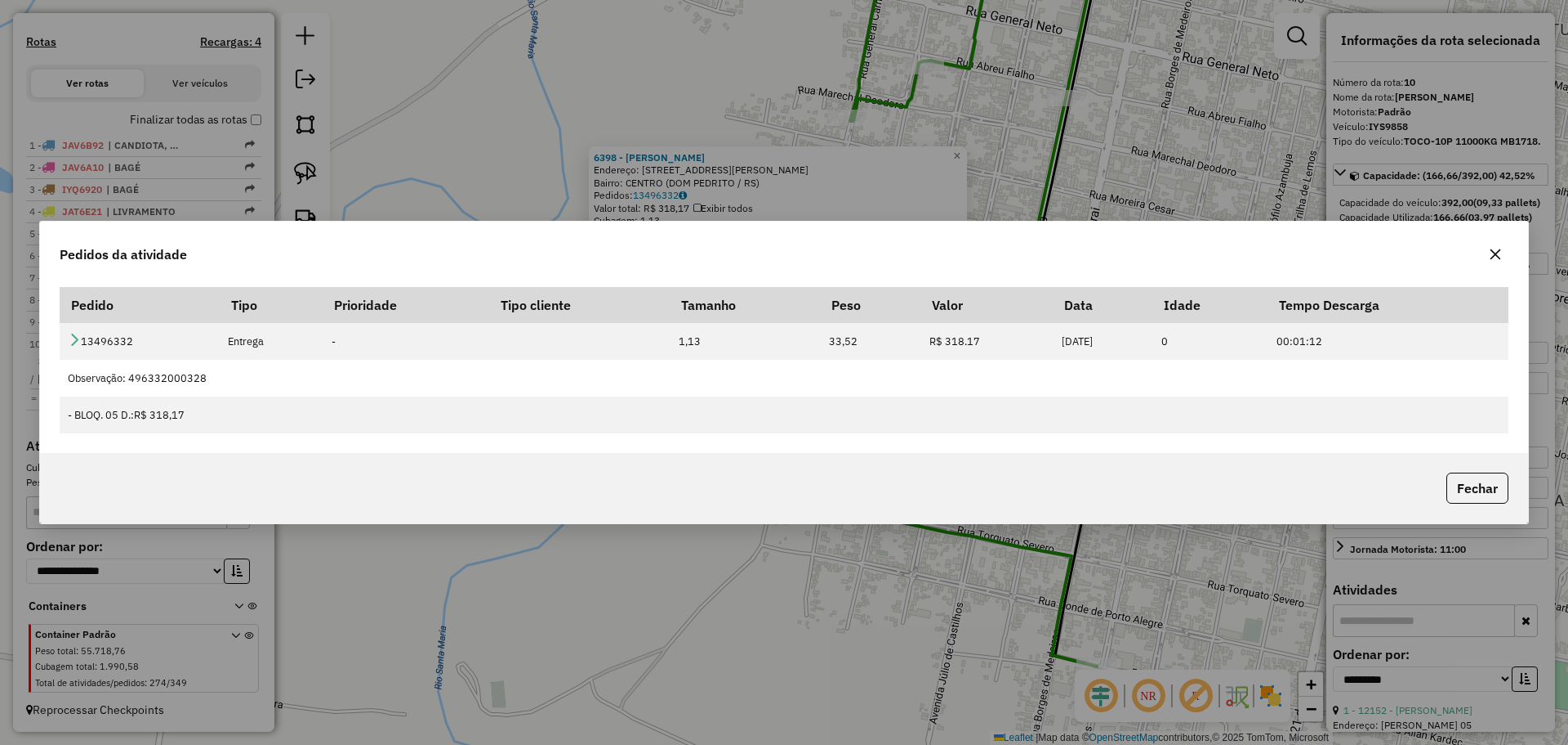
click at [1499, 259] on icon "button" at bounding box center [1496, 254] width 11 height 11
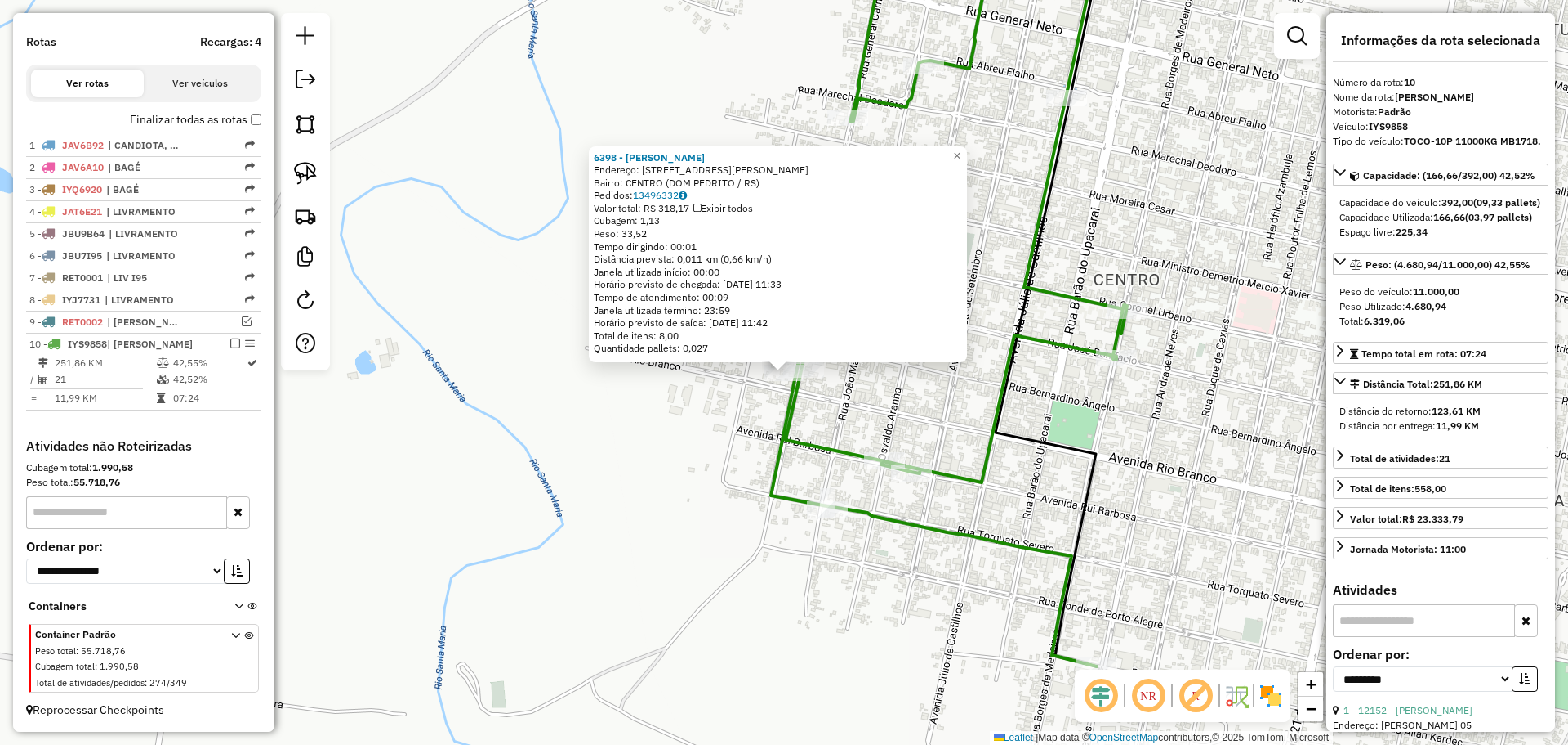
click at [904, 402] on div "6398 - Joao Guilherme De Ca Endereço: R General Carneiro 1076 Bairro: CENTRO (D…" at bounding box center [784, 372] width 1568 height 745
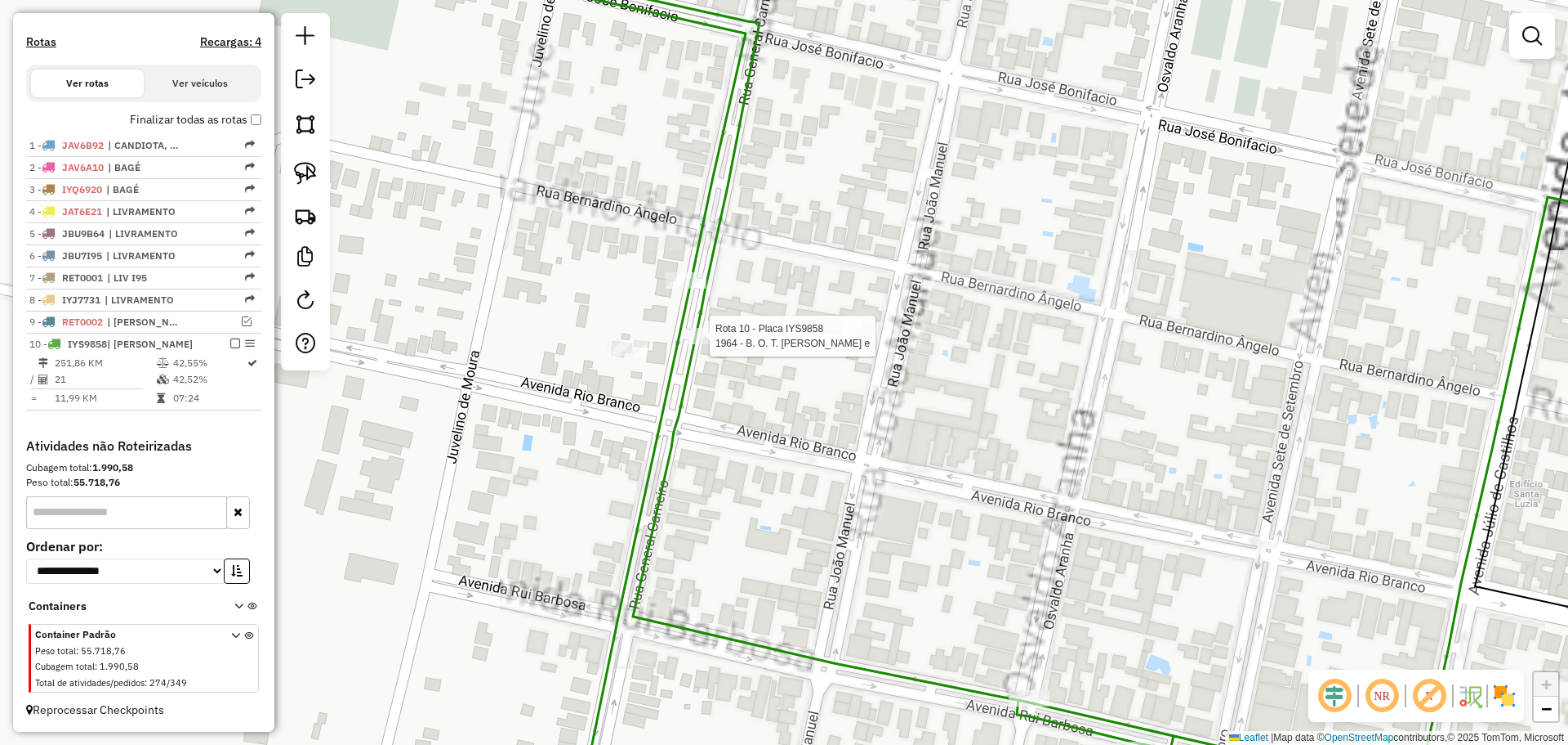
select select "**********"
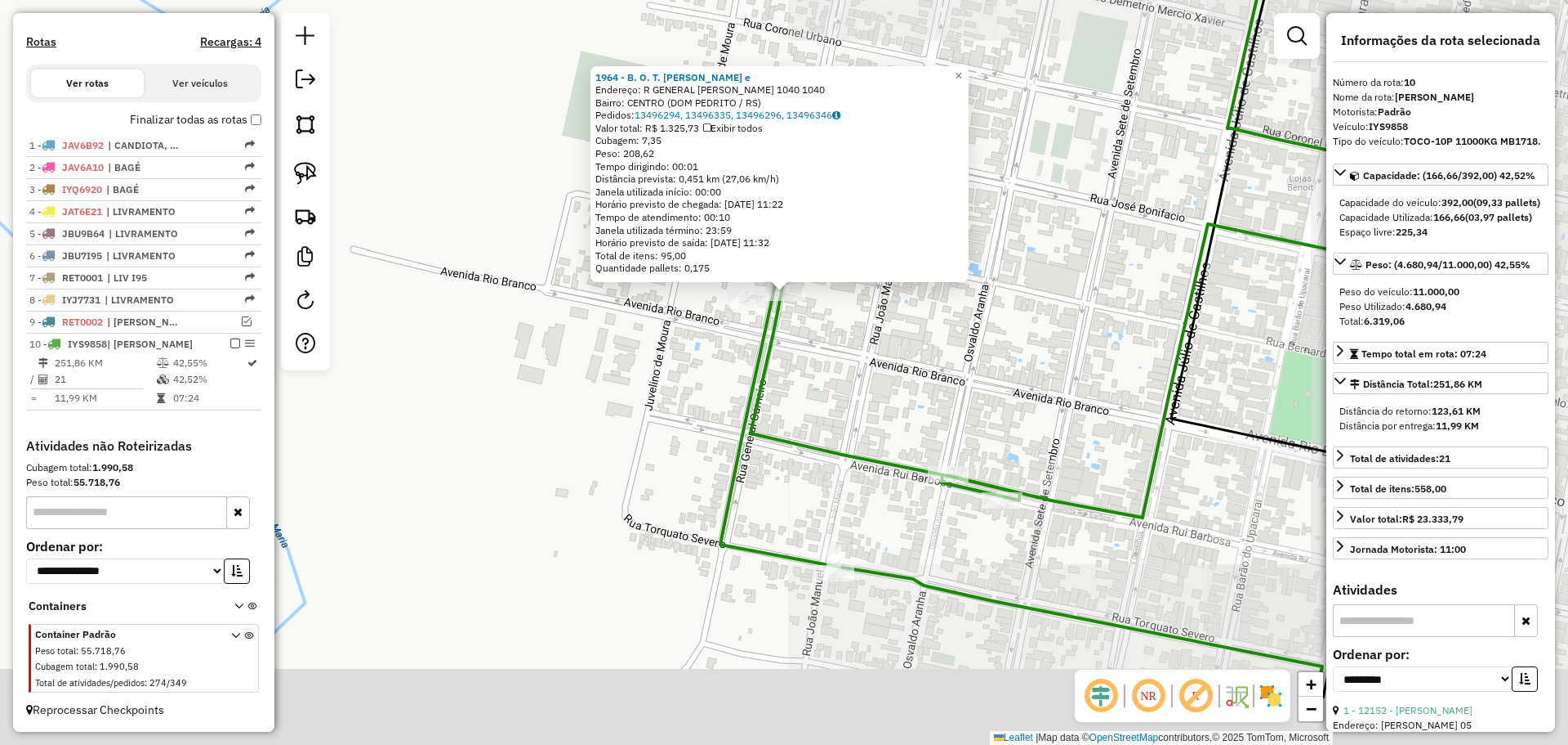
drag, startPoint x: 848, startPoint y: 533, endPoint x: 847, endPoint y: 412, distance: 121.0
click at [847, 412] on div "1964 - B. O. T. DA SILVA e Endereço: R GENERAL CARNEIRO 1040 1040 Bairro: CENTR…" at bounding box center [784, 372] width 1568 height 745
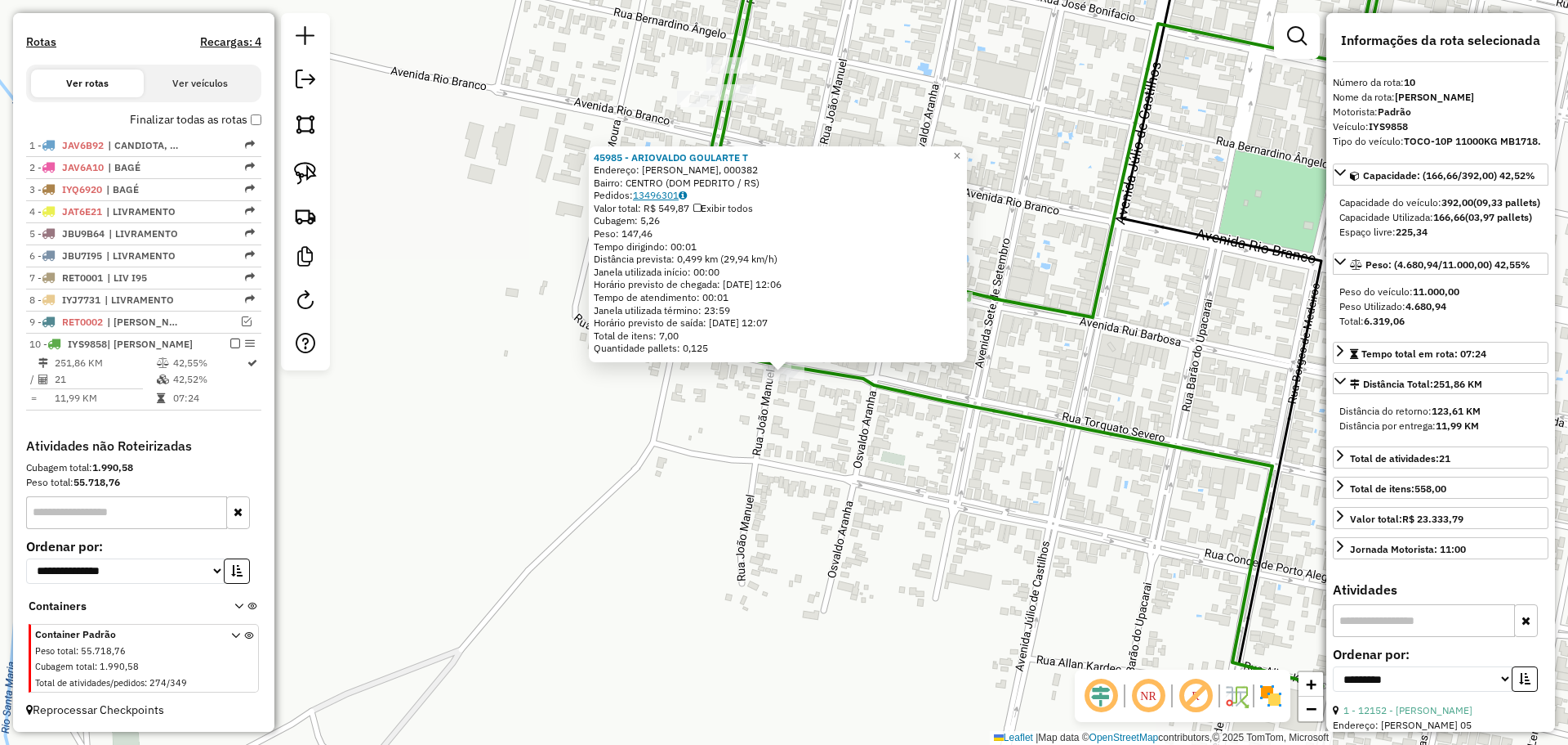
click at [683, 191] on link "13496301" at bounding box center [660, 195] width 54 height 12
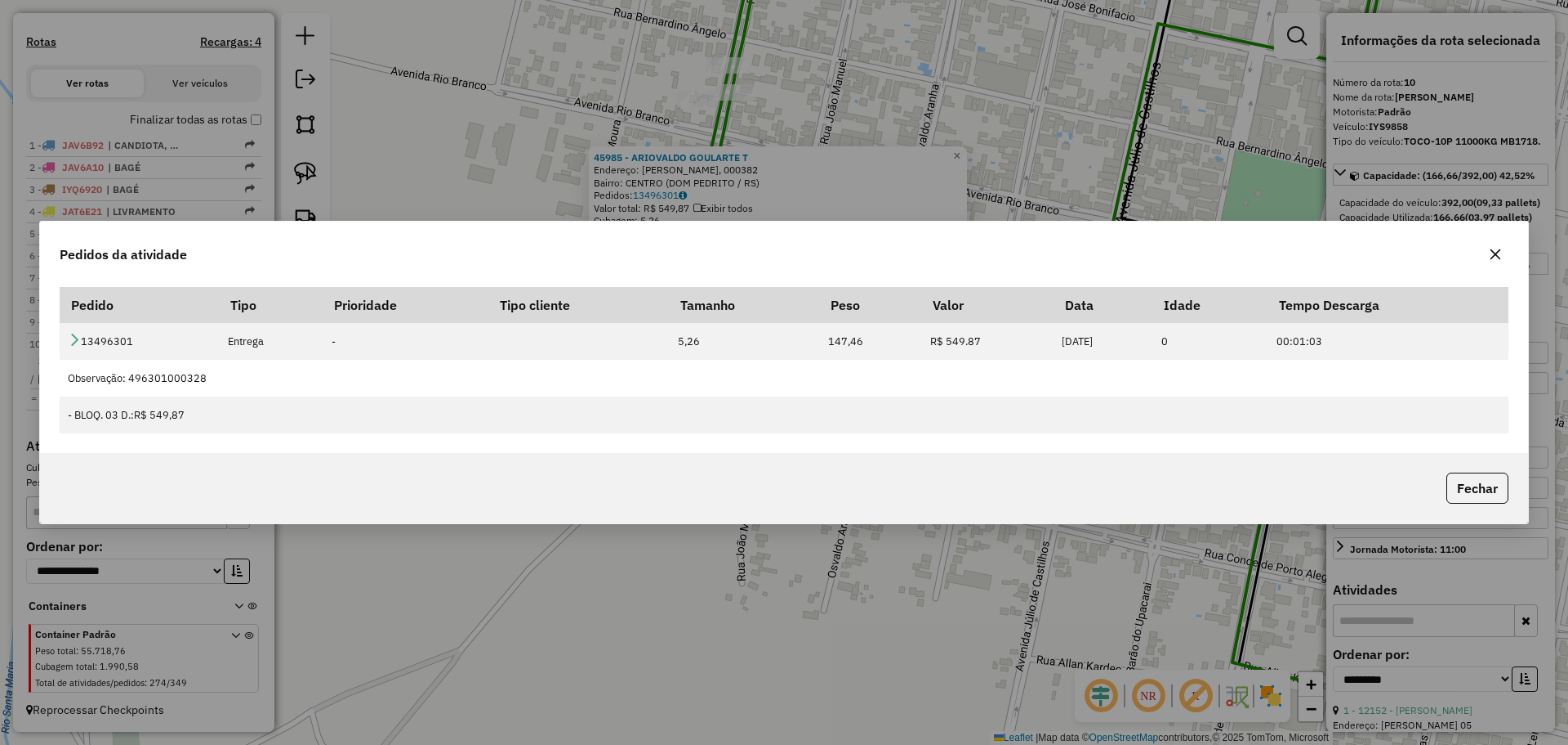
click at [1497, 257] on icon "button" at bounding box center [1495, 254] width 13 height 13
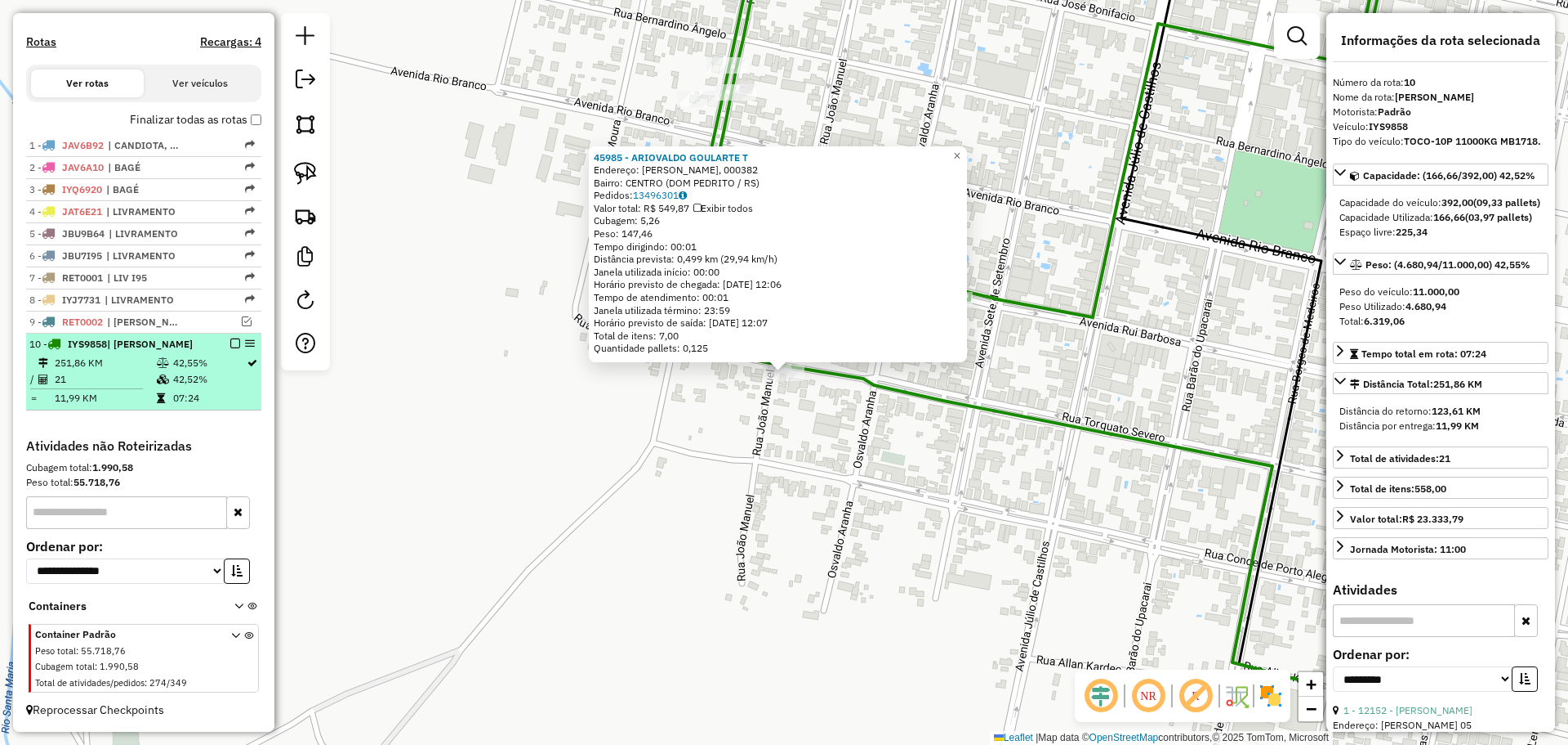
click at [230, 341] on em at bounding box center [235, 343] width 10 height 10
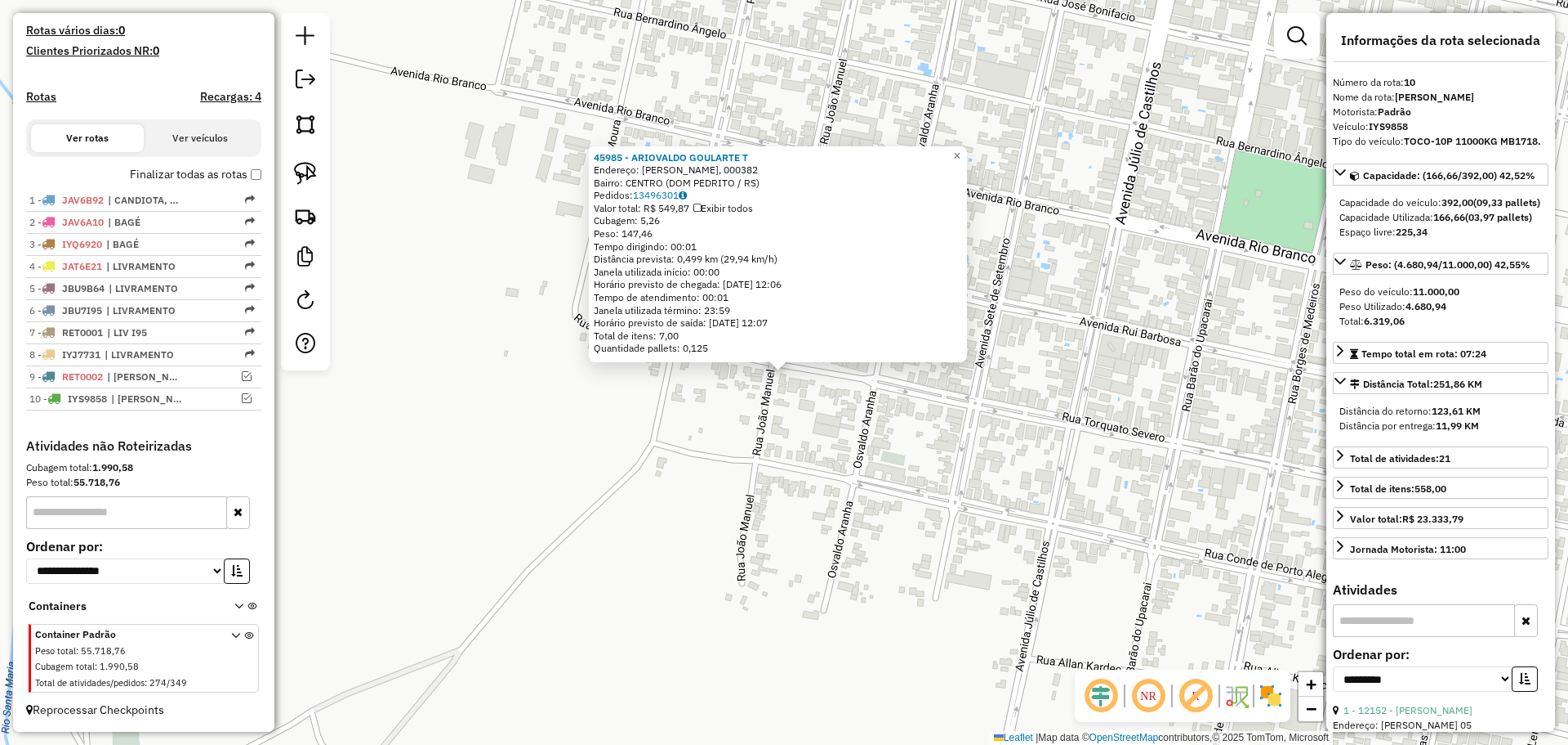
scroll to position [436, 0]
click at [763, 460] on div "45985 - ARIOVALDO GOULARTE T Endereço: R JOAO MANOEL, 000382 Bairro: CENTRO (DO…" at bounding box center [784, 372] width 1568 height 745
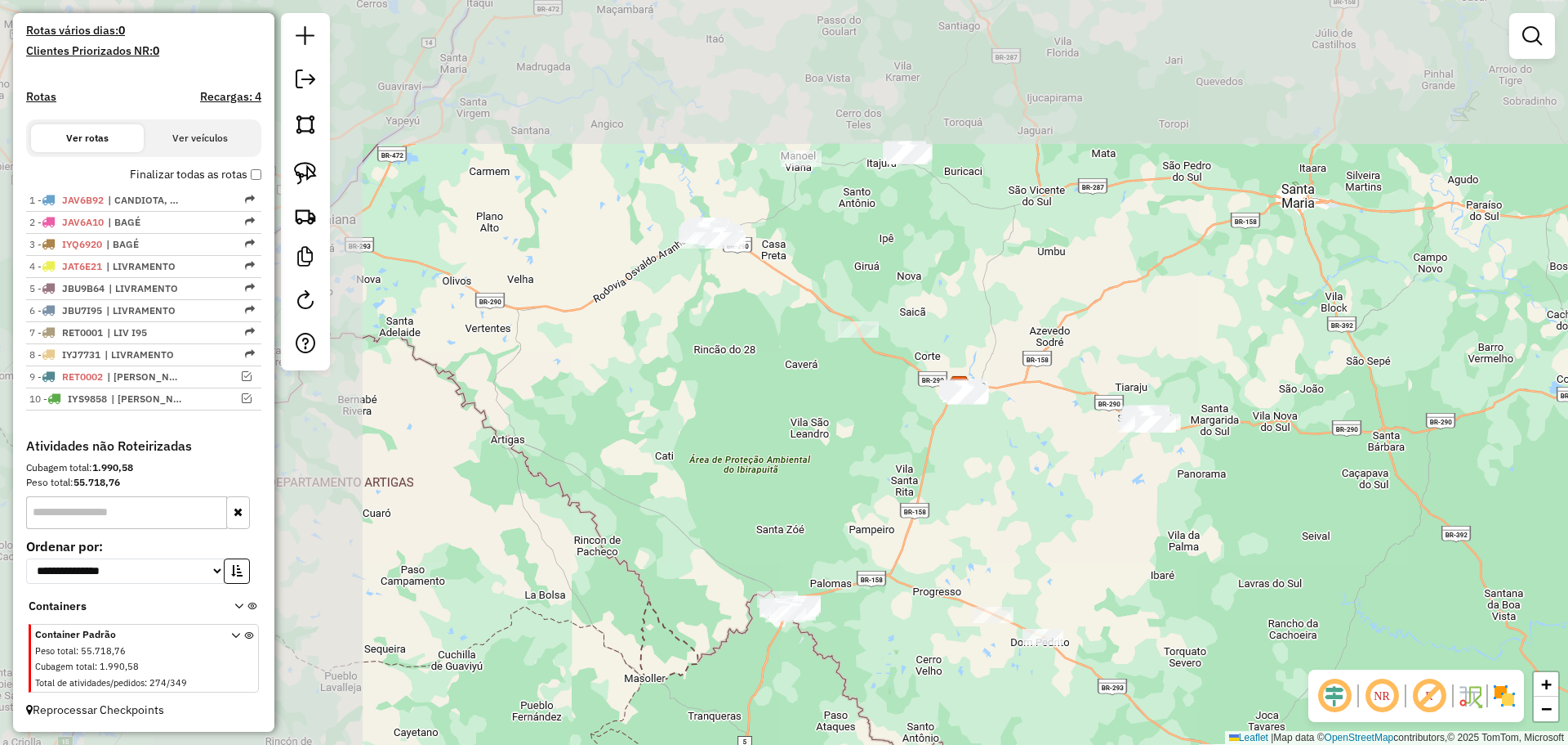
drag, startPoint x: 588, startPoint y: 260, endPoint x: 977, endPoint y: 527, distance: 471.8
click at [977, 527] on div "Janela de atendimento Grade de atendimento Capacidade Transportadoras Veículos …" at bounding box center [784, 372] width 1568 height 745
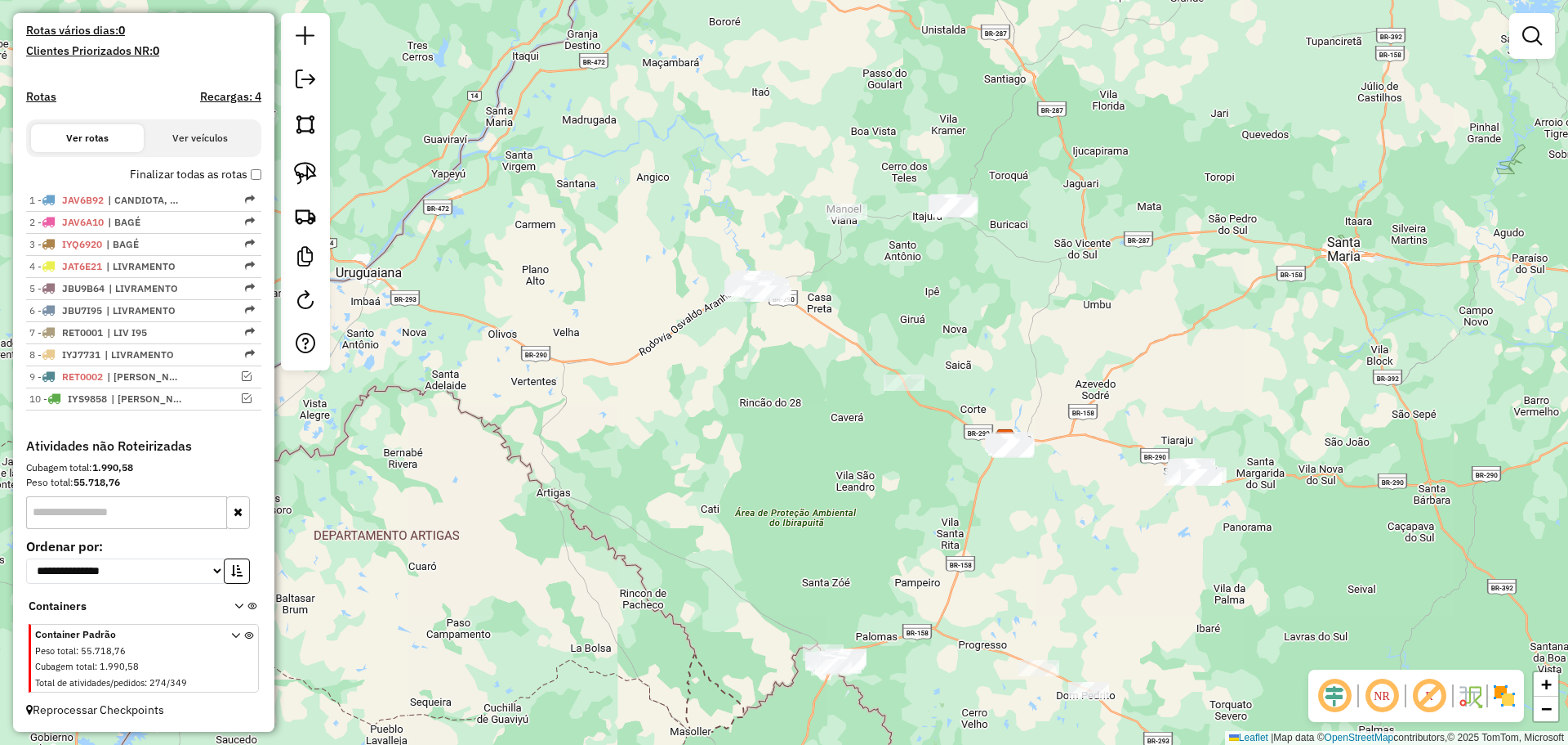
drag, startPoint x: 930, startPoint y: 468, endPoint x: 988, endPoint y: 534, distance: 87.9
click at [988, 535] on div "Janela de atendimento Grade de atendimento Capacidade Transportadoras Veículos …" at bounding box center [784, 372] width 1568 height 745
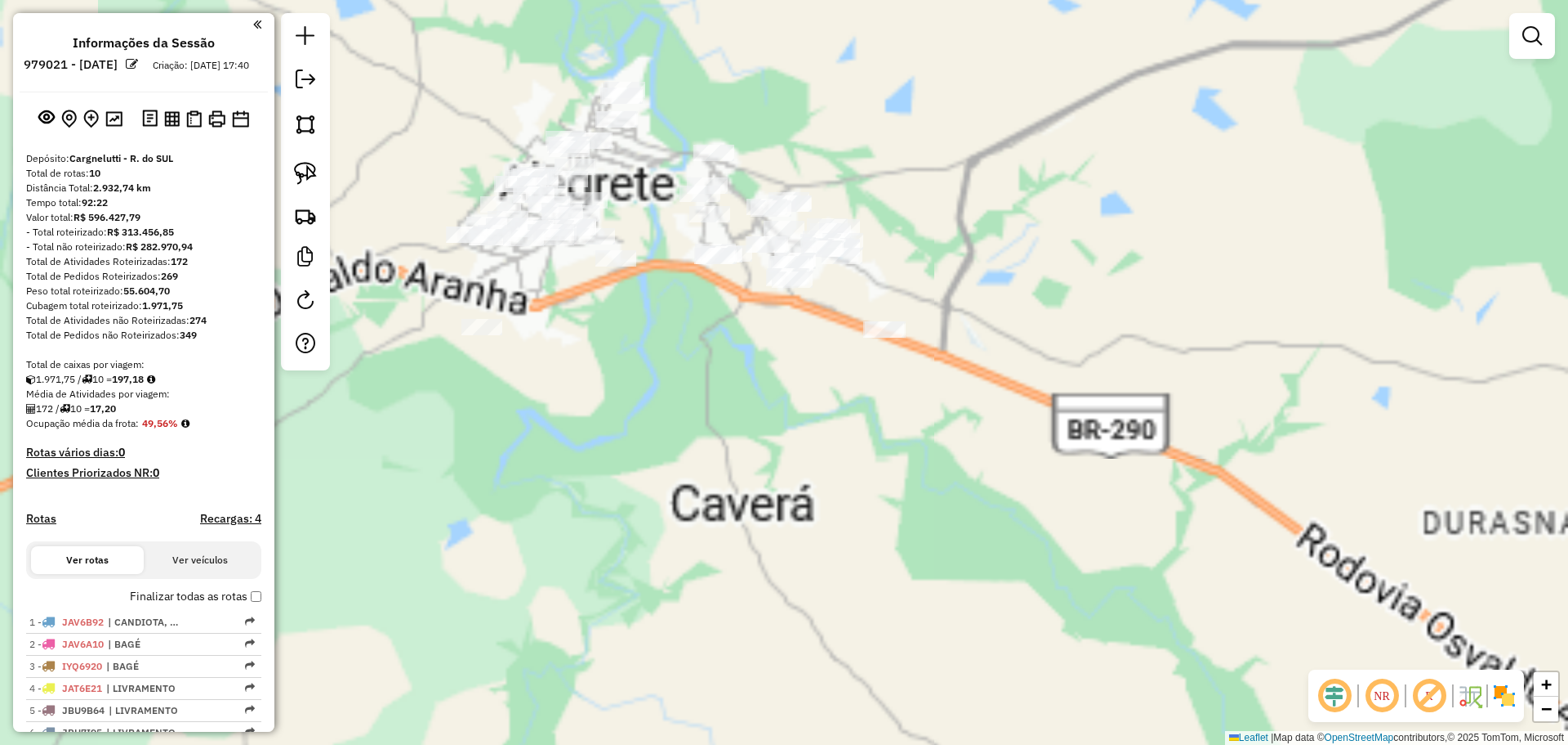
scroll to position [436, 0]
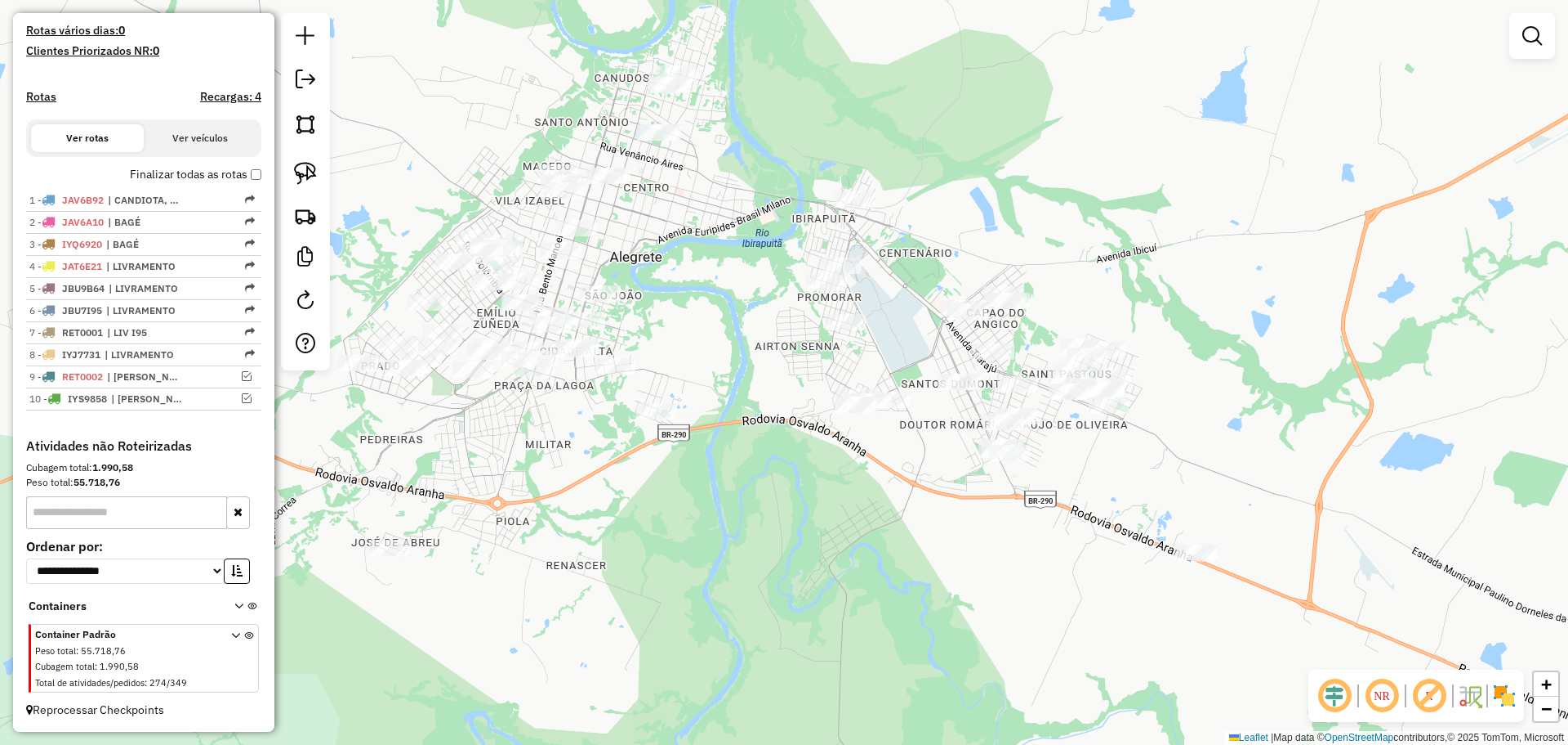
drag, startPoint x: 622, startPoint y: 201, endPoint x: 692, endPoint y: 300, distance: 121.2
click at [692, 300] on div "Janela de atendimento Grade de atendimento Capacidade Transportadoras Veículos …" at bounding box center [784, 372] width 1568 height 745
click at [304, 166] on img at bounding box center [305, 173] width 23 height 23
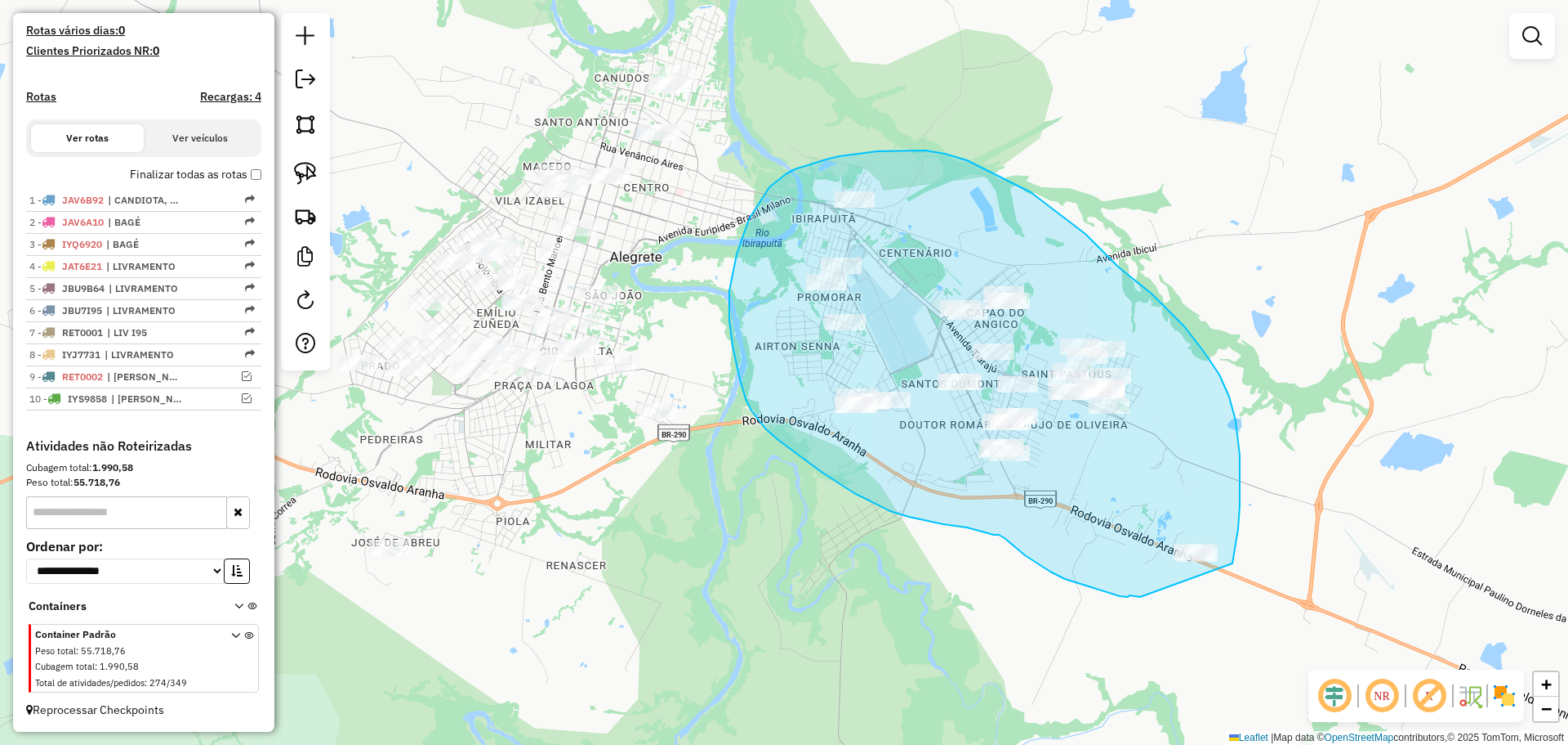
drag, startPoint x: 1233, startPoint y: 563, endPoint x: 1140, endPoint y: 596, distance: 98.7
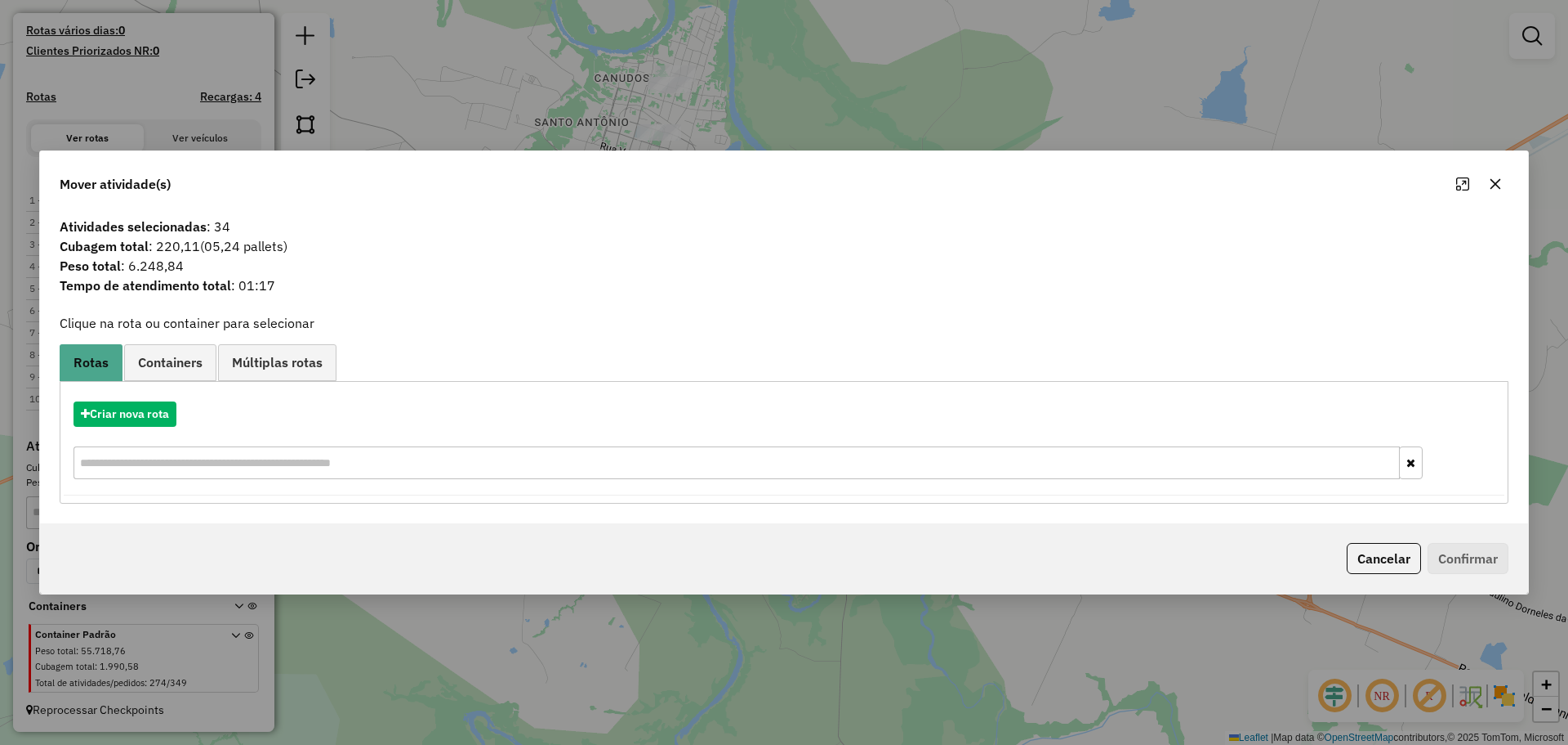
click at [1495, 181] on icon "button" at bounding box center [1495, 184] width 13 height 13
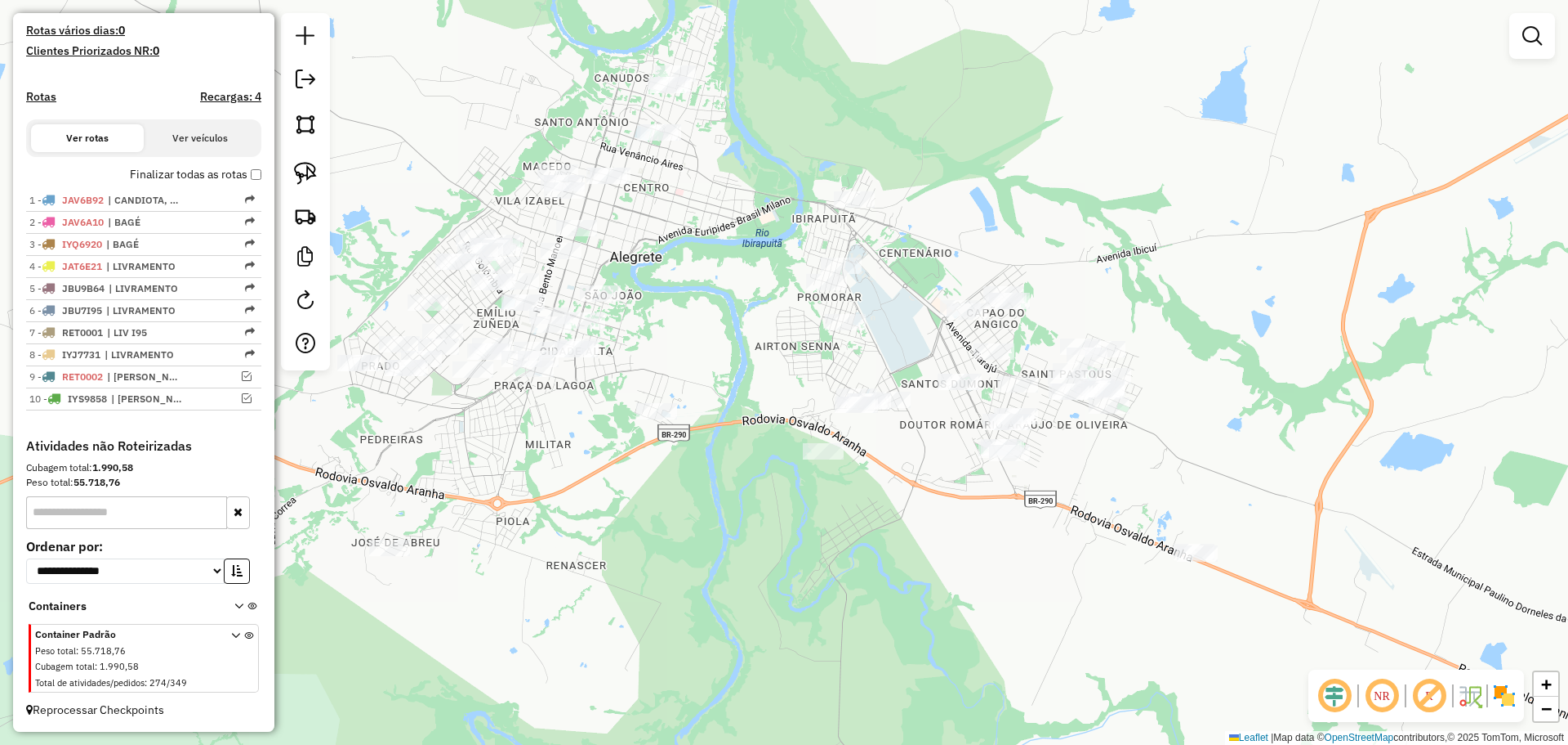
drag, startPoint x: 634, startPoint y: 376, endPoint x: 685, endPoint y: 352, distance: 56.4
click at [831, 449] on div at bounding box center [823, 451] width 40 height 17
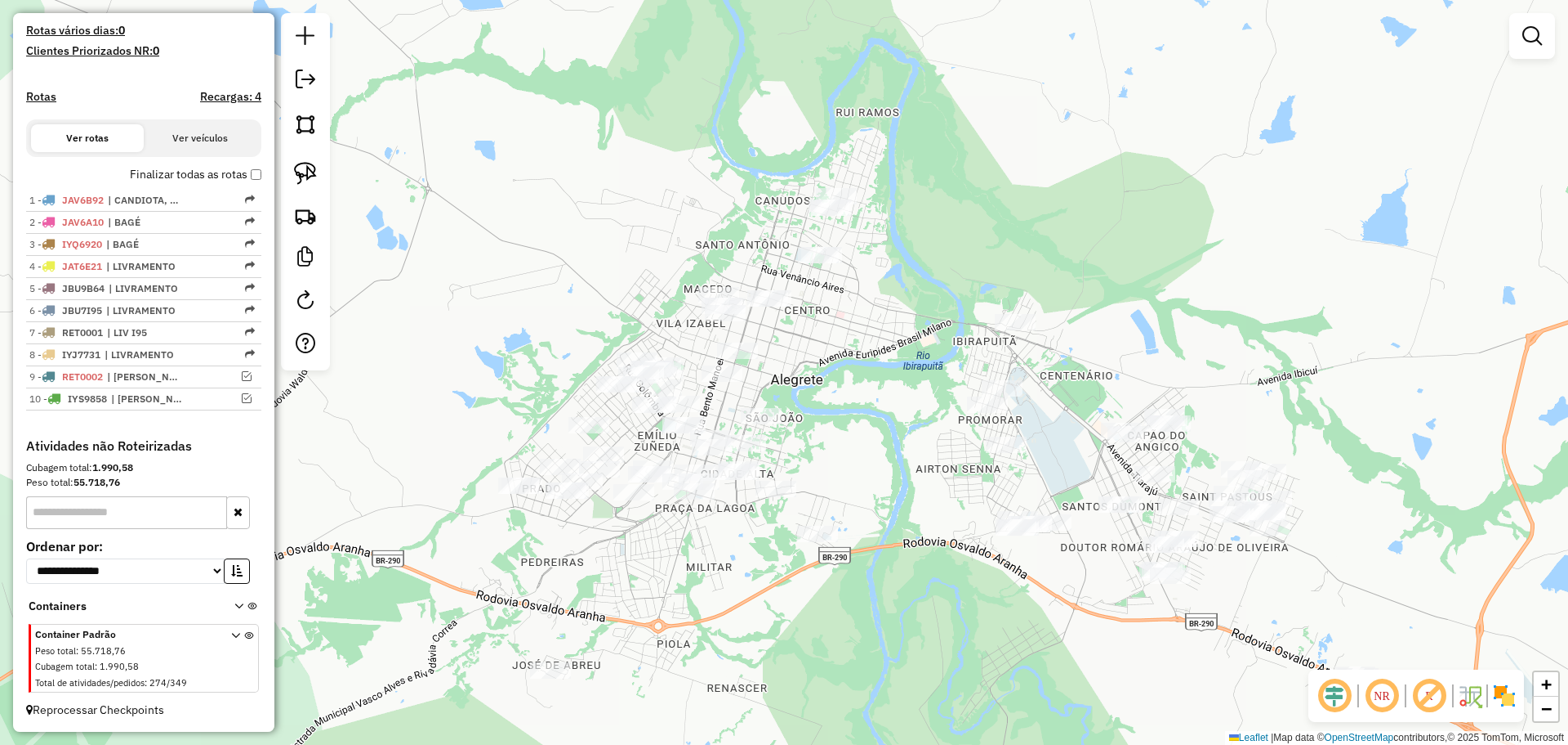
drag, startPoint x: 713, startPoint y: 345, endPoint x: 838, endPoint y: 441, distance: 157.6
click at [838, 441] on div "Janela de atendimento Grade de atendimento Capacidade Transportadoras Veículos …" at bounding box center [784, 372] width 1568 height 745
click at [303, 168] on img at bounding box center [305, 173] width 23 height 23
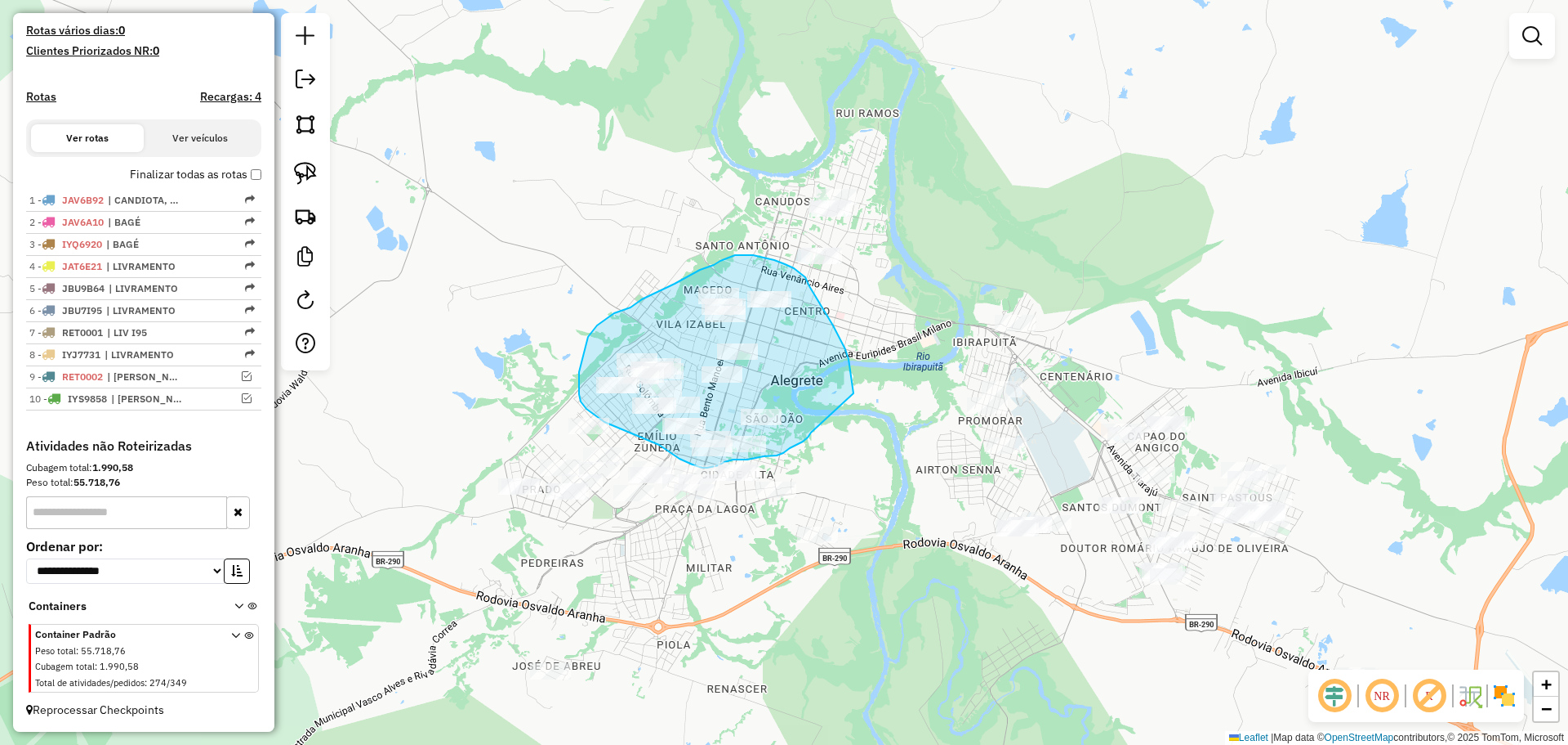
drag, startPoint x: 854, startPoint y: 389, endPoint x: 813, endPoint y: 424, distance: 53.9
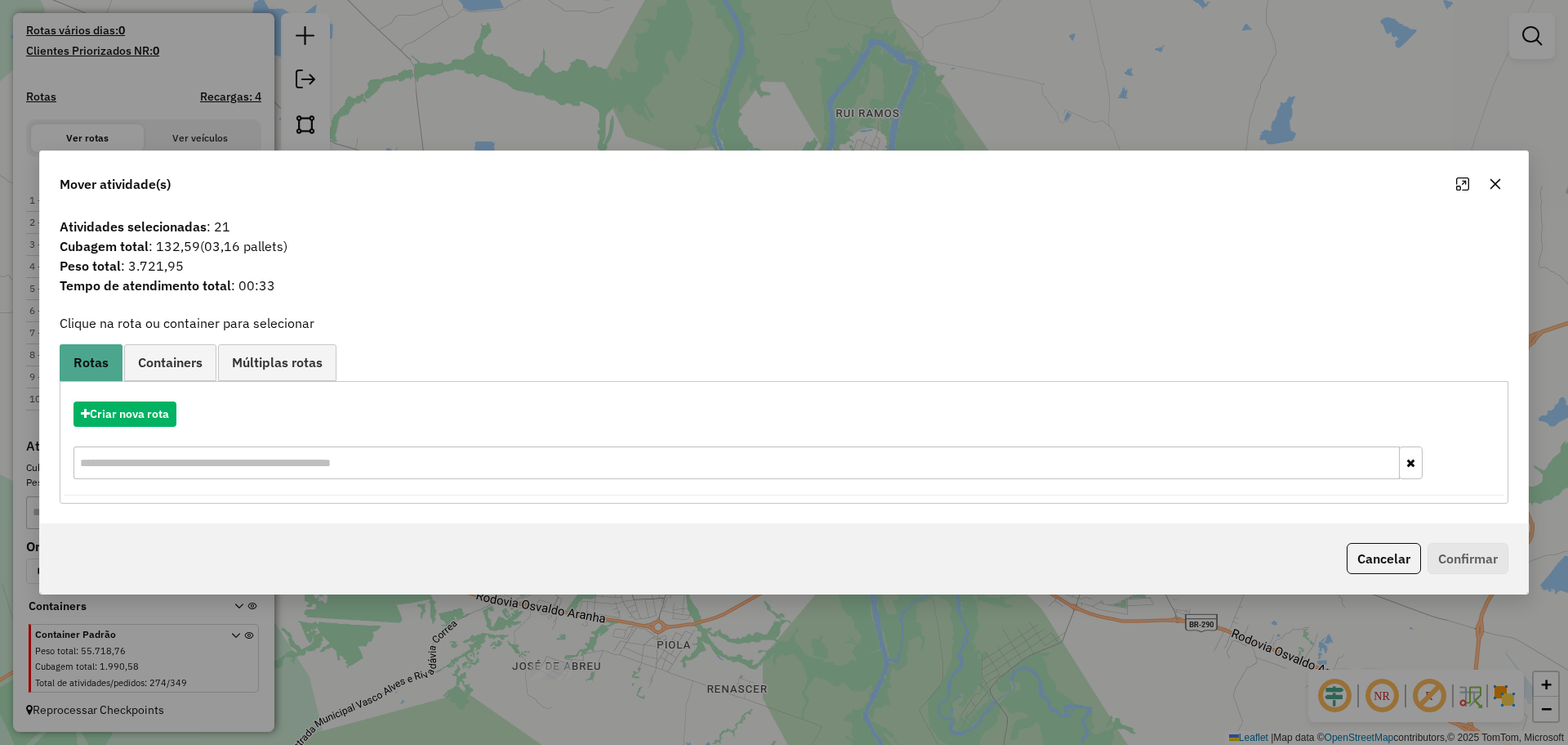
click at [1510, 183] on div "Mover atividade(s)" at bounding box center [784, 181] width 1488 height 59
click at [1500, 189] on icon "button" at bounding box center [1495, 184] width 13 height 13
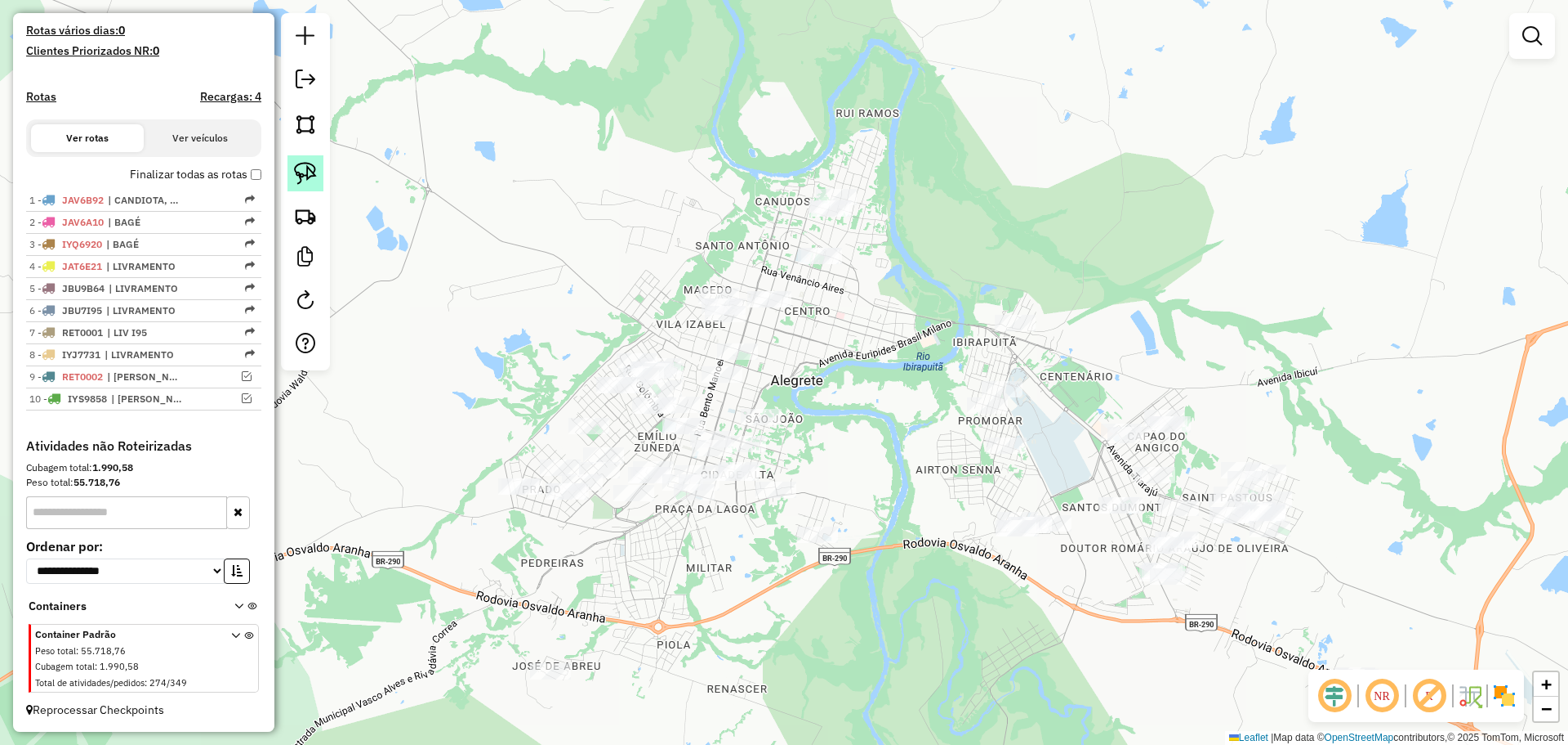
click at [312, 175] on img at bounding box center [305, 173] width 23 height 23
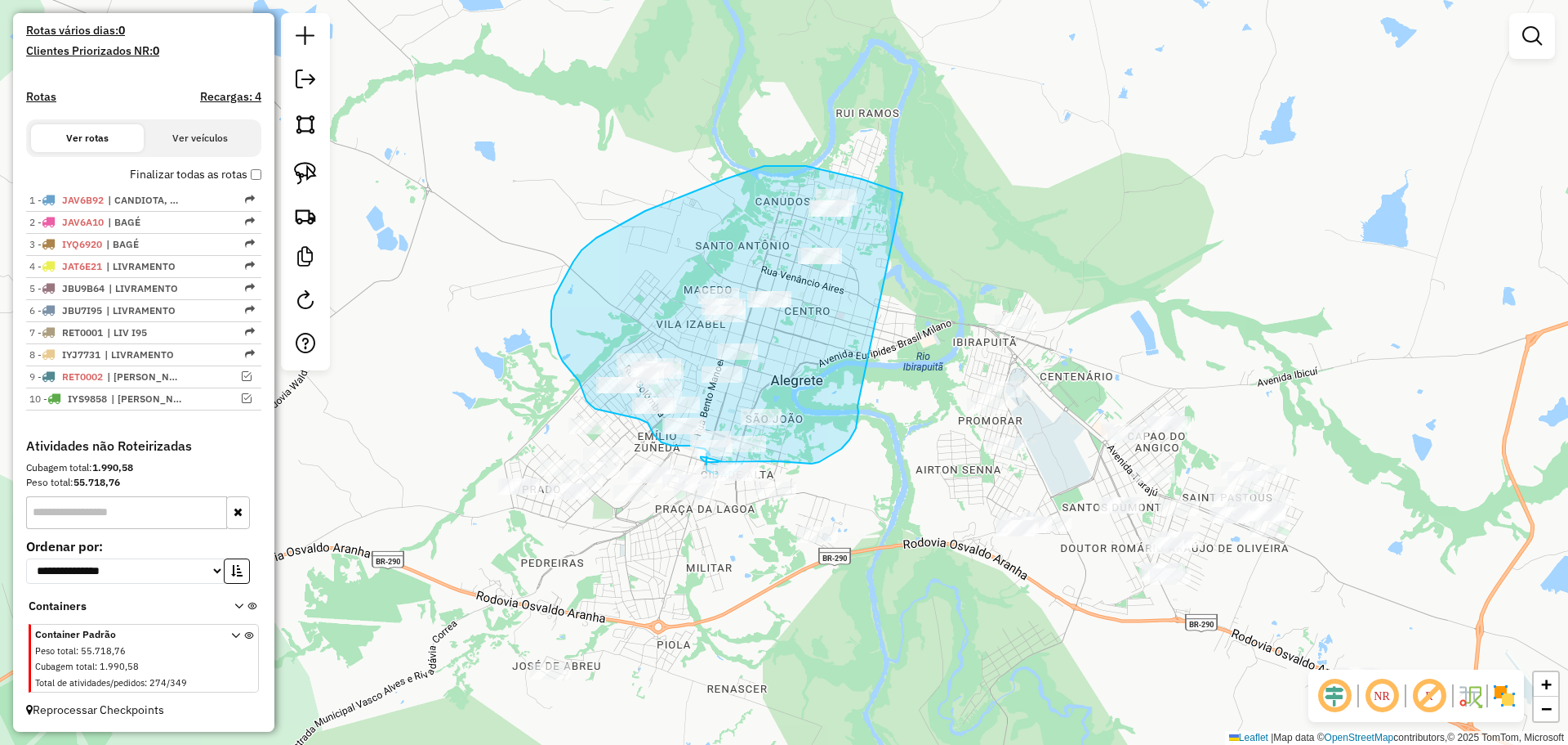
drag, startPoint x: 902, startPoint y: 193, endPoint x: 857, endPoint y: 406, distance: 217.7
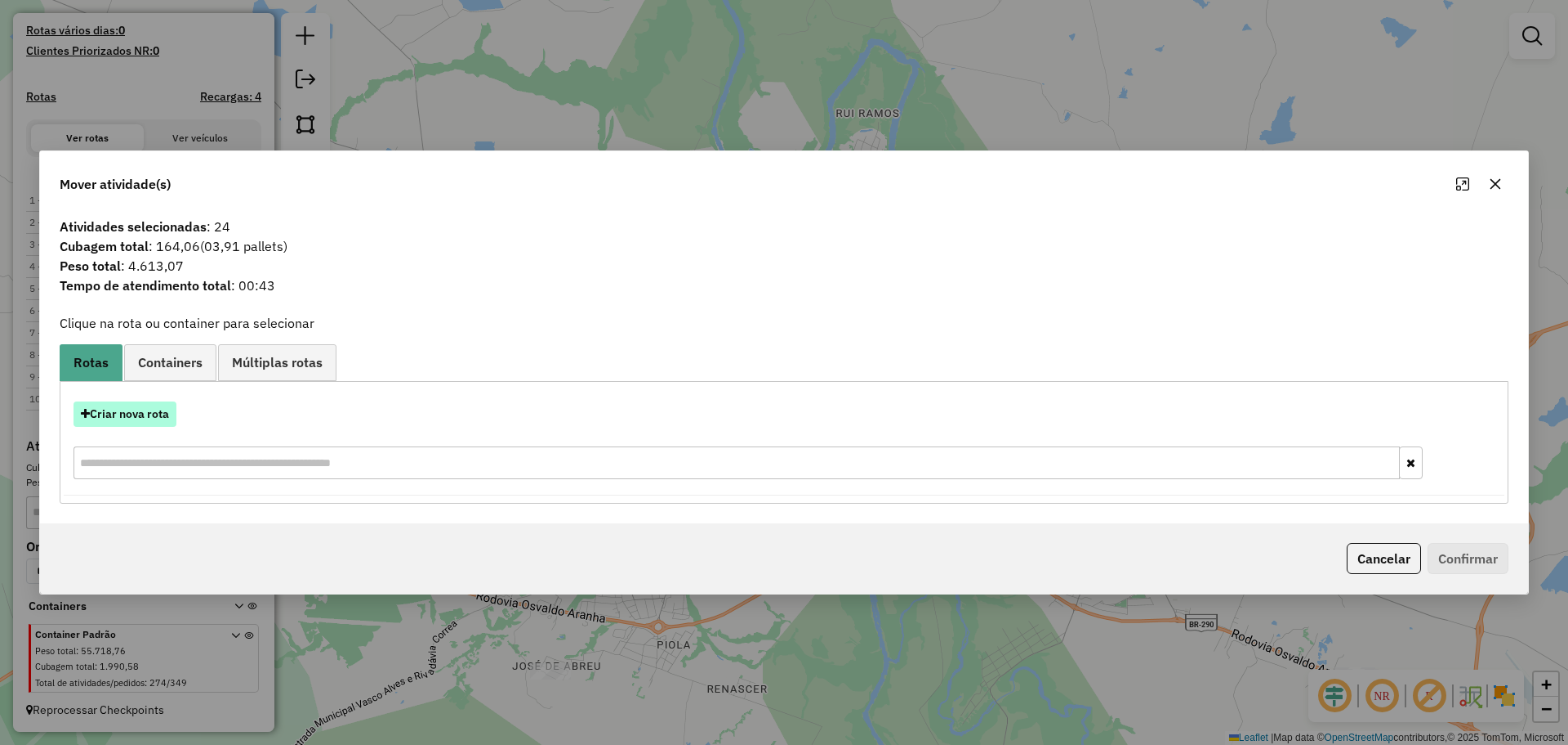
click at [142, 404] on button "Criar nova rota" at bounding box center [125, 414] width 103 height 26
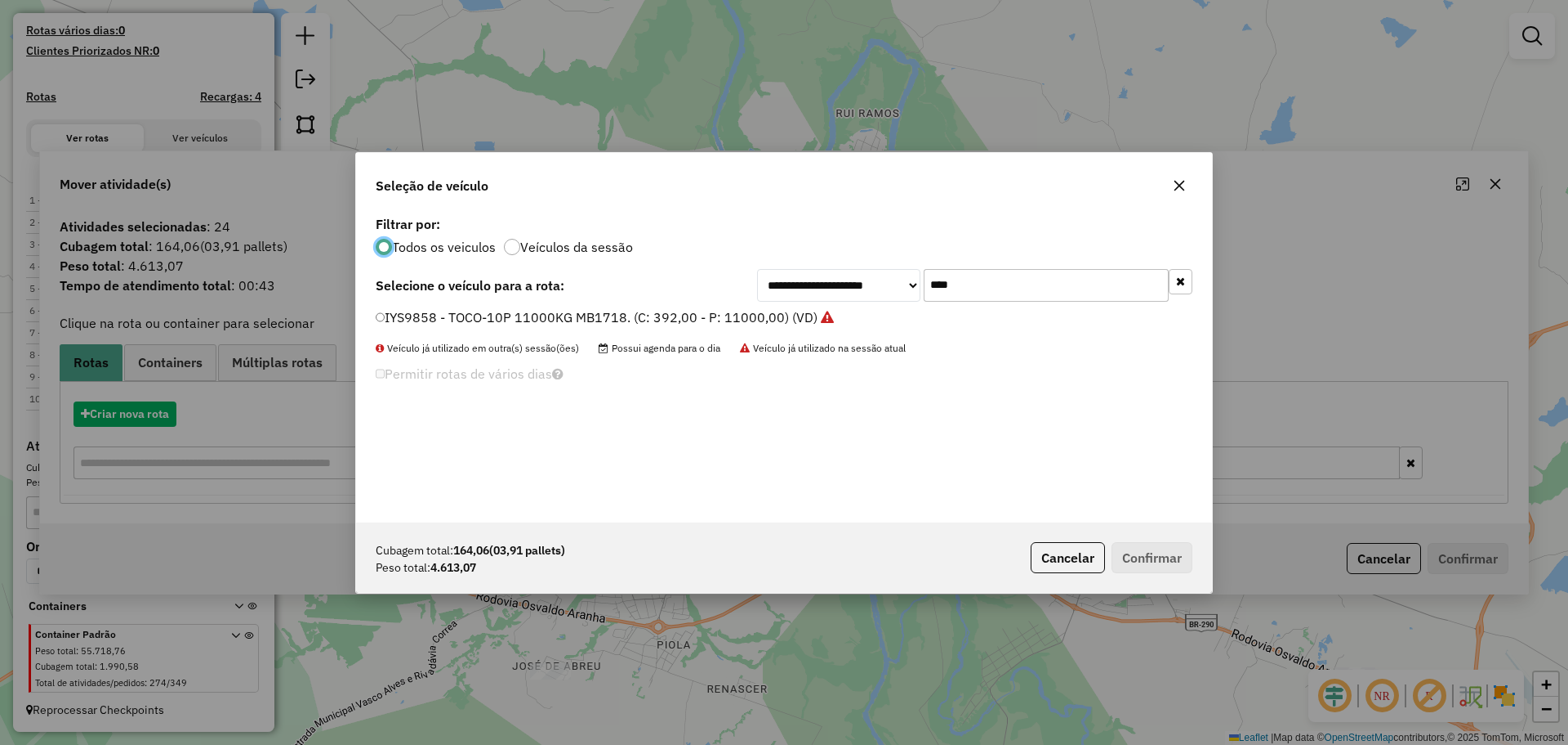
scroll to position [9, 5]
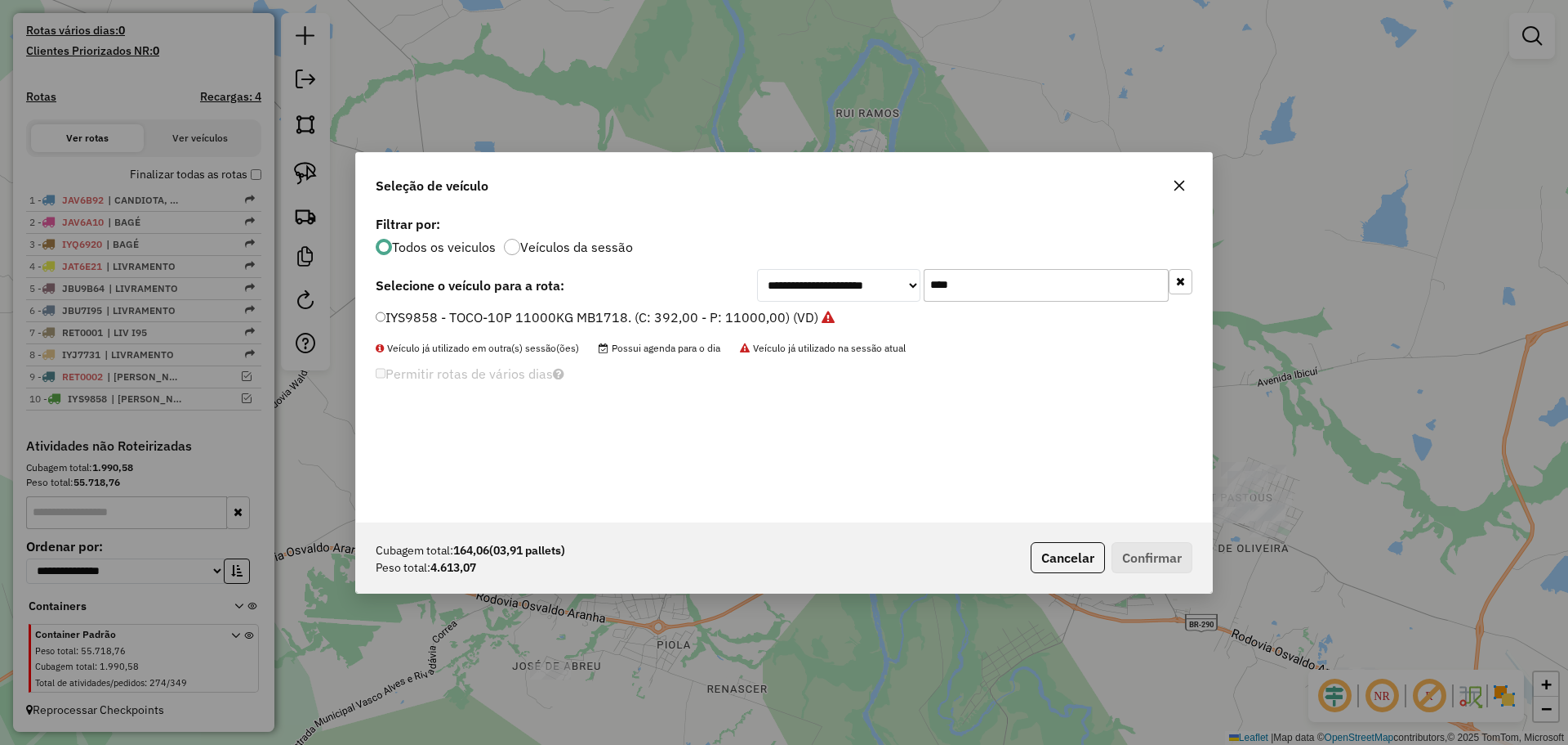
drag, startPoint x: 989, startPoint y: 290, endPoint x: 913, endPoint y: 269, distance: 78.8
click at [913, 269] on div "**********" at bounding box center [975, 286] width 435 height 33
type input "**"
click at [657, 321] on label "JBA1I59 - TOCO-06P 6000 kg. (C: 252,00 - P: 6000,00) (VD)" at bounding box center [561, 317] width 372 height 19
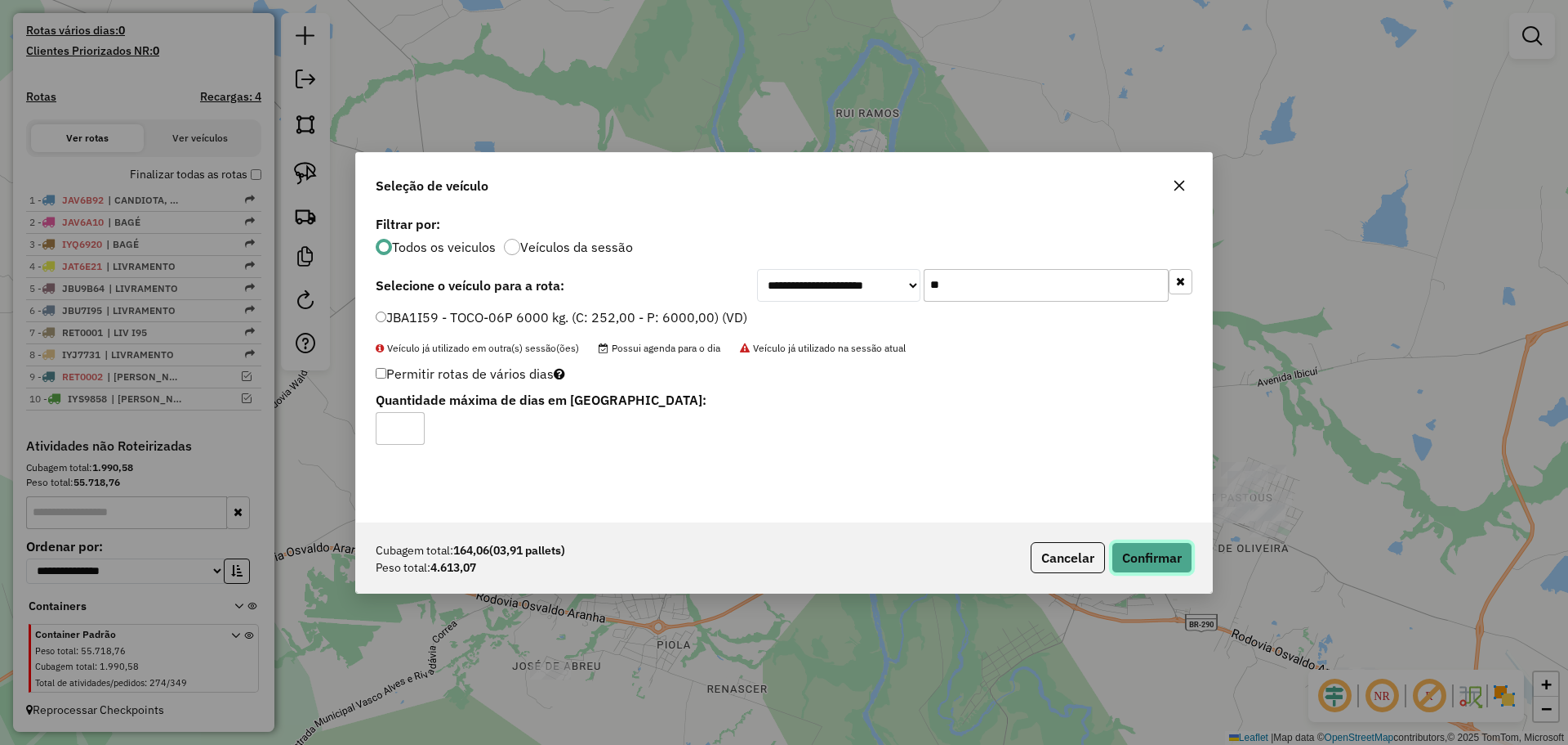
click at [1143, 552] on button "Confirmar" at bounding box center [1152, 558] width 81 height 31
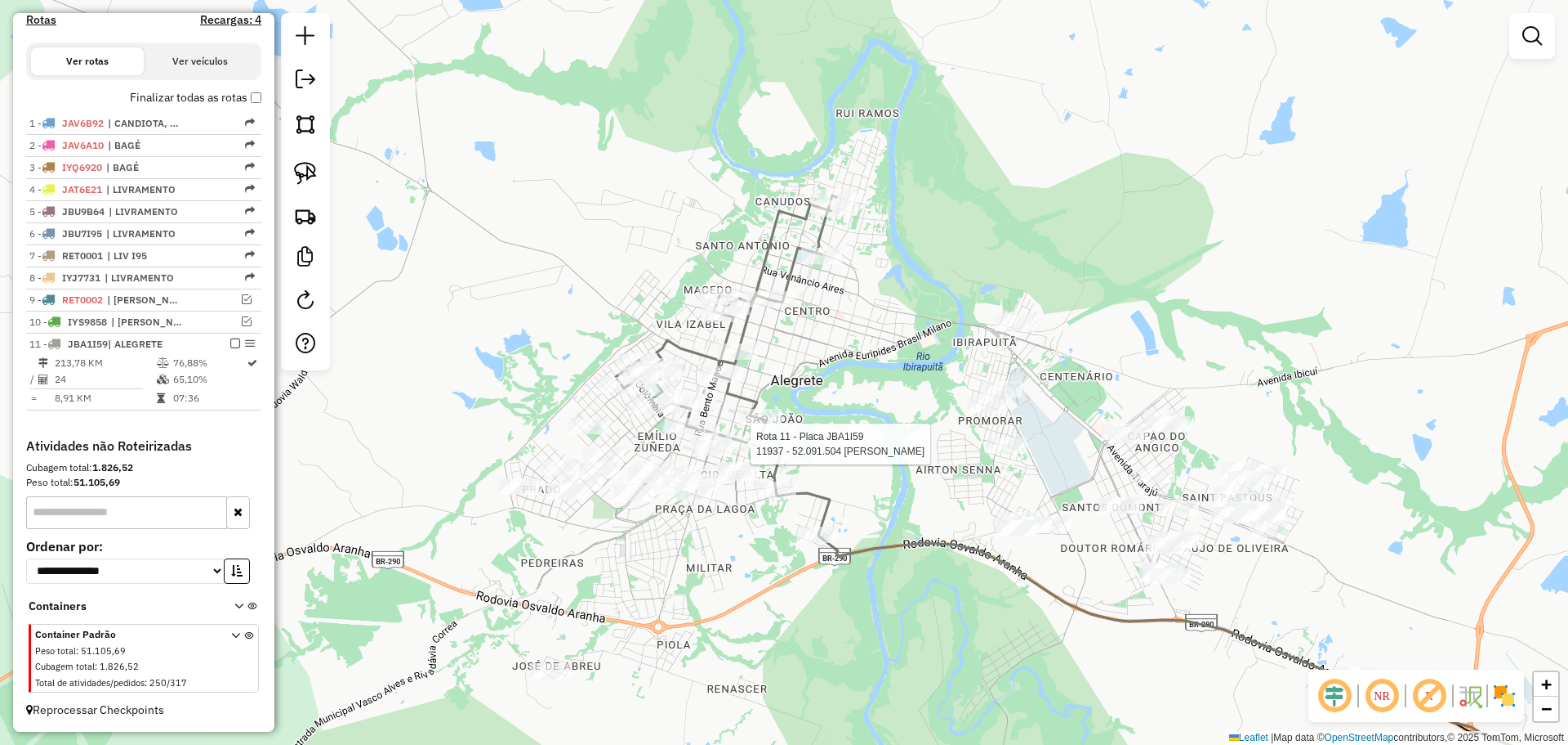
scroll to position [514, 0]
select select "**********"
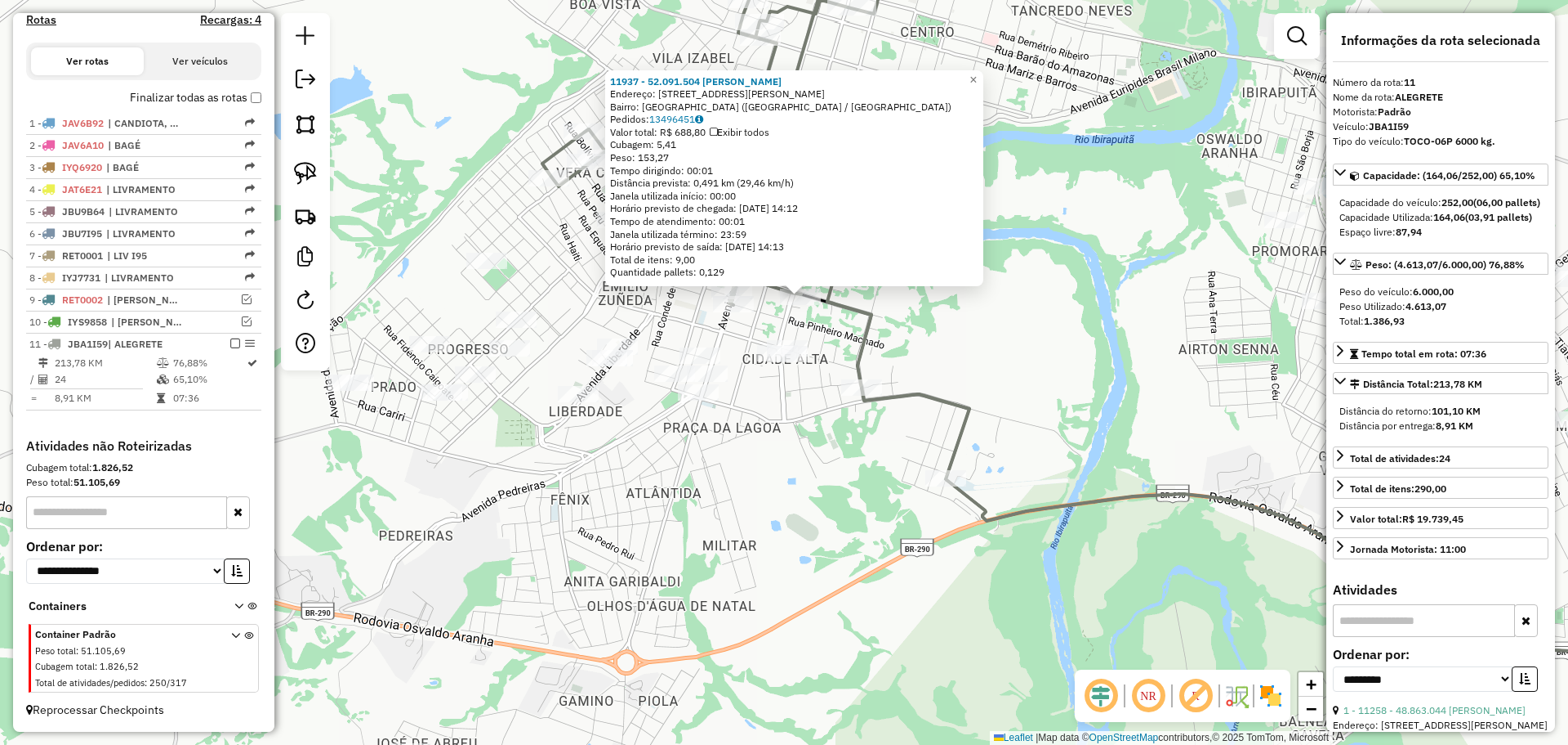
click at [800, 407] on div "11937 - 52.091.504 [PERSON_NAME] Endereço: R [PERSON_NAME] 915 Bairro: [GEOGRAP…" at bounding box center [784, 372] width 1568 height 745
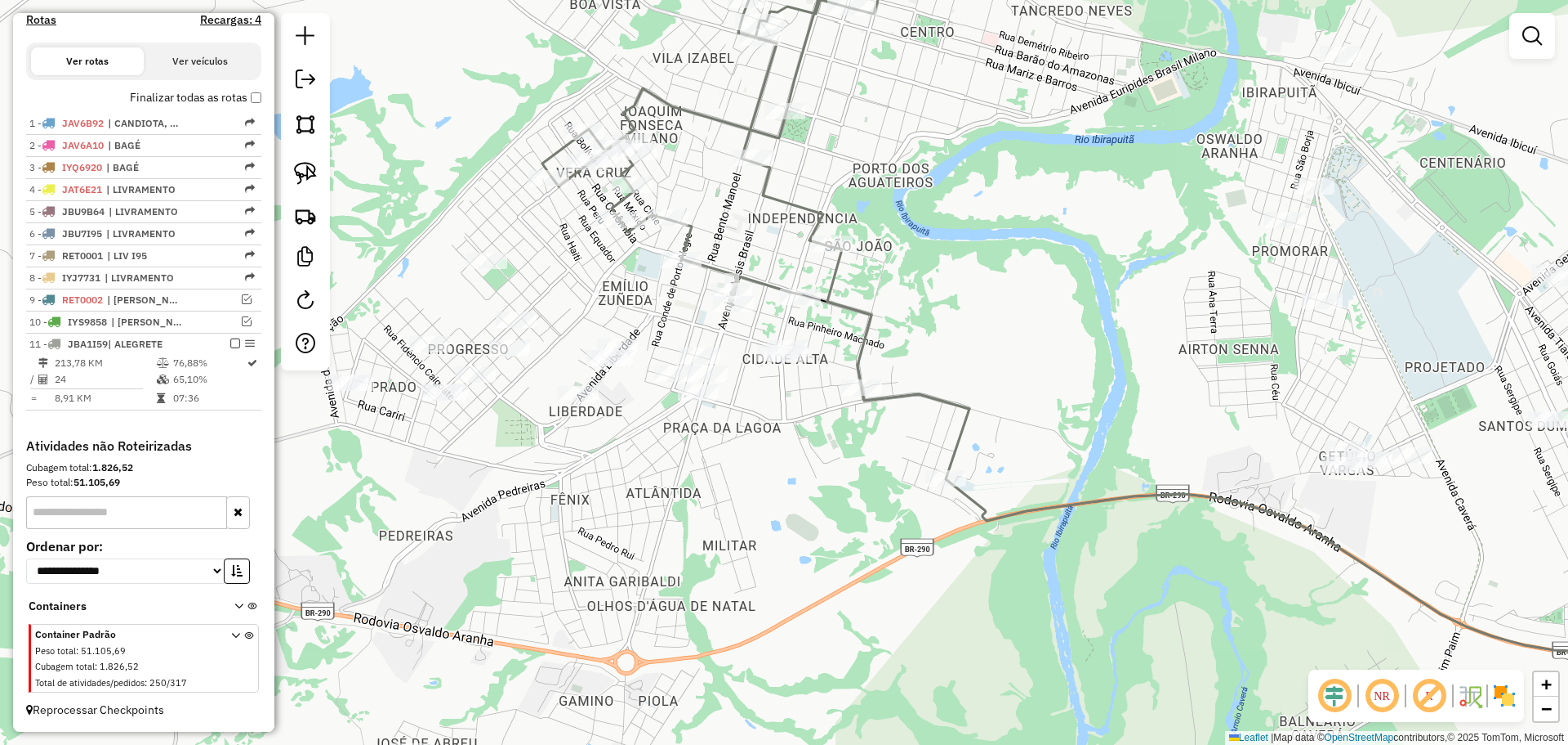
click at [492, 269] on div at bounding box center [487, 261] width 40 height 17
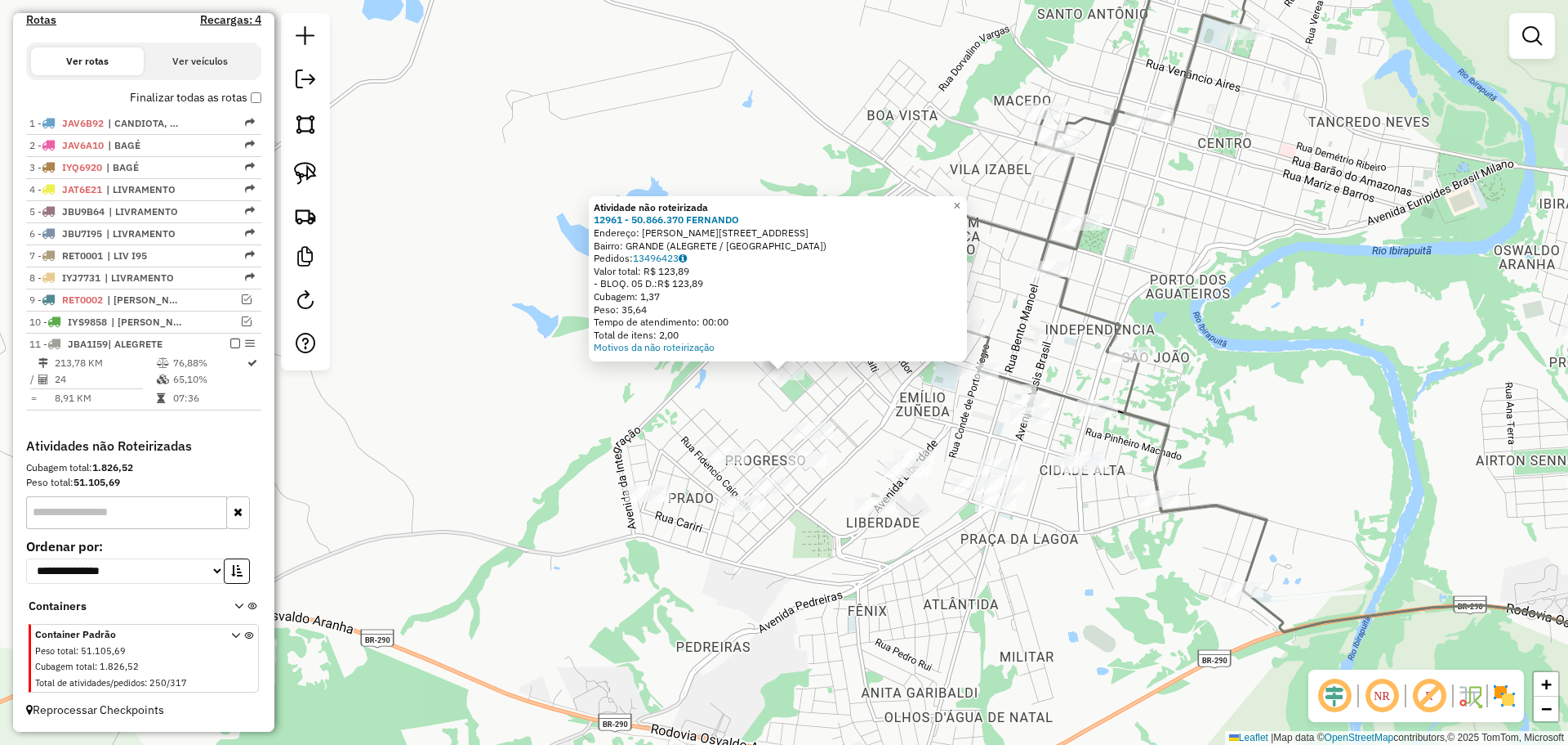
click at [791, 405] on div "Atividade não roteirizada 12961 - 50.866.370 [PERSON_NAME]: [PERSON_NAME][STREE…" at bounding box center [784, 372] width 1568 height 745
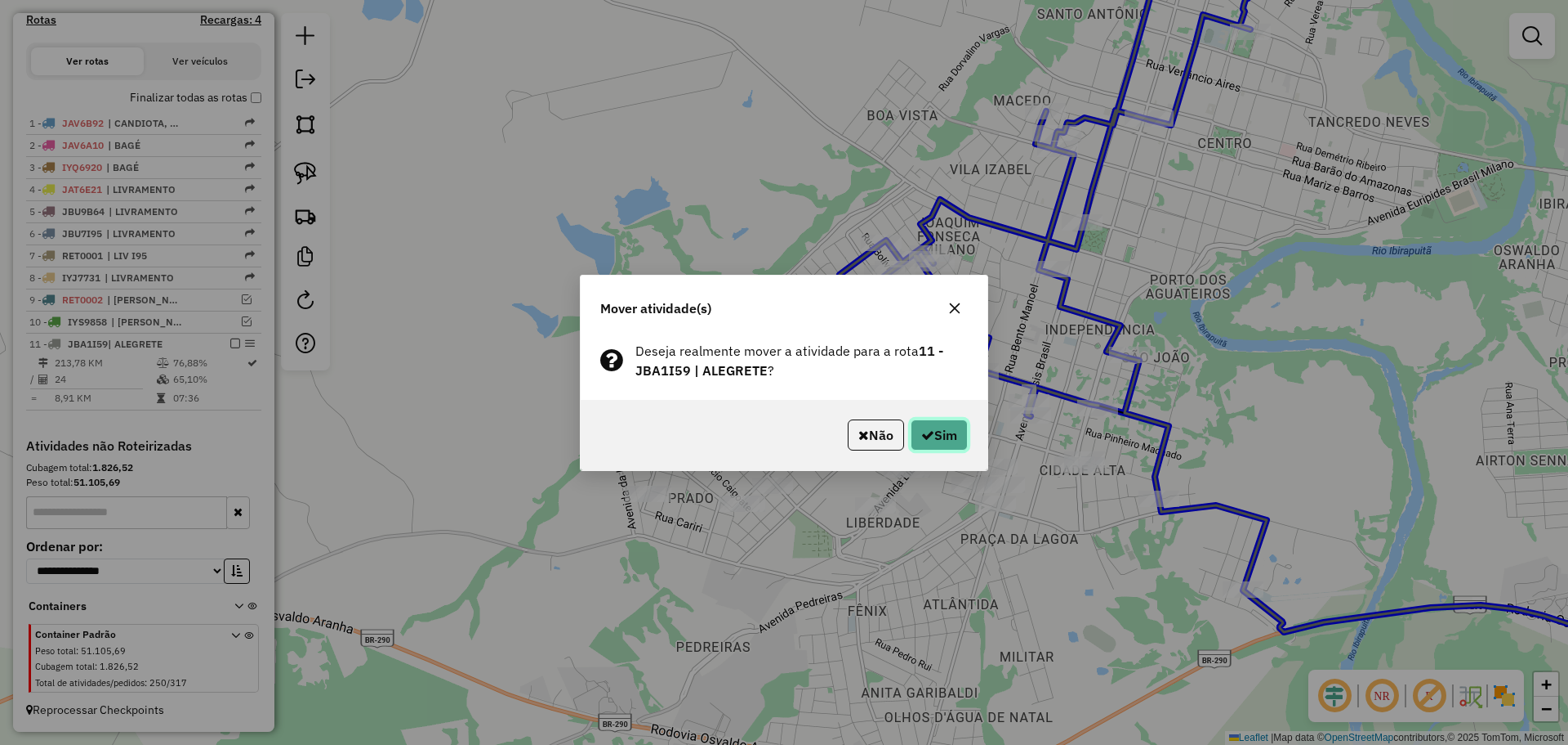
click at [936, 441] on button "Sim" at bounding box center [939, 435] width 57 height 31
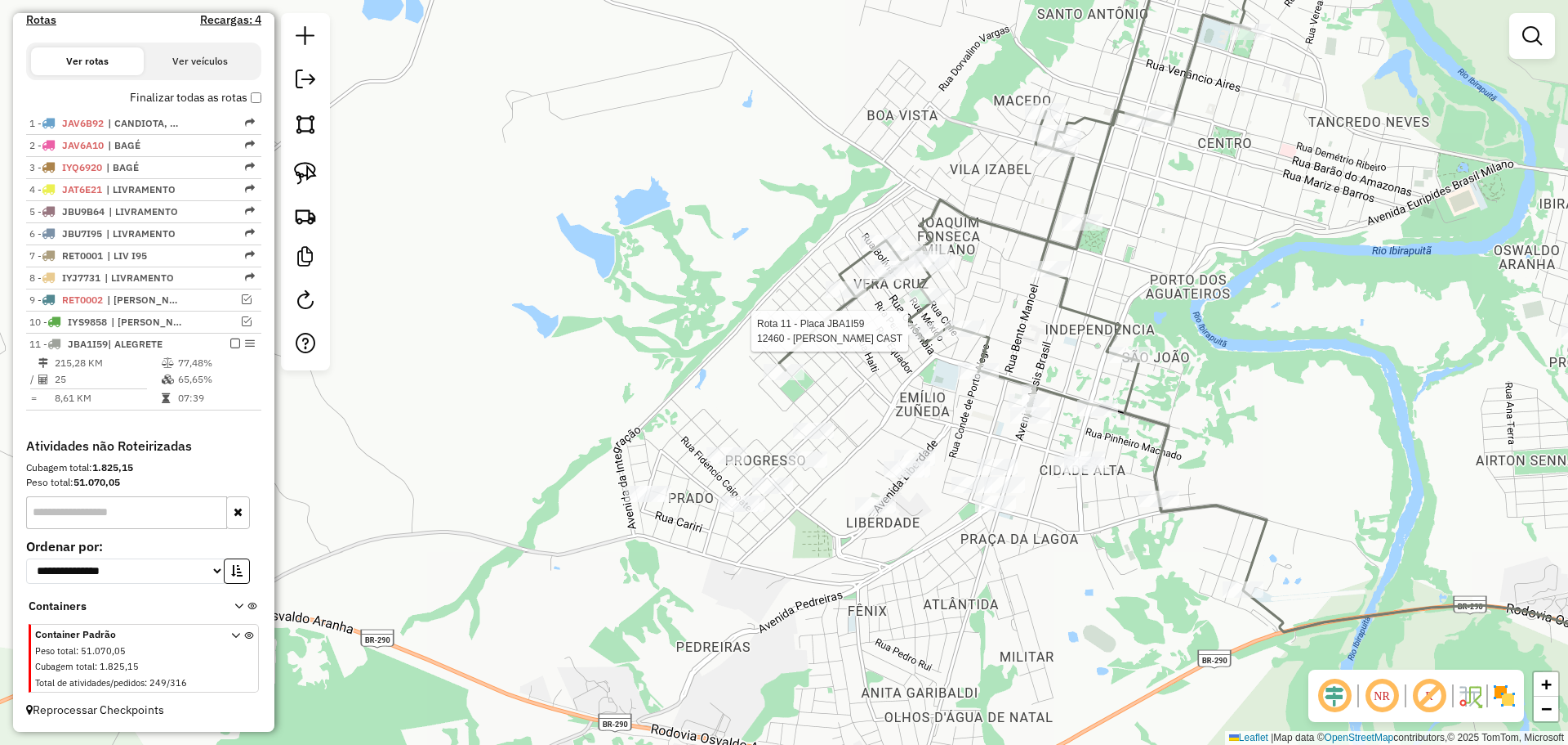
select select "**********"
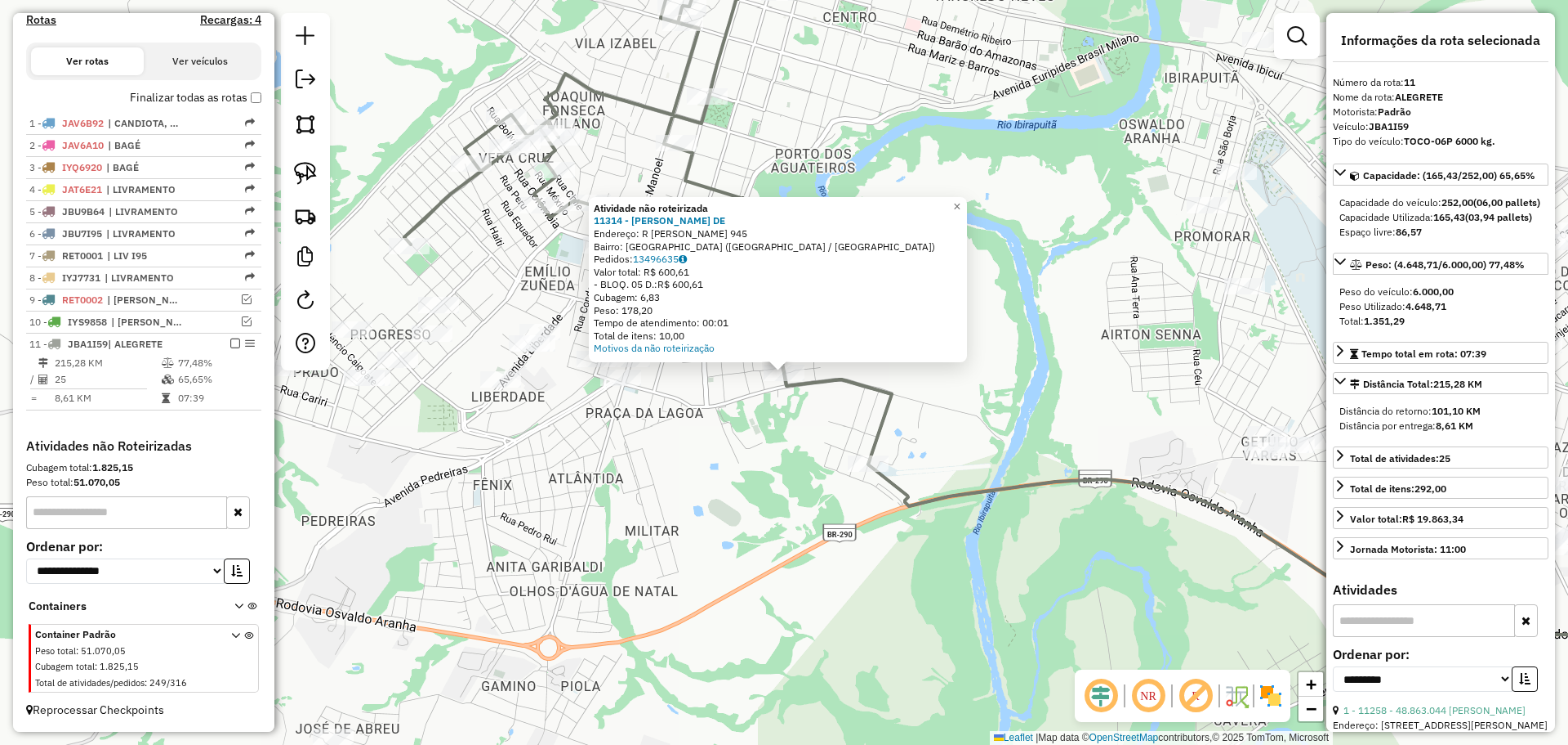
click at [756, 451] on div "Atividade não roteirizada 11314 - ROSE MERI VARGAS DE Endereço: R ANITA GARIBAL…" at bounding box center [784, 372] width 1568 height 745
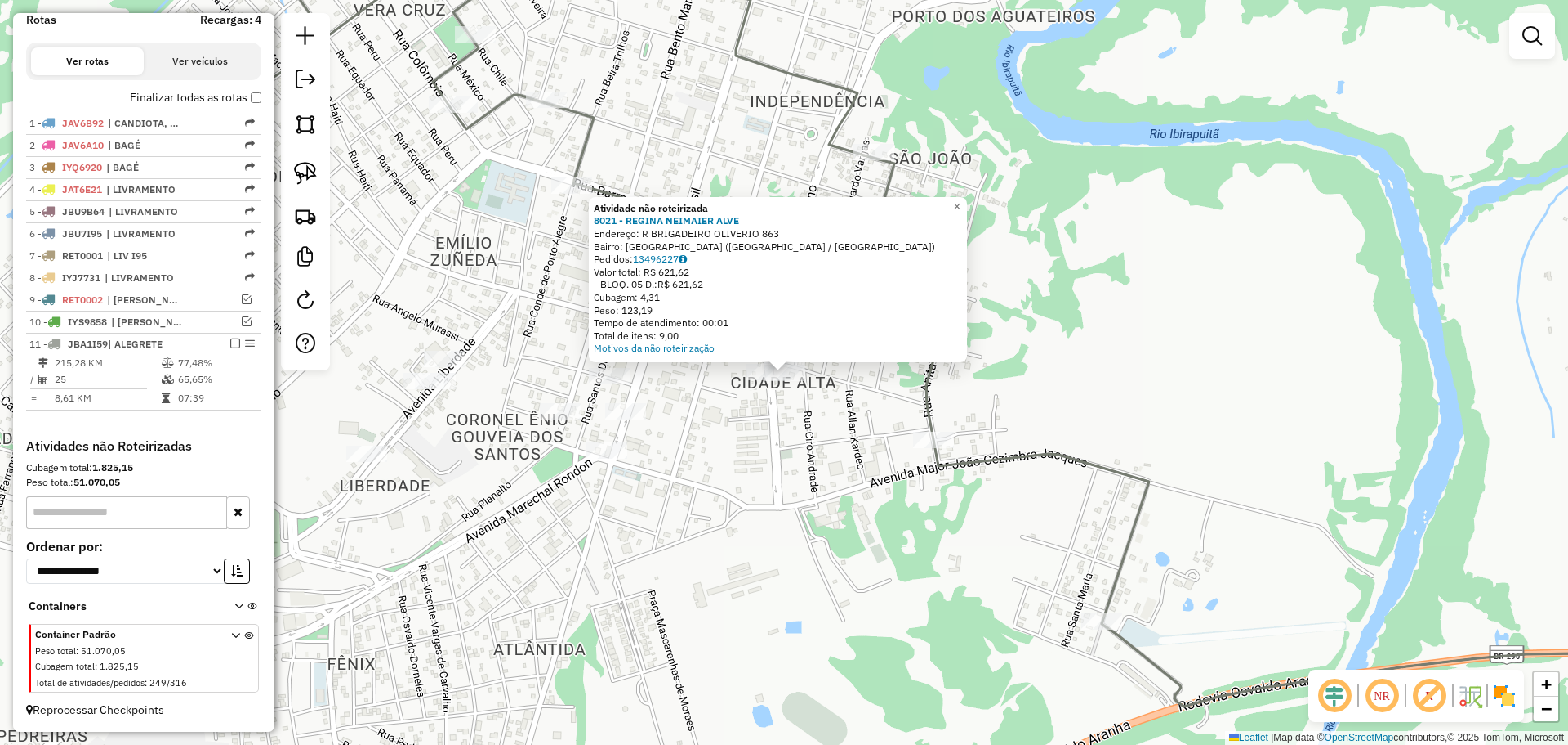
click at [772, 390] on div "Atividade não roteirizada 8021 - REGINA NEIMAIER ALVE Endereço: R BRIGADEIRO OL…" at bounding box center [784, 372] width 1568 height 745
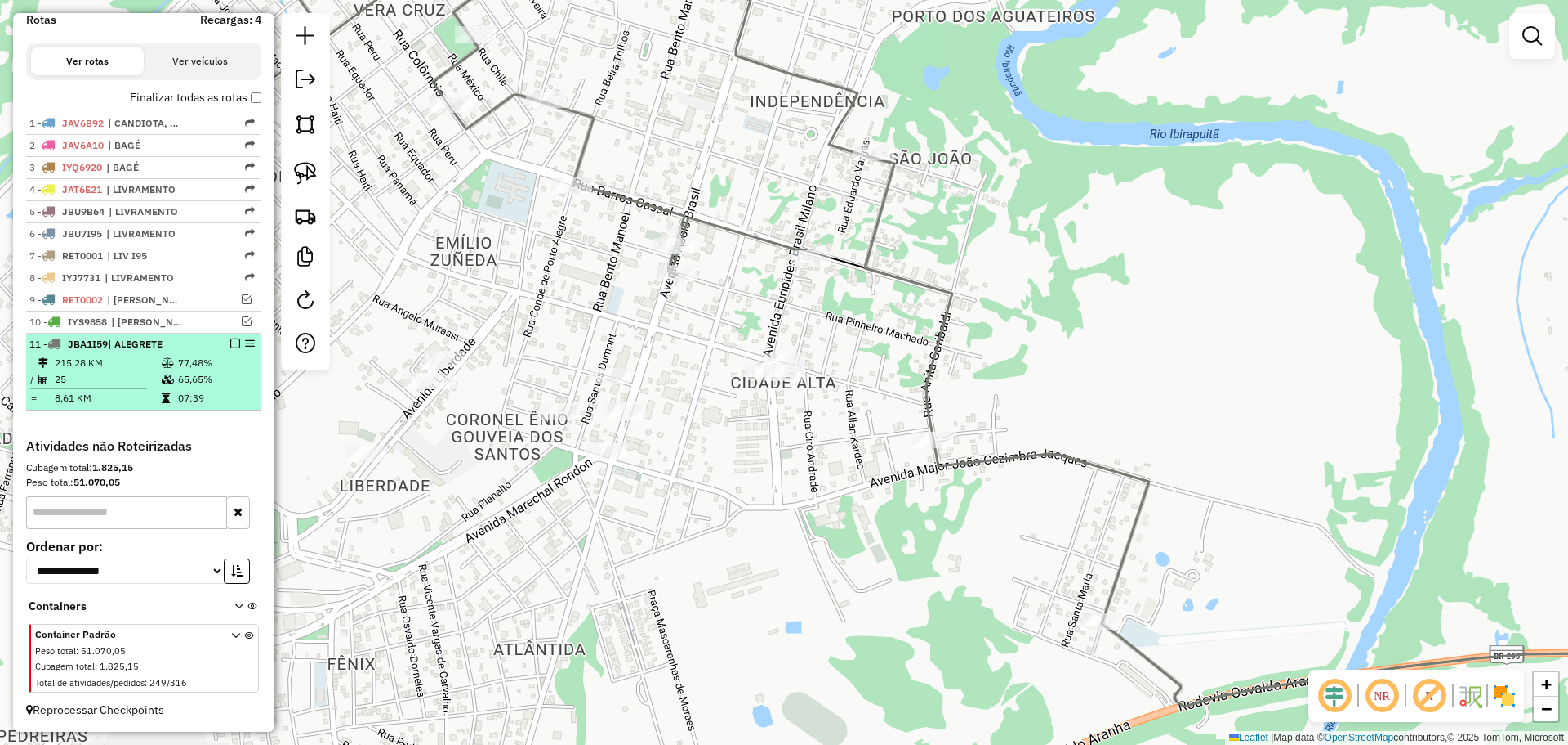
click at [230, 338] on em at bounding box center [235, 343] width 10 height 10
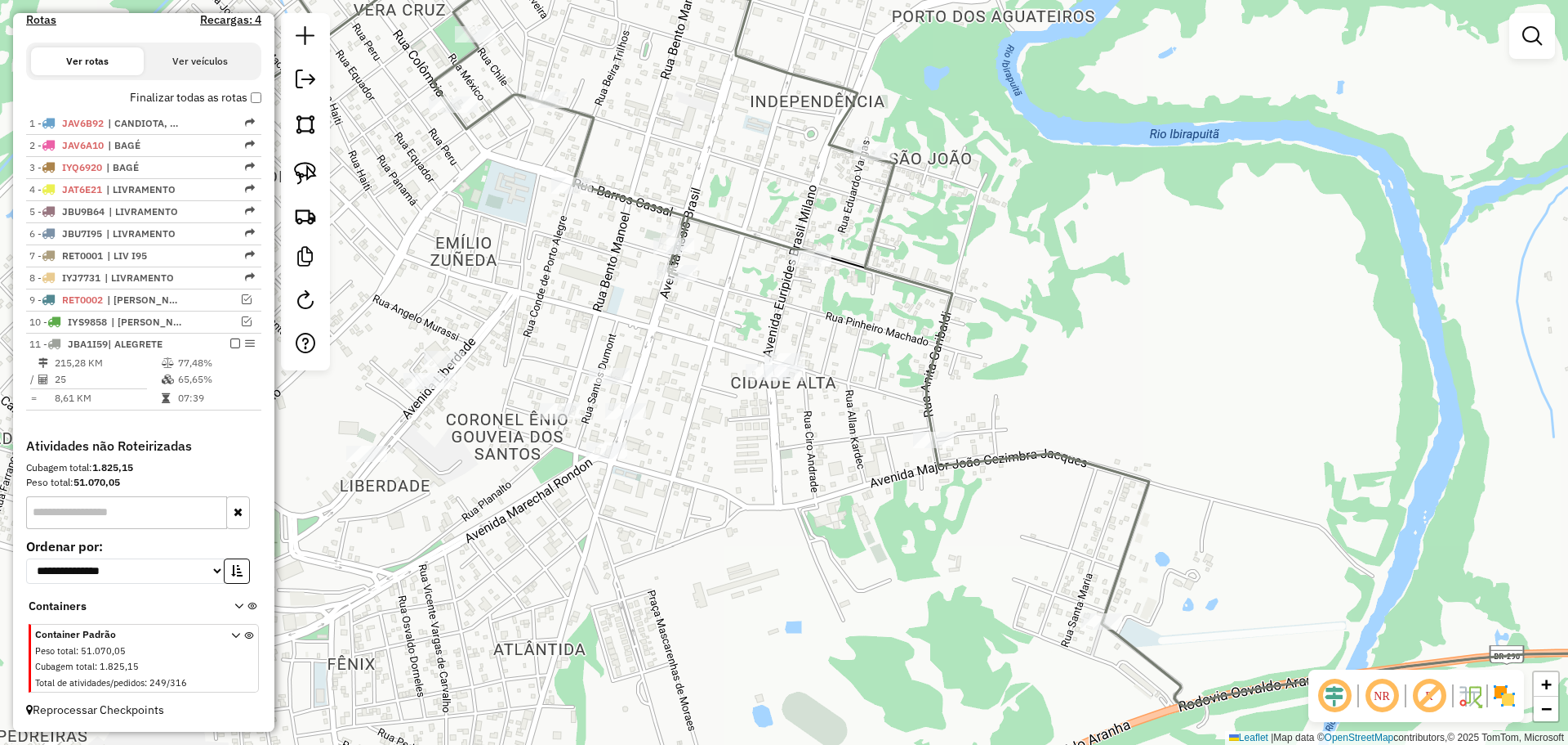
scroll to position [458, 0]
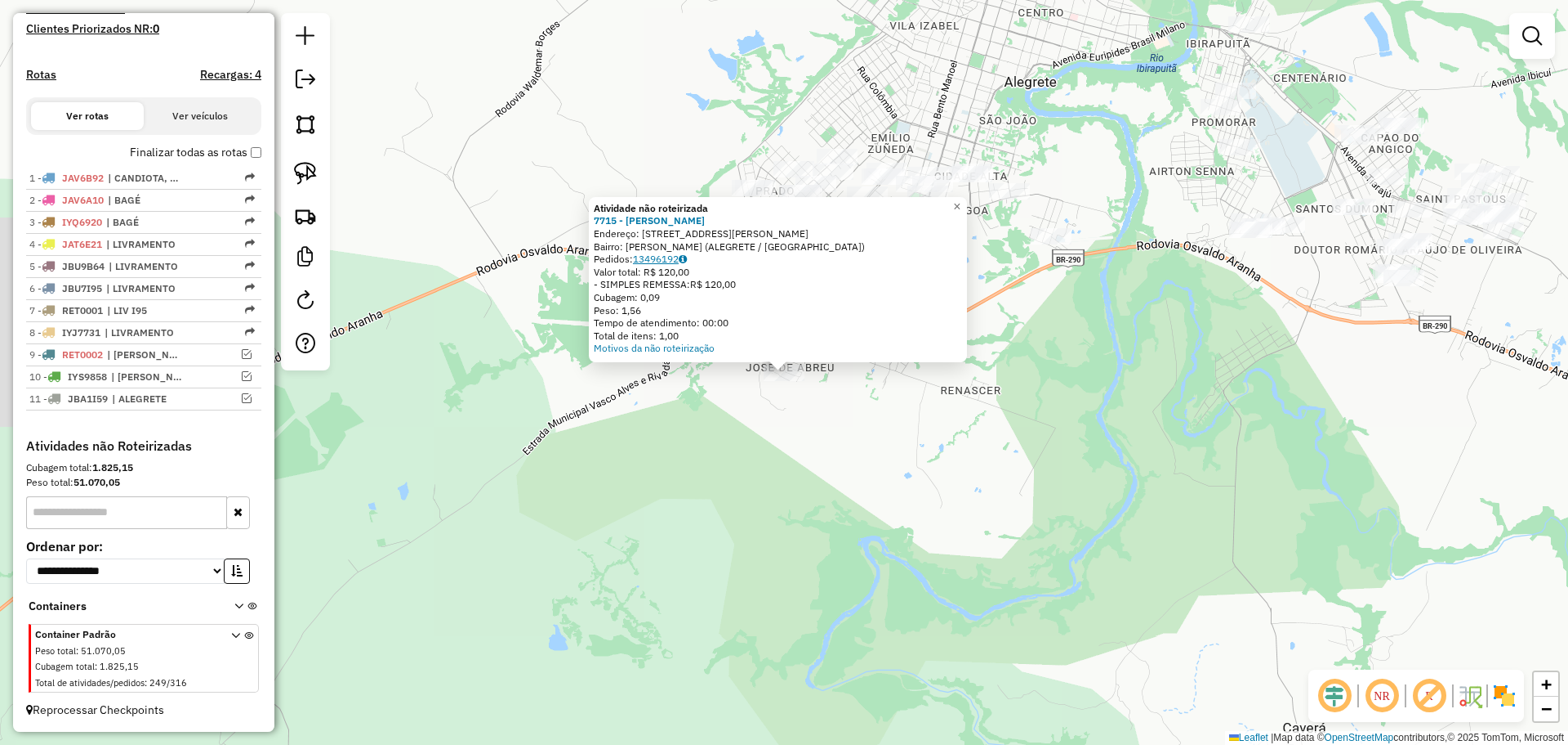
click at [662, 261] on link "13496192" at bounding box center [660, 258] width 54 height 12
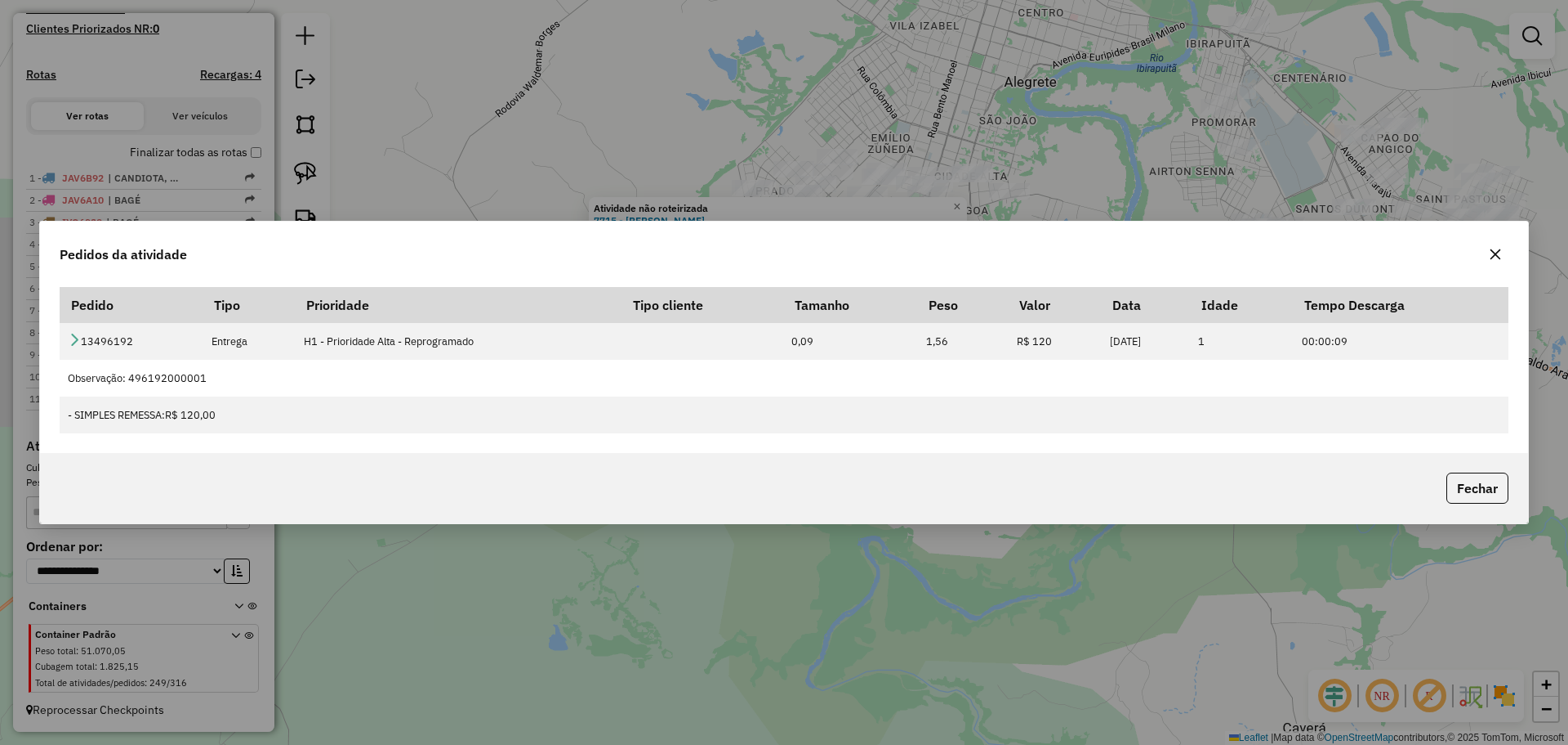
click at [1499, 254] on icon "button" at bounding box center [1495, 254] width 13 height 13
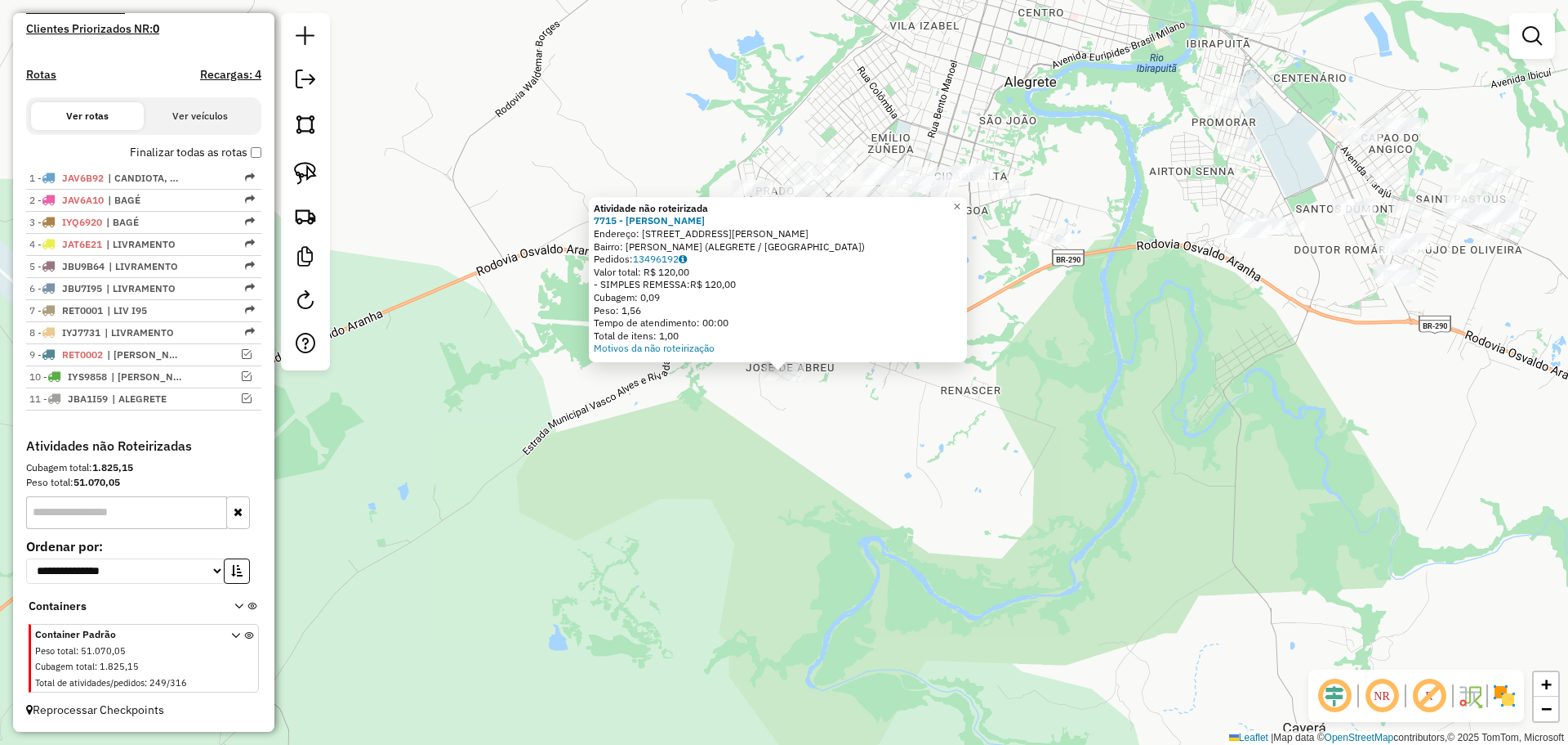
click at [1012, 308] on div "Atividade não roteirizada 7715 - Roselaine Peres Figu Endereço: R JOSE RAMOS LO…" at bounding box center [784, 372] width 1568 height 745
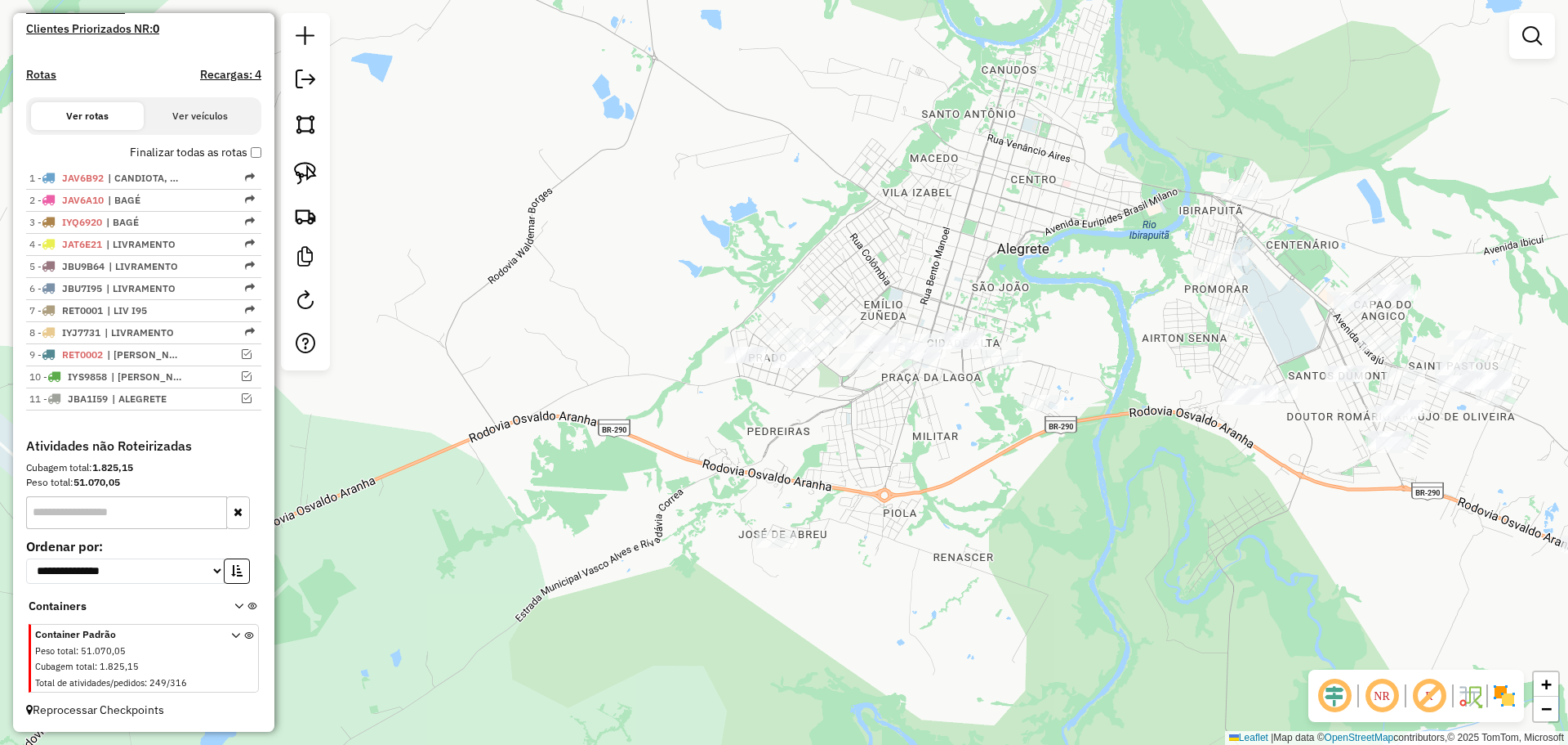
drag, startPoint x: 1005, startPoint y: 352, endPoint x: 1002, endPoint y: 497, distance: 145.0
click at [1002, 497] on div "Janela de atendimento Grade de atendimento Capacidade Transportadoras Veículos …" at bounding box center [784, 372] width 1568 height 745
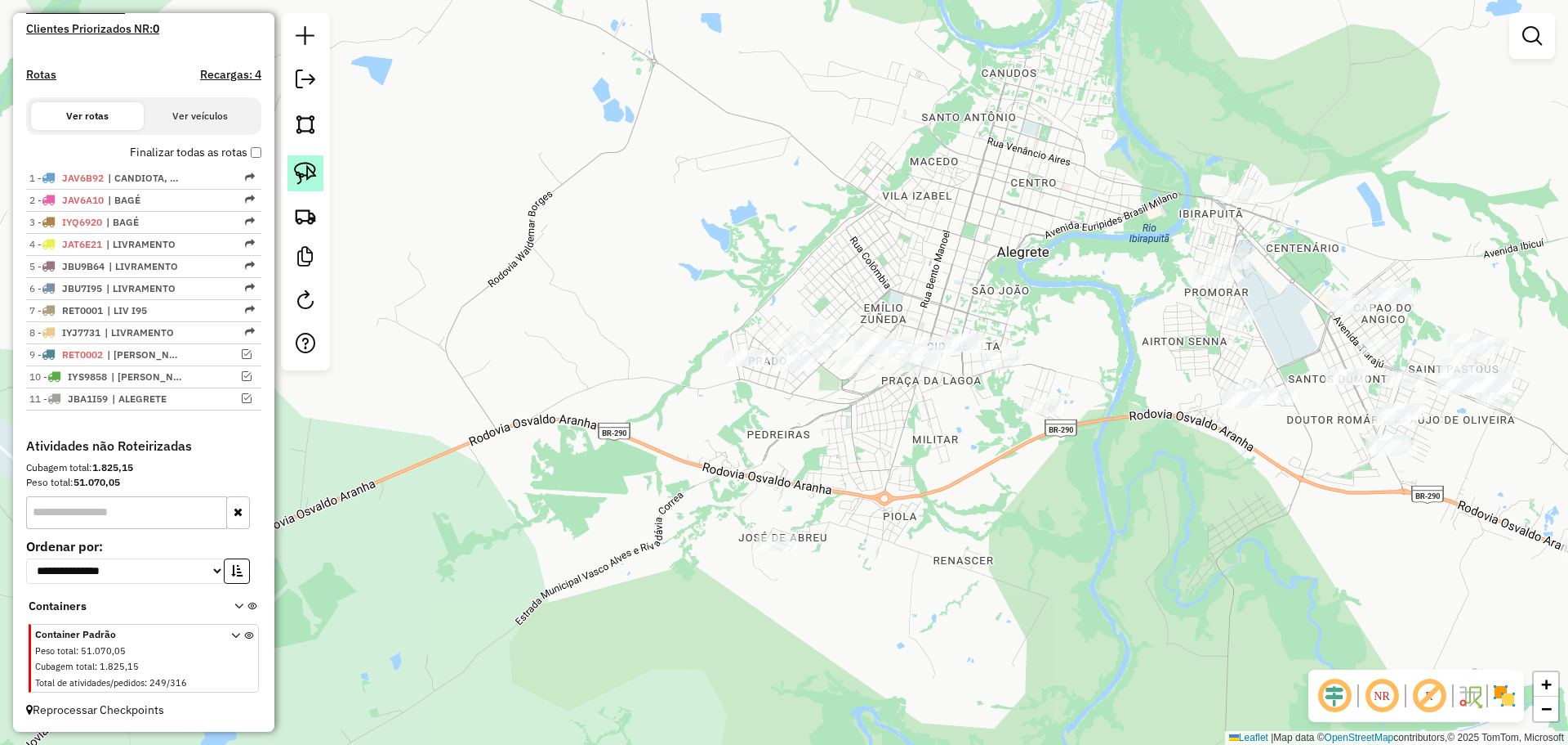
click at [300, 173] on img at bounding box center [305, 173] width 23 height 23
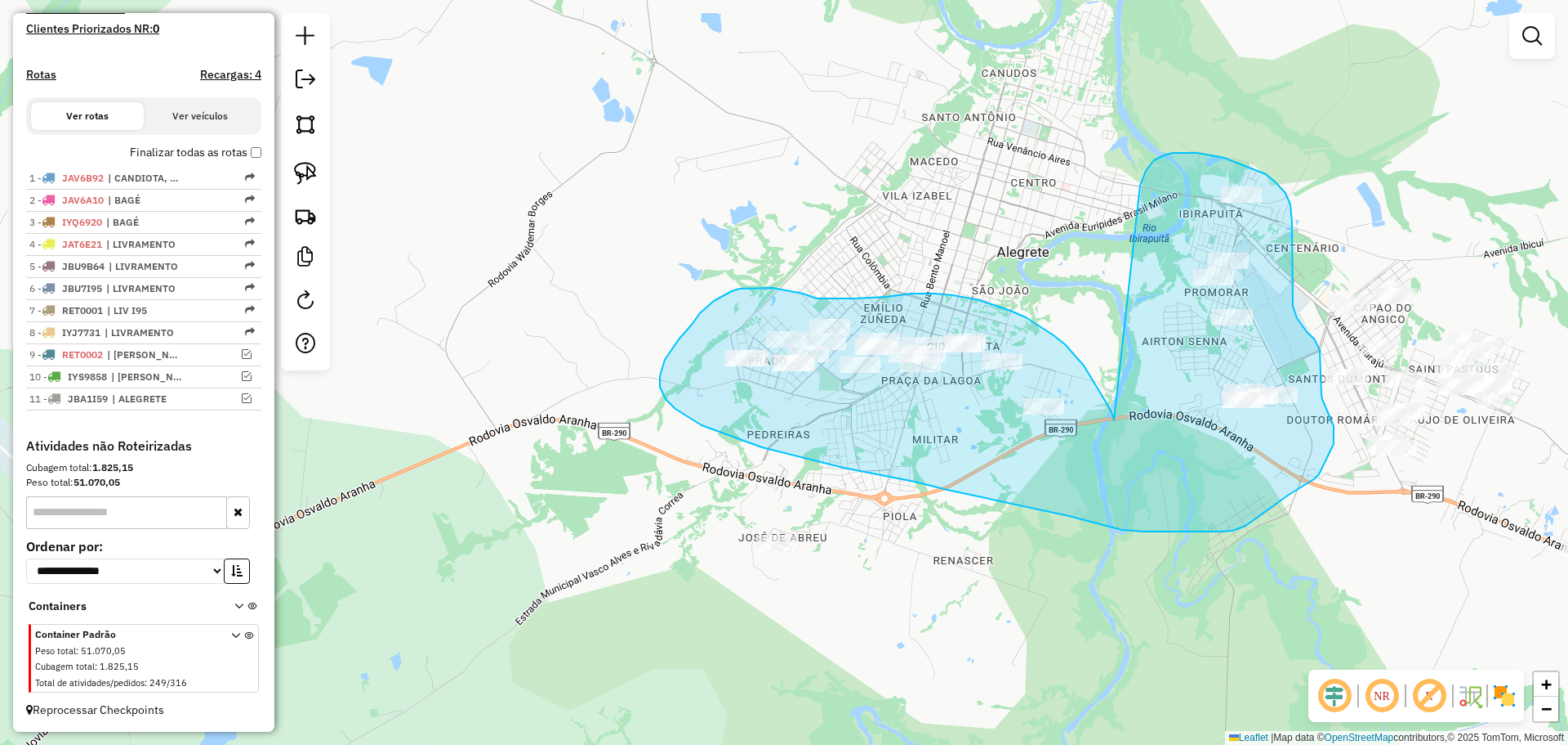
drag, startPoint x: 1114, startPoint y: 420, endPoint x: 1137, endPoint y: 200, distance: 221.2
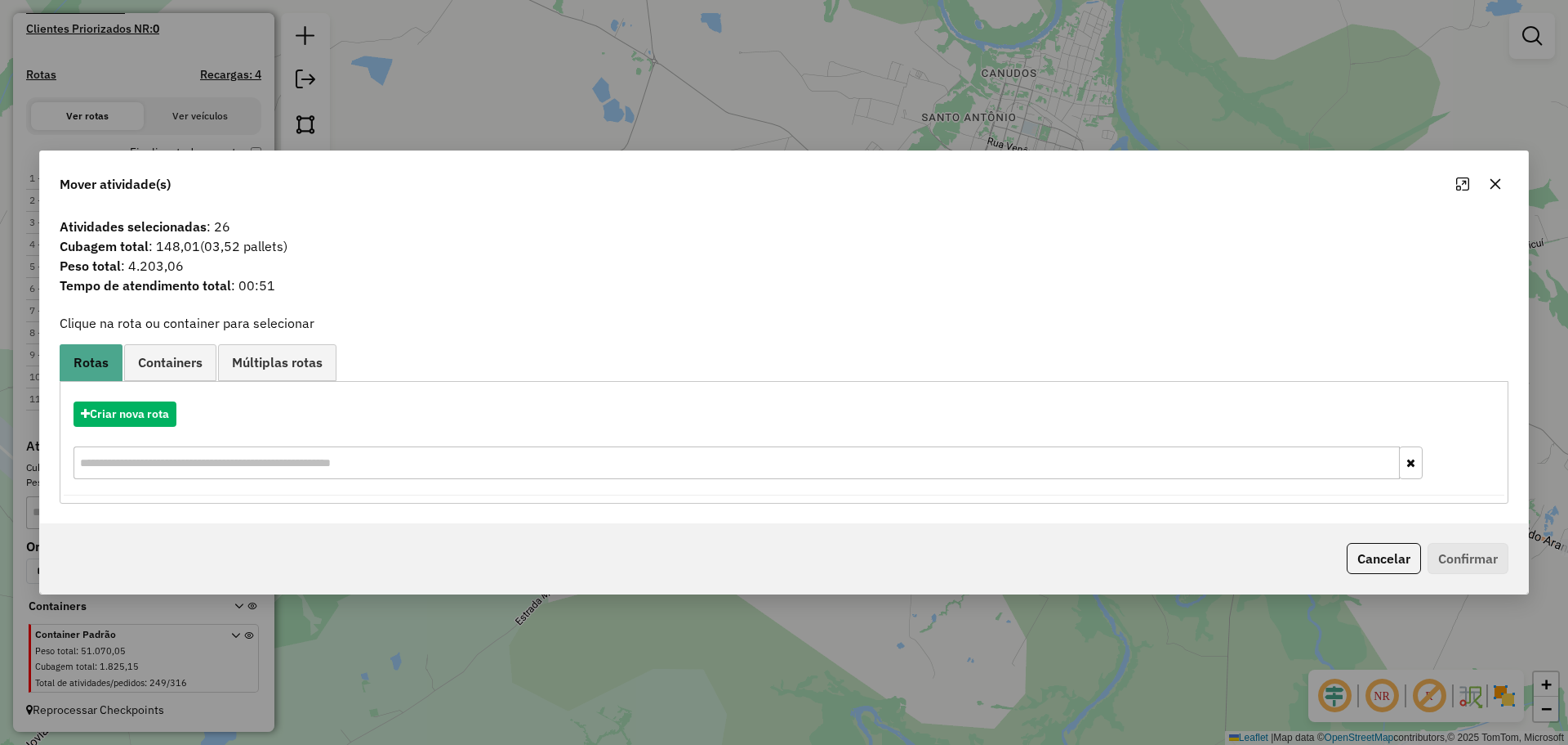
click at [1497, 188] on icon "button" at bounding box center [1495, 184] width 13 height 13
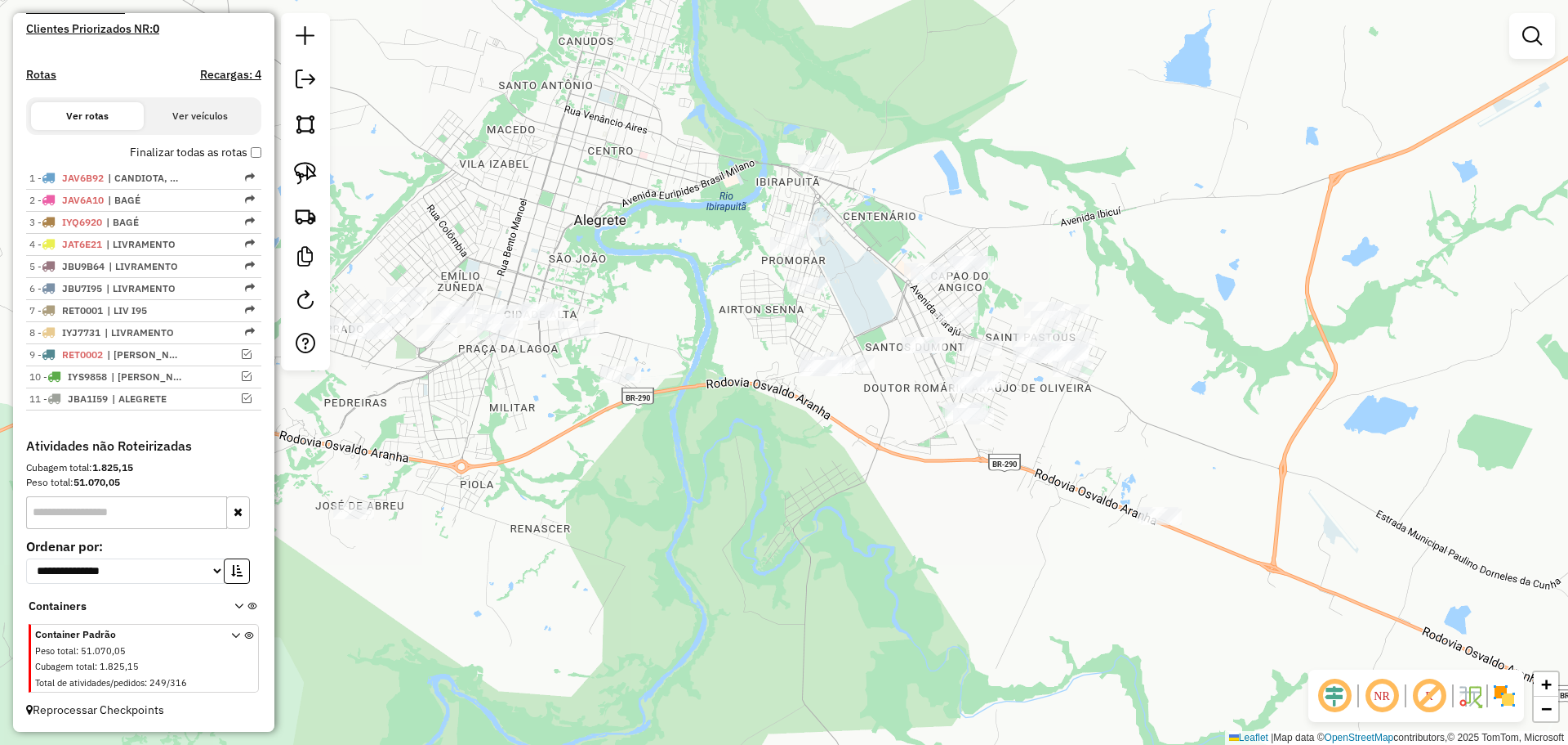
drag, startPoint x: 1242, startPoint y: 461, endPoint x: 819, endPoint y: 429, distance: 424.2
click at [819, 429] on div "Janela de atendimento Grade de atendimento Capacidade Transportadoras Veículos …" at bounding box center [784, 372] width 1568 height 745
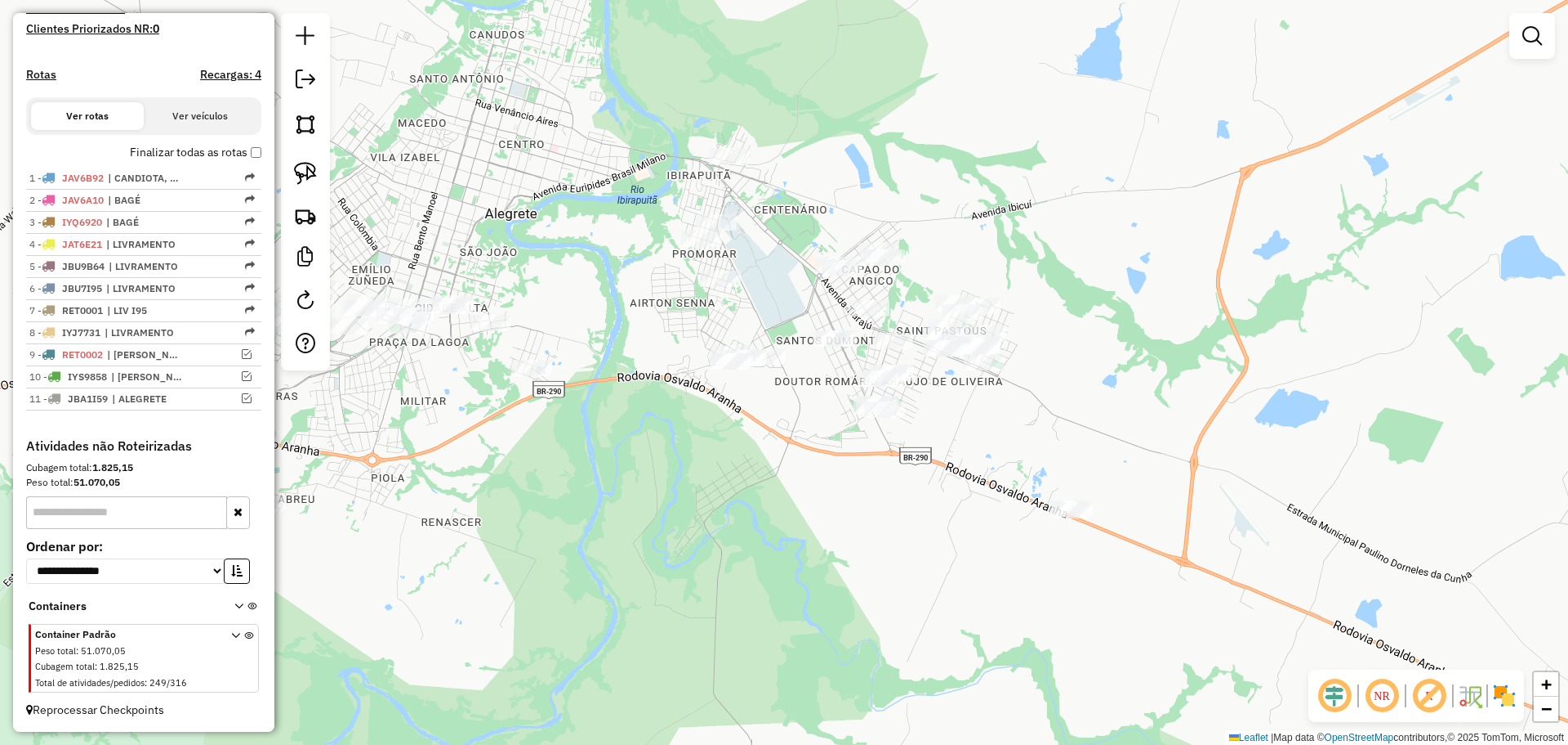
drag, startPoint x: 810, startPoint y: 429, endPoint x: 725, endPoint y: 423, distance: 85.2
click at [725, 423] on div "Janela de atendimento Grade de atendimento Capacidade Transportadoras Veículos …" at bounding box center [784, 372] width 1568 height 745
click at [300, 164] on img at bounding box center [305, 173] width 23 height 23
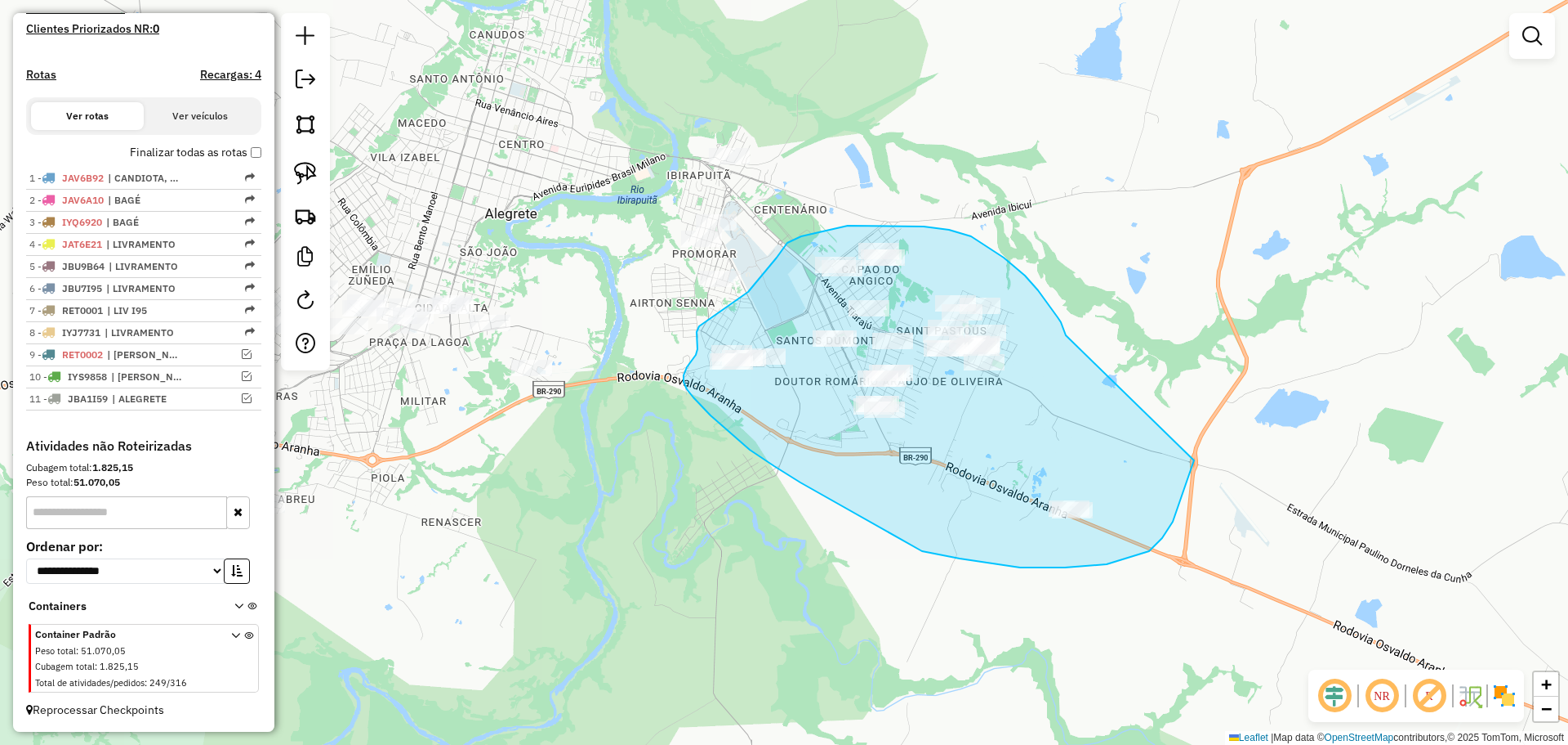
drag, startPoint x: 1066, startPoint y: 335, endPoint x: 1166, endPoint y: 368, distance: 105.3
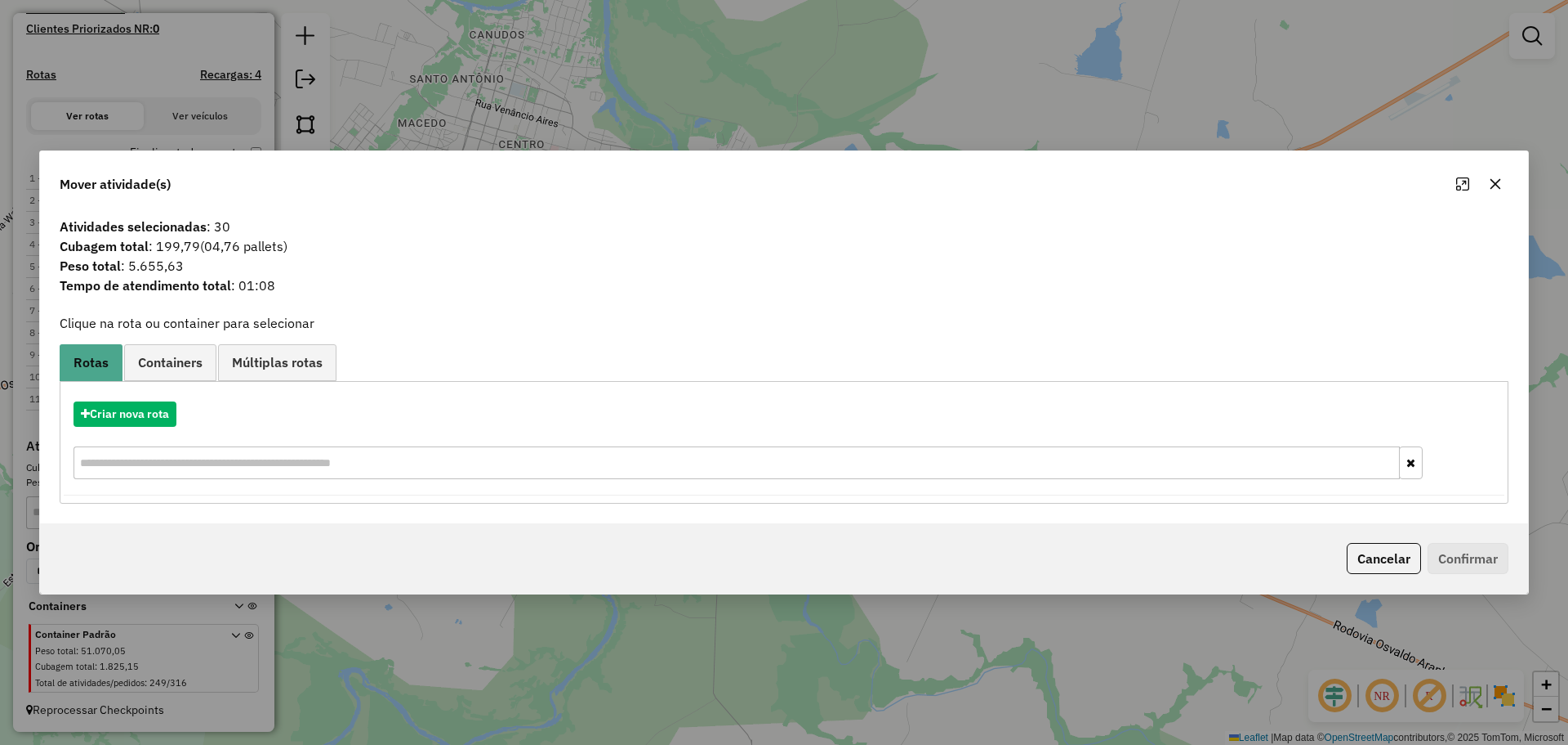
click at [1490, 184] on icon "button" at bounding box center [1495, 184] width 13 height 13
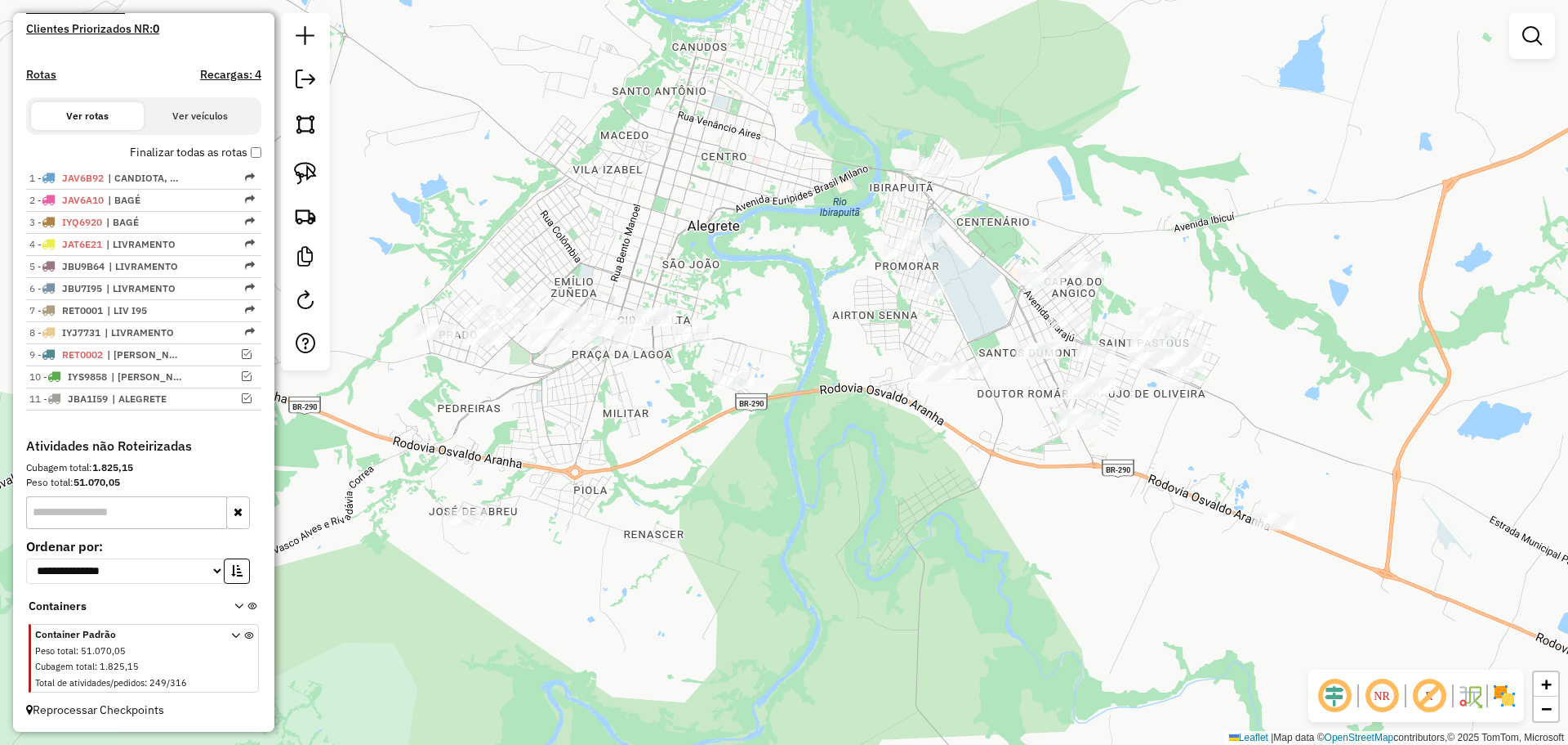
drag, startPoint x: 508, startPoint y: 227, endPoint x: 707, endPoint y: 239, distance: 199.4
click at [707, 239] on div "Janela de atendimento Grade de atendimento Capacidade Transportadoras Veículos …" at bounding box center [784, 372] width 1568 height 745
click at [241, 397] on em at bounding box center [246, 398] width 10 height 10
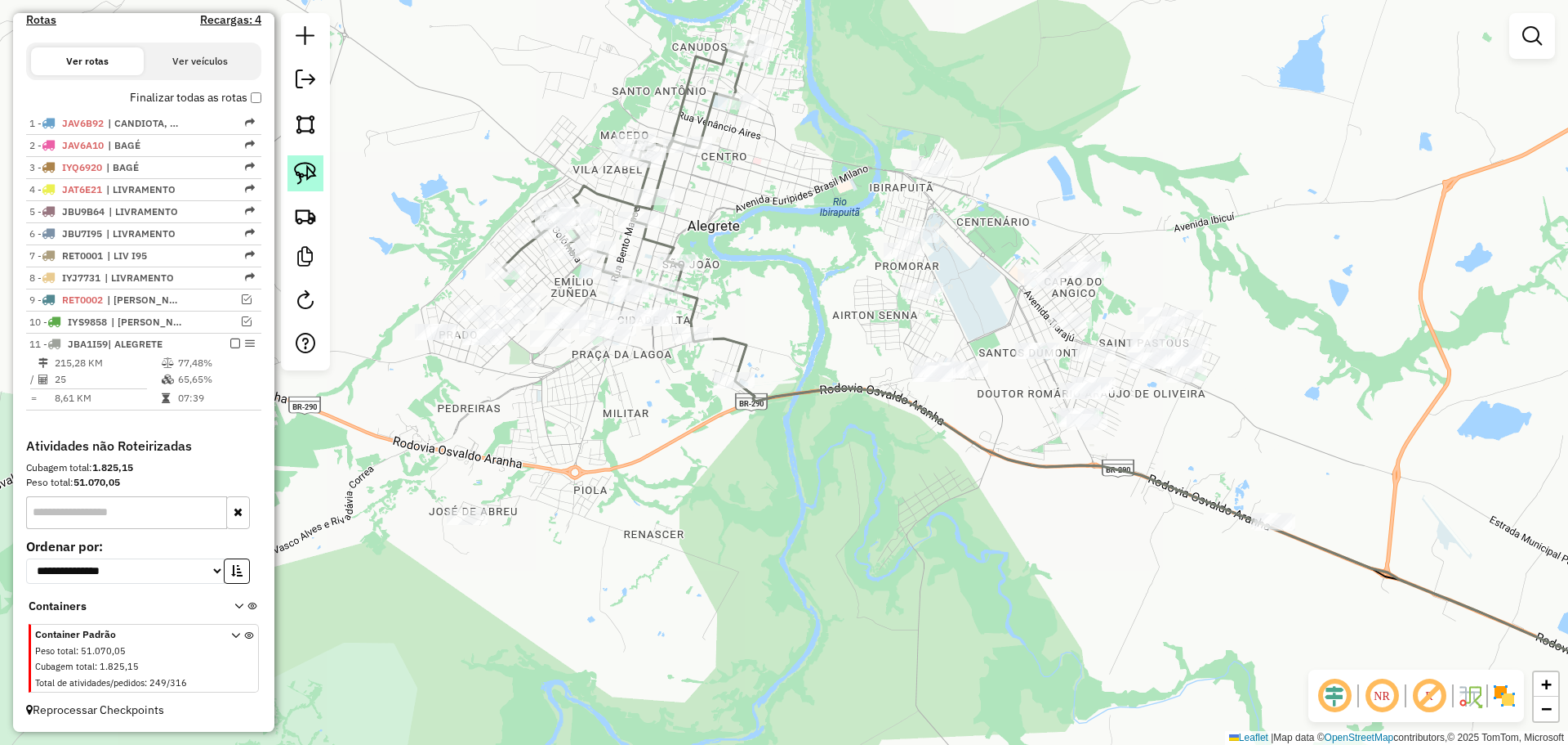
click at [310, 166] on img at bounding box center [305, 173] width 23 height 23
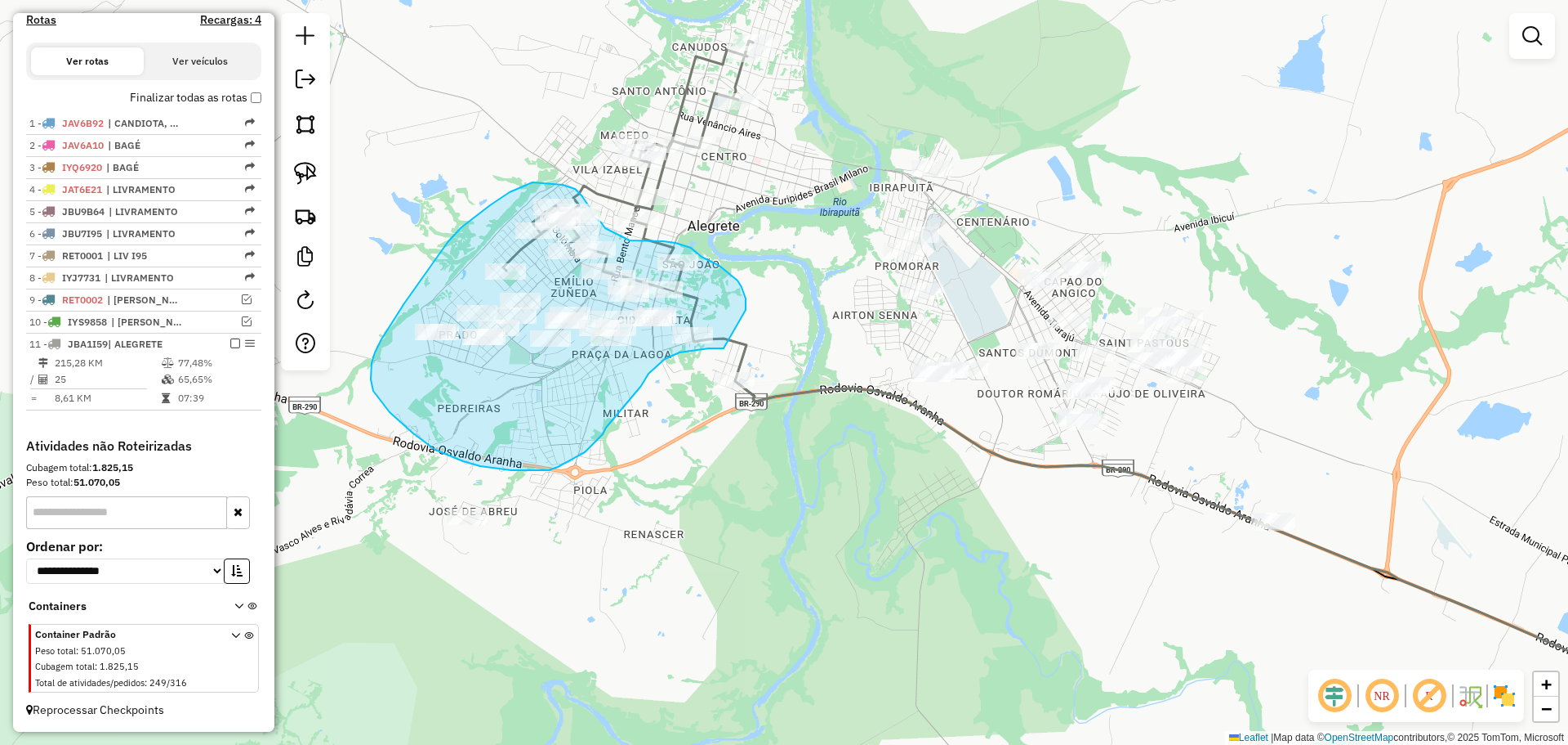
drag, startPoint x: 745, startPoint y: 308, endPoint x: 724, endPoint y: 348, distance: 45.2
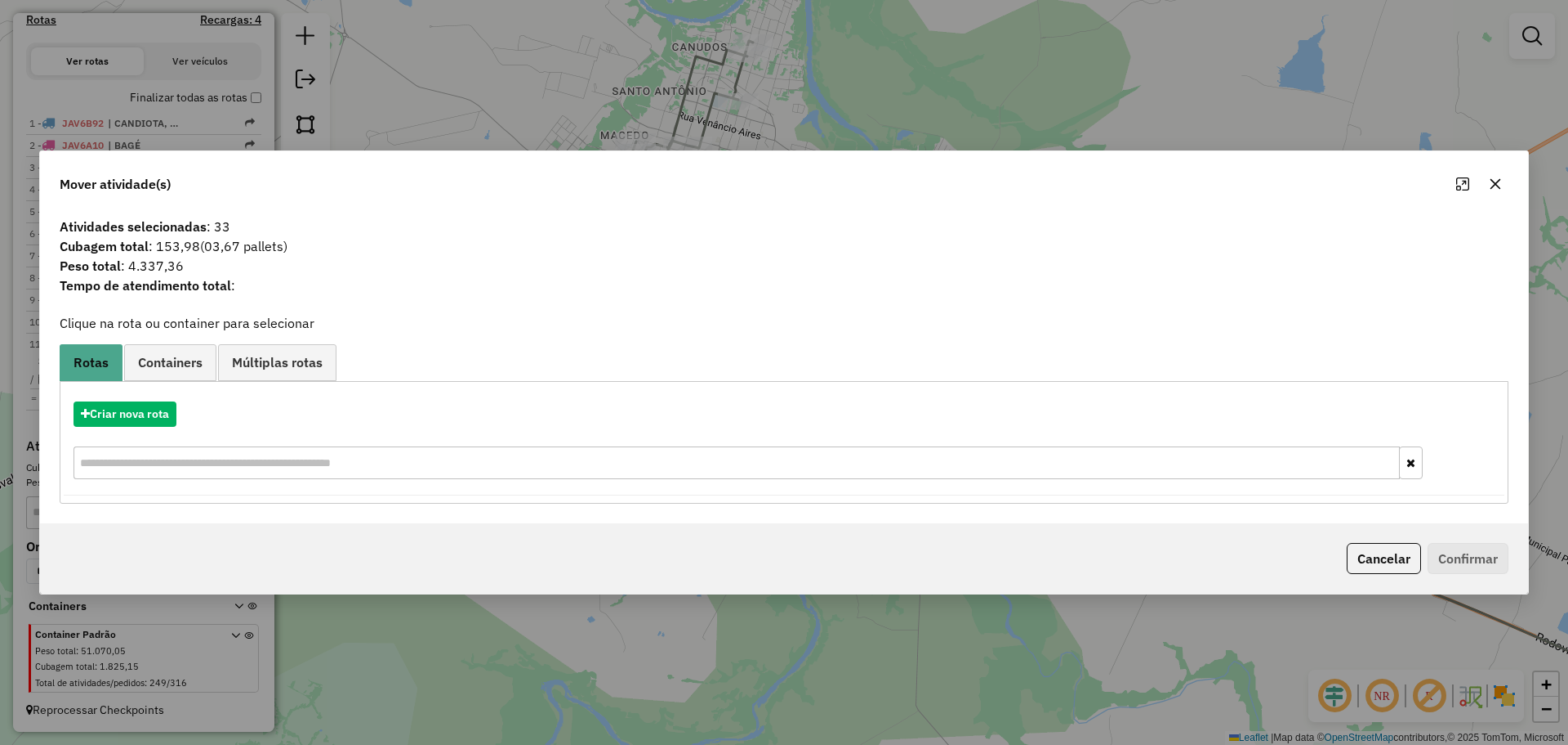
click at [1493, 185] on icon "button" at bounding box center [1495, 184] width 13 height 13
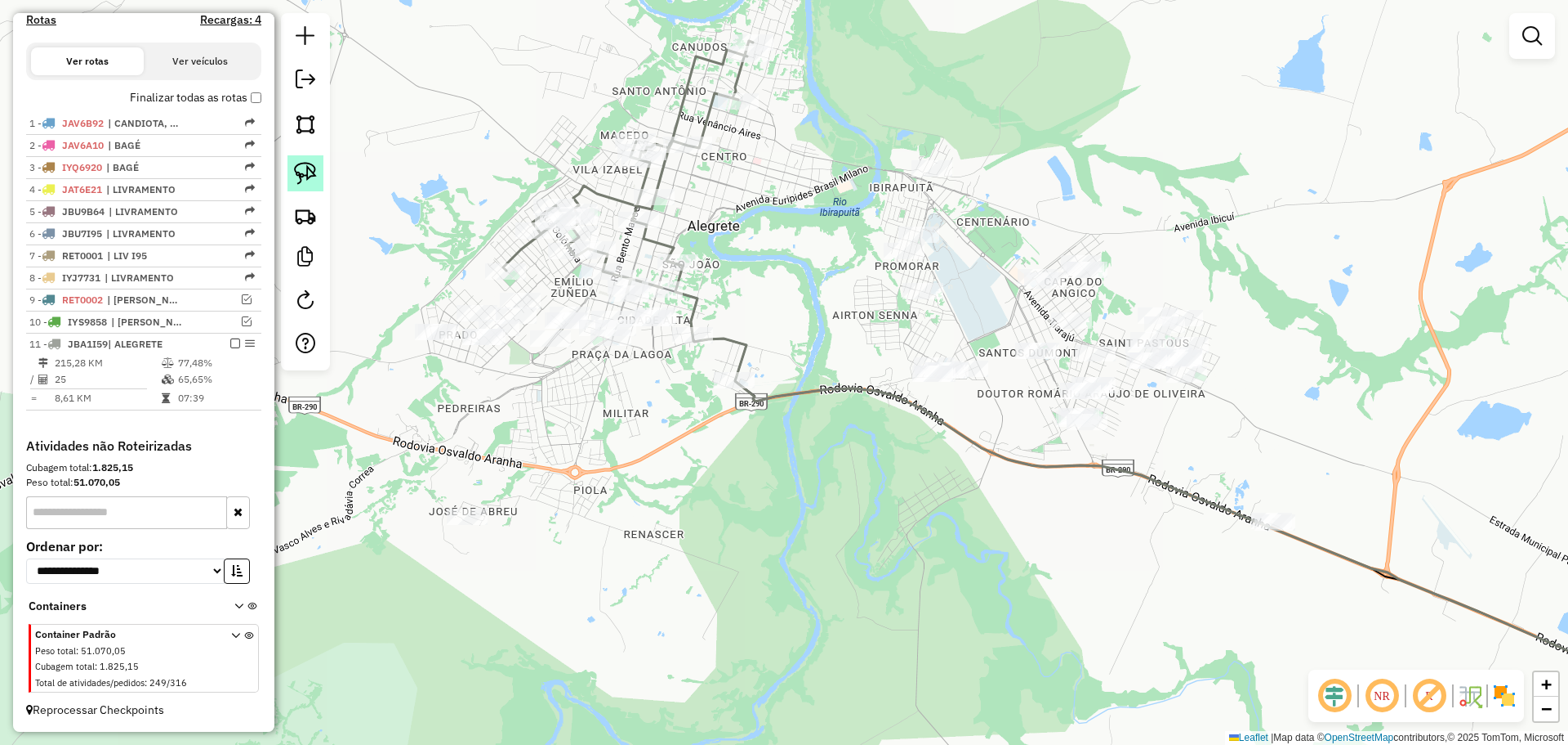
click at [299, 173] on img at bounding box center [305, 173] width 23 height 23
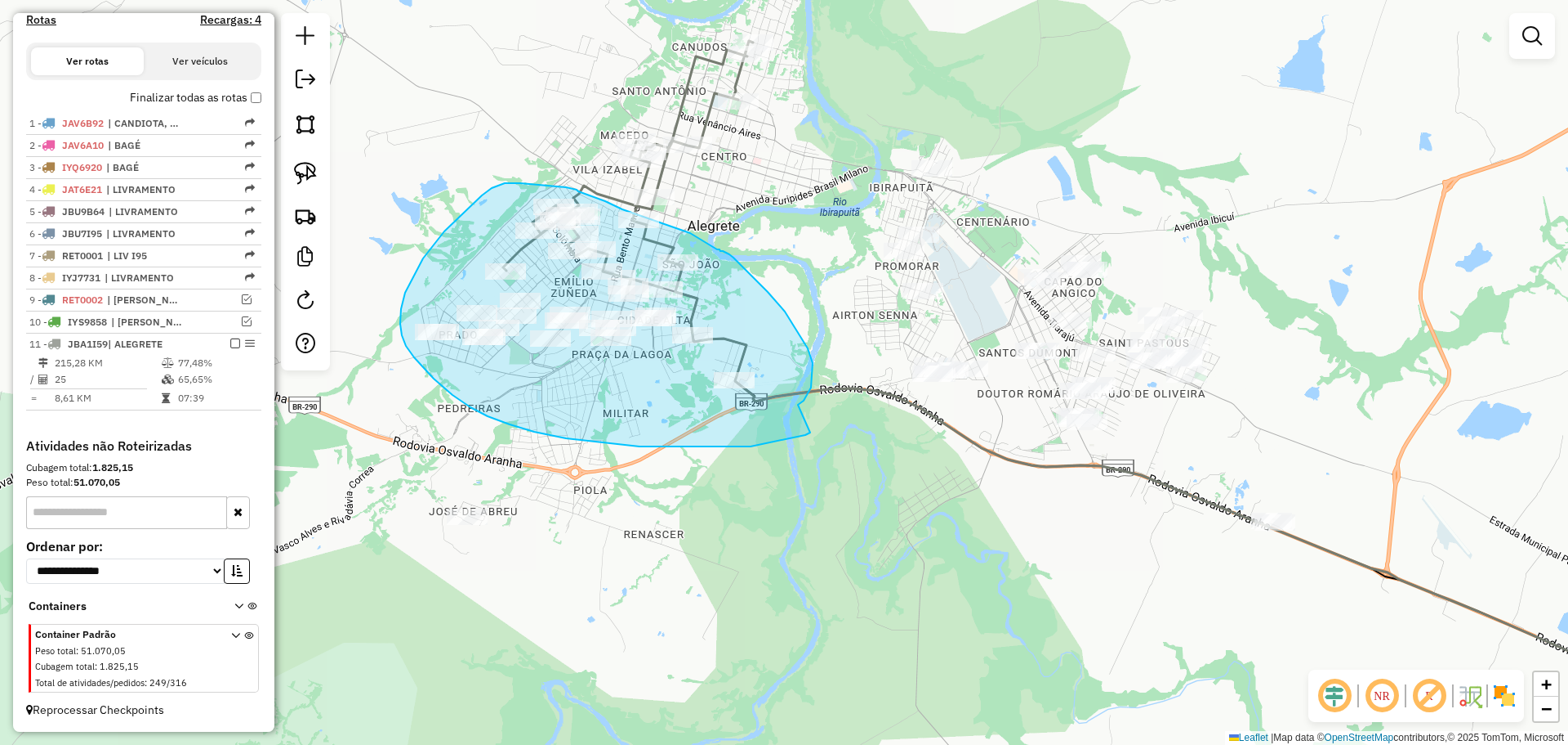
drag, startPoint x: 798, startPoint y: 404, endPoint x: 811, endPoint y: 433, distance: 31.8
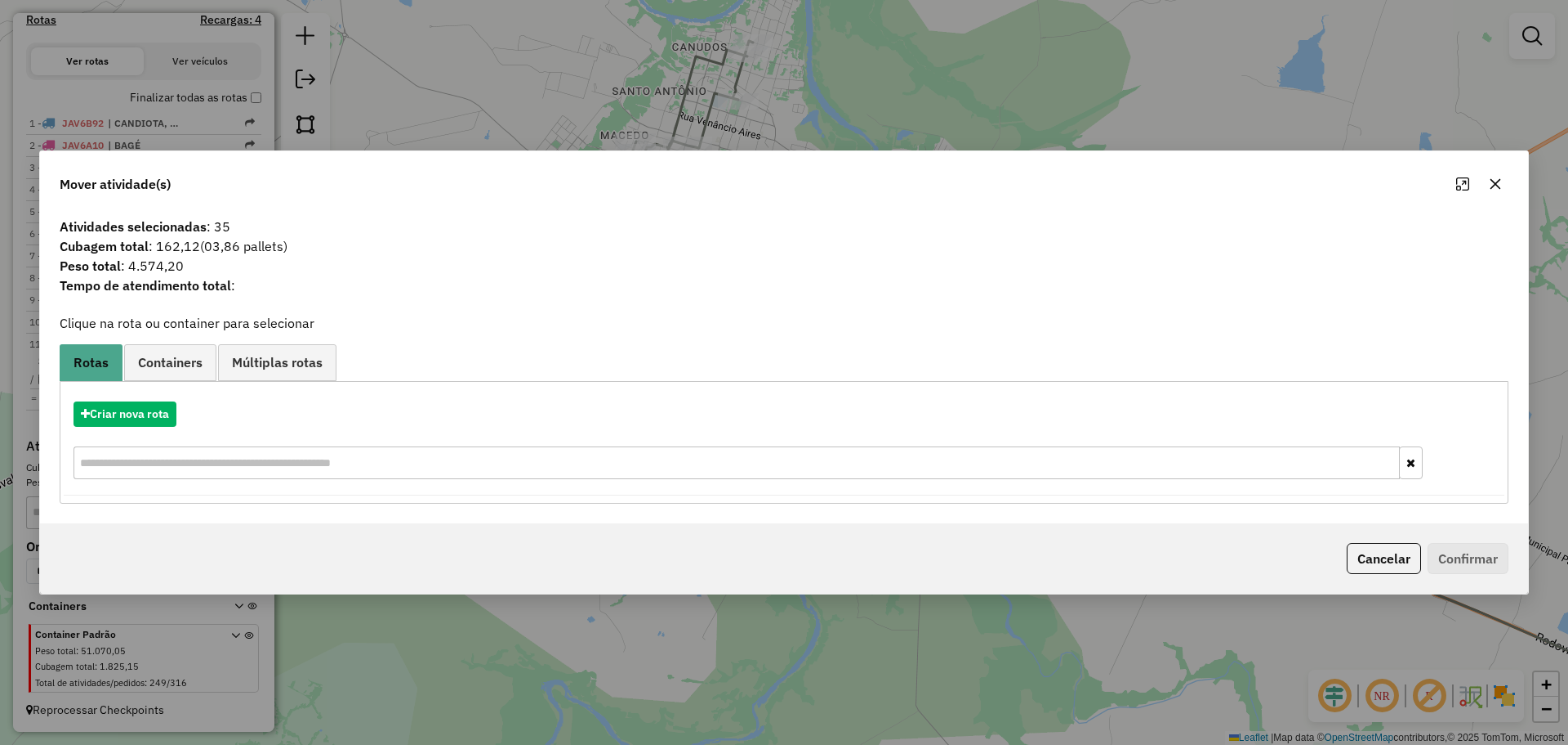
click at [1499, 186] on icon "button" at bounding box center [1495, 184] width 13 height 13
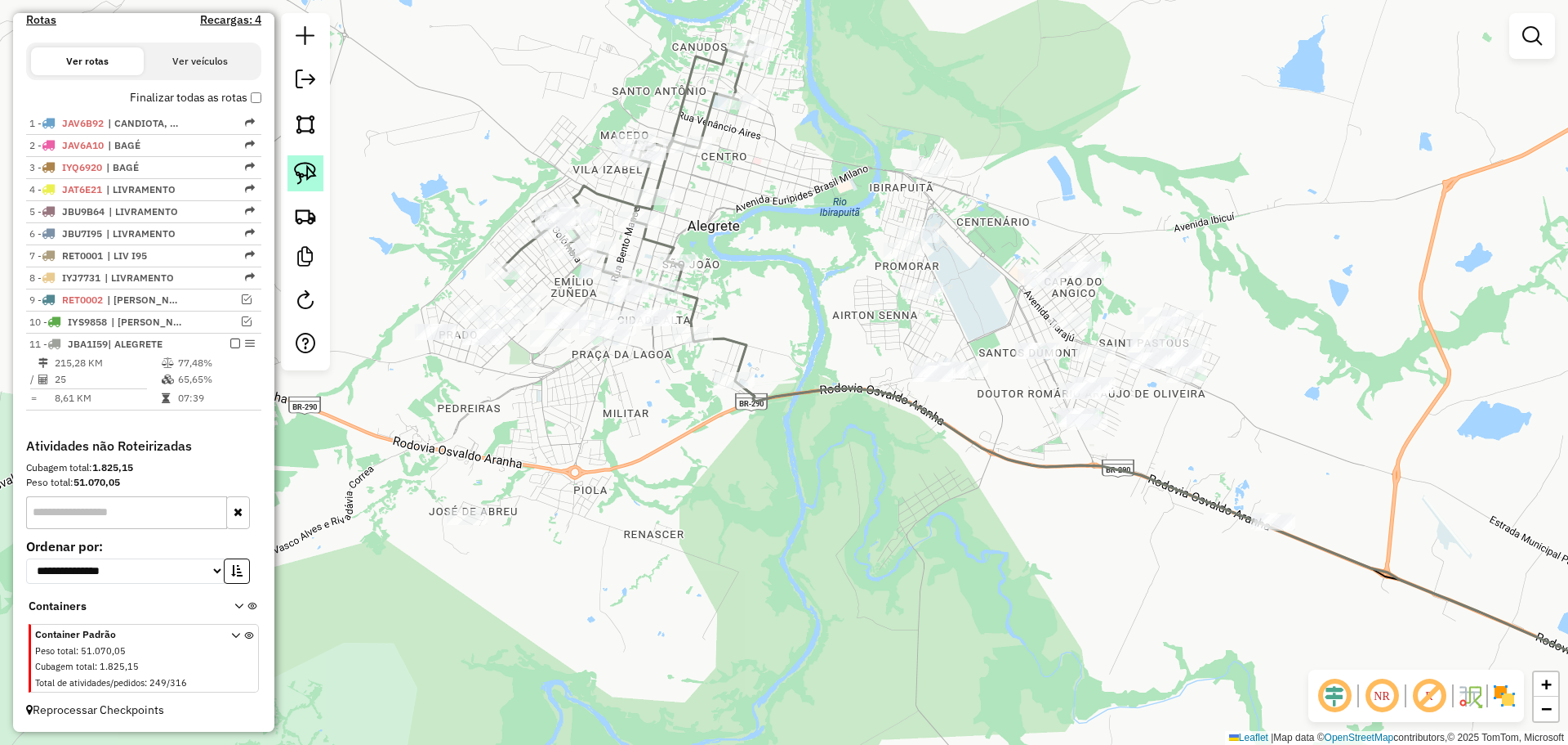
click at [299, 167] on img at bounding box center [305, 173] width 23 height 23
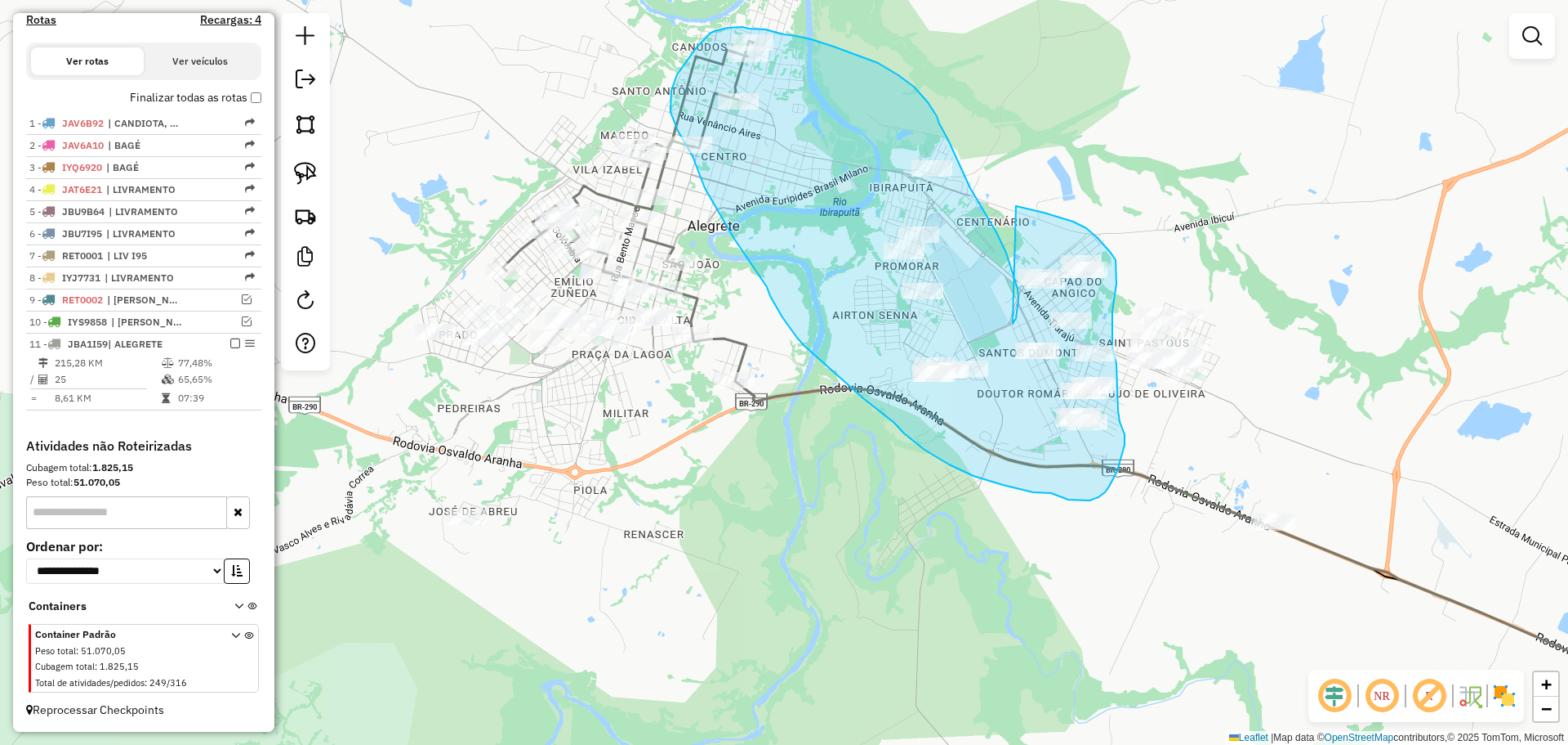
drag, startPoint x: 1013, startPoint y: 323, endPoint x: 1016, endPoint y: 206, distance: 117.0
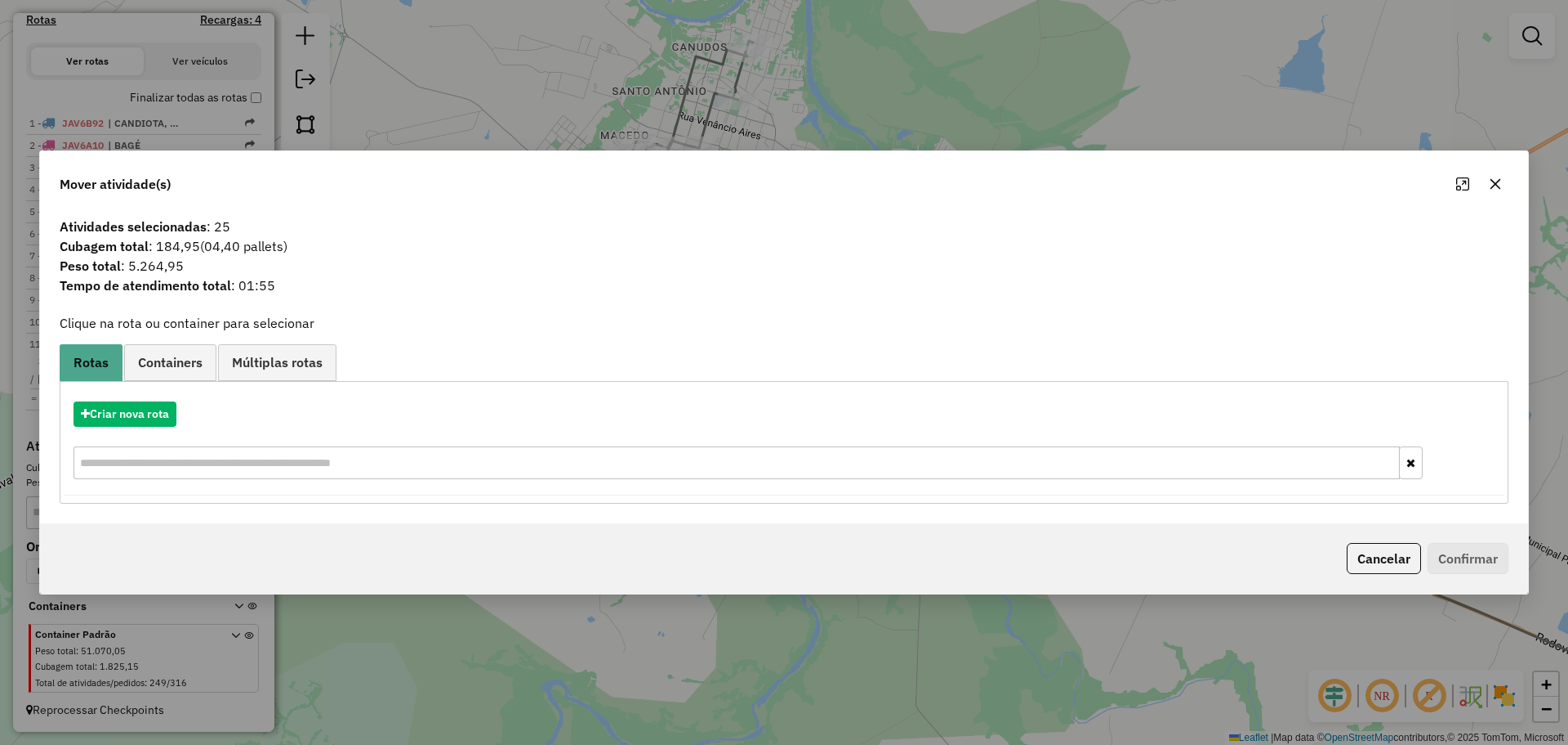
click at [1505, 183] on button "button" at bounding box center [1495, 184] width 26 height 26
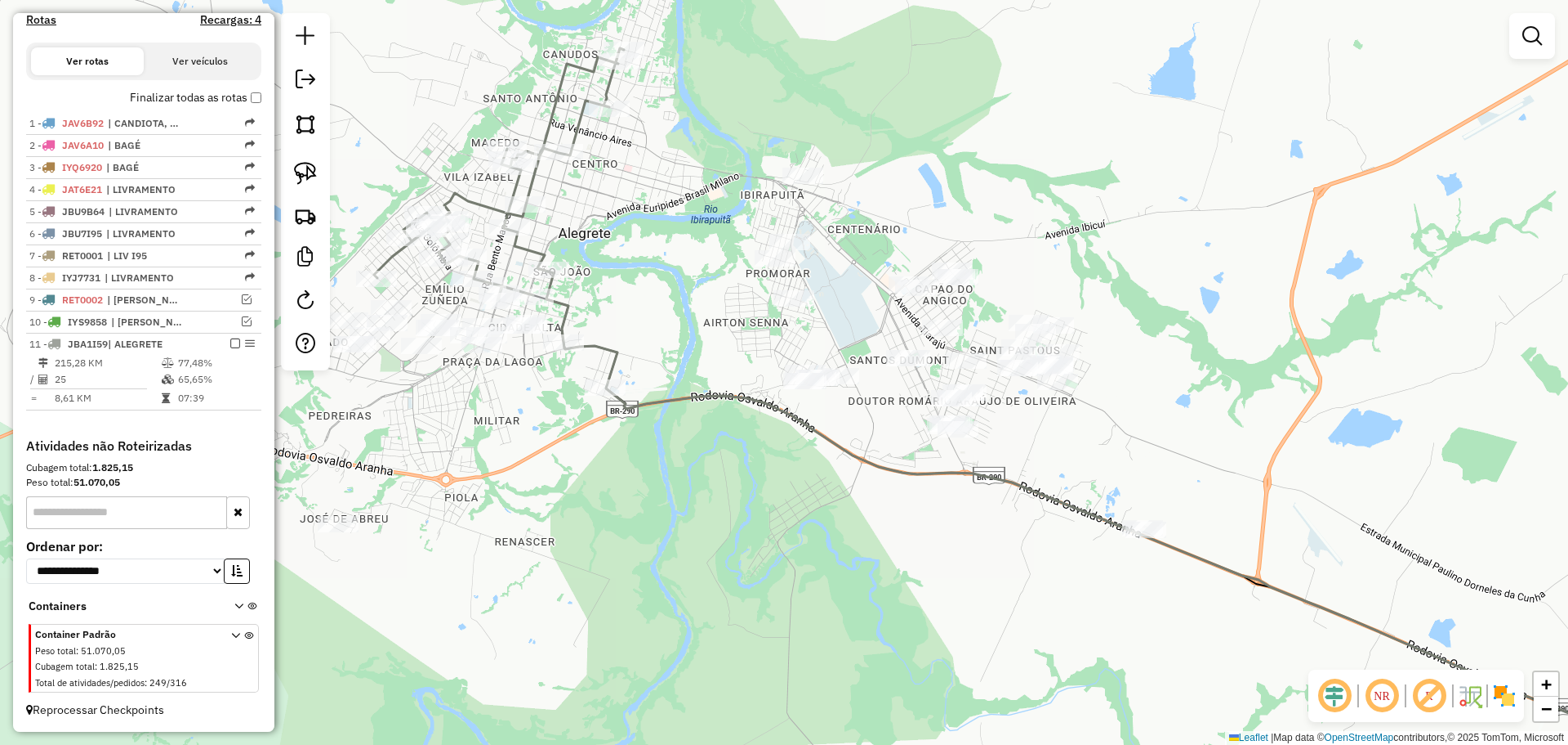
drag, startPoint x: 947, startPoint y: 449, endPoint x: 840, endPoint y: 454, distance: 107.1
click at [840, 454] on div "Janela de atendimento Grade de atendimento Capacidade Transportadoras Veículos …" at bounding box center [784, 372] width 1568 height 745
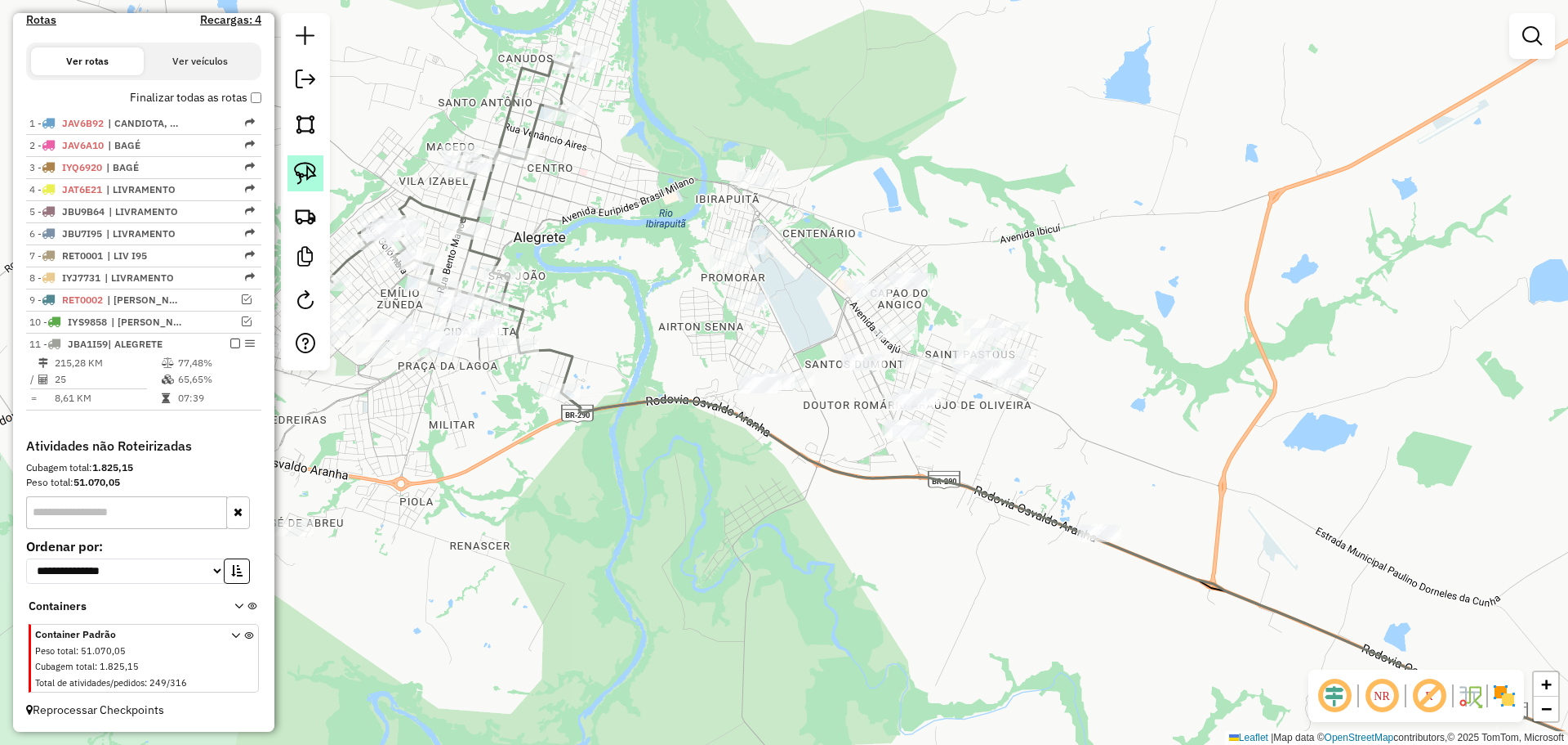
click at [299, 174] on img at bounding box center [305, 173] width 23 height 23
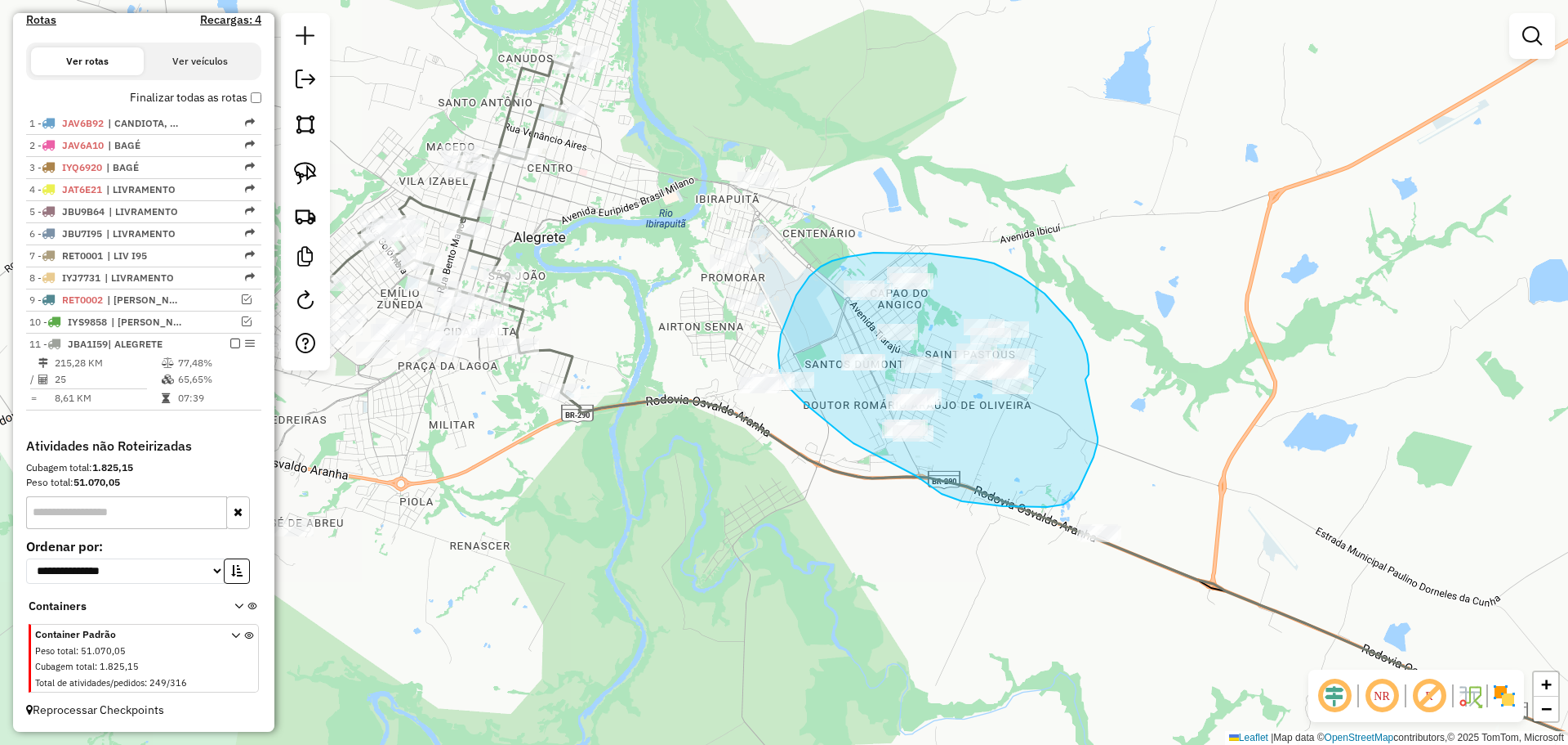
drag, startPoint x: 1085, startPoint y: 379, endPoint x: 1098, endPoint y: 437, distance: 59.4
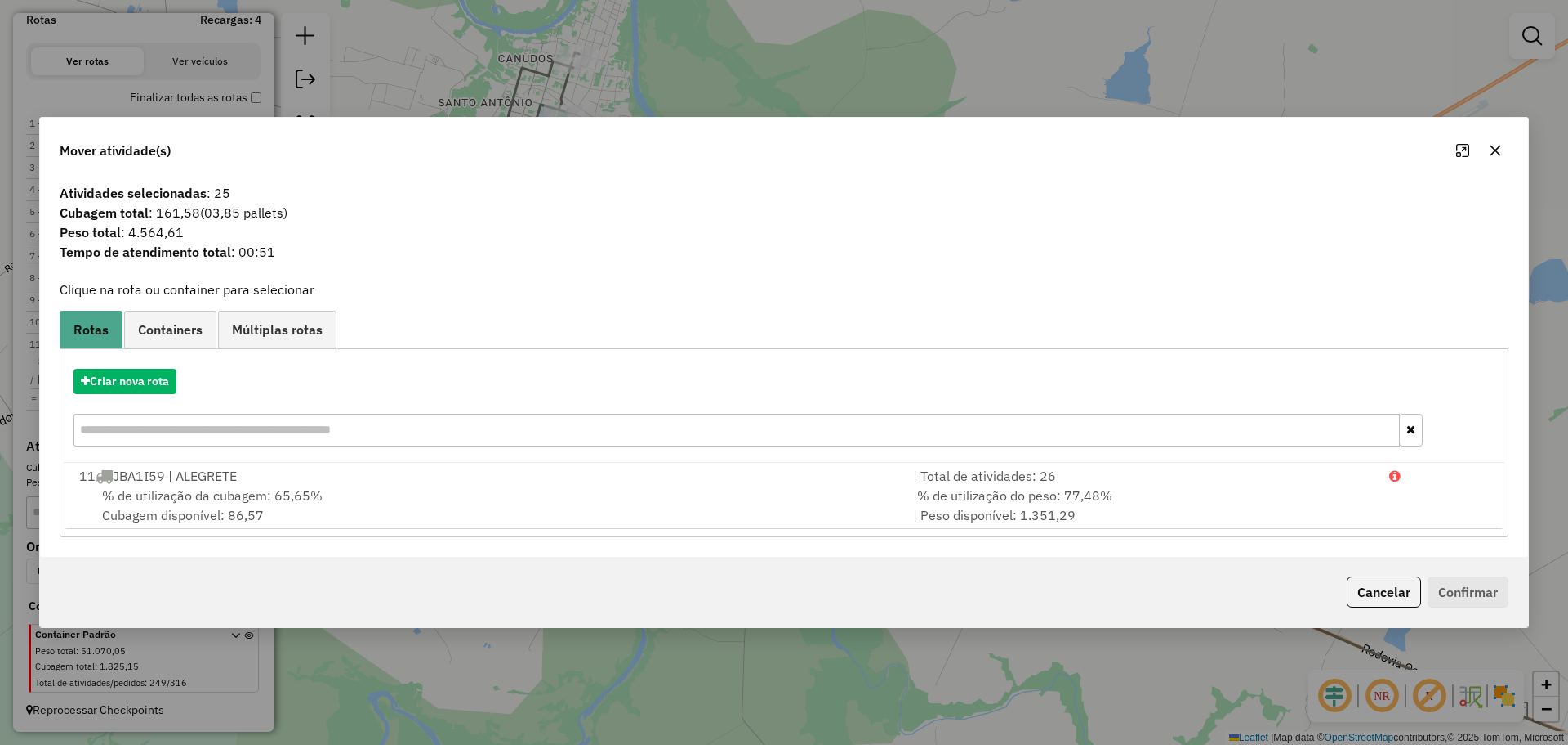
click at [1498, 156] on icon "button" at bounding box center [1495, 151] width 13 height 13
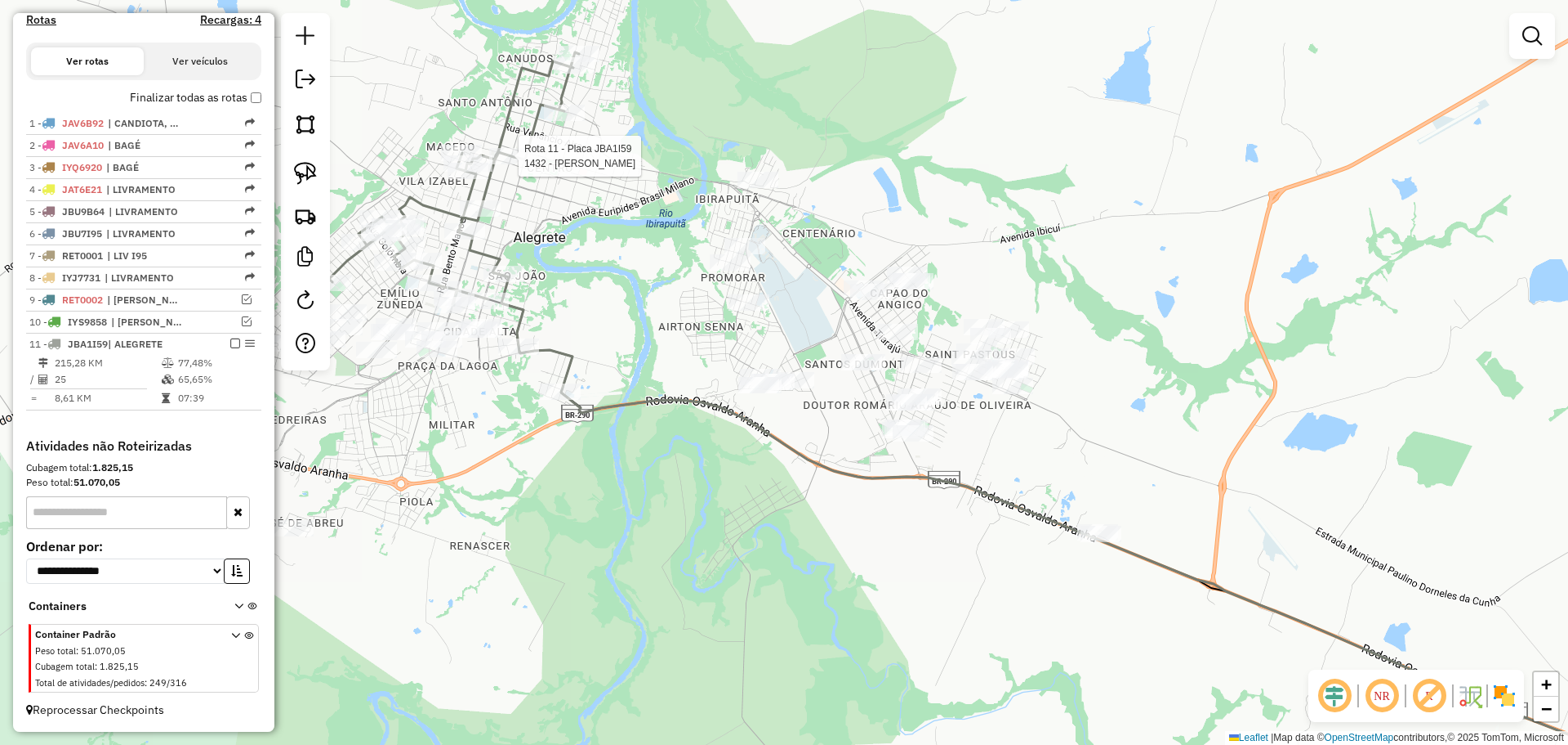
select select "**********"
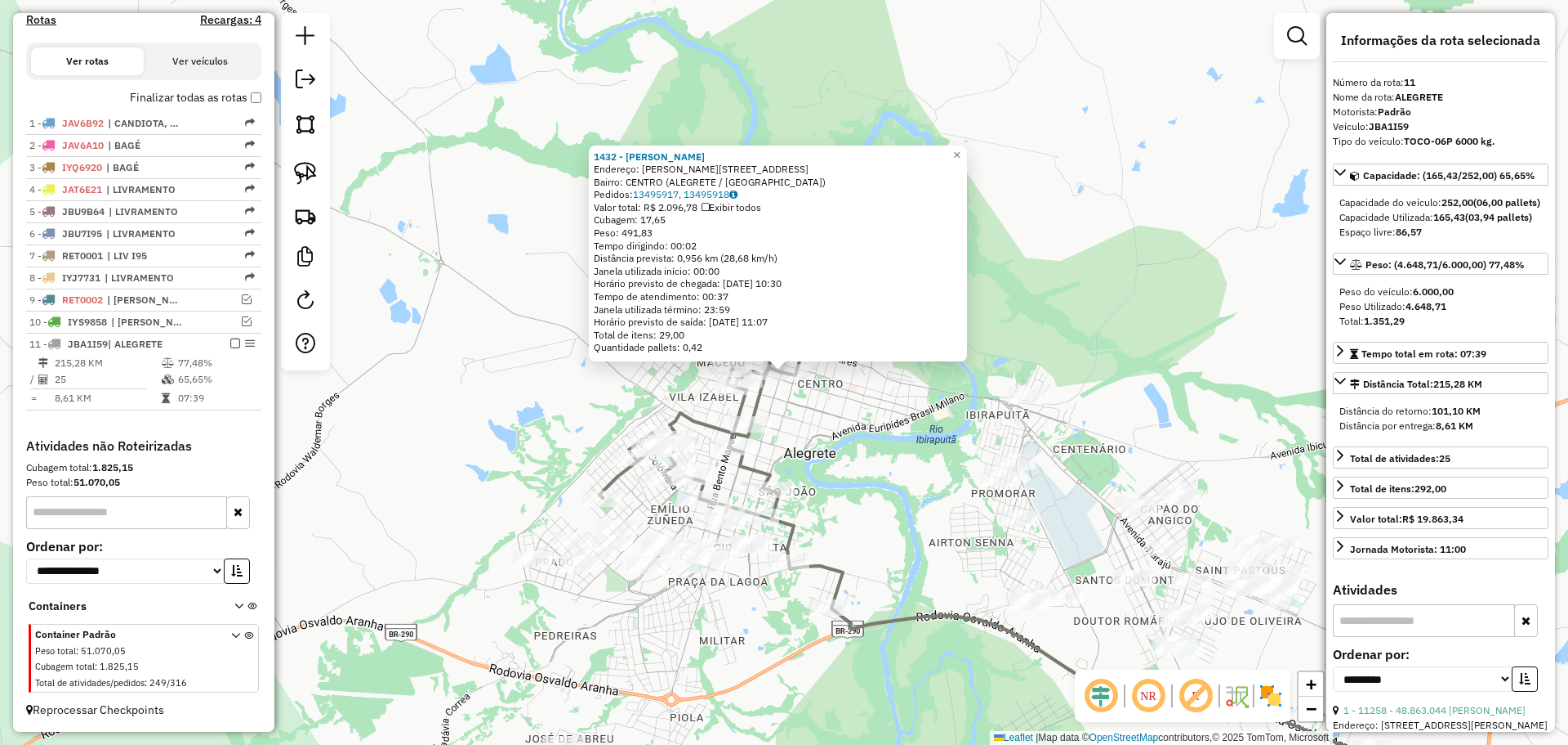
click at [833, 500] on div "1432 - TIANE DE LIMA LOPES Endereço: R GASPAR MARTINS 322 Bairro: CENTRO (ALEGR…" at bounding box center [784, 372] width 1568 height 745
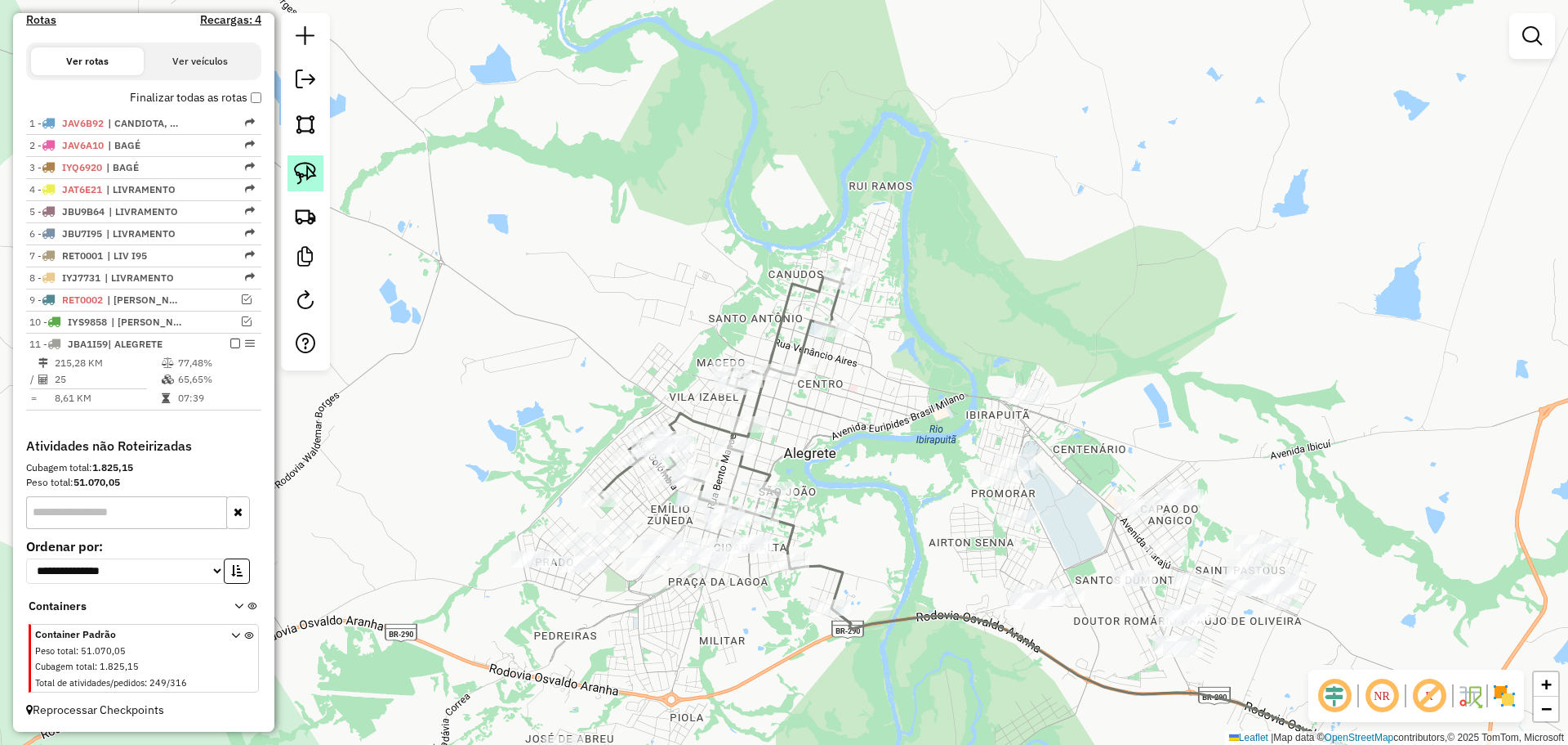
click at [308, 171] on img at bounding box center [305, 173] width 23 height 23
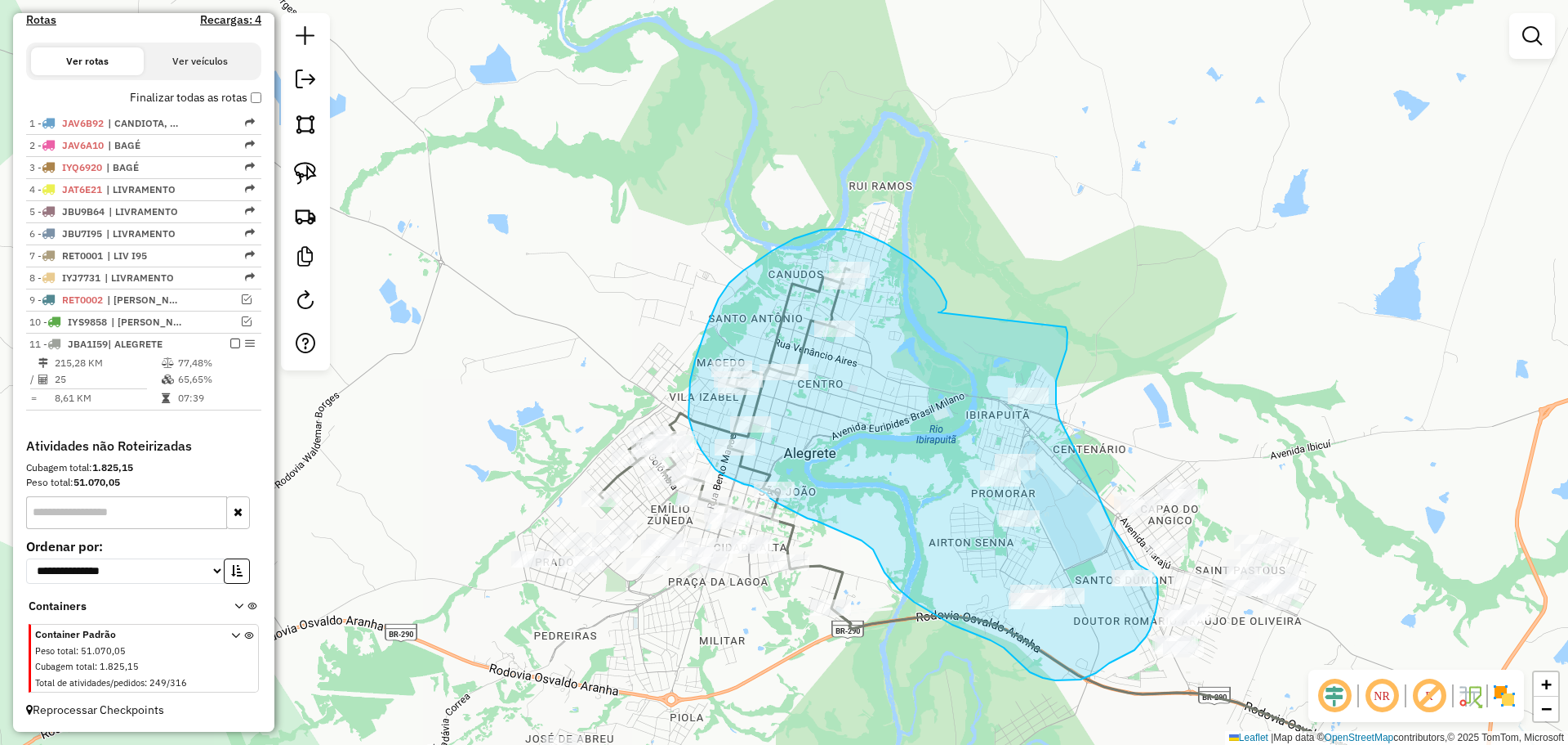
drag, startPoint x: 938, startPoint y: 312, endPoint x: 1066, endPoint y: 327, distance: 128.9
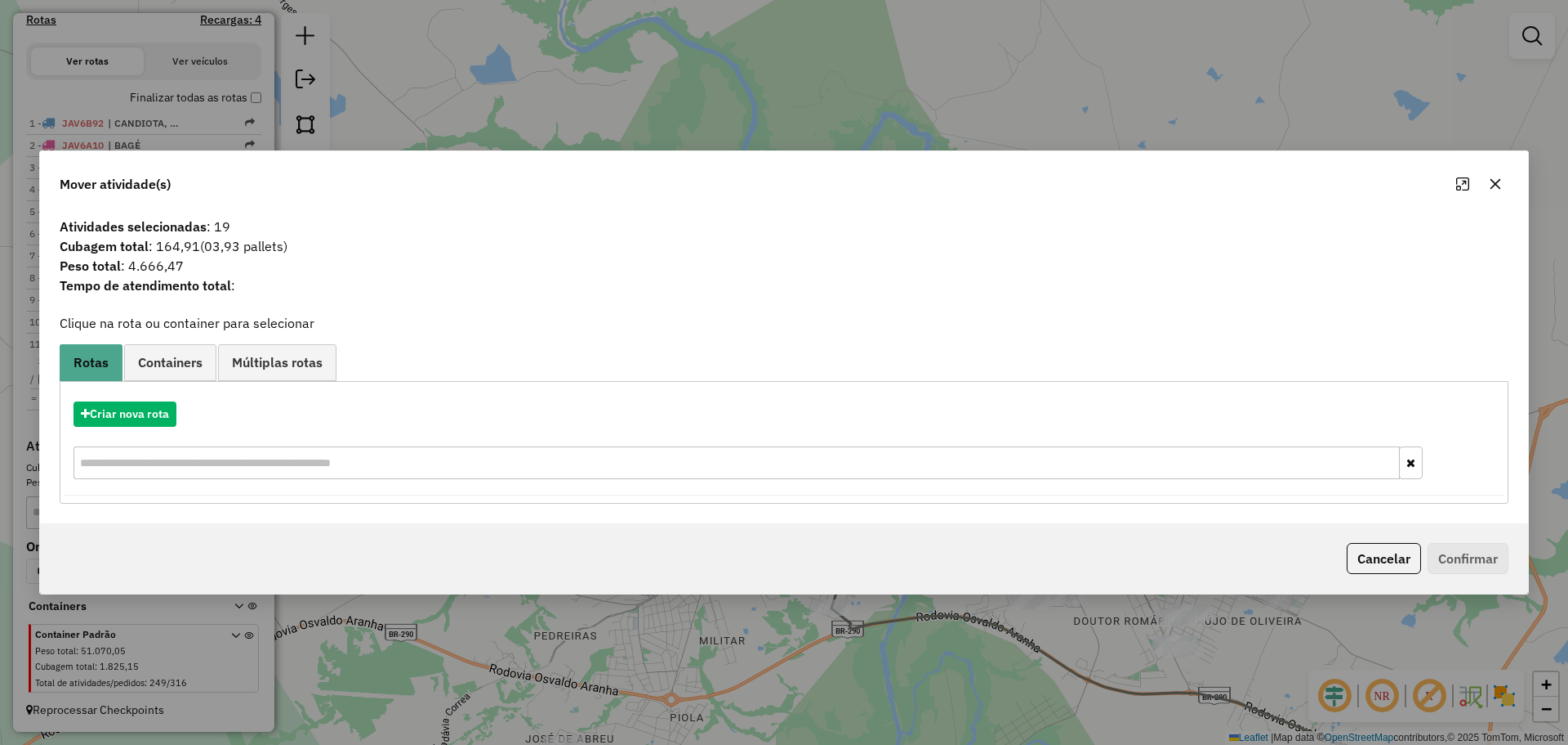
click at [1496, 181] on icon "button" at bounding box center [1495, 184] width 13 height 13
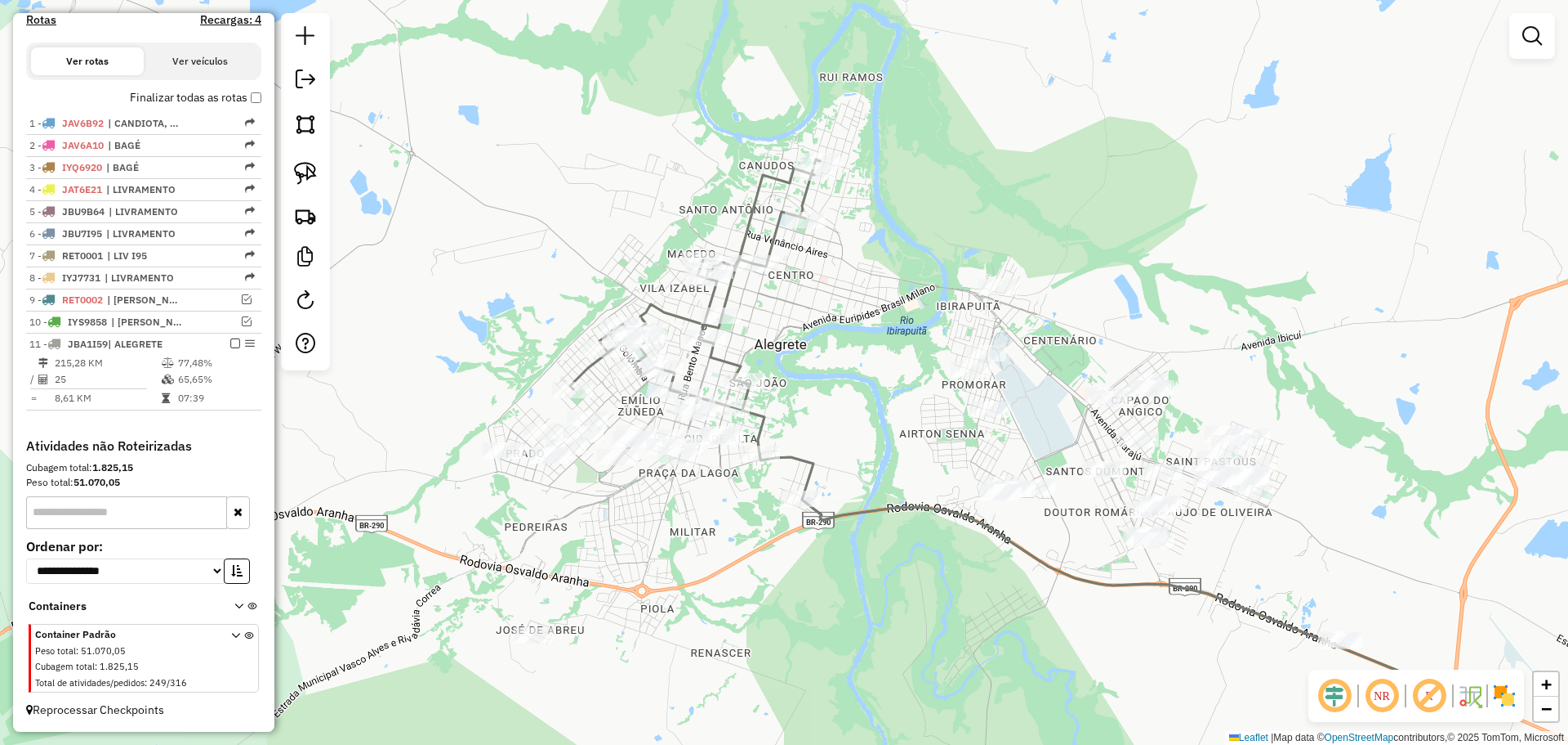
drag, startPoint x: 927, startPoint y: 530, endPoint x: 898, endPoint y: 421, distance: 112.8
click at [898, 421] on div "Janela de atendimento Grade de atendimento Capacidade Transportadoras Veículos …" at bounding box center [784, 372] width 1568 height 745
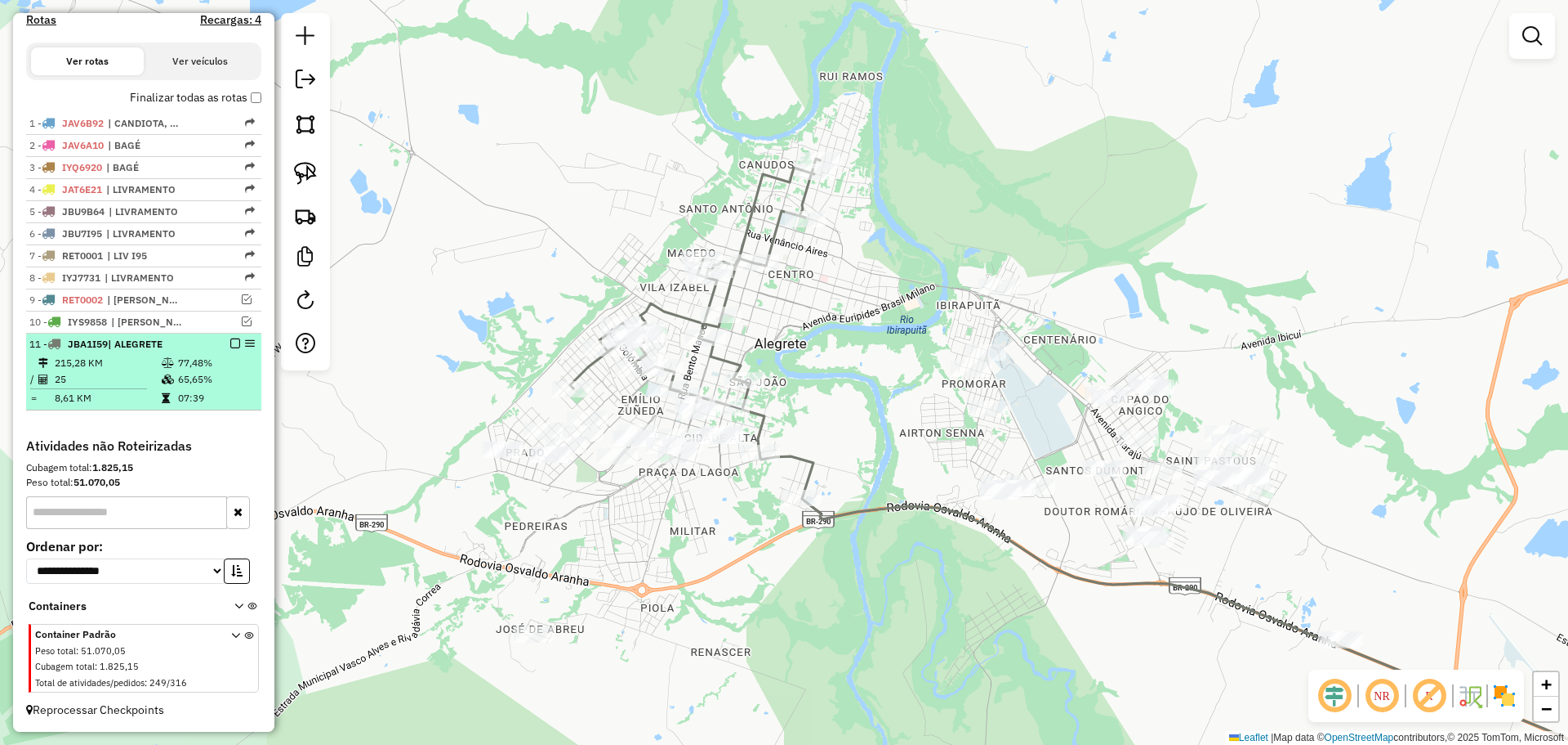
click at [232, 339] on em at bounding box center [235, 343] width 10 height 10
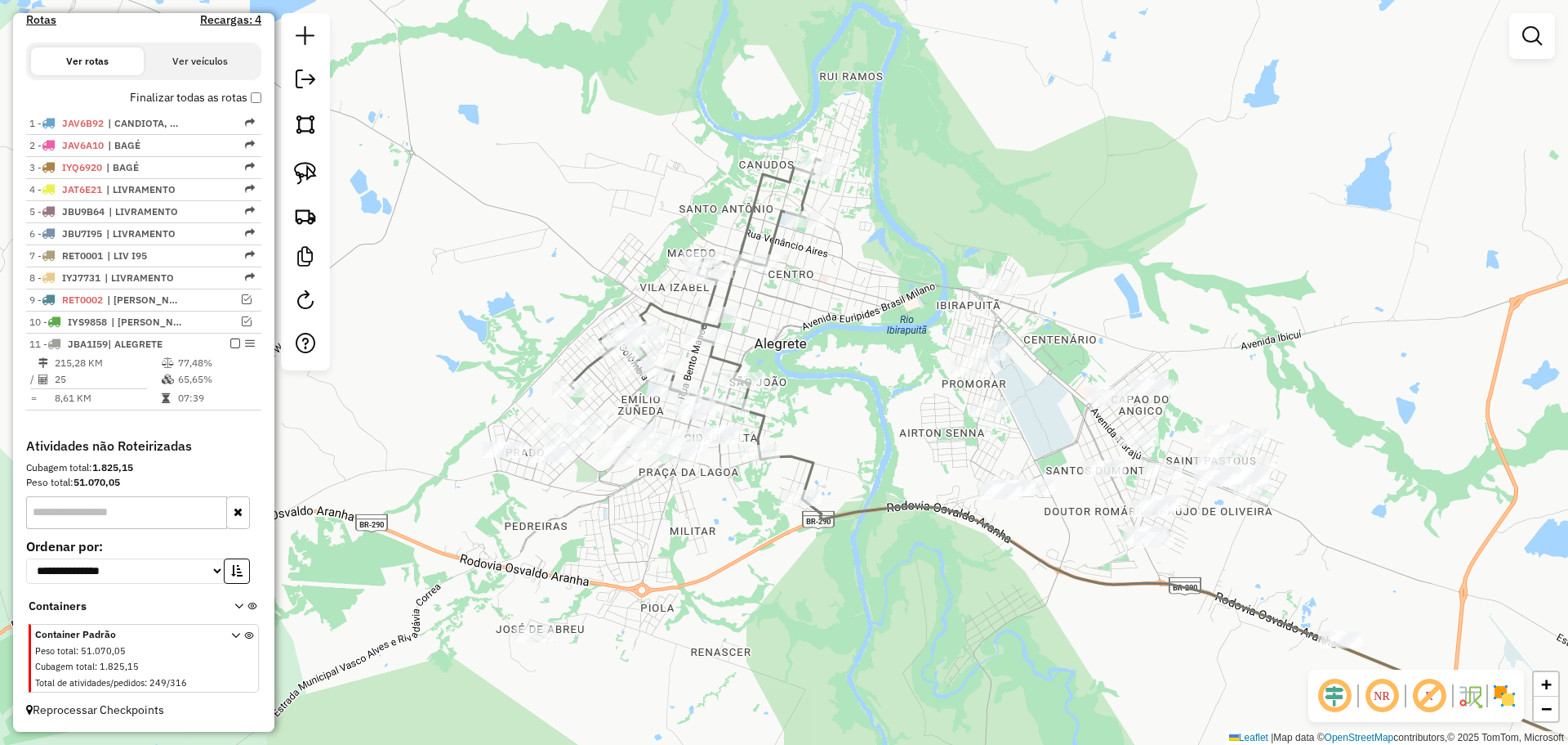
scroll to position [458, 0]
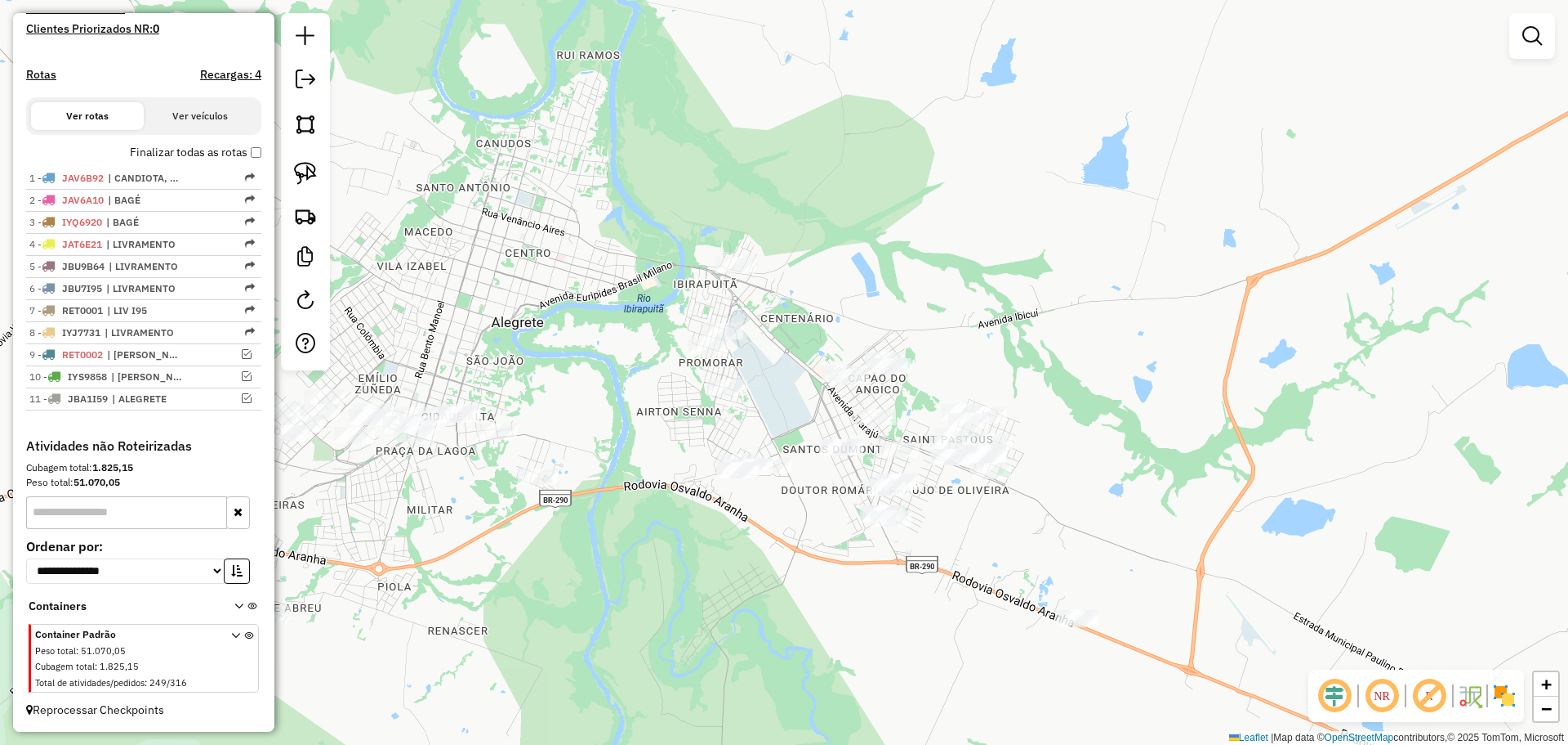
drag, startPoint x: 869, startPoint y: 543, endPoint x: 622, endPoint y: 520, distance: 248.1
click at [622, 520] on div "Janela de atendimento Grade de atendimento Capacidade Transportadoras Veículos …" at bounding box center [784, 372] width 1568 height 745
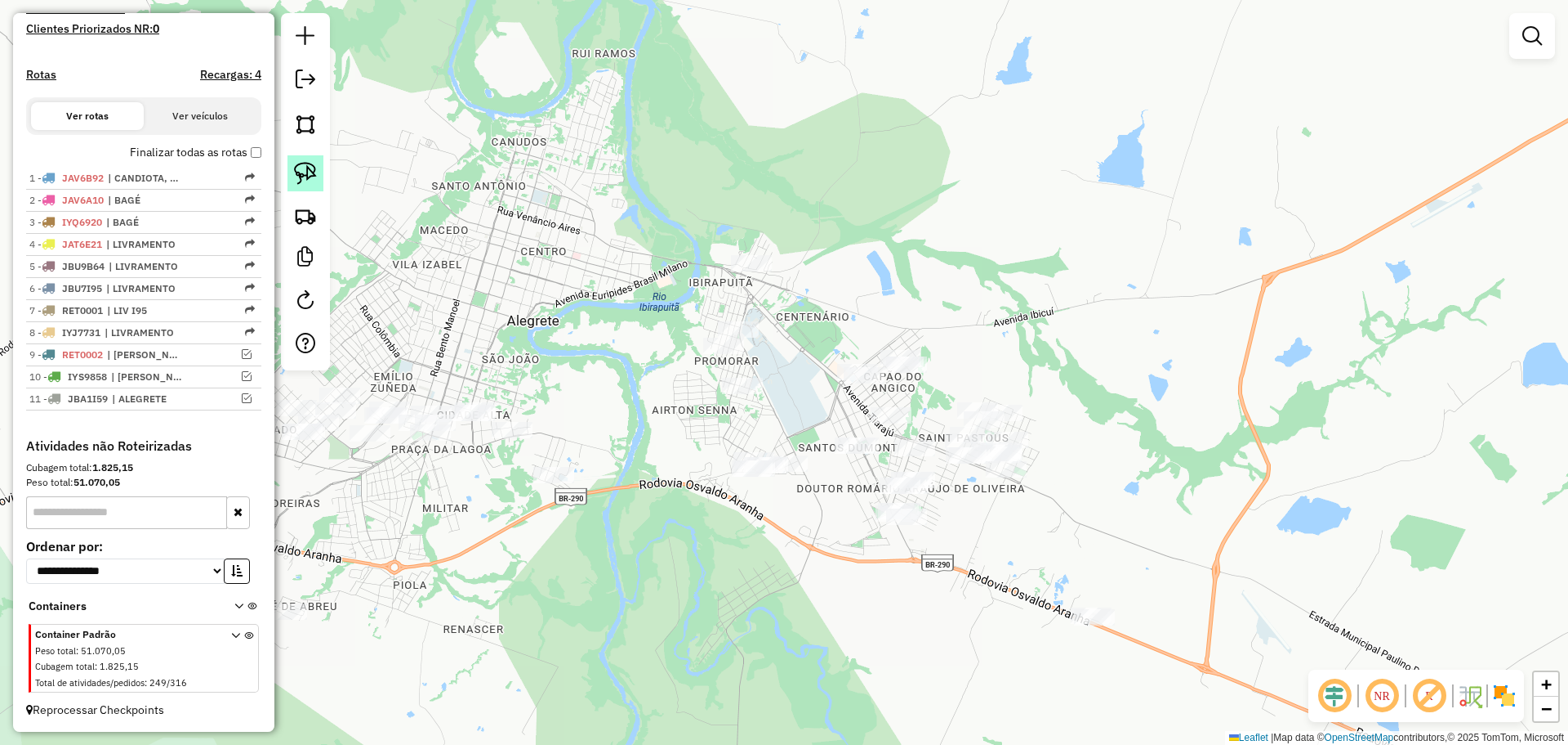
click at [316, 174] on img at bounding box center [305, 173] width 23 height 23
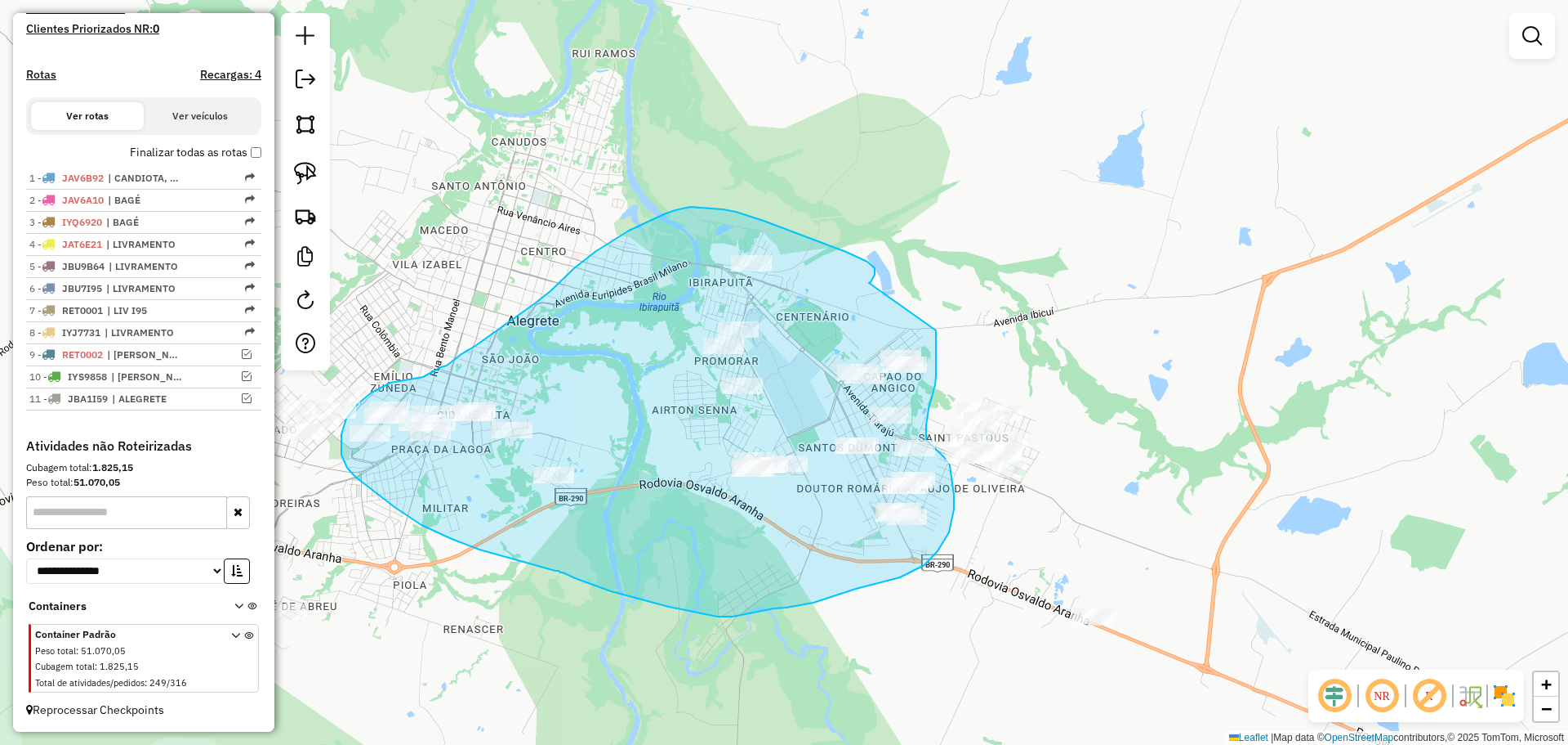
drag, startPoint x: 872, startPoint y: 279, endPoint x: 936, endPoint y: 330, distance: 81.8
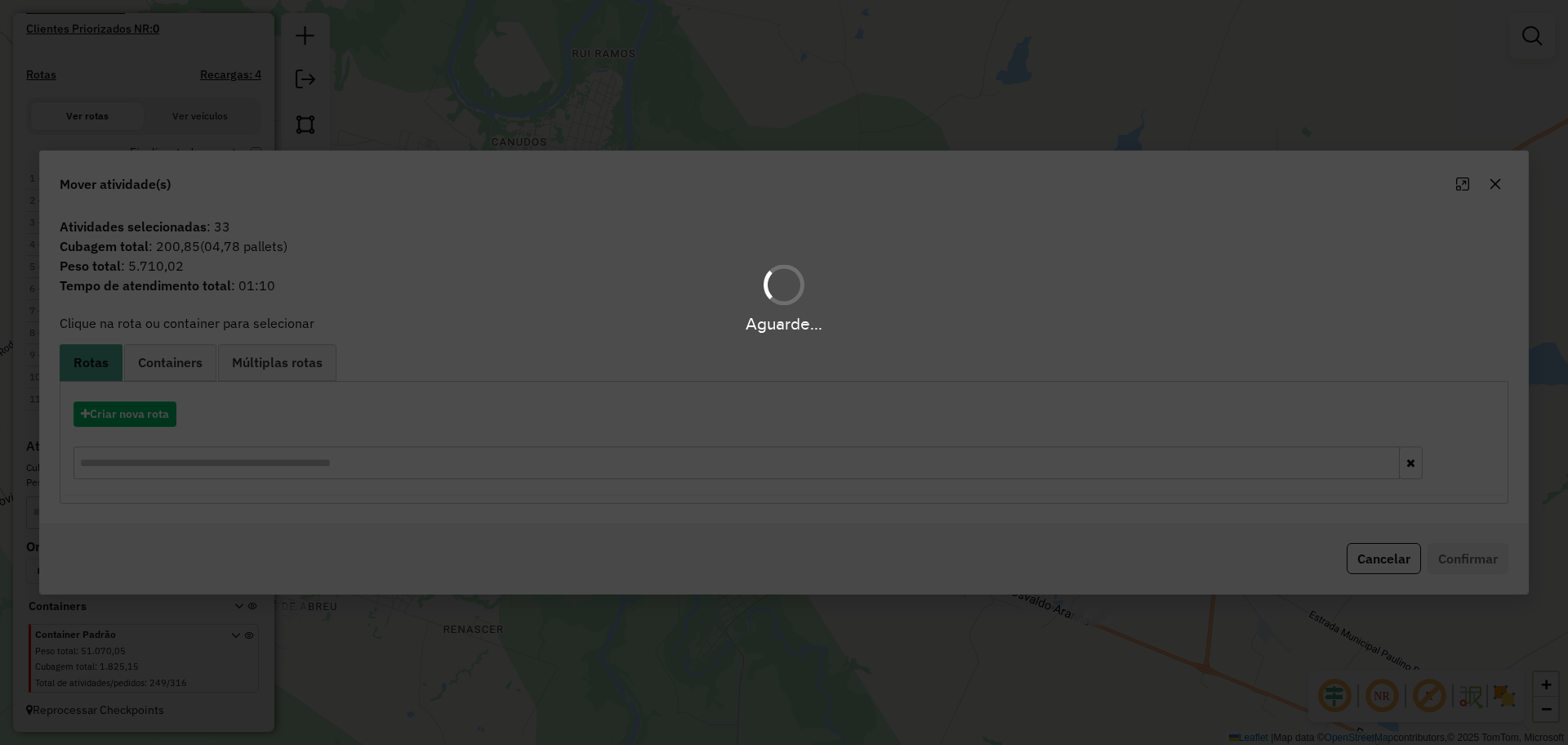
click at [1496, 180] on div "Aguarde..." at bounding box center [784, 372] width 1568 height 745
click at [1496, 180] on icon "button" at bounding box center [1495, 184] width 13 height 13
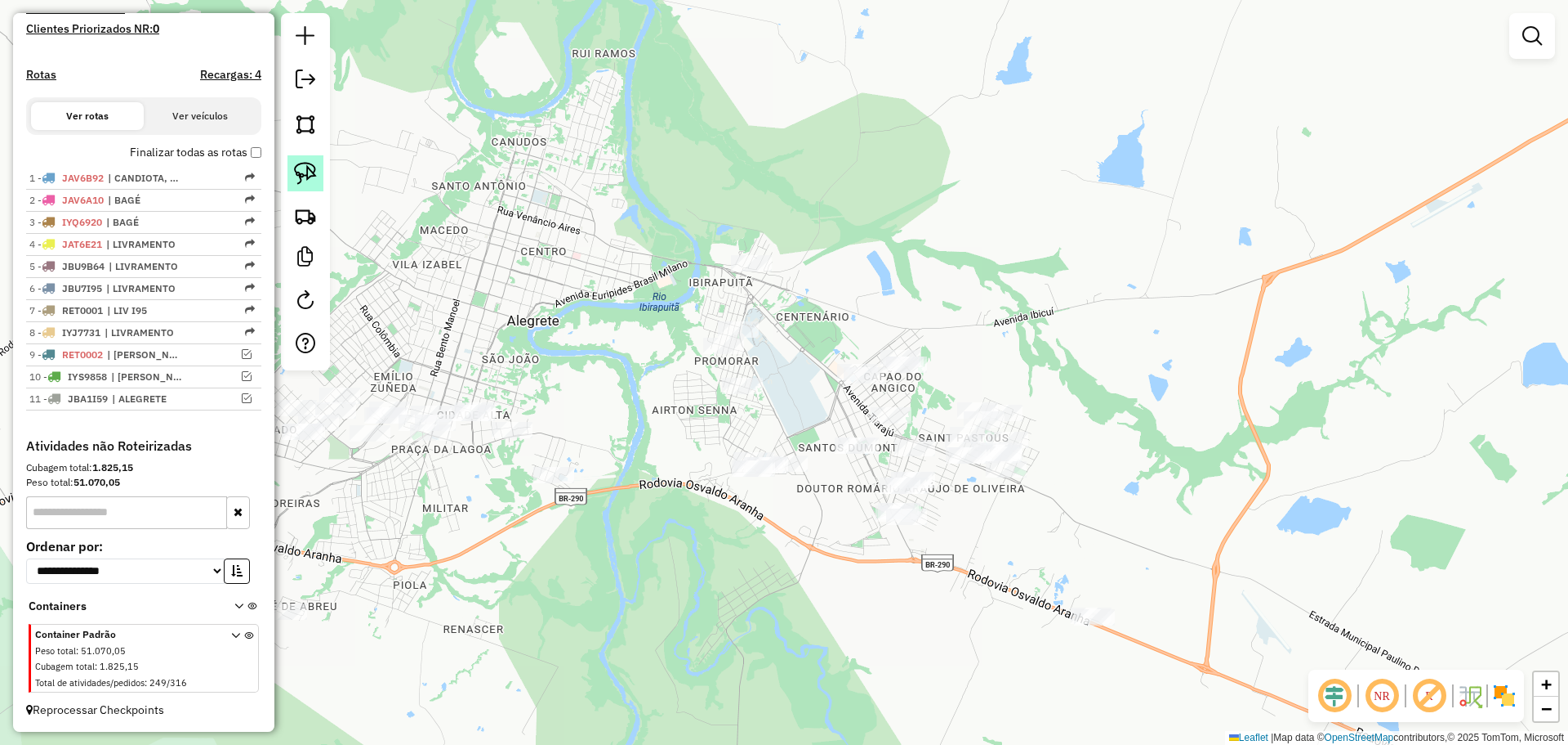
click at [312, 173] on img at bounding box center [305, 173] width 23 height 23
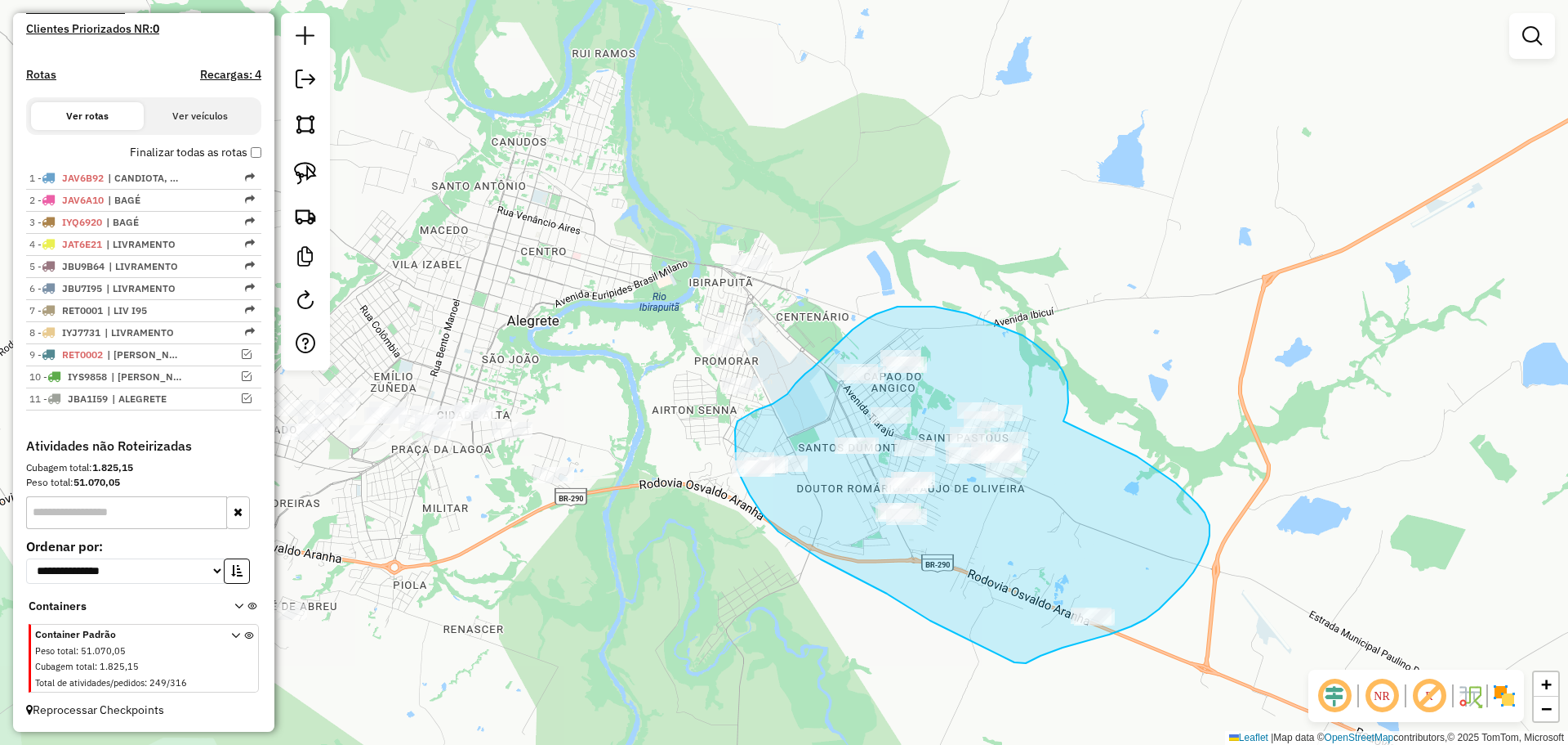
drag, startPoint x: 1062, startPoint y: 370, endPoint x: 1126, endPoint y: 448, distance: 100.9
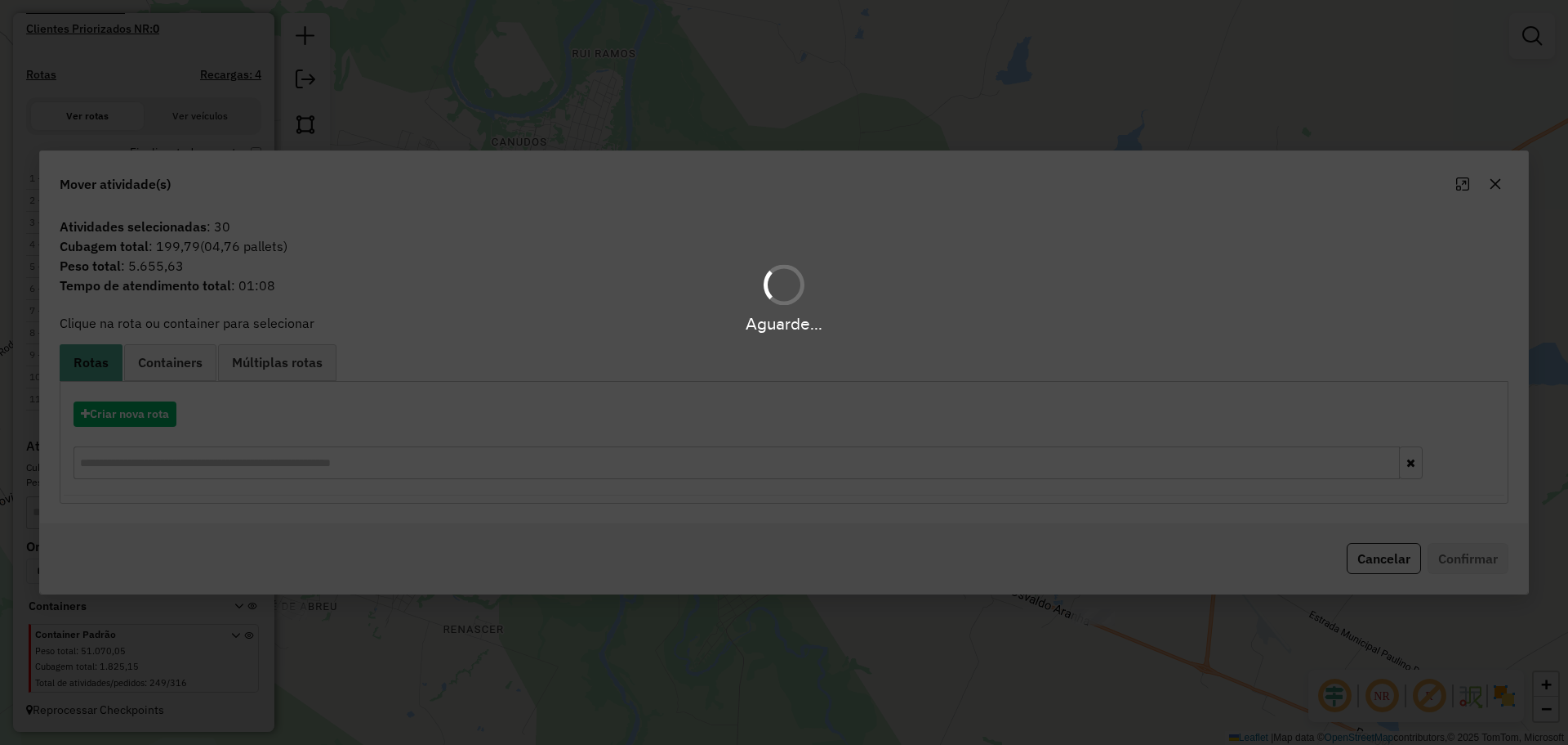
click at [1500, 181] on div "Aguarde..." at bounding box center [784, 372] width 1568 height 745
click at [1491, 186] on icon "button" at bounding box center [1495, 184] width 13 height 13
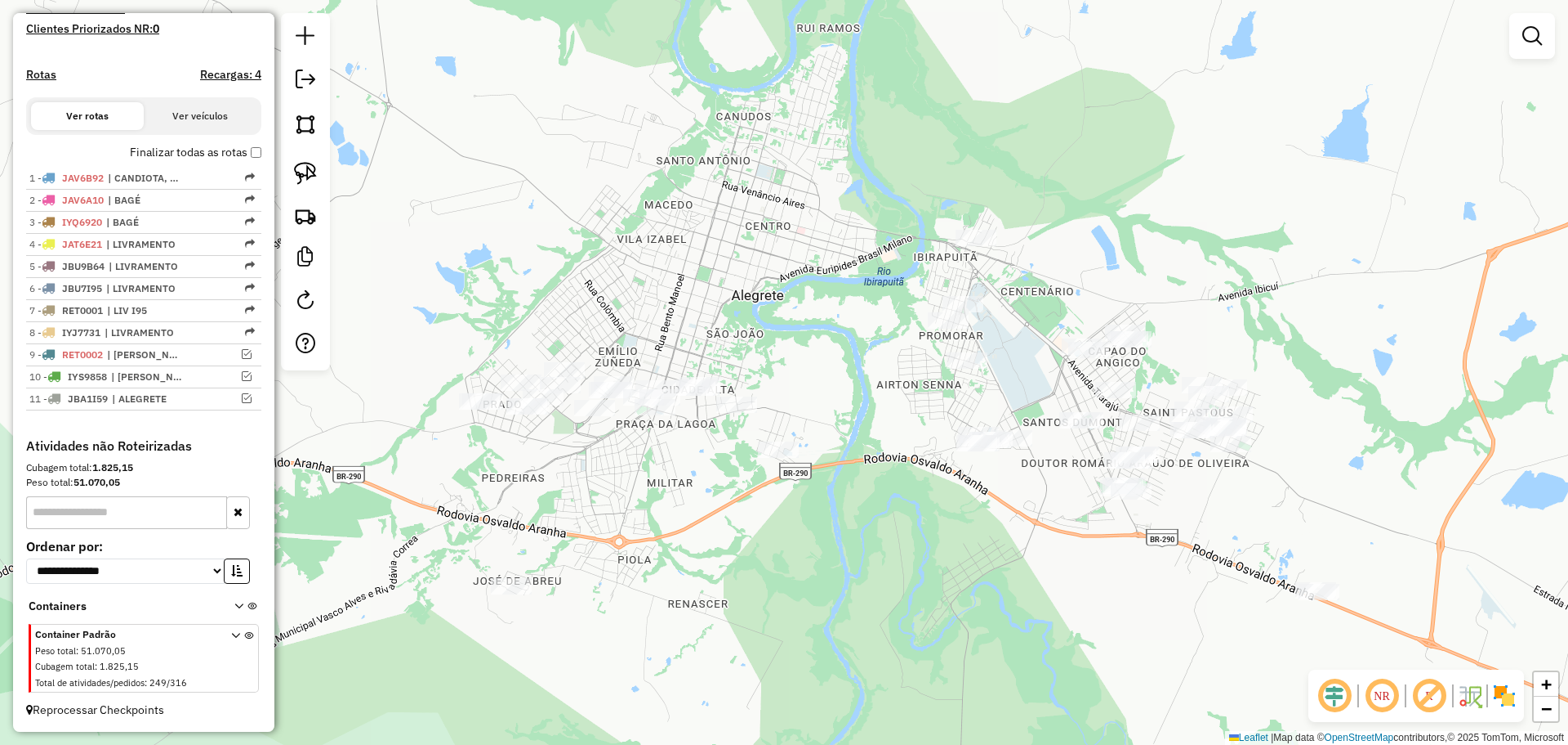
drag, startPoint x: 749, startPoint y: 543, endPoint x: 974, endPoint y: 517, distance: 226.5
click at [974, 517] on div "Janela de atendimento Grade de atendimento Capacidade Transportadoras Veículos …" at bounding box center [784, 372] width 1568 height 745
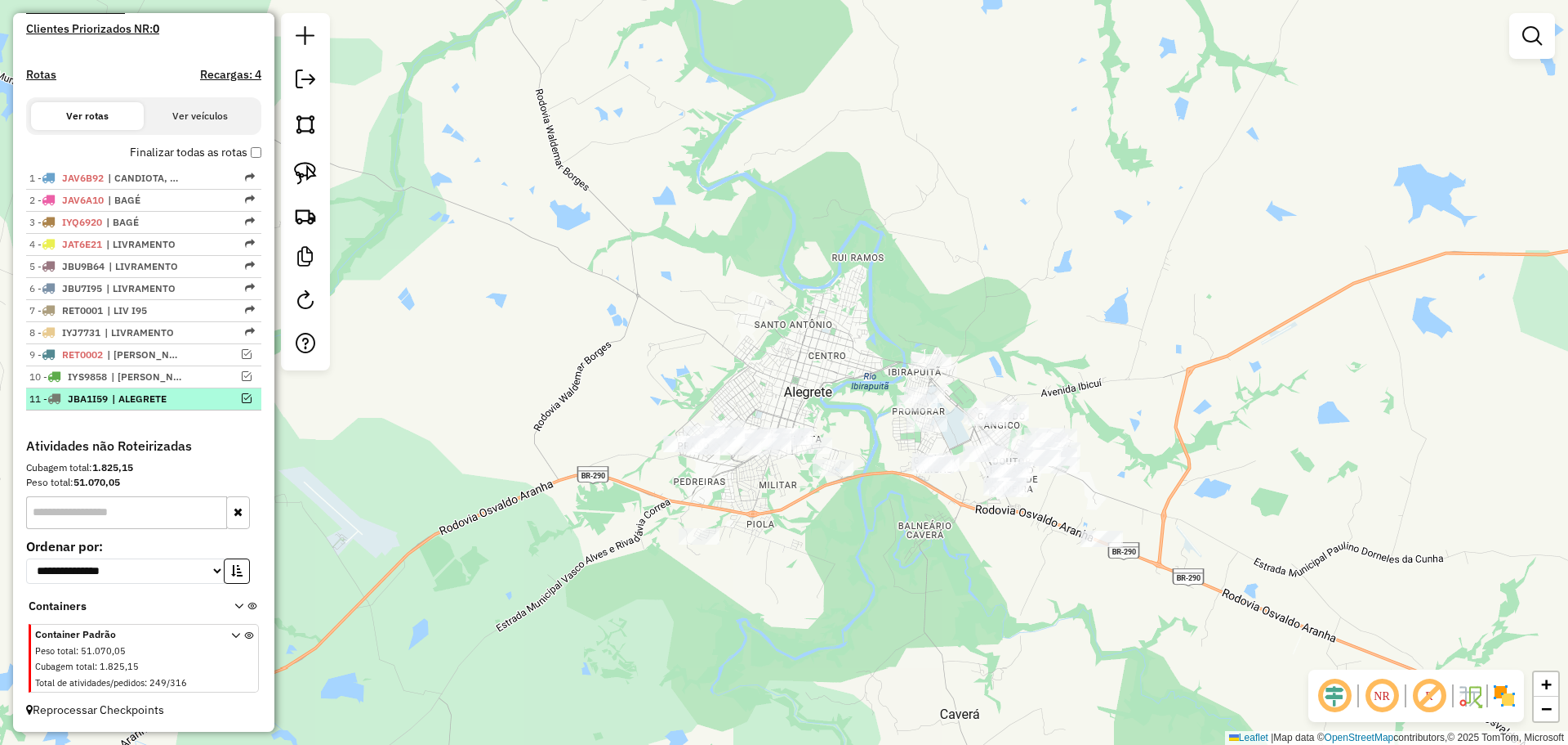
click at [241, 397] on em at bounding box center [246, 398] width 10 height 10
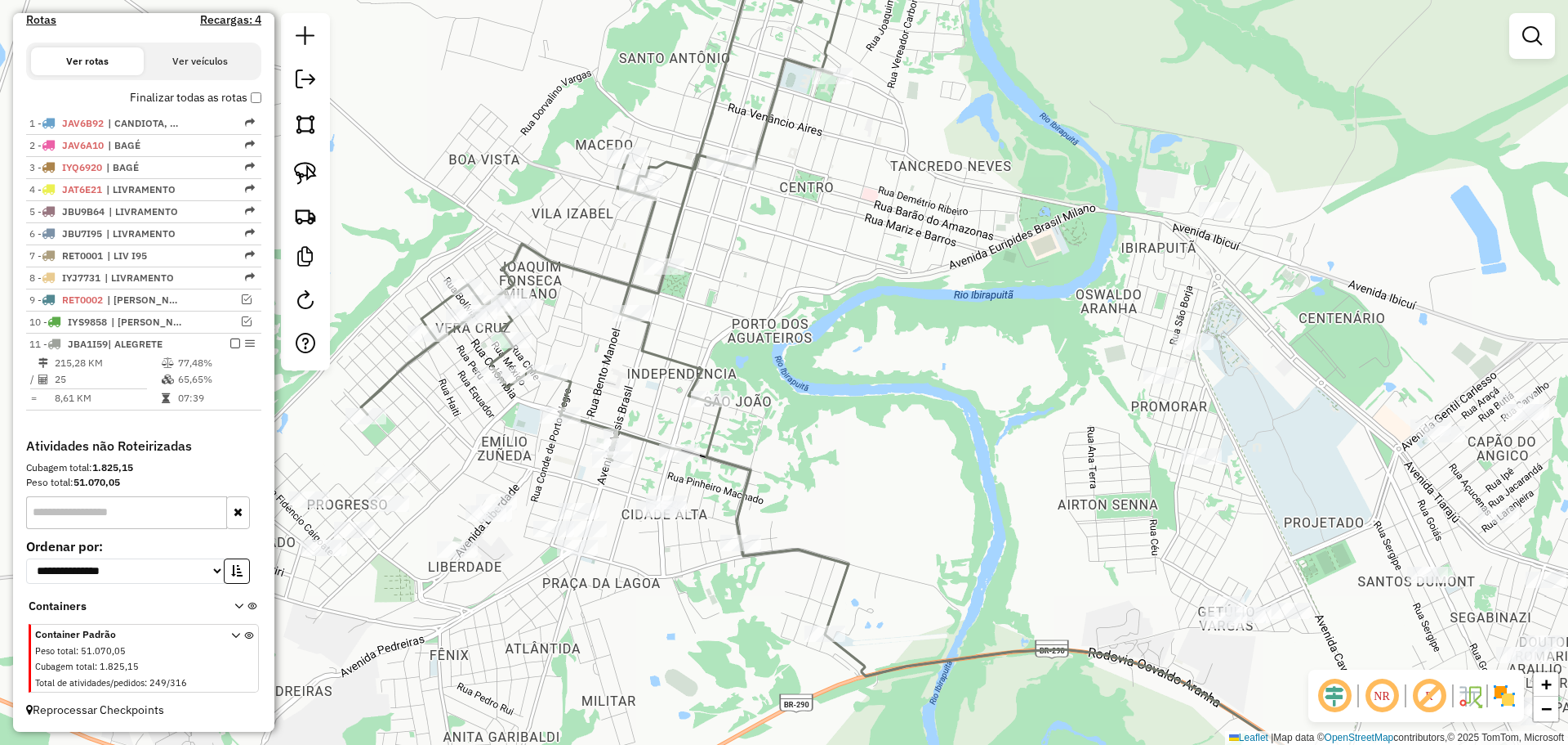
click at [685, 403] on icon at bounding box center [611, 208] width 501 height 504
select select "**********"
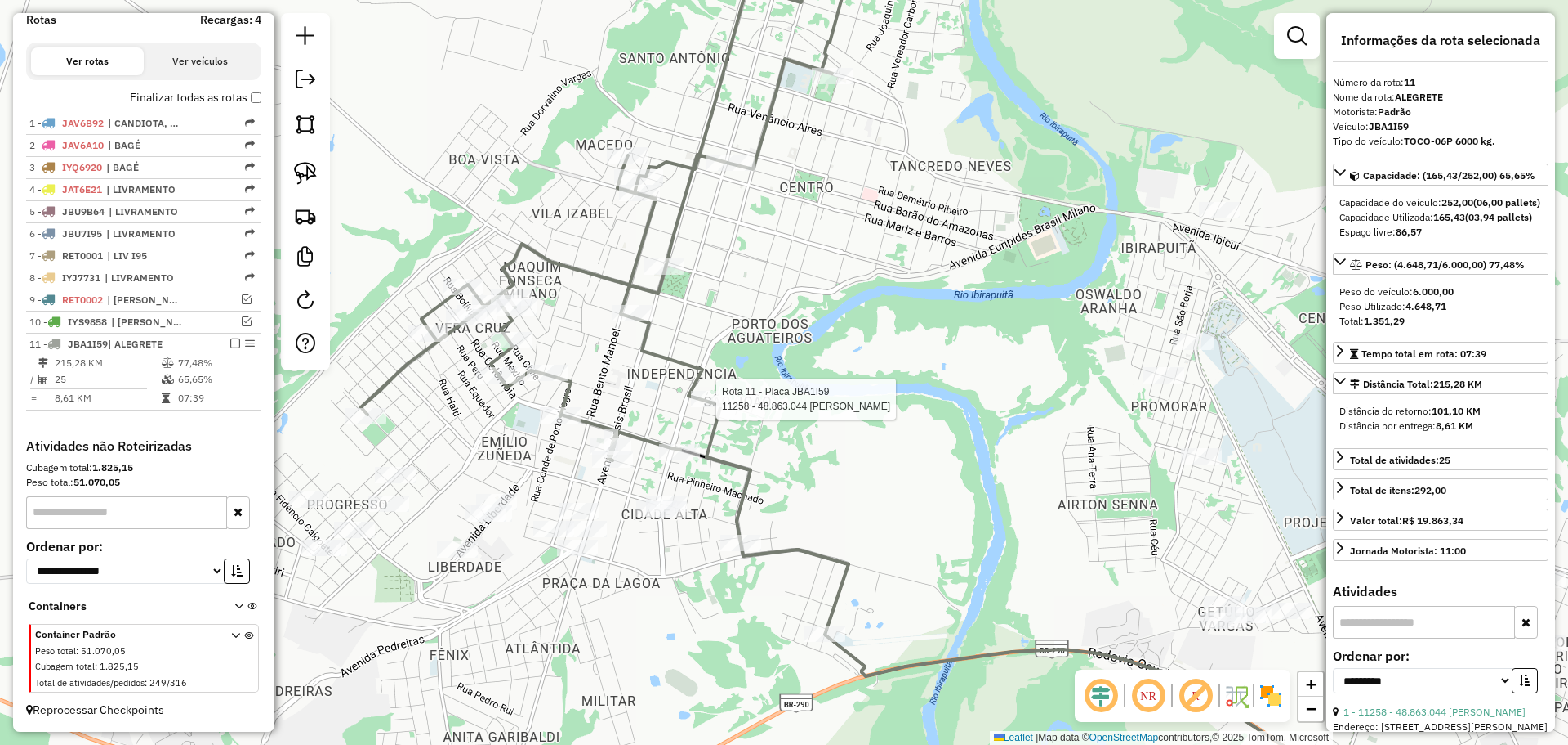
click at [707, 389] on div "Rota 11 - Placa JBA1I59 11258 - 48.863.044 FABIANA M Janela de atendimento Grad…" at bounding box center [784, 372] width 1568 height 745
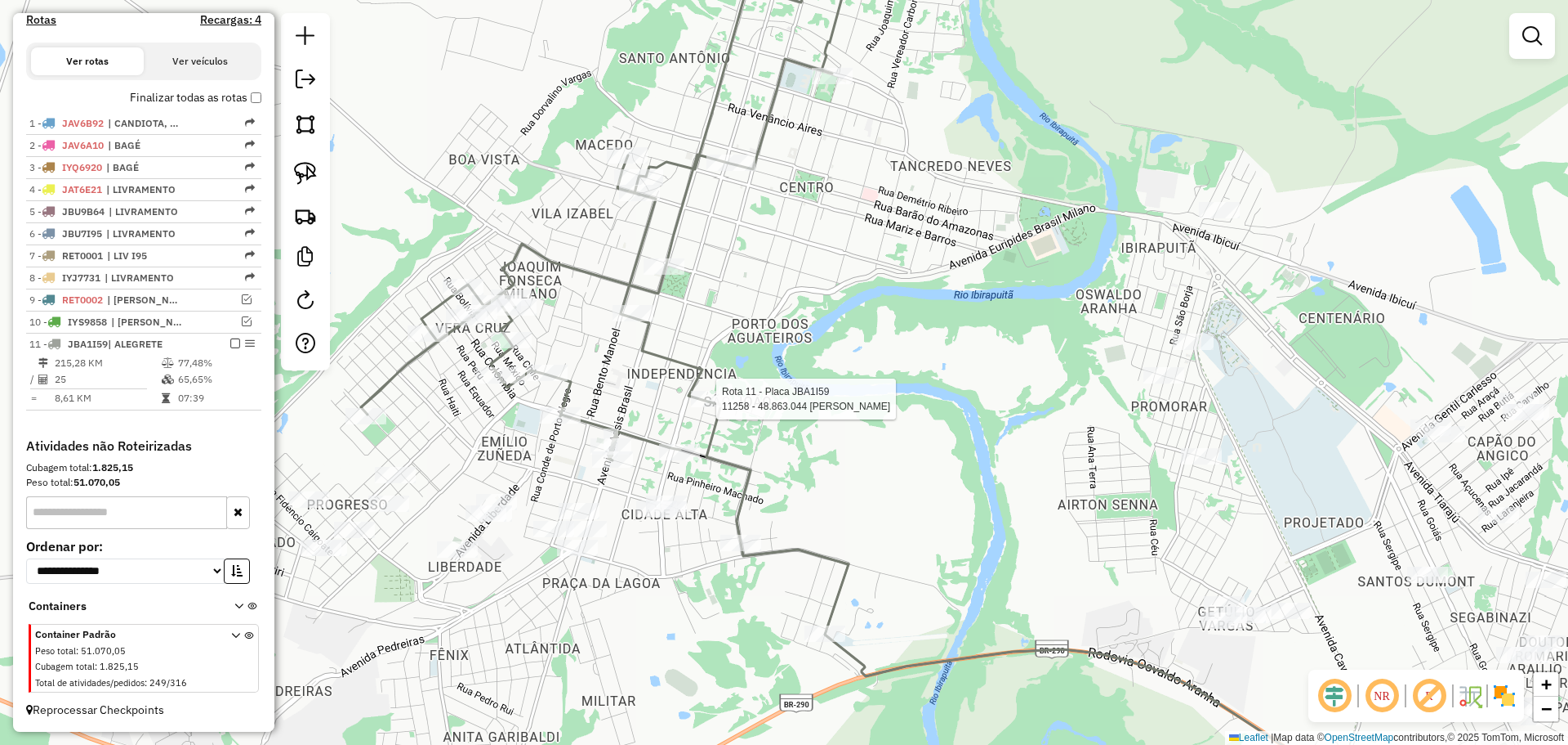
select select "**********"
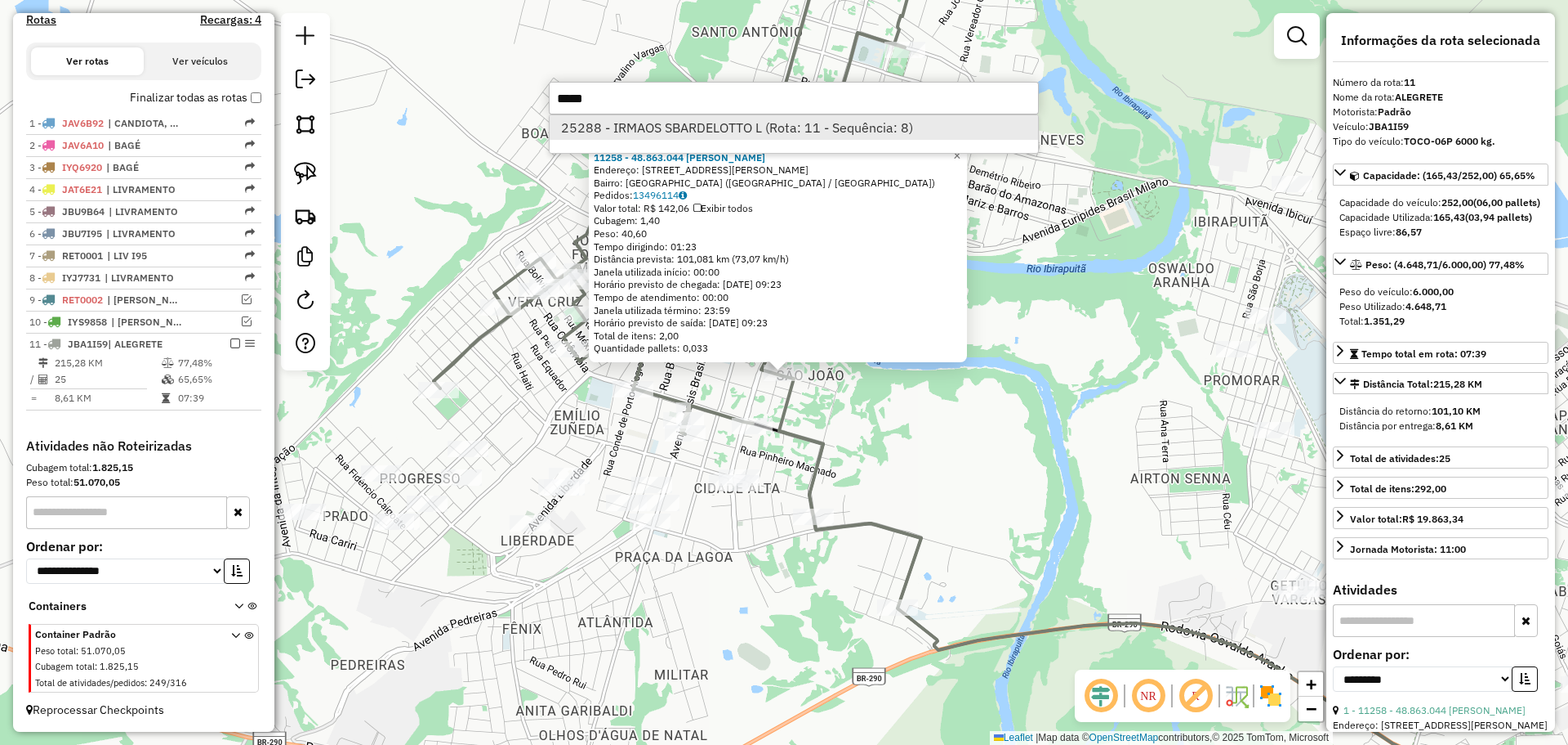
type input "*****"
click at [750, 134] on li "25288 - IRMAOS SBARDELOTTO L (Rota: 11 - Sequência: 8)" at bounding box center [794, 127] width 488 height 25
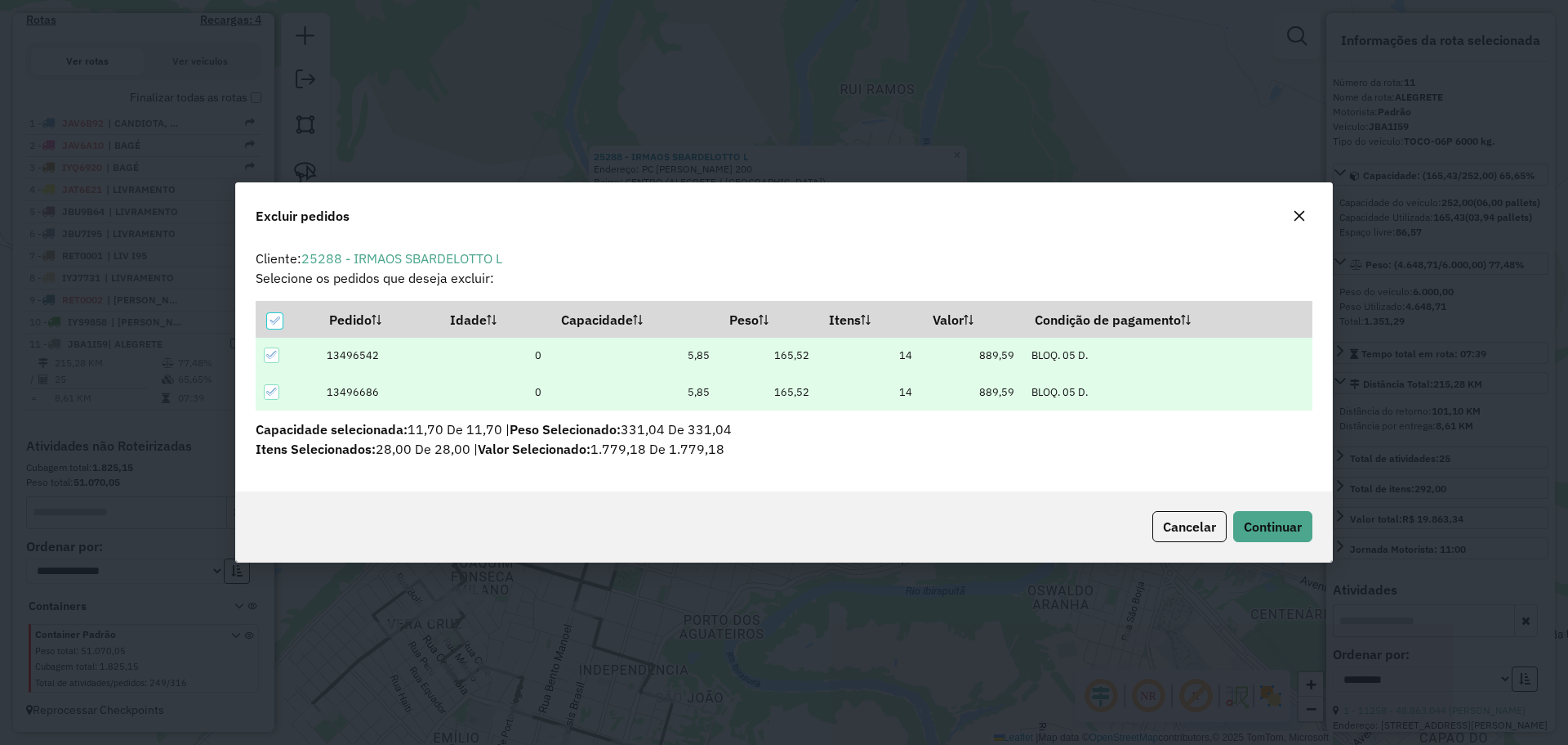
scroll to position [0, 0]
click at [1282, 522] on span "Continuar" at bounding box center [1272, 526] width 58 height 17
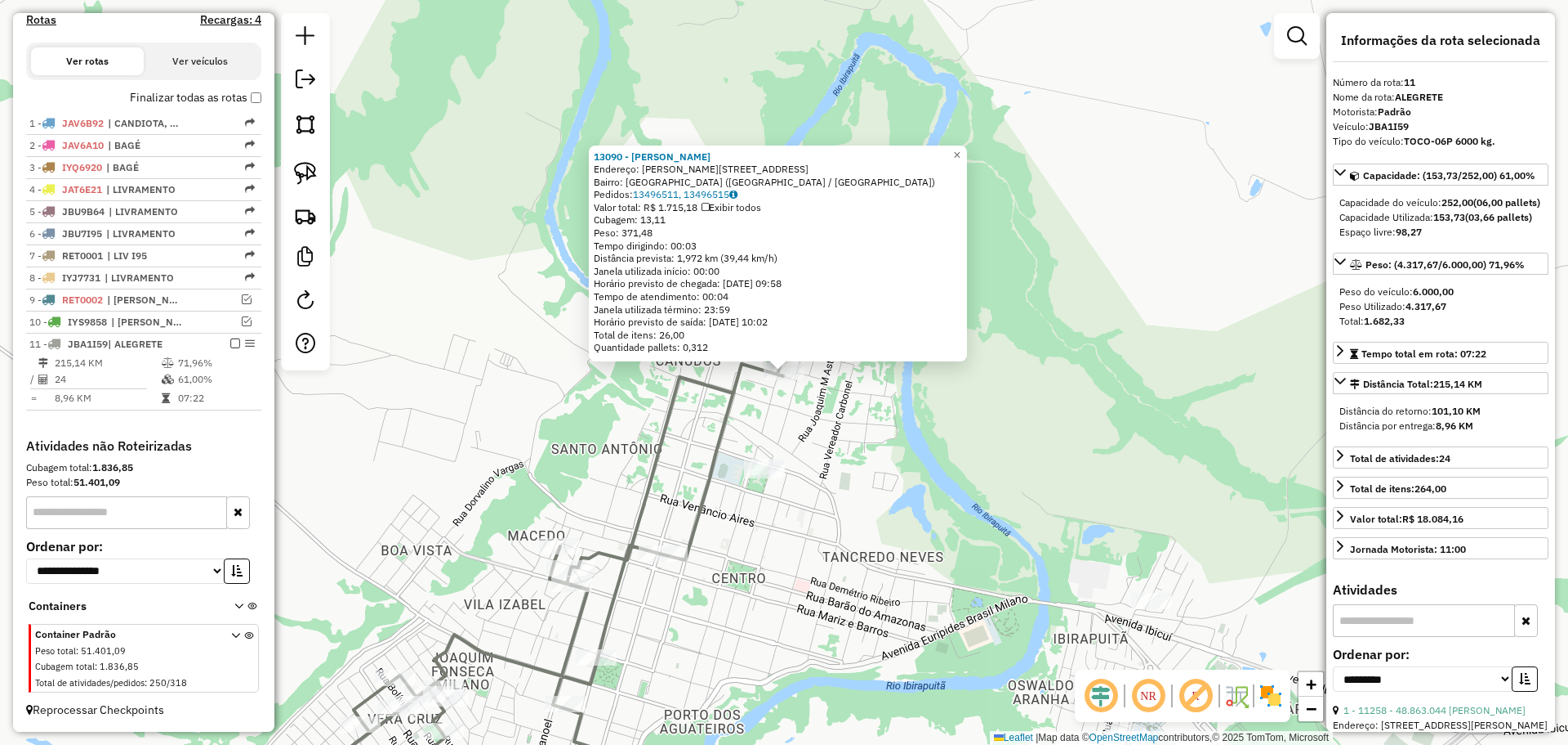
click at [793, 416] on div "13090 - [PERSON_NAME]: R [PERSON_NAME] 232 Bairro: [GEOGRAPHIC_DATA] ([GEOGRAPH…" at bounding box center [784, 372] width 1568 height 745
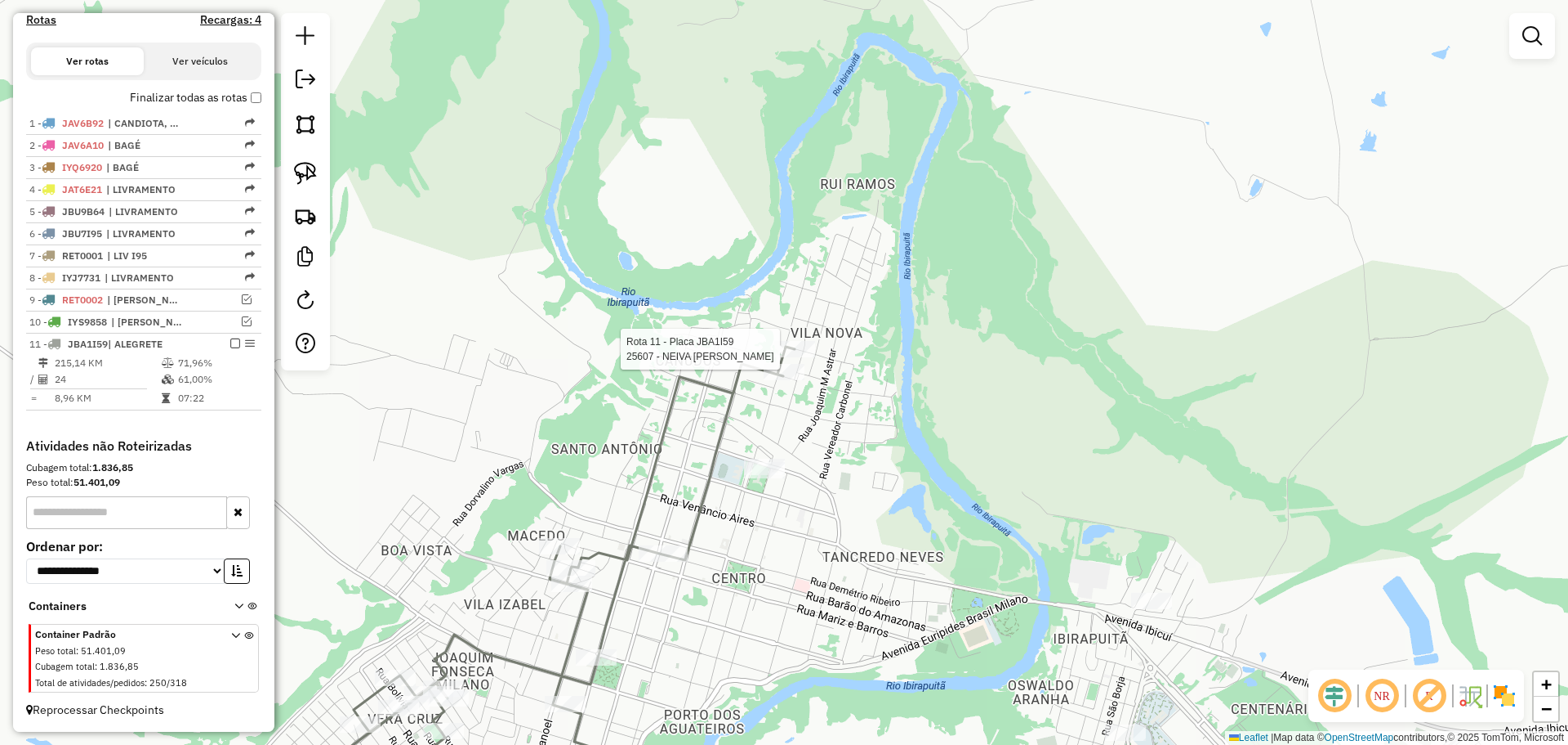
select select "**********"
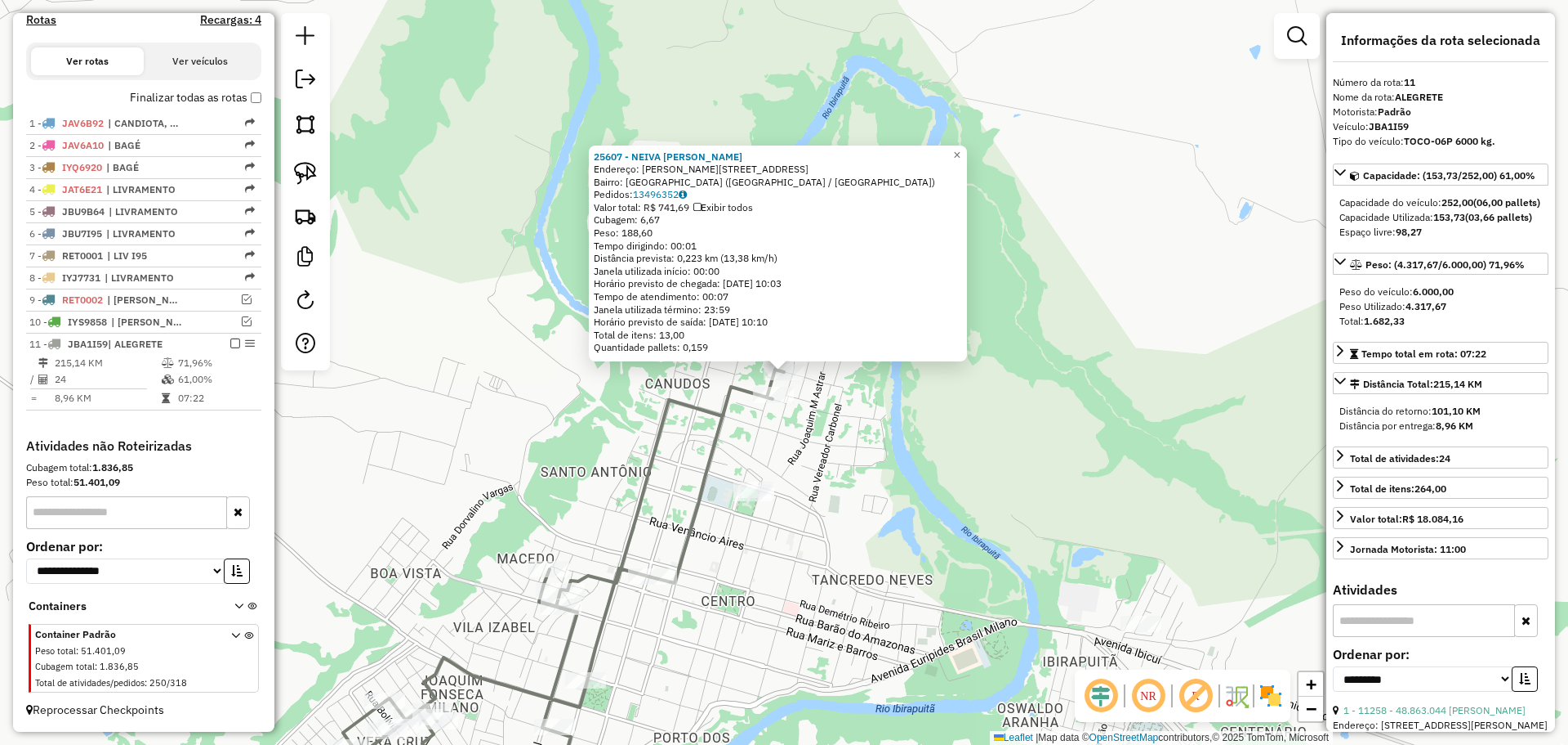
click at [794, 446] on div "25607 - NEIVA SEVERO MENEZES Endereço: R MURILO NUNES DE OLIVEIRA 189 Bairro: V…" at bounding box center [784, 372] width 1568 height 745
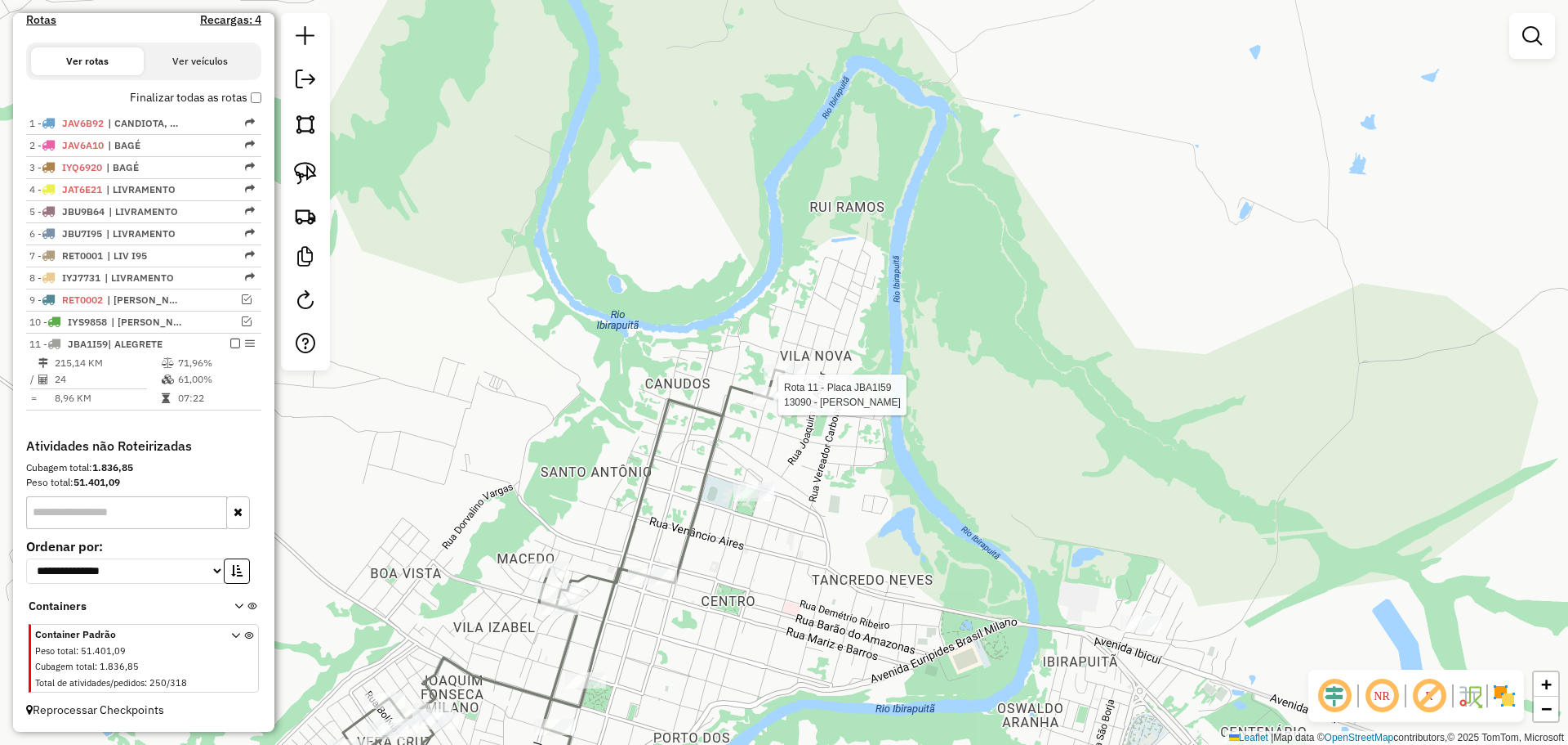
select select "**********"
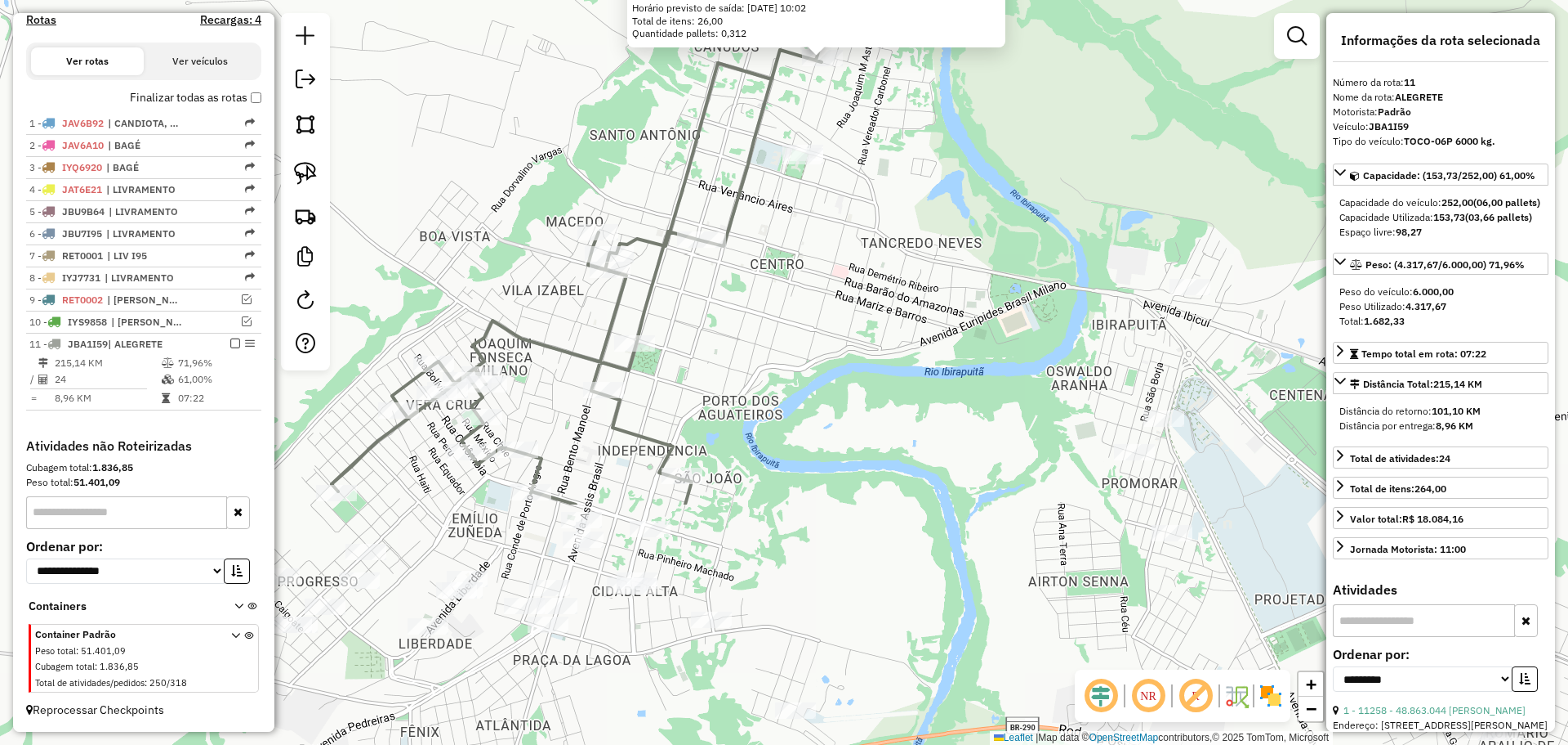
drag, startPoint x: 791, startPoint y: 559, endPoint x: 830, endPoint y: 244, distance: 317.4
click at [830, 244] on div "13090 - [PERSON_NAME]: R [PERSON_NAME] 232 Bairro: [GEOGRAPHIC_DATA] ([GEOGRAPH…" at bounding box center [784, 372] width 1568 height 745
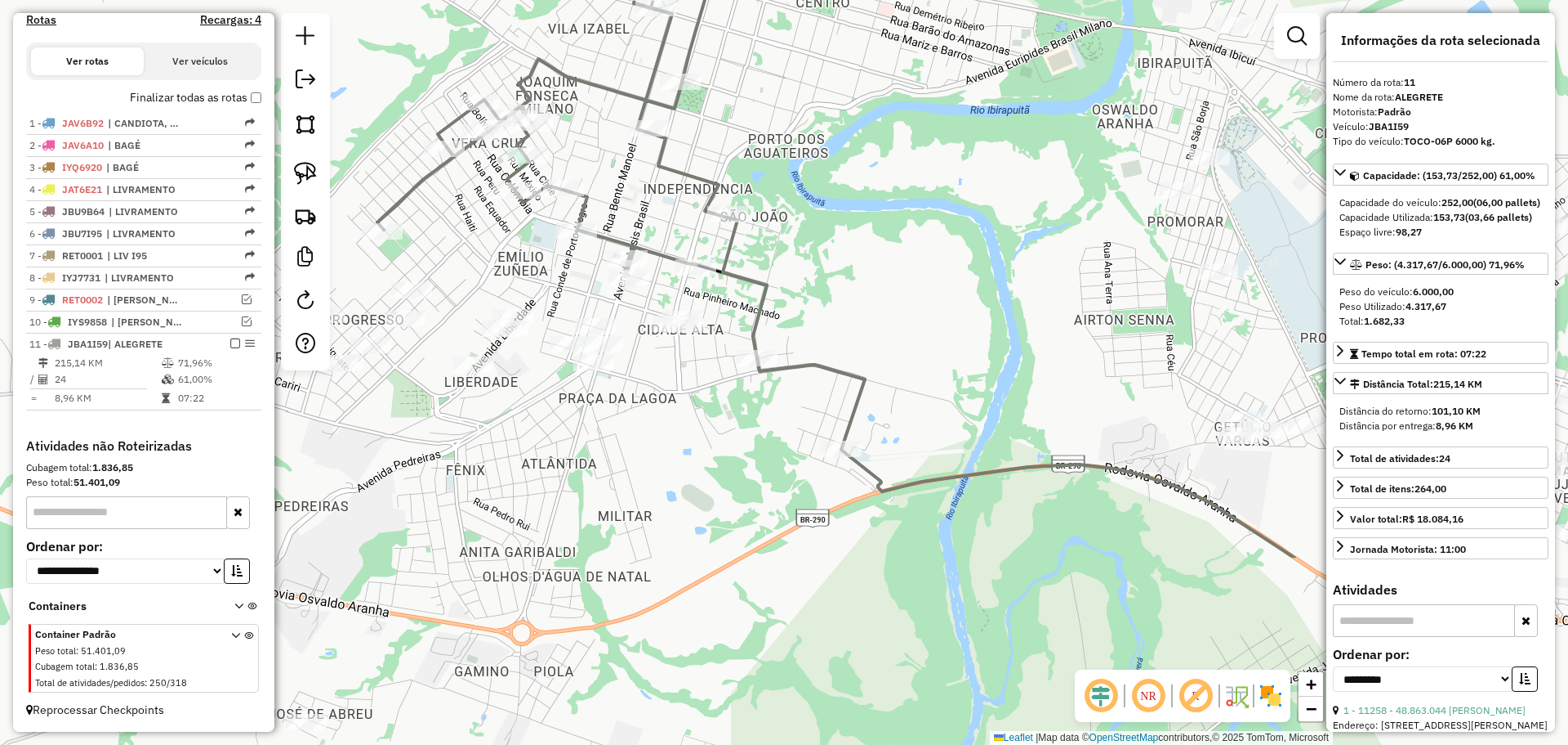
drag, startPoint x: 743, startPoint y: 397, endPoint x: 767, endPoint y: 119, distance: 279.0
click at [767, 119] on div "13090 - [PERSON_NAME]: R [PERSON_NAME] 232 Bairro: [GEOGRAPHIC_DATA] ([GEOGRAPH…" at bounding box center [784, 372] width 1568 height 745
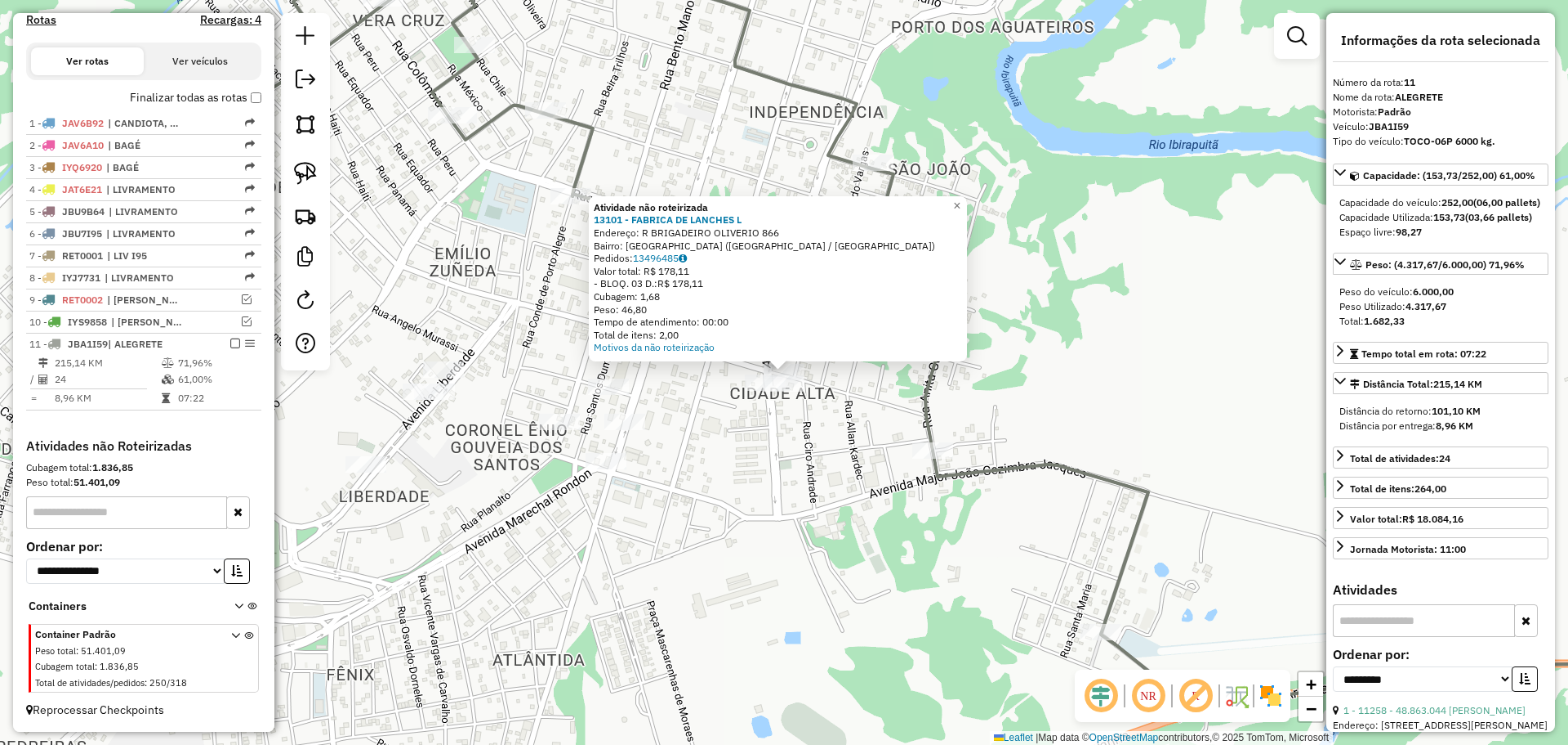
click at [781, 421] on div "Atividade não roteirizada 13101 - FABRICA DE LANCHES L Endereço: R BRIGADEIRO O…" at bounding box center [784, 372] width 1568 height 745
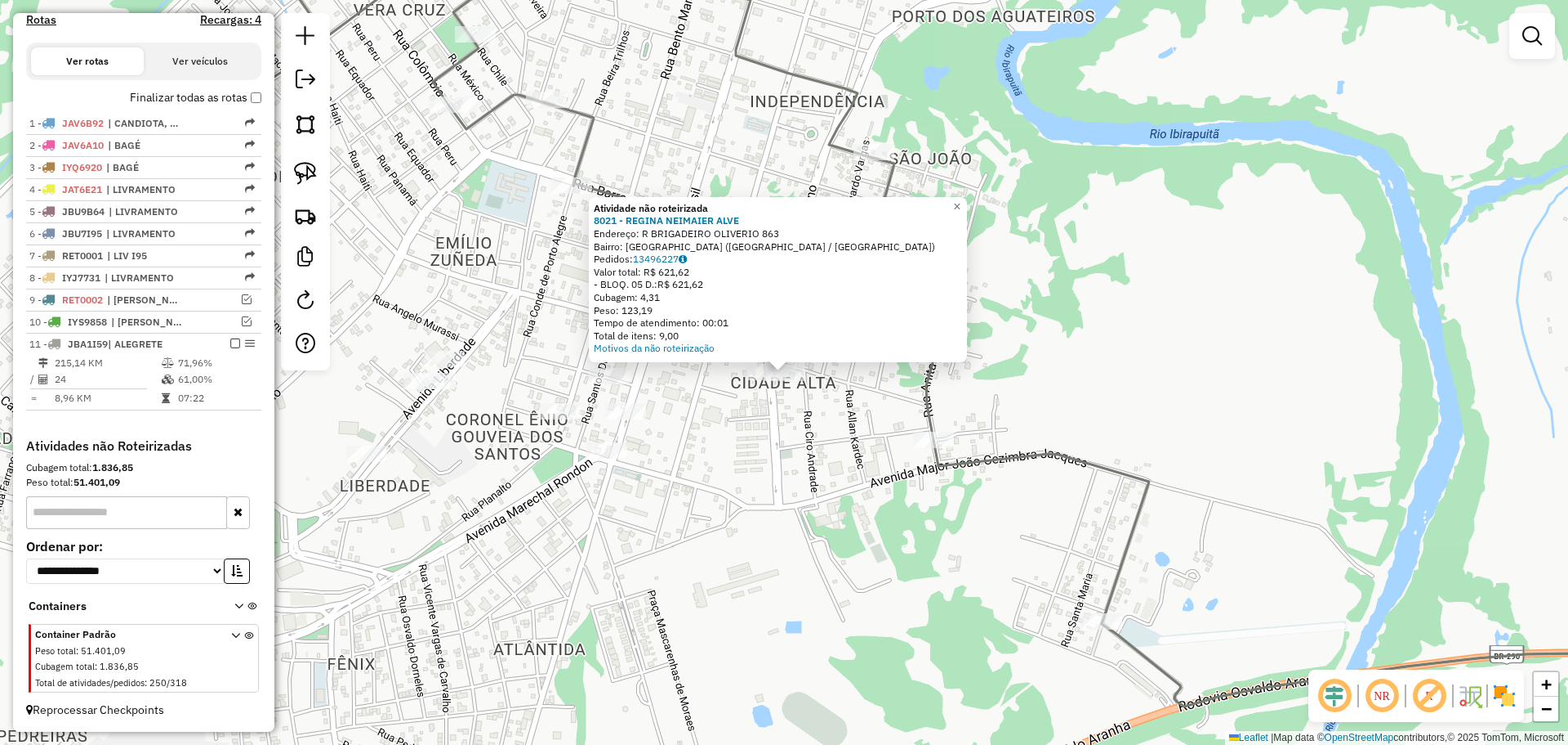
click at [778, 400] on div "Atividade não roteirizada 8021 - REGINA NEIMAIER ALVE Endereço: R BRIGADEIRO OL…" at bounding box center [784, 372] width 1568 height 745
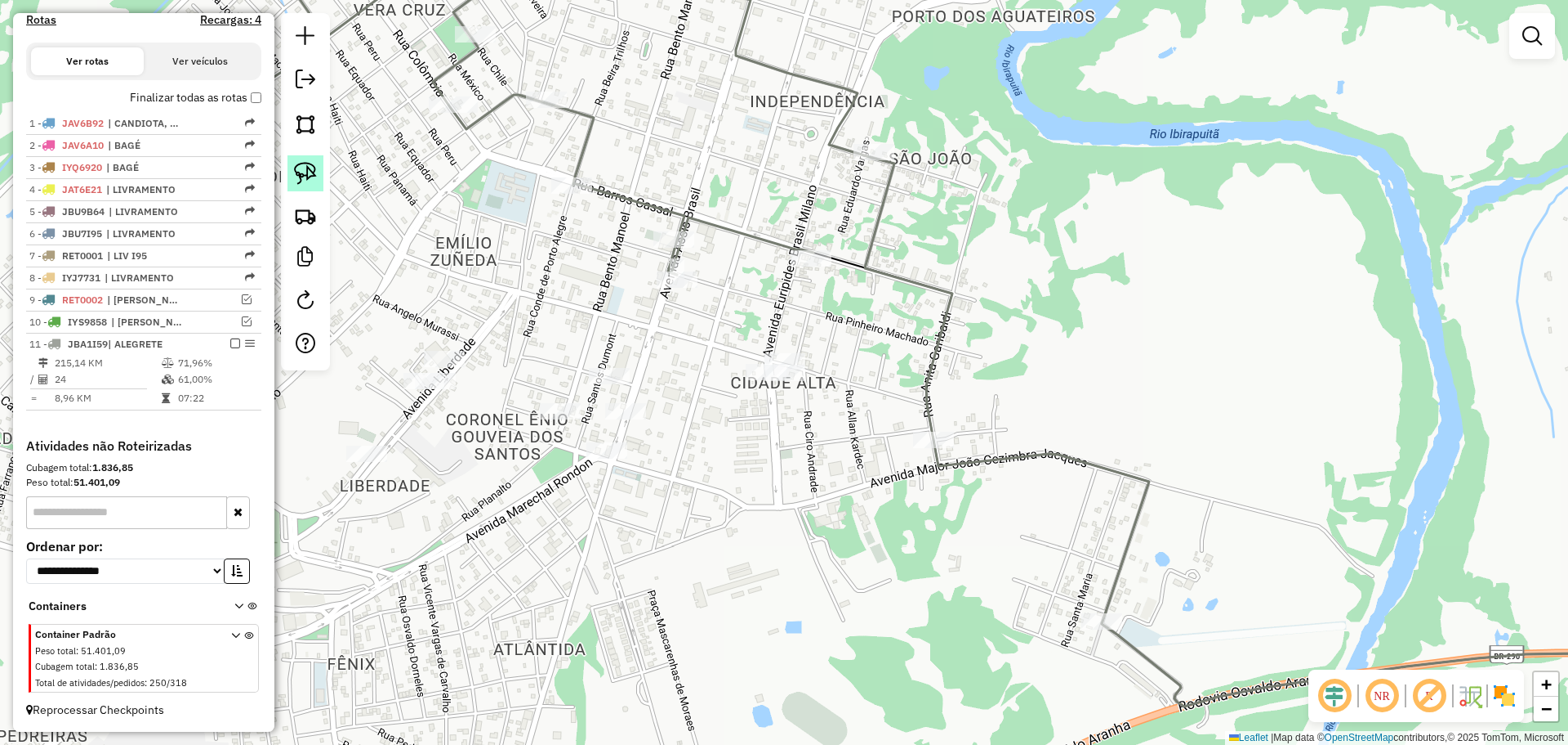
click at [304, 177] on img at bounding box center [305, 173] width 23 height 23
drag, startPoint x: 789, startPoint y: 330, endPoint x: 861, endPoint y: 376, distance: 85.4
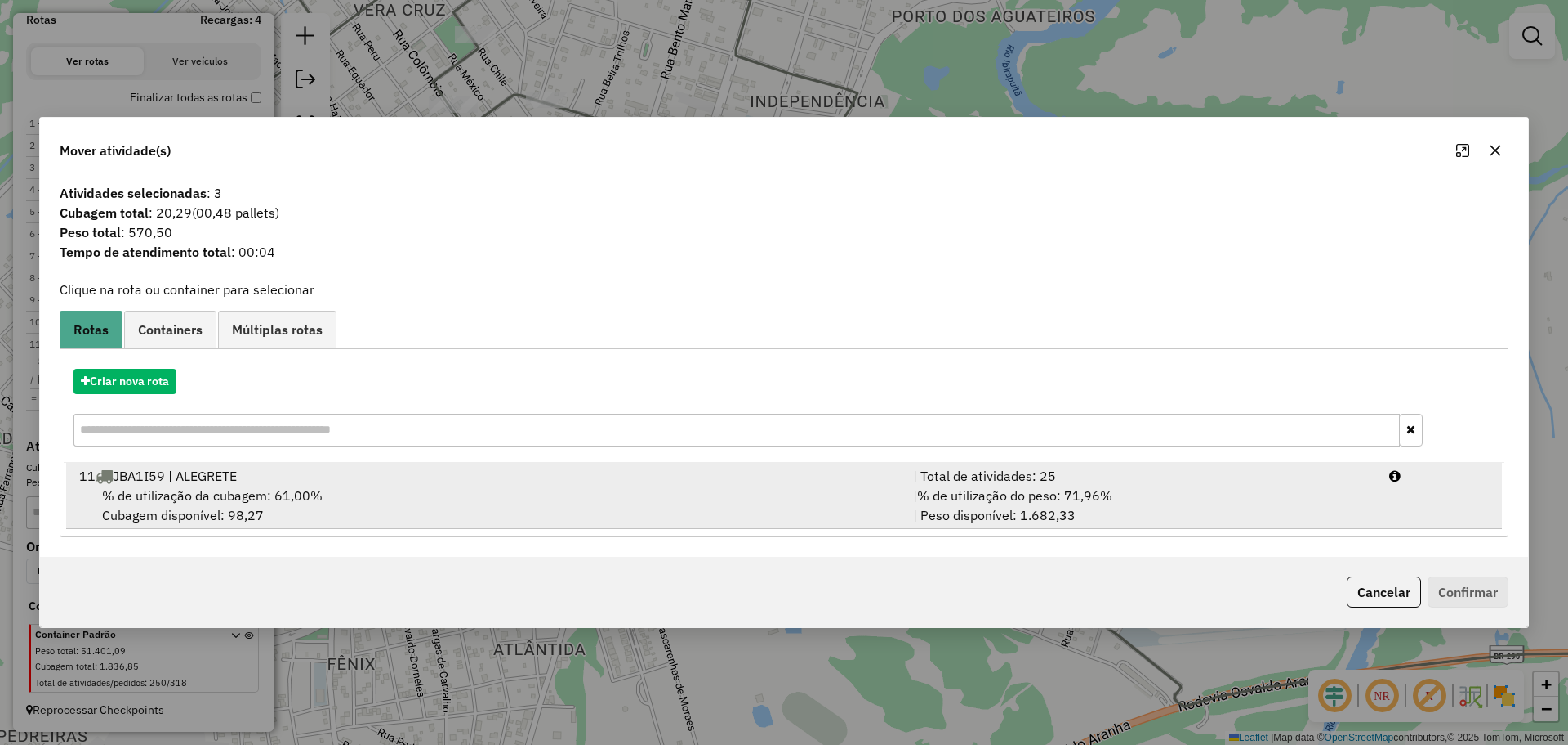
click at [817, 484] on div "11 JBA1I59 | ALEGRETE" at bounding box center [487, 475] width 834 height 19
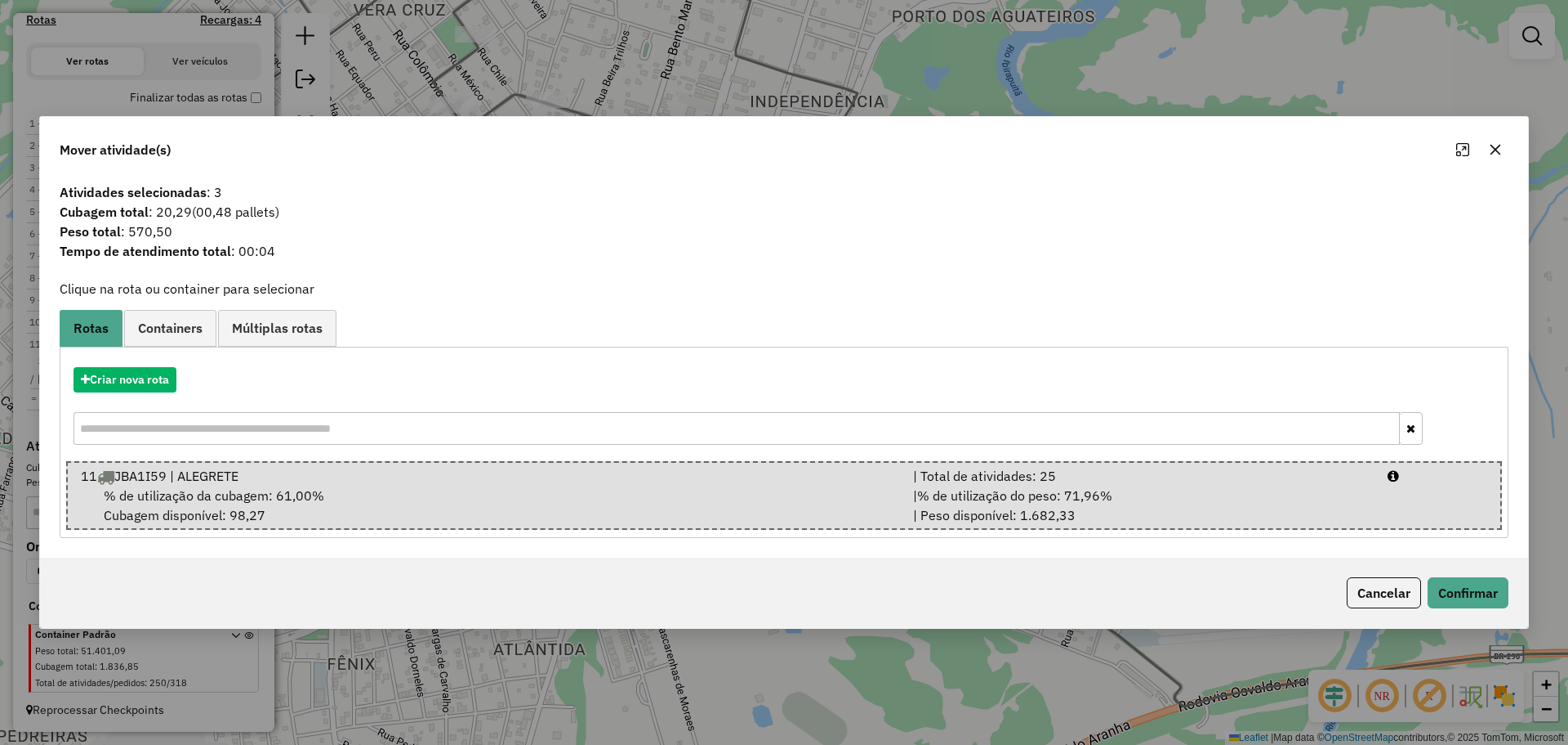
click at [1368, 586] on button "Cancelar" at bounding box center [1383, 593] width 74 height 31
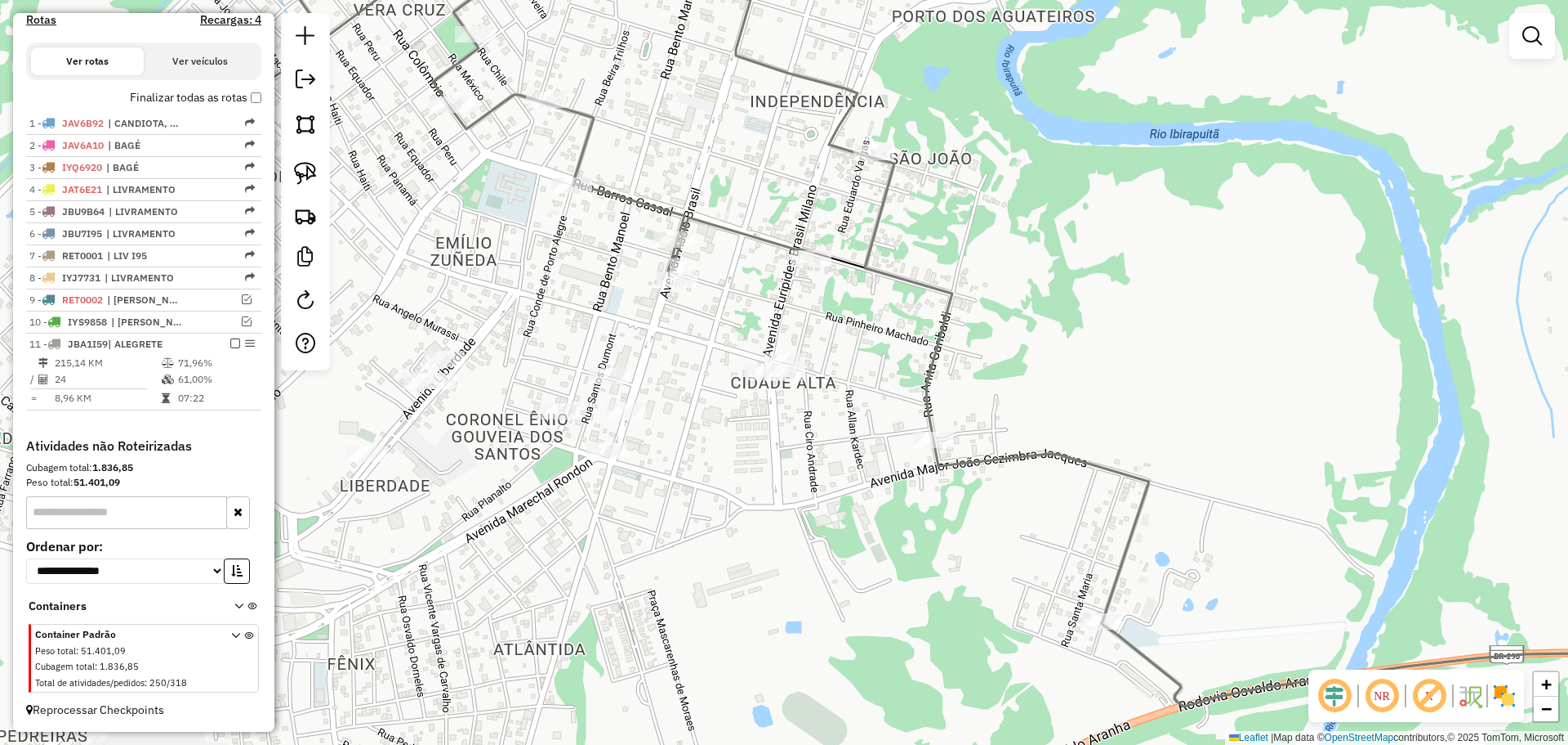
click at [925, 431] on icon at bounding box center [1294, 432] width 860 height 548
select select "**********"
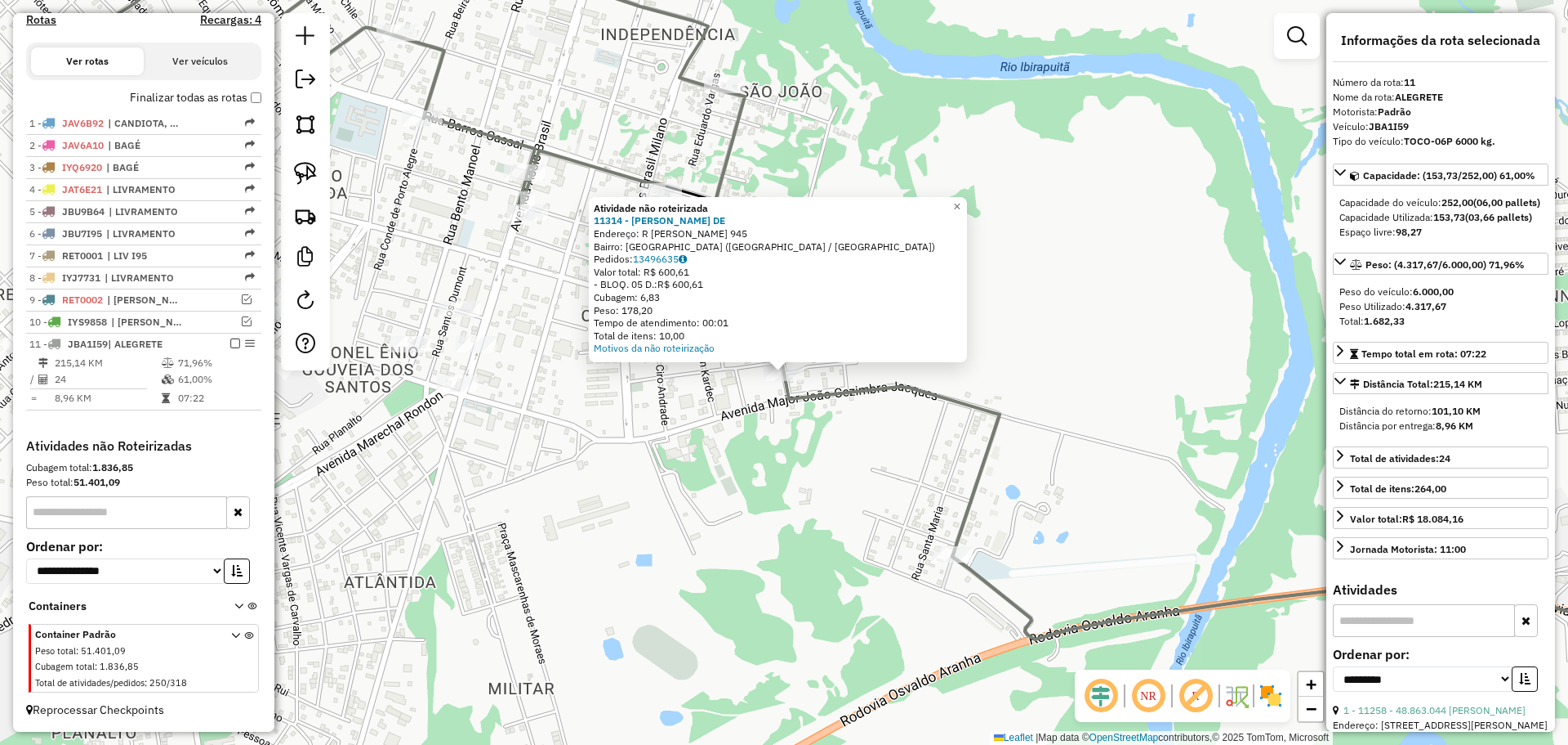
click at [873, 437] on div "Atividade não roteirizada 11314 - ROSE MERI VARGAS DE Endereço: R ANITA GARIBAL…" at bounding box center [784, 372] width 1568 height 745
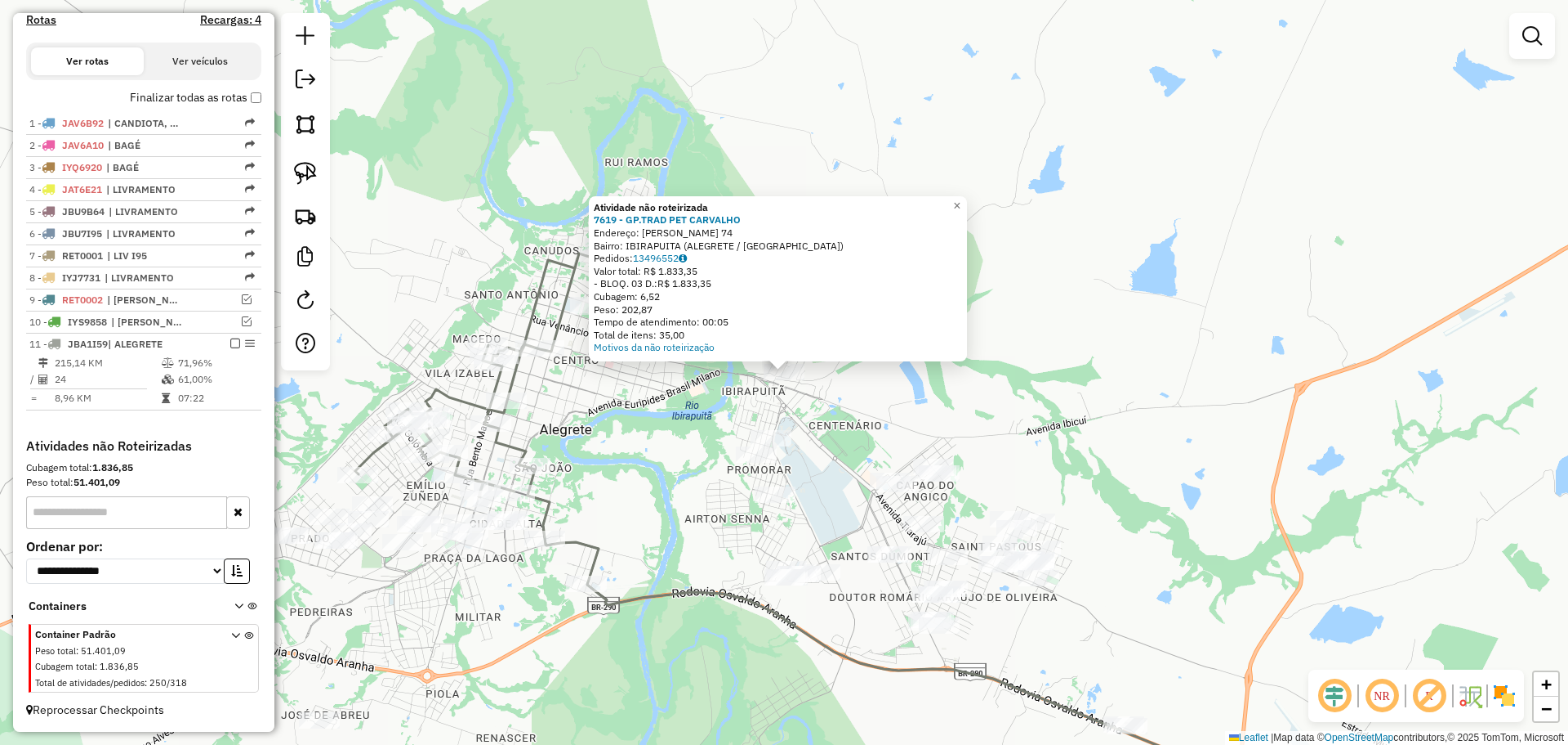
click at [805, 406] on div "Atividade não roteirizada 7619 - GP.TRAD PET CARVALHO Endereço: ANITA PICCOLI 7…" at bounding box center [784, 372] width 1568 height 745
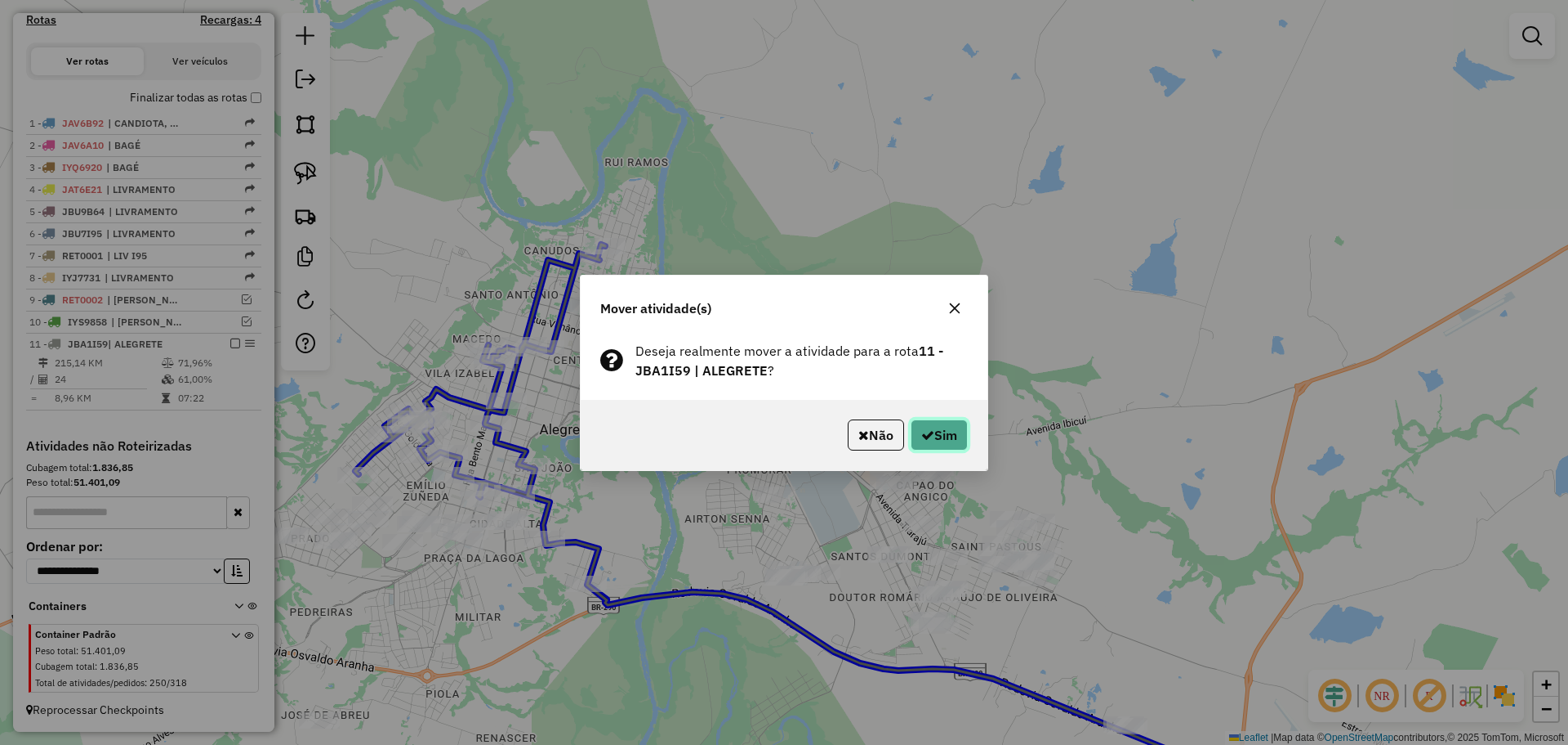
click at [967, 427] on button "Sim" at bounding box center [939, 435] width 57 height 31
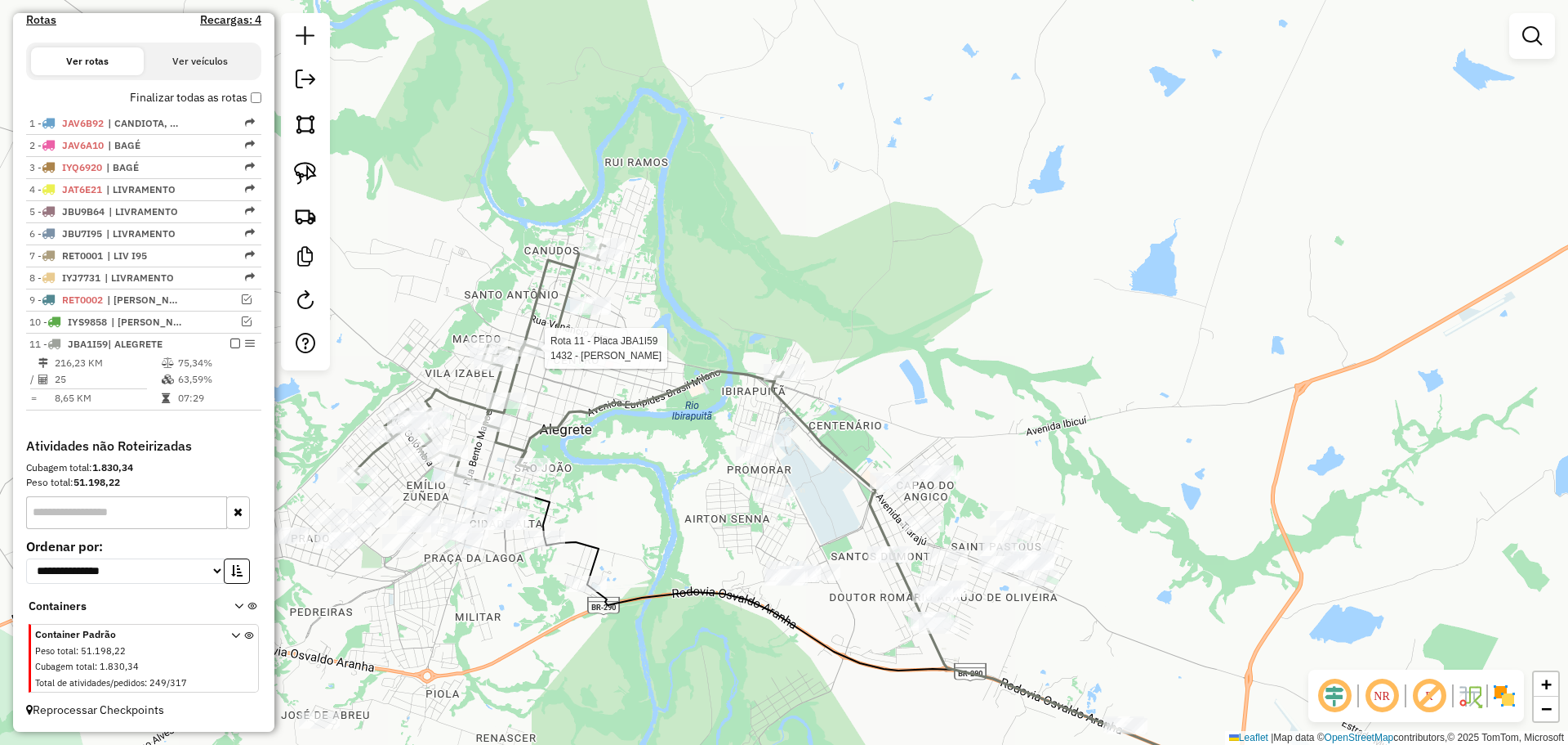
select select "**********"
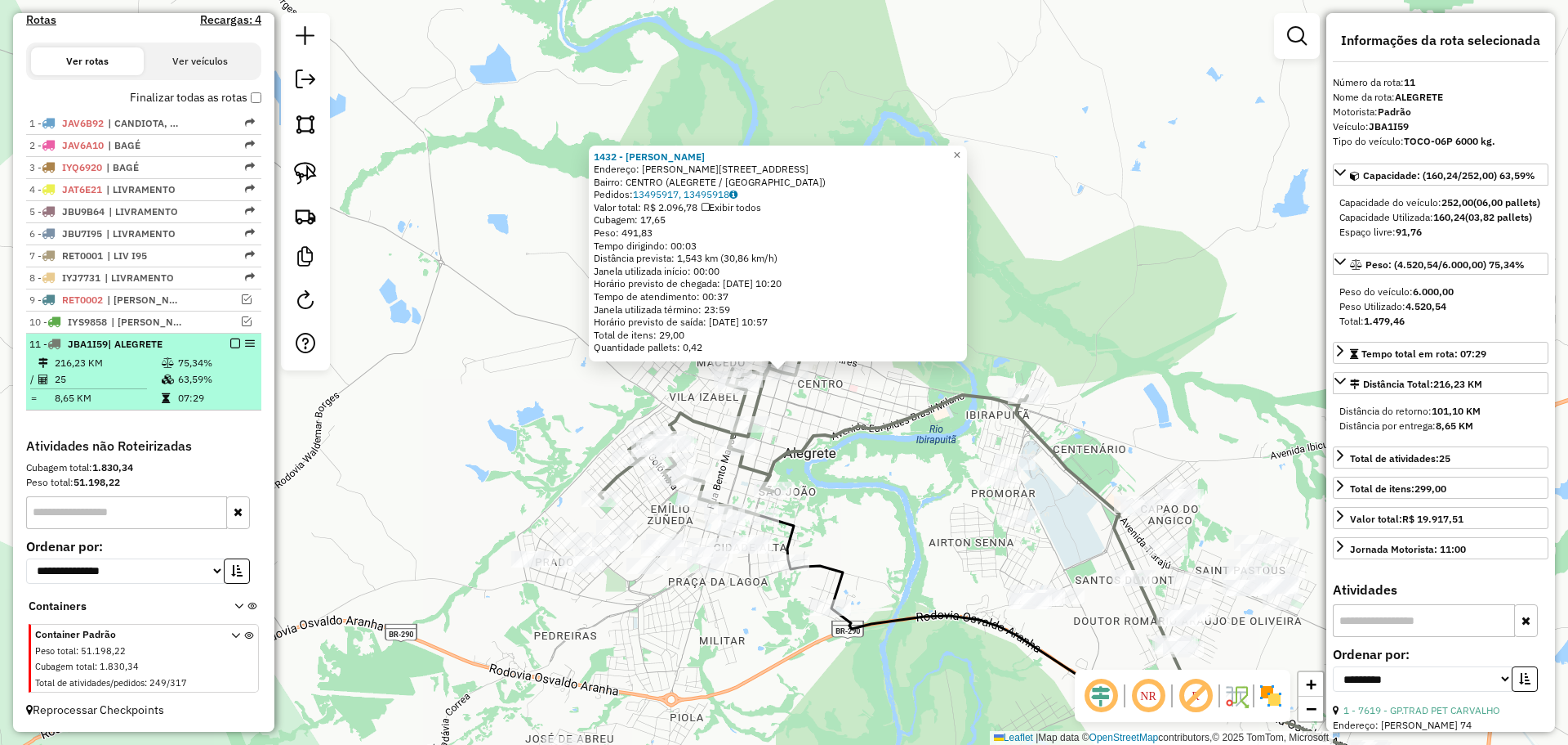
click at [230, 341] on em at bounding box center [235, 343] width 10 height 10
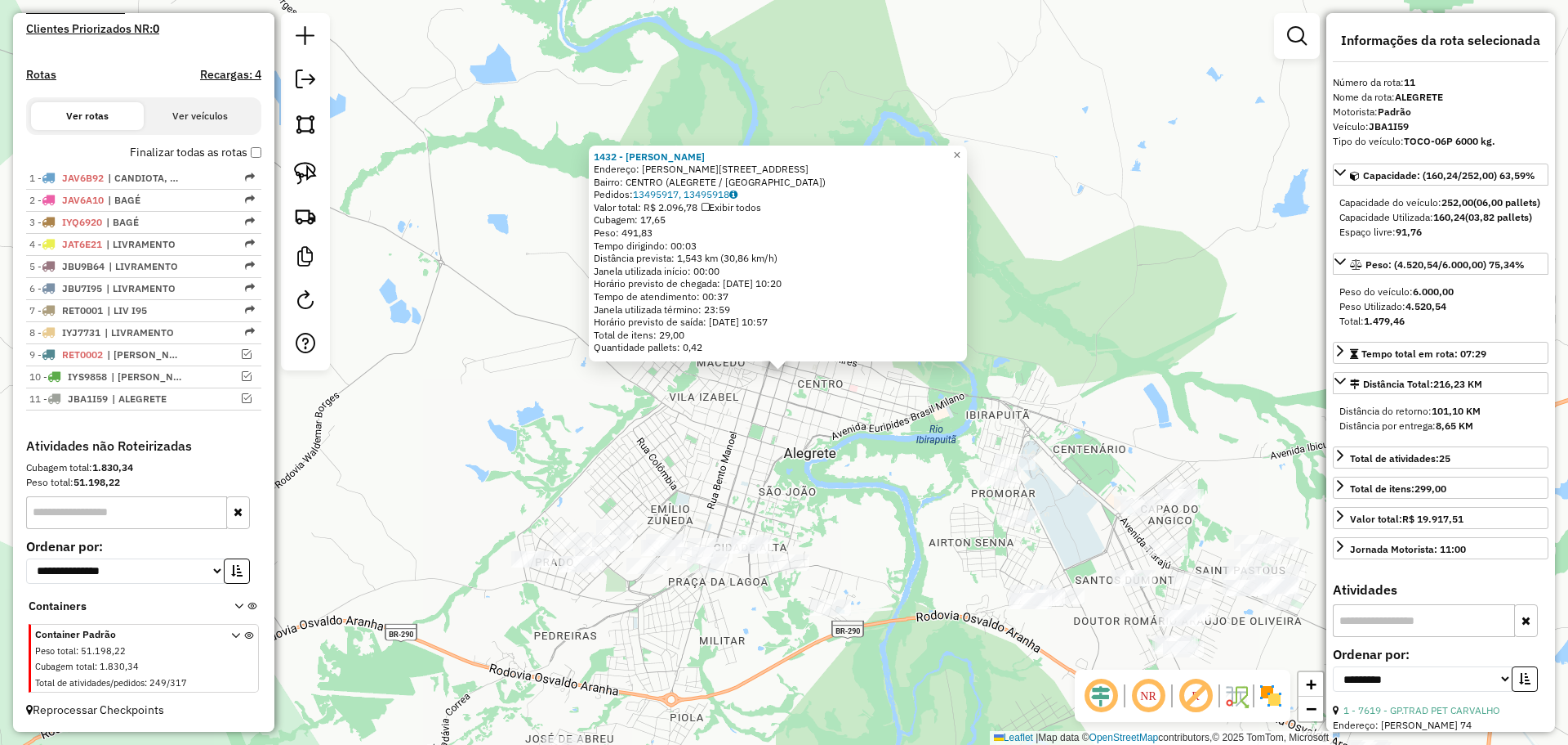
click at [761, 459] on div "1432 - TIANE DE LIMA LOPES Endereço: R GASPAR MARTINS 322 Bairro: CENTRO (ALEGR…" at bounding box center [784, 372] width 1568 height 745
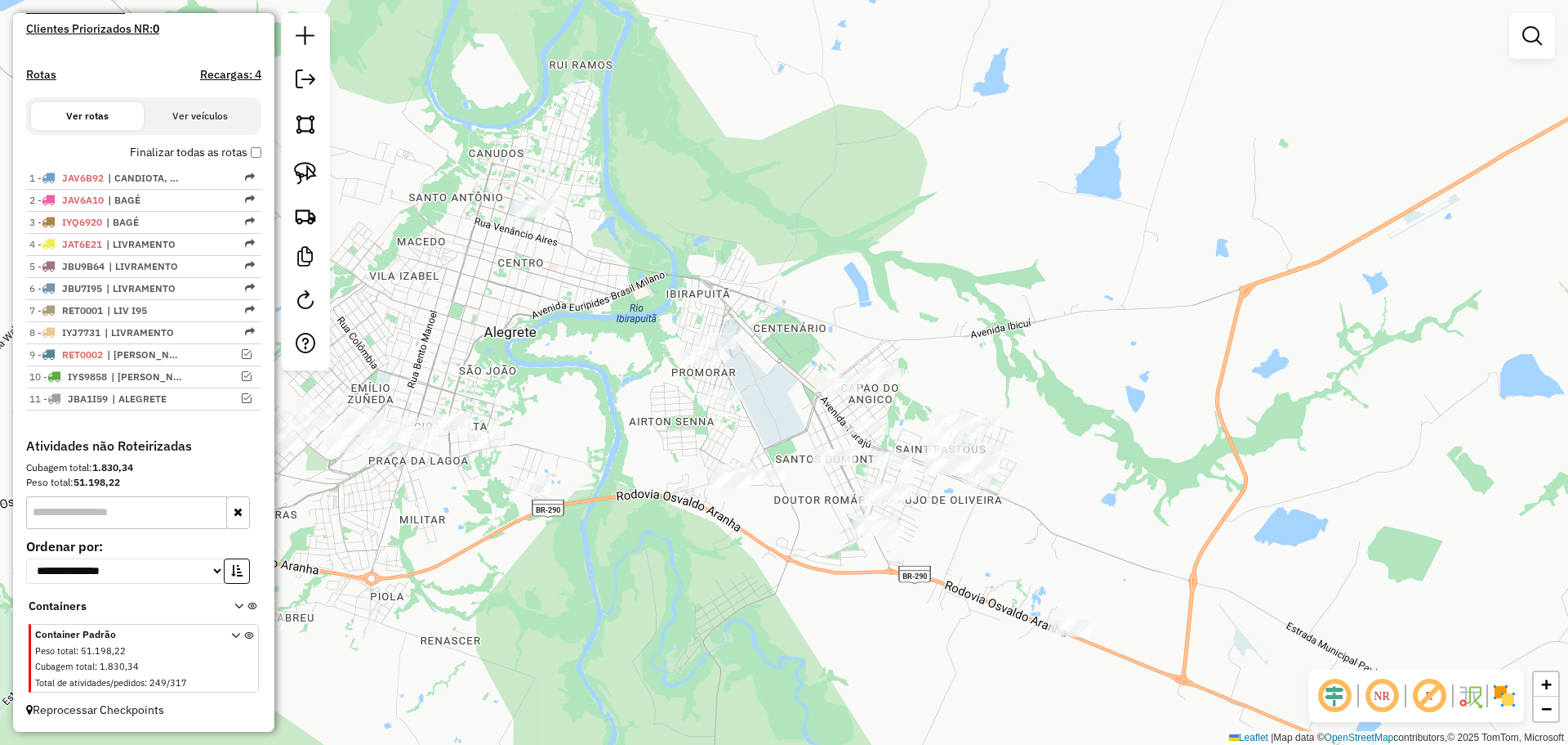
drag, startPoint x: 868, startPoint y: 501, endPoint x: 567, endPoint y: 380, distance: 324.4
click at [567, 380] on div "Janela de atendimento Grade de atendimento Capacidade Transportadoras Veículos …" at bounding box center [784, 372] width 1568 height 745
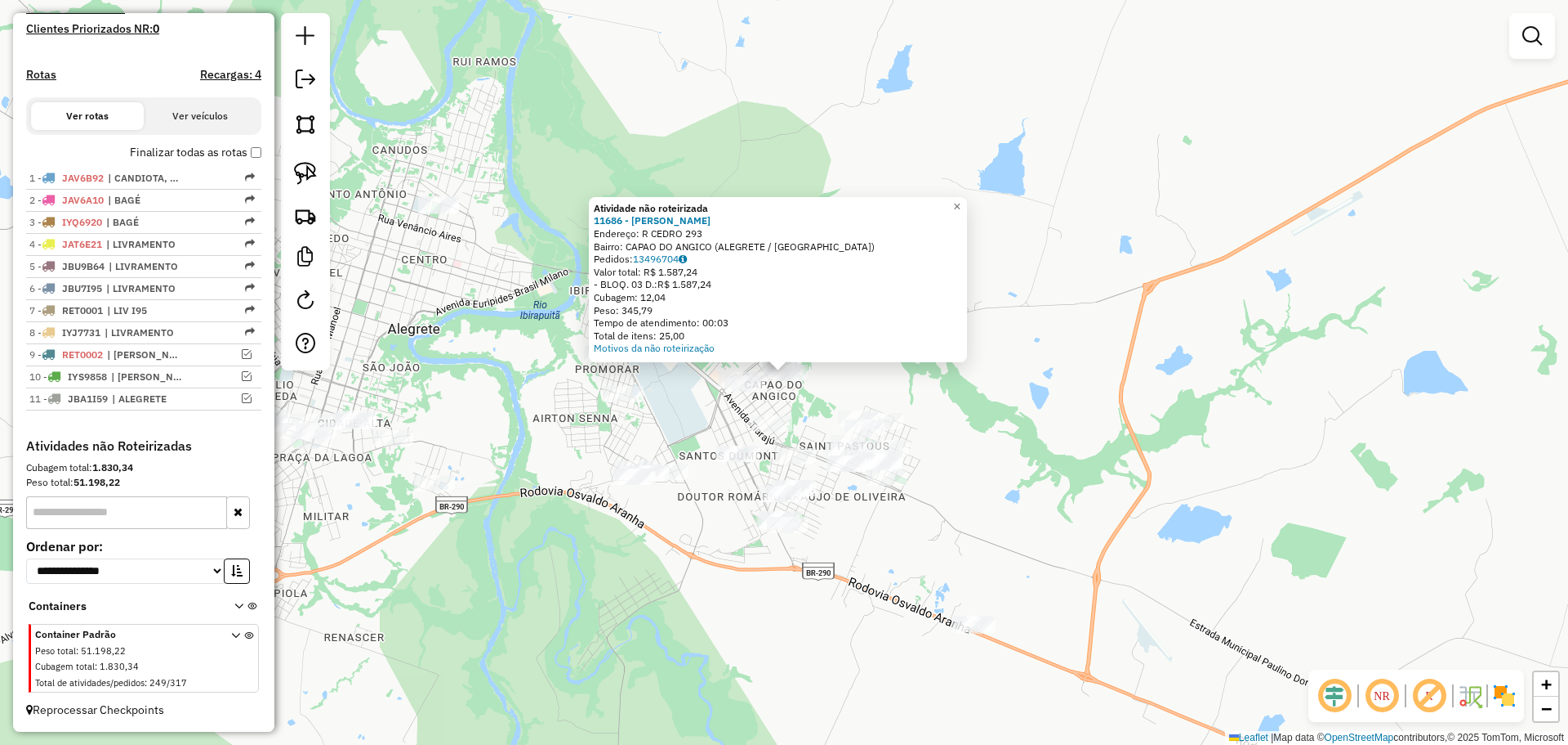
click at [676, 487] on div "Atividade não roteirizada 11686 - SILVANA PAZ MAIDANA Endereço: R CEDRO 293 Bai…" at bounding box center [784, 372] width 1568 height 745
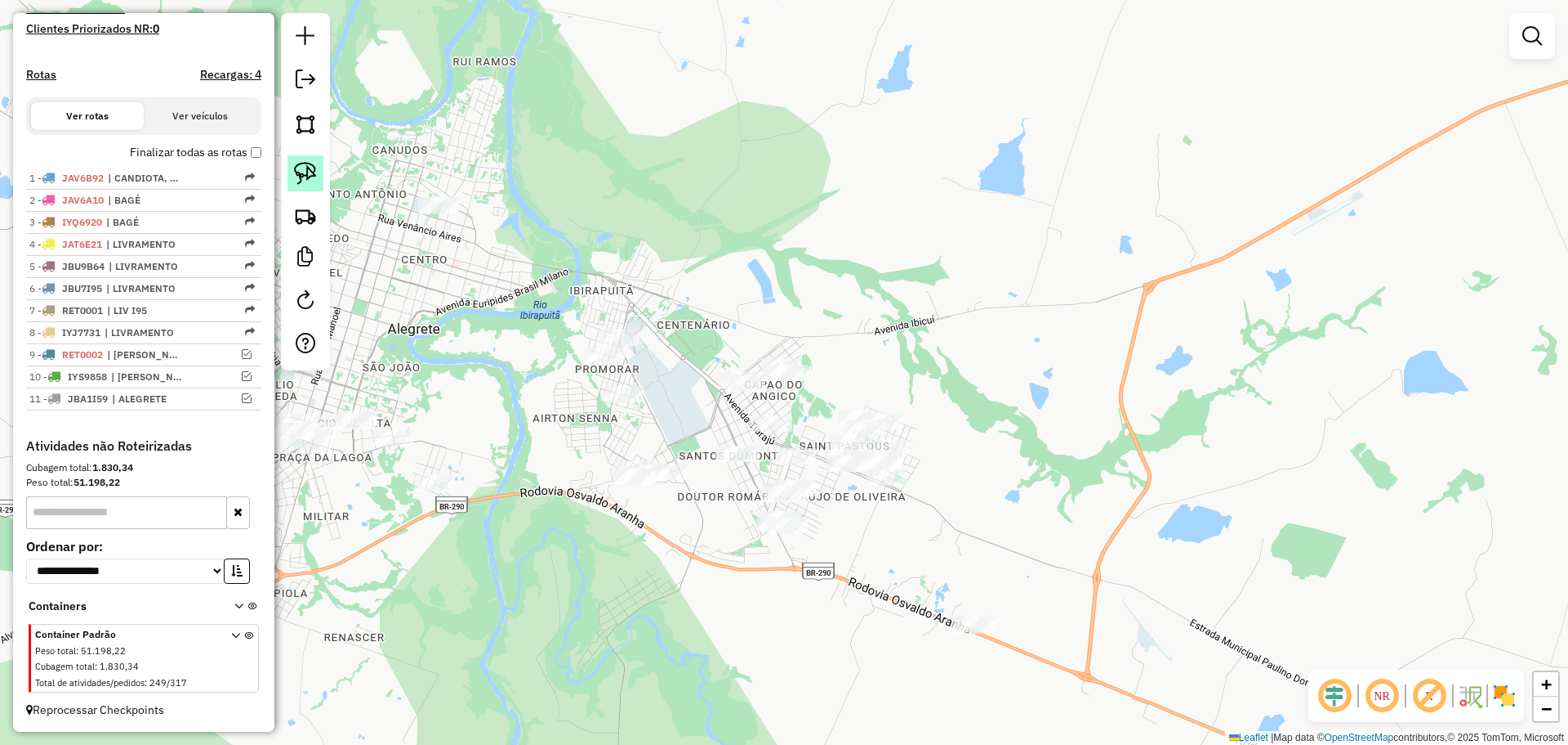
click at [300, 164] on img at bounding box center [305, 173] width 23 height 23
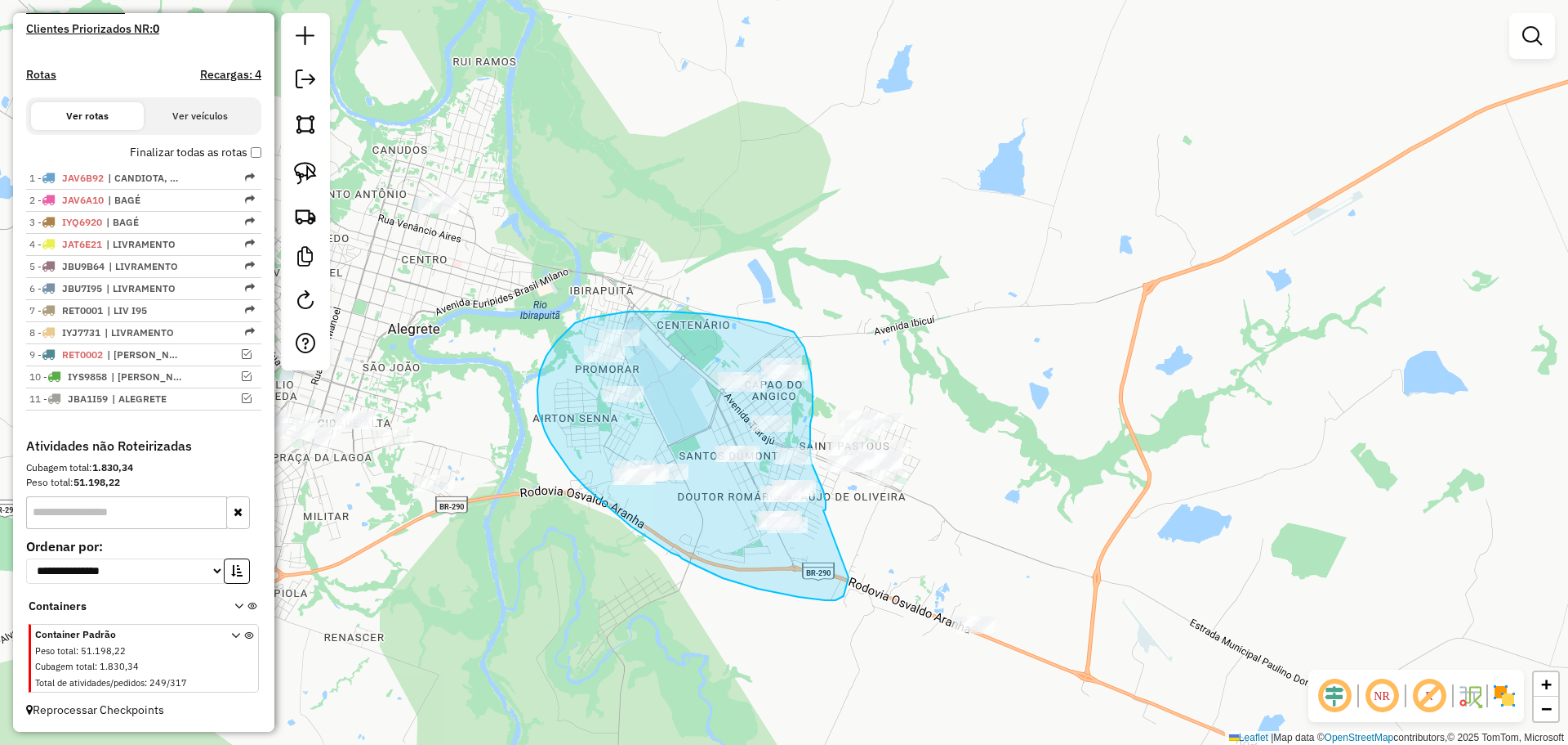
drag, startPoint x: 823, startPoint y: 510, endPoint x: 848, endPoint y: 577, distance: 71.5
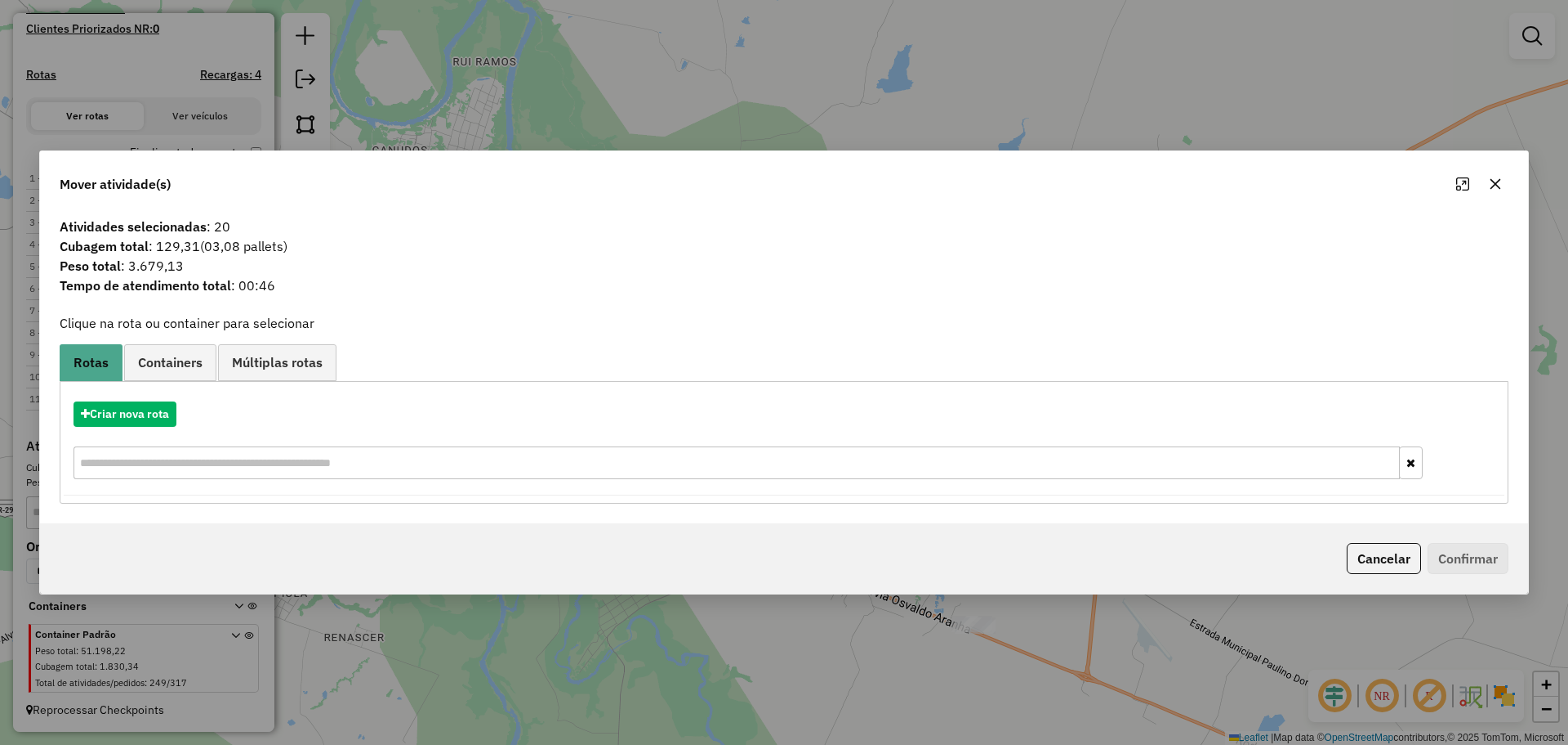
drag, startPoint x: 1494, startPoint y: 187, endPoint x: 1417, endPoint y: 198, distance: 77.8
click at [1493, 186] on icon "button" at bounding box center [1495, 184] width 13 height 13
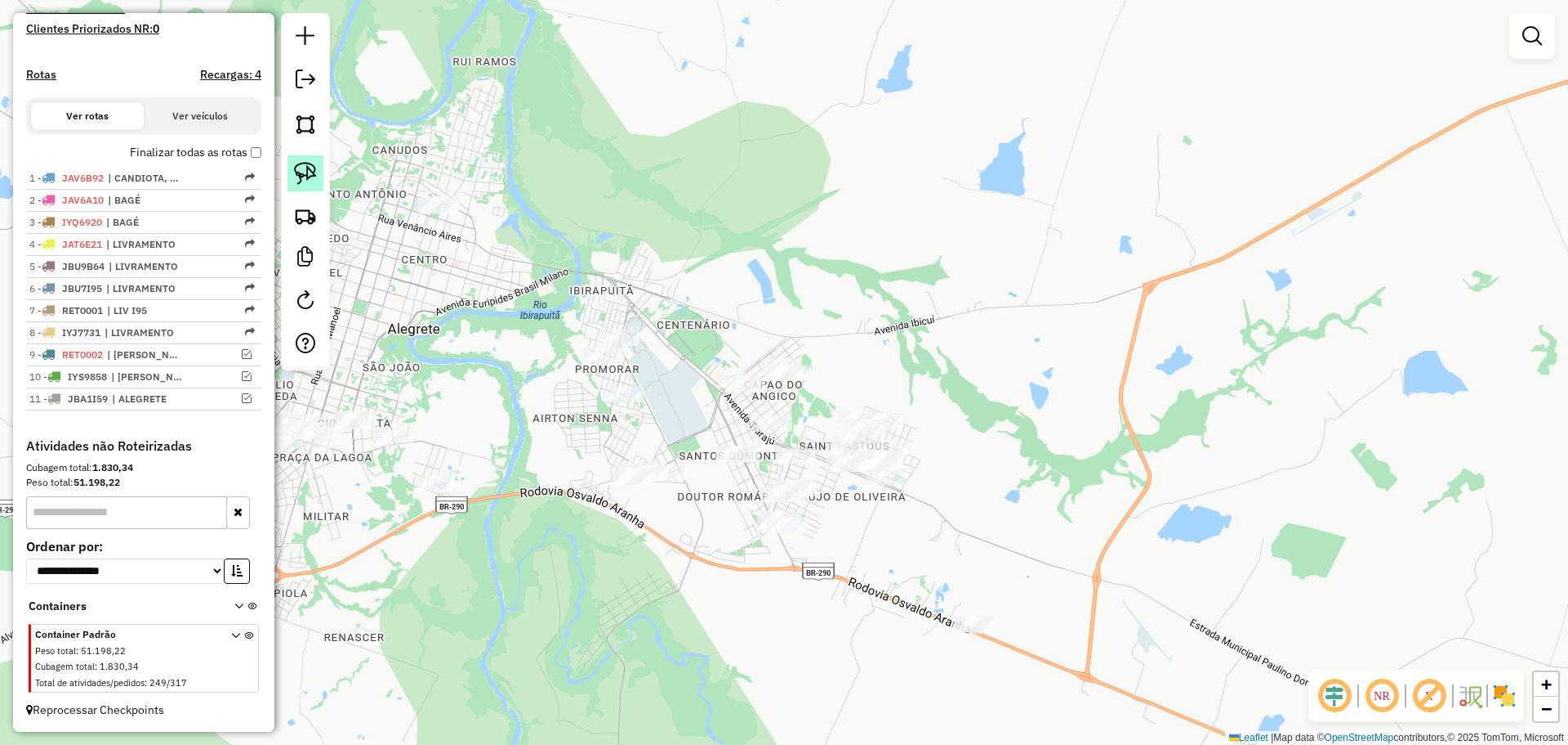
click at [316, 176] on img at bounding box center [305, 173] width 23 height 23
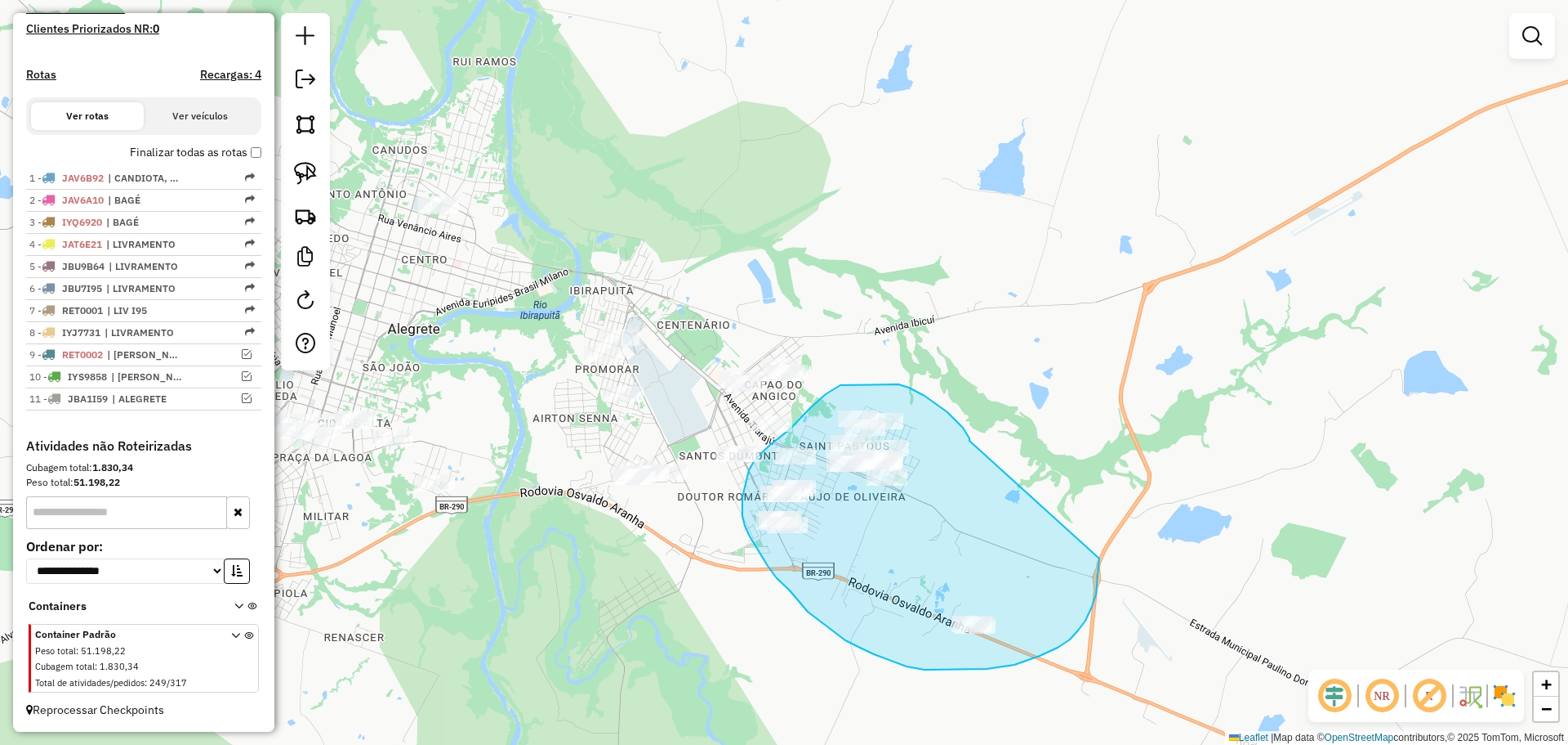
drag, startPoint x: 969, startPoint y: 438, endPoint x: 1096, endPoint y: 545, distance: 166.1
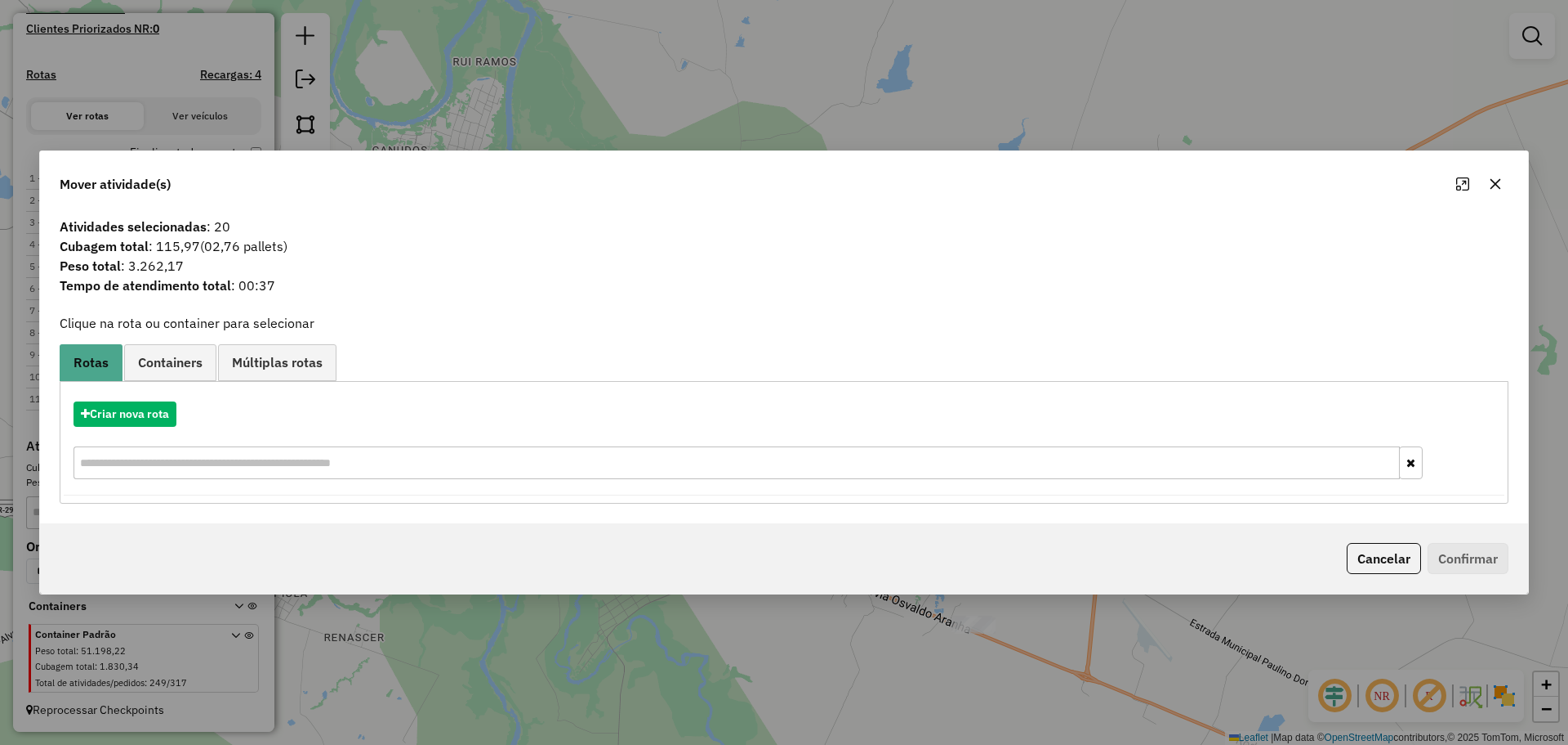
click at [1494, 188] on icon "button" at bounding box center [1495, 184] width 13 height 13
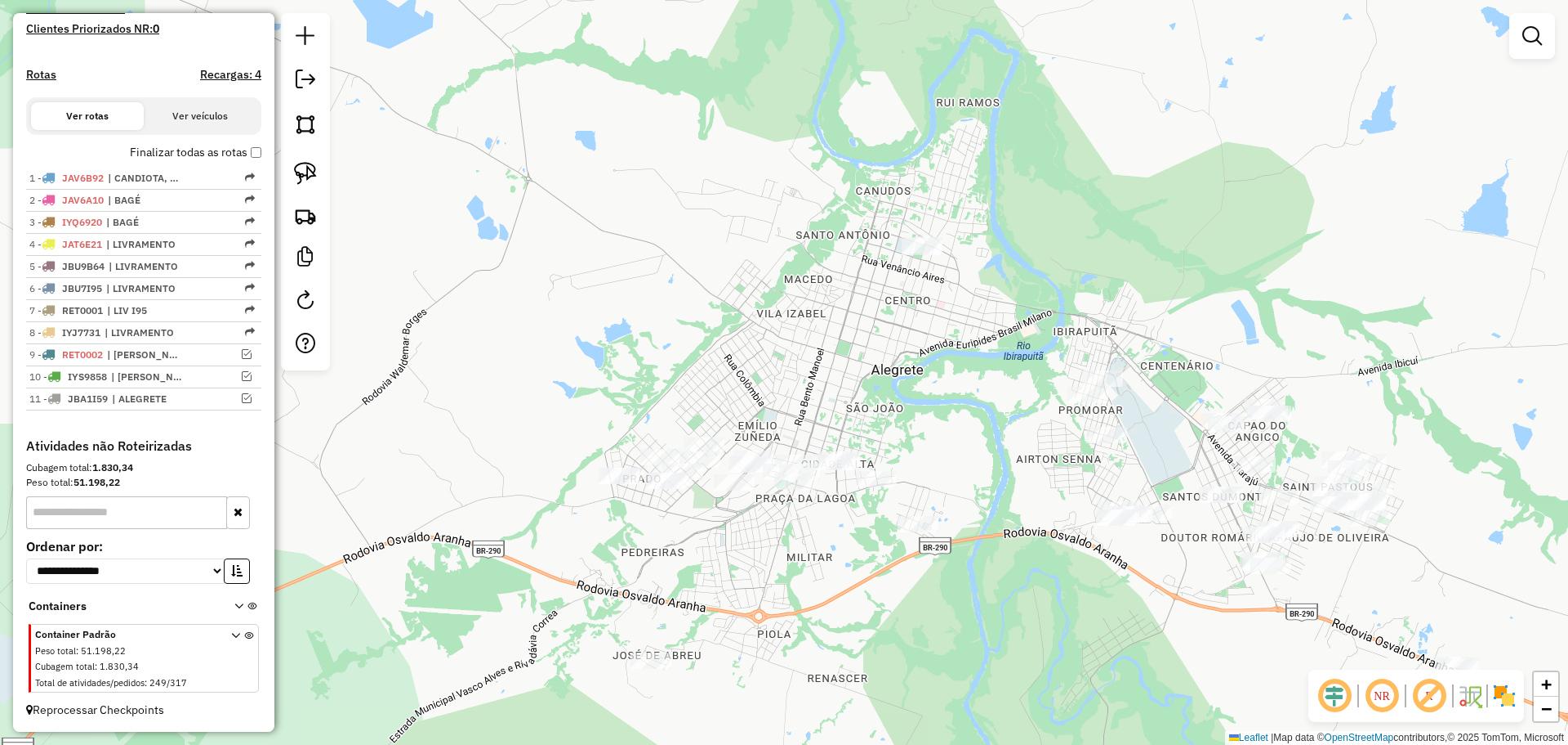
drag, startPoint x: 655, startPoint y: 560, endPoint x: 1110, endPoint y: 598, distance: 456.6
click at [1110, 598] on div "Janela de atendimento Grade de atendimento Capacidade Transportadoras Veículos …" at bounding box center [784, 372] width 1568 height 745
click at [301, 175] on img at bounding box center [305, 173] width 23 height 23
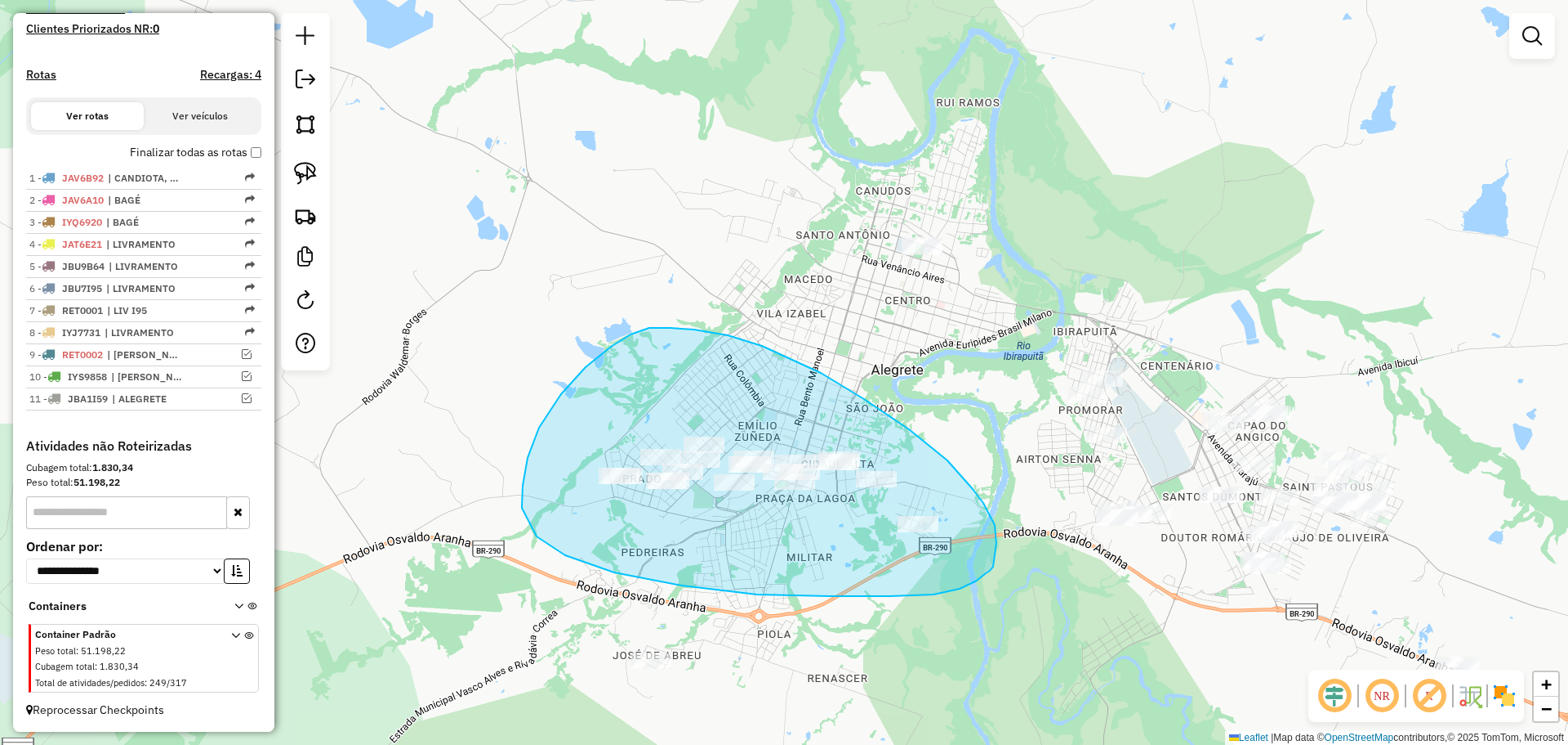
drag, startPoint x: 996, startPoint y: 543, endPoint x: 990, endPoint y: 564, distance: 21.8
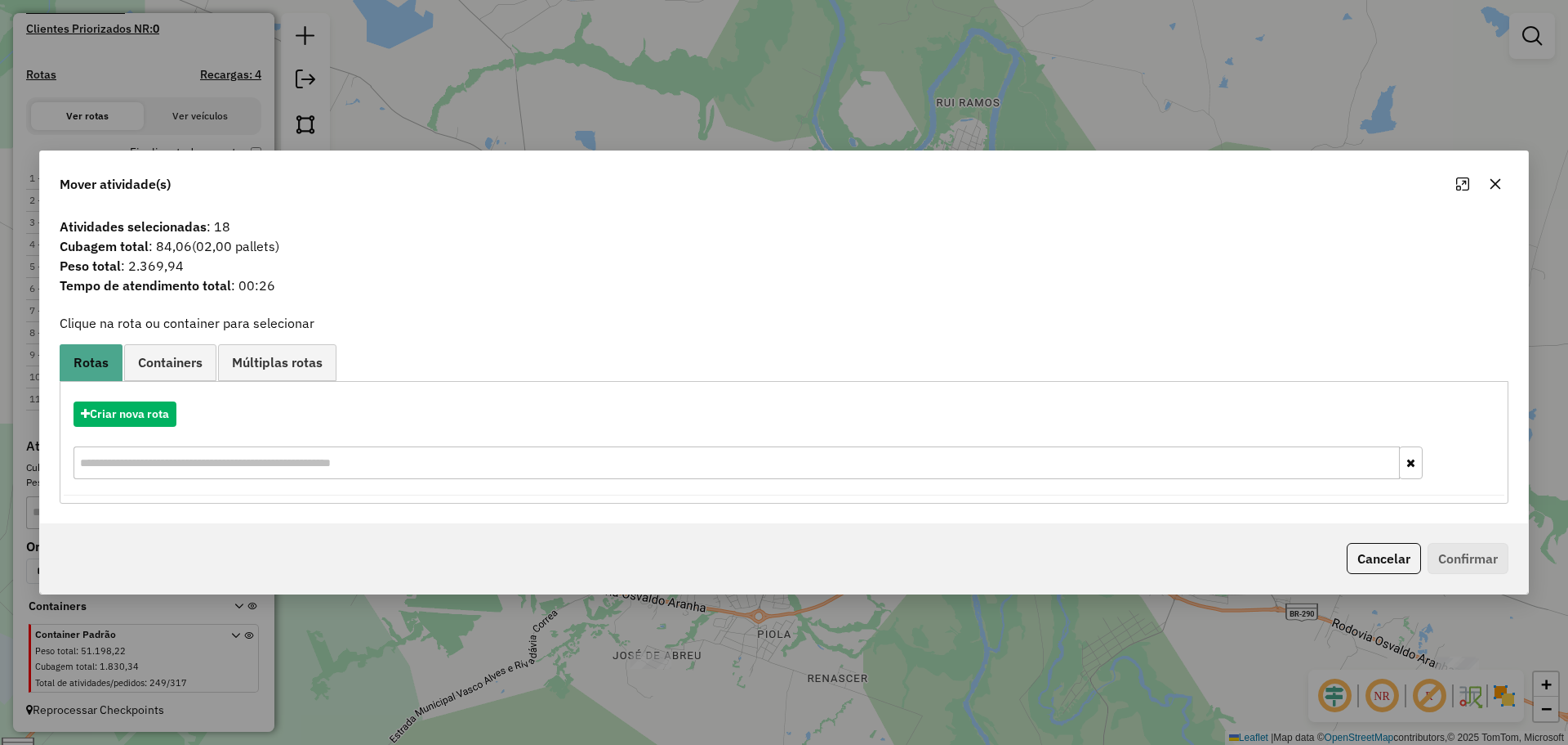
click at [1492, 184] on icon "button" at bounding box center [1495, 184] width 13 height 13
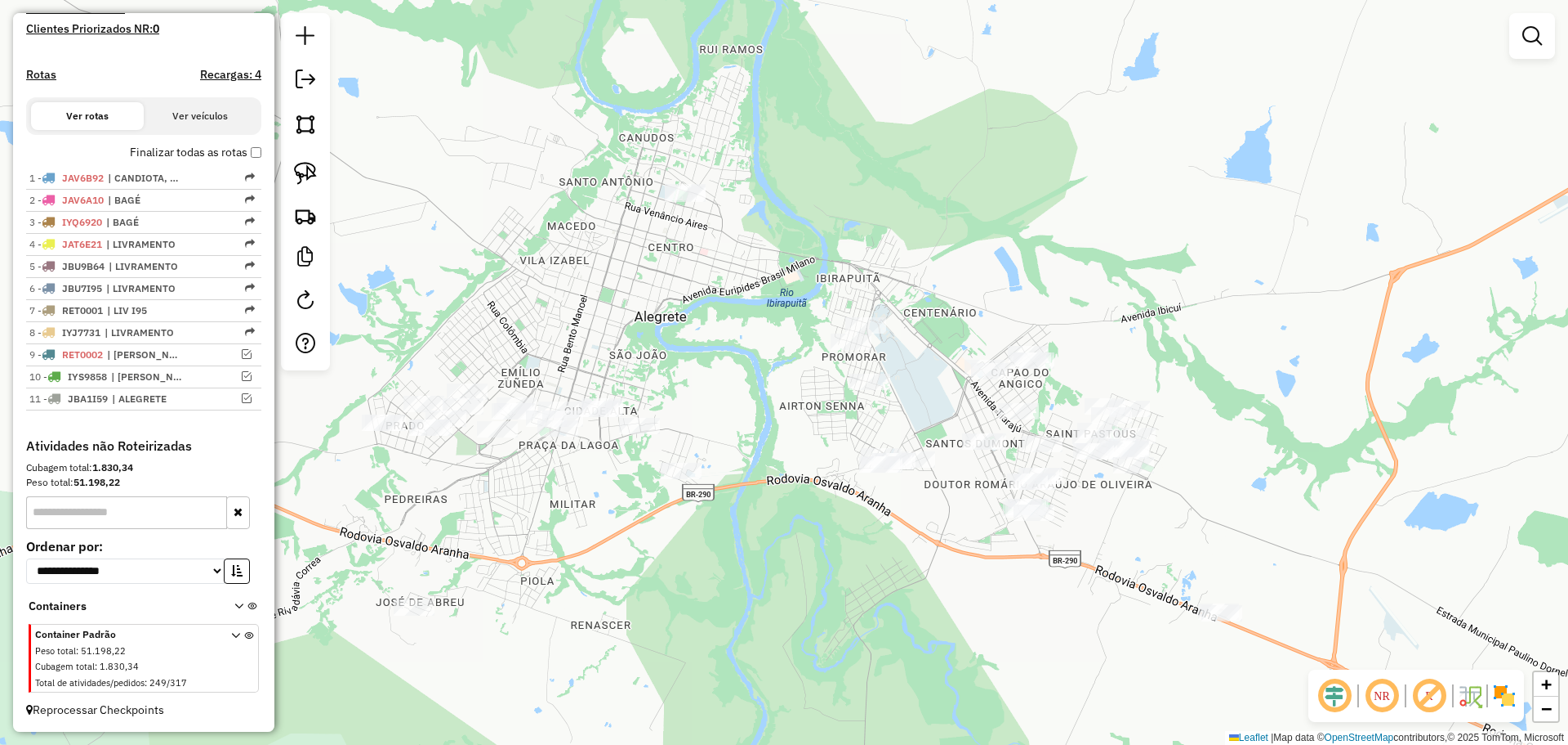
drag, startPoint x: 997, startPoint y: 589, endPoint x: 760, endPoint y: 536, distance: 242.9
click at [760, 536] on div "Janela de atendimento Grade de atendimento Capacidade Transportadoras Veículos …" at bounding box center [784, 372] width 1568 height 745
click at [305, 174] on img at bounding box center [305, 173] width 23 height 23
drag, startPoint x: 1078, startPoint y: 492, endPoint x: 1076, endPoint y: 465, distance: 27.1
click at [300, 161] on link at bounding box center [305, 173] width 36 height 36
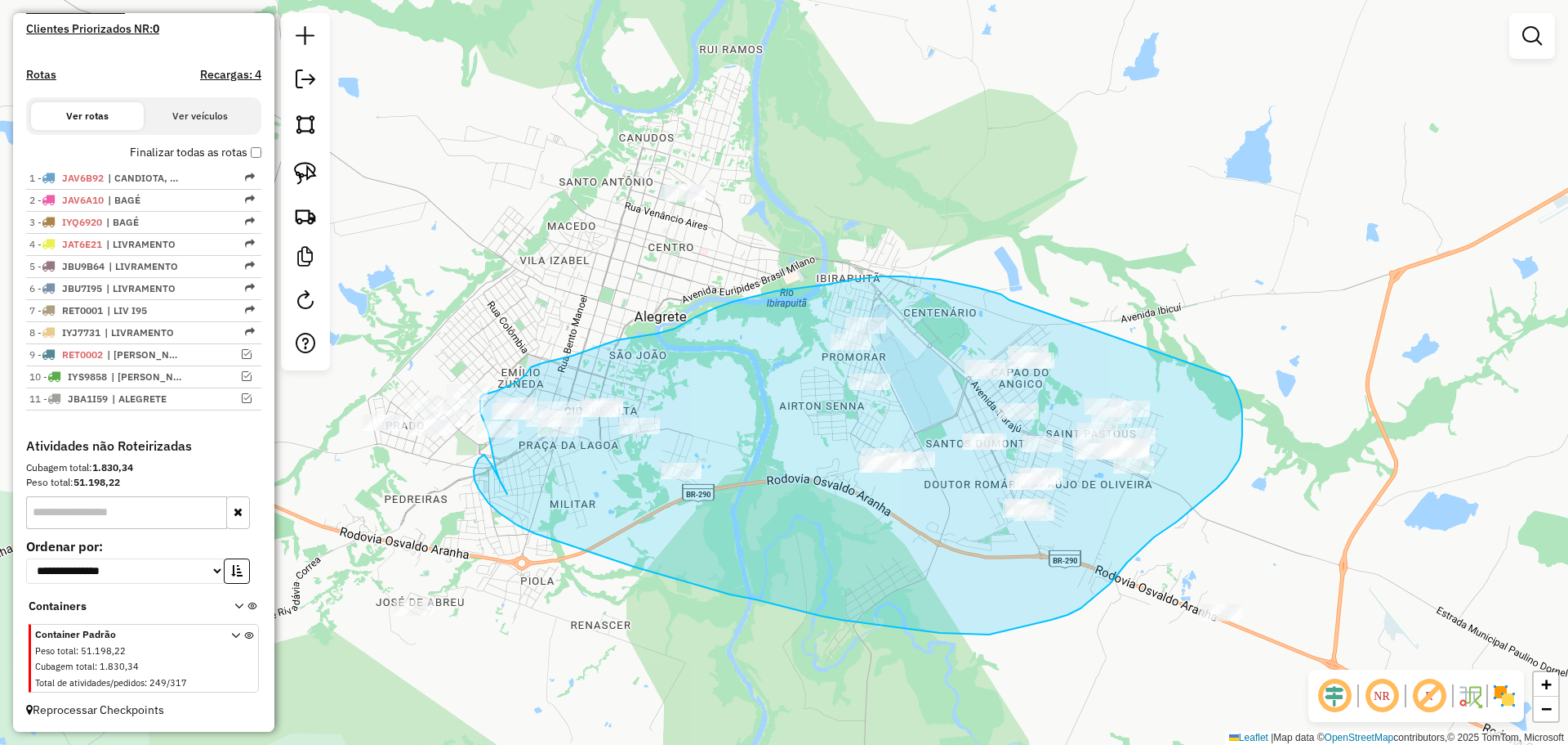
drag, startPoint x: 960, startPoint y: 284, endPoint x: 1108, endPoint y: 322, distance: 152.8
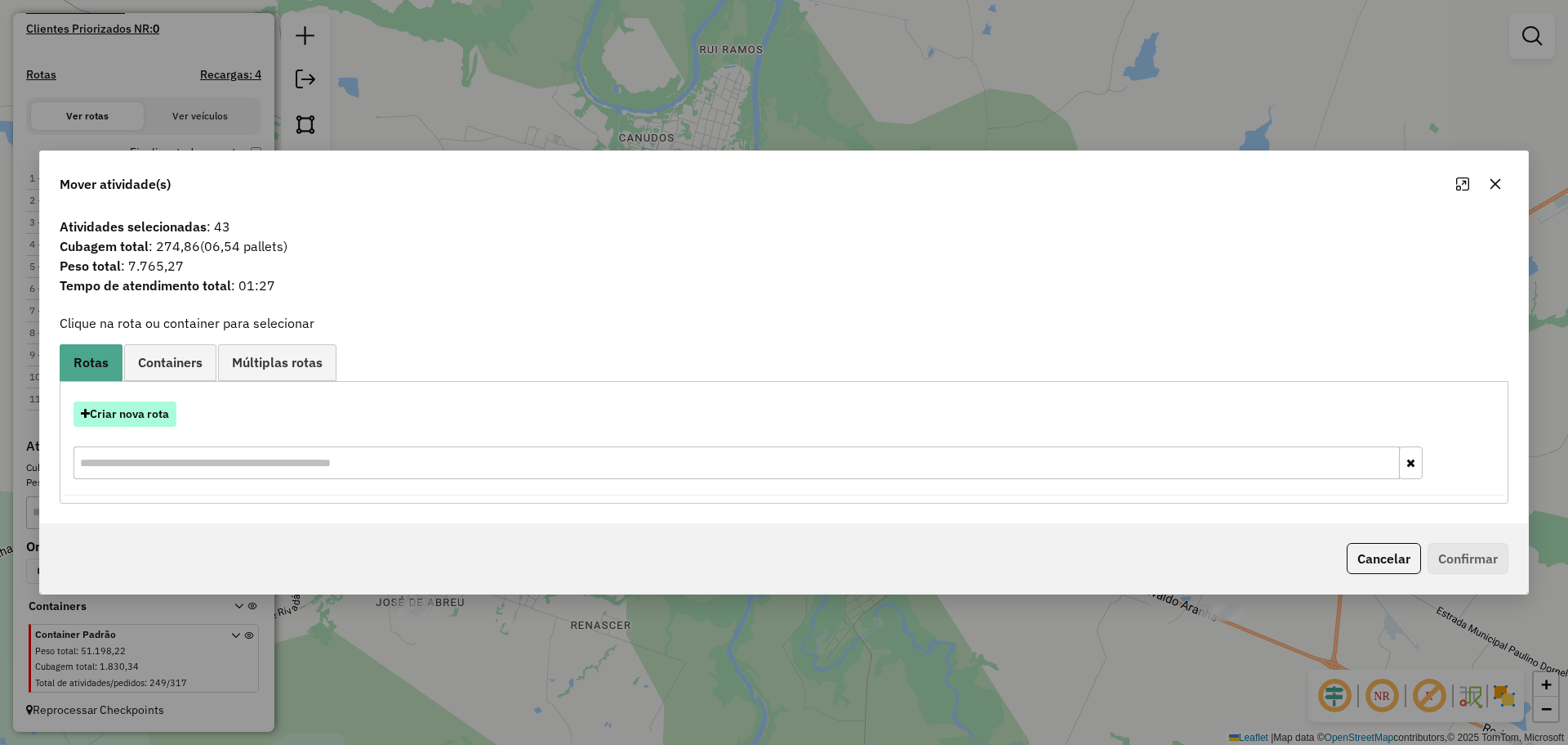
click at [141, 412] on button "Criar nova rota" at bounding box center [125, 414] width 103 height 26
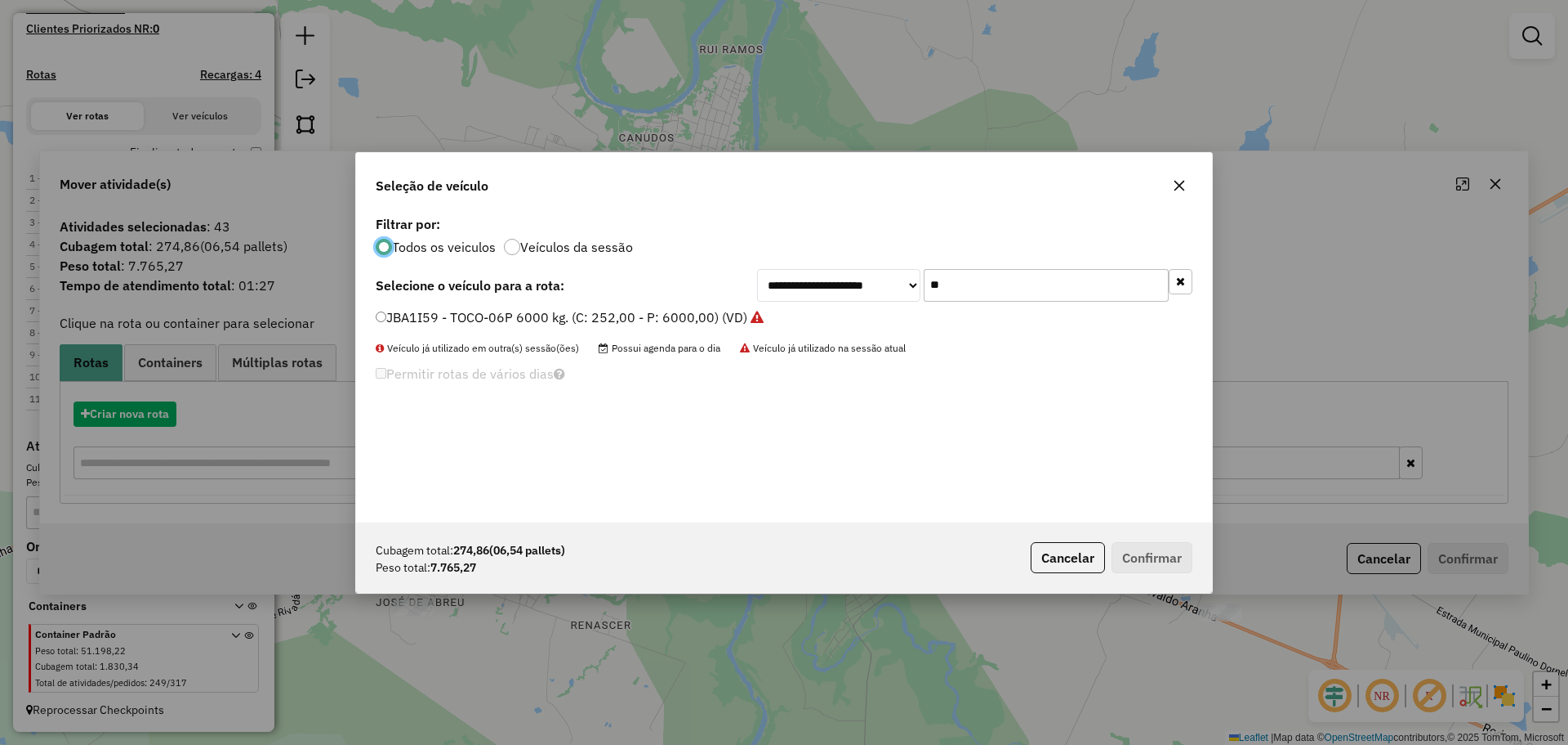
scroll to position [9, 5]
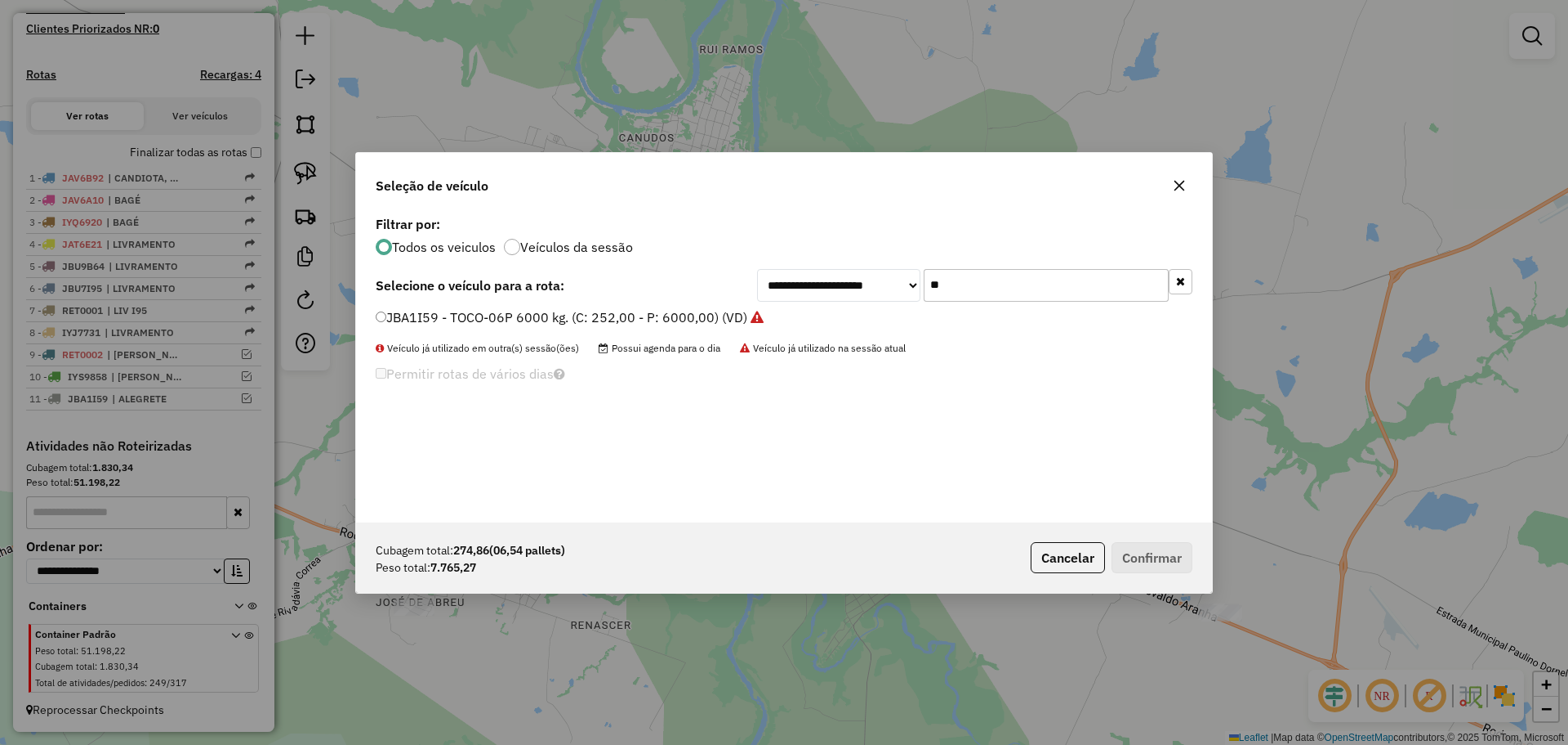
drag, startPoint x: 979, startPoint y: 291, endPoint x: 915, endPoint y: 285, distance: 64.3
click at [915, 285] on div "**********" at bounding box center [975, 286] width 435 height 33
type input "****"
click at [744, 311] on label "IYS9138 - TOCO-10P 11000KG MB1718. (C: 392,00 - P: 11000,00) (VD)" at bounding box center [597, 317] width 443 height 19
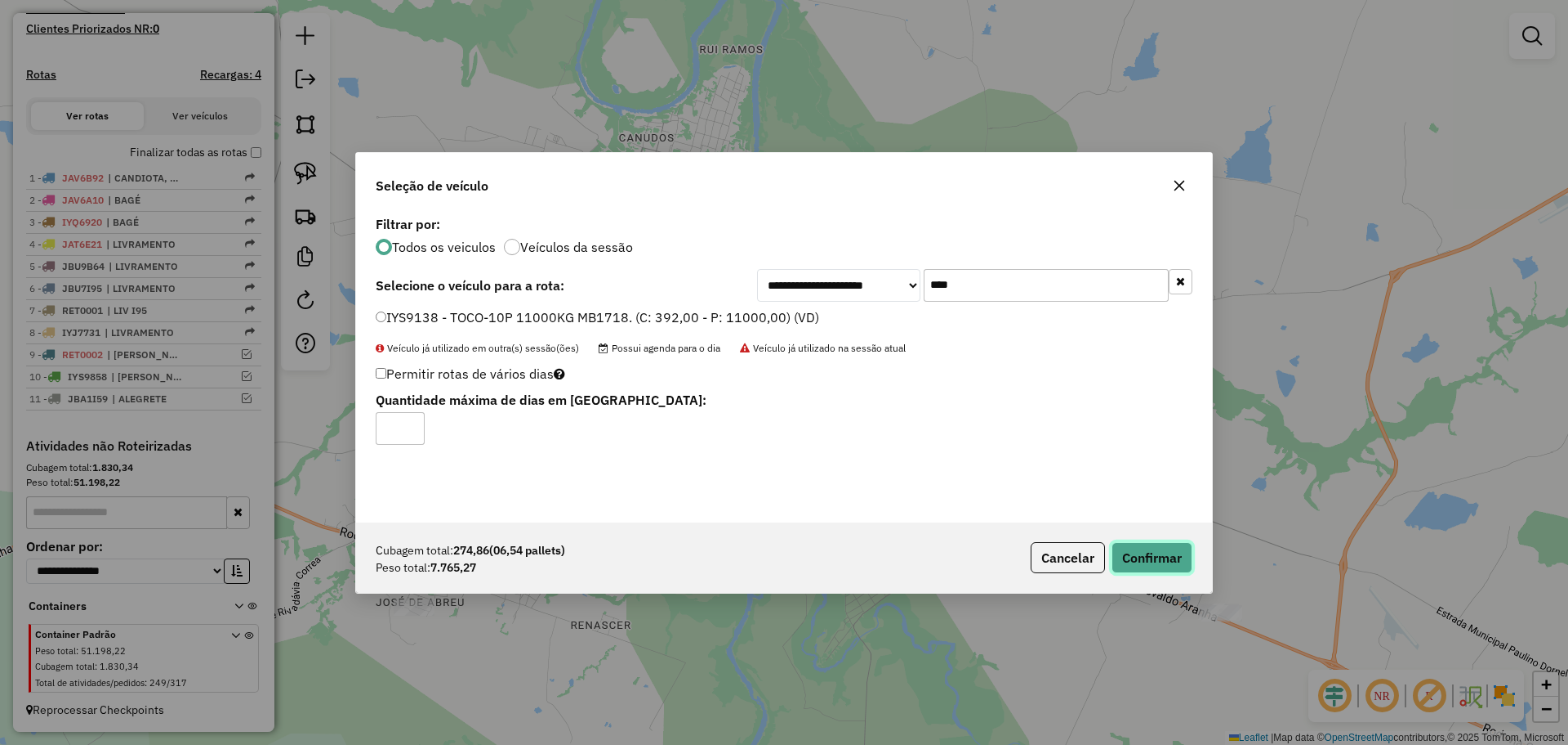
click at [1161, 554] on button "Confirmar" at bounding box center [1152, 558] width 81 height 31
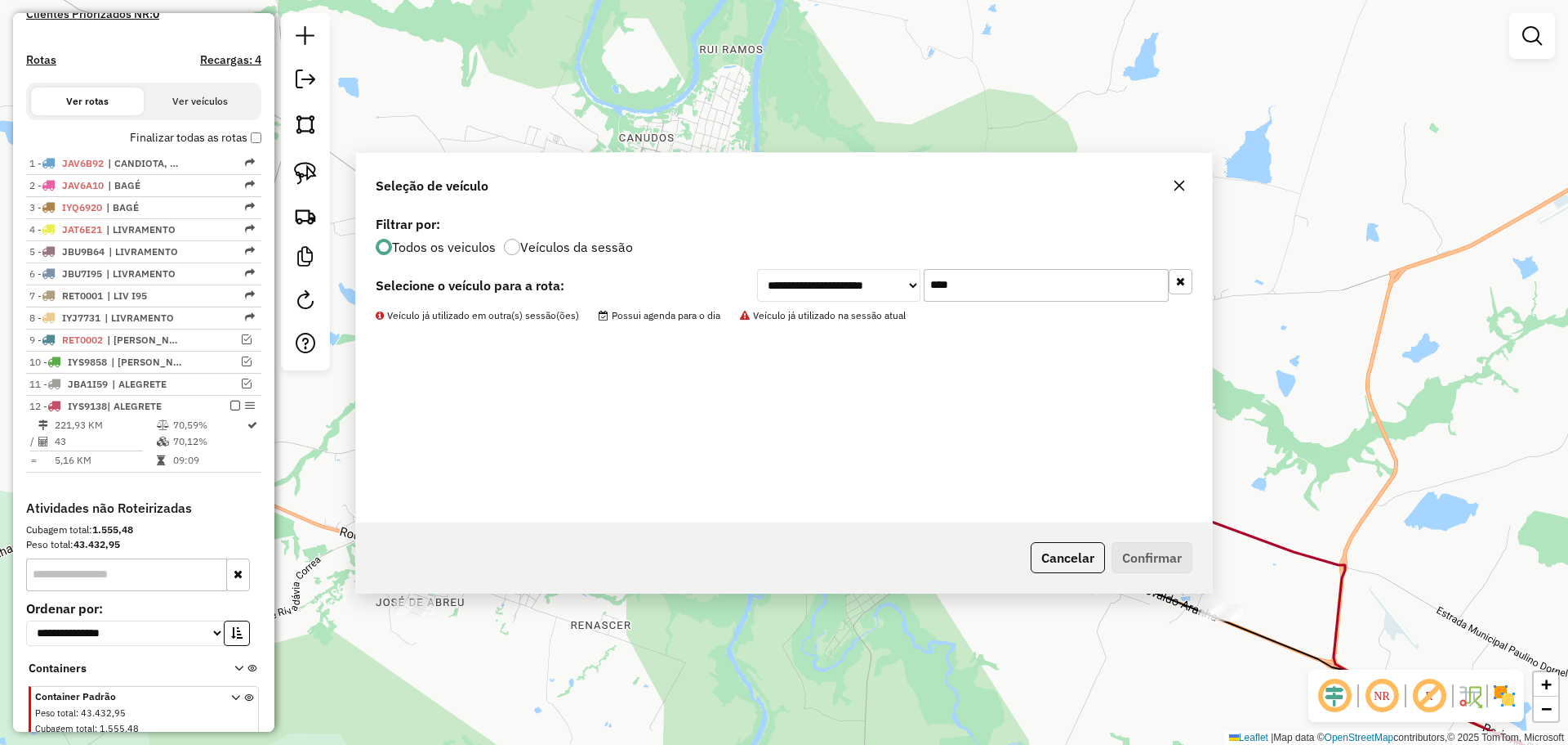
scroll to position [514, 0]
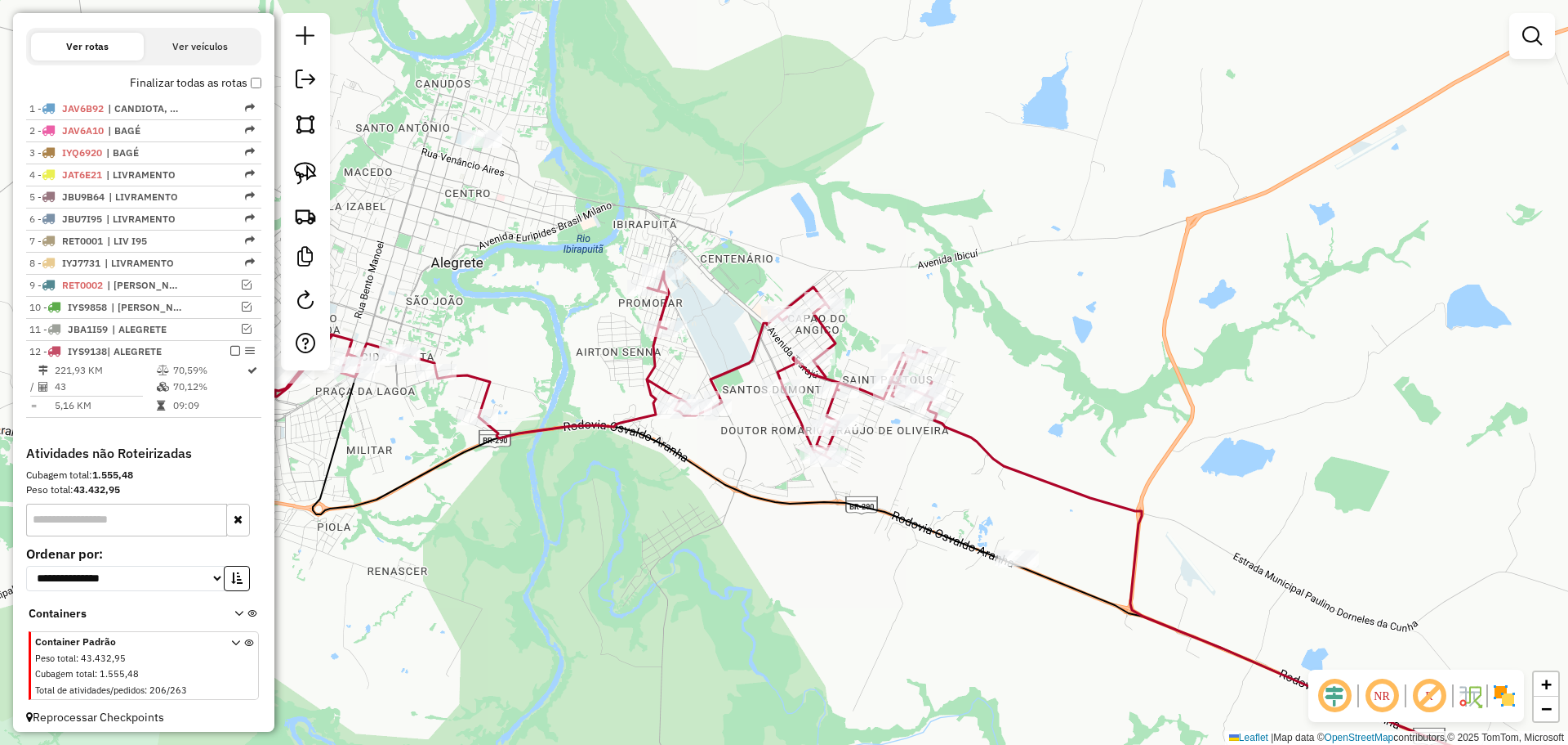
drag, startPoint x: 893, startPoint y: 494, endPoint x: 690, endPoint y: 441, distance: 209.8
click at [690, 441] on div "Janela de atendimento Grade de atendimento Capacidade Transportadoras Veículos …" at bounding box center [784, 372] width 1568 height 745
click at [825, 467] on div at bounding box center [831, 458] width 40 height 17
select select "**********"
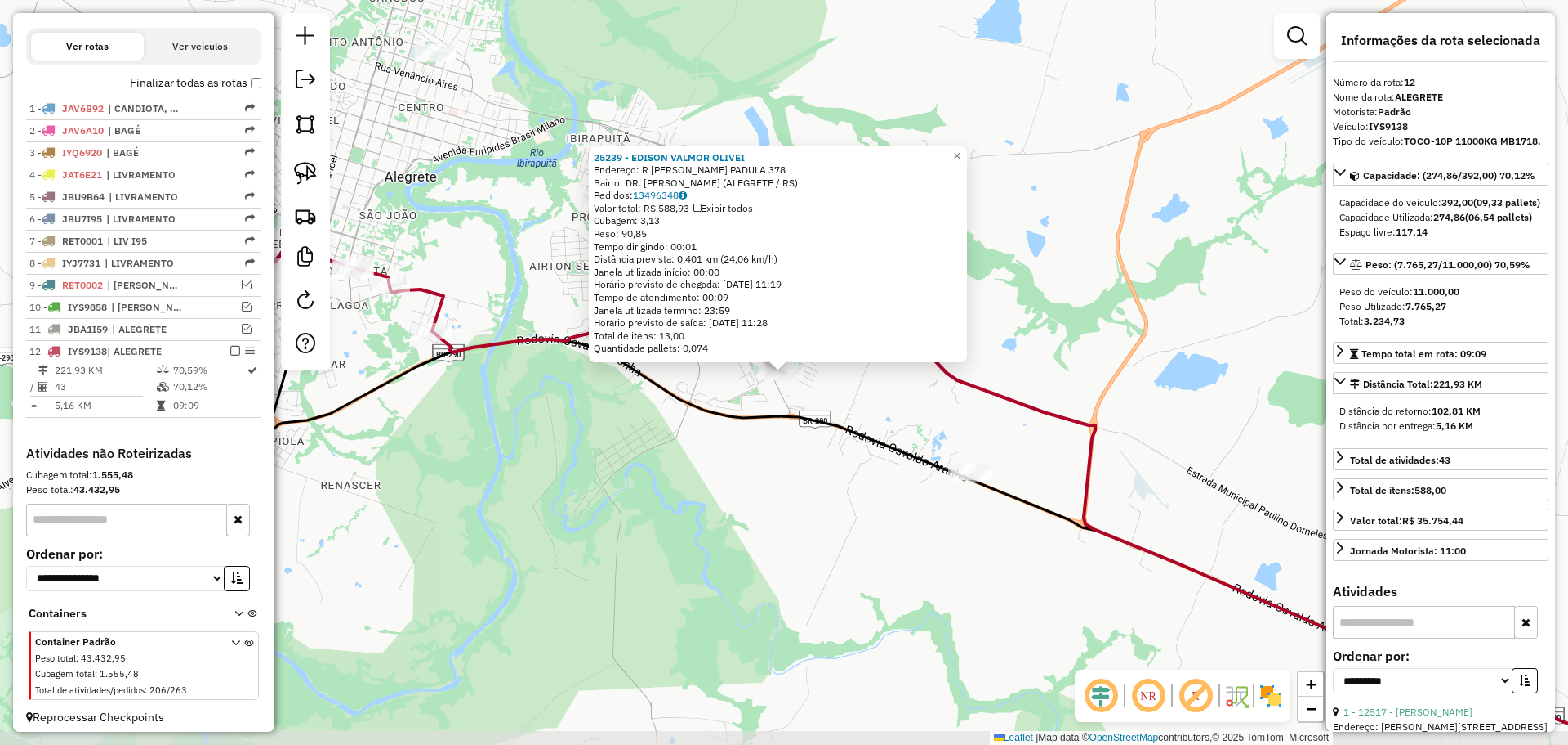
scroll to position [536, 0]
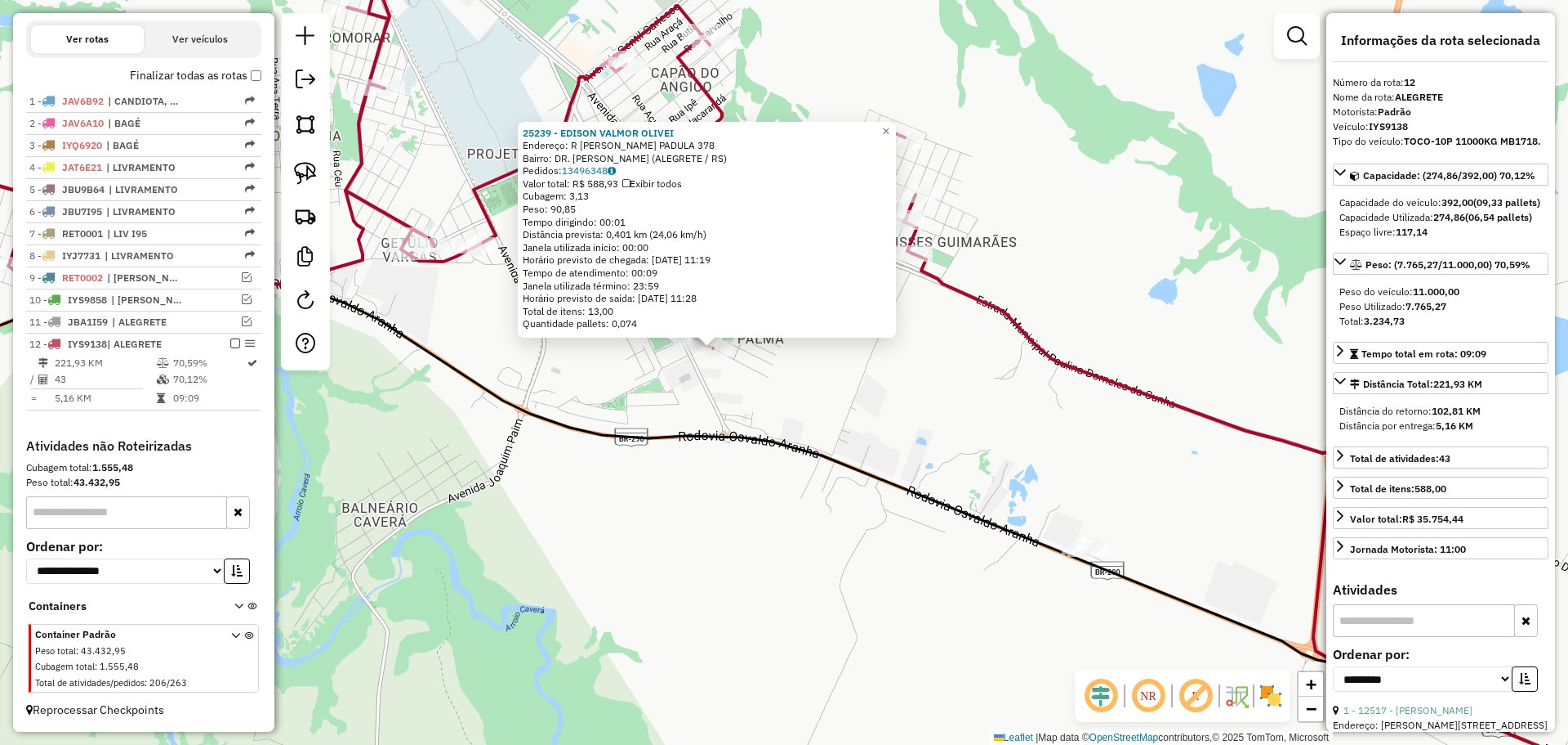
click at [768, 375] on div "25239 - EDISON VALMOR OLIVEI Endereço: R FRANCISCO PESCE PADULA 378 Bairro: DR.…" at bounding box center [784, 372] width 1568 height 745
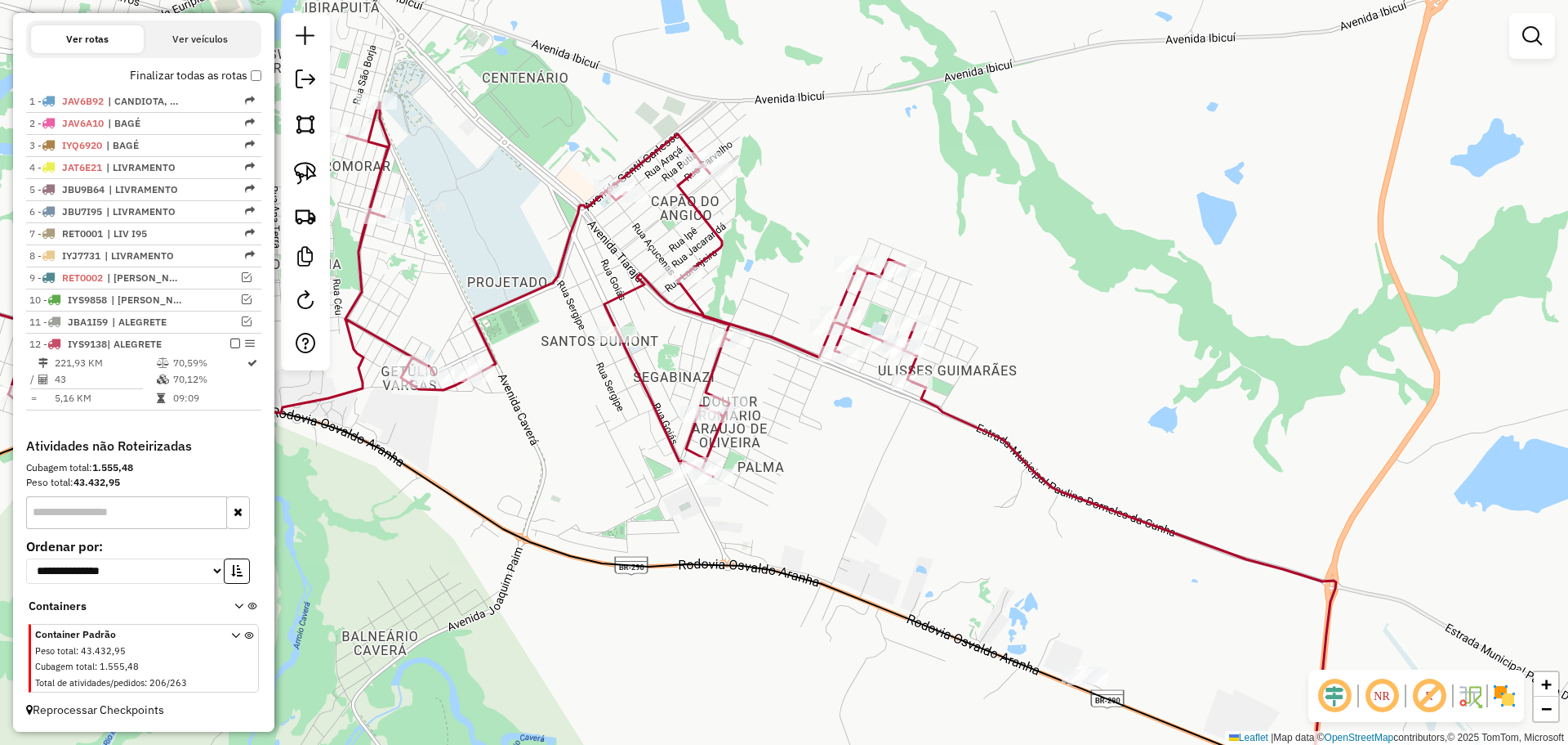
drag, startPoint x: 768, startPoint y: 375, endPoint x: 764, endPoint y: 464, distance: 89.1
click at [769, 507] on div "Janela de atendimento Grade de atendimento Capacidade Transportadoras Veículos …" at bounding box center [784, 372] width 1568 height 745
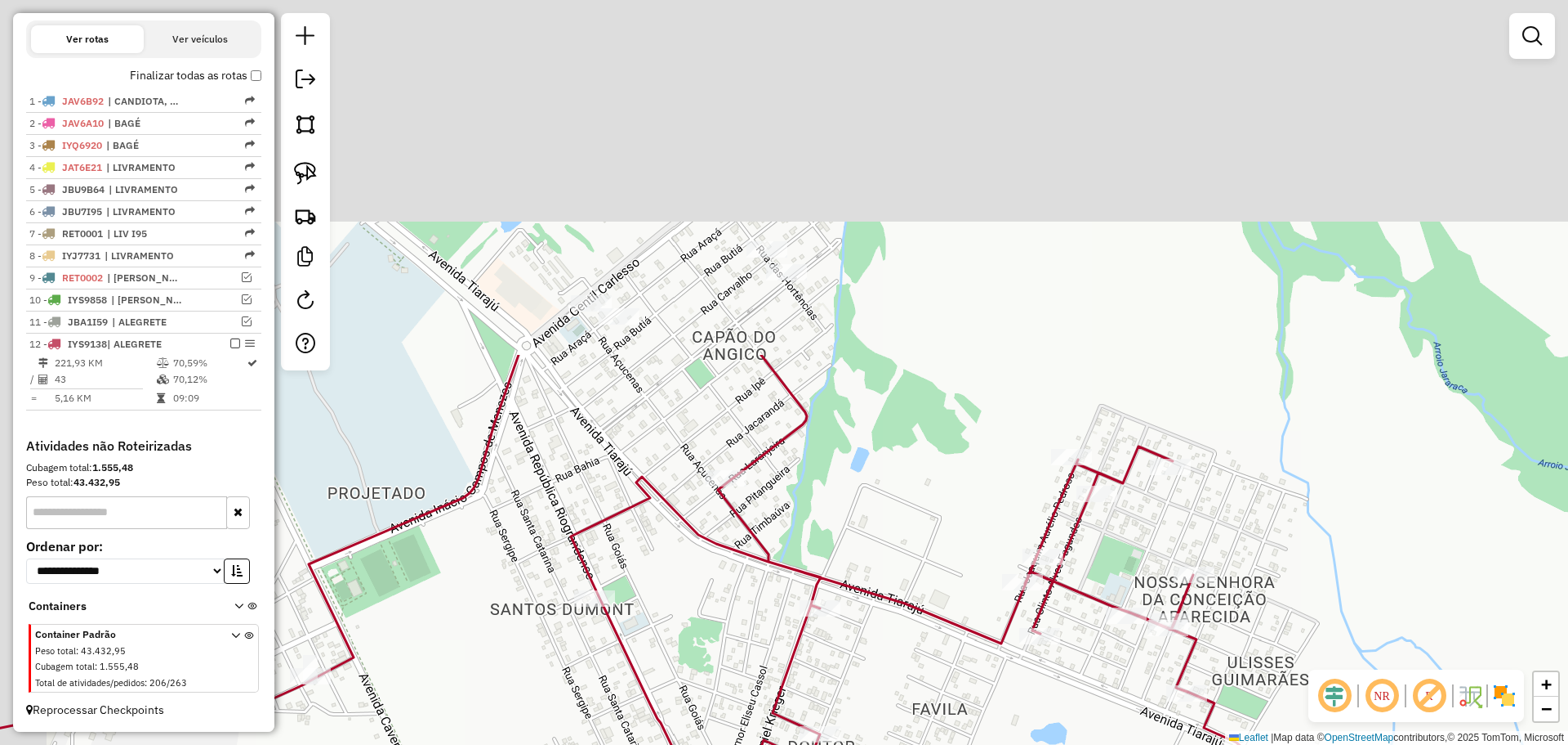
drag, startPoint x: 733, startPoint y: 174, endPoint x: 863, endPoint y: 604, distance: 449.2
click at [863, 604] on div "Janela de atendimento Grade de atendimento Capacidade Transportadoras Veículos …" at bounding box center [784, 372] width 1568 height 745
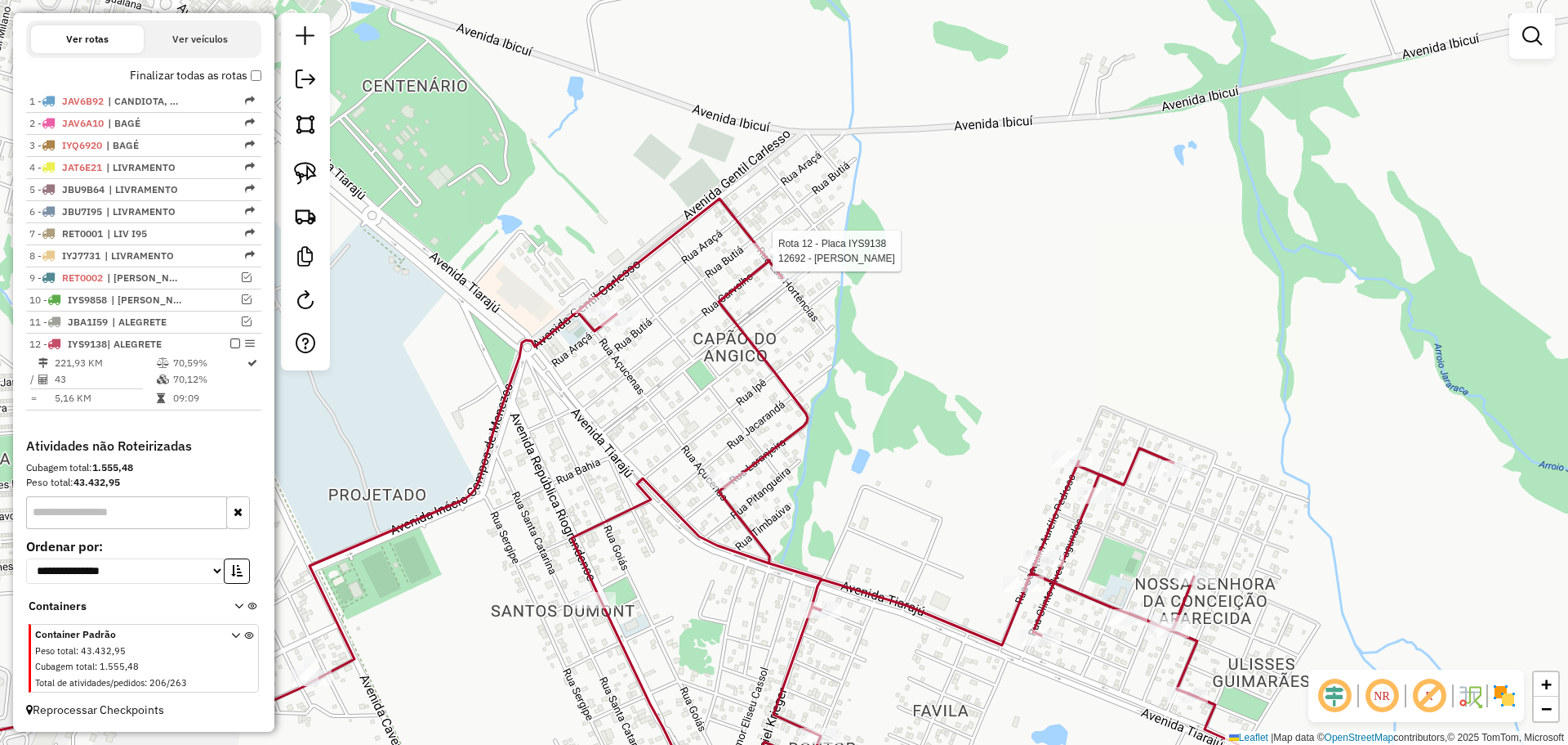
select select "**********"
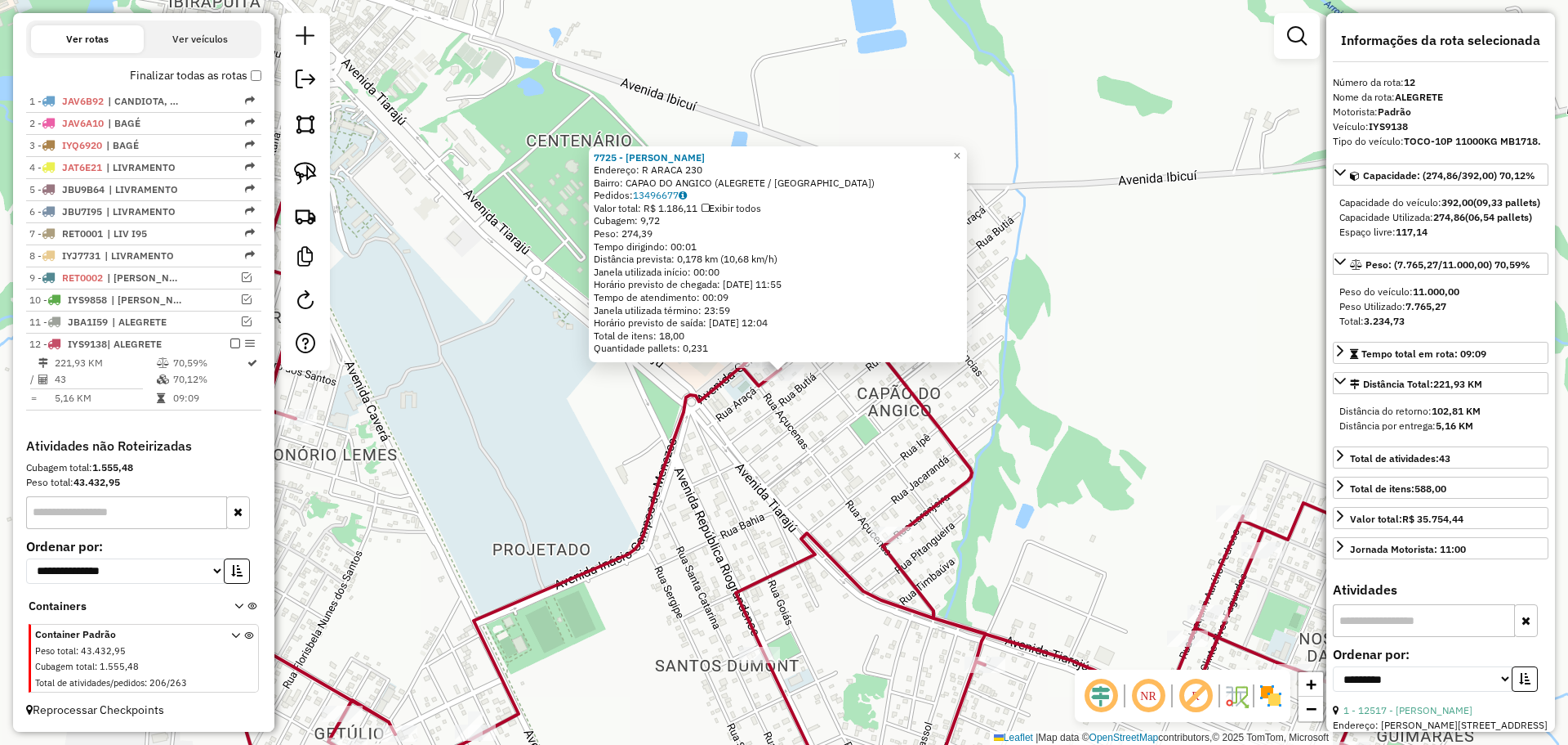
click at [731, 441] on div "7725 - CLAUDIO MARCAL PAZ Endereço: R ARACA 230 Bairro: CAPAO DO ANGICO (ALEGRE…" at bounding box center [784, 372] width 1568 height 745
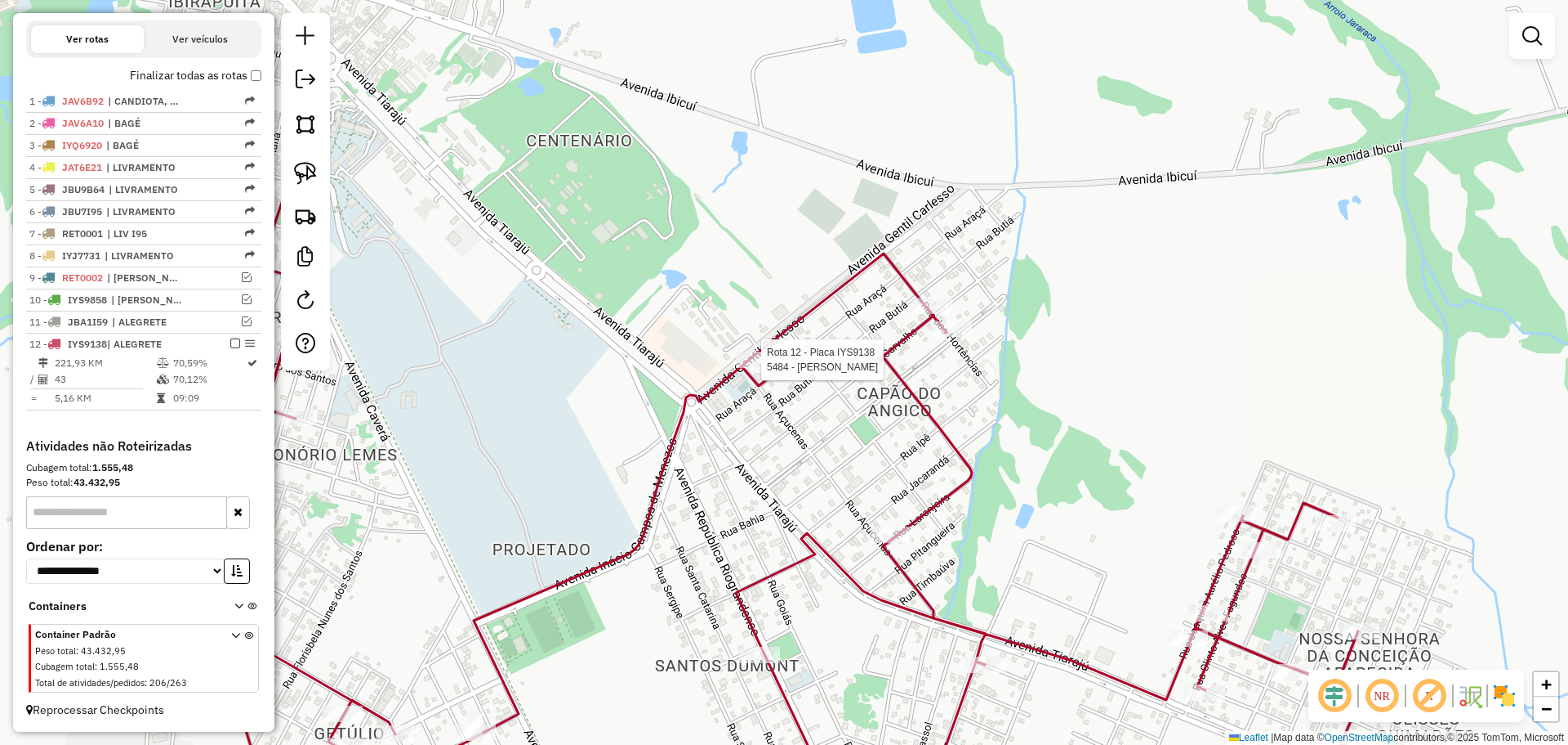
select select "**********"
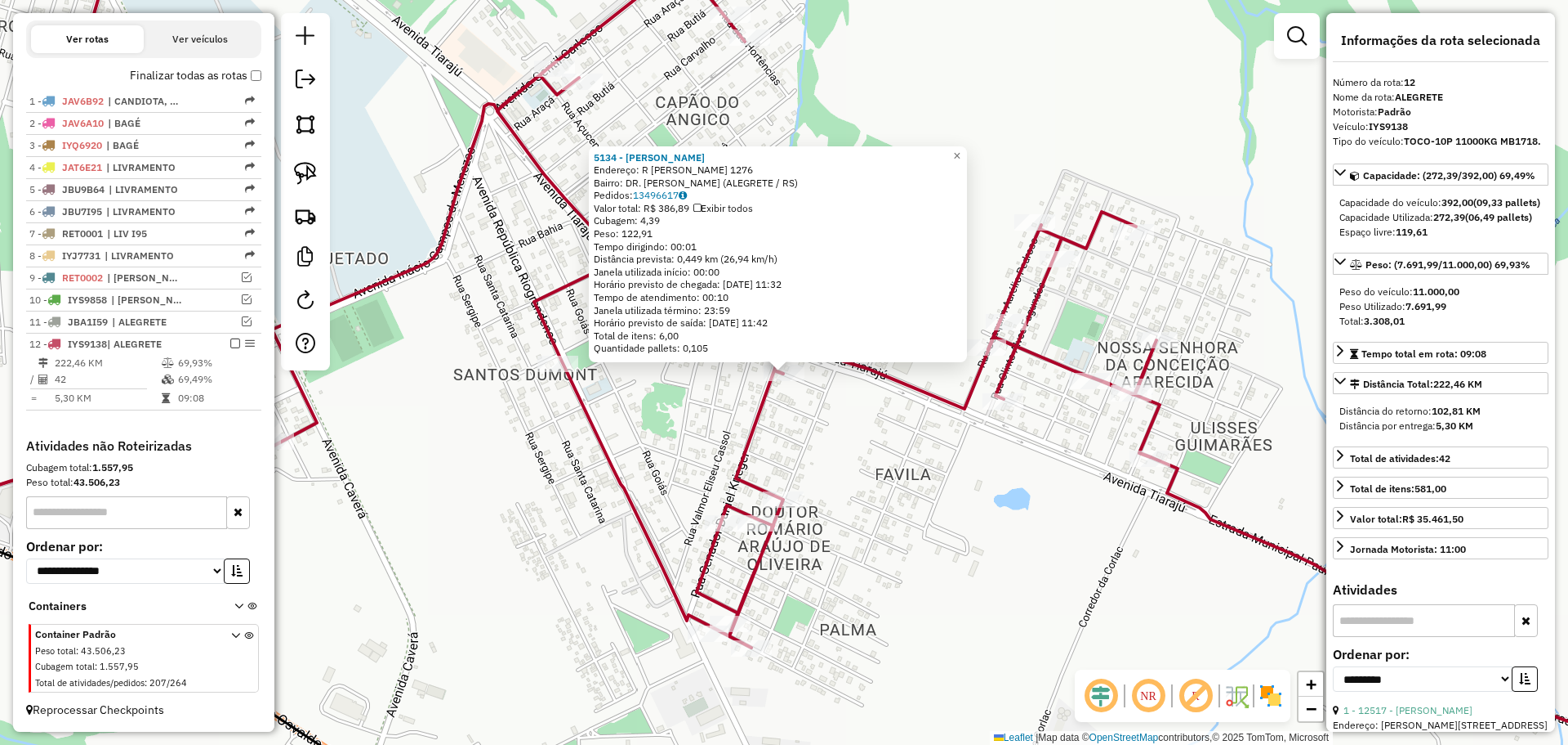
click at [882, 510] on div "5134 - CARLOS ANDRE DA SILV Endereço: R ANACLIDES SEVERO RIBEIRO 1276 Bairro: D…" at bounding box center [784, 372] width 1568 height 745
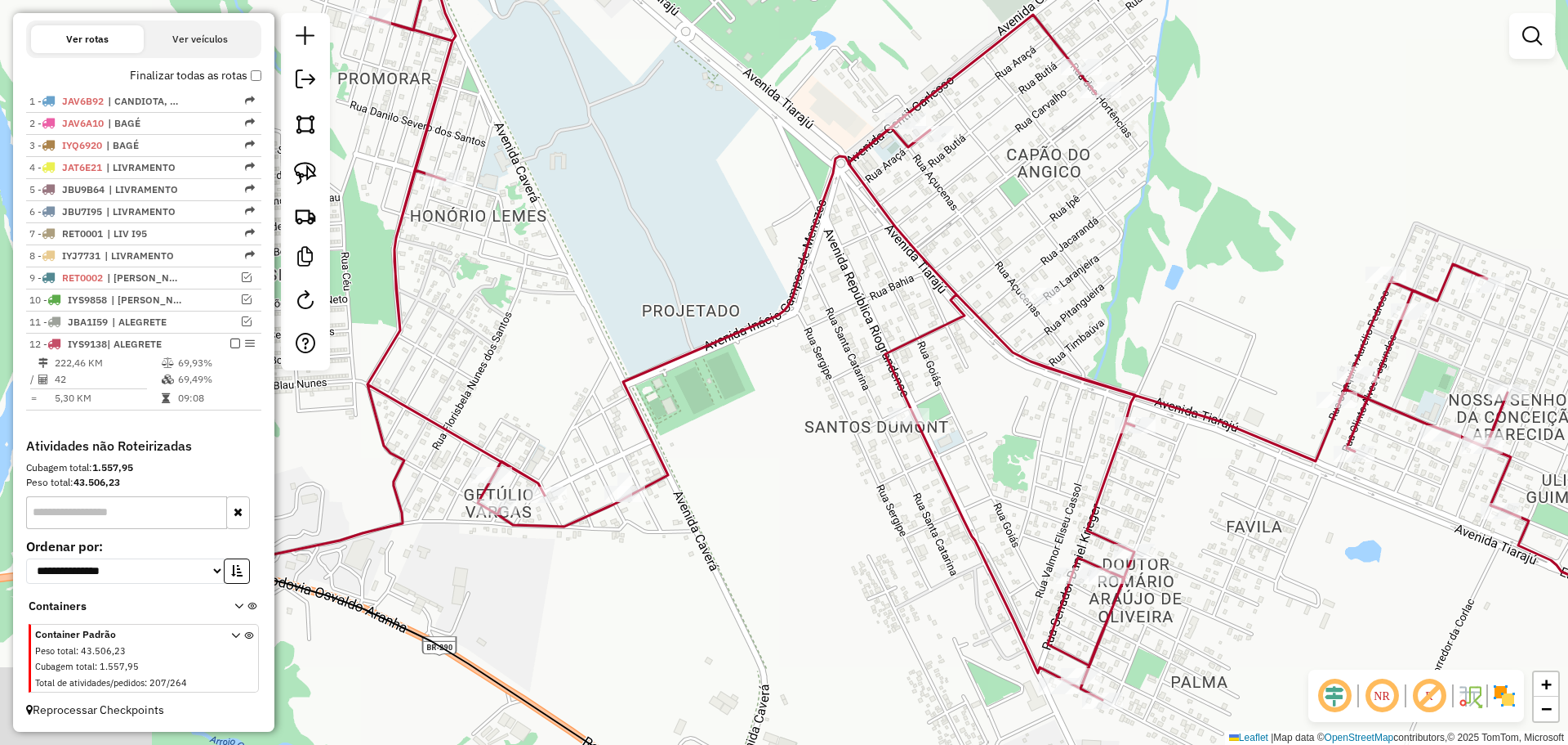
drag, startPoint x: 719, startPoint y: 492, endPoint x: 1121, endPoint y: 550, distance: 406.2
click at [1121, 550] on div "Janela de atendimento Grade de atendimento Capacidade Transportadoras Veículos …" at bounding box center [784, 372] width 1568 height 745
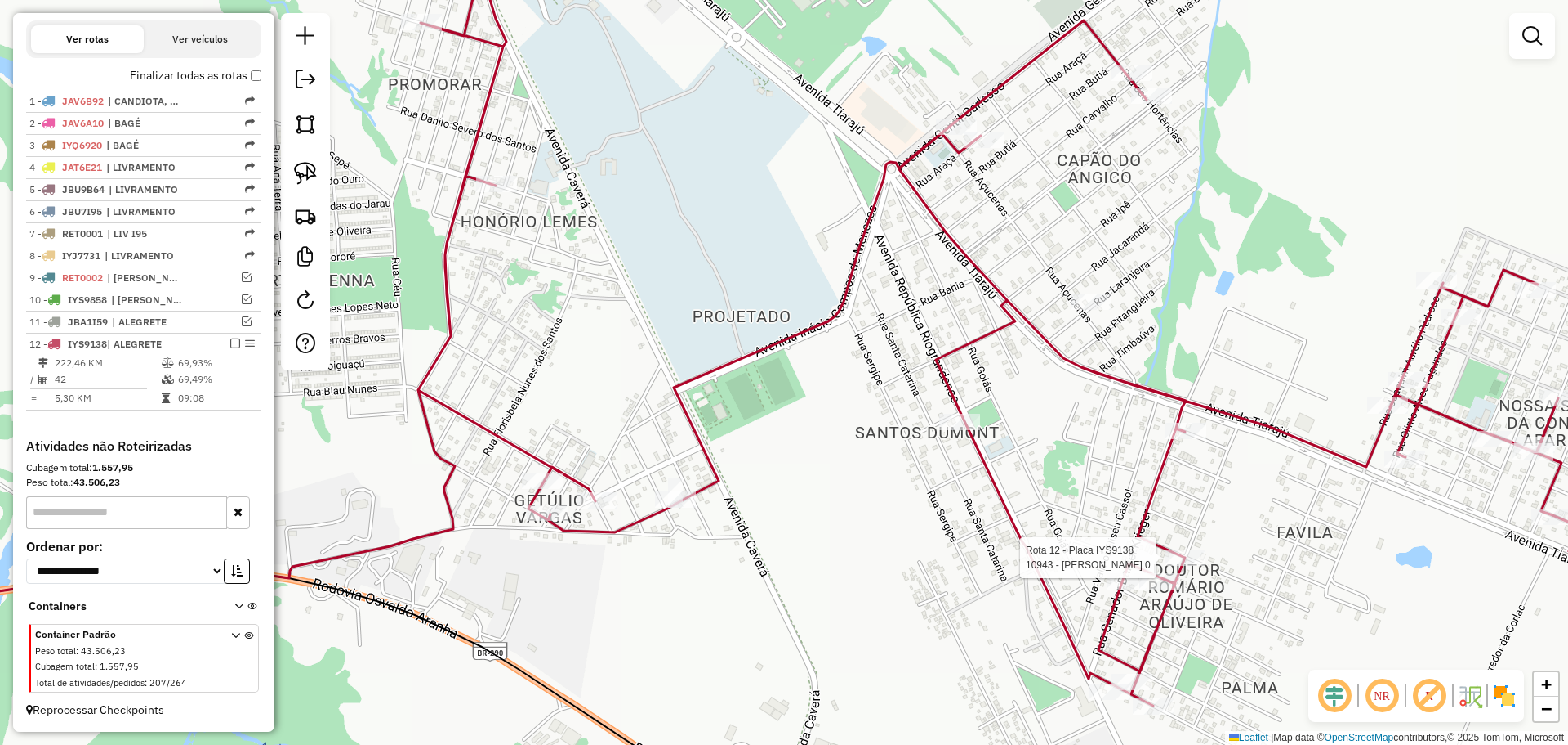
select select "**********"
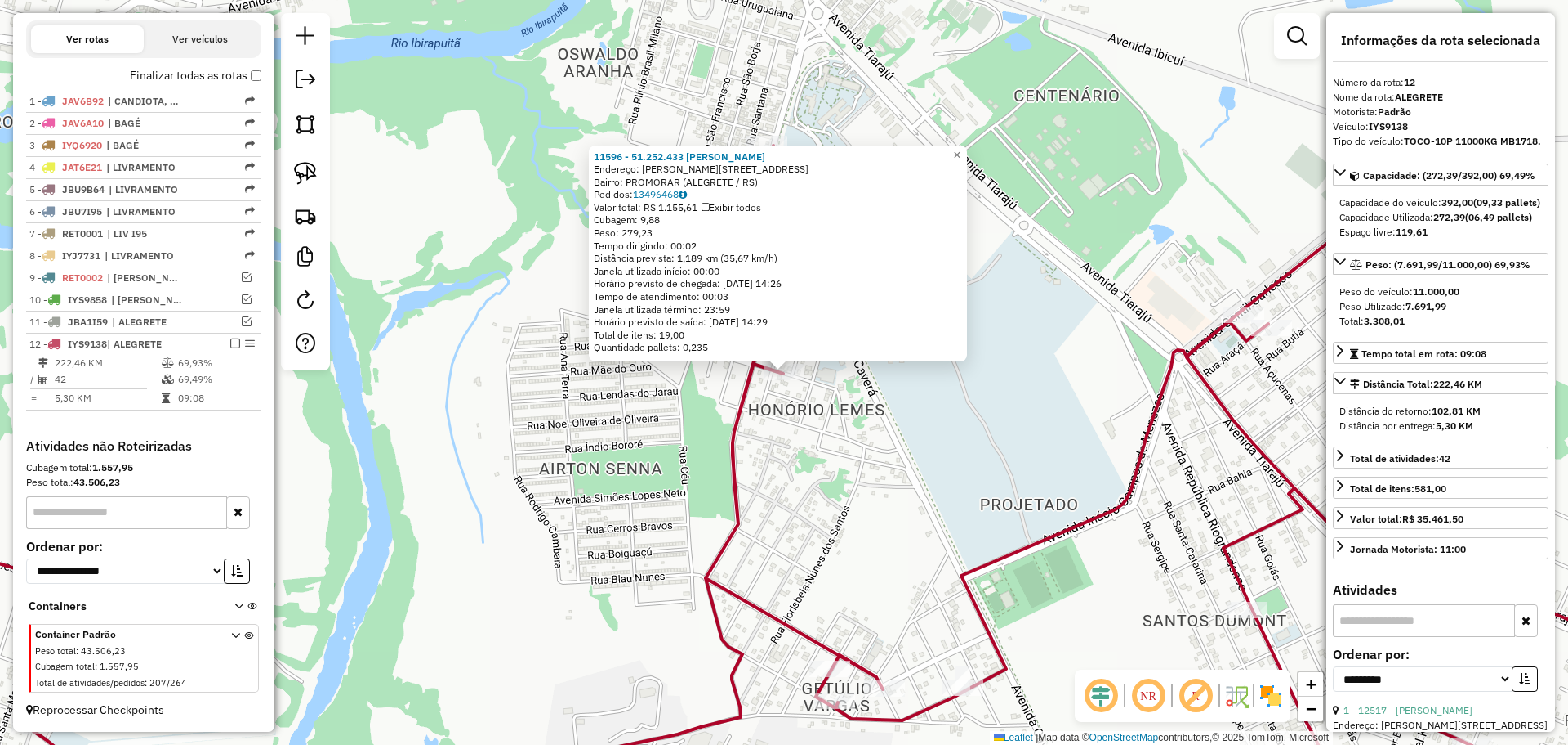
click at [856, 549] on div "11596 - 51.252.433 ELEN JULI Endereço: R SILVANA MARIA ELIZALDE 33 Bairro: PROM…" at bounding box center [784, 372] width 1568 height 745
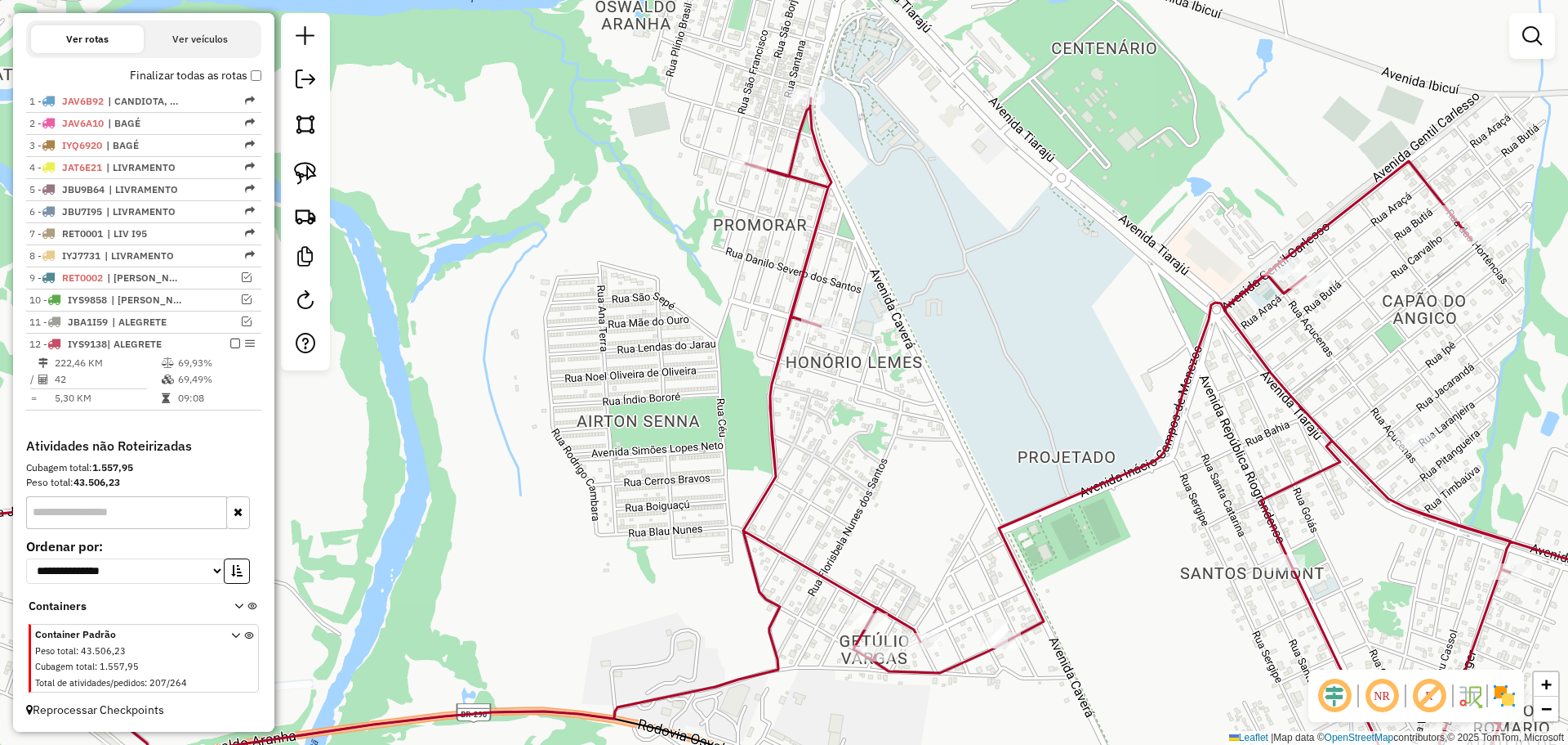
drag, startPoint x: 865, startPoint y: 552, endPoint x: 902, endPoint y: 505, distance: 59.8
click at [902, 505] on div "Janela de atendimento Grade de atendimento Capacidade Transportadoras Veículos …" at bounding box center [784, 372] width 1568 height 745
select select "**********"
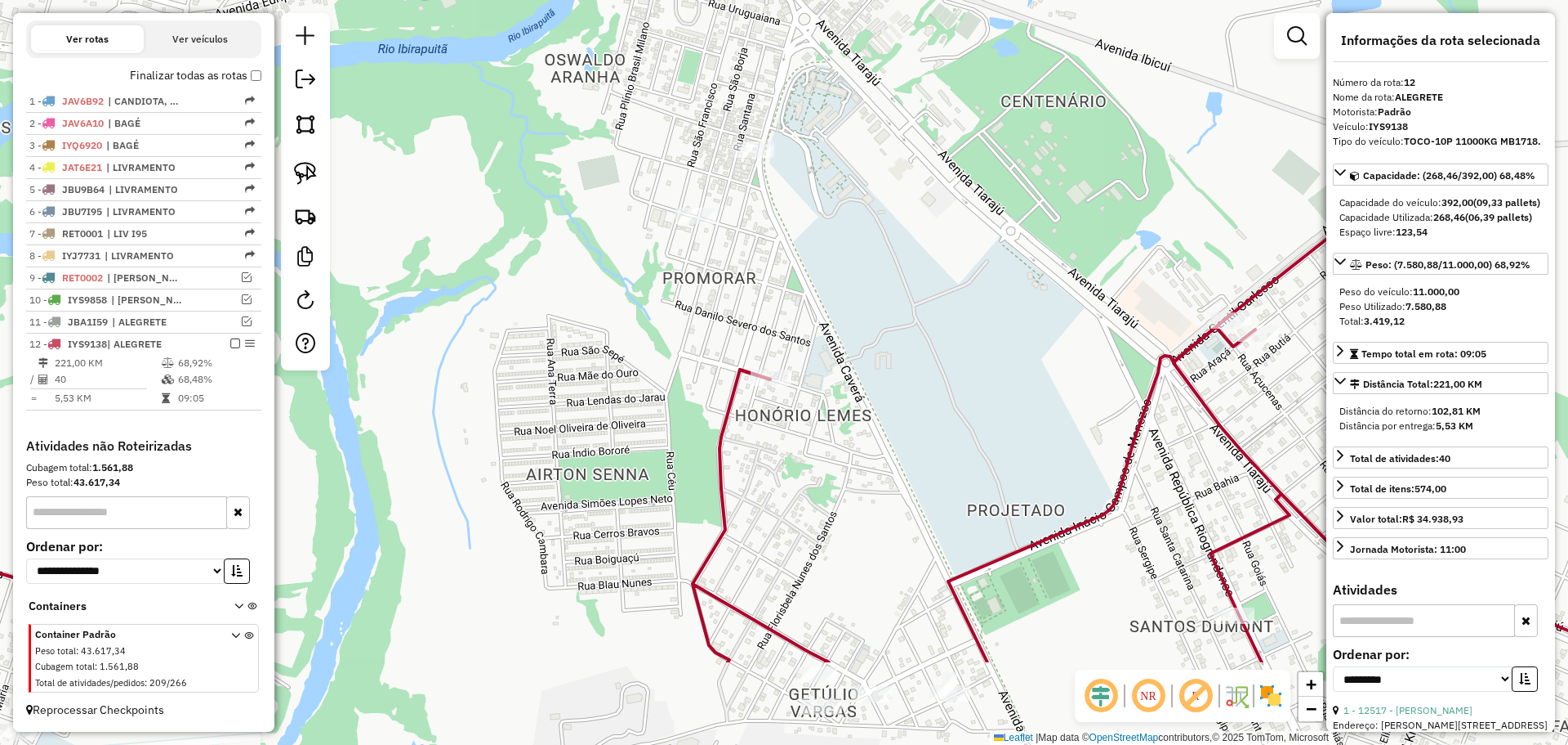
drag, startPoint x: 949, startPoint y: 570, endPoint x: 796, endPoint y: 319, distance: 294.0
click at [796, 320] on div "Janela de atendimento Grade de atendimento Capacidade Transportadoras Veículos …" at bounding box center [784, 372] width 1568 height 745
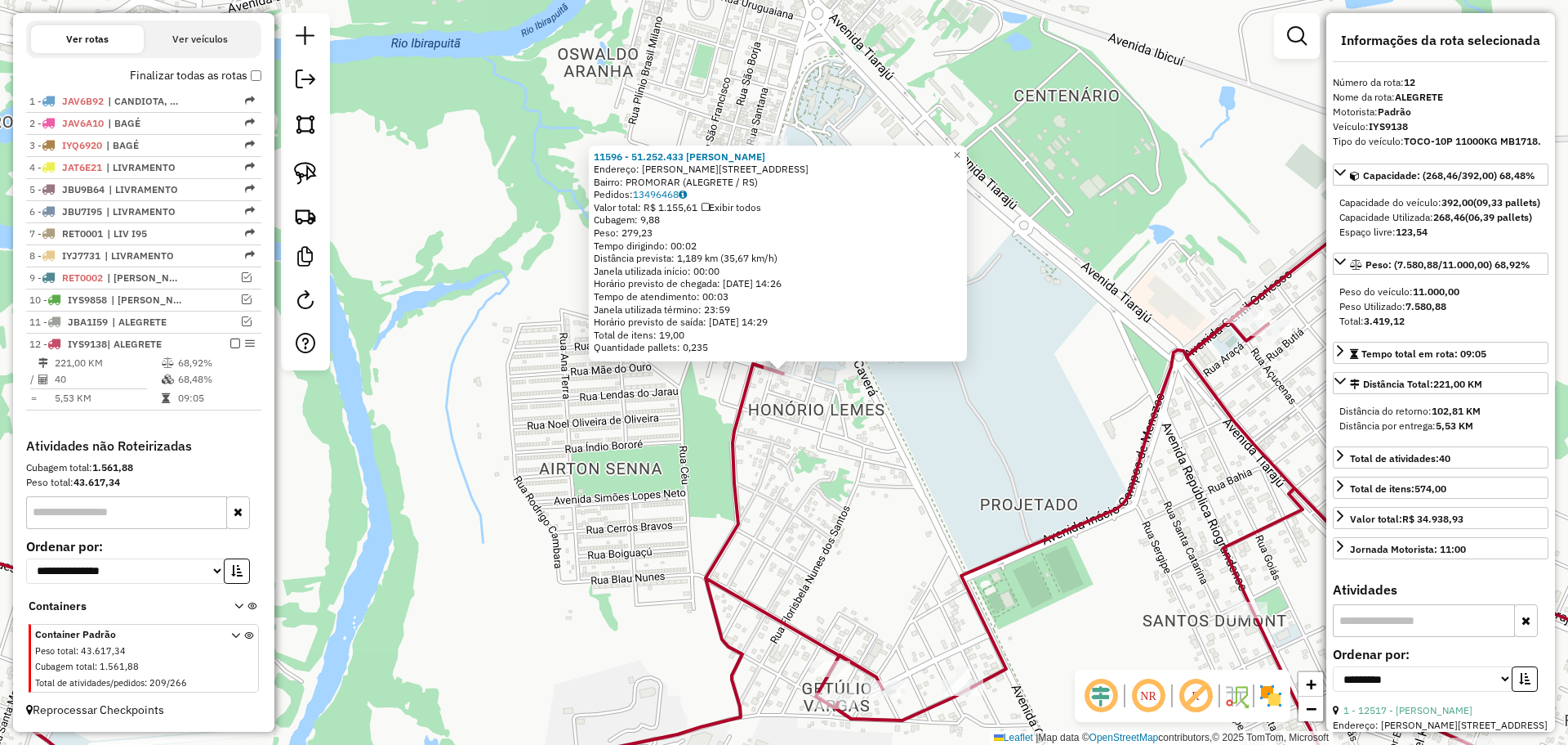
click at [819, 463] on div "11596 - 51.252.433 ELEN JULI Endereço: R SILVANA MARIA ELIZALDE 33 Bairro: PROM…" at bounding box center [784, 372] width 1568 height 745
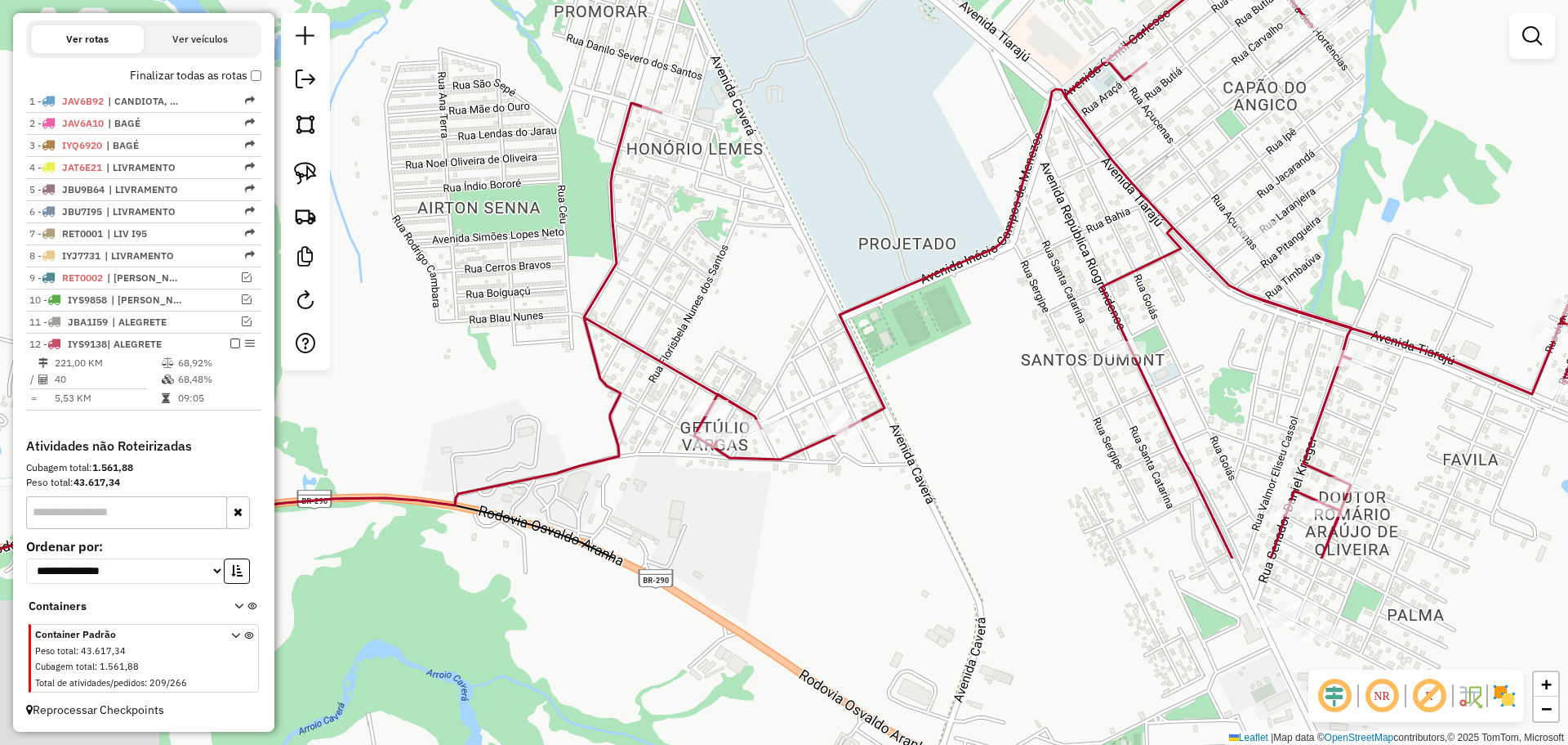
drag, startPoint x: 834, startPoint y: 543, endPoint x: 712, endPoint y: 282, distance: 288.1
click at [712, 282] on div "Janela de atendimento Grade de atendimento Capacidade Transportadoras Veículos …" at bounding box center [784, 372] width 1568 height 745
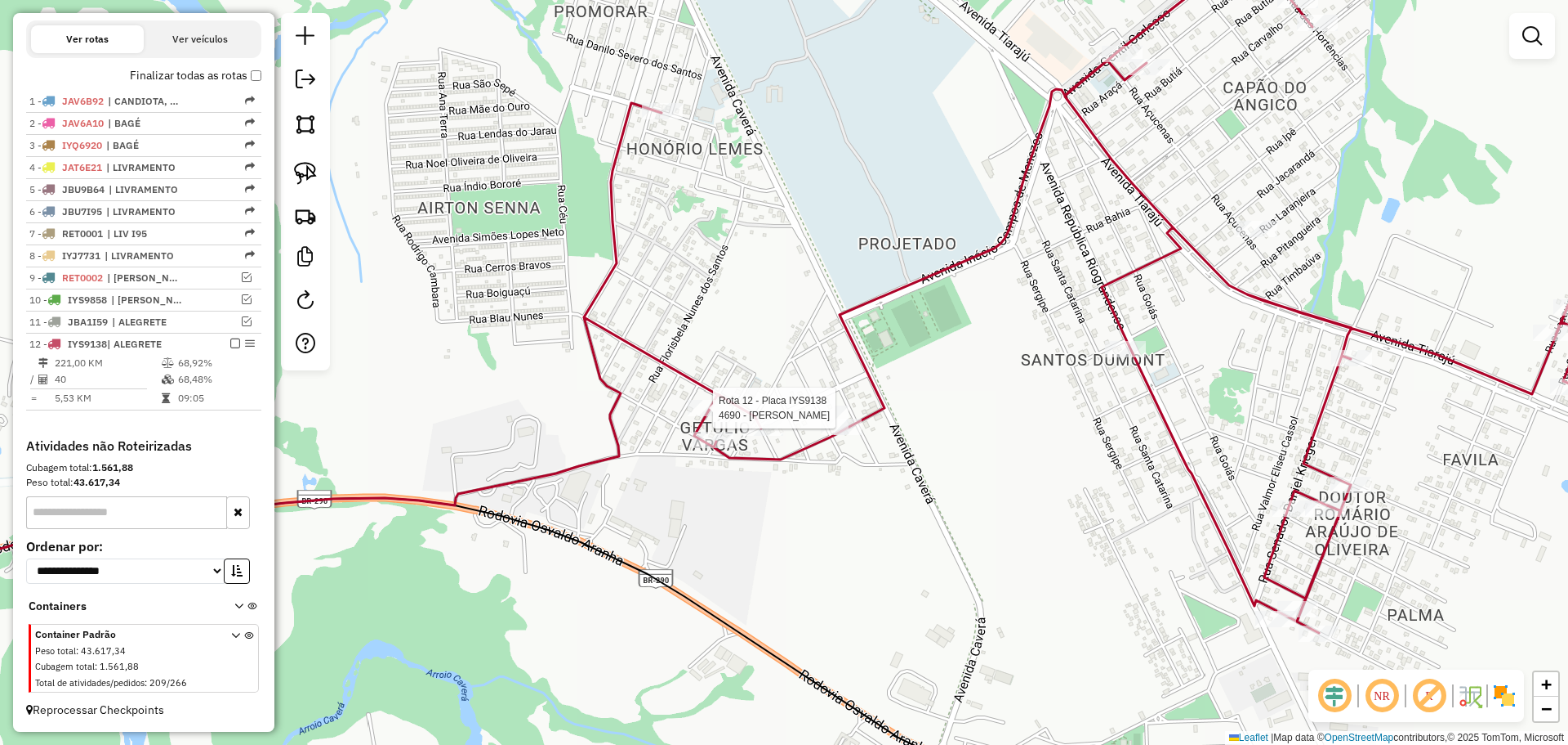
select select "**********"
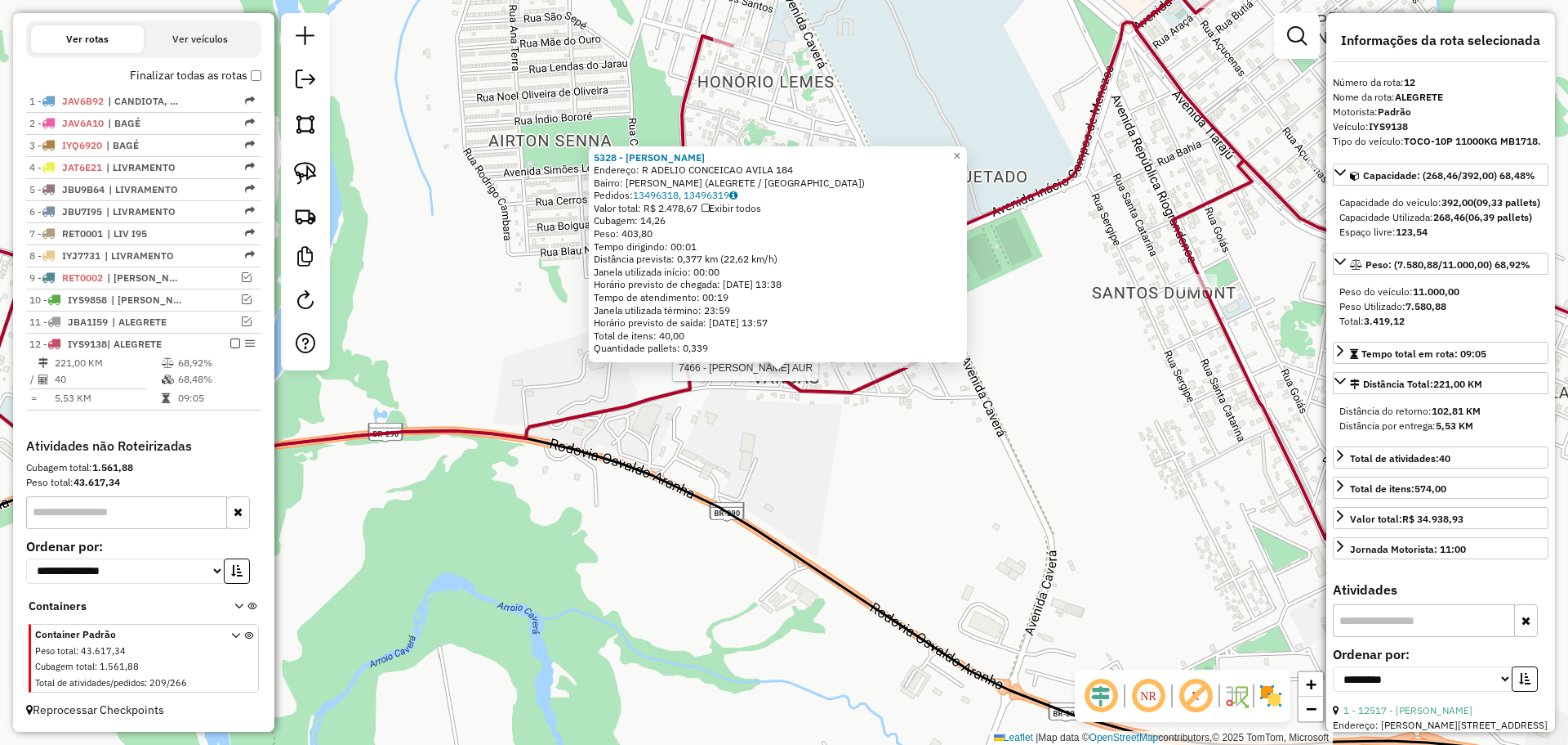
click at [825, 360] on div "5328 - RUBIA SILVANA ROMERO Endereço: R ADELIO CONCEICAO AVILA 184 Bairro: GETU…" at bounding box center [778, 254] width 378 height 217
click at [828, 368] on div at bounding box center [834, 360] width 40 height 17
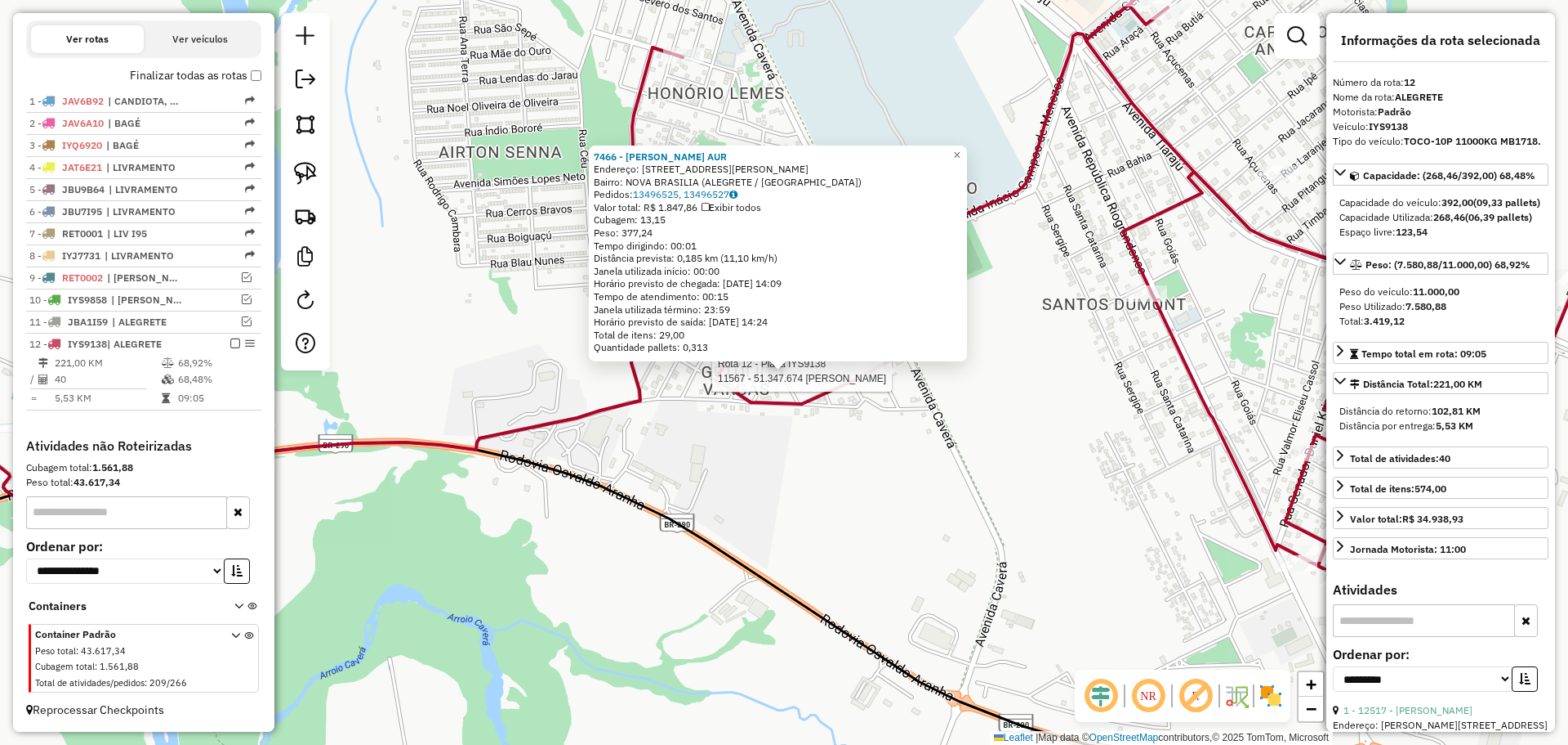
click at [857, 379] on div at bounding box center [862, 371] width 40 height 17
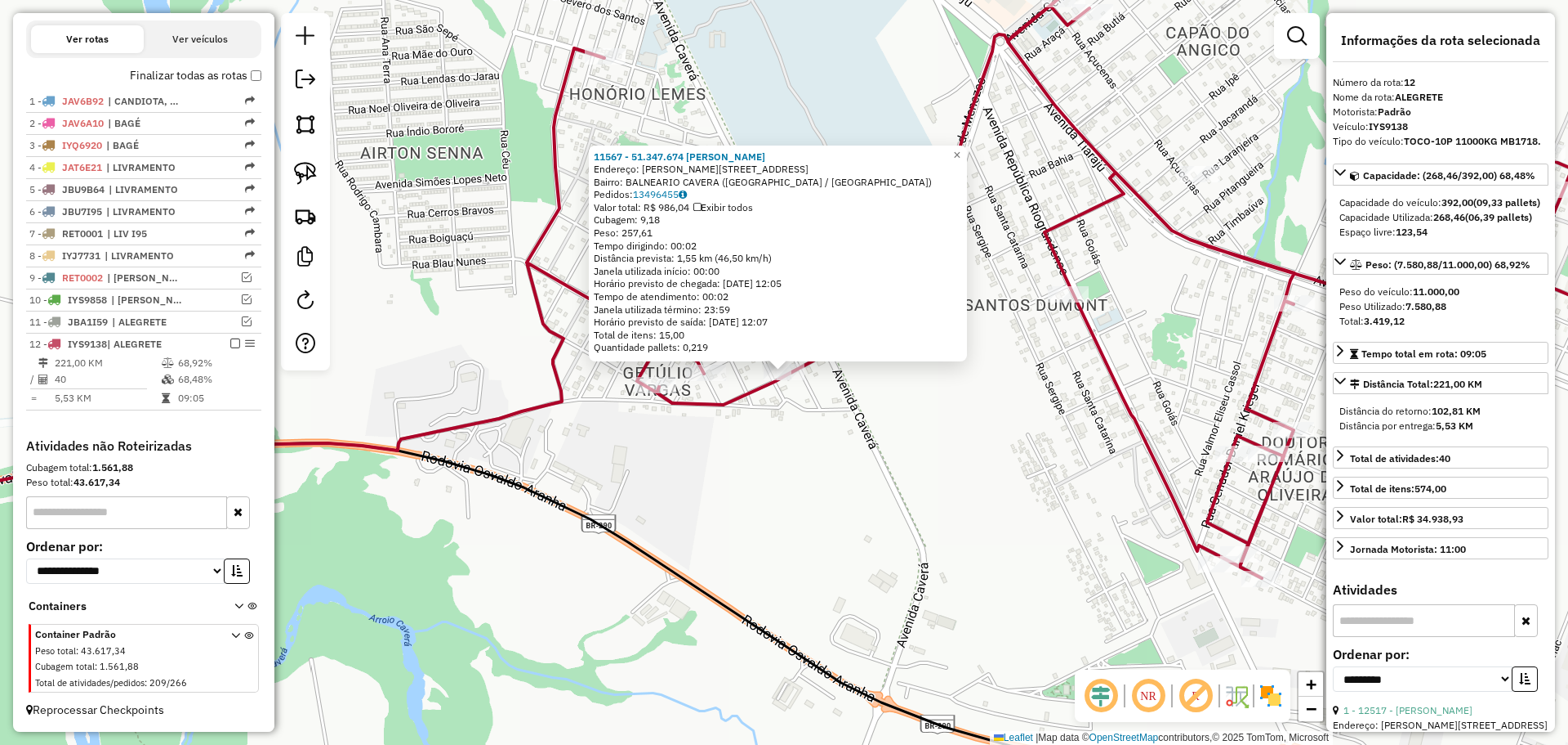
click at [857, 397] on div "11567 - 51.347.674 JAIR DIAS Endereço: R GENTIL JOAO PEDROSO 122 Bairro: BALNEA…" at bounding box center [784, 372] width 1568 height 745
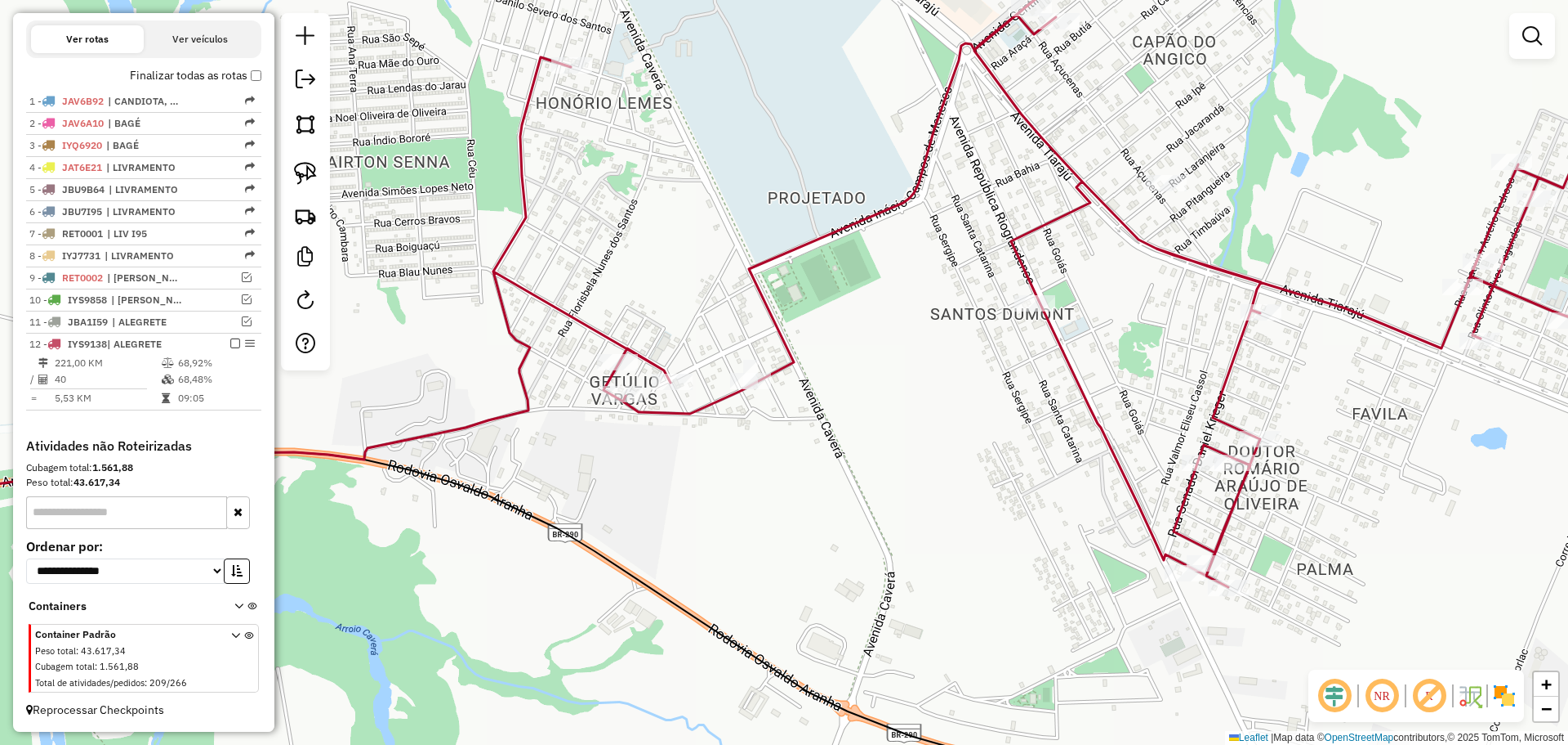
drag, startPoint x: 918, startPoint y: 392, endPoint x: 694, endPoint y: 382, distance: 224.2
click at [694, 382] on div "Janela de atendimento Grade de atendimento Capacidade Transportadoras Veículos …" at bounding box center [784, 372] width 1568 height 745
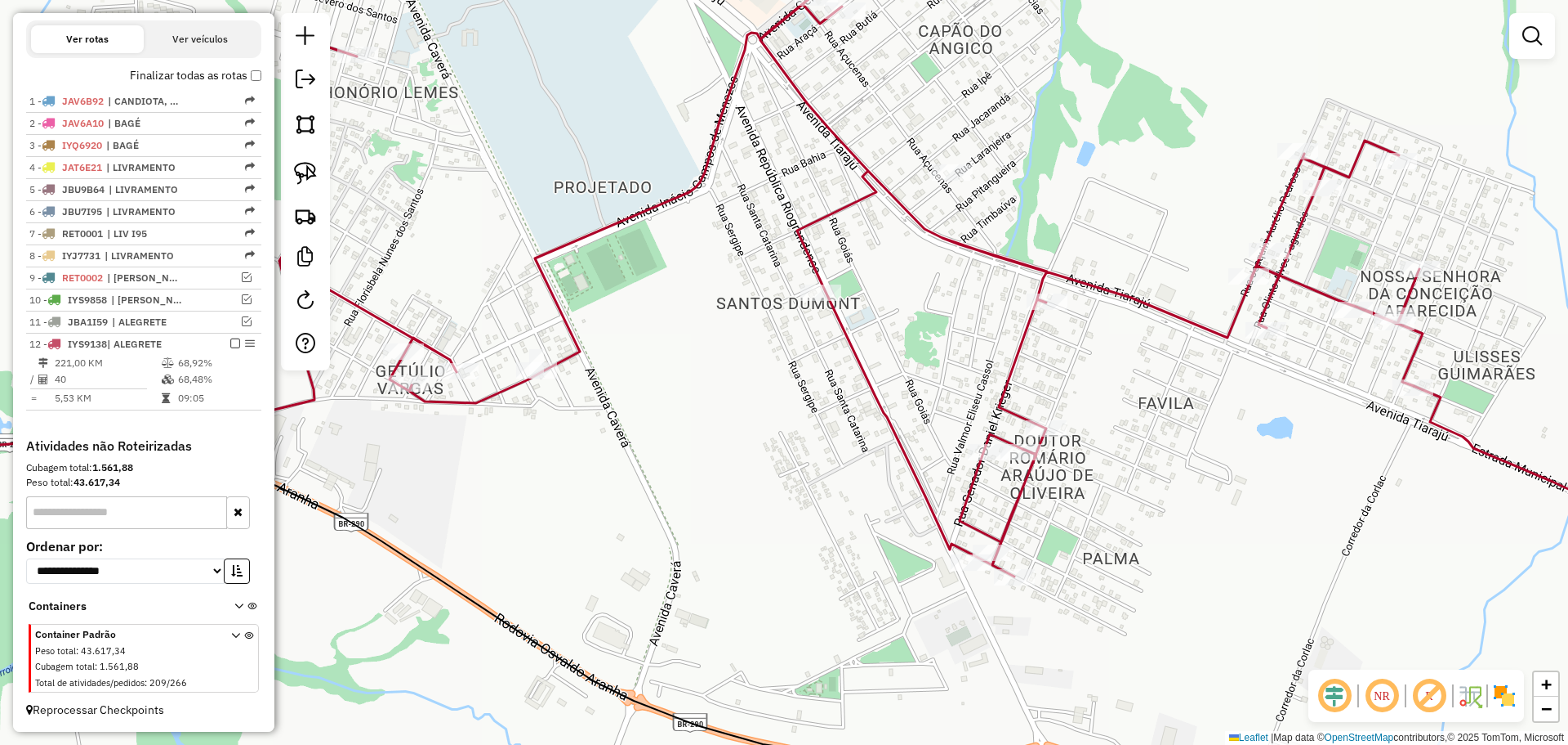
click at [807, 300] on div at bounding box center [821, 293] width 40 height 17
select select "**********"
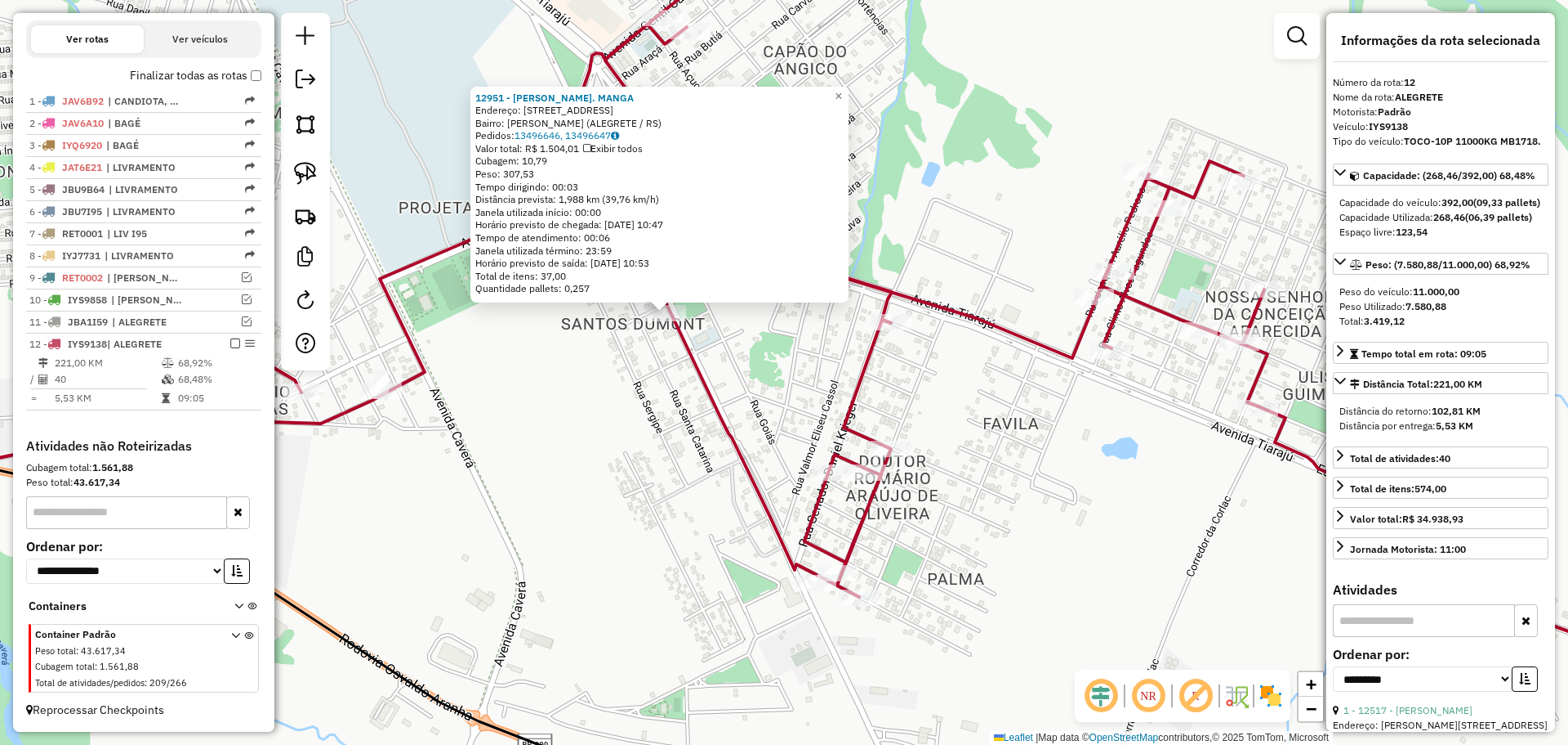
drag, startPoint x: 891, startPoint y: 510, endPoint x: 763, endPoint y: 456, distance: 138.9
click at [763, 456] on div "12951 - FABRICIO DA S. MANGA Endereço: R REPUBLICA DO RIO GRANDE 832 Bairro: SA…" at bounding box center [784, 372] width 1568 height 745
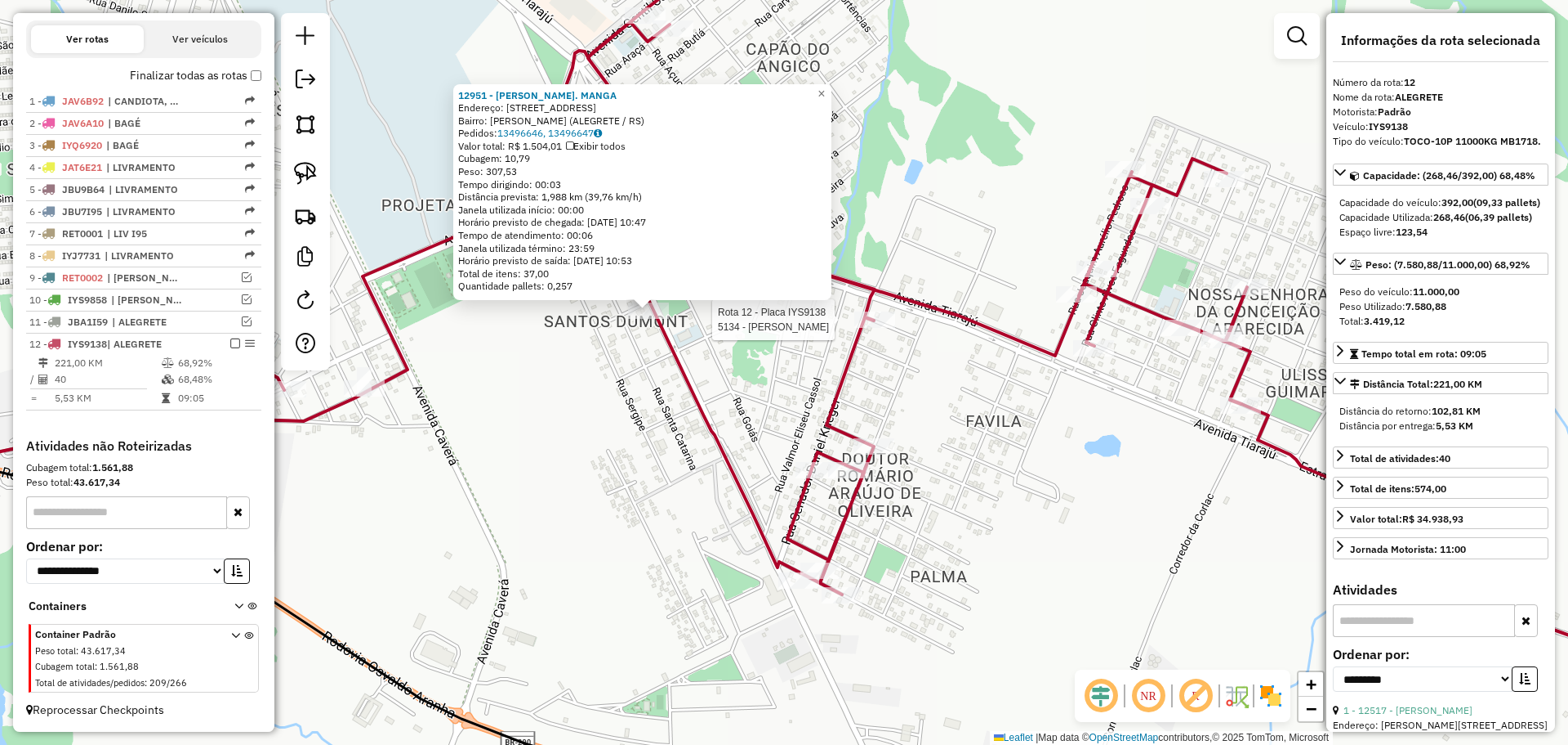
click at [884, 328] on div at bounding box center [875, 320] width 40 height 17
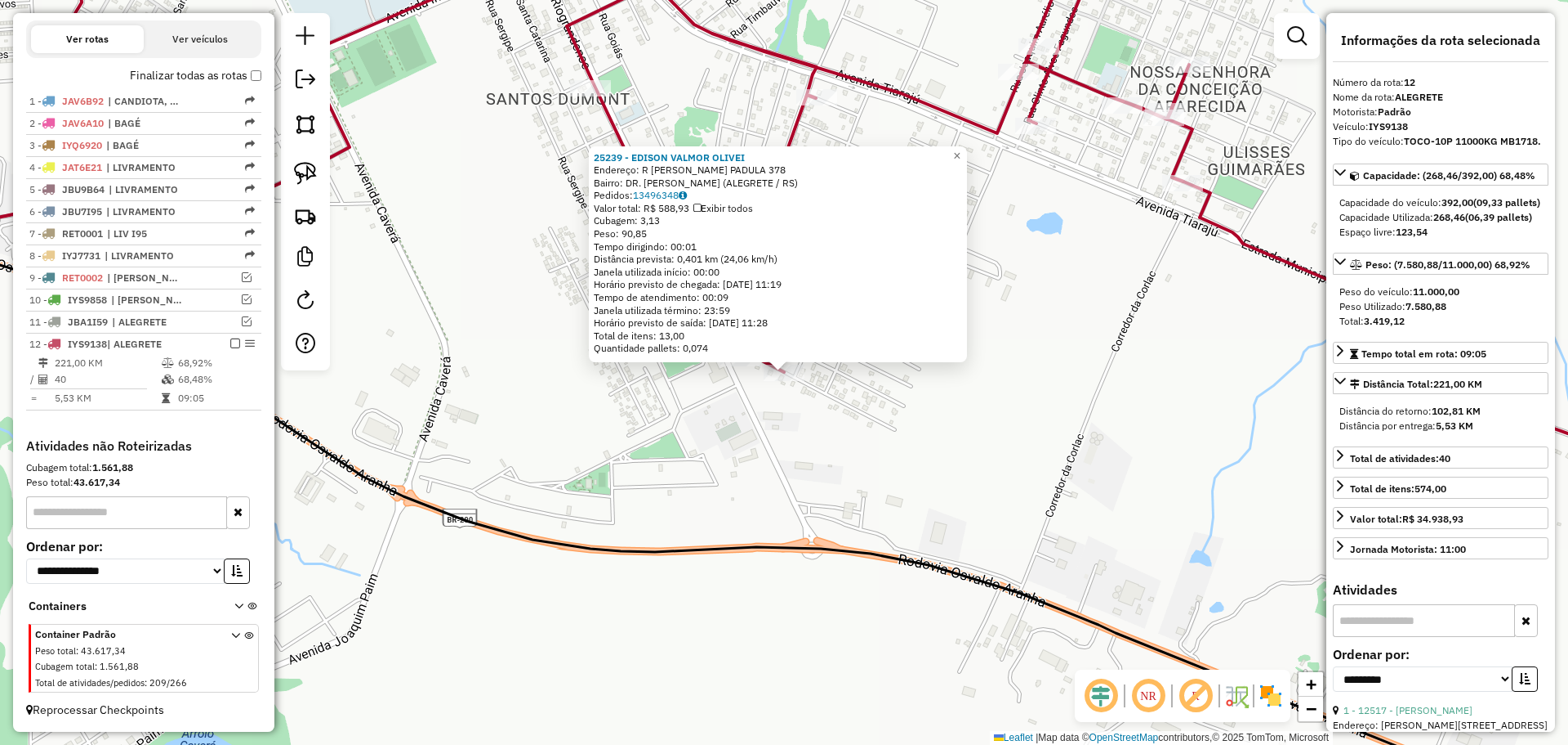
click at [756, 500] on div "25239 - EDISON VALMOR OLIVEI Endereço: R FRANCISCO PESCE PADULA 378 Bairro: DR.…" at bounding box center [784, 372] width 1568 height 745
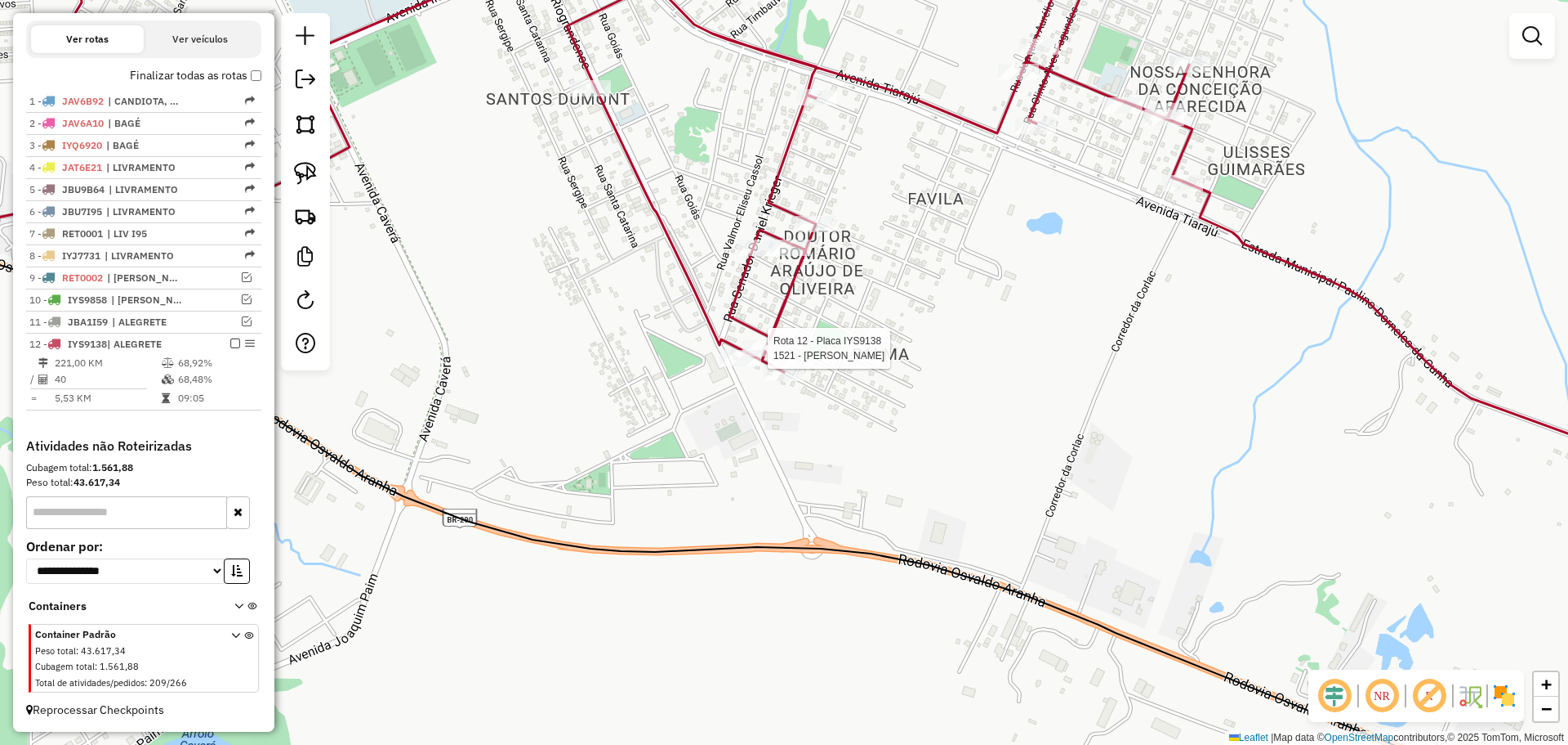
select select "**********"
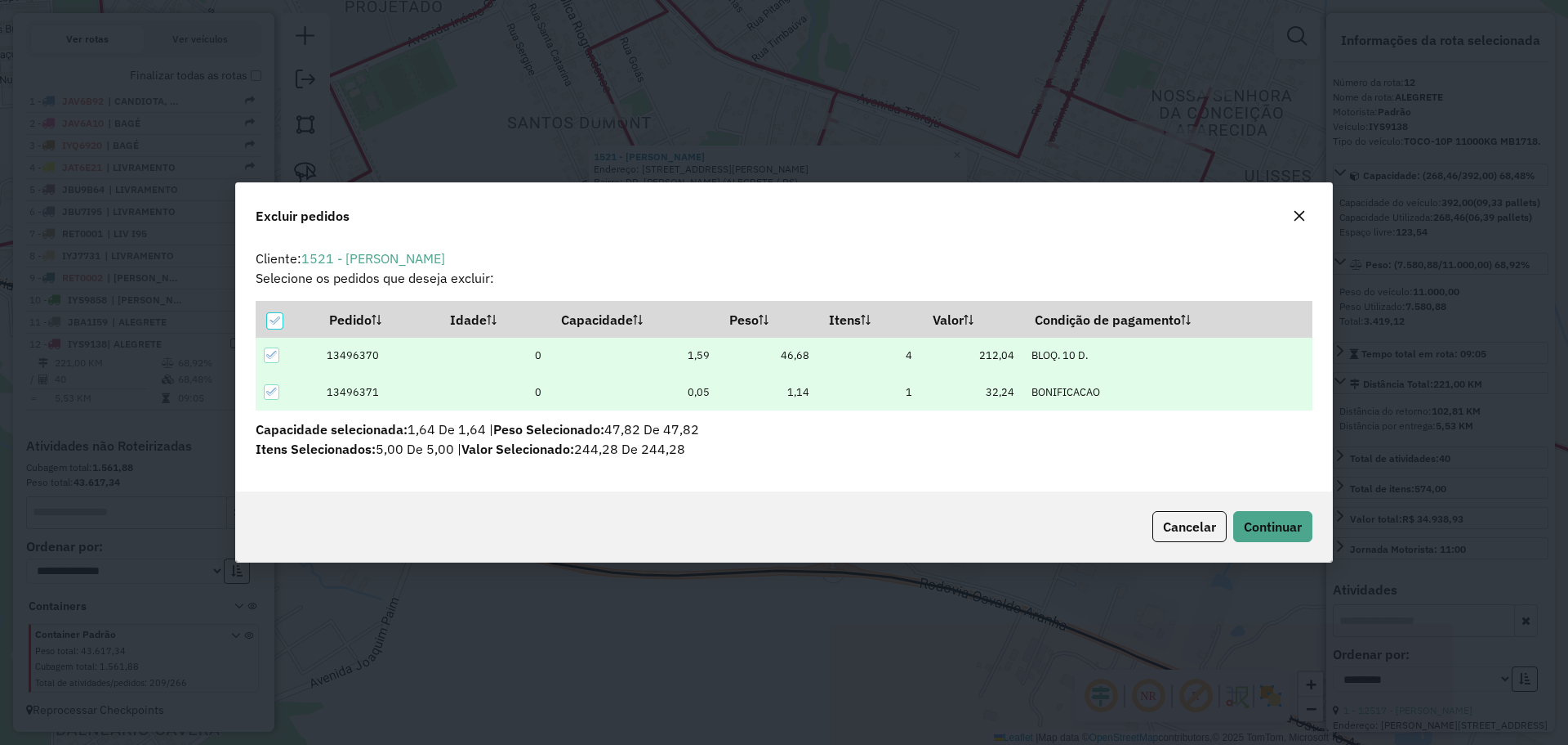
scroll to position [0, 0]
click at [1260, 513] on button "Continuar" at bounding box center [1272, 526] width 79 height 31
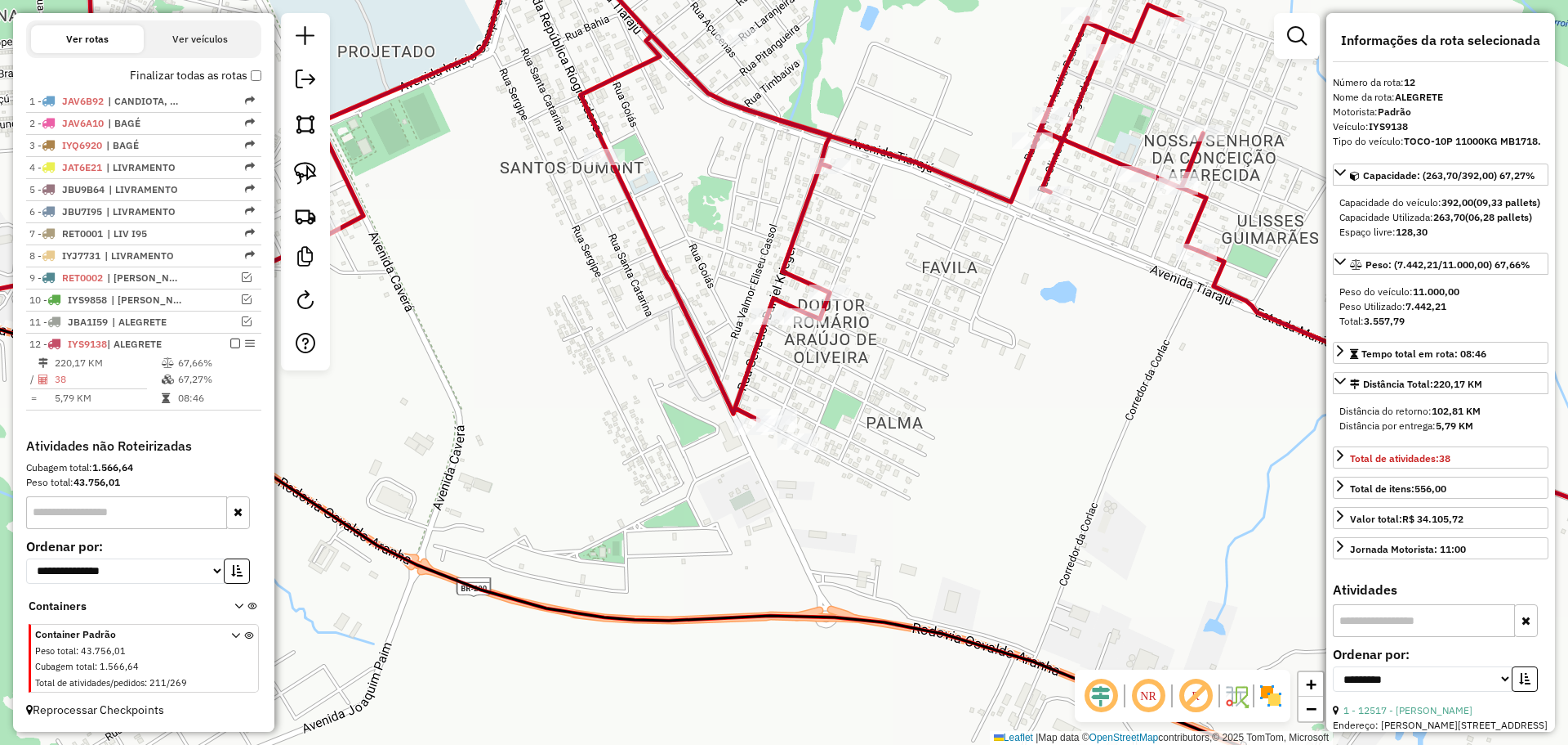
drag, startPoint x: 746, startPoint y: 396, endPoint x: 760, endPoint y: 469, distance: 74.3
click at [760, 469] on div "Janela de atendimento Grade de atendimento Capacidade Transportadoras Veículos …" at bounding box center [784, 372] width 1568 height 745
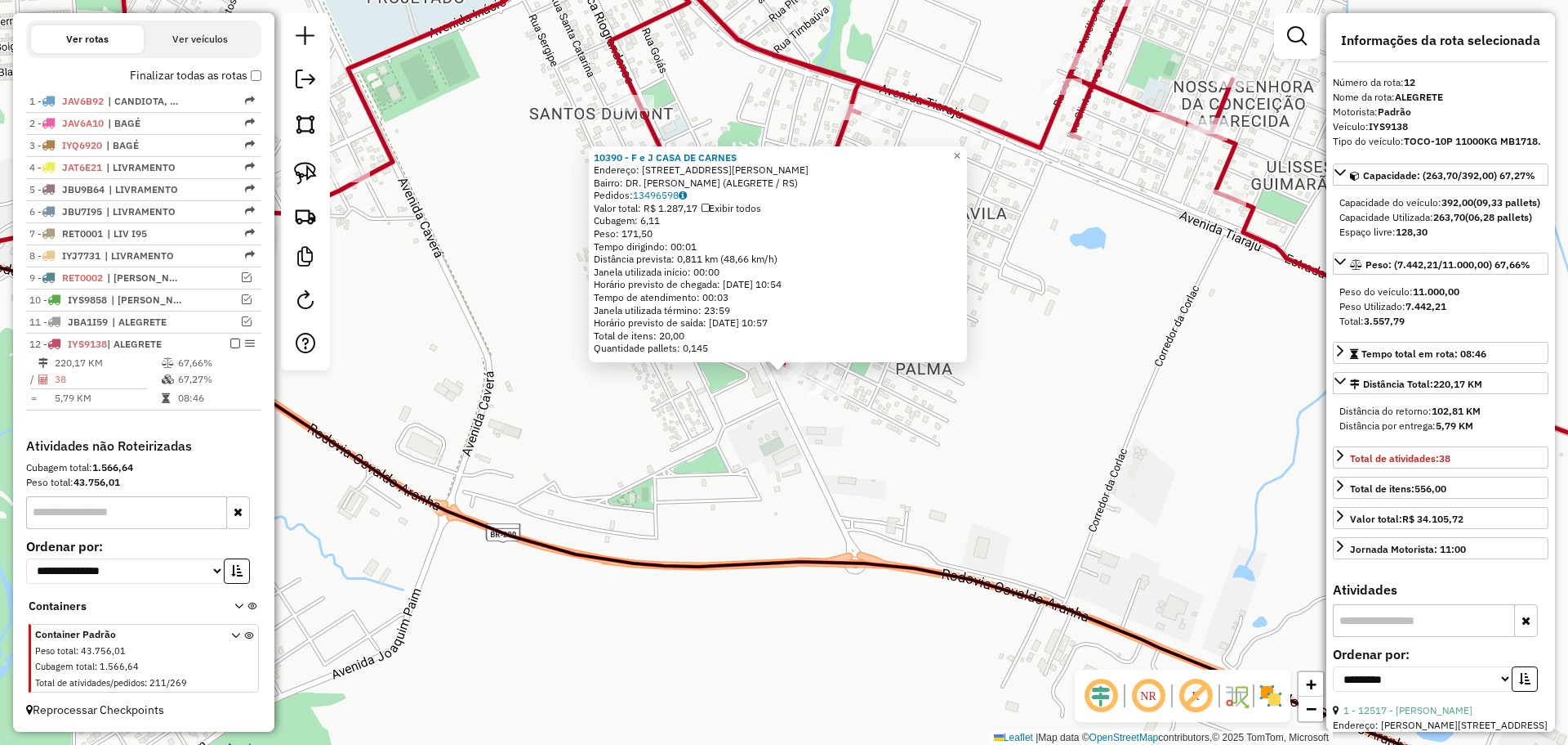
click at [806, 448] on div "10390 - F e J CASA DE CARNES Endereço: R FRANCISCO PESCE PADULA 407 Bairro: DR.…" at bounding box center [784, 372] width 1568 height 745
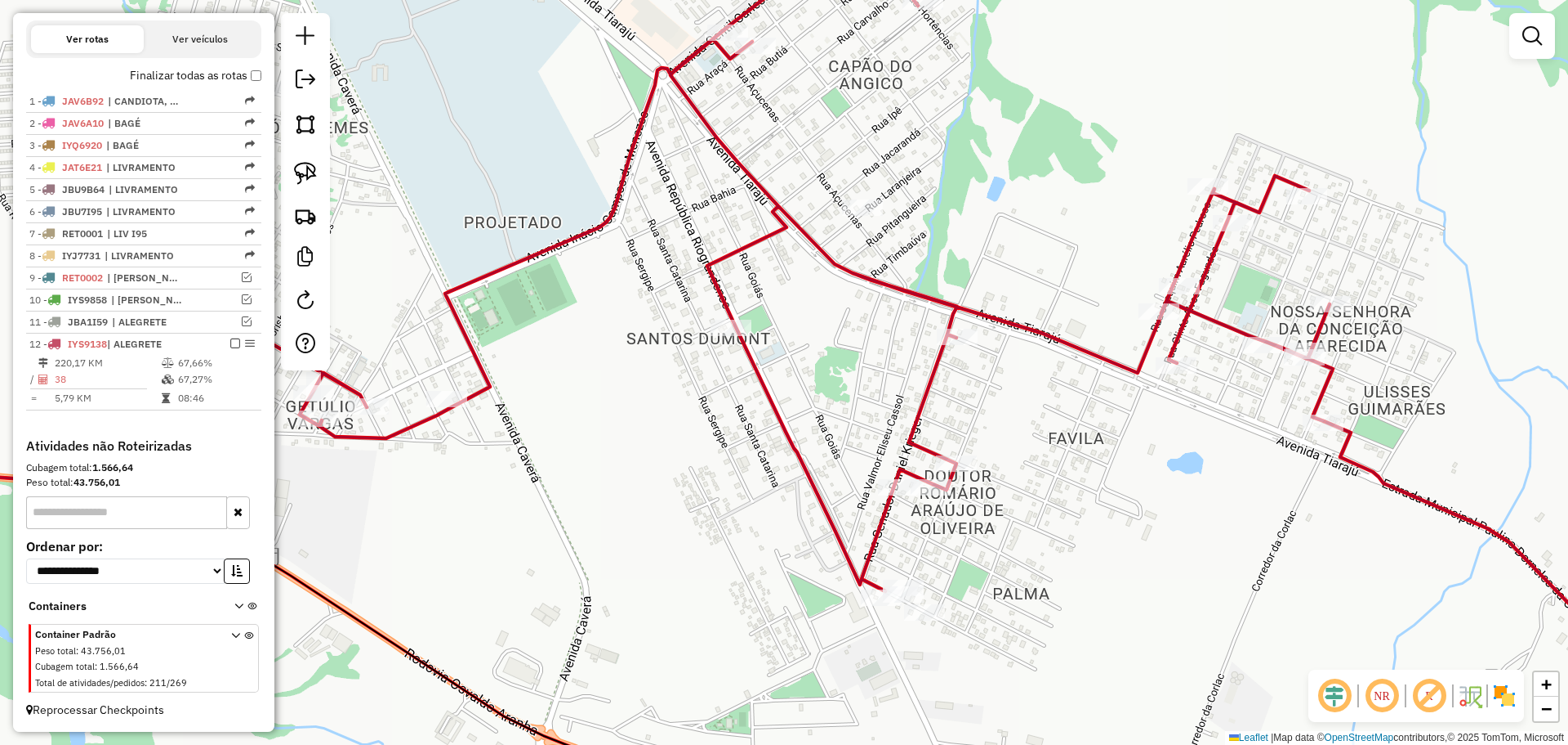
drag, startPoint x: 969, startPoint y: 510, endPoint x: 935, endPoint y: 620, distance: 115.1
click at [935, 620] on div "Janela de atendimento Grade de atendimento Capacidade Transportadoras Veículos …" at bounding box center [784, 372] width 1568 height 745
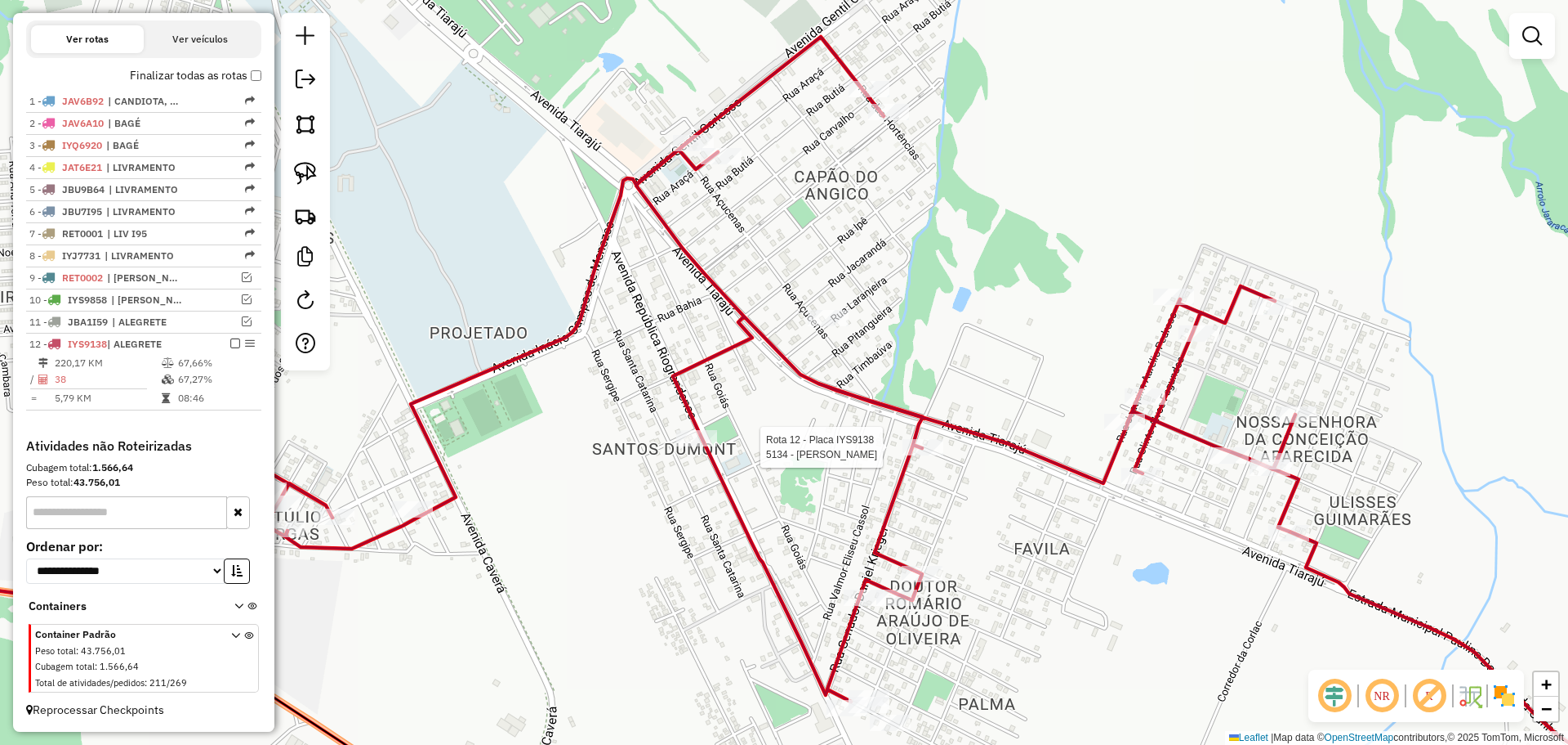
select select "**********"
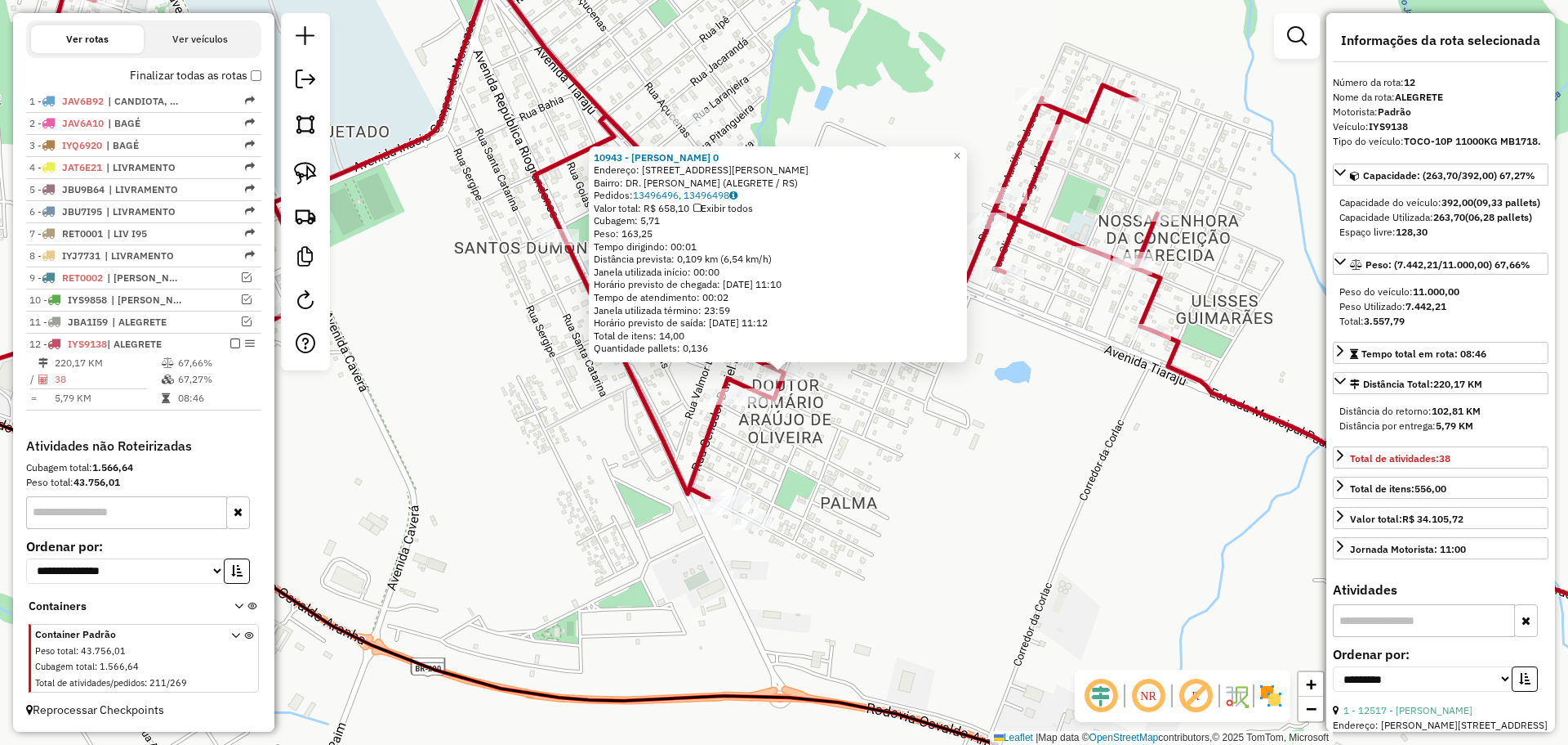
click at [749, 412] on div "10943 - TAINARA LOPES BALK 0 Endereço: R JULIANA NUNES BARCELOS 1205 Bairro: DR…" at bounding box center [784, 372] width 1568 height 745
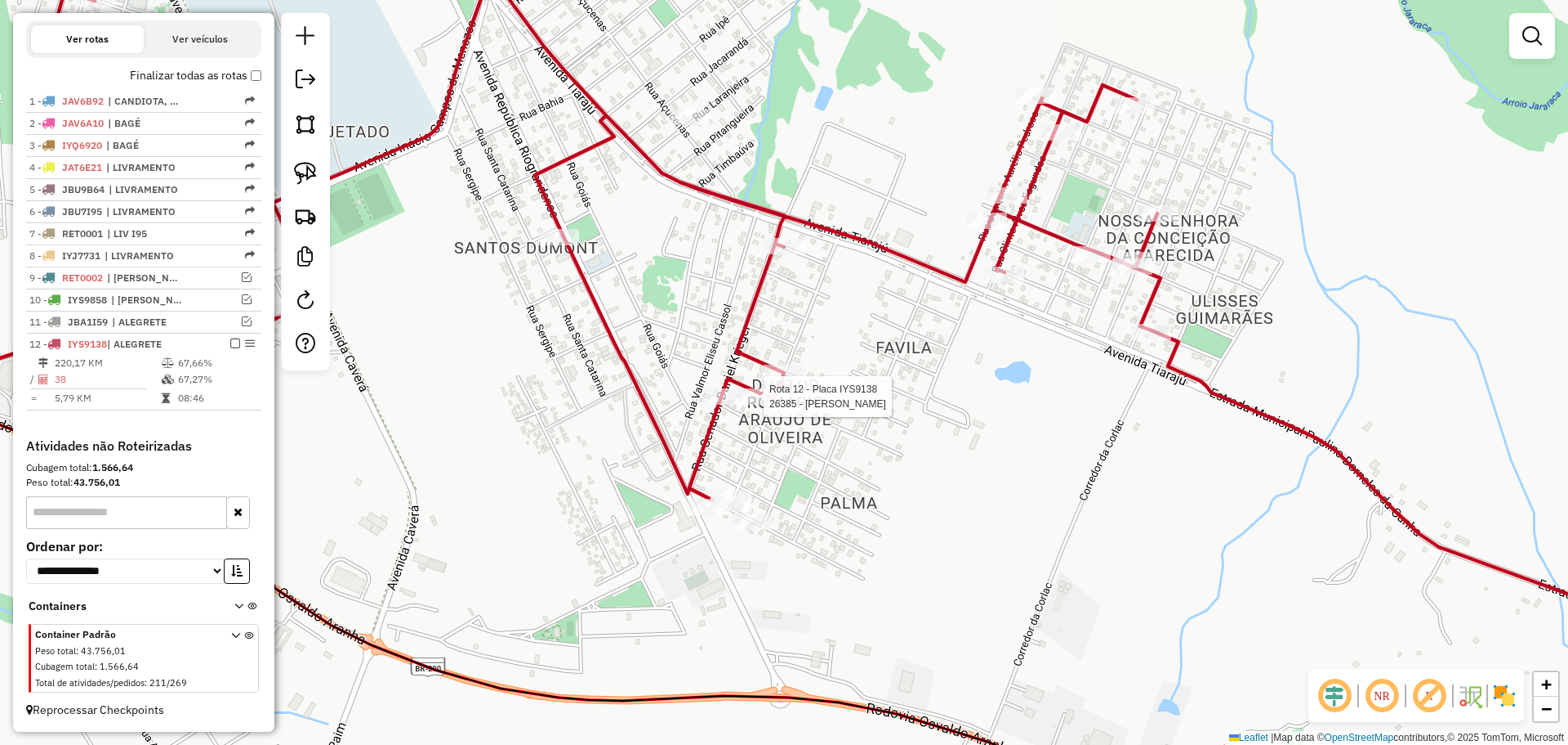
select select "**********"
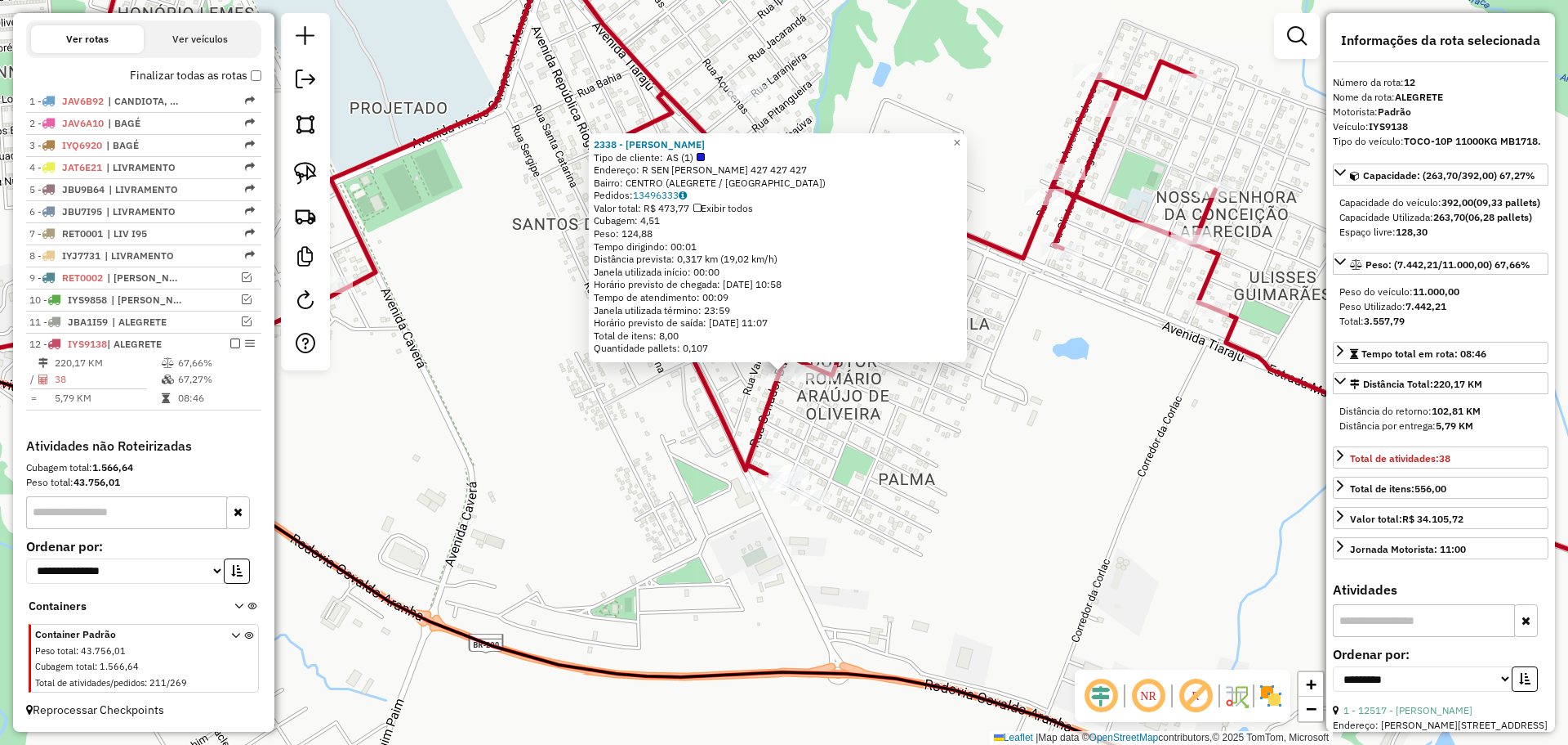
click at [851, 402] on div "Rota 12 - Placa IYS9138 2338 - ILVIO DOMINGOS KLIMI 2338 - ILVIO DOMINGOS KLIMI…" at bounding box center [784, 372] width 1568 height 745
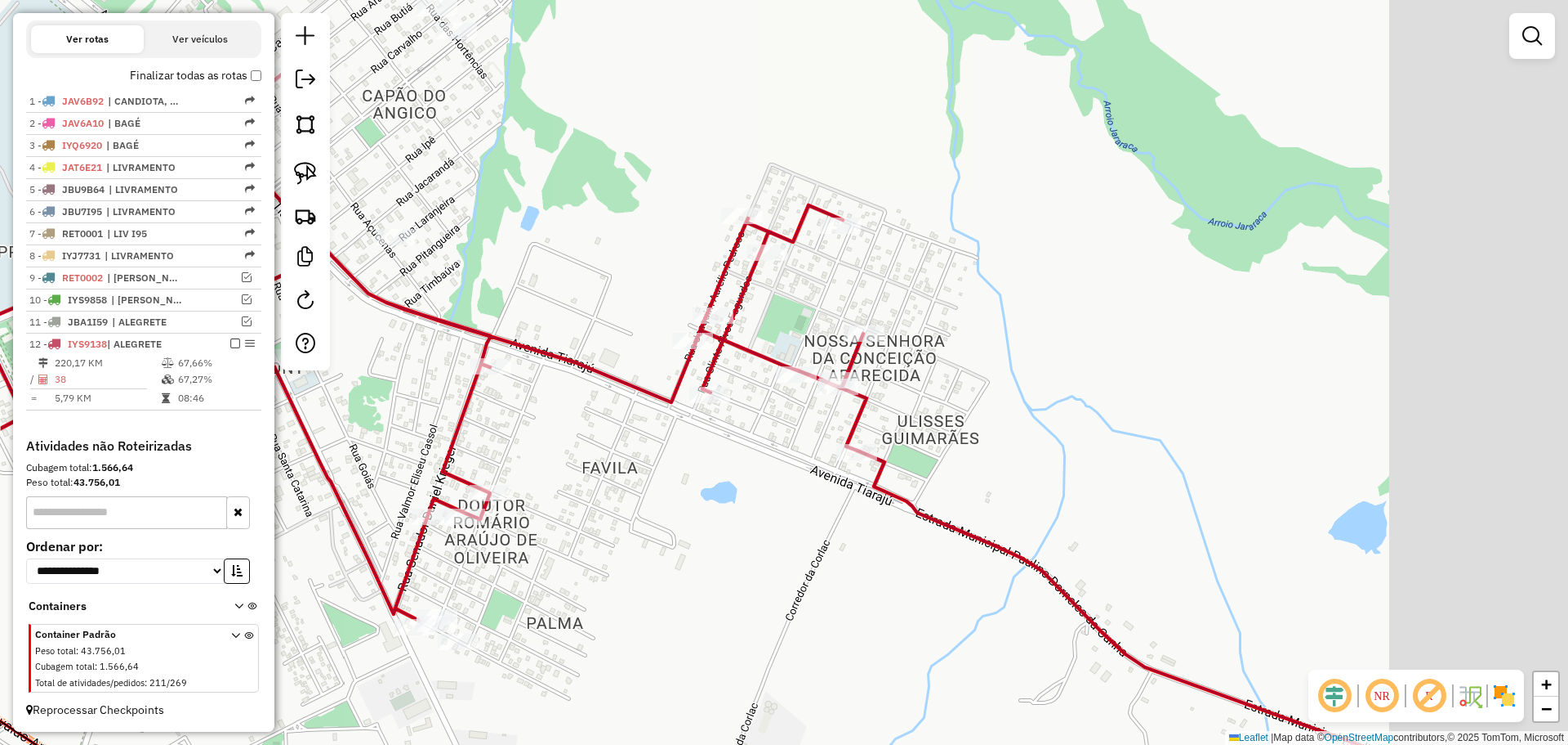
drag, startPoint x: 929, startPoint y: 389, endPoint x: 568, endPoint y: 558, distance: 398.6
click at [568, 558] on div "Janela de atendimento Grade de atendimento Capacidade Transportadoras Veículos …" at bounding box center [784, 372] width 1568 height 745
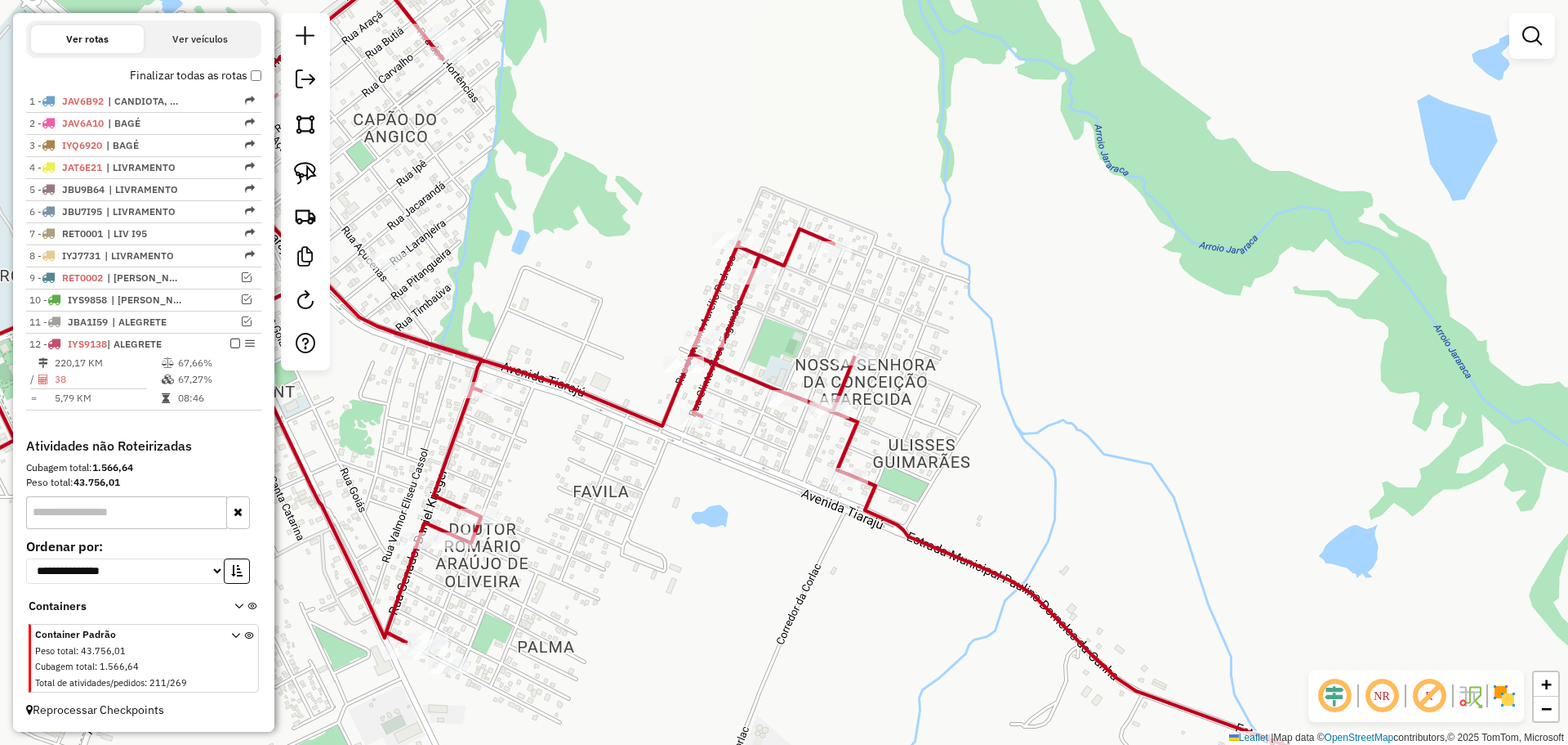
click at [825, 236] on icon at bounding box center [350, 311] width 1014 height 664
select select "**********"
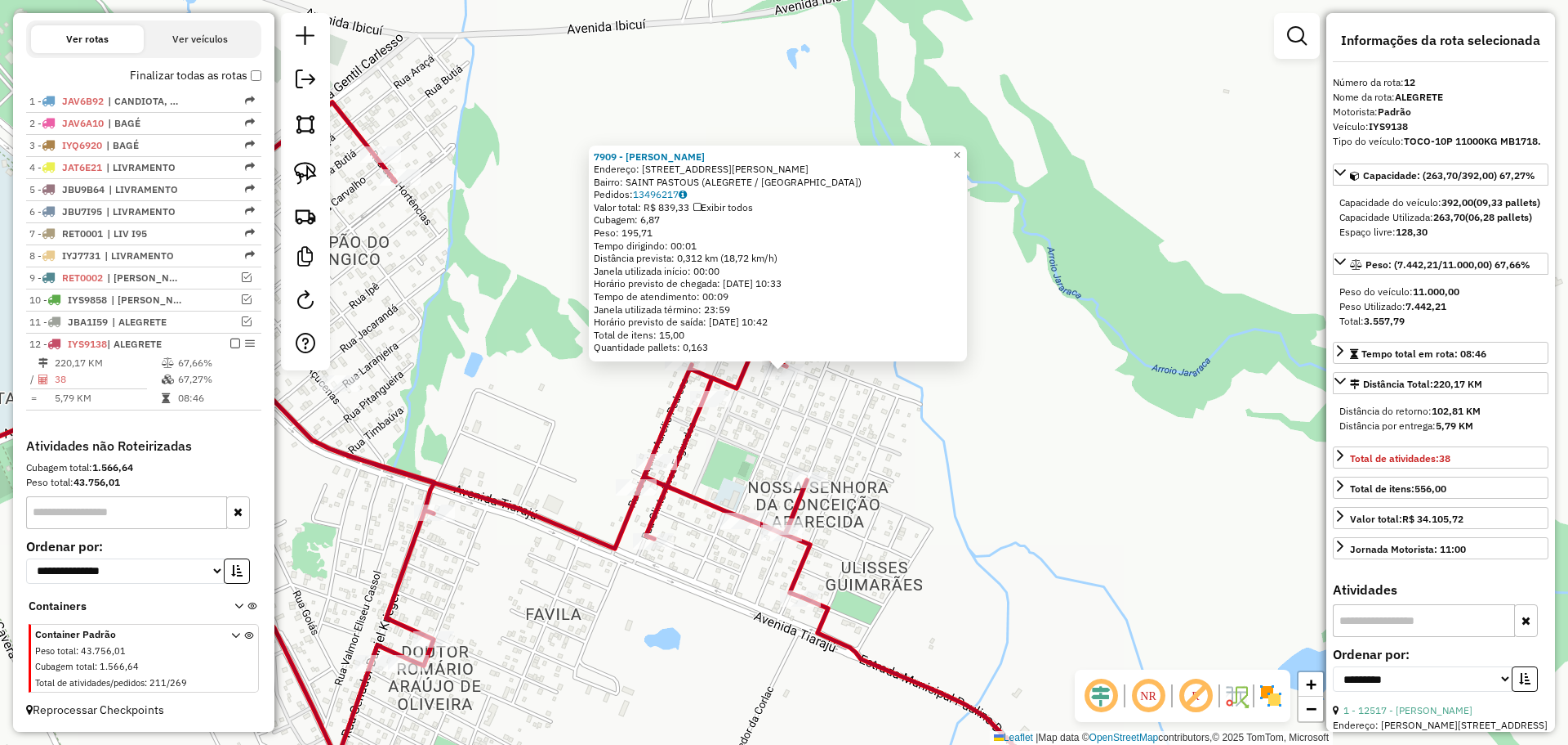
click at [727, 383] on icon at bounding box center [326, 434] width 967 height 664
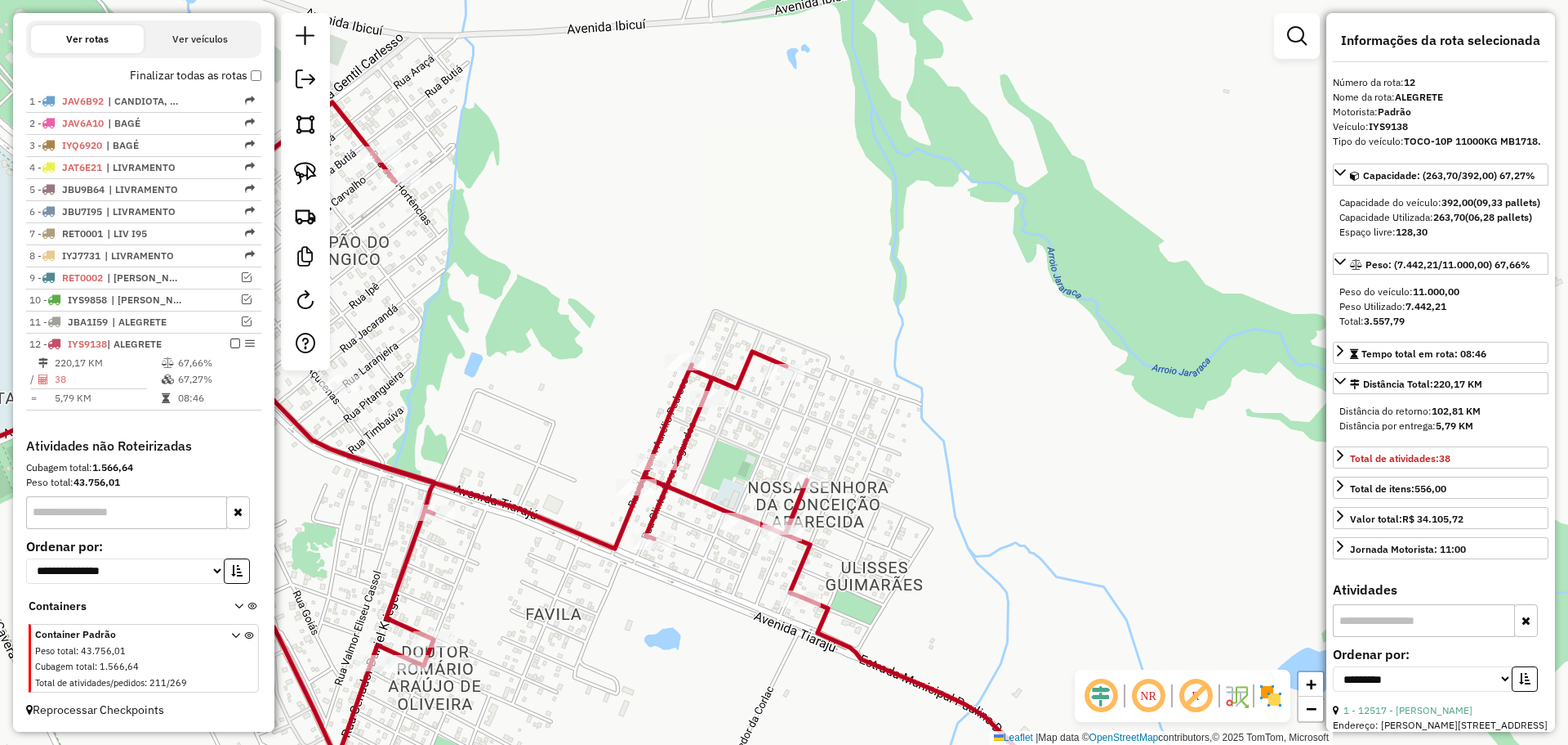
click at [718, 389] on icon at bounding box center [326, 434] width 967 height 664
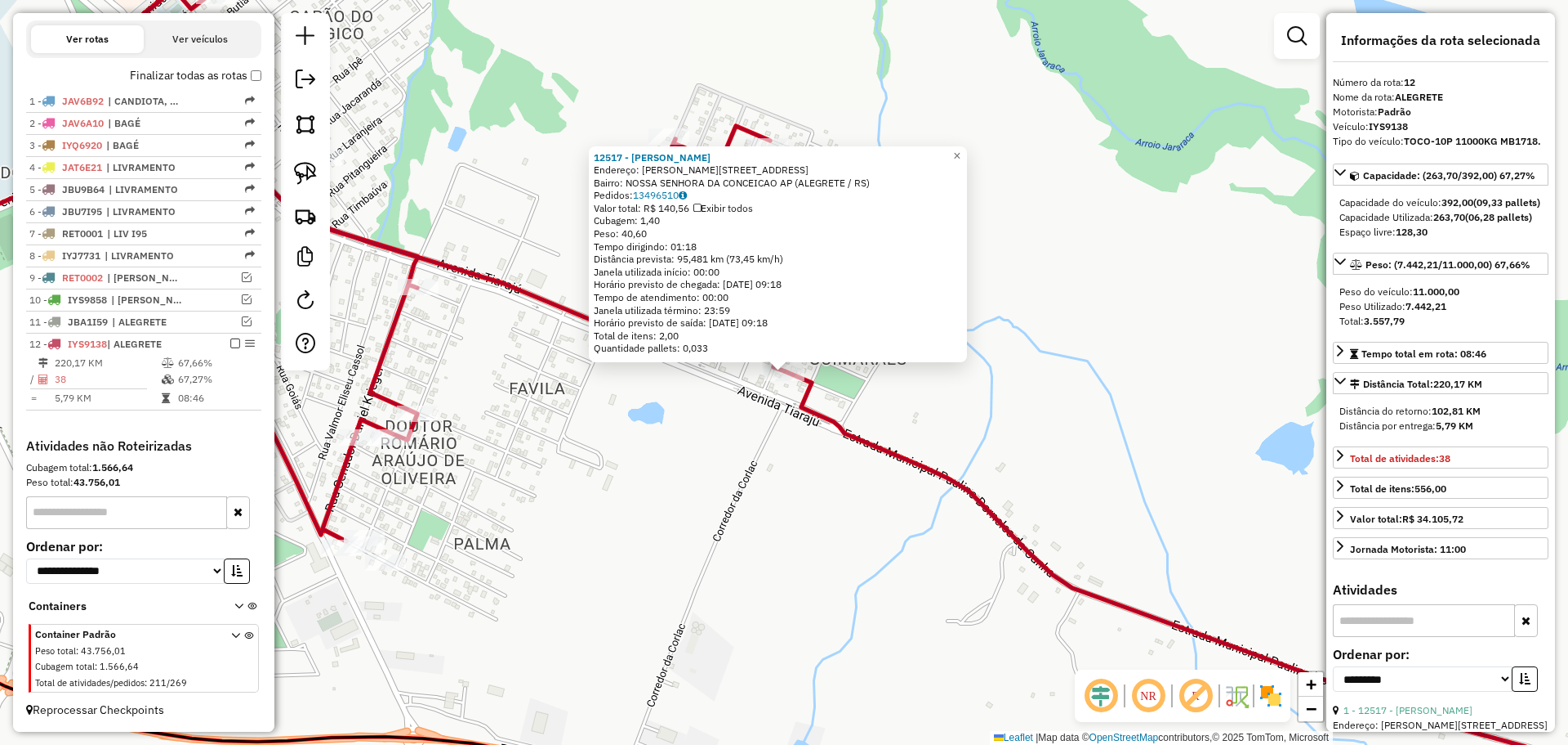
click at [757, 478] on div "12517 - ADNIR DOS SANTOS LEM Endereço: R BELO ALMEIDA 38 Bairro: NOSSA SENHORA …" at bounding box center [784, 372] width 1568 height 745
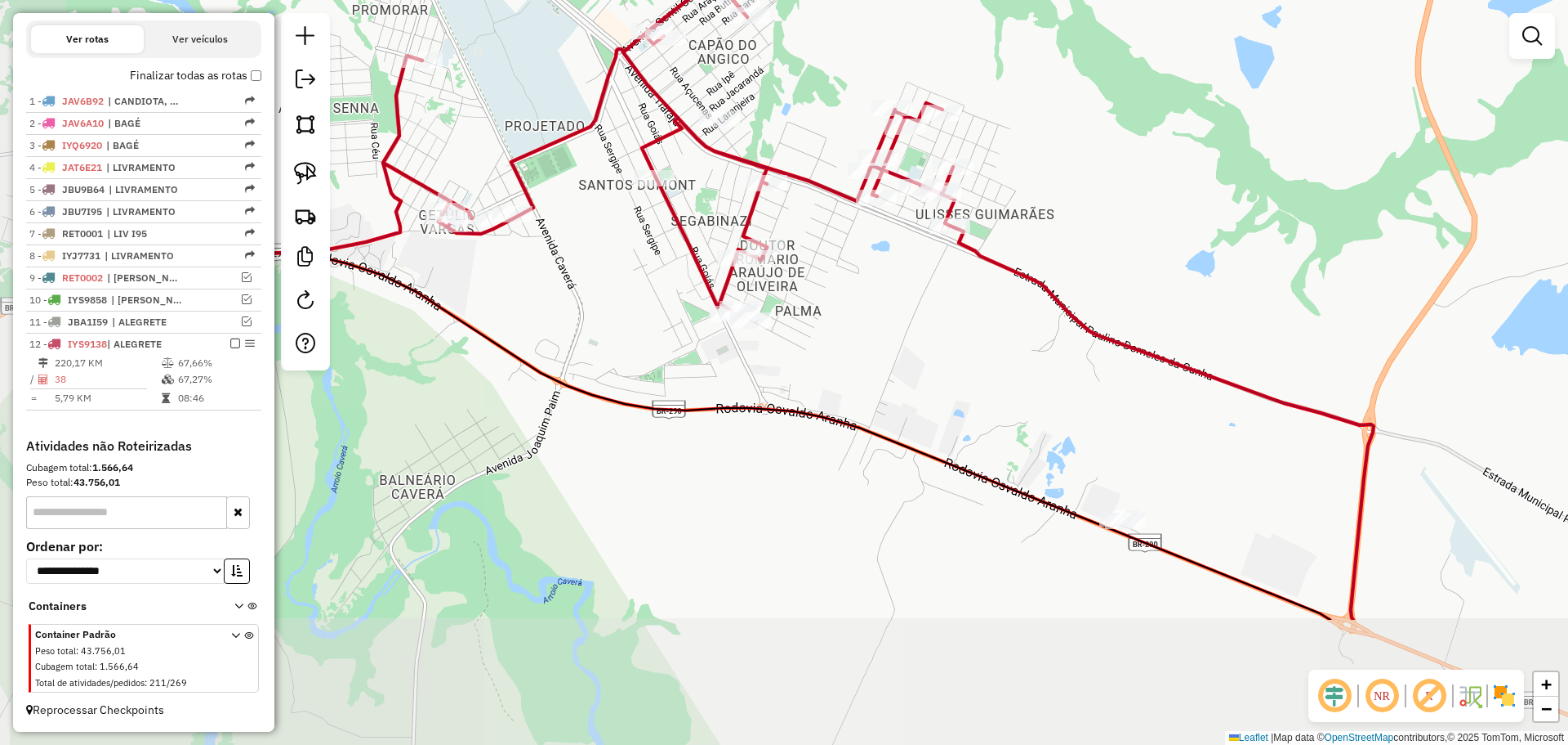
drag, startPoint x: 676, startPoint y: 491, endPoint x: 856, endPoint y: 291, distance: 269.1
click at [856, 291] on div "Janela de atendimento Grade de atendimento Capacidade Transportadoras Veículos …" at bounding box center [784, 372] width 1568 height 745
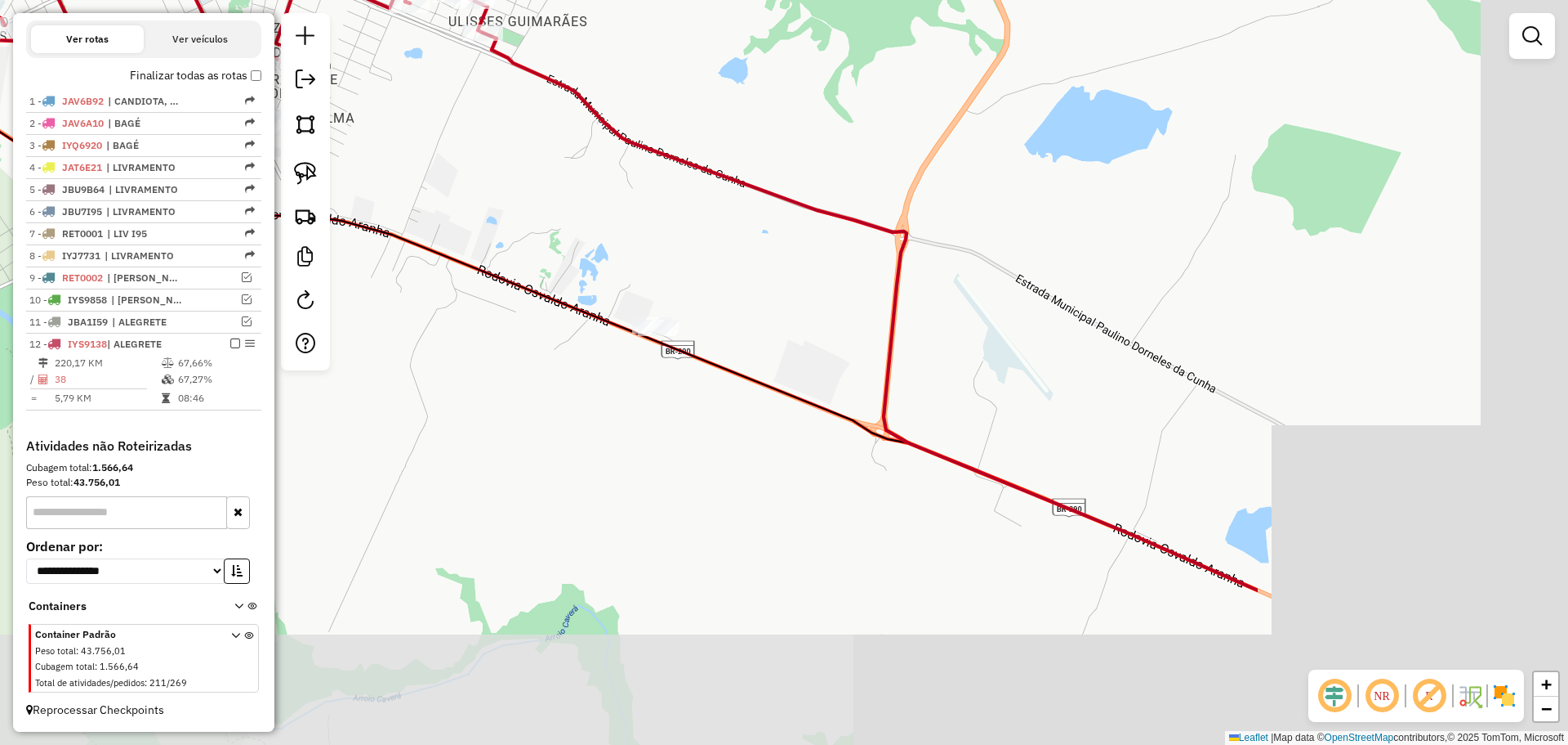
drag, startPoint x: 974, startPoint y: 492, endPoint x: 508, endPoint y: 300, distance: 504.0
click at [508, 300] on div "Janela de atendimento Grade de atendimento Capacidade Transportadoras Veículos …" at bounding box center [784, 372] width 1568 height 745
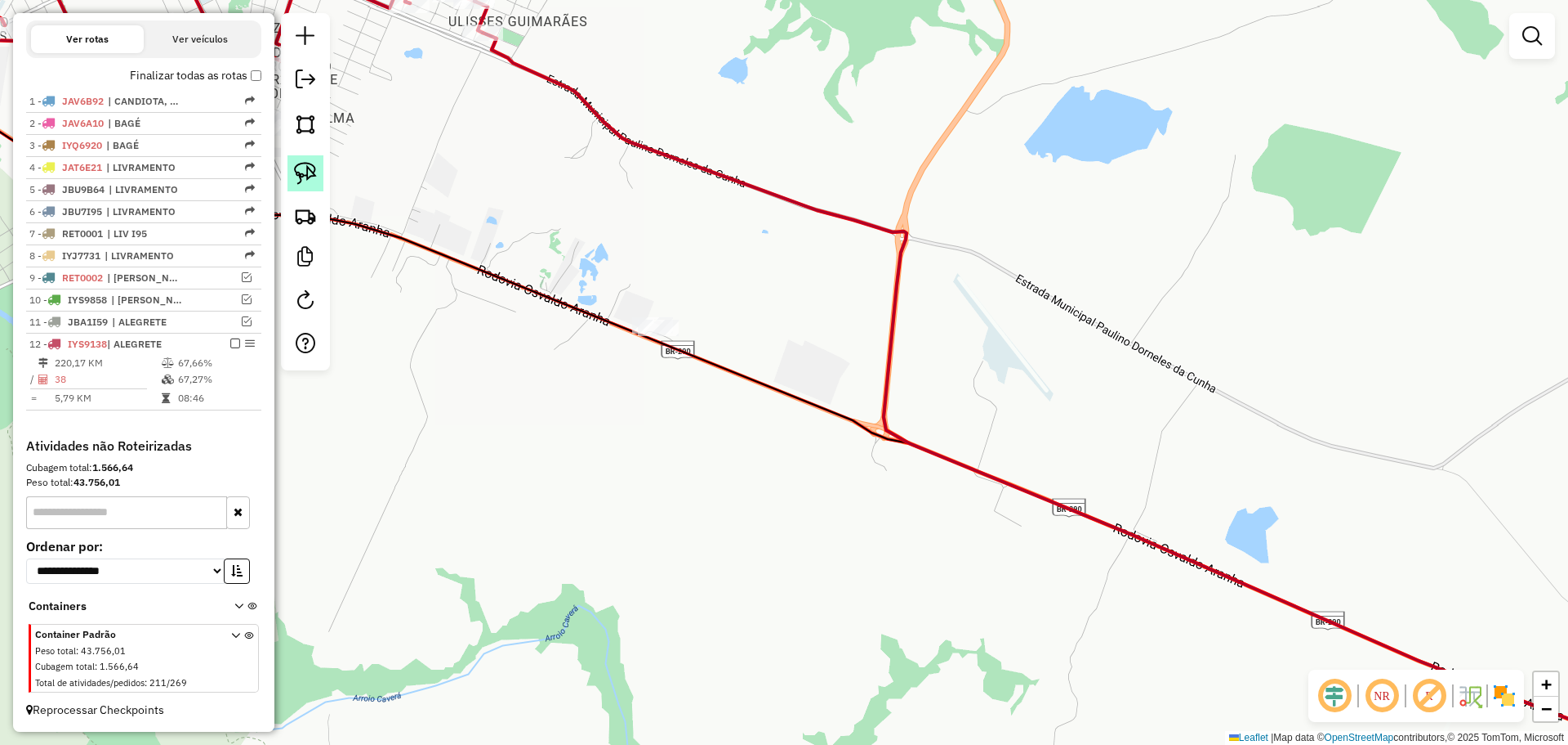
click at [298, 162] on img at bounding box center [305, 173] width 23 height 23
drag, startPoint x: 656, startPoint y: 360, endPoint x: 683, endPoint y: 381, distance: 34.2
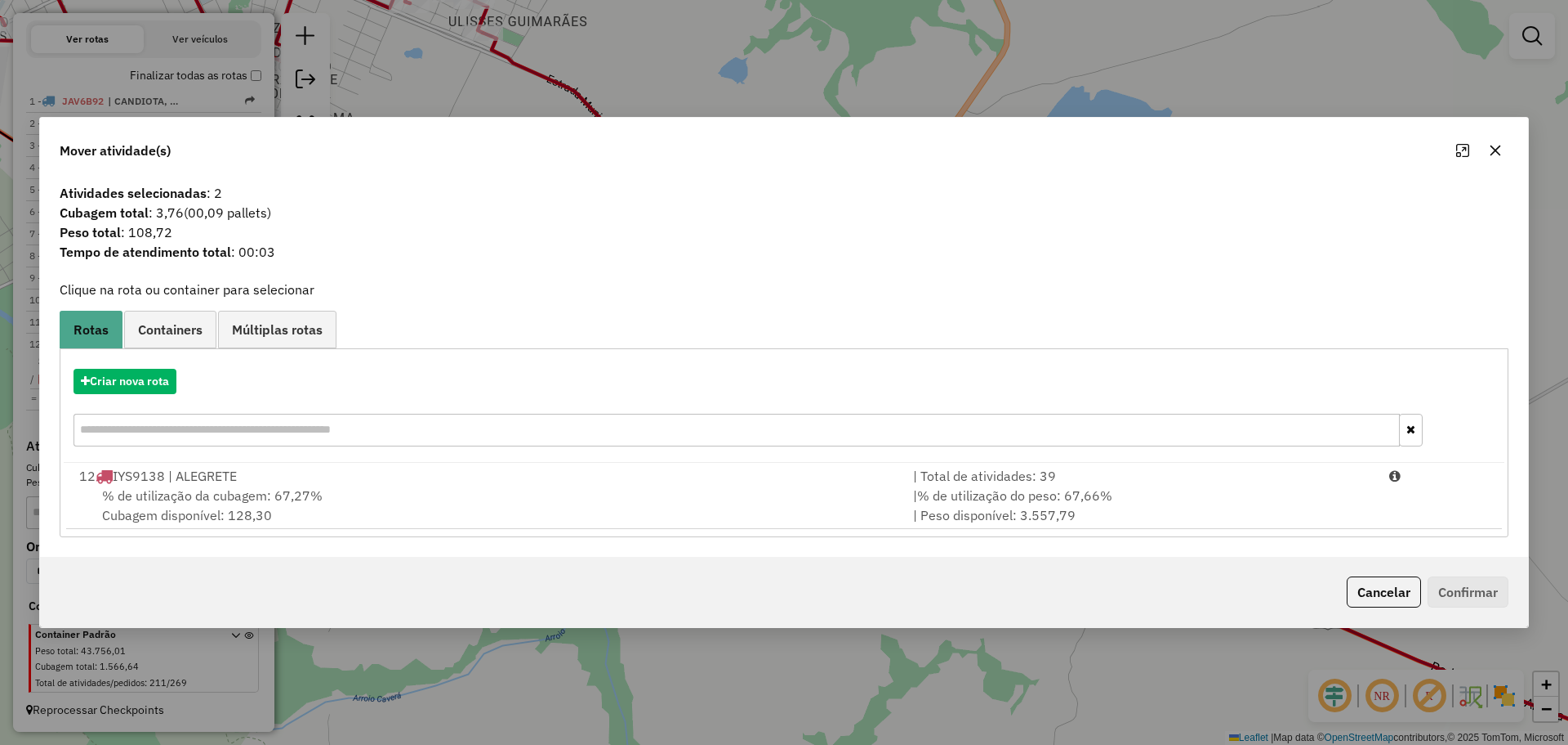
click at [1492, 152] on icon "button" at bounding box center [1495, 151] width 13 height 13
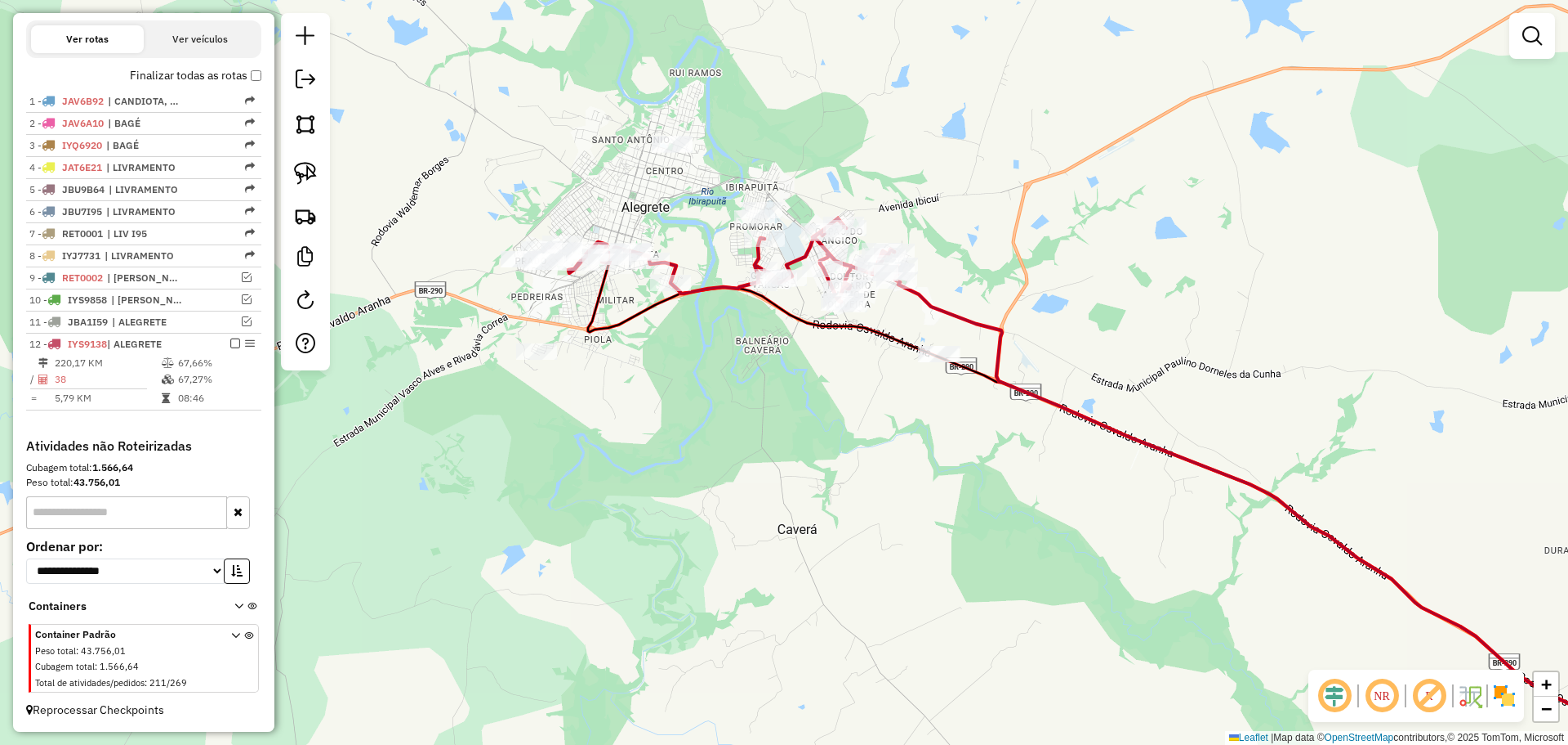
drag, startPoint x: 637, startPoint y: 375, endPoint x: 703, endPoint y: 381, distance: 66.3
click at [734, 416] on div "Janela de atendimento Grade de atendimento Capacidade Transportadoras Veículos …" at bounding box center [784, 372] width 1568 height 745
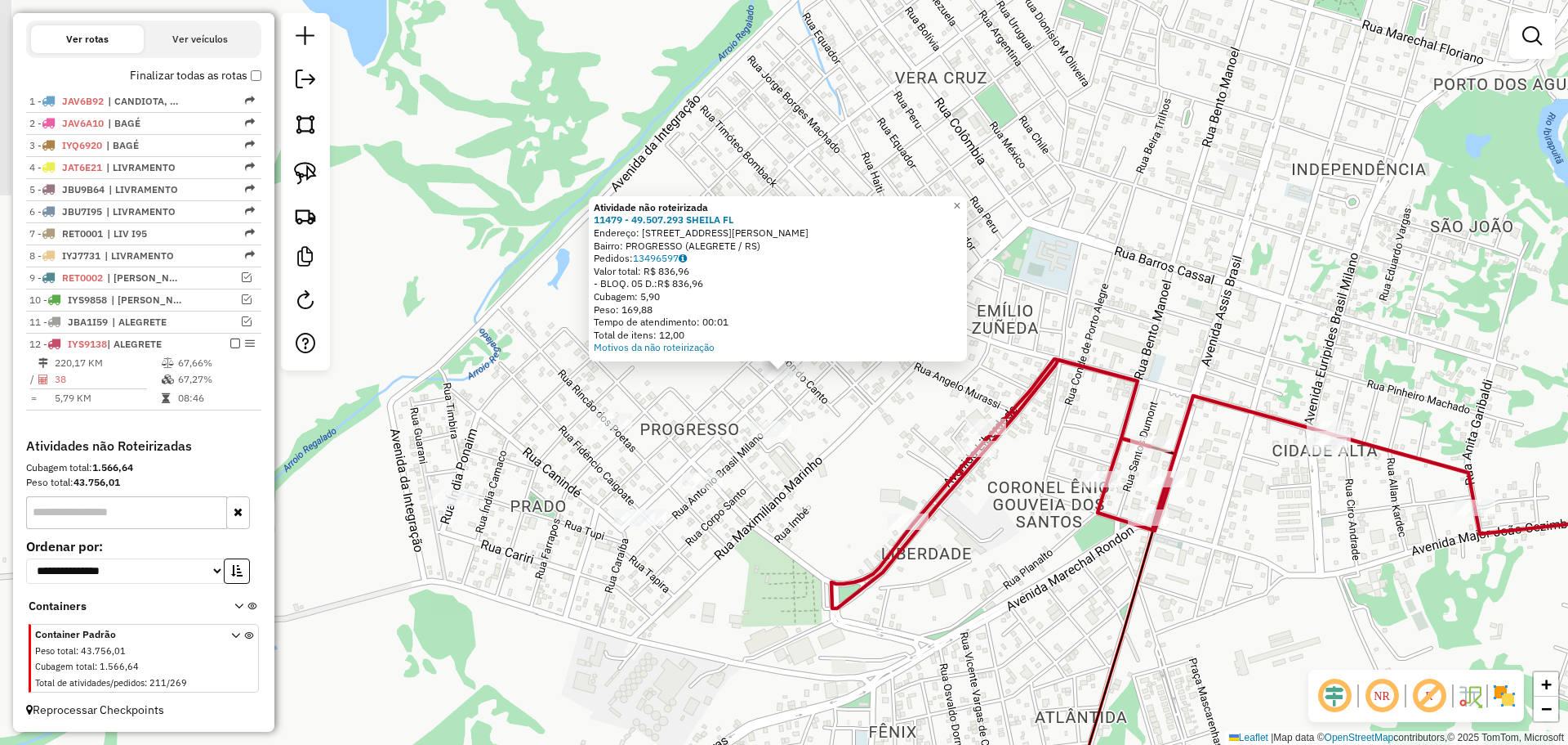
click at [766, 418] on div "Atividade não roteirizada 11479 - 49.507.293 SHEILA FL Endereço: R DIONIZIO VIL…" at bounding box center [784, 372] width 1568 height 745
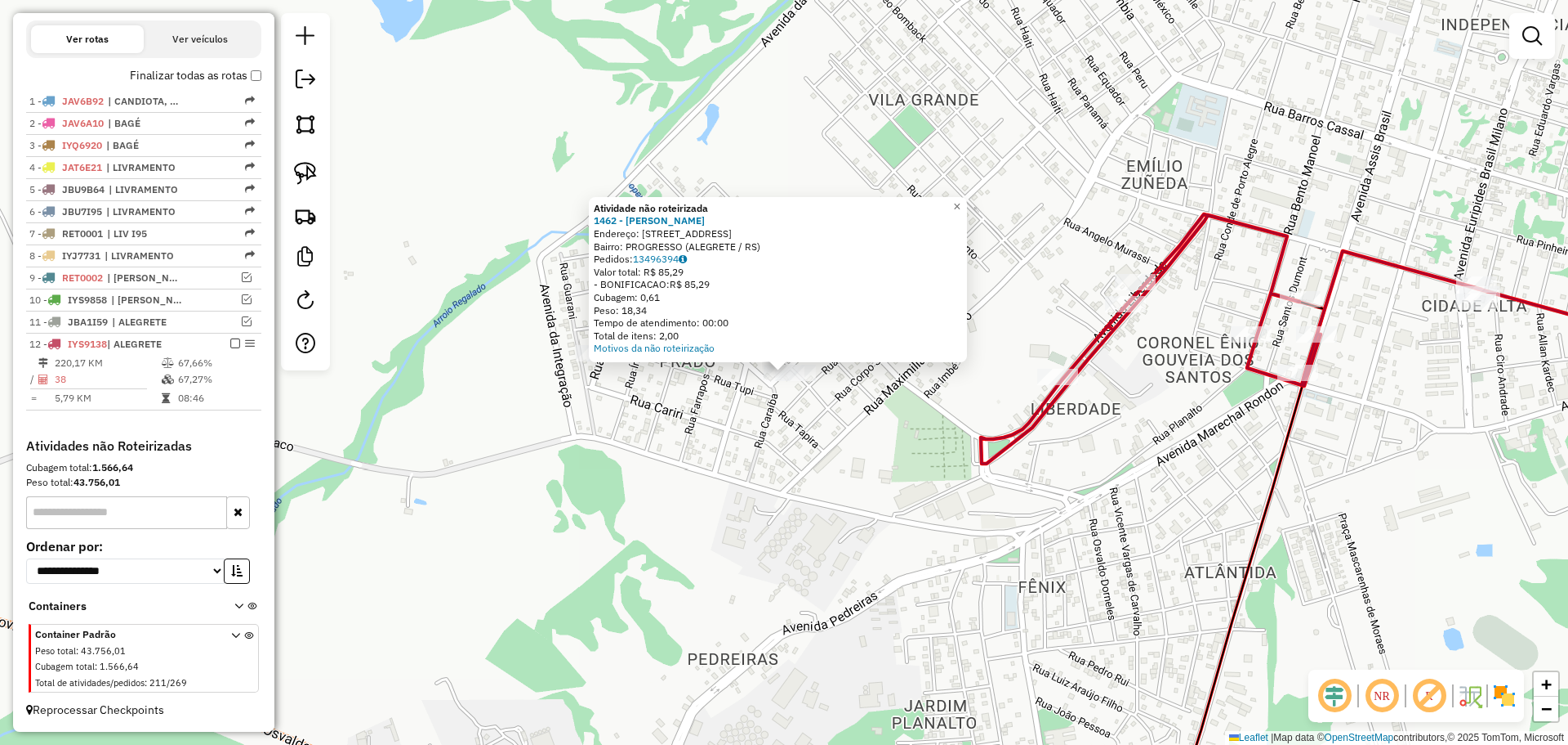
click at [707, 411] on div "Atividade não roteirizada 1462 - VILMA TEREZINHA MACH Endereço: R FIDENCIO CAIB…" at bounding box center [784, 372] width 1568 height 745
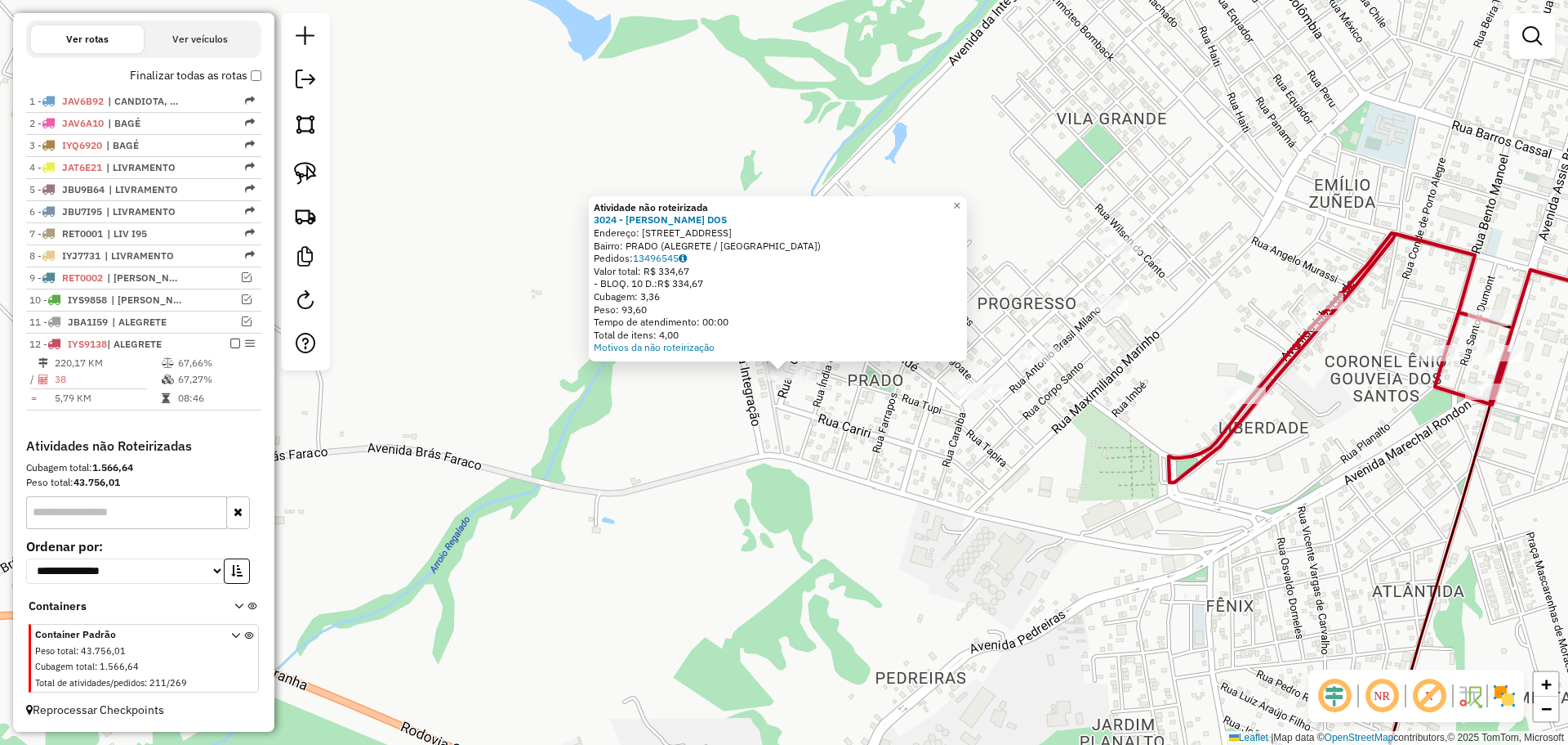
click at [760, 387] on div "Atividade não roteirizada 3024 - LISSANDRO PINTO DOS Endereço: R TAPIRA 165 Bai…" at bounding box center [784, 372] width 1568 height 745
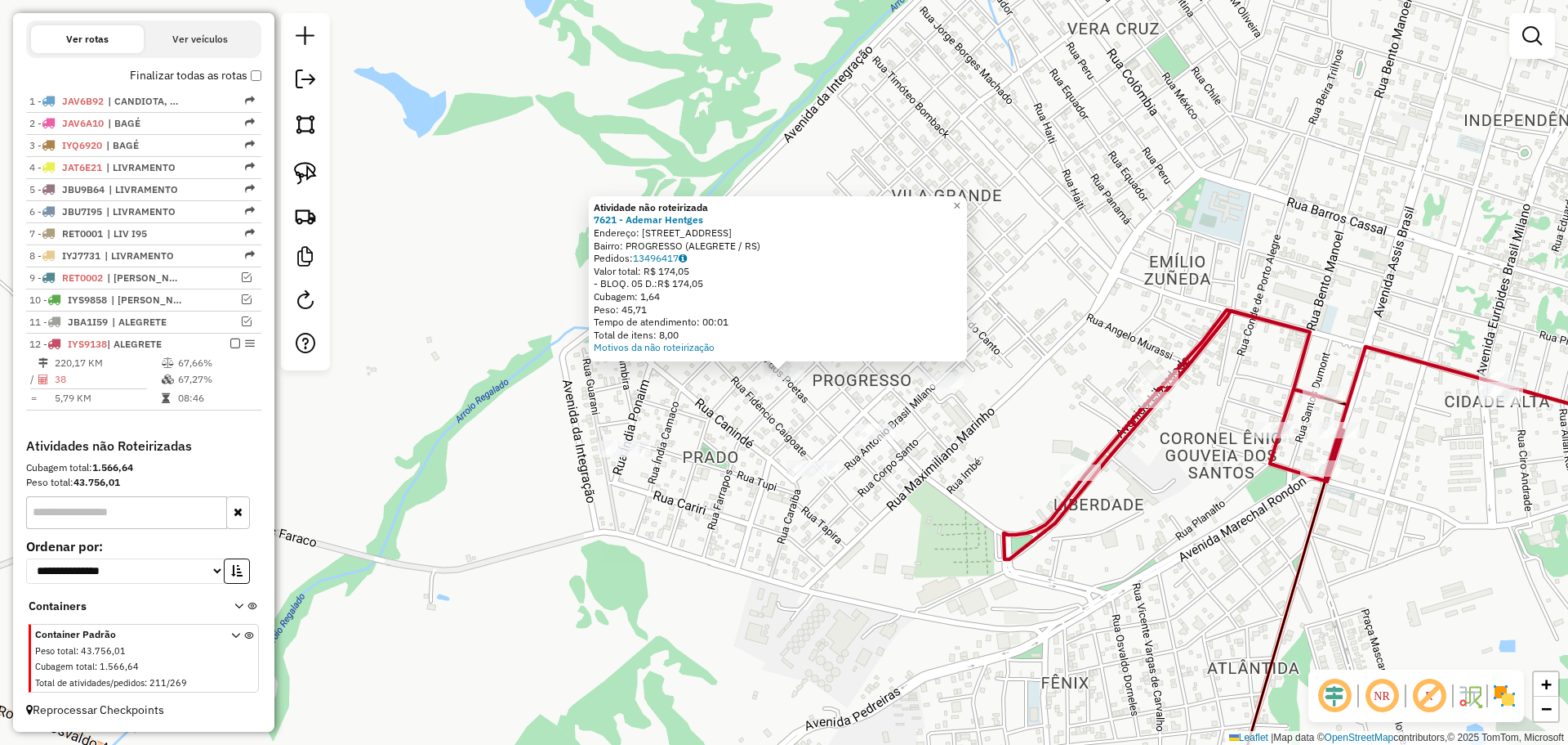
click at [937, 429] on div "Atividade não roteirizada 7621 - Ademar Hentges Endereço: R RINCAO DOS POETAS 4…" at bounding box center [784, 372] width 1568 height 745
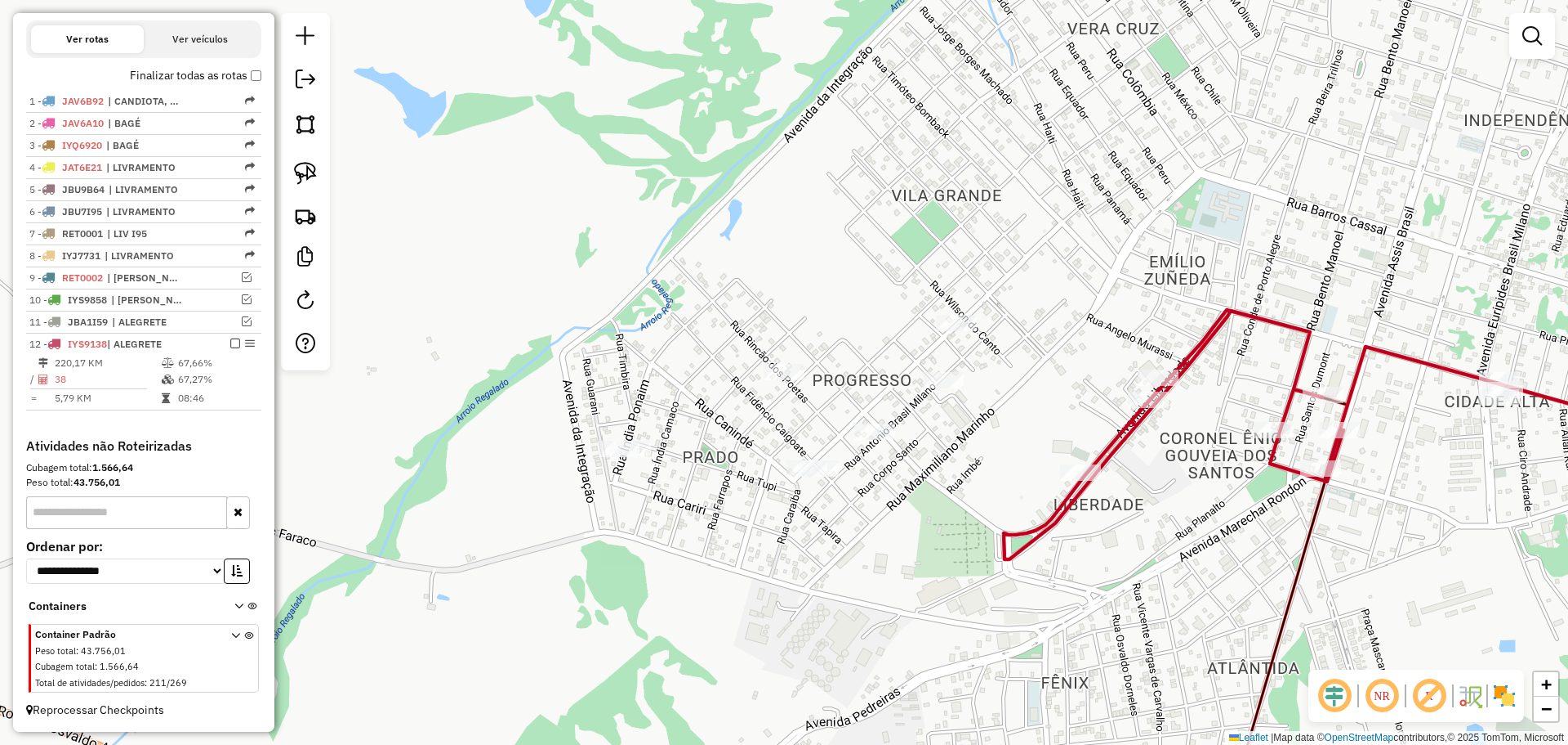
drag, startPoint x: 992, startPoint y: 446, endPoint x: 793, endPoint y: 436, distance: 199.3
click at [793, 436] on div "Janela de atendimento Grade de atendimento Capacidade Transportadoras Veículos …" at bounding box center [784, 372] width 1568 height 745
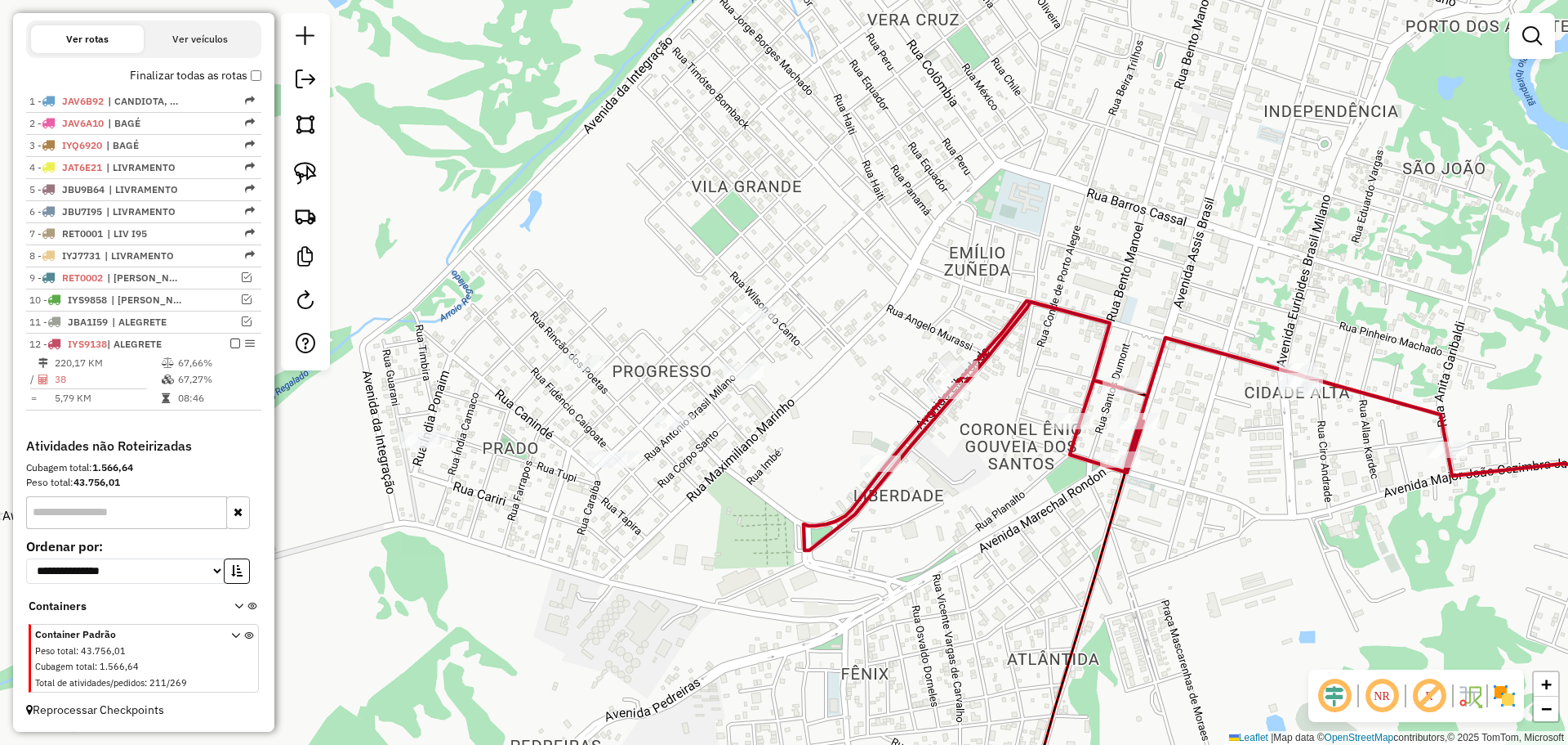
select select "**********"
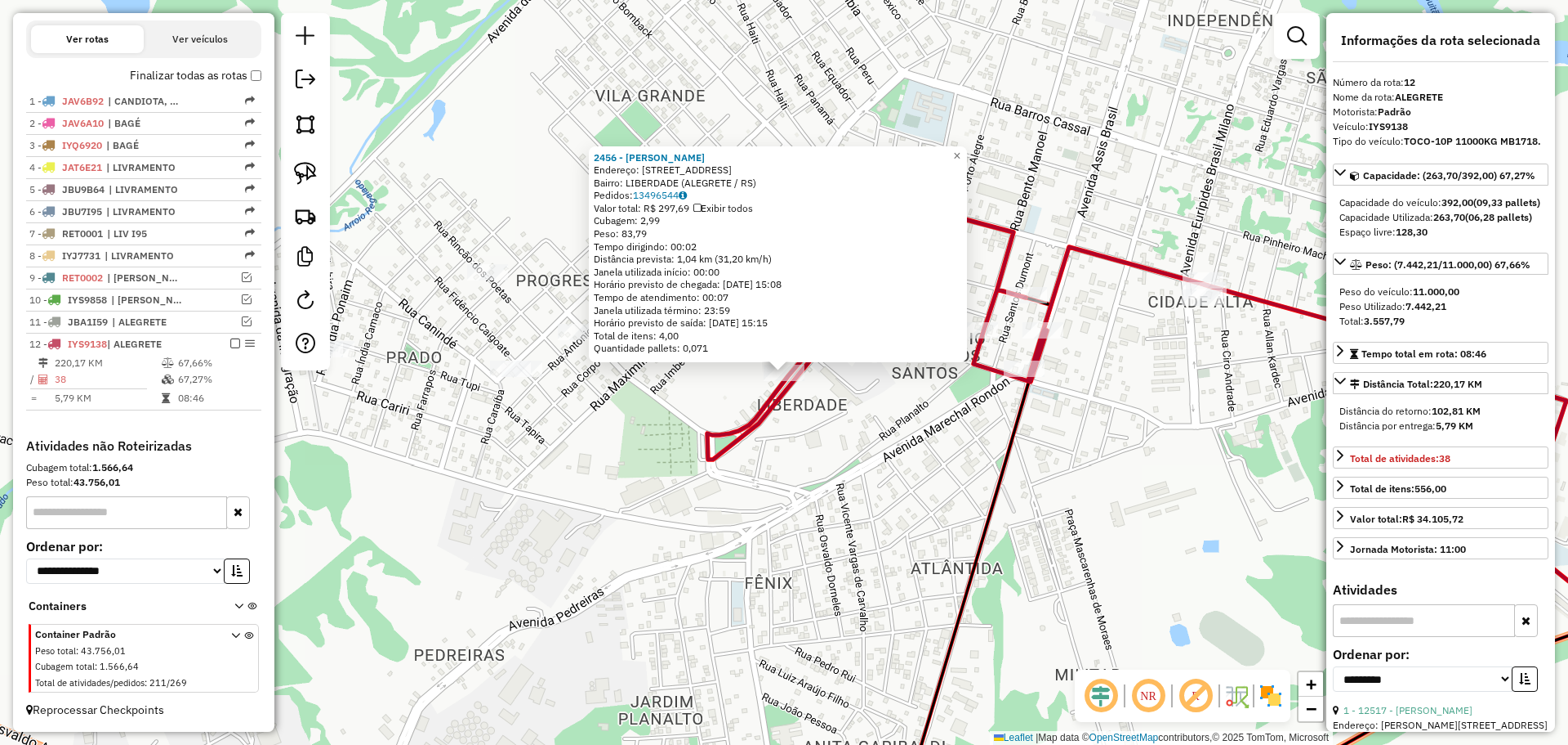
click at [878, 457] on div "2456 - ANGELA CRISTINA RODR Endereço: AV LIBERDADE 560 Bairro: LIBERDADE (ALEGR…" at bounding box center [784, 372] width 1568 height 745
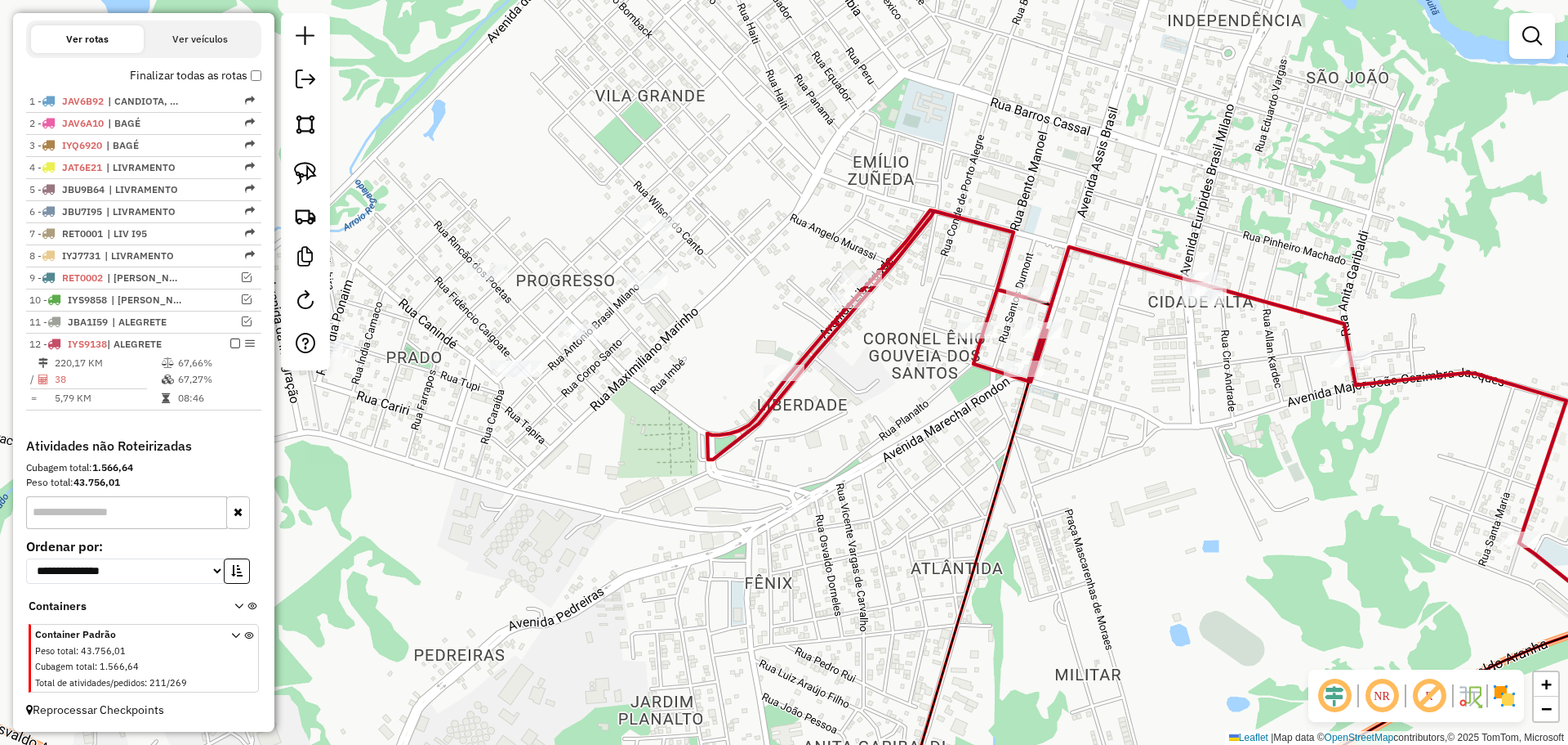
select select "**********"
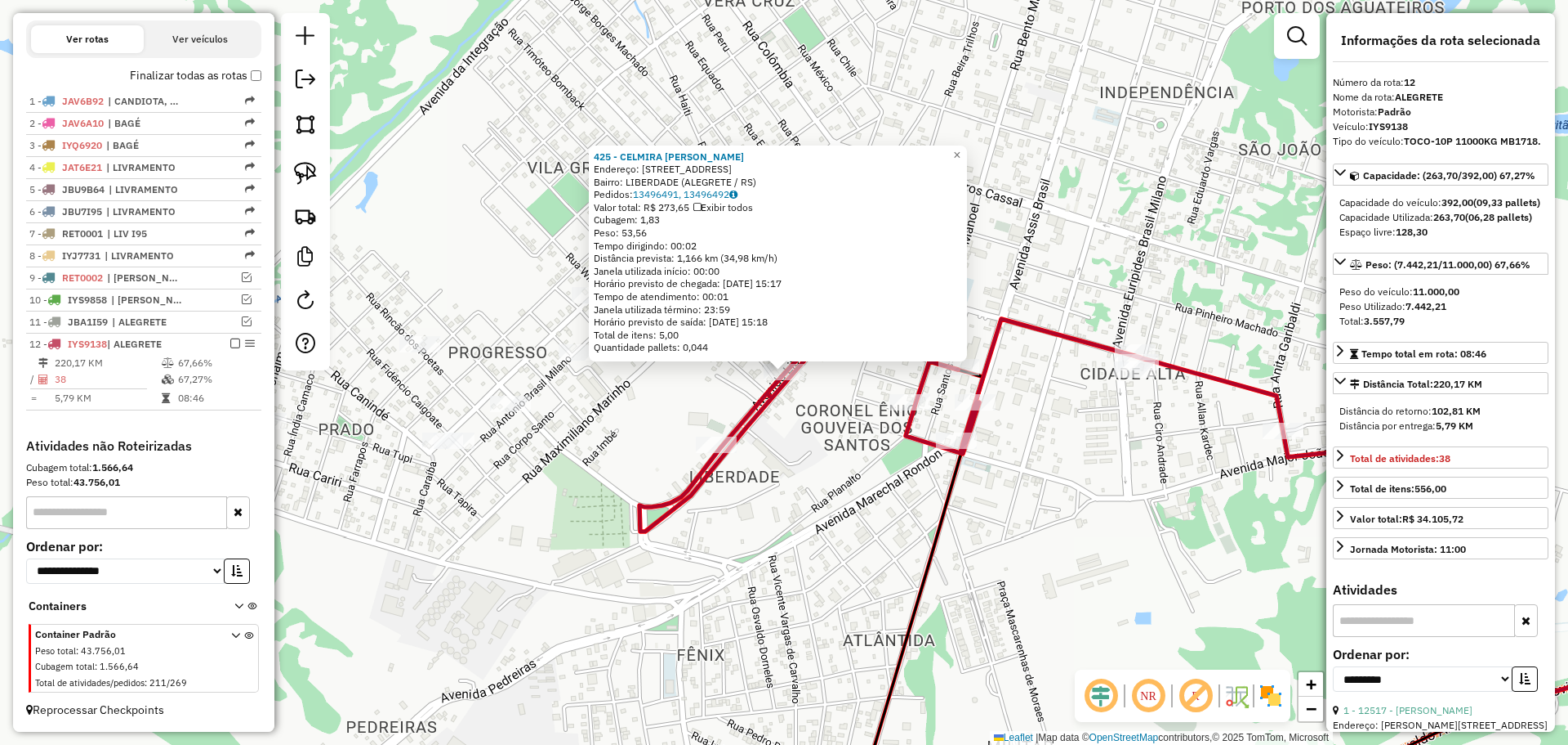
click at [779, 429] on div "425 - CELMIRA FLORES FERNA Endereço: AV LIBERDADE 300 Bairro: LIBERDADE (ALEGRE…" at bounding box center [784, 372] width 1568 height 745
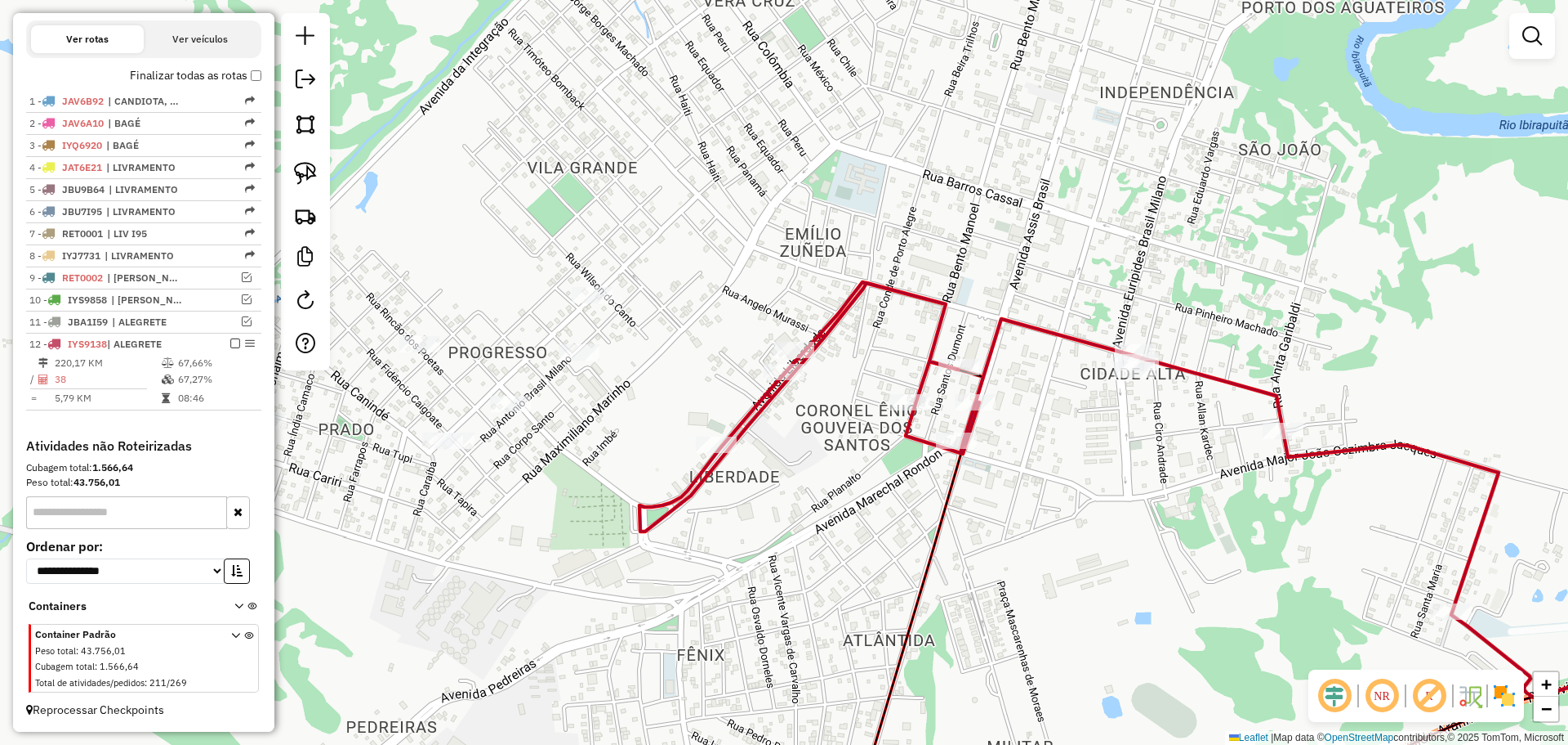
click at [789, 340] on div "Janela de atendimento Grade de atendimento Capacidade Transportadoras Veículos …" at bounding box center [784, 372] width 1568 height 745
select select "**********"
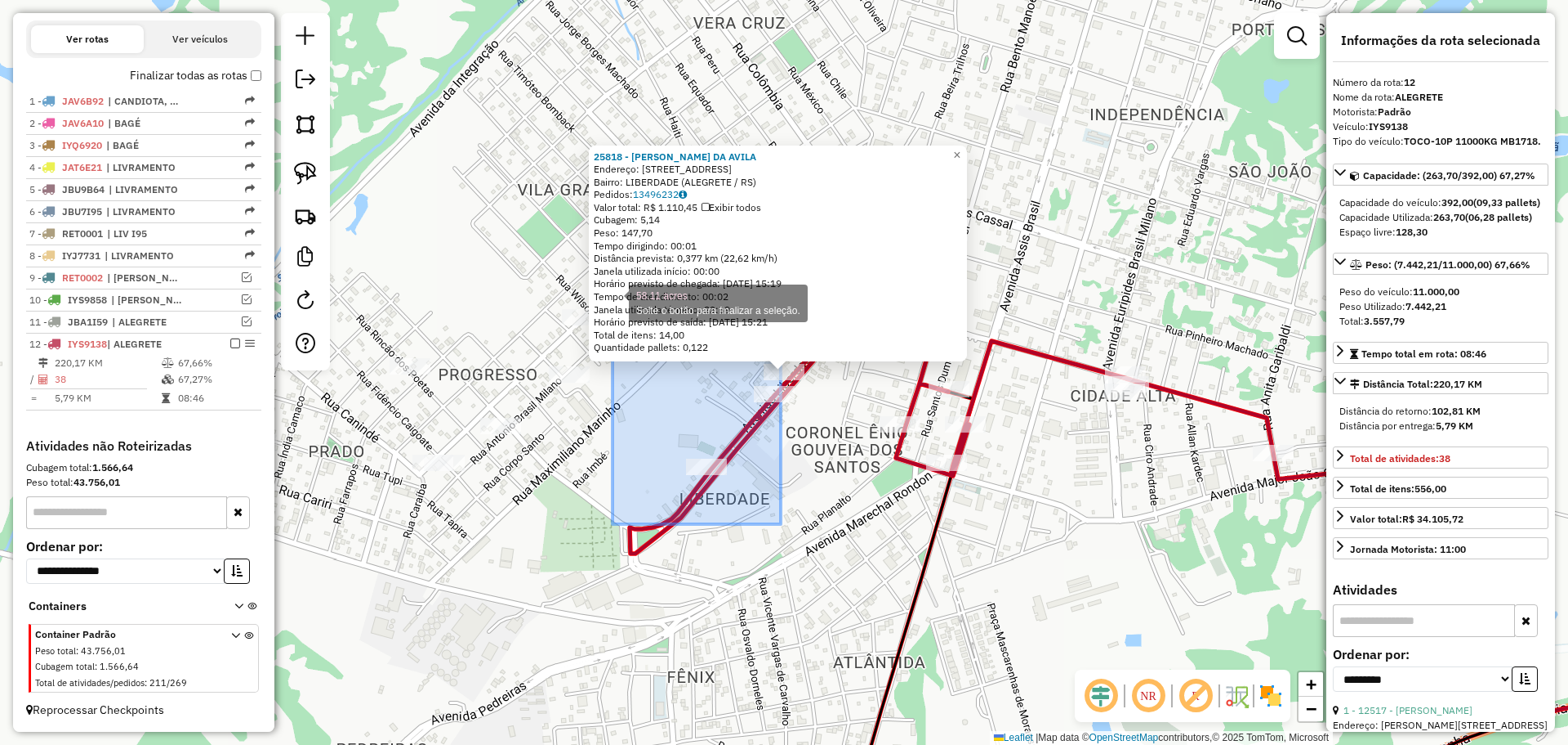
drag, startPoint x: 755, startPoint y: 515, endPoint x: 609, endPoint y: 278, distance: 278.4
click at [609, 278] on div "25818 - ADAO GILNEI DA AVILA Endereço: AV LIBERDADE 268 Bairro: LIBERDADE (ALEG…" at bounding box center [784, 372] width 1568 height 745
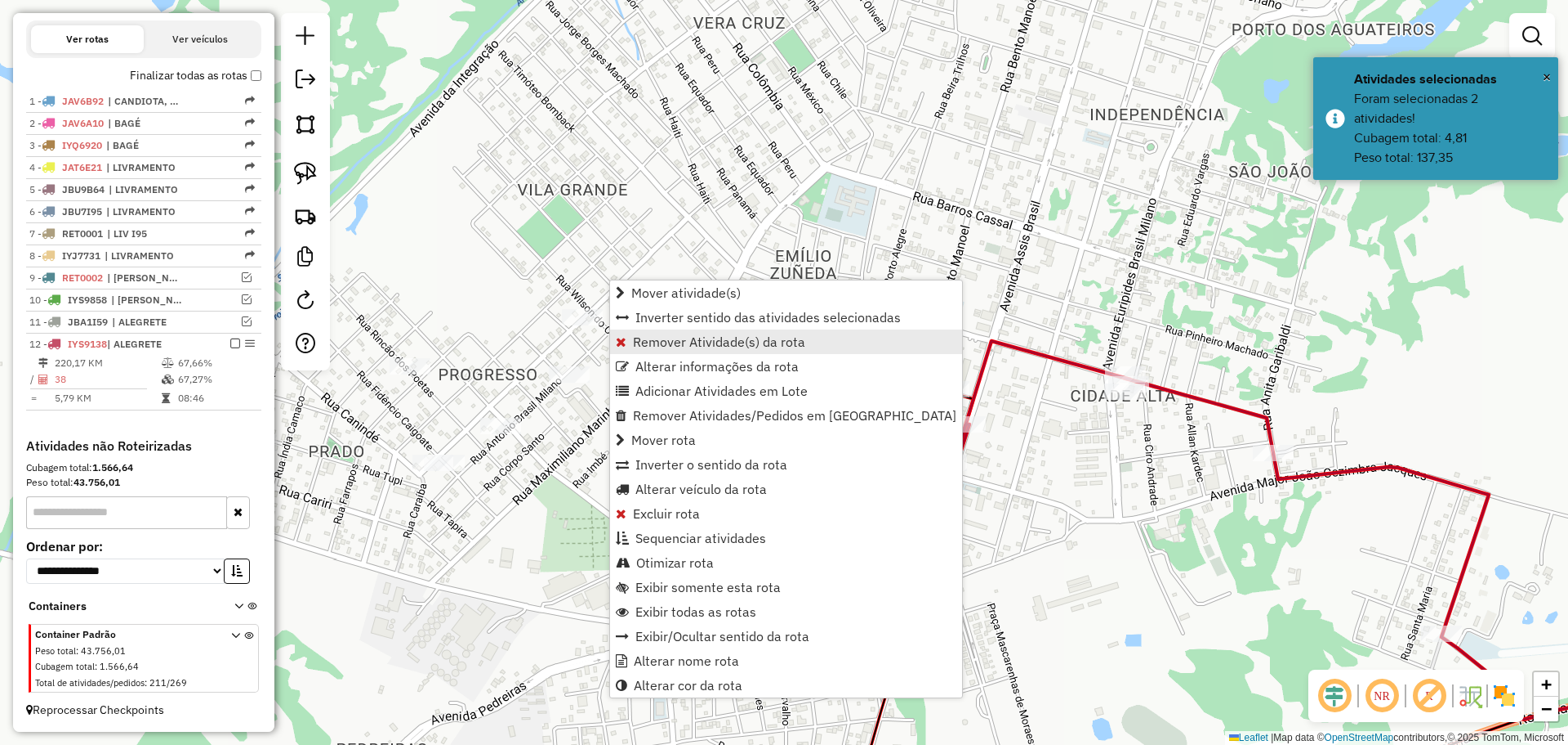
click at [722, 348] on span "Remover Atividade(s) da rota" at bounding box center [720, 342] width 173 height 13
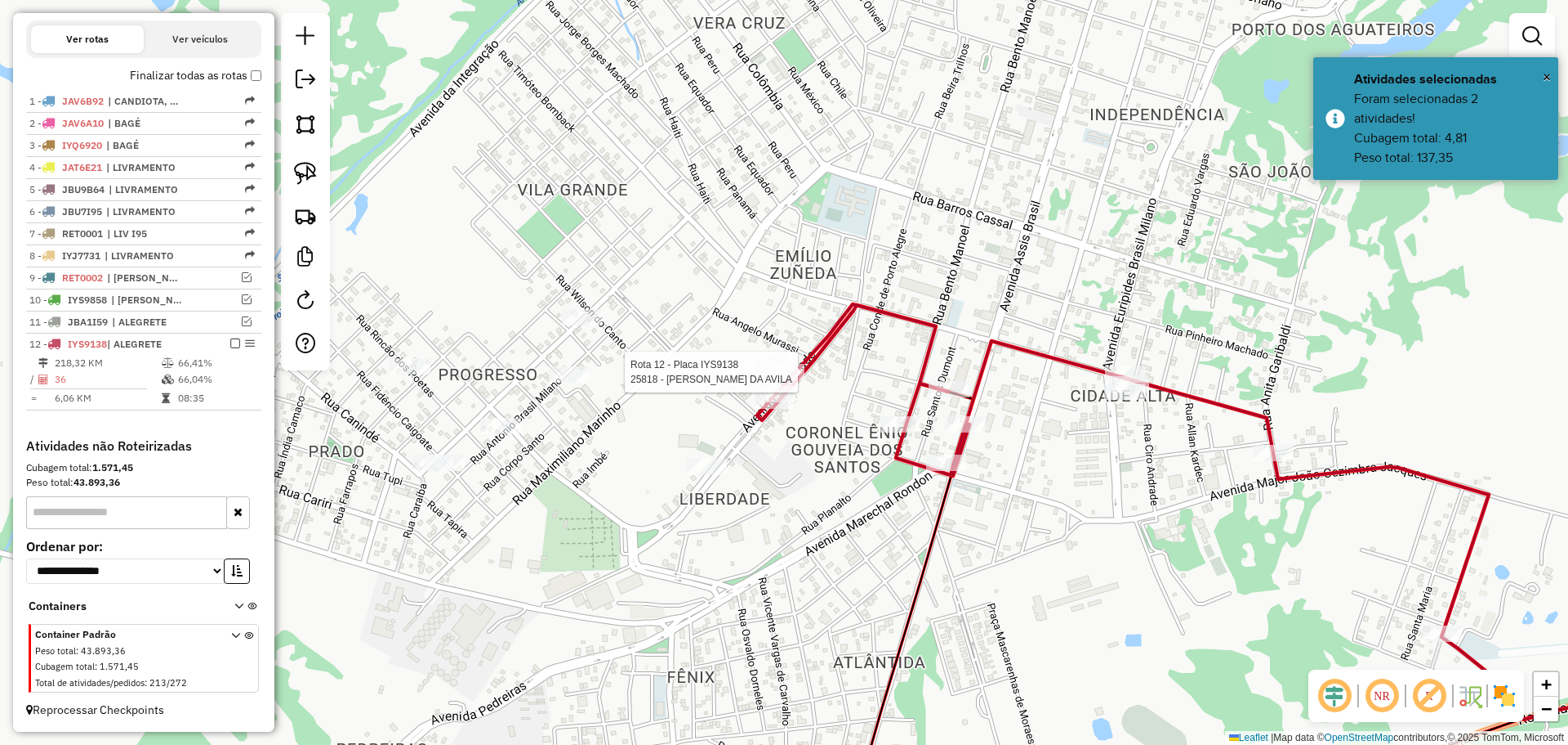
select select "**********"
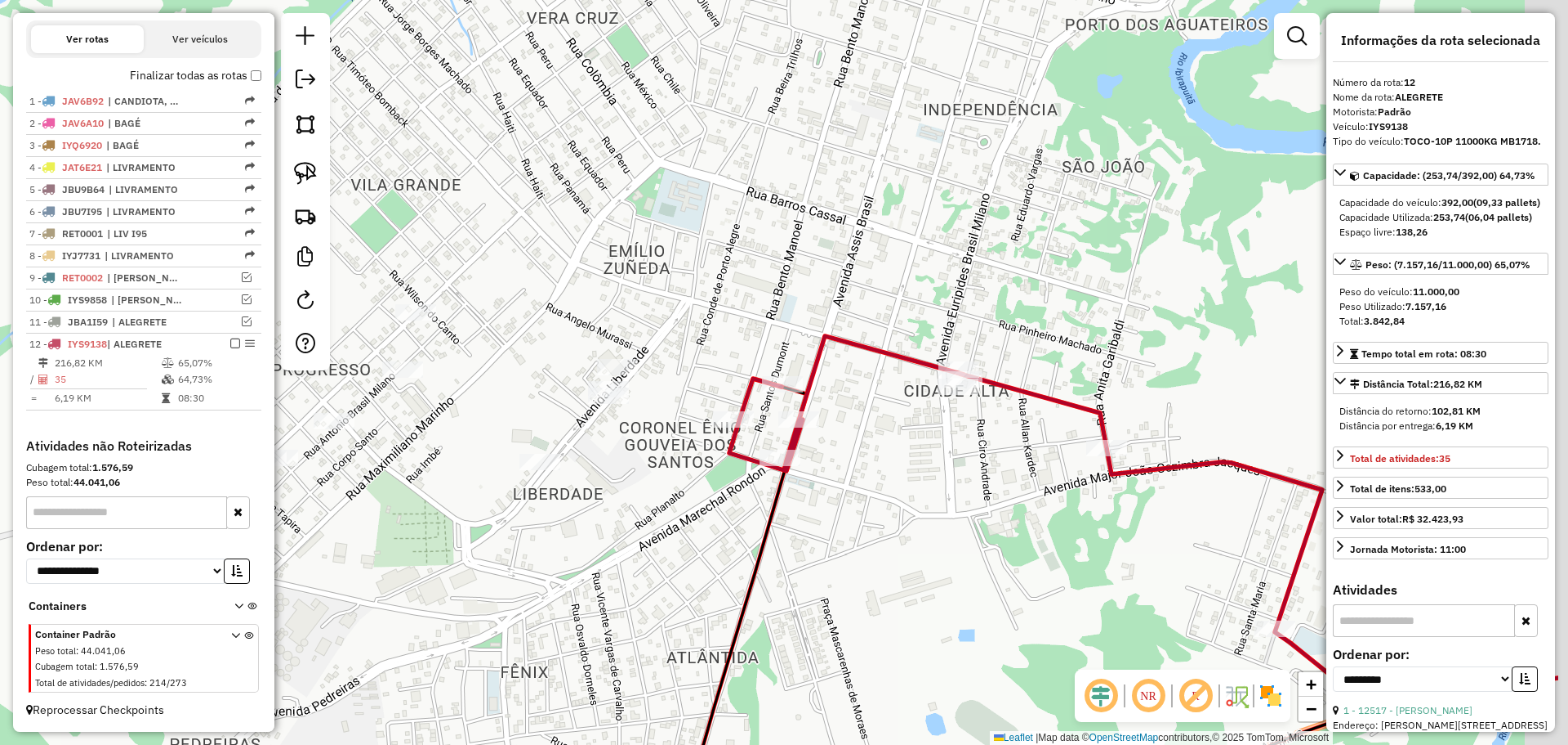
drag, startPoint x: 946, startPoint y: 479, endPoint x: 779, endPoint y: 474, distance: 167.1
click at [779, 474] on icon at bounding box center [1143, 525] width 829 height 378
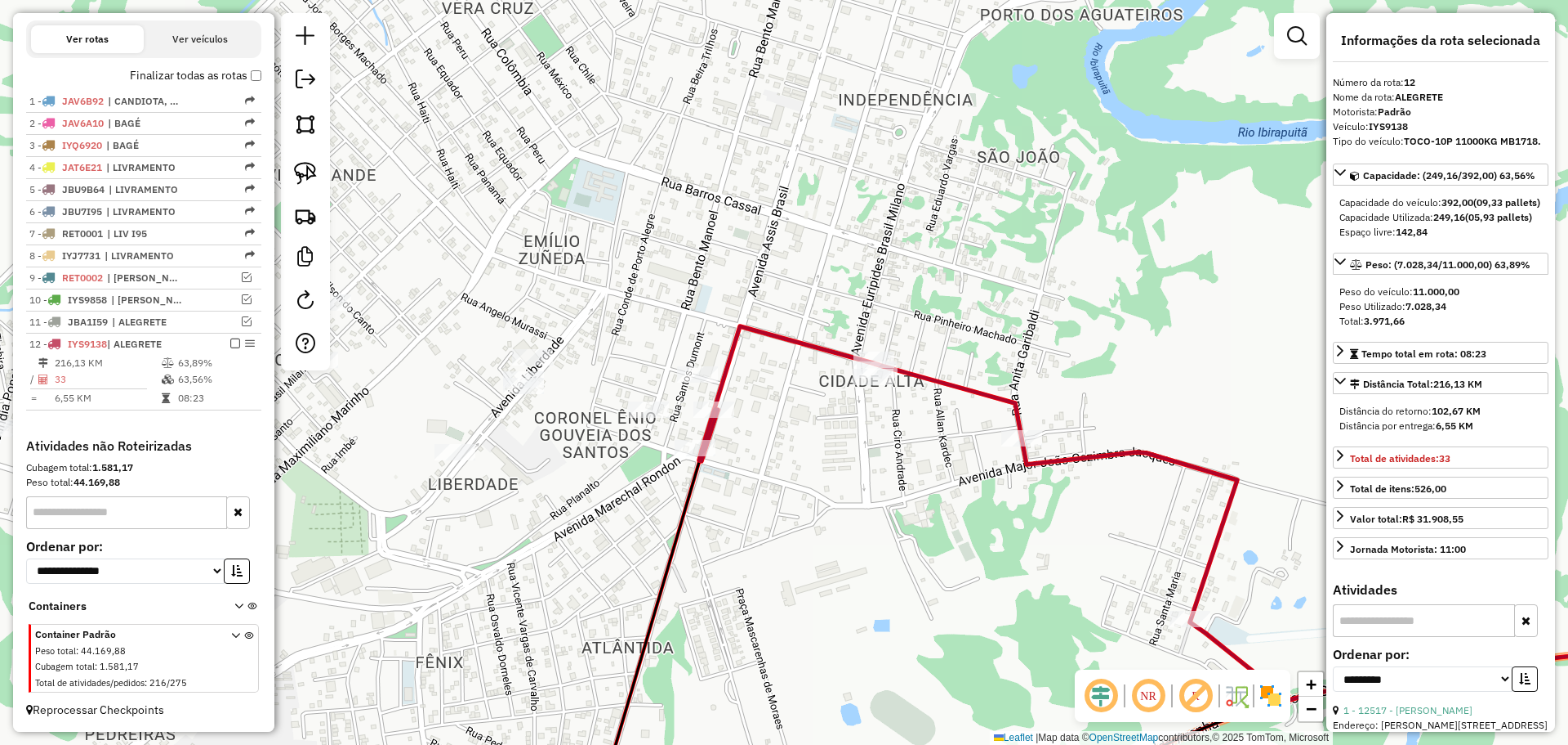
drag, startPoint x: 869, startPoint y: 426, endPoint x: 768, endPoint y: 431, distance: 101.1
click at [765, 436] on div "Janela de atendimento Grade de atendimento Capacidade Transportadoras Veículos …" at bounding box center [784, 372] width 1568 height 745
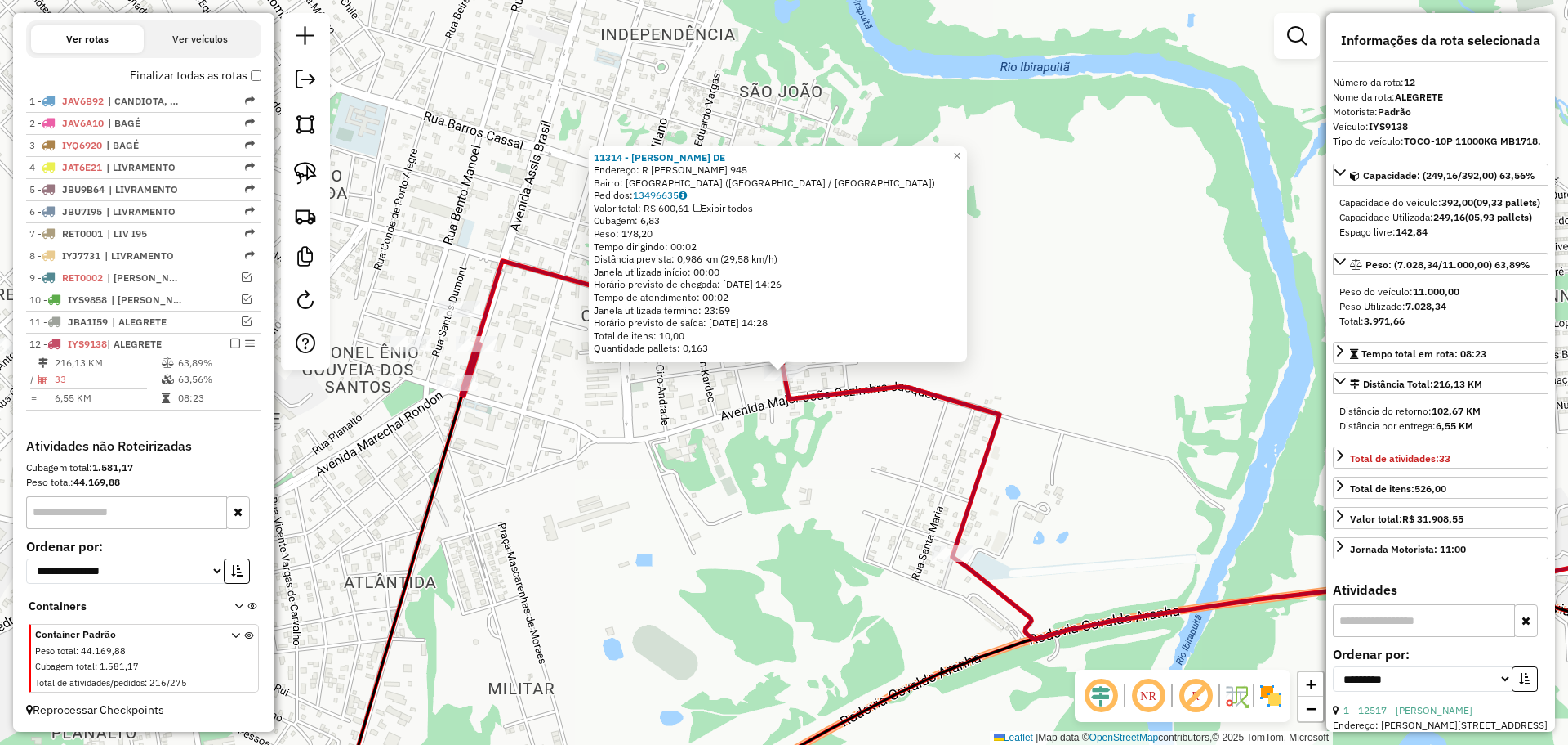
click at [827, 484] on div "11314 - ROSE MERI VARGAS DE Endereço: R ANITA GARIBALDI 945 Bairro: CIDADE ALTA…" at bounding box center [784, 372] width 1568 height 745
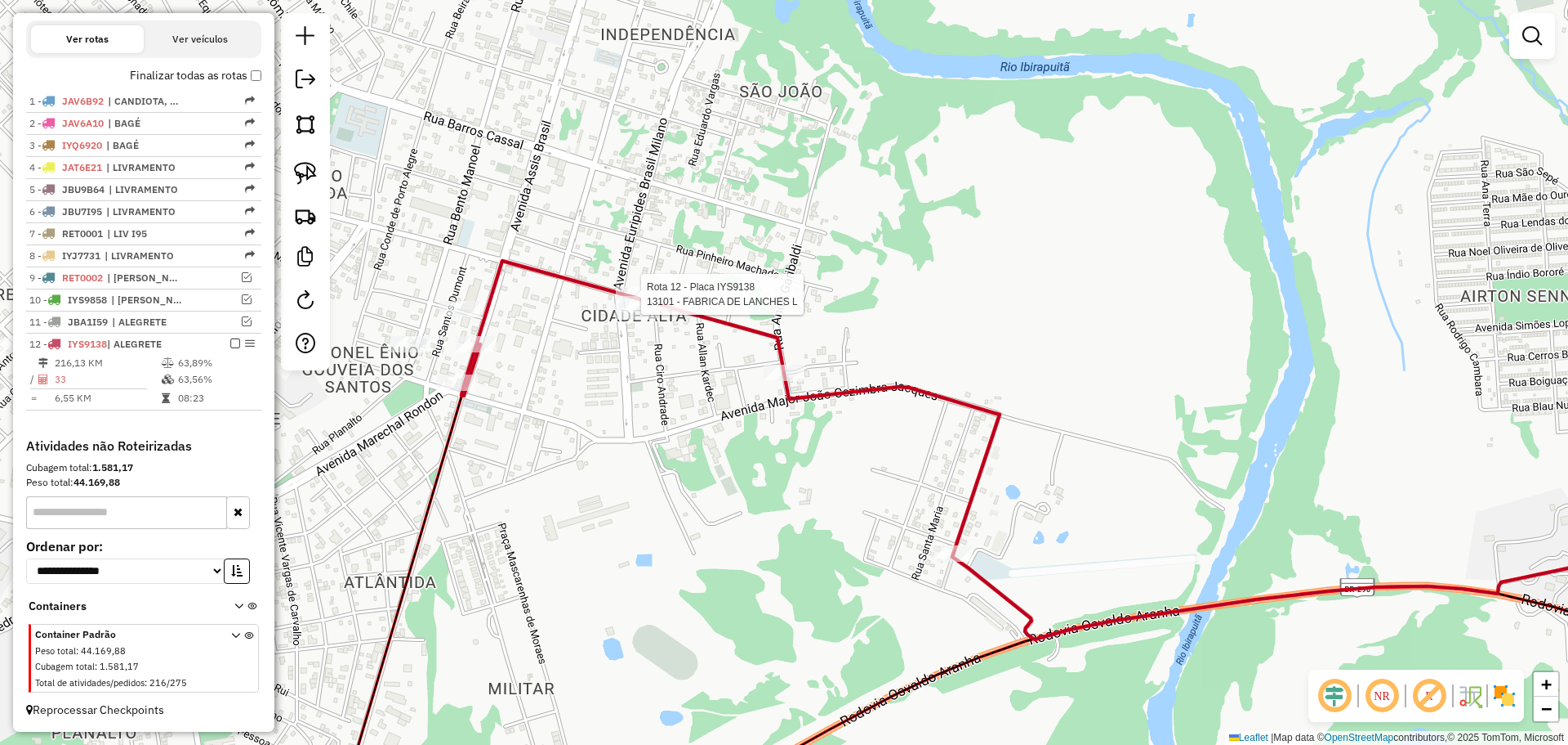
select select "**********"
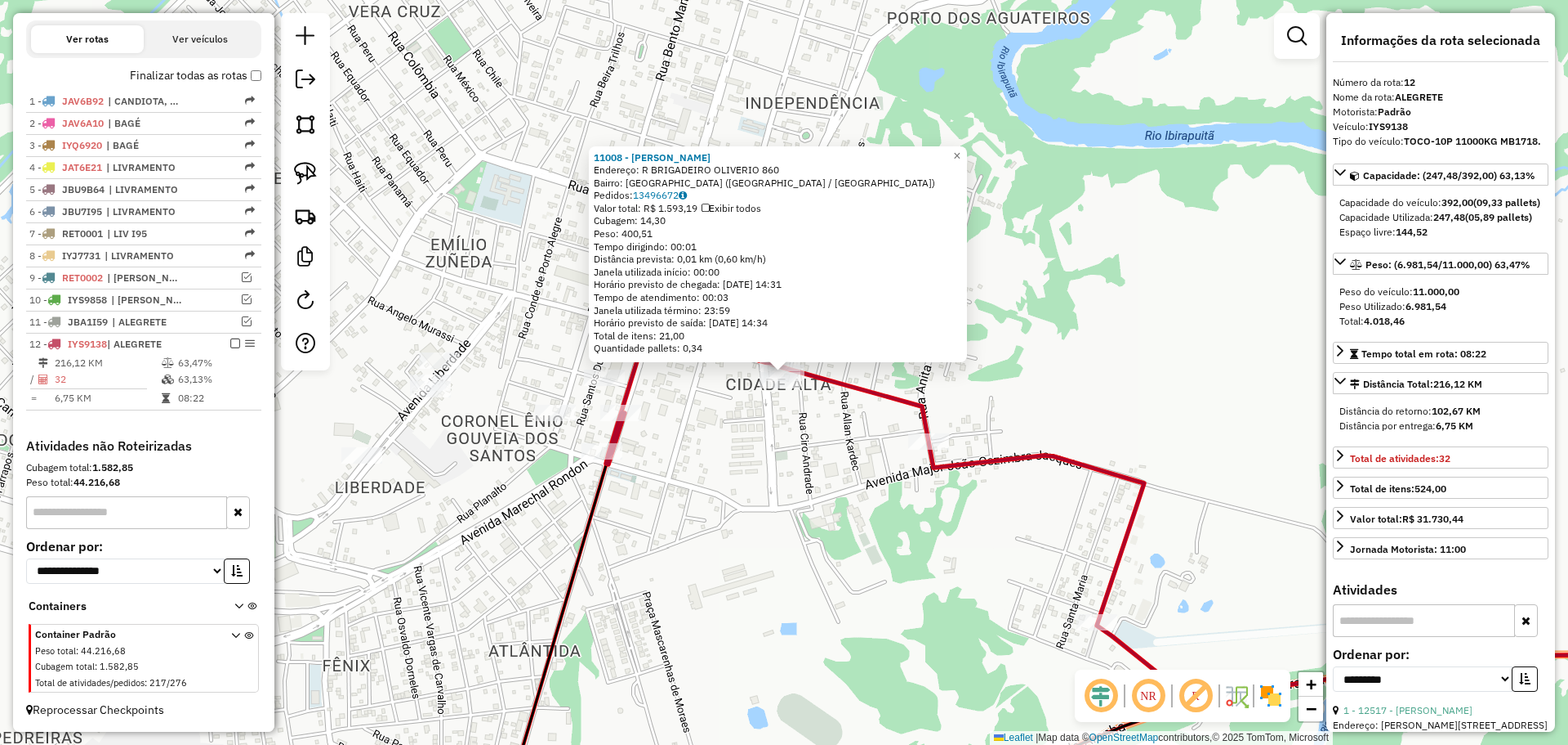
click at [774, 413] on div "11008 - CLAUDIO ROBERTO LAGU Endereço: R BRIGADEIRO OLIVERIO 860 Bairro: CIDADE…" at bounding box center [784, 372] width 1568 height 745
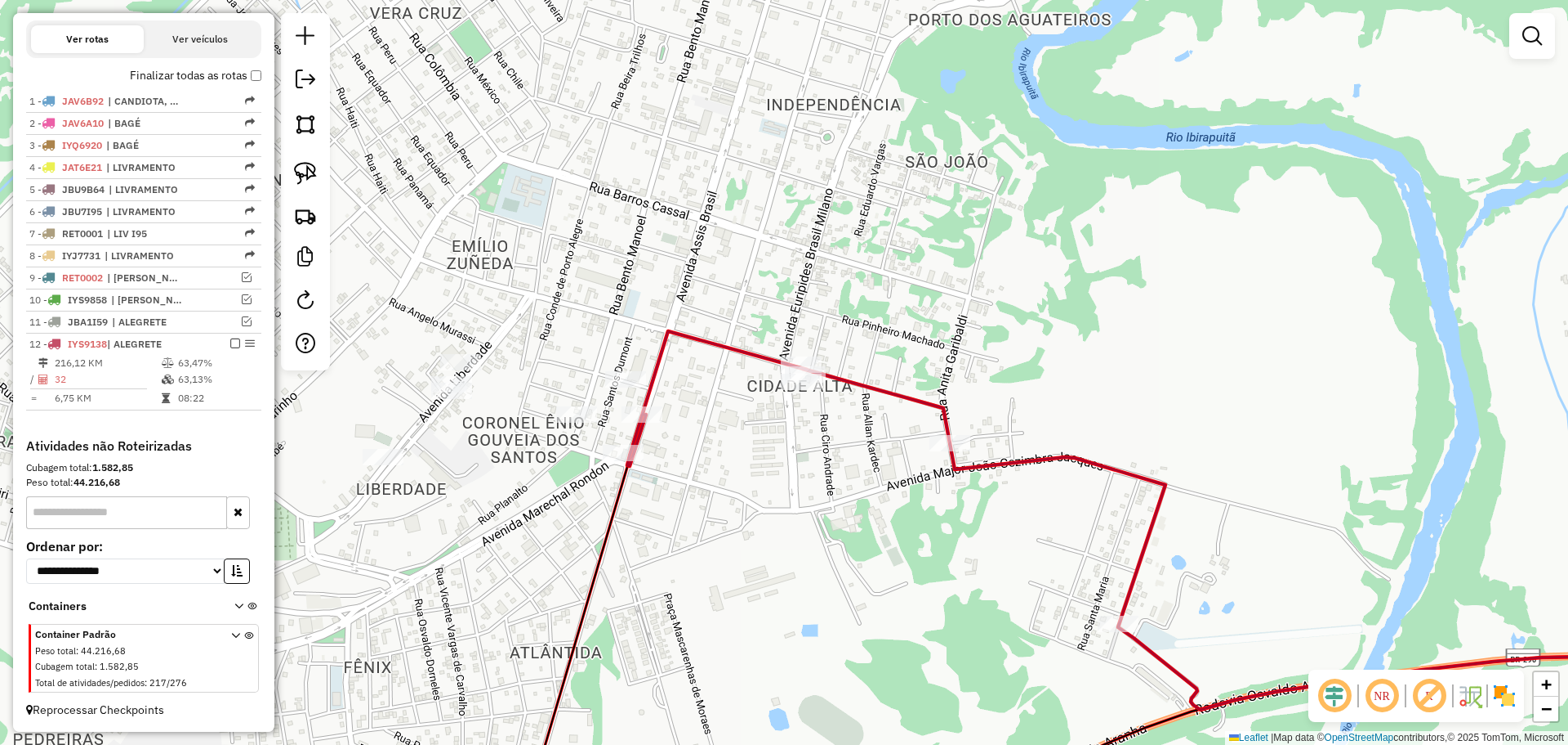
drag, startPoint x: 766, startPoint y: 417, endPoint x: 698, endPoint y: 420, distance: 68.1
click at [790, 419] on div "Janela de atendimento Grade de atendimento Capacidade Transportadoras Veículos …" at bounding box center [784, 372] width 1568 height 745
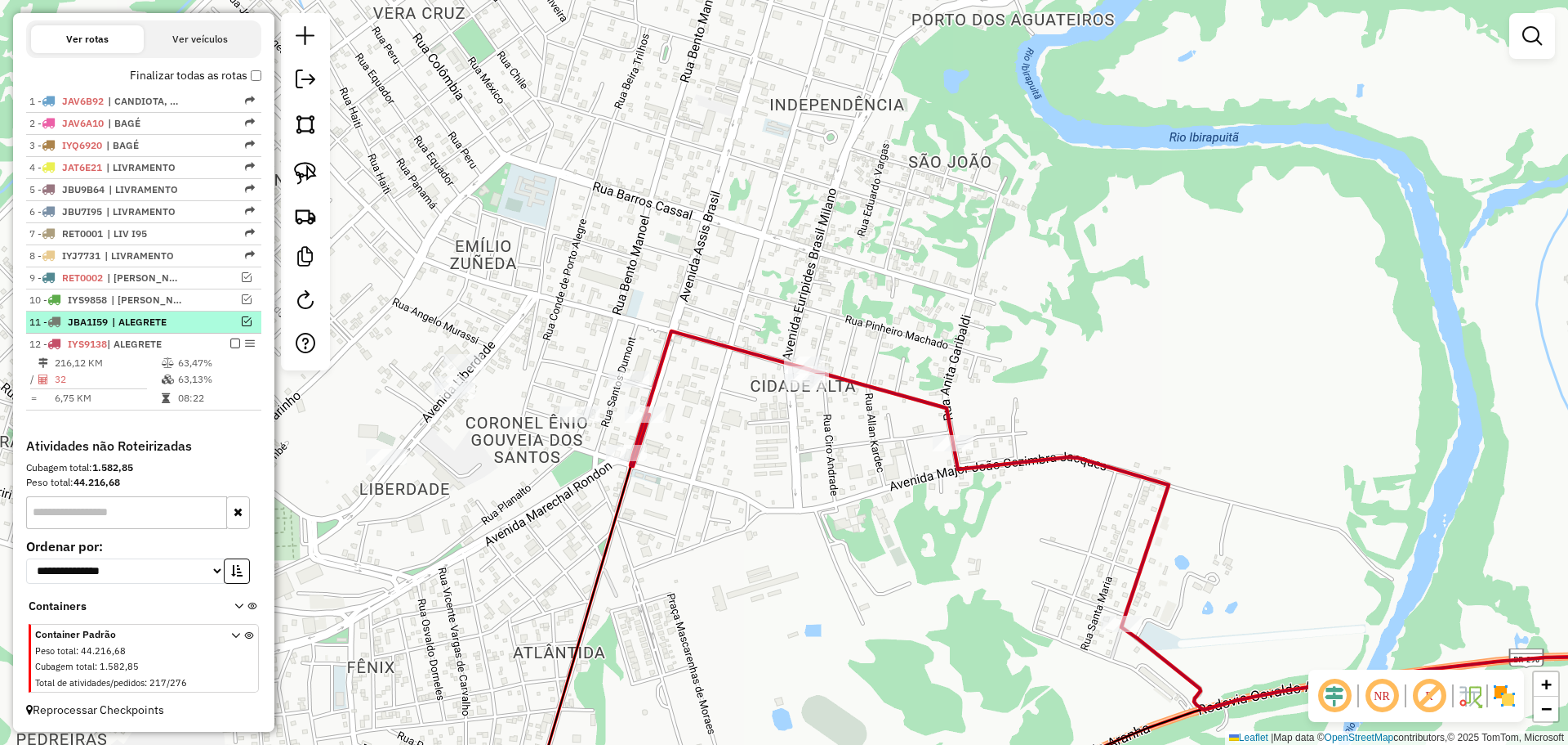
click at [243, 321] on em at bounding box center [246, 321] width 10 height 10
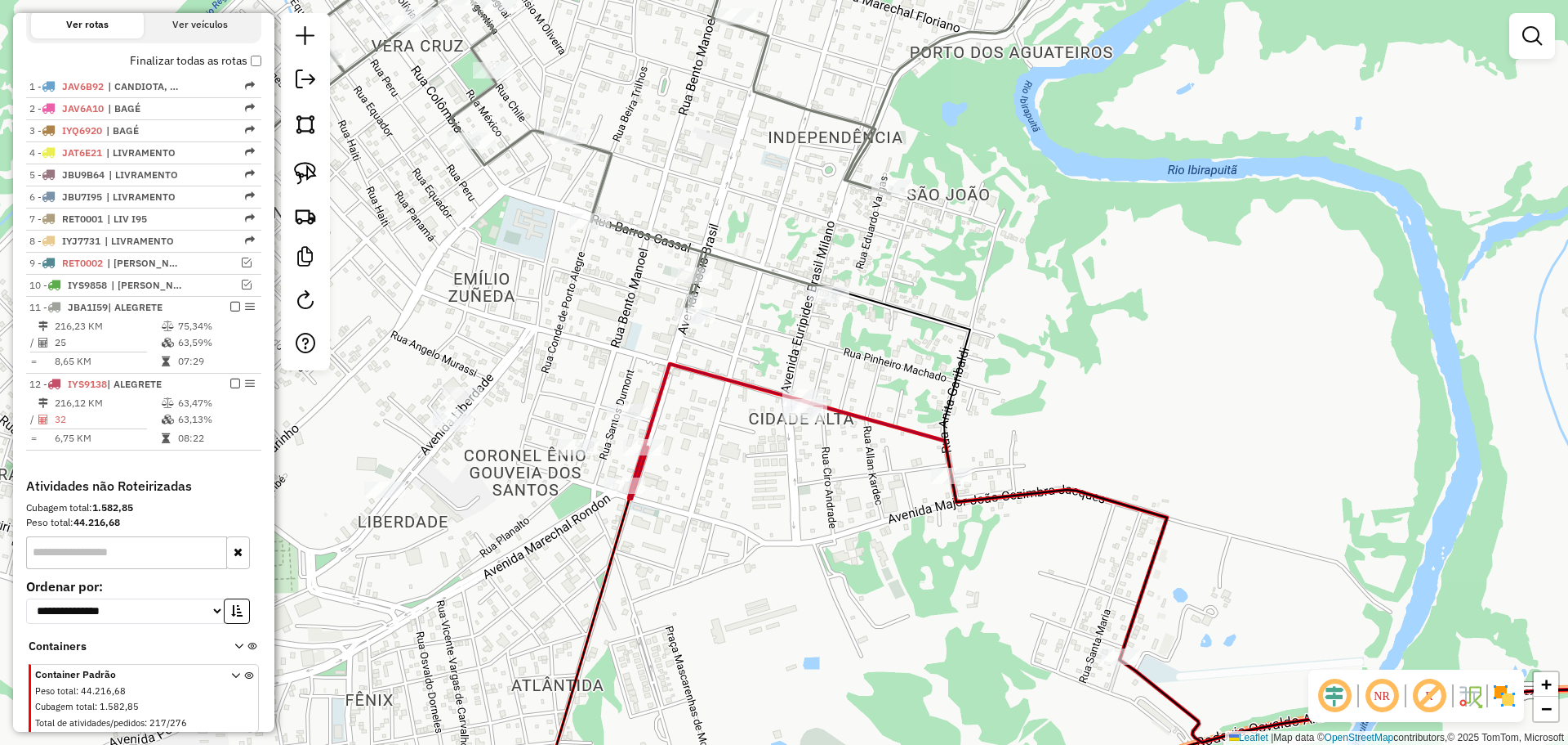
drag, startPoint x: 692, startPoint y: 402, endPoint x: 687, endPoint y: 516, distance: 114.1
click at [687, 526] on div "Janela de atendimento Grade de atendimento Capacidade Transportadoras Veículos …" at bounding box center [784, 372] width 1568 height 745
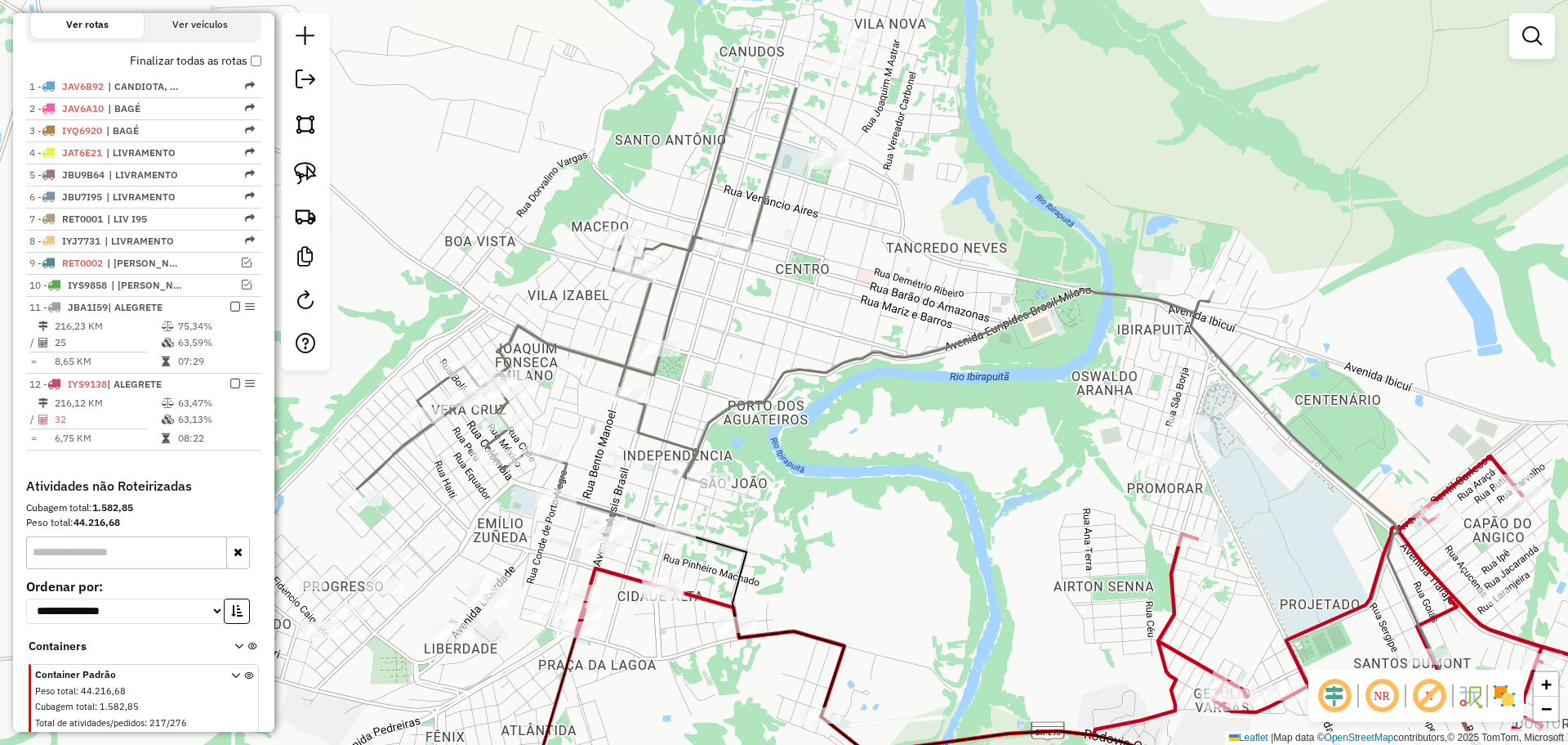
drag, startPoint x: 887, startPoint y: 405, endPoint x: 878, endPoint y: 459, distance: 54.7
click at [878, 459] on div "Janela de atendimento Grade de atendimento Capacidade Transportadoras Veículos …" at bounding box center [784, 372] width 1568 height 745
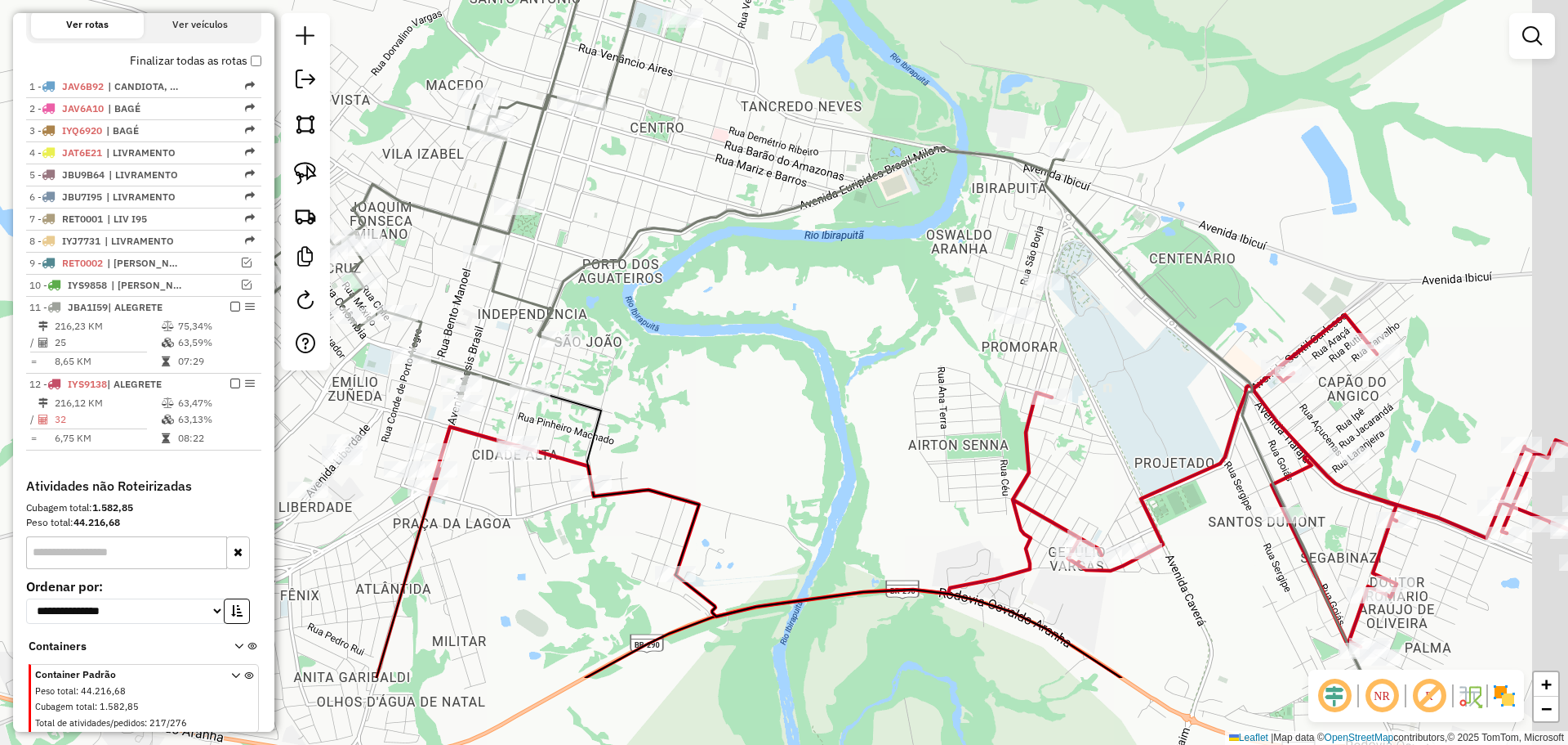
drag, startPoint x: 1061, startPoint y: 438, endPoint x: 870, endPoint y: 237, distance: 277.3
click at [870, 237] on div "Janela de atendimento Grade de atendimento Capacidade Transportadoras Veículos …" at bounding box center [784, 372] width 1568 height 745
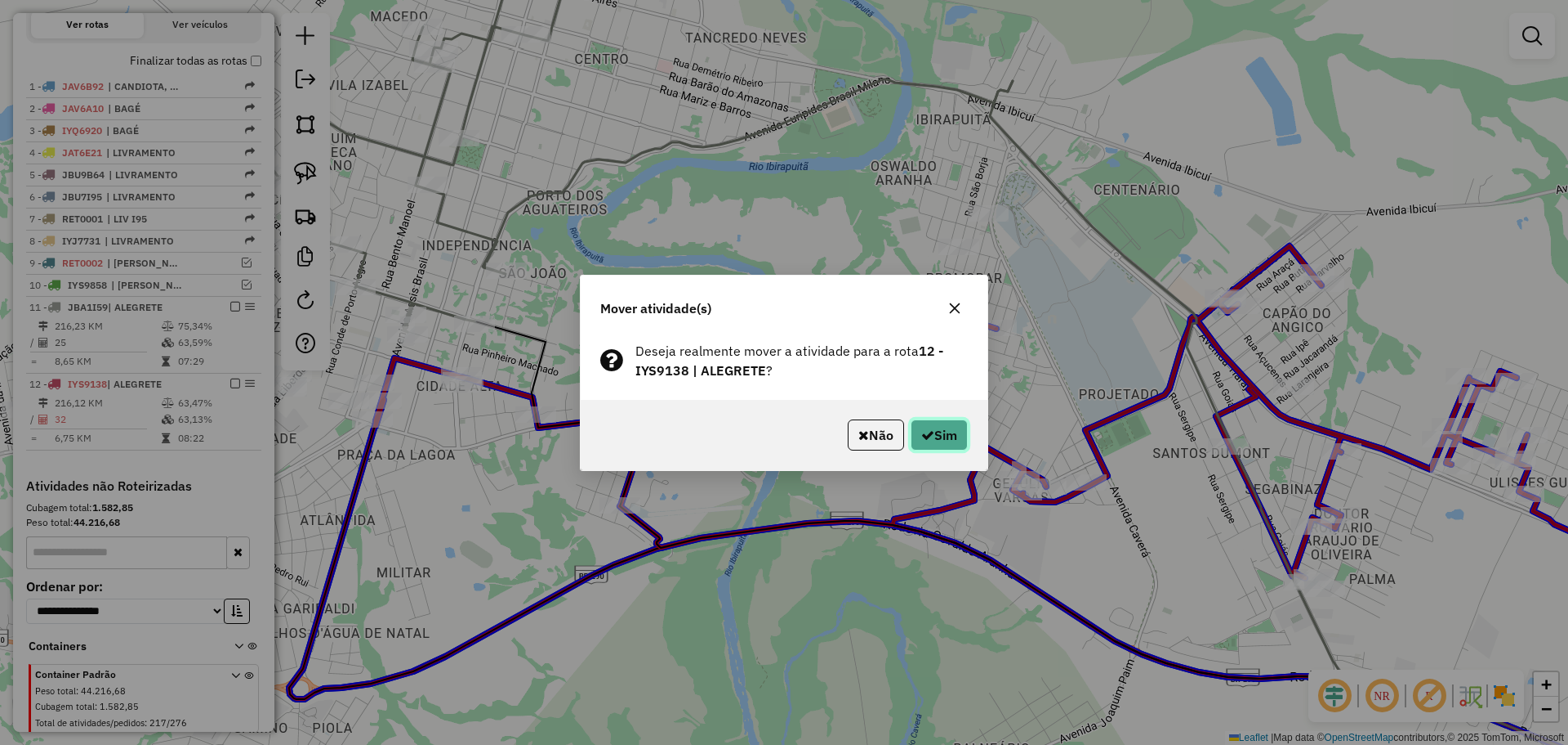
click at [957, 426] on button "Sim" at bounding box center [939, 435] width 57 height 31
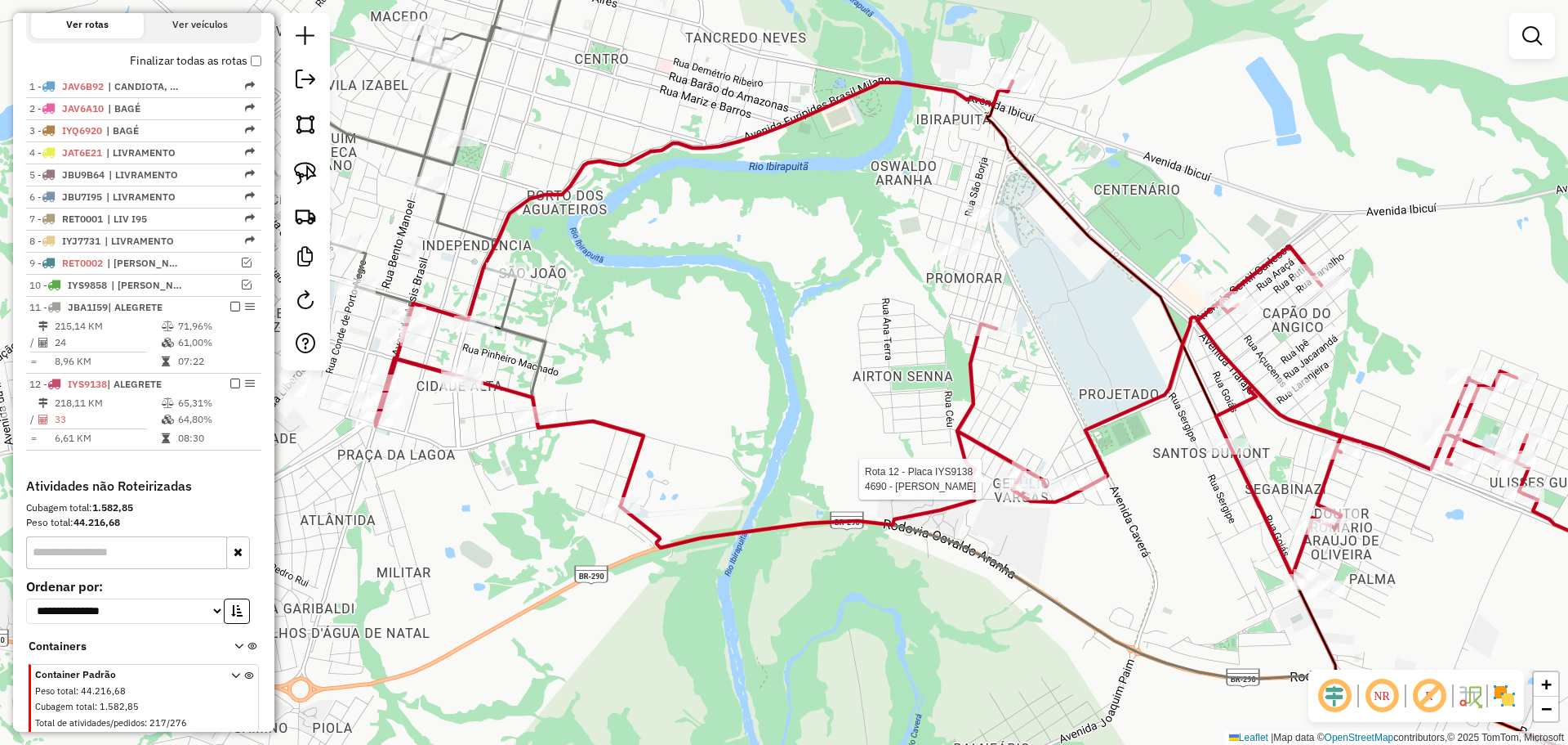
select select "**********"
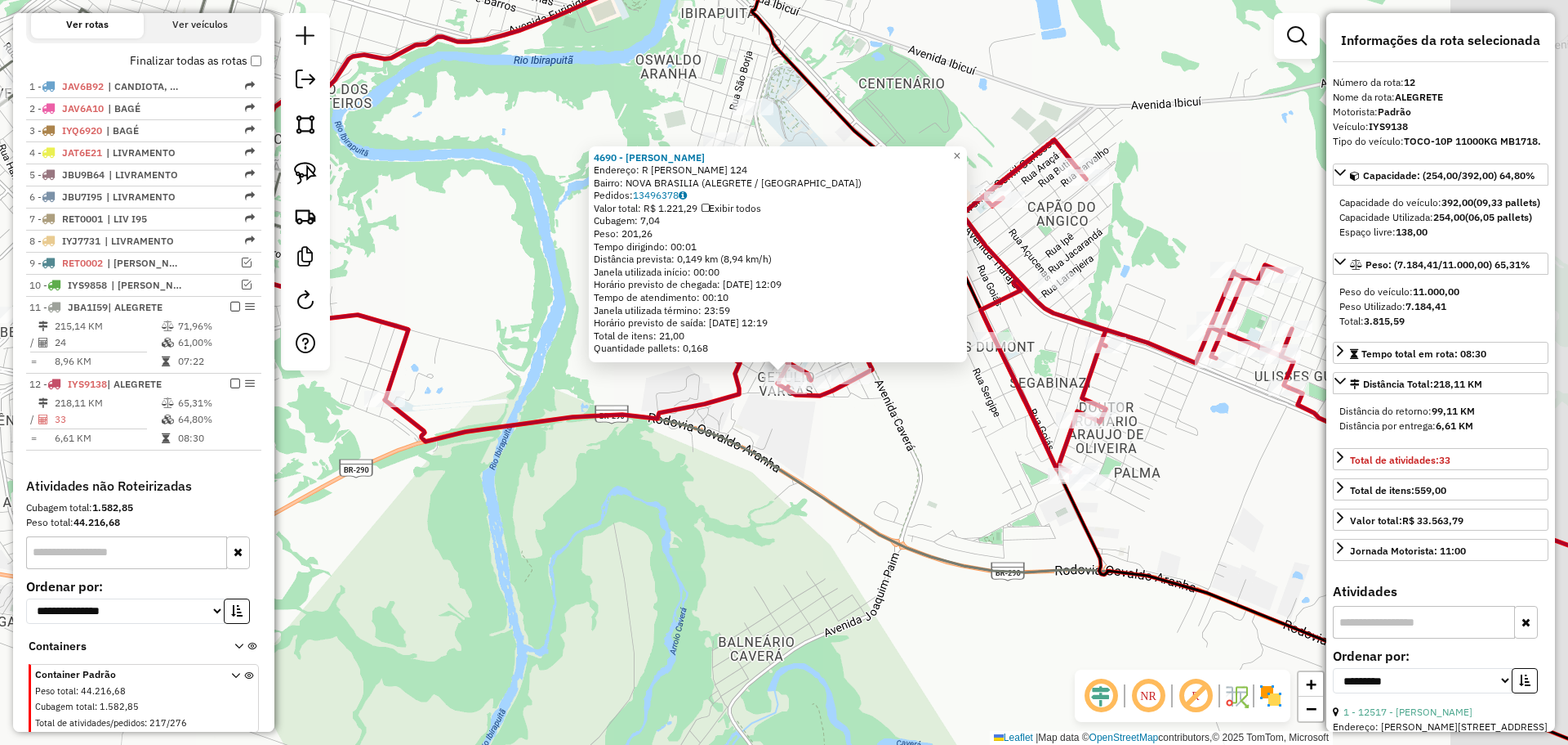
scroll to position [590, 0]
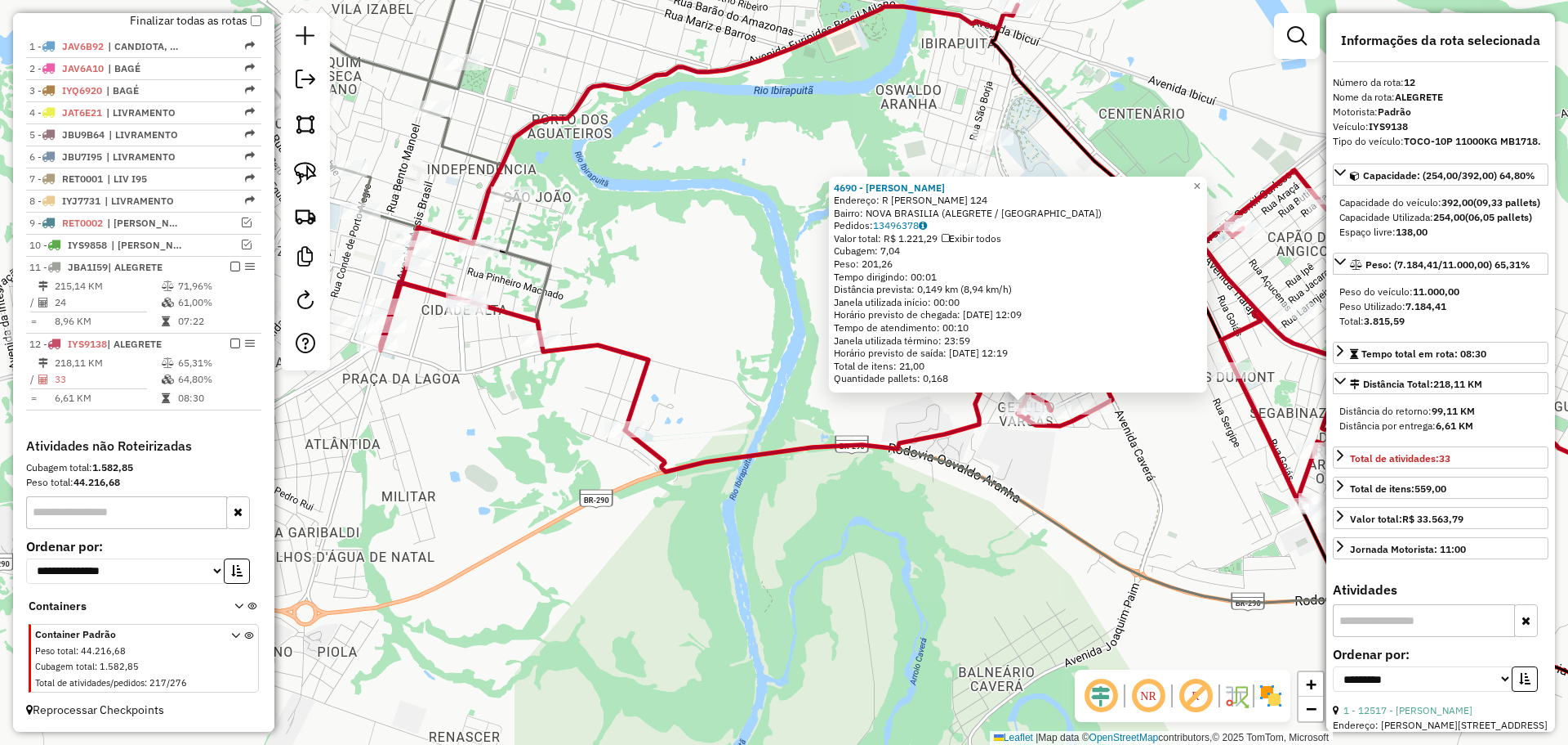
drag, startPoint x: 703, startPoint y: 480, endPoint x: 1013, endPoint y: 509, distance: 311.4
click at [1024, 510] on div "4690 - FATIMA RIBEIRO NOLAS Endereço: R APOLONIO ORTIZ CADIGUNE 124 Bairro: NOV…" at bounding box center [784, 372] width 1568 height 745
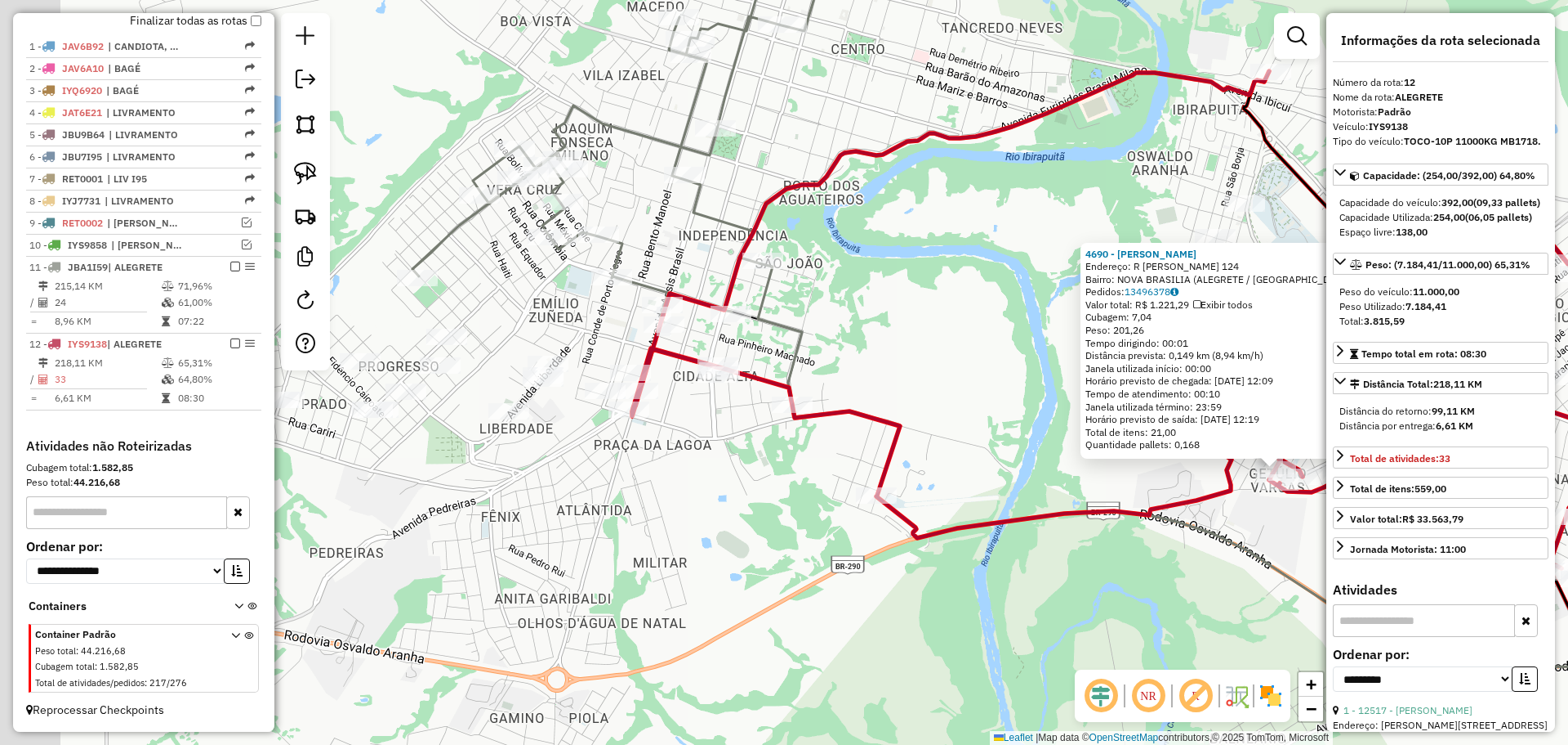
drag, startPoint x: 575, startPoint y: 424, endPoint x: 737, endPoint y: 486, distance: 173.5
click at [737, 486] on div "4690 - FATIMA RIBEIRO NOLAS Endereço: R APOLONIO ORTIZ CADIGUNE 124 Bairro: NOV…" at bounding box center [784, 372] width 1568 height 745
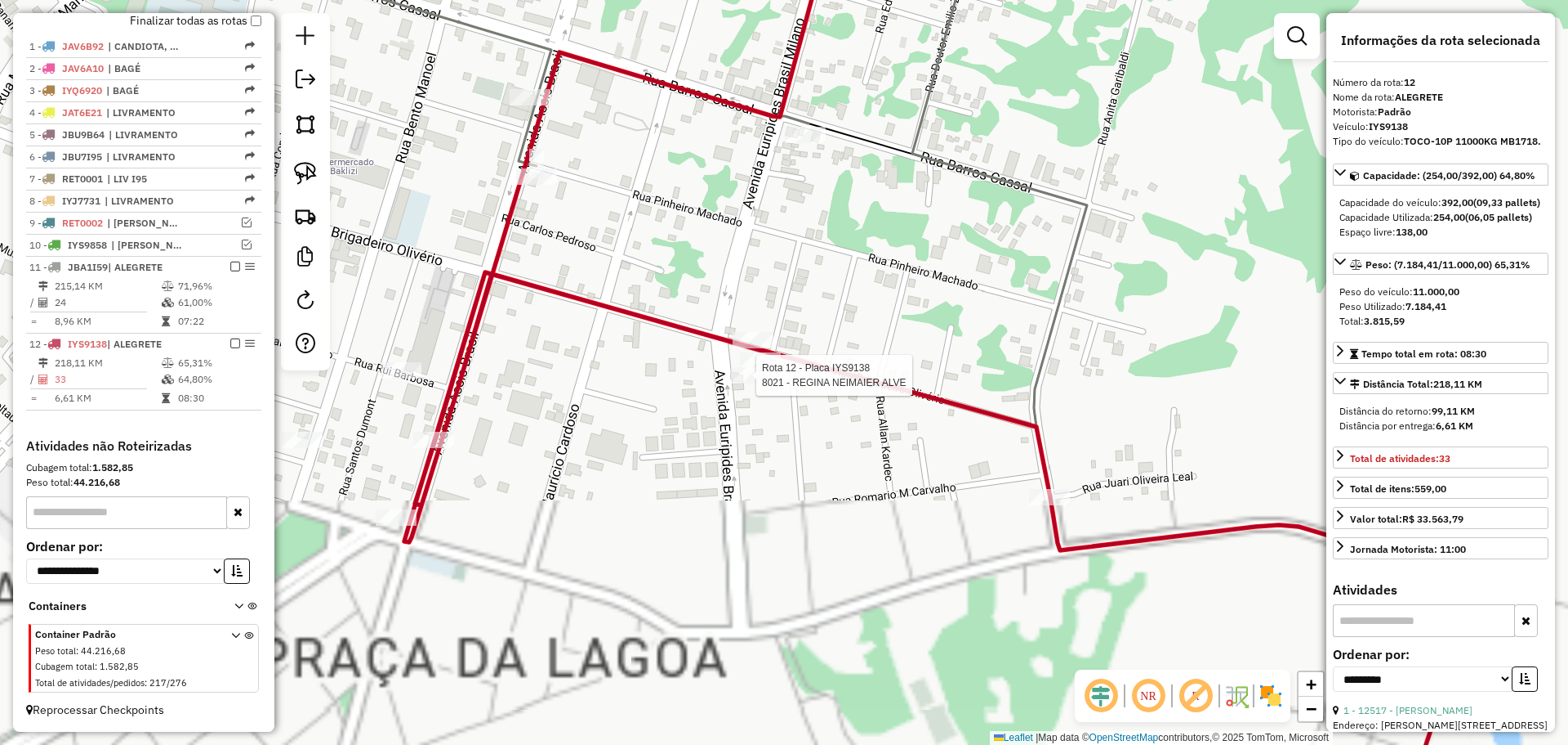
click at [744, 383] on div at bounding box center [751, 375] width 40 height 17
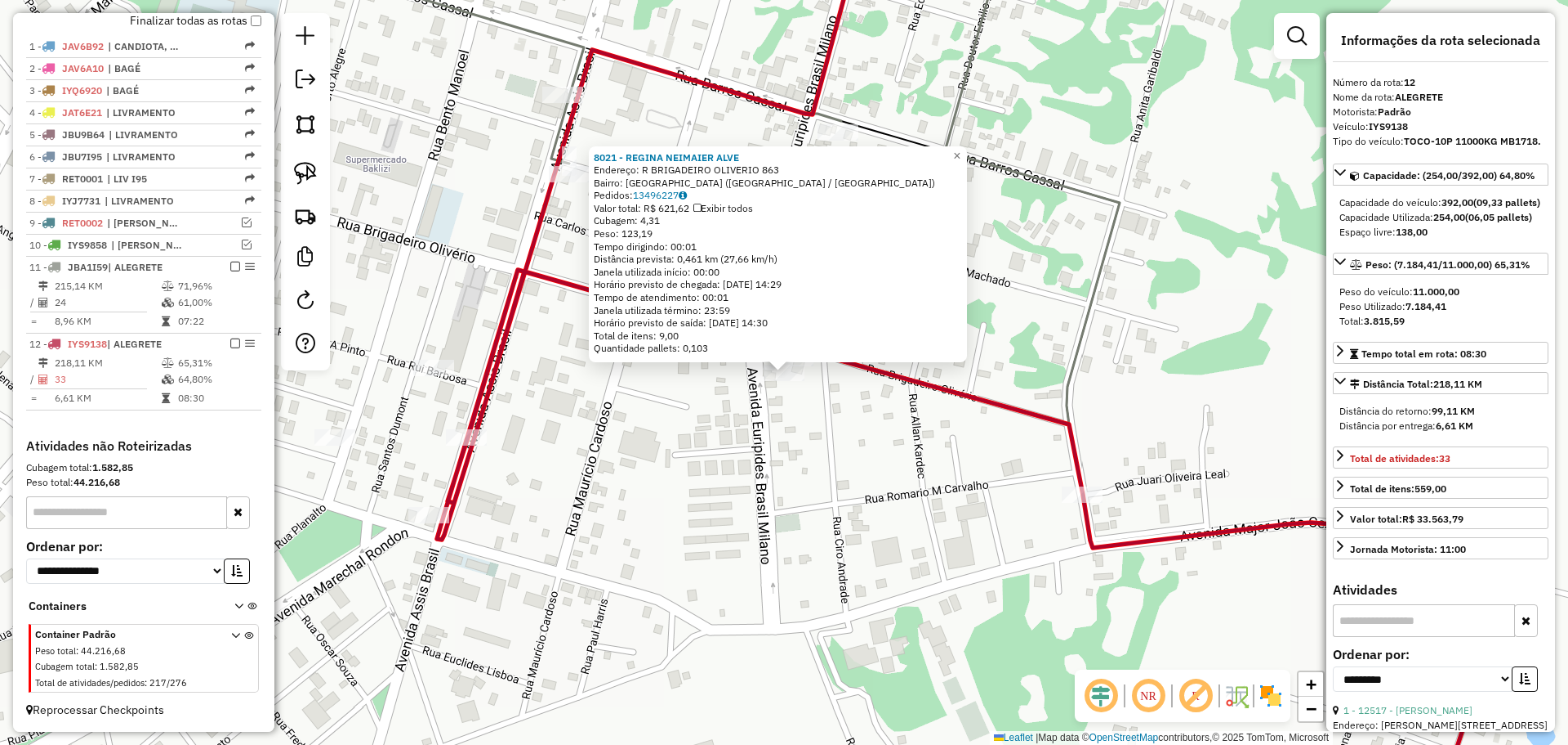
click at [754, 390] on div "8021 - REGINA NEIMAIER ALVE Endereço: R BRIGADEIRO OLIVERIO 863 Bairro: CIDADE …" at bounding box center [784, 372] width 1568 height 745
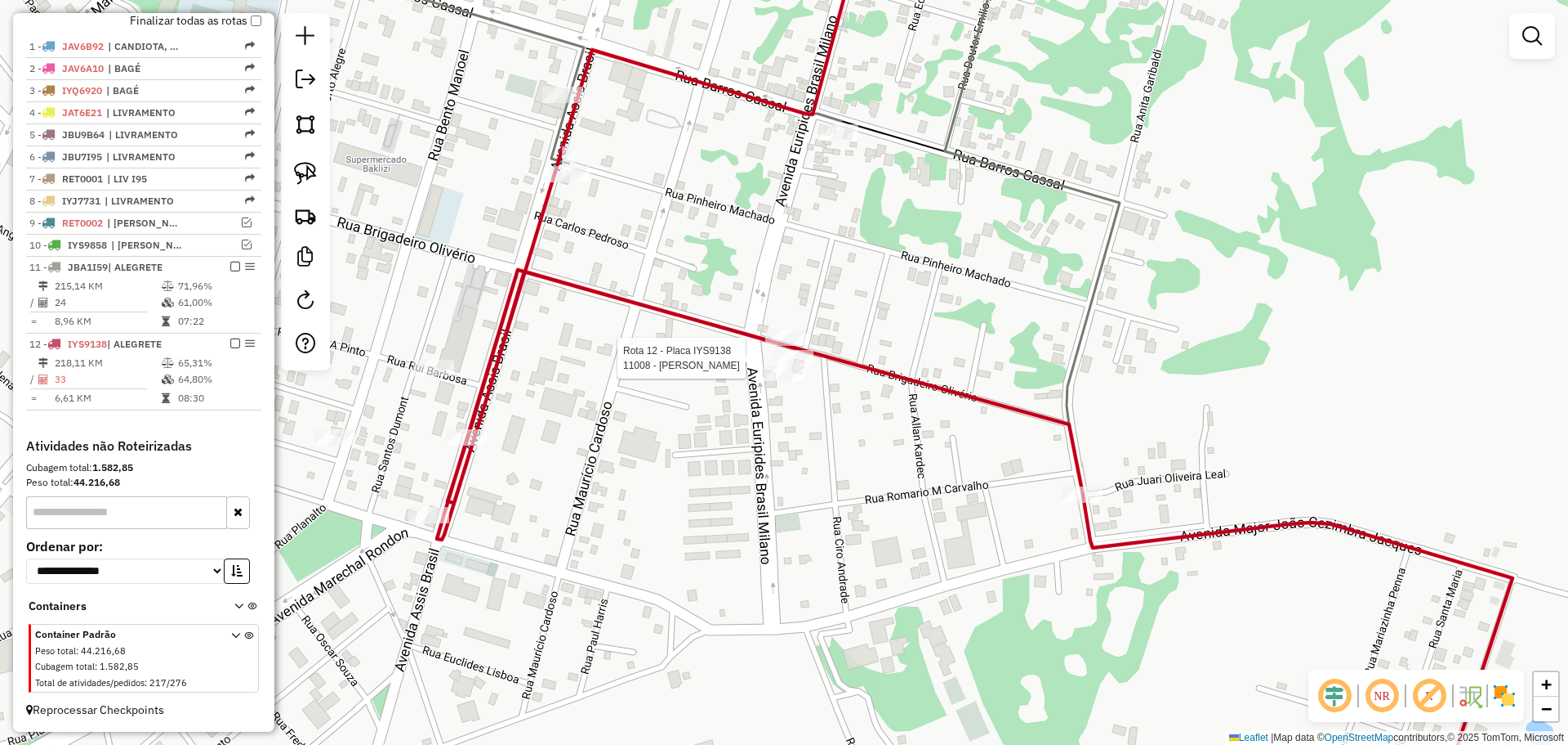
select select "**********"
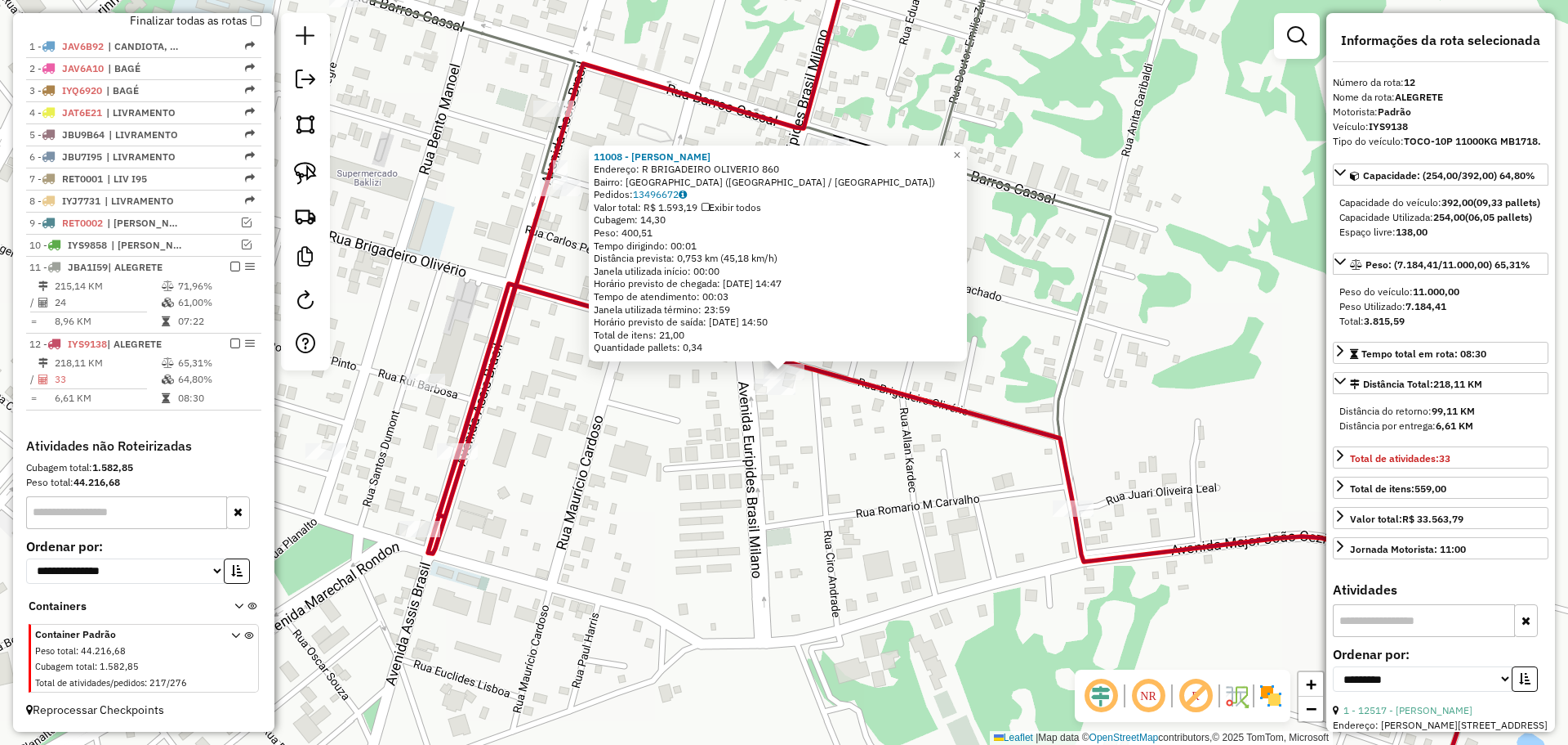
click at [779, 424] on div "11008 - CLAUDIO ROBERTO LAGU Endereço: R BRIGADEIRO OLIVERIO 860 Bairro: CIDADE…" at bounding box center [784, 372] width 1568 height 745
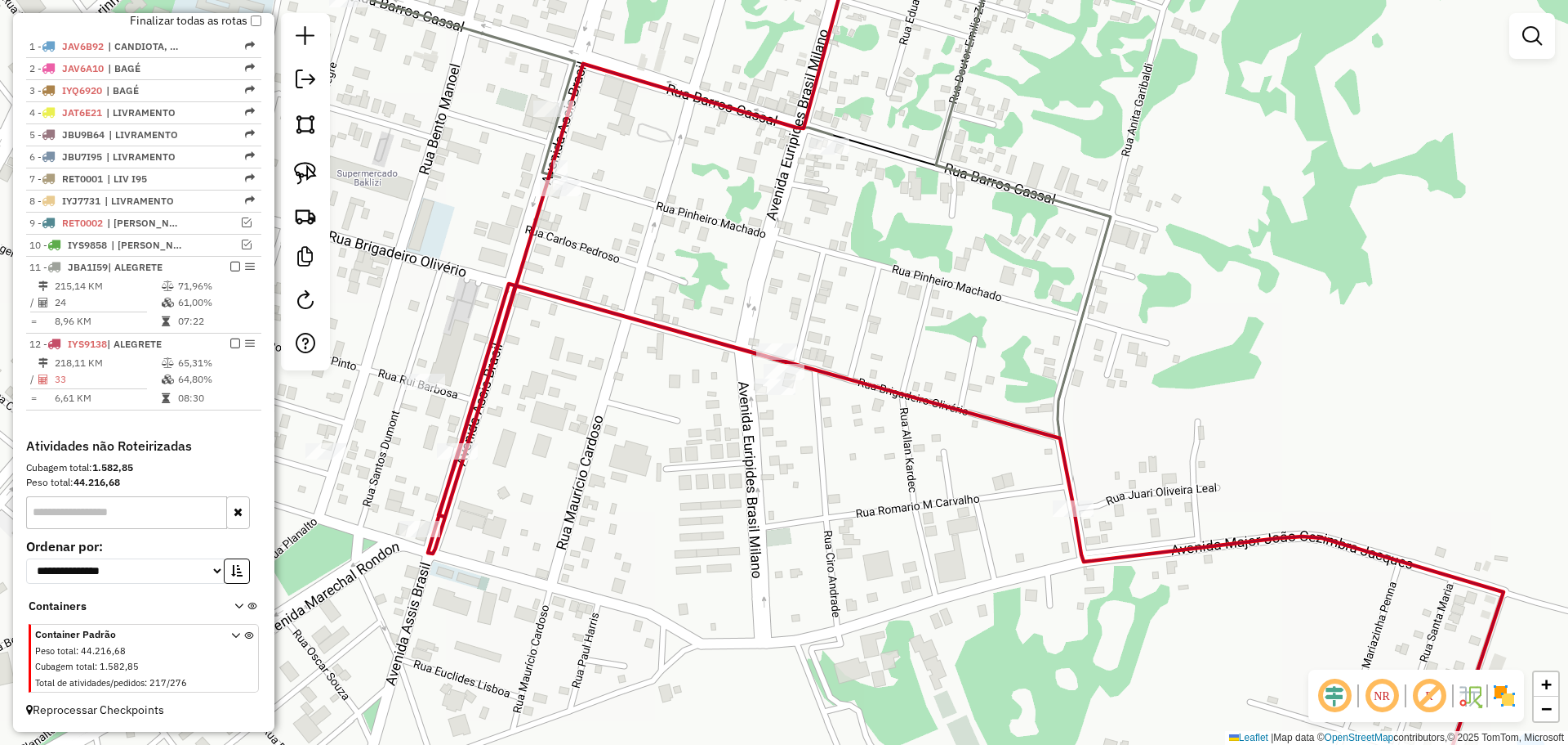
click at [1051, 508] on div "Janela de atendimento Grade de atendimento Capacidade Transportadoras Veículos …" at bounding box center [784, 372] width 1568 height 745
select select "**********"
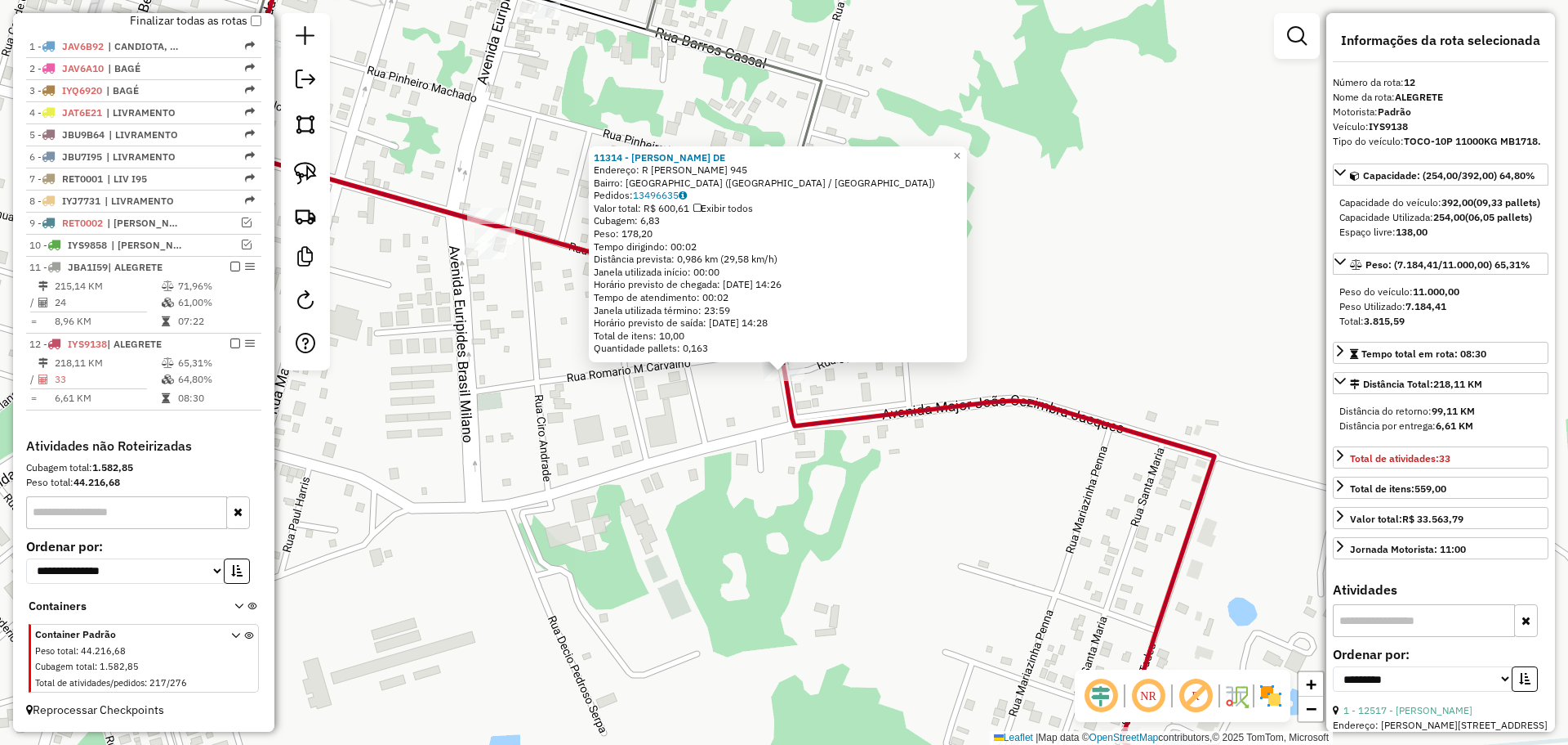
click at [689, 467] on div "11314 - ROSE MERI VARGAS DE Endereço: R ANITA GARIBALDI 945 Bairro: CIDADE ALTA…" at bounding box center [784, 372] width 1568 height 745
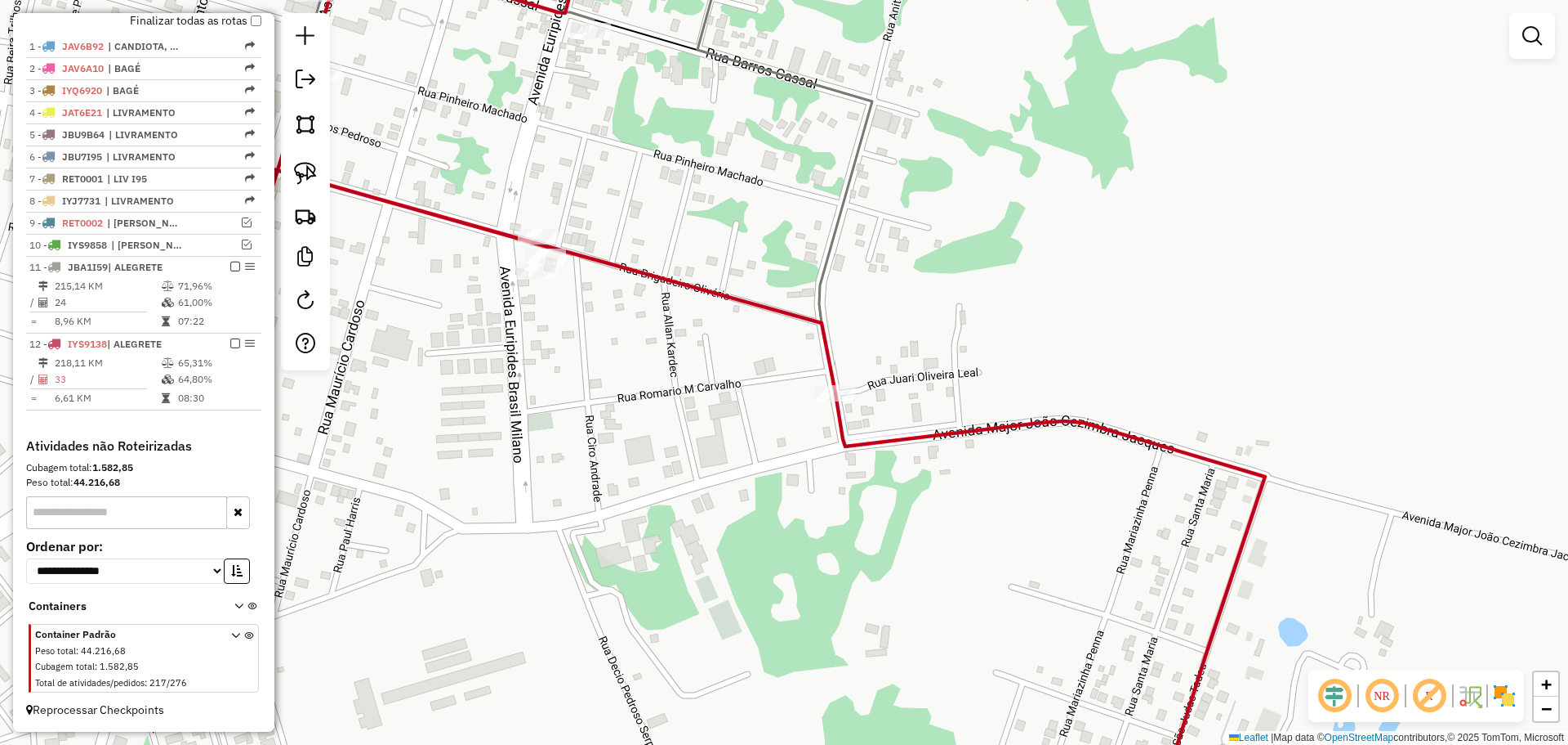
drag, startPoint x: 506, startPoint y: 395, endPoint x: 1122, endPoint y: 586, distance: 644.9
click at [1122, 586] on div "Janela de atendimento Grade de atendimento Capacidade Transportadoras Veículos …" at bounding box center [784, 372] width 1568 height 745
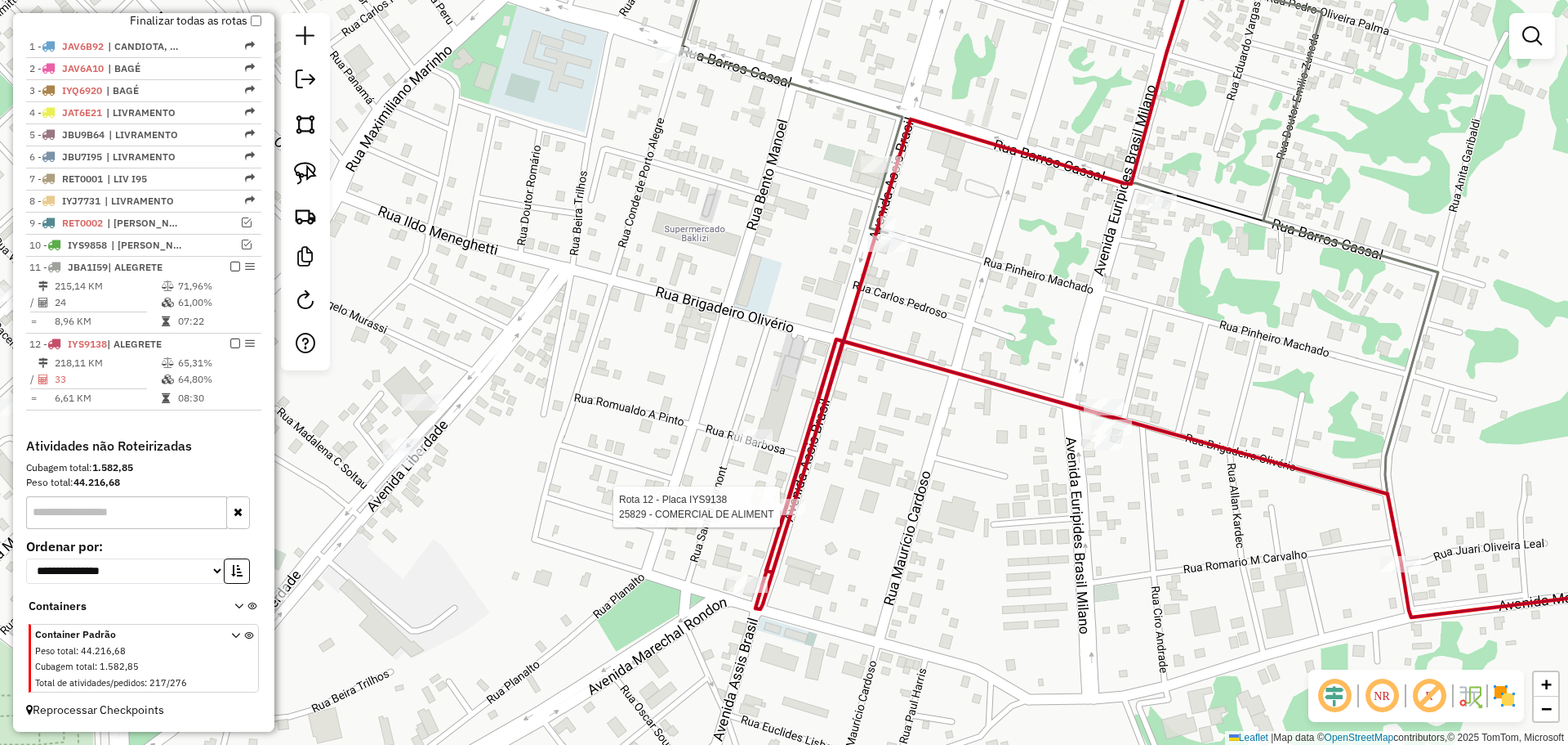
select select "**********"
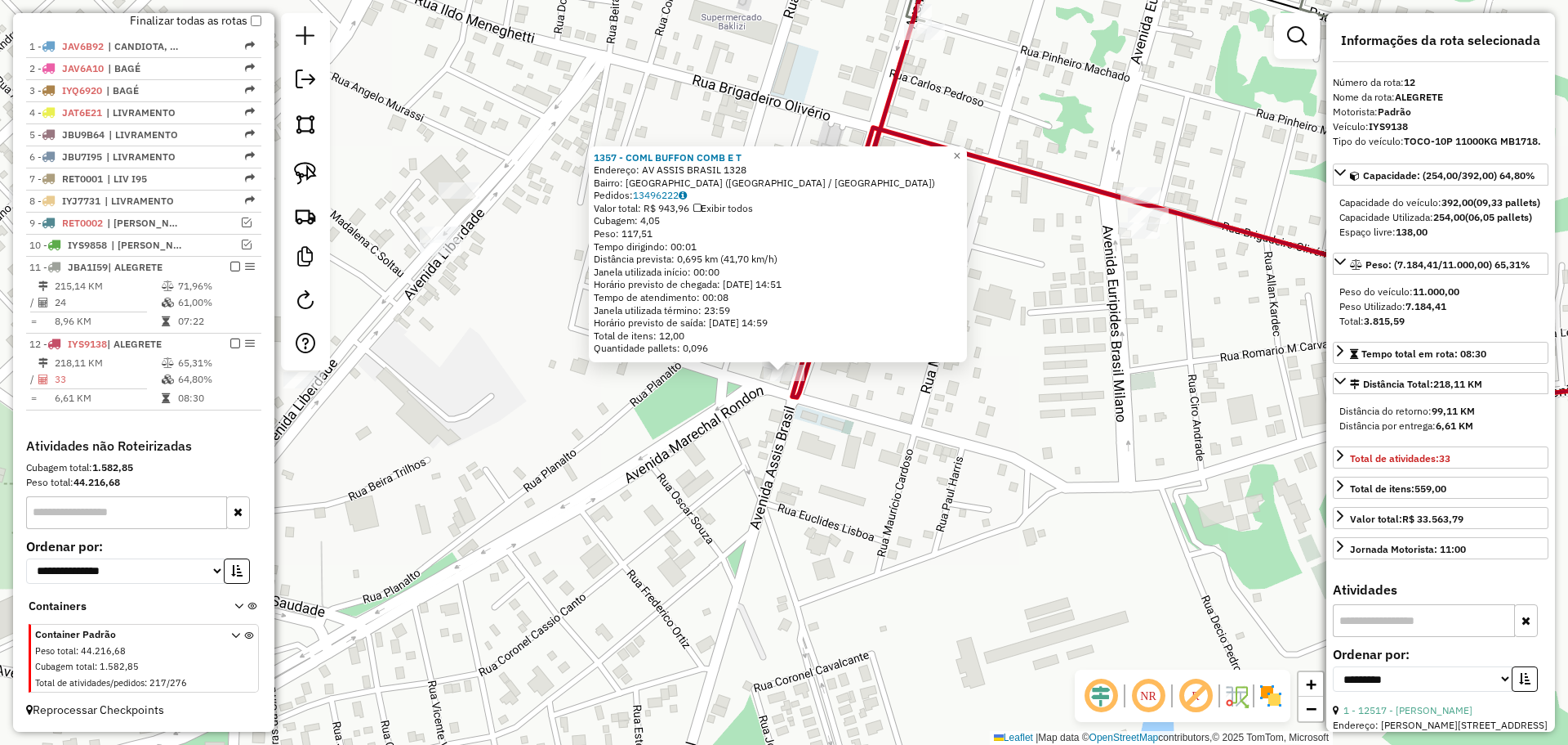
click at [781, 442] on div "1357 - COML BUFFON COMB E T Endereço: AV ASSIS BRASIL 1328 Bairro: CIDADE ALTA …" at bounding box center [784, 372] width 1568 height 745
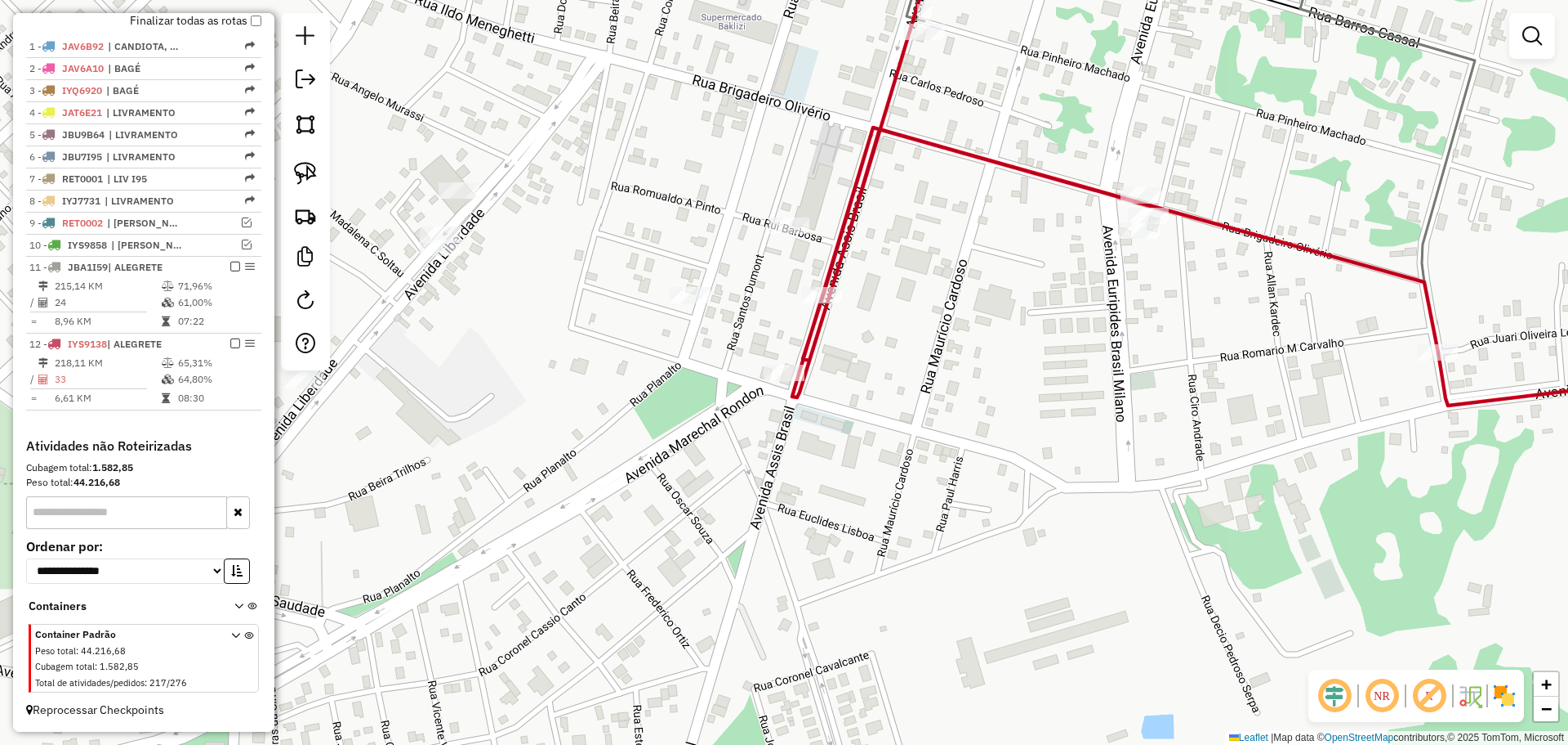
drag, startPoint x: 970, startPoint y: 222, endPoint x: 756, endPoint y: 389, distance: 271.4
click at [758, 389] on div "Janela de atendimento Grade de atendimento Capacidade Transportadoras Veículos …" at bounding box center [784, 372] width 1568 height 745
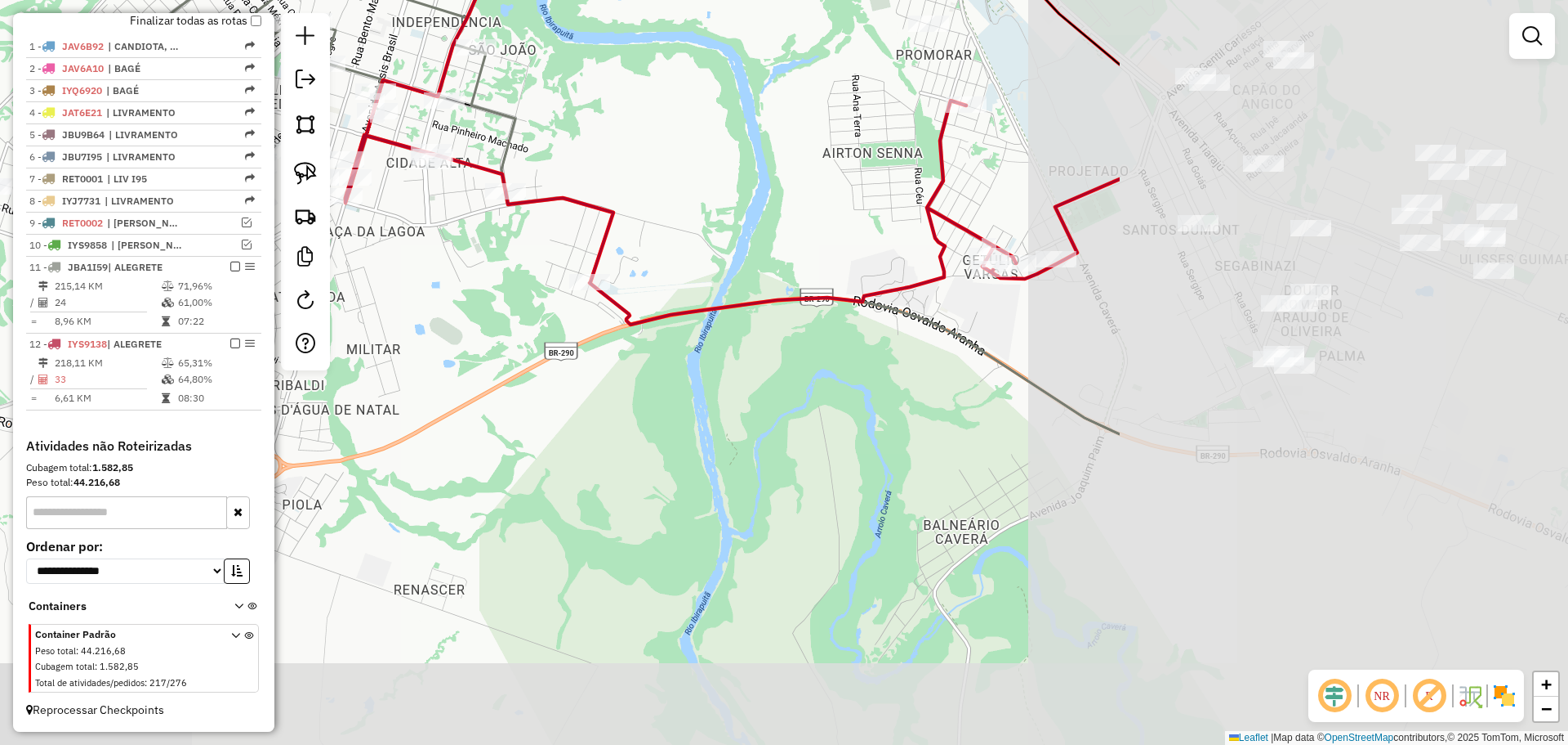
drag, startPoint x: 1231, startPoint y: 354, endPoint x: 626, endPoint y: 159, distance: 635.6
click at [626, 159] on div "Janela de atendimento Grade de atendimento Capacidade Transportadoras Veículos …" at bounding box center [784, 372] width 1568 height 745
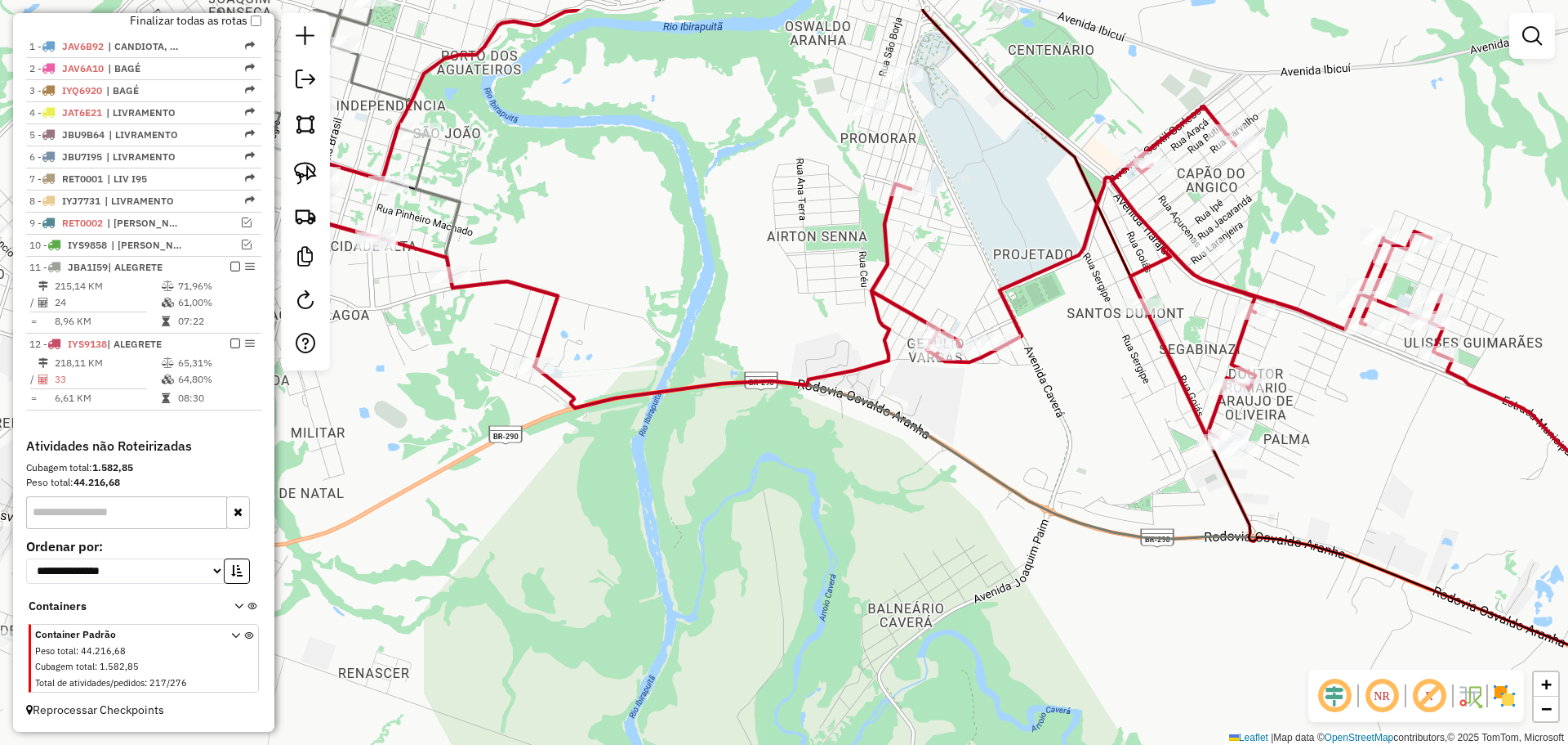
drag, startPoint x: 733, startPoint y: 250, endPoint x: 718, endPoint y: 310, distance: 61.8
click at [718, 310] on div "Janela de atendimento Grade de atendimento Capacidade Transportadoras Veículos …" at bounding box center [784, 372] width 1568 height 745
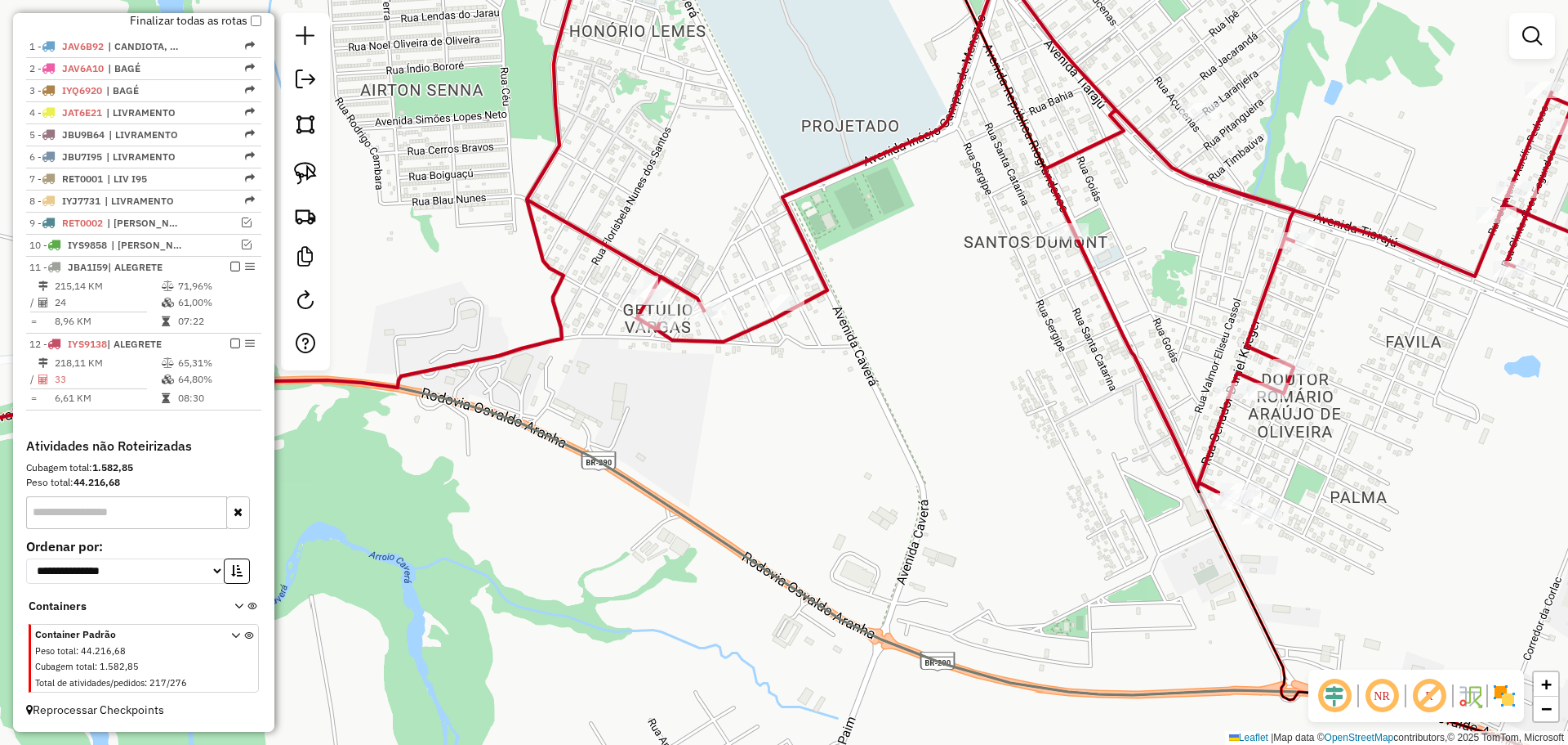
click at [1211, 515] on icon at bounding box center [1315, 372] width 775 height 893
select select "**********"
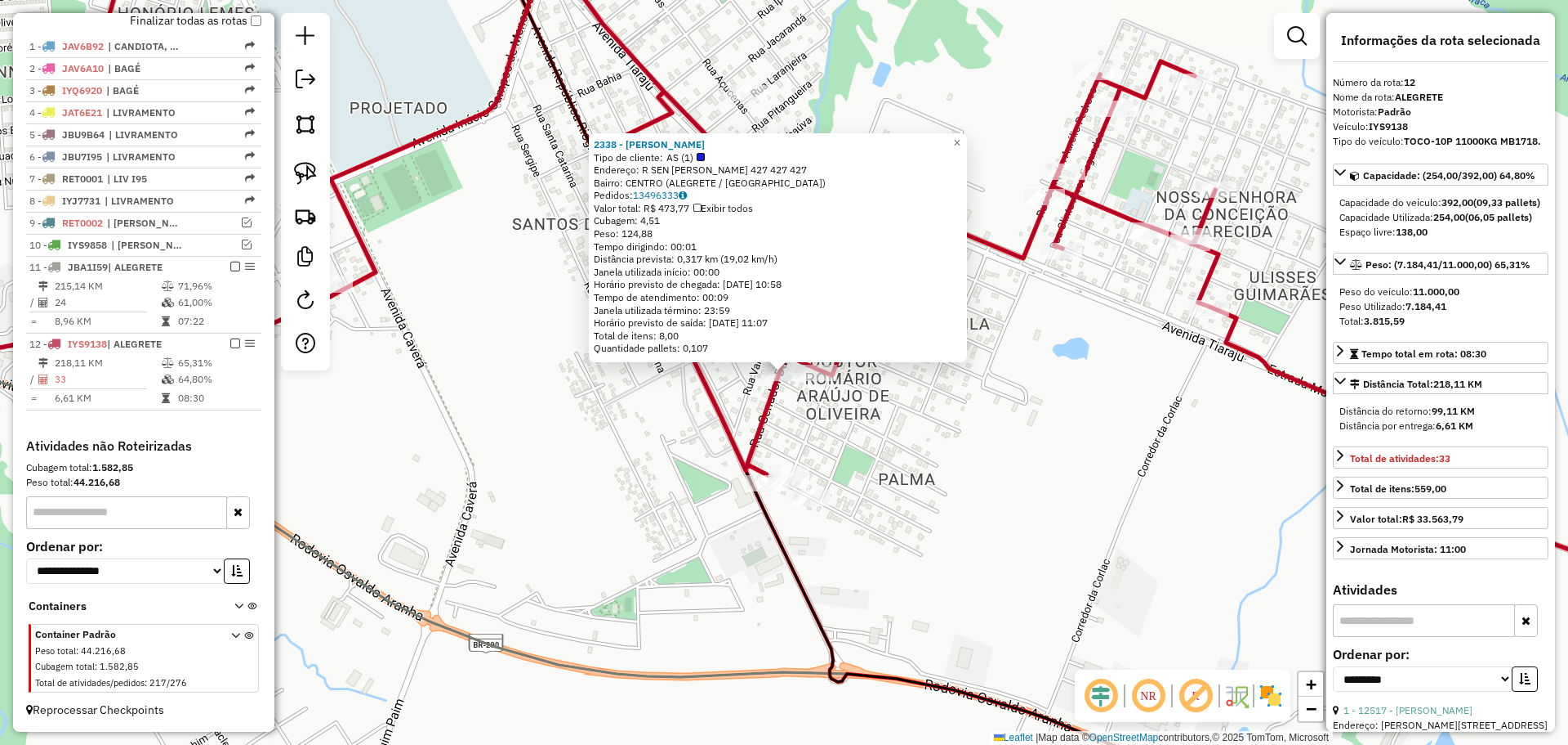
click at [889, 437] on div "2338 - ILVIO DOMINGOS KLIMI Tipo de cliente: AS (1) Endereço: R SEN DANIEL KRIE…" at bounding box center [784, 372] width 1568 height 745
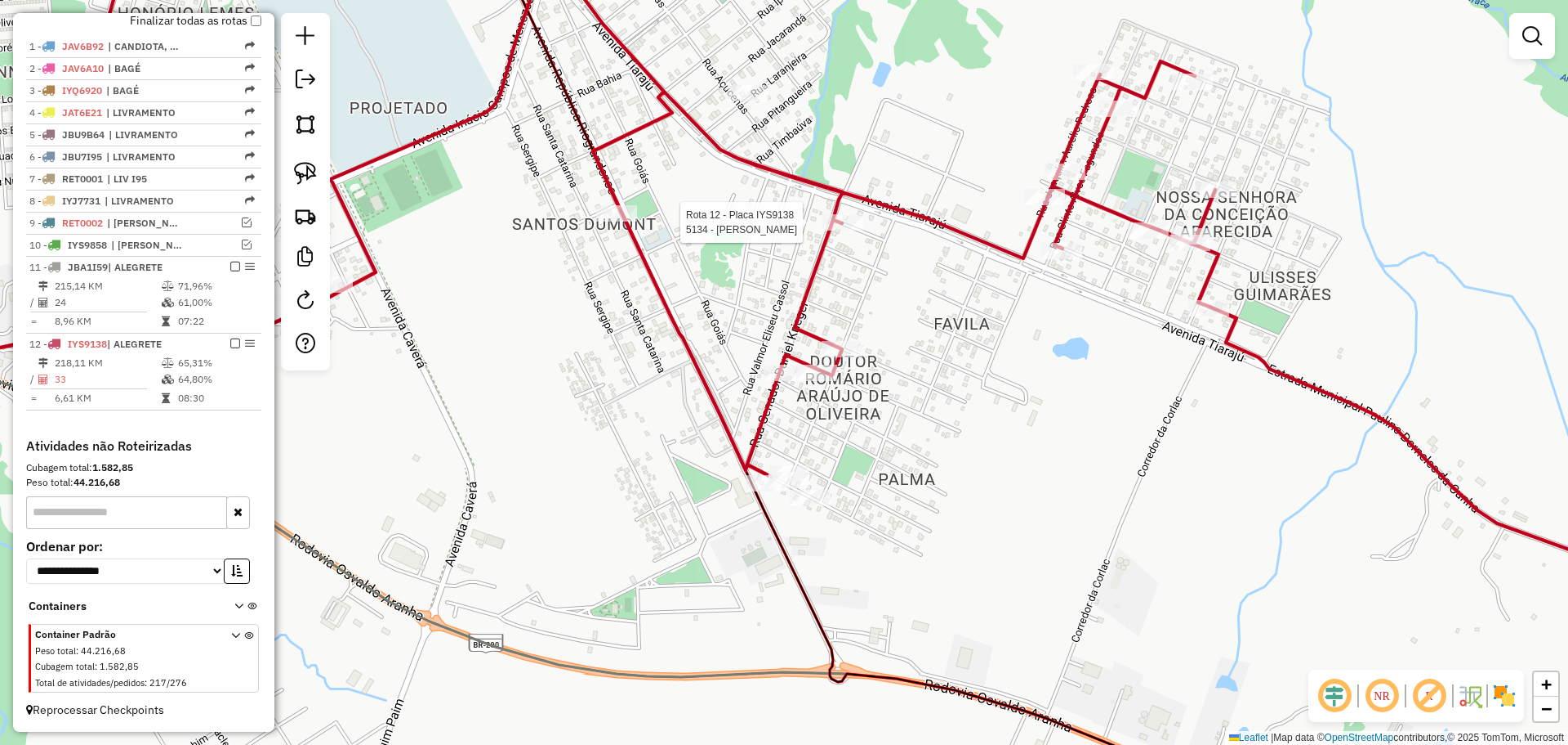
select select "**********"
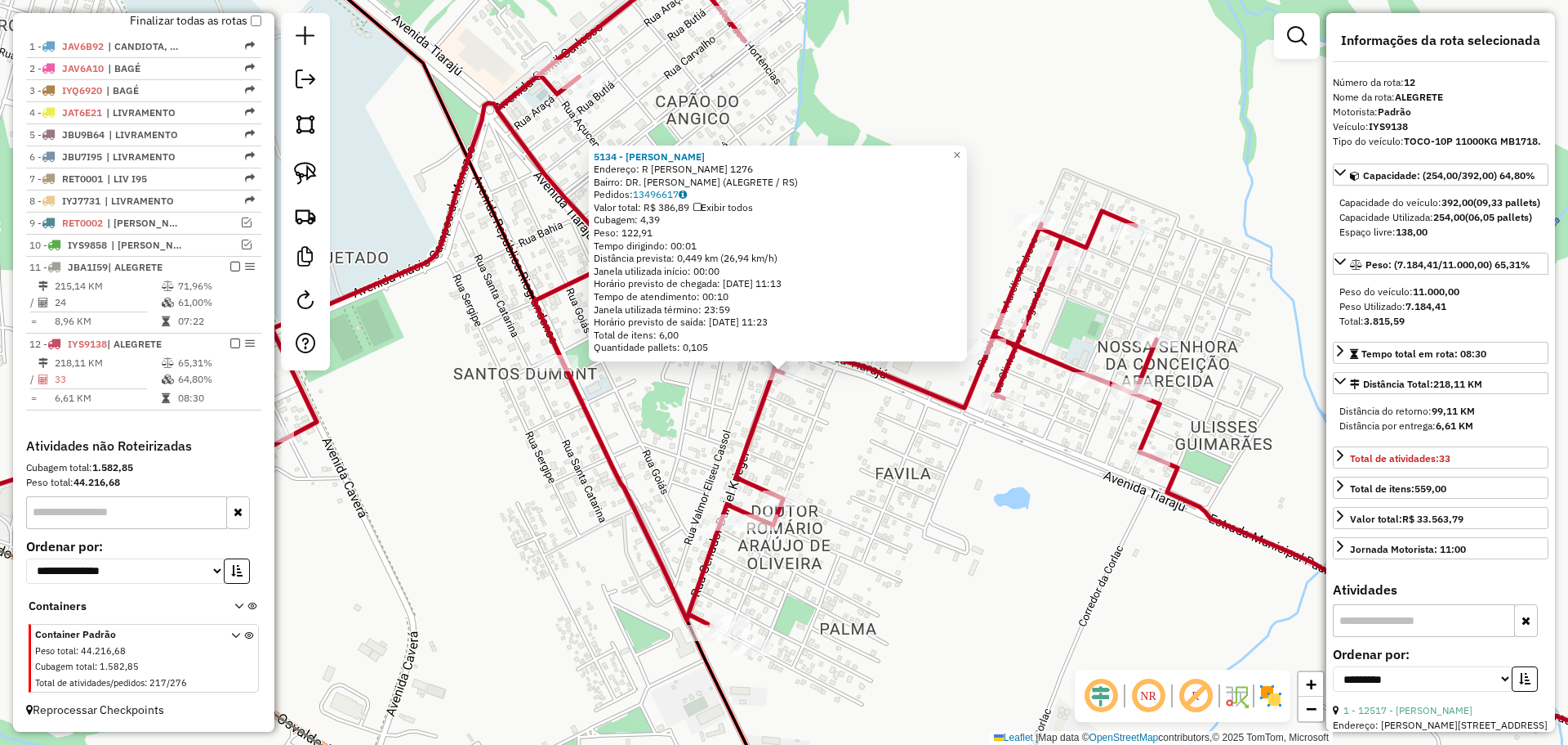
click at [796, 414] on div "5134 - CARLOS ANDRE DA SILV Endereço: R ANACLIDES SEVERO RIBEIRO 1276 Bairro: D…" at bounding box center [784, 372] width 1568 height 745
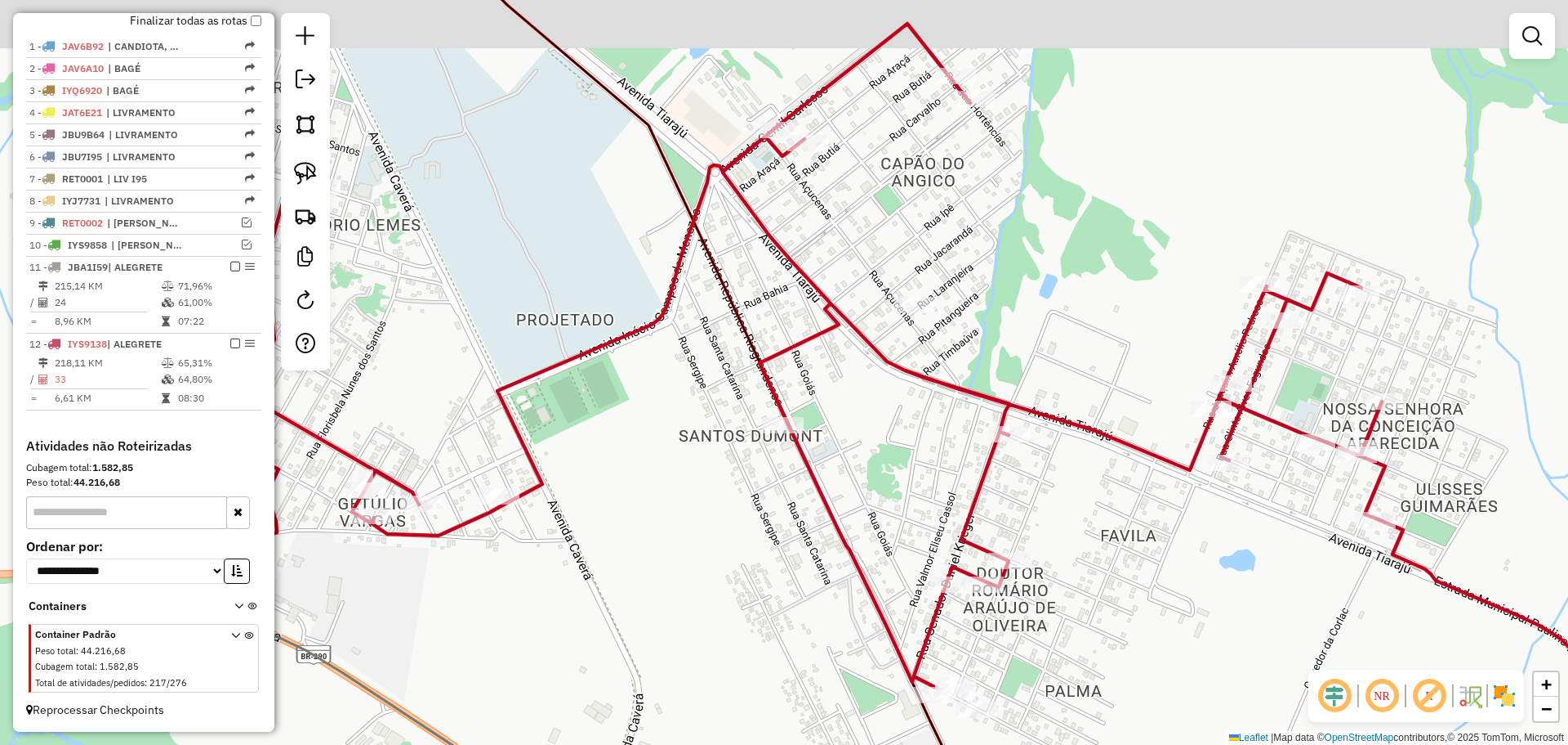
drag, startPoint x: 623, startPoint y: 352, endPoint x: 837, endPoint y: 412, distance: 222.3
click at [837, 412] on div "Janela de atendimento Grade de atendimento Capacidade Transportadoras Veículos …" at bounding box center [784, 372] width 1568 height 745
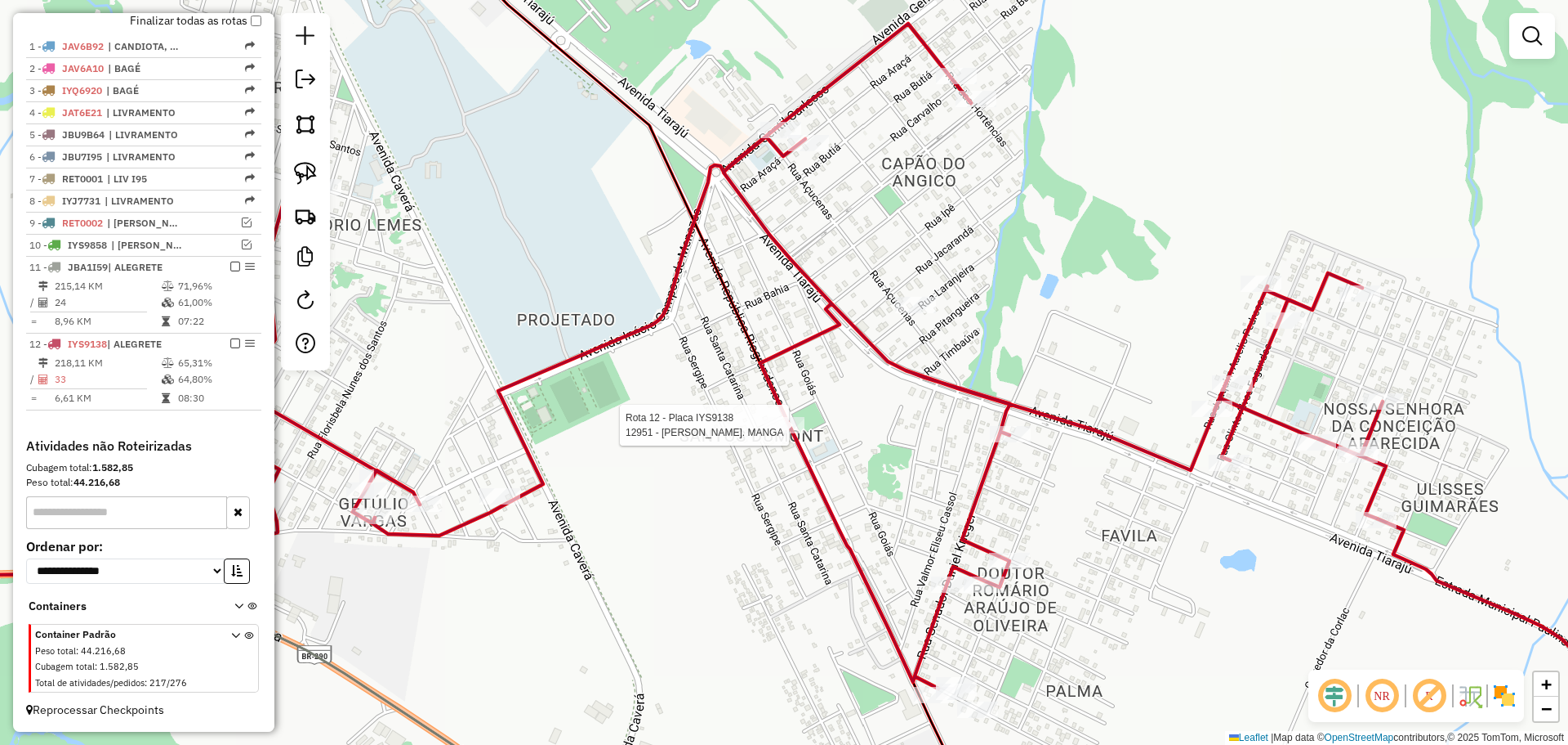
click at [783, 433] on div at bounding box center [784, 425] width 40 height 17
select select "**********"
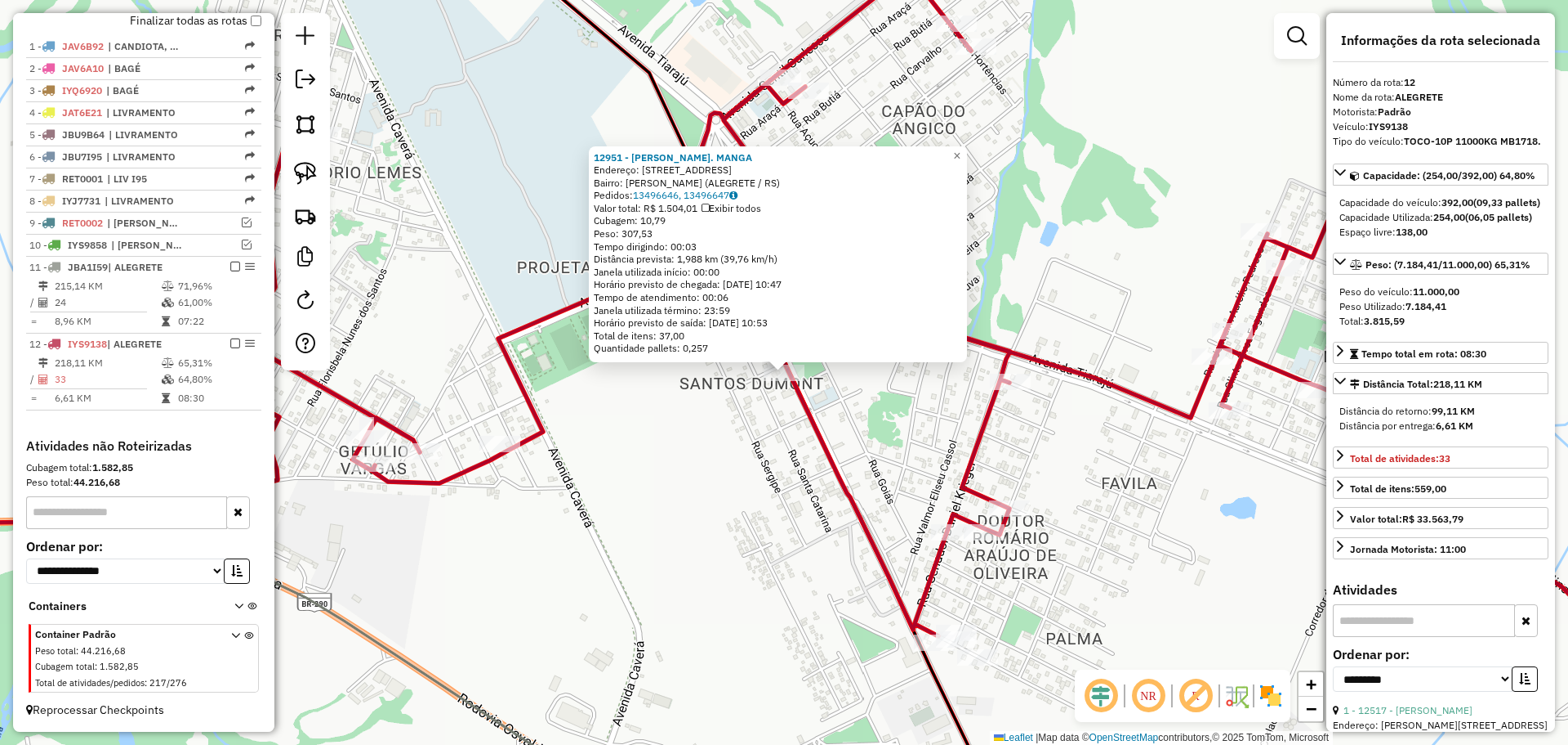
click at [717, 446] on div "12951 - FABRICIO DA S. MANGA Endereço: R REPUBLICA DO RIO GRANDE 832 Bairro: SA…" at bounding box center [784, 372] width 1568 height 745
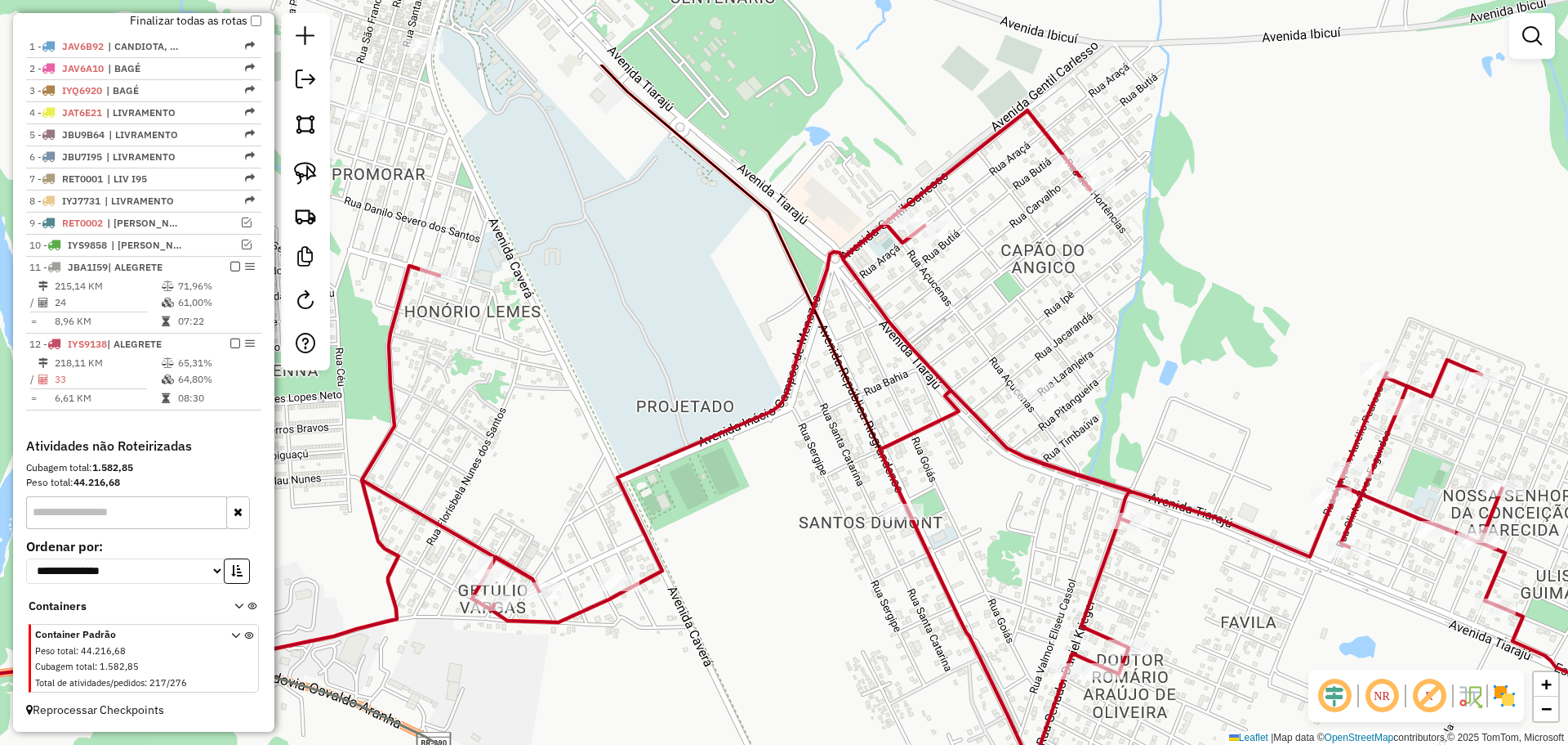
drag, startPoint x: 787, startPoint y: 523, endPoint x: 834, endPoint y: 547, distance: 52.8
click at [834, 547] on div "Janela de atendimento Grade de atendimento Capacidade Transportadoras Veículos …" at bounding box center [784, 372] width 1568 height 745
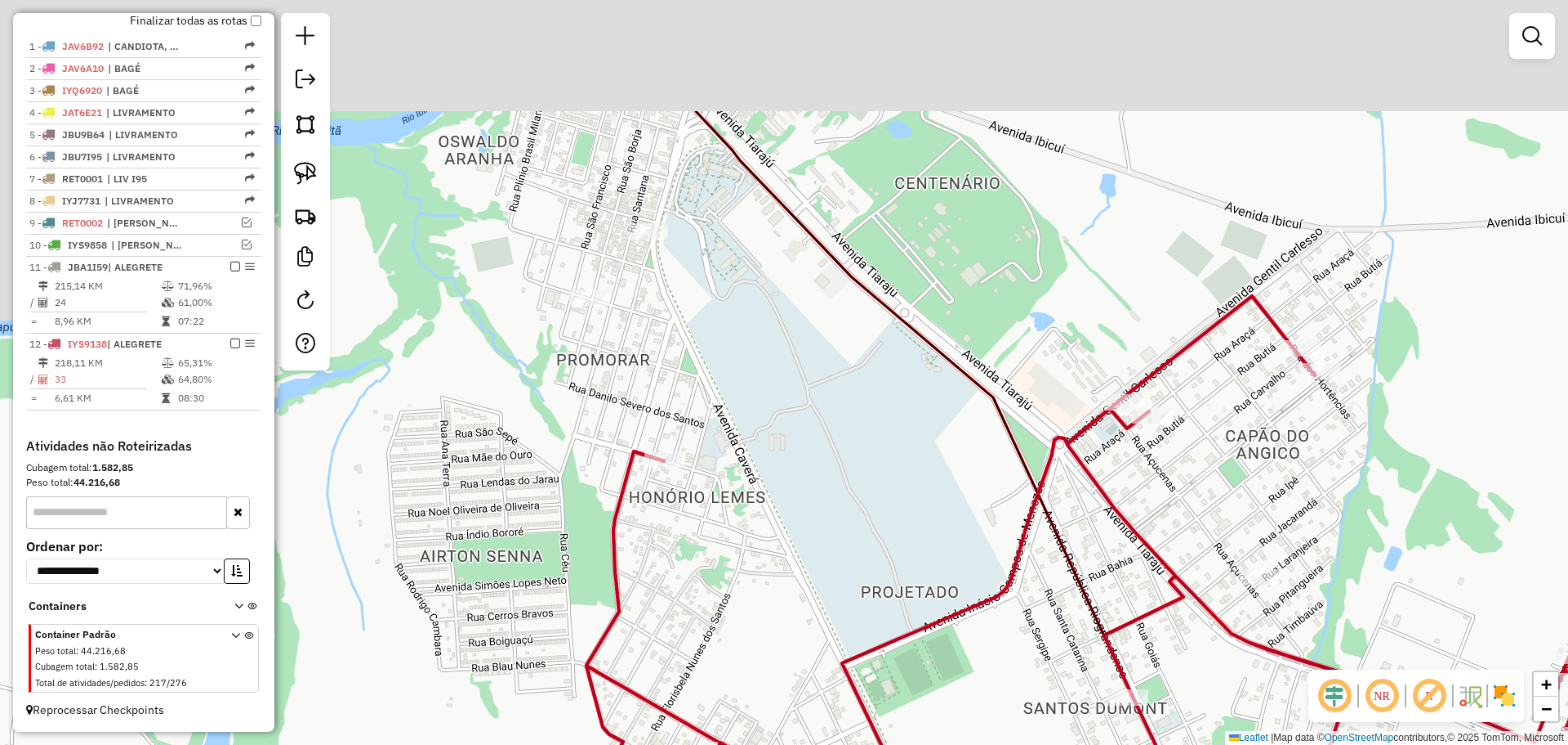
drag, startPoint x: 790, startPoint y: 518, endPoint x: 957, endPoint y: 619, distance: 195.2
click at [957, 619] on icon at bounding box center [899, 627] width 1663 height 664
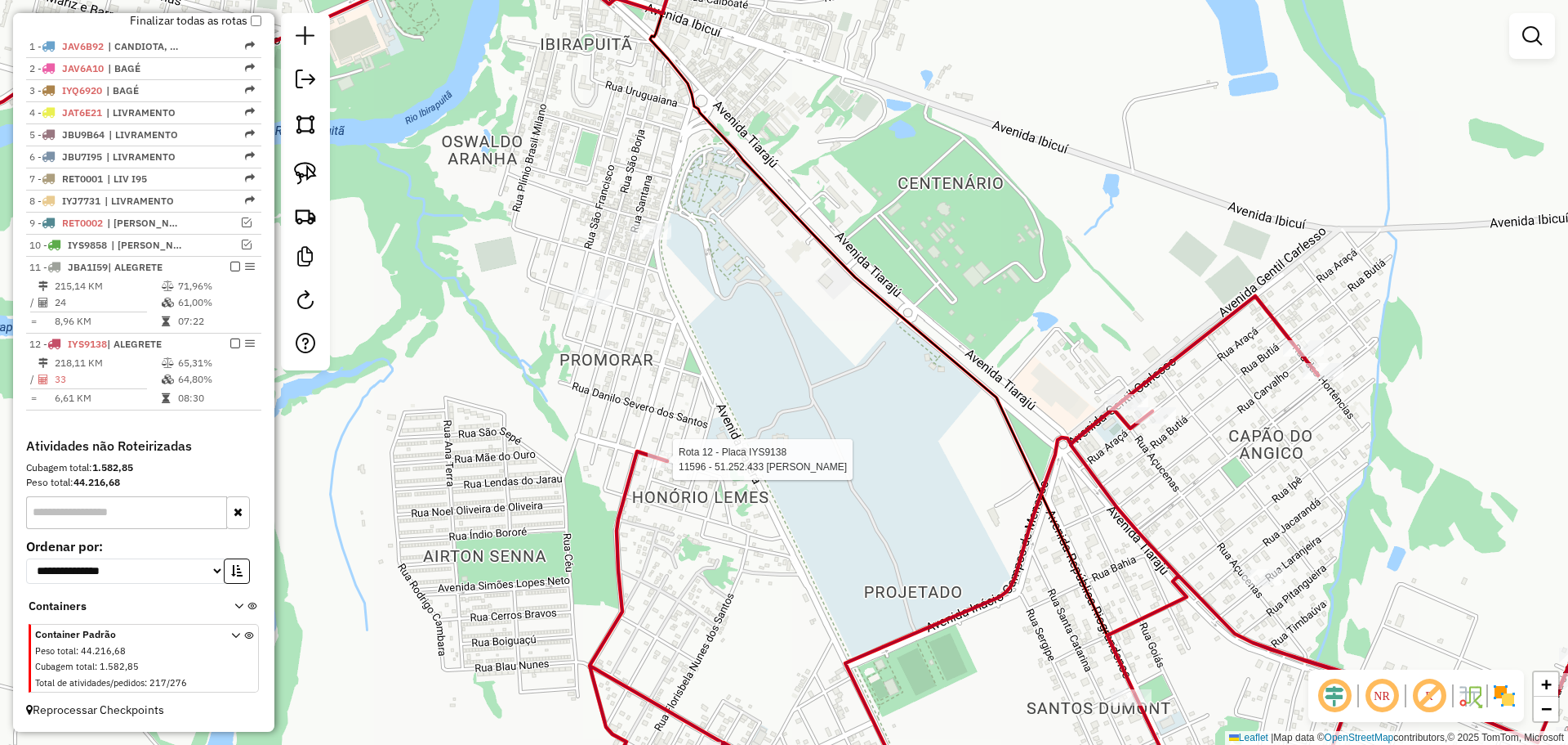
select select "**********"
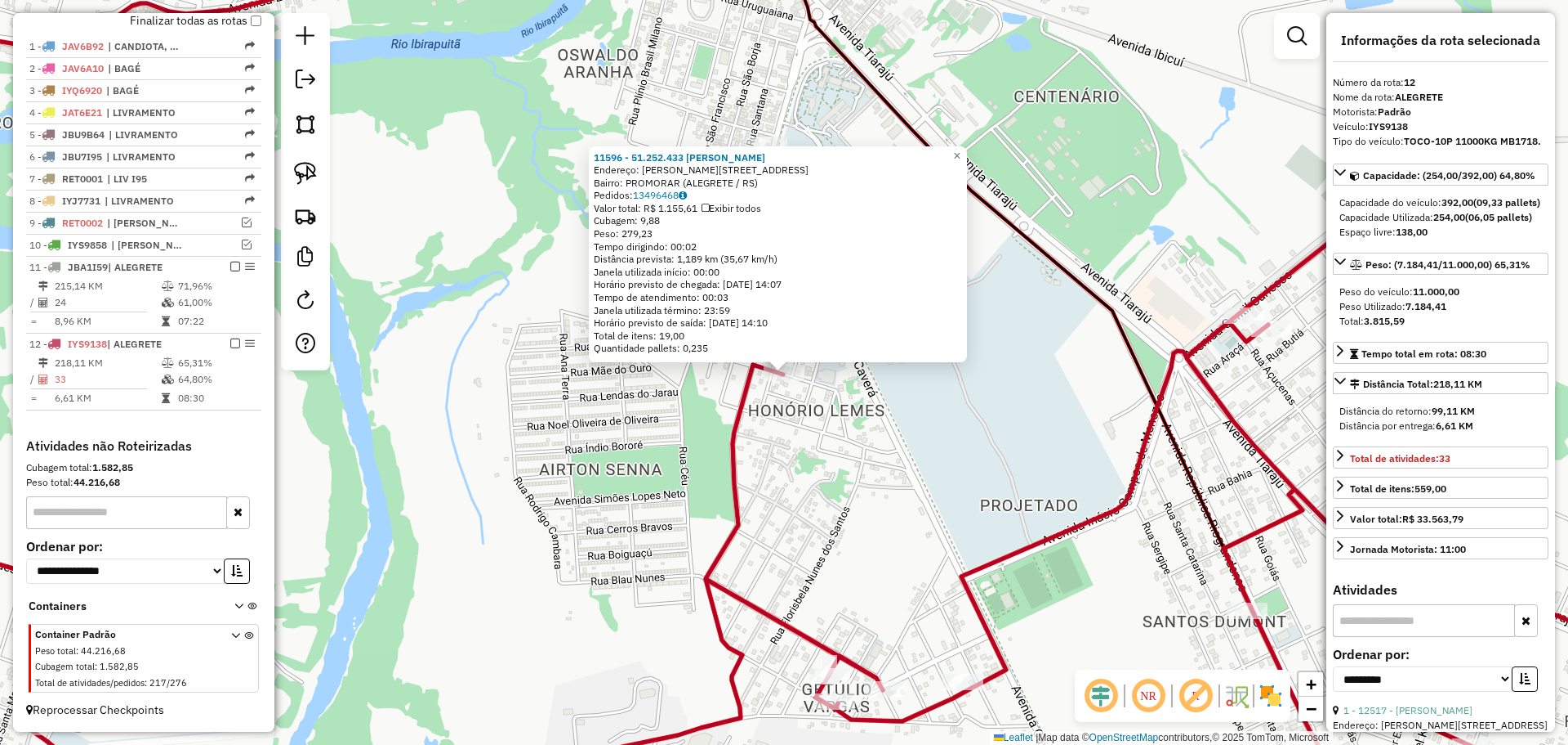
click at [840, 519] on div "11596 - 51.252.433 ELEN JULI Endereço: R SILVANA MARIA ELIZALDE 33 Bairro: PROM…" at bounding box center [784, 372] width 1568 height 745
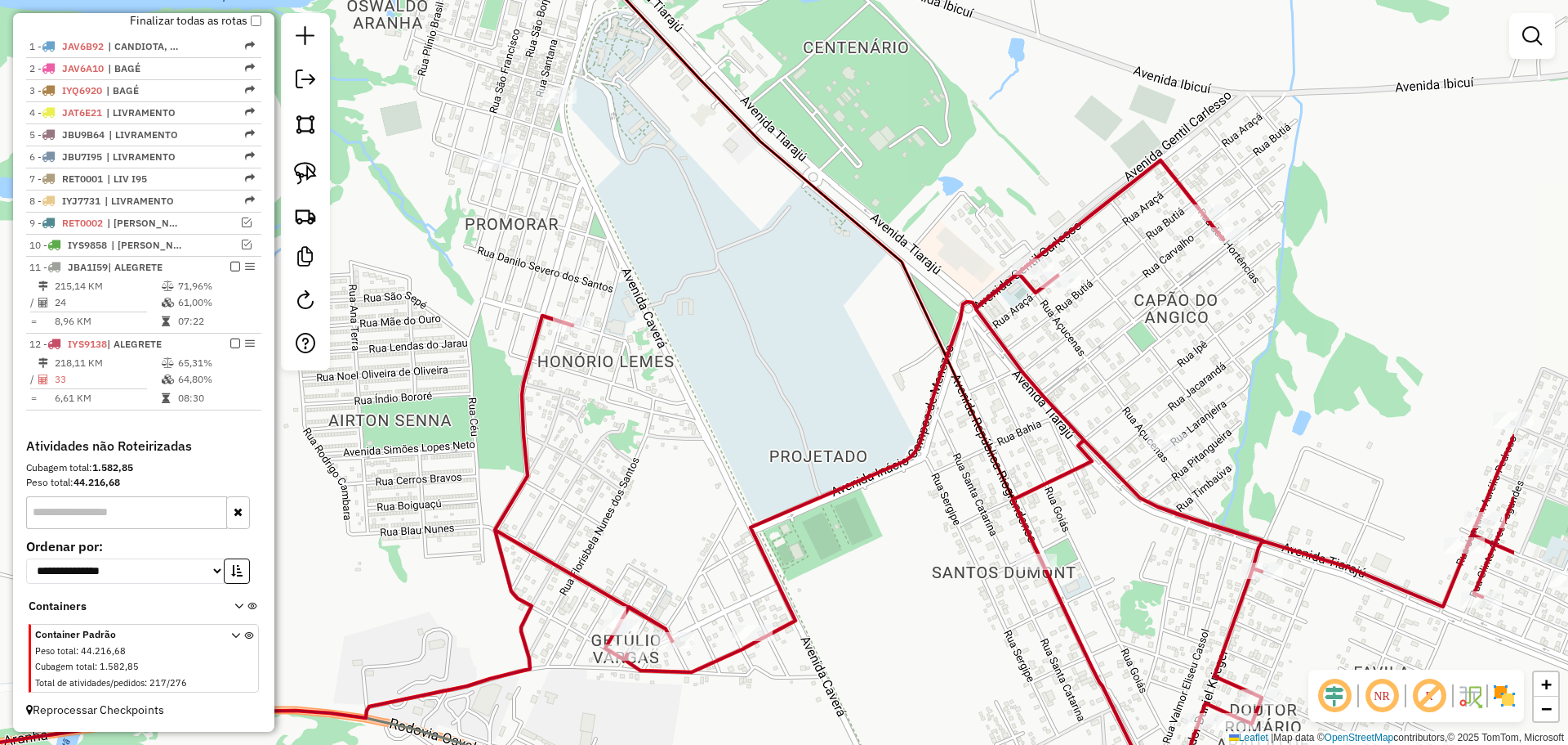
drag, startPoint x: 894, startPoint y: 547, endPoint x: 652, endPoint y: 537, distance: 242.2
click at [653, 537] on div "Janela de atendimento Grade de atendimento Capacidade Transportadoras Veículos …" at bounding box center [784, 372] width 1568 height 745
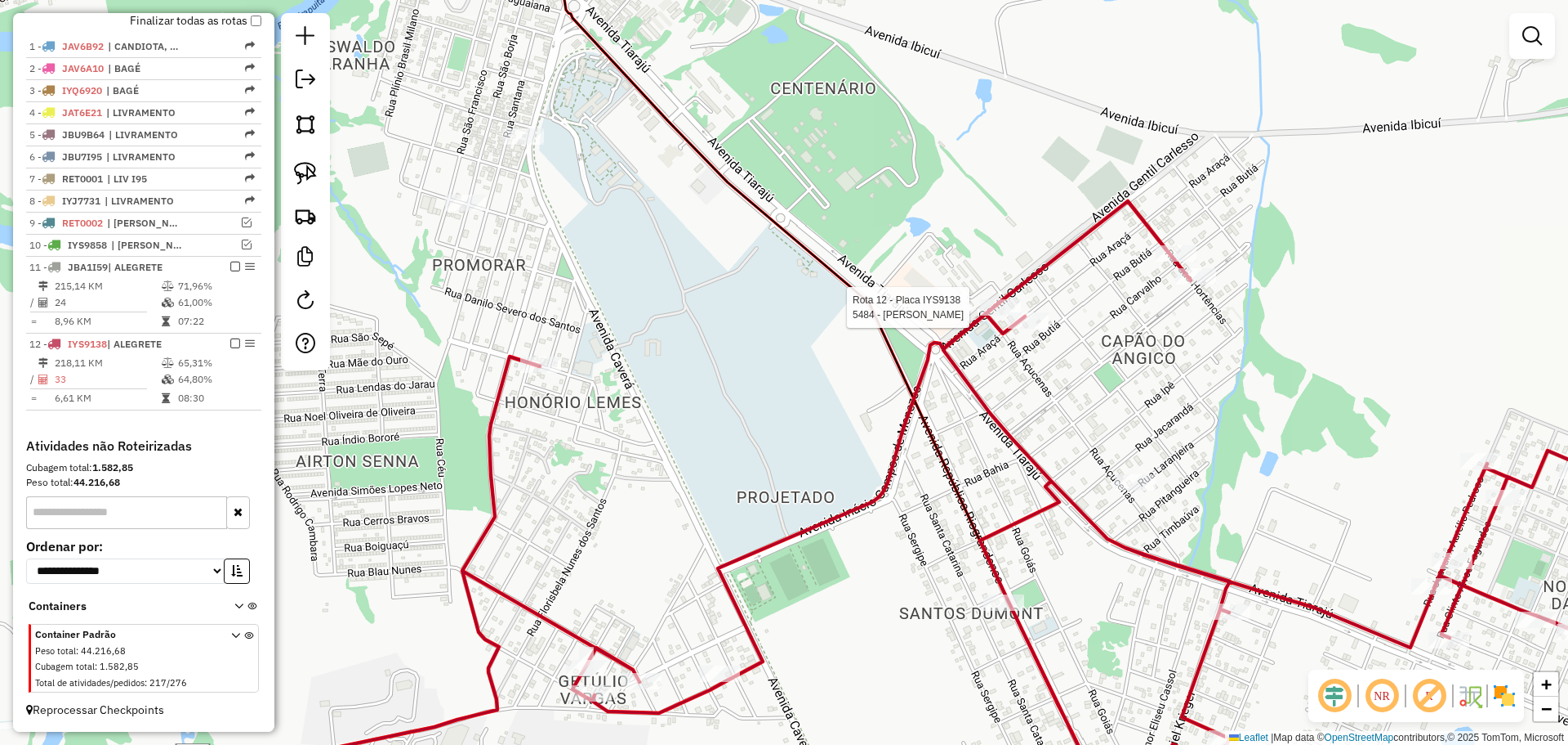
select select "**********"
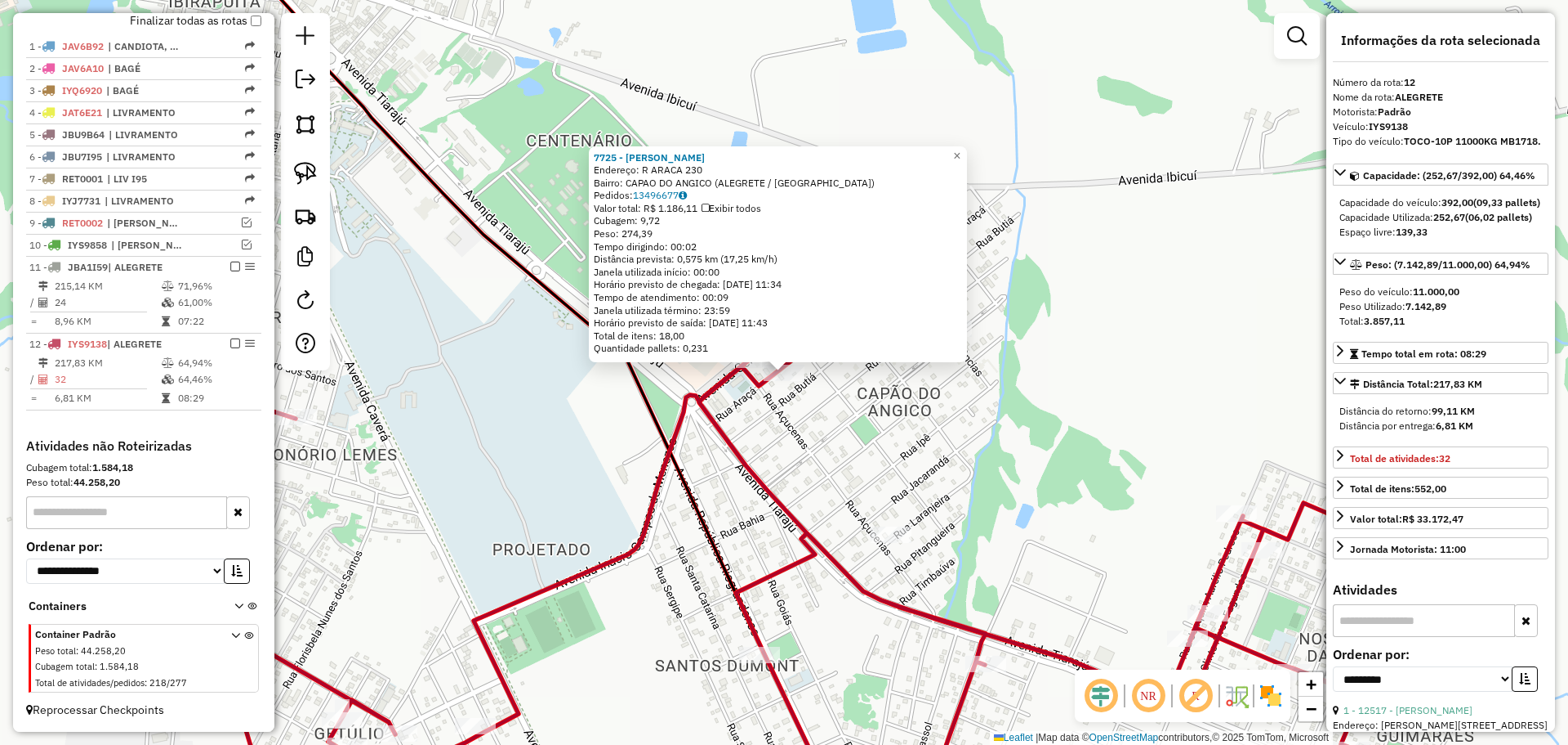
click at [810, 419] on div "7725 - CLAUDIO MARCAL PAZ Endereço: R ARACA 230 Bairro: CAPAO DO ANGICO (ALEGRE…" at bounding box center [784, 372] width 1568 height 745
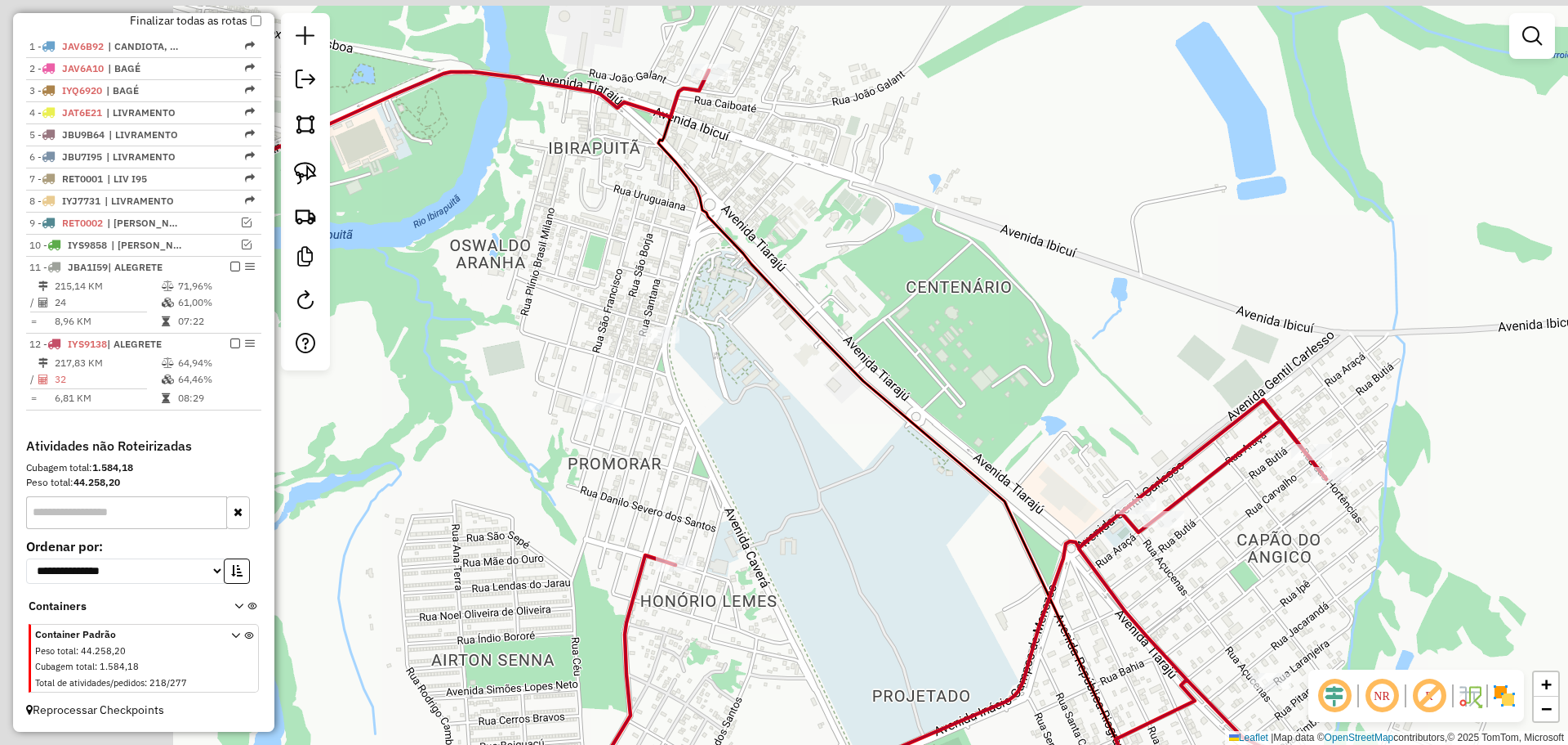
drag, startPoint x: 1037, startPoint y: 514, endPoint x: 1071, endPoint y: 512, distance: 34.1
click at [1071, 512] on div "Janela de atendimento Grade de atendimento Capacidade Transportadoras Veículos …" at bounding box center [784, 372] width 1568 height 745
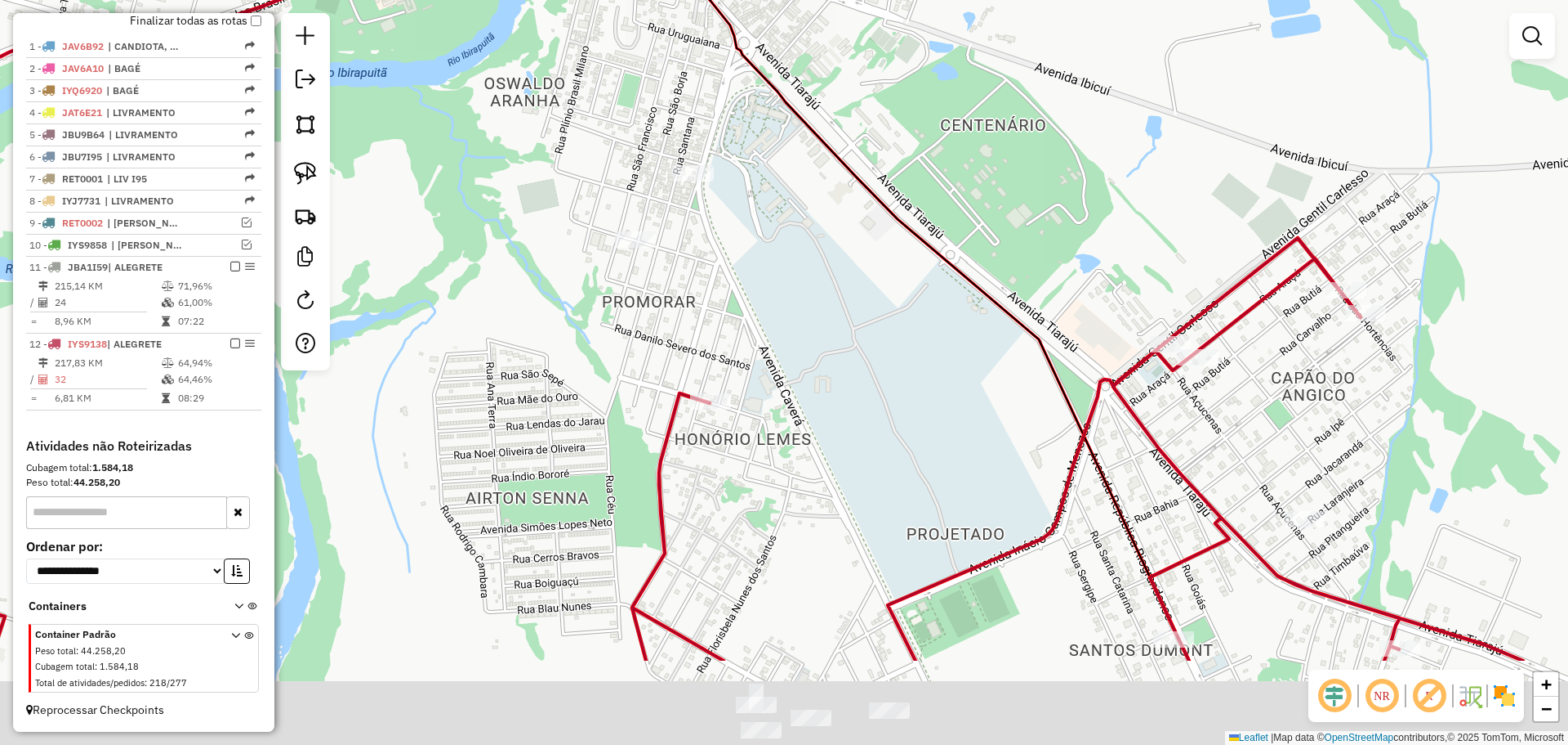
drag, startPoint x: 812, startPoint y: 524, endPoint x: 844, endPoint y: 365, distance: 162.2
click at [844, 365] on div "Janela de atendimento Grade de atendimento Capacidade Transportadoras Veículos …" at bounding box center [784, 372] width 1568 height 745
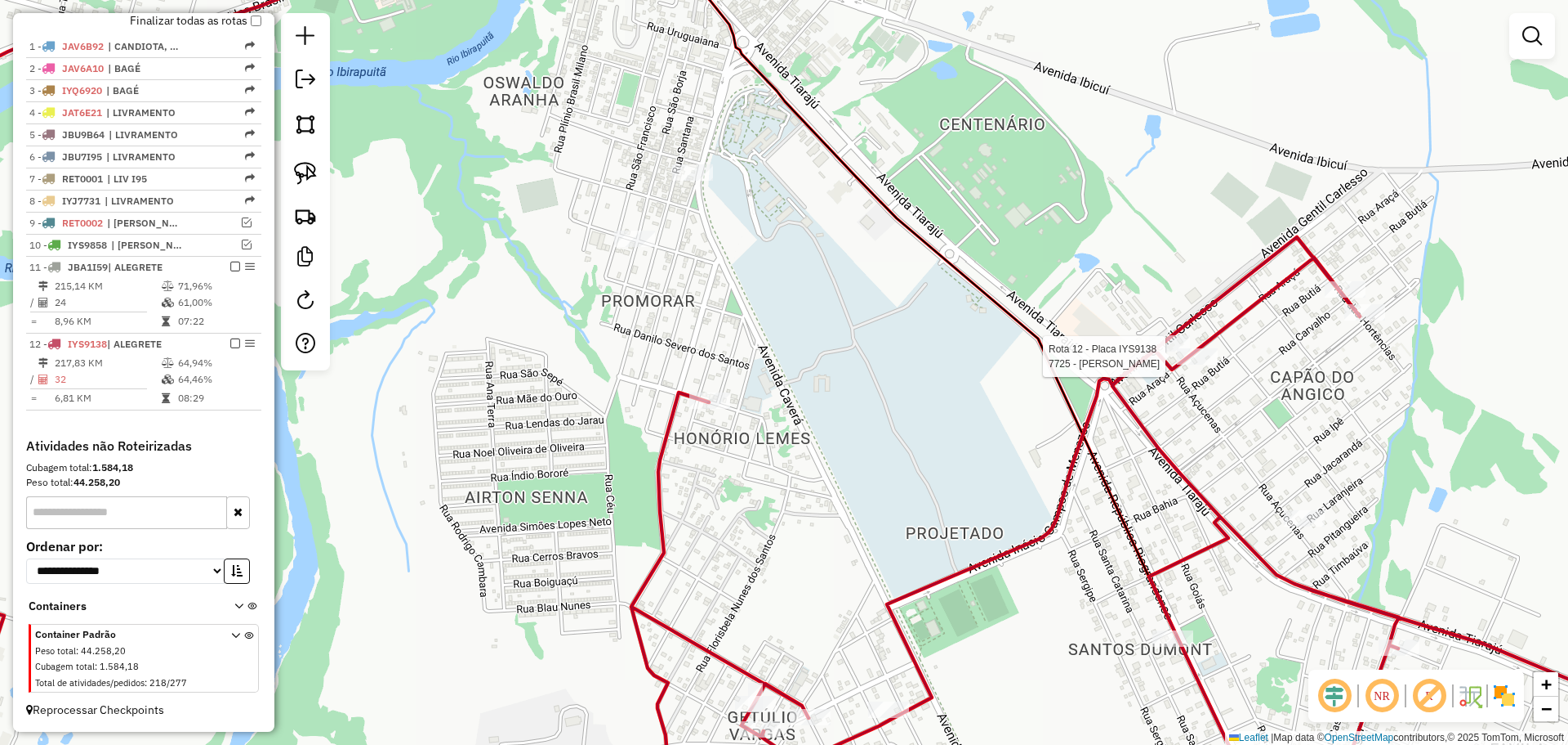
select select "**********"
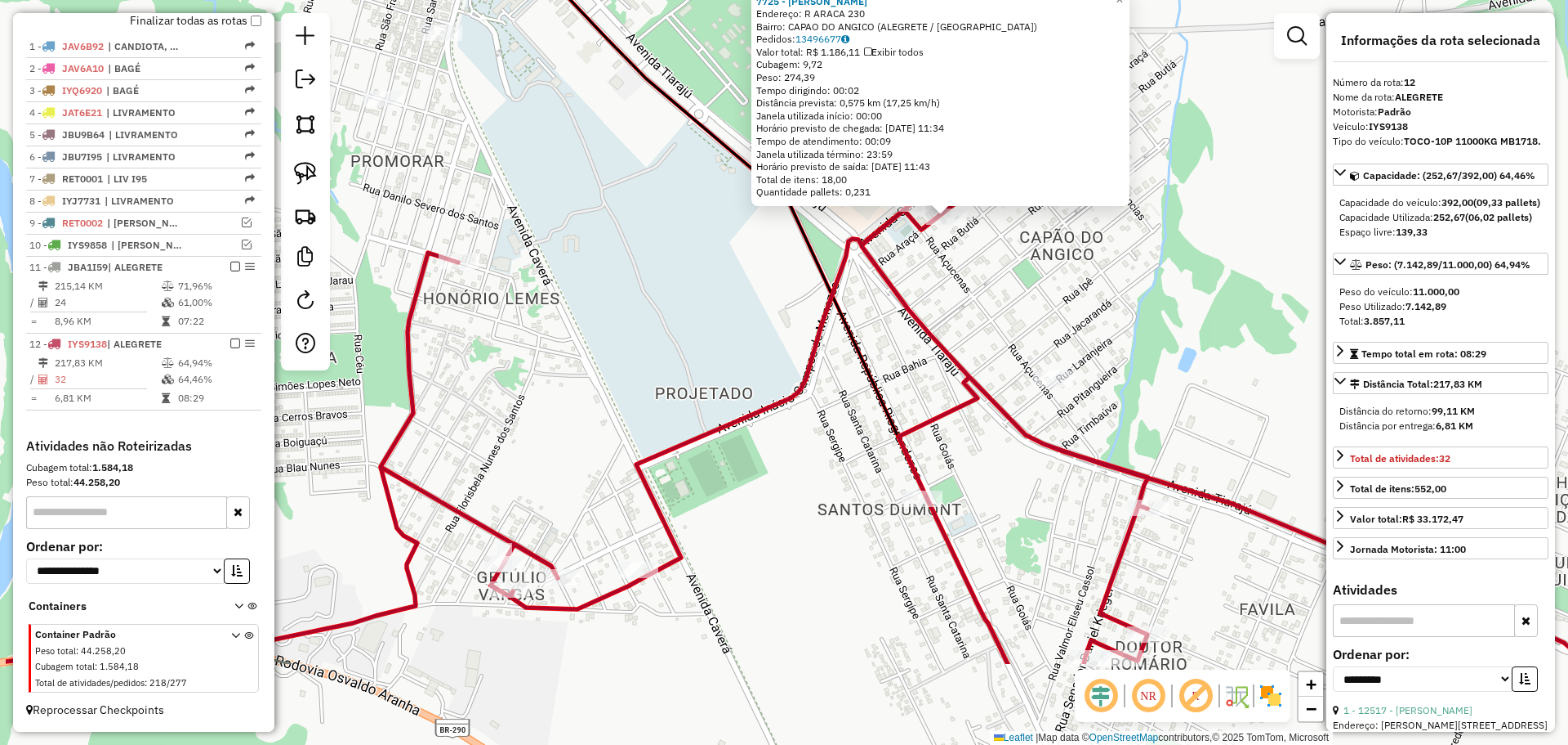
drag, startPoint x: 581, startPoint y: 454, endPoint x: 757, endPoint y: 257, distance: 264.2
click at [757, 264] on div "7725 - CLAUDIO MARCAL PAZ Endereço: R ARACA 230 Bairro: CAPAO DO ANGICO (ALEGRE…" at bounding box center [784, 372] width 1568 height 745
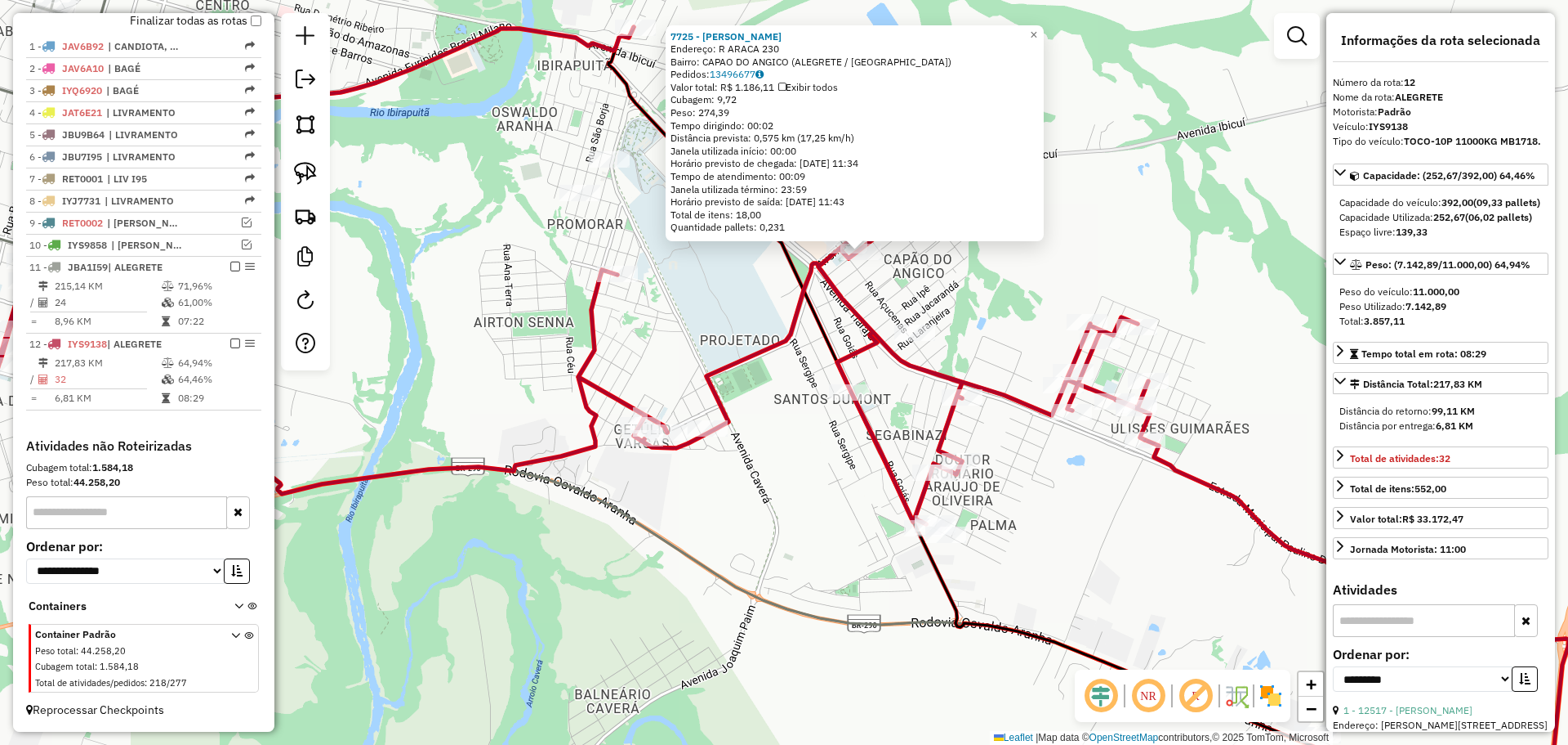
click at [711, 330] on div "7725 - CLAUDIO MARCAL PAZ Endereço: R ARACA 230 Bairro: CAPAO DO ANGICO (ALEGRE…" at bounding box center [784, 372] width 1568 height 745
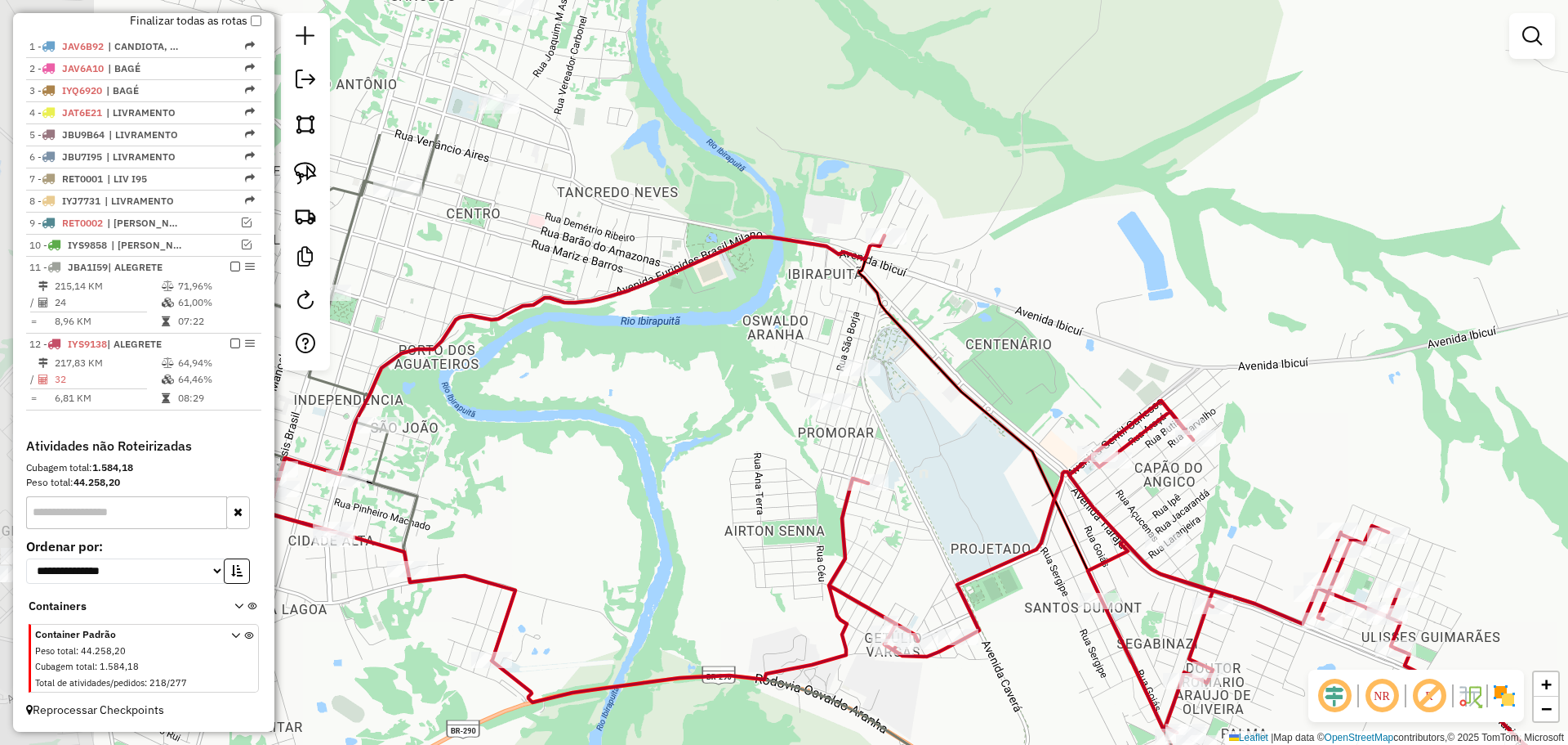
drag, startPoint x: 694, startPoint y: 316, endPoint x: 945, endPoint y: 525, distance: 326.6
click at [945, 525] on div "Janela de atendimento Grade de atendimento Capacidade Transportadoras Veículos …" at bounding box center [784, 372] width 1568 height 745
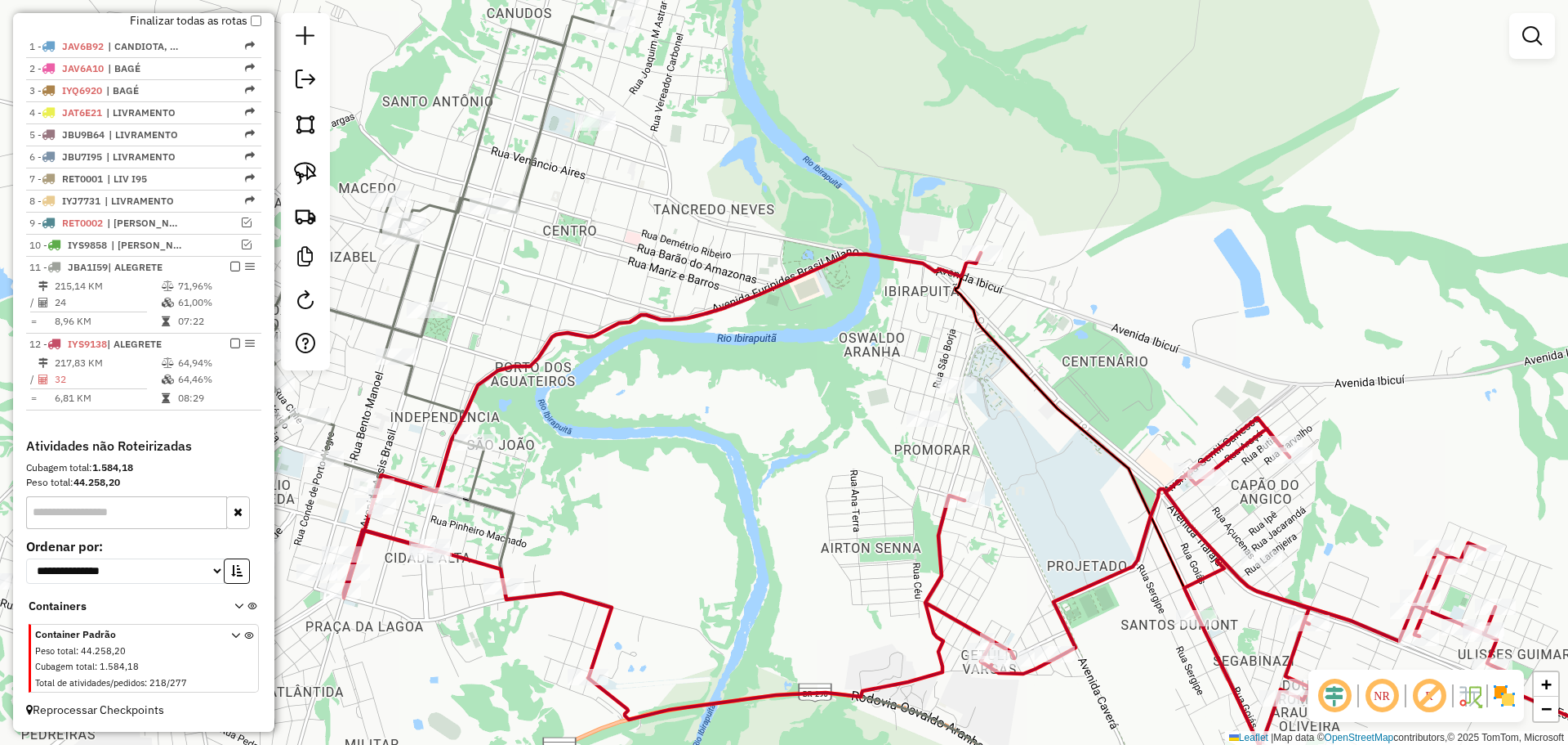
drag, startPoint x: 603, startPoint y: 412, endPoint x: 700, endPoint y: 429, distance: 98.5
click at [700, 429] on div "Janela de atendimento Grade de atendimento Capacidade Transportadoras Veículos …" at bounding box center [784, 372] width 1568 height 745
select select "**********"
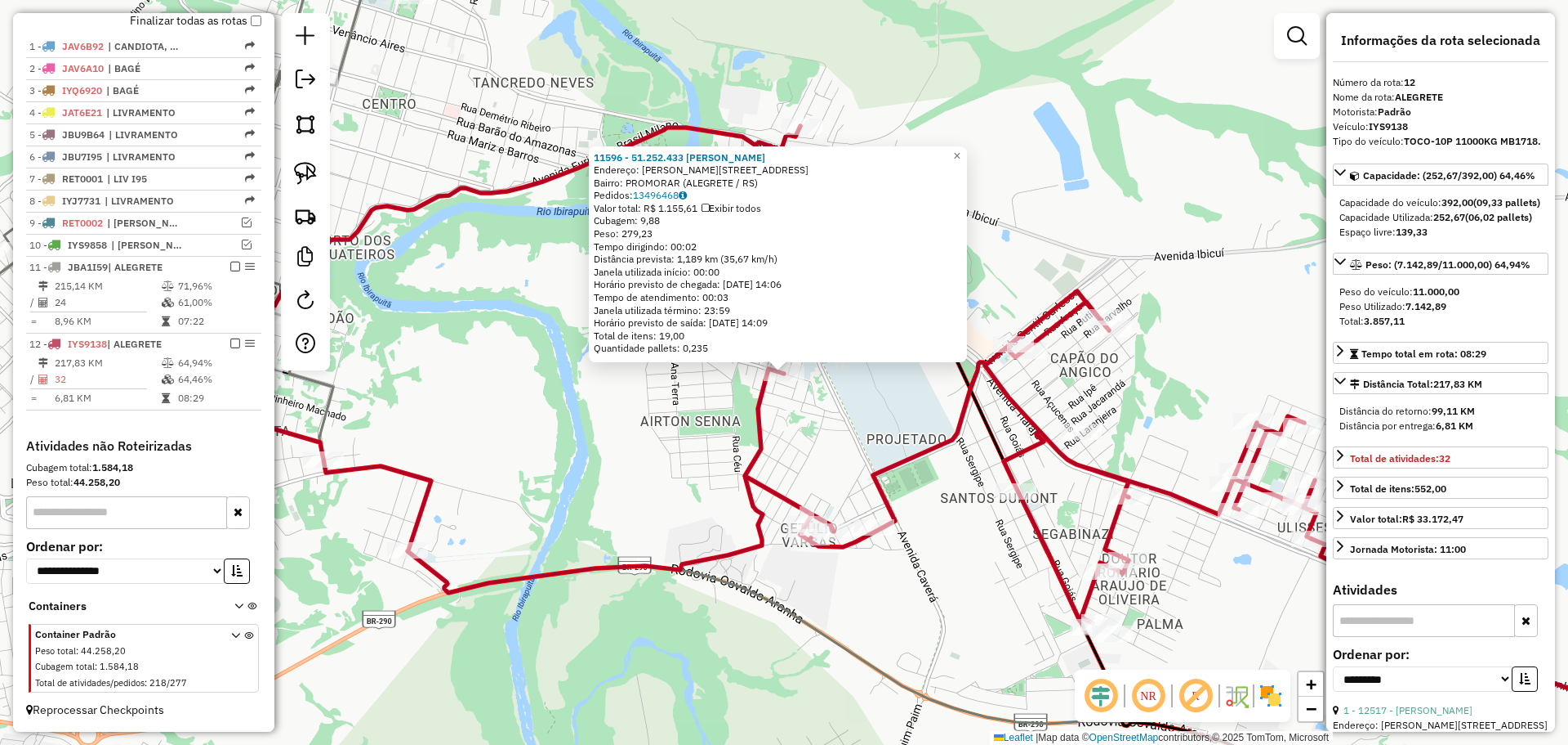
click at [557, 410] on div "11596 - 51.252.433 ELEN JULI Endereço: R SILVANA MARIA ELIZALDE 33 Bairro: PROM…" at bounding box center [784, 372] width 1568 height 745
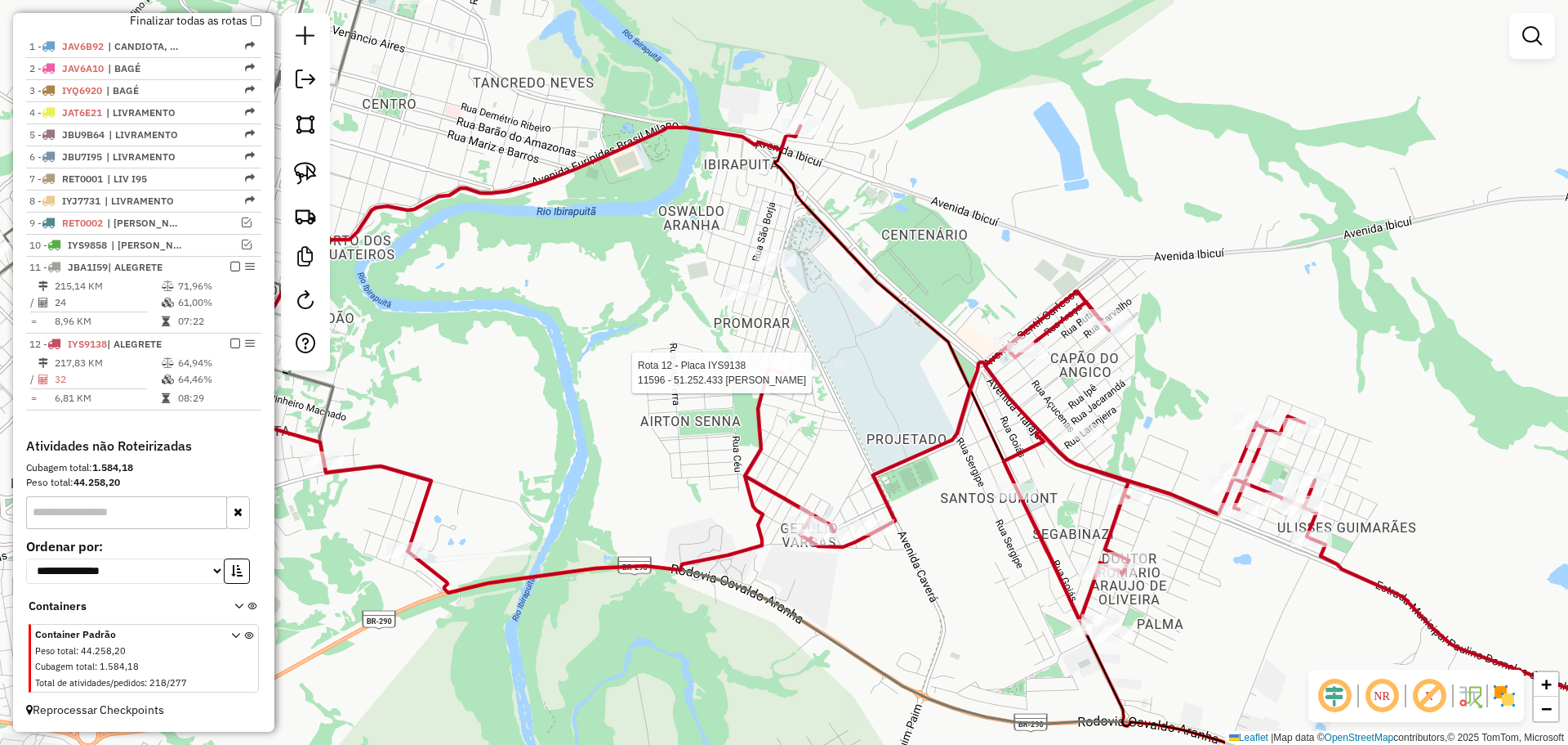
select select "**********"
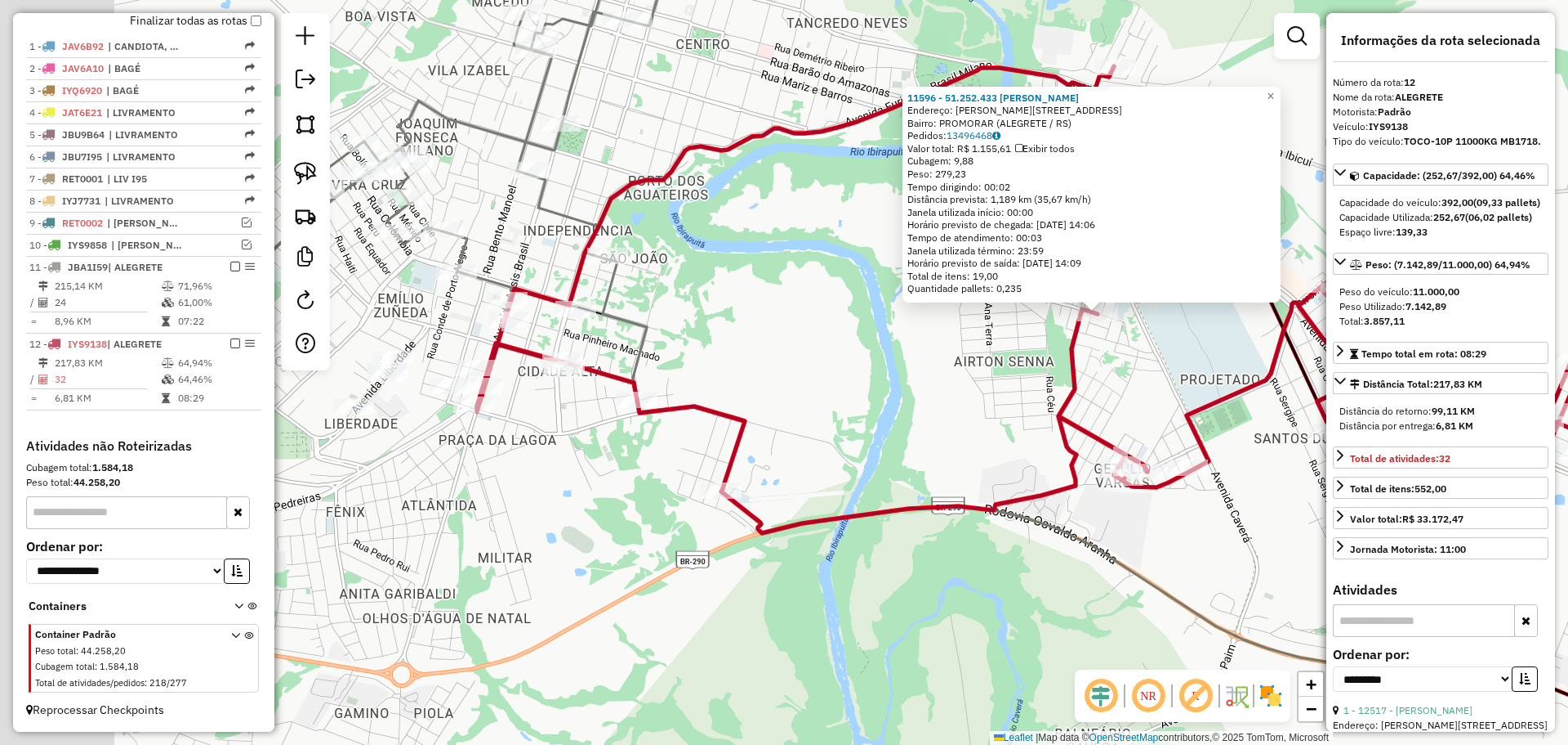
drag, startPoint x: 464, startPoint y: 470, endPoint x: 797, endPoint y: 406, distance: 339.1
click at [797, 406] on div "11596 - 51.252.433 ELEN JULI Endereço: R SILVANA MARIA ELIZALDE 33 Bairro: PROM…" at bounding box center [784, 372] width 1568 height 745
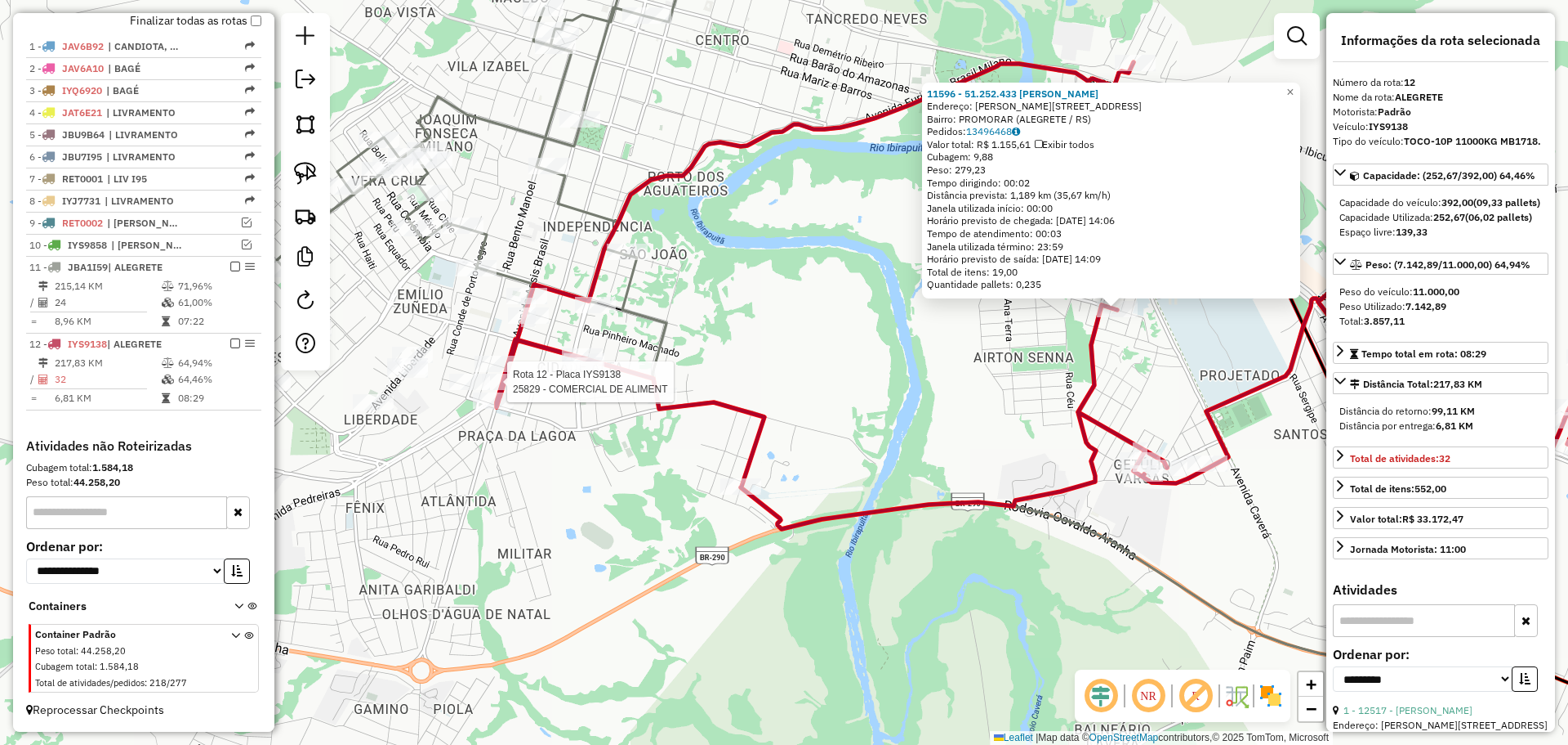
click at [498, 389] on div at bounding box center [502, 382] width 40 height 17
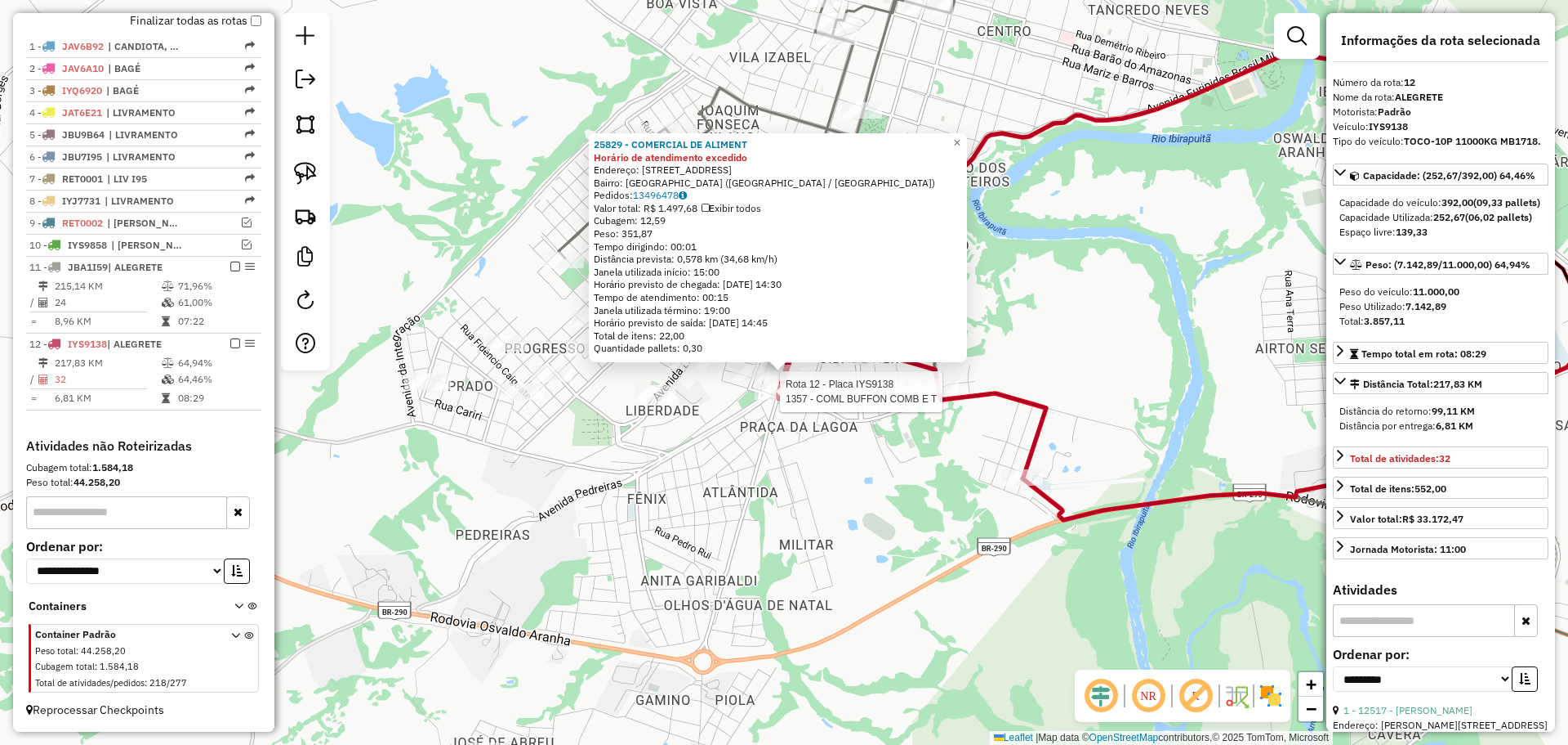
click at [772, 400] on div at bounding box center [775, 391] width 40 height 17
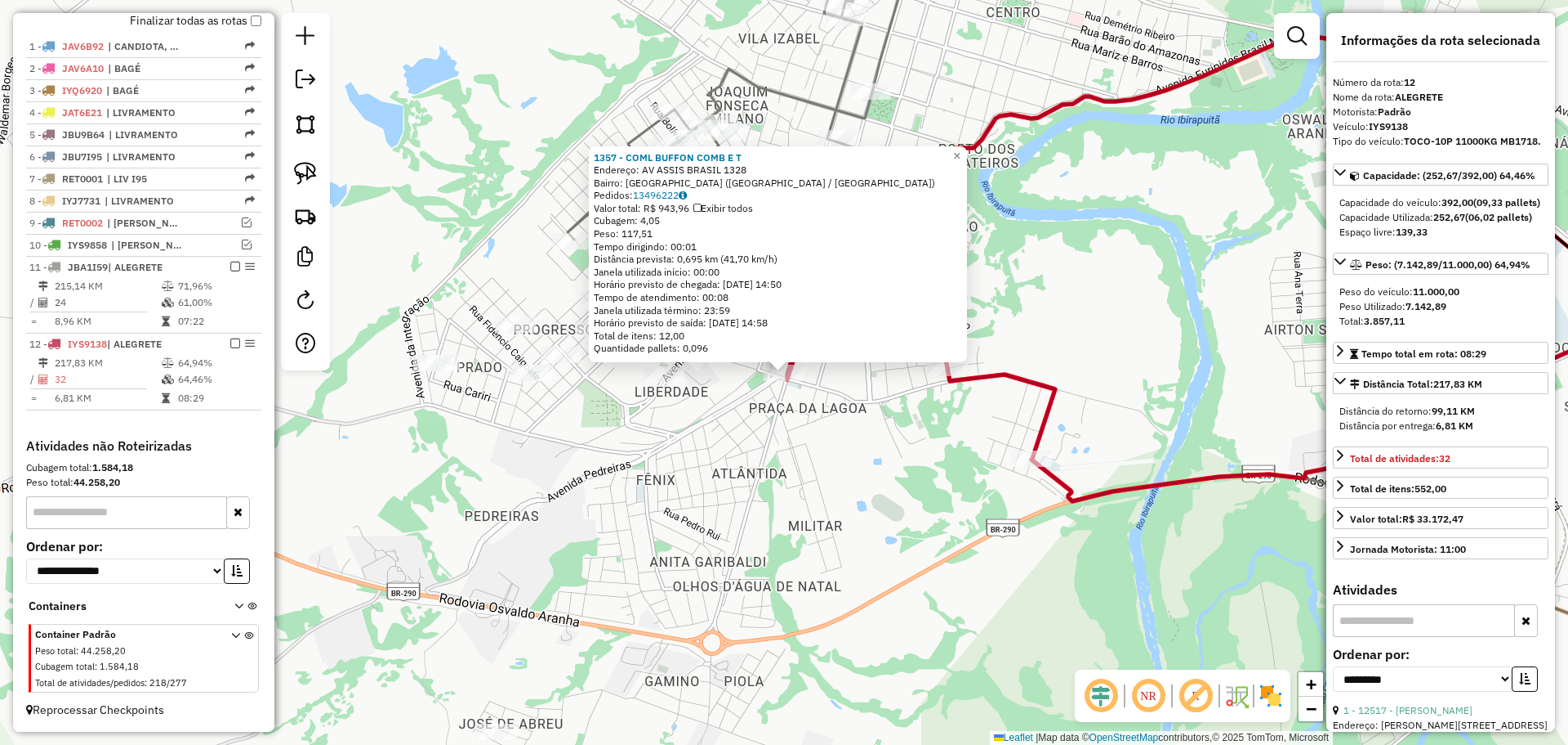
click at [800, 414] on div "1357 - COML BUFFON COMB E T Endereço: AV ASSIS BRASIL 1328 Bairro: CIDADE ALTA …" at bounding box center [784, 372] width 1568 height 745
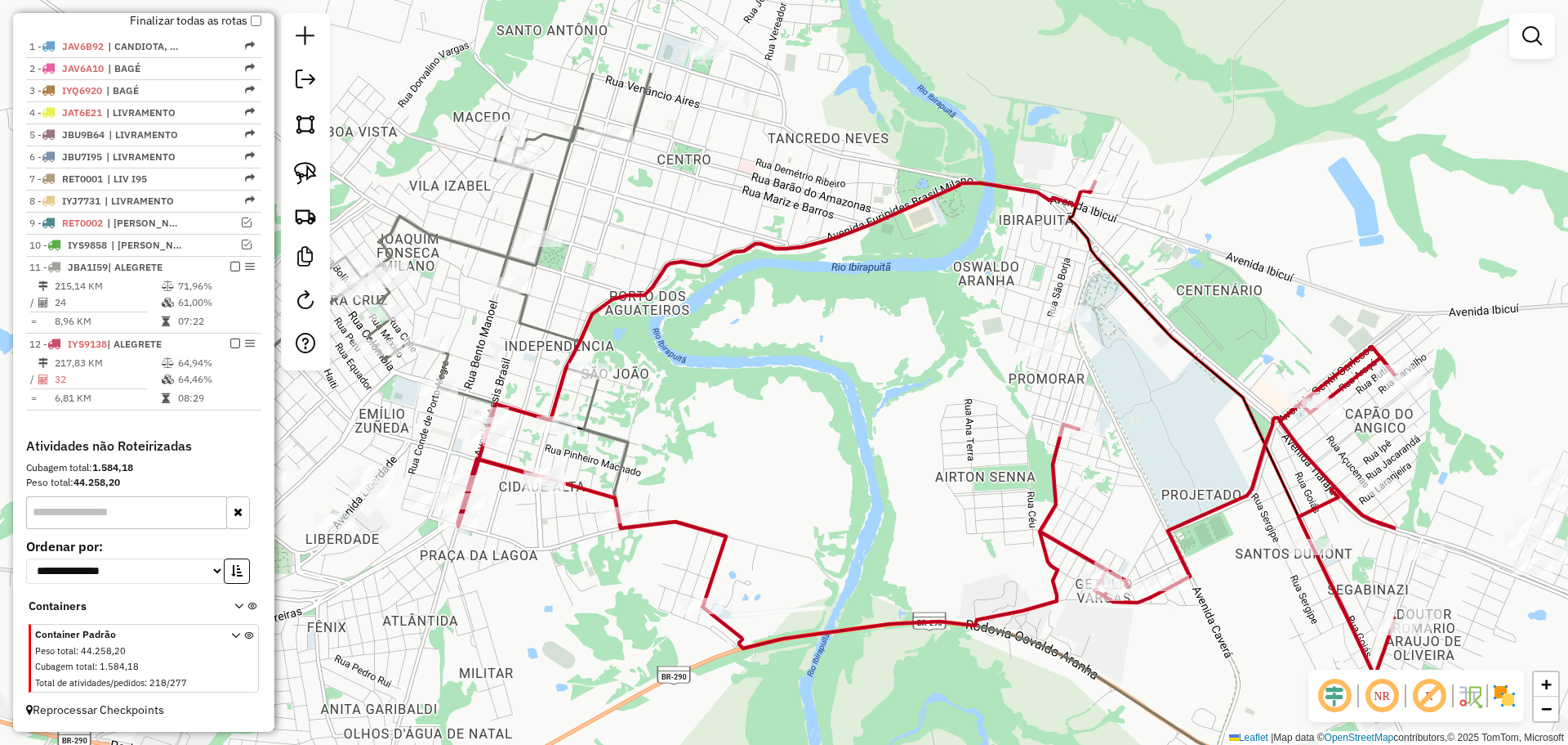
drag, startPoint x: 1033, startPoint y: 375, endPoint x: 704, endPoint y: 523, distance: 360.8
click at [704, 523] on icon at bounding box center [926, 430] width 937 height 497
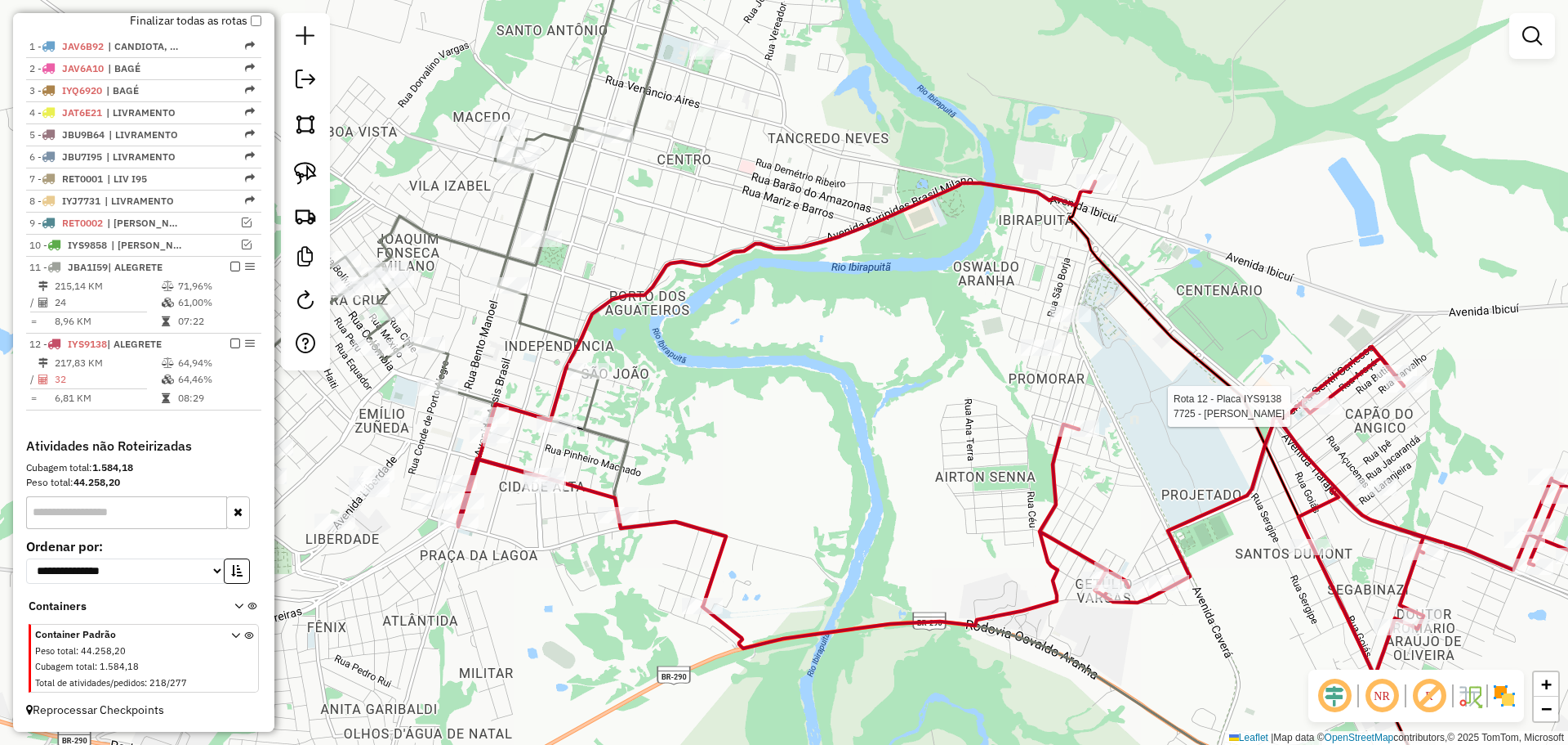
click at [1330, 414] on div at bounding box center [1322, 406] width 40 height 17
select select "**********"
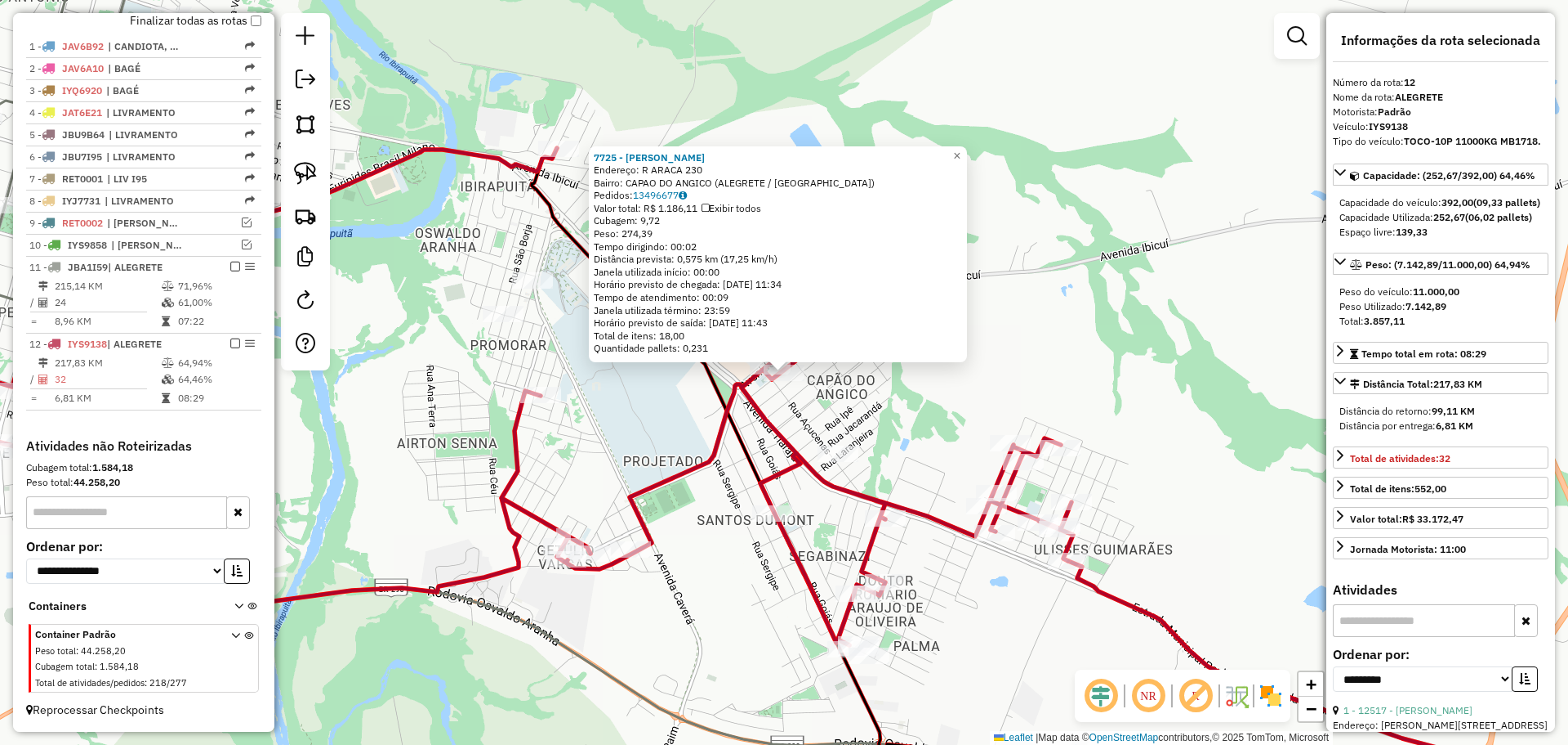
click at [852, 433] on div "7725 - CLAUDIO MARCAL PAZ Endereço: R ARACA 230 Bairro: CAPAO DO ANGICO (ALEGRE…" at bounding box center [784, 372] width 1568 height 745
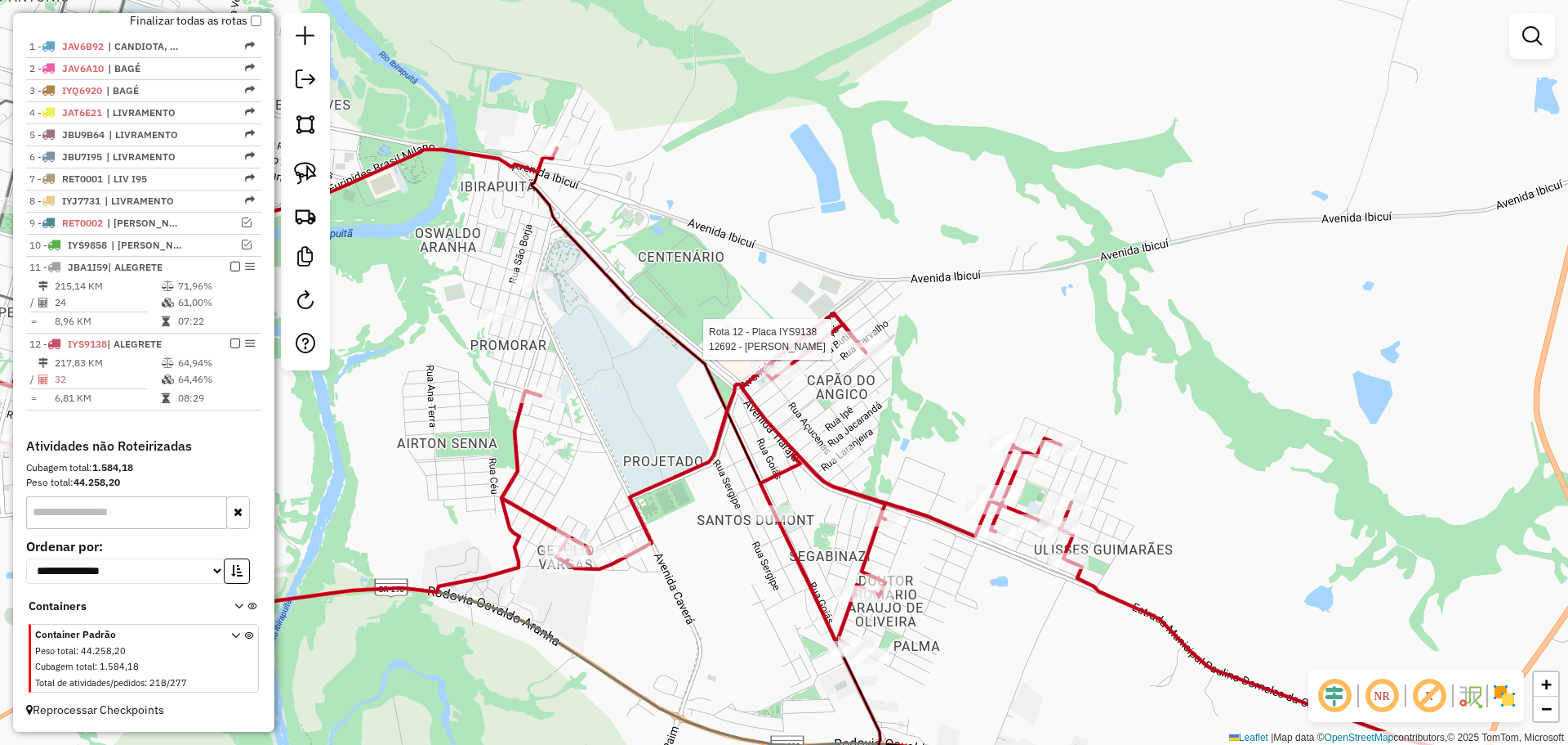
select select "**********"
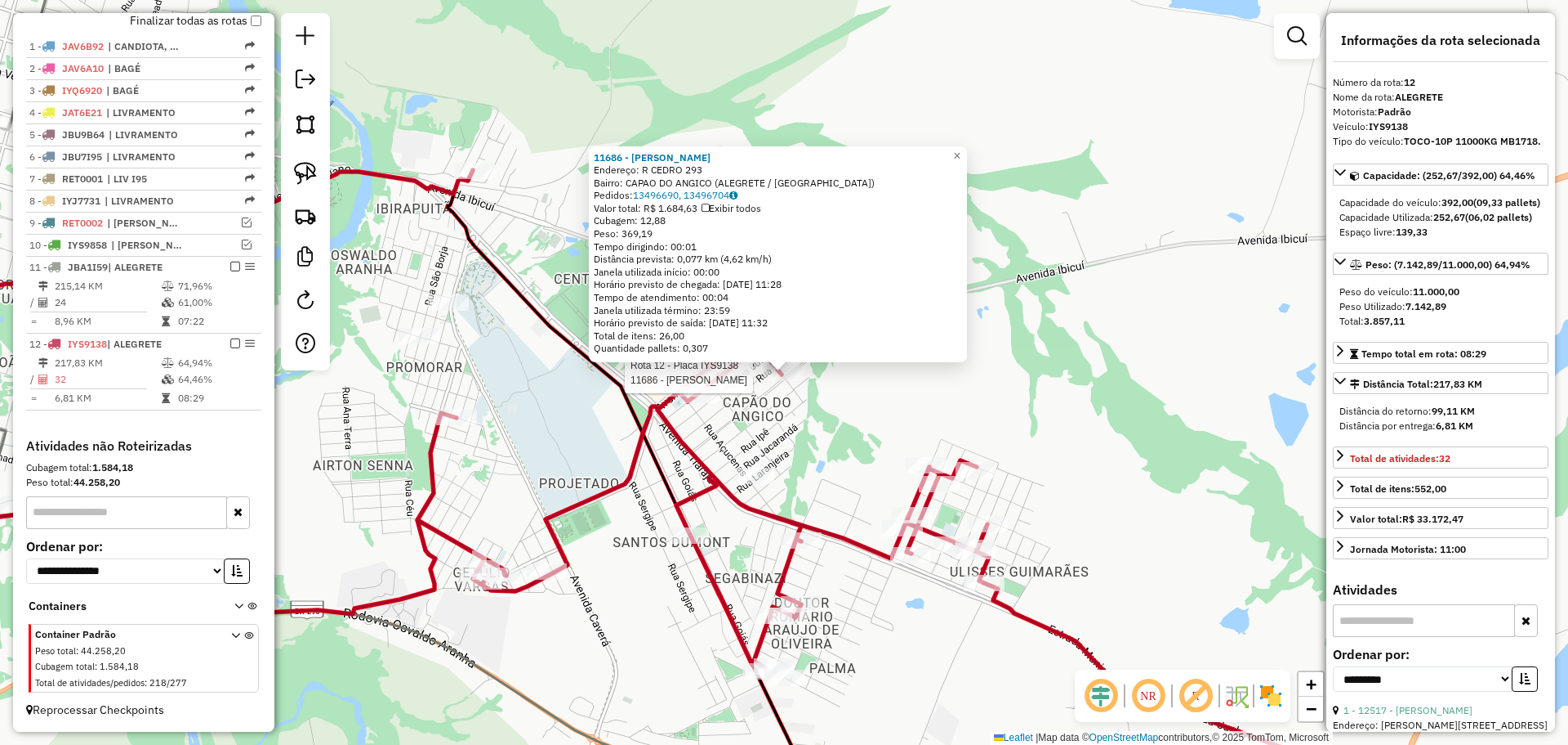
click at [799, 381] on div at bounding box center [784, 373] width 40 height 17
click at [608, 462] on div "11686 - SILVANA PAZ MAIDANA Endereço: R CEDRO 293 Bairro: CAPAO DO ANGICO (ALEG…" at bounding box center [784, 372] width 1568 height 745
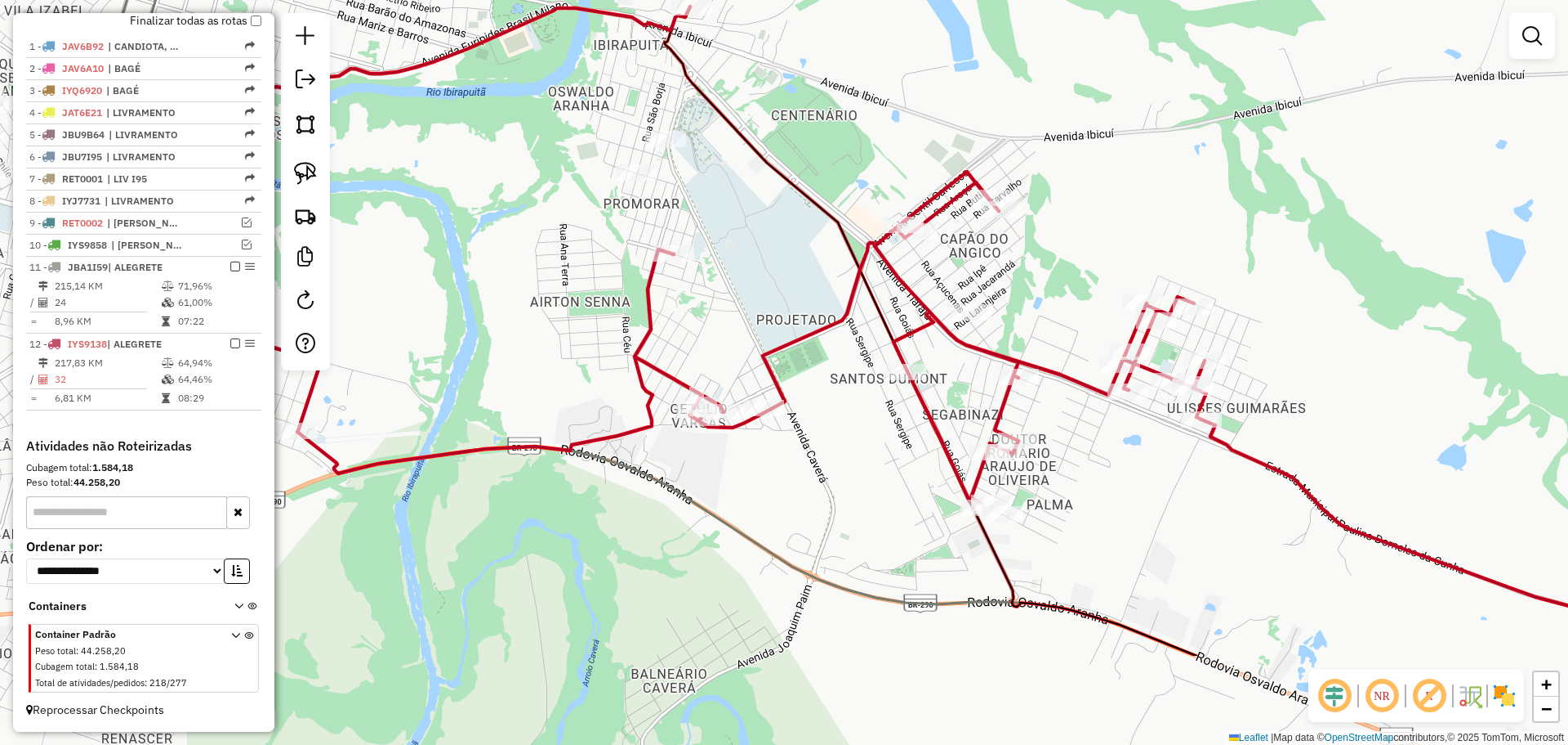
drag, startPoint x: 650, startPoint y: 469, endPoint x: 879, endPoint y: 309, distance: 279.4
click at [879, 309] on icon at bounding box center [930, 331] width 532 height 649
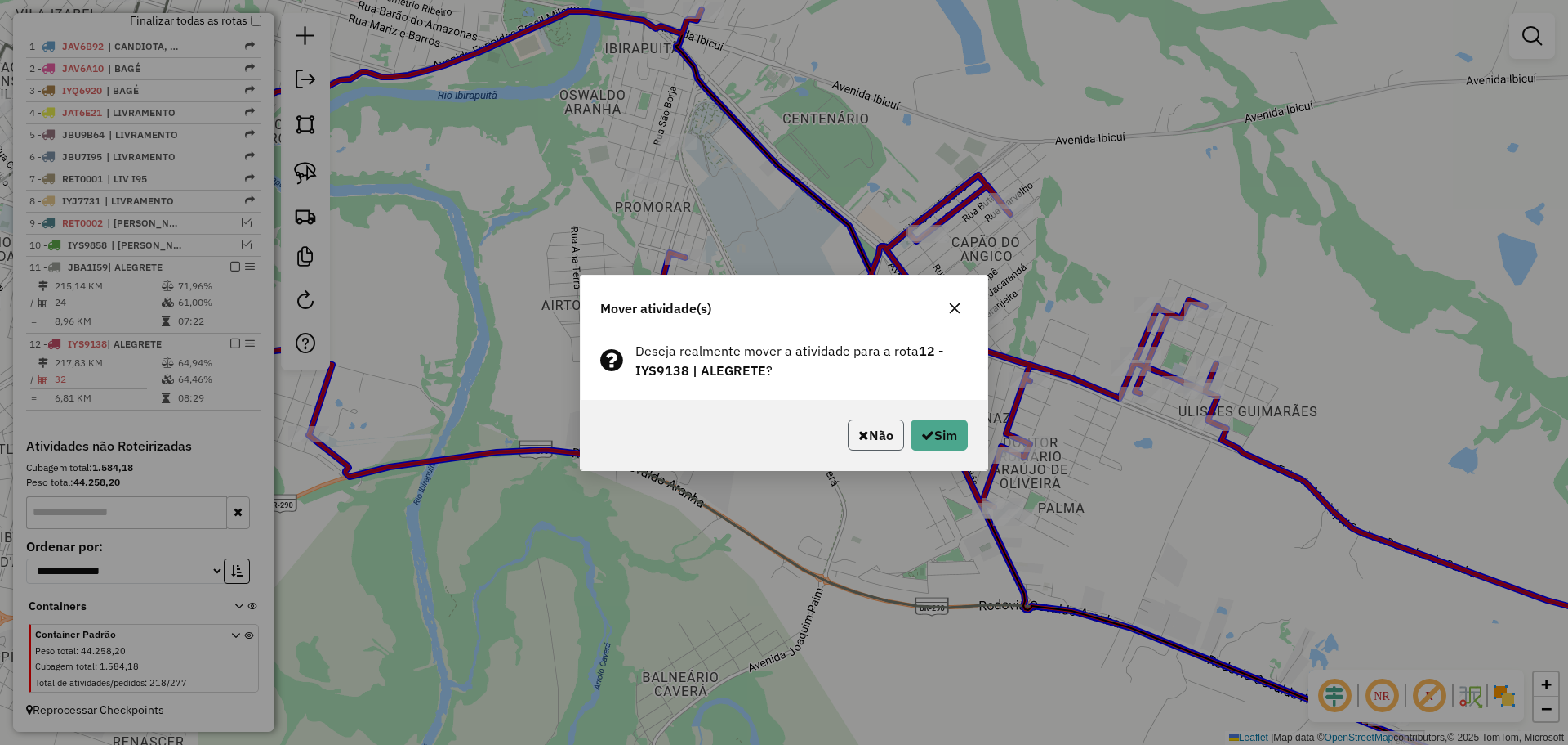
click at [870, 422] on button "Não" at bounding box center [876, 435] width 56 height 31
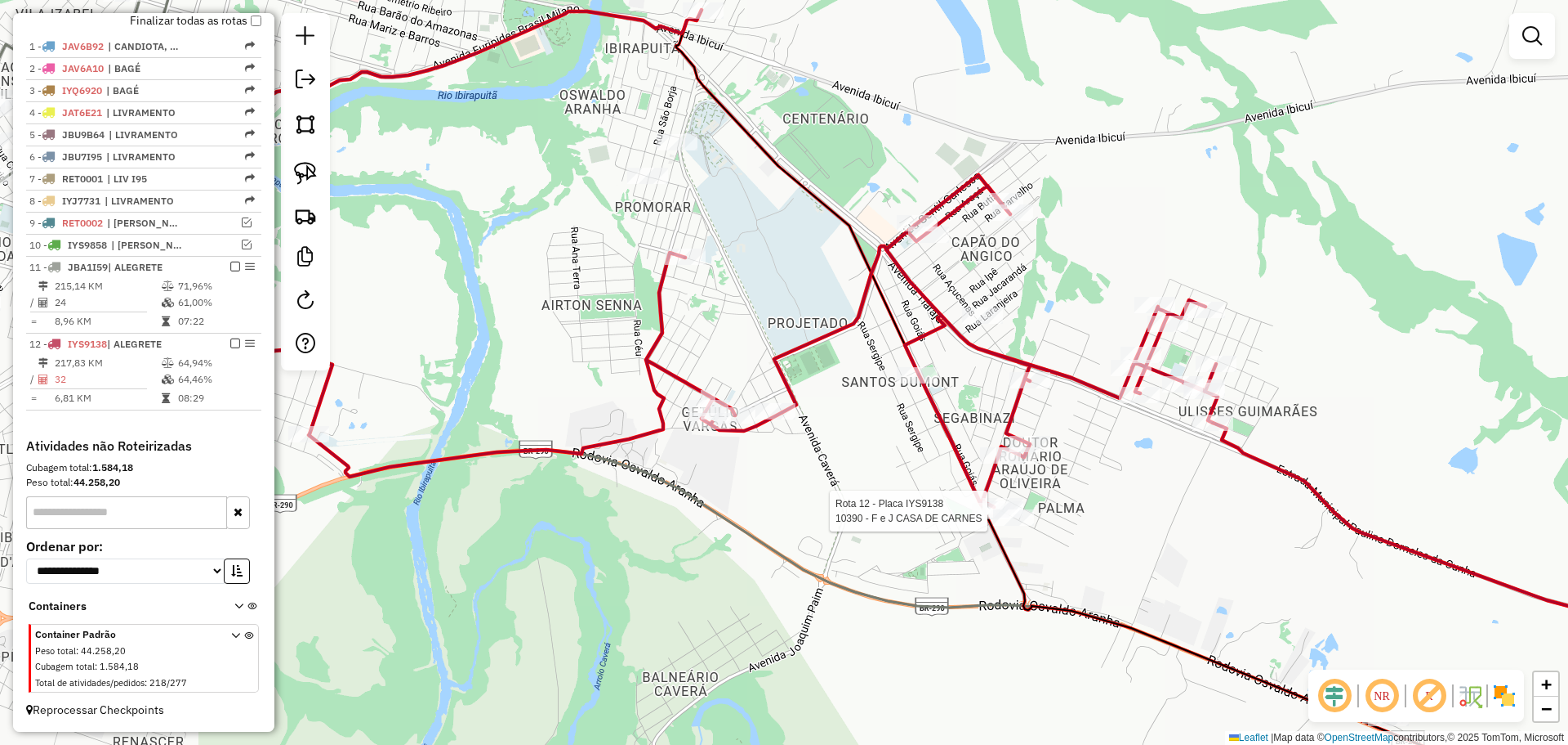
select select "**********"
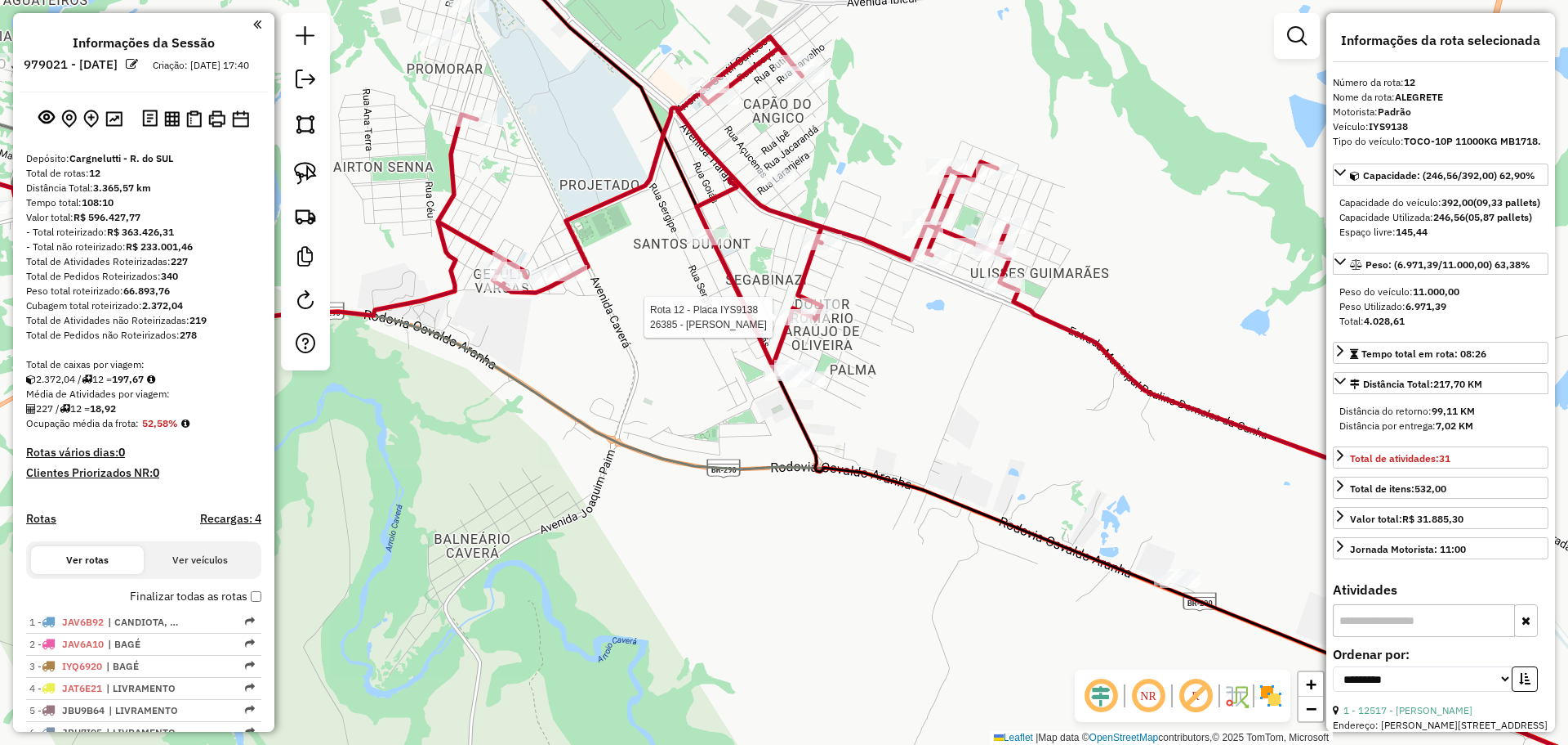
select select "**********"
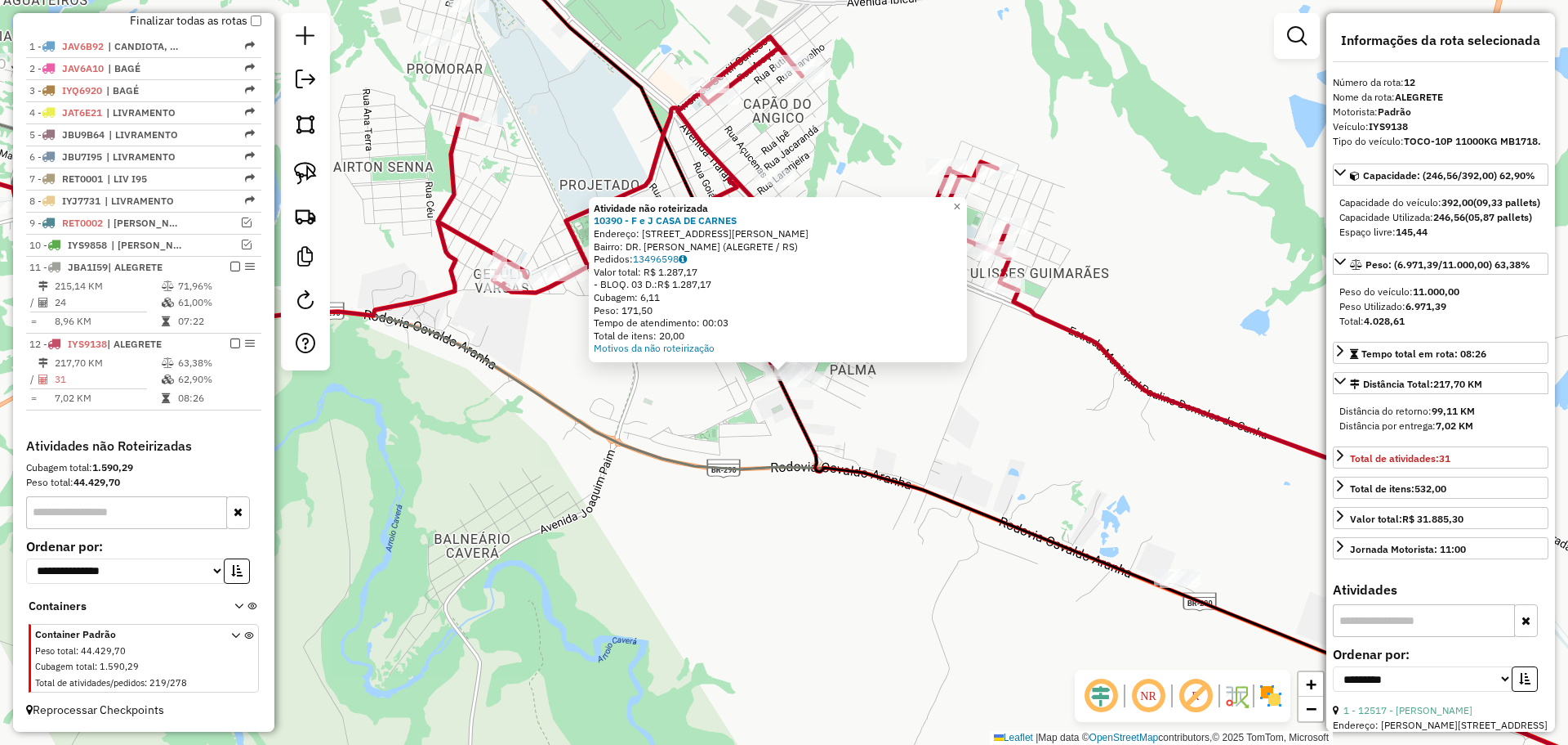
click at [756, 423] on div "Atividade não roteirizada 10390 - F e J CASA DE CARNES Endereço: R FRANCISCO PE…" at bounding box center [784, 372] width 1568 height 745
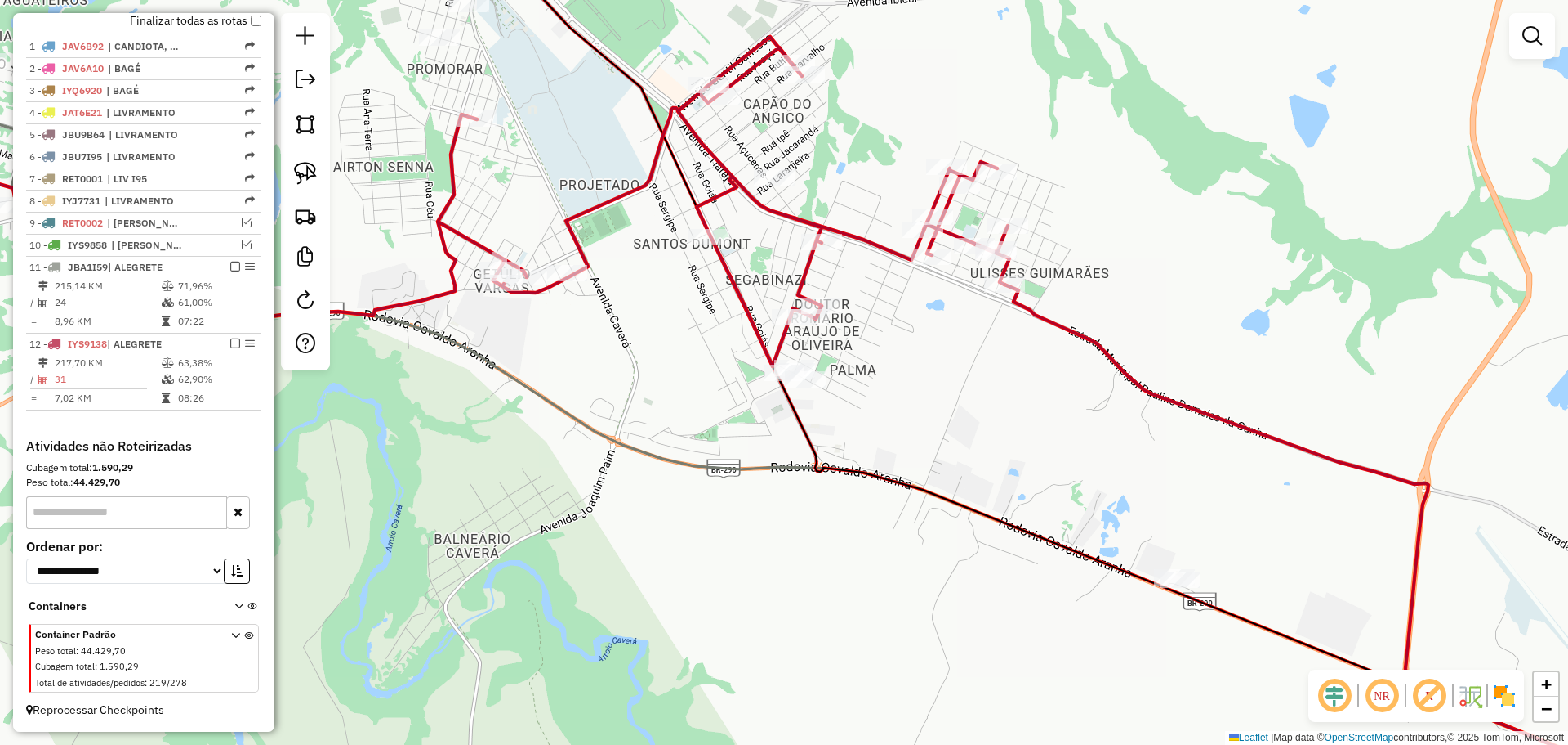
click at [721, 369] on div "Janela de atendimento Grade de atendimento Capacidade Transportadoras Veículos …" at bounding box center [784, 372] width 1568 height 745
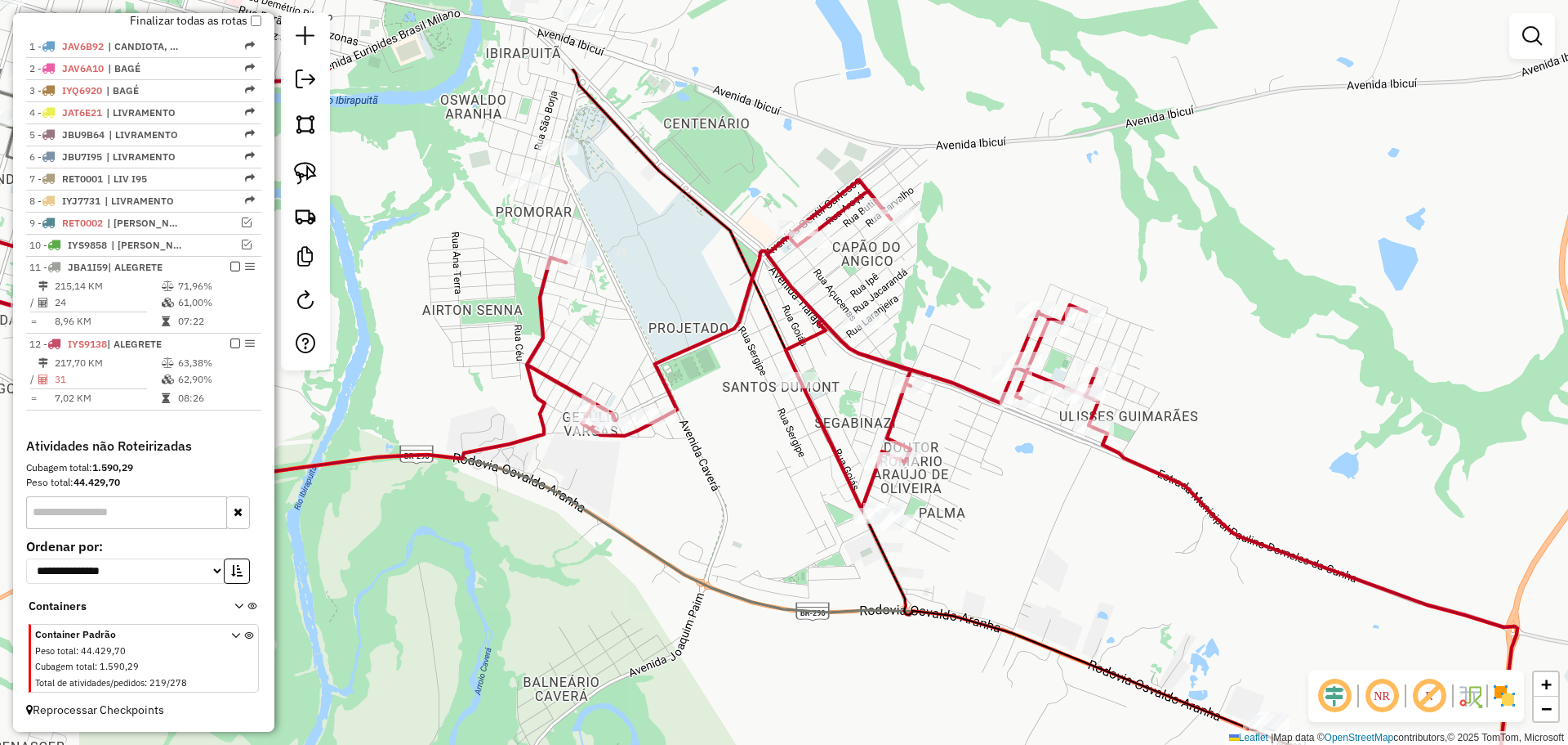
drag, startPoint x: 713, startPoint y: 334, endPoint x: 795, endPoint y: 473, distance: 161.4
click at [795, 473] on div "Janela de atendimento Grade de atendimento Capacidade Transportadoras Veículos …" at bounding box center [784, 372] width 1568 height 745
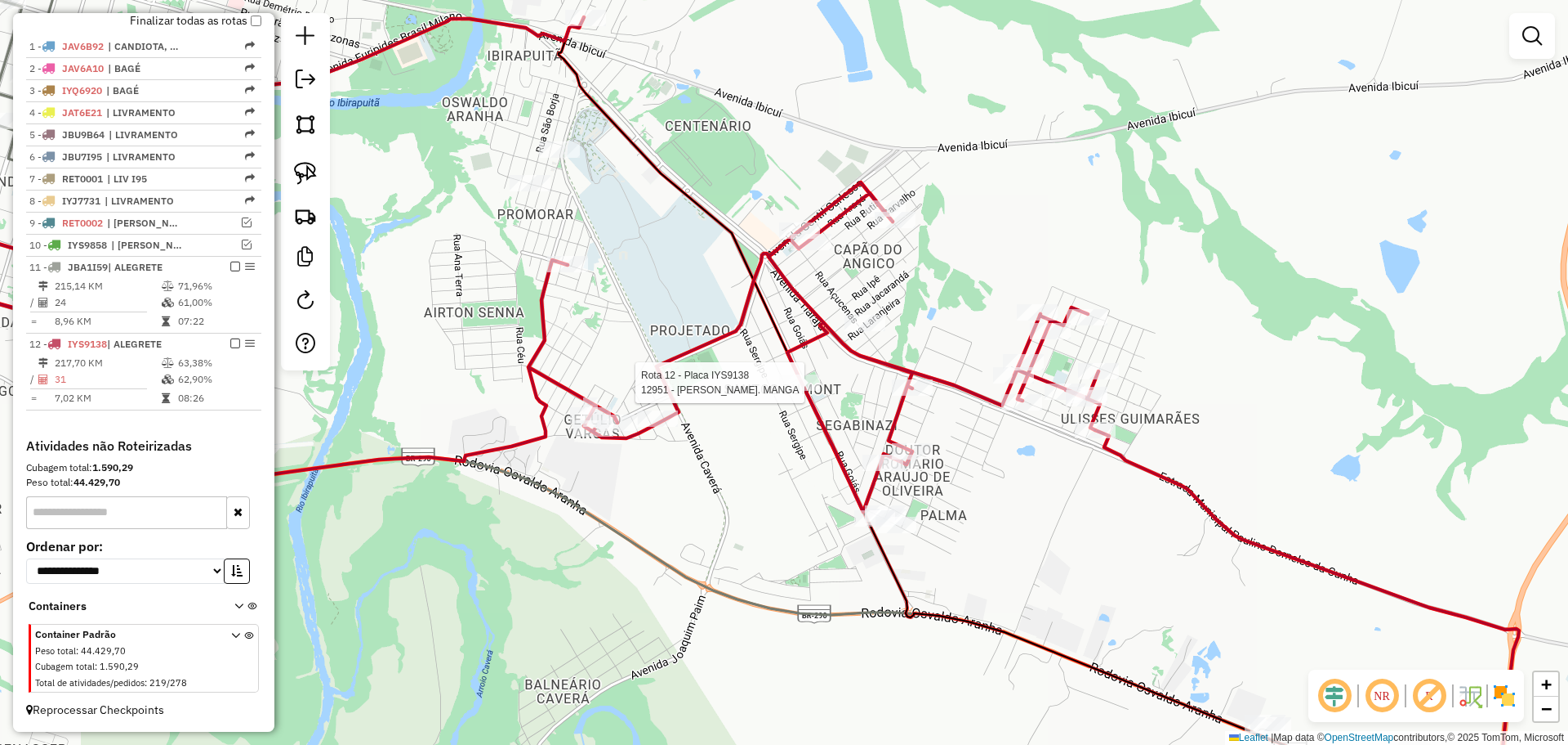
select select "**********"
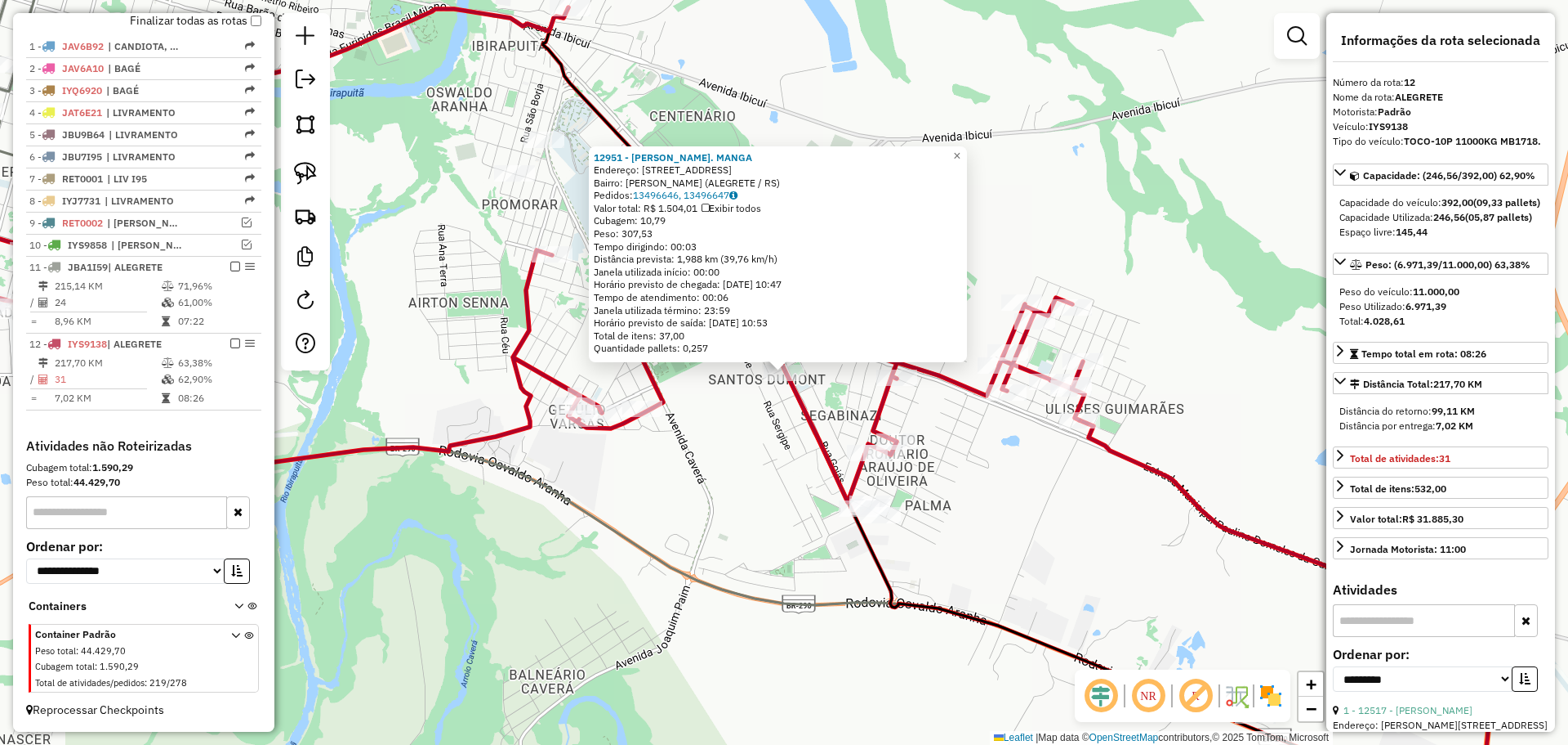
click at [764, 412] on div "12951 - FABRICIO DA S. MANGA Endereço: R REPUBLICA DO RIO GRANDE 832 Bairro: SA…" at bounding box center [784, 372] width 1568 height 745
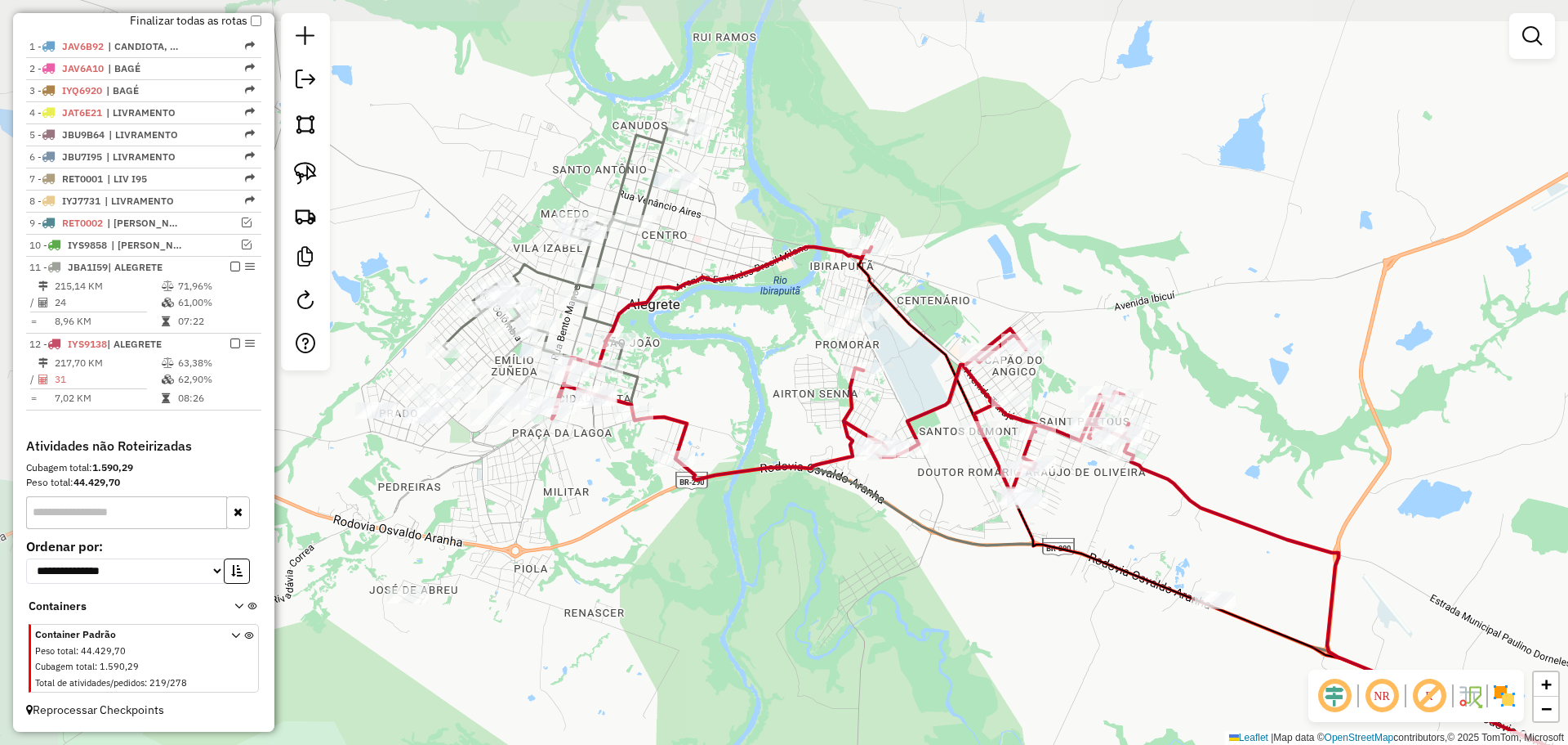
drag, startPoint x: 633, startPoint y: 343, endPoint x: 822, endPoint y: 378, distance: 192.2
click at [822, 378] on div "Janela de atendimento Grade de atendimento Capacidade Transportadoras Veículos …" at bounding box center [784, 372] width 1568 height 745
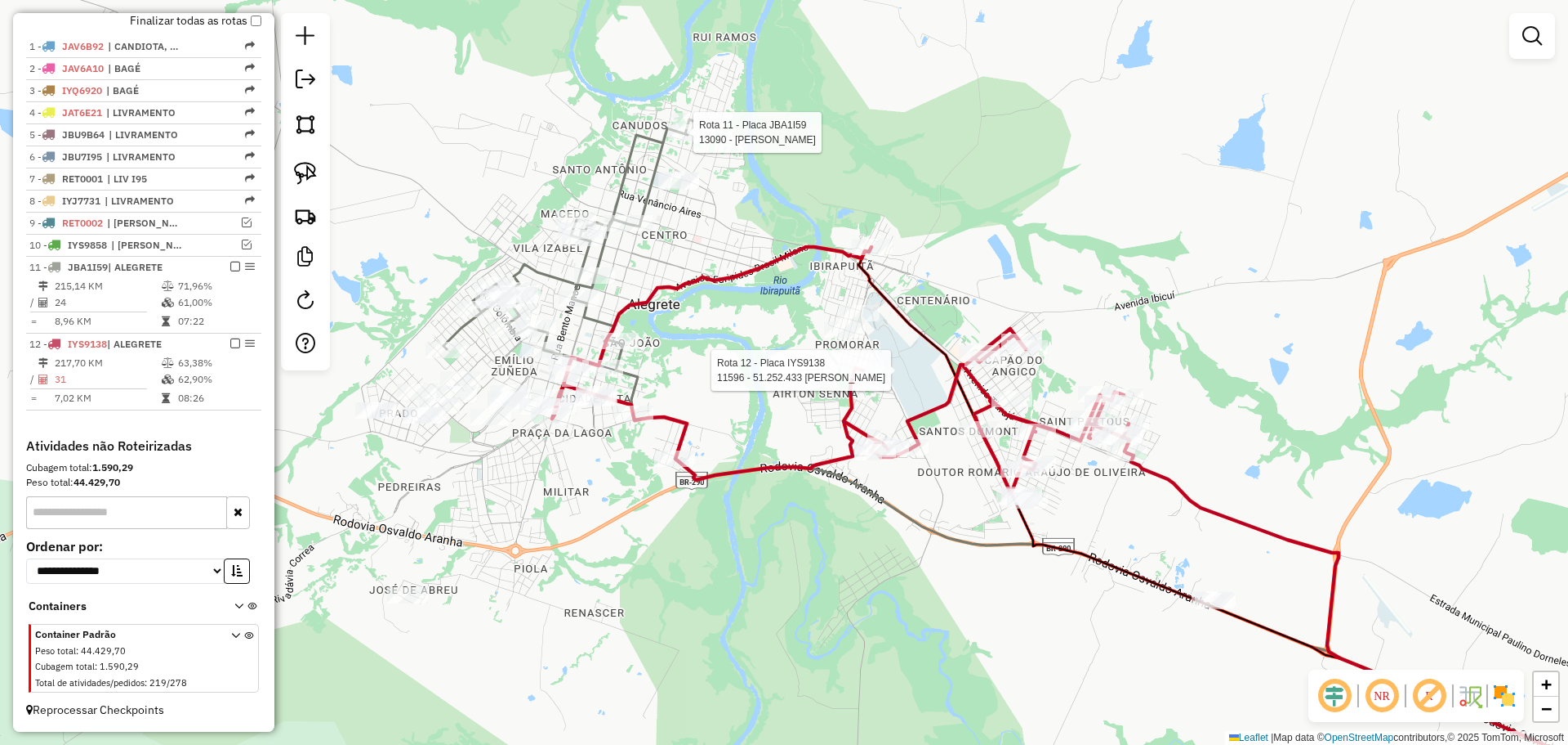
click at [692, 141] on div at bounding box center [689, 132] width 40 height 17
select select "**********"
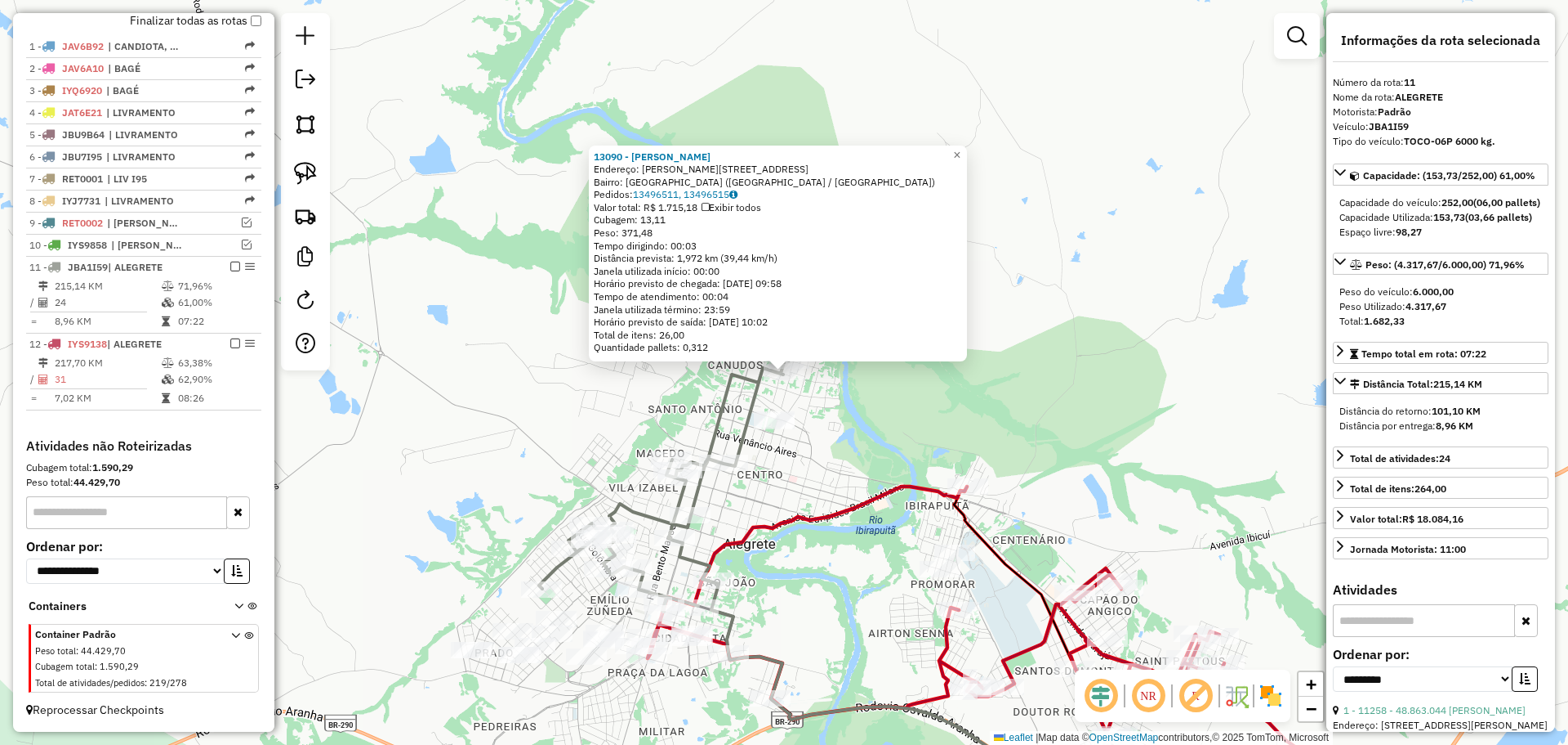
click at [815, 408] on div "13090 - EVELINE DA ROSA JAPU Endereço: R JOAO BENICIO 232 Bairro: VILA NOVA (AL…" at bounding box center [784, 372] width 1568 height 745
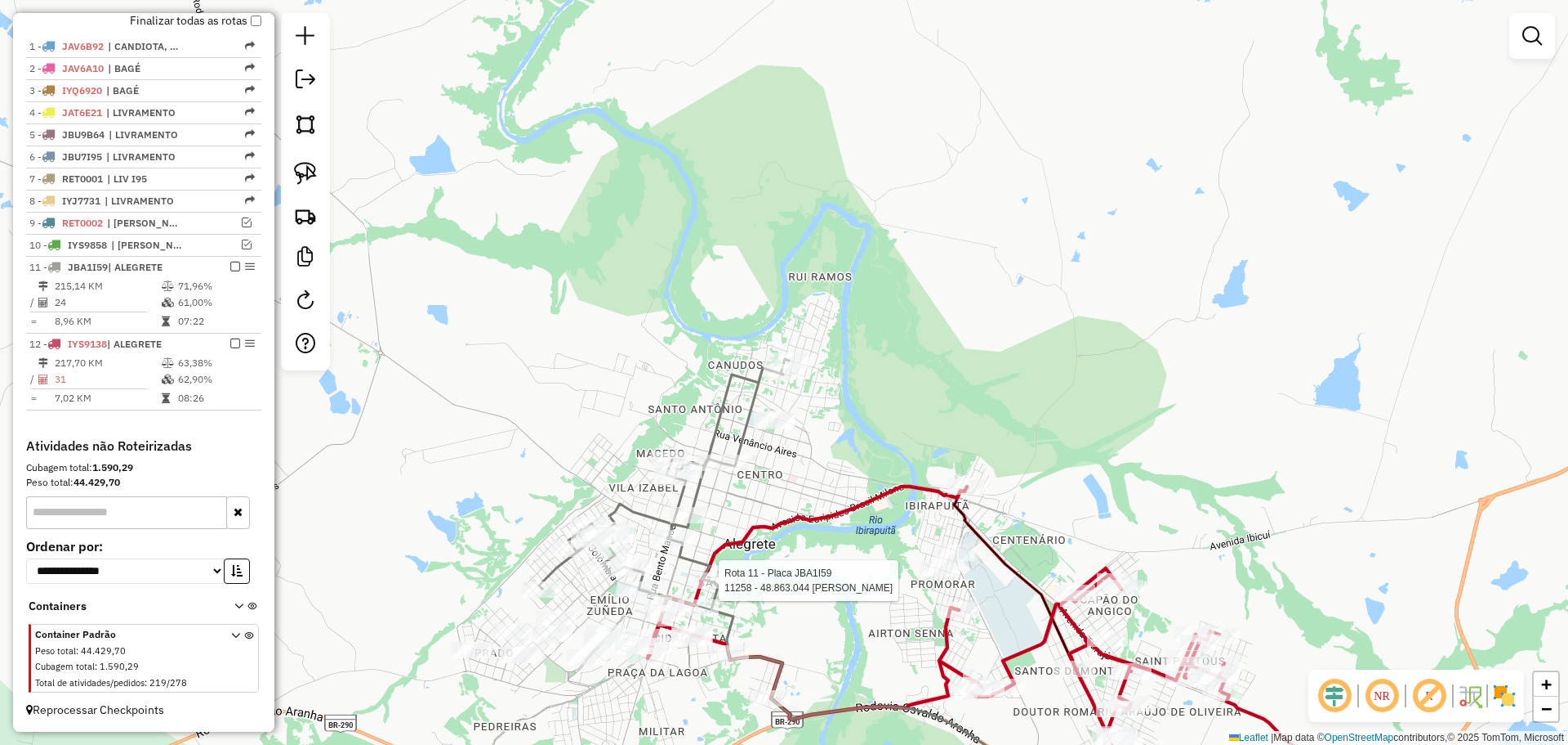
select select "**********"
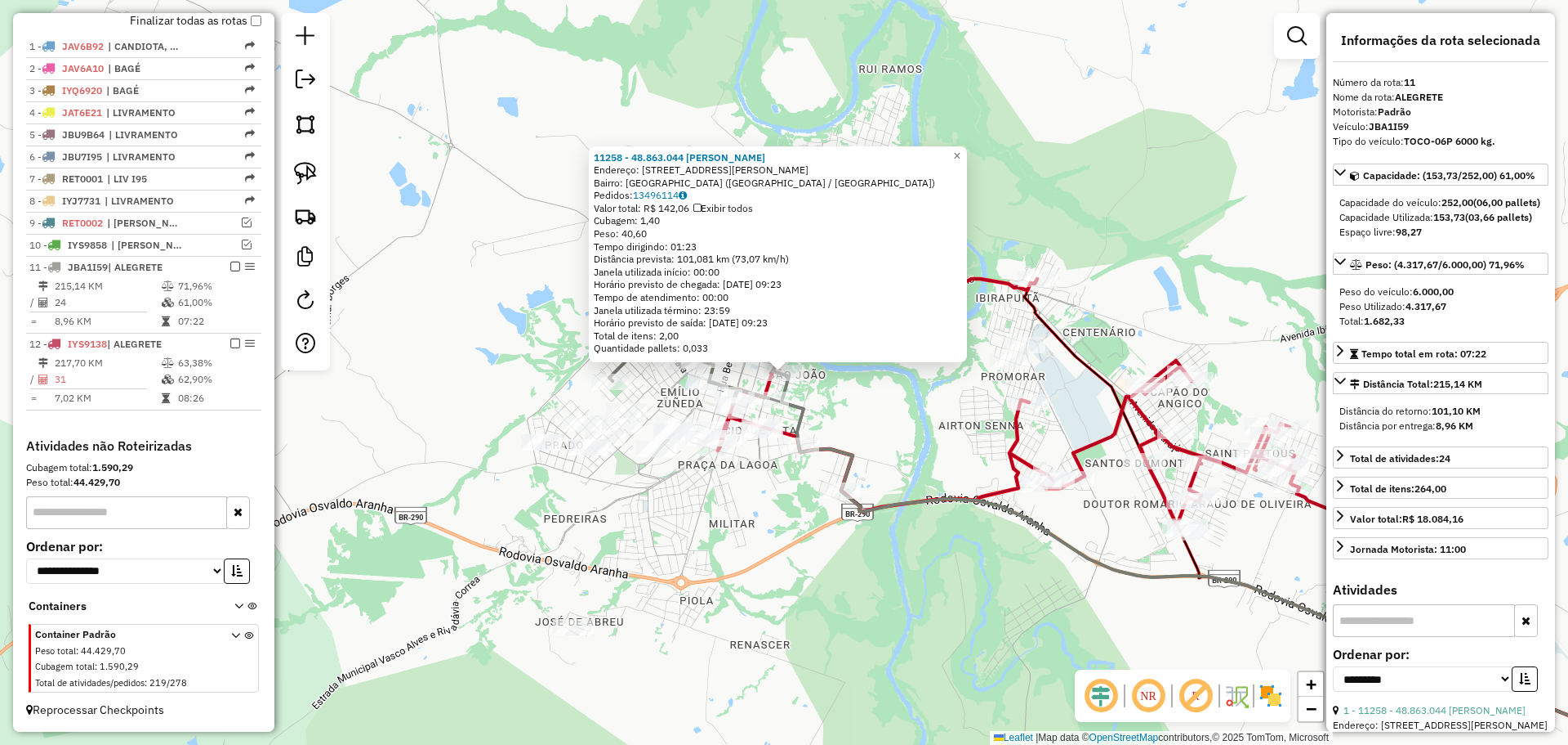
click at [756, 557] on div "11258 - 48.863.044 FABIANA M Endereço: R PEDRO OLIVEIRA PALMA 982 Bairro: CIDAD…" at bounding box center [784, 372] width 1568 height 745
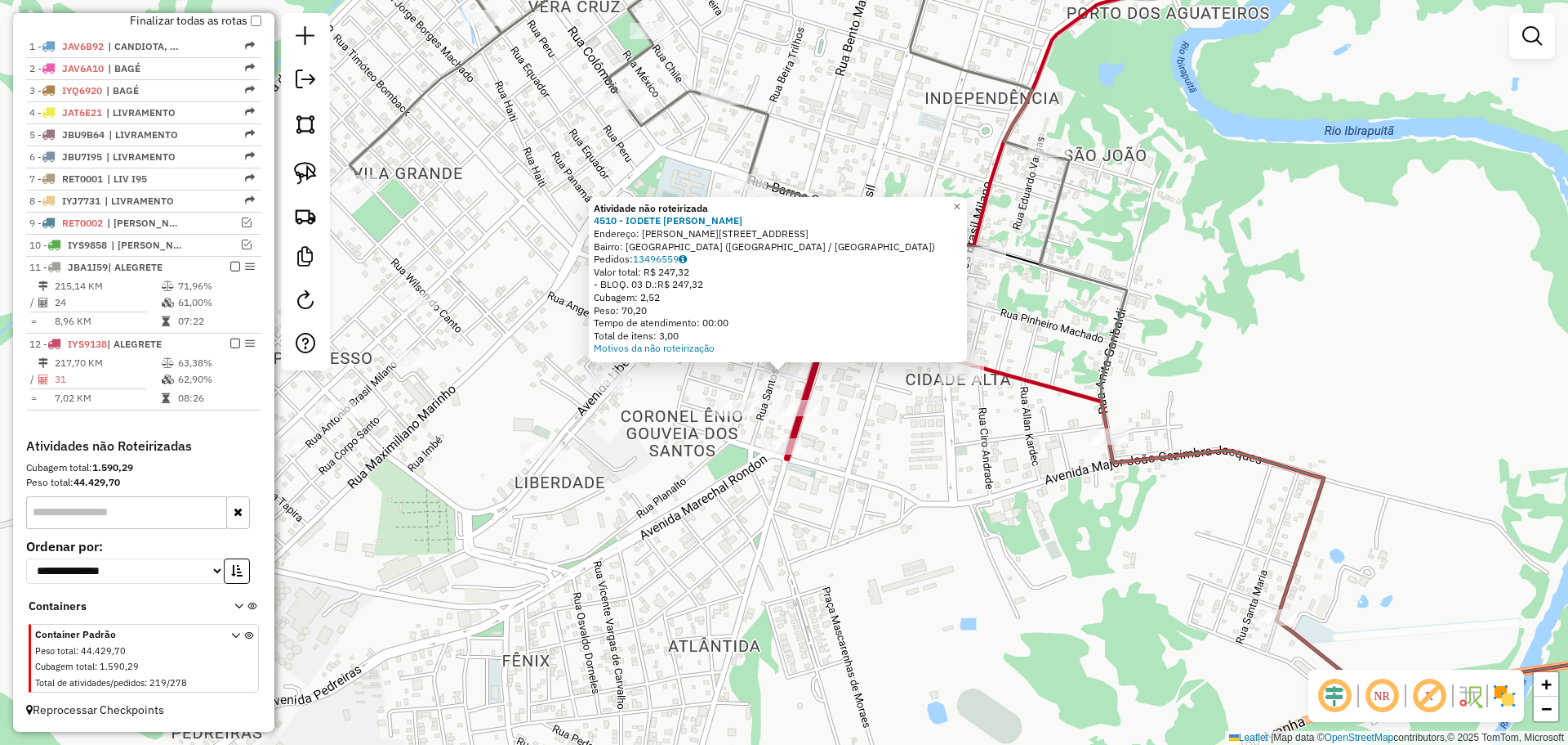
click at [692, 478] on div "Atividade não roteirizada 4510 - IODETE ALBERTINA BEN Endereço: R SANTOS DUMONT…" at bounding box center [784, 372] width 1568 height 745
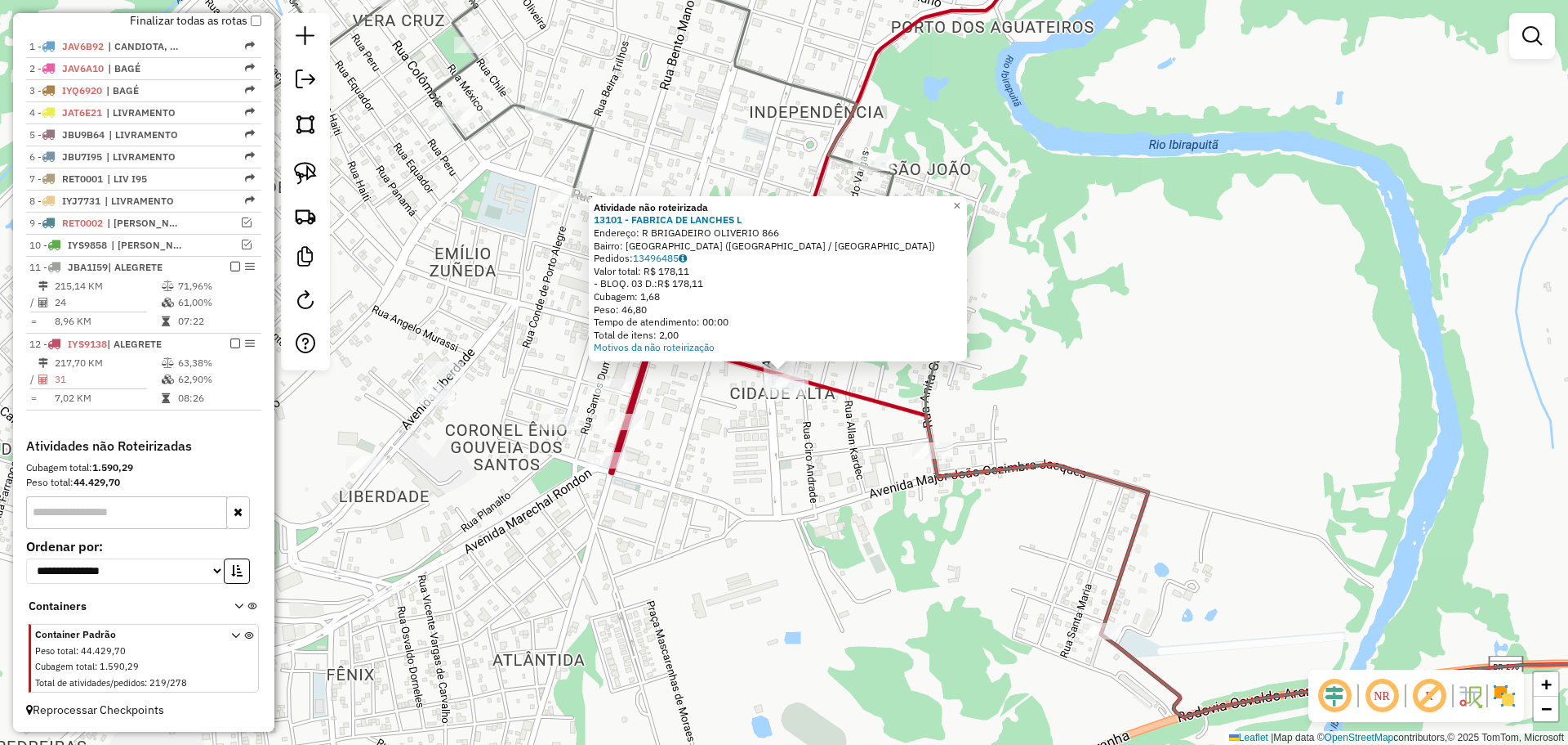
click at [794, 474] on div "Atividade não roteirizada 13101 - FABRICA DE LANCHES L Endereço: R BRIGADEIRO O…" at bounding box center [784, 372] width 1568 height 745
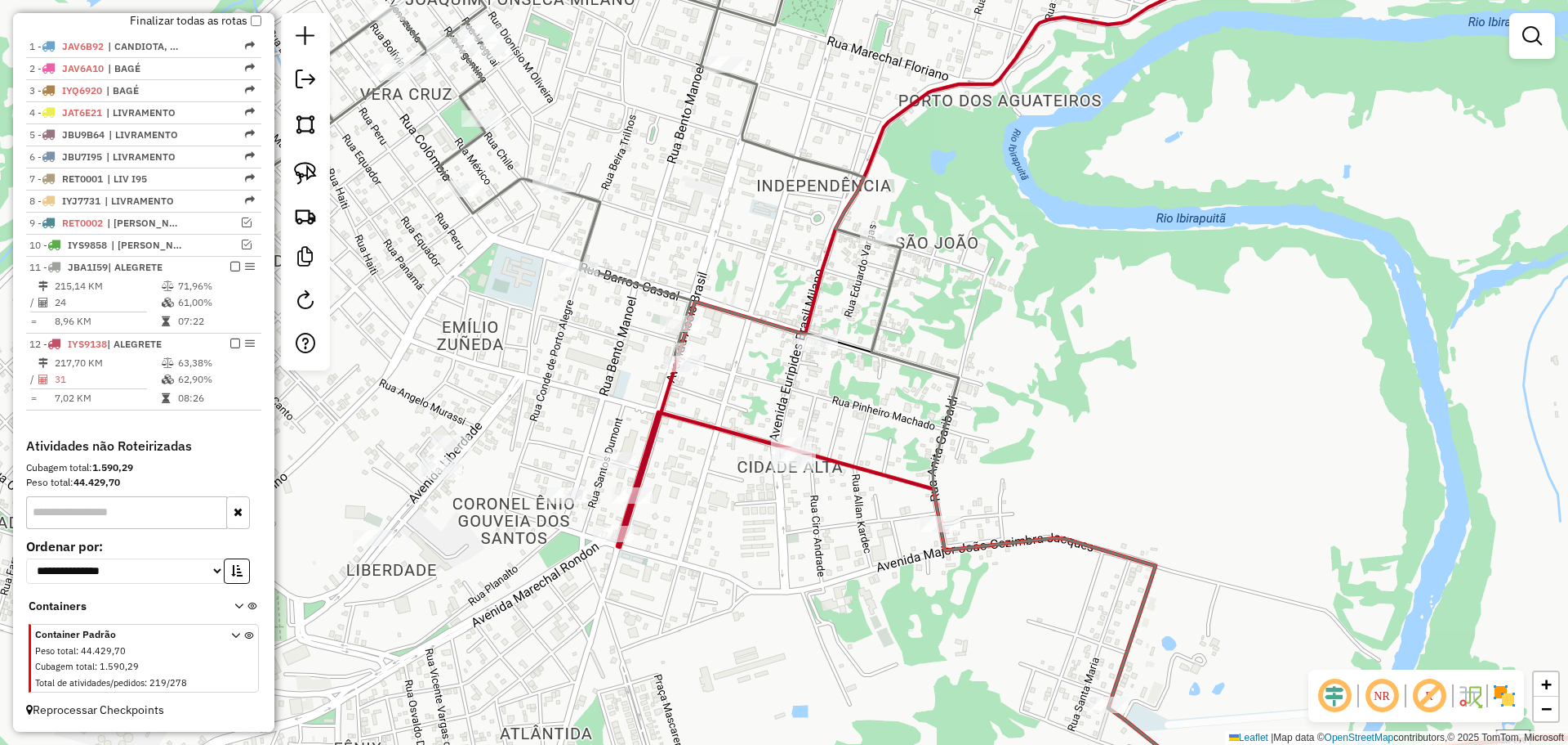
click at [750, 497] on div "Janela de atendimento Grade de atendimento Capacidade Transportadoras Veículos …" at bounding box center [784, 372] width 1568 height 745
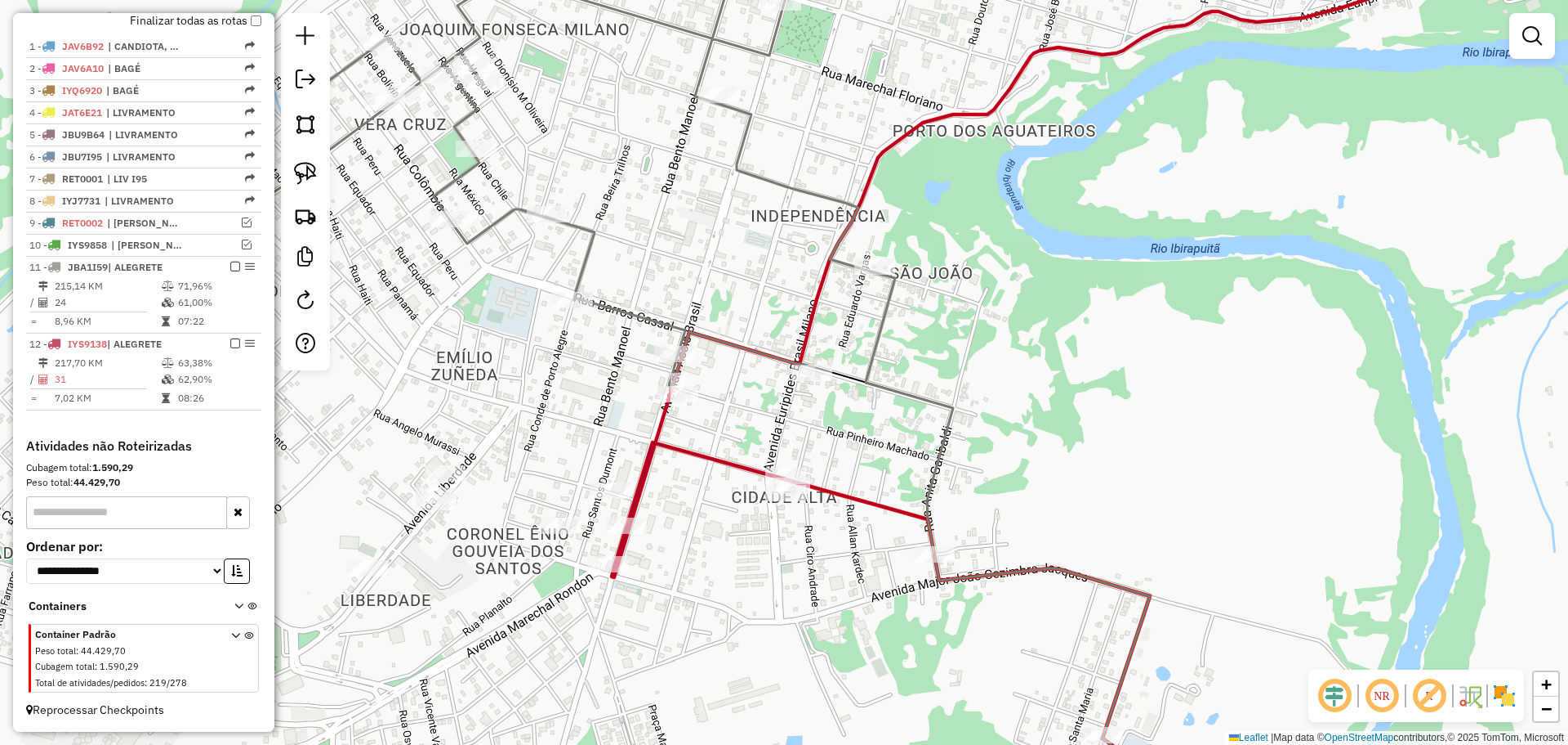
drag, startPoint x: 685, startPoint y: 464, endPoint x: 678, endPoint y: 494, distance: 30.8
click at [678, 494] on div "Janela de atendimento Grade de atendimento Capacidade Transportadoras Veículos …" at bounding box center [784, 372] width 1568 height 745
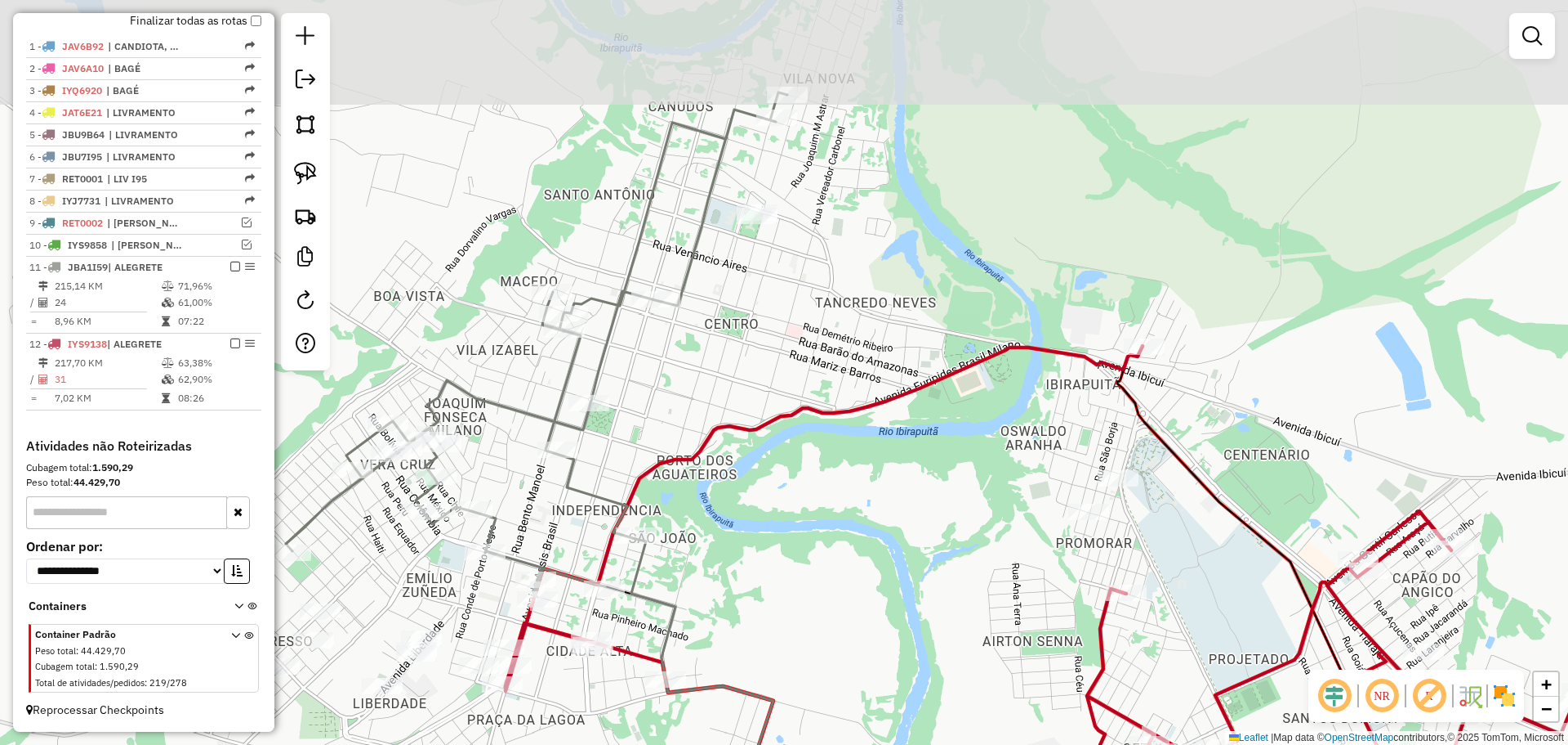
drag, startPoint x: 776, startPoint y: 301, endPoint x: 776, endPoint y: 287, distance: 14.0
click at [663, 434] on div "Janela de atendimento Grade de atendimento Capacidade Transportadoras Veículos …" at bounding box center [784, 372] width 1568 height 745
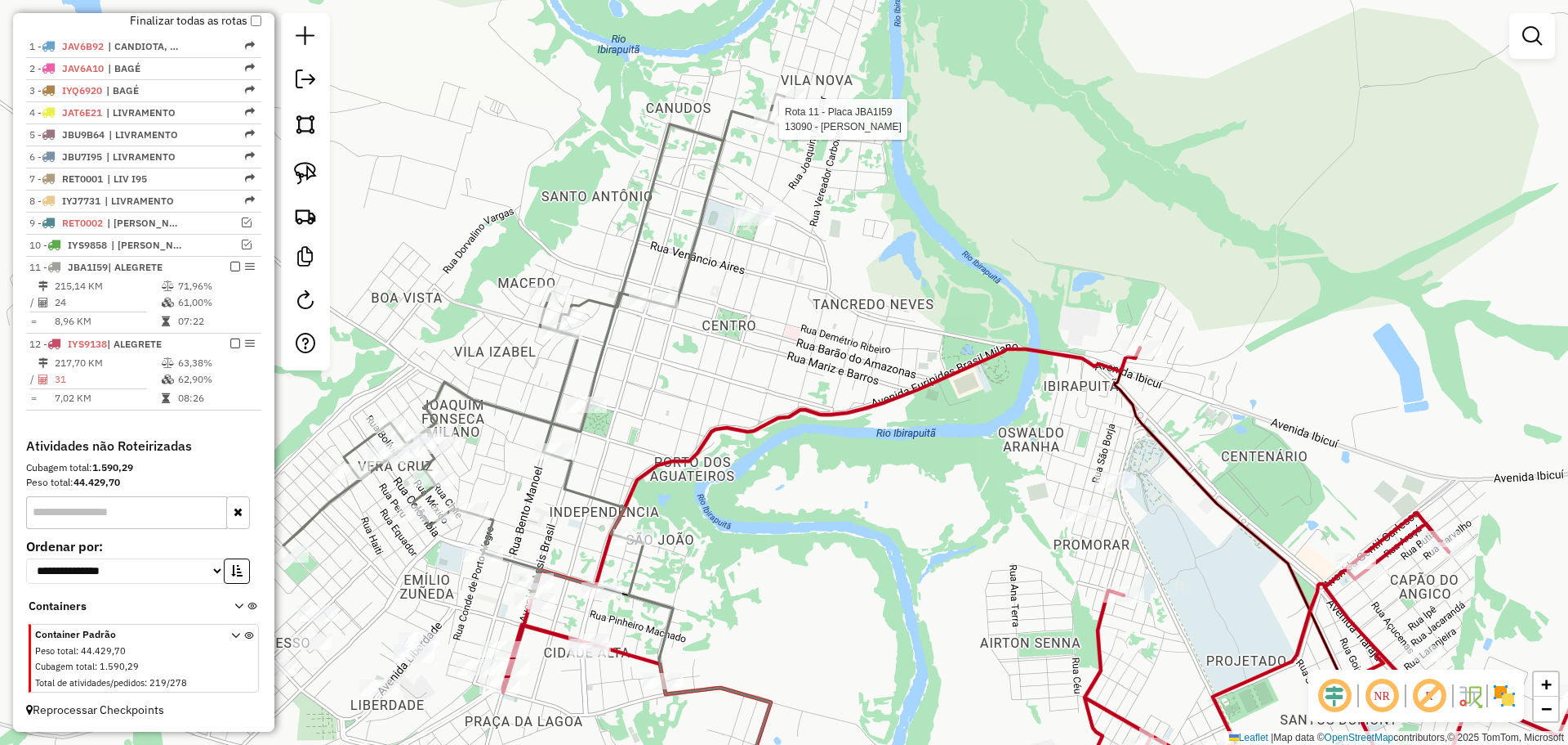
select select "**********"
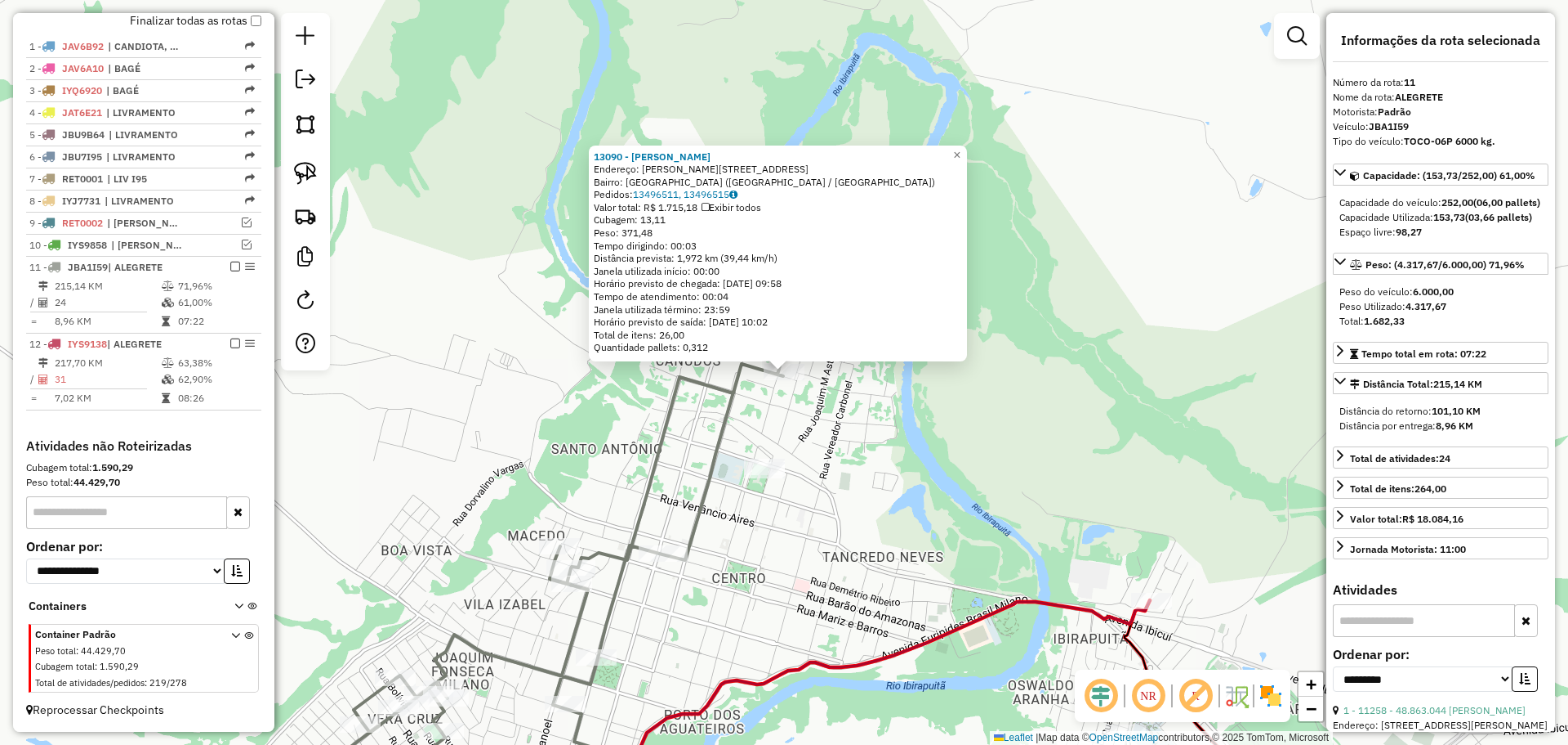
click at [808, 425] on div "13090 - EVELINE DA ROSA JAPU Endereço: R JOAO BENICIO 232 Bairro: VILA NOVA (AL…" at bounding box center [784, 372] width 1568 height 745
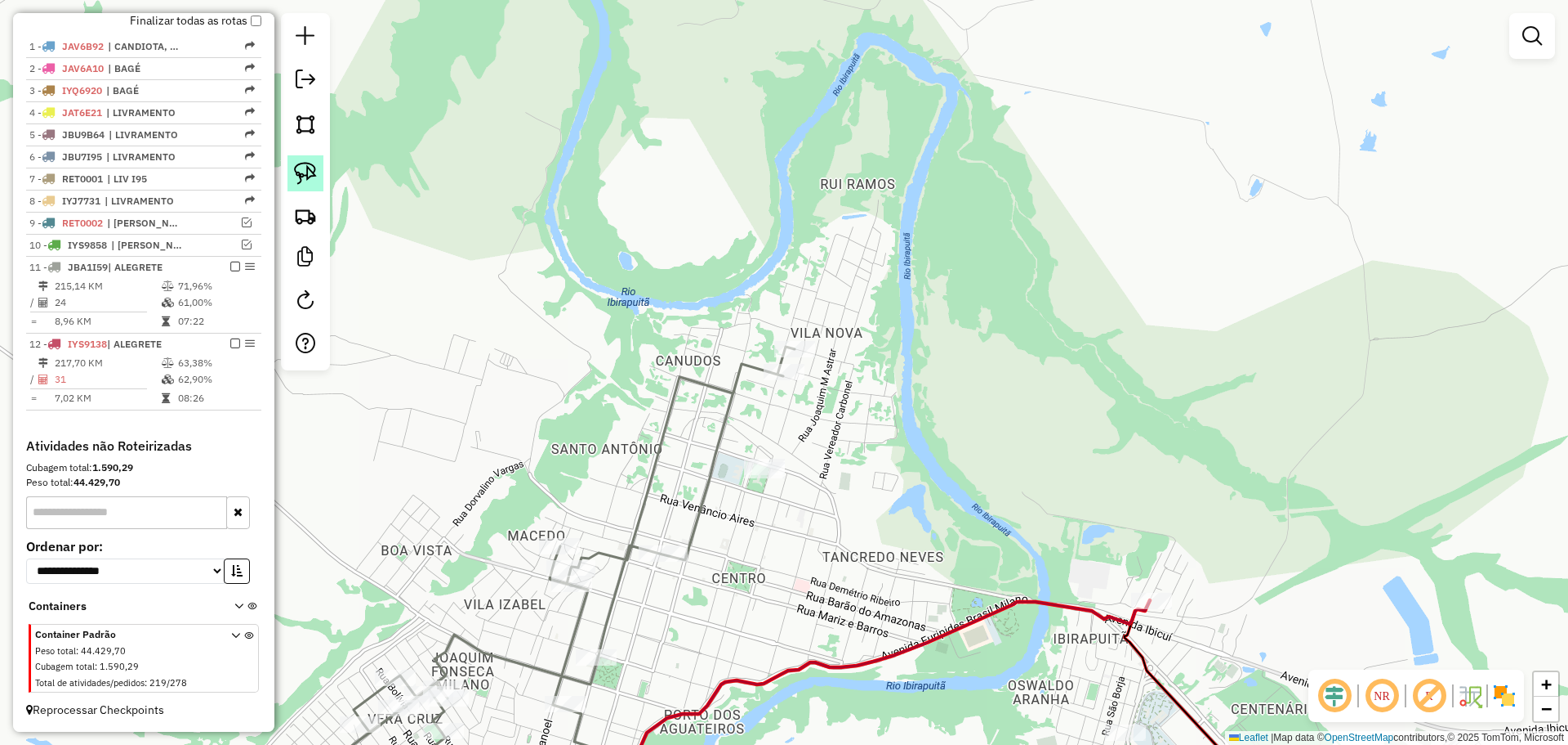
click at [313, 174] on img at bounding box center [305, 173] width 23 height 23
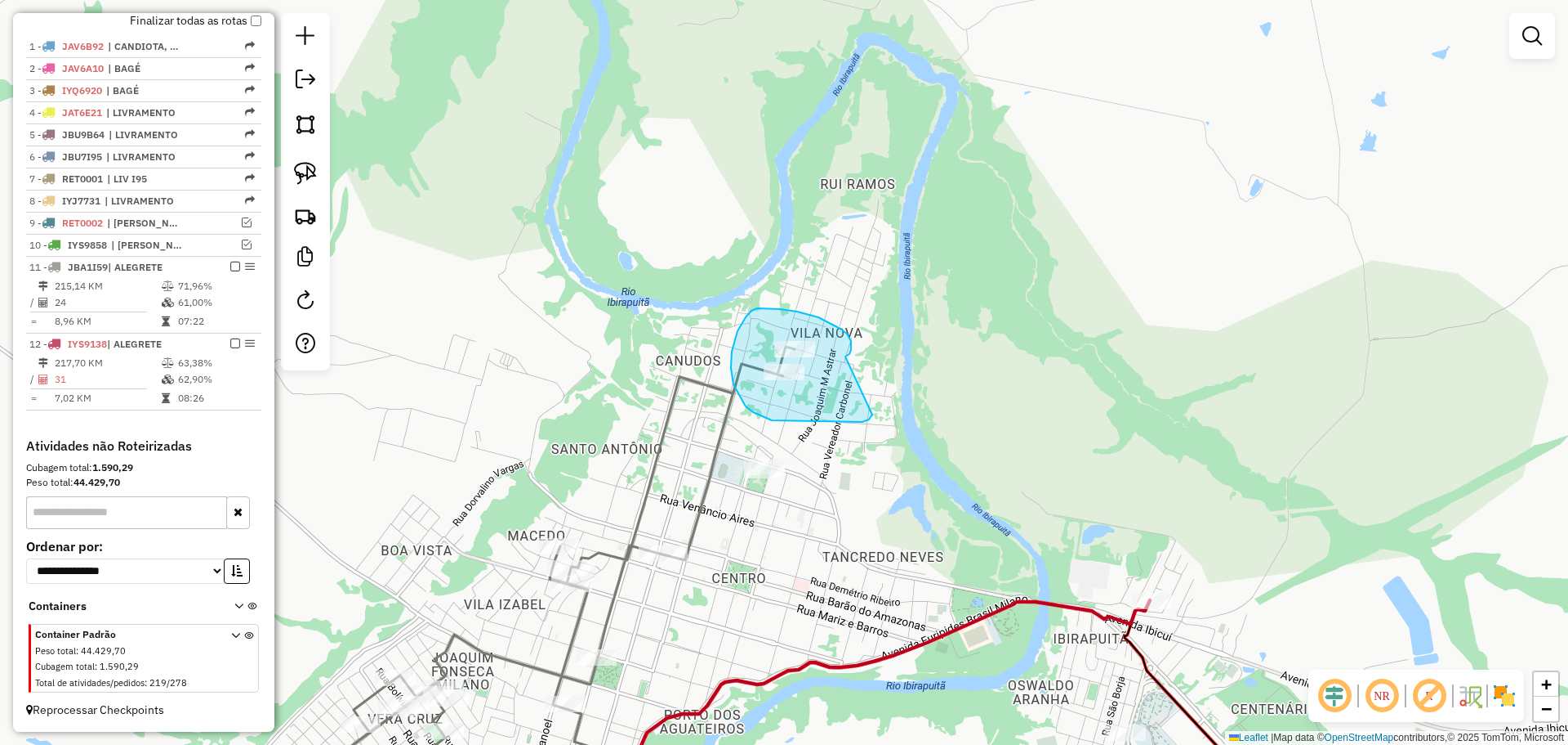
drag, startPoint x: 851, startPoint y: 345, endPoint x: 873, endPoint y: 406, distance: 64.8
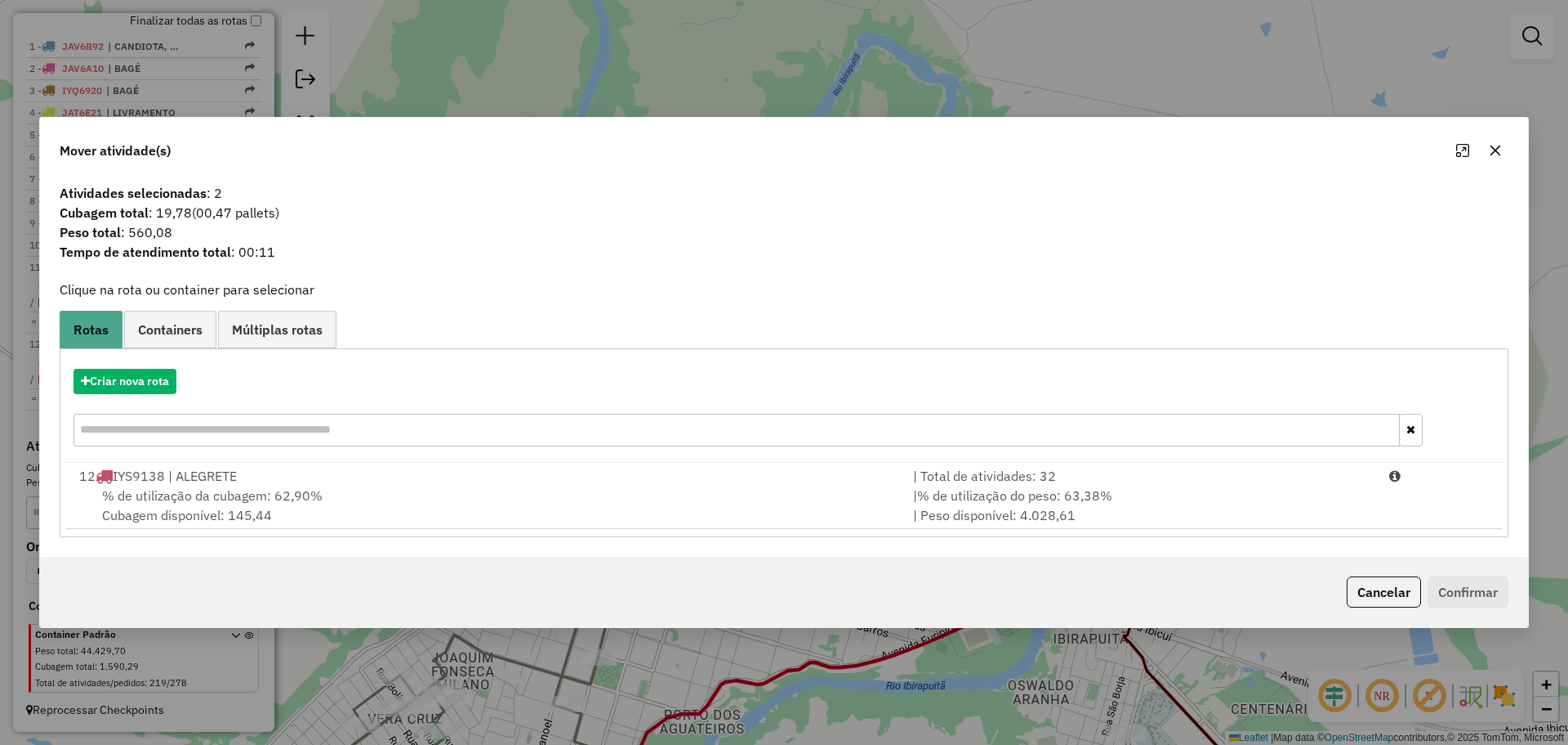
click at [851, 499] on div "% de utilização da cubagem: 62,90% Cubagem disponível: 145,44" at bounding box center [487, 504] width 834 height 40
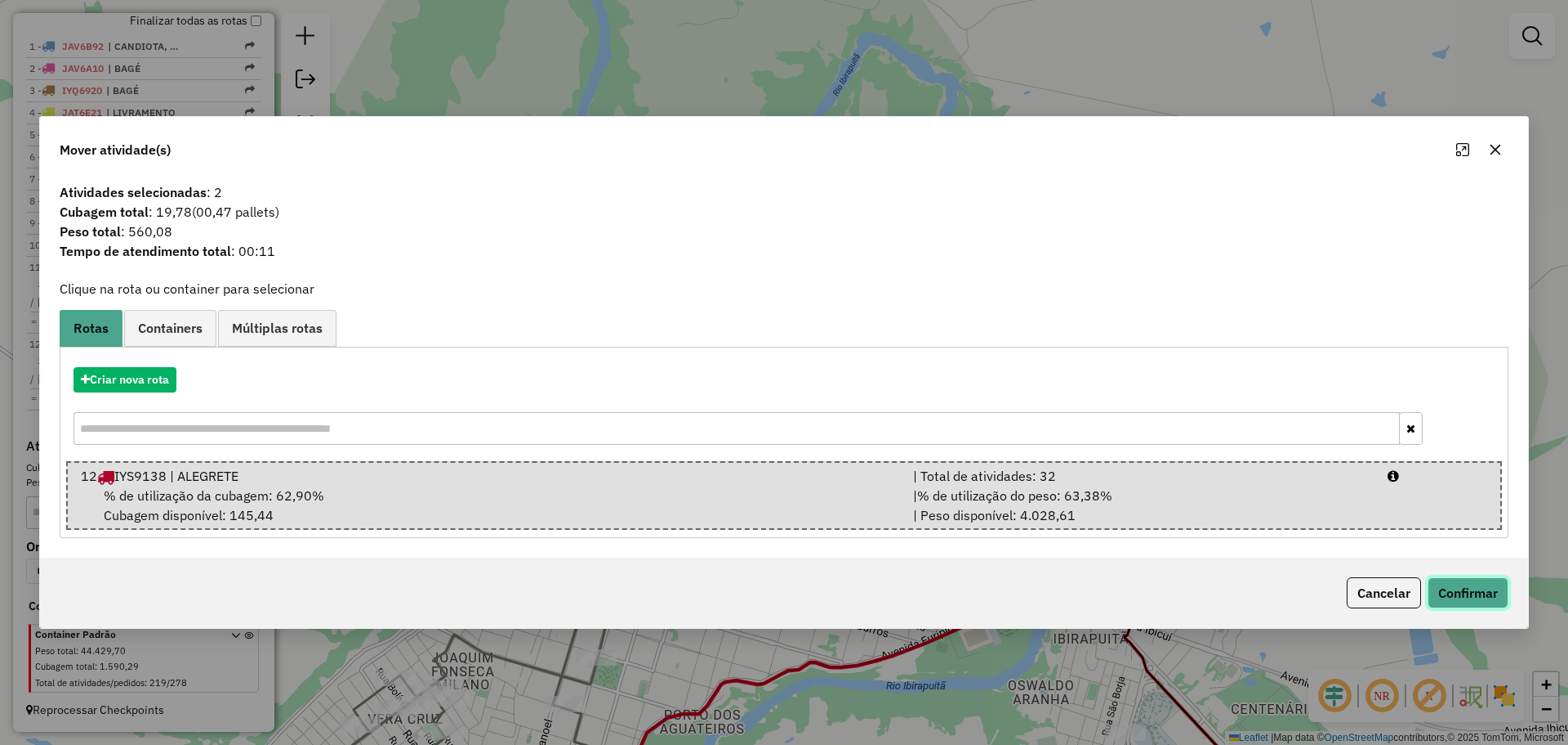
click at [1469, 592] on button "Confirmar" at bounding box center [1468, 593] width 81 height 31
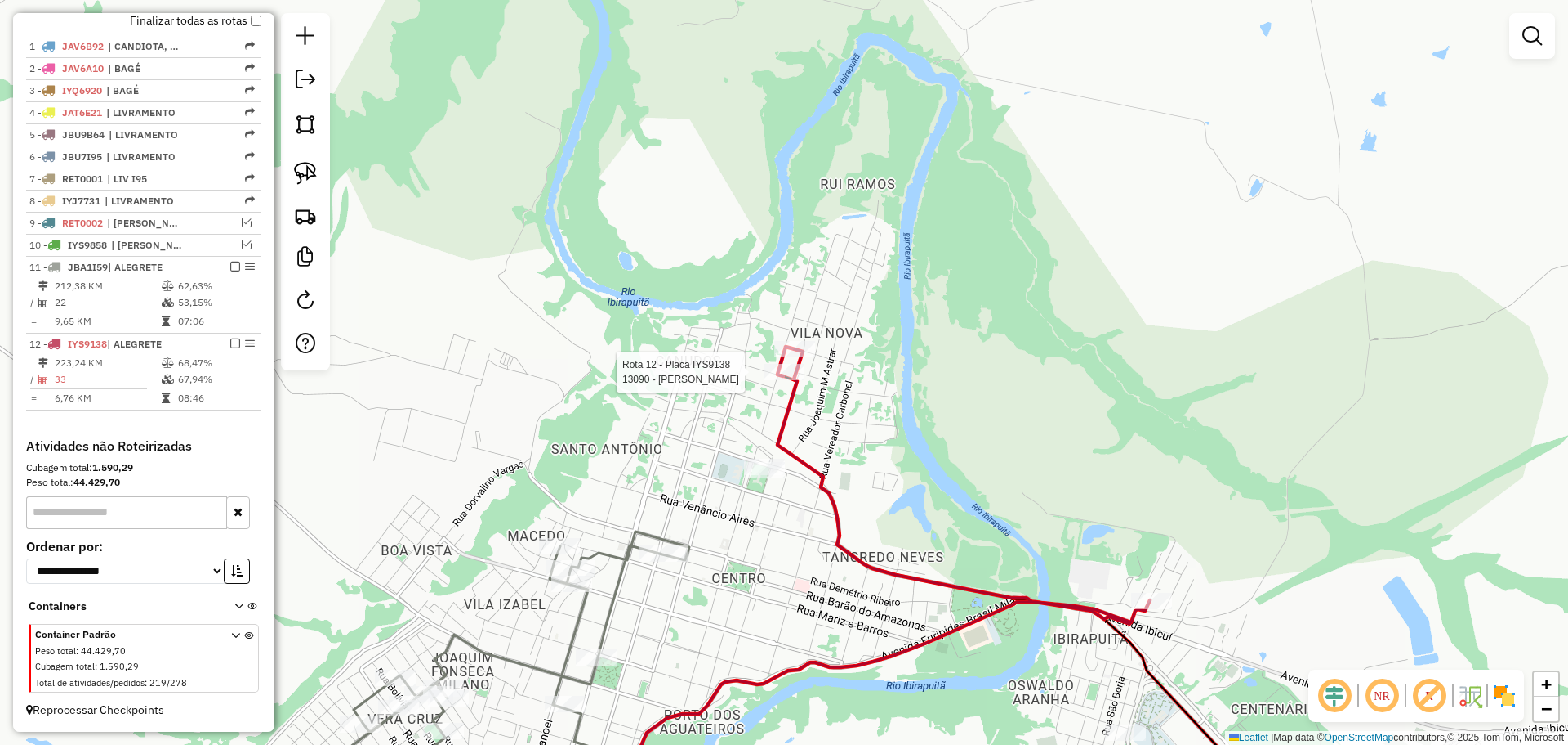
select select "**********"
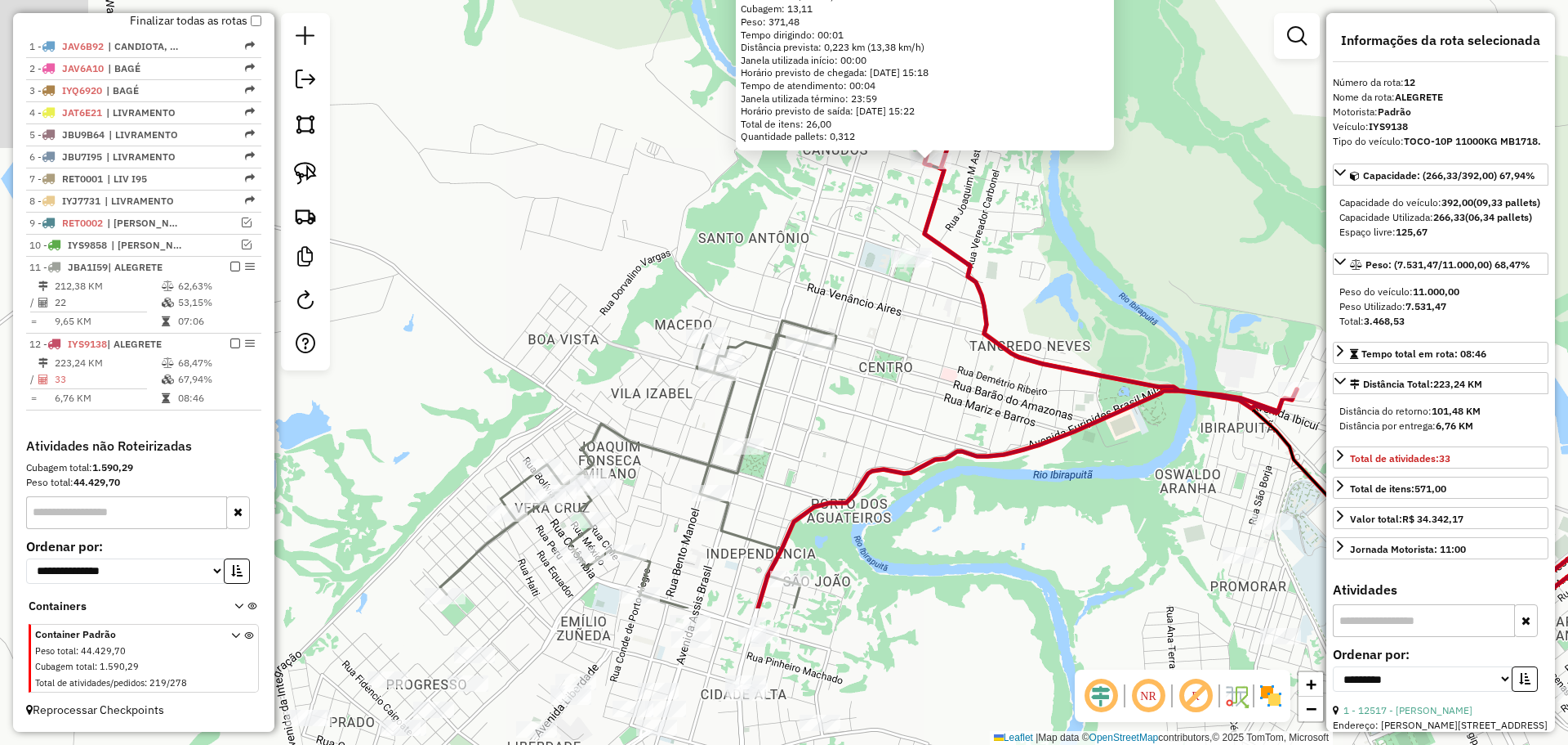
drag, startPoint x: 761, startPoint y: 629, endPoint x: 929, endPoint y: 313, distance: 357.9
click at [929, 313] on div "13090 - EVELINE DA ROSA JAPU Endereço: R JOAO BENICIO 232 Bairro: VILA NOVA (AL…" at bounding box center [784, 372] width 1568 height 745
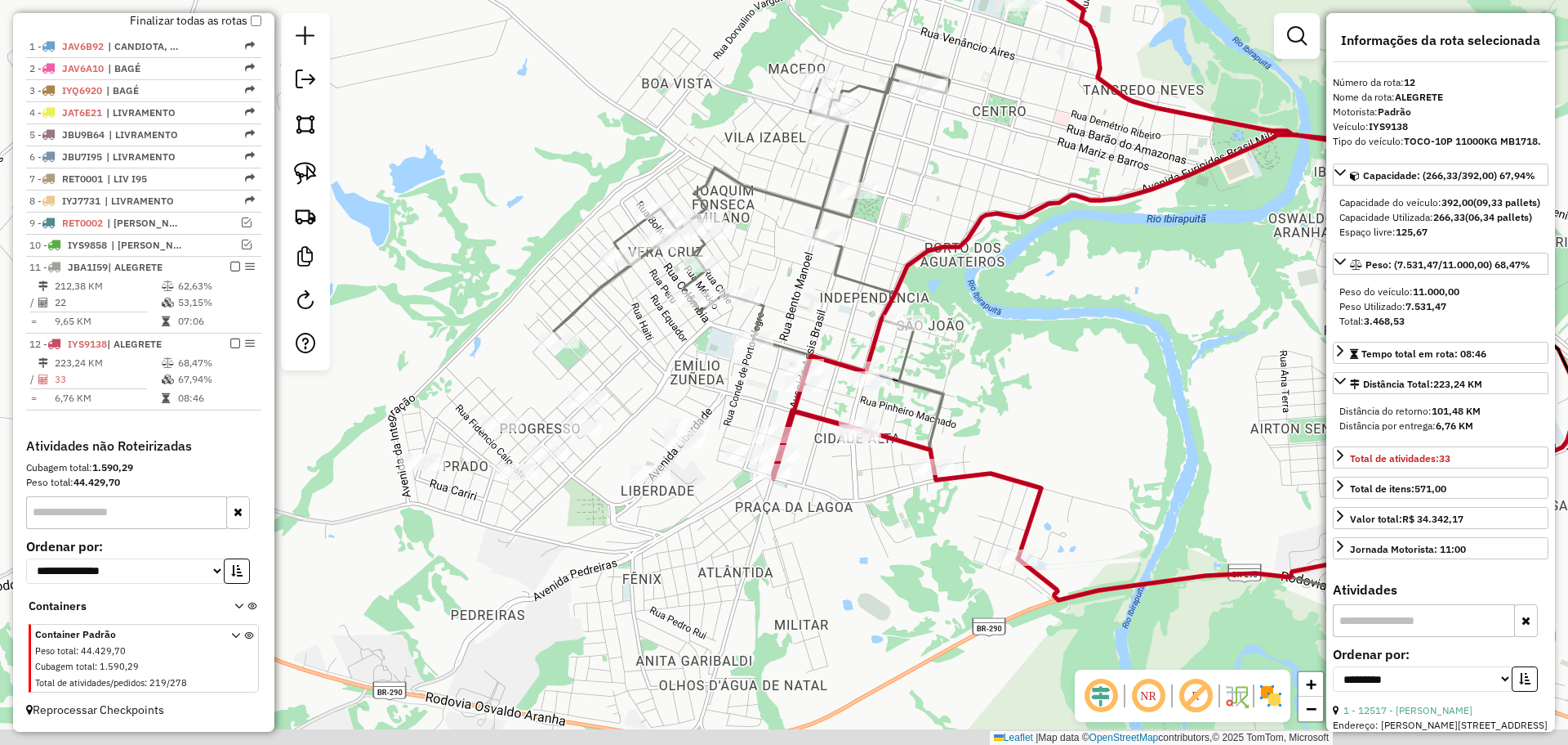
drag, startPoint x: 823, startPoint y: 528, endPoint x: 917, endPoint y: 367, distance: 186.4
click at [917, 367] on icon at bounding box center [1187, 497] width 576 height 343
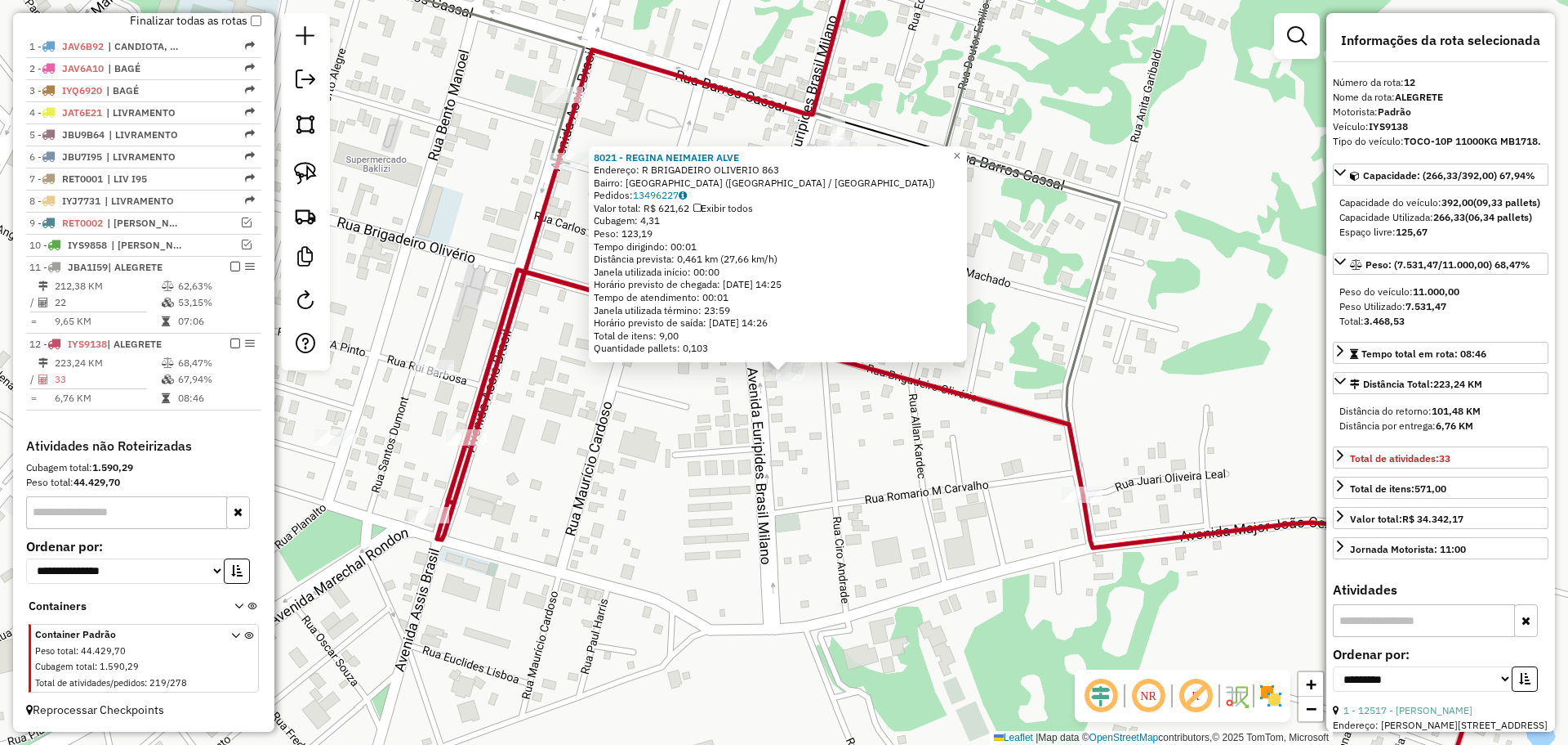
click at [758, 407] on div "8021 - REGINA NEIMAIER ALVE Endereço: R BRIGADEIRO OLIVERIO 863 Bairro: CIDADE …" at bounding box center [784, 372] width 1568 height 745
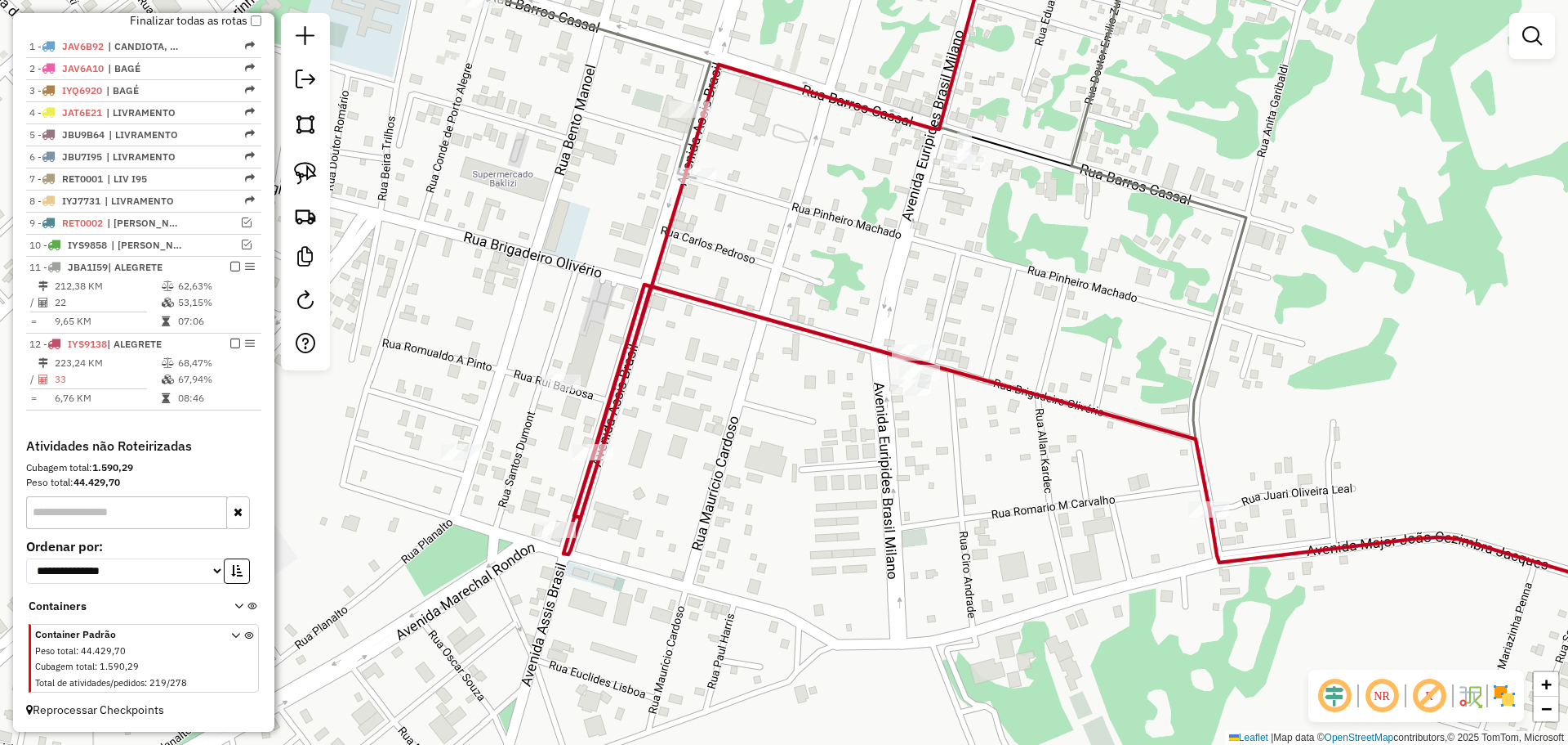
drag, startPoint x: 695, startPoint y: 409, endPoint x: 822, endPoint y: 423, distance: 127.8
click at [823, 423] on div "Janela de atendimento Grade de atendimento Capacidade Transportadoras Veículos …" at bounding box center [784, 372] width 1568 height 745
click at [556, 520] on div "Janela de atendimento Grade de atendimento Capacidade Transportadoras Veículos …" at bounding box center [784, 372] width 1568 height 745
select select "**********"
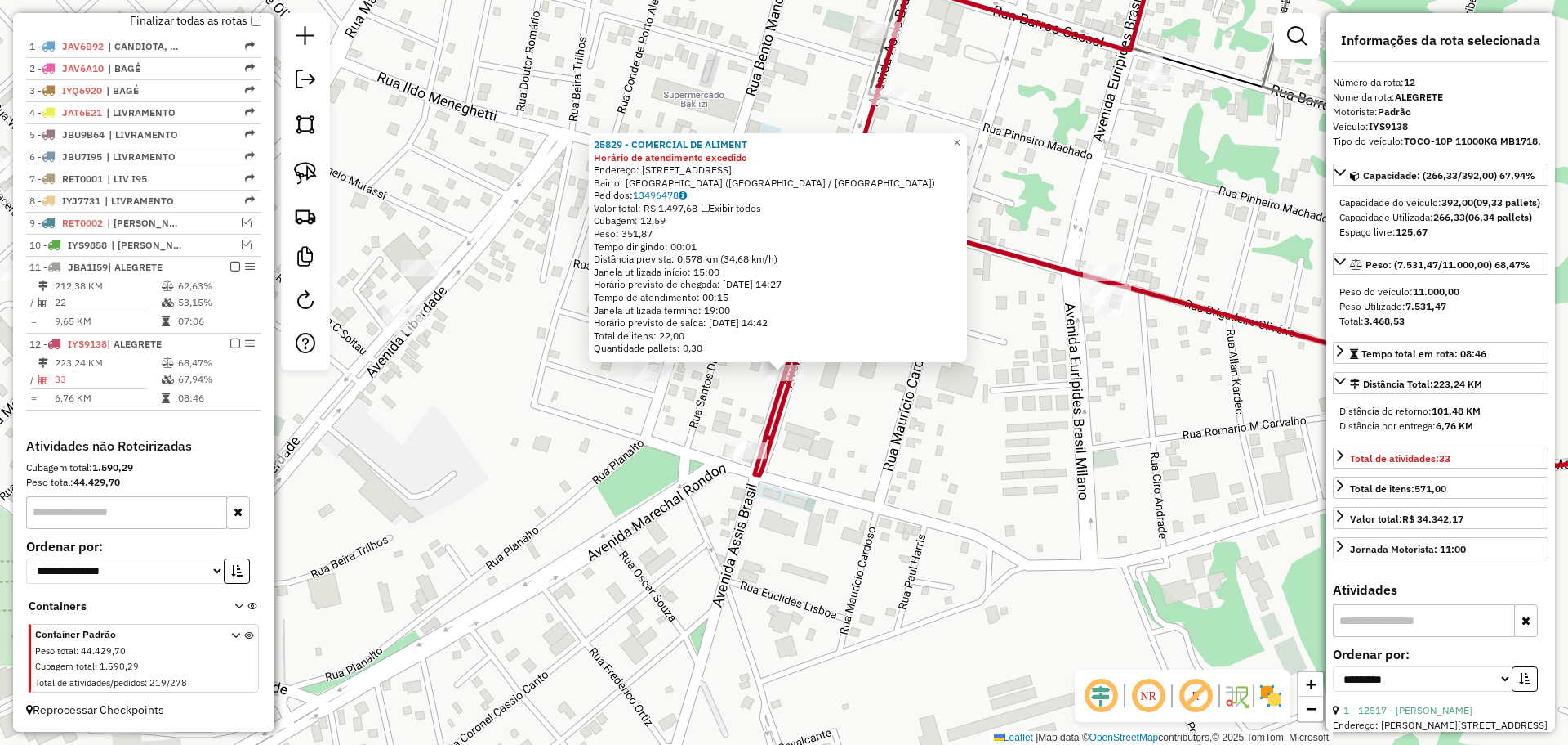
click at [724, 447] on div "25829 - COMERCIAL DE ALIMENT Horário de atendimento excedido Endereço: AV ASSIS…" at bounding box center [784, 372] width 1568 height 745
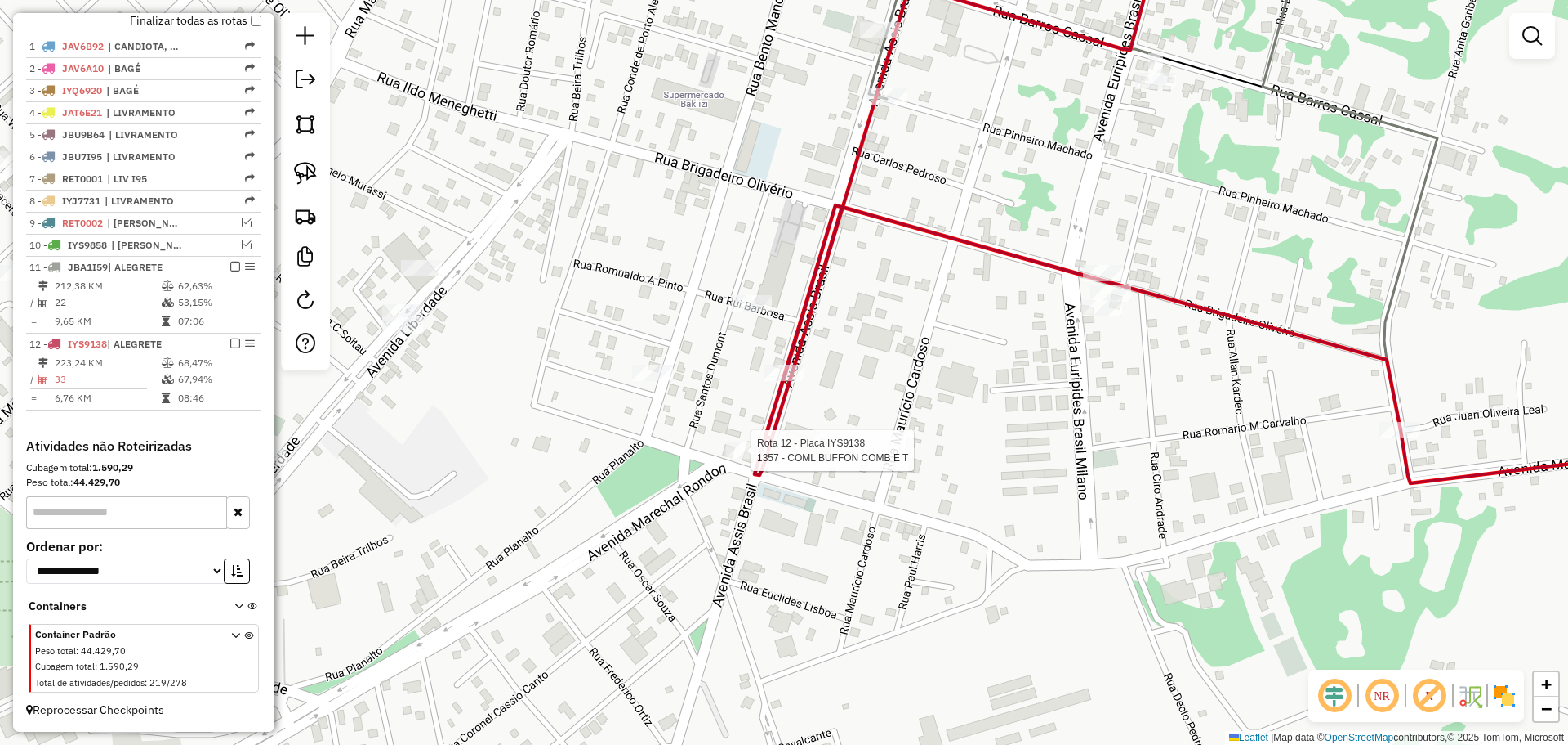
select select "**********"
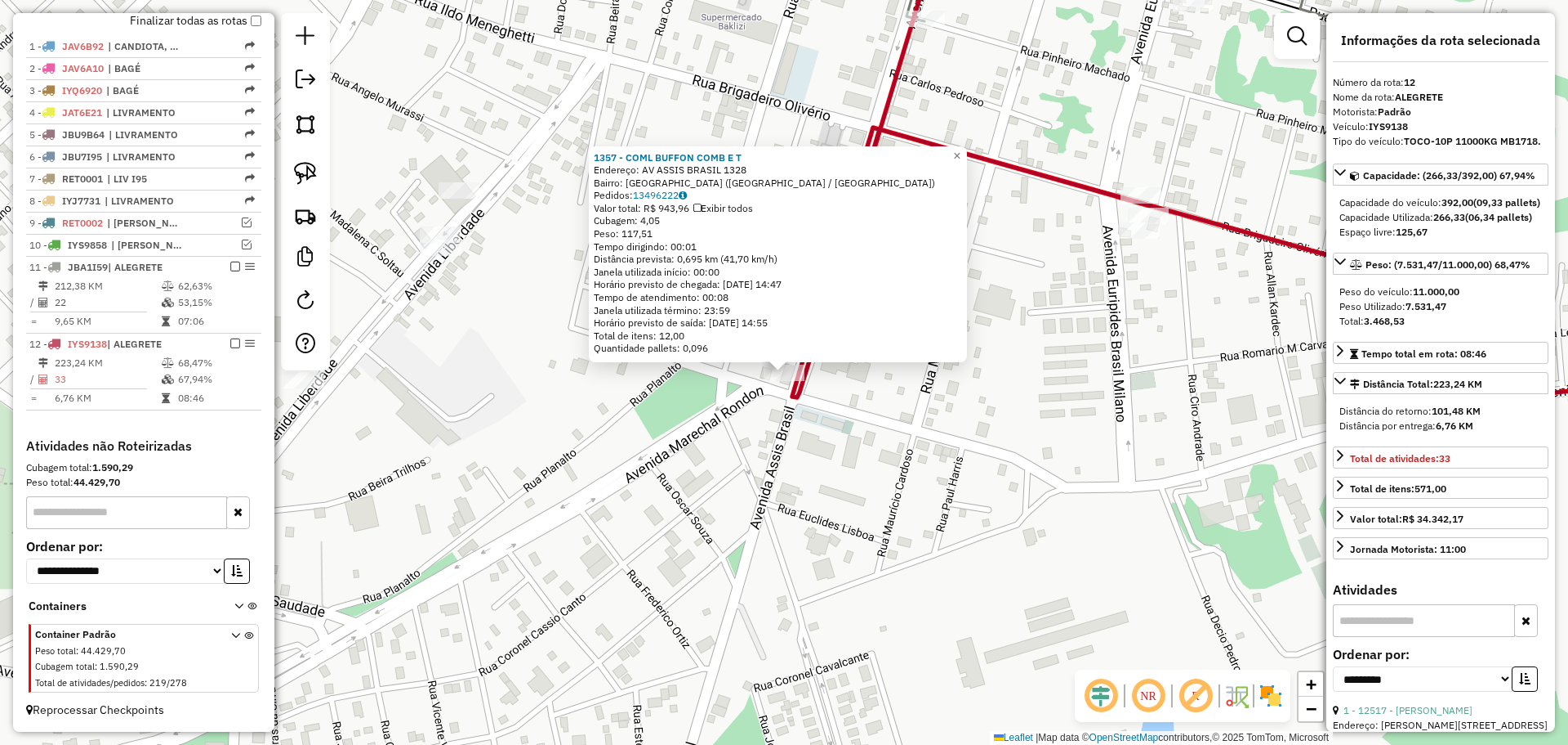
click at [740, 457] on div "1357 - COML BUFFON COMB E T Endereço: AV ASSIS BRASIL 1328 Bairro: CIDADE ALTA …" at bounding box center [784, 372] width 1568 height 745
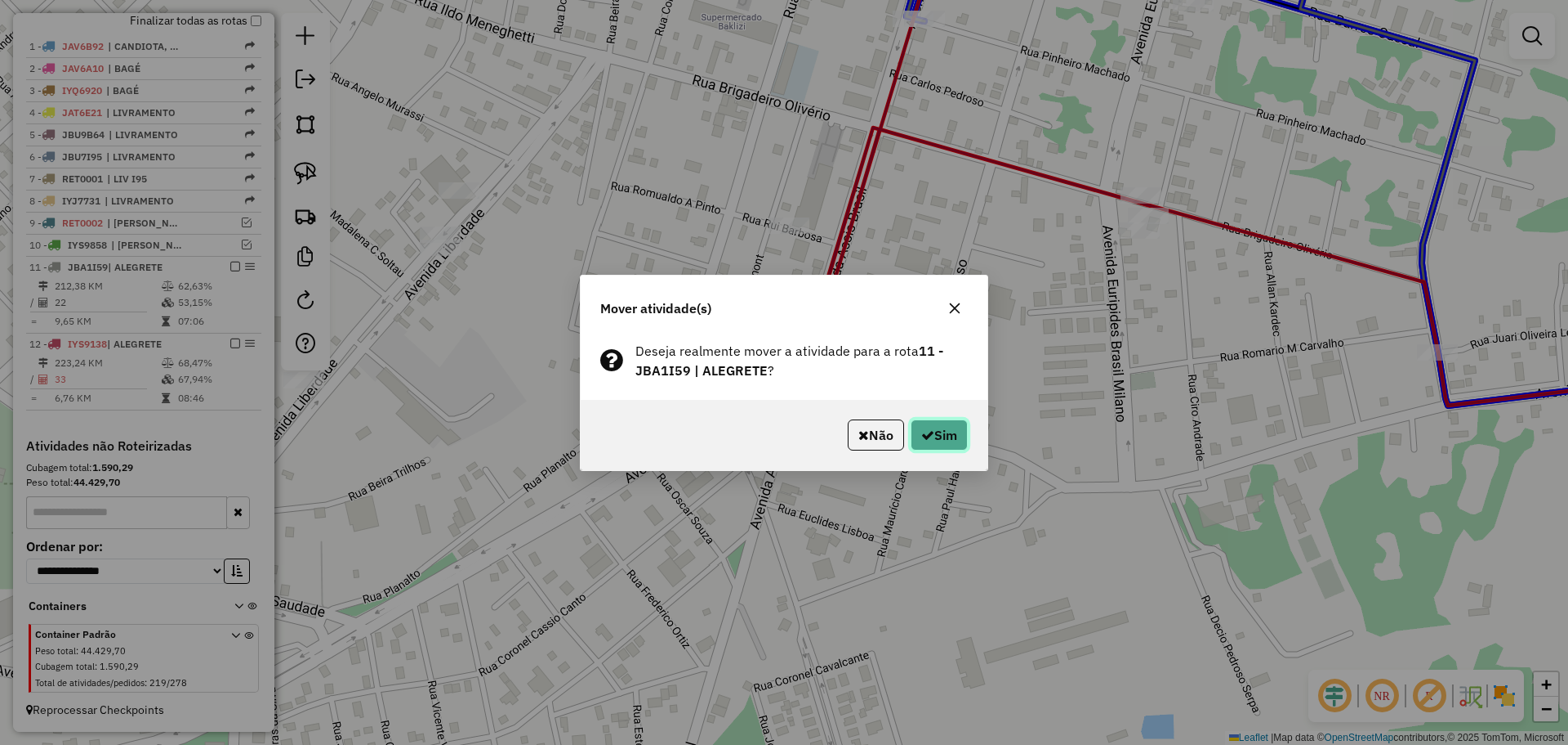
click at [946, 441] on button "Sim" at bounding box center [939, 435] width 57 height 31
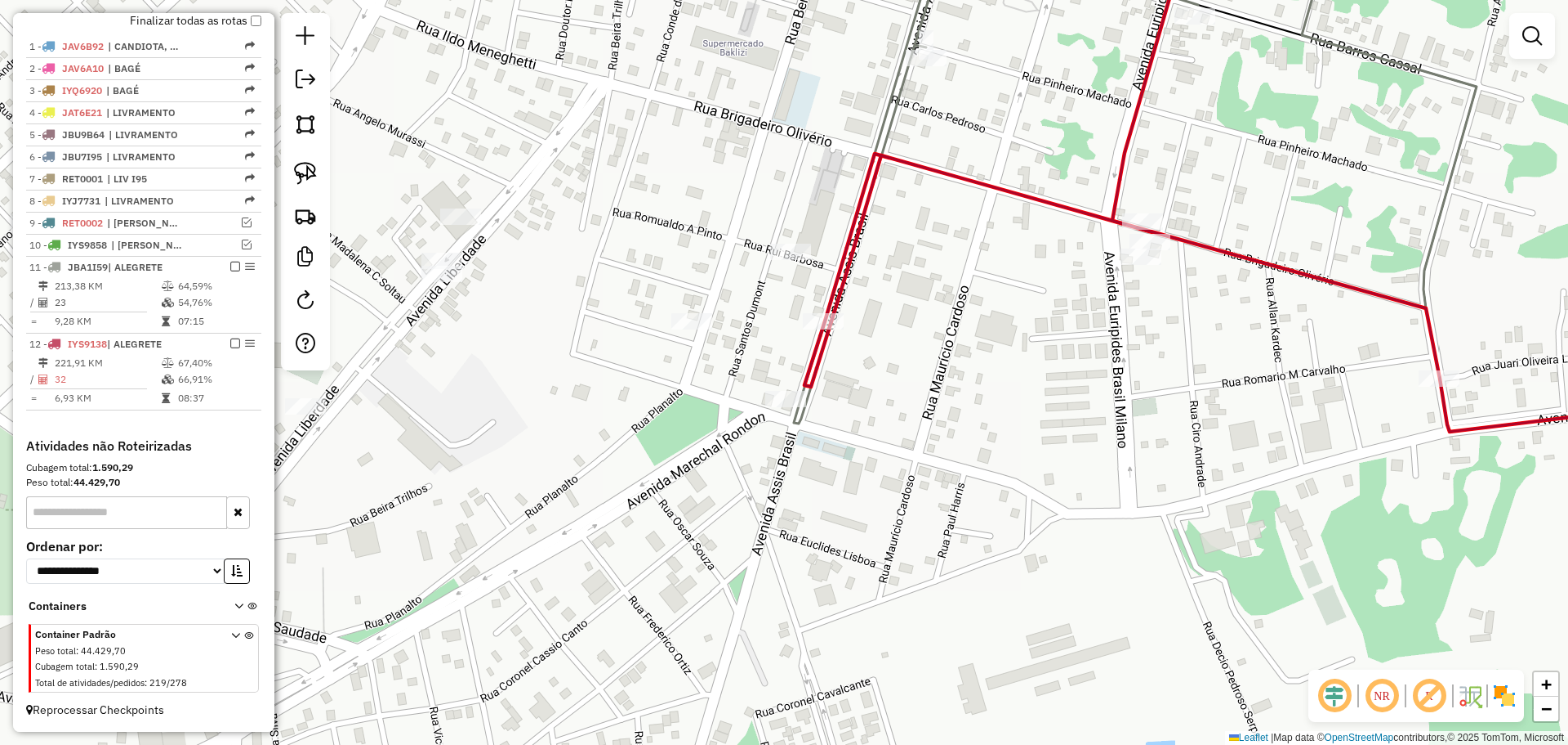
drag, startPoint x: 947, startPoint y: 270, endPoint x: 940, endPoint y: 430, distance: 160.2
click at [940, 430] on div "Janela de atendimento Grade de atendimento Capacidade Transportadoras Veículos …" at bounding box center [784, 372] width 1568 height 745
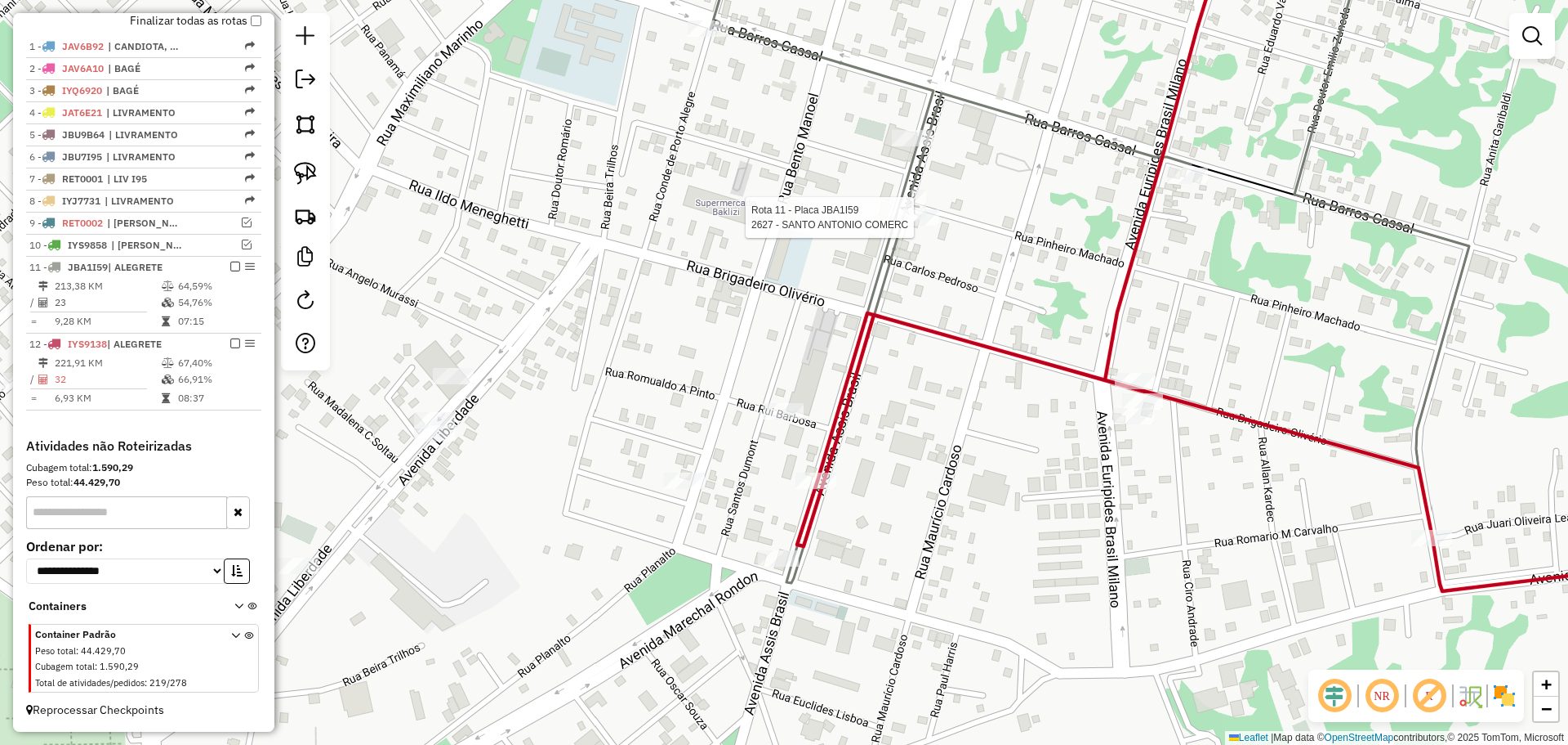
click at [916, 226] on div at bounding box center [919, 218] width 40 height 17
select select "**********"
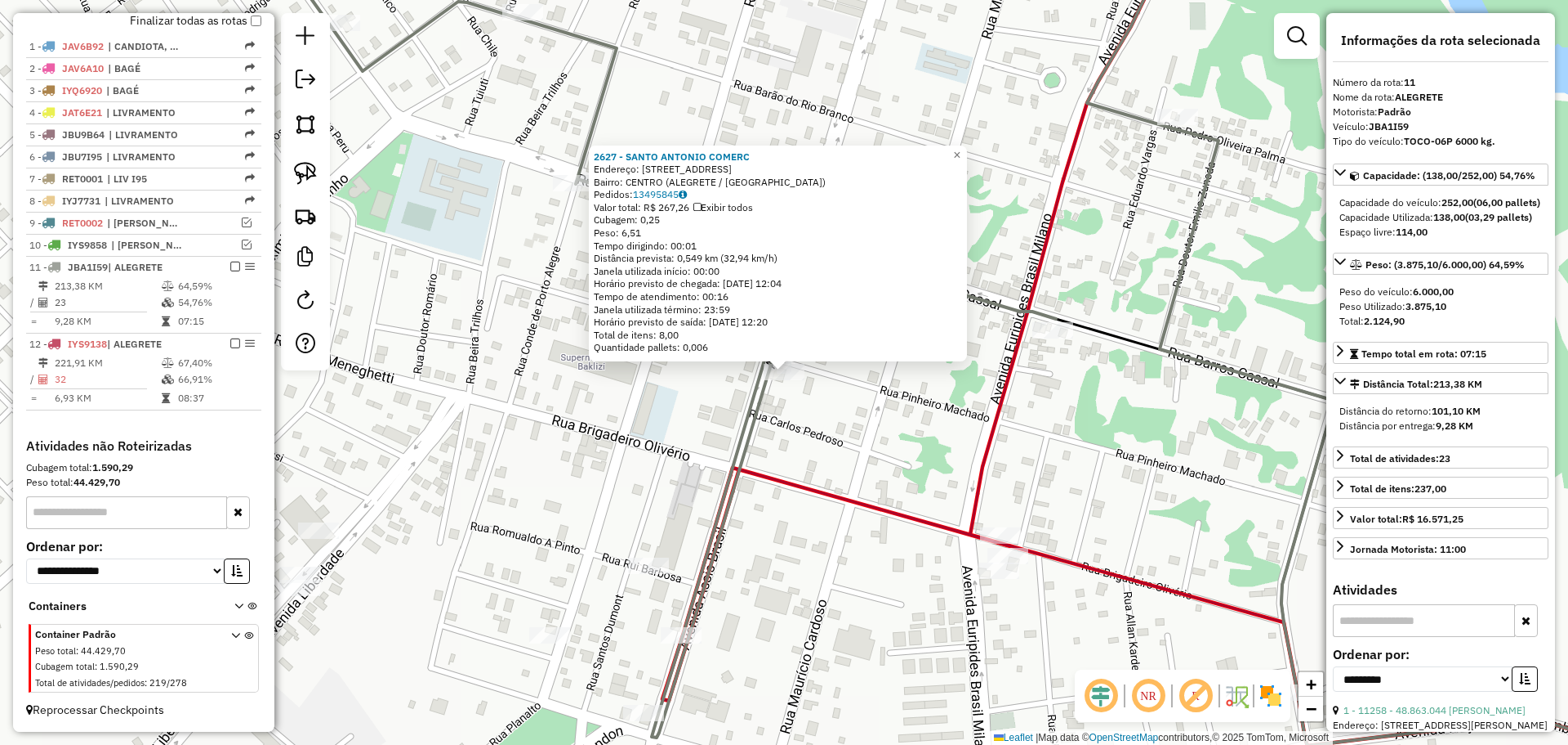
click at [895, 427] on div "2627 - SANTO ANTONIO COMERC Endereço: AV ASSIS BRASIL 869 Bairro: CENTRO (ALEGR…" at bounding box center [784, 372] width 1568 height 745
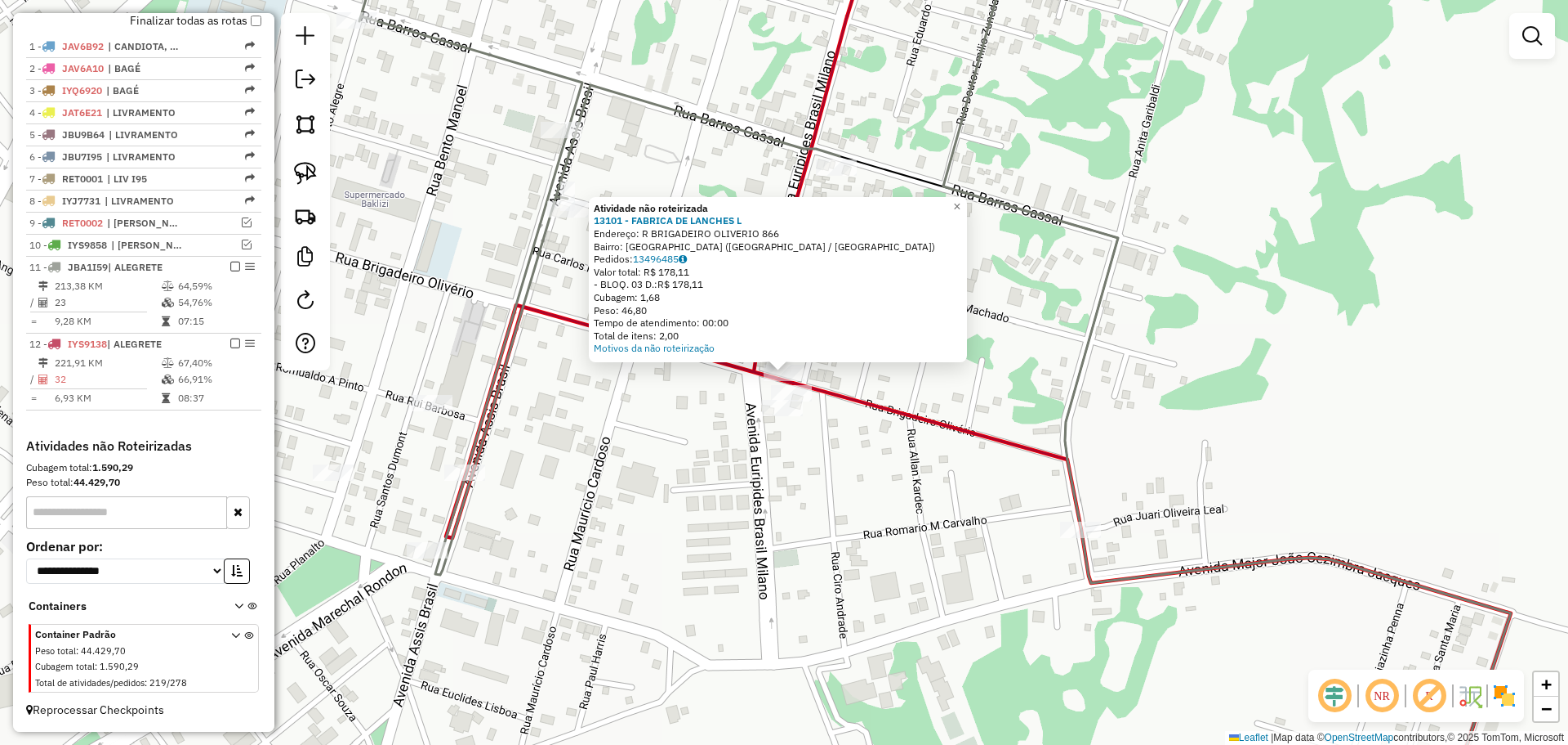
click at [929, 529] on div "Atividade não roteirizada 13101 - FABRICA DE LANCHES L Endereço: R BRIGADEIRO O…" at bounding box center [784, 372] width 1568 height 745
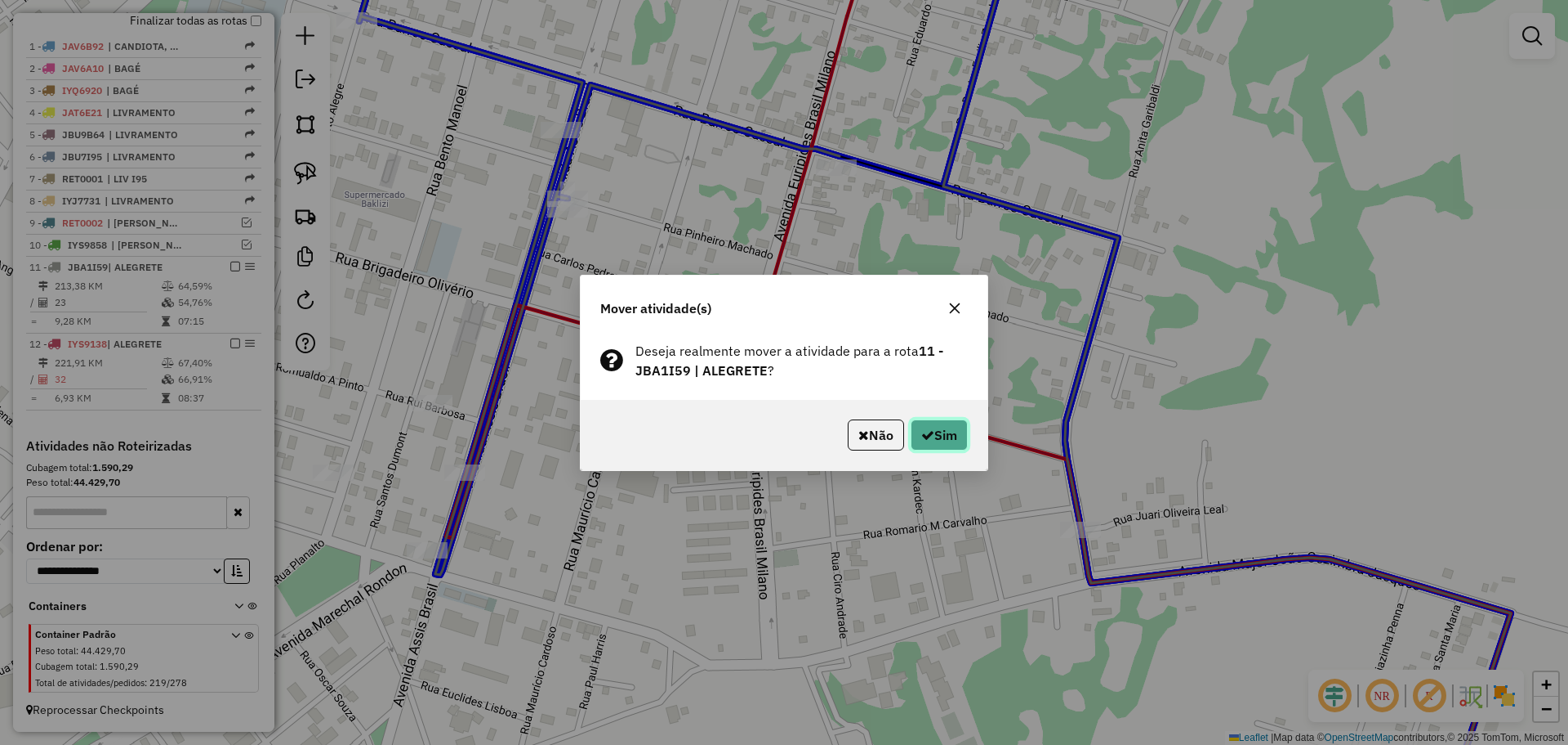
click at [935, 437] on button "Sim" at bounding box center [939, 435] width 57 height 31
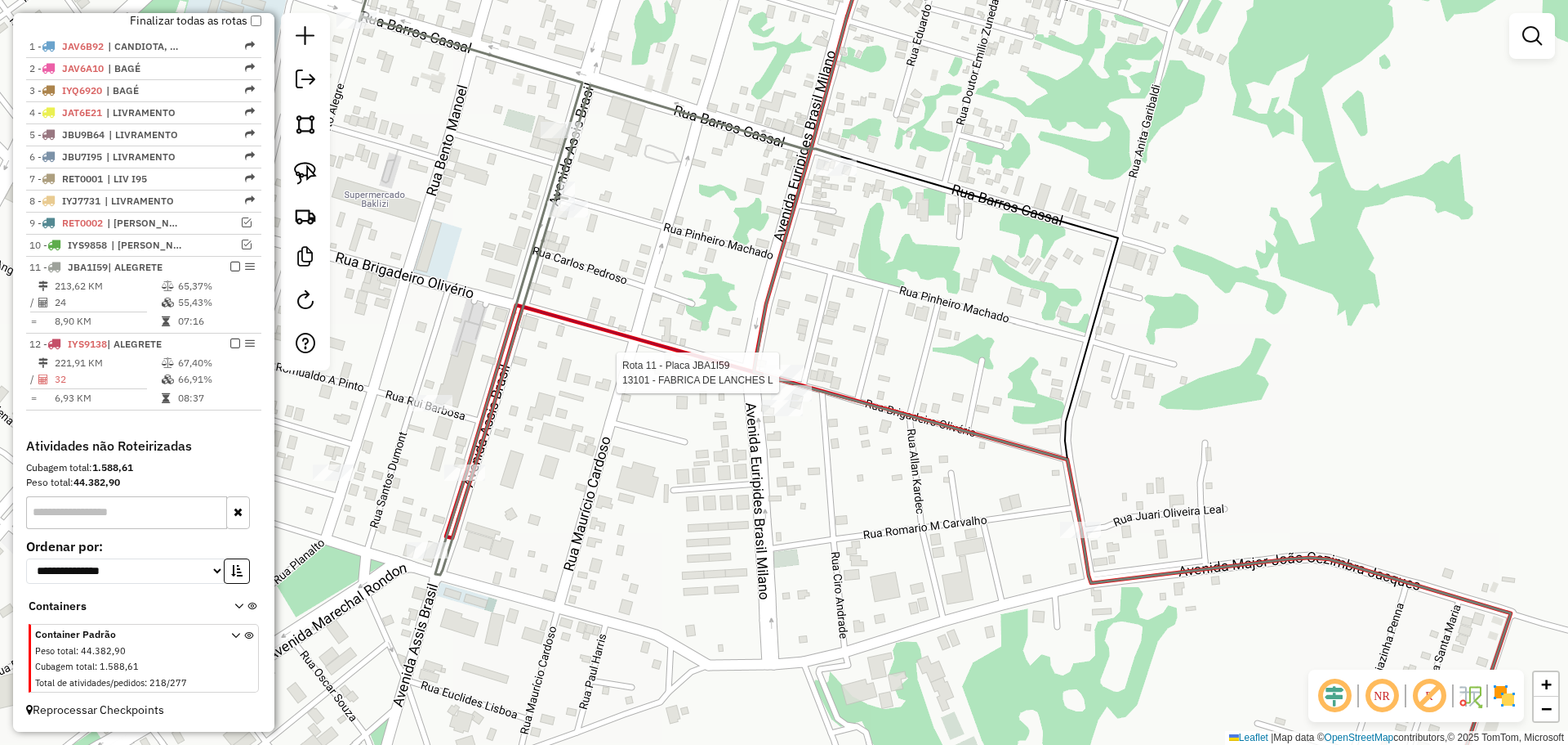
select select "**********"
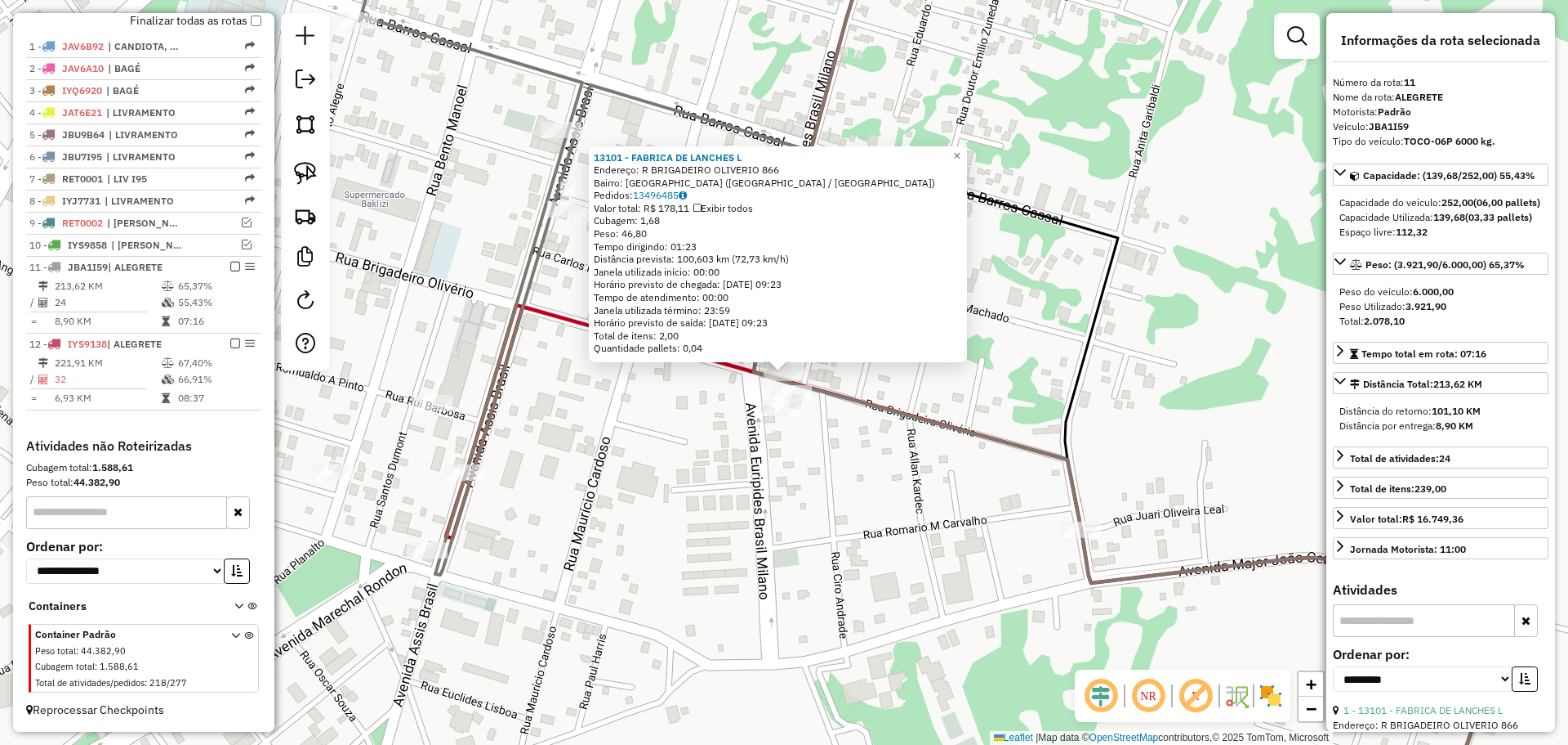
click at [635, 429] on div "Rota 12 - Placa IYS9138 8021 - REGINA NEIMAIER ALVE 13101 - FABRICA DE LANCHES …" at bounding box center [784, 372] width 1568 height 745
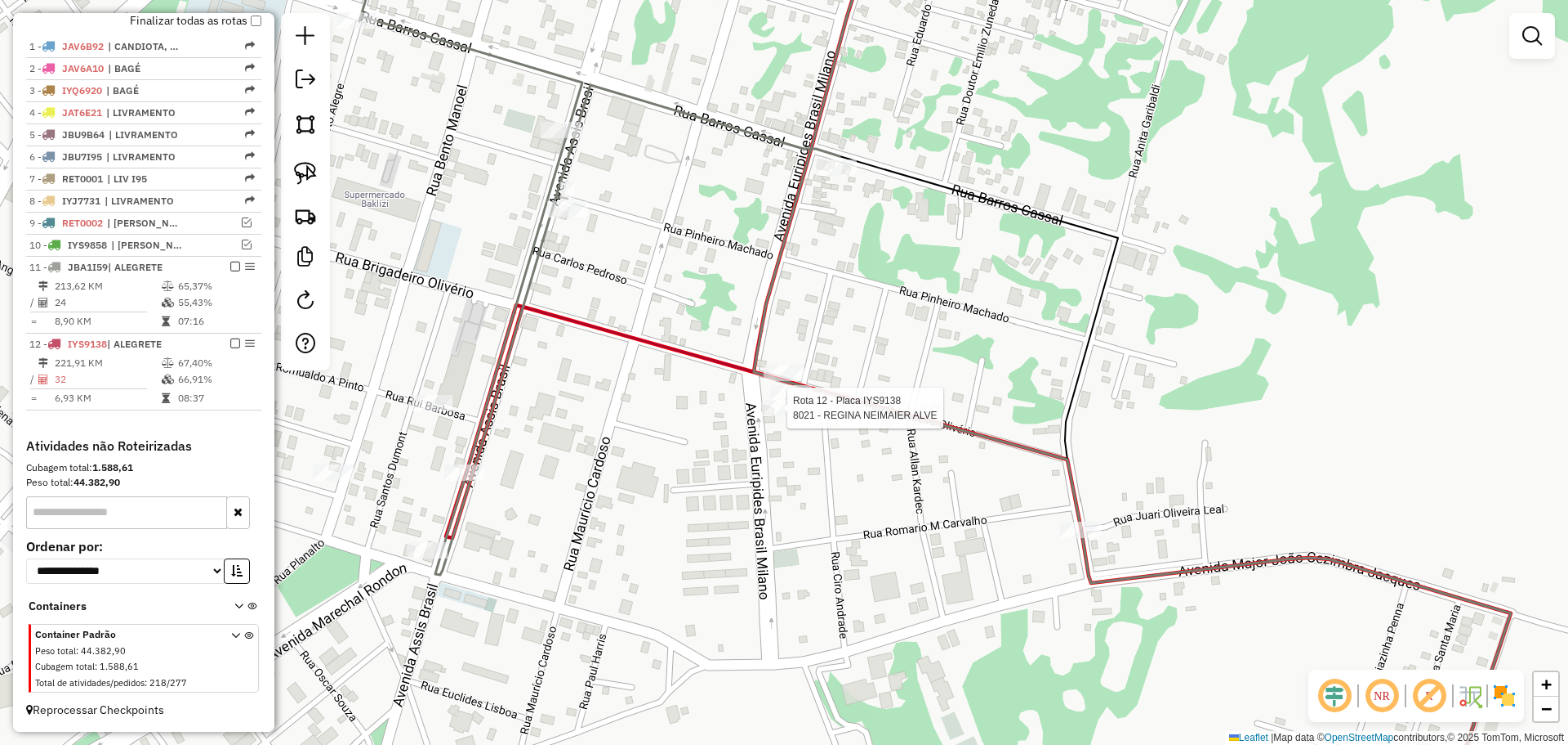
select select "**********"
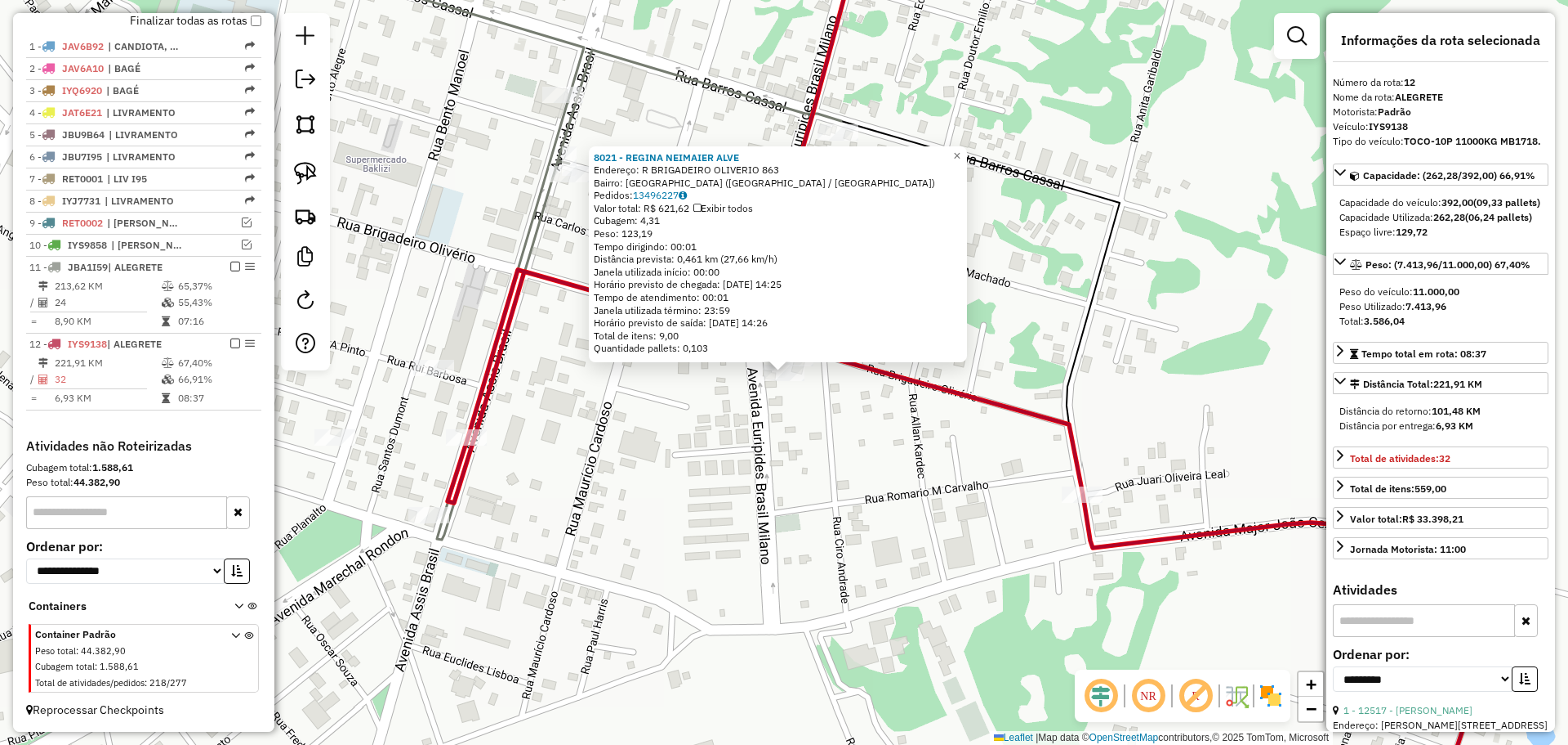
click at [769, 415] on div "8021 - REGINA NEIMAIER ALVE Endereço: R BRIGADEIRO OLIVERIO 863 Bairro: CIDADE …" at bounding box center [784, 372] width 1568 height 745
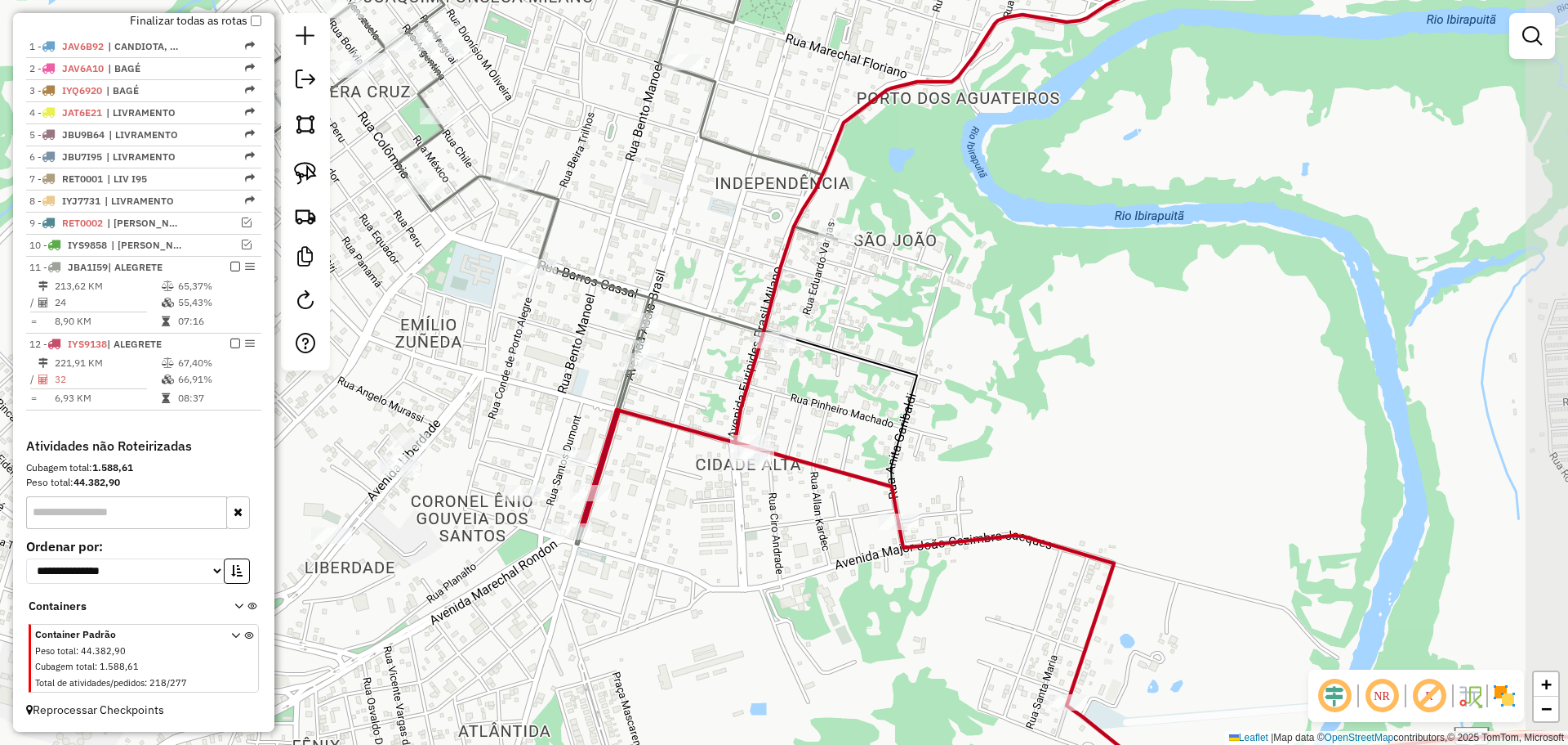
drag, startPoint x: 767, startPoint y: 448, endPoint x: 722, endPoint y: 419, distance: 53.5
click at [711, 509] on div "Janela de atendimento Grade de atendimento Capacidade Transportadoras Veículos …" at bounding box center [784, 372] width 1568 height 745
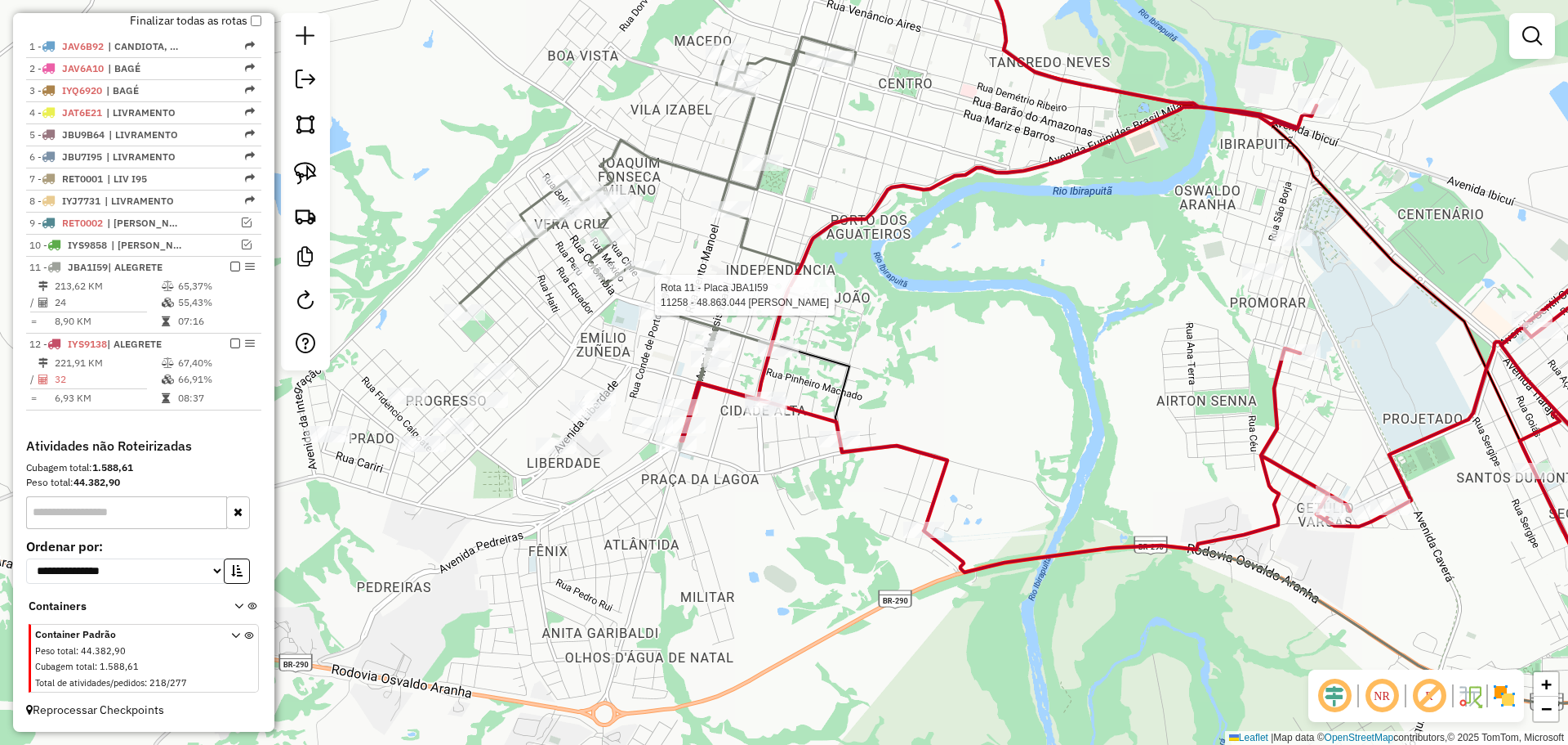
select select "**********"
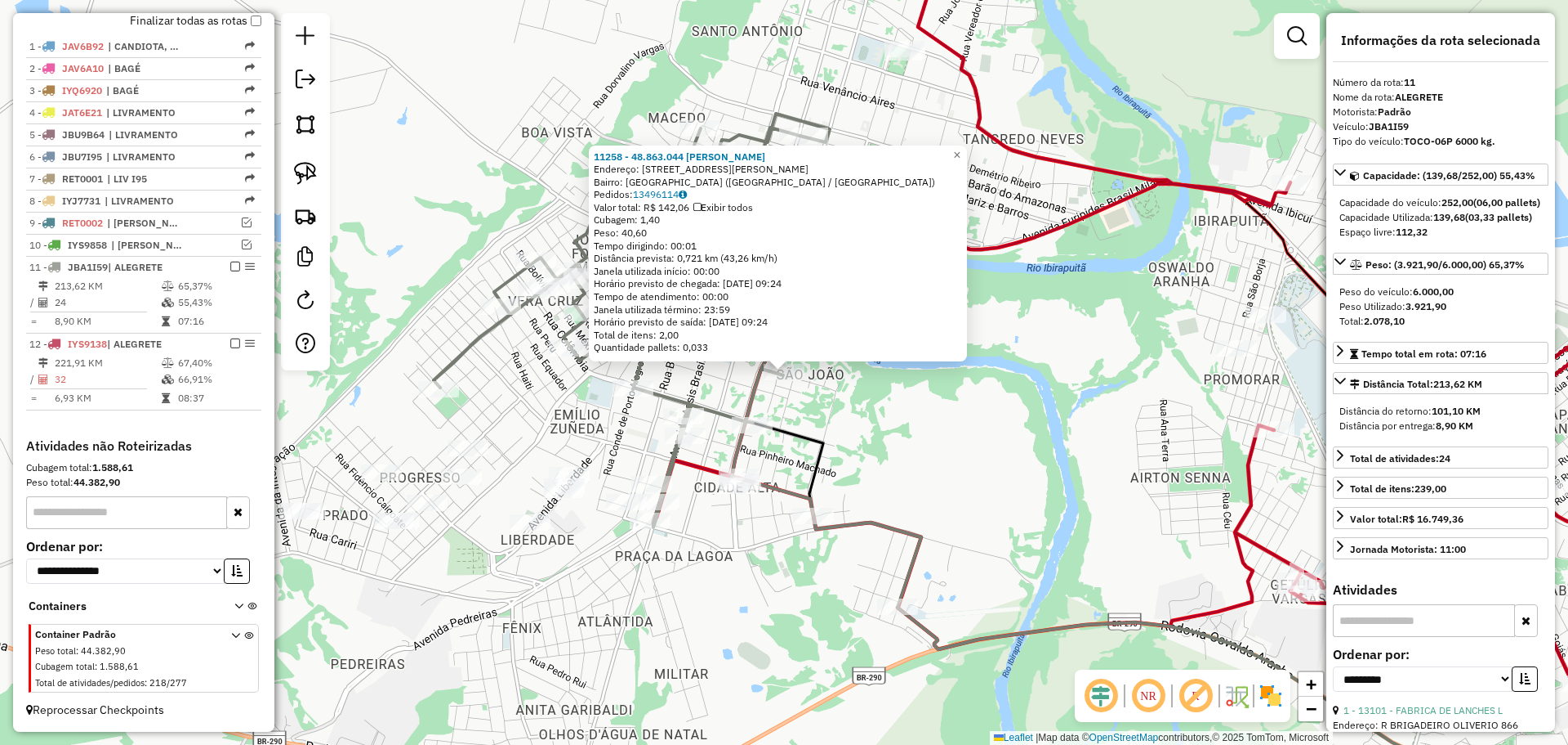
click at [822, 437] on icon at bounding box center [1238, 613] width 972 height 380
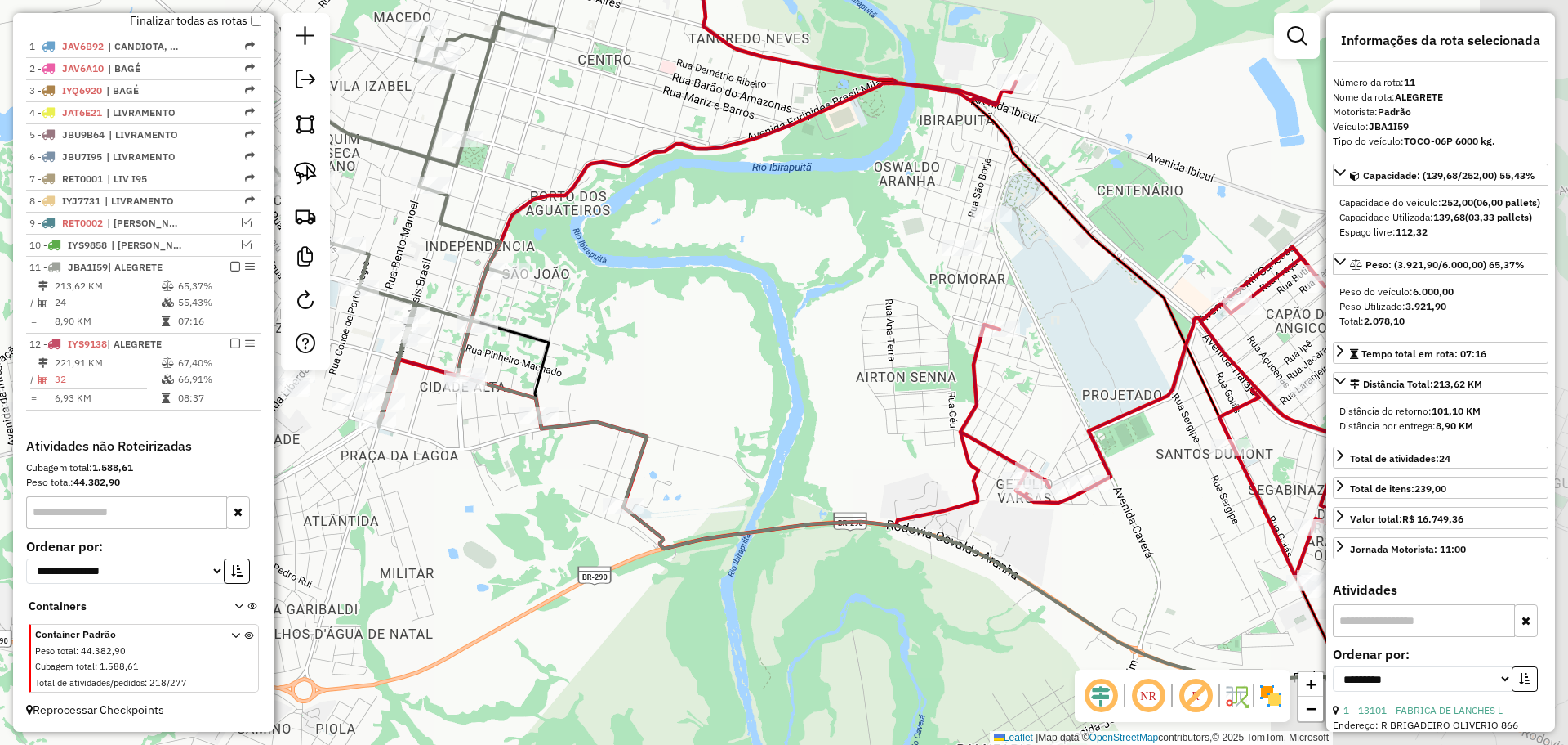
drag, startPoint x: 952, startPoint y: 388, endPoint x: 678, endPoint y: 287, distance: 292.0
click at [678, 287] on div "Janela de atendimento Grade de atendimento Capacidade Transportadoras Veículos …" at bounding box center [784, 372] width 1568 height 745
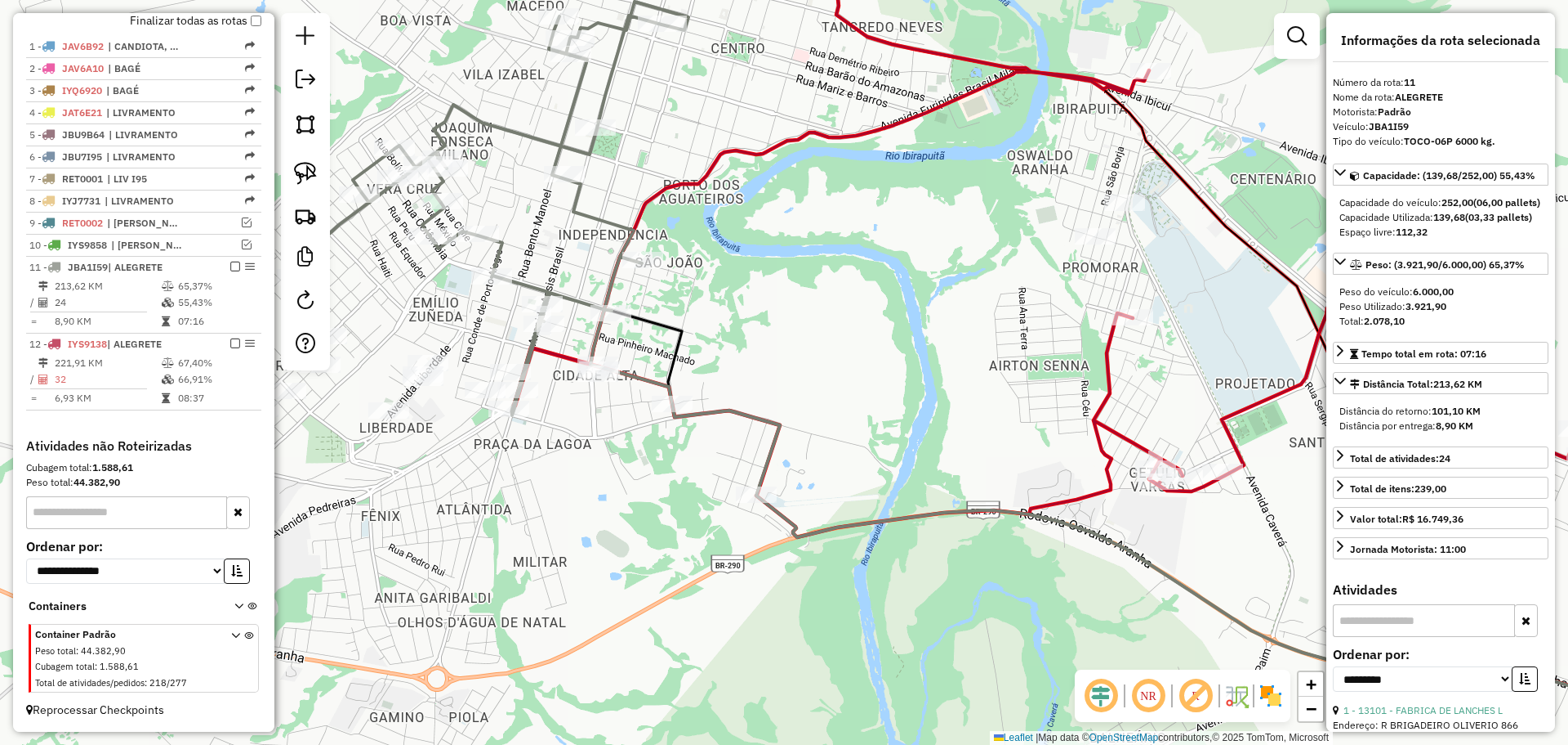
drag, startPoint x: 655, startPoint y: 332, endPoint x: 789, endPoint y: 321, distance: 134.5
click at [789, 321] on div "Janela de atendimento Grade de atendimento Capacidade Transportadoras Veículos …" at bounding box center [784, 372] width 1568 height 745
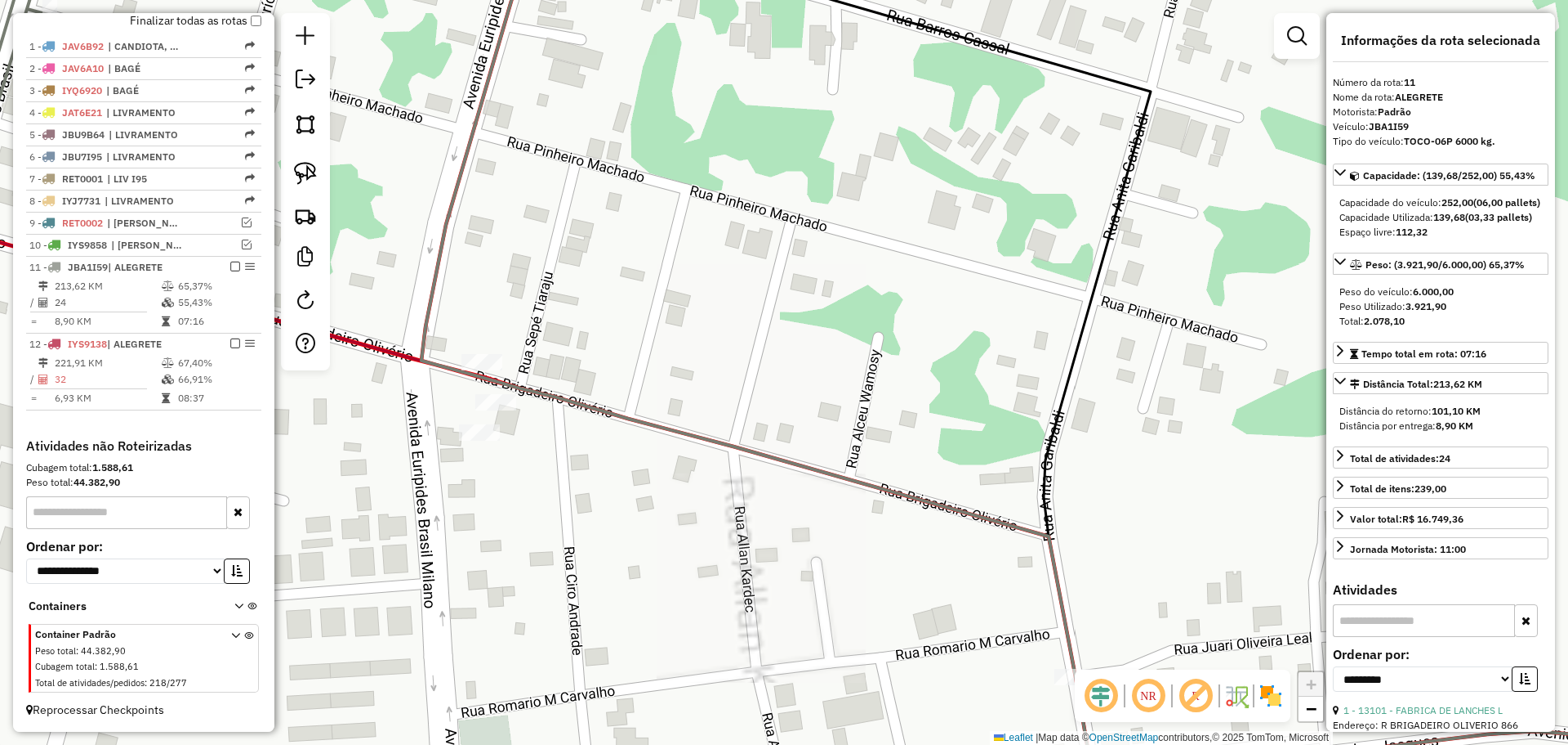
click at [499, 390] on icon at bounding box center [1101, 578] width 1248 height 405
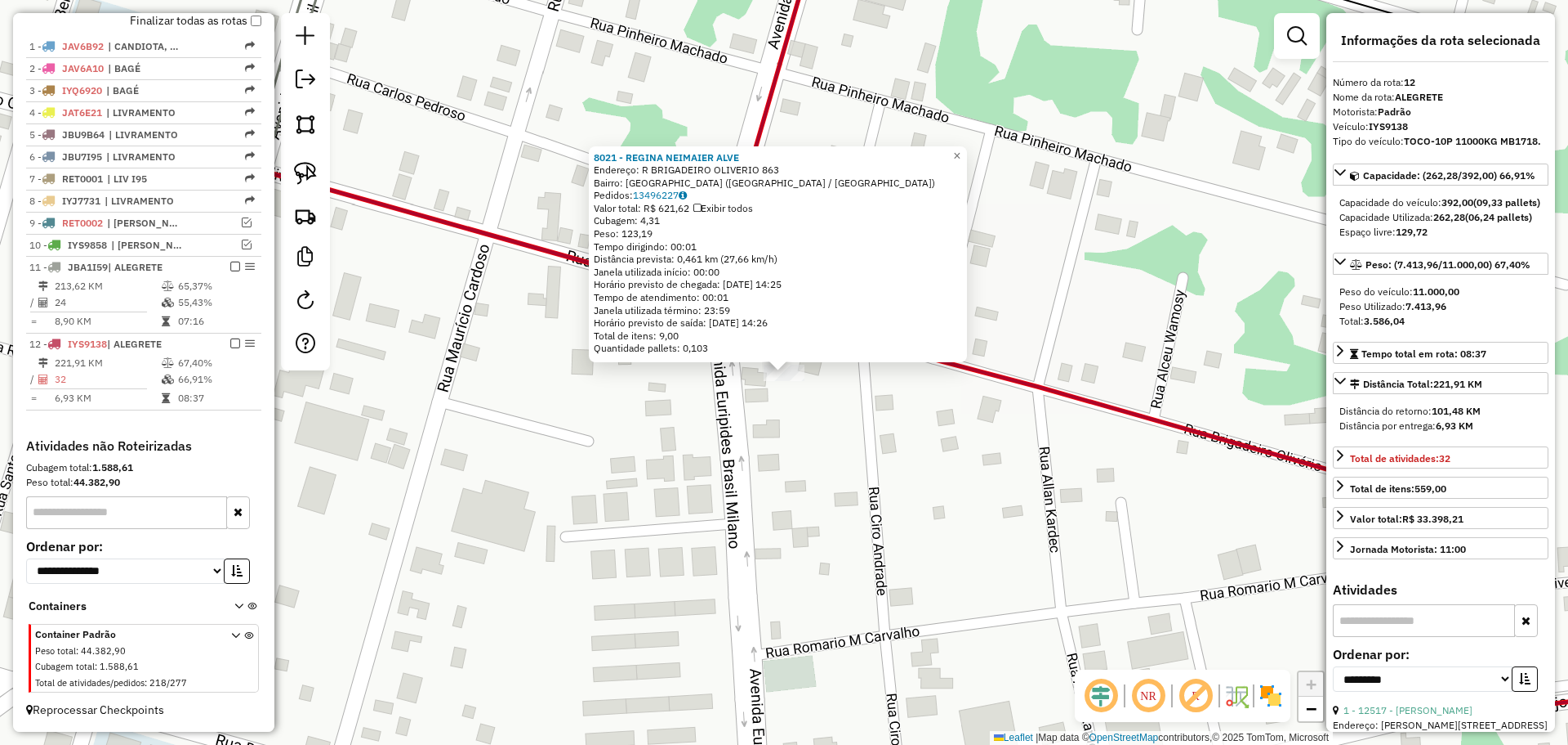
click at [681, 423] on div "8021 - REGINA NEIMAIER ALVE Endereço: R BRIGADEIRO OLIVERIO 863 Bairro: CIDADE …" at bounding box center [784, 372] width 1568 height 745
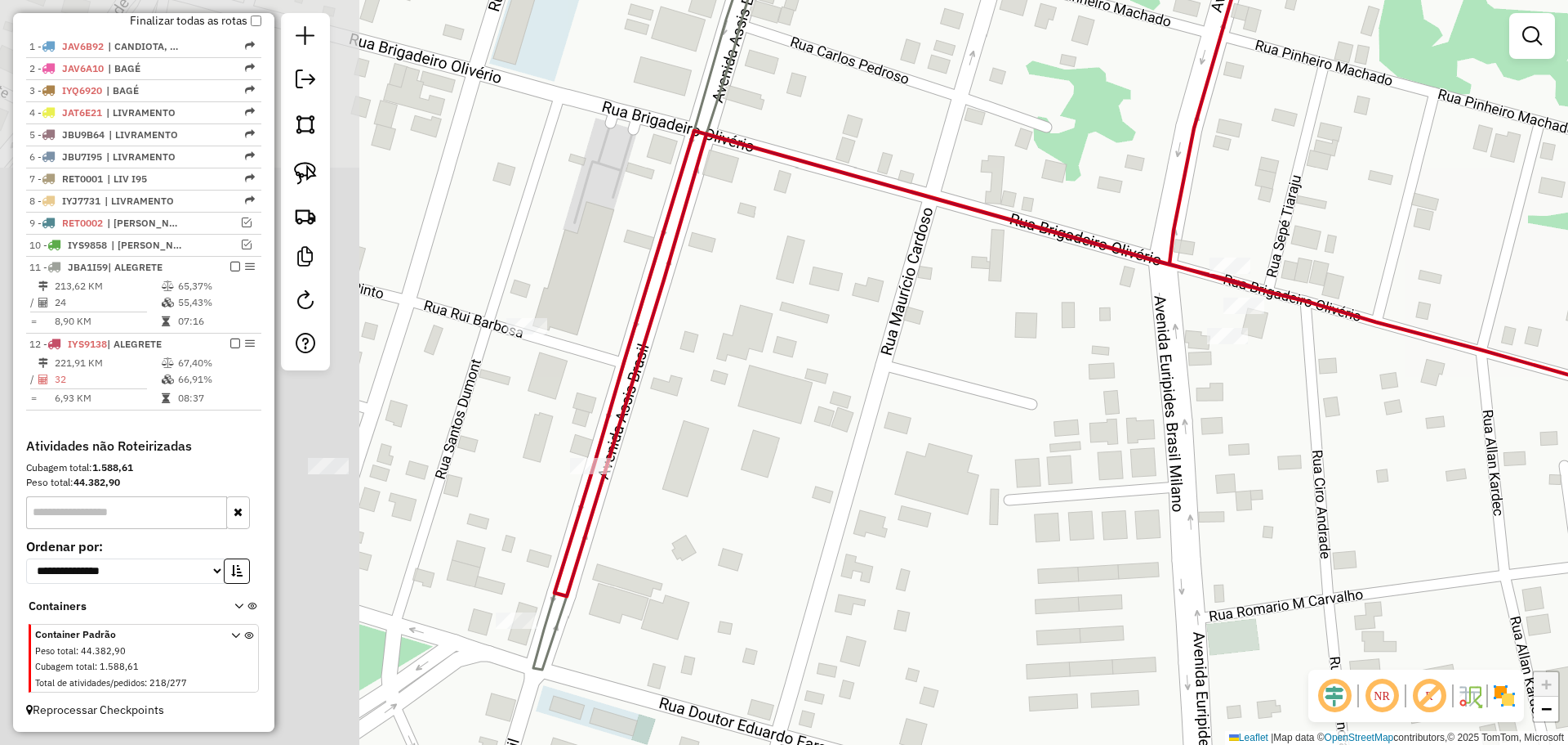
drag, startPoint x: 644, startPoint y: 408, endPoint x: 1087, endPoint y: 370, distance: 444.6
click at [1087, 370] on div "Janela de atendimento Grade de atendimento Capacidade Transportadoras Veículos …" at bounding box center [784, 372] width 1568 height 745
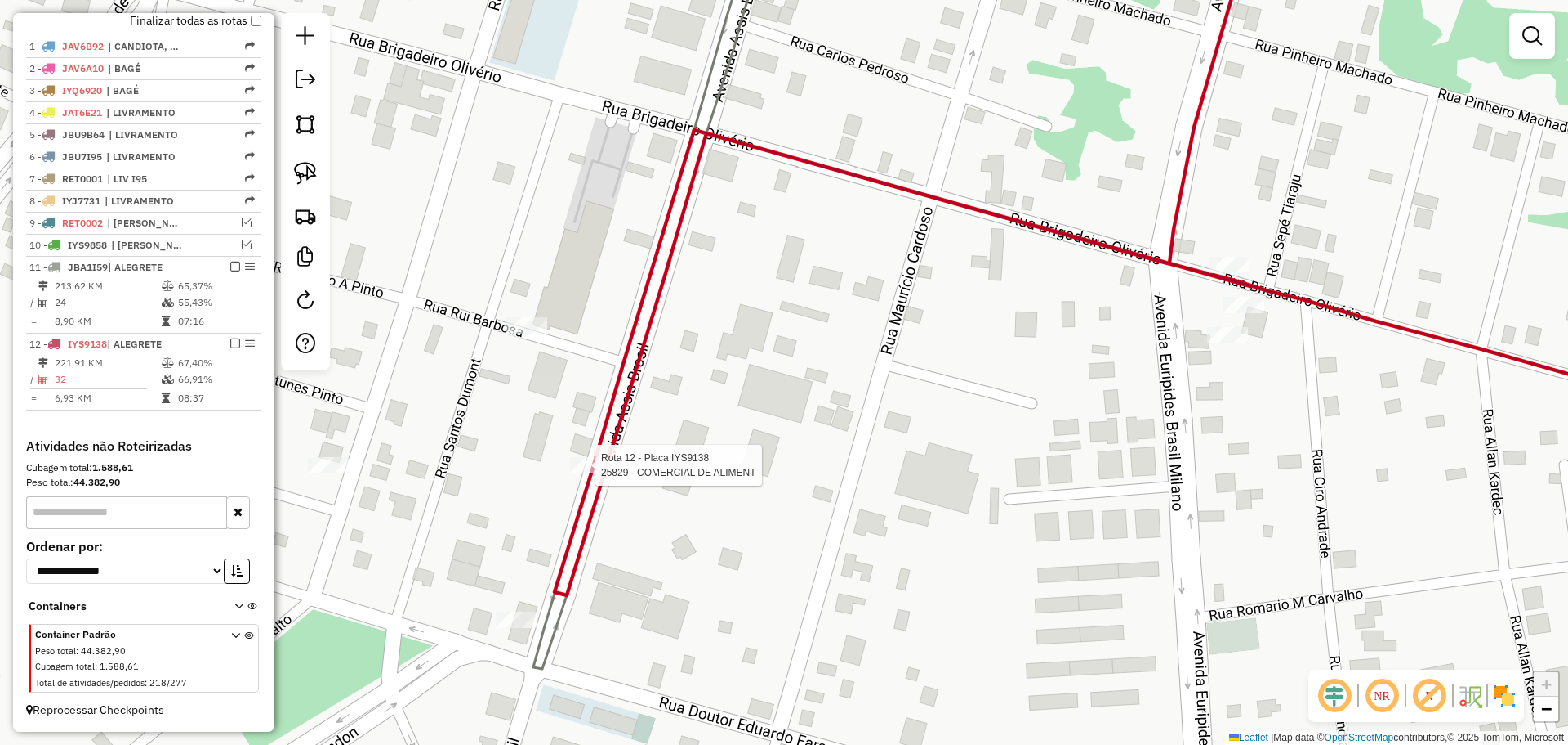
select select "**********"
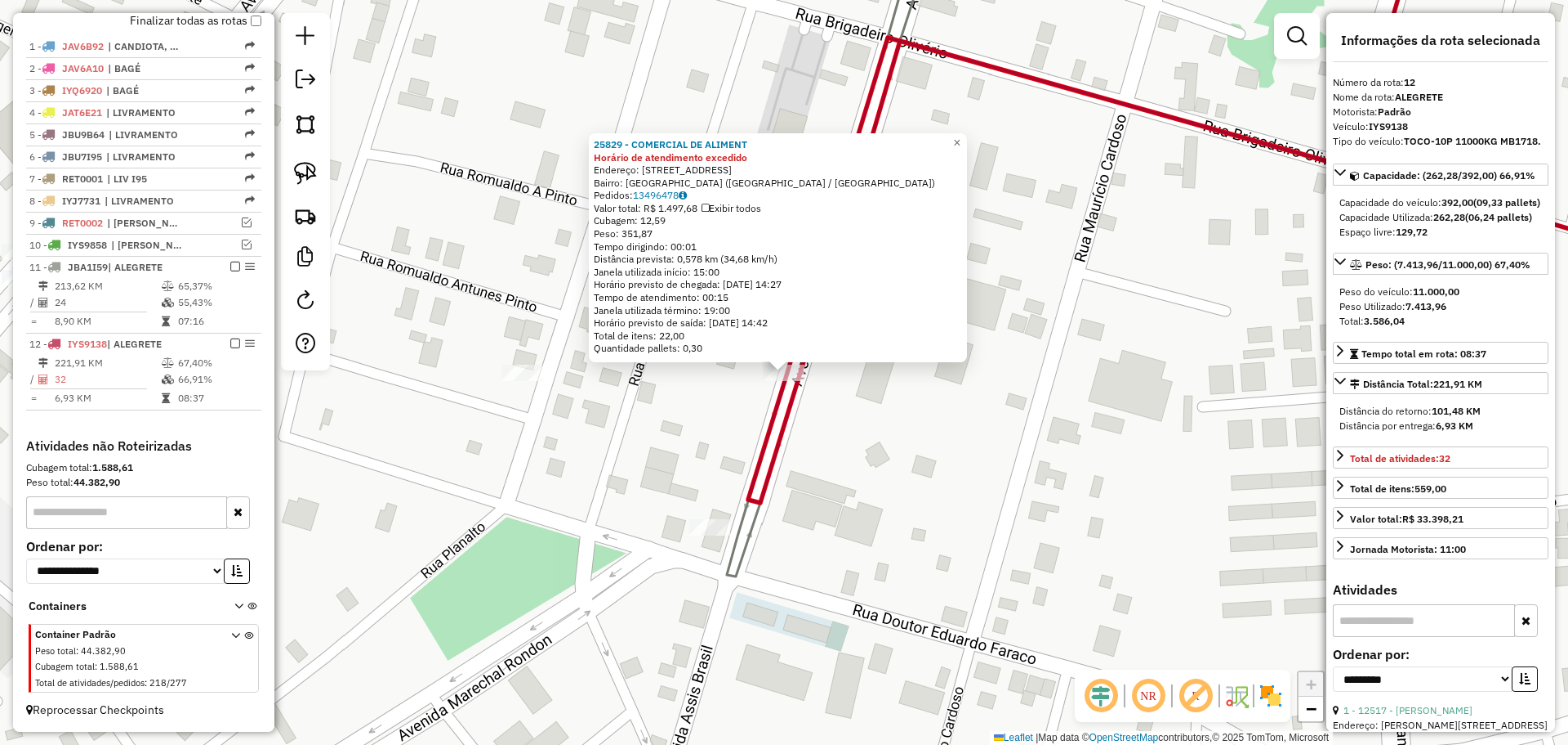
click at [864, 458] on div "25829 - COMERCIAL DE ALIMENT Horário de atendimento excedido Endereço: AV ASSIS…" at bounding box center [784, 372] width 1568 height 745
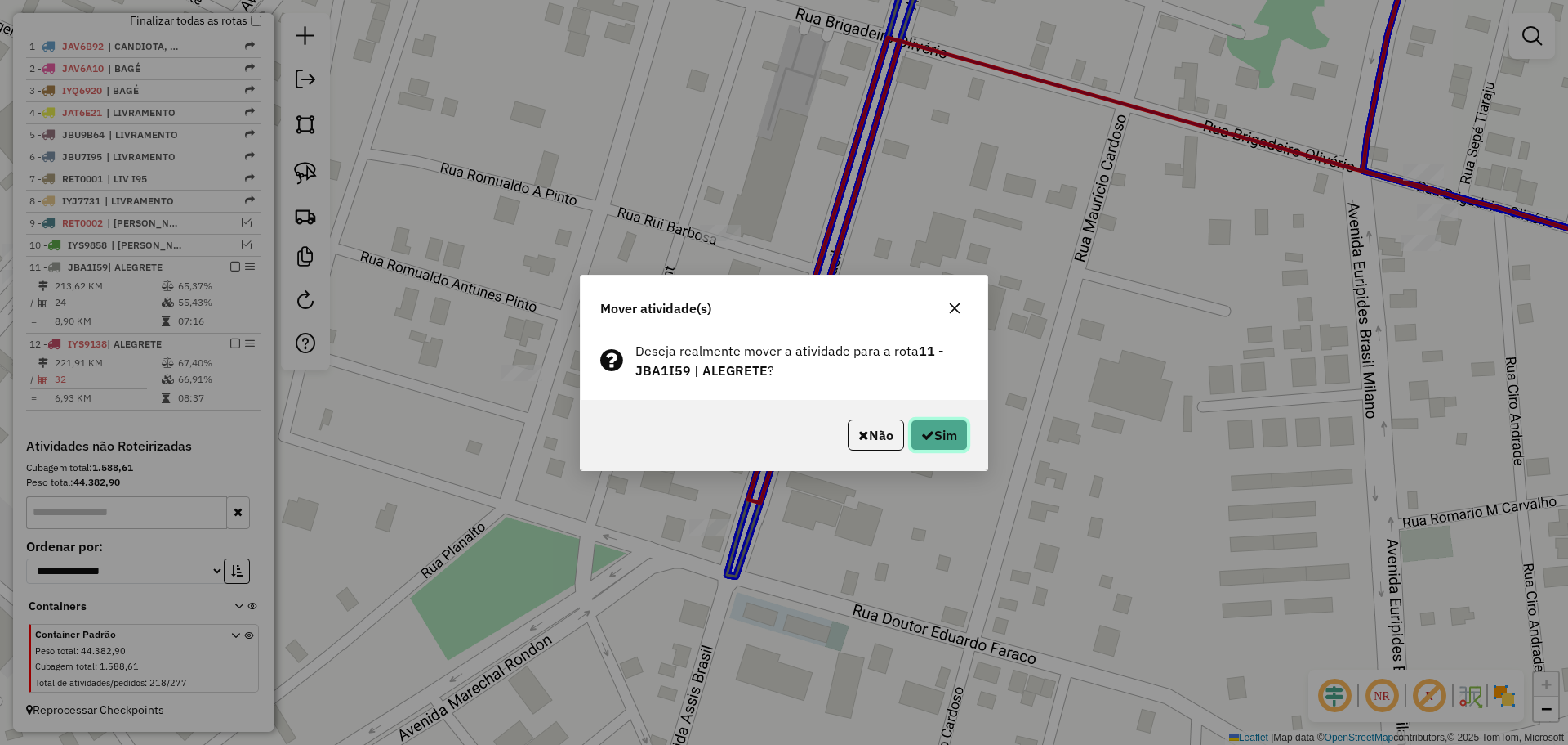
click at [936, 433] on button "Sim" at bounding box center [939, 435] width 57 height 31
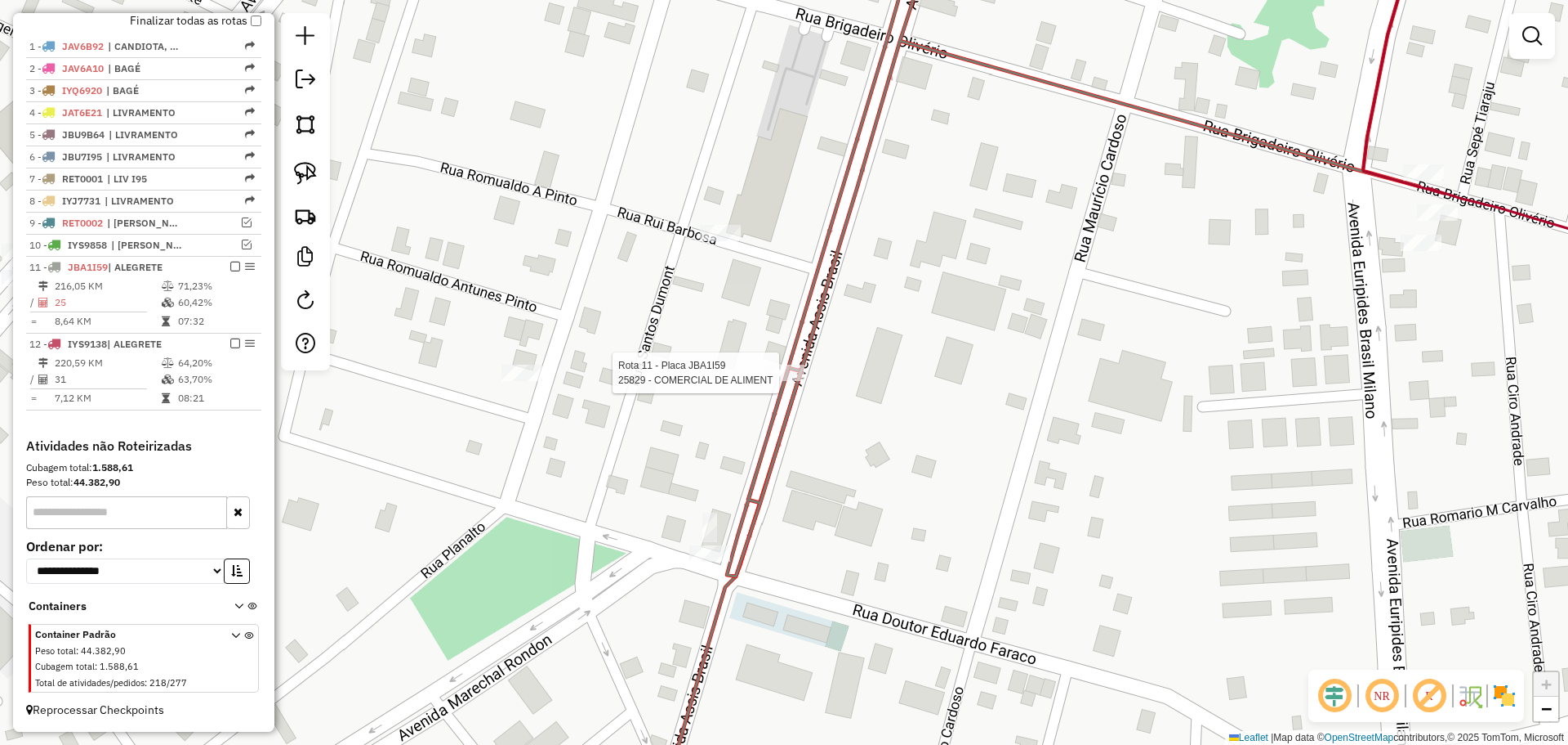
select select "**********"
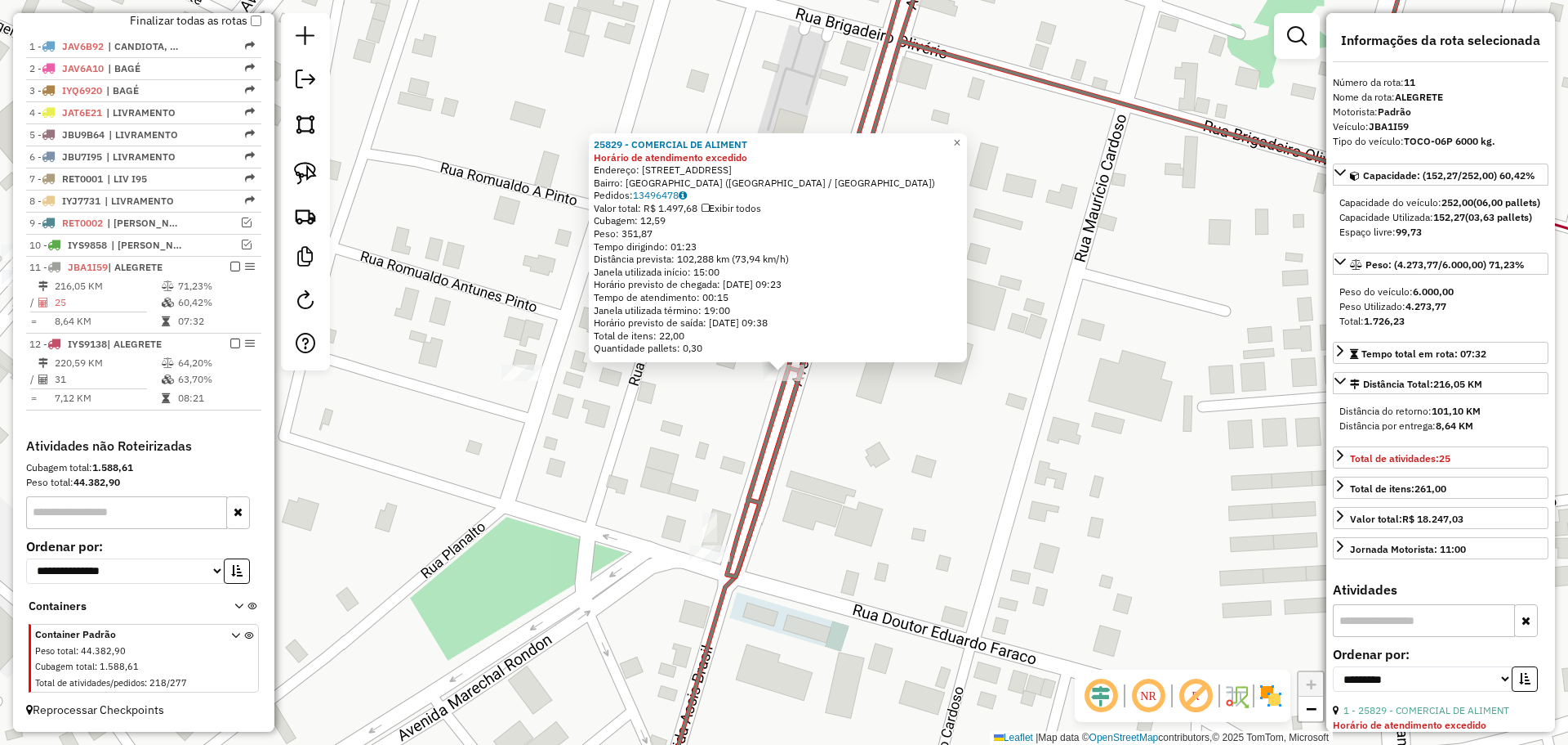
click at [1000, 401] on div "25829 - COMERCIAL DE ALIMENT Horário de atendimento excedido Endereço: AV ASSIS…" at bounding box center [784, 372] width 1568 height 745
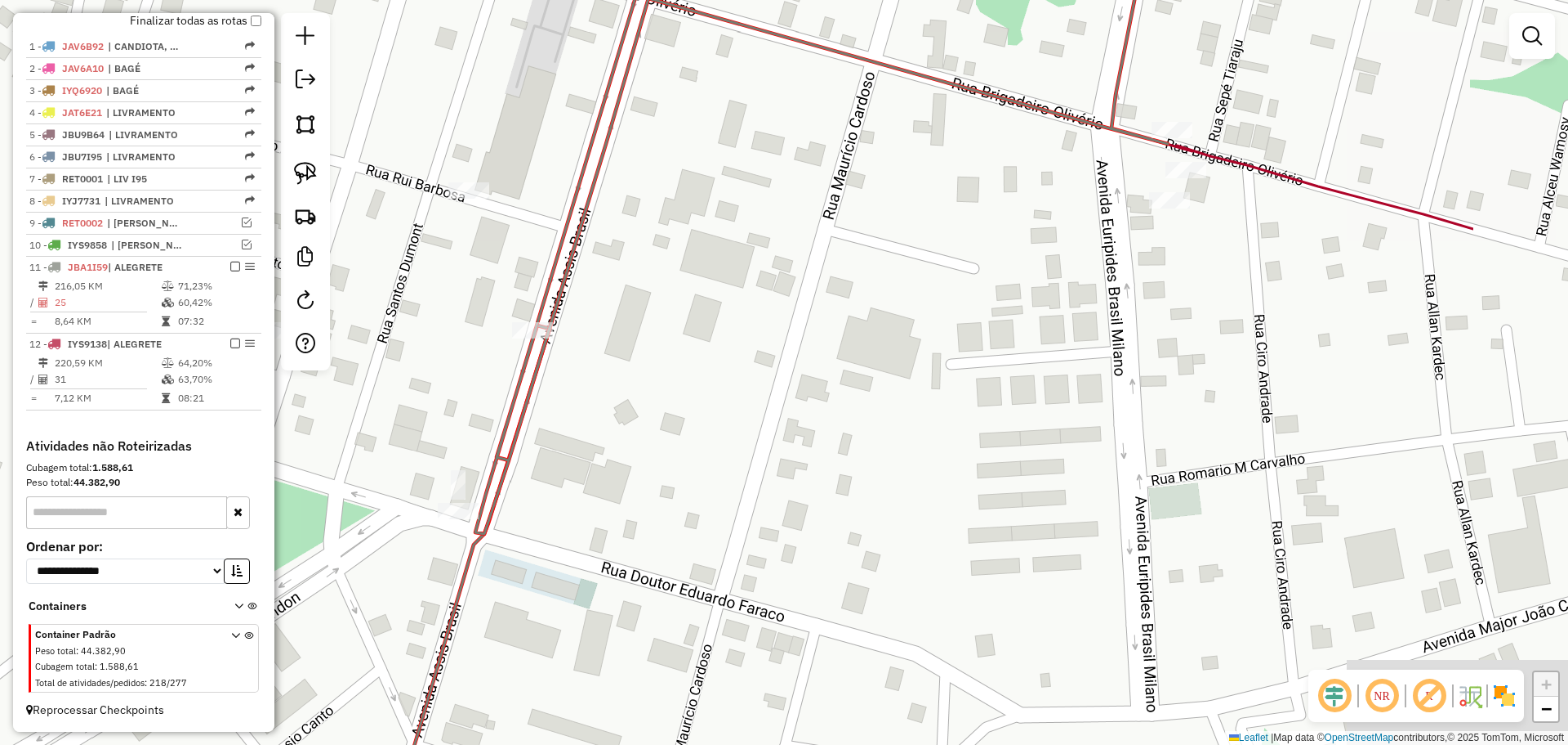
drag, startPoint x: 1018, startPoint y: 400, endPoint x: 555, endPoint y: 343, distance: 466.5
click at [555, 343] on div "Janela de atendimento Grade de atendimento Capacidade Transportadoras Veículos …" at bounding box center [784, 372] width 1568 height 745
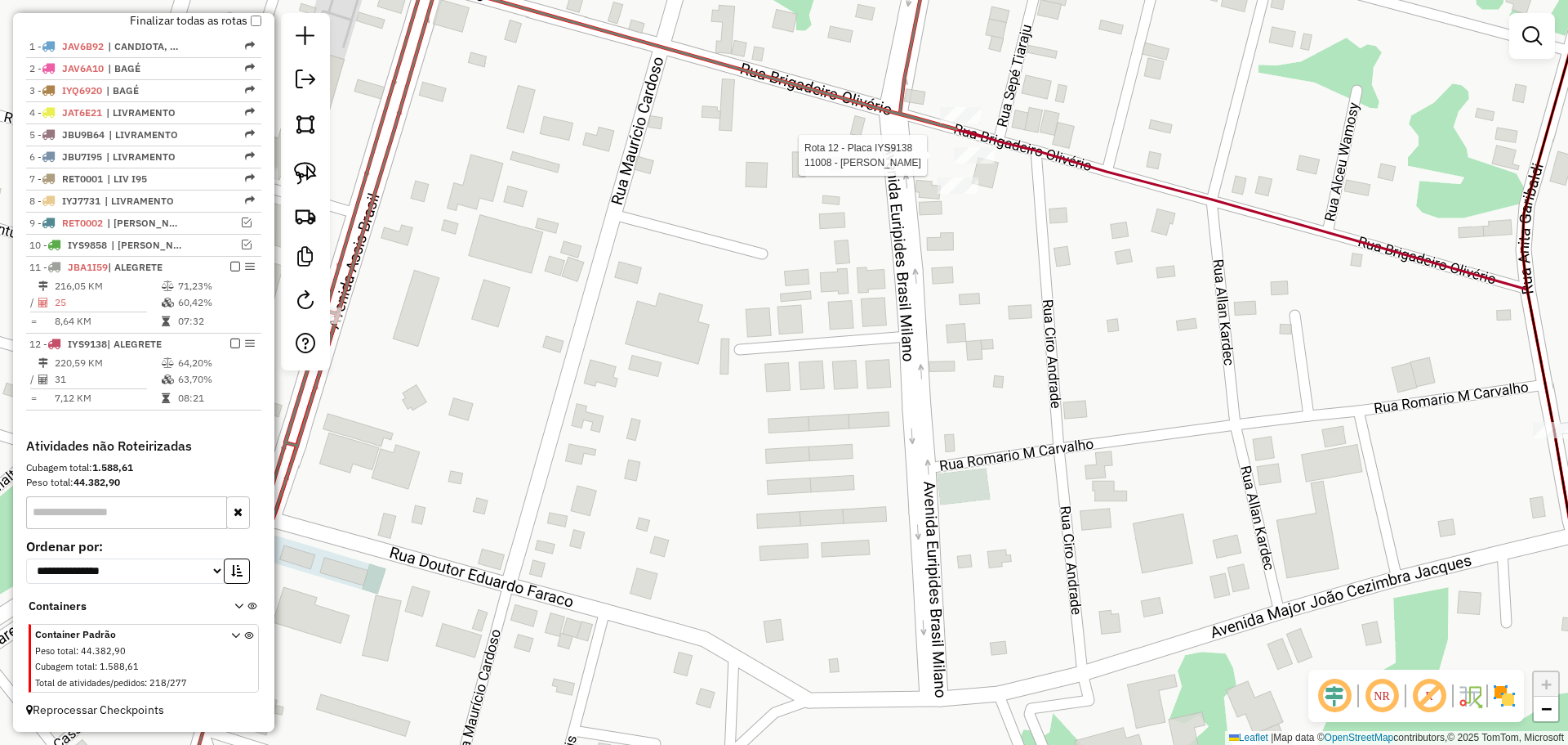
select select "**********"
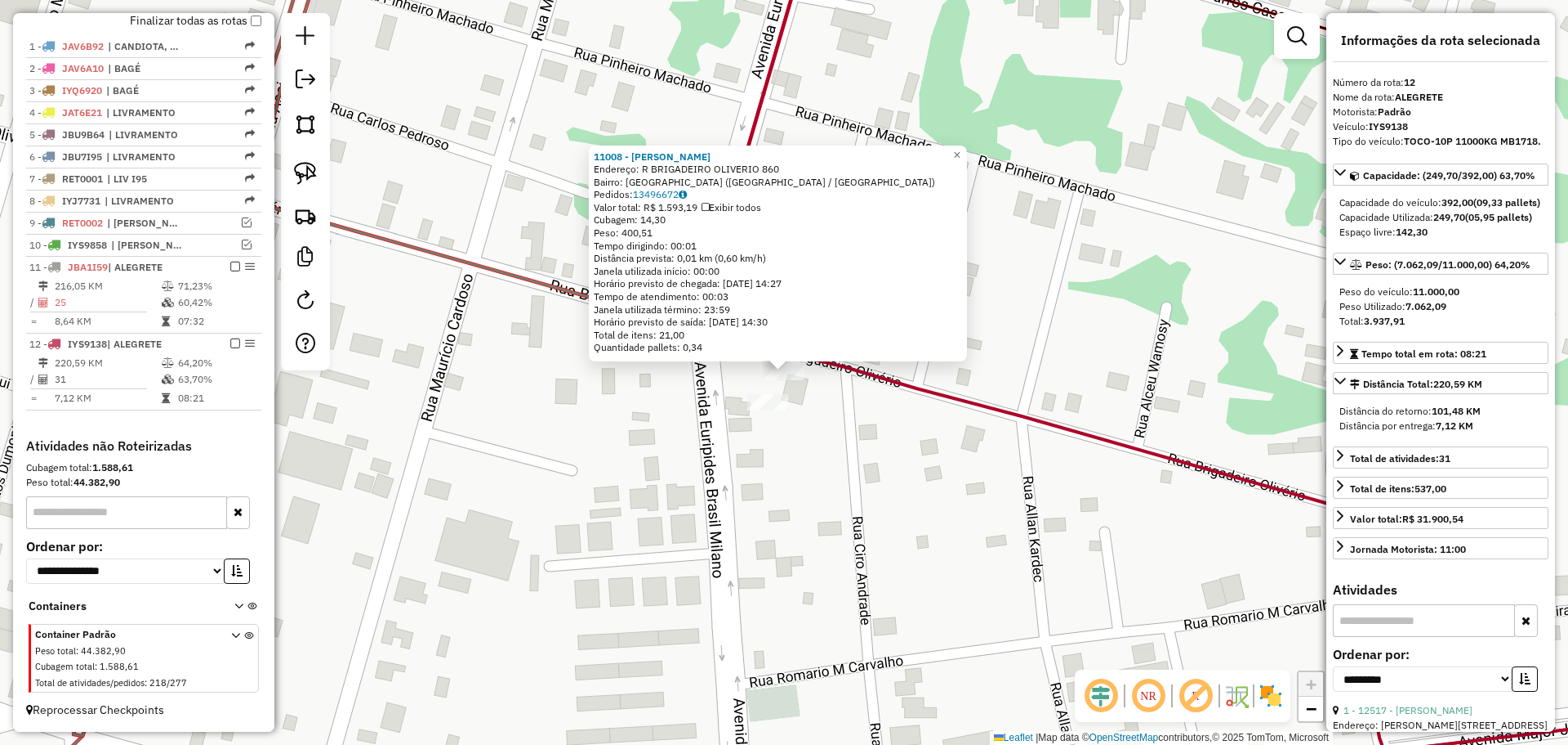
click at [866, 403] on div "11008 - CLAUDIO ROBERTO LAGU Endereço: R BRIGADEIRO OLIVERIO 860 Bairro: CIDADE…" at bounding box center [784, 372] width 1568 height 745
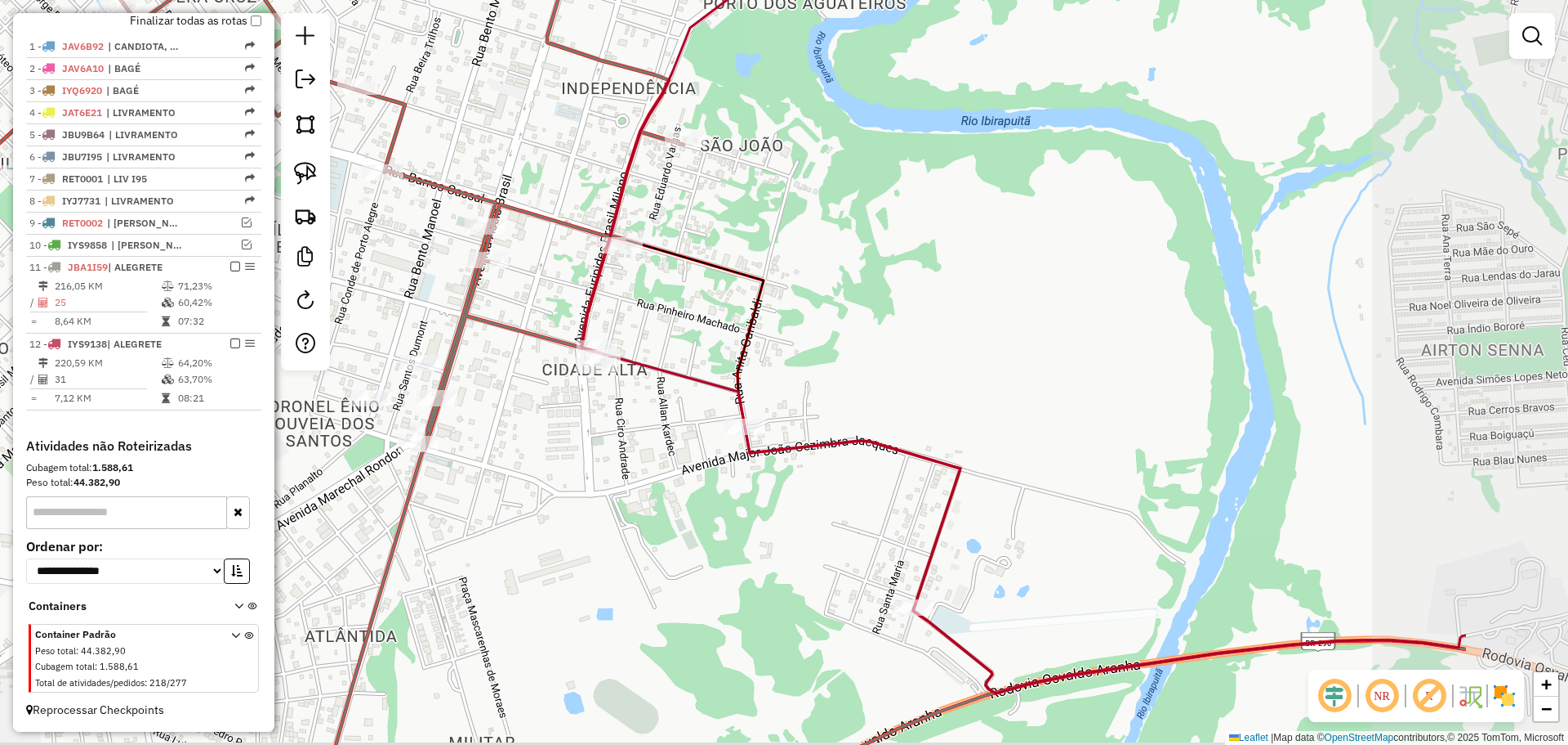
drag, startPoint x: 955, startPoint y: 322, endPoint x: 696, endPoint y: 286, distance: 261.5
click at [696, 286] on div "Janela de atendimento Grade de atendimento Capacidade Transportadoras Veículos …" at bounding box center [784, 372] width 1568 height 745
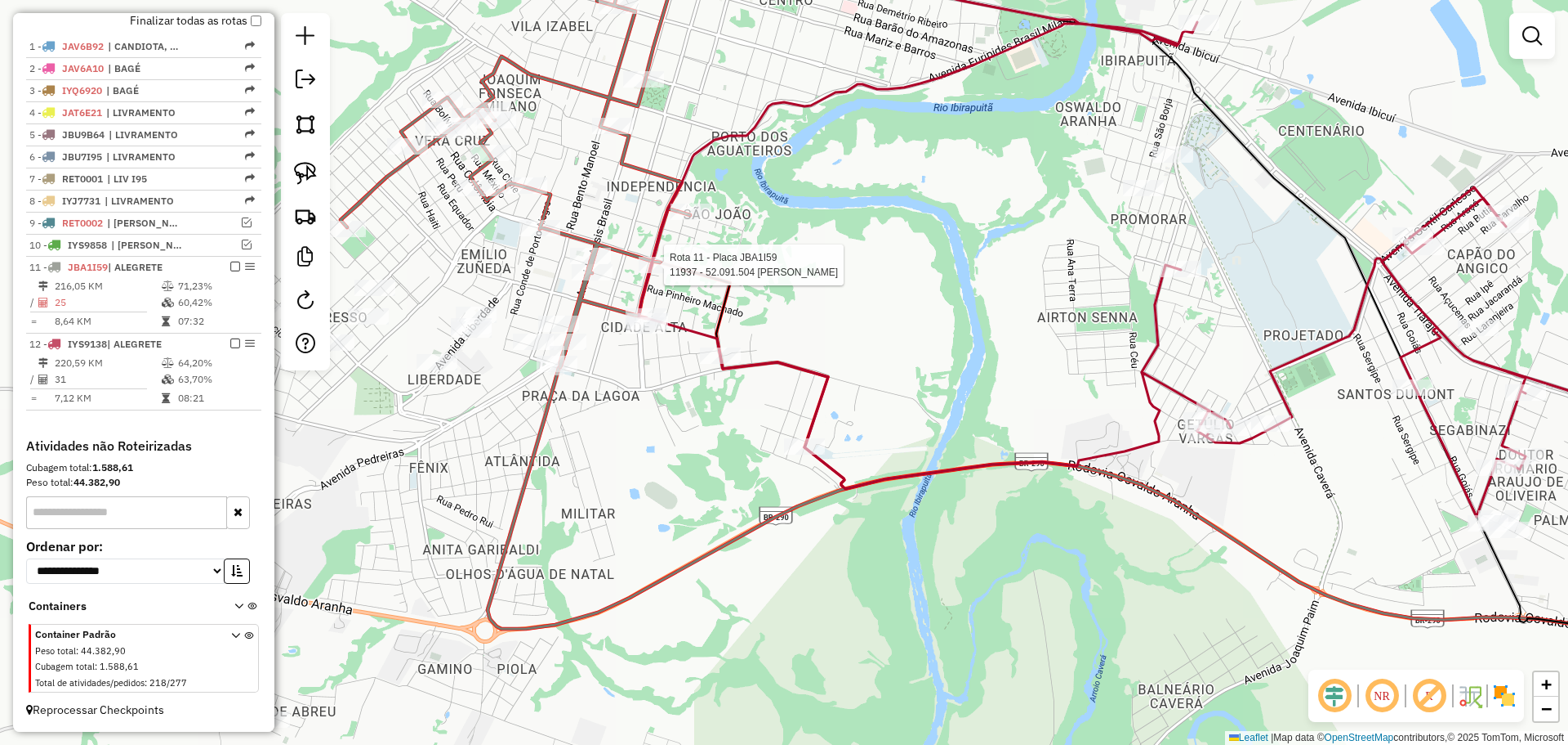
select select "**********"
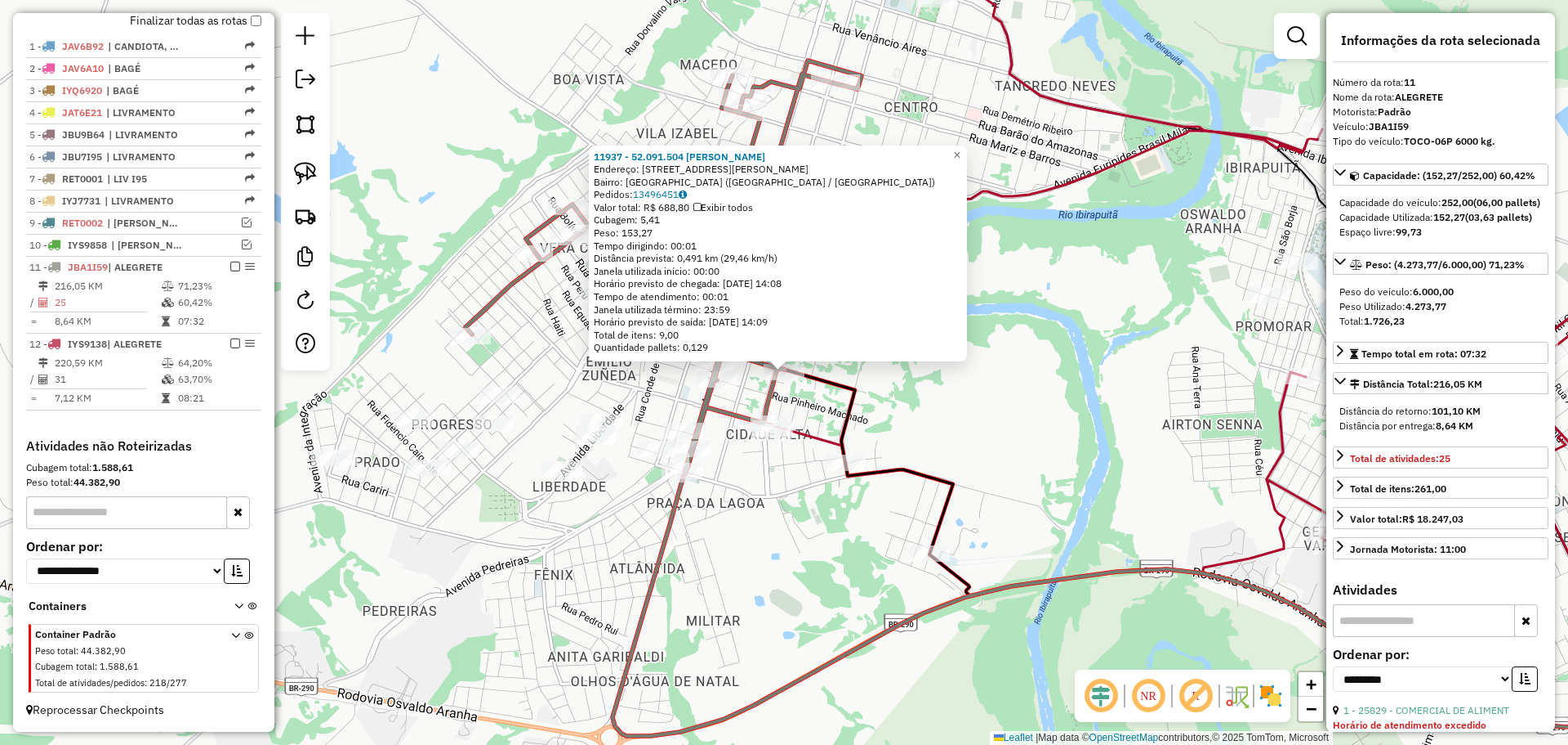
click at [790, 517] on div "11937 - 52.091.504 MARIA APA Endereço: R MAURICIO CARDOSO 915 Bairro: CIDADE AL…" at bounding box center [784, 372] width 1568 height 745
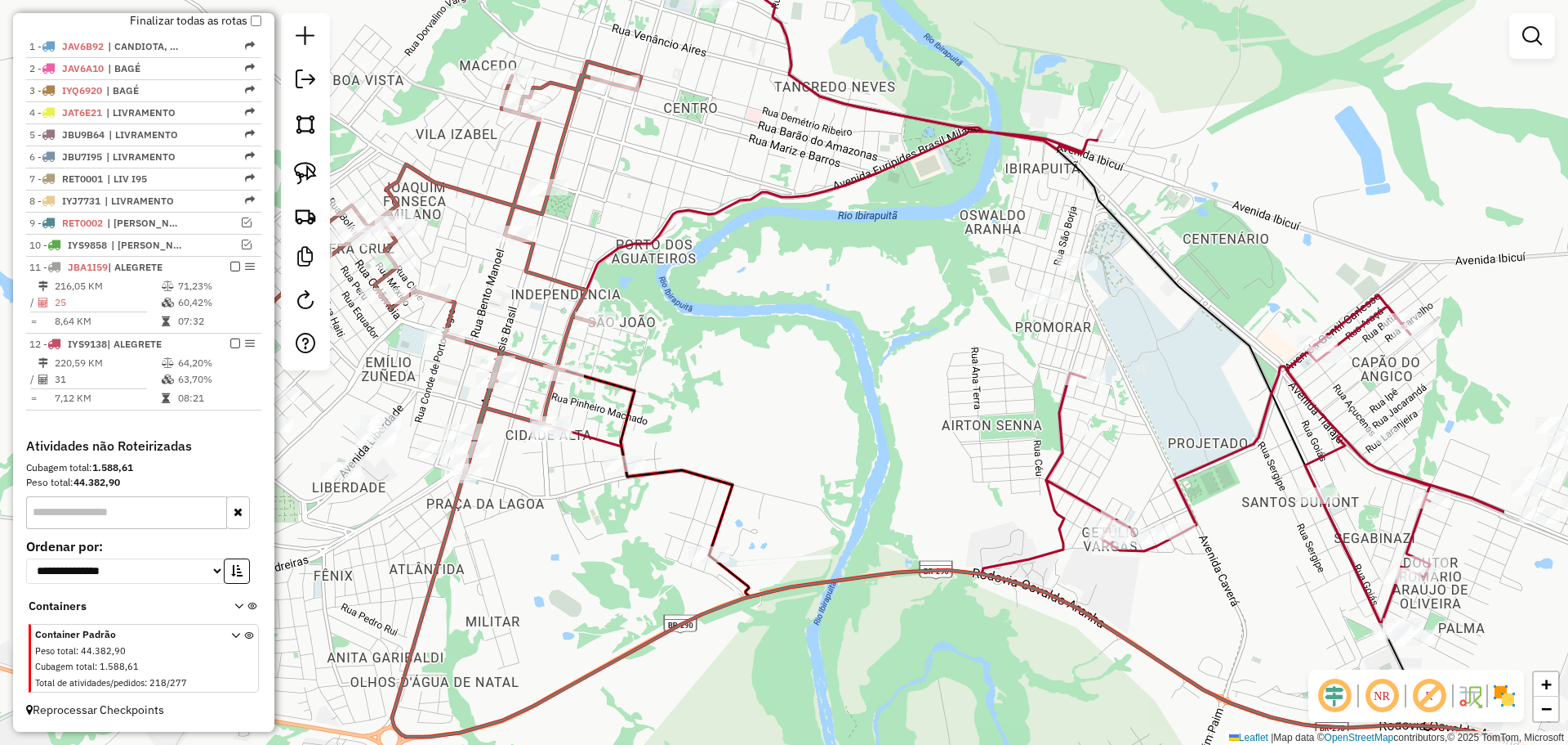
drag, startPoint x: 925, startPoint y: 378, endPoint x: 733, endPoint y: 334, distance: 197.0
click at [733, 334] on div "Janela de atendimento Grade de atendimento Capacidade Transportadoras Veículos …" at bounding box center [784, 372] width 1568 height 745
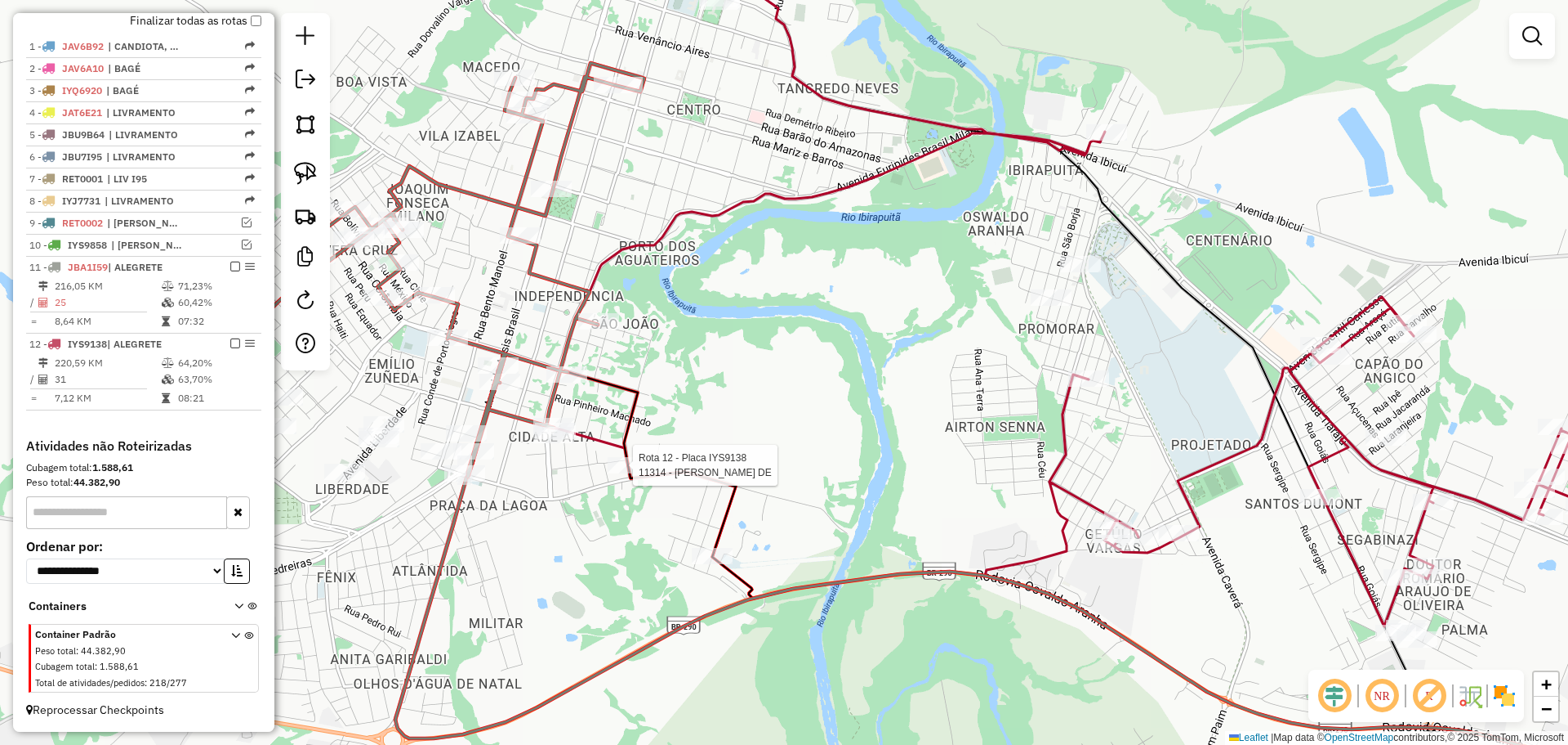
select select "**********"
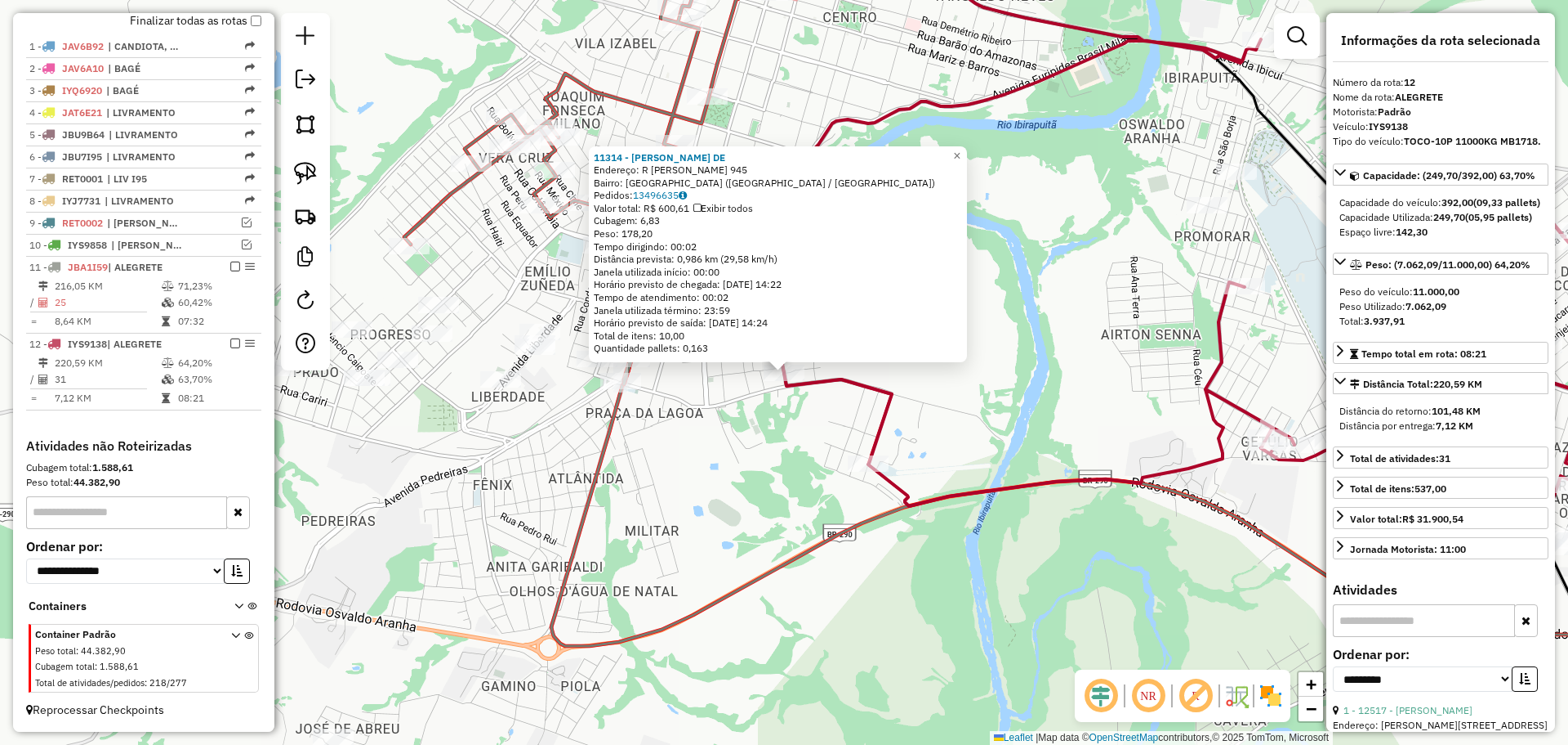
click at [690, 419] on div "11314 - ROSE MERI VARGAS DE Endereço: R ANITA GARIBALDI 945 Bairro: CIDADE ALTA…" at bounding box center [784, 372] width 1568 height 745
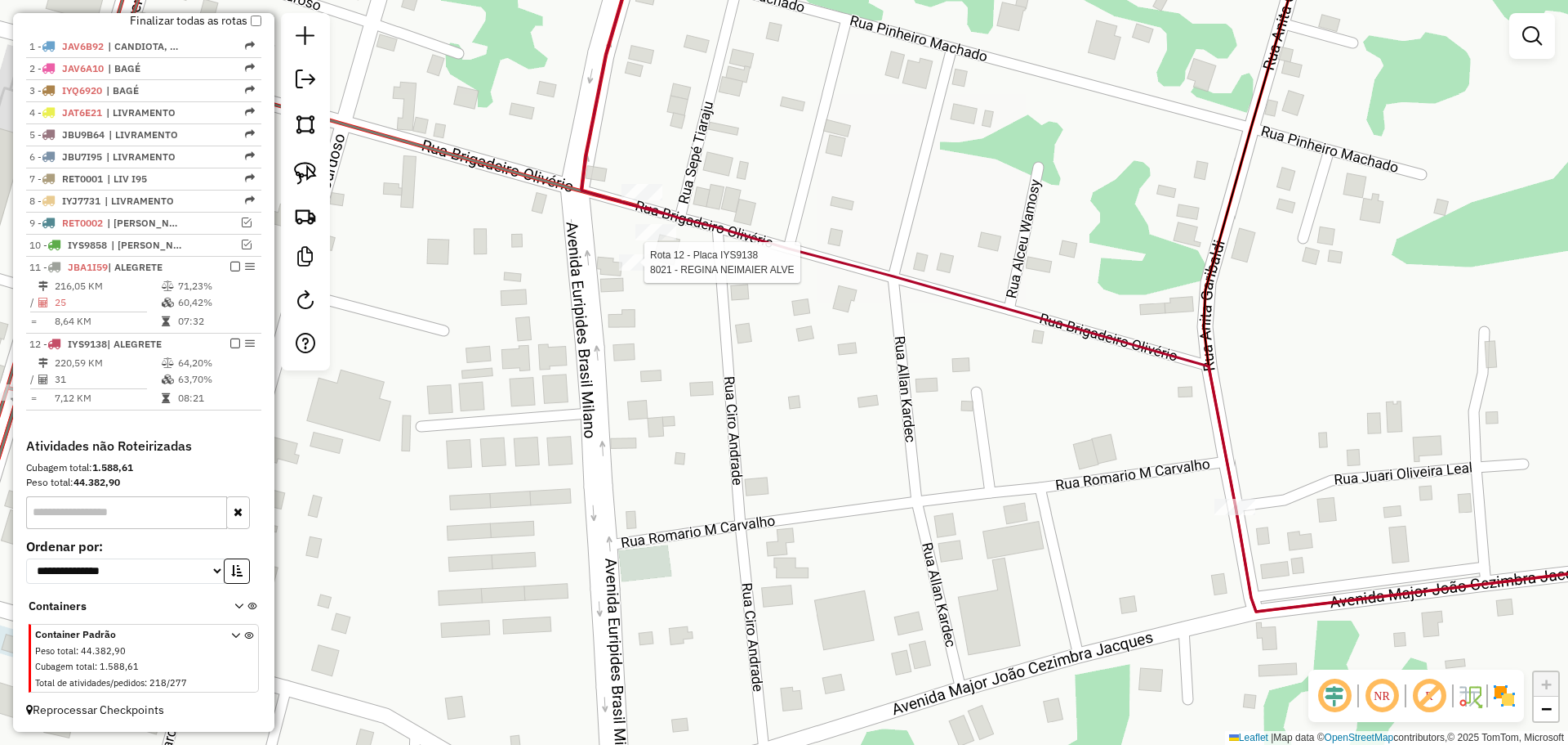
select select "**********"
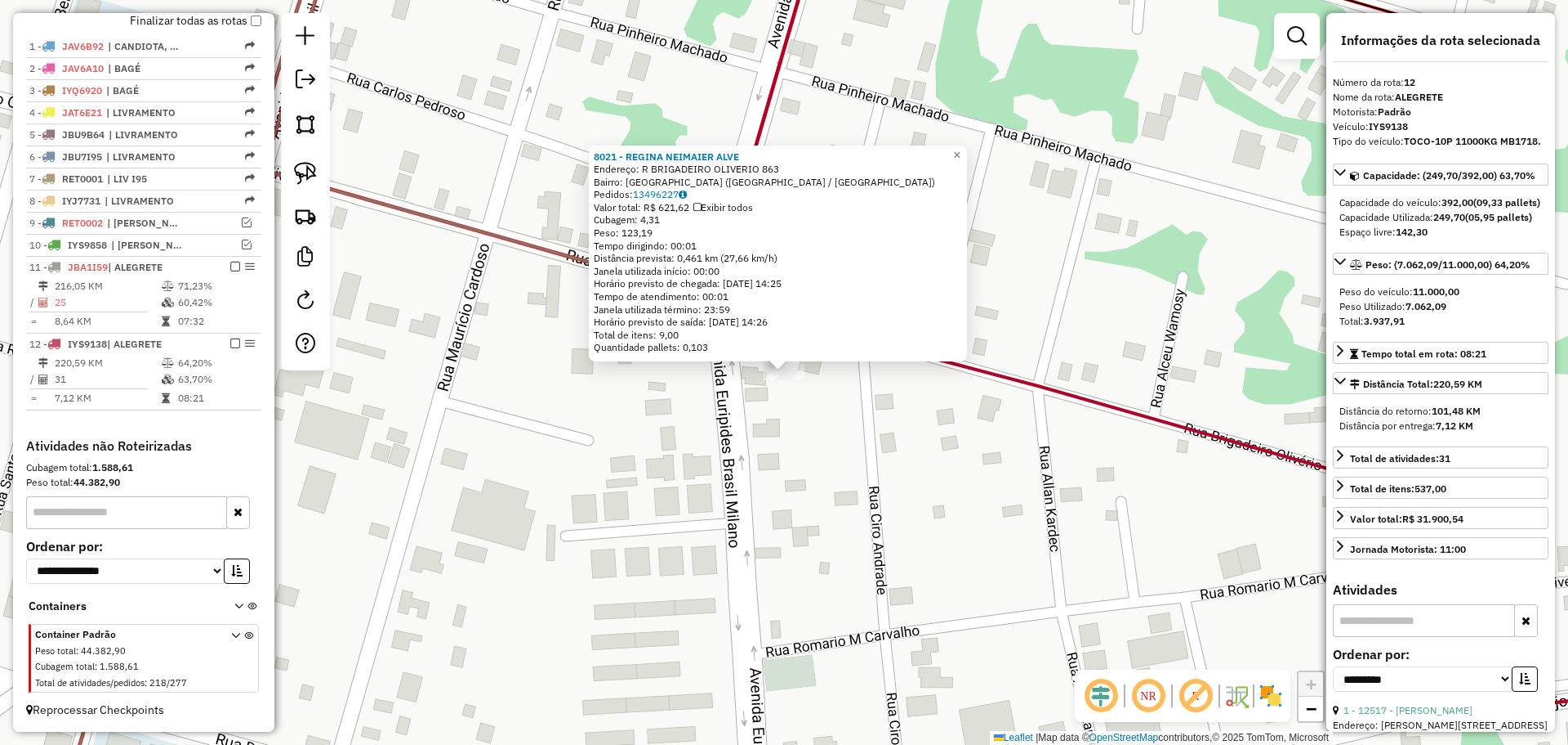
click at [666, 370] on div "8021 - REGINA NEIMAIER ALVE Endereço: R BRIGADEIRO OLIVERIO 863 Bairro: CIDADE …" at bounding box center [784, 372] width 1568 height 745
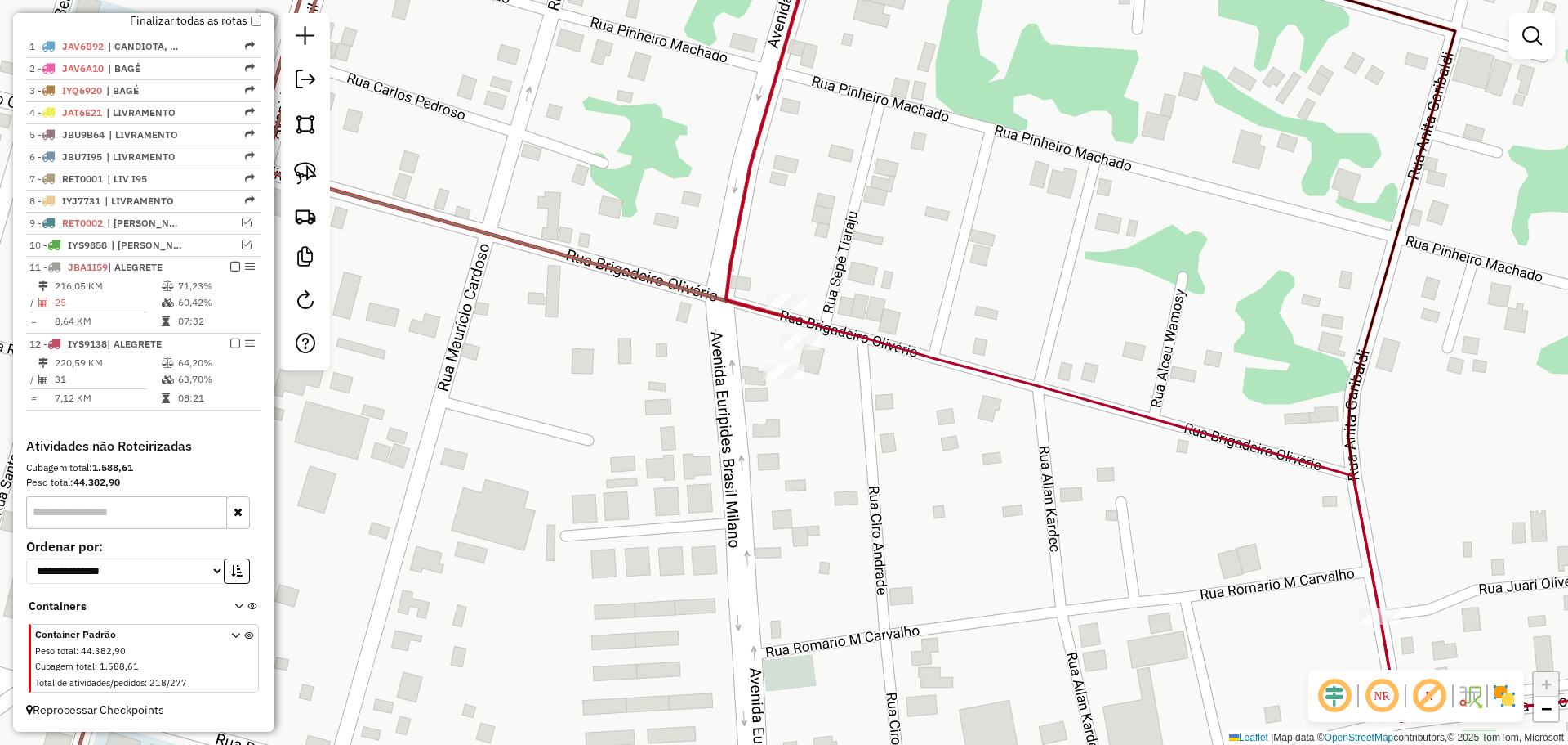
select select "**********"
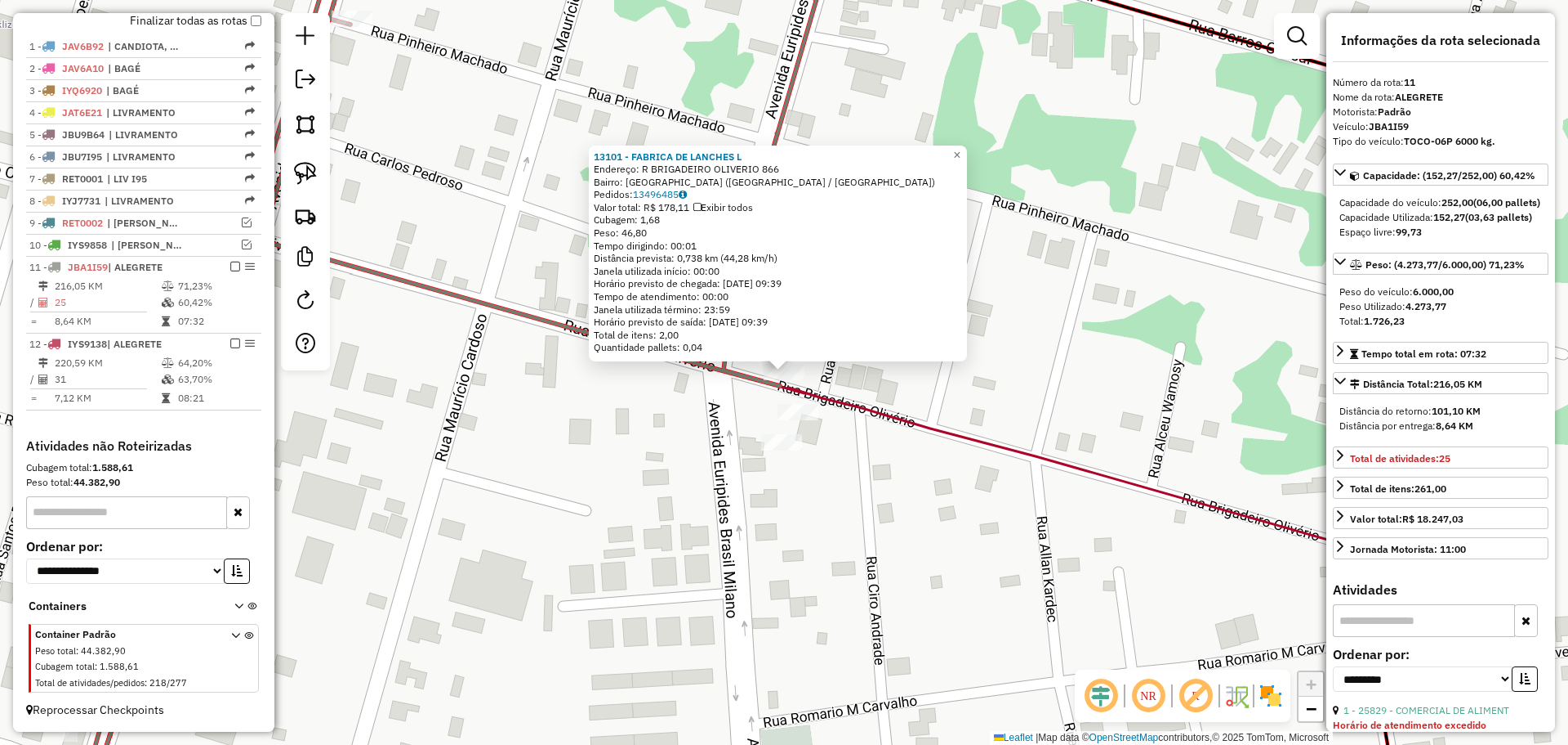
click at [727, 393] on div "13101 - FABRICA DE LANCHES L Endereço: R BRIGADEIRO OLIVERIO 866 Bairro: CIDADE…" at bounding box center [784, 372] width 1568 height 745
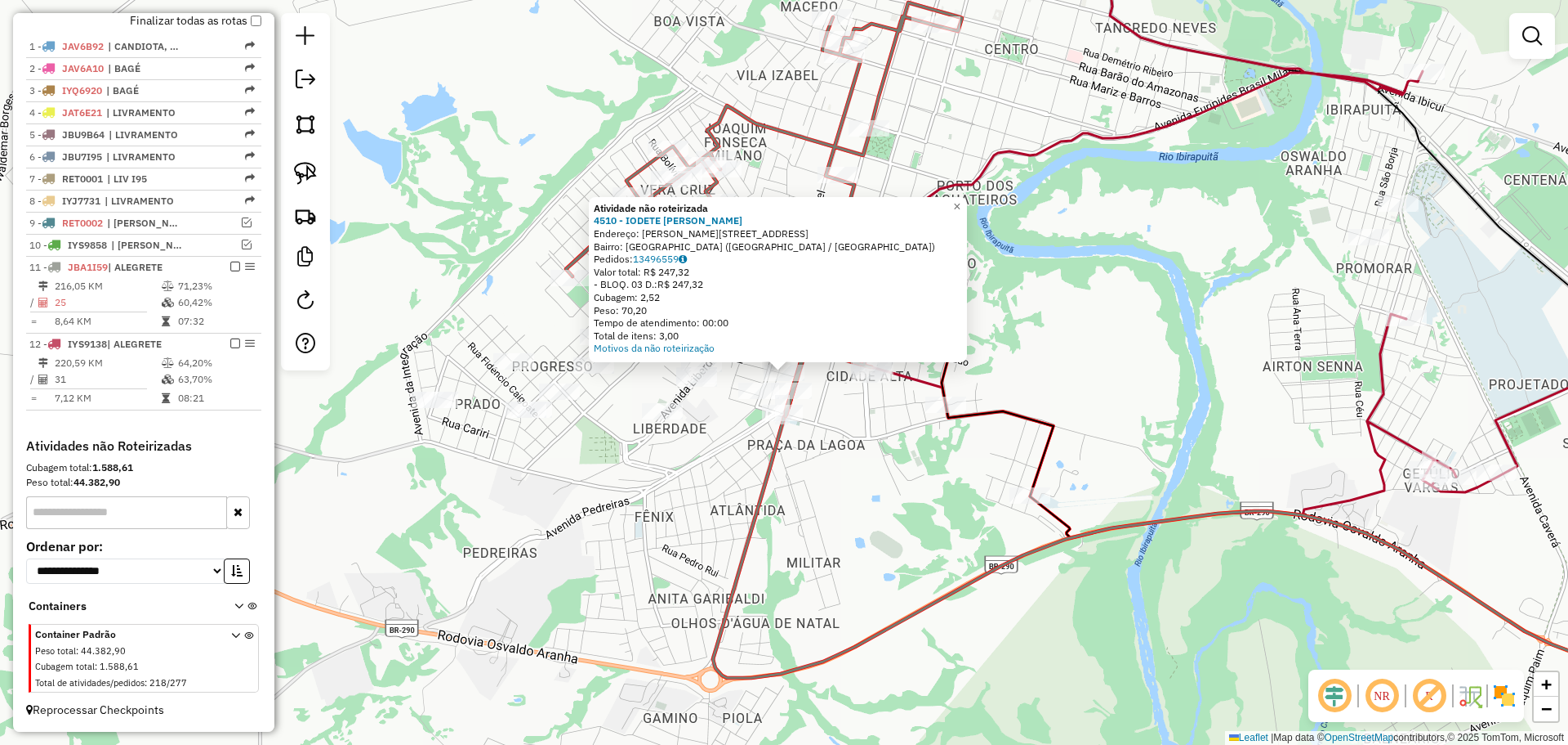
click at [857, 460] on div "Atividade não roteirizada 4510 - IODETE ALBERTINA BEN Endereço: R SANTOS DUMONT…" at bounding box center [784, 372] width 1568 height 745
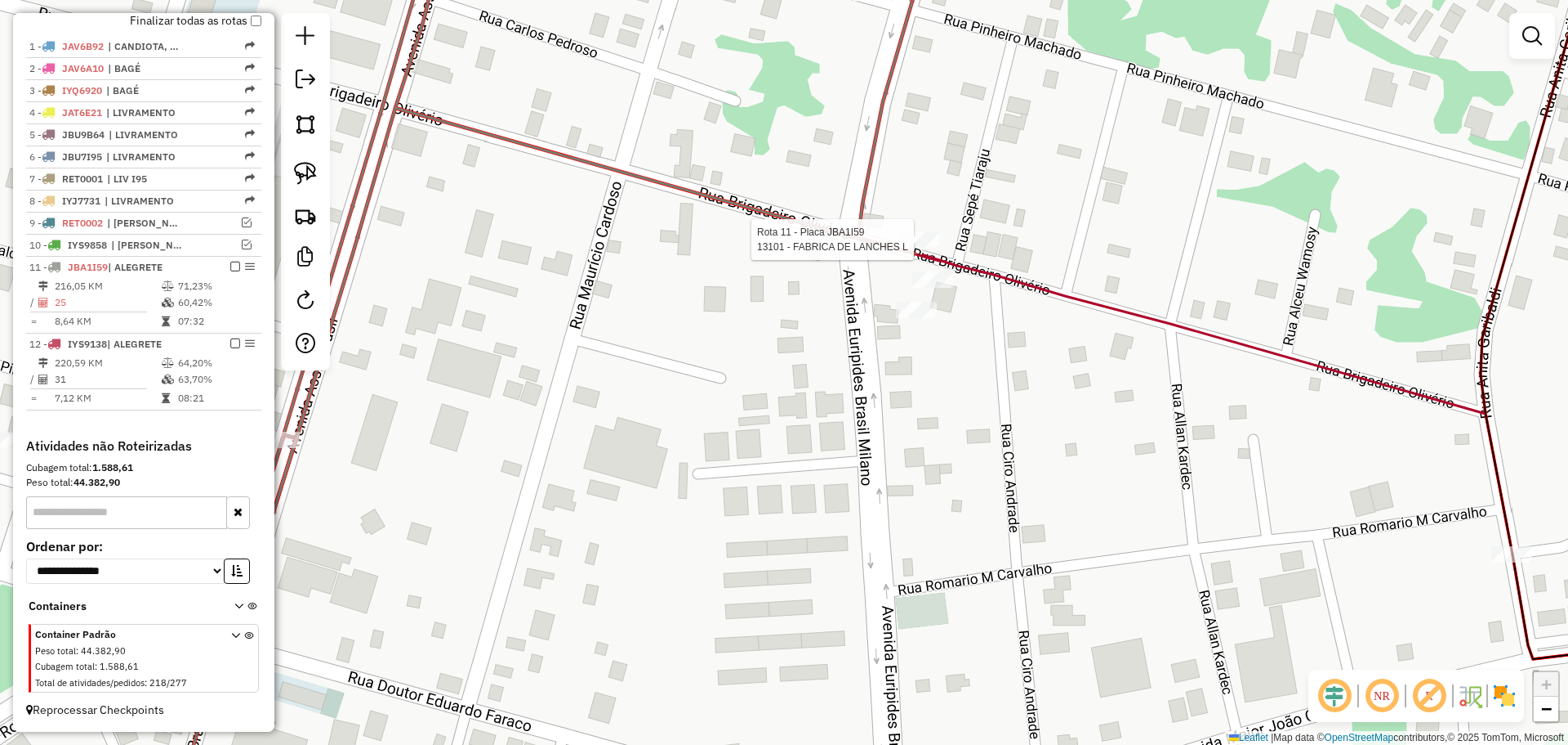
select select "**********"
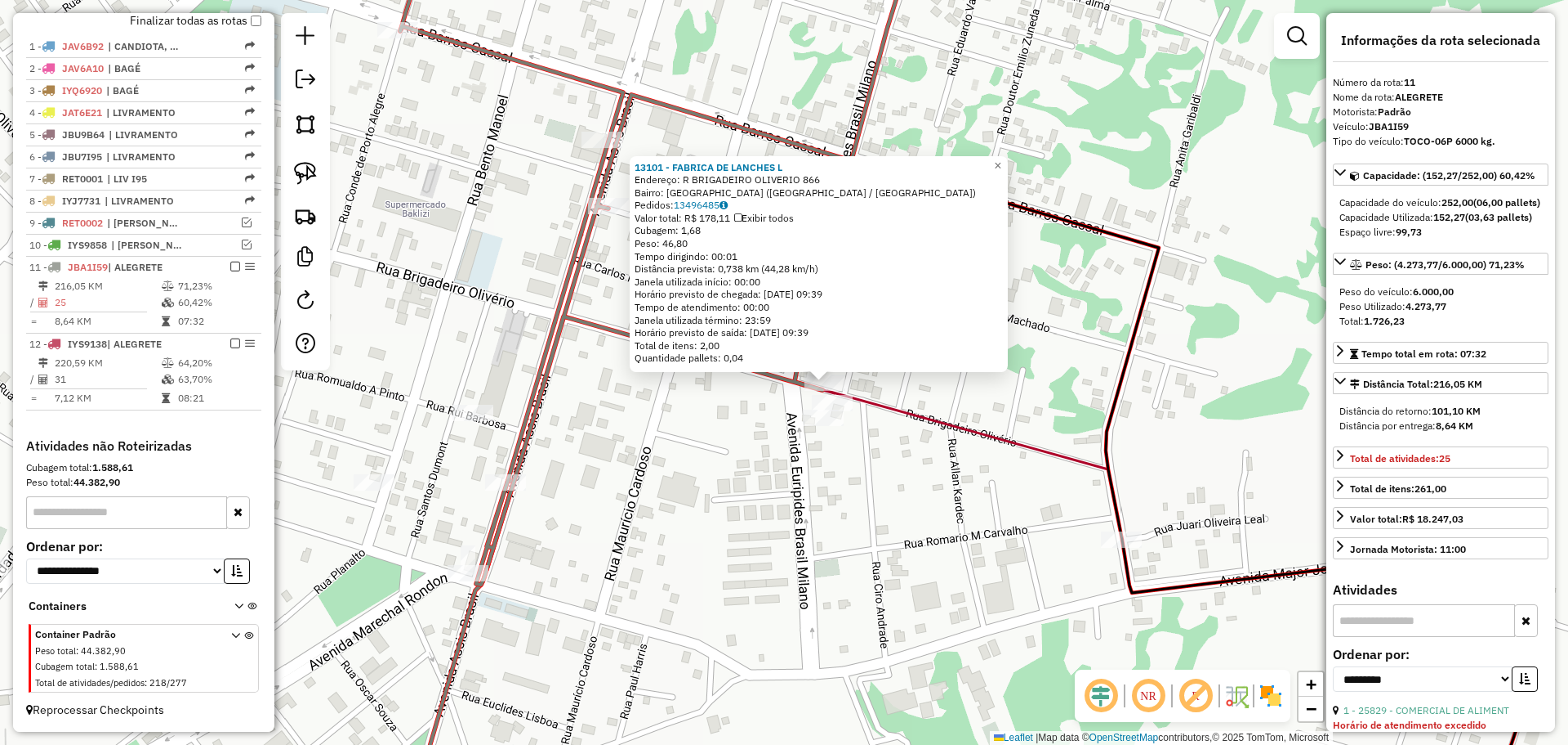
click at [790, 431] on div "13101 - FABRICA DE LANCHES L Endereço: R BRIGADEIRO OLIVERIO 866 Bairro: CIDADE…" at bounding box center [784, 372] width 1568 height 745
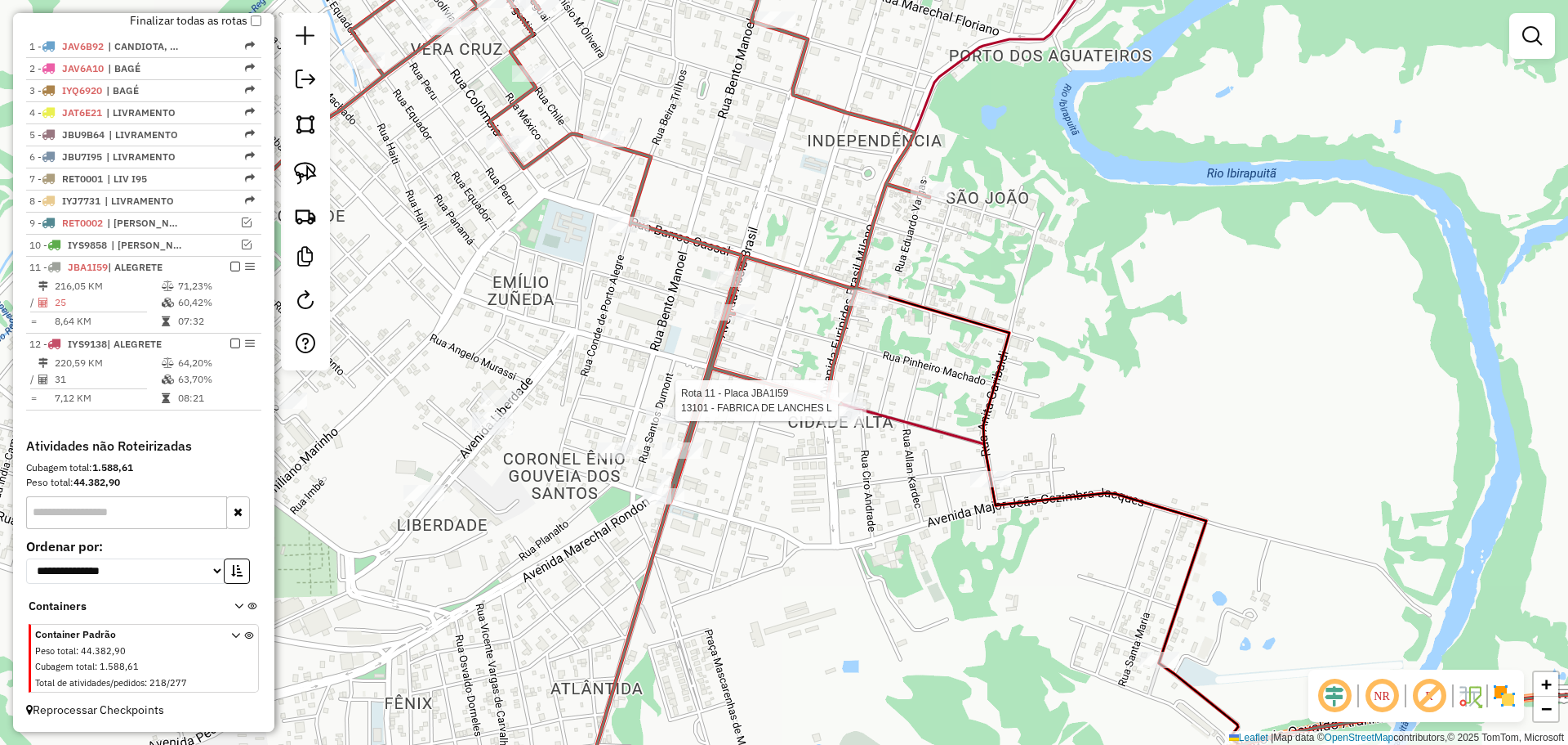
select select "**********"
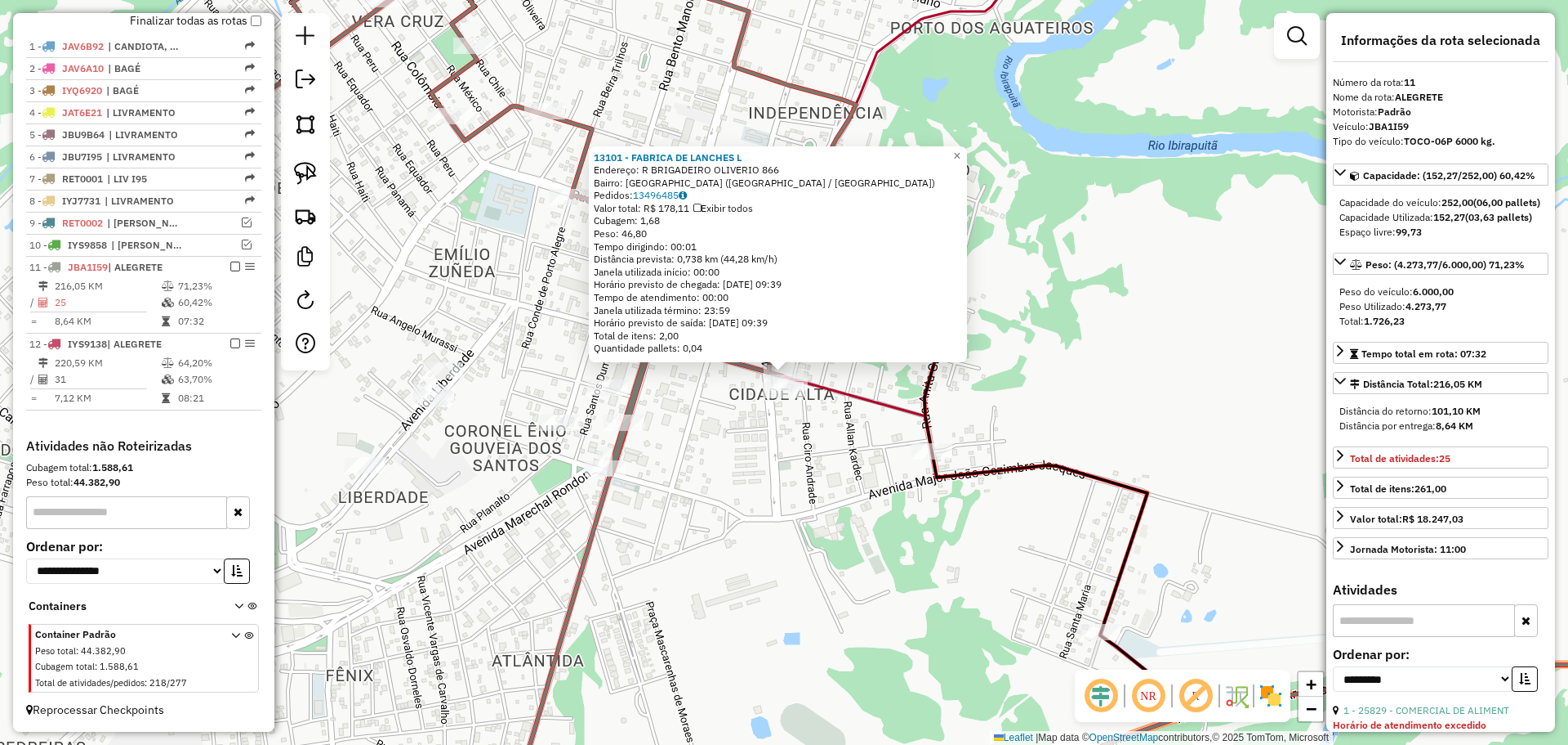
click at [818, 409] on div "13101 - FABRICA DE LANCHES L Endereço: R BRIGADEIRO OLIVERIO 866 Bairro: CIDADE…" at bounding box center [784, 372] width 1568 height 745
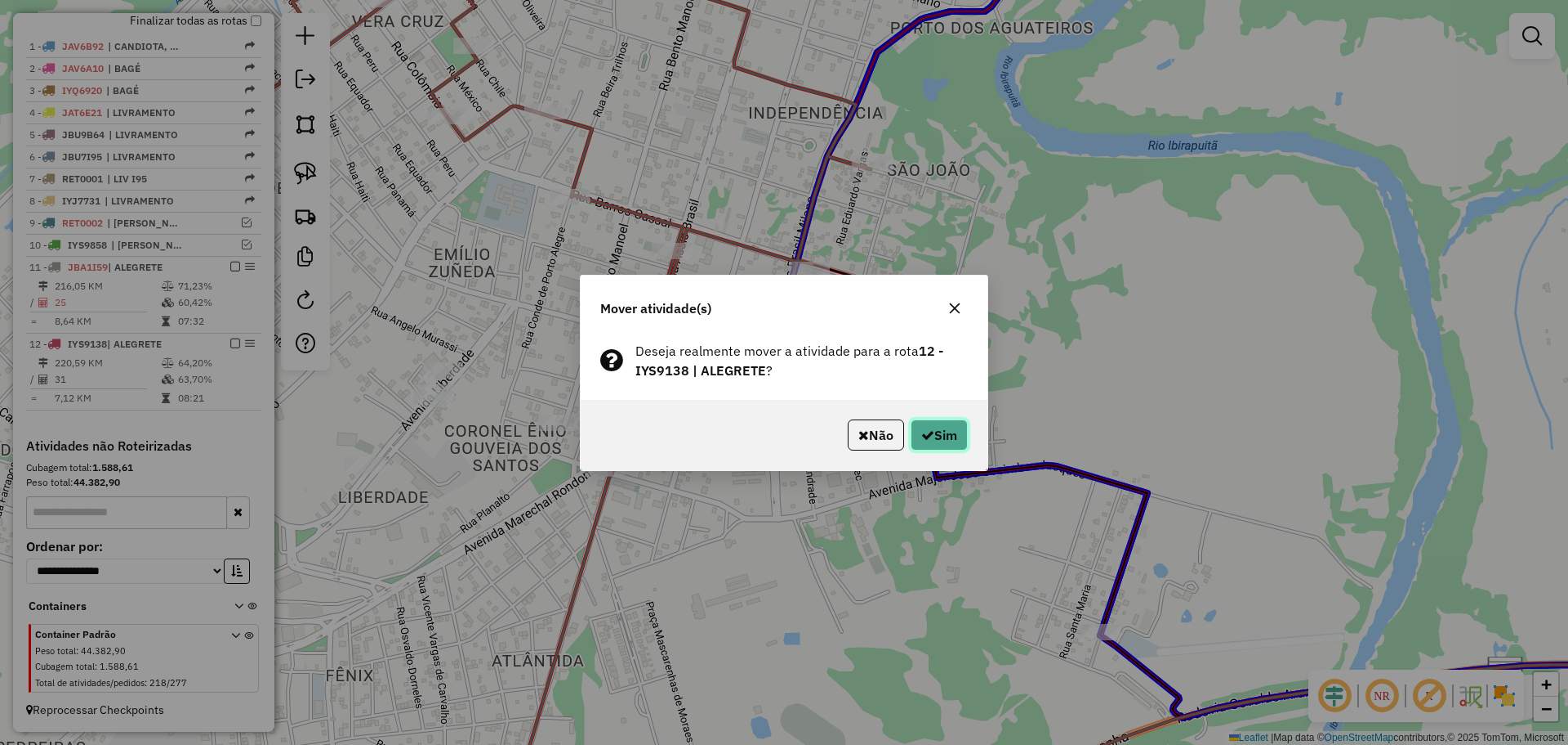
click at [929, 419] on button "Sim" at bounding box center [939, 435] width 57 height 31
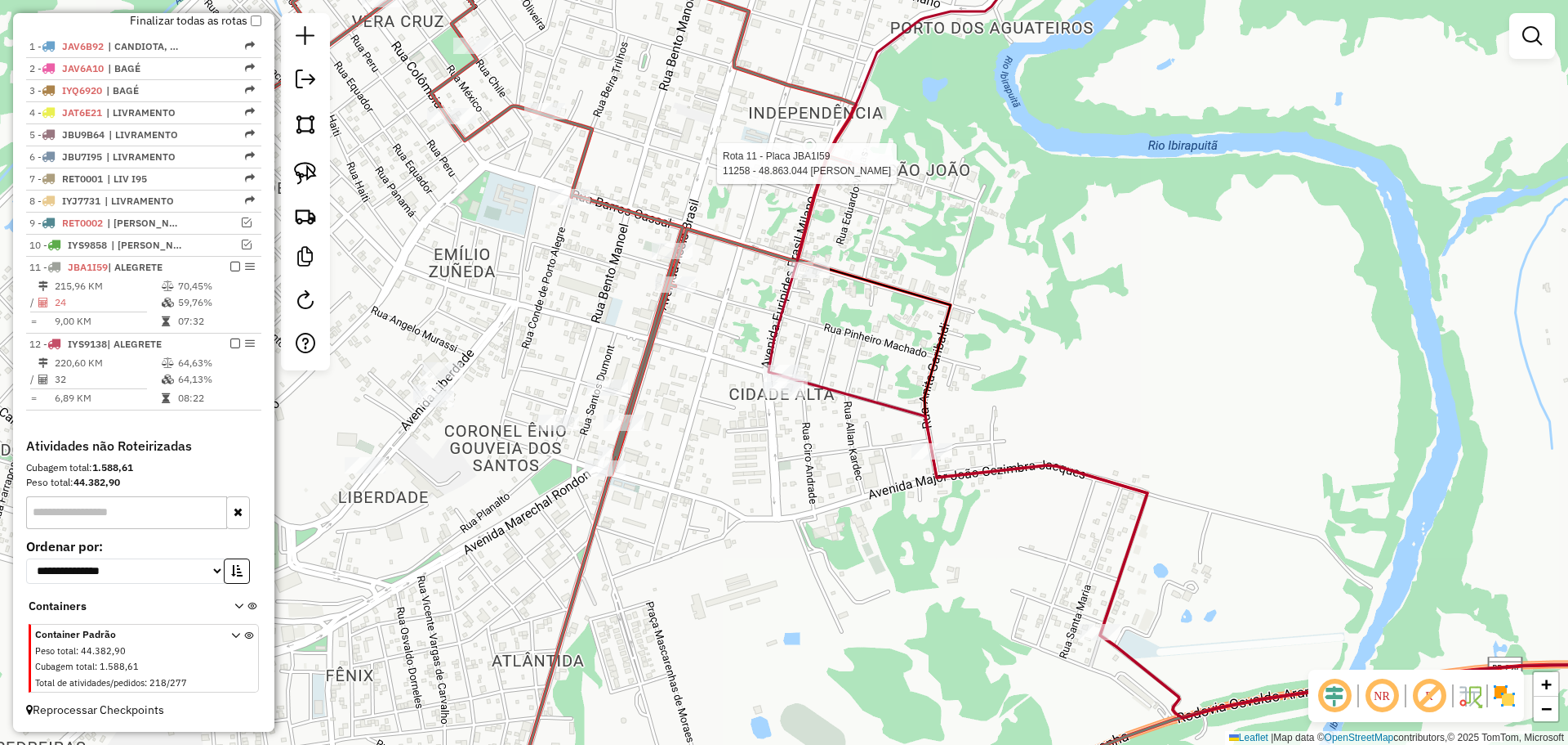
select select "**********"
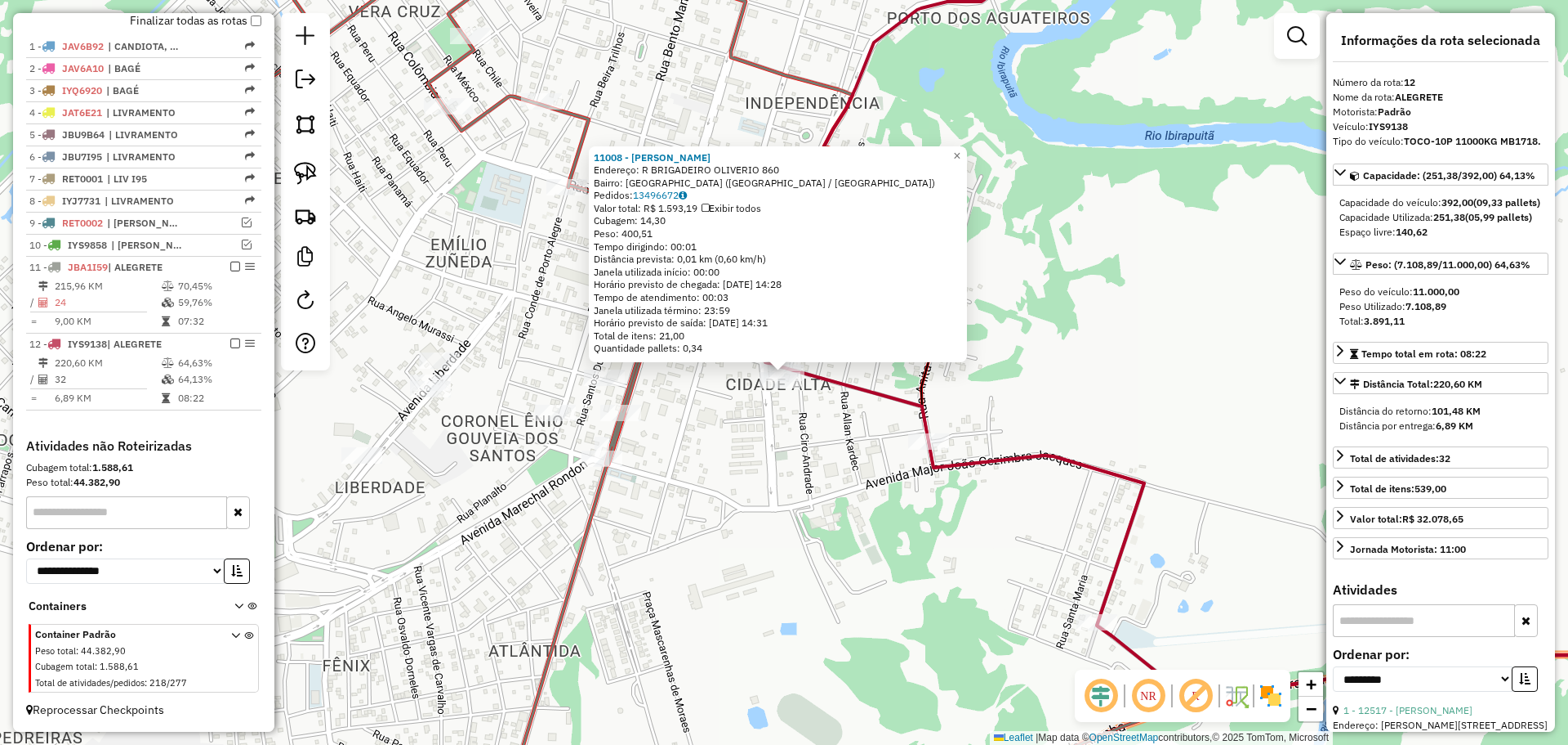
click at [700, 582] on div "11008 - CLAUDIO ROBERTO LAGU Endereço: R BRIGADEIRO OLIVERIO 860 Bairro: CIDADE…" at bounding box center [784, 372] width 1568 height 745
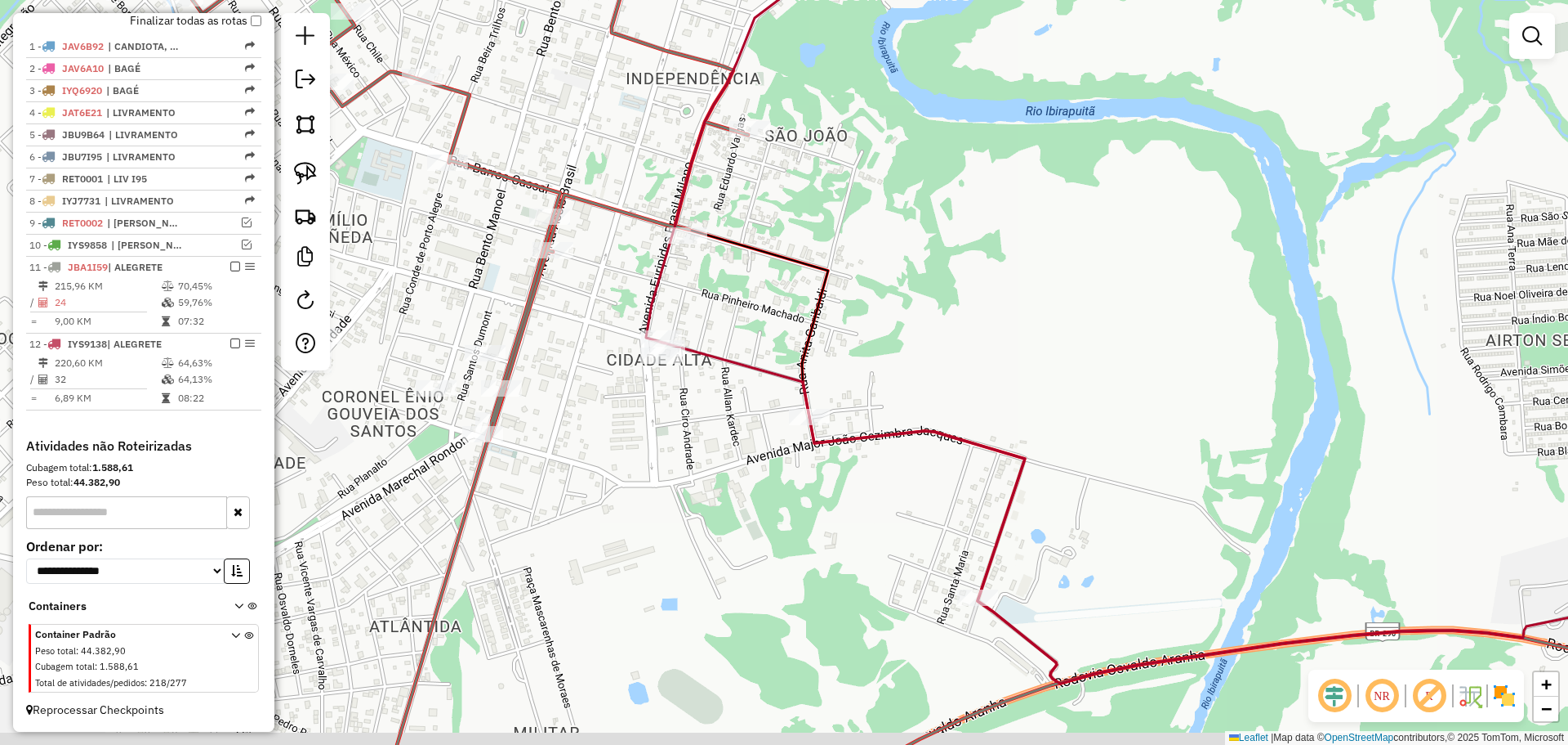
drag, startPoint x: 1000, startPoint y: 432, endPoint x: 871, endPoint y: 411, distance: 130.7
click at [871, 411] on div "Janela de atendimento Grade de atendimento Capacidade Transportadoras Veículos …" at bounding box center [784, 372] width 1568 height 745
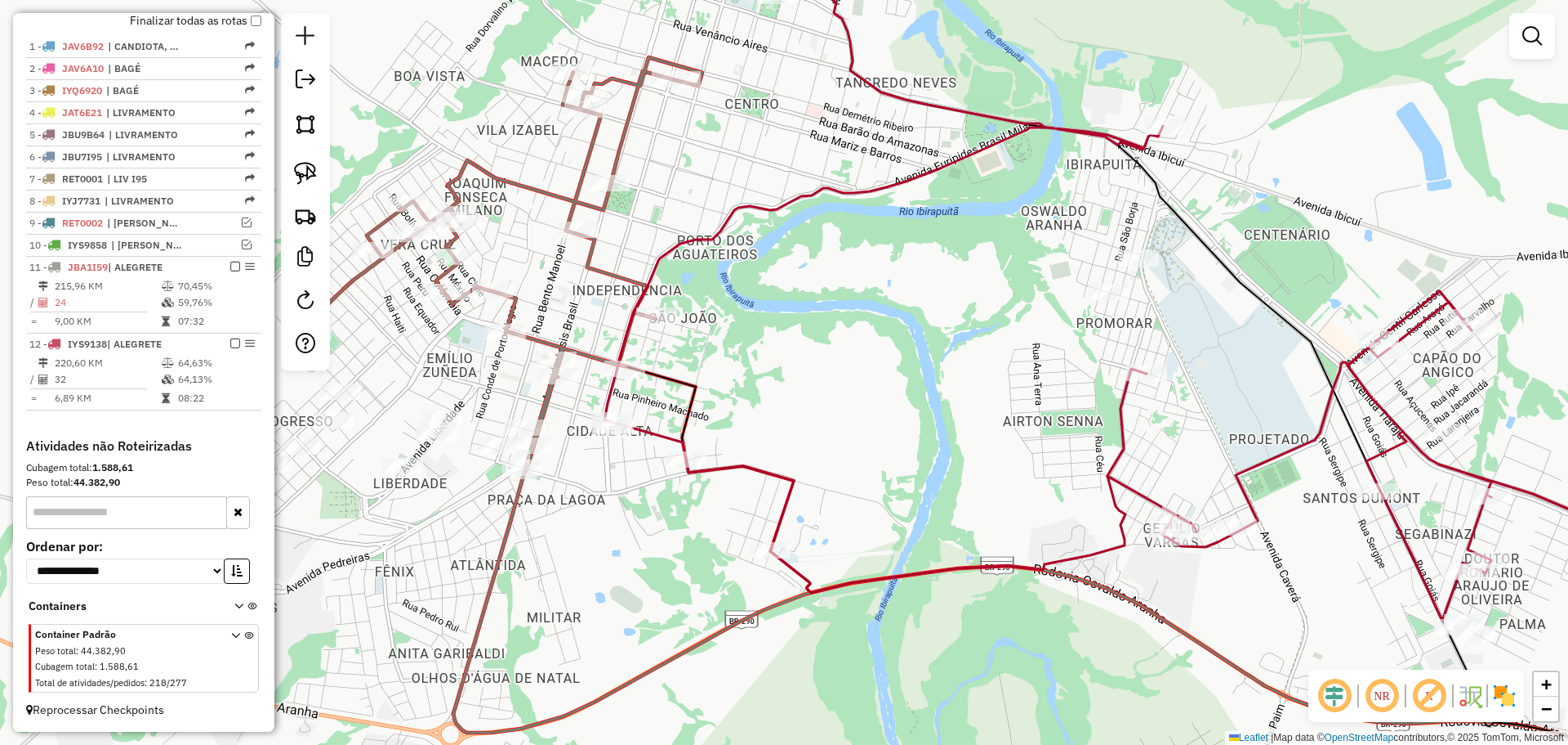
drag, startPoint x: 1021, startPoint y: 362, endPoint x: 896, endPoint y: 410, distance: 133.9
click at [896, 410] on div "Janela de atendimento Grade de atendimento Capacidade Transportadoras Veículos …" at bounding box center [784, 372] width 1568 height 745
select select "**********"
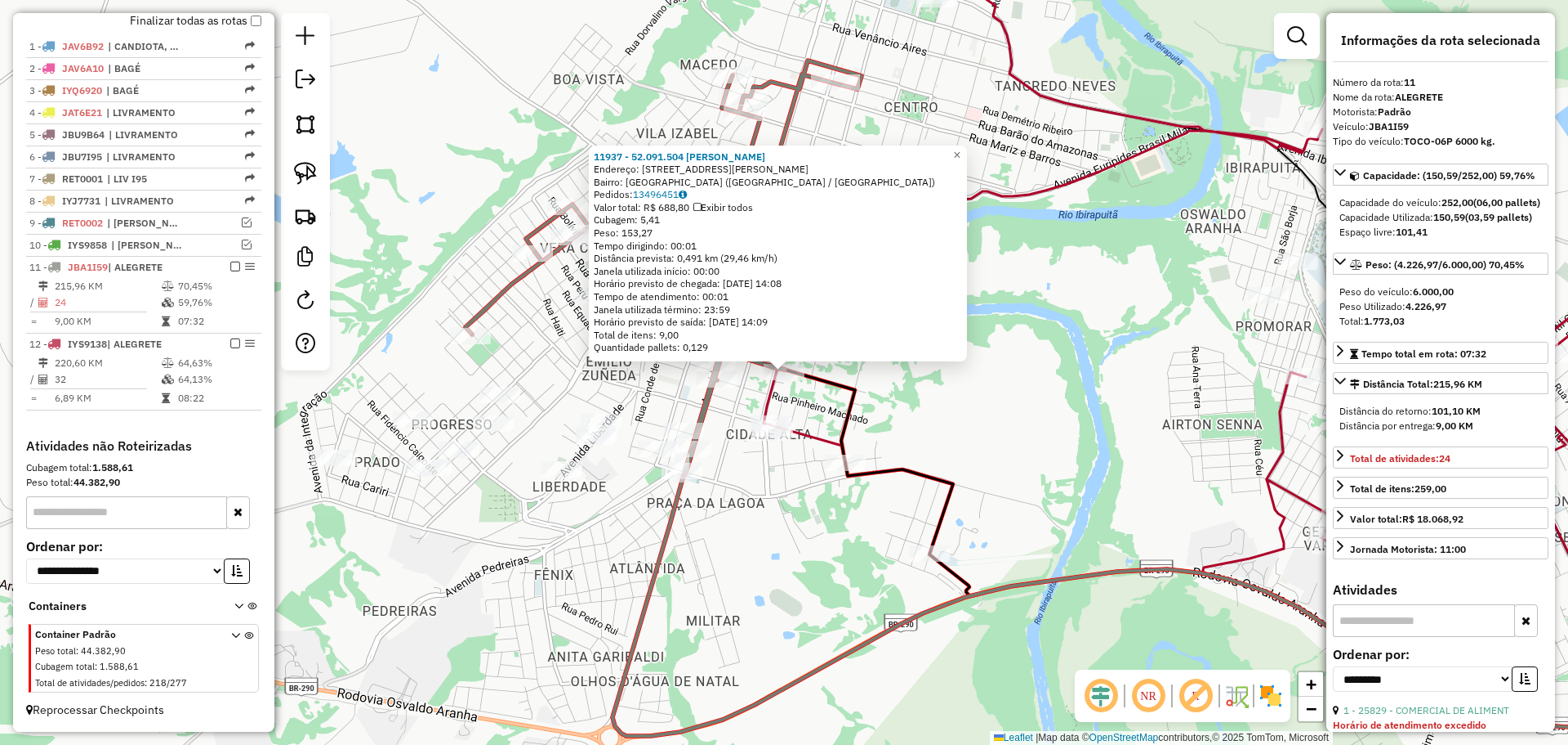
click at [759, 480] on div "11937 - 52.091.504 MARIA APA Endereço: R MAURICIO CARDOSO 915 Bairro: CIDADE AL…" at bounding box center [784, 372] width 1568 height 745
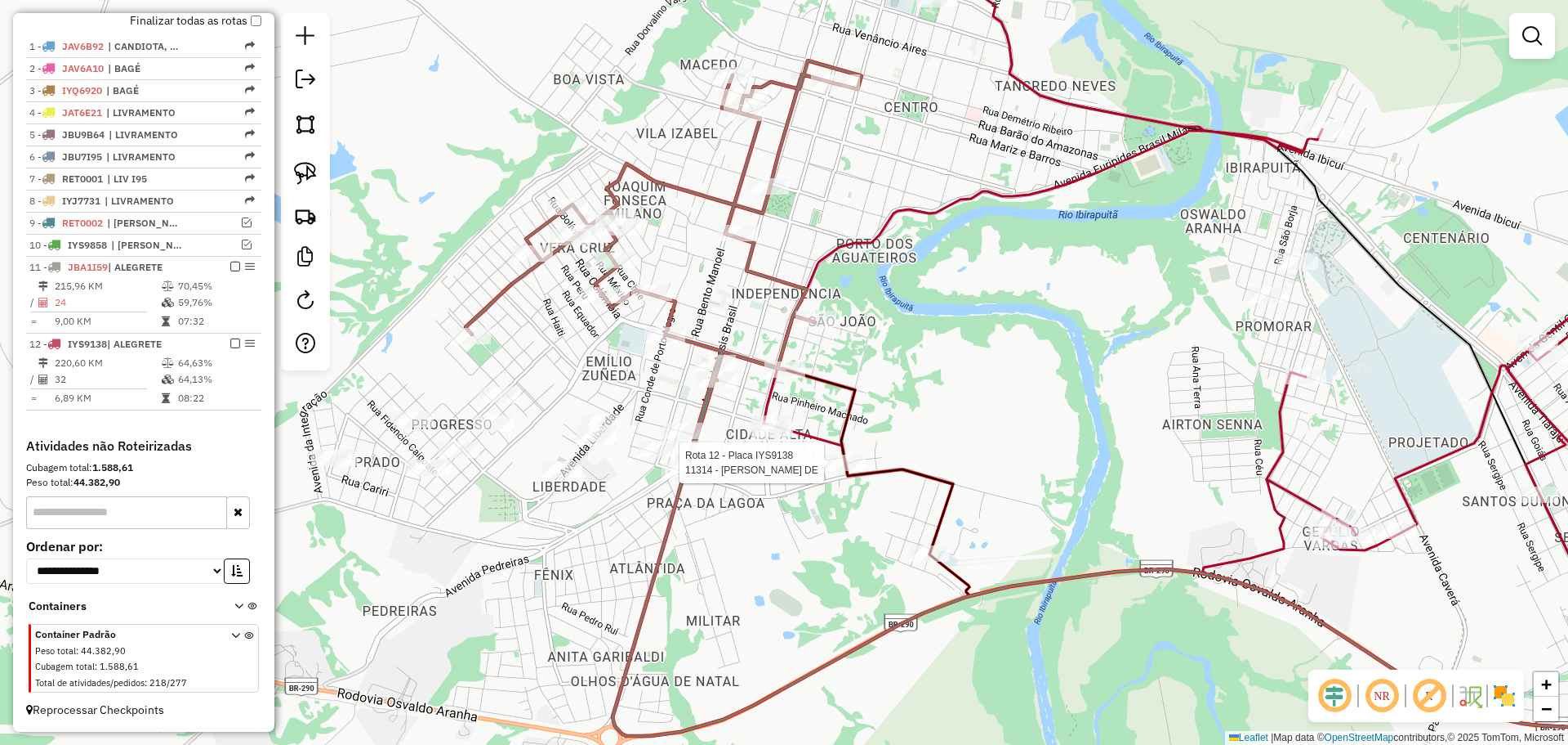
select select "**********"
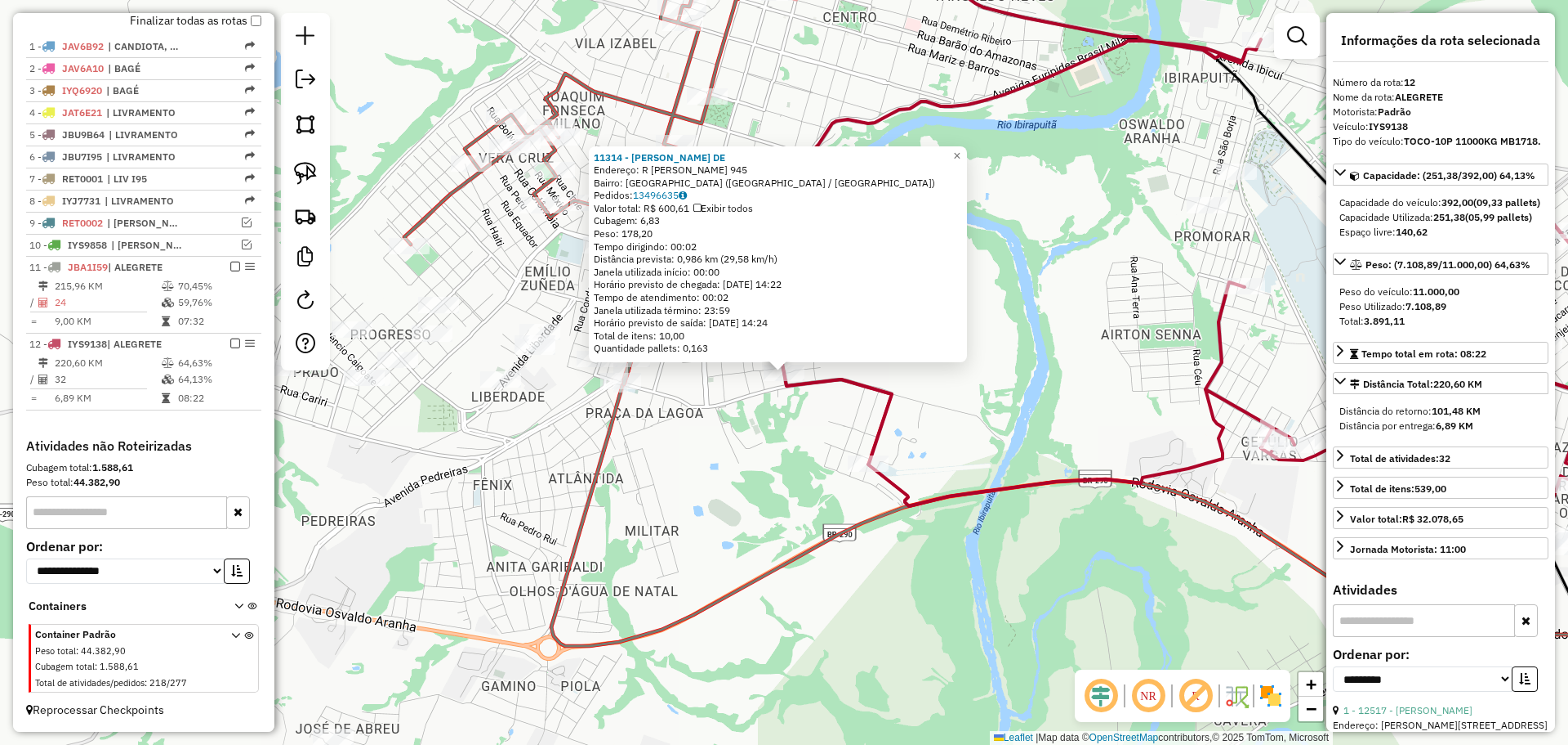
click at [840, 464] on div "11314 - ROSE MERI VARGAS DE Endereço: R ANITA GARIBALDI 945 Bairro: CIDADE ALTA…" at bounding box center [784, 372] width 1568 height 745
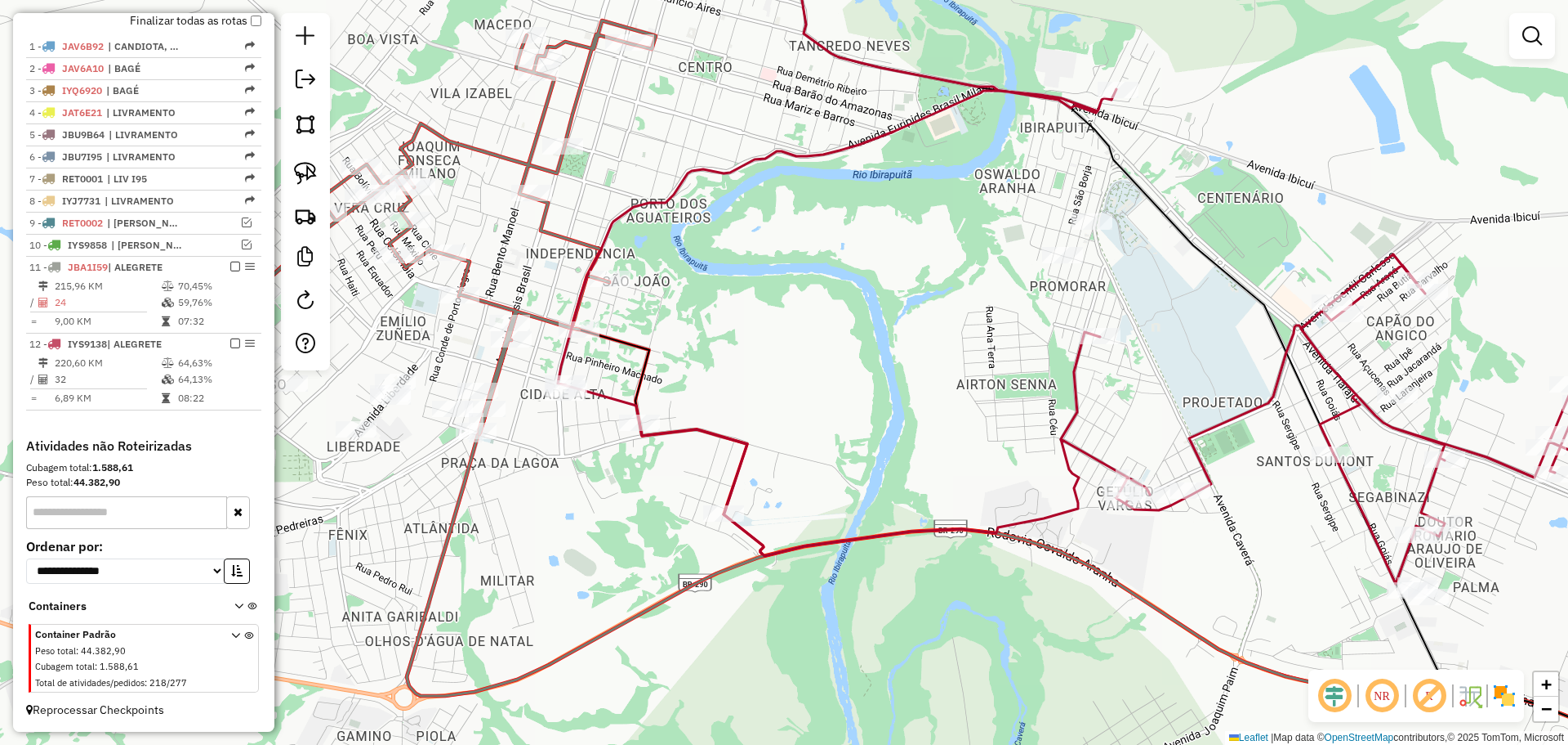
drag, startPoint x: 944, startPoint y: 301, endPoint x: 799, endPoint y: 352, distance: 153.7
click at [799, 352] on div "Janela de atendimento Grade de atendimento Capacidade Transportadoras Veículos …" at bounding box center [784, 372] width 1568 height 745
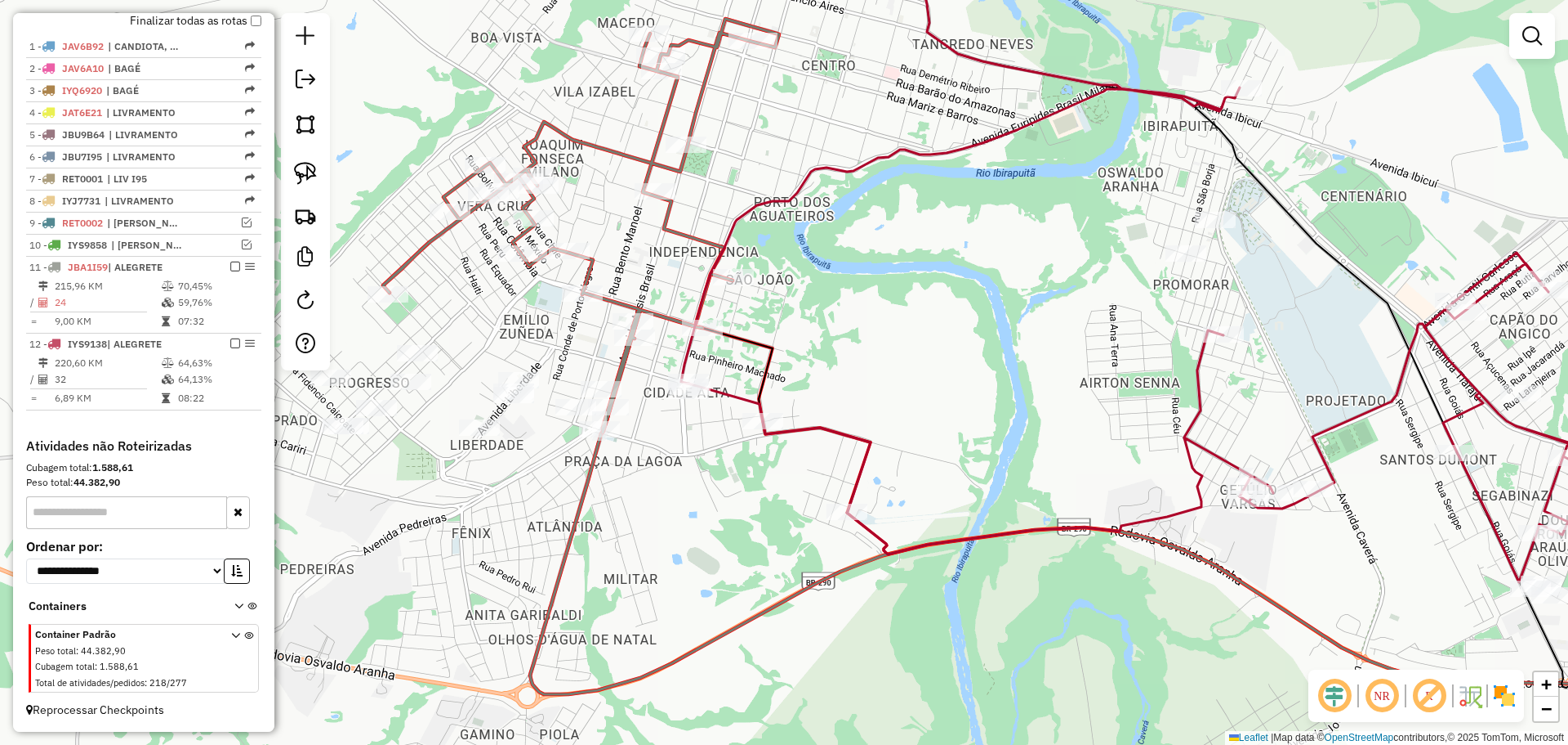
drag, startPoint x: 795, startPoint y: 354, endPoint x: 919, endPoint y: 352, distance: 124.0
click at [919, 352] on div "Janela de atendimento Grade de atendimento Capacidade Transportadoras Veículos …" at bounding box center [784, 372] width 1568 height 745
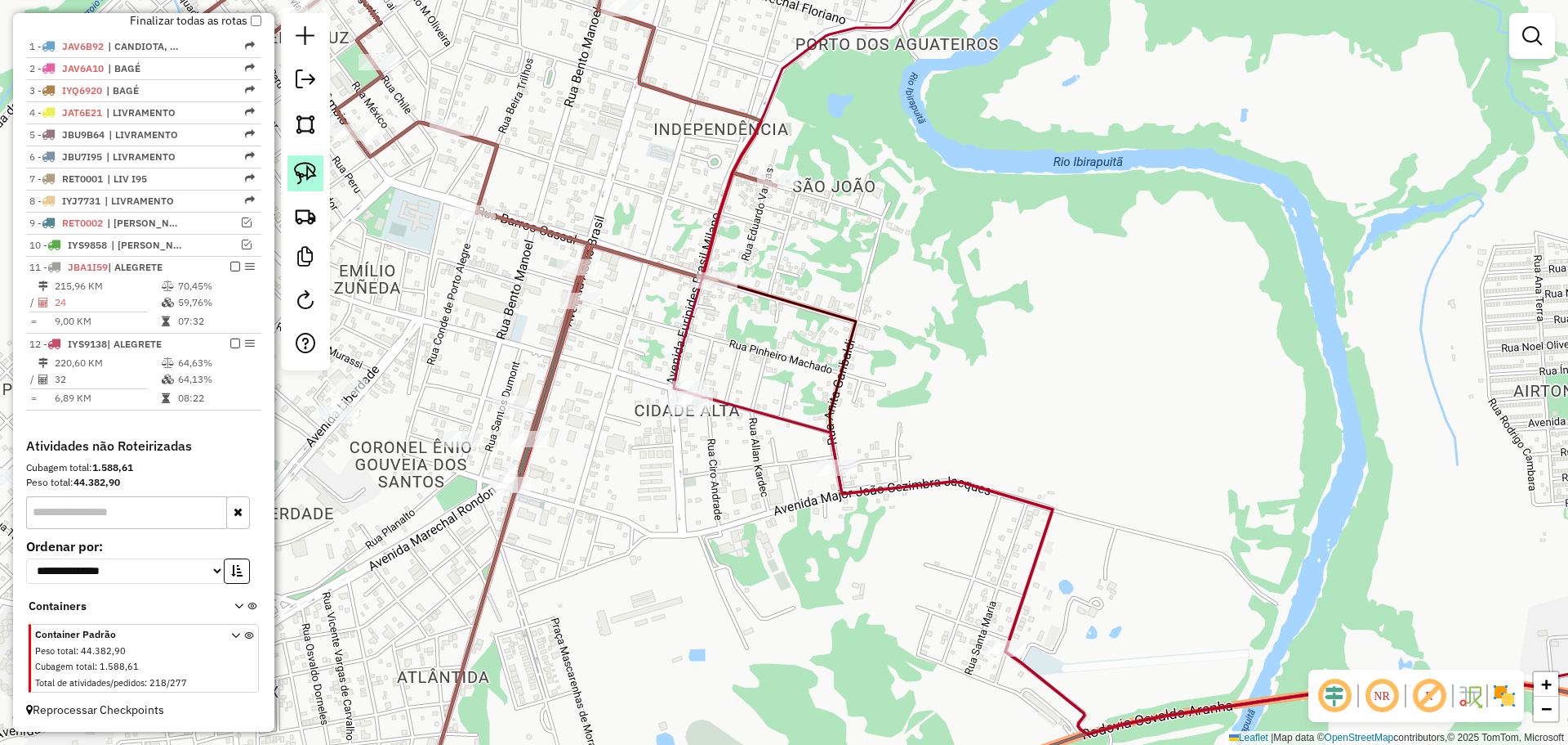
click at [308, 175] on img at bounding box center [305, 173] width 23 height 23
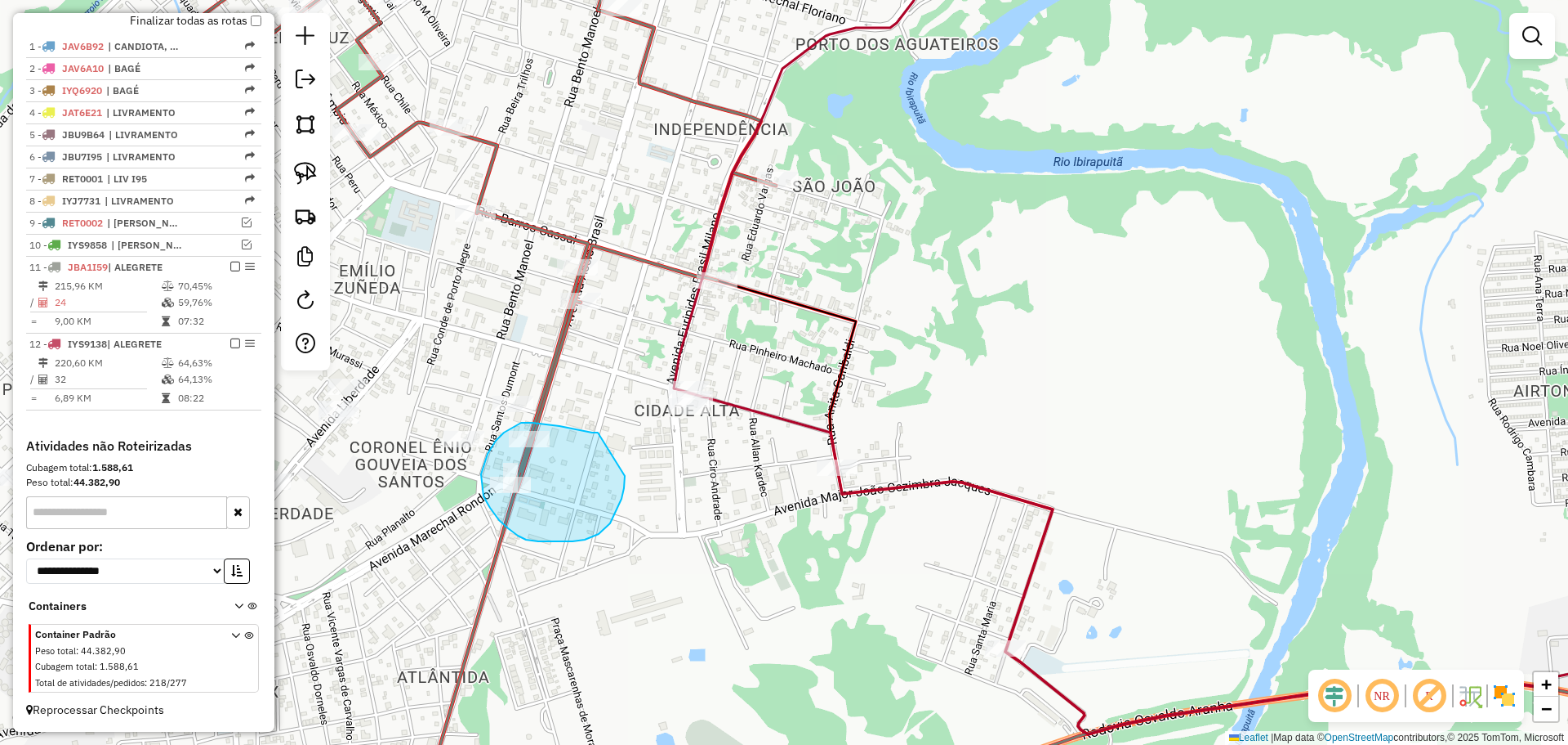
drag, startPoint x: 598, startPoint y: 433, endPoint x: 625, endPoint y: 475, distance: 49.9
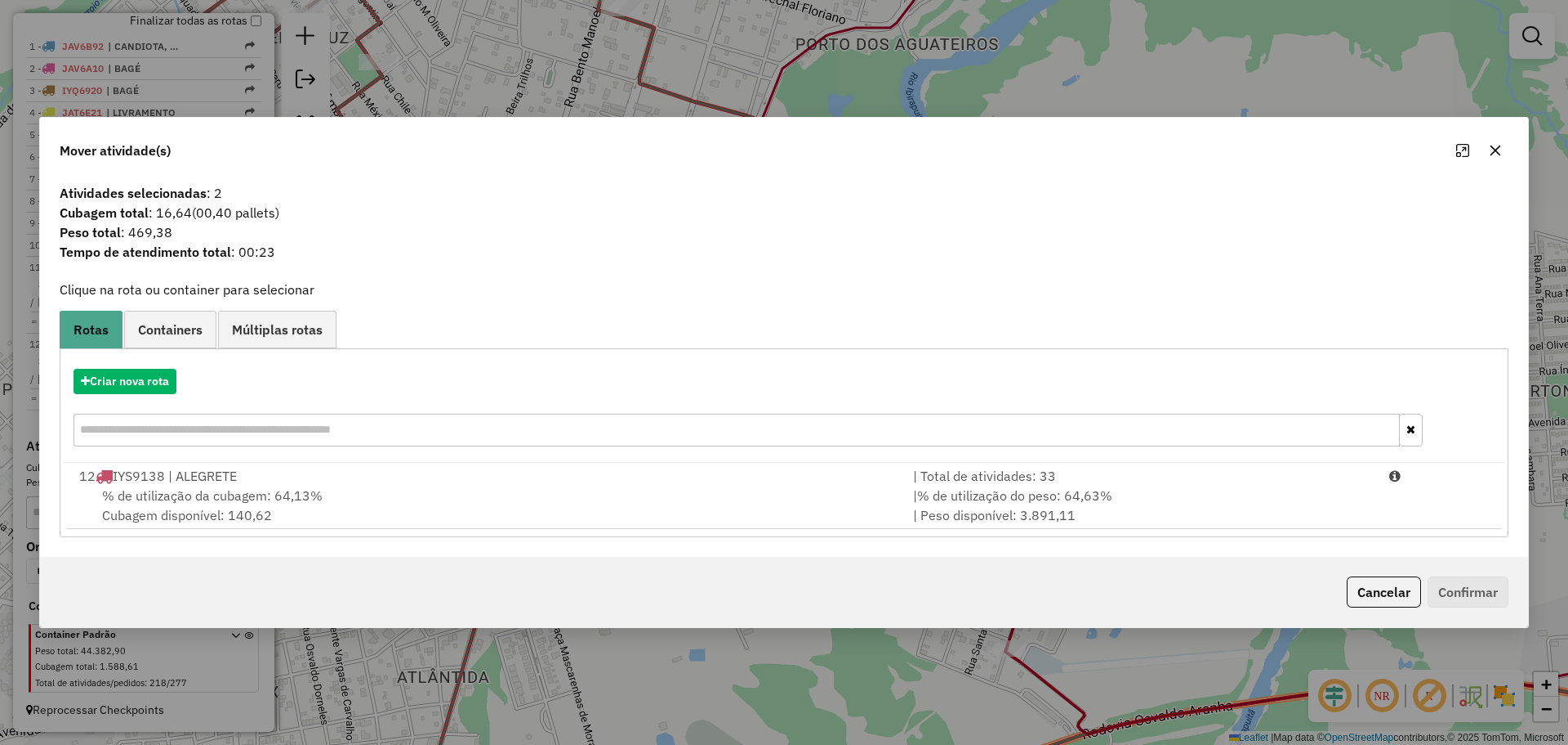
drag, startPoint x: 1495, startPoint y: 157, endPoint x: 1388, endPoint y: 177, distance: 108.9
click at [1495, 156] on icon "button" at bounding box center [1495, 151] width 13 height 13
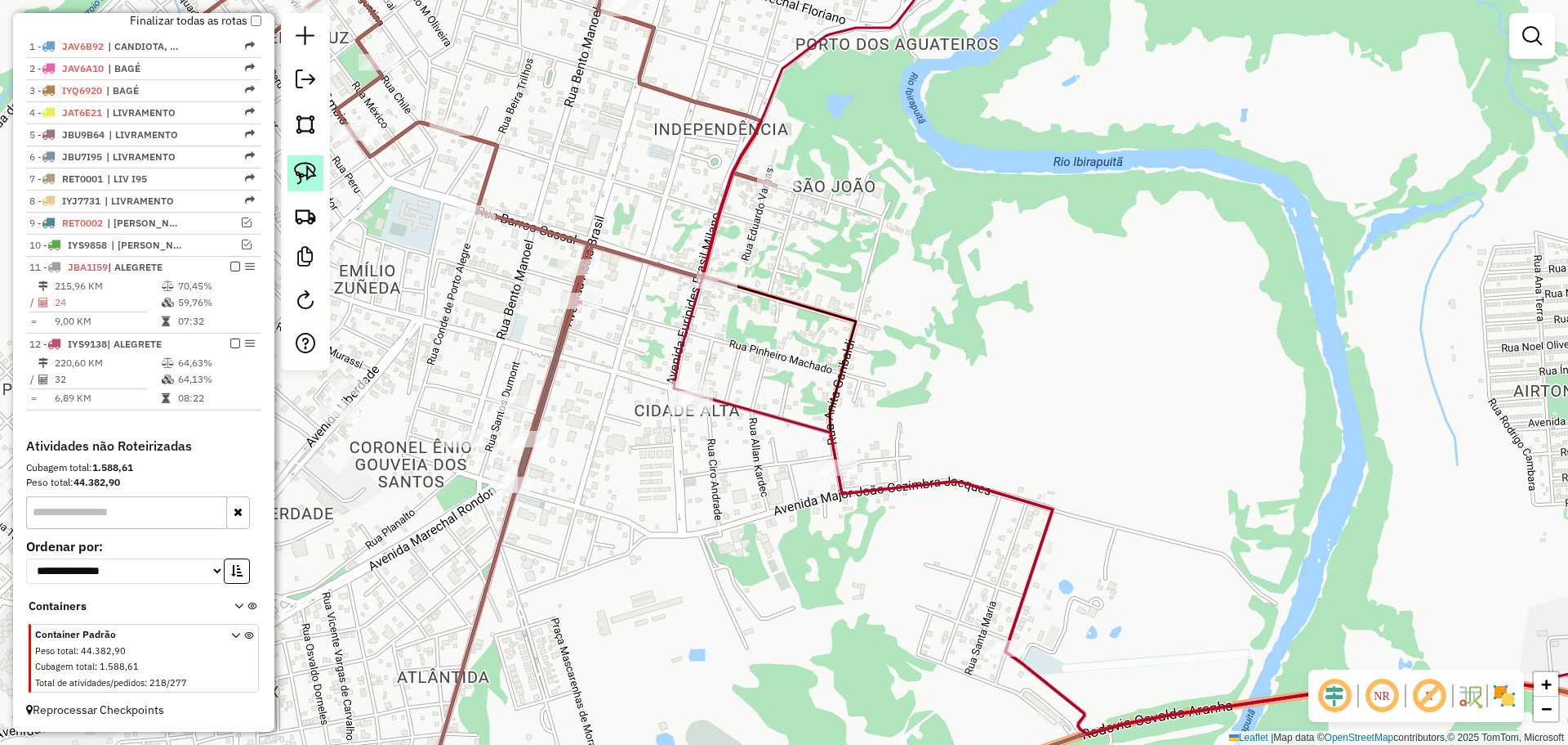
click at [310, 166] on img at bounding box center [305, 173] width 23 height 23
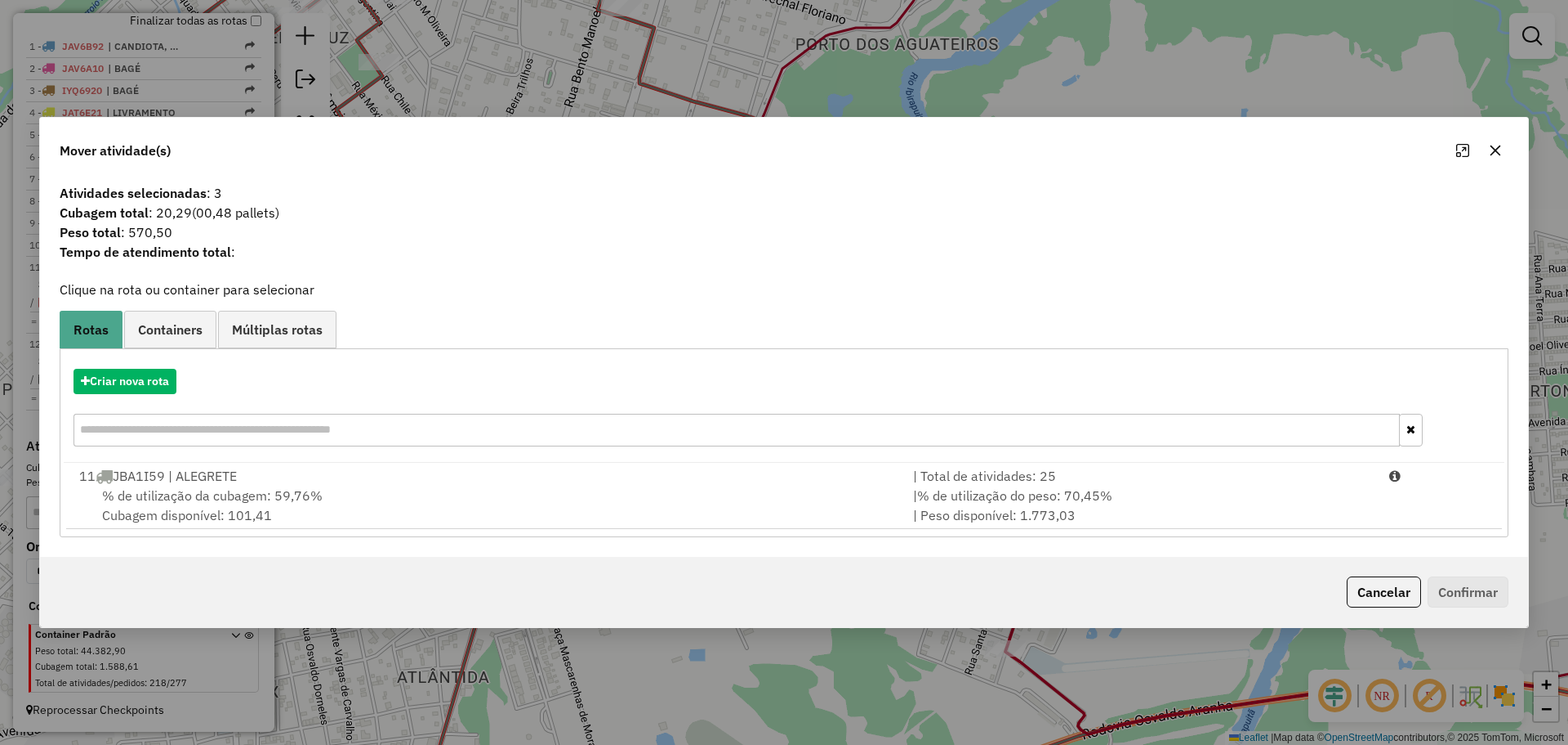
click at [1496, 152] on icon "button" at bounding box center [1495, 151] width 13 height 13
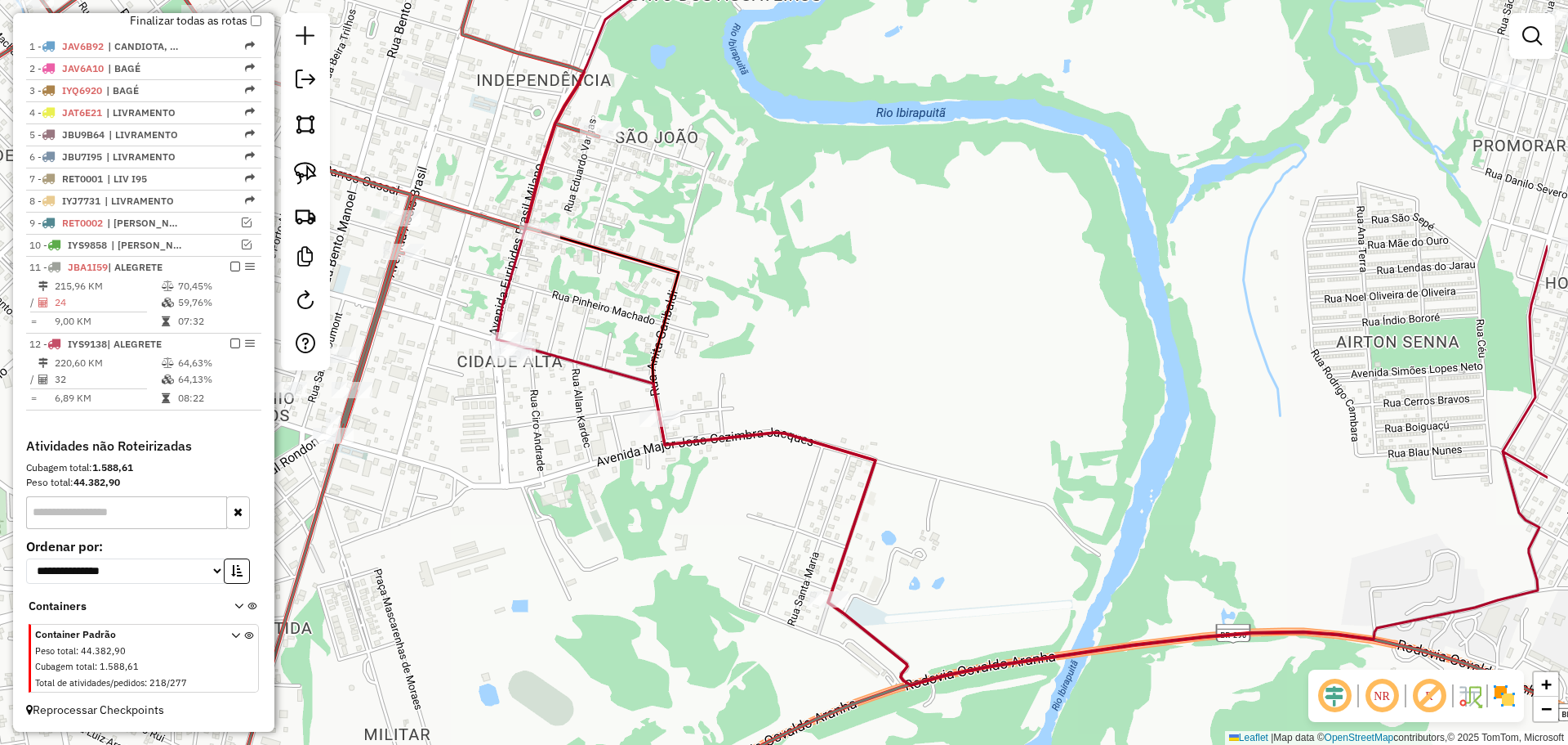
drag, startPoint x: 885, startPoint y: 324, endPoint x: 830, endPoint y: 308, distance: 57.3
click at [830, 308] on div "Janela de atendimento Grade de atendimento Capacidade Transportadoras Veículos …" at bounding box center [784, 372] width 1568 height 745
click at [539, 220] on icon at bounding box center [249, 183] width 698 height 515
select select "**********"
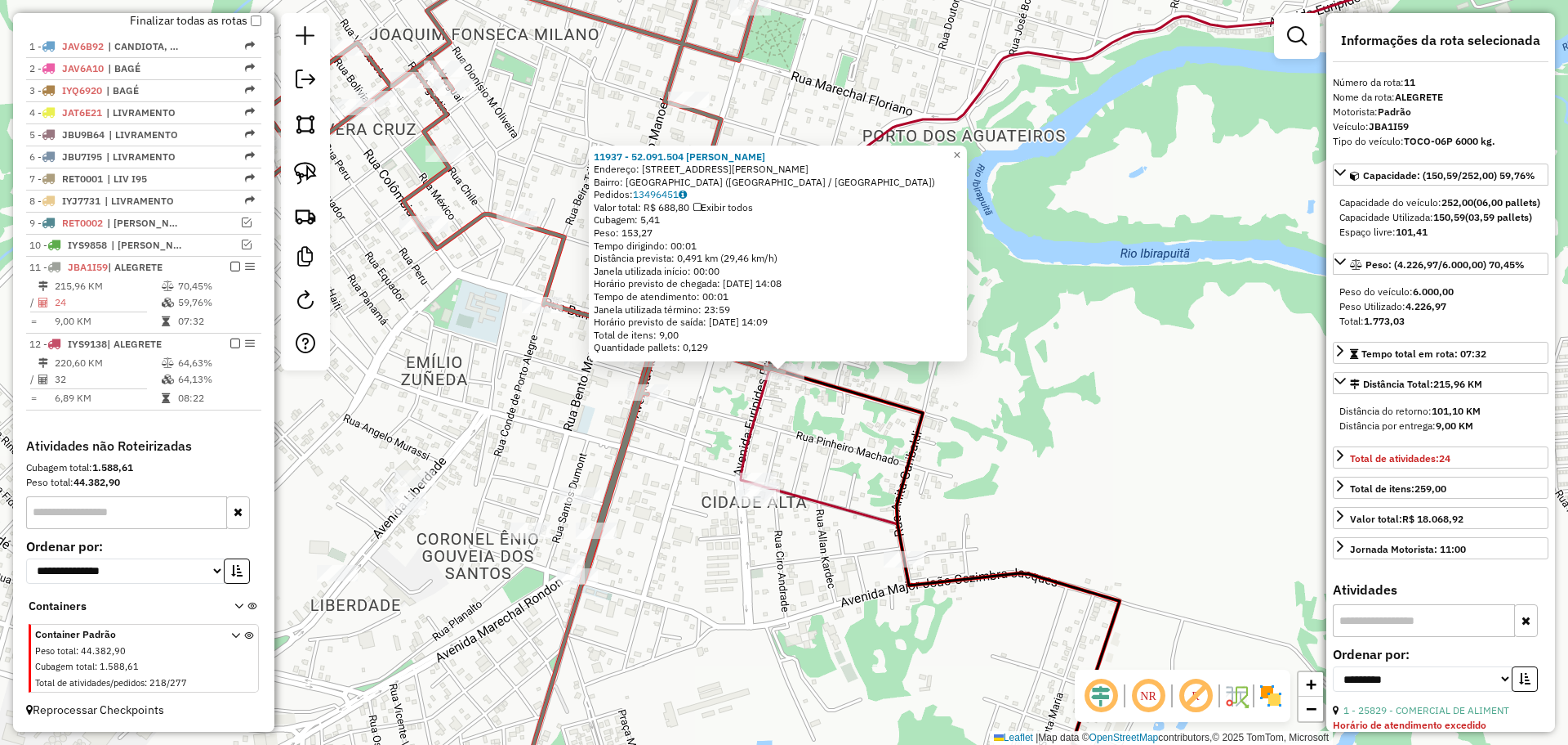
click at [790, 424] on div "11937 - 52.091.504 MARIA APA Endereço: R MAURICIO CARDOSO 915 Bairro: CIDADE AL…" at bounding box center [784, 372] width 1568 height 745
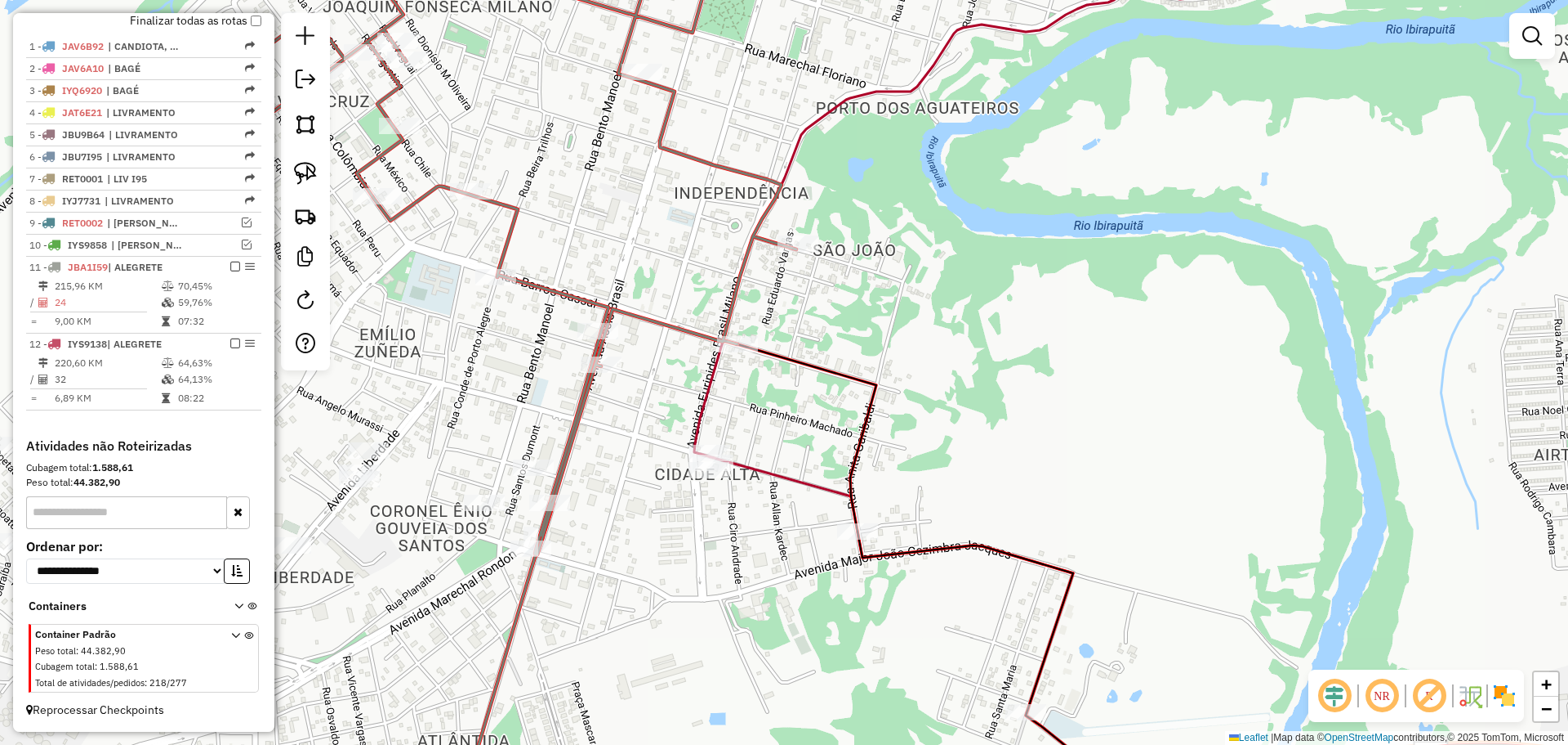
drag, startPoint x: 829, startPoint y: 435, endPoint x: 714, endPoint y: 368, distance: 133.1
click at [714, 369] on div "Janela de atendimento Grade de atendimento Capacidade Transportadoras Veículos …" at bounding box center [784, 372] width 1568 height 745
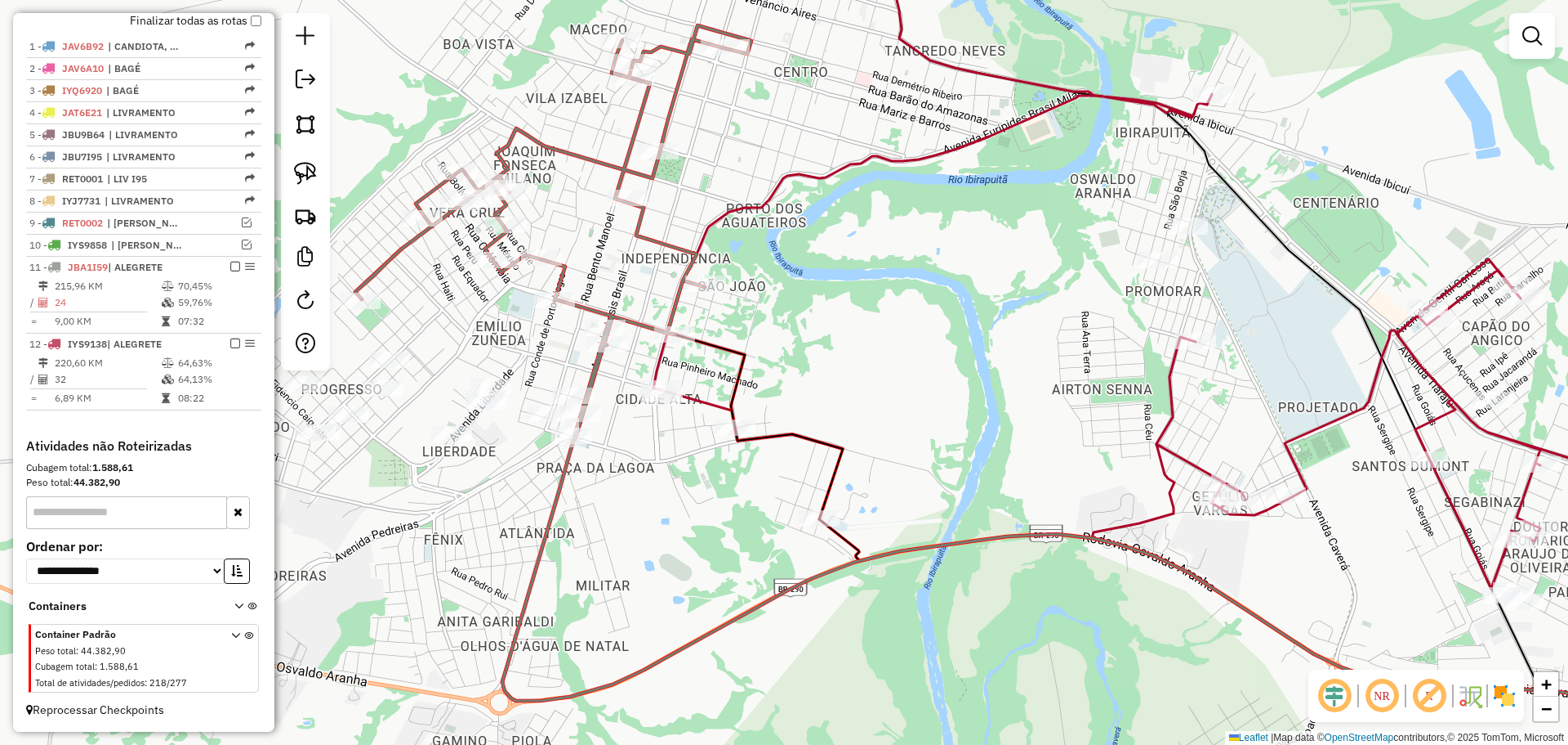
drag, startPoint x: 739, startPoint y: 371, endPoint x: 689, endPoint y: 367, distance: 50.2
click at [700, 372] on div "Janela de atendimento Grade de atendimento Capacidade Transportadoras Veículos …" at bounding box center [784, 372] width 1568 height 745
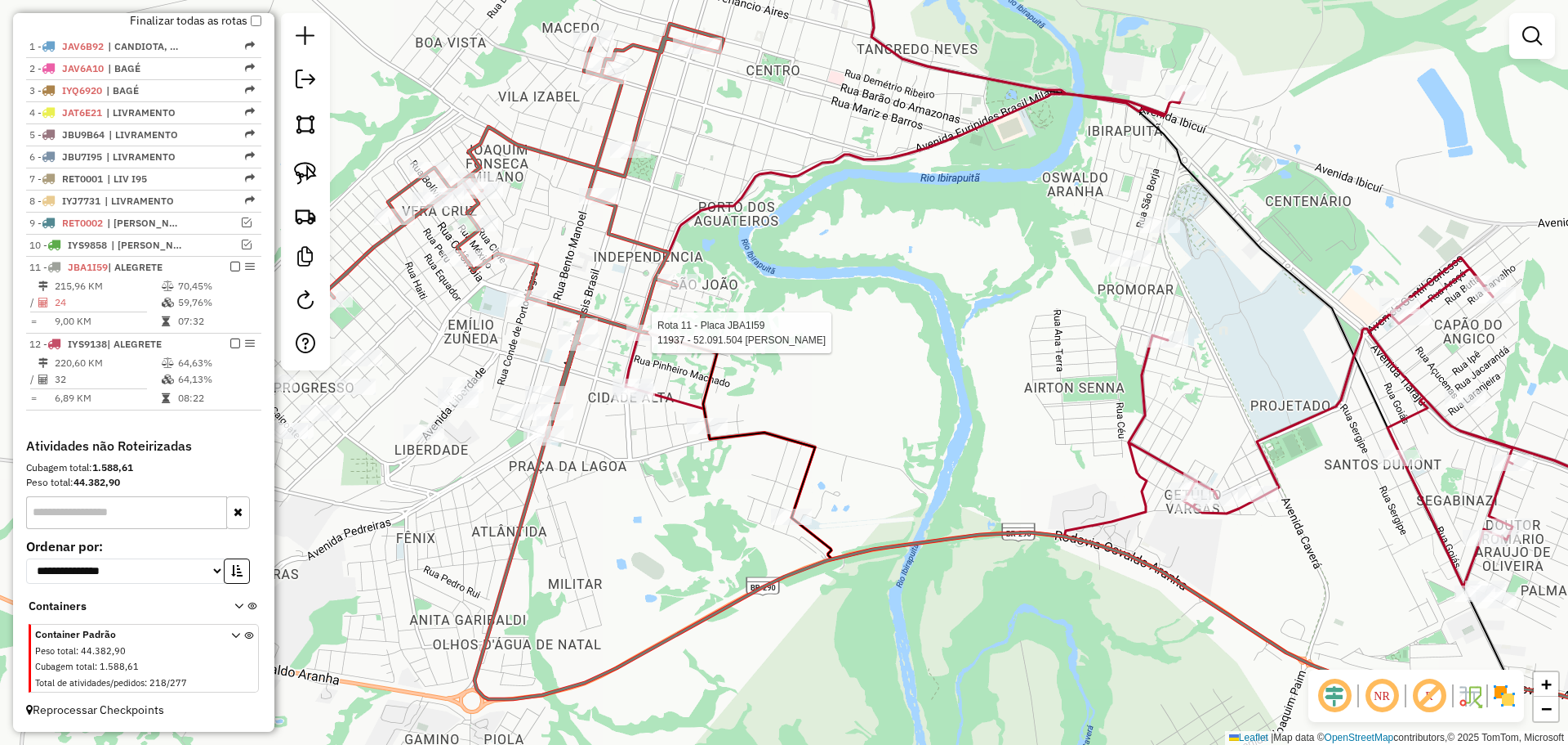
select select "**********"
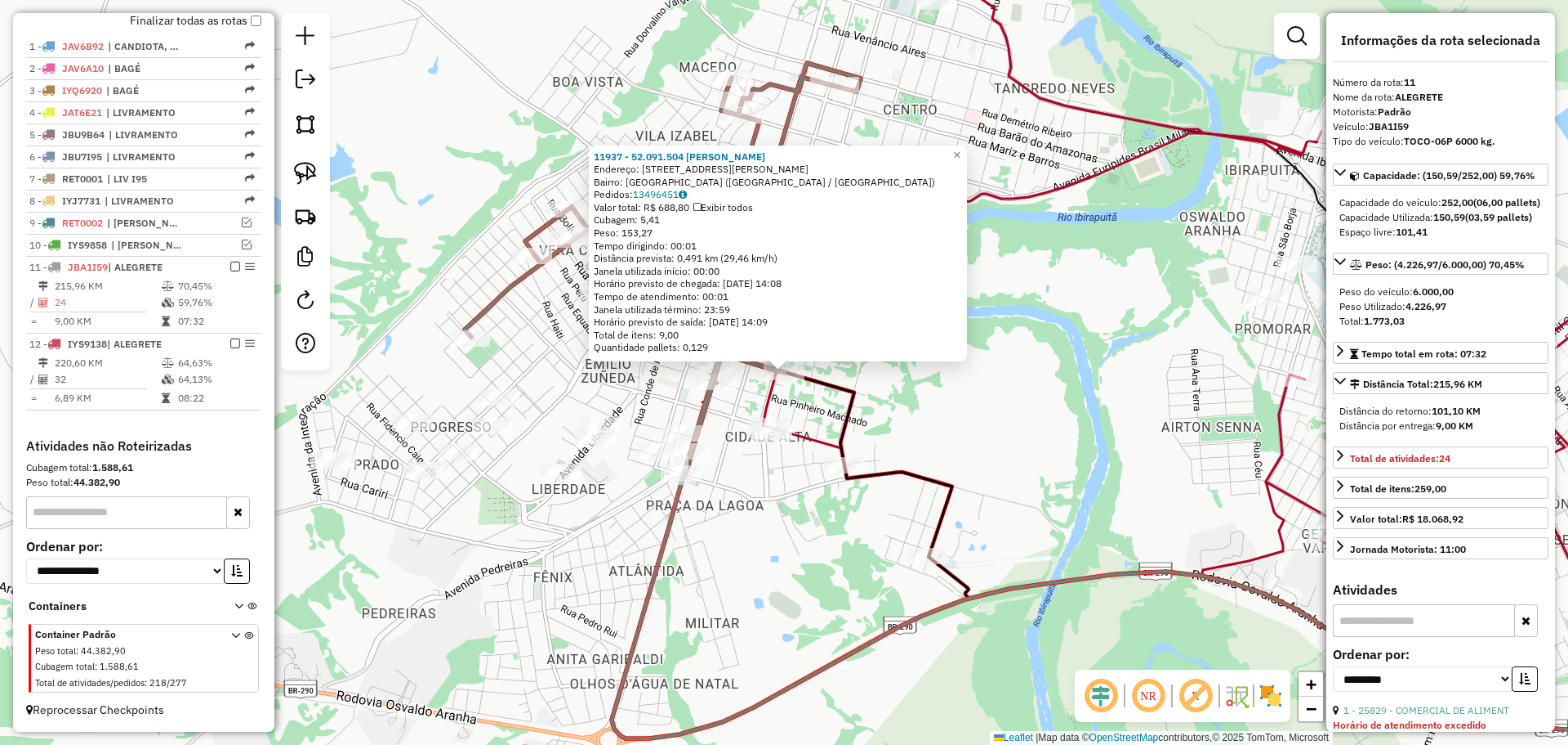
click at [790, 412] on div "Rota 11 - Placa JBA1I59 2627 - SANTO ANTONIO COMERC 11937 - 52.091.504 MARIA AP…" at bounding box center [784, 372] width 1568 height 745
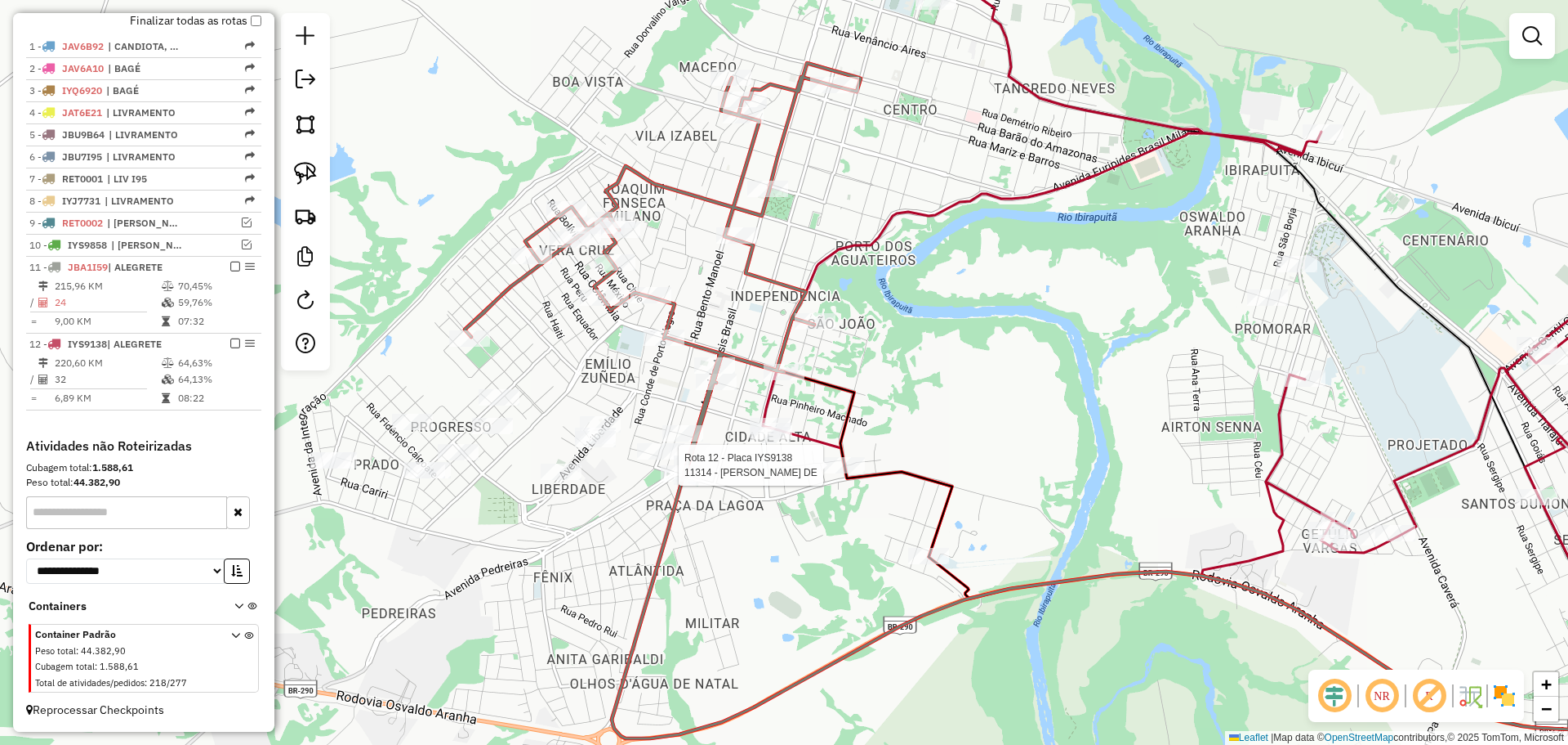
select select "**********"
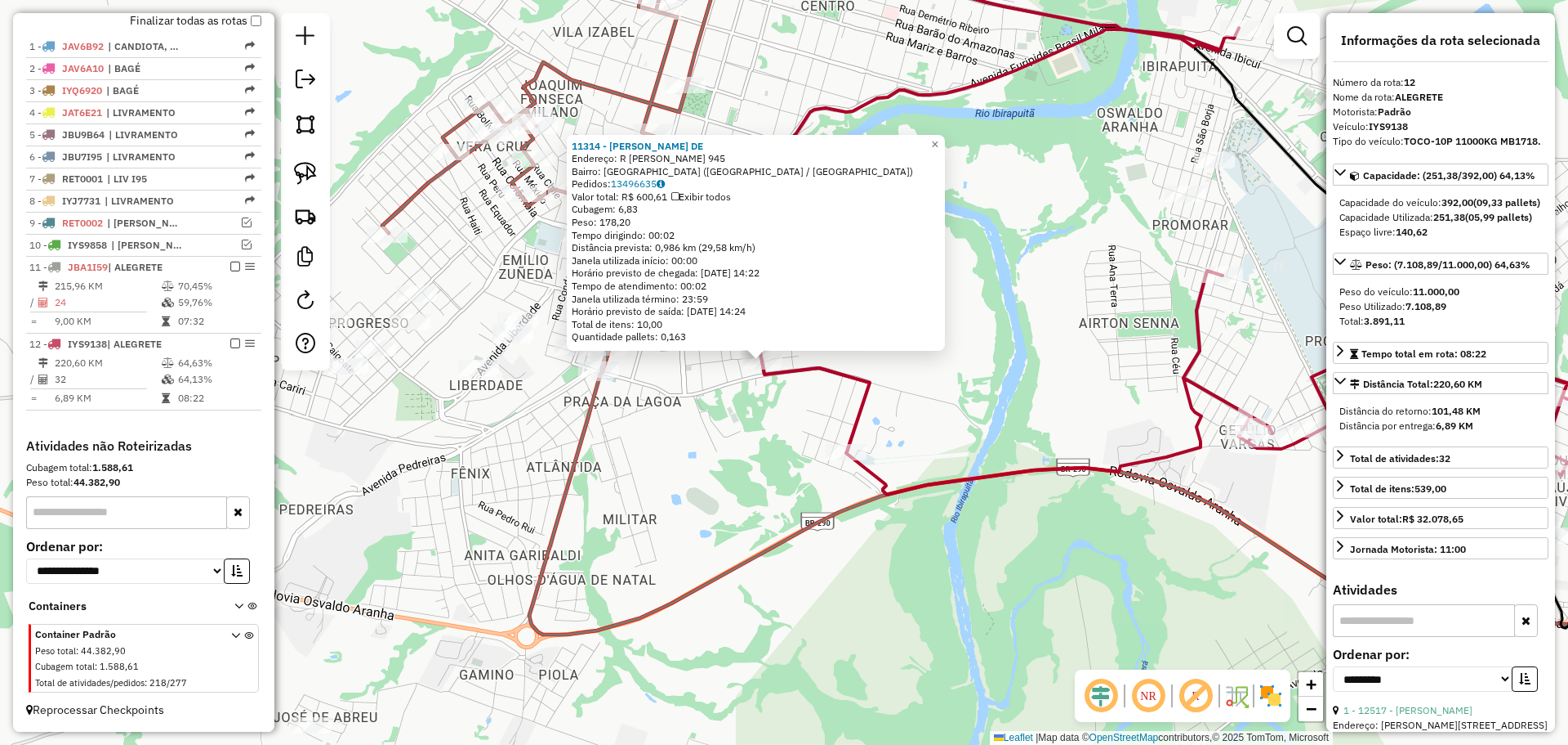
drag, startPoint x: 980, startPoint y: 526, endPoint x: 640, endPoint y: 427, distance: 354.1
click at [640, 427] on div "11314 - ROSE MERI VARGAS DE Endereço: R ANITA GARIBALDI 945 Bairro: CIDADE ALTA…" at bounding box center [784, 372] width 1568 height 745
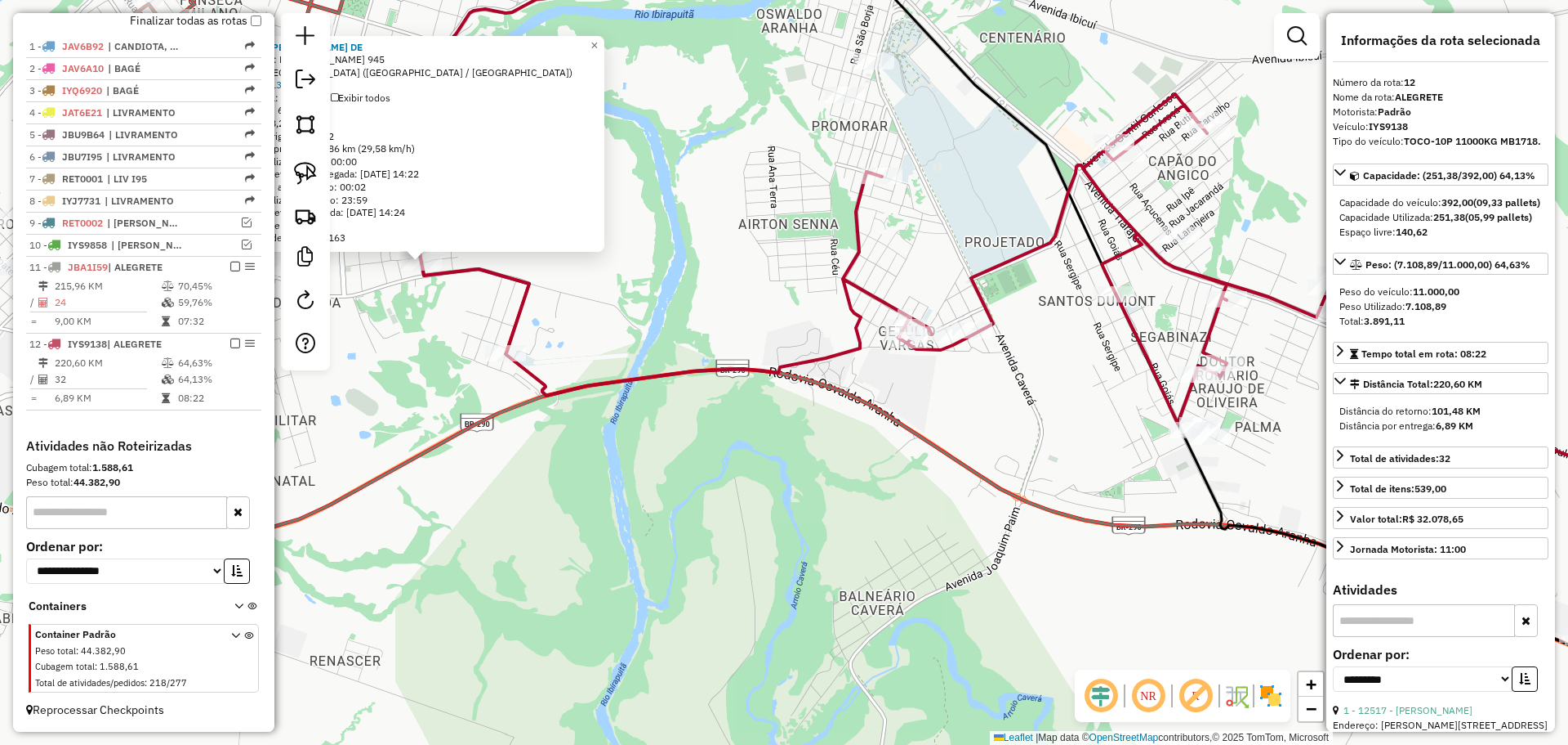
click at [903, 446] on div "11314 - ROSE MERI VARGAS DE Endereço: R ANITA GARIBALDI 945 Bairro: CIDADE ALTA…" at bounding box center [784, 372] width 1568 height 745
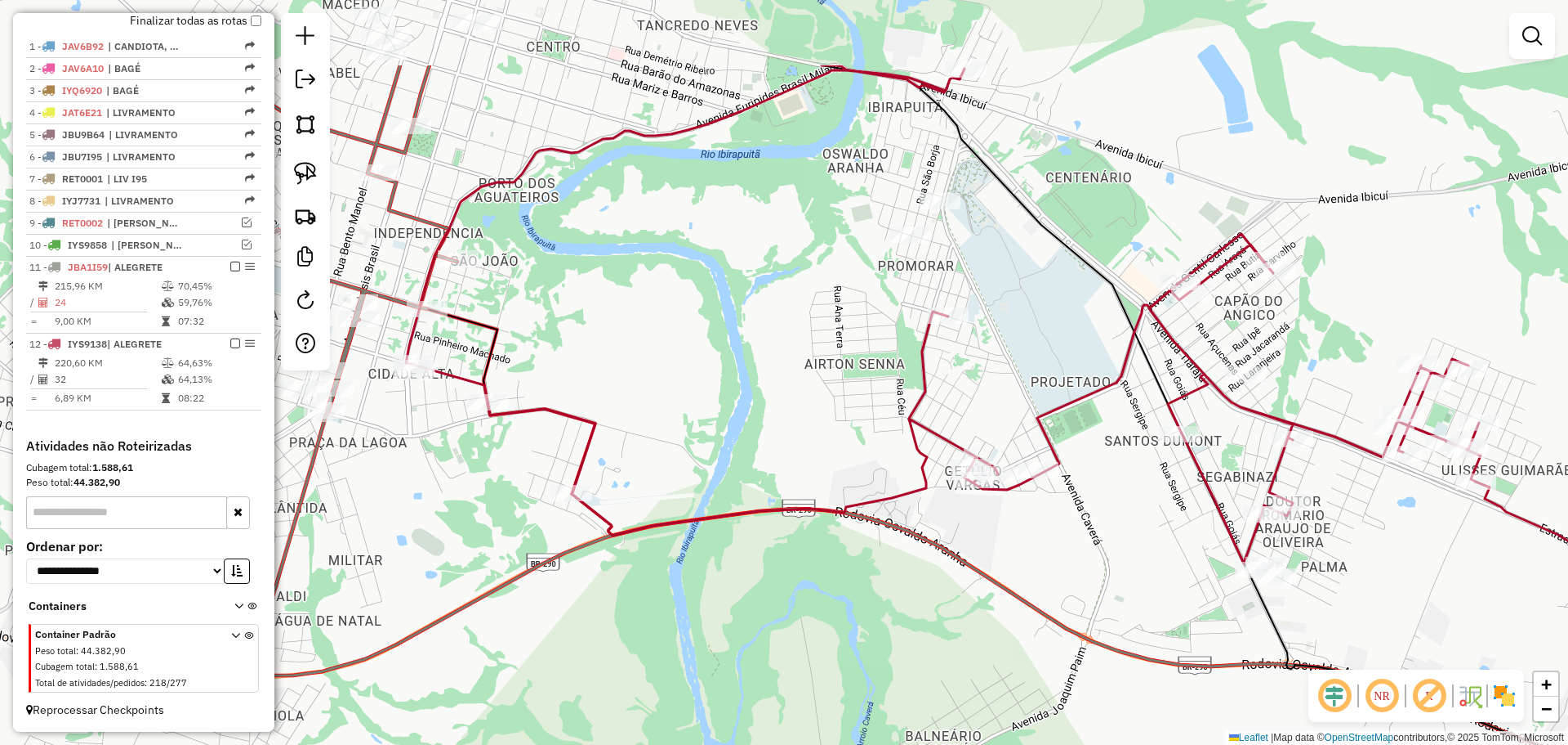
drag, startPoint x: 967, startPoint y: 380, endPoint x: 1058, endPoint y: 522, distance: 168.7
click at [1058, 522] on div "Janela de atendimento Grade de atendimento Capacidade Transportadoras Veículos …" at bounding box center [784, 372] width 1568 height 745
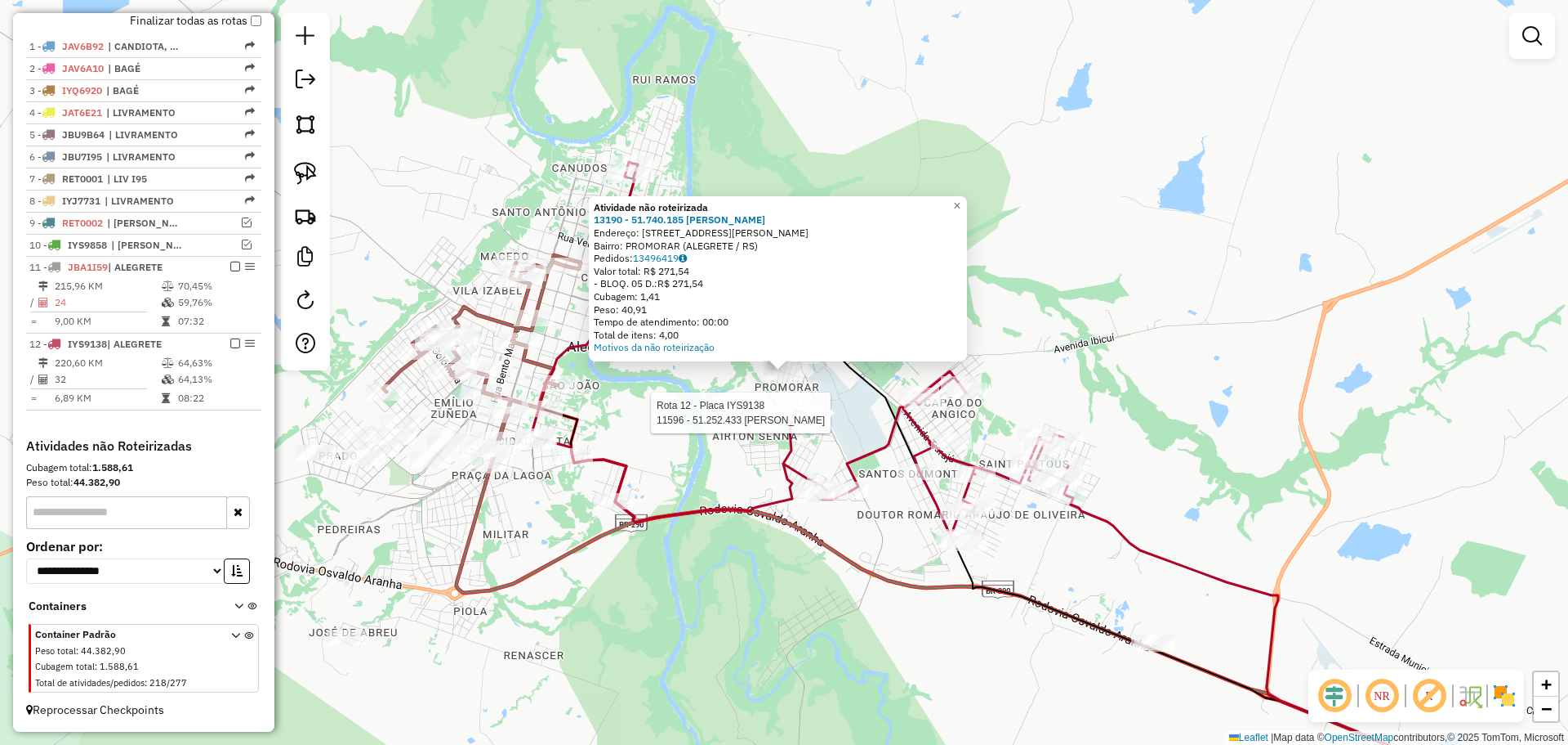
select select "**********"
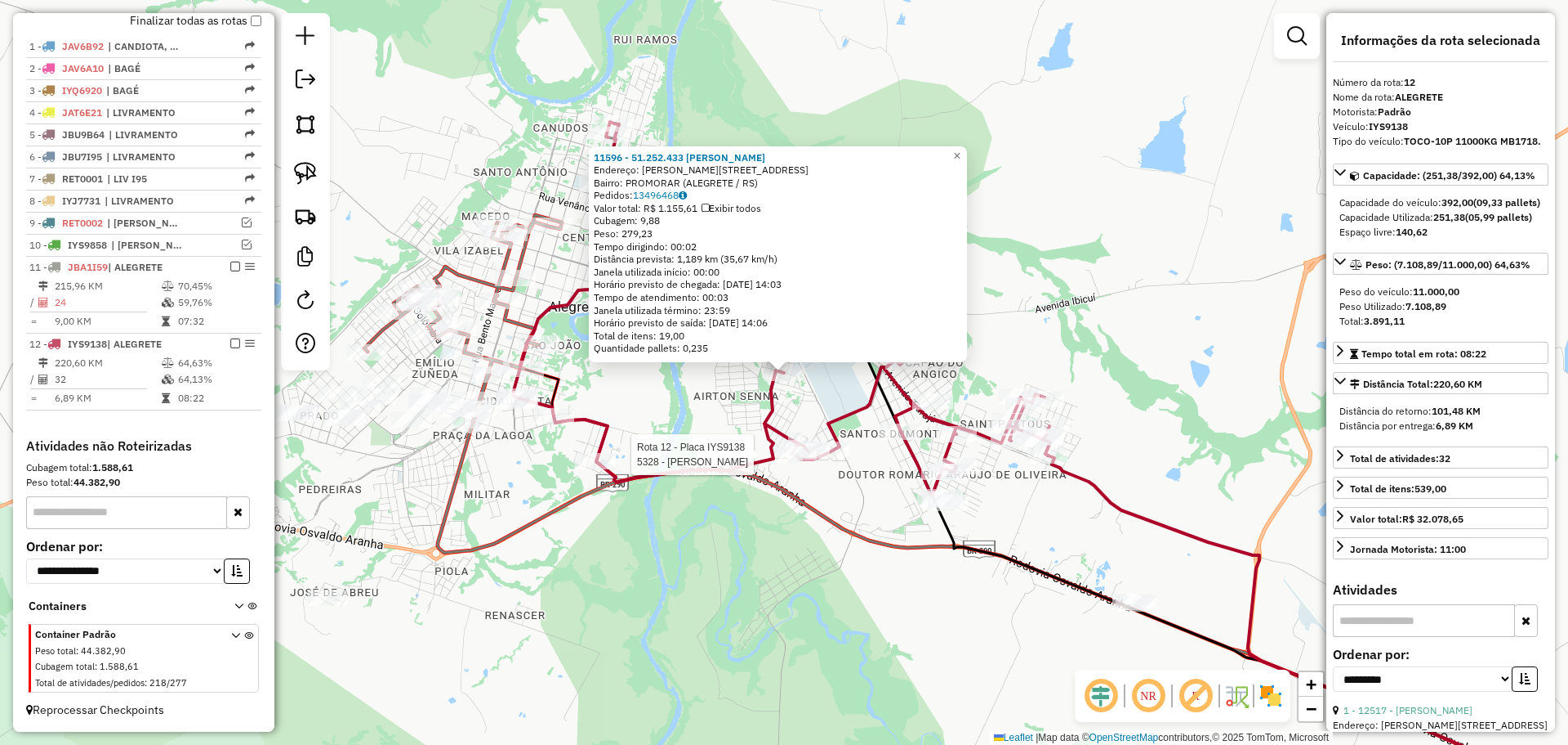
click at [811, 463] on div at bounding box center [796, 455] width 40 height 17
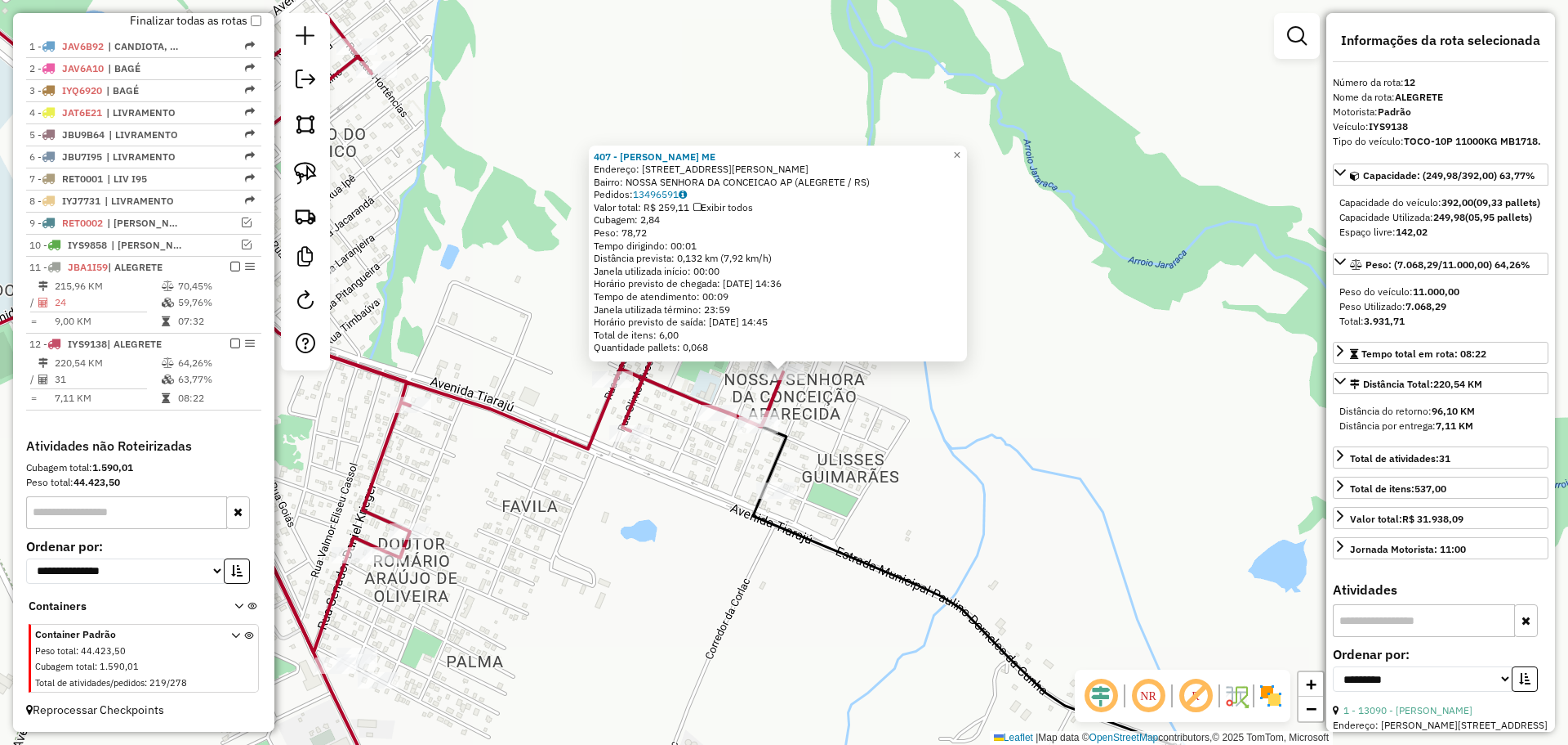
click at [734, 453] on div "407 - FABIO GUTERRA ME Endereço: R ALCY DE BARROS PASSOS 390 Bairro: NOSSA SENH…" at bounding box center [784, 372] width 1568 height 745
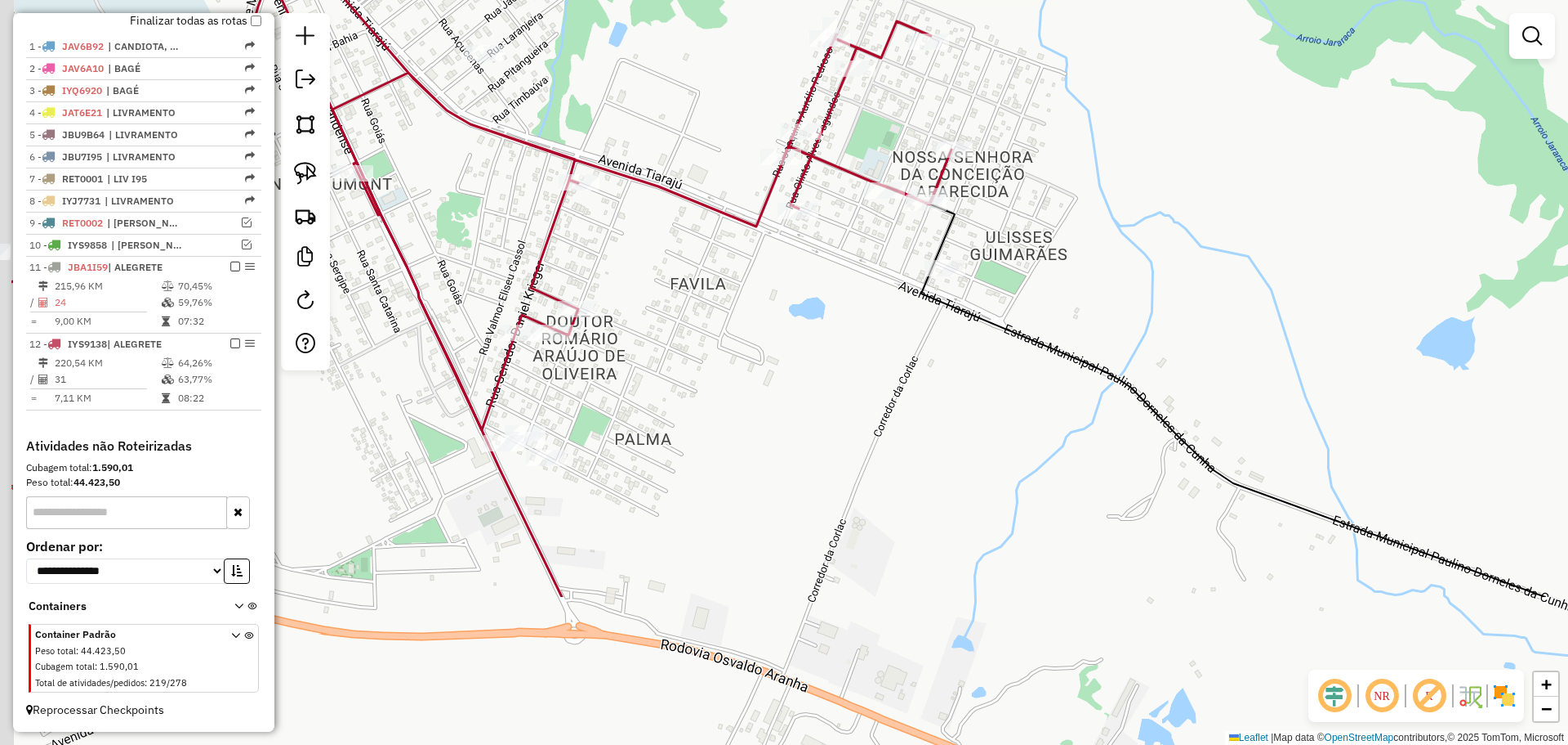
drag, startPoint x: 621, startPoint y: 491, endPoint x: 789, endPoint y: 267, distance: 280.0
click at [789, 267] on div "Janela de atendimento Grade de atendimento Capacidade Transportadoras Veículos …" at bounding box center [784, 372] width 1568 height 745
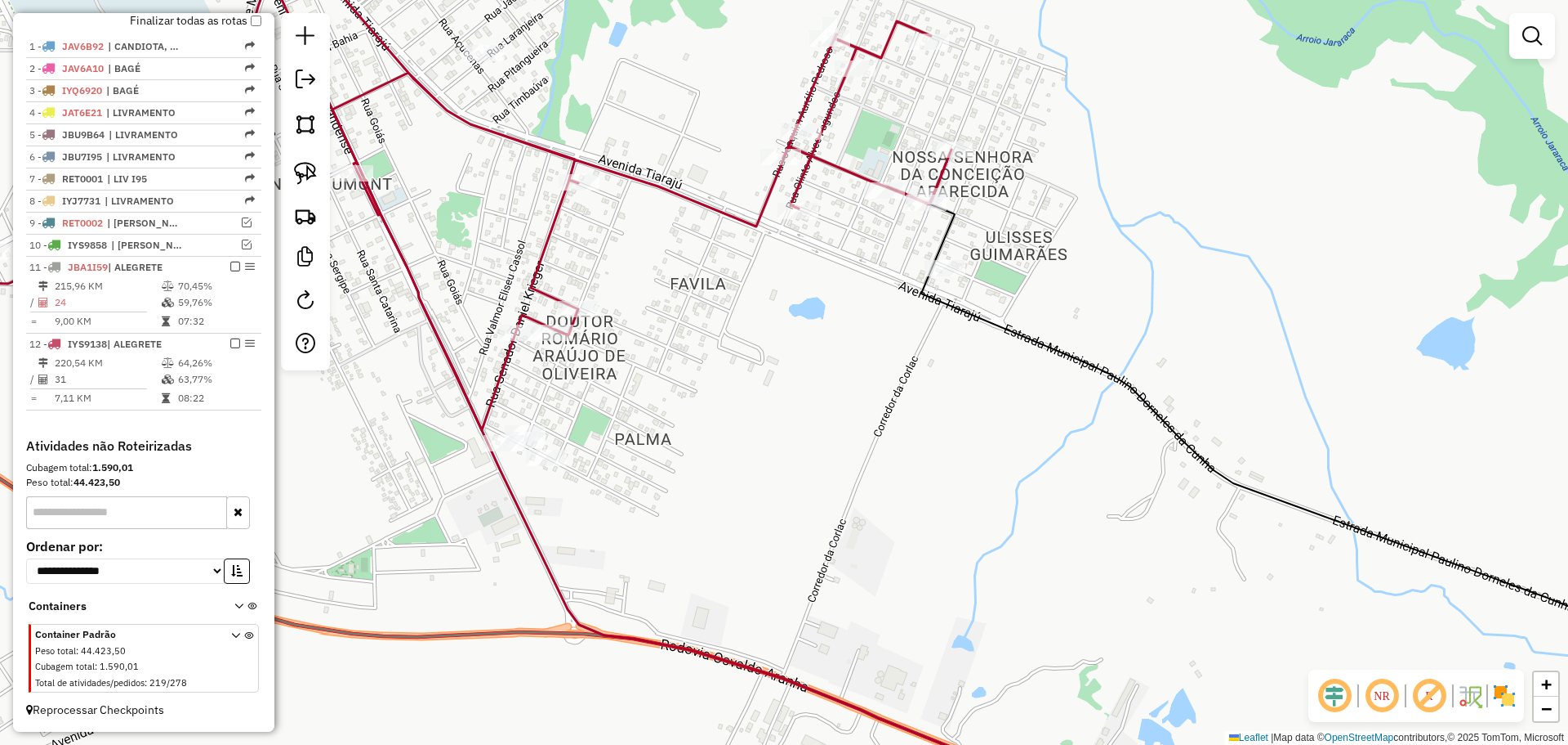
click at [507, 451] on div at bounding box center [504, 443] width 40 height 17
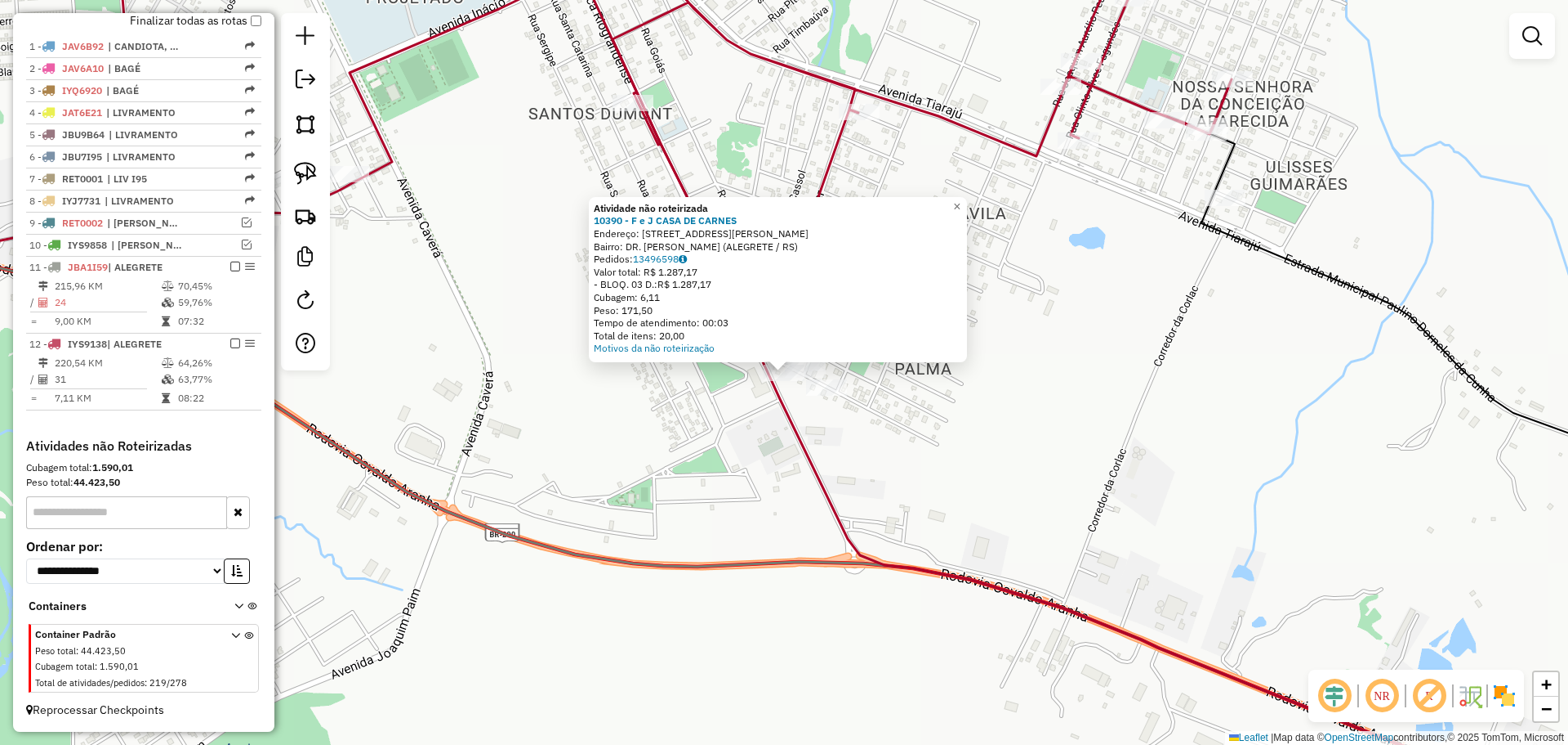
drag, startPoint x: 615, startPoint y: 429, endPoint x: 626, endPoint y: 424, distance: 12.1
click at [616, 429] on div "Atividade não roteirizada 10390 - F e J CASA DE CARNES Endereço: R FRANCISCO PE…" at bounding box center [784, 372] width 1568 height 745
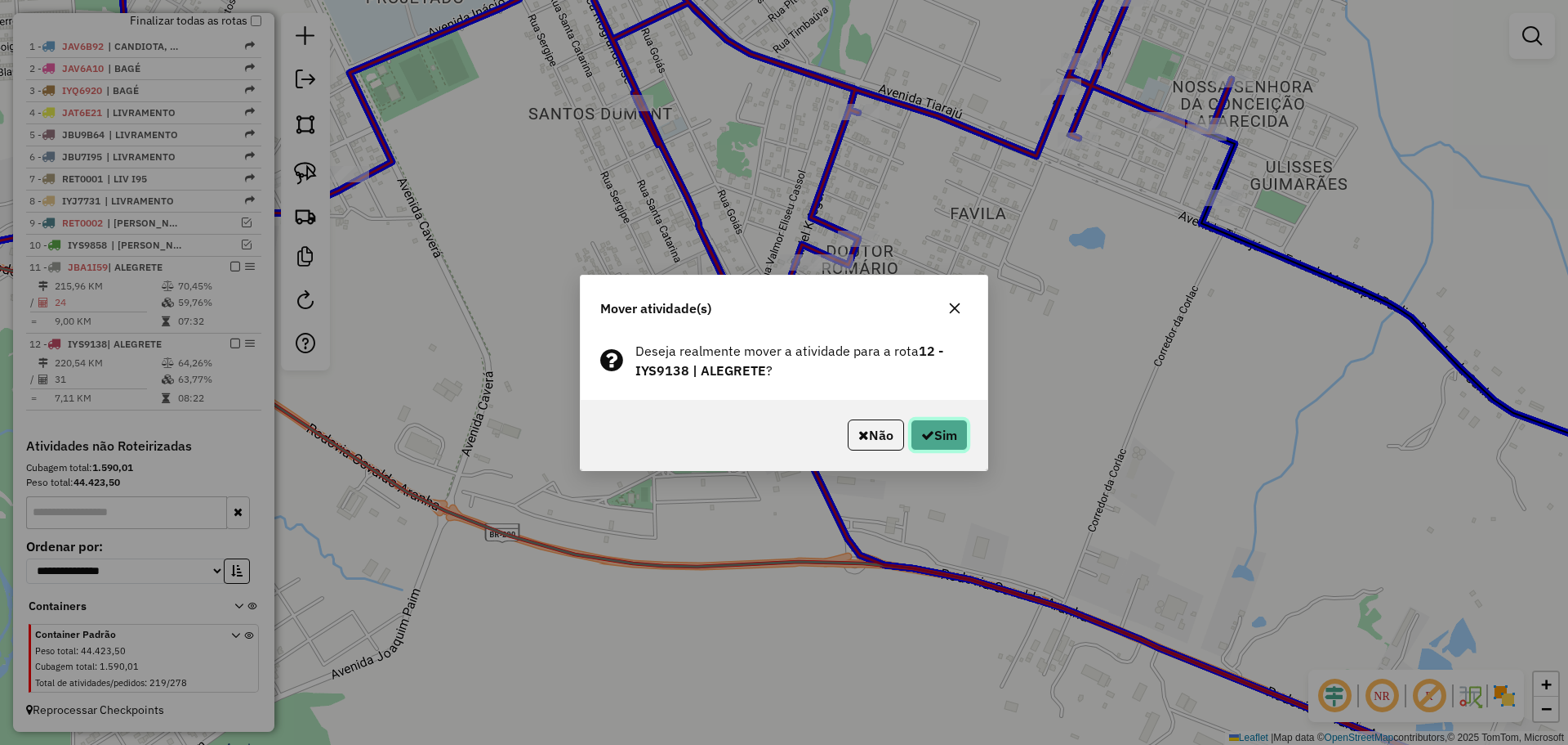
click at [946, 427] on button "Sim" at bounding box center [939, 435] width 57 height 31
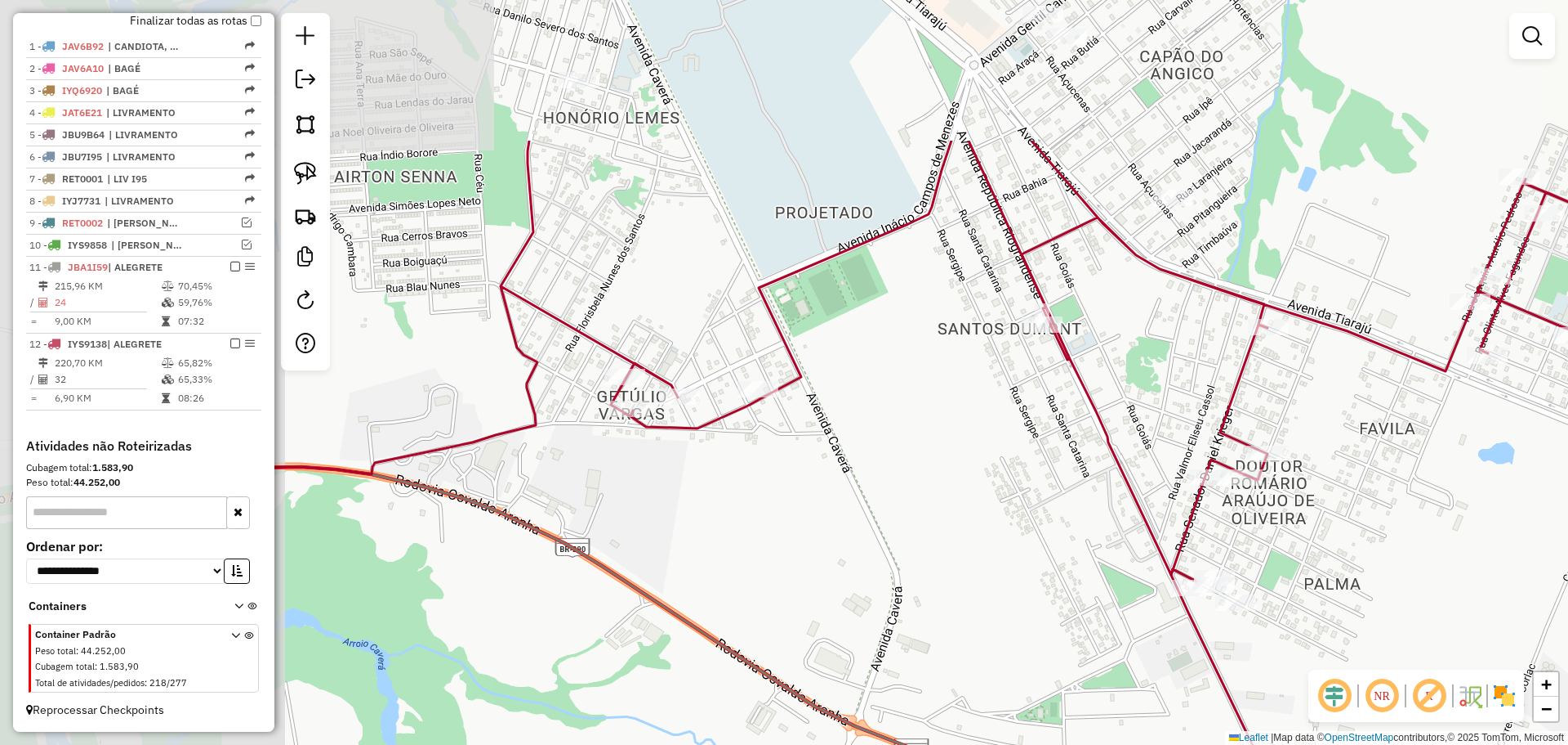
drag, startPoint x: 644, startPoint y: 284, endPoint x: 1053, endPoint y: 492, distance: 458.9
click at [1053, 492] on div "Janela de atendimento Grade de atendimento Capacidade Transportadoras Veículos …" at bounding box center [784, 372] width 1568 height 745
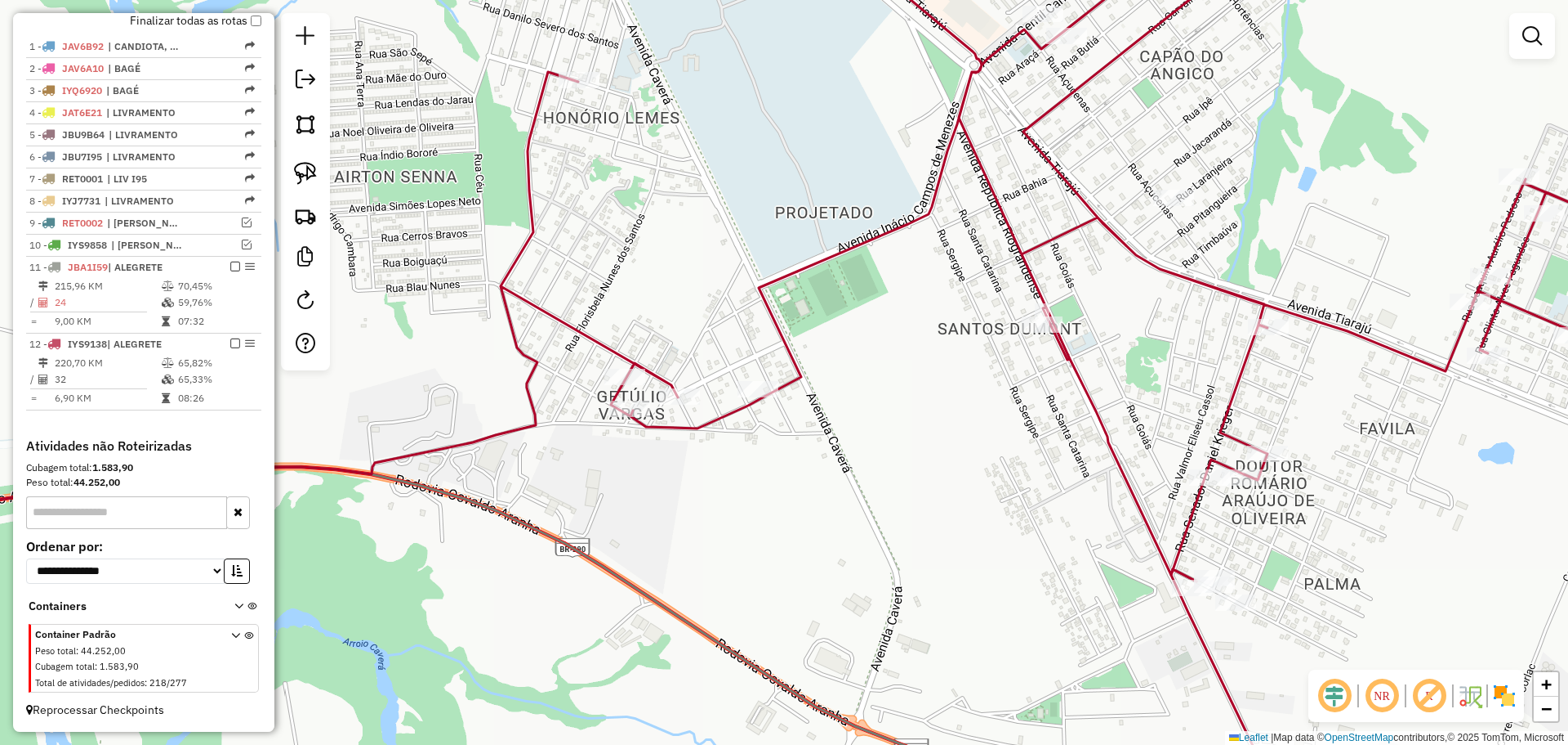
select select "**********"
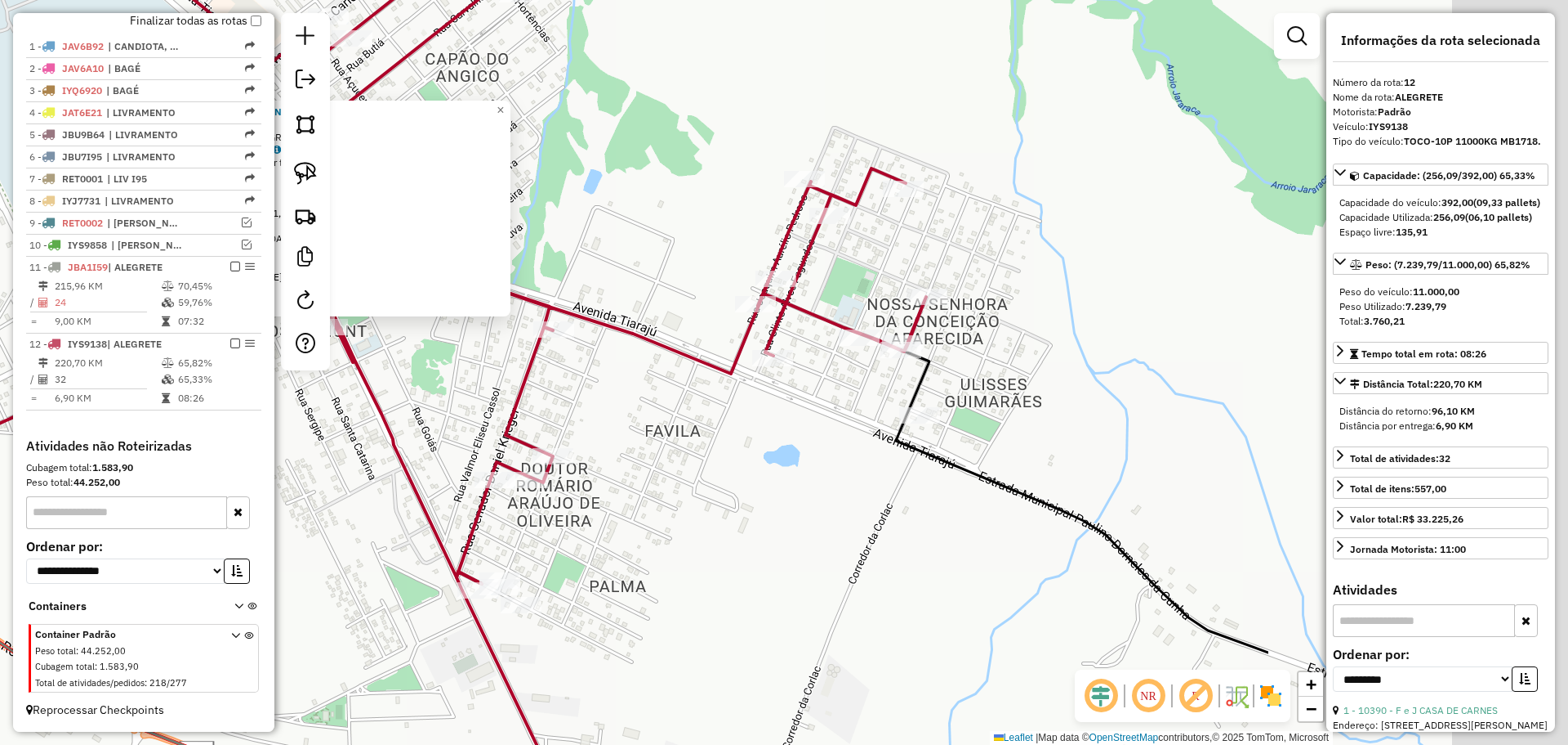
drag, startPoint x: 1070, startPoint y: 476, endPoint x: 640, endPoint y: 435, distance: 432.0
click at [640, 435] on div "12951 - FABRICIO DA S. MANGA Endereço: R REPUBLICA DO RIO GRANDE 832 Bairro: SA…" at bounding box center [784, 372] width 1568 height 745
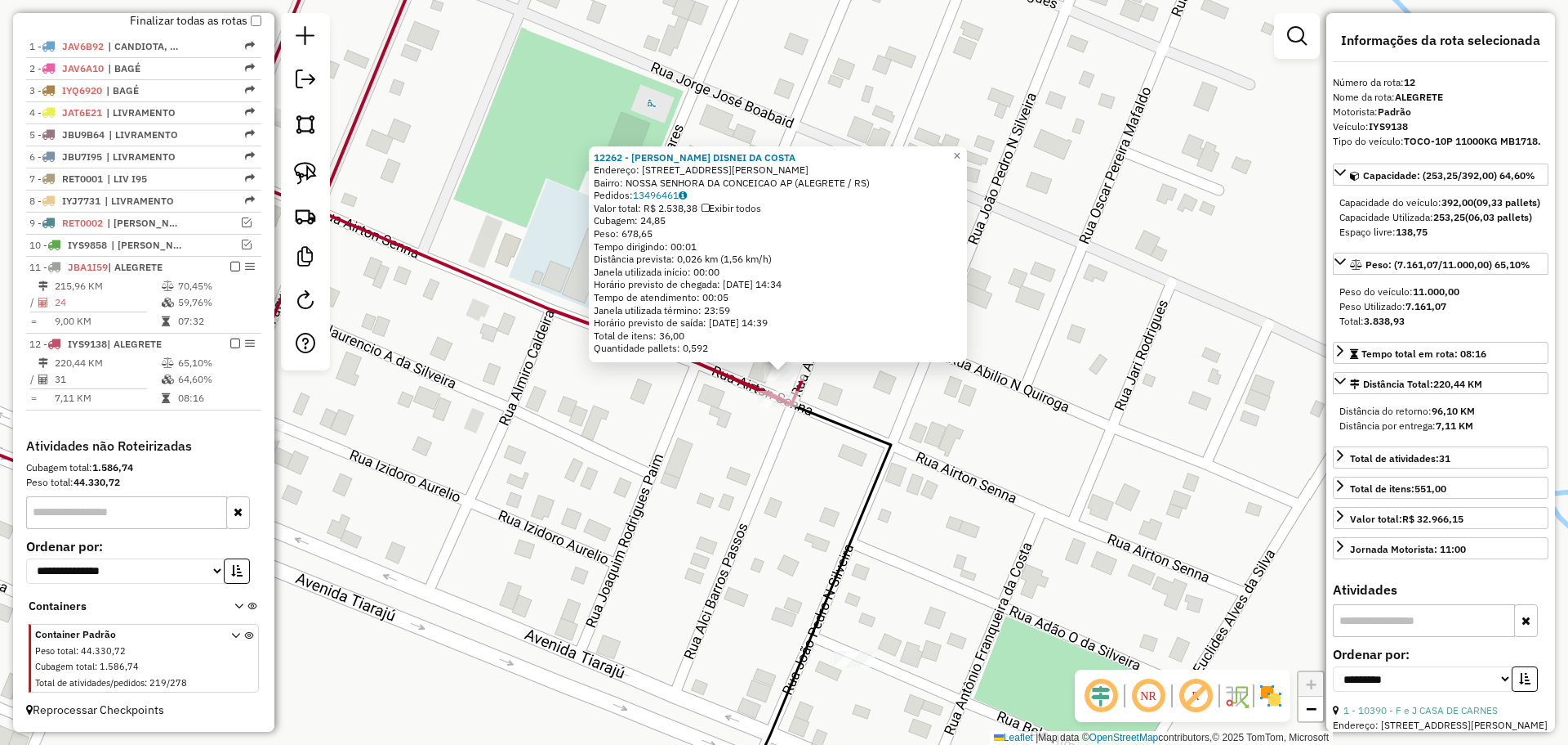
click at [767, 389] on icon at bounding box center [322, 209] width 959 height 568
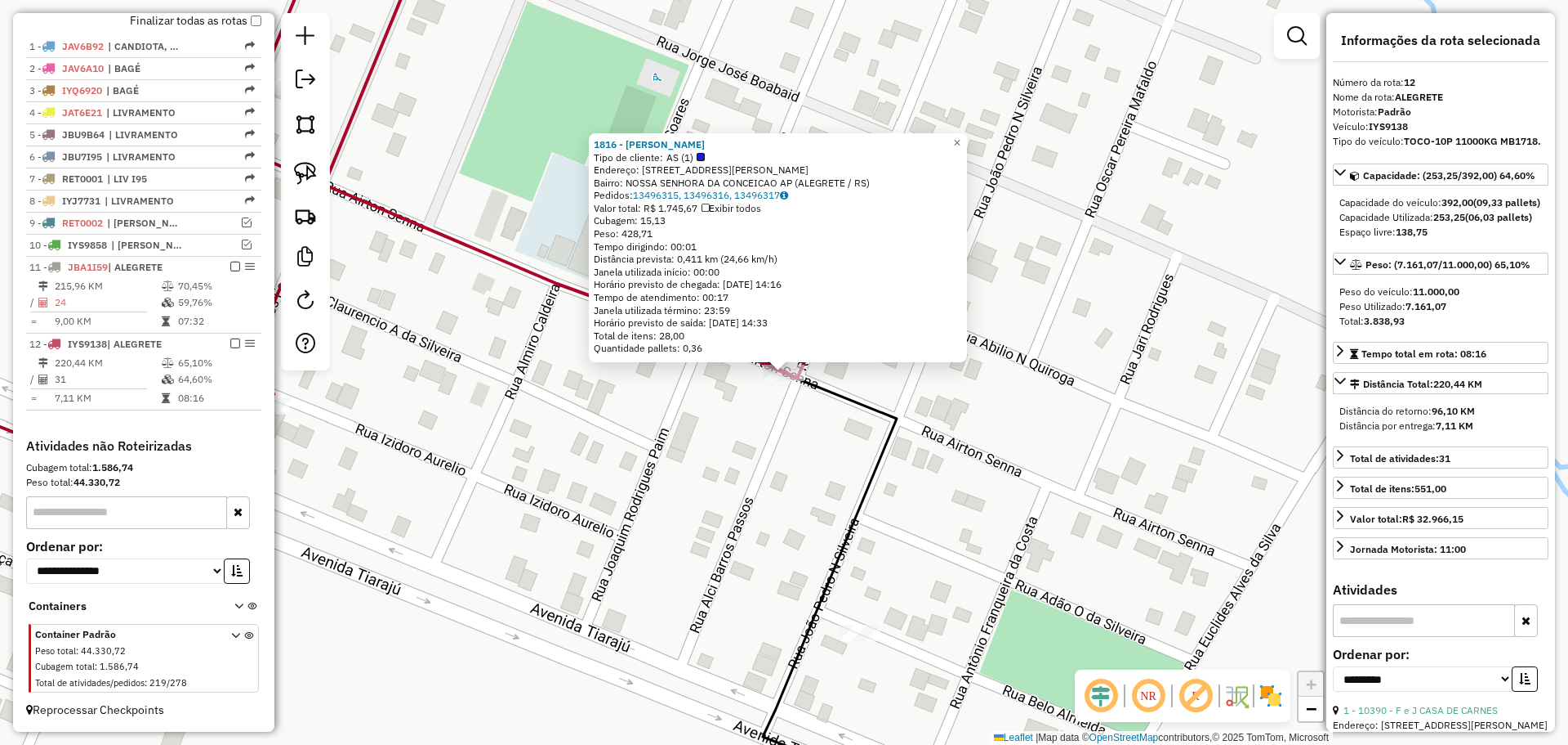
click at [767, 426] on div "1816 - NARA ROSANE ALMEIDA Tipo de cliente: AS (1) Endereço: R ALCY DE BARROS P…" at bounding box center [784, 372] width 1568 height 745
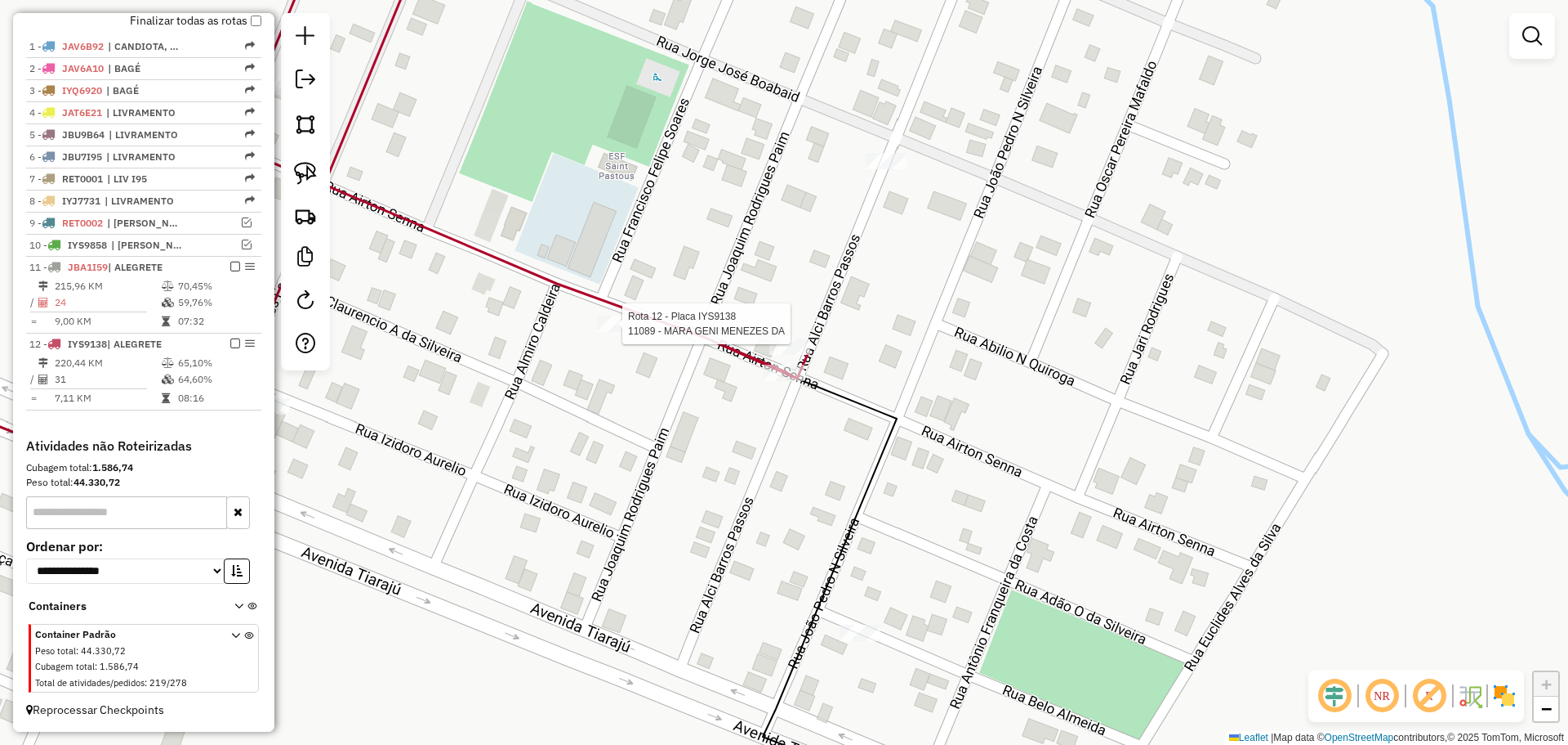
select select "**********"
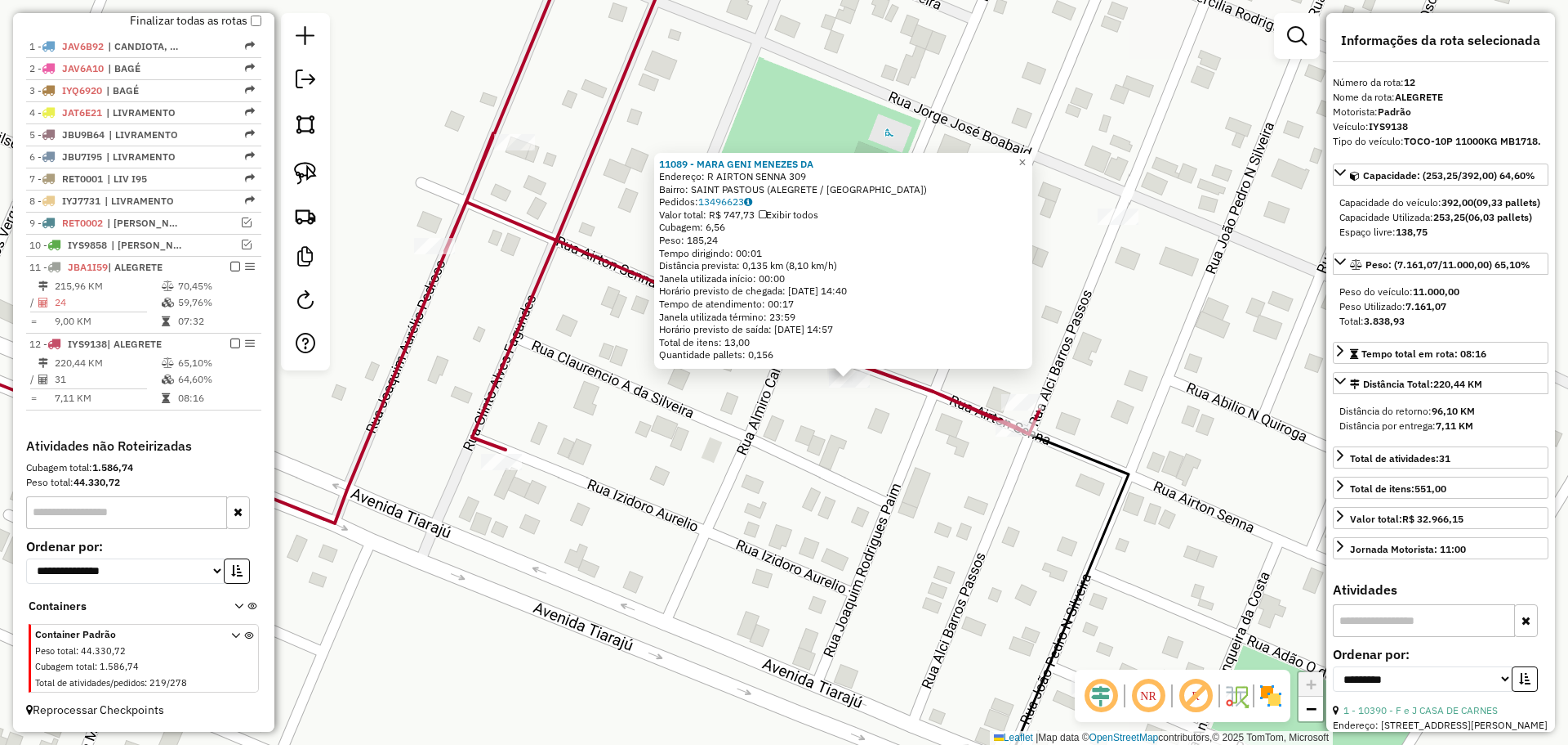
drag, startPoint x: 683, startPoint y: 412, endPoint x: 678, endPoint y: 455, distance: 43.3
click at [793, 432] on div "11089 - MARA GENI MENEZES DA Endereço: R AIRTON SENNA 309 Bairro: SAINT PASTOUS…" at bounding box center [784, 372] width 1568 height 745
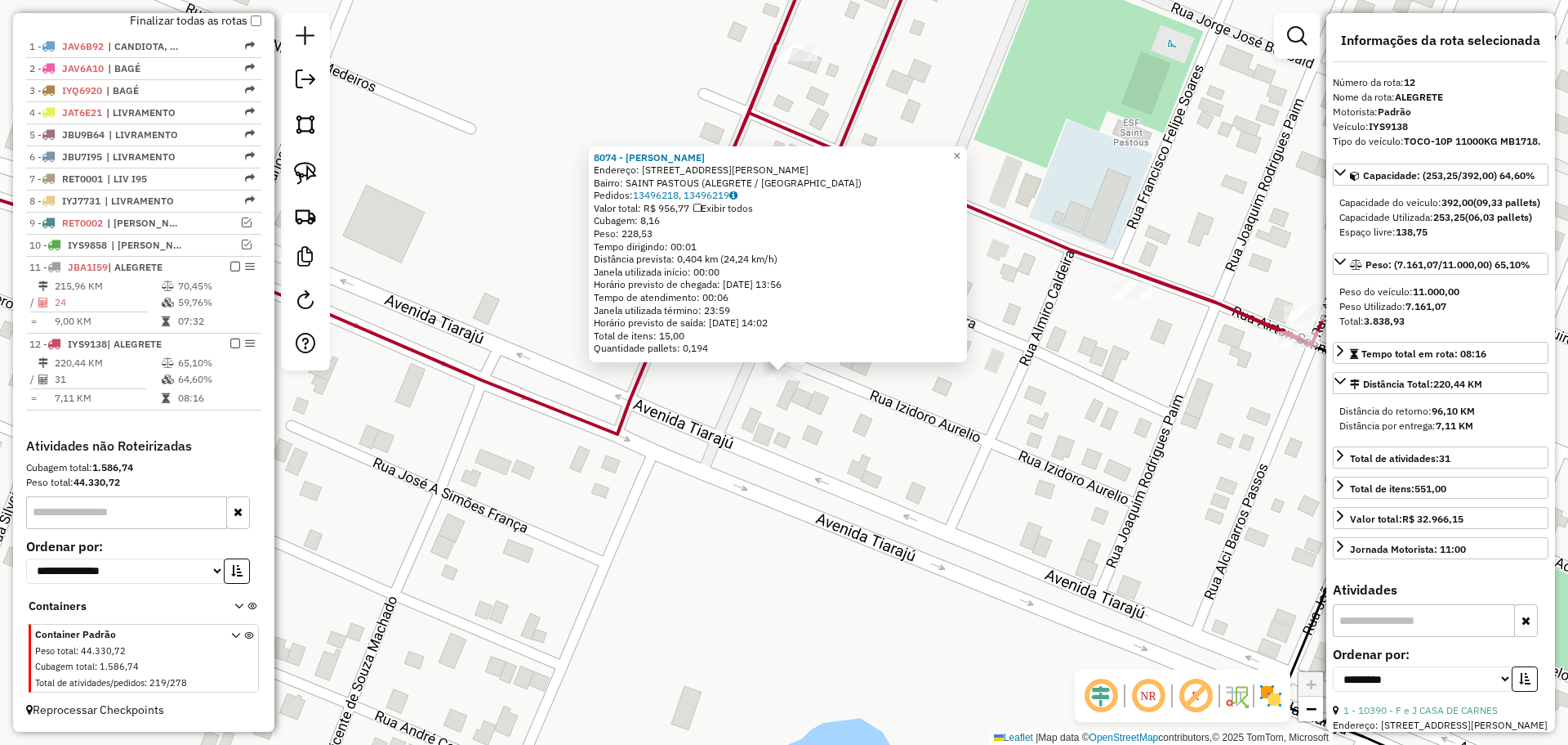
drag, startPoint x: 512, startPoint y: 461, endPoint x: 525, endPoint y: 456, distance: 13.9
click at [513, 461] on div "8074 - SILVANA TRINDADE Endereço: R ISIDORO AURELIO 221 Bairro: SAINT PASTOUS (…" at bounding box center [784, 372] width 1568 height 745
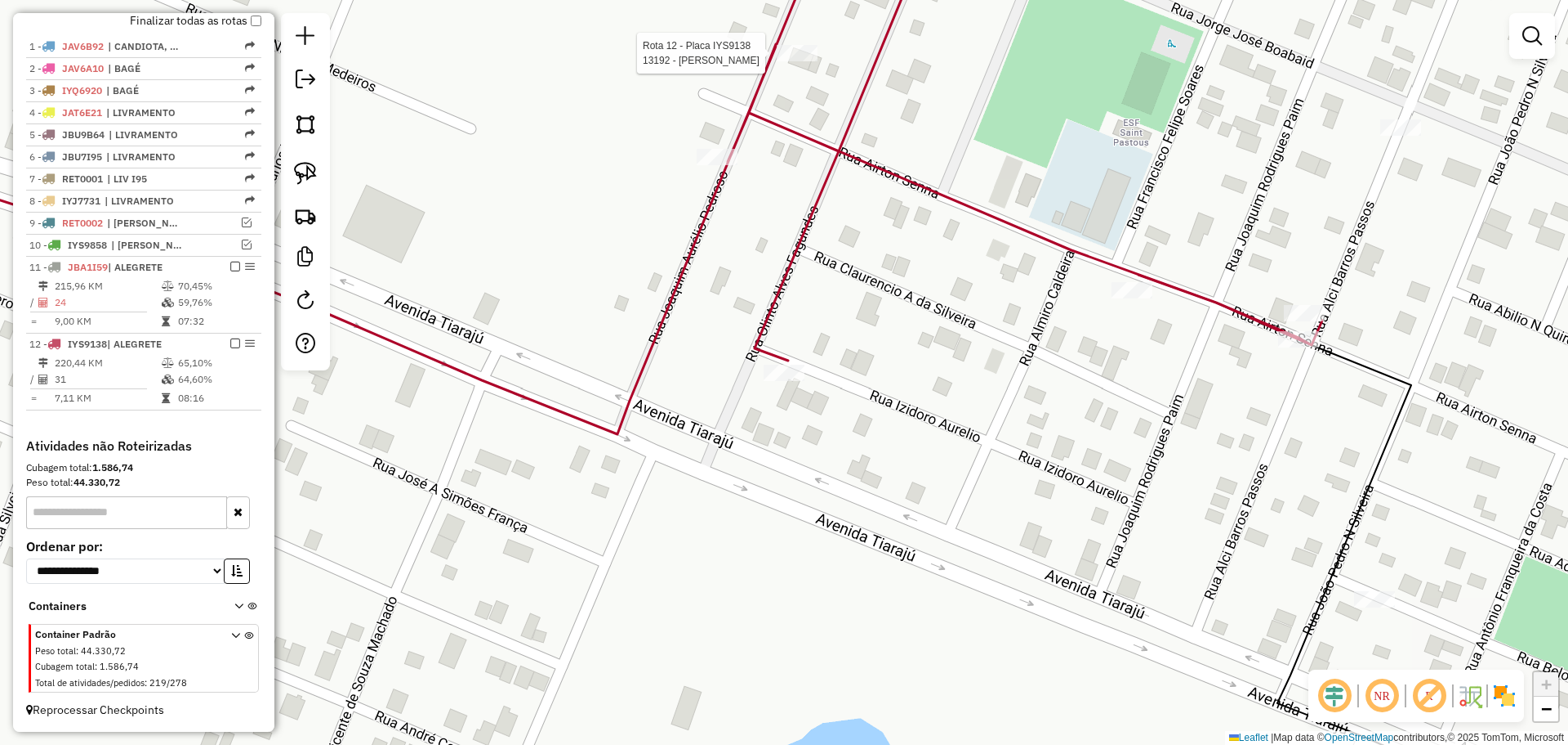
select select "**********"
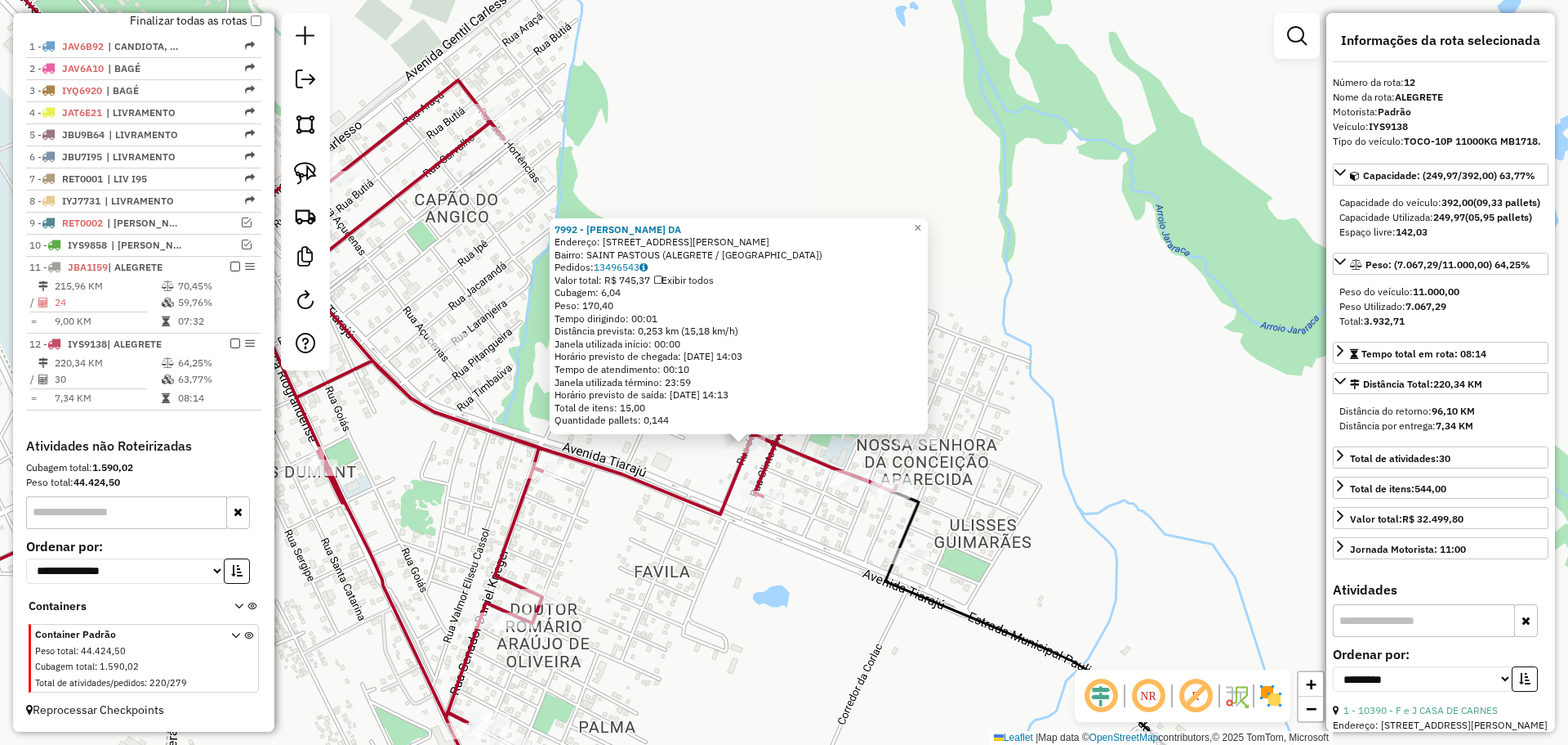
click at [752, 560] on div "7992 - KARINE RODRIGUES DA Endereço: R JOAQUIM AURELIO PEDROSO 167 Bairro: SAIN…" at bounding box center [784, 372] width 1568 height 745
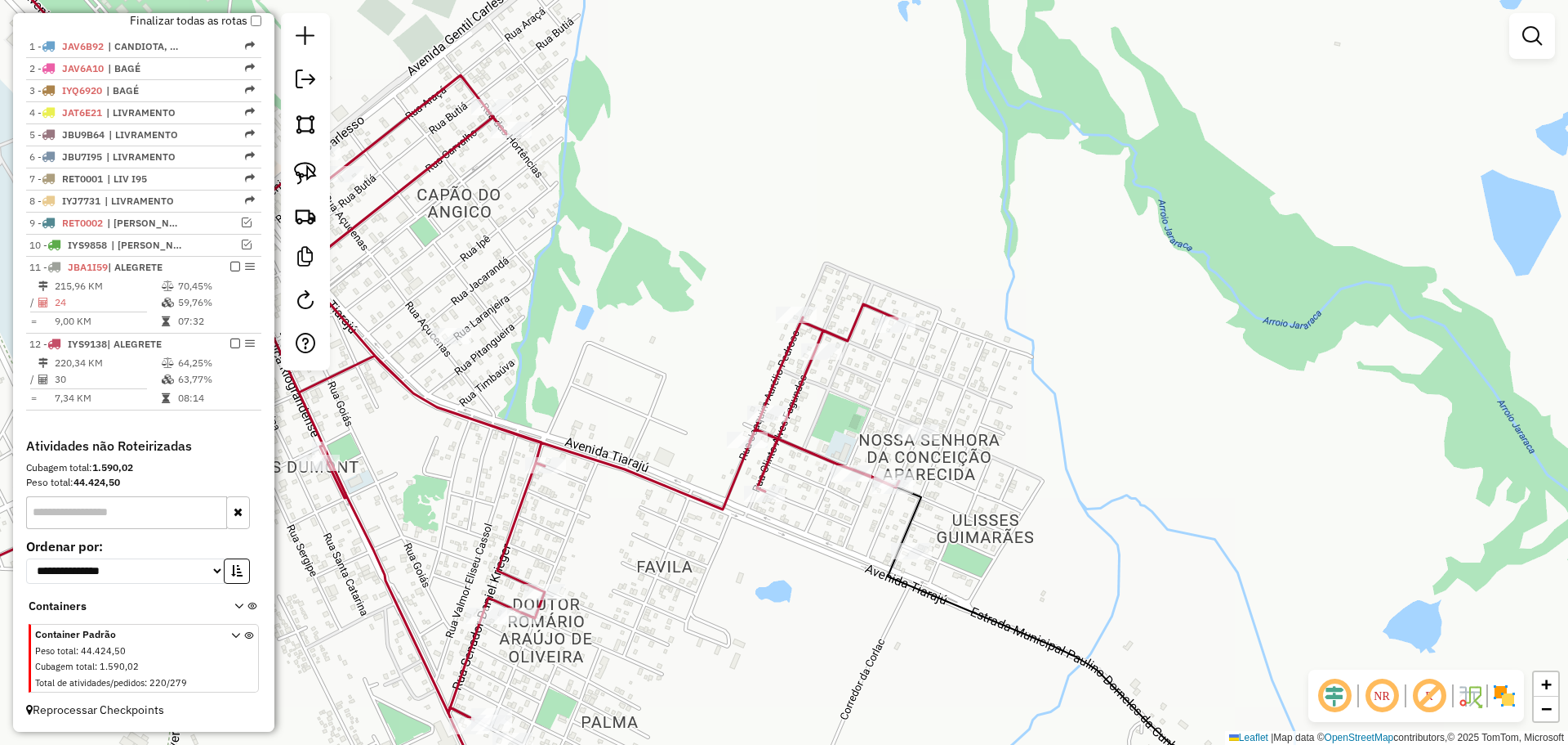
click at [767, 402] on icon at bounding box center [373, 320] width 1054 height 798
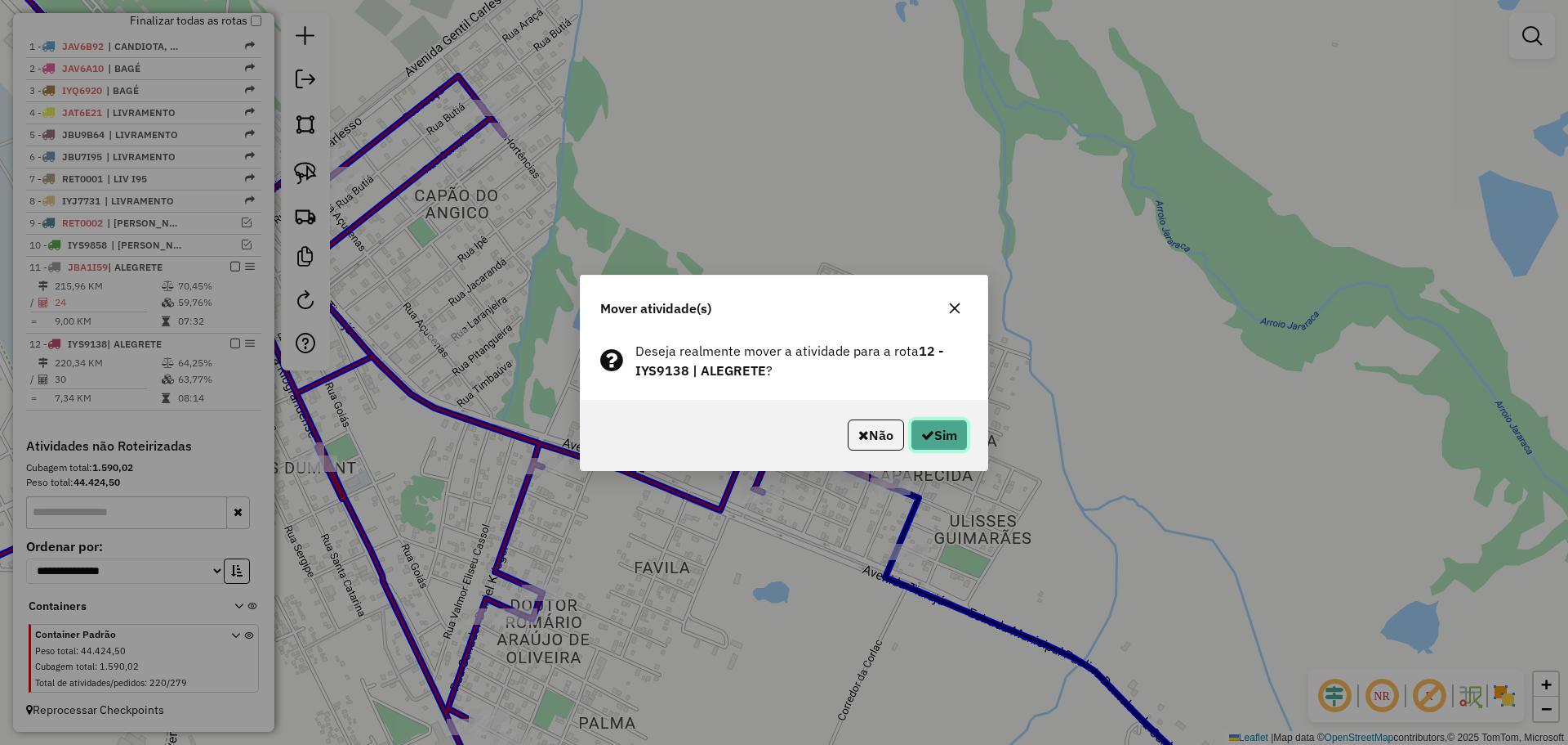
click at [945, 434] on button "Sim" at bounding box center [939, 435] width 57 height 31
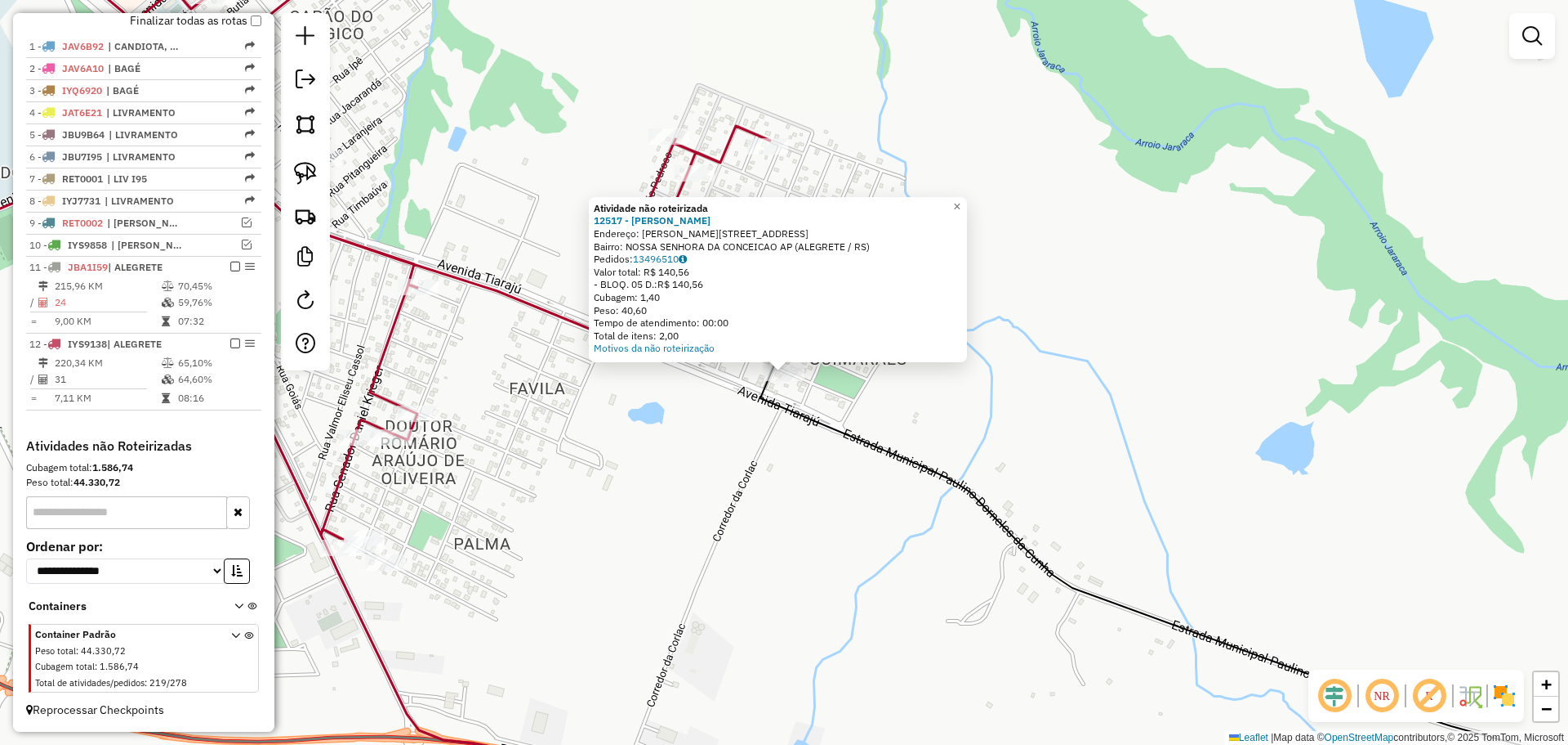
click at [767, 485] on div "Atividade não roteirizada 12517 - ADNIR DOS SANTOS LEM Endereço: R BELO ALMEIDA…" at bounding box center [784, 372] width 1568 height 745
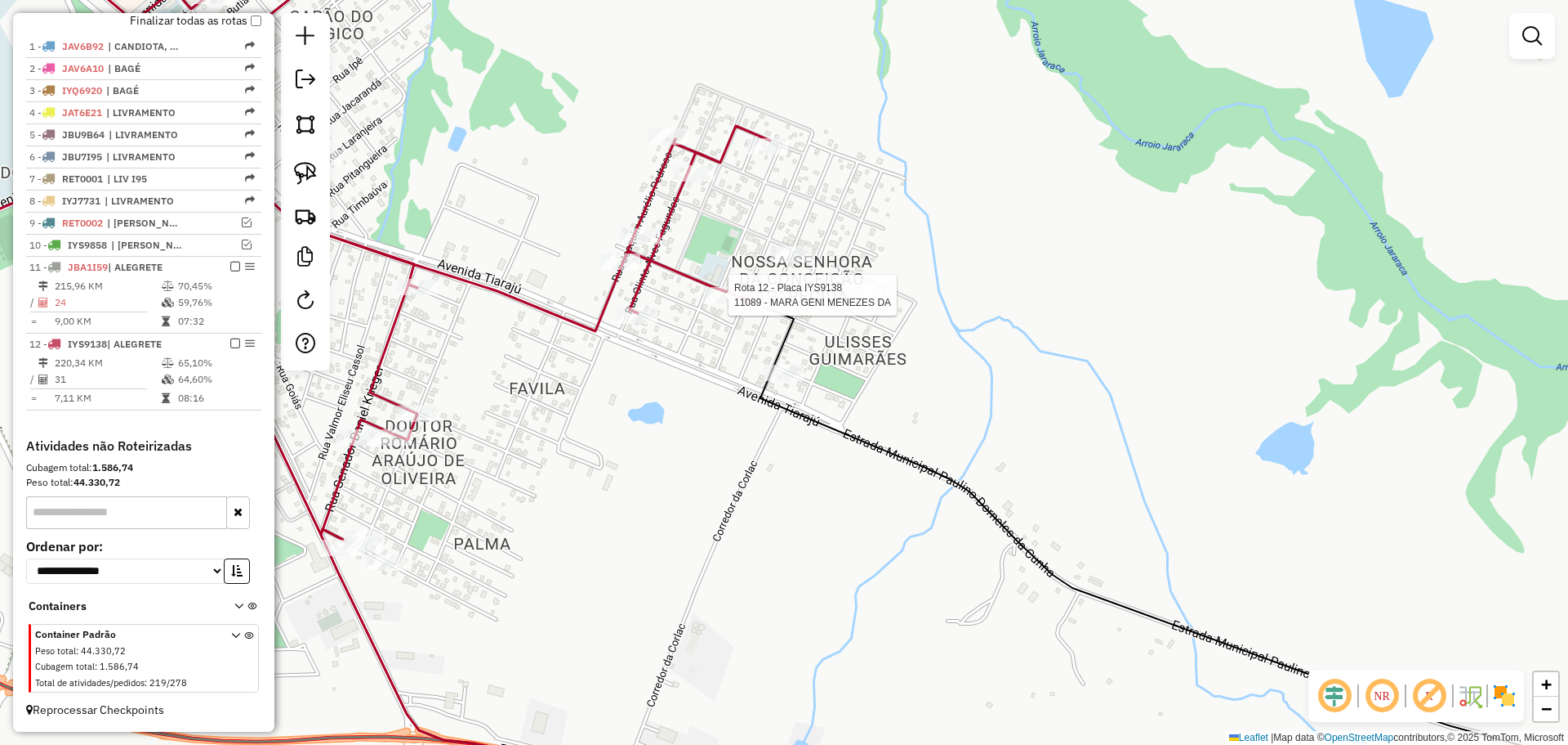
select select "**********"
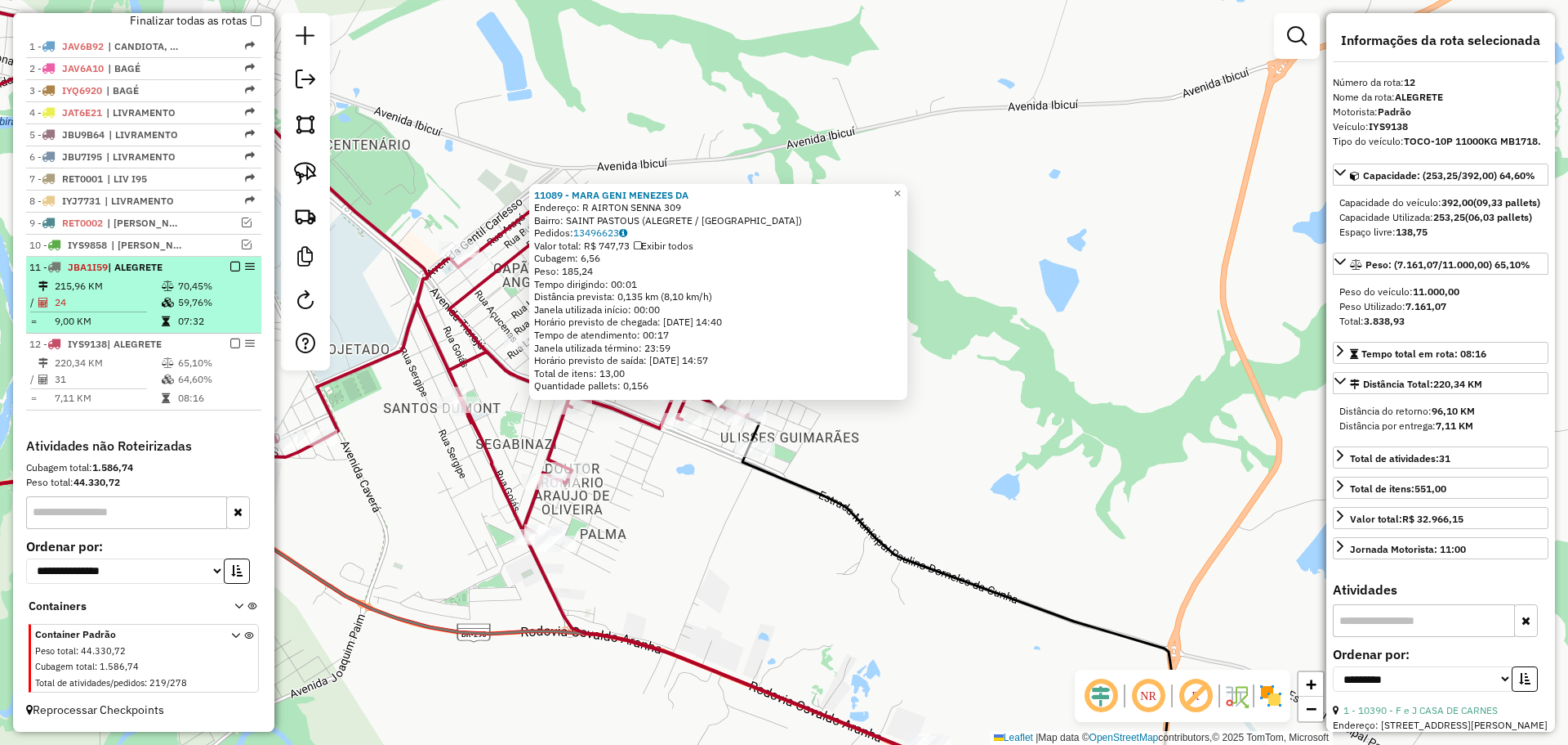
click at [231, 266] on em at bounding box center [235, 266] width 10 height 10
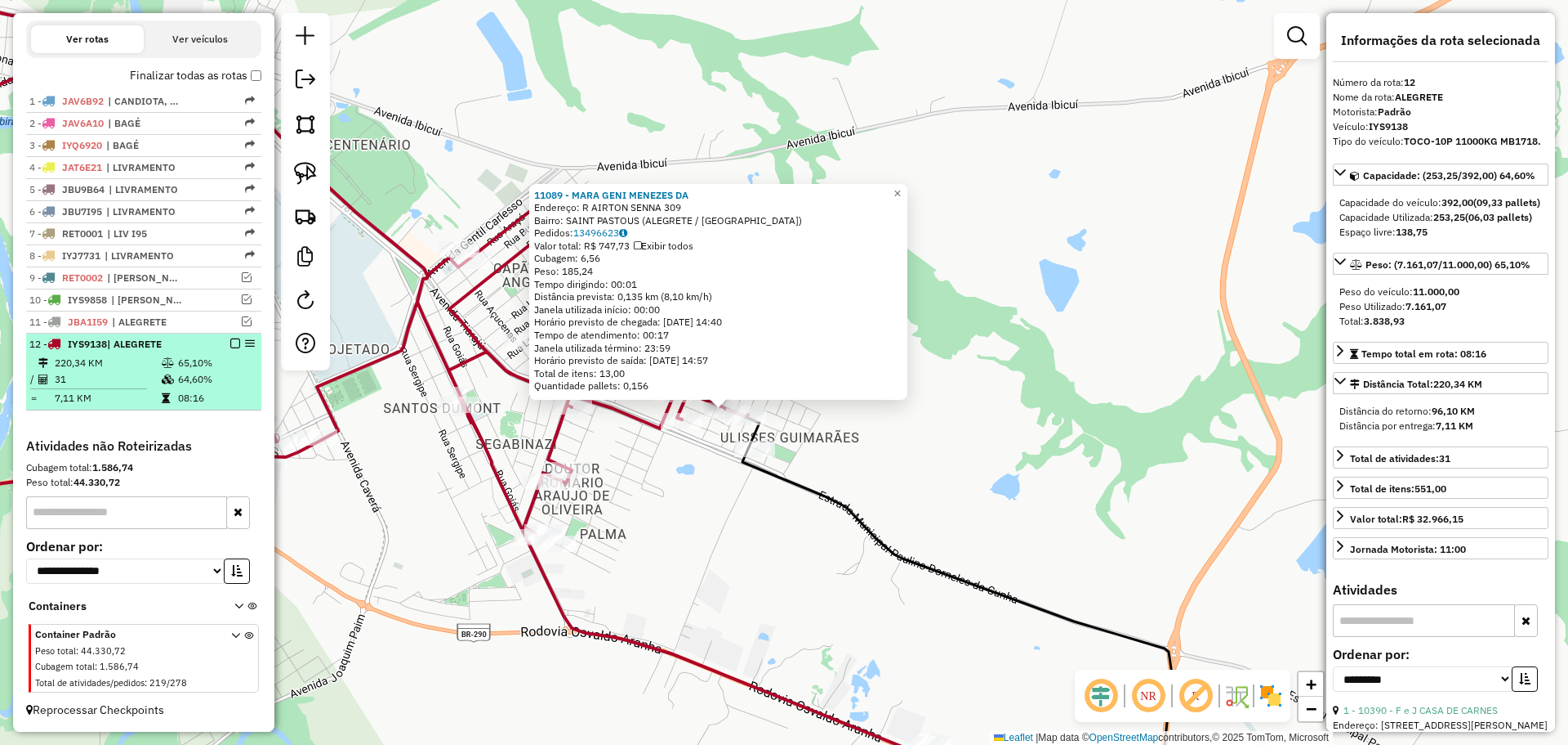
click at [230, 345] on em at bounding box center [235, 343] width 10 height 10
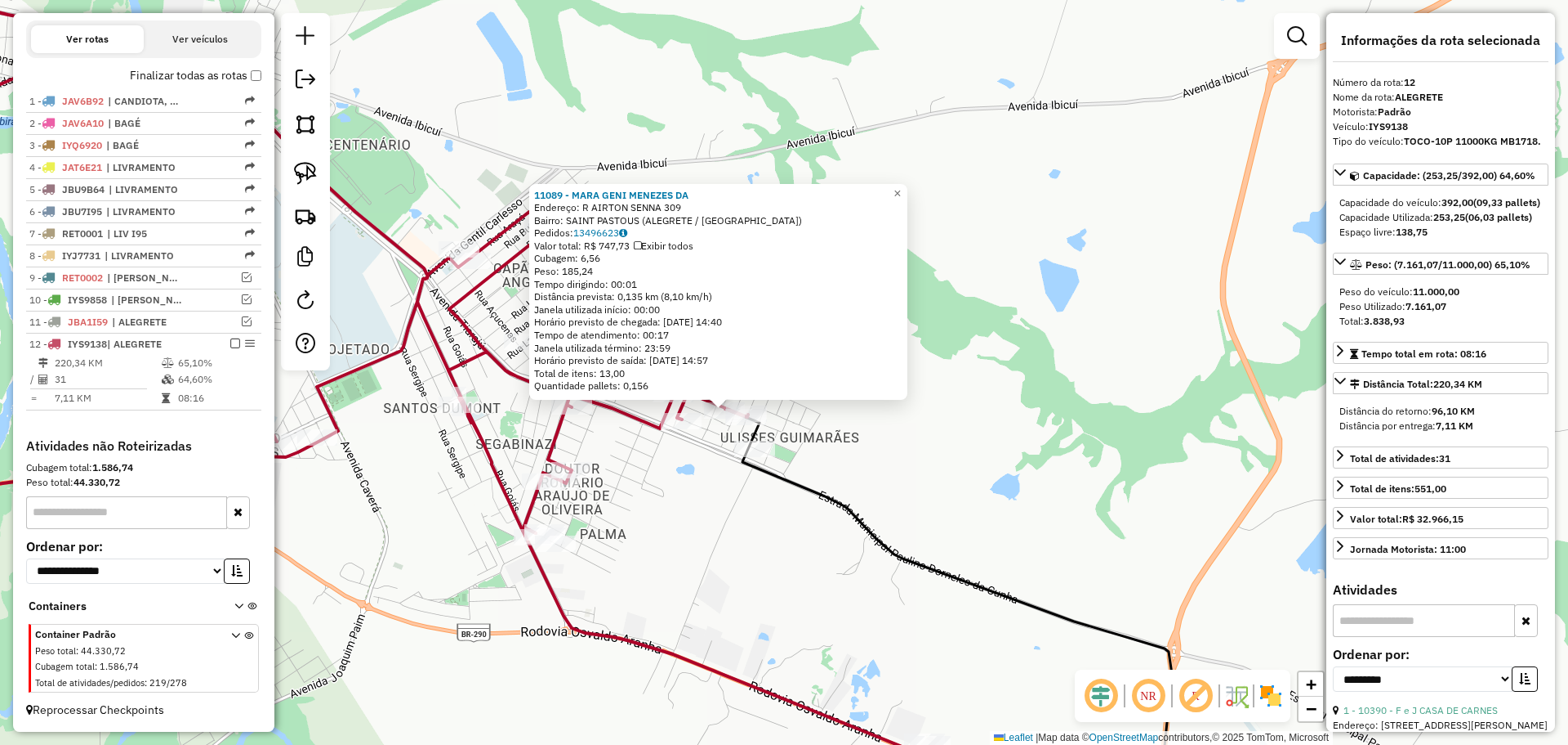
scroll to position [480, 0]
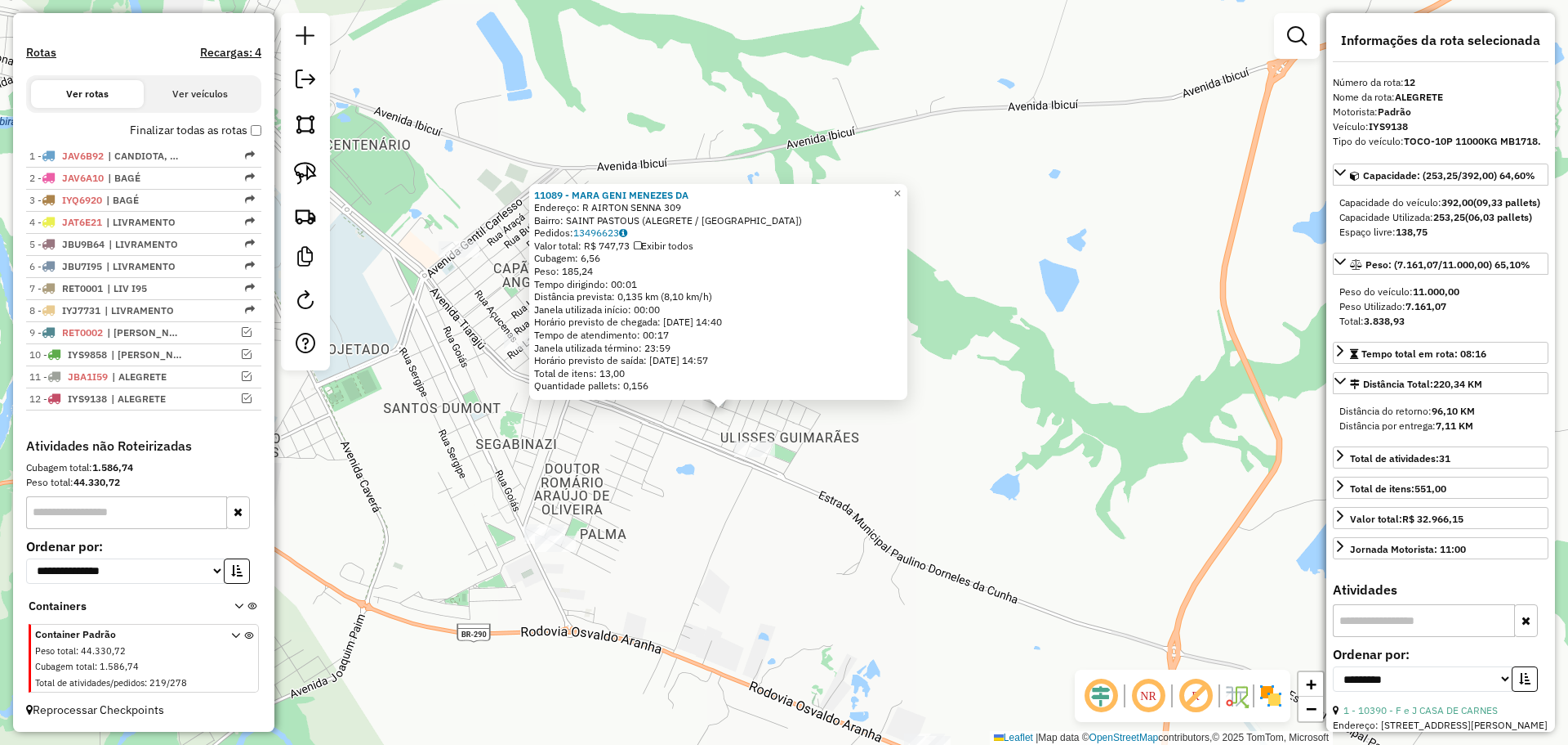
click at [448, 461] on div "11089 - MARA GENI MENEZES DA Endereço: R AIRTON SENNA 309 Bairro: SAINT PASTOUS…" at bounding box center [784, 372] width 1568 height 745
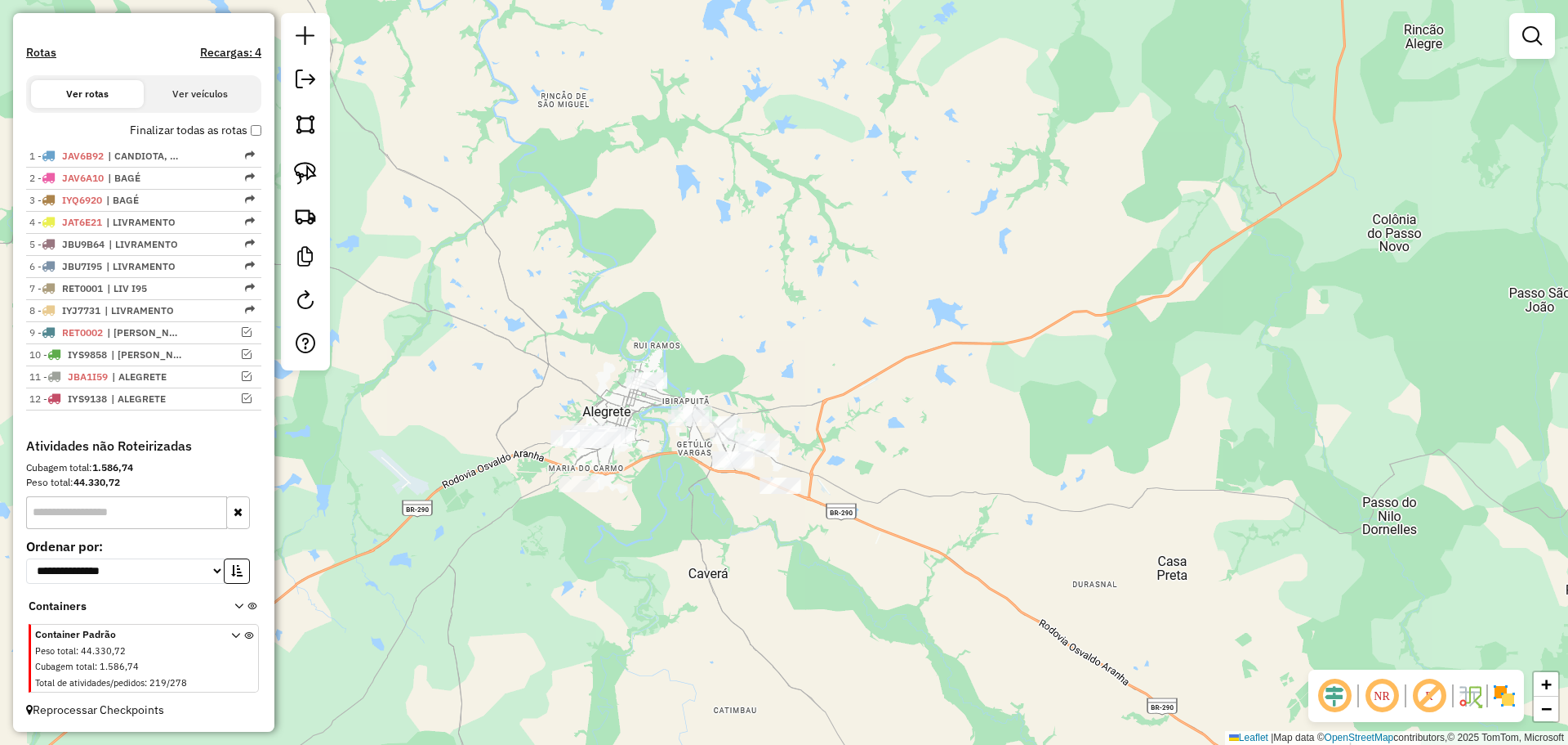
drag, startPoint x: 655, startPoint y: 525, endPoint x: 722, endPoint y: 527, distance: 67.0
click at [722, 527] on div "Janela de atendimento Grade de atendimento Capacidade Transportadoras Veículos …" at bounding box center [784, 372] width 1568 height 745
click at [316, 174] on img at bounding box center [305, 173] width 23 height 23
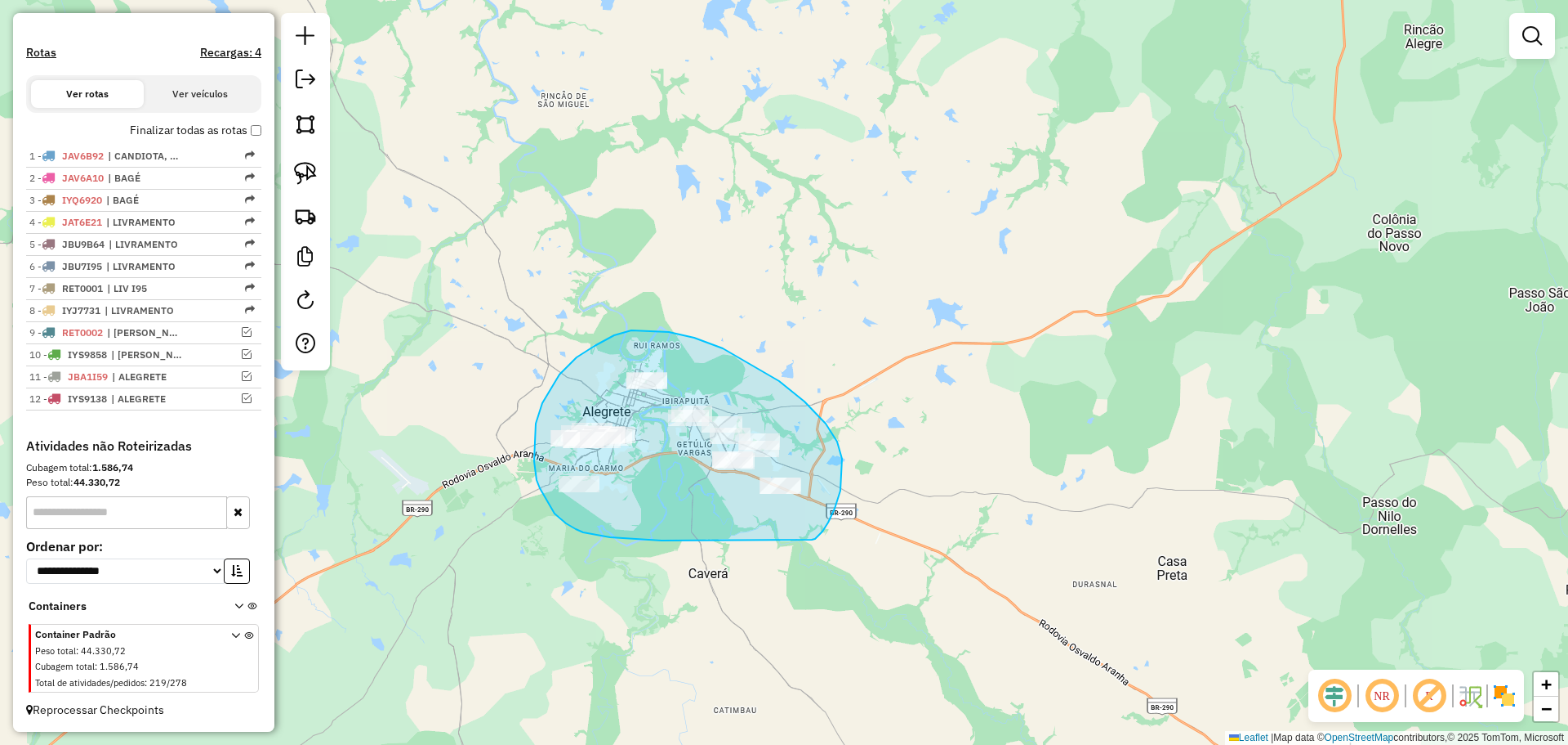
drag, startPoint x: 815, startPoint y: 538, endPoint x: 770, endPoint y: 510, distance: 53.0
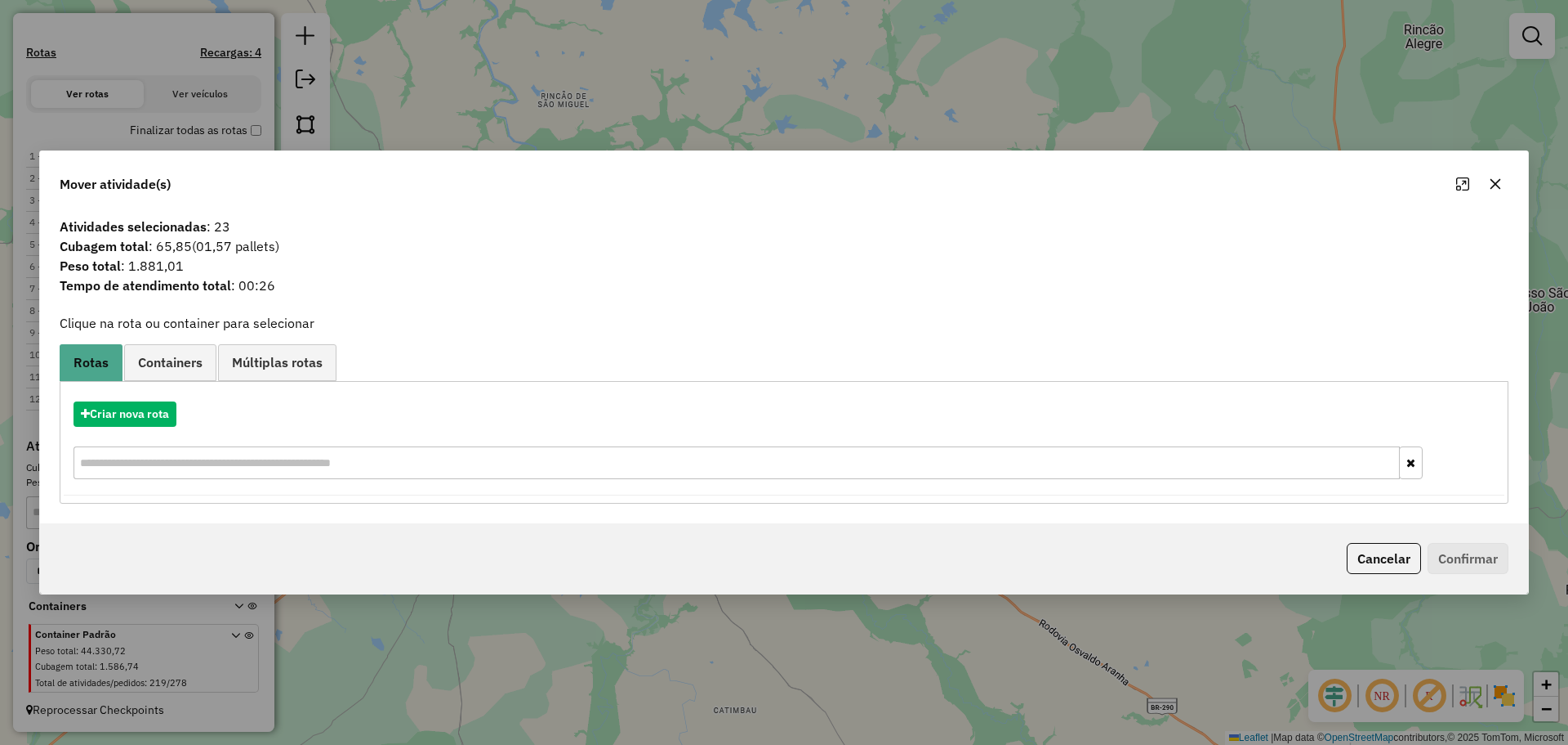
click at [1495, 189] on icon "button" at bounding box center [1495, 184] width 13 height 13
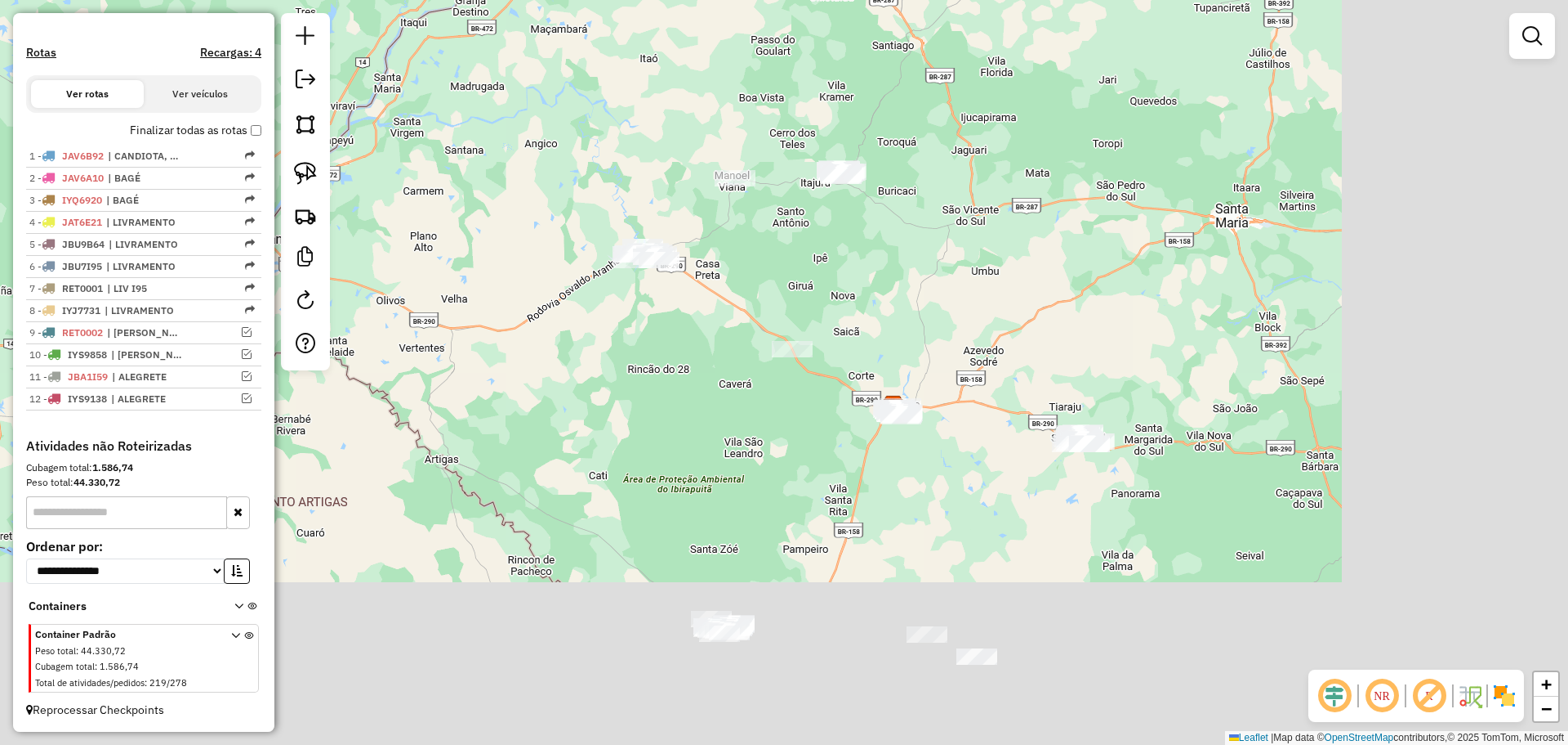
drag, startPoint x: 1248, startPoint y: 511, endPoint x: 850, endPoint y: 313, distance: 444.5
click at [850, 313] on div "Janela de atendimento Grade de atendimento Capacidade Transportadoras Veículos …" at bounding box center [784, 372] width 1568 height 745
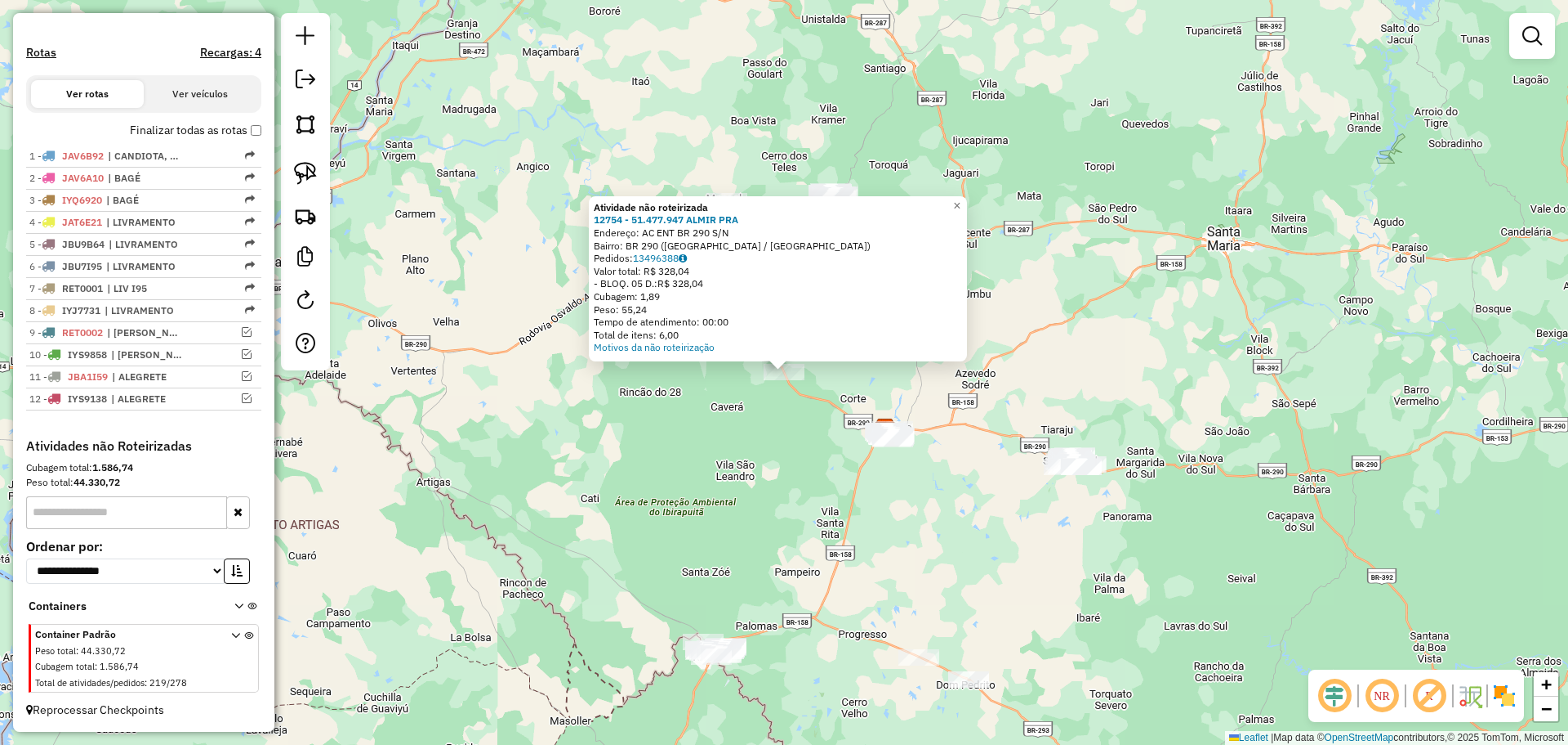
click at [789, 428] on div "Atividade não roteirizada 12754 - 51.477.947 ALMIR PRA Endereço: AC ENT BR 290 …" at bounding box center [784, 372] width 1568 height 745
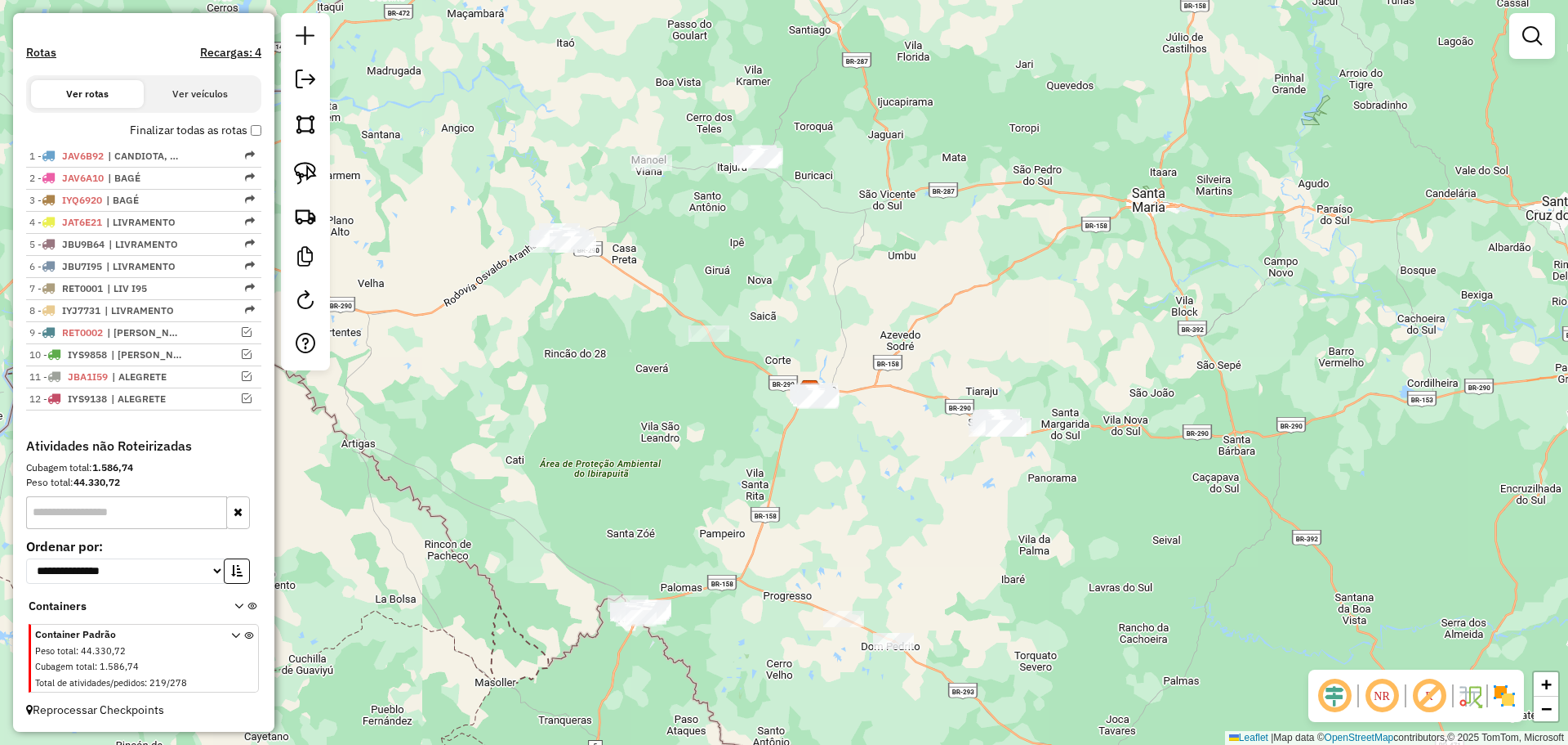
drag, startPoint x: 828, startPoint y: 478, endPoint x: 743, endPoint y: 430, distance: 97.6
click at [750, 435] on div "Janela de atendimento Grade de atendimento Capacidade Transportadoras Veículos …" at bounding box center [784, 372] width 1568 height 745
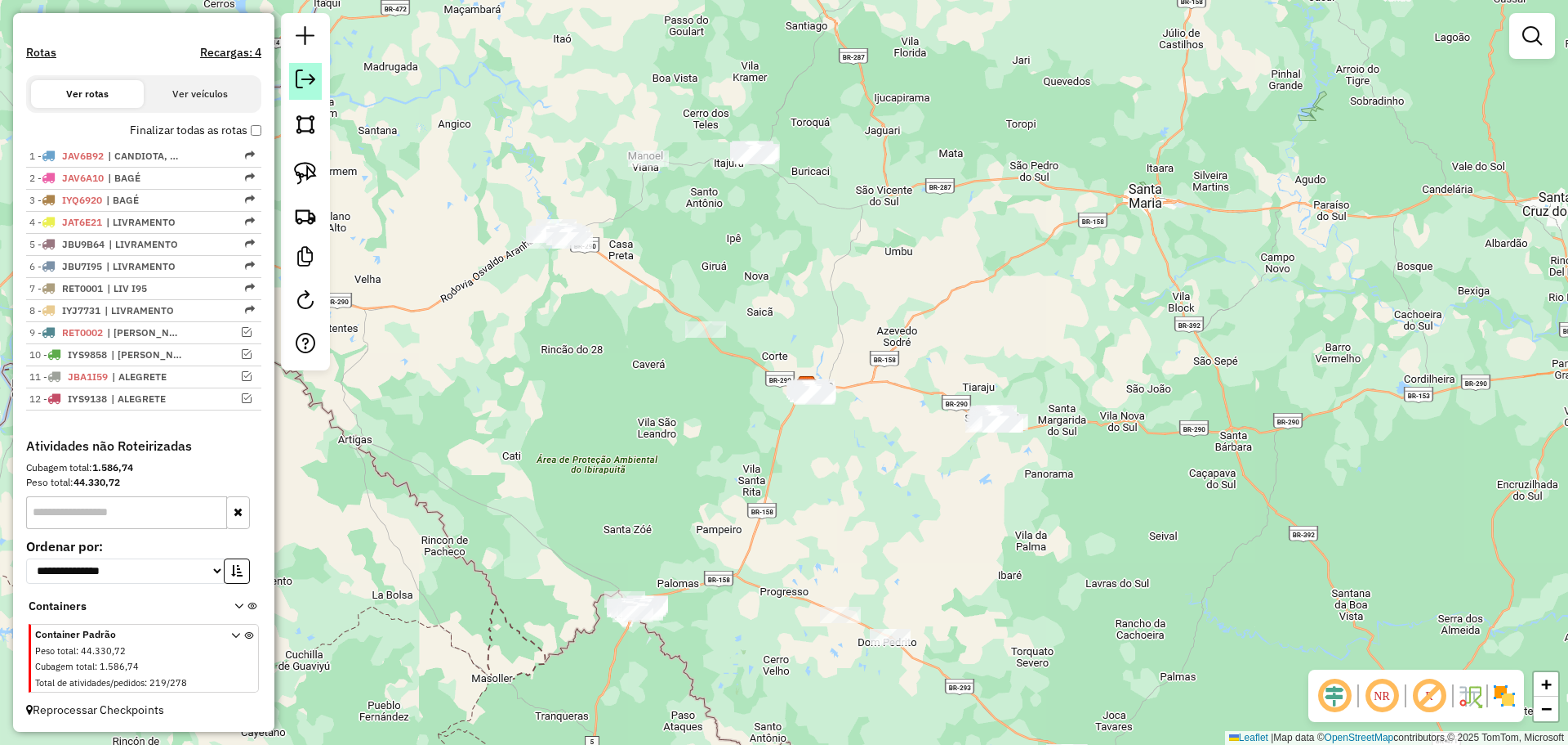
click at [300, 75] on em at bounding box center [305, 79] width 19 height 19
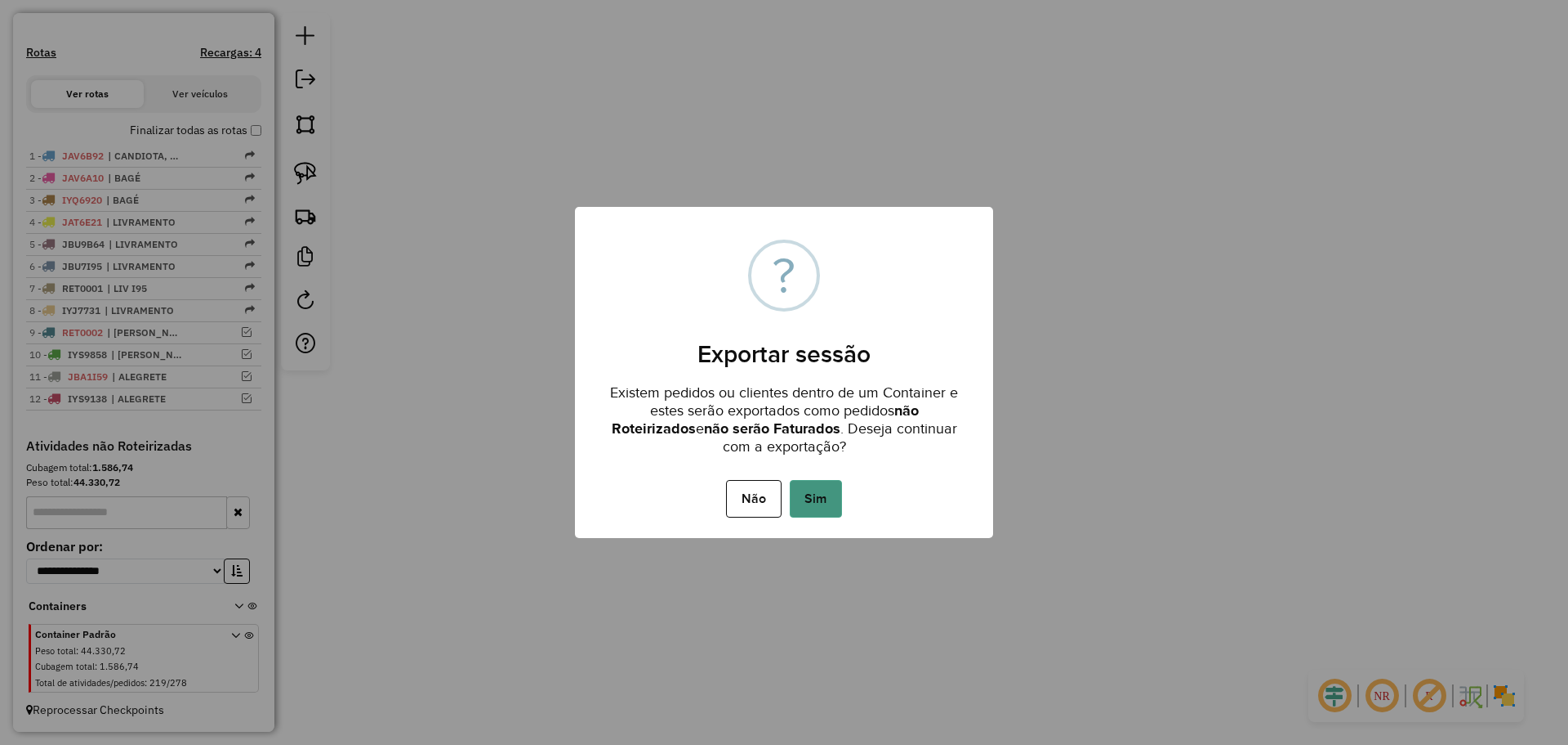
click at [803, 496] on button "Sim" at bounding box center [815, 498] width 52 height 38
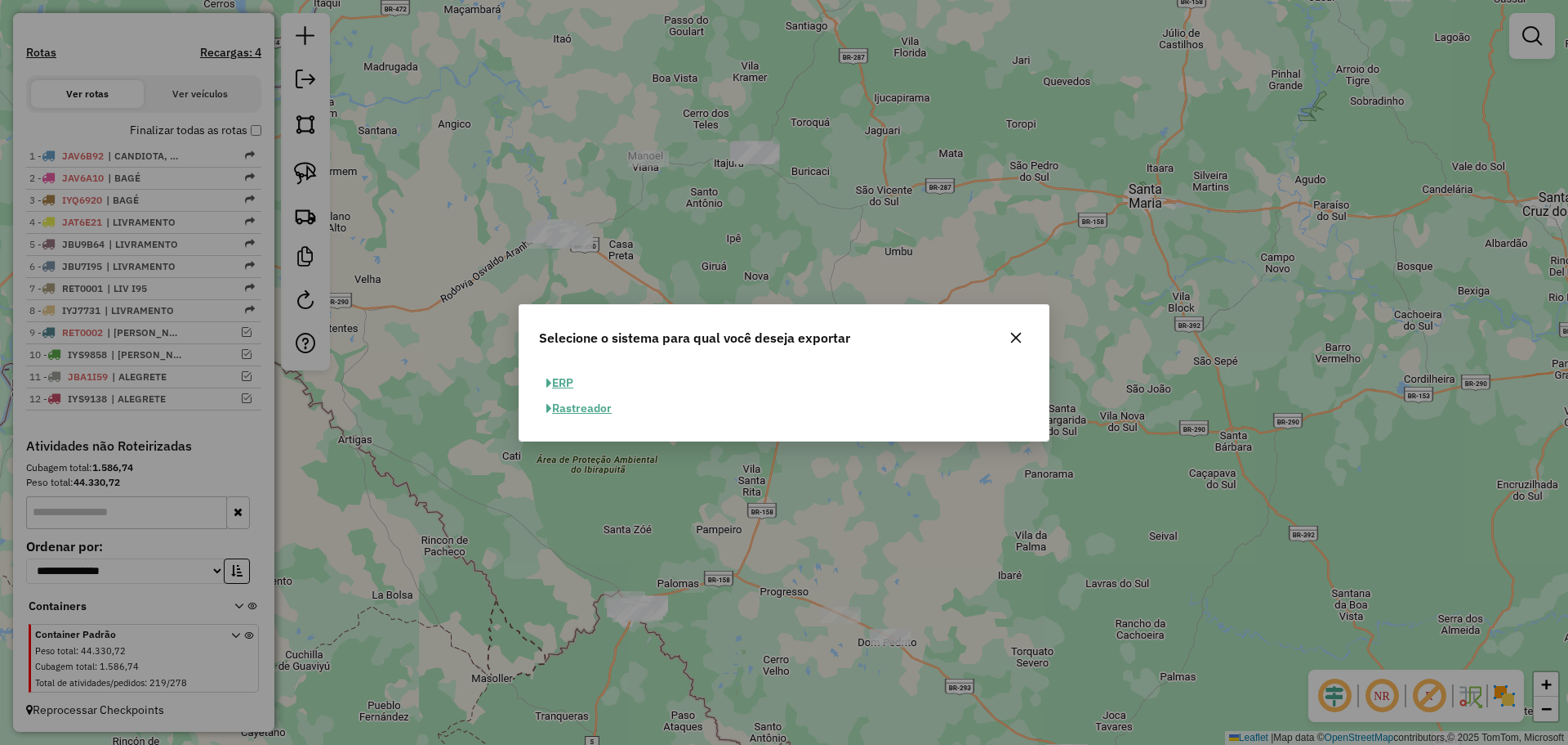
click at [558, 374] on button "ERP" at bounding box center [559, 383] width 41 height 26
select select "**"
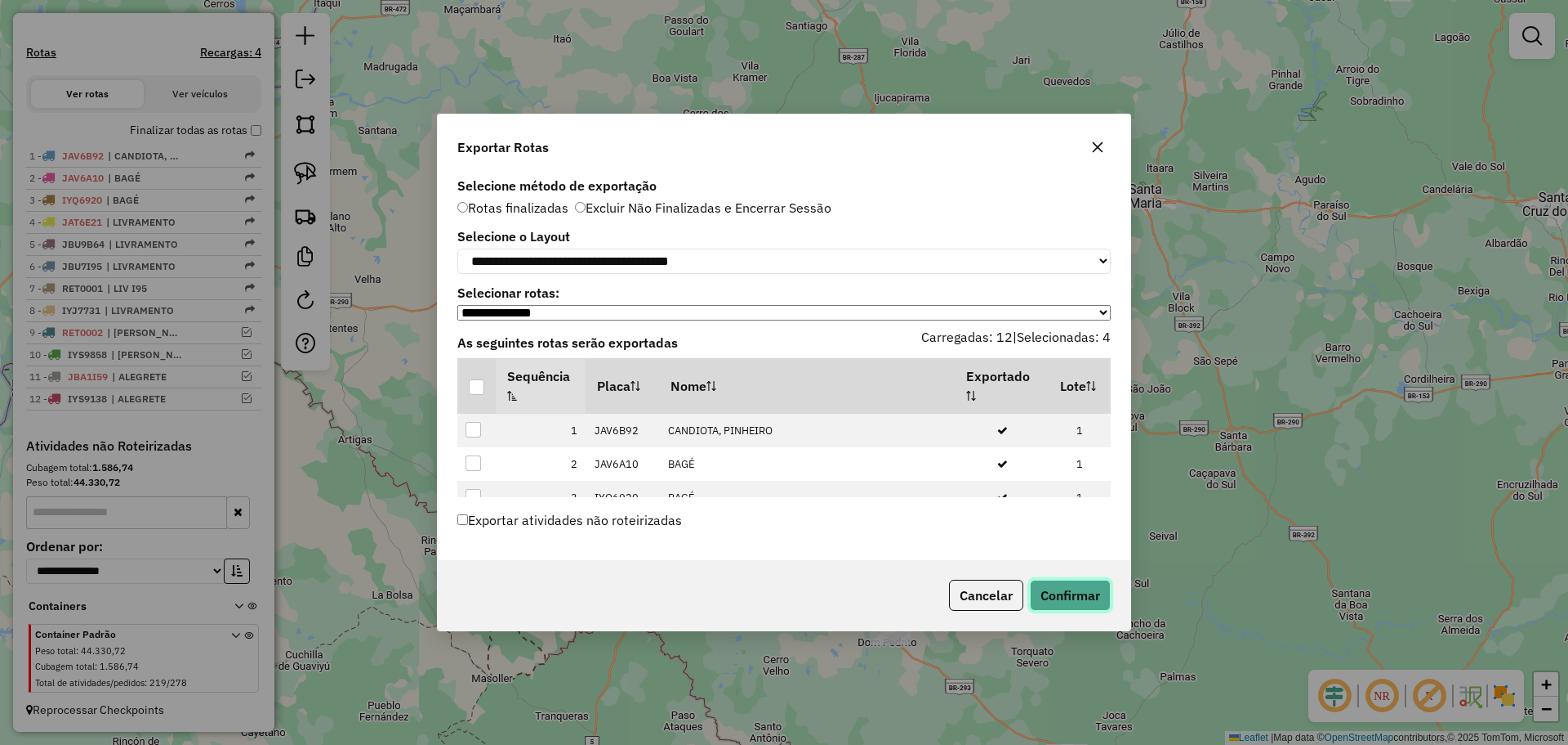
click at [1075, 587] on button "Confirmar" at bounding box center [1070, 595] width 81 height 31
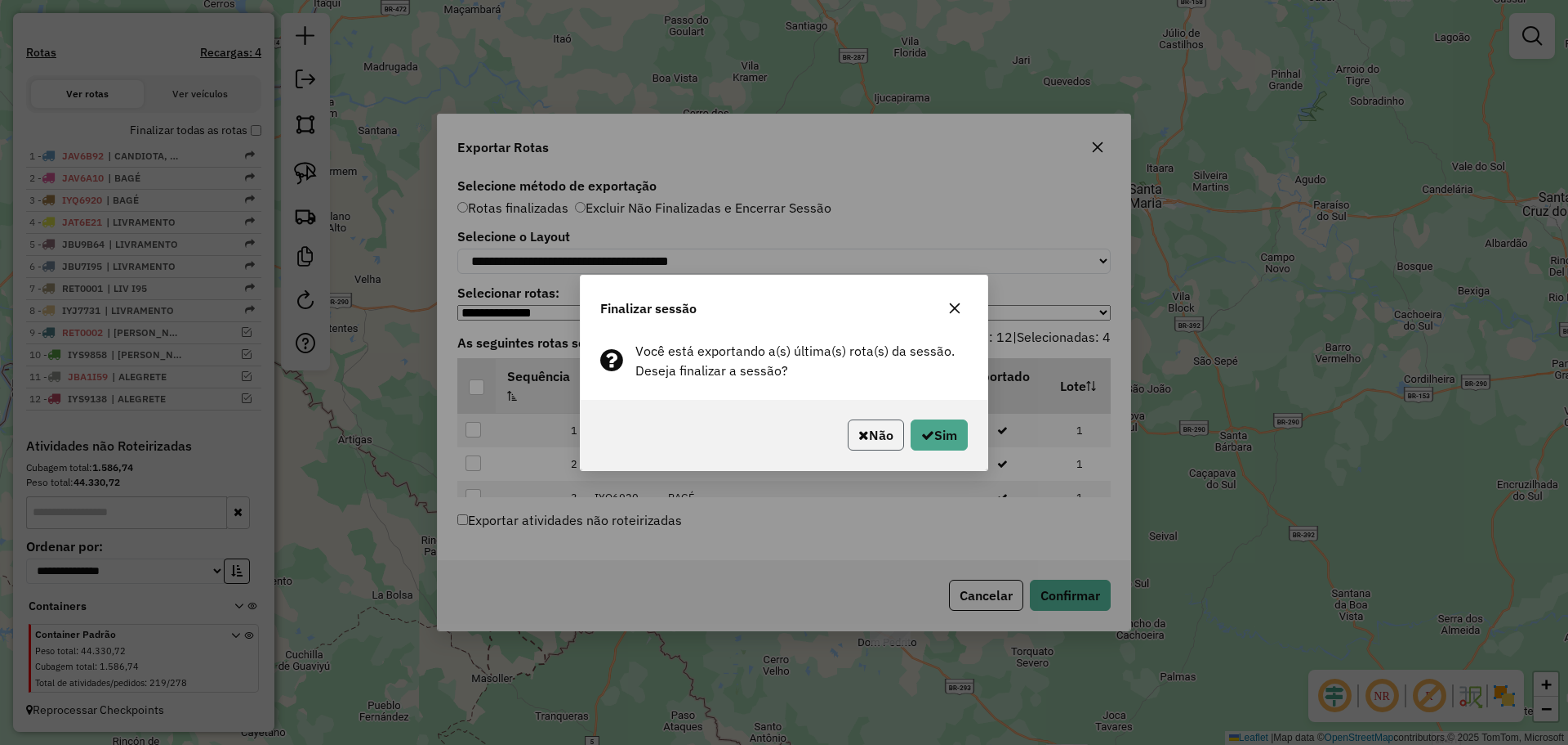
click at [867, 436] on button "Não" at bounding box center [876, 435] width 56 height 31
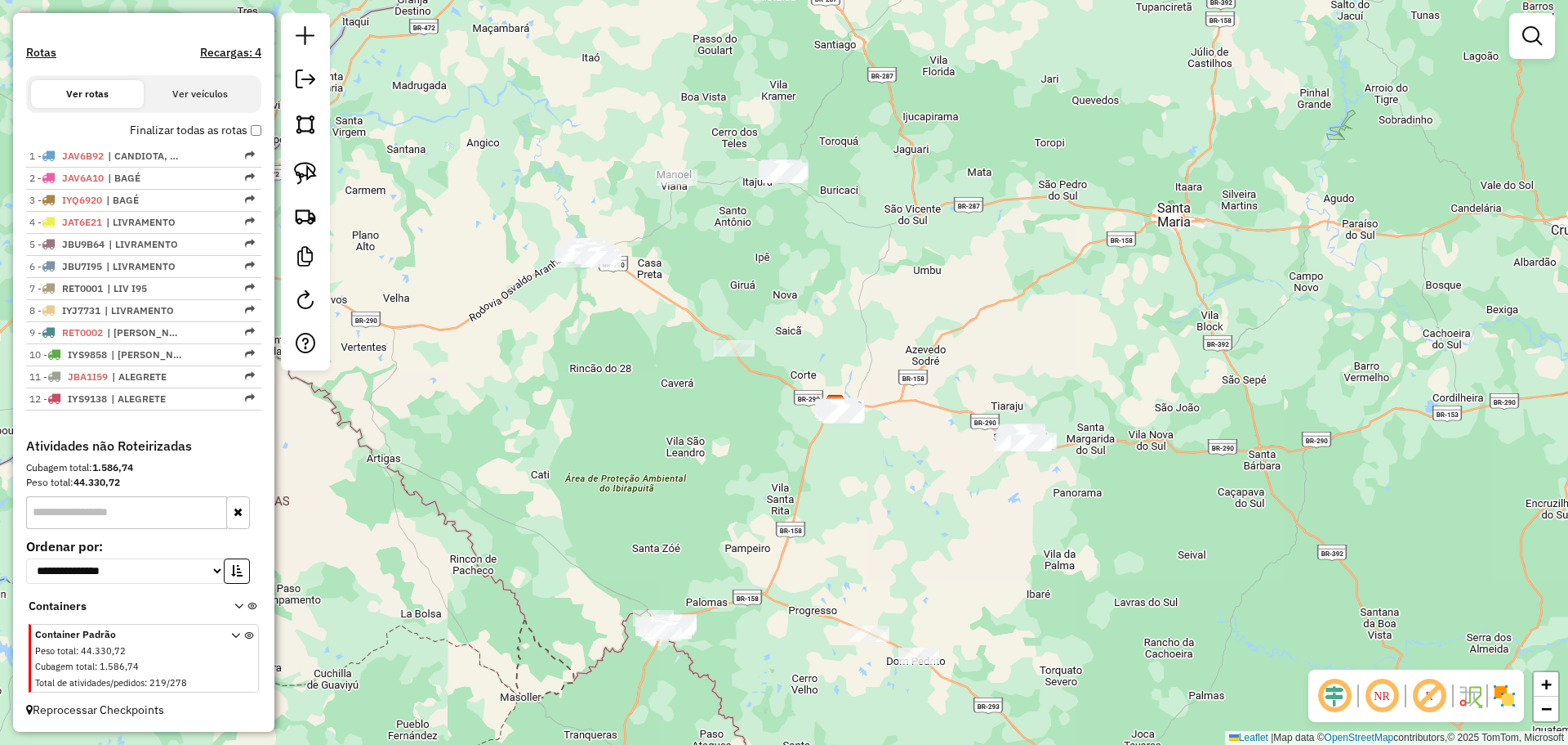
drag, startPoint x: 835, startPoint y: 423, endPoint x: 864, endPoint y: 442, distance: 34.7
click at [864, 442] on div "Janela de atendimento Grade de atendimento Capacidade Transportadoras Veículos …" at bounding box center [784, 372] width 1568 height 745
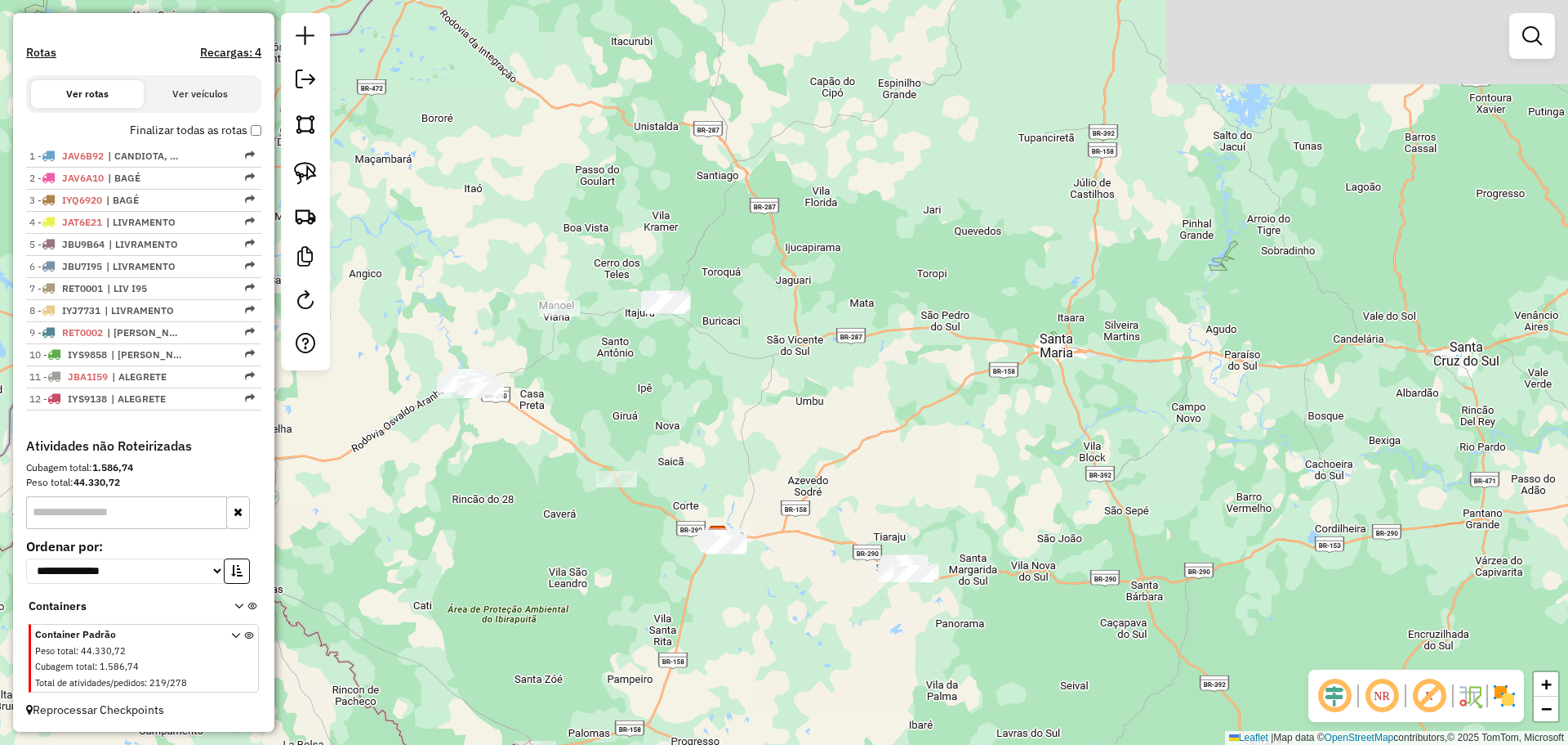
drag, startPoint x: 717, startPoint y: 208, endPoint x: 614, endPoint y: 332, distance: 161.2
click at [595, 346] on div "Janela de atendimento Grade de atendimento Capacidade Transportadoras Veículos …" at bounding box center [784, 372] width 1568 height 745
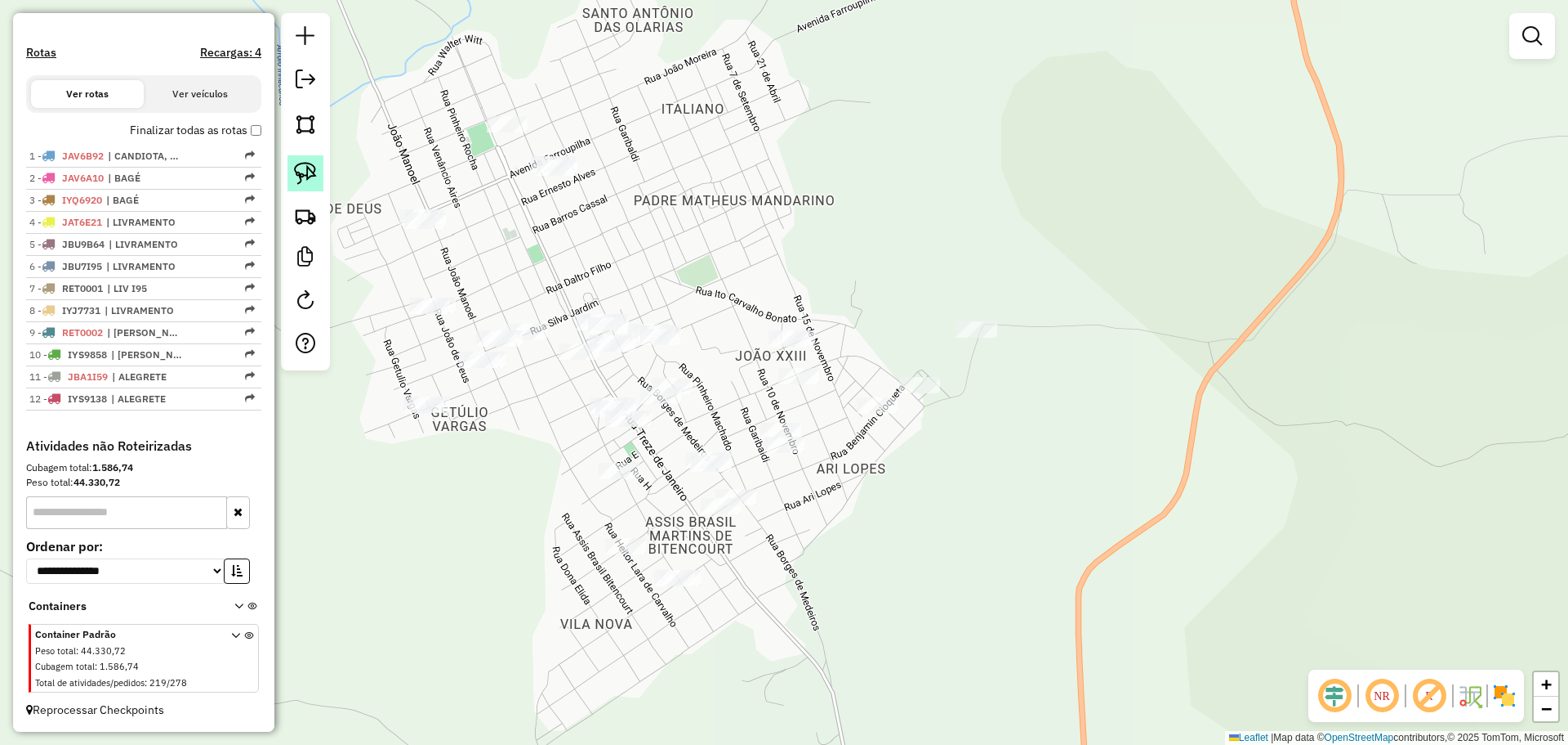
click at [312, 172] on img at bounding box center [305, 173] width 23 height 23
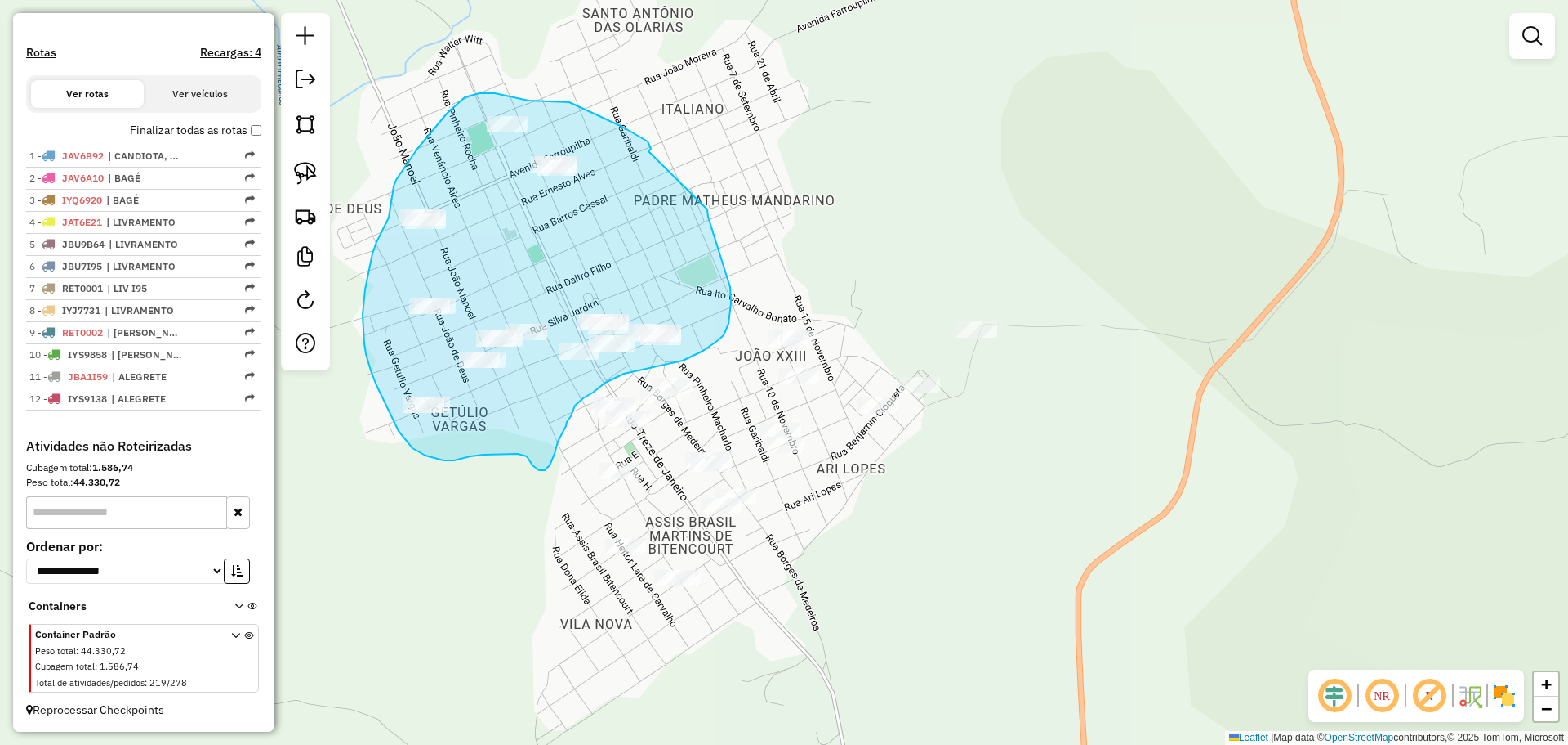
drag, startPoint x: 648, startPoint y: 152, endPoint x: 706, endPoint y: 200, distance: 75.3
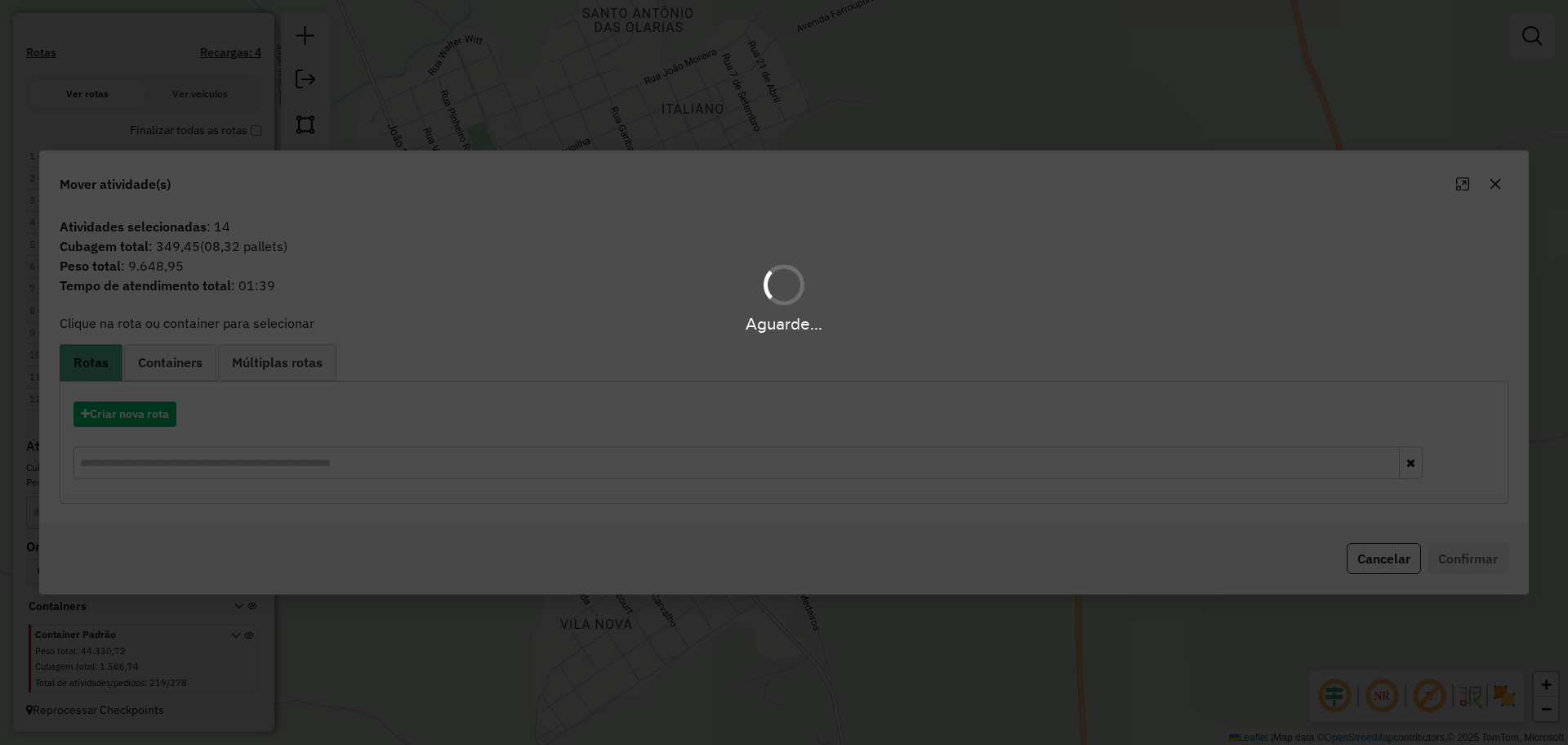
click at [1495, 186] on div "Aguarde..." at bounding box center [784, 372] width 1568 height 745
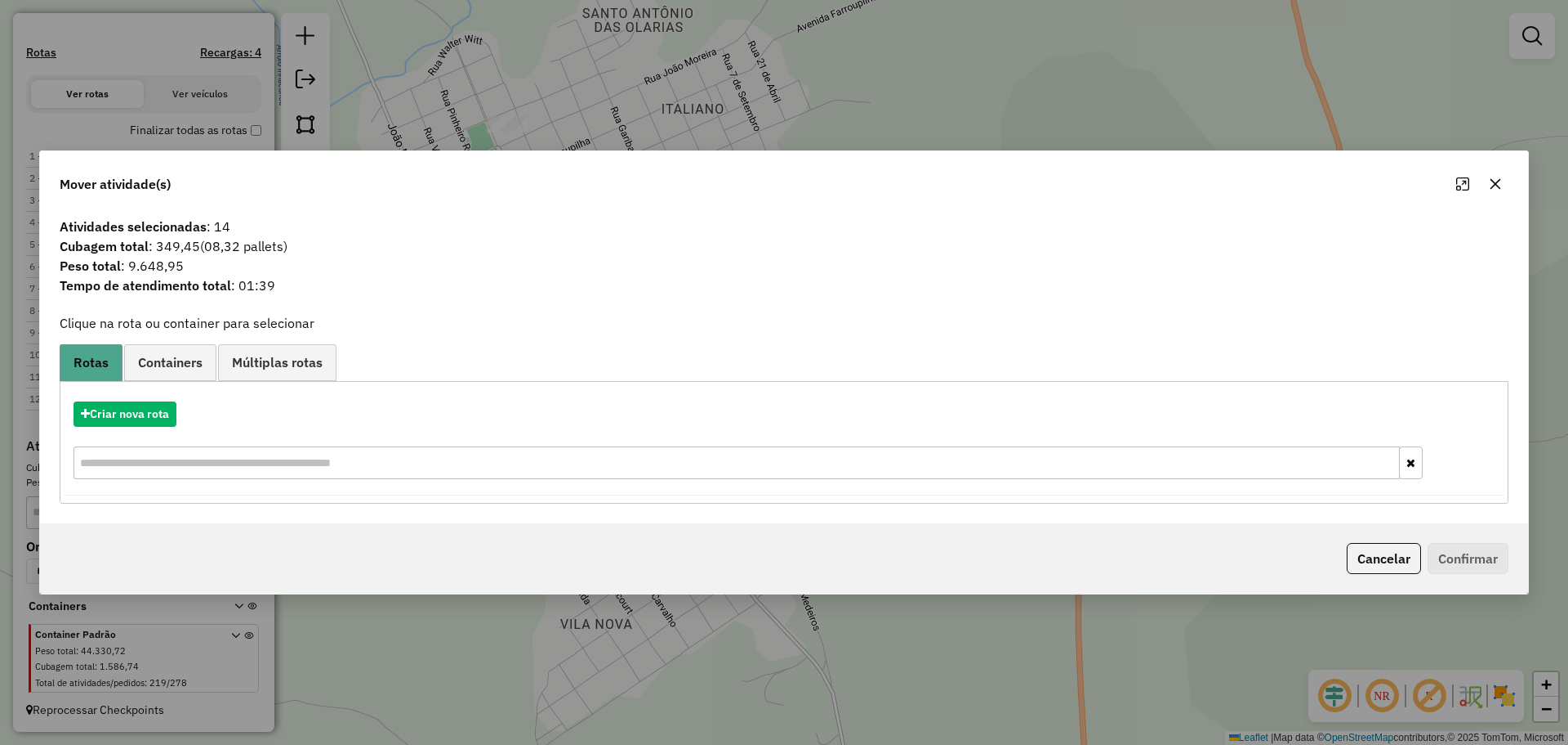
click at [1495, 186] on icon "button" at bounding box center [1495, 184] width 13 height 13
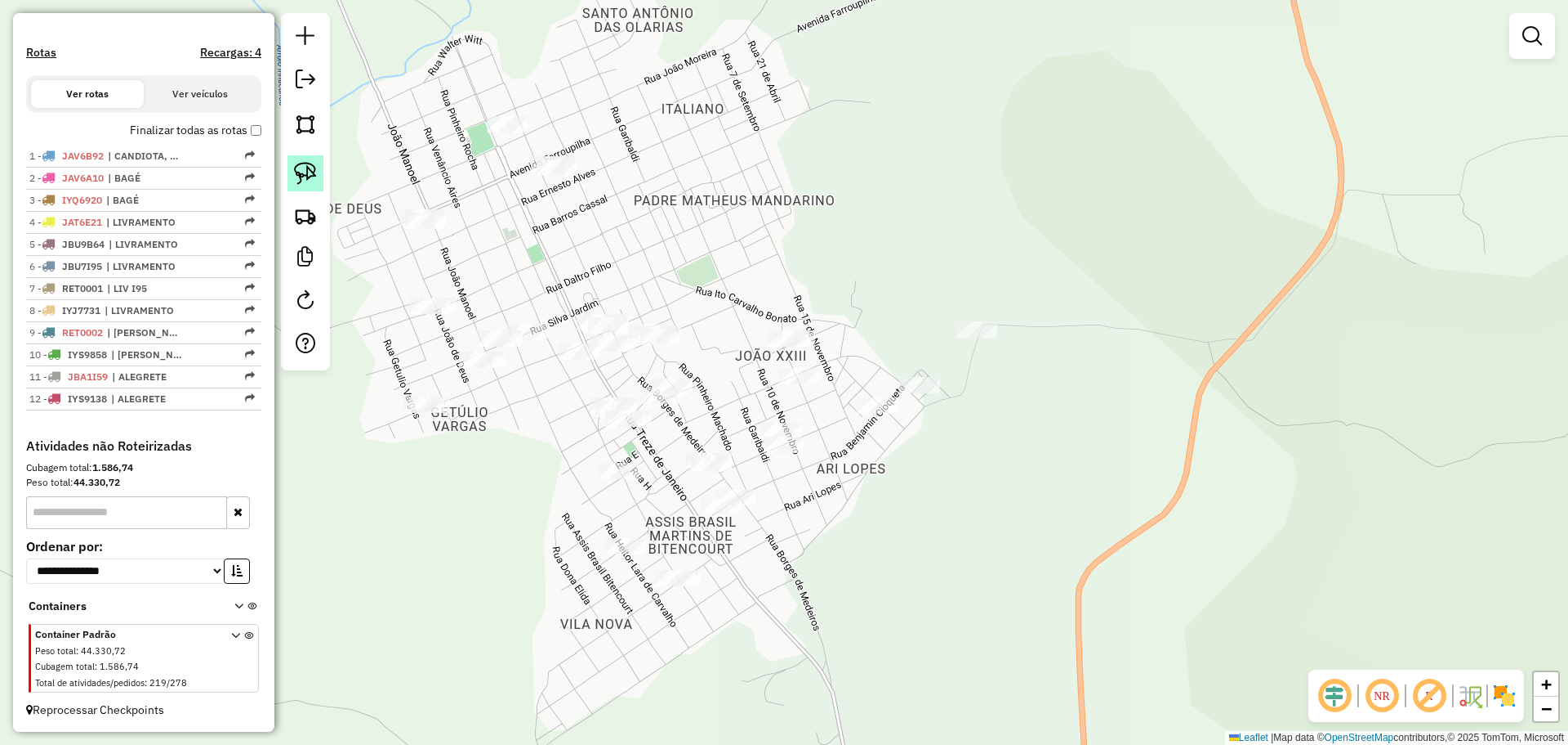
click at [304, 178] on img at bounding box center [305, 173] width 23 height 23
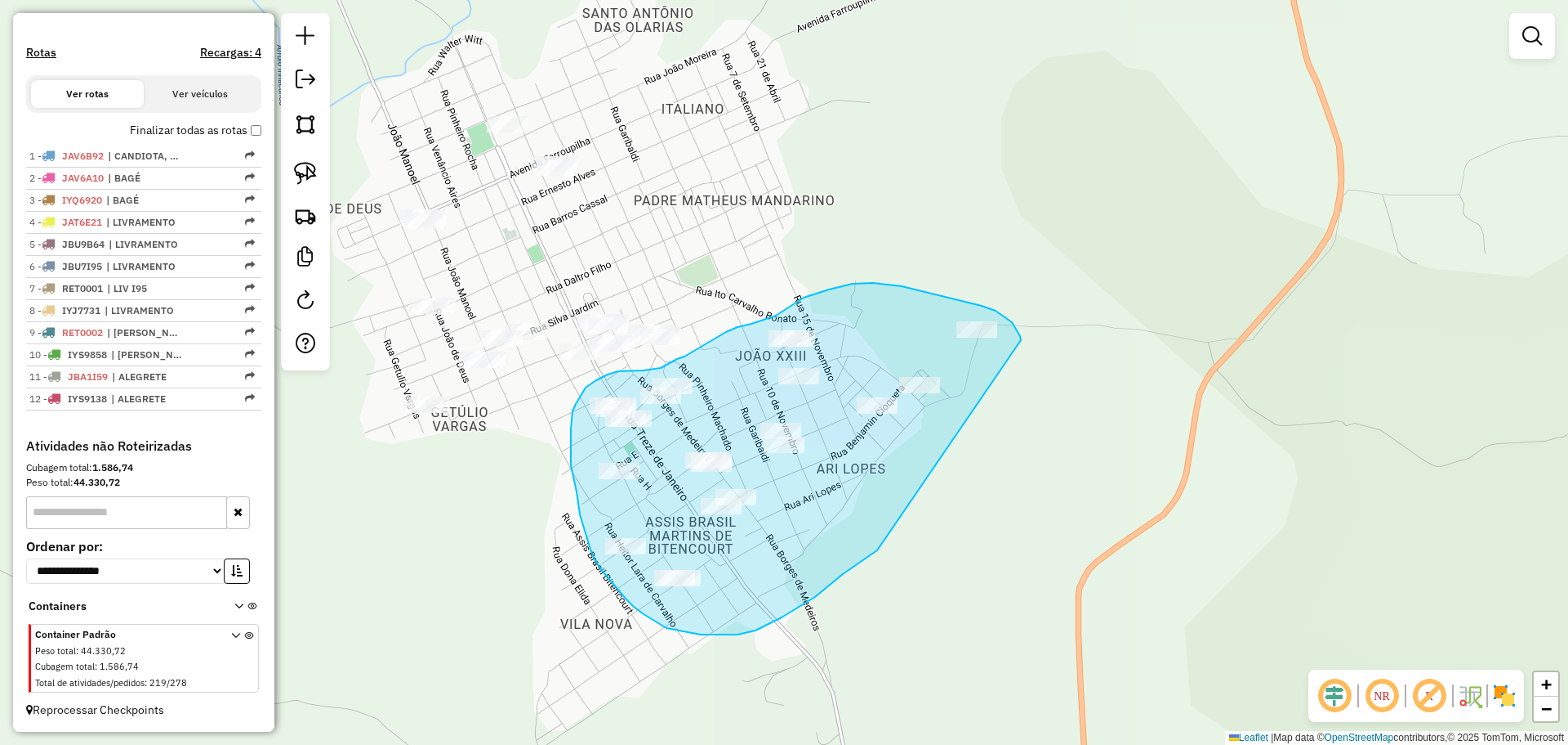
drag, startPoint x: 1012, startPoint y: 322, endPoint x: 926, endPoint y: 474, distance: 174.6
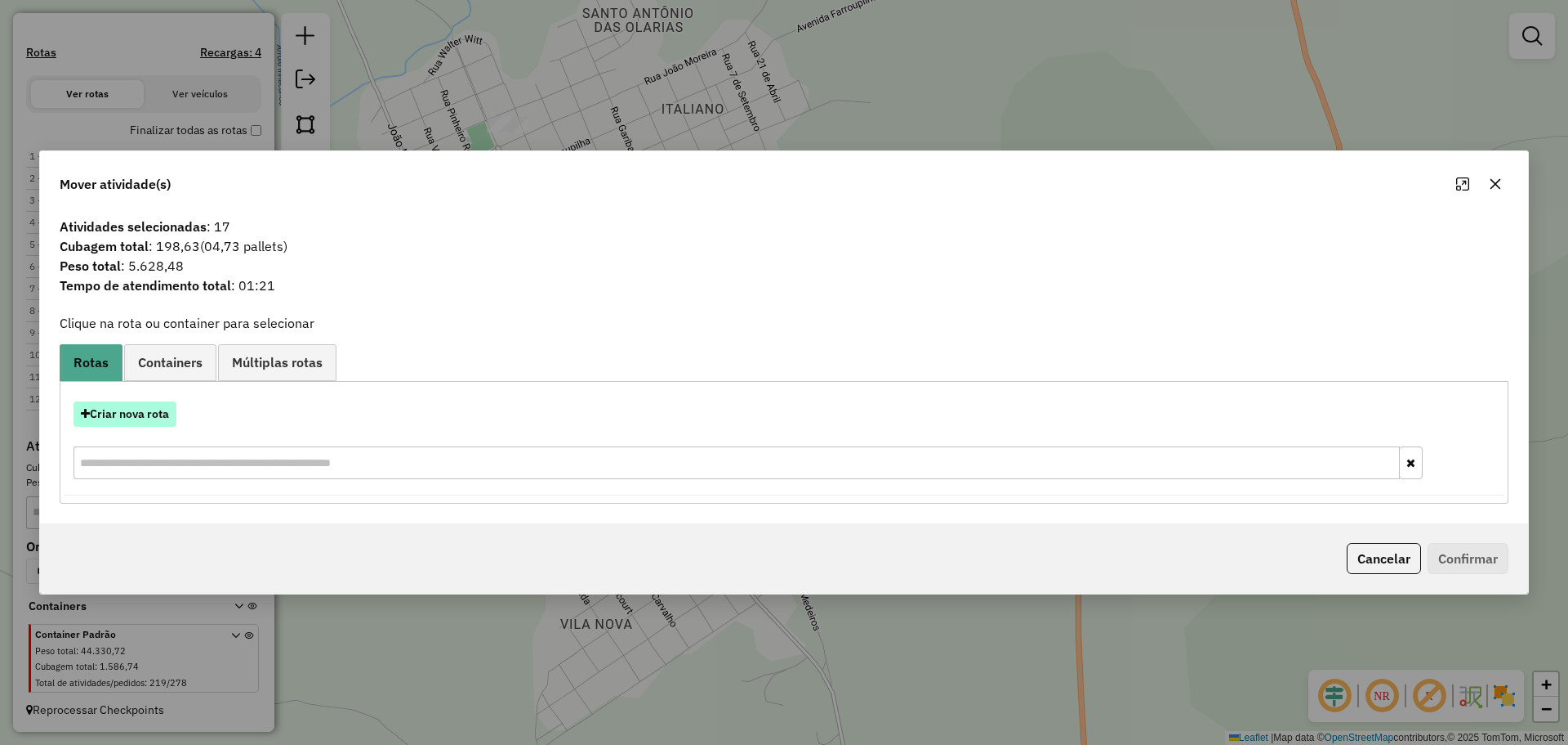
click at [134, 424] on button "Criar nova rota" at bounding box center [125, 414] width 103 height 26
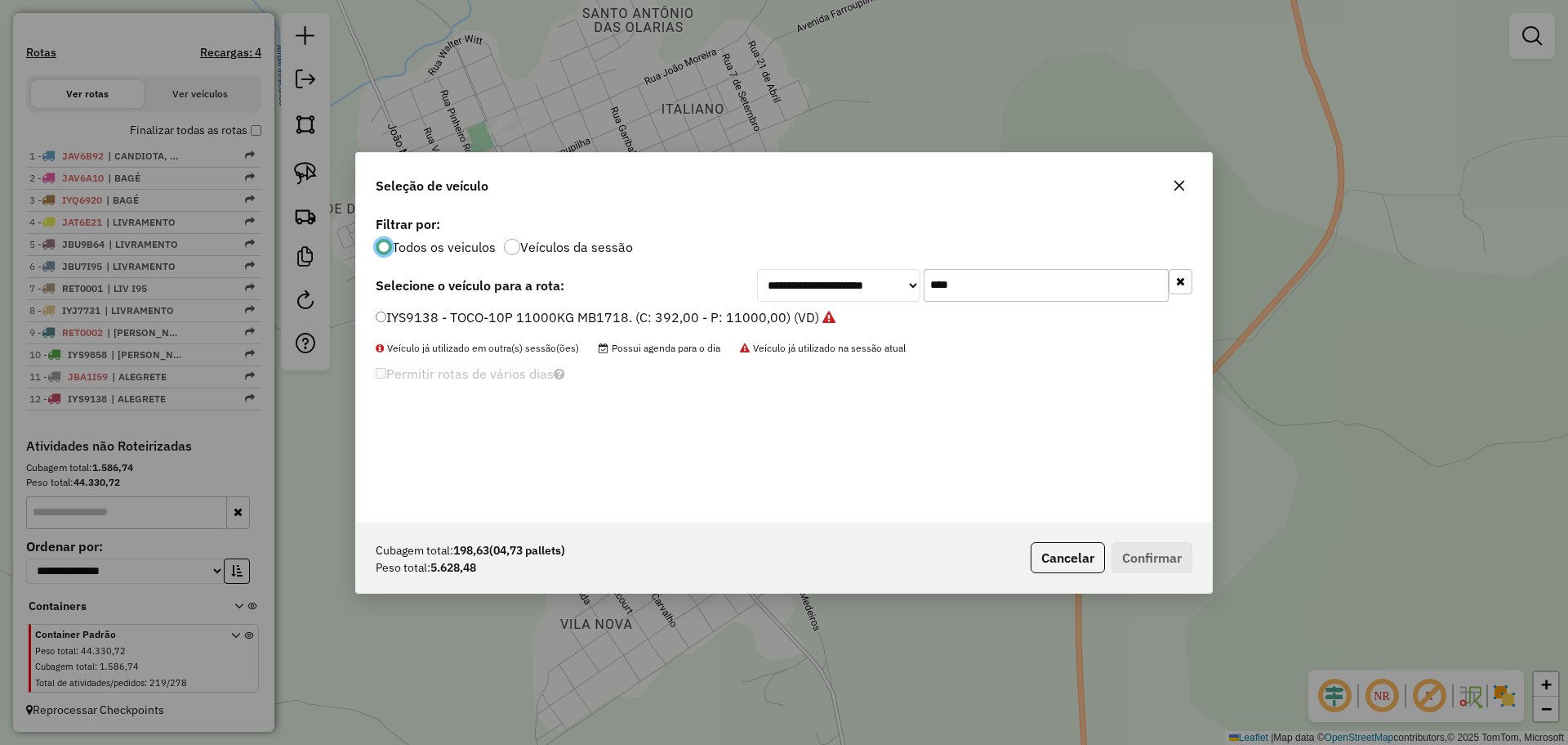
scroll to position [9, 5]
click at [894, 277] on div "**********" at bounding box center [975, 286] width 435 height 33
type input "****"
click at [715, 317] on label "IYU6973 - TOCO-10P 11000KG MB1718. (C: 392,00 - P: 11000,00) (VD)" at bounding box center [598, 317] width 445 height 19
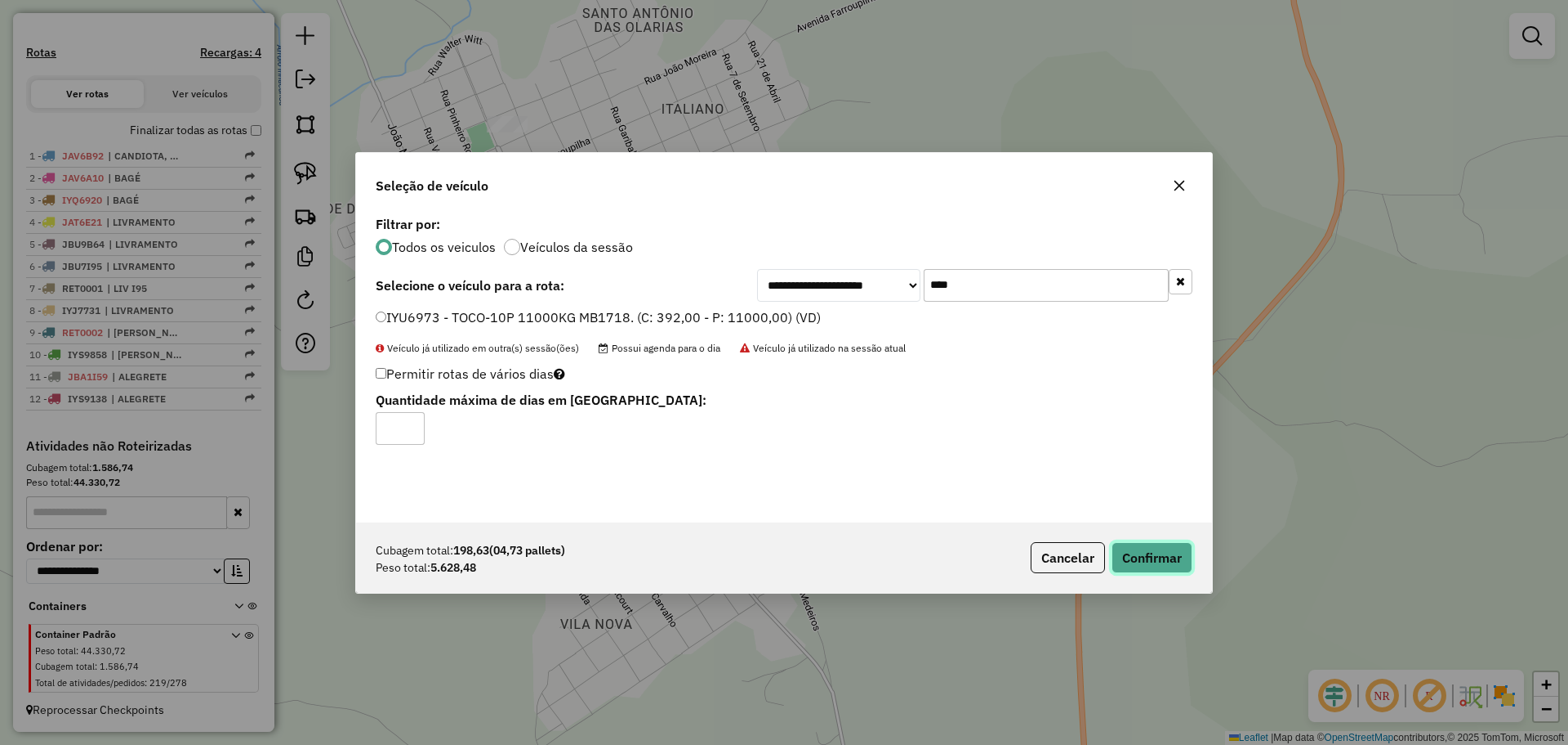
click at [1184, 559] on button "Confirmar" at bounding box center [1152, 558] width 81 height 31
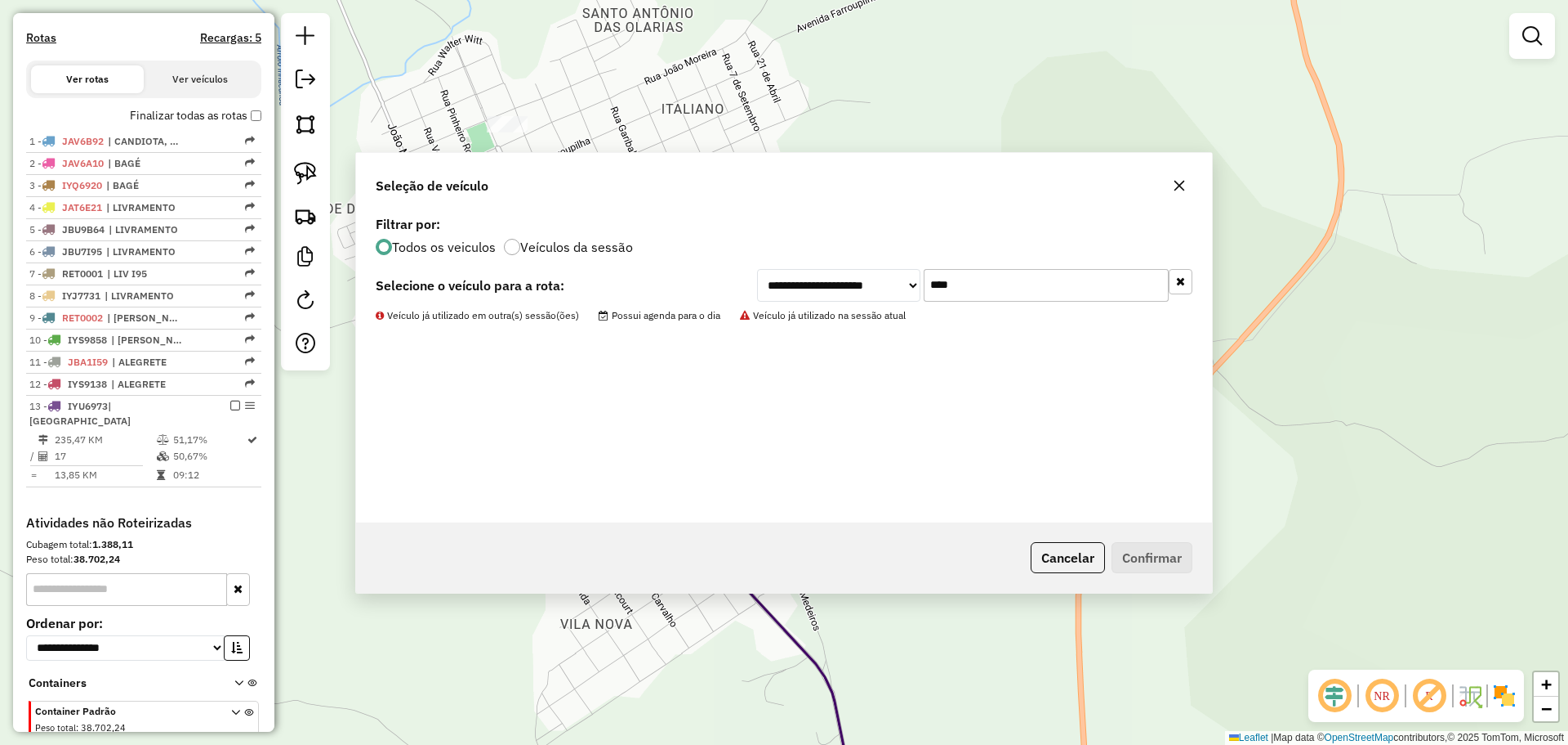
scroll to position [558, 0]
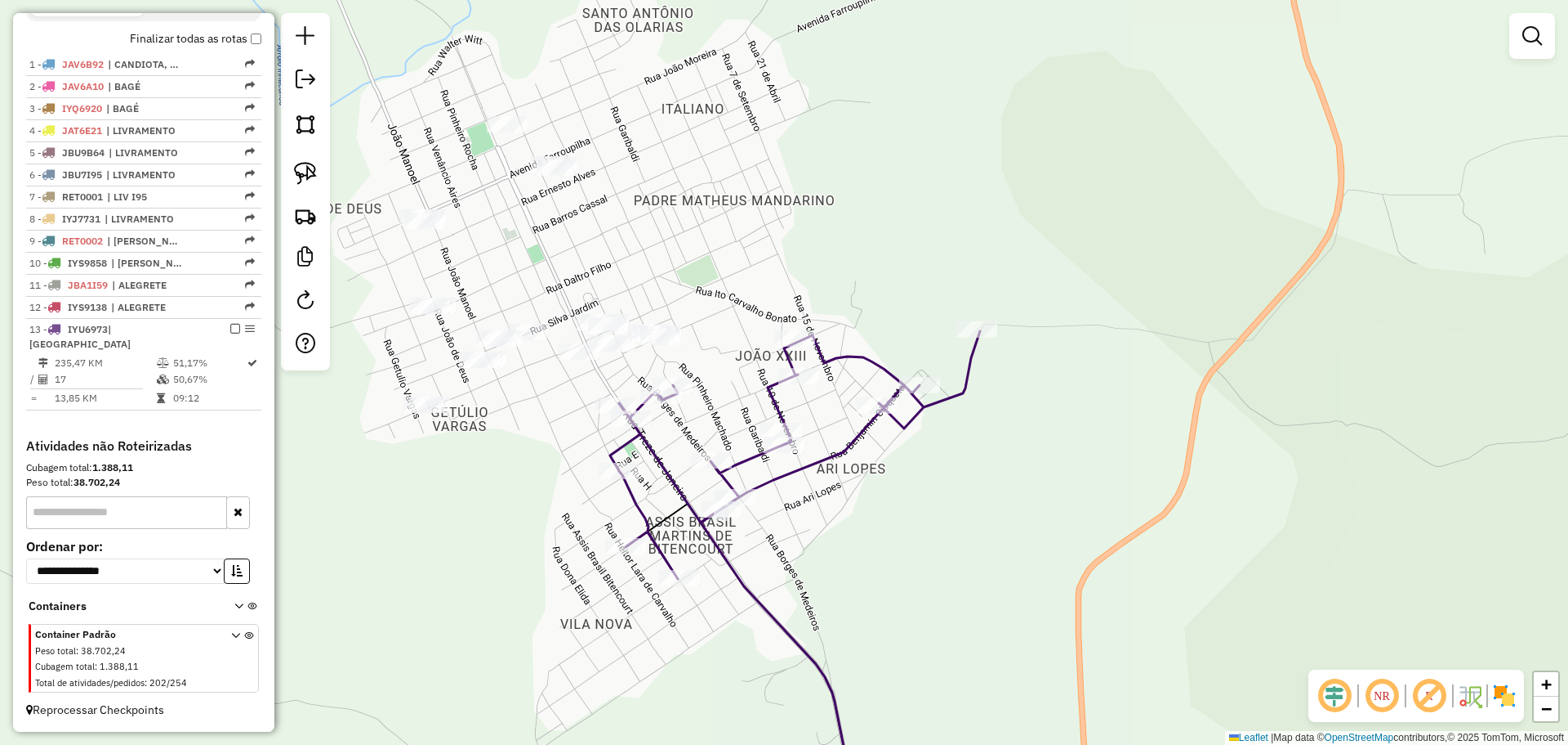
click at [307, 169] on img at bounding box center [305, 173] width 23 height 23
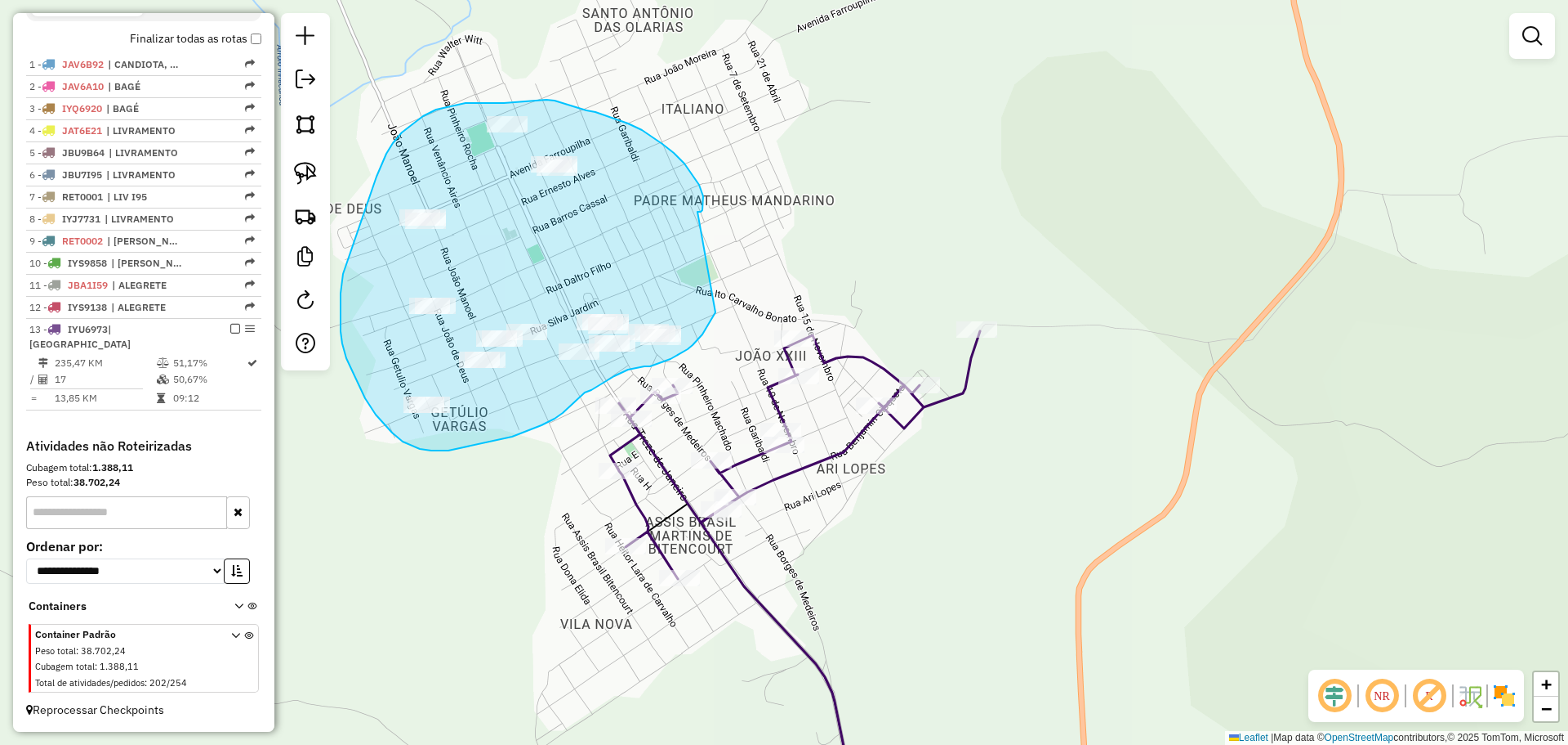
drag, startPoint x: 698, startPoint y: 211, endPoint x: 718, endPoint y: 272, distance: 64.2
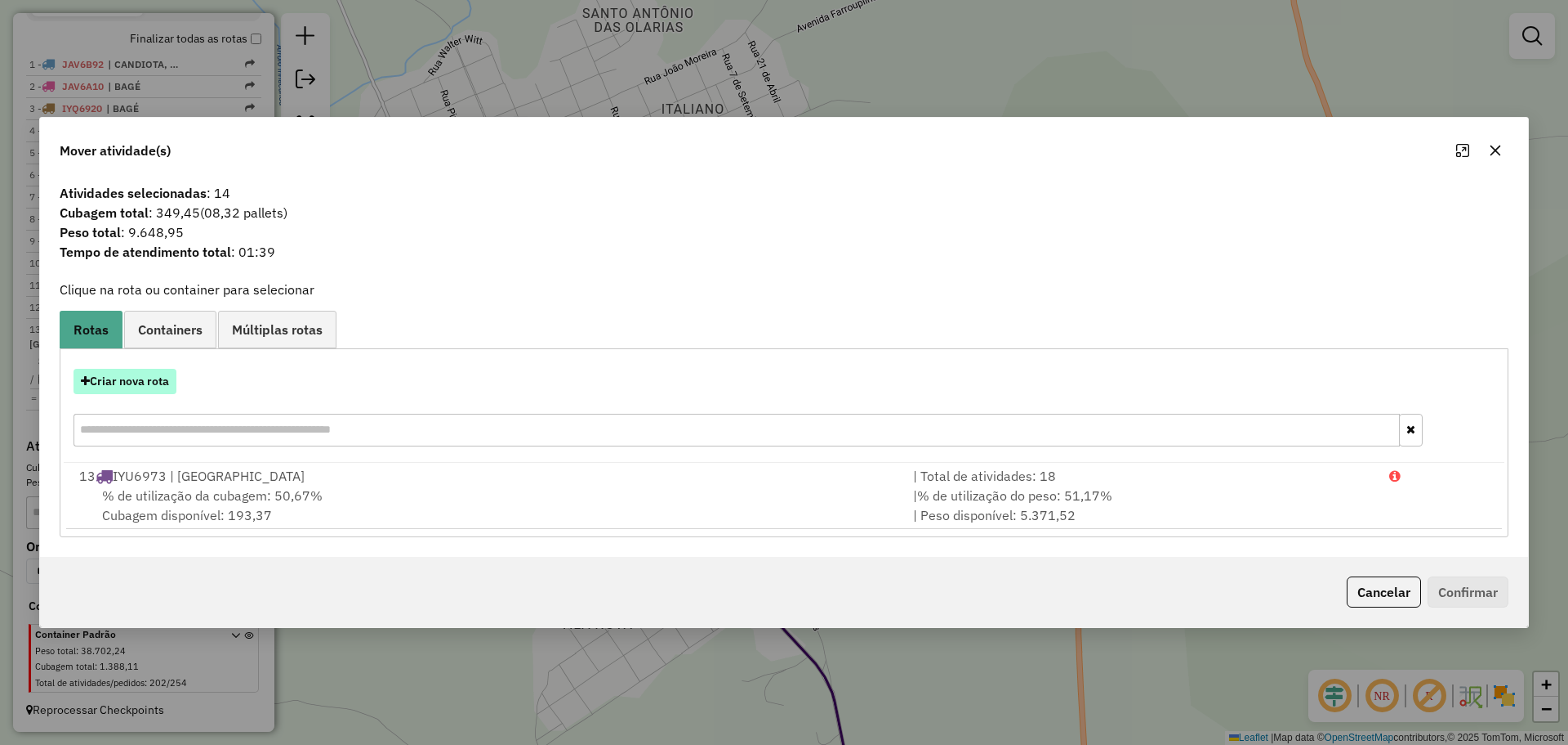
click at [141, 381] on button "Criar nova rota" at bounding box center [125, 381] width 103 height 26
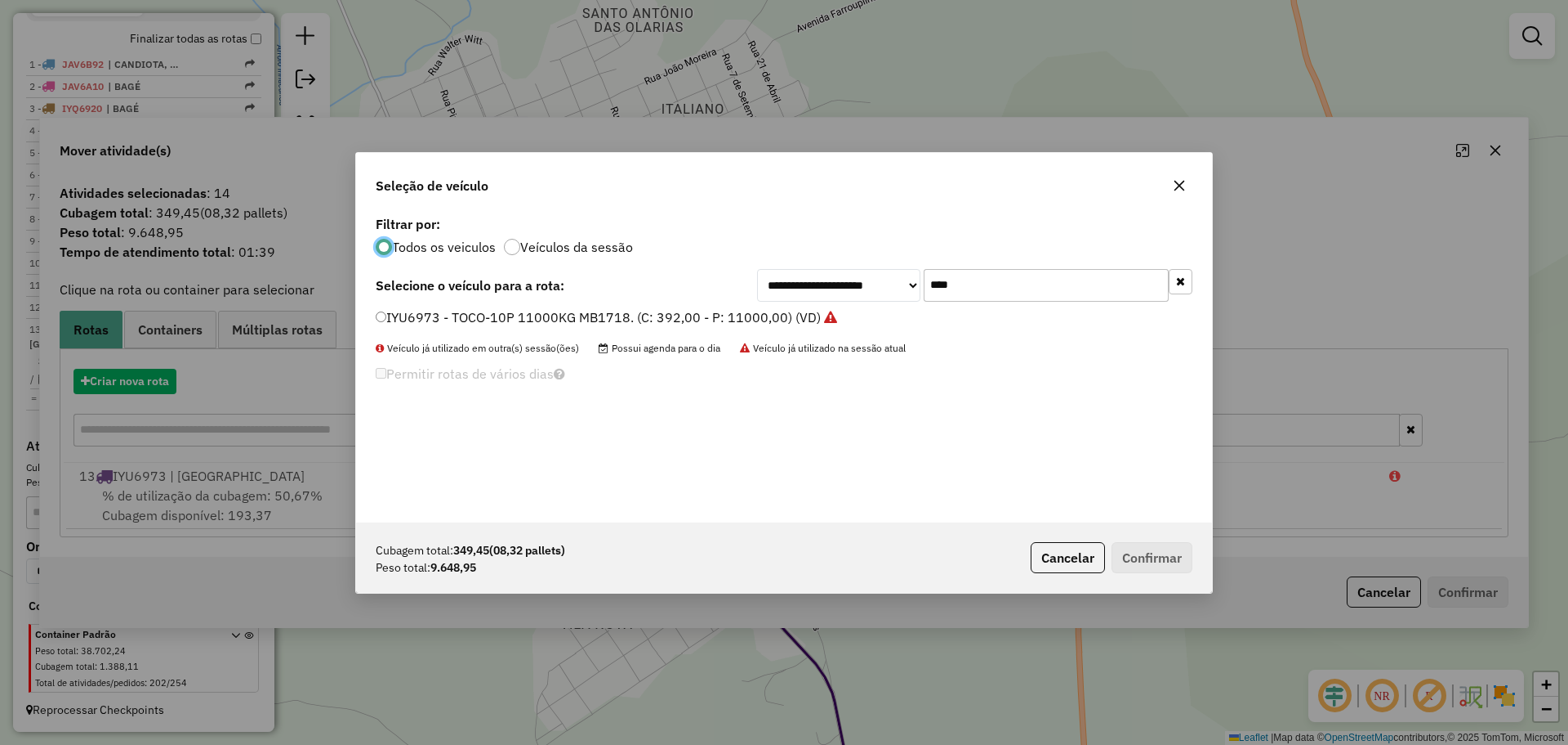
scroll to position [9, 5]
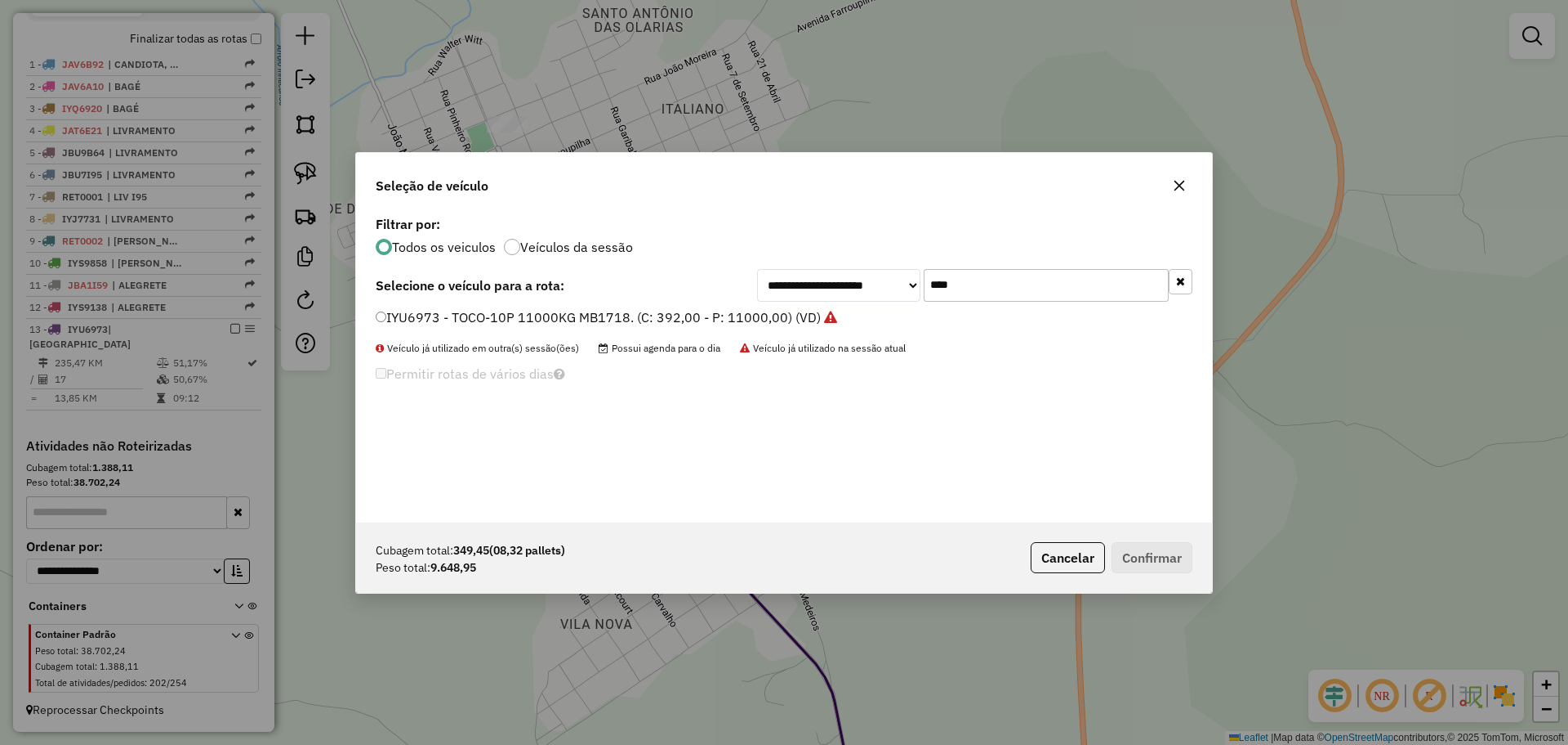
drag, startPoint x: 997, startPoint y: 297, endPoint x: 917, endPoint y: 279, distance: 82.0
click at [920, 285] on div "**********" at bounding box center [975, 286] width 435 height 33
type input "***"
click at [756, 309] on label "JAX7E14 - TOCO-10P 11000KG MB1718. (C: 392,00 - P: 11000,00) (VD)" at bounding box center [599, 317] width 446 height 19
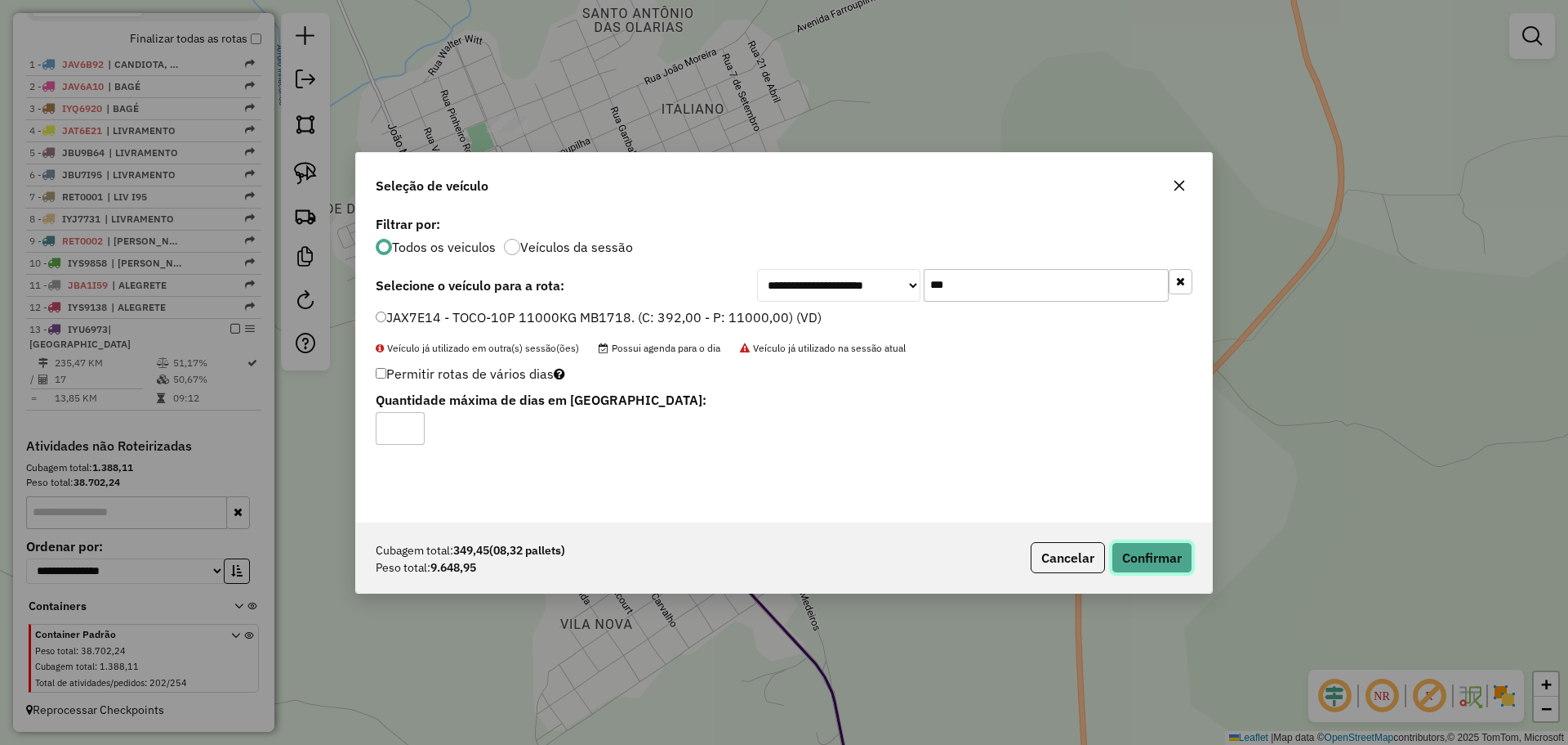
click at [1167, 563] on button "Confirmar" at bounding box center [1152, 558] width 81 height 31
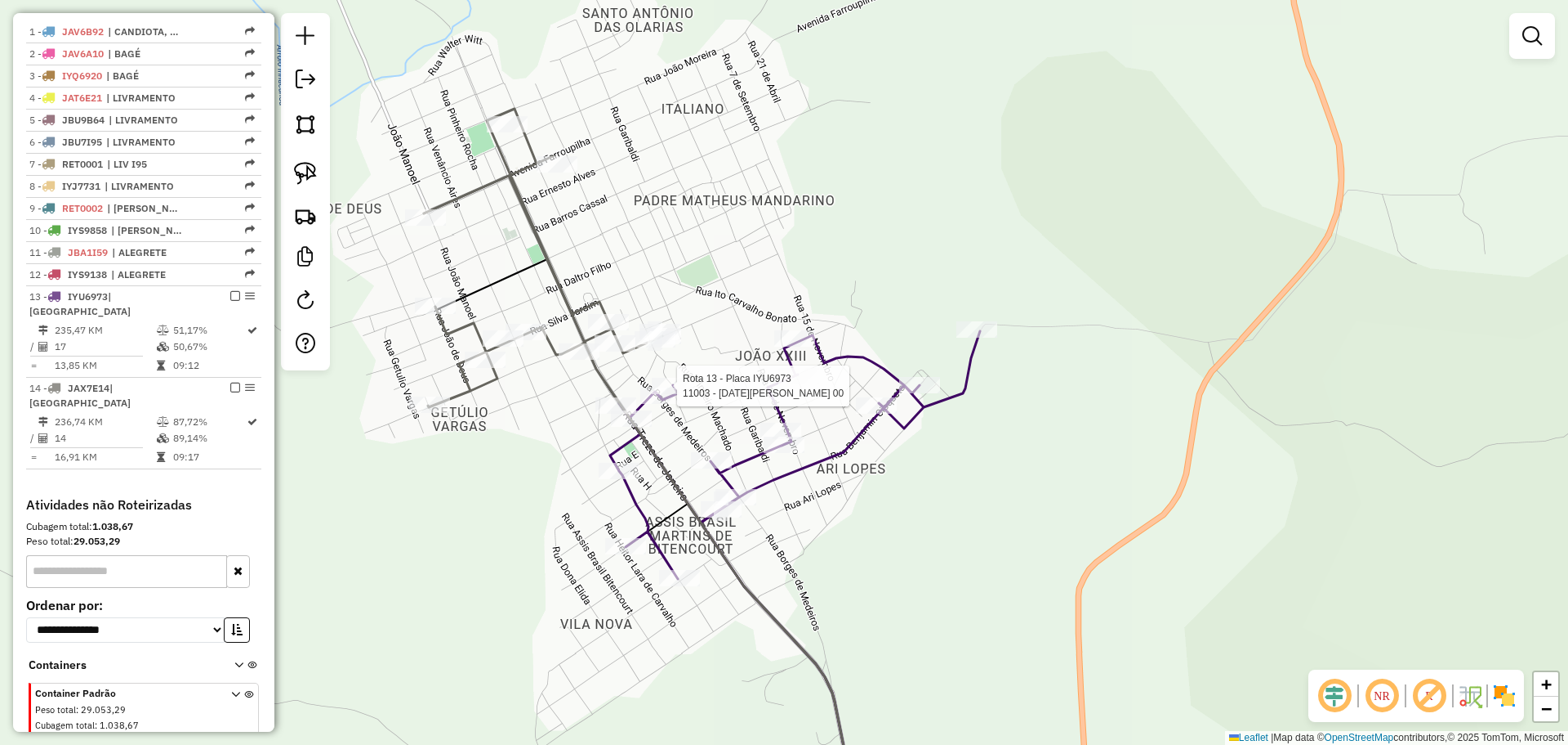
select select "**********"
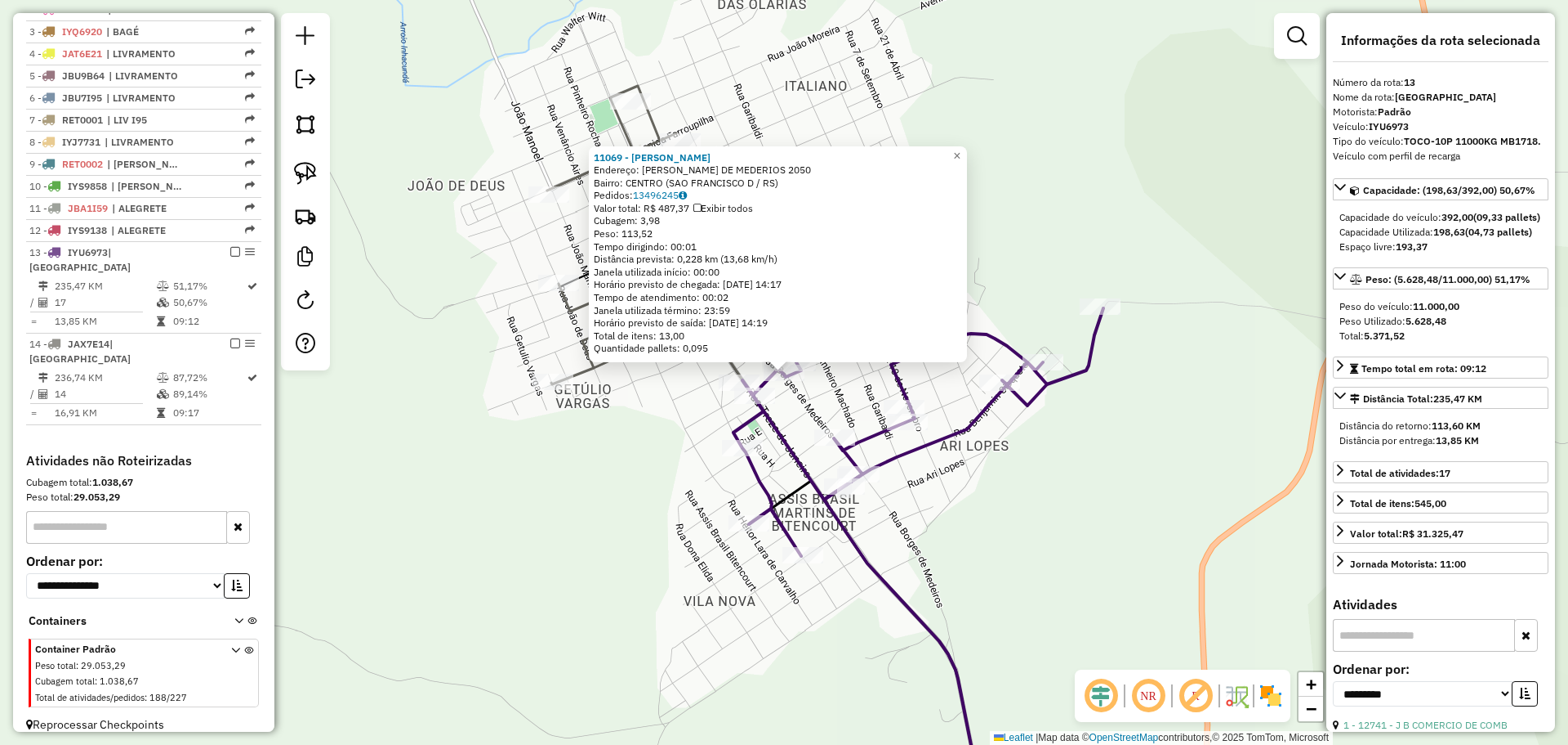
scroll to position [82, 0]
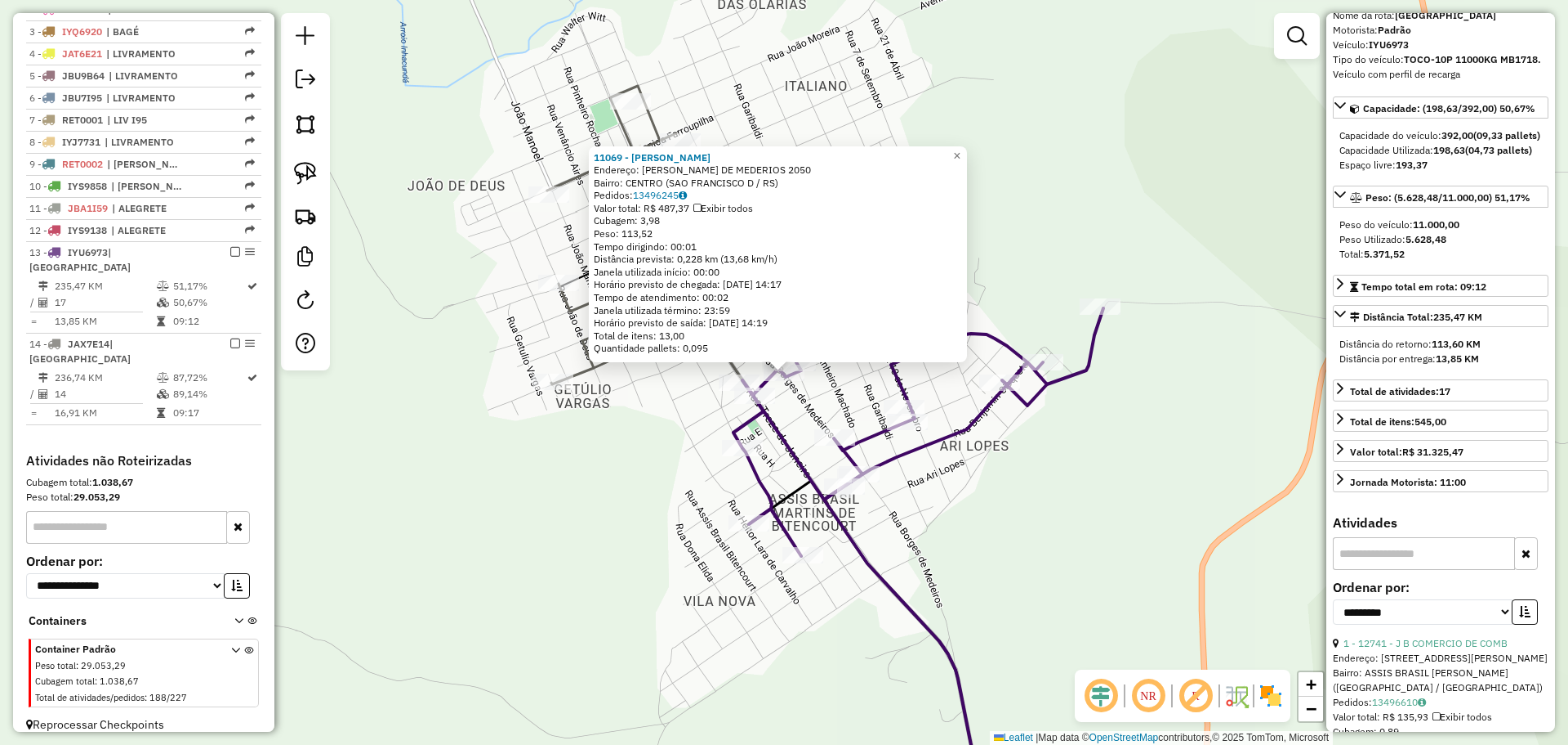
click at [913, 485] on div "11069 - MARISA INES BORDINHA Endereço: R BORGES DE MEDERIOS 2050 Bairro: CENTRO…" at bounding box center [784, 372] width 1568 height 745
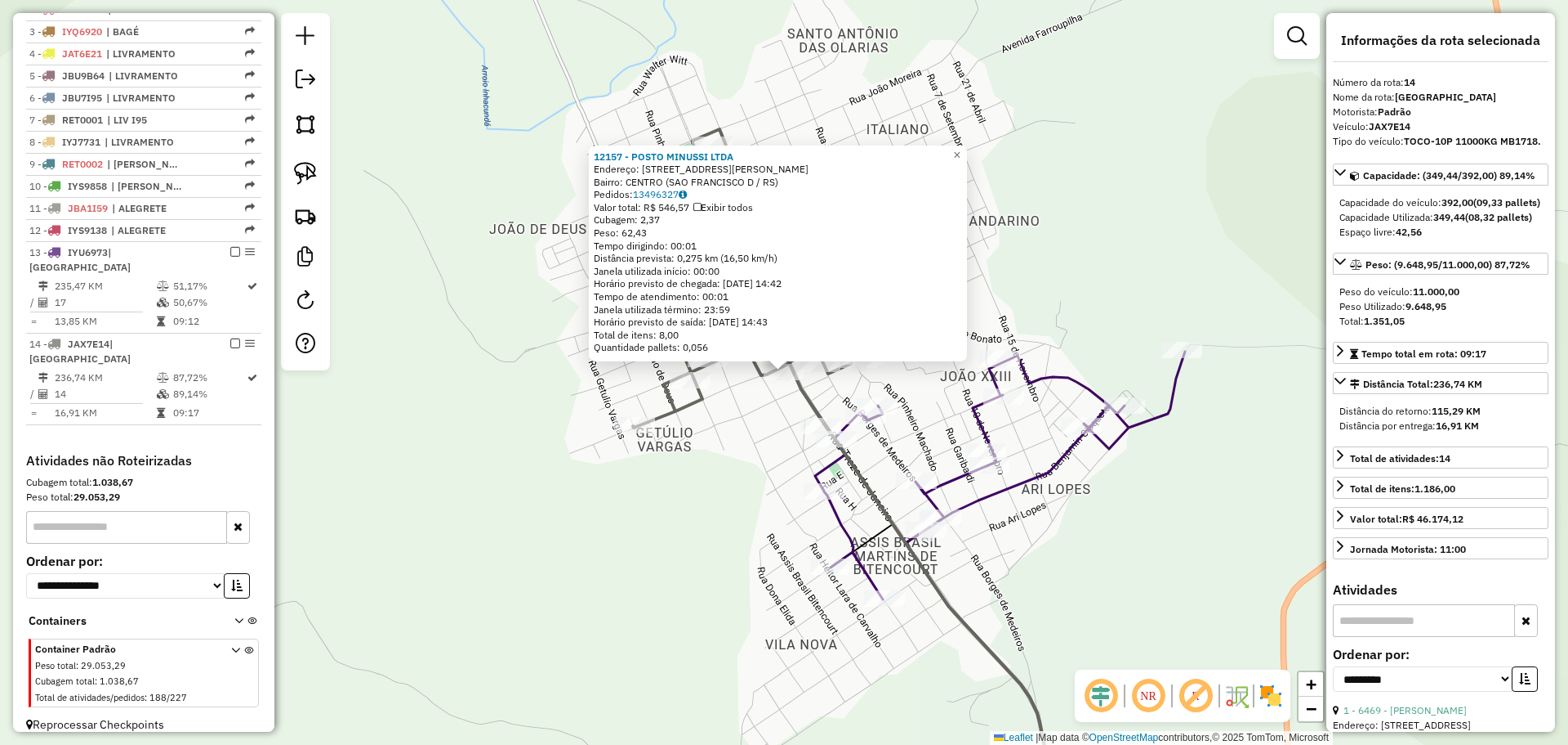
scroll to position [164, 0]
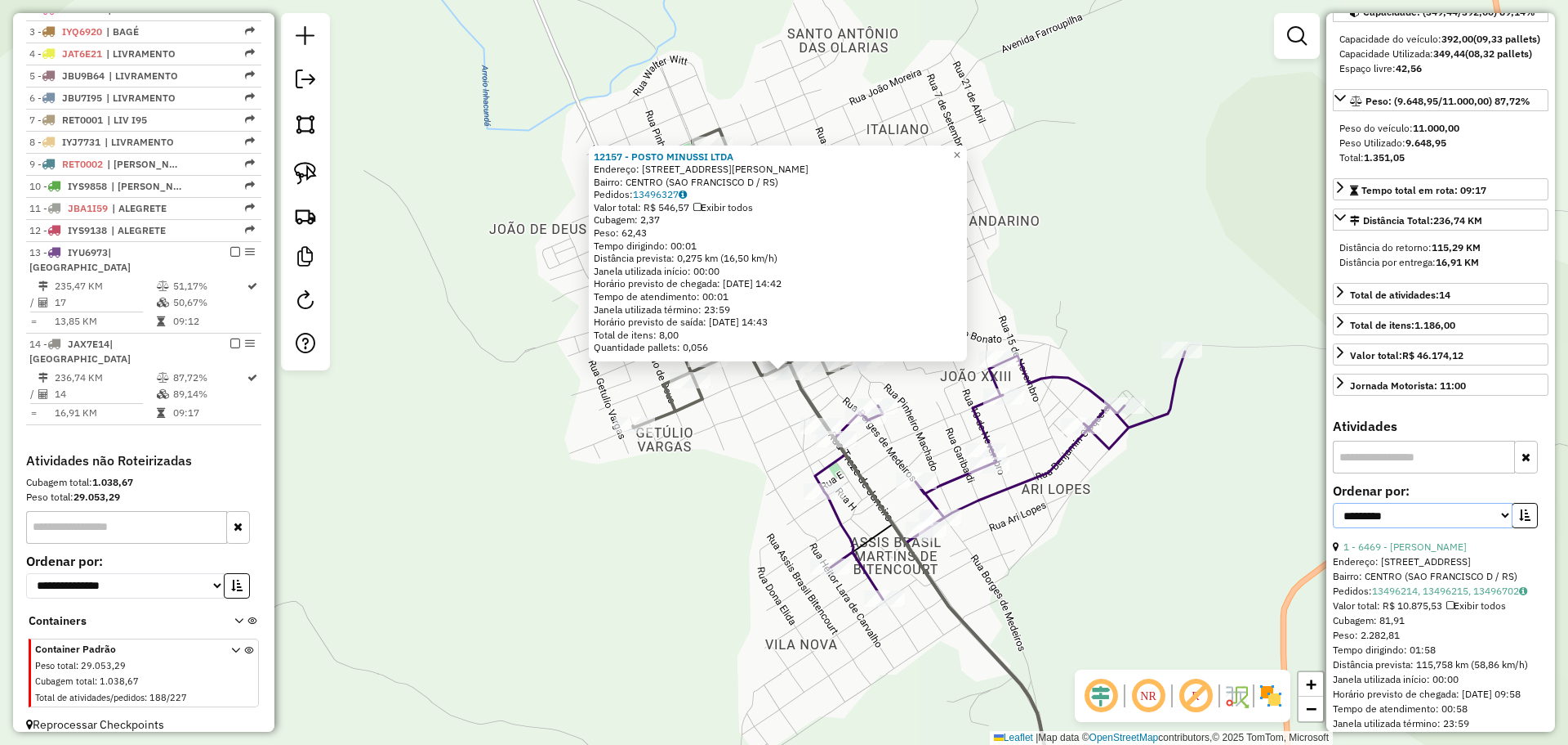
click at [1503, 528] on select "**********" at bounding box center [1423, 515] width 180 height 26
select select "*********"
click at [1333, 528] on select "**********" at bounding box center [1423, 515] width 180 height 26
click at [1512, 528] on button "button" at bounding box center [1525, 515] width 26 height 26
click at [1462, 552] on link "1 - 6469 - RUI CARLOS DA SILVEI" at bounding box center [1406, 546] width 123 height 12
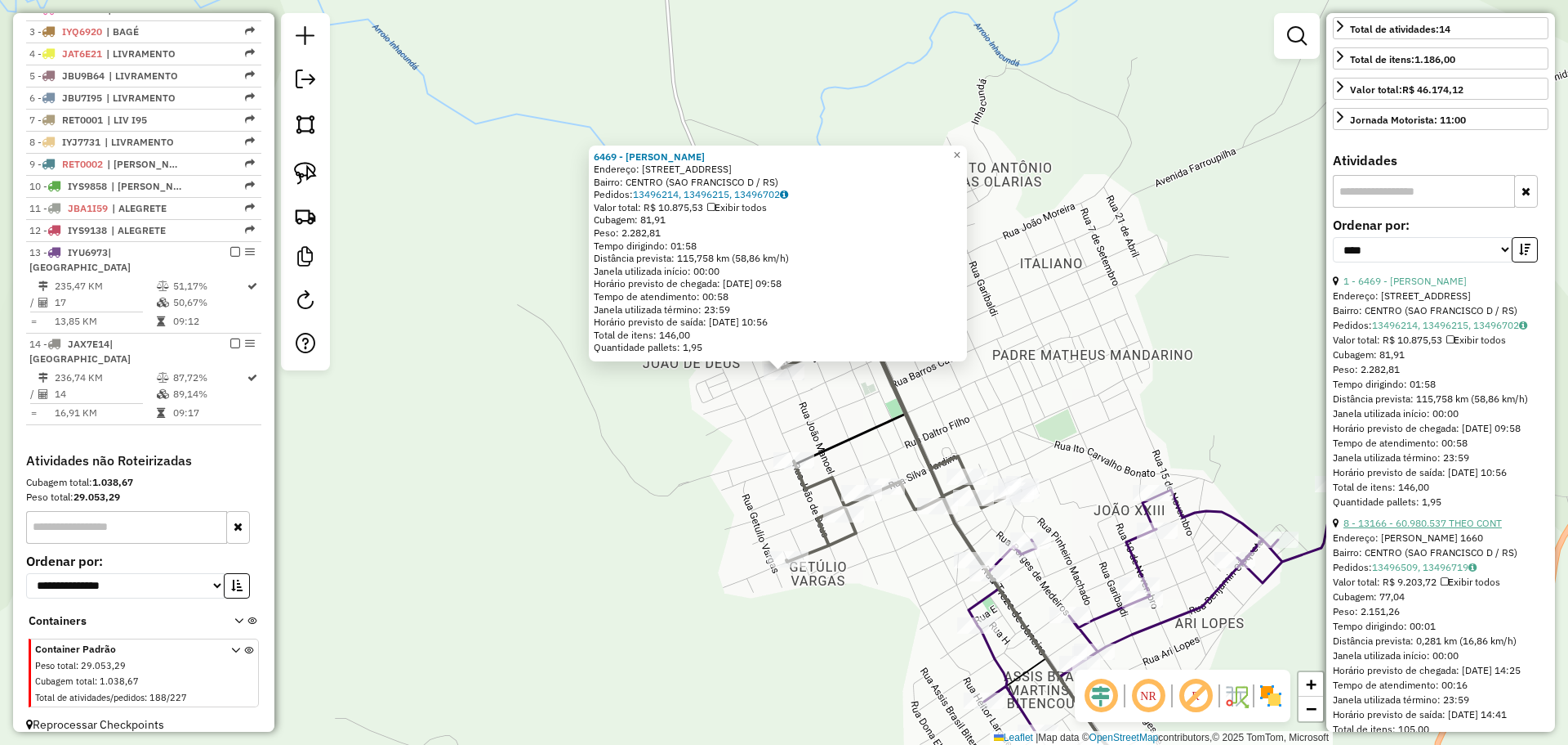
scroll to position [491, 0]
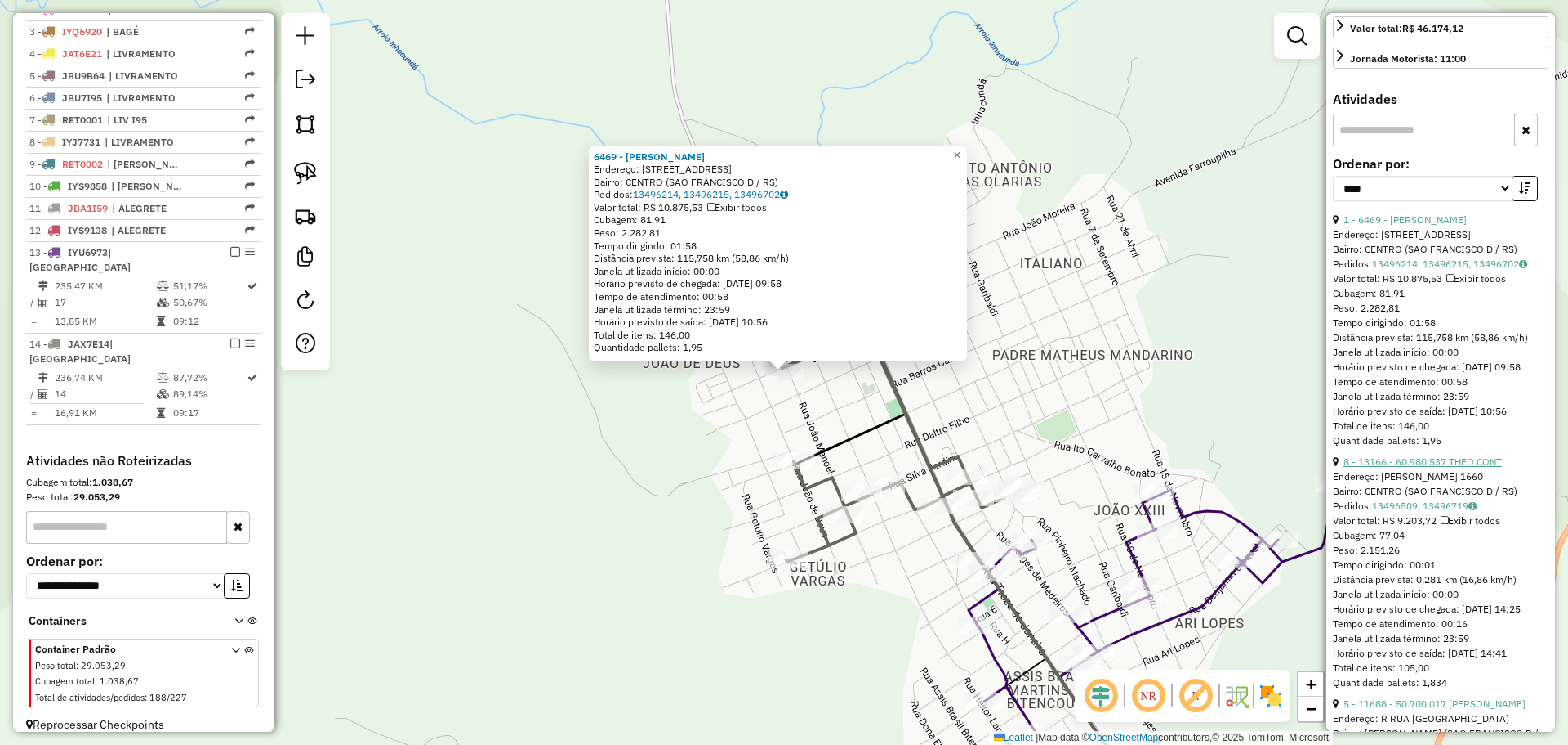
click at [1453, 468] on link "8 - 13166 - 60.980.537 THEO CONT" at bounding box center [1423, 461] width 159 height 12
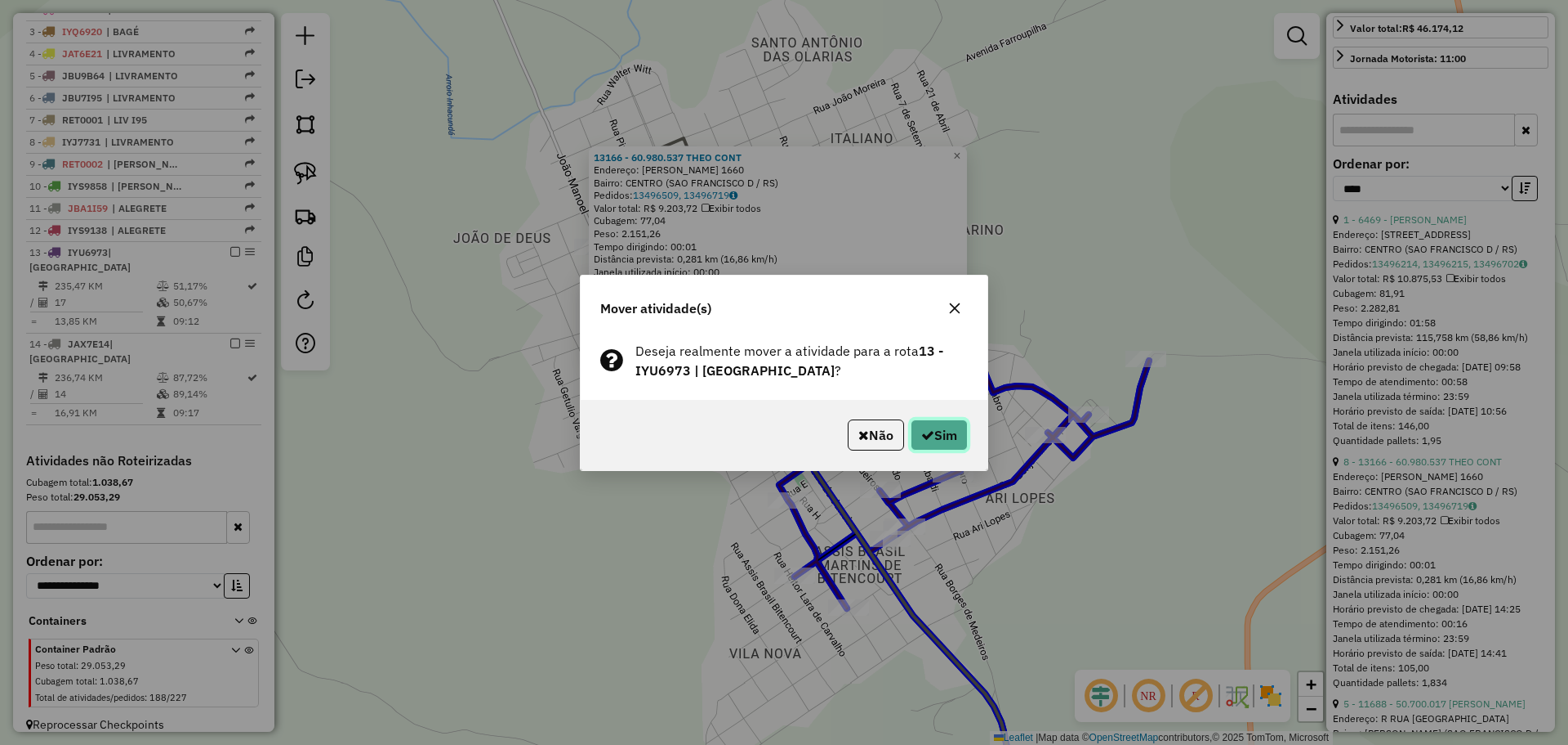
click at [952, 436] on button "Sim" at bounding box center [939, 435] width 57 height 31
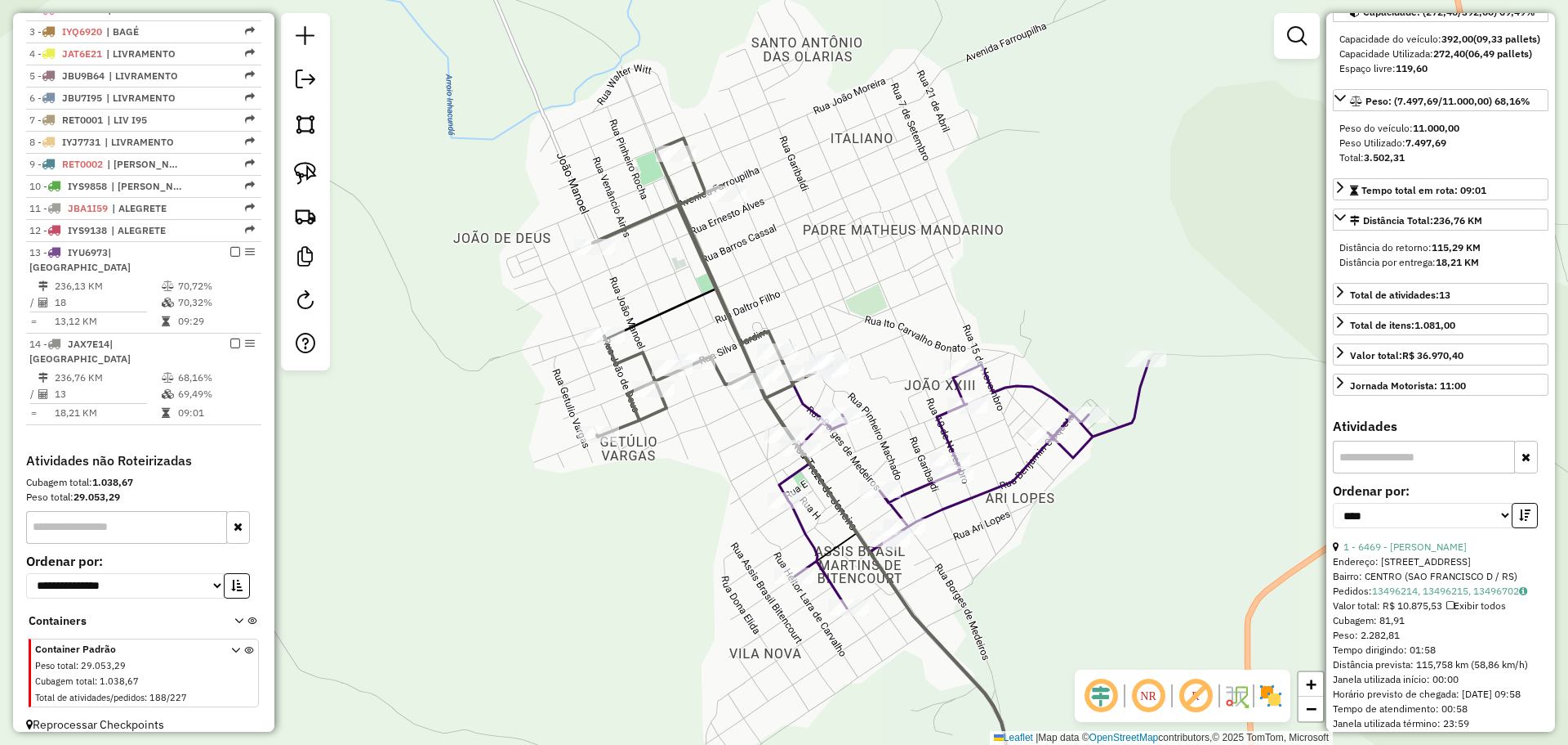
scroll to position [82, 0]
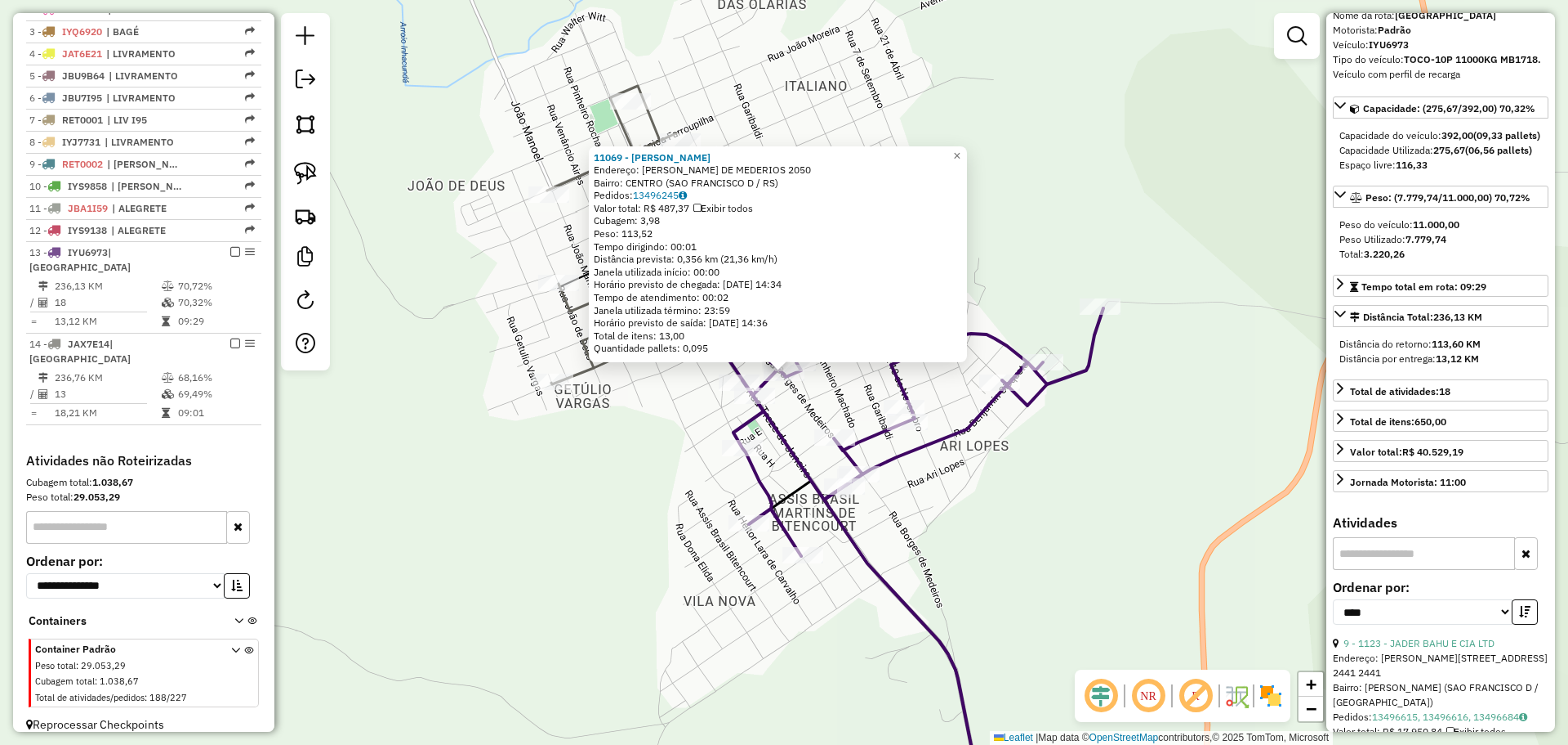
click at [791, 423] on div "11069 - MARISA INES BORDINHA Endereço: R BORGES DE MEDERIOS 2050 Bairro: CENTRO…" at bounding box center [784, 372] width 1568 height 745
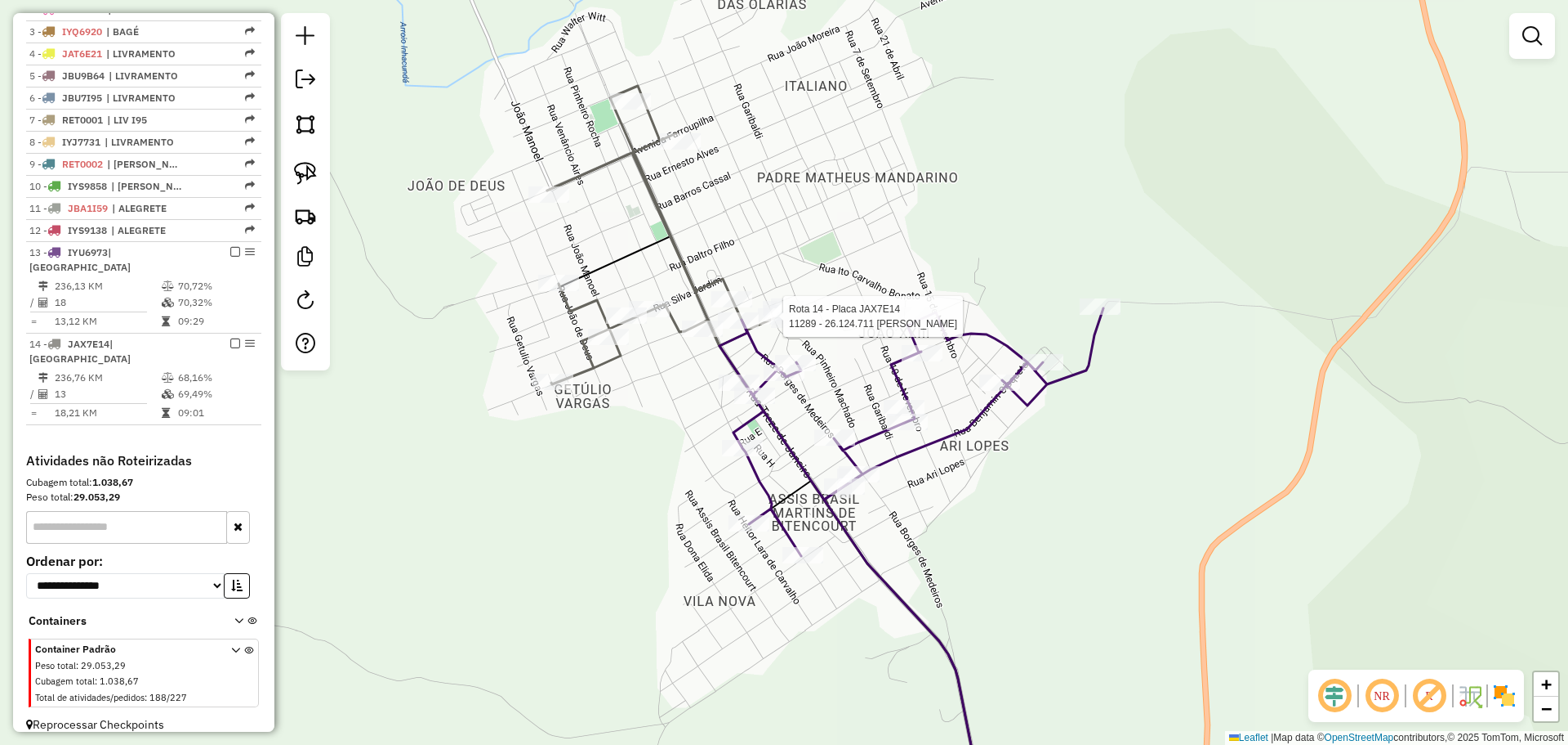
select select "*********"
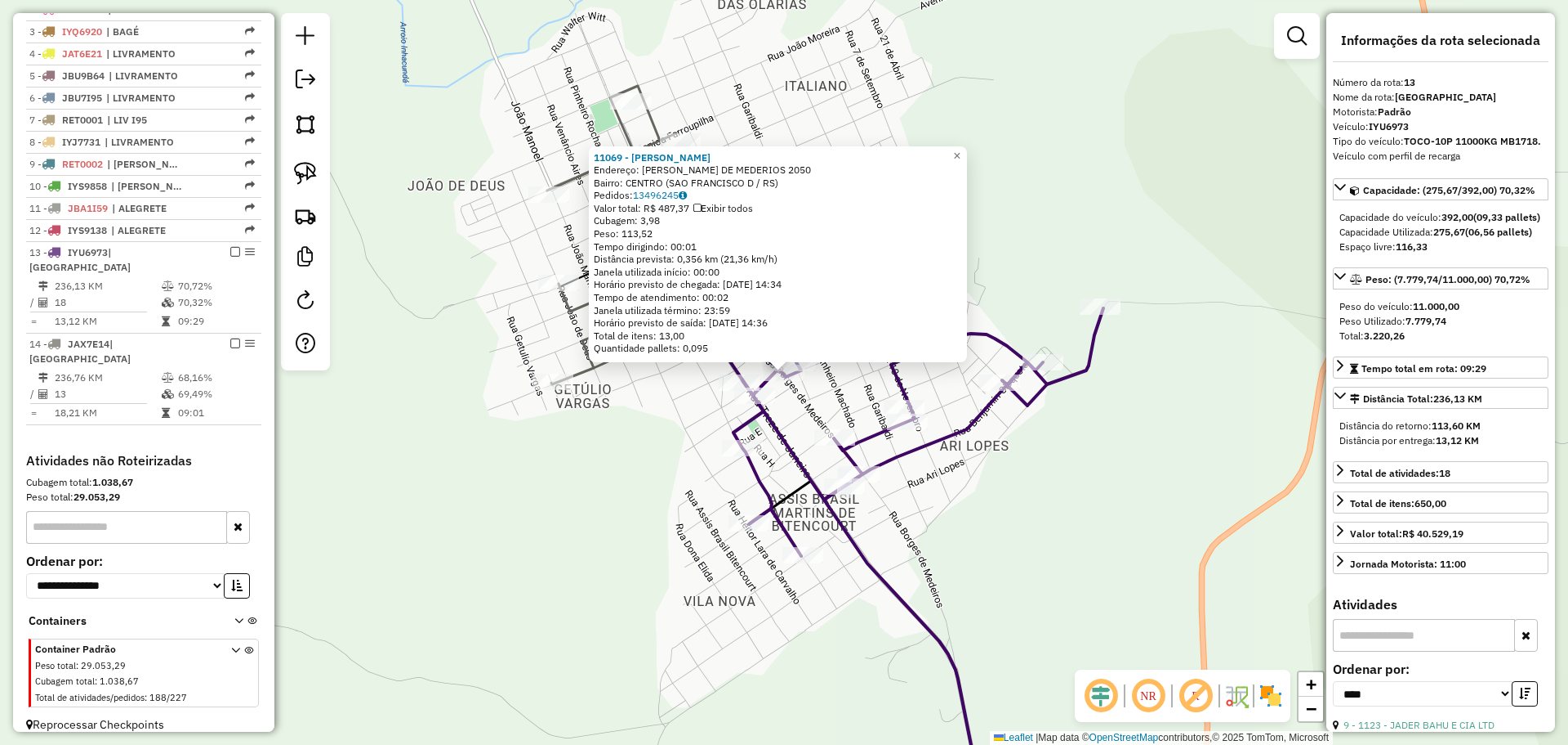
click at [626, 474] on div "11069 - MARISA INES BORDINHA Endereço: R BORGES DE MEDERIOS 2050 Bairro: CENTRO…" at bounding box center [784, 372] width 1568 height 745
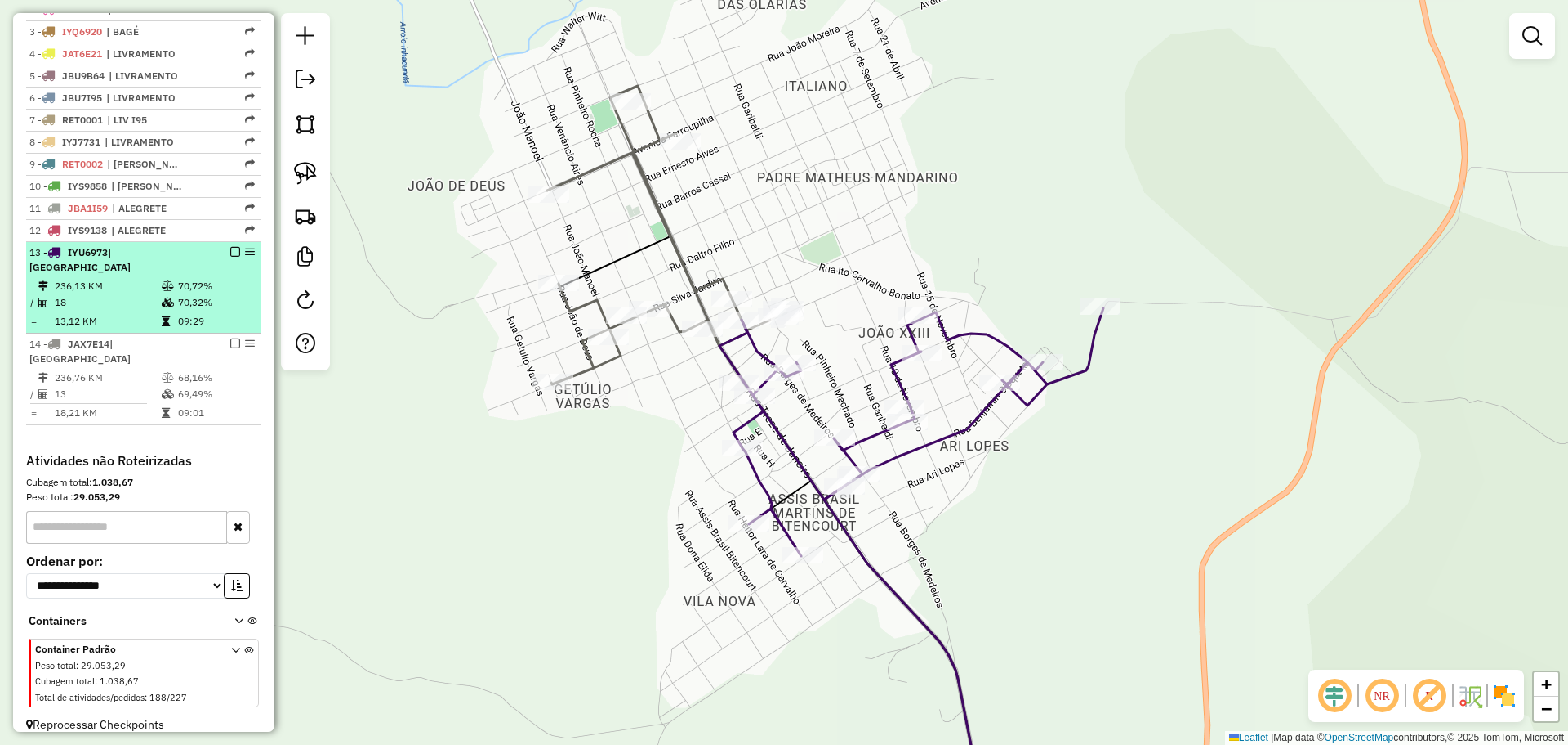
click at [230, 256] on em at bounding box center [235, 252] width 10 height 10
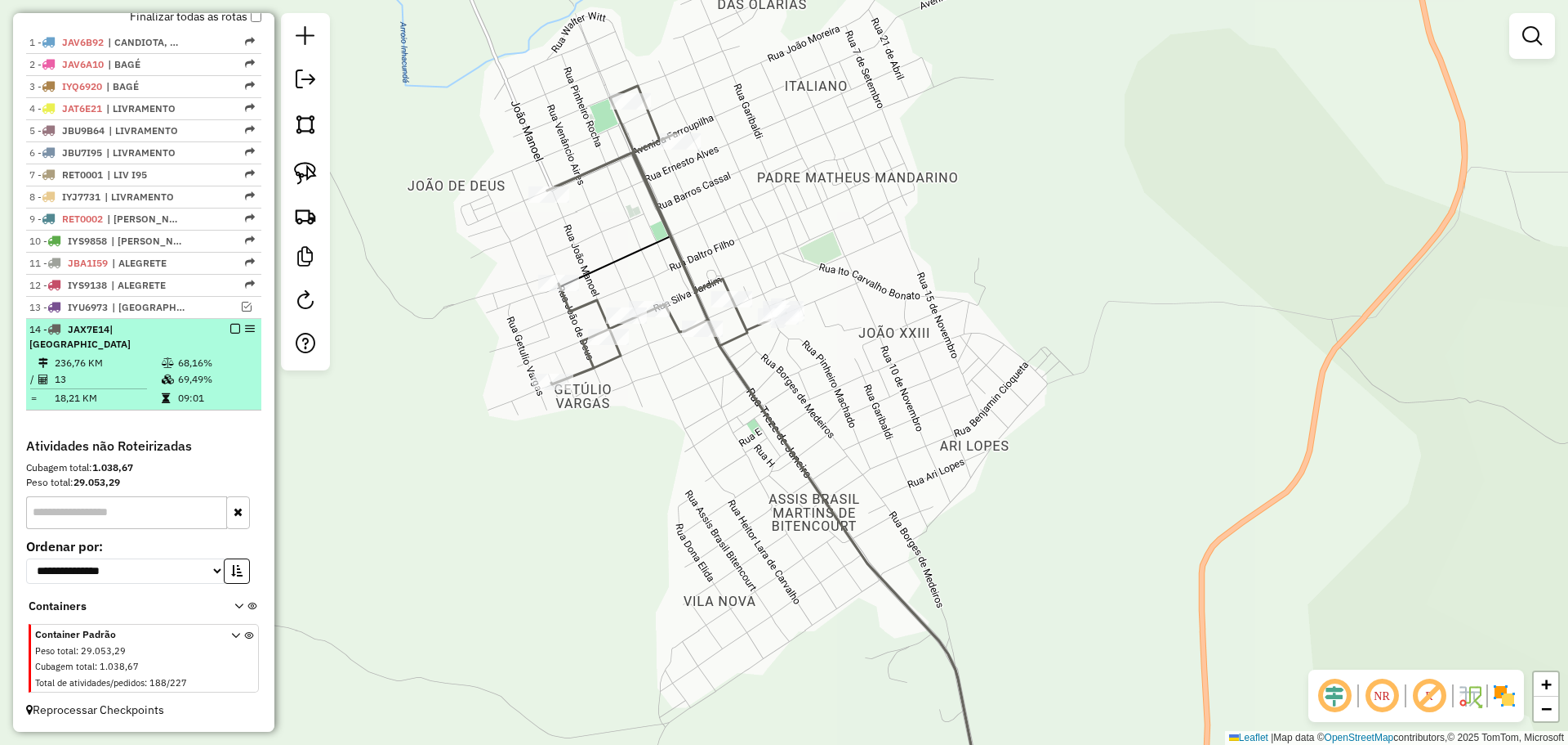
click at [233, 333] on em at bounding box center [235, 328] width 10 height 10
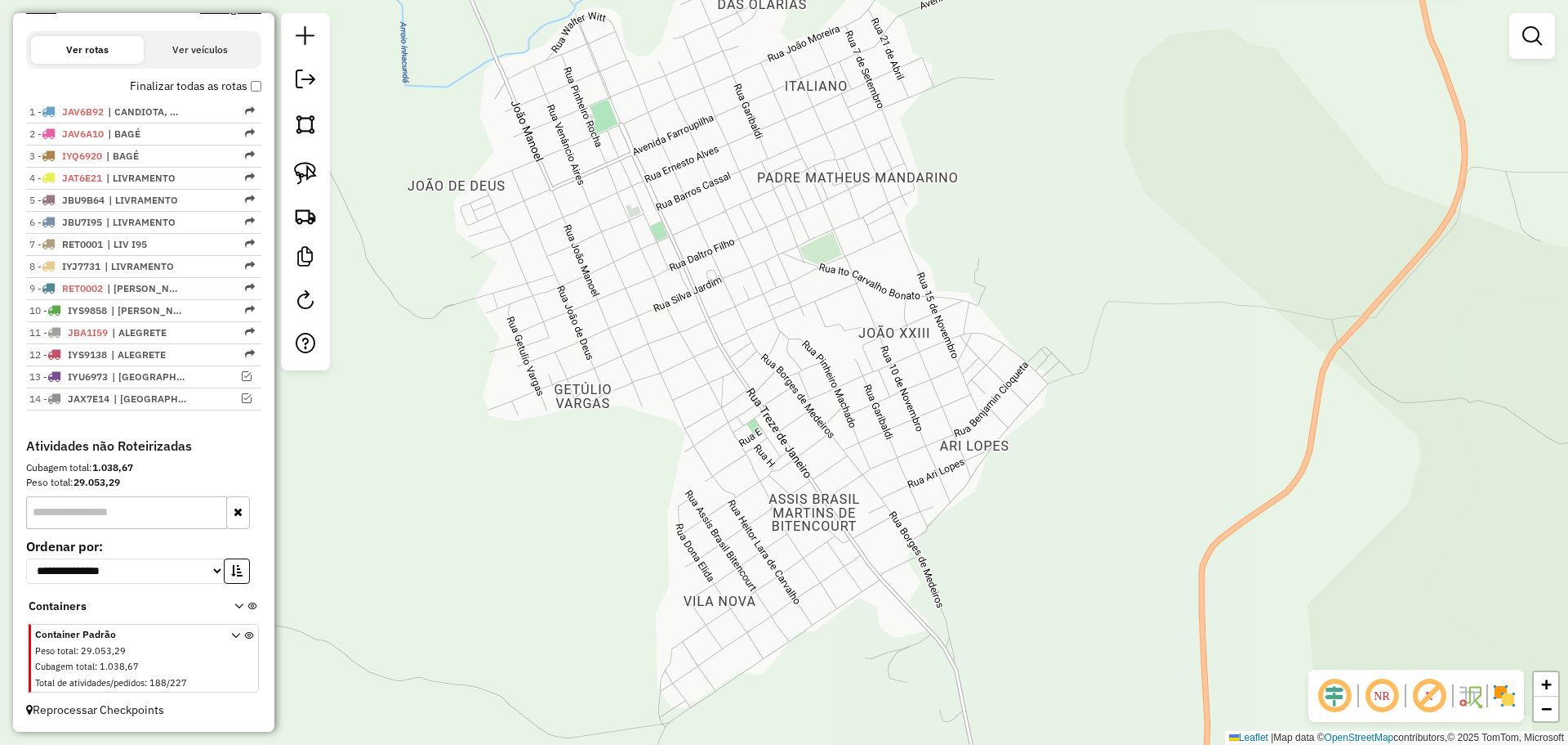
scroll to position [525, 0]
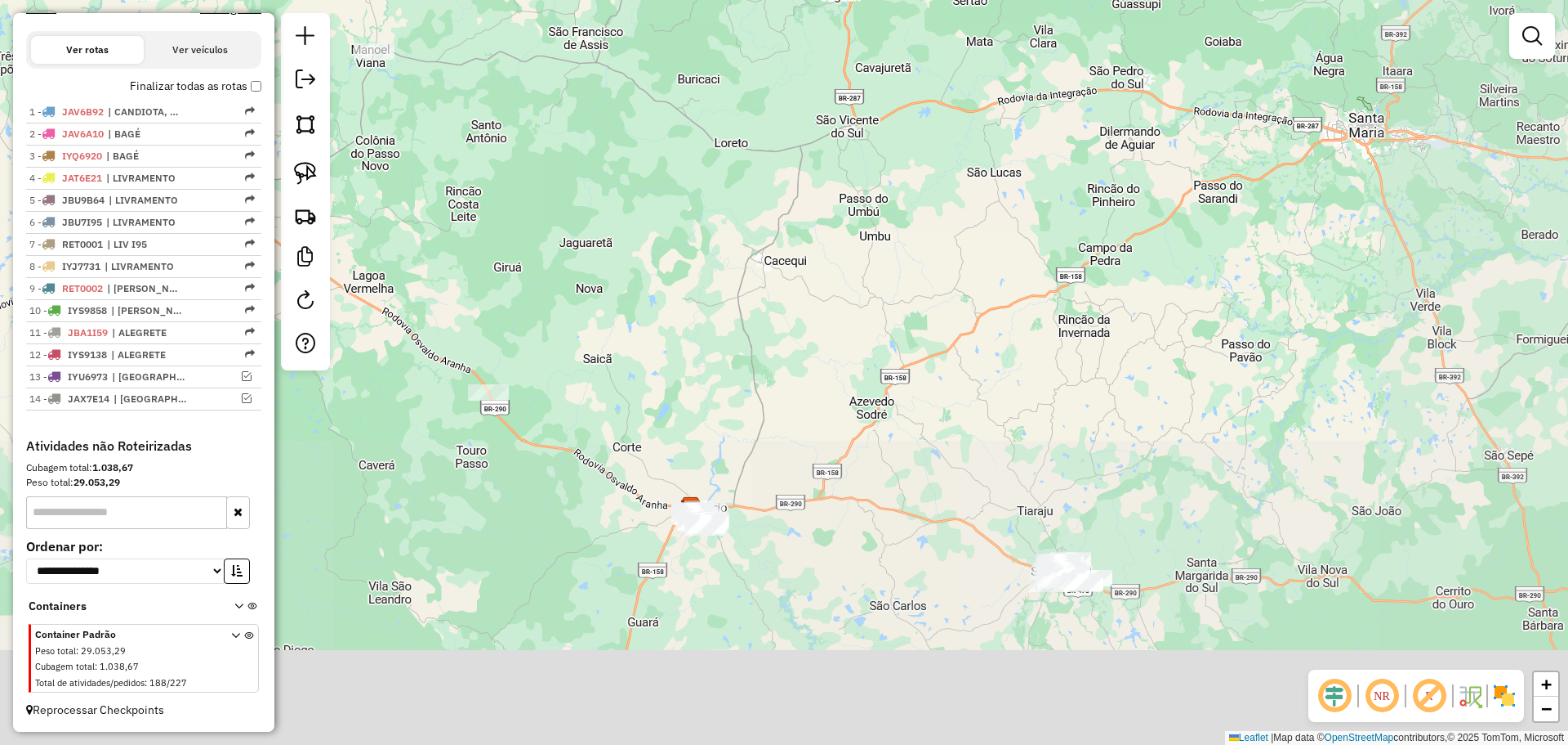
drag, startPoint x: 909, startPoint y: 616, endPoint x: 608, endPoint y: 118, distance: 581.9
click at [608, 118] on div "Janela de atendimento Grade de atendimento Capacidade Transportadoras Veículos …" at bounding box center [784, 372] width 1568 height 745
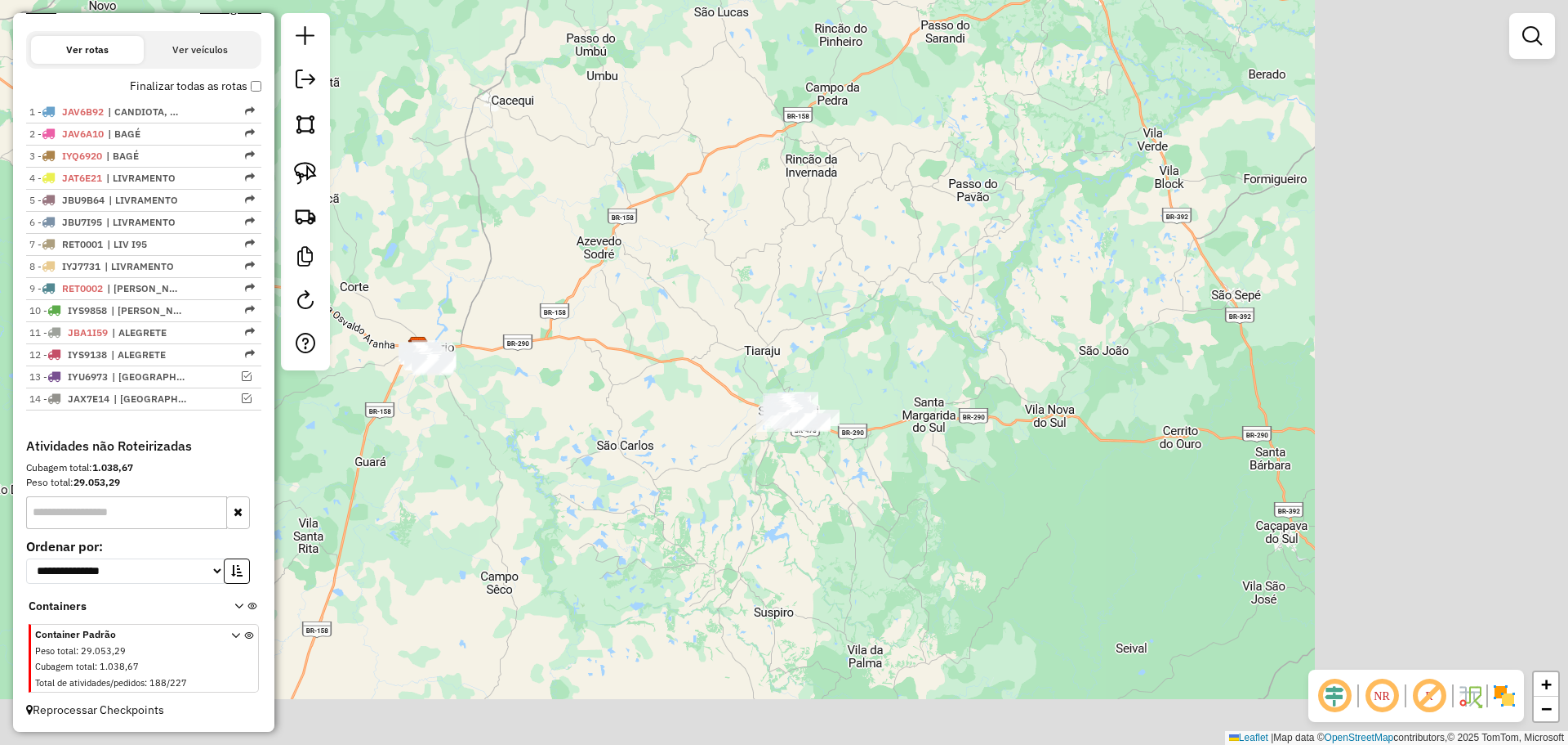
drag, startPoint x: 865, startPoint y: 559, endPoint x: 598, endPoint y: 409, distance: 306.2
click at [598, 409] on div "Janela de atendimento Grade de atendimento Capacidade Transportadoras Veículos …" at bounding box center [784, 372] width 1568 height 745
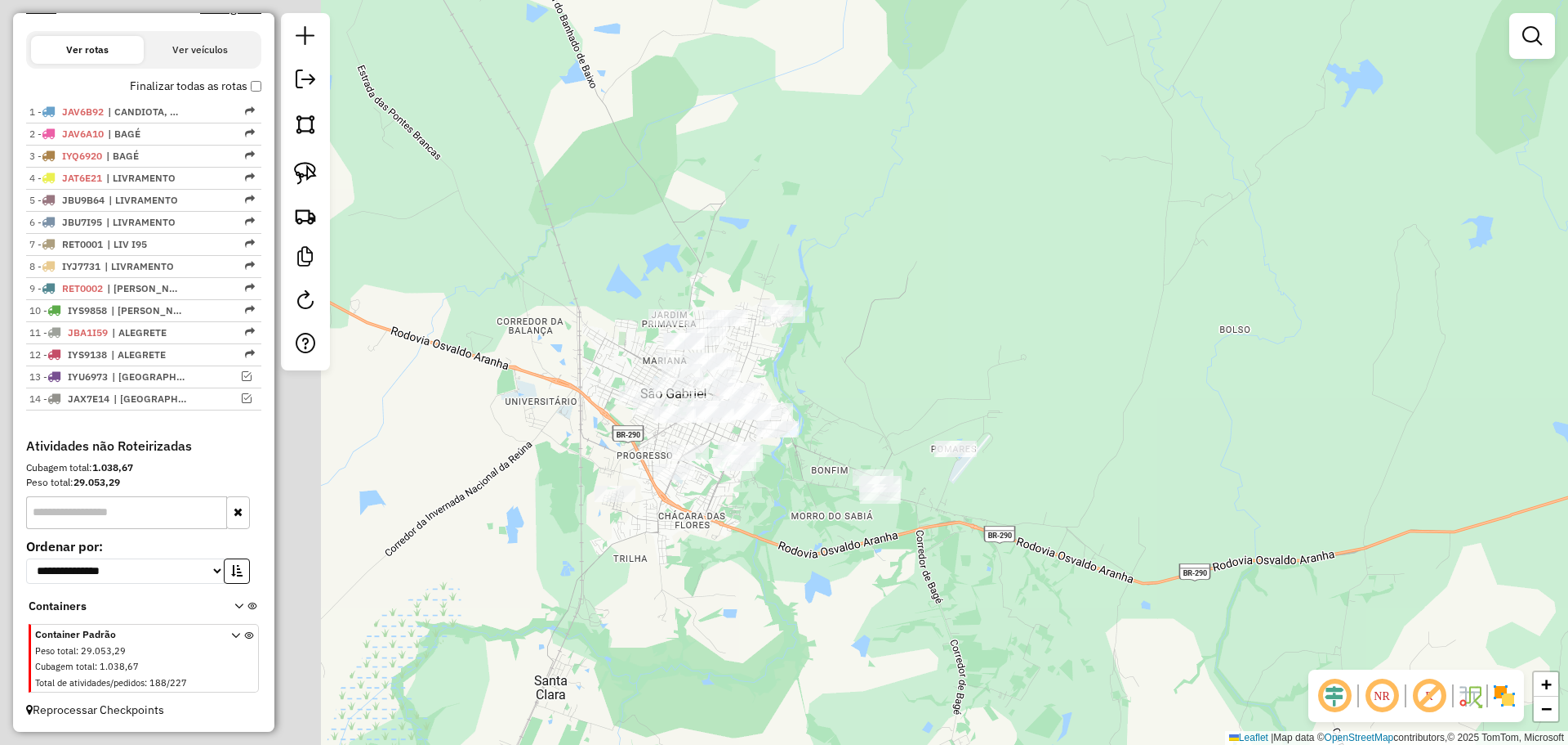
drag, startPoint x: 470, startPoint y: 350, endPoint x: 835, endPoint y: 428, distance: 373.2
click at [835, 428] on div "Janela de atendimento Grade de atendimento Capacidade Transportadoras Veículos …" at bounding box center [784, 372] width 1568 height 745
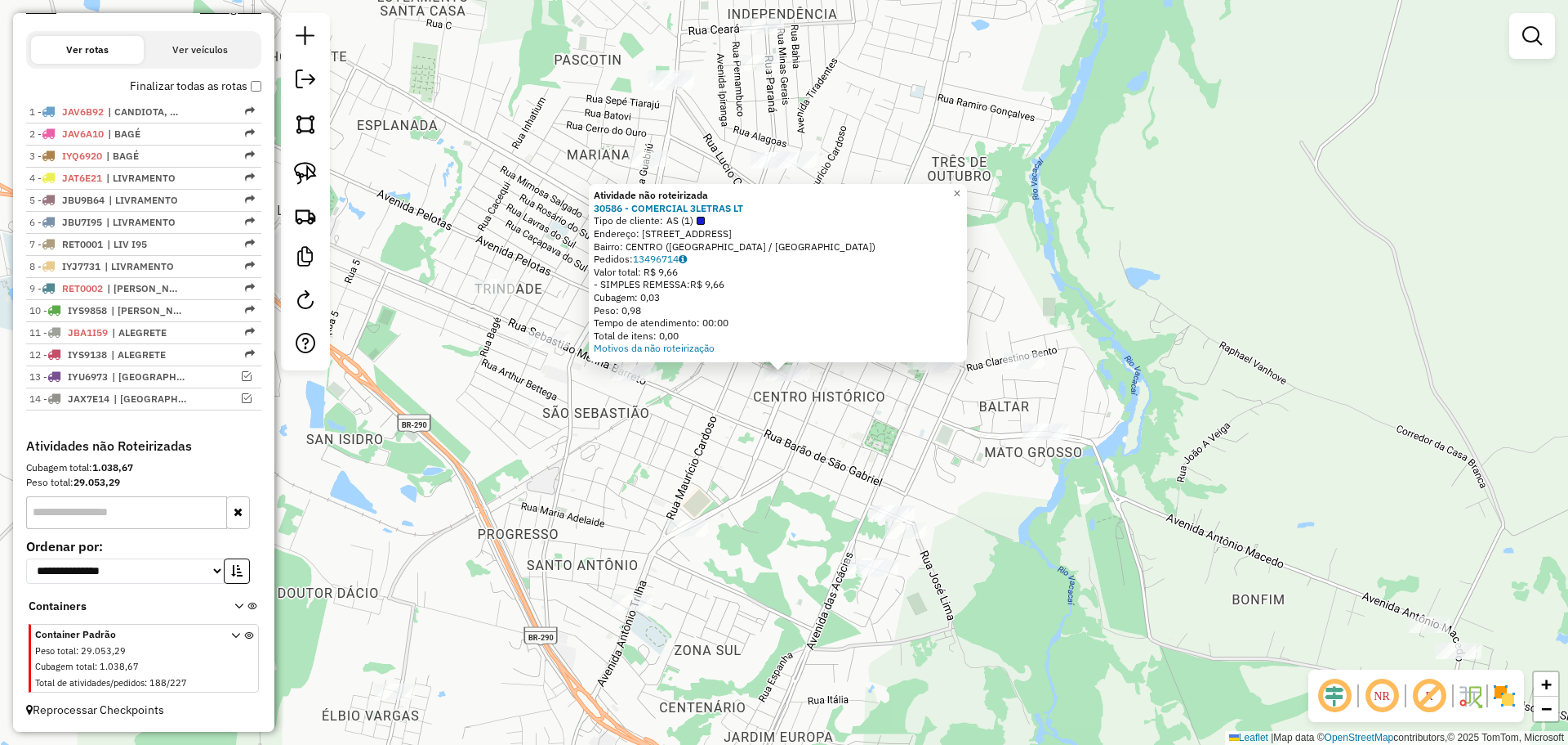
click at [797, 412] on div "Atividade não roteirizada 30586 - COMERCIAL 3LETRAS LT Tipo de cliente: AS (1) …" at bounding box center [784, 372] width 1568 height 745
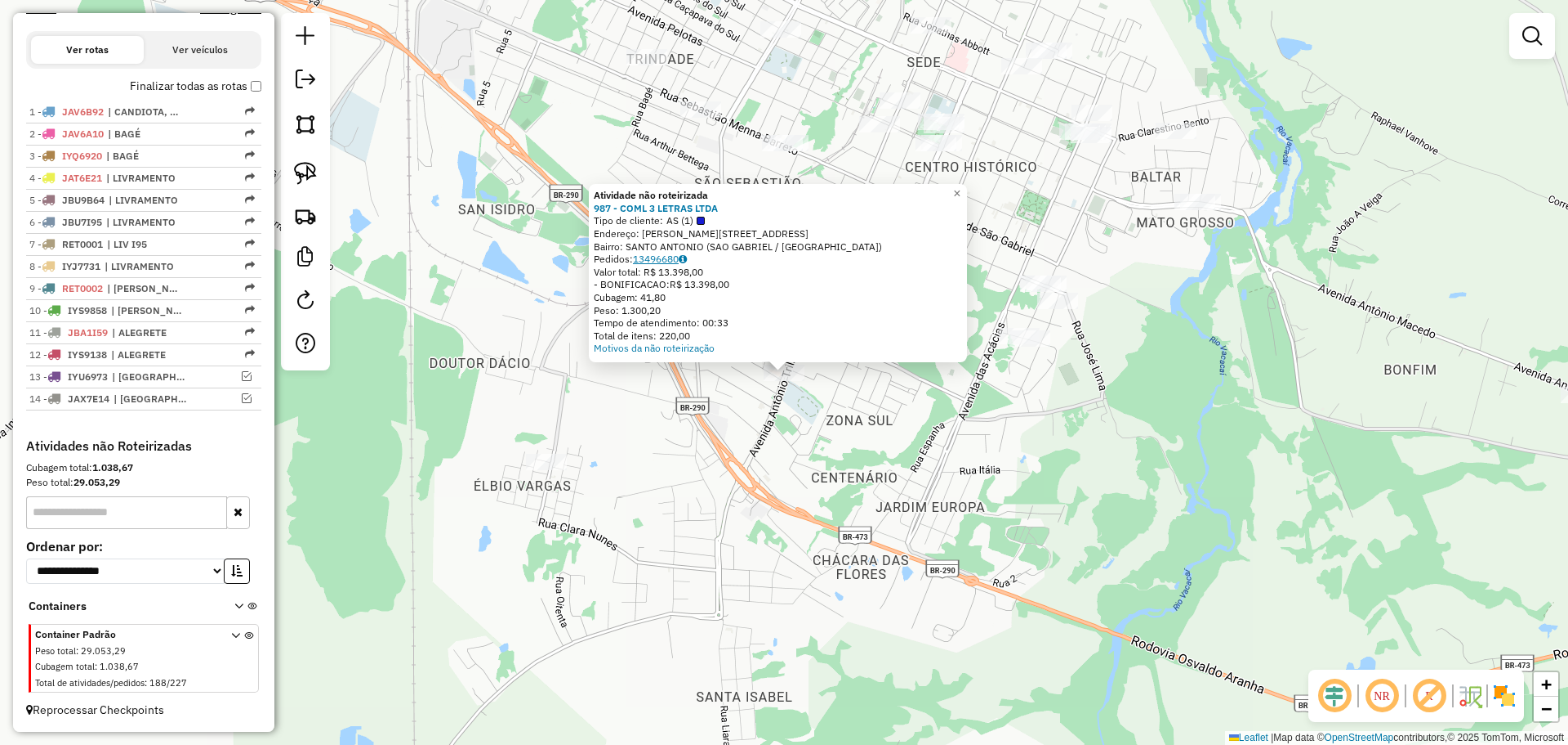
click at [675, 256] on link "13496680" at bounding box center [660, 258] width 54 height 12
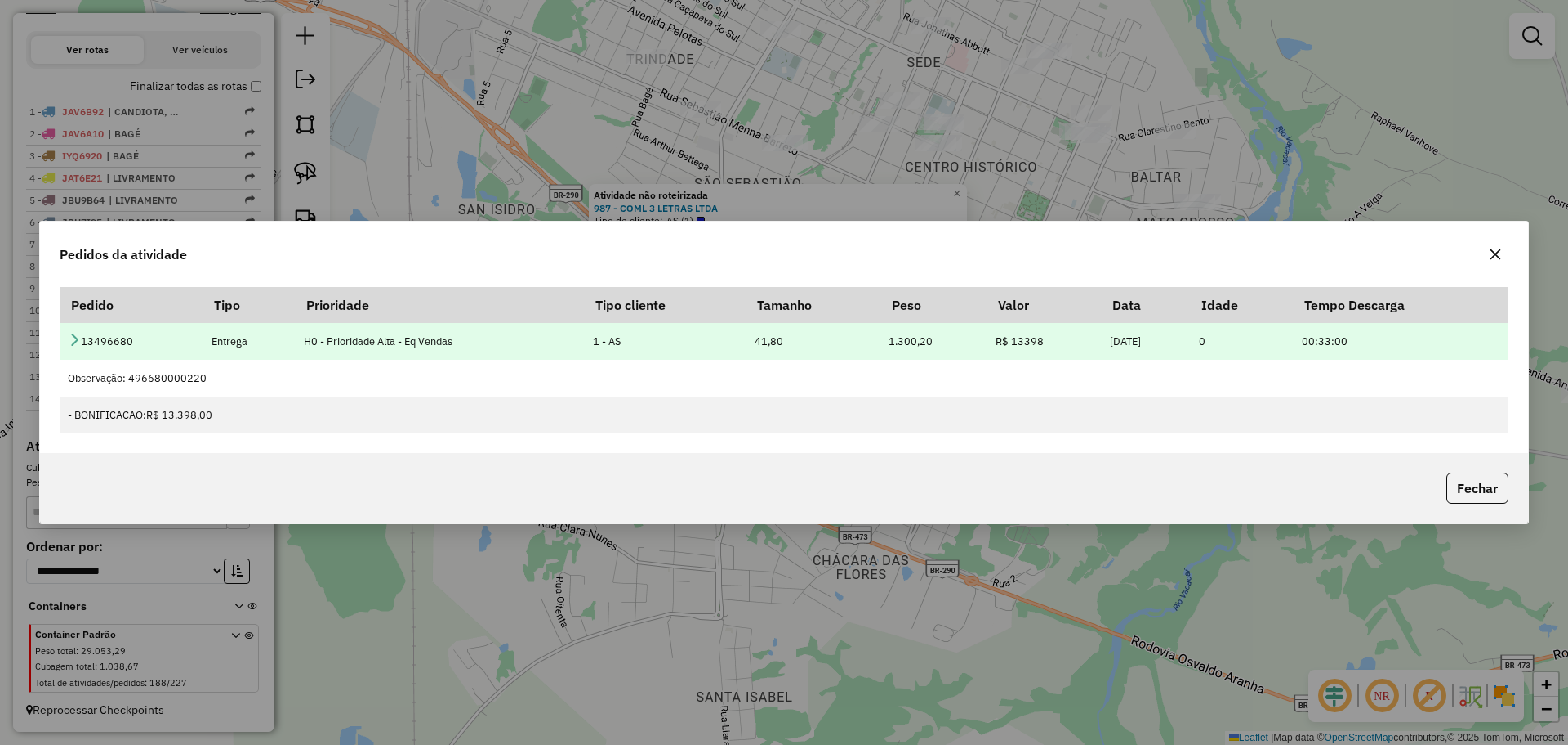
click at [71, 342] on icon at bounding box center [74, 339] width 13 height 13
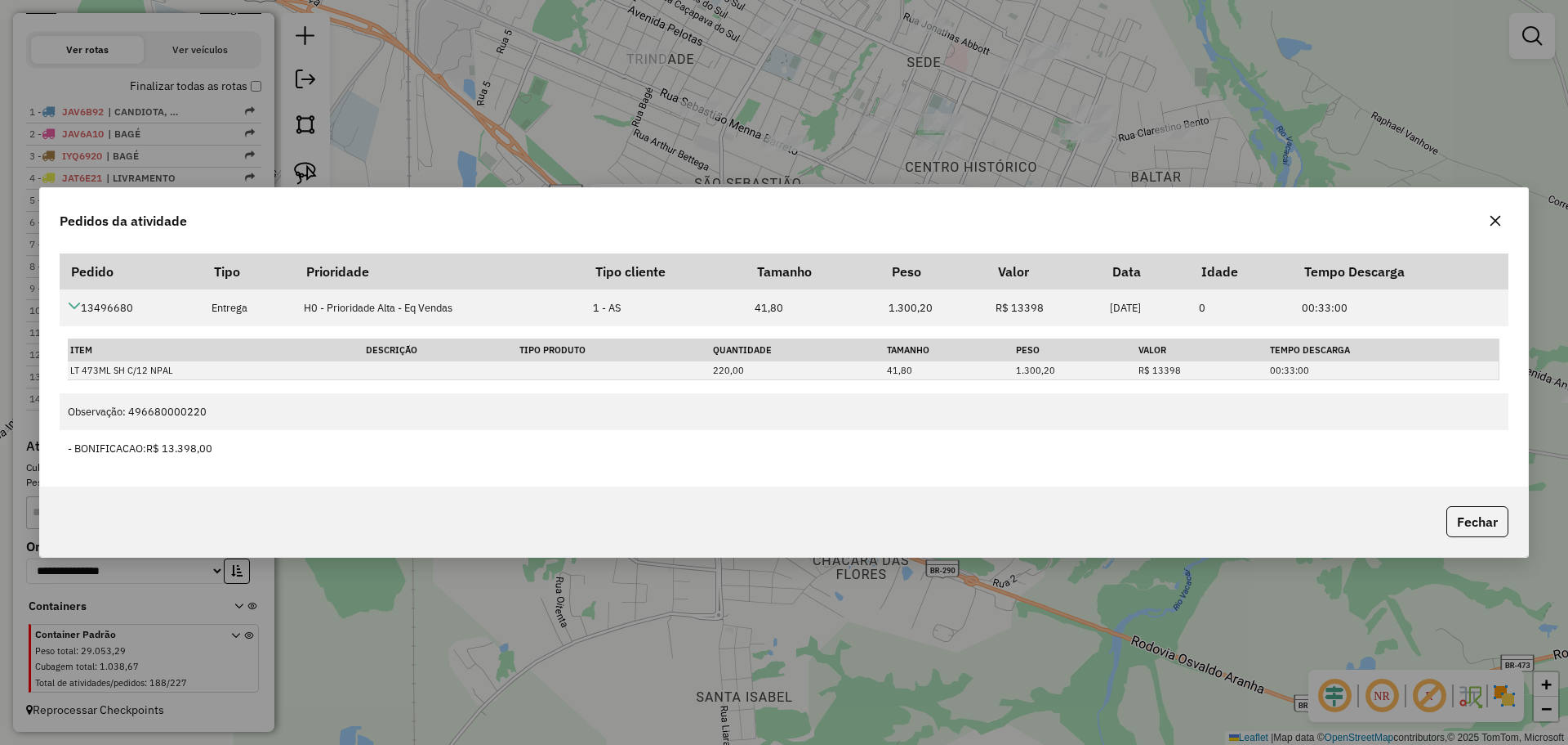
click at [1487, 222] on button "button" at bounding box center [1495, 220] width 26 height 26
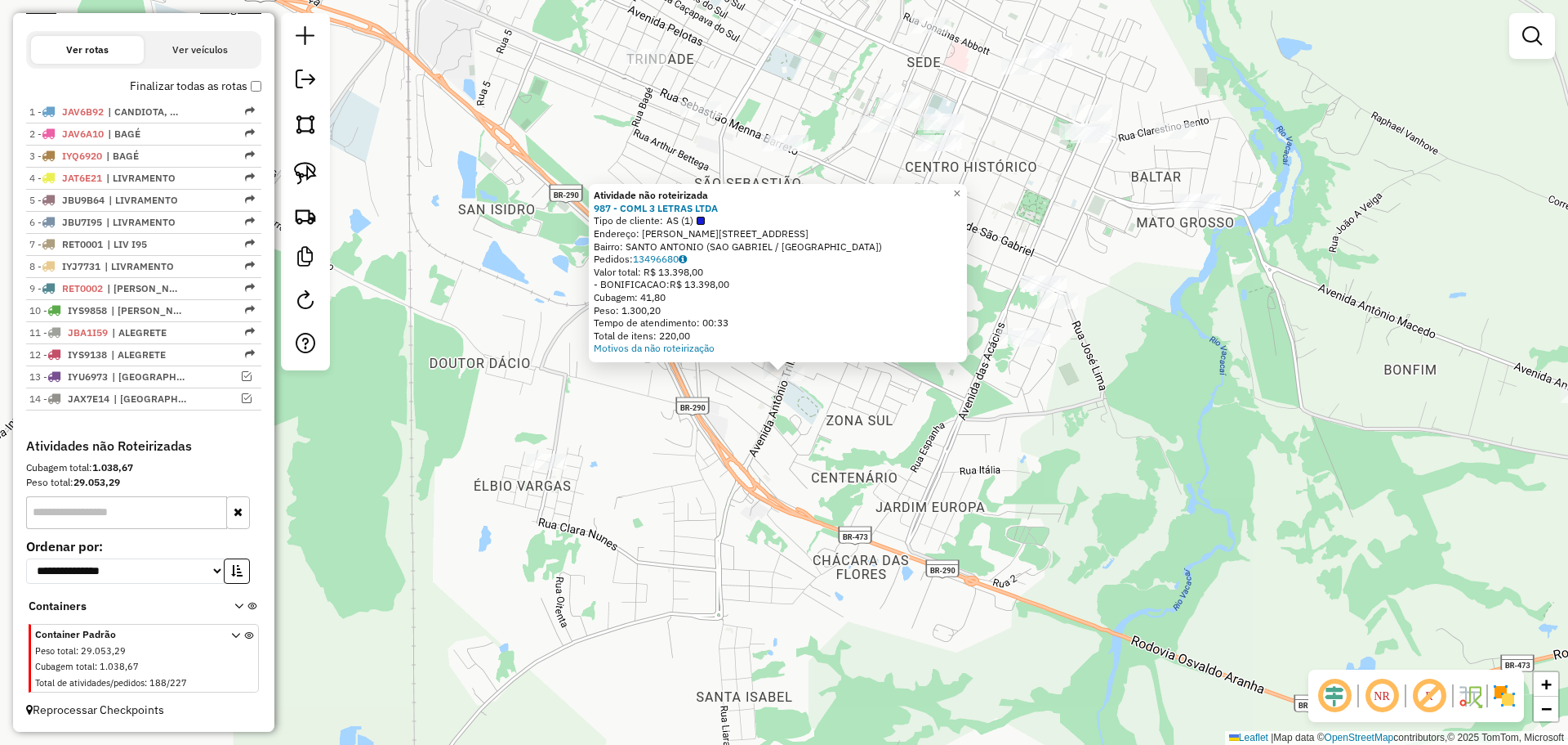
click at [944, 419] on div "Atividade não roteirizada 987 - COML 3 LETRAS LTDA Tipo de cliente: AS (1) Ende…" at bounding box center [784, 372] width 1568 height 745
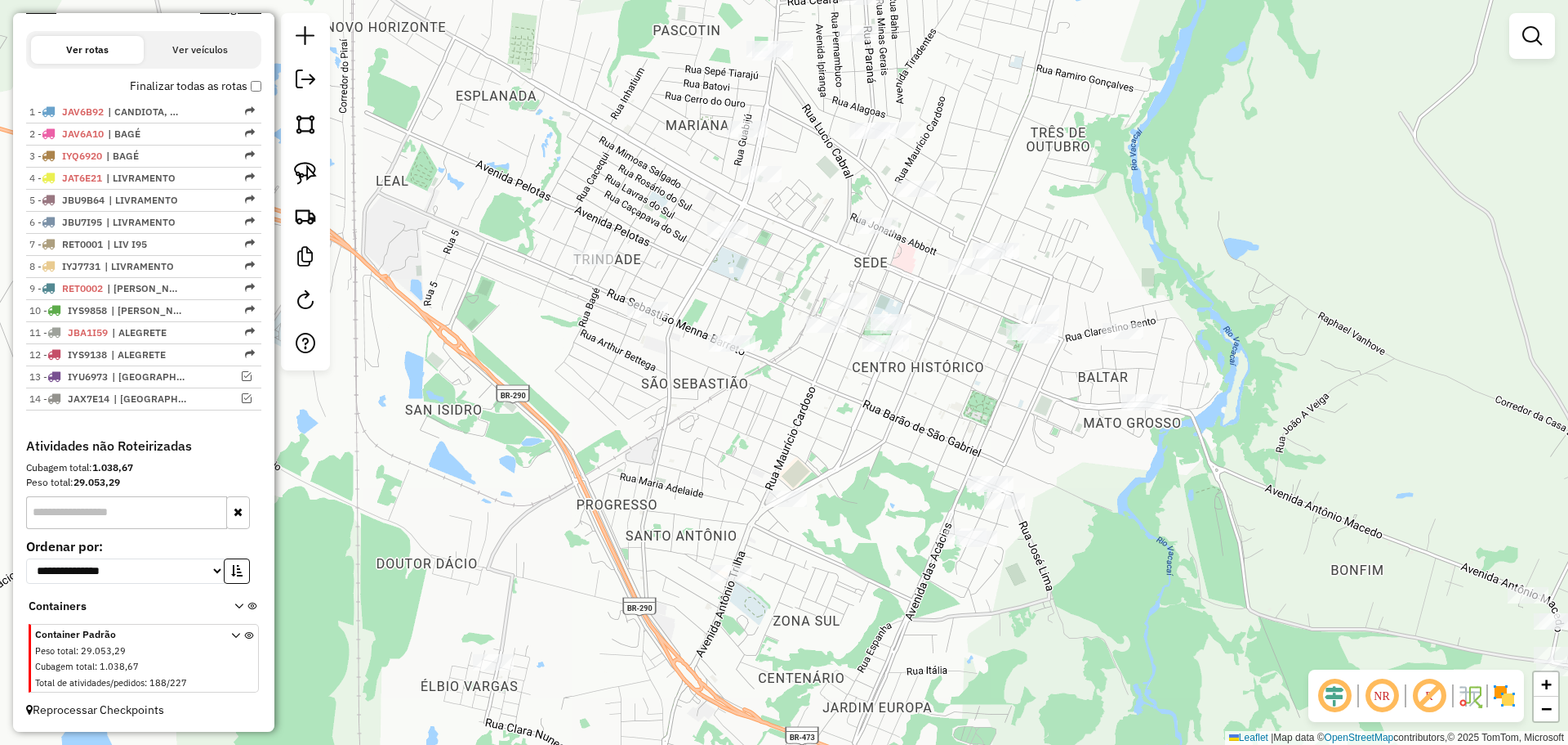
drag, startPoint x: 896, startPoint y: 403, endPoint x: 810, endPoint y: 643, distance: 254.9
click at [810, 643] on div "Janela de atendimento Grade de atendimento Capacidade Transportadoras Veículos …" at bounding box center [784, 372] width 1568 height 745
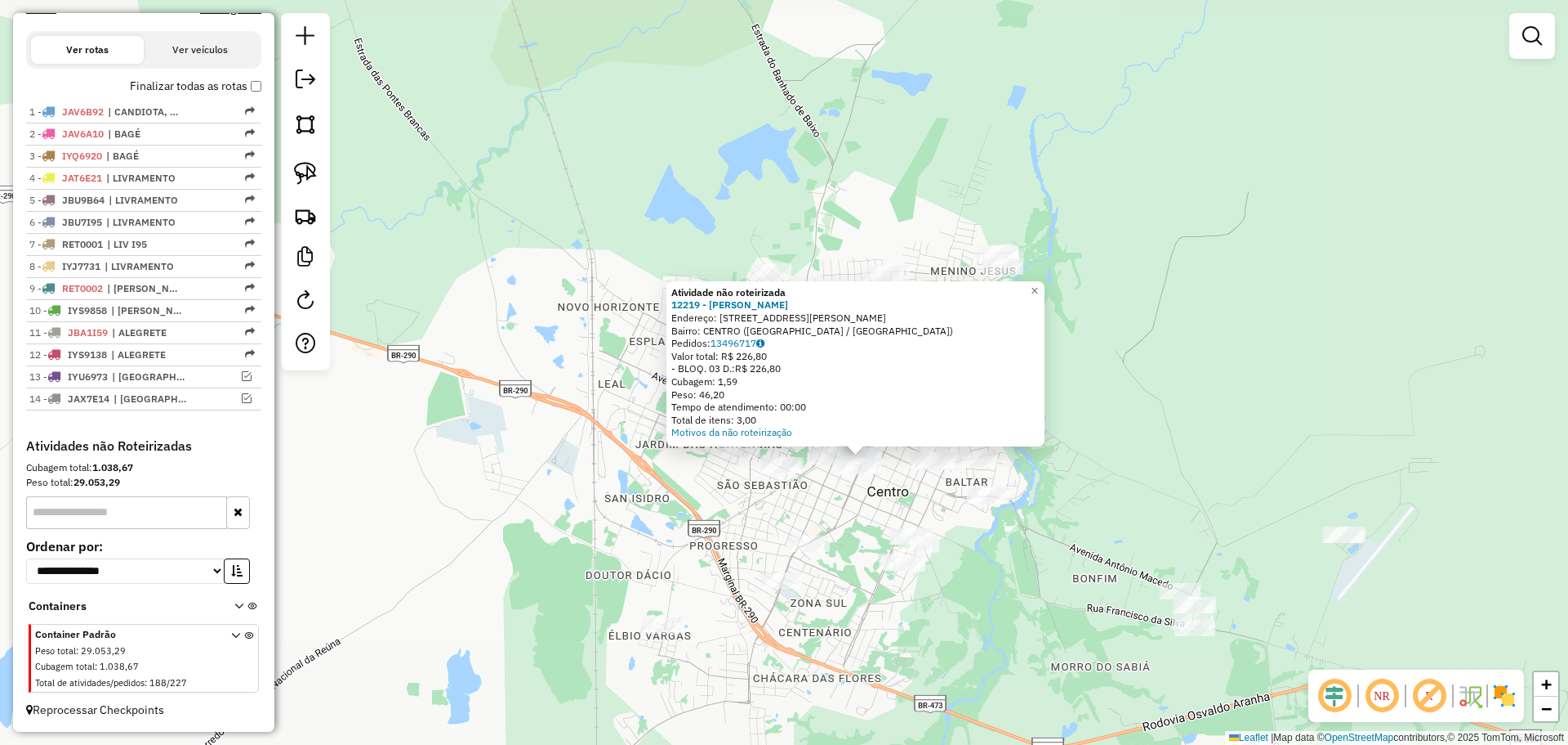
click at [856, 512] on div "Atividade não roteirizada 12219 - RICARDO SCHULTZ DOS Endereço: R RUA CORONEL S…" at bounding box center [784, 372] width 1568 height 745
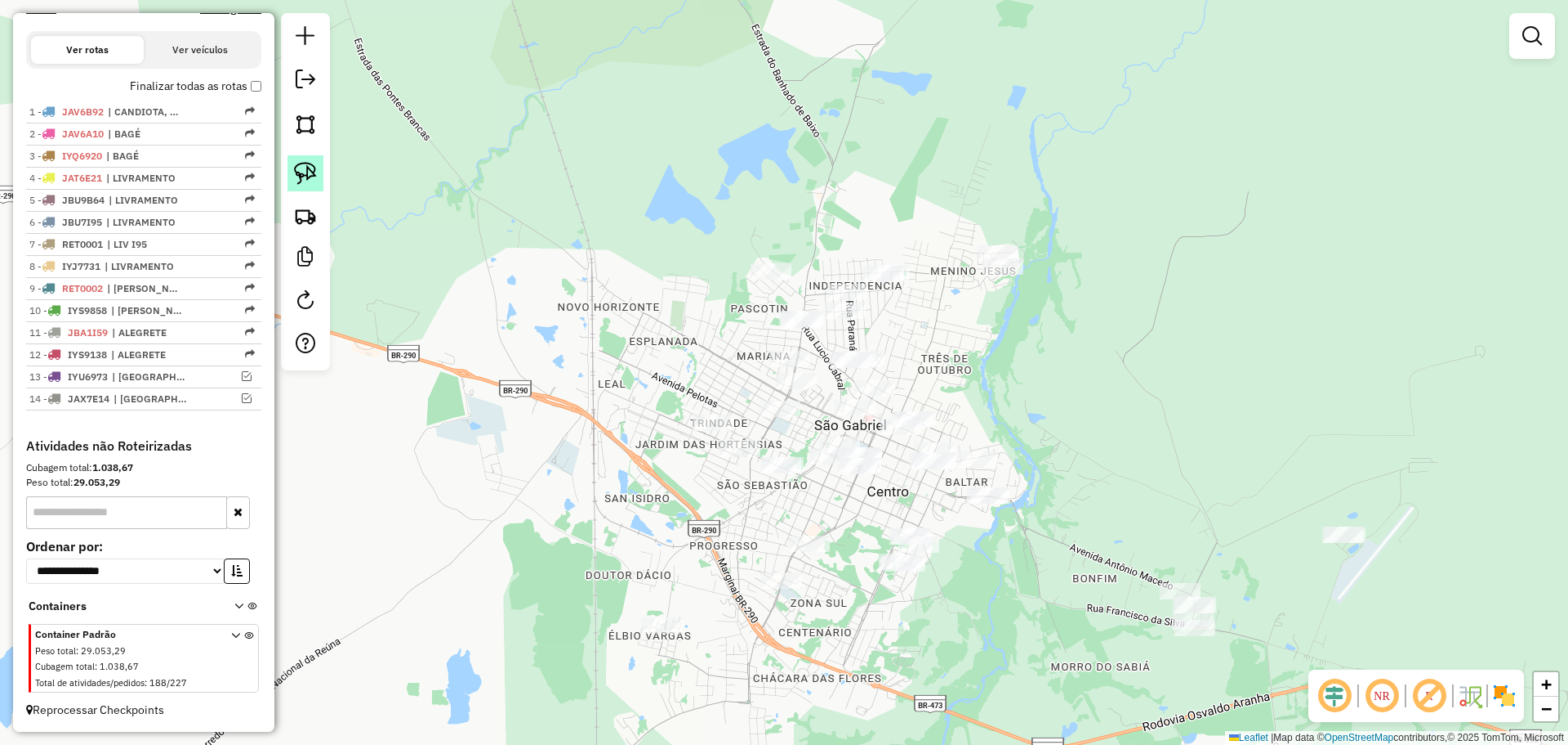
click at [307, 171] on img at bounding box center [305, 173] width 23 height 23
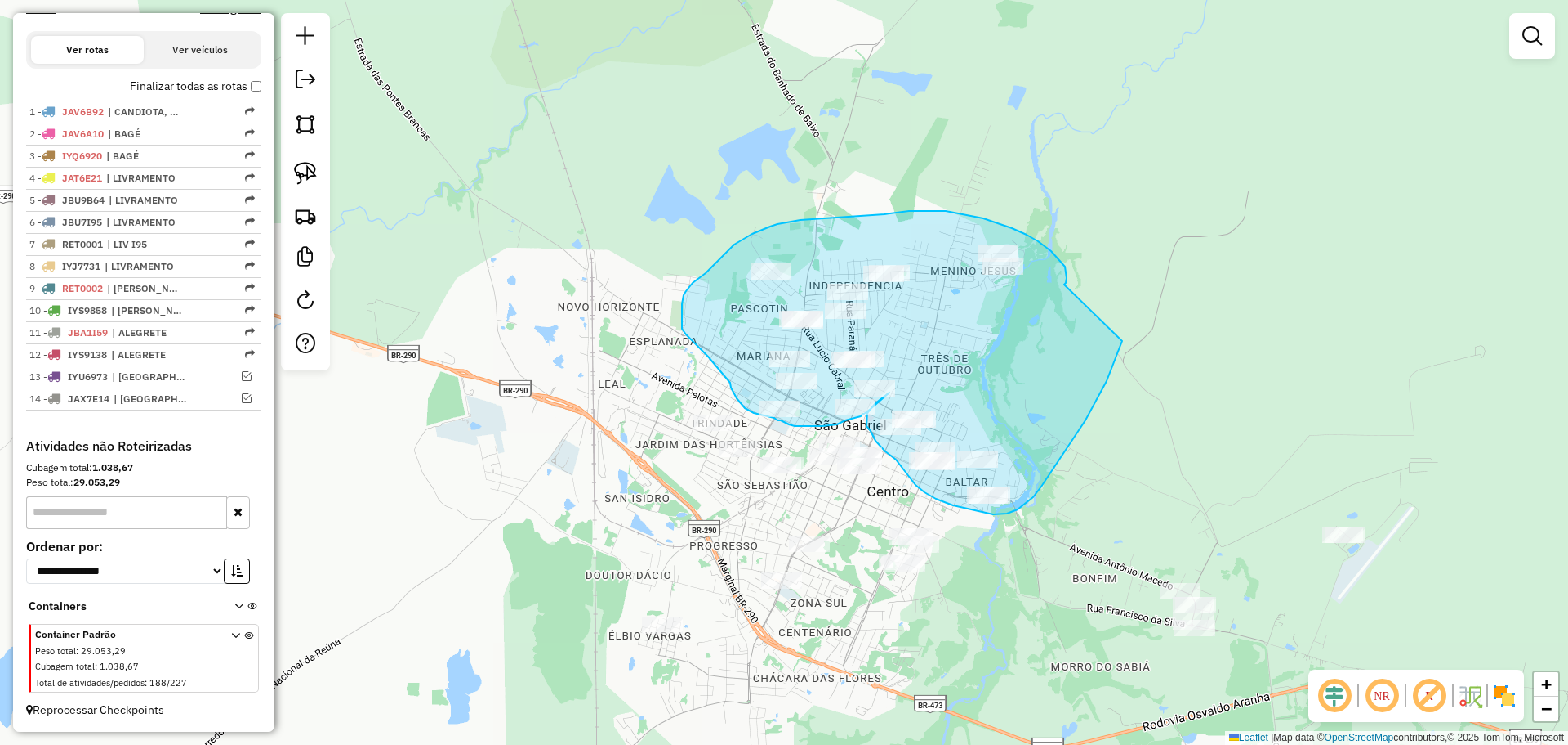
drag, startPoint x: 1061, startPoint y: 261, endPoint x: 1133, endPoint y: 310, distance: 87.1
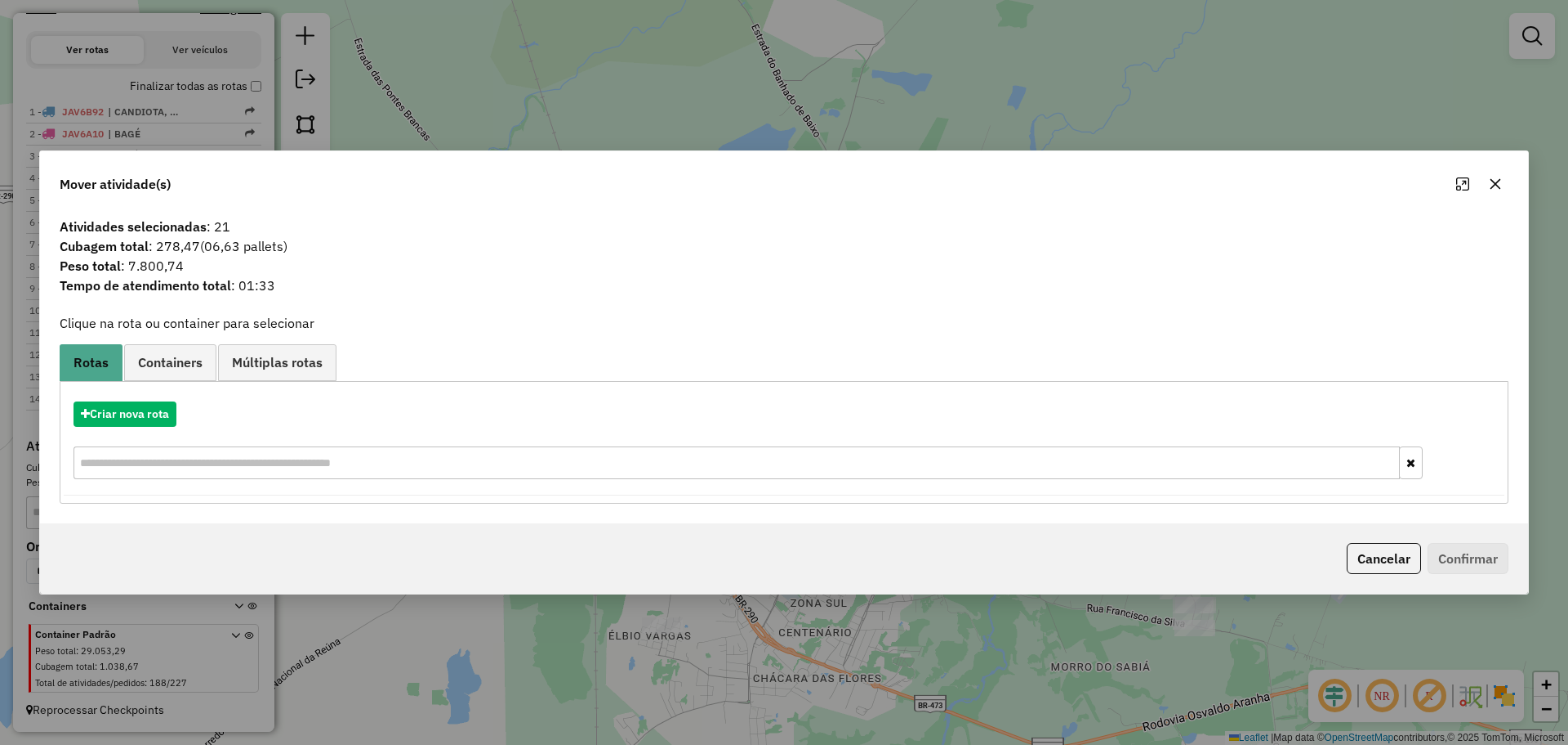
click at [1484, 184] on button "button" at bounding box center [1495, 184] width 26 height 26
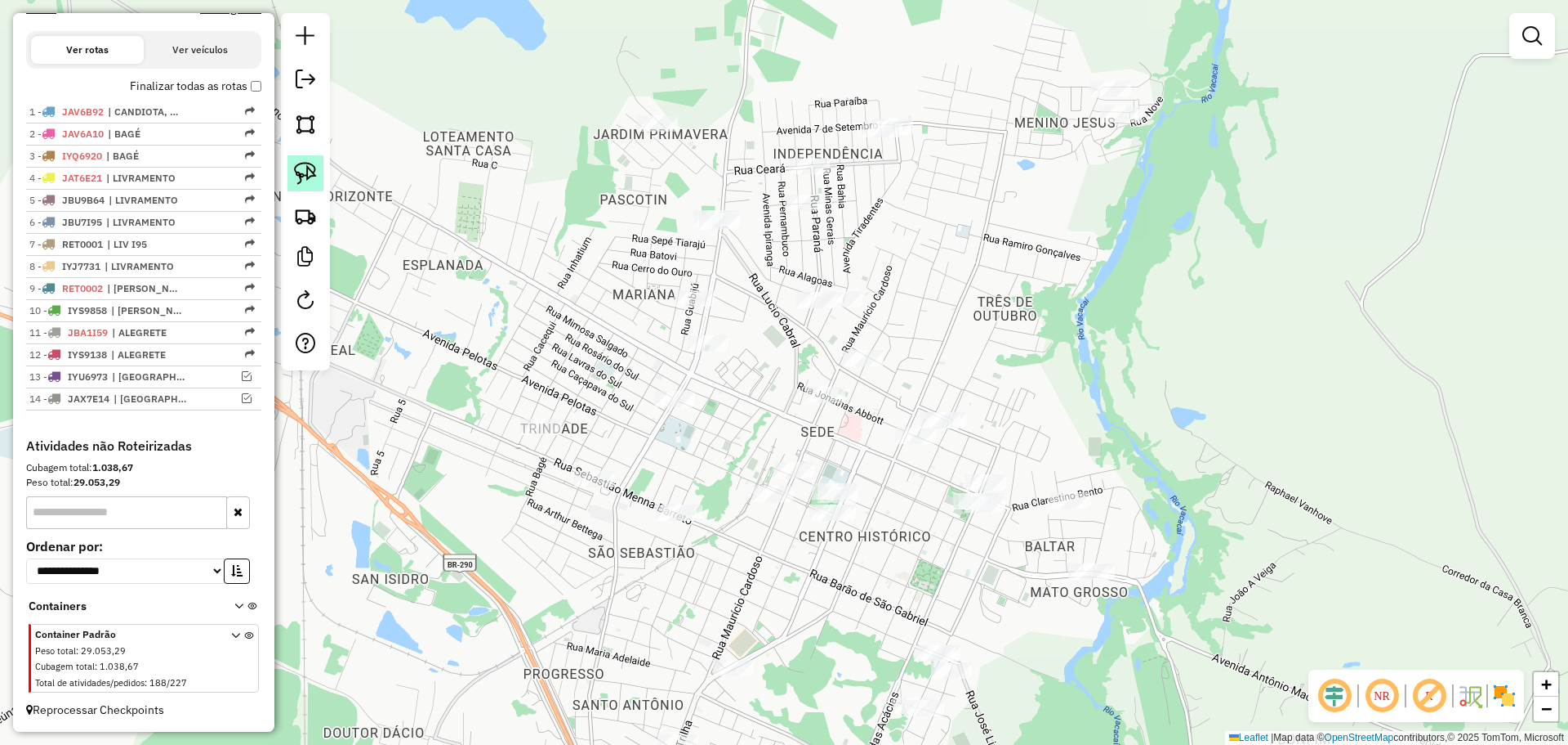
click at [316, 182] on img at bounding box center [305, 173] width 23 height 23
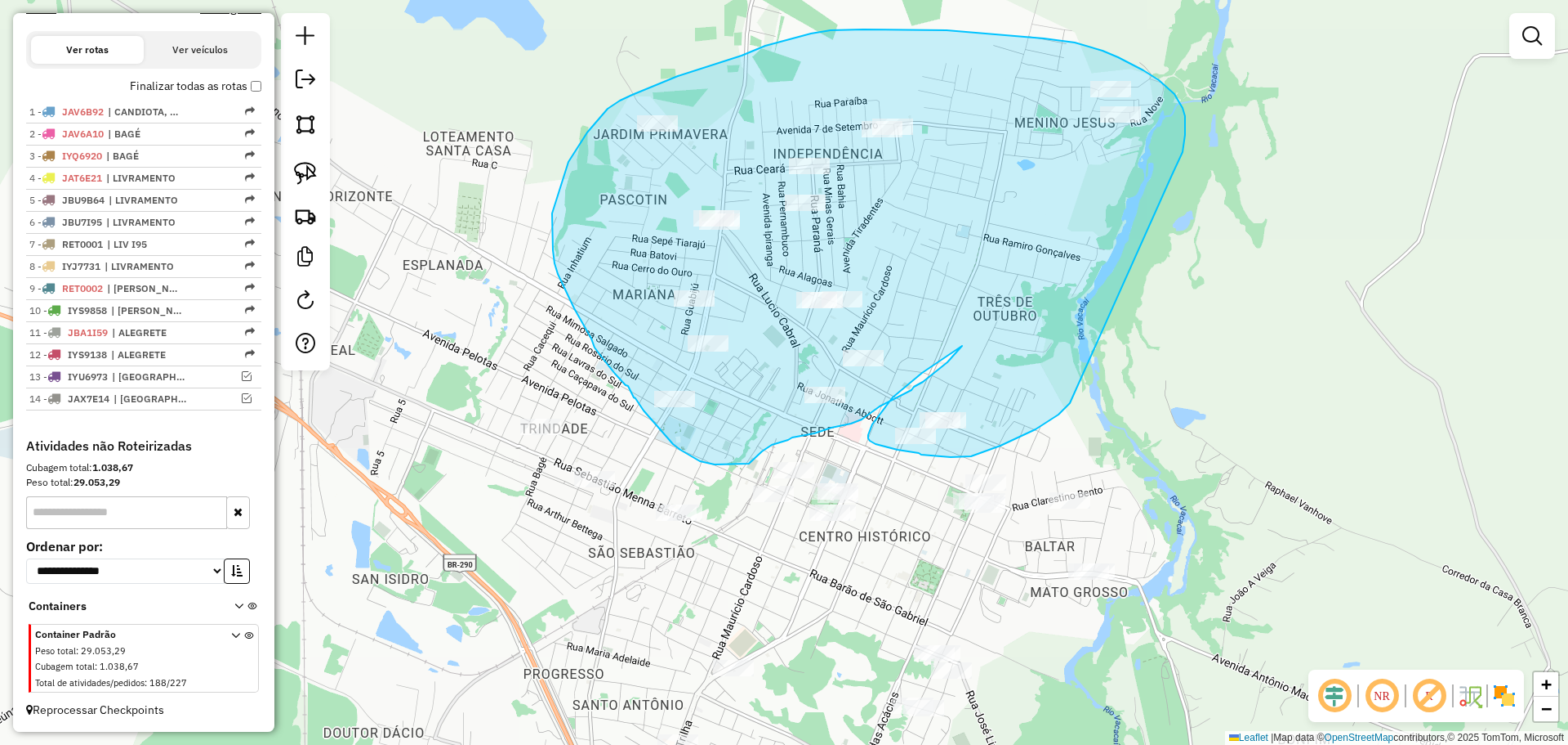
drag, startPoint x: 1182, startPoint y: 152, endPoint x: 1070, endPoint y: 403, distance: 274.9
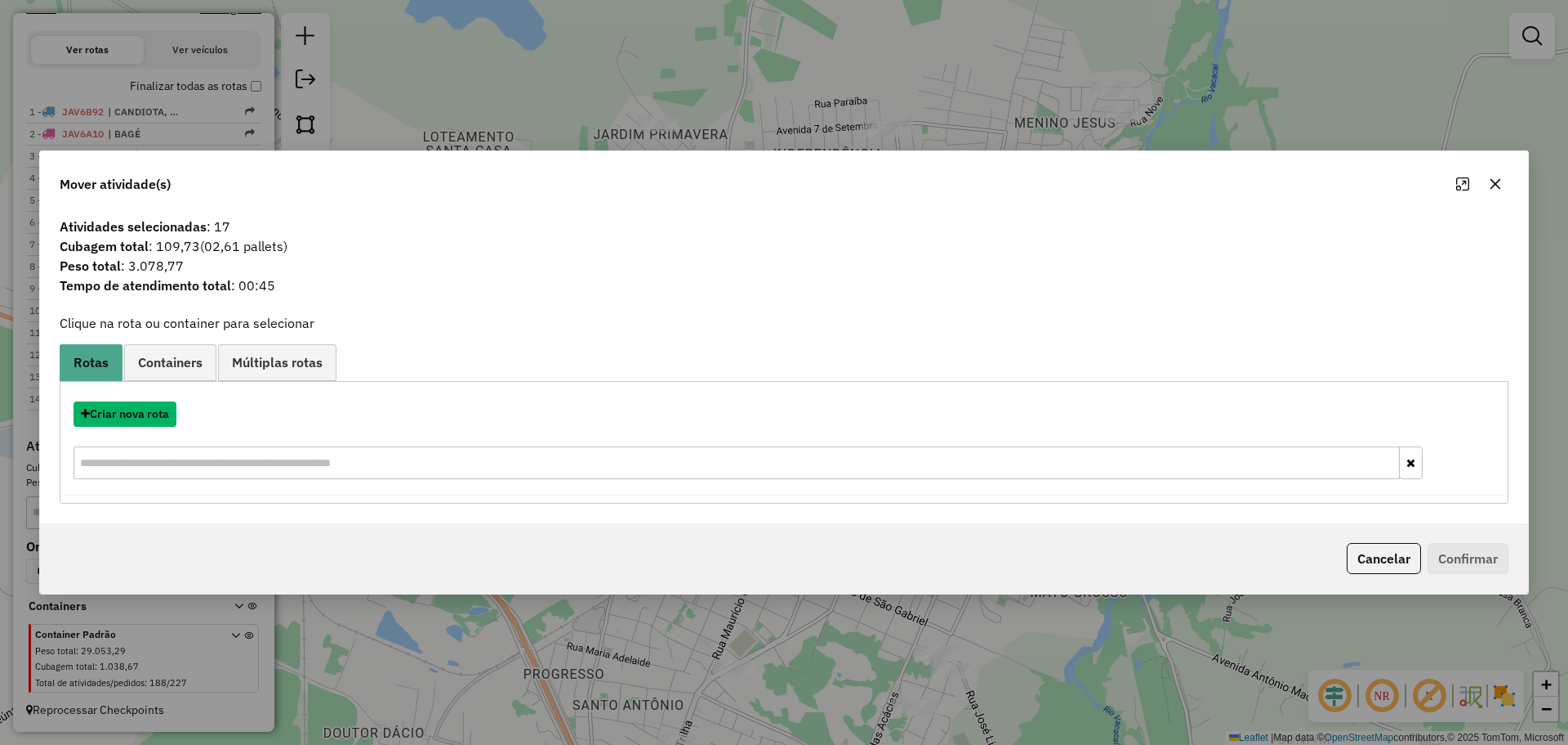
click at [112, 419] on button "Criar nova rota" at bounding box center [125, 414] width 103 height 26
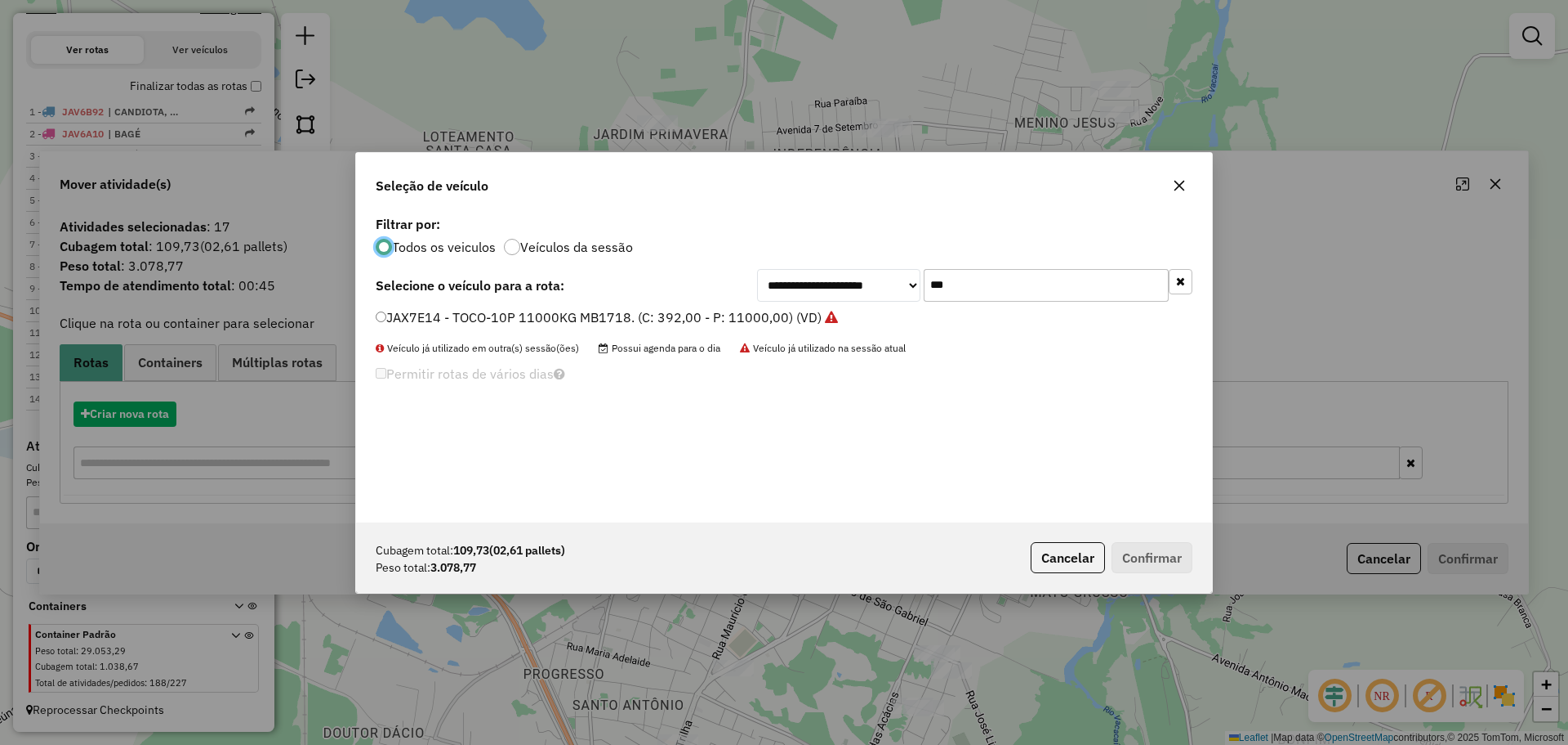
scroll to position [9, 5]
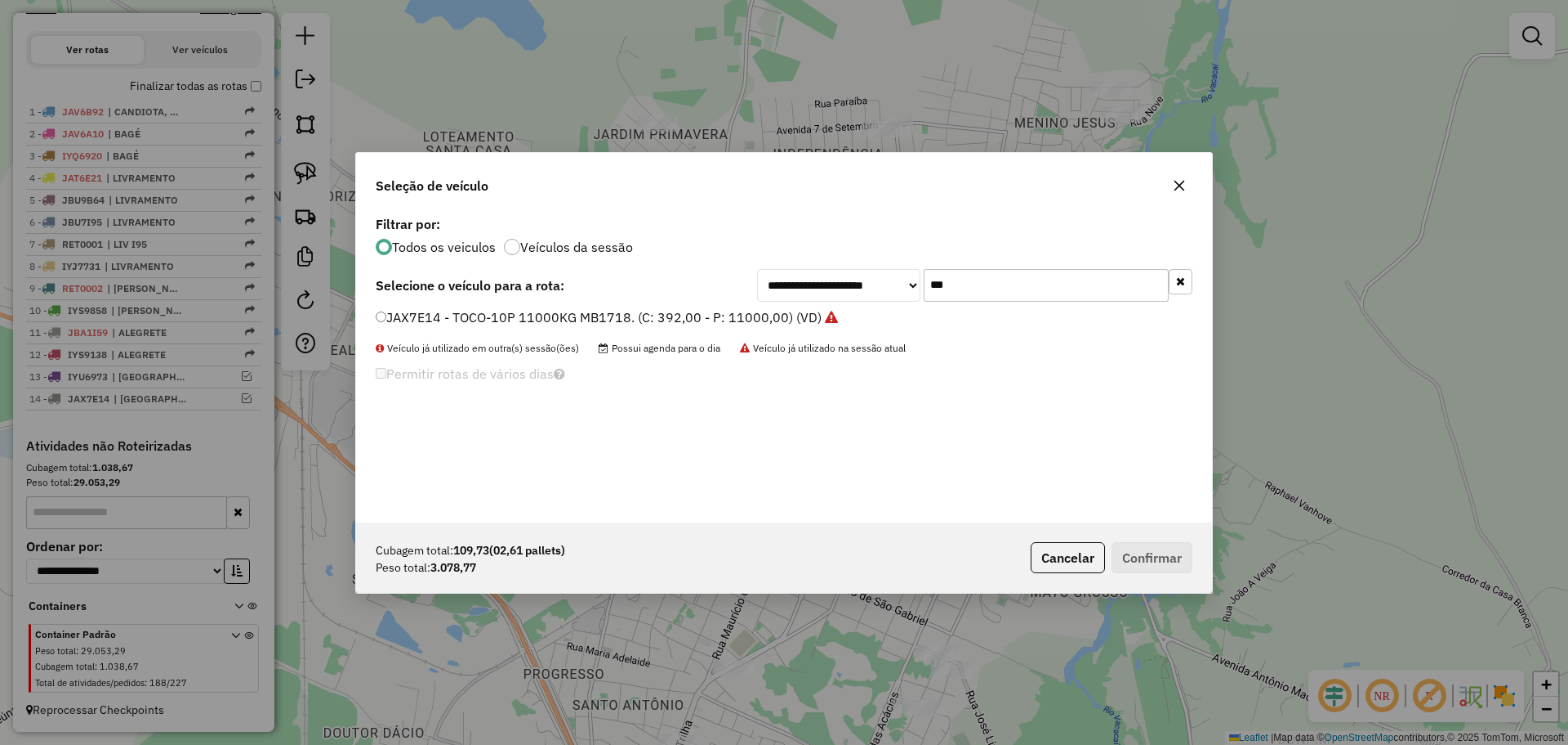
drag, startPoint x: 979, startPoint y: 290, endPoint x: 882, endPoint y: 277, distance: 97.9
click at [882, 277] on div "**********" at bounding box center [975, 286] width 435 height 33
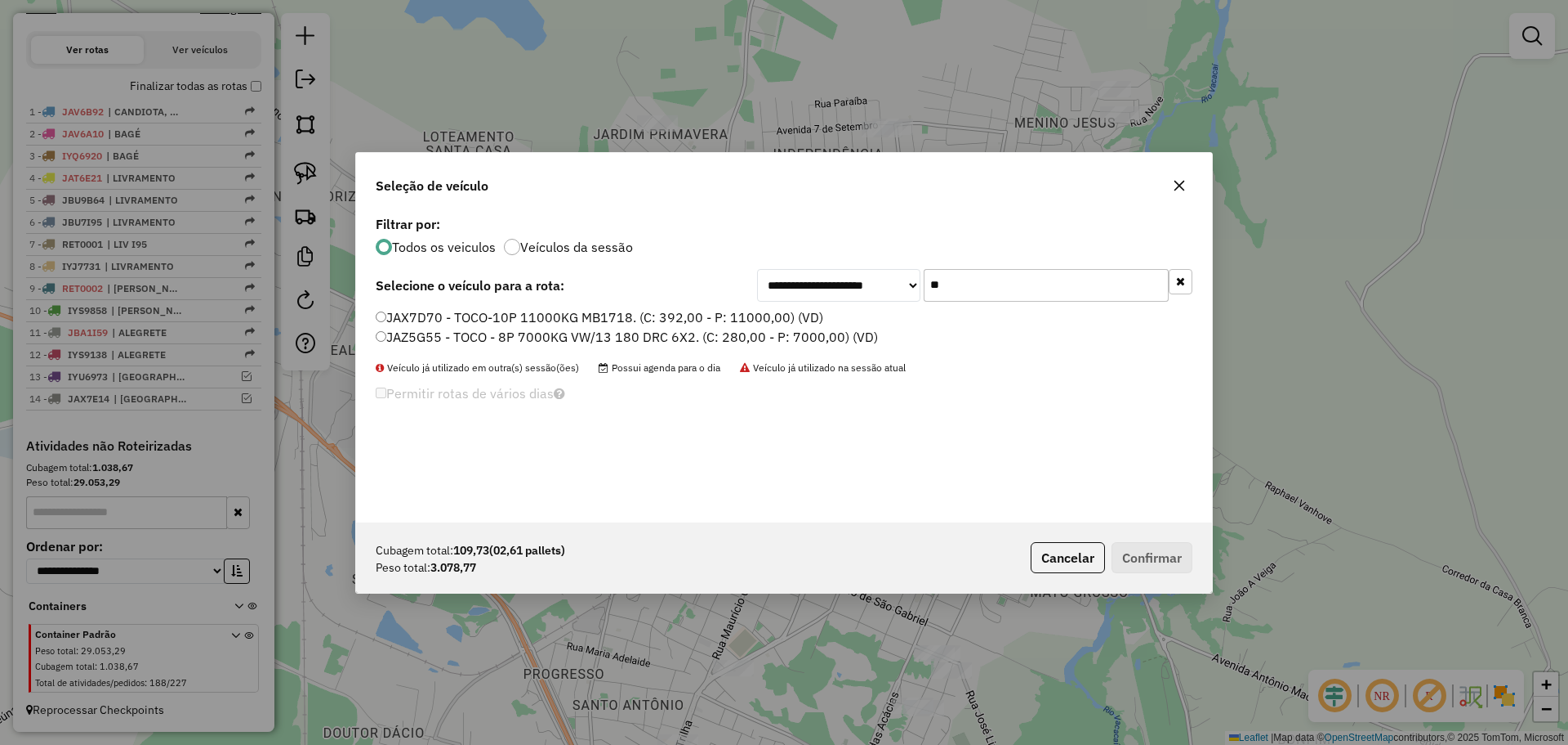
type input "**"
click at [700, 309] on label "JAX7D70 - TOCO-10P 11000KG MB1718. (C: 392,00 - P: 11000,00) (VD)" at bounding box center [599, 317] width 448 height 19
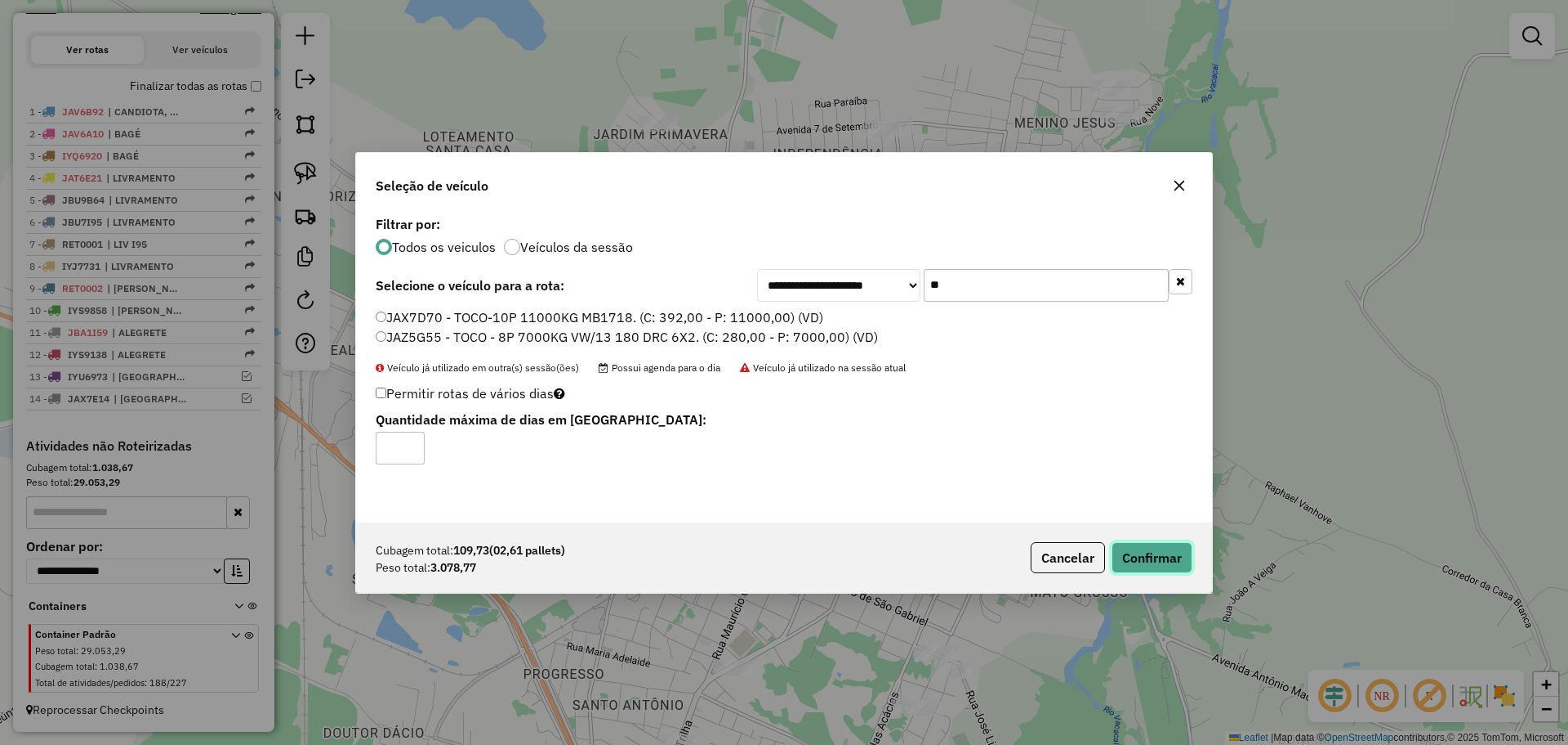
click at [1160, 560] on button "Confirmar" at bounding box center [1152, 558] width 81 height 31
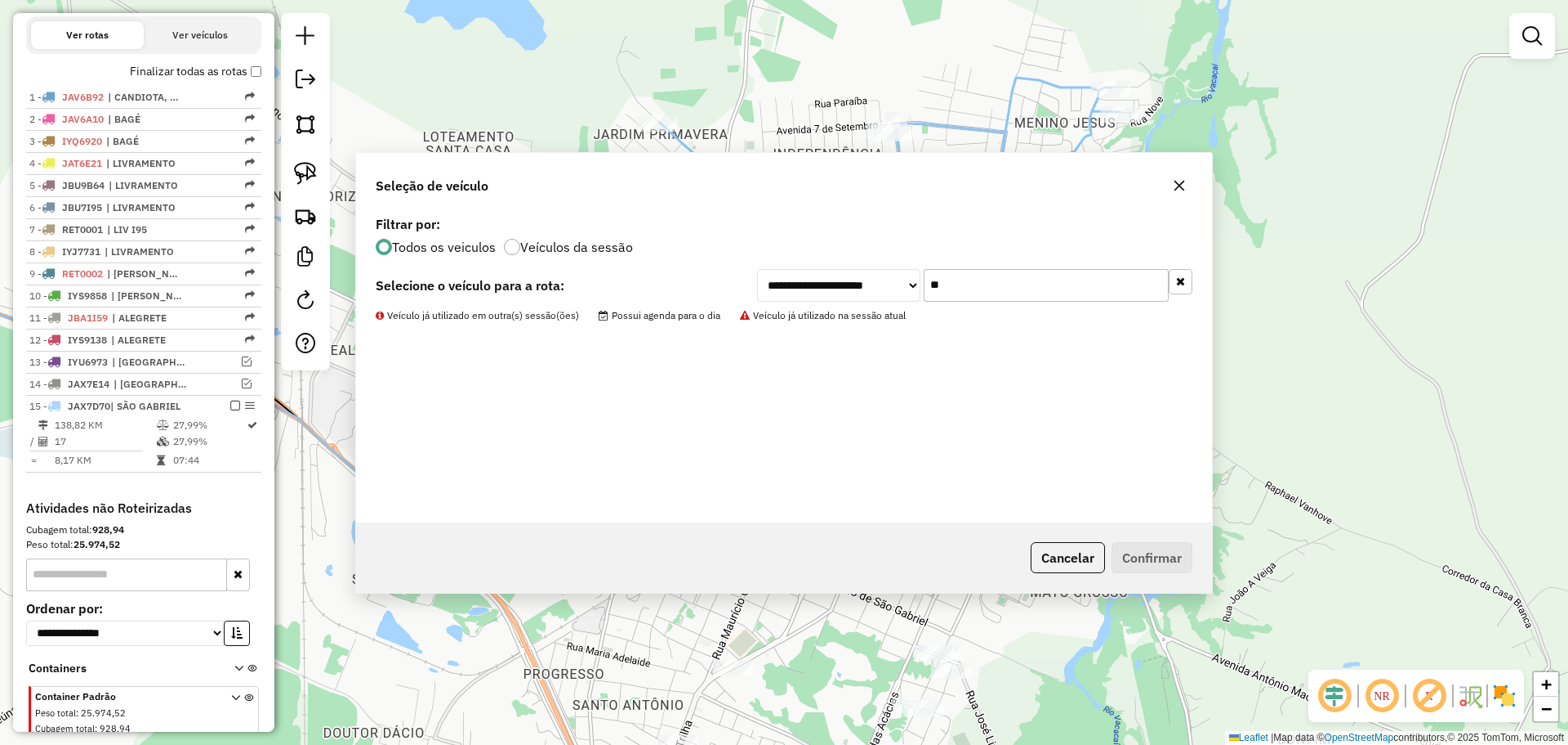
scroll to position [602, 0]
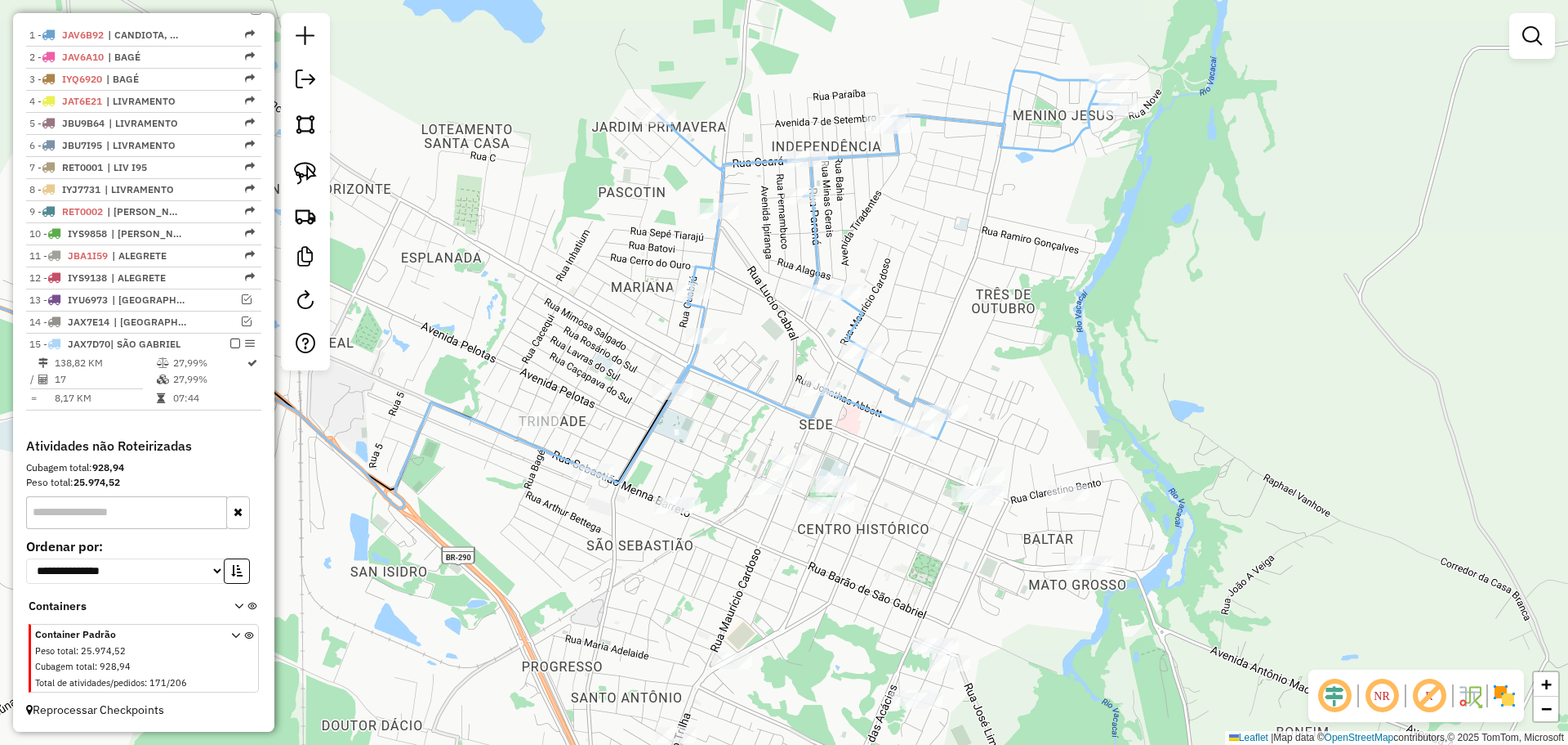
drag, startPoint x: 677, startPoint y: 628, endPoint x: 681, endPoint y: 499, distance: 129.1
click at [681, 499] on div "Janela de atendimento Grade de atendimento Capacidade Transportadoras Veículos …" at bounding box center [784, 372] width 1568 height 745
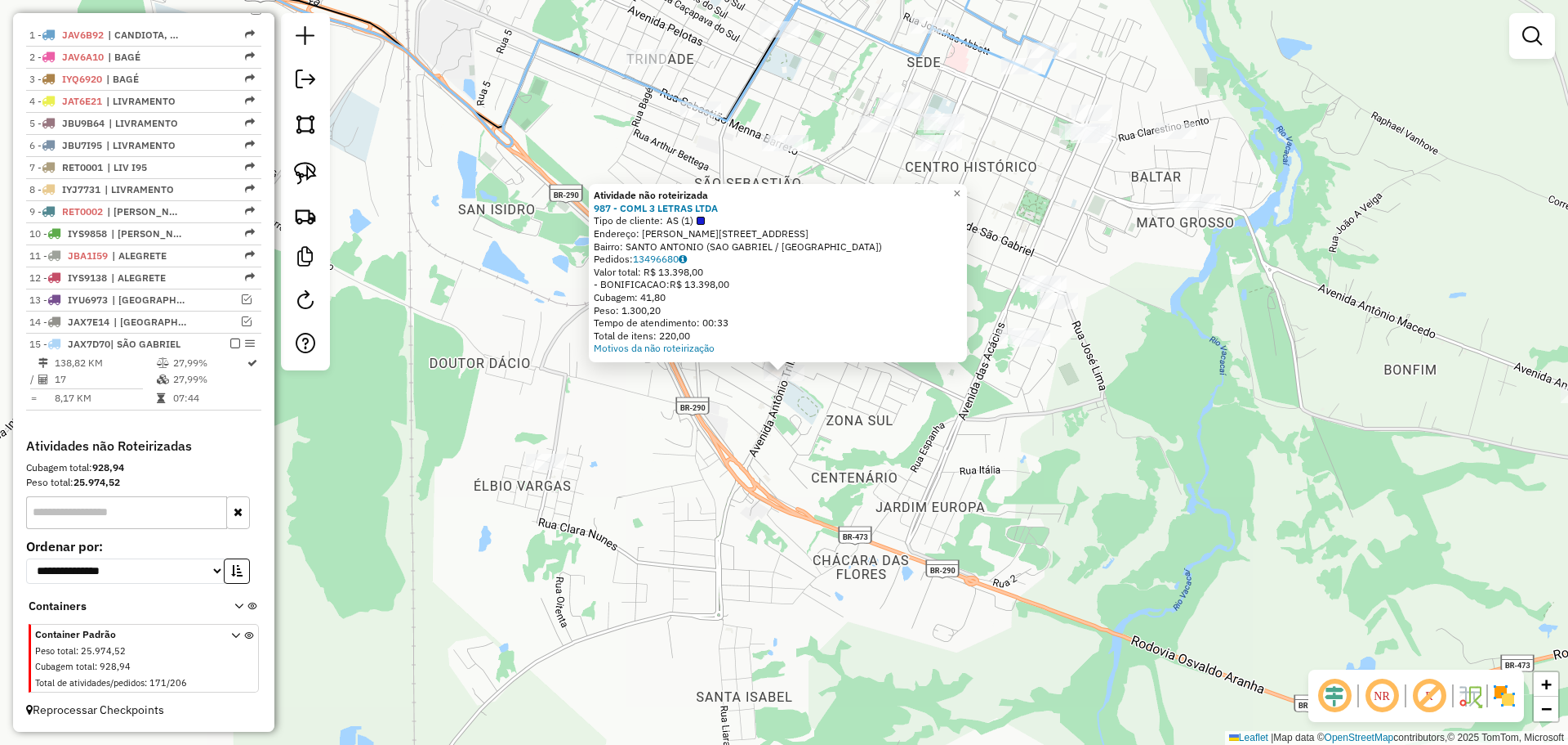
click at [770, 446] on div "Atividade não roteirizada 987 - COML 3 LETRAS LTDA Tipo de cliente: AS (1) Ende…" at bounding box center [784, 372] width 1568 height 745
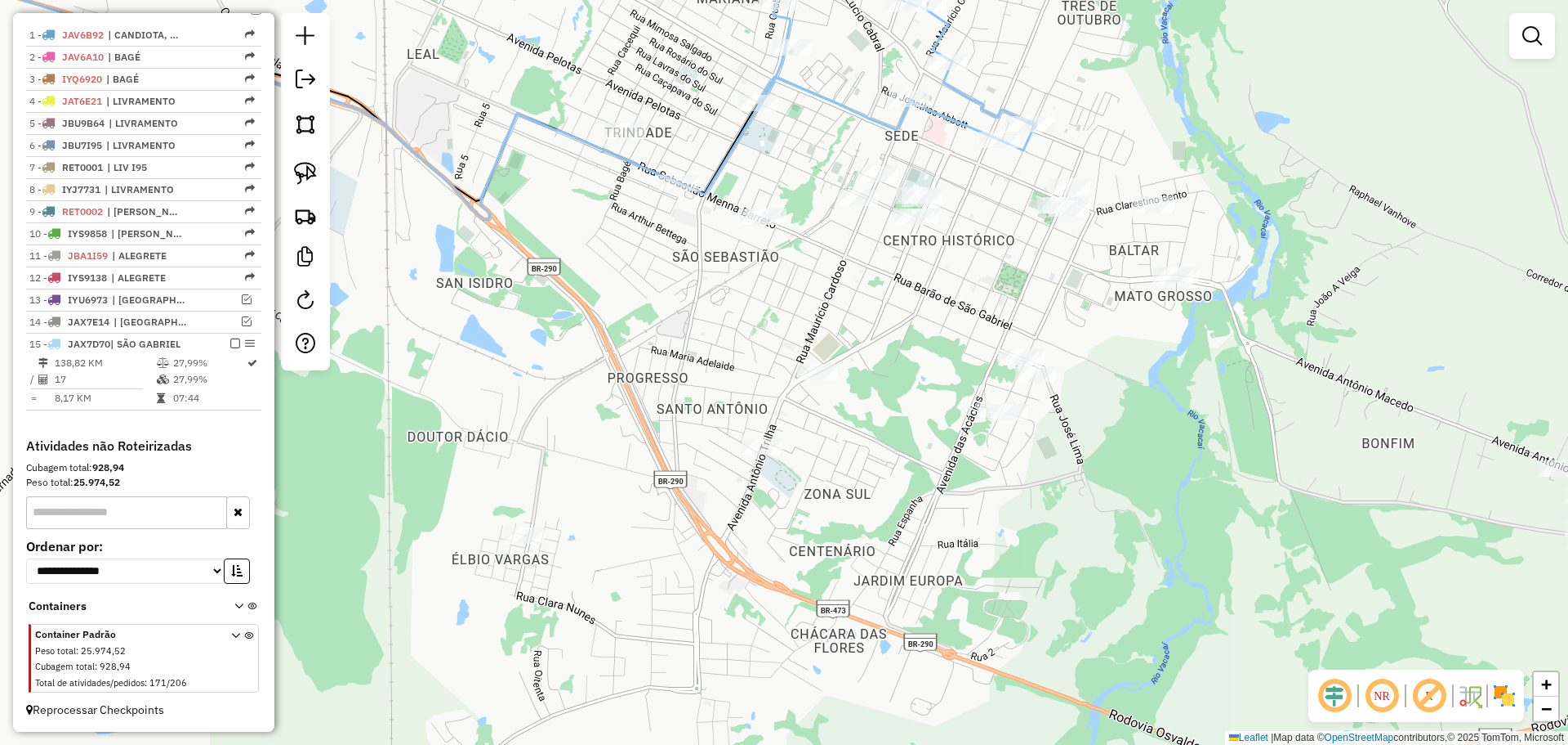
drag, startPoint x: 774, startPoint y: 494, endPoint x: 741, endPoint y: 562, distance: 75.6
click at [746, 581] on div "Janela de atendimento Grade de atendimento Capacidade Transportadoras Veículos …" at bounding box center [784, 372] width 1568 height 745
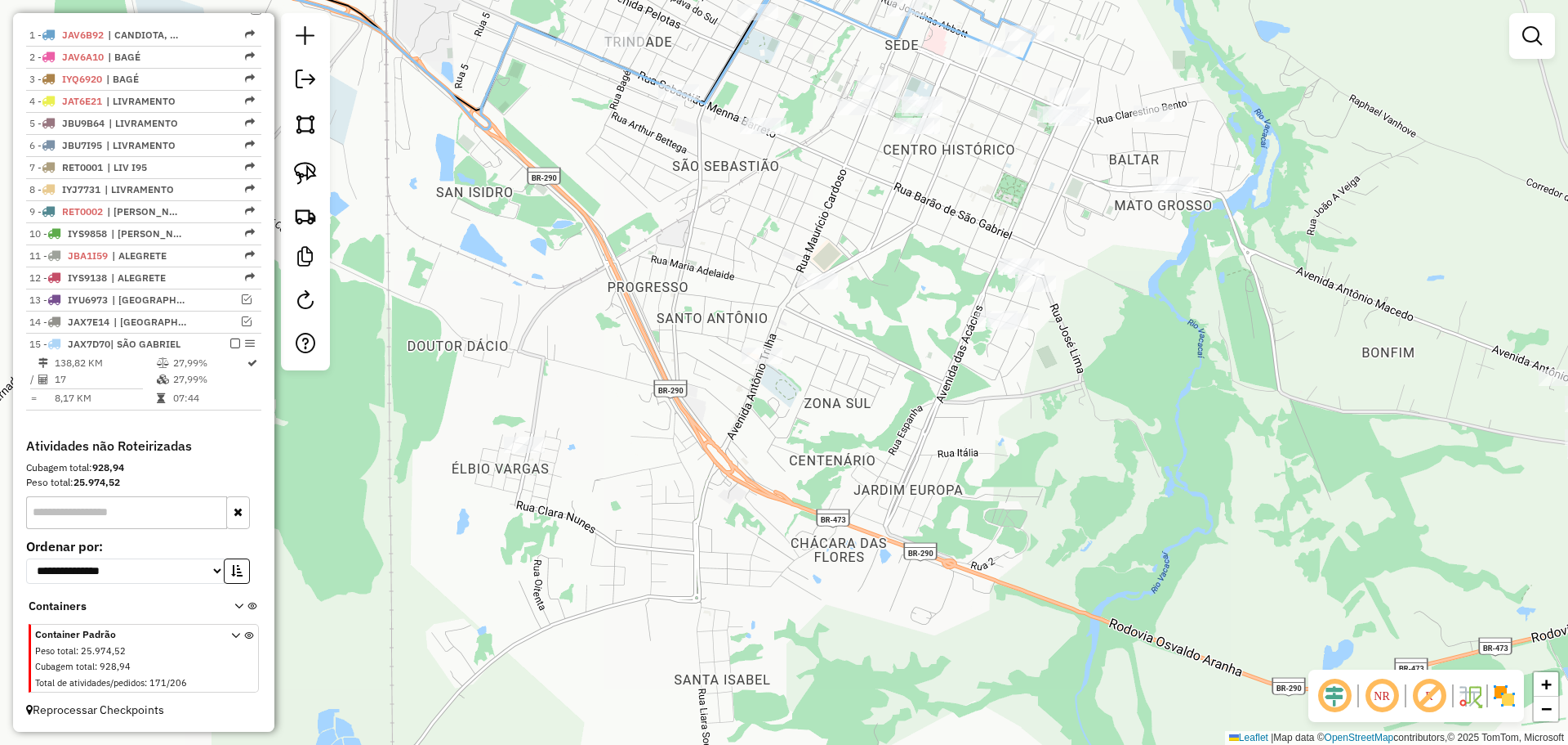
drag, startPoint x: 737, startPoint y: 503, endPoint x: 727, endPoint y: 481, distance: 24.2
click at [728, 480] on div "Janela de atendimento Grade de atendimento Capacidade Transportadoras Veículos …" at bounding box center [784, 372] width 1568 height 745
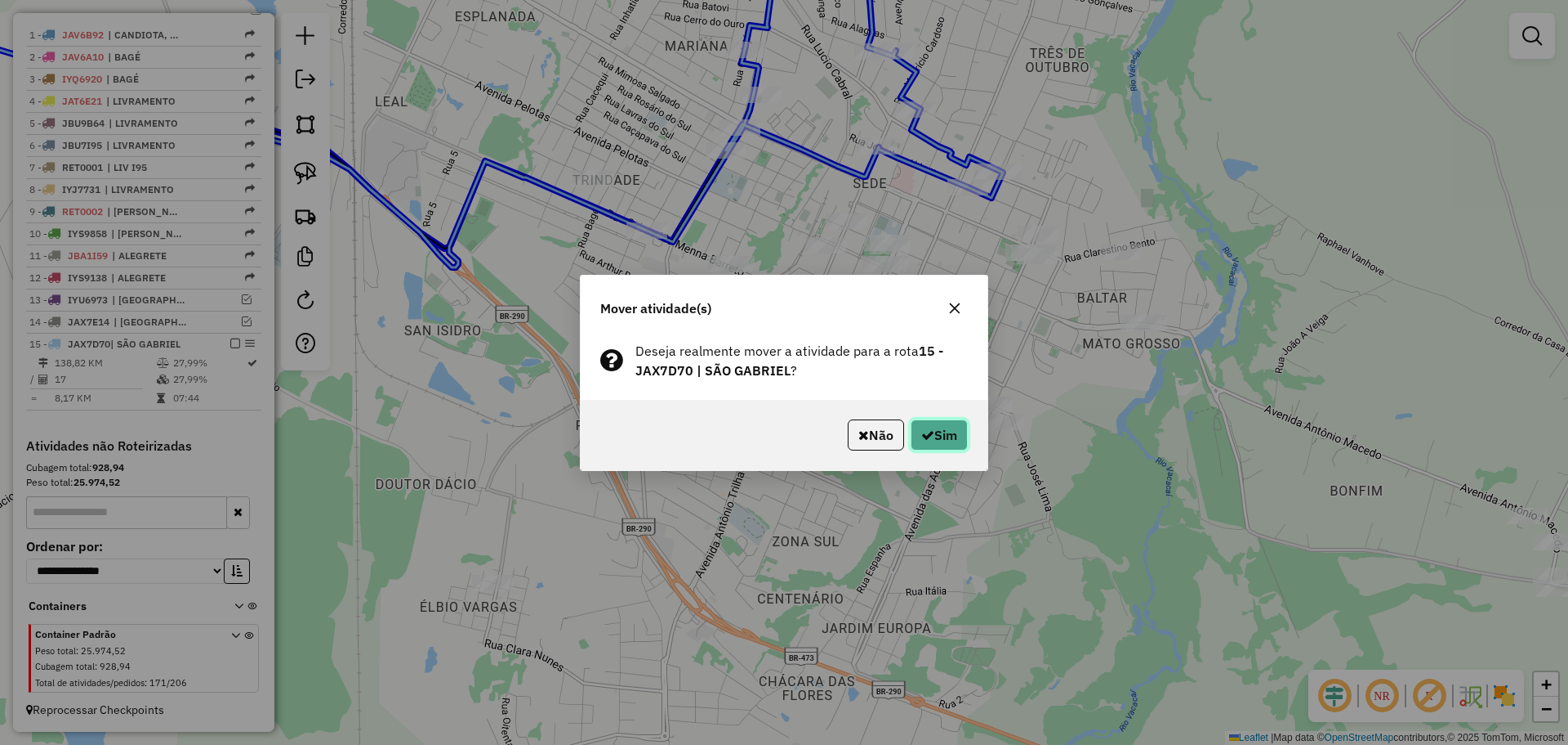
click at [943, 435] on button "Sim" at bounding box center [939, 435] width 57 height 31
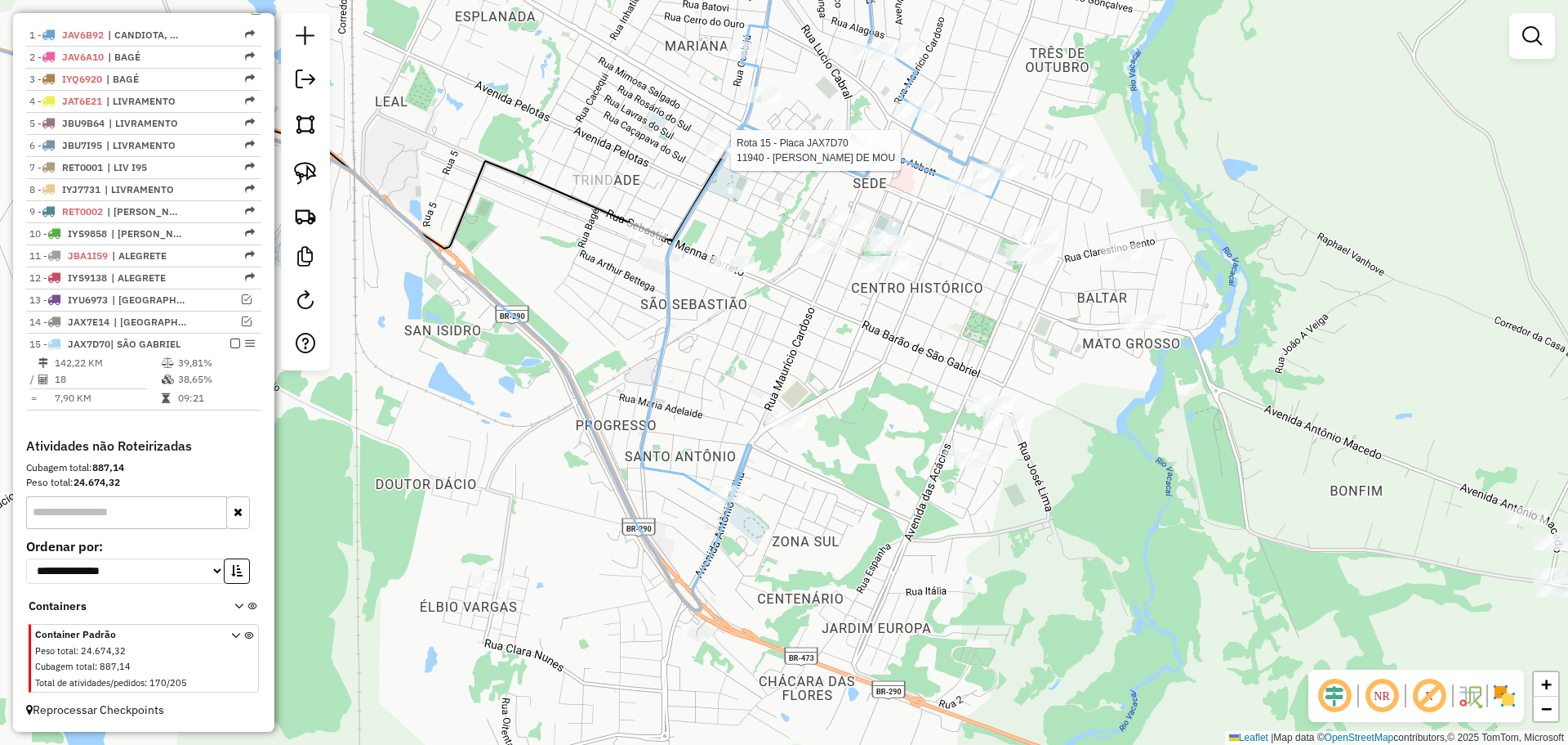
select select "*********"
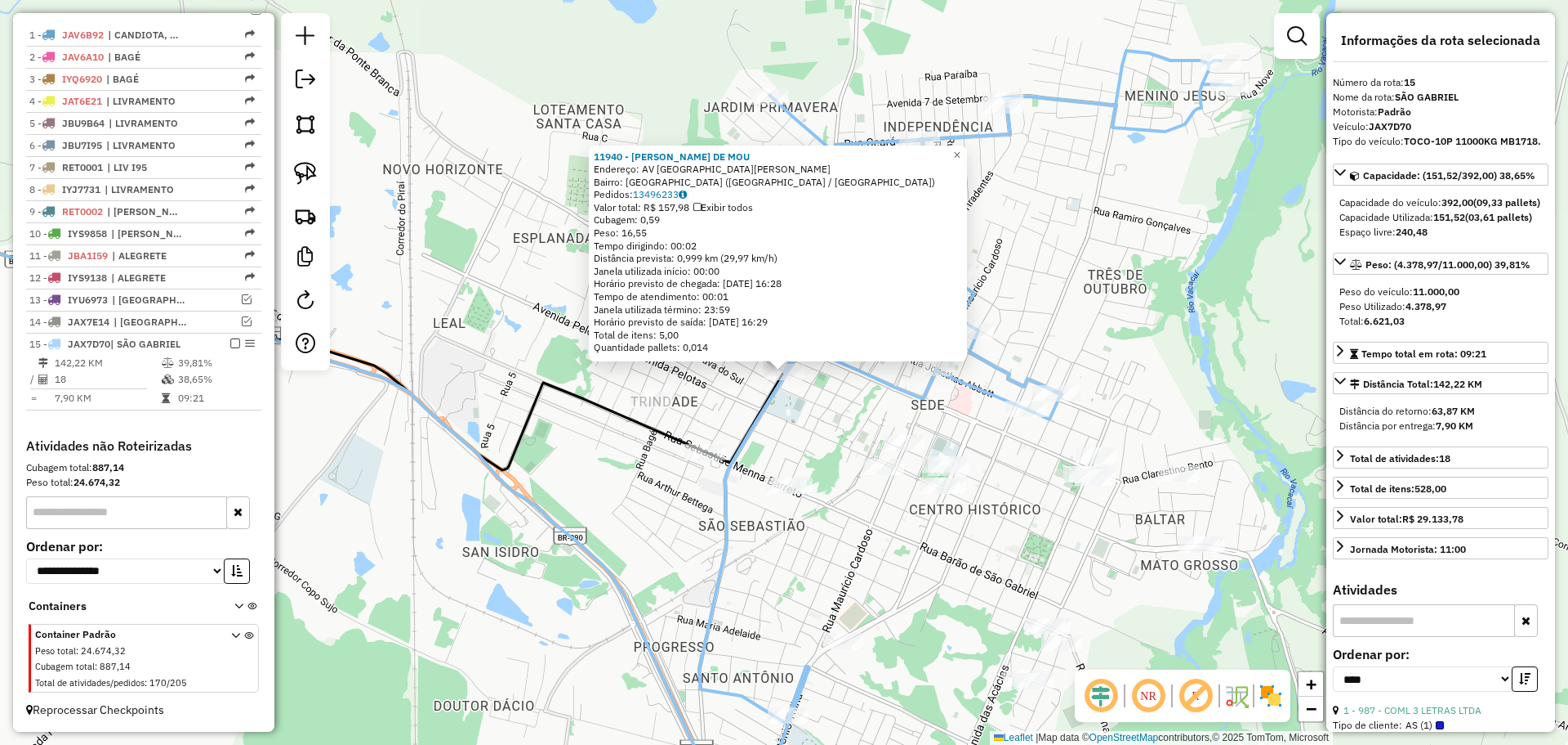
click at [789, 580] on div "11940 - IGOR CASSIANO DE MOU Endereço: AV AVENIDA FRANCISCO GONCALVES CH2678 Ba…" at bounding box center [784, 372] width 1568 height 745
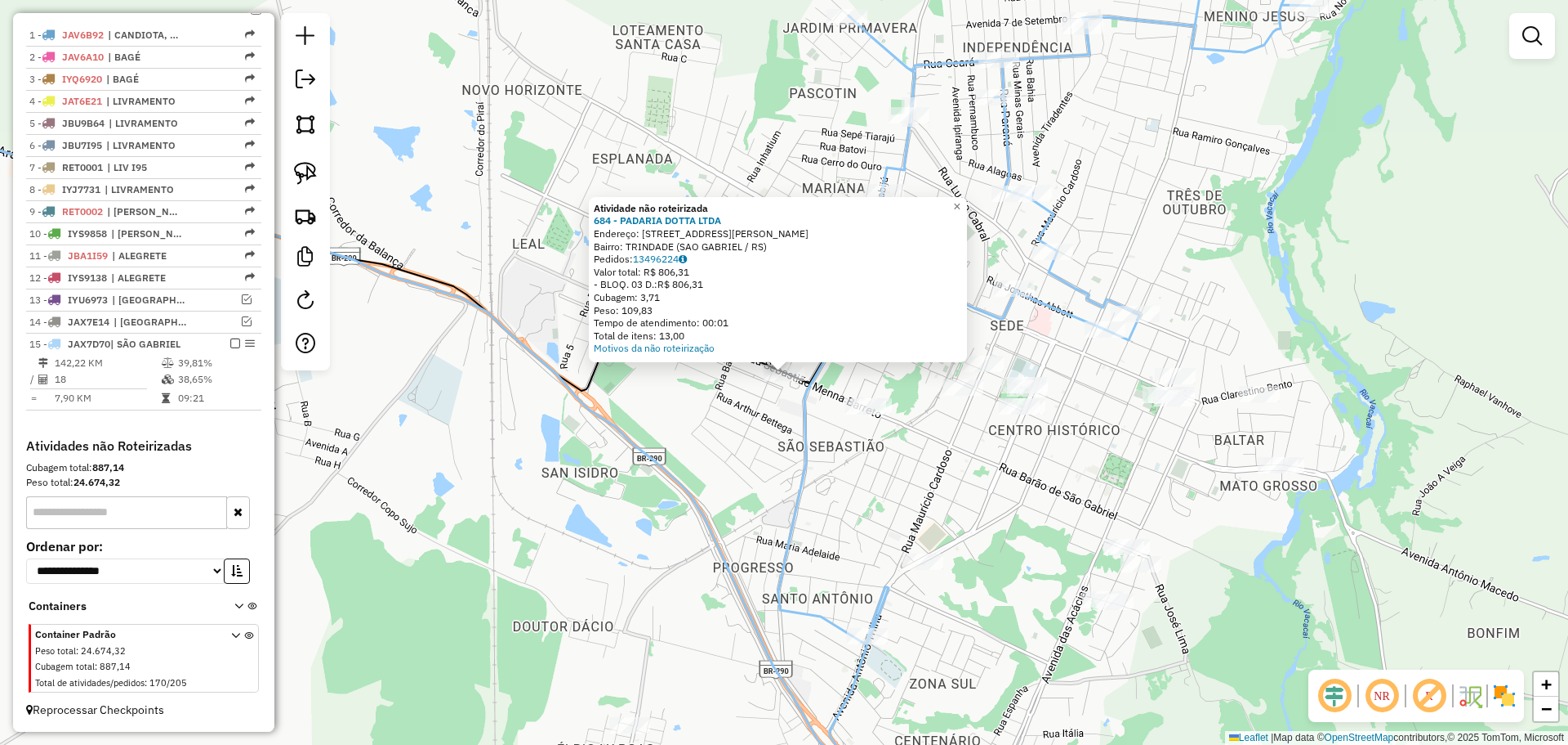
click at [704, 458] on div "Atividade não roteirizada 684 - PADARIA DOTTA LTDA Endereço: R RUA SEBASTIAO ME…" at bounding box center [784, 372] width 1568 height 745
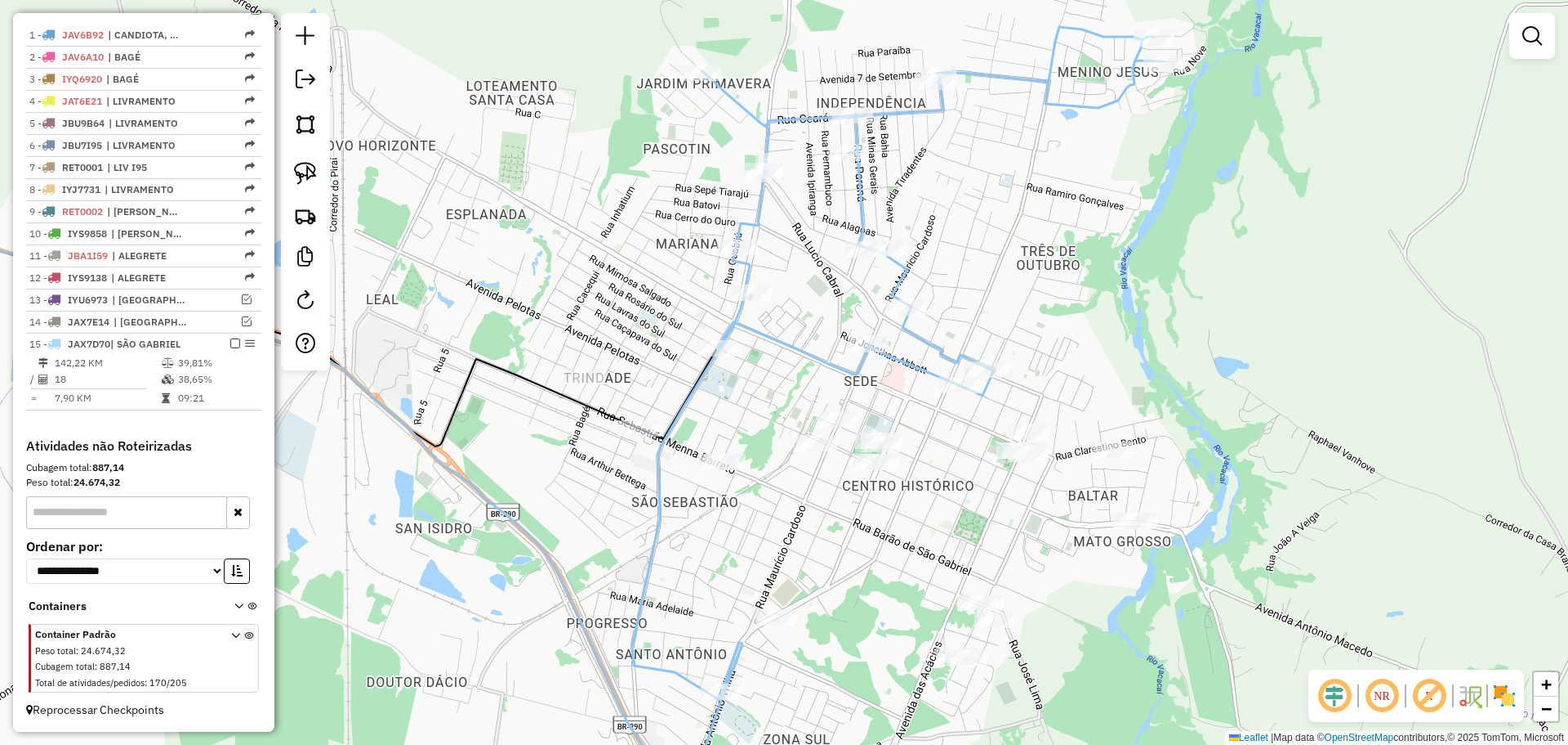
drag, startPoint x: 812, startPoint y: 491, endPoint x: 666, endPoint y: 547, distance: 156.4
click at [666, 547] on div "Janela de atendimento Grade de atendimento Capacidade Transportadoras Veículos …" at bounding box center [784, 372] width 1568 height 745
click at [314, 176] on img at bounding box center [305, 173] width 23 height 23
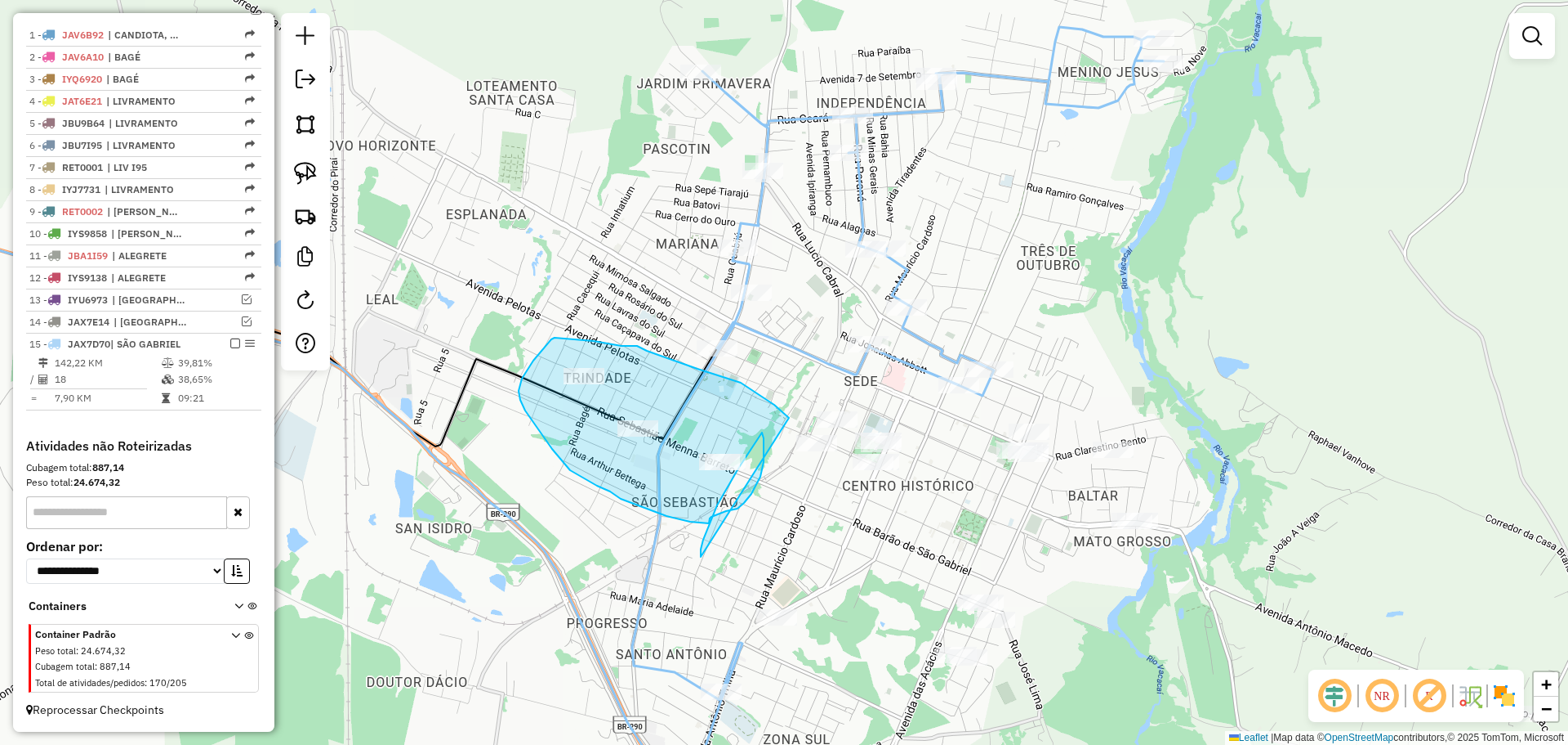
drag, startPoint x: 789, startPoint y: 418, endPoint x: 700, endPoint y: 557, distance: 165.1
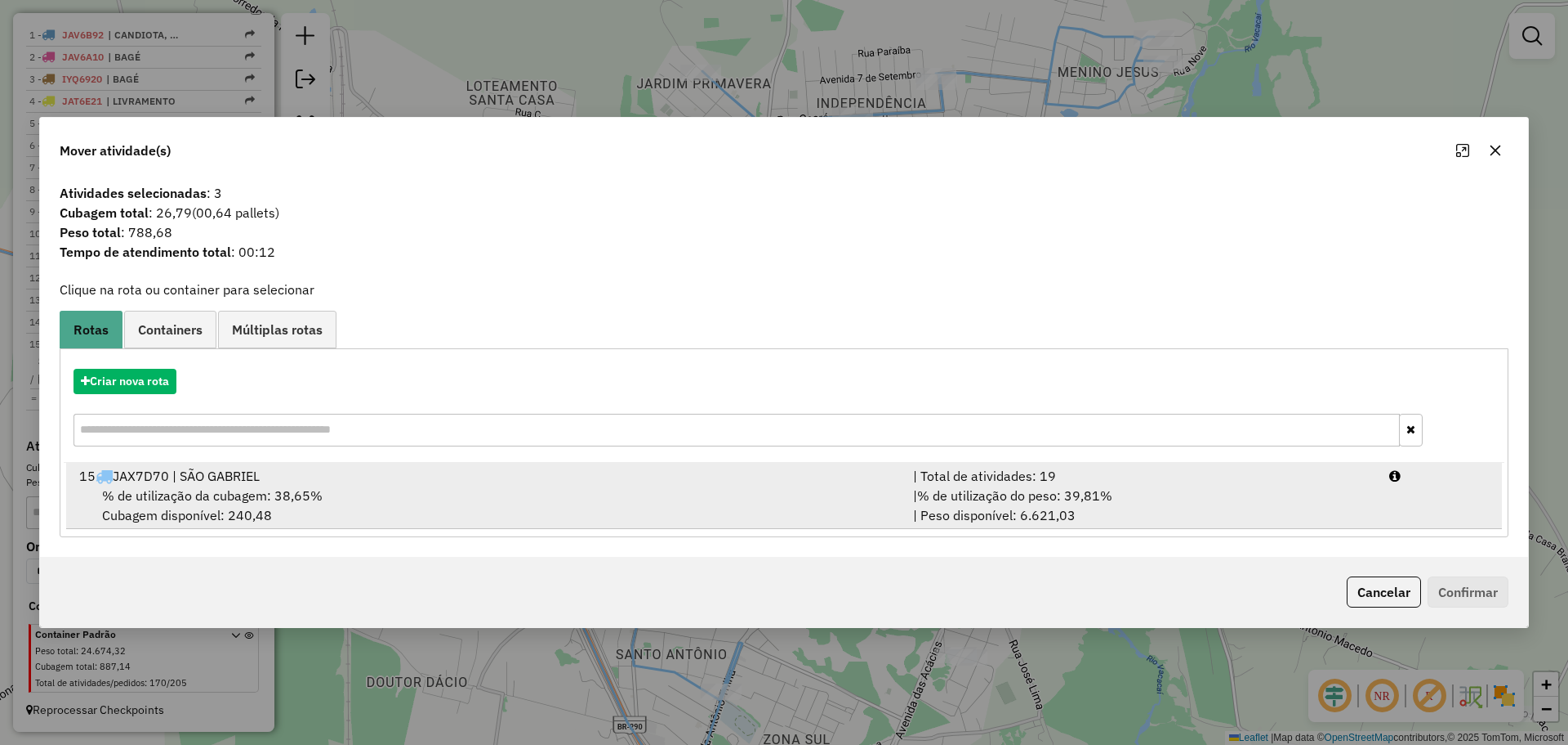
click at [695, 485] on div "% de utilização da cubagem: 38,65% Cubagem disponível: 240,48" at bounding box center [487, 504] width 834 height 40
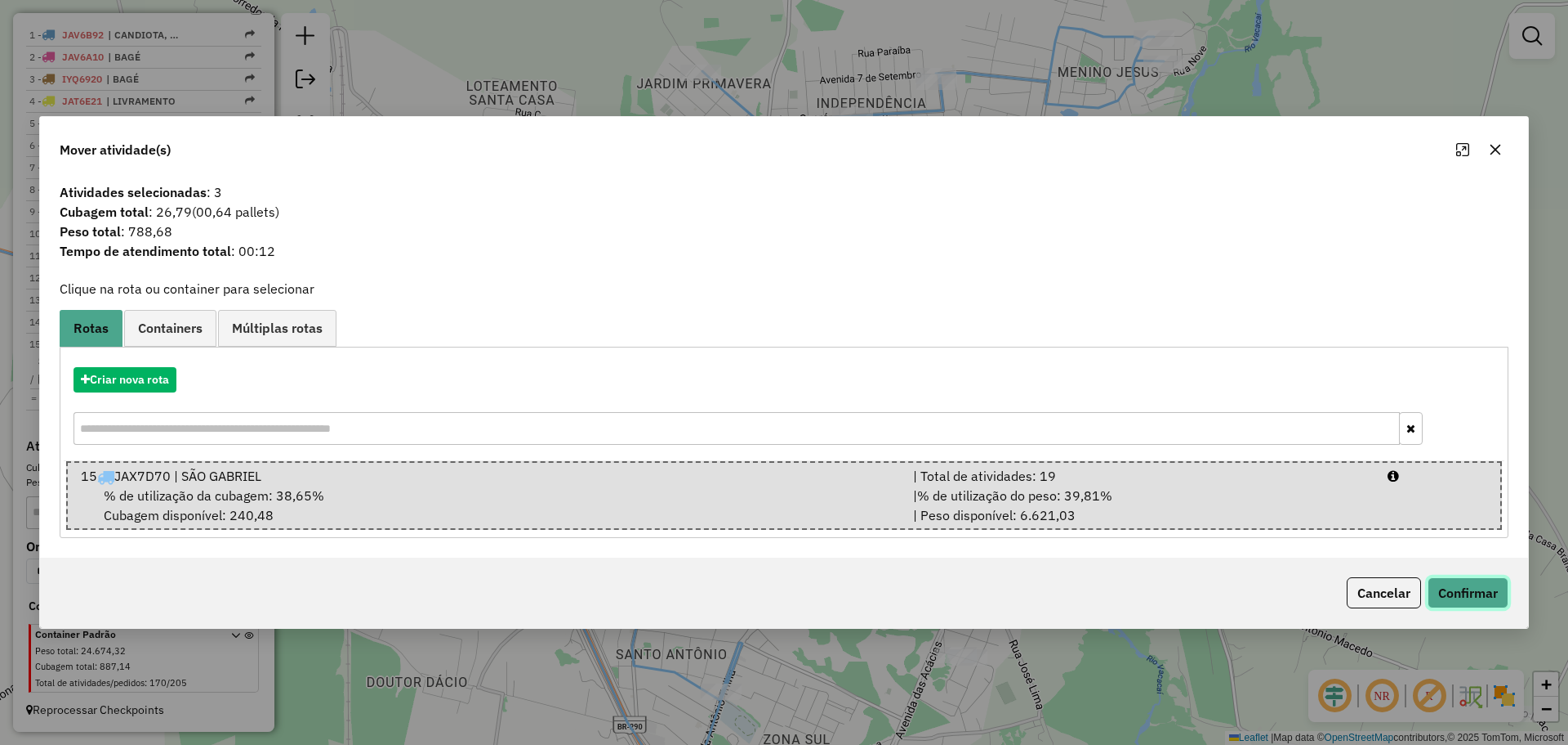
click at [1460, 581] on button "Confirmar" at bounding box center [1468, 593] width 81 height 31
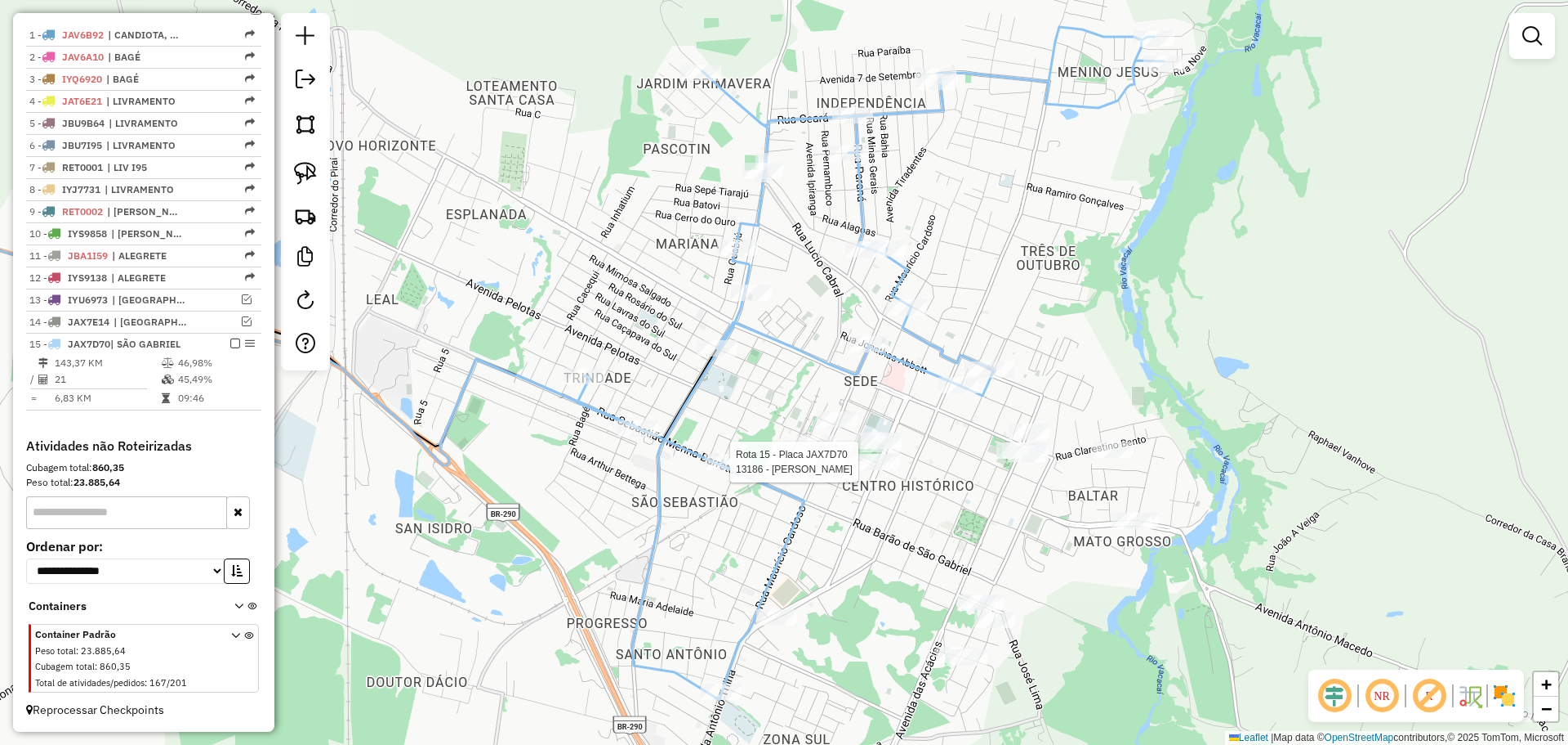
select select "*********"
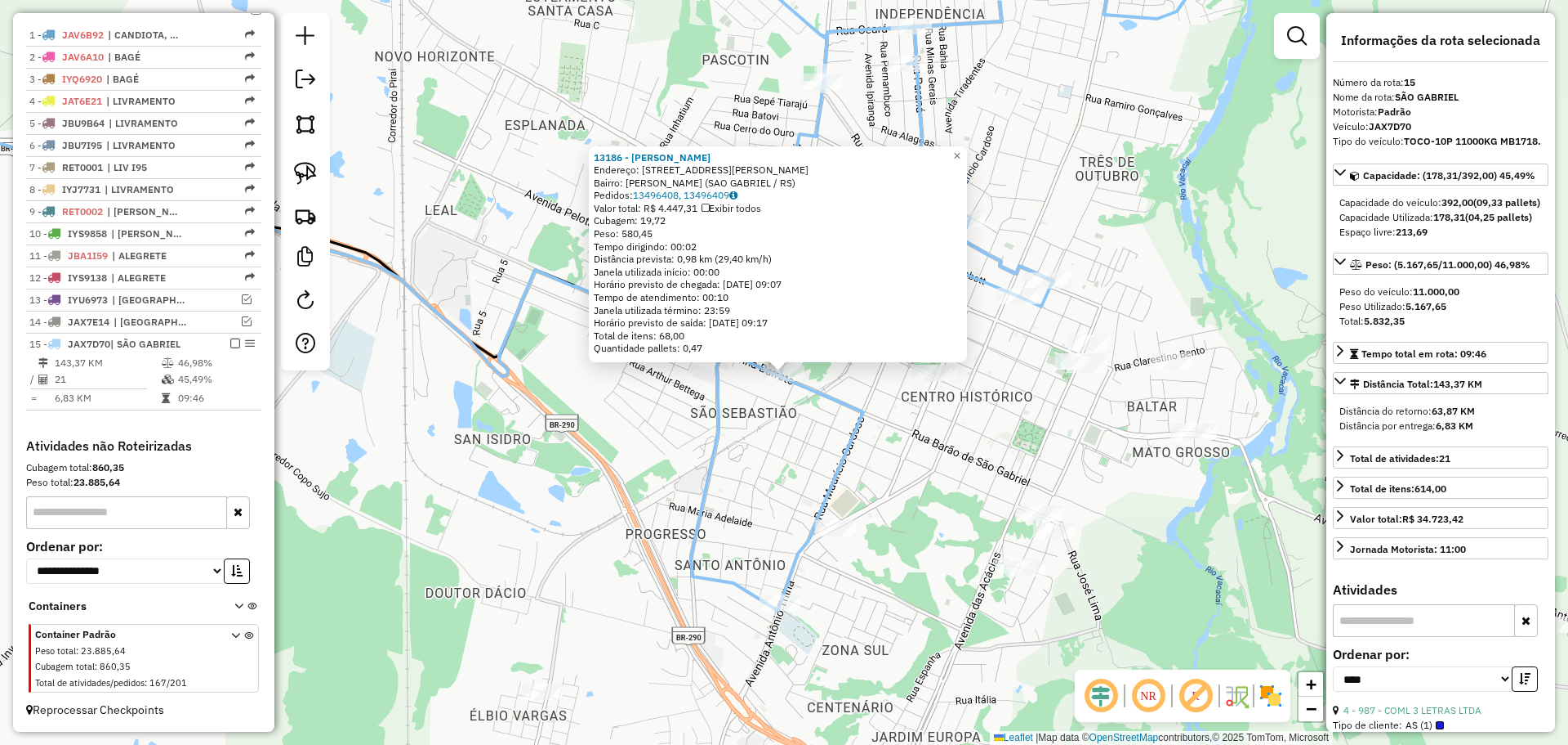
drag, startPoint x: 735, startPoint y: 485, endPoint x: 812, endPoint y: 456, distance: 82.3
click at [735, 484] on div "13186 - MARIA DE LOURDES VIE Endereço: Rua Sebasti�o Menna Barreto 1828 Bairro:…" at bounding box center [784, 372] width 1568 height 745
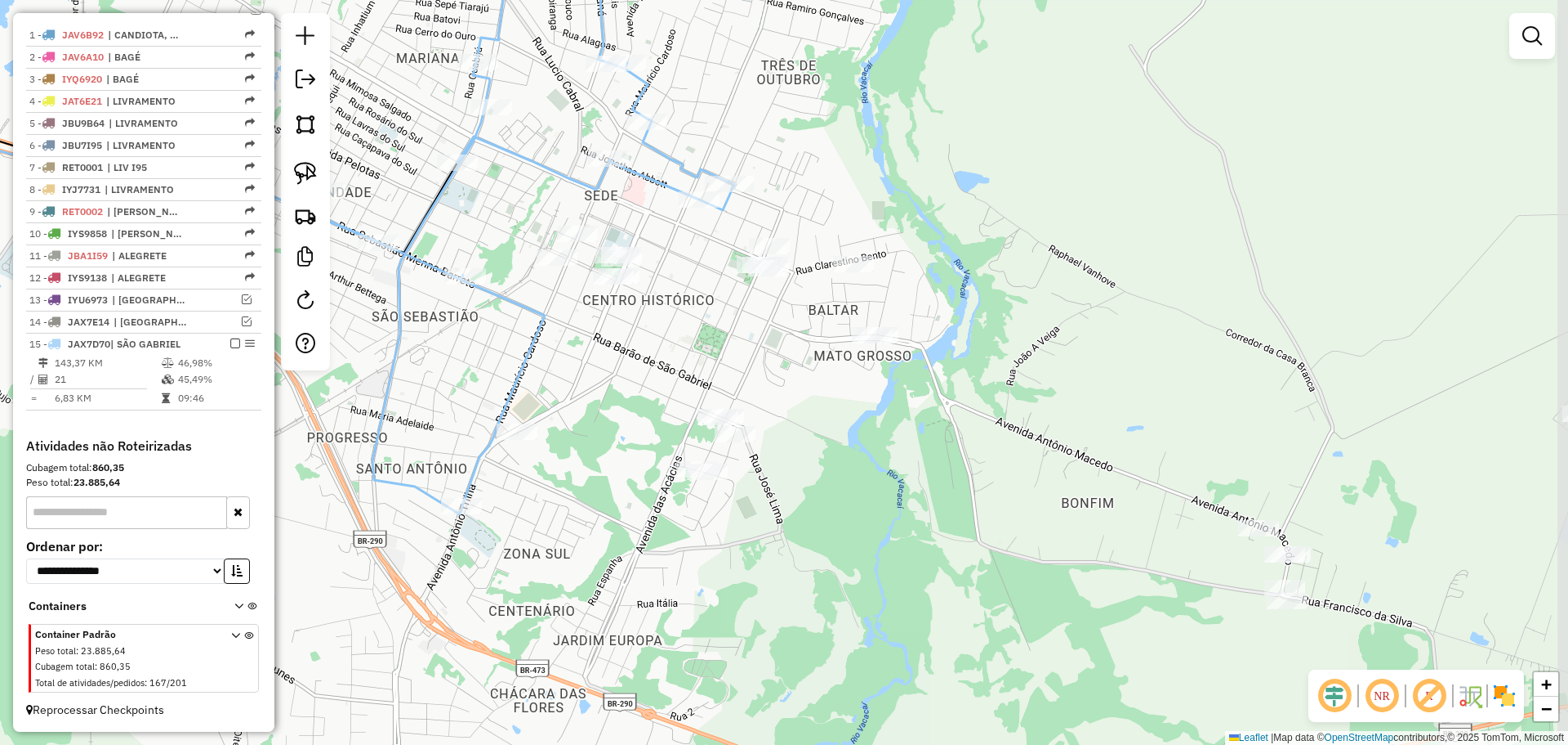
drag, startPoint x: 988, startPoint y: 433, endPoint x: 688, endPoint y: 331, distance: 316.9
click at [688, 331] on div "Janela de atendimento Grade de atendimento Capacidade Transportadoras Veículos …" at bounding box center [784, 372] width 1568 height 745
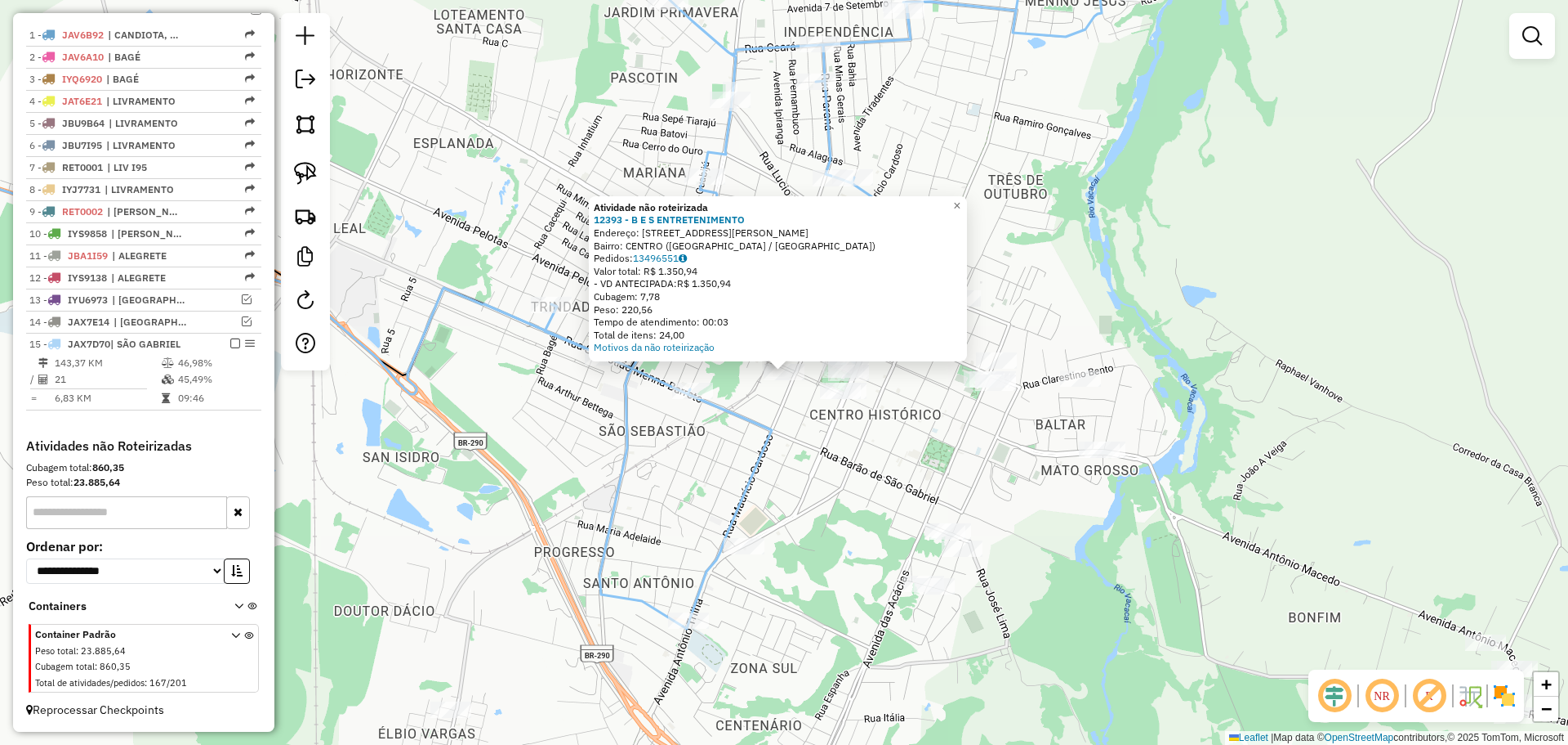
click at [745, 431] on div "Atividade não roteirizada 12393 - B E S ENTRETENIMENTO Endereço: AV Avenida Jul…" at bounding box center [784, 372] width 1568 height 745
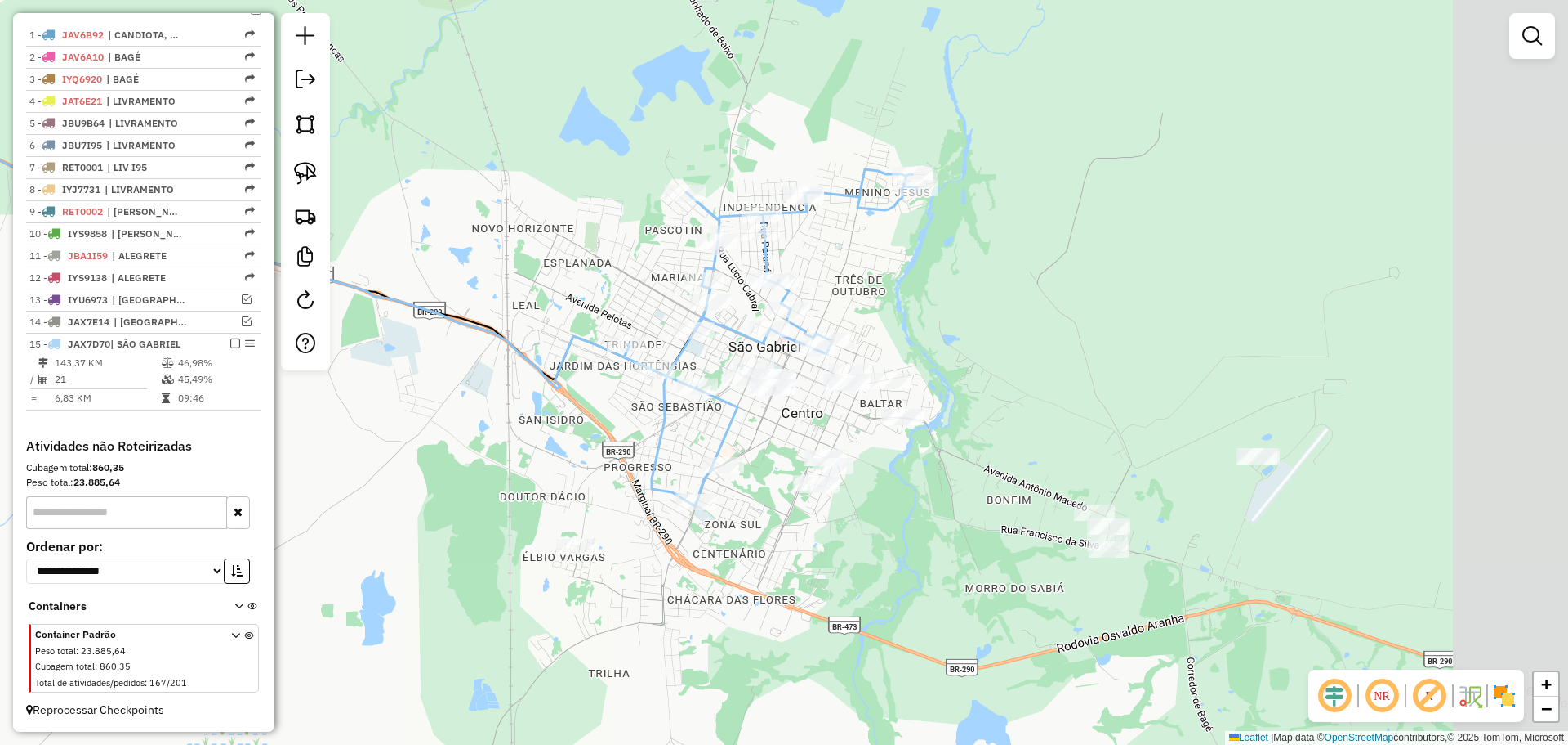
drag, startPoint x: 944, startPoint y: 528, endPoint x: 902, endPoint y: 506, distance: 47.4
click at [902, 506] on div "Janela de atendimento Grade de atendimento Capacidade Transportadoras Veículos …" at bounding box center [784, 372] width 1568 height 745
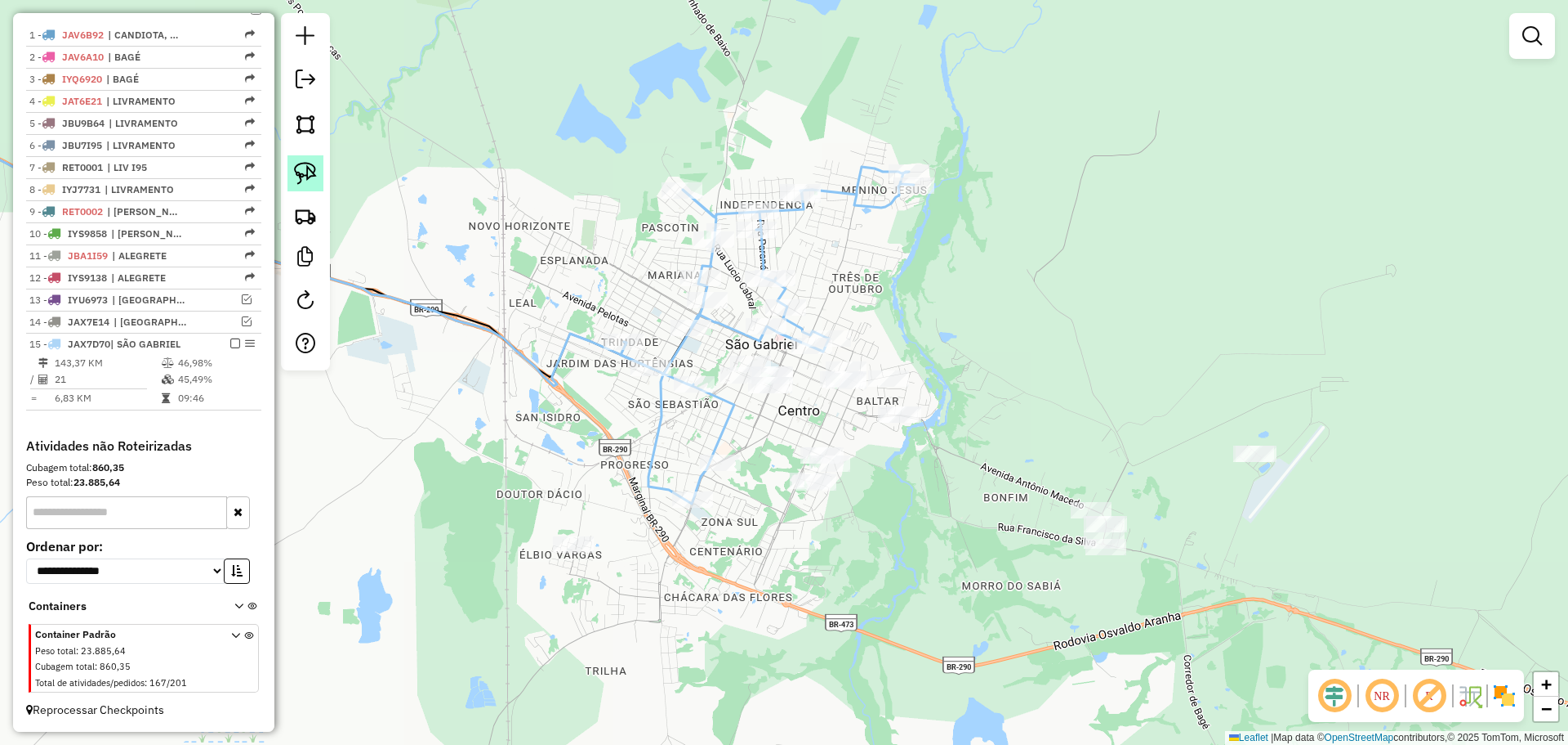
click at [314, 175] on img at bounding box center [305, 173] width 23 height 23
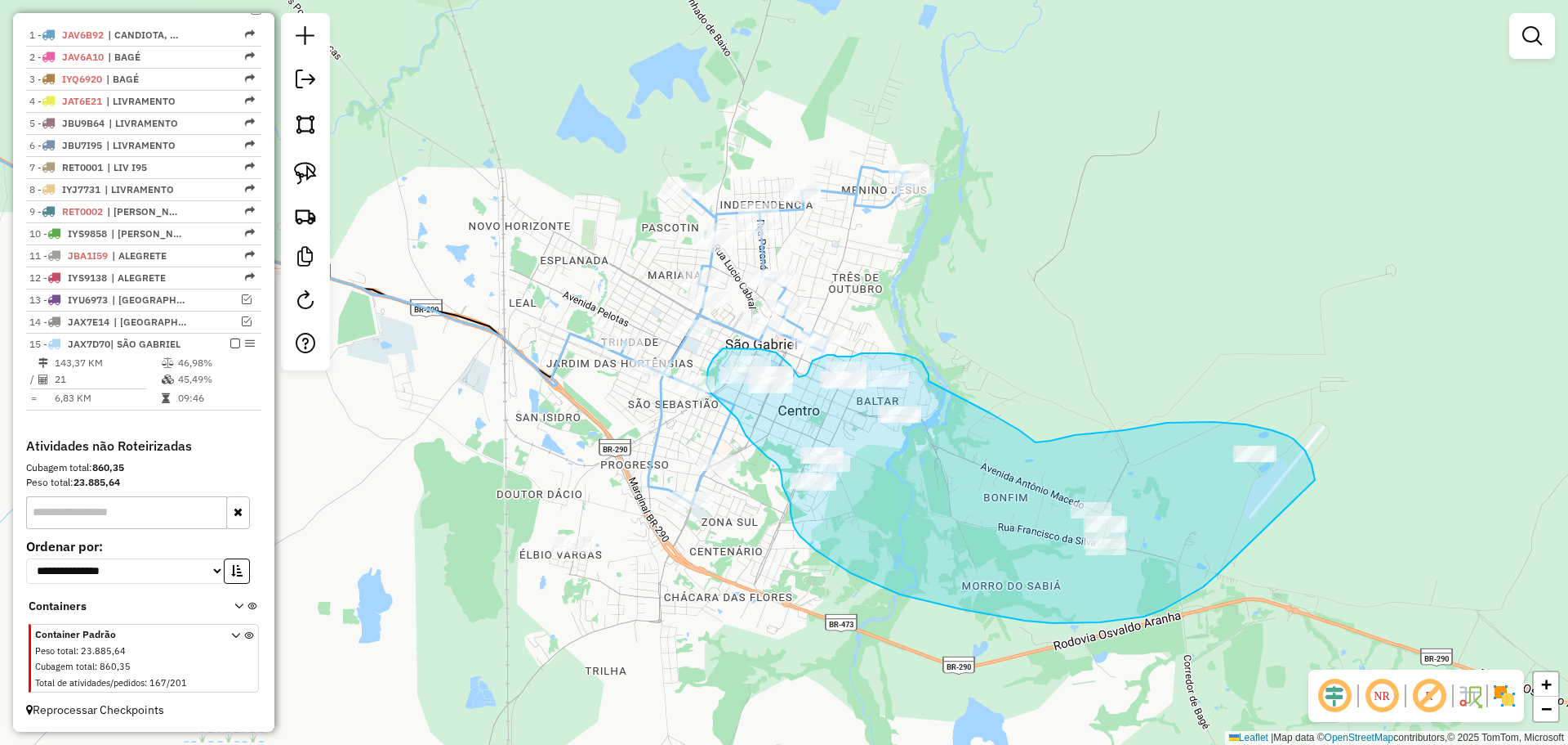
drag, startPoint x: 1315, startPoint y: 480, endPoint x: 1249, endPoint y: 514, distance: 74.2
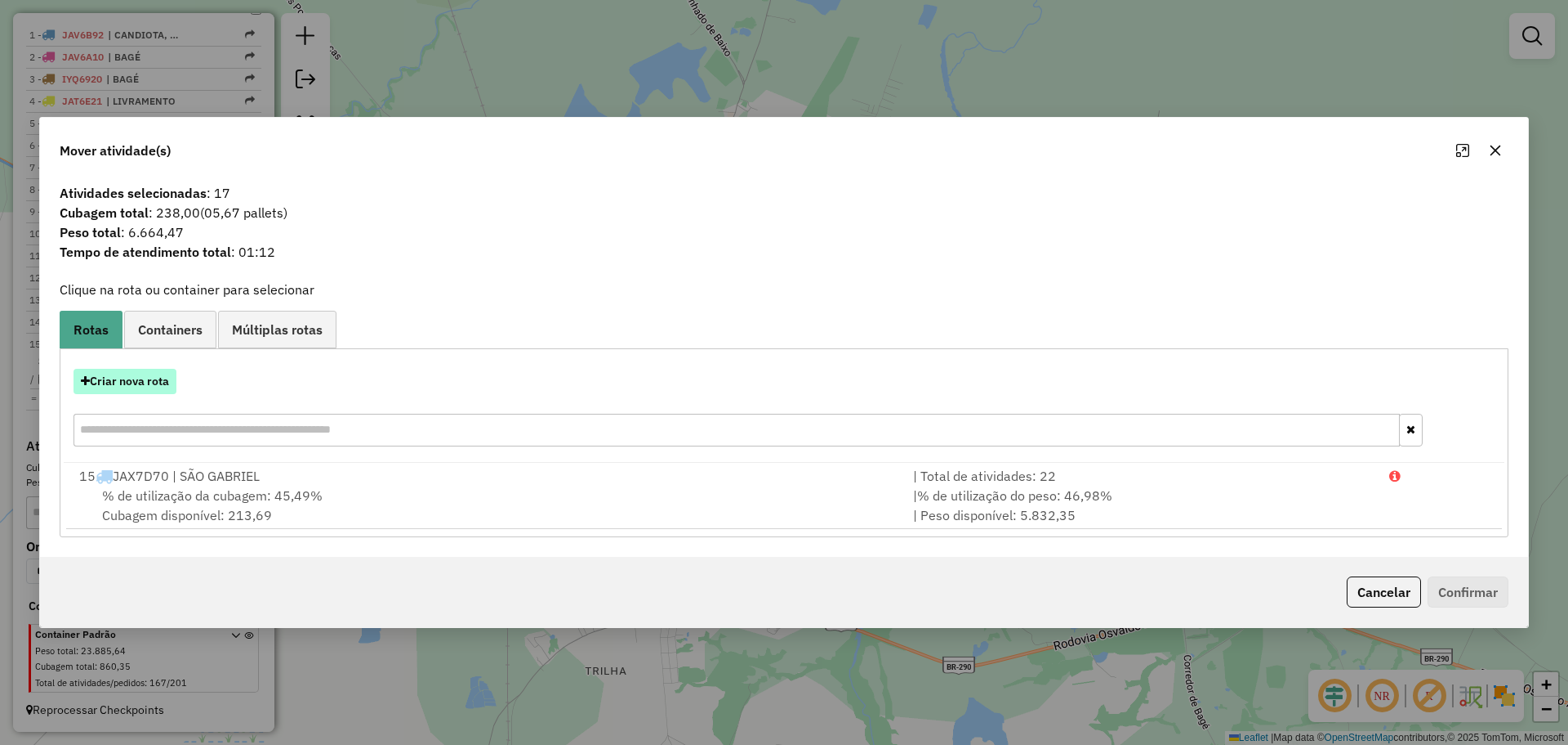
click at [151, 387] on button "Criar nova rota" at bounding box center [125, 381] width 103 height 26
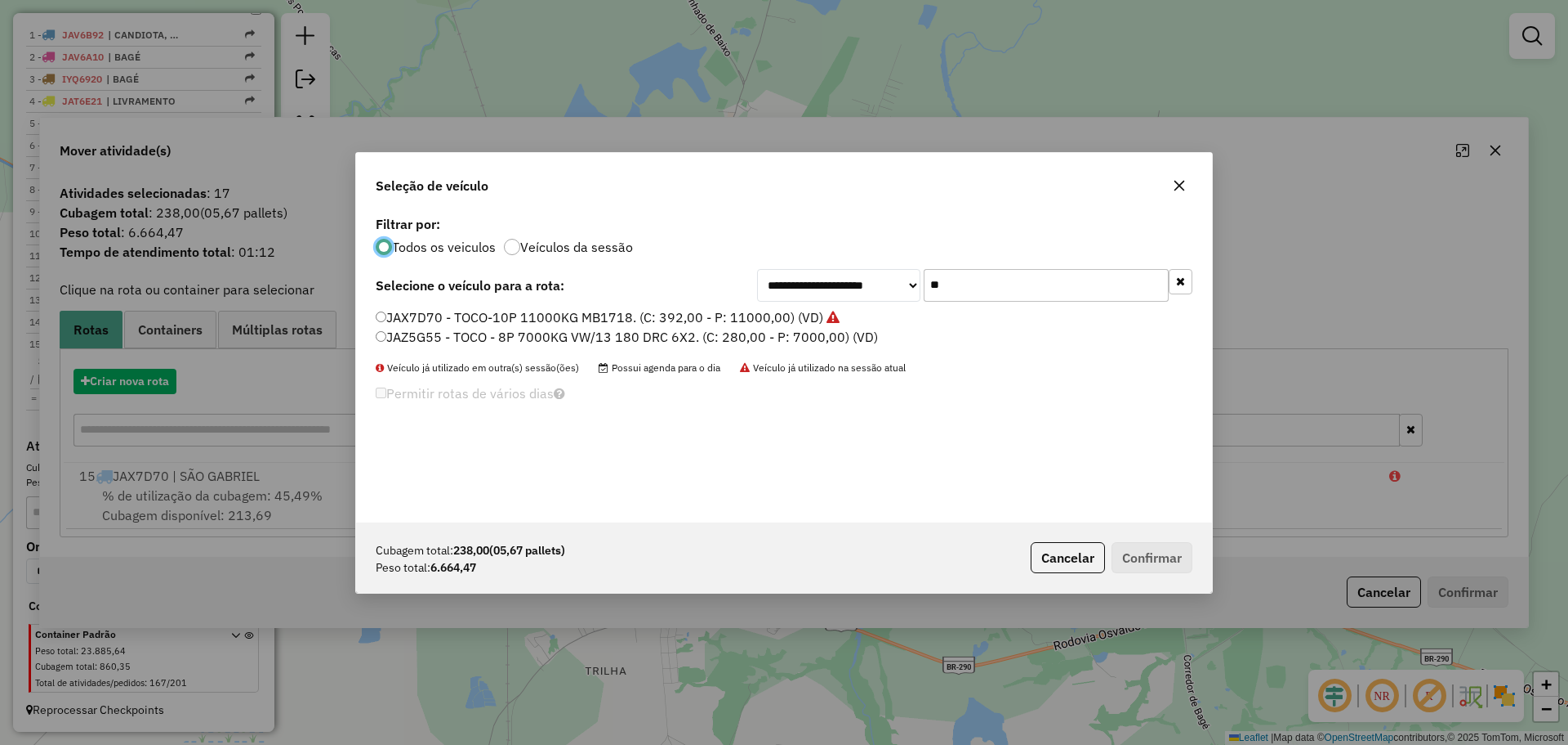
scroll to position [9, 5]
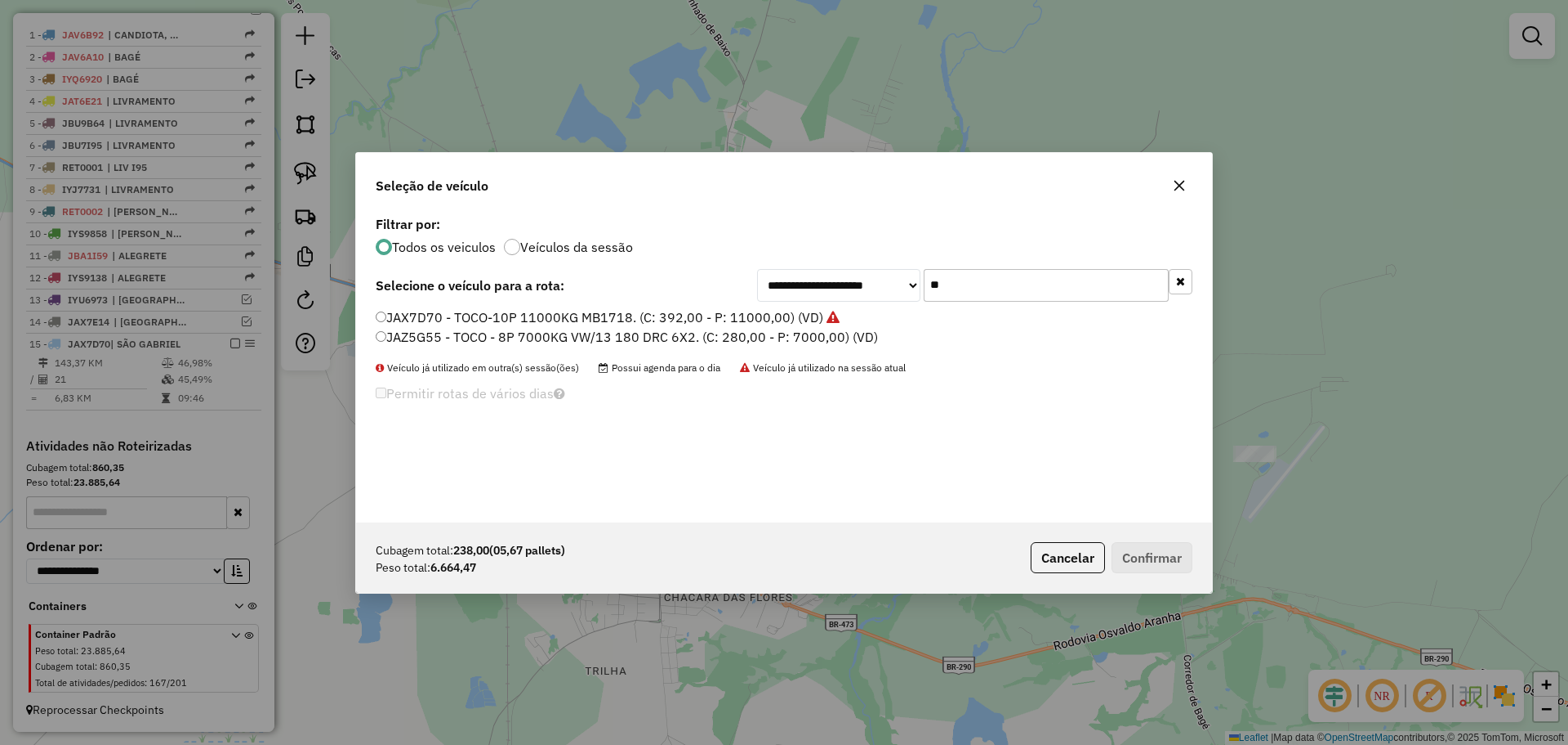
drag, startPoint x: 987, startPoint y: 289, endPoint x: 857, endPoint y: 271, distance: 131.2
click at [857, 271] on div "**********" at bounding box center [975, 286] width 435 height 33
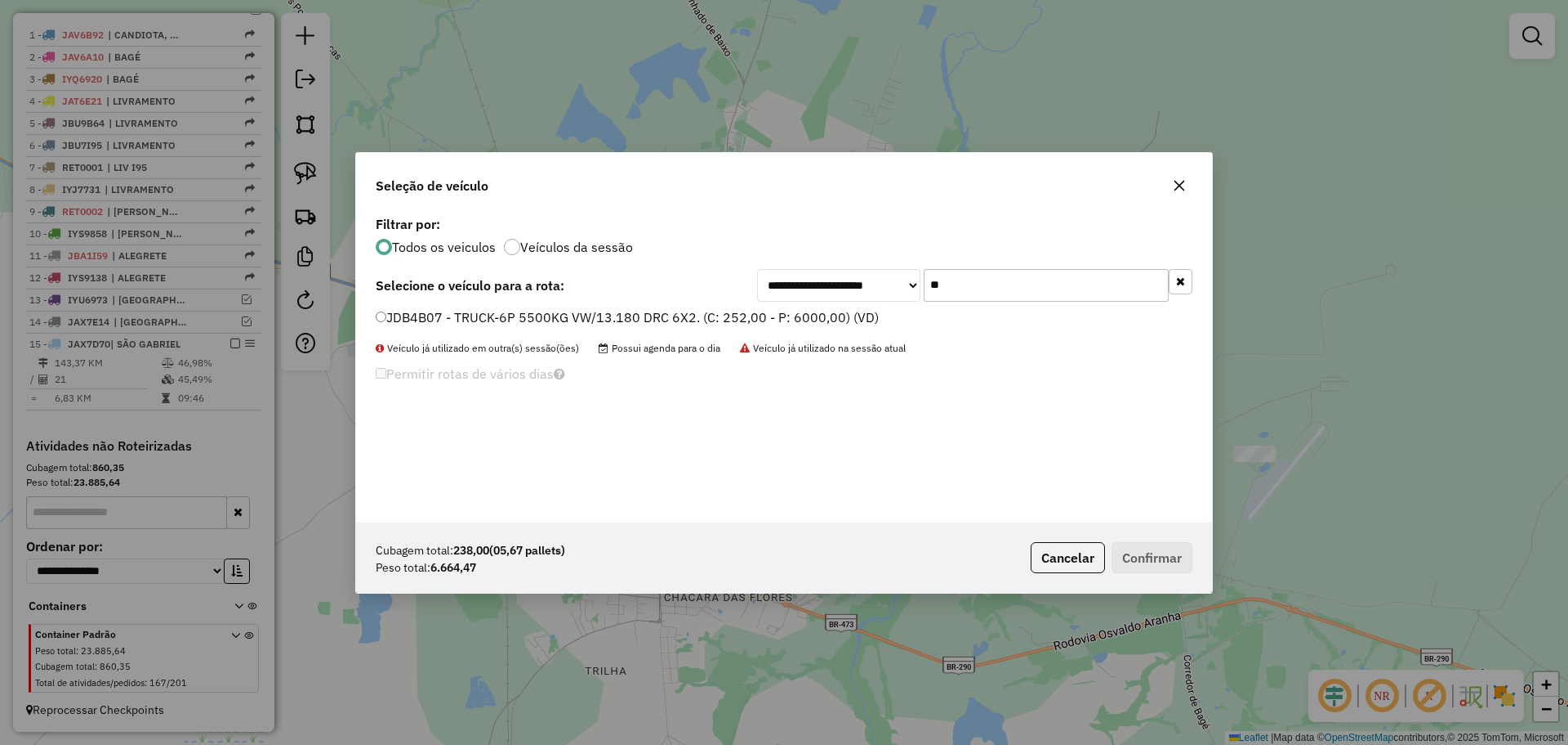
type input "**"
click at [745, 329] on div "JDB4B07 - TRUCK-6P 5500KG VW/13.180 DRC 6X2. (C: 252,00 - P: 6000,00) (VD)" at bounding box center [784, 324] width 836 height 33
click at [633, 311] on label "JDB4B07 - TRUCK-6P 5500KG VW/13.180 DRC 6X2. (C: 252,00 - P: 6000,00) (VD)" at bounding box center [627, 317] width 503 height 19
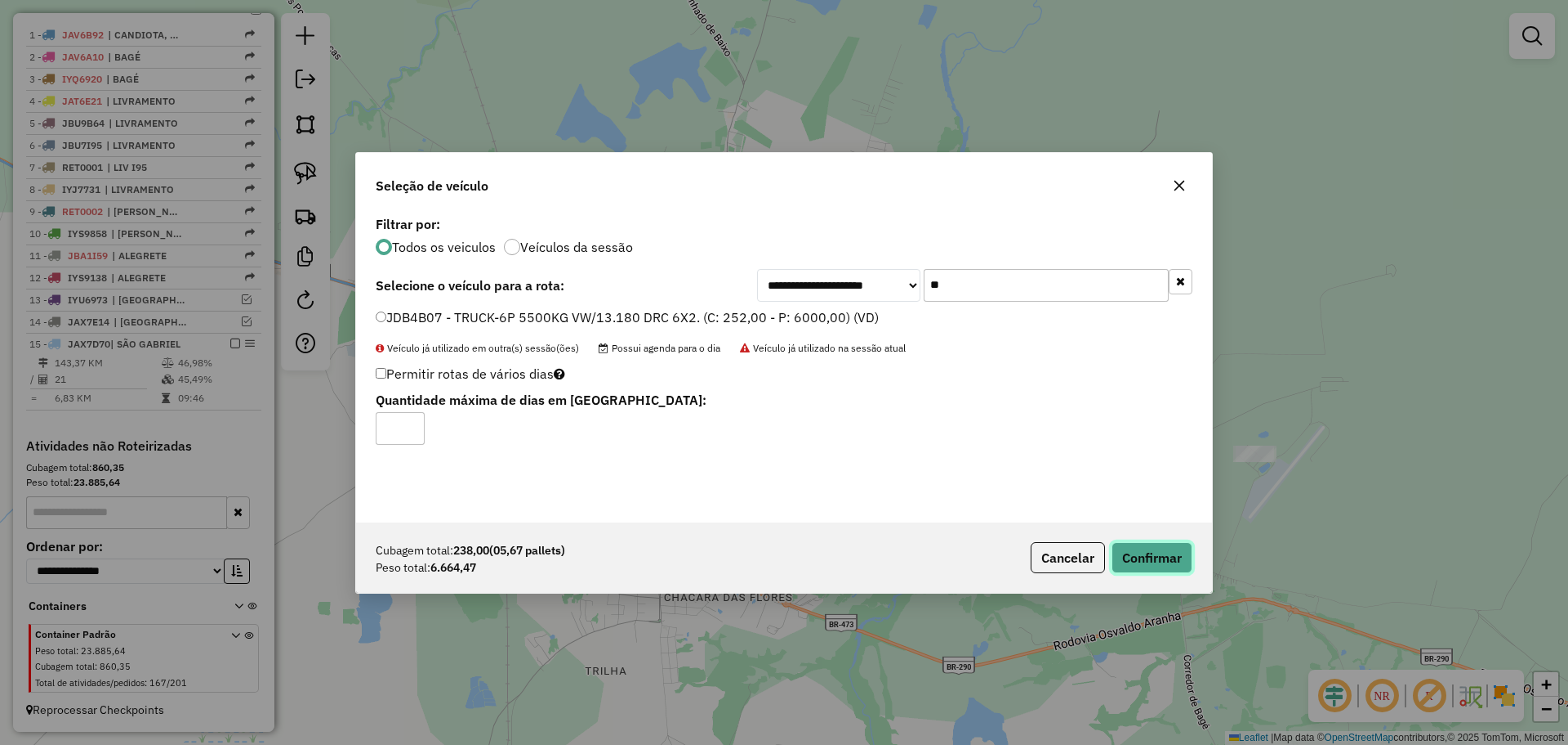
click at [1159, 558] on button "Confirmar" at bounding box center [1152, 558] width 81 height 31
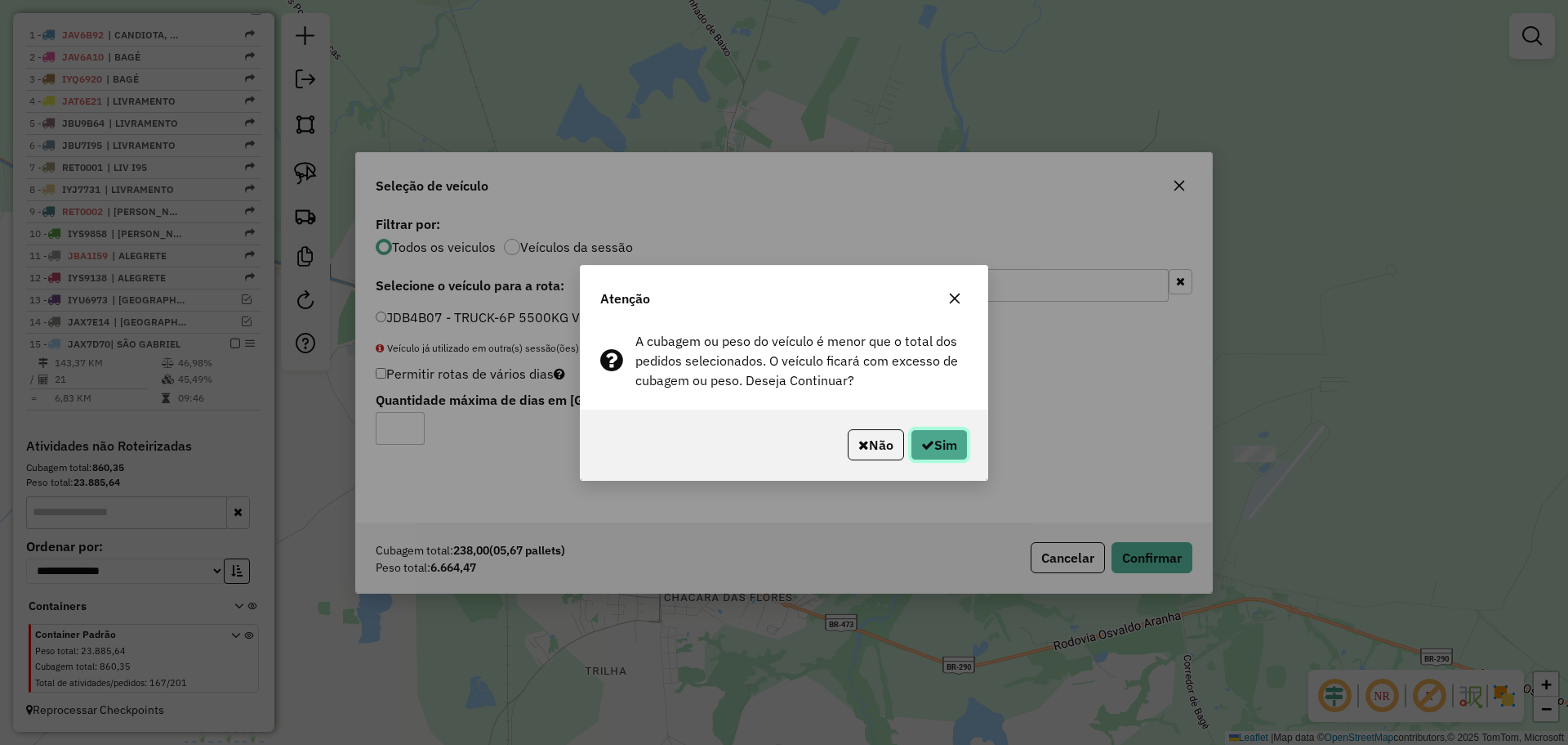
click at [958, 443] on button "Sim" at bounding box center [939, 445] width 57 height 31
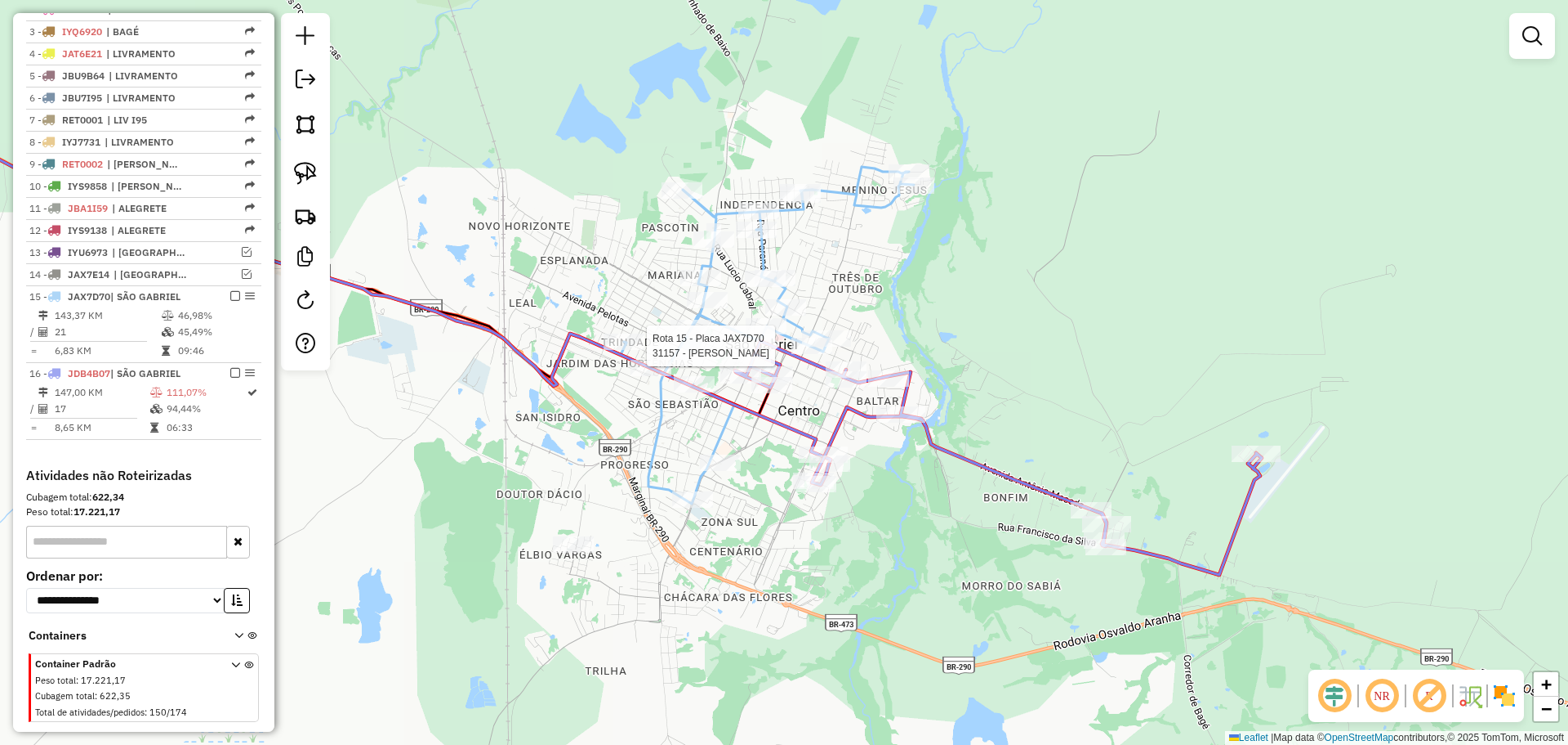
scroll to position [678, 0]
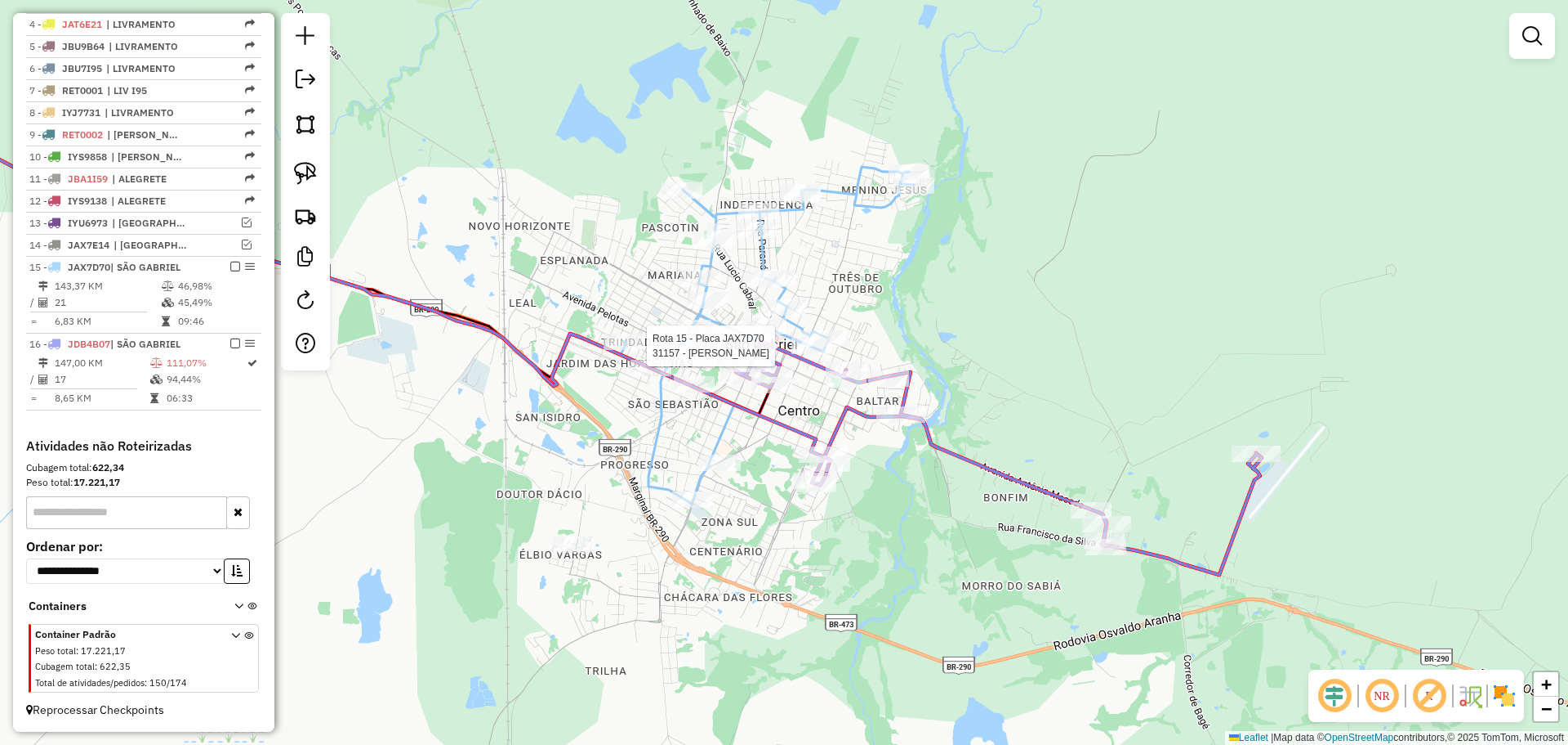
select select "*********"
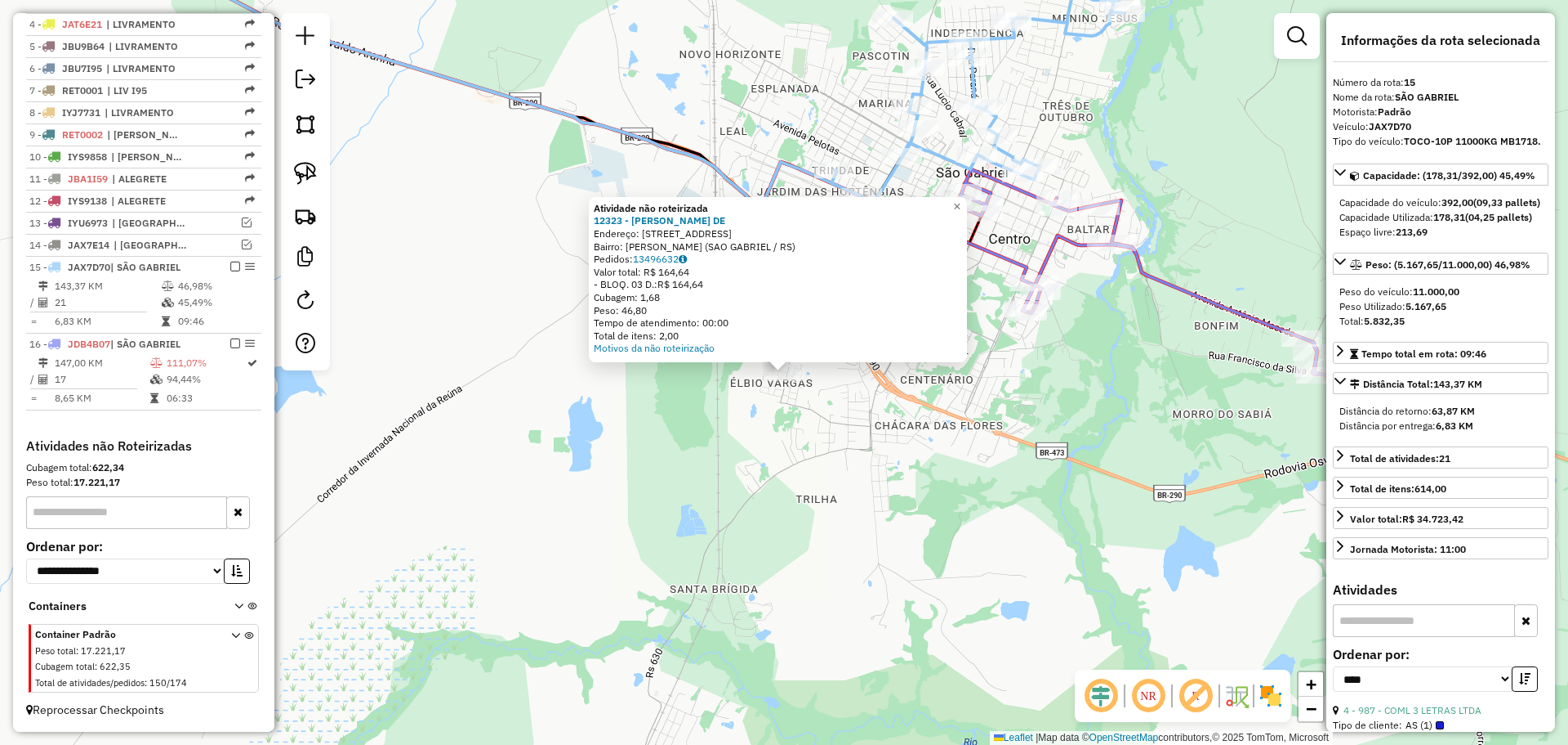
click at [694, 470] on div "Atividade não roteirizada 12323 - ROSANE RODRIGUES DE Endereço: R SAO BENEDITO …" at bounding box center [784, 372] width 1568 height 745
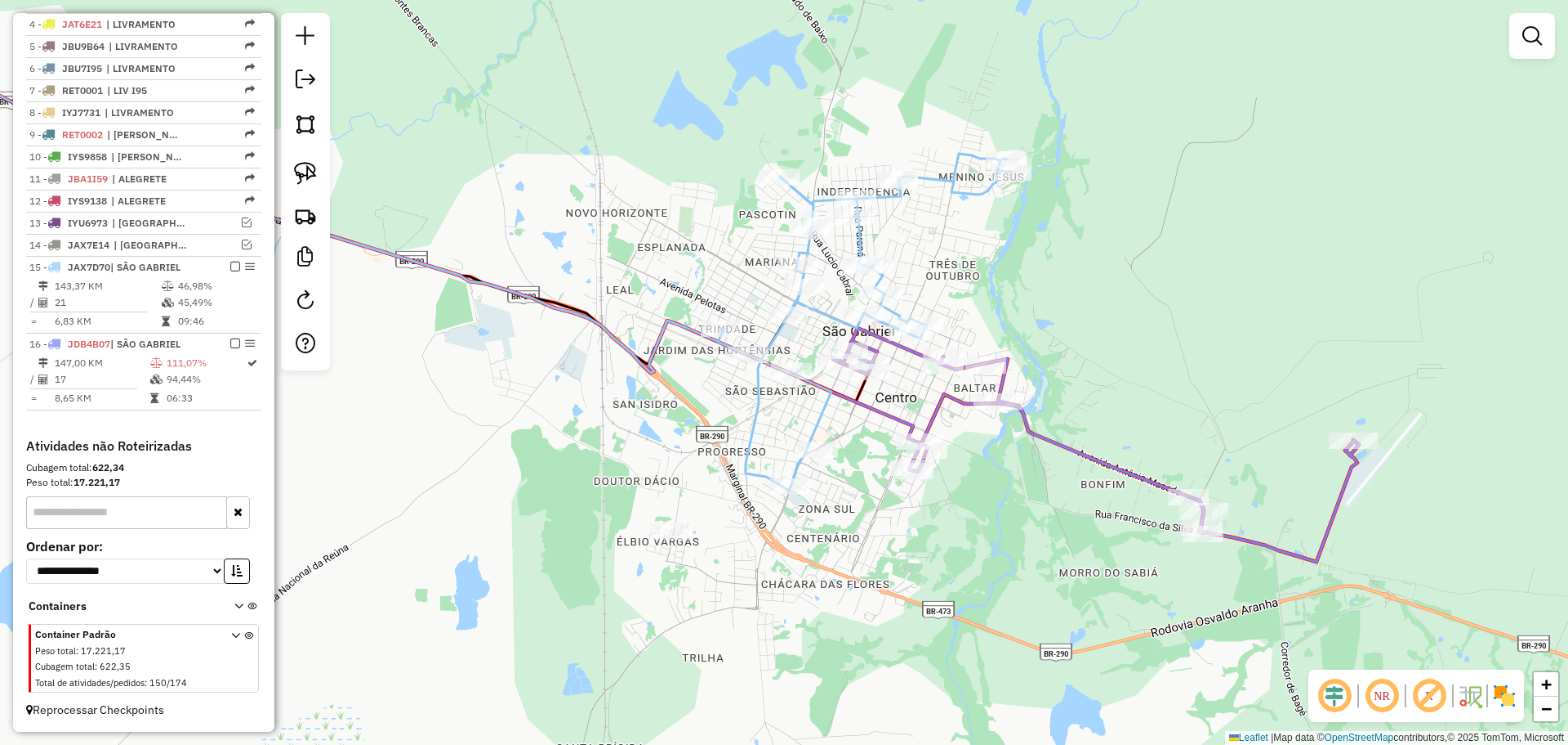
drag, startPoint x: 909, startPoint y: 395, endPoint x: 808, endPoint y: 532, distance: 170.2
click at [808, 532] on div "Janela de atendimento Grade de atendimento Capacidade Transportadoras Veículos …" at bounding box center [784, 372] width 1568 height 745
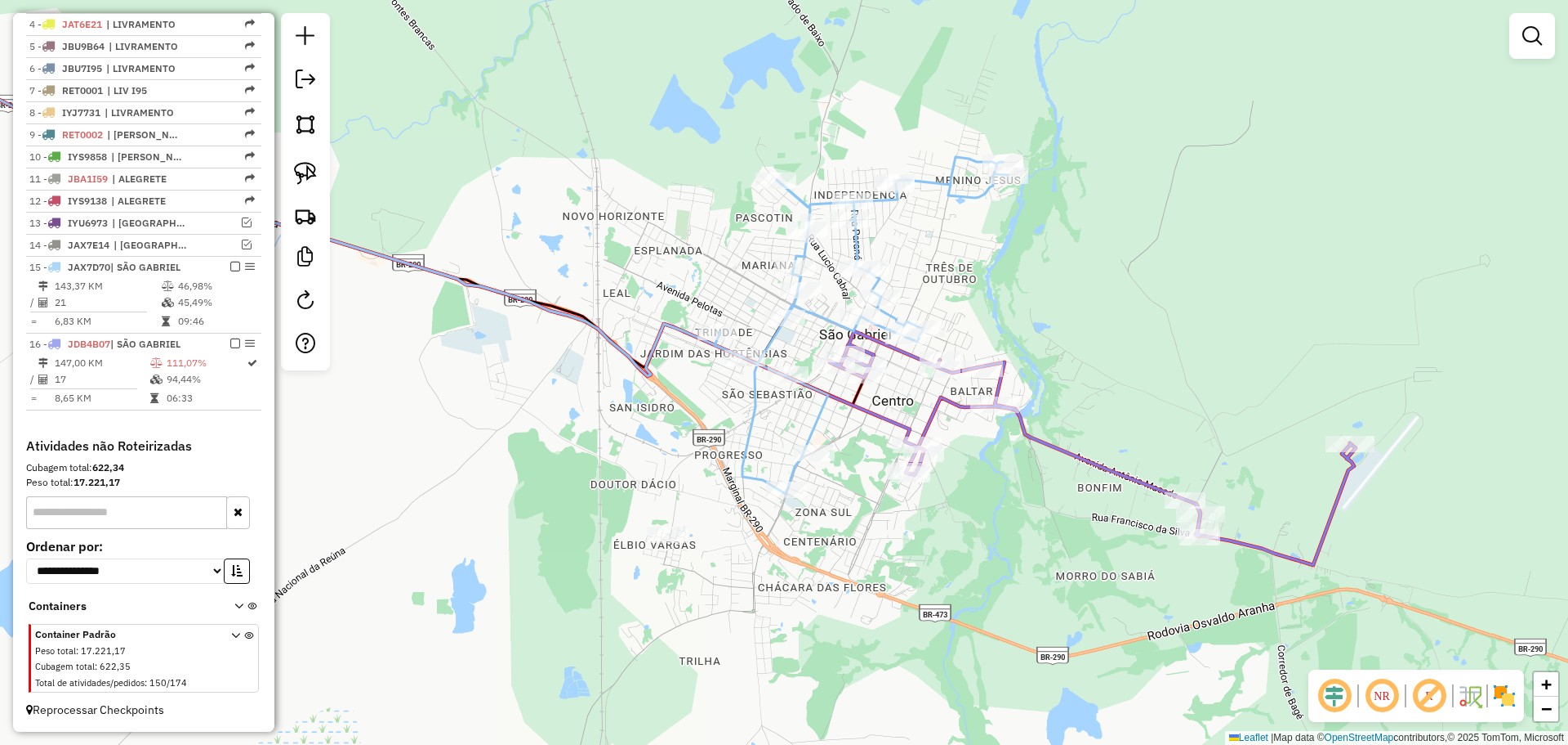
click at [815, 443] on icon at bounding box center [860, 325] width 293 height 337
select select "*********"
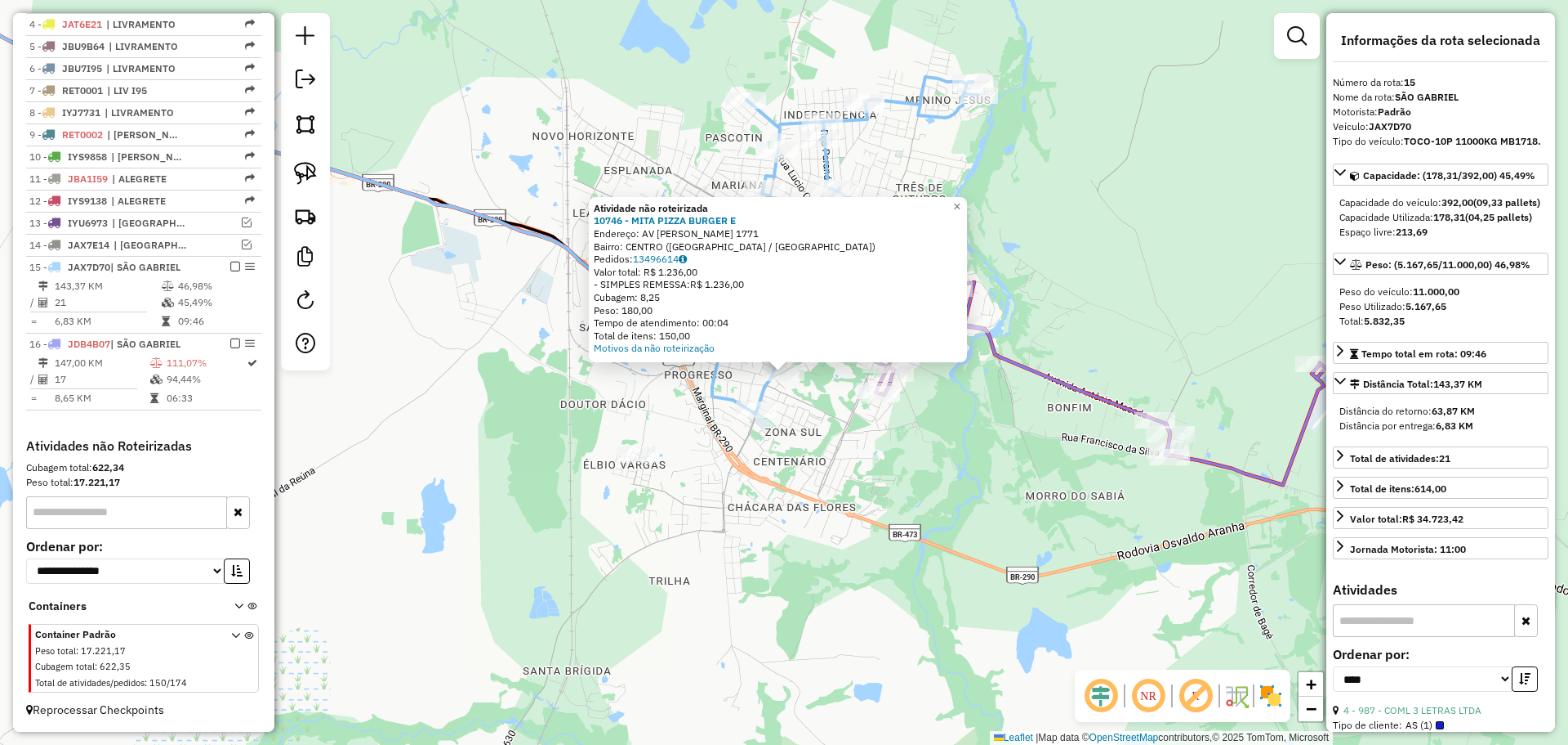
click at [891, 446] on div "Atividade não roteirizada 10746 - MITA PIZZA BURGER E Endereço: AV ANTONIO TRIL…" at bounding box center [784, 372] width 1568 height 745
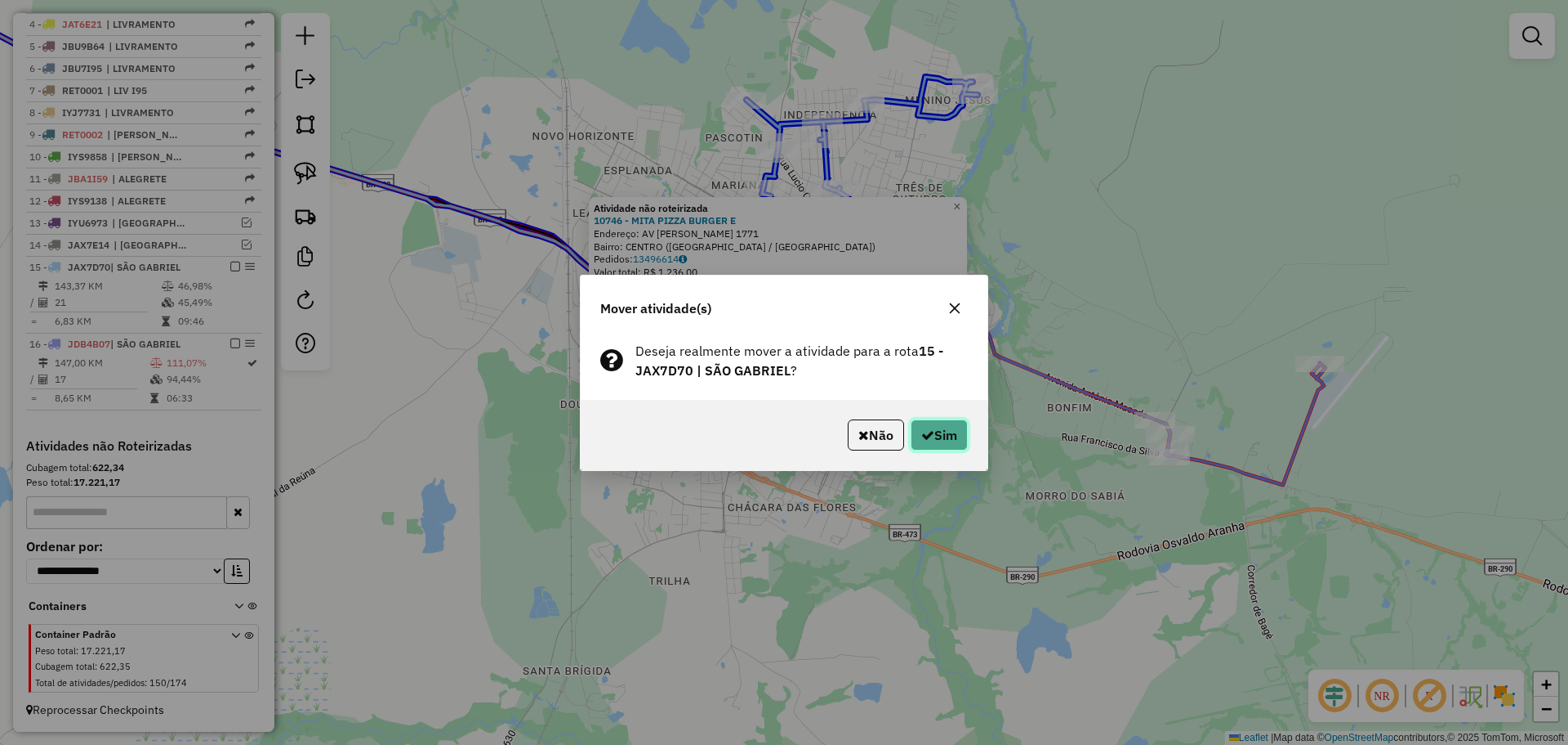
click at [953, 434] on button "Sim" at bounding box center [939, 435] width 57 height 31
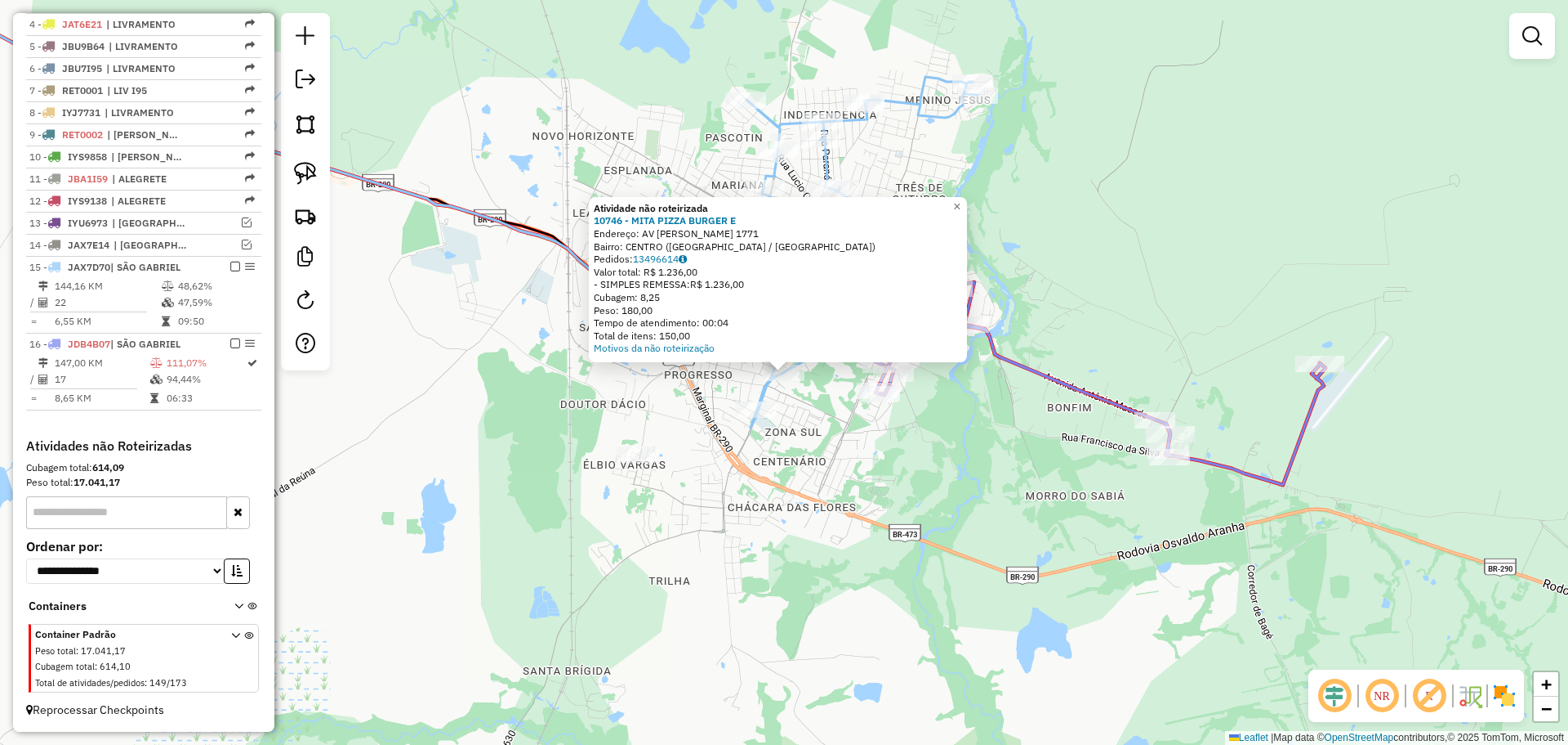
click at [839, 415] on div "Atividade não roteirizada 10746 - MITA PIZZA BURGER E Endereço: AV ANTONIO TRIL…" at bounding box center [784, 372] width 1568 height 745
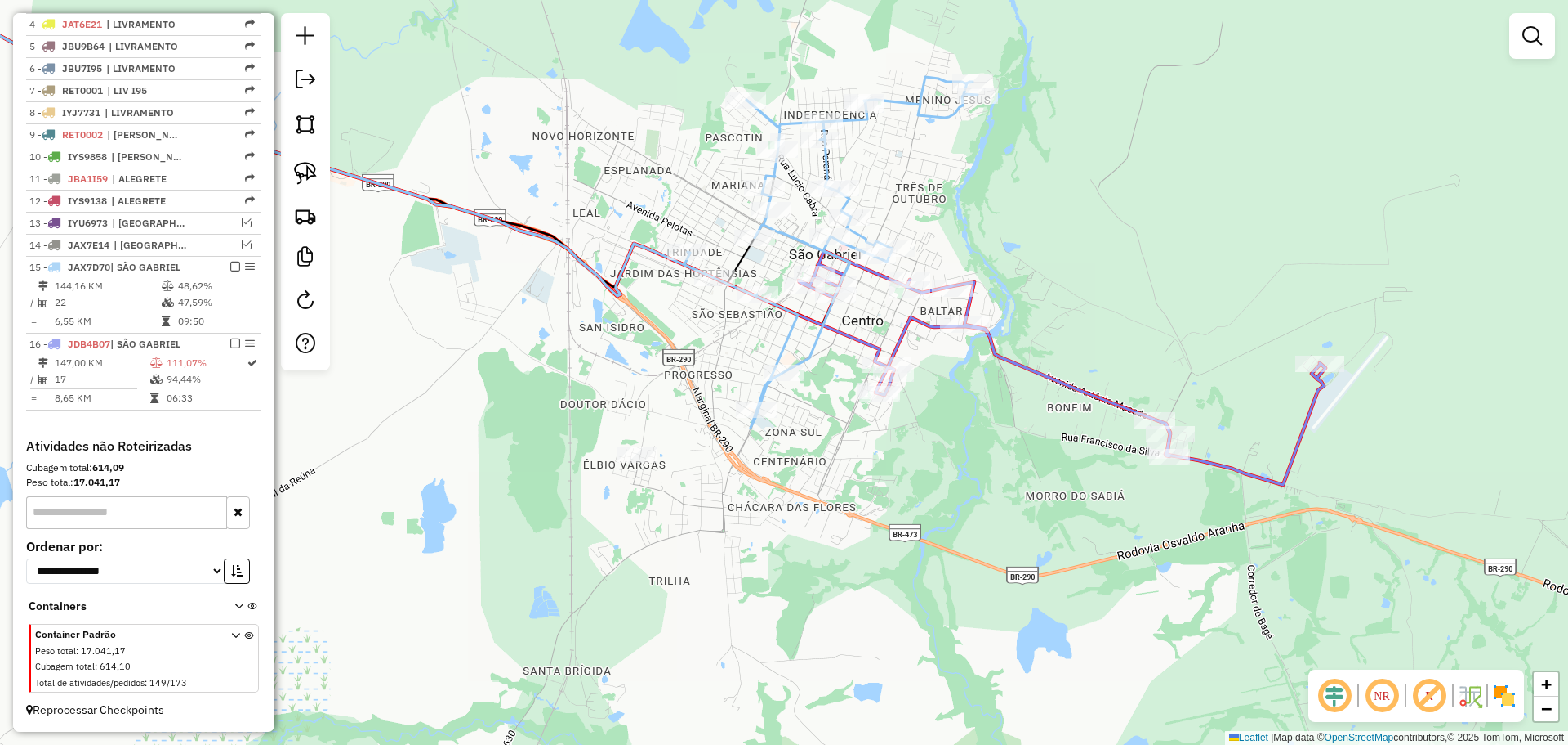
drag, startPoint x: 831, startPoint y: 367, endPoint x: 820, endPoint y: 411, distance: 45.4
click at [820, 411] on div "Janela de atendimento Grade de atendimento Capacidade Transportadoras Veículos …" at bounding box center [784, 372] width 1568 height 745
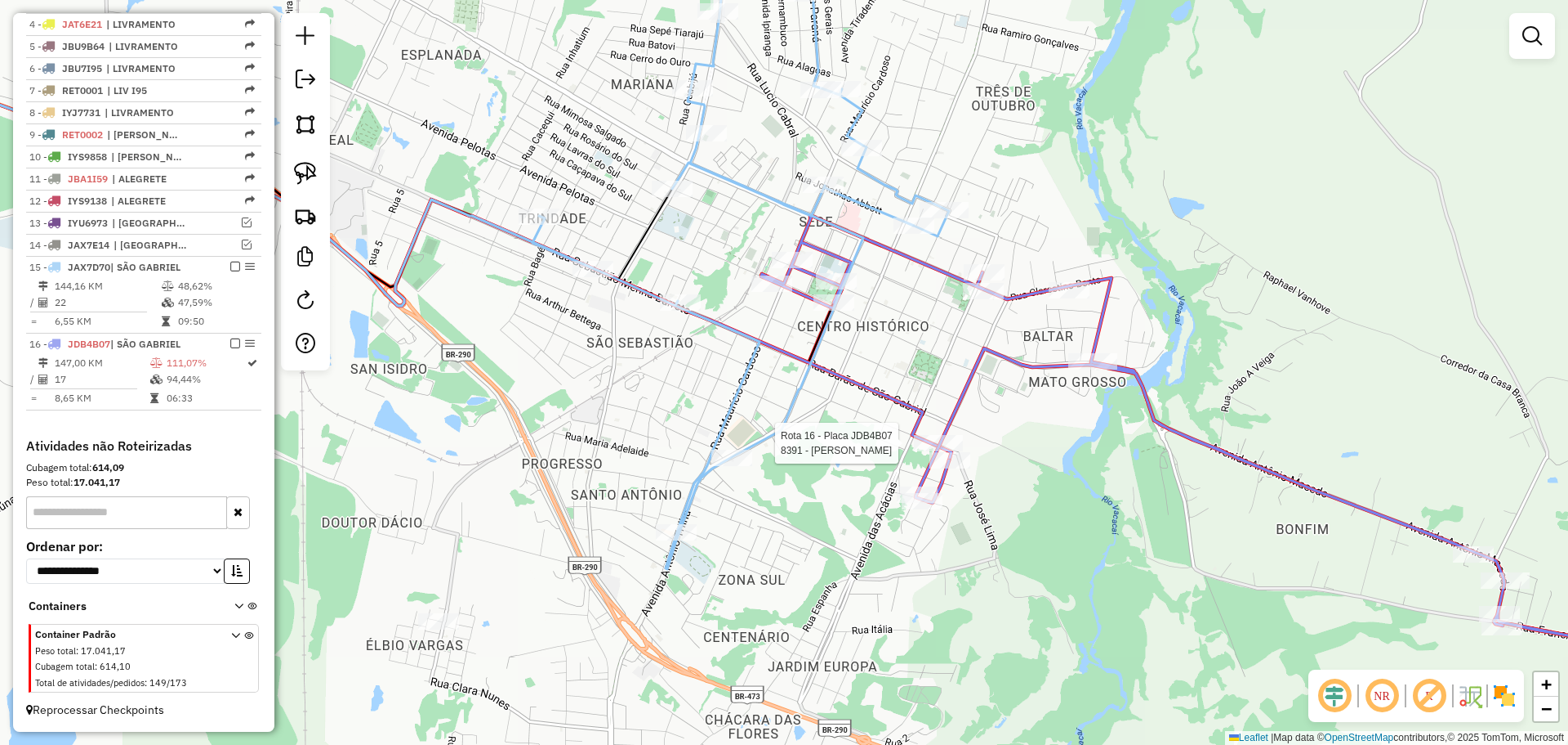
select select "*********"
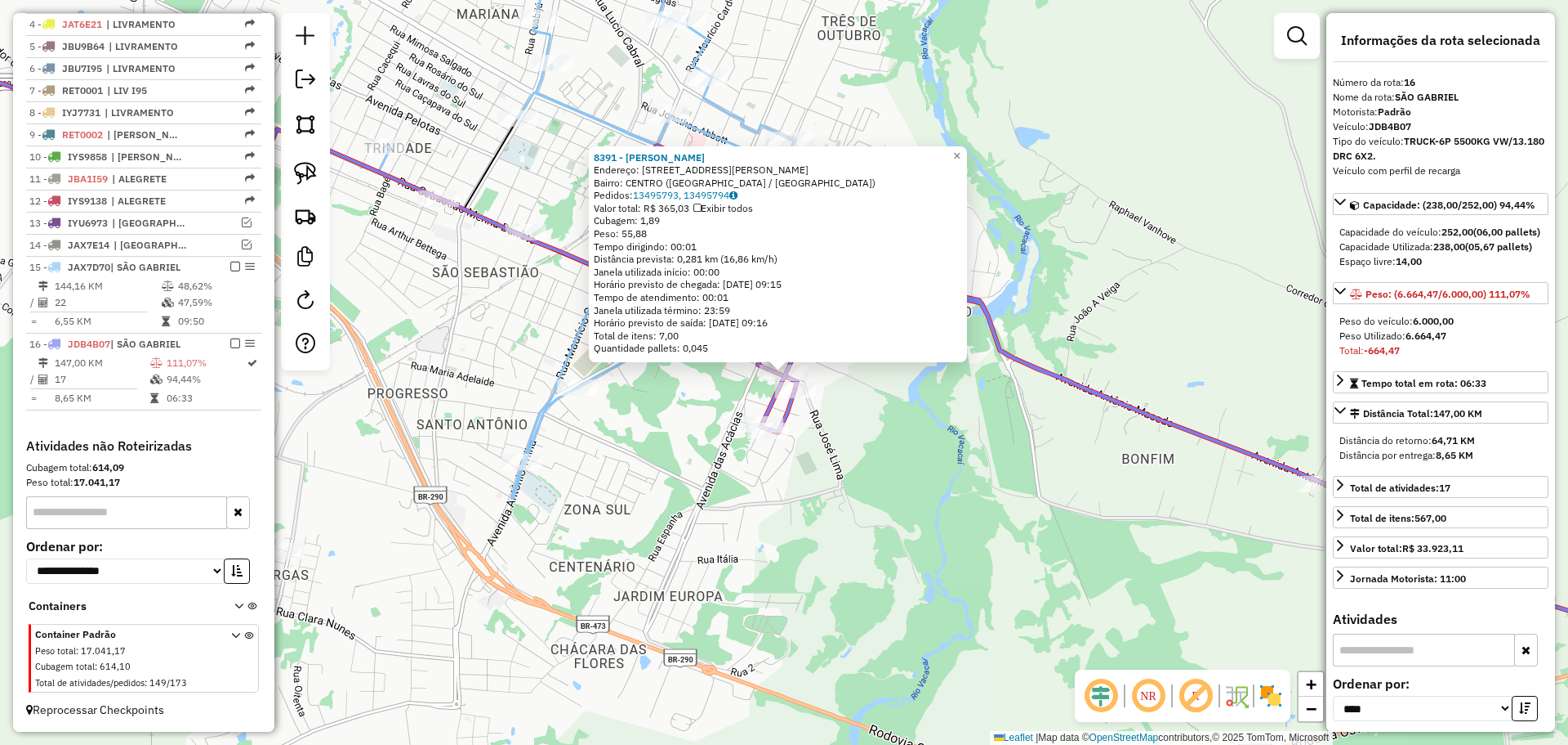
click at [913, 464] on div "8391 - CAMILA DE CARVALHO F Endereço: R RUA GENERAL CAMARA 1142 Bairro: CENTRO …" at bounding box center [784, 372] width 1568 height 745
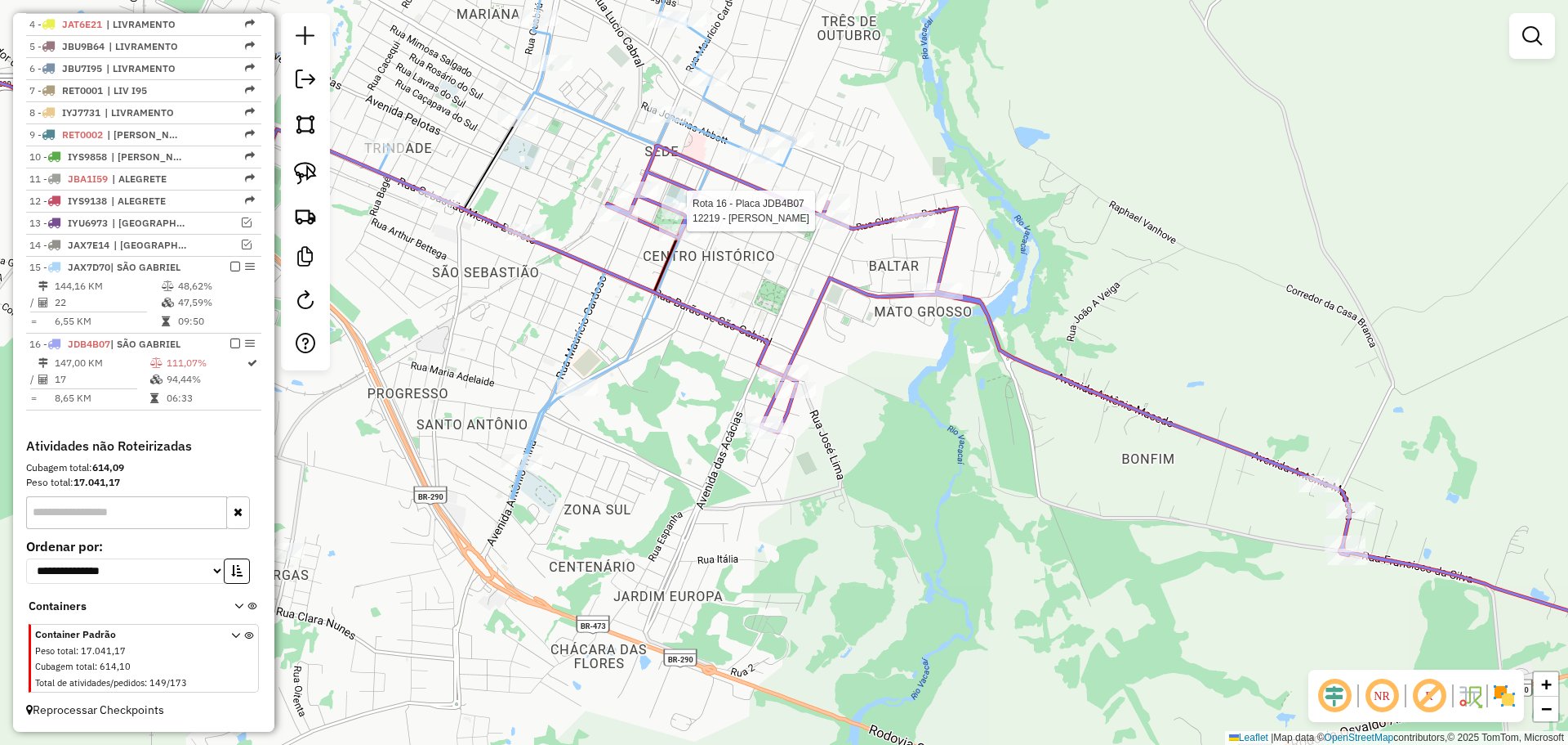
select select "*********"
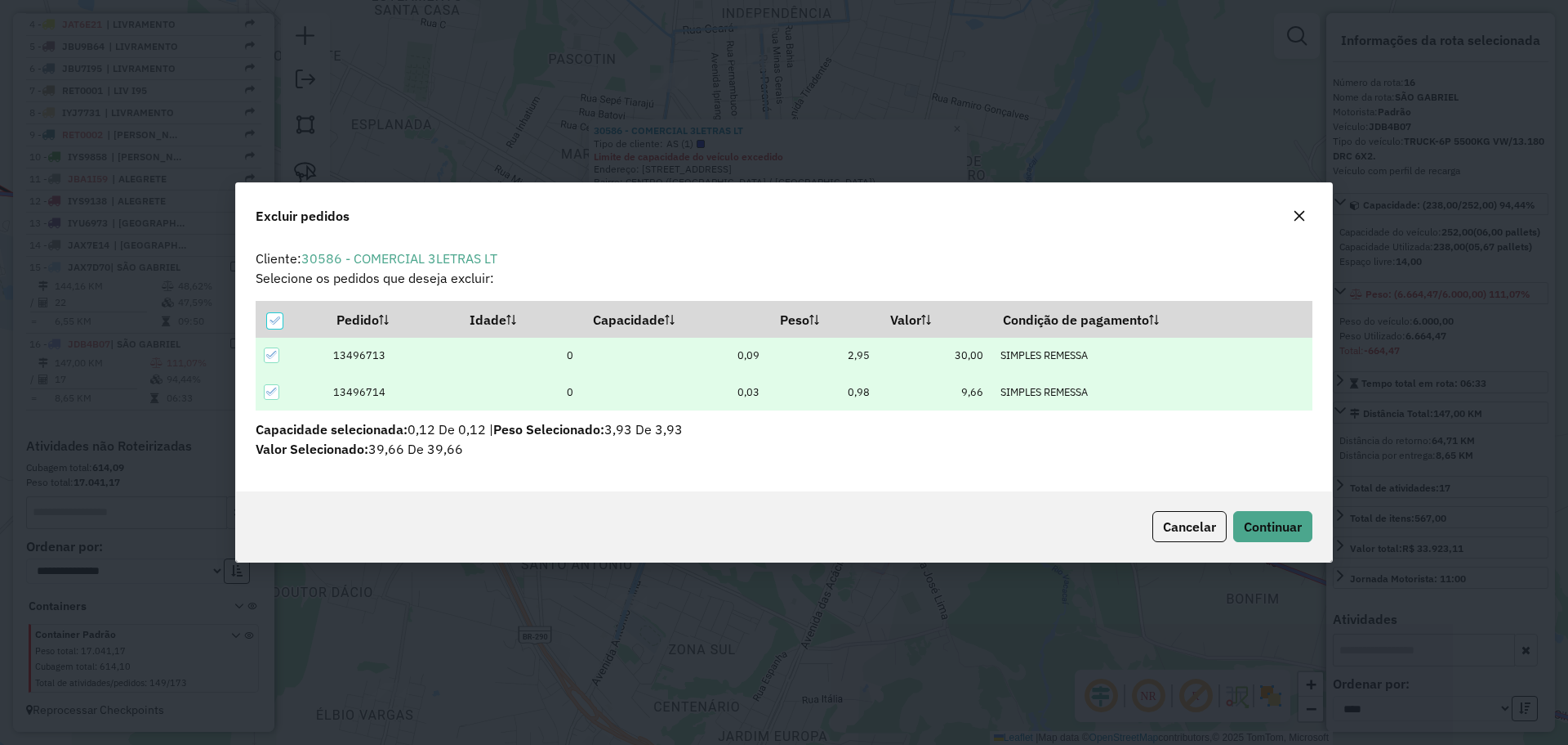
scroll to position [0, 0]
click at [1269, 520] on span "Continuar" at bounding box center [1272, 526] width 58 height 17
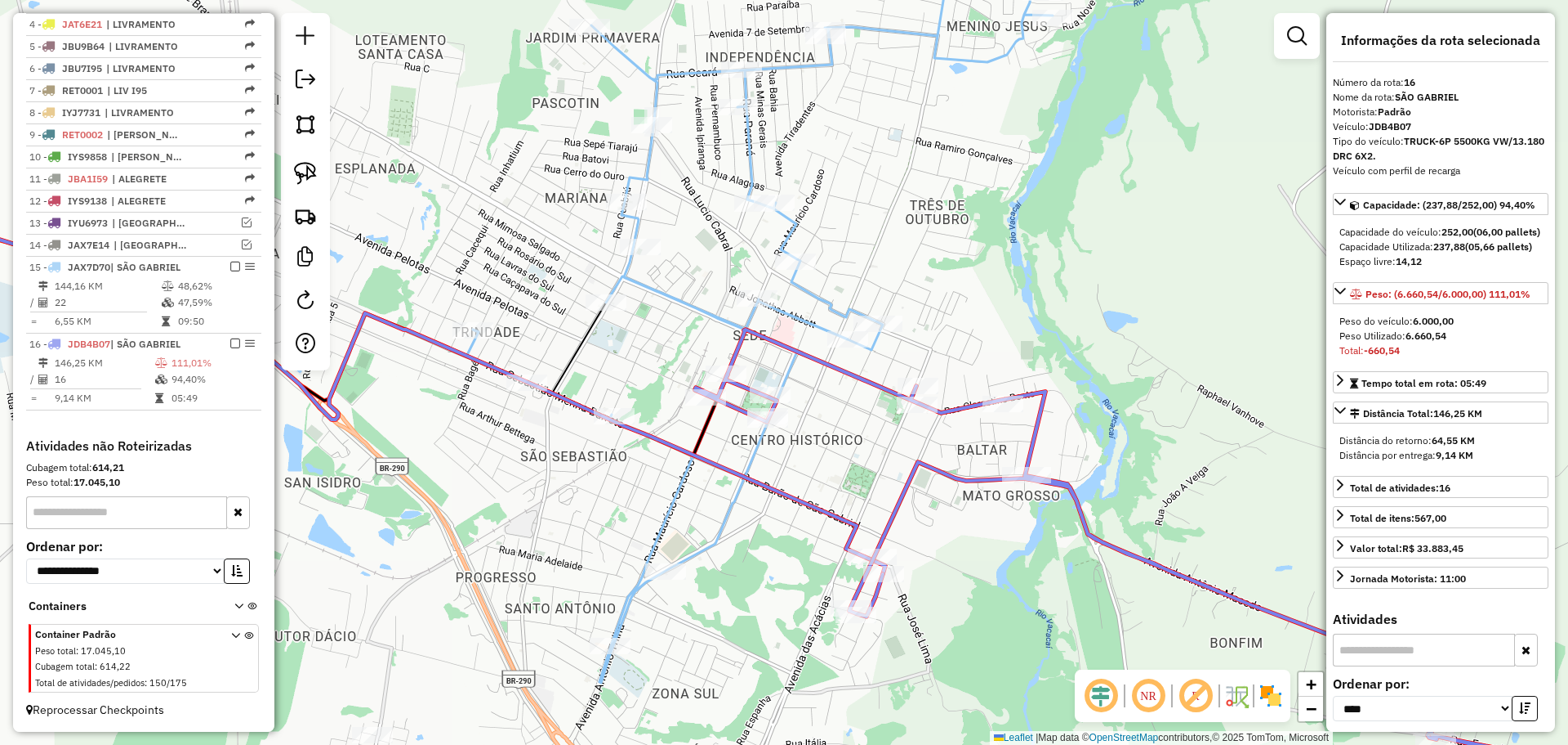
drag, startPoint x: 825, startPoint y: 405, endPoint x: 789, endPoint y: 497, distance: 98.8
click at [789, 497] on div "Janela de atendimento Grade de atendimento Capacidade Transportadoras Veículos …" at bounding box center [784, 372] width 1568 height 745
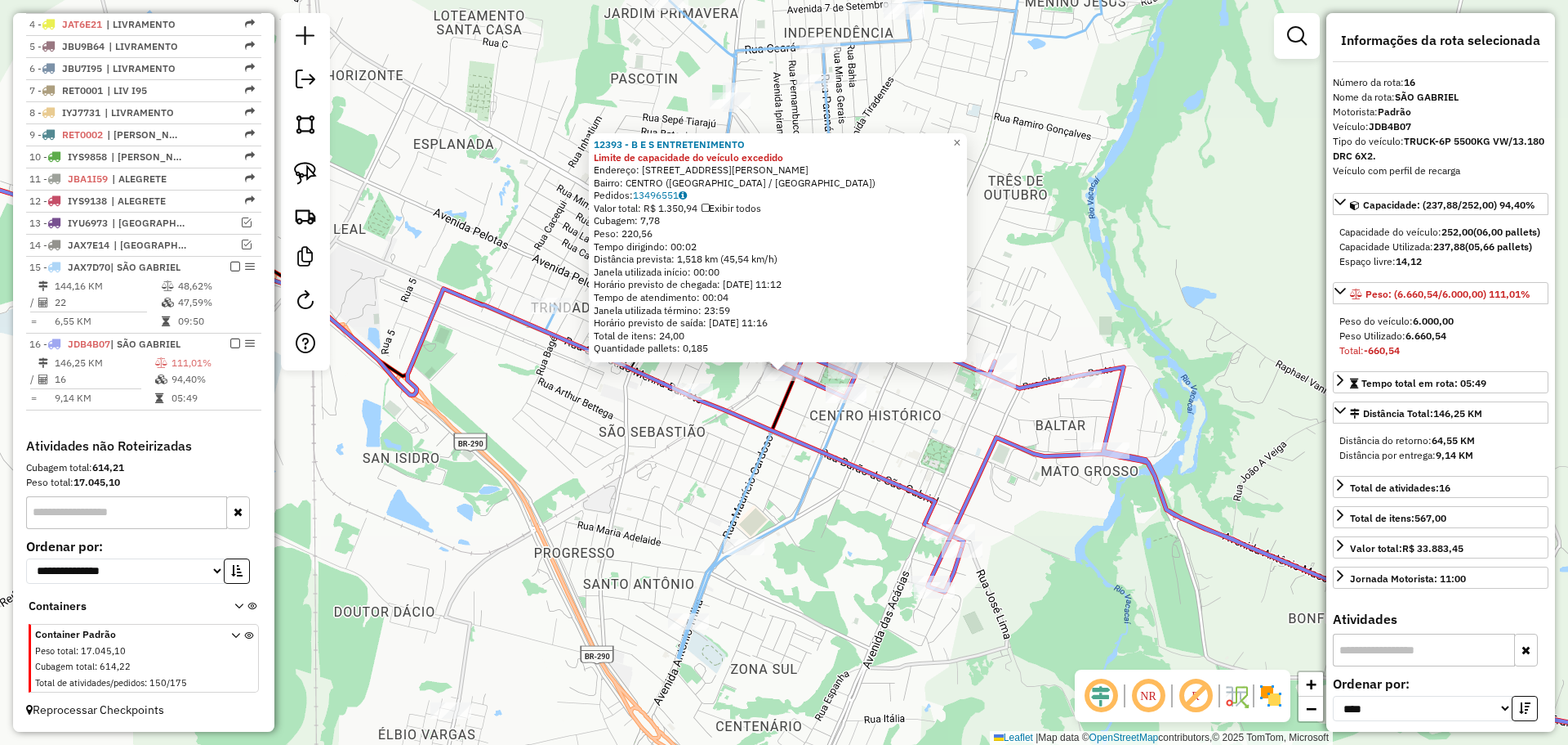
click at [774, 430] on icon at bounding box center [403, 345] width 1121 height 407
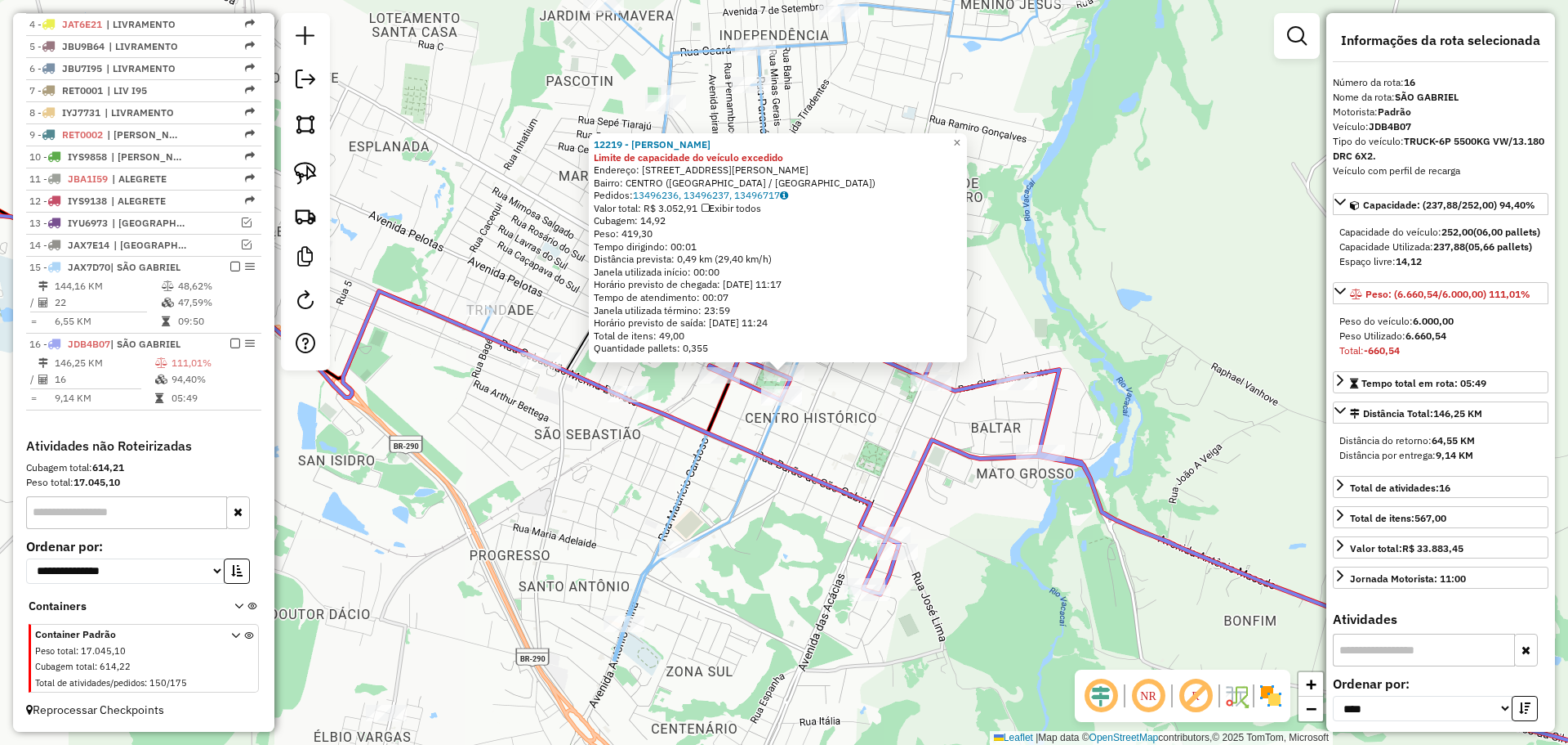
click at [850, 423] on div "12219 - RICARDO SCHULTZ DOS Limite de capacidade do veículo excedido Endereço: …" at bounding box center [784, 372] width 1568 height 745
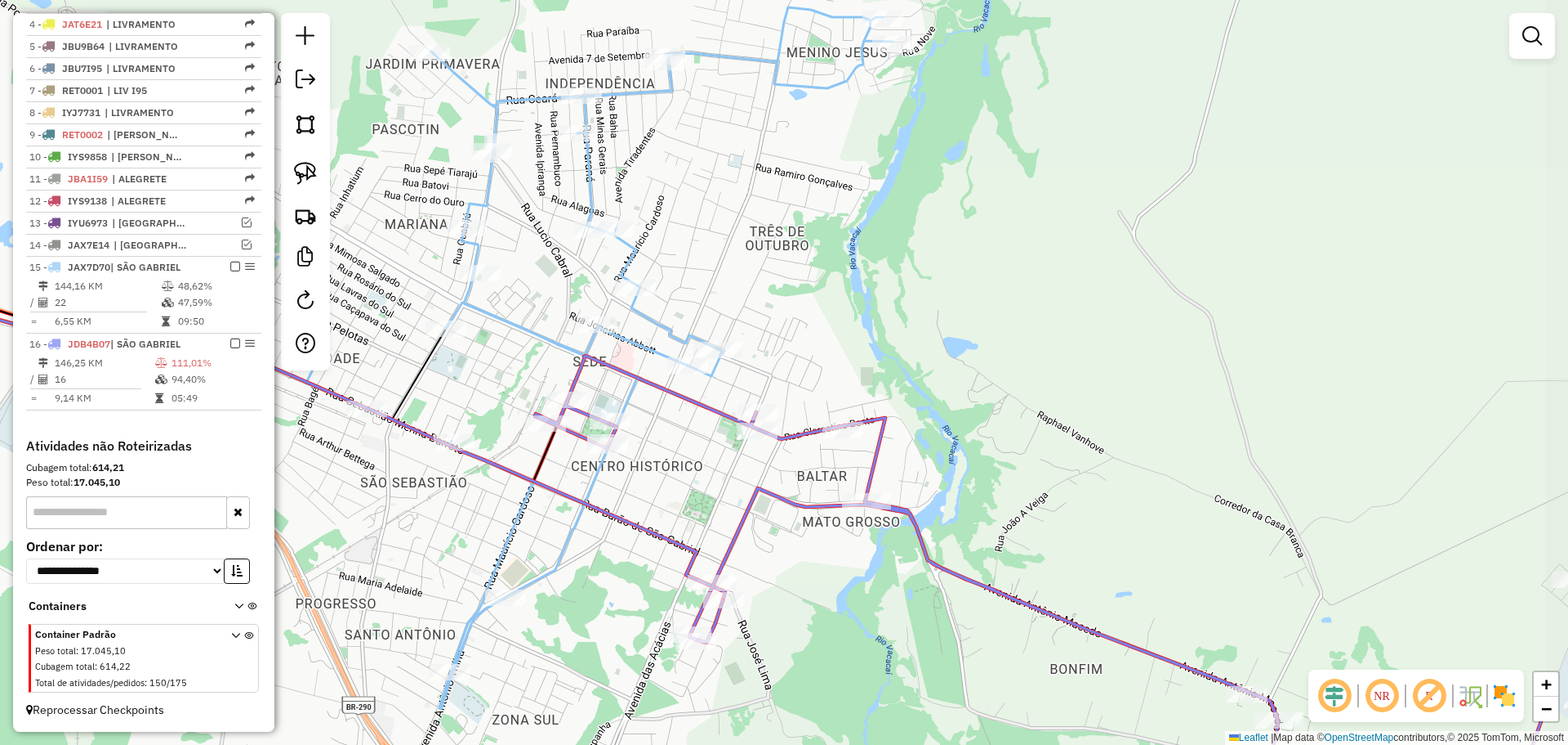
drag, startPoint x: 872, startPoint y: 419, endPoint x: 688, endPoint y: 506, distance: 203.5
click at [688, 506] on div "Janela de atendimento Grade de atendimento Capacidade Transportadoras Veículos …" at bounding box center [784, 372] width 1568 height 745
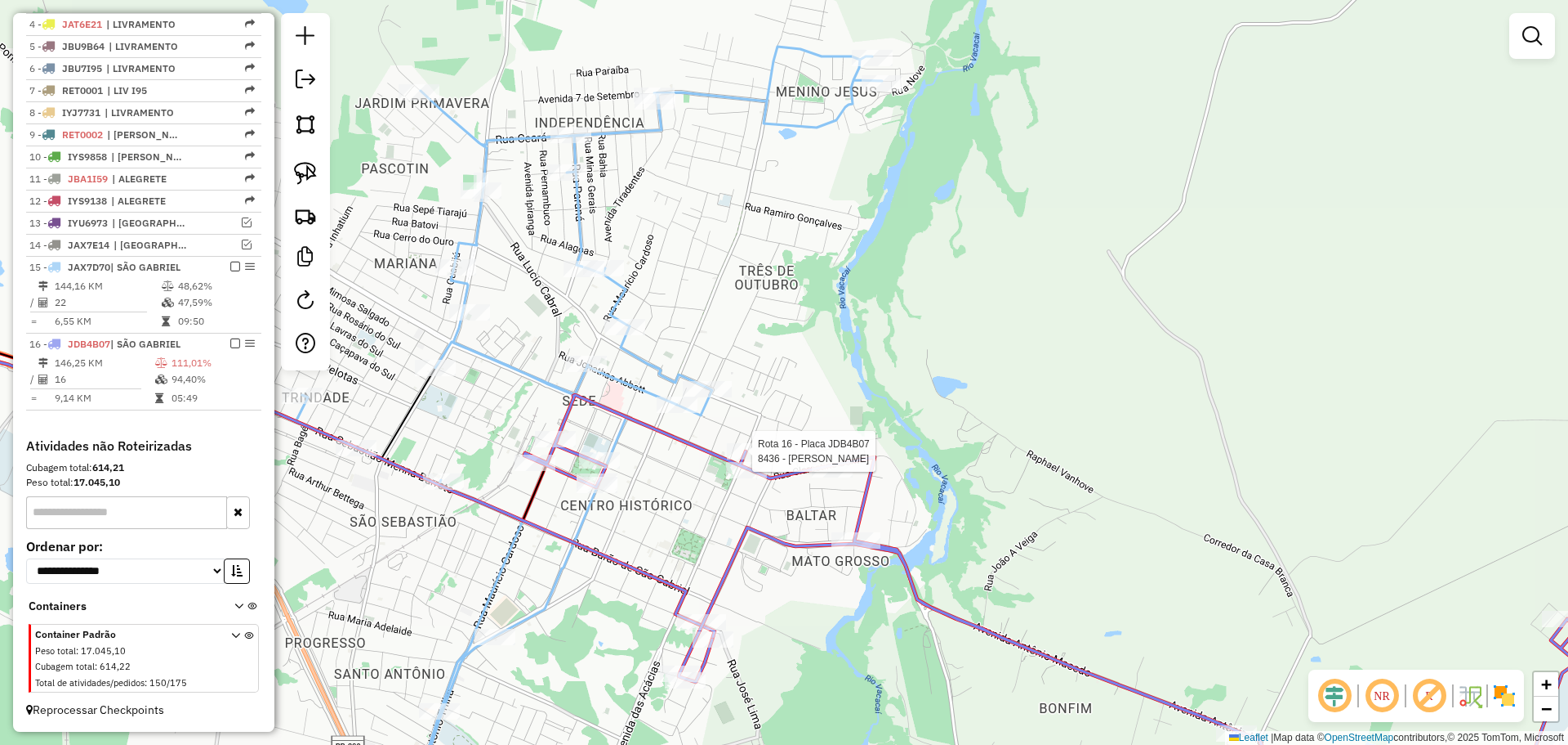
select select "*********"
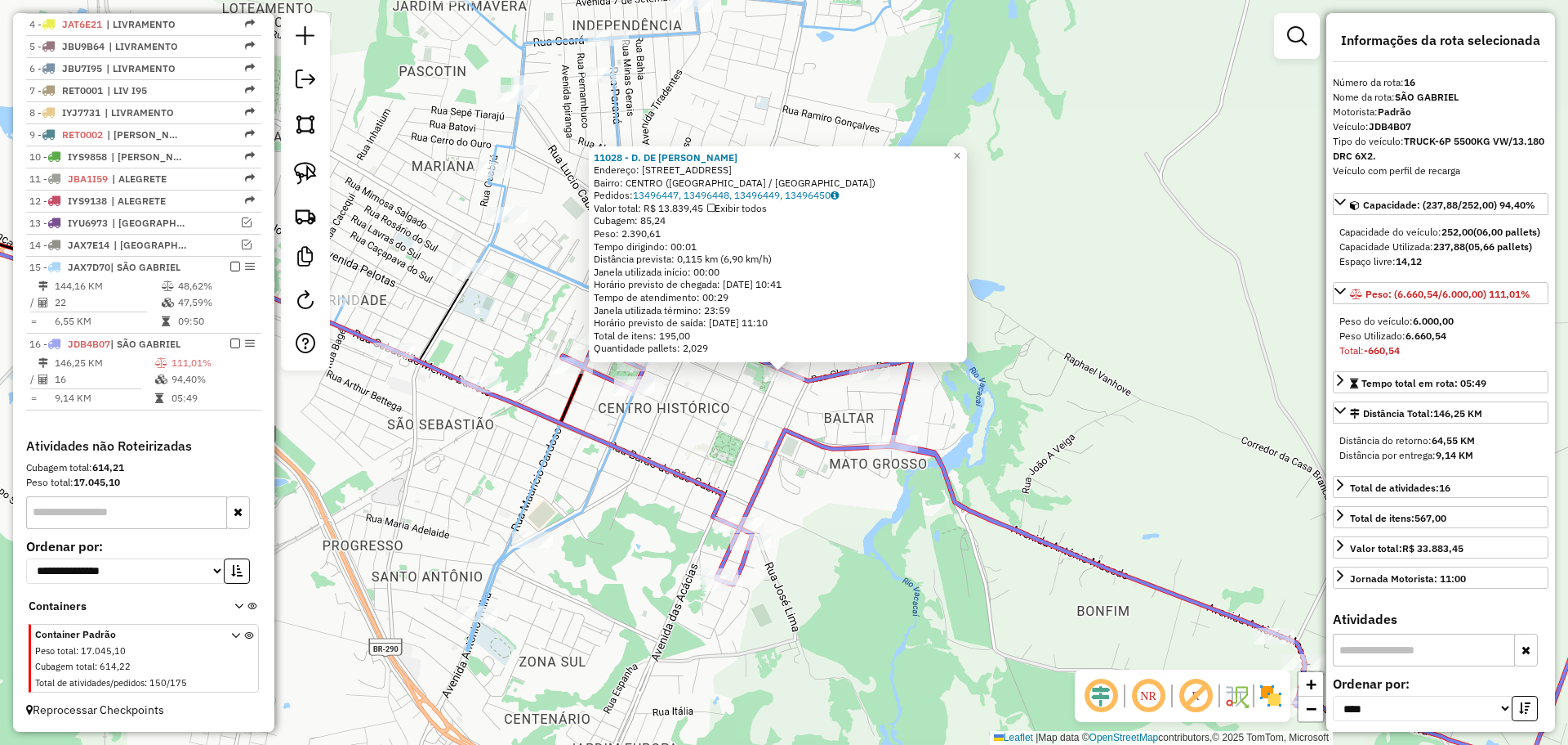
click at [774, 411] on div "11028 - D. DE J. G. MARTINS Endereço: AV General Marques 1096 Bairro: CENTRO (S…" at bounding box center [784, 372] width 1568 height 745
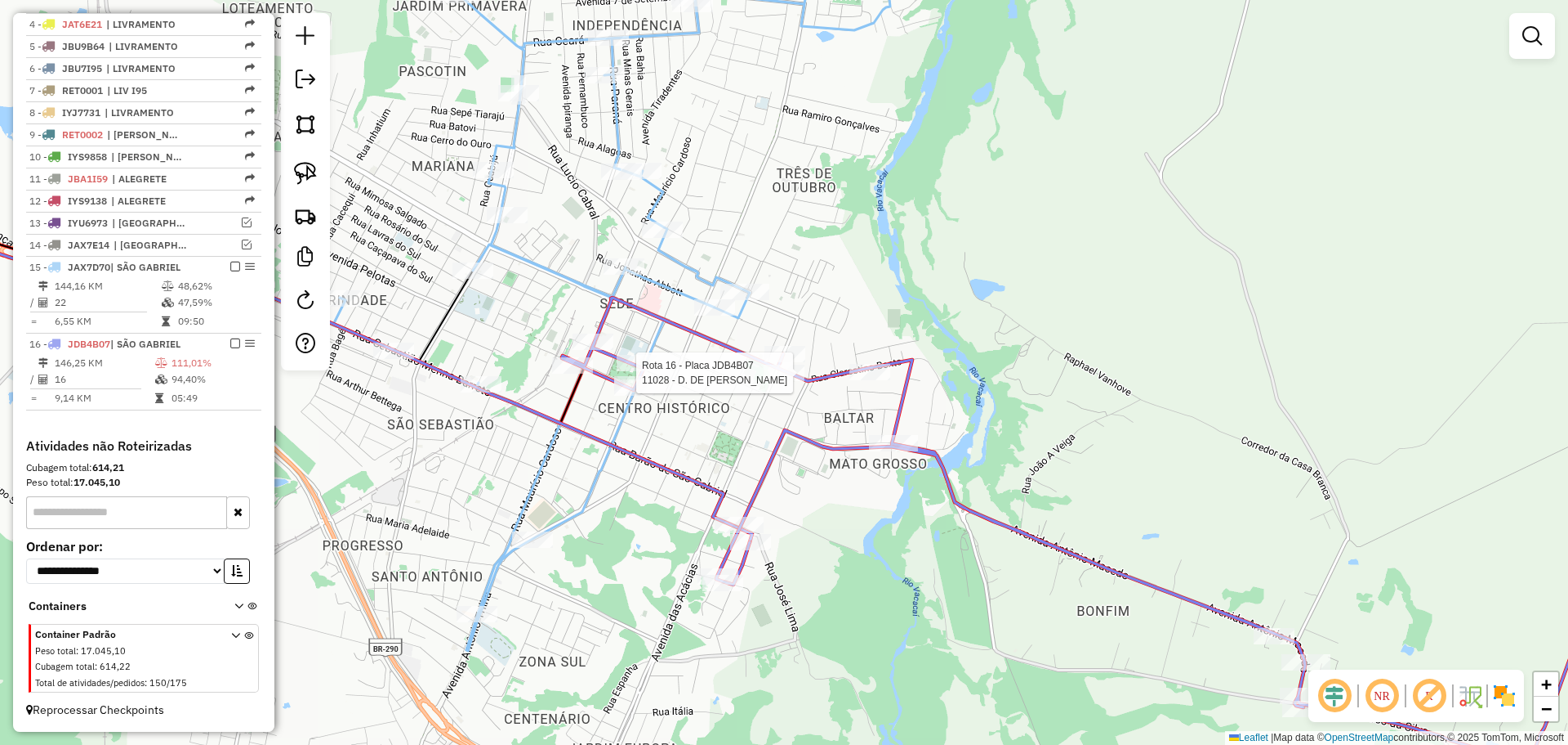
click at [776, 381] on div at bounding box center [784, 373] width 40 height 17
select select "*********"
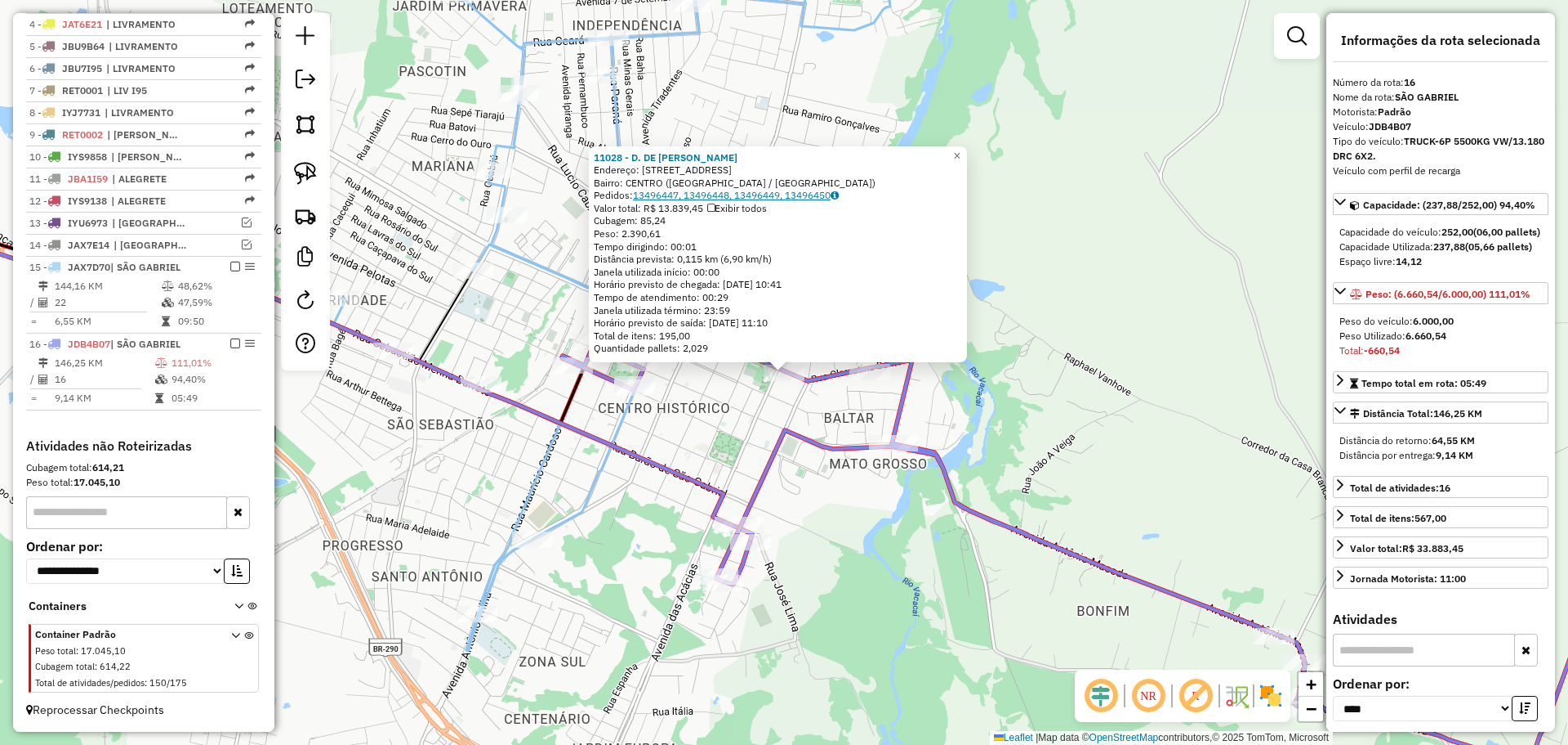
click at [726, 197] on link "13496447, 13496448, 13496449, 13496450" at bounding box center [736, 195] width 206 height 12
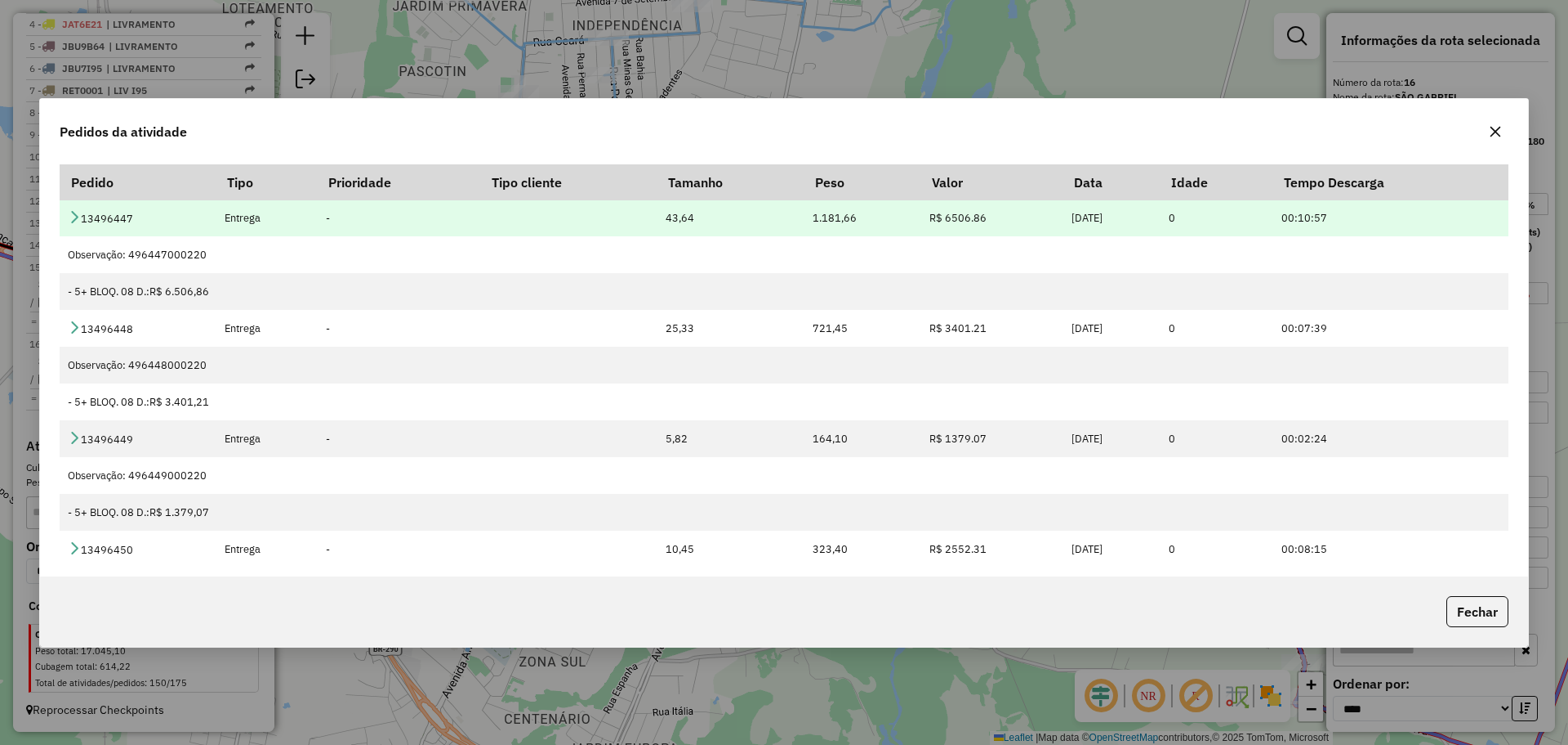
click at [72, 219] on icon at bounding box center [74, 217] width 13 height 13
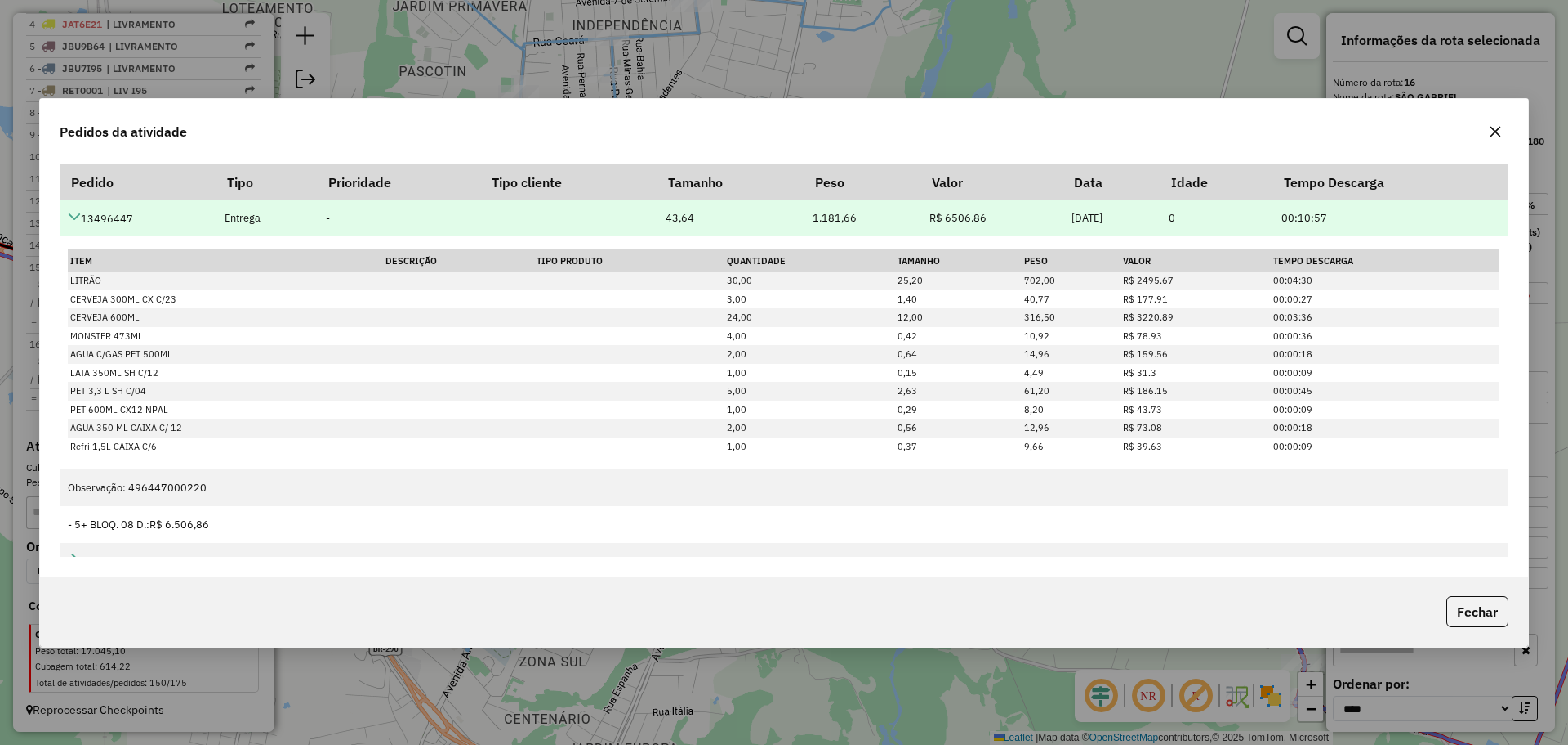
click at [82, 210] on td "13496447" at bounding box center [138, 218] width 157 height 37
click at [78, 212] on icon at bounding box center [74, 217] width 13 height 13
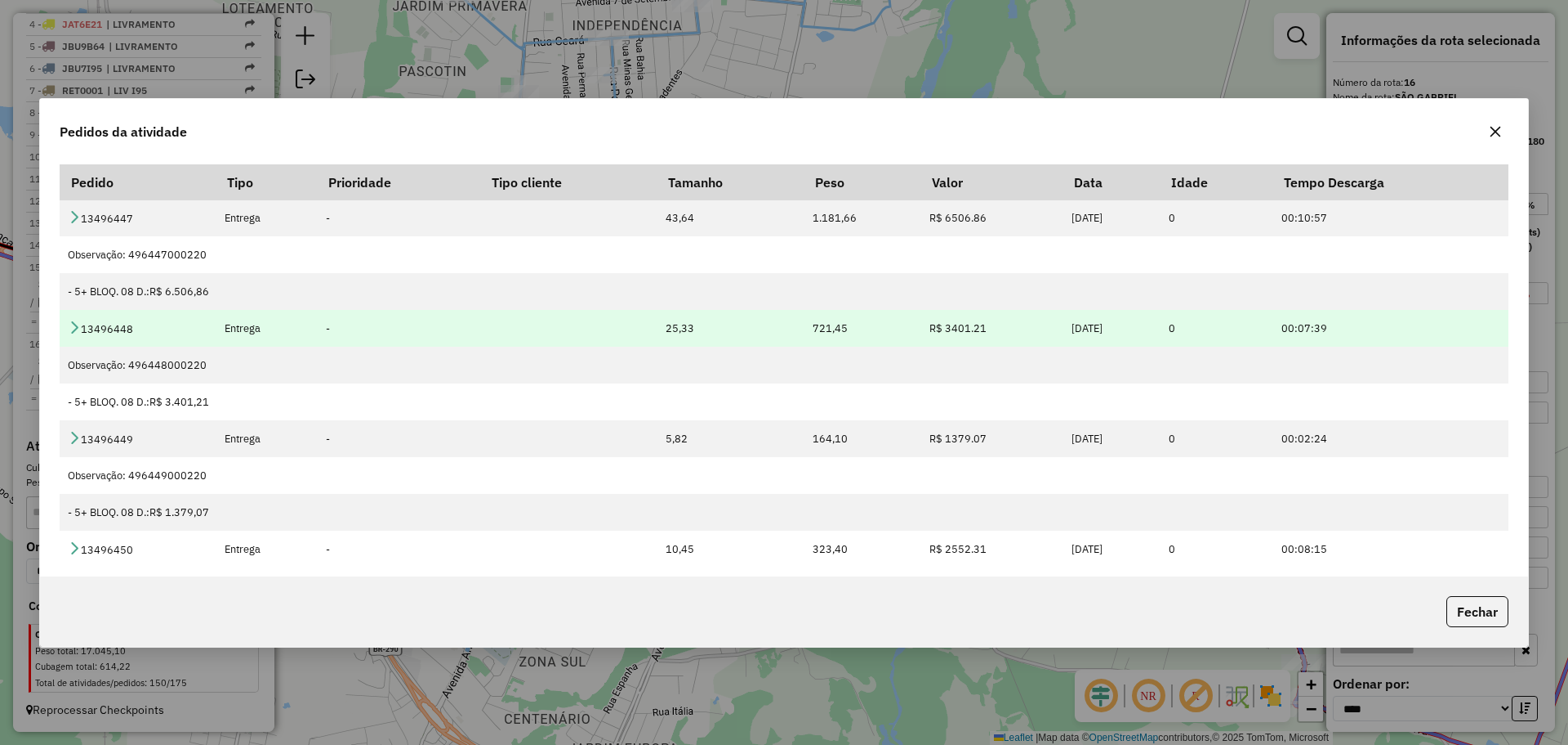
click at [73, 324] on icon at bounding box center [74, 327] width 13 height 13
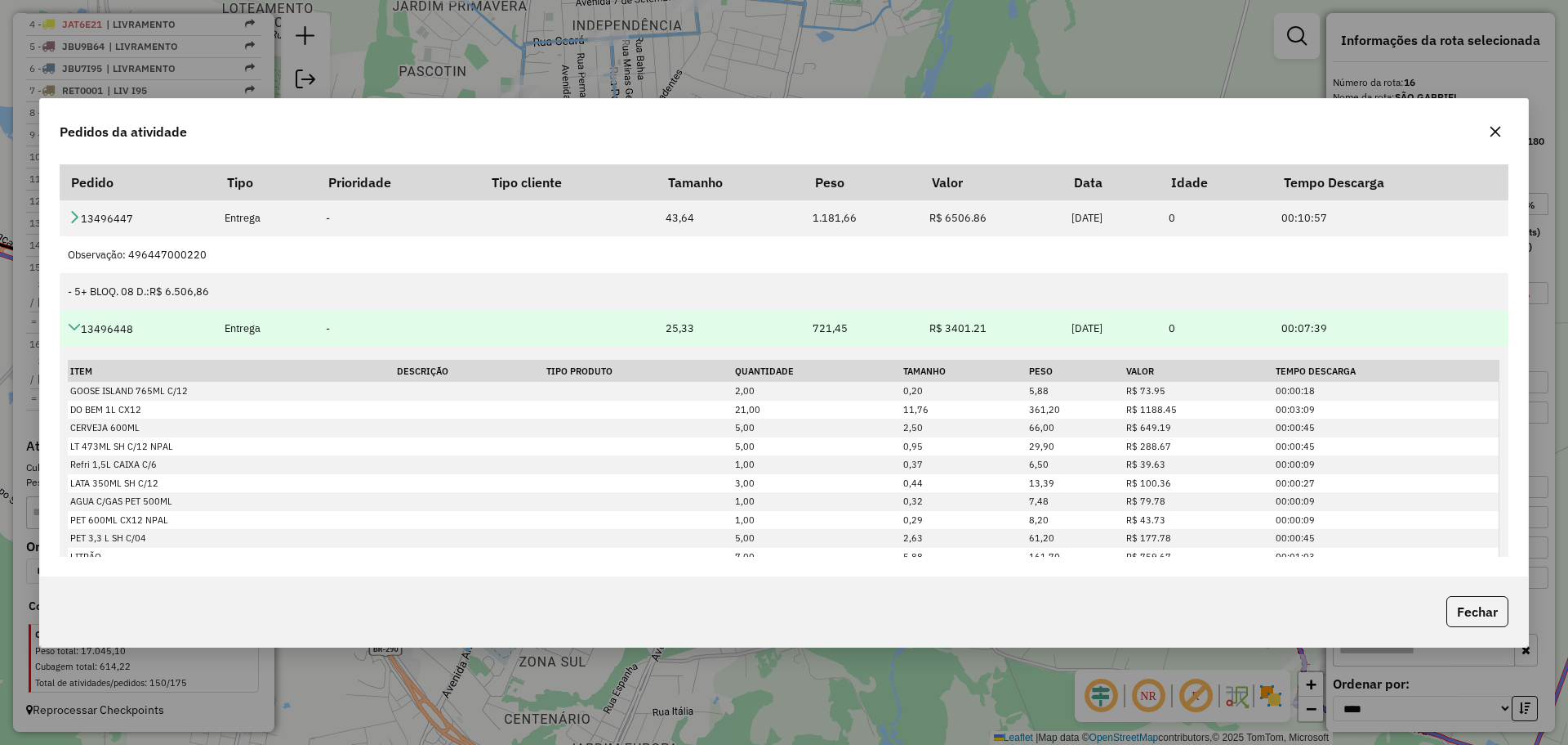
click at [71, 322] on icon at bounding box center [74, 327] width 13 height 13
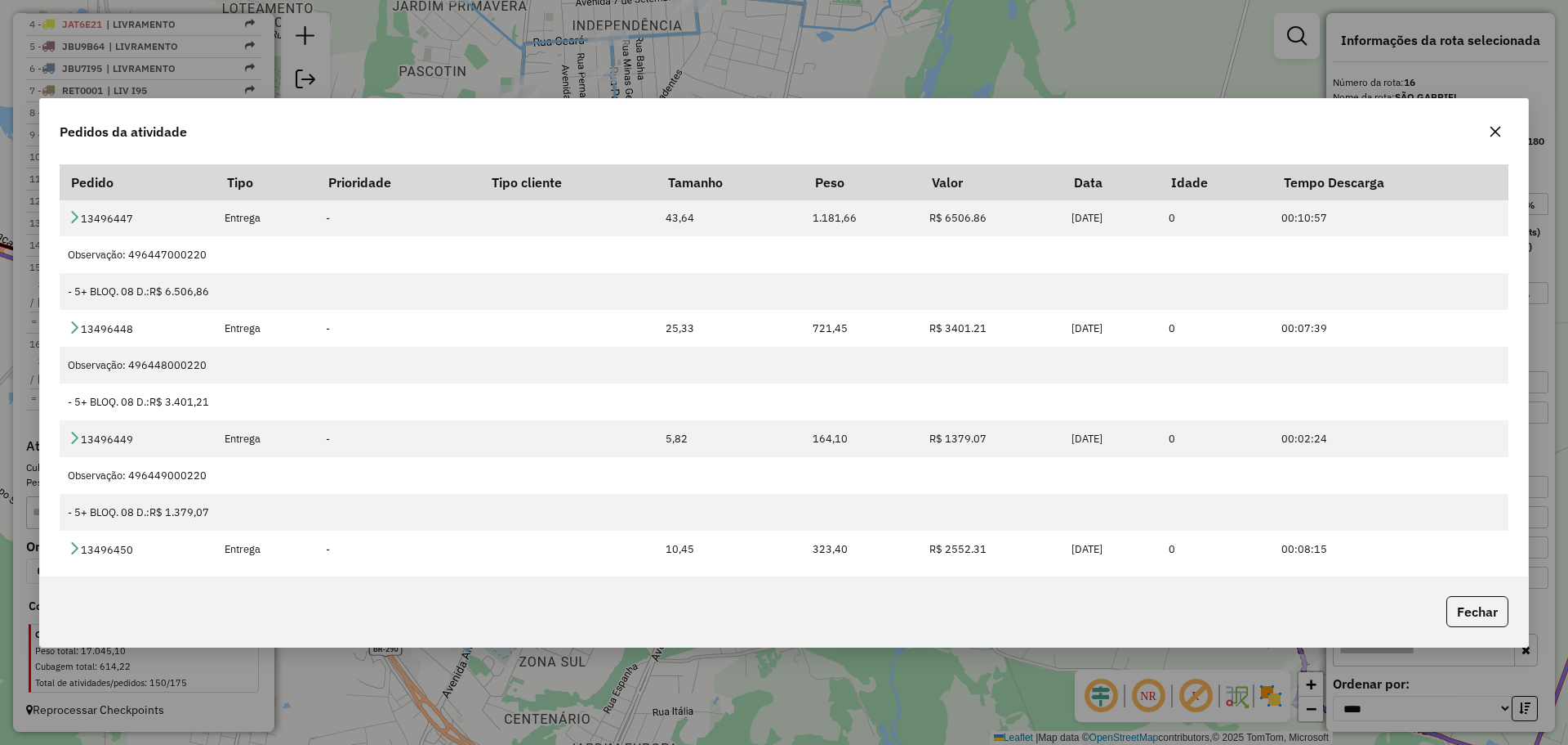
click at [1505, 133] on button "button" at bounding box center [1495, 131] width 26 height 26
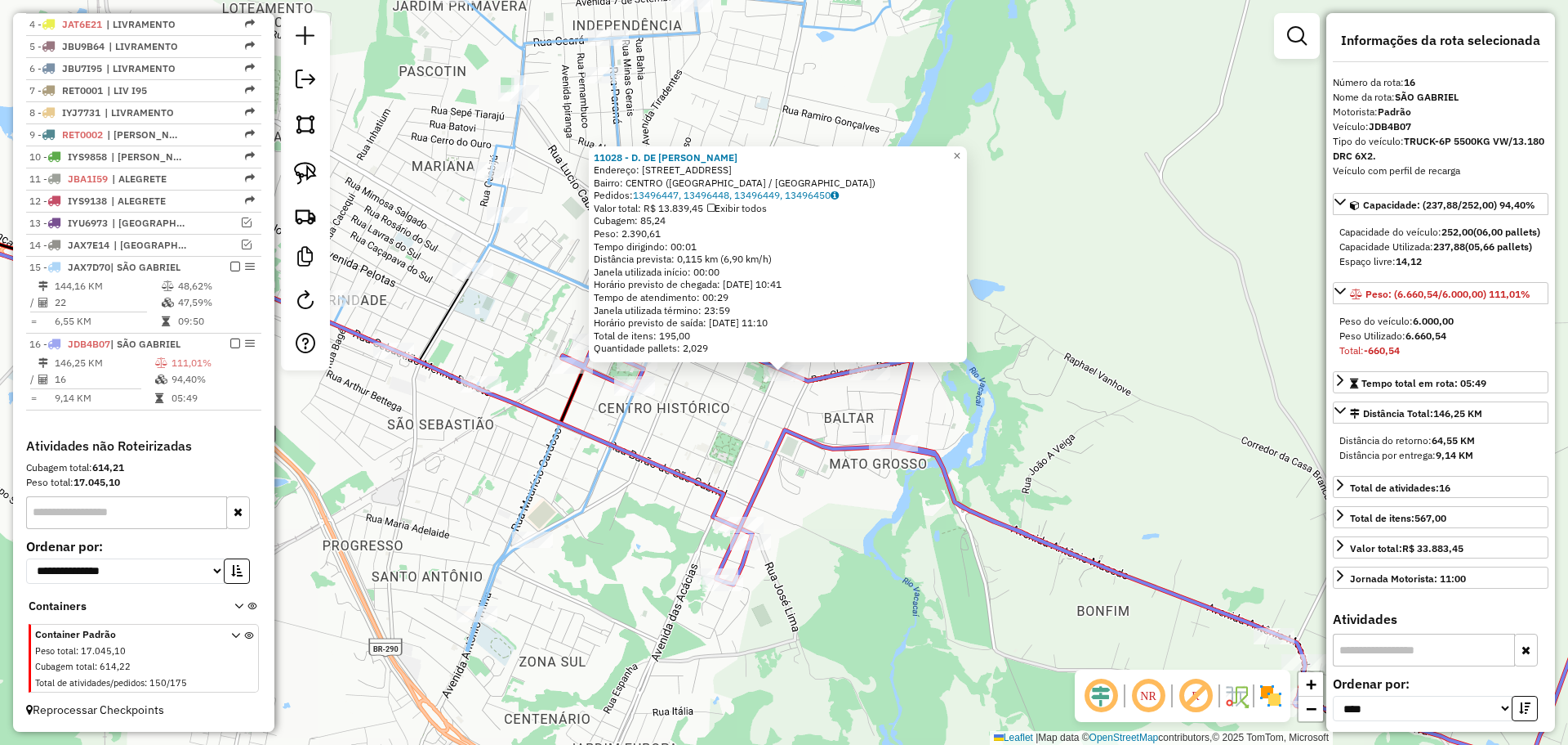
click at [801, 414] on div "11028 - D. DE J. G. MARTINS Endereço: AV General Marques 1096 Bairro: CENTRO (S…" at bounding box center [784, 372] width 1568 height 745
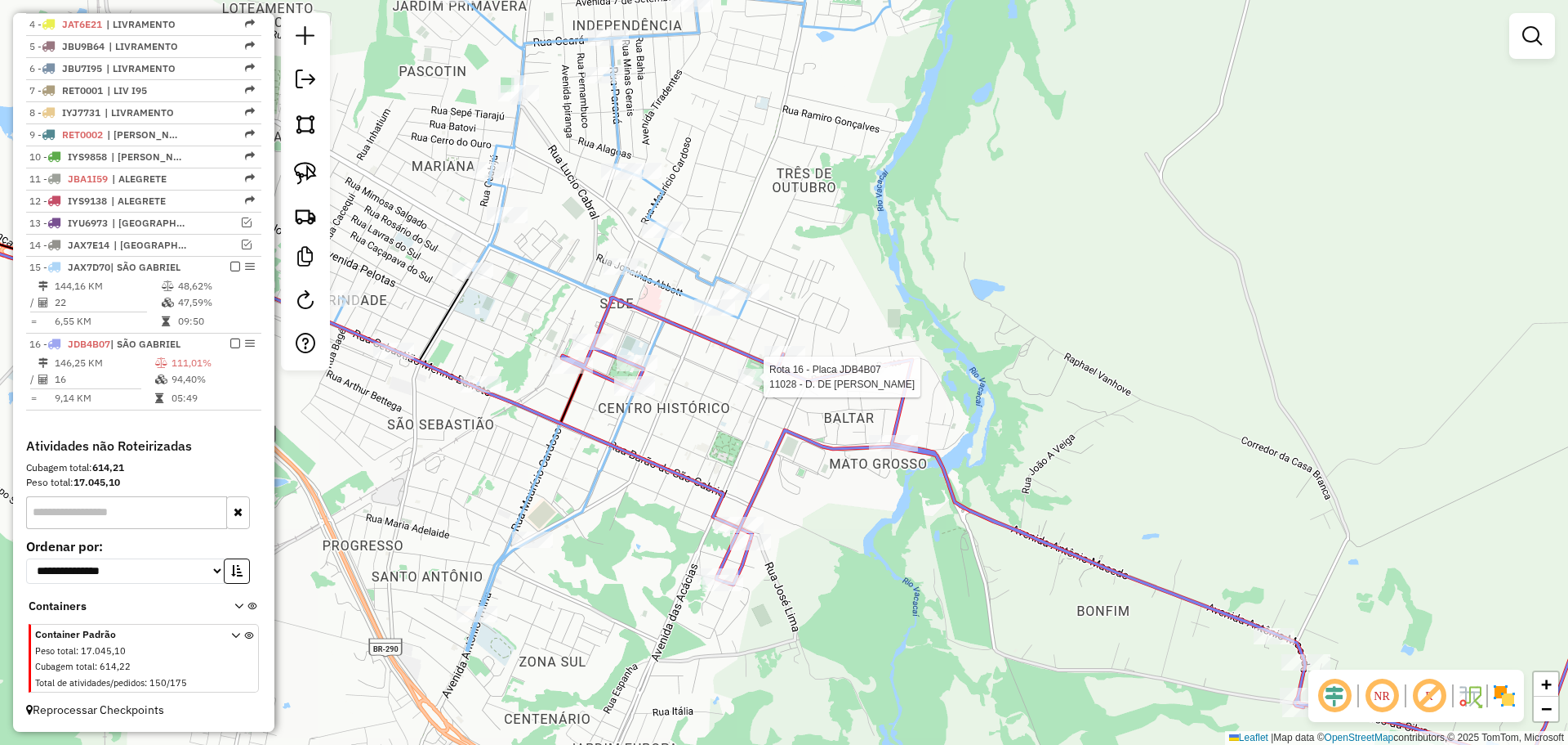
drag, startPoint x: 780, startPoint y: 383, endPoint x: 755, endPoint y: 388, distance: 25.5
click at [755, 385] on div at bounding box center [758, 377] width 40 height 17
select select "*********"
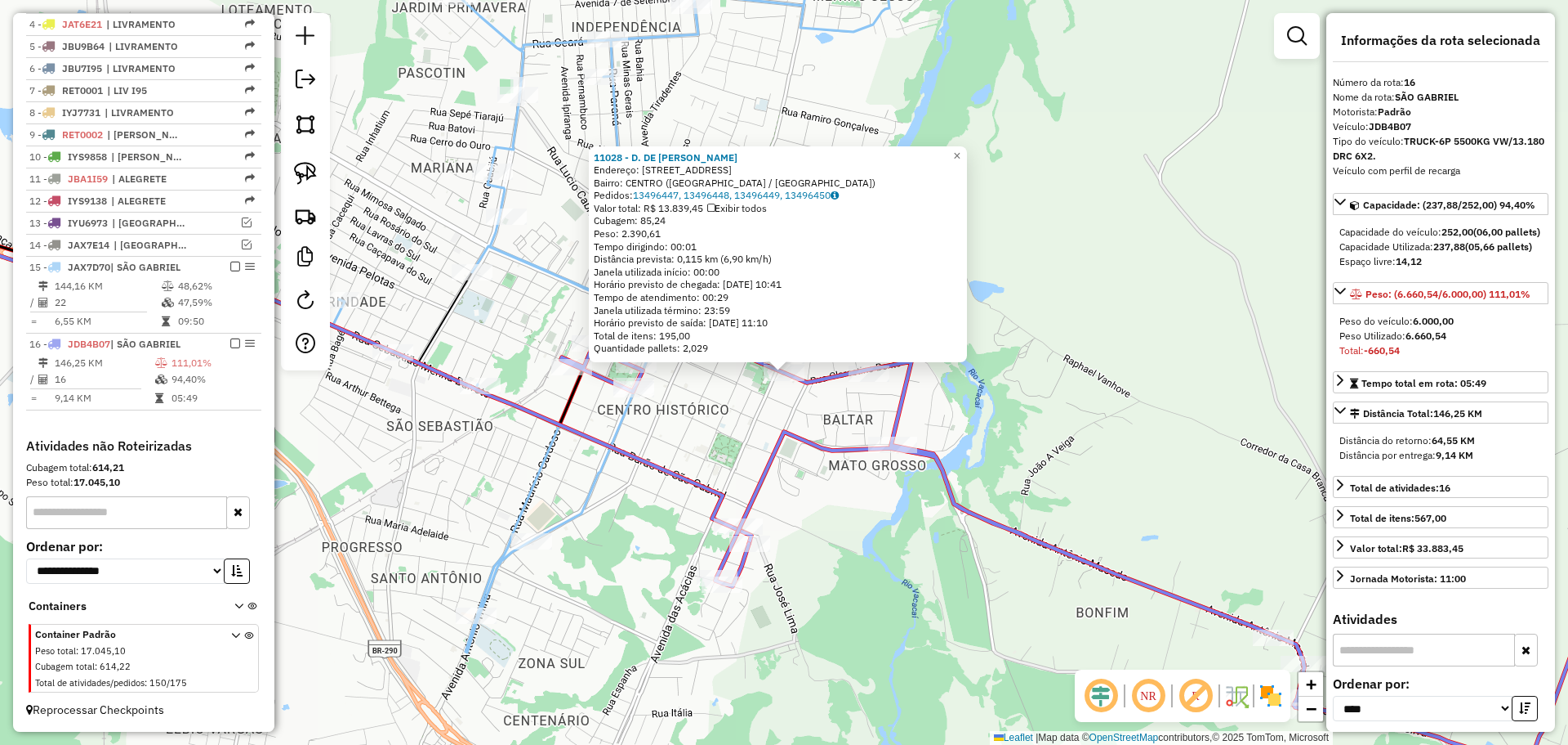
click at [759, 412] on div "11028 - D. DE J. G. MARTINS Endereço: AV General Marques 1096 Bairro: CENTRO (S…" at bounding box center [784, 372] width 1568 height 745
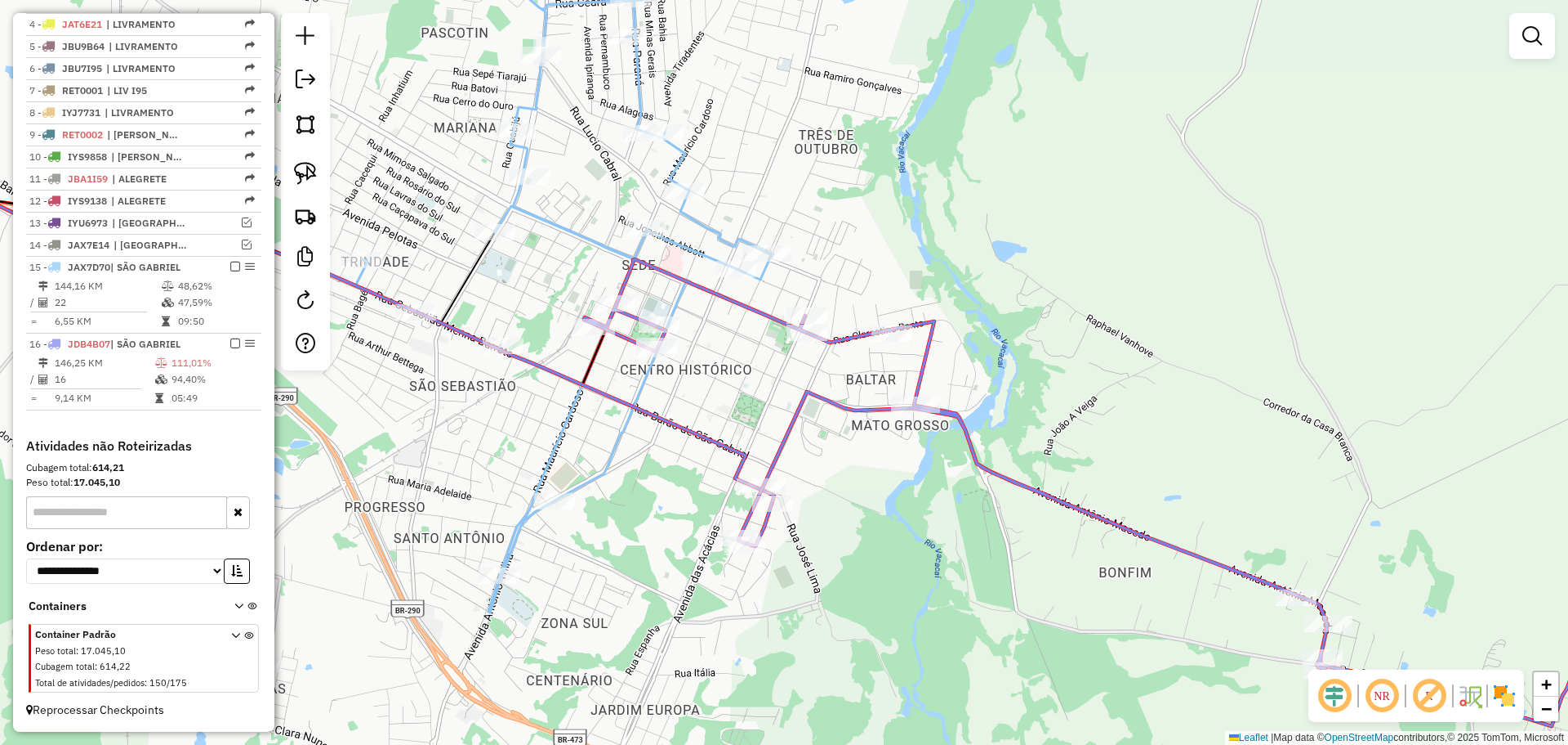
drag, startPoint x: 811, startPoint y: 397, endPoint x: 789, endPoint y: 384, distance: 25.6
click at [789, 384] on div "Janela de atendimento Grade de atendimento Capacidade Transportadoras Veículos …" at bounding box center [784, 372] width 1568 height 745
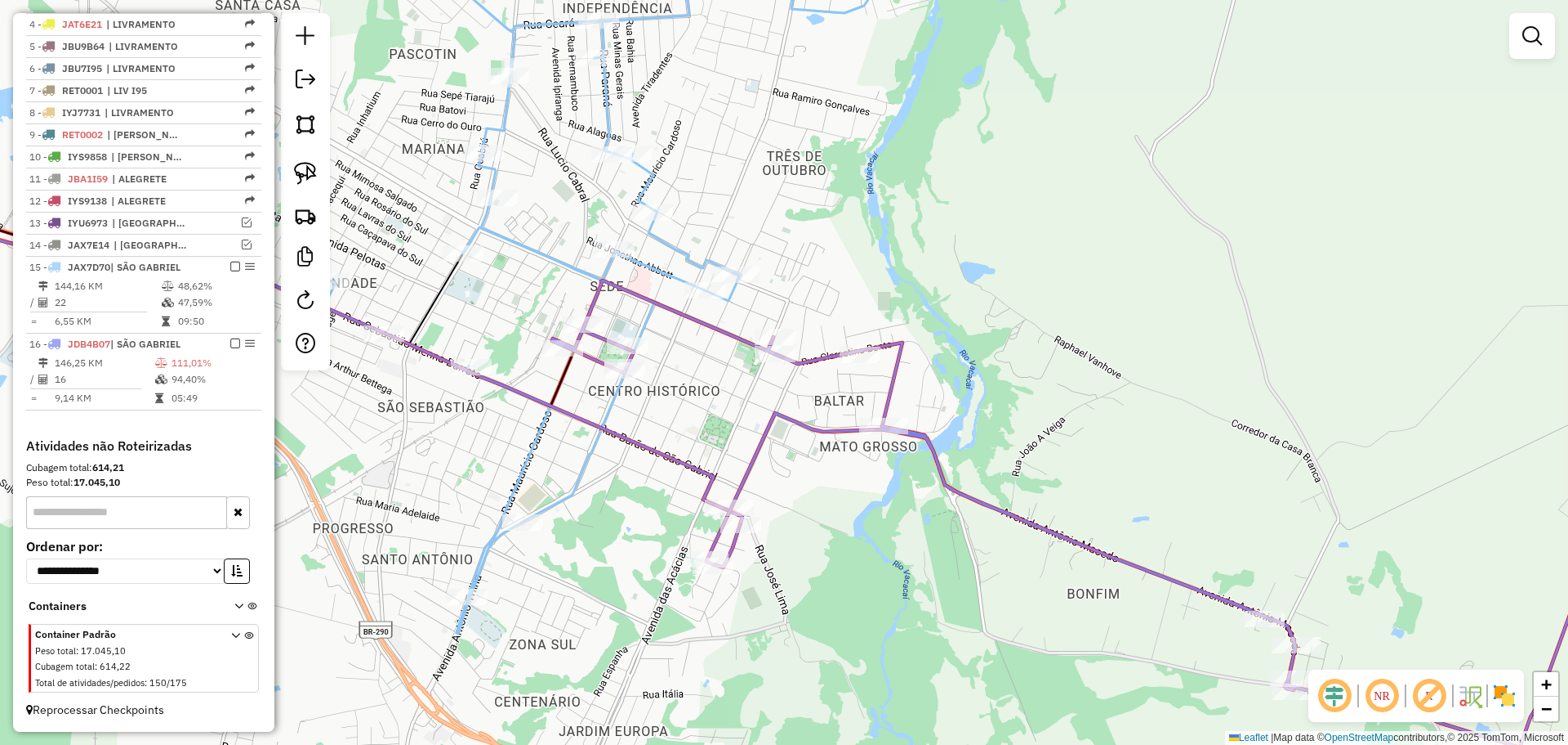
drag, startPoint x: 305, startPoint y: 176, endPoint x: 569, endPoint y: 268, distance: 279.6
click at [307, 175] on img at bounding box center [305, 173] width 23 height 23
drag, startPoint x: 822, startPoint y: 359, endPoint x: 804, endPoint y: 378, distance: 26.2
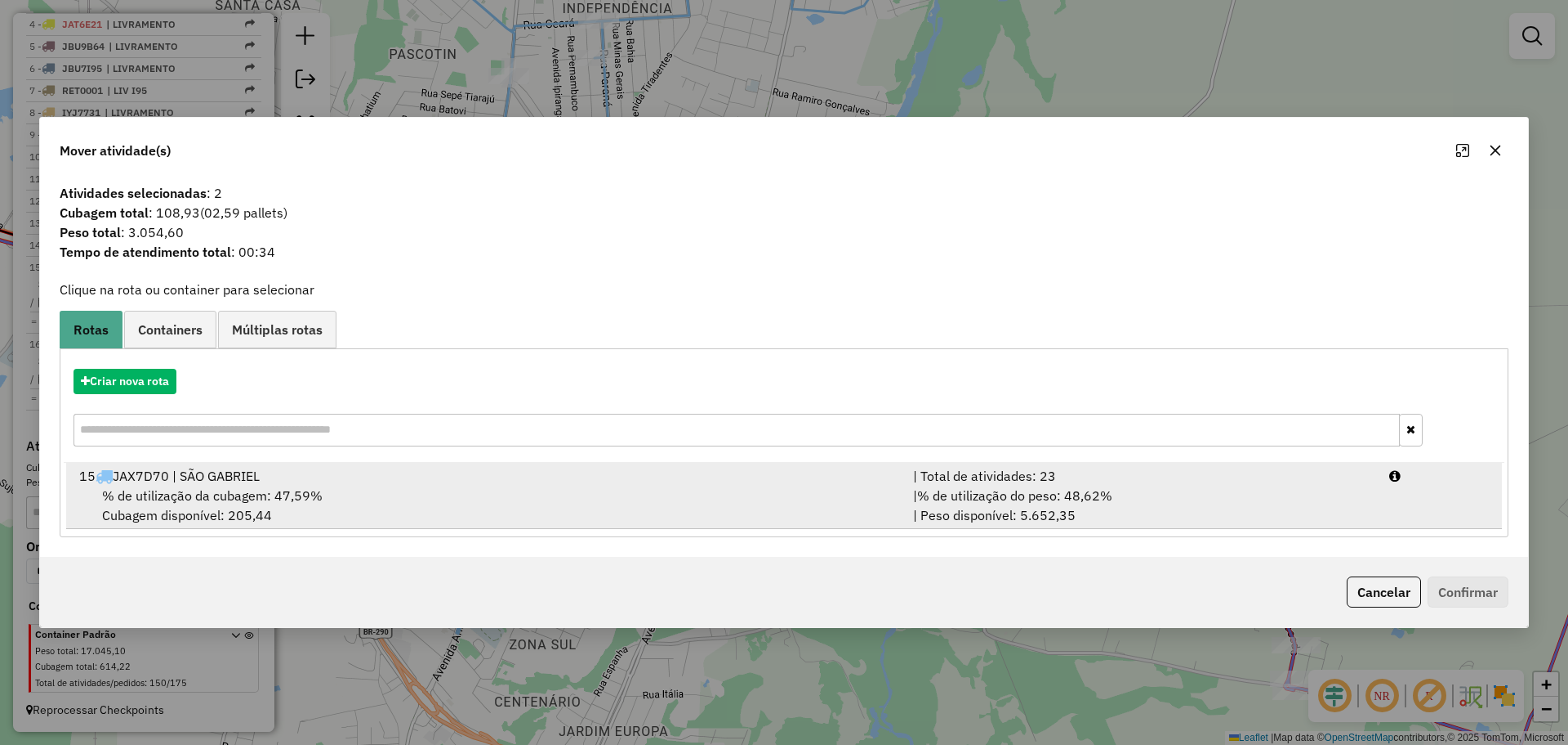
click at [729, 480] on div "15 JAX7D70 | SÃO GABRIEL" at bounding box center [487, 475] width 834 height 19
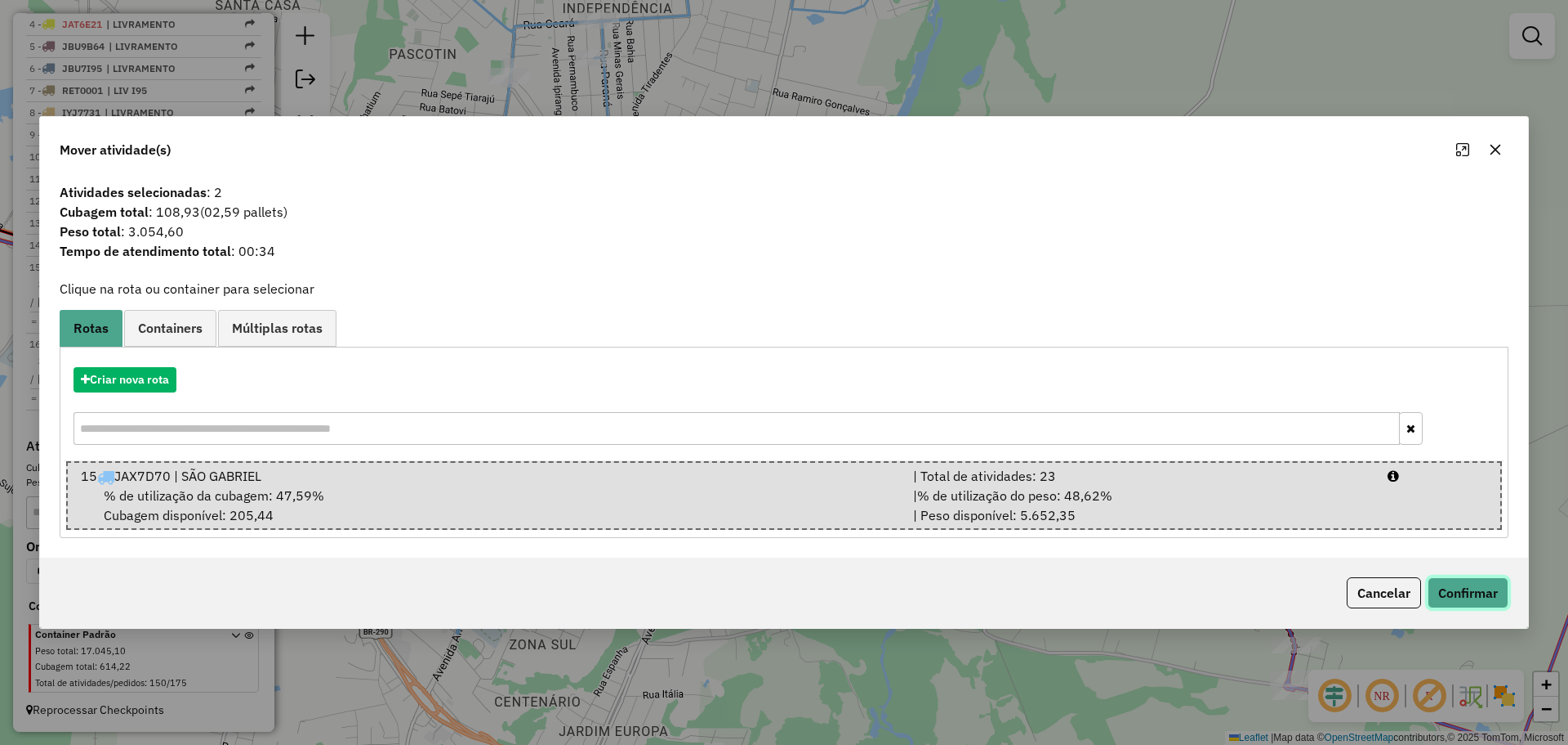
click at [1445, 593] on button "Confirmar" at bounding box center [1468, 593] width 81 height 31
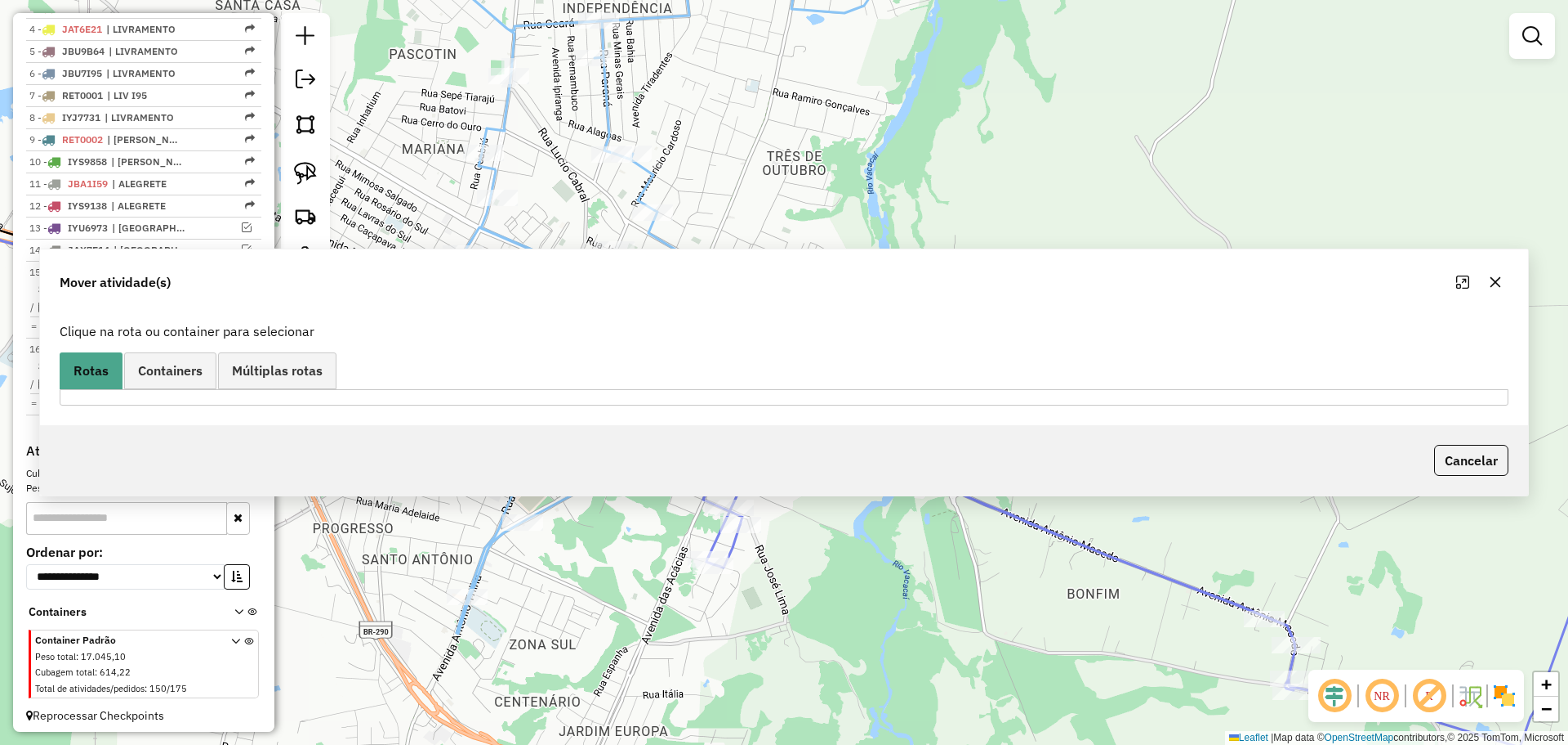
scroll to position [698, 0]
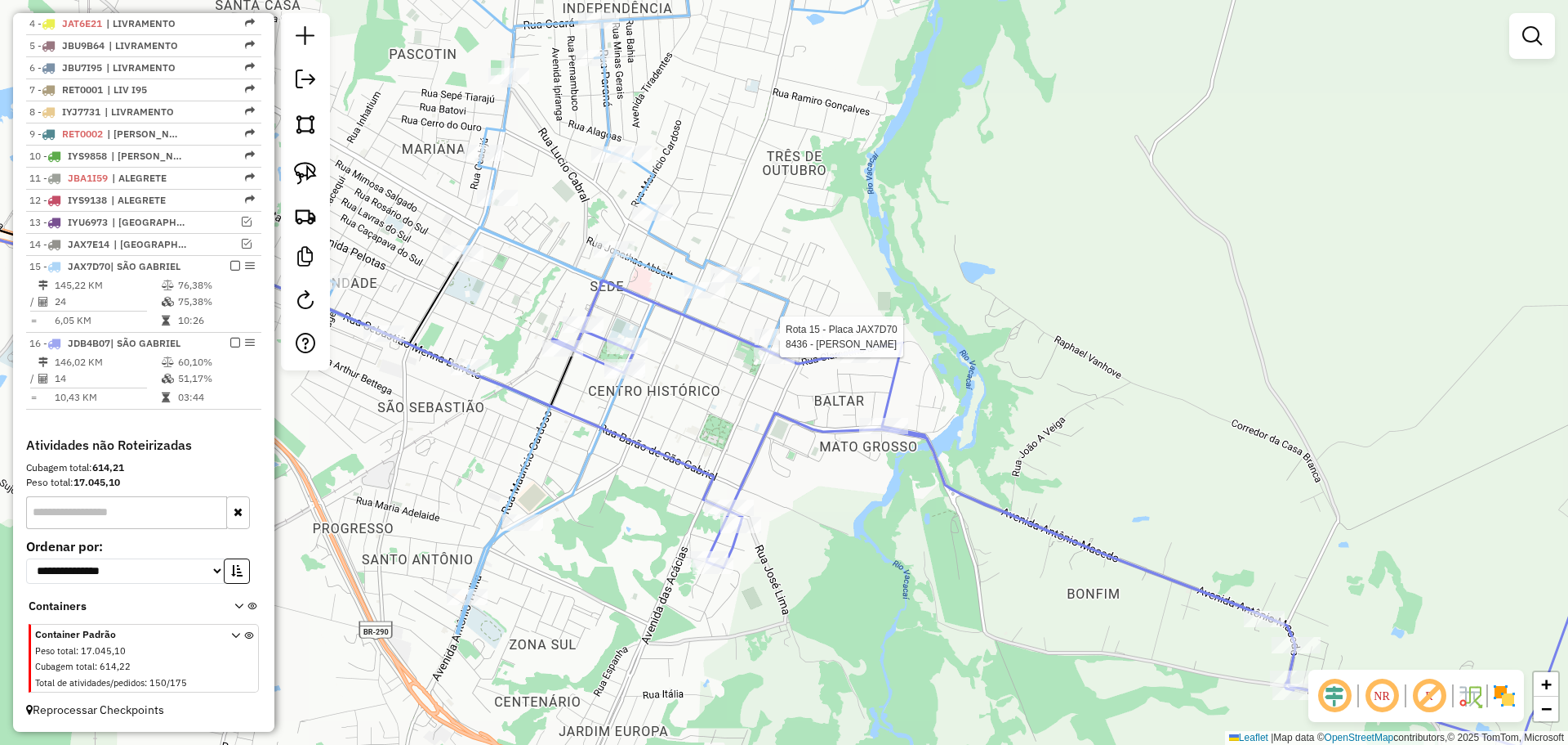
click at [776, 344] on div at bounding box center [775, 337] width 40 height 17
select select "*********"
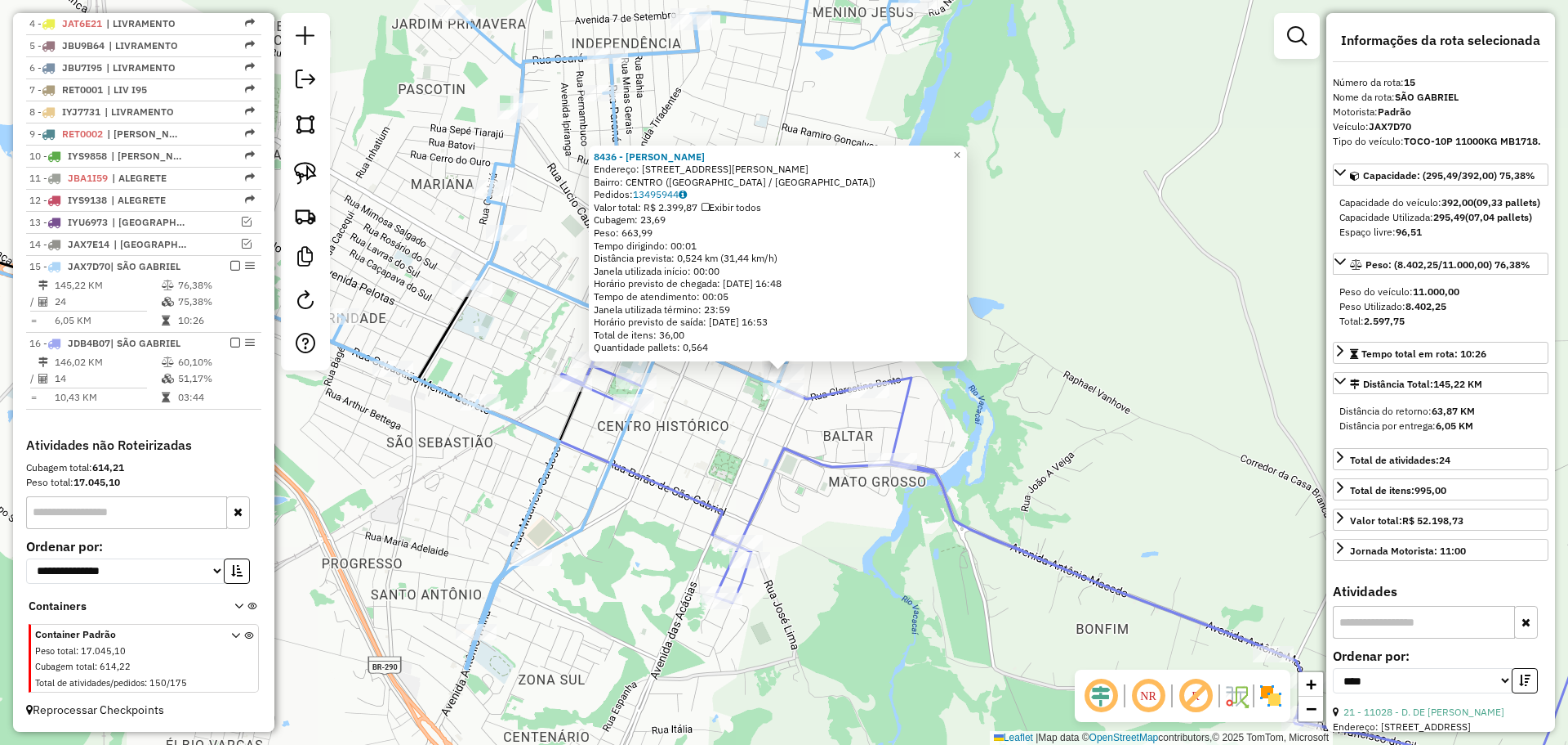
scroll to position [699, 0]
click at [775, 405] on div "Rota 15 - Placa JAX7D70 8436 - MARIA GORETI AMBROZI Rota 15 - Placa JAX7D70 110…" at bounding box center [784, 372] width 1568 height 745
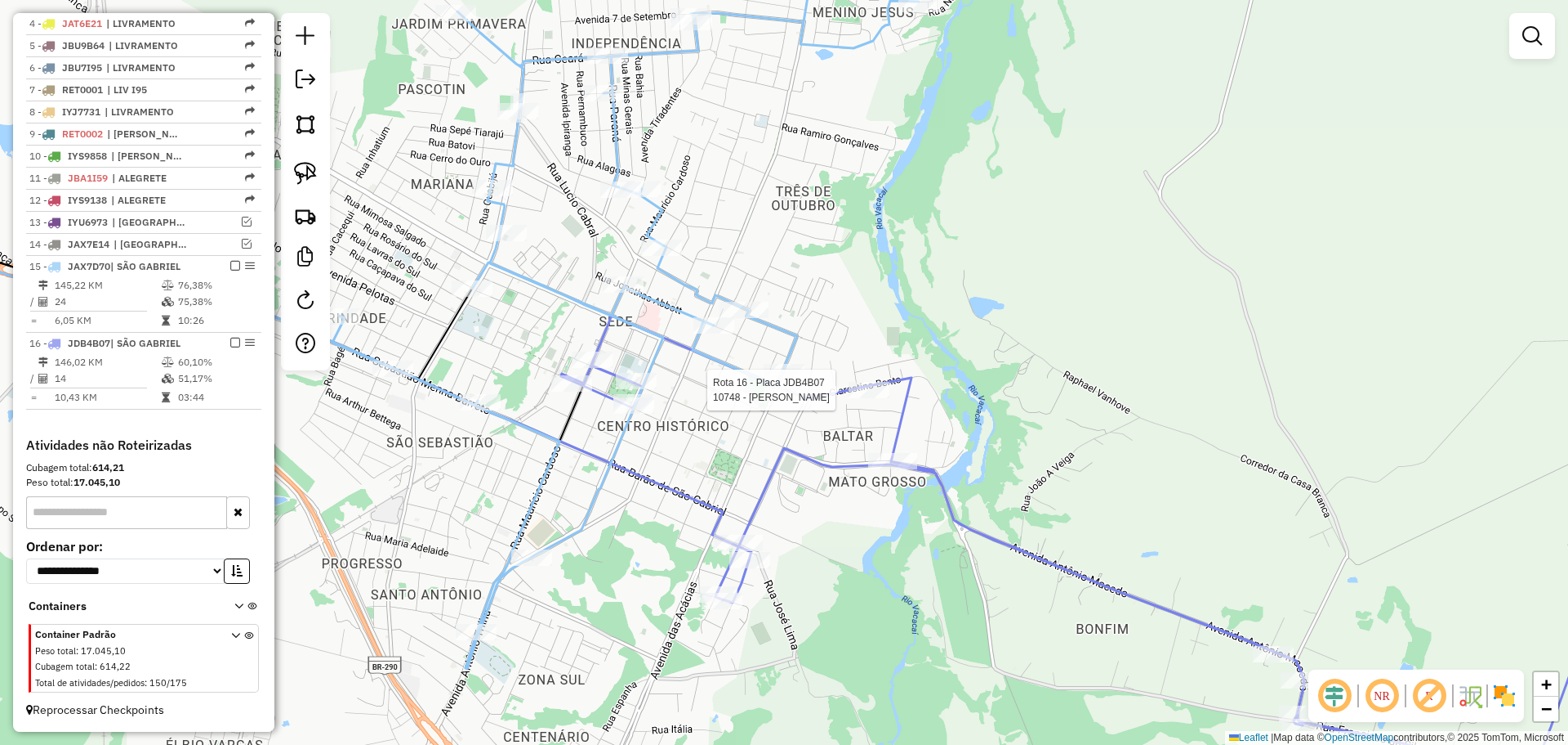
click at [875, 398] on div at bounding box center [868, 389] width 40 height 17
select select "*********"
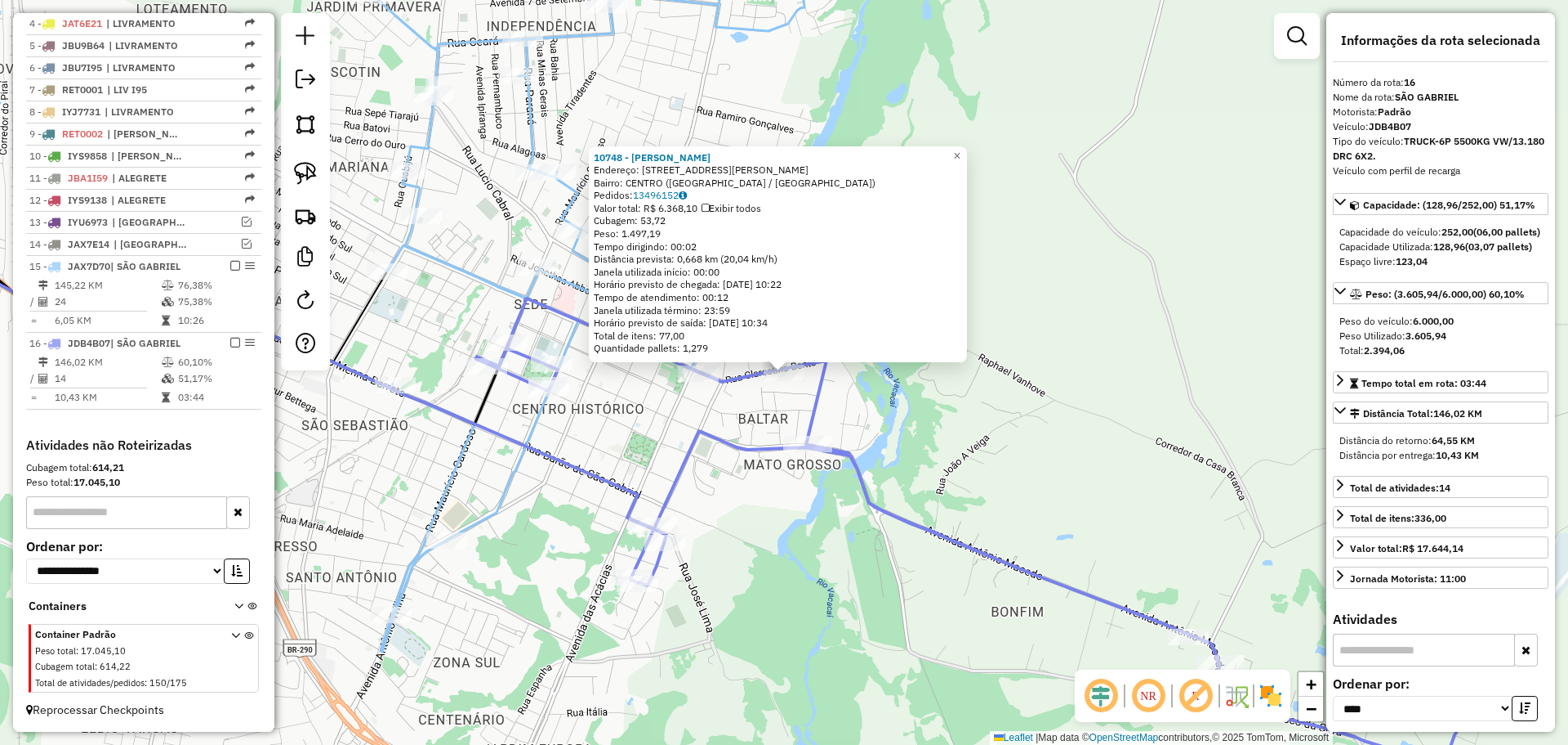
click at [711, 412] on div "10748 - ANA MARIA ZAFANELI L Endereço: R PLACIDO DE CASTRO 793 Bairro: CENTRO (…" at bounding box center [784, 372] width 1568 height 745
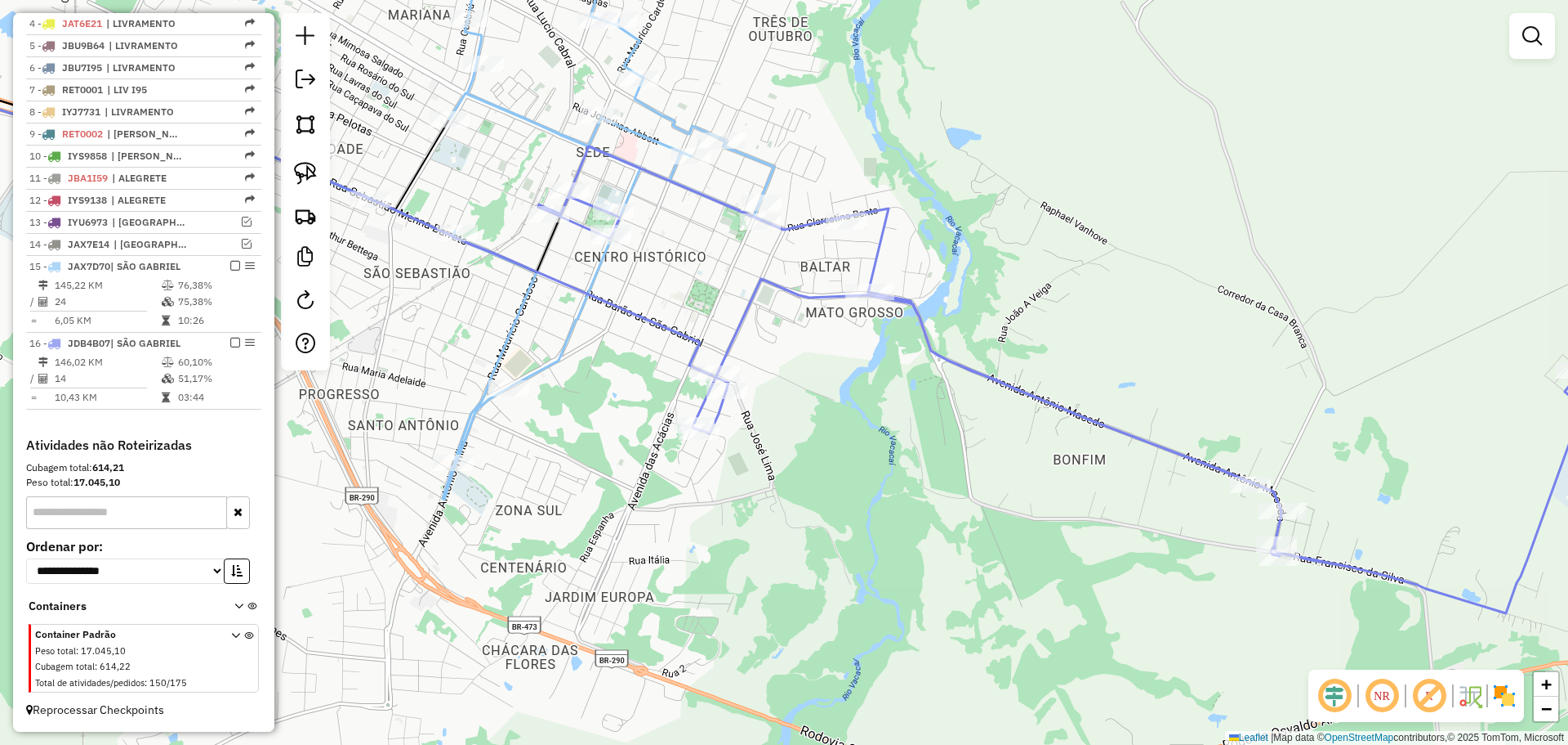
drag, startPoint x: 669, startPoint y: 412, endPoint x: 731, endPoint y: 260, distance: 164.2
click at [731, 260] on div "Janela de atendimento Grade de atendimento Capacidade Transportadoras Veículos …" at bounding box center [784, 372] width 1568 height 745
select select "*********"
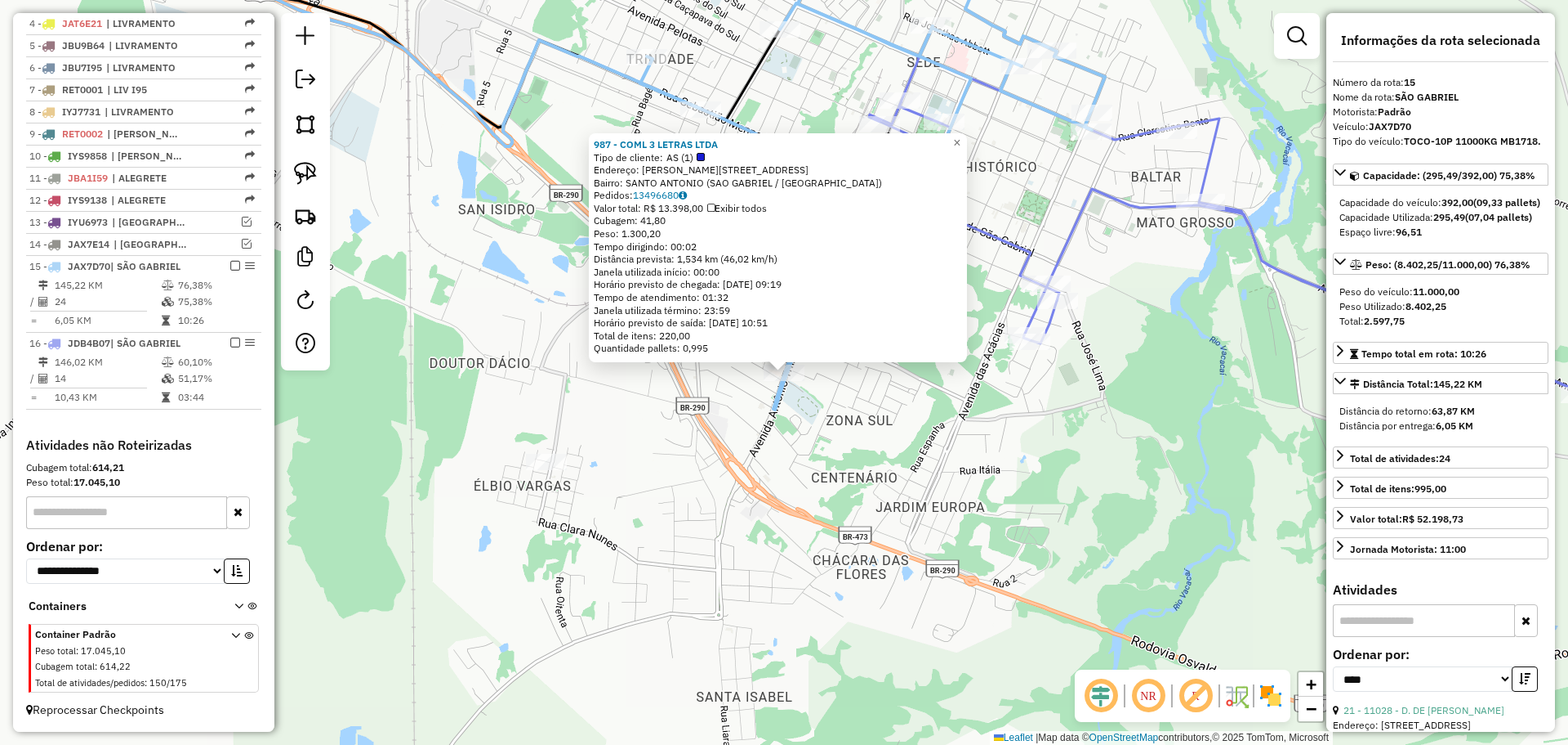
click at [828, 426] on div "987 - COML 3 LETRAS LTDA Tipo de cliente: AS (1) Endereço: R ANTONIO TRILHA 135…" at bounding box center [784, 372] width 1568 height 745
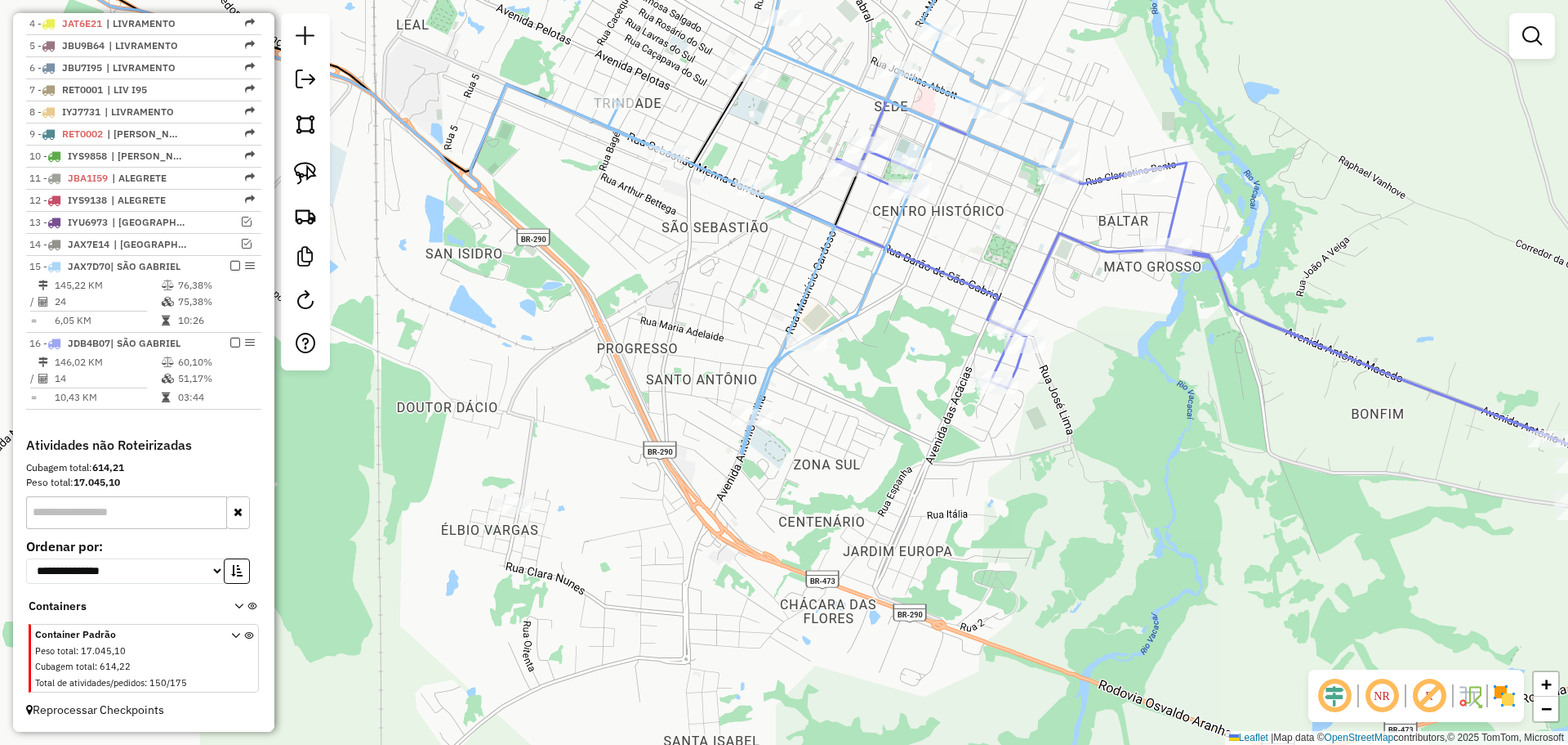
drag, startPoint x: 875, startPoint y: 408, endPoint x: 786, endPoint y: 525, distance: 147.0
click at [789, 525] on div "Janela de atendimento Grade de atendimento Capacidade Transportadoras Veículos …" at bounding box center [784, 372] width 1568 height 745
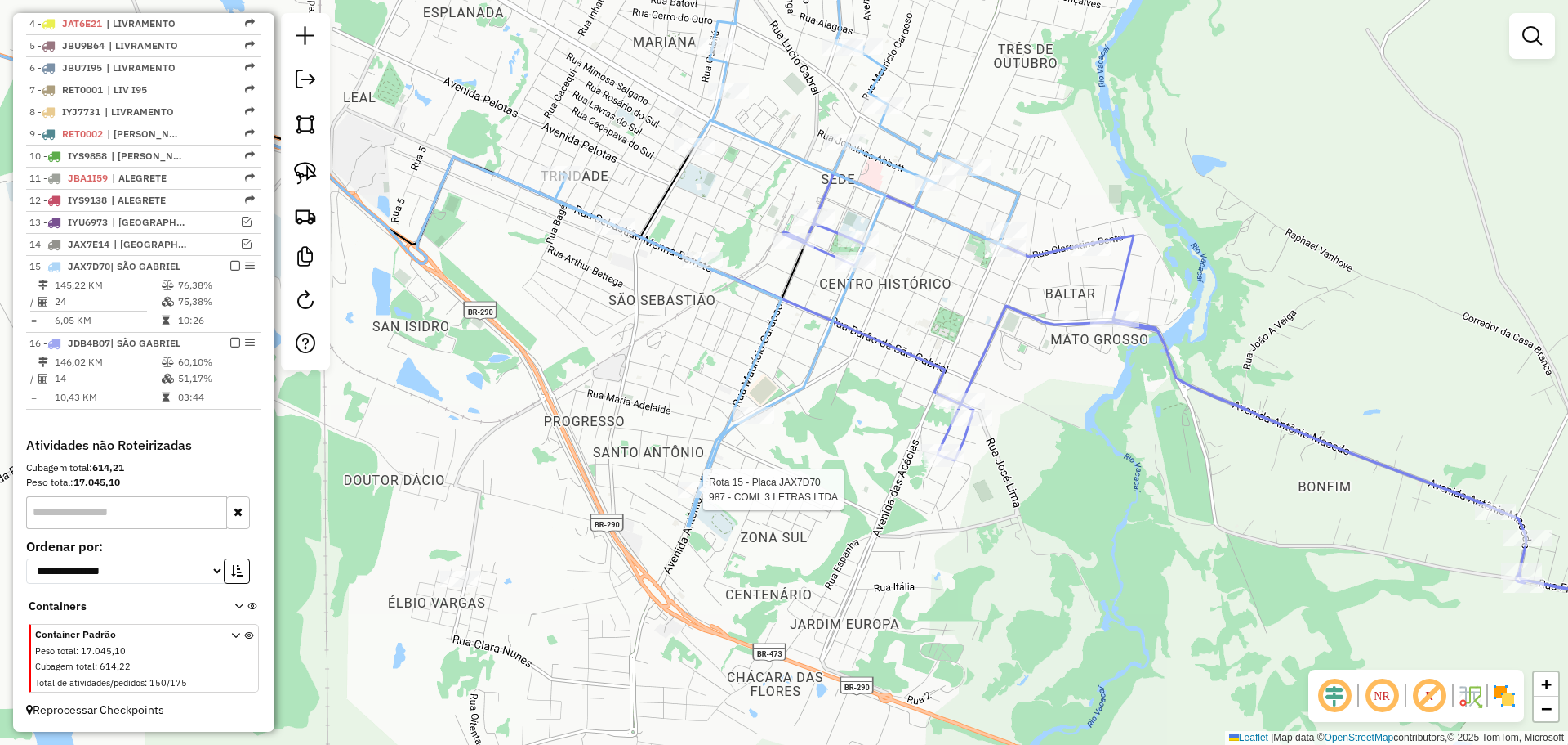
select select "*********"
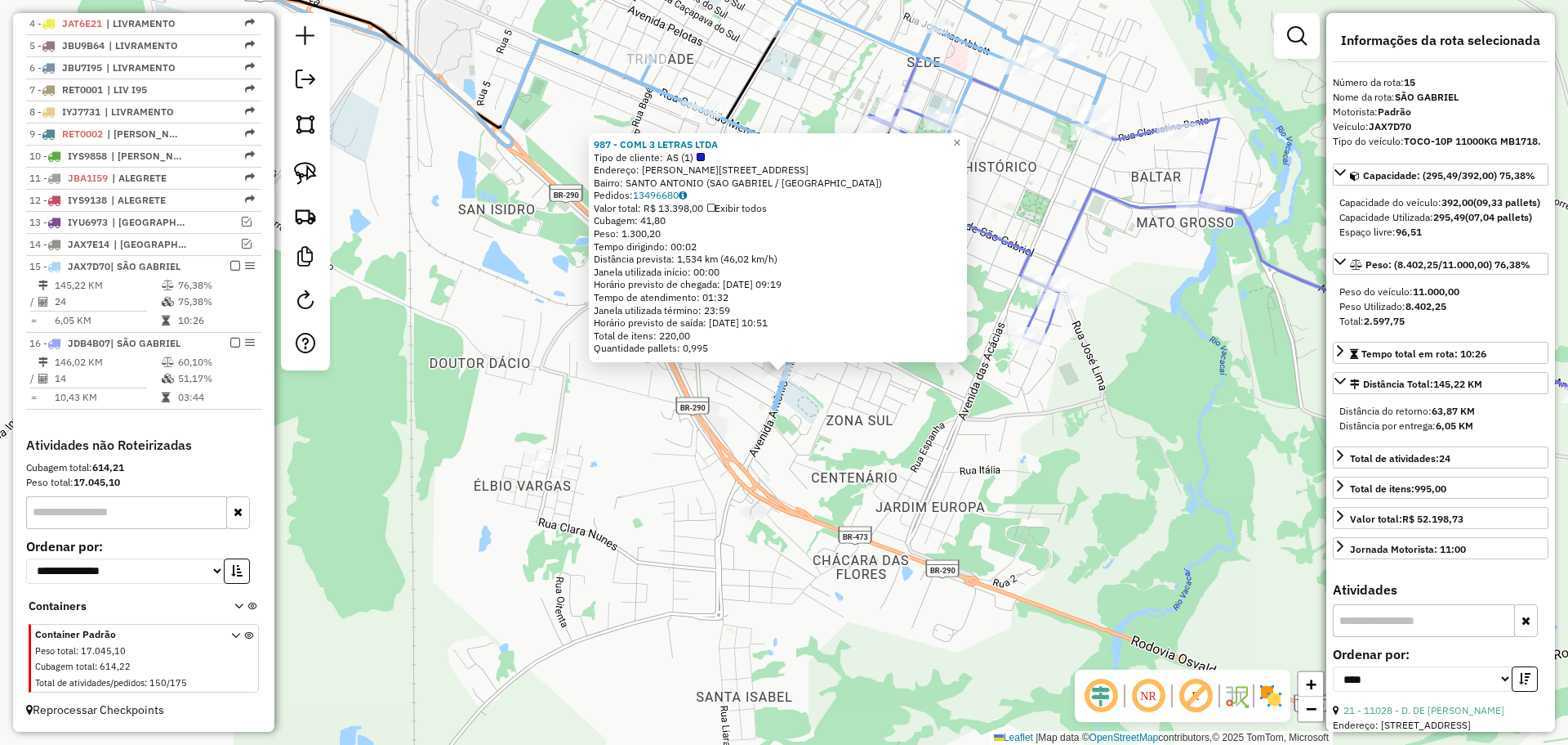
click at [834, 473] on div "987 - COML 3 LETRAS LTDA Tipo de cliente: AS (1) Endereço: R ANTONIO TRILHA 135…" at bounding box center [784, 372] width 1568 height 745
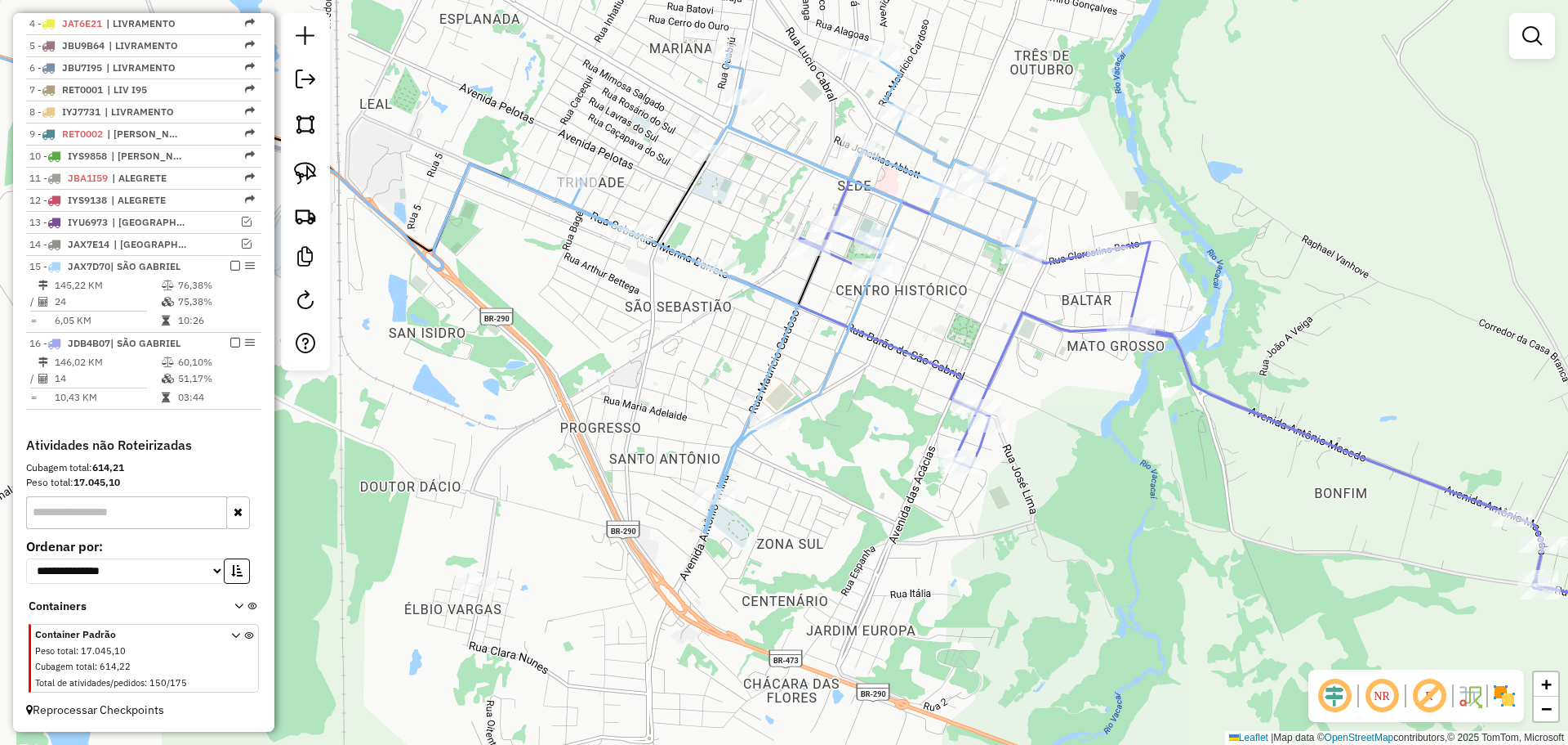
drag, startPoint x: 867, startPoint y: 389, endPoint x: 756, endPoint y: 514, distance: 167.2
click at [795, 513] on div "Janela de atendimento Grade de atendimento Capacidade Transportadoras Veículos …" at bounding box center [784, 372] width 1568 height 745
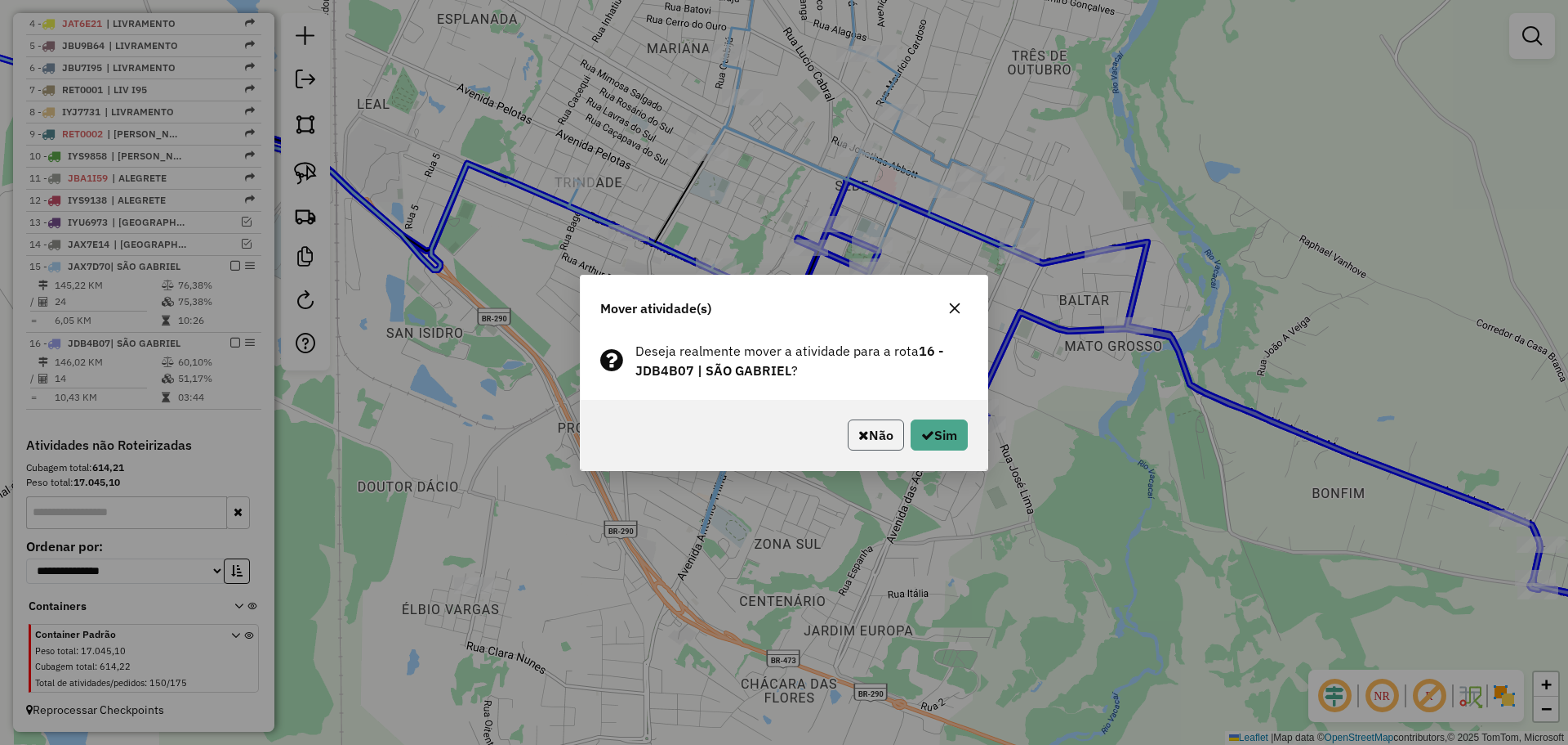
click at [870, 426] on button "Não" at bounding box center [876, 435] width 56 height 31
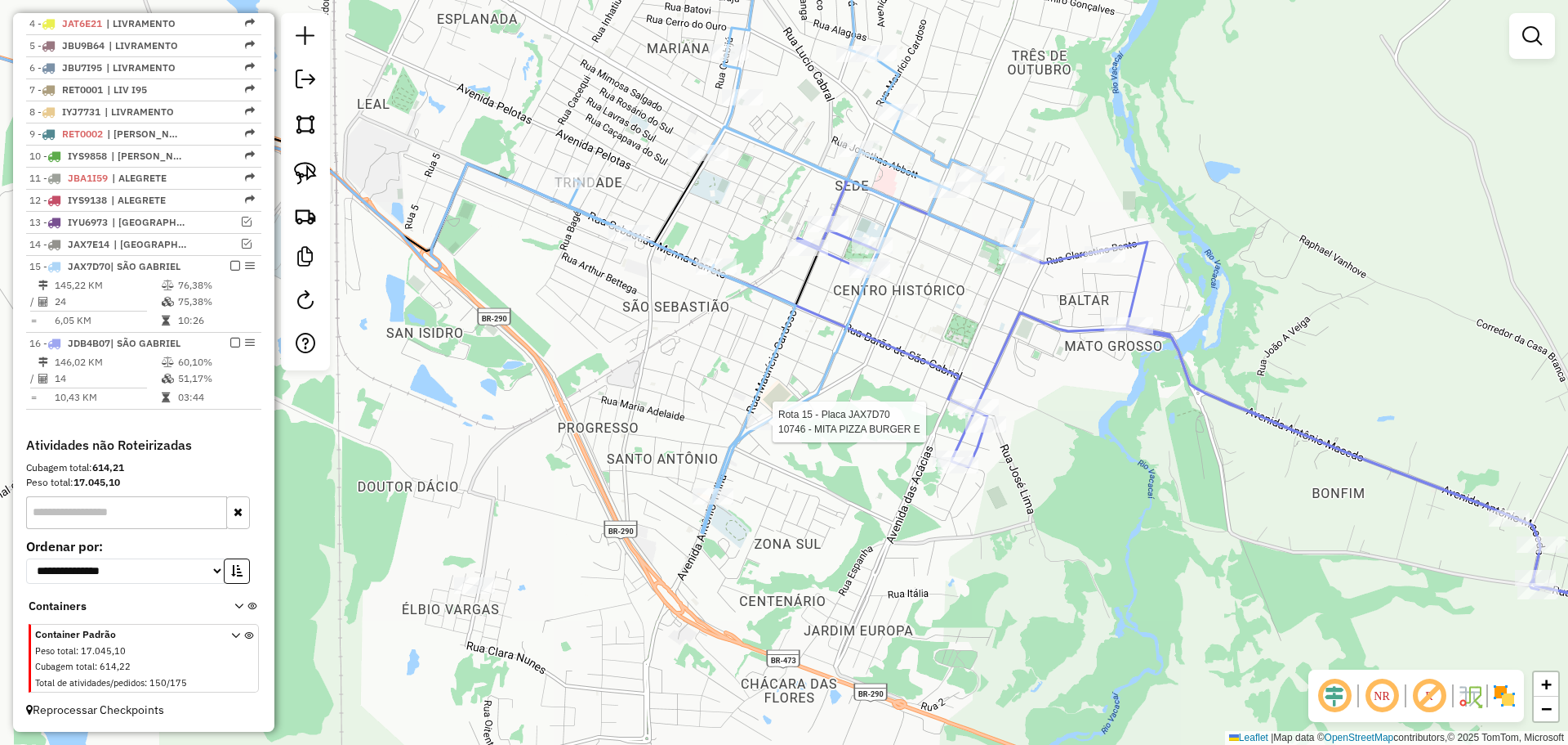
select select "*********"
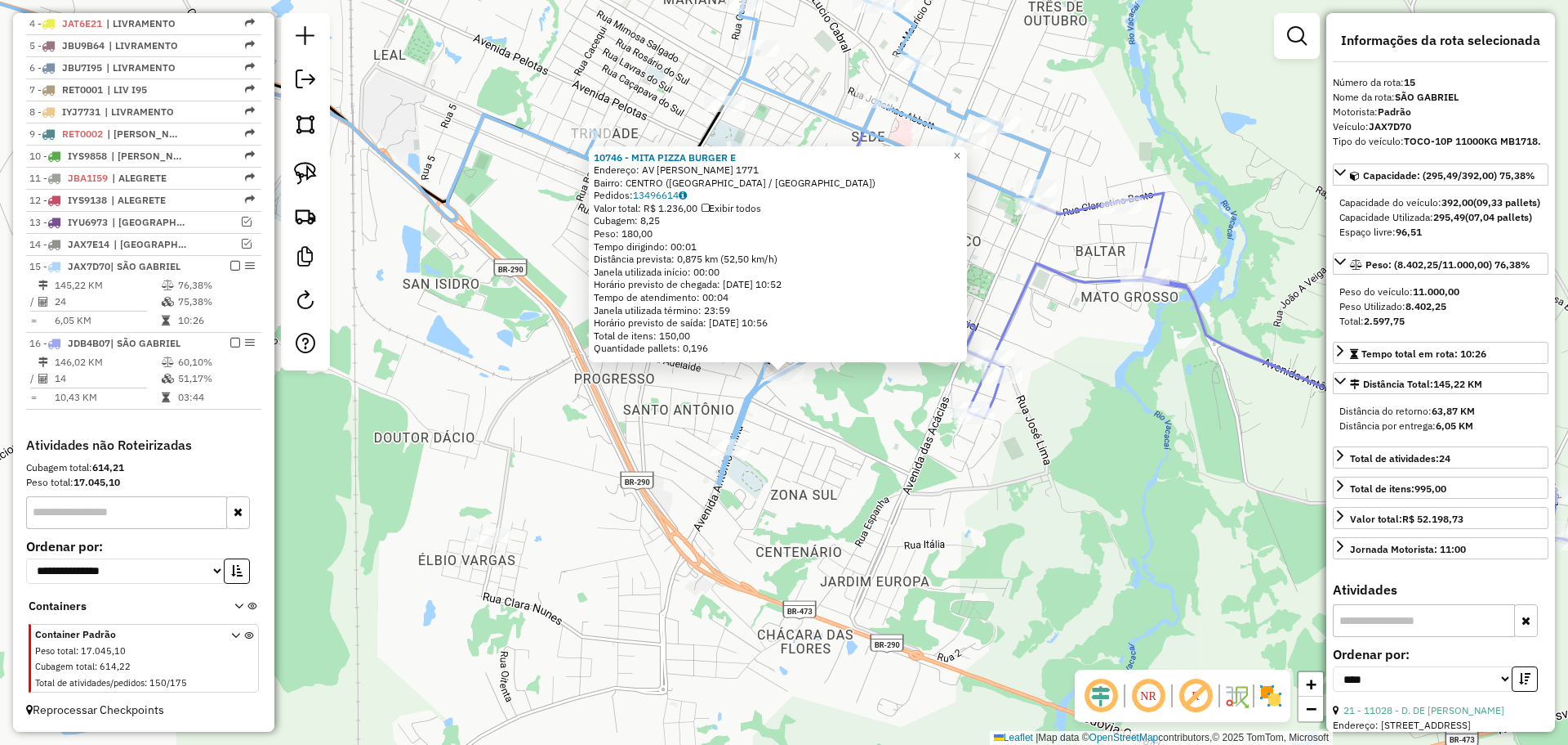
click at [818, 419] on div "10746 - MITA PIZZA BURGER E Endereço: AV ANTONIO TRILHA 1771 Bairro: CENTRO (SA…" at bounding box center [784, 372] width 1568 height 745
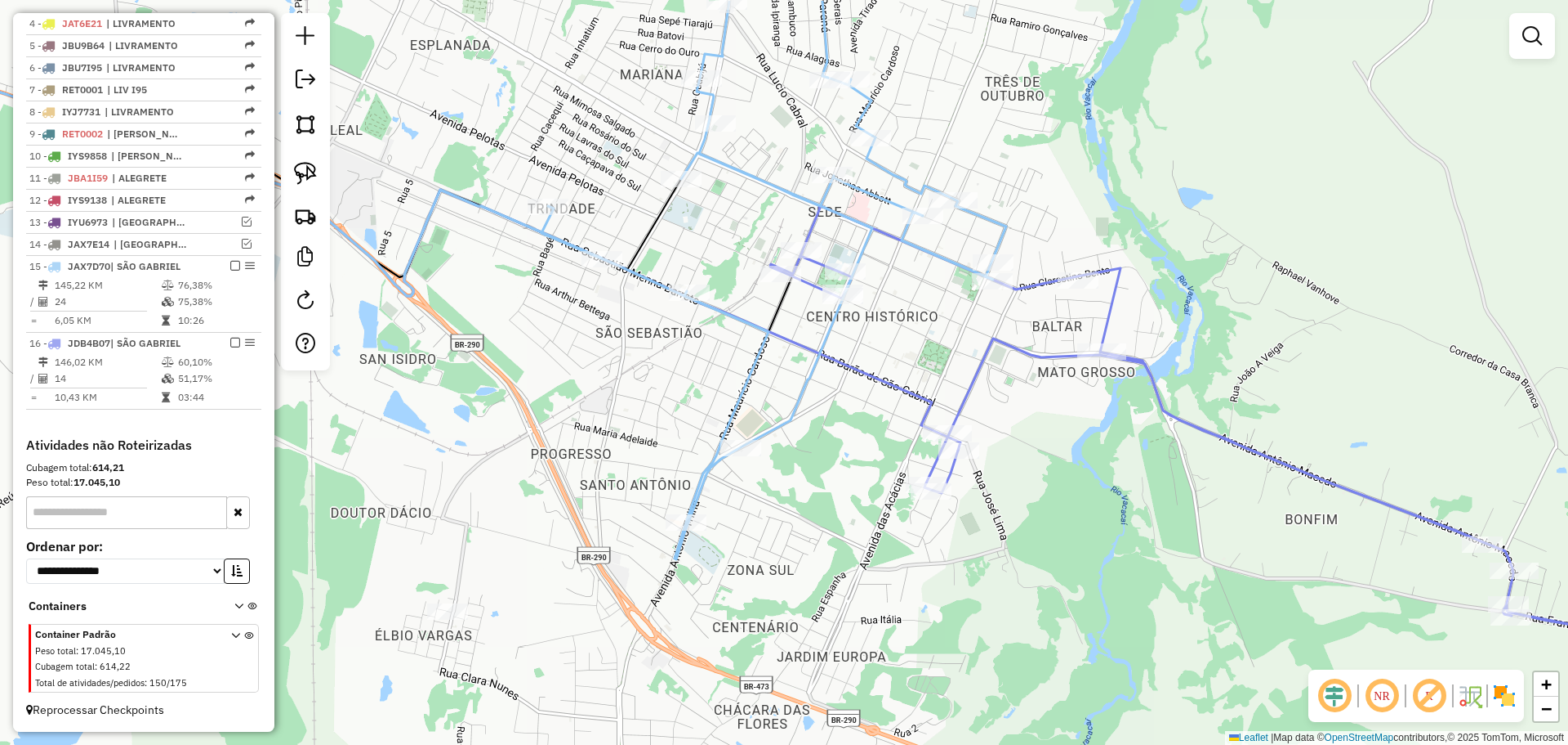
drag, startPoint x: 878, startPoint y: 369, endPoint x: 834, endPoint y: 446, distance: 88.7
click at [834, 446] on div "Janela de atendimento Grade de atendimento Capacidade Transportadoras Veículos …" at bounding box center [784, 372] width 1568 height 745
select select "*********"
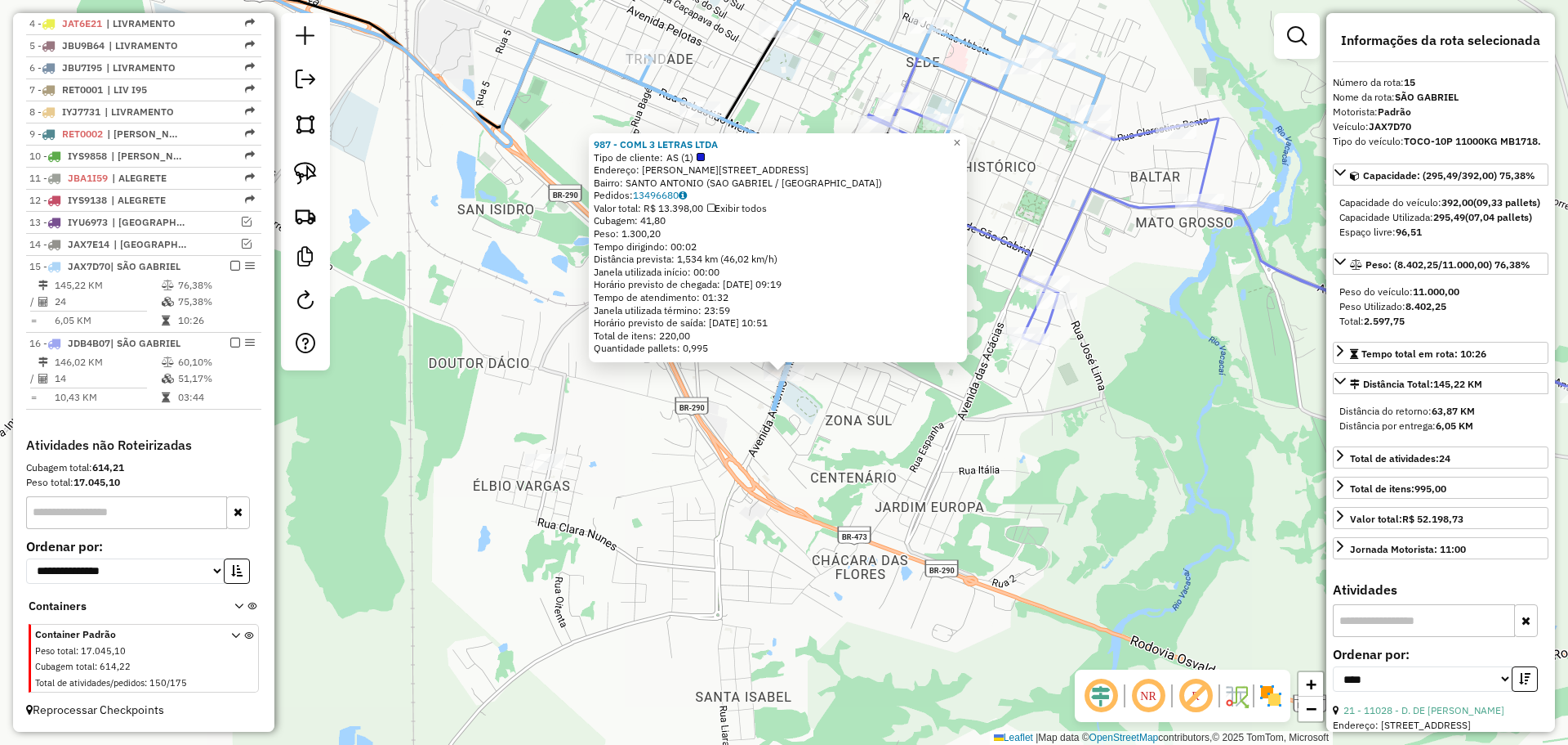
click at [848, 427] on div "987 - COML 3 LETRAS LTDA Tipo de cliente: AS (1) Endereço: R ANTONIO TRILHA 135…" at bounding box center [784, 372] width 1568 height 745
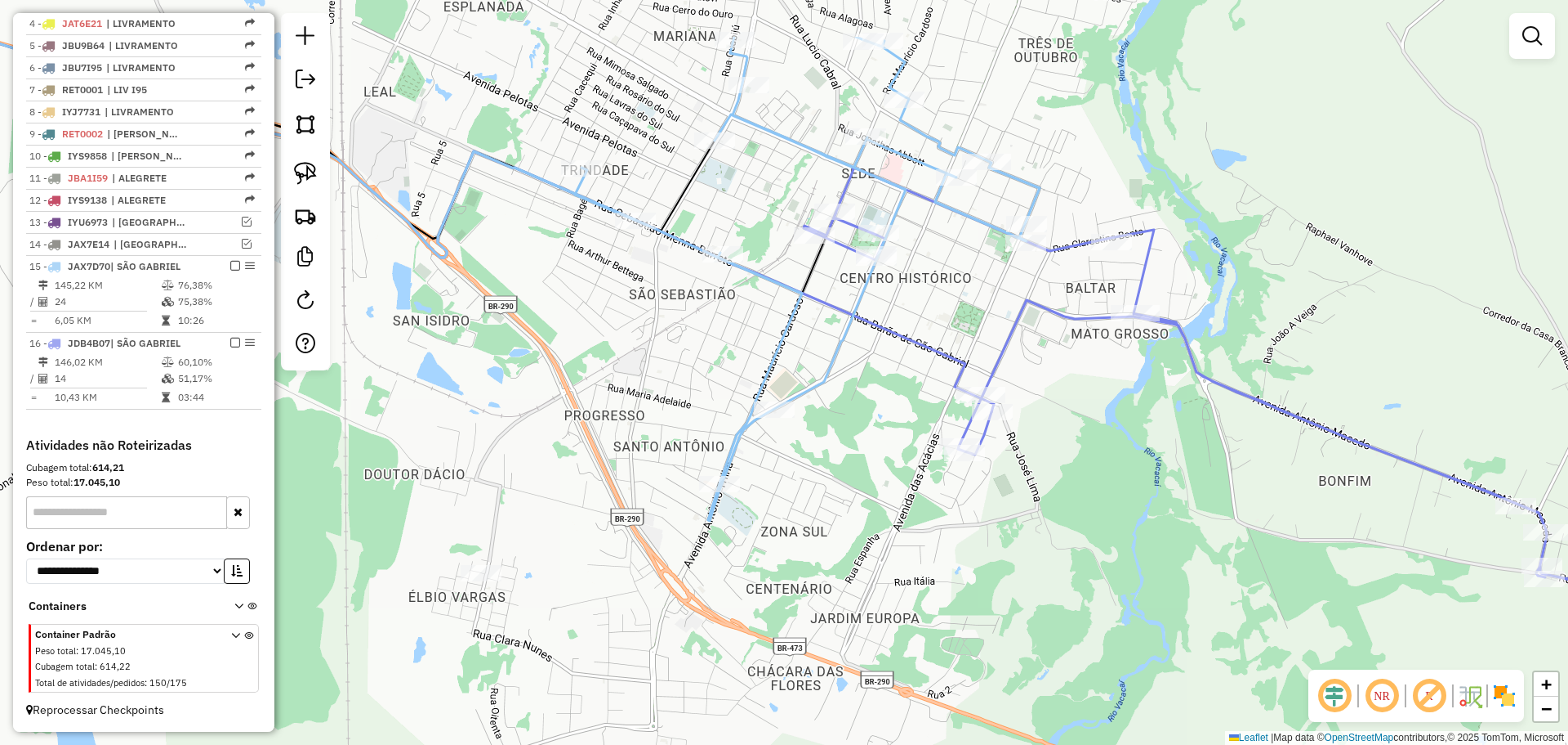
drag, startPoint x: 776, startPoint y: 545, endPoint x: 771, endPoint y: 565, distance: 20.6
click at [771, 565] on div "Janela de atendimento Grade de atendimento Capacidade Transportadoras Veículos …" at bounding box center [784, 372] width 1568 height 745
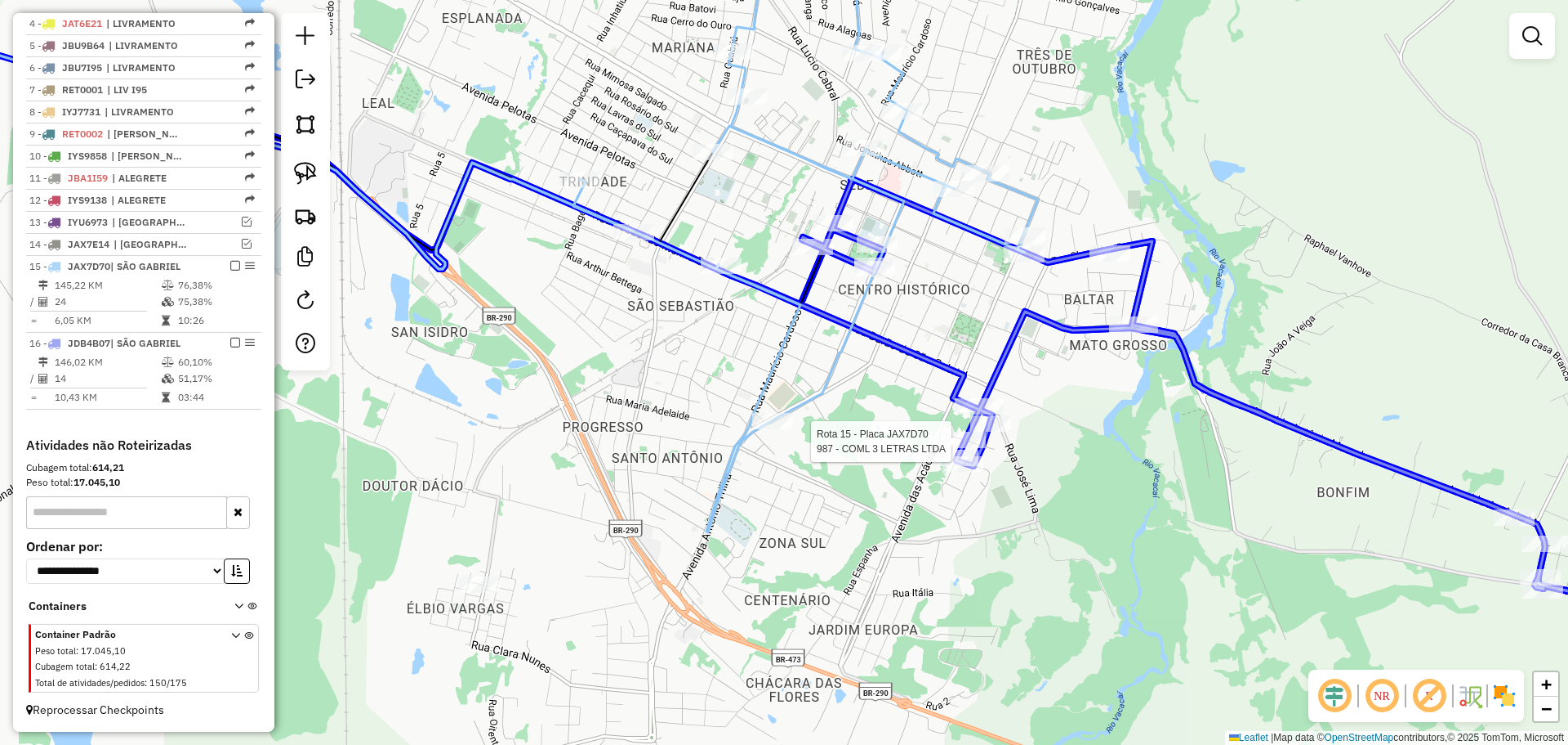
click at [966, 448] on div at bounding box center [965, 440] width 40 height 17
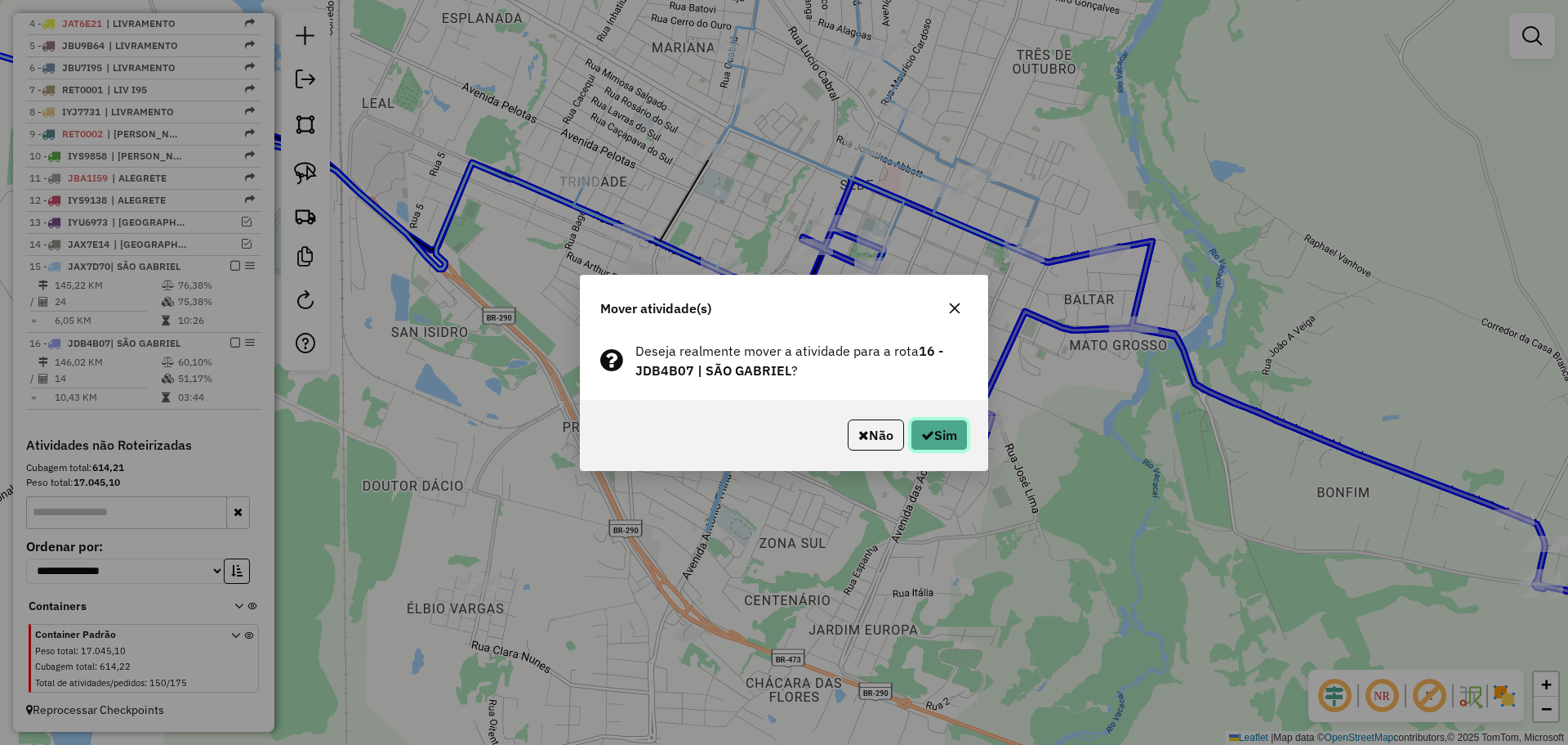
click at [952, 441] on button "Sim" at bounding box center [939, 435] width 57 height 31
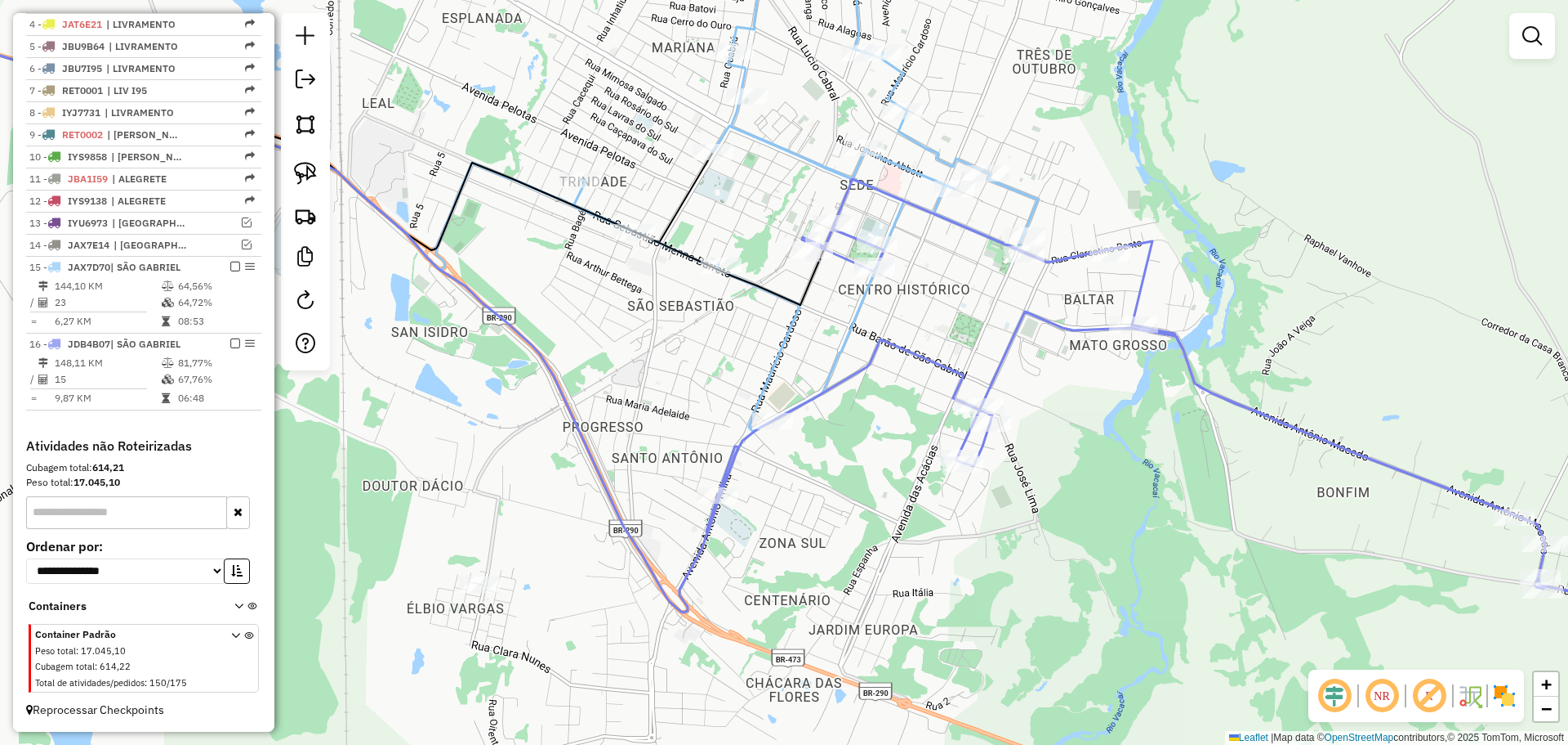
scroll to position [678, 0]
click at [977, 414] on div at bounding box center [979, 406] width 49 height 17
select select "*********"
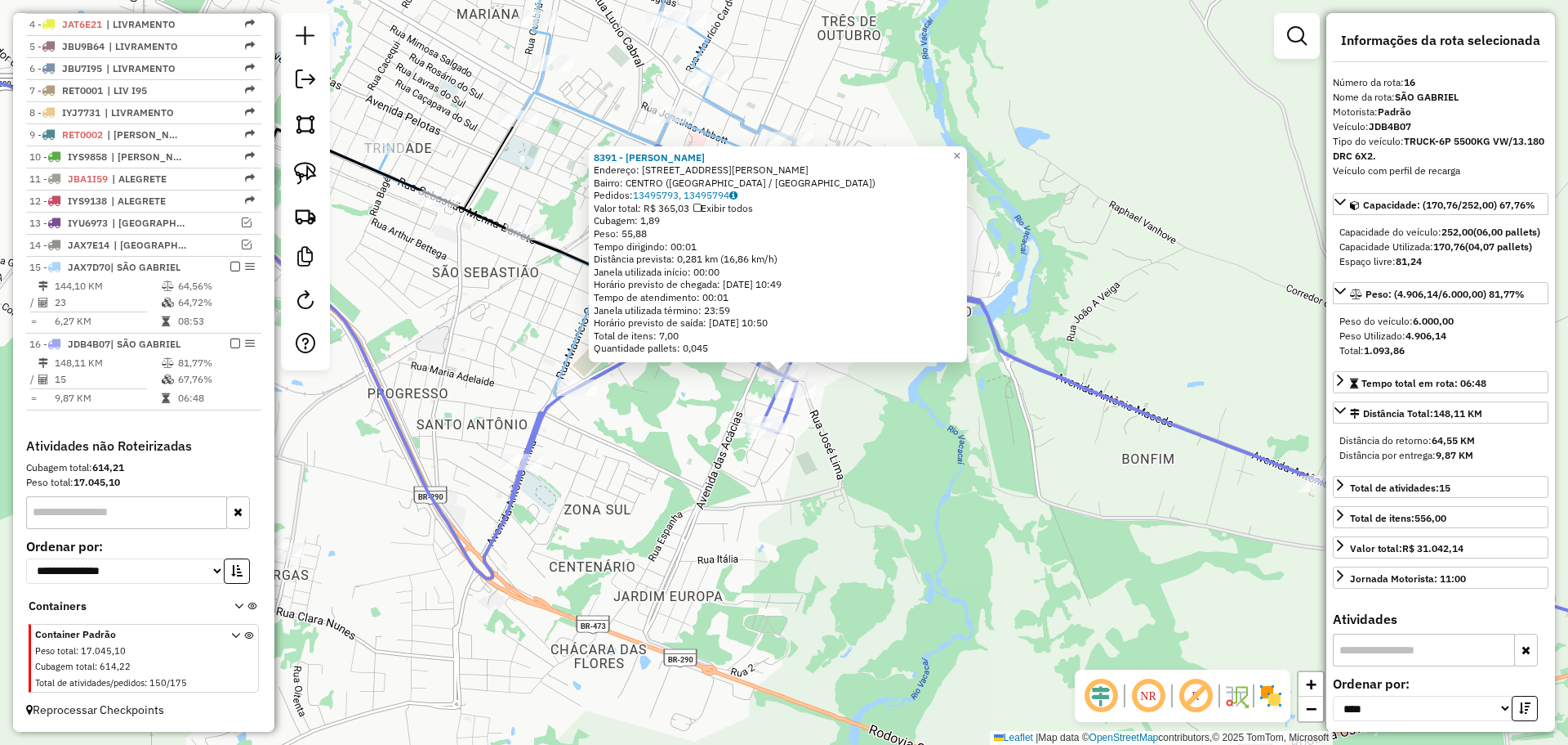
click at [953, 446] on div "8391 - CAMILA DE CARVALHO F Endereço: R RUA GENERAL CAMARA 1142 Bairro: CENTRO …" at bounding box center [784, 372] width 1568 height 745
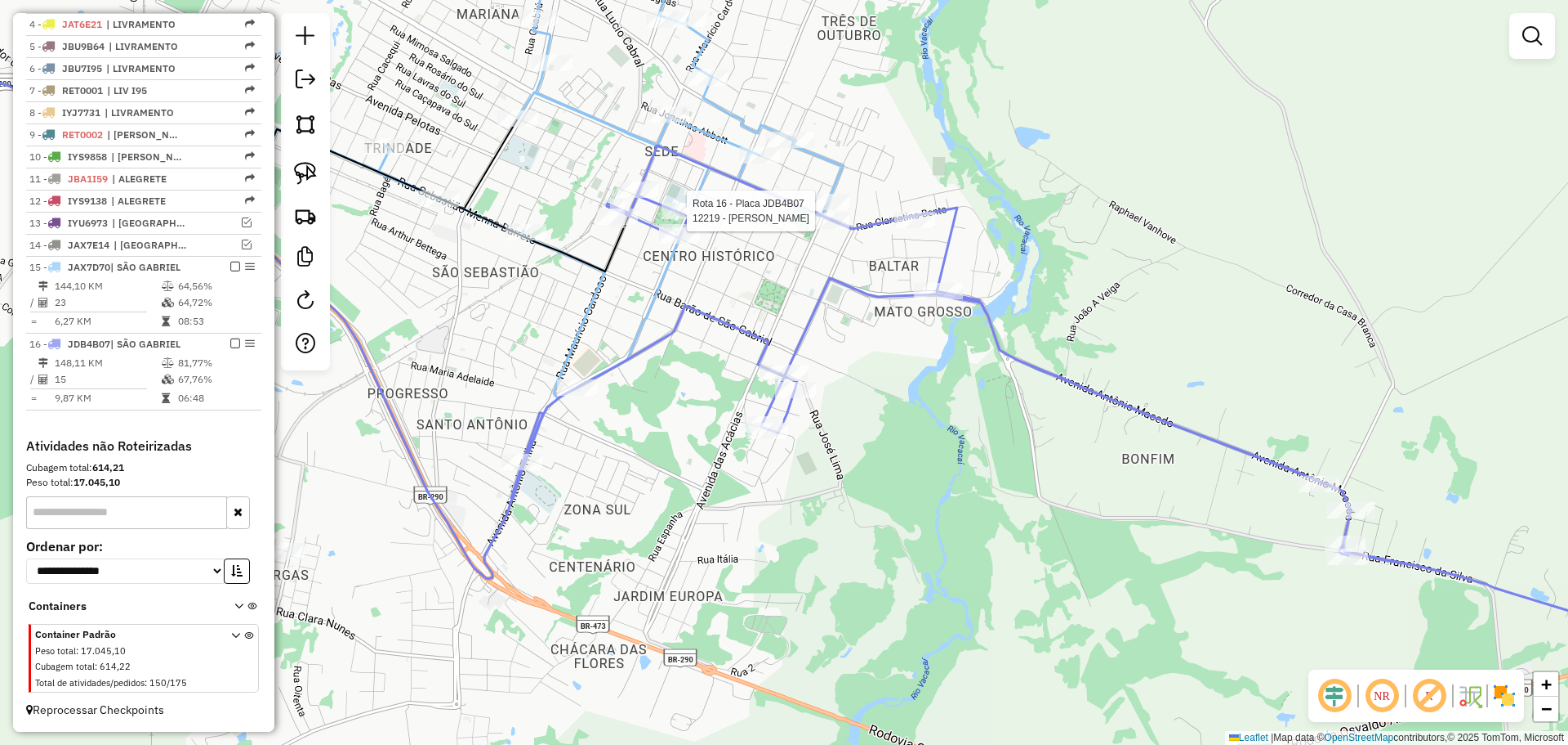
select select "*********"
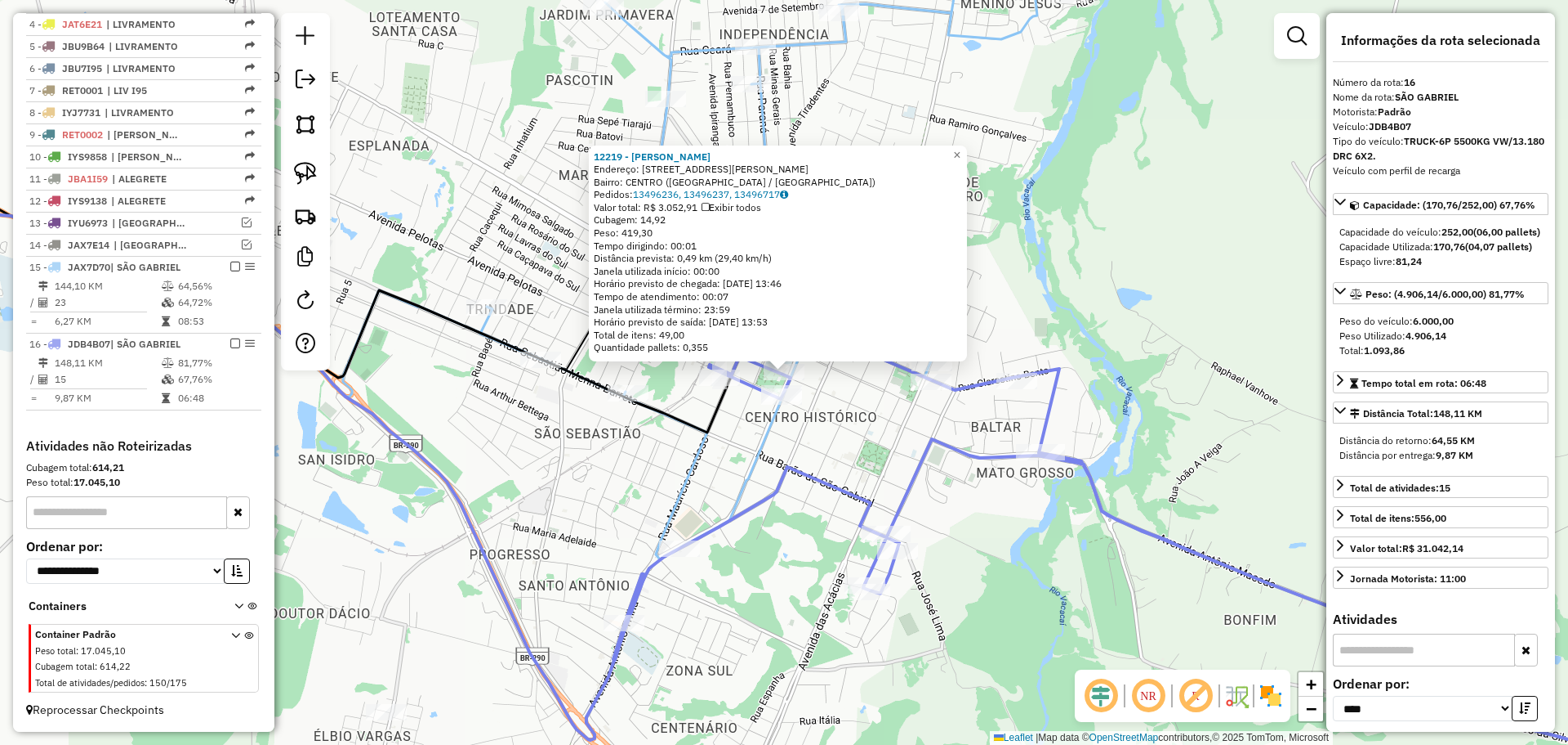
click at [687, 437] on div "12219 - RICARDO SCHULTZ DOS Endereço: R RUA CORONEL SOARES 338 Bairro: CENTRO (…" at bounding box center [784, 372] width 1568 height 745
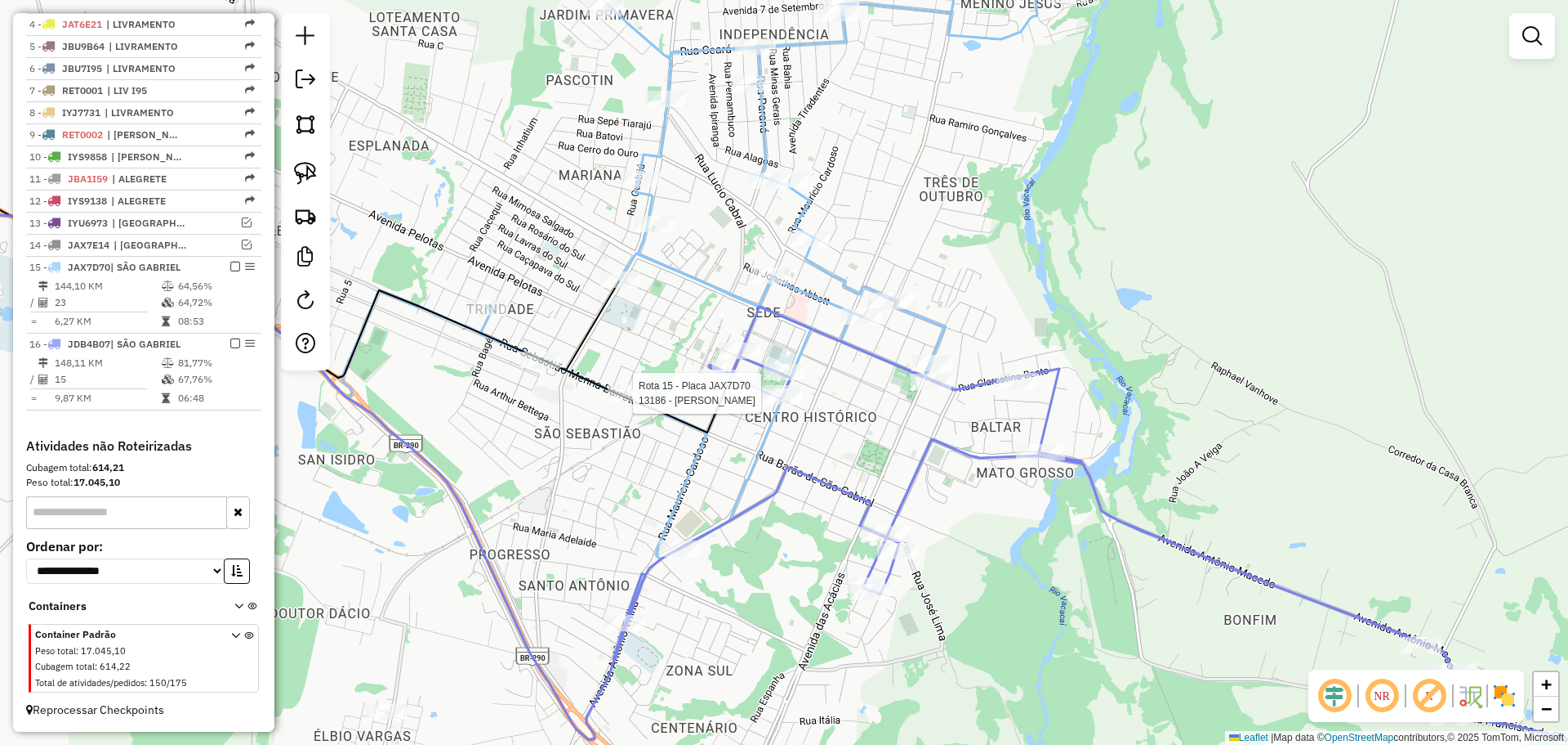
select select "*********"
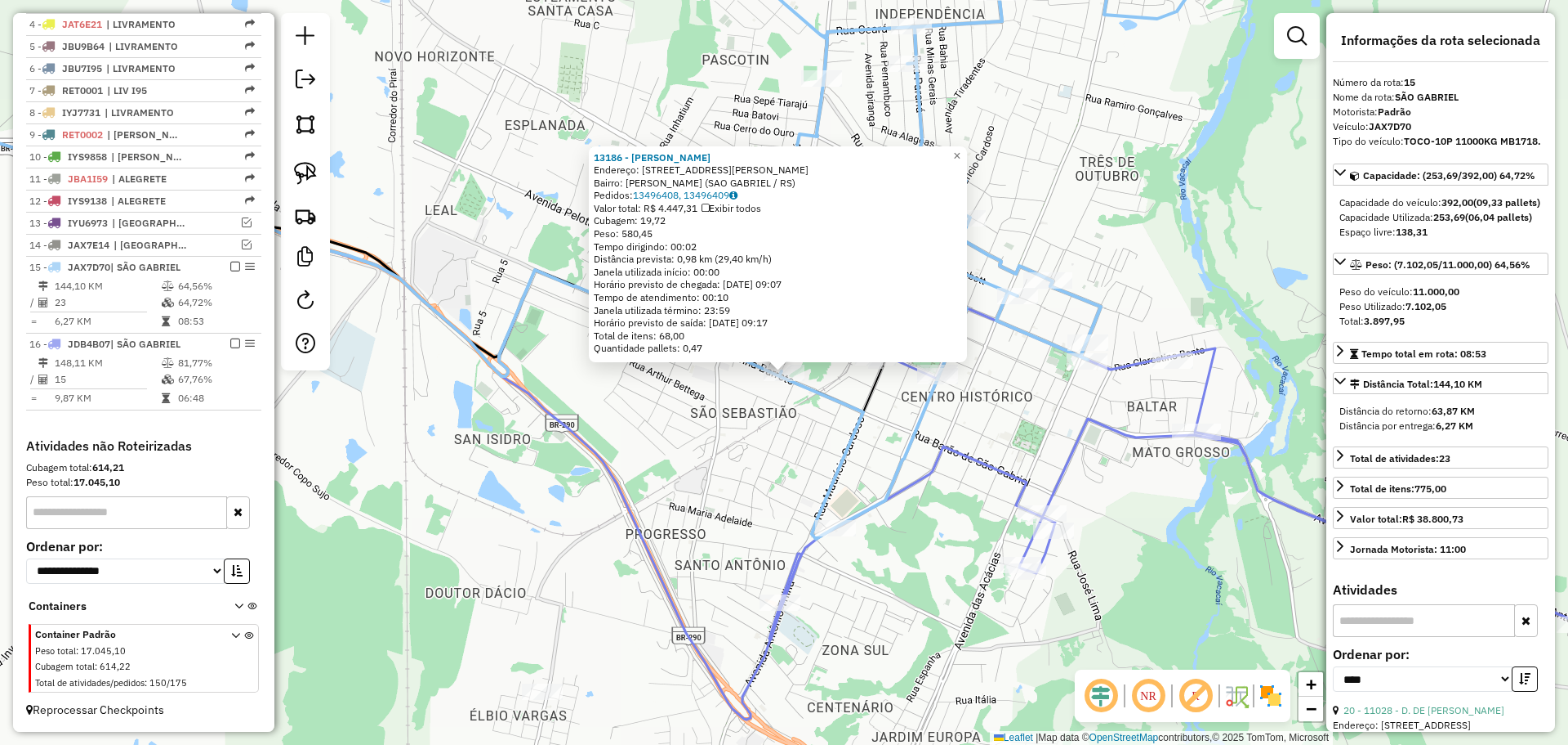
click at [698, 448] on div "13186 - MARIA DE LOURDES VIE Endereço: Rua Sebasti�o Menna Barreto 1828 Bairro:…" at bounding box center [784, 372] width 1568 height 745
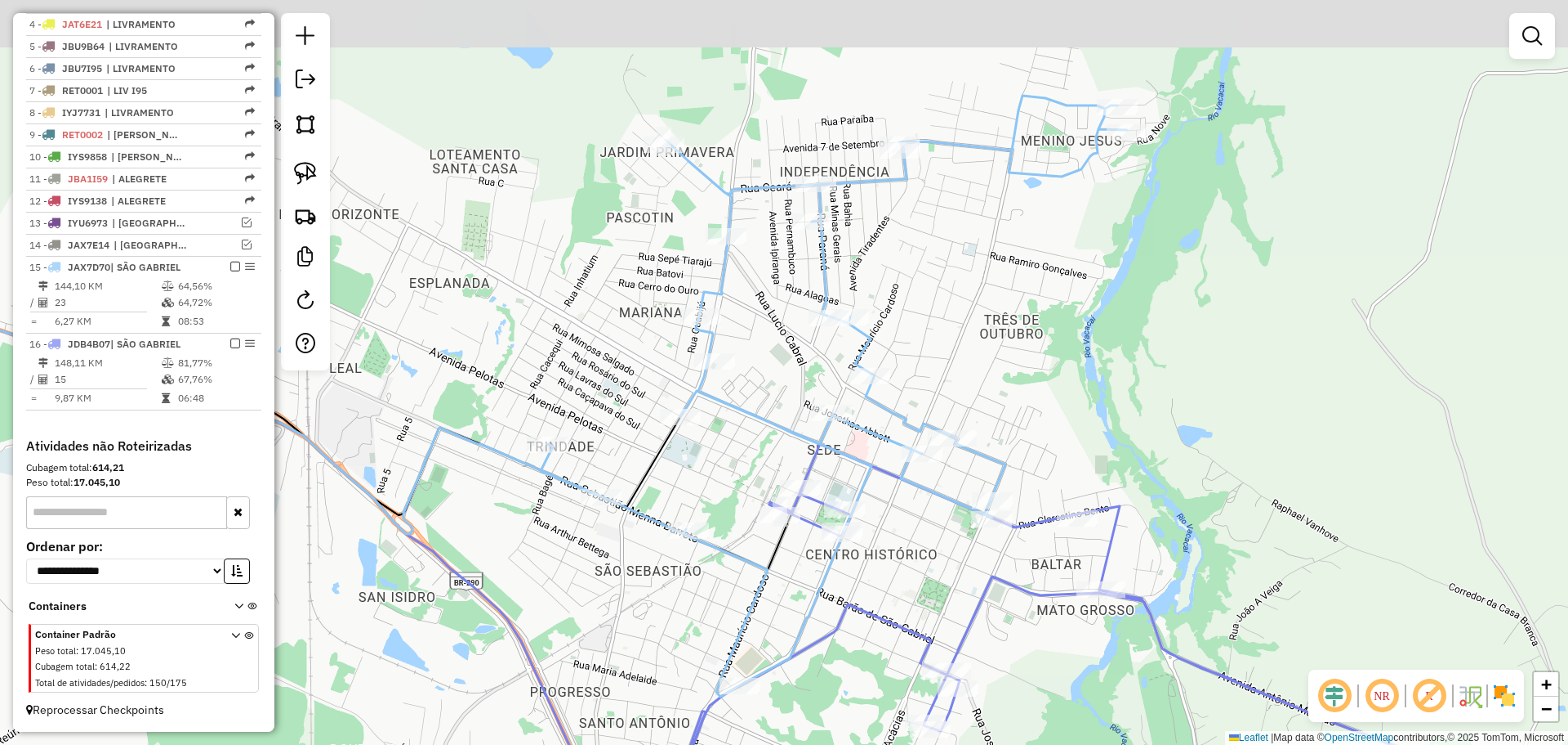
drag, startPoint x: 760, startPoint y: 447, endPoint x: 665, endPoint y: 604, distance: 183.5
click at [665, 604] on div "Janela de atendimento Grade de atendimento Capacidade Transportadoras Veículos …" at bounding box center [784, 372] width 1568 height 745
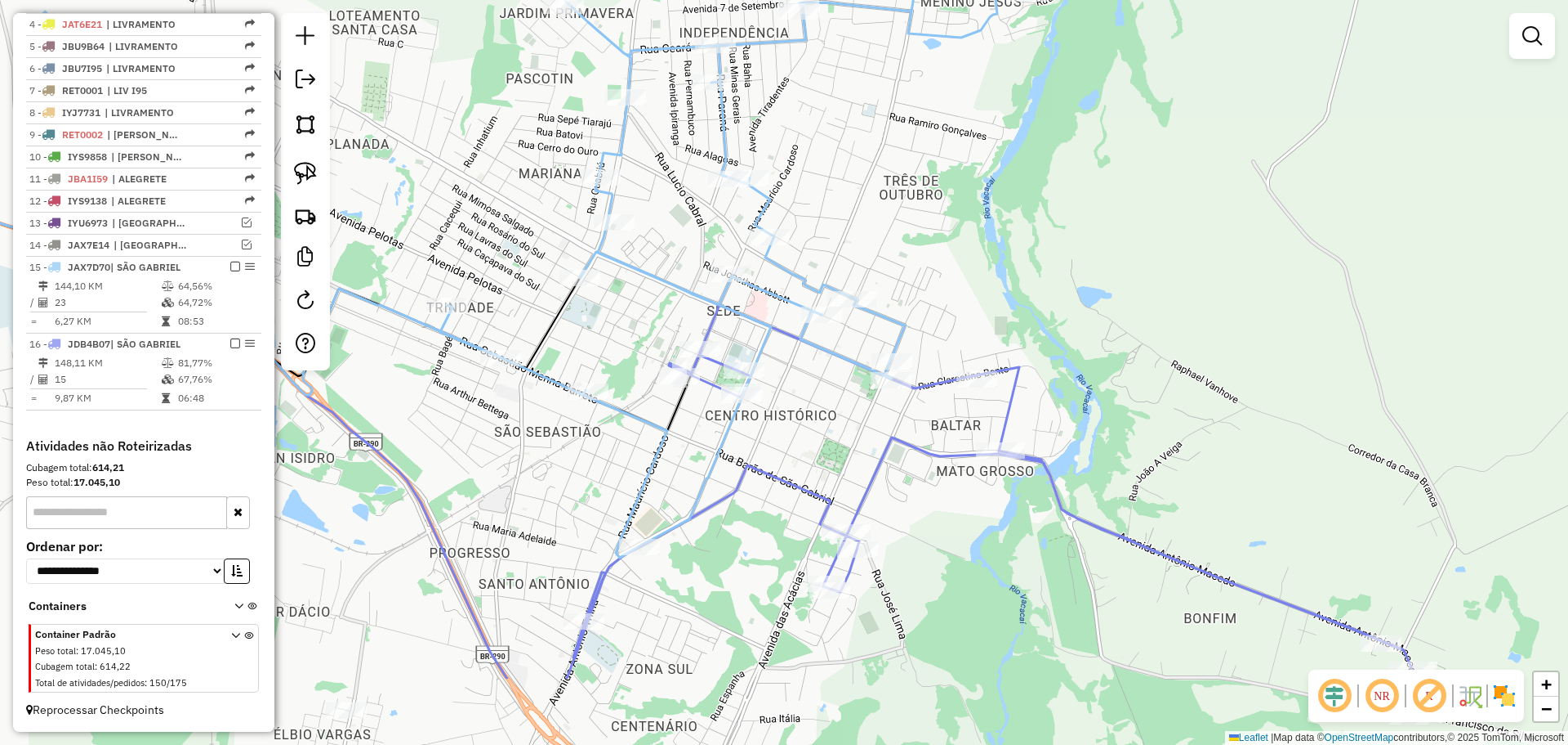
drag, startPoint x: 697, startPoint y: 595, endPoint x: 607, endPoint y: 457, distance: 164.8
click at [607, 457] on div "Janela de atendimento Grade de atendimento Capacidade Transportadoras Veículos …" at bounding box center [784, 372] width 1568 height 745
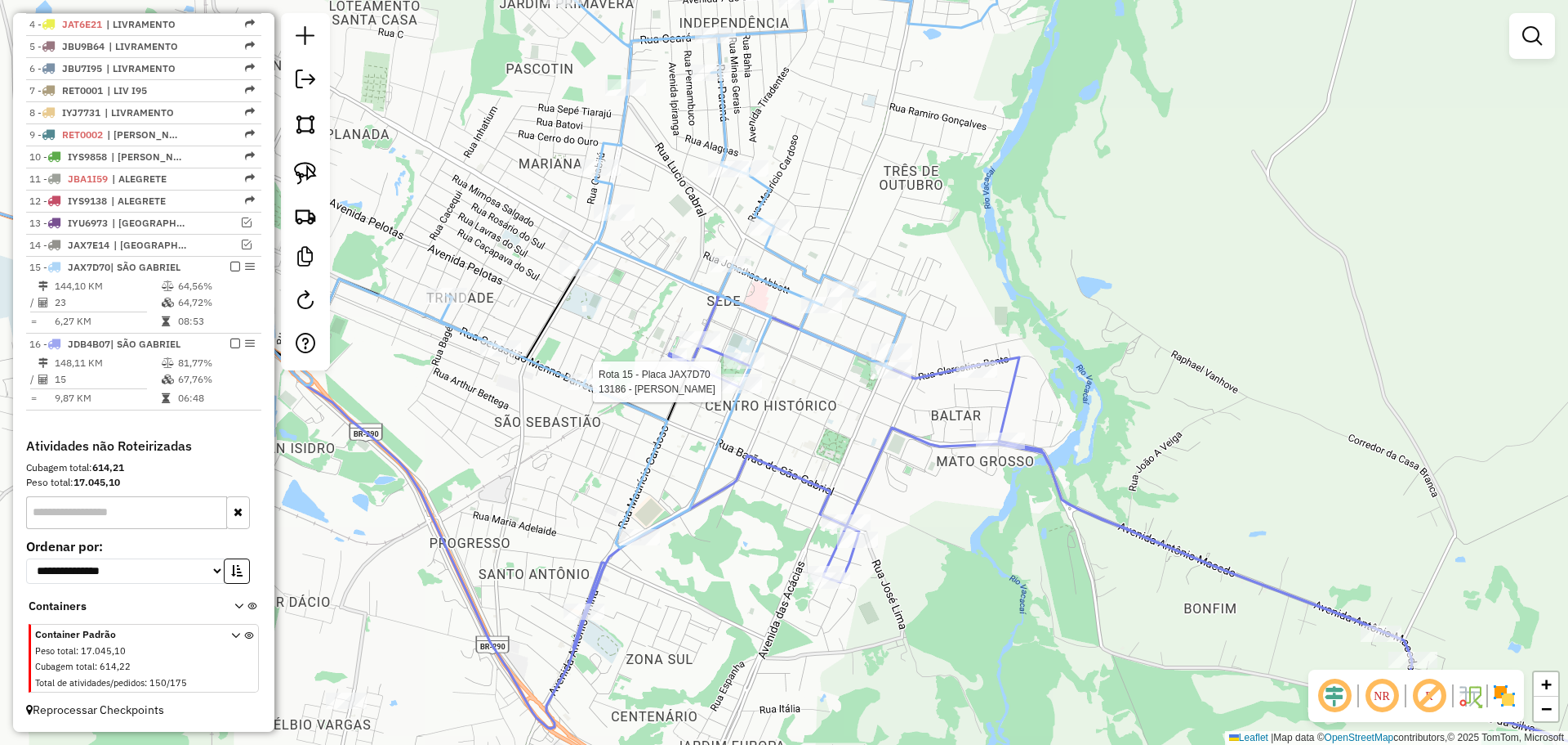
select select "*********"
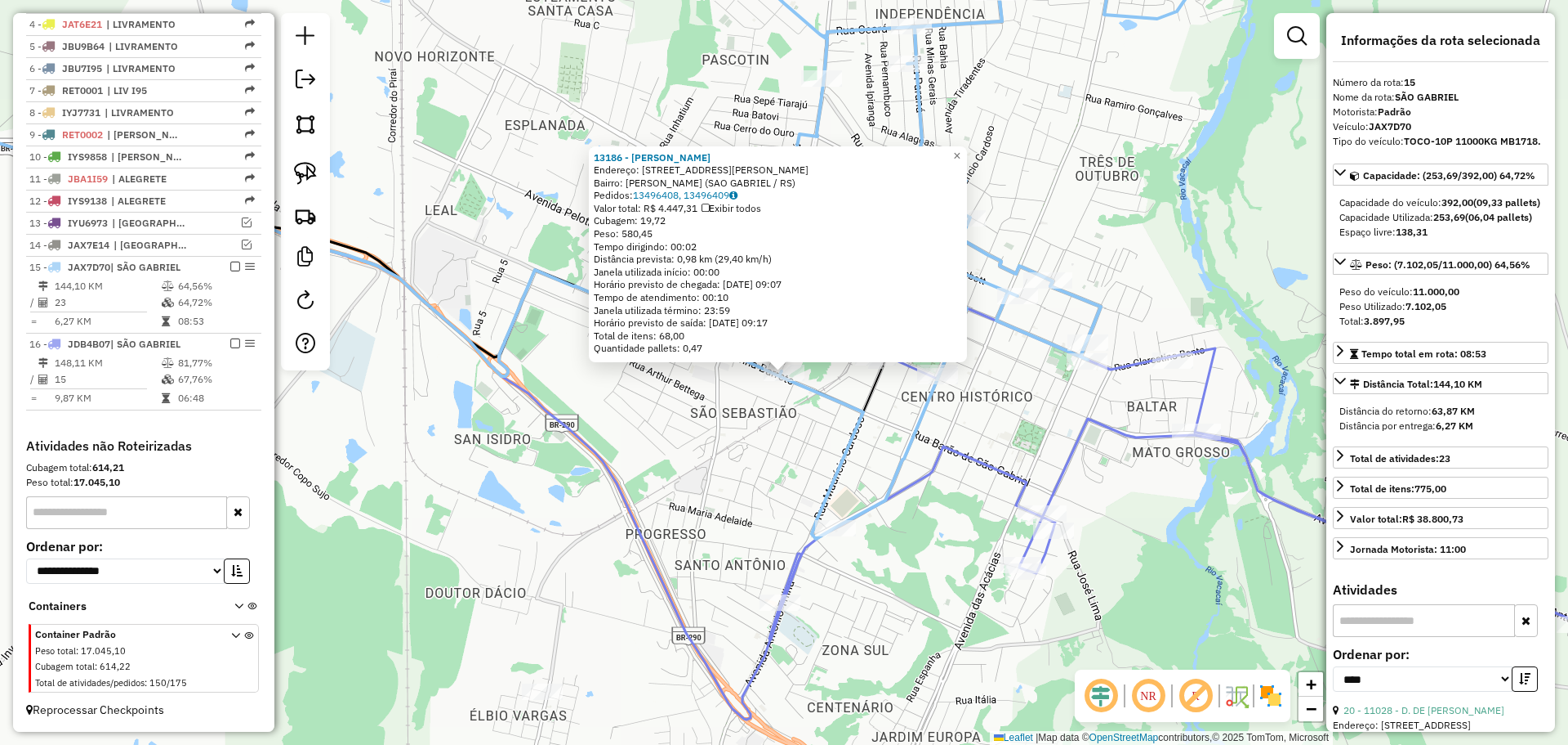
click at [678, 500] on div "13186 - MARIA DE LOURDES VIE Endereço: Rua Sebasti�o Menna Barreto 1828 Bairro:…" at bounding box center [784, 372] width 1568 height 745
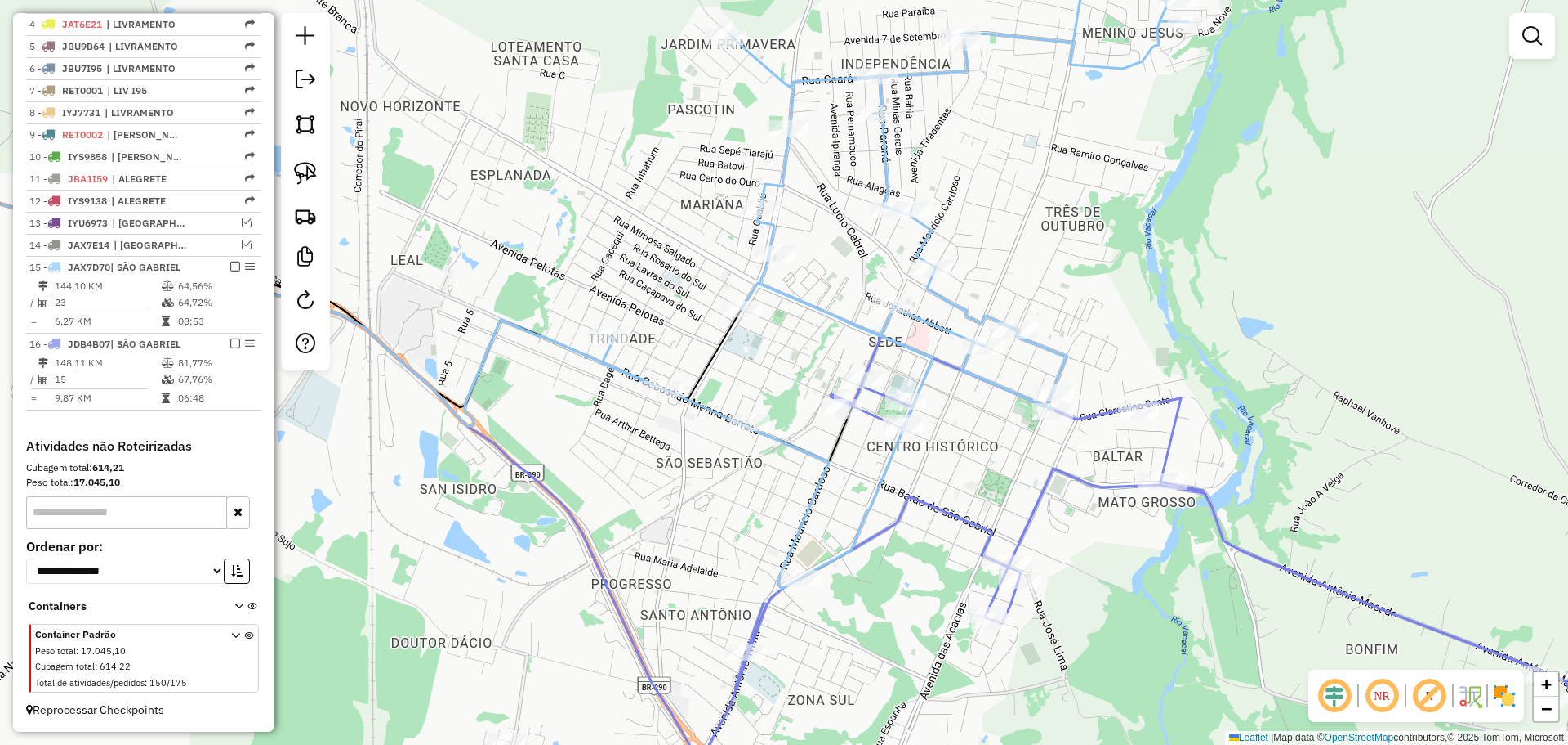
drag, startPoint x: 833, startPoint y: 429, endPoint x: 799, endPoint y: 479, distance: 60.5
click at [799, 479] on div "Janela de atendimento Grade de atendimento Capacidade Transportadoras Veículos …" at bounding box center [784, 372] width 1568 height 745
select select "*********"
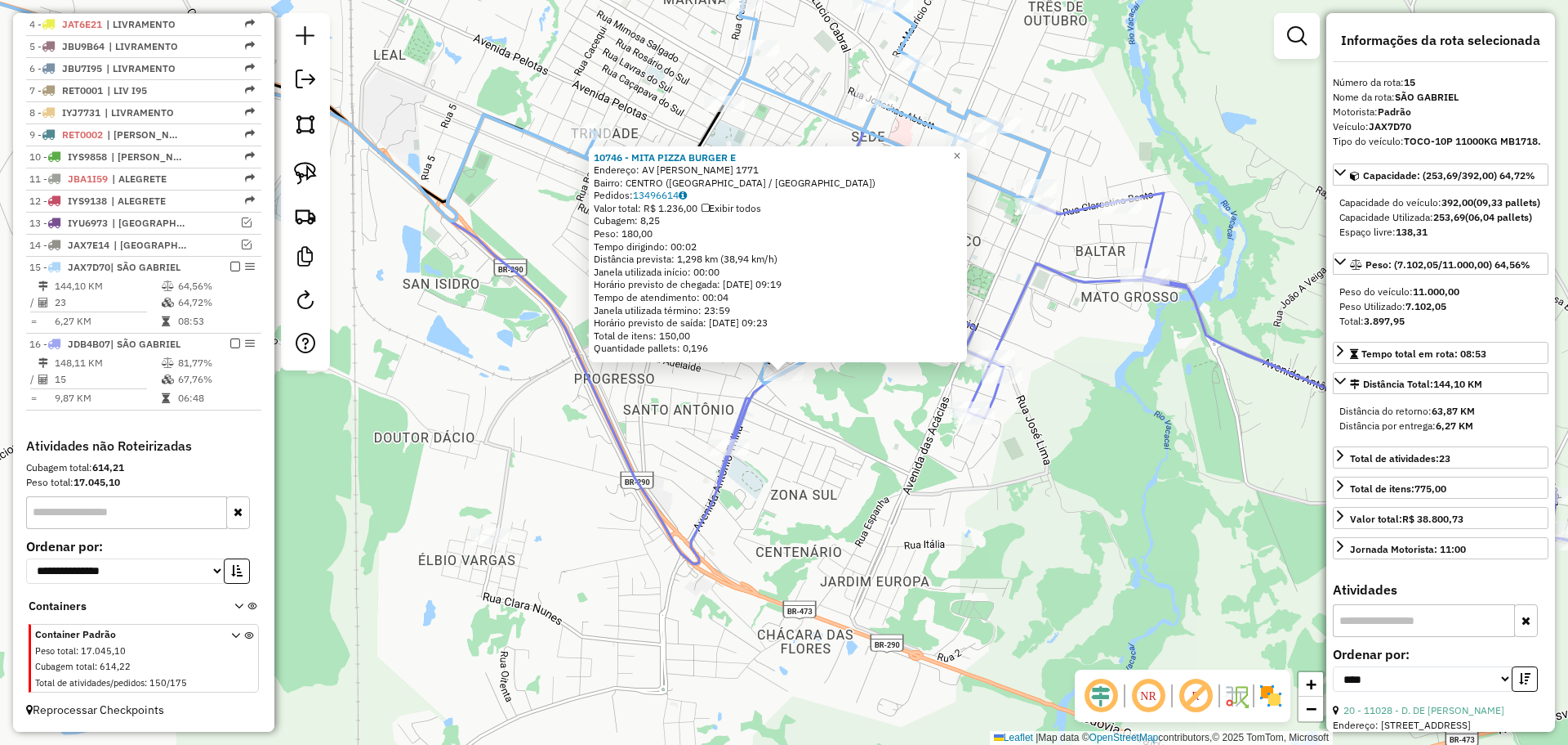
click at [812, 536] on div "10746 - MITA PIZZA BURGER E Endereço: AV ANTONIO TRILHA 1771 Bairro: CENTRO (SA…" at bounding box center [784, 372] width 1568 height 745
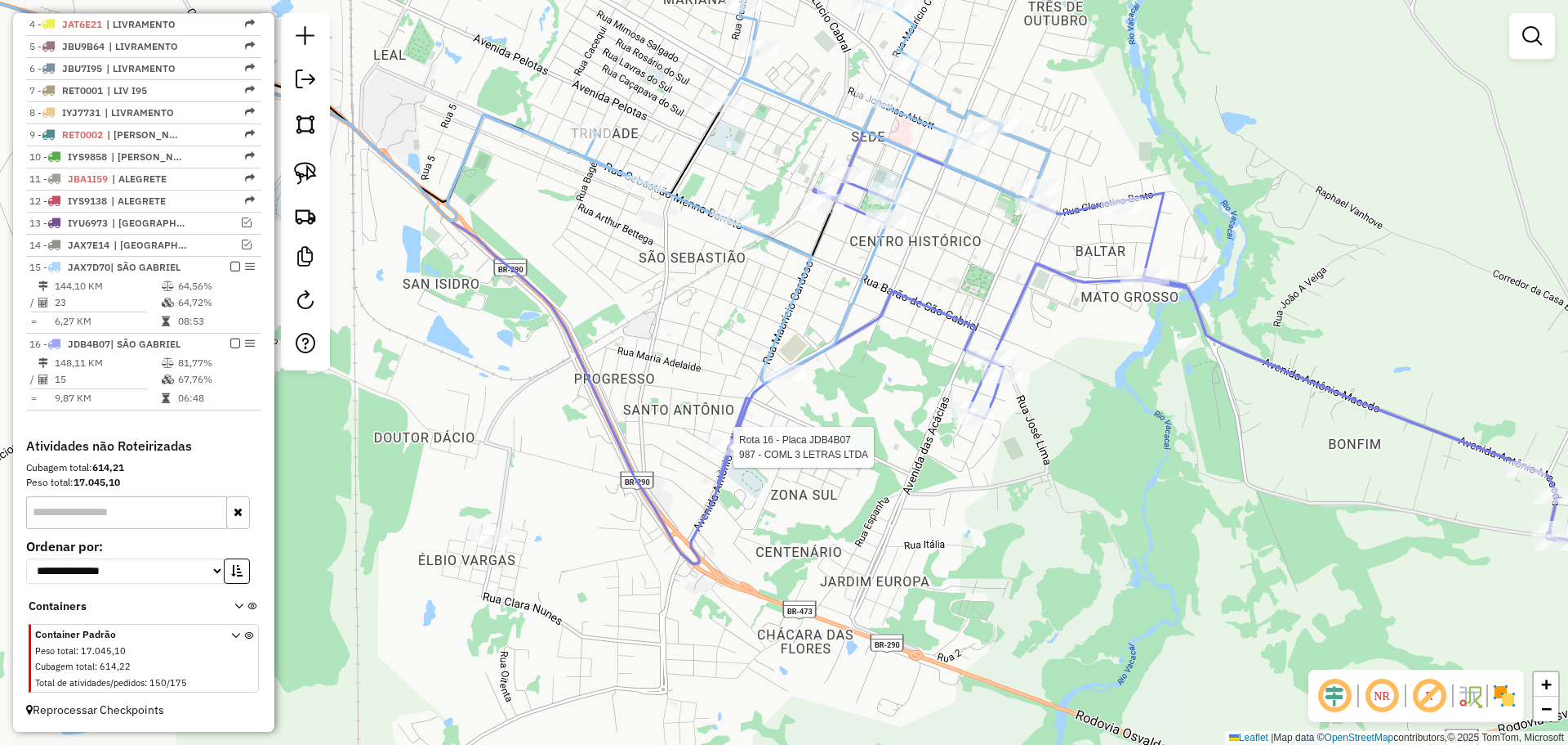
select select "*********"
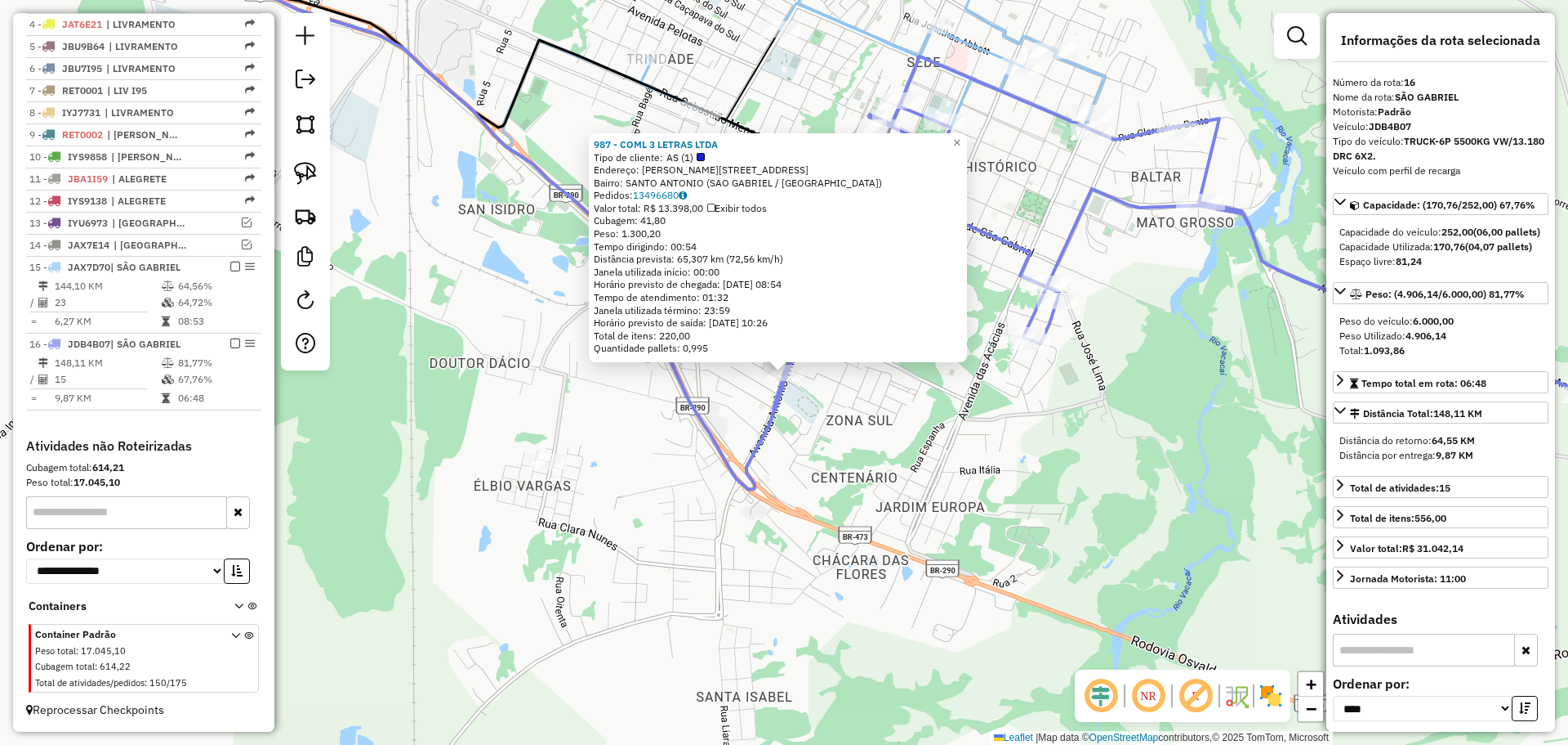
click at [818, 420] on div "987 - COML 3 LETRAS LTDA Tipo de cliente: AS (1) Endereço: R ANTONIO TRILHA 135…" at bounding box center [784, 372] width 1568 height 745
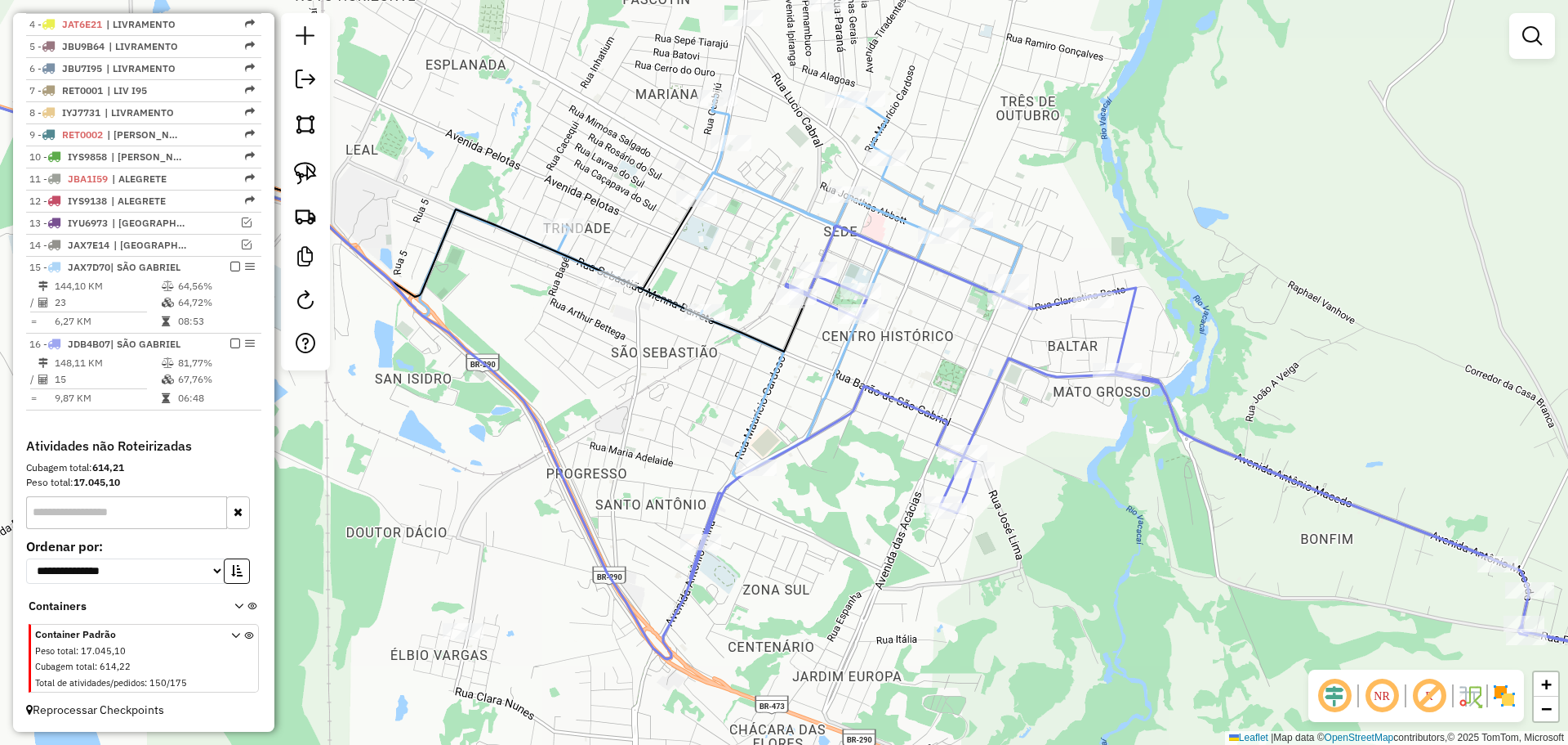
drag, startPoint x: 846, startPoint y: 381, endPoint x: 762, endPoint y: 551, distance: 189.6
click at [762, 551] on div "Janela de atendimento Grade de atendimento Capacidade Transportadoras Veículos …" at bounding box center [784, 372] width 1568 height 745
select select "*********"
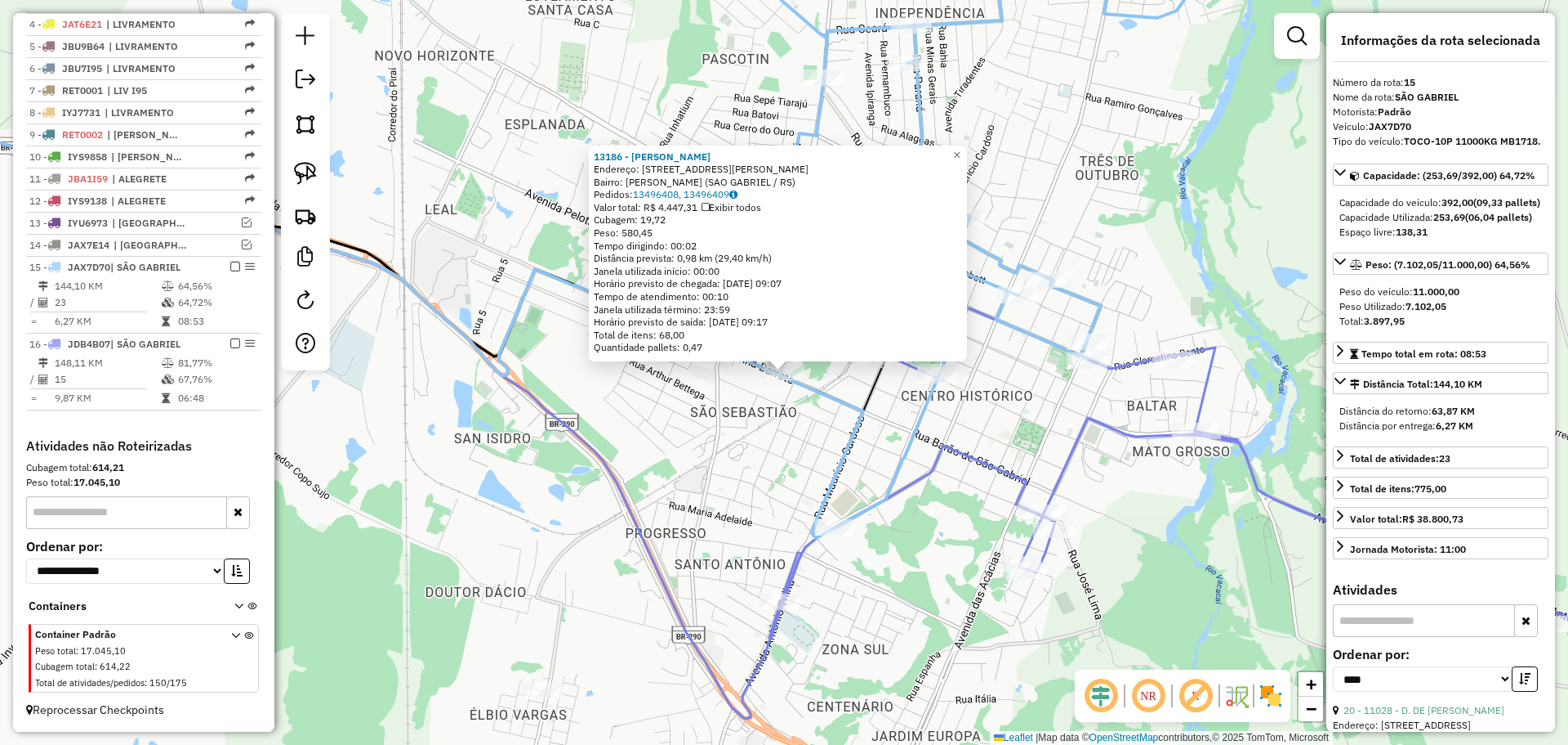
click at [768, 475] on div "13186 - MARIA DE LOURDES VIE Endereço: Rua Sebasti�o Menna Barreto 1828 Bairro:…" at bounding box center [784, 372] width 1568 height 745
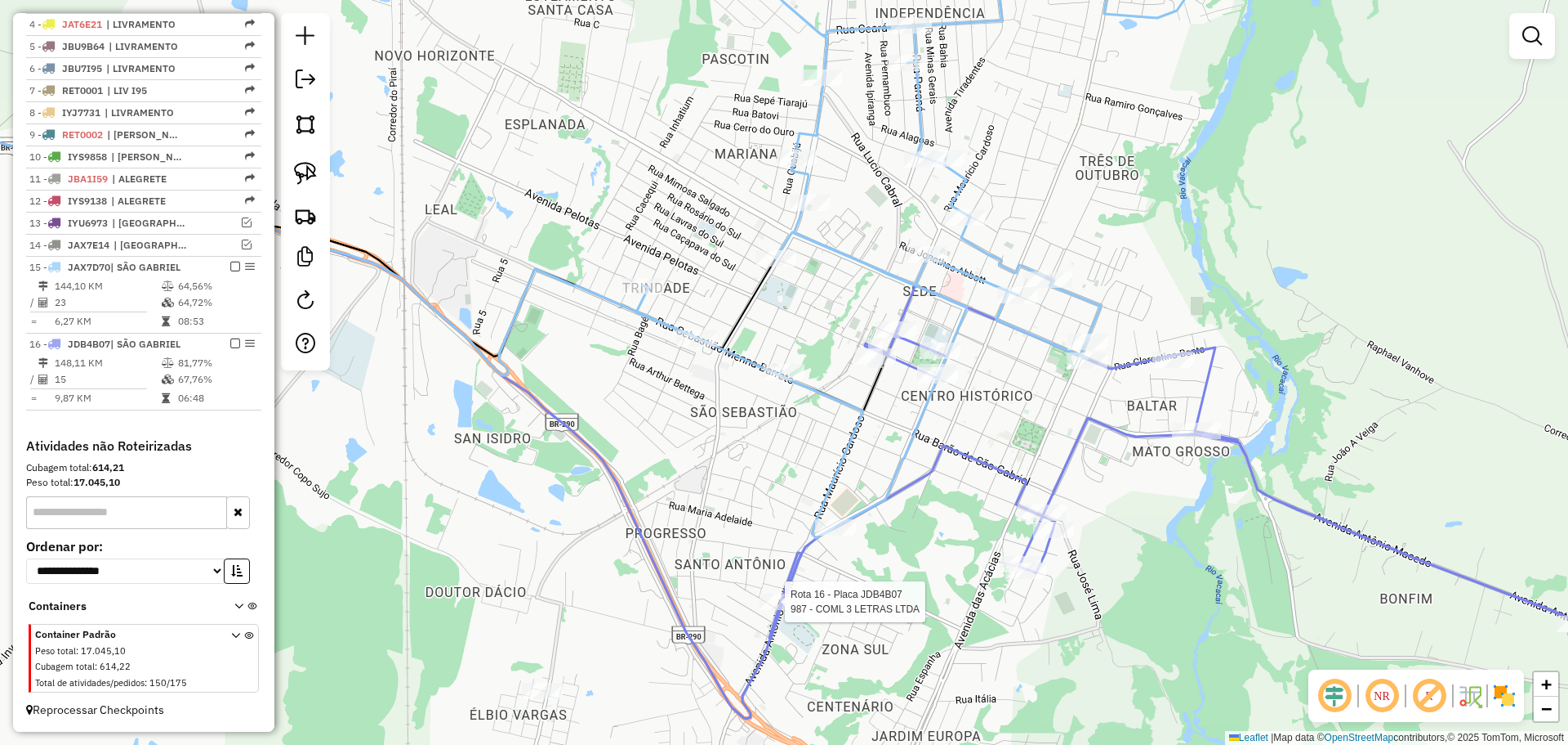
select select "*********"
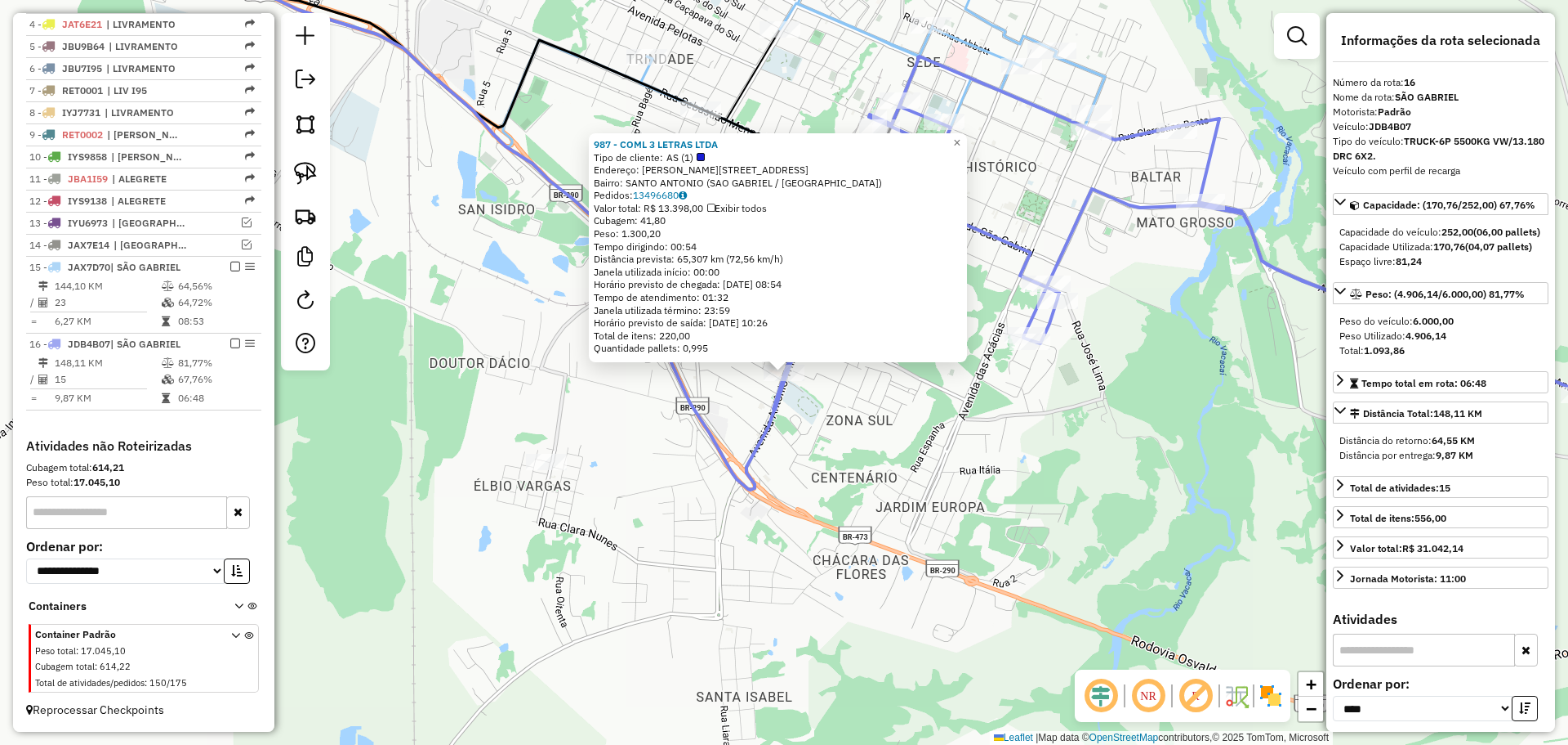
click at [828, 501] on div "987 - COML 3 LETRAS LTDA Tipo de cliente: AS (1) Endereço: R ANTONIO TRILHA 135…" at bounding box center [784, 372] width 1568 height 745
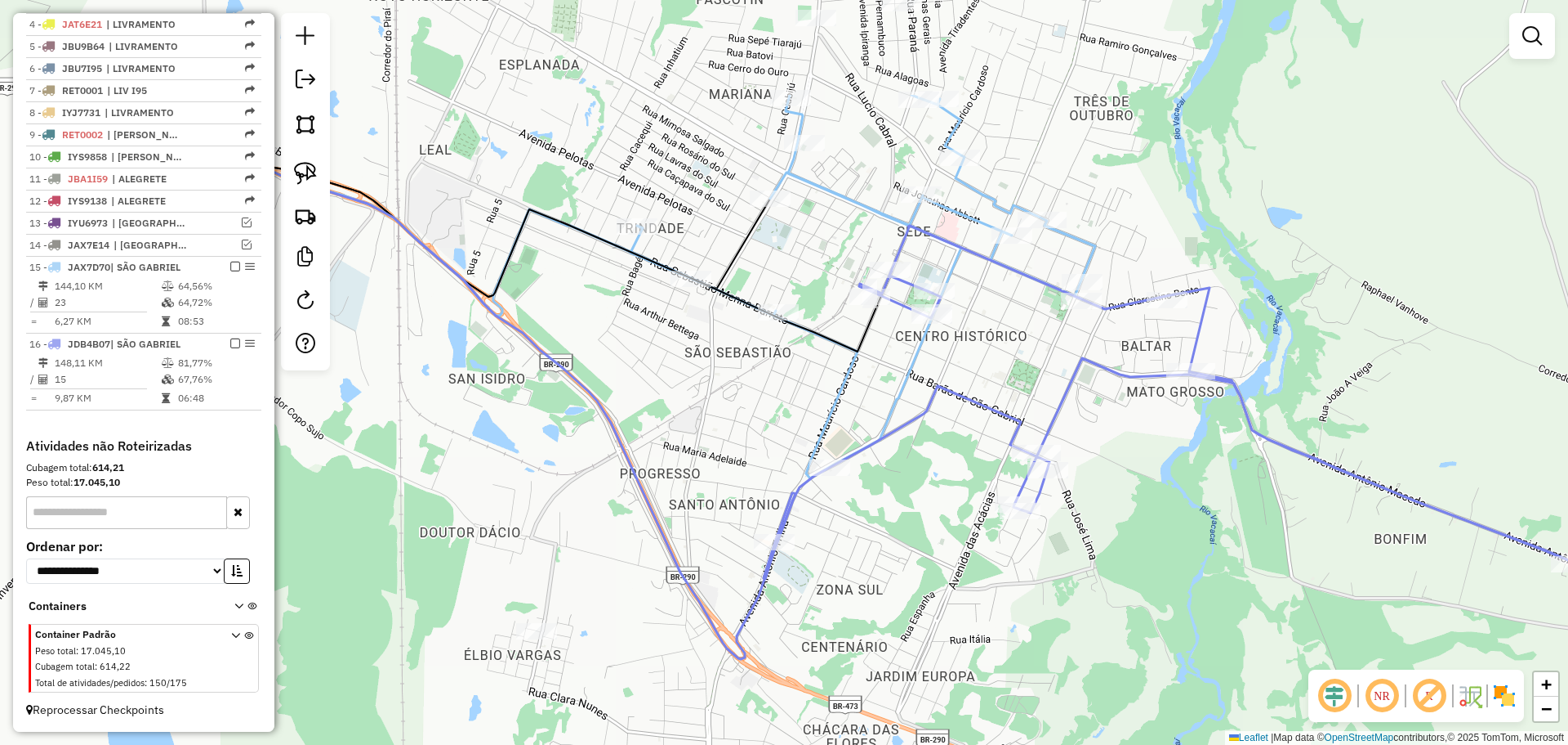
drag, startPoint x: 836, startPoint y: 456, endPoint x: 826, endPoint y: 626, distance: 170.3
click at [826, 626] on div "Janela de atendimento Grade de atendimento Capacidade Transportadoras Veículos …" at bounding box center [784, 372] width 1568 height 745
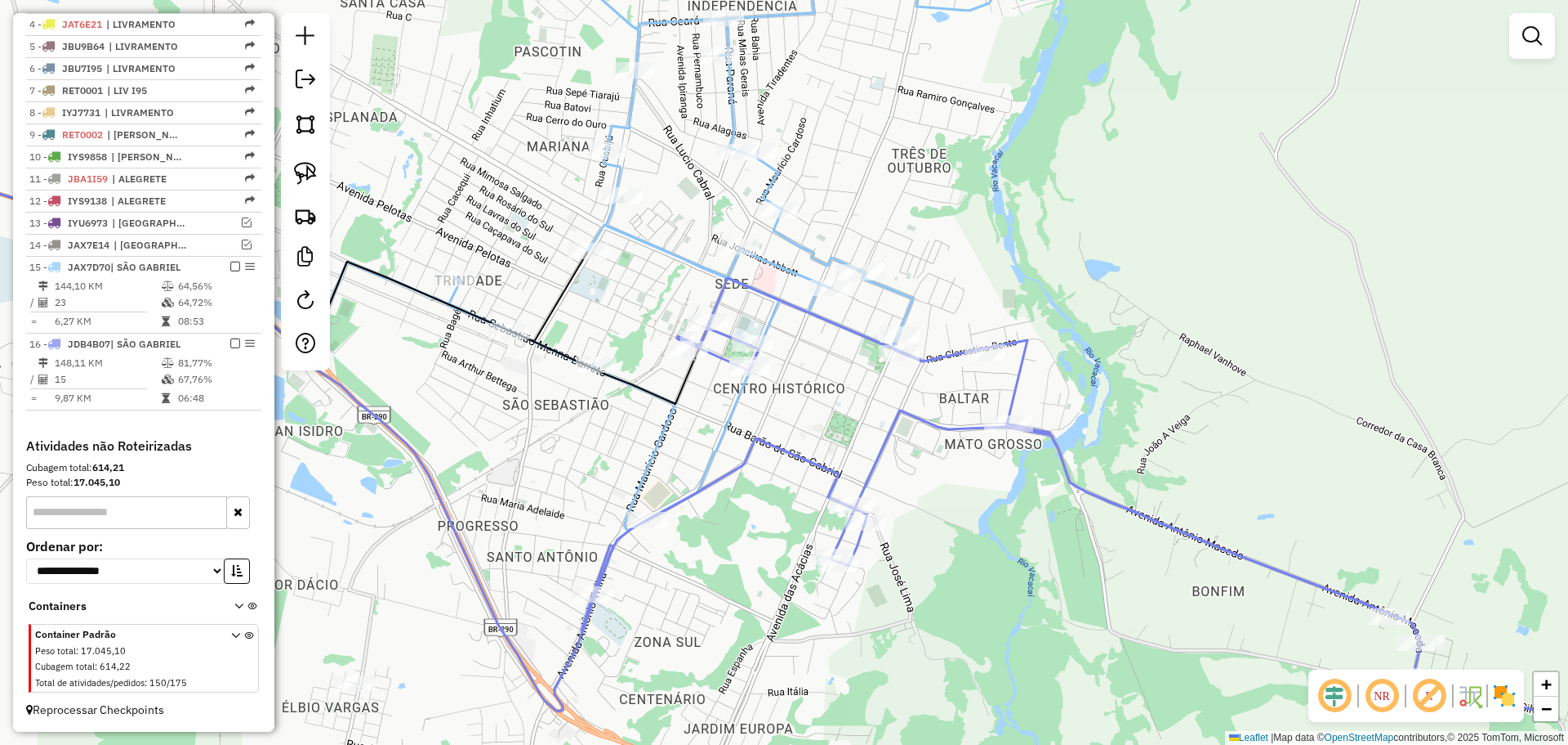
drag, startPoint x: 913, startPoint y: 457, endPoint x: 738, endPoint y: 511, distance: 183.1
click at [738, 511] on div "Janela de atendimento Grade de atendimento Capacidade Transportadoras Veículos …" at bounding box center [784, 372] width 1568 height 745
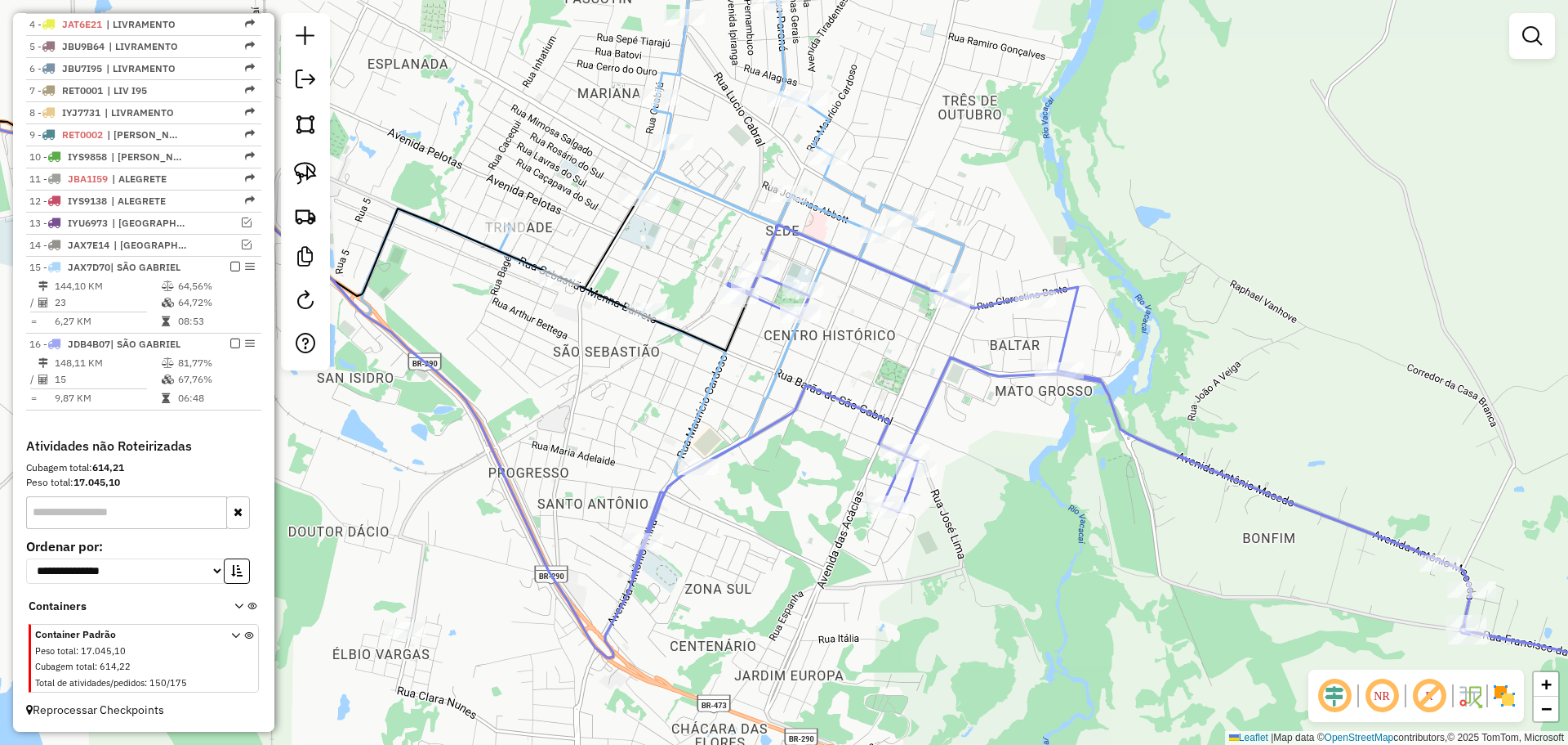
drag, startPoint x: 756, startPoint y: 470, endPoint x: 817, endPoint y: 370, distance: 117.1
click at [855, 348] on div "Janela de atendimento Grade de atendimento Capacidade Transportadoras Veículos …" at bounding box center [784, 372] width 1568 height 745
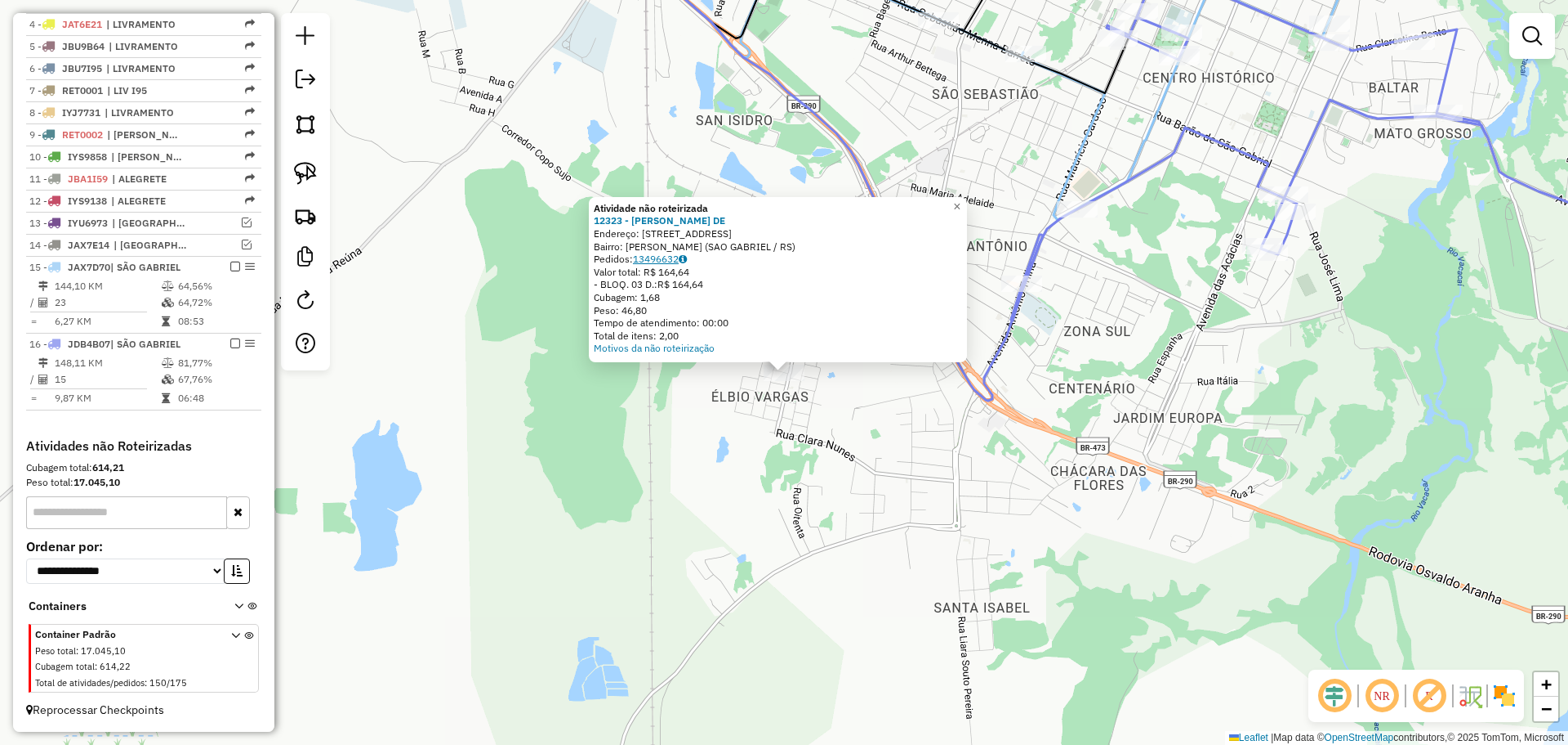
click at [670, 254] on link "13496632" at bounding box center [660, 258] width 54 height 12
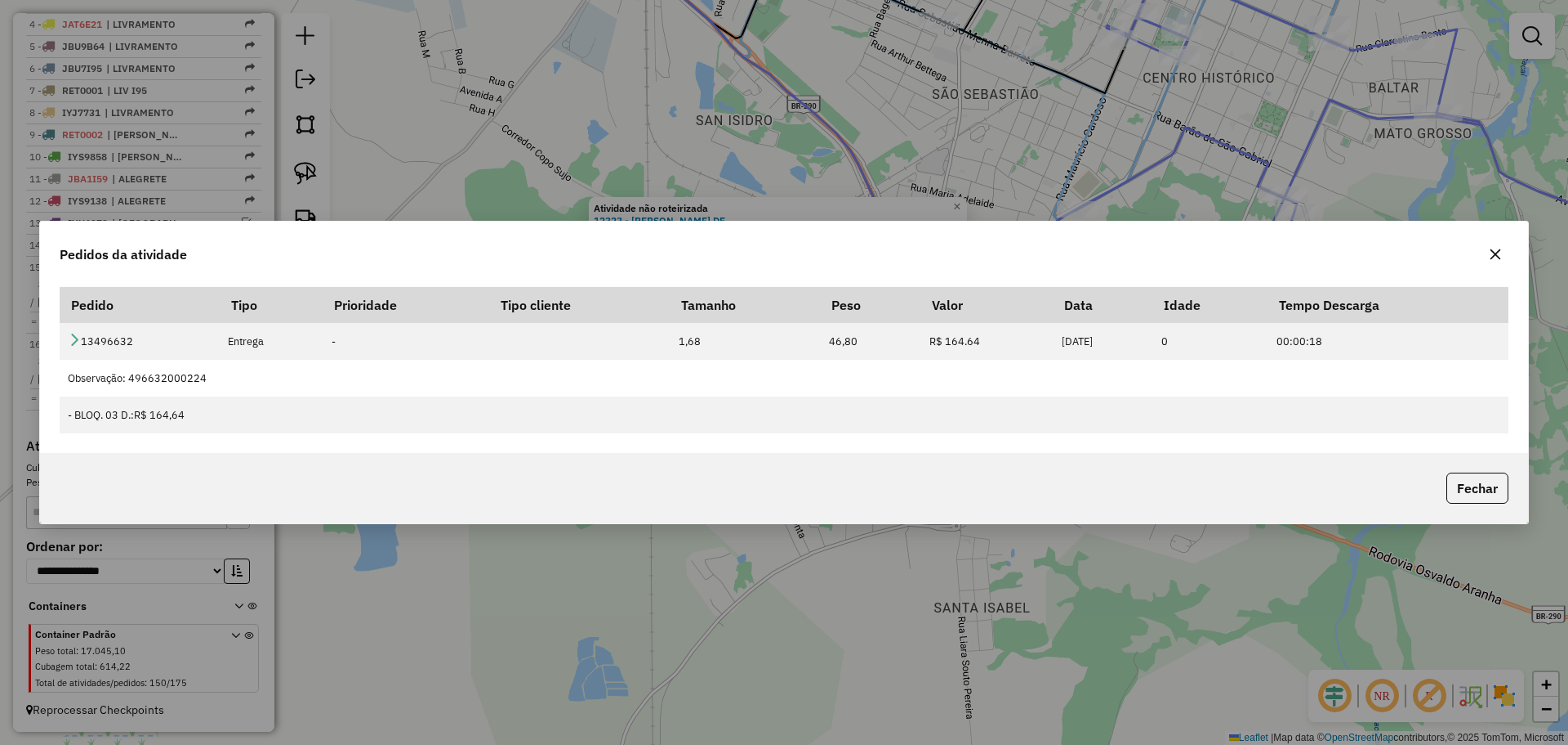
click at [1497, 257] on icon "button" at bounding box center [1495, 254] width 13 height 13
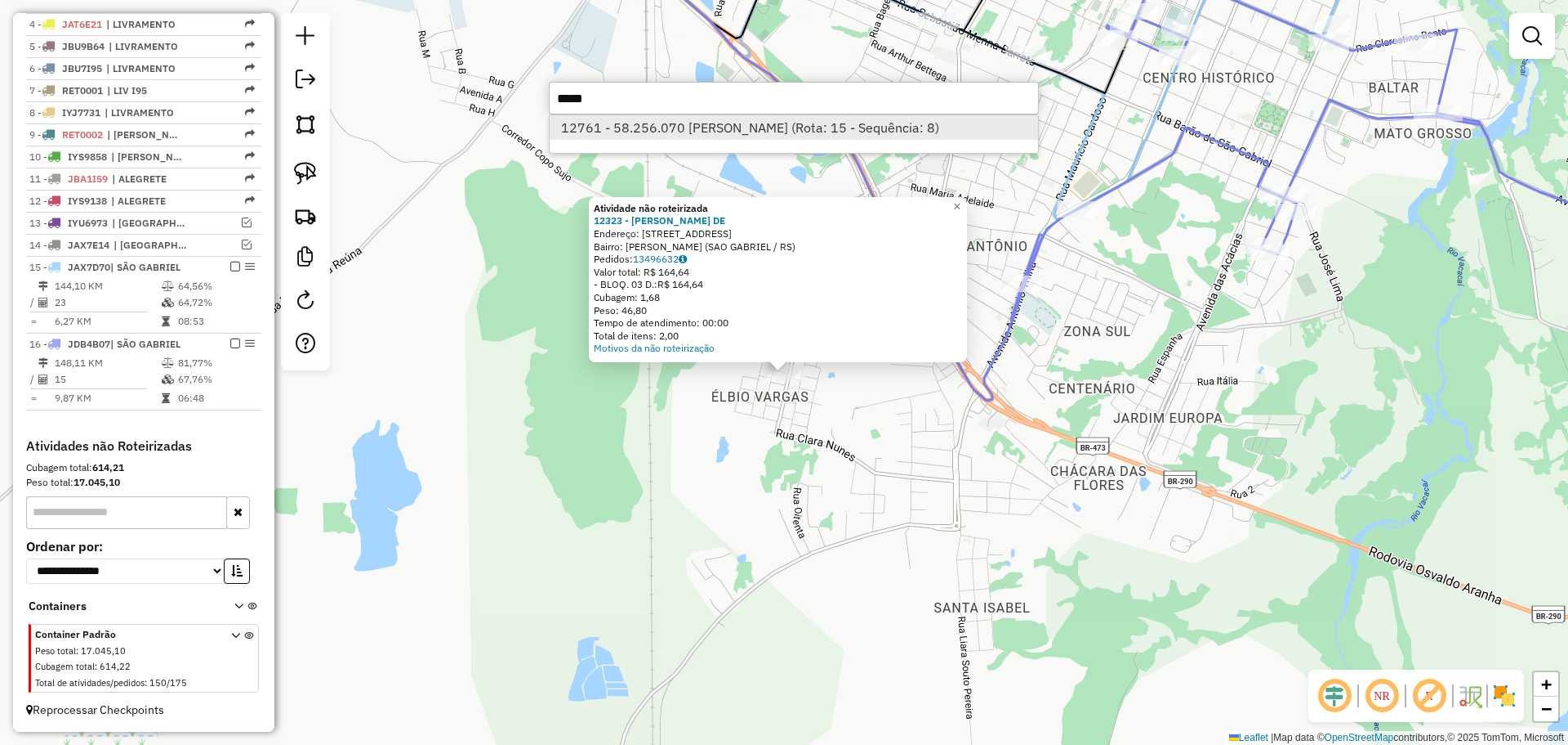
type input "*****"
click at [935, 135] on li "12761 - 58.256.070 MOISES JA (Rota: 15 - Sequência: 8)" at bounding box center [794, 127] width 488 height 25
select select "*********"
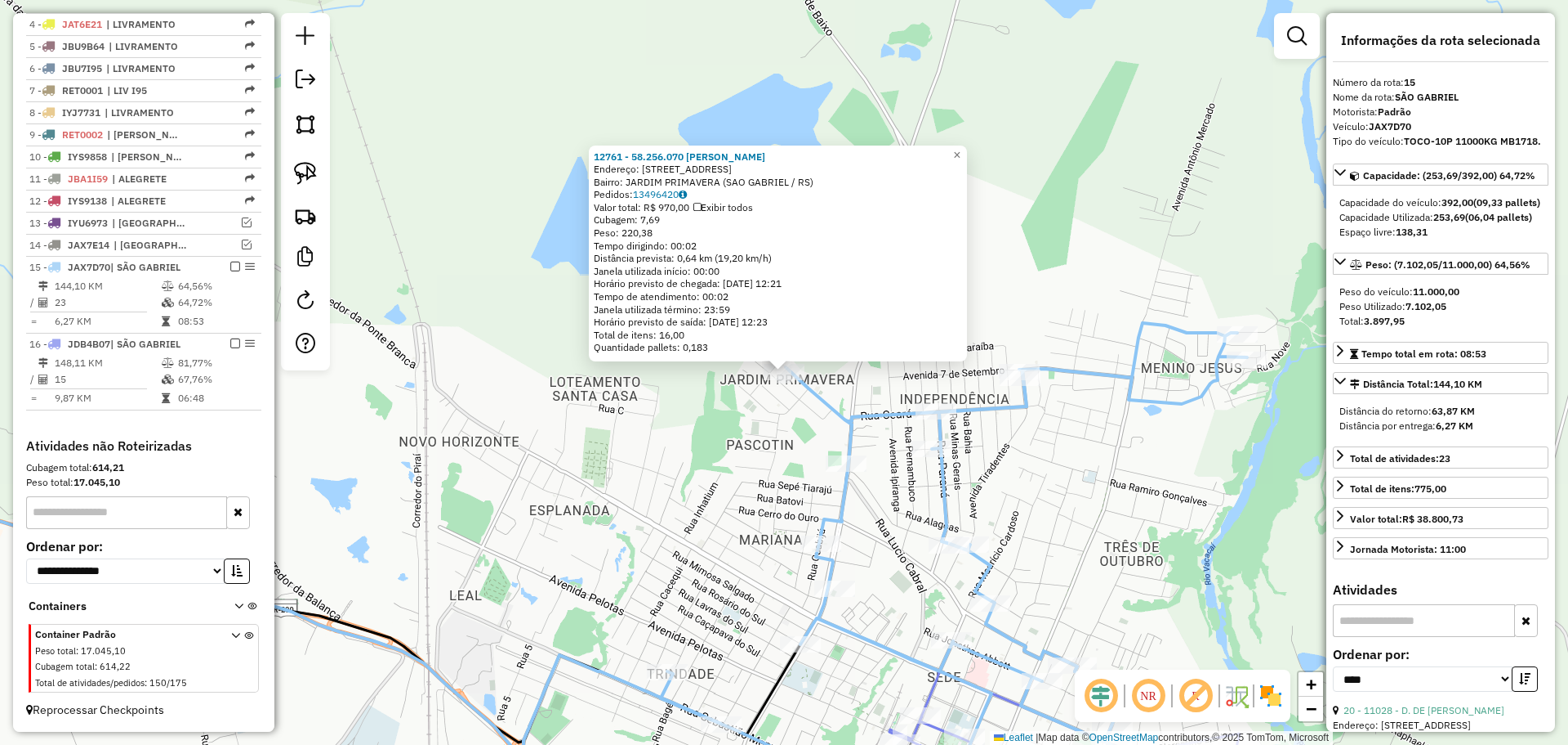
click at [780, 472] on div "12761 - 58.256.070 MOISES JA Endereço: R Rua Trinta e Um de Maio 225 Bairro: JA…" at bounding box center [784, 372] width 1568 height 745
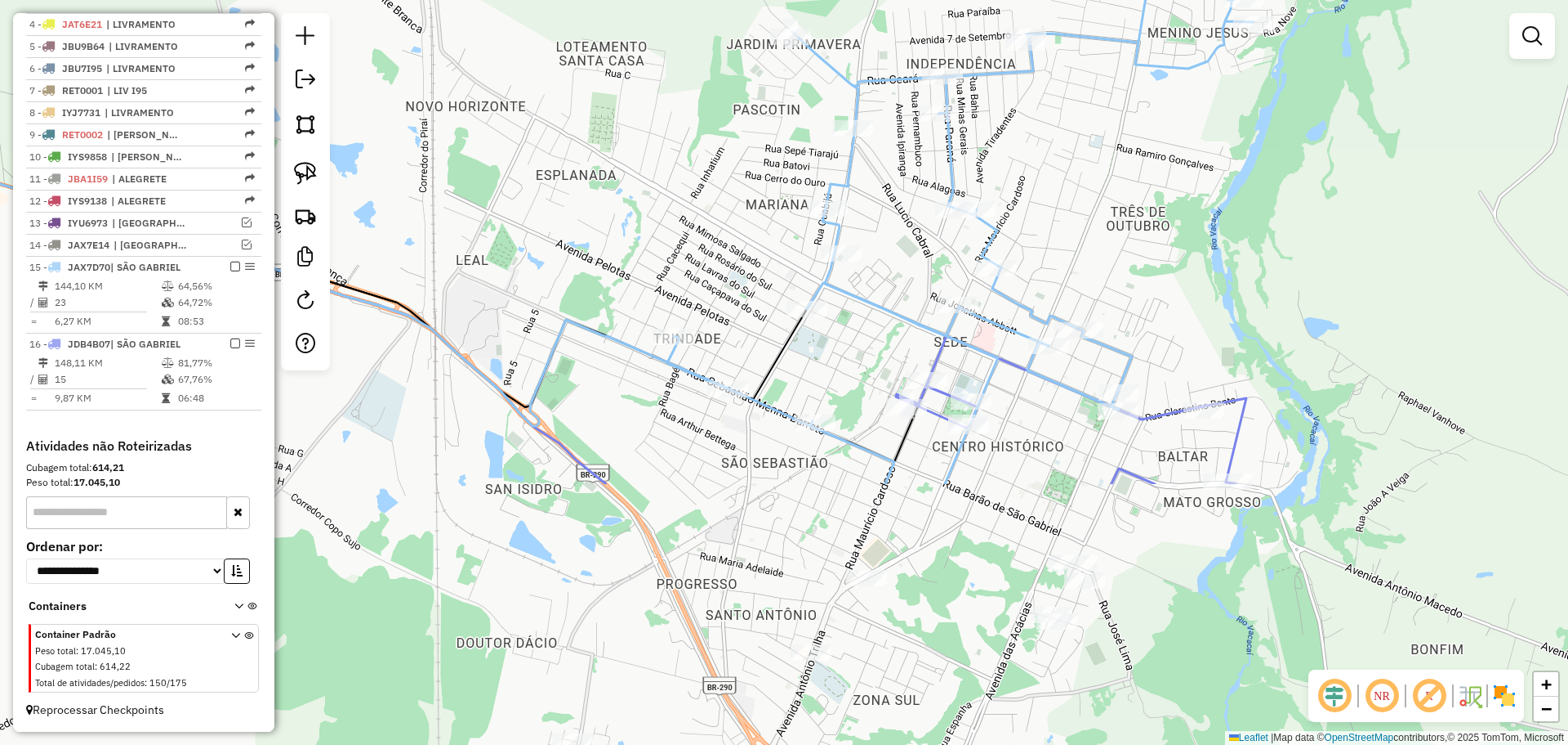
drag, startPoint x: 721, startPoint y: 475, endPoint x: 726, endPoint y: 141, distance: 334.0
click at [726, 141] on div "Janela de atendimento Grade de atendimento Capacidade Transportadoras Veículos …" at bounding box center [784, 372] width 1568 height 745
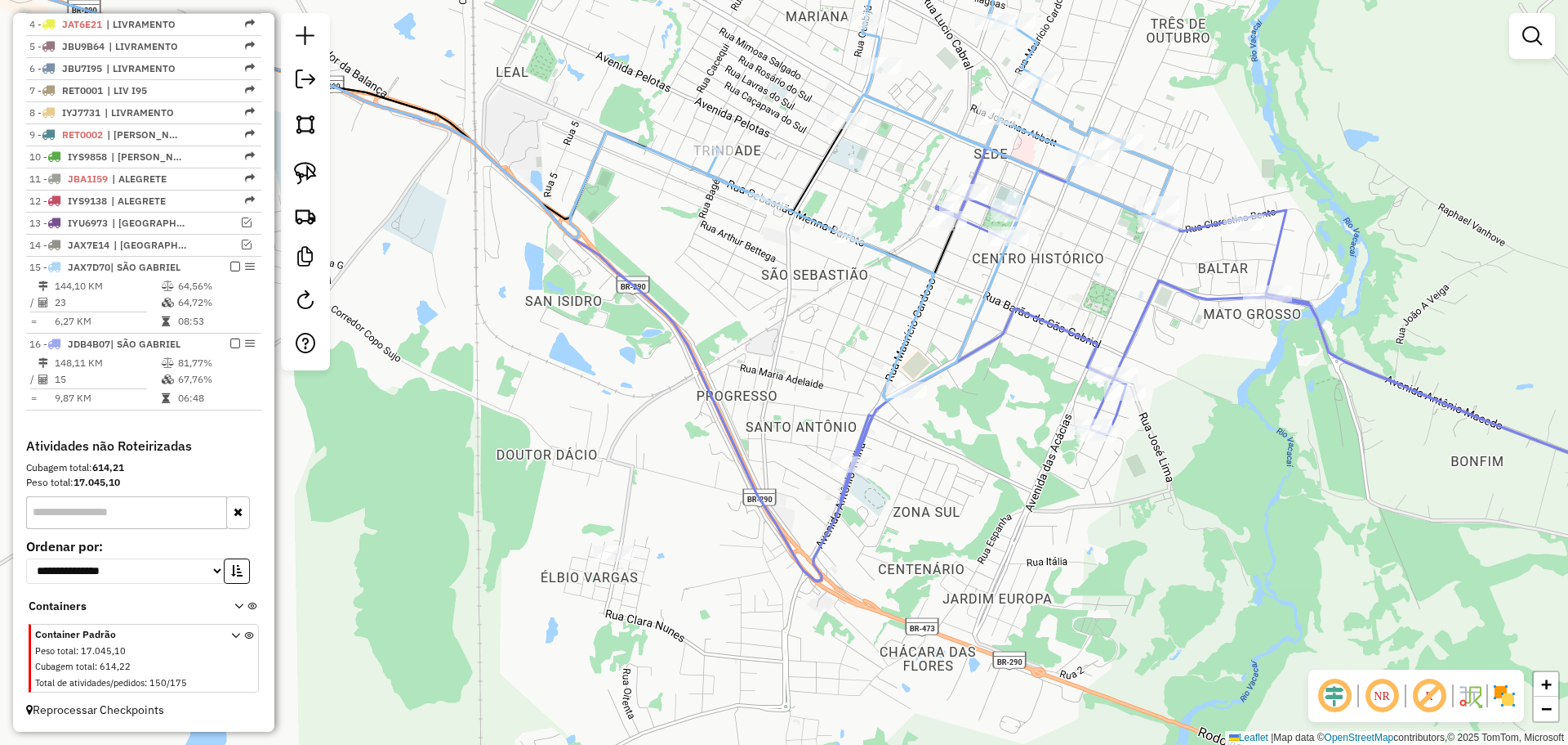
drag, startPoint x: 633, startPoint y: 263, endPoint x: 675, endPoint y: 17, distance: 249.6
click at [675, 17] on div "Janela de atendimento Grade de atendimento Capacidade Transportadoras Veículos …" at bounding box center [784, 372] width 1568 height 745
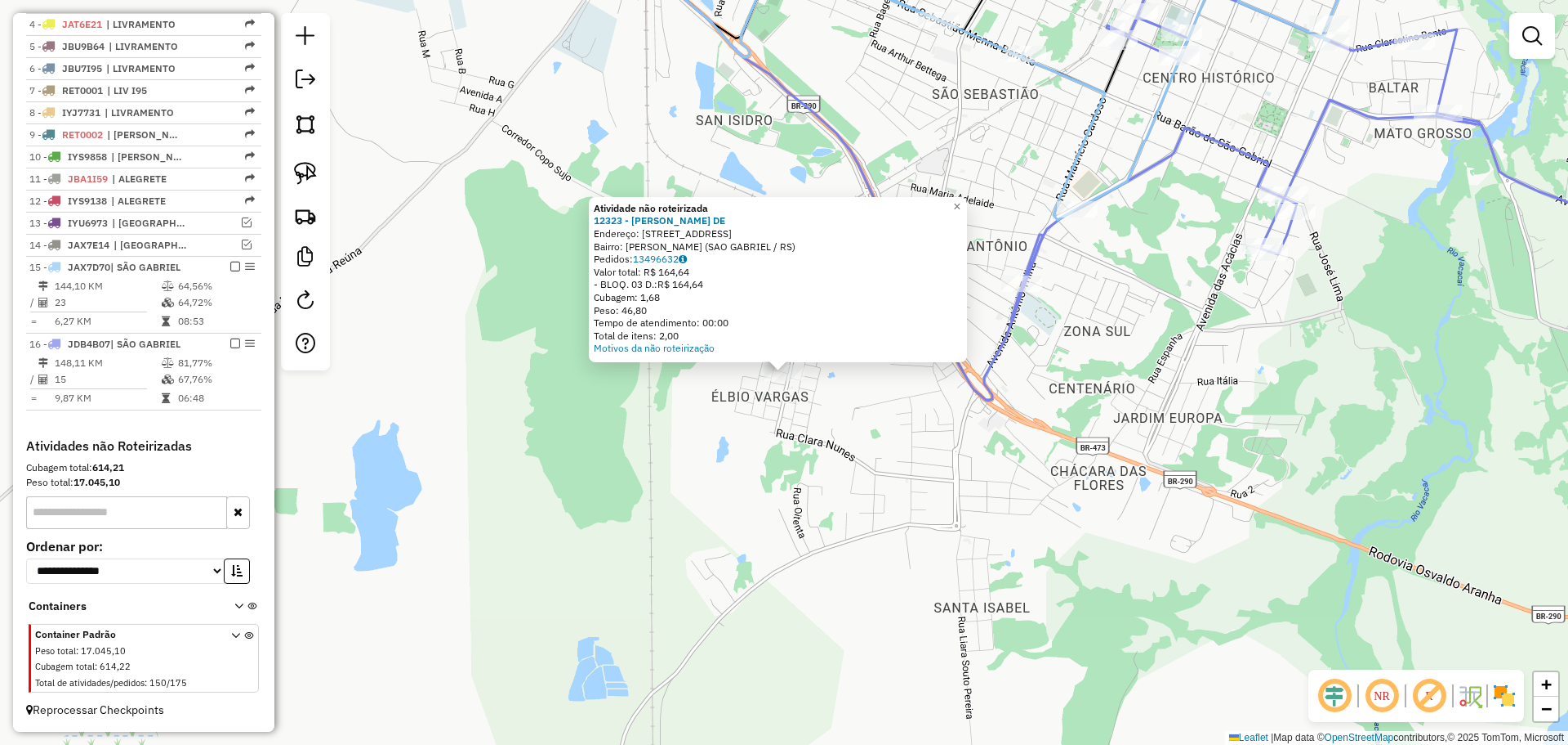
click at [814, 463] on div "Atividade não roteirizada 12323 - ROSANE RODRIGUES DE Endereço: R SAO BENEDITO …" at bounding box center [784, 372] width 1568 height 745
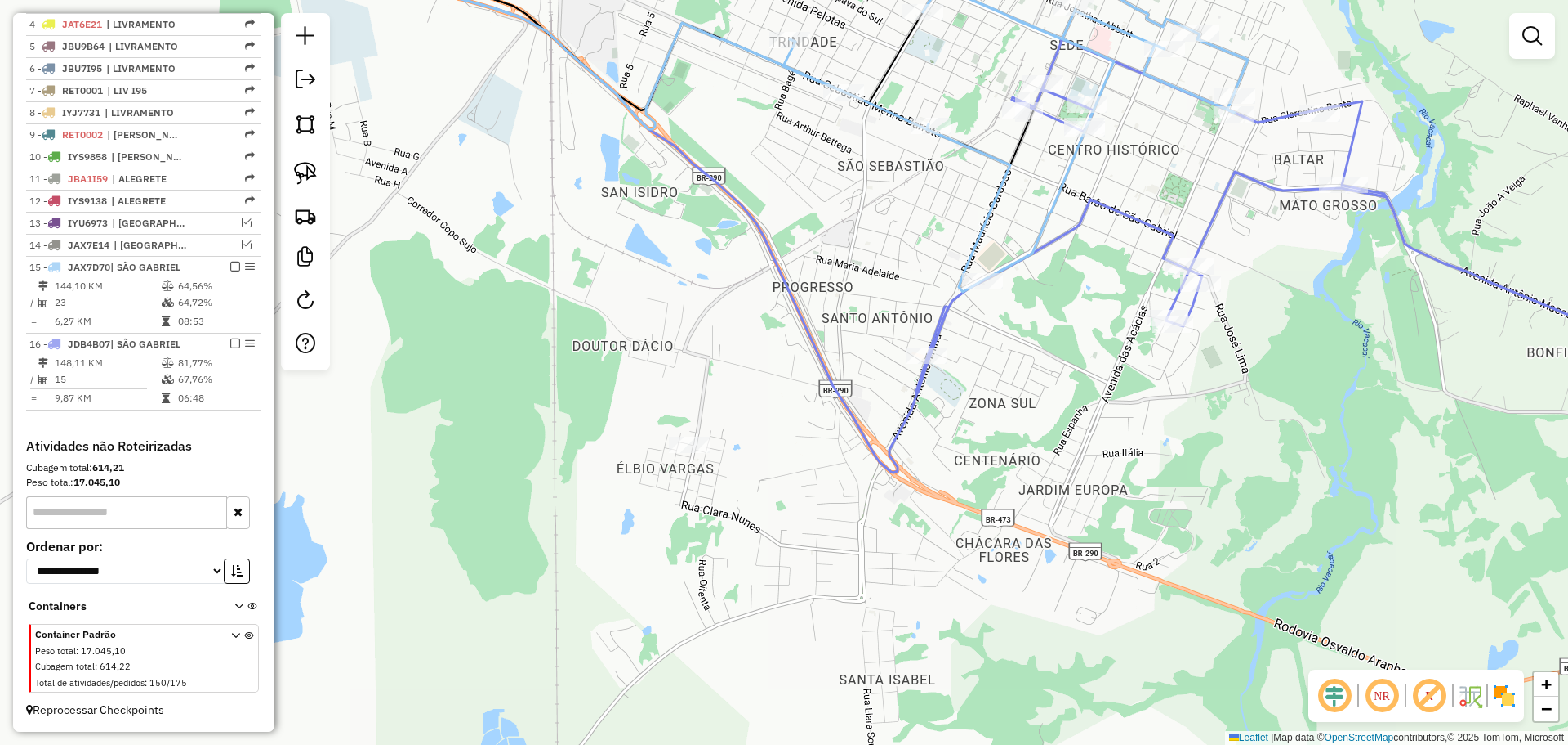
drag, startPoint x: 893, startPoint y: 371, endPoint x: 686, endPoint y: 523, distance: 256.8
click at [686, 523] on div "Janela de atendimento Grade de atendimento Capacidade Transportadoras Veículos …" at bounding box center [784, 372] width 1568 height 745
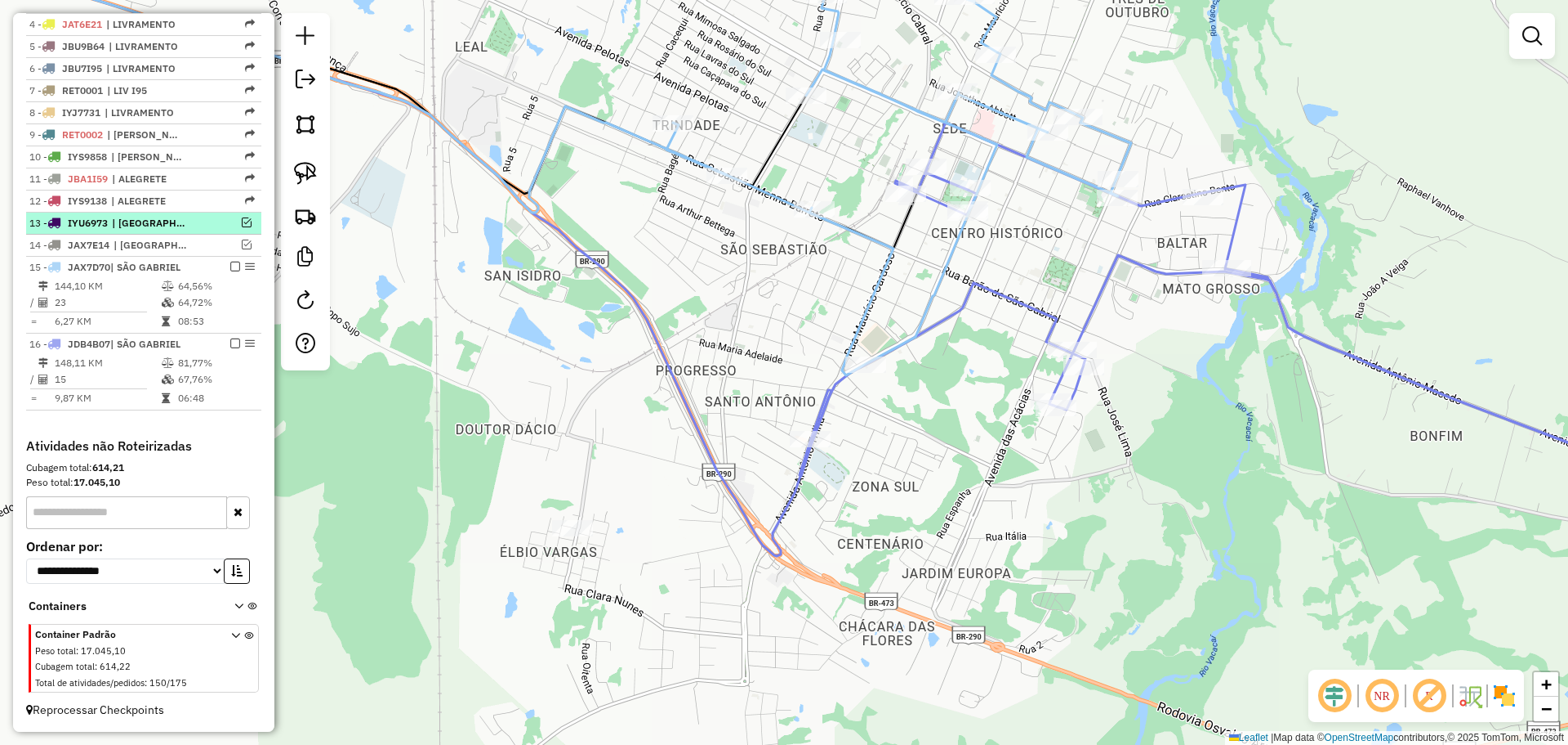
drag, startPoint x: 233, startPoint y: 263, endPoint x: 233, endPoint y: 274, distance: 11.0
click at [233, 263] on em at bounding box center [235, 266] width 10 height 10
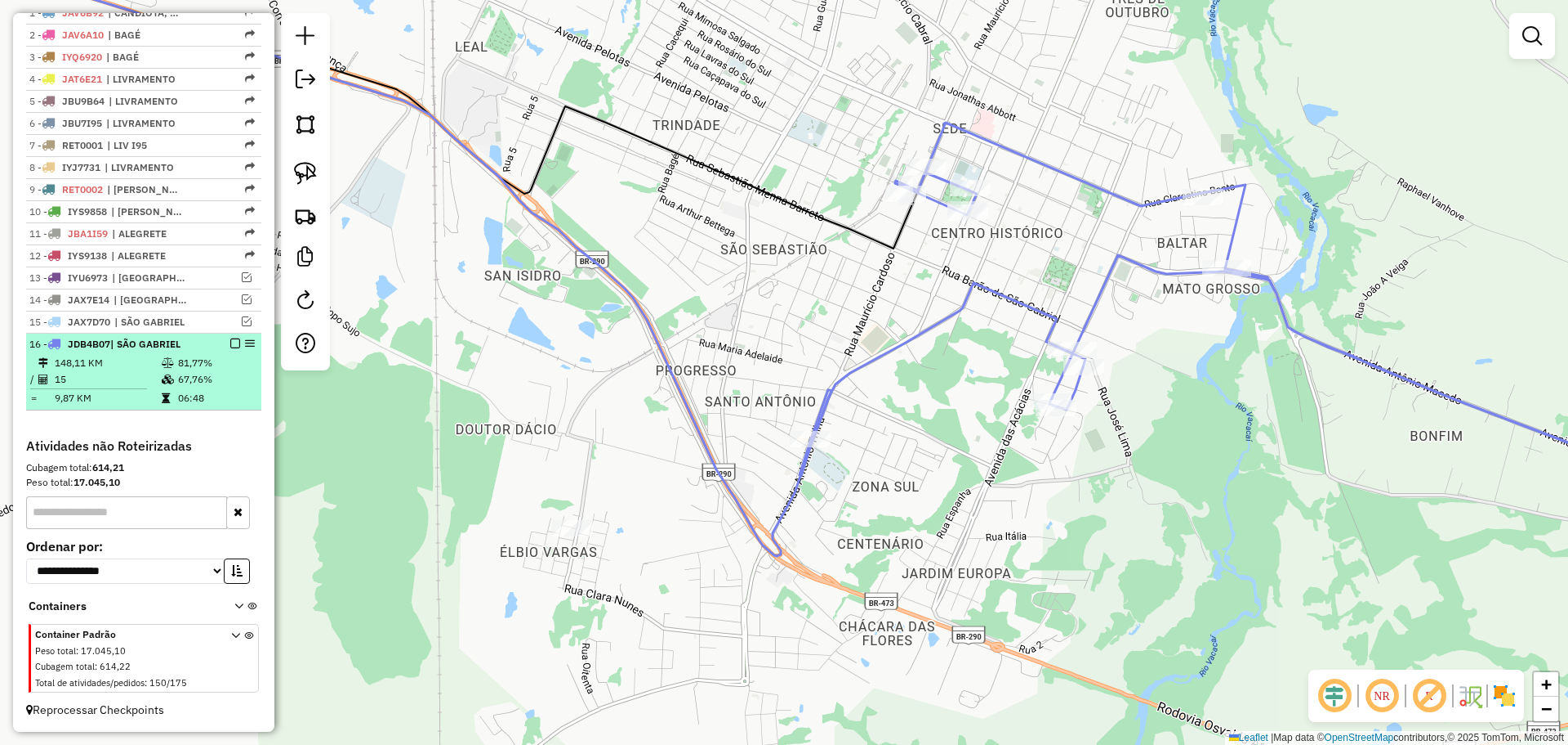
click at [230, 342] on em at bounding box center [235, 343] width 10 height 10
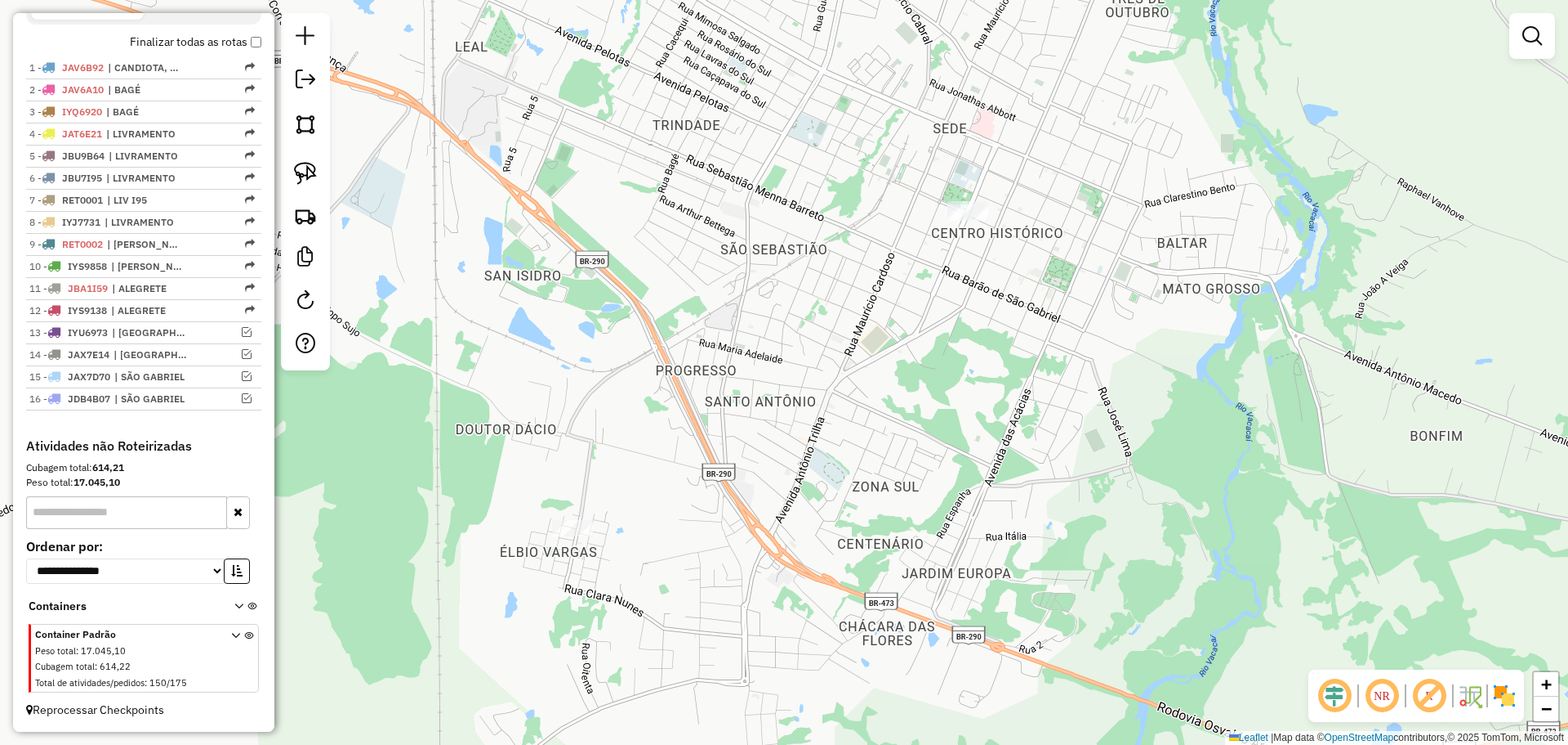
click at [708, 419] on div "Janela de atendimento Grade de atendimento Capacidade Transportadoras Veículos …" at bounding box center [784, 372] width 1568 height 745
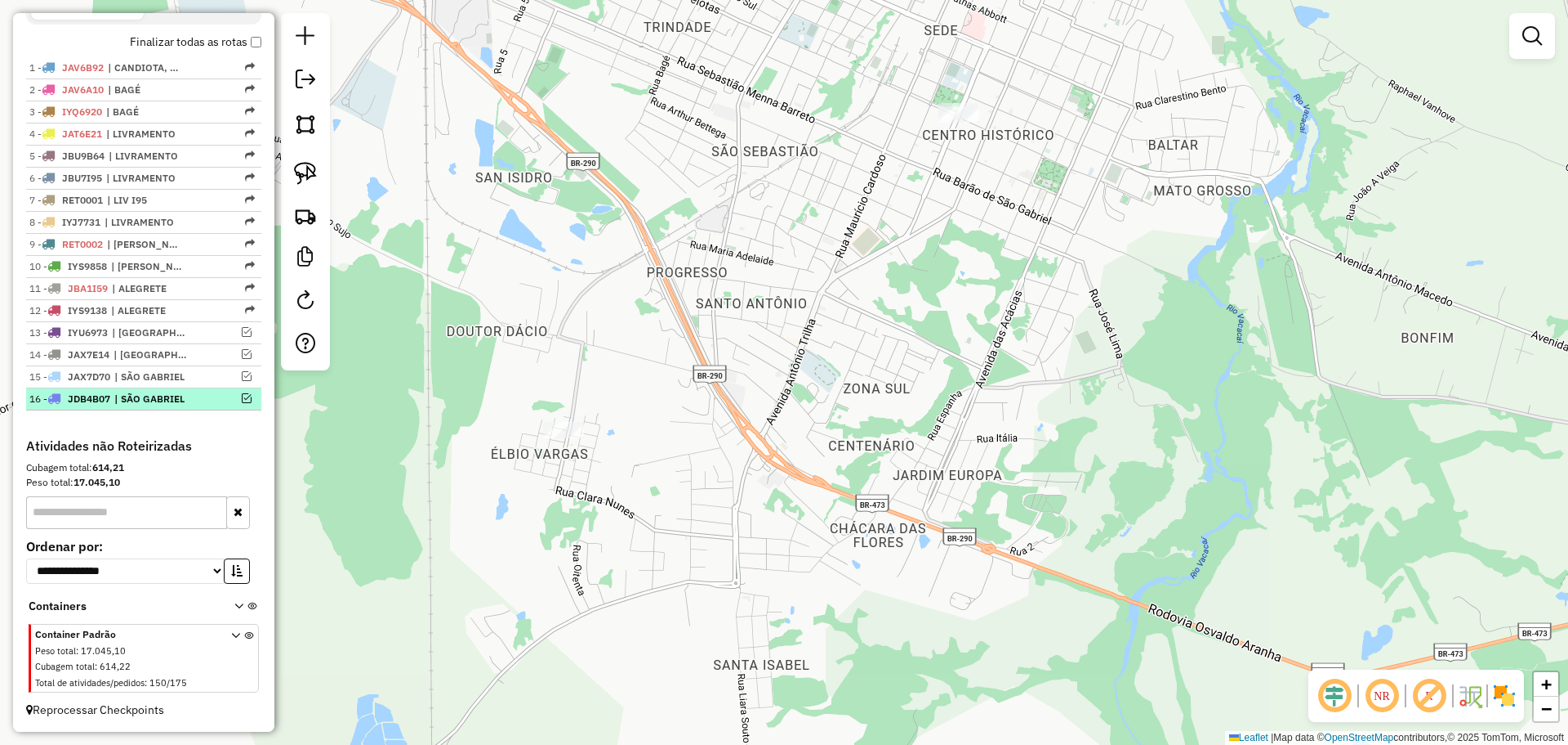
click at [196, 395] on div "16 - JDB4B07 | SÃO GABRIEL" at bounding box center [116, 399] width 174 height 15
select select "*********"
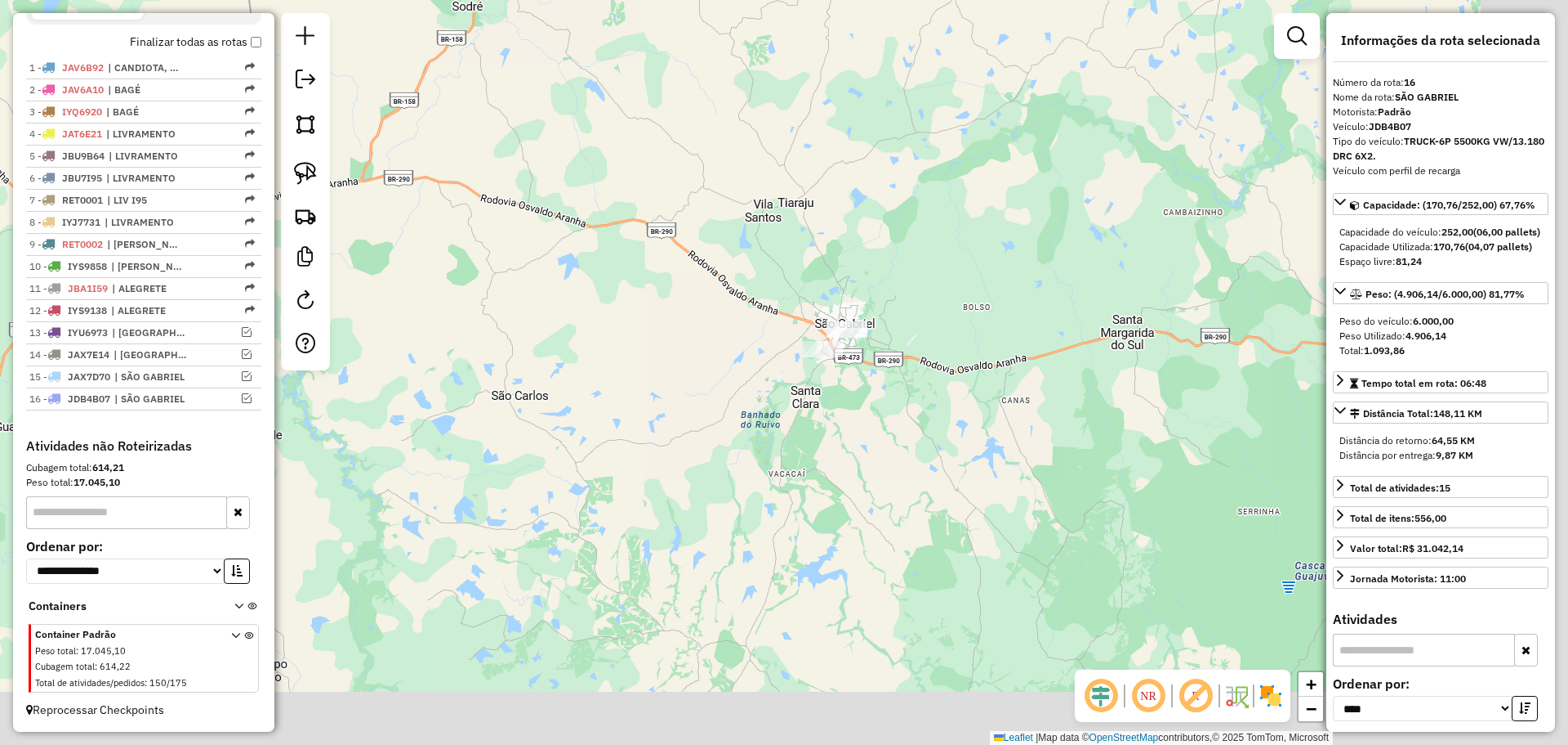
drag, startPoint x: 944, startPoint y: 518, endPoint x: 616, endPoint y: 380, distance: 355.8
click at [571, 381] on div "Janela de atendimento Grade de atendimento Capacidade Transportadoras Veículos …" at bounding box center [784, 372] width 1568 height 745
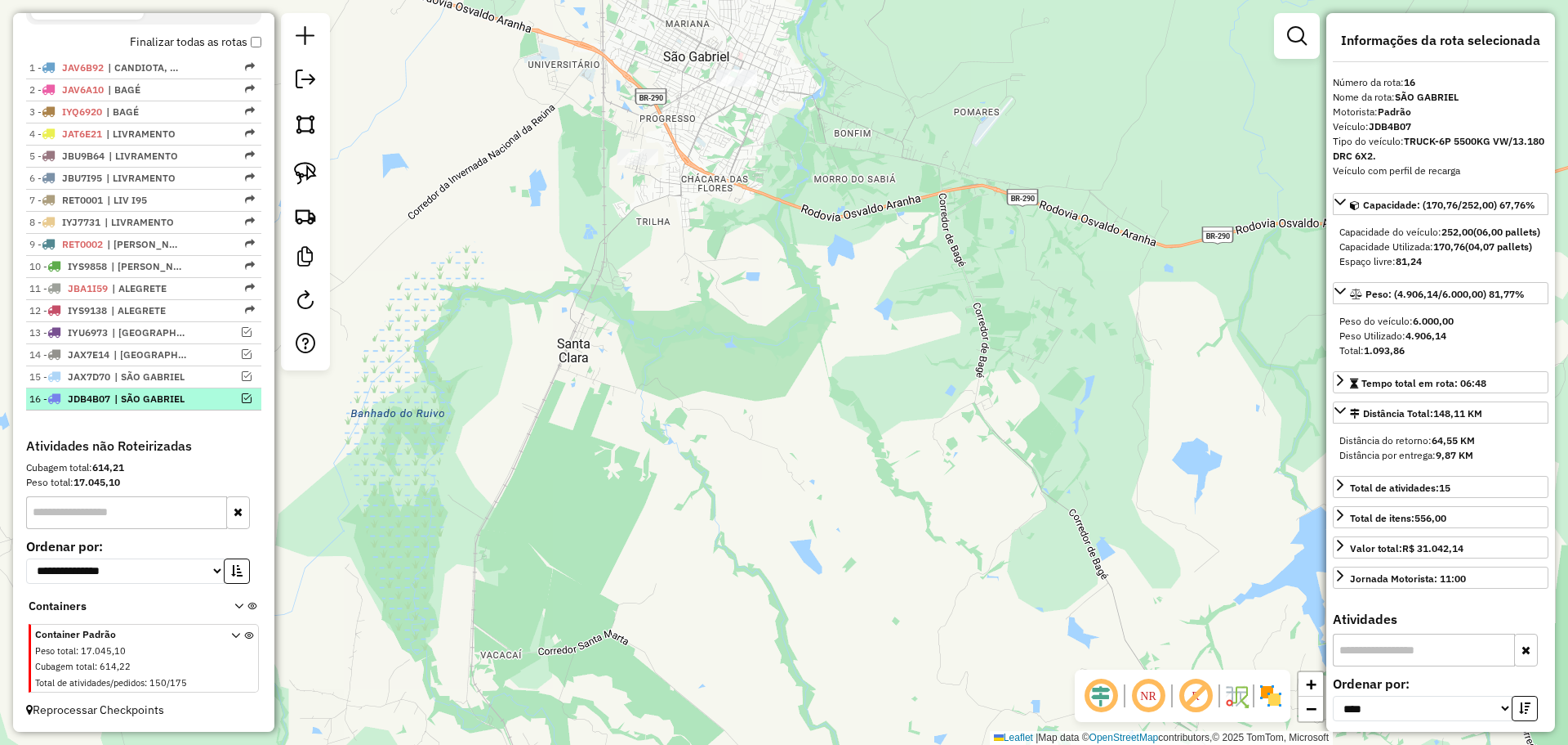
click at [241, 400] on em at bounding box center [246, 398] width 10 height 10
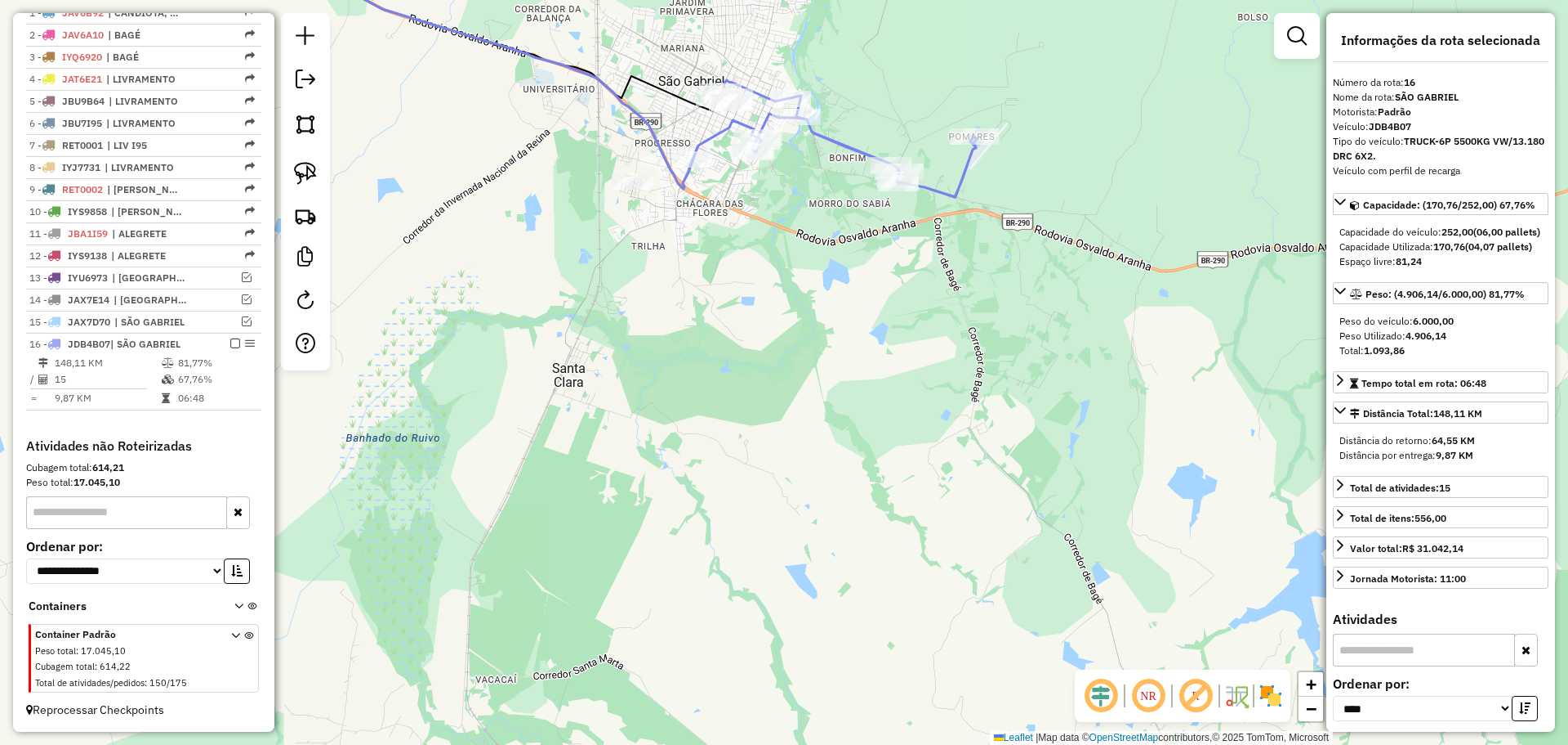
drag, startPoint x: 769, startPoint y: 231, endPoint x: 764, endPoint y: 301, distance: 70.2
click at [764, 301] on div "Janela de atendimento Grade de atendimento Capacidade Transportadoras Veículos …" at bounding box center [784, 372] width 1568 height 745
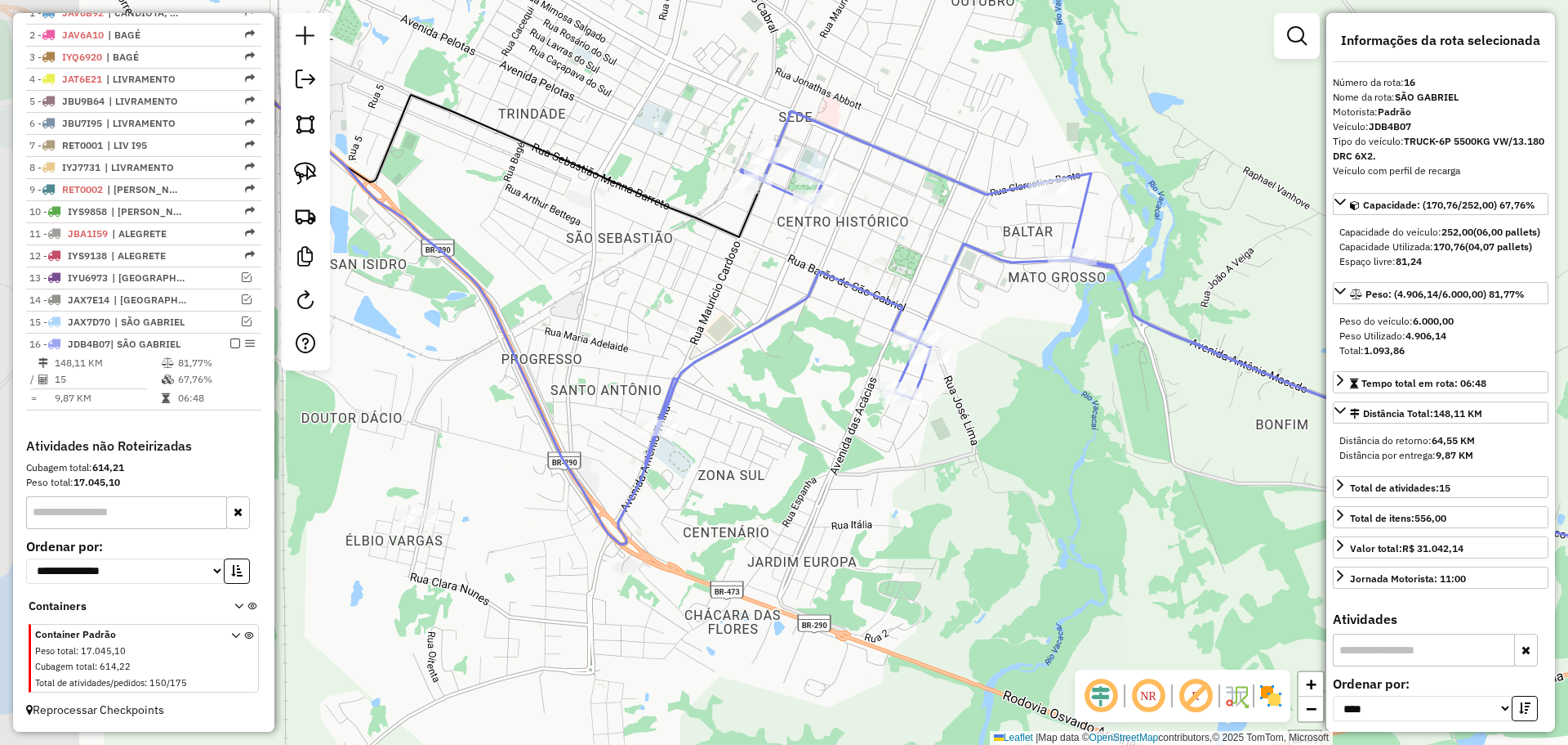
drag, startPoint x: 737, startPoint y: 326, endPoint x: 868, endPoint y: 394, distance: 147.6
click at [868, 394] on div "Janela de atendimento Grade de atendimento Capacidade Transportadoras Veículos …" at bounding box center [784, 372] width 1568 height 745
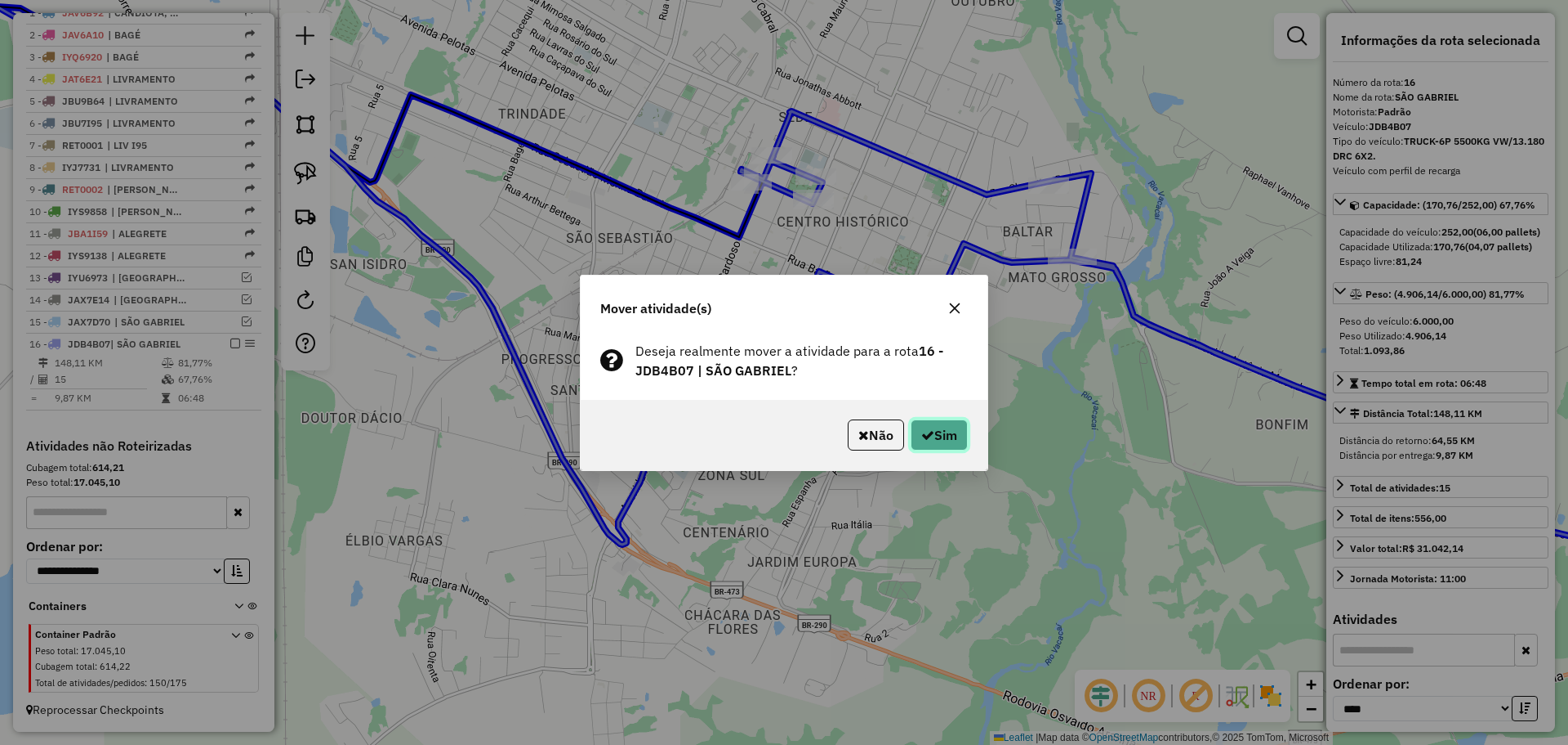
click at [927, 419] on button "Sim" at bounding box center [939, 435] width 57 height 31
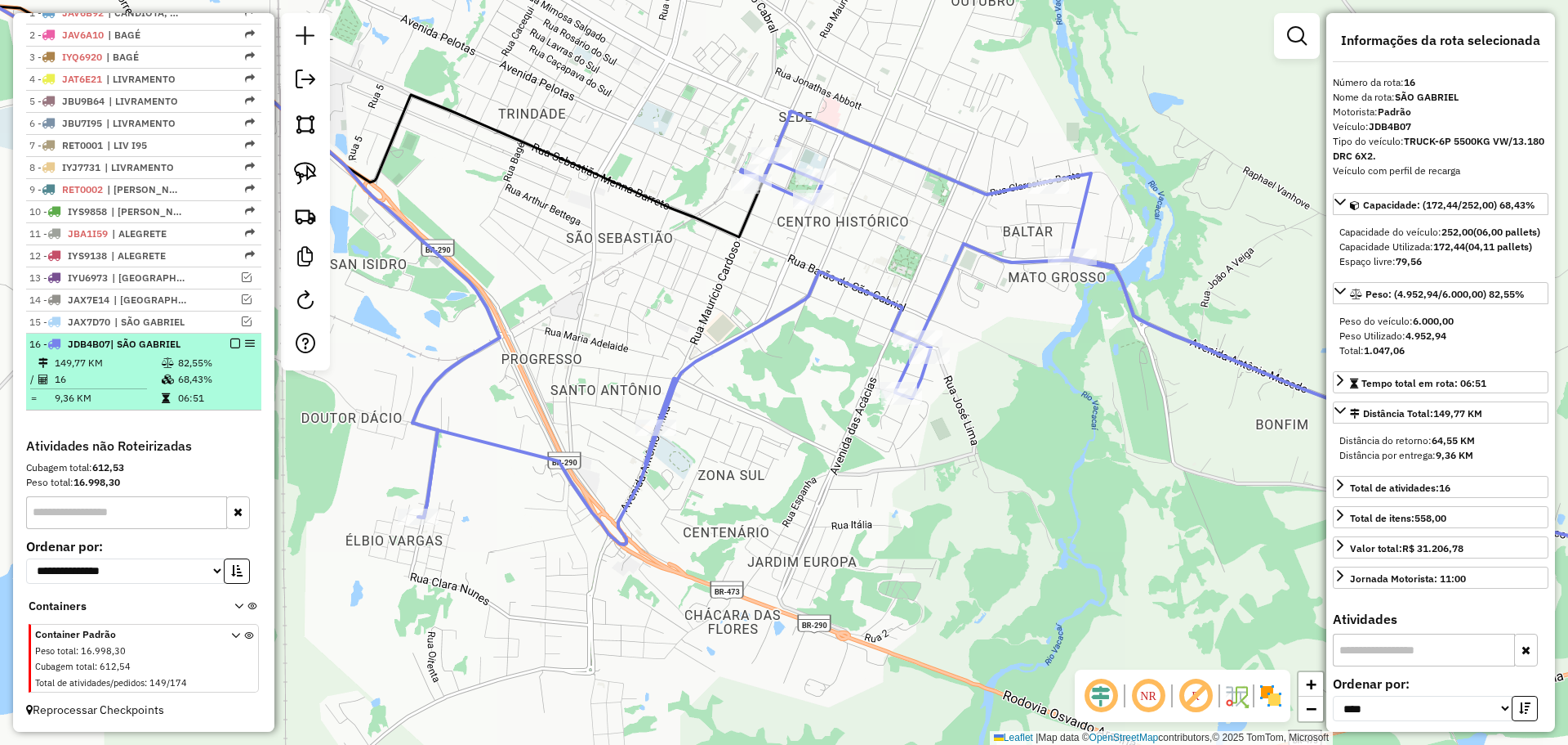
click at [233, 347] on div "16 - JDB4B07 | SÃO GABRIEL" at bounding box center [143, 344] width 229 height 15
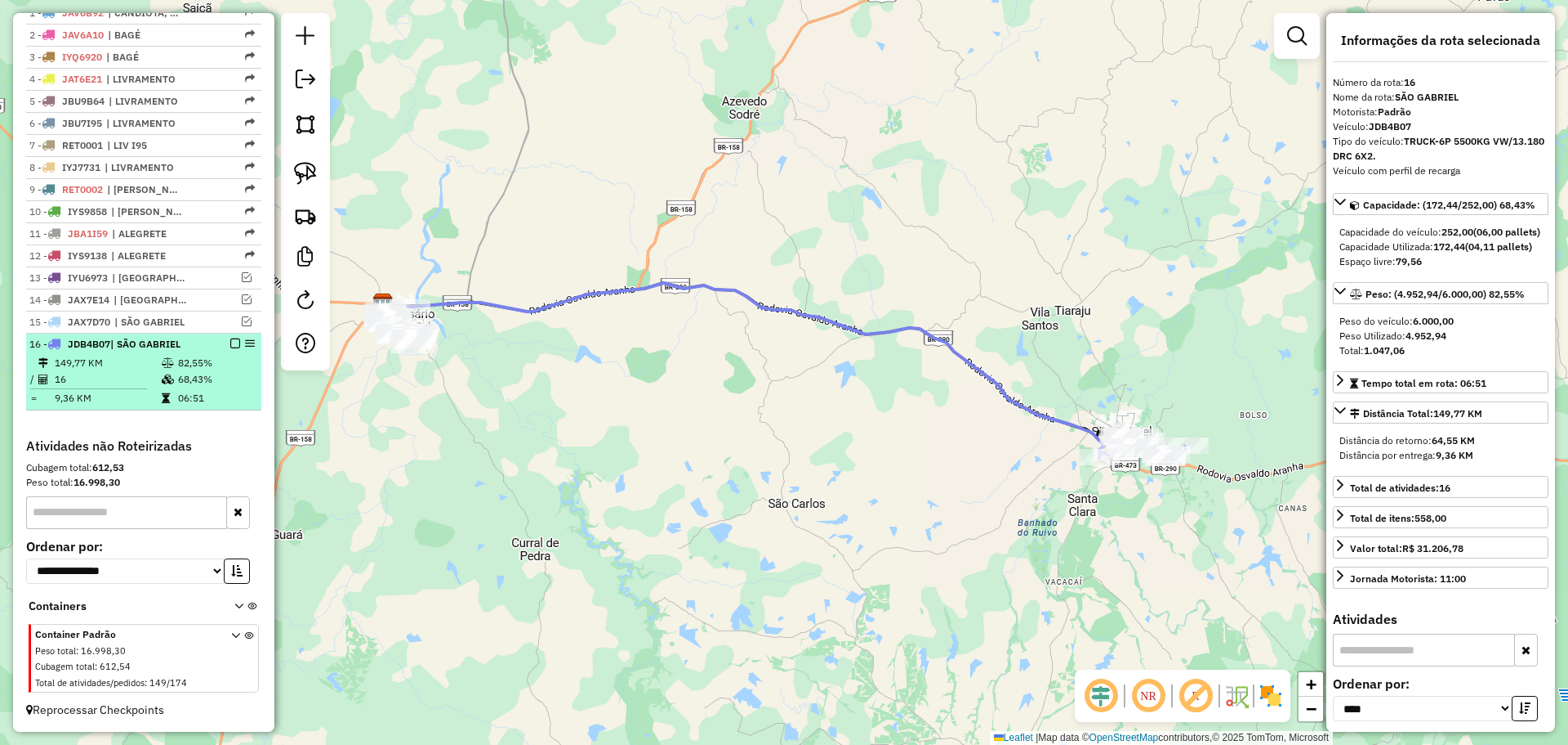
click at [230, 341] on em at bounding box center [235, 343] width 10 height 10
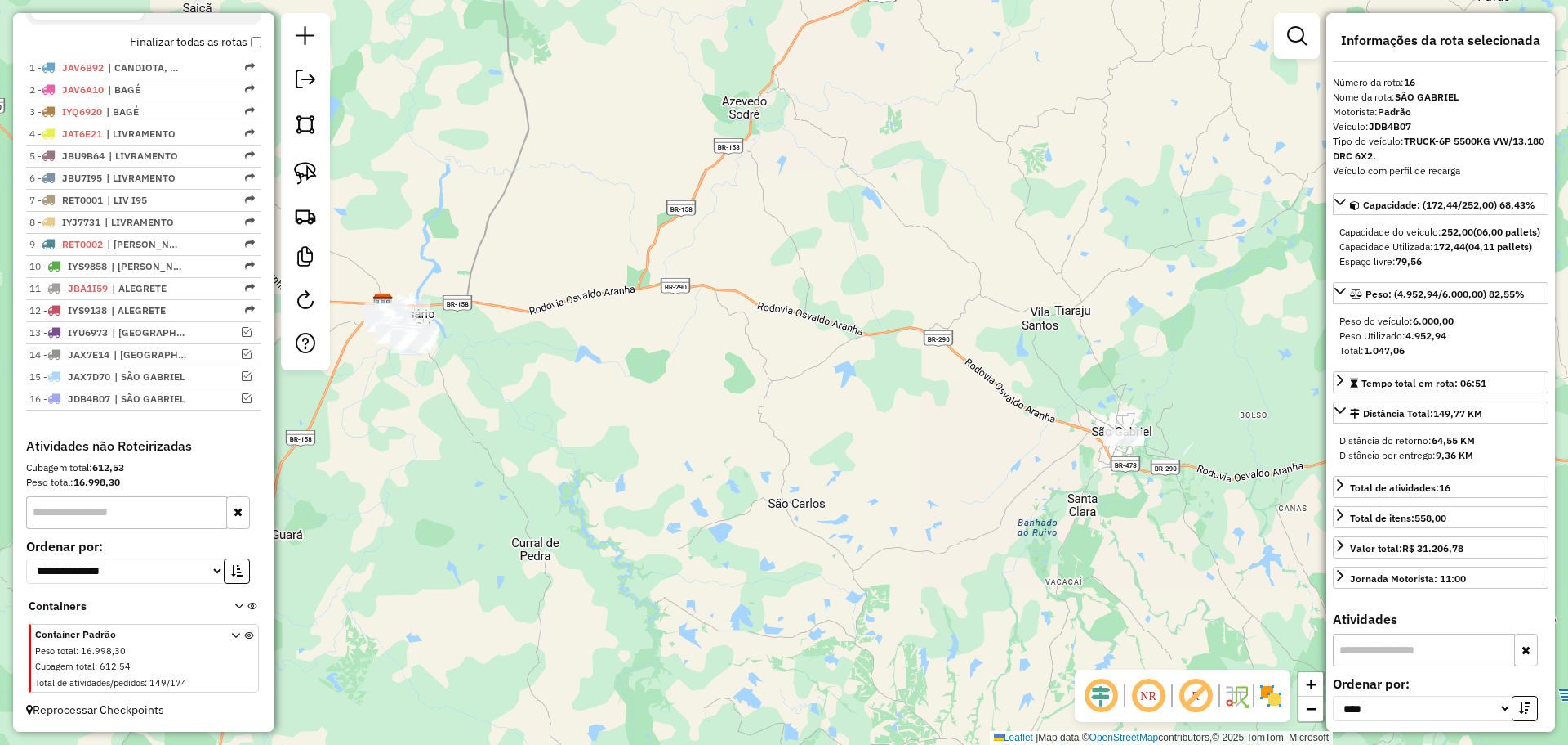
scroll to position [569, 0]
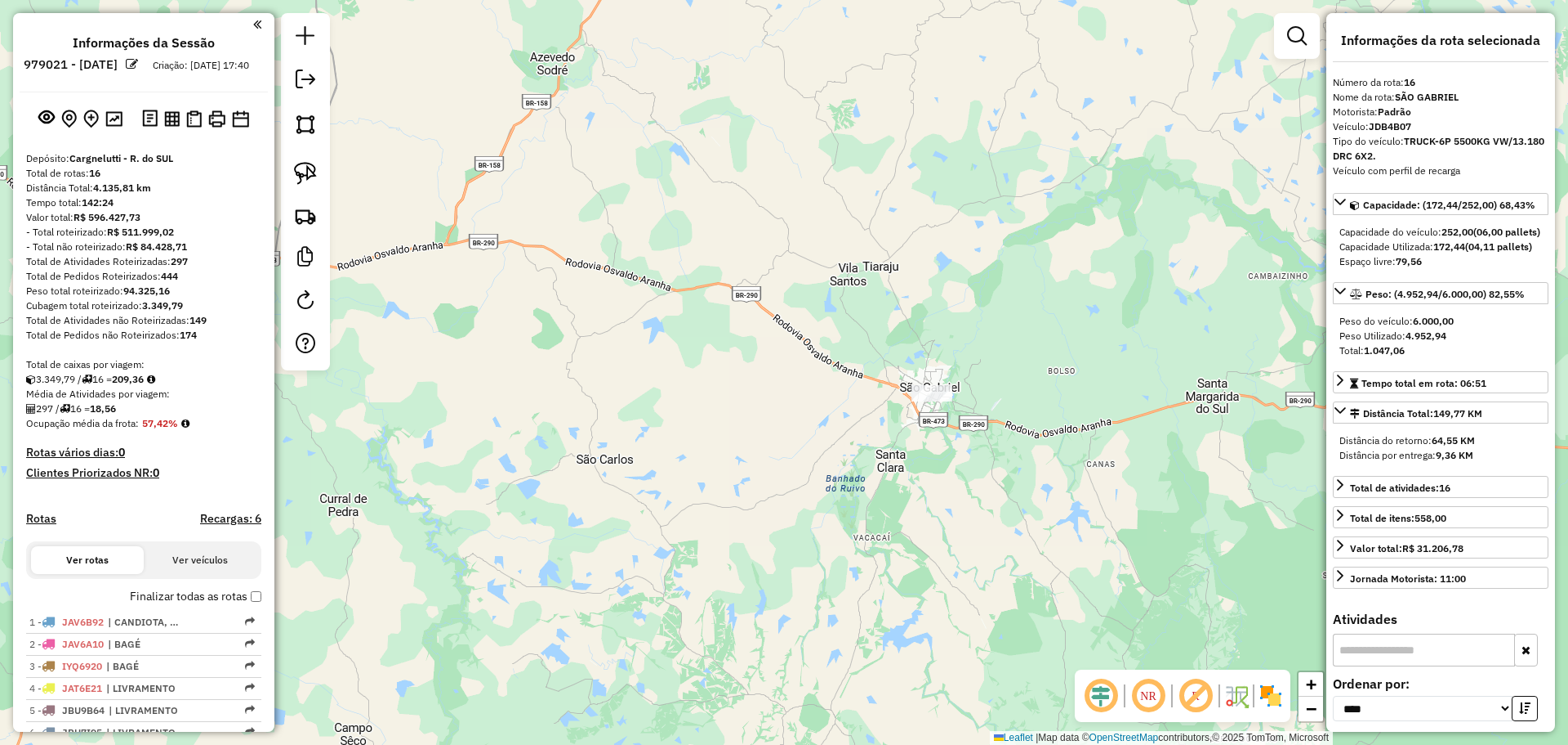
select select "*********"
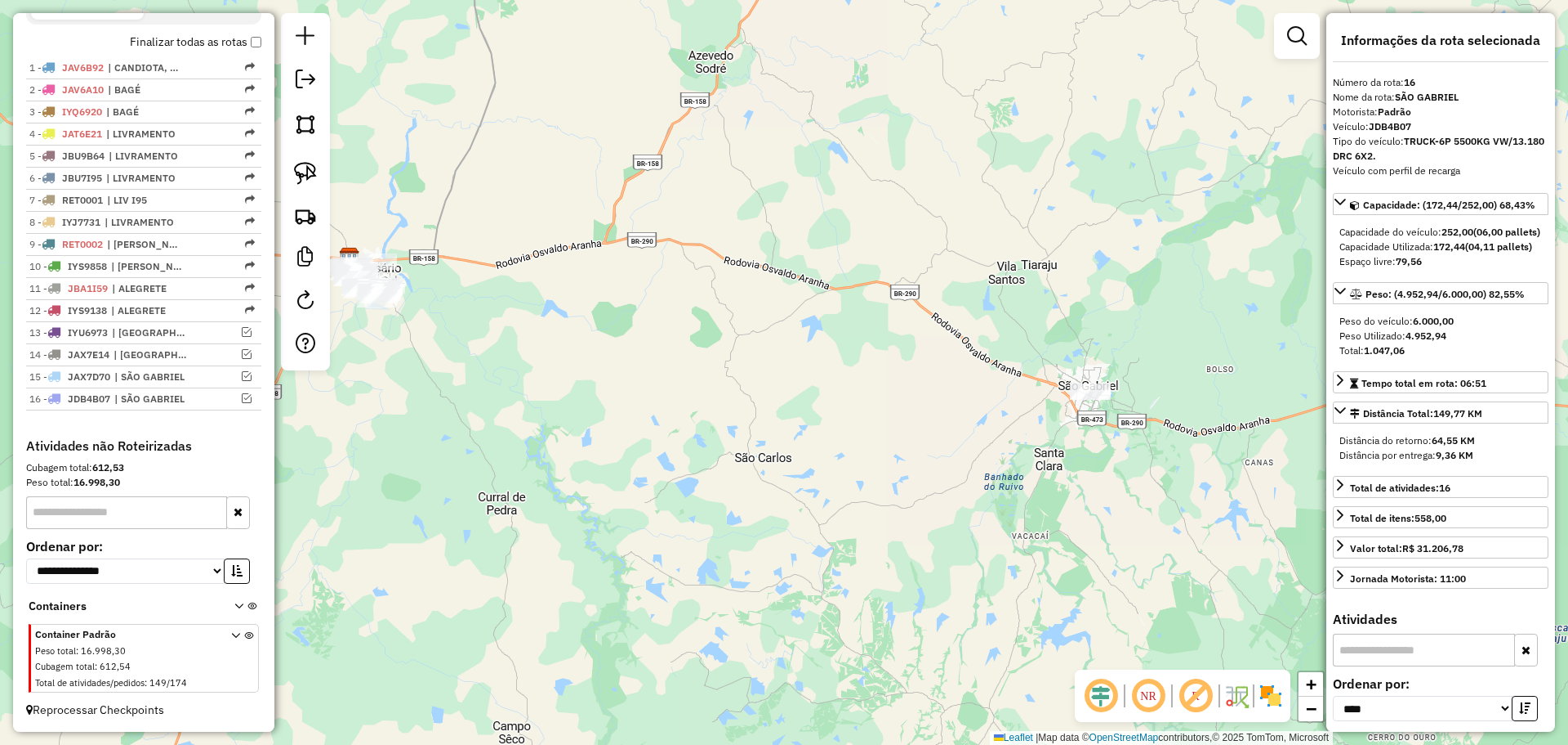
drag, startPoint x: 1036, startPoint y: 491, endPoint x: 1182, endPoint y: 476, distance: 146.8
click at [1182, 476] on div "Janela de atendimento Grade de atendimento Capacidade Transportadoras Veículos …" at bounding box center [784, 372] width 1568 height 745
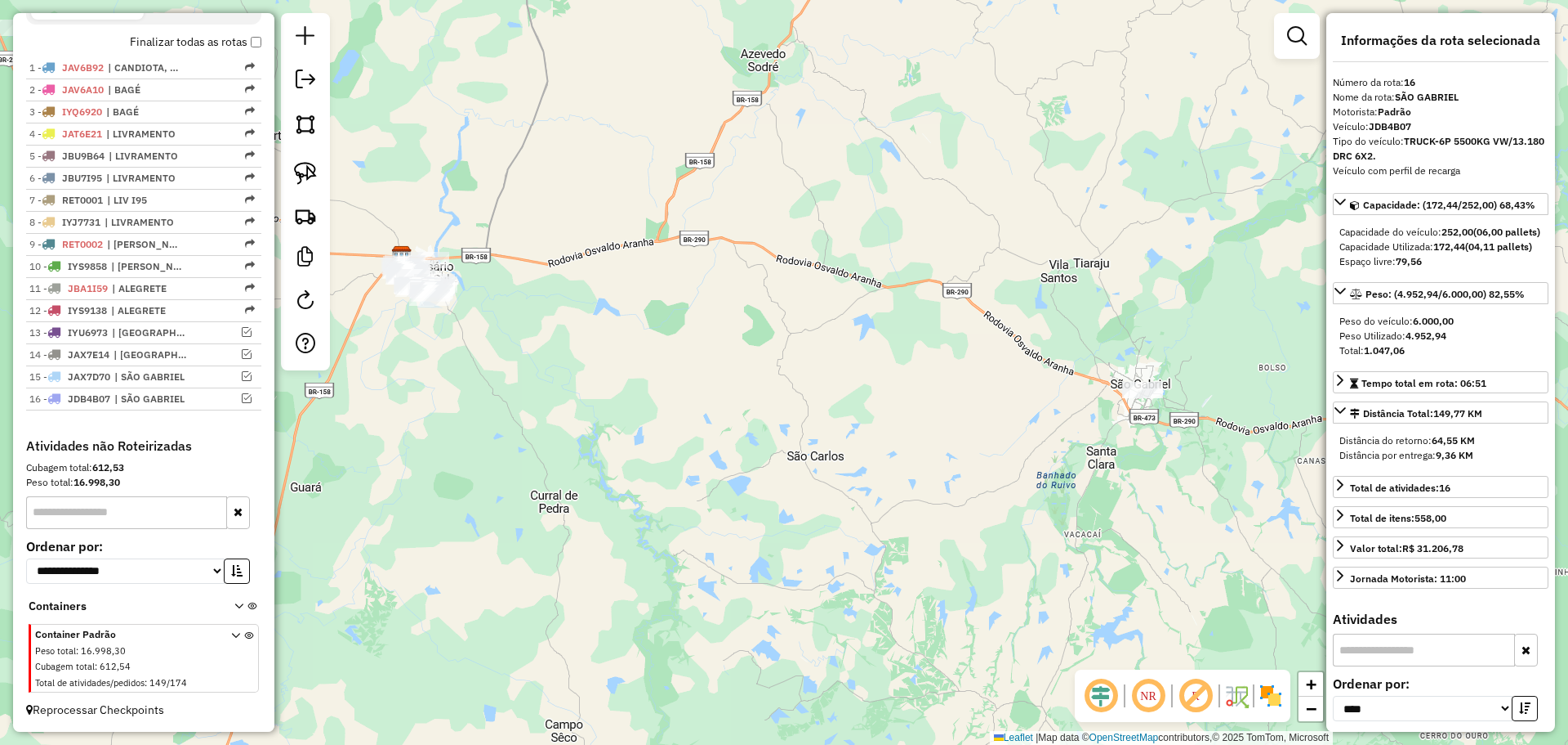
drag, startPoint x: 498, startPoint y: 277, endPoint x: 836, endPoint y: 370, distance: 350.6
click at [836, 370] on div "Janela de atendimento Grade de atendimento Capacidade Transportadoras Veículos …" at bounding box center [784, 372] width 1568 height 745
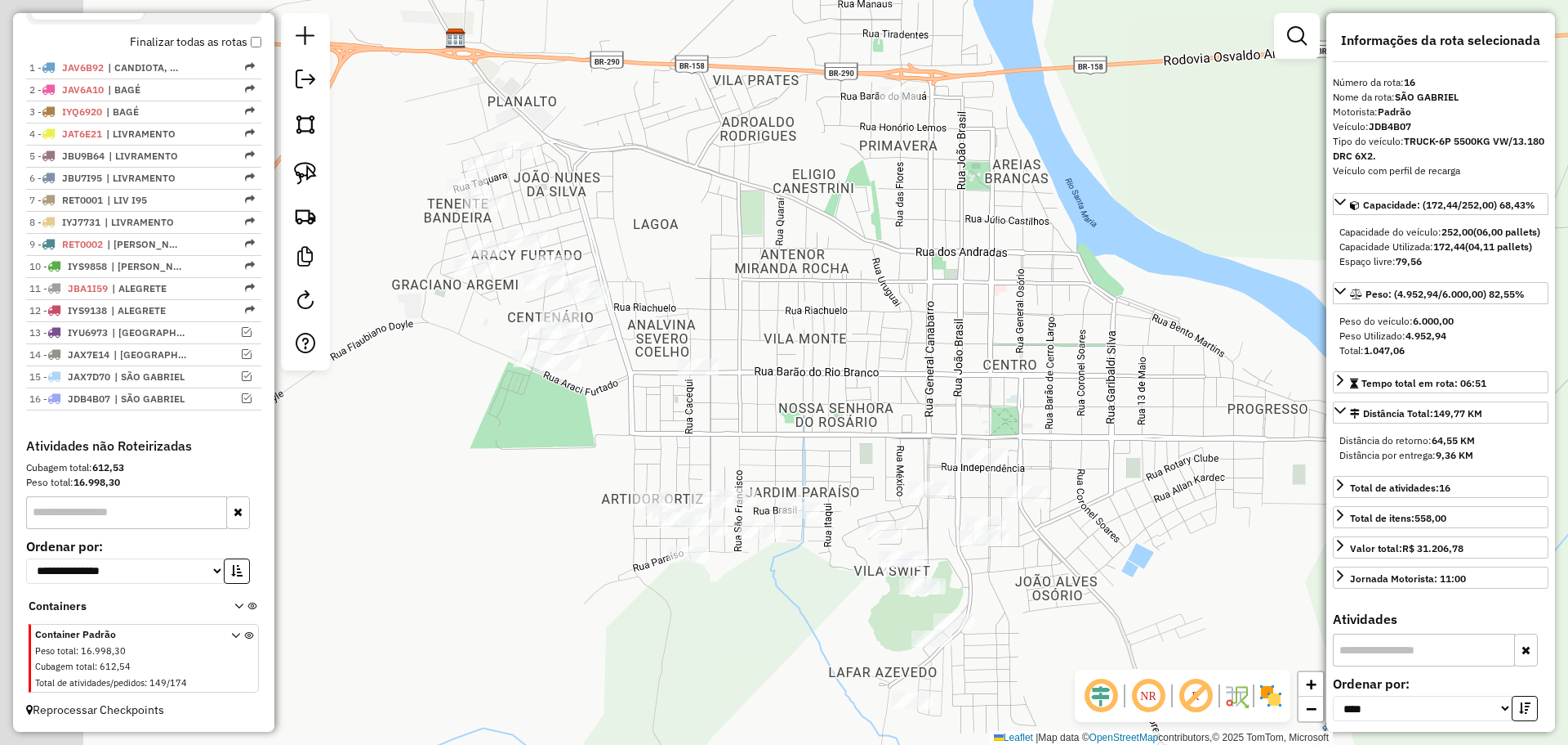
drag, startPoint x: 729, startPoint y: 379, endPoint x: 891, endPoint y: 366, distance: 162.5
click at [891, 366] on div "Janela de atendimento Grade de atendimento Capacidade Transportadoras Veículos …" at bounding box center [784, 372] width 1568 height 745
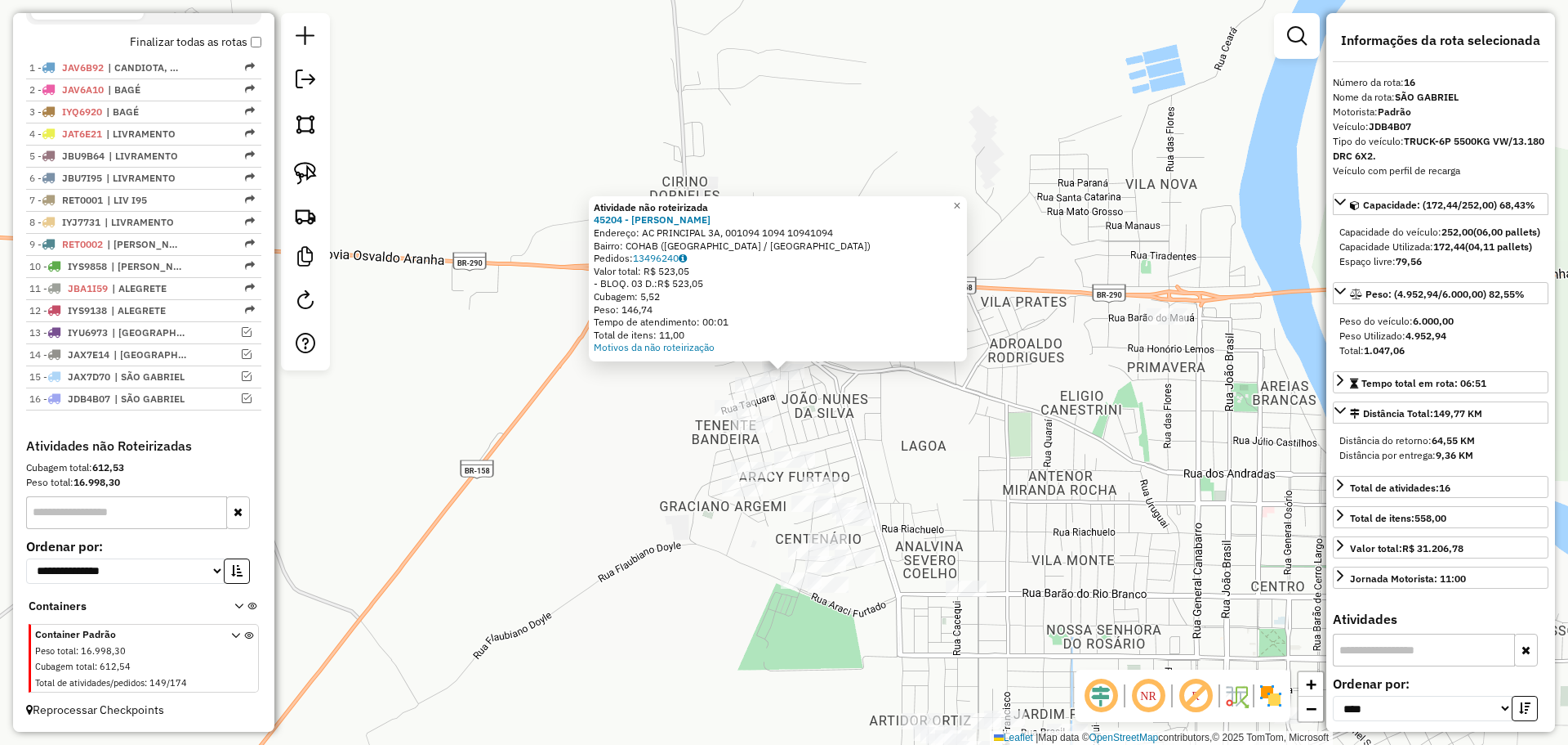
click at [976, 508] on div "Atividade não roteirizada 45204 - [PERSON_NAME]: AC PRINCIPAL 3A, 001094 1094 1…" at bounding box center [784, 372] width 1568 height 745
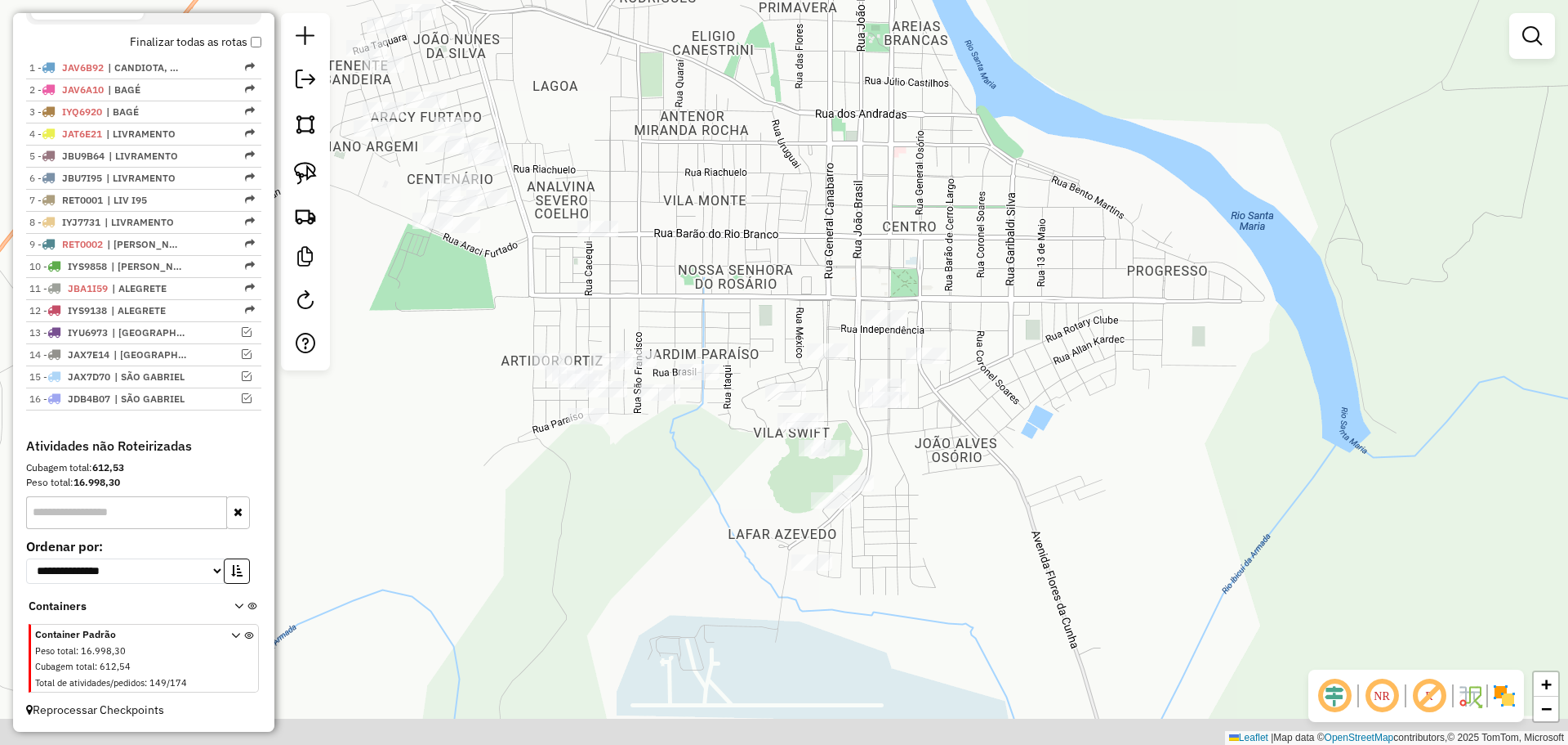
drag, startPoint x: 1047, startPoint y: 542, endPoint x: 679, endPoint y: 182, distance: 514.8
click at [679, 182] on div "Janela de atendimento Grade de atendimento Capacidade Transportadoras Veículos …" at bounding box center [784, 372] width 1568 height 745
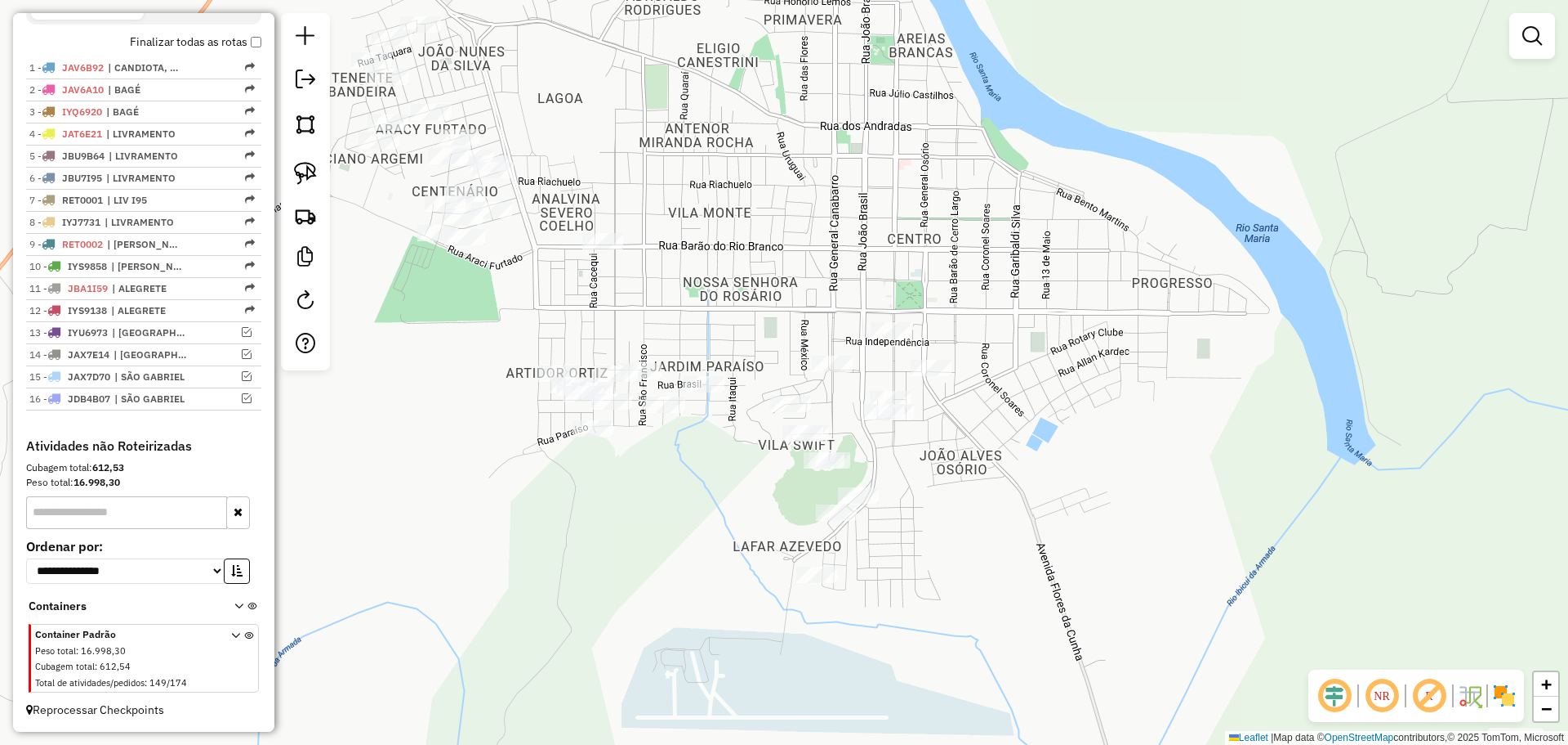
drag, startPoint x: 724, startPoint y: 235, endPoint x: 729, endPoint y: 253, distance: 18.7
click at [729, 253] on div "Janela de atendimento Grade de atendimento Capacidade Transportadoras Veículos …" at bounding box center [784, 372] width 1568 height 745
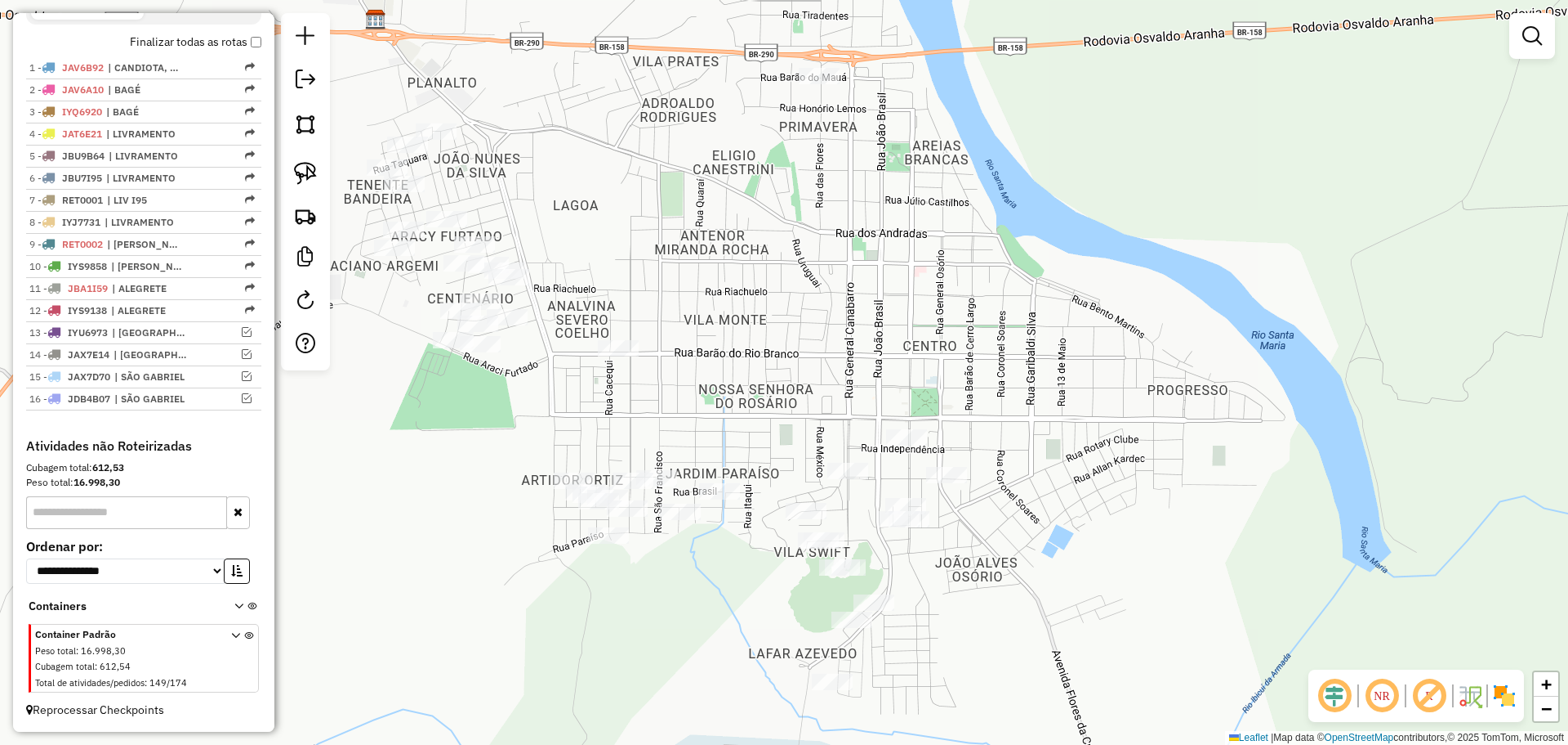
drag, startPoint x: 744, startPoint y: 364, endPoint x: 745, endPoint y: 373, distance: 9.1
click at [745, 373] on div "Janela de atendimento Grade de atendimento Capacidade Transportadoras Veículos …" at bounding box center [784, 372] width 1568 height 745
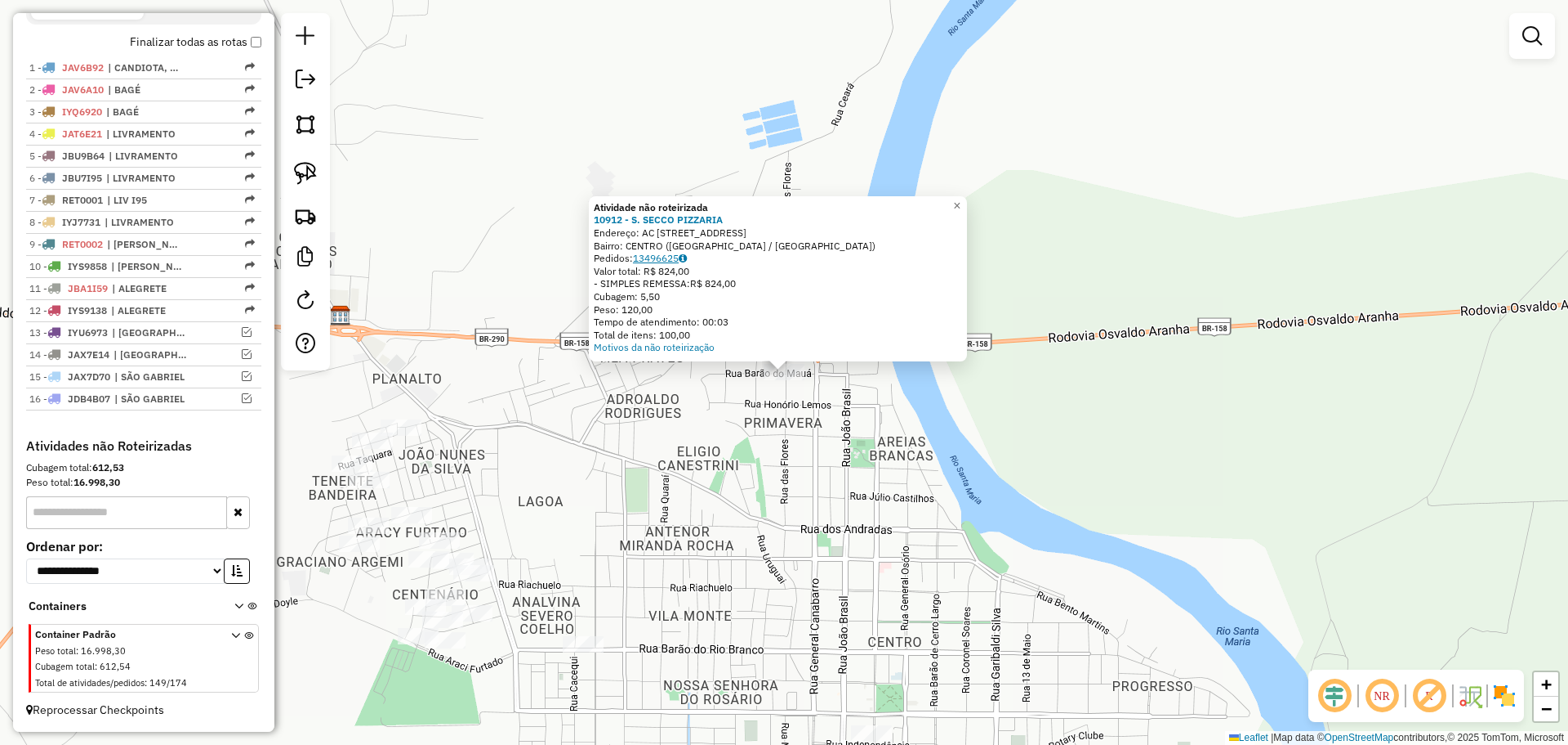
click at [674, 260] on link "13496625" at bounding box center [660, 257] width 54 height 12
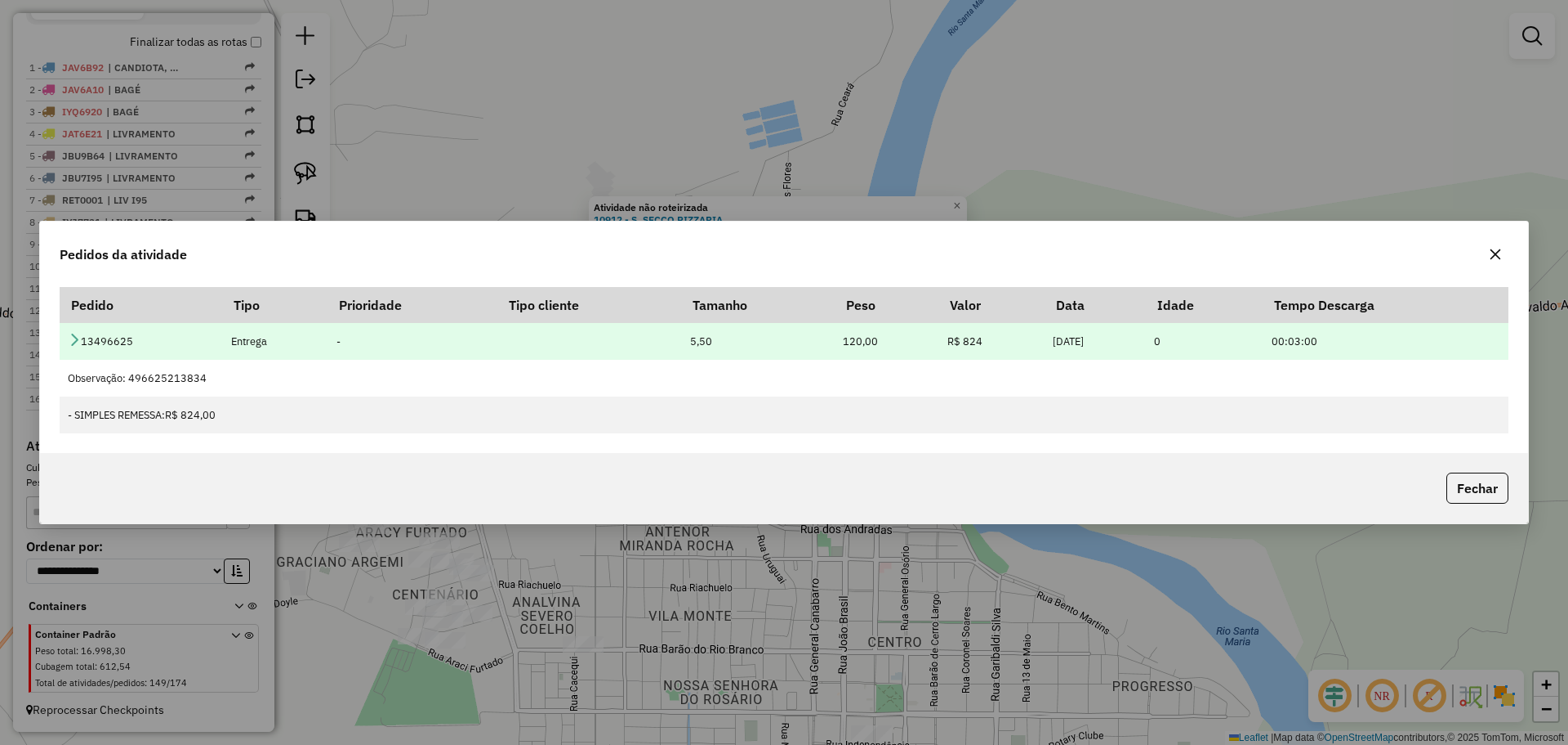
click at [73, 337] on icon at bounding box center [74, 339] width 13 height 13
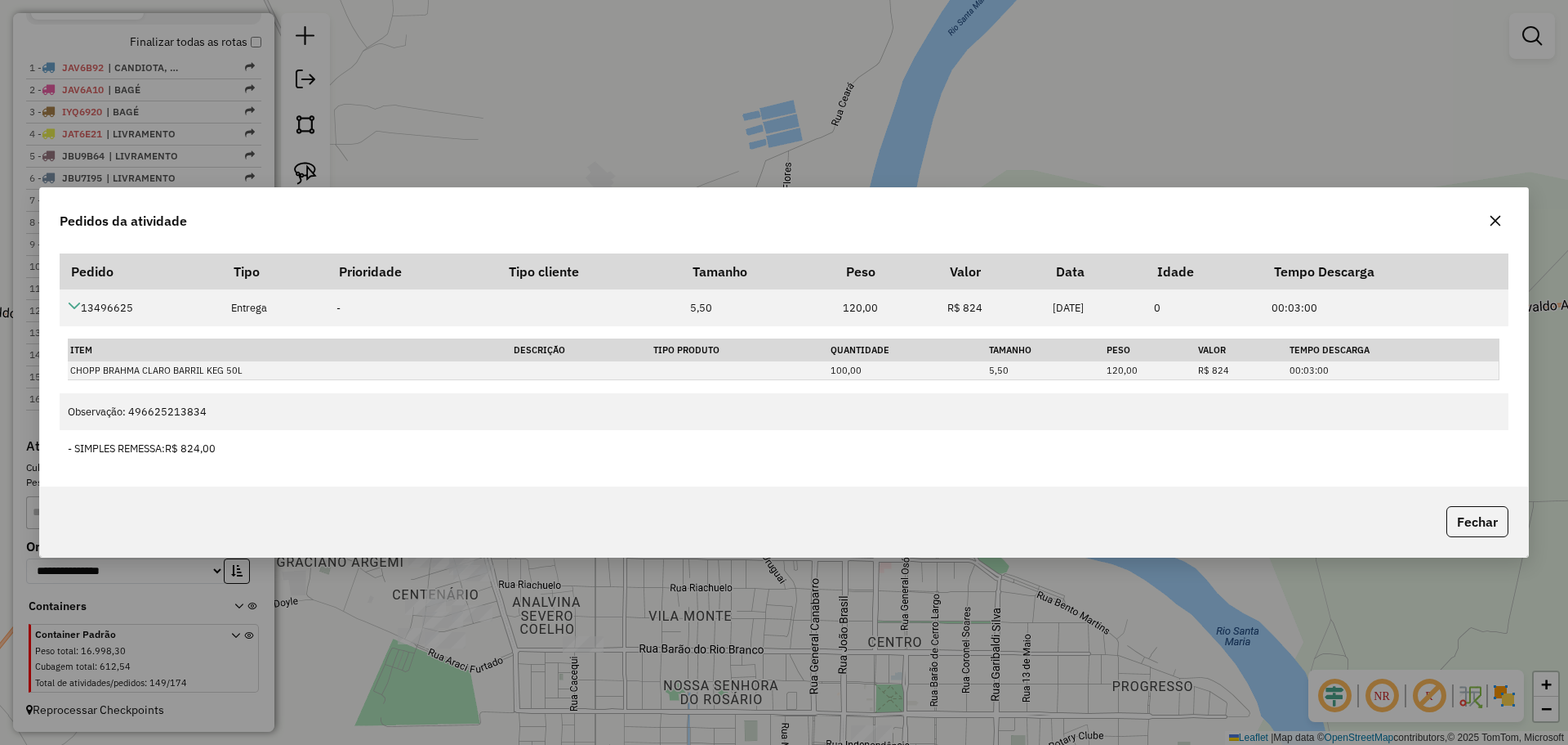
click at [1493, 222] on icon "button" at bounding box center [1496, 221] width 11 height 11
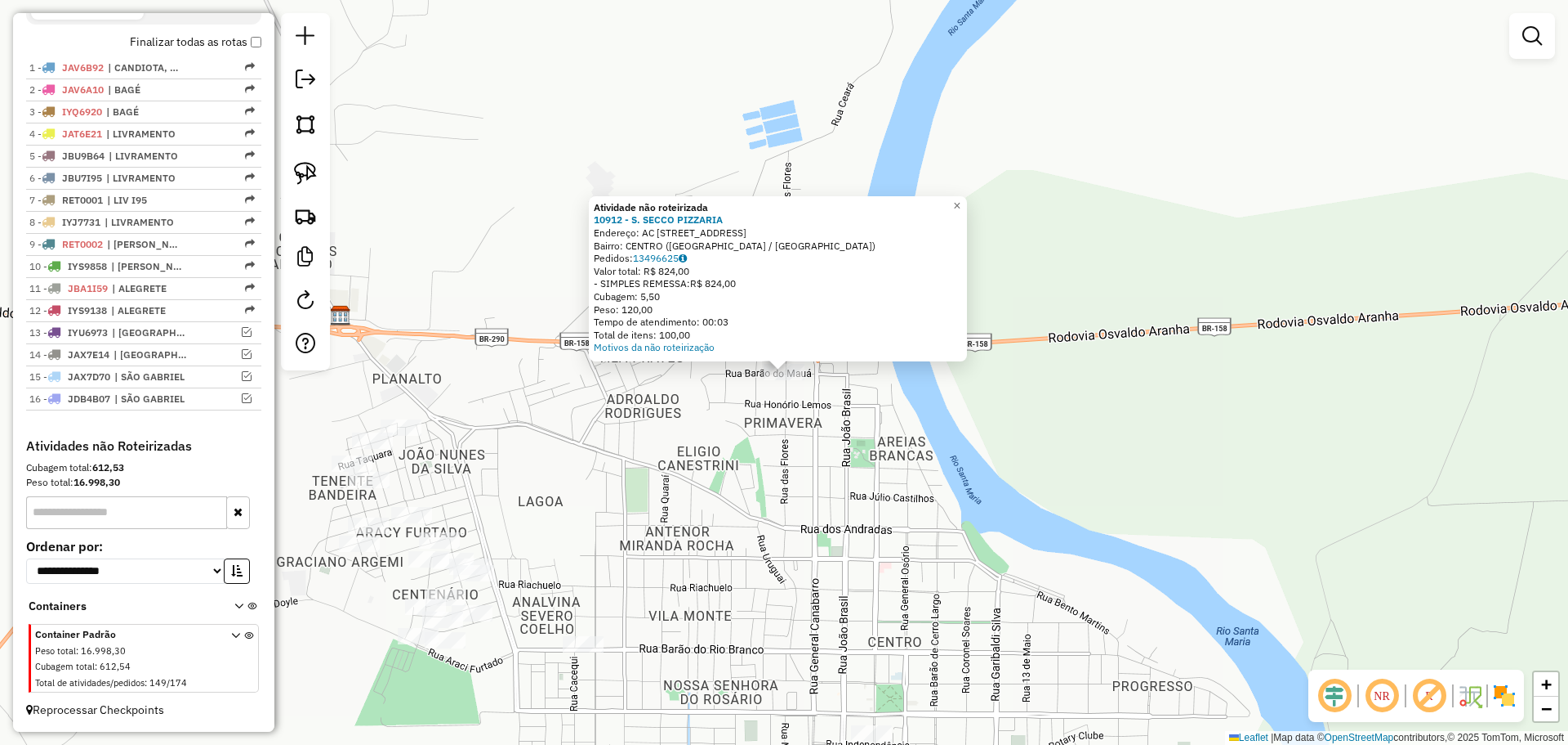
click at [1015, 547] on div "Atividade não roteirizada 10912 - S. SECCO PIZZARIA Endereço: AC [STREET_ADDRES…" at bounding box center [784, 372] width 1568 height 745
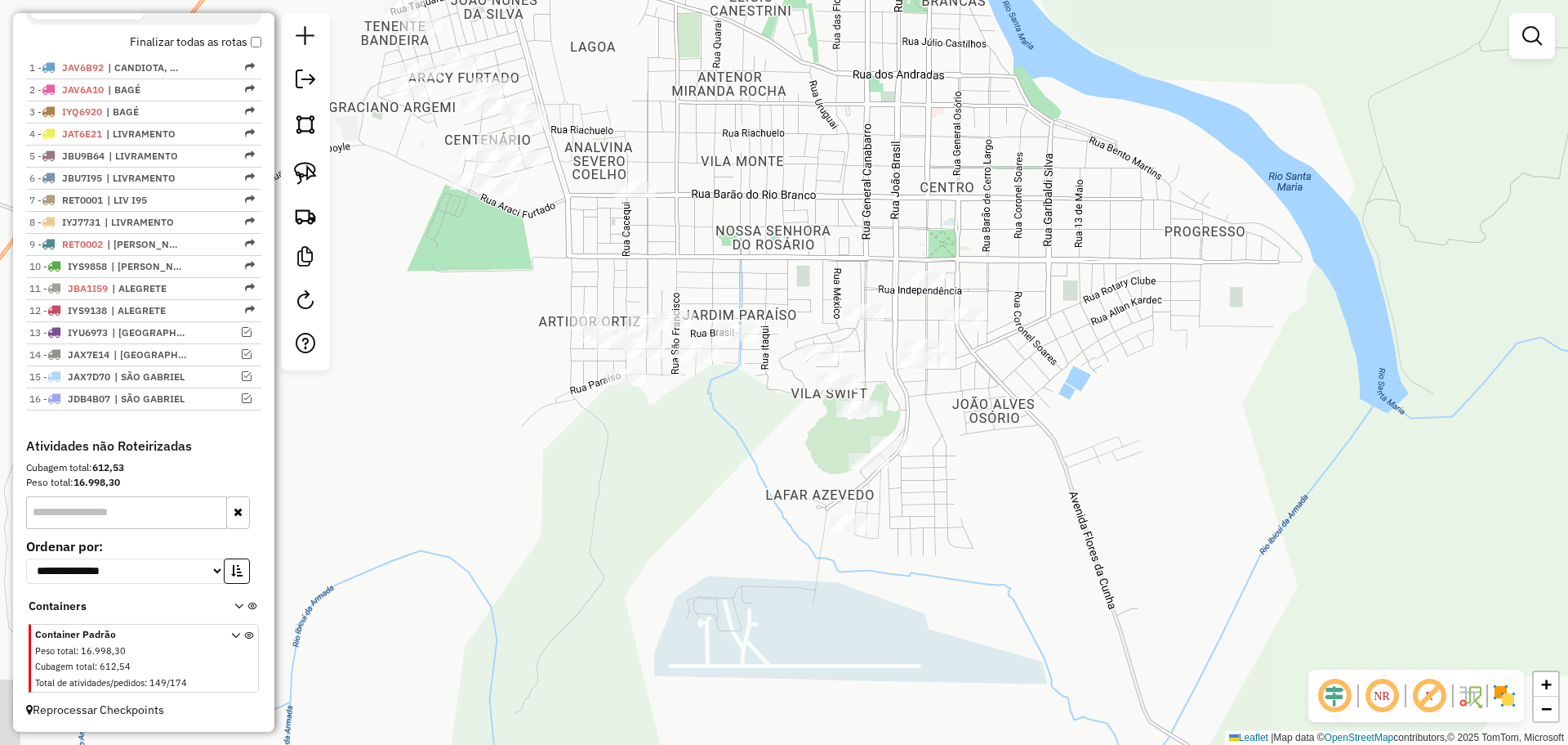
drag, startPoint x: 927, startPoint y: 567, endPoint x: 980, endPoint y: 112, distance: 458.1
click at [980, 112] on div "Janela de atendimento Grade de atendimento Capacidade Transportadoras Veículos …" at bounding box center [784, 372] width 1568 height 745
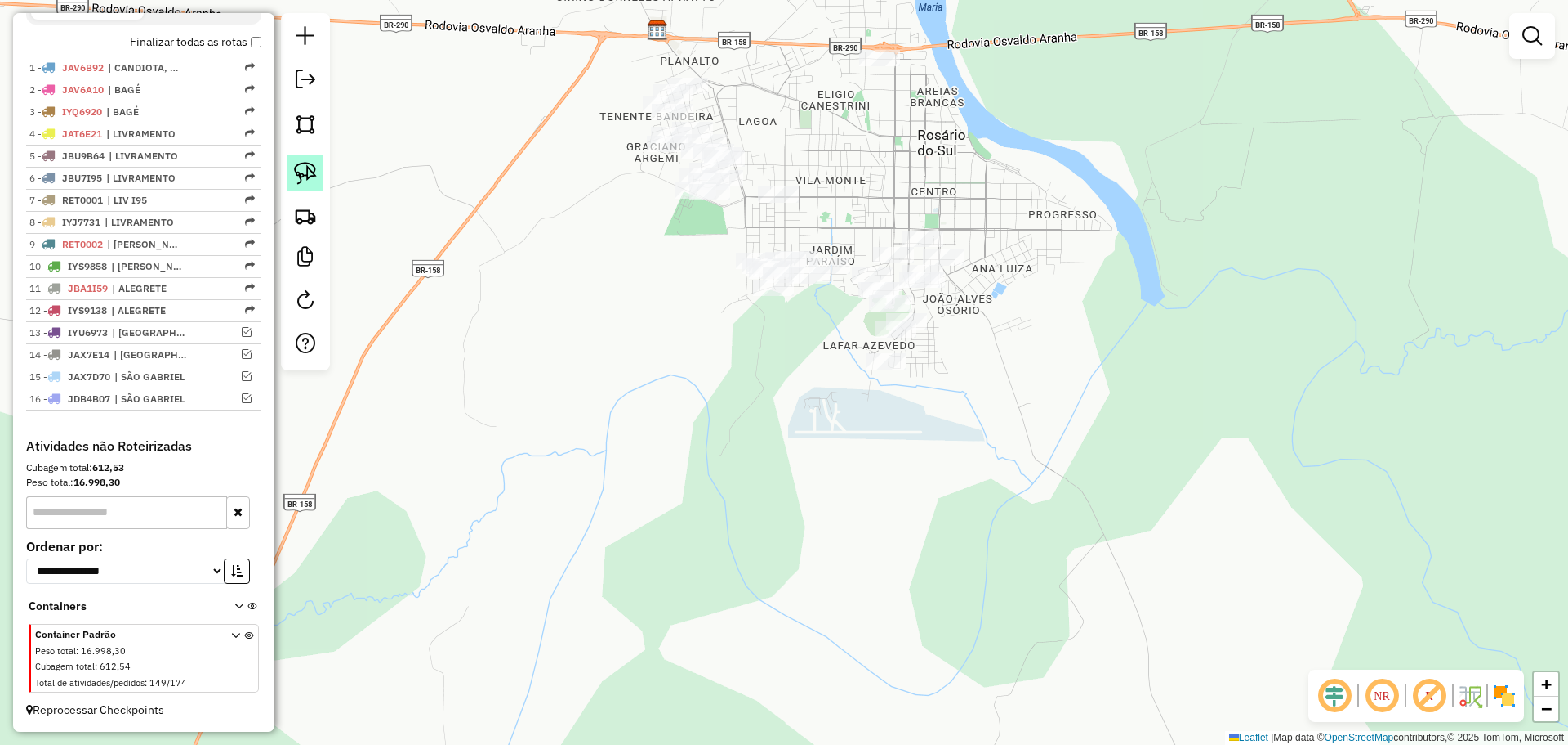
click at [303, 171] on img at bounding box center [305, 173] width 23 height 23
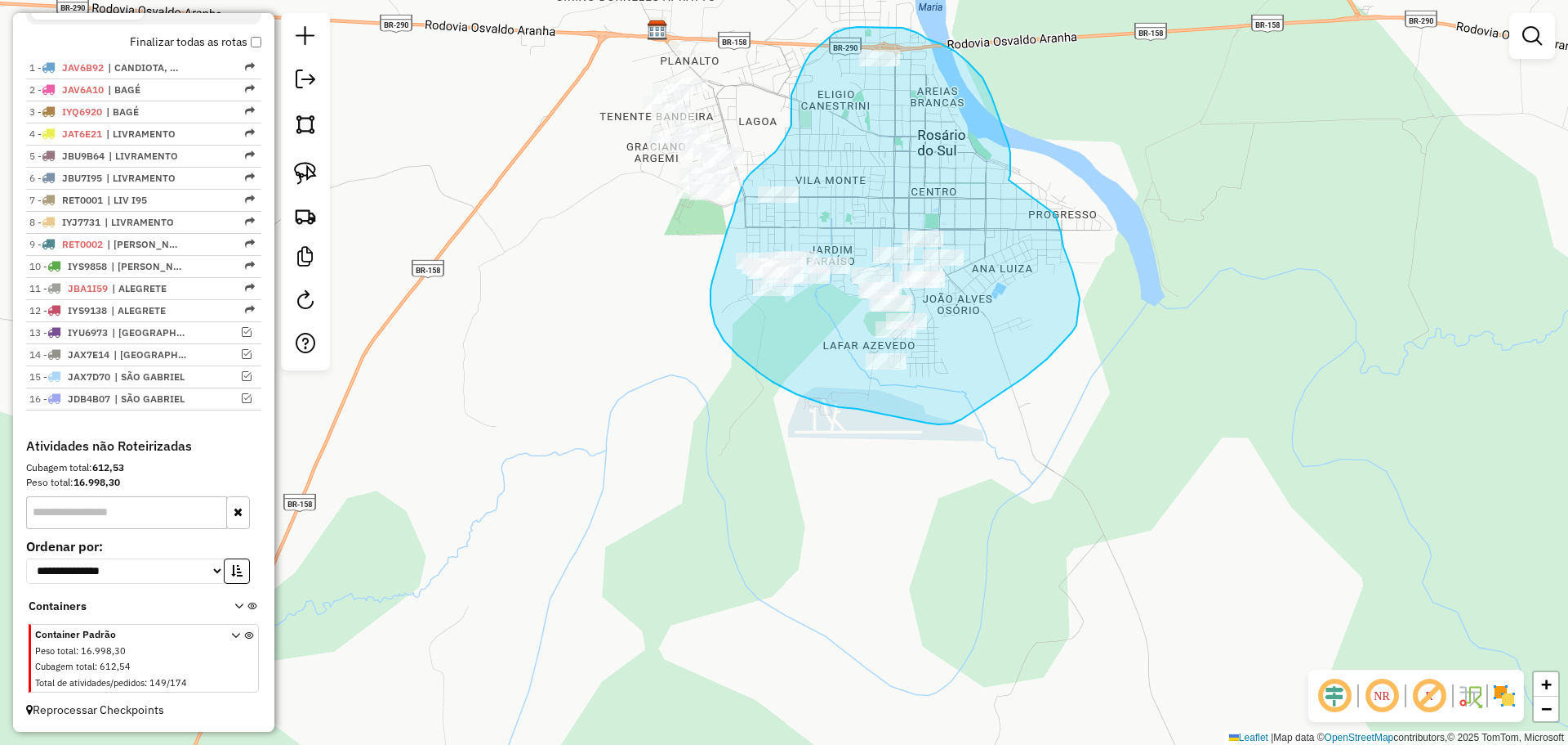
drag, startPoint x: 1009, startPoint y: 144, endPoint x: 1055, endPoint y: 214, distance: 83.8
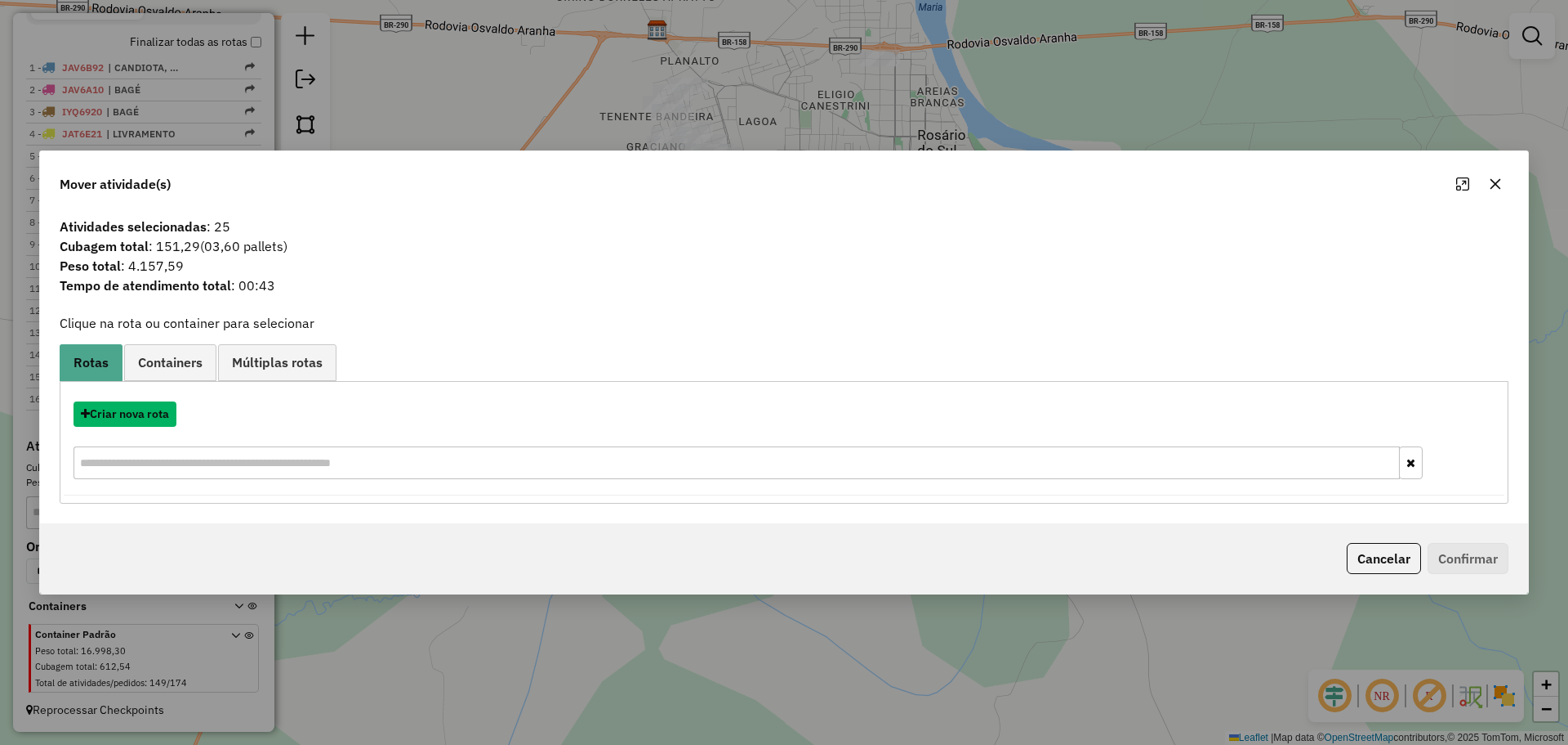
click at [163, 411] on button "Criar nova rota" at bounding box center [125, 414] width 103 height 26
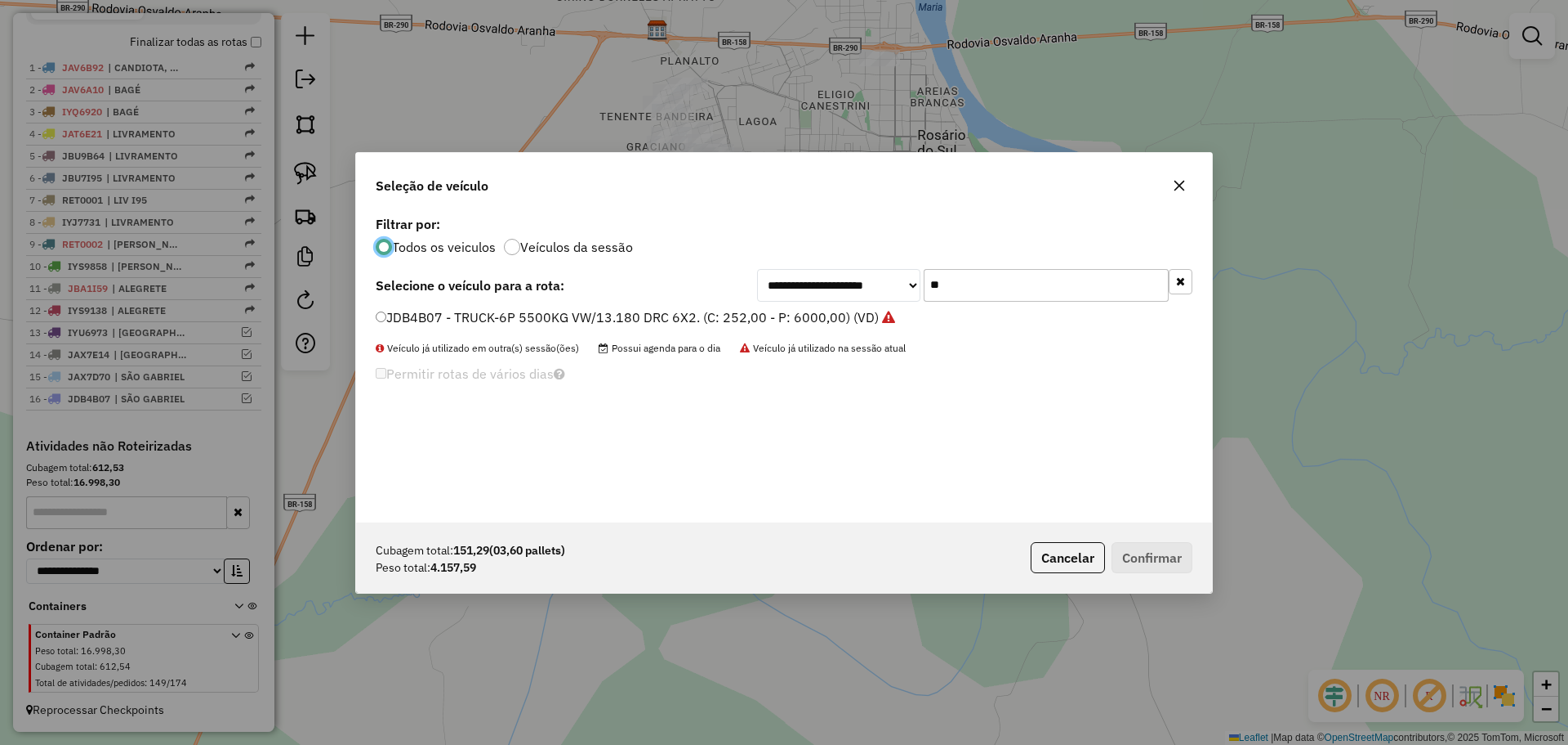
scroll to position [9, 5]
drag, startPoint x: 967, startPoint y: 282, endPoint x: 876, endPoint y: 255, distance: 94.9
click at [876, 255] on div "**********" at bounding box center [784, 367] width 856 height 310
type input "**"
click at [558, 308] on label "JDF6A47 - TOCO - 10P 11000KG VW/13 180 CRM 6X2. (C: 392,00 - P: 11000,00) (VD)" at bounding box center [640, 317] width 529 height 19
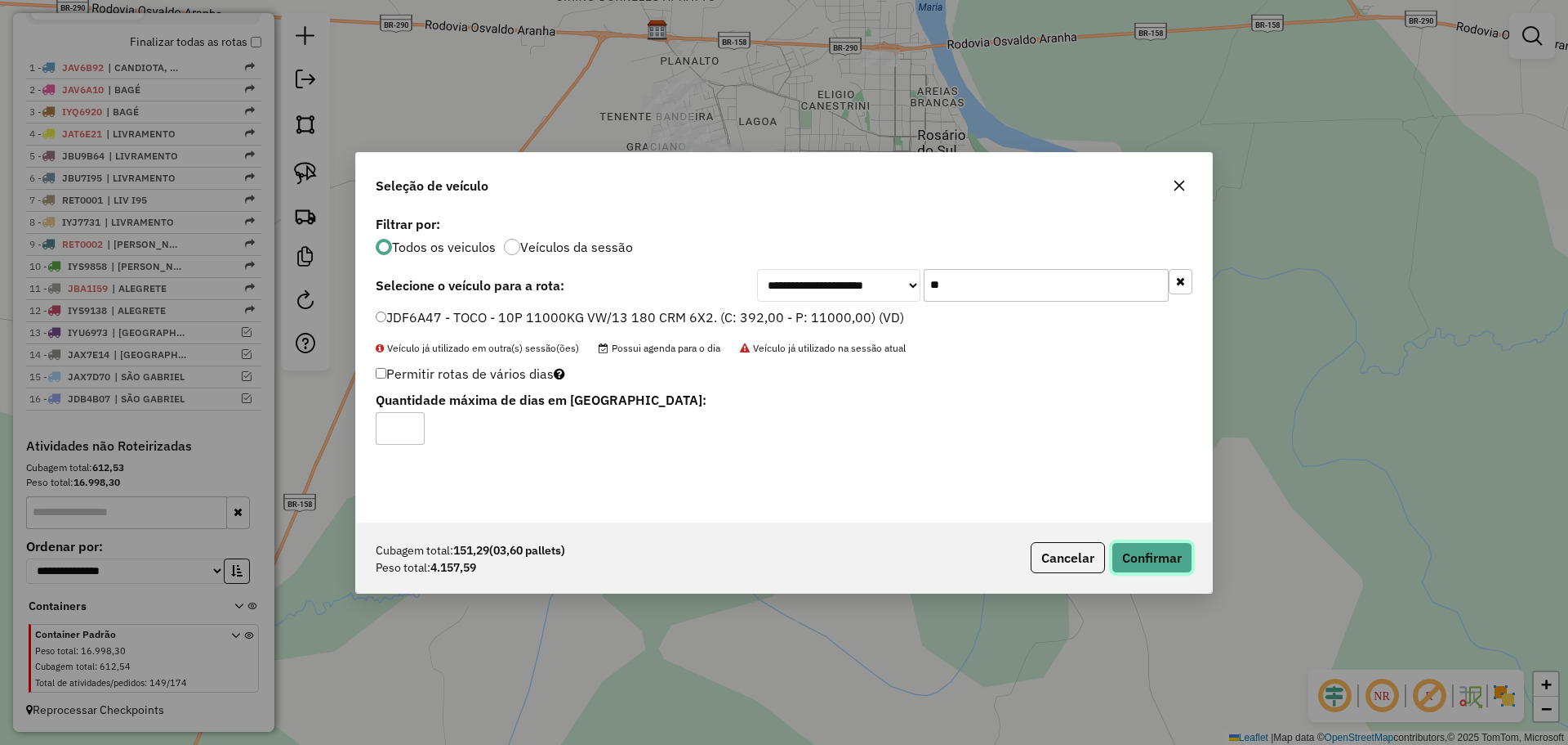
click at [1146, 550] on button "Confirmar" at bounding box center [1152, 558] width 81 height 31
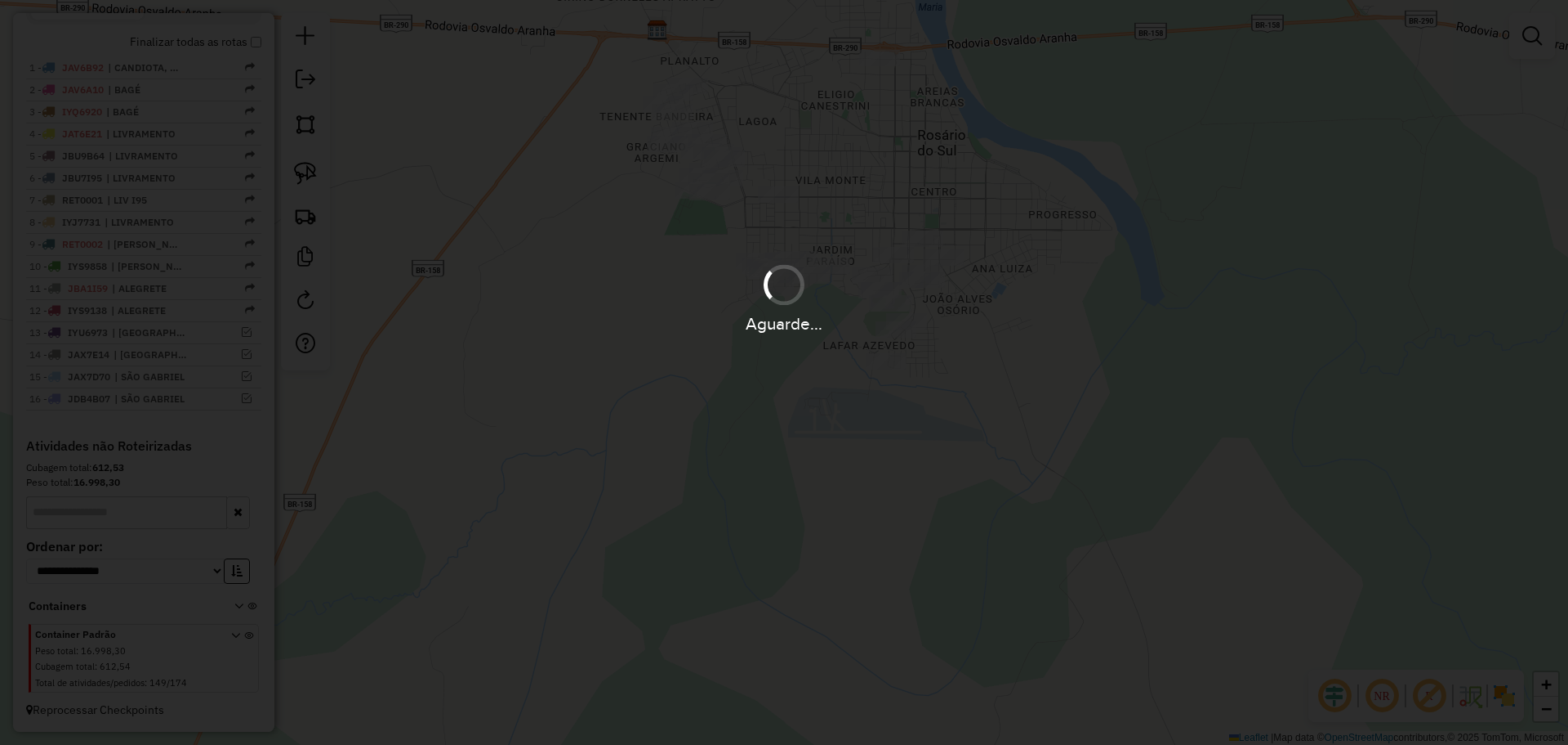
scroll to position [646, 0]
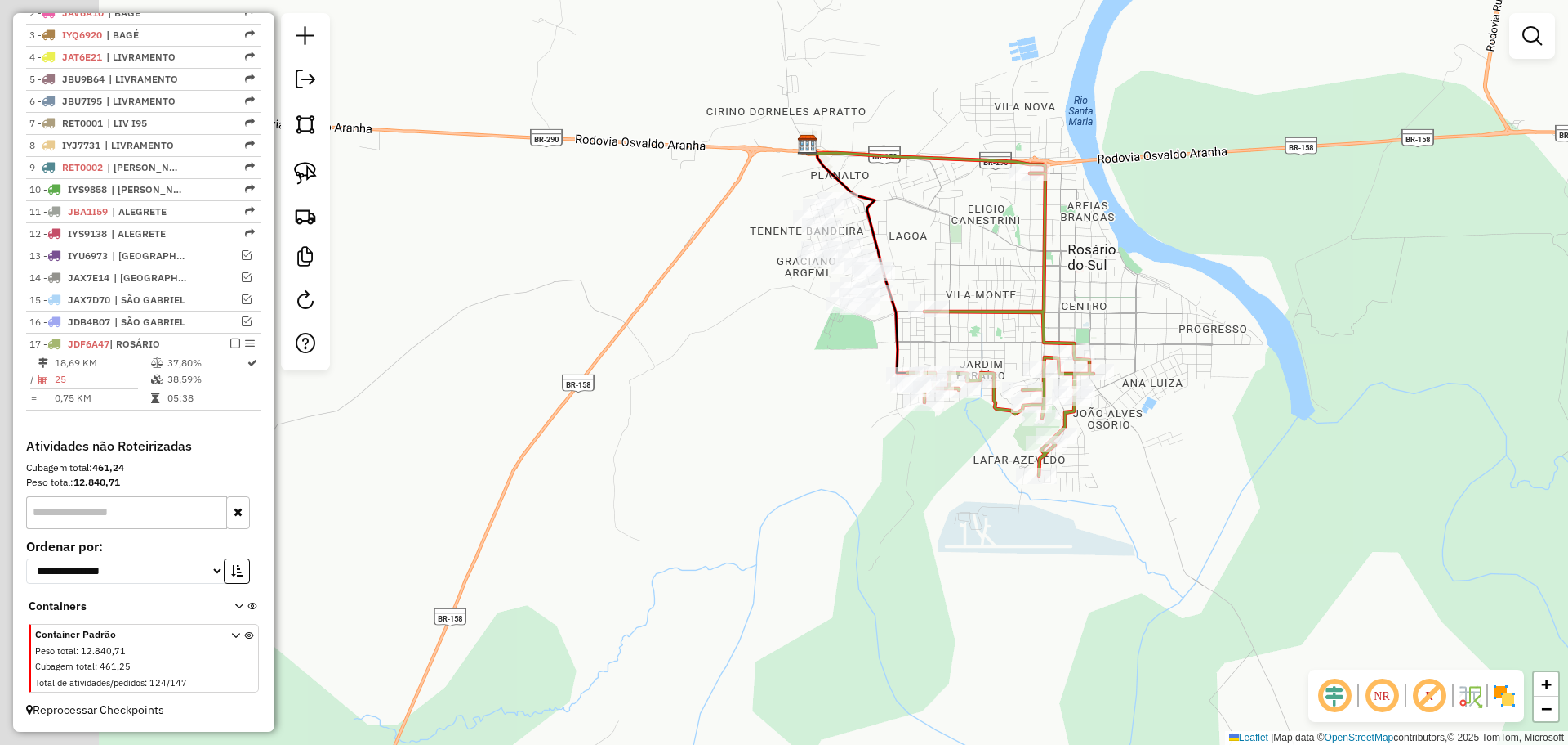
drag, startPoint x: 772, startPoint y: 228, endPoint x: 922, endPoint y: 343, distance: 189.0
click at [922, 343] on div "Janela de atendimento Grade de atendimento Capacidade Transportadoras Veículos …" at bounding box center [784, 372] width 1568 height 745
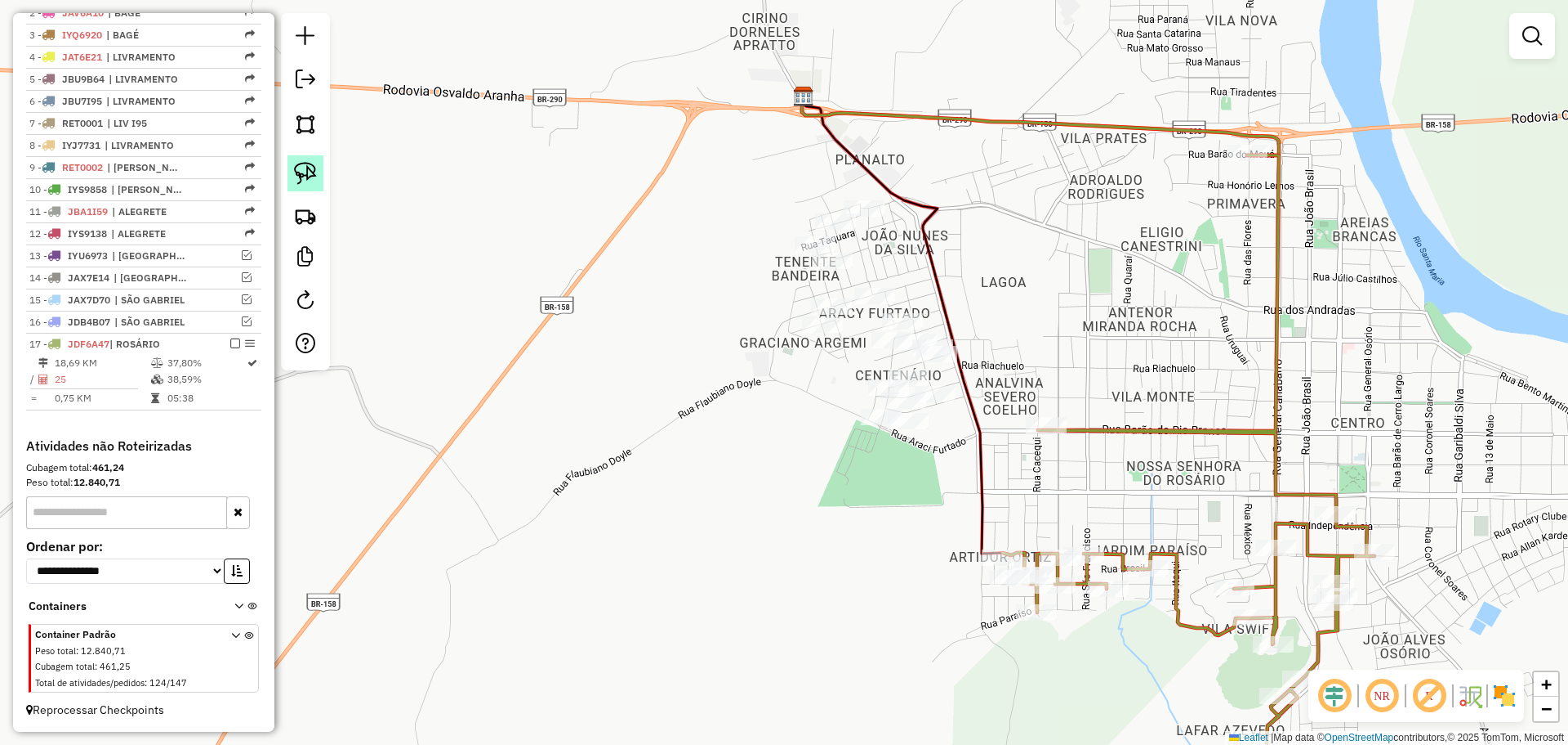
click at [310, 175] on img at bounding box center [305, 173] width 23 height 23
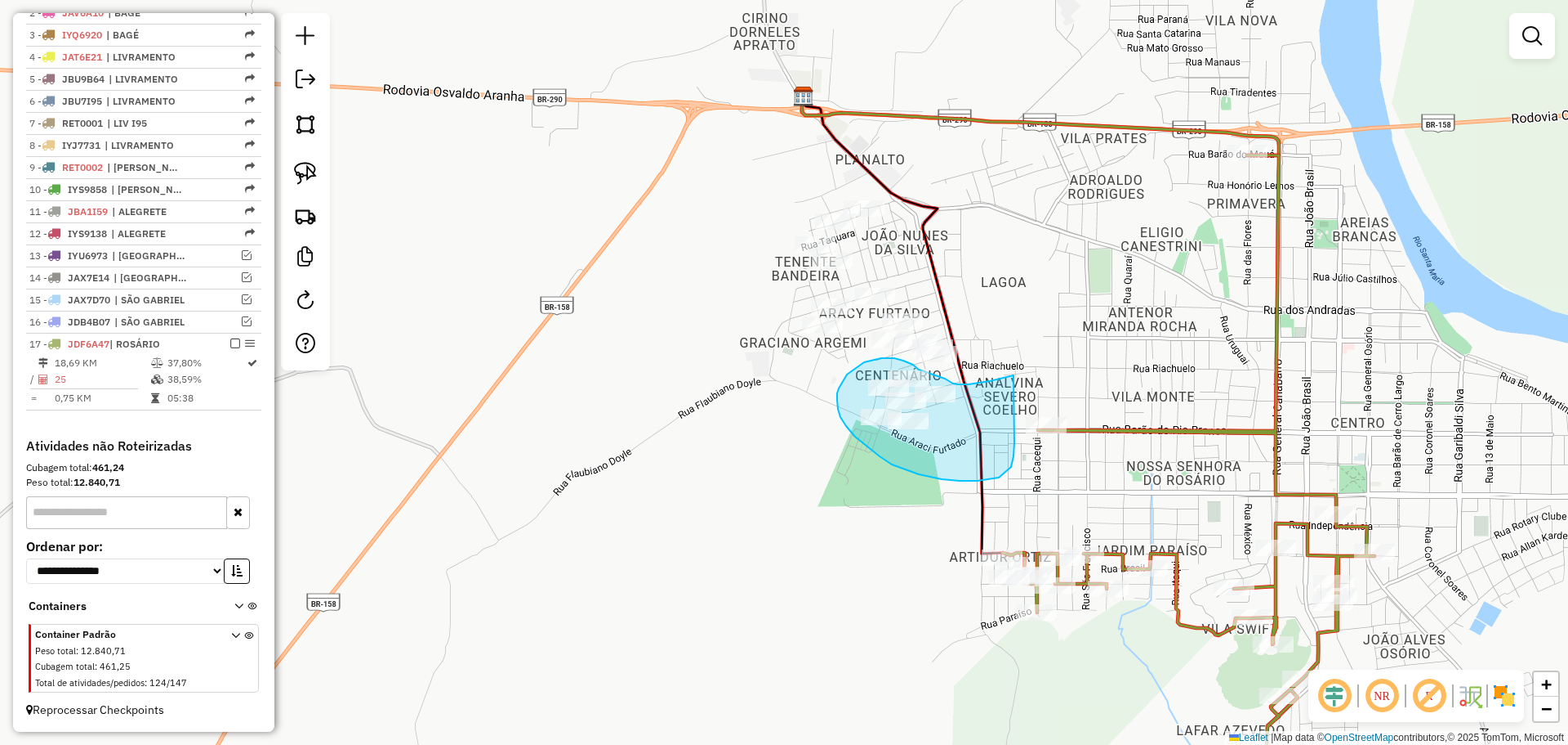
drag, startPoint x: 990, startPoint y: 381, endPoint x: 1014, endPoint y: 435, distance: 59.1
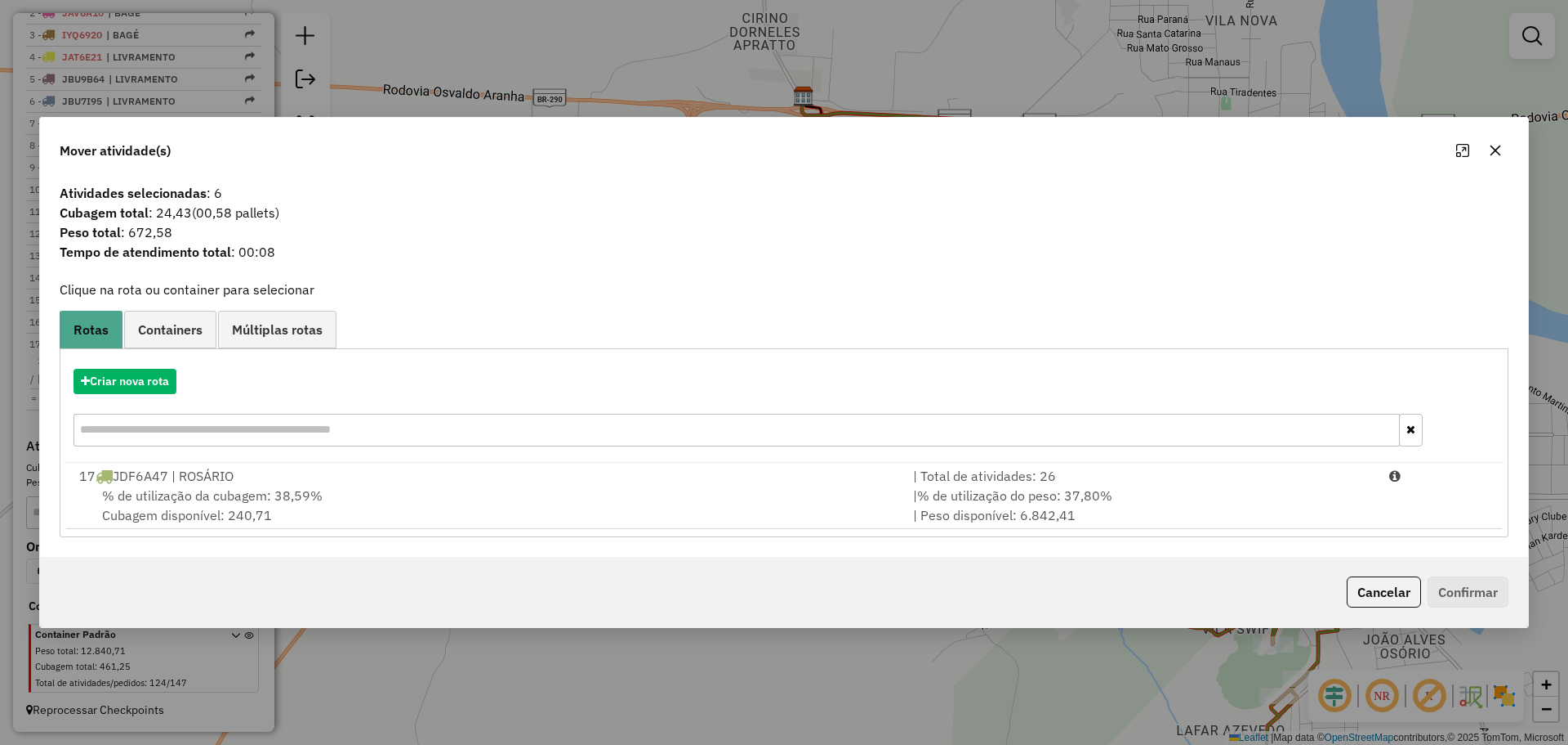
click at [1492, 146] on icon "button" at bounding box center [1495, 151] width 13 height 13
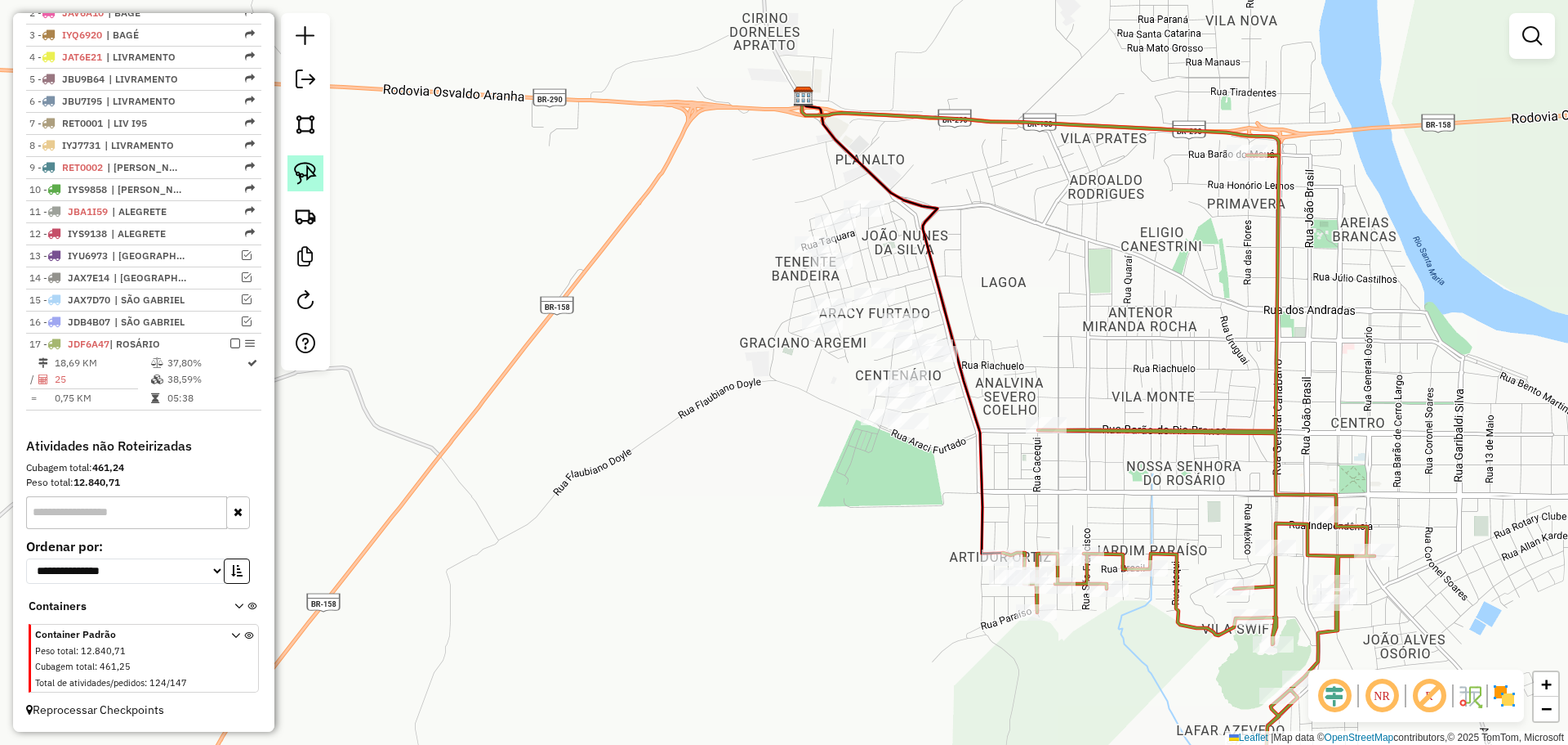
click at [297, 161] on link at bounding box center [305, 173] width 36 height 36
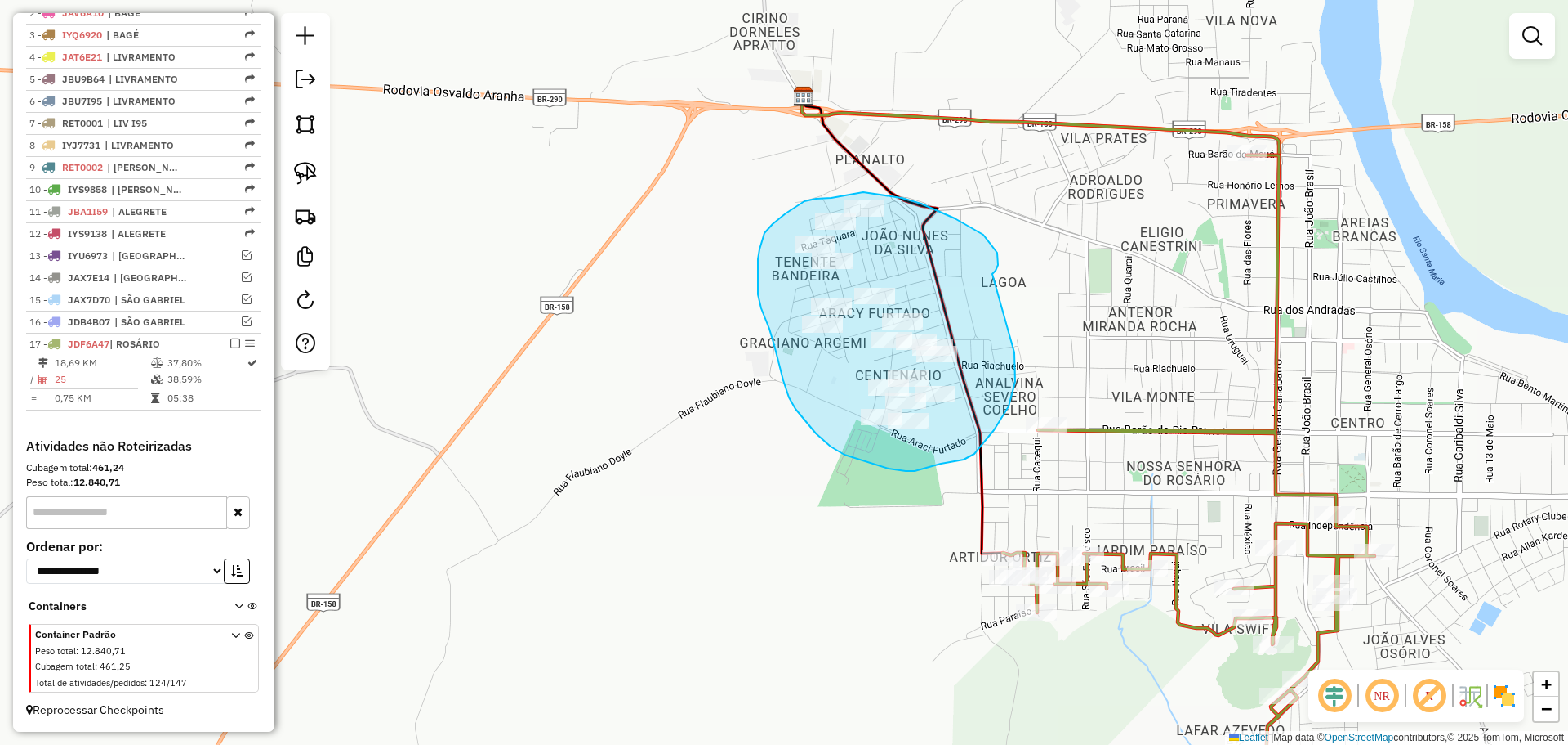
drag, startPoint x: 992, startPoint y: 274, endPoint x: 1014, endPoint y: 348, distance: 77.2
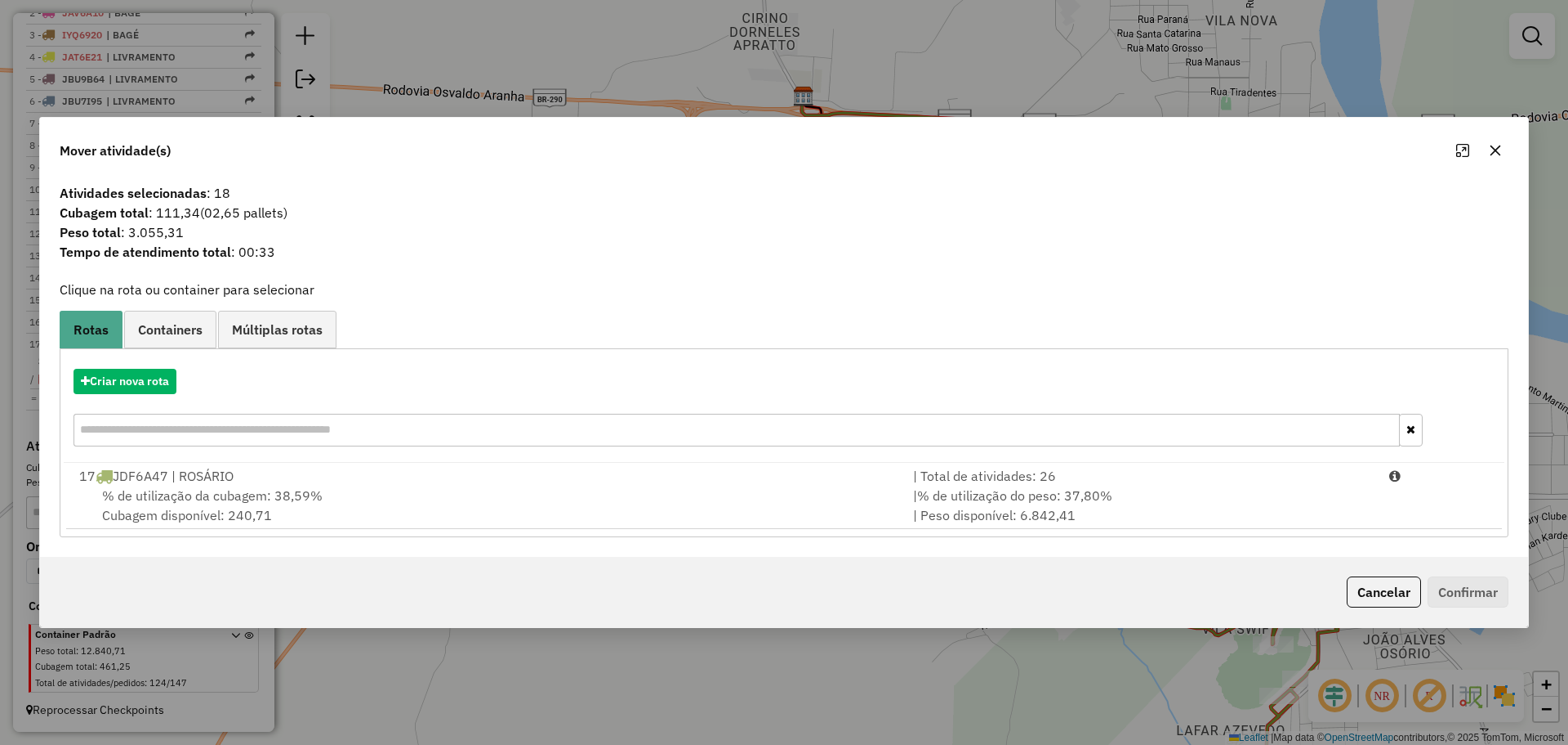
click at [978, 501] on span "% de utilização do peso: 37,80%" at bounding box center [1014, 495] width 196 height 17
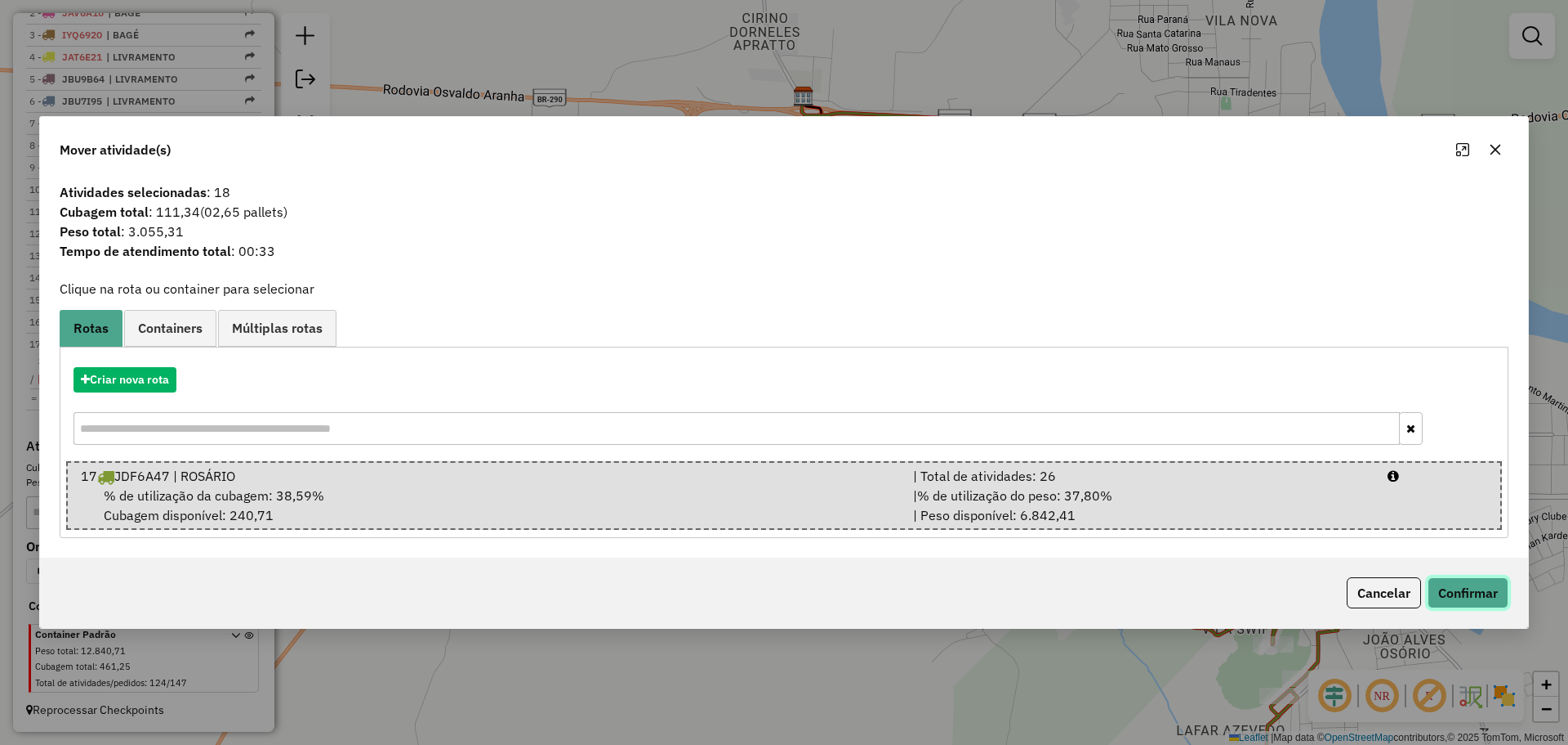
click at [1490, 608] on button "Confirmar" at bounding box center [1468, 593] width 81 height 31
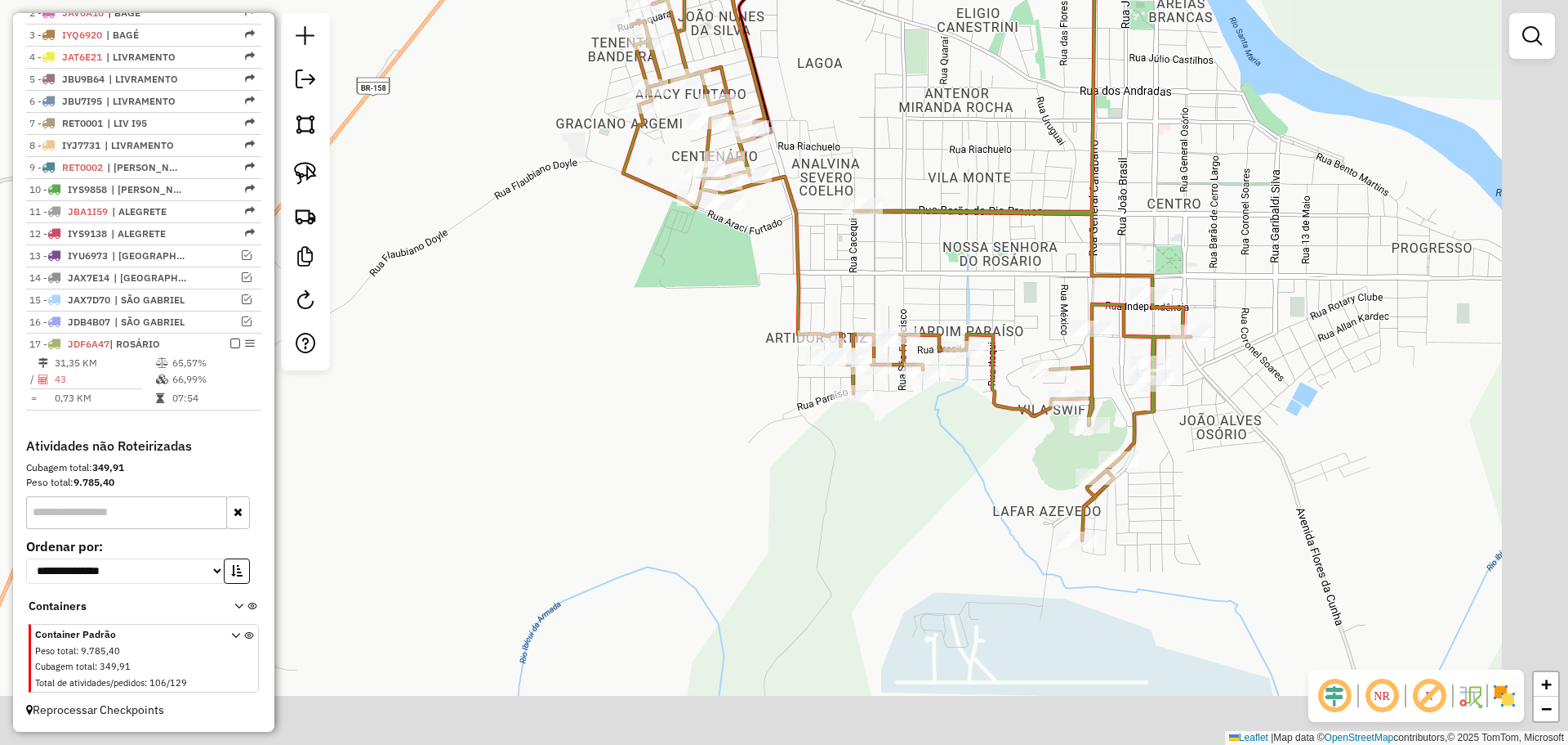
drag, startPoint x: 1132, startPoint y: 642, endPoint x: 911, endPoint y: 389, distance: 335.9
click at [911, 389] on div "Janela de atendimento Grade de atendimento Capacidade Transportadoras Veículos …" at bounding box center [784, 372] width 1568 height 745
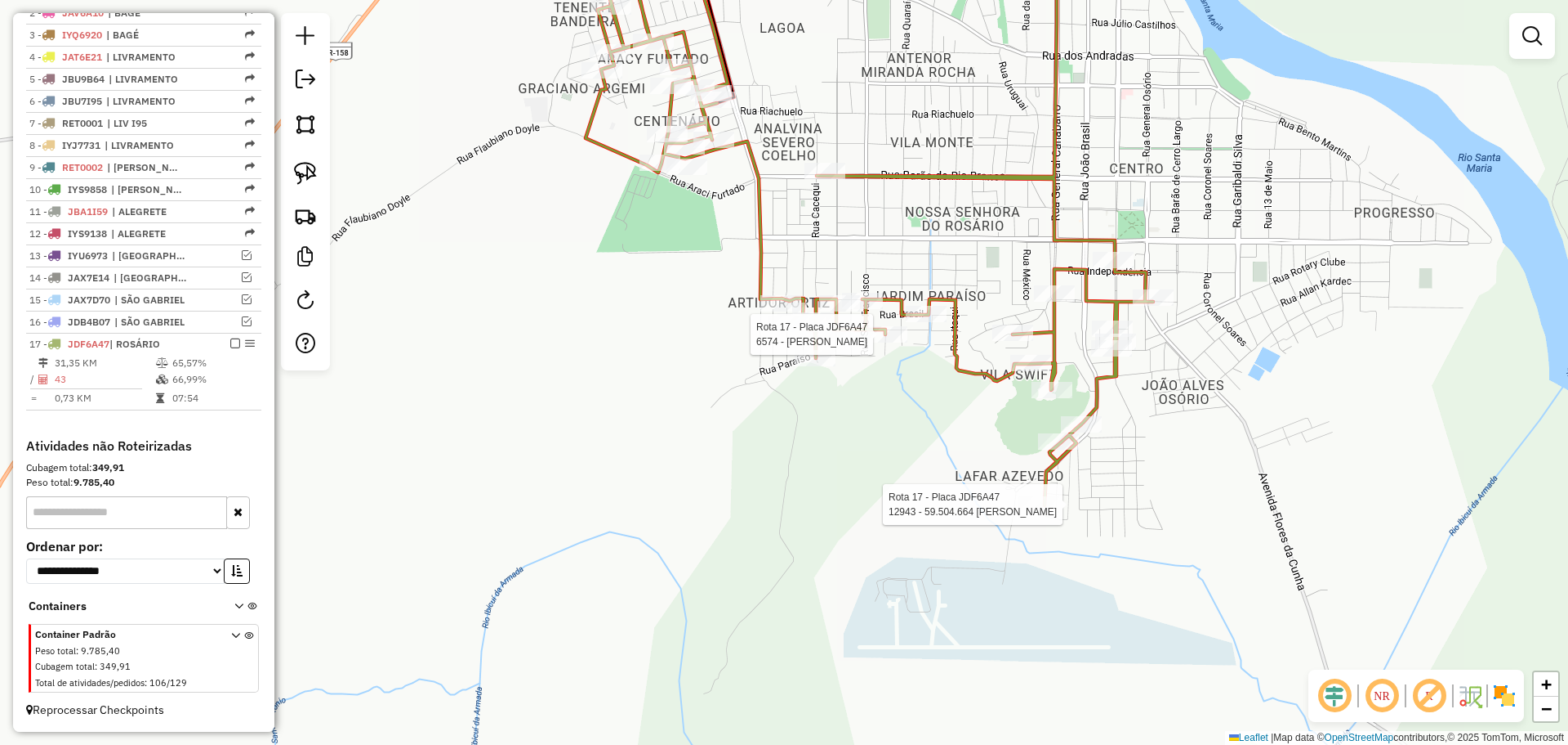
select select "*********"
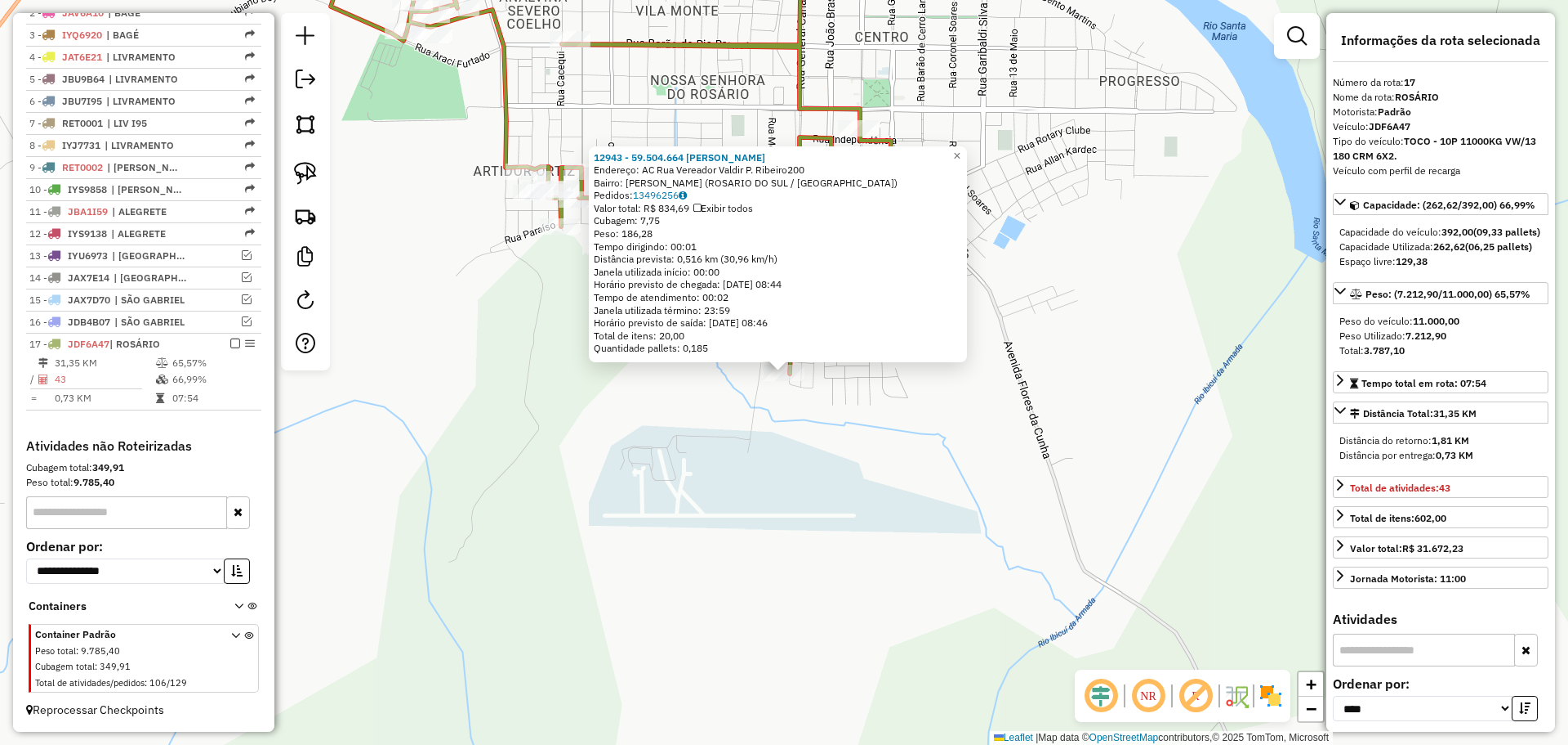
click at [981, 430] on div "12943 - 59.504.664 [PERSON_NAME]: AC Rua Vereador Valdir P. Ribeiro200 Bairro: …" at bounding box center [784, 372] width 1568 height 745
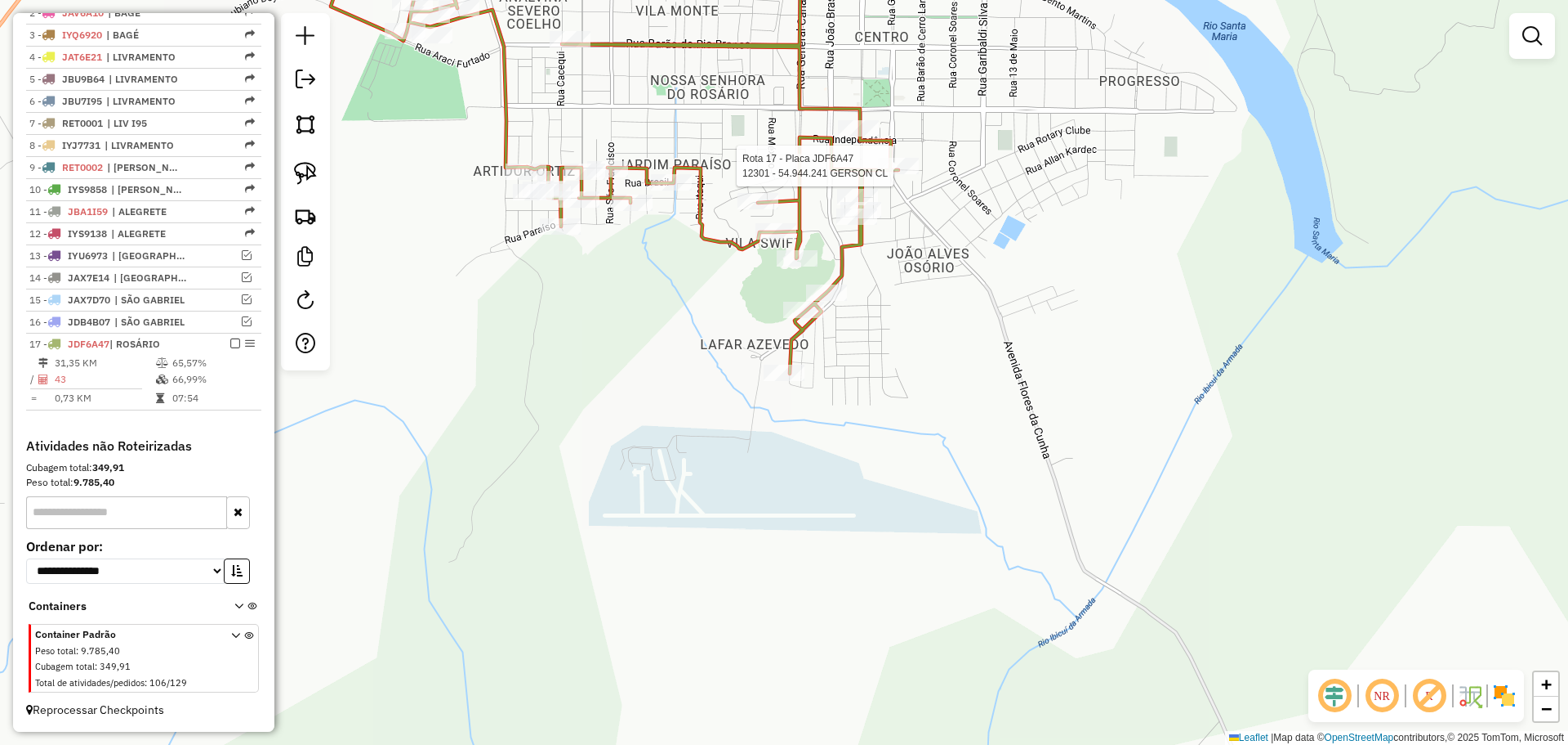
select select "*********"
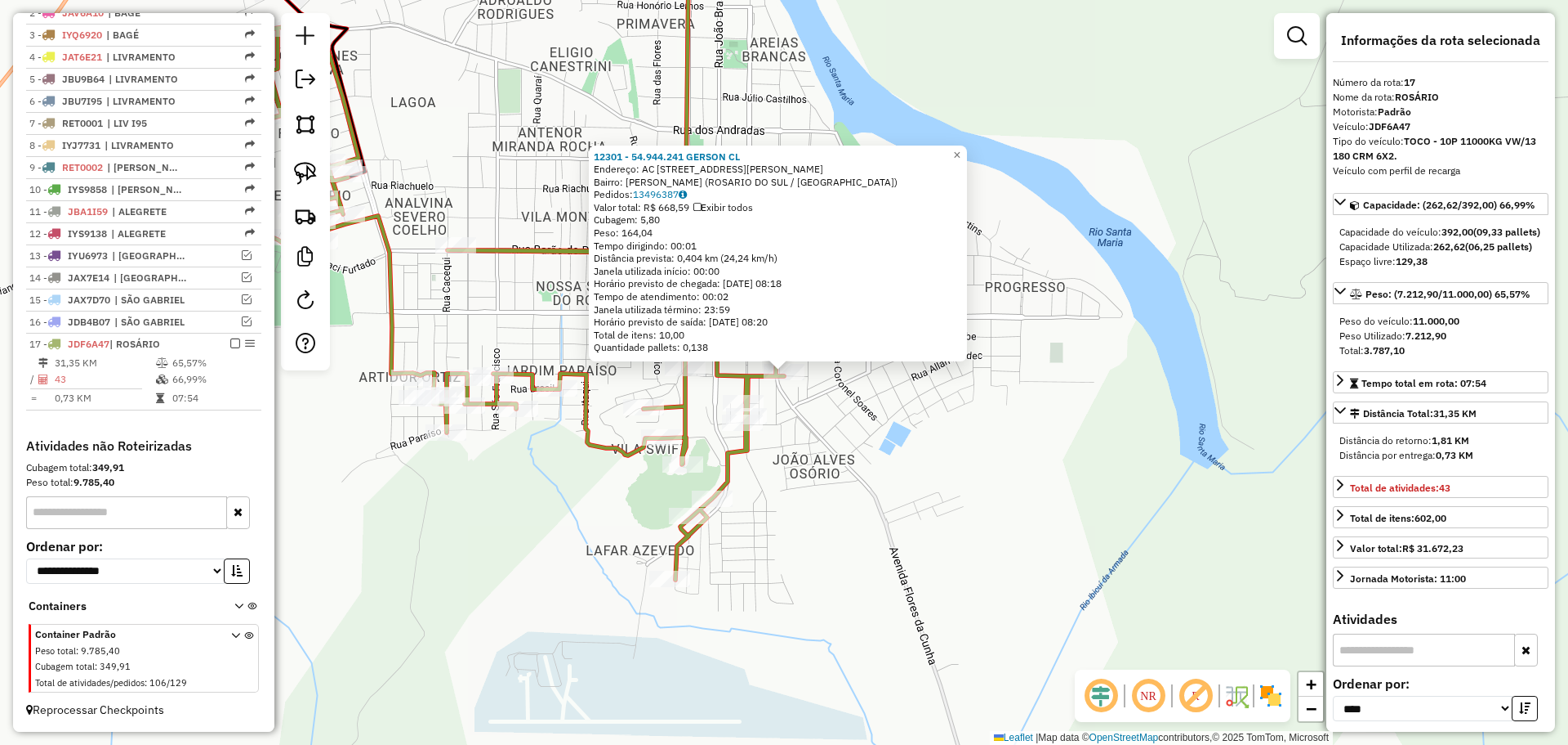
click at [809, 411] on div "12301 - 54.944.241 GERSON CL Endereço: AC [STREET_ADDRESS][PERSON_NAME][PERSON_…" at bounding box center [784, 372] width 1568 height 745
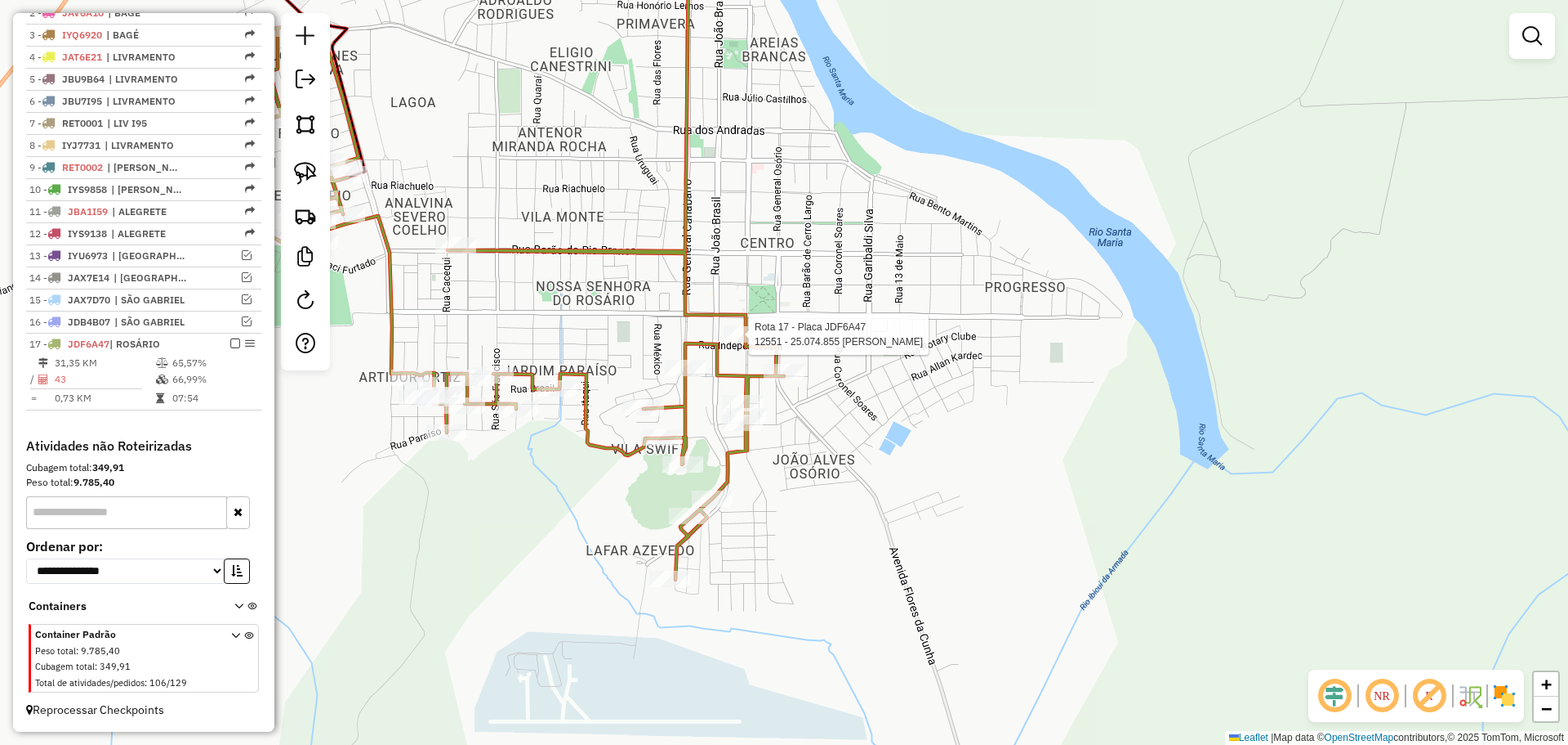
click at [726, 323] on icon at bounding box center [500, 277] width 567 height 604
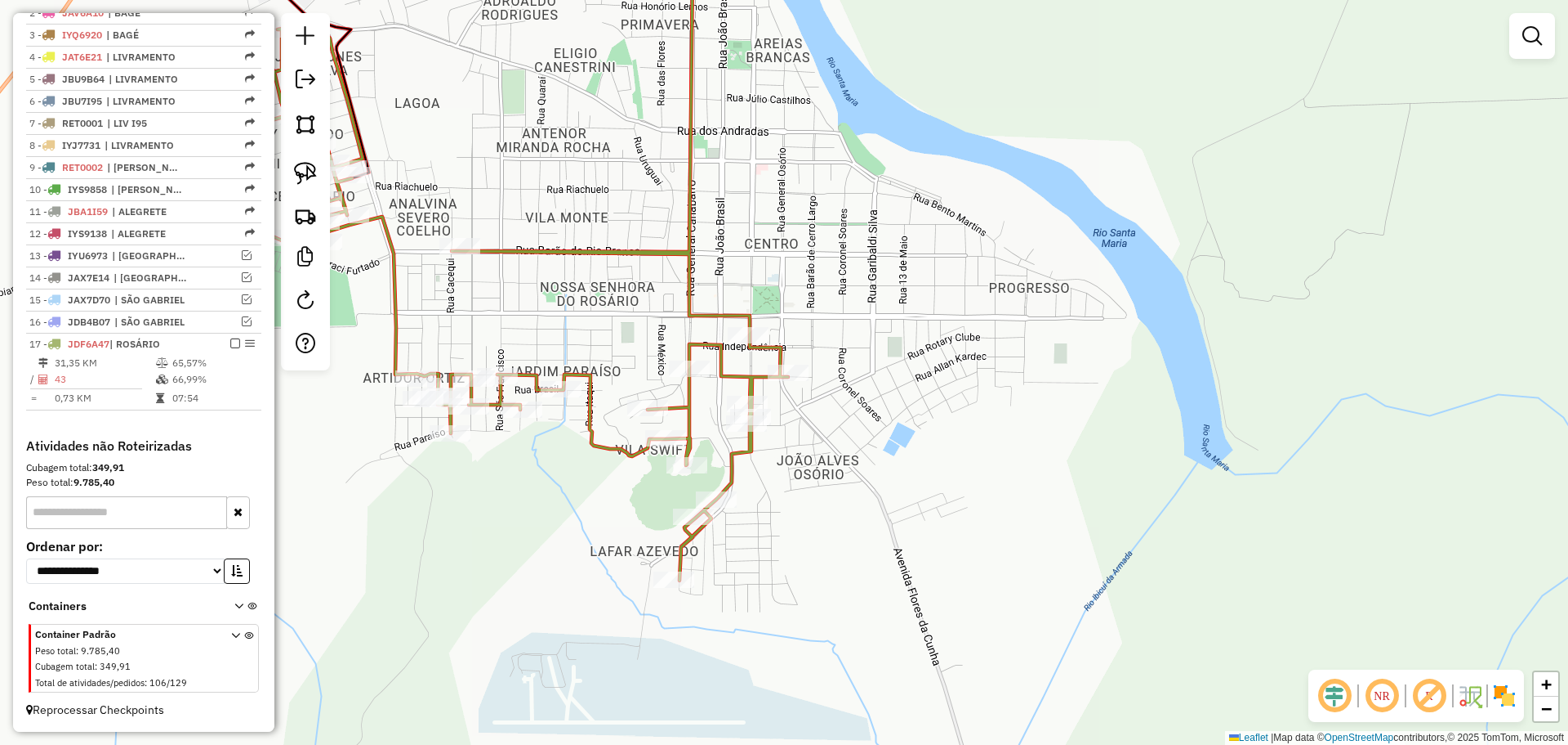
drag, startPoint x: 554, startPoint y: 375, endPoint x: 563, endPoint y: 380, distance: 10.3
click at [555, 375] on icon at bounding box center [504, 277] width 567 height 604
select select "*********"
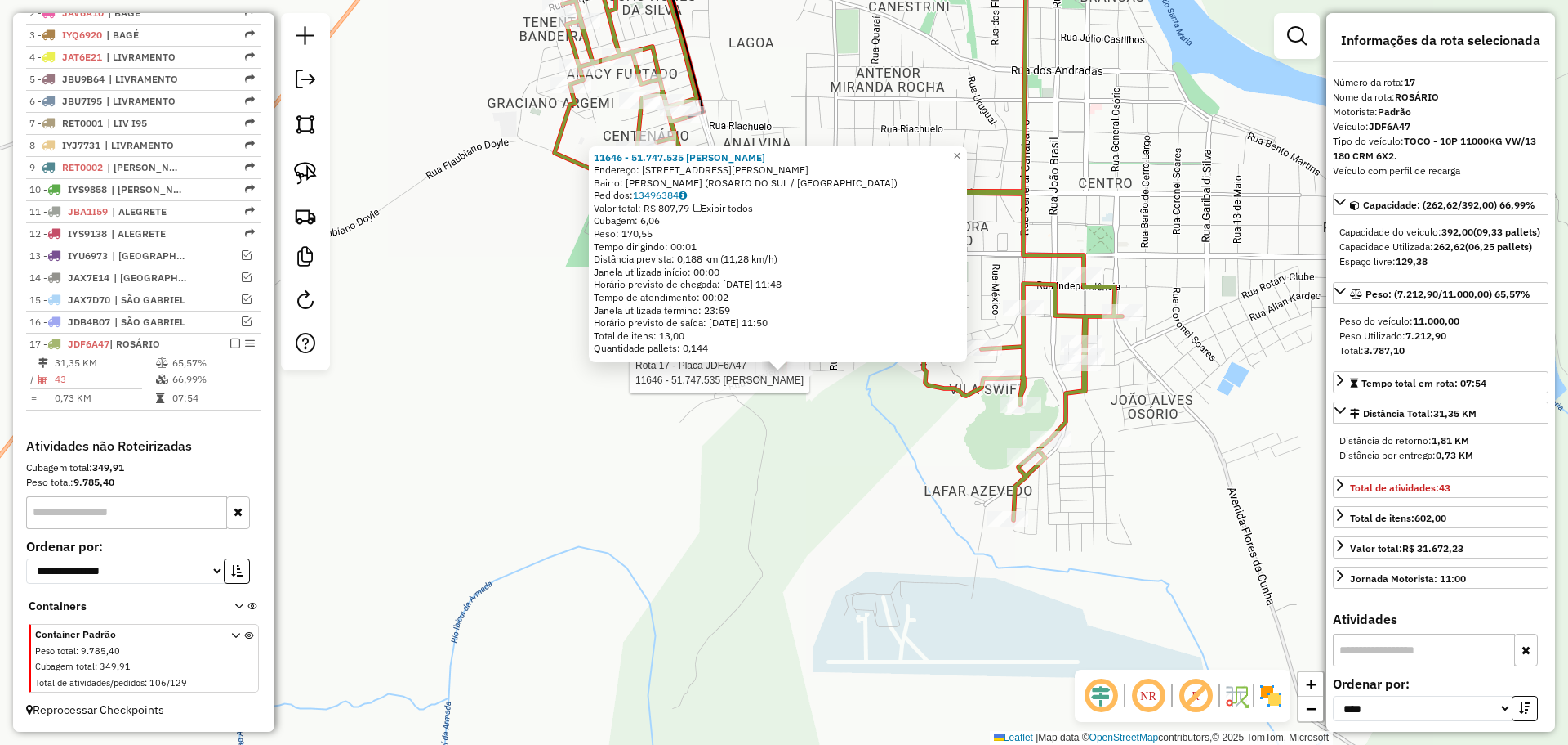
click at [779, 381] on div at bounding box center [784, 373] width 40 height 17
click at [800, 420] on div "11646 - 51.747.535 [PERSON_NAME]: R [PERSON_NAME] 585 Bairro: [PERSON_NAME] (RO…" at bounding box center [784, 372] width 1568 height 745
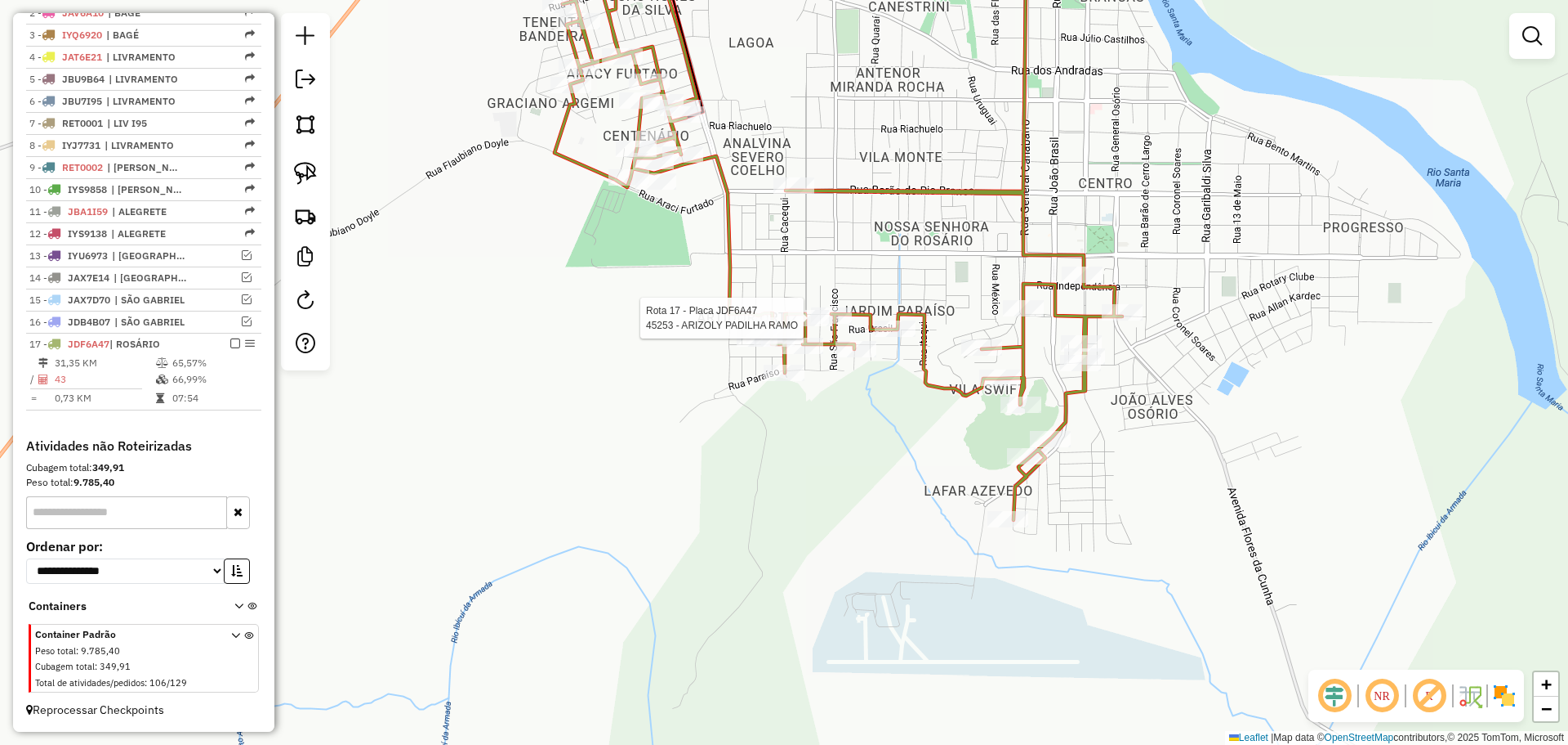
select select "*********"
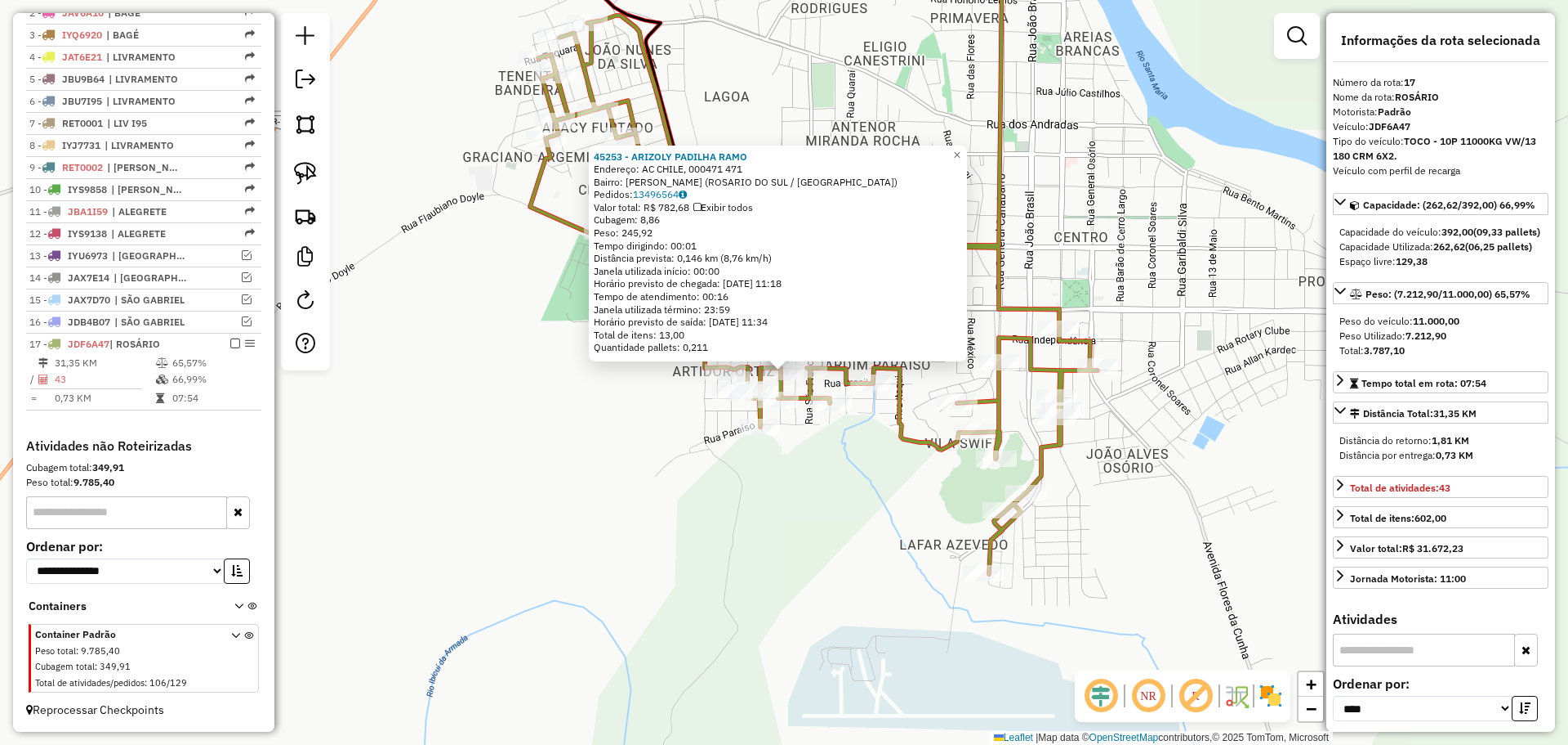
click at [899, 453] on div "Rota 17 - Placa JDF6A47 11646 - 51.747.535 JESSICA G 45253 - ARIZOLY PADILHA RA…" at bounding box center [784, 372] width 1568 height 745
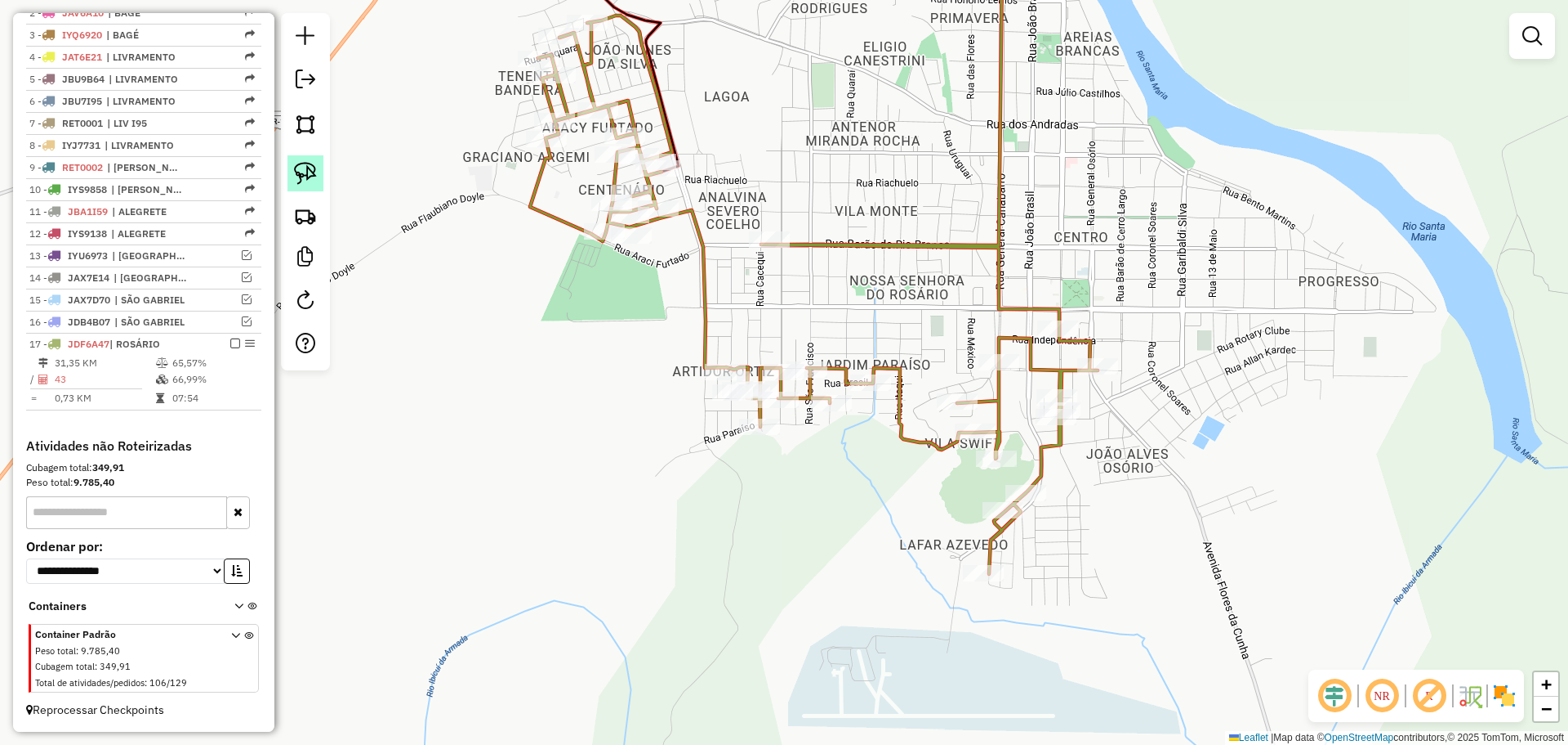
click at [315, 178] on img at bounding box center [305, 173] width 23 height 23
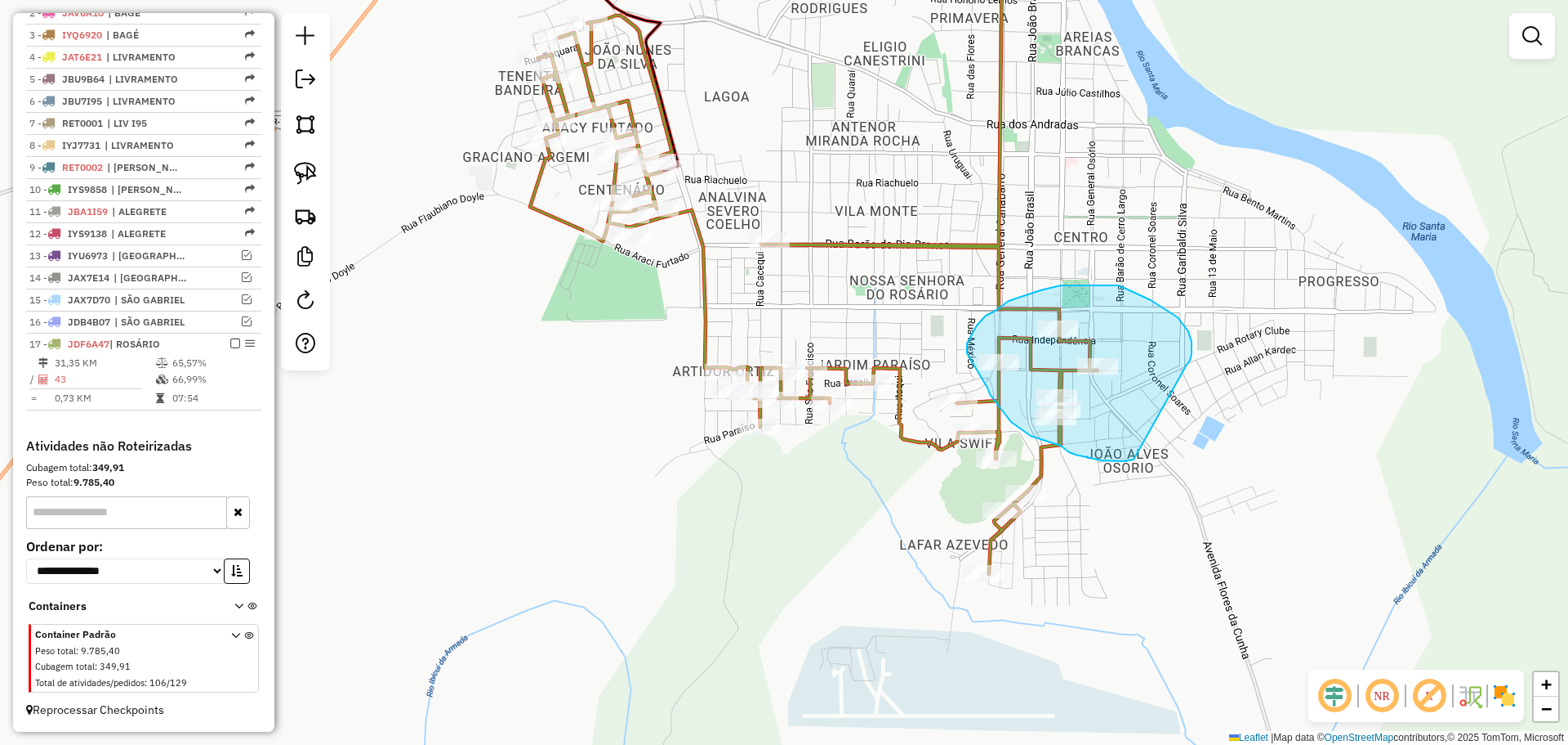
drag, startPoint x: 1187, startPoint y: 365, endPoint x: 1166, endPoint y: 415, distance: 54.2
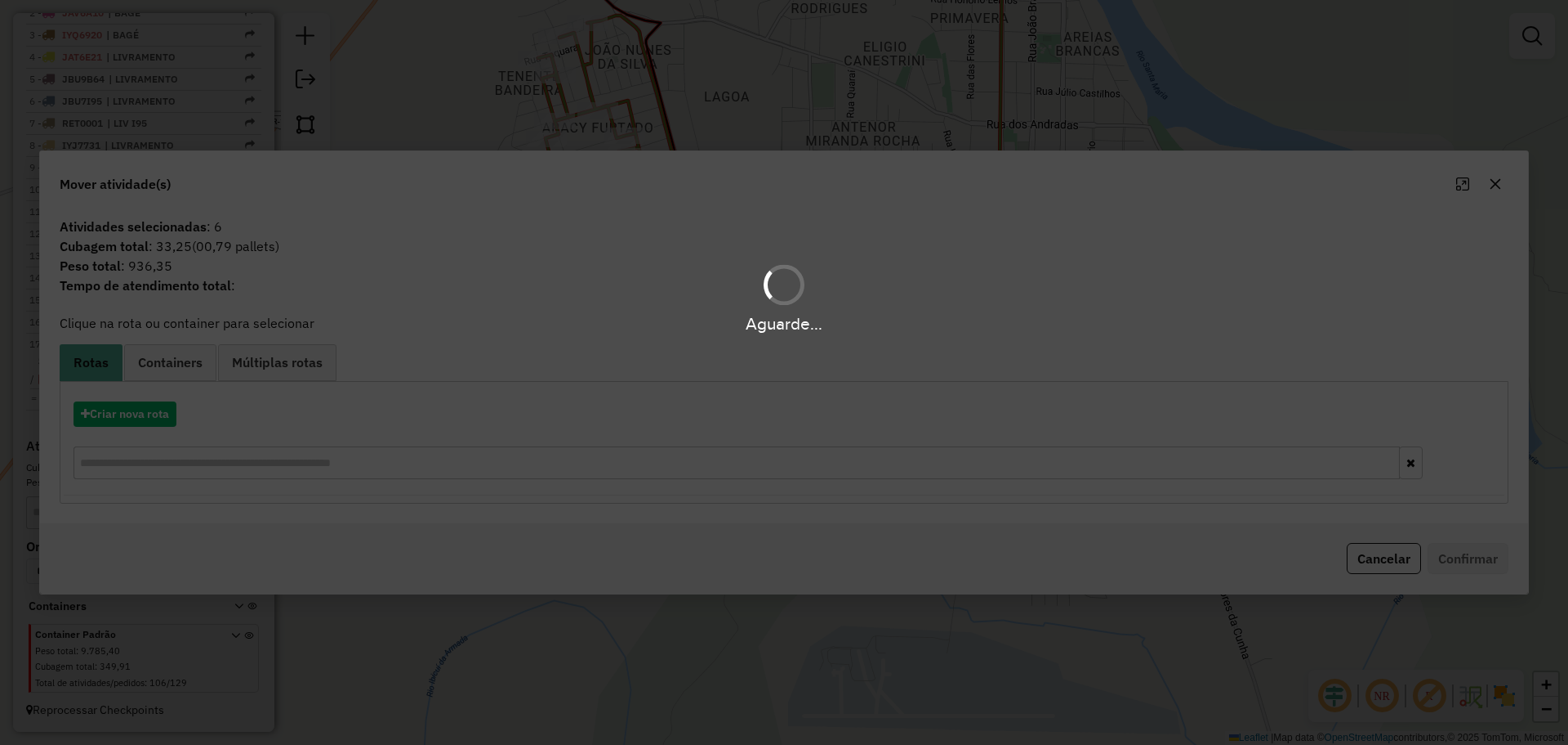
click at [1495, 189] on div "Aguarde..." at bounding box center [784, 372] width 1568 height 745
click at [1492, 187] on div "Aguarde..." at bounding box center [784, 372] width 1568 height 745
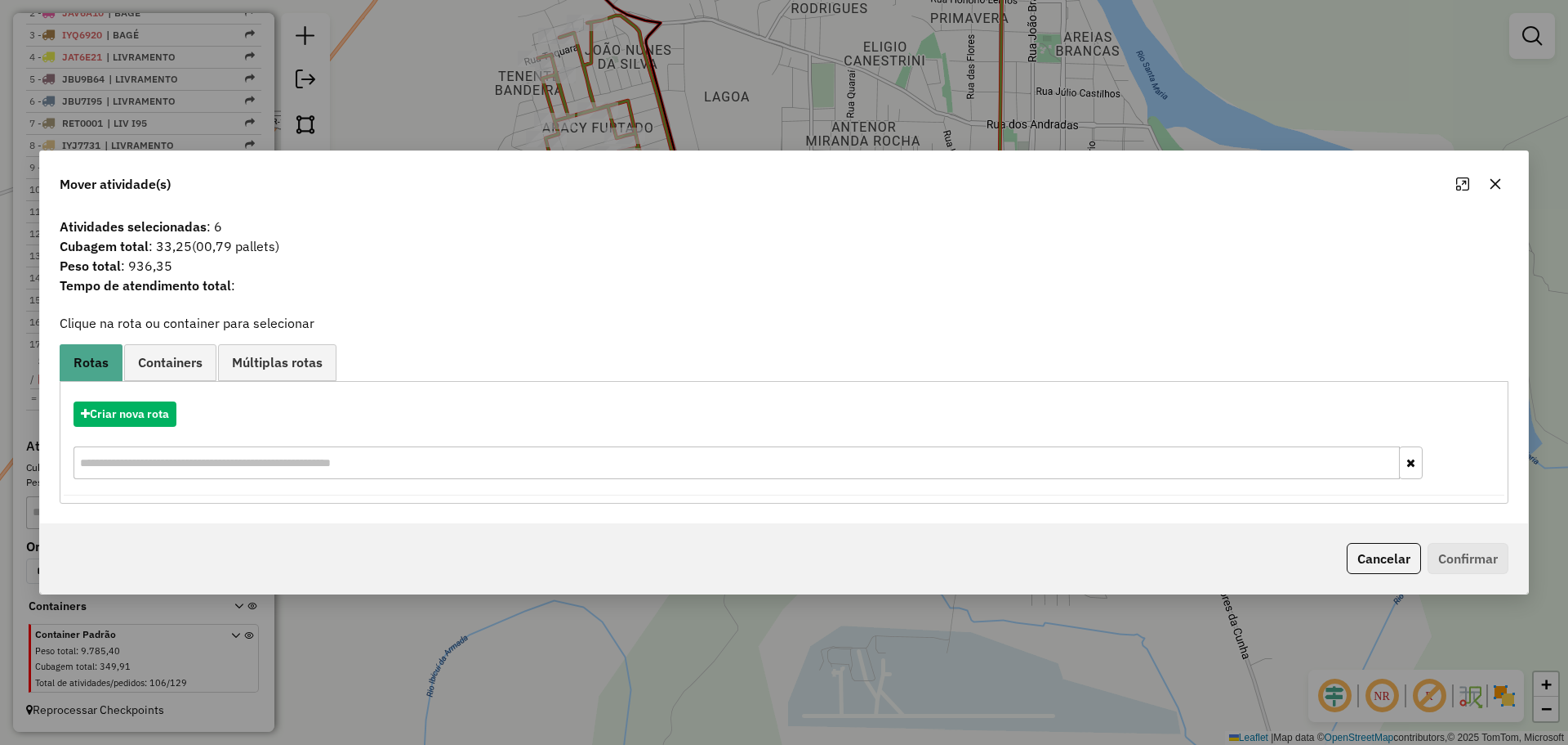
click at [1486, 186] on button "button" at bounding box center [1495, 184] width 26 height 26
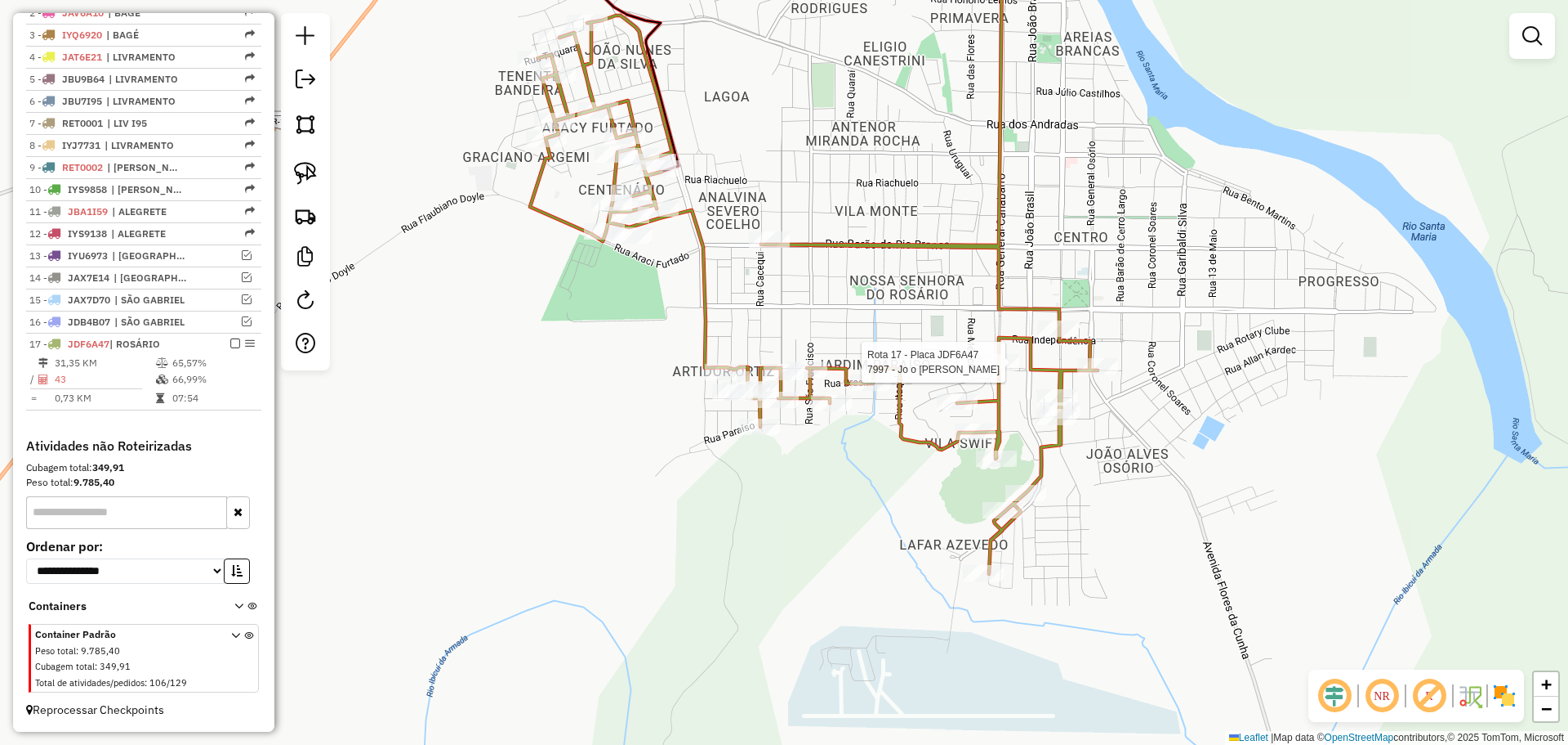
select select "*********"
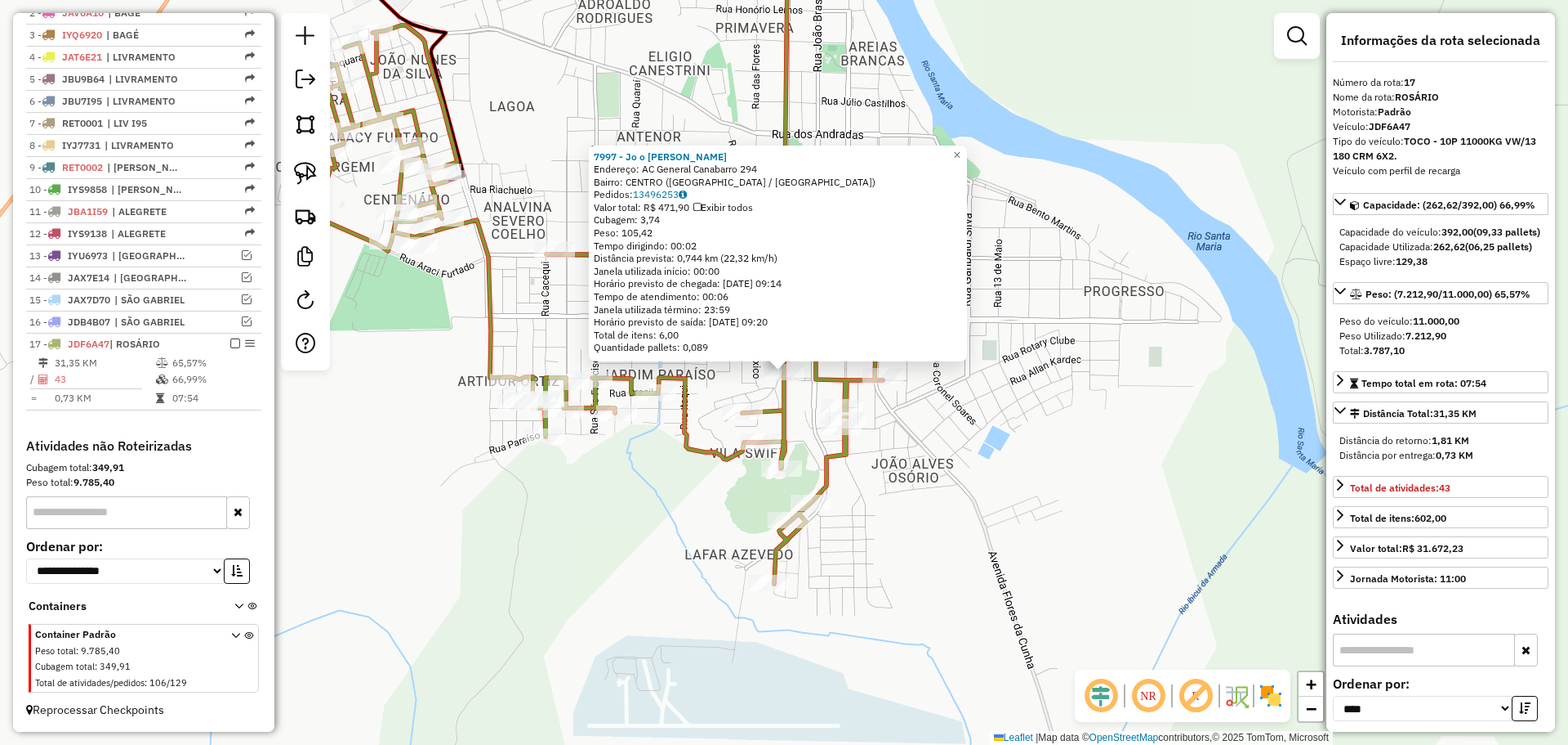
click at [1047, 498] on div "7997 - Jo o [PERSON_NAME]: AC General Canabarro 294 Bairro: [GEOGRAPHIC_DATA] (…" at bounding box center [784, 372] width 1568 height 745
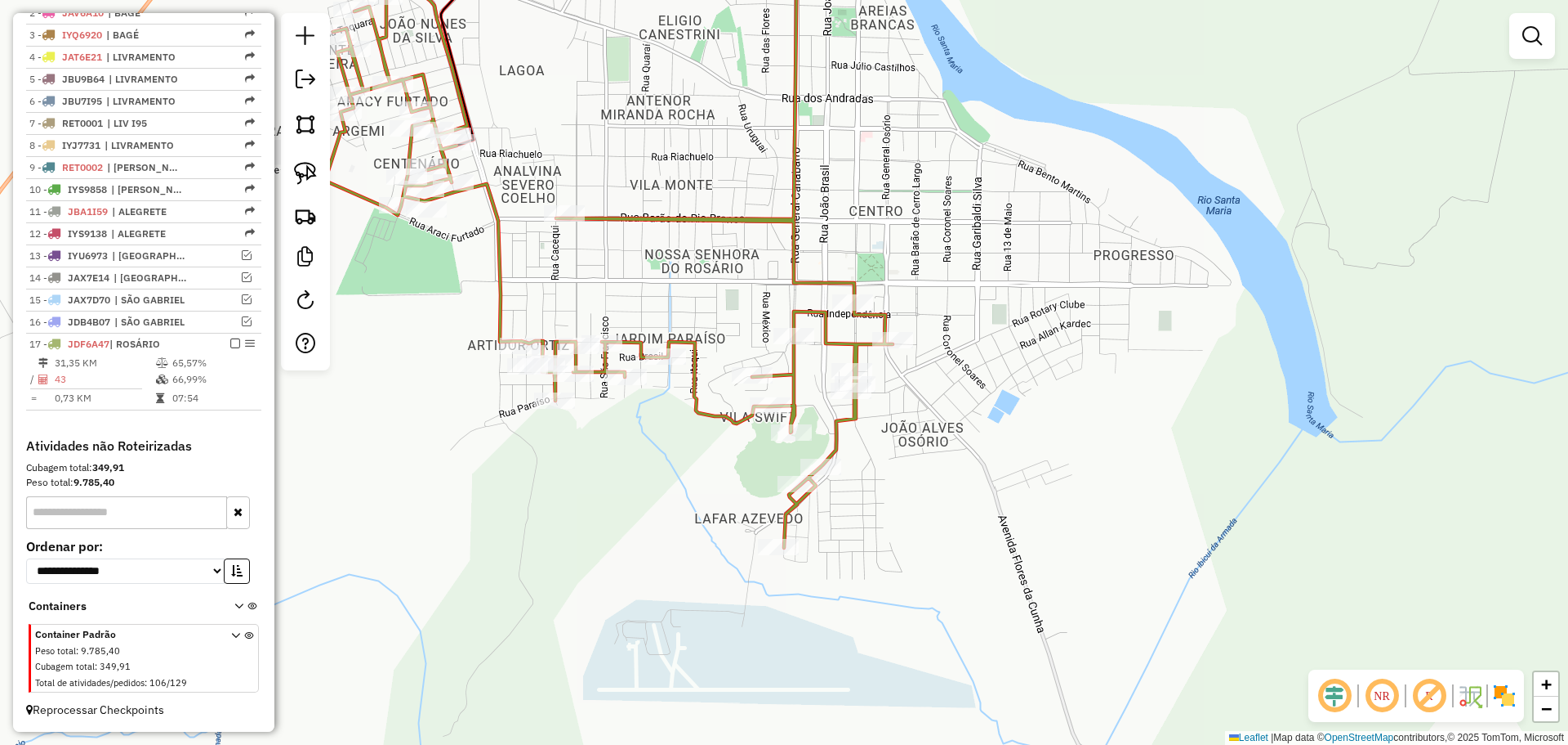
drag, startPoint x: 1053, startPoint y: 488, endPoint x: 1057, endPoint y: 468, distance: 20.4
click at [1057, 468] on div "Janela de atendimento Grade de atendimento Capacidade Transportadoras Veículos …" at bounding box center [784, 372] width 1568 height 745
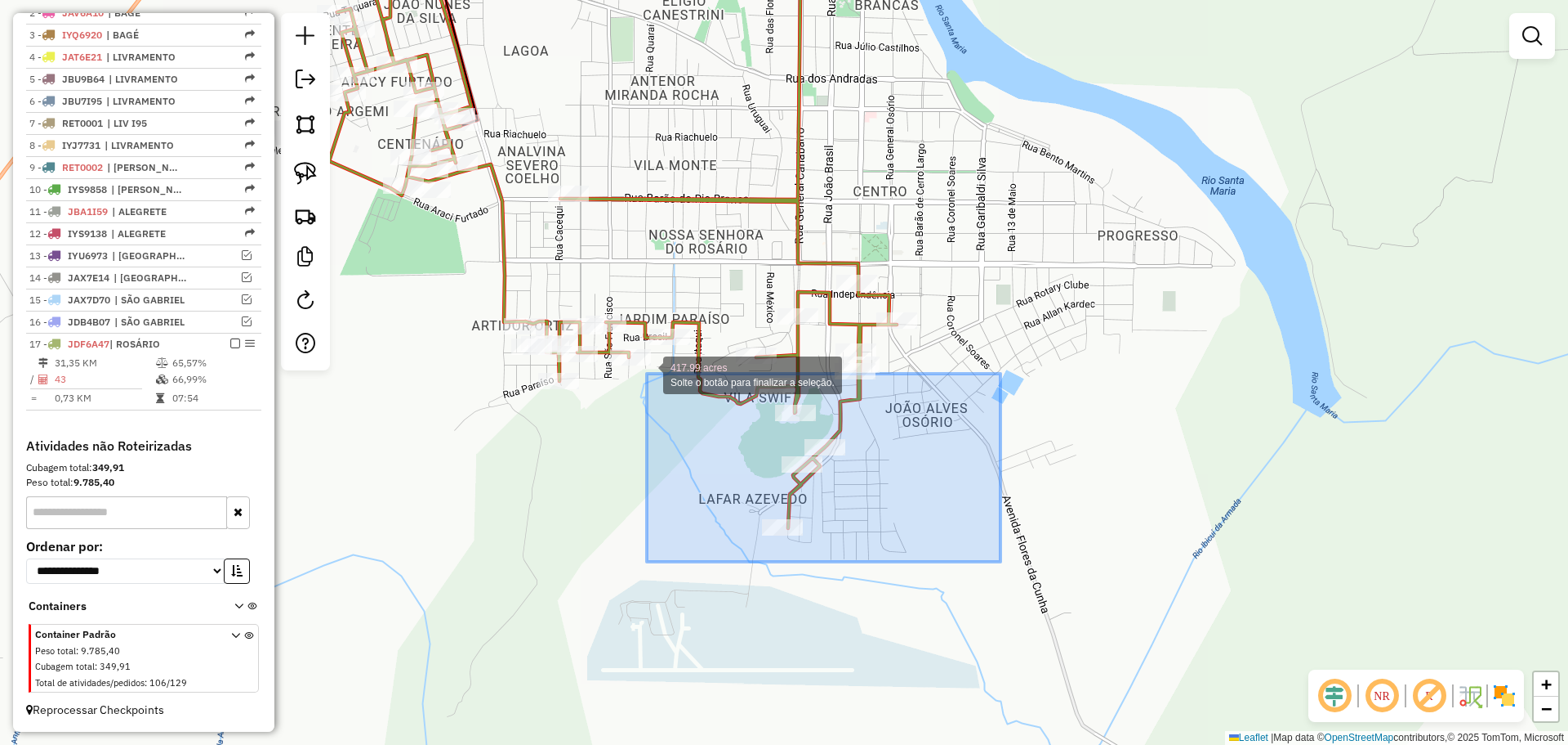
drag, startPoint x: 1001, startPoint y: 561, endPoint x: 647, endPoint y: 374, distance: 400.4
click at [647, 374] on div "417.99 acres Solte o botão para finalizar a seleção. Janela de atendimento Grad…" at bounding box center [784, 372] width 1568 height 745
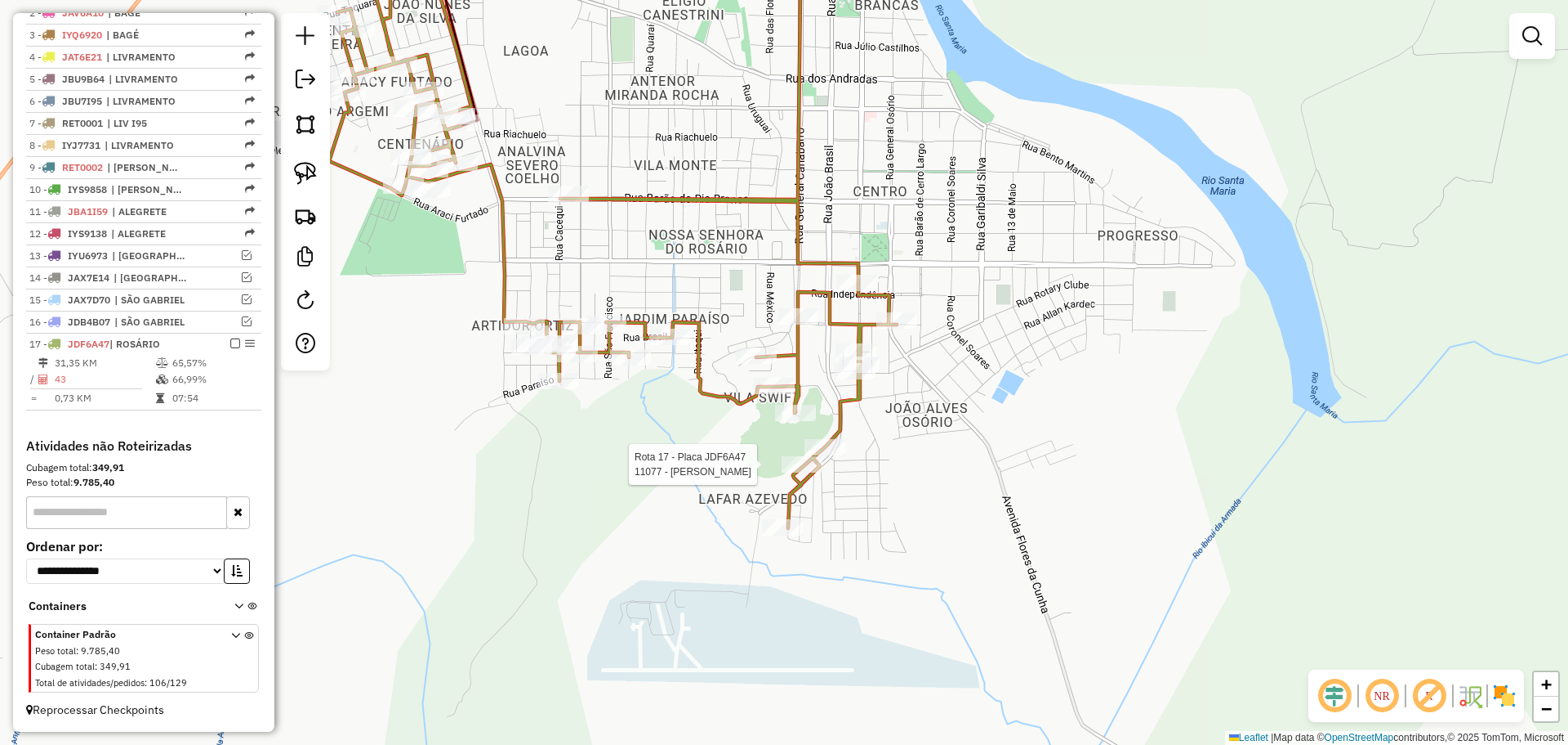
select select "*********"
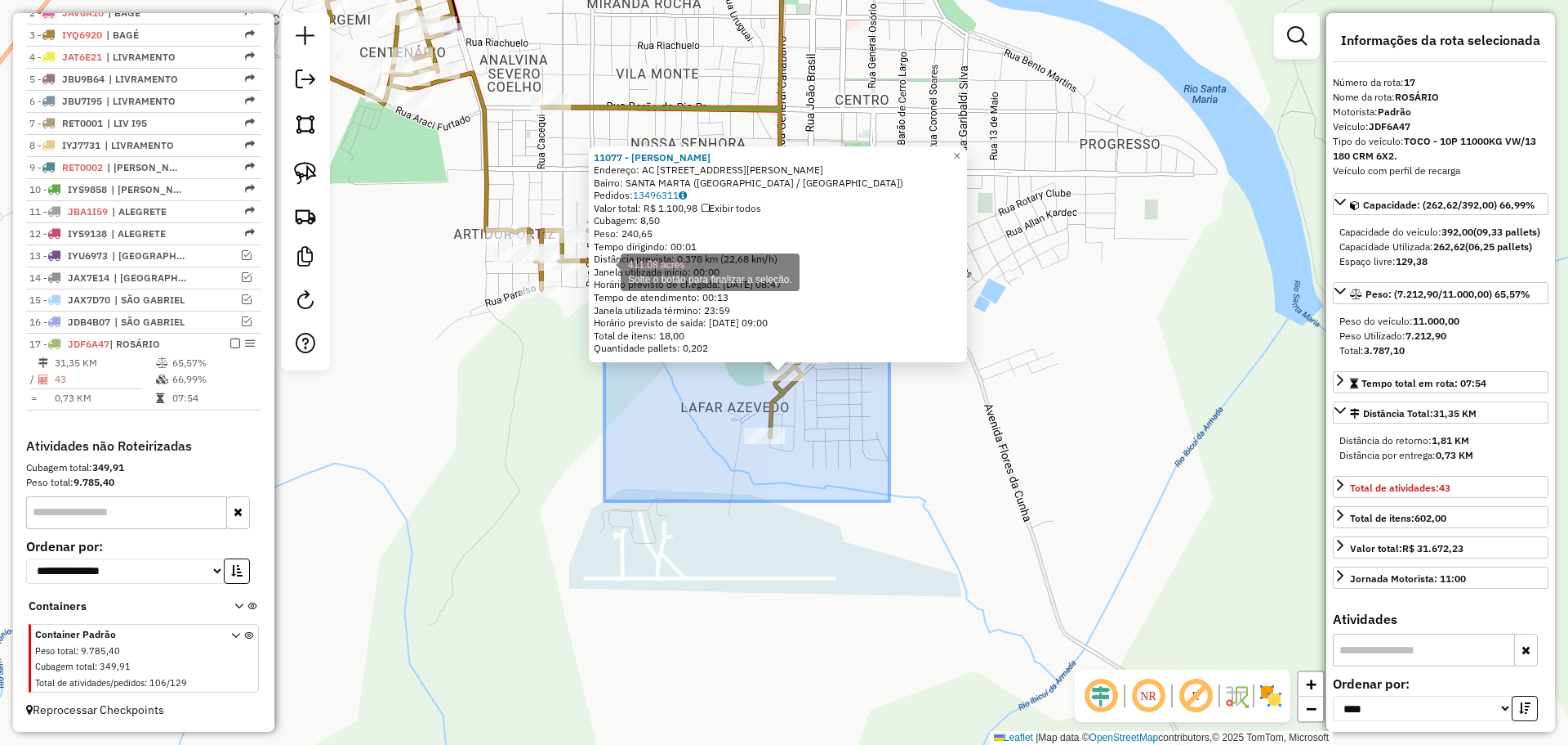
drag, startPoint x: 829, startPoint y: 491, endPoint x: 604, endPoint y: 266, distance: 318.2
click at [604, 266] on div "11077 - [PERSON_NAME]: AC [STREET_ADDRESS][PERSON_NAME] Pedidos: 13496311 Valor…" at bounding box center [784, 372] width 1568 height 745
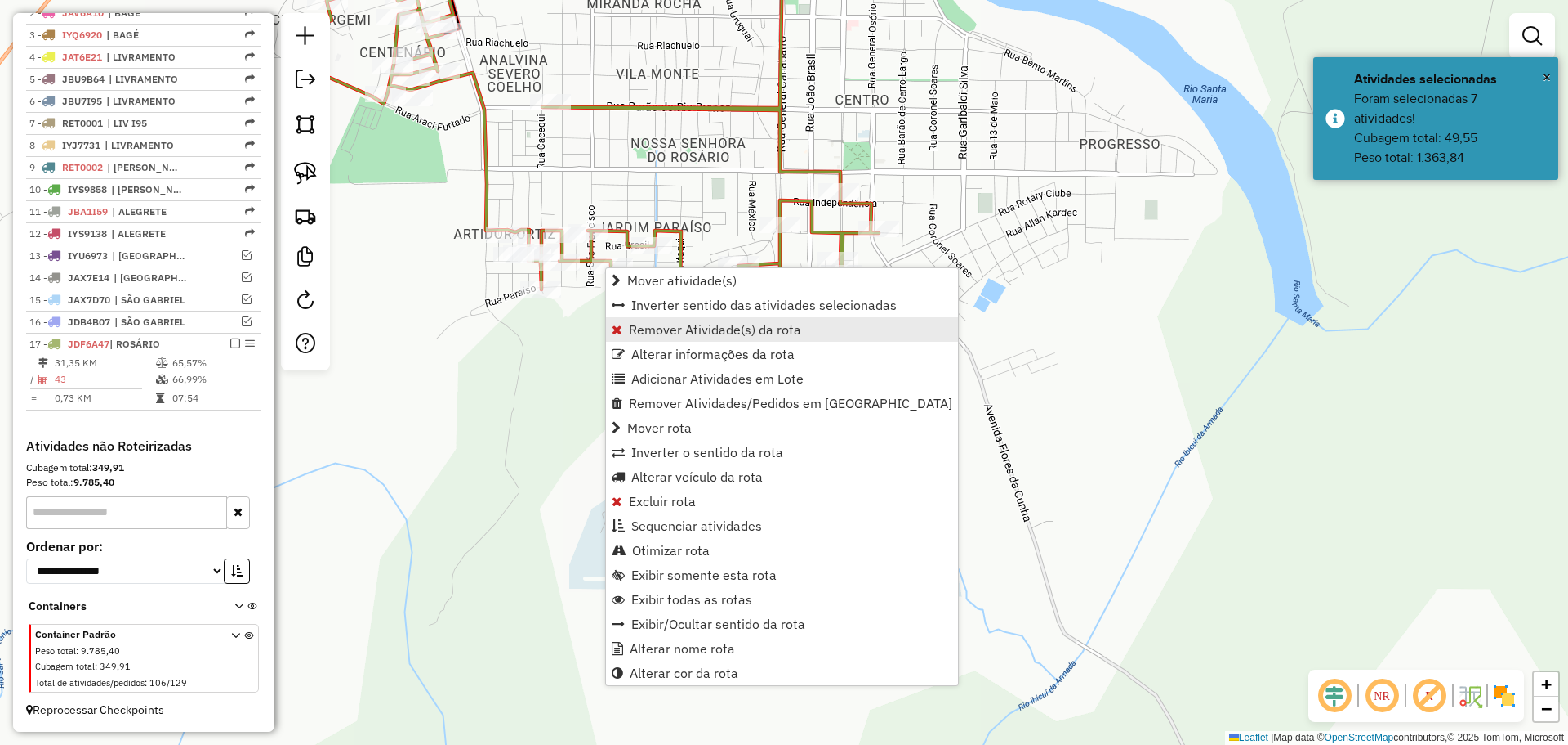
click at [679, 322] on span "Remover Atividade(s) da rota" at bounding box center [715, 329] width 173 height 13
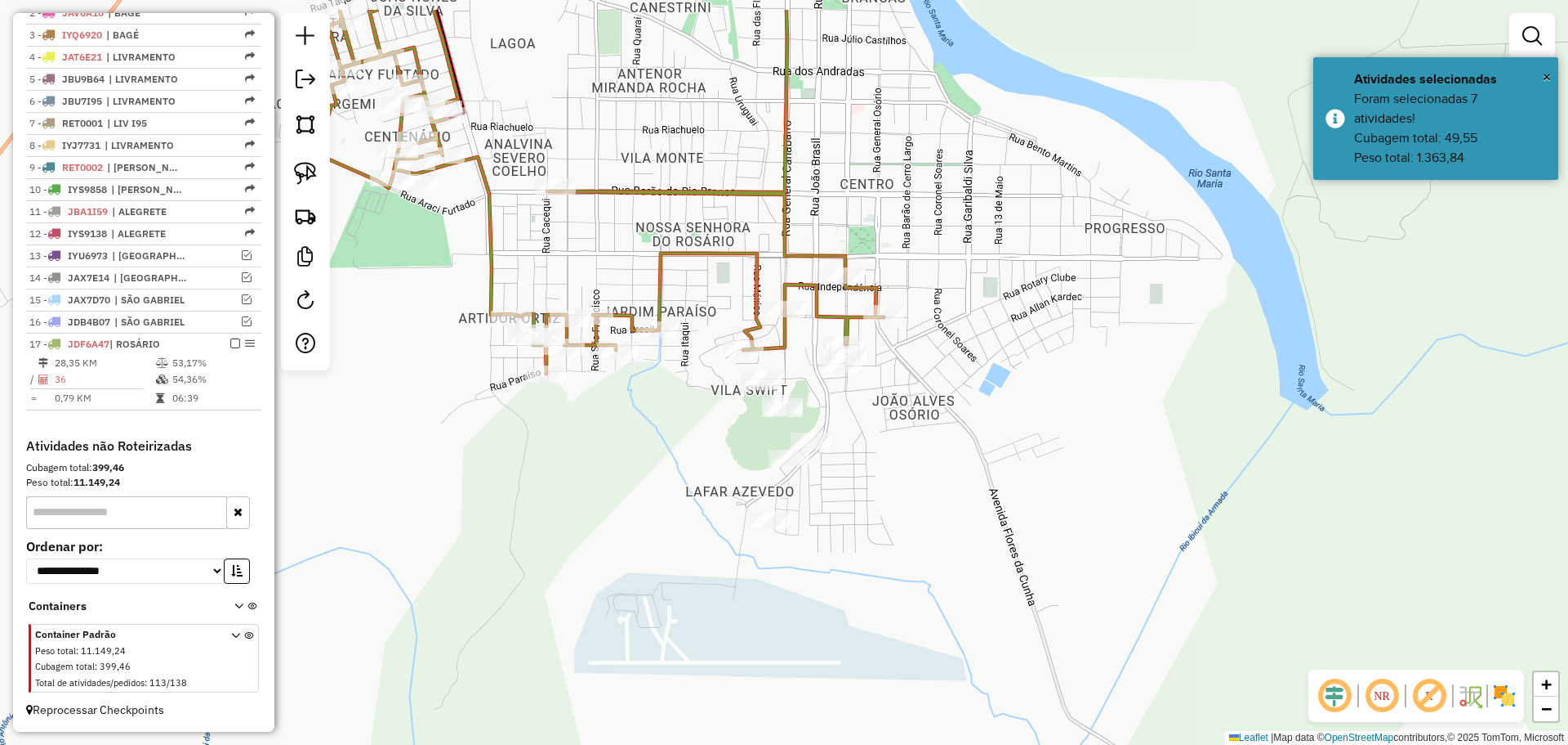
click at [936, 407] on div "Janela de atendimento Grade de atendimento Capacidade Transportadoras Veículos …" at bounding box center [784, 372] width 1568 height 745
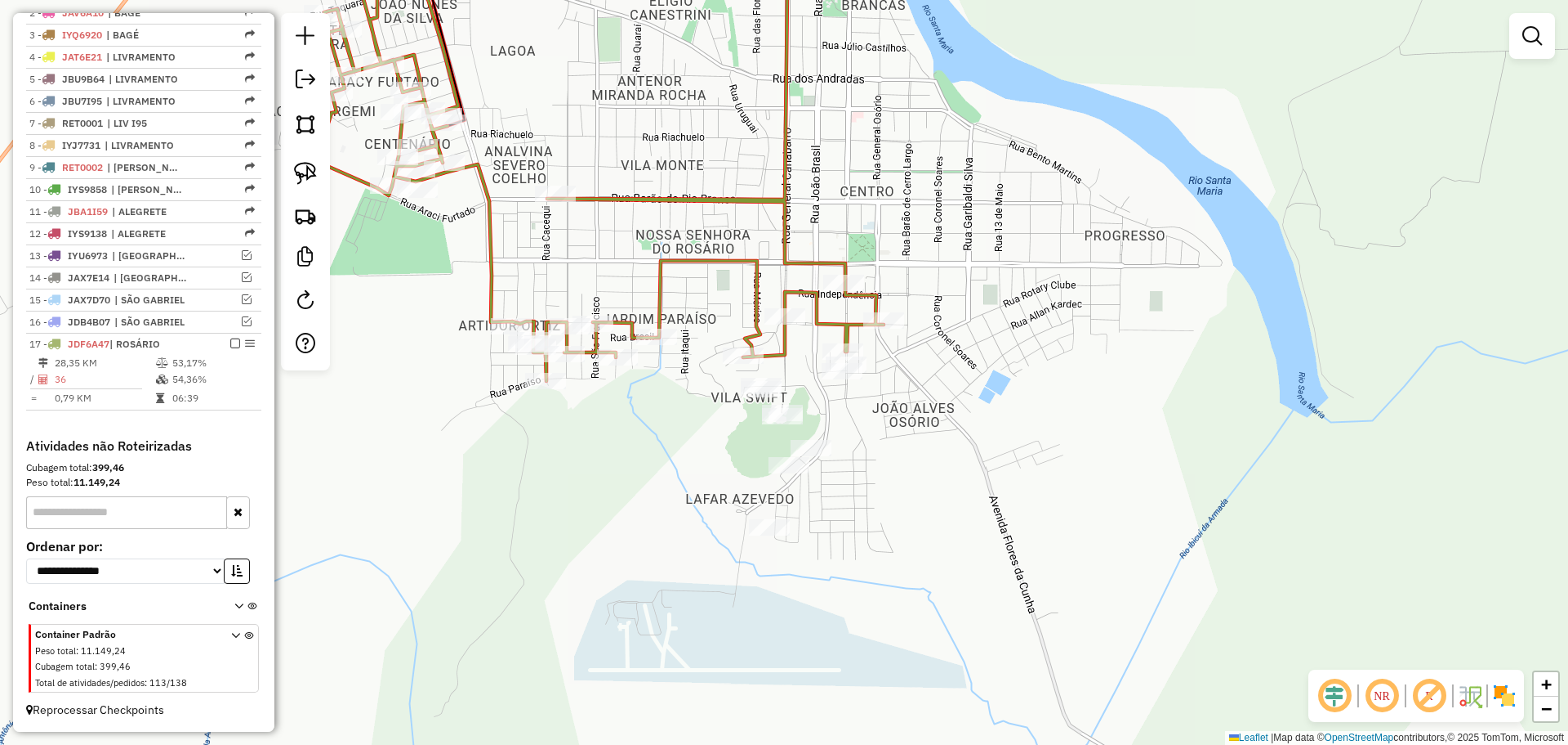
click at [890, 311] on div "Rota 17 - Placa JDF6A47 12301 - 54.944.241 GERSON CL Janela de atendimento Grad…" at bounding box center [784, 372] width 1568 height 745
select select "*********"
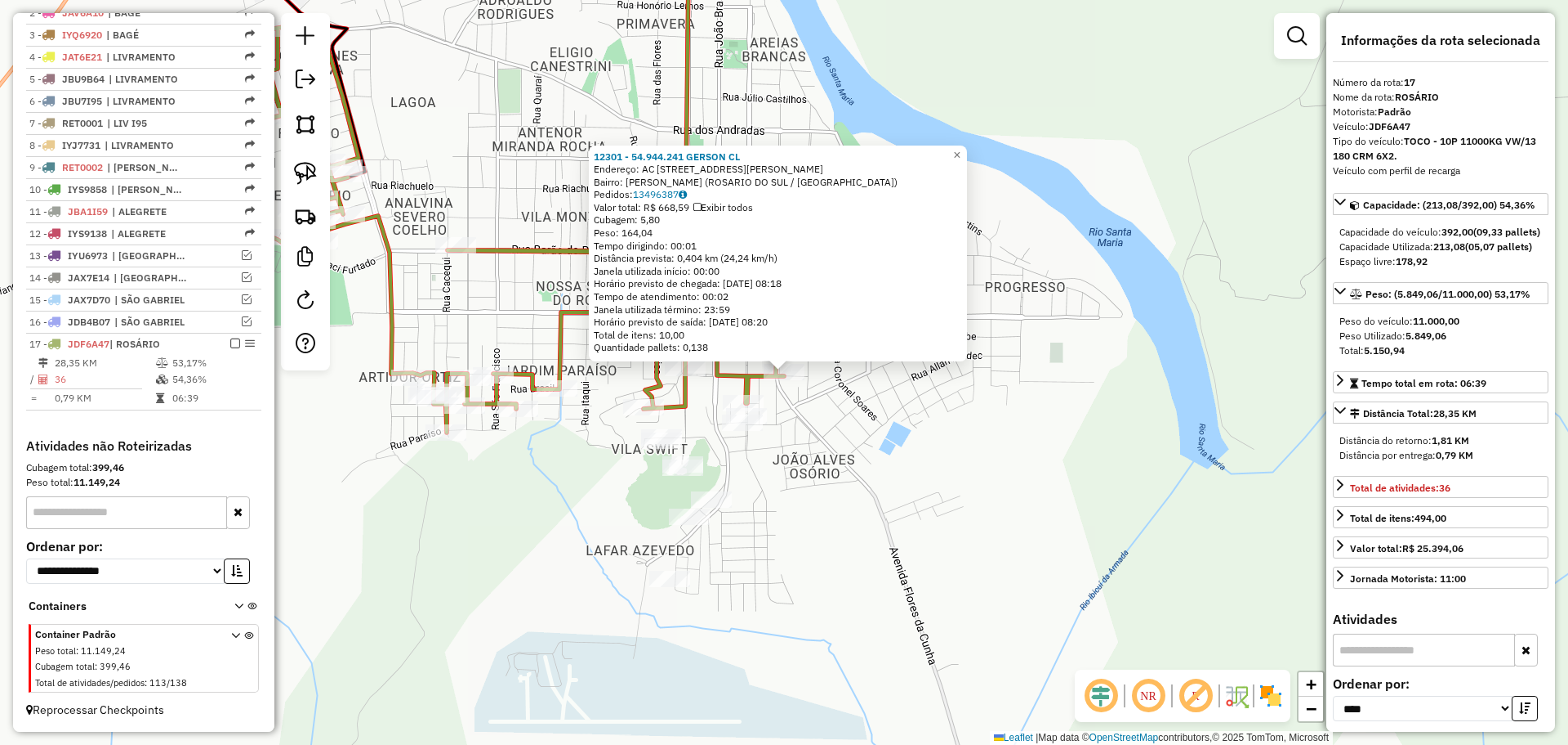
click at [879, 403] on div "12301 - 54.944.241 GERSON CL Endereço: AC [STREET_ADDRESS][PERSON_NAME][PERSON_…" at bounding box center [784, 372] width 1568 height 745
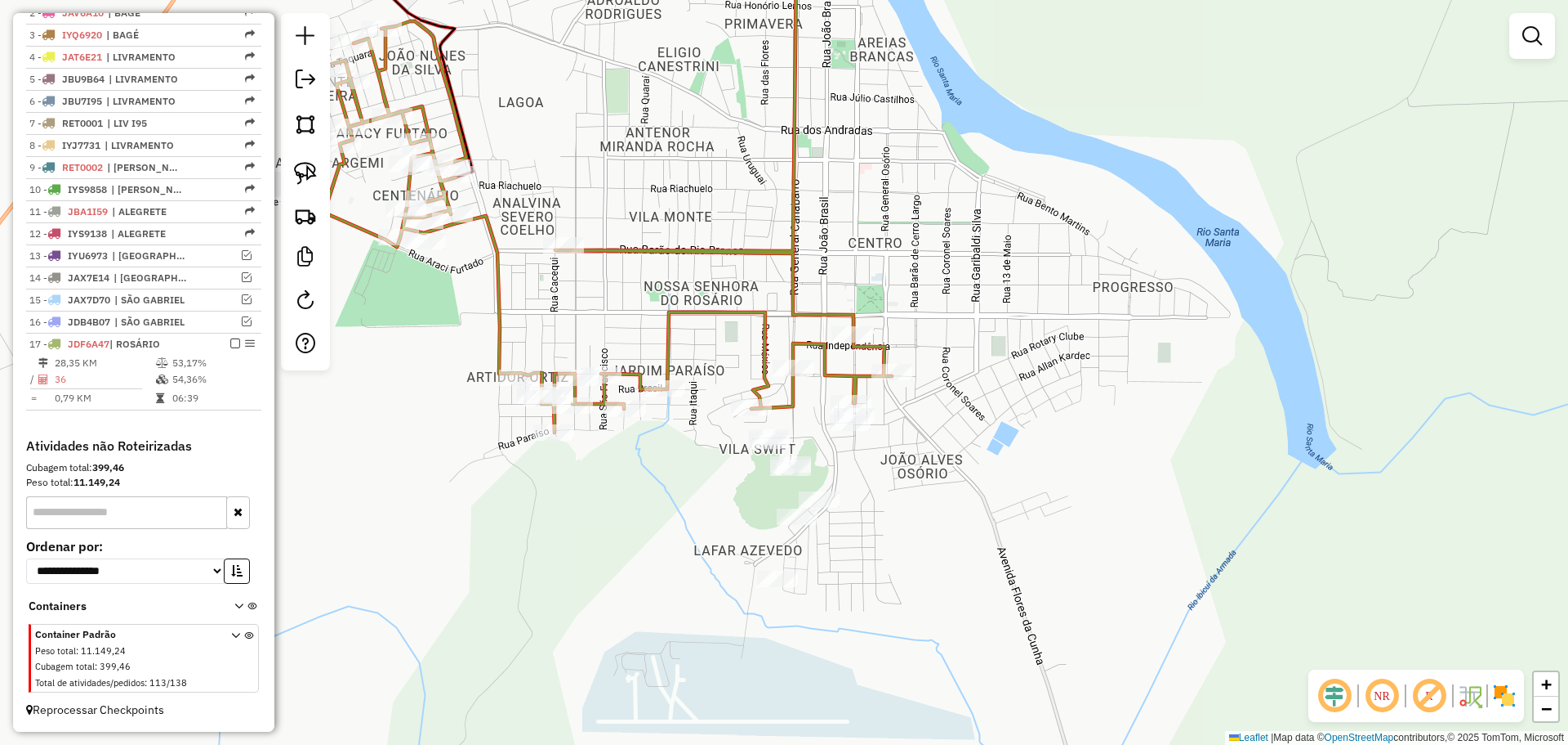
drag, startPoint x: 767, startPoint y: 446, endPoint x: 937, endPoint y: 446, distance: 170.0
click at [937, 446] on div "Janela de atendimento Grade de atendimento Capacidade Transportadoras Veículos …" at bounding box center [784, 372] width 1568 height 745
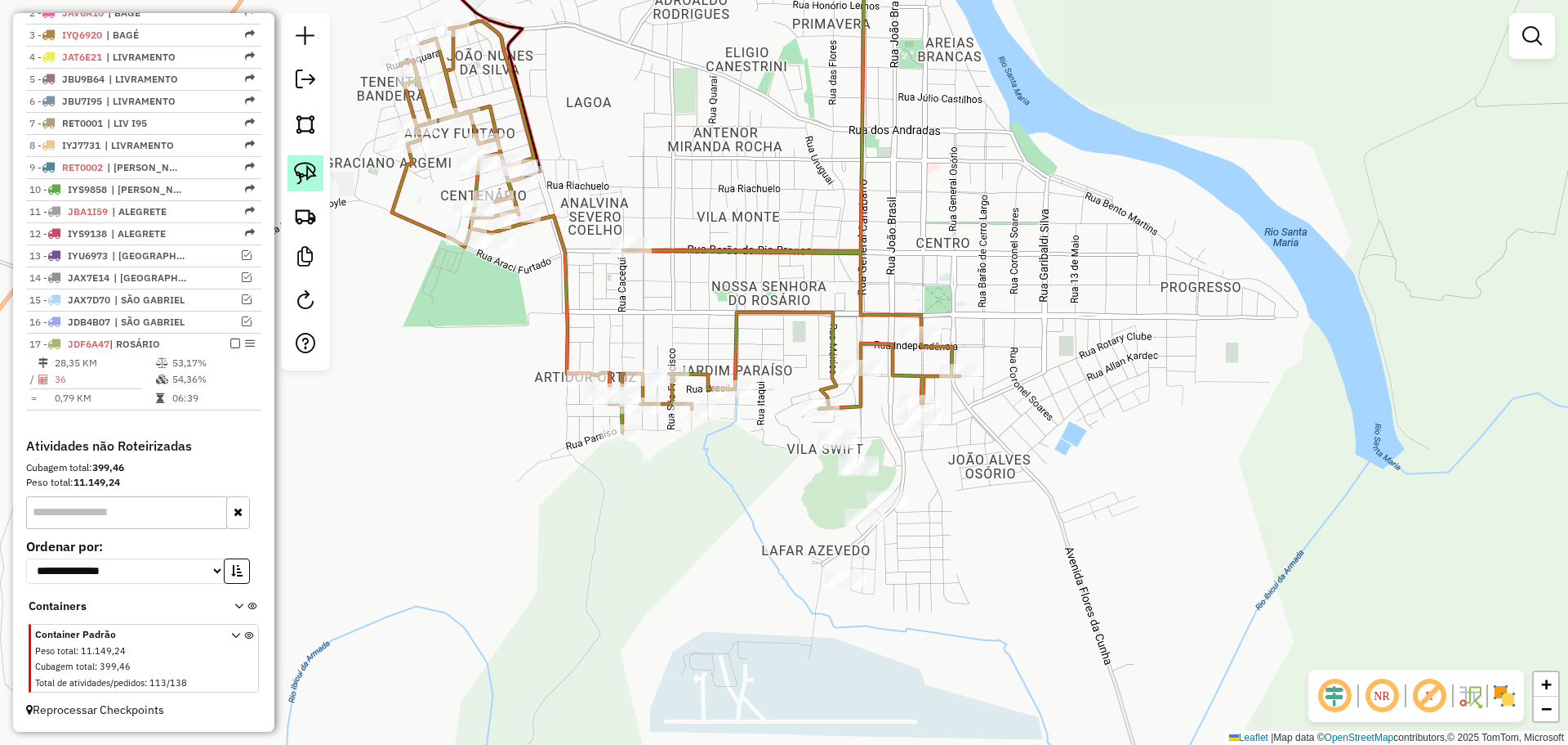
click at [311, 178] on img at bounding box center [305, 173] width 23 height 23
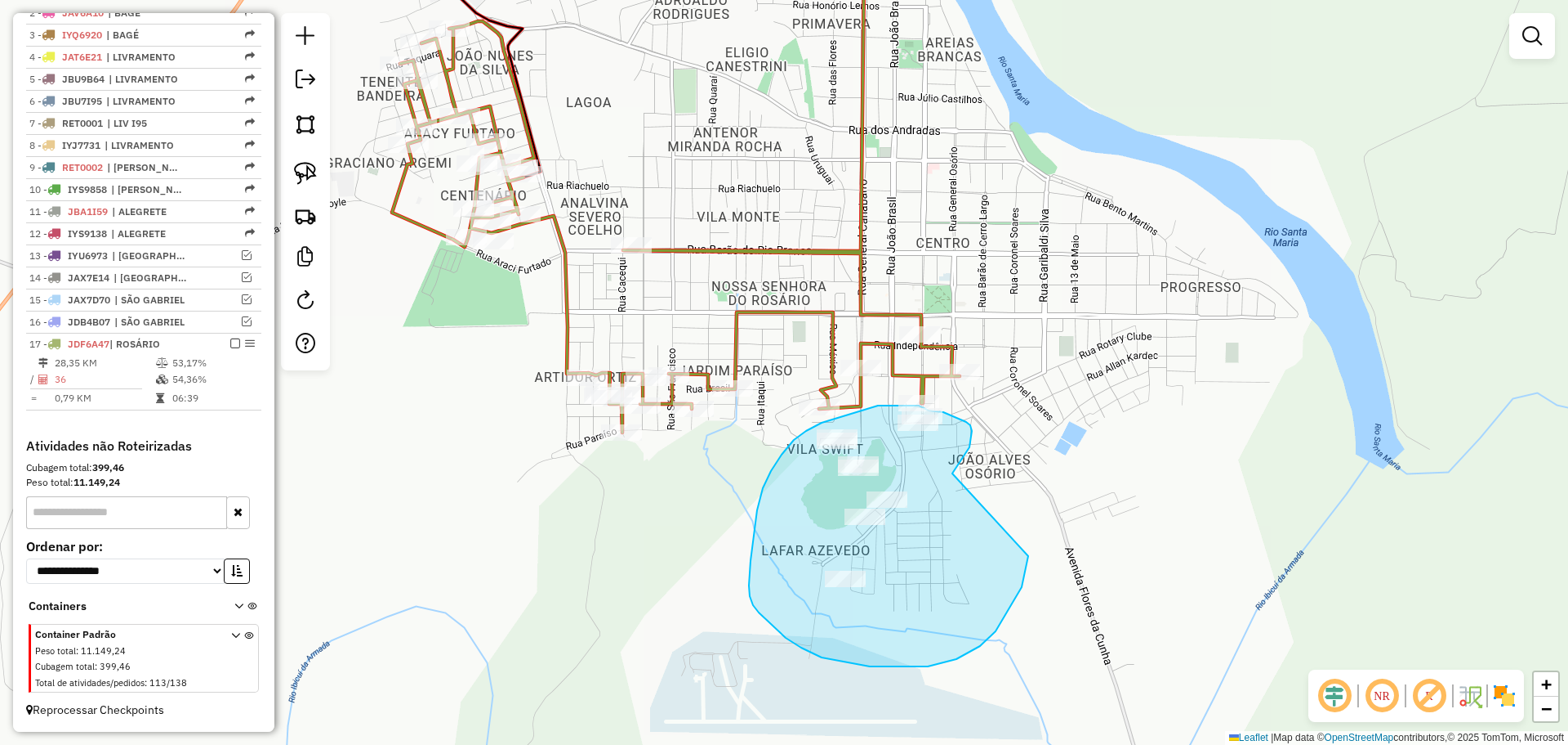
drag, startPoint x: 961, startPoint y: 460, endPoint x: 1026, endPoint y: 537, distance: 100.8
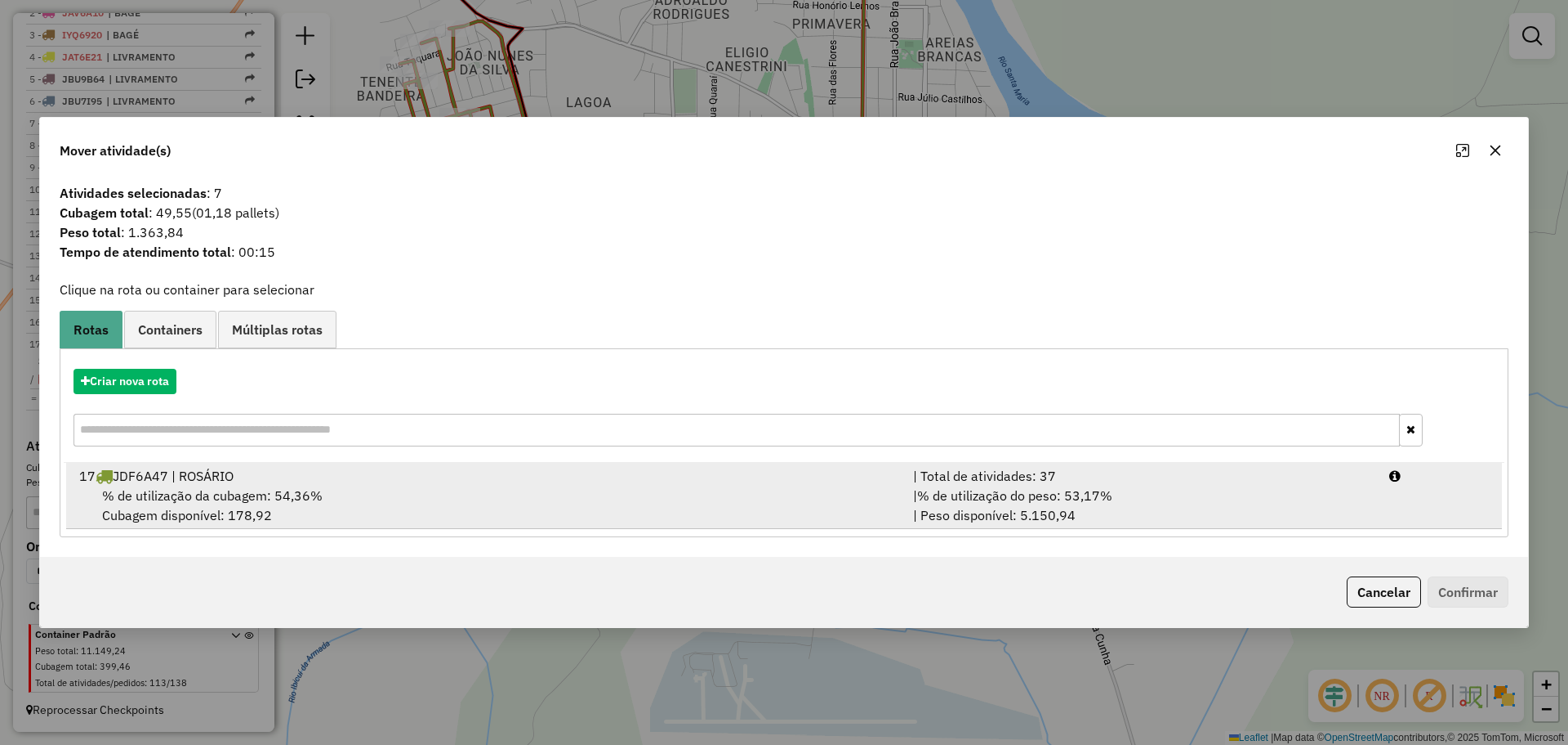
click at [801, 477] on div "17 JDF6A47 | ROSÁRIO" at bounding box center [487, 475] width 834 height 19
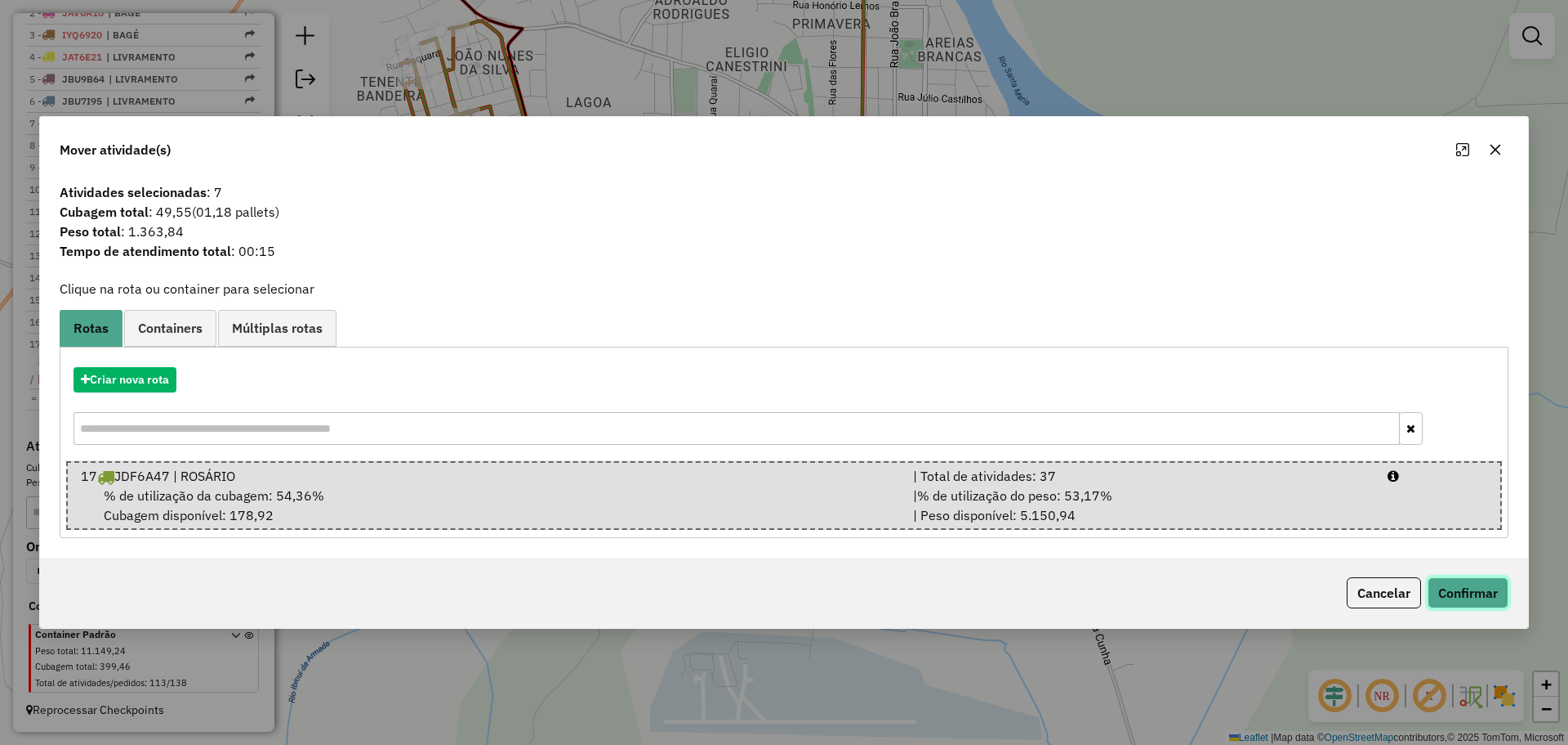
click at [1478, 597] on button "Confirmar" at bounding box center [1468, 593] width 81 height 31
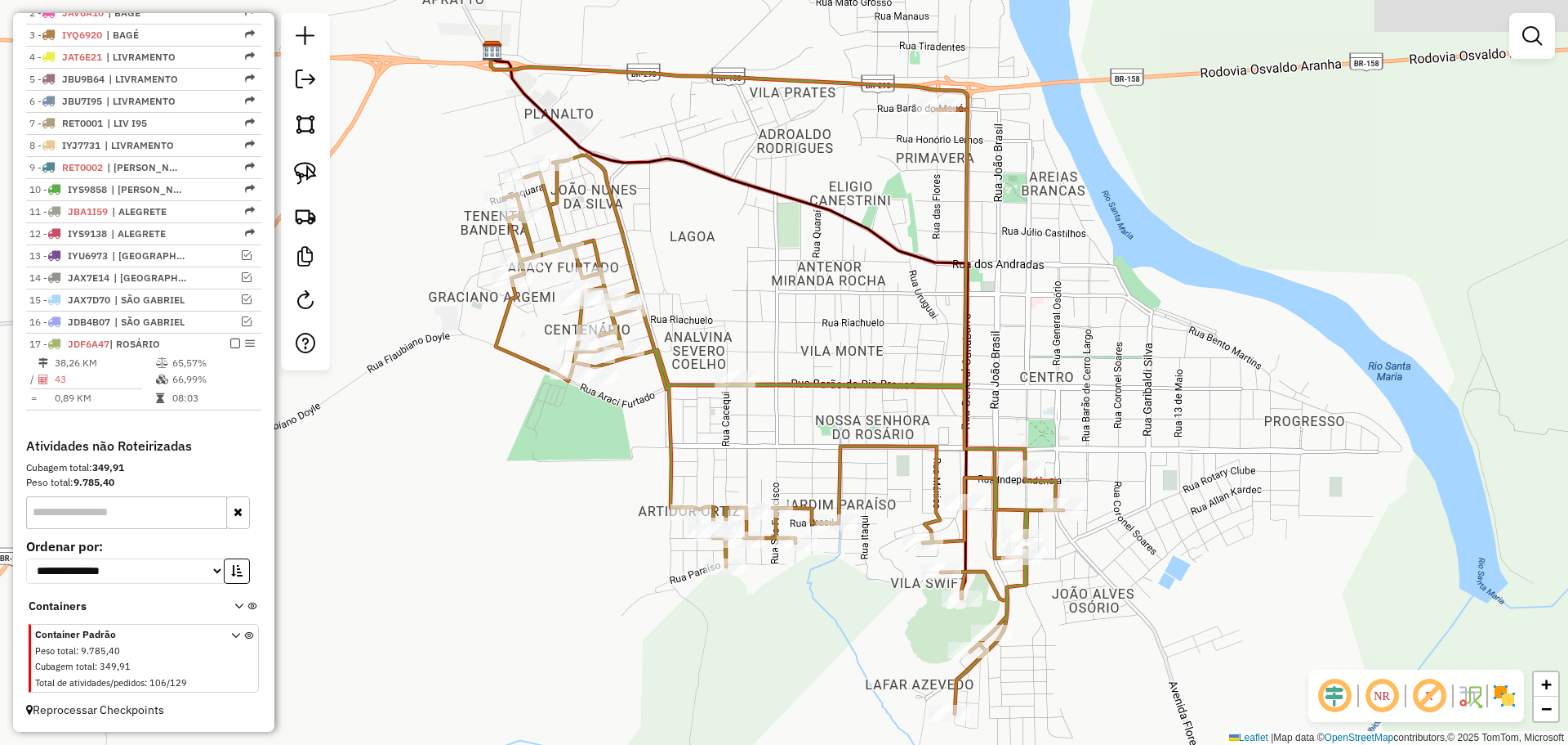
drag, startPoint x: 764, startPoint y: 258, endPoint x: 913, endPoint y: 452, distance: 244.6
click at [913, 452] on icon at bounding box center [779, 411] width 567 height 604
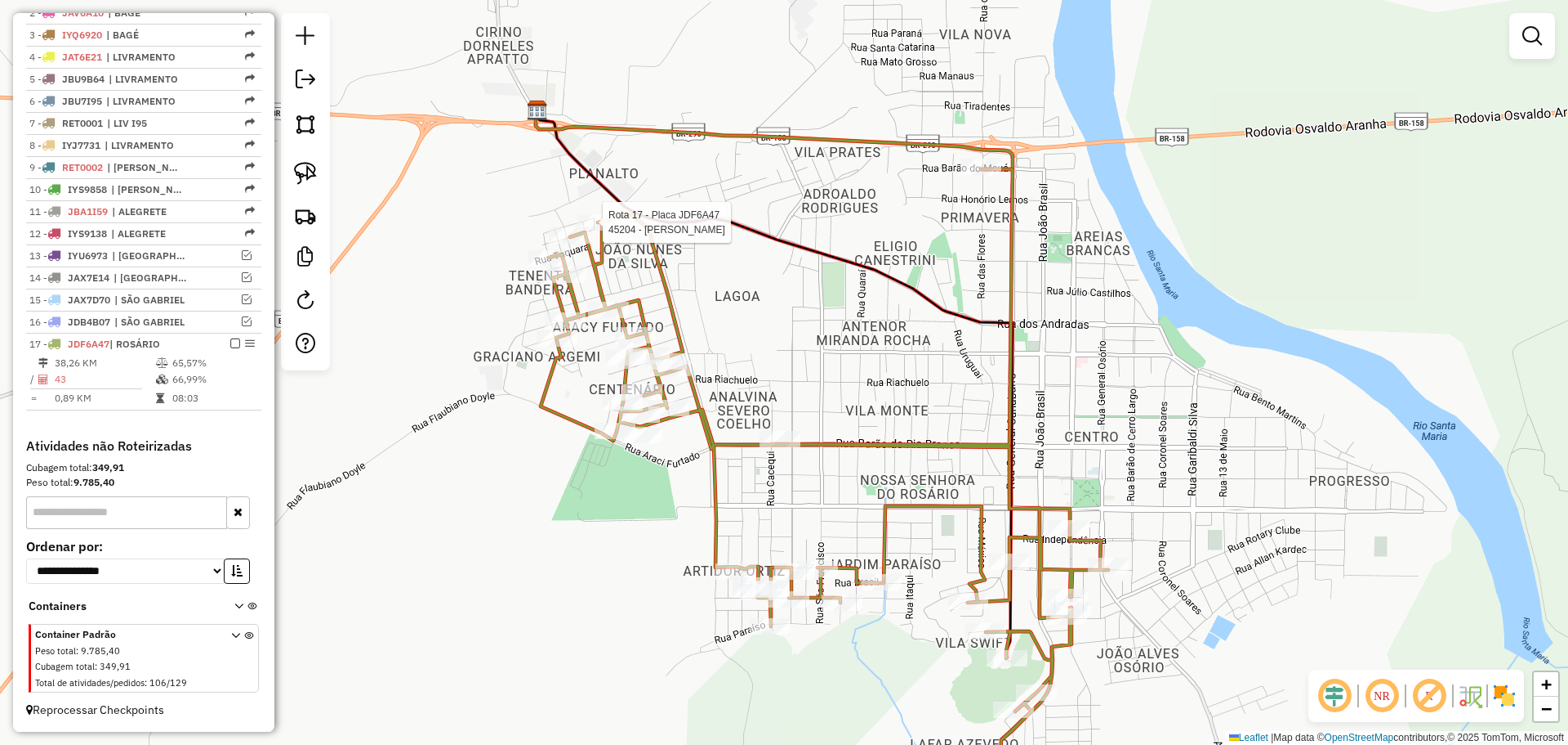
select select "*********"
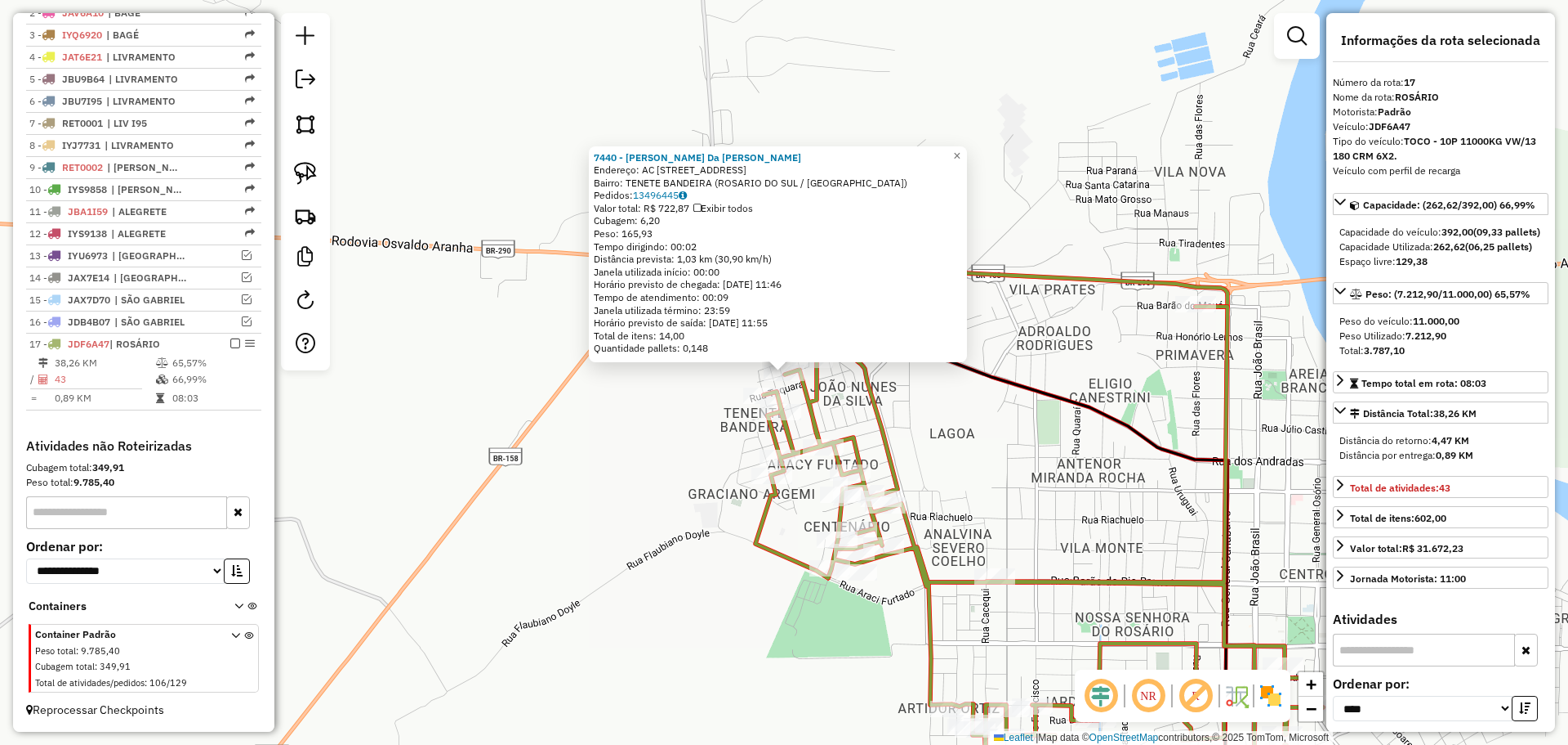
click at [758, 410] on div "7440 - Katiele Da [PERSON_NAME]: AC [STREET_ADDRESS] Pedidos: 13496445 Valor to…" at bounding box center [784, 372] width 1568 height 745
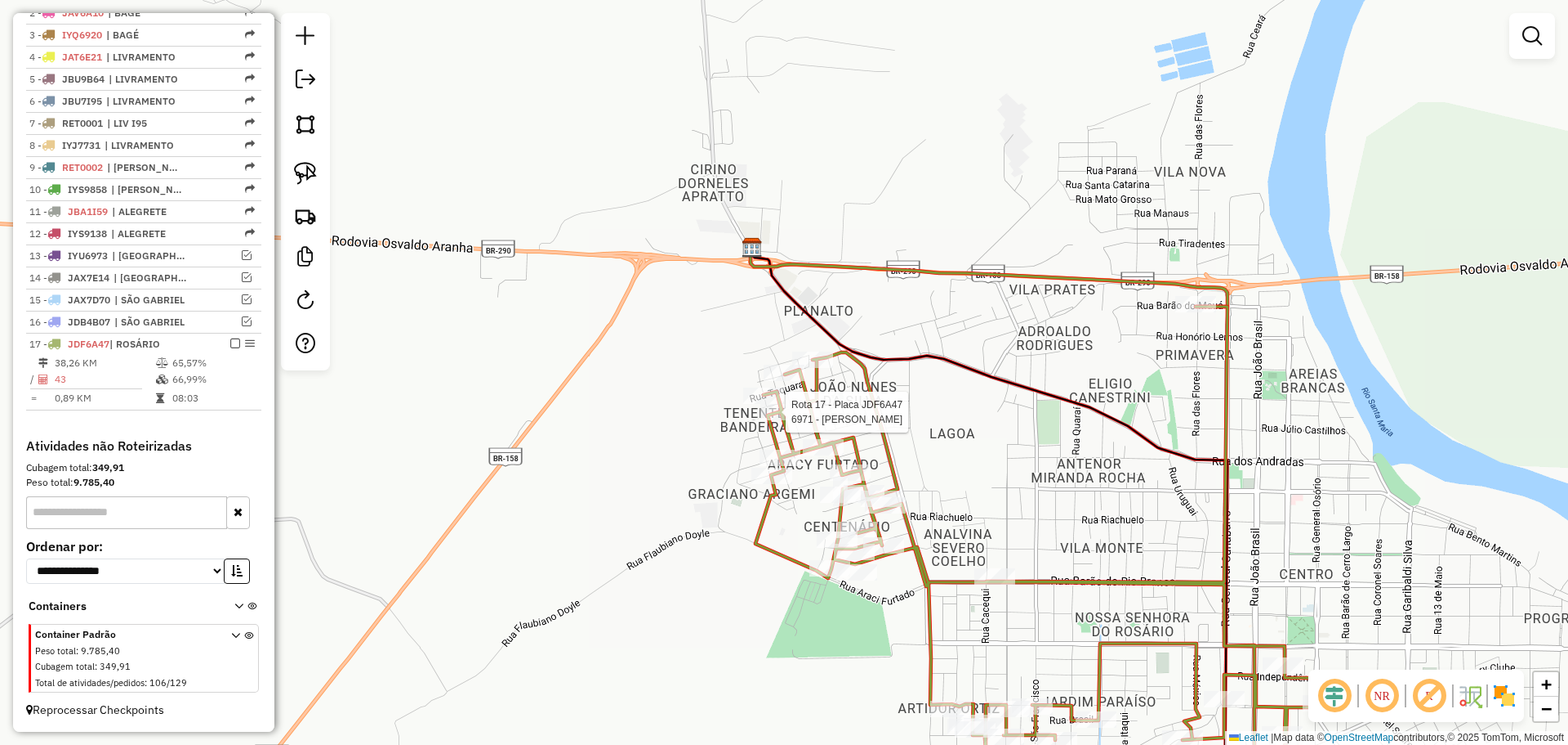
click at [767, 428] on icon at bounding box center [1039, 563] width 567 height 513
select select "*********"
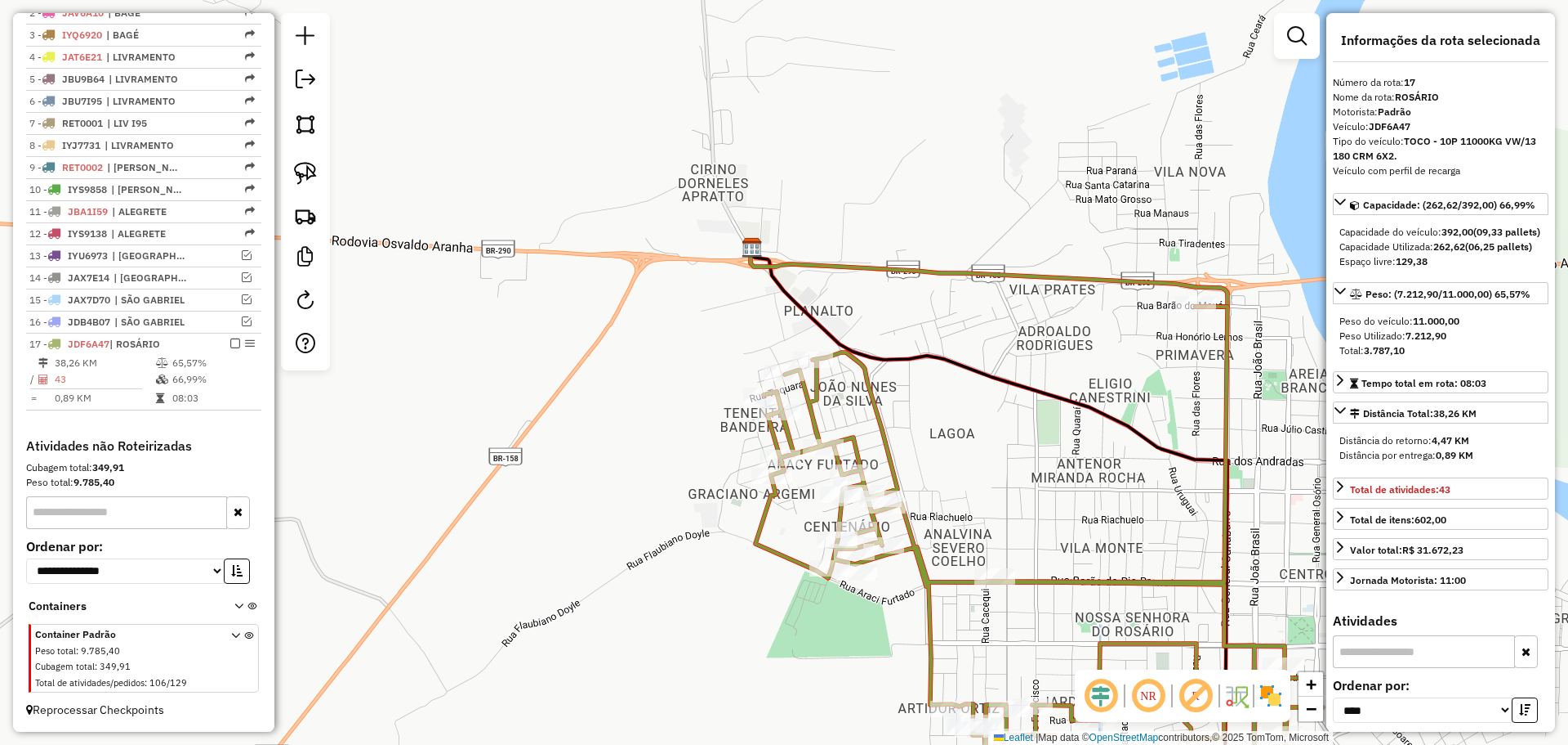
click at [804, 475] on div "Rota 17 - Placa JDF6A47 8086 - Valquiria Ramos Antu Janela de atendimento Grade…" at bounding box center [784, 372] width 1568 height 745
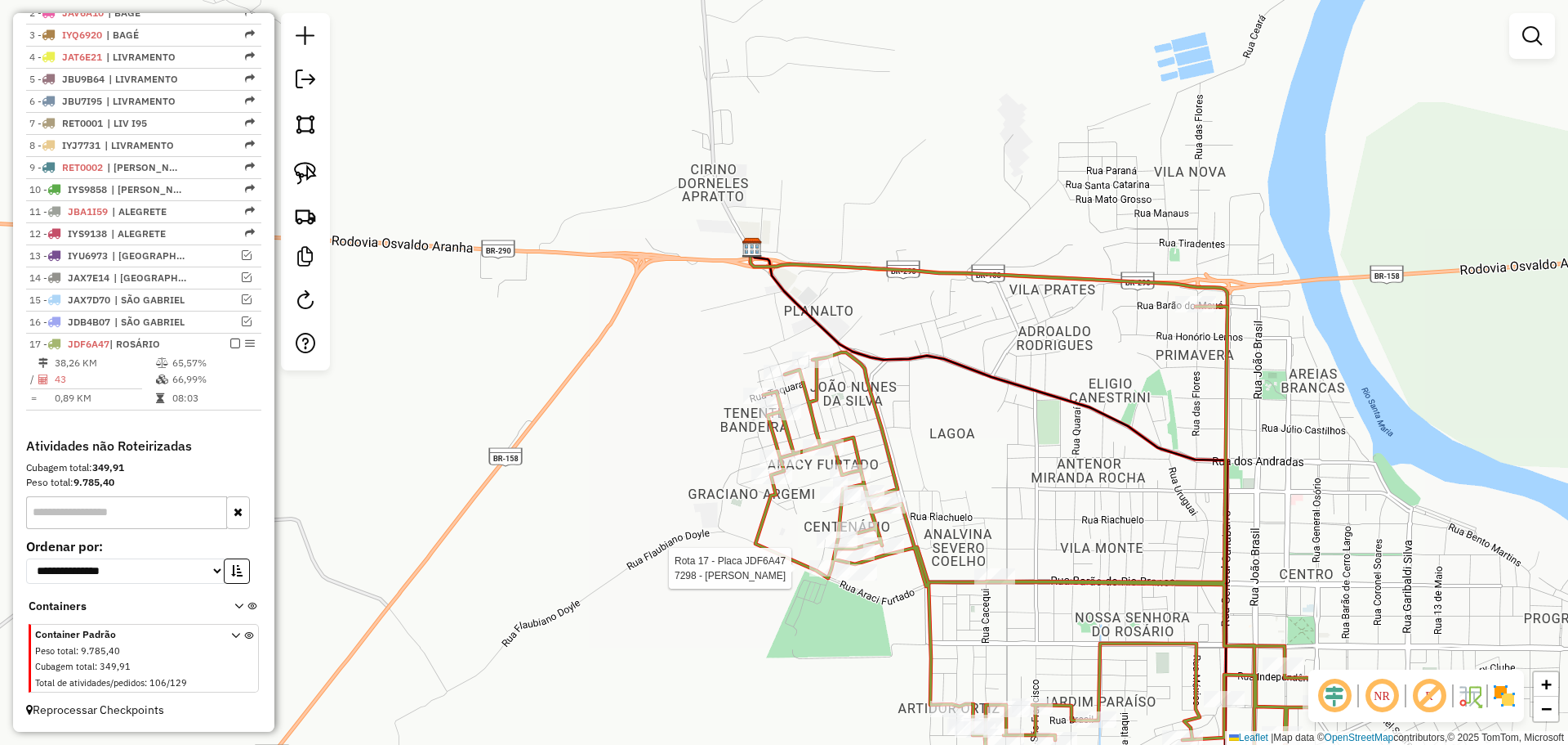
select select "*********"
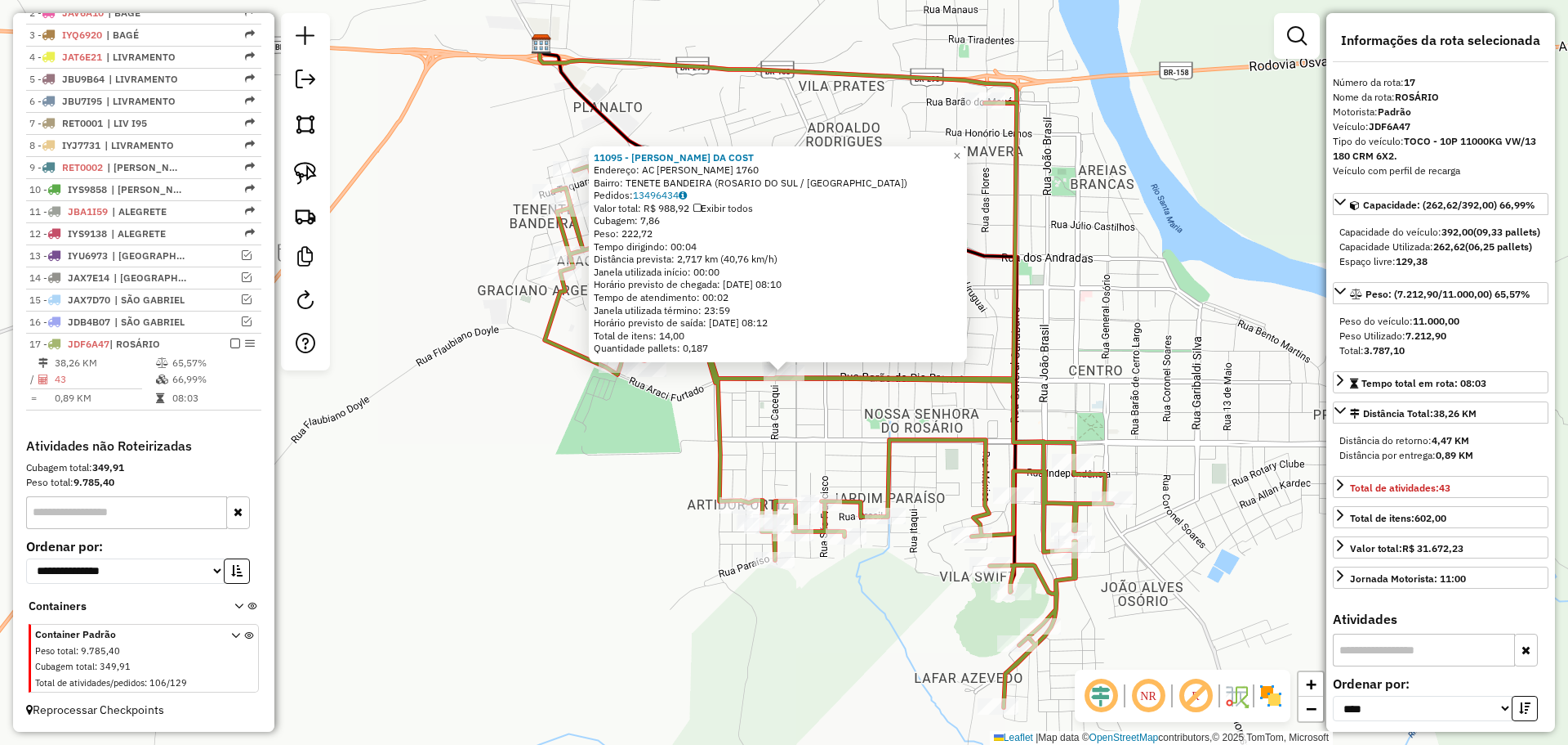
click at [855, 469] on div "11095 - [PERSON_NAME] DA COST Endereço: AC [PERSON_NAME] 1760 Bairro: TENETE BA…" at bounding box center [784, 372] width 1568 height 745
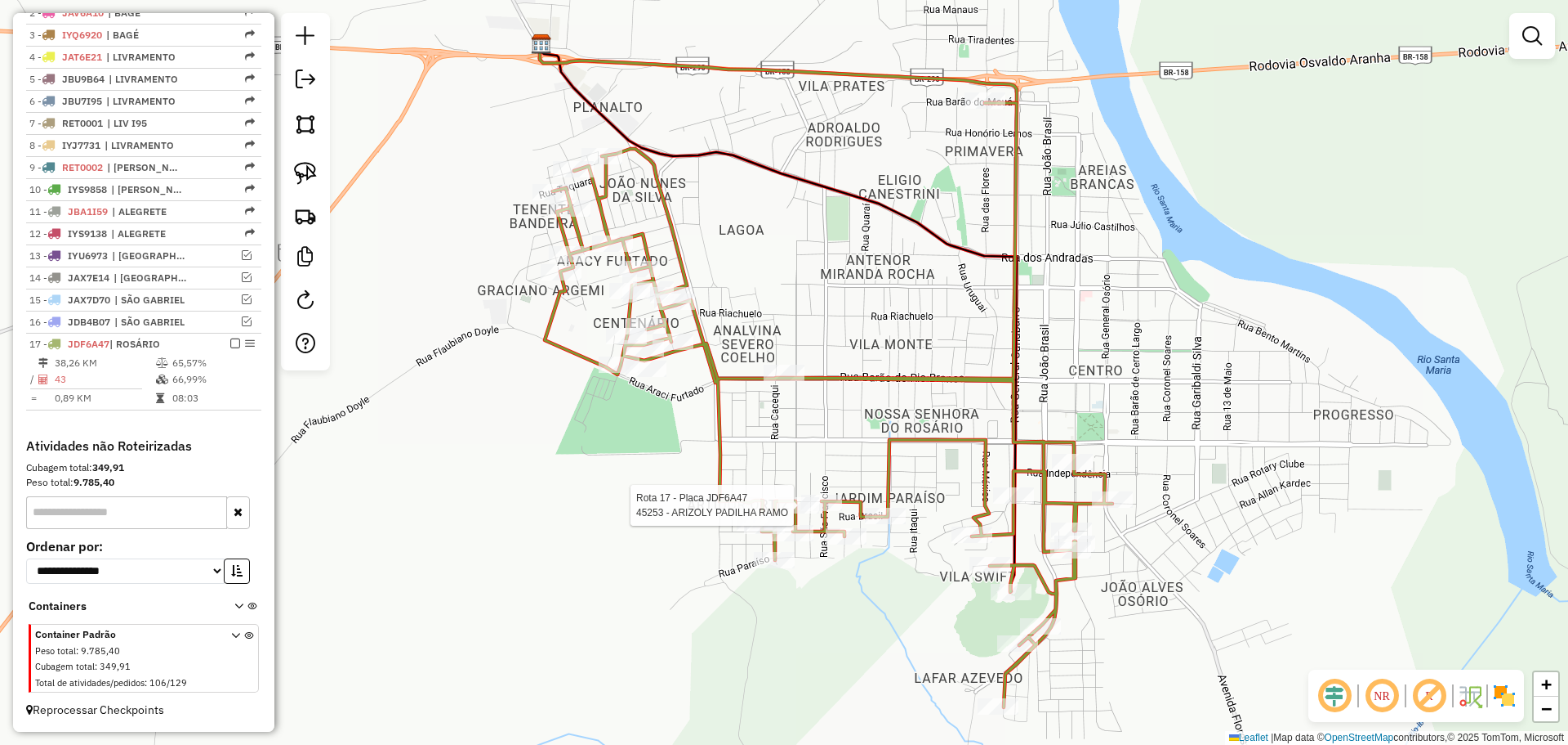
select select "*********"
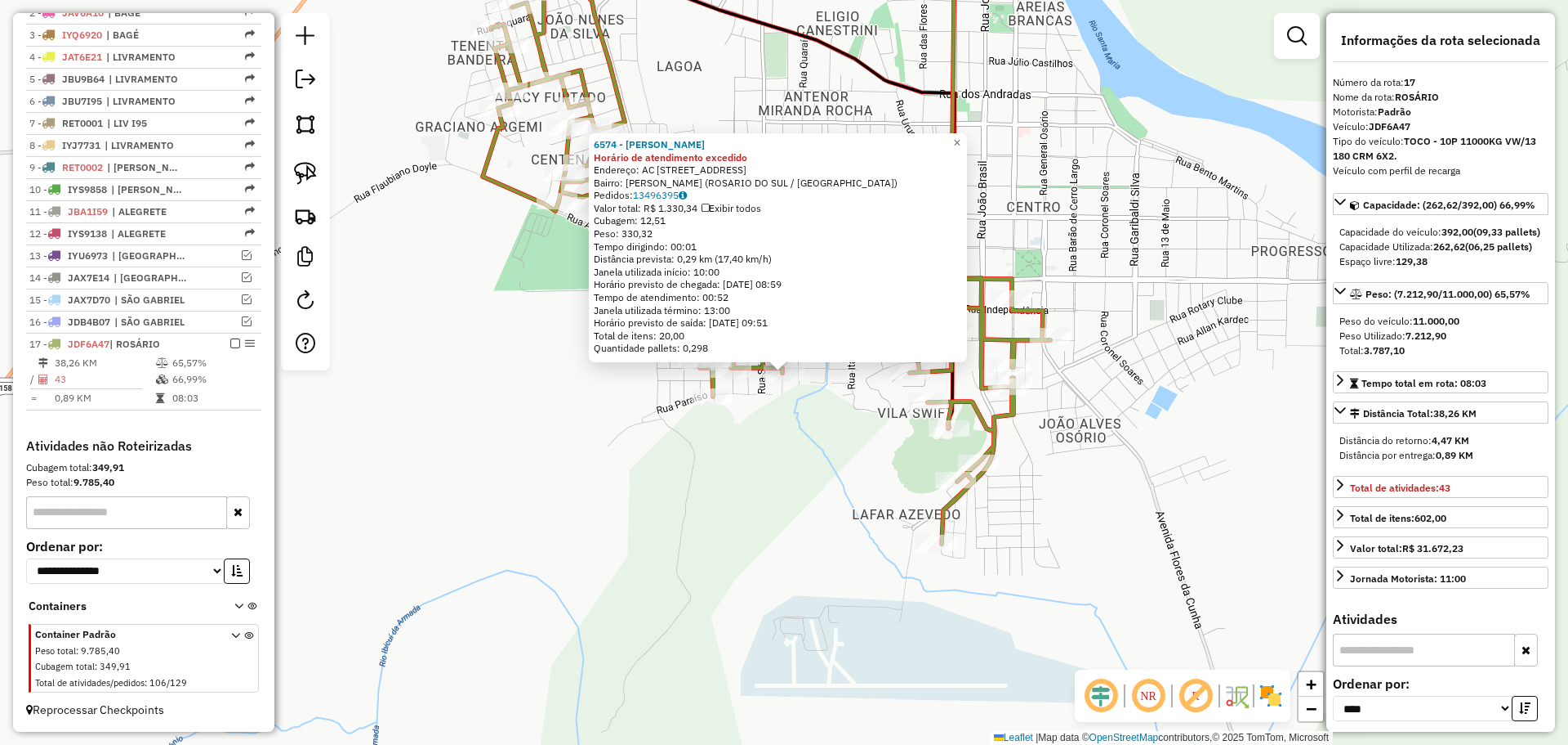
click at [844, 397] on div "6574 - [PERSON_NAME] de atendimento excedido Endereço: AC Rua Venezuela 389 Bai…" at bounding box center [784, 372] width 1568 height 745
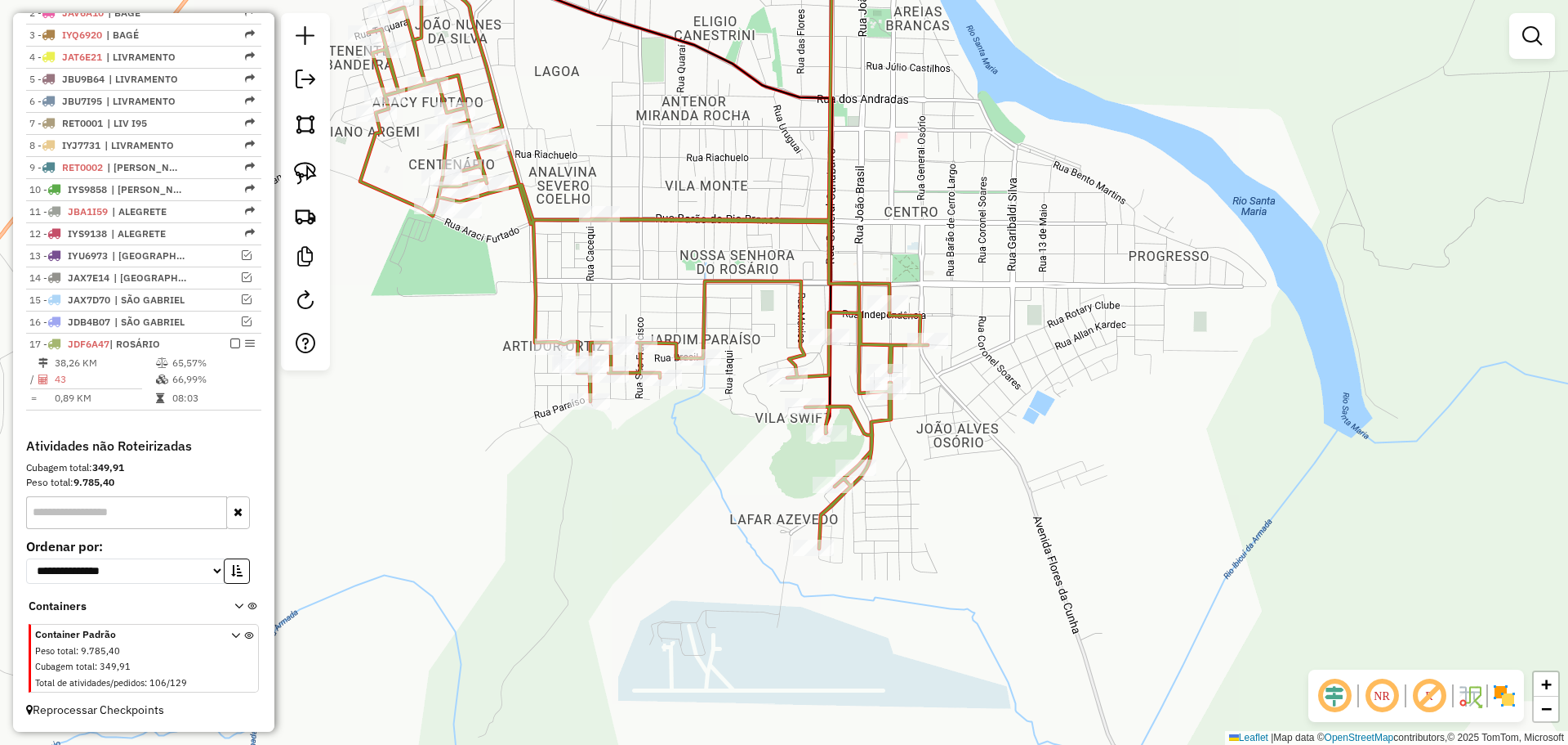
drag, startPoint x: 841, startPoint y: 430, endPoint x: 733, endPoint y: 435, distance: 108.1
click at [733, 435] on div "Janela de atendimento Grade de atendimento Capacidade Transportadoras Veículos …" at bounding box center [784, 372] width 1568 height 745
select select "*********"
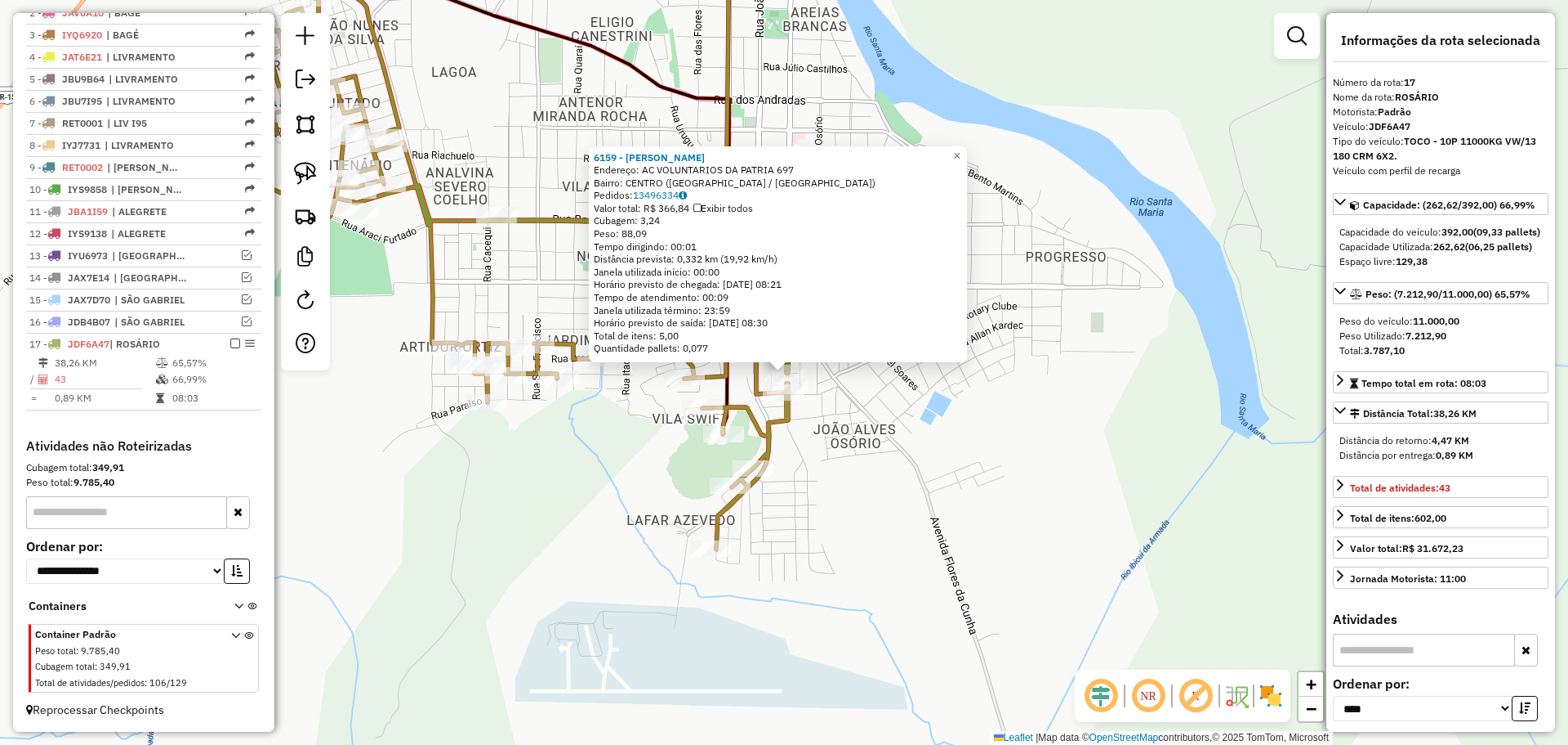
click at [862, 437] on div "6159 - [PERSON_NAME]: AC VOLUNTARIOS DA PATRIA 697 Bairro: CENTRO ([GEOGRAPHIC_…" at bounding box center [784, 372] width 1568 height 745
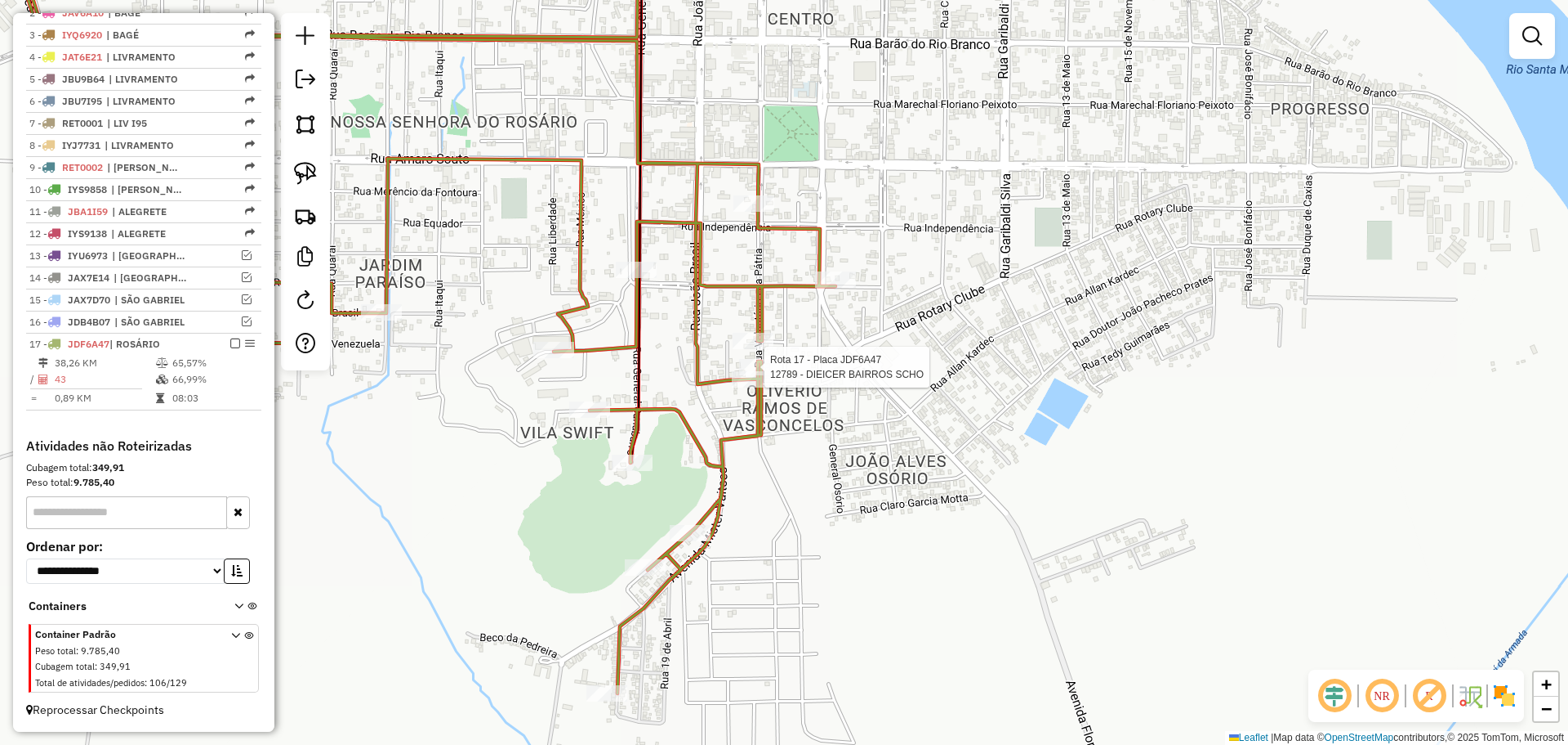
select select "*********"
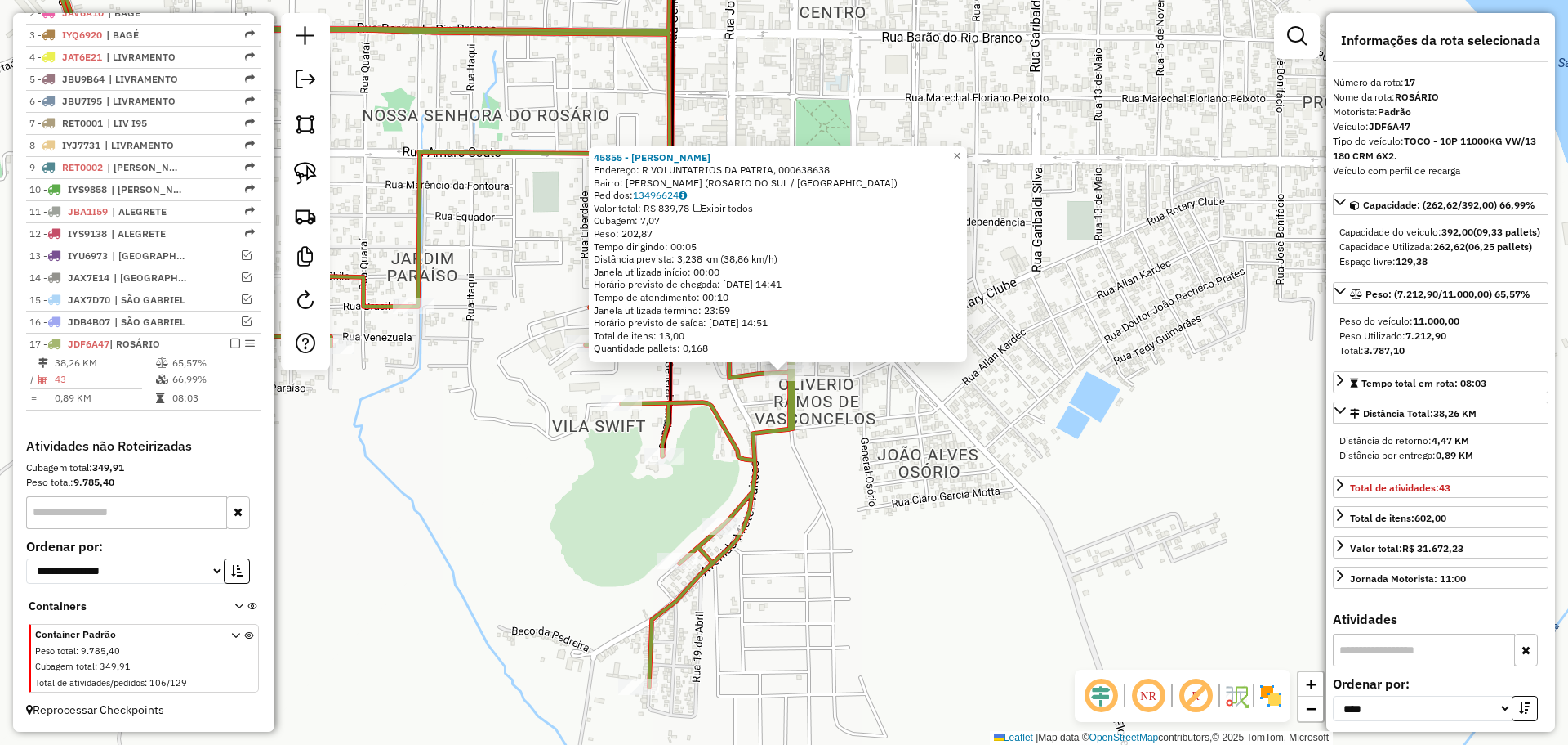
click at [781, 400] on icon at bounding box center [355, 306] width 1025 height 761
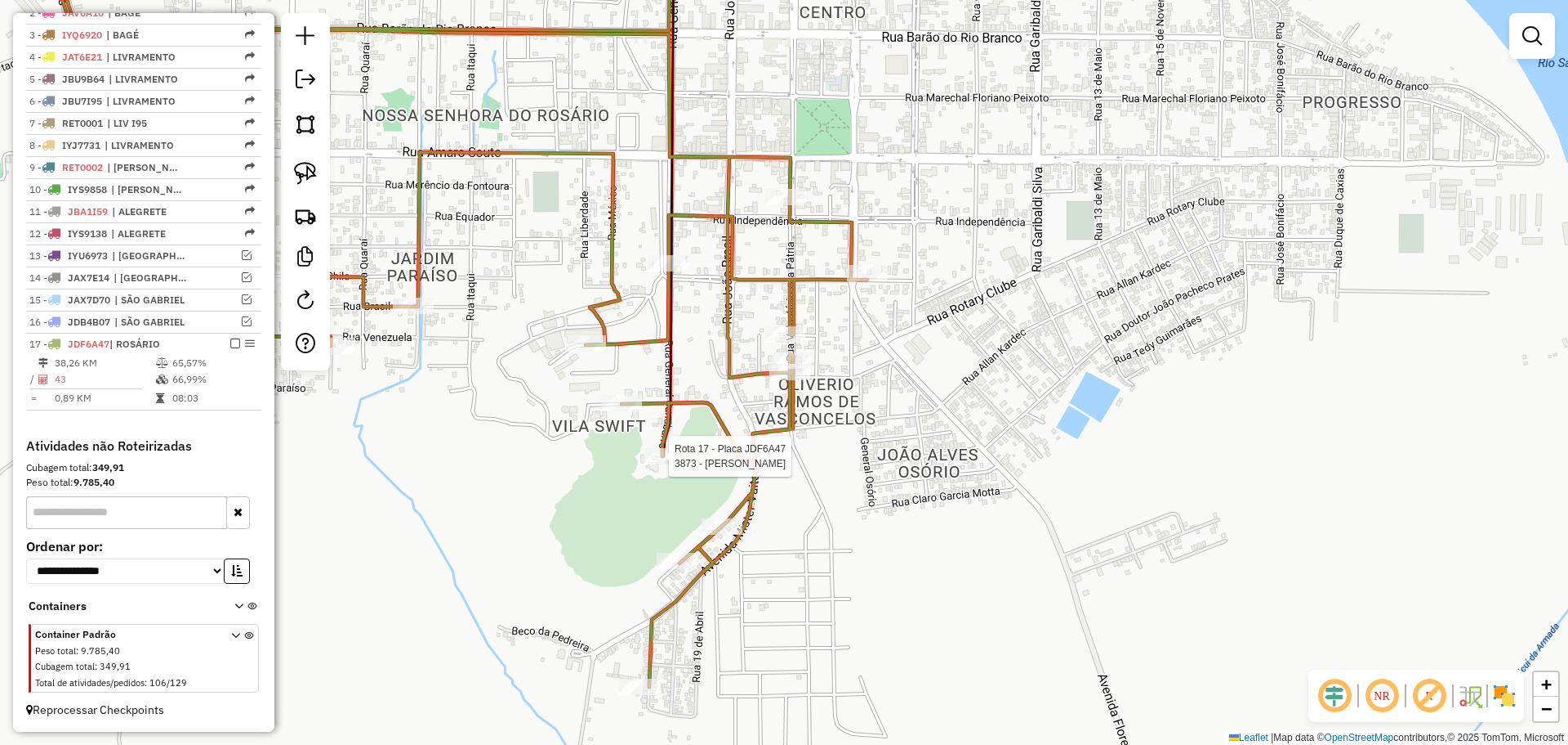
select select "*********"
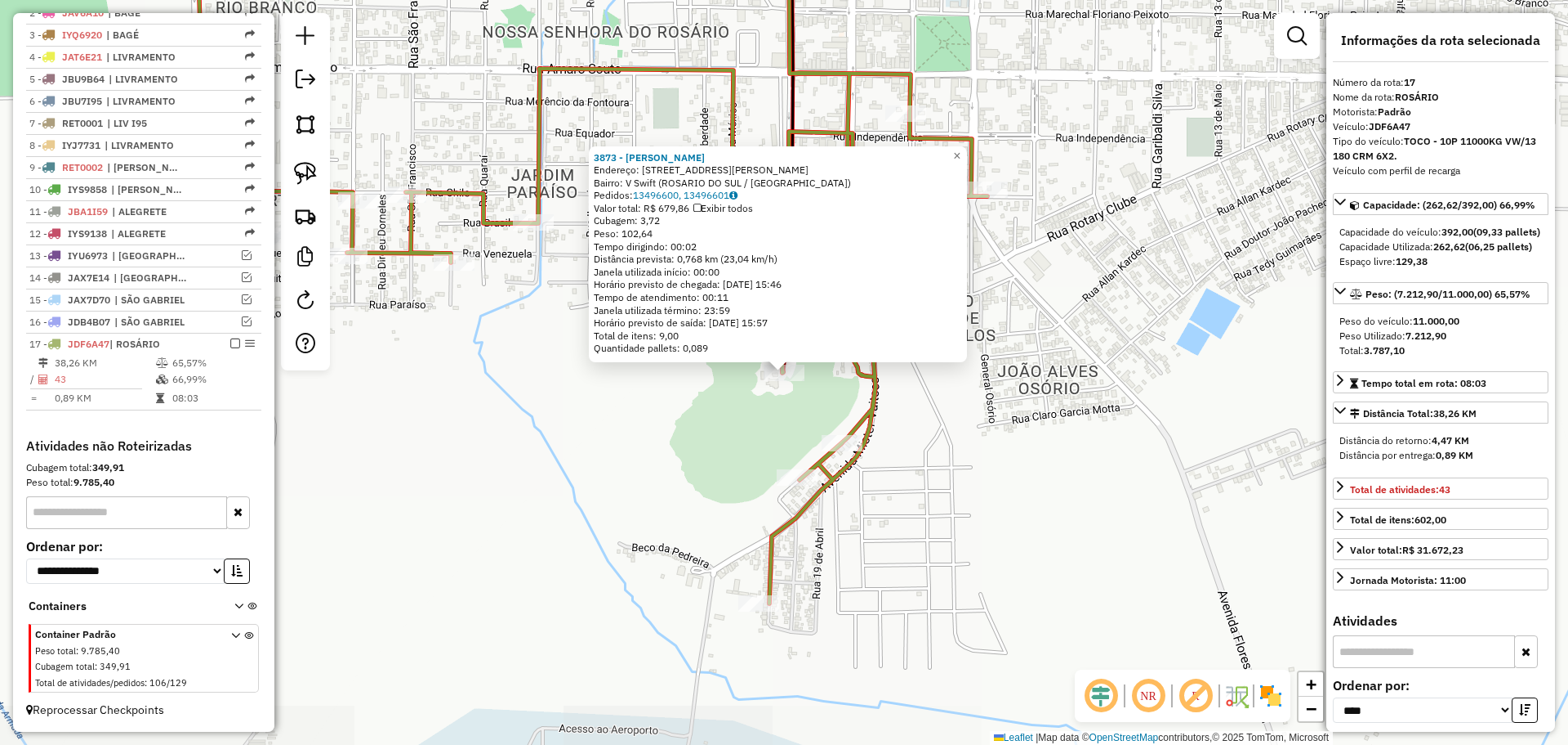
click at [670, 454] on div "3873 - [PERSON_NAME]: R PRESIDENTE [PERSON_NAME] E SILVA 50 Bairro: V Swift ([G…" at bounding box center [784, 372] width 1568 height 745
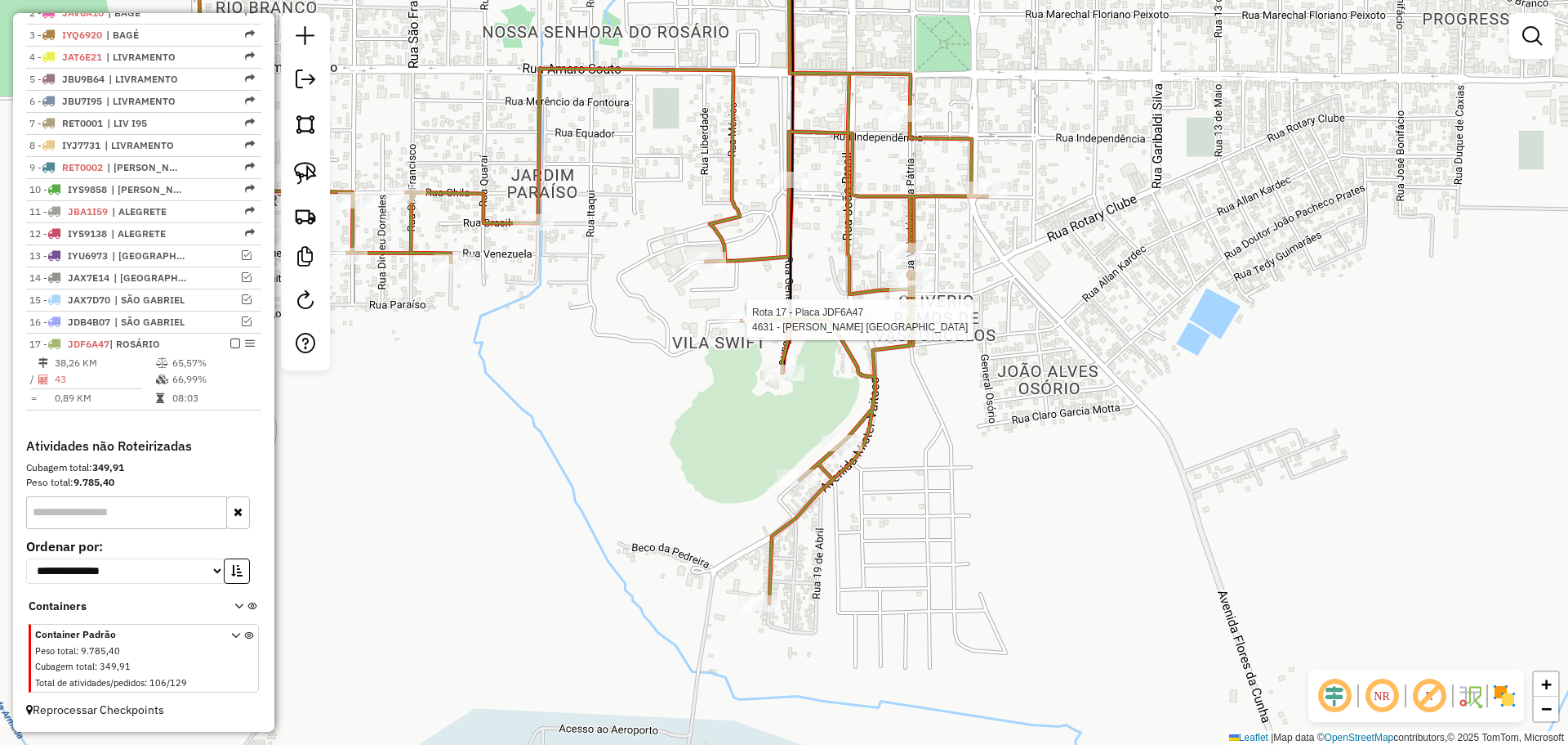
select select "*********"
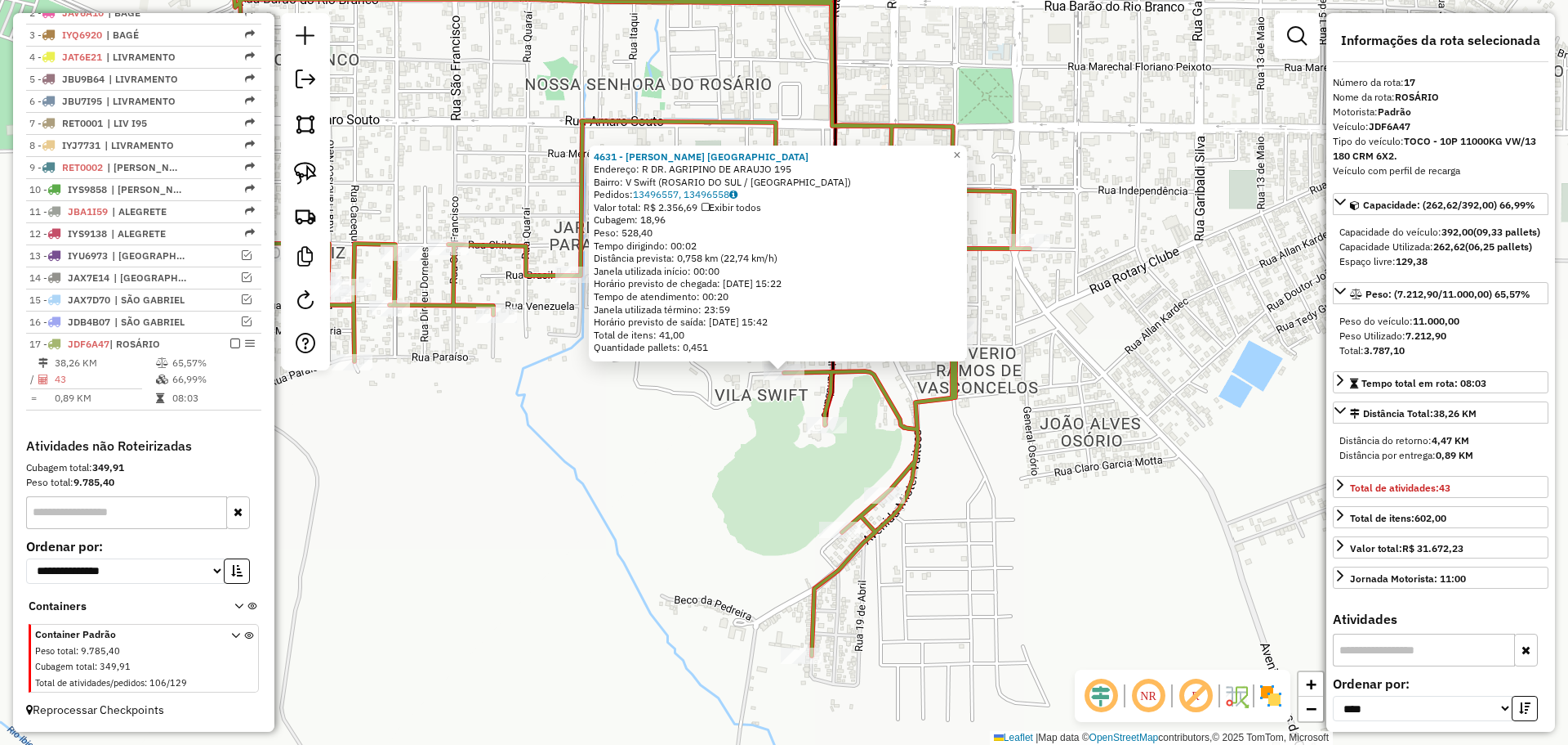
click at [731, 381] on div "4631 - [PERSON_NAME] [GEOGRAPHIC_DATA]: R DR. AGRIPINO DE ARAUJO 195 Bairro: V …" at bounding box center [784, 372] width 1568 height 745
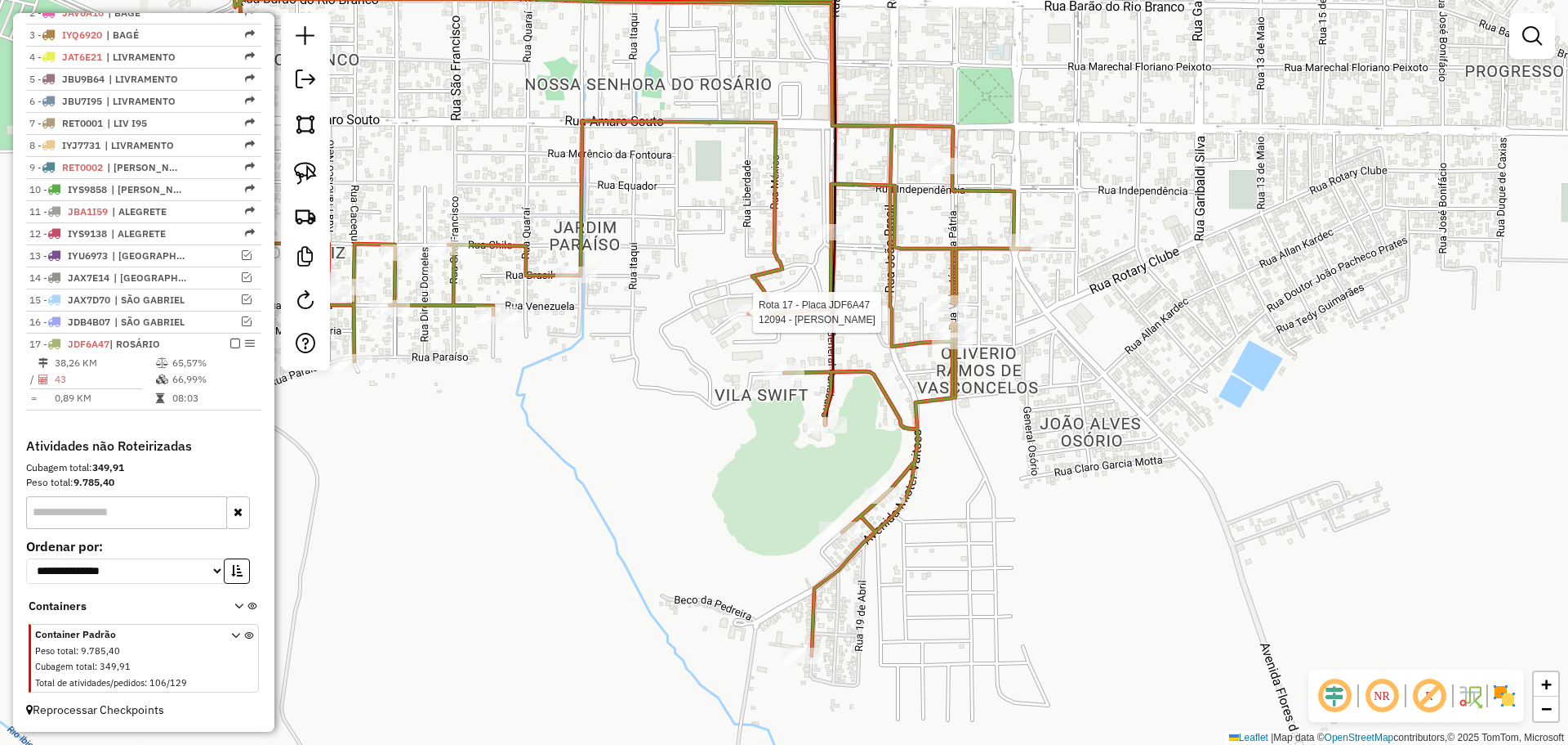
select select "*********"
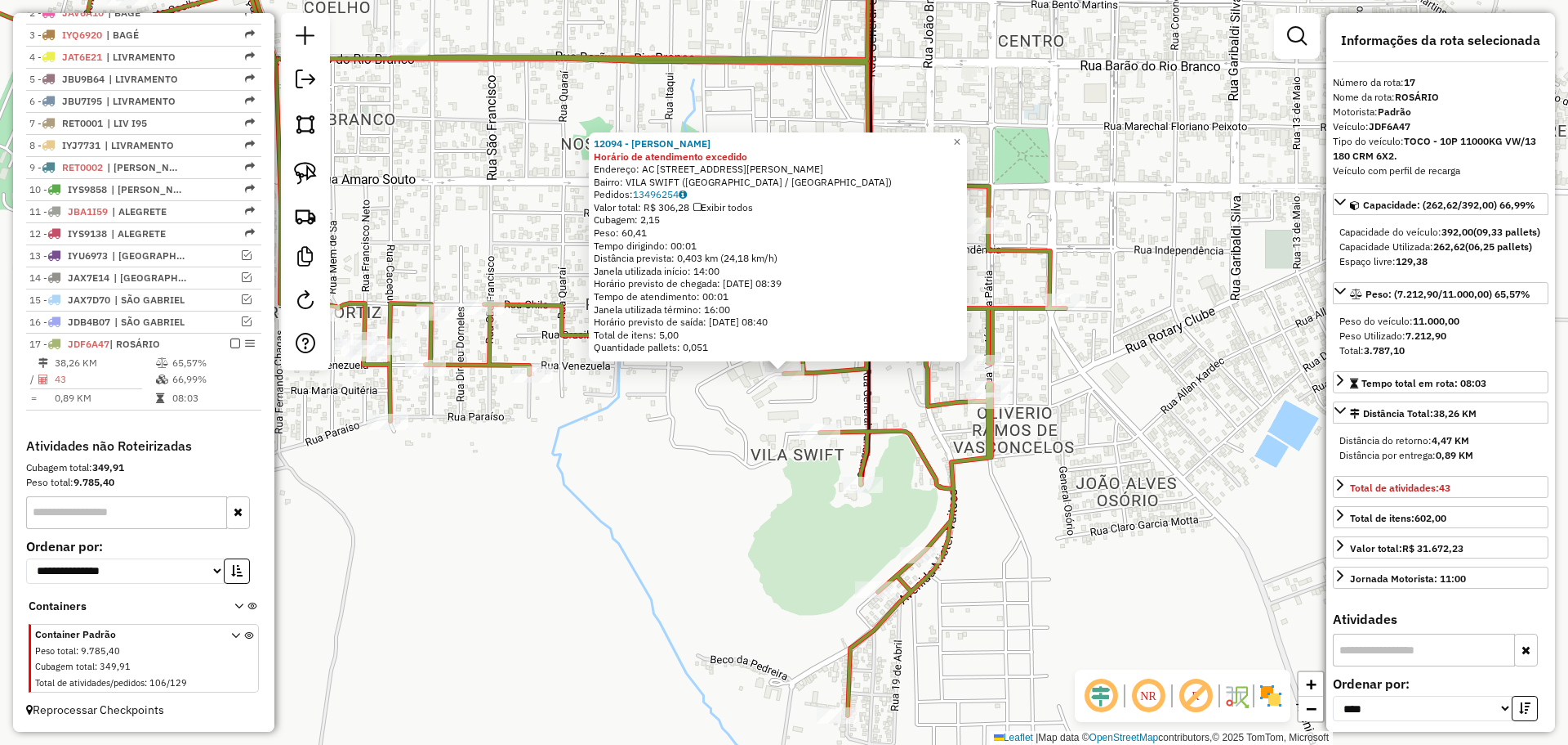
click at [745, 397] on div "12094 - [PERSON_NAME] DIAS Horário de atendimento excedido Endereço: AC [STREET…" at bounding box center [784, 372] width 1568 height 745
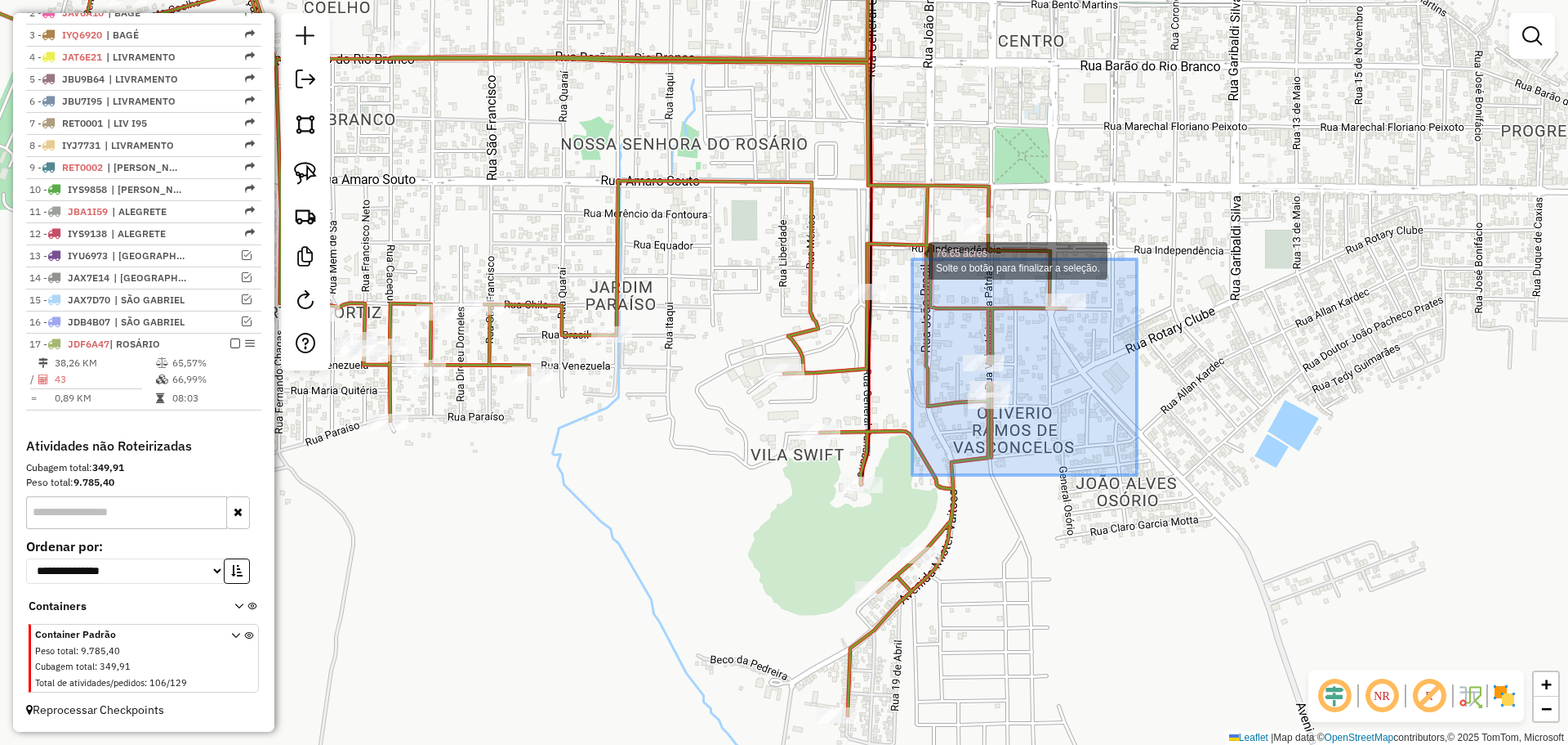
drag, startPoint x: 1137, startPoint y: 475, endPoint x: 913, endPoint y: 262, distance: 309.1
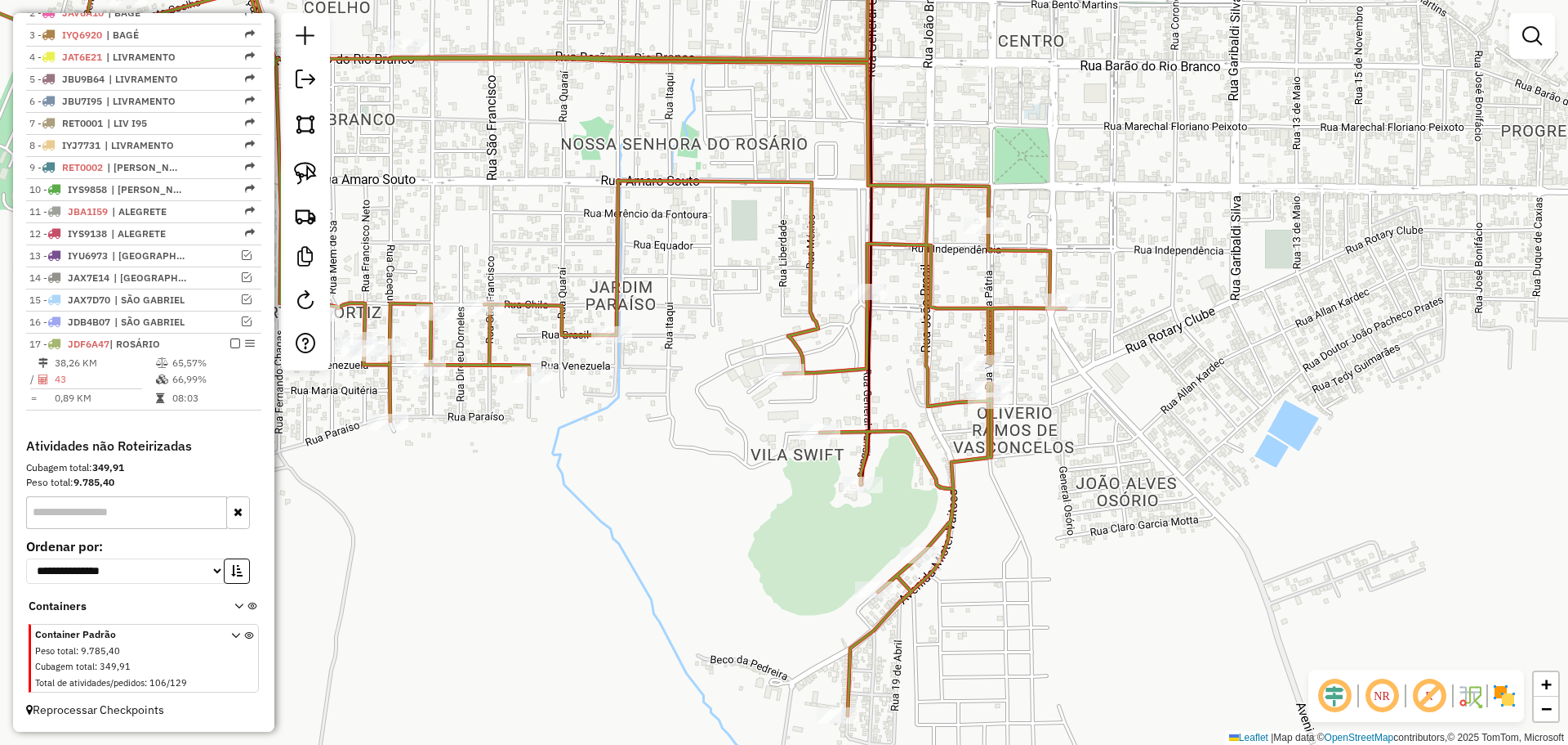
select select "*********"
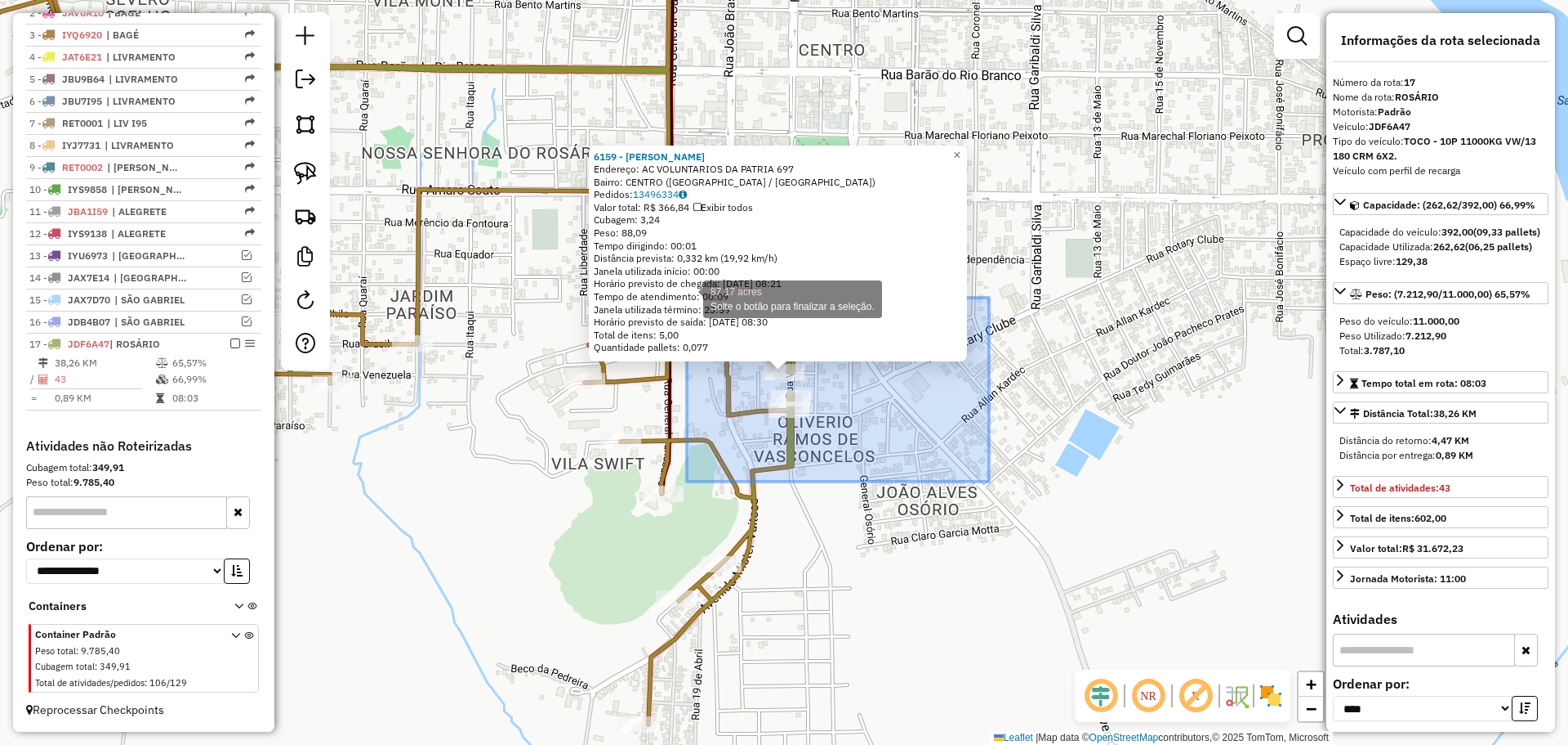
drag, startPoint x: 987, startPoint y: 483, endPoint x: 687, endPoint y: 298, distance: 352.5
click at [687, 298] on div "6159 - [PERSON_NAME]: AC VOLUNTARIOS DA PATRIA 697 Bairro: CENTRO ([GEOGRAPHIC_…" at bounding box center [784, 372] width 1568 height 745
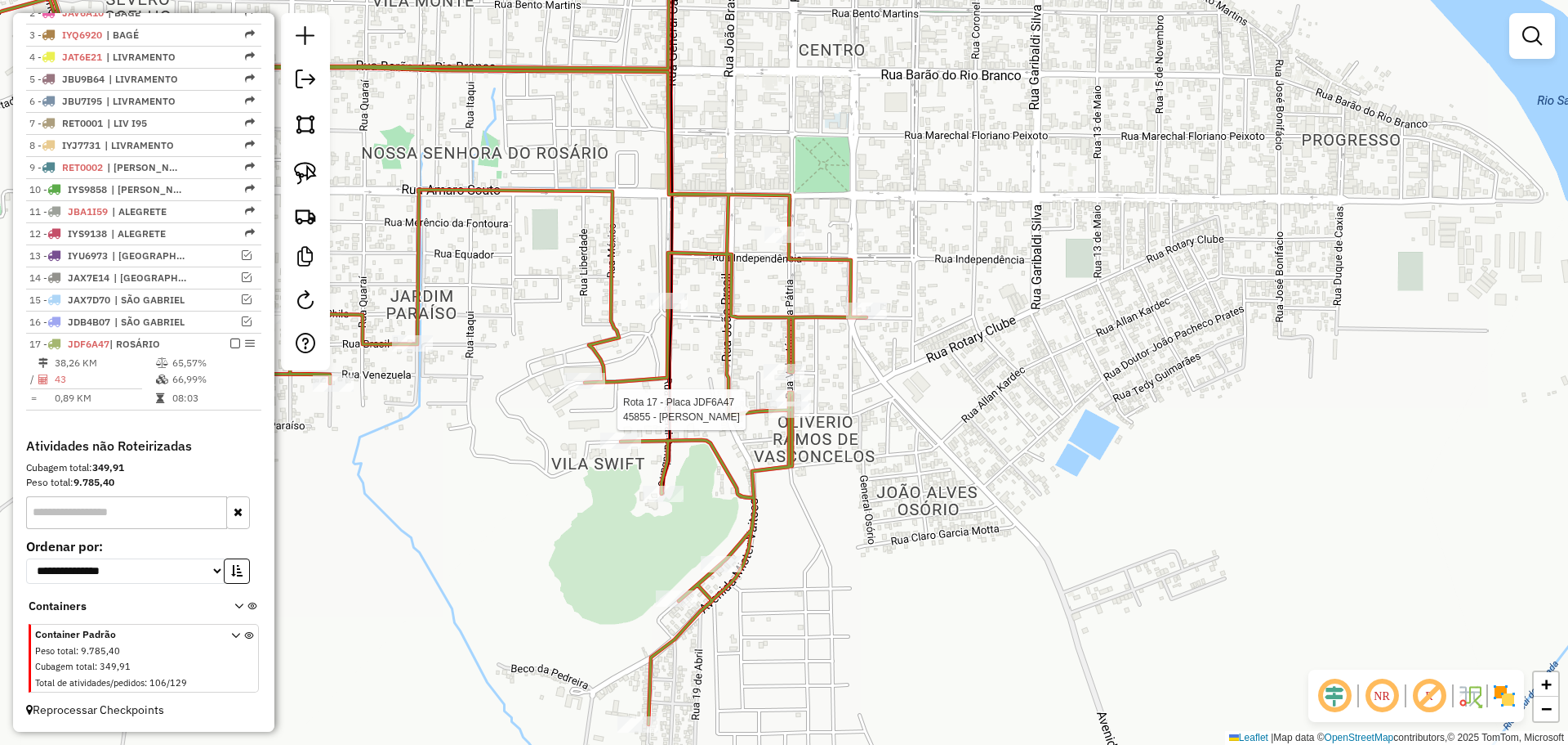
select select "*********"
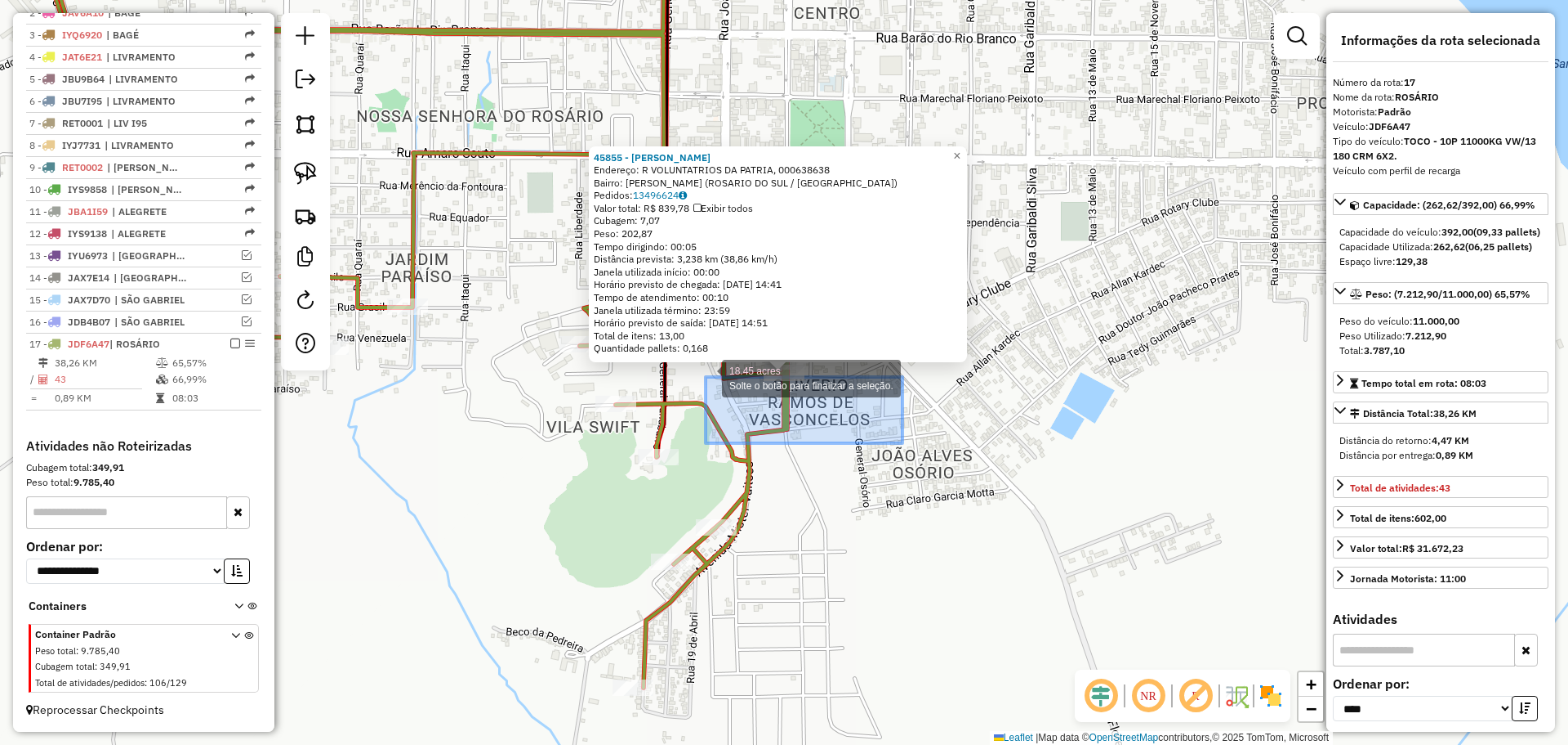
drag, startPoint x: 902, startPoint y: 443, endPoint x: 707, endPoint y: 268, distance: 262.0
click at [713, 290] on div "45855 - [PERSON_NAME]: R VOLUNTATRIOS DA PATRIA, 000638638 Bairro: [PERSON_NAME…" at bounding box center [784, 372] width 1568 height 745
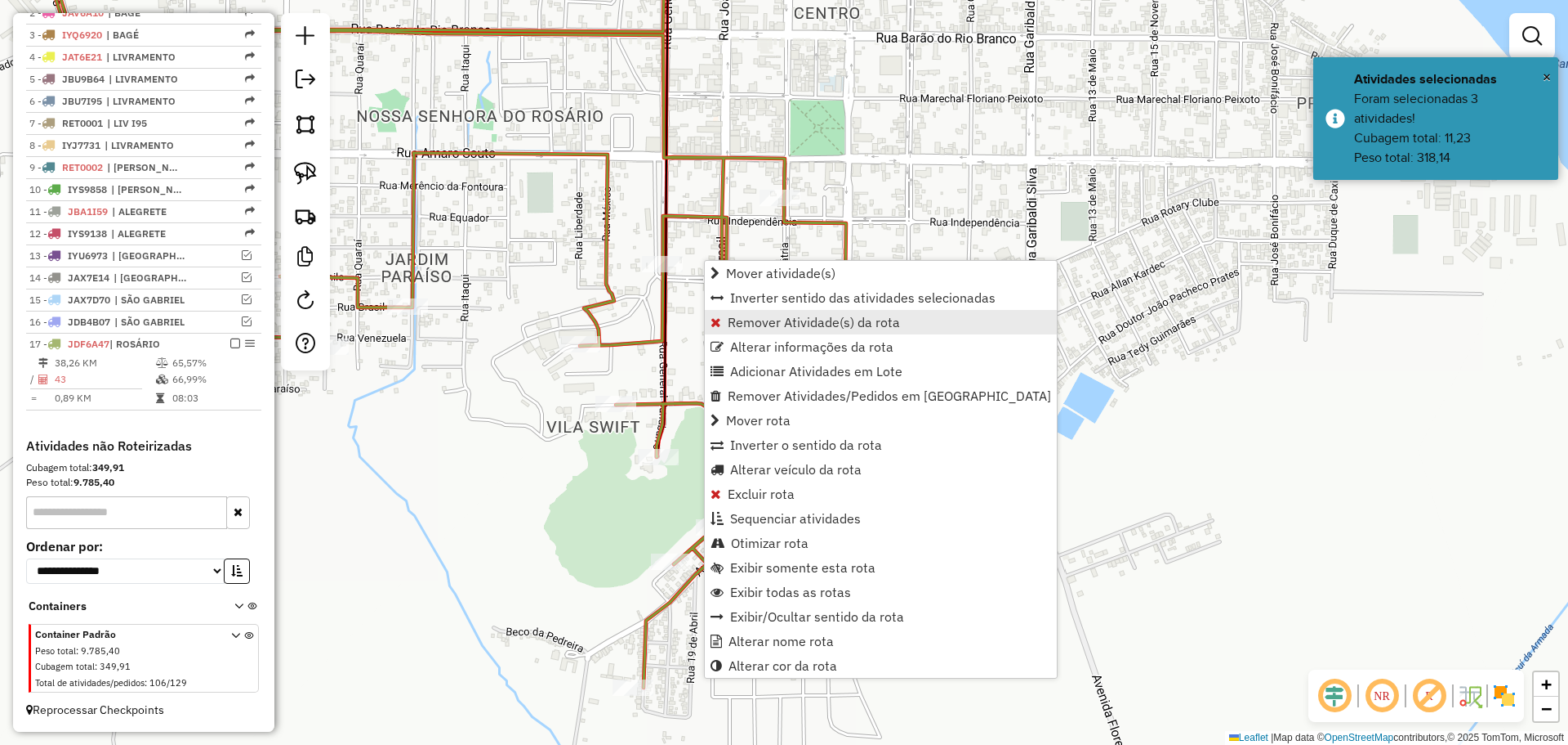
click at [796, 324] on span "Remover Atividade(s) da rota" at bounding box center [814, 322] width 173 height 13
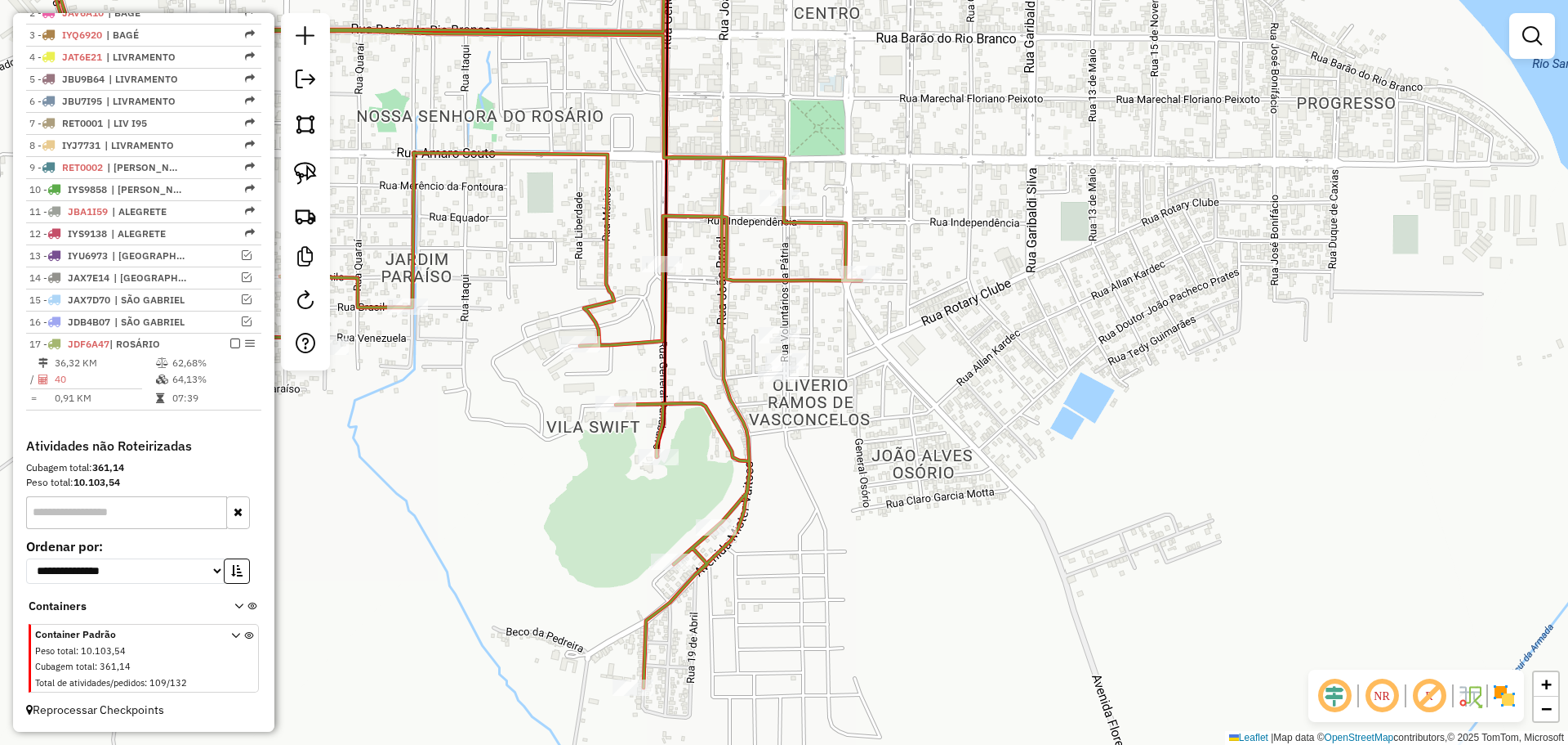
select select "*********"
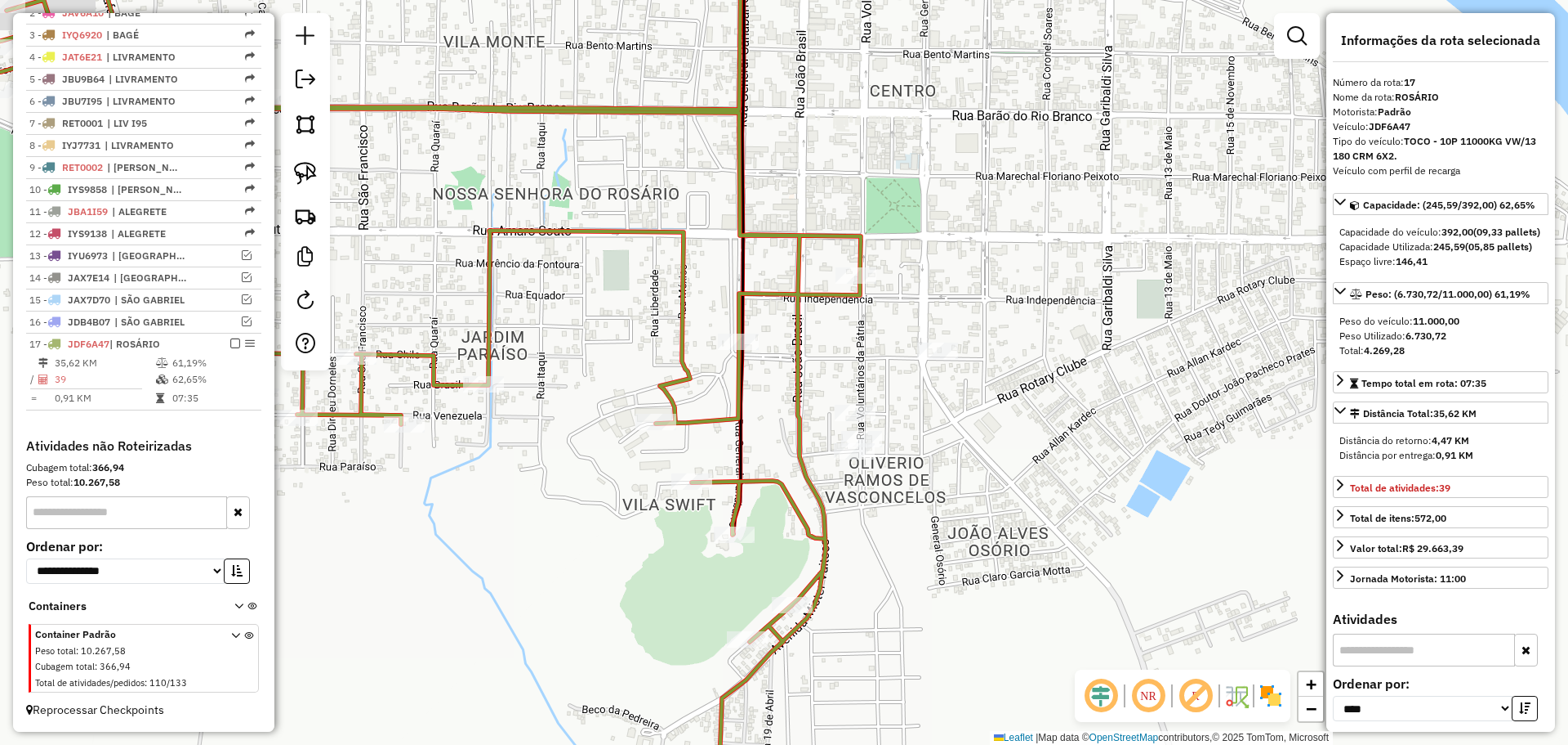
drag, startPoint x: 821, startPoint y: 422, endPoint x: 975, endPoint y: 398, distance: 155.9
click at [975, 398] on div "Janela de atendimento Grade de atendimento Capacidade Transportadoras Veículos …" at bounding box center [784, 372] width 1568 height 745
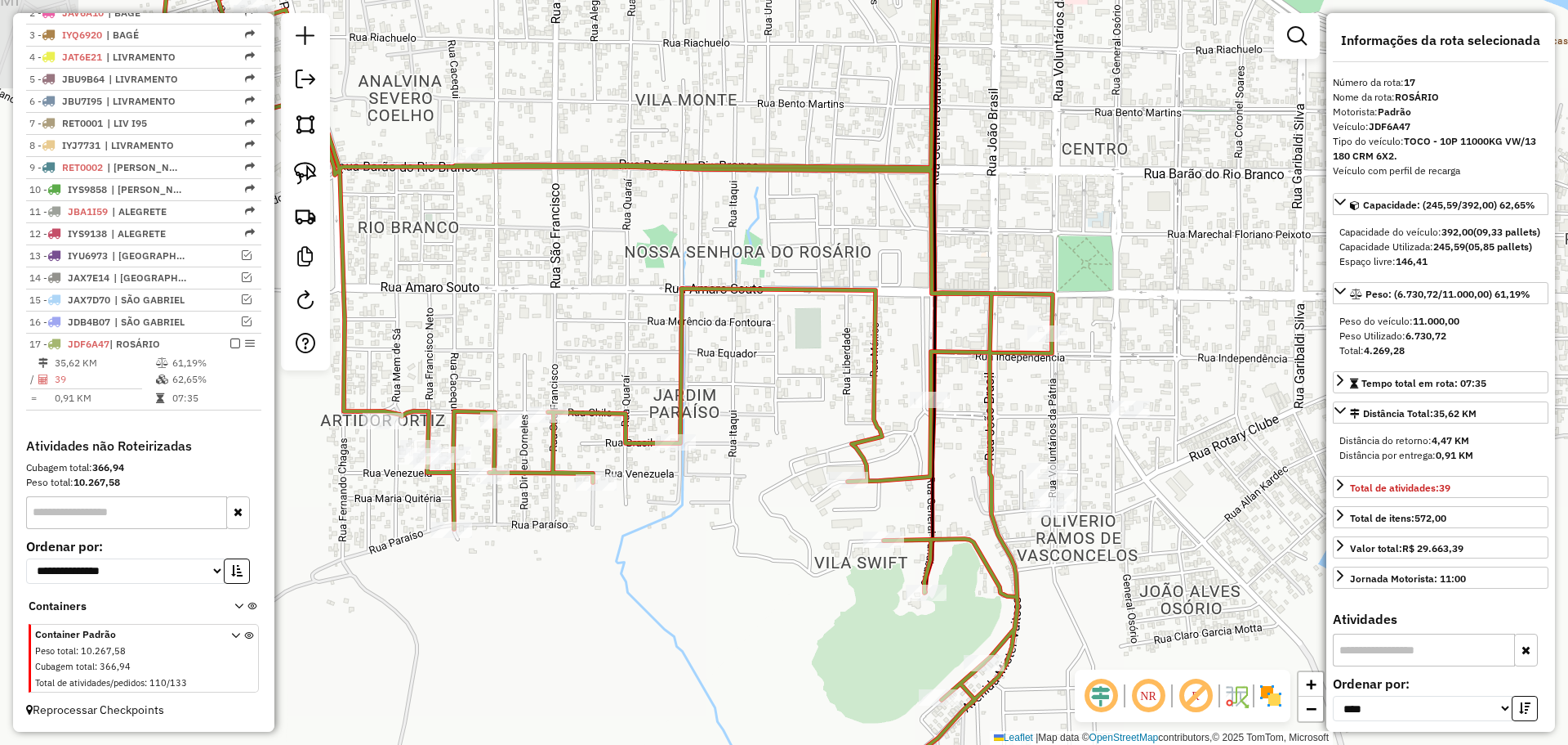
drag, startPoint x: 811, startPoint y: 420, endPoint x: 996, endPoint y: 479, distance: 194.2
click at [996, 479] on icon at bounding box center [543, 405] width 1018 height 836
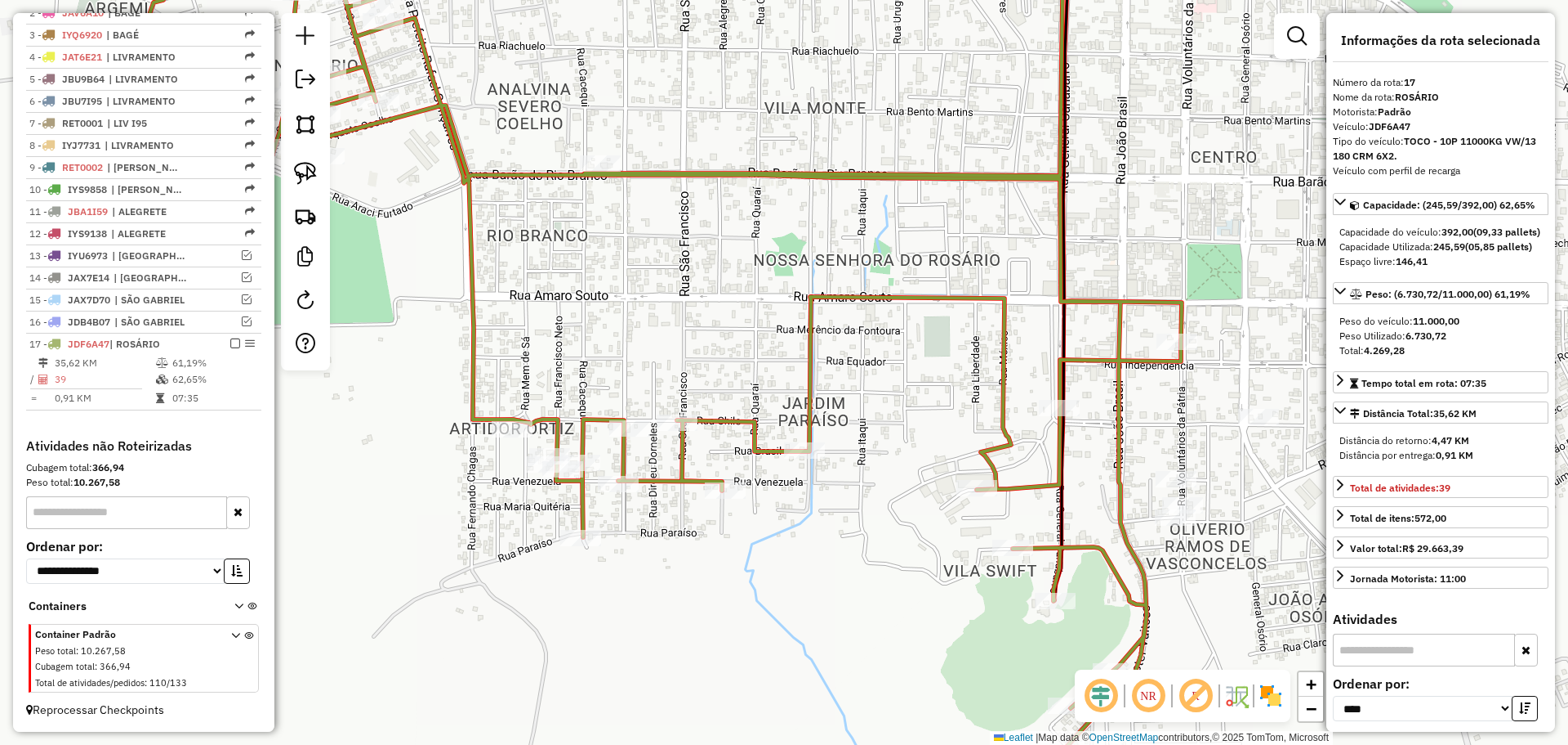
drag, startPoint x: 718, startPoint y: 432, endPoint x: 856, endPoint y: 441, distance: 138.3
click at [856, 441] on div "Janela de atendimento Grade de atendimento Capacidade Transportadoras Veículos …" at bounding box center [784, 372] width 1568 height 745
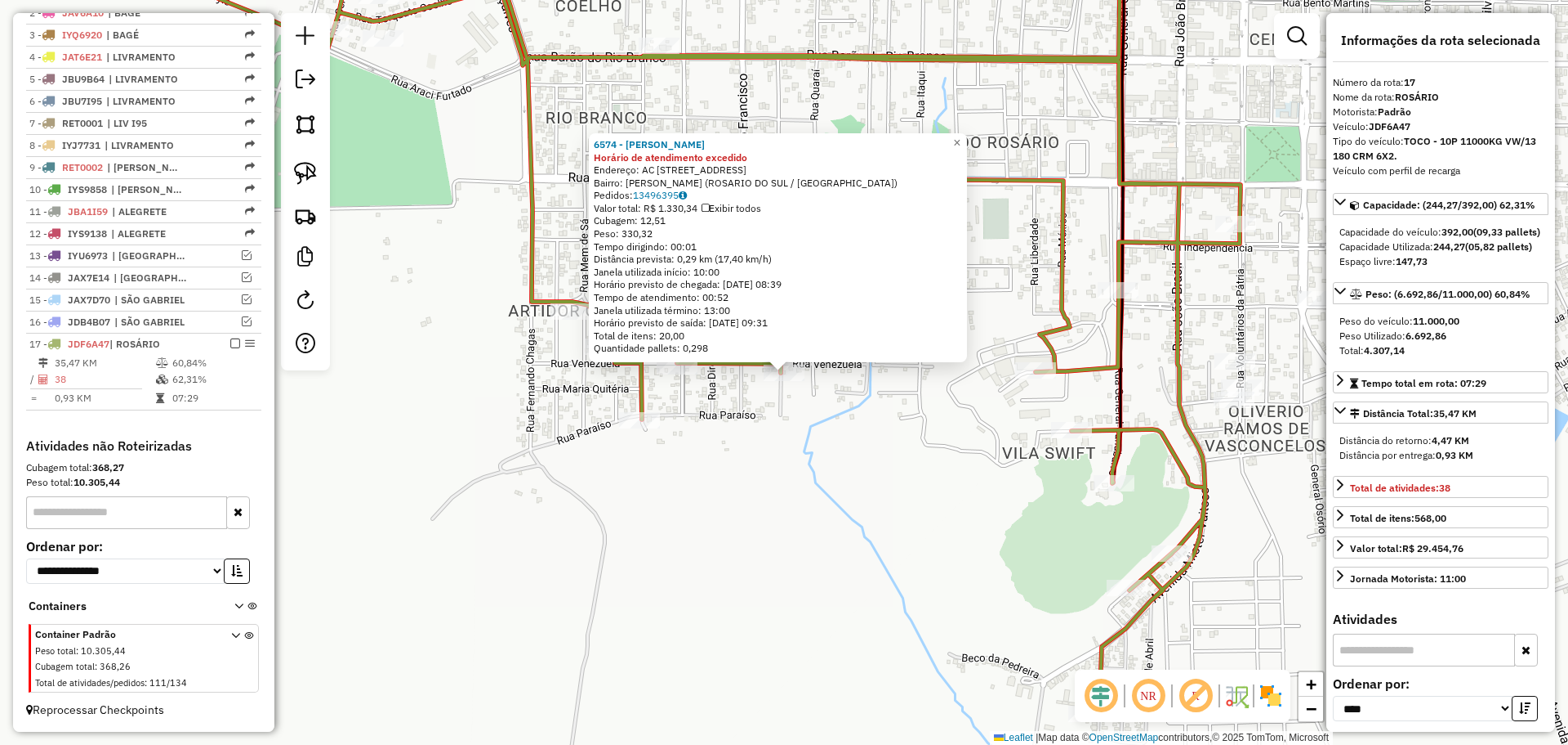
click at [745, 412] on div "6574 - [PERSON_NAME] de atendimento excedido Endereço: AC Rua [GEOGRAPHIC_DATA]…" at bounding box center [784, 372] width 1568 height 745
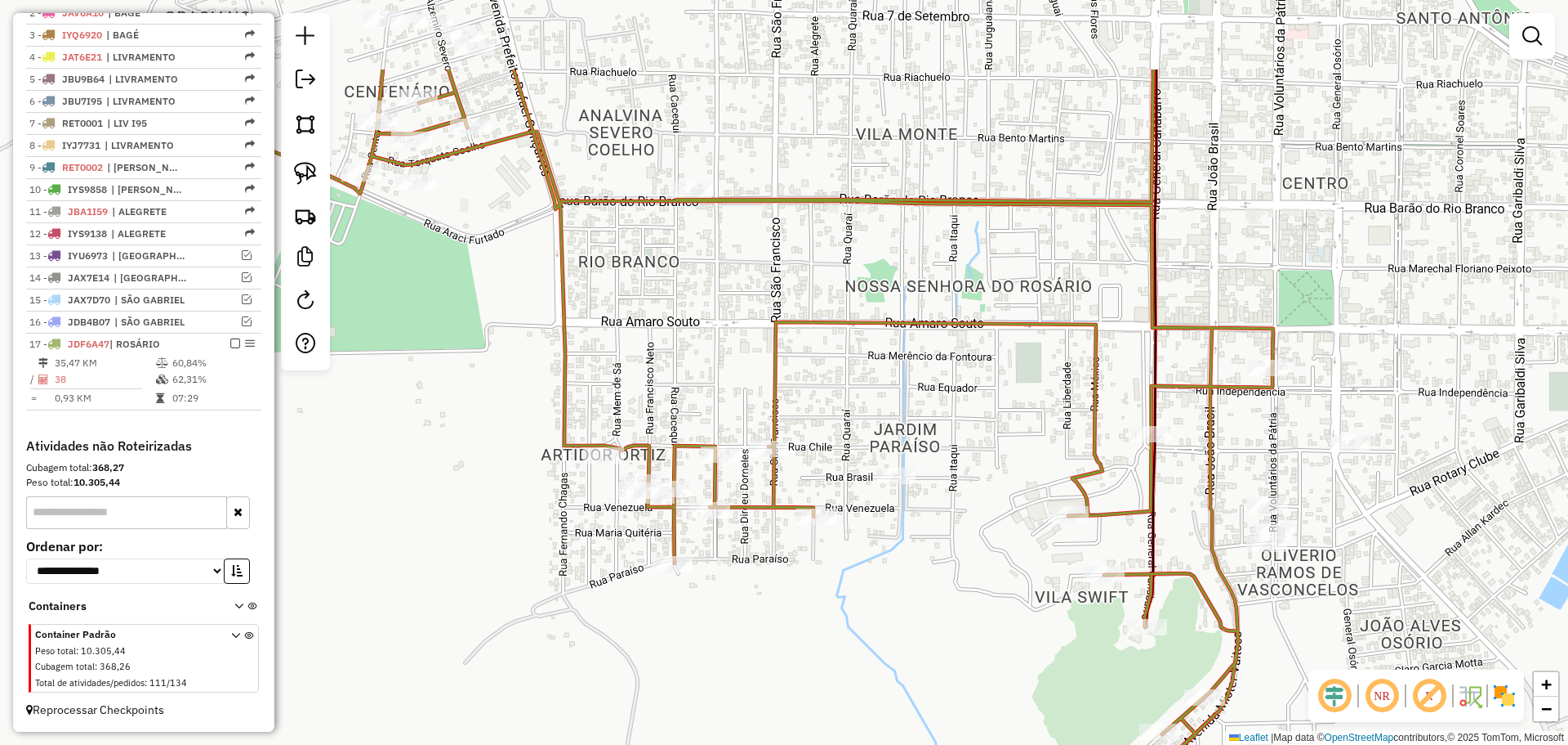
drag, startPoint x: 747, startPoint y: 410, endPoint x: 766, endPoint y: 525, distance: 116.6
click at [780, 554] on div "Janela de atendimento Grade de atendimento Capacidade Transportadoras Veículos …" at bounding box center [784, 372] width 1568 height 745
select select "*********"
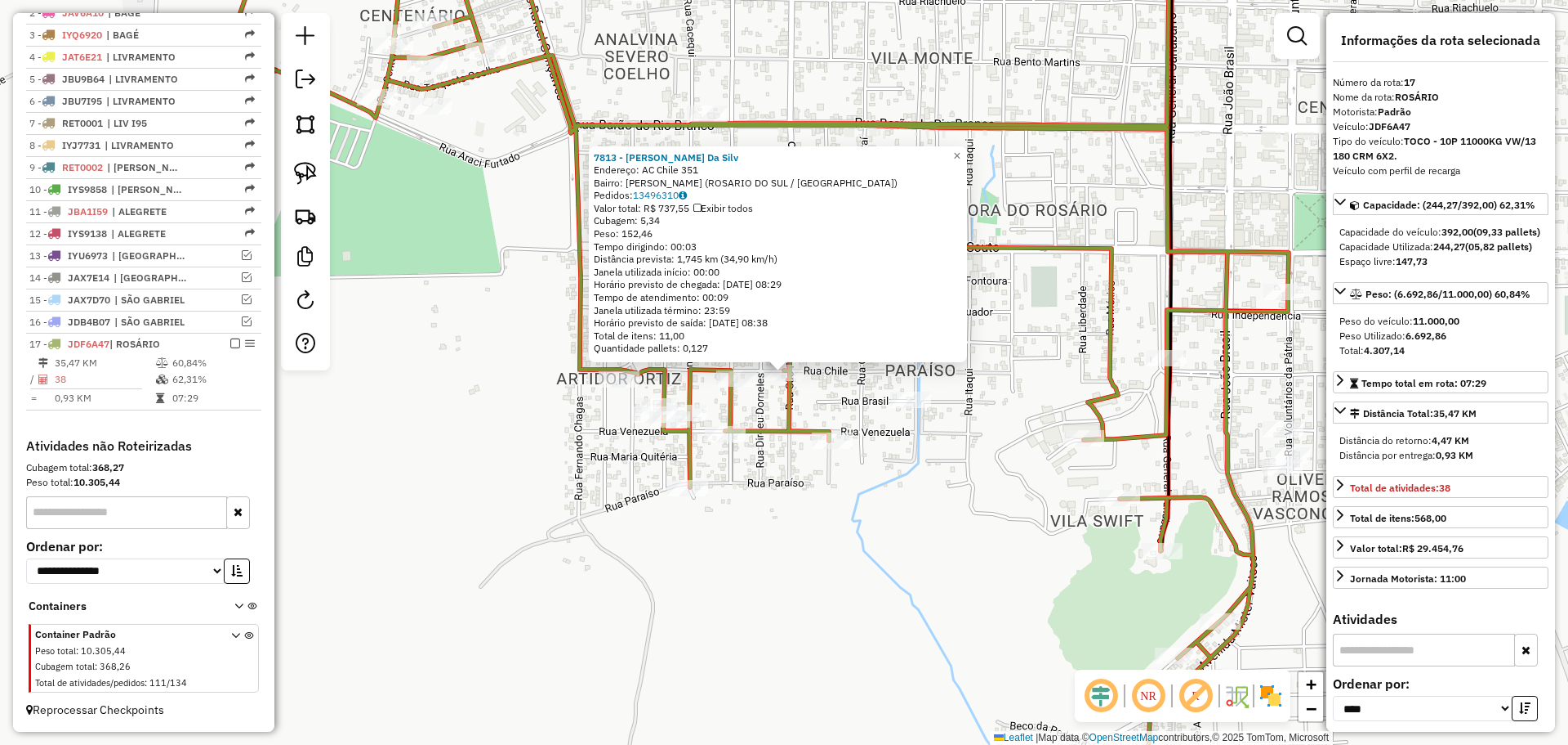
click at [767, 463] on div "7813 - [PERSON_NAME] Da Silv Endereço: AC Chile 351 Bairro: [PERSON_NAME] ([GEO…" at bounding box center [784, 372] width 1568 height 745
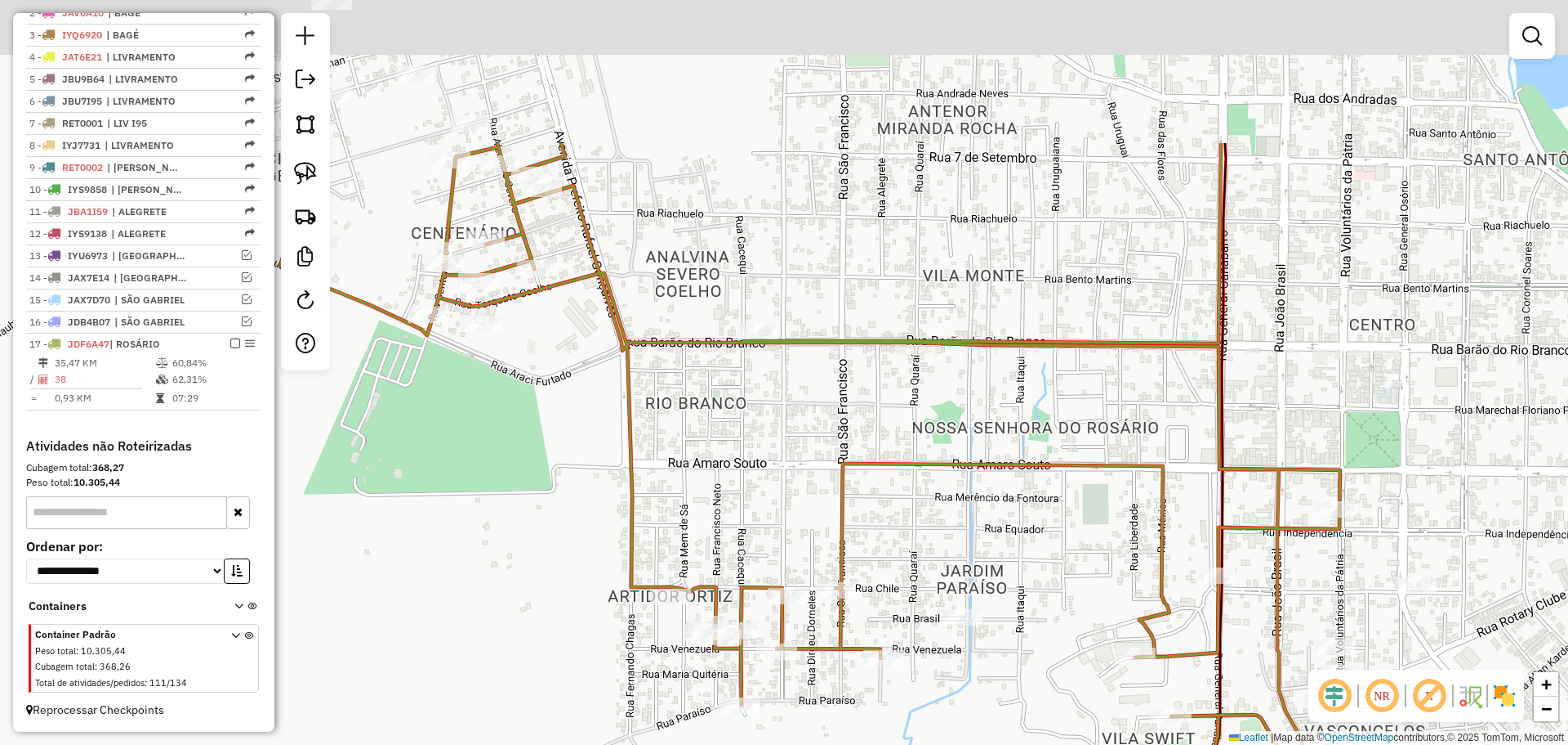
drag, startPoint x: 835, startPoint y: 329, endPoint x: 887, endPoint y: 546, distance: 223.1
click at [887, 546] on div "Janela de atendimento Grade de atendimento Capacidade Transportadoras Veículos …" at bounding box center [784, 372] width 1568 height 745
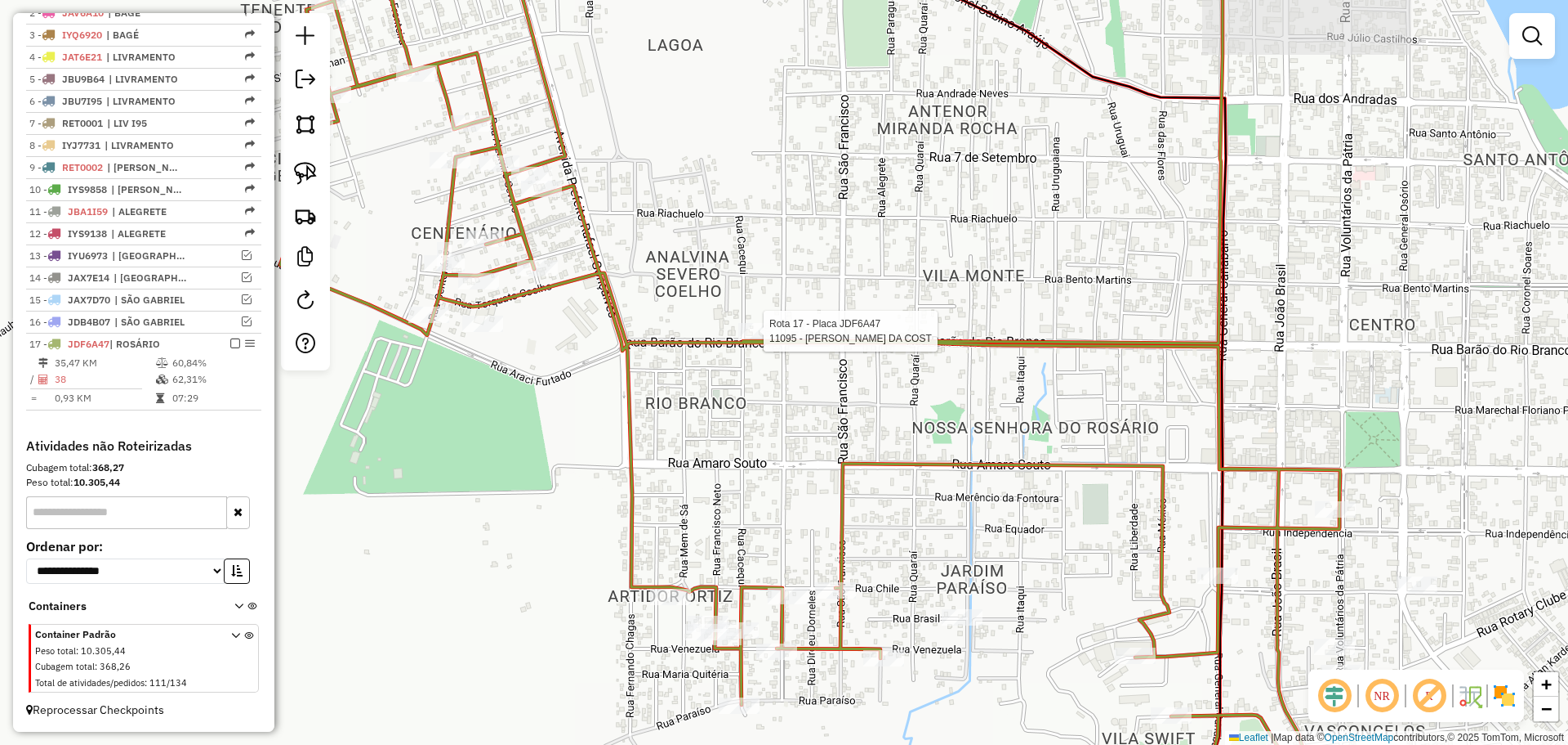
select select "*********"
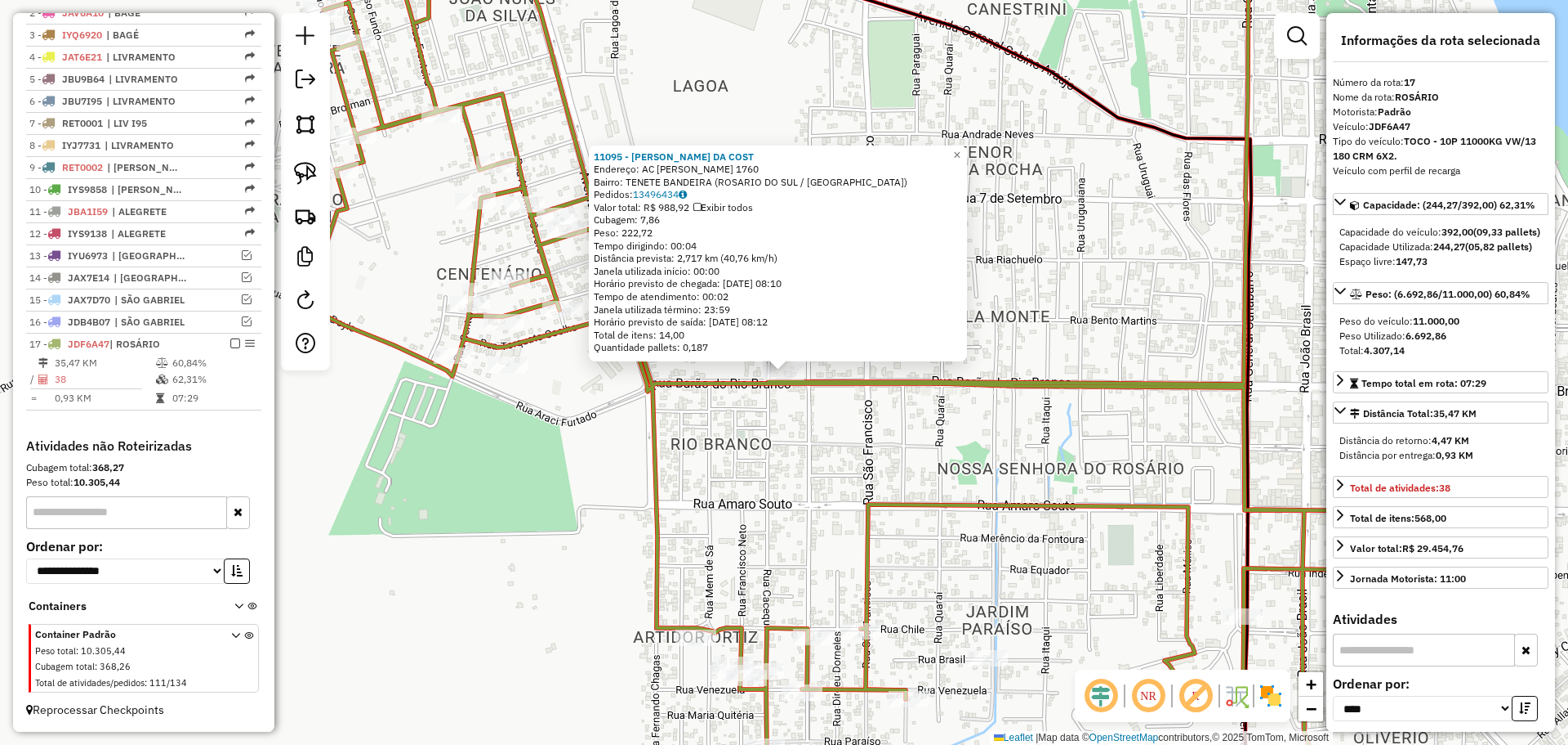
click at [790, 430] on div "11095 - [PERSON_NAME] DA COST Endereço: AC [PERSON_NAME] 1760 Bairro: TENETE BA…" at bounding box center [784, 372] width 1568 height 745
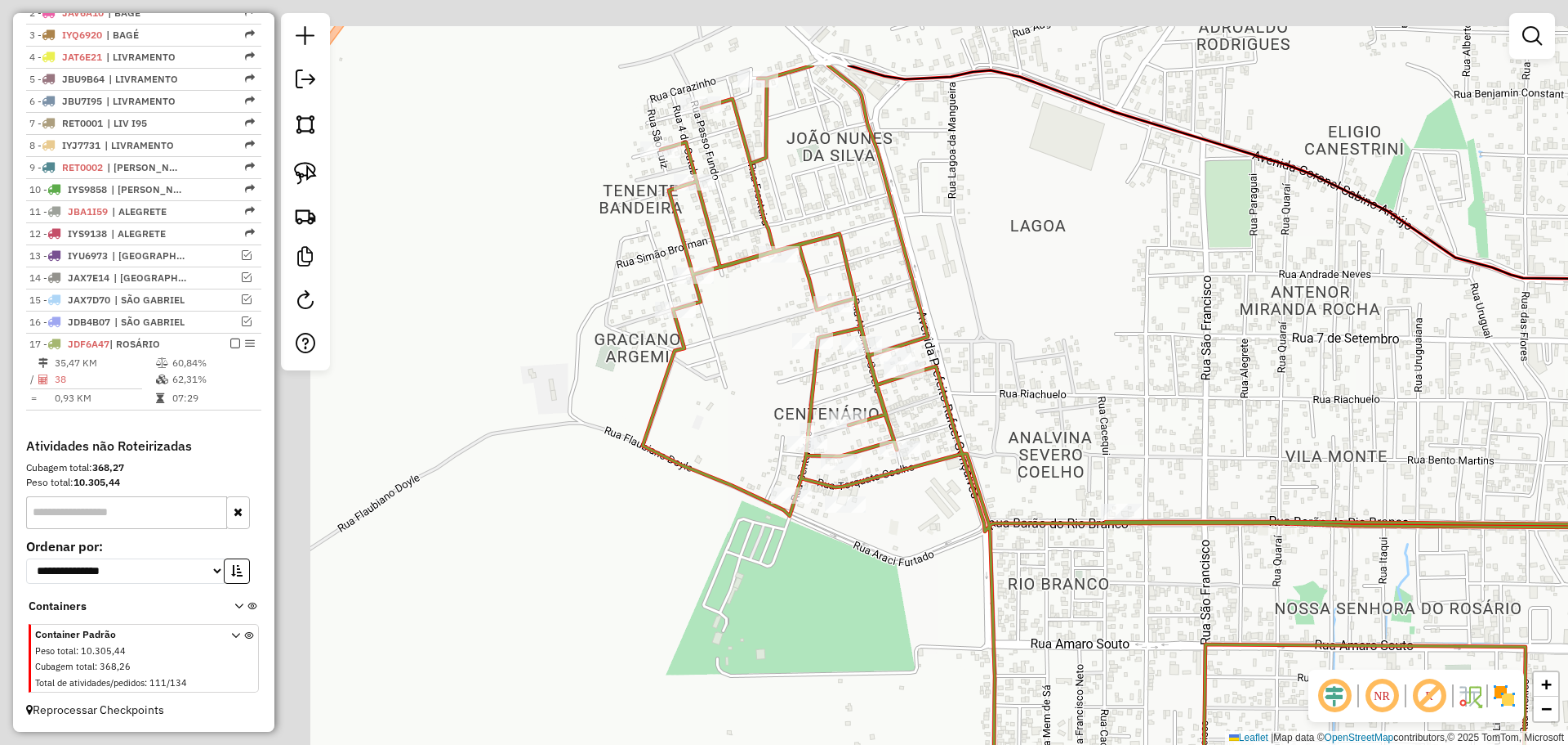
drag, startPoint x: 748, startPoint y: 428, endPoint x: 1086, endPoint y: 567, distance: 365.5
click at [1090, 570] on div "Janela de atendimento Grade de atendimento Capacidade Transportadoras Veículos …" at bounding box center [784, 372] width 1568 height 745
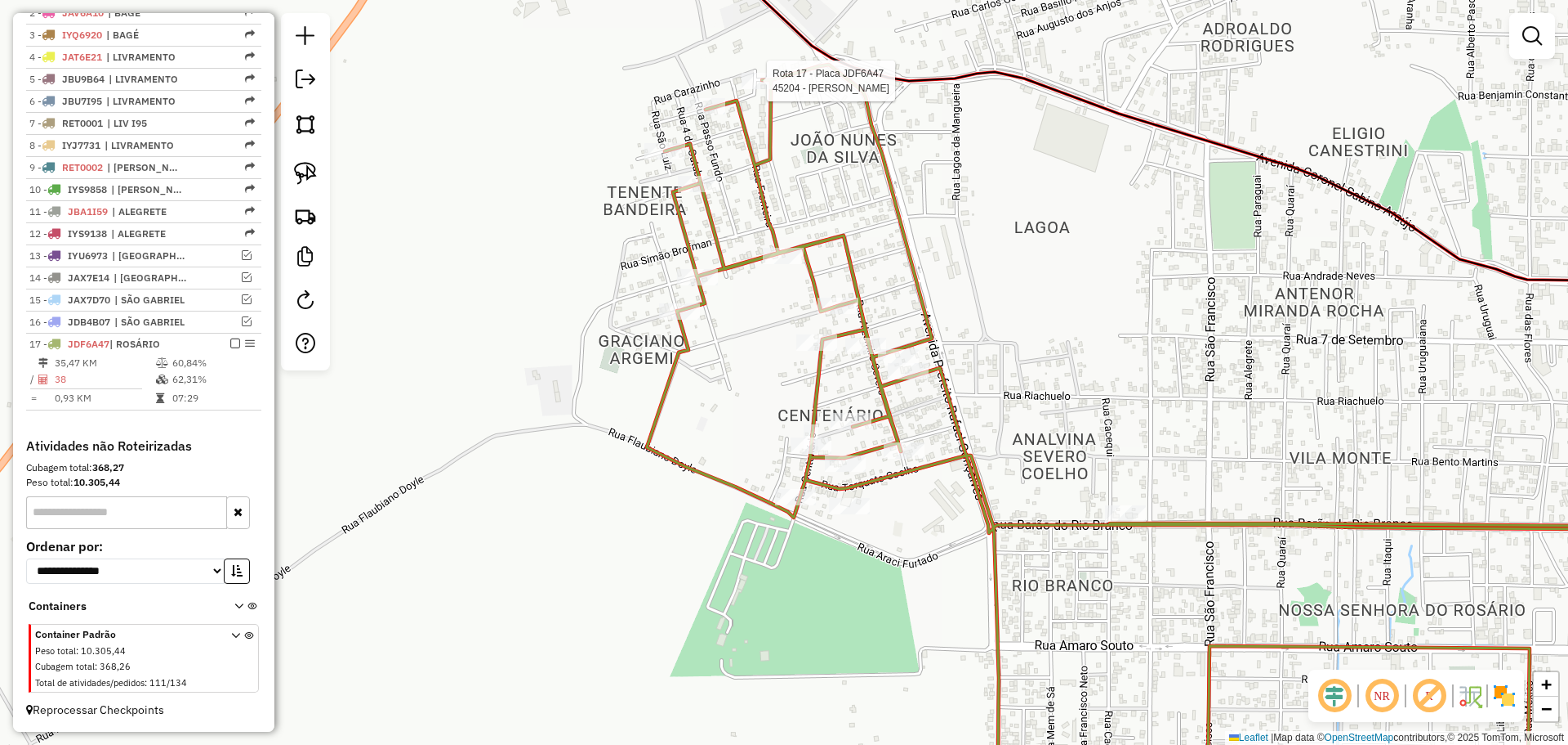
select select "*********"
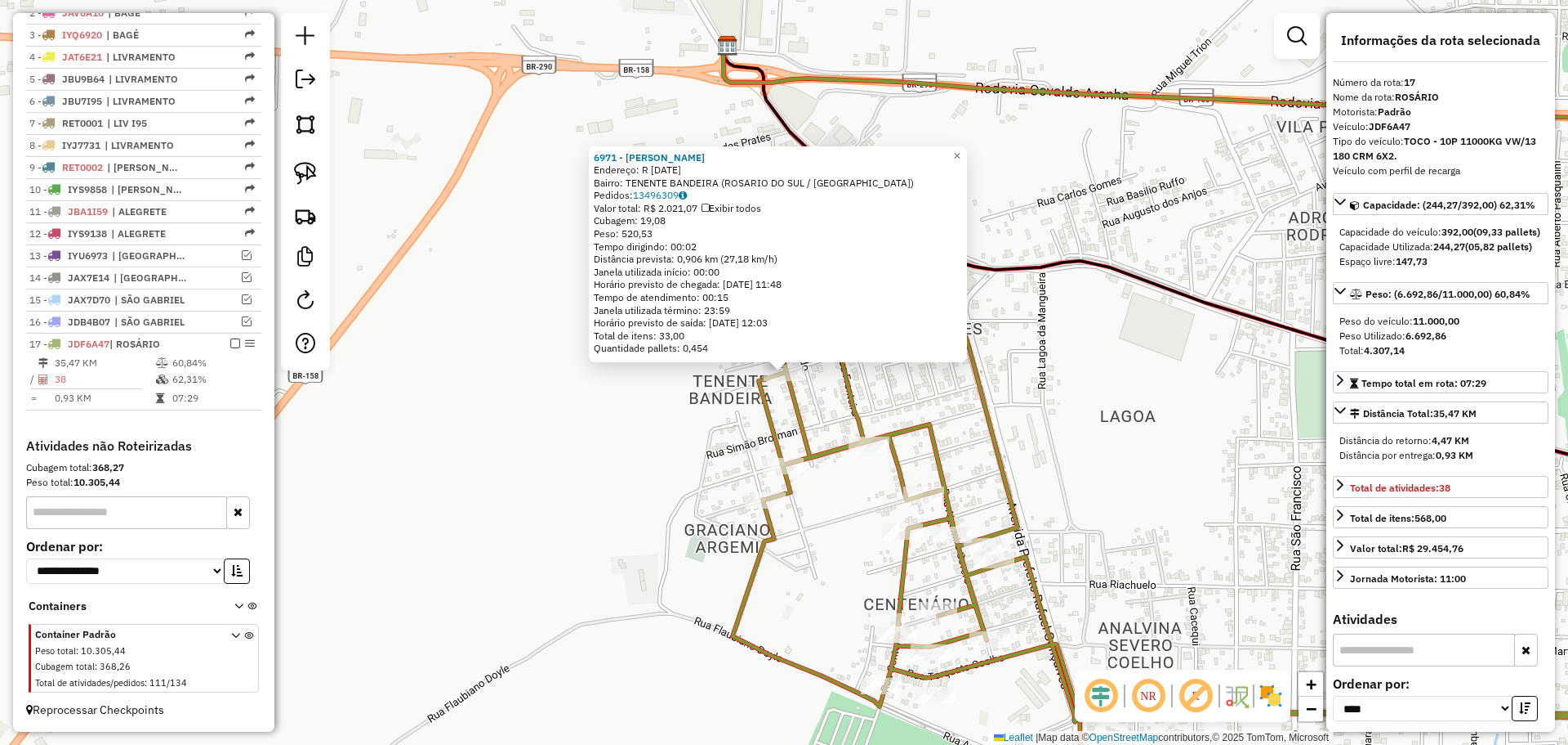
click at [781, 457] on icon at bounding box center [1205, 490] width 946 height 657
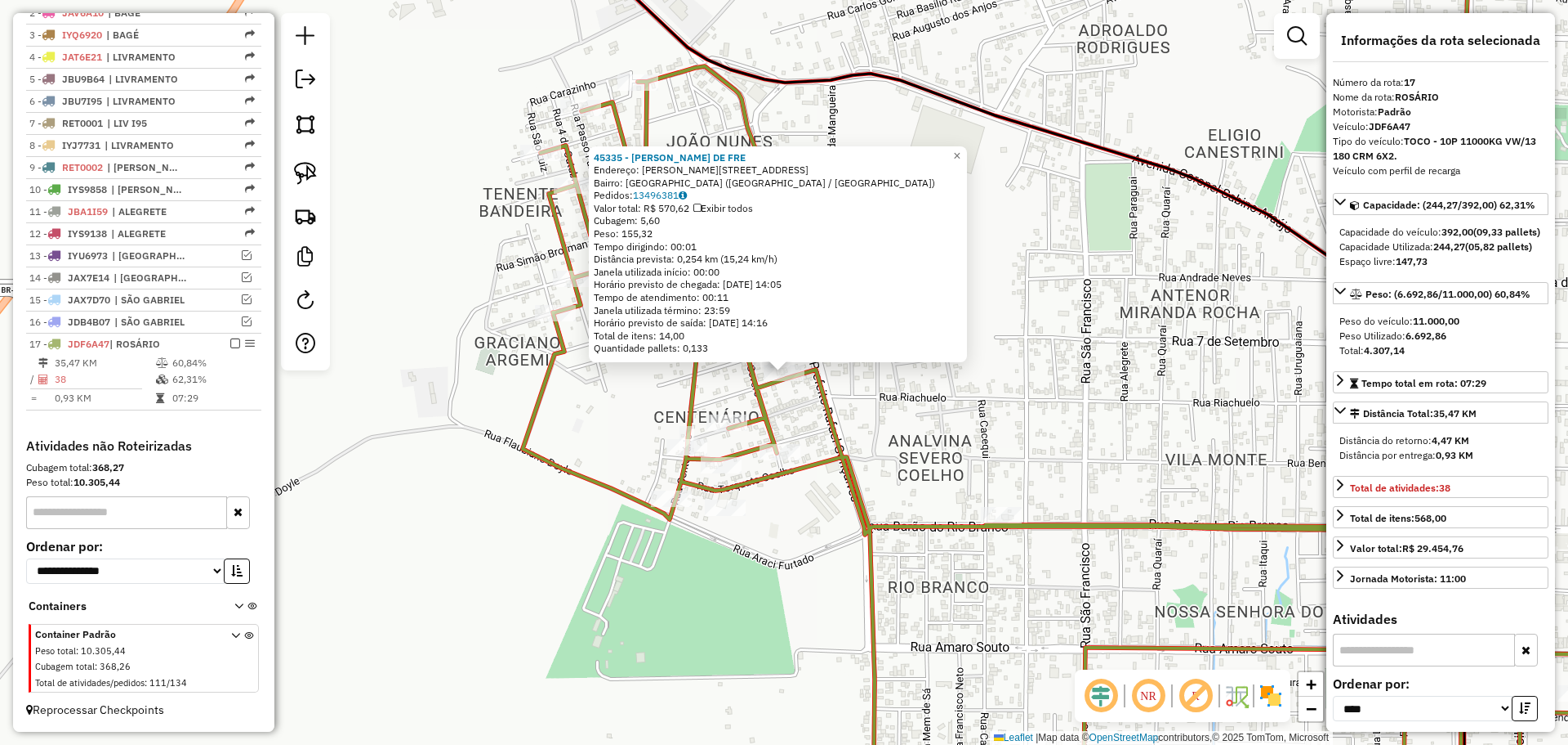
click at [793, 438] on div "Rota 17 - Placa JDF6A47 7470 - Raissa Da Fontoura C 45335 - [PERSON_NAME] DE FR…" at bounding box center [784, 372] width 1568 height 745
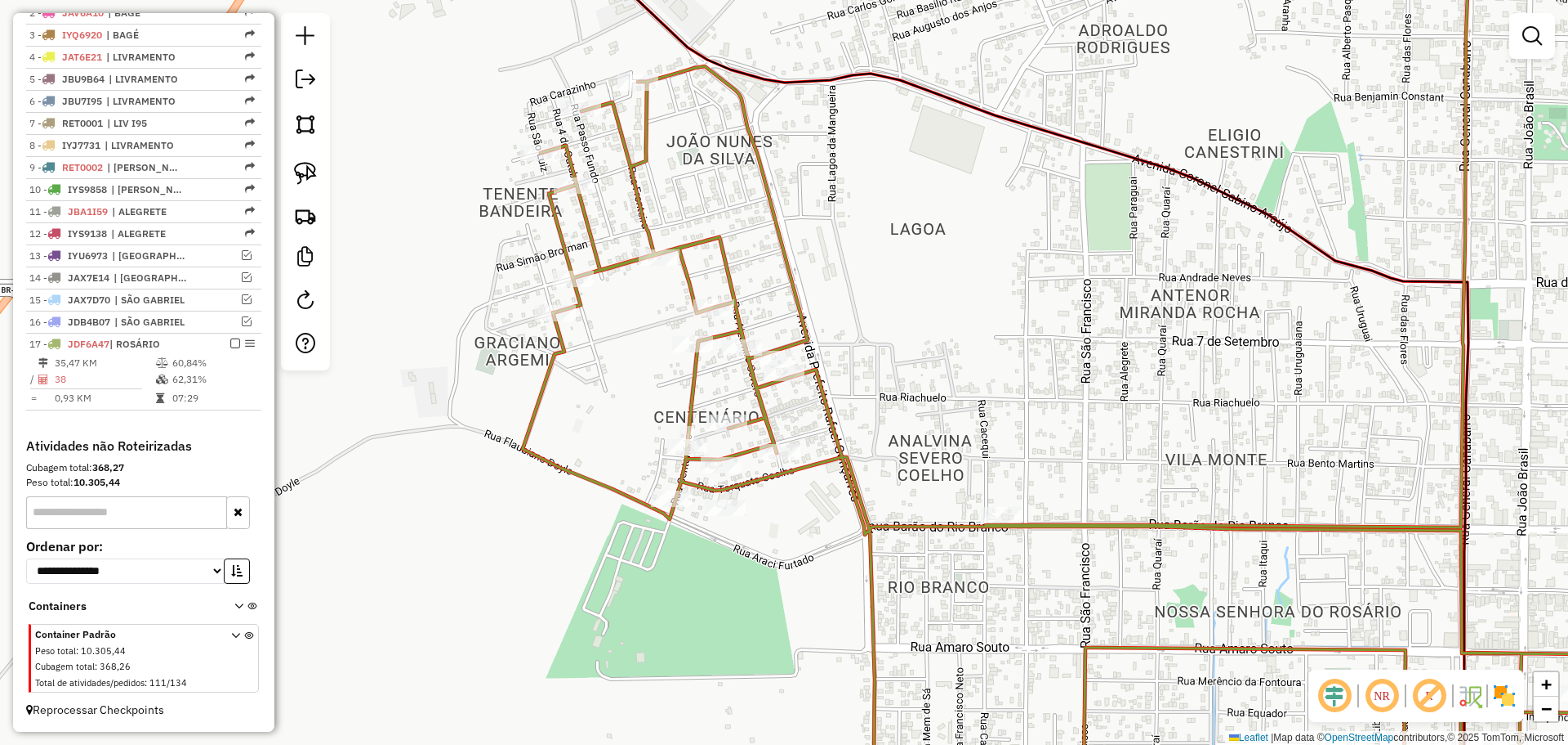
select select "*********"
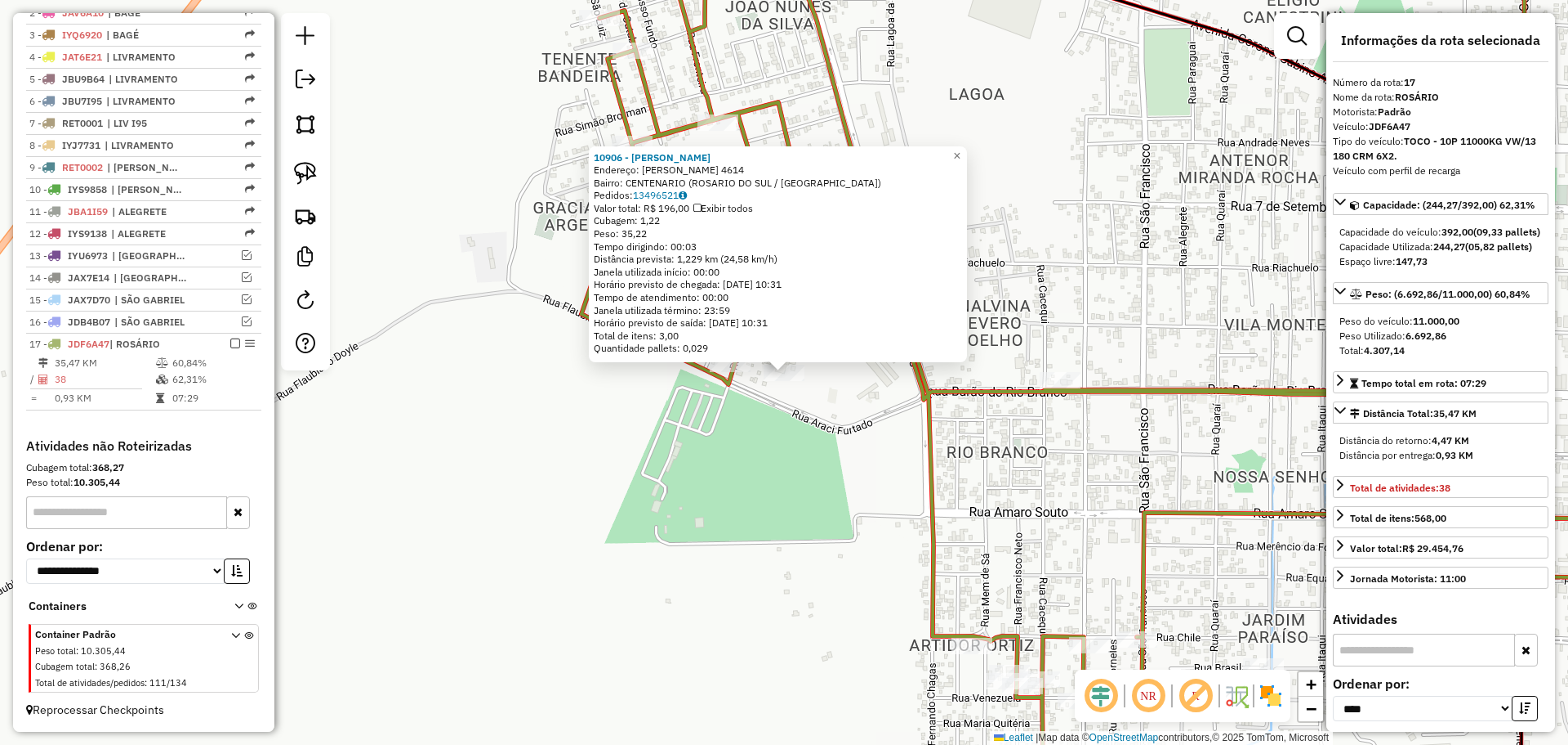
click at [724, 412] on div "10906 - [PERSON_NAME]: R [PERSON_NAME] 4614 Bairro: CENTENARIO ([GEOGRAPHIC_DAT…" at bounding box center [784, 372] width 1568 height 745
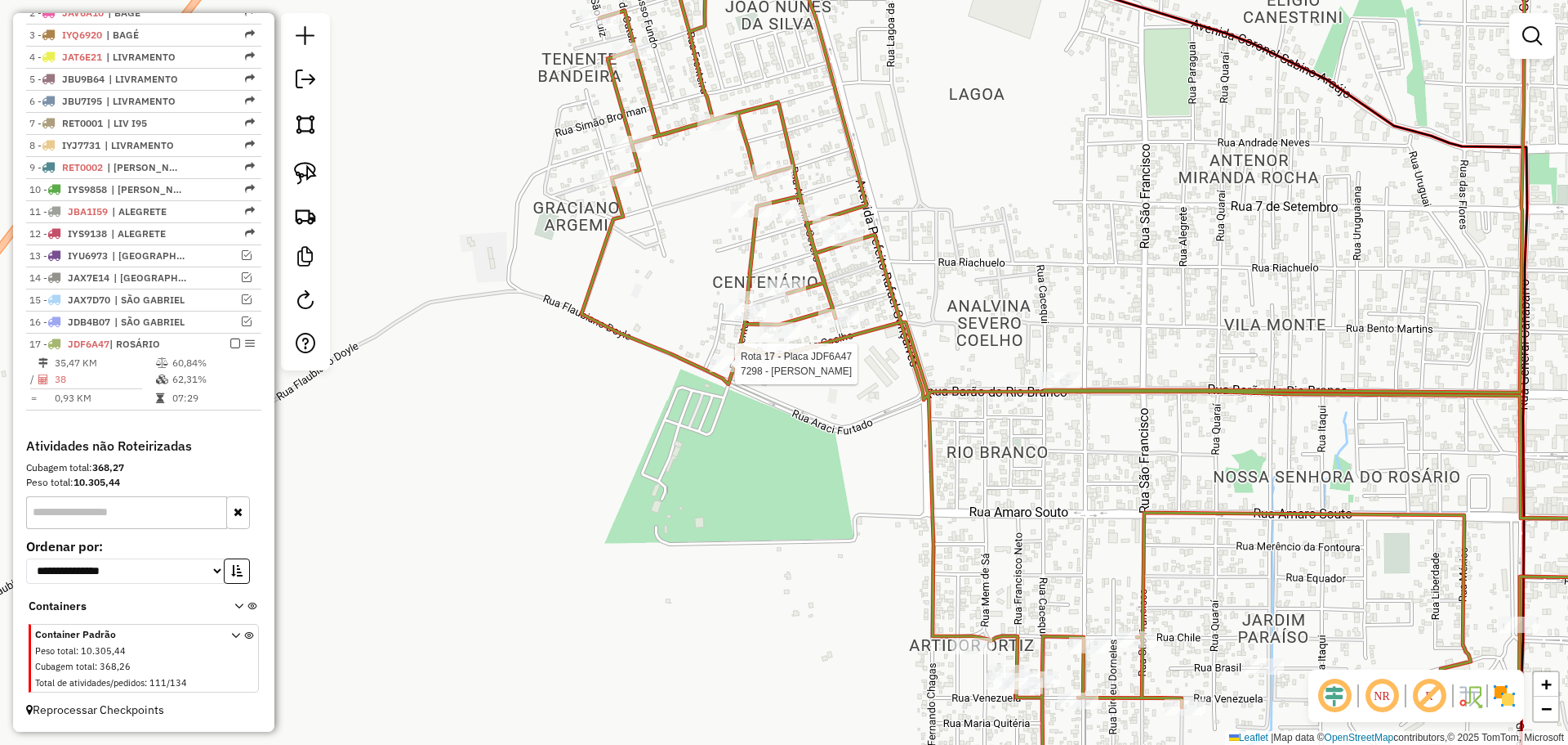
select select "*********"
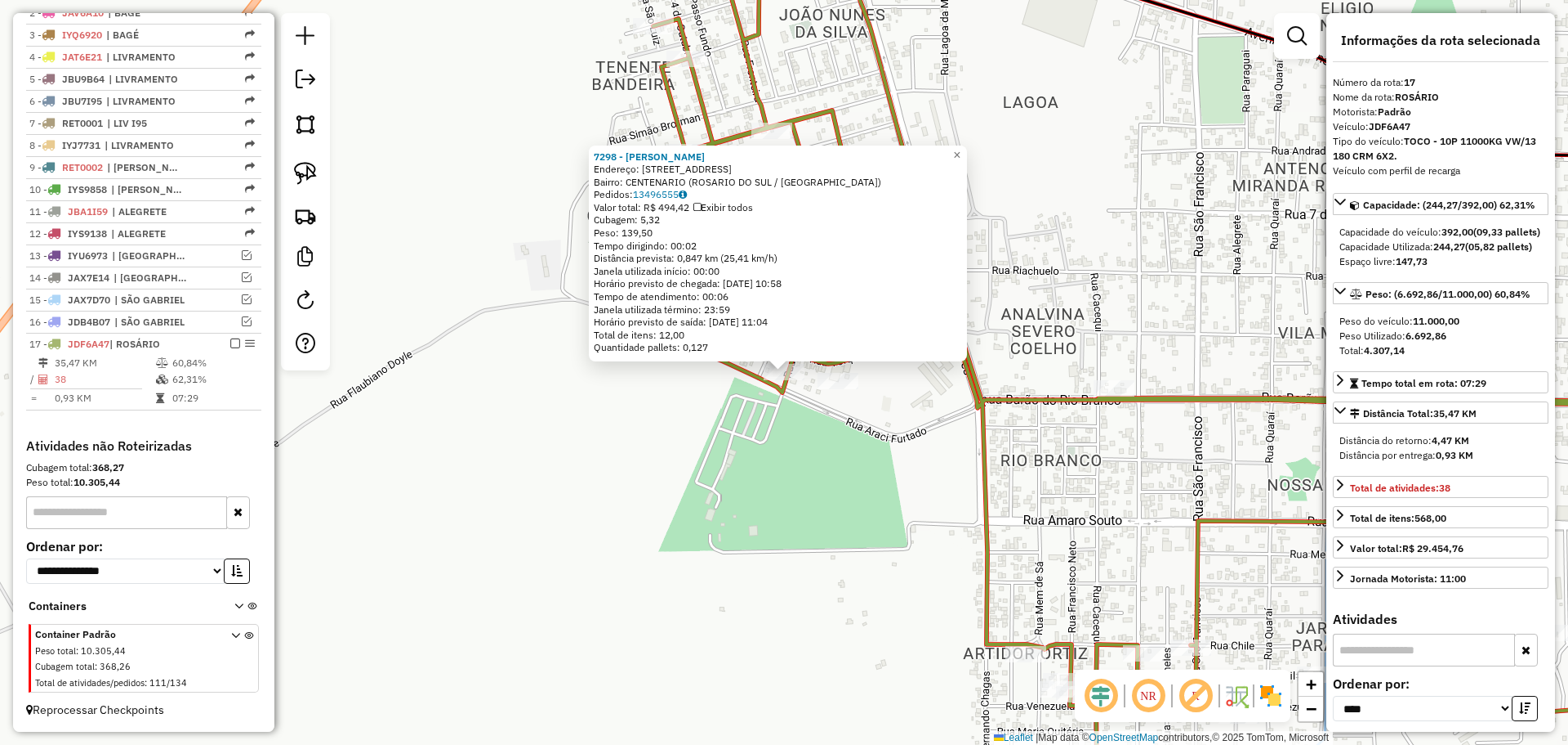
click at [756, 397] on div "7298 - [PERSON_NAME]: R Centenario 1065 Bairro: CENTENARIO ([GEOGRAPHIC_DATA] /…" at bounding box center [784, 372] width 1568 height 745
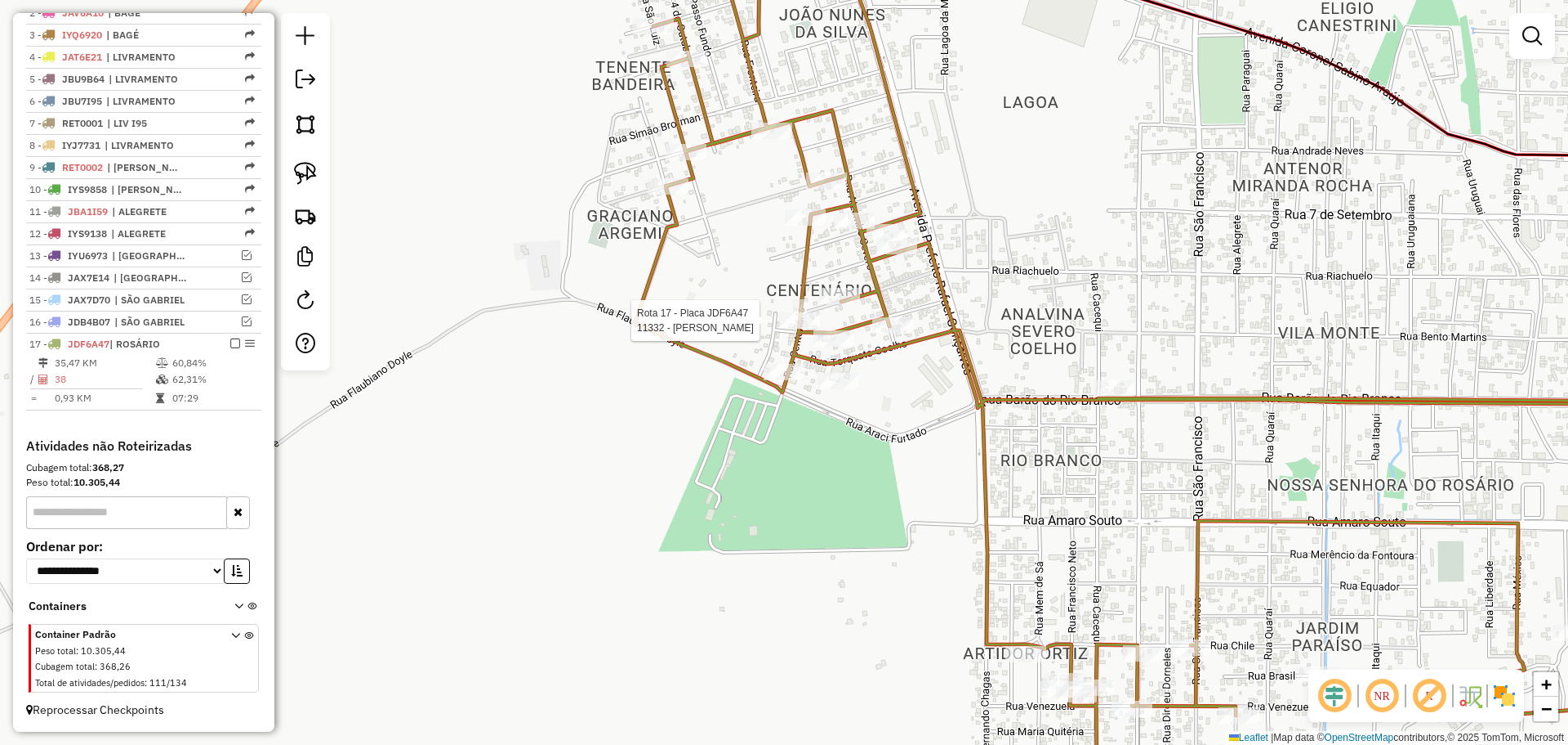
select select "*********"
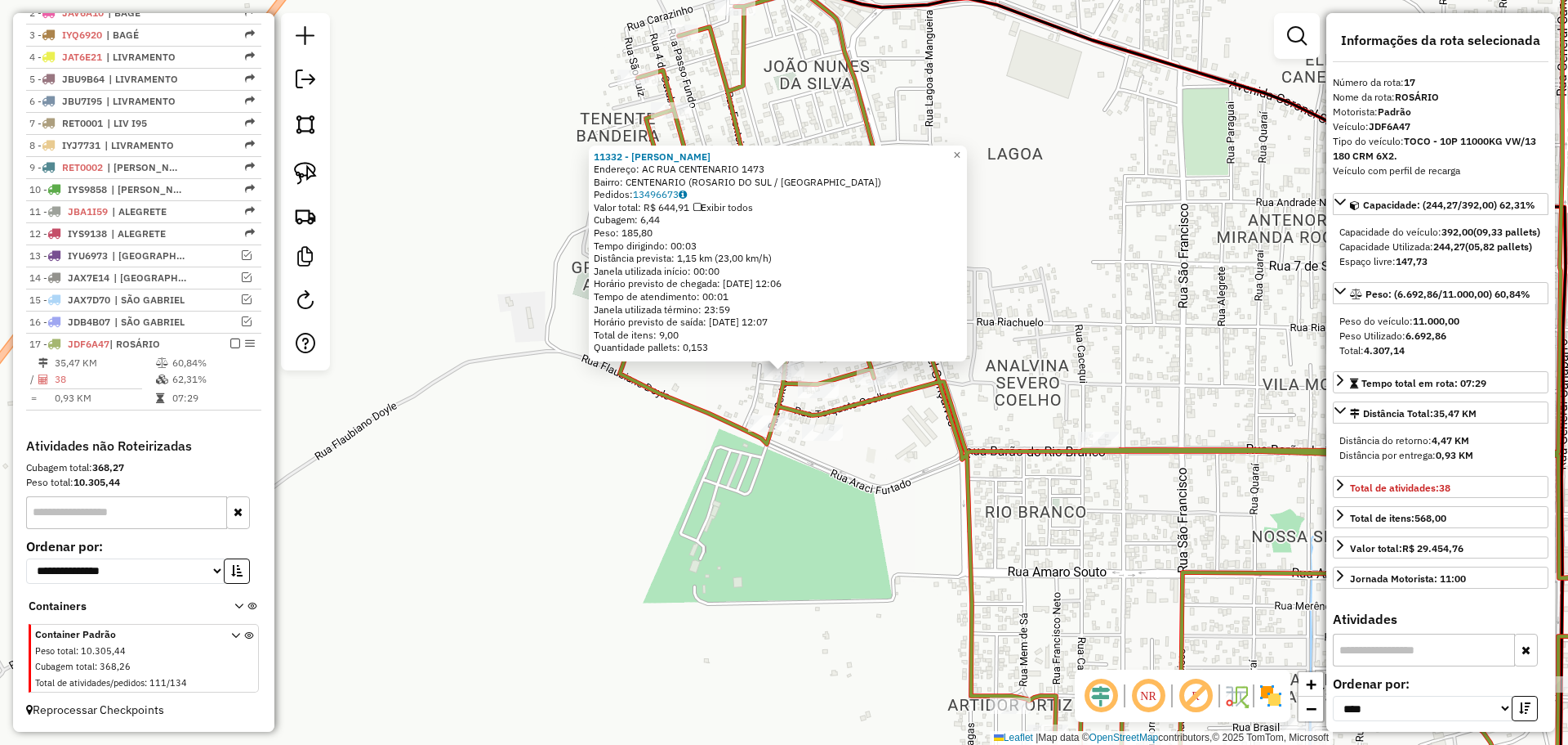
click at [792, 359] on div "11332 - [PERSON_NAME] DE ME Endereço: AC RUA CENTENARIO 1473 Bairro: CENTENARIO…" at bounding box center [778, 254] width 378 height 217
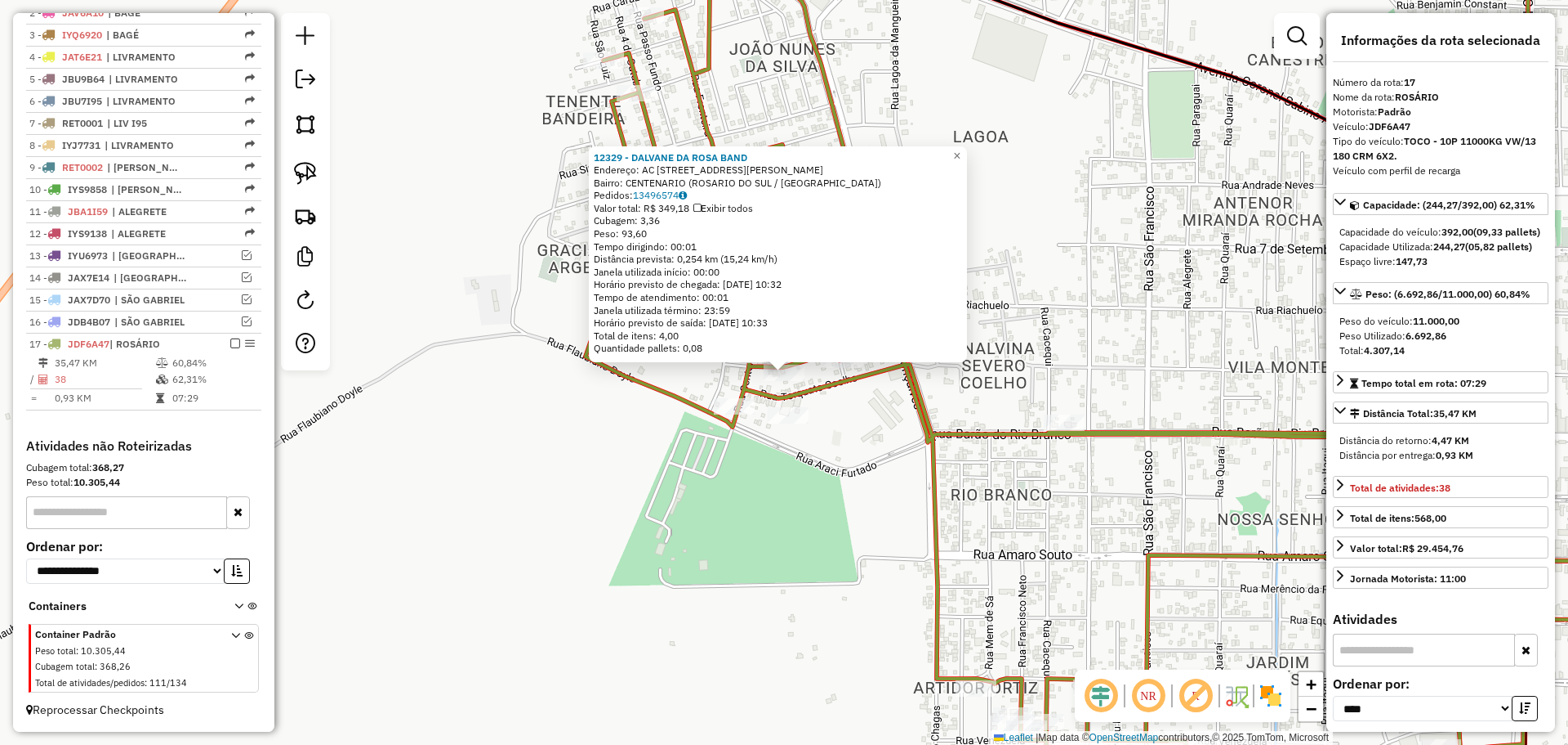
click at [811, 384] on icon at bounding box center [1115, 372] width 1060 height 893
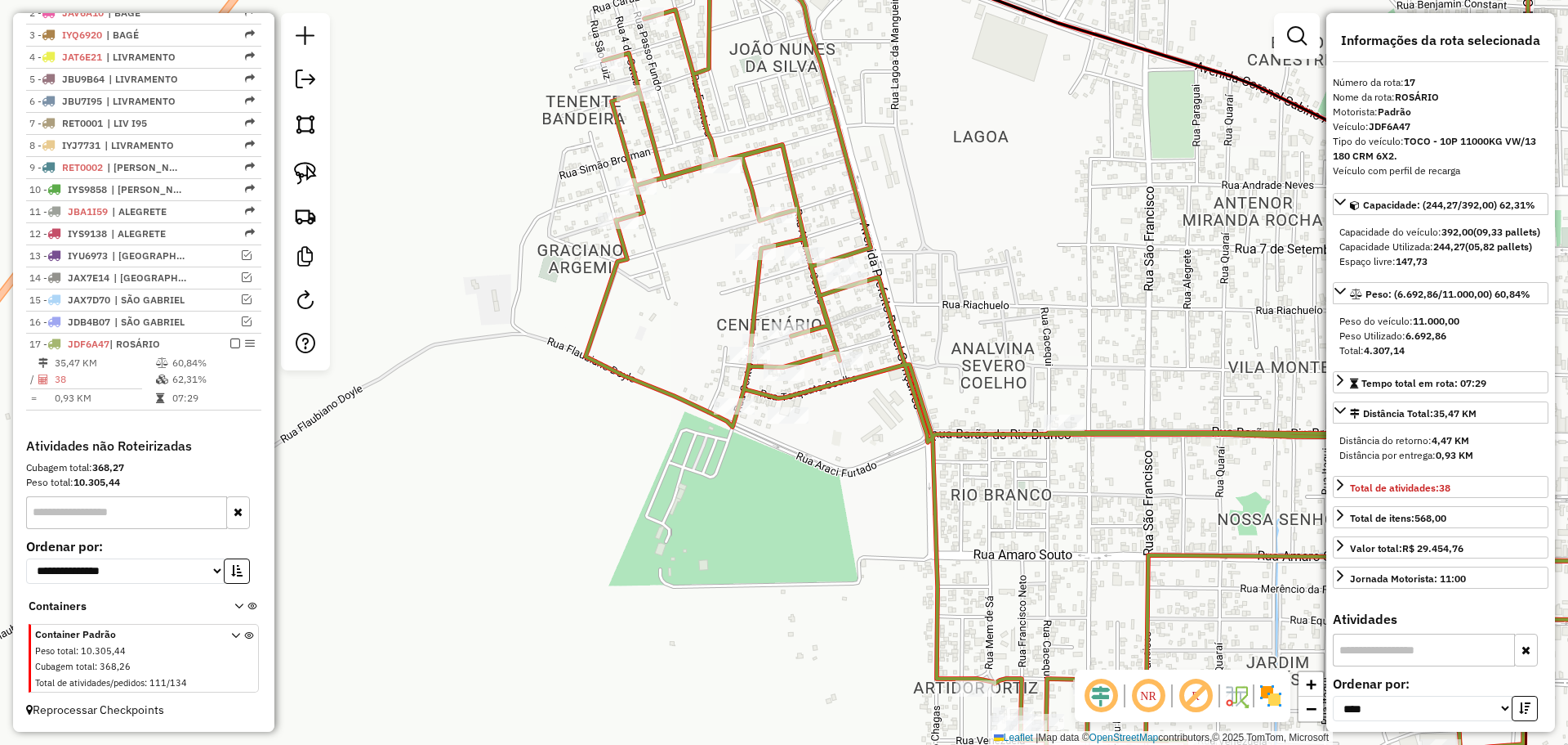
click at [785, 338] on div at bounding box center [790, 331] width 40 height 17
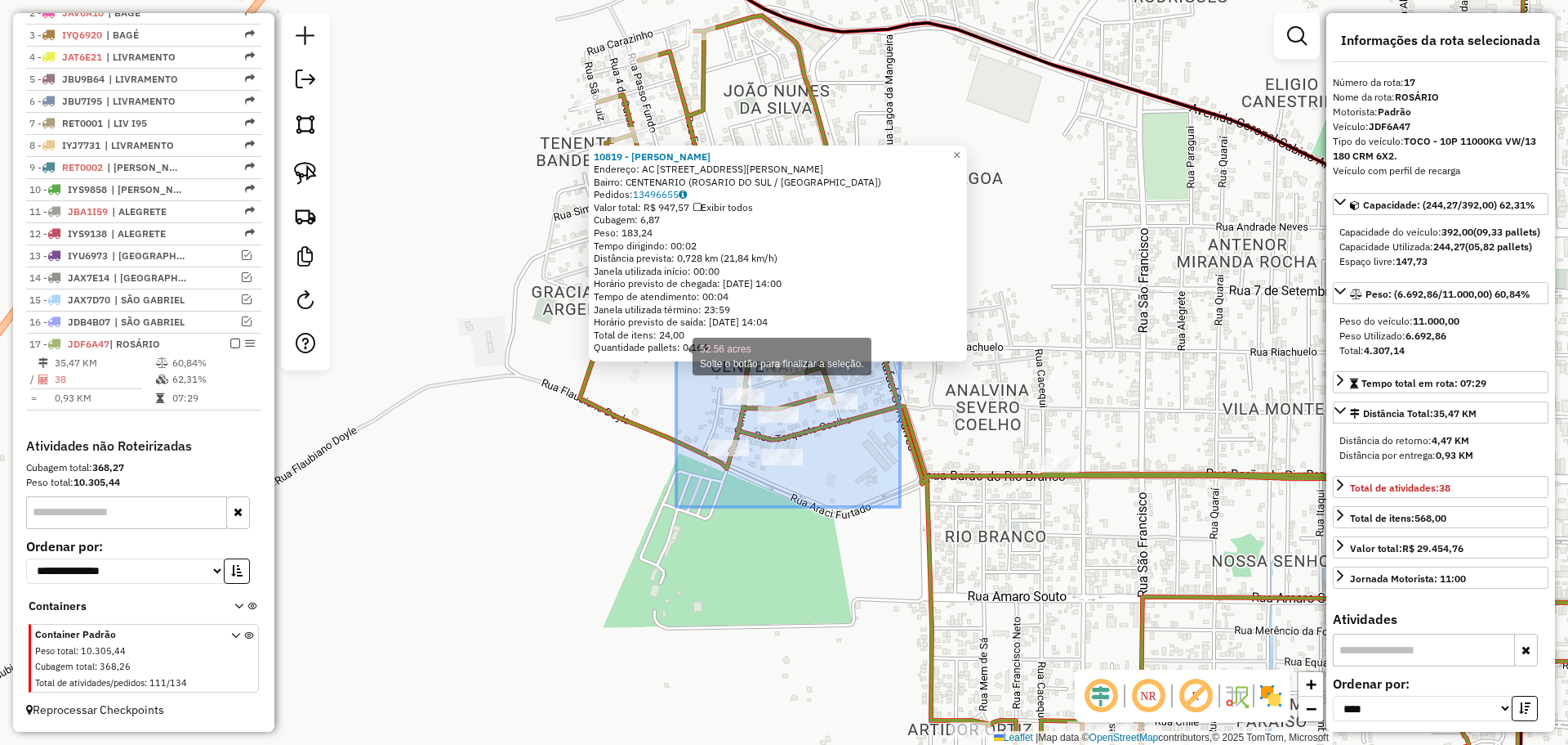
drag, startPoint x: 885, startPoint y: 510, endPoint x: 688, endPoint y: 348, distance: 255.1
click at [675, 347] on div "10819 - [PERSON_NAME]: AC [STREET_ADDRESS][PERSON_NAME] Pedidos: 13496655 Valor…" at bounding box center [784, 372] width 1568 height 745
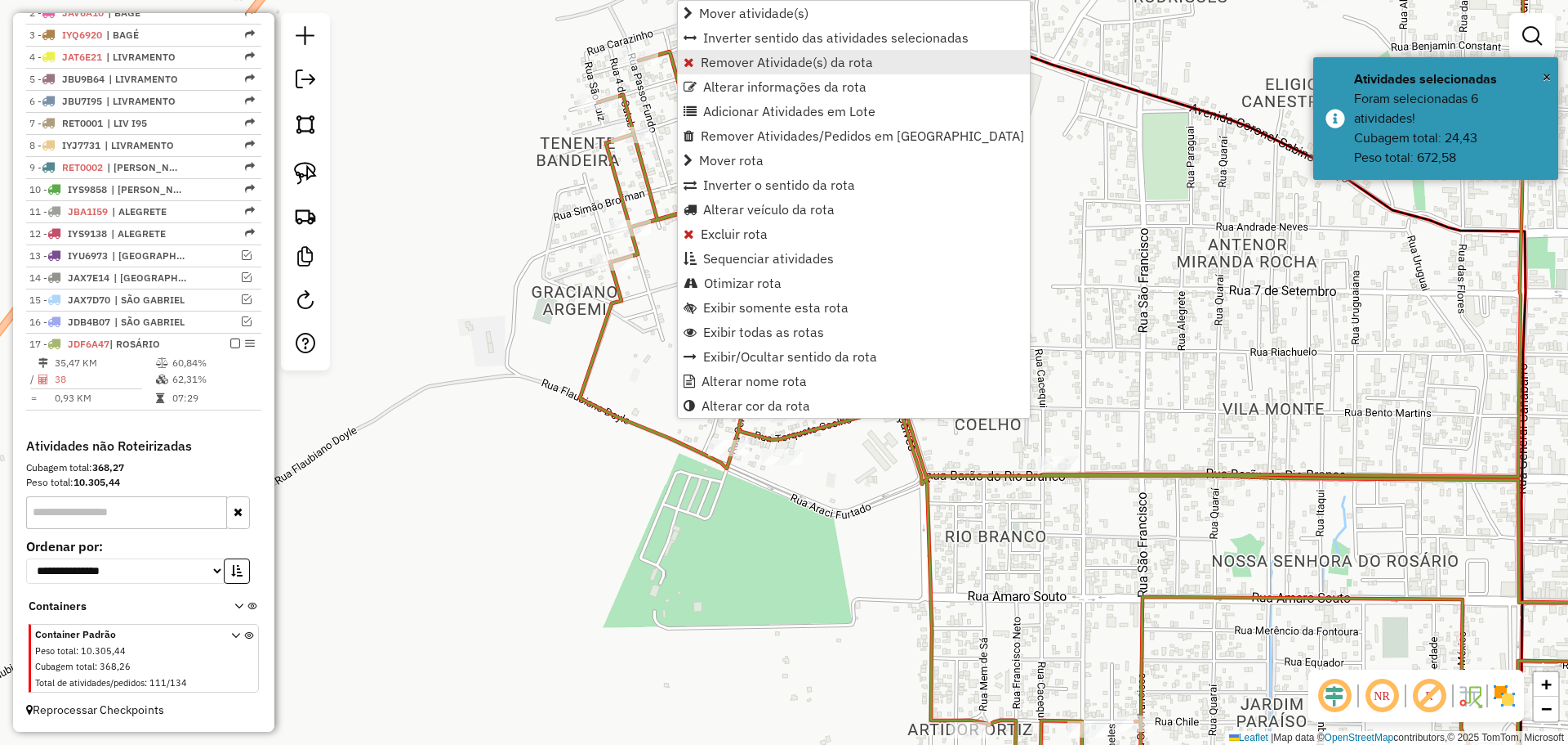
click at [788, 64] on span "Remover Atividade(s) da rota" at bounding box center [787, 62] width 173 height 13
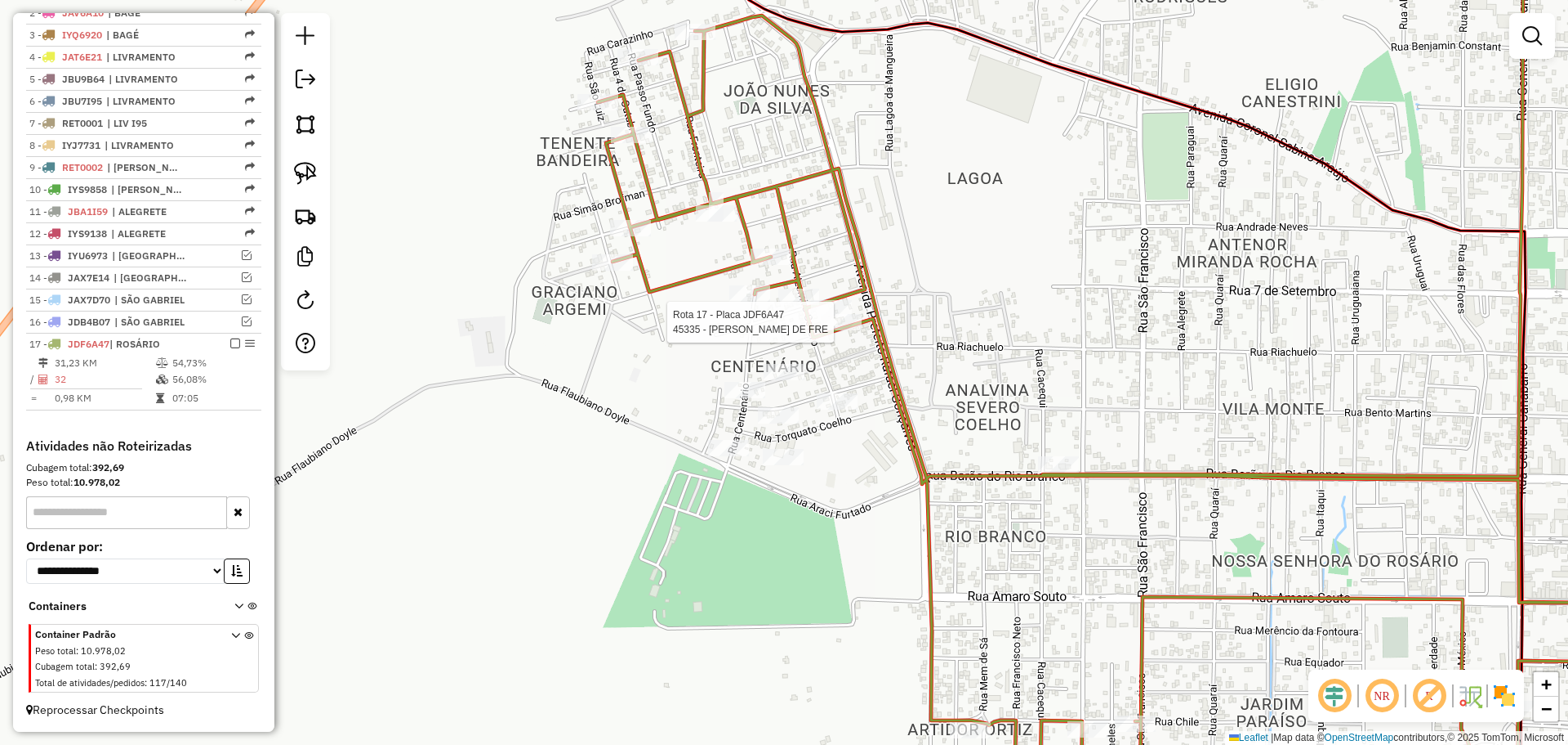
select select "*********"
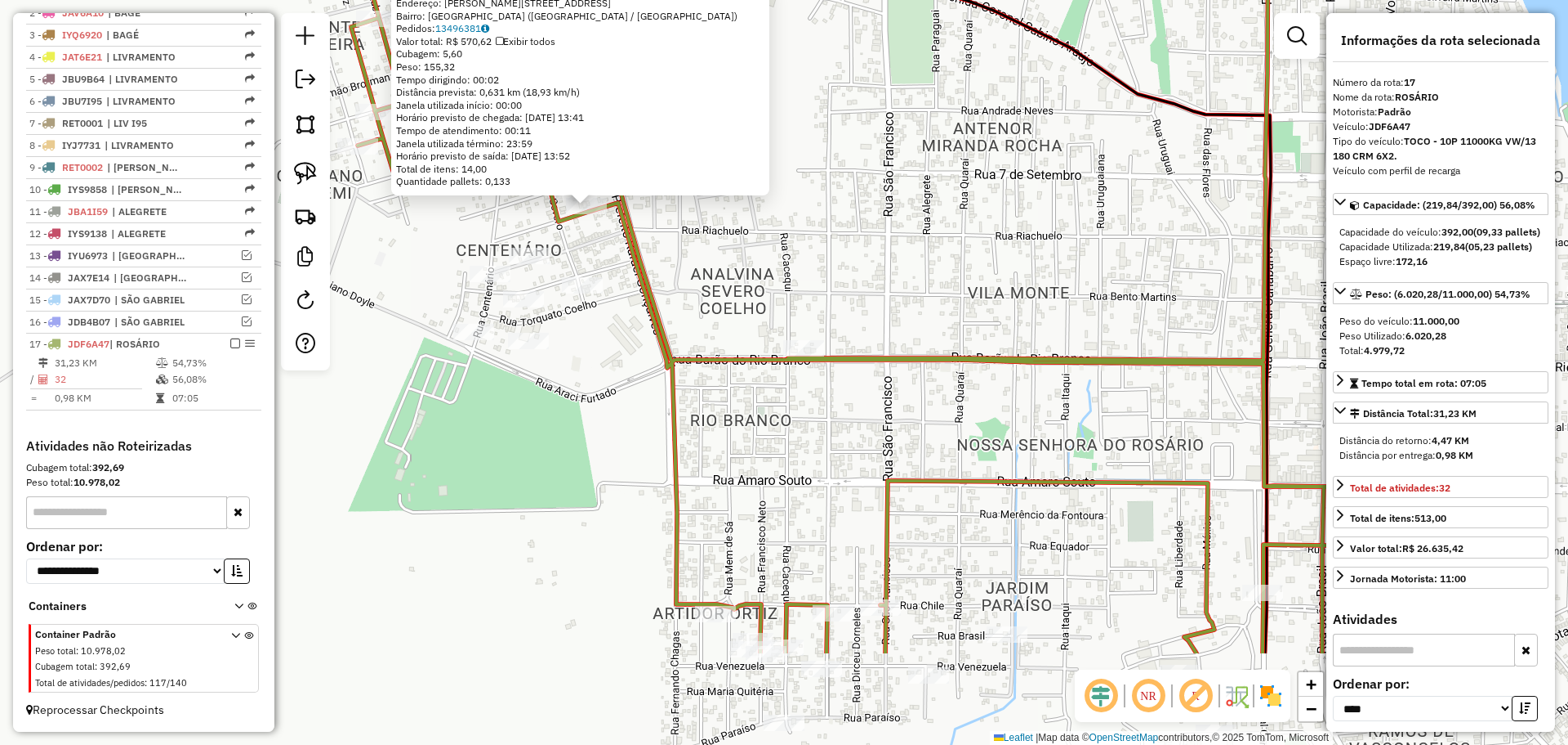
drag, startPoint x: 1040, startPoint y: 454, endPoint x: 757, endPoint y: 206, distance: 376.3
click at [757, 206] on div "45335 - [PERSON_NAME] DE FRE Endereço: [STREET_ADDRESS][PERSON_NAME] Bairro: [G…" at bounding box center [784, 372] width 1568 height 745
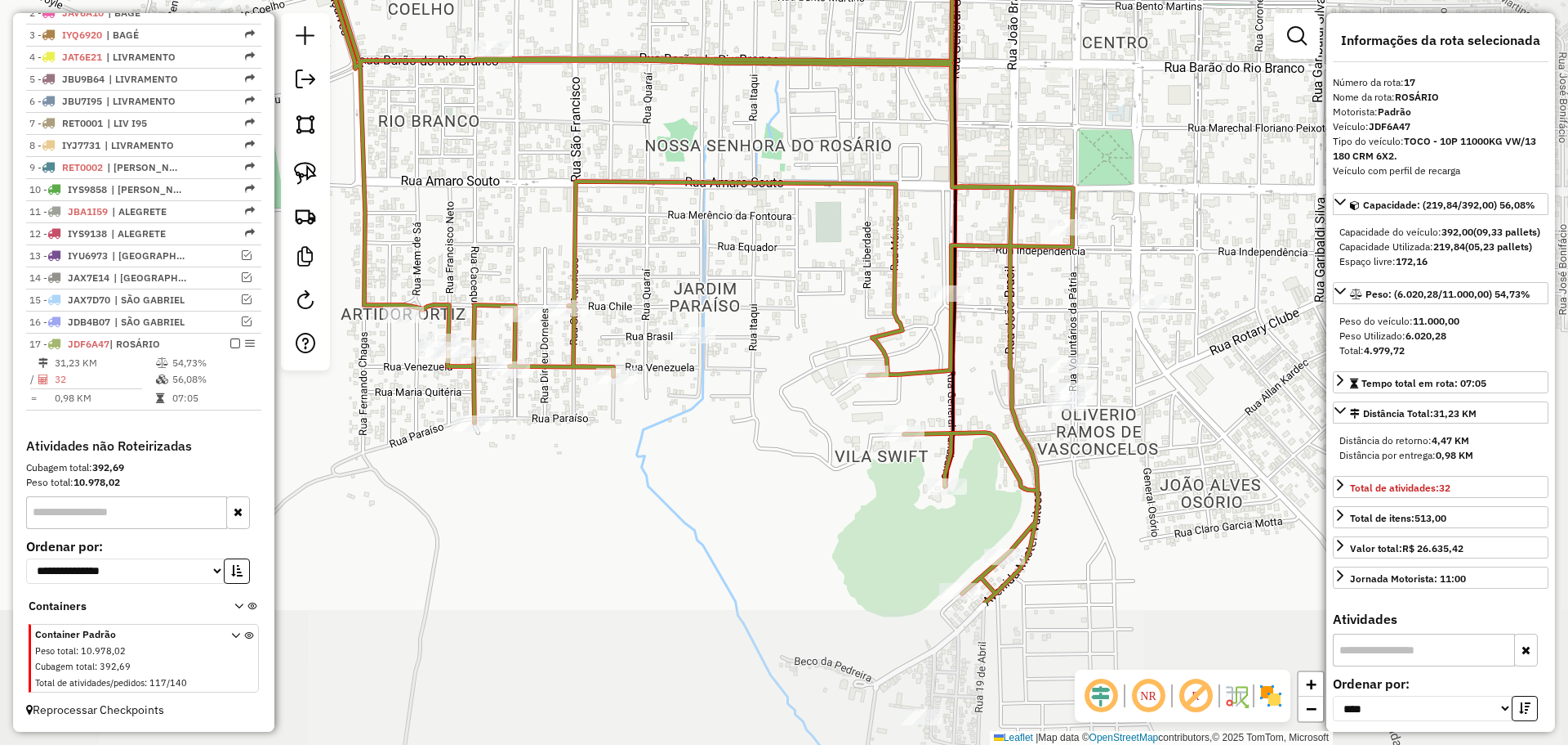
drag, startPoint x: 898, startPoint y: 496, endPoint x: 670, endPoint y: 279, distance: 314.8
click at [670, 279] on div "45335 - [PERSON_NAME] DE FRE Endereço: [STREET_ADDRESS][PERSON_NAME] Bairro: [G…" at bounding box center [784, 372] width 1568 height 745
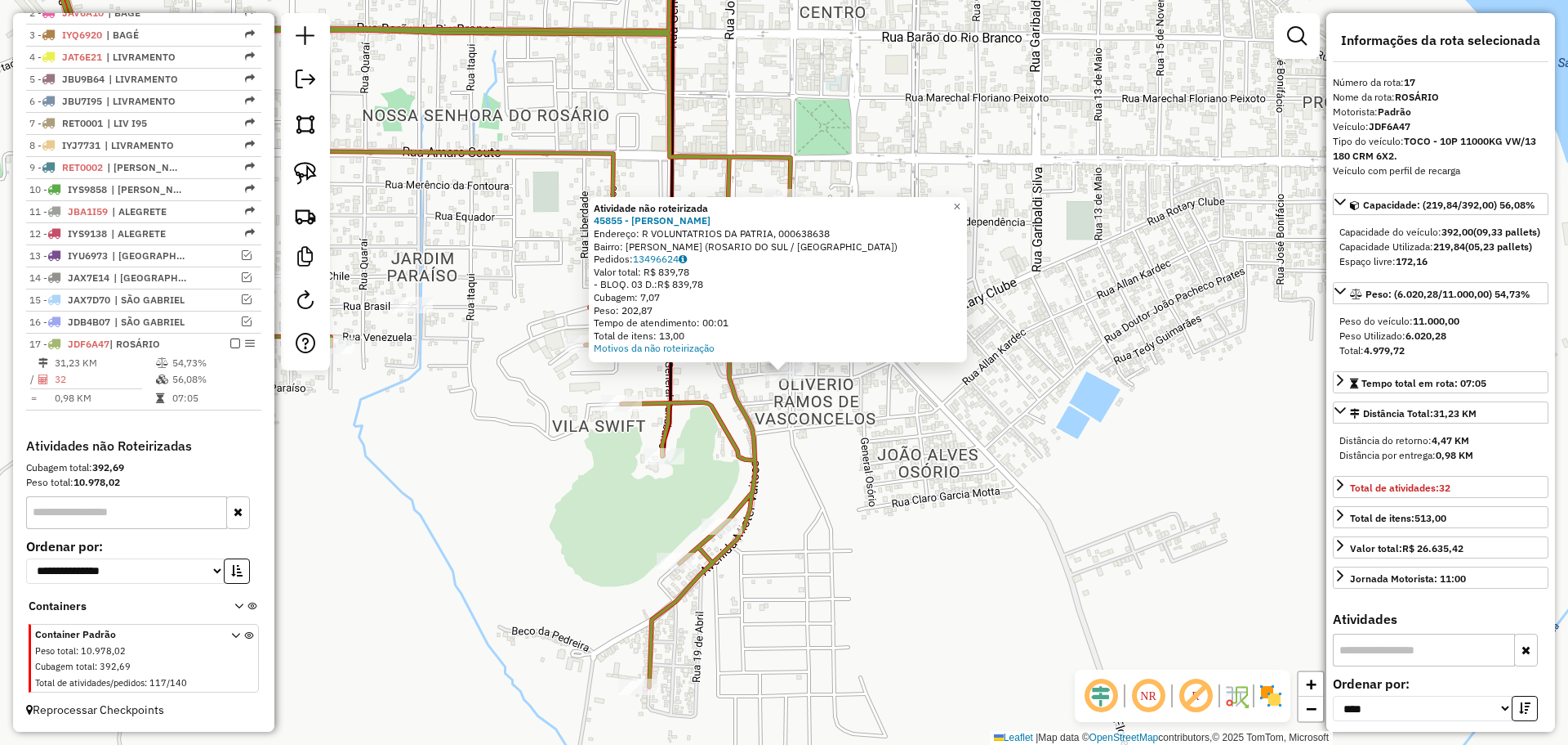
click at [776, 395] on div "Atividade não roteirizada 45855 - [PERSON_NAME]: R VOLUNTATRIOS DA PATRIA, 0006…" at bounding box center [784, 372] width 1568 height 745
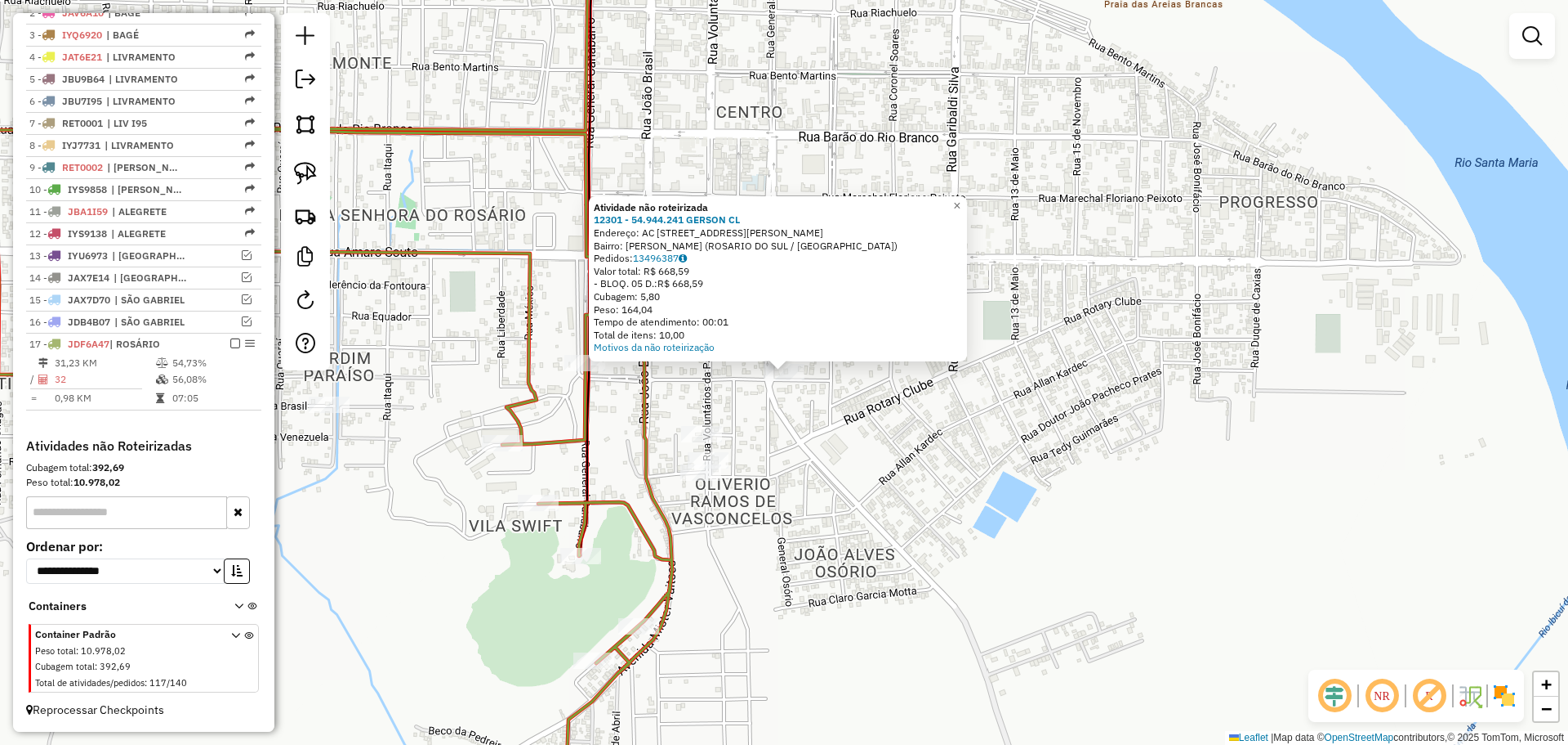
click at [757, 416] on div "Atividade não roteirizada 12301 - 54.944.241 GERSON CL Endereço: AC [STREET_ADD…" at bounding box center [784, 372] width 1568 height 745
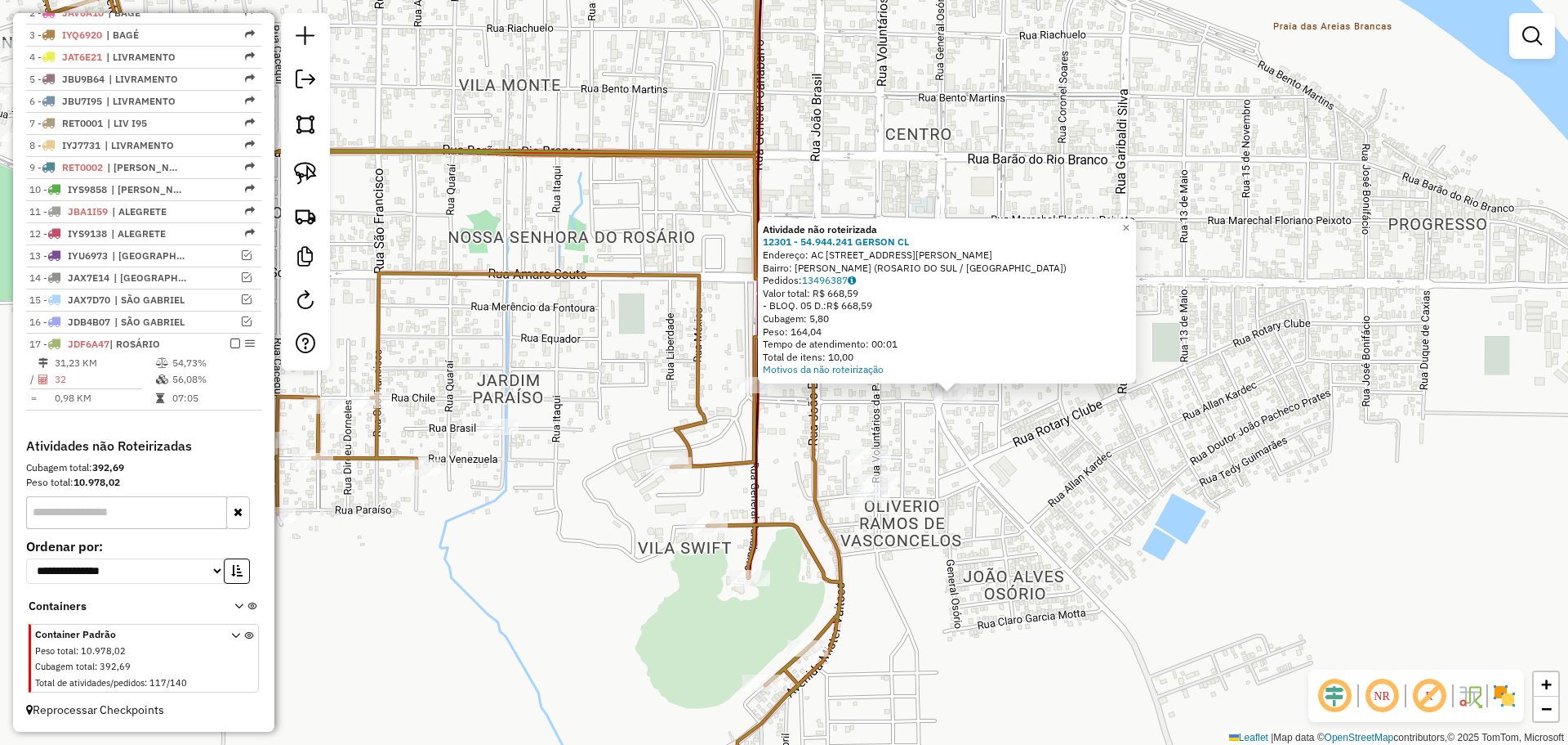
drag, startPoint x: 766, startPoint y: 433, endPoint x: 1051, endPoint y: 464, distance: 286.7
click at [1069, 465] on div "Atividade não roteirizada 12301 - 54.944.241 GERSON CL Endereço: AC [STREET_ADD…" at bounding box center [784, 372] width 1568 height 745
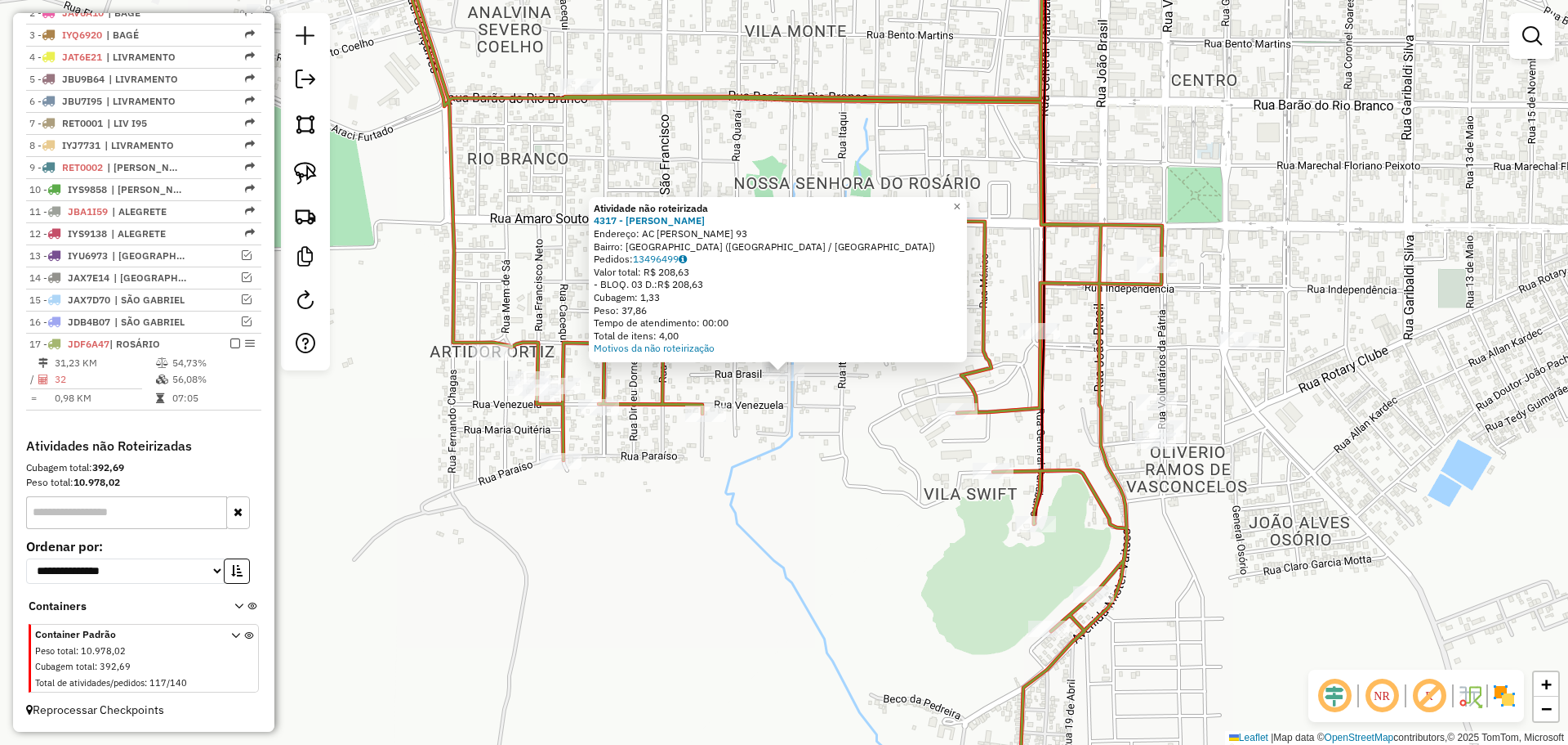
click at [741, 480] on div "Atividade não roteirizada 4317 - [PERSON_NAME]: AC [PERSON_NAME] 93 Bairro: JAR…" at bounding box center [784, 372] width 1568 height 745
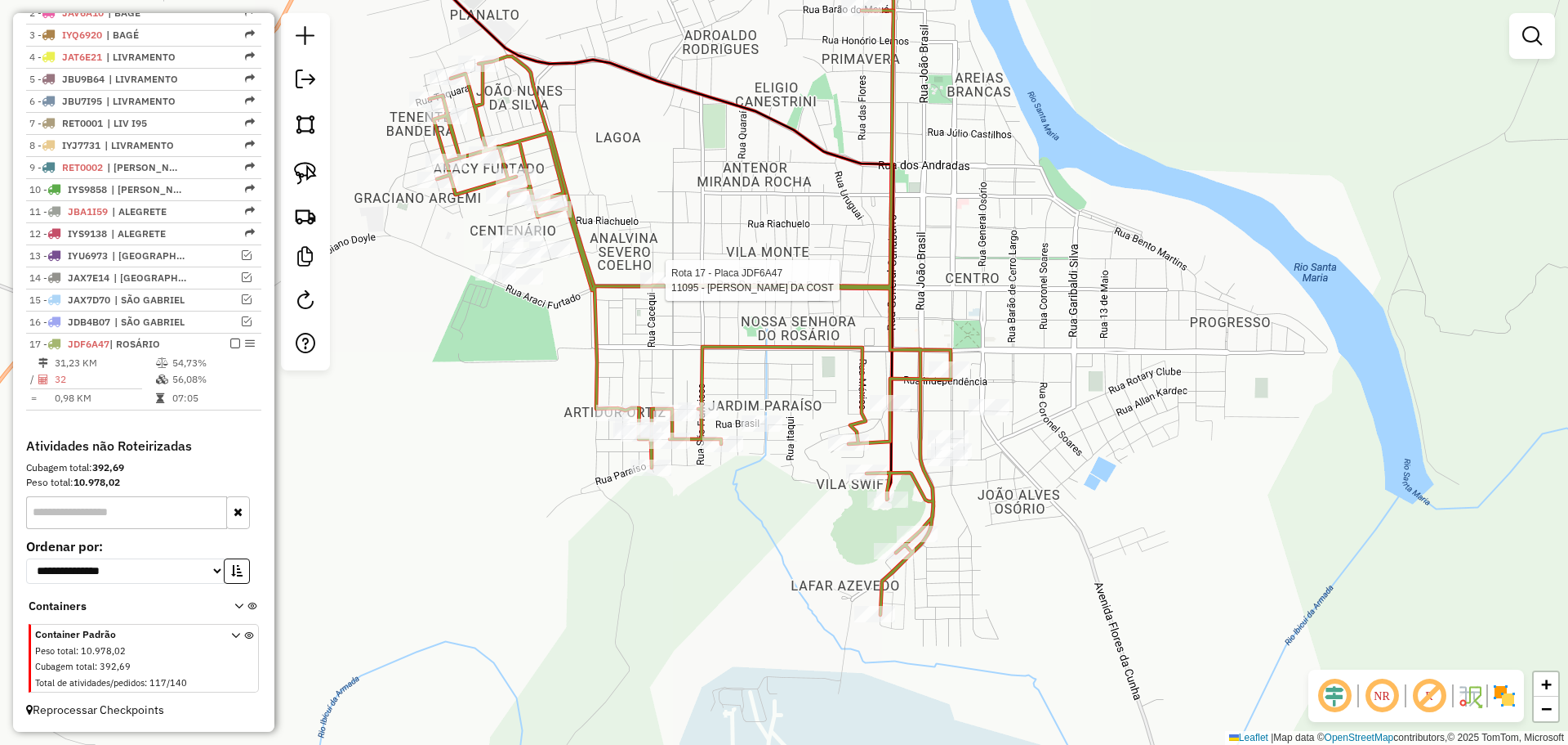
select select "*********"
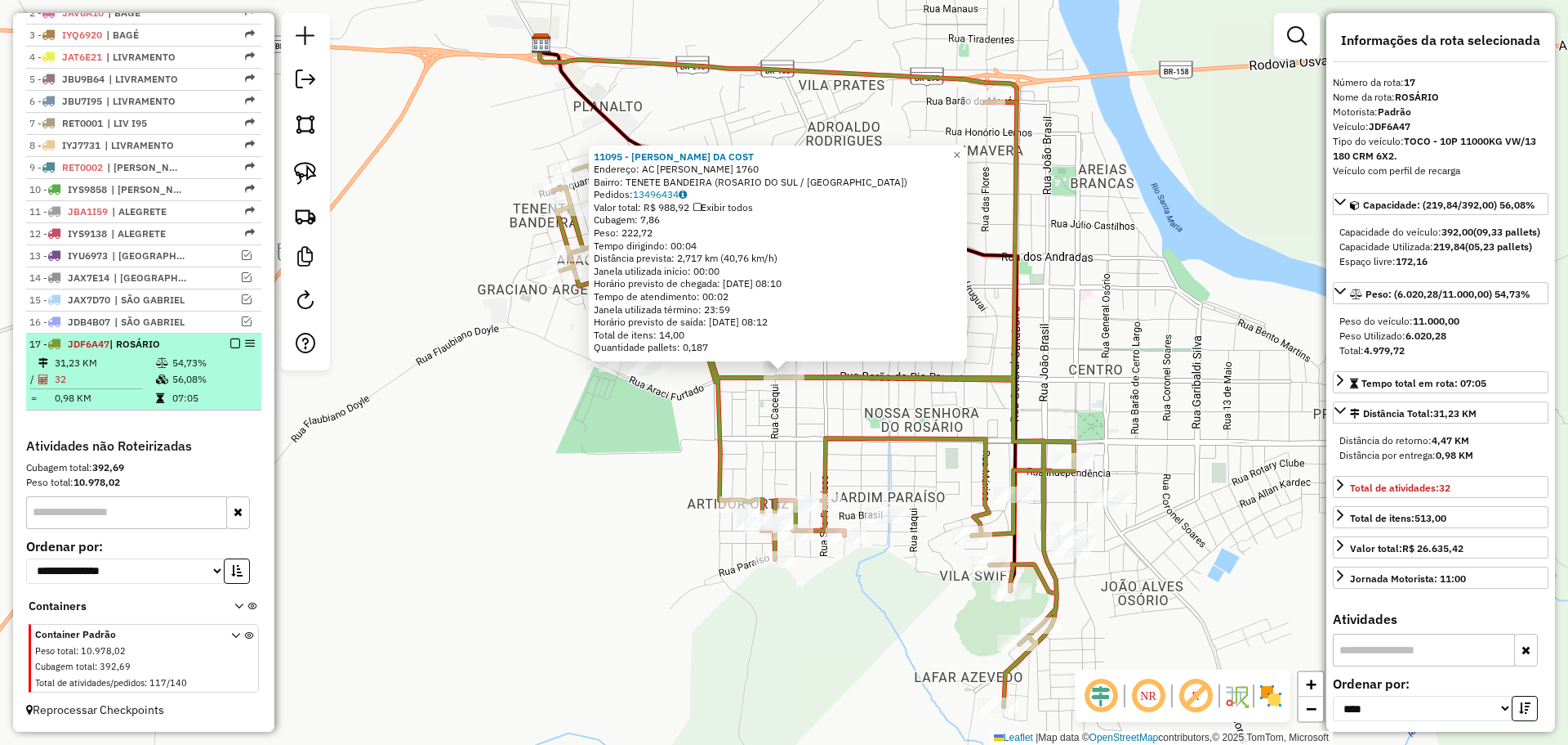
click at [230, 344] on em at bounding box center [235, 343] width 10 height 10
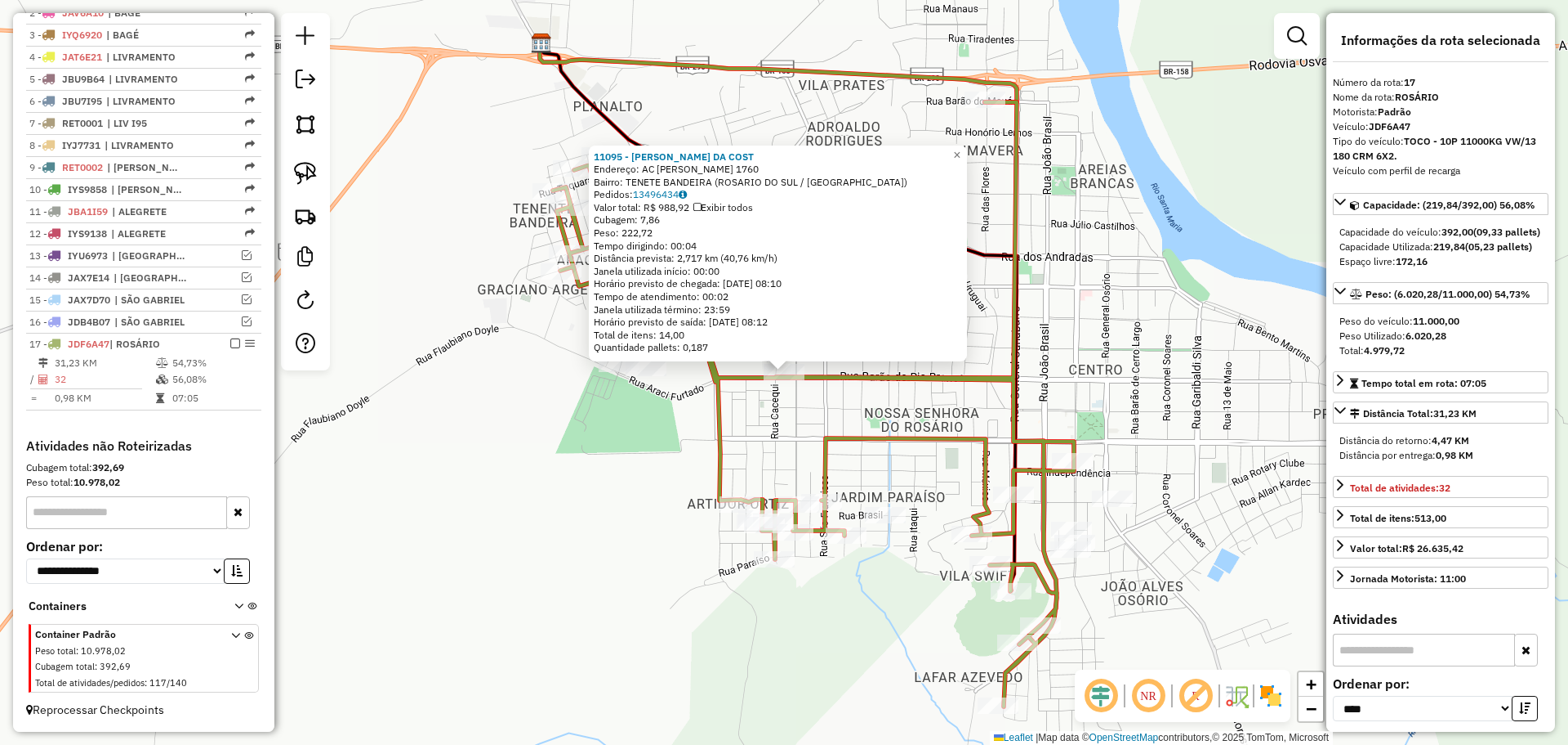
scroll to position [591, 0]
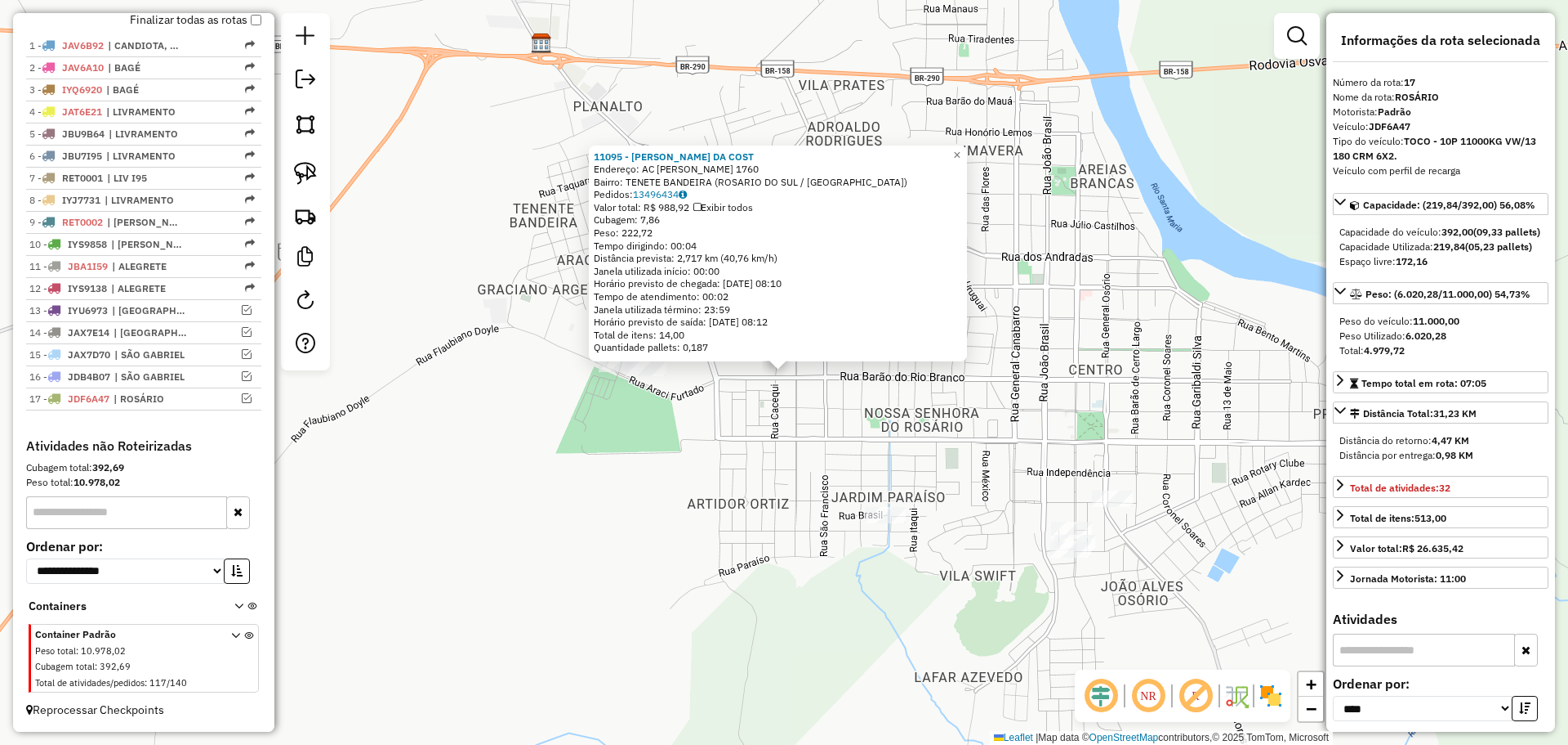
click at [616, 434] on div "11095 - [PERSON_NAME] DA COST Endereço: AC [PERSON_NAME] 1760 Bairro: TENETE BA…" at bounding box center [784, 372] width 1568 height 745
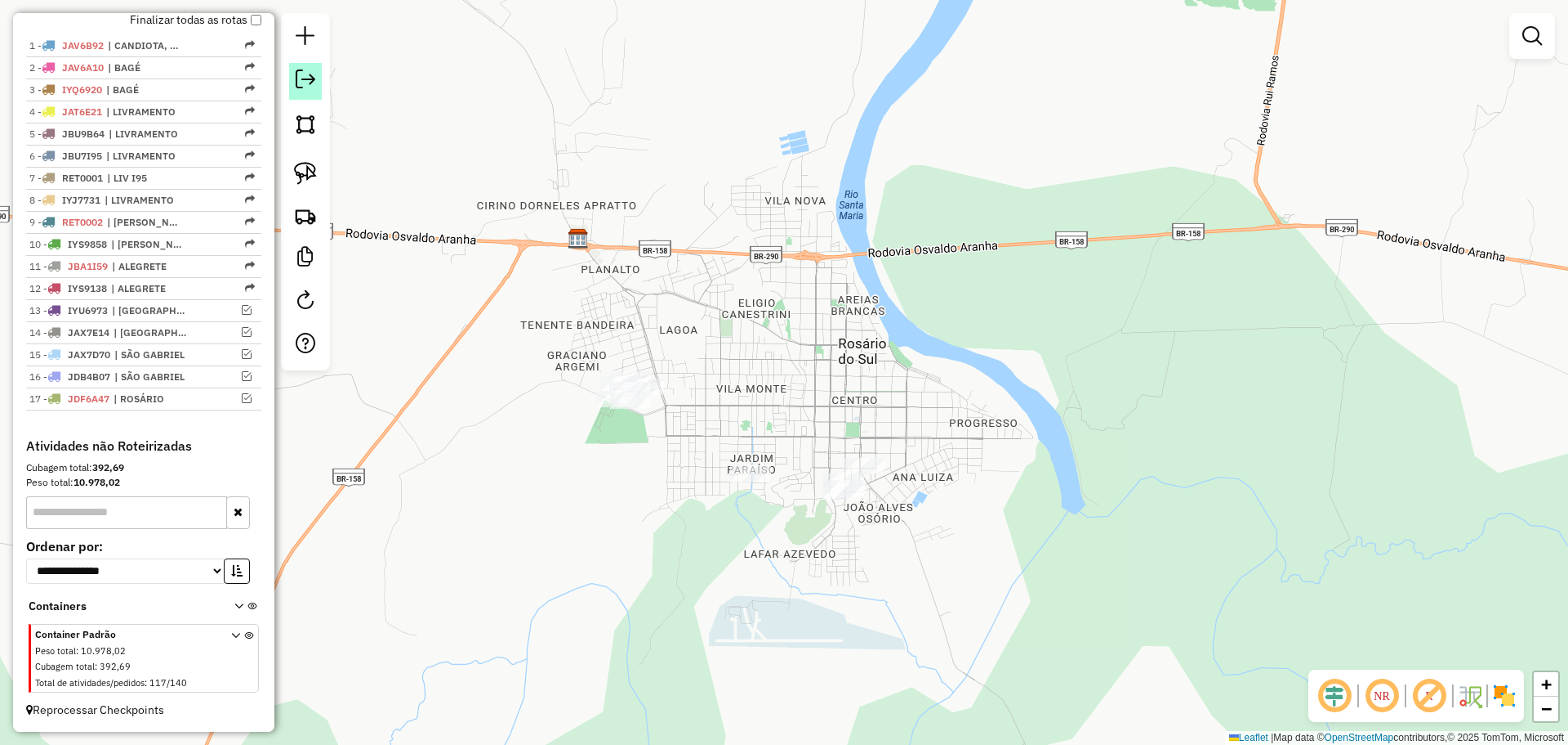
click at [291, 87] on link at bounding box center [306, 82] width 33 height 37
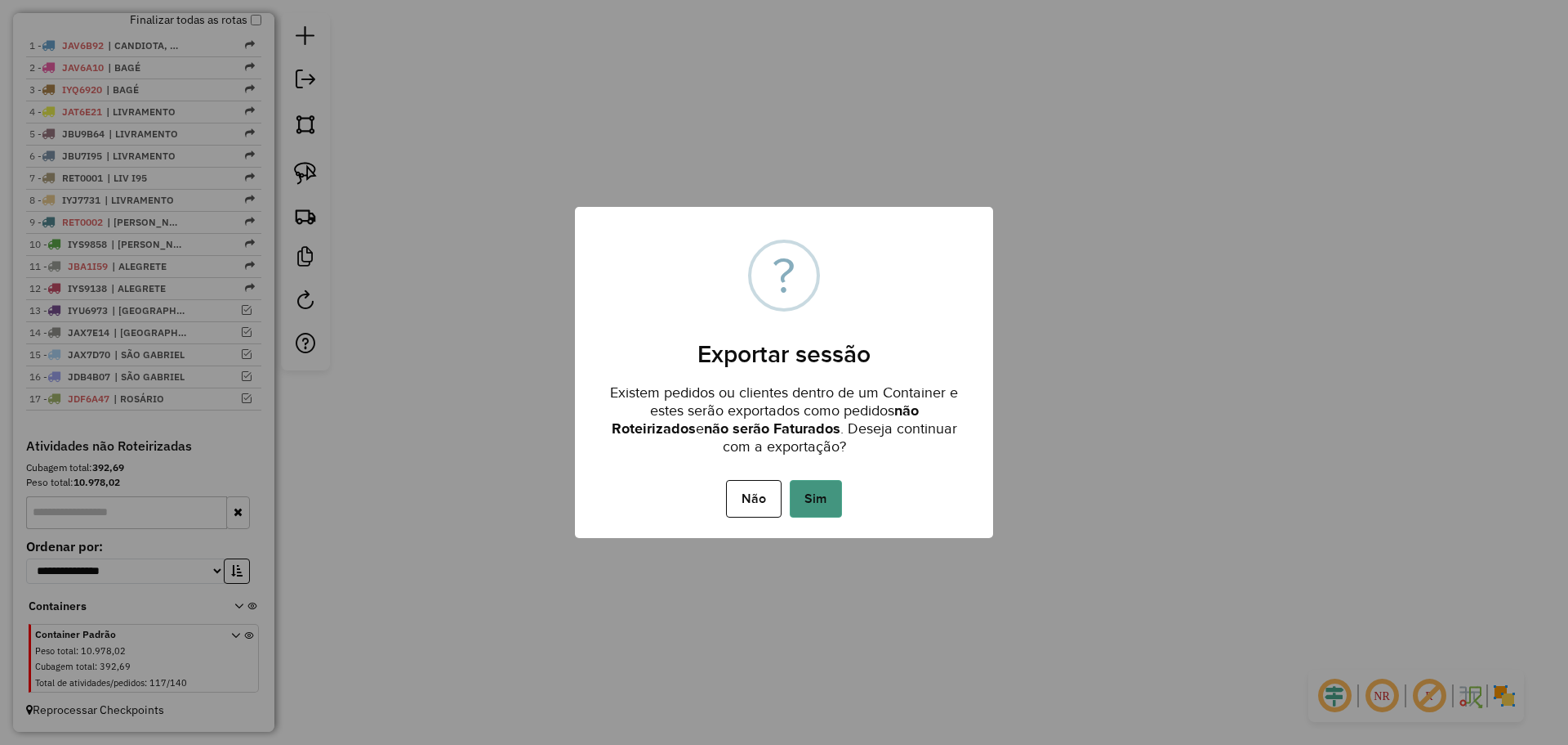
click at [817, 500] on button "Sim" at bounding box center [815, 498] width 52 height 38
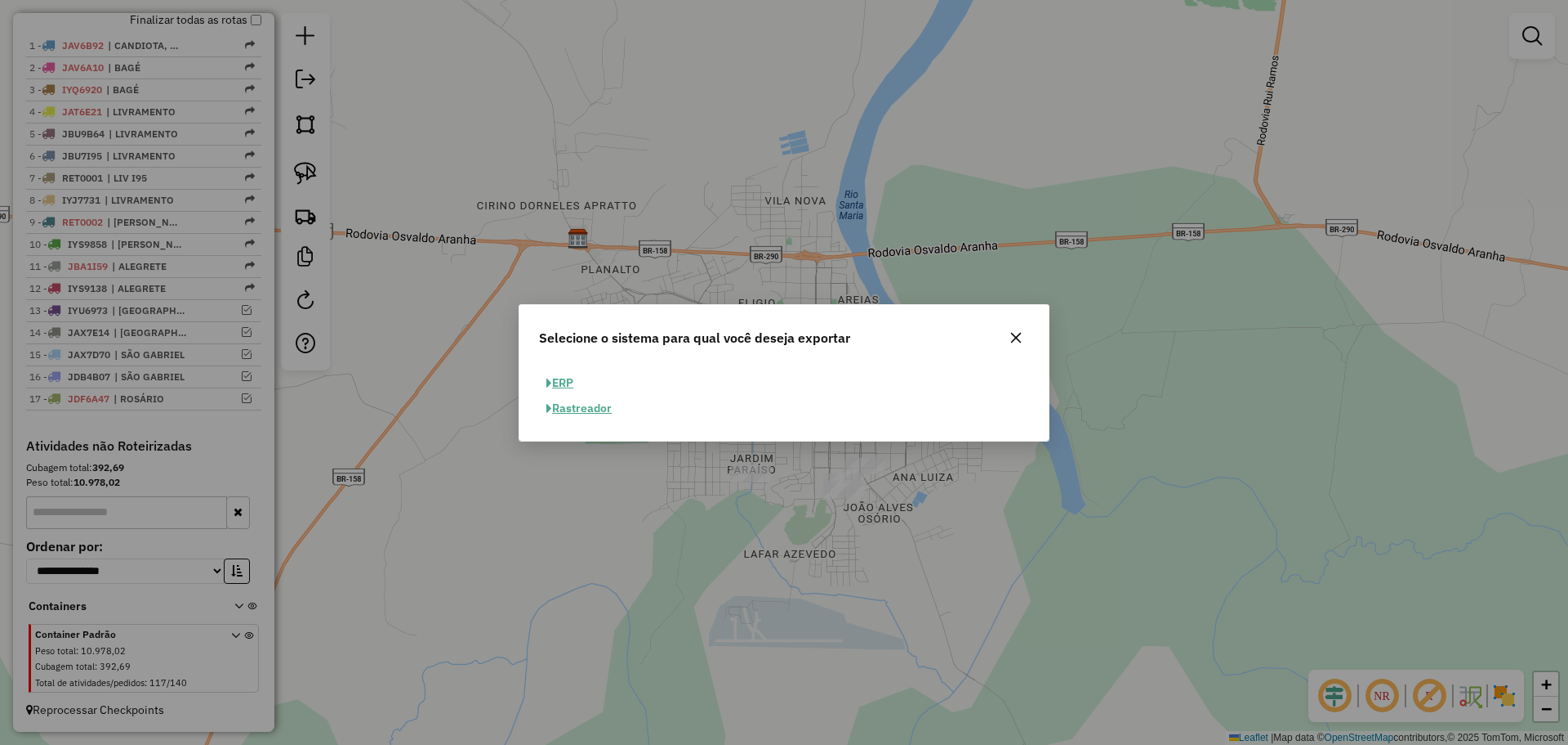
click at [564, 381] on button "ERP" at bounding box center [559, 383] width 41 height 26
select select "**"
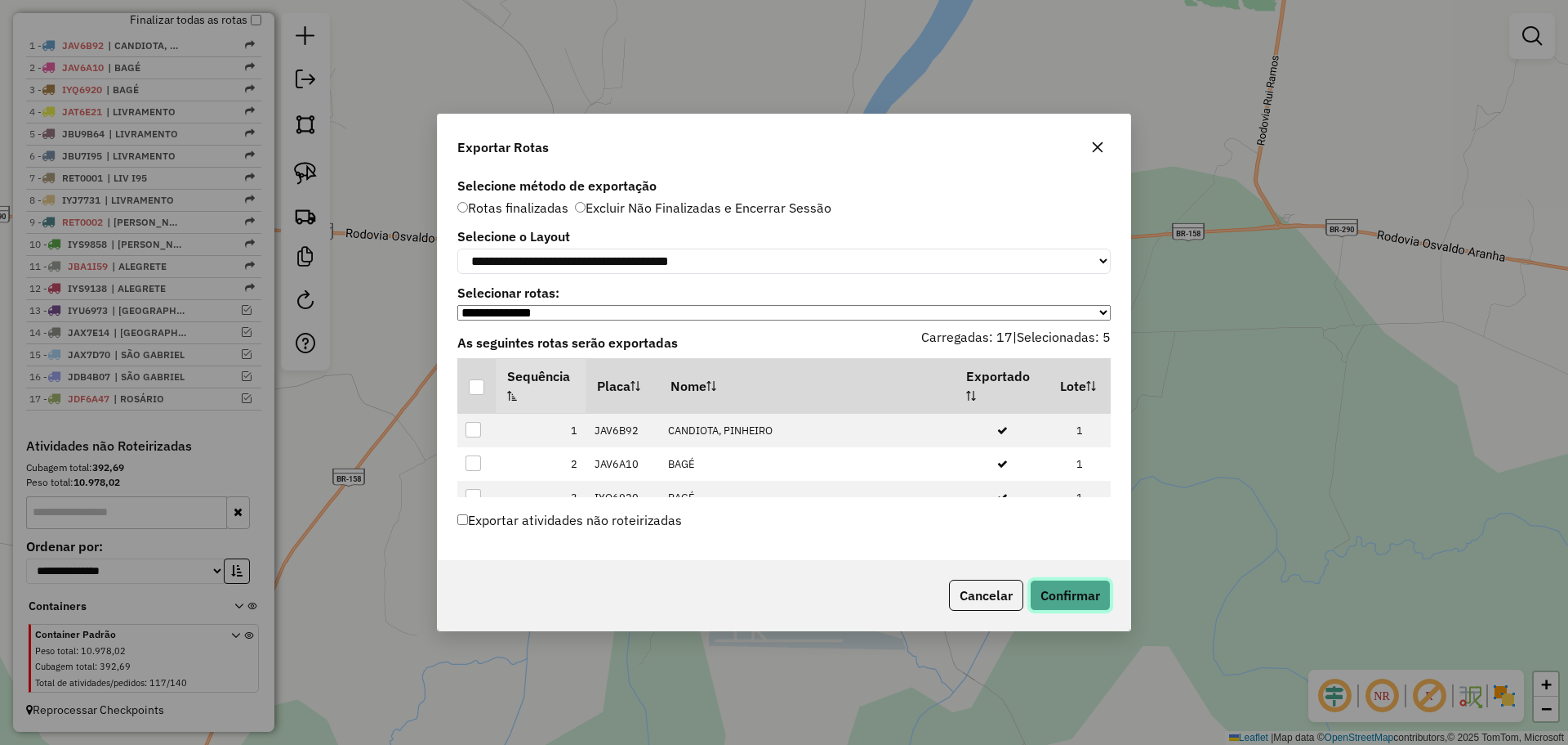
click at [1092, 610] on button "Confirmar" at bounding box center [1070, 595] width 81 height 31
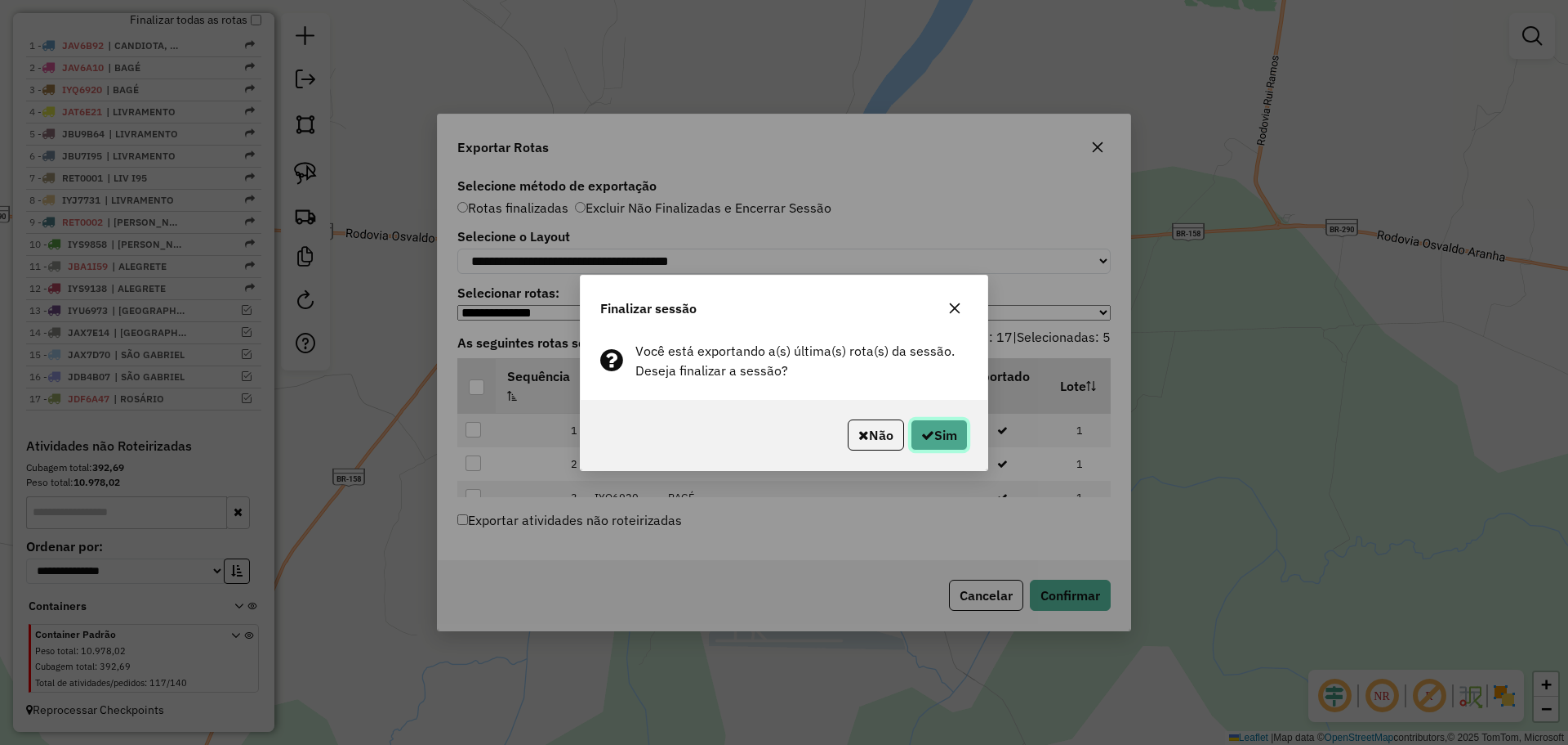
click at [932, 434] on button "Sim" at bounding box center [939, 435] width 57 height 31
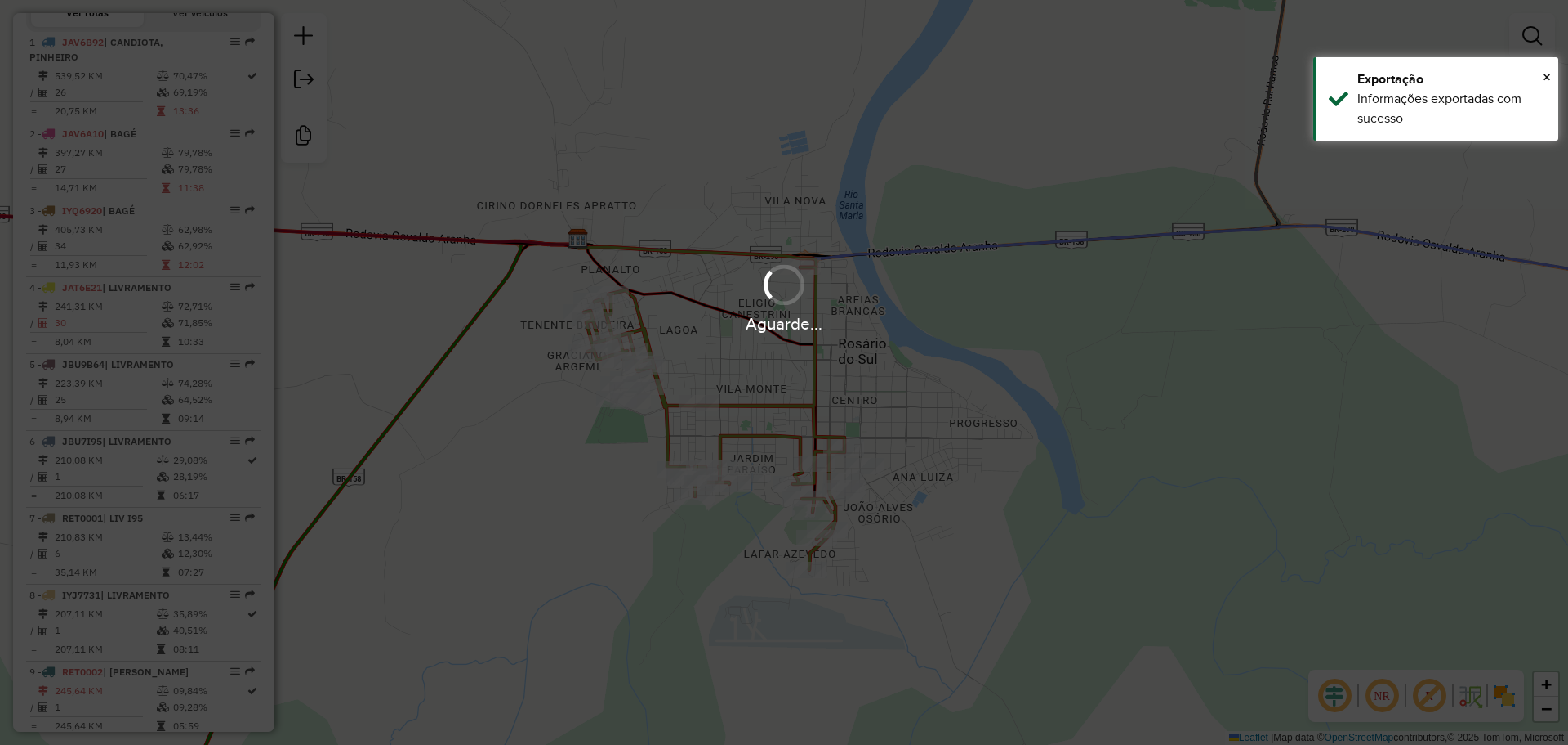
scroll to position [815, 0]
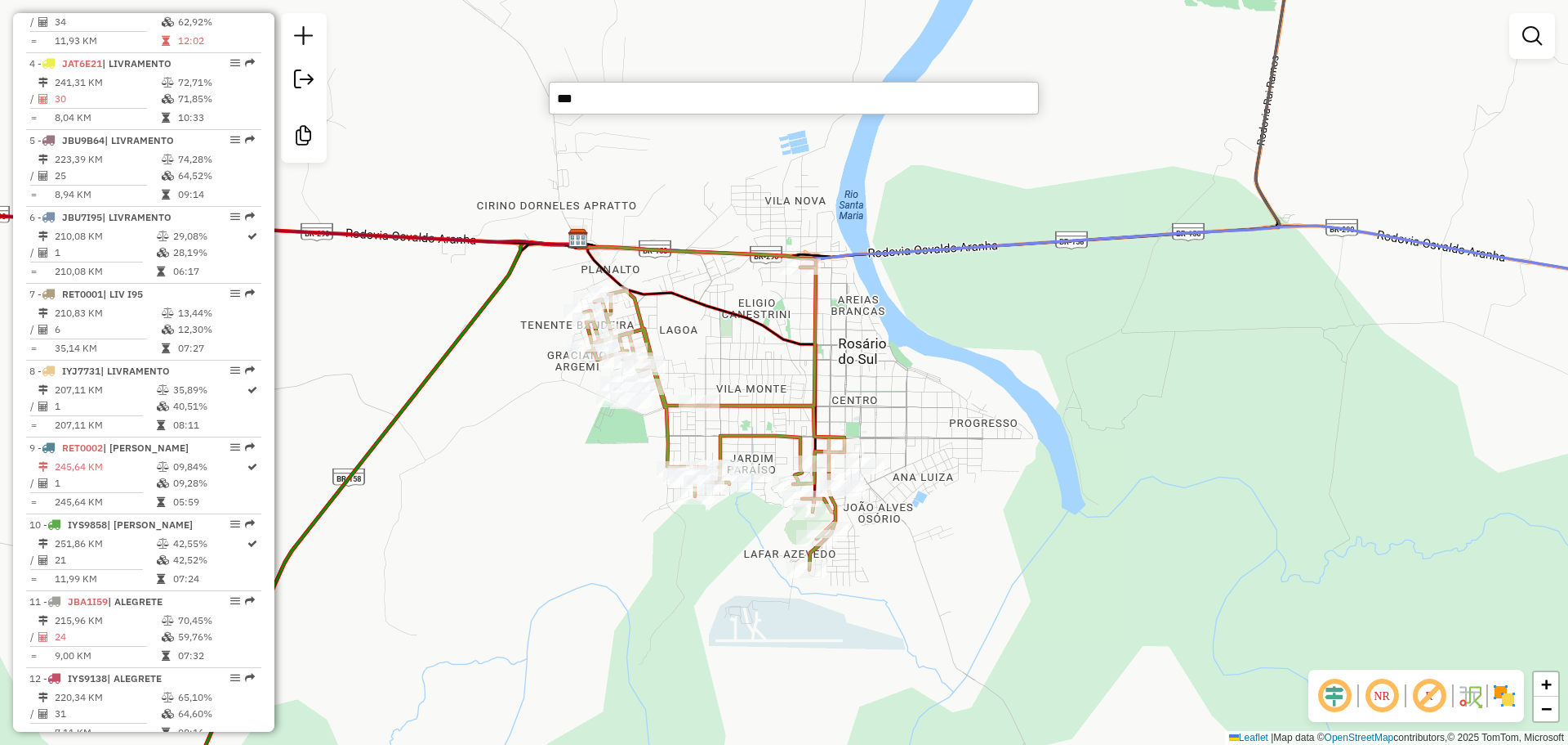
type input "****"
drag, startPoint x: 647, startPoint y: 85, endPoint x: 527, endPoint y: 86, distance: 120.0
click at [527, 86] on hb-router-mapa "Informações da Sessão 979021 - [DATE] Criação: [DATE] 17:40 Desbloquear Sessão …" at bounding box center [784, 372] width 1568 height 745
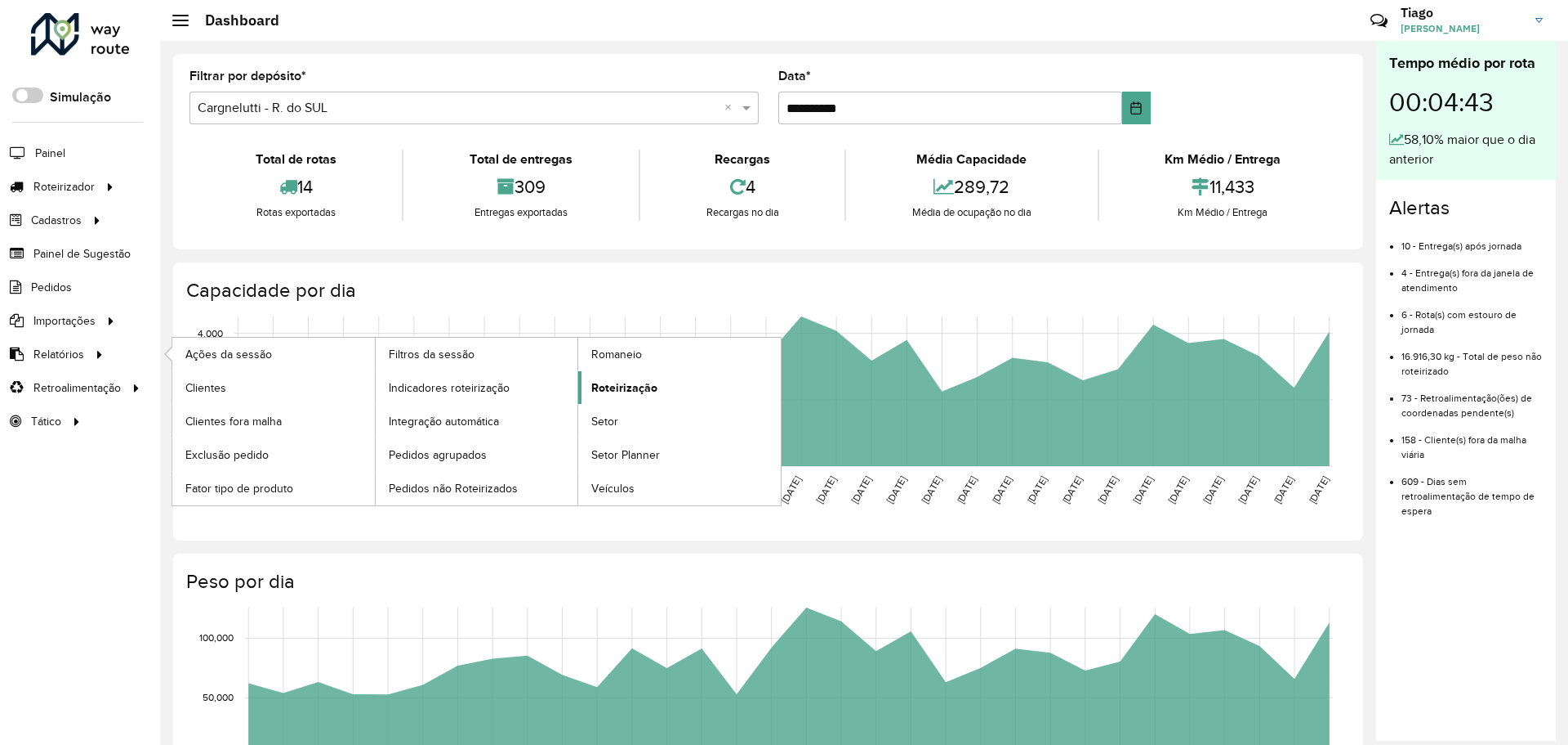
click at [606, 392] on span "Roteirização" at bounding box center [624, 388] width 66 height 17
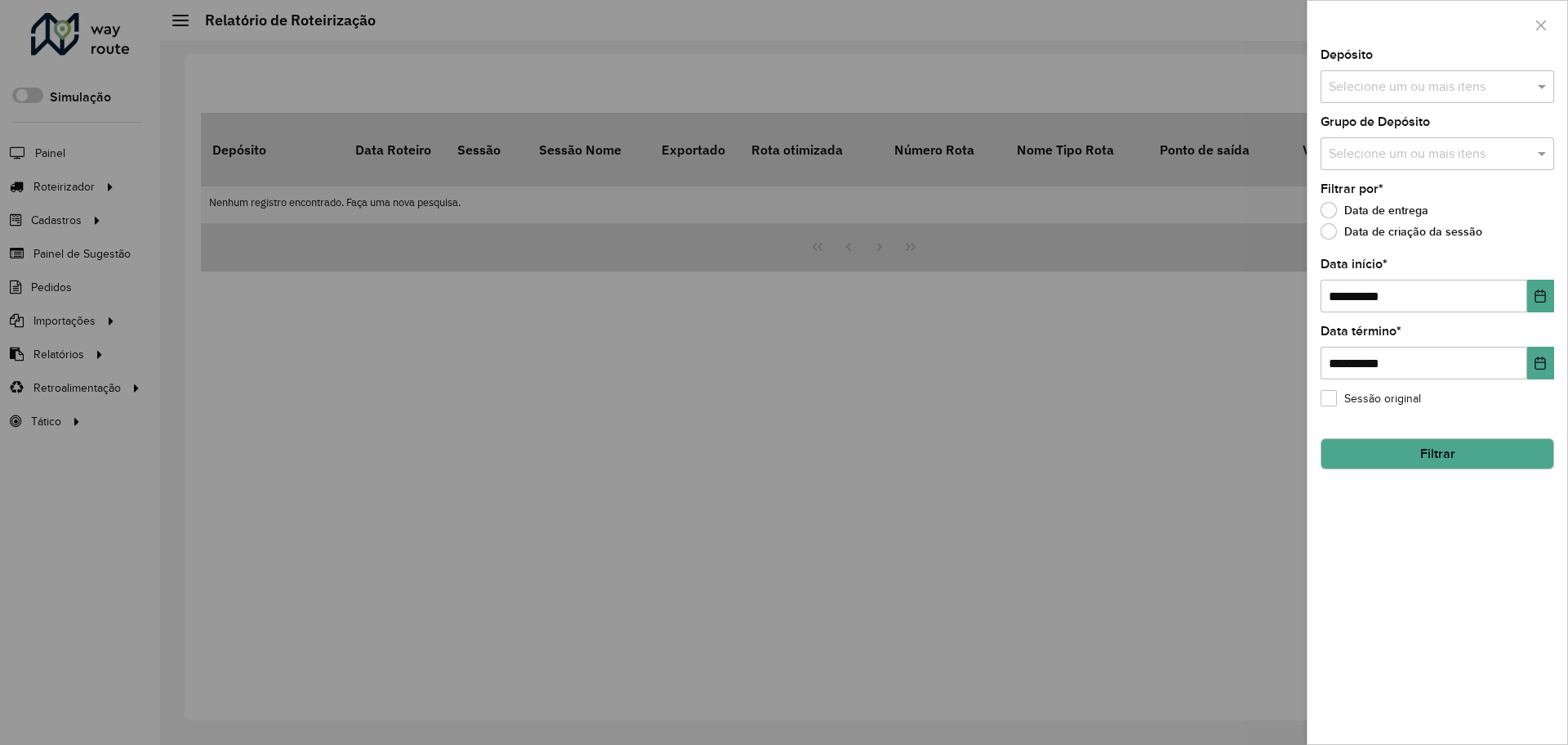
click at [1368, 88] on input "text" at bounding box center [1429, 87] width 209 height 19
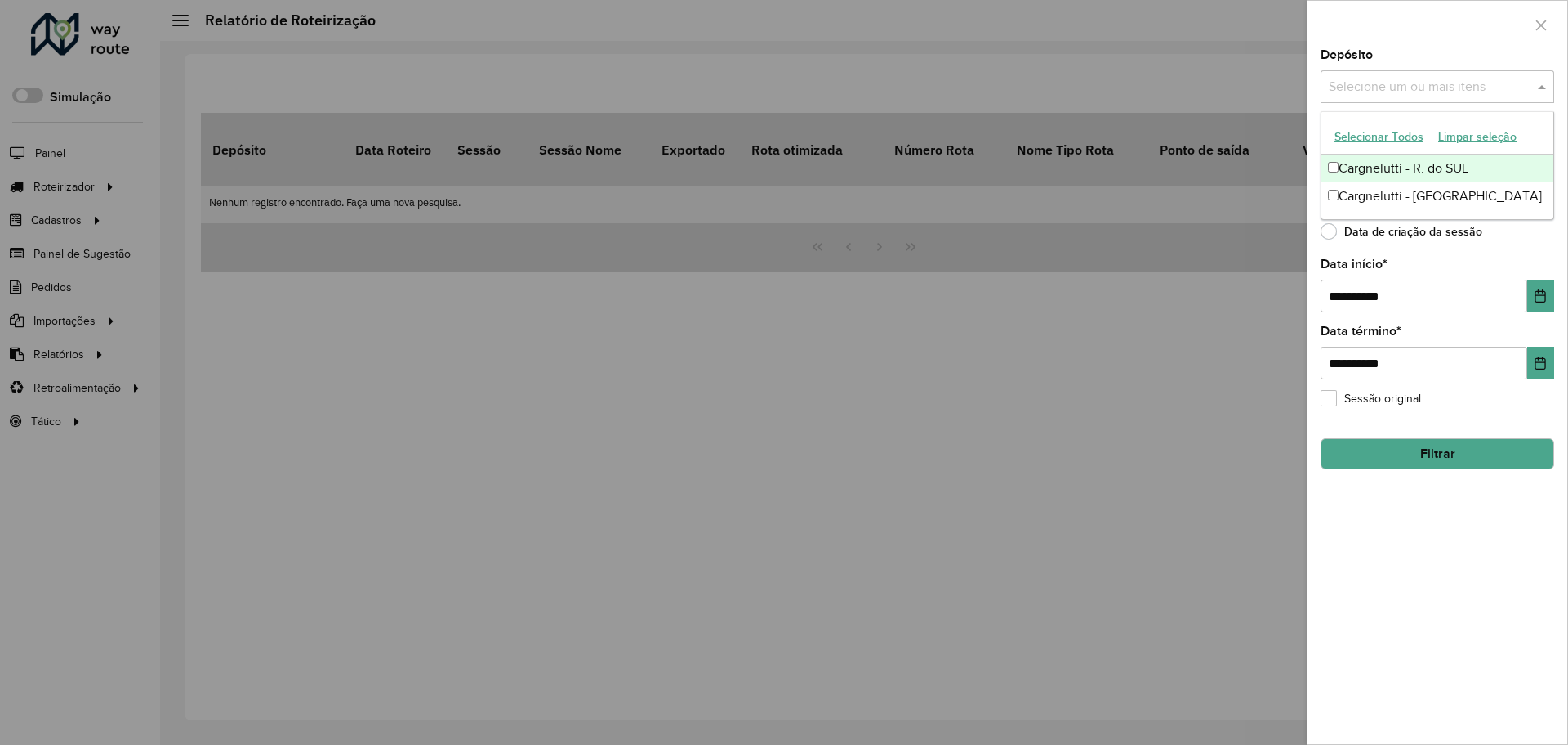
click at [1351, 142] on button "Selecionar Todos" at bounding box center [1379, 137] width 104 height 26
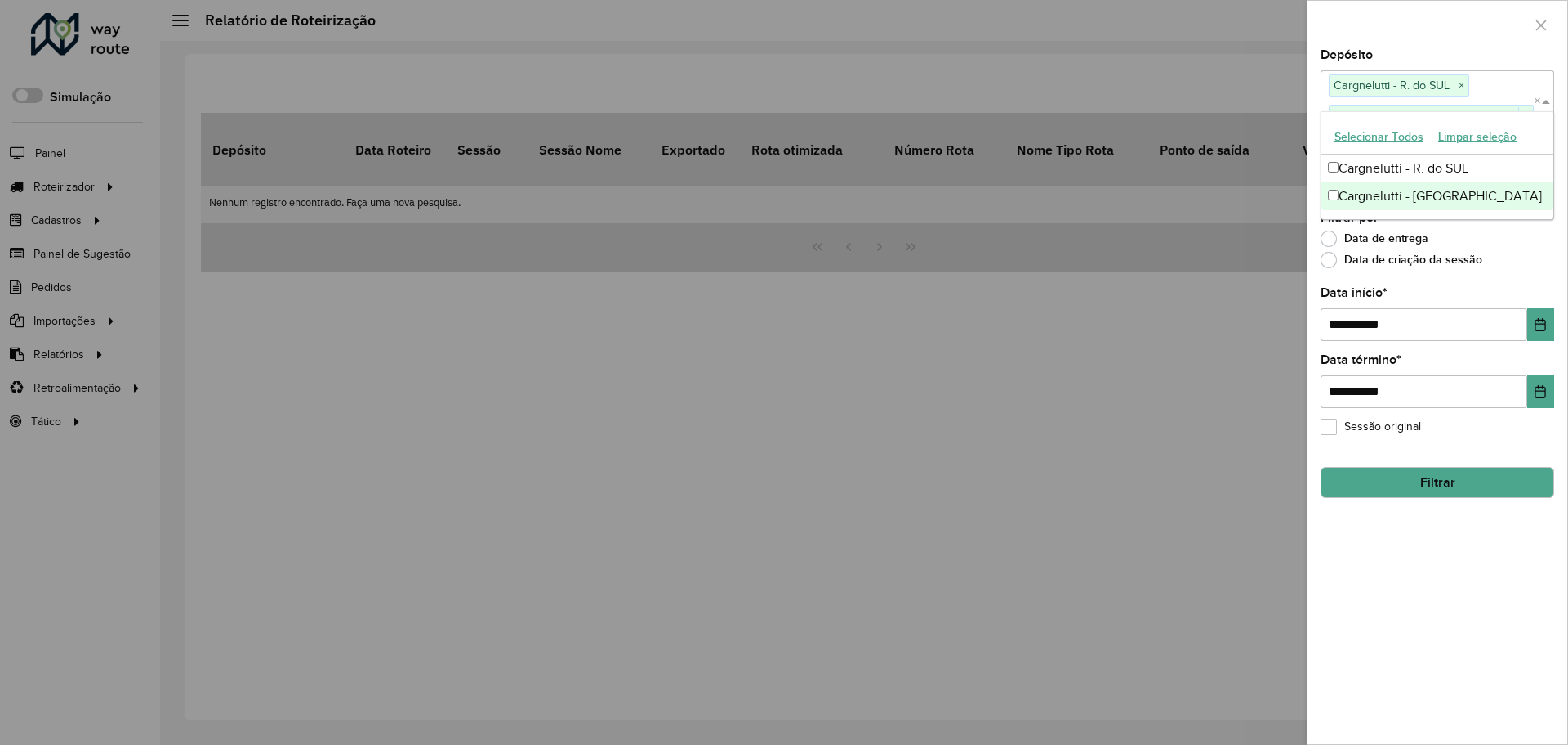
drag, startPoint x: 1511, startPoint y: 300, endPoint x: 1514, endPoint y: 263, distance: 37.1
click at [1512, 295] on div "**********" at bounding box center [1438, 313] width 233 height 54
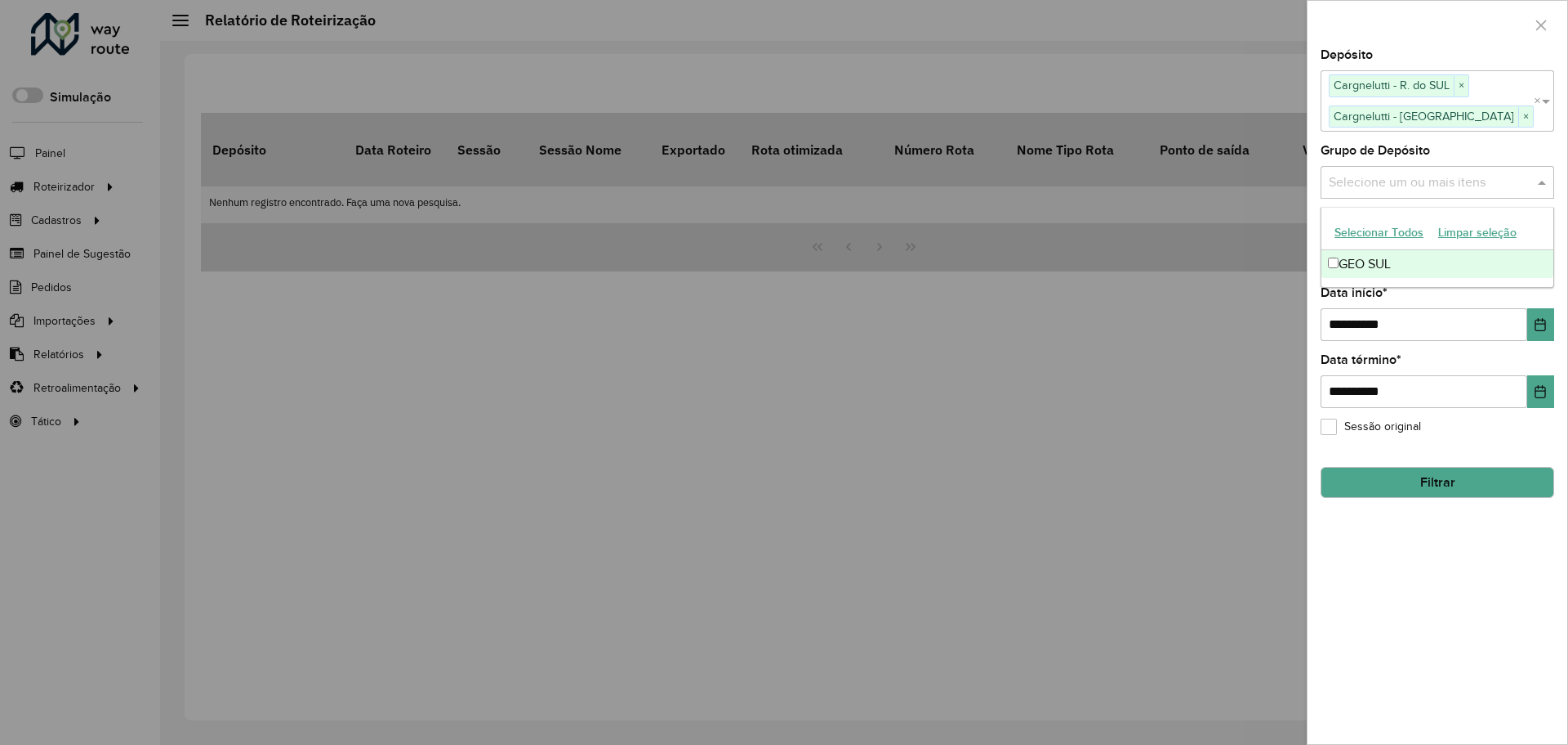
click at [1493, 178] on input "text" at bounding box center [1429, 182] width 209 height 19
click at [1397, 233] on button "Selecionar Todos" at bounding box center [1379, 232] width 104 height 26
click at [1453, 315] on input "**********" at bounding box center [1424, 324] width 207 height 33
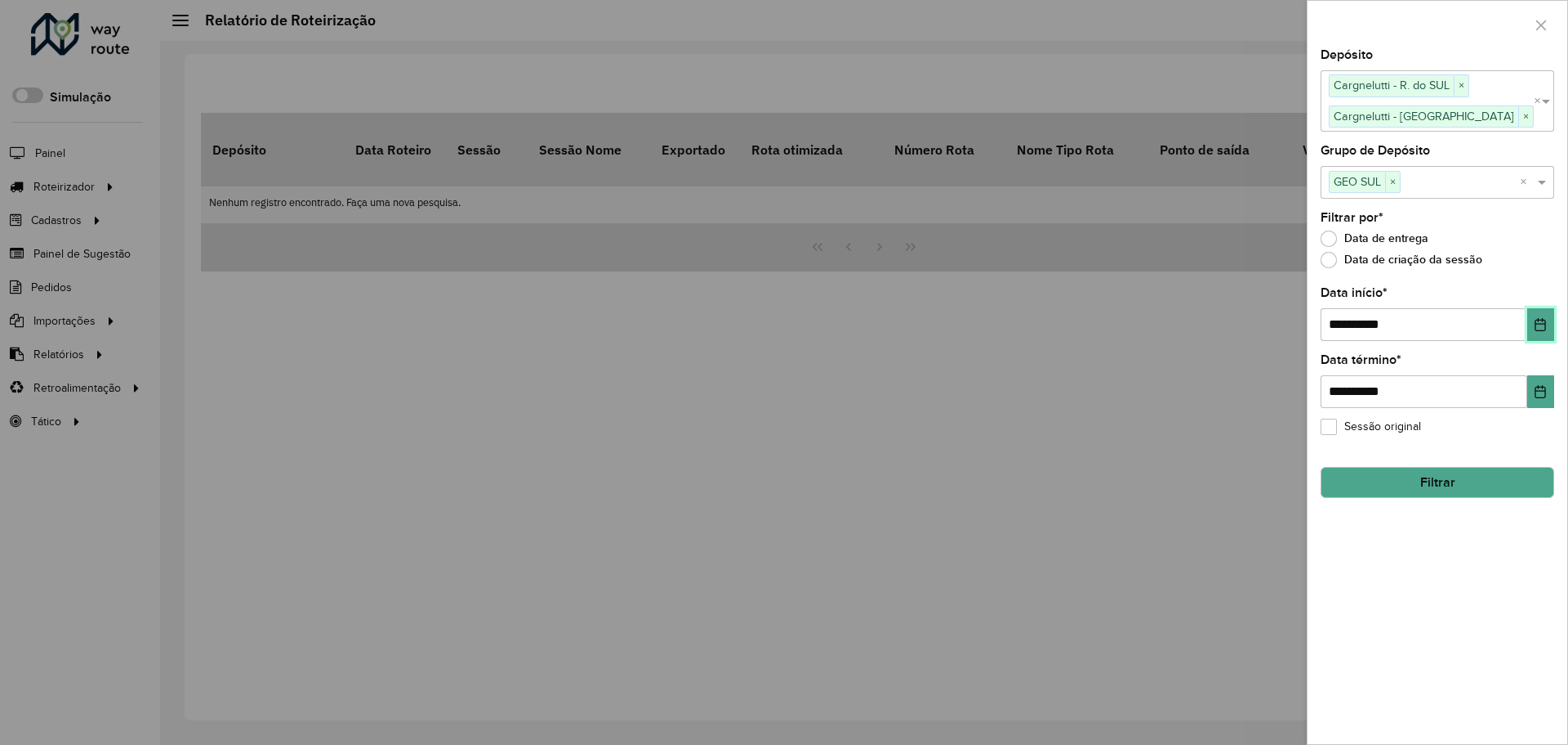
click at [1530, 327] on button "Choose Date" at bounding box center [1540, 324] width 27 height 33
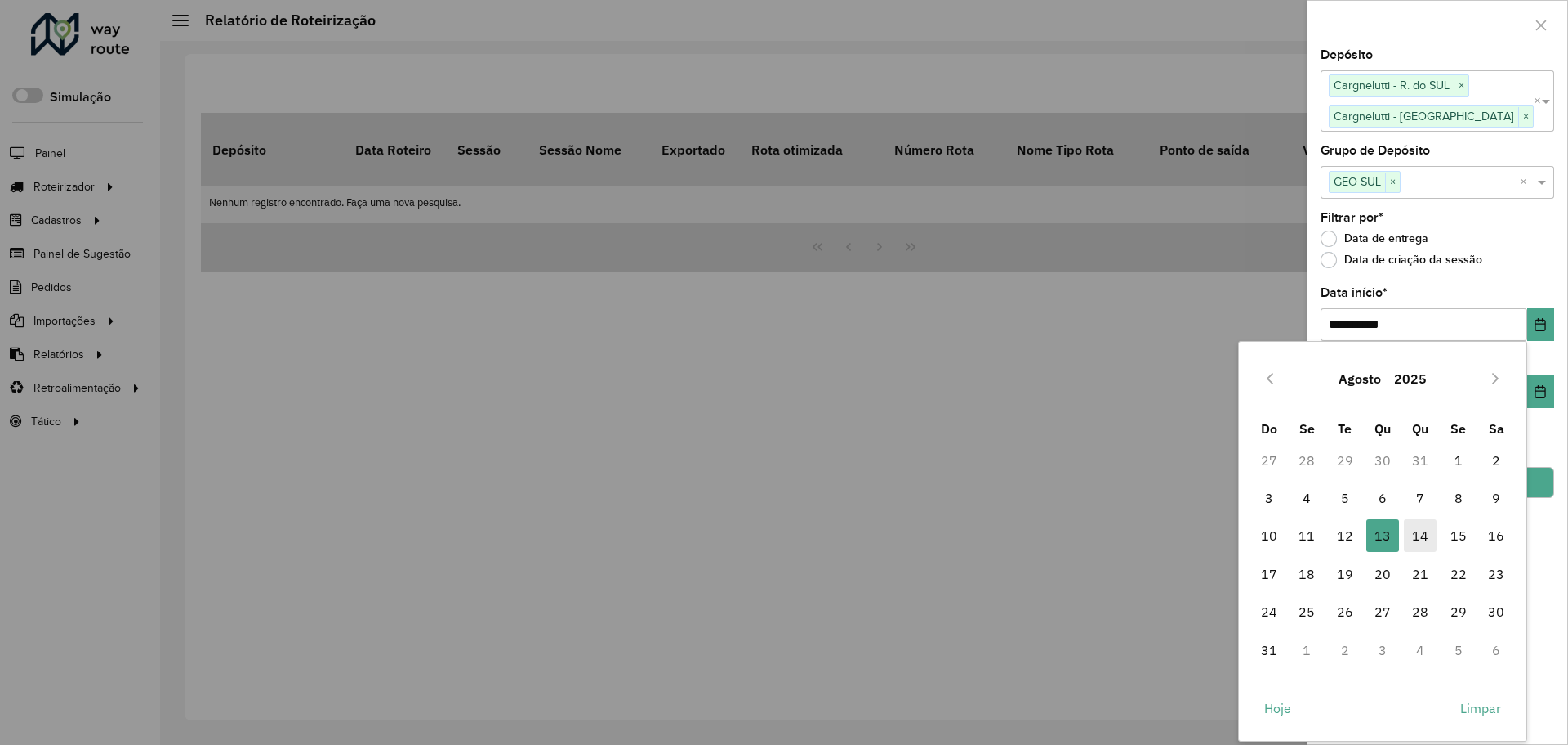
click at [1427, 539] on span "14" at bounding box center [1420, 536] width 33 height 33
type input "**********"
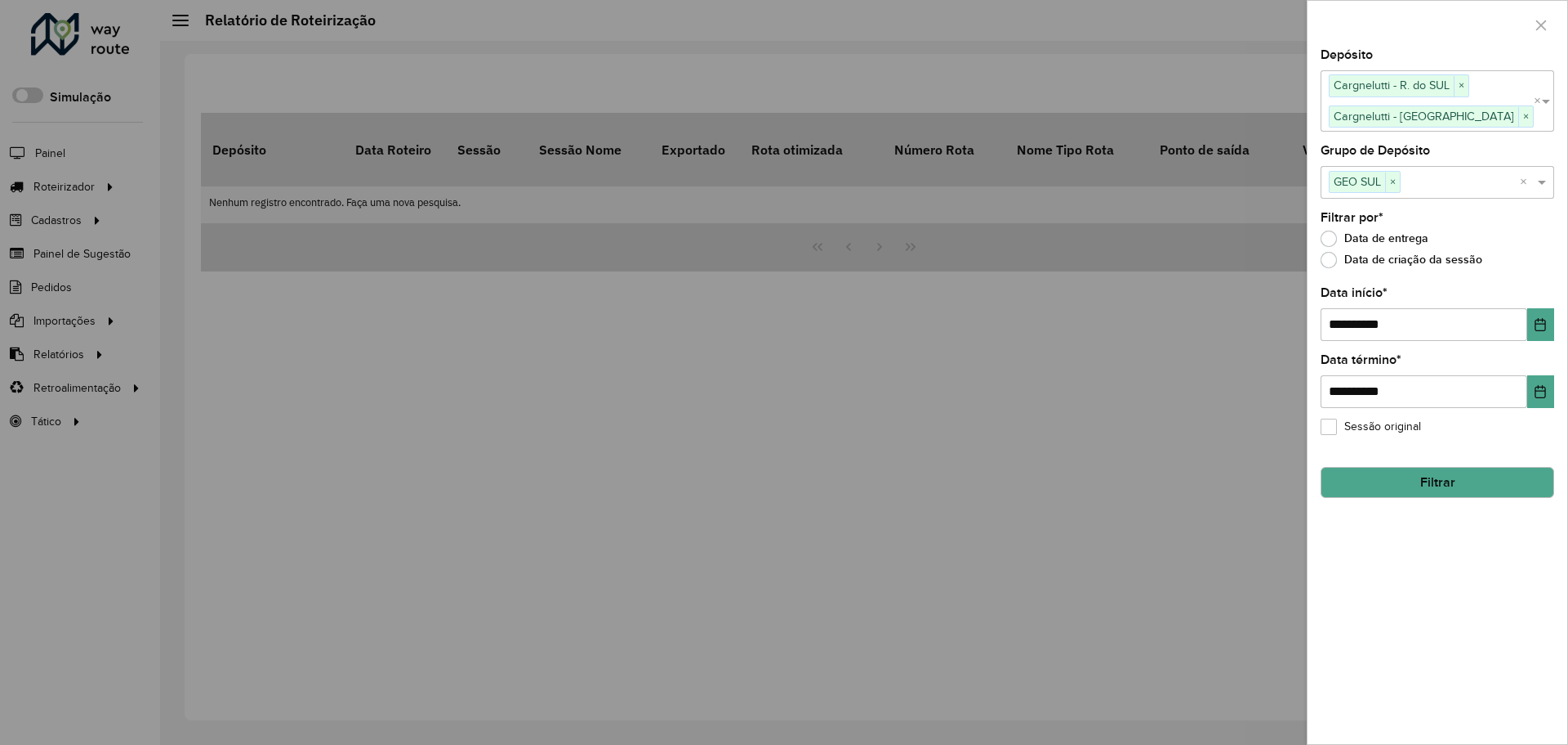
click at [1447, 489] on button "Filtrar" at bounding box center [1438, 482] width 233 height 31
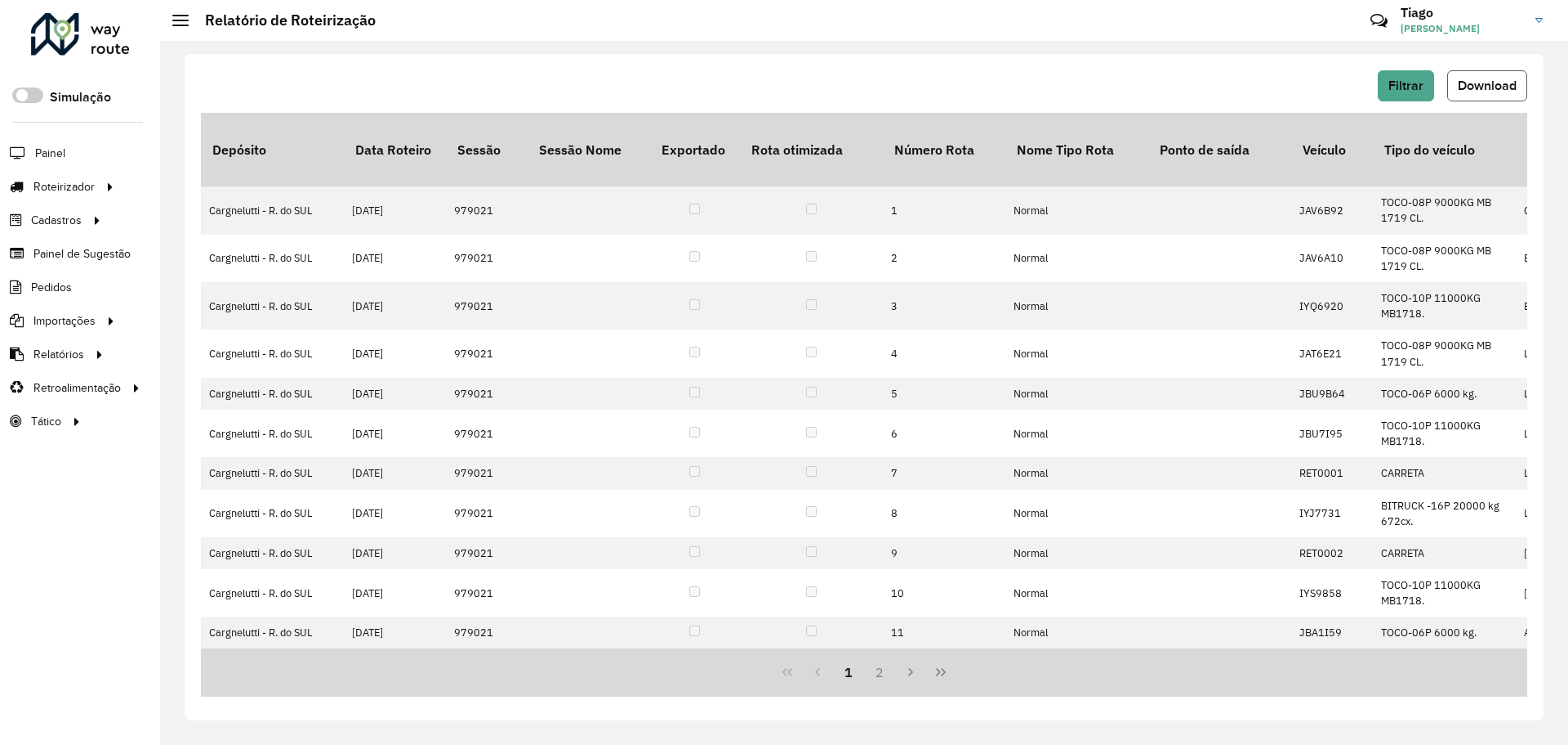
click at [1493, 77] on button "Download" at bounding box center [1487, 86] width 80 height 31
